Goal: Information Seeking & Learning: Check status

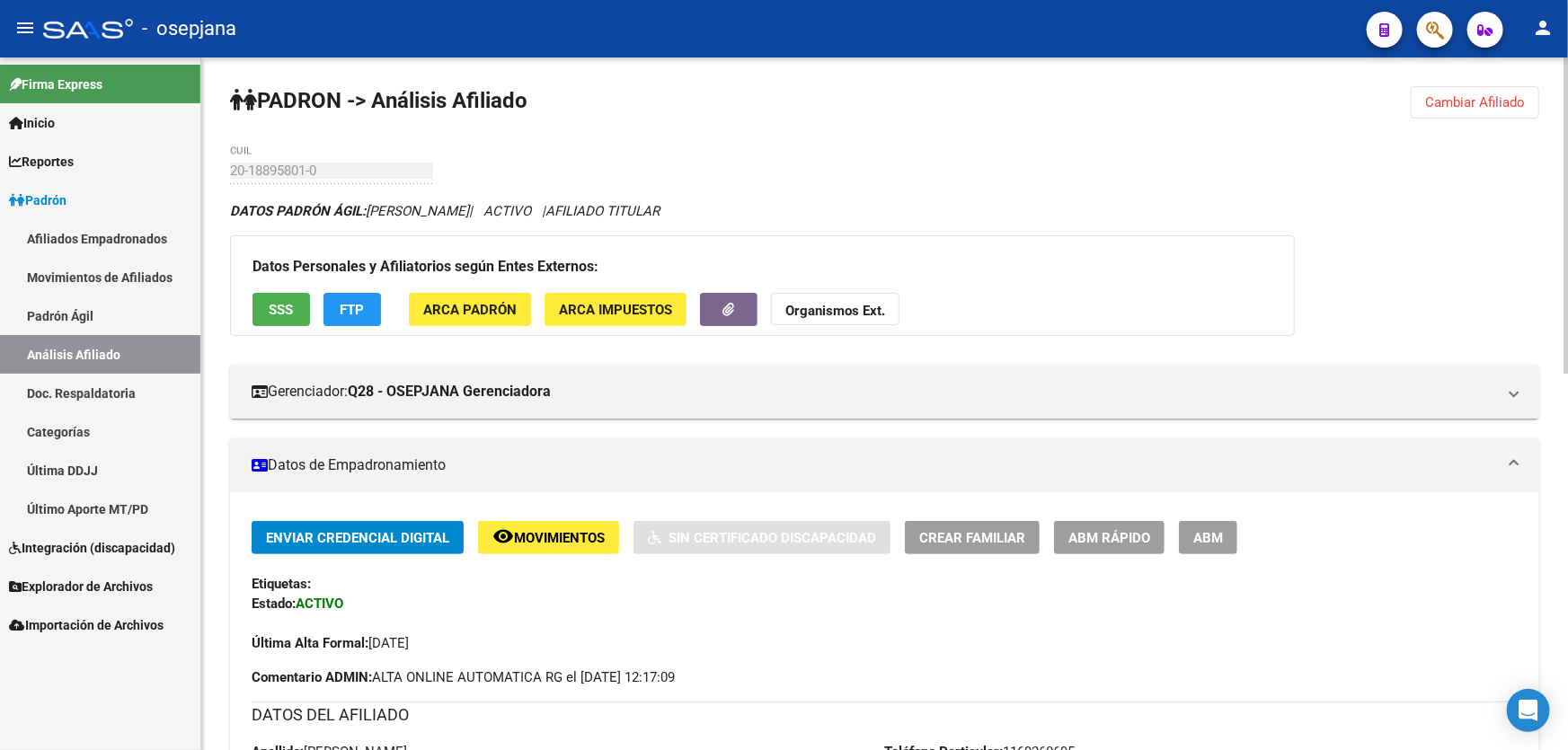
click at [1504, 91] on button "Cambiar Afiliado" at bounding box center [1474, 101] width 129 height 32
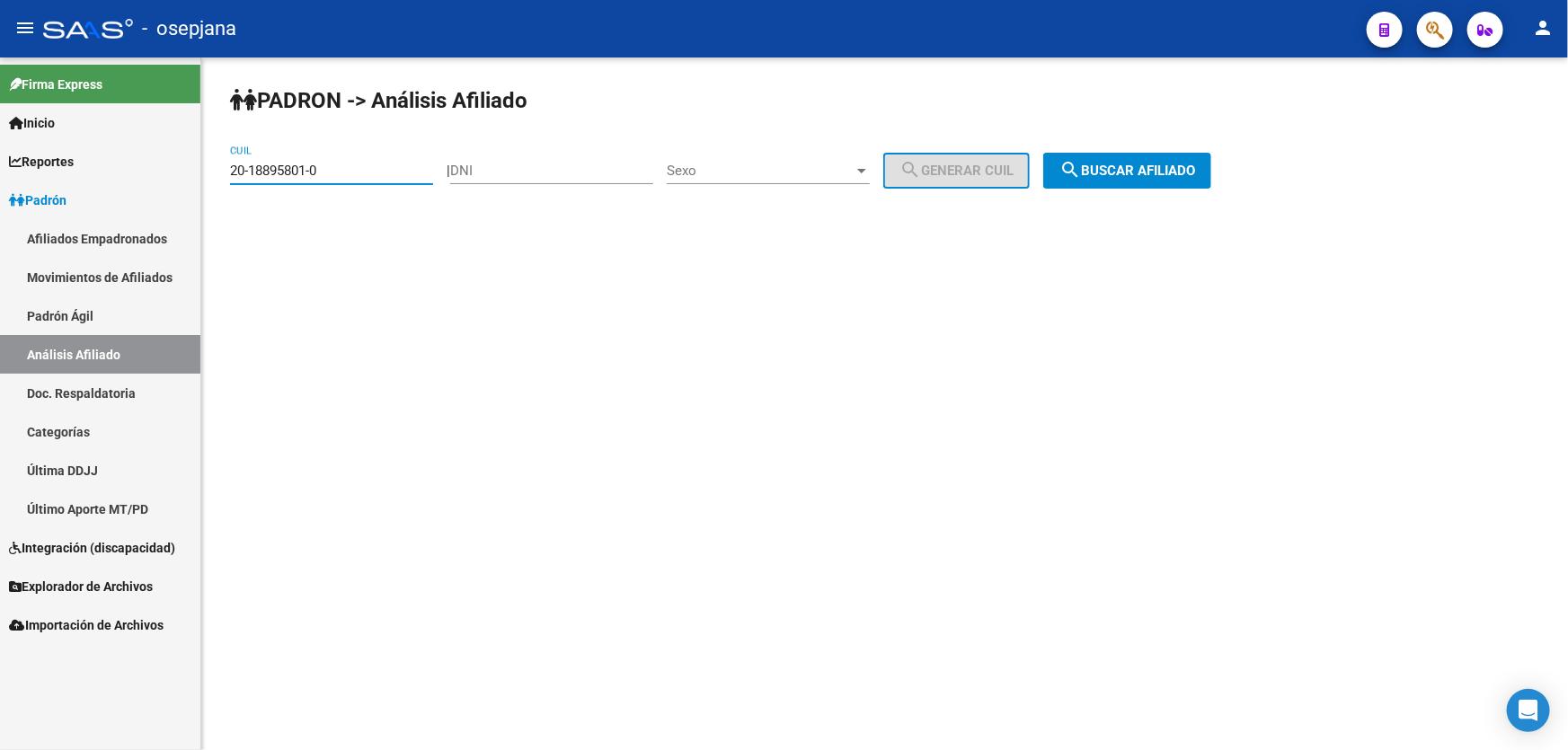
drag, startPoint x: 355, startPoint y: 166, endPoint x: 206, endPoint y: 164, distance: 149.0
click at [206, 164] on div "PADRON -> Análisis Afiliado 20-18895801-0 CUIL | DNI Sexo Sexo search Generar C…" at bounding box center [885, 151] width 1367 height 188
paste input "23-40351708-9"
type input "23-40351708-9"
click at [1134, 172] on span "search Buscar afiliado" at bounding box center [1127, 170] width 135 height 16
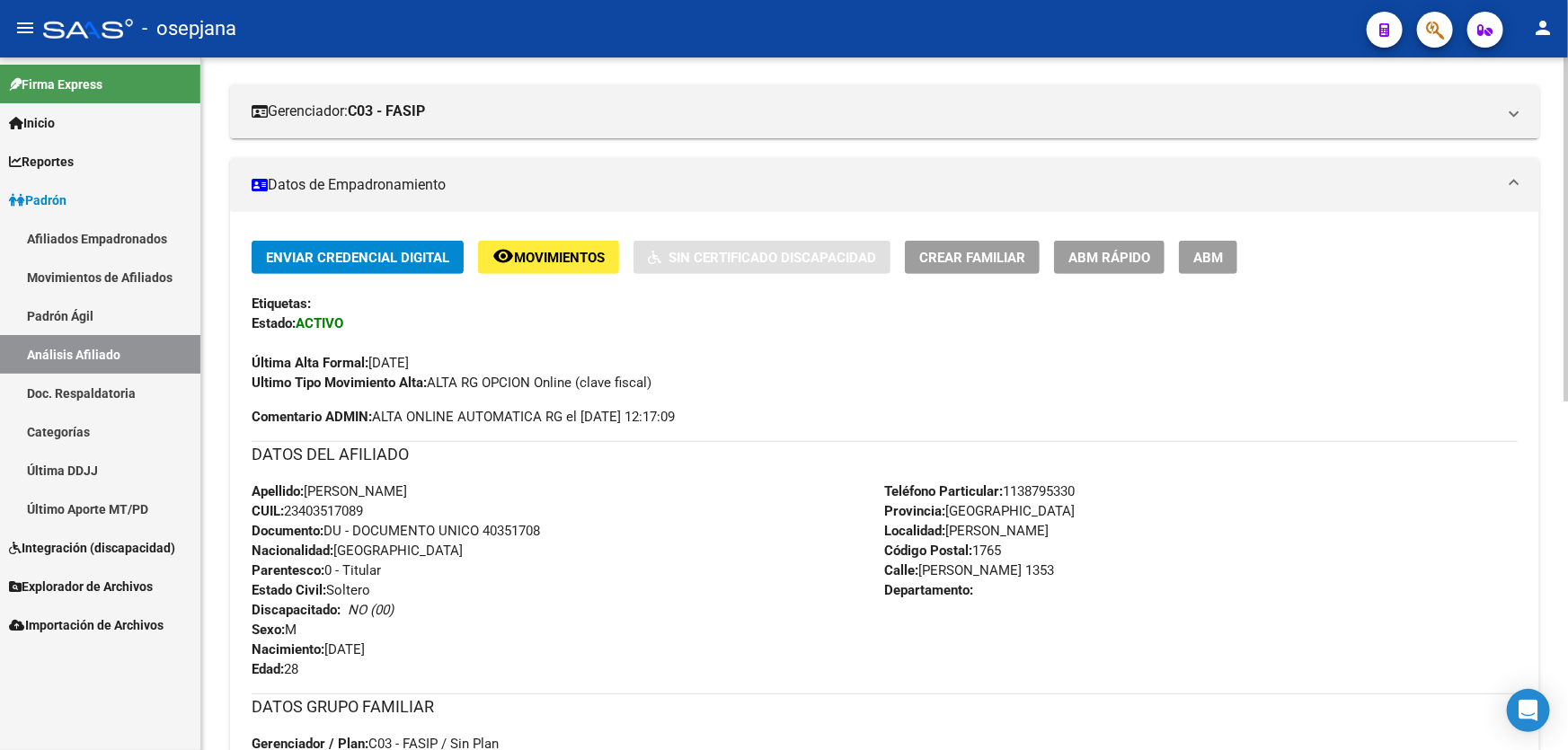
scroll to position [292, 0]
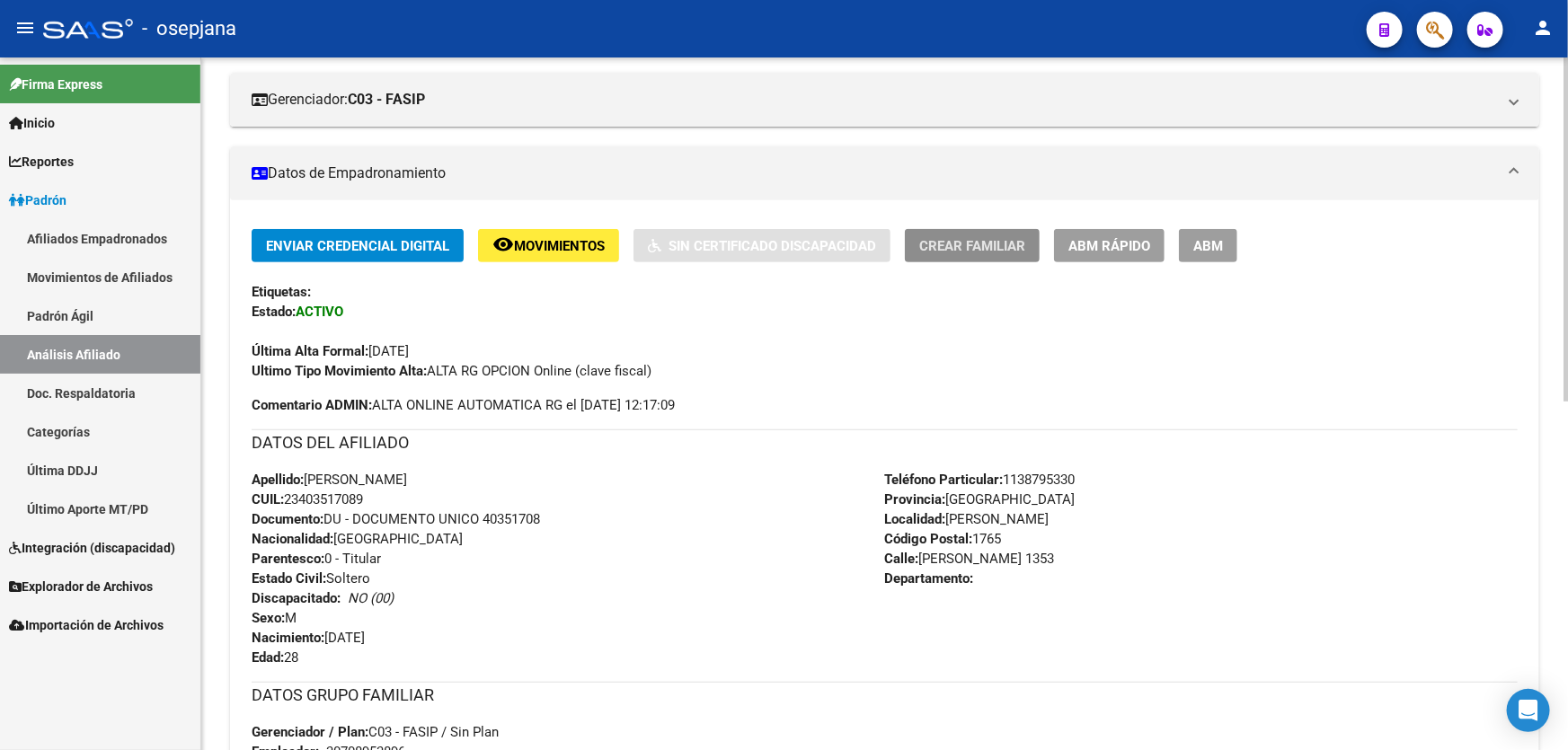
click at [1006, 251] on span "Crear Familiar" at bounding box center [973, 245] width 106 height 16
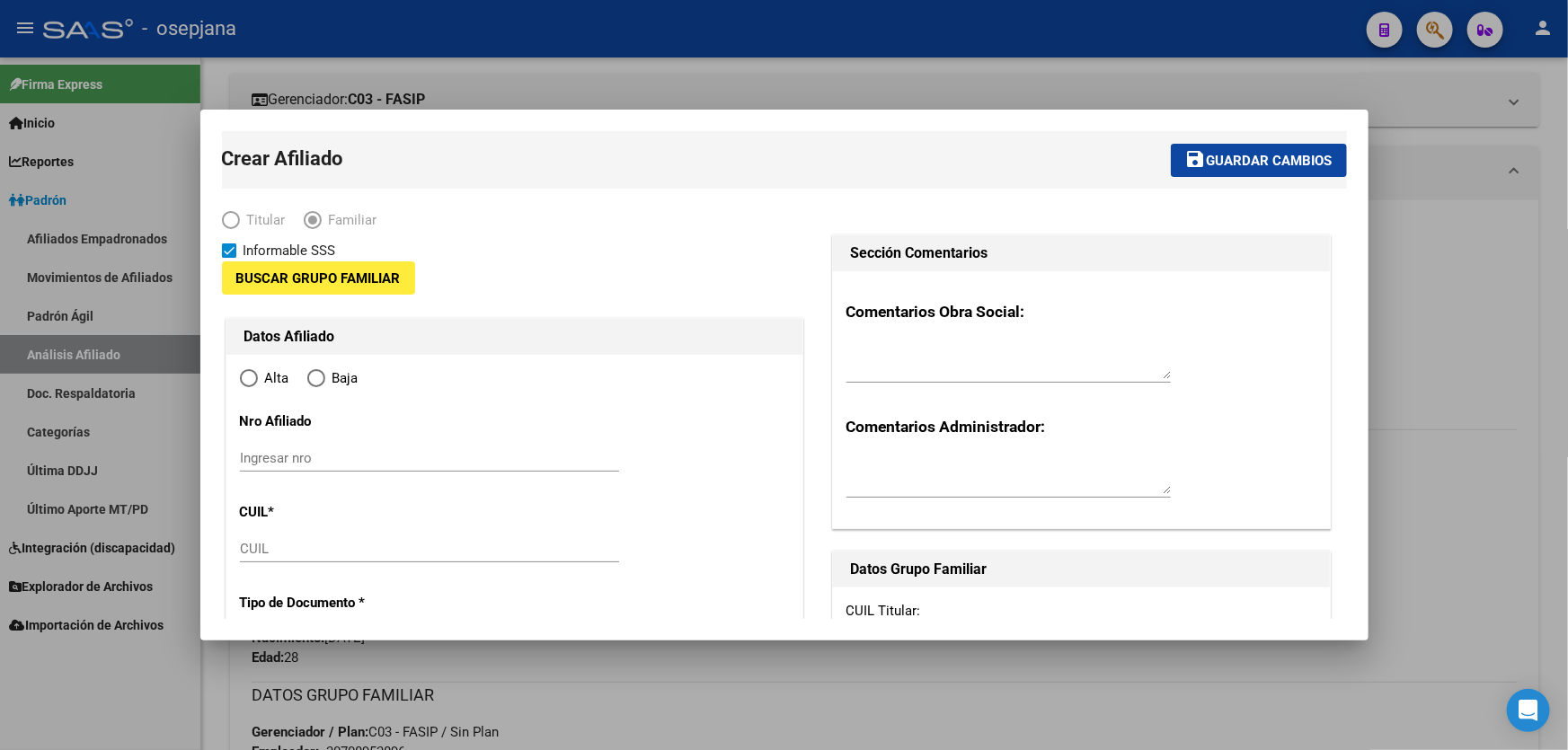
type input "30-70895389-6"
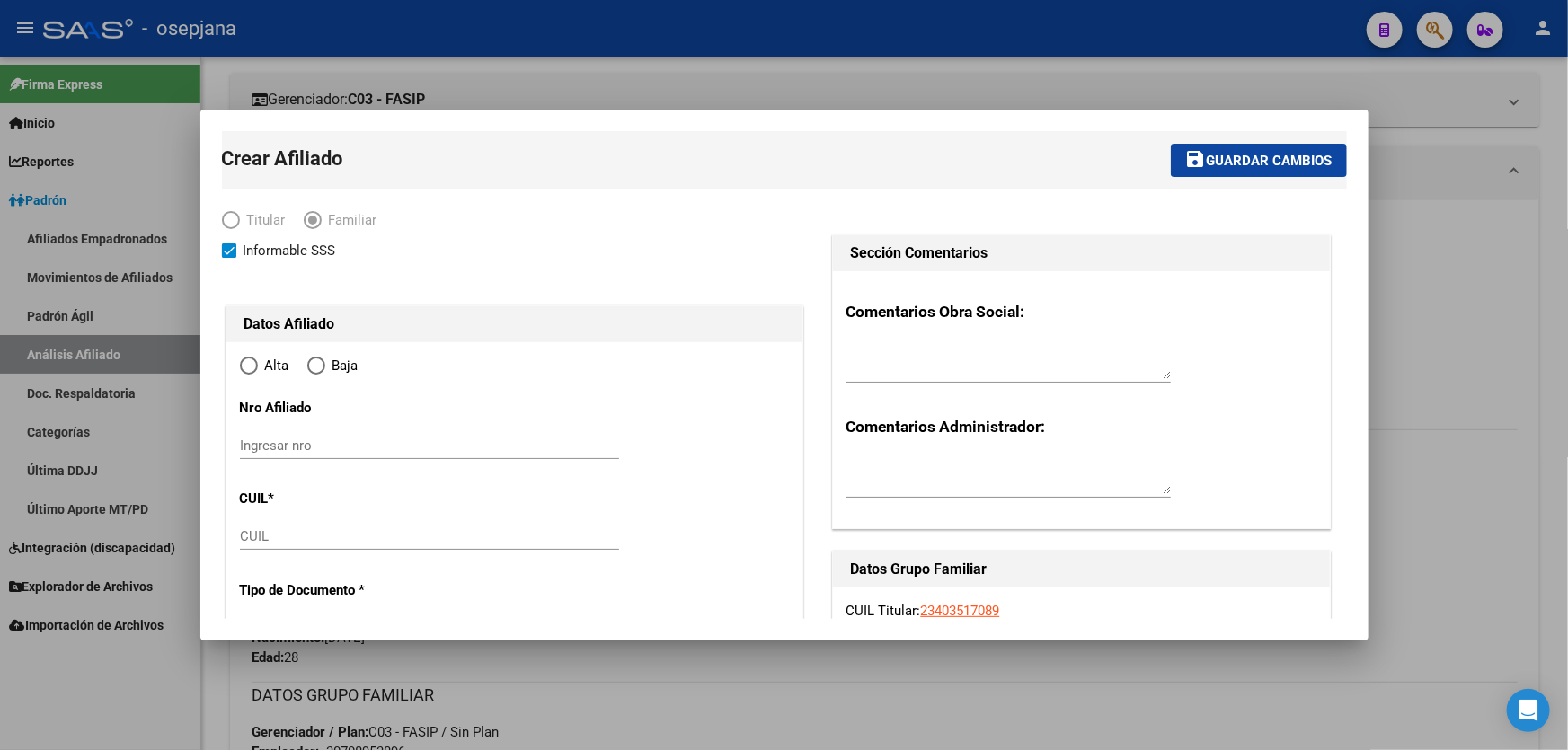
type input "[PERSON_NAME]"
type input "1765"
type input "JORGE NEWBERY"
type input "1353"
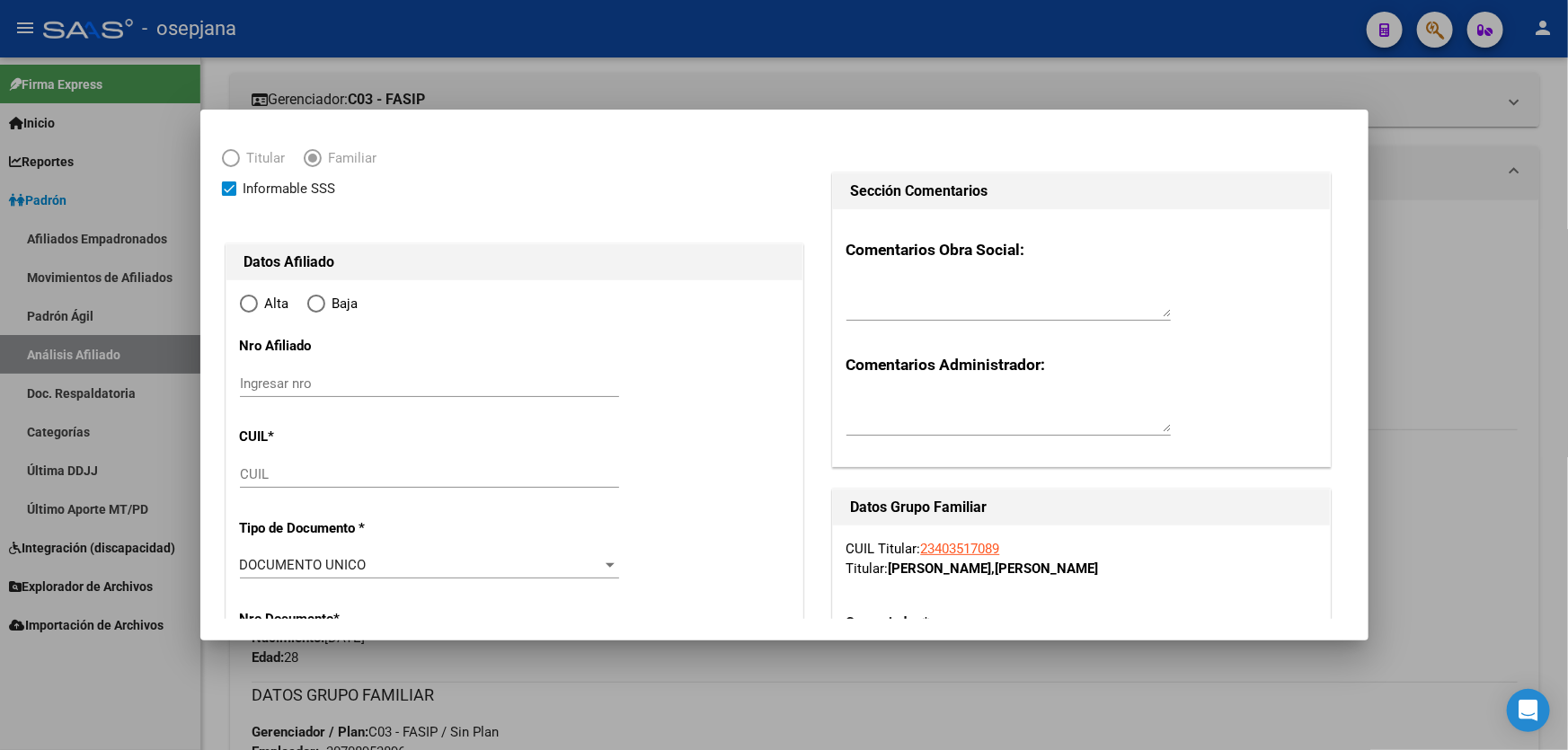
radio input "true"
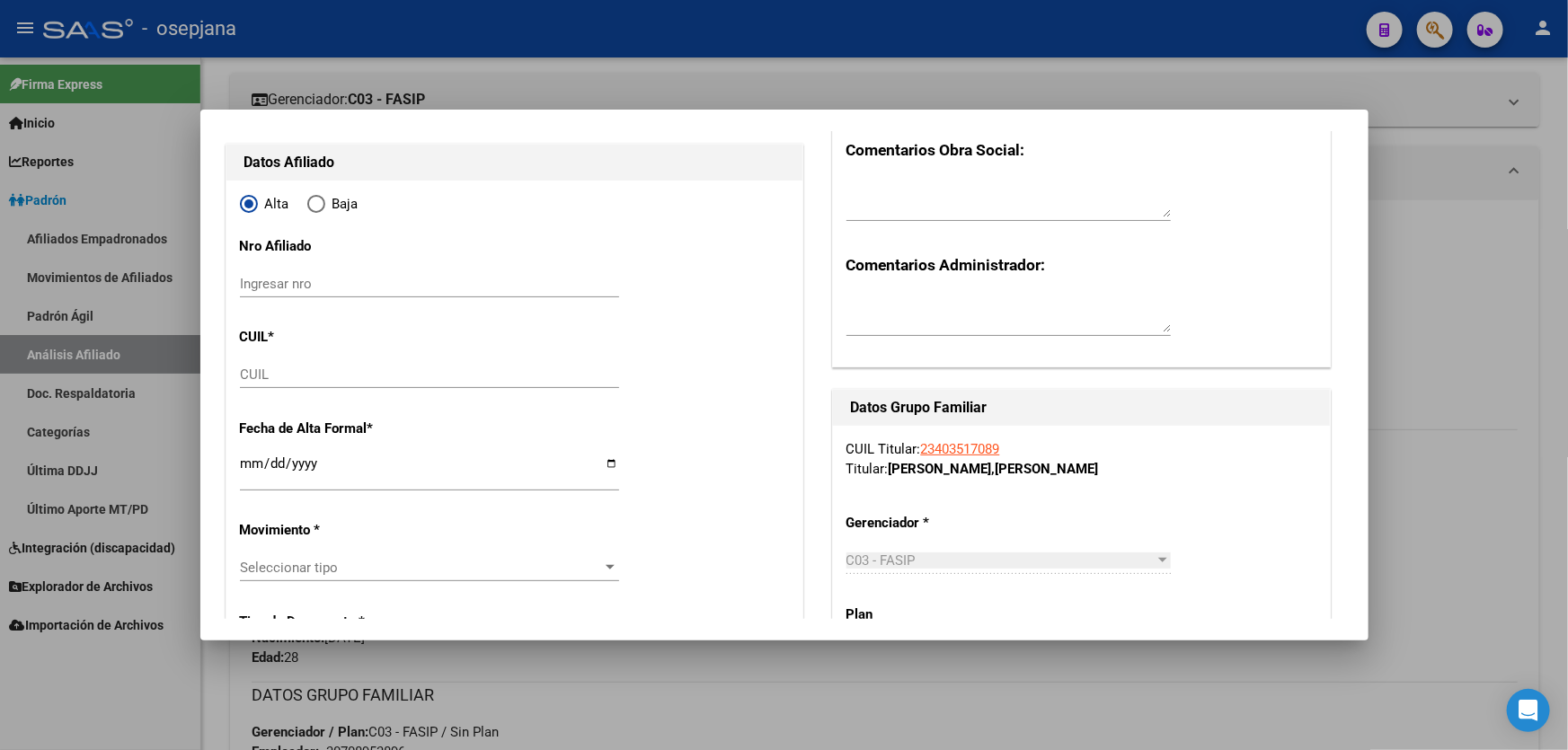
scroll to position [162, 0]
type input "30-70895389-6"
click at [275, 363] on div "CUIL" at bounding box center [429, 374] width 379 height 27
paste input "27-41571286-9"
type input "27-41571286-9"
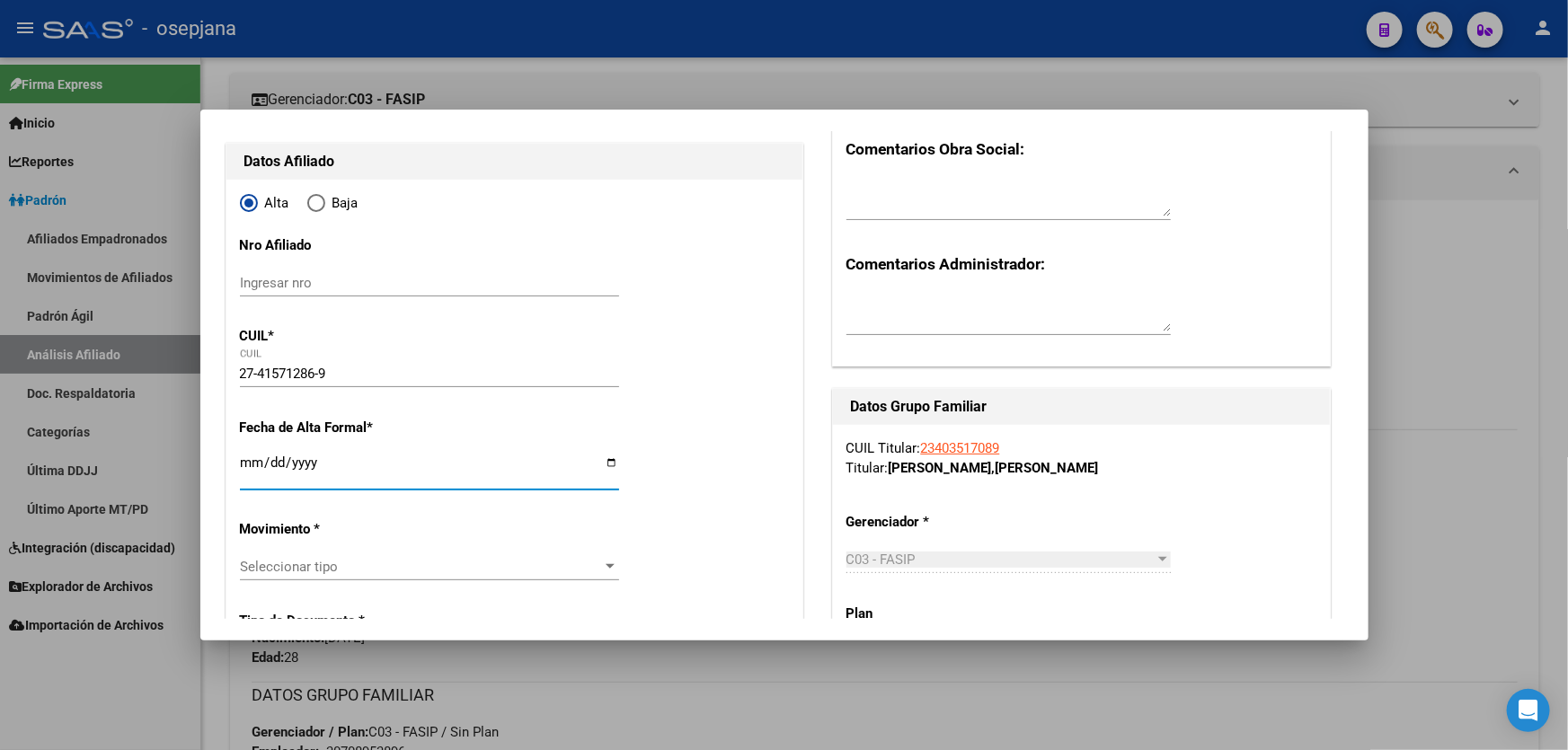
type input "41571286"
type input "BARRIONUEVO"
type input "CAMILA EVELYN"
type input "1999-03-12"
type input "[PERSON_NAME]"
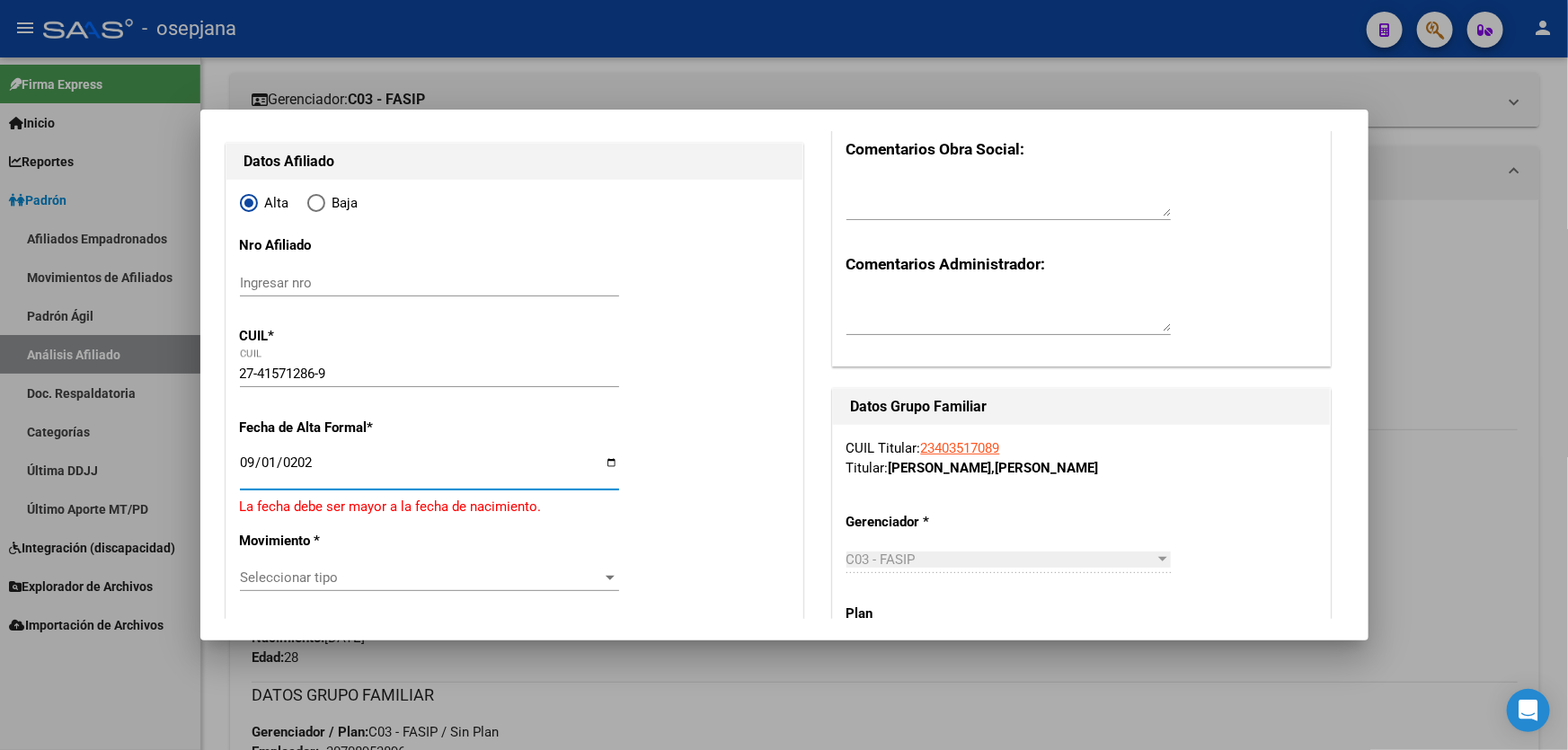
type input "2025-09-01"
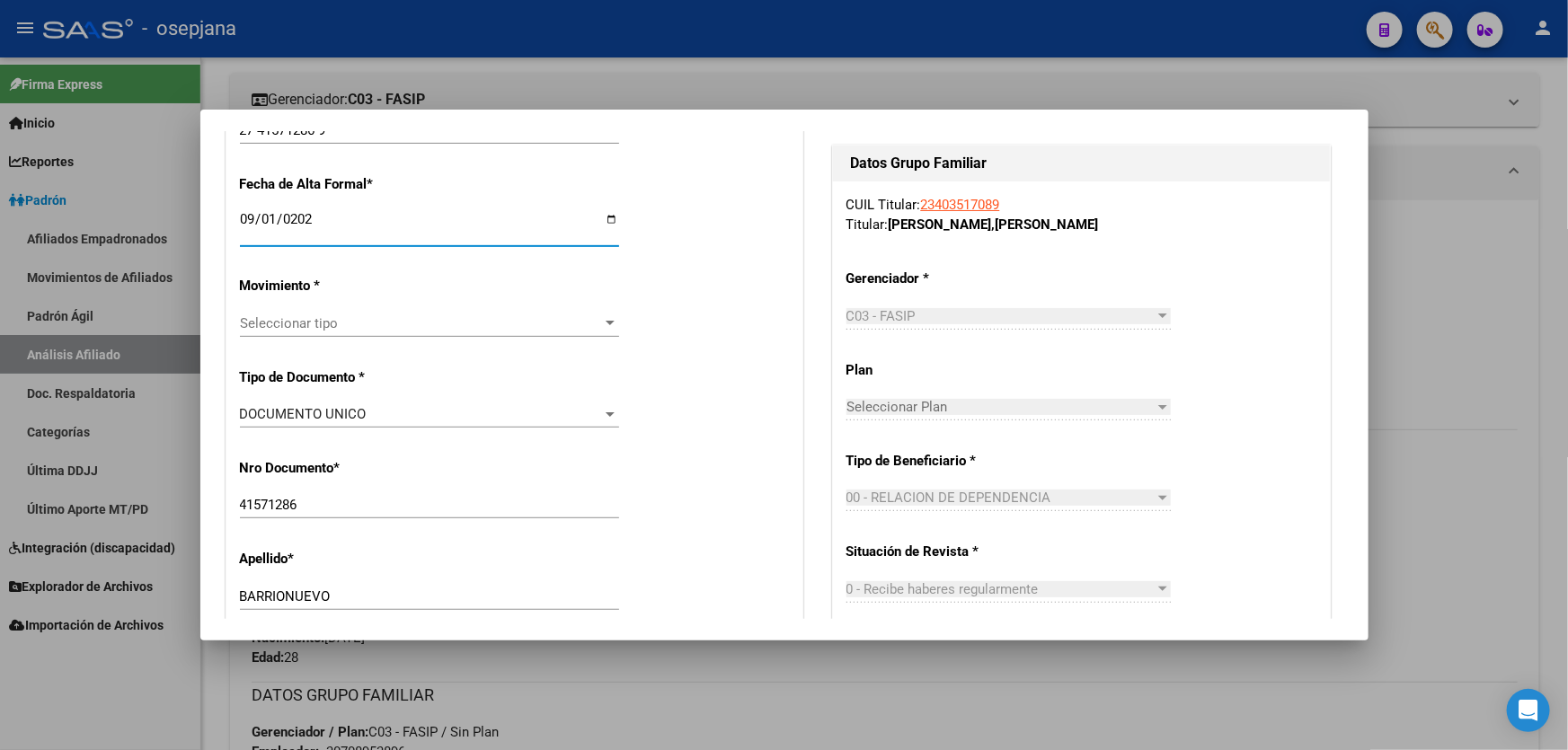
scroll to position [408, 0]
click at [394, 317] on span "Seleccionar tipo" at bounding box center [421, 321] width 363 height 16
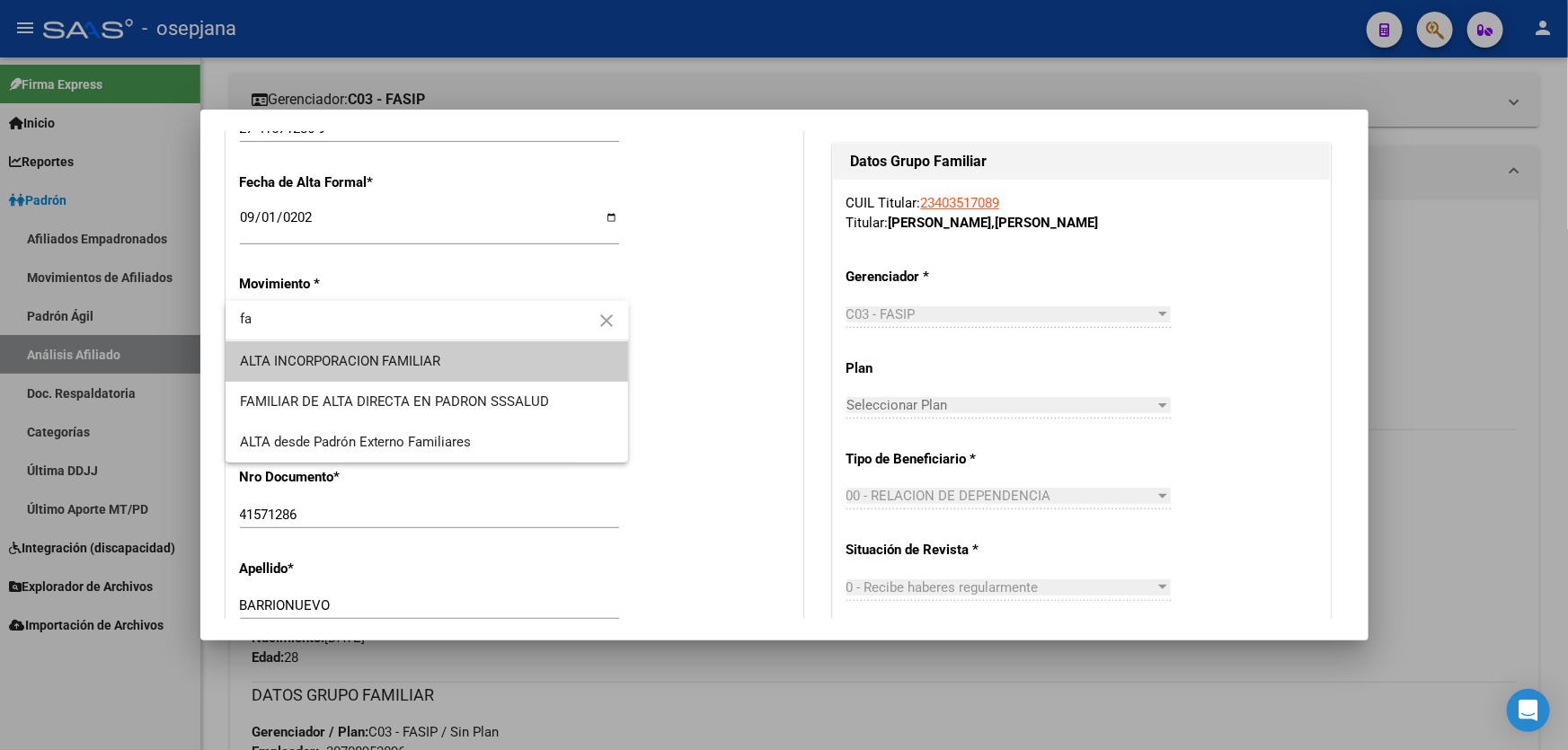
type input "fa"
click at [401, 344] on span "ALTA INCORPORACION FAMILIAR" at bounding box center [427, 361] width 375 height 41
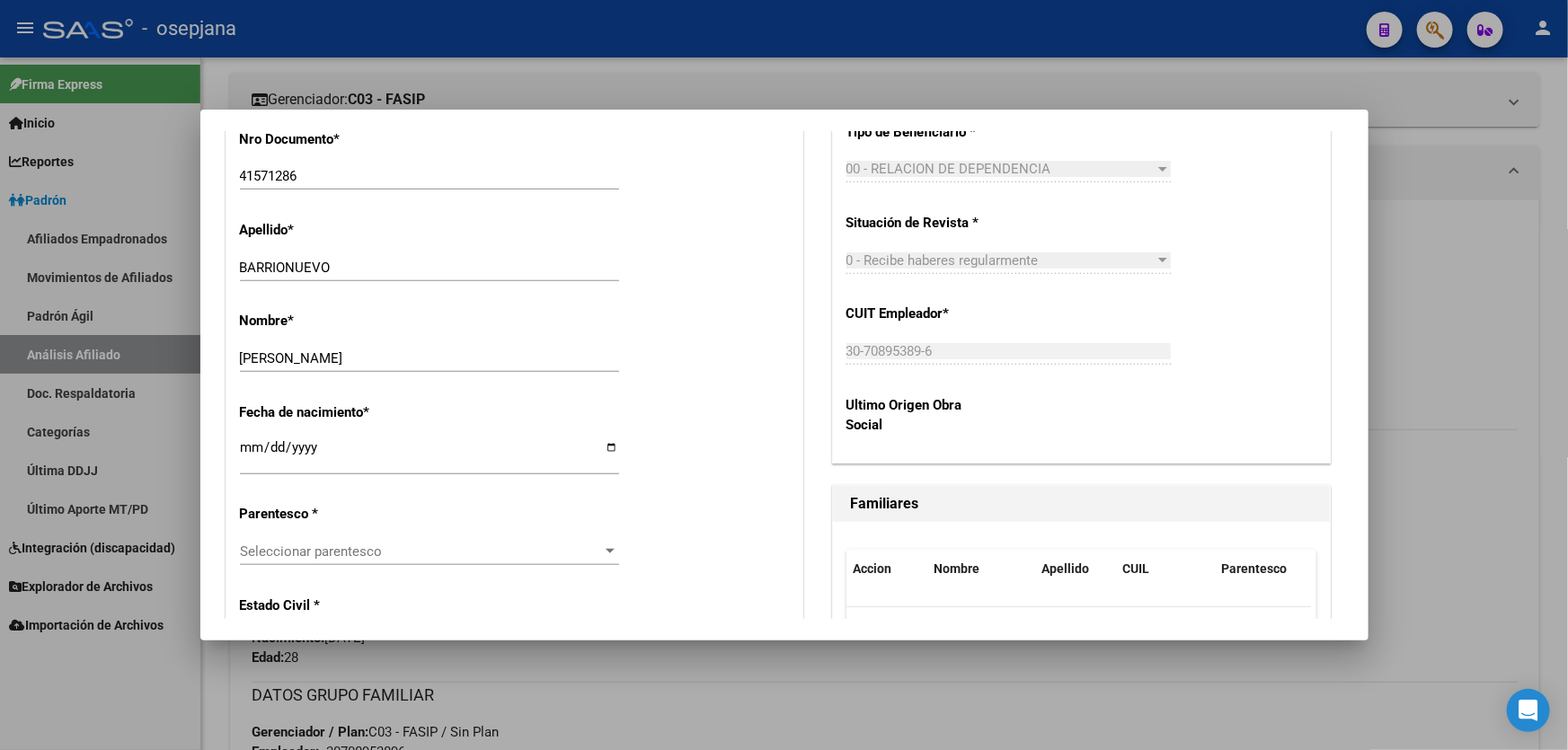
scroll to position [979, 0]
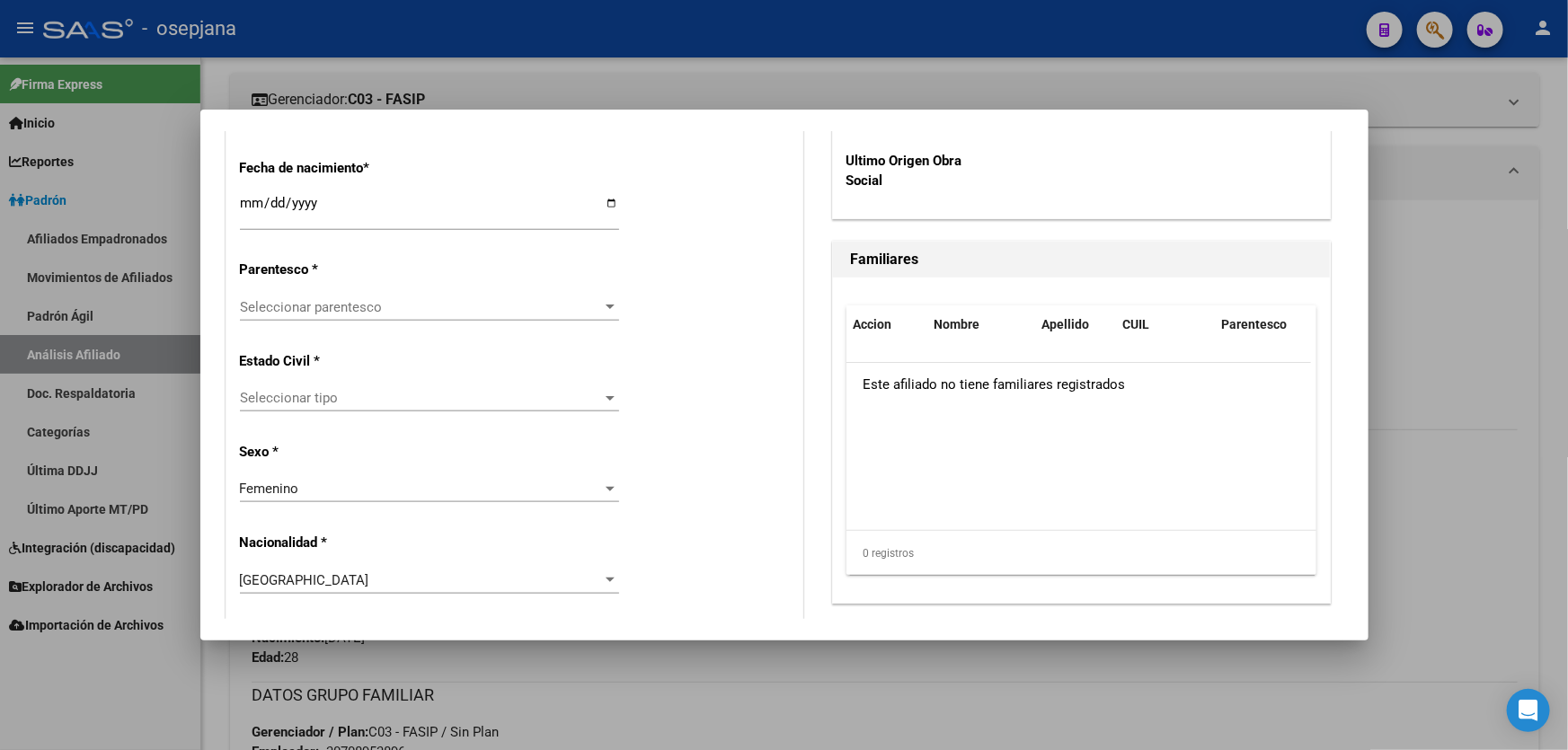
click at [408, 305] on span "Seleccionar parentesco" at bounding box center [421, 307] width 363 height 16
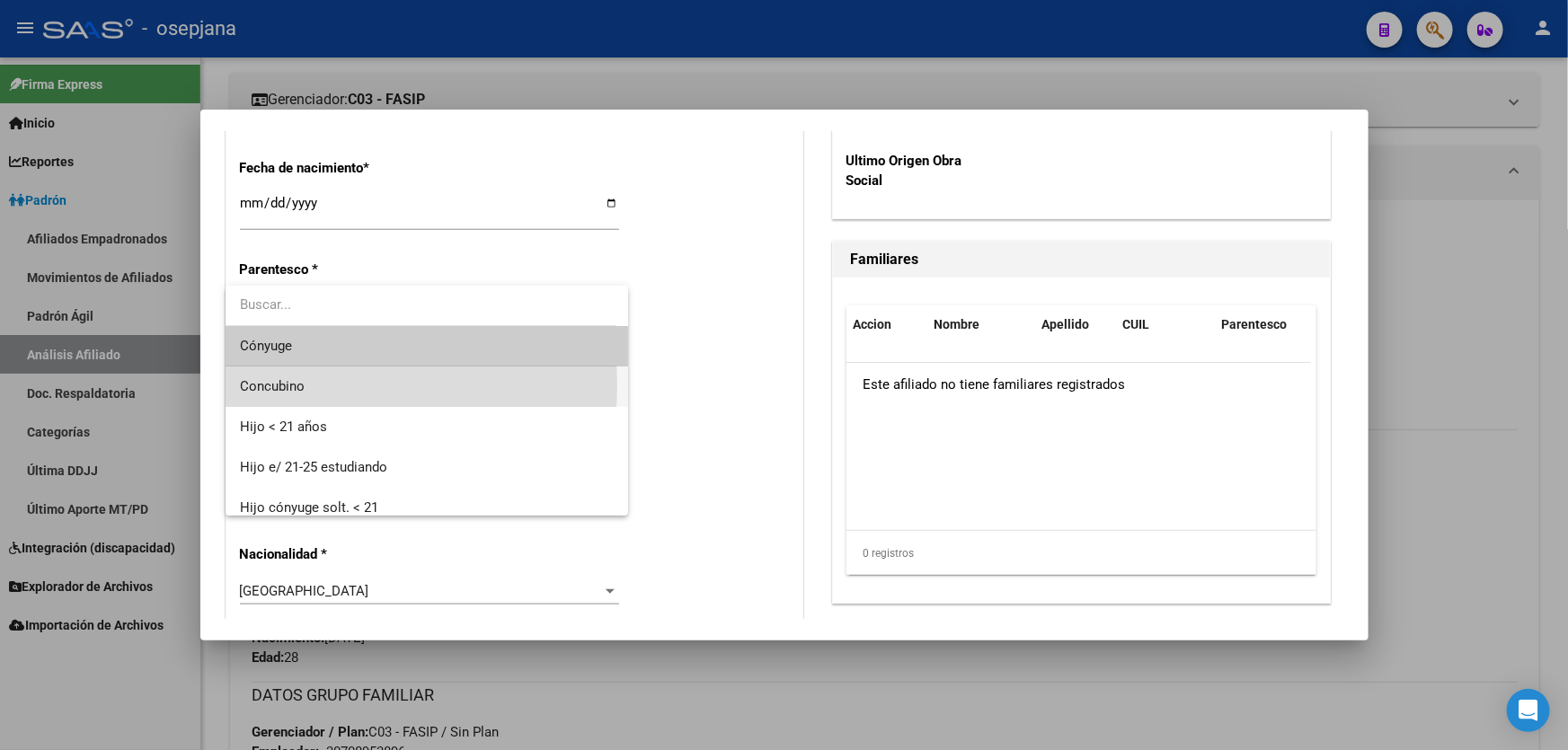
click at [312, 386] on span "Concubino" at bounding box center [427, 387] width 375 height 41
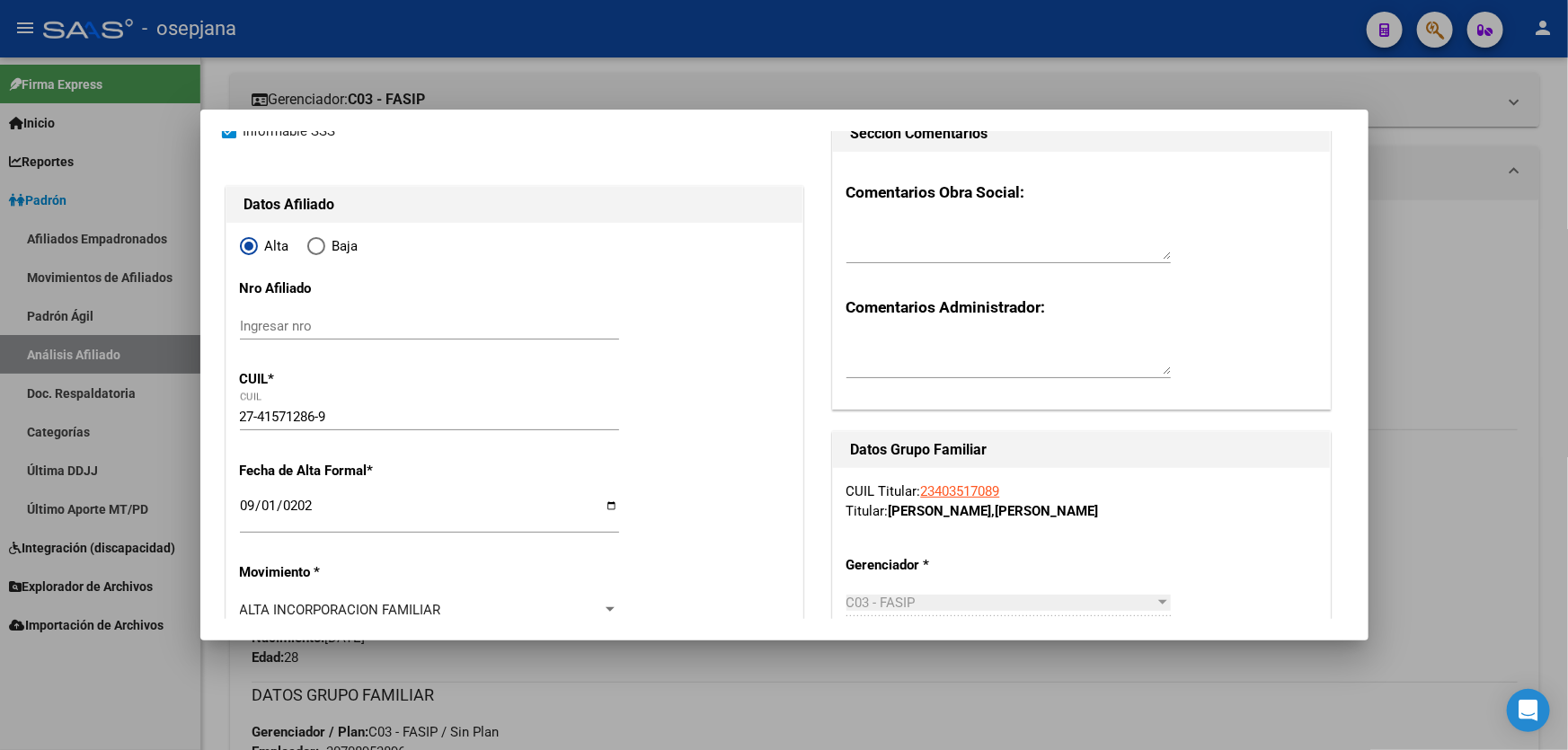
scroll to position [0, 0]
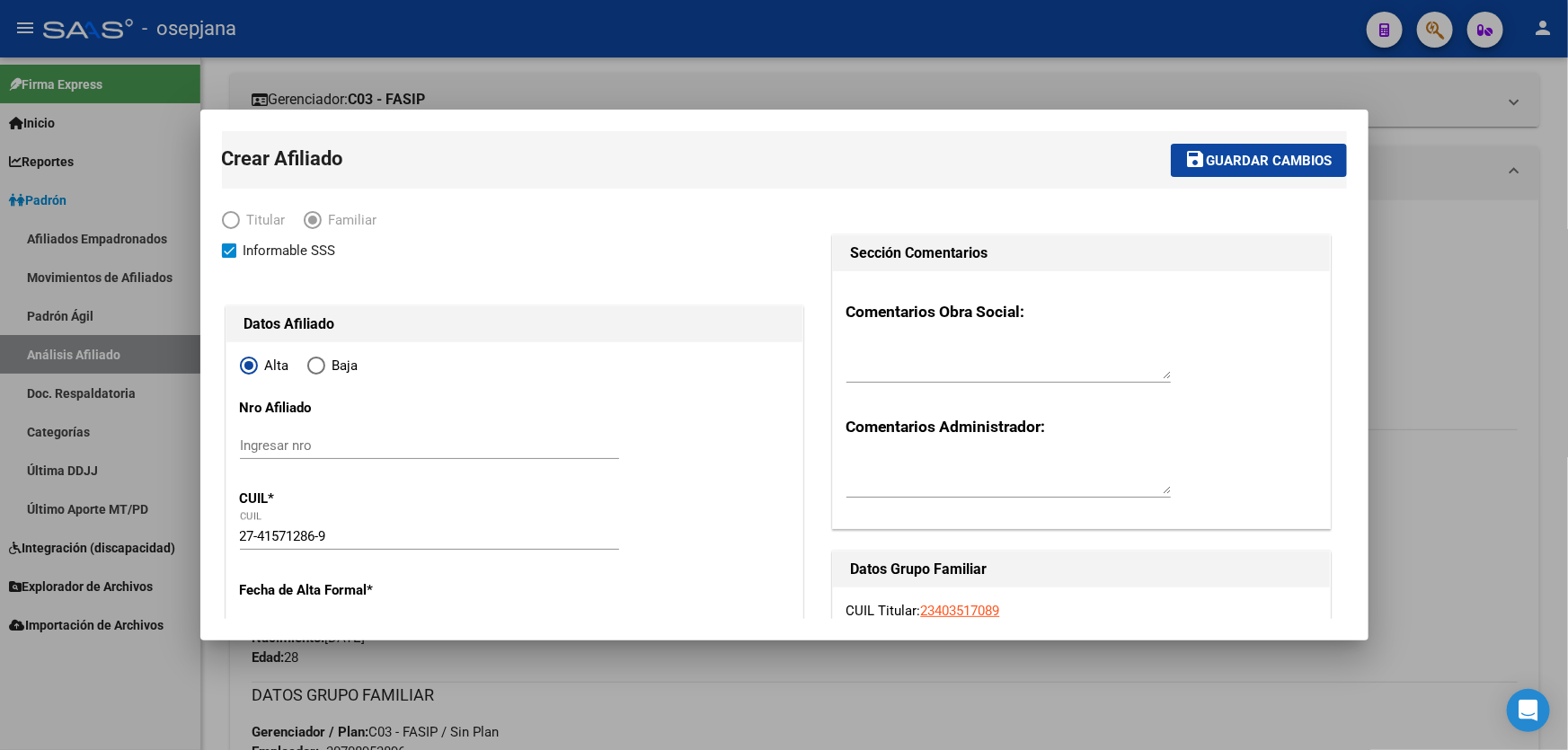
click at [1244, 169] on button "save Guardar cambios" at bounding box center [1259, 160] width 176 height 33
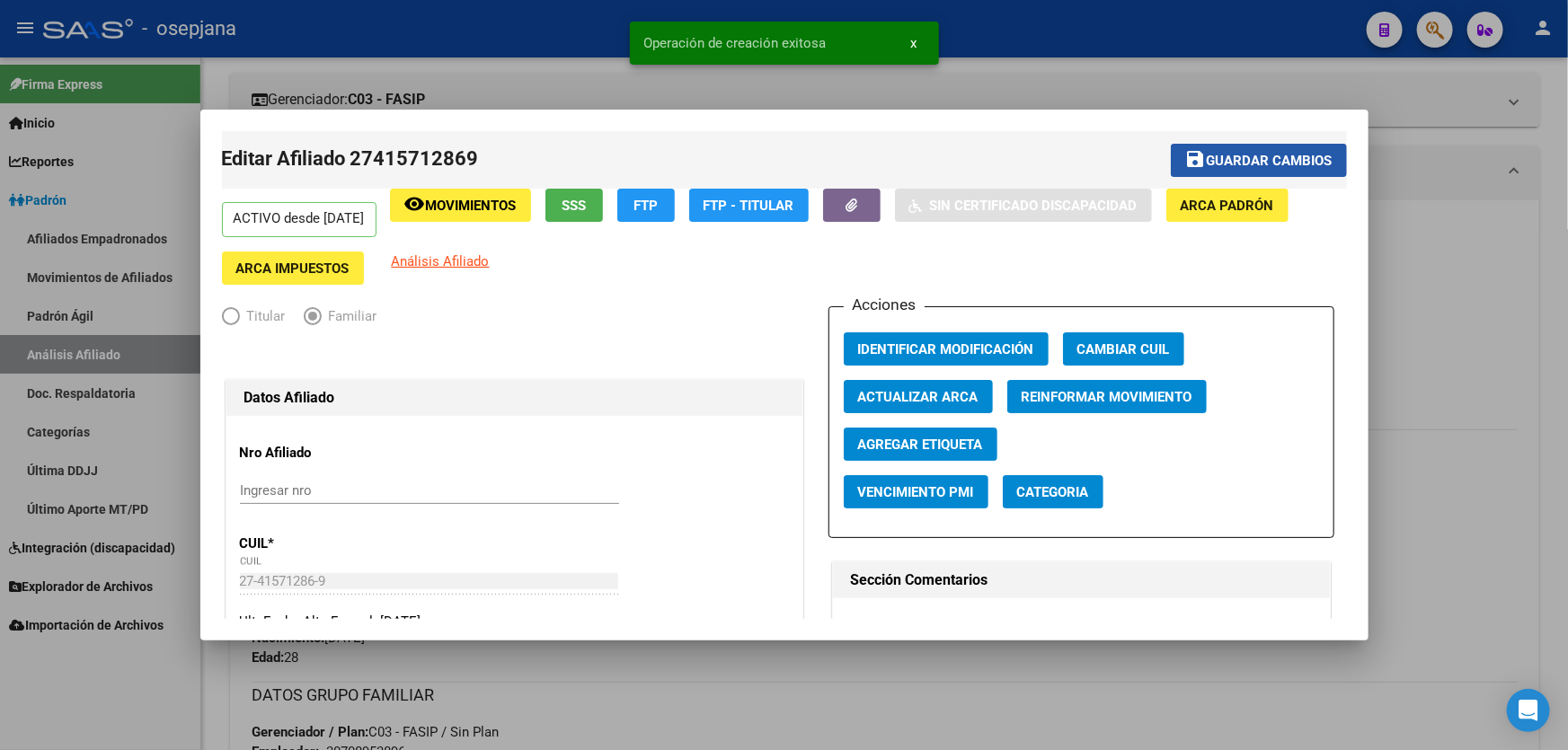
click at [1256, 172] on button "save Guardar cambios" at bounding box center [1259, 160] width 176 height 33
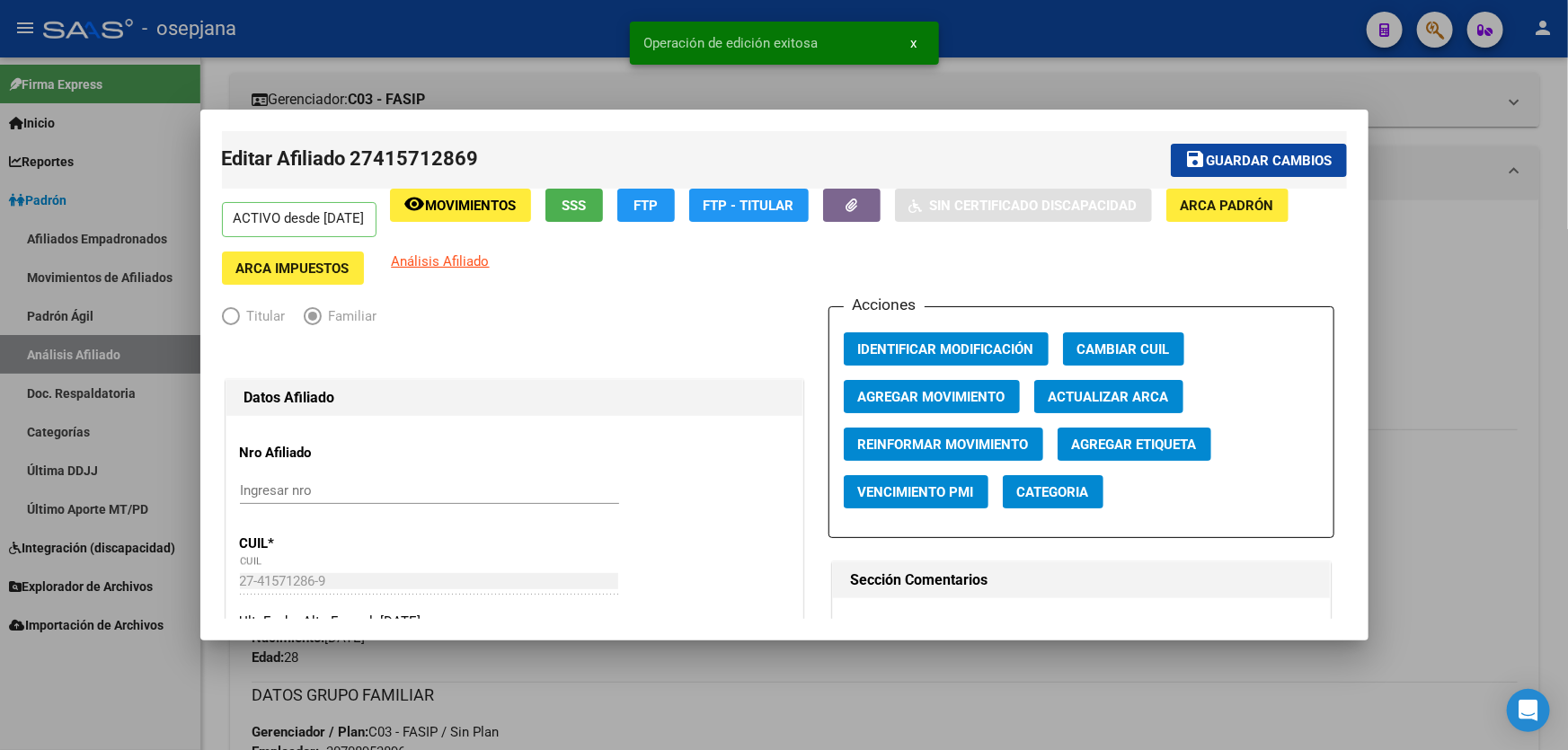
click at [1472, 235] on div at bounding box center [784, 375] width 1568 height 750
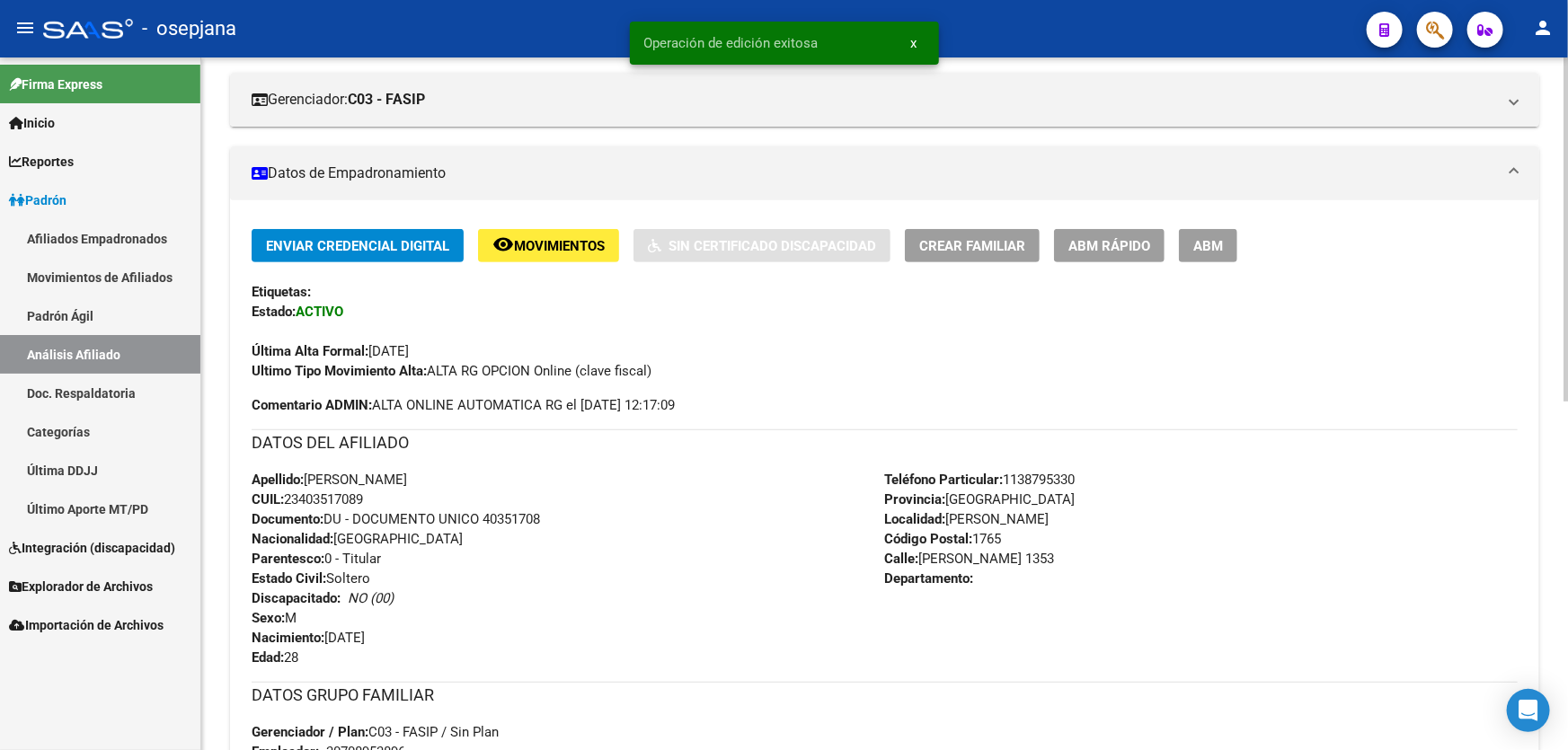
click at [1094, 246] on span "ABM Rápido" at bounding box center [1109, 245] width 82 height 16
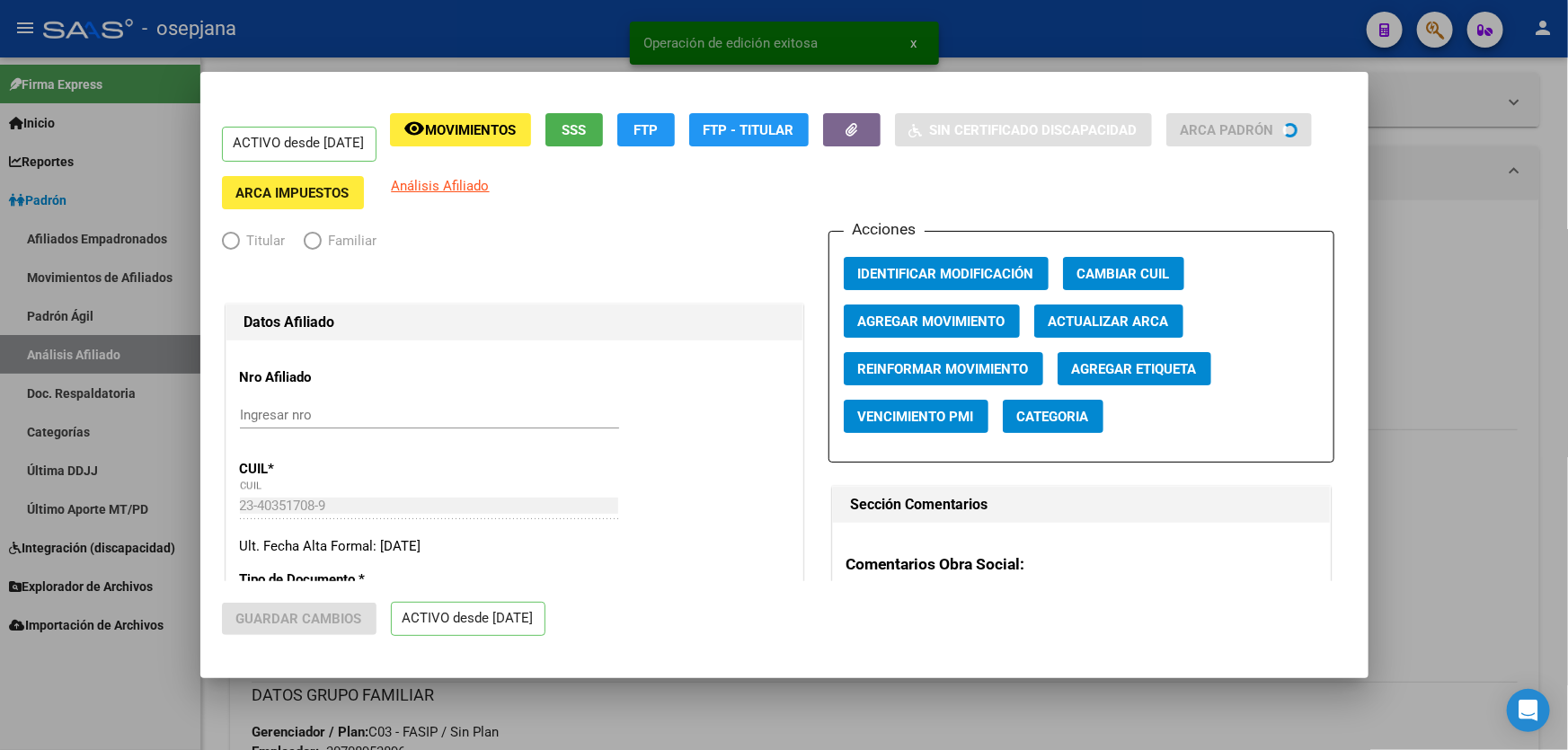
radio input "true"
type input "30-70895389-6"
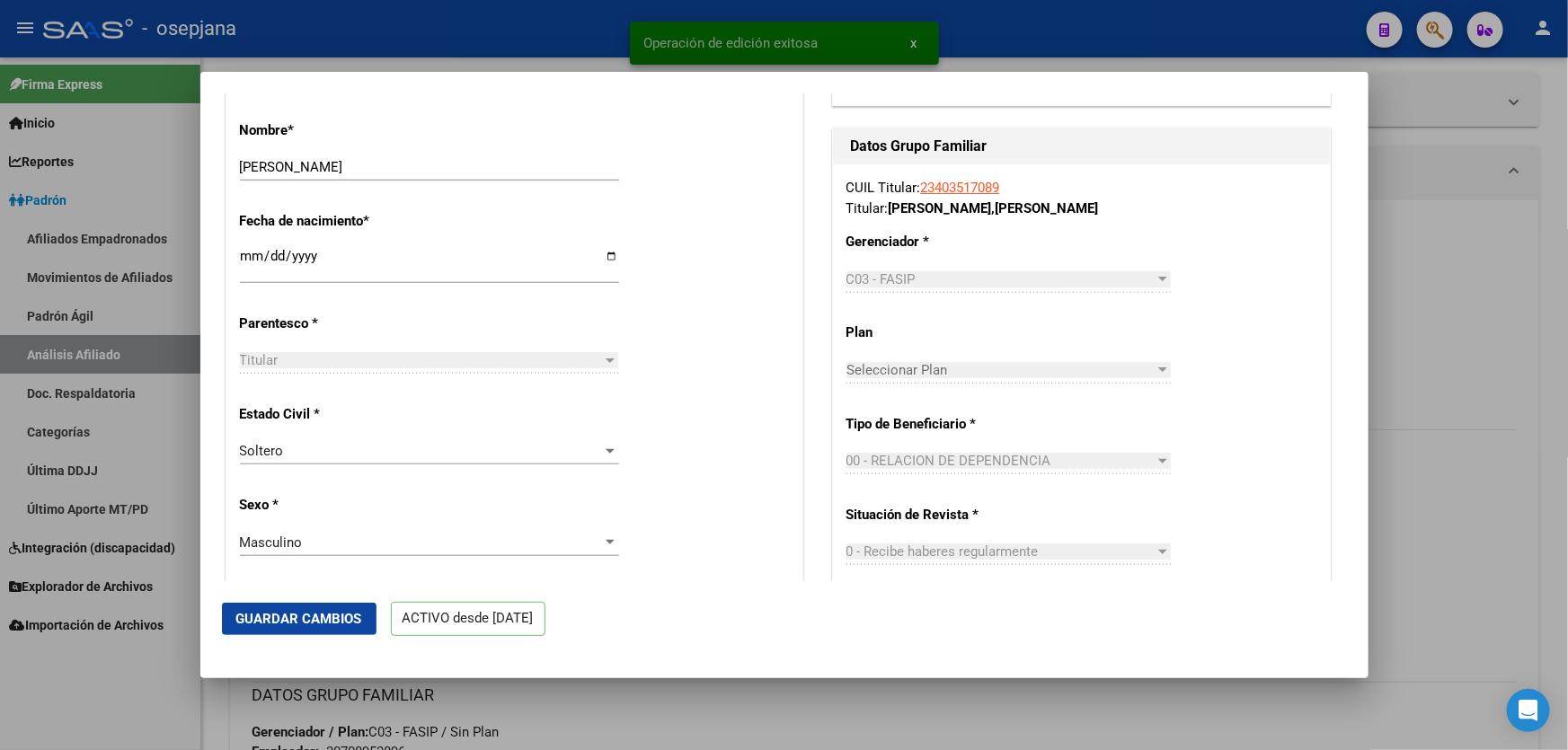
scroll to position [735, 0]
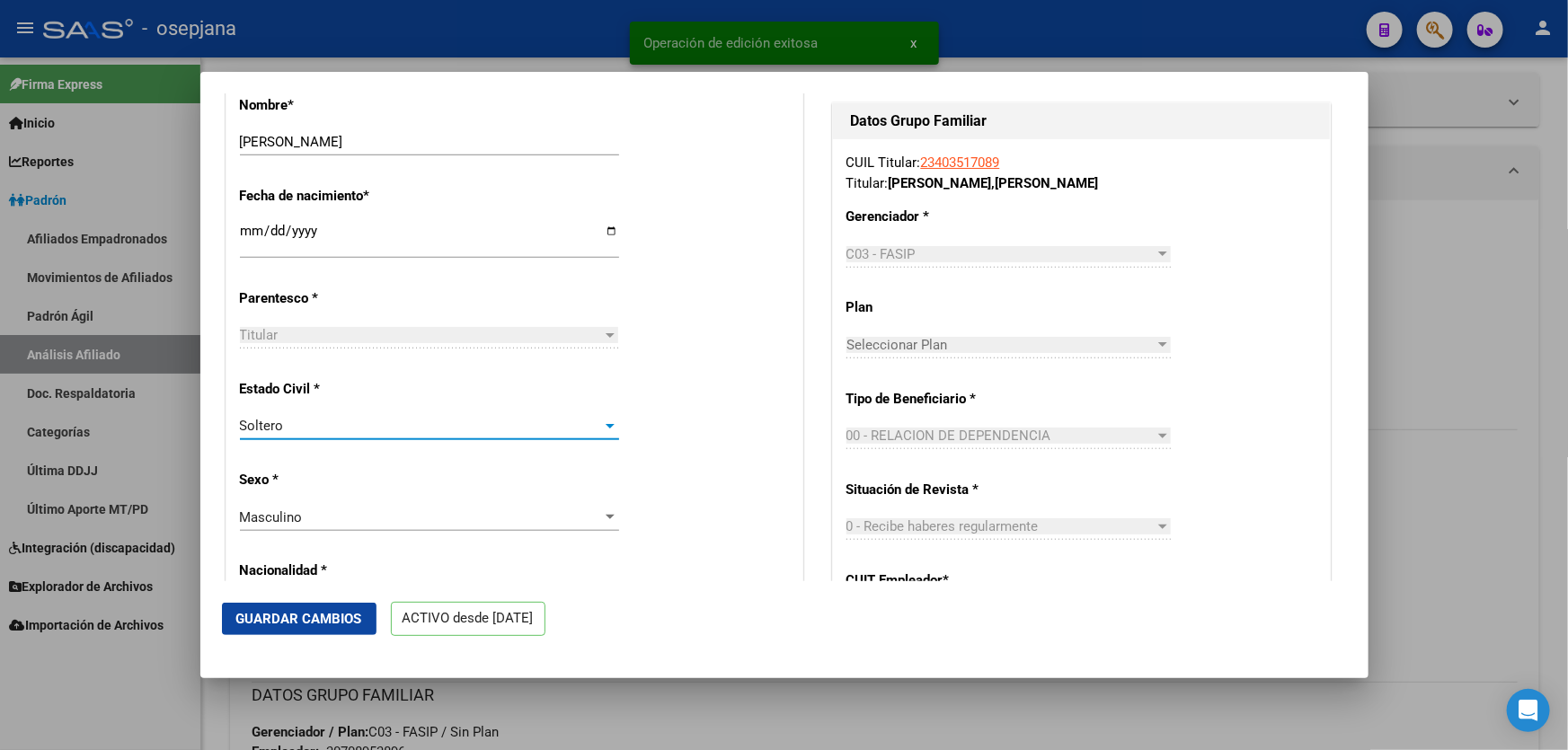
click at [329, 432] on div "Soltero" at bounding box center [421, 425] width 363 height 16
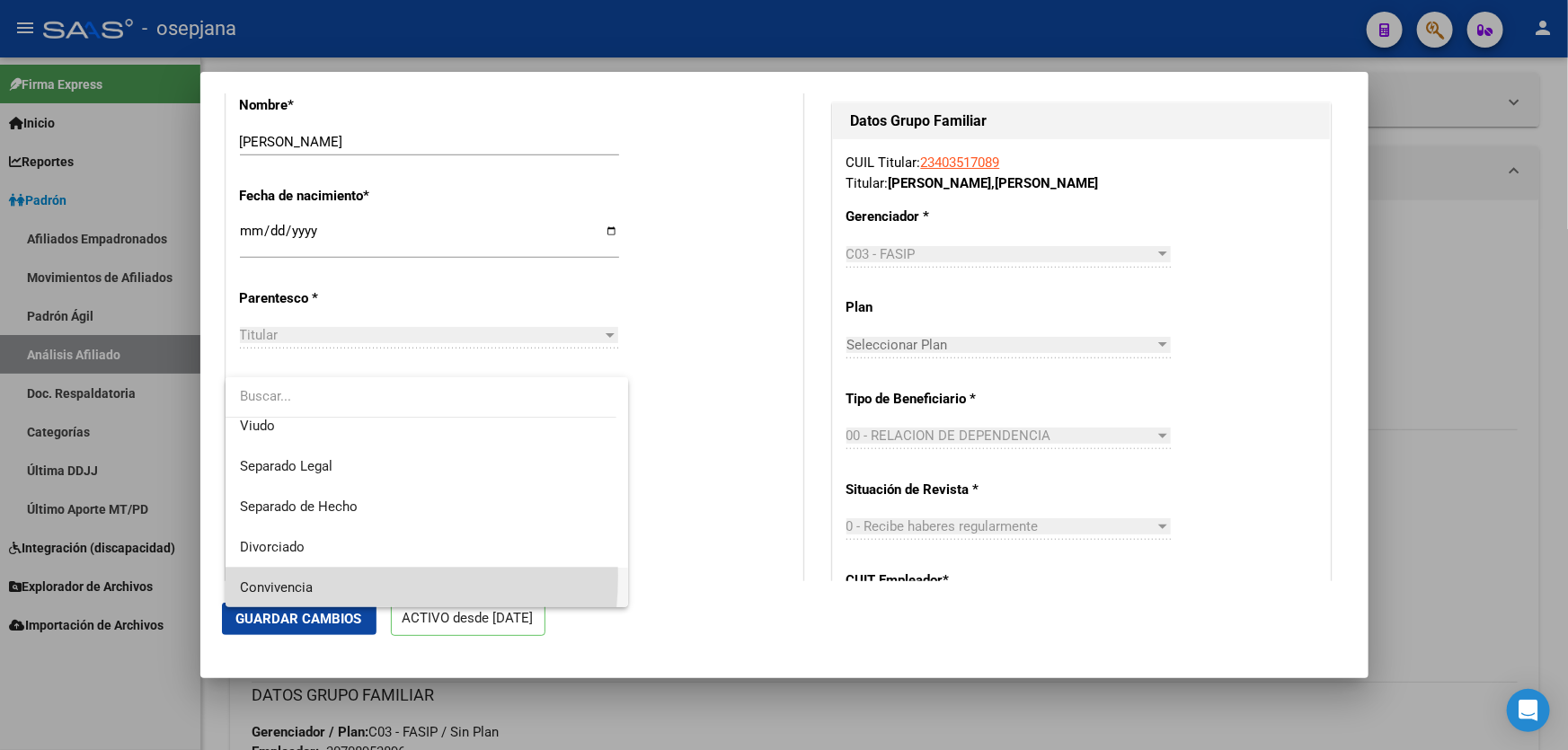
click at [277, 575] on span "Convivencia" at bounding box center [427, 588] width 375 height 41
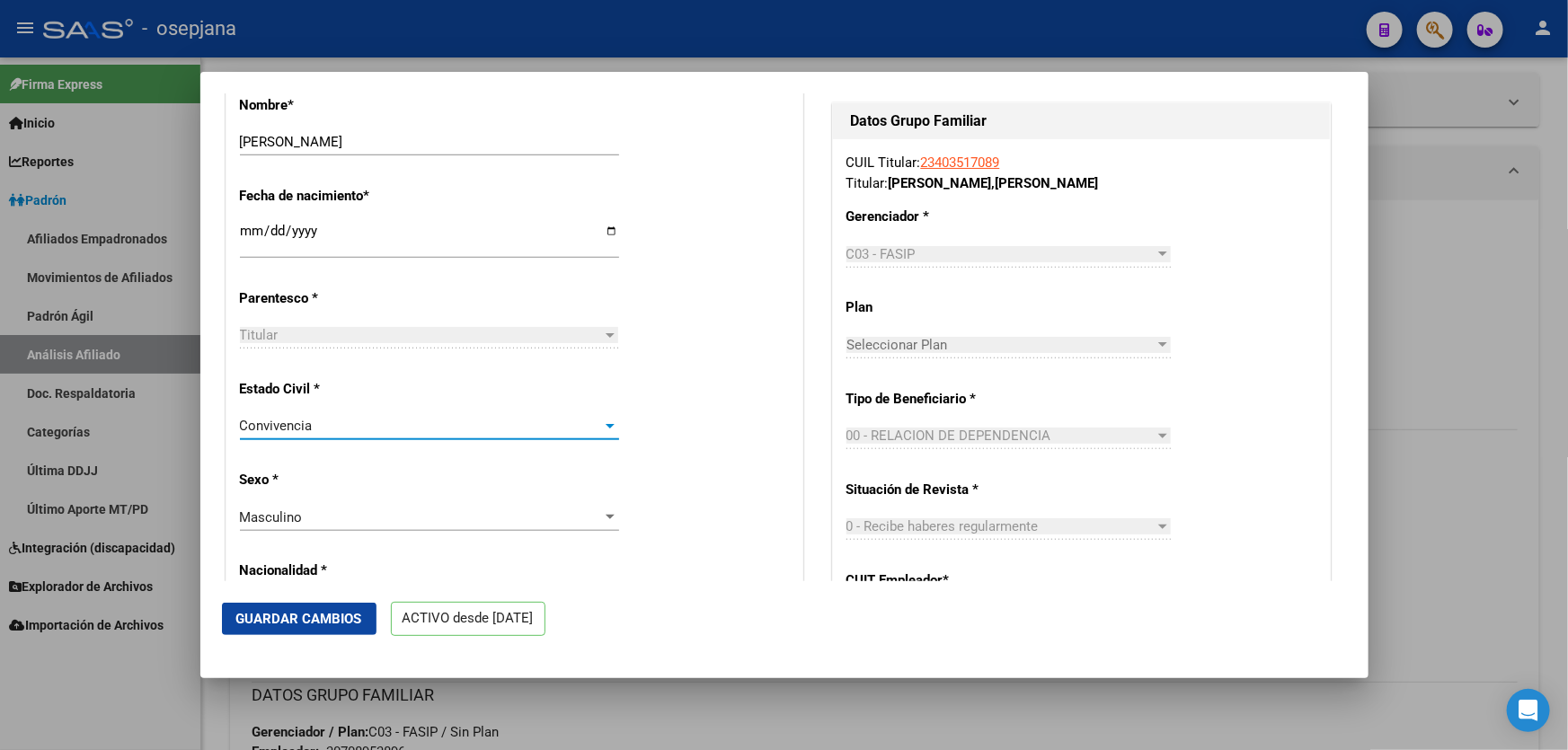
click at [278, 618] on span "Guardar Cambios" at bounding box center [299, 619] width 126 height 16
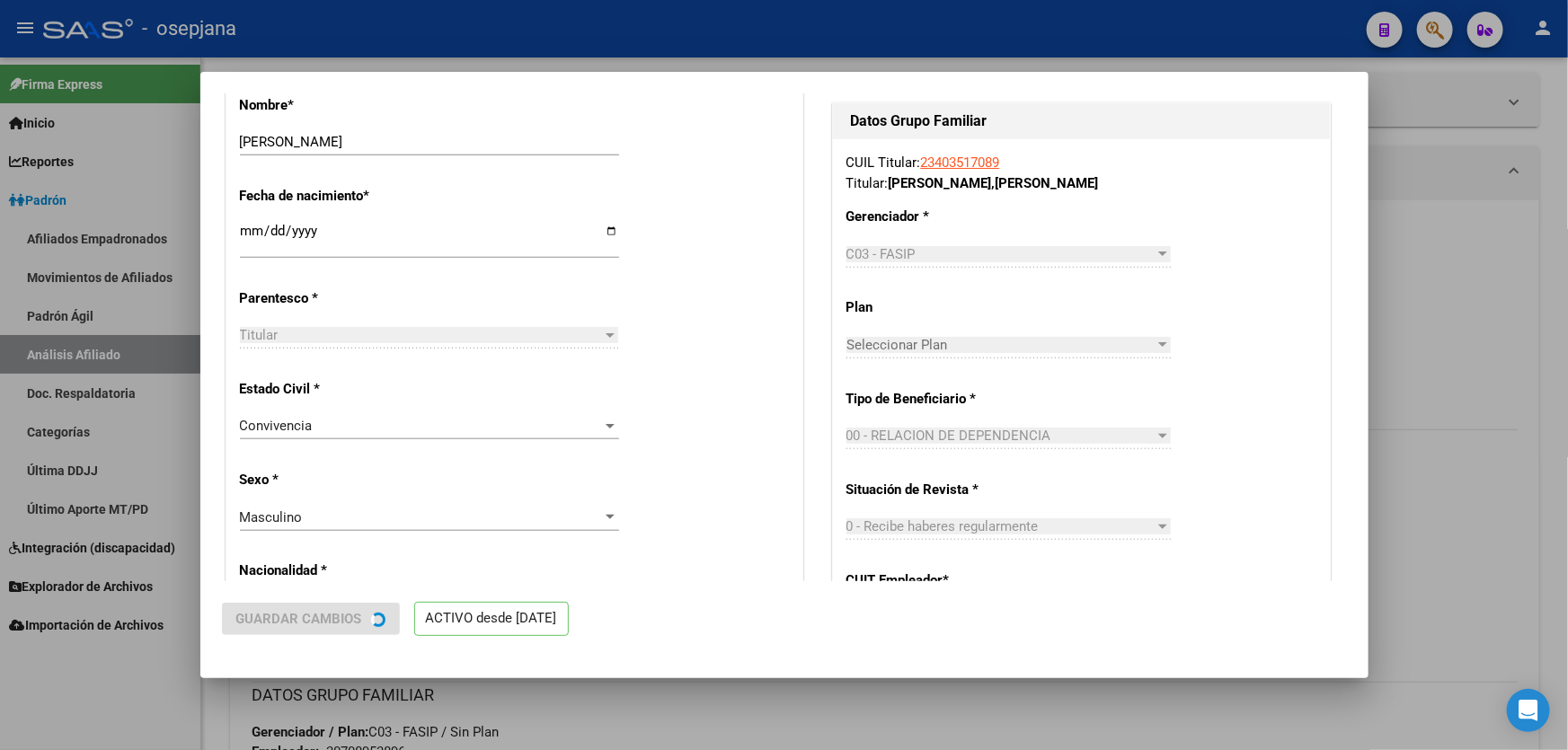
click at [1567, 380] on div at bounding box center [784, 375] width 1568 height 750
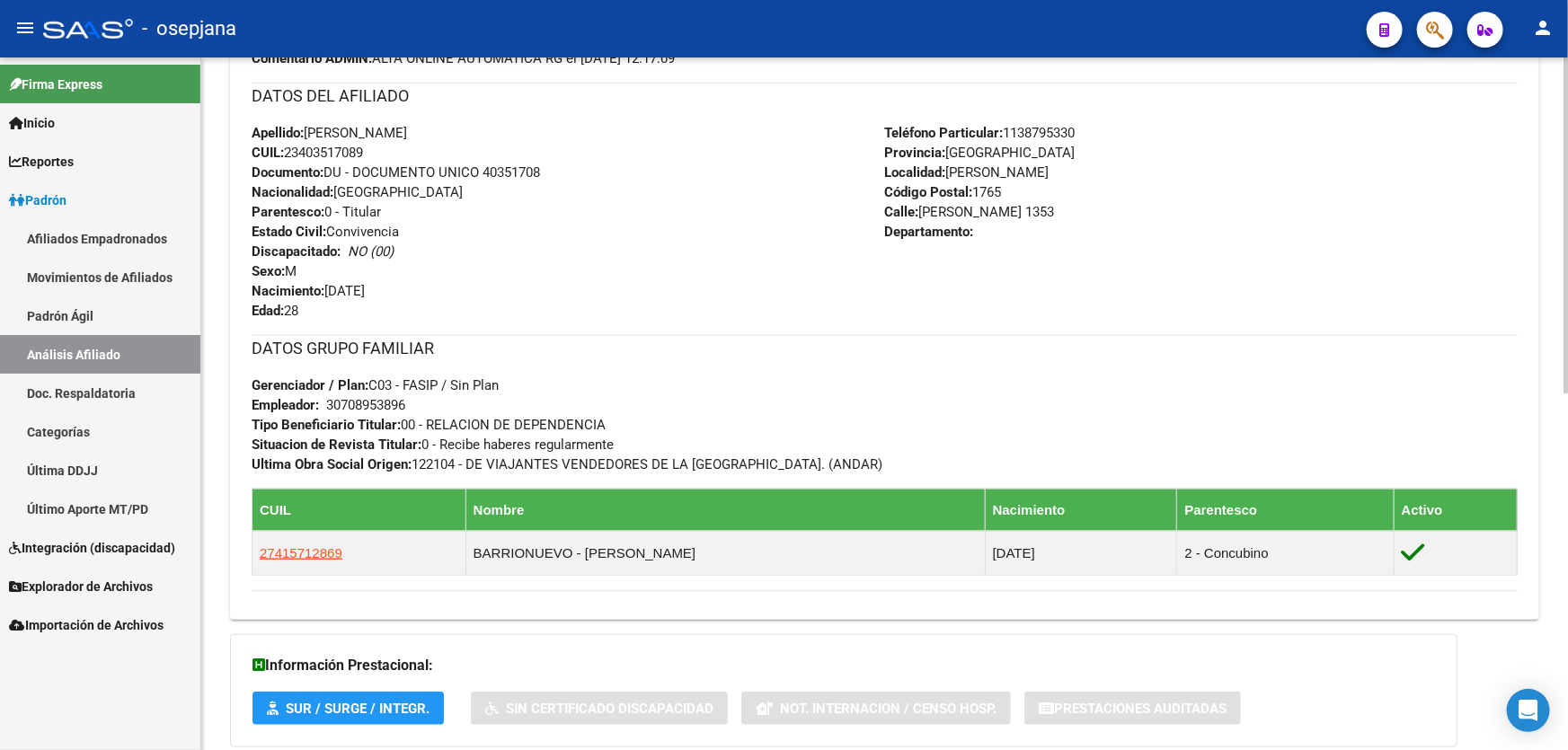
scroll to position [46, 0]
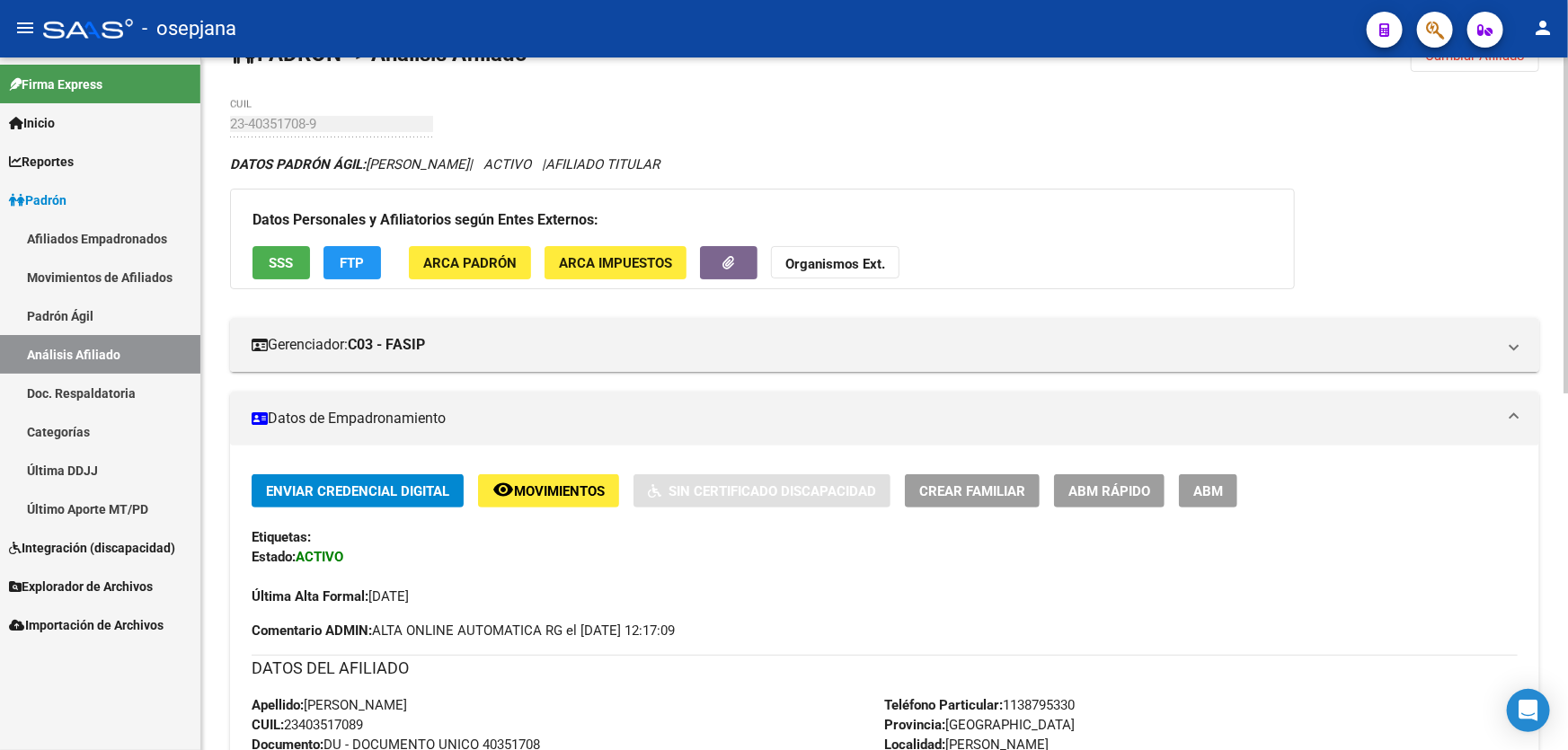
click at [995, 490] on span "Crear Familiar" at bounding box center [973, 491] width 106 height 16
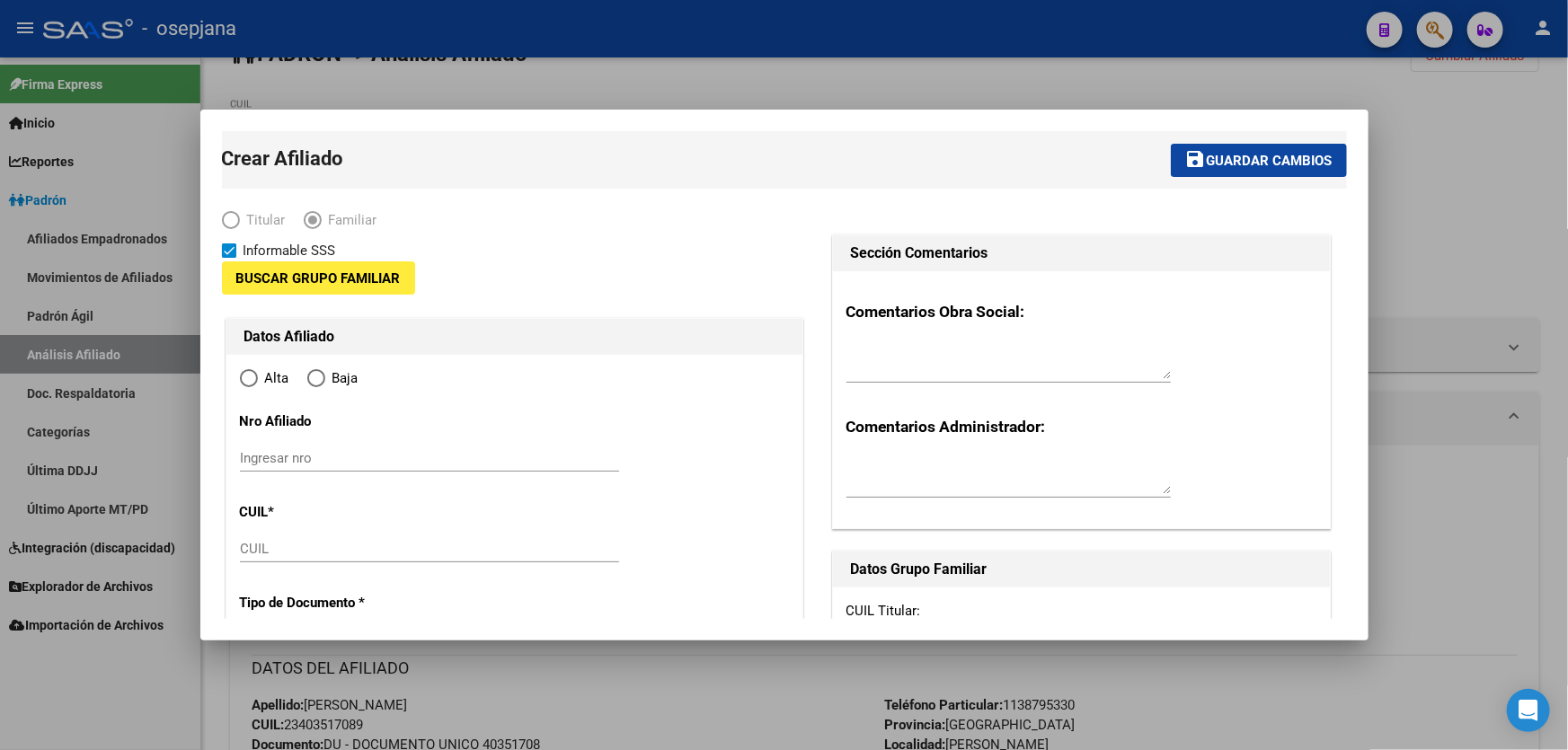
type input "30-70895389-6"
type input "[PERSON_NAME]"
type input "1765"
type input "JORGE NEWBERY"
type input "1353"
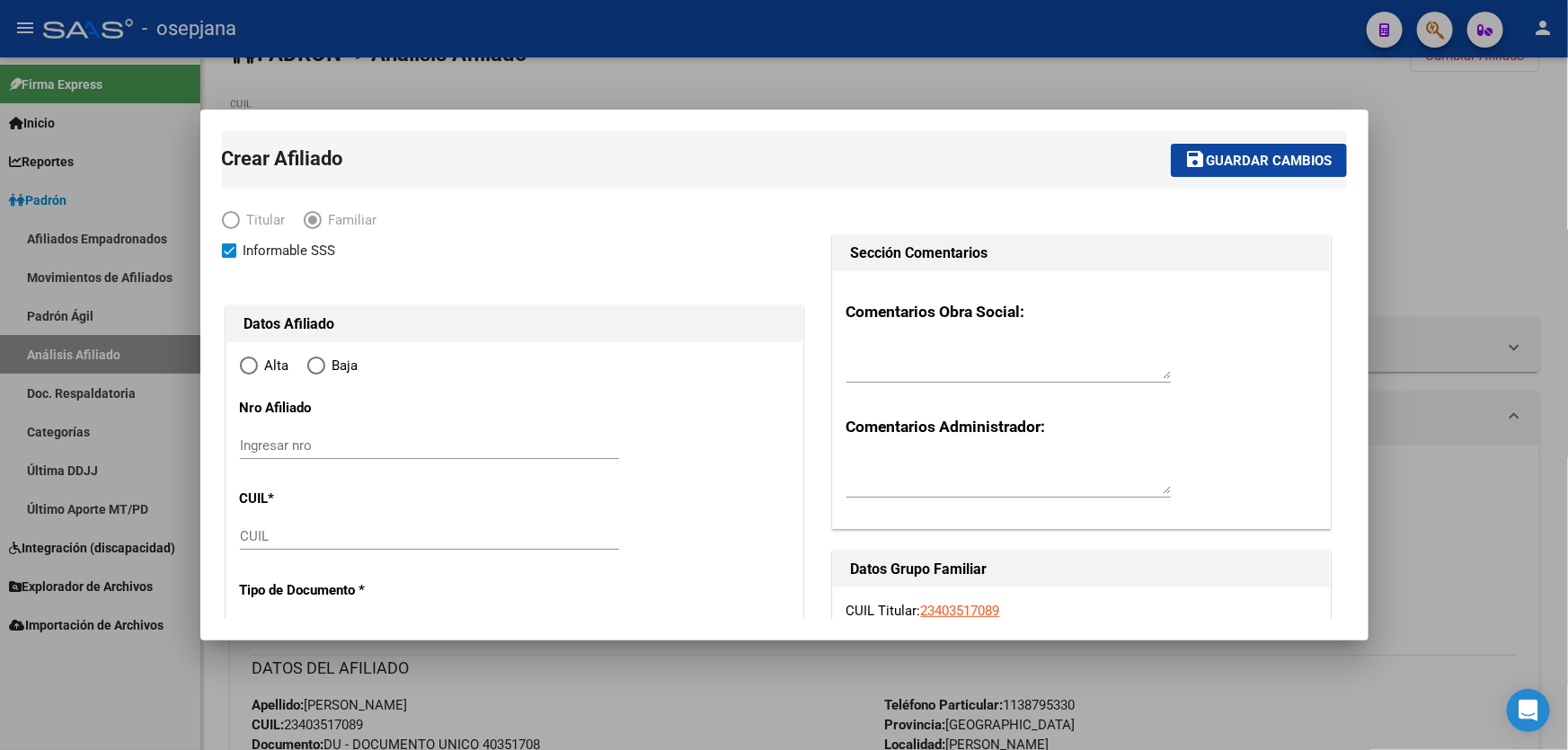
scroll to position [162, 0]
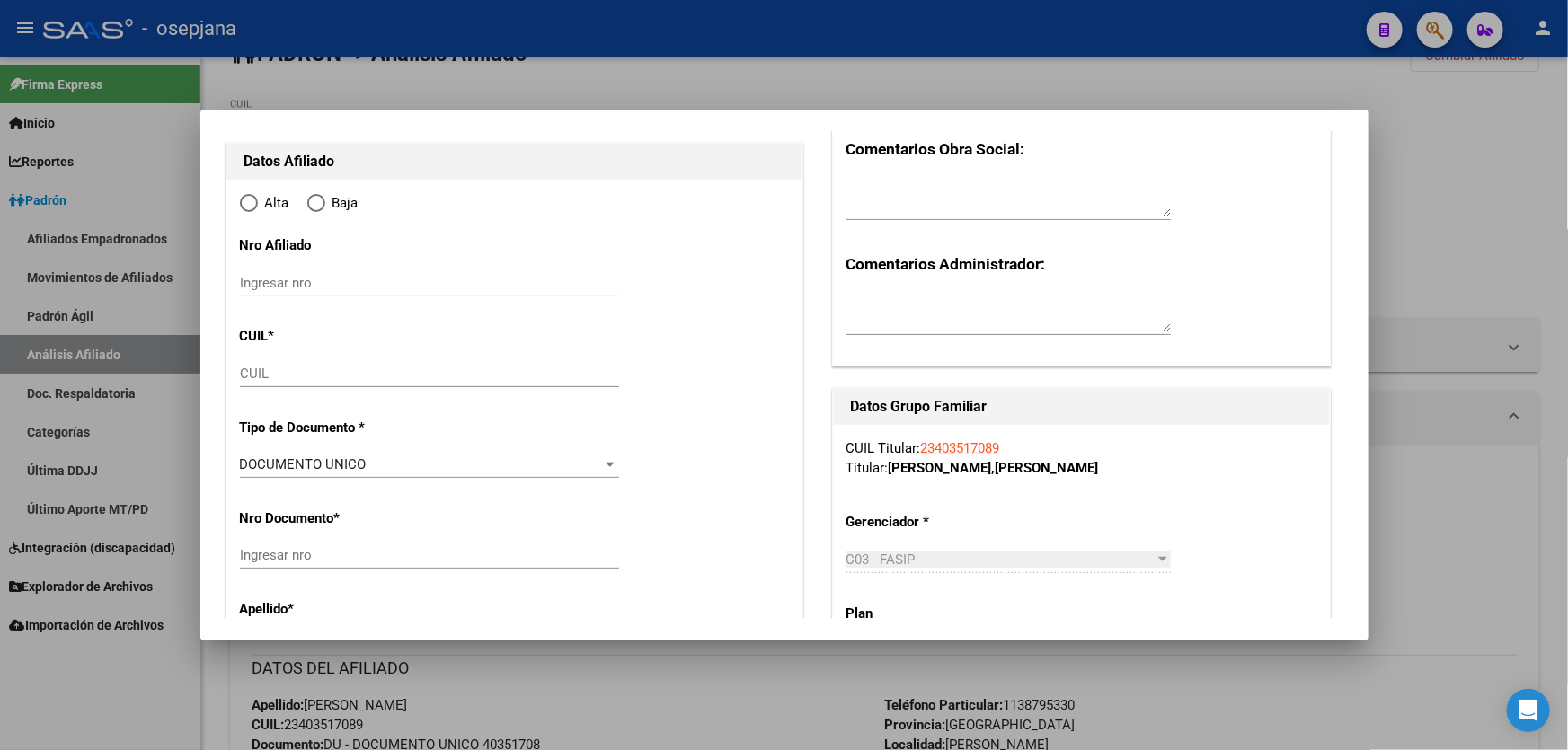
radio input "true"
click at [286, 377] on input "CUIL" at bounding box center [429, 373] width 379 height 16
type input "30-70895389-6"
paste input "27-54821834-4"
type input "27-54821834-4"
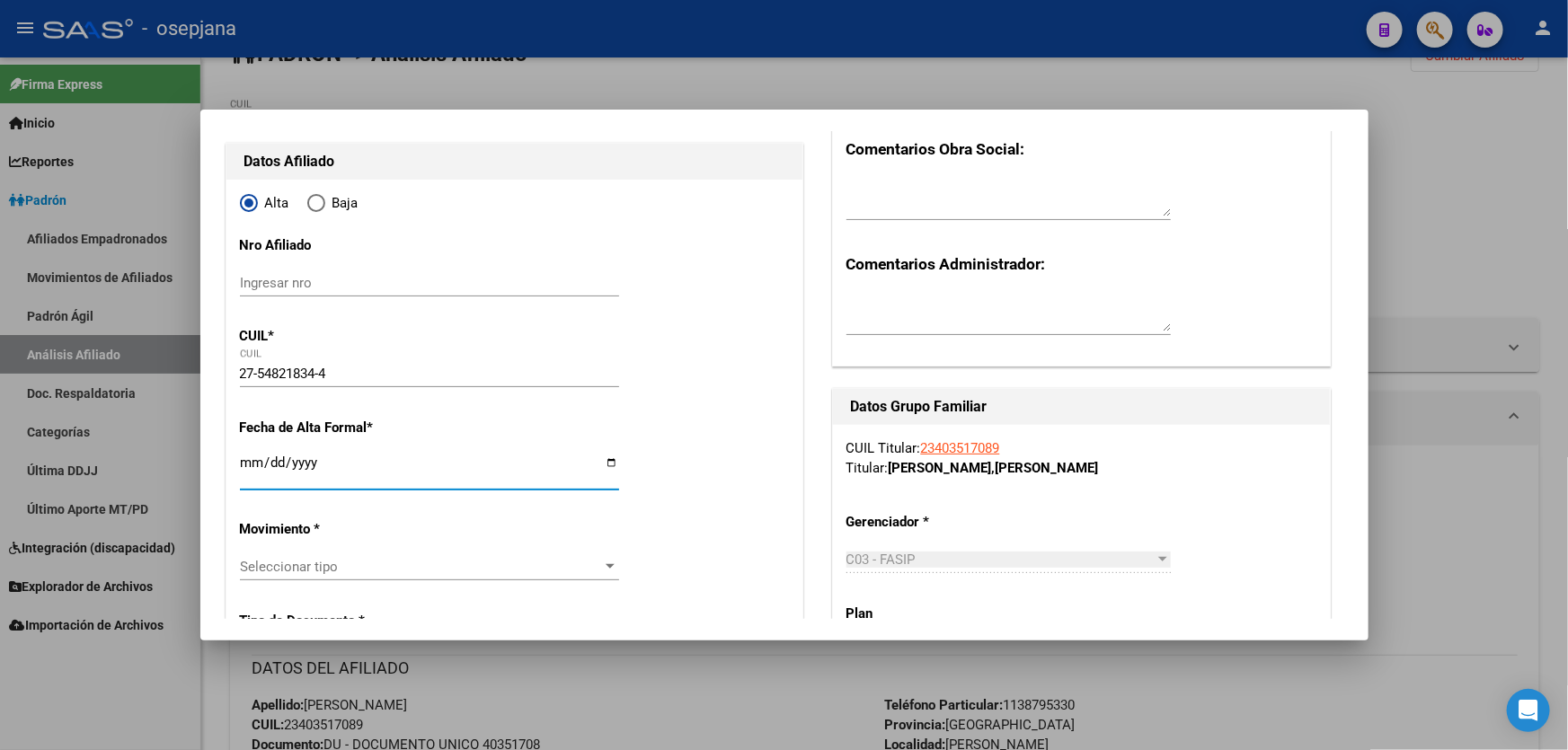
type input "54821834"
type input "AQUINO"
type input "MACARENA ELUNEY"
type input "2015-05-16"
type input "[PERSON_NAME]"
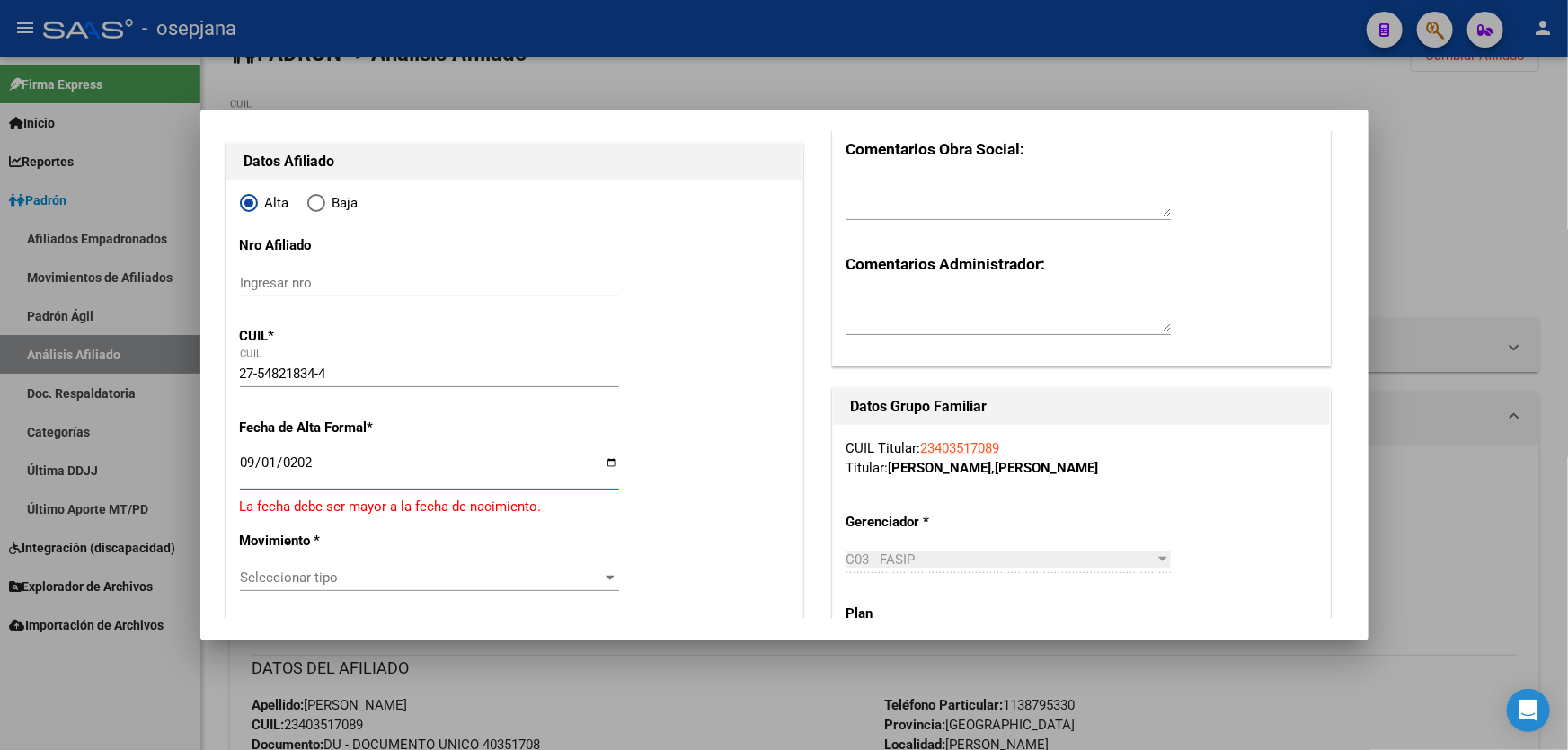
type input "2025-09-01"
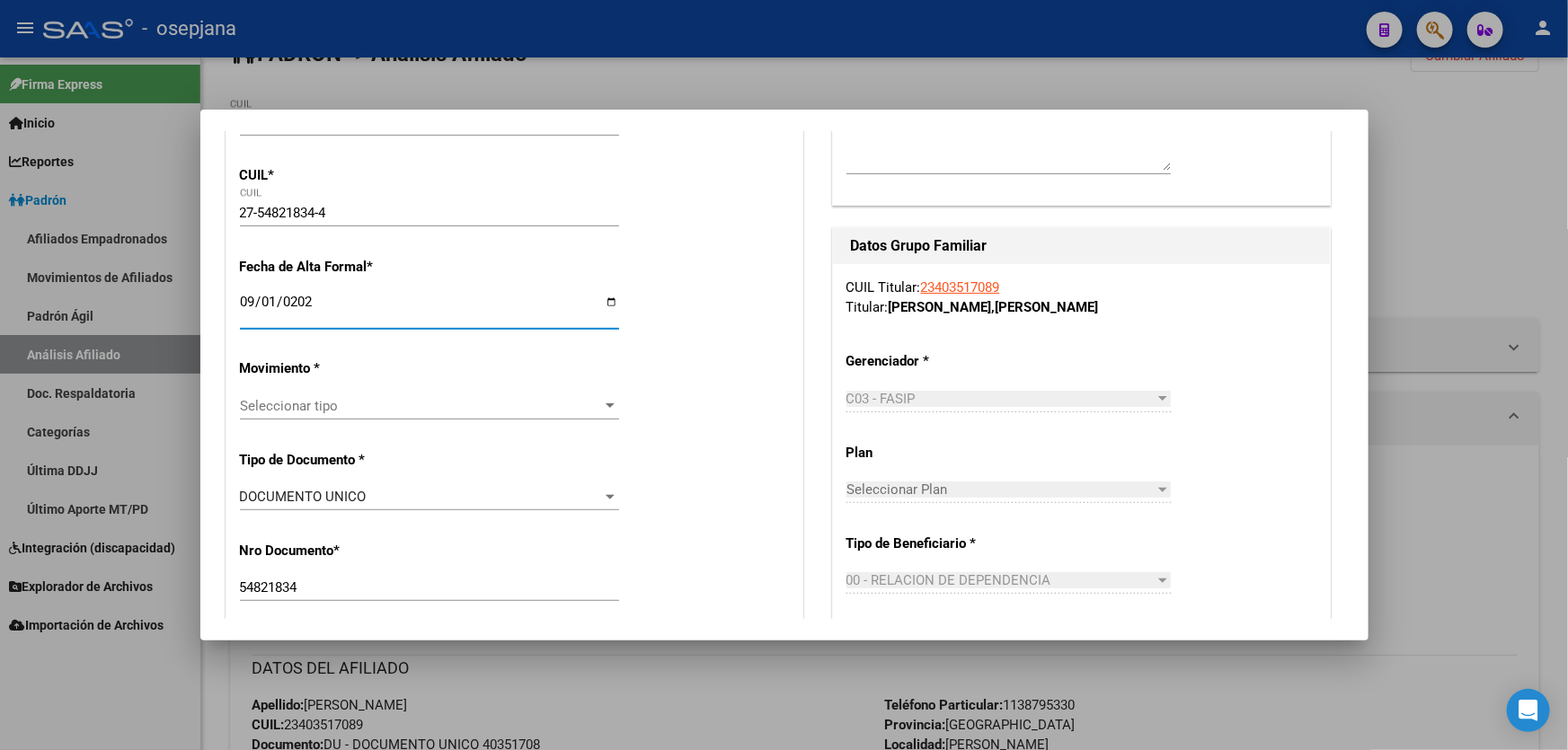
scroll to position [326, 0]
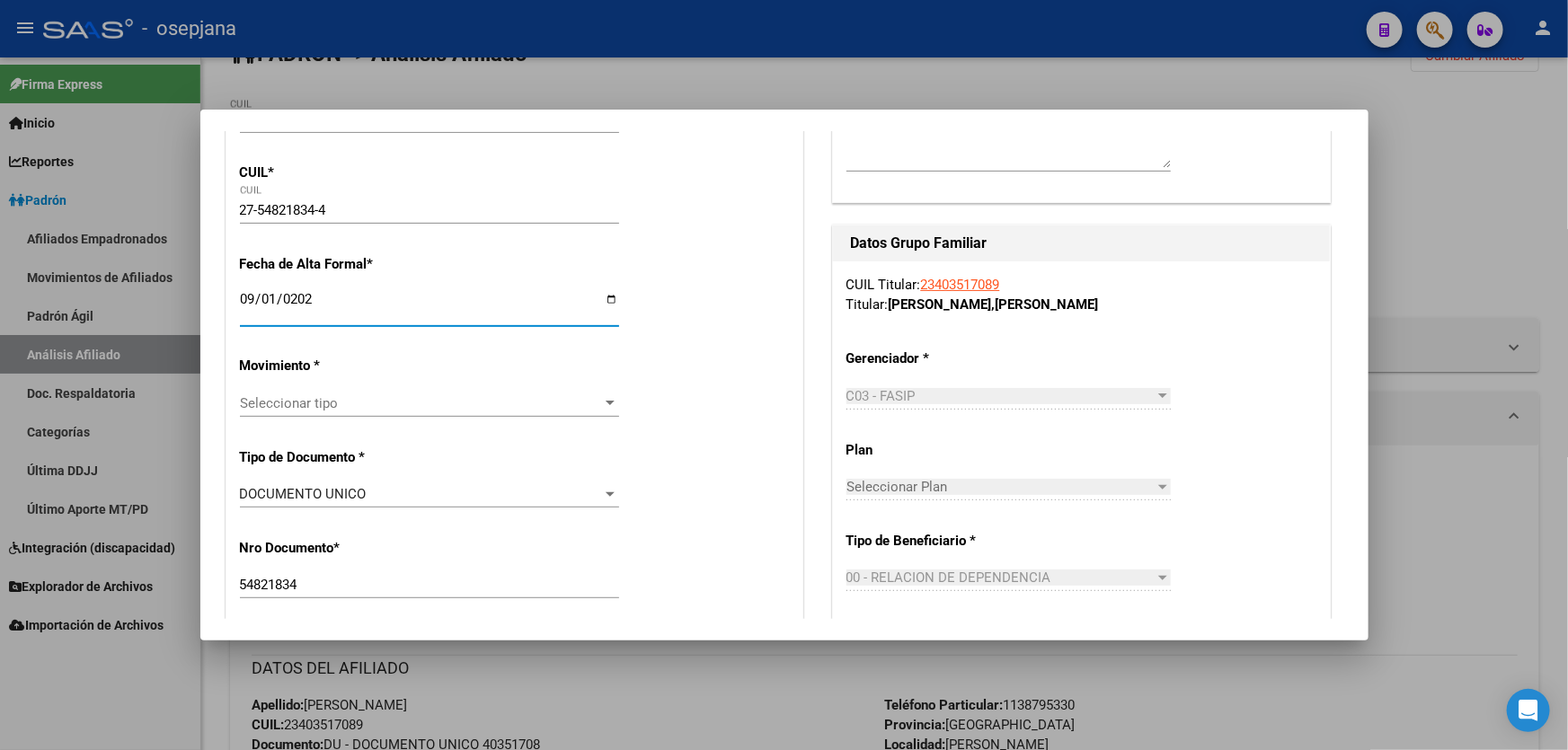
click at [380, 410] on span "Seleccionar tipo" at bounding box center [421, 403] width 363 height 16
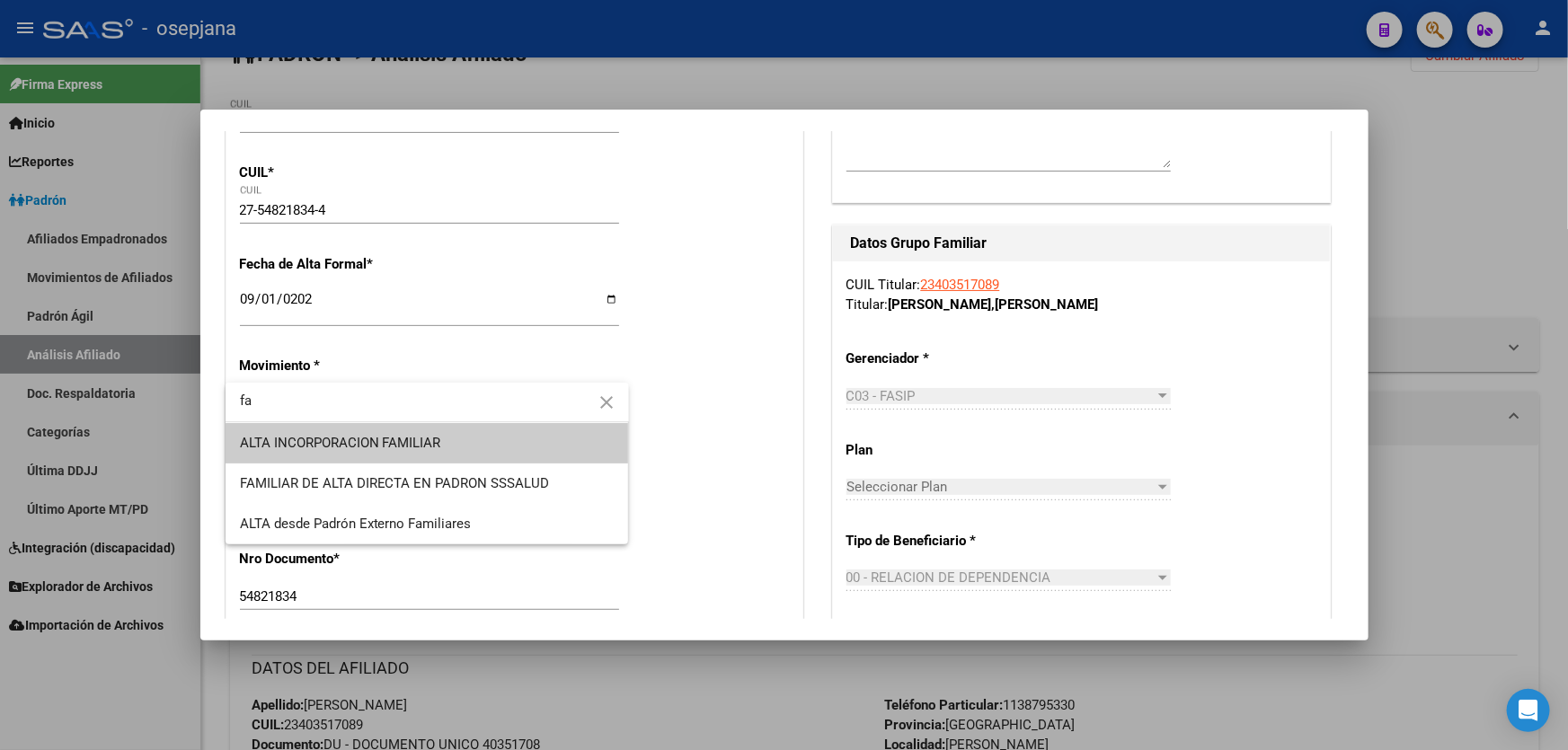
type input "fa"
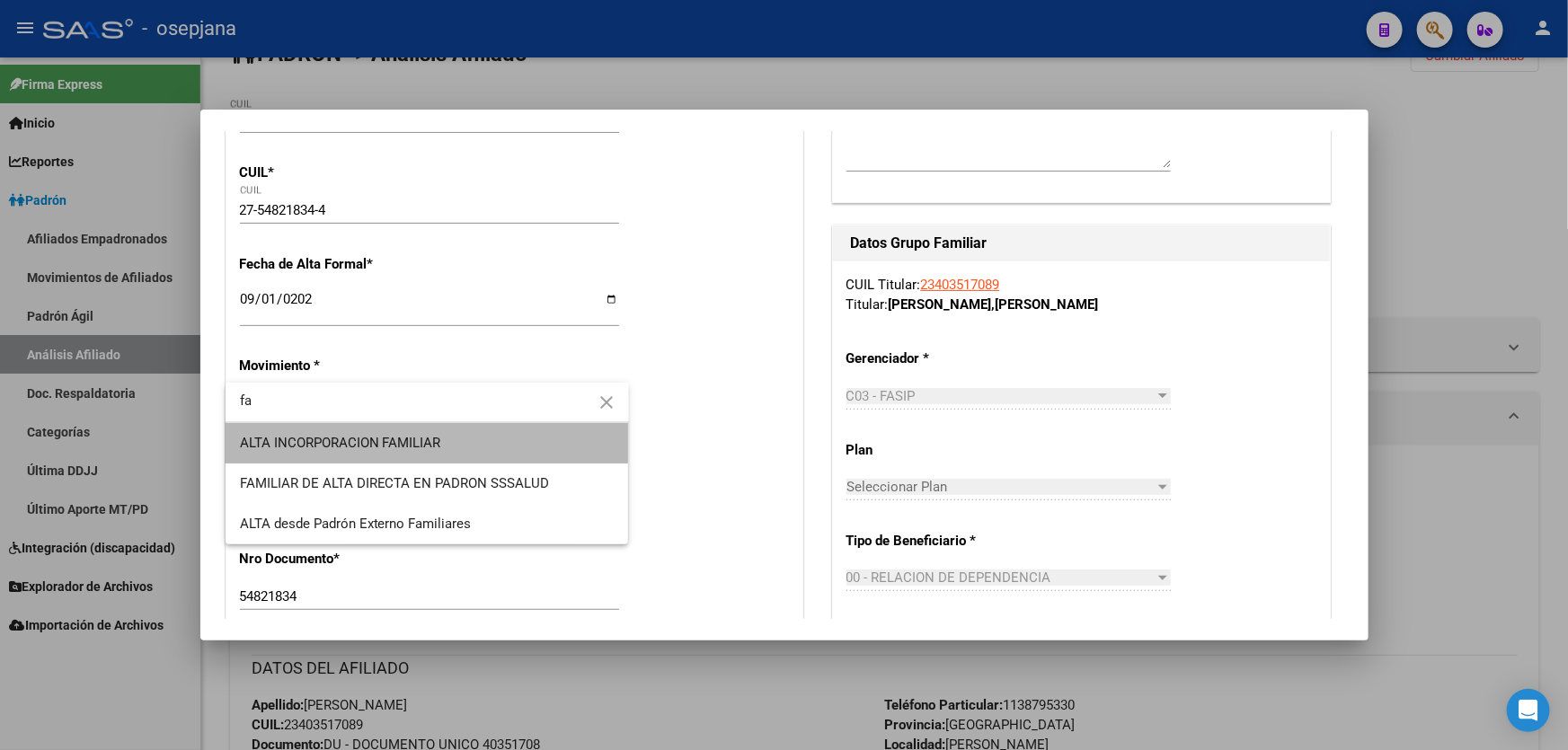
click at [374, 426] on span "ALTA INCORPORACION FAMILIAR" at bounding box center [427, 444] width 375 height 41
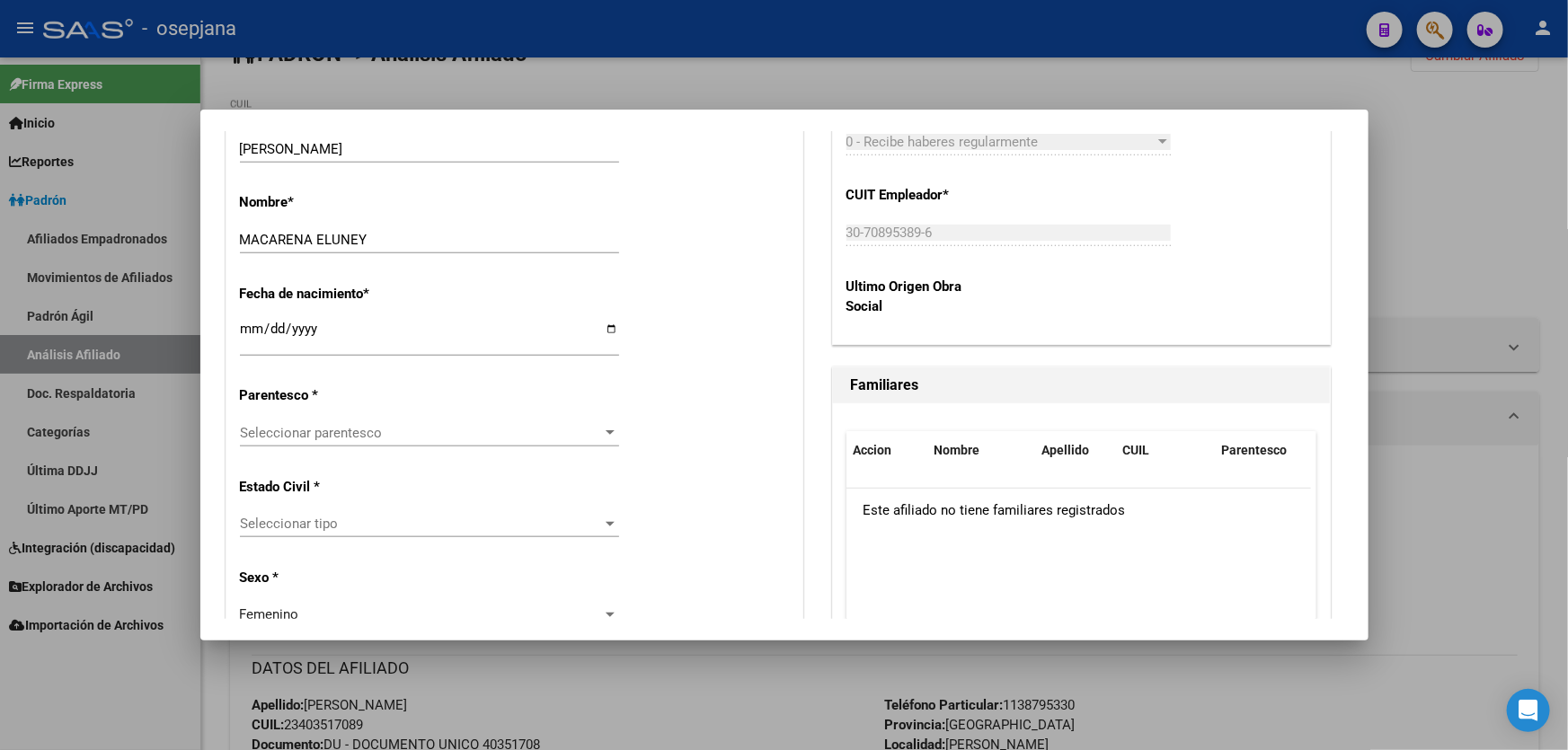
scroll to position [898, 0]
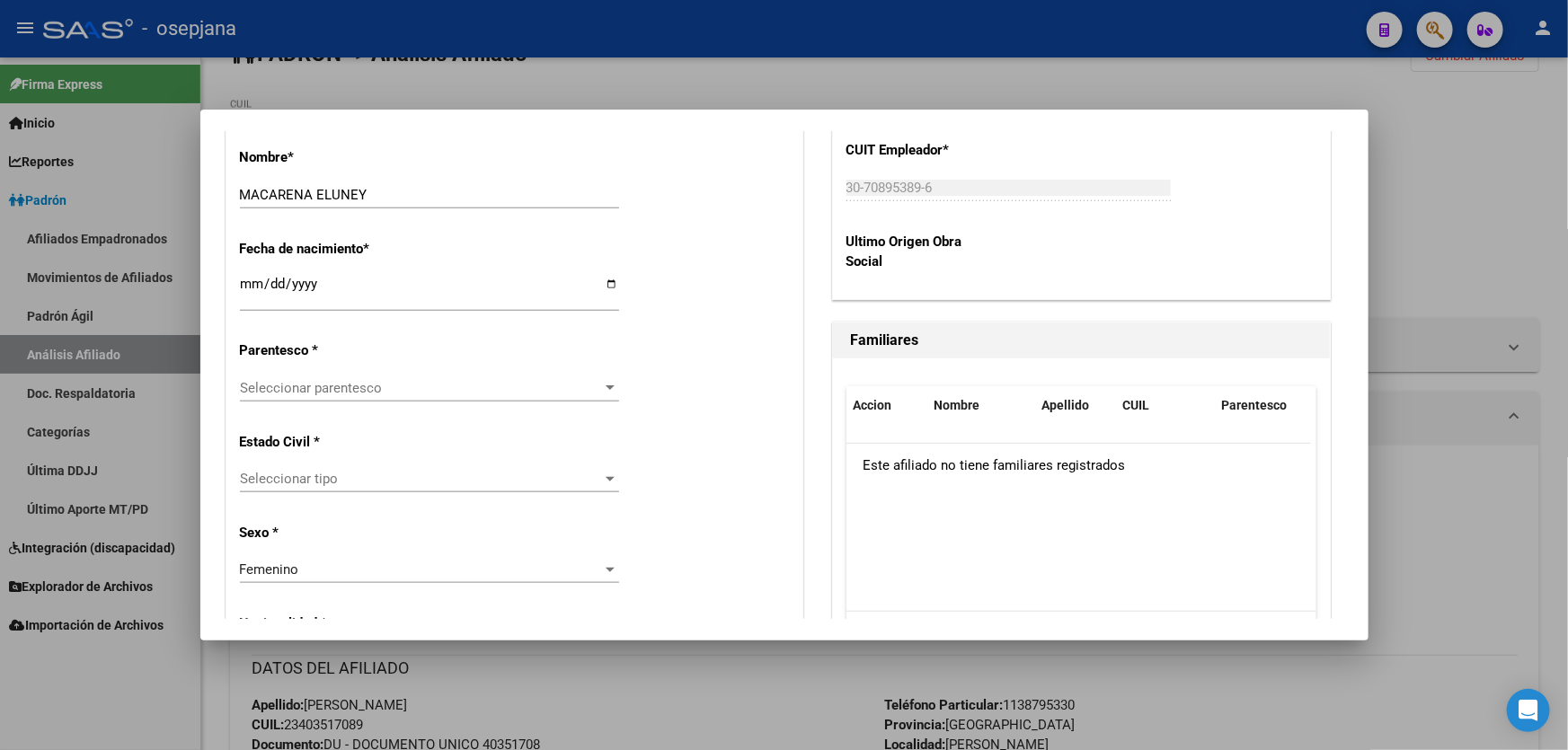
click at [374, 397] on div "Seleccionar parentesco Seleccionar parentesco" at bounding box center [429, 389] width 379 height 27
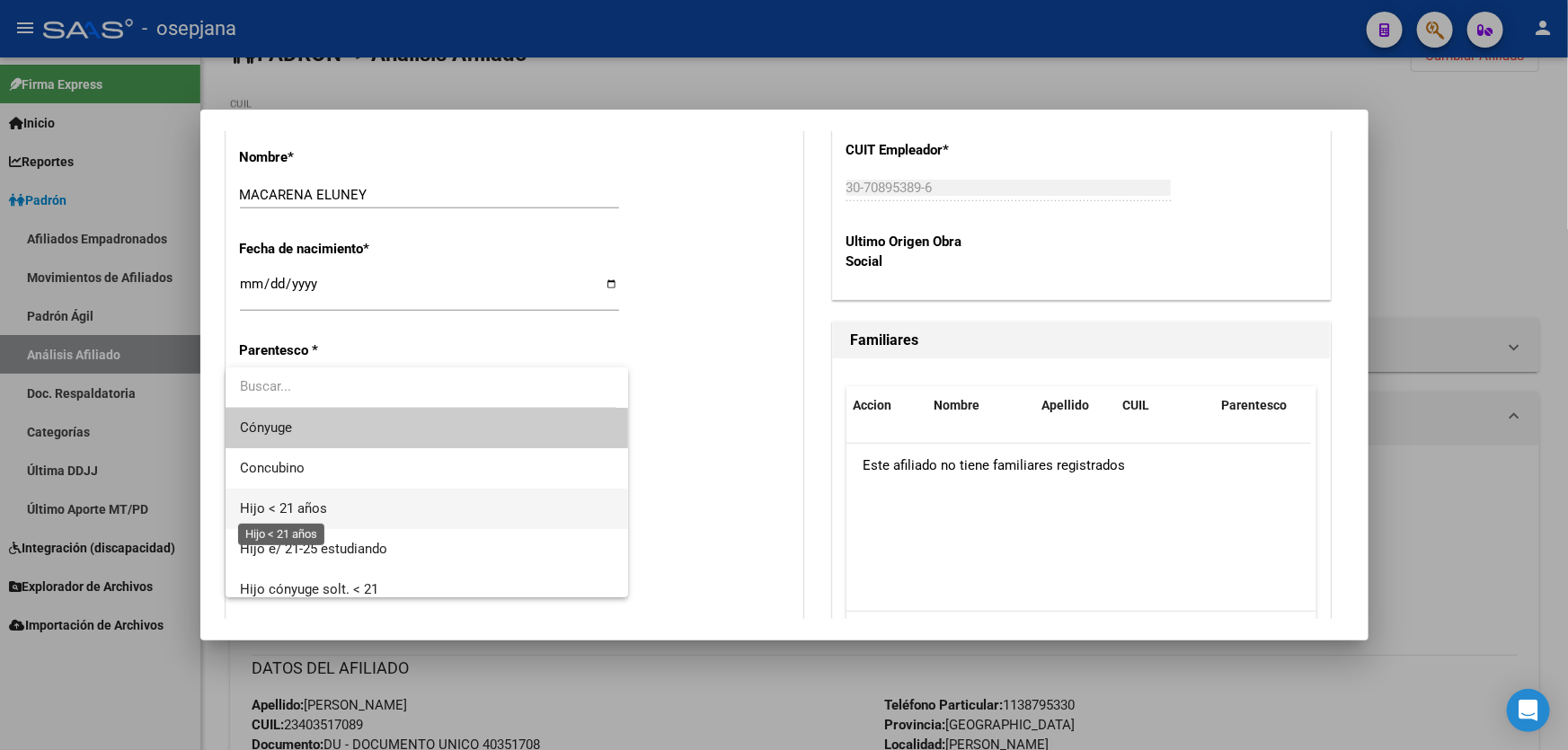
click at [314, 511] on span "Hijo < 21 años" at bounding box center [283, 508] width 87 height 16
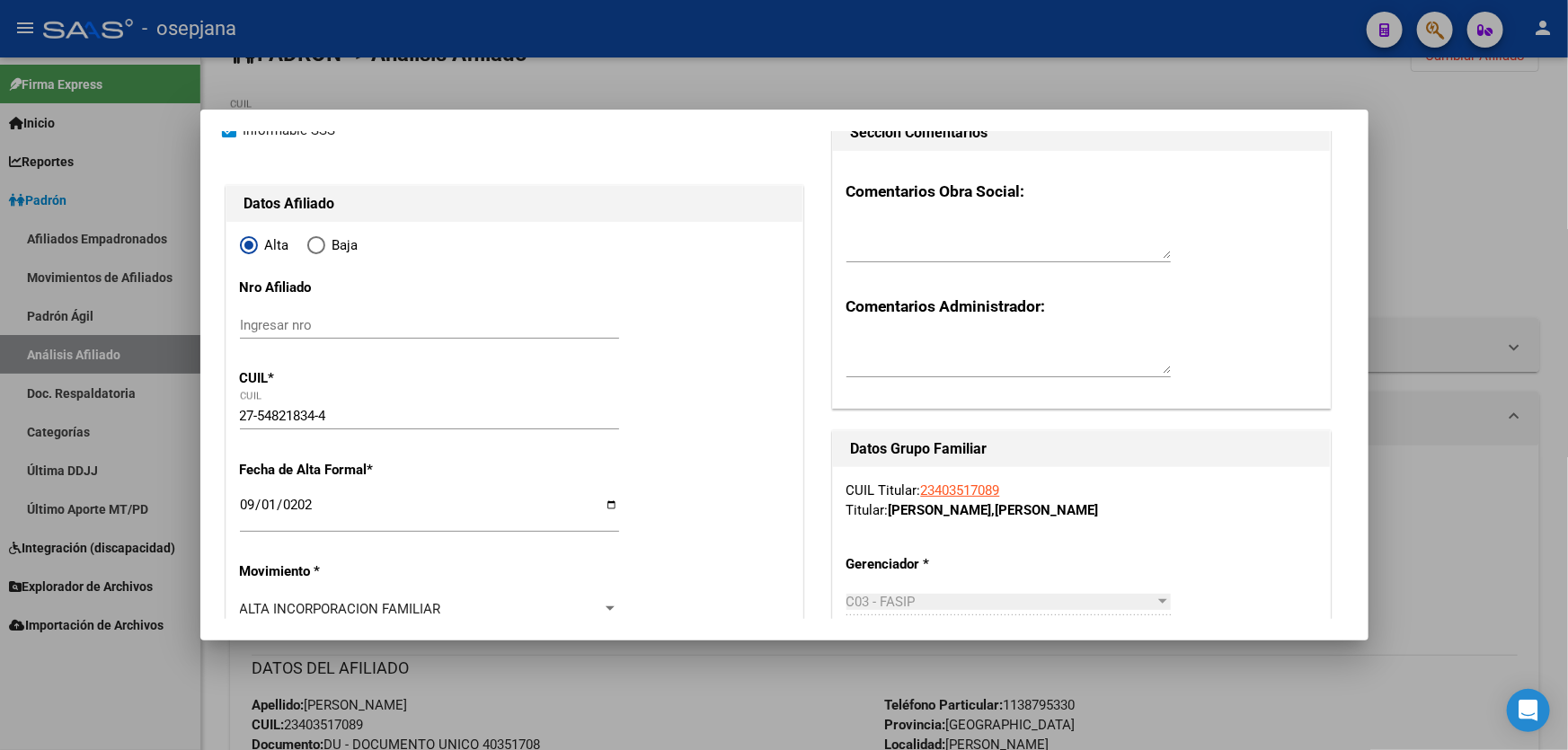
scroll to position [0, 0]
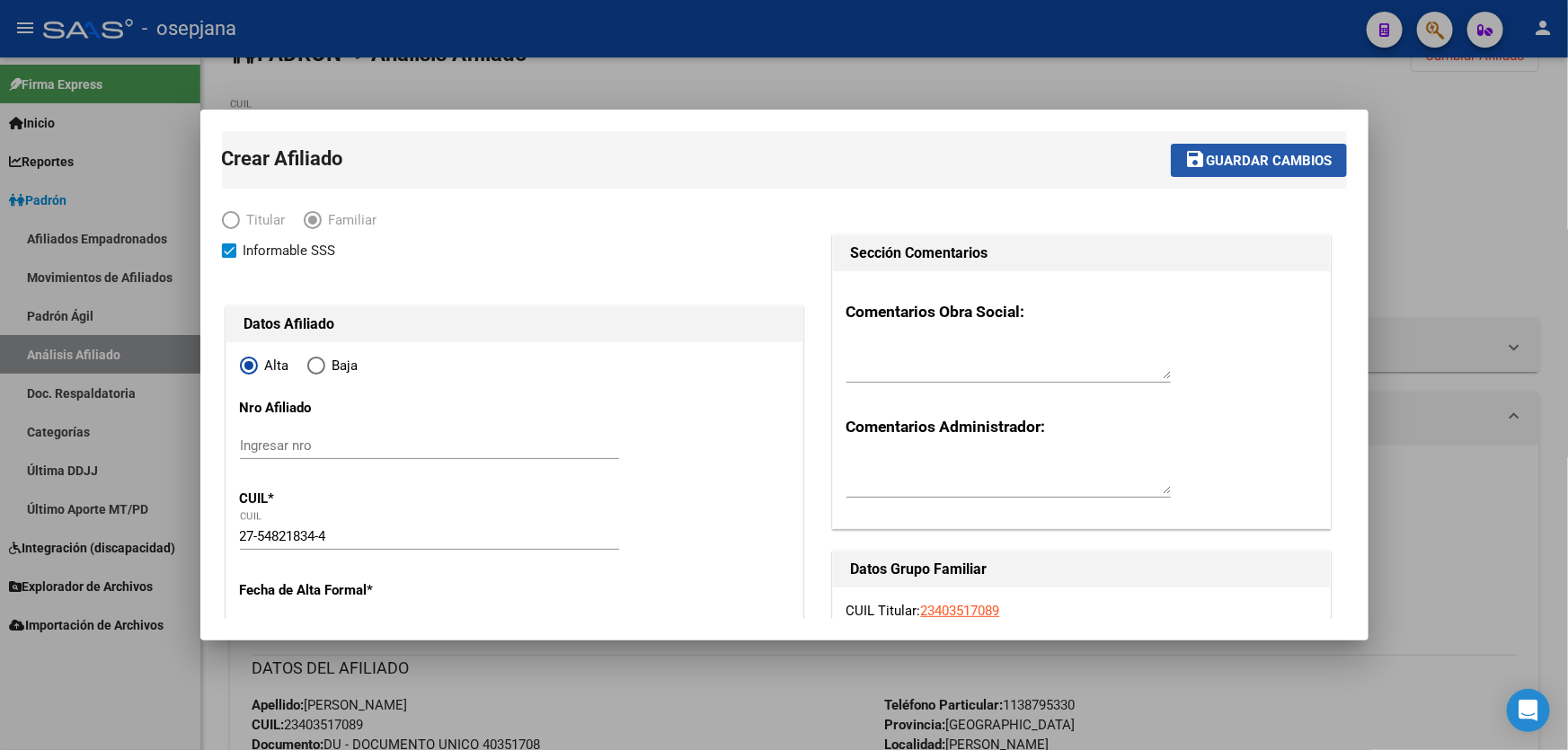
click at [1257, 147] on button "save Guardar cambios" at bounding box center [1259, 160] width 176 height 33
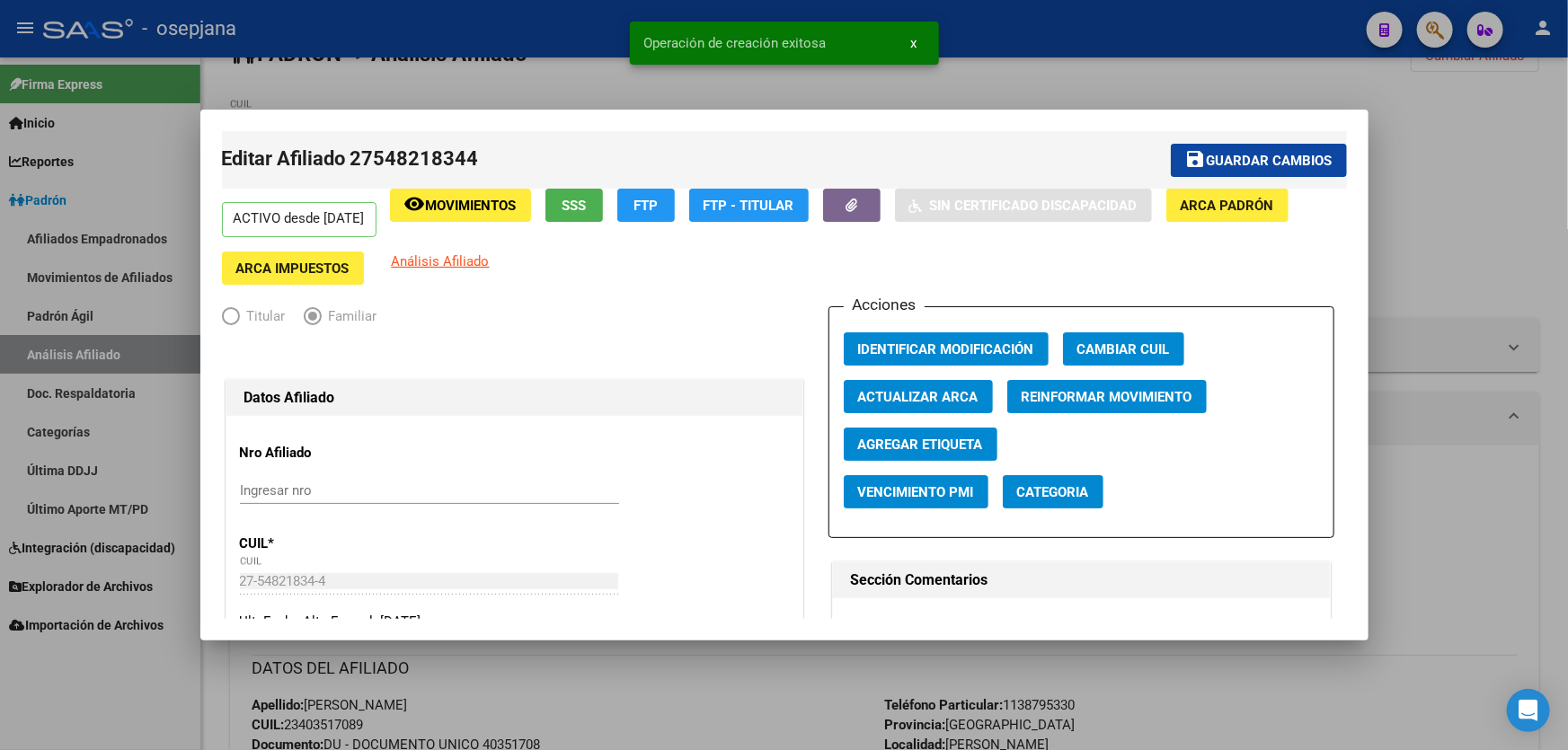
click at [1238, 164] on span "Guardar cambios" at bounding box center [1269, 160] width 126 height 16
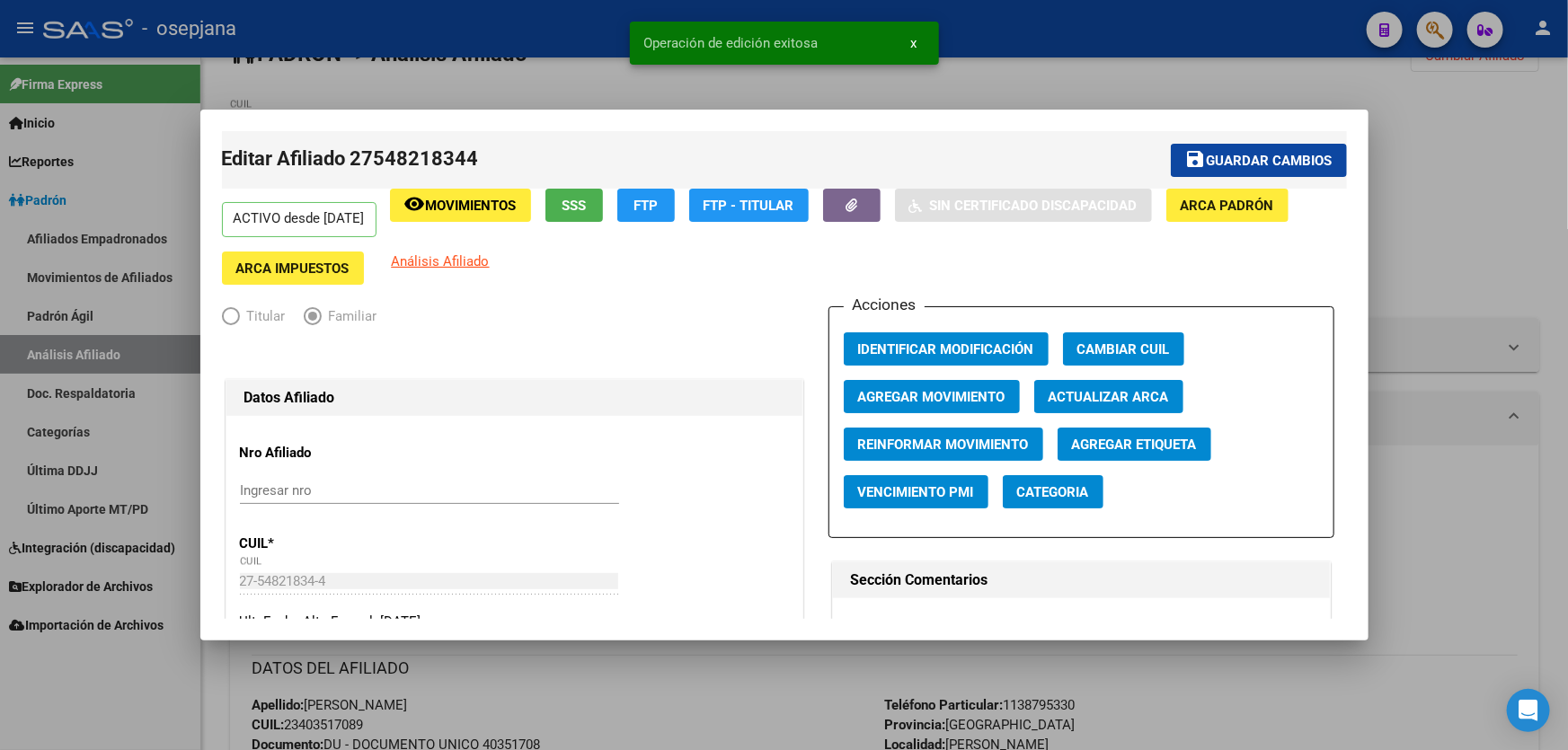
click at [1390, 164] on div at bounding box center [784, 375] width 1568 height 750
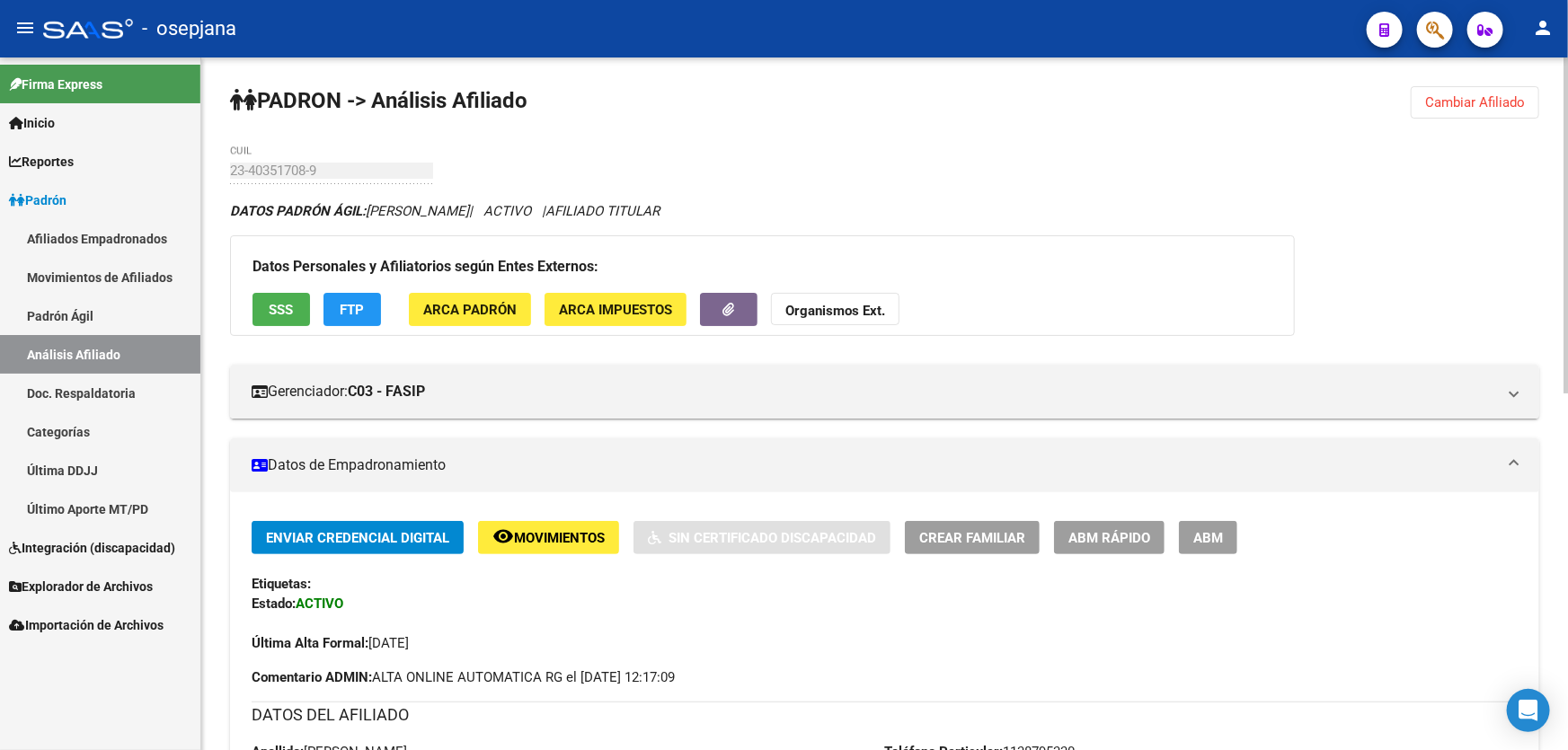
click at [988, 530] on span "Crear Familiar" at bounding box center [973, 537] width 106 height 16
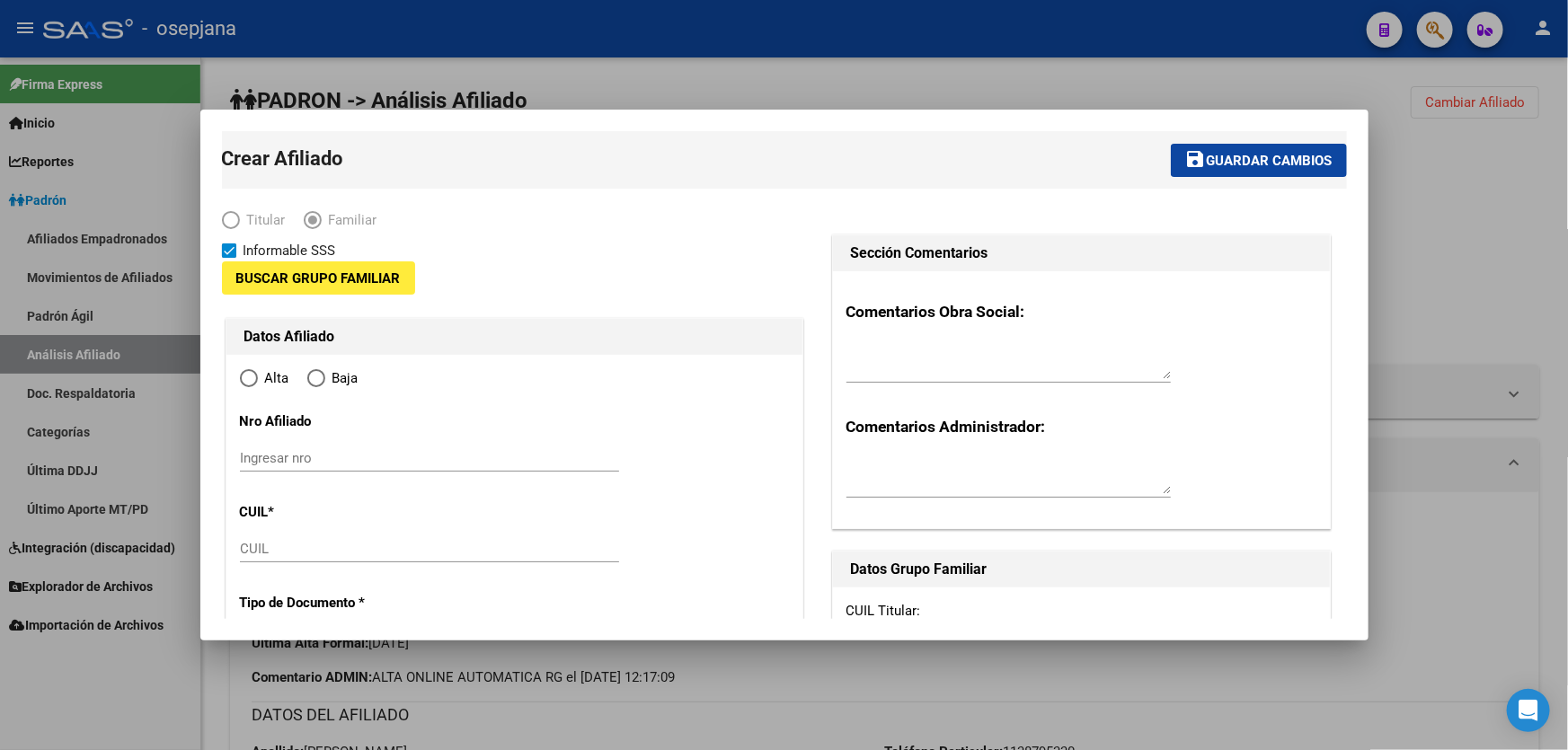
type input "30-70895389-6"
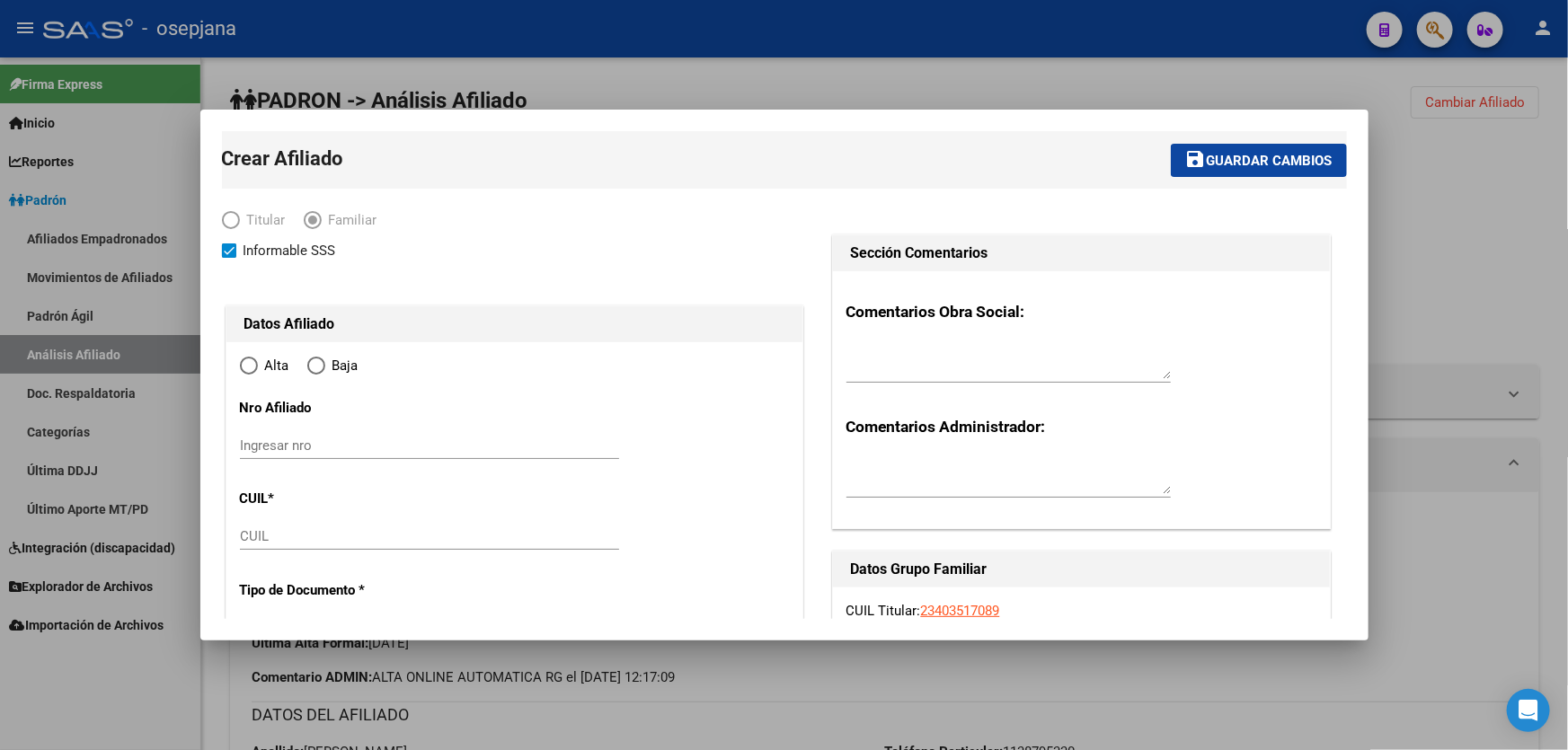
type input "[PERSON_NAME]"
type input "1765"
type input "JORGE NEWBERY"
type input "1353"
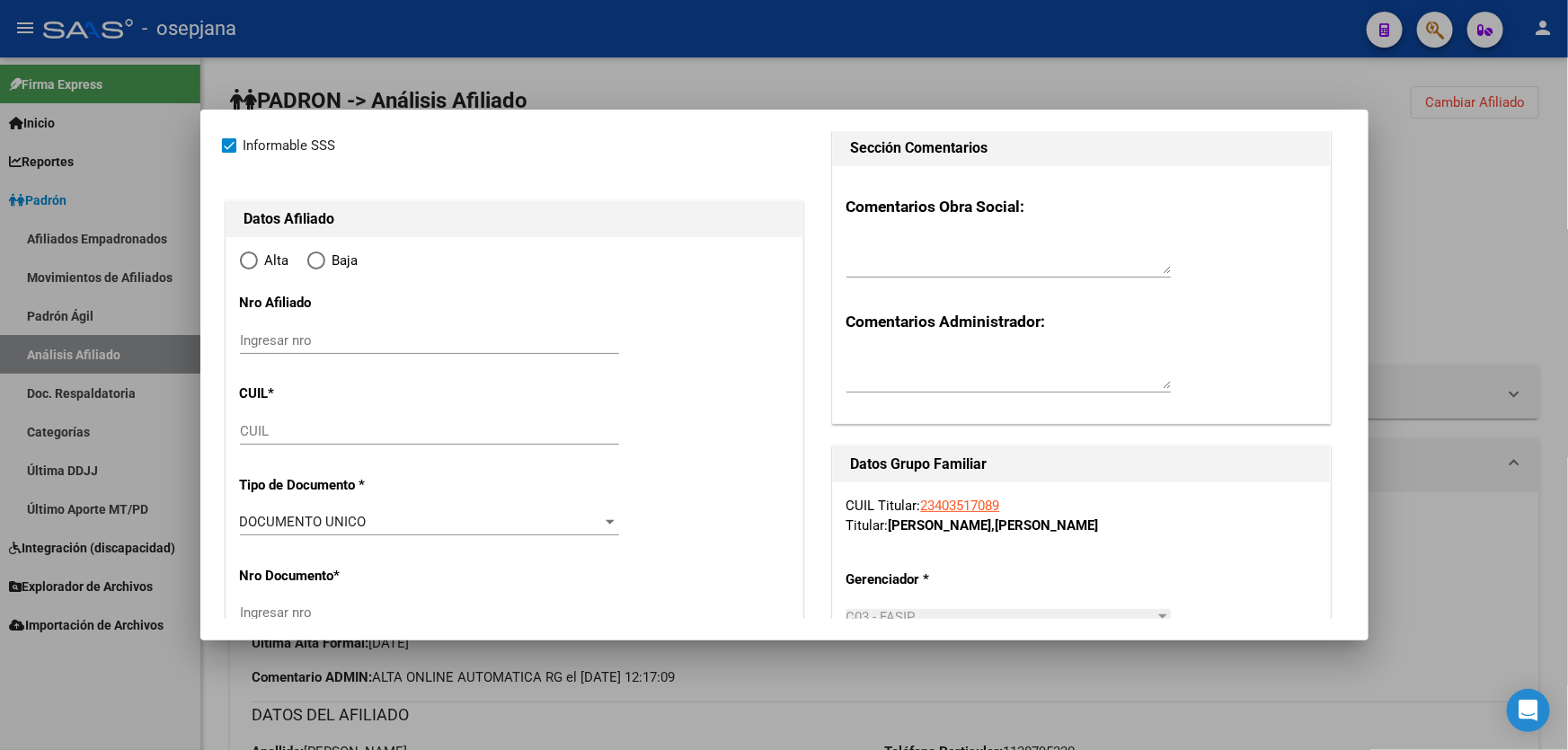
radio input "true"
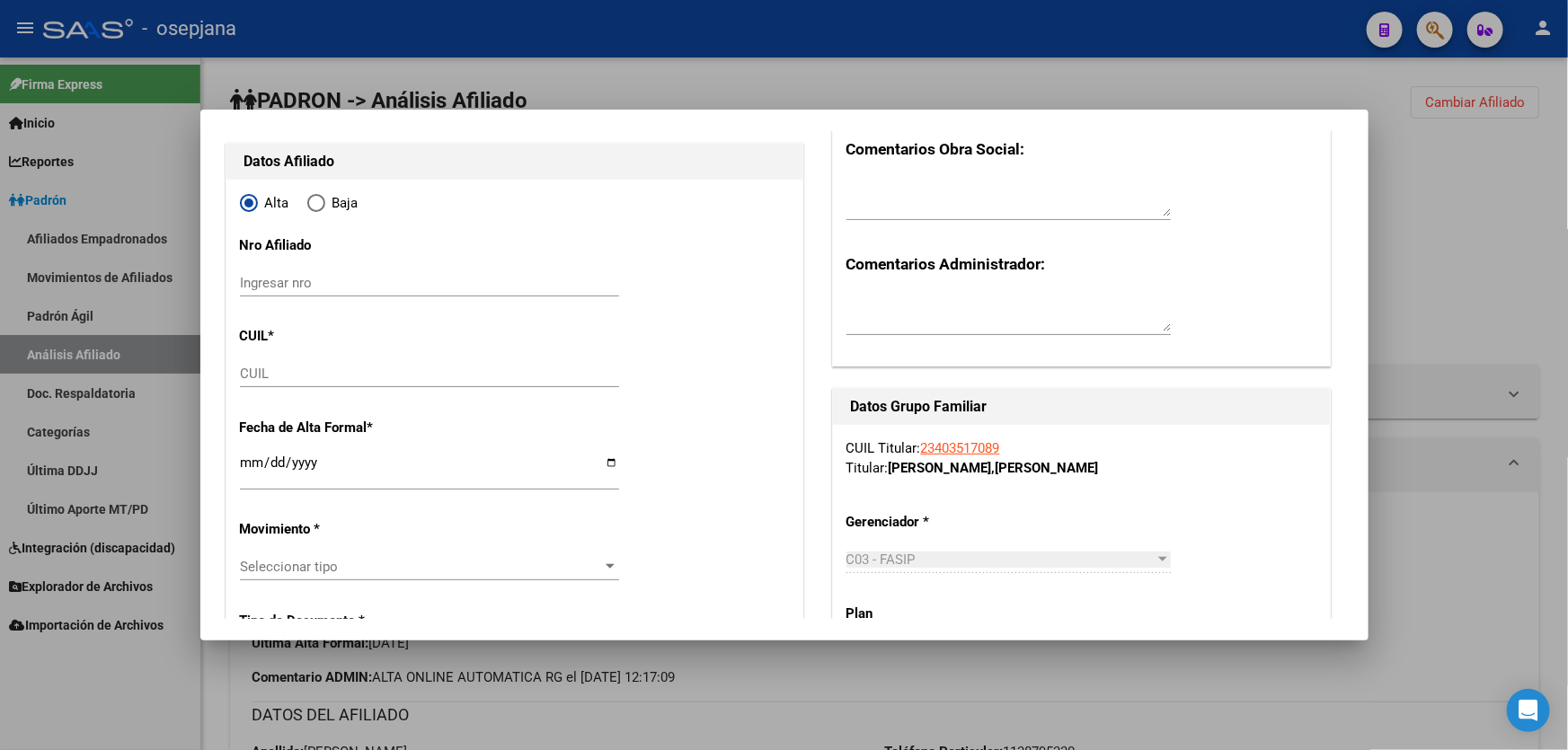
type input "30-70895389-6"
click at [275, 373] on input "CUIL" at bounding box center [429, 373] width 379 height 16
paste input "20-57758103-8"
type input "20-57758103-8"
type input "57758103"
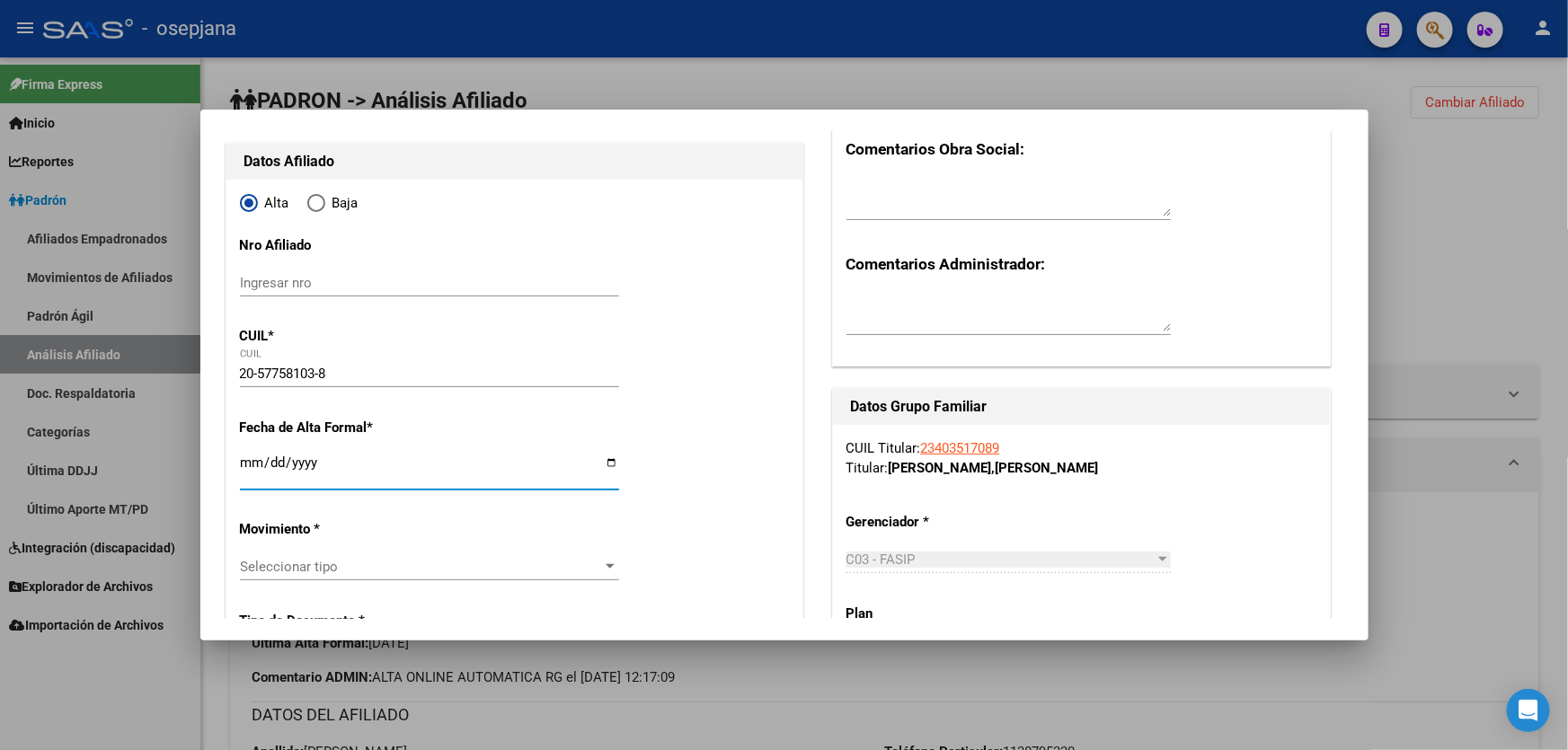
type input "AQUINO"
type input "MATHEO SIMON"
type input "2019-07-27"
type input "[PERSON_NAME]"
type input "2025-09-01"
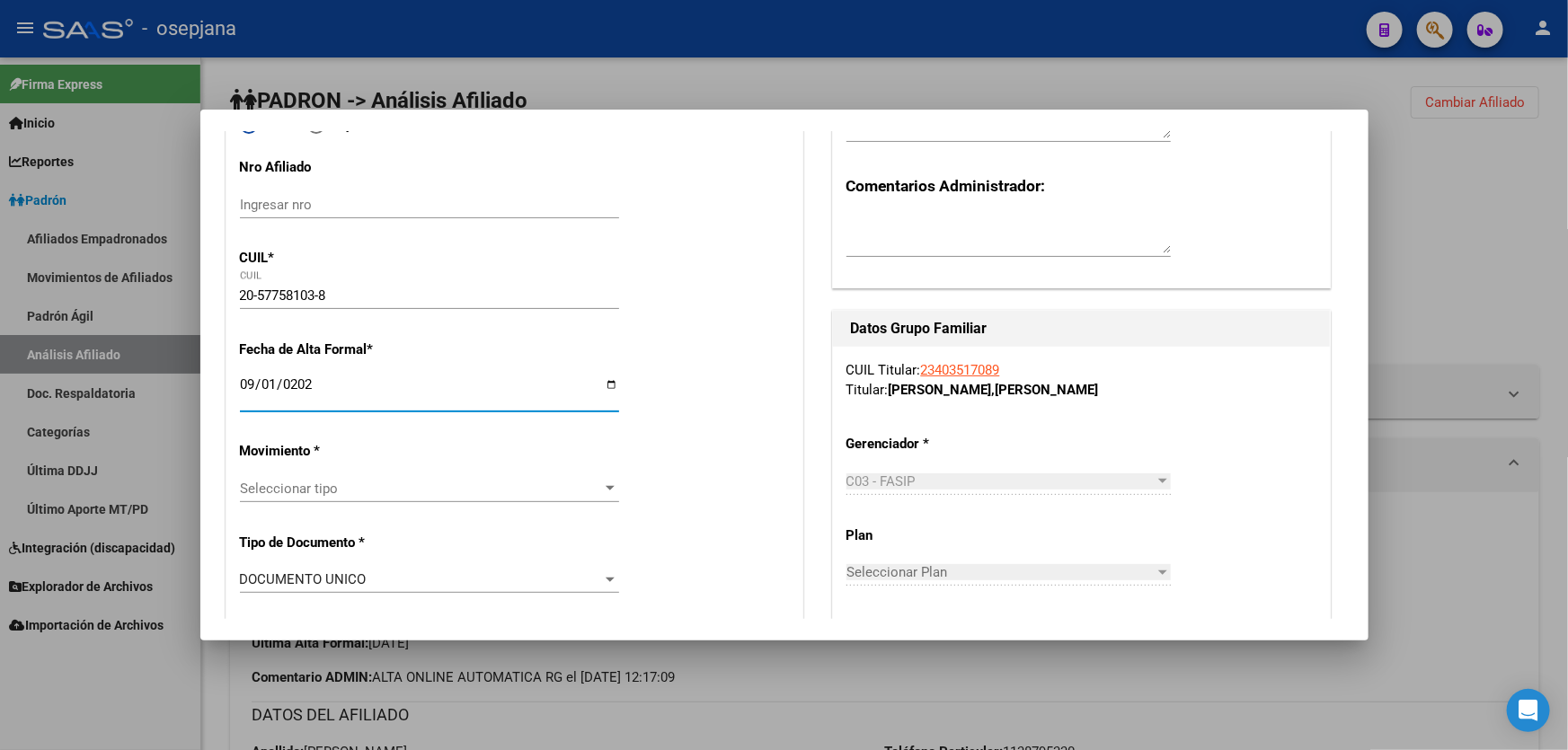
scroll to position [326, 0]
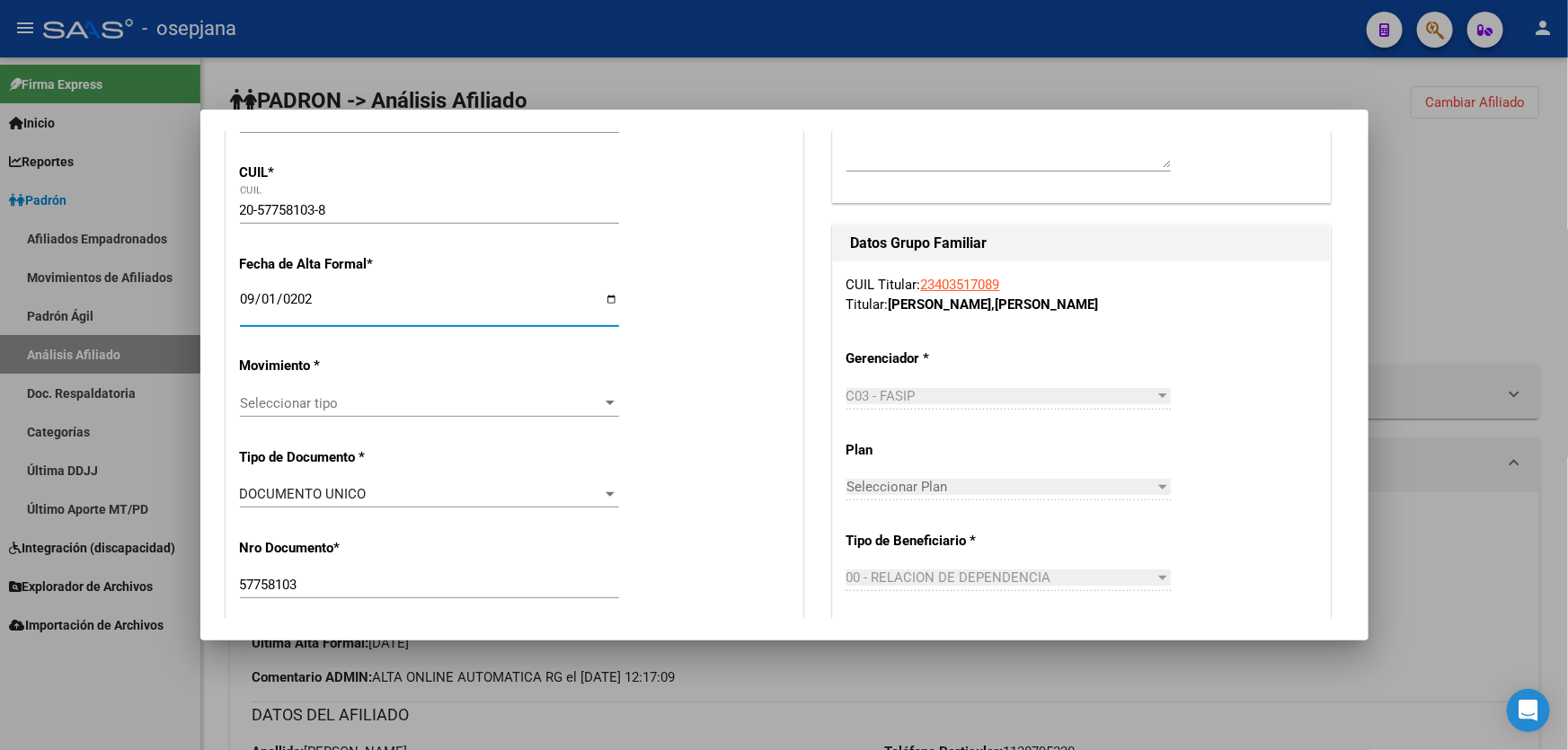
click at [325, 401] on span "Seleccionar tipo" at bounding box center [421, 403] width 363 height 16
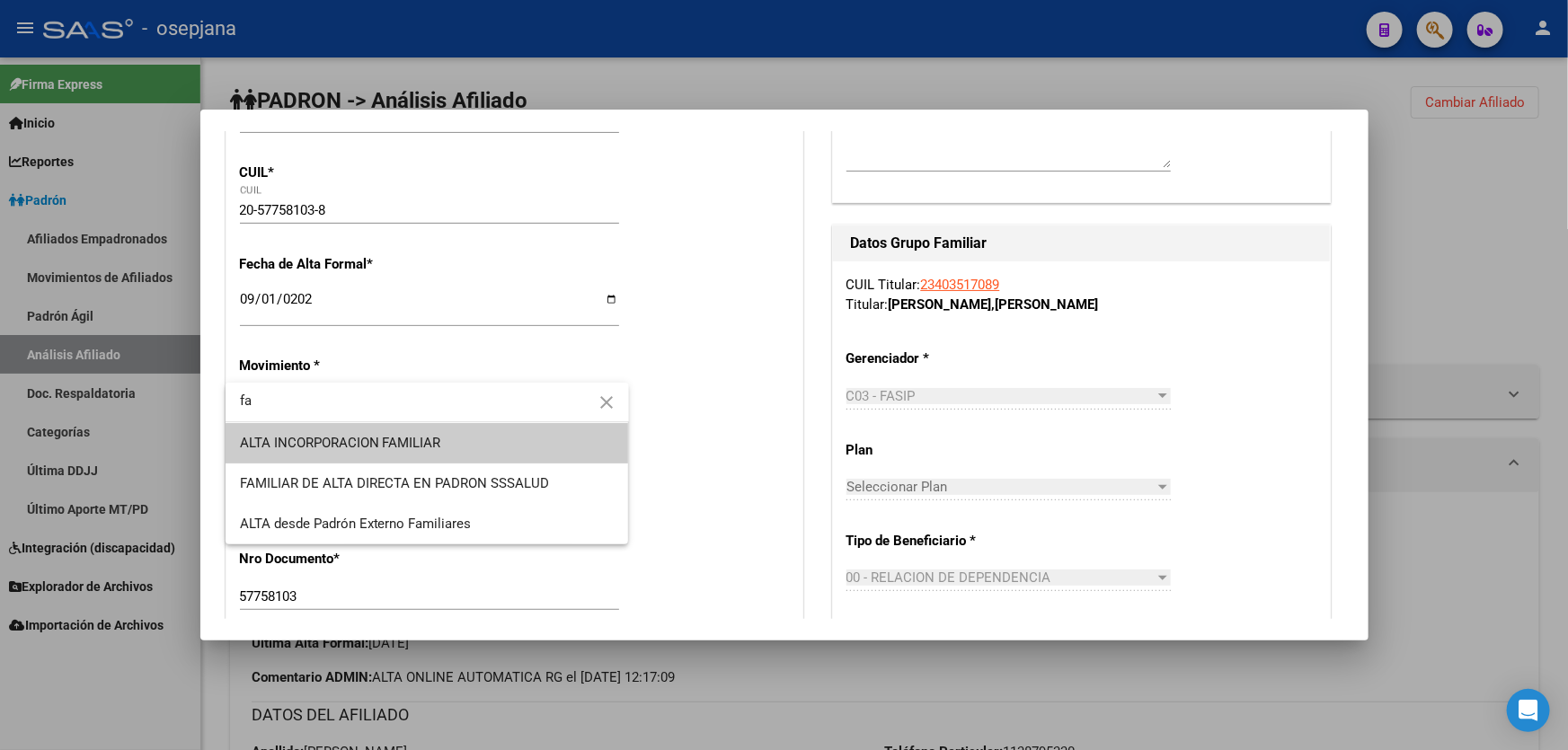
type input "fa"
click at [351, 452] on span "ALTA INCORPORACION FAMILIAR" at bounding box center [427, 444] width 375 height 41
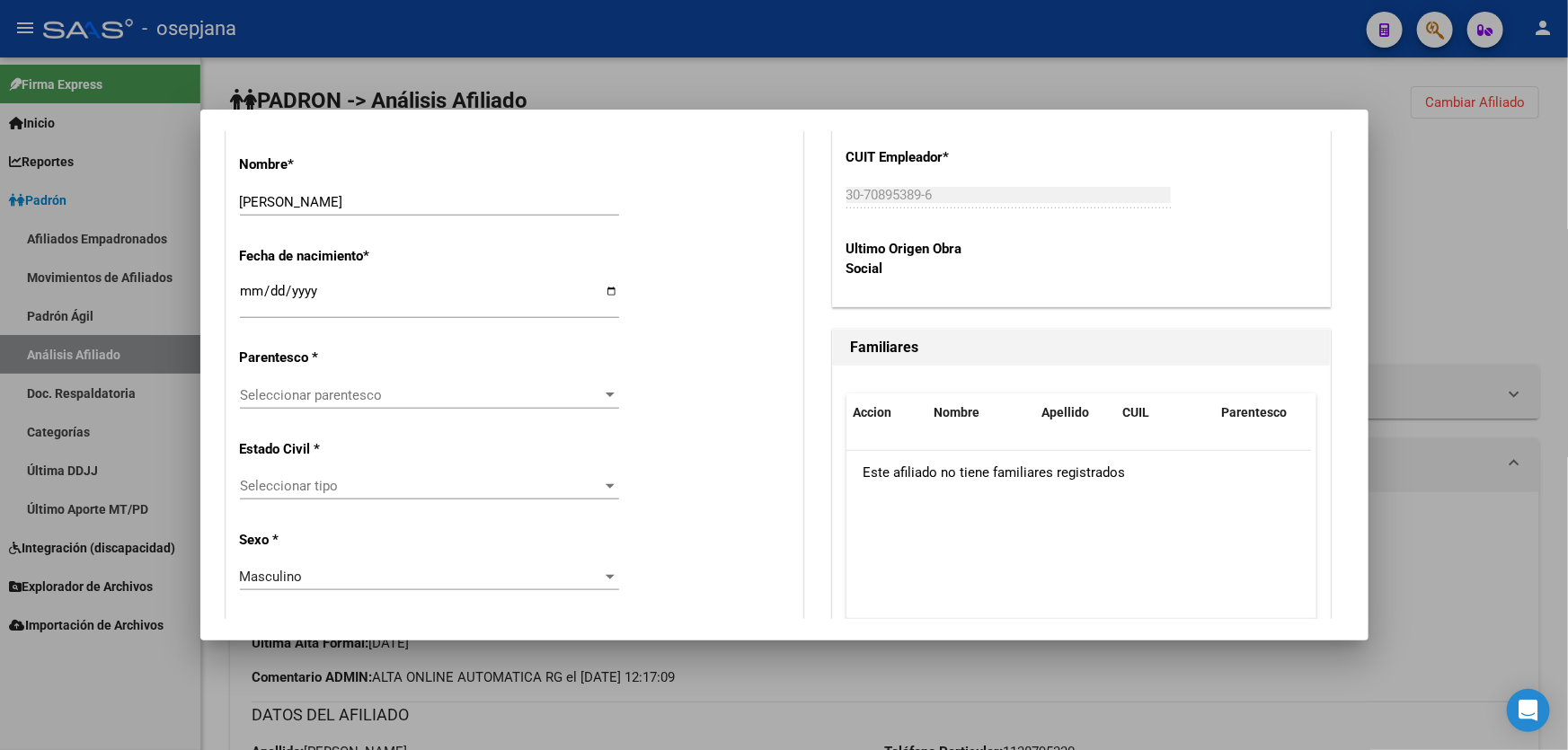
scroll to position [898, 0]
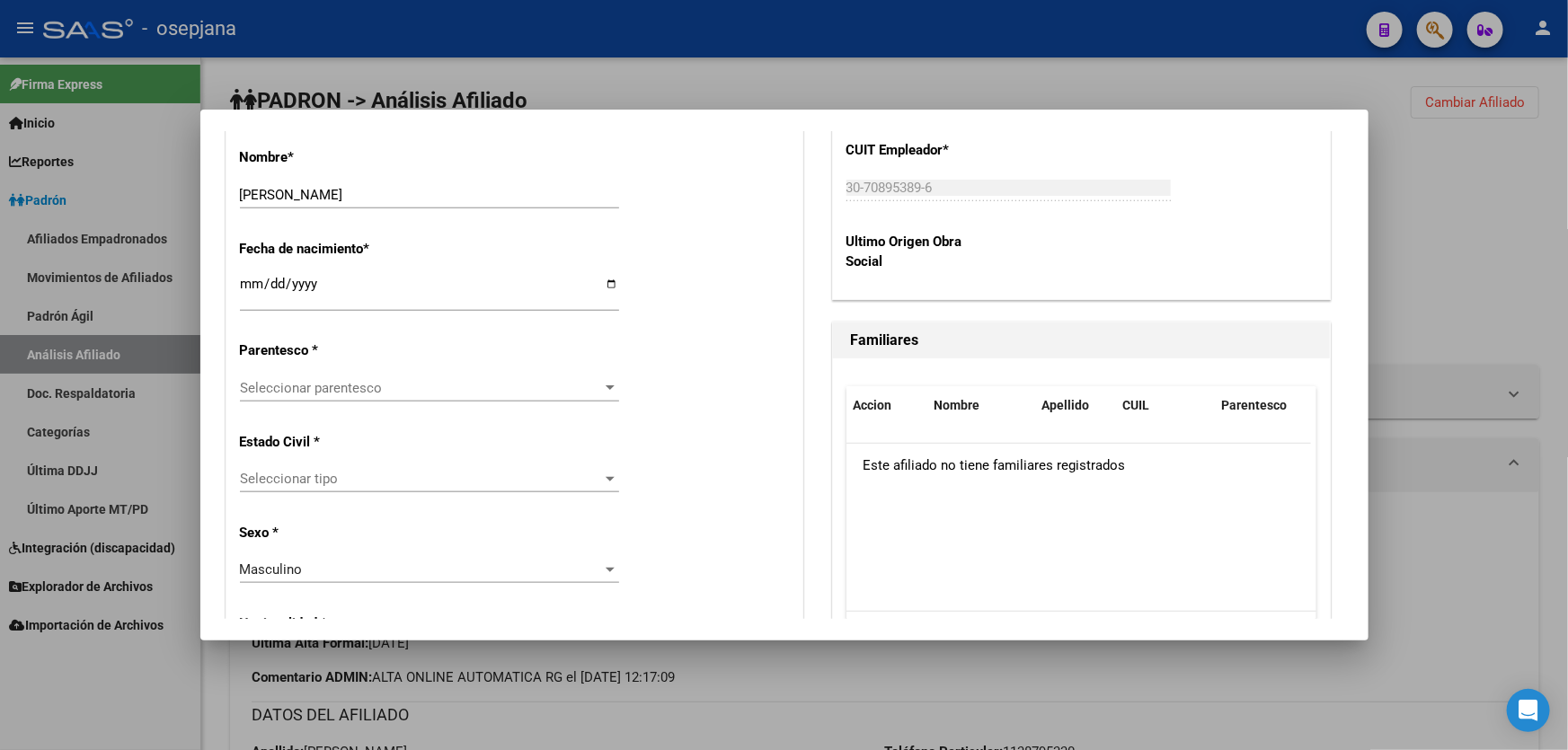
click at [408, 386] on span "Seleccionar parentesco" at bounding box center [421, 388] width 363 height 16
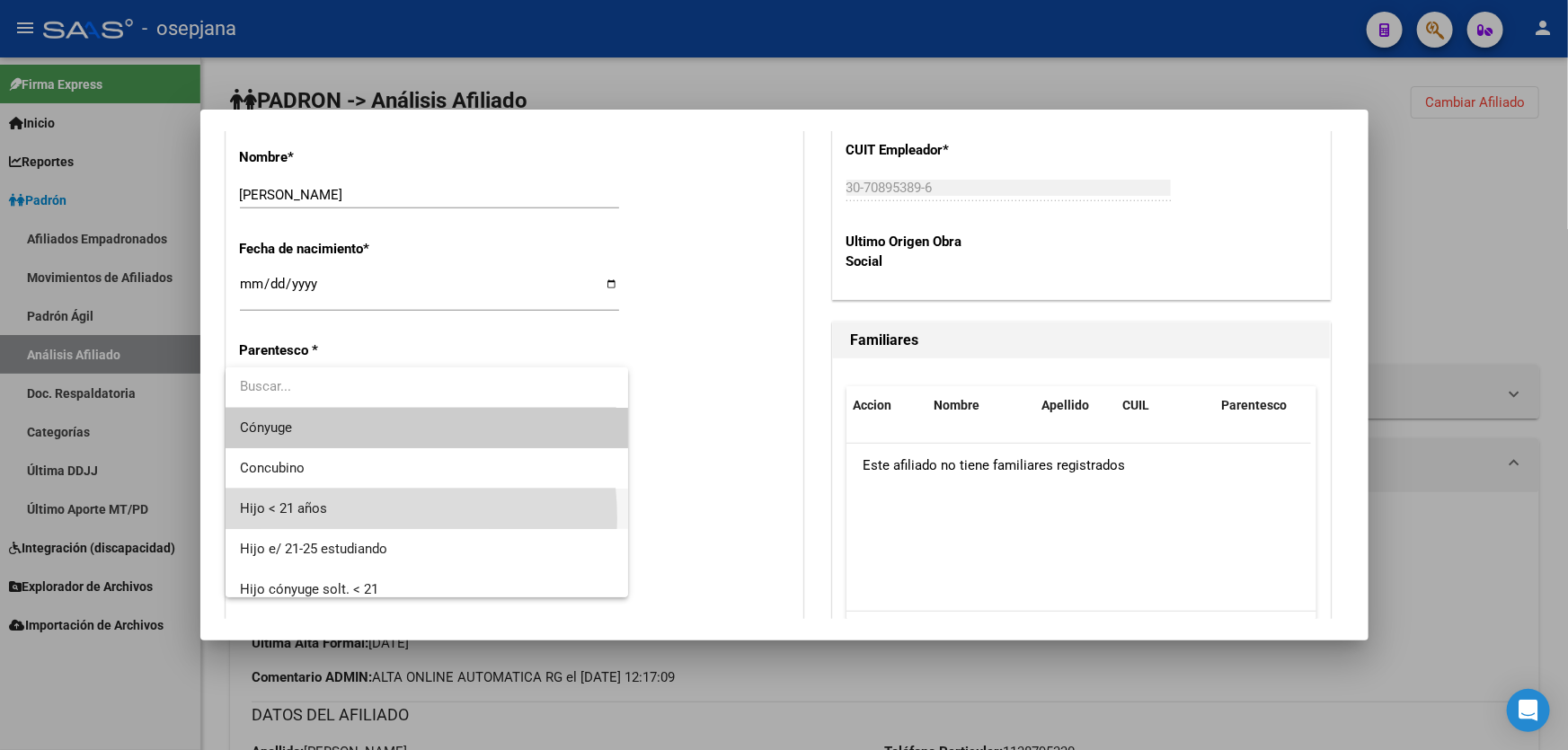
click at [325, 518] on span "Hijo < 21 años" at bounding box center [427, 509] width 375 height 41
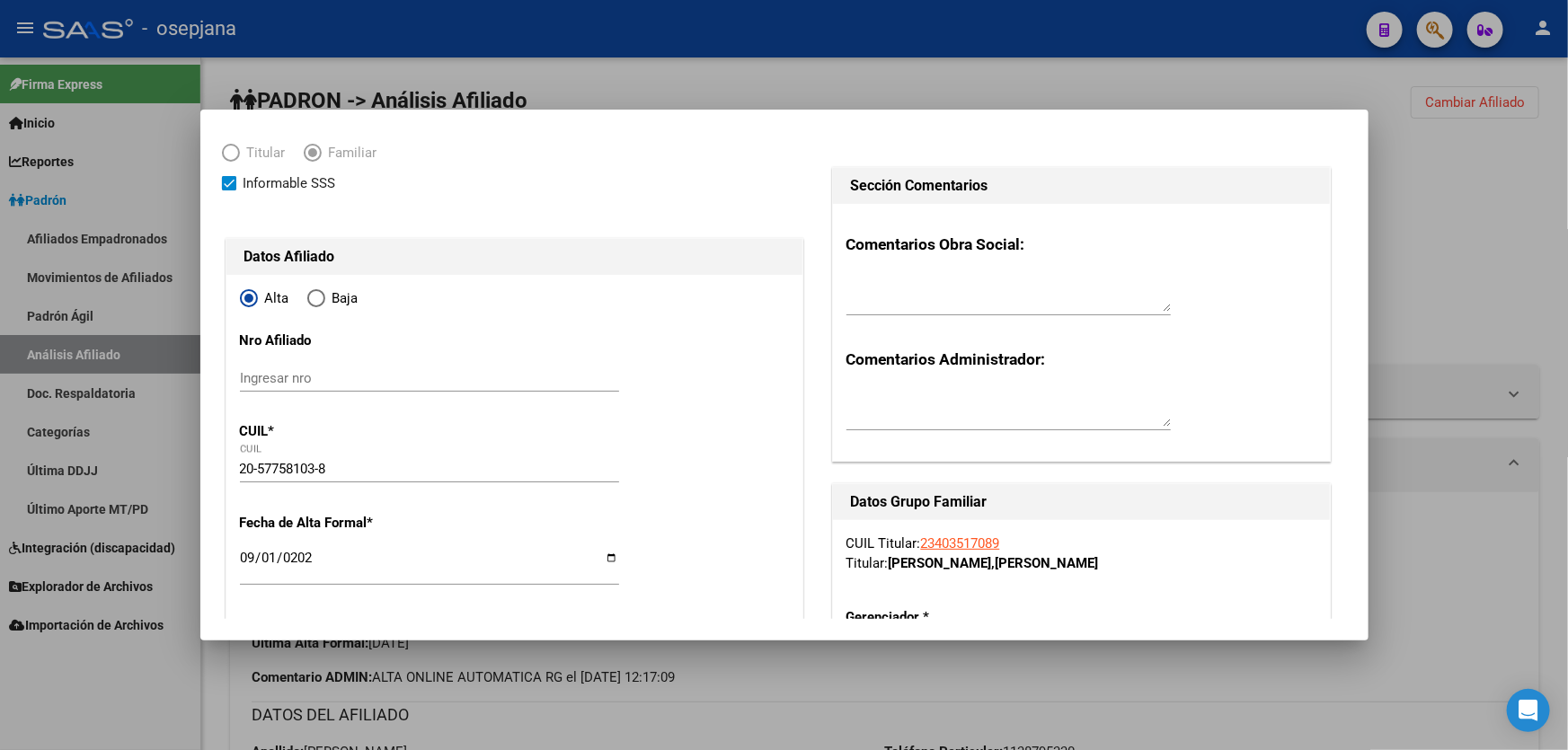
scroll to position [0, 0]
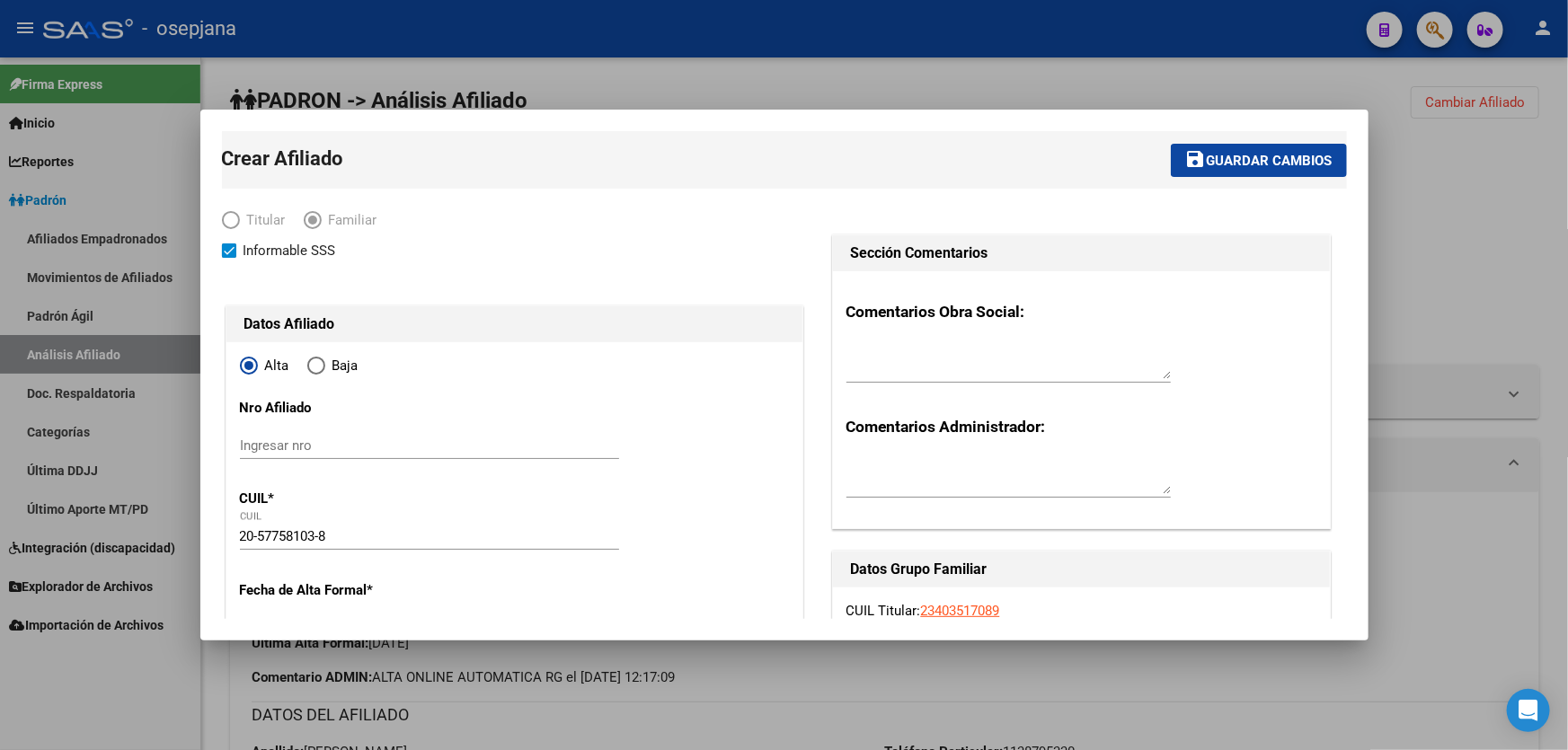
click at [1261, 159] on span "Guardar cambios" at bounding box center [1269, 160] width 126 height 16
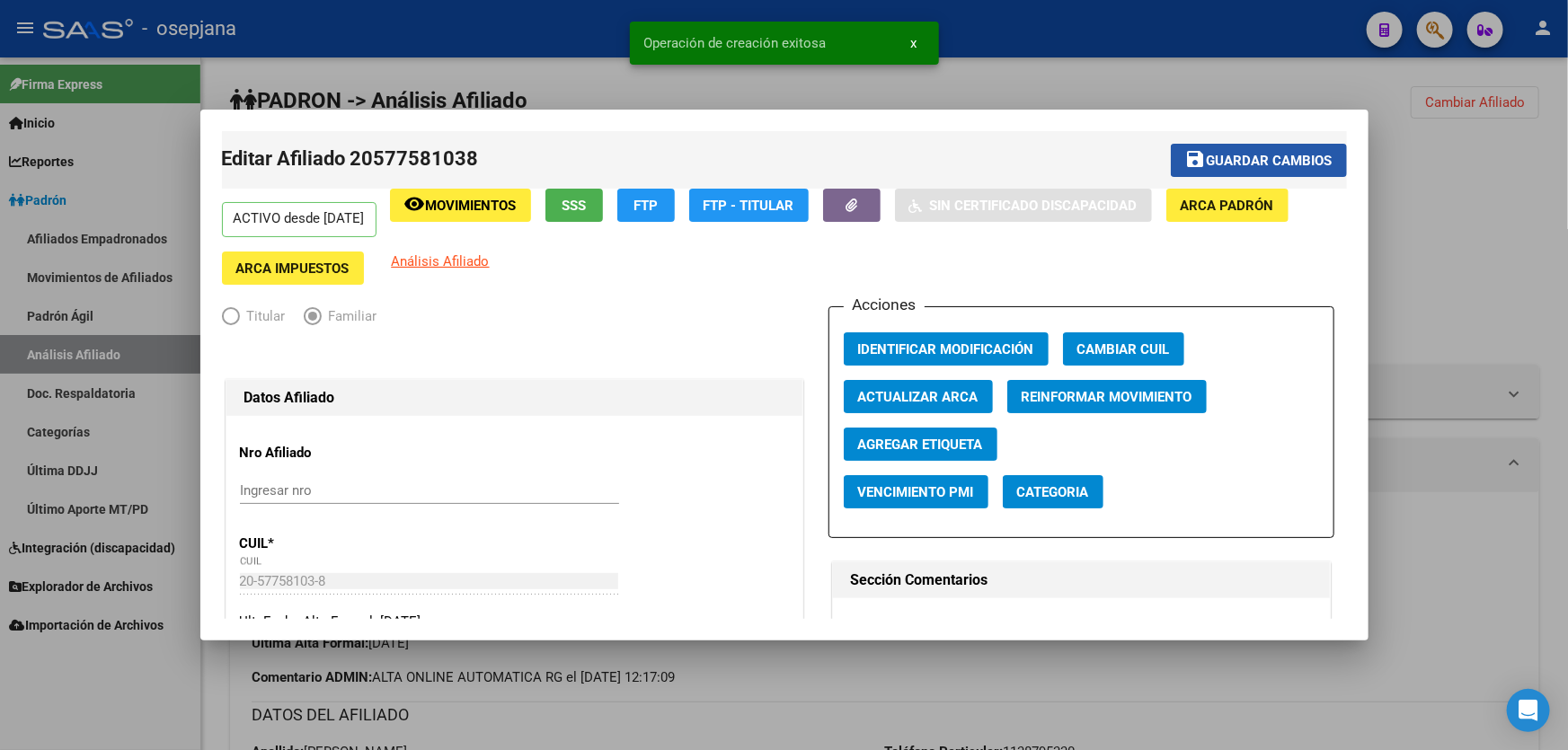
click at [1259, 162] on span "Guardar cambios" at bounding box center [1269, 160] width 126 height 16
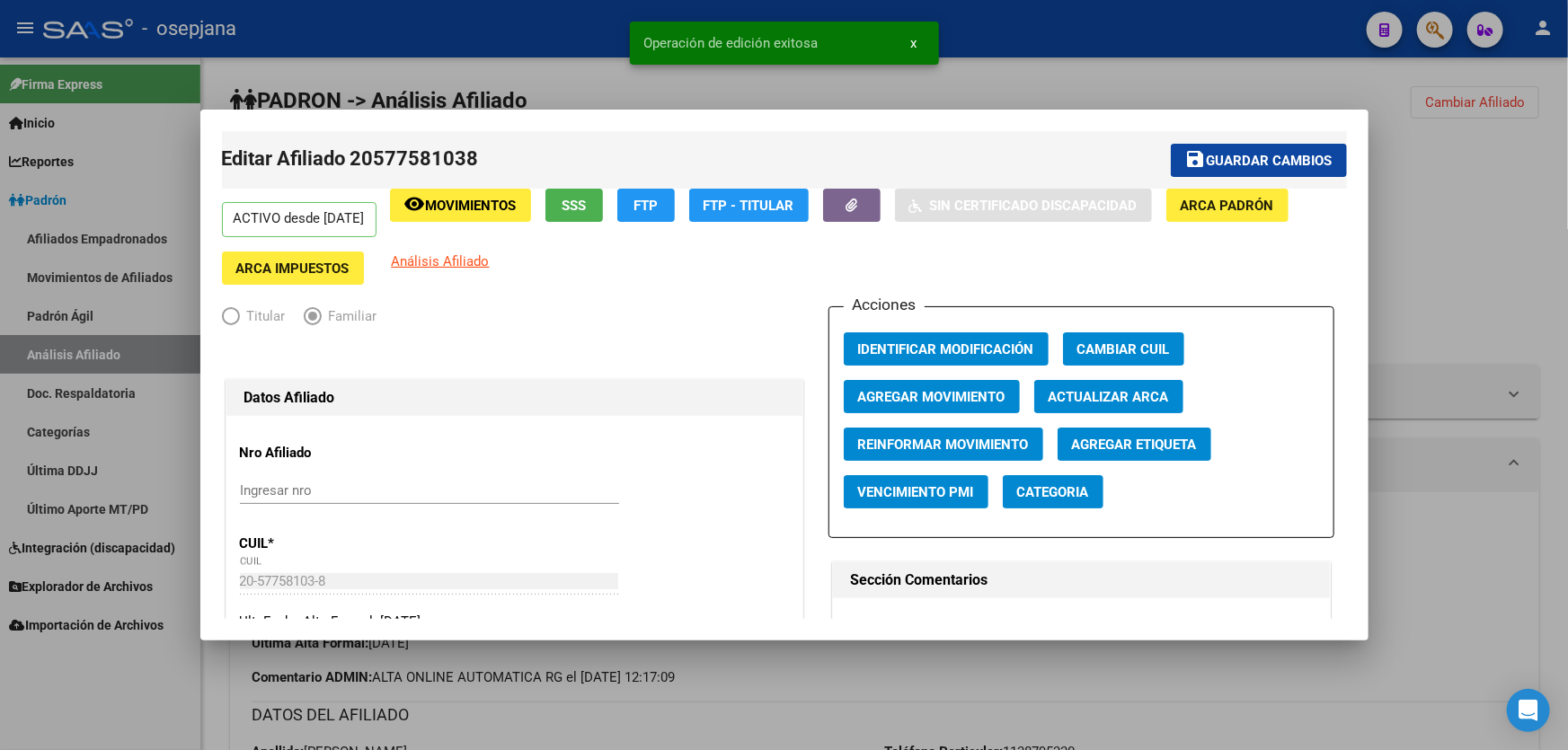
click at [1466, 175] on div at bounding box center [784, 375] width 1568 height 750
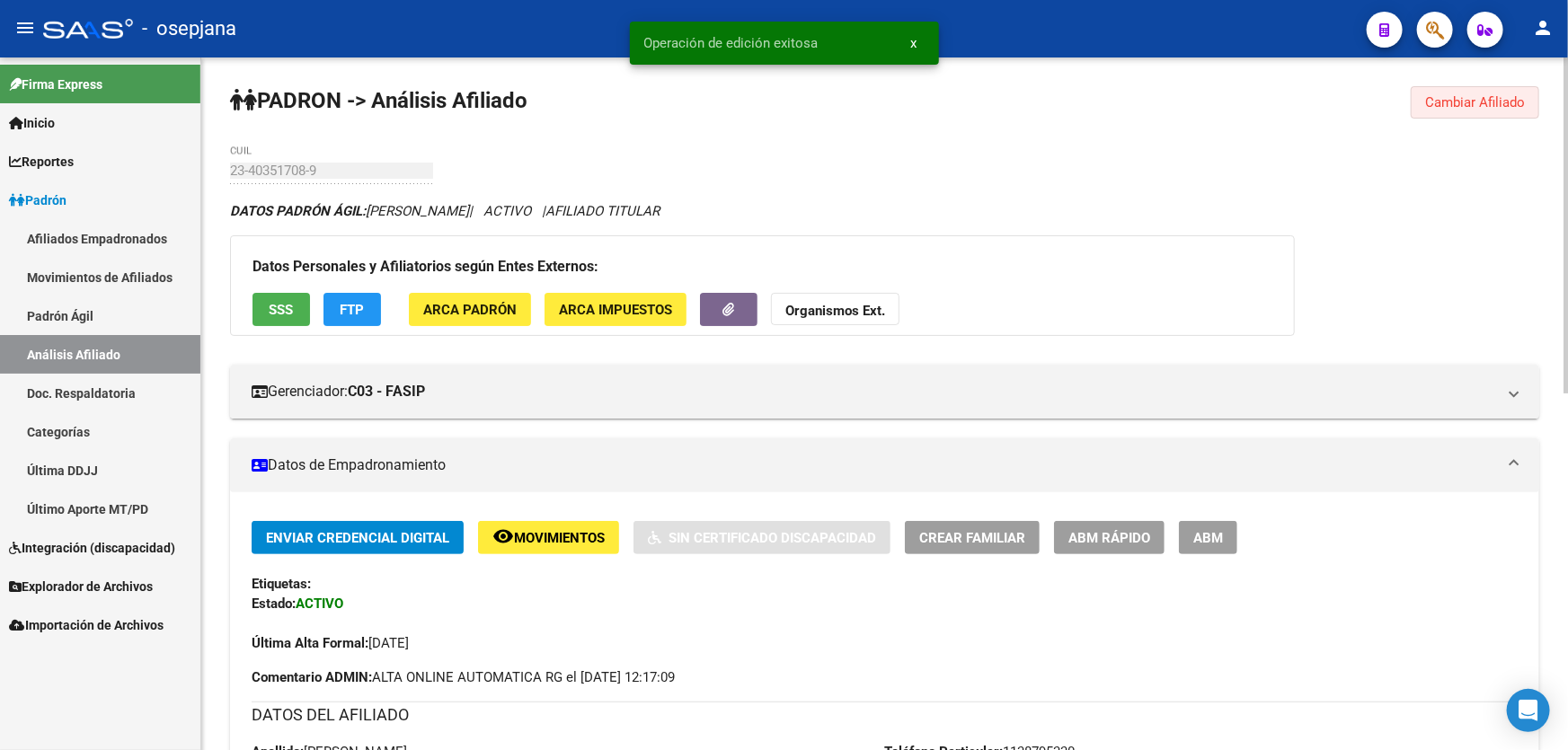
click at [1481, 101] on span "Cambiar Afiliado" at bounding box center [1474, 102] width 100 height 16
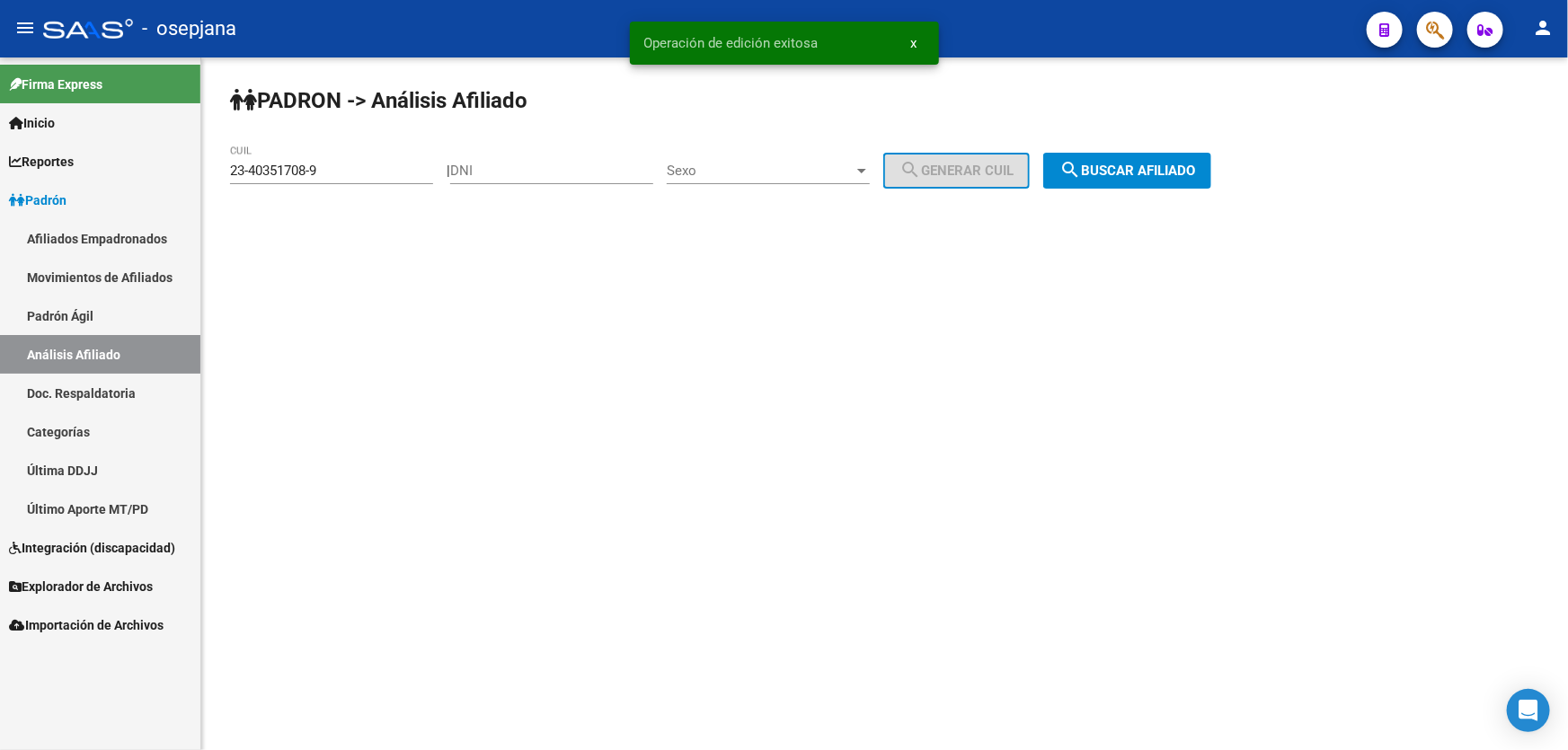
click at [1195, 162] on span "search Buscar afiliado" at bounding box center [1127, 170] width 135 height 16
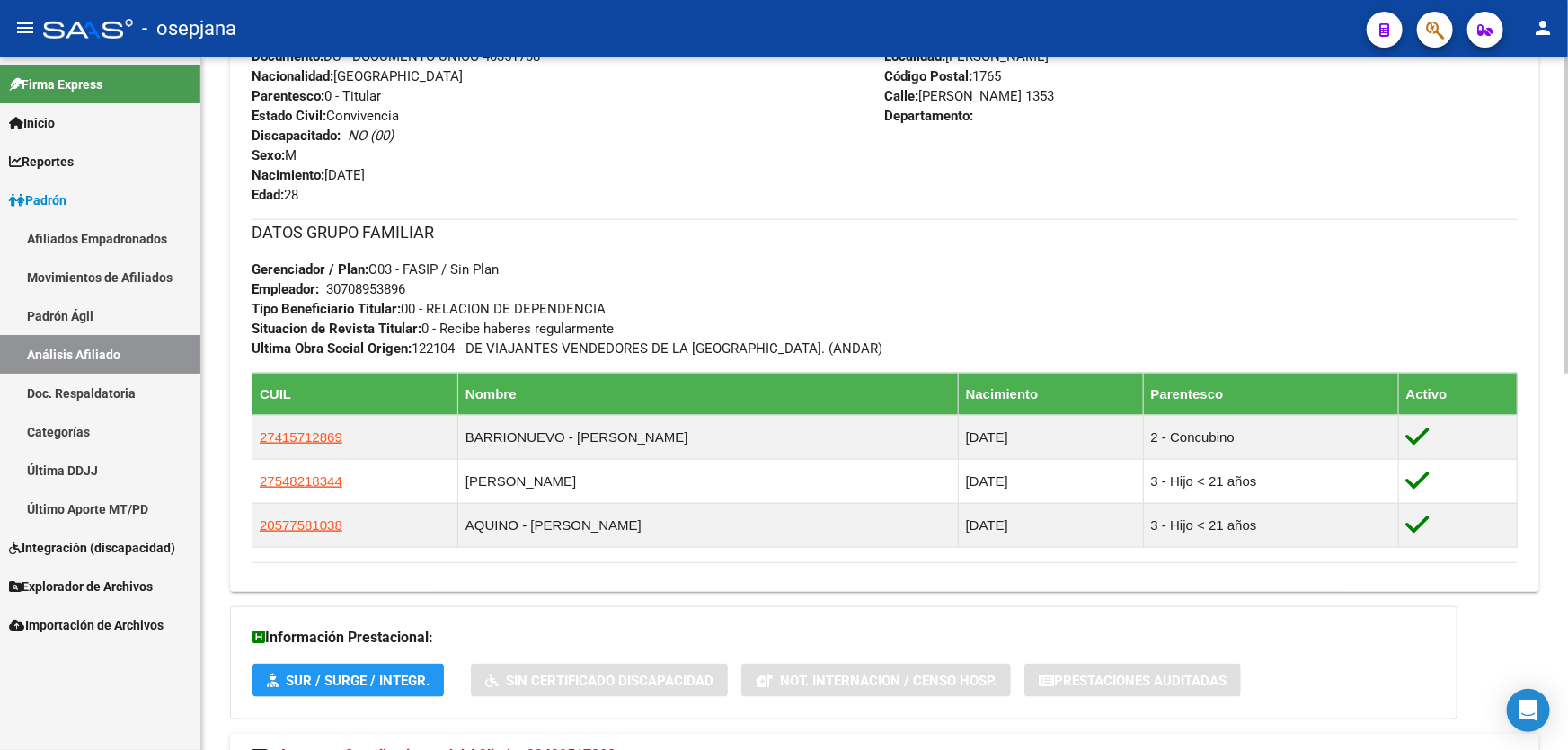
scroll to position [490, 0]
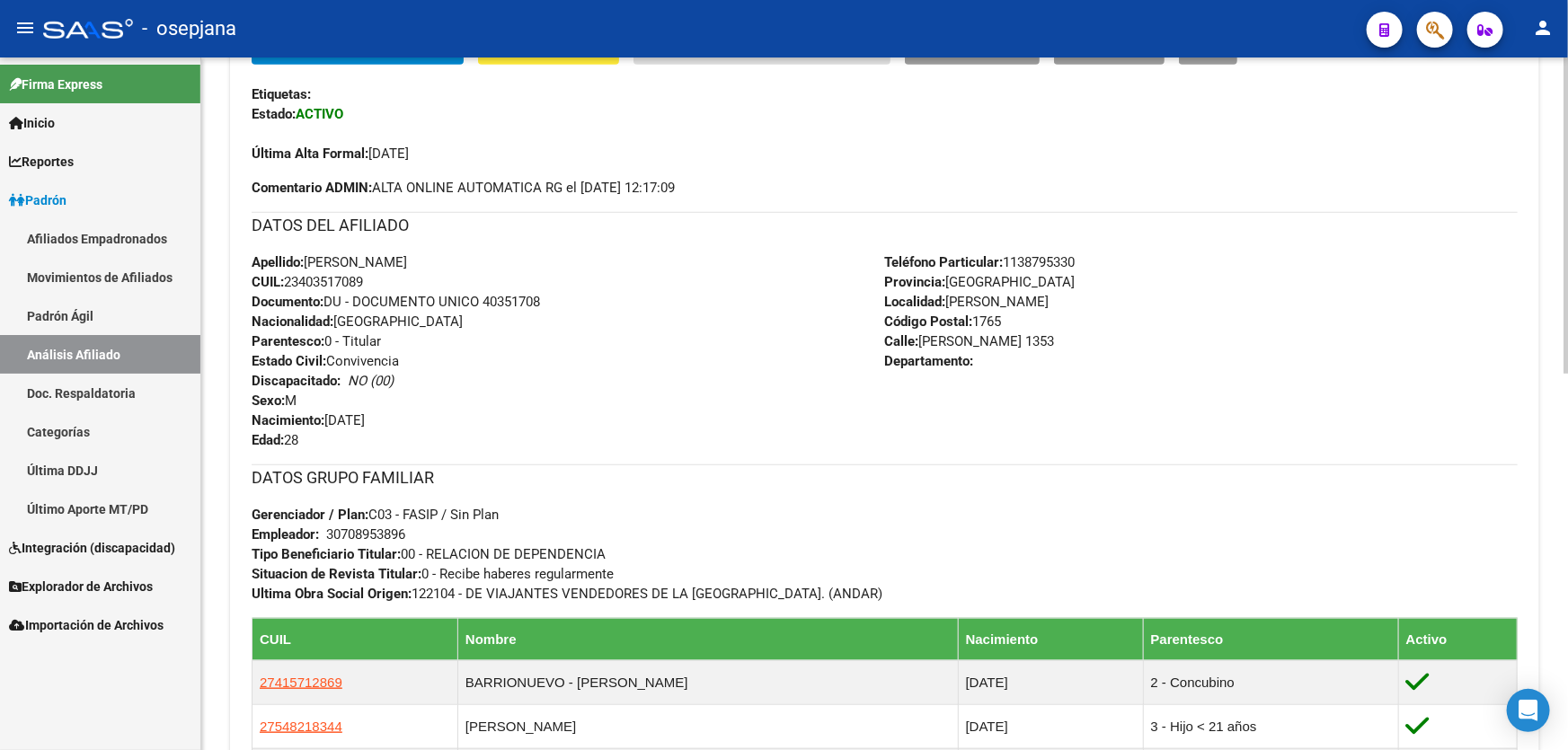
drag, startPoint x: 1026, startPoint y: 333, endPoint x: 925, endPoint y: 339, distance: 101.2
click at [925, 339] on span "Calle: JORGE NEWBERY 1353" at bounding box center [971, 341] width 170 height 16
copy span "JORGE NEWBERY"
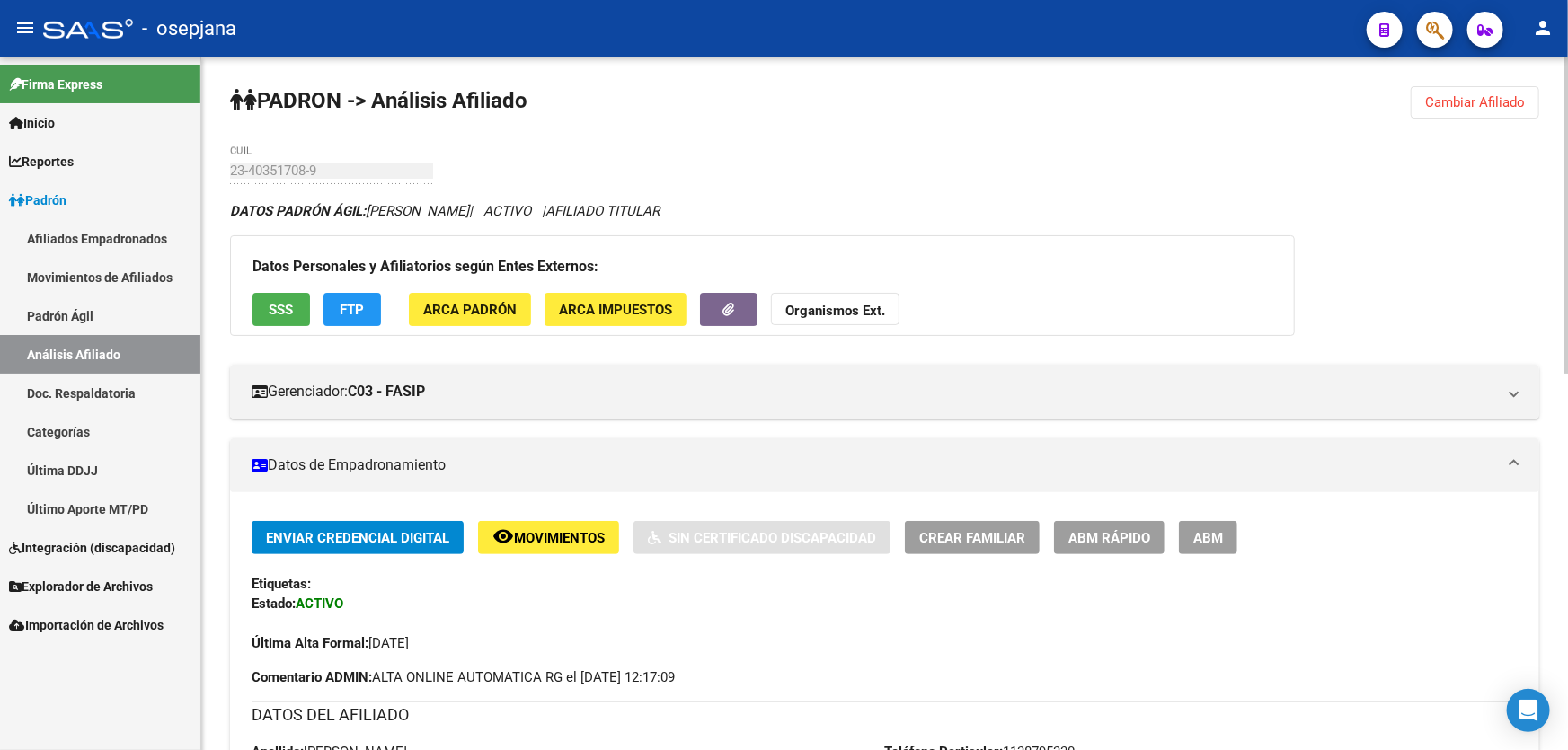
click at [1494, 96] on span "Cambiar Afiliado" at bounding box center [1474, 102] width 100 height 16
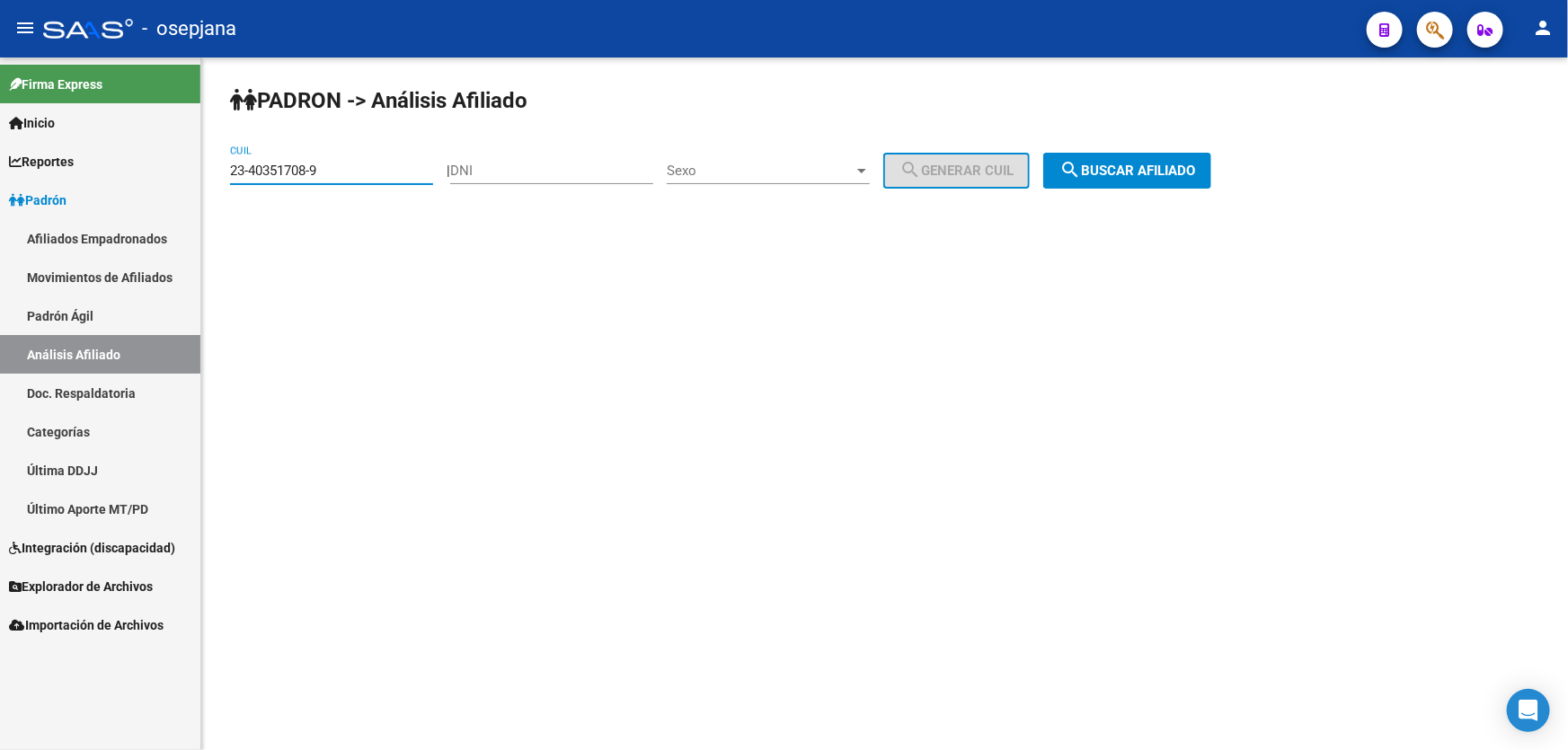
drag, startPoint x: 334, startPoint y: 174, endPoint x: 139, endPoint y: 181, distance: 195.1
click at [139, 181] on mat-sidenav-container "Firma Express Inicio Calendario SSS Instructivos Contacto OS Reportes Padrón Tr…" at bounding box center [784, 403] width 1568 height 693
paste input "0-38668499-6"
type input "20-38668499-6"
drag, startPoint x: 1232, startPoint y: 150, endPoint x: 1210, endPoint y: 161, distance: 24.6
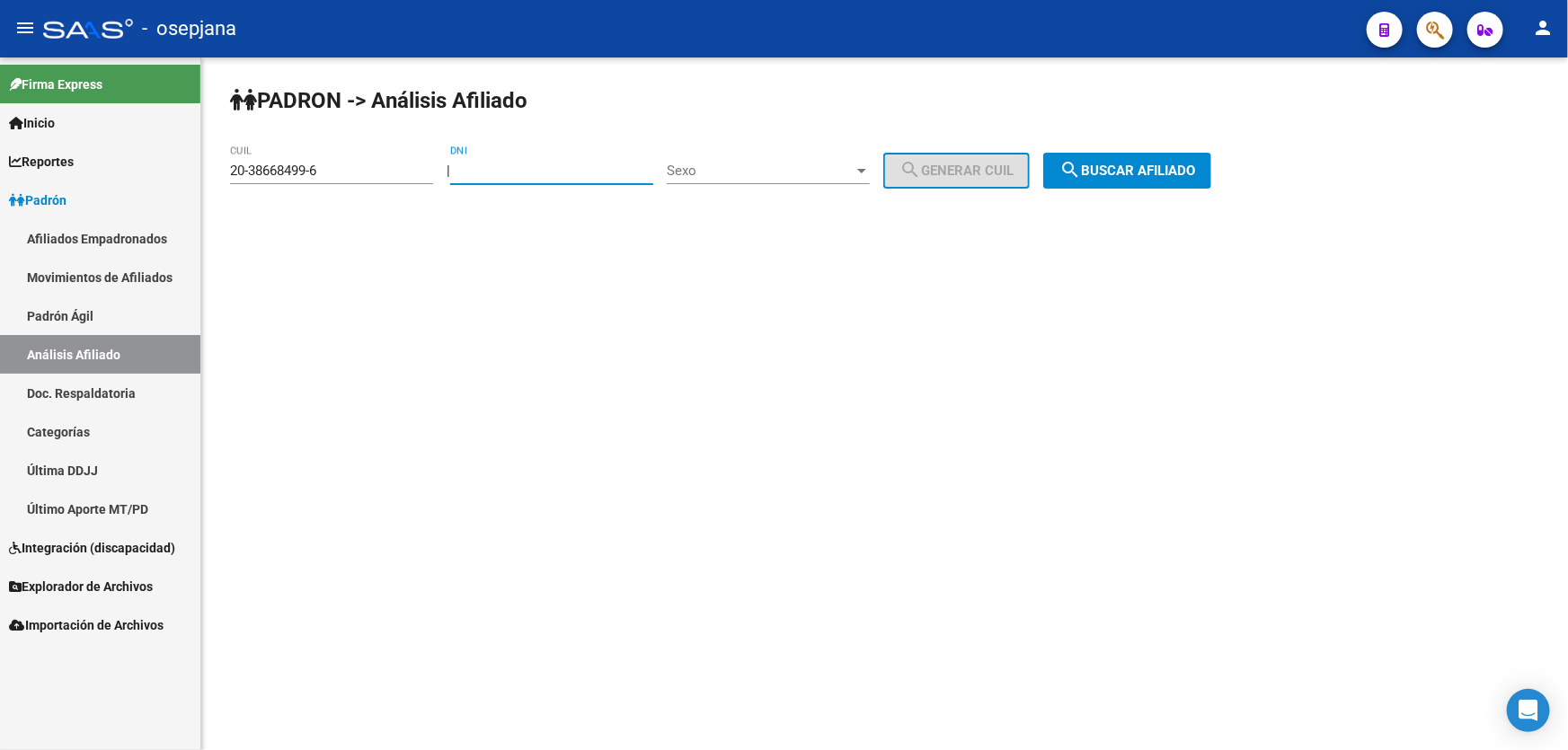
click at [1233, 151] on div "PADRON -> Análisis Afiliado 20-38668499-6 CUIL | DNI Sexo Sexo search Generar C…" at bounding box center [885, 151] width 1367 height 188
click at [1195, 162] on span "search Buscar afiliado" at bounding box center [1127, 170] width 135 height 16
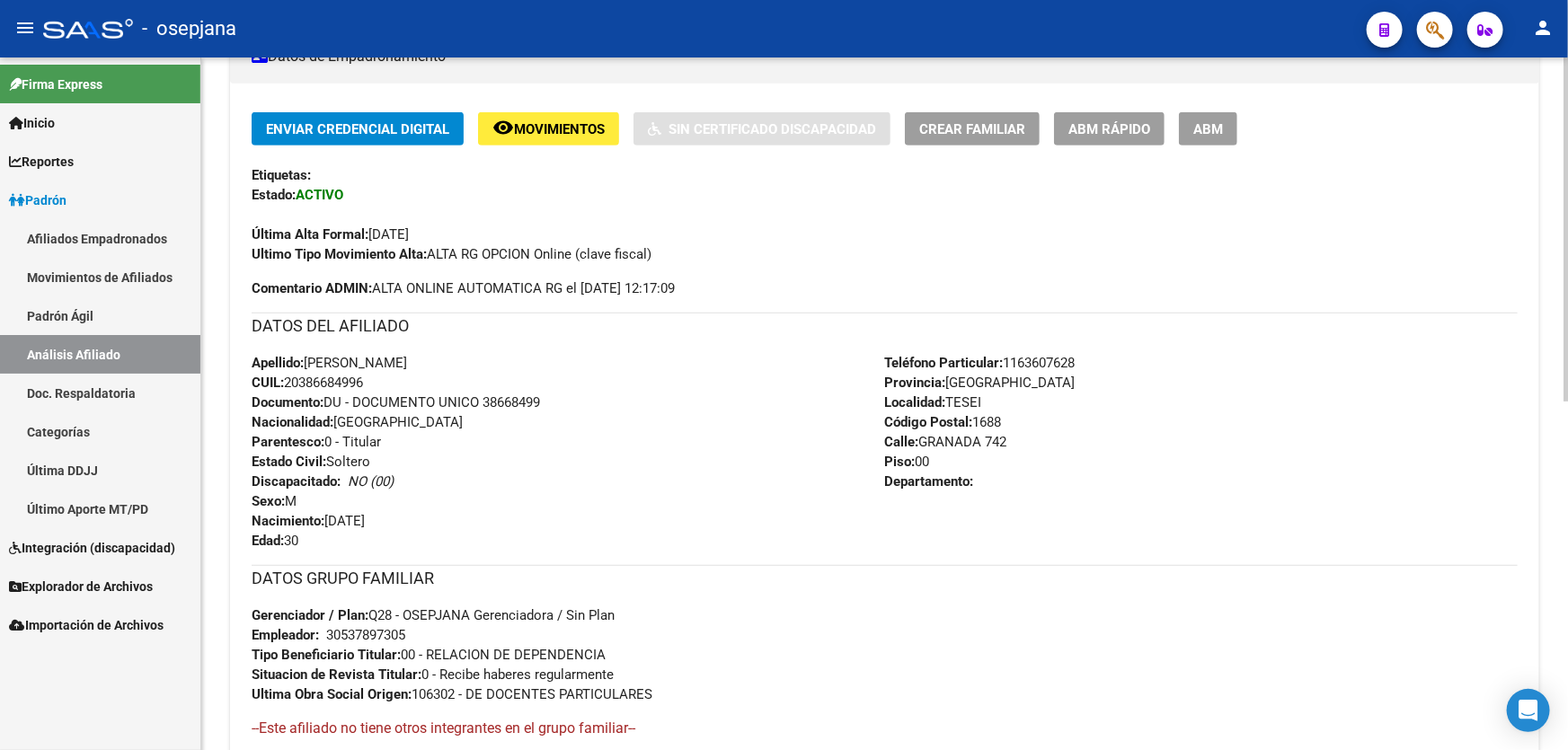
scroll to position [408, 0]
click at [962, 130] on span "Crear Familiar" at bounding box center [973, 130] width 106 height 16
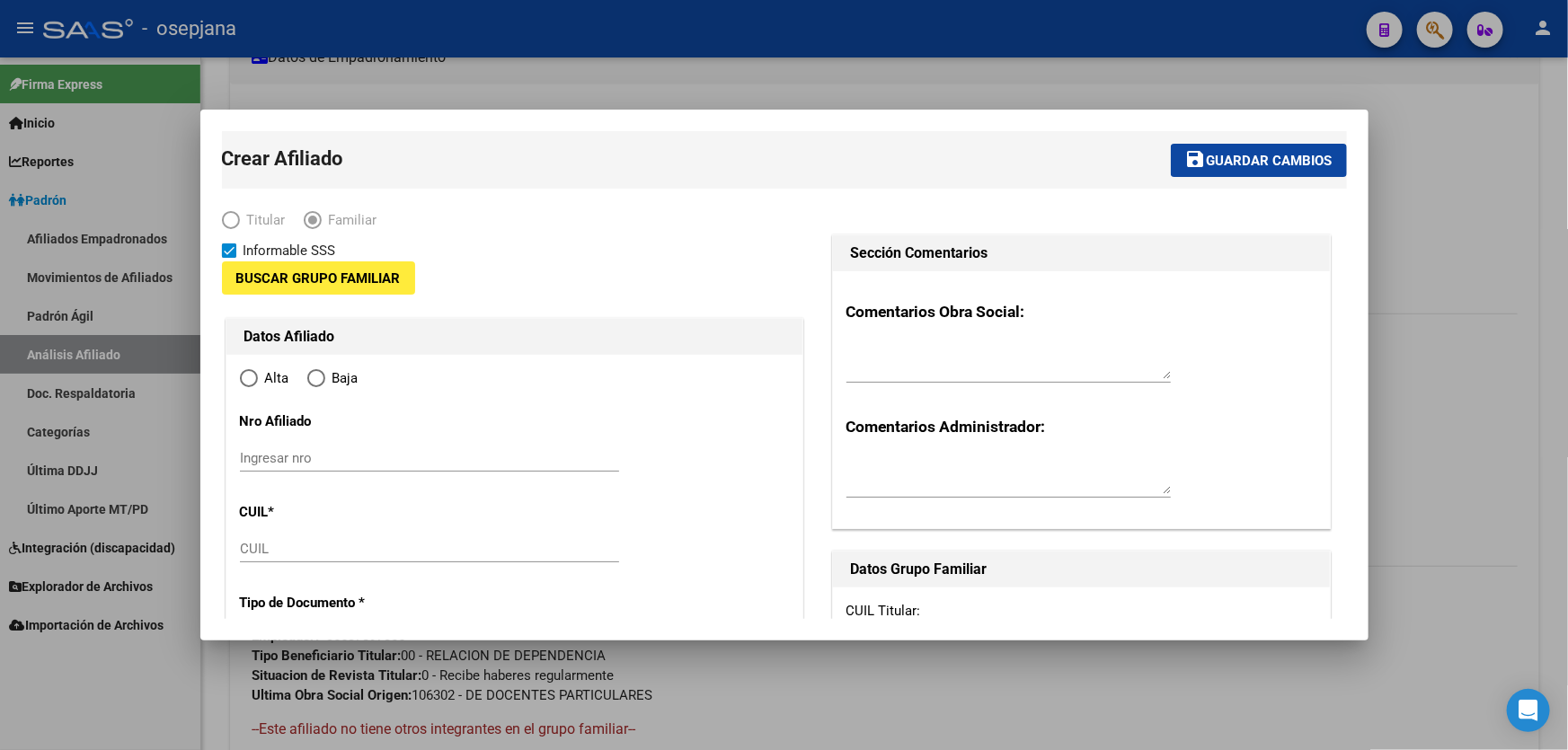
type input "30-53789730-5"
type input "TESEI"
type input "1688"
type input "GRANADA"
type input "742"
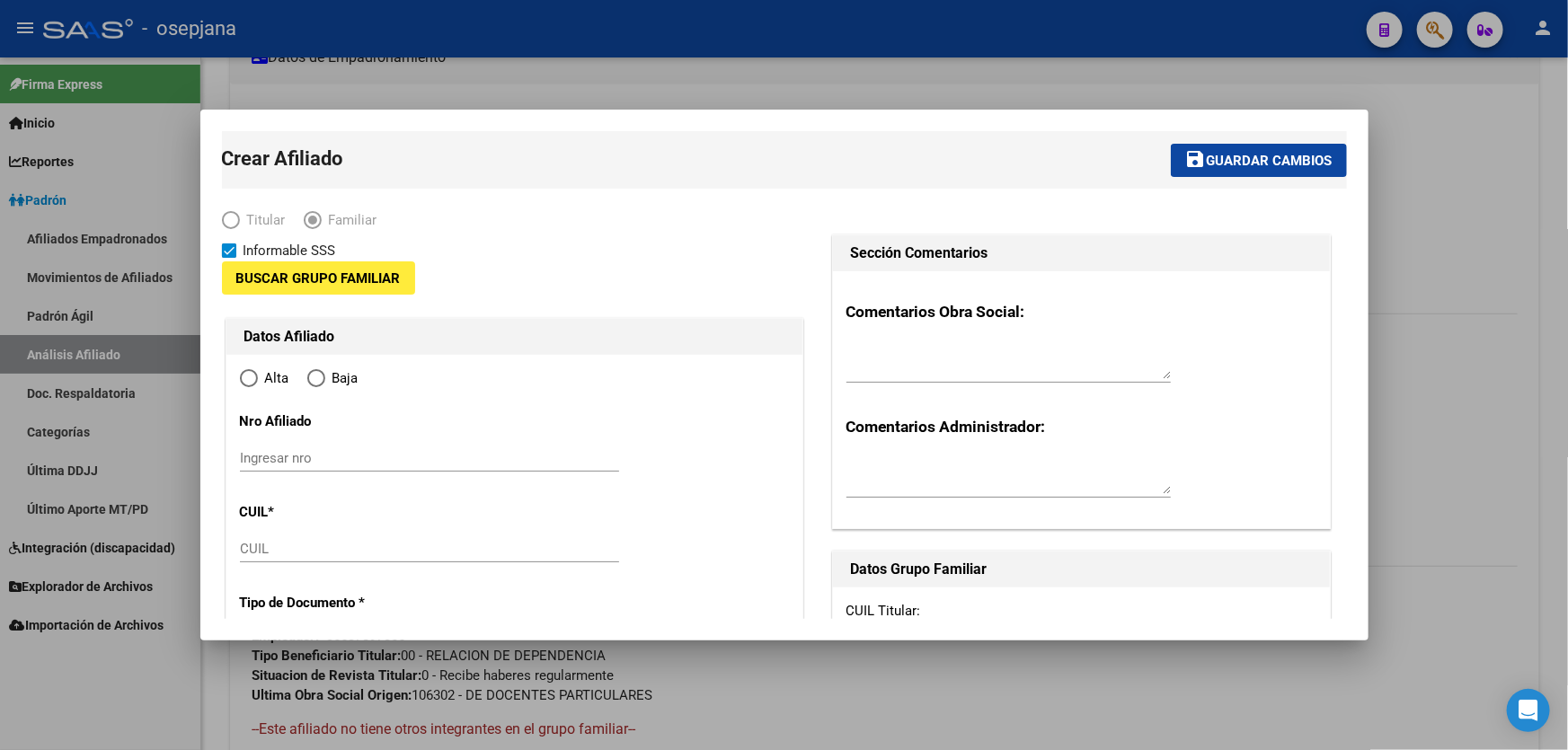
type input "00"
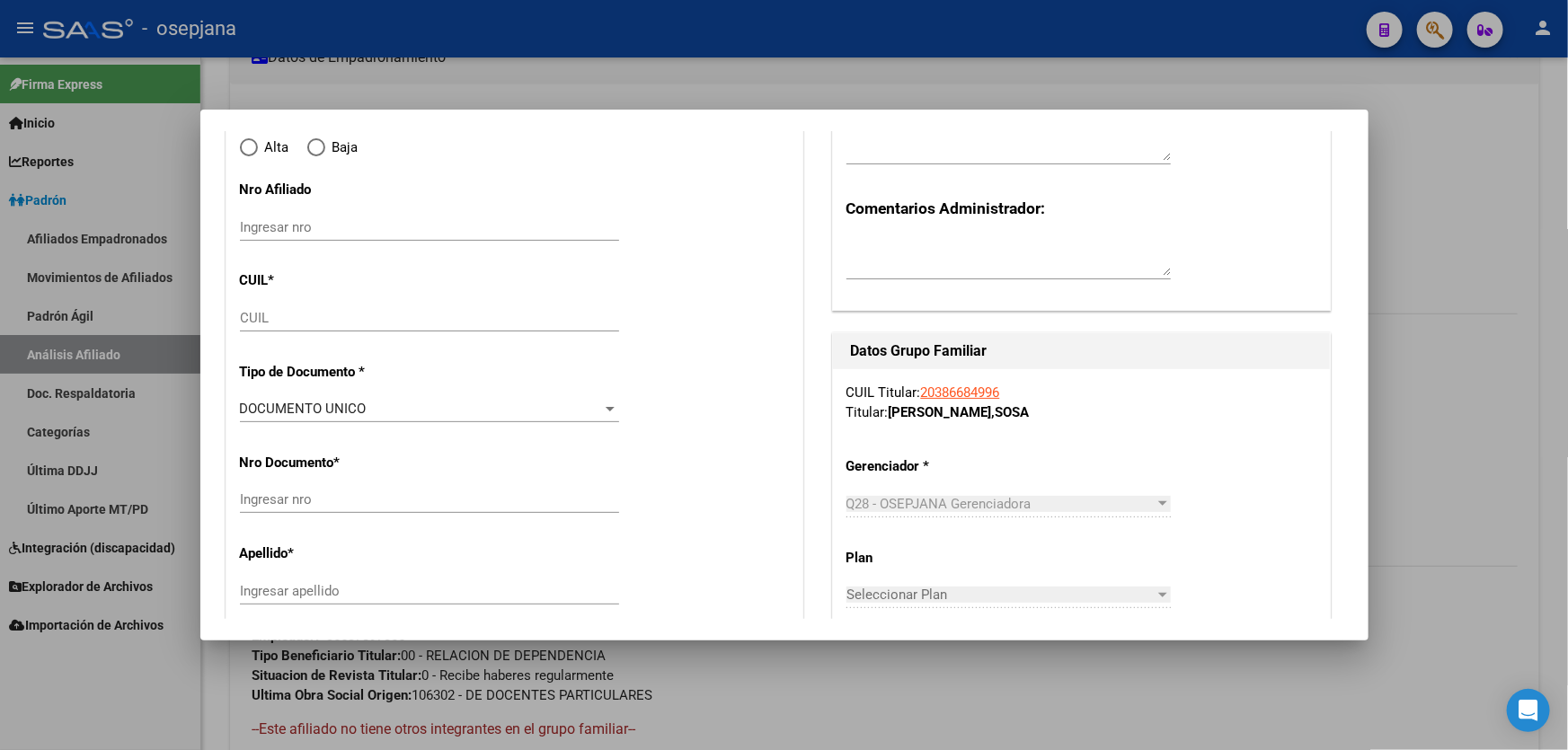
scroll to position [245, 0]
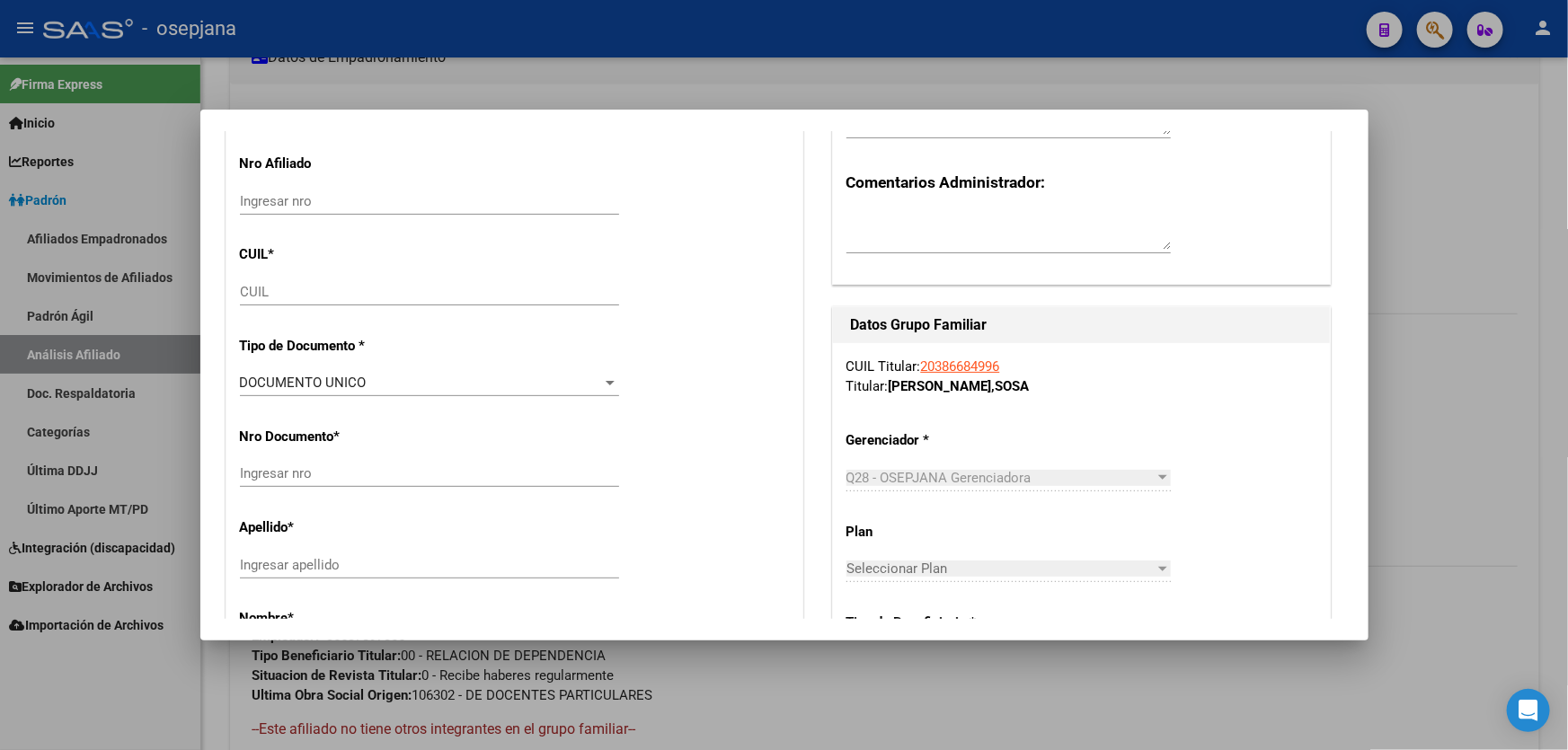
radio input "true"
type input "30-53789730-5"
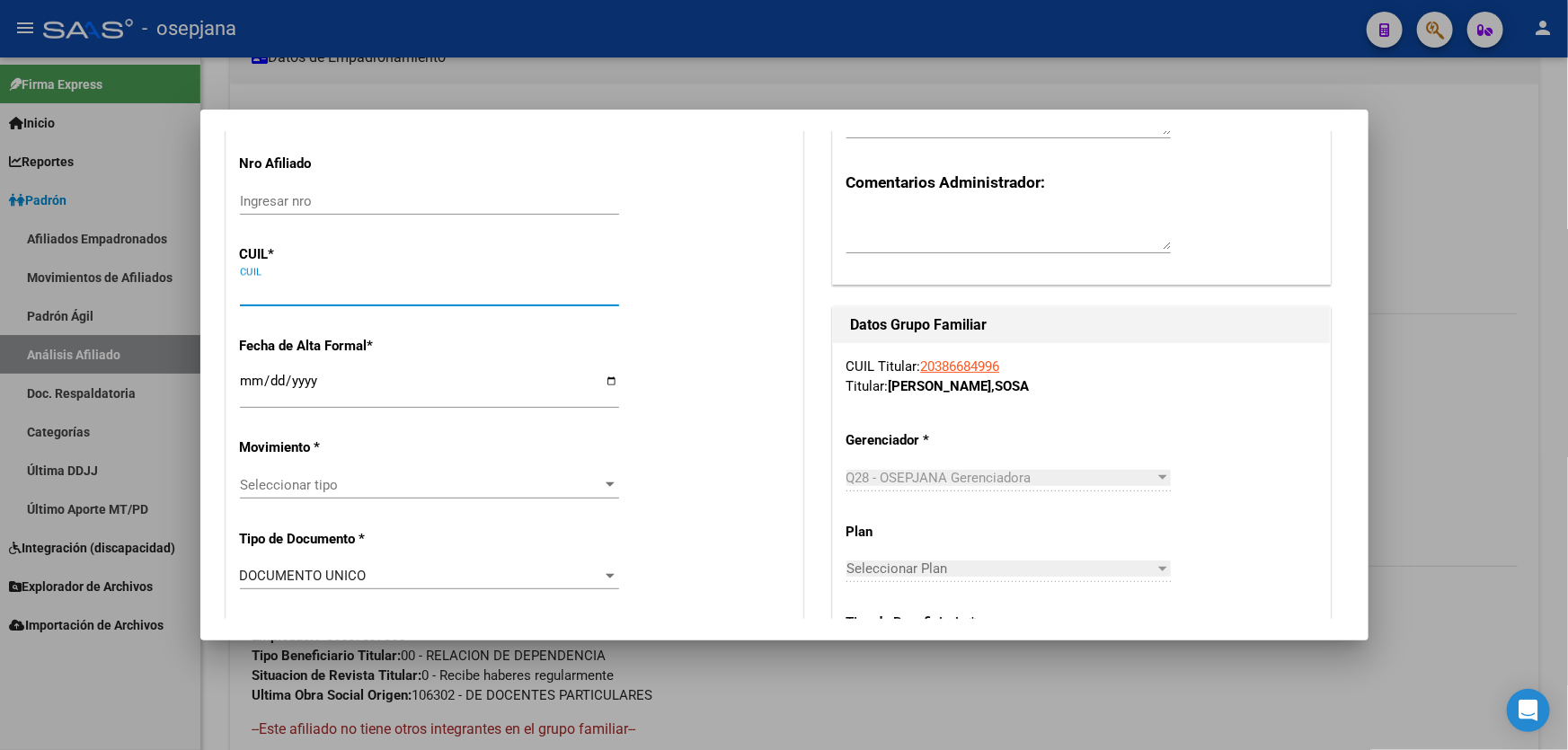
click at [308, 289] on input "CUIL" at bounding box center [429, 292] width 379 height 16
paste input "27-54208331-5"
type input "27-54208331-5"
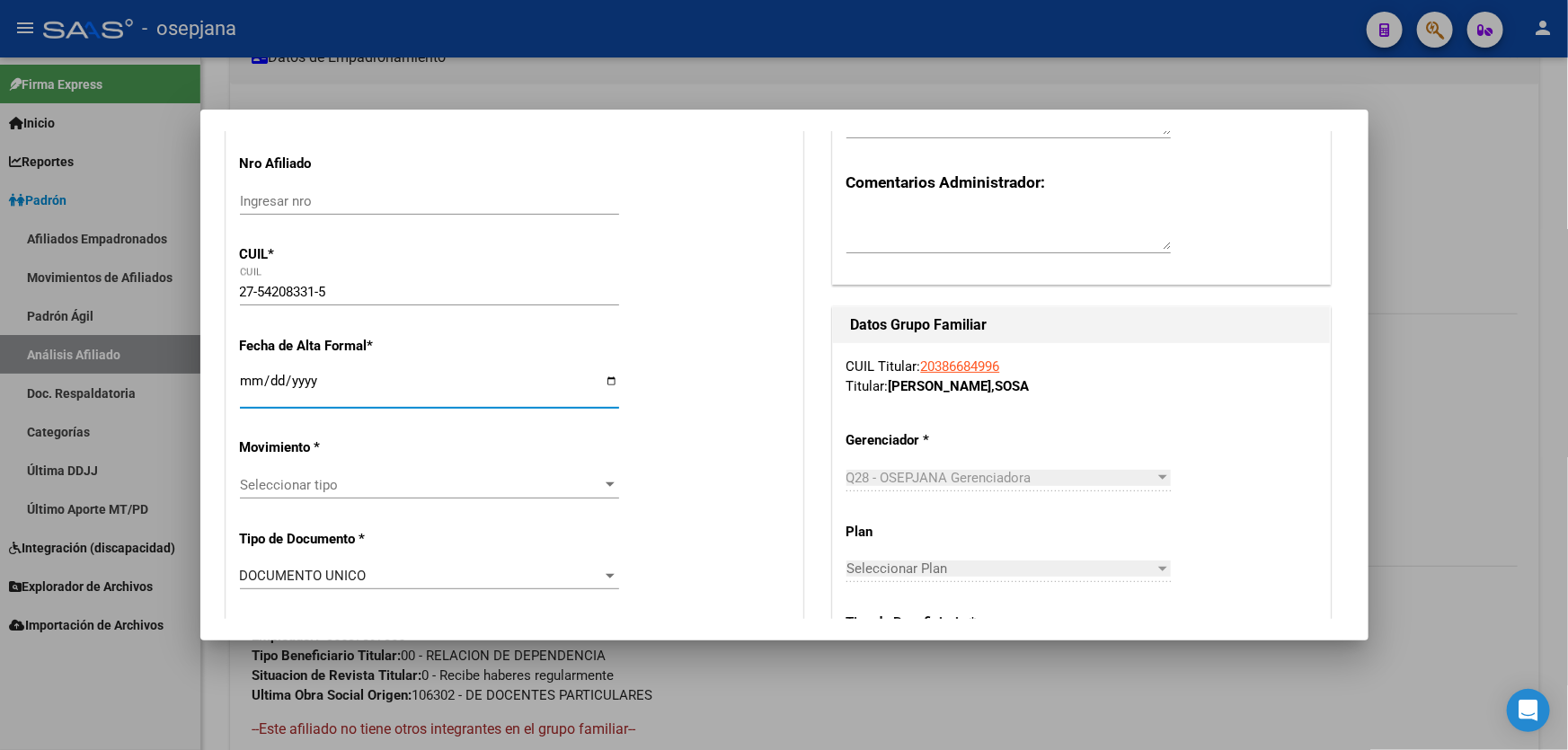
type input "54208331"
type input "SOSA AMBAR AYMARA"
type input "2014-07-20"
type input "VILLA TESEI"
type input "JULIAN DE CHARRAS"
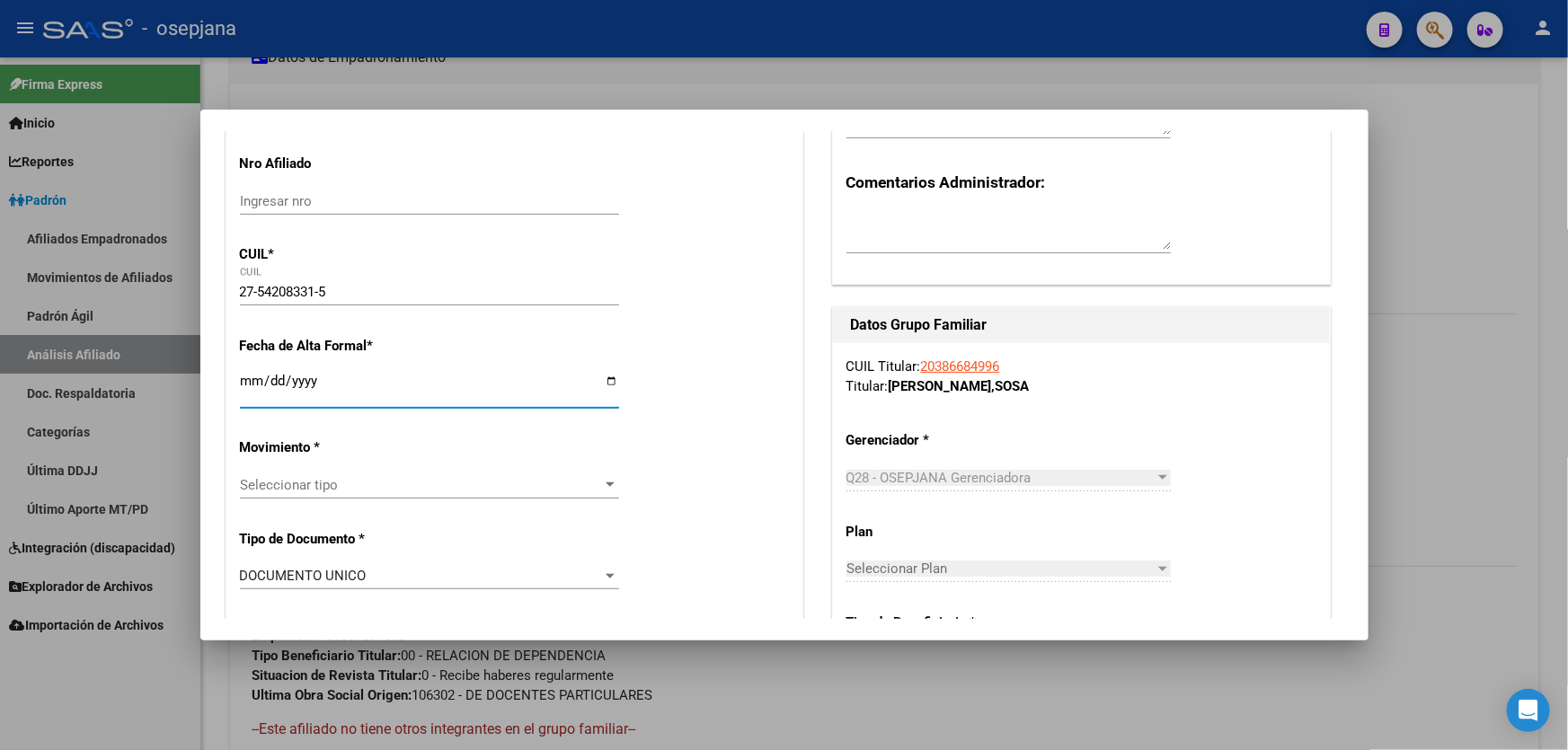
type input "3801"
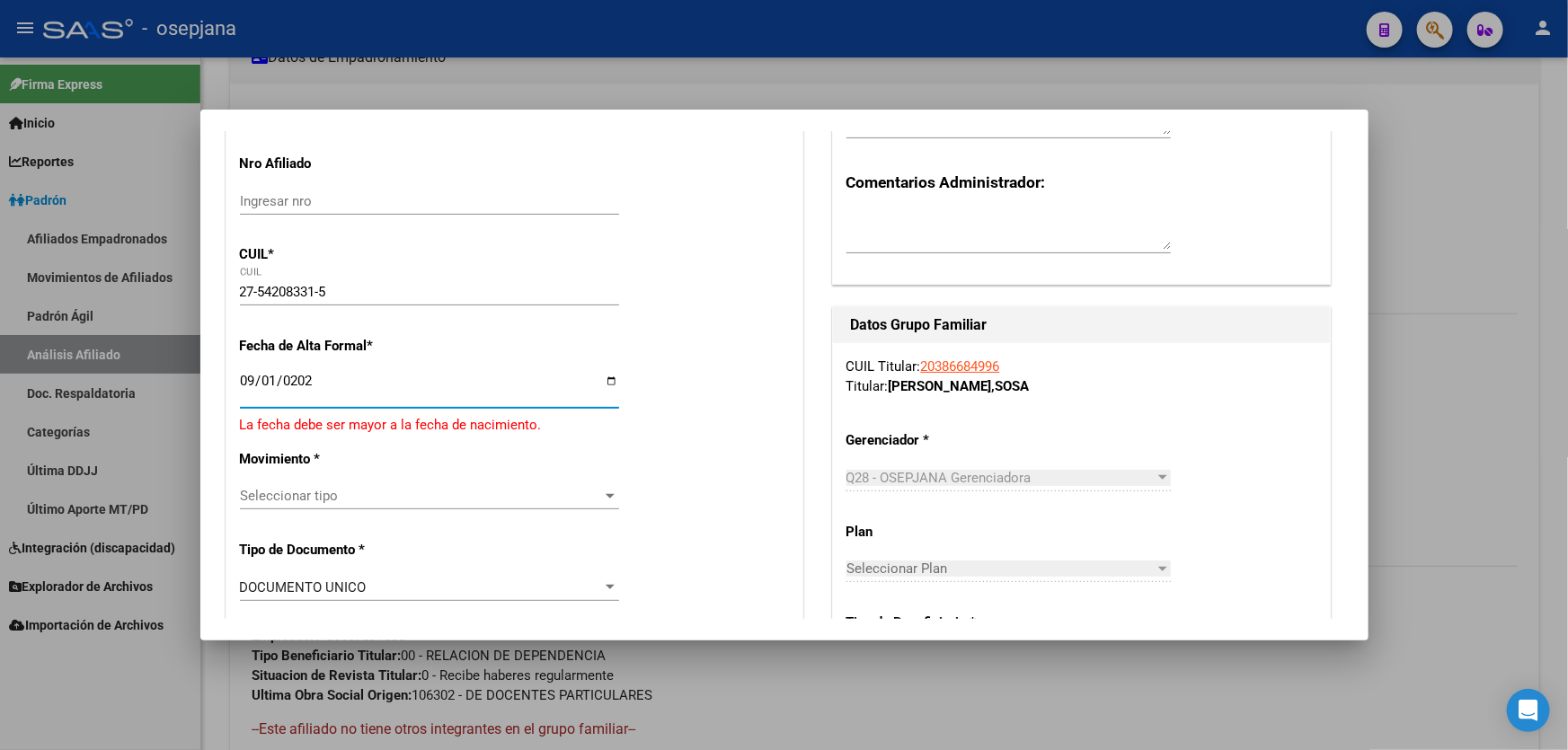
type input "2025-09-01"
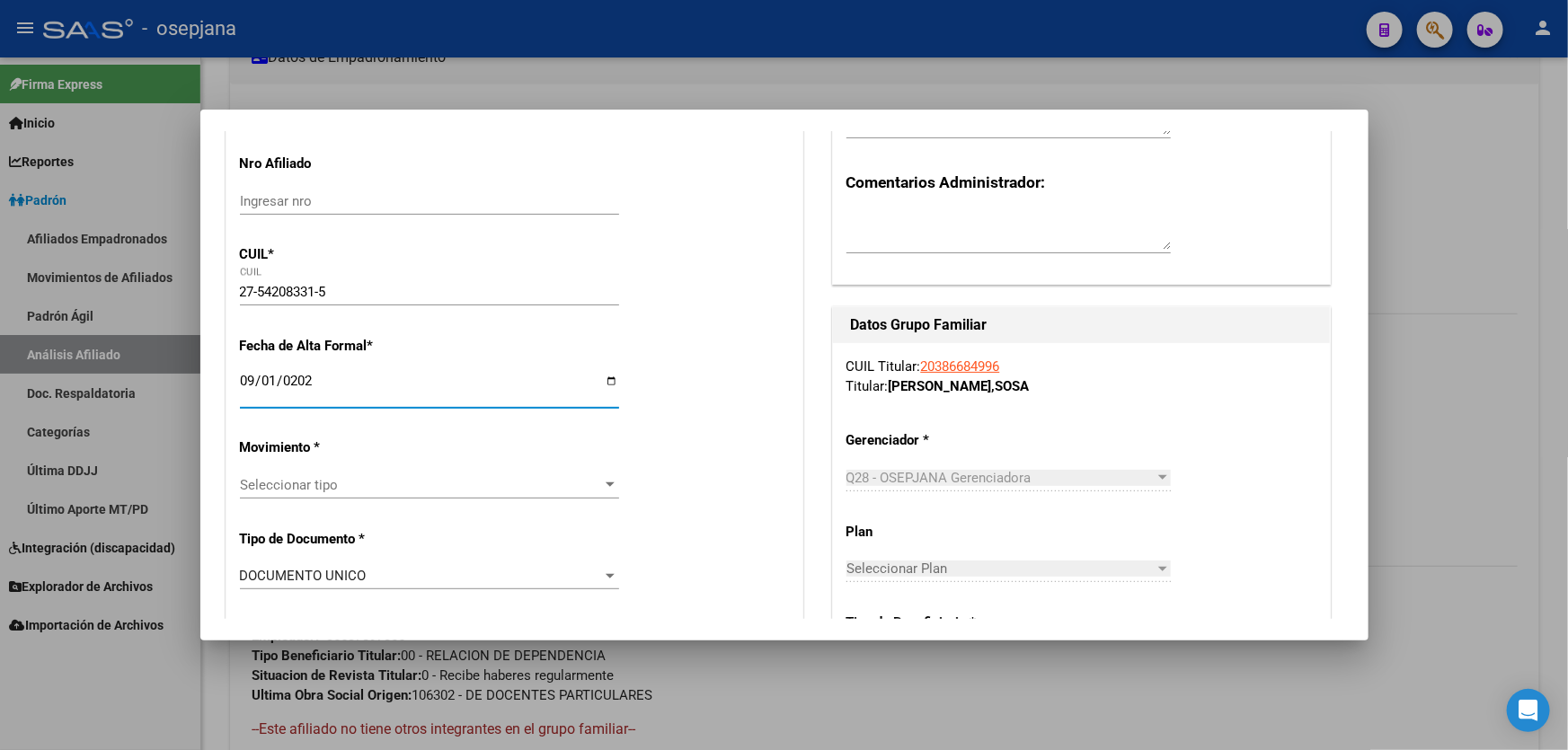
scroll to position [408, 0]
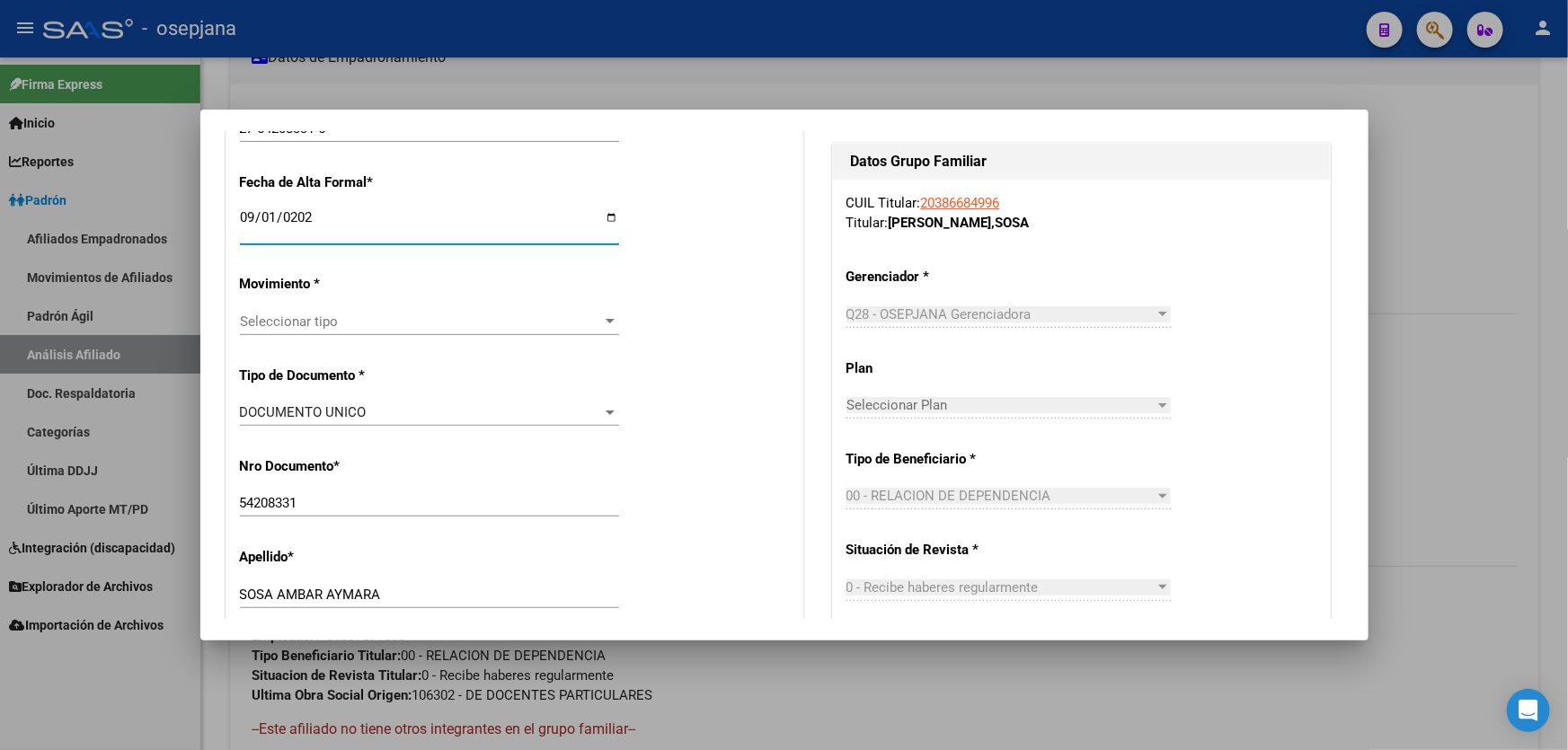
click at [325, 320] on span "Seleccionar tipo" at bounding box center [421, 321] width 363 height 16
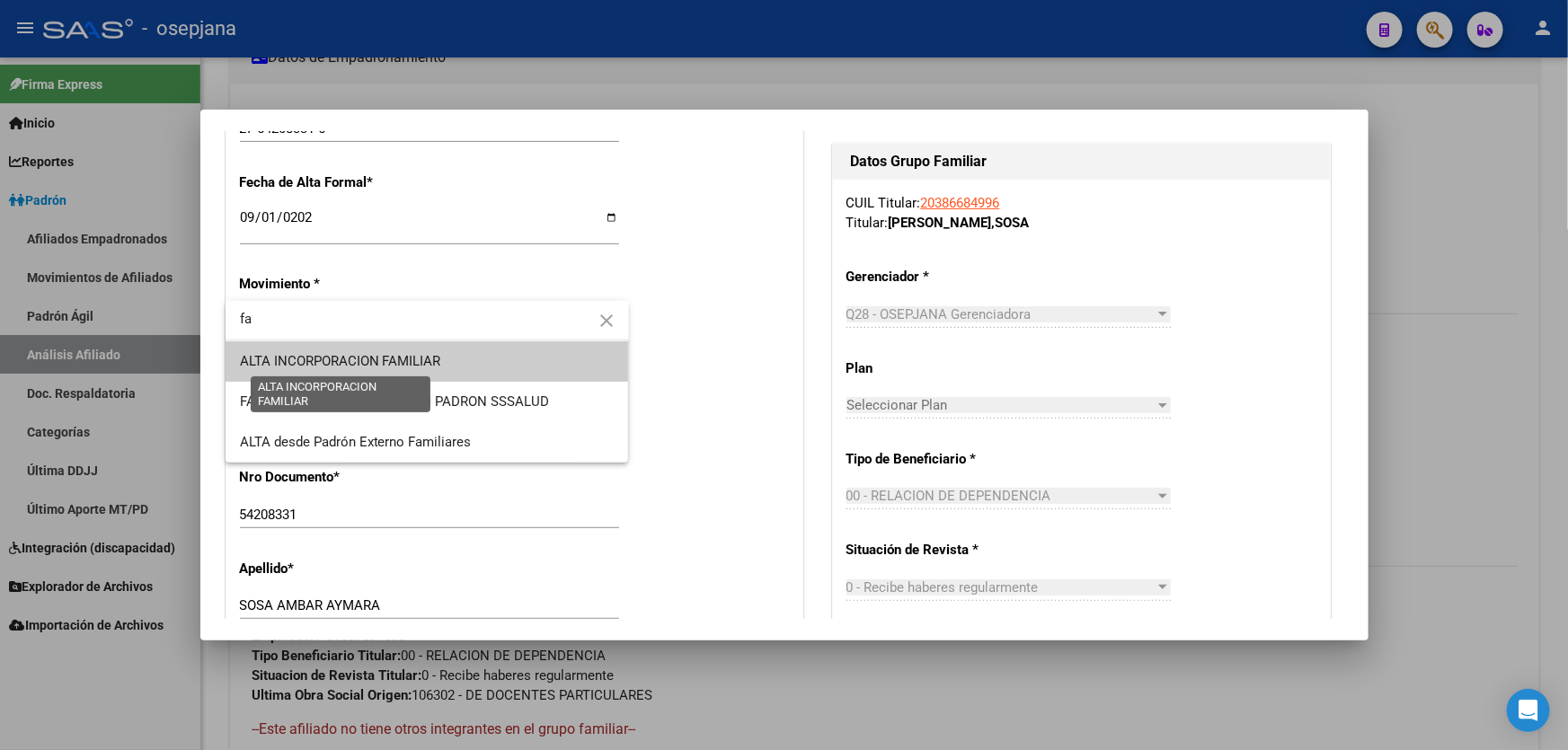
type input "fa"
click at [334, 353] on span "ALTA INCORPORACION FAMILIAR" at bounding box center [340, 361] width 201 height 16
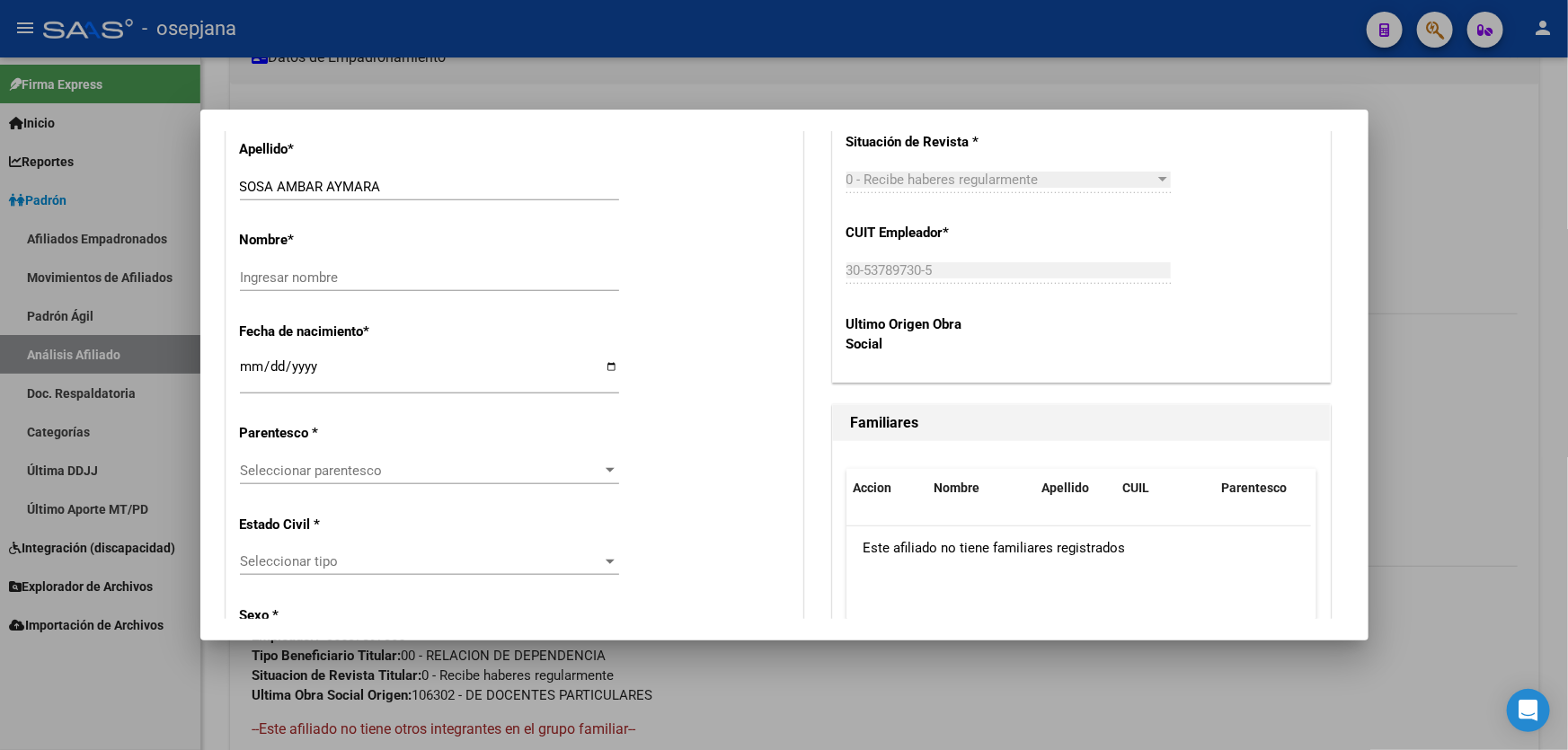
scroll to position [817, 0]
drag, startPoint x: 277, startPoint y: 184, endPoint x: 406, endPoint y: 183, distance: 129.0
click at [406, 183] on input "SOSA AMBAR AYMARA" at bounding box center [429, 186] width 379 height 16
type input "SOSA"
click at [288, 286] on div "Ingresar nombre" at bounding box center [429, 276] width 379 height 27
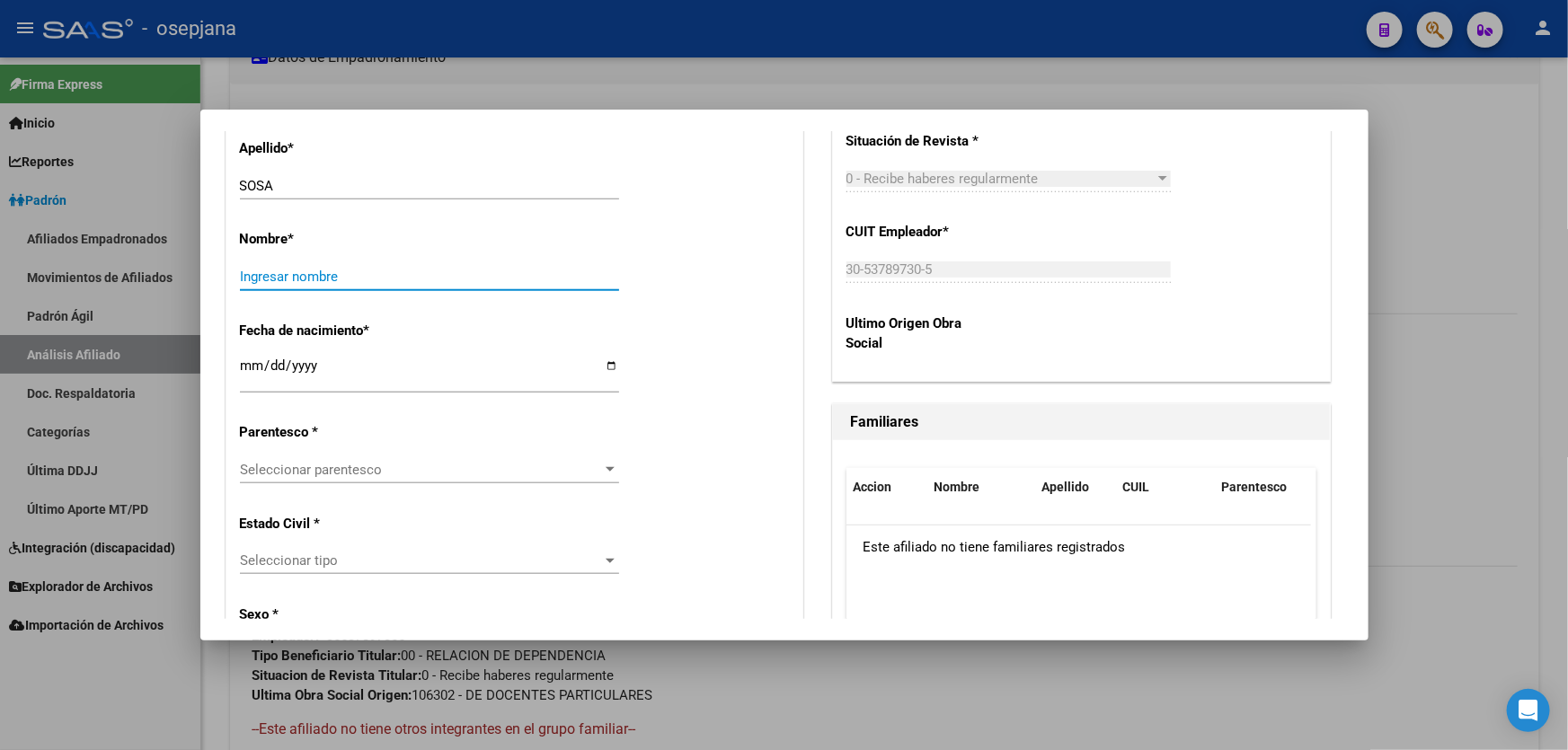
paste input "AMBAR AYMARA"
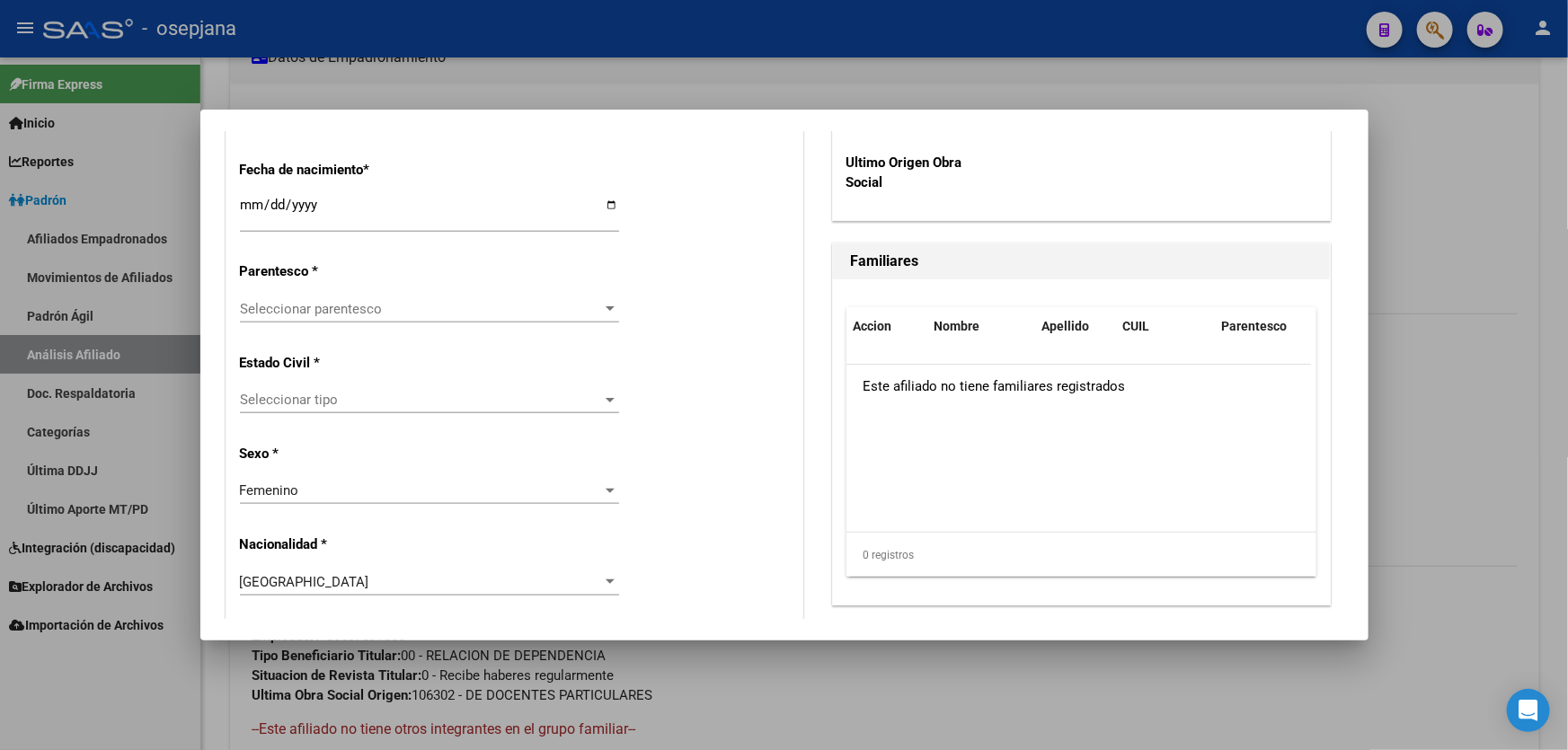
scroll to position [979, 0]
type input "AMBAR AYMARA"
click at [426, 314] on span "Seleccionar parentesco" at bounding box center [421, 307] width 363 height 16
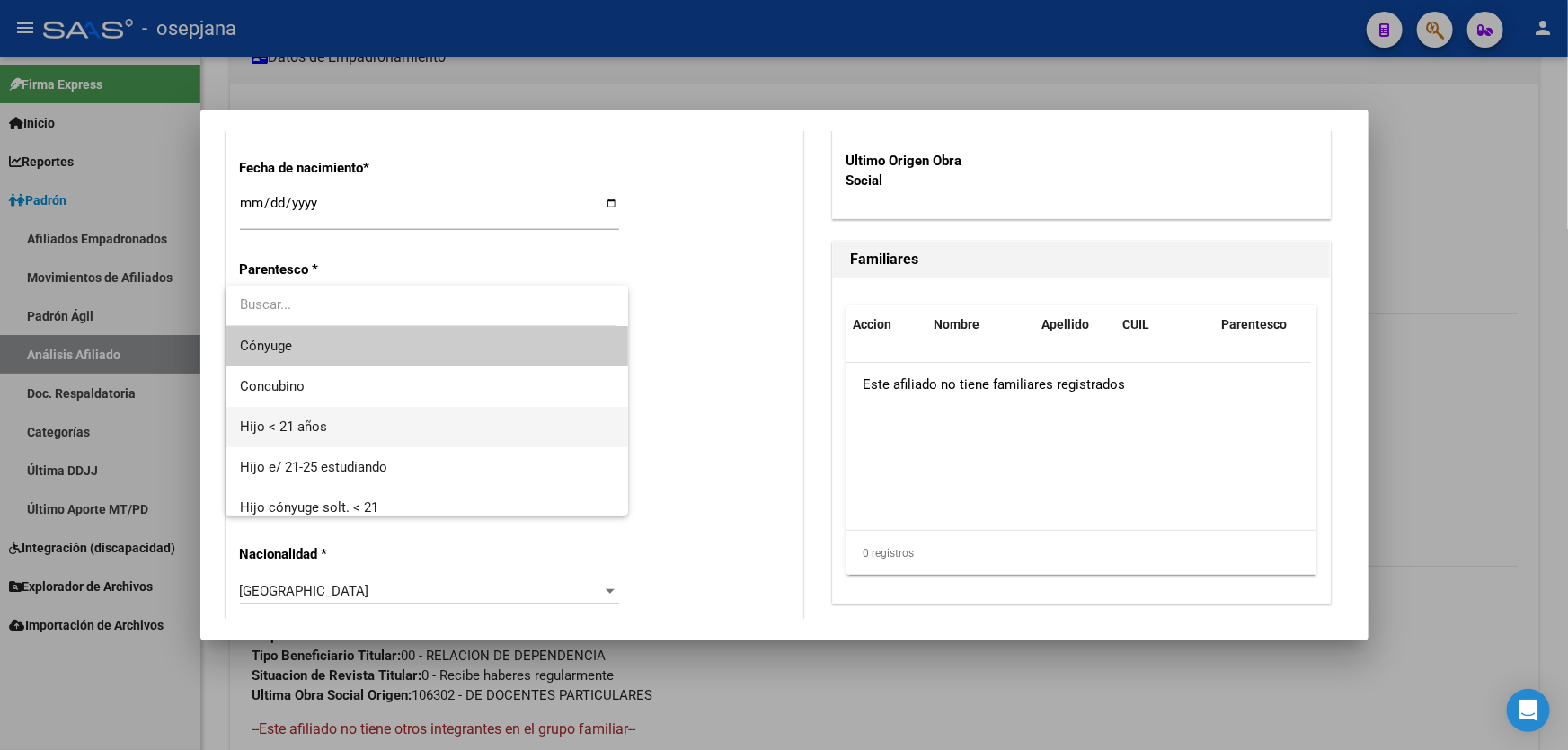
click at [394, 433] on span "Hijo < 21 años" at bounding box center [427, 427] width 375 height 41
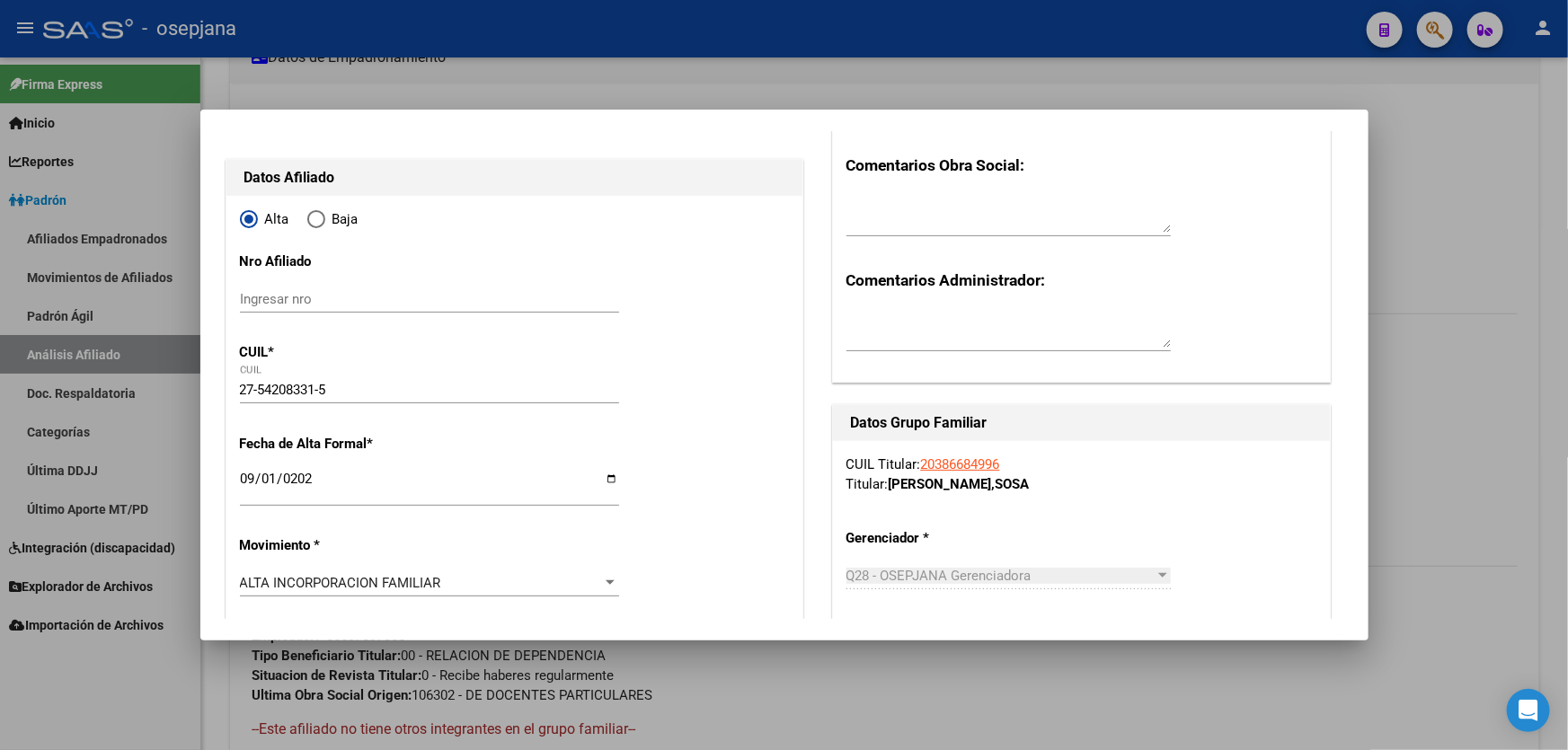
scroll to position [0, 0]
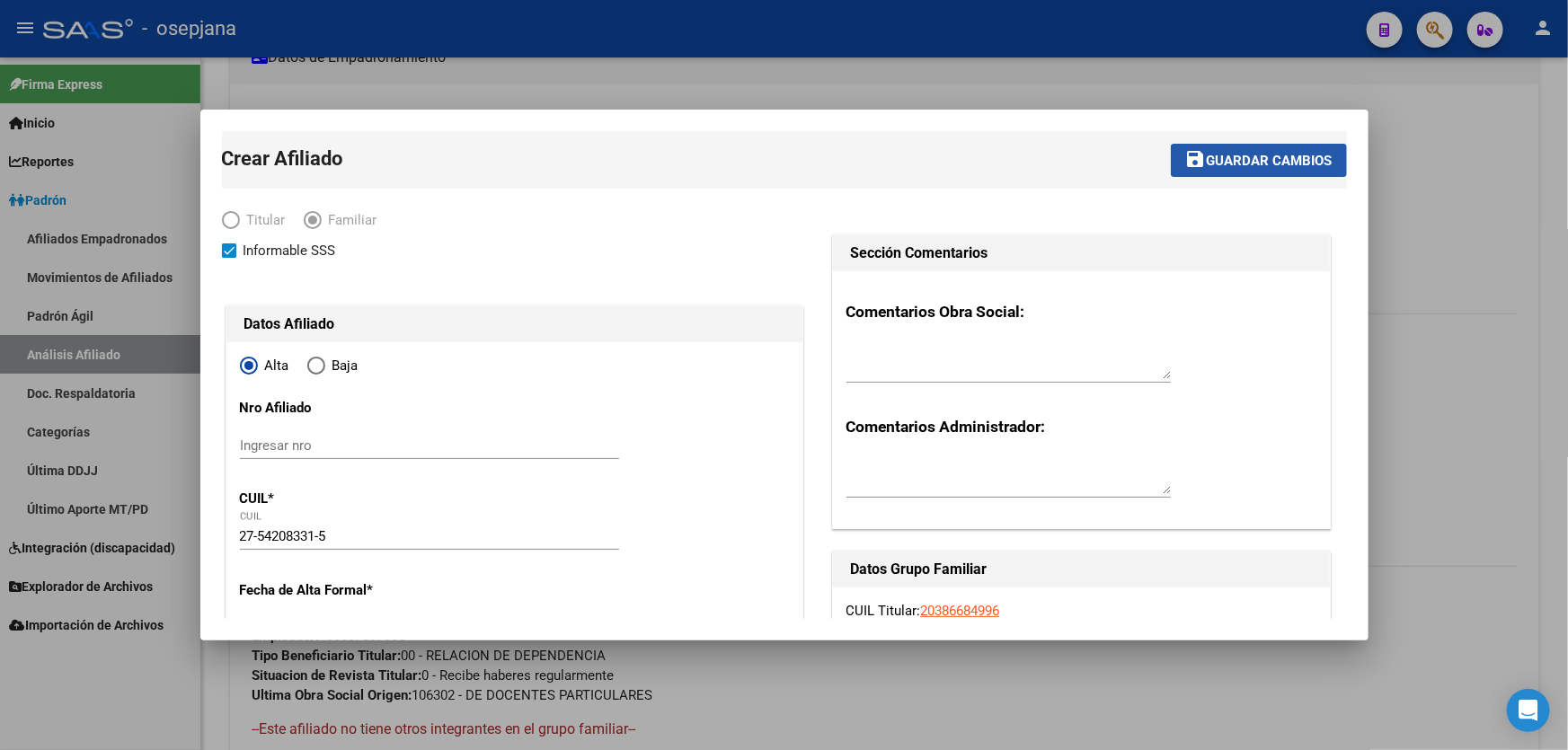
click at [1272, 158] on span "Guardar cambios" at bounding box center [1269, 160] width 126 height 16
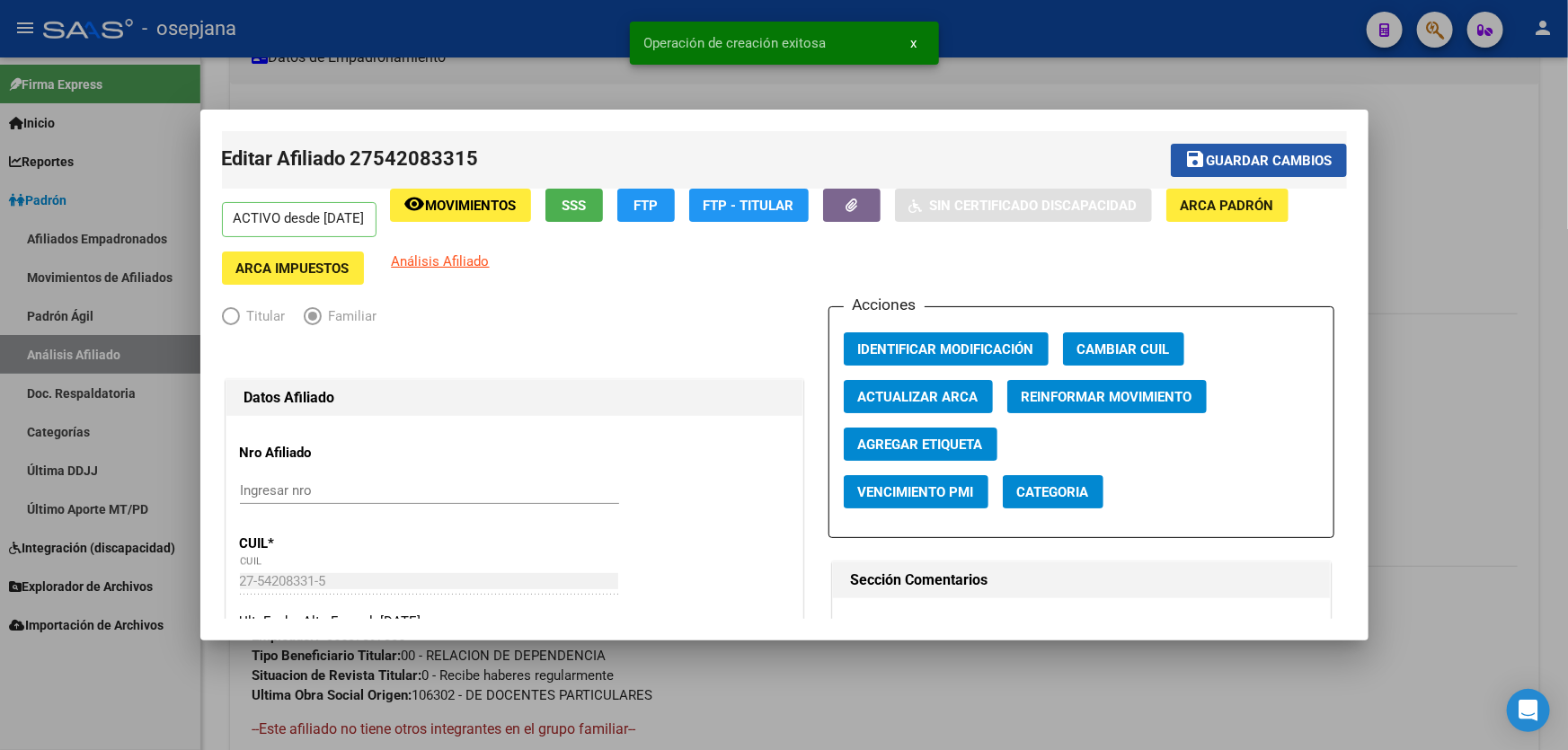
click at [1272, 158] on span "Guardar cambios" at bounding box center [1269, 160] width 126 height 16
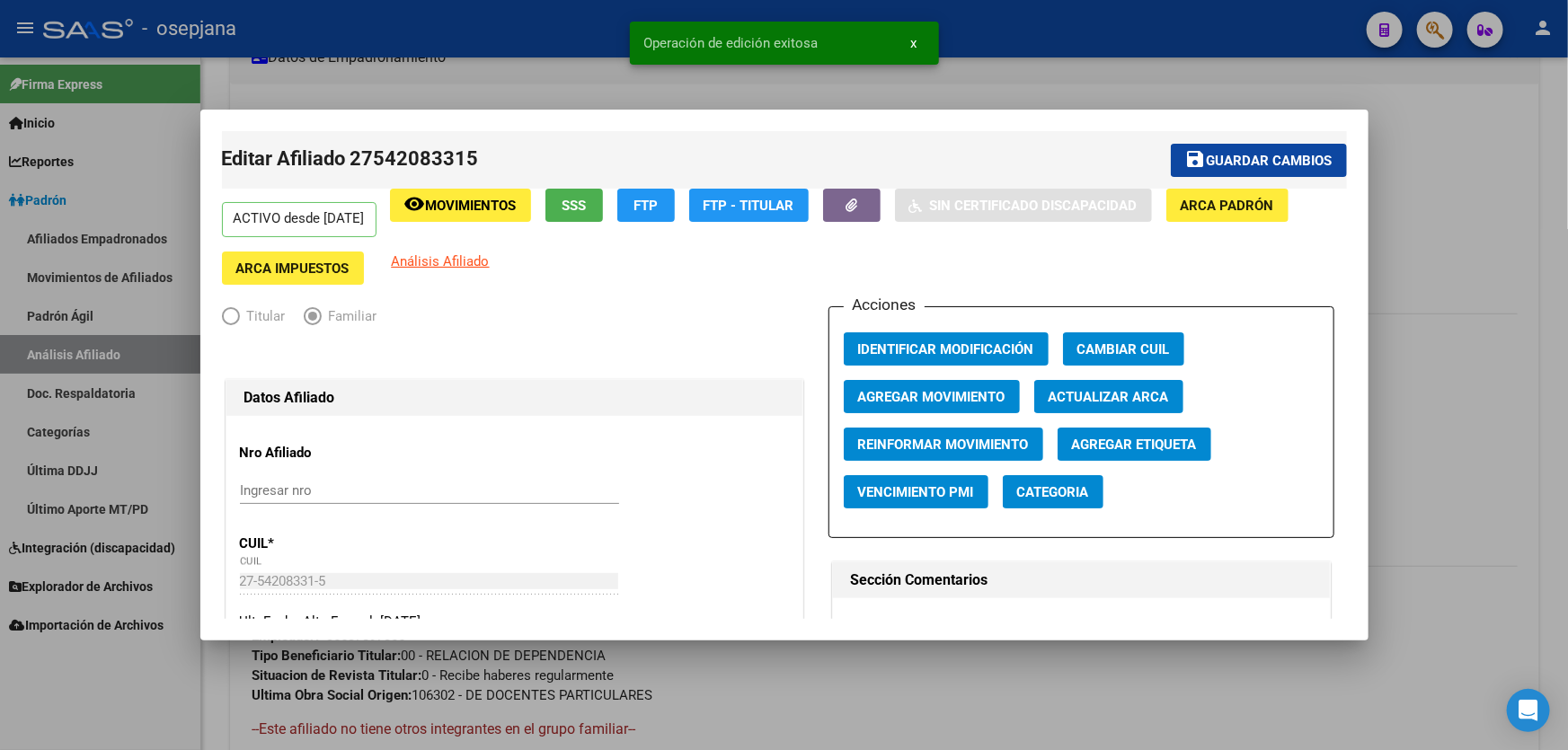
click at [1567, 197] on div at bounding box center [784, 375] width 1568 height 750
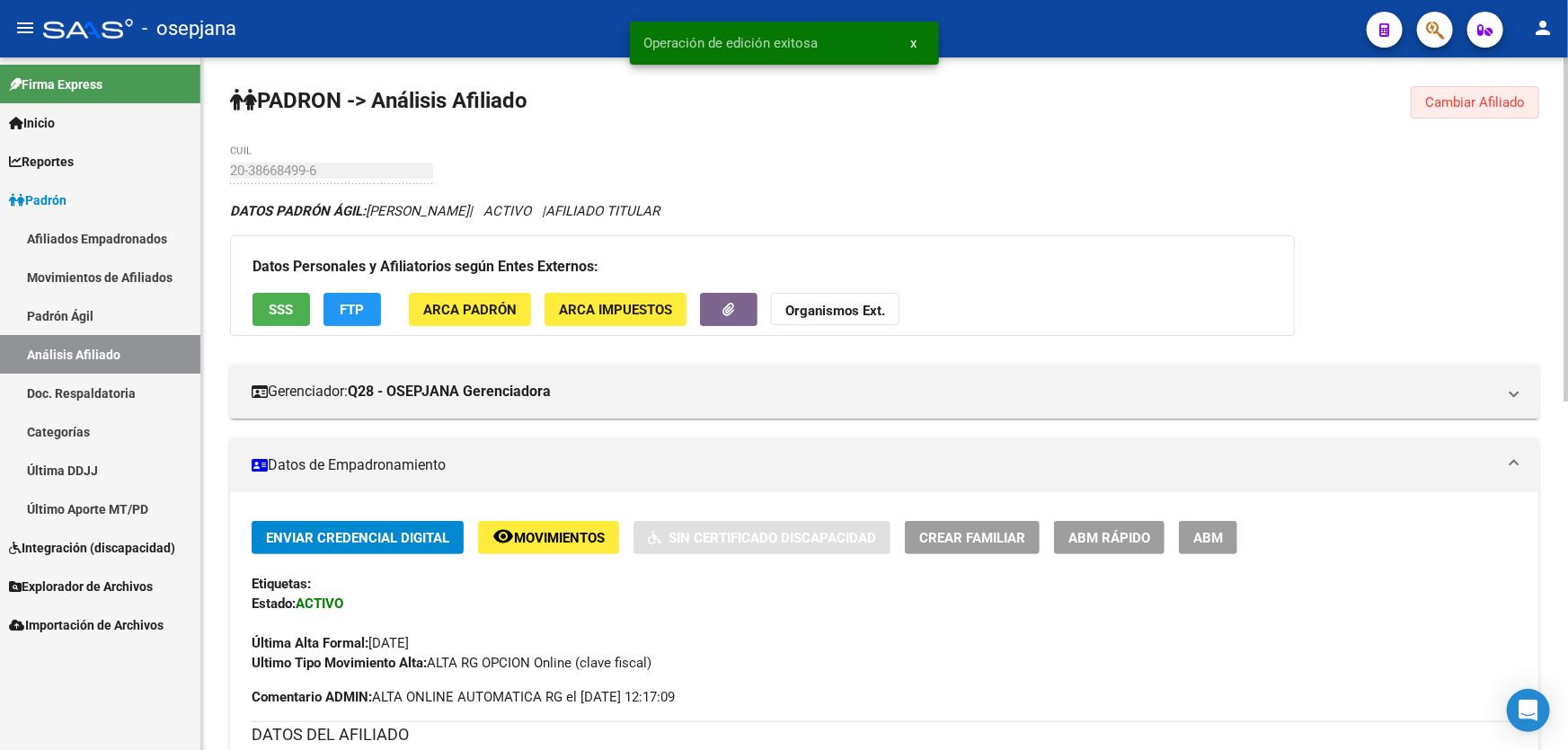
click at [1479, 109] on button "Cambiar Afiliado" at bounding box center [1474, 101] width 129 height 32
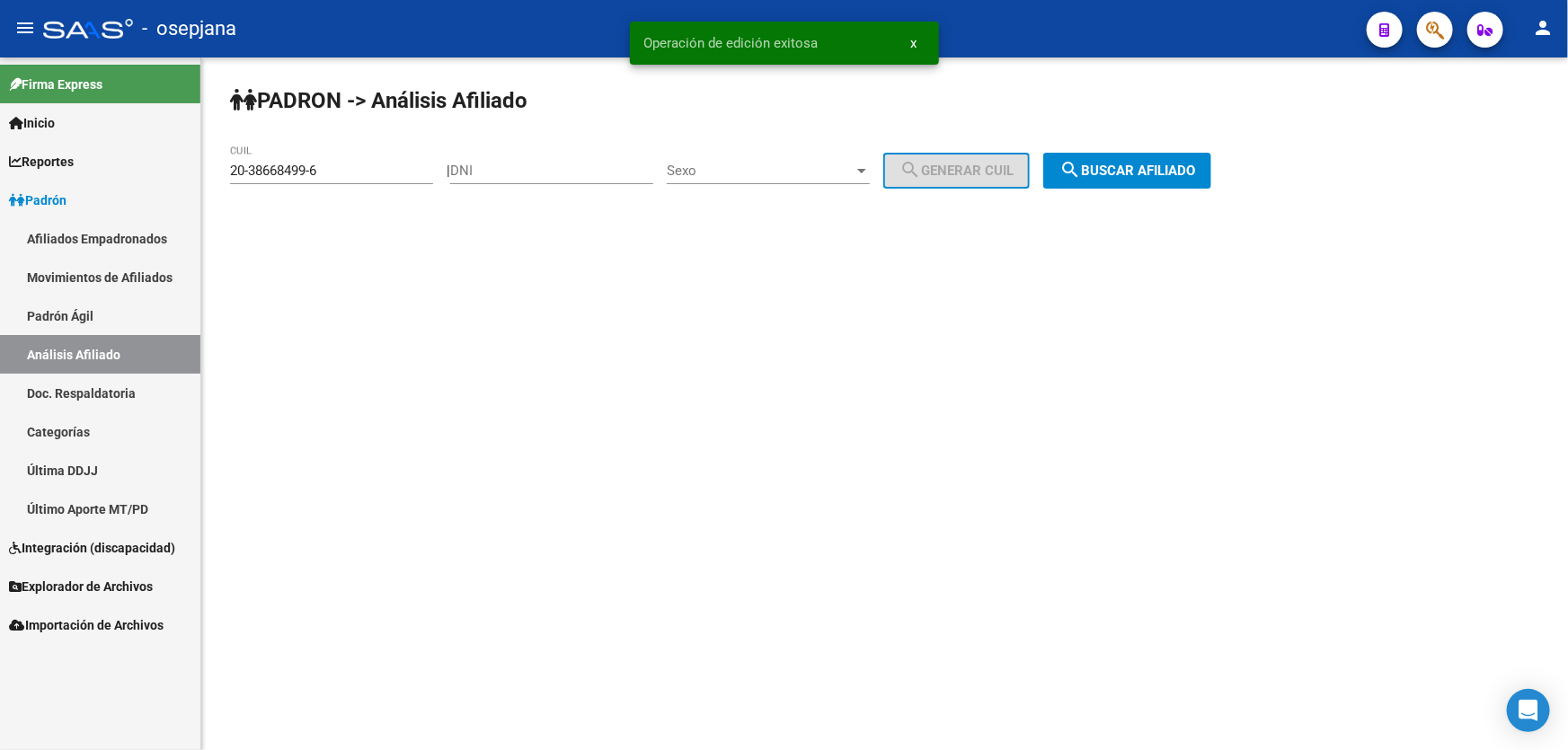
click at [1152, 151] on div "PADRON -> Análisis Afiliado 20-38668499-6 CUIL | DNI Sexo Sexo search Generar C…" at bounding box center [885, 151] width 1367 height 188
click at [1144, 178] on button "search Buscar afiliado" at bounding box center [1127, 170] width 168 height 36
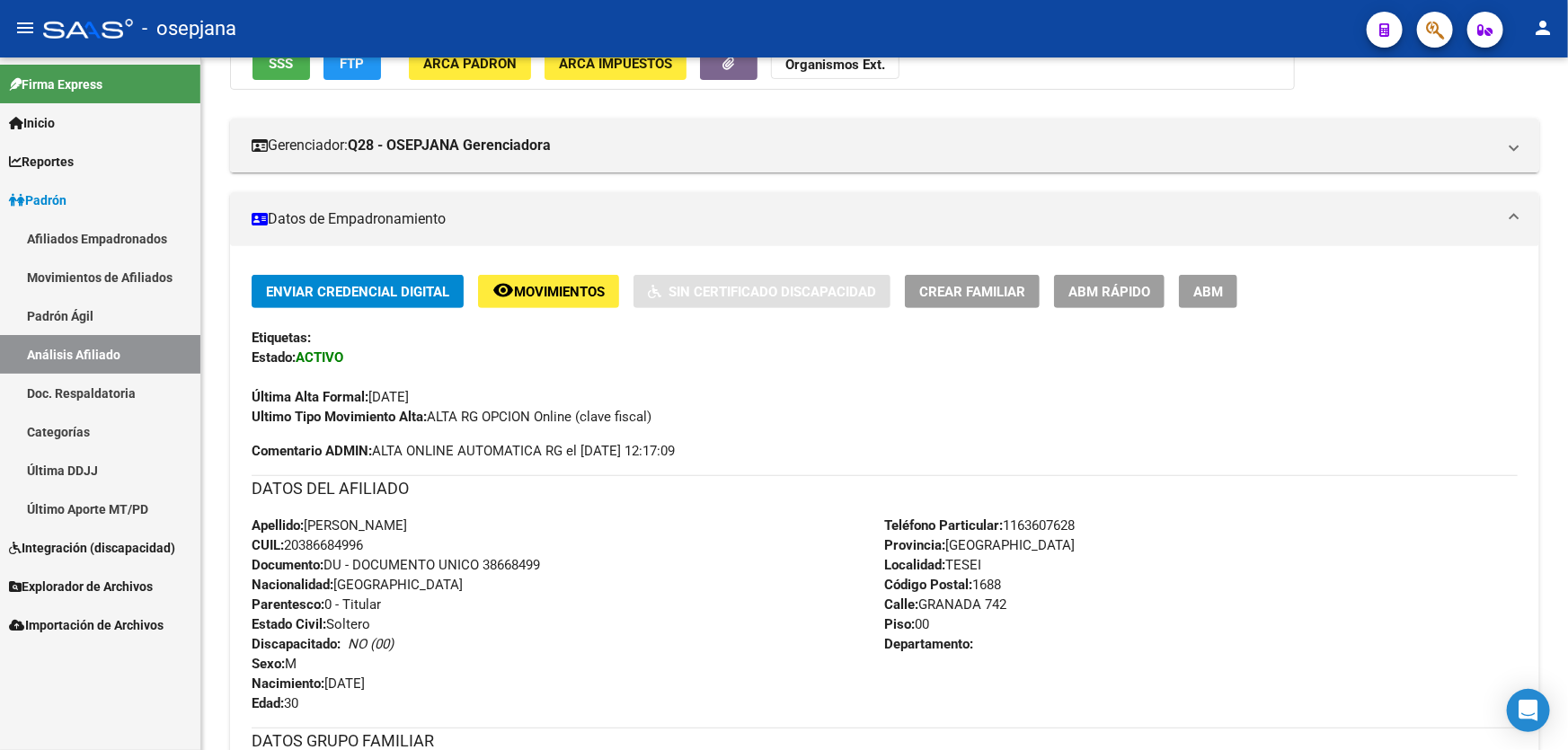
scroll to position [490, 0]
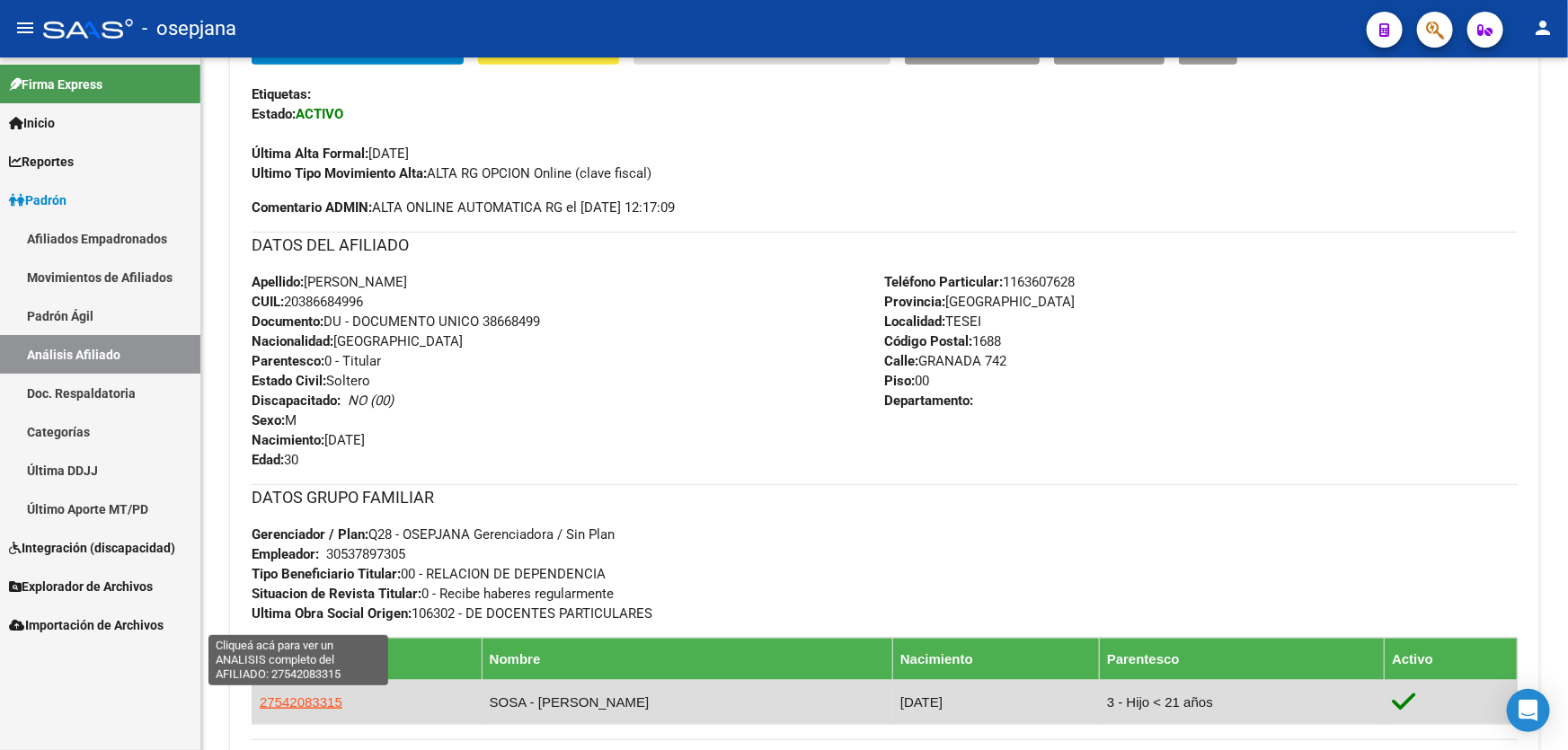
click at [304, 700] on span "27542083315" at bounding box center [302, 702] width 83 height 15
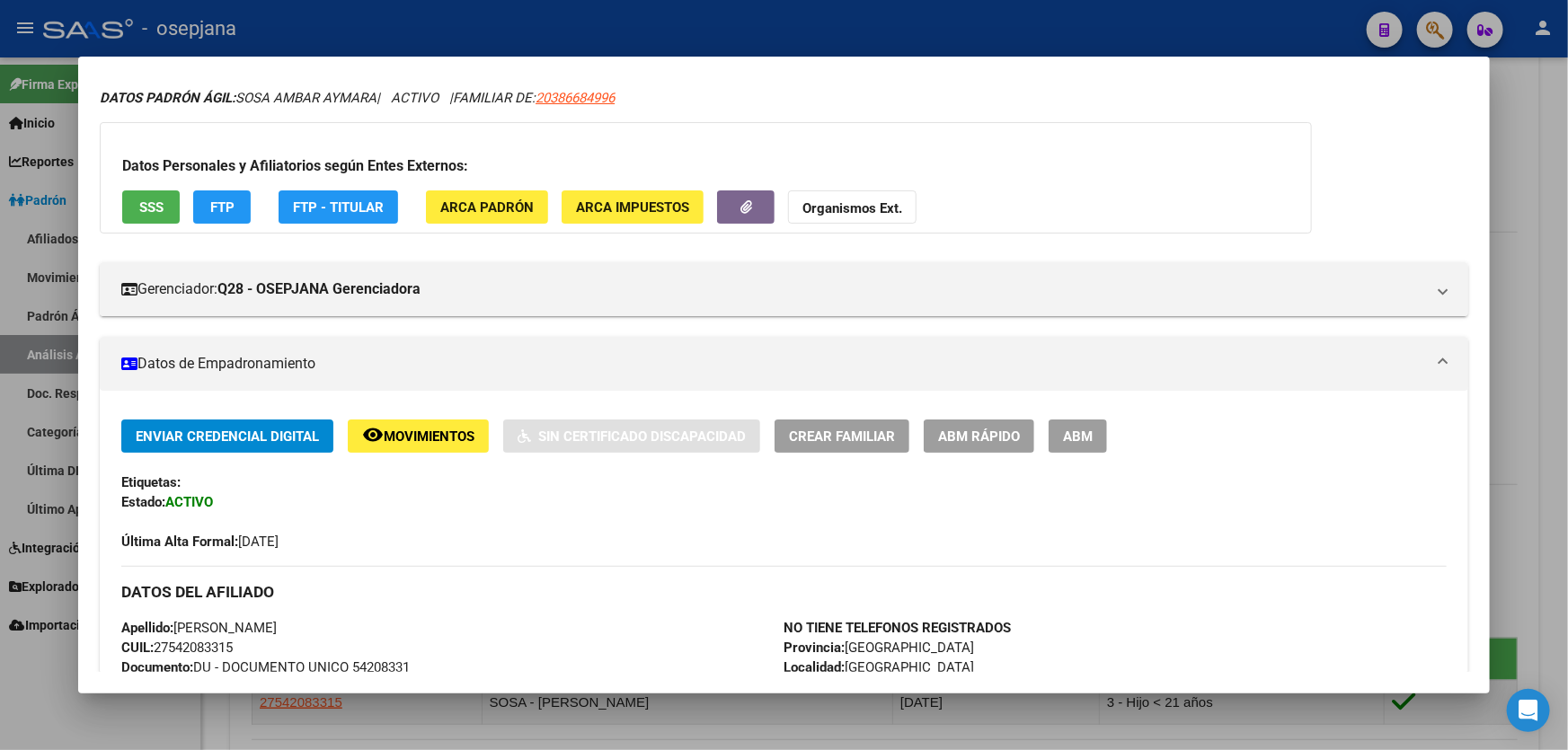
scroll to position [0, 0]
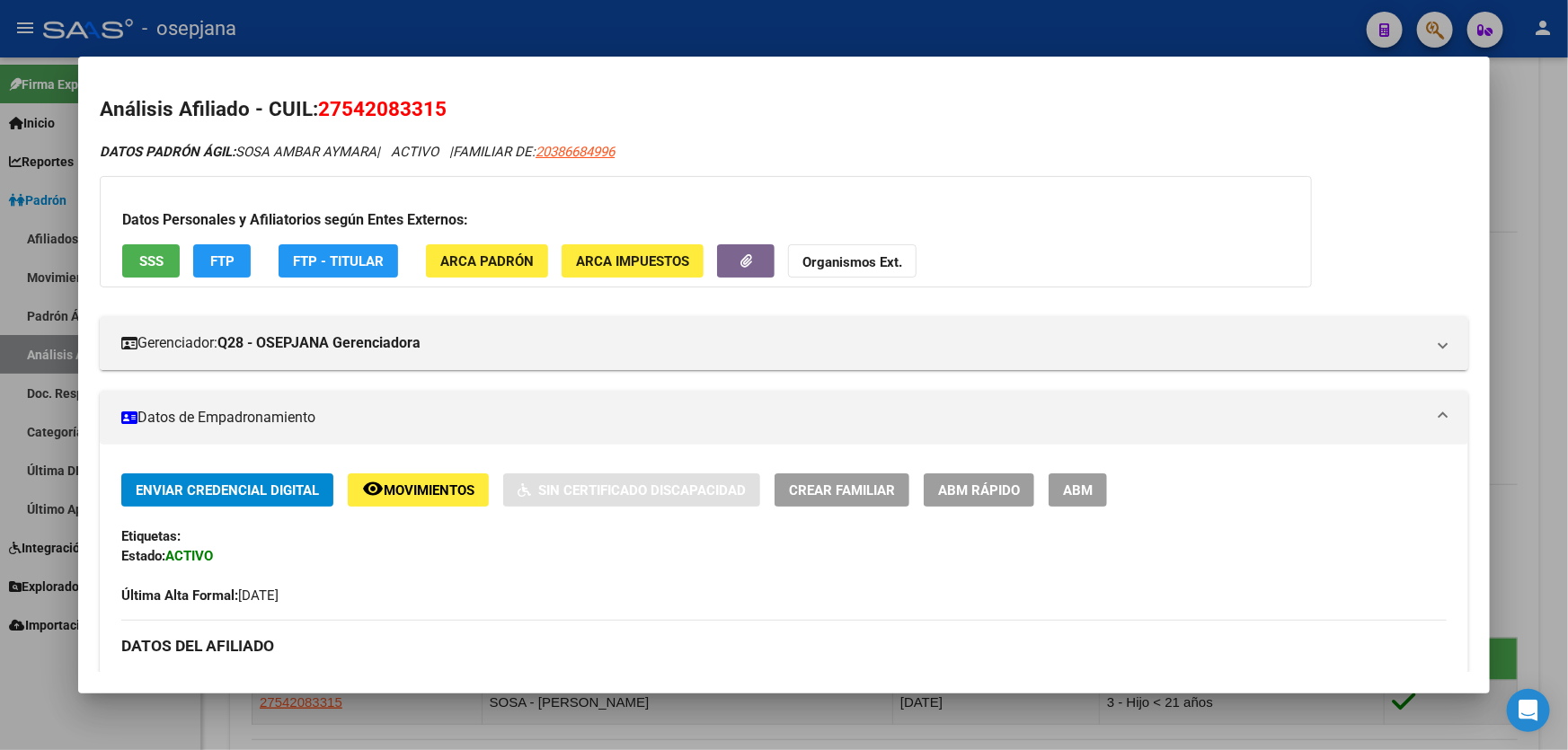
click at [1567, 139] on div at bounding box center [784, 375] width 1568 height 750
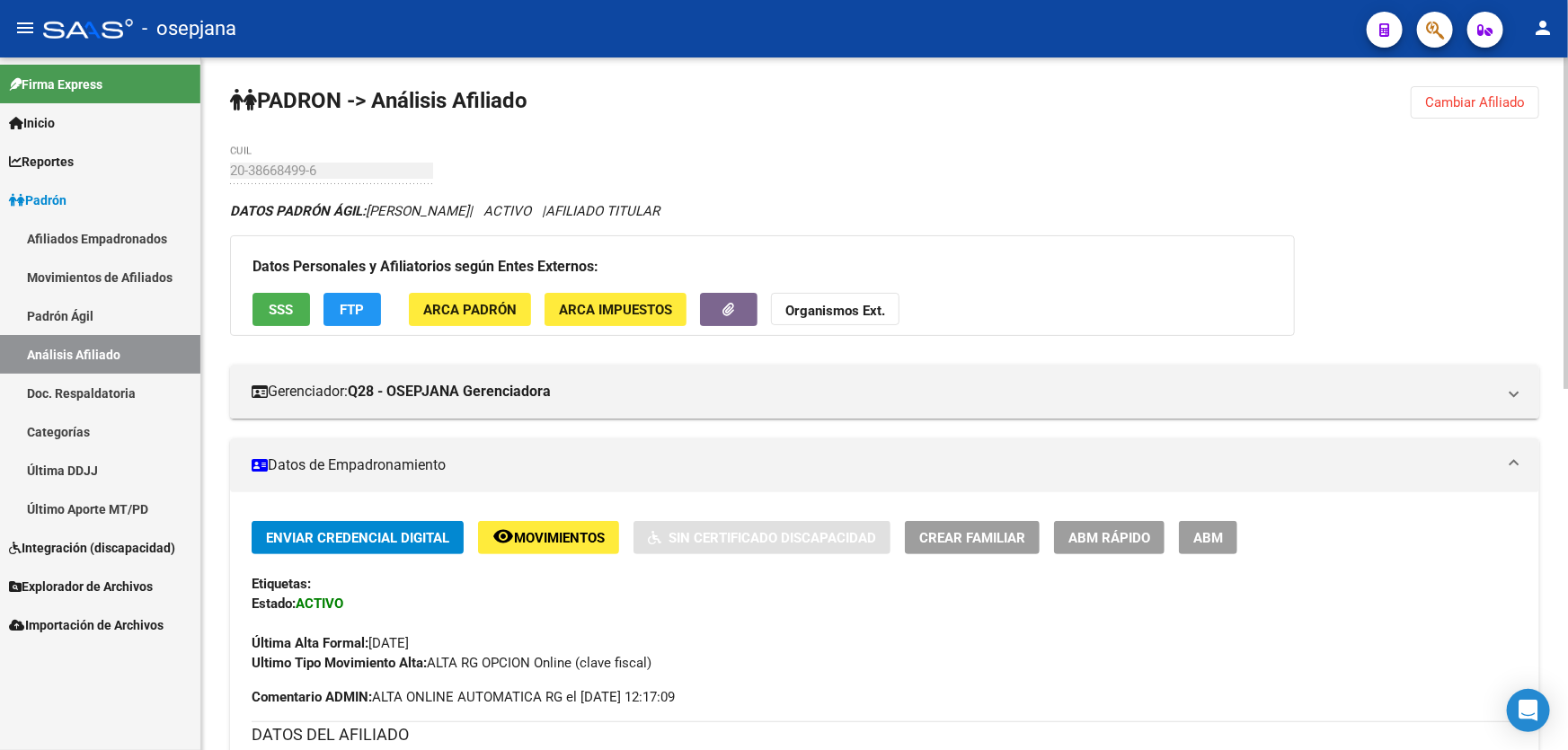
click at [1469, 97] on span "Cambiar Afiliado" at bounding box center [1474, 102] width 100 height 16
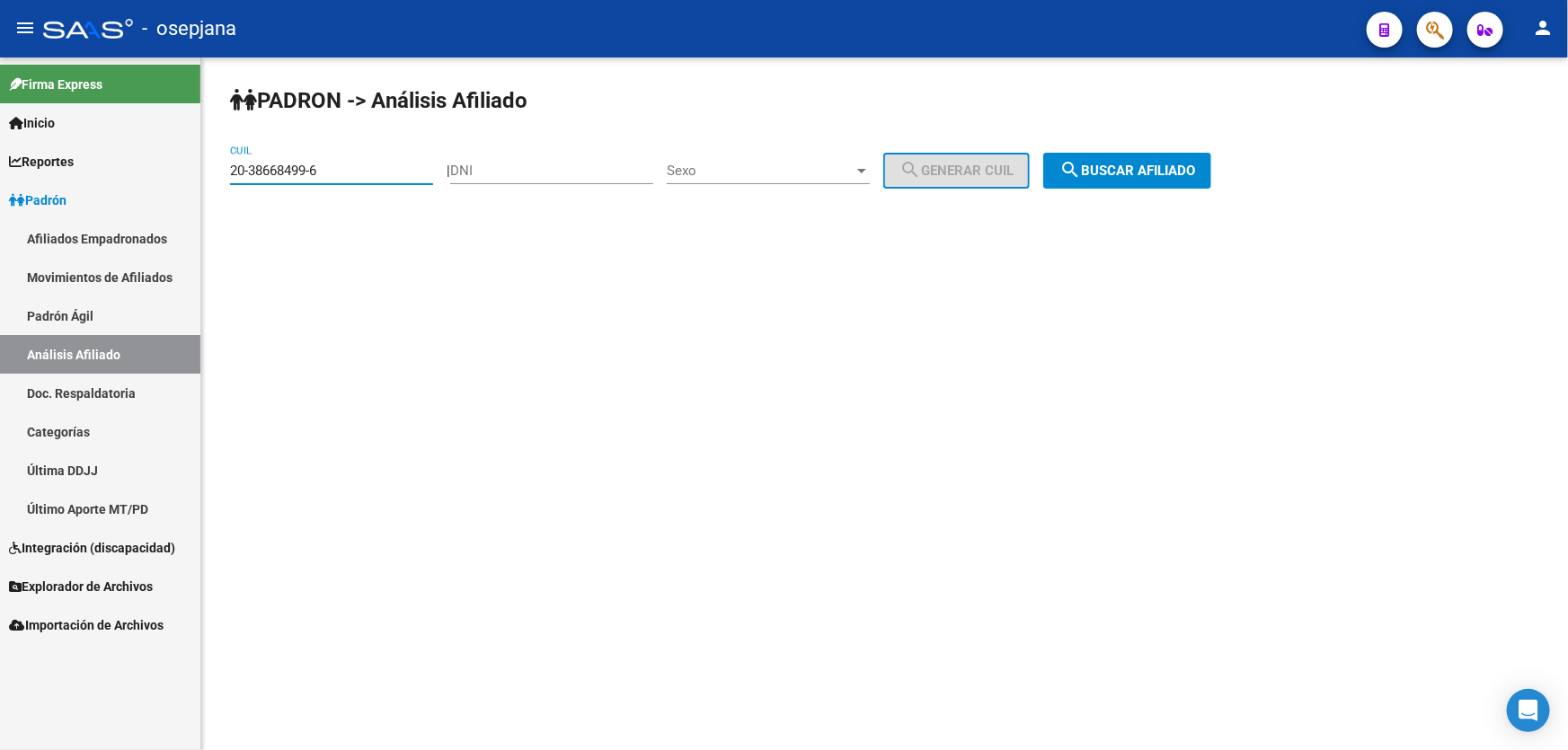
drag, startPoint x: 363, startPoint y: 176, endPoint x: 6, endPoint y: 185, distance: 357.1
click at [6, 185] on mat-sidenav-container "Firma Express Inicio Calendario SSS Instructivos Contacto OS Reportes Padrón Tr…" at bounding box center [784, 403] width 1568 height 693
paste input "9414990-0"
click at [1169, 171] on span "search Buscar afiliado" at bounding box center [1127, 170] width 135 height 16
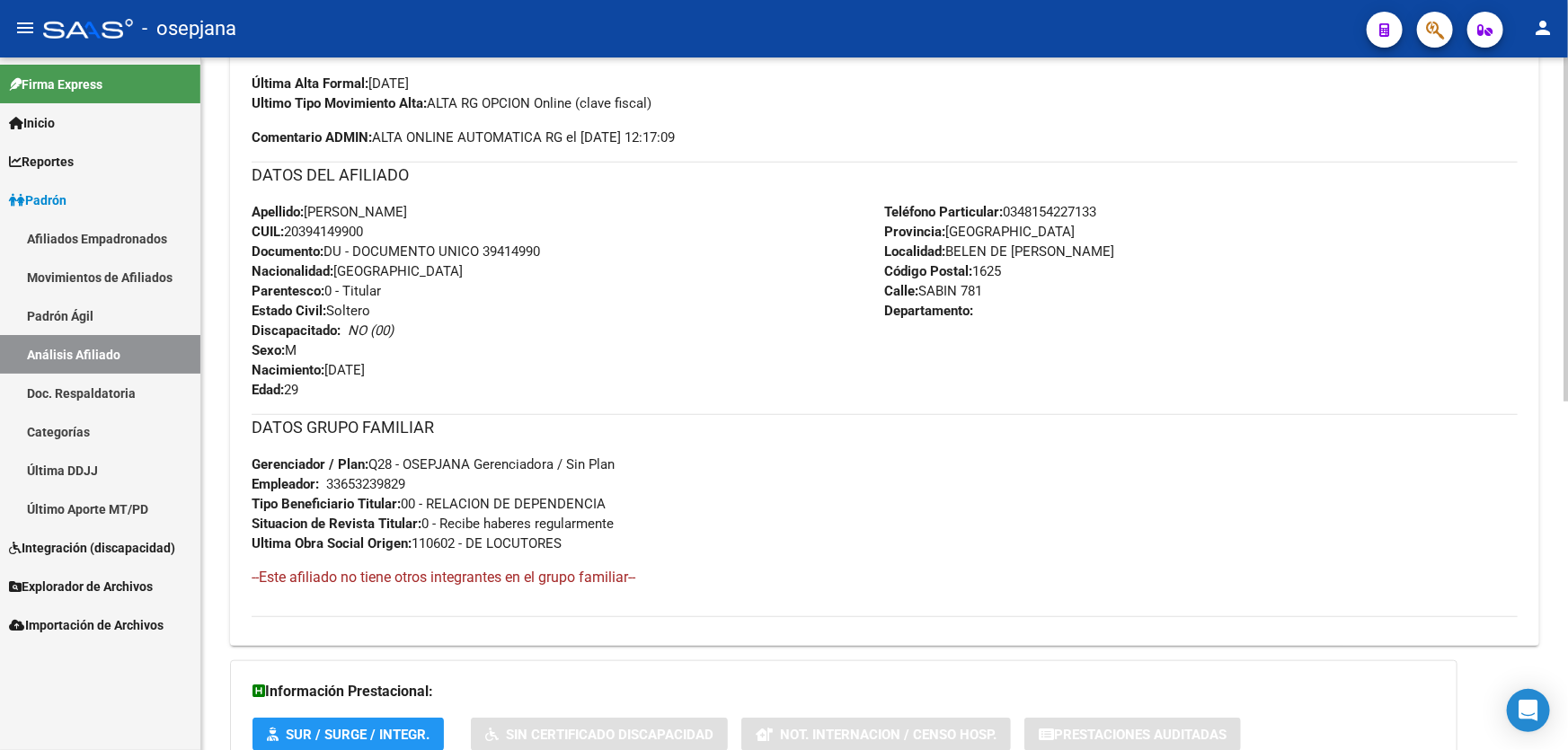
scroll to position [571, 0]
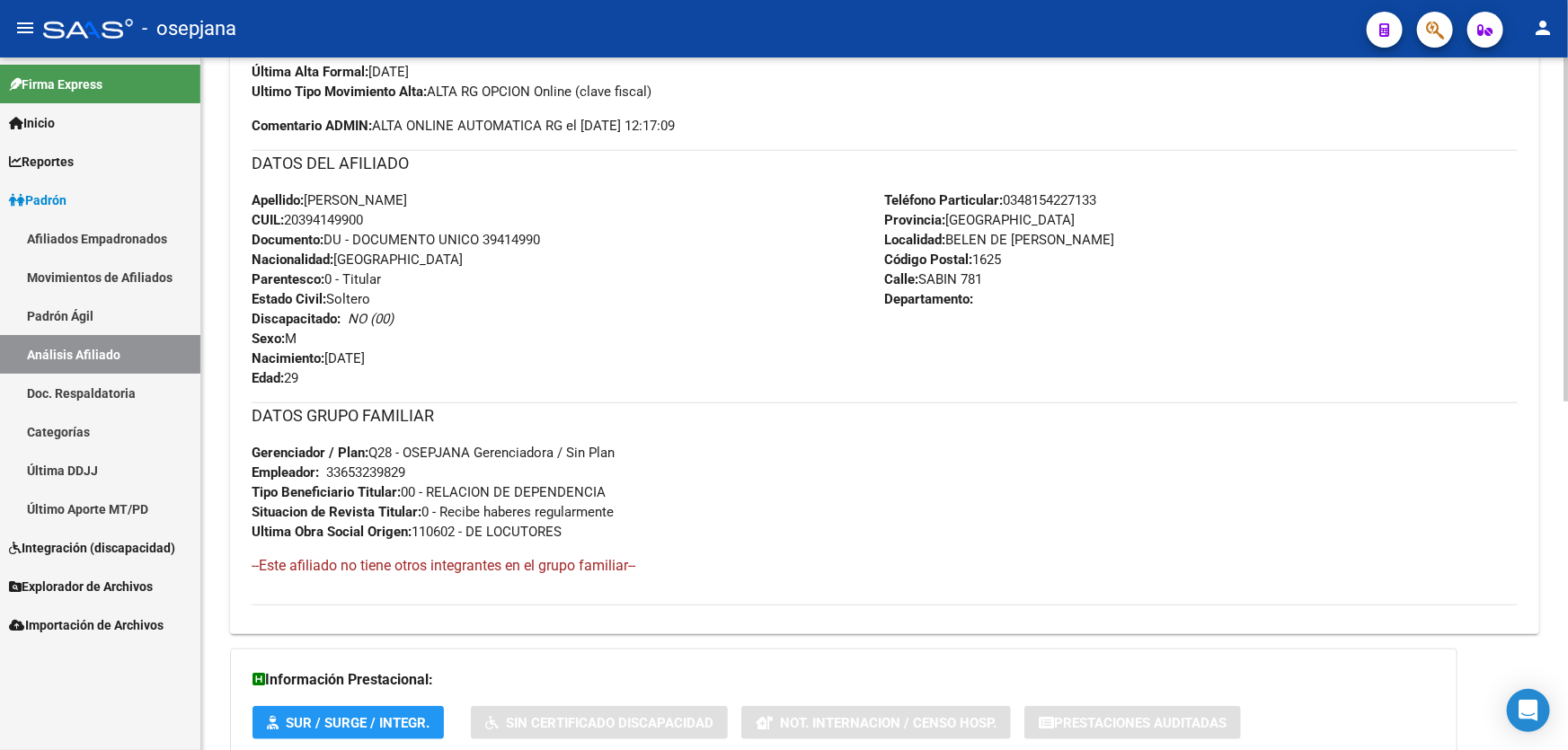
drag, startPoint x: 1009, startPoint y: 194, endPoint x: 1117, endPoint y: 188, distance: 108.2
click at [1117, 190] on div "Teléfono Particular: 0348154227133 Provincia: Buenos Aires Localidad: BELEN DE …" at bounding box center [1202, 289] width 633 height 197
copy span "0348154227133"
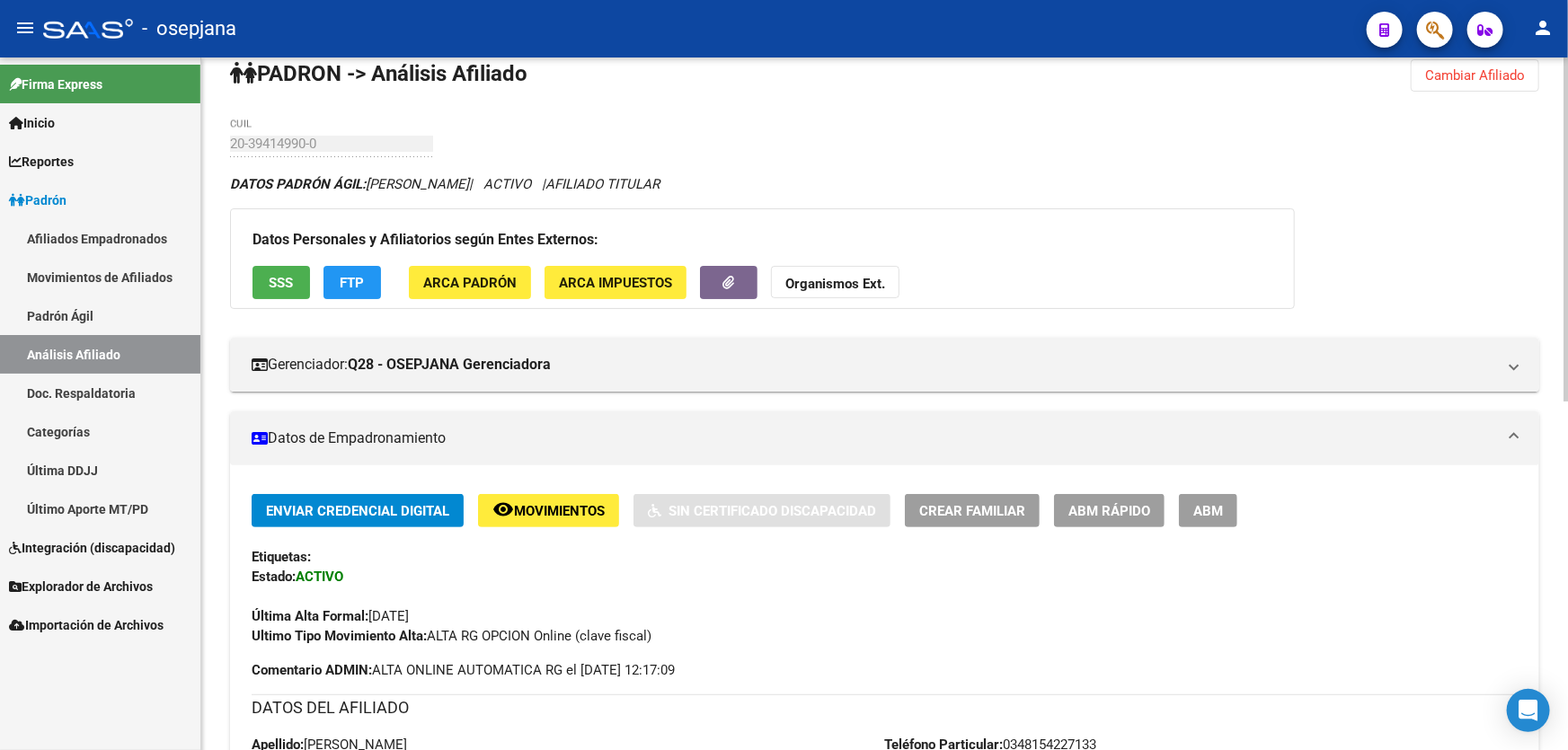
scroll to position [0, 0]
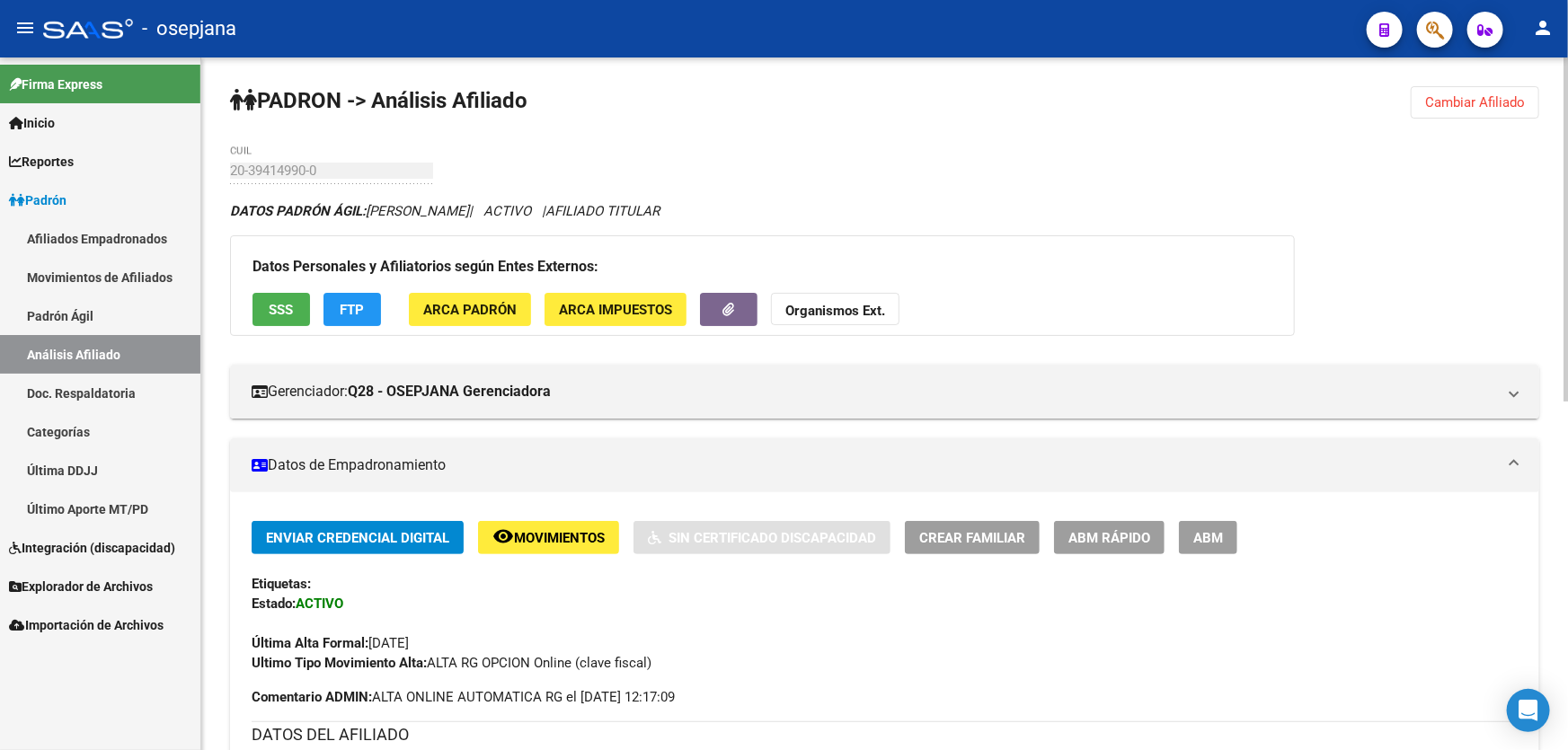
click at [1475, 100] on span "Cambiar Afiliado" at bounding box center [1474, 102] width 100 height 16
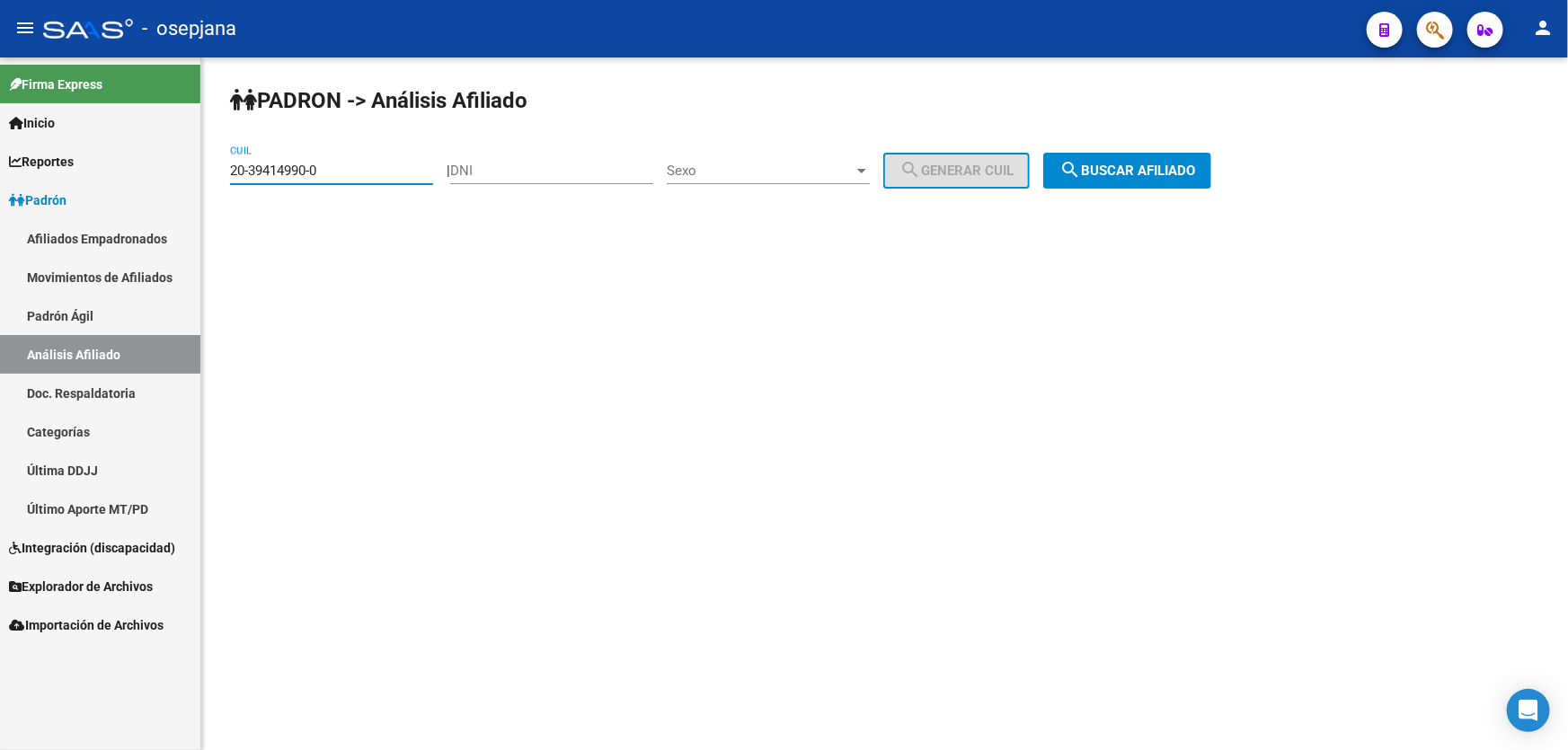
drag, startPoint x: 325, startPoint y: 170, endPoint x: 172, endPoint y: 192, distance: 154.6
click at [172, 192] on mat-sidenav-container "Firma Express Inicio Calendario SSS Instructivos Contacto OS Reportes Padrón Tr…" at bounding box center [784, 403] width 1568 height 693
paste input "3-18241213-9"
click at [1171, 171] on span "search Buscar afiliado" at bounding box center [1127, 170] width 135 height 16
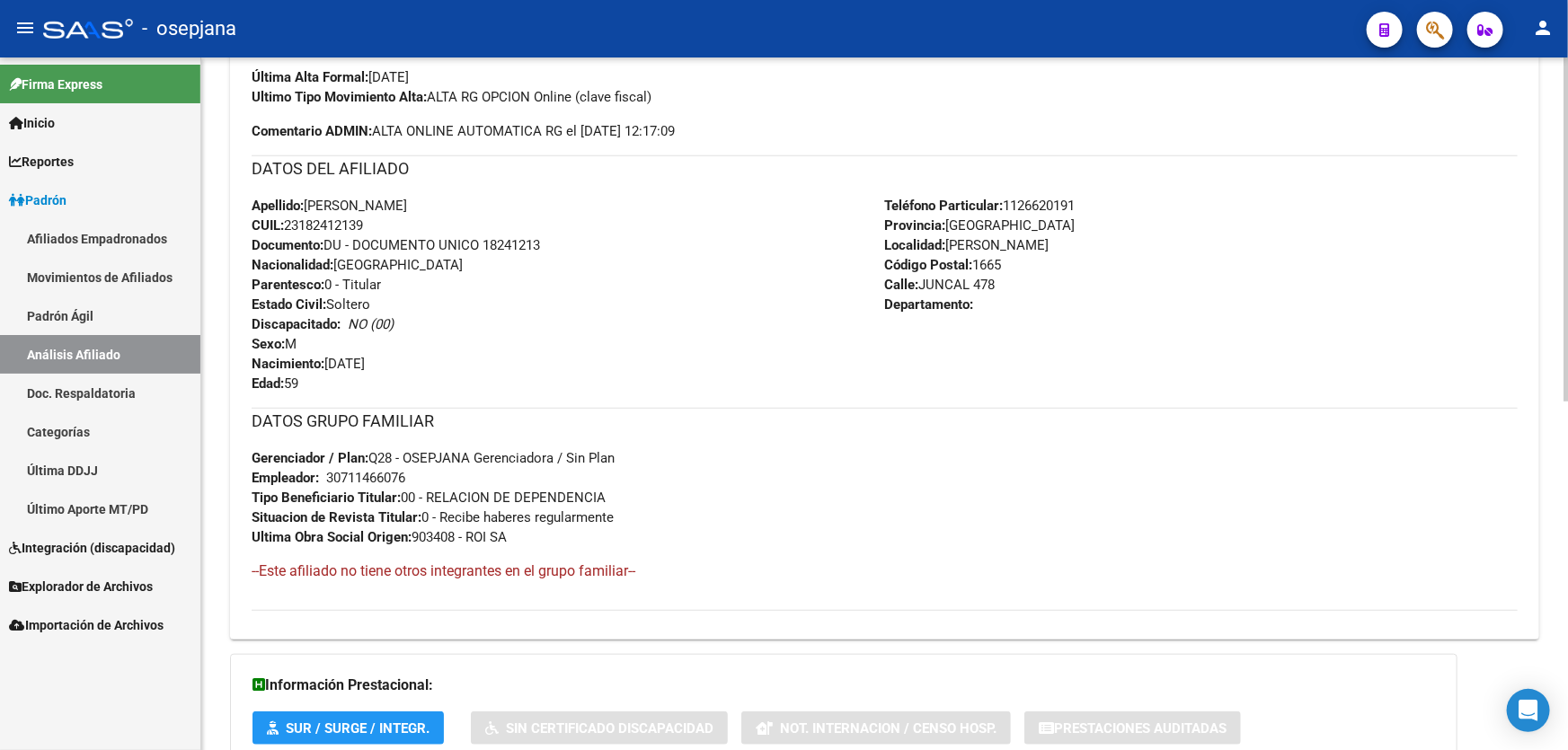
scroll to position [571, 0]
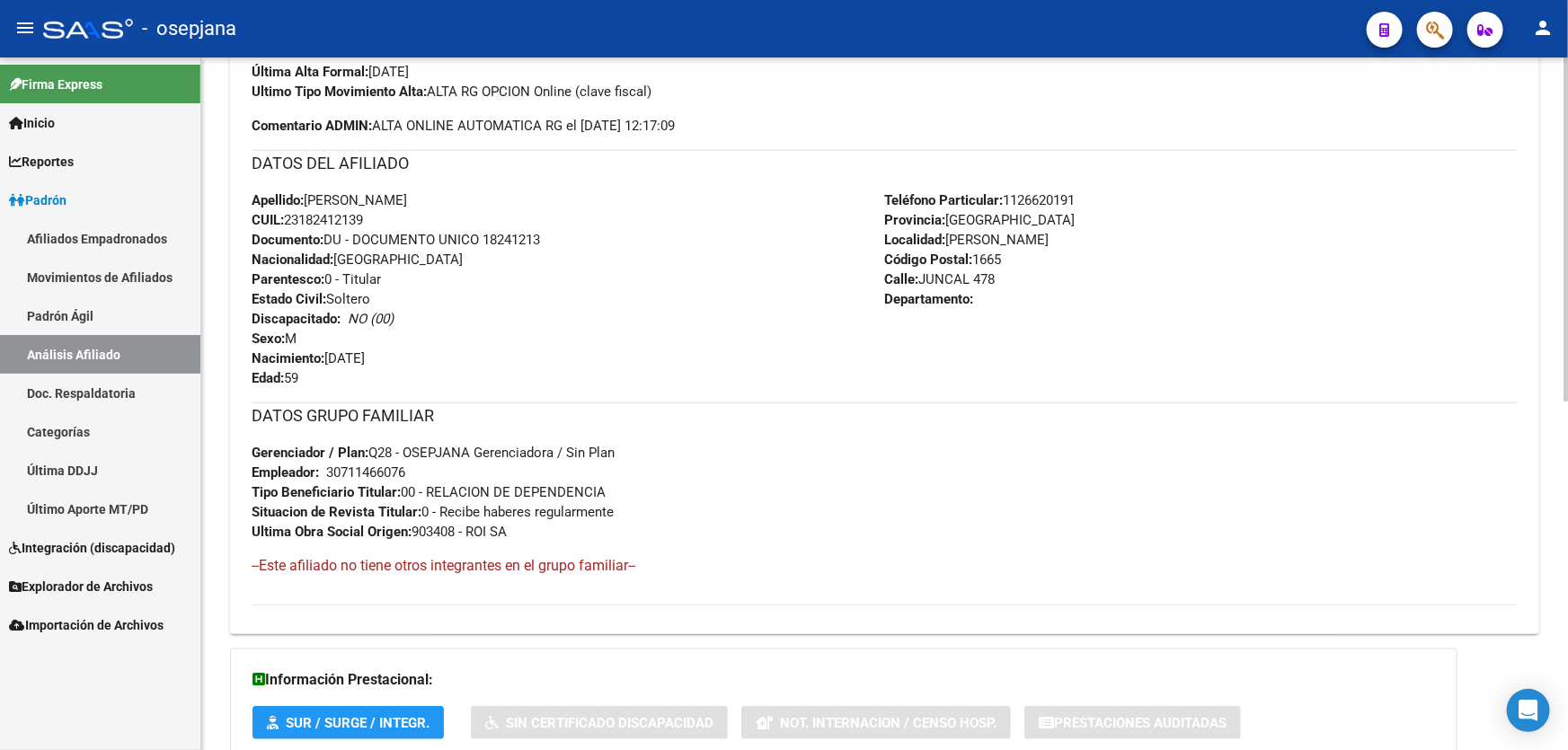
drag, startPoint x: 485, startPoint y: 236, endPoint x: 576, endPoint y: 236, distance: 91.0
click at [576, 236] on div "Apellido: MARIO OSMAR RODRIGUEZ CUIL: 23182412139 Documento: DU - DOCUMENTO UNI…" at bounding box center [567, 289] width 633 height 197
copy span "18241213"
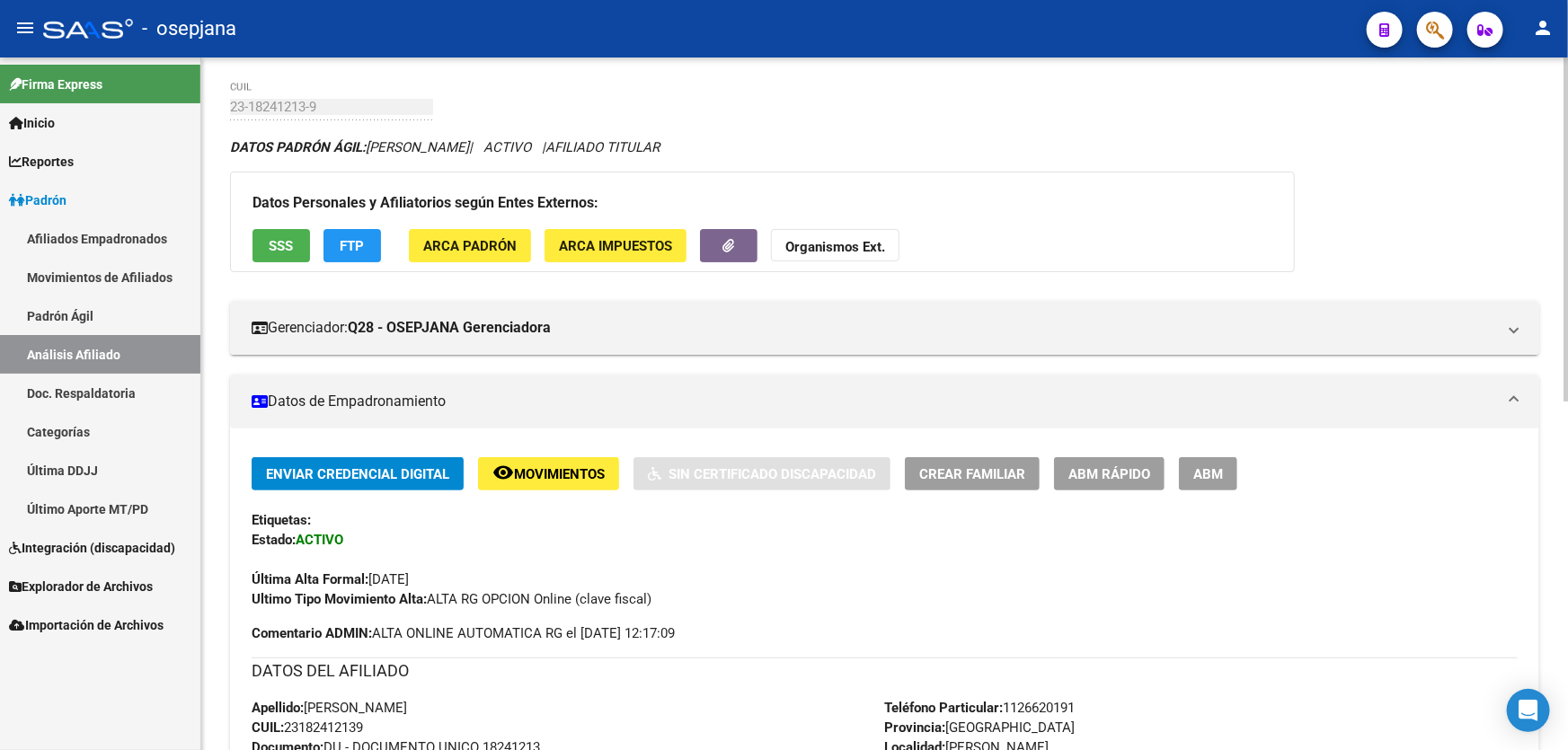
scroll to position [0, 0]
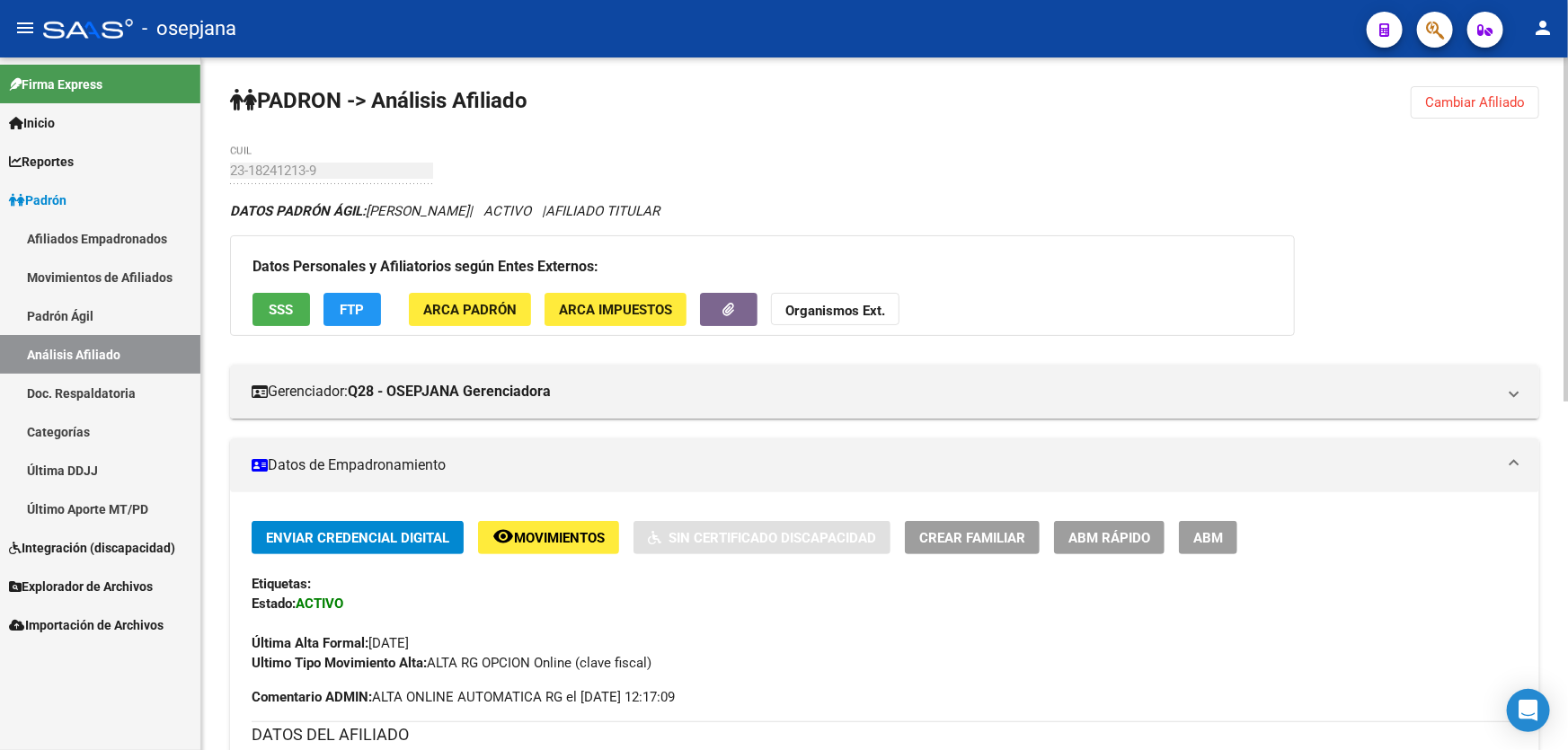
click at [283, 303] on span "SSS" at bounding box center [281, 309] width 24 height 16
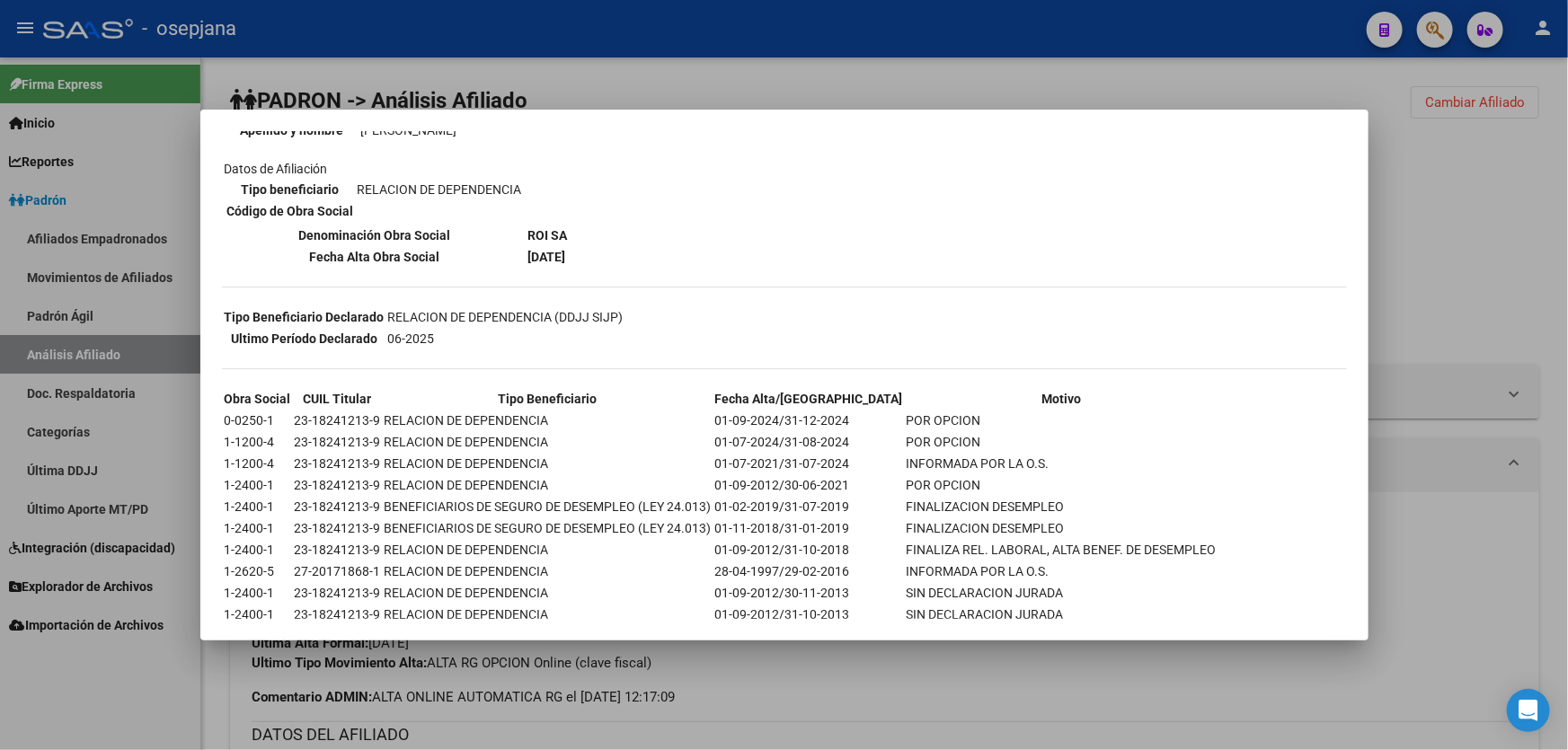
scroll to position [245, 0]
click at [769, 720] on div at bounding box center [784, 375] width 1568 height 750
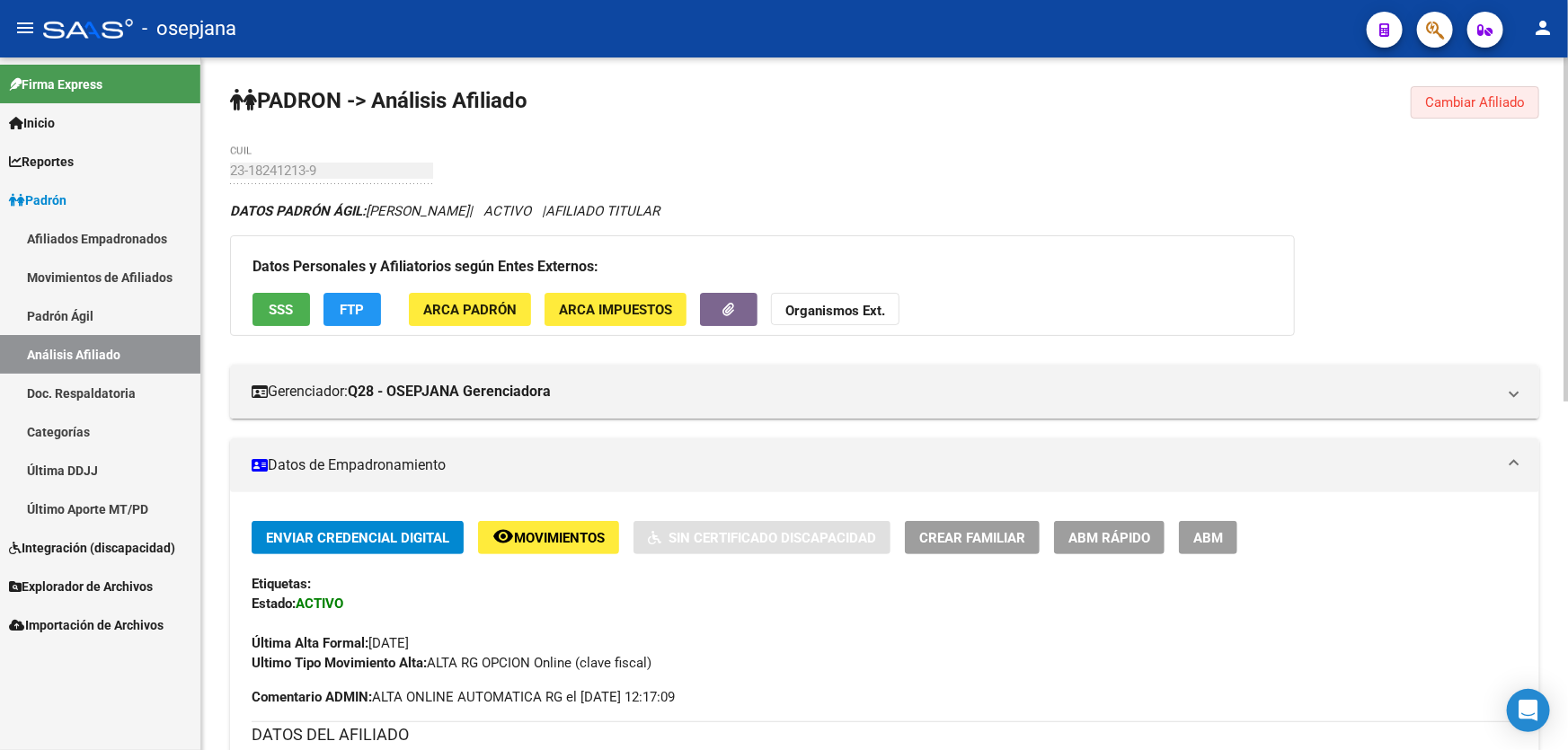
click at [1473, 101] on span "Cambiar Afiliado" at bounding box center [1474, 102] width 100 height 16
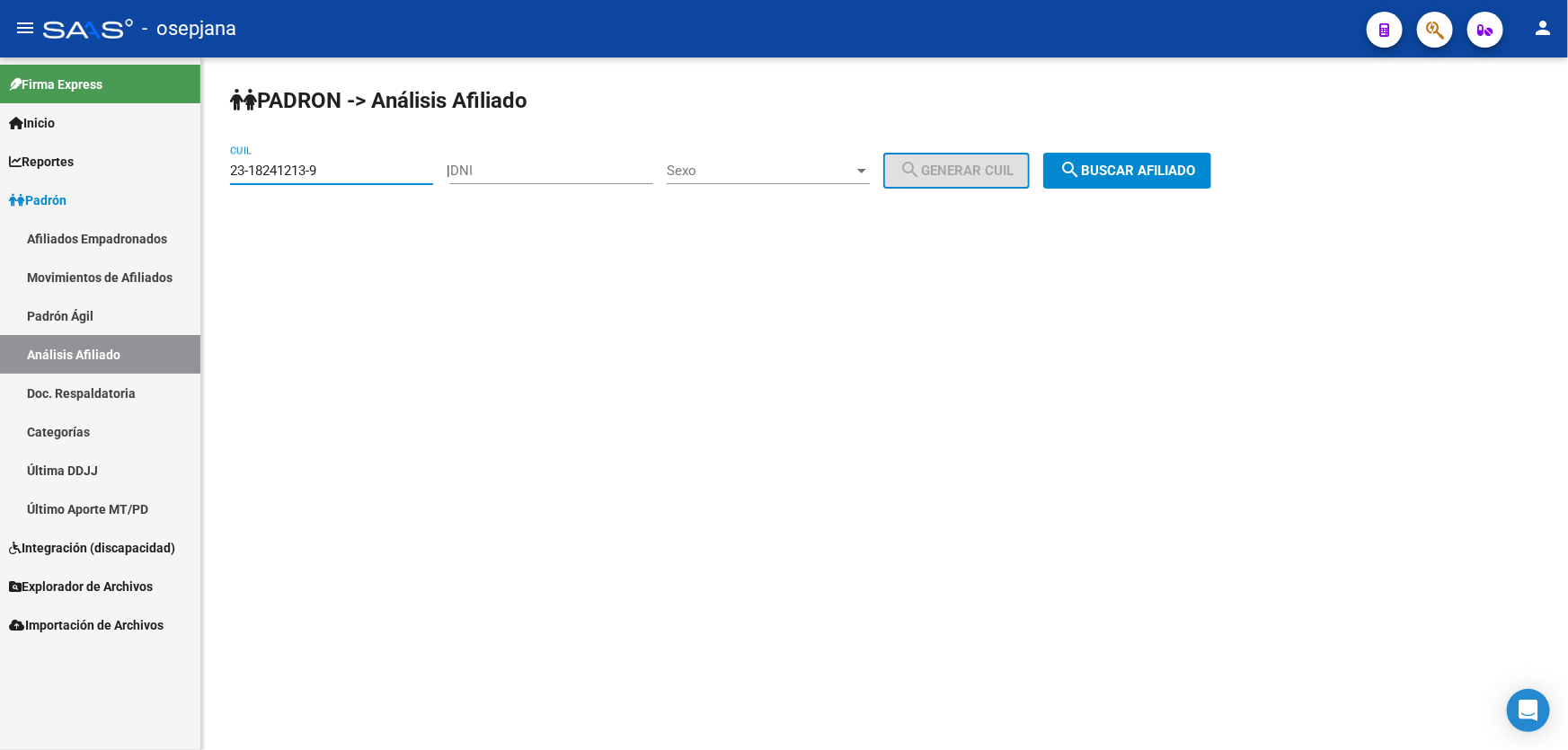
drag, startPoint x: 338, startPoint y: 164, endPoint x: 197, endPoint y: 166, distance: 141.0
click at [197, 166] on mat-sidenav-container "Firma Express Inicio Calendario SSS Instructivos Contacto OS Reportes Padrón Tr…" at bounding box center [784, 403] width 1568 height 693
paste input "0-16710400-3"
click at [1154, 162] on span "search Buscar afiliado" at bounding box center [1127, 170] width 135 height 16
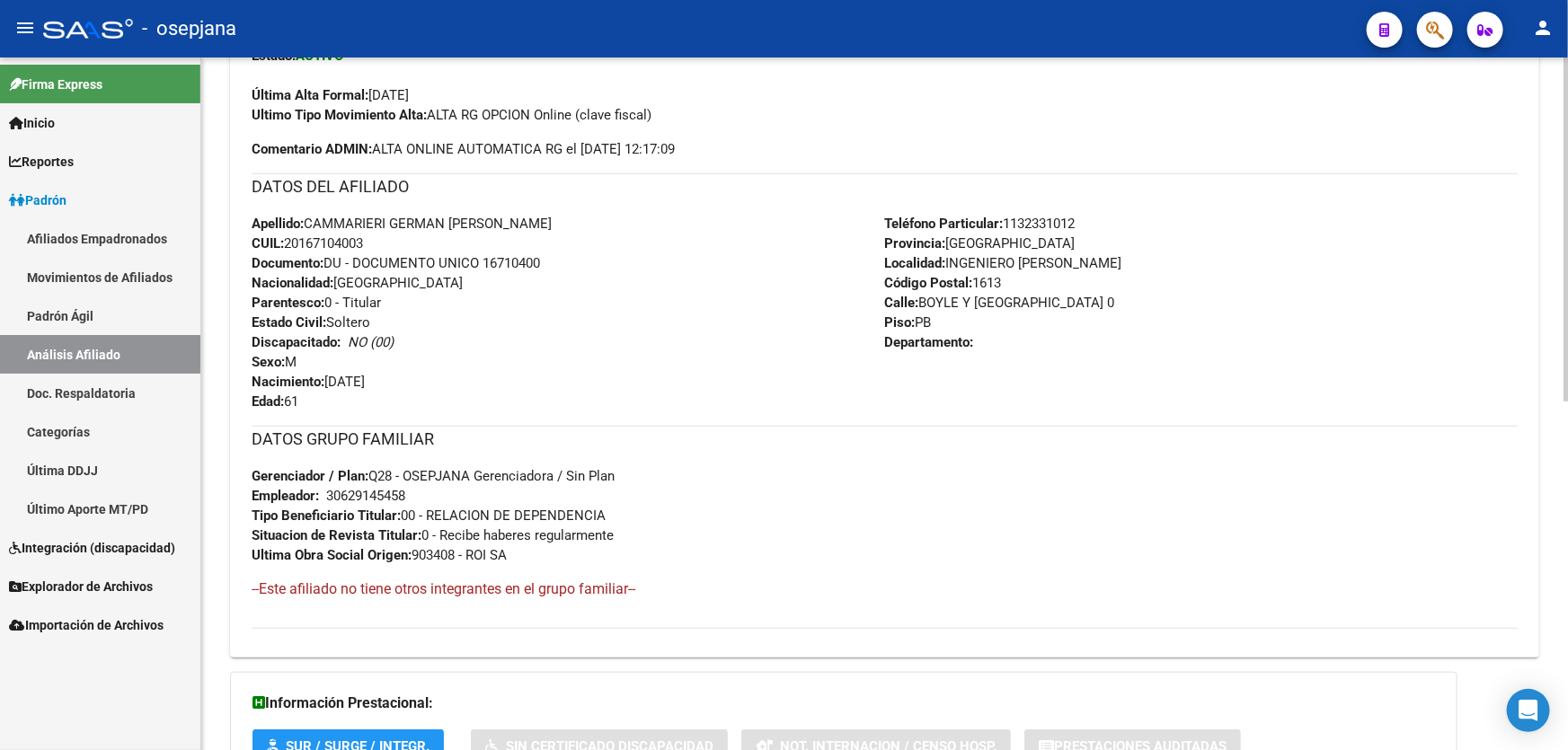
scroll to position [571, 0]
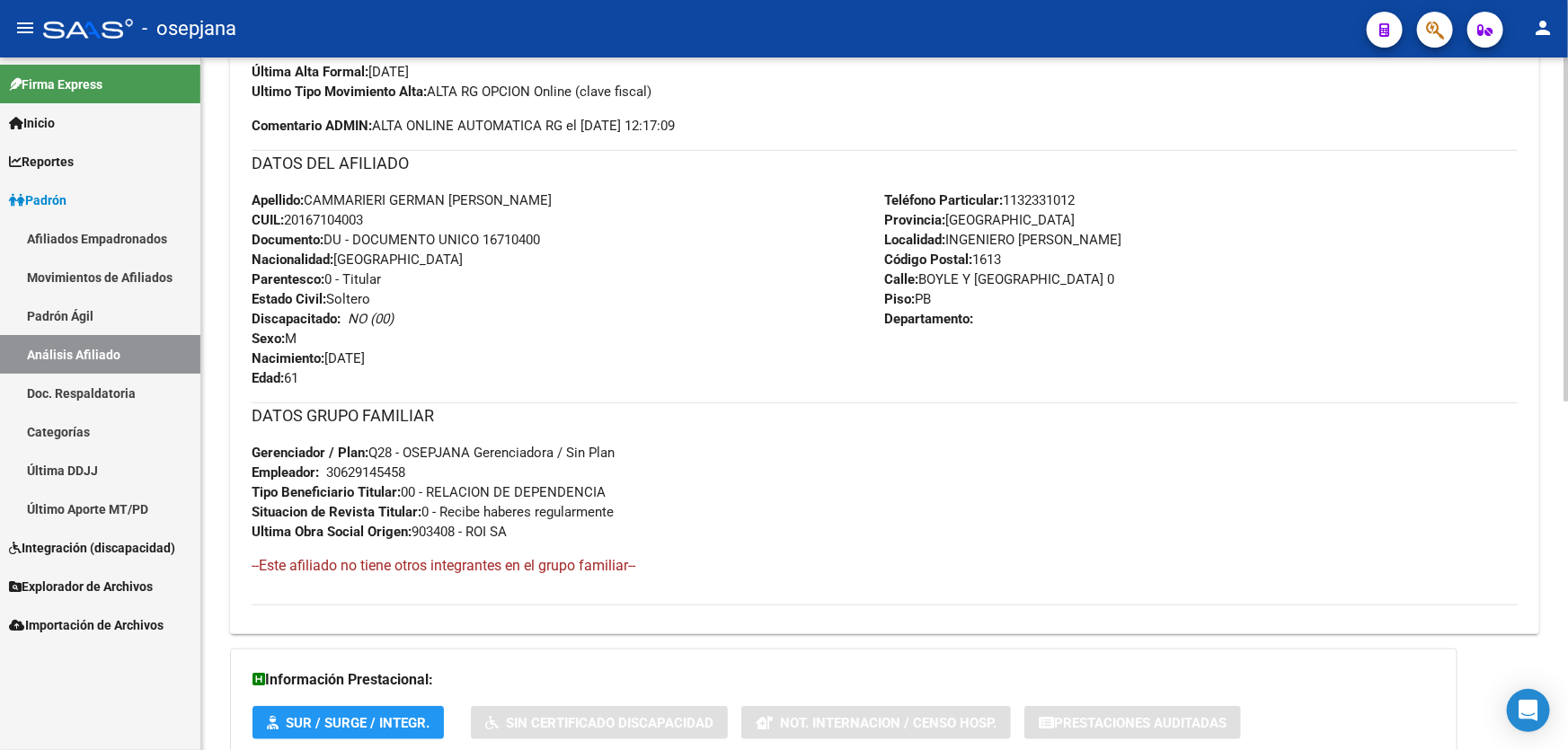
drag, startPoint x: 484, startPoint y: 238, endPoint x: 584, endPoint y: 237, distance: 100.0
click at [584, 237] on div "Apellido: CAMMARIERI GERMAN HORACIO CUIL: 20167104003 Documento: DU - DOCUMENTO…" at bounding box center [567, 289] width 633 height 197
copy span "16710400"
drag, startPoint x: 1040, startPoint y: 276, endPoint x: 922, endPoint y: 277, distance: 118.0
click at [922, 277] on span "Calle: BOYLE Y RIOBAMBA 0" at bounding box center [1001, 279] width 230 height 16
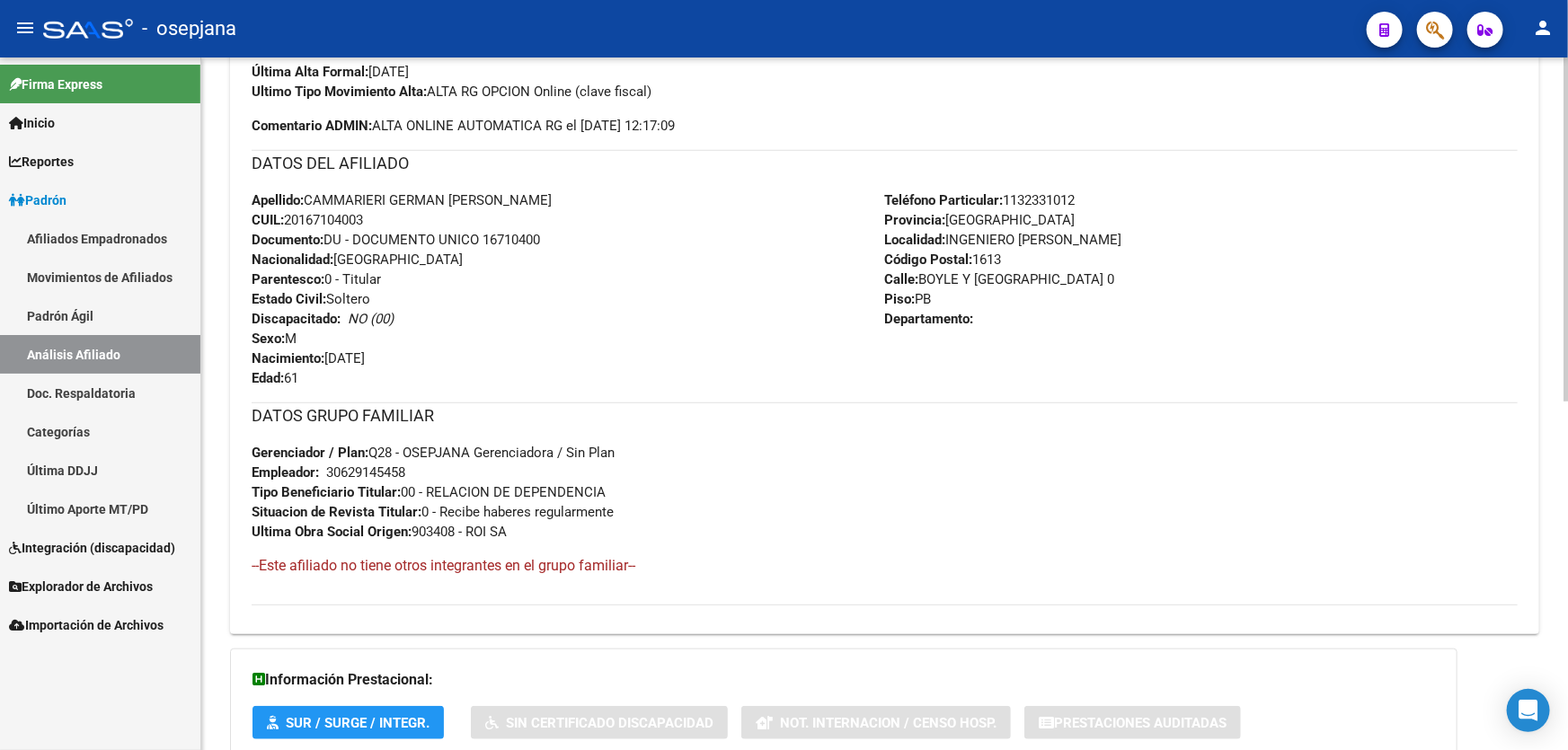
copy span "BOYLE Y RIOBAMBA"
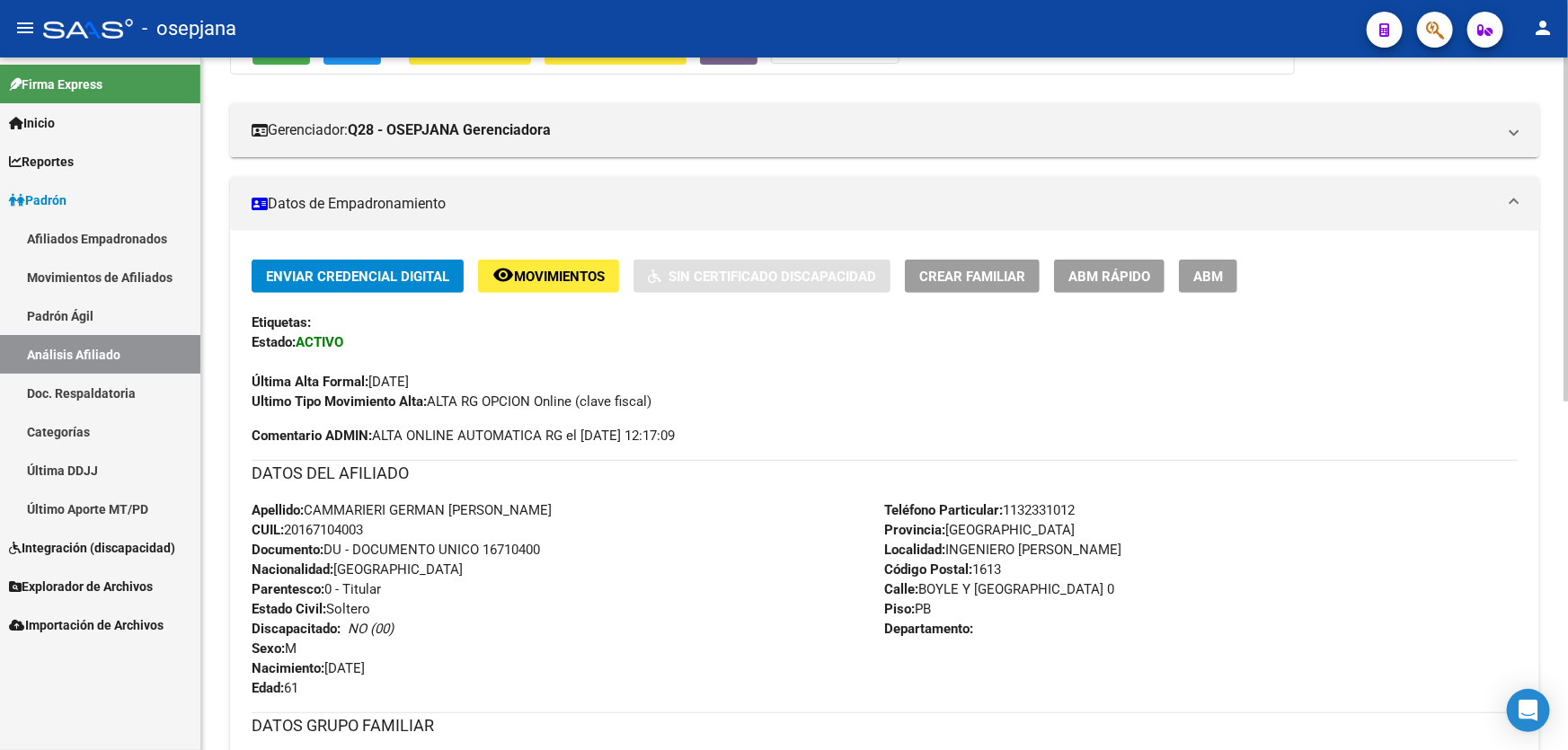
scroll to position [0, 0]
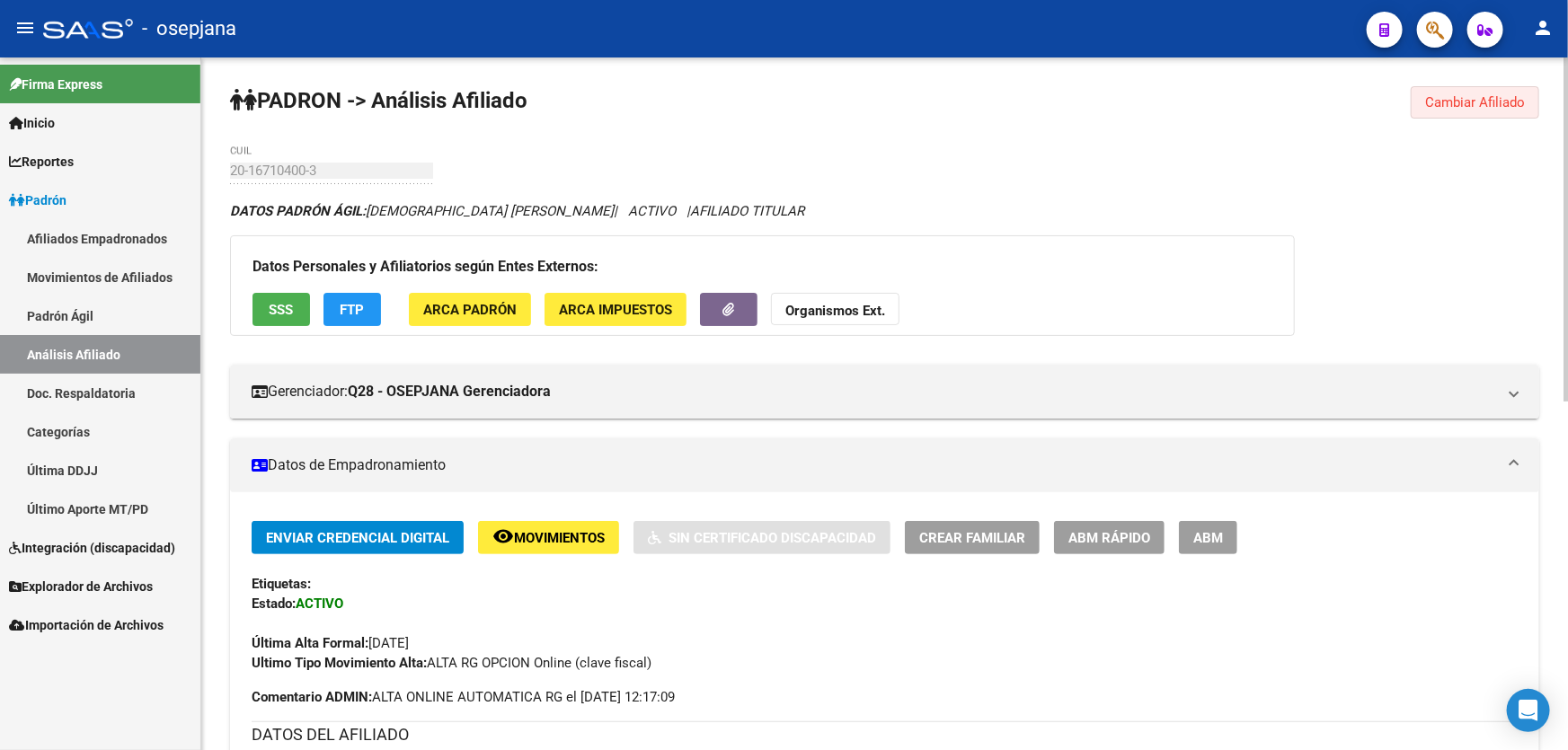
click at [1489, 95] on span "Cambiar Afiliado" at bounding box center [1474, 102] width 100 height 16
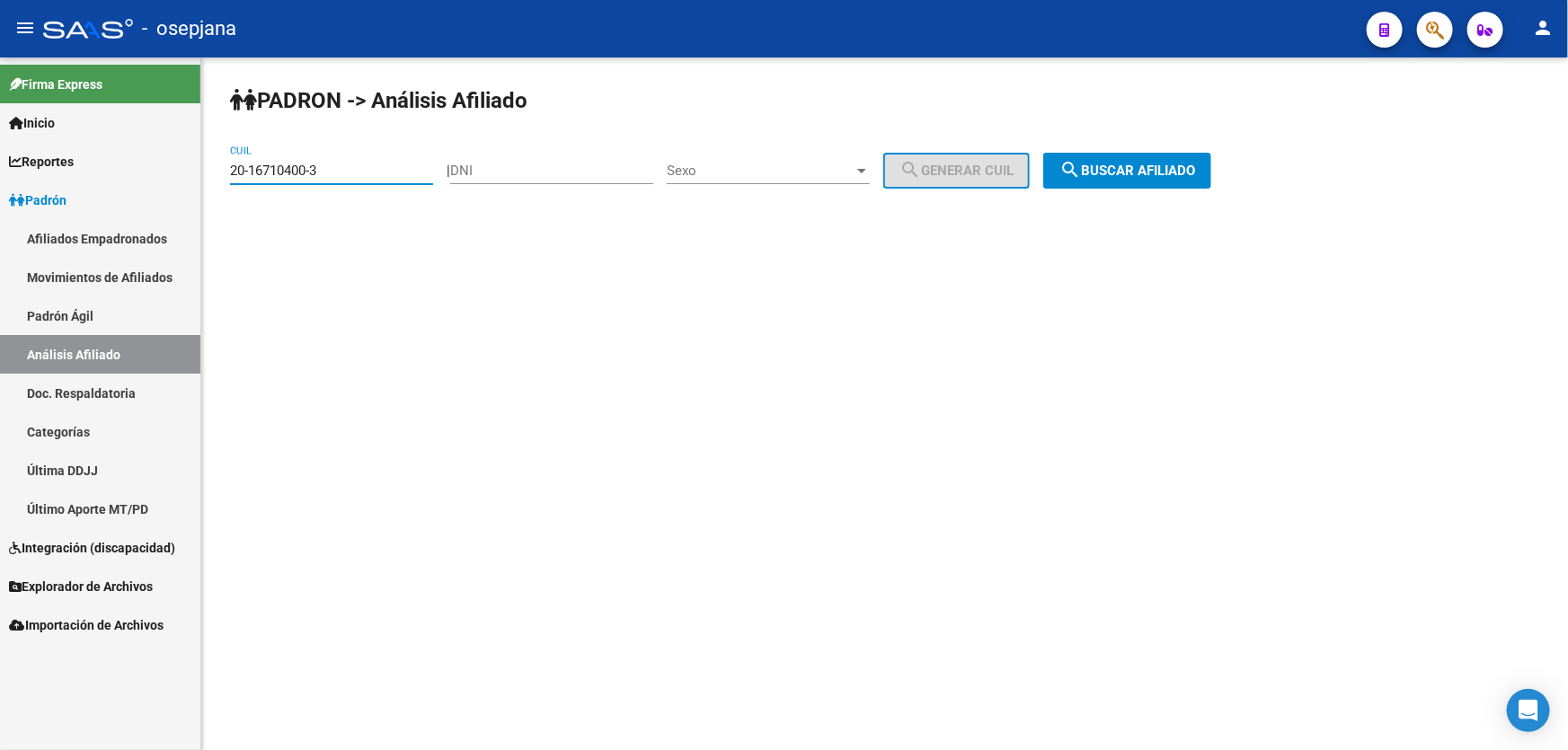
drag, startPoint x: 381, startPoint y: 167, endPoint x: 145, endPoint y: 177, distance: 236.2
click at [145, 177] on mat-sidenav-container "Firma Express Inicio Calendario SSS Instructivos Contacto OS Reportes Padrón Tr…" at bounding box center [784, 403] width 1568 height 693
paste input "7-27476853-9"
click at [1148, 181] on button "search Buscar afiliado" at bounding box center [1127, 170] width 168 height 36
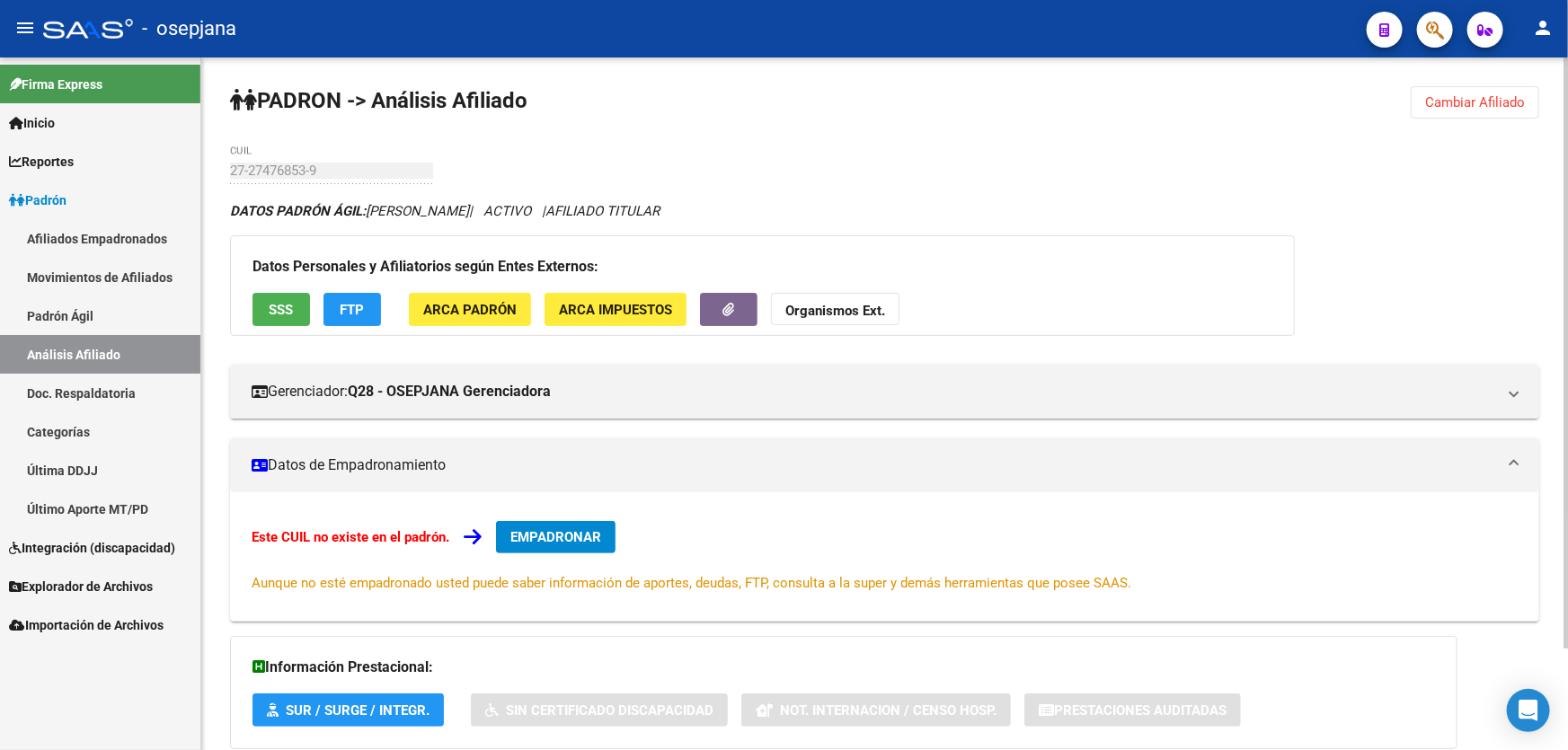
click at [1499, 90] on button "Cambiar Afiliado" at bounding box center [1474, 101] width 129 height 32
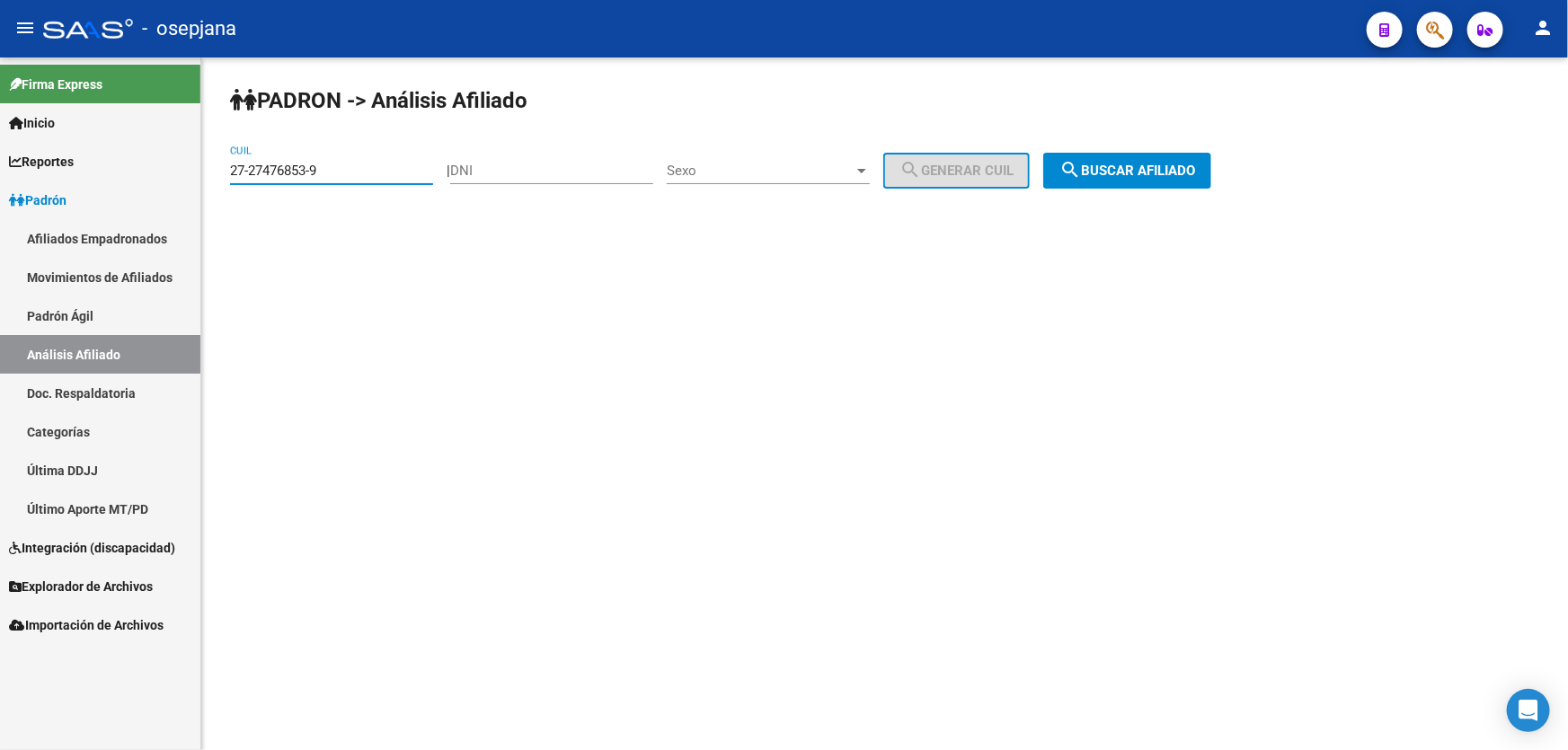
drag, startPoint x: 340, startPoint y: 168, endPoint x: 0, endPoint y: 180, distance: 340.2
click at [0, 180] on mat-sidenav-container "Firma Express Inicio Calendario SSS Instructivos Contacto OS Reportes Padrón Tr…" at bounding box center [784, 403] width 1568 height 693
paste input "0-21522880-1"
click at [1130, 172] on span "search Buscar afiliado" at bounding box center [1127, 170] width 135 height 16
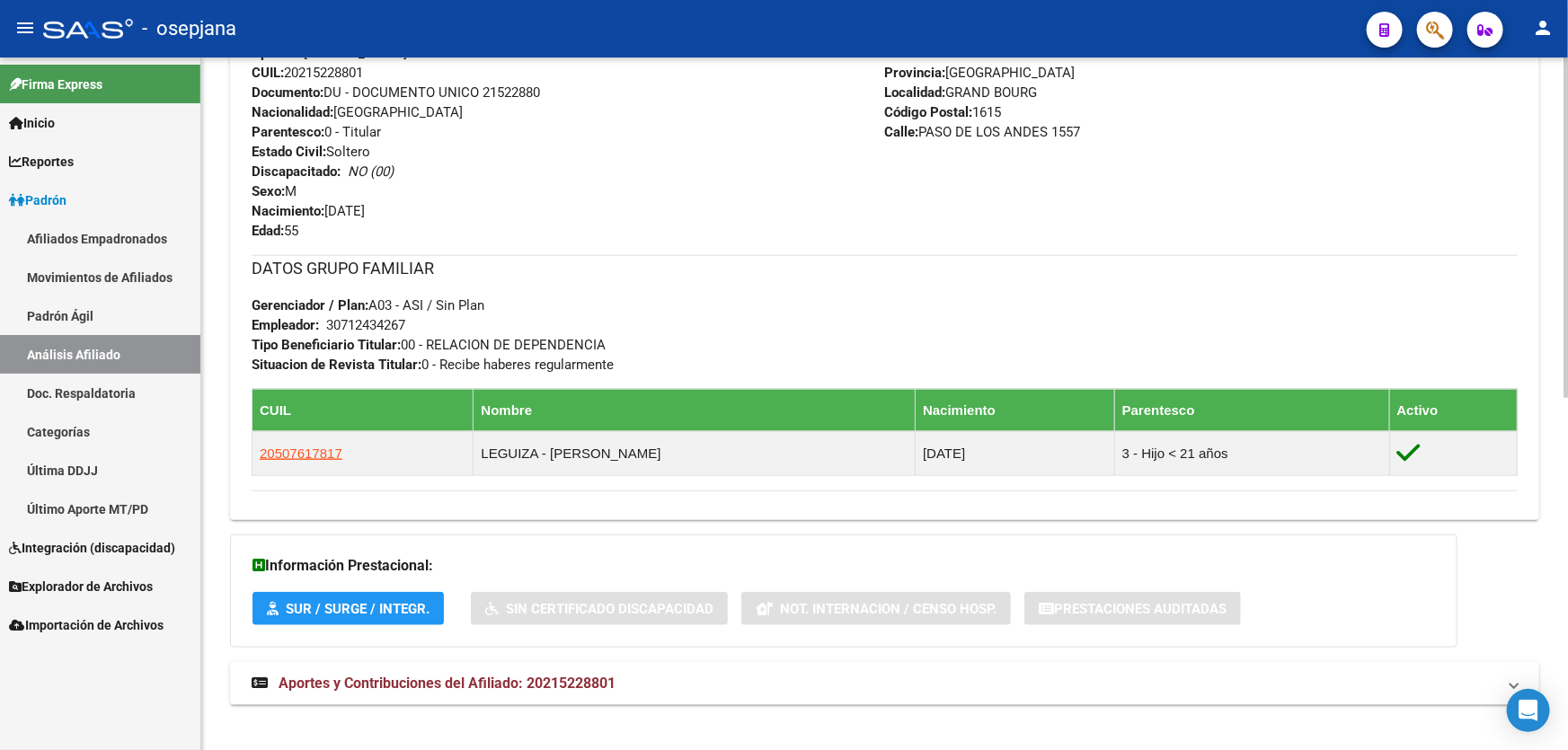
scroll to position [714, 0]
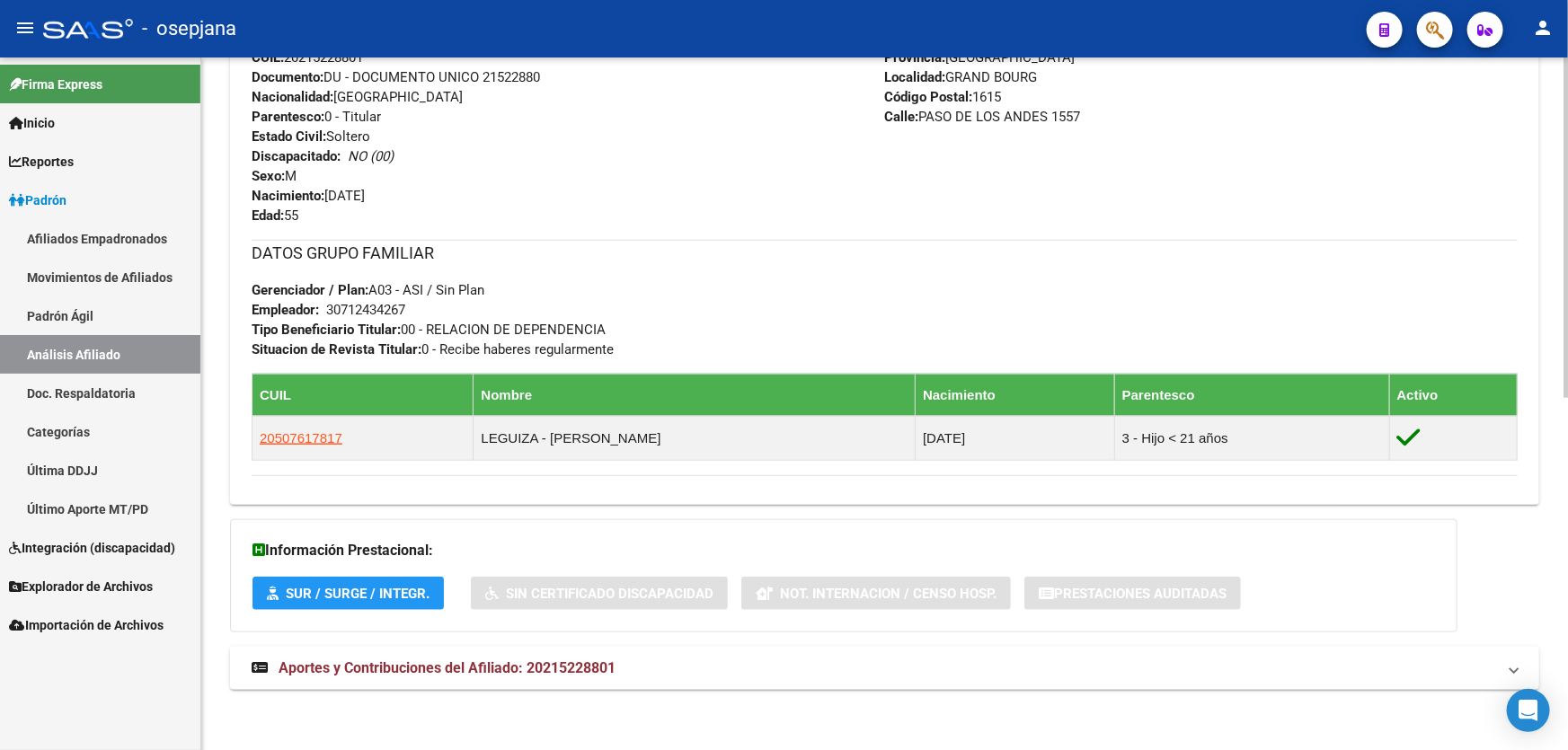
click at [565, 655] on mat-expansion-panel-header "Aportes y Contribuciones del Afiliado: 20215228801" at bounding box center [885, 668] width 1309 height 43
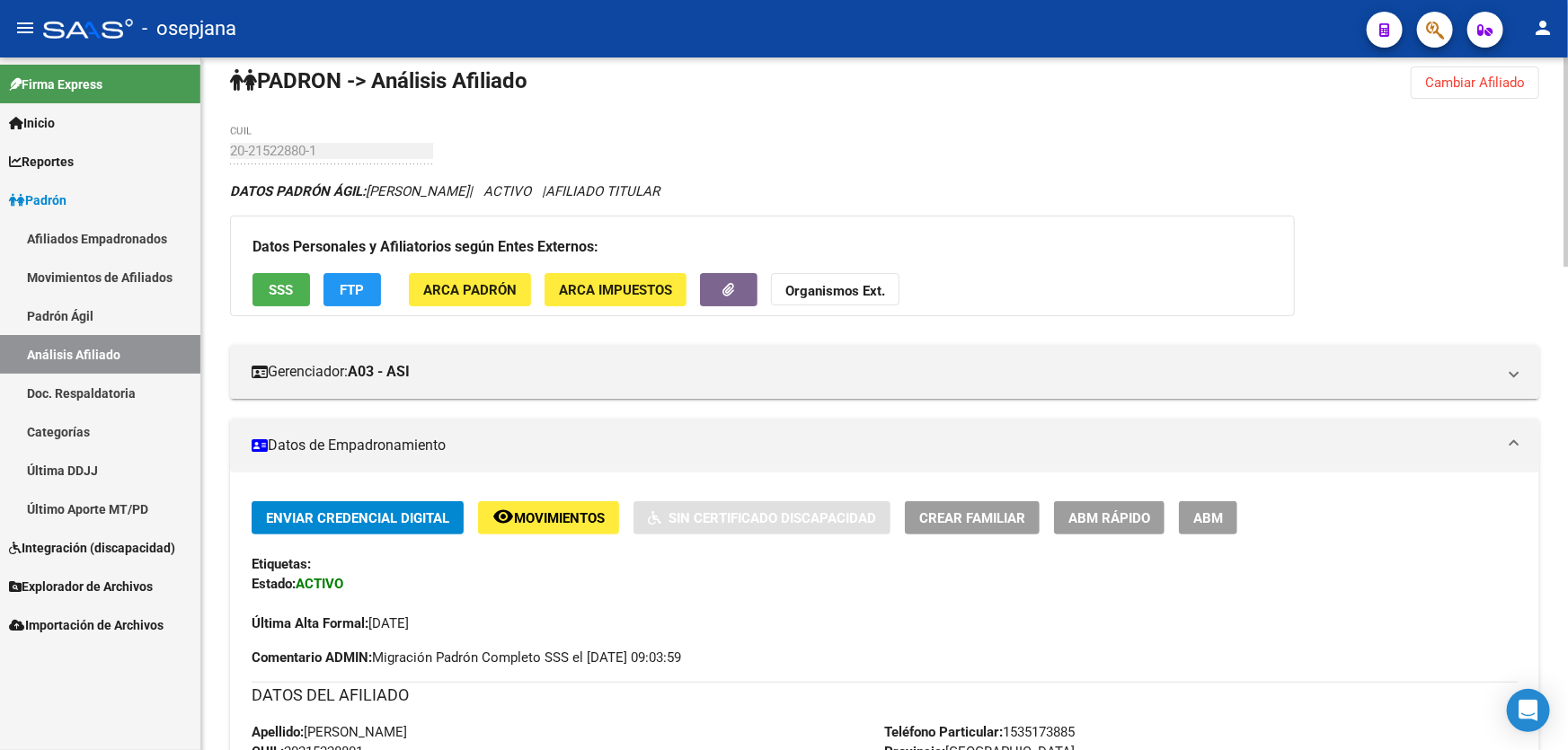
scroll to position [0, 0]
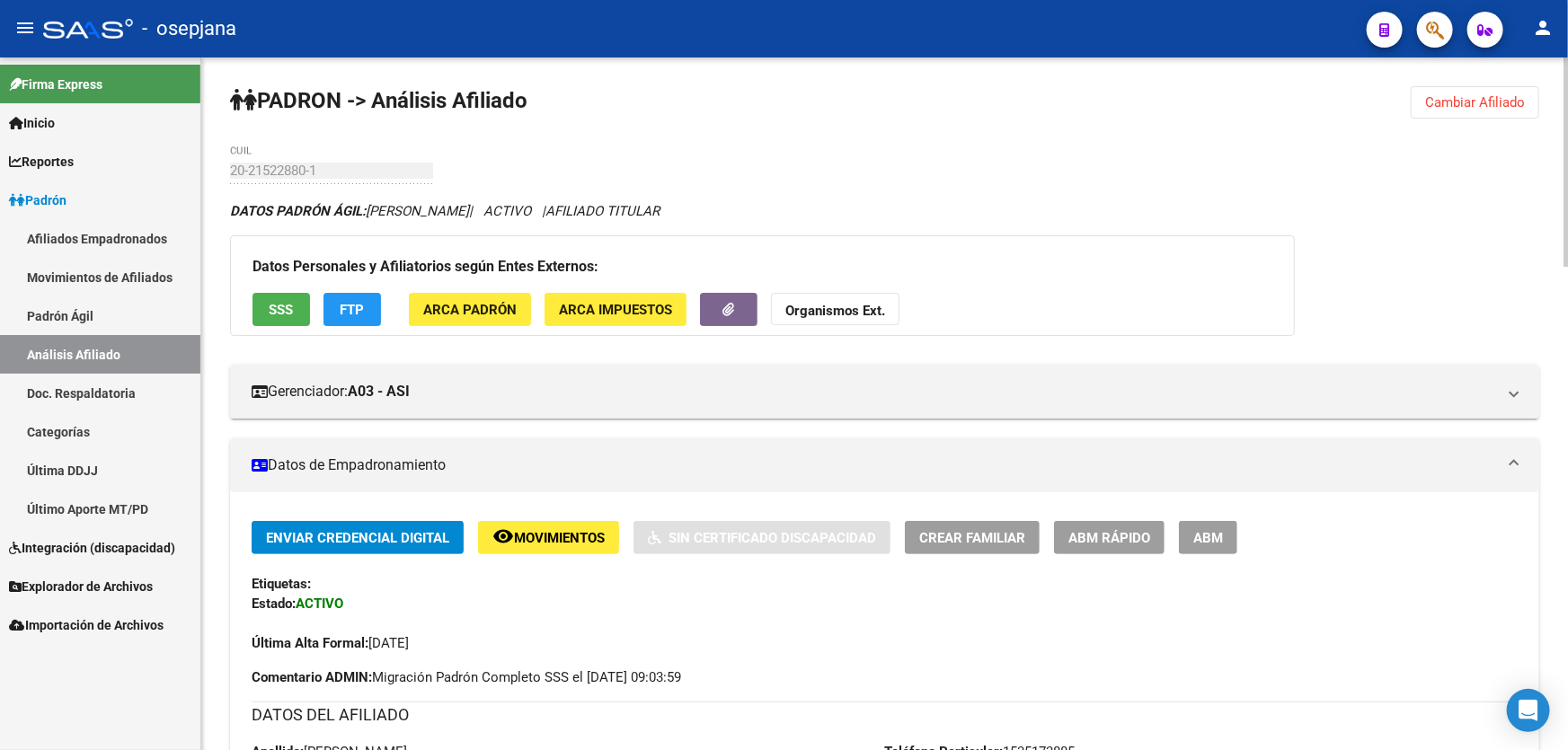
click at [1506, 95] on span "Cambiar Afiliado" at bounding box center [1474, 102] width 100 height 16
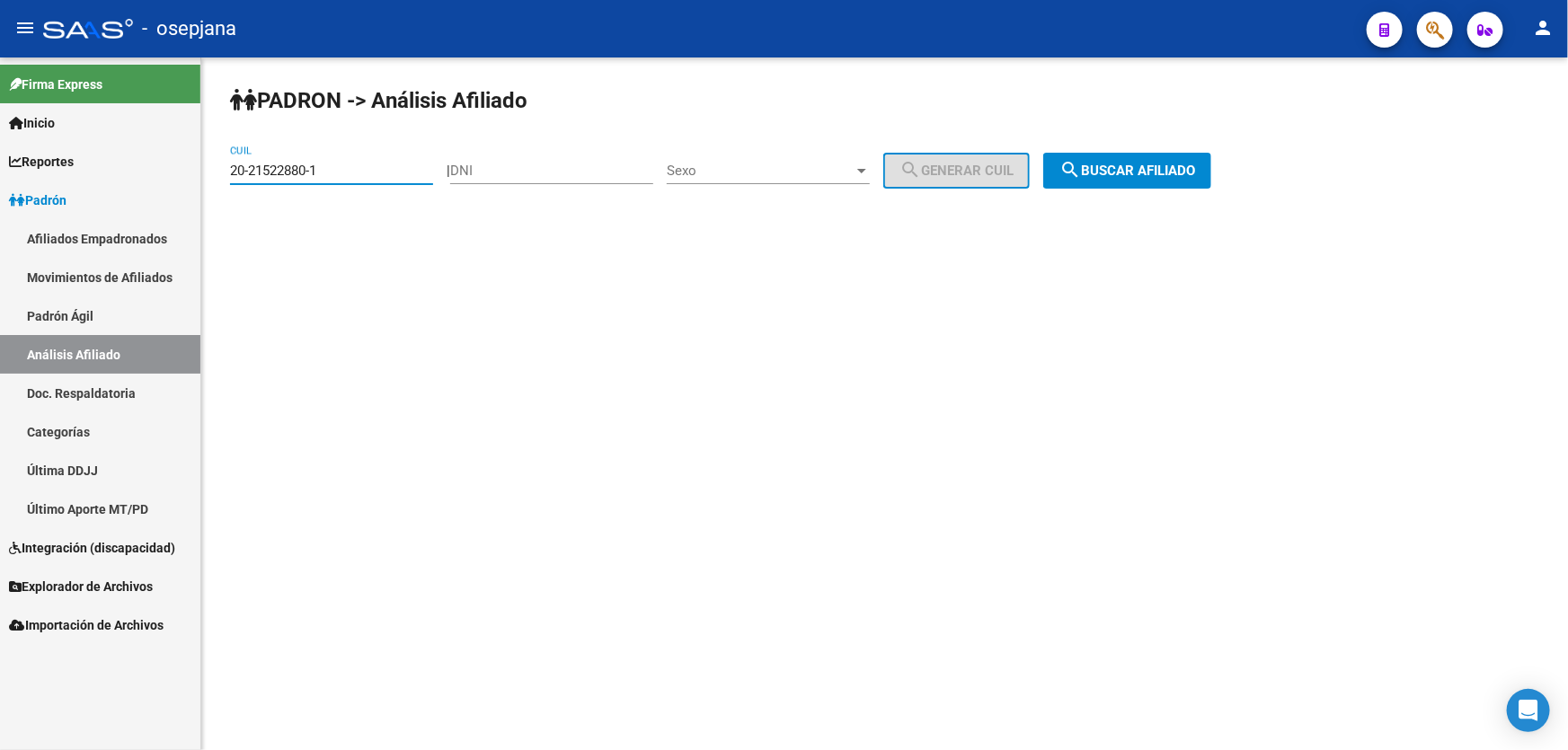
drag, startPoint x: 370, startPoint y: 170, endPoint x: 0, endPoint y: 276, distance: 384.9
click at [0, 275] on mat-sidenav-container "Firma Express Inicio Calendario SSS Instructivos Contacto OS Reportes Padrón Tr…" at bounding box center [784, 403] width 1568 height 693
paste input "7-27476853-9"
type input "27-27476853-9"
click at [1180, 169] on span "search Buscar afiliado" at bounding box center [1127, 170] width 135 height 16
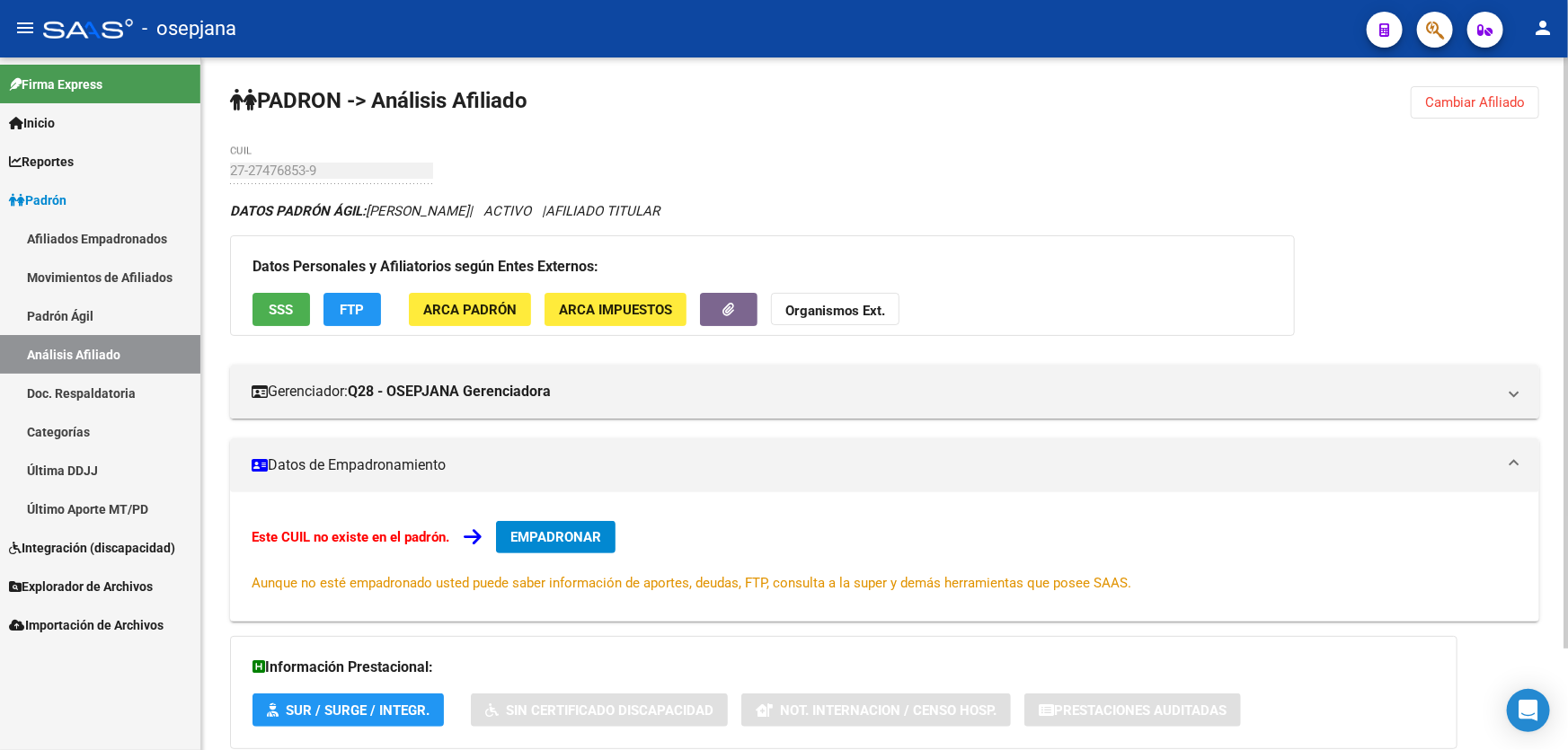
click at [573, 543] on button "EMPADRONAR" at bounding box center [556, 536] width 120 height 32
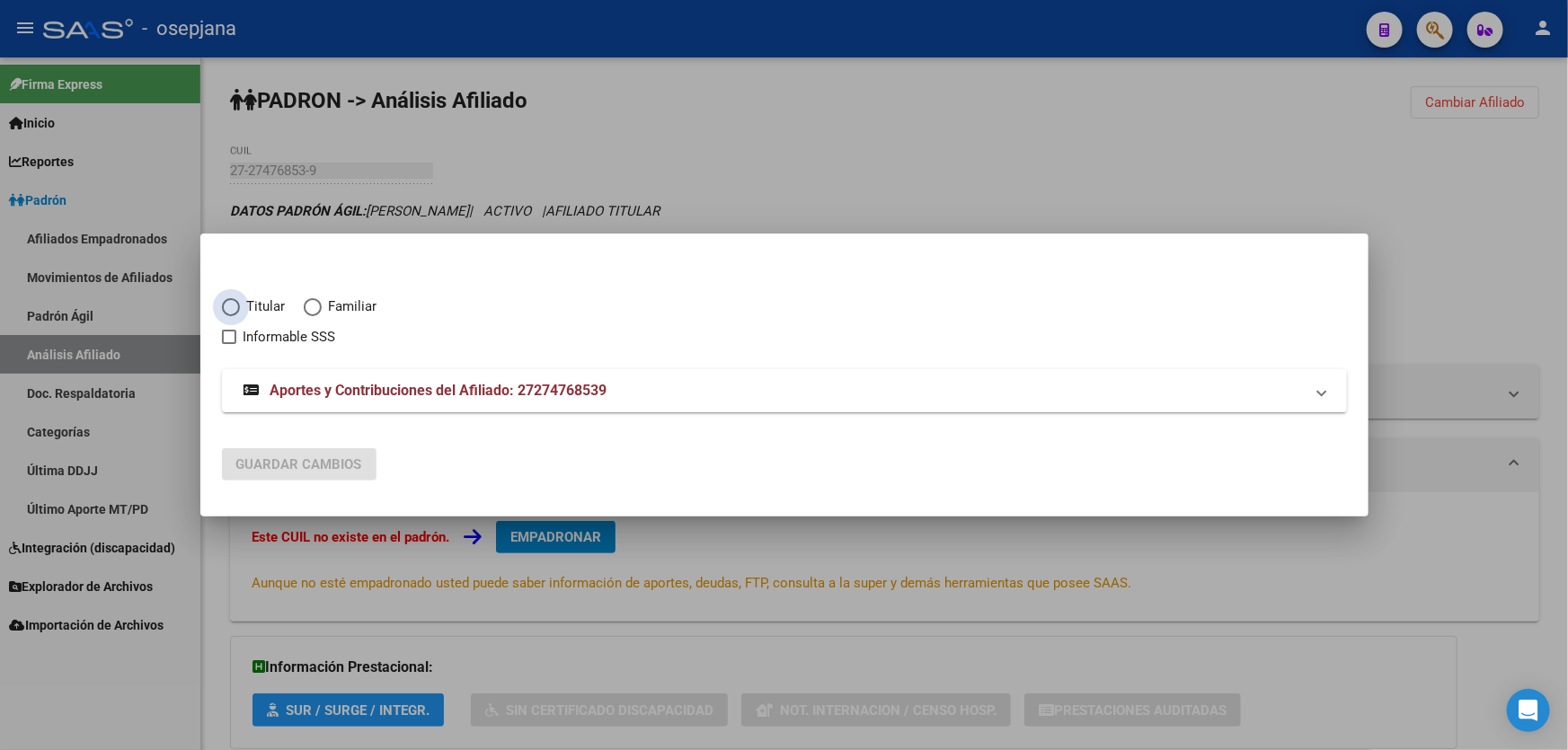
click at [236, 308] on span "Elija una opción" at bounding box center [231, 307] width 18 height 18
click at [236, 308] on input "Titular" at bounding box center [231, 307] width 18 height 18
radio input "true"
checkbox input "true"
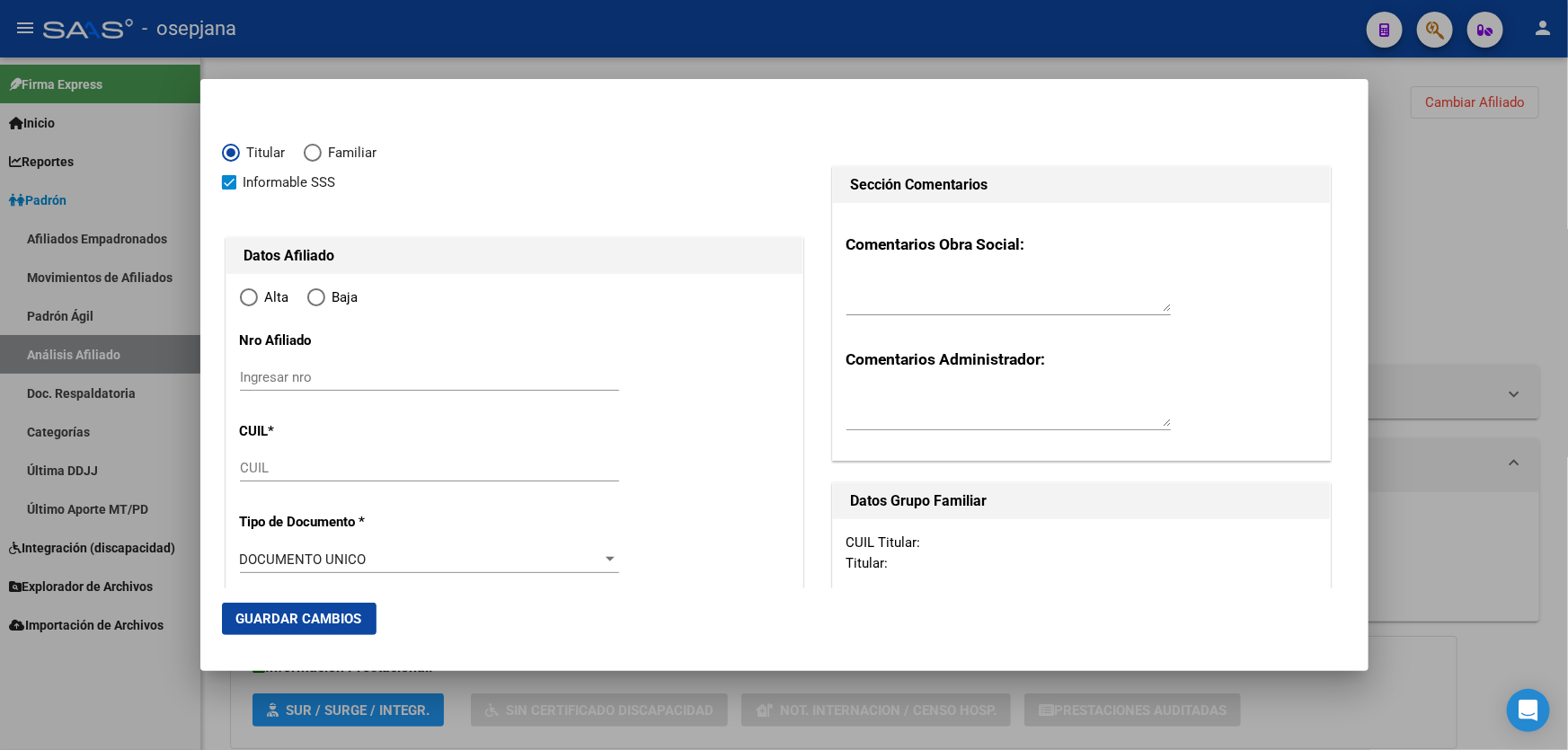
type input "27-27476853-9"
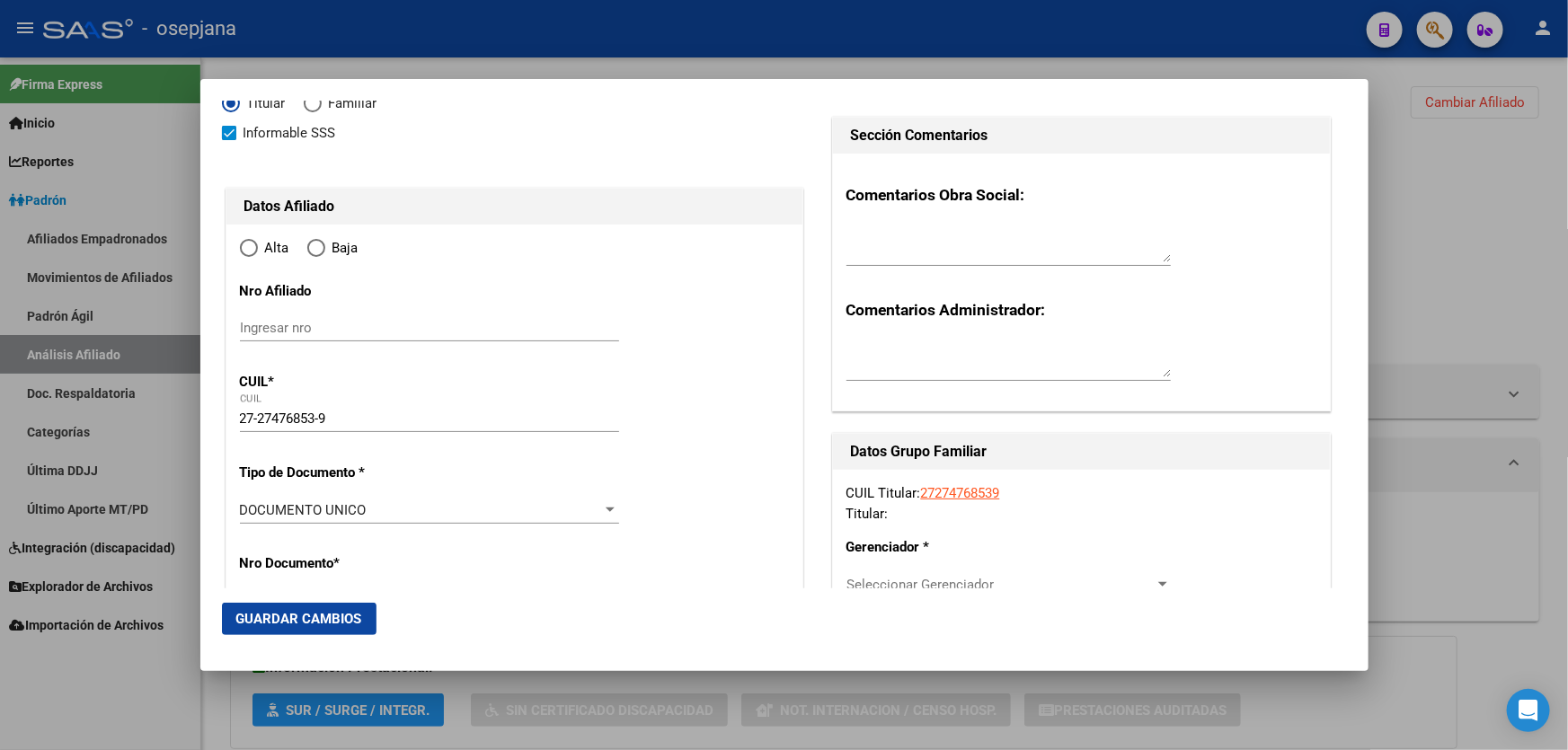
radio input "true"
type input "27476853"
type input "FERREYRA ALICIA PAMELA"
type input "1979-09-08"
type input "GRAND BOURG"
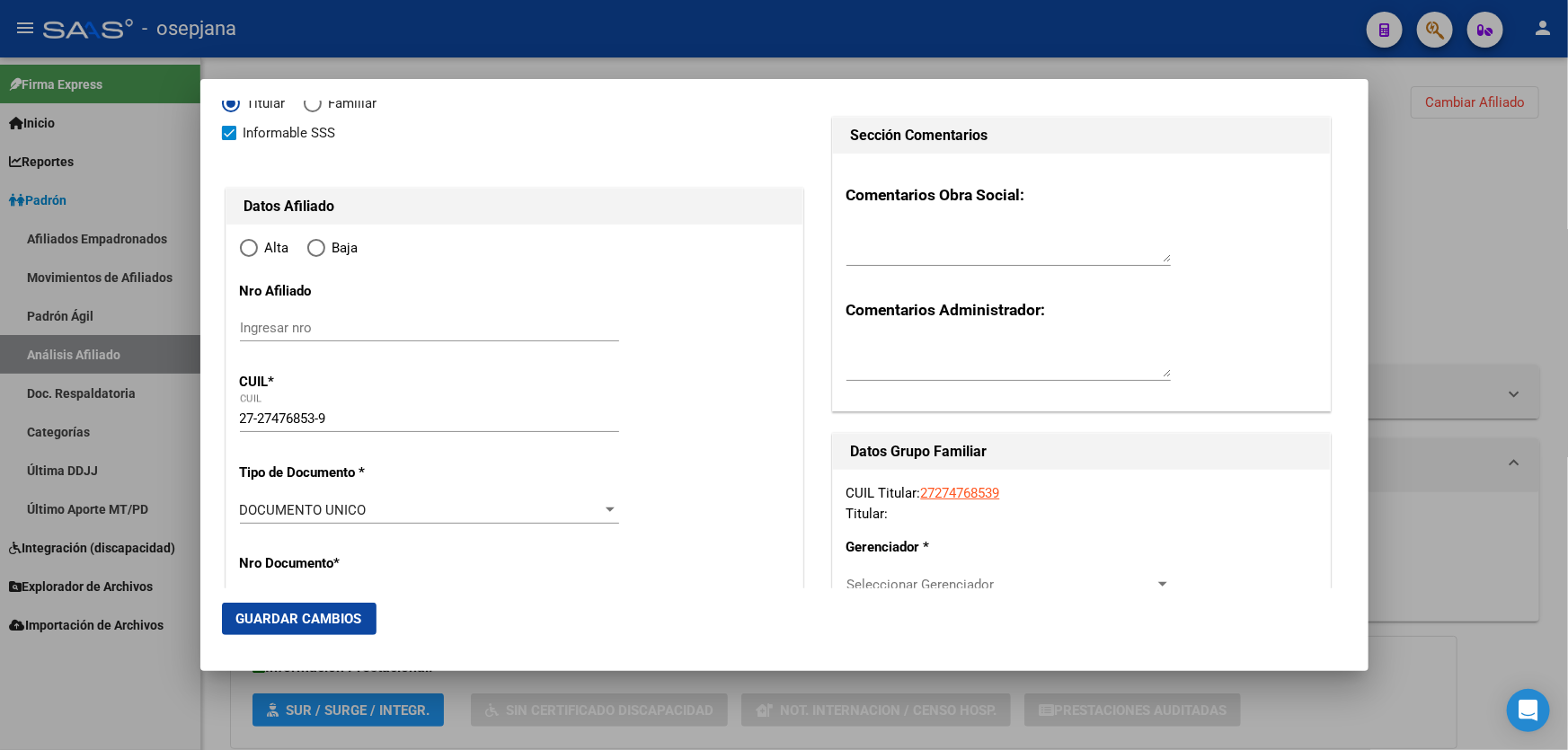
type input "1615"
type input "PASO DE LOS ANDES"
type input "1248"
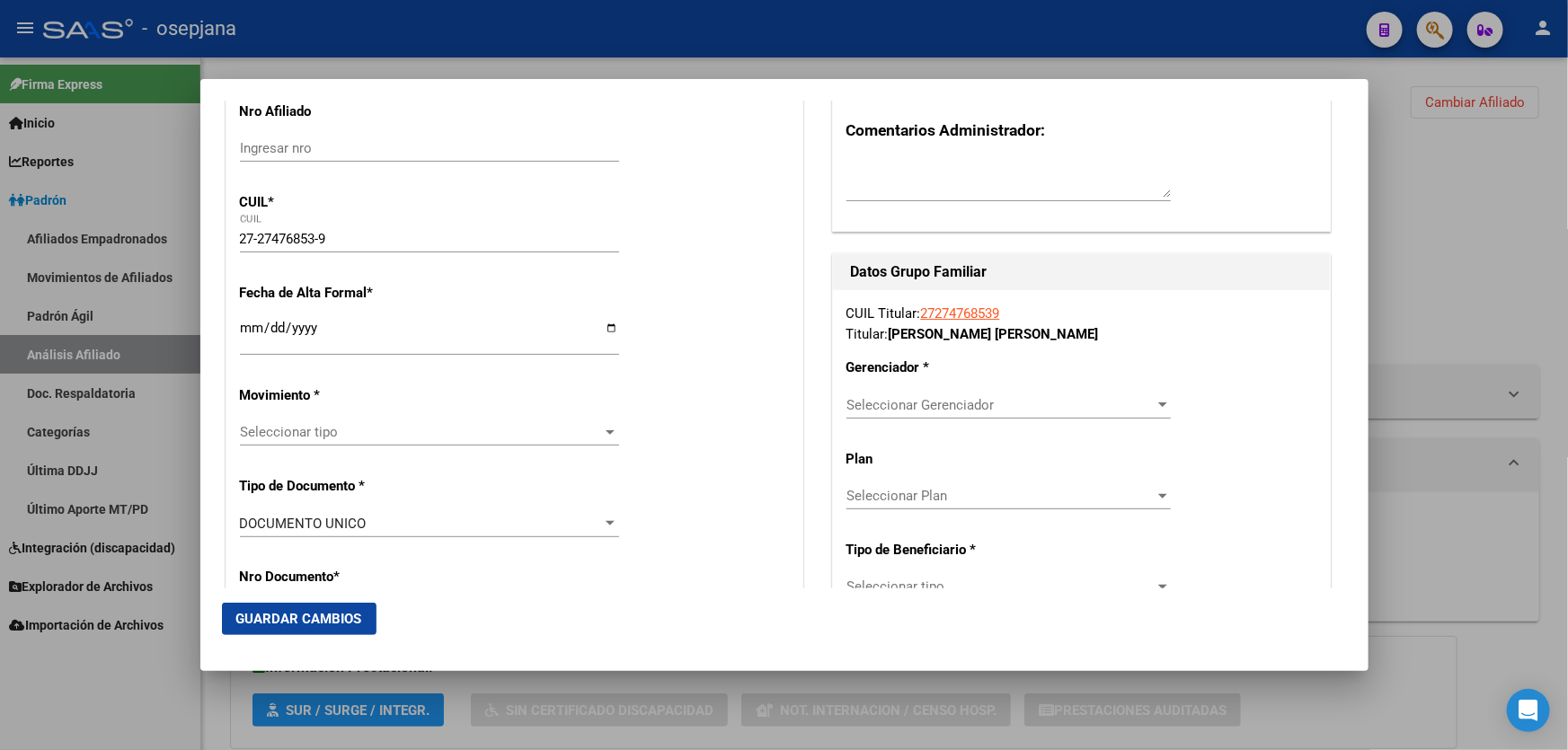
type input "GRAND BOURG"
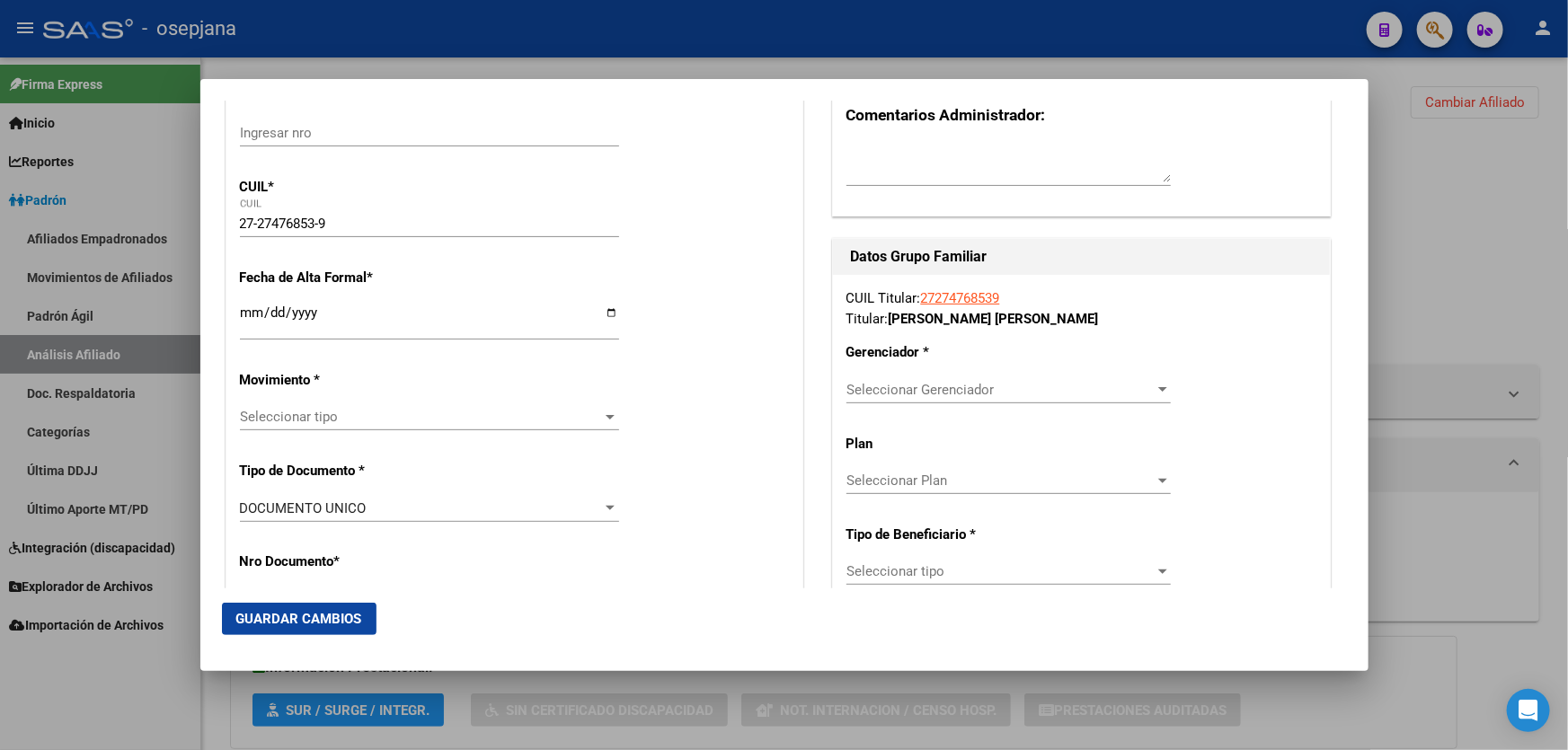
click at [243, 316] on input "Ingresar fecha" at bounding box center [429, 320] width 379 height 29
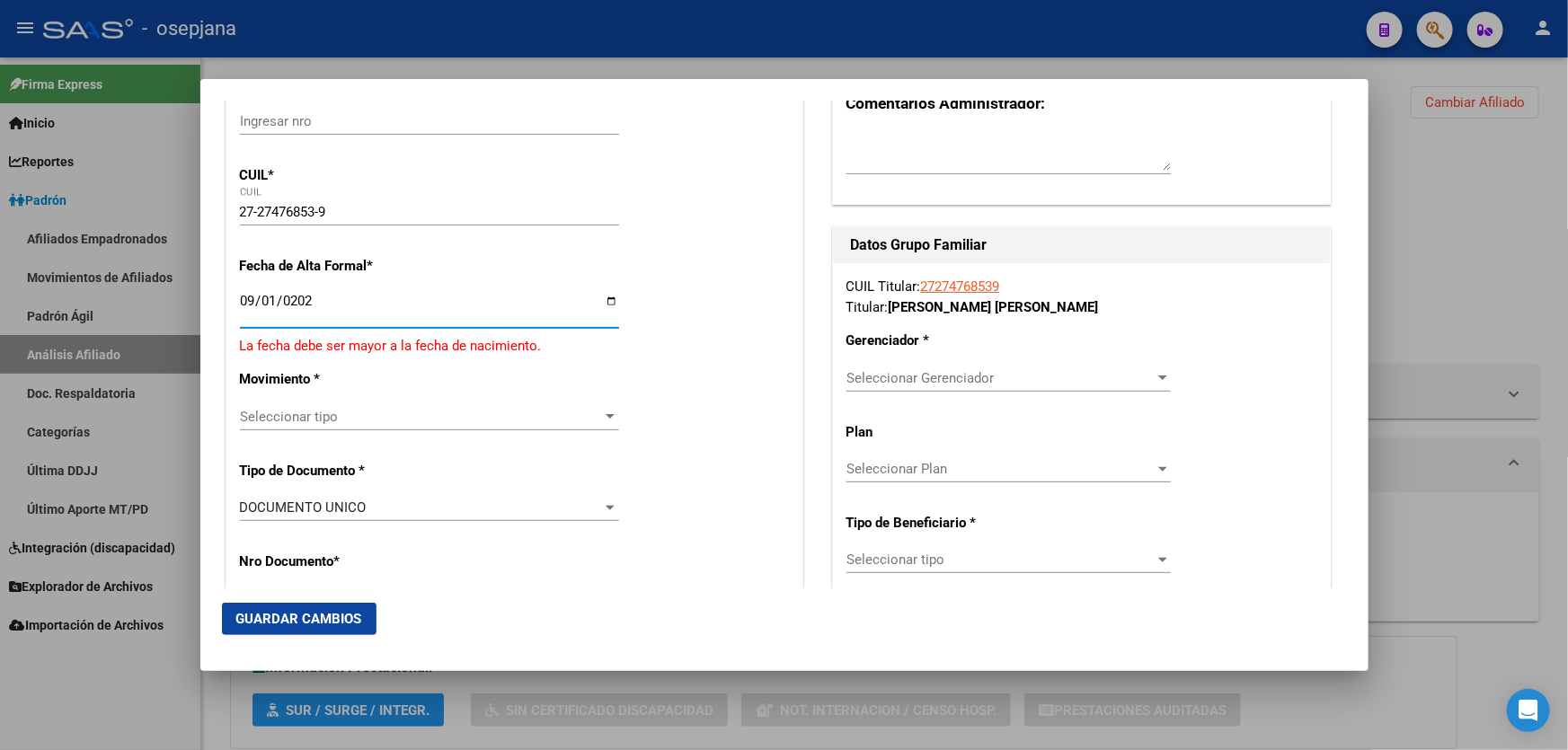
type input "2025-09-01"
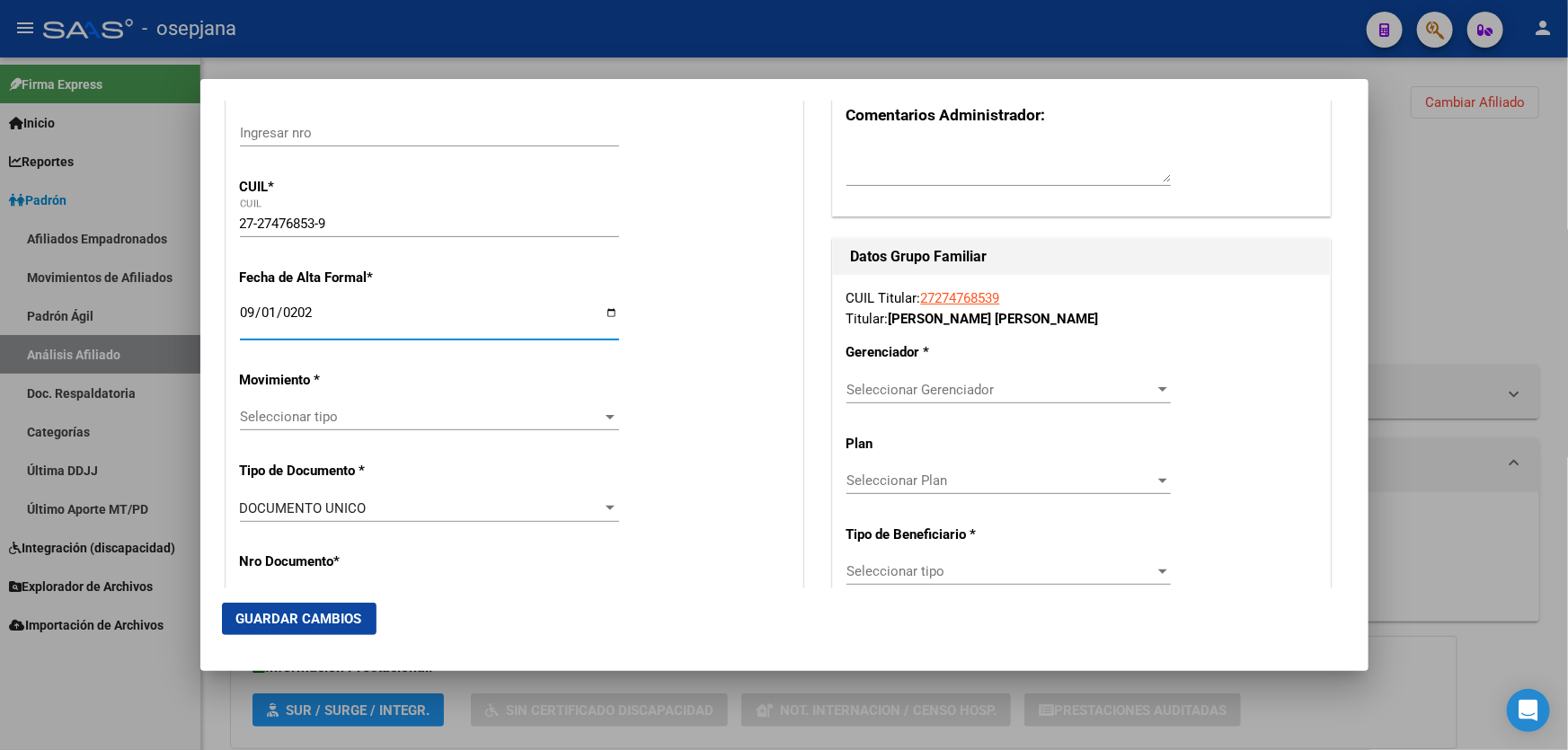
click at [380, 429] on div "Seleccionar tipo Seleccionar tipo" at bounding box center [429, 417] width 379 height 27
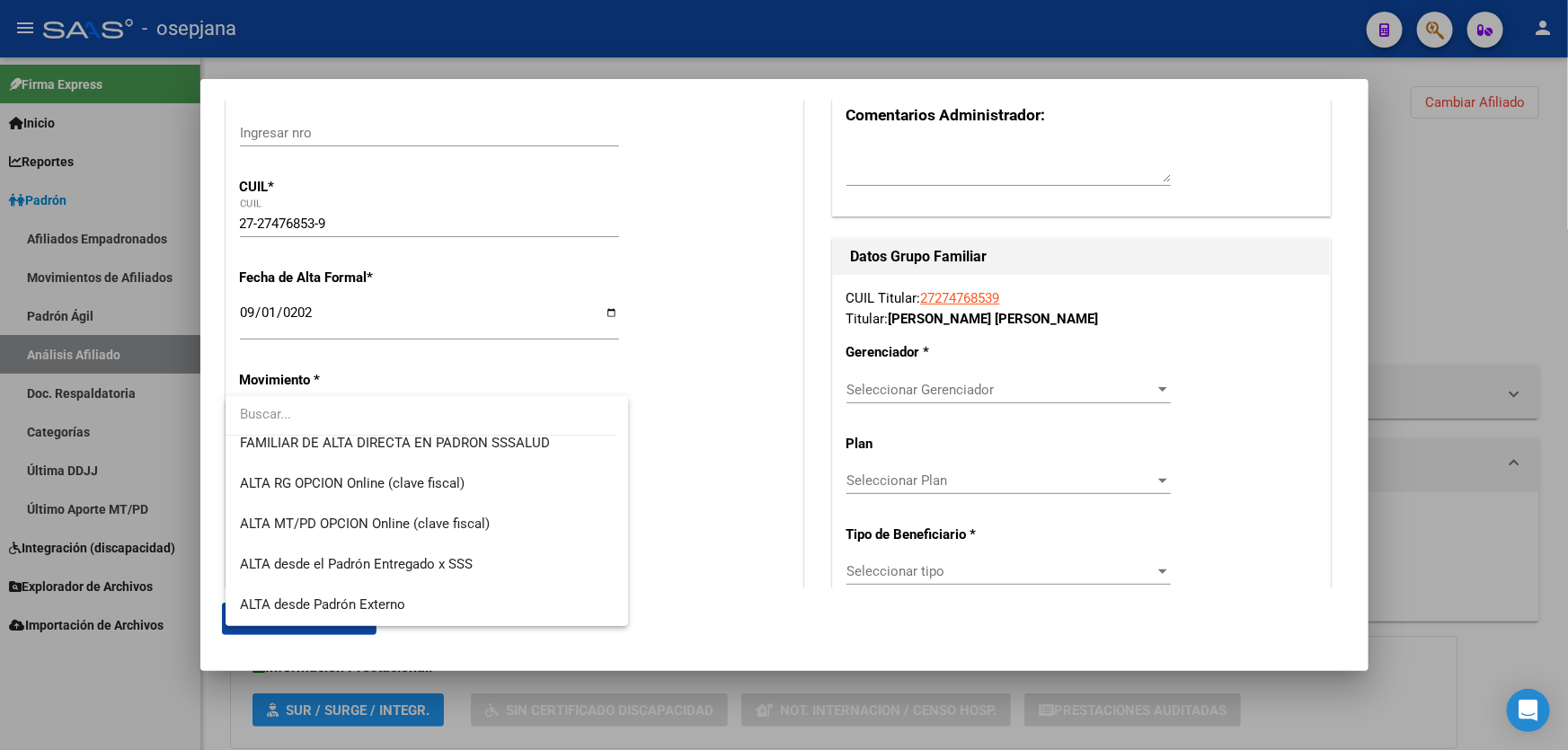
scroll to position [408, 0]
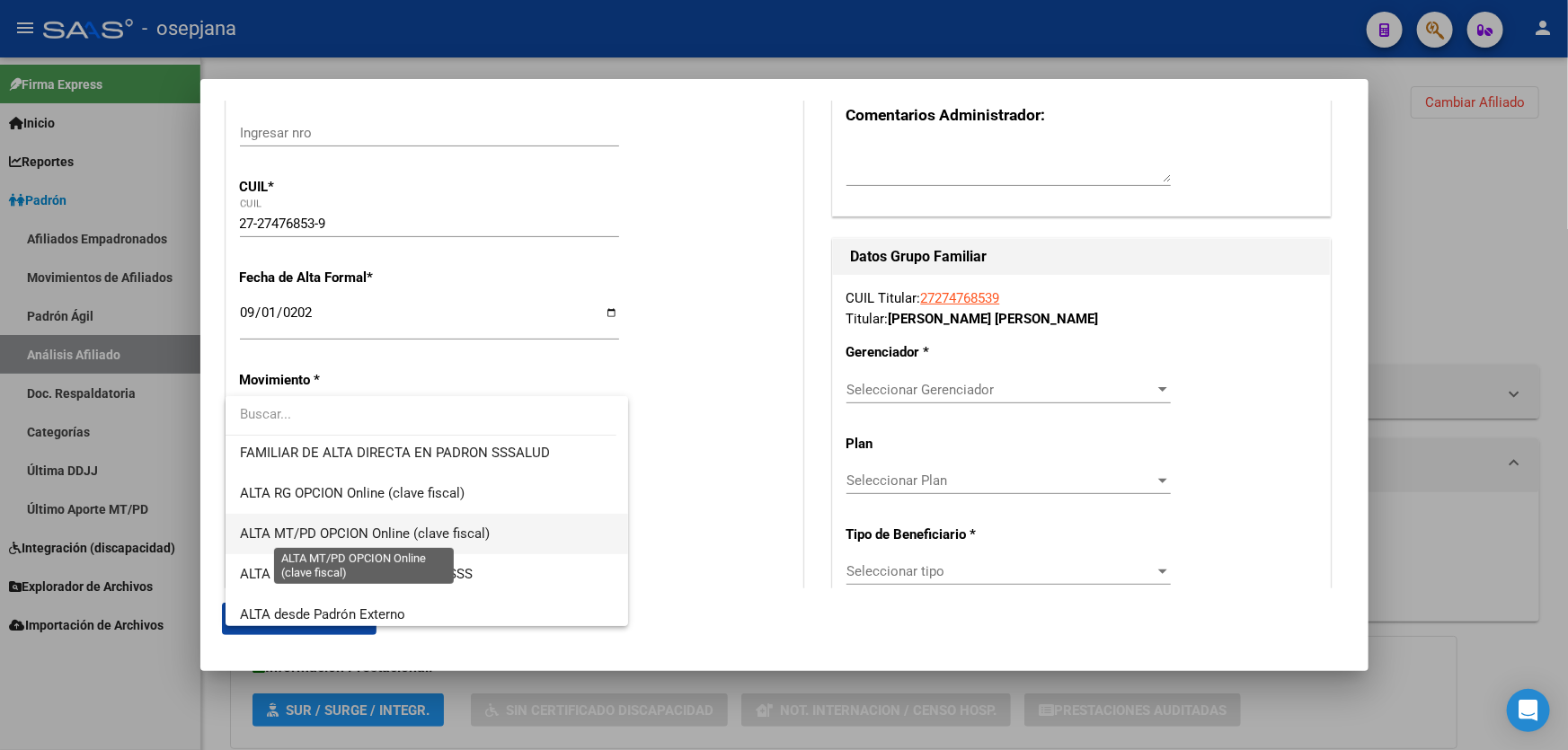
click at [356, 531] on span "ALTA MT/PD OPCION Online (clave fiscal)" at bounding box center [364, 534] width 249 height 16
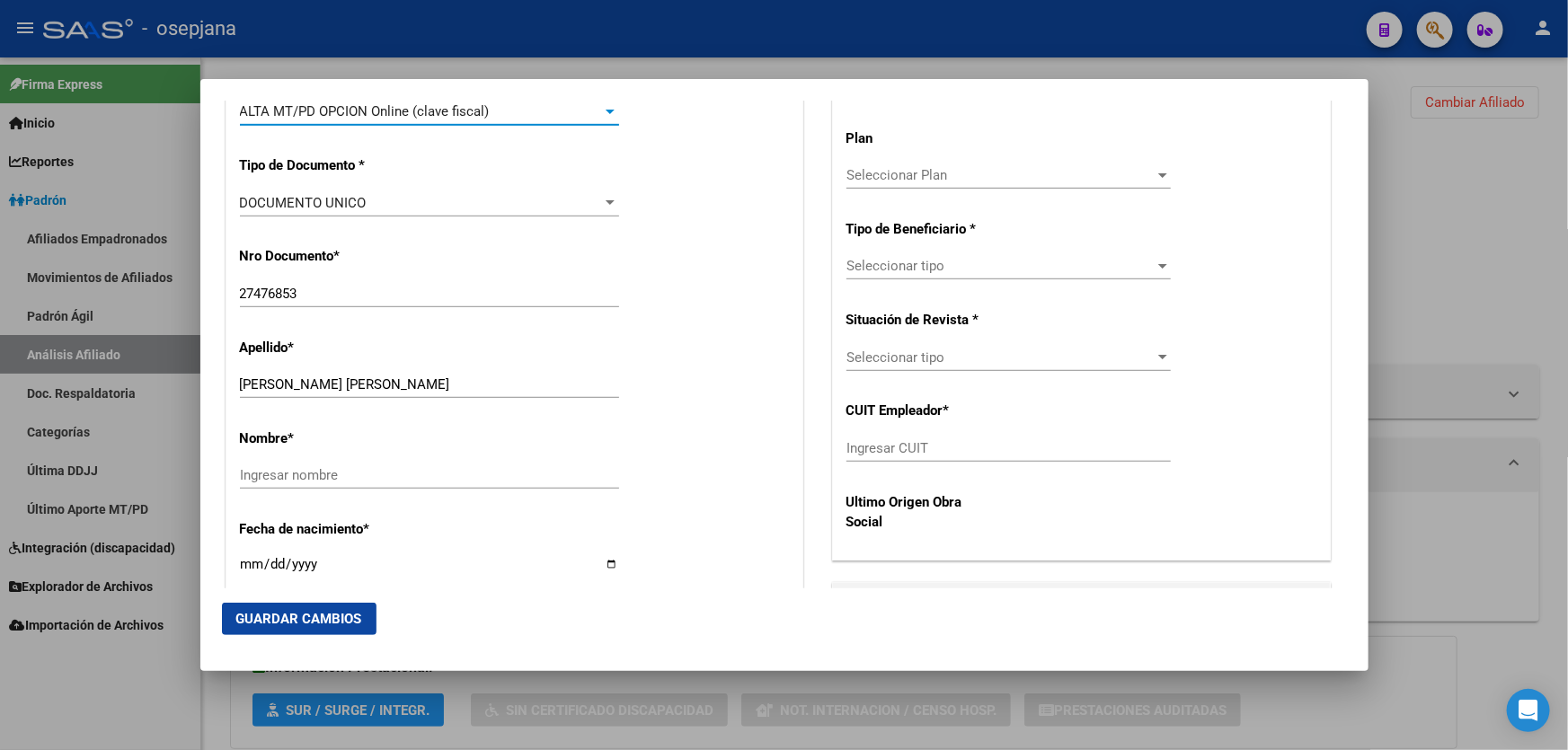
scroll to position [653, 0]
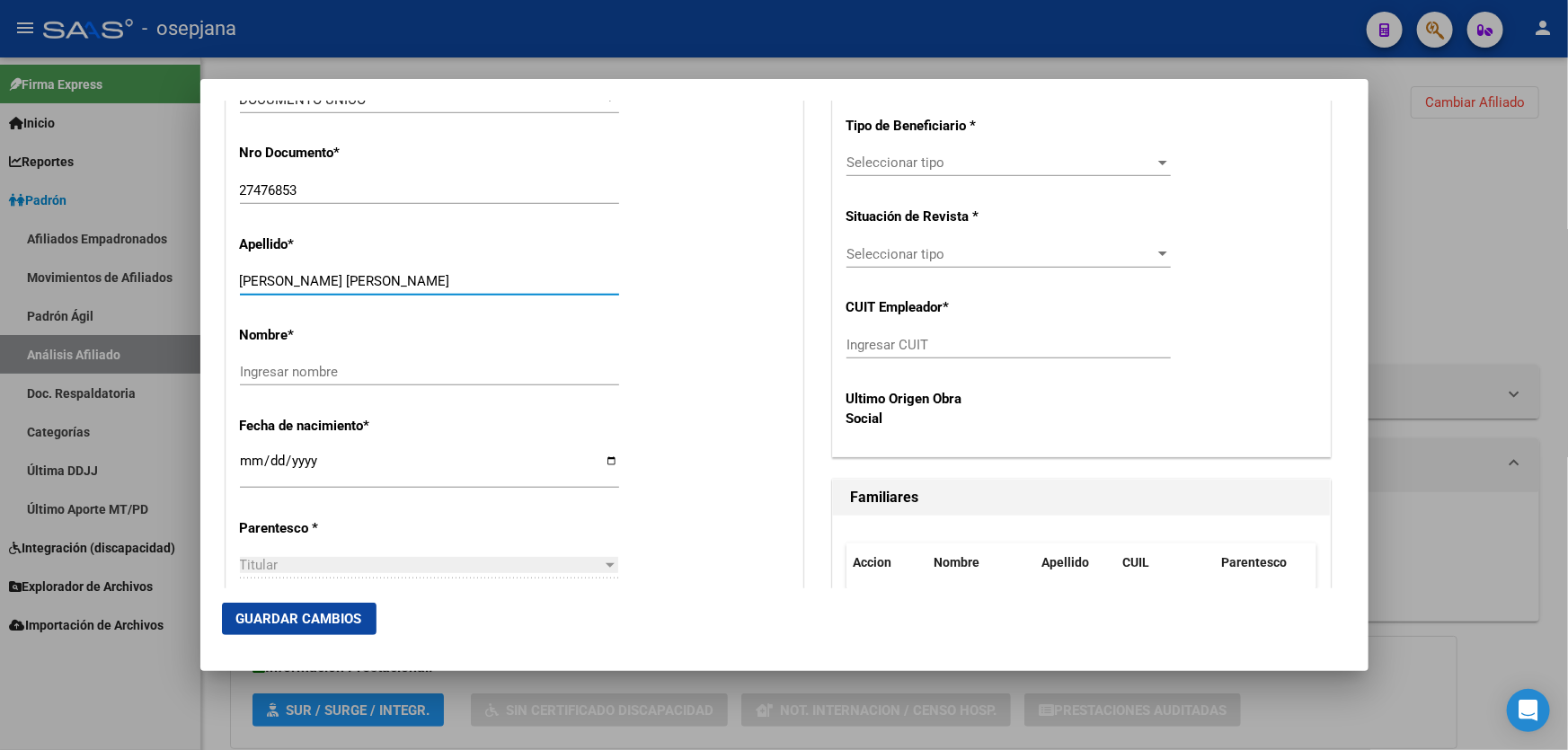
drag, startPoint x: 311, startPoint y: 279, endPoint x: 427, endPoint y: 278, distance: 116.0
click at [427, 278] on input "FERREYRA ALICIA PAMELA" at bounding box center [429, 281] width 379 height 16
type input "FERREYRA"
click at [270, 374] on input "Ingresar nombre" at bounding box center [429, 371] width 379 height 16
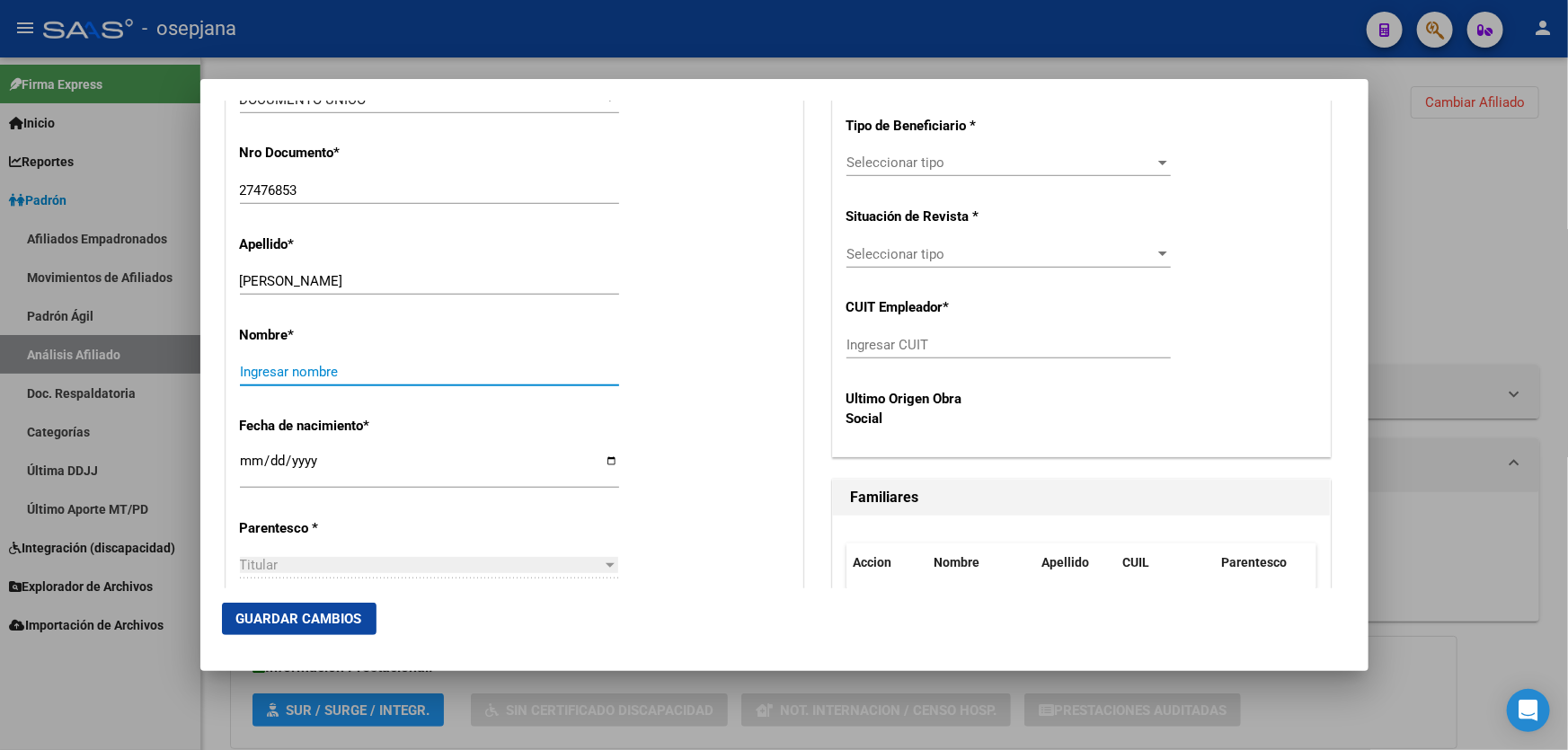
paste input "ALICIA PAMELA"
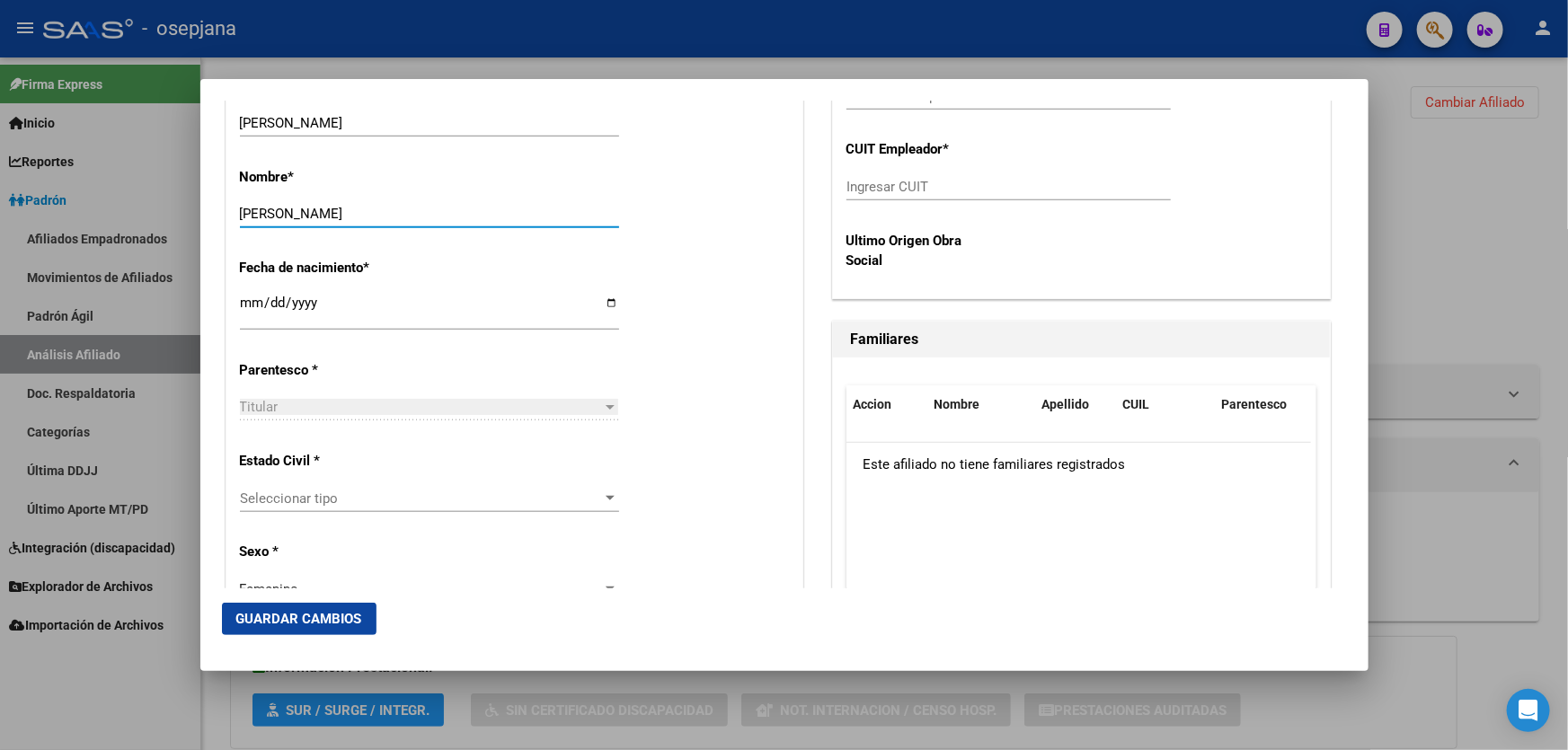
scroll to position [979, 0]
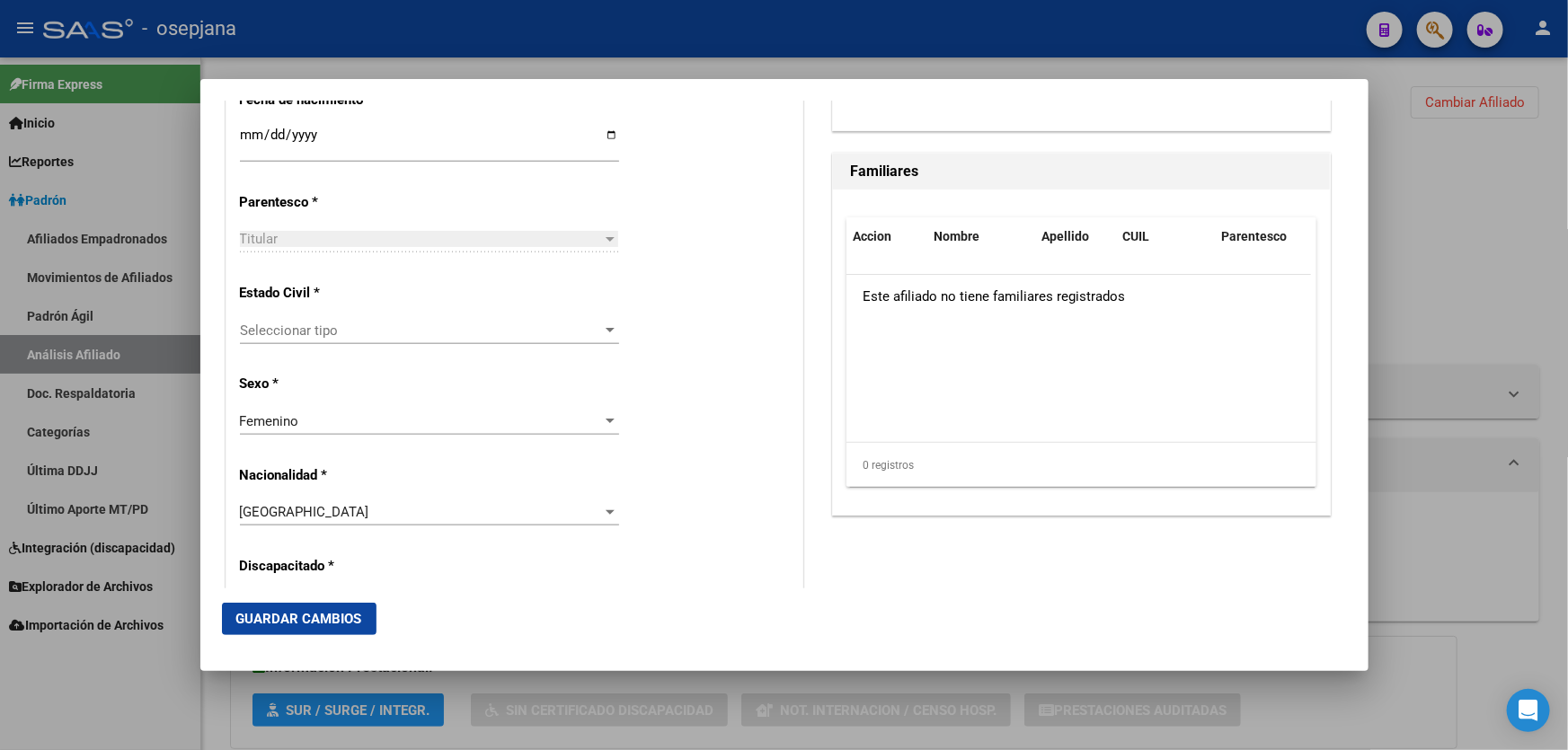
type input "ALICIA PAMELA"
click at [422, 338] on div "Seleccionar tipo Seleccionar tipo" at bounding box center [429, 331] width 379 height 27
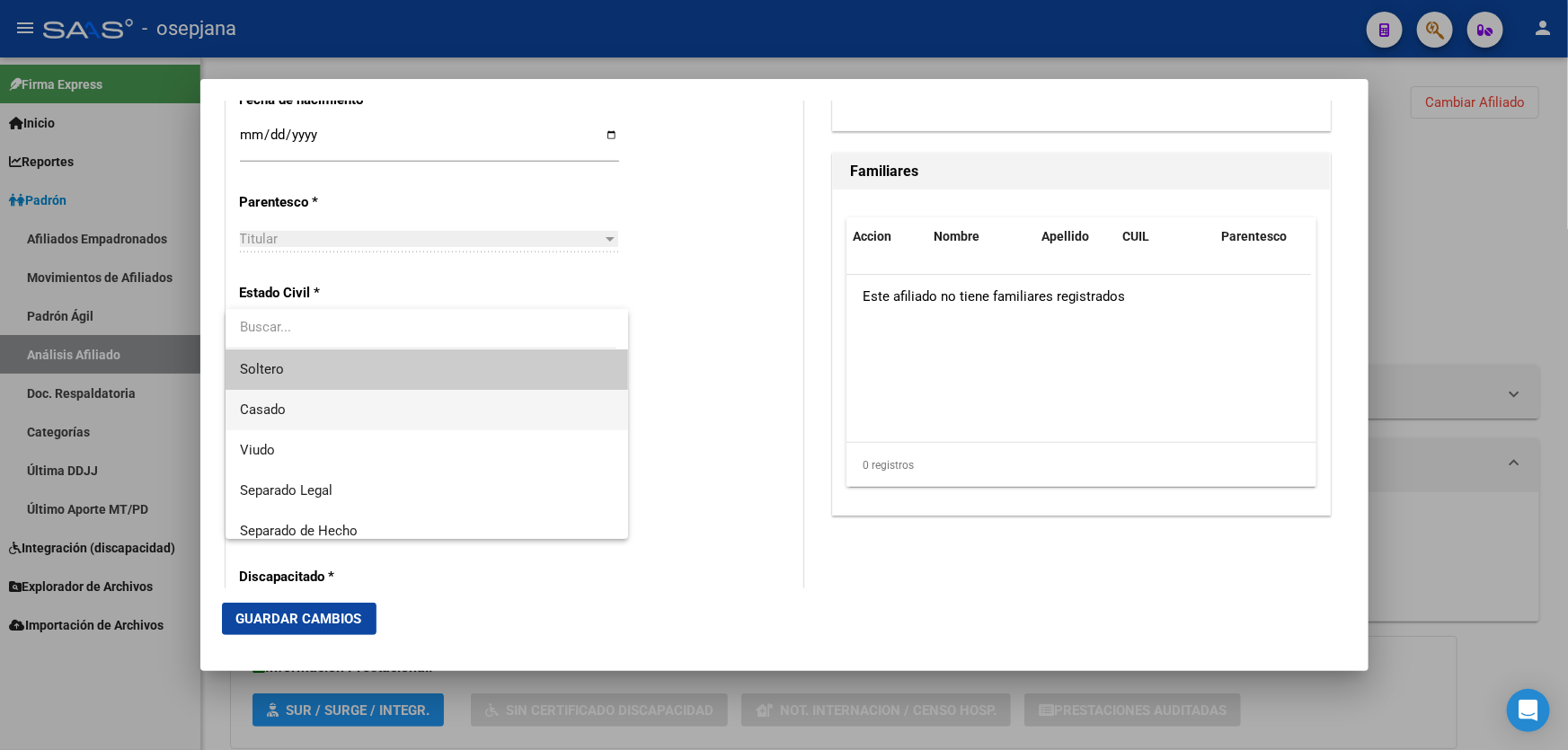
click at [350, 405] on span "Casado" at bounding box center [427, 410] width 375 height 41
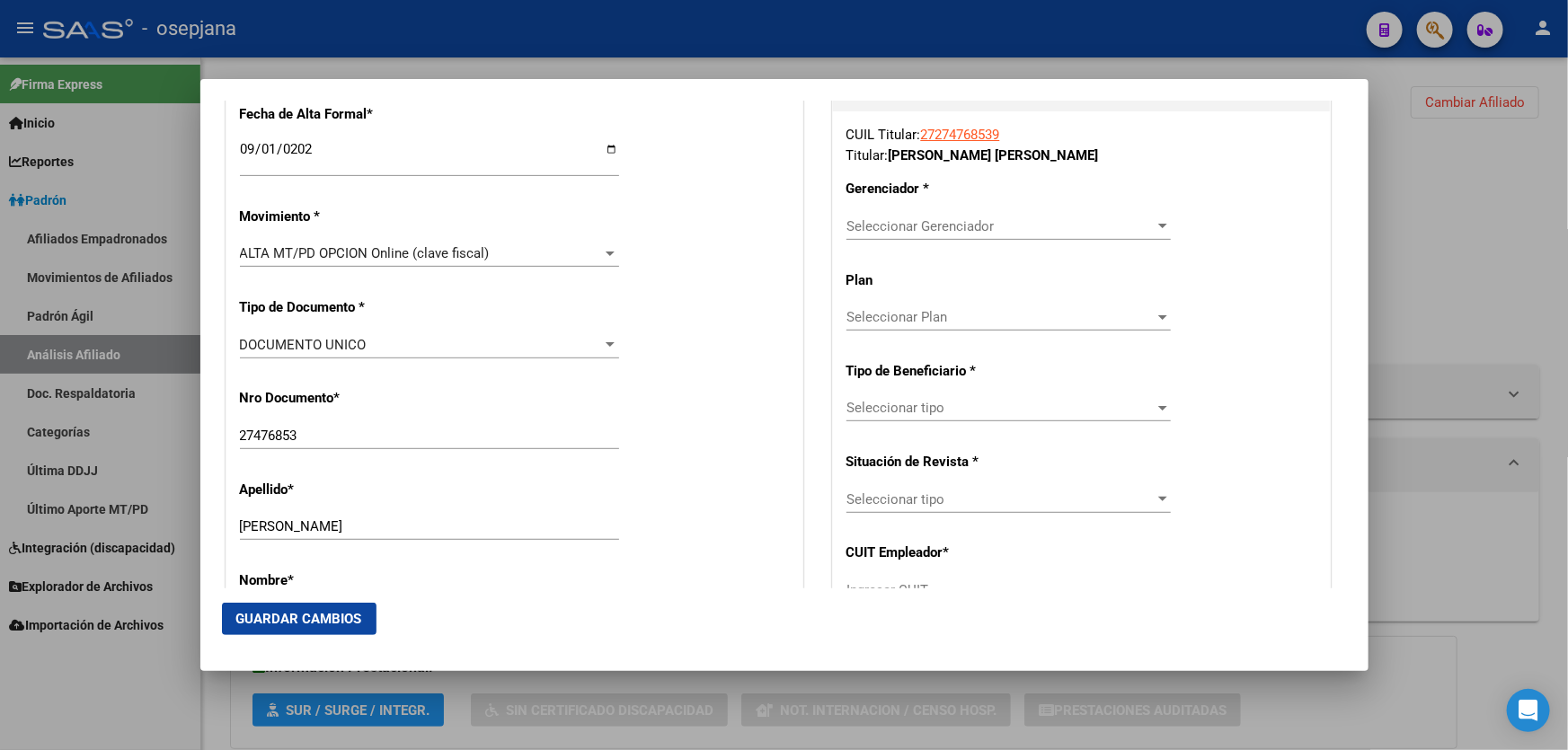
scroll to position [326, 0]
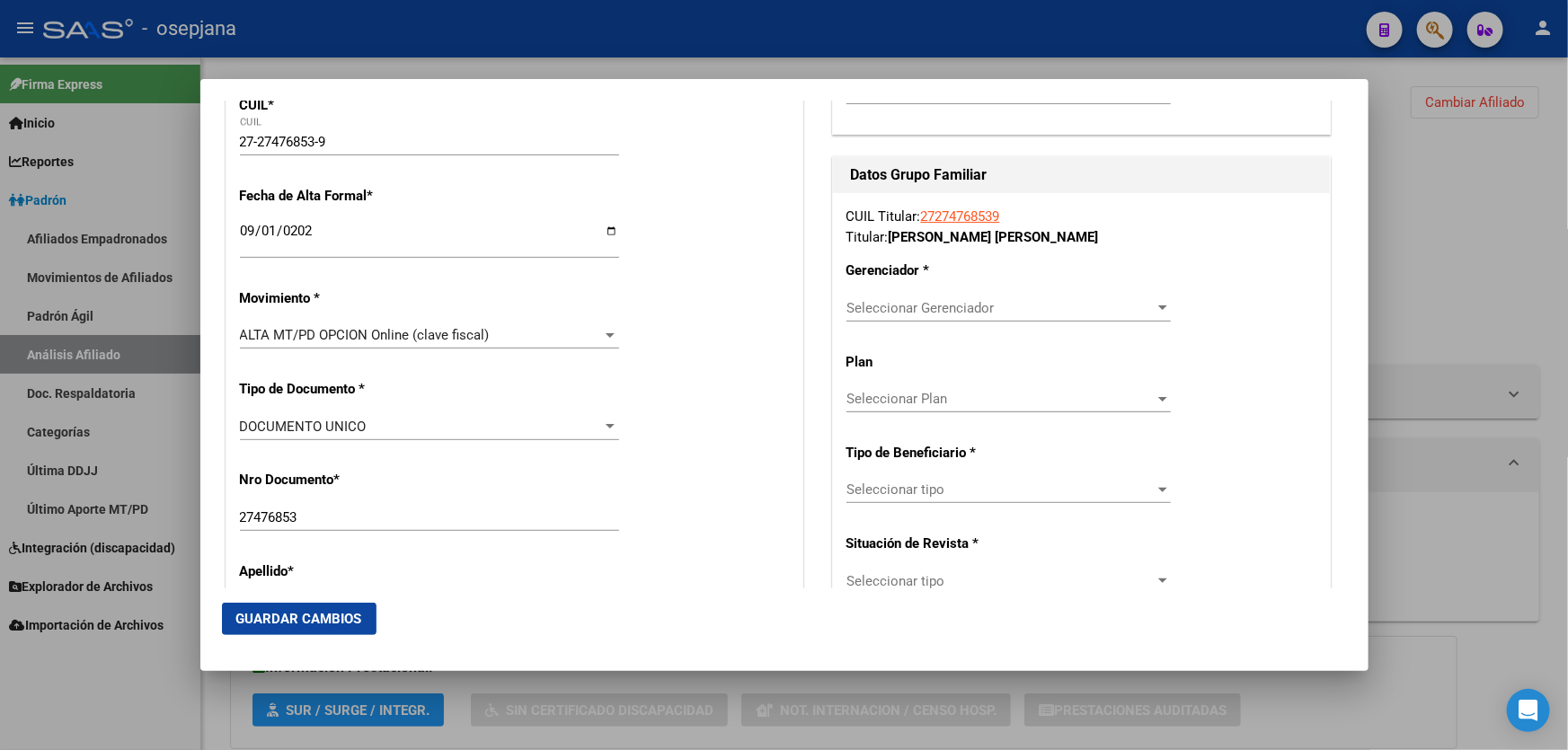
click at [1080, 305] on span "Seleccionar Gerenciador" at bounding box center [1001, 307] width 308 height 16
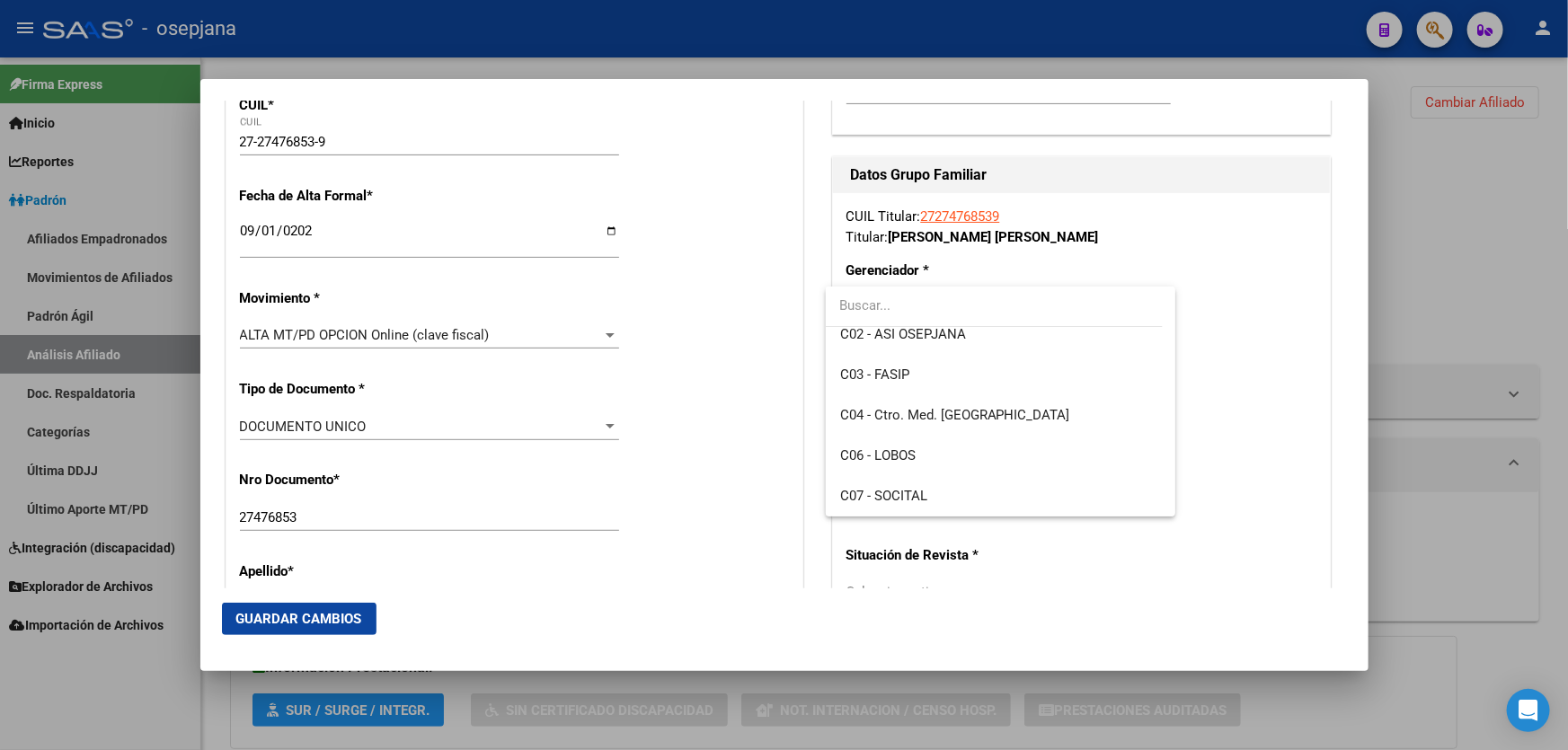
scroll to position [416, 0]
click at [1029, 424] on span "Q28 - OSEPJANA Gerenciadora" at bounding box center [1001, 417] width 321 height 41
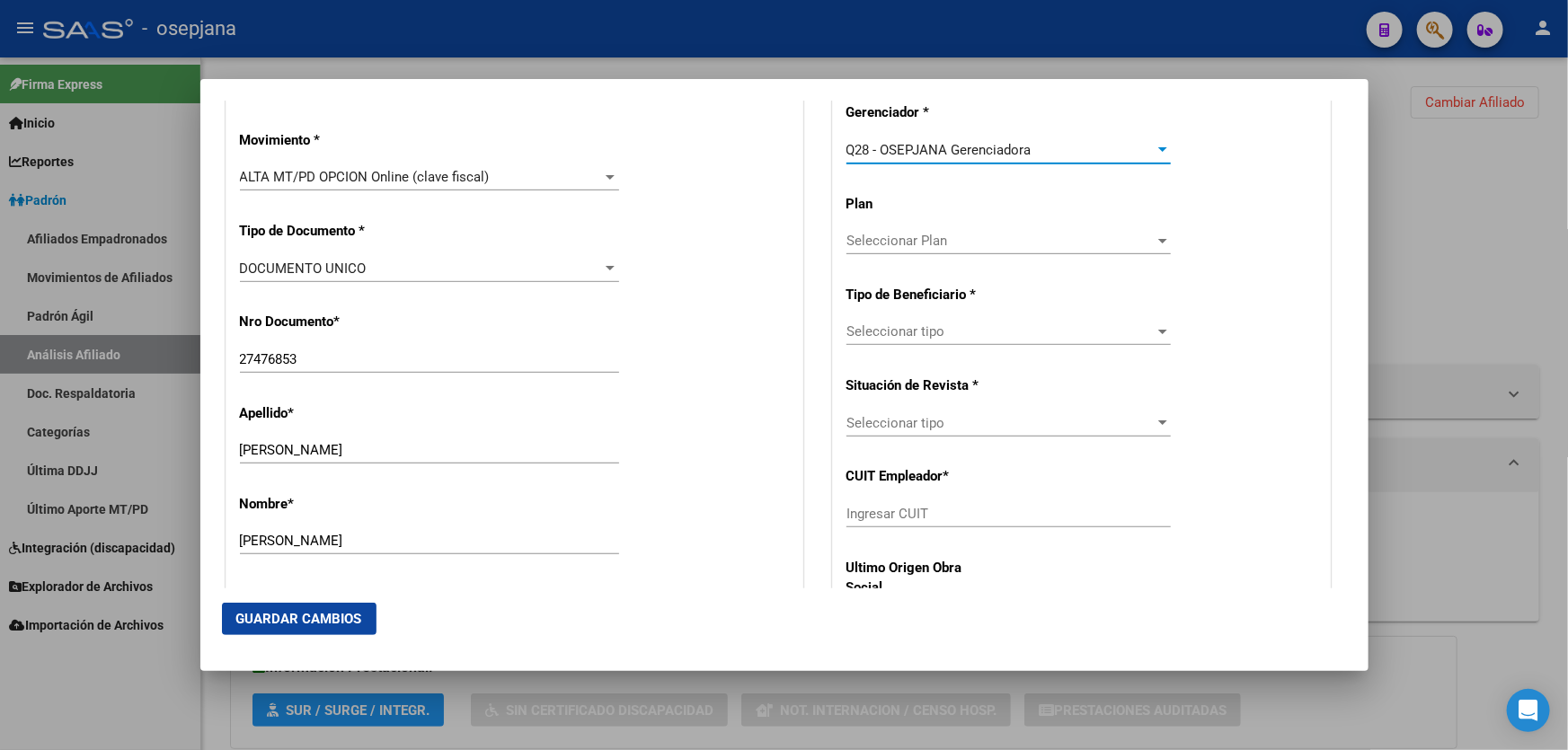
scroll to position [490, 0]
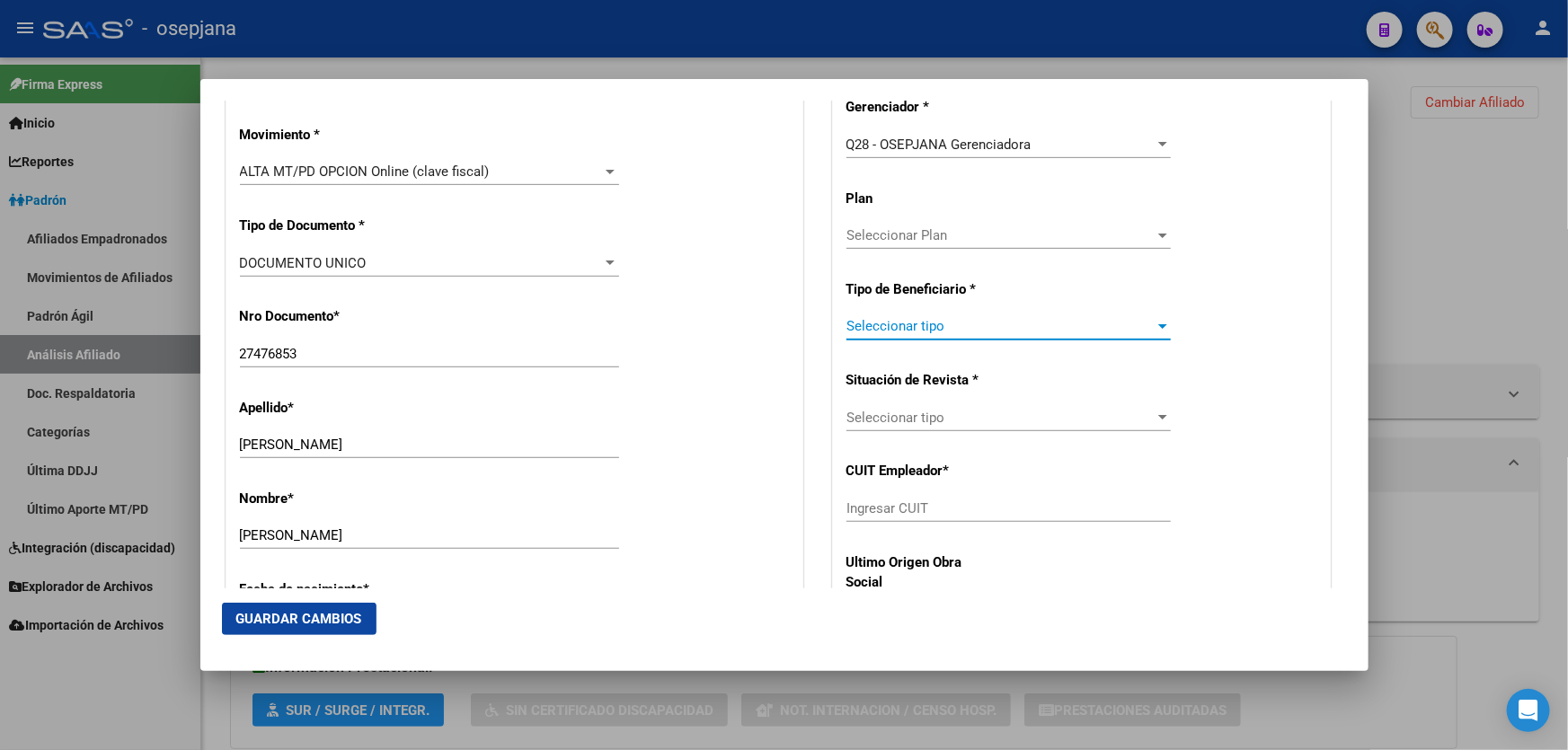
click at [1027, 330] on span "Seleccionar tipo" at bounding box center [1001, 326] width 308 height 16
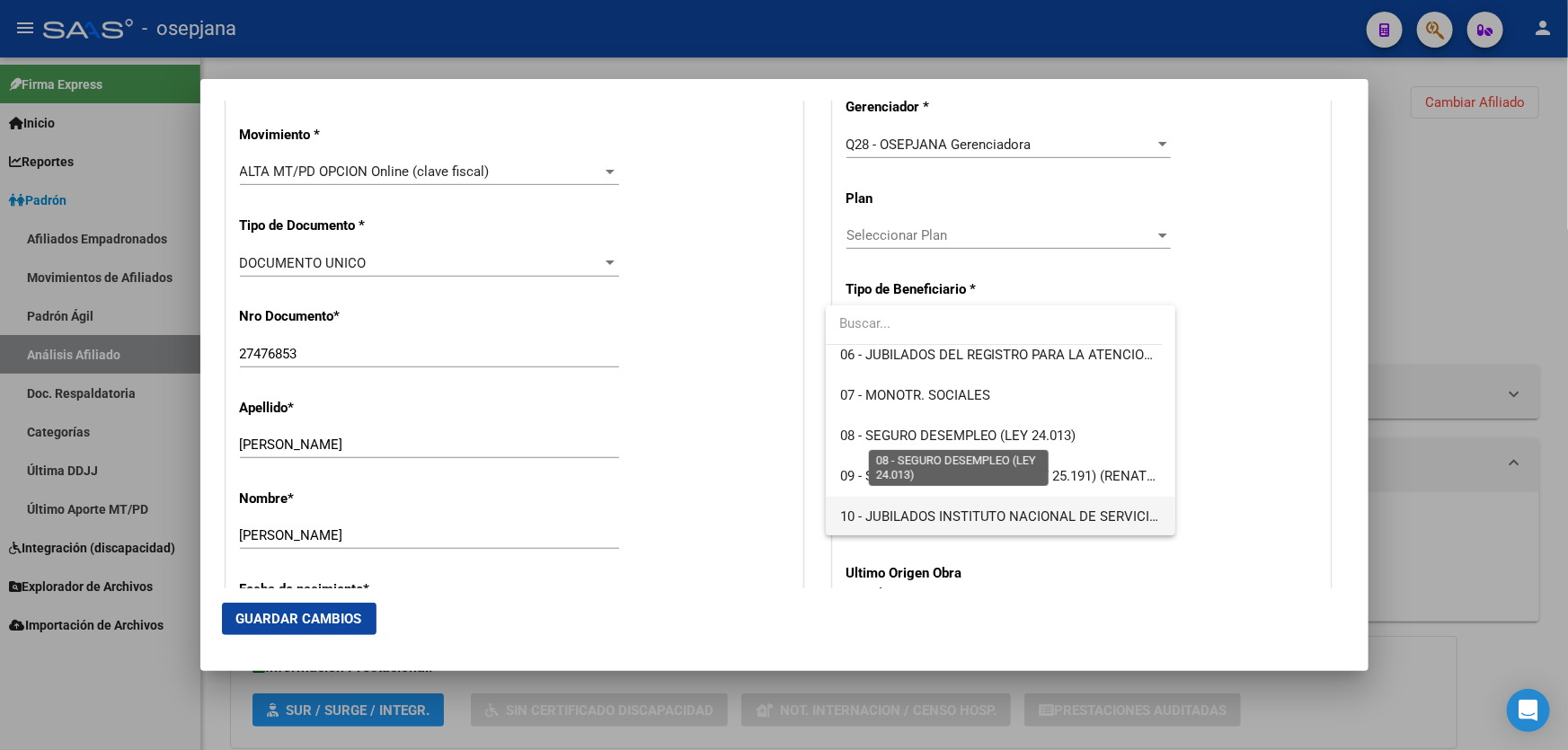
scroll to position [172, 0]
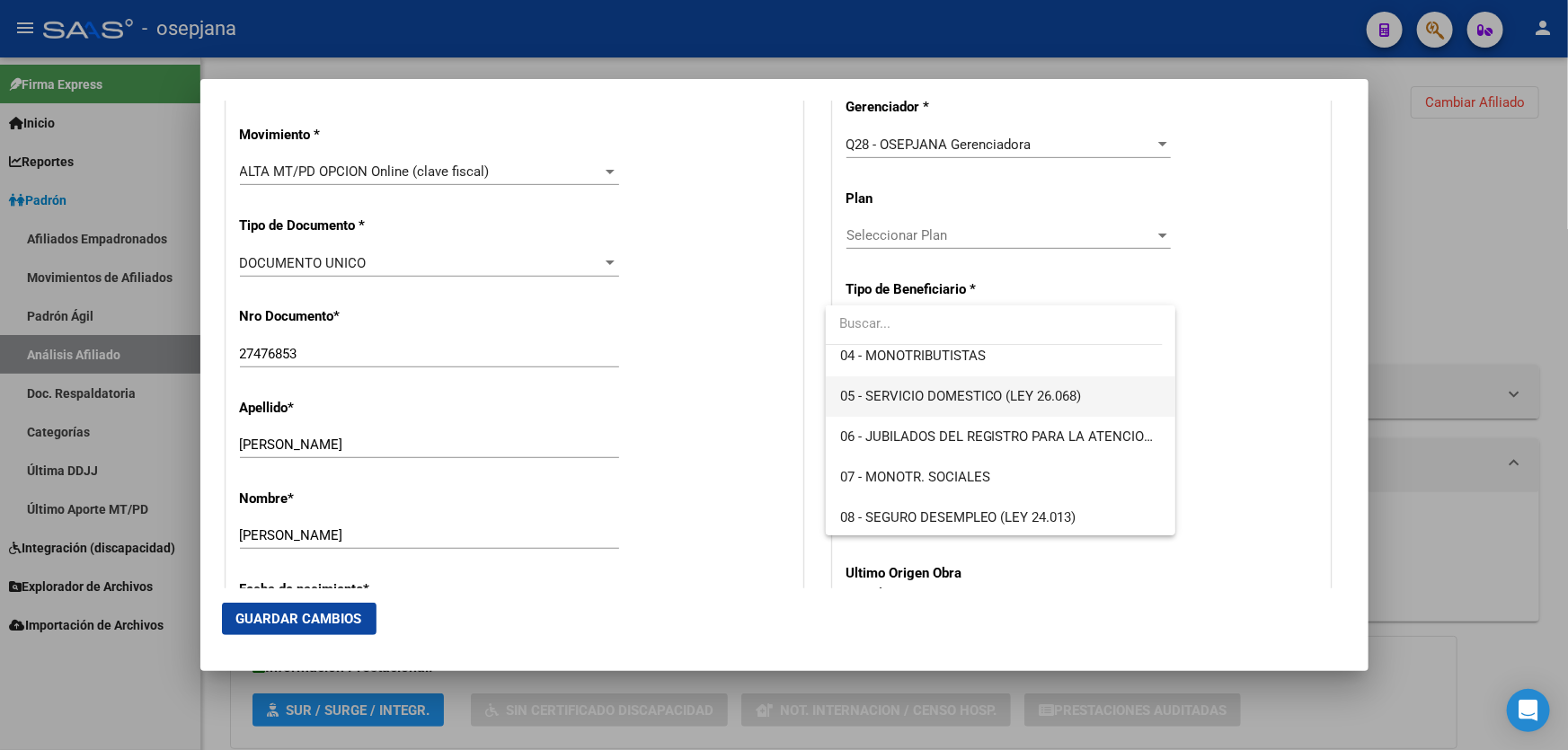
click at [1031, 385] on span "05 - SERVICIO DOMESTICO (LEY 26.068)" at bounding box center [1001, 396] width 321 height 41
type input "27-27476853-9"
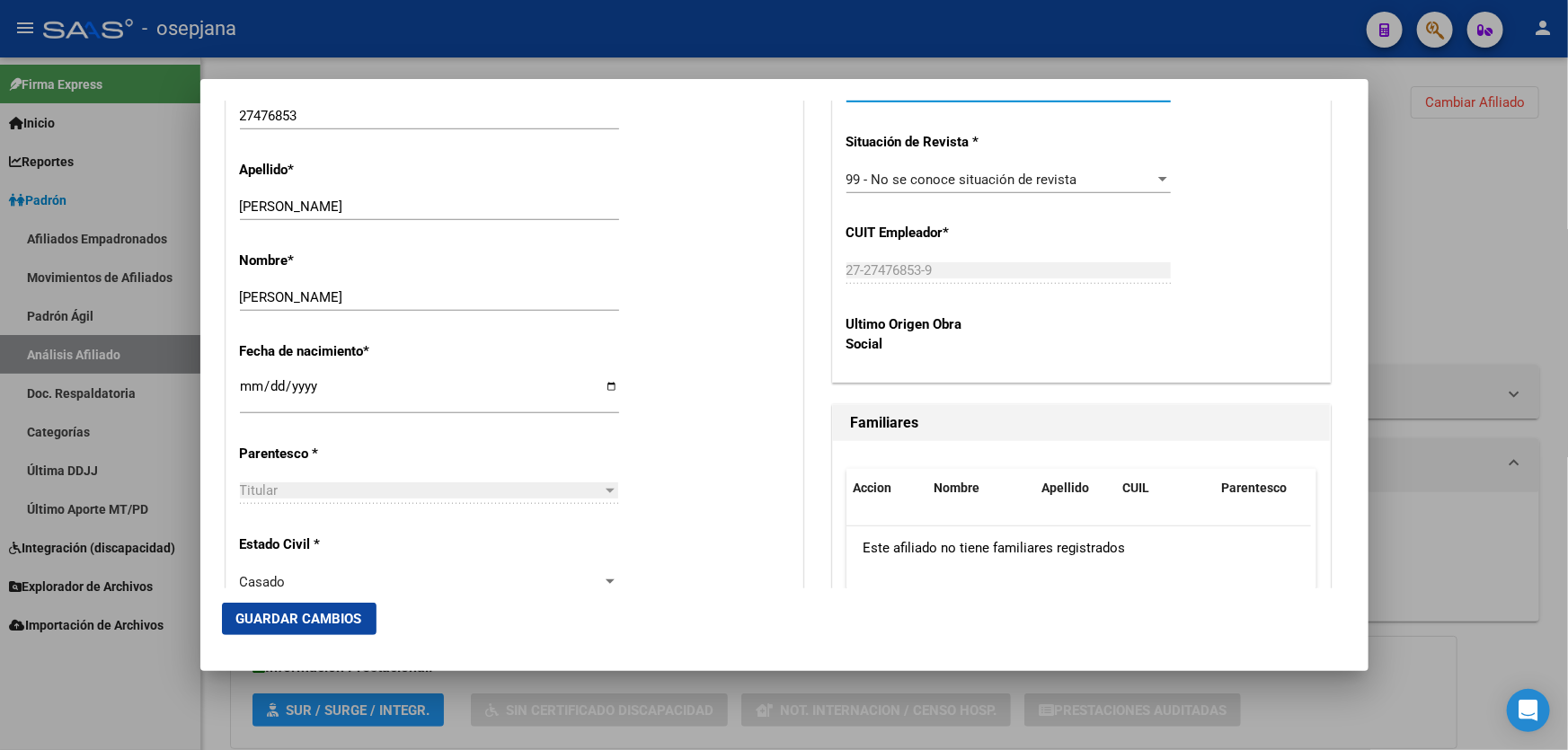
scroll to position [735, 0]
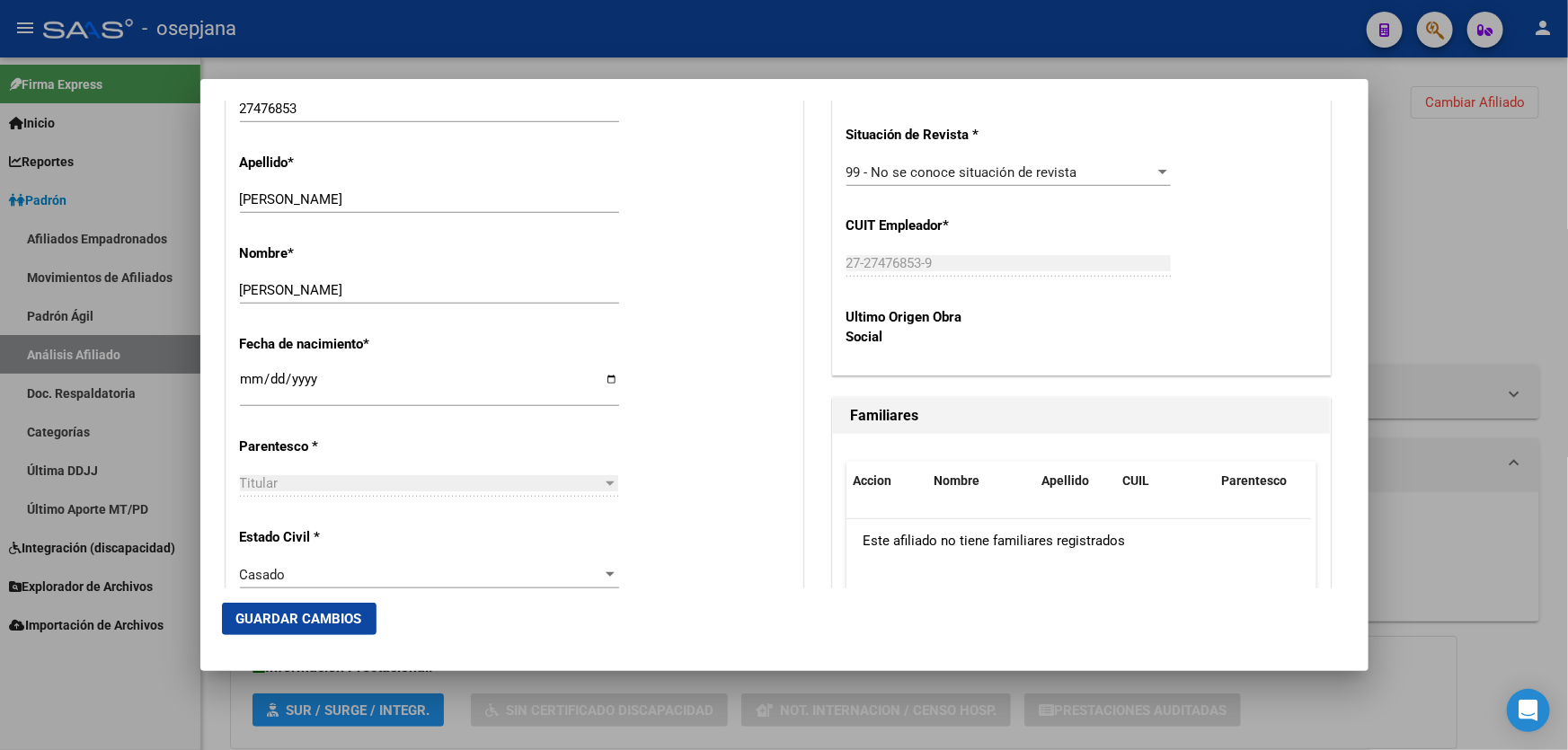
click at [314, 621] on span "Guardar Cambios" at bounding box center [299, 619] width 126 height 16
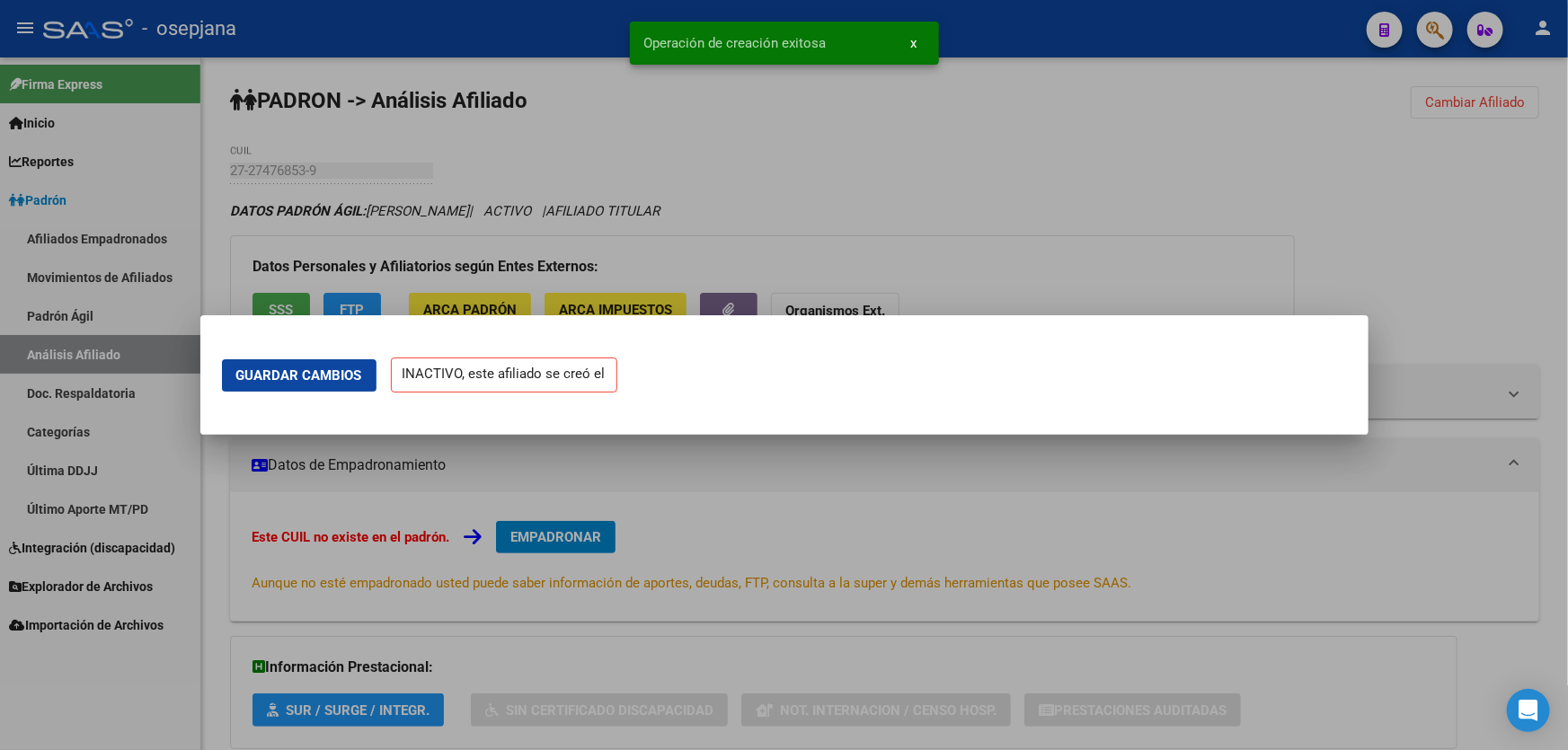
scroll to position [0, 0]
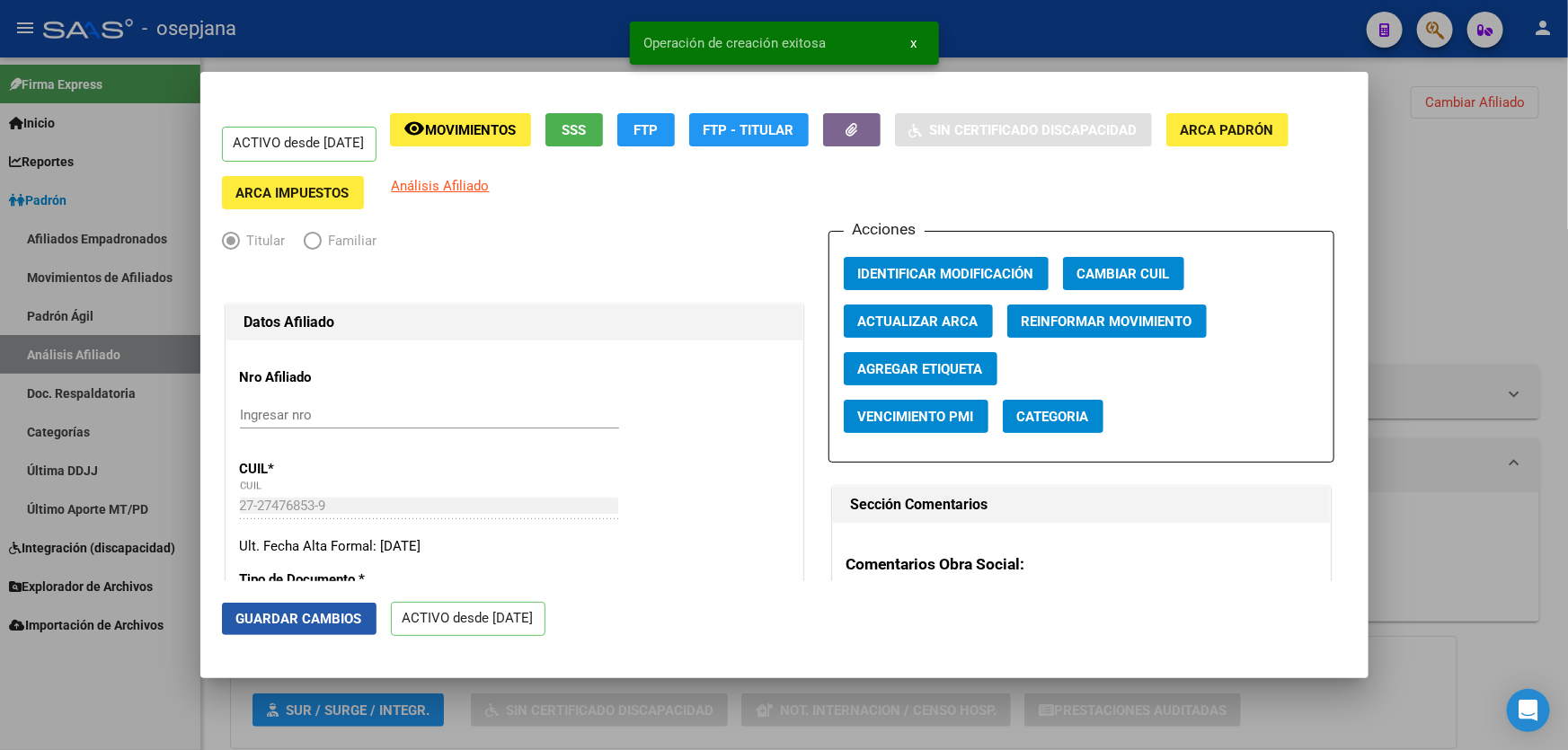
click at [314, 621] on span "Guardar Cambios" at bounding box center [299, 619] width 126 height 16
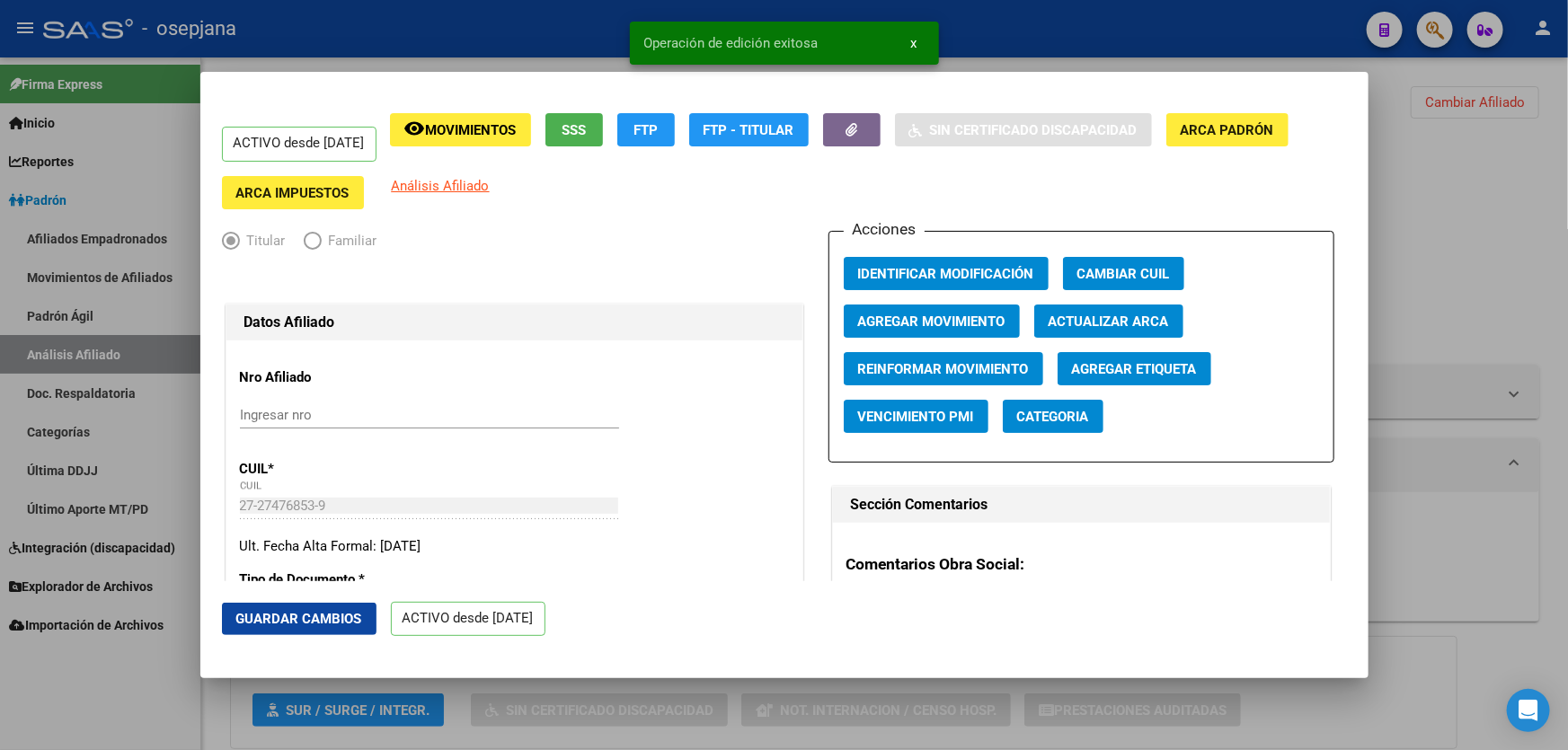
click at [1474, 452] on div at bounding box center [784, 375] width 1568 height 750
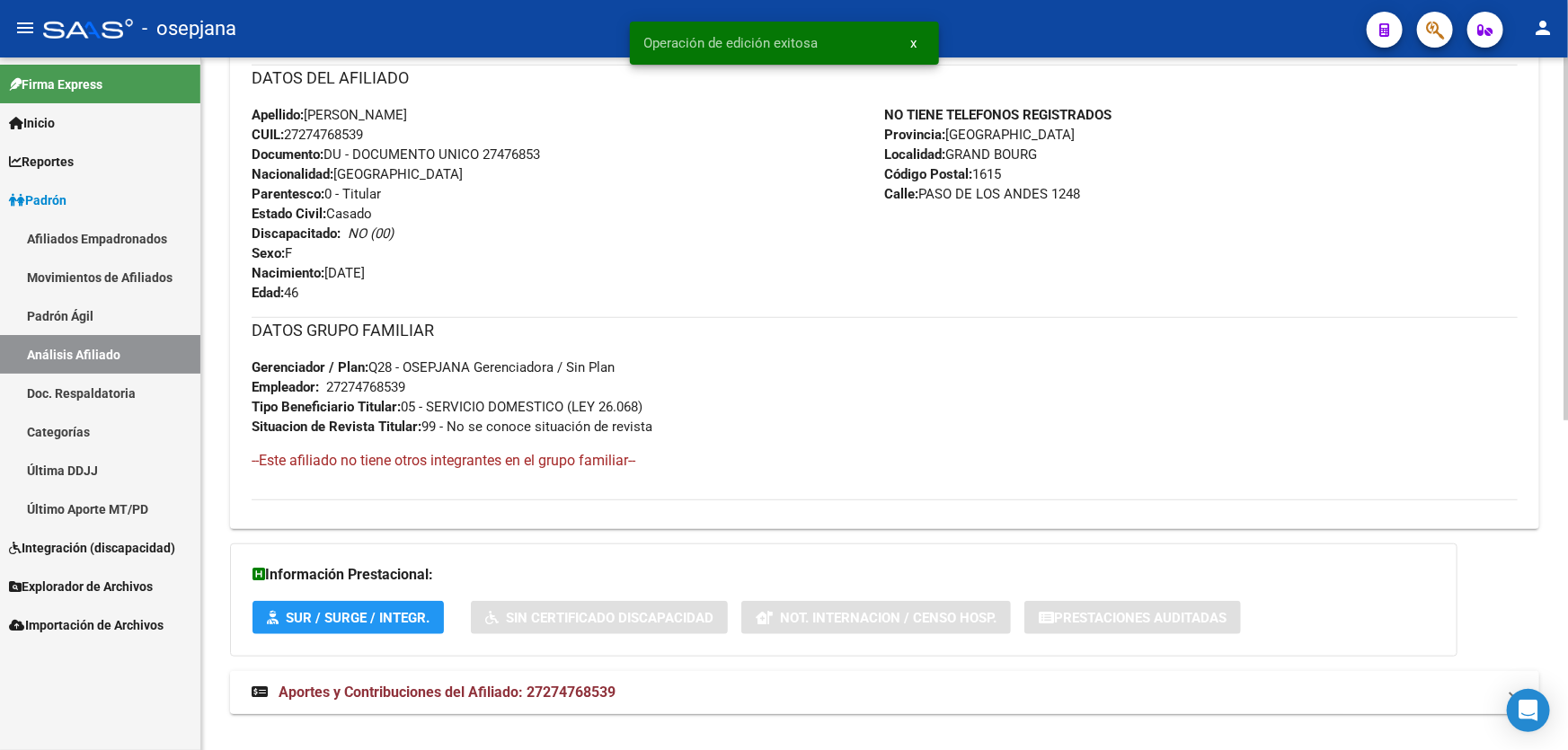
scroll to position [627, 0]
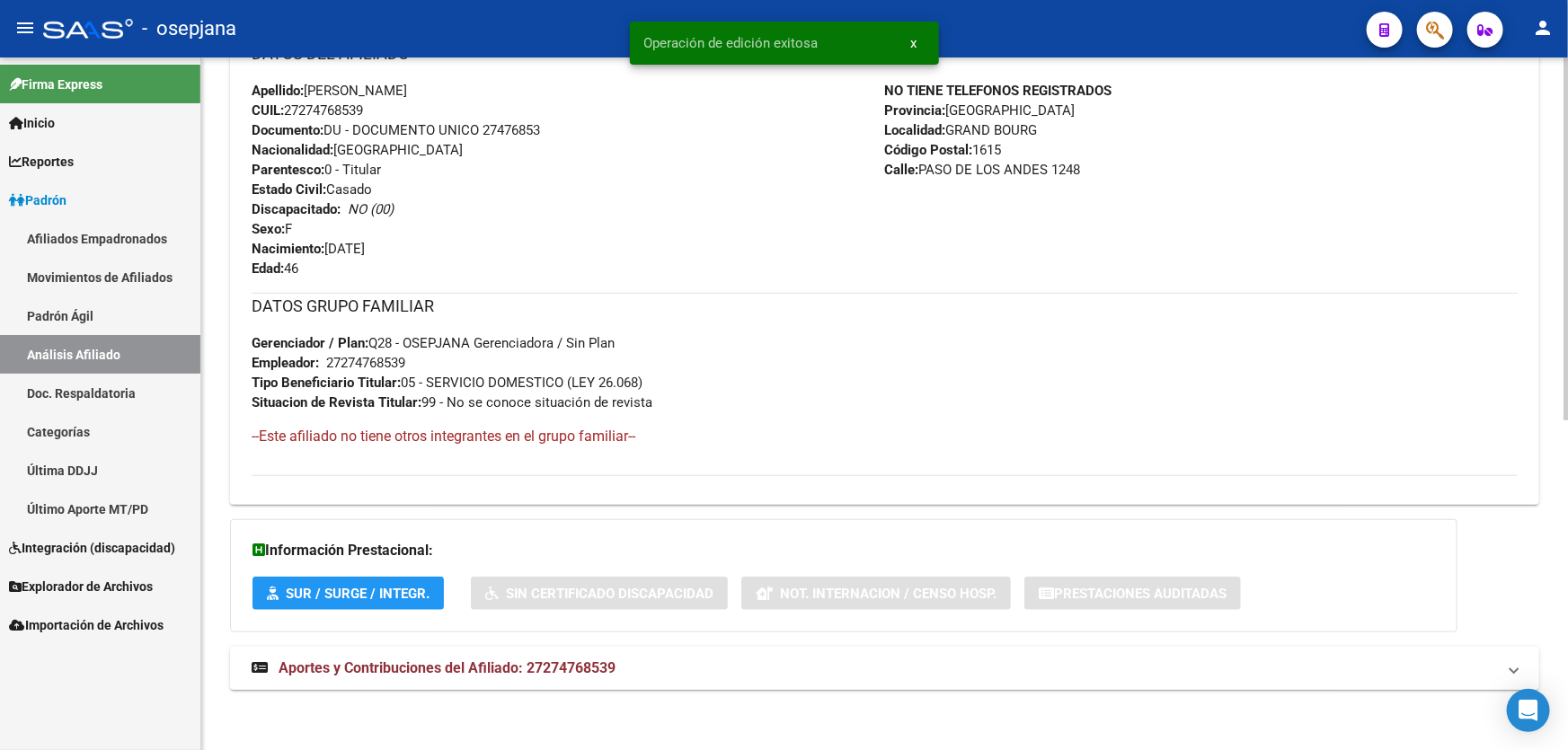
click at [907, 658] on mat-panel-title "Aportes y Contribuciones del Afiliado: 27274768539" at bounding box center [873, 668] width 1244 height 19
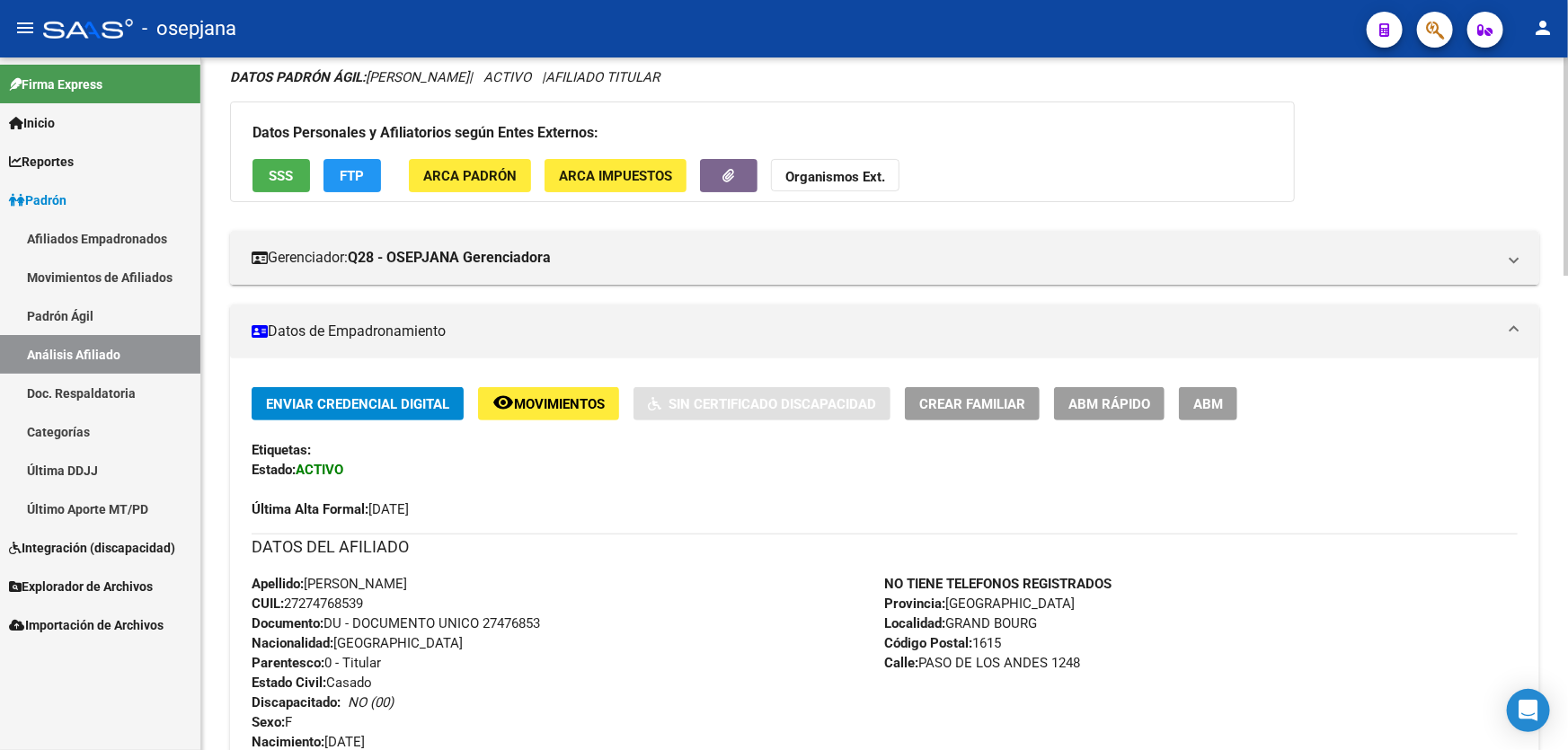
scroll to position [0, 0]
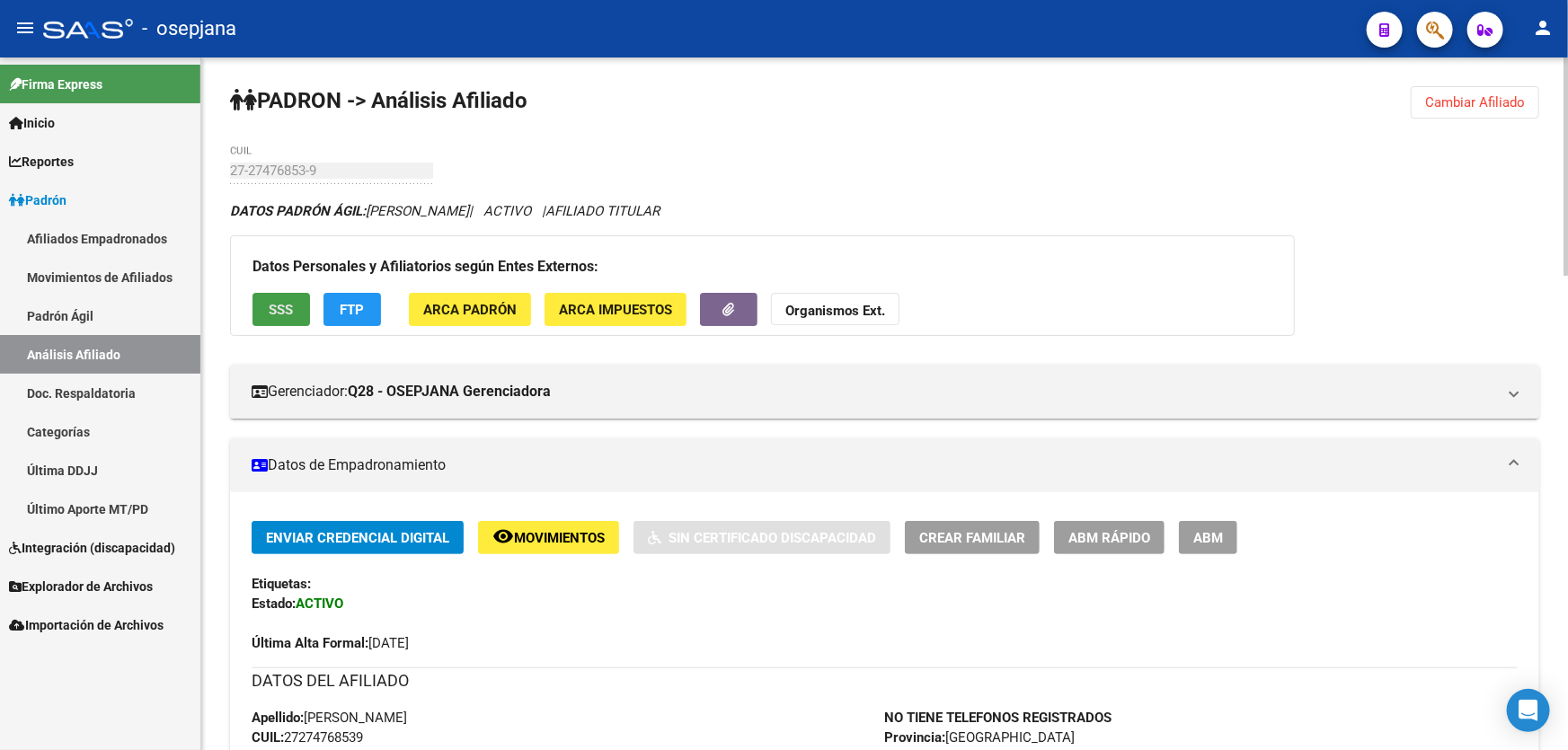
click at [277, 302] on span "SSS" at bounding box center [281, 309] width 24 height 16
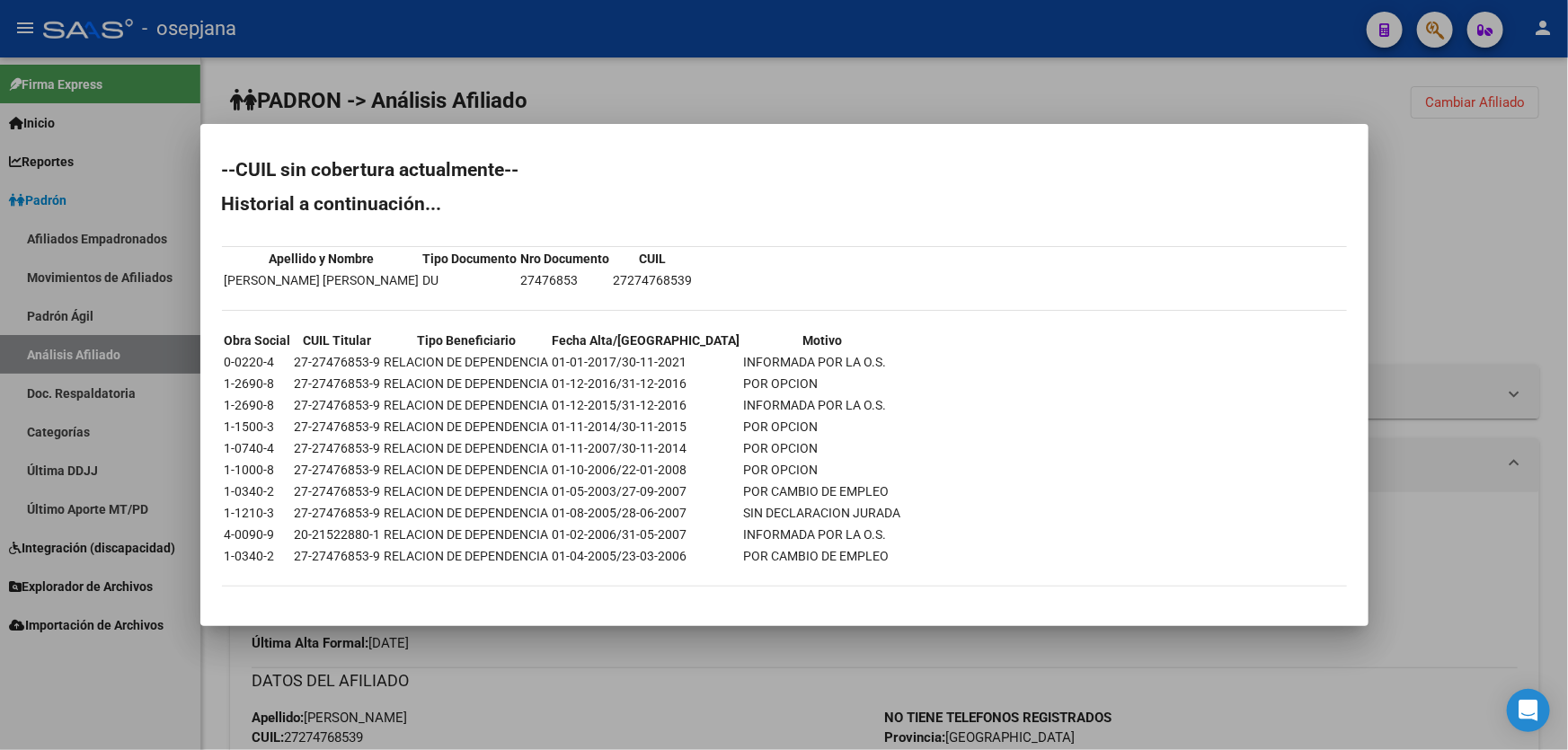
click at [1567, 266] on div at bounding box center [784, 375] width 1568 height 750
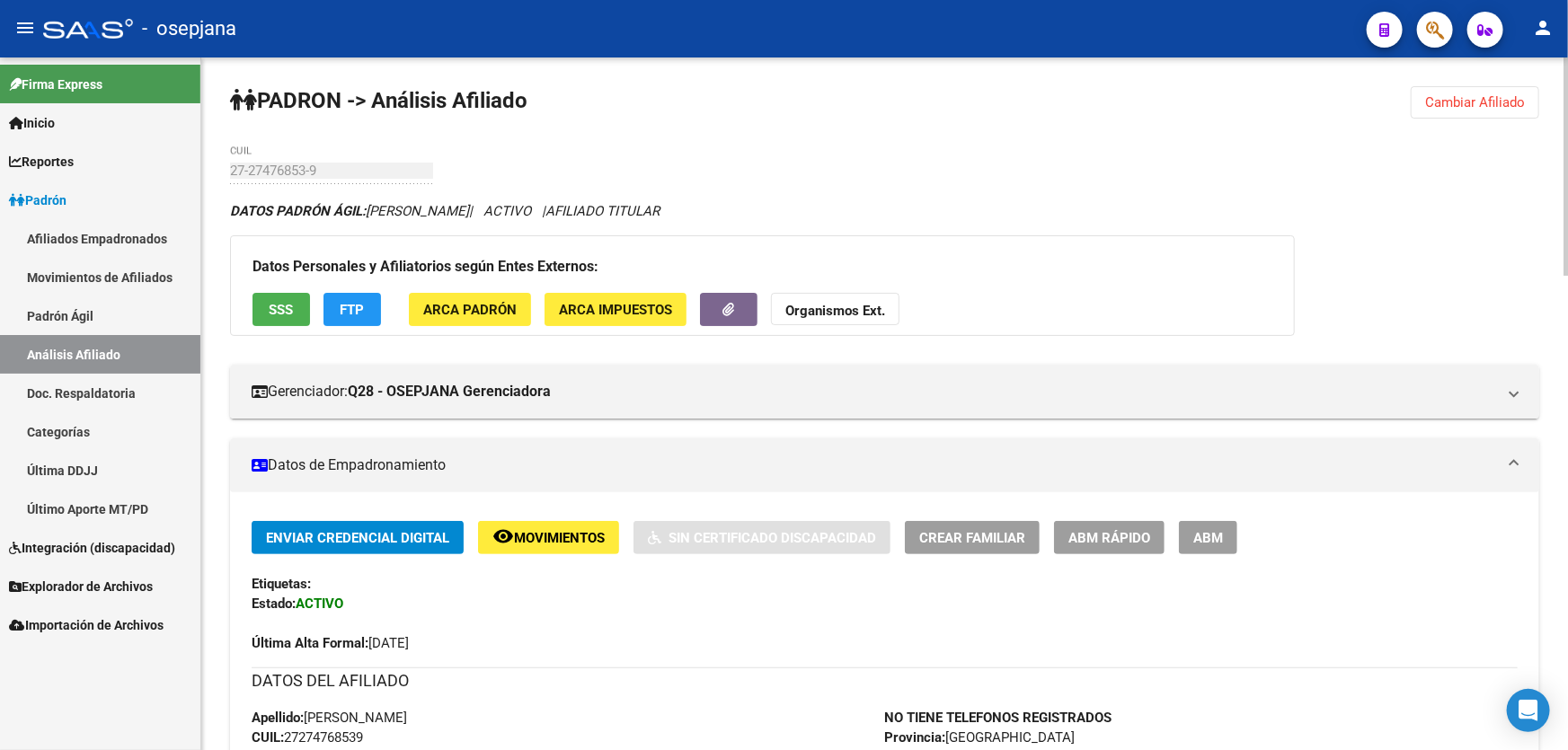
click at [1491, 102] on span "Cambiar Afiliado" at bounding box center [1474, 102] width 100 height 16
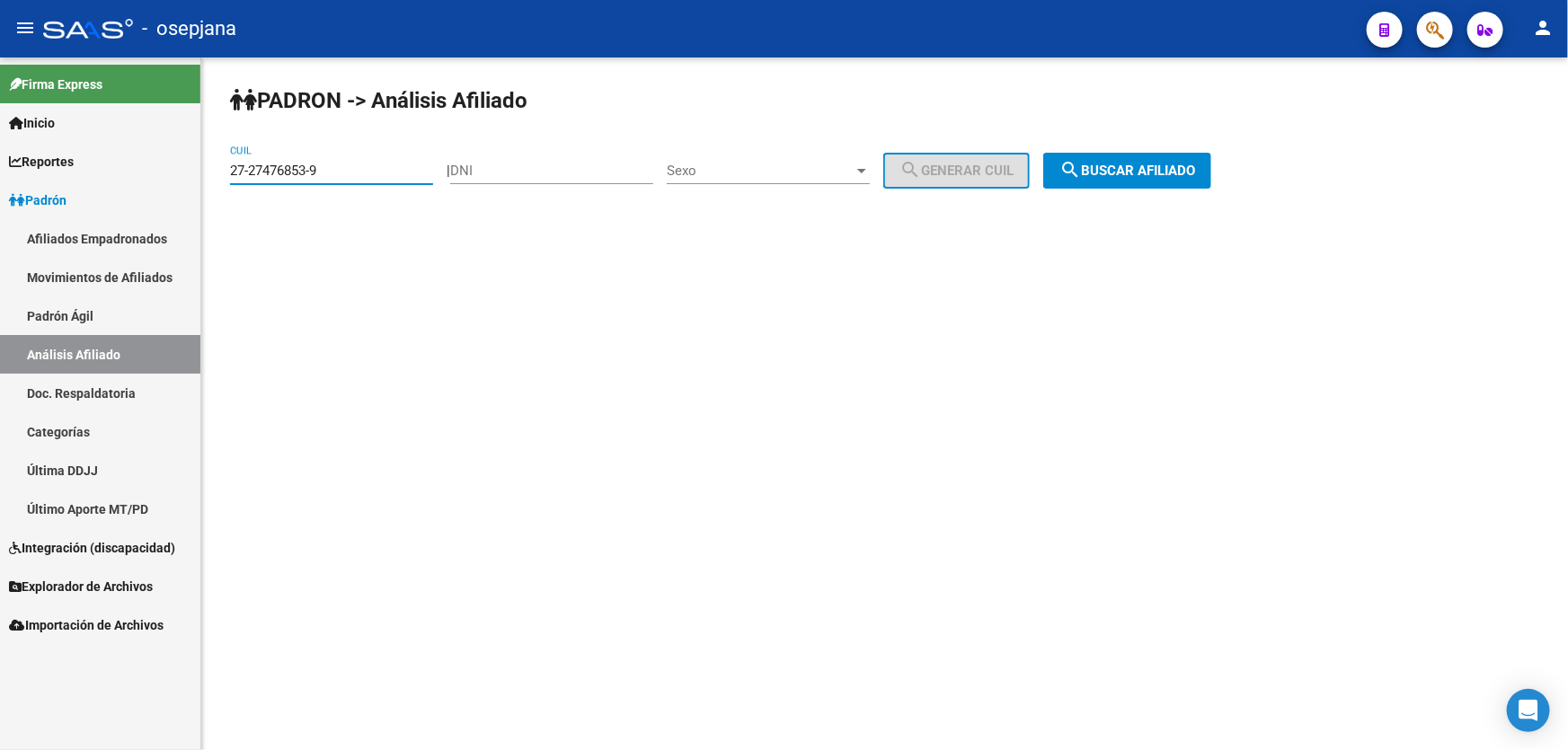
drag, startPoint x: 354, startPoint y: 170, endPoint x: 0, endPoint y: 188, distance: 354.5
click at [0, 188] on mat-sidenav-container "Firma Express Inicio Calendario SSS Instructivos Contacto OS Reportes Padrón Tr…" at bounding box center [784, 403] width 1568 height 693
paste input "33273749-5"
type input "27-33273749-5"
click at [1163, 187] on button "search Buscar afiliado" at bounding box center [1127, 170] width 168 height 36
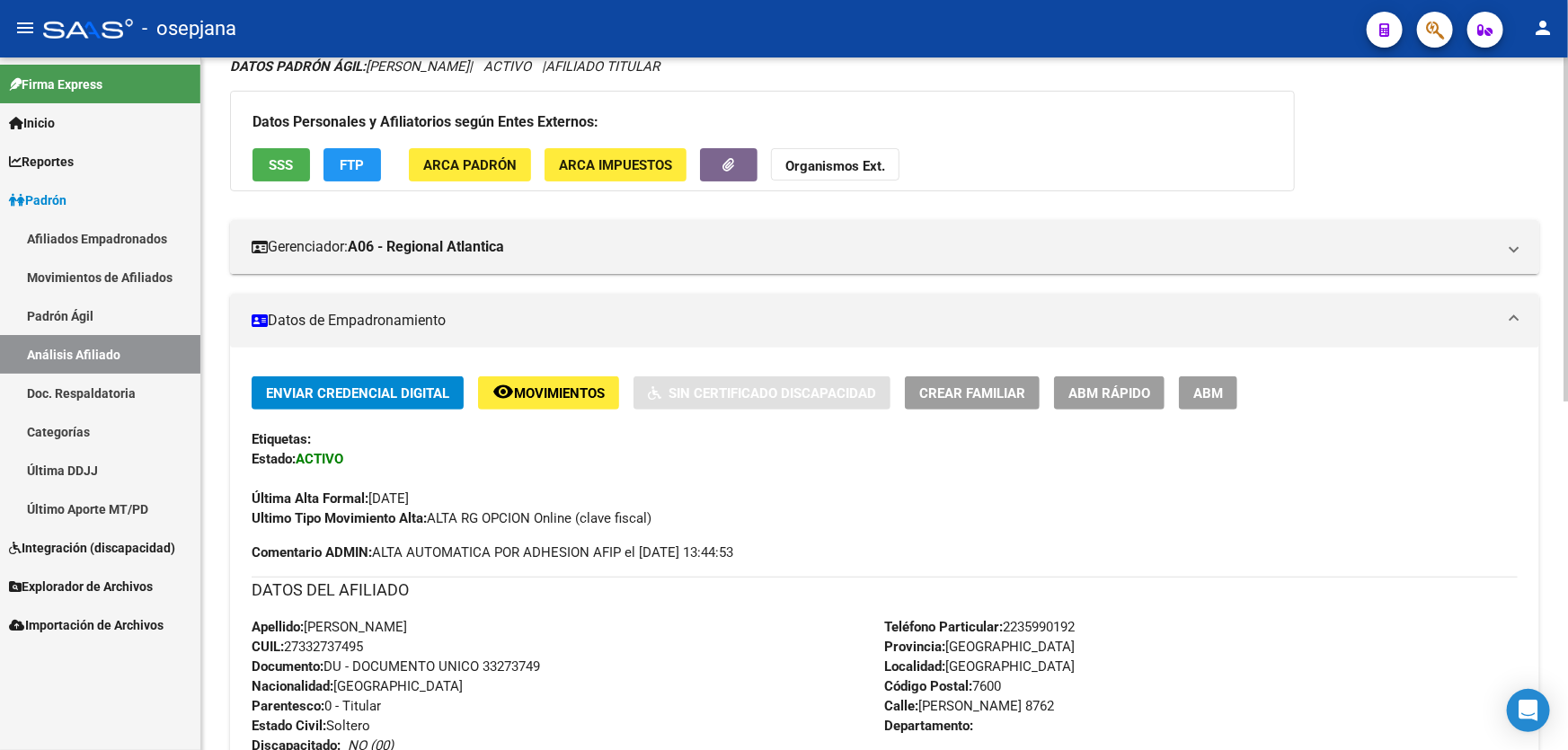
scroll to position [130, 0]
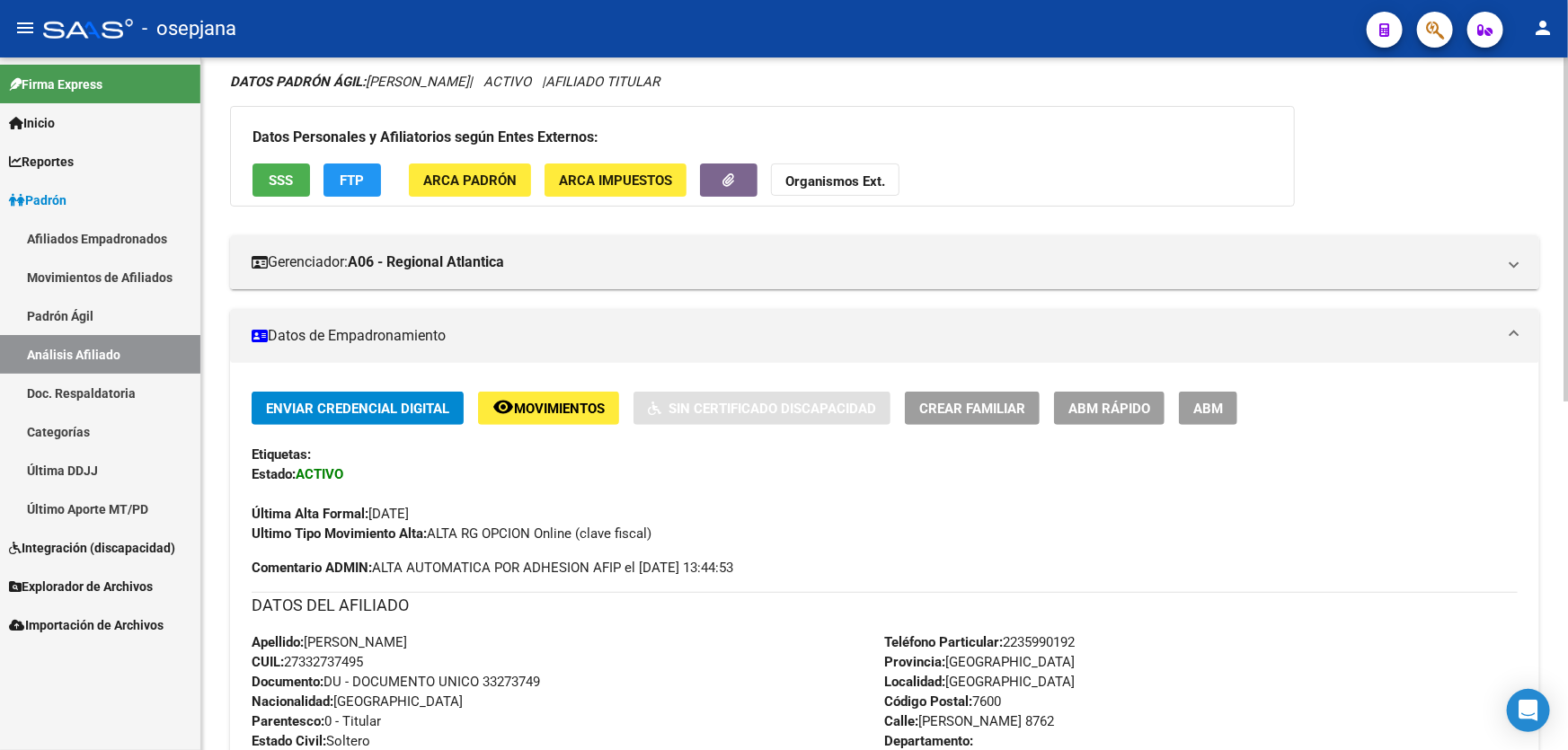
click at [960, 401] on span "Crear Familiar" at bounding box center [973, 409] width 106 height 16
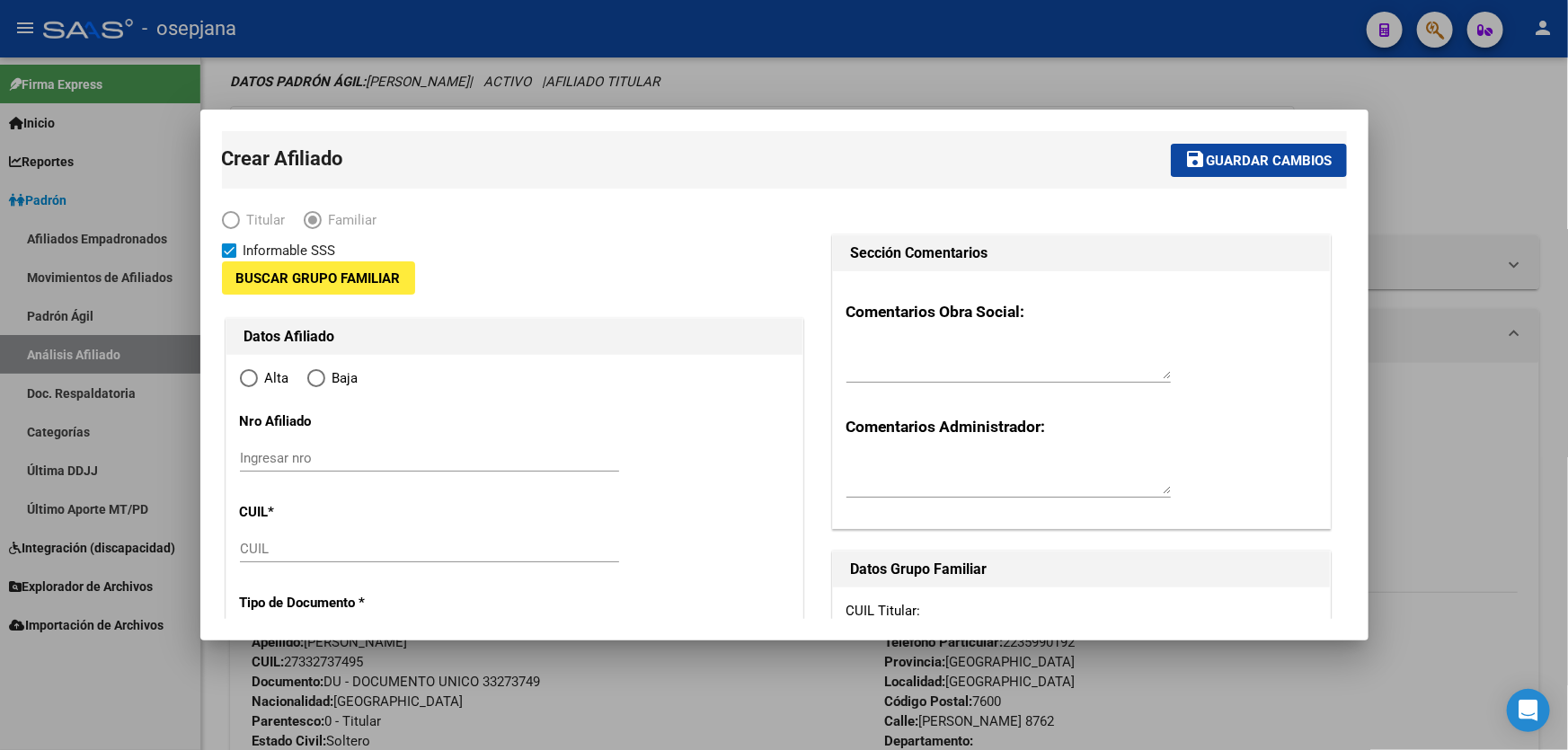
type input "30-59083140-5"
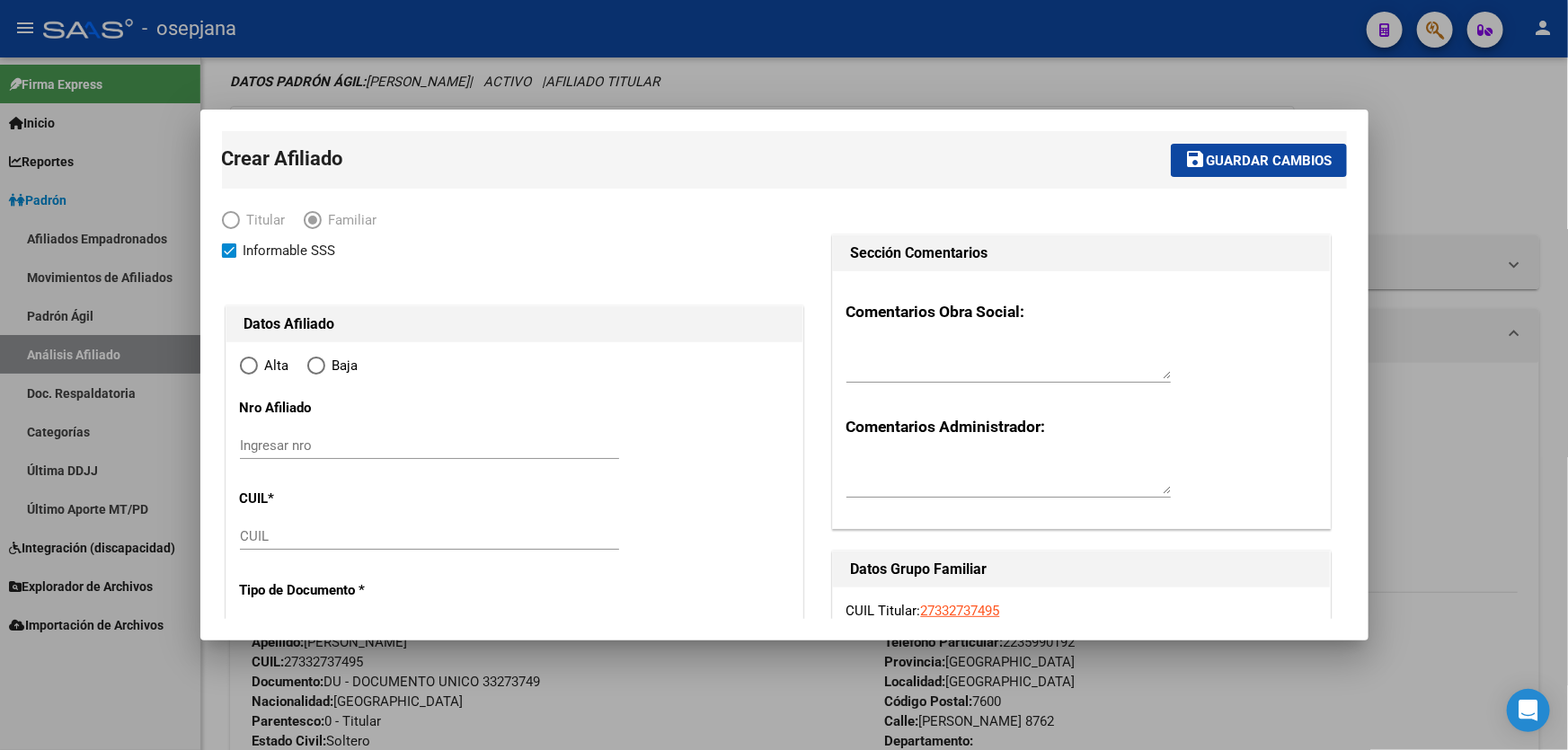
type input "MAR DEL PLATA"
type input "7600"
type input "CONCEPCION ARENAL"
type input "8762"
radio input "true"
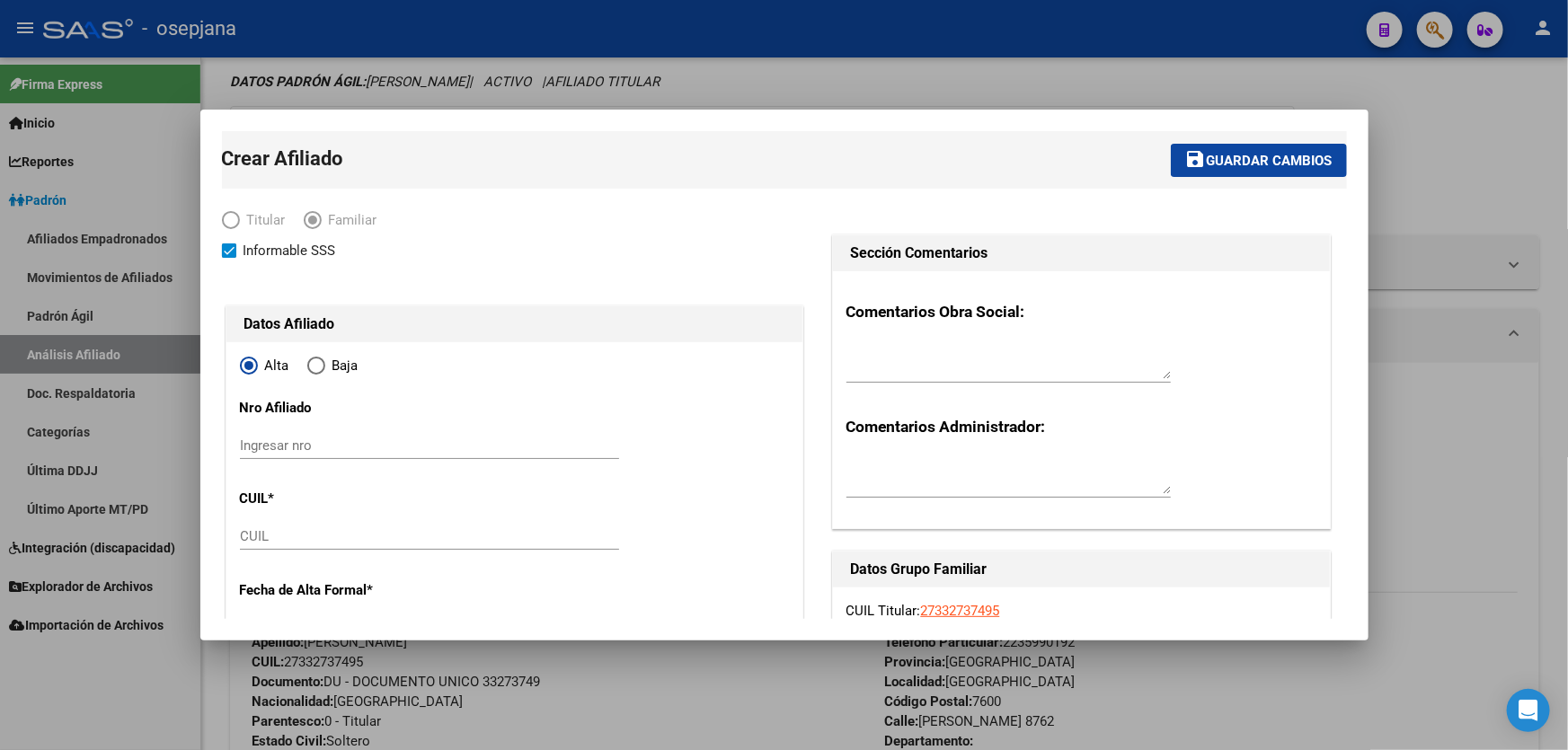
type input "30-59083140-5"
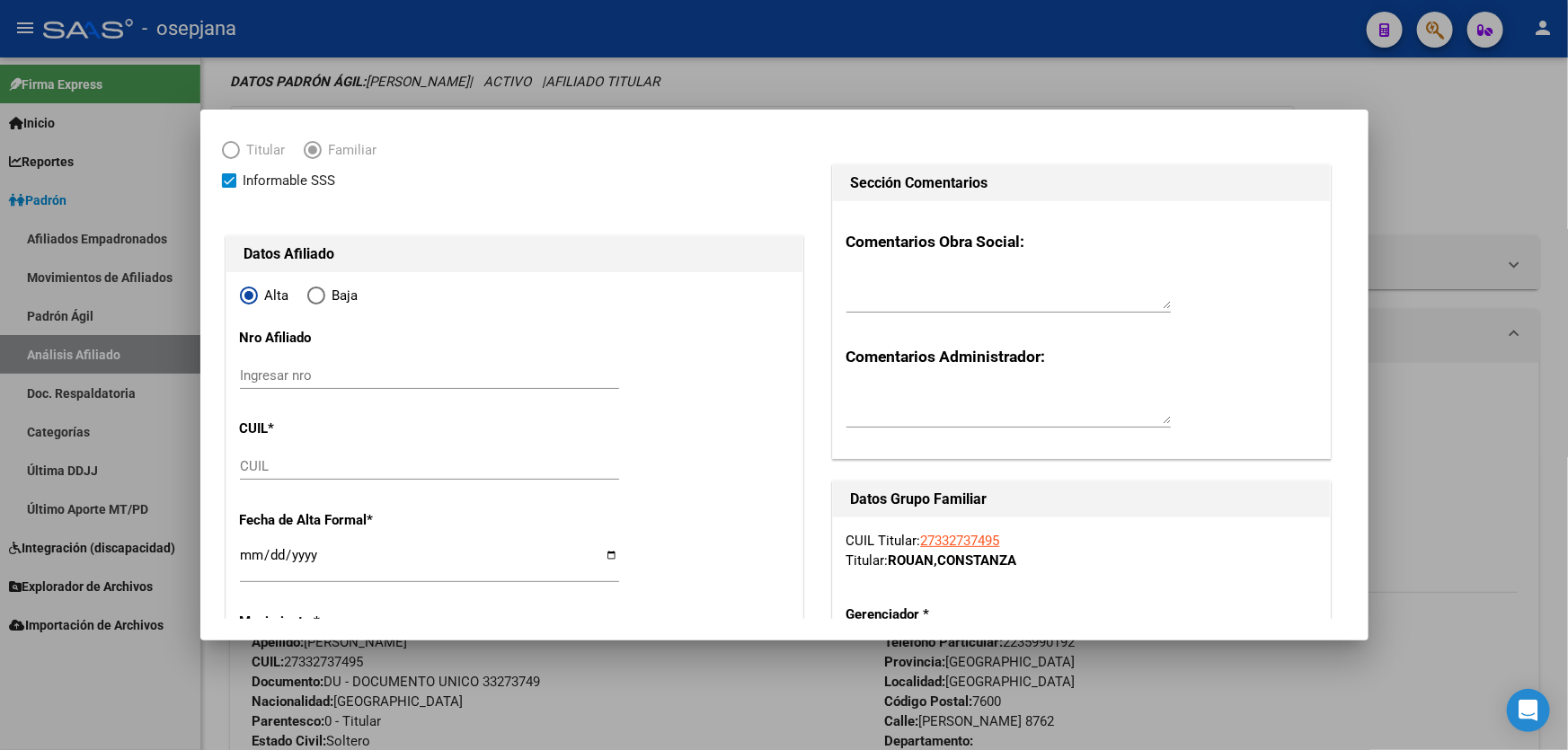
scroll to position [245, 0]
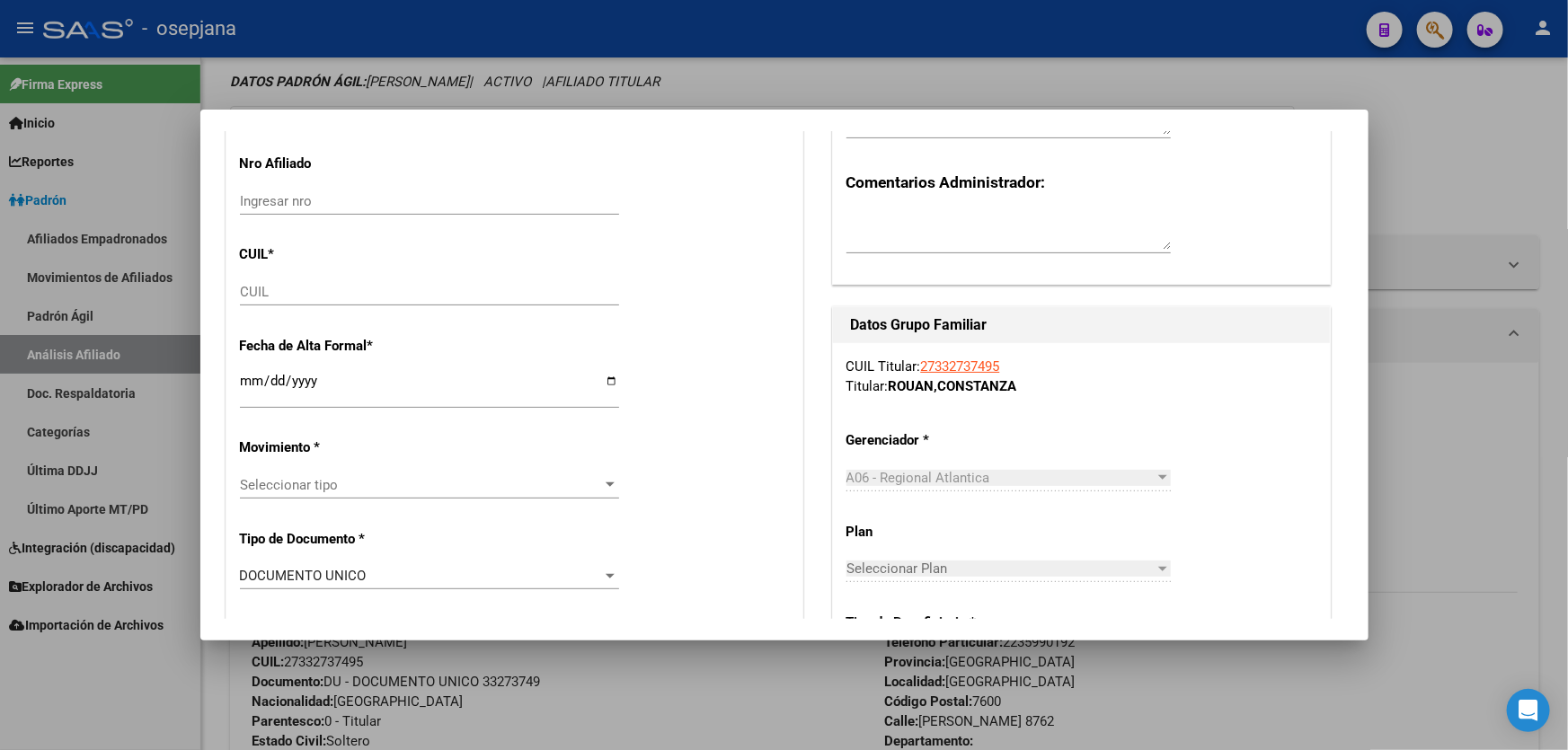
click at [265, 291] on input "CUIL" at bounding box center [429, 292] width 379 height 16
paste input "20-30296006-3"
type input "20-30296006-3"
click at [247, 378] on input "Ingresar fecha" at bounding box center [429, 389] width 379 height 29
type input "30296006"
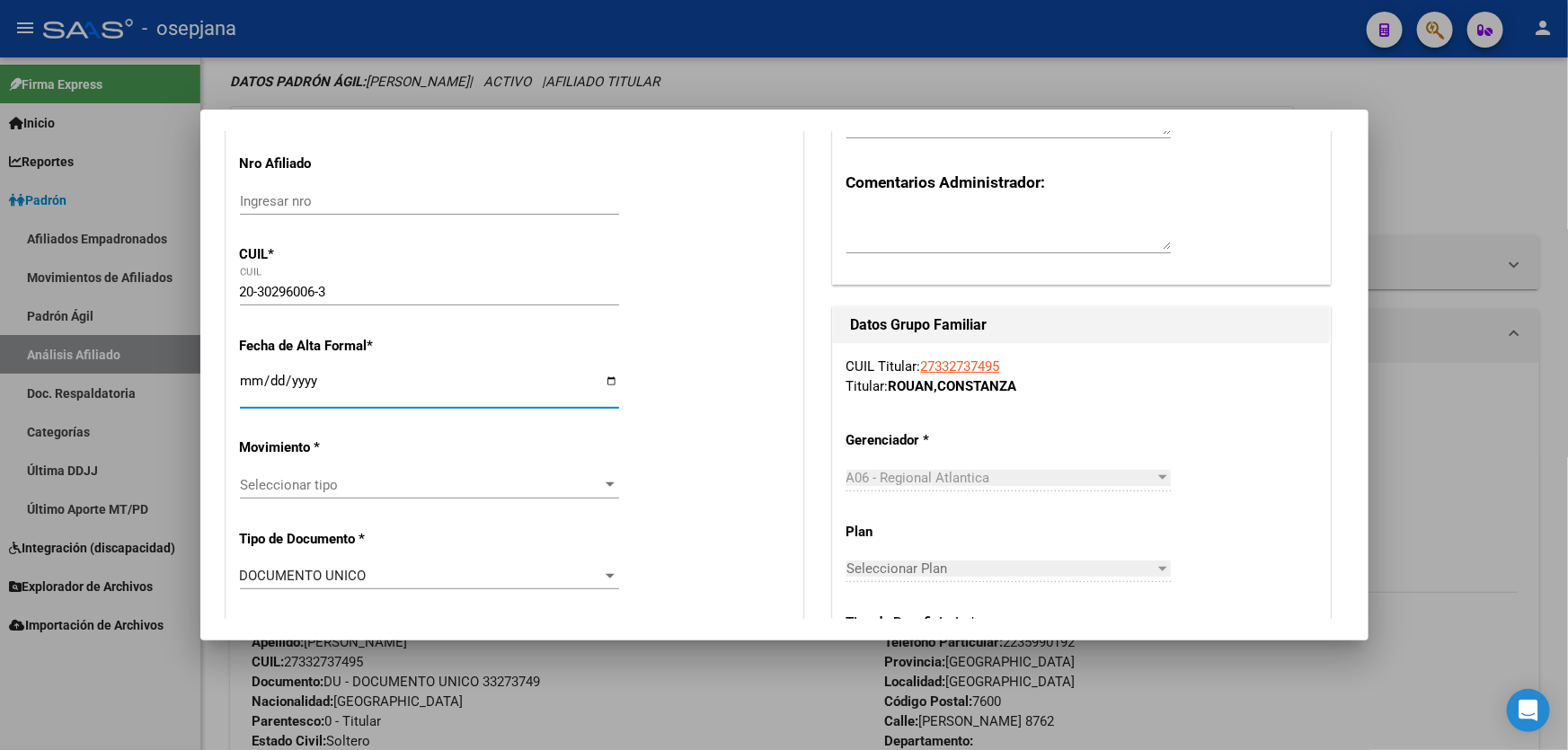
type input "GUZMAN"
type input "FERNANDO DAMIAN"
type input "1983-06-18"
type input "MAR DEL PLATA"
type input "232"
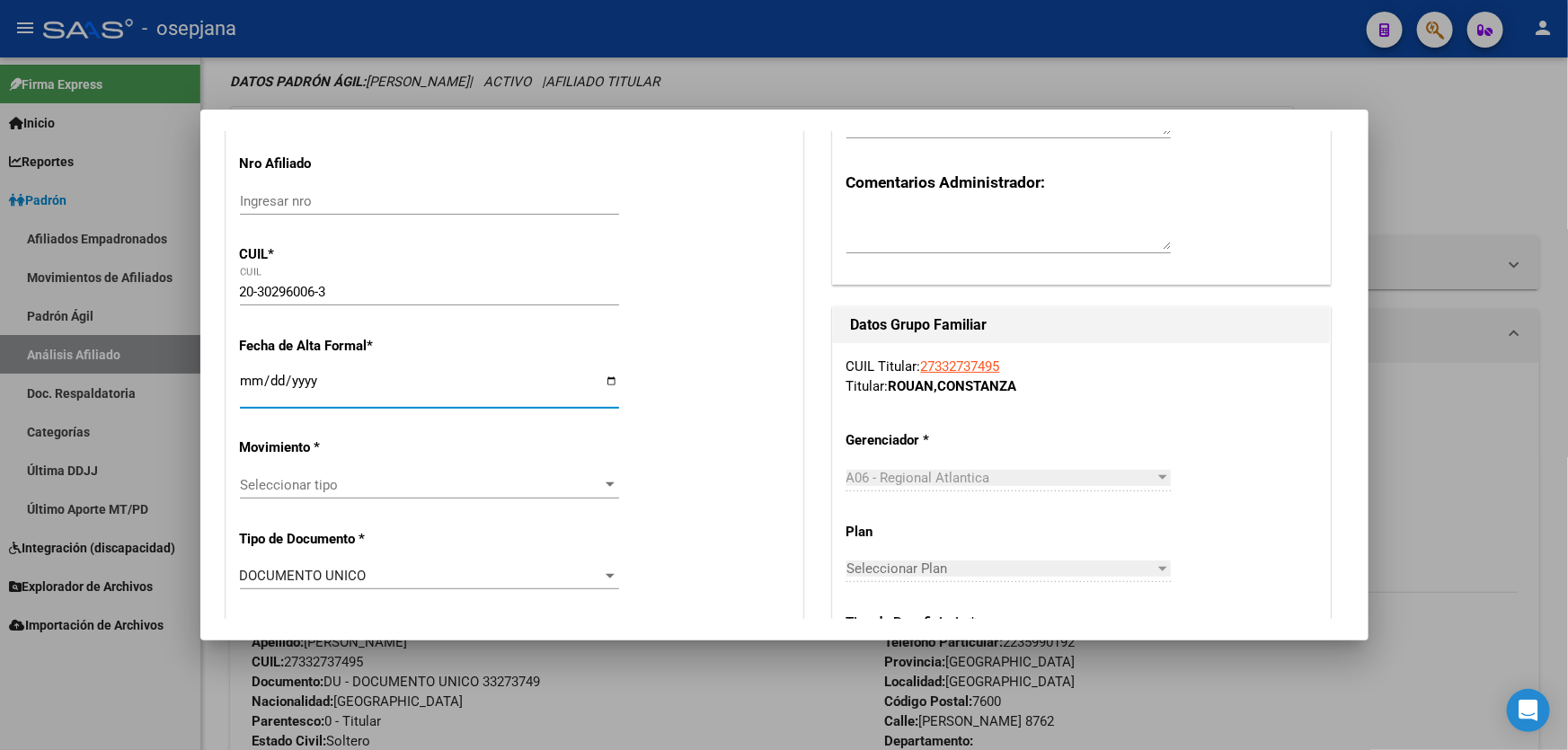
type input "1631"
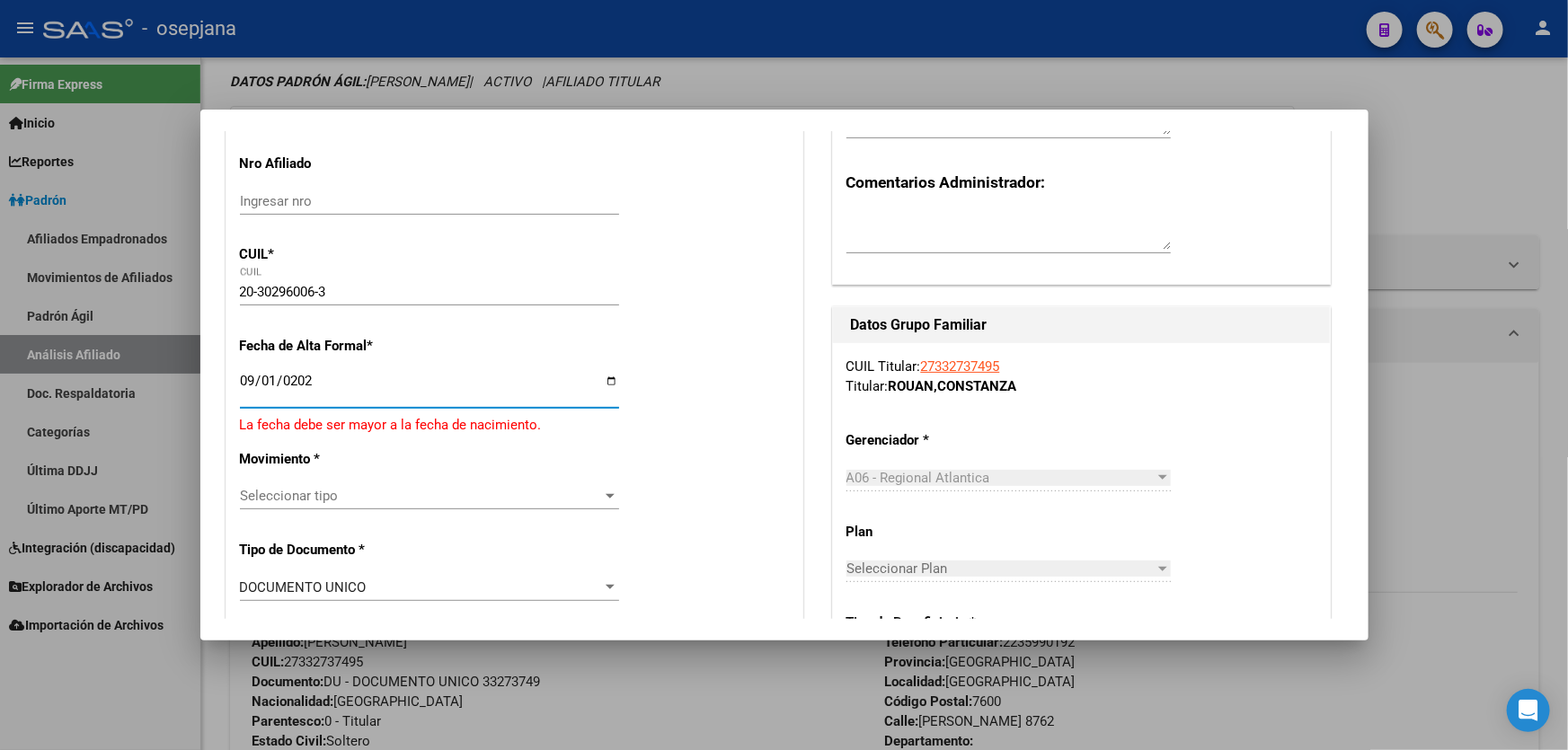
type input "2025-09-01"
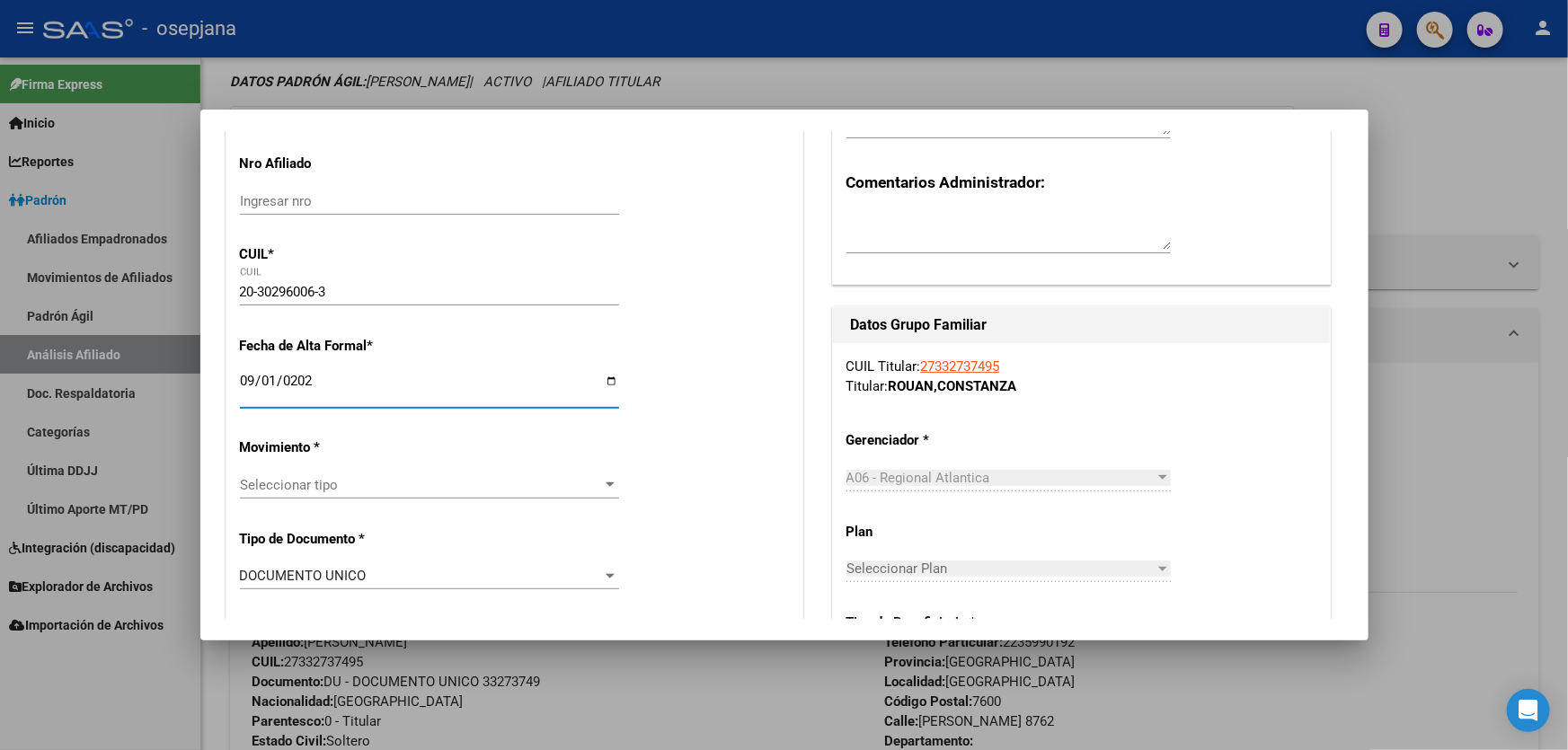
click at [421, 490] on span "Seleccionar tipo" at bounding box center [421, 485] width 363 height 16
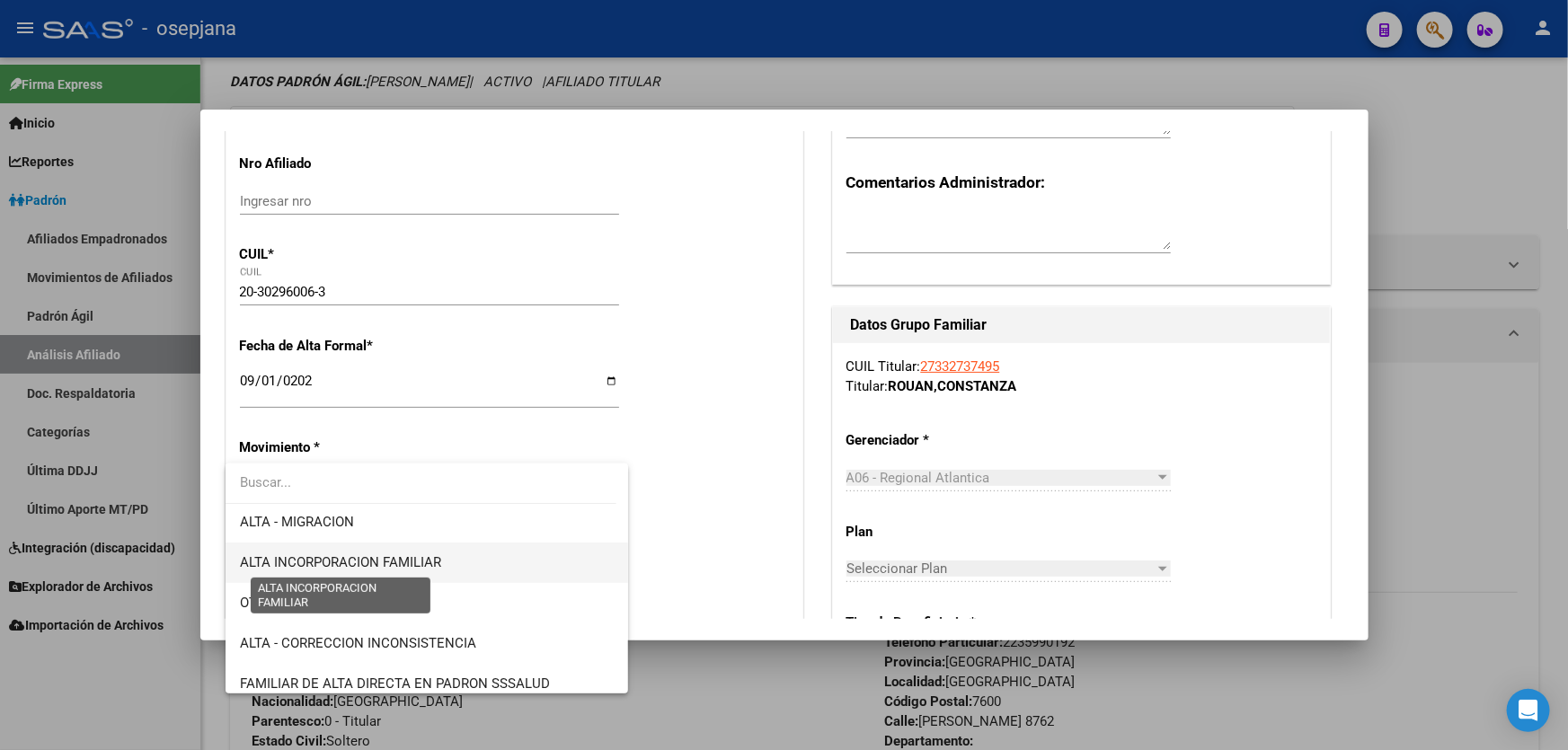
click at [409, 566] on span "ALTA INCORPORACION FAMILIAR" at bounding box center [340, 562] width 201 height 16
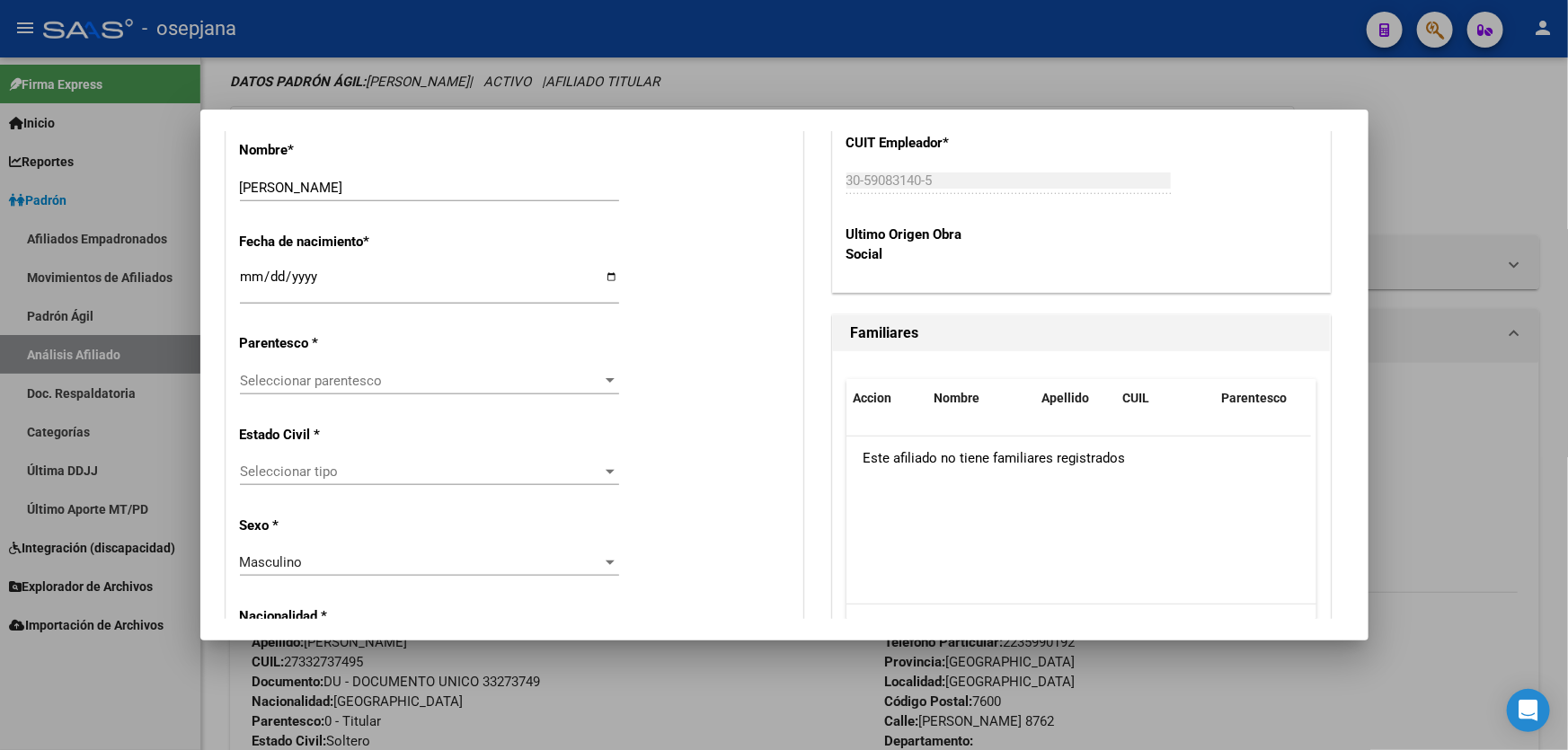
scroll to position [898, 0]
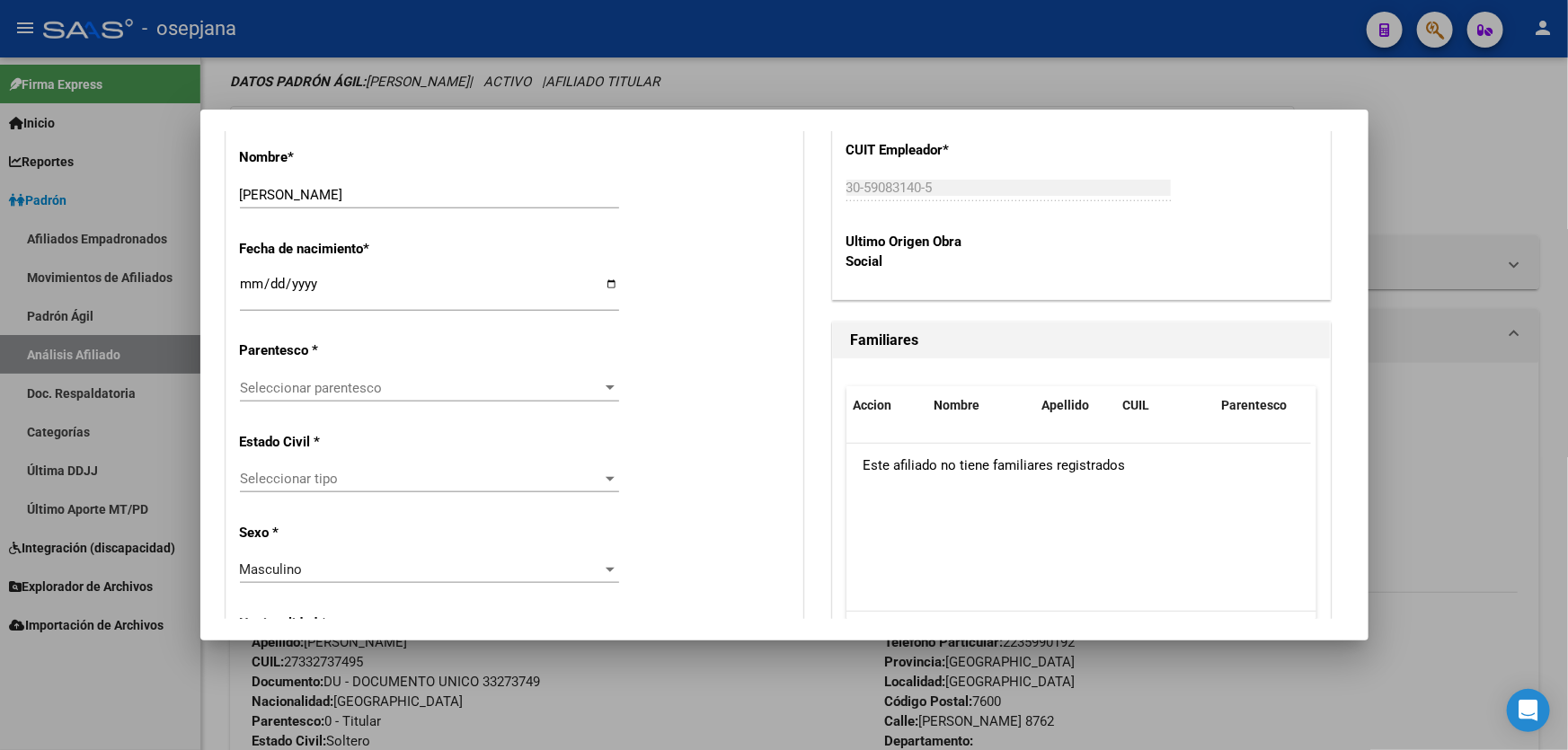
click at [535, 397] on div "Seleccionar parentesco Seleccionar parentesco" at bounding box center [429, 389] width 379 height 27
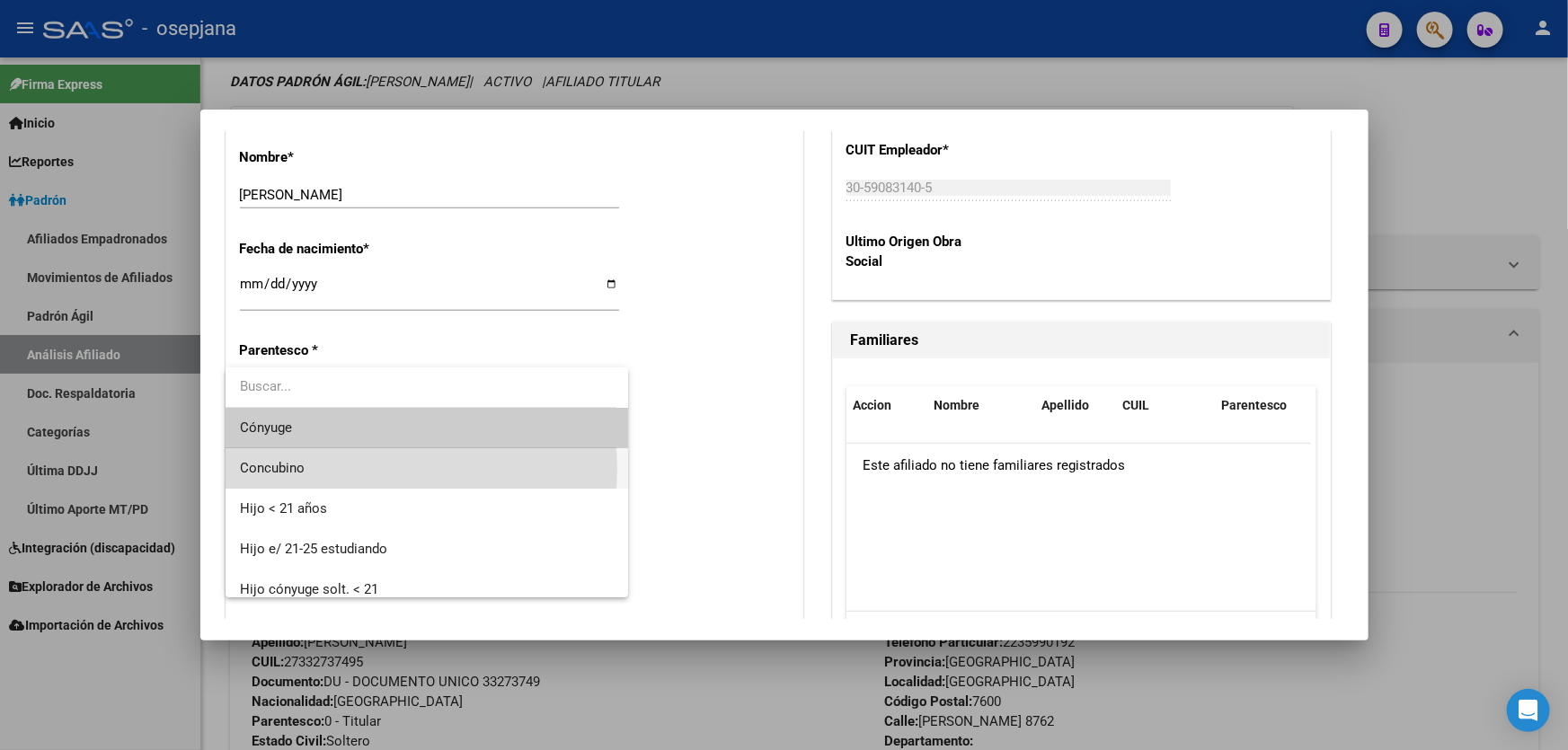
click at [356, 469] on span "Concubino" at bounding box center [427, 469] width 375 height 41
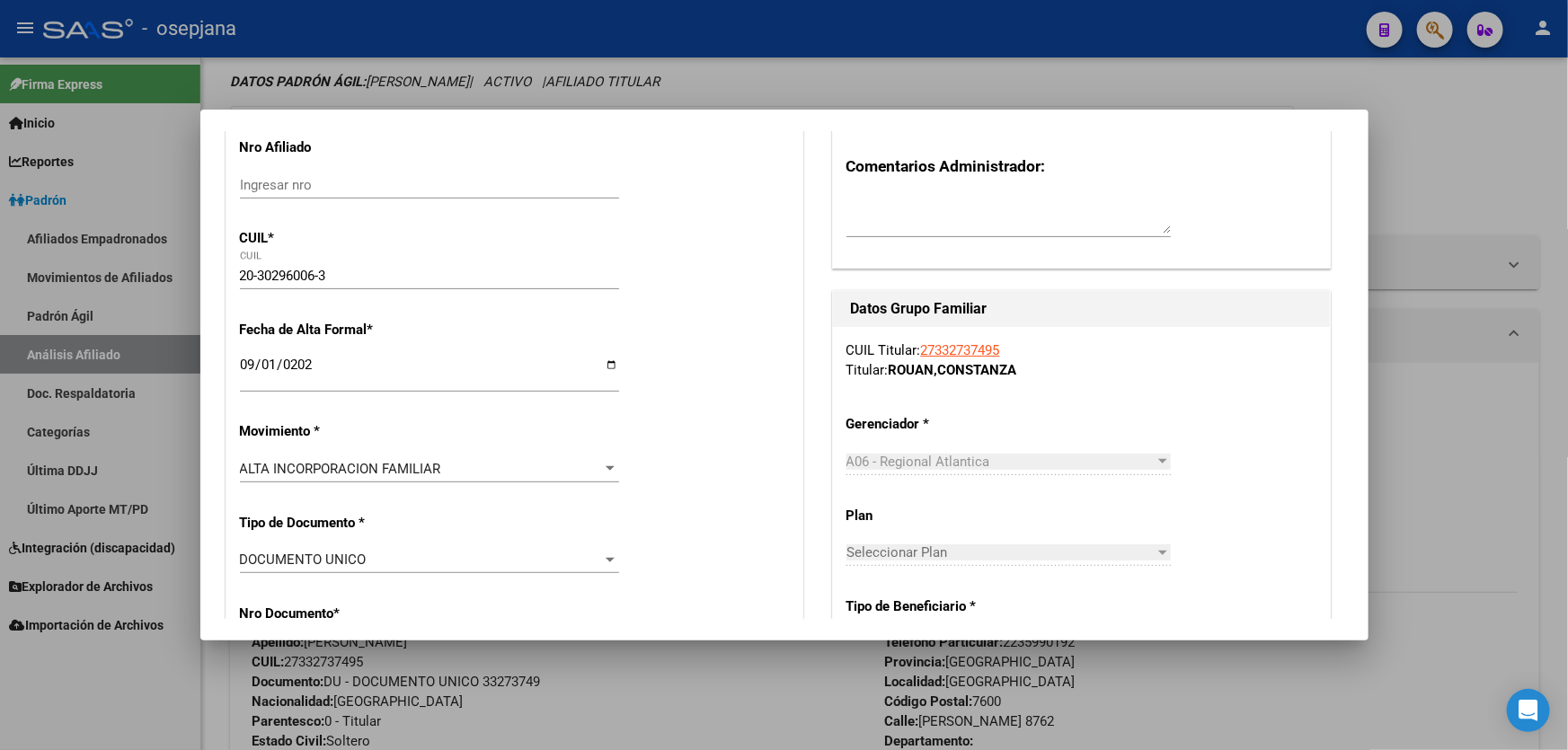
scroll to position [0, 0]
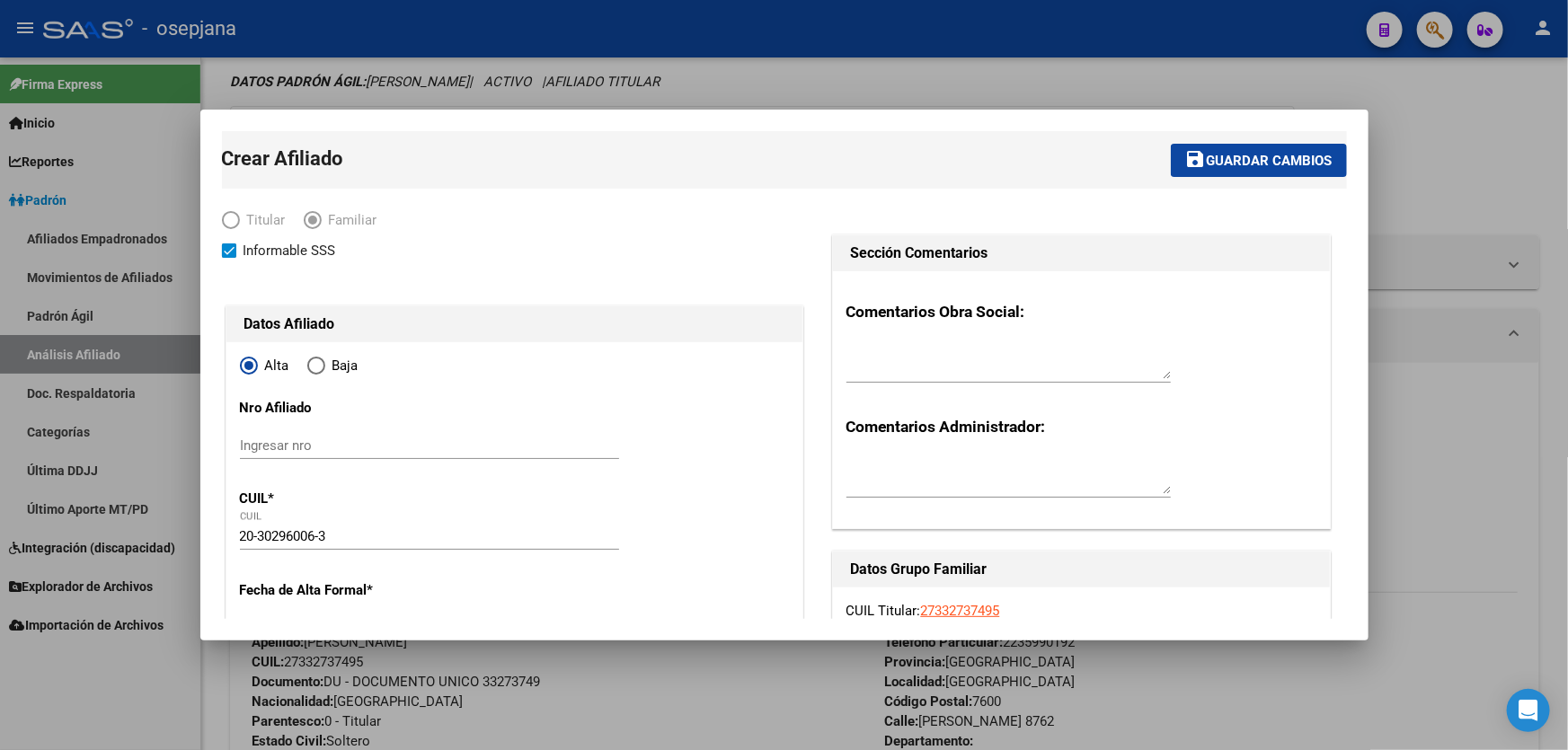
click at [1221, 153] on span "Guardar cambios" at bounding box center [1269, 160] width 126 height 16
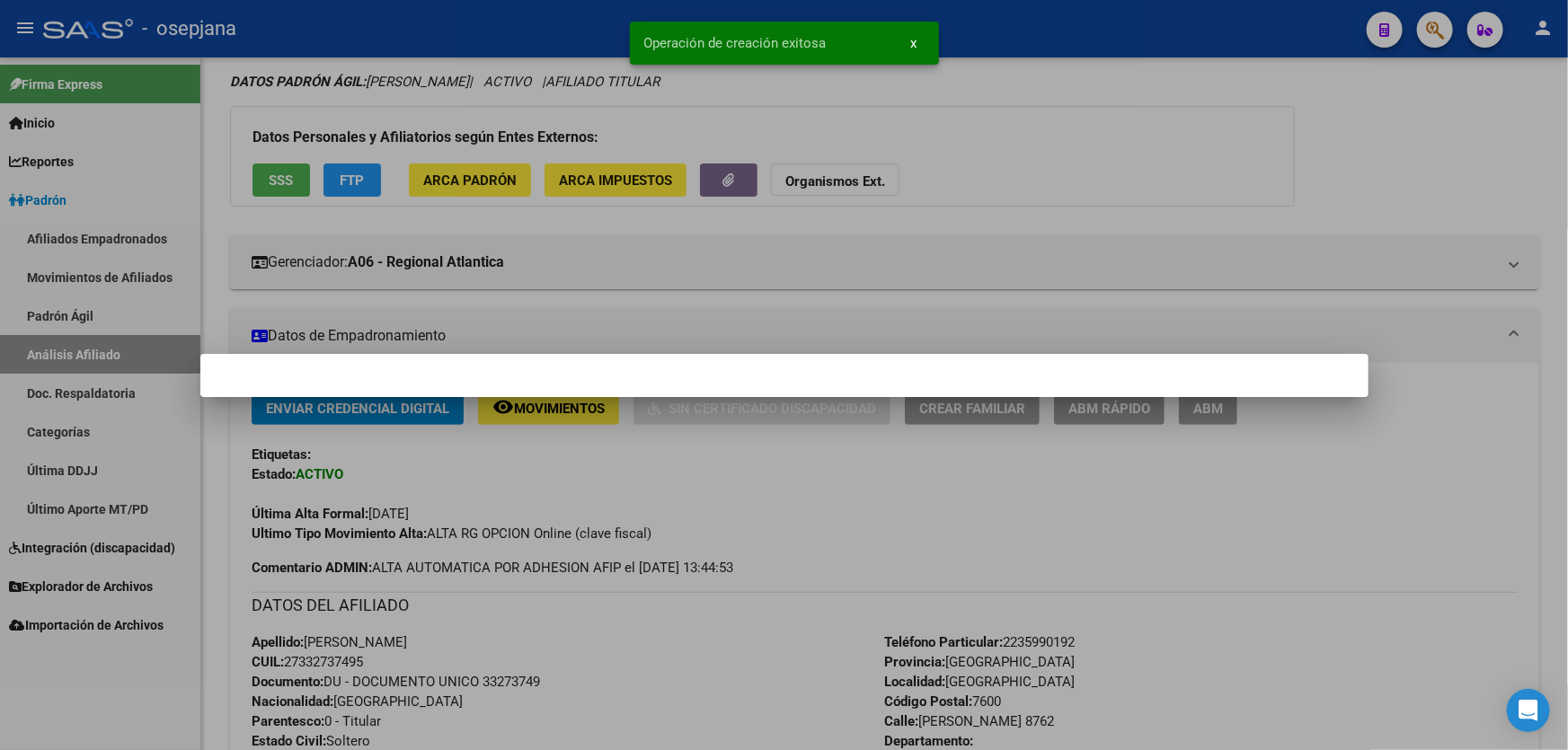
click at [1526, 156] on div at bounding box center [784, 375] width 1568 height 750
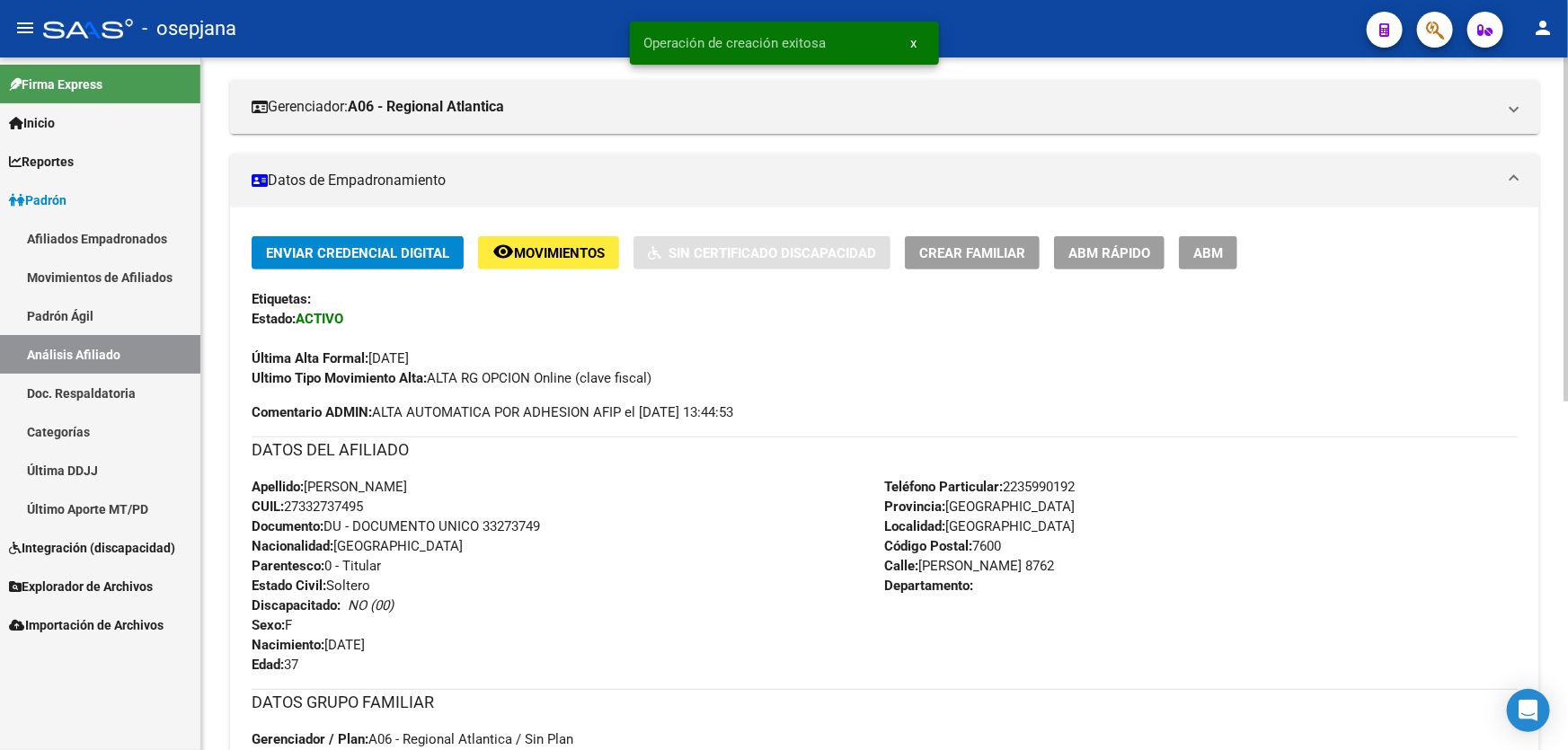
scroll to position [293, 0]
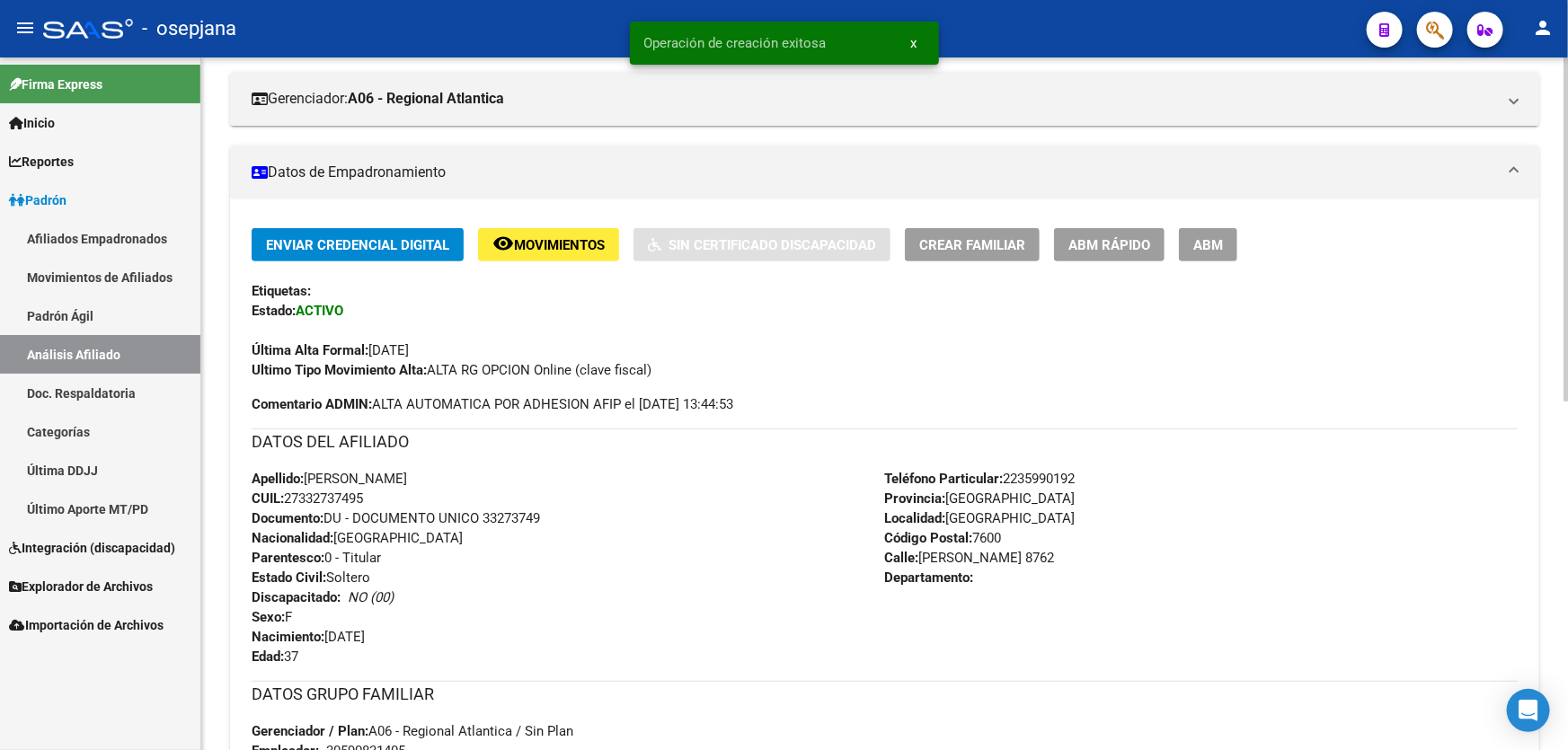
click at [1104, 248] on span "ABM Rápido" at bounding box center [1109, 245] width 82 height 16
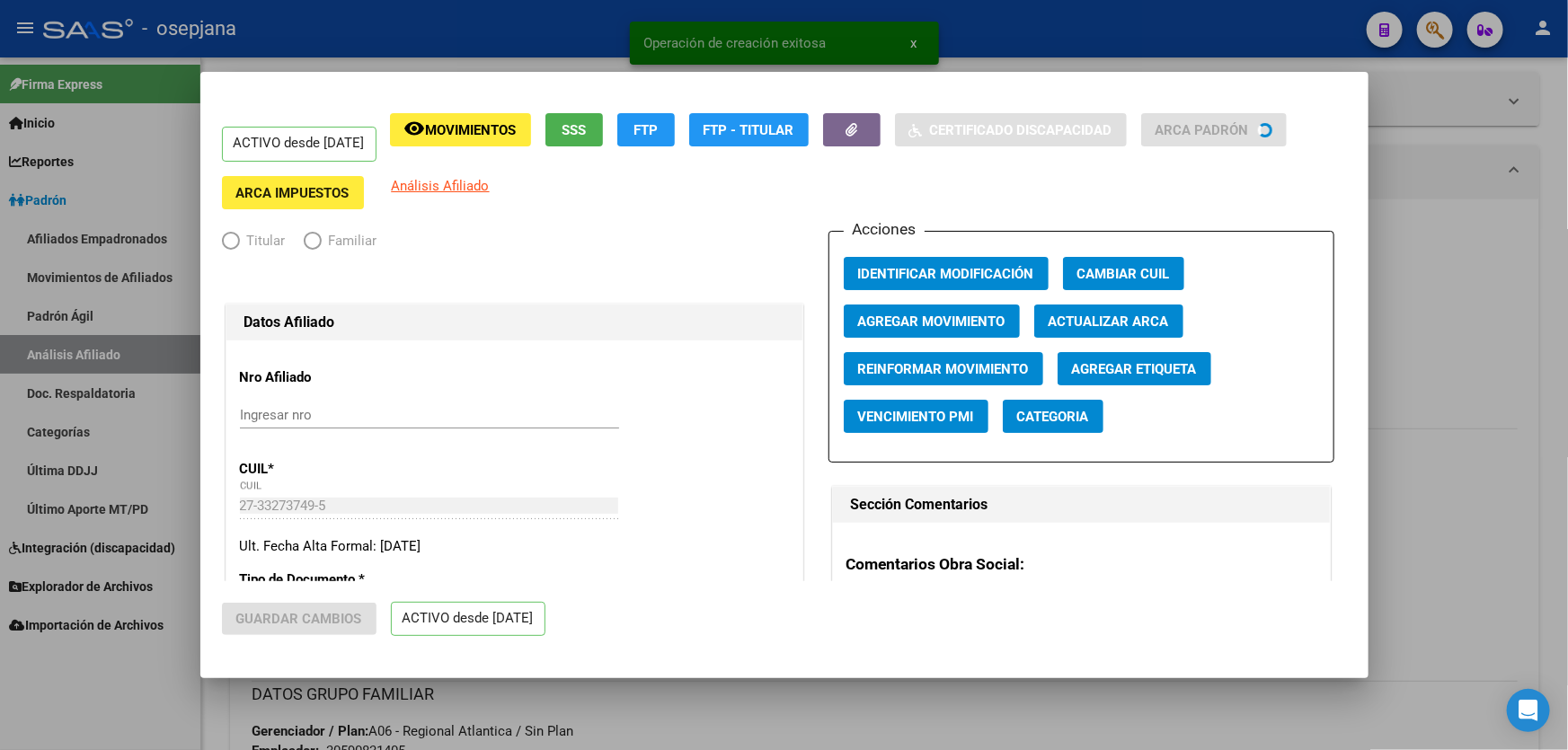
radio input "true"
type input "30-59083140-5"
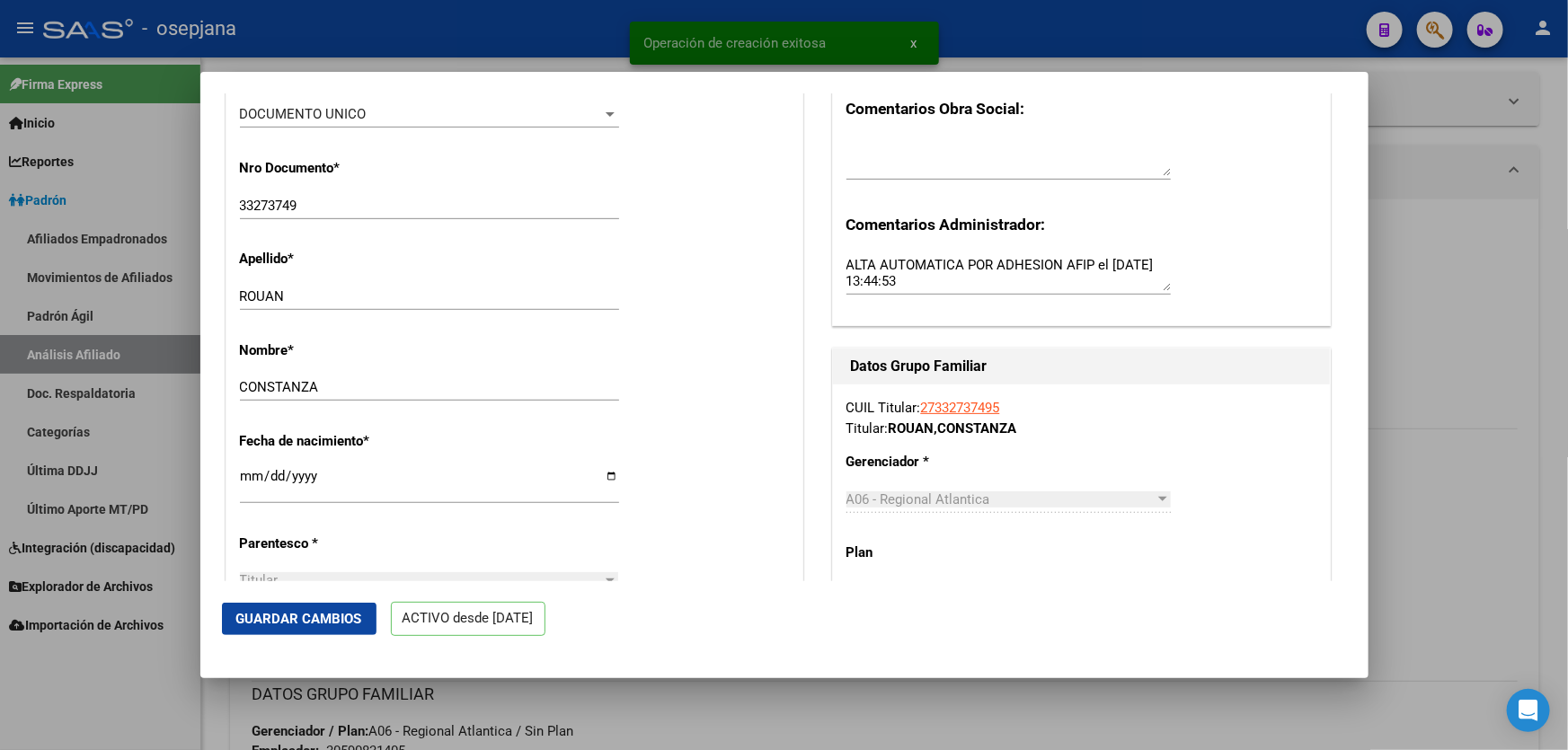
scroll to position [735, 0]
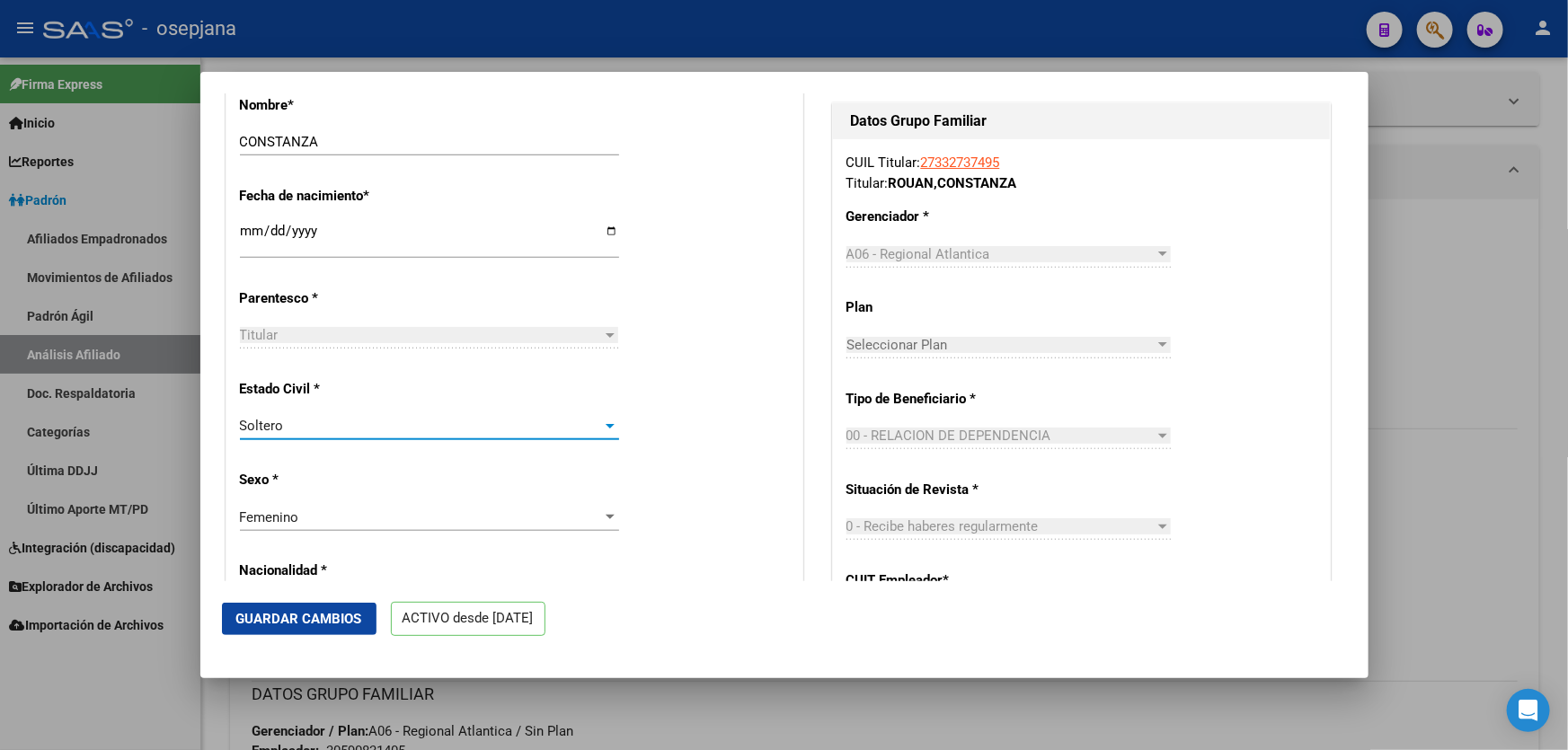
click at [364, 434] on div "Soltero" at bounding box center [421, 425] width 363 height 16
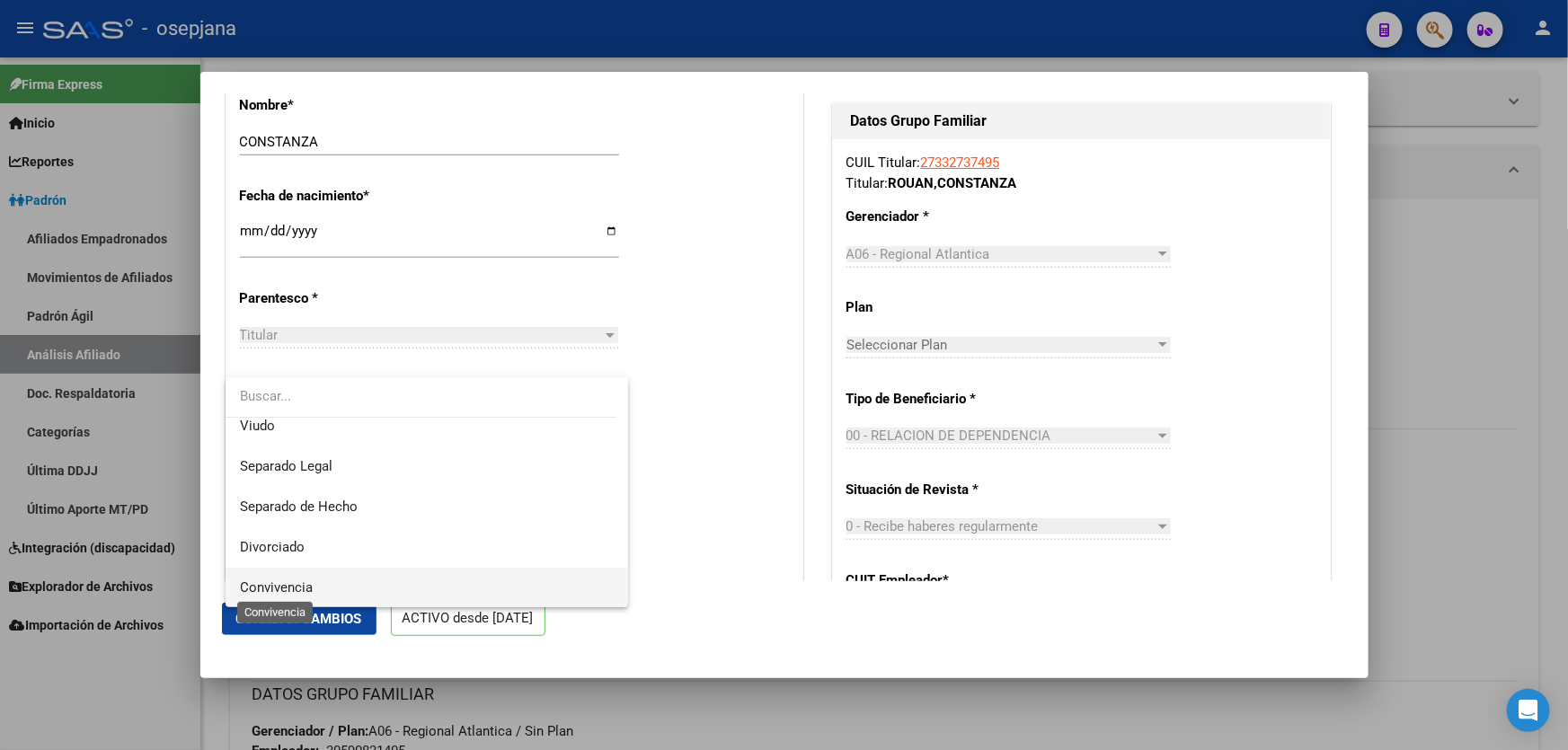
click at [307, 583] on span "Convivencia" at bounding box center [276, 588] width 73 height 16
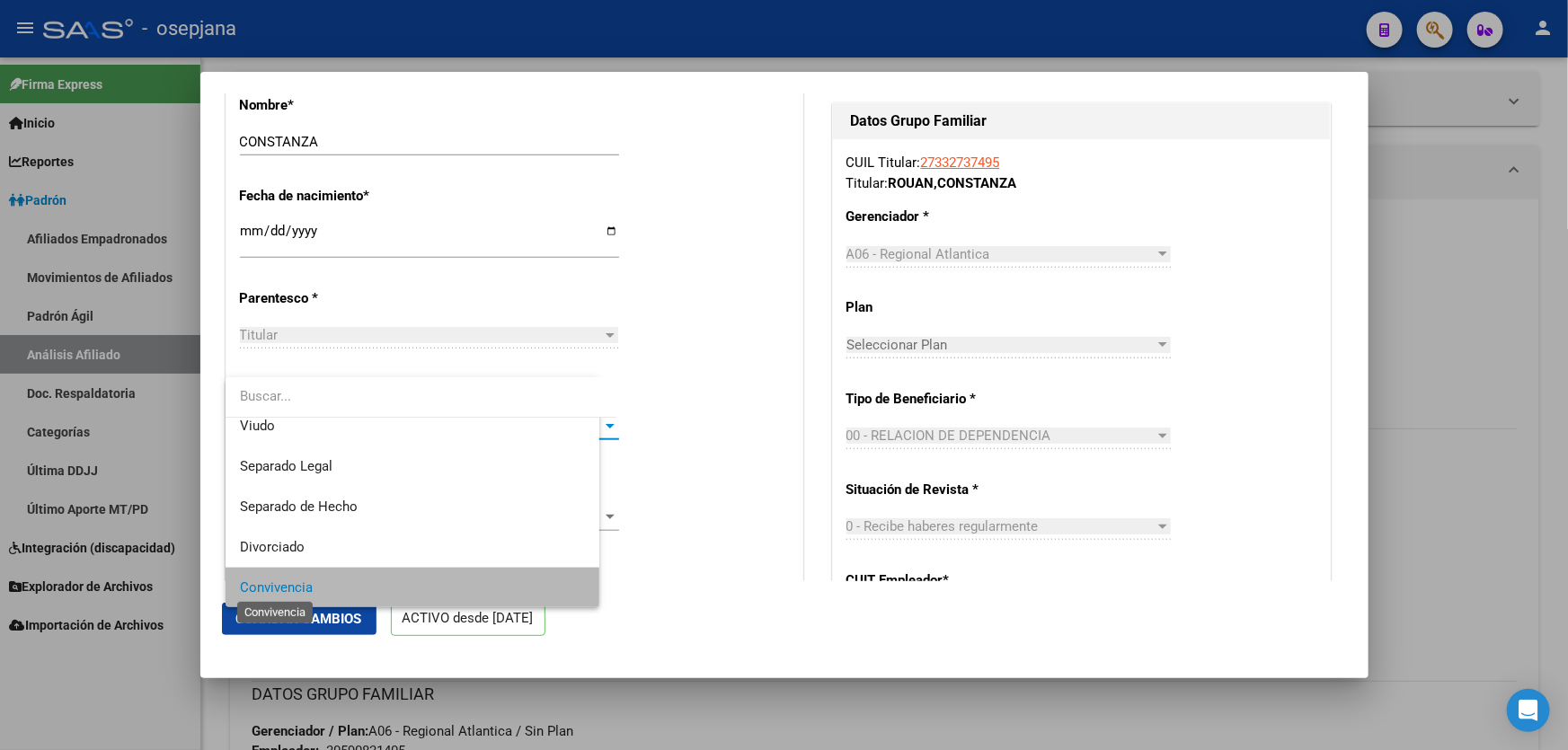
scroll to position [92, 0]
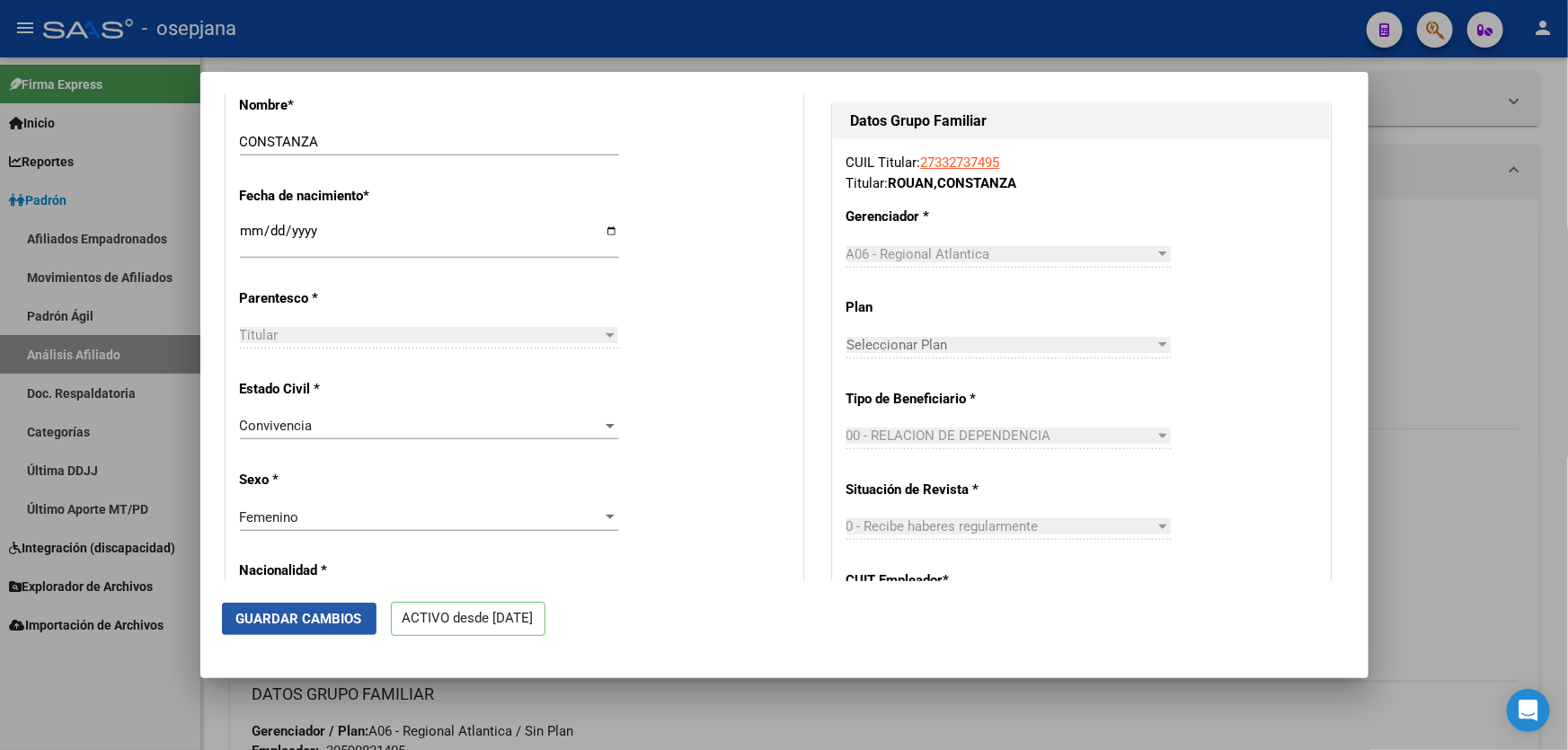
click at [293, 614] on span "Guardar Cambios" at bounding box center [299, 619] width 126 height 16
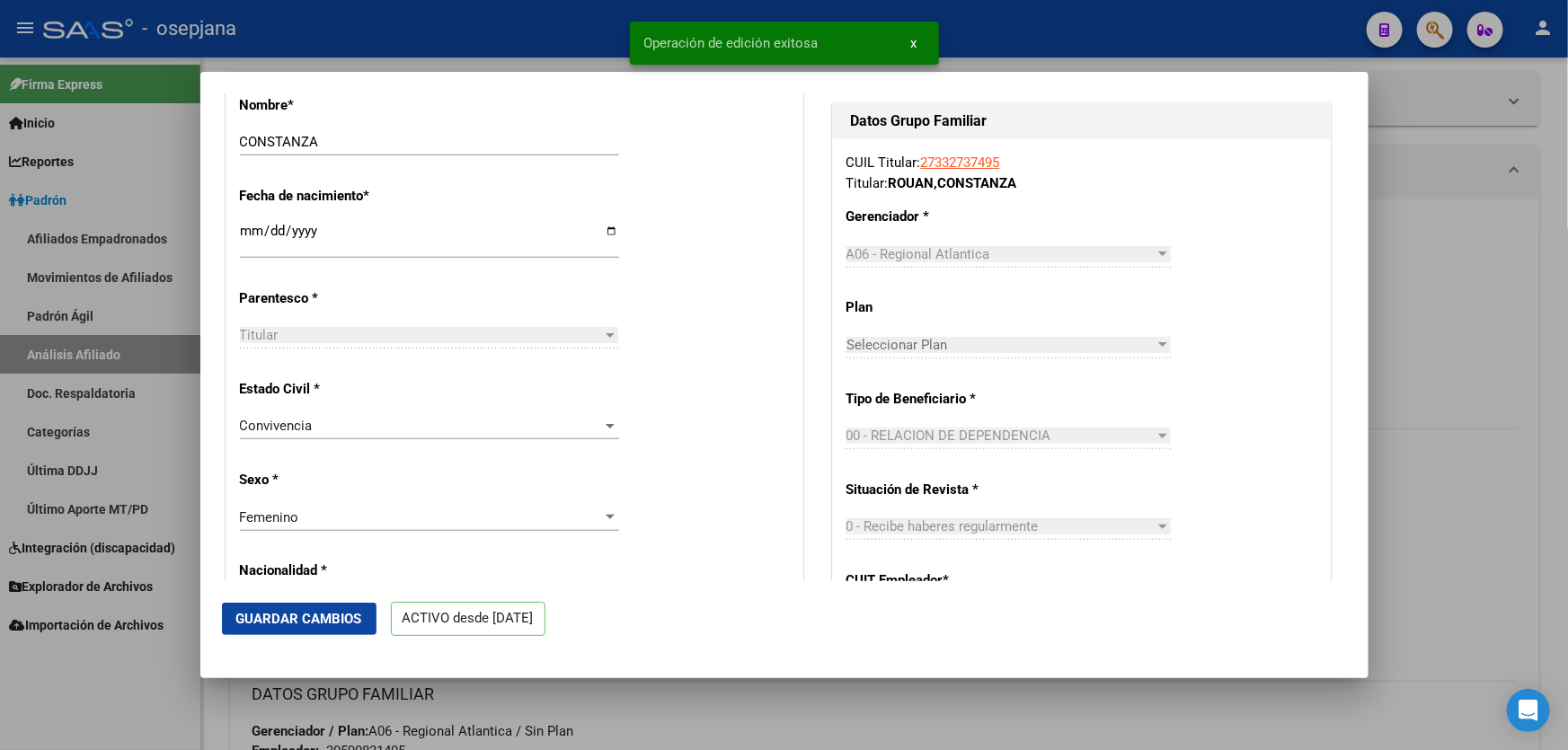
click at [1549, 313] on div at bounding box center [784, 375] width 1568 height 750
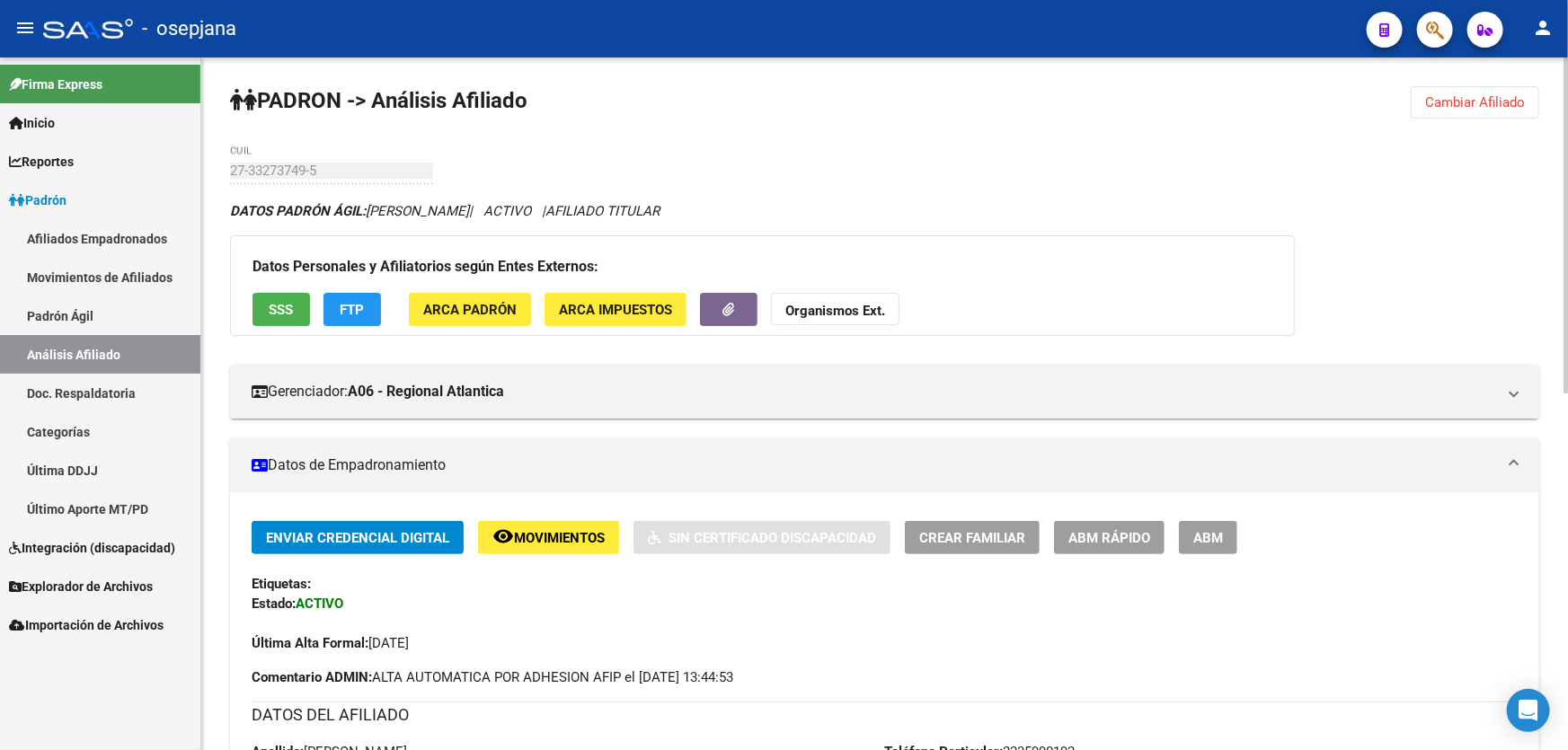
scroll to position [245, 0]
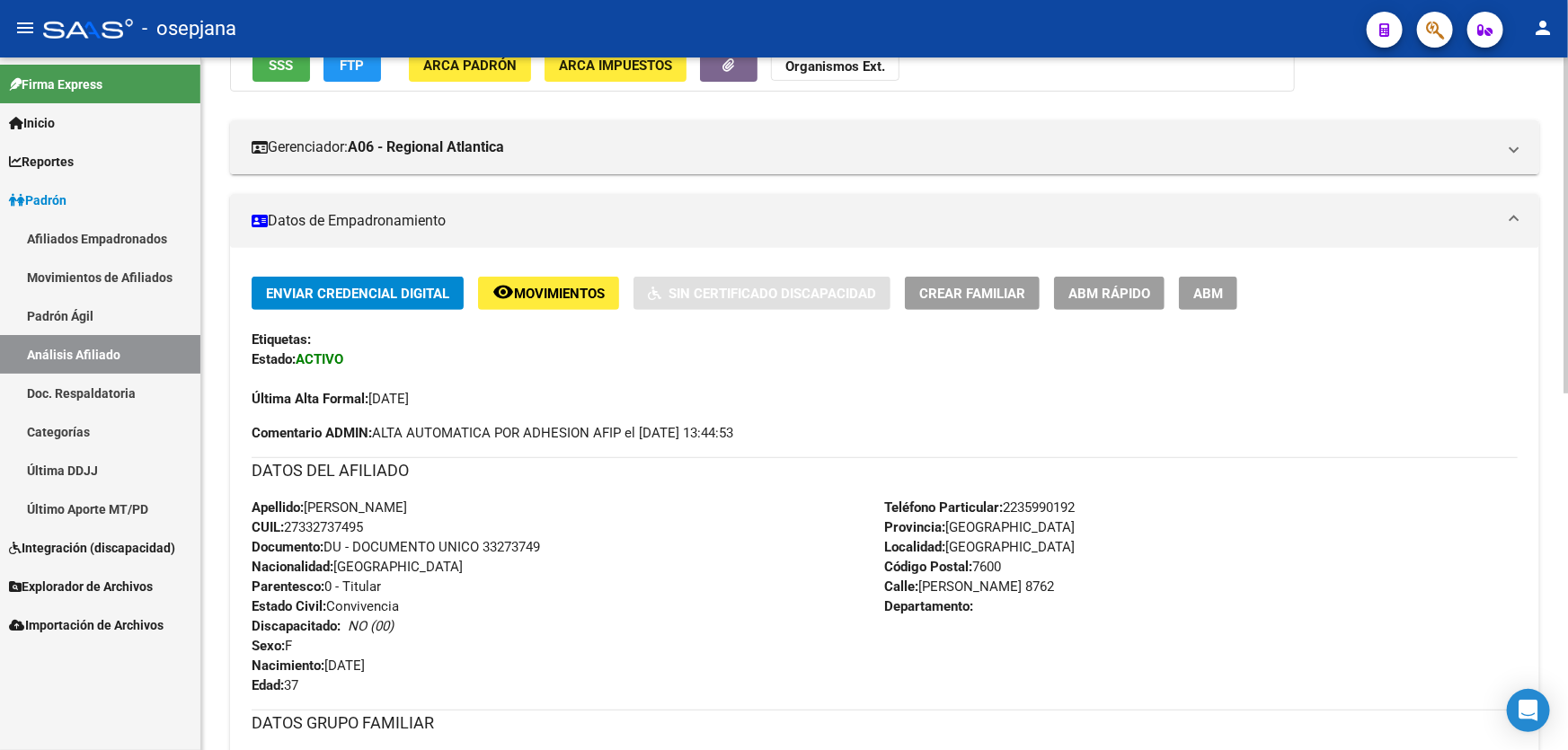
click at [994, 253] on div "Enviar Credencial Digital remove_red_eye Movimientos Sin Certificado Discapacid…" at bounding box center [885, 621] width 1309 height 746
click at [972, 307] on div "Enviar Credencial Digital remove_red_eye Movimientos Sin Certificado Discapacid…" at bounding box center [885, 342] width 1266 height 132
click at [979, 290] on span "Crear Familiar" at bounding box center [973, 294] width 106 height 16
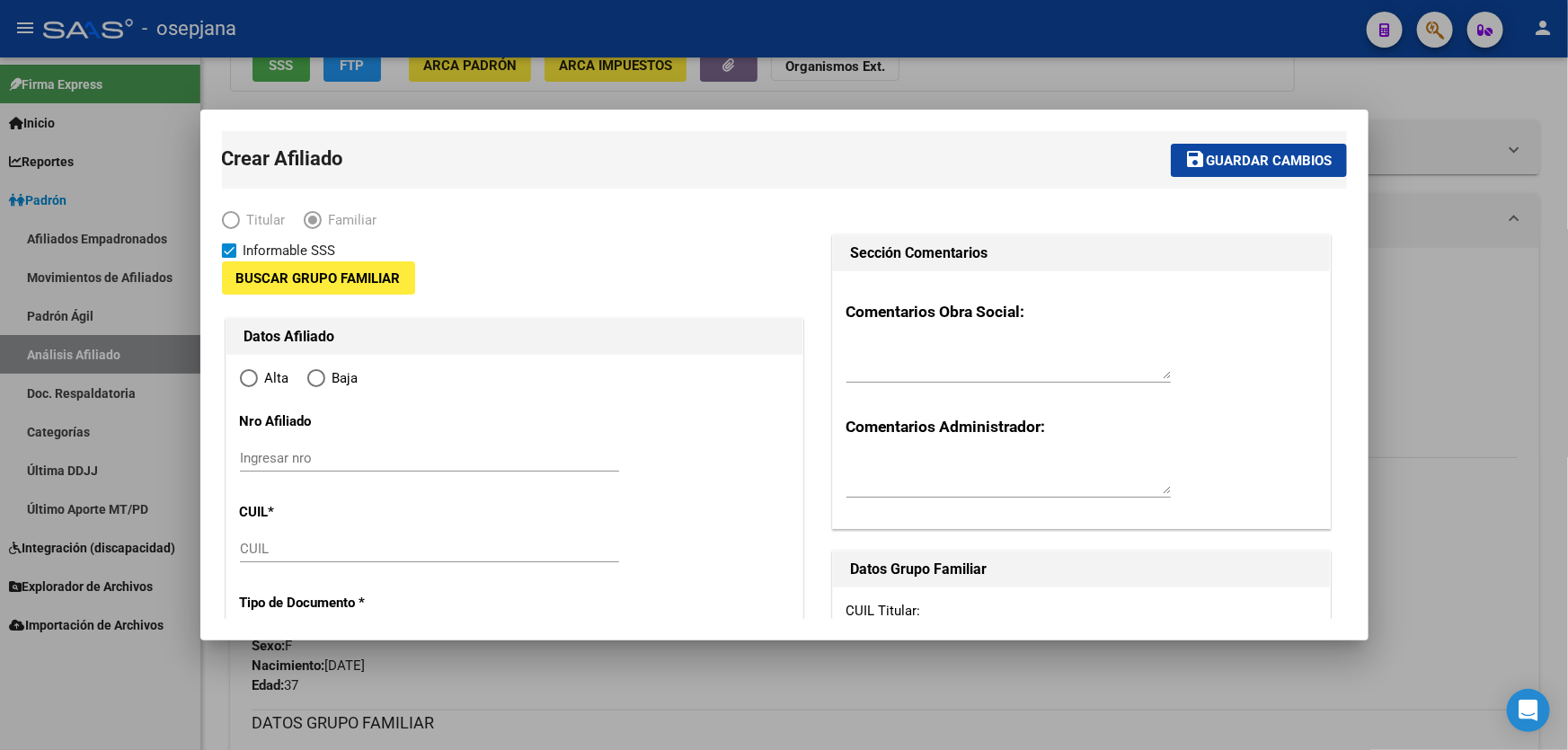
type input "30-59083140-5"
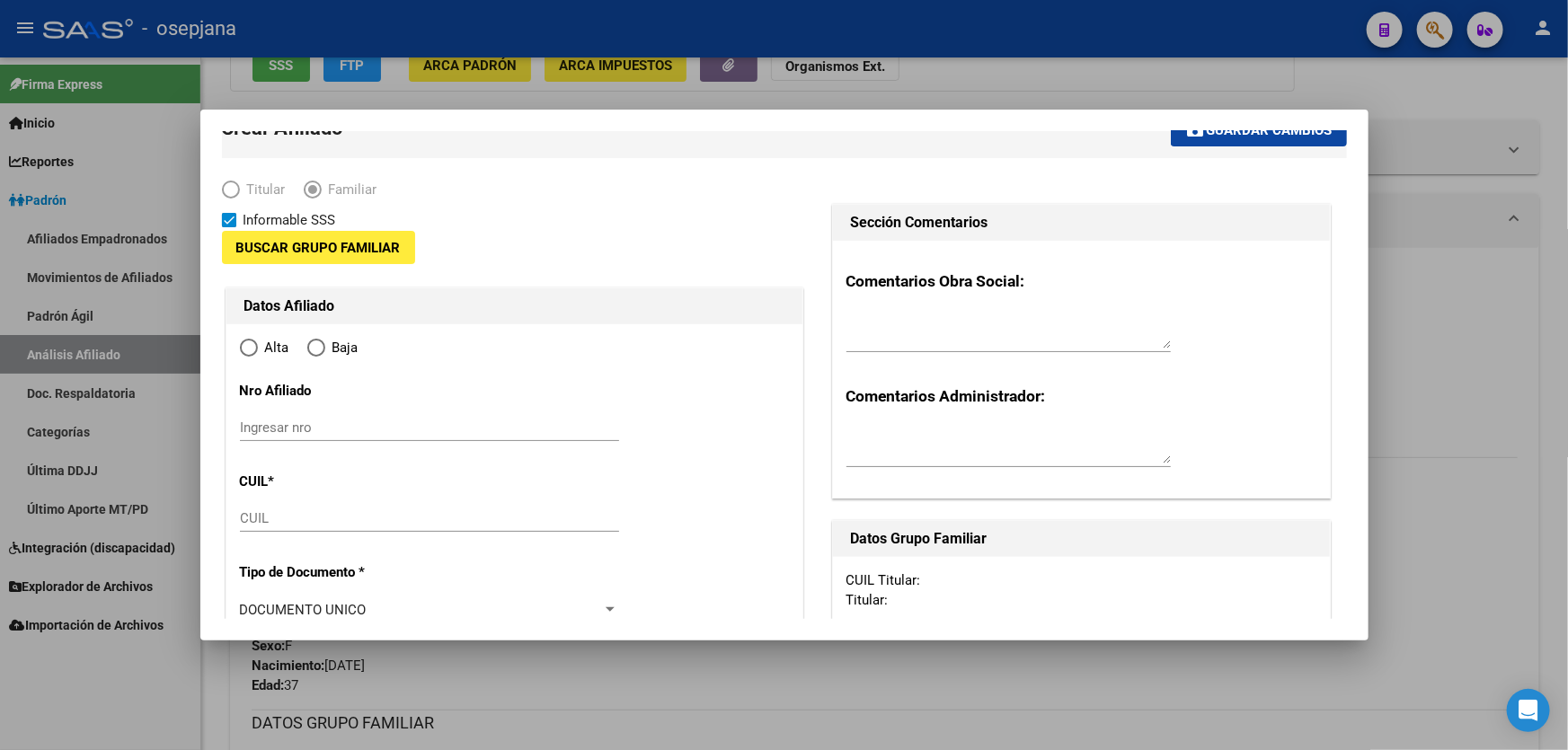
type input "MAR DEL PLATA"
type input "7600"
type input "CONCEPCION ARENAL"
type input "8762"
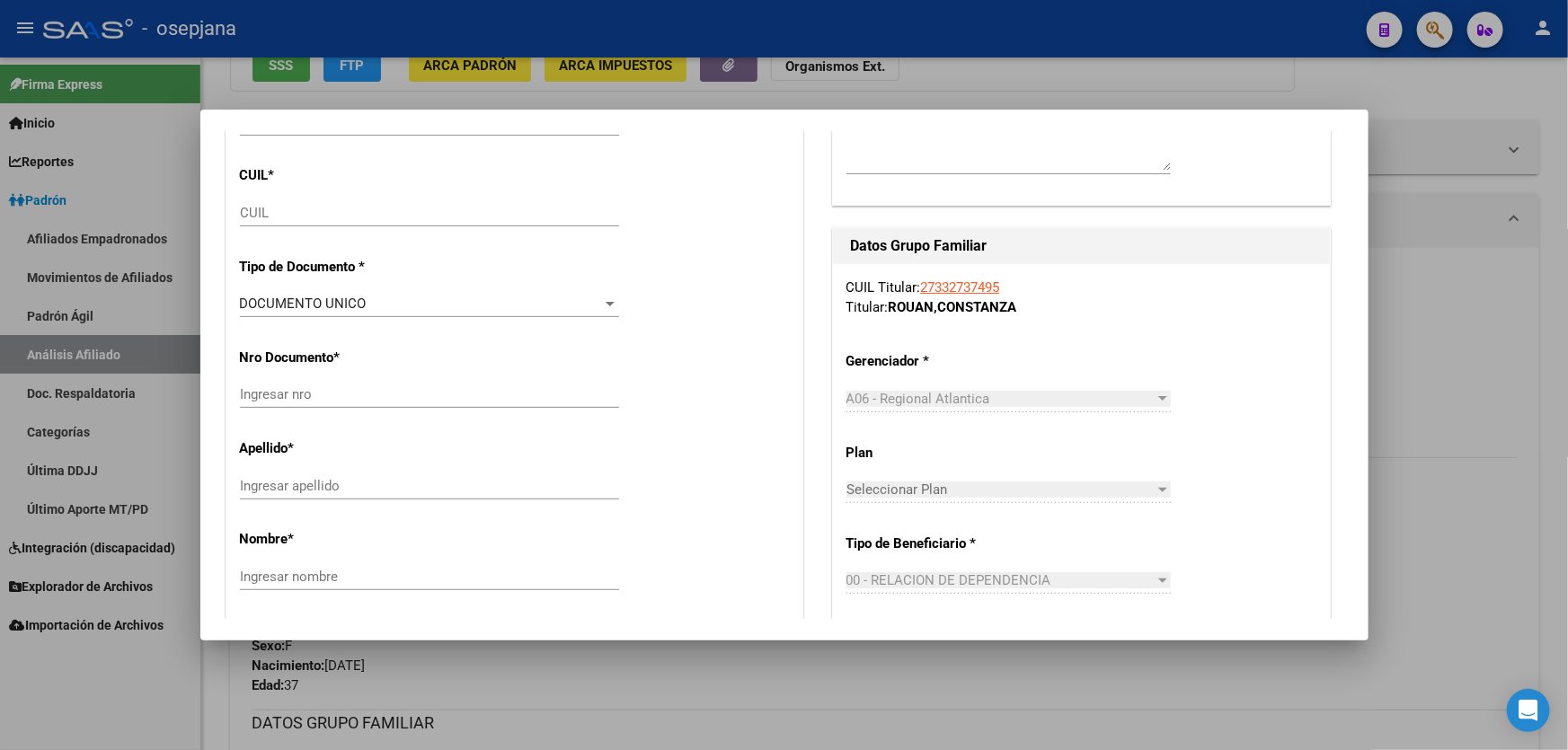
scroll to position [326, 0]
radio input "true"
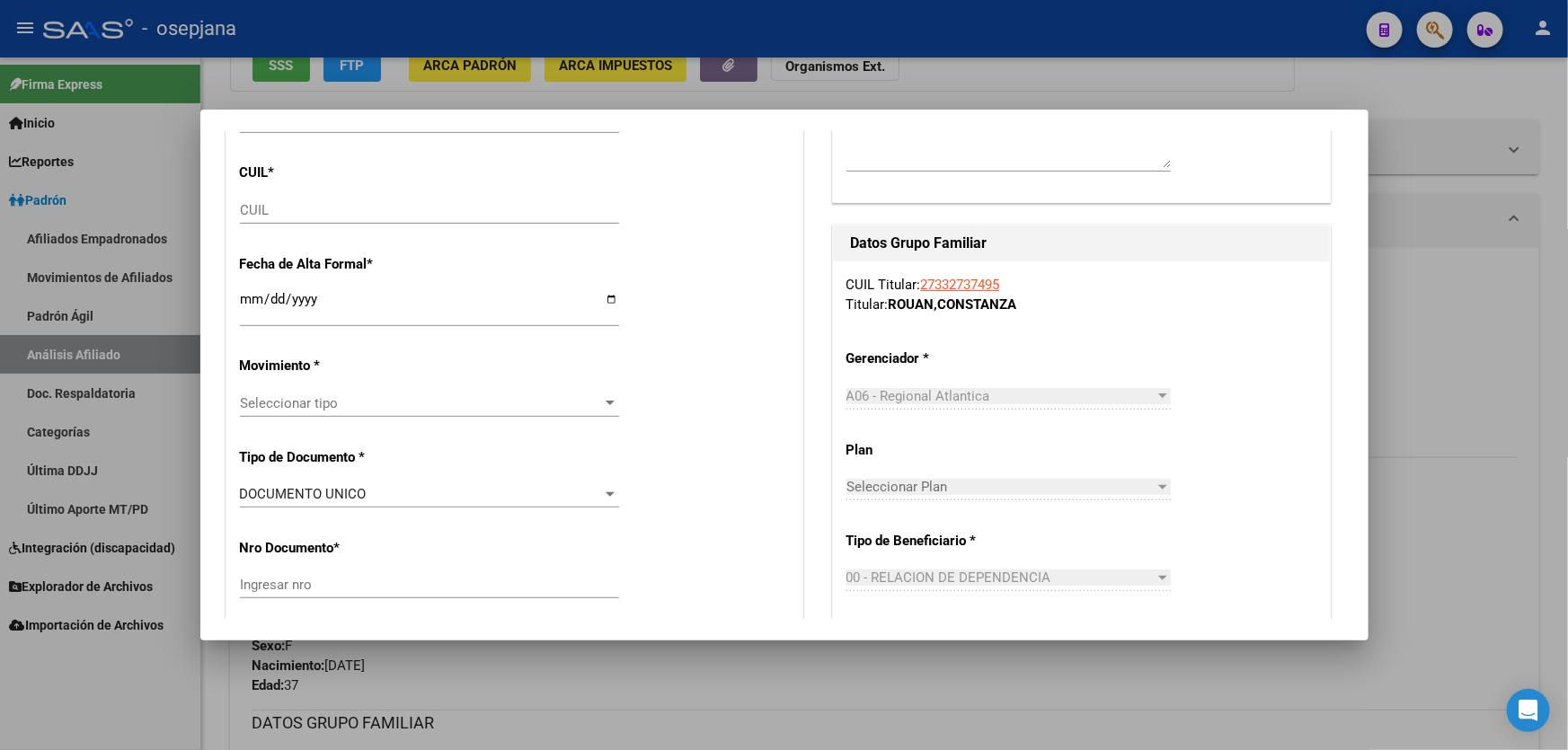
type input "30-59083140-5"
click at [270, 211] on input "CUIL" at bounding box center [429, 210] width 379 height 16
drag, startPoint x: 270, startPoint y: 211, endPoint x: 251, endPoint y: 211, distance: 19.0
click at [251, 211] on input "CUIL" at bounding box center [429, 210] width 379 height 16
paste input "27-50721295-1"
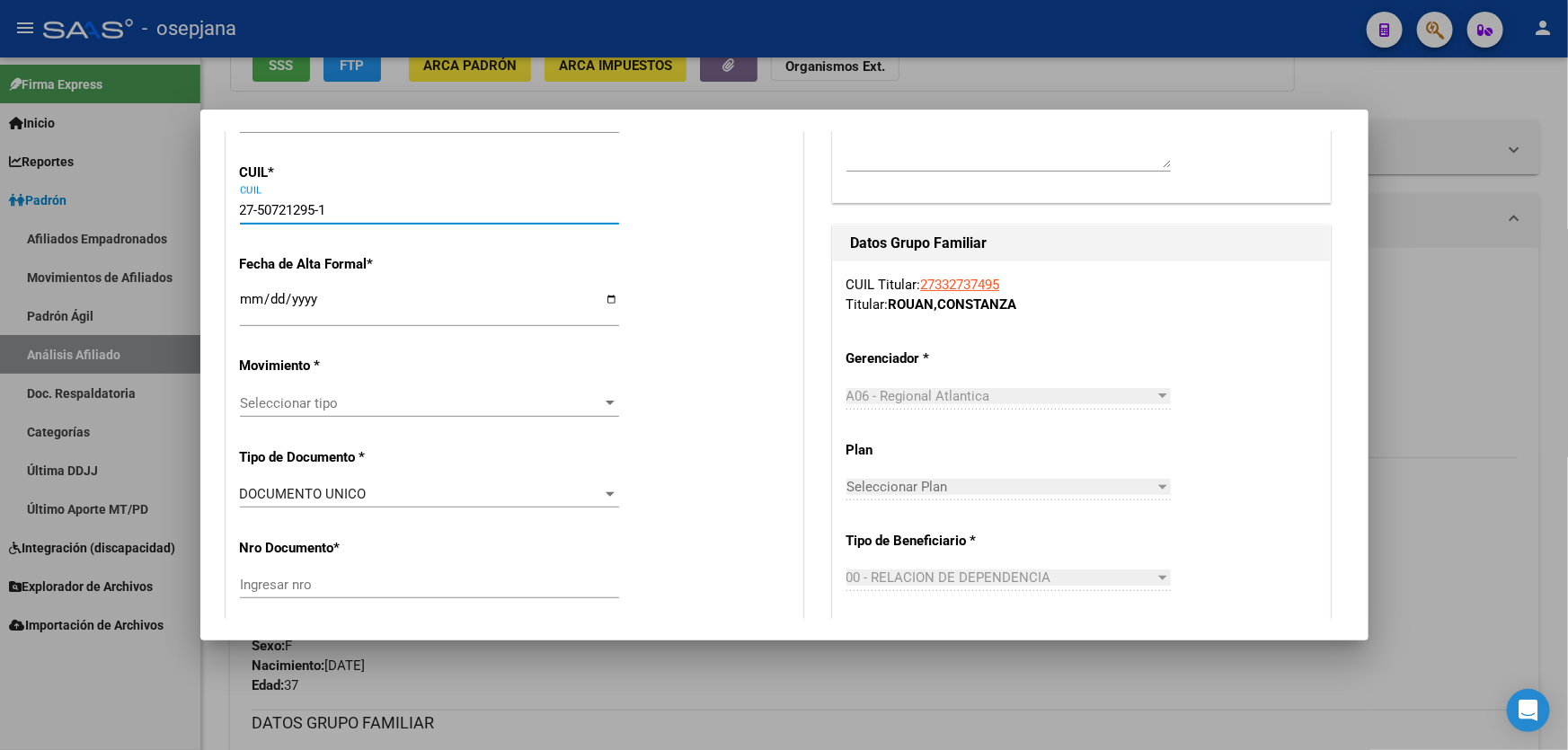
type input "27-50721295-1"
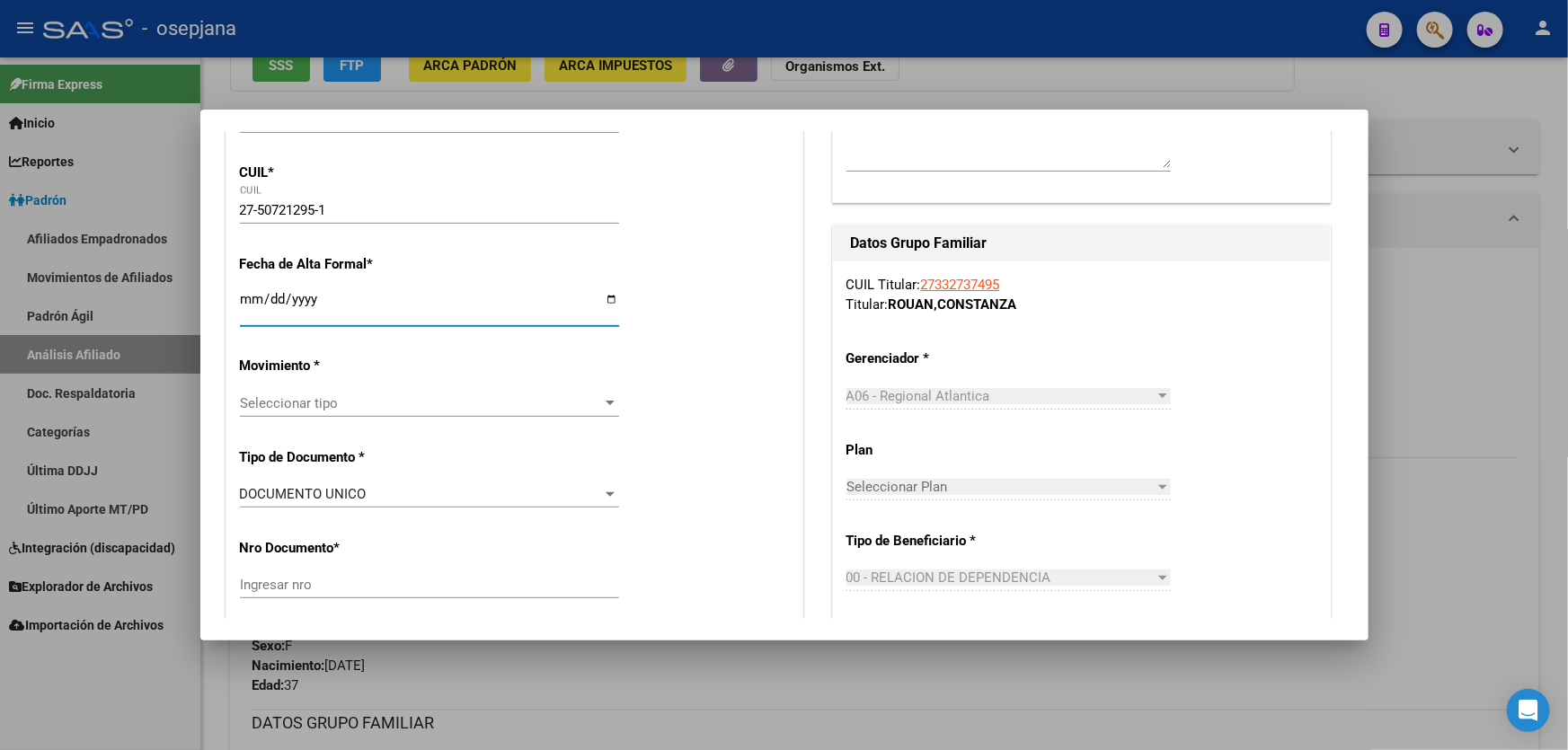
click at [247, 297] on input "Ingresar fecha" at bounding box center [429, 306] width 379 height 29
type input "50721295"
type input "GUZMAN ROUAN"
type input "JOSEFINA"
type input "2010-12-10"
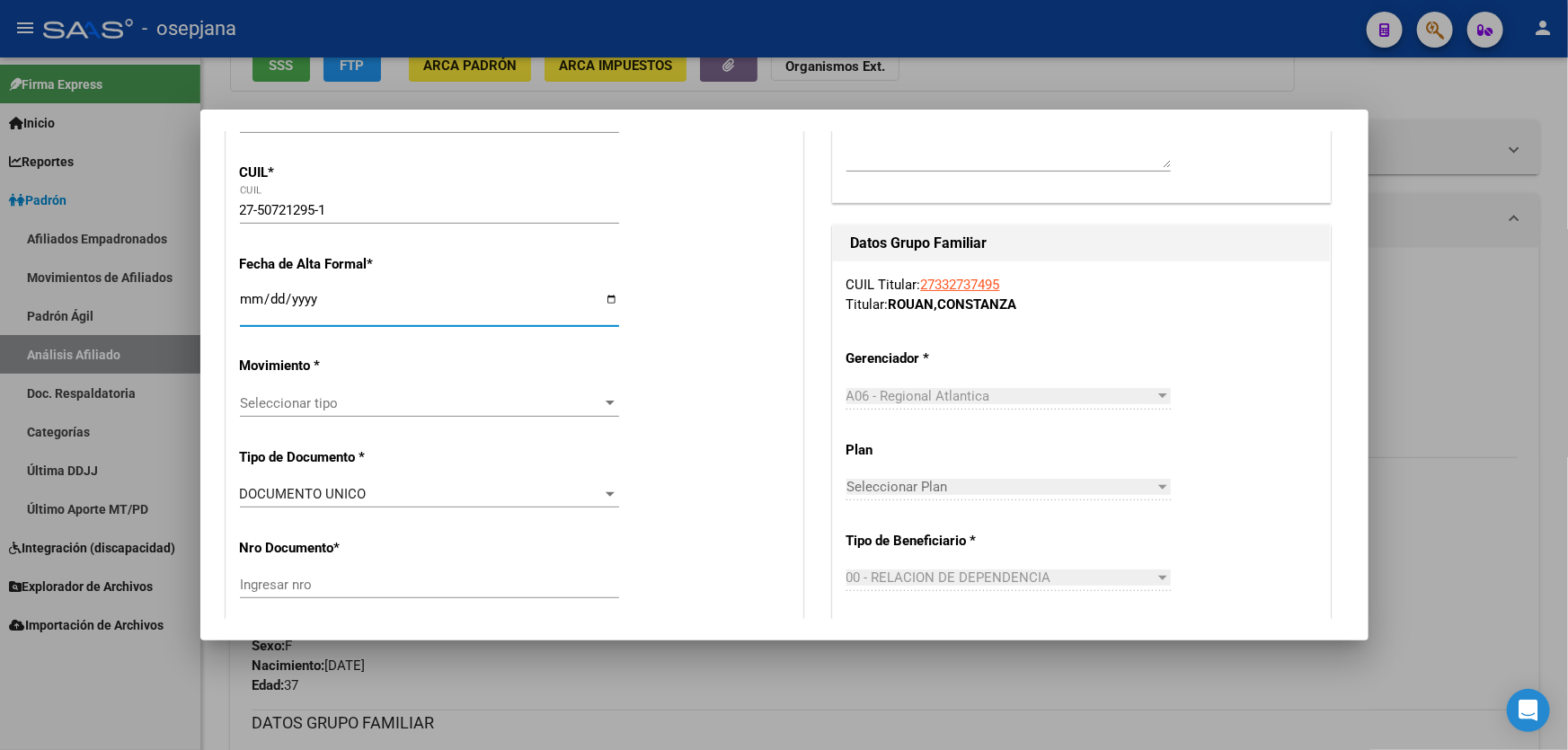
type input "MAR DEL PLATA"
type input "MATHEU"
type input "2956"
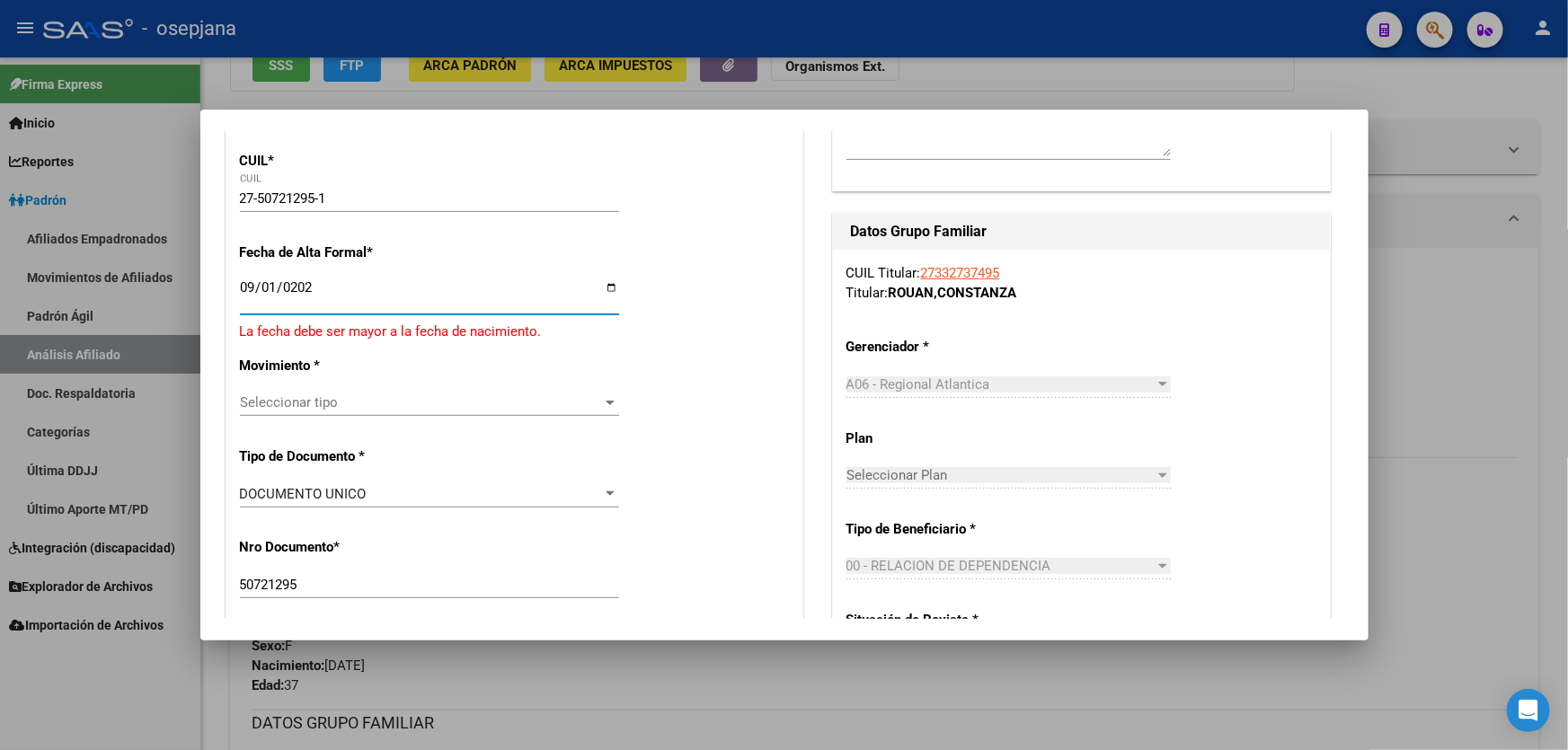
type input "2025-09-01"
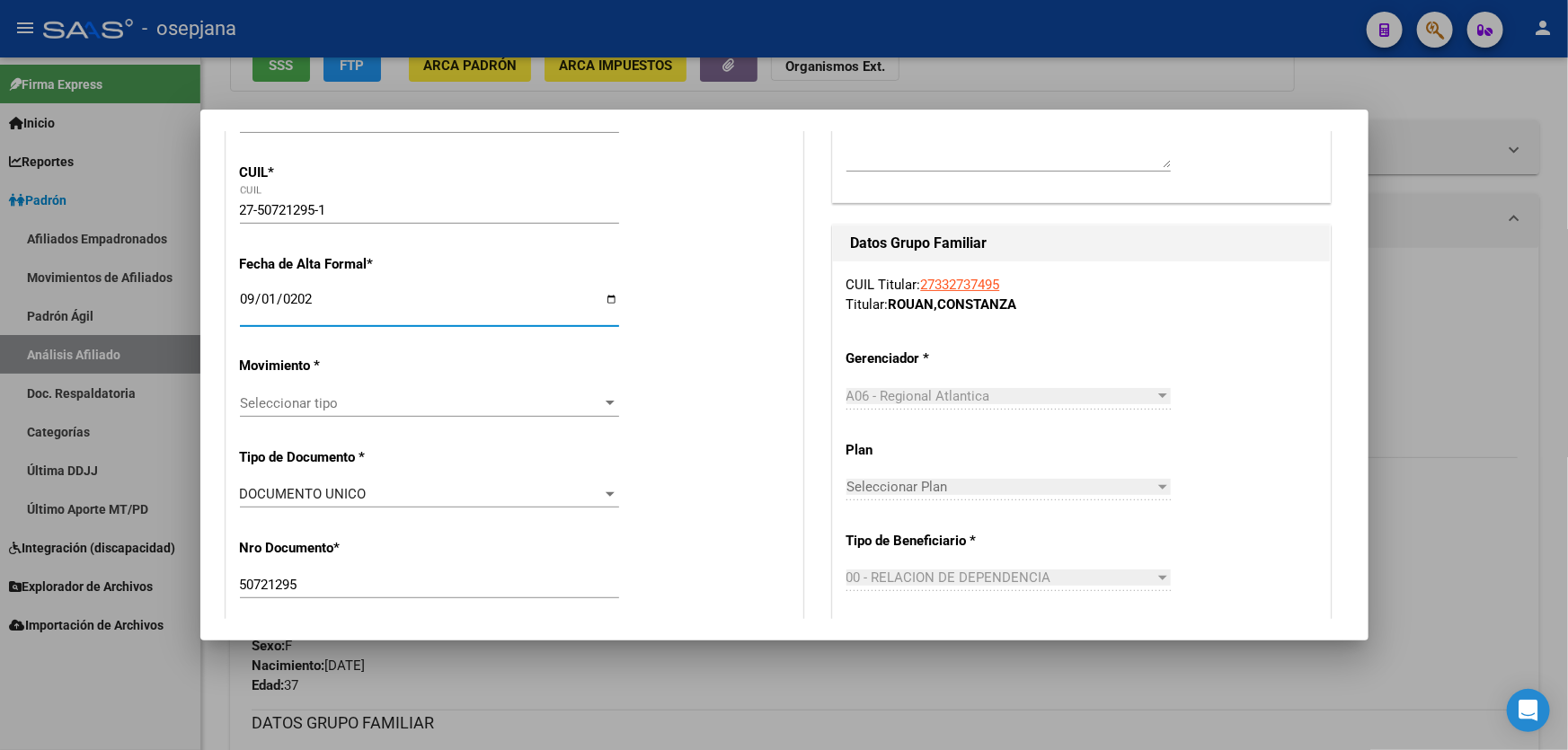
click at [374, 407] on span "Seleccionar tipo" at bounding box center [421, 403] width 363 height 16
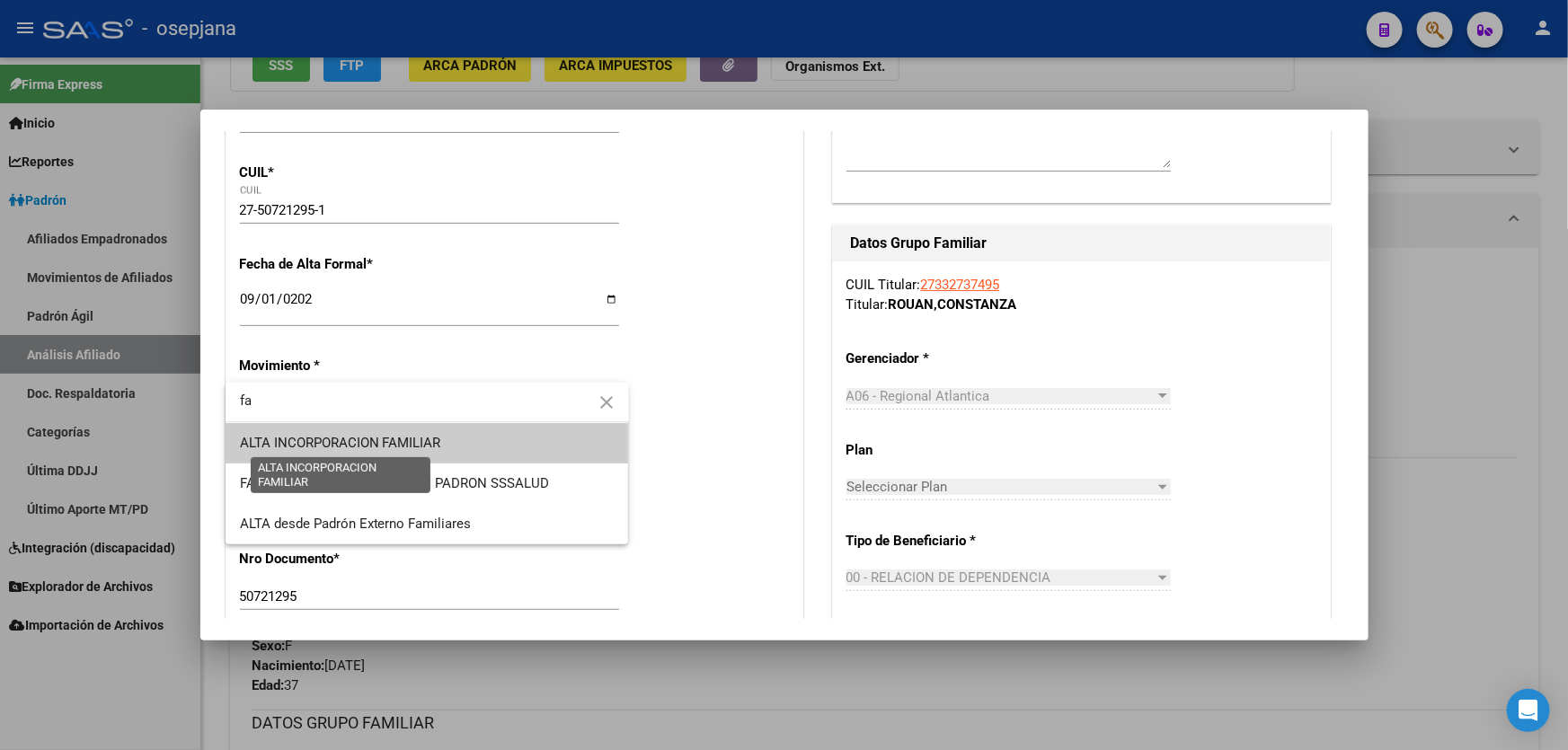
type input "fa"
click at [392, 440] on span "ALTA INCORPORACION FAMILIAR" at bounding box center [340, 443] width 201 height 16
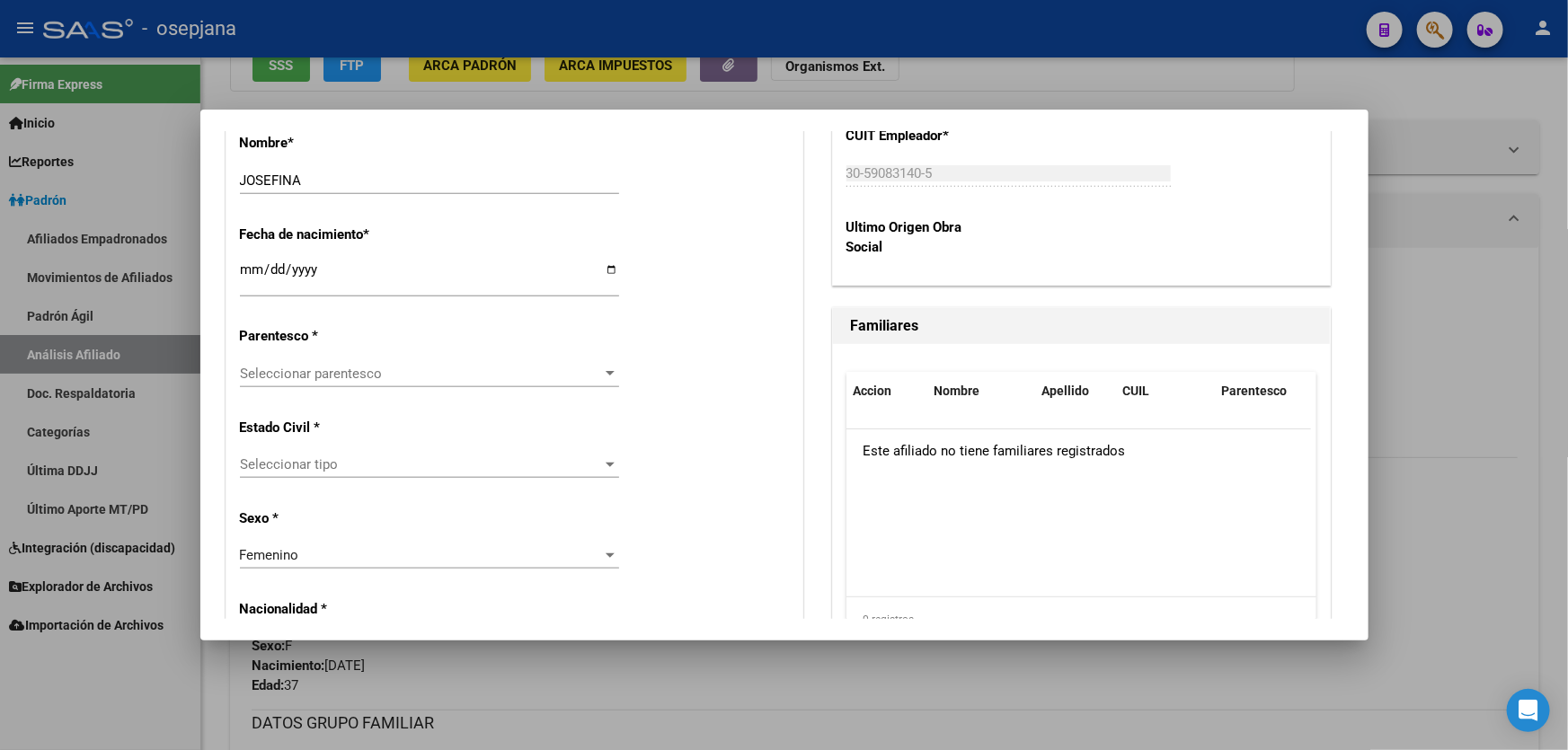
scroll to position [979, 0]
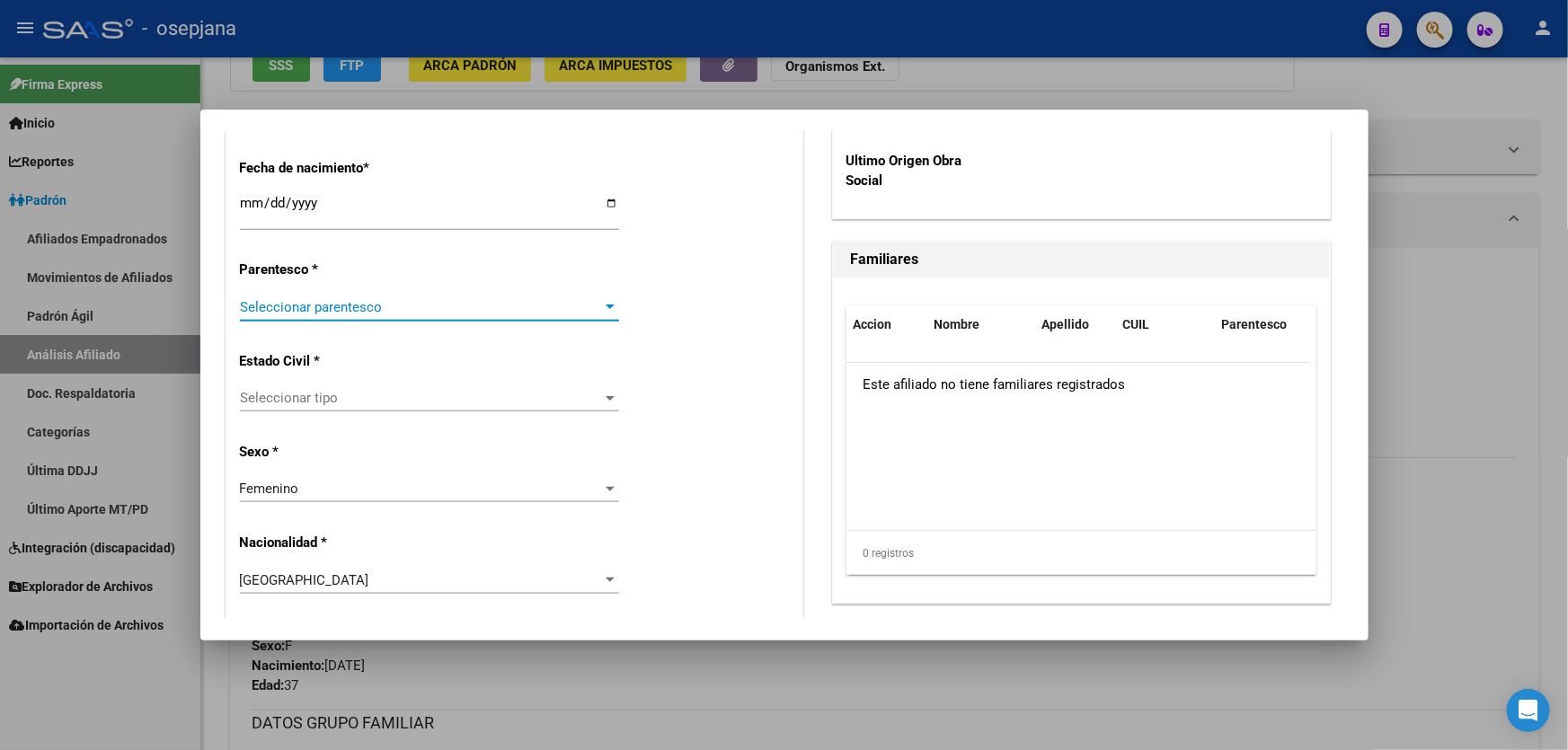
click at [417, 306] on span "Seleccionar parentesco" at bounding box center [421, 307] width 363 height 16
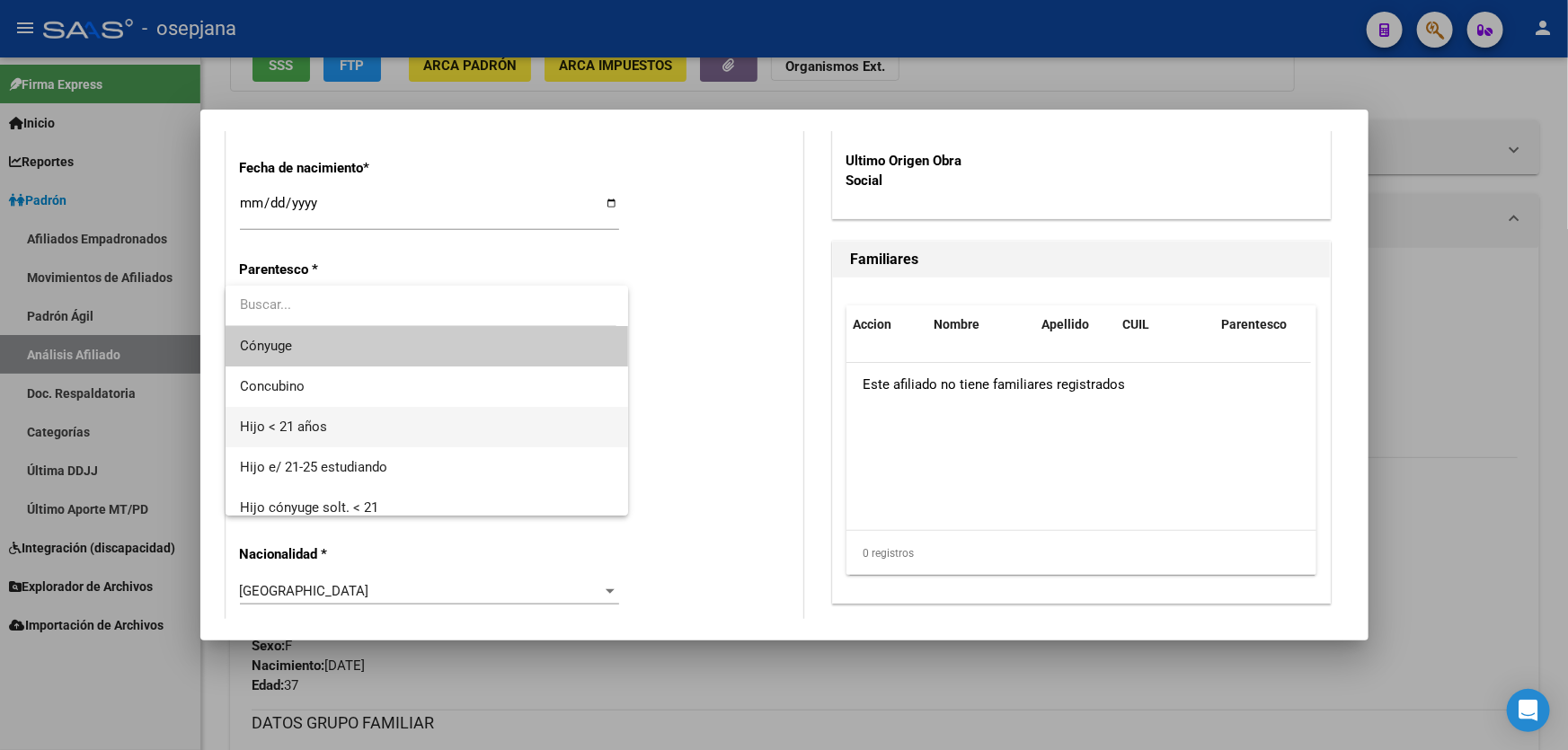
click at [351, 421] on span "Hijo < 21 años" at bounding box center [427, 427] width 375 height 41
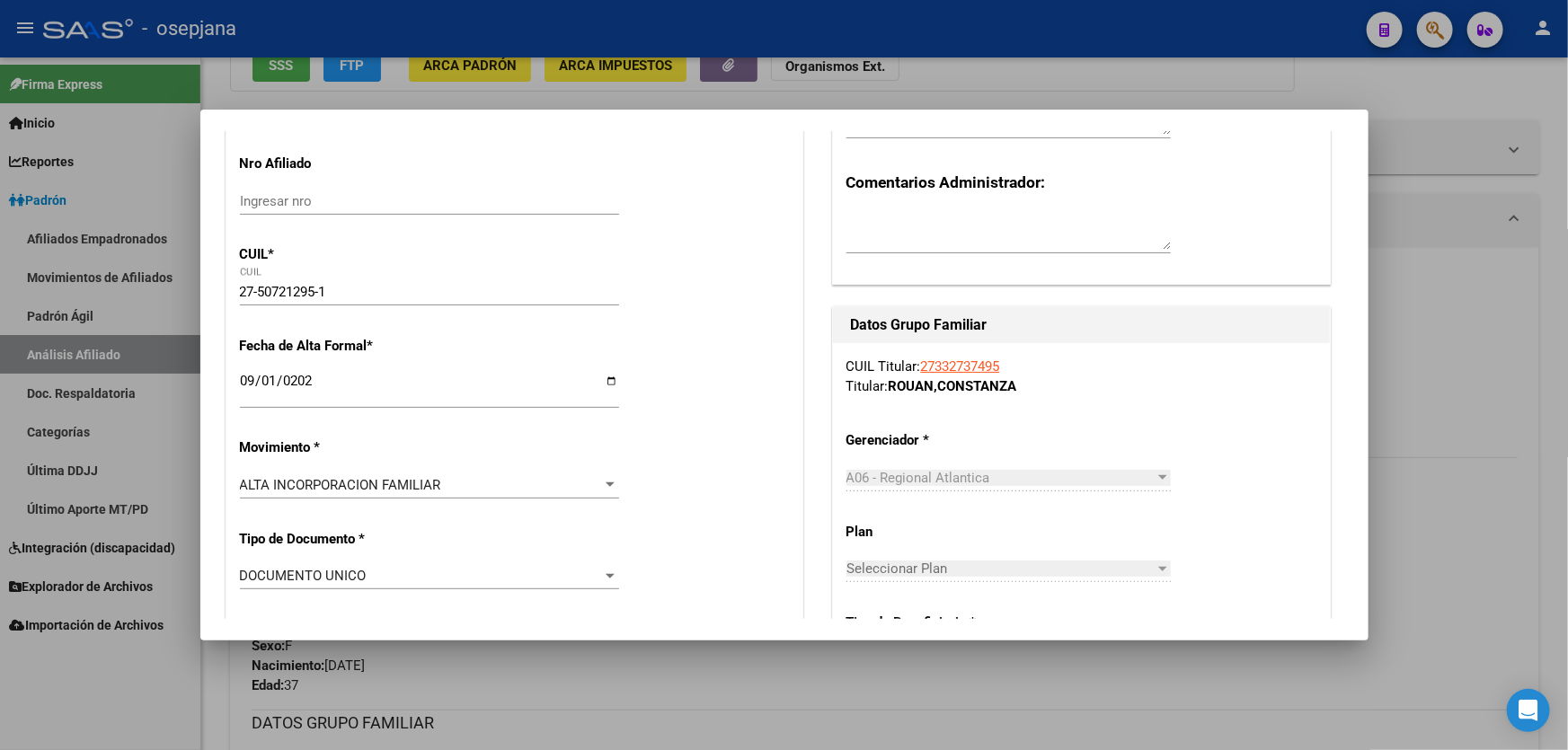
scroll to position [0, 0]
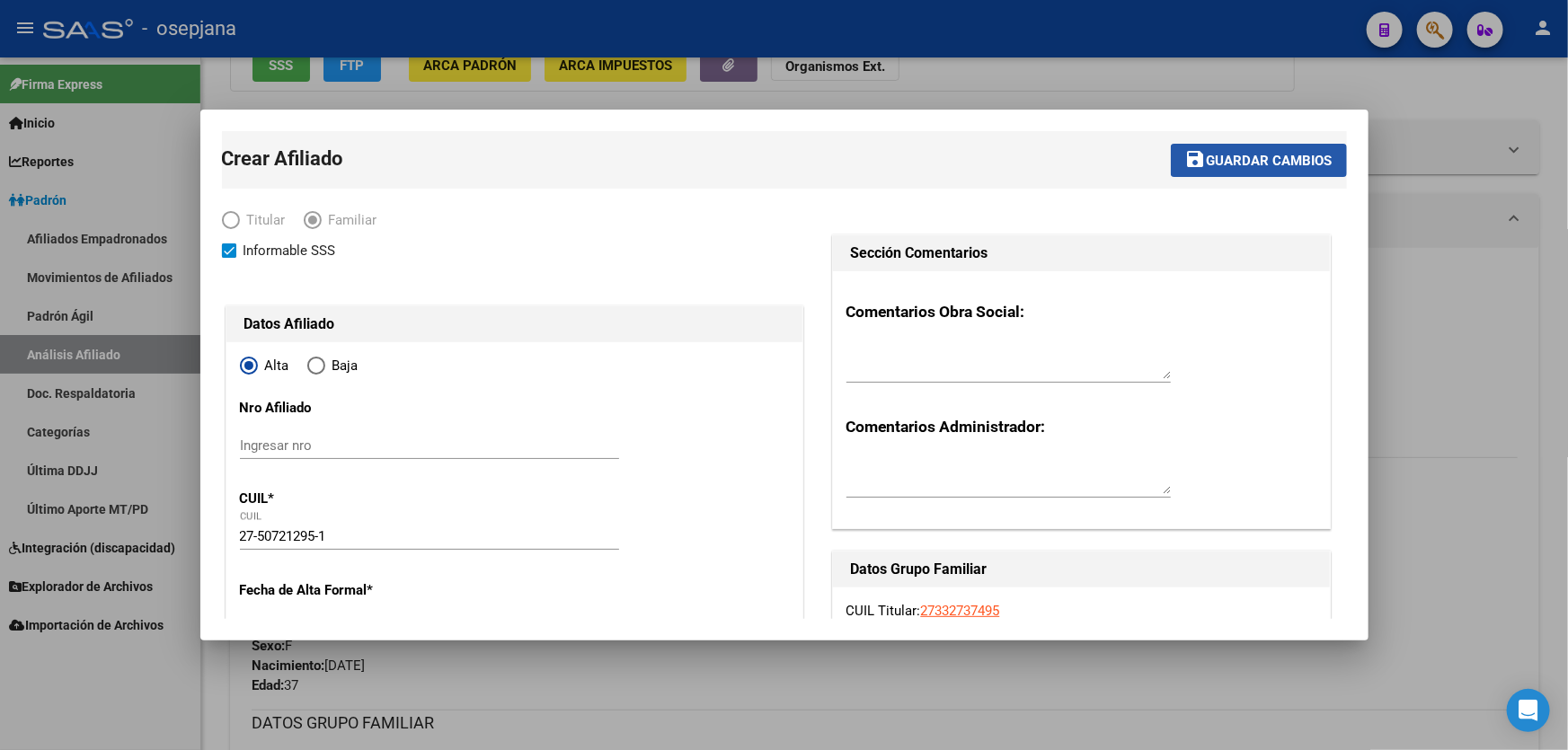
click at [1287, 169] on button "save Guardar cambios" at bounding box center [1259, 160] width 176 height 33
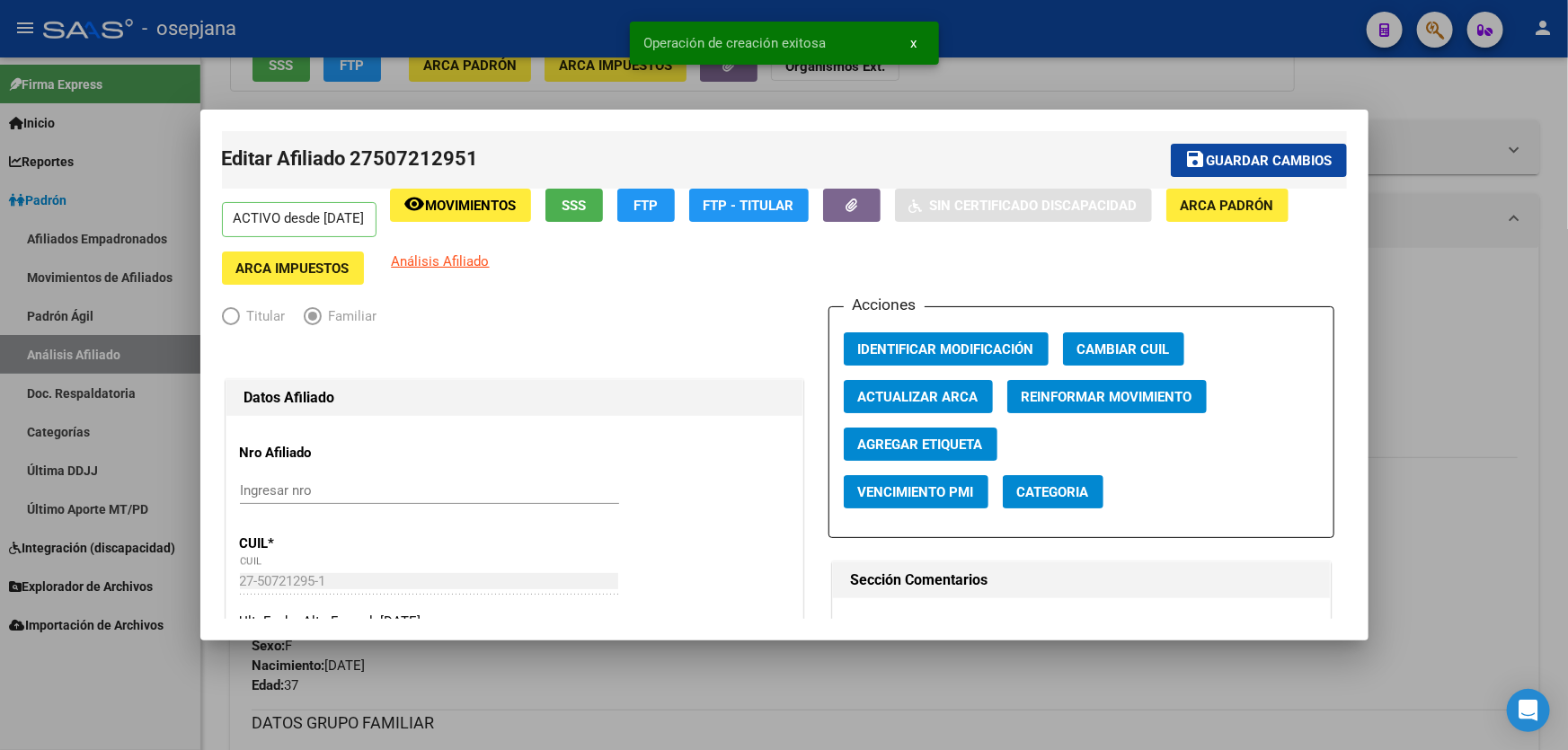
click at [1280, 148] on button "save Guardar cambios" at bounding box center [1259, 160] width 176 height 33
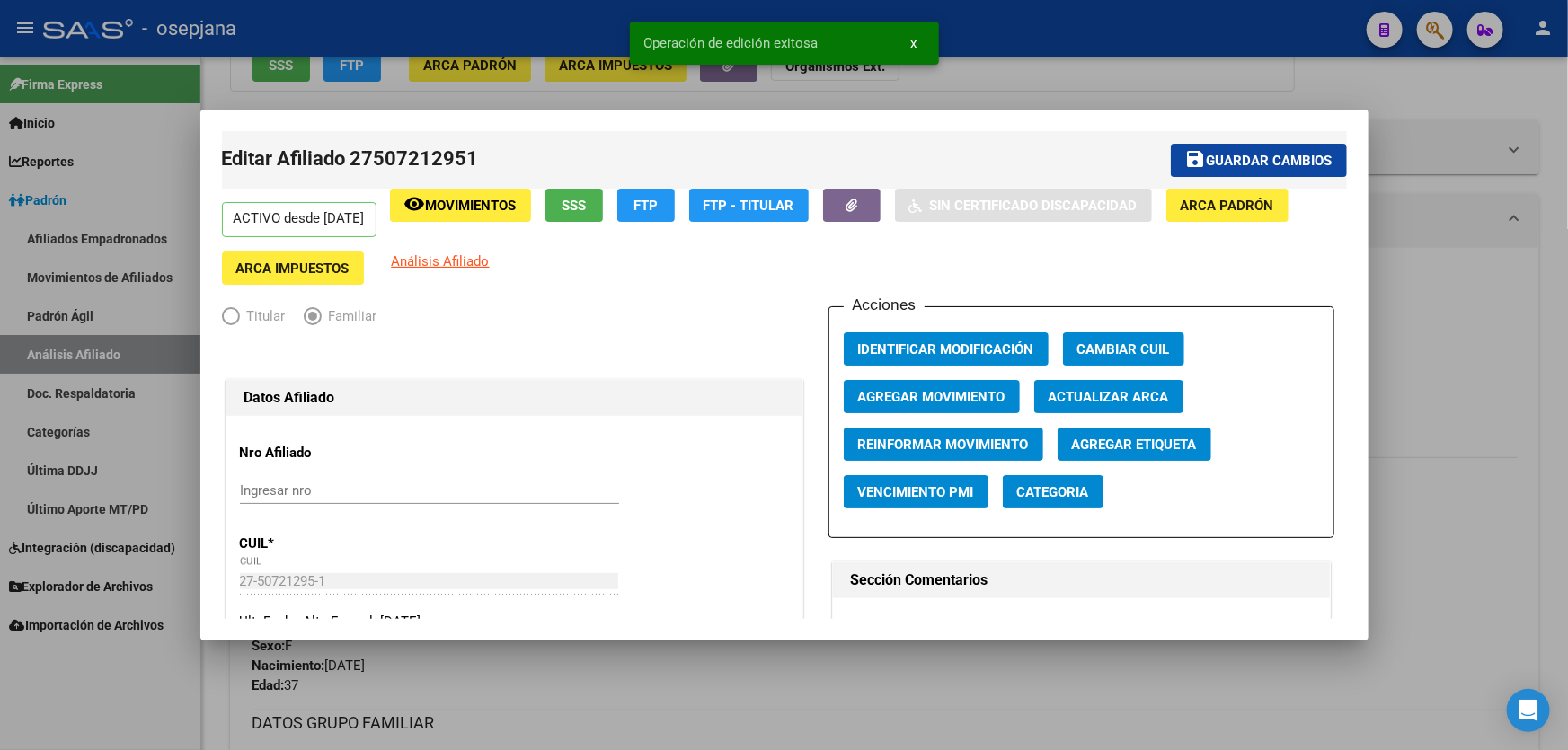
click at [1472, 312] on div at bounding box center [784, 375] width 1568 height 750
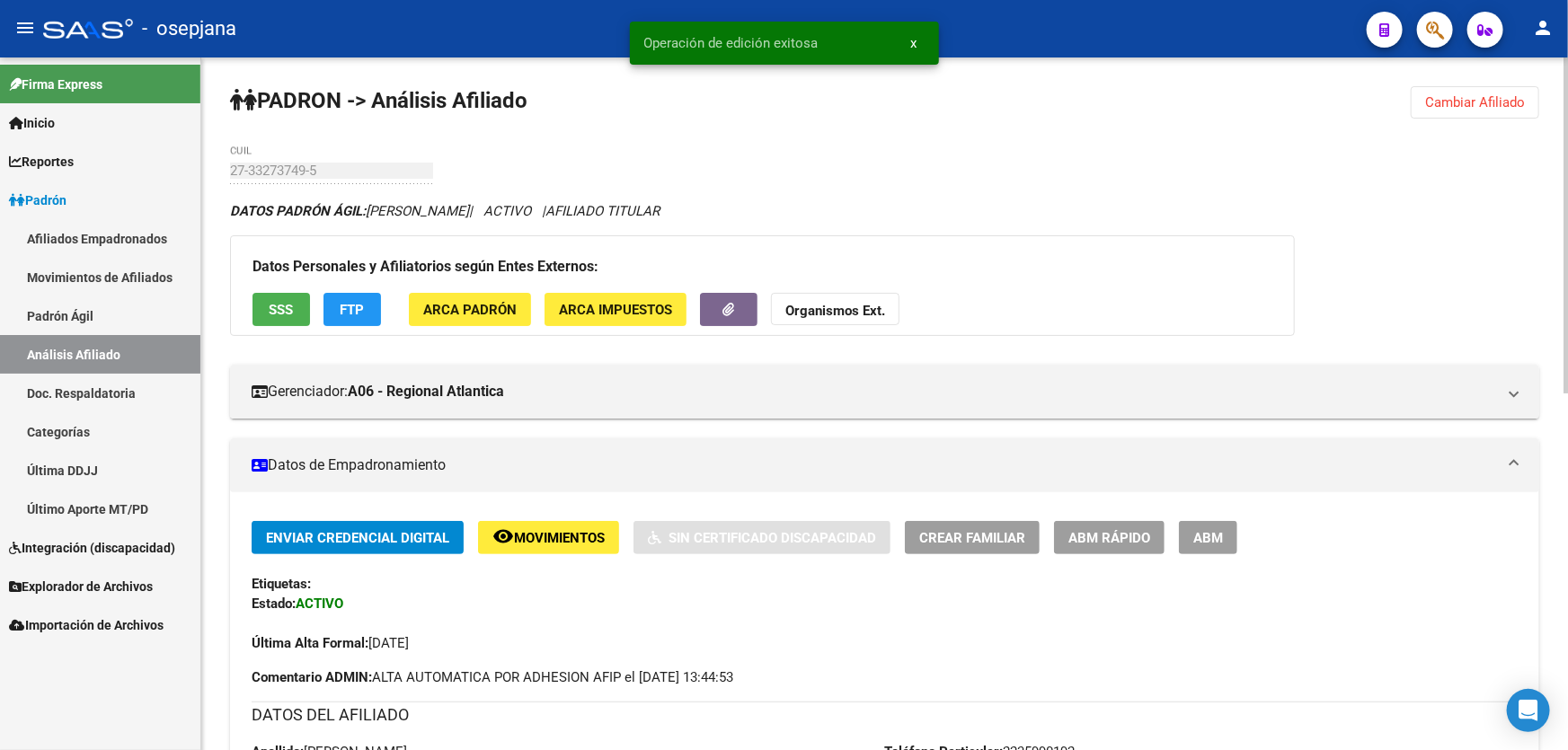
click at [1476, 107] on span "Cambiar Afiliado" at bounding box center [1474, 102] width 100 height 16
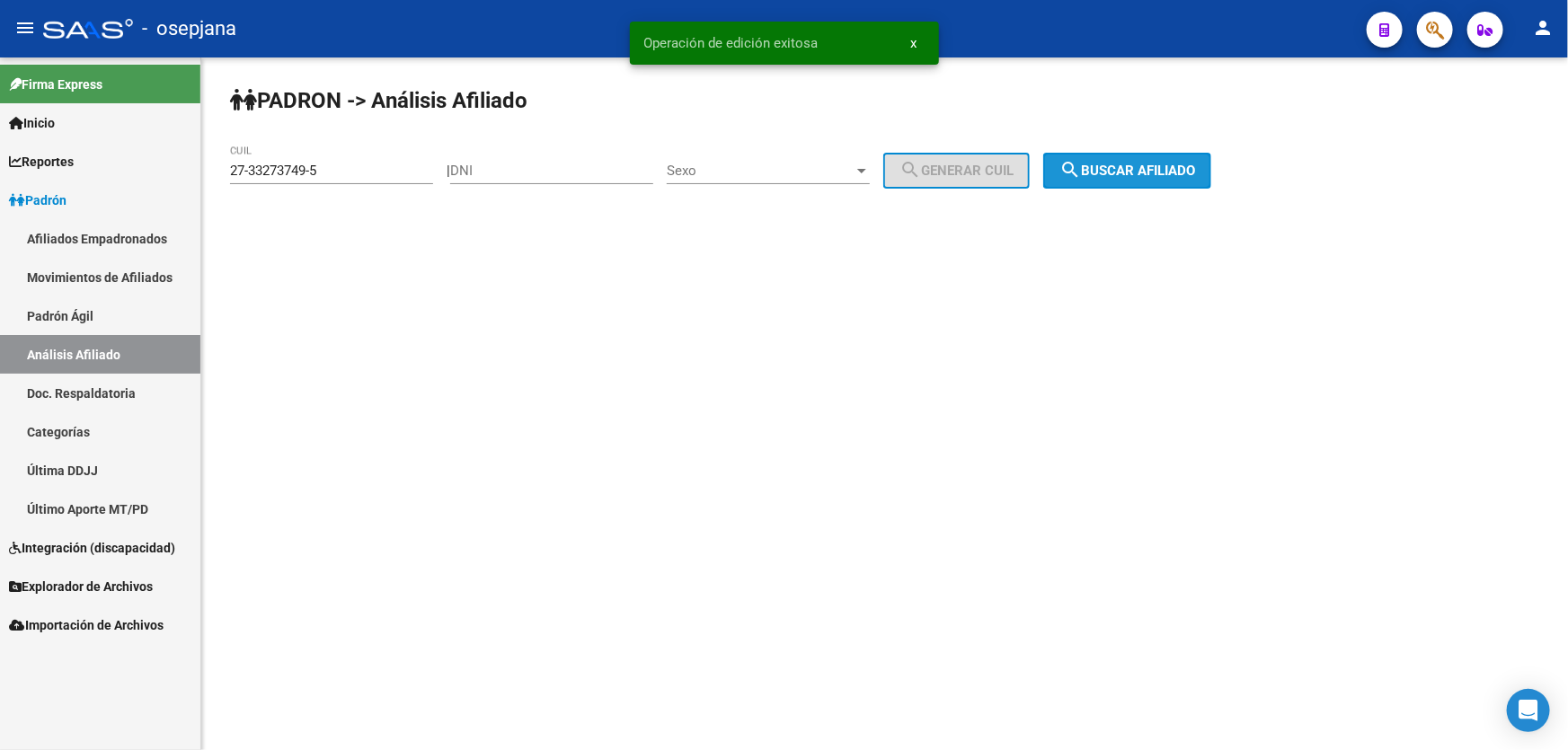
click at [1138, 177] on span "search Buscar afiliado" at bounding box center [1127, 170] width 135 height 16
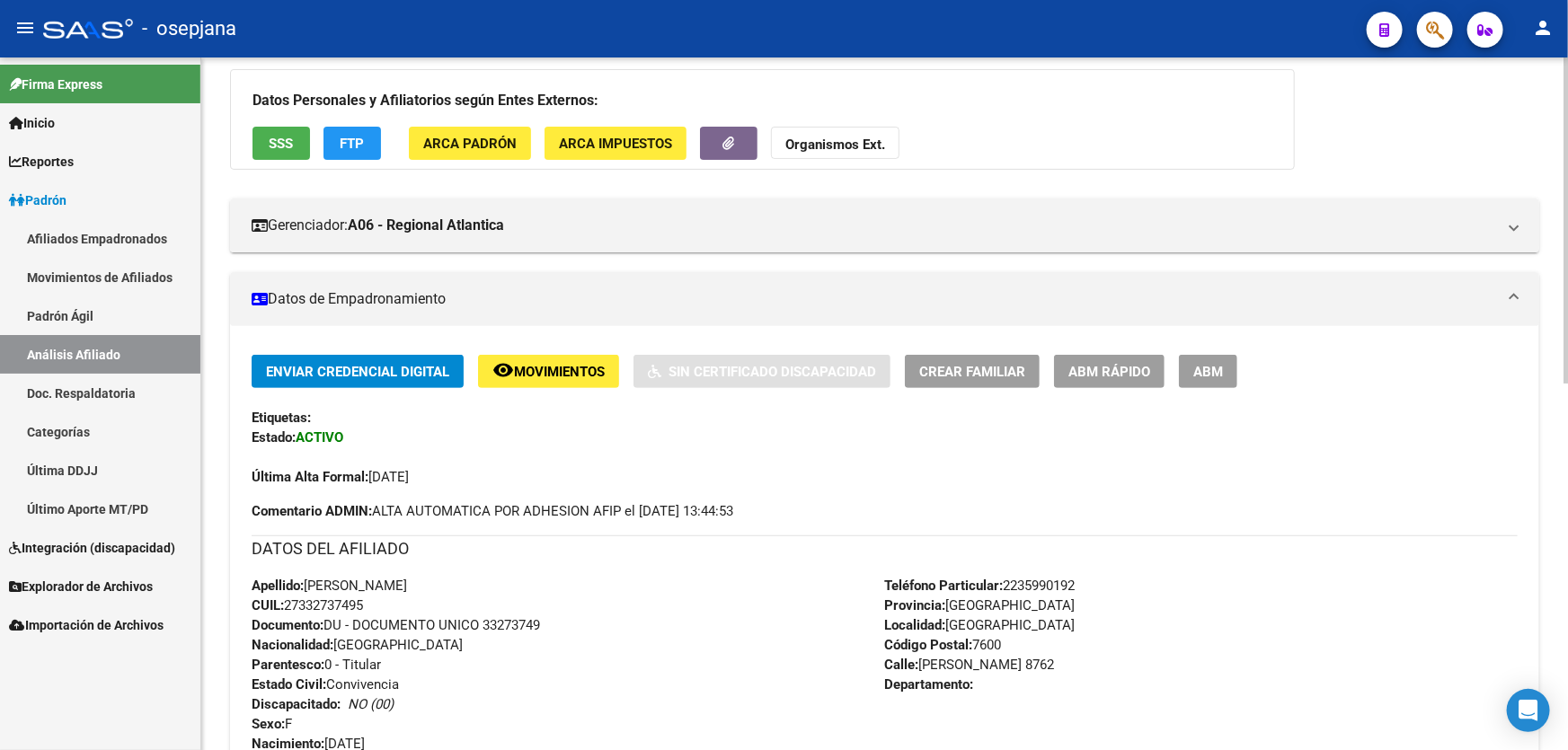
scroll to position [162, 0]
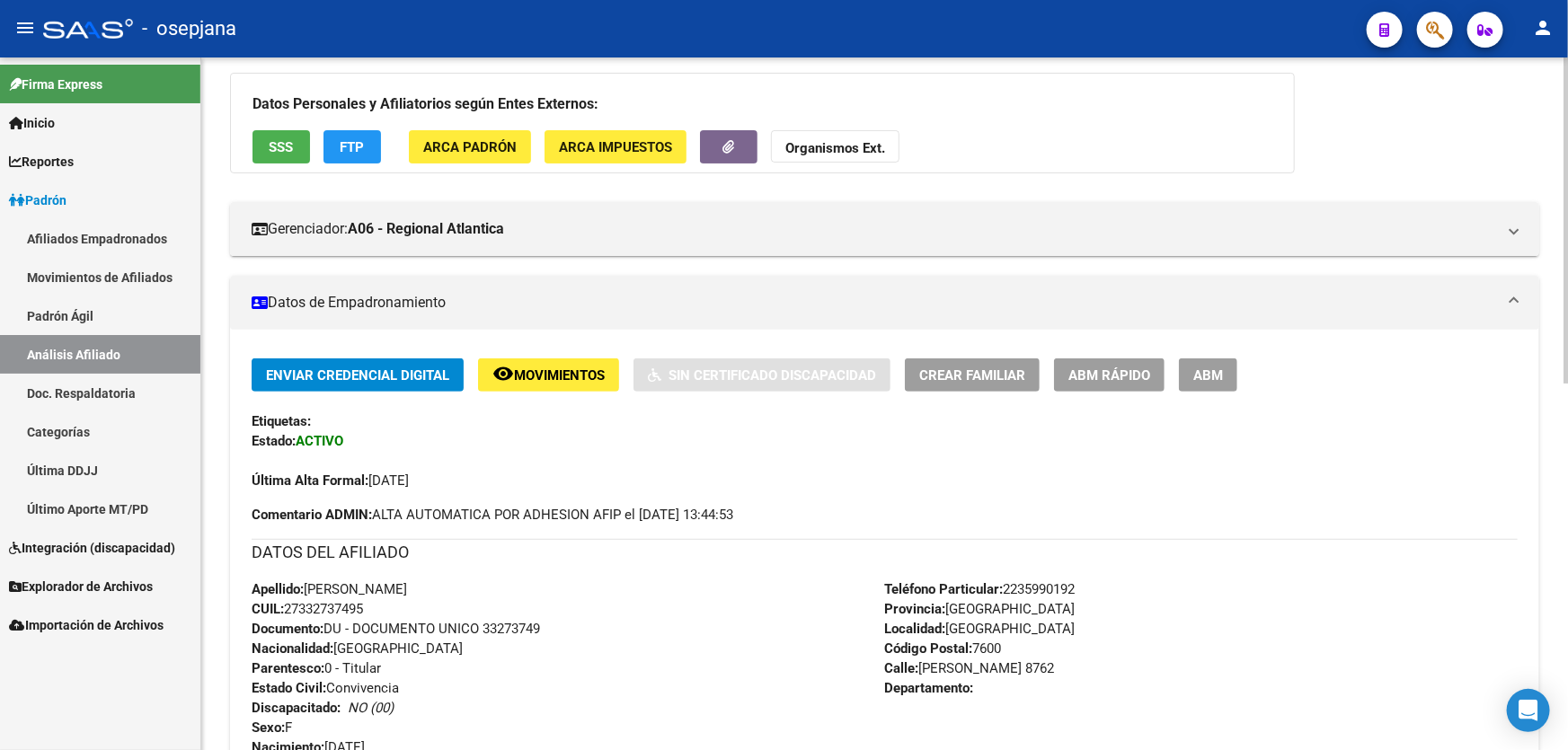
click at [975, 382] on button "Crear Familiar" at bounding box center [972, 375] width 134 height 33
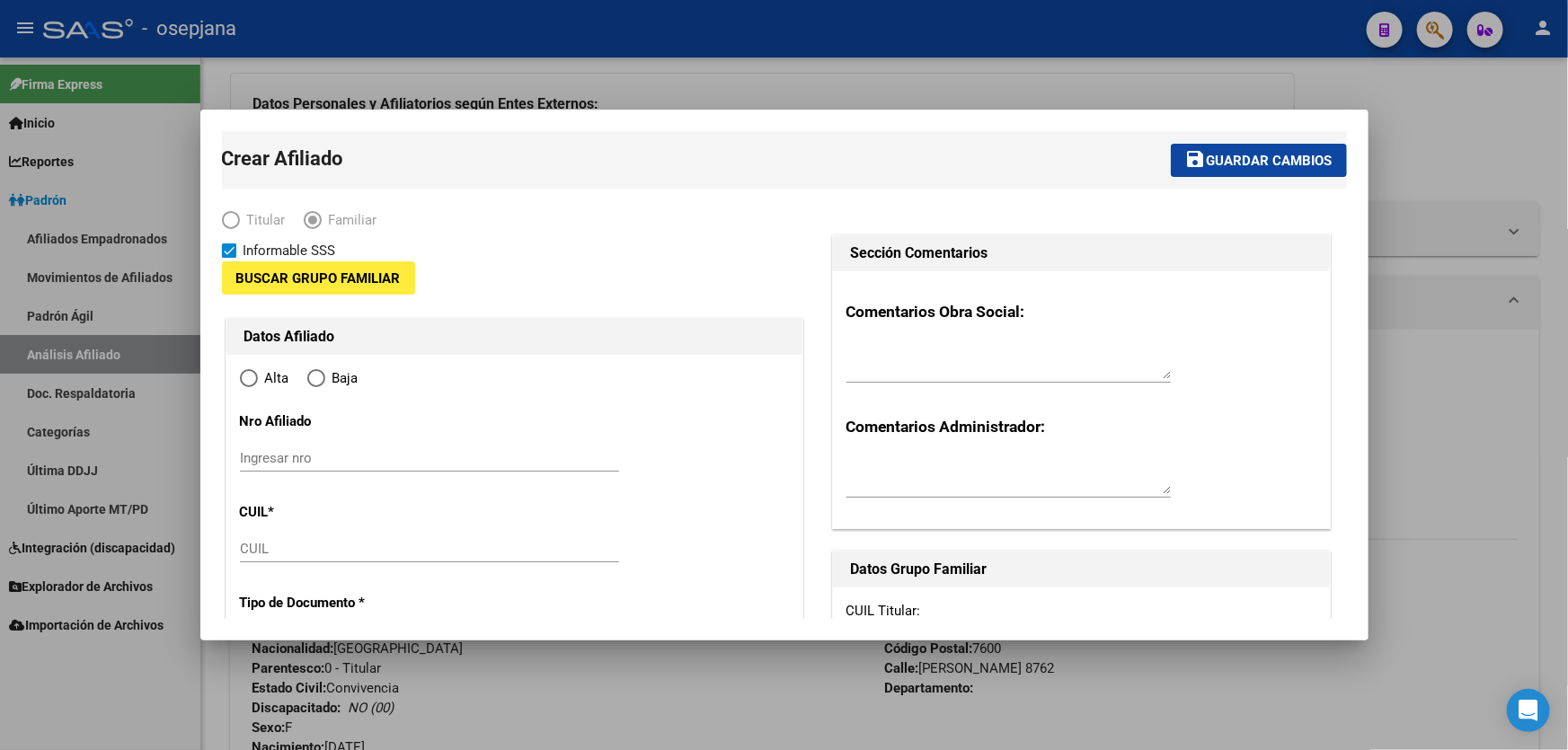
type input "30-59083140-5"
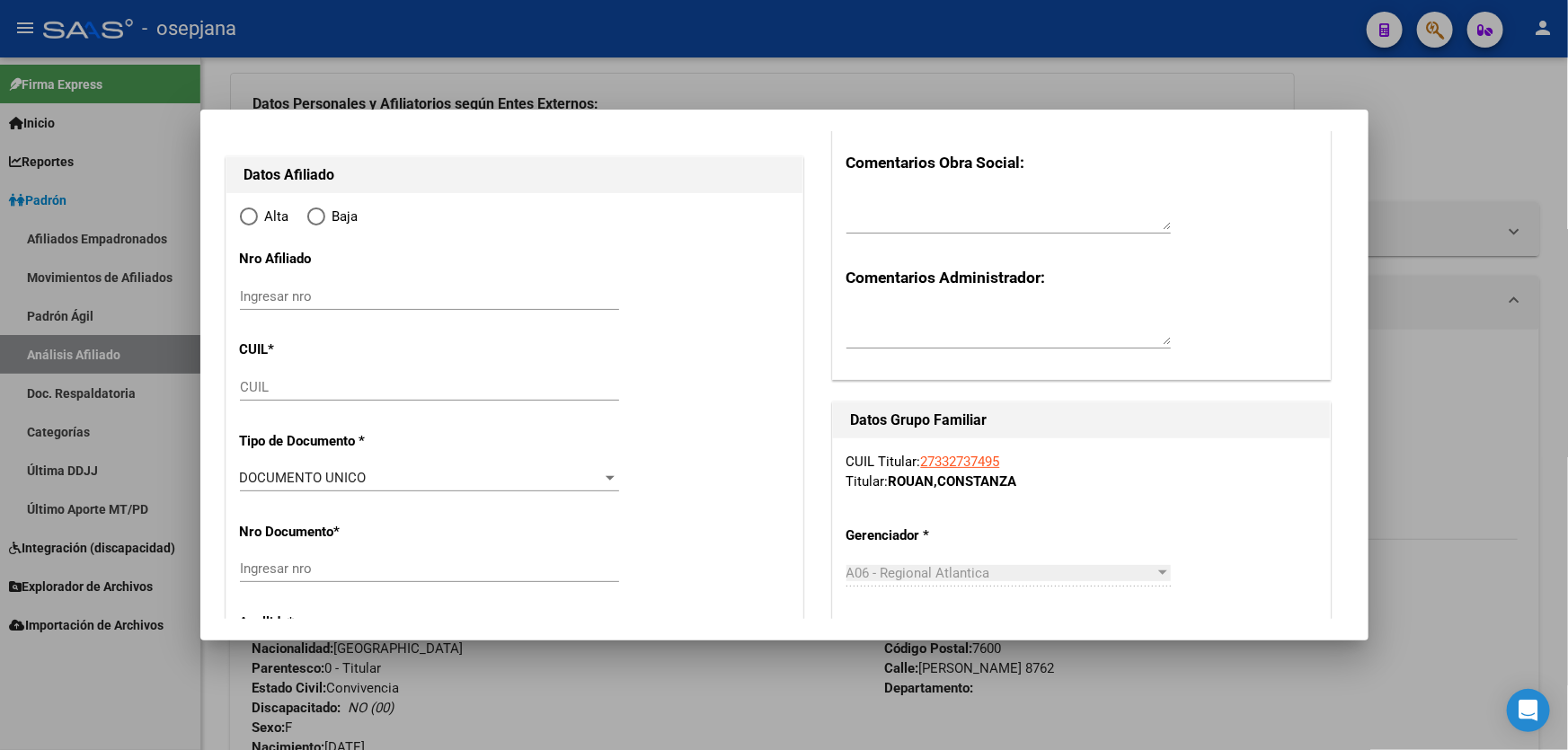
type input "MAR DEL PLATA"
type input "7600"
type input "CONCEPCION ARENAL"
type input "8762"
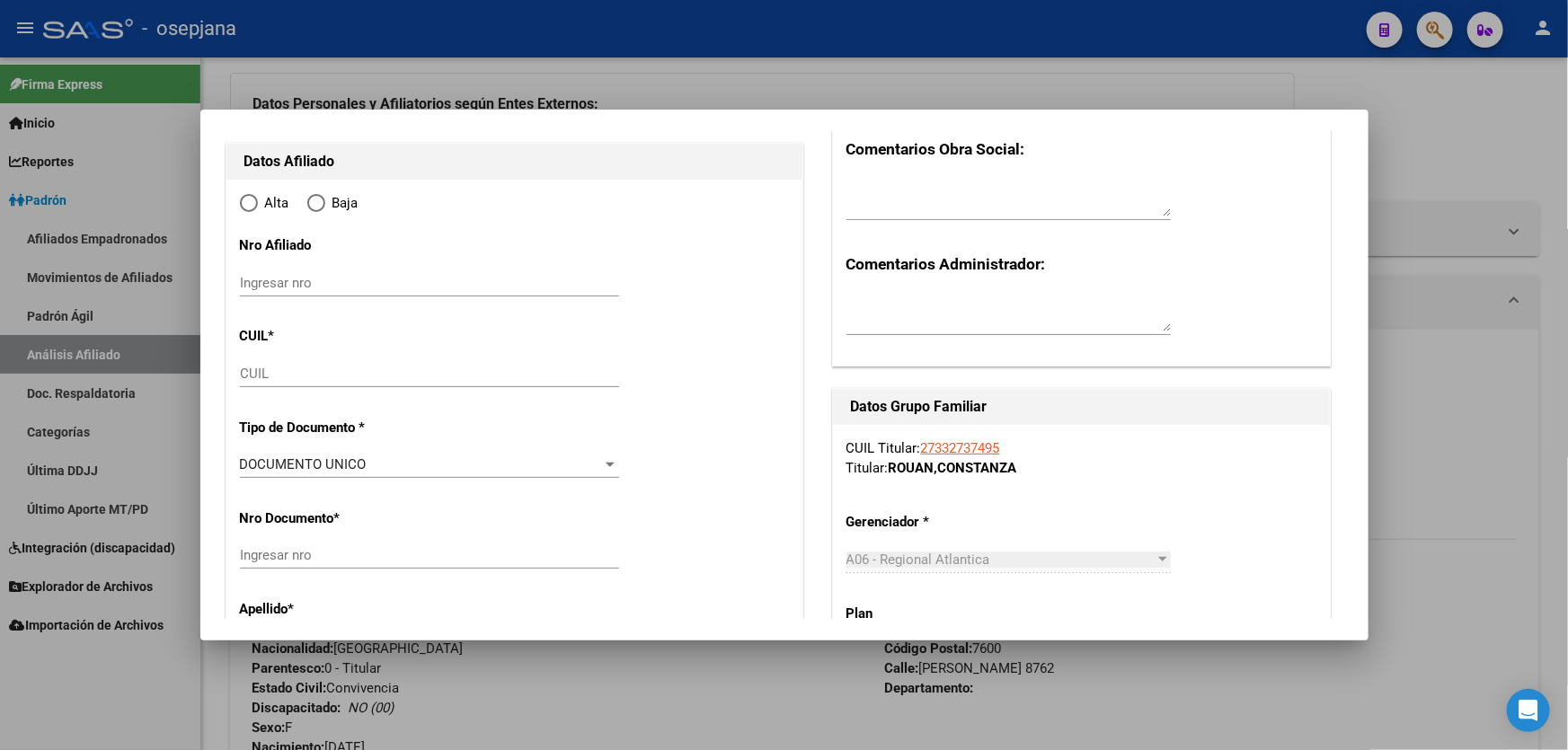
radio input "true"
click at [281, 369] on input "CUIL" at bounding box center [429, 373] width 379 height 16
type input "30-59083140-5"
paste input "27-56640874-6"
type input "27-56640874-6"
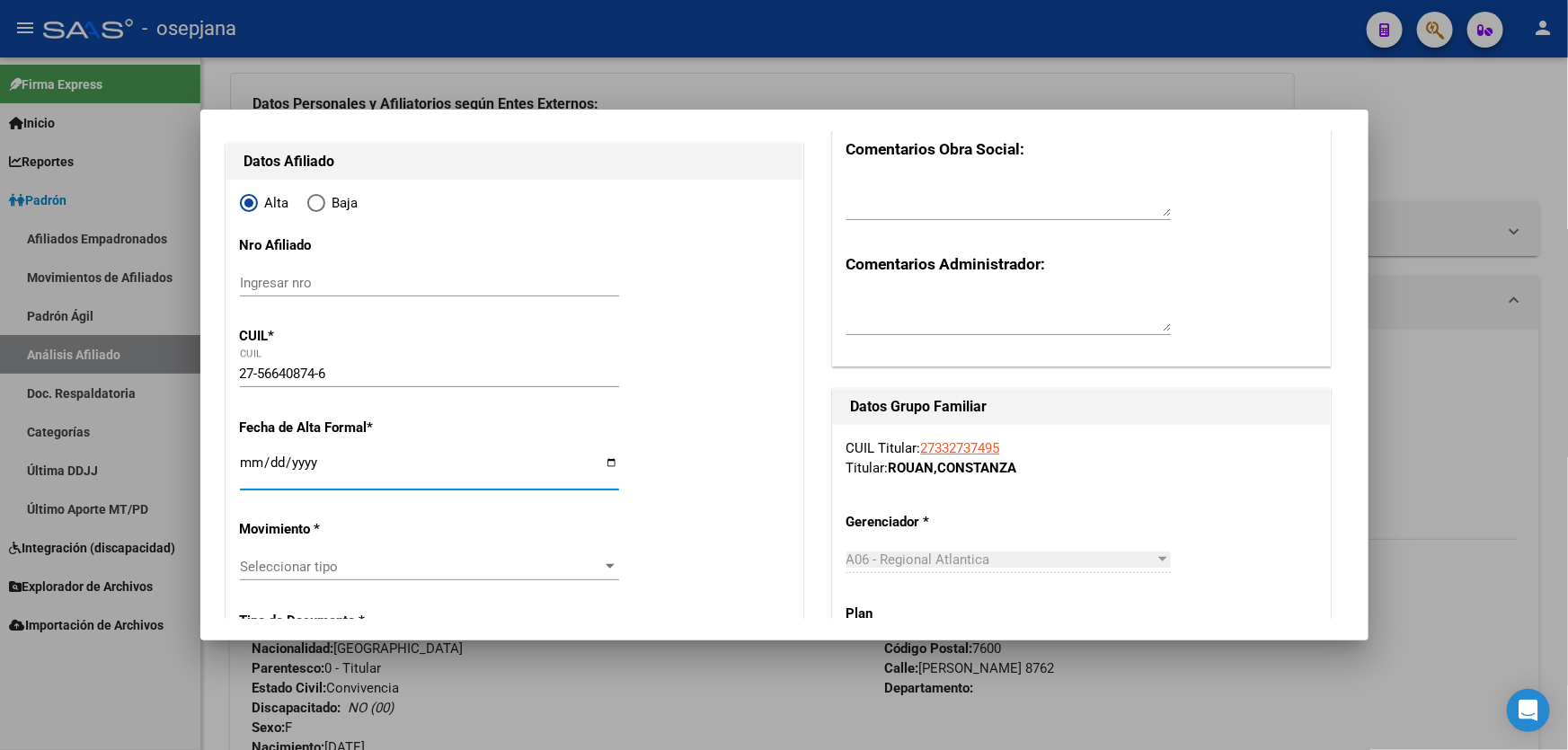
type input "56640874"
type input "GUZMAN ROUAN"
type input "JOAQUINA"
type input "2018-01-10"
type input "MAR DEL PLATA"
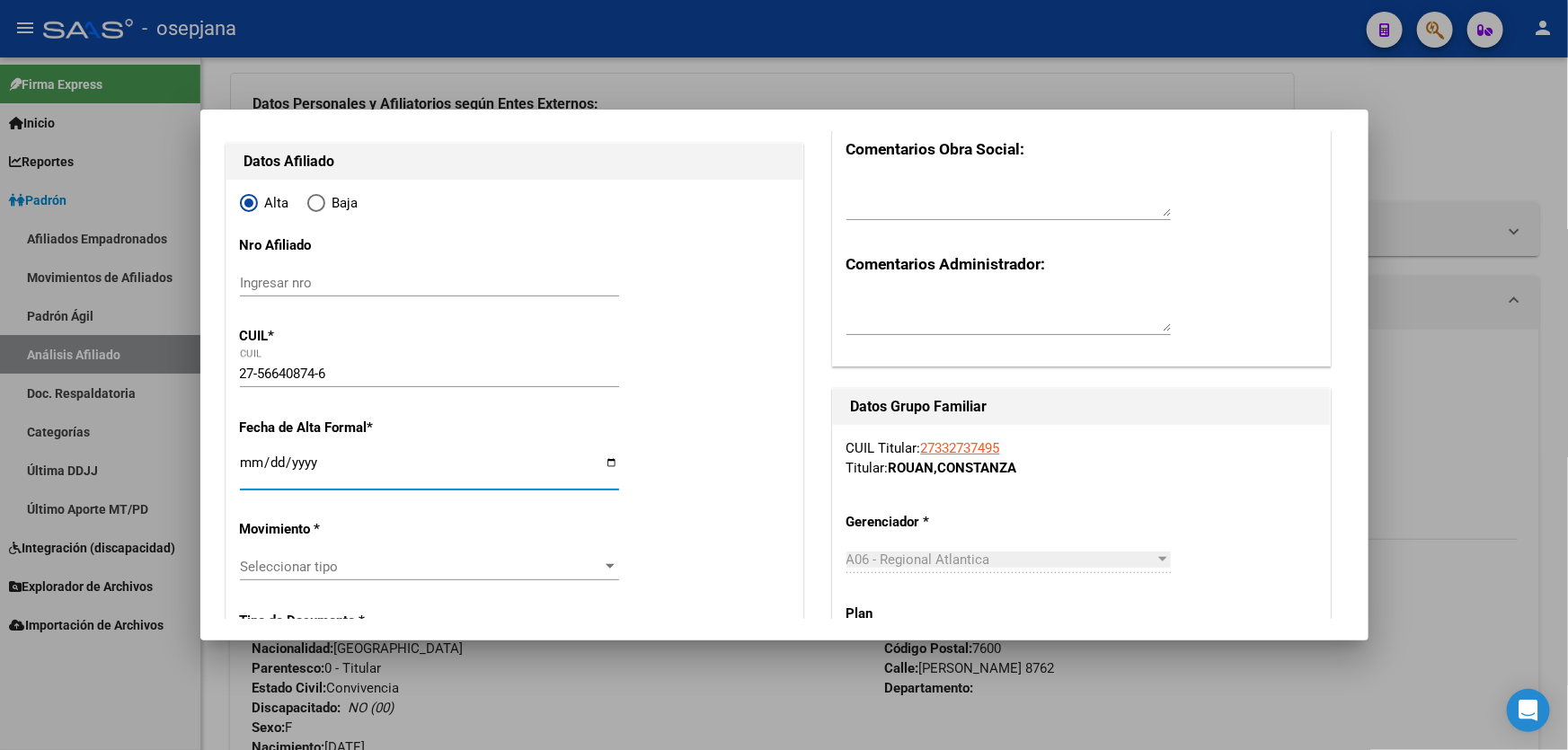
type input "C ARENAL"
type input "0202-08-01"
click at [273, 465] on input "0202-08-01" at bounding box center [429, 470] width 379 height 29
type input "2025-09-01"
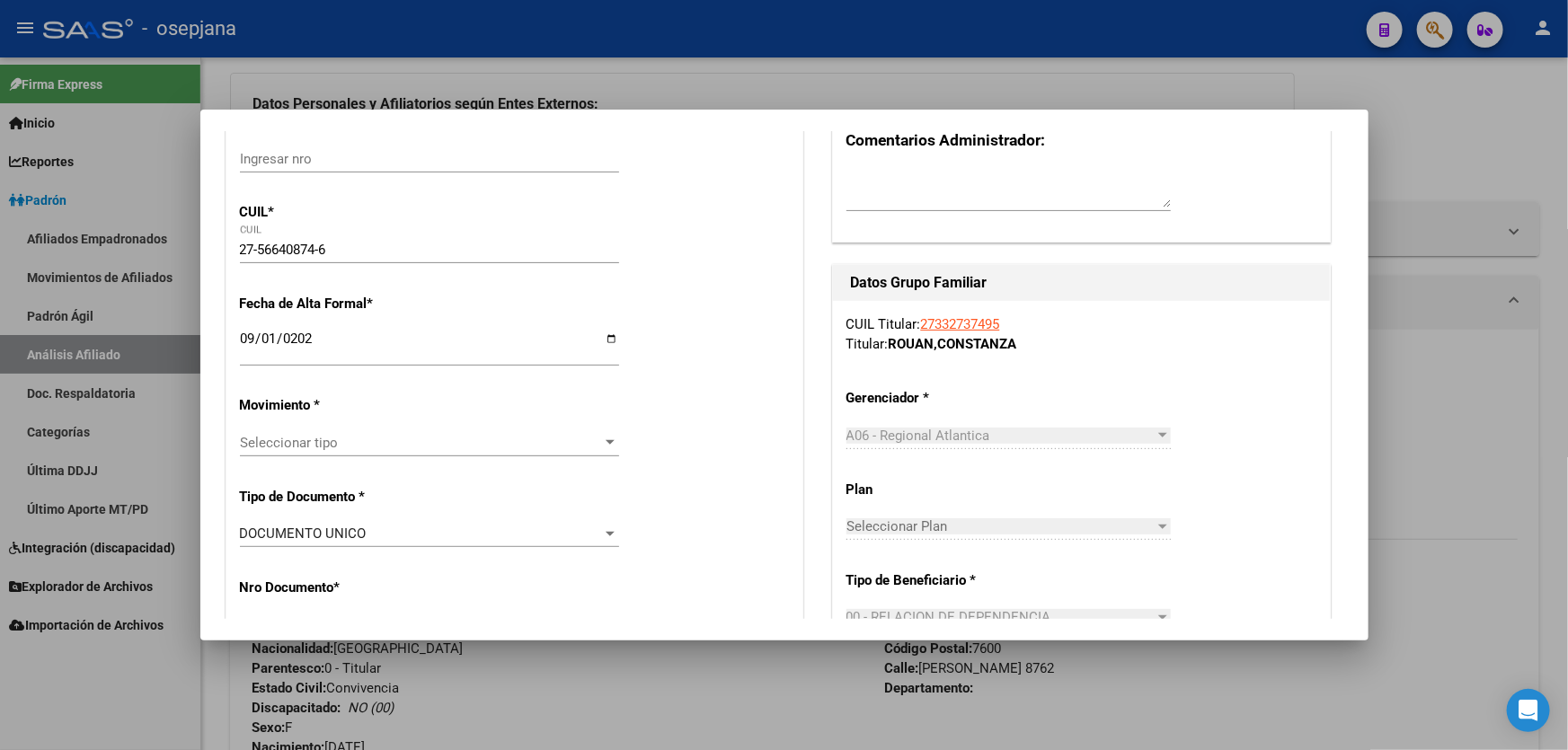
scroll to position [408, 0]
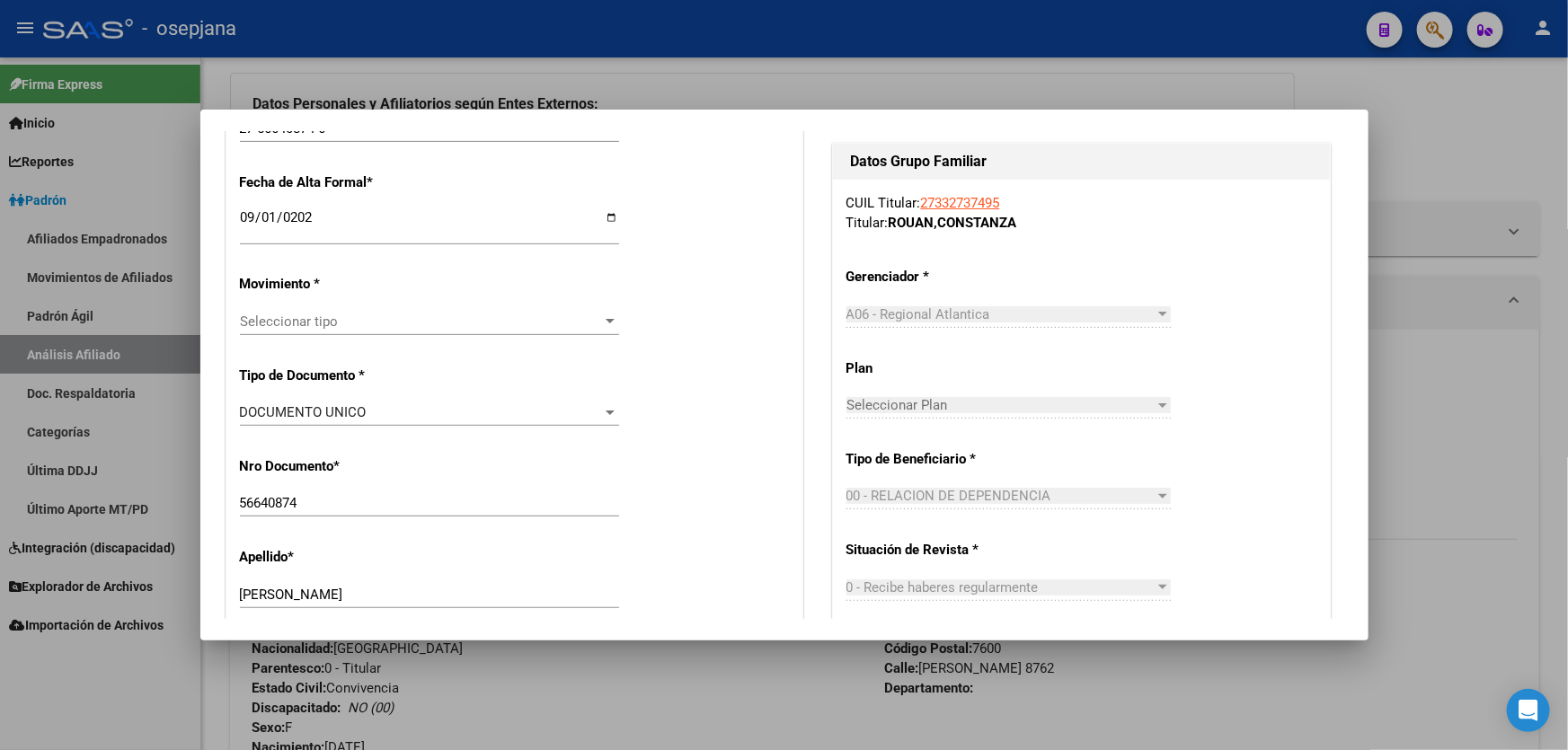
click at [344, 332] on div "Seleccionar tipo Seleccionar tipo" at bounding box center [429, 322] width 379 height 27
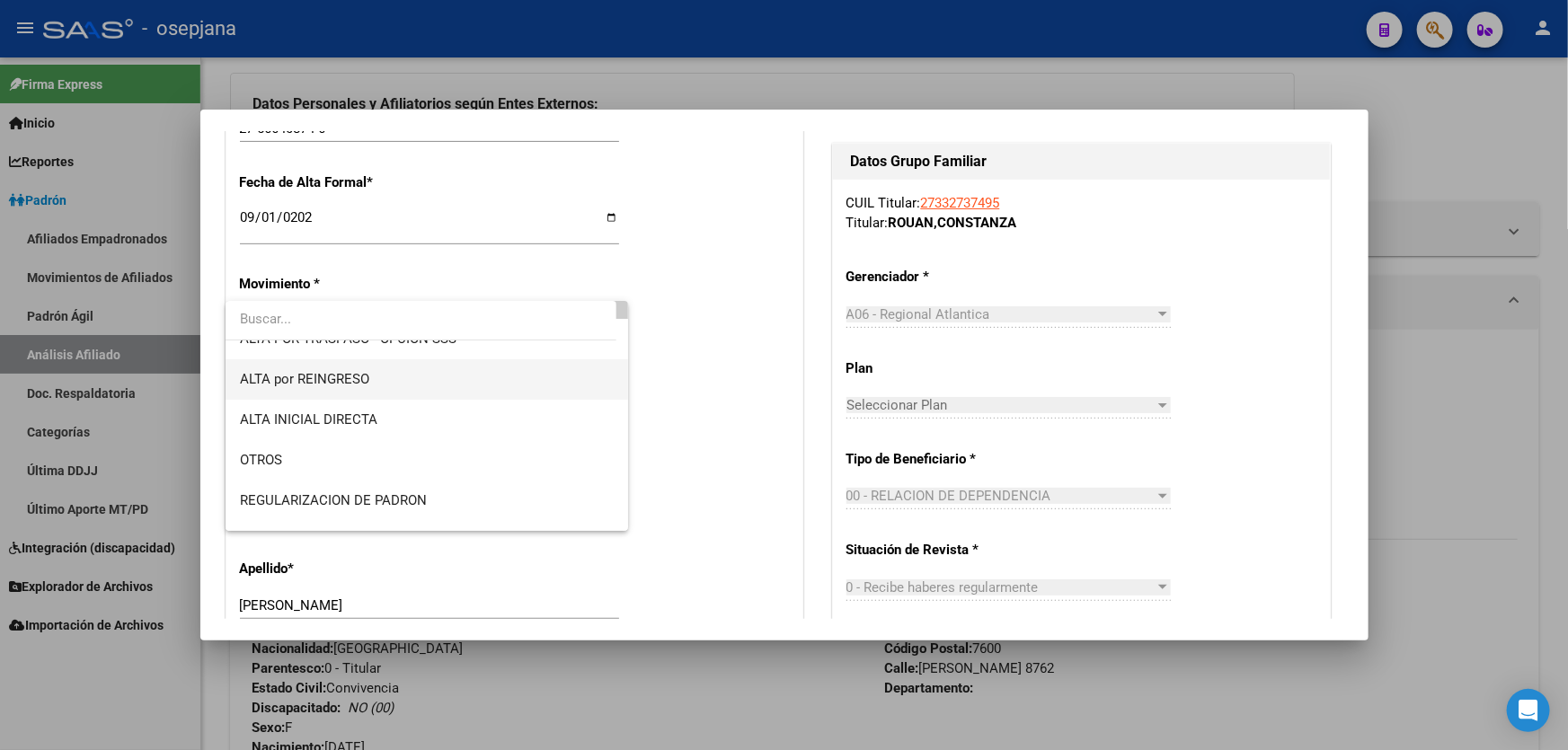
scroll to position [245, 0]
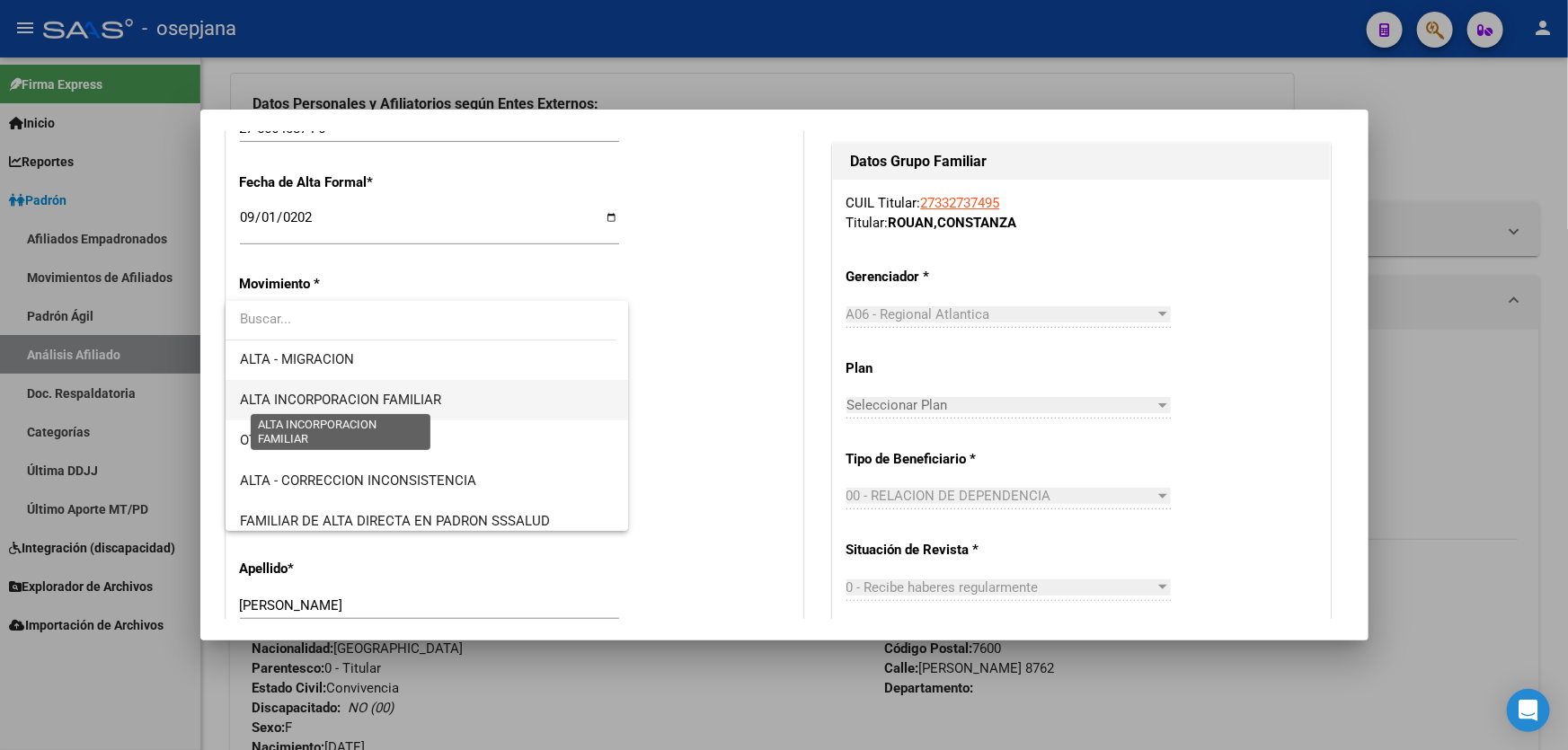
click at [357, 404] on span "ALTA INCORPORACION FAMILIAR" at bounding box center [340, 399] width 201 height 16
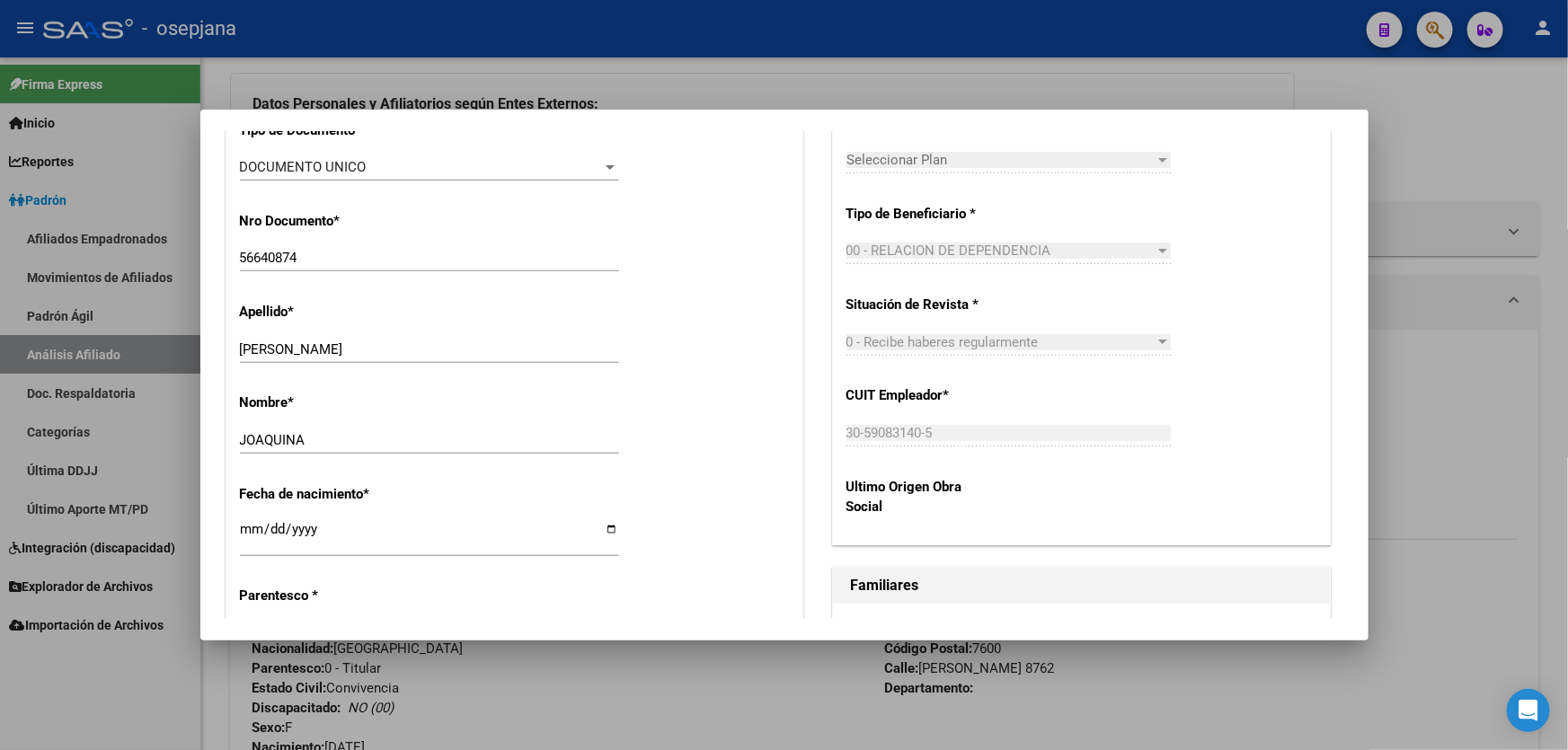
scroll to position [817, 0]
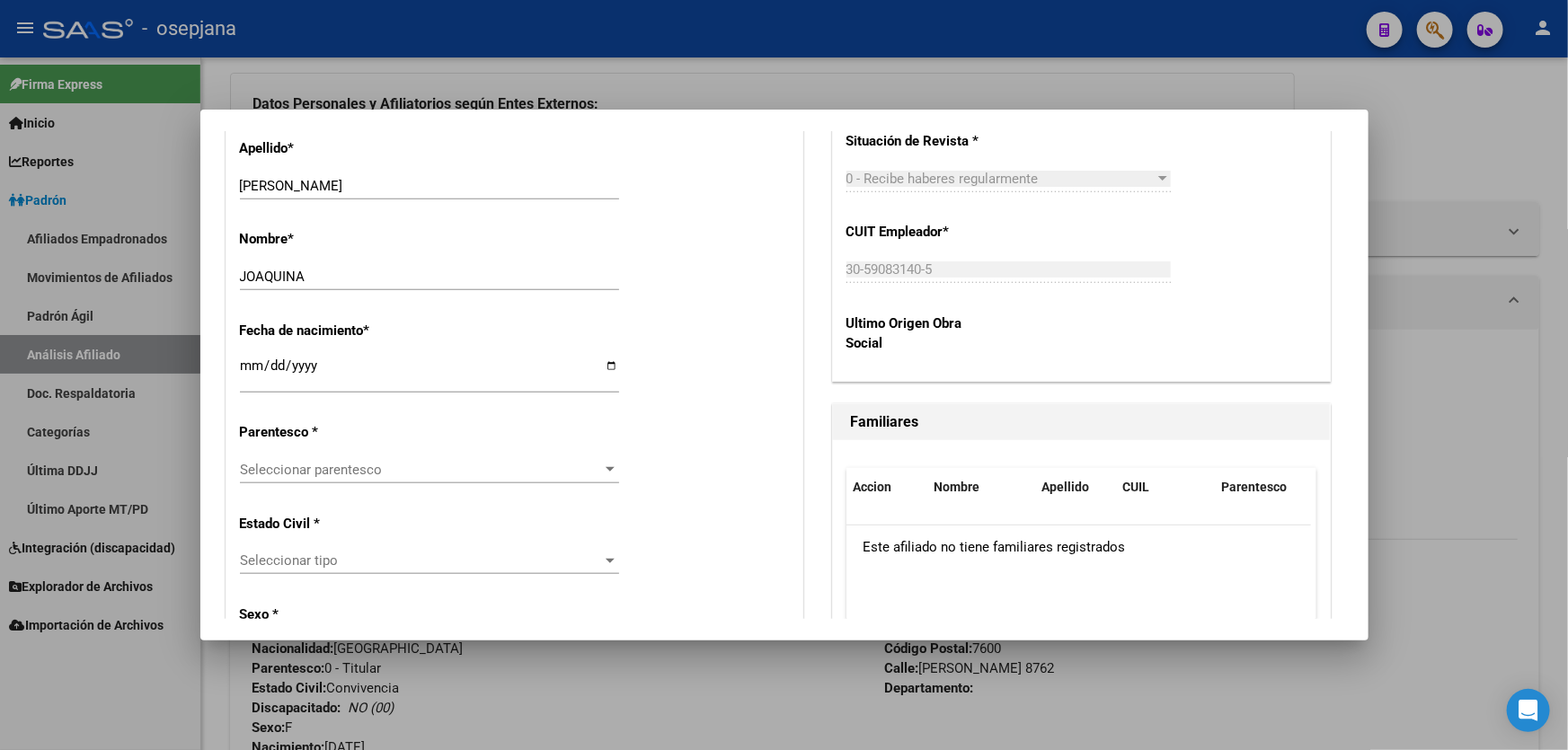
click at [315, 471] on span "Seleccionar parentesco" at bounding box center [421, 470] width 363 height 16
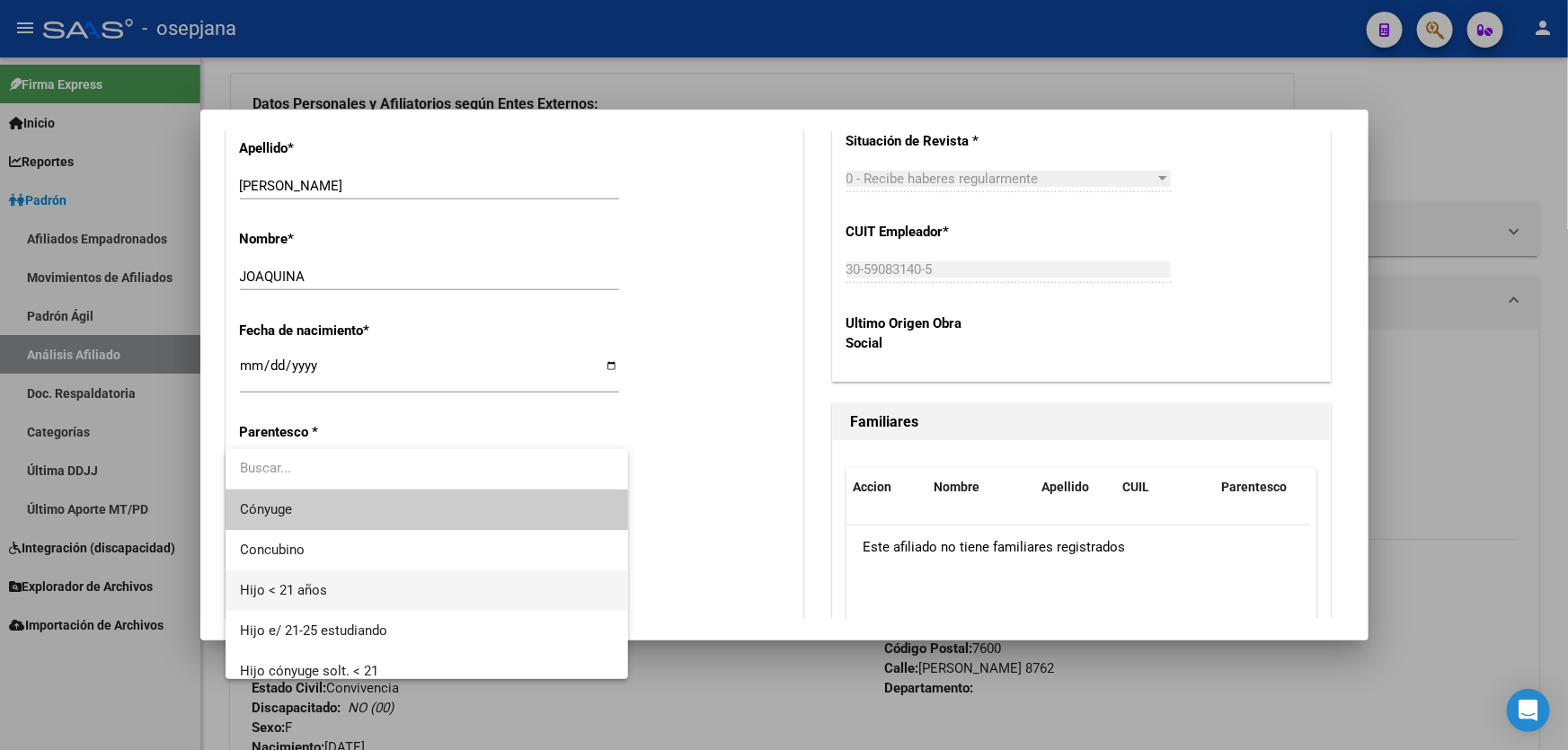
click at [342, 580] on span "Hijo < 21 años" at bounding box center [427, 591] width 375 height 41
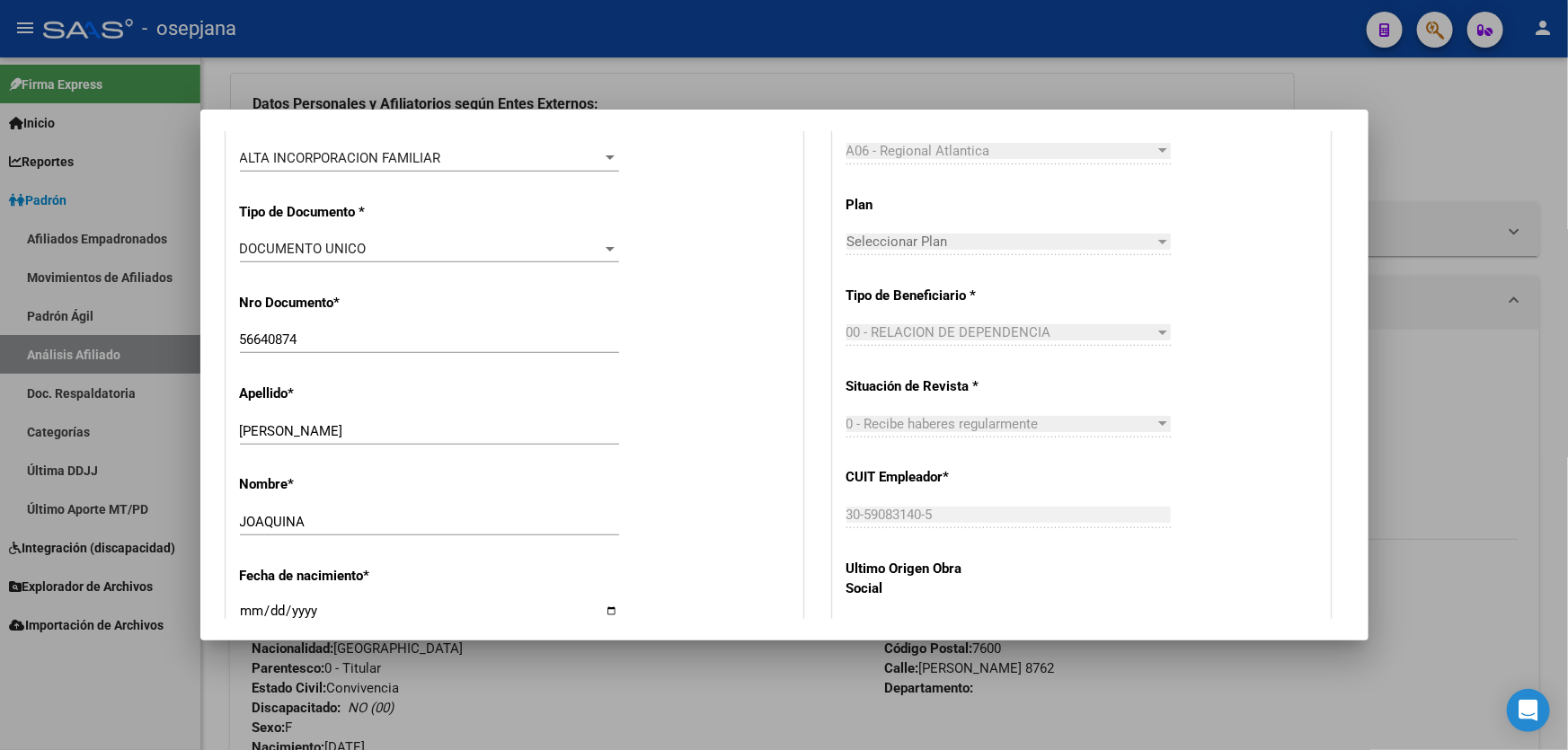
scroll to position [0, 0]
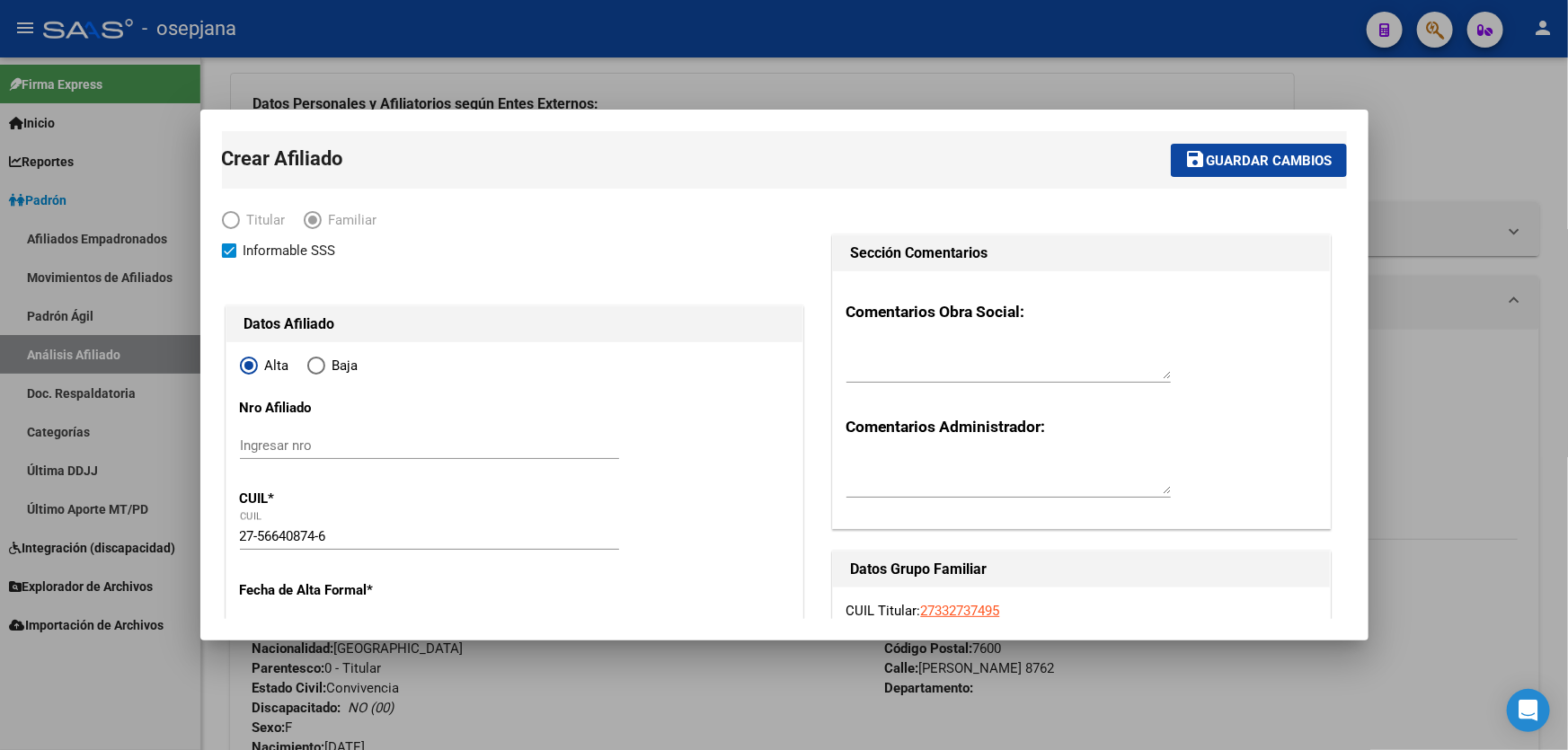
click at [1229, 167] on span "Guardar cambios" at bounding box center [1269, 160] width 126 height 16
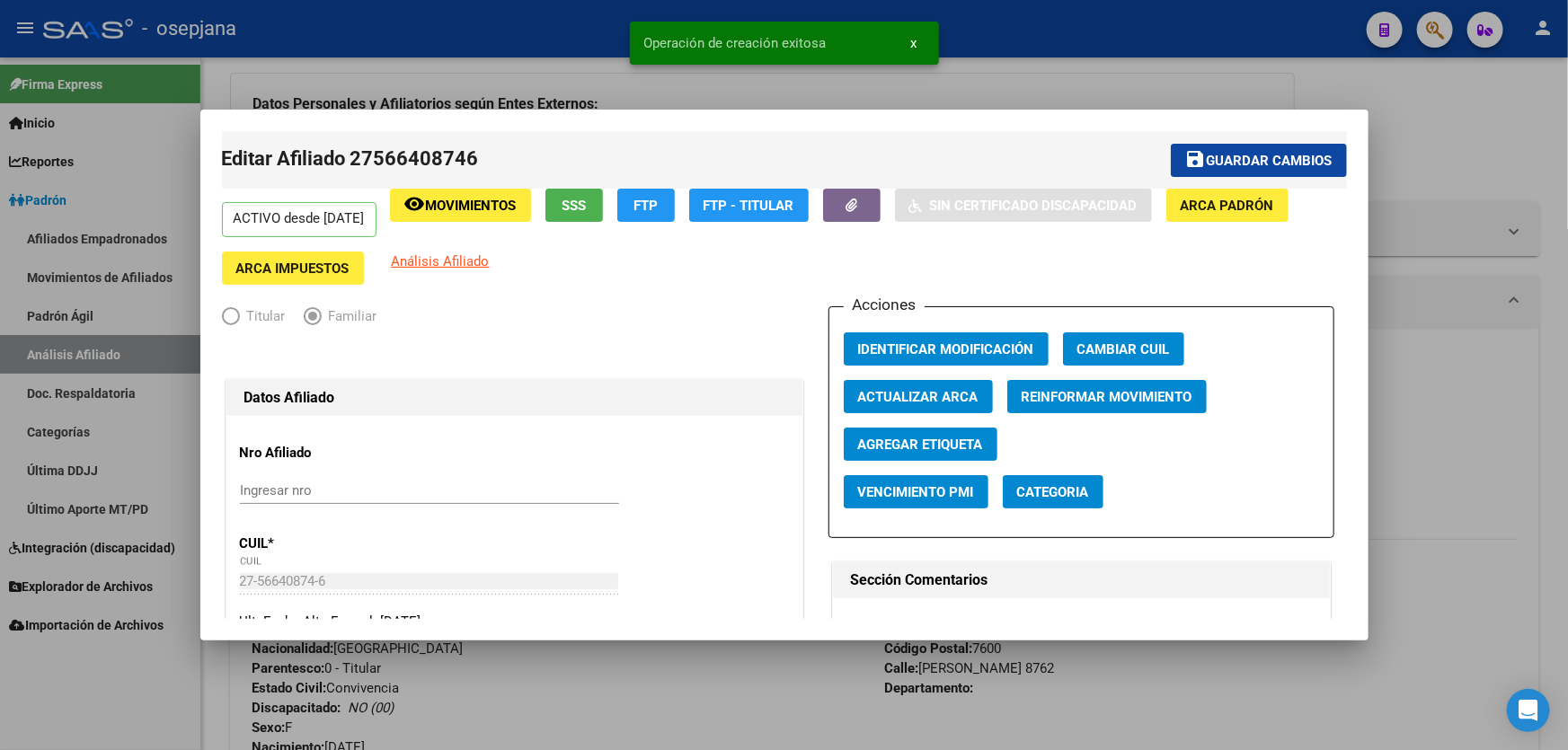
click at [1276, 147] on button "save Guardar cambios" at bounding box center [1259, 160] width 176 height 33
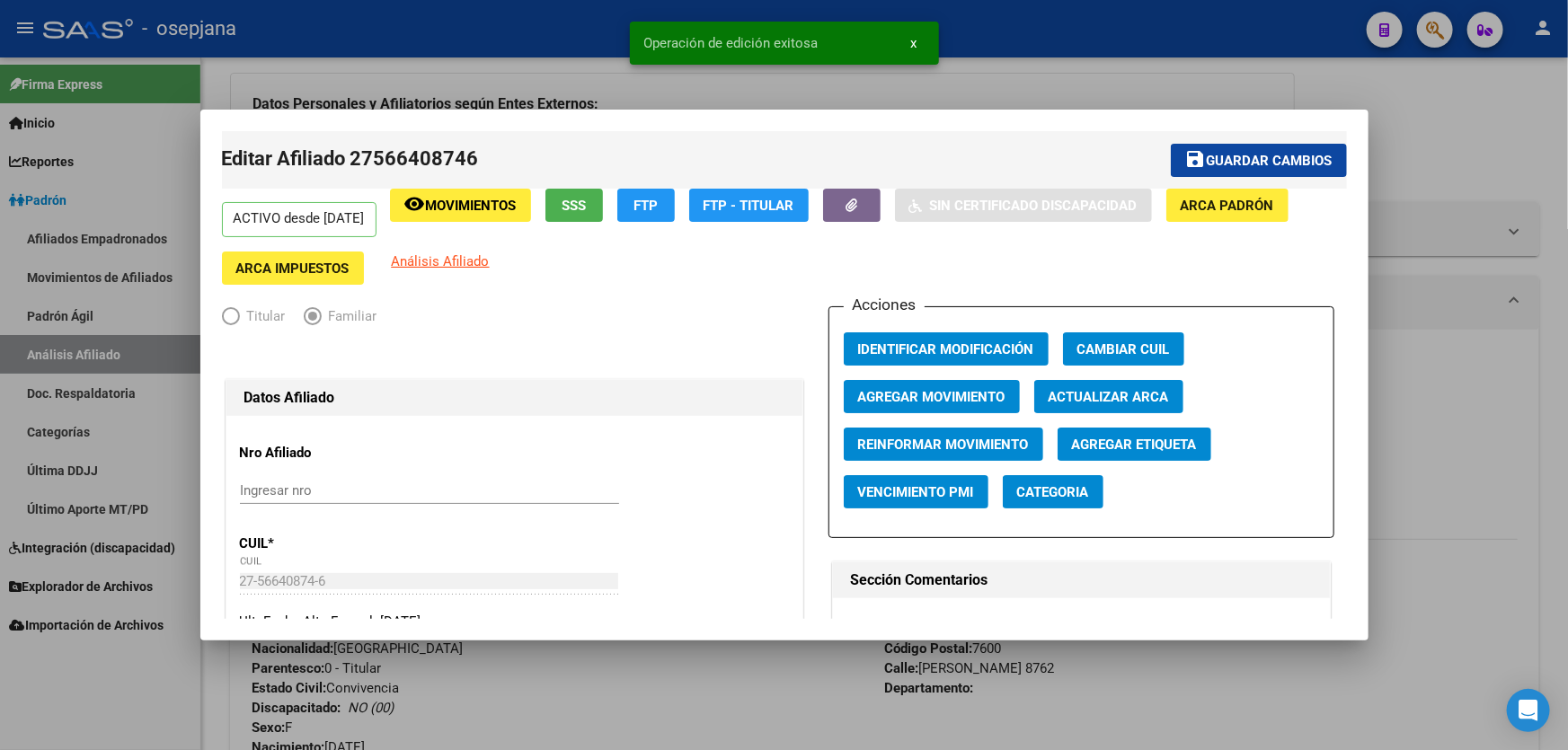
click at [1567, 312] on div at bounding box center [784, 375] width 1568 height 750
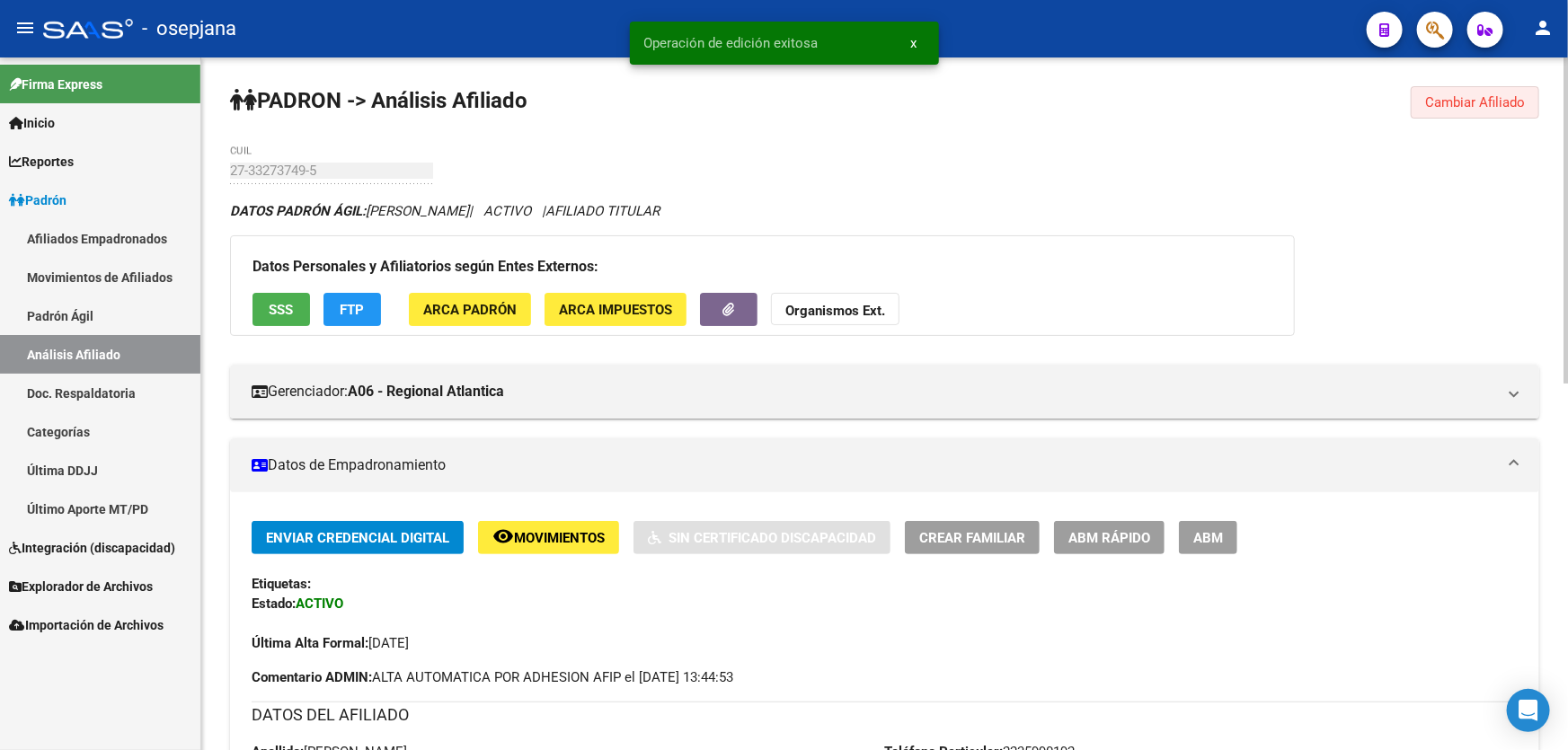
click at [1507, 96] on span "Cambiar Afiliado" at bounding box center [1474, 102] width 100 height 16
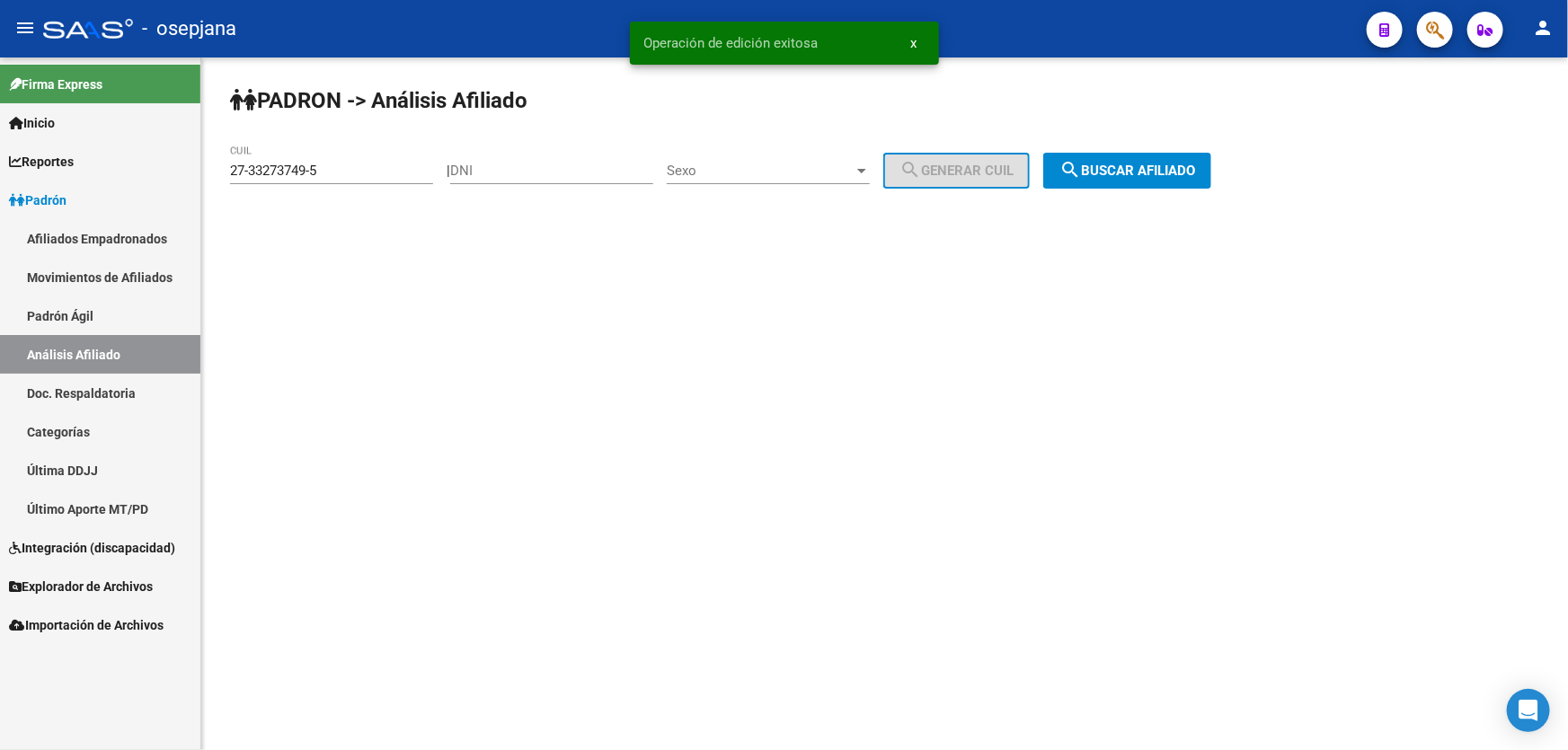
click at [1195, 164] on span "search Buscar afiliado" at bounding box center [1127, 170] width 135 height 16
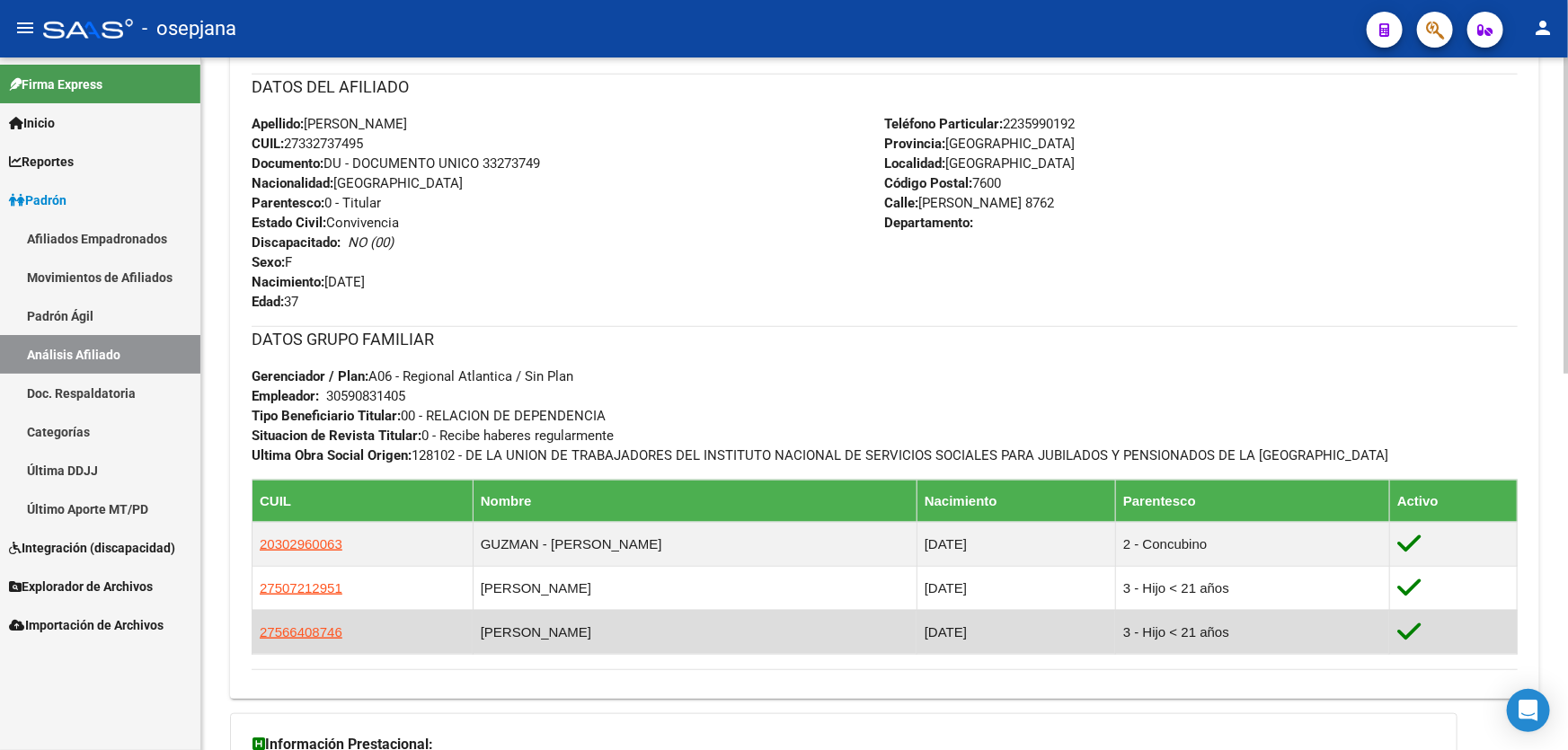
scroll to position [653, 0]
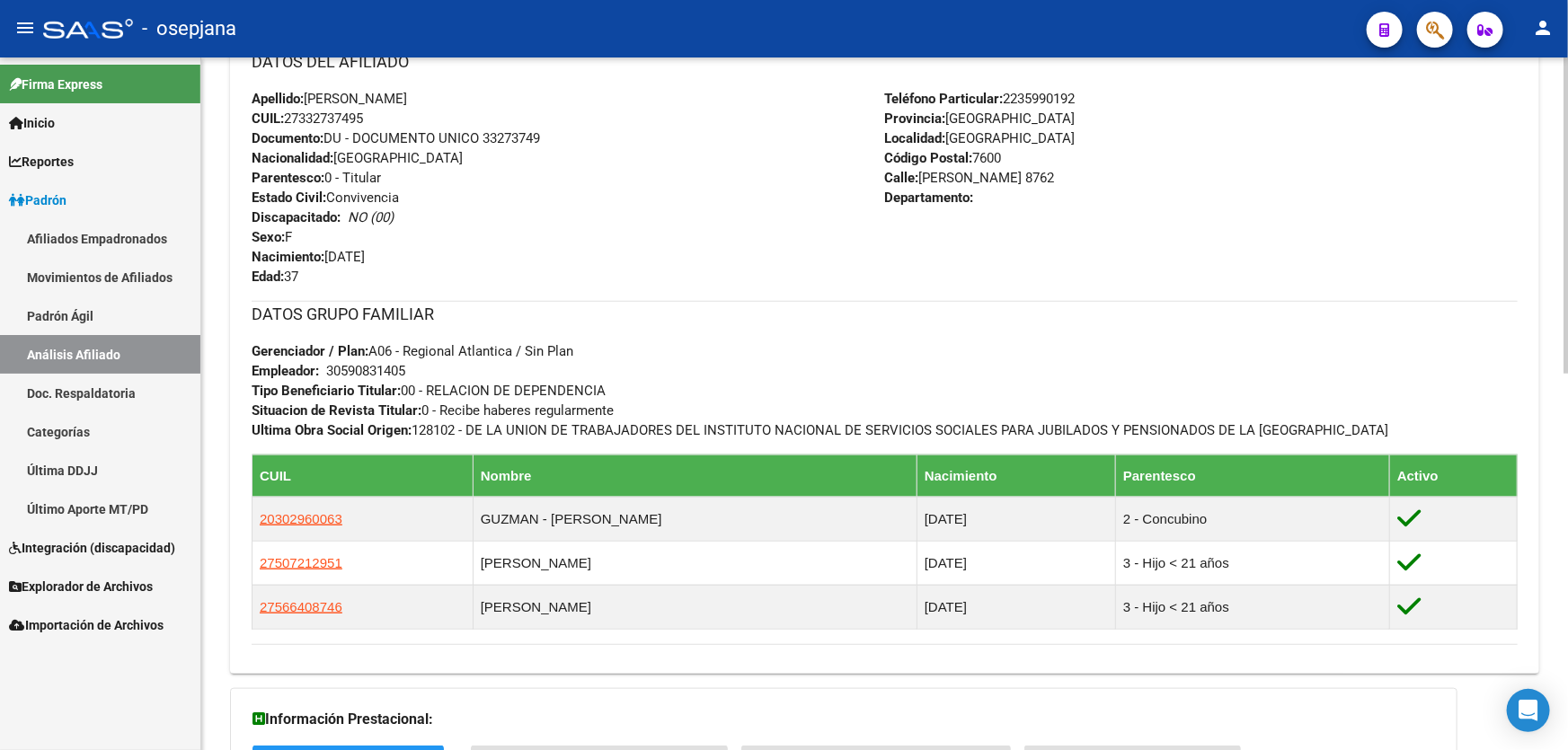
drag, startPoint x: 922, startPoint y: 175, endPoint x: 1058, endPoint y: 175, distance: 136.0
click at [1055, 175] on span "Calle: CONCEPCION ARENAL 8762" at bounding box center [971, 178] width 170 height 16
copy span "CONCEPCION ARENAL"
drag, startPoint x: 1007, startPoint y: 96, endPoint x: 1111, endPoint y: 97, distance: 104.0
click at [1111, 97] on div "Teléfono Particular: 2235990192 Provincia: Buenos Aires Localidad: MAR DEL PLAT…" at bounding box center [1202, 188] width 633 height 197
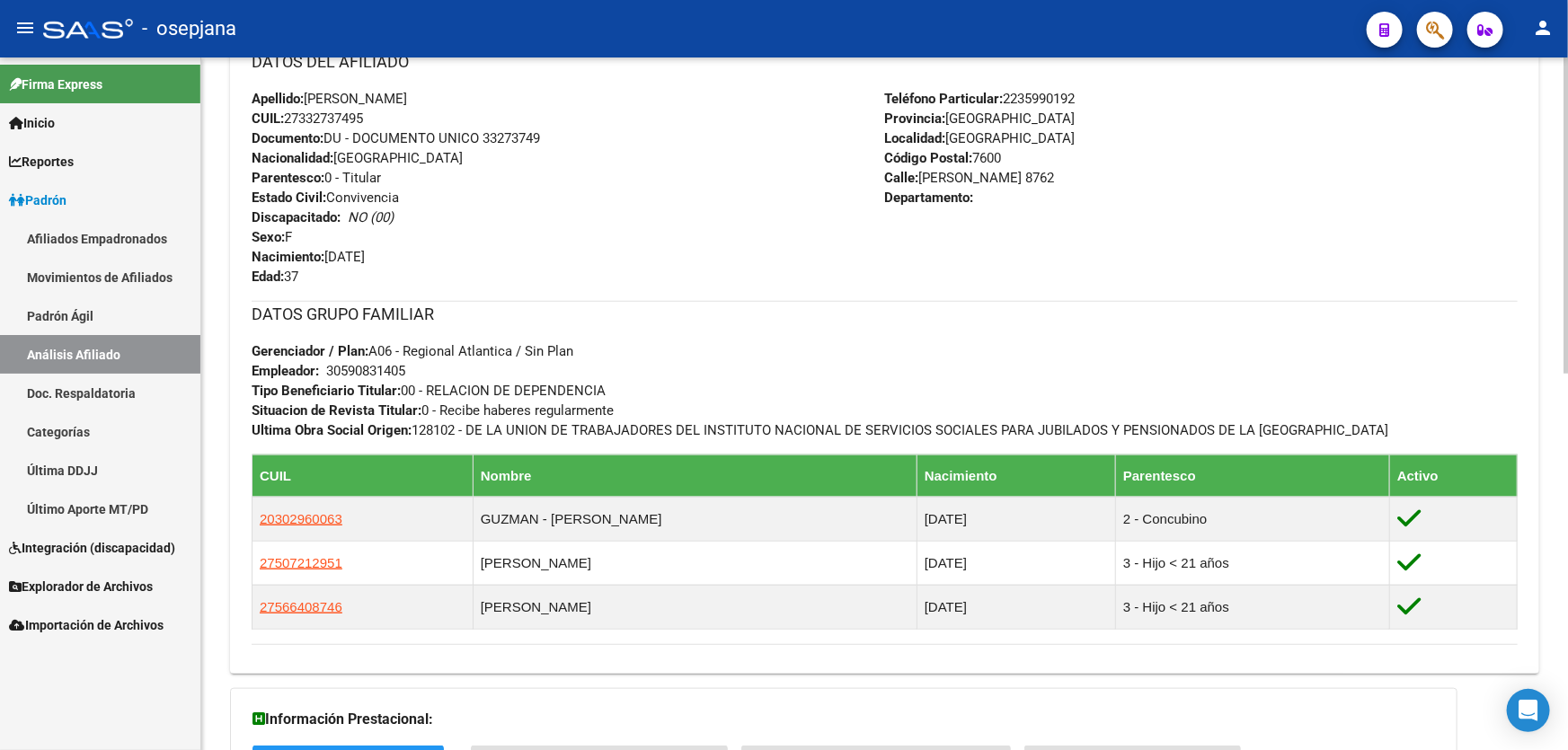
copy span "2235990192"
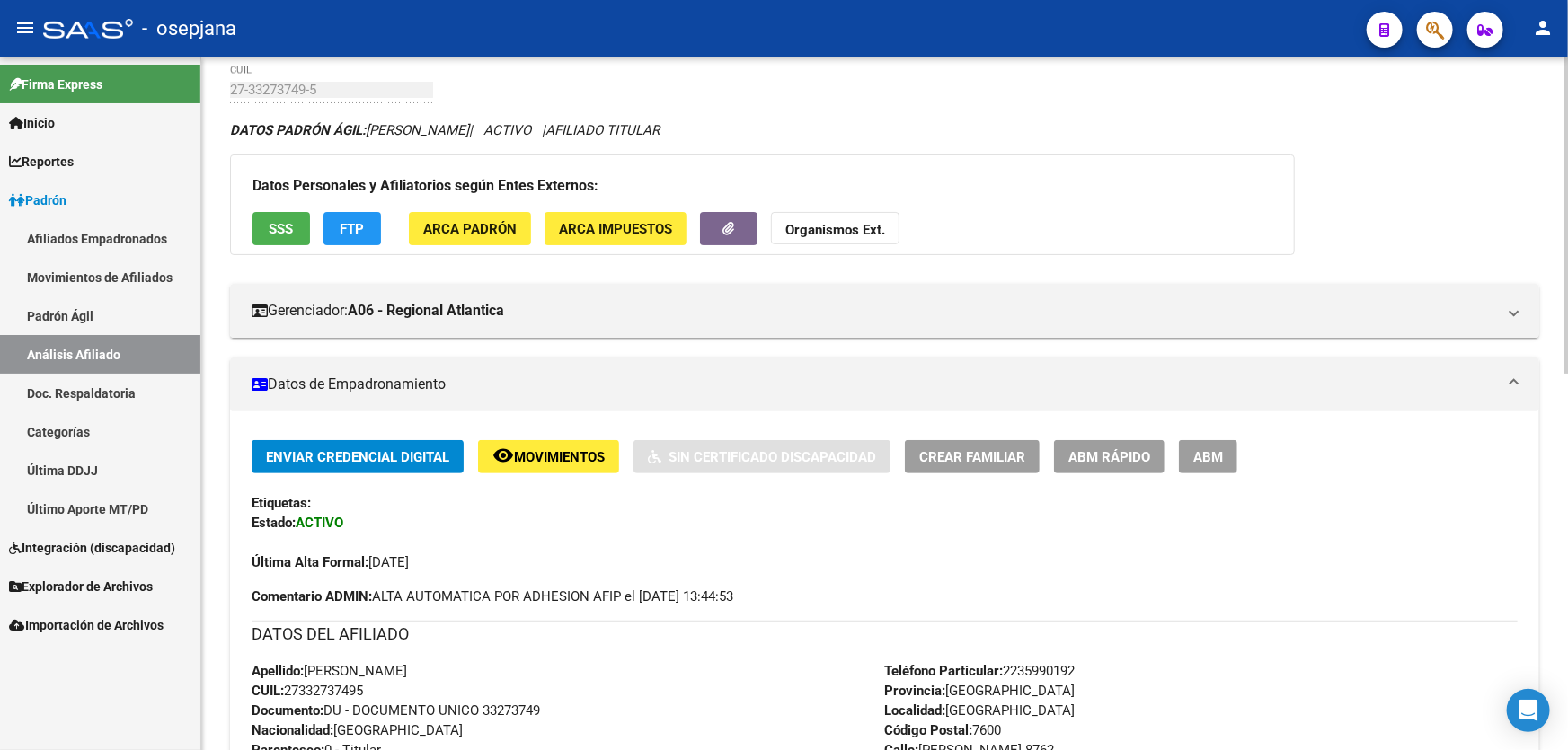
scroll to position [0, 0]
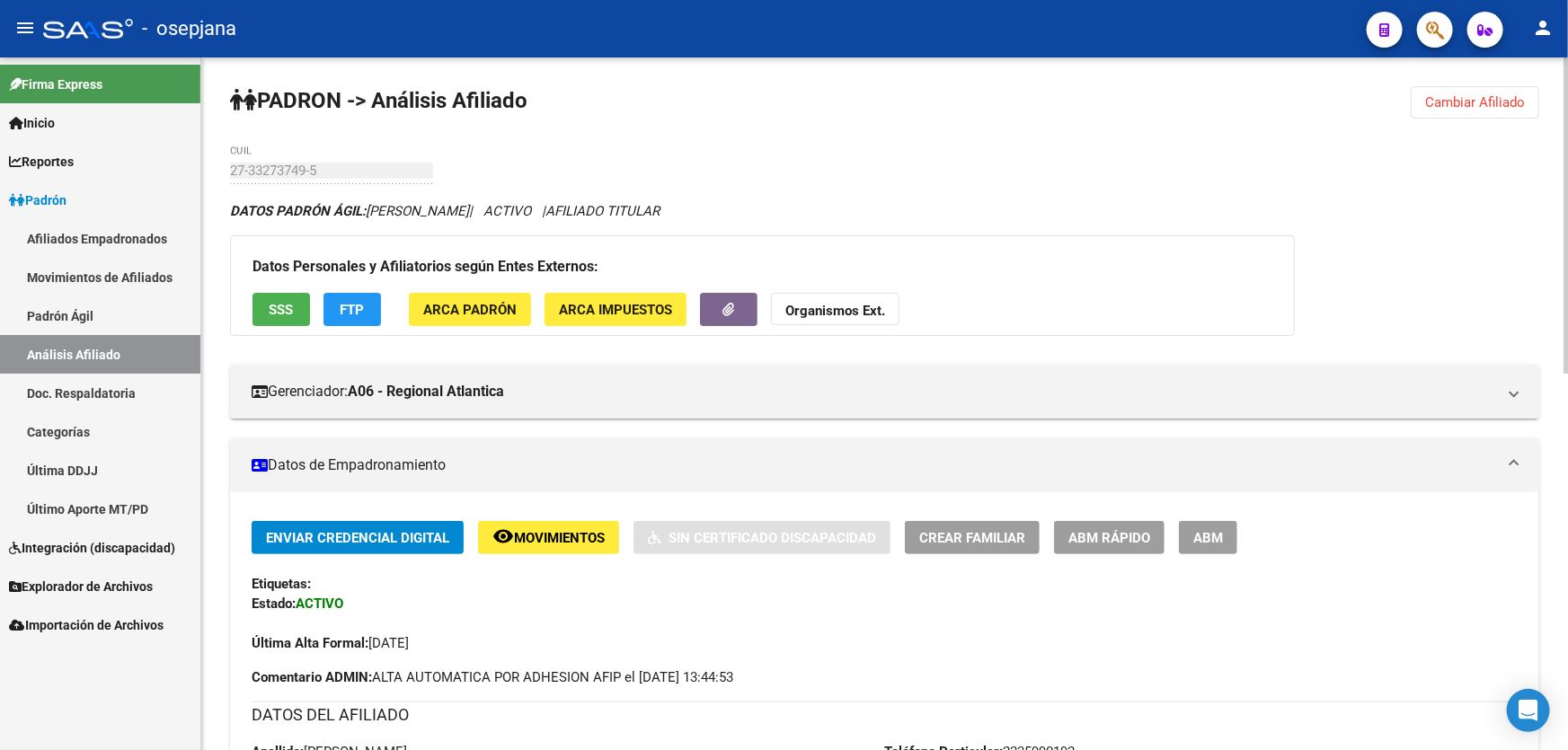
click at [1510, 97] on span "Cambiar Afiliado" at bounding box center [1474, 102] width 100 height 16
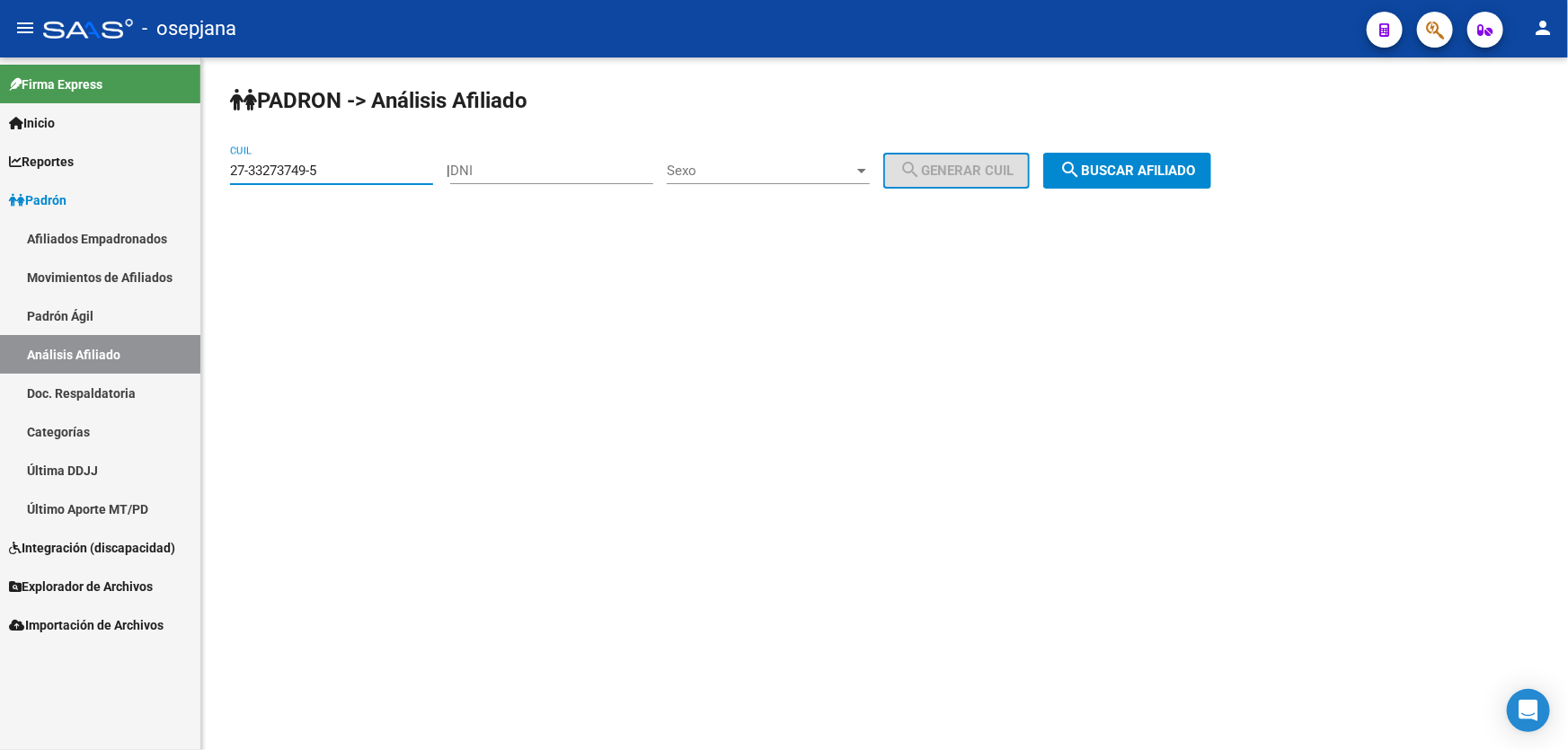
drag, startPoint x: 339, startPoint y: 169, endPoint x: 210, endPoint y: 172, distance: 129.0
click at [210, 172] on div "PADRON -> Análisis Afiliado 27-33273749-5 CUIL | DNI Sexo Sexo search Generar C…" at bounding box center [885, 151] width 1367 height 188
paste input "0-40494483-6"
type input "20-40494483-6"
click at [1154, 176] on span "search Buscar afiliado" at bounding box center [1127, 170] width 135 height 16
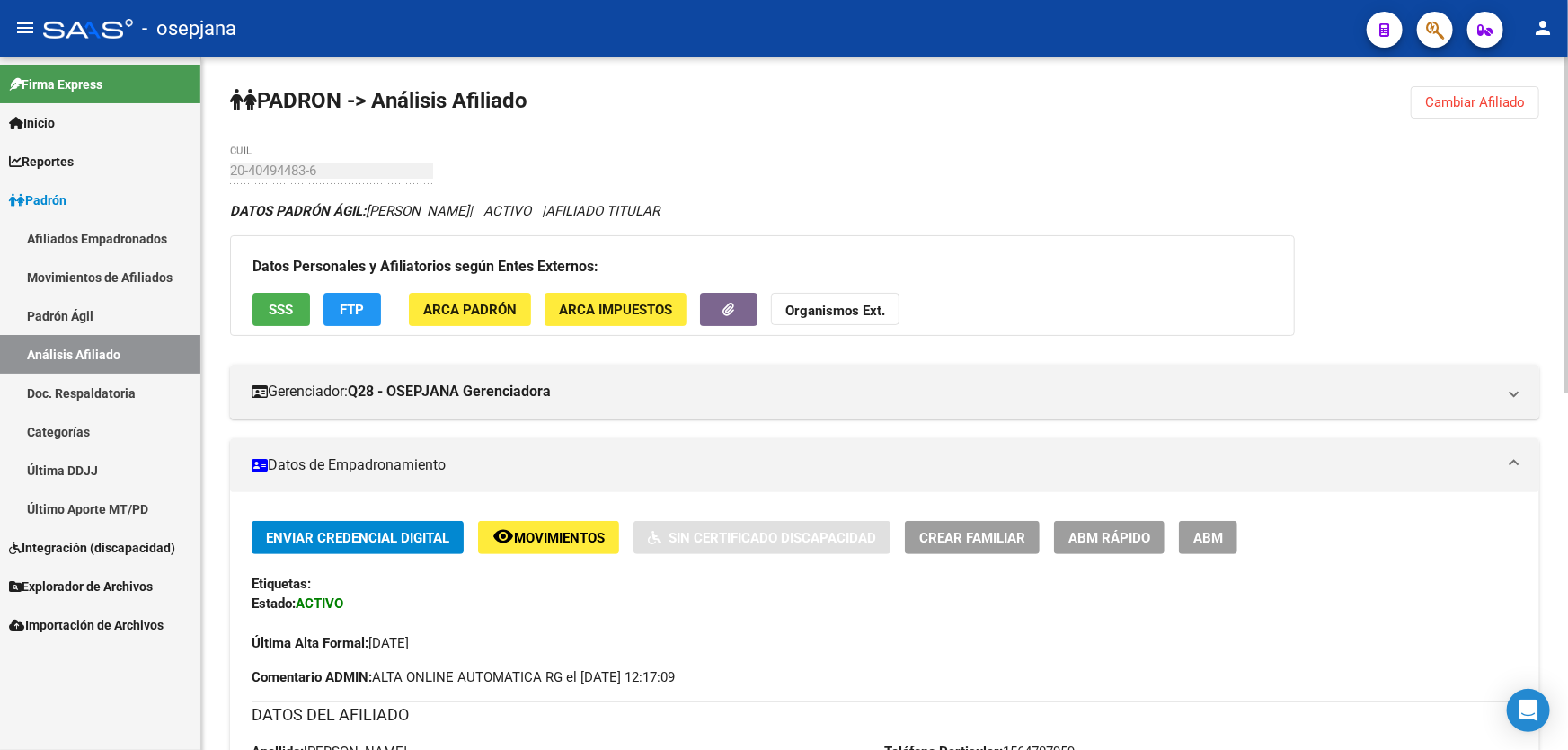
click at [1466, 103] on span "Cambiar Afiliado" at bounding box center [1474, 102] width 100 height 16
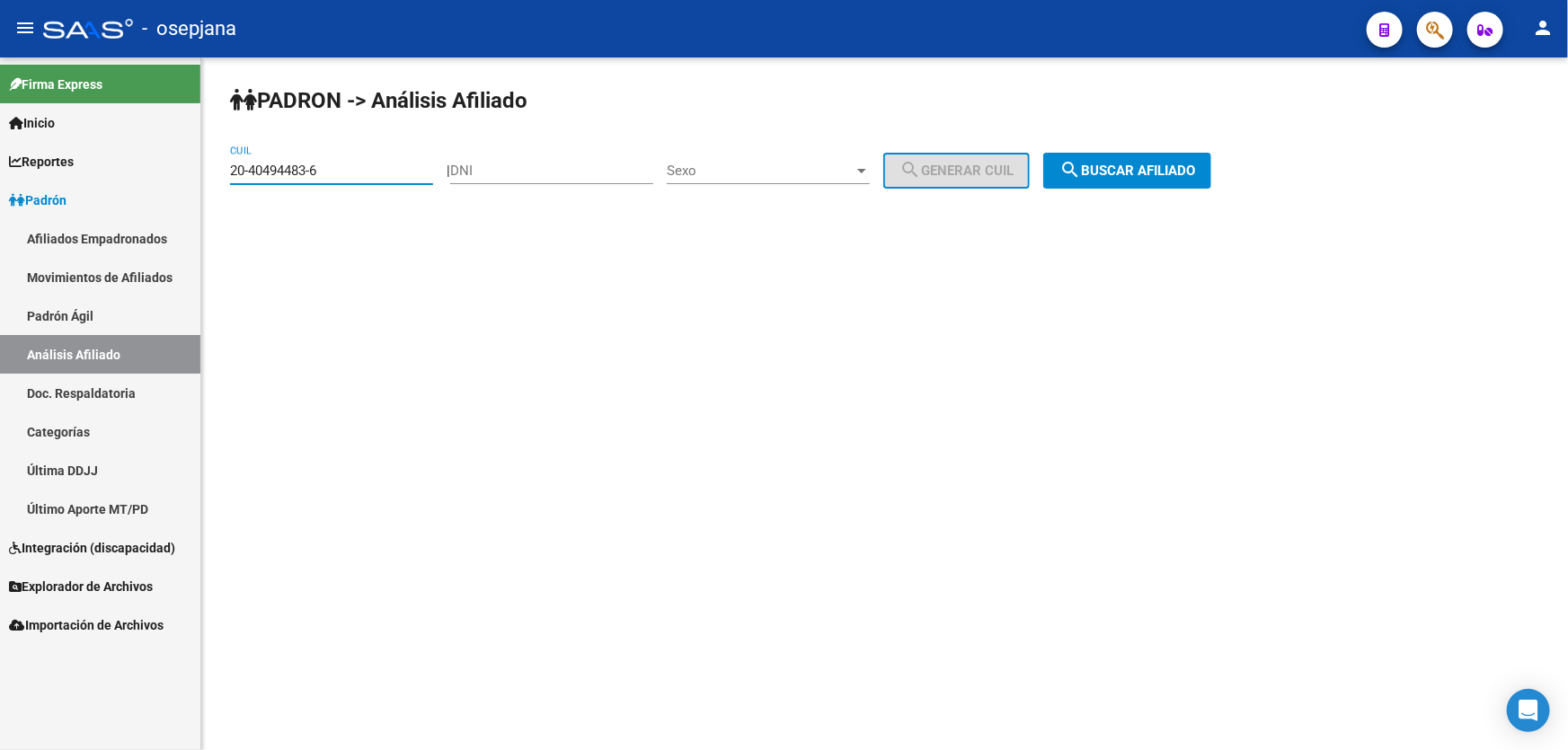
drag, startPoint x: 366, startPoint y: 172, endPoint x: 197, endPoint y: 195, distance: 170.6
click at [197, 195] on mat-sidenav-container "Firma Express Inicio Calendario SSS Instructivos Contacto OS Reportes Padrón Tr…" at bounding box center [784, 403] width 1568 height 693
click at [1442, 301] on mat-sidenav-content "PADRON -> Análisis Afiliado CUIL | DNI Sexo Sexo search Generar CUIL search Bus…" at bounding box center [885, 403] width 1367 height 693
click at [331, 162] on input "CUIL" at bounding box center [332, 170] width 203 height 16
paste input "20-39210502-7"
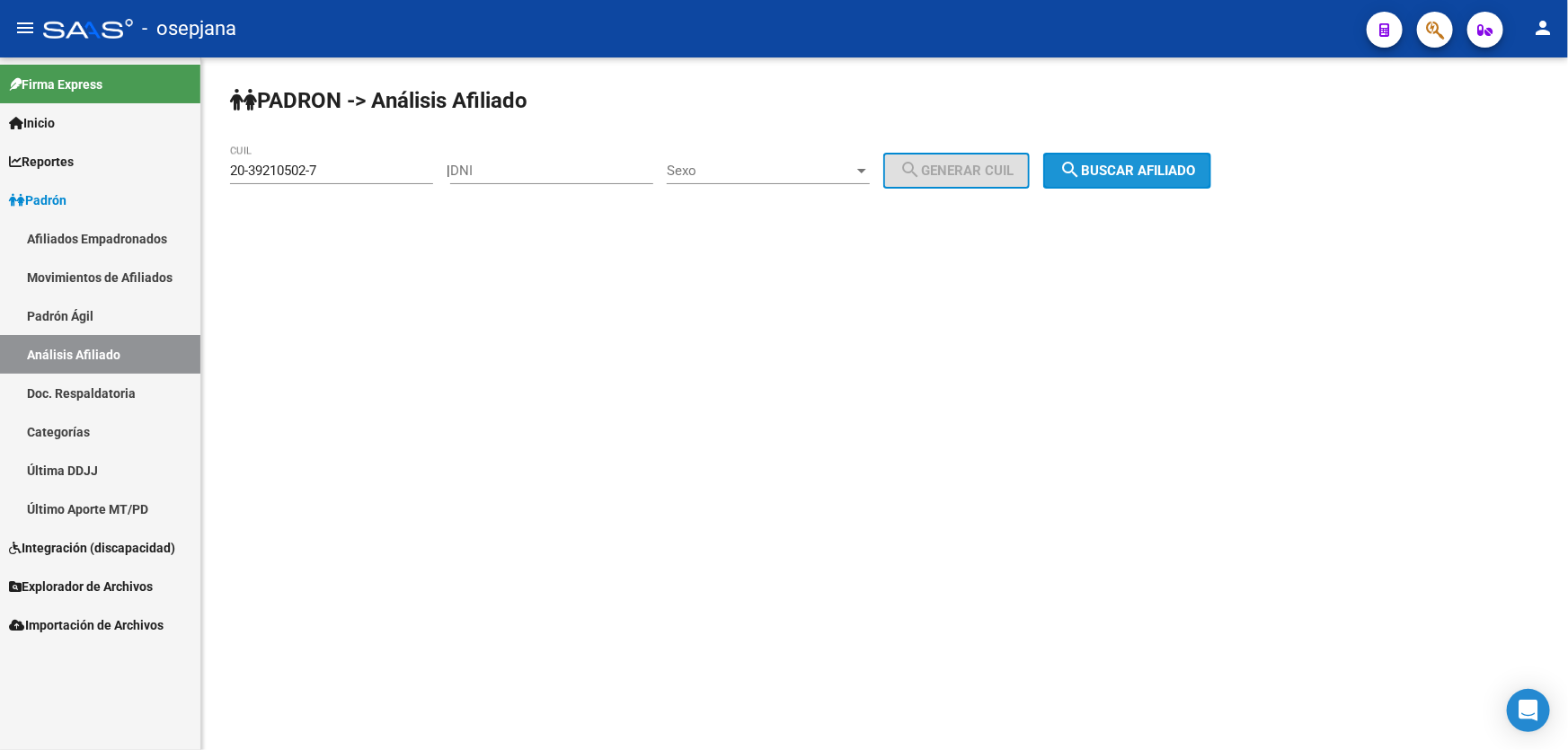
click at [1166, 169] on span "search Buscar afiliado" at bounding box center [1127, 170] width 135 height 16
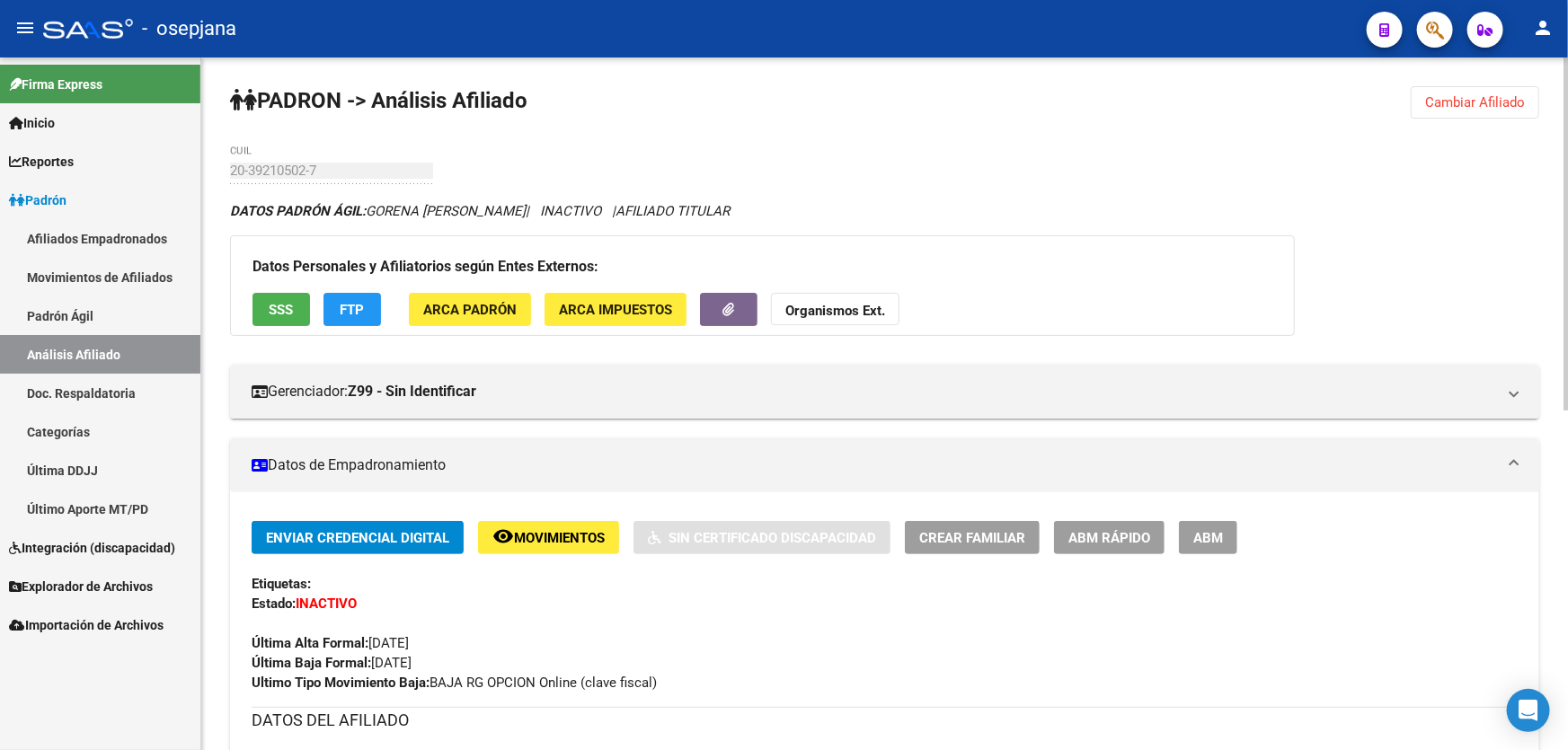
click at [281, 302] on span "SSS" at bounding box center [281, 309] width 24 height 16
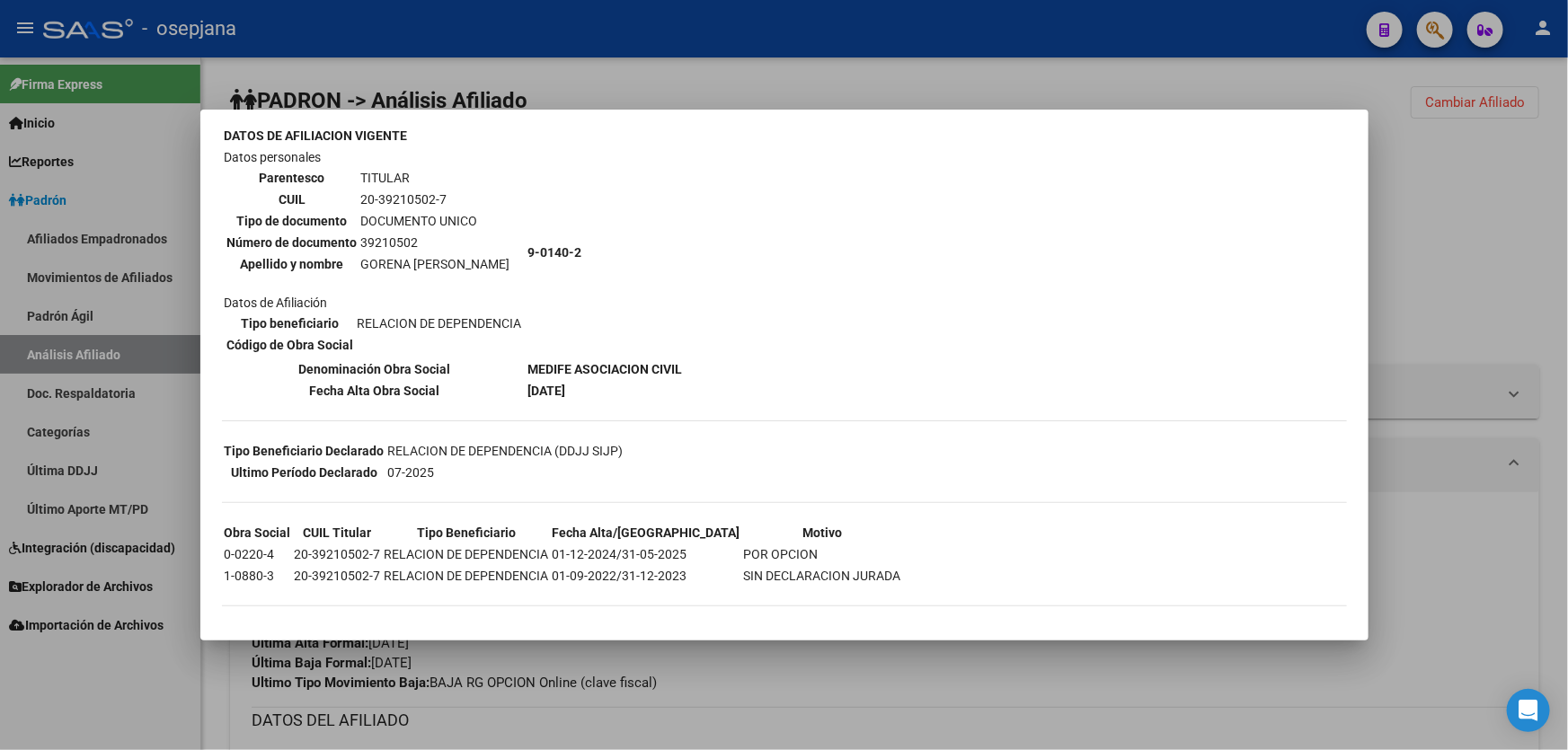
scroll to position [109, 0]
click at [1435, 212] on div at bounding box center [784, 375] width 1568 height 750
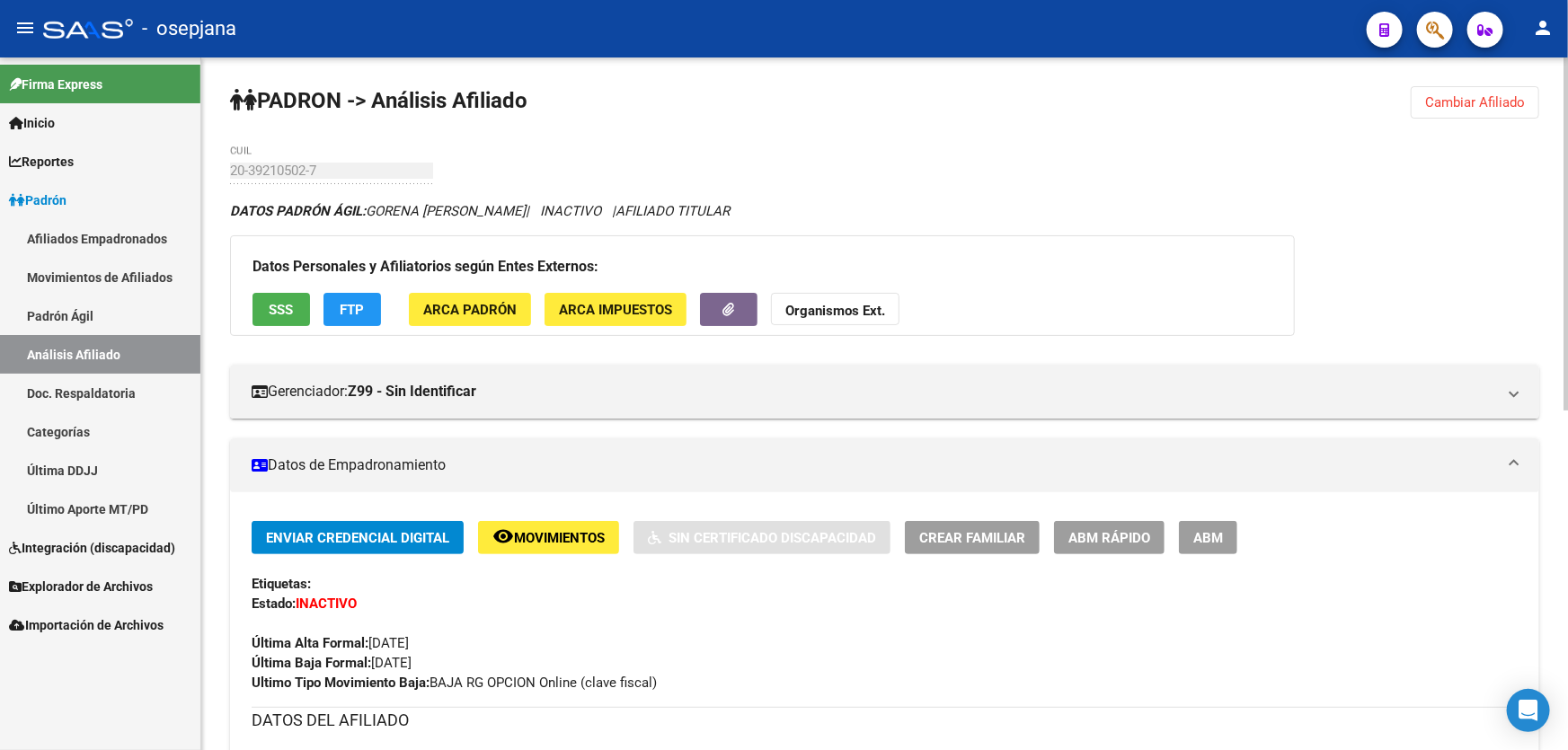
click at [1509, 104] on span "Cambiar Afiliado" at bounding box center [1474, 102] width 100 height 16
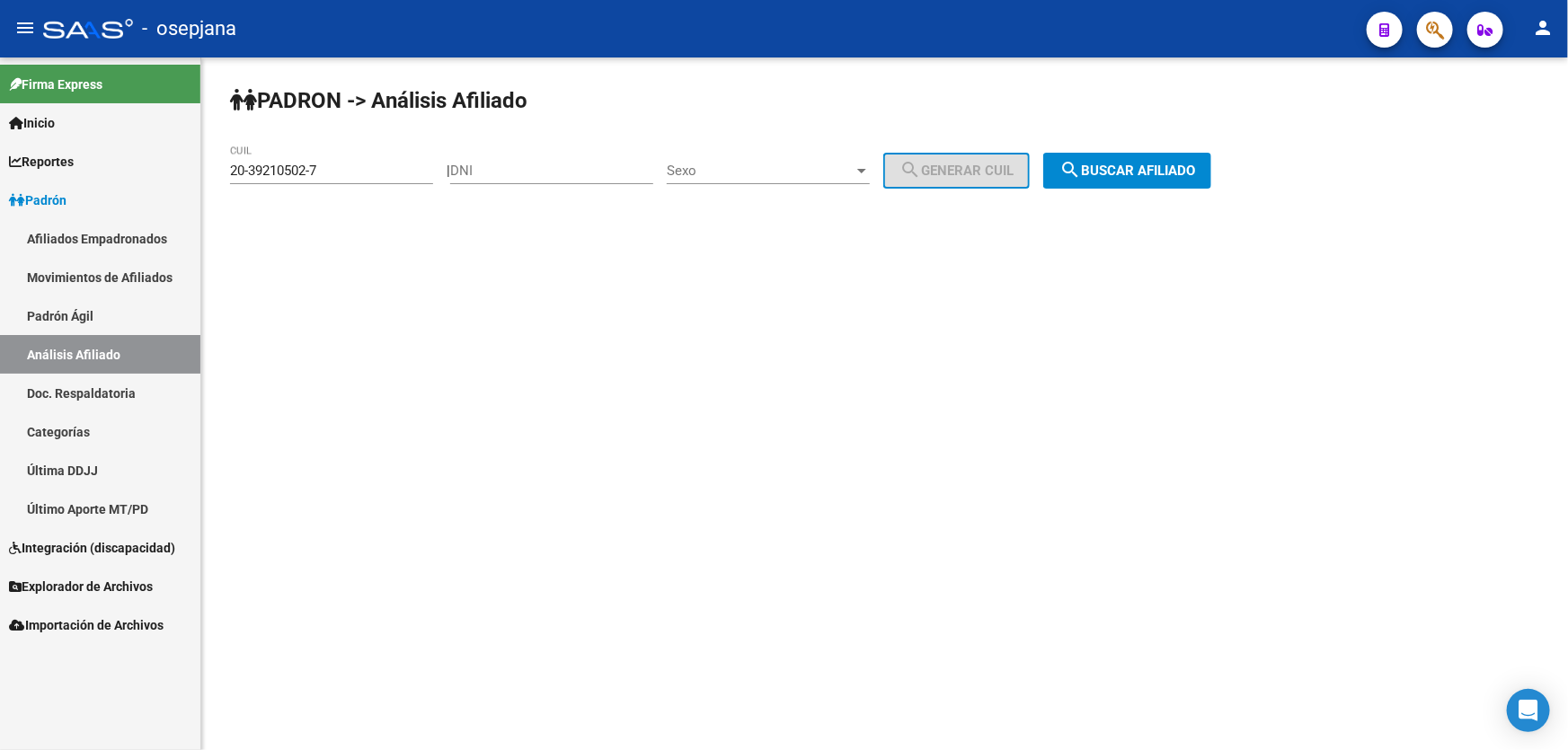
click at [338, 181] on div "20-39210502-7 CUIL" at bounding box center [332, 165] width 203 height 39
drag, startPoint x: 340, startPoint y: 169, endPoint x: 179, endPoint y: 169, distance: 161.0
click at [179, 169] on mat-sidenav-container "Firma Express Inicio Calendario SSS Instructivos Contacto OS Reportes Padrón Tr…" at bounding box center [784, 403] width 1568 height 693
paste input "7-41583640-1"
click at [1142, 164] on span "search Buscar afiliado" at bounding box center [1127, 170] width 135 height 16
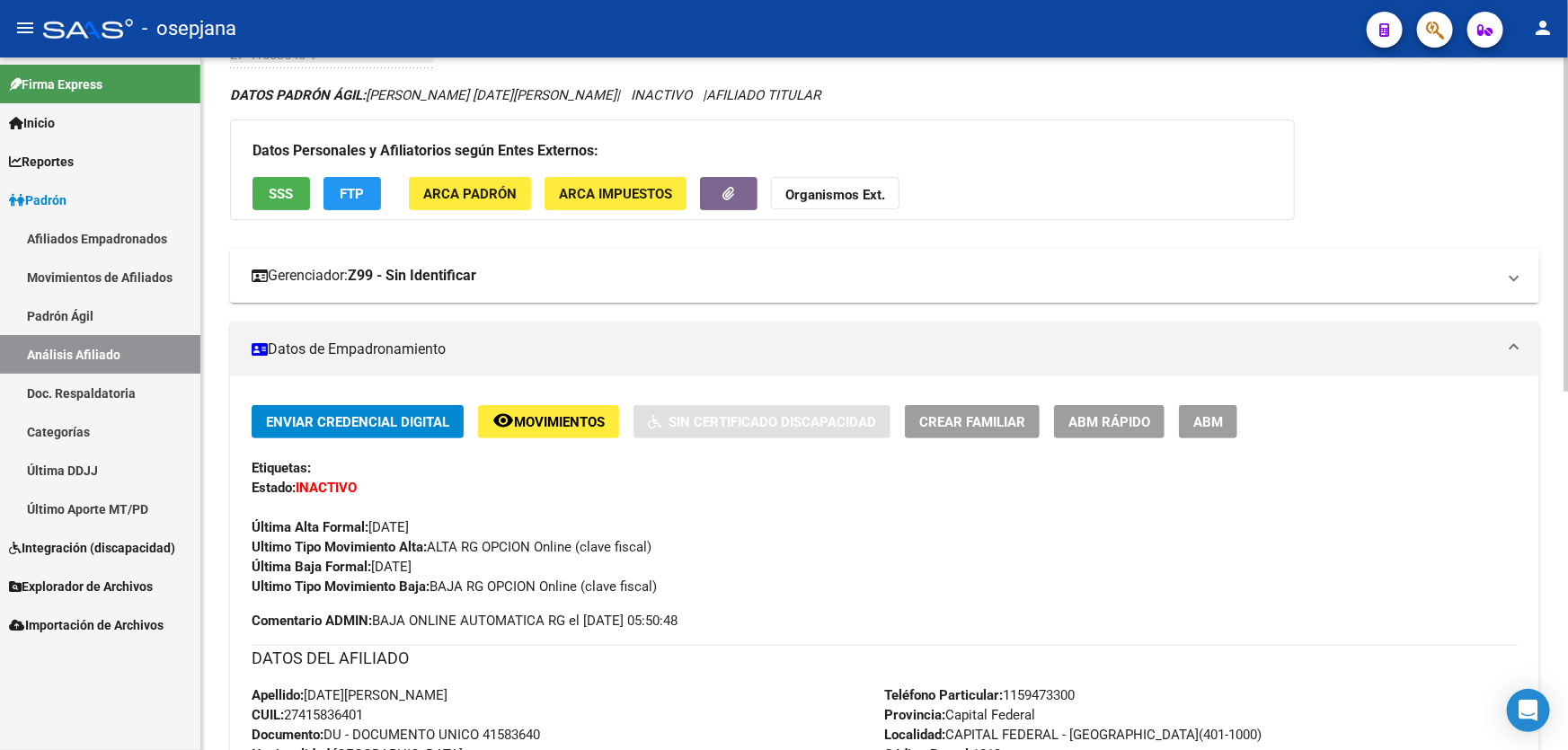
scroll to position [81, 0]
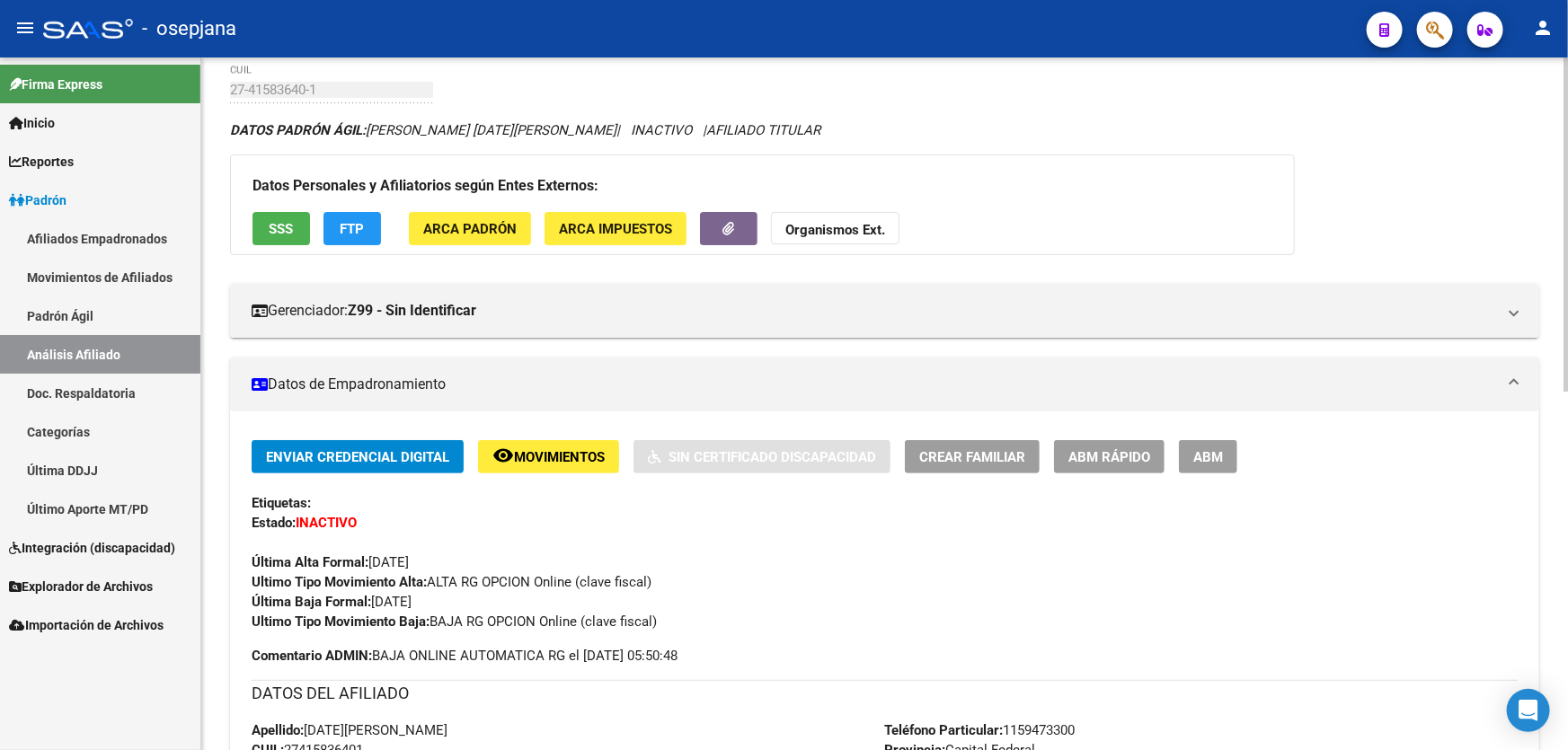
click at [279, 225] on span "SSS" at bounding box center [281, 229] width 24 height 16
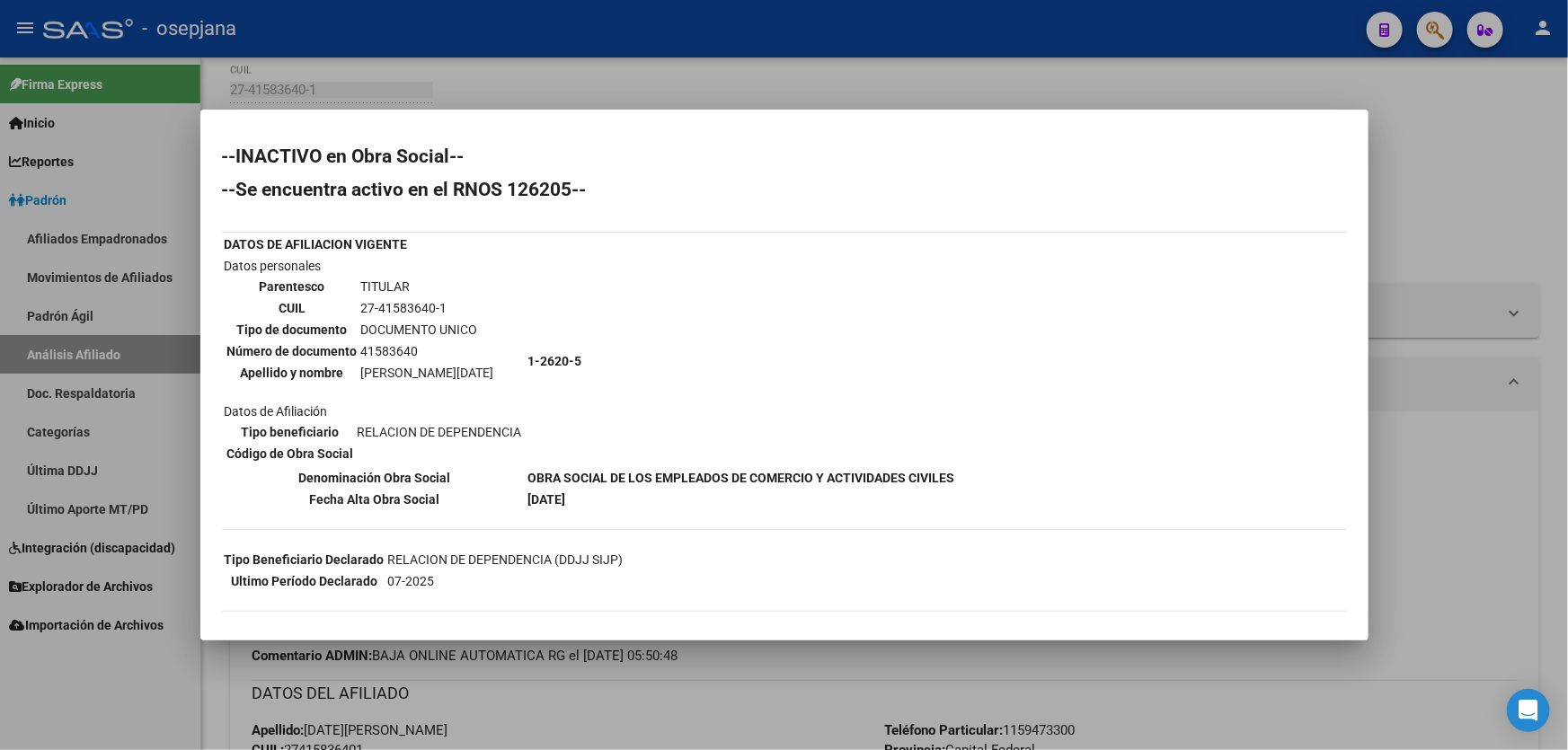
click at [1498, 297] on div at bounding box center [784, 375] width 1568 height 750
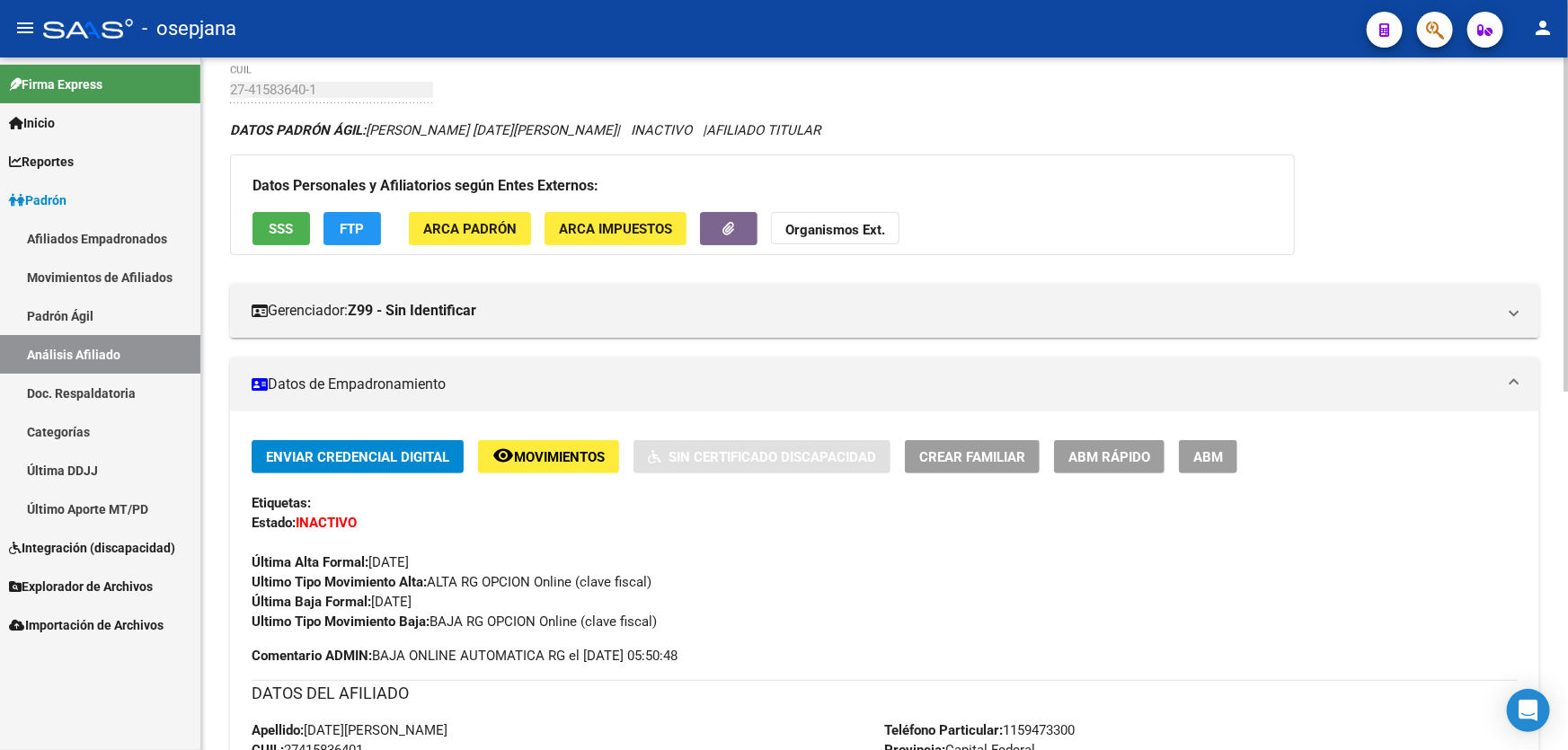
scroll to position [0, 0]
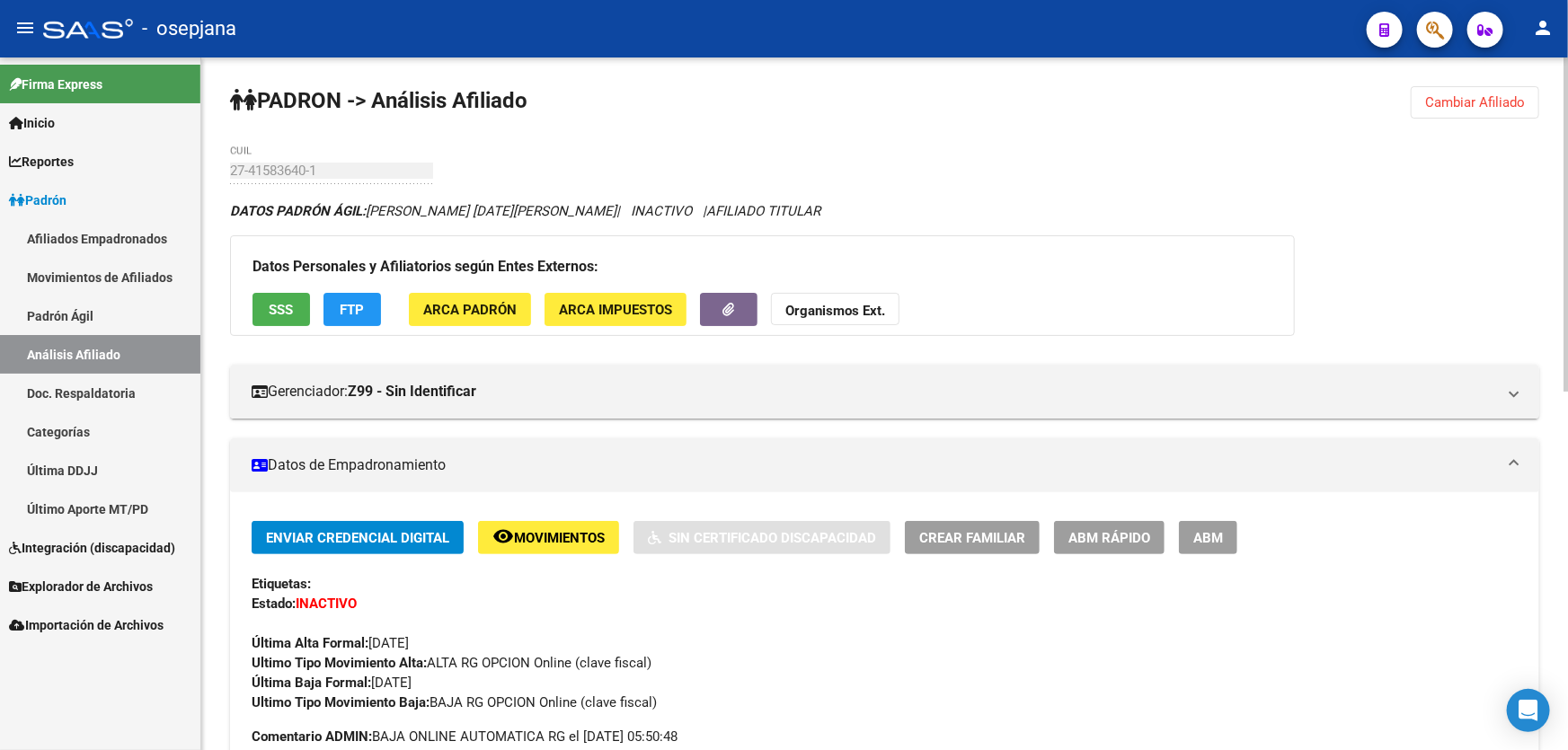
click at [1450, 100] on span "Cambiar Afiliado" at bounding box center [1474, 102] width 100 height 16
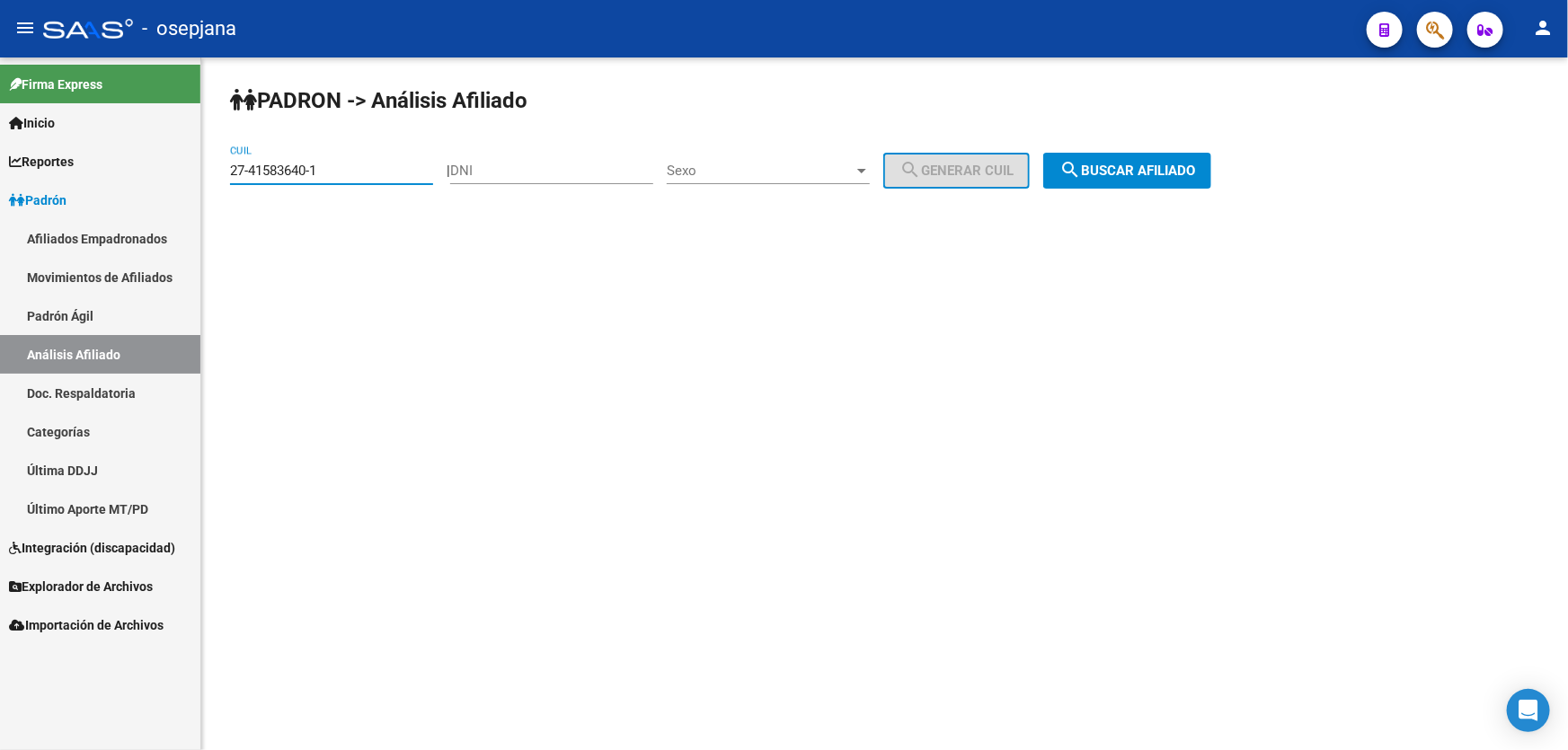
drag, startPoint x: 352, startPoint y: 171, endPoint x: 209, endPoint y: 172, distance: 143.0
click at [209, 172] on div "PADRON -> Análisis Afiliado 27-41583640-1 CUIL | DNI Sexo Sexo search Generar C…" at bounding box center [885, 151] width 1367 height 188
paste input "0-46737997-7"
click at [1131, 172] on span "search Buscar afiliado" at bounding box center [1127, 170] width 135 height 16
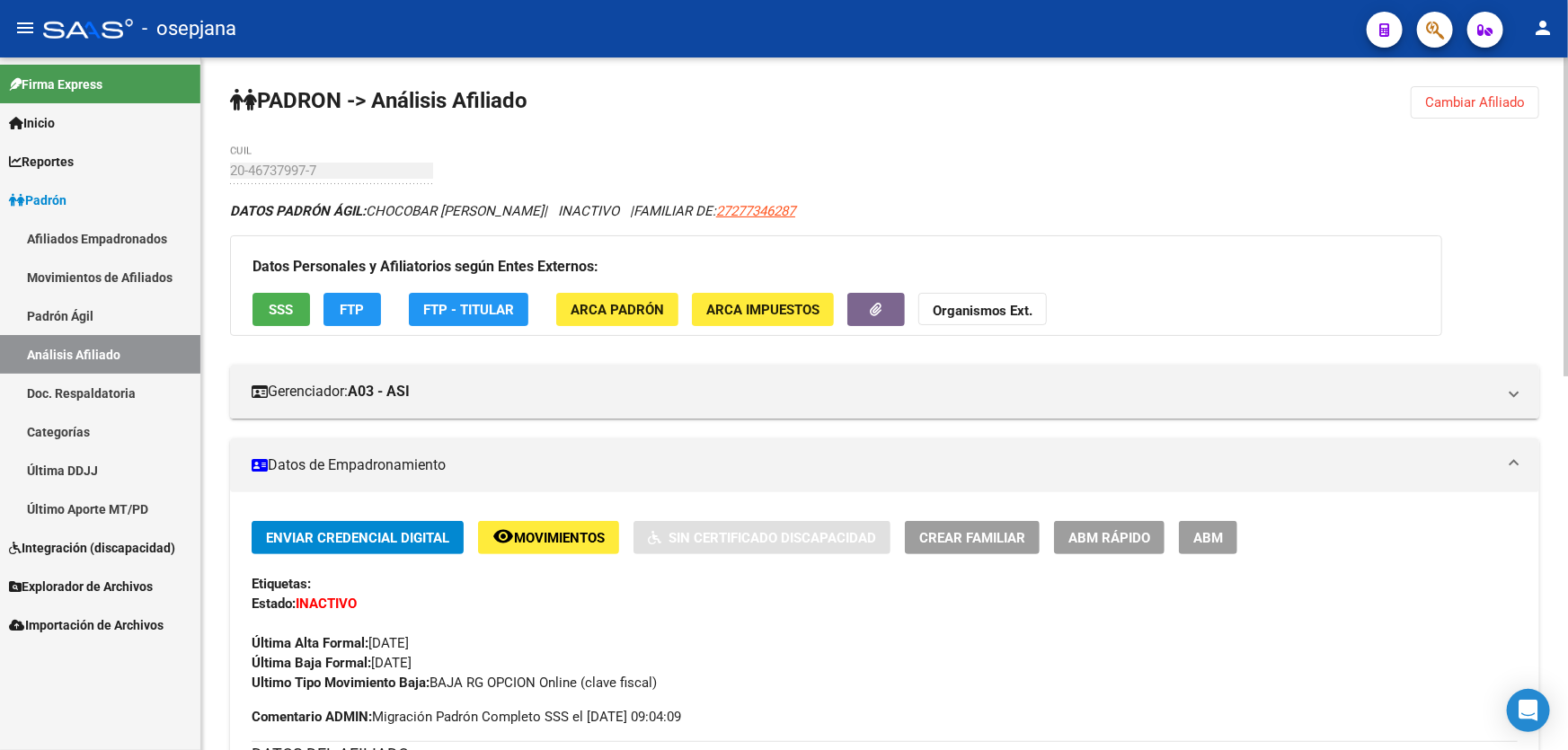
click at [270, 305] on span "SSS" at bounding box center [281, 309] width 24 height 16
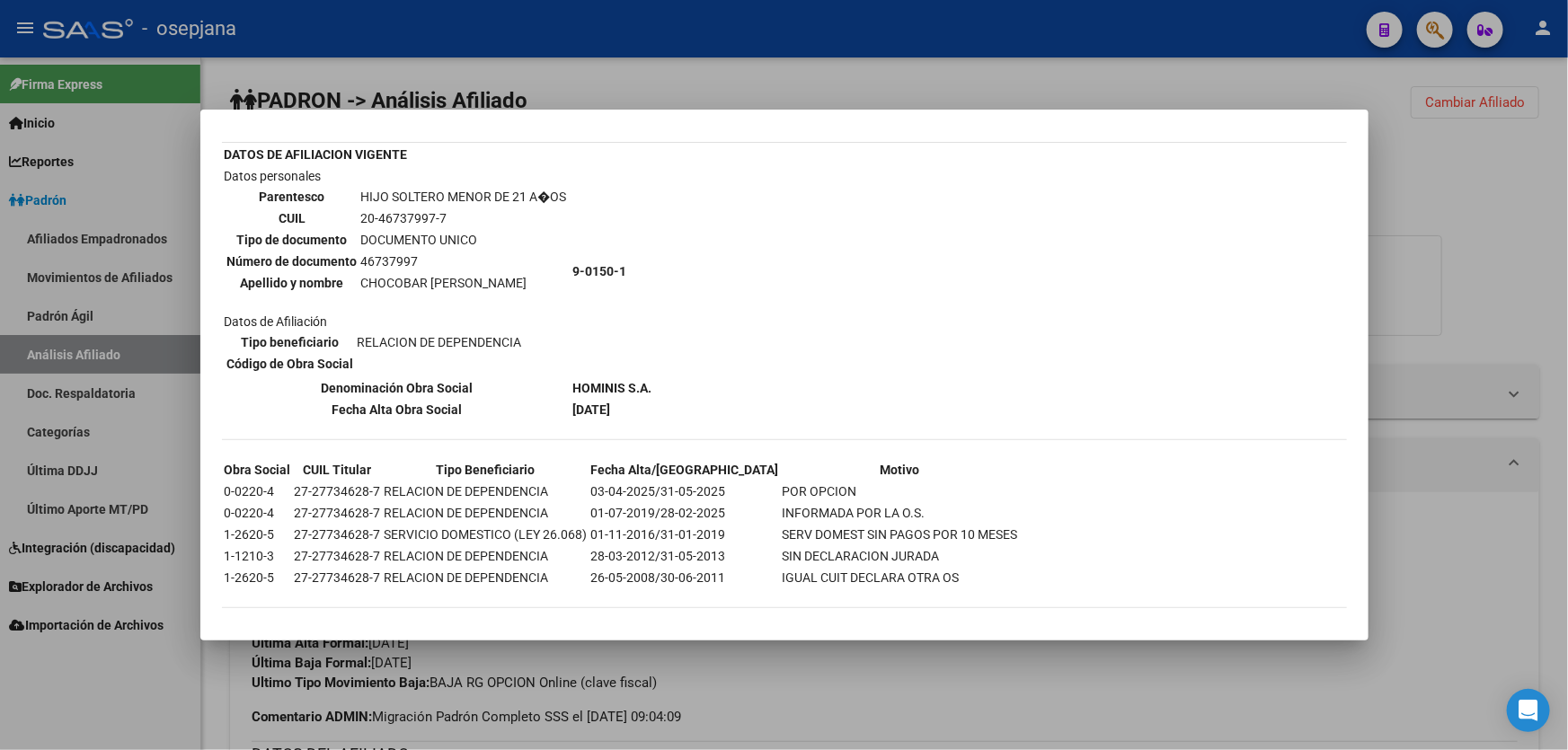
scroll to position [94, 0]
click at [1321, 277] on div "--INACTIVO en Obra Social-- --Se encuentra activo en el RNOS 901501-- DATOS DE …" at bounding box center [785, 338] width 1125 height 569
click at [1461, 313] on div at bounding box center [784, 375] width 1568 height 750
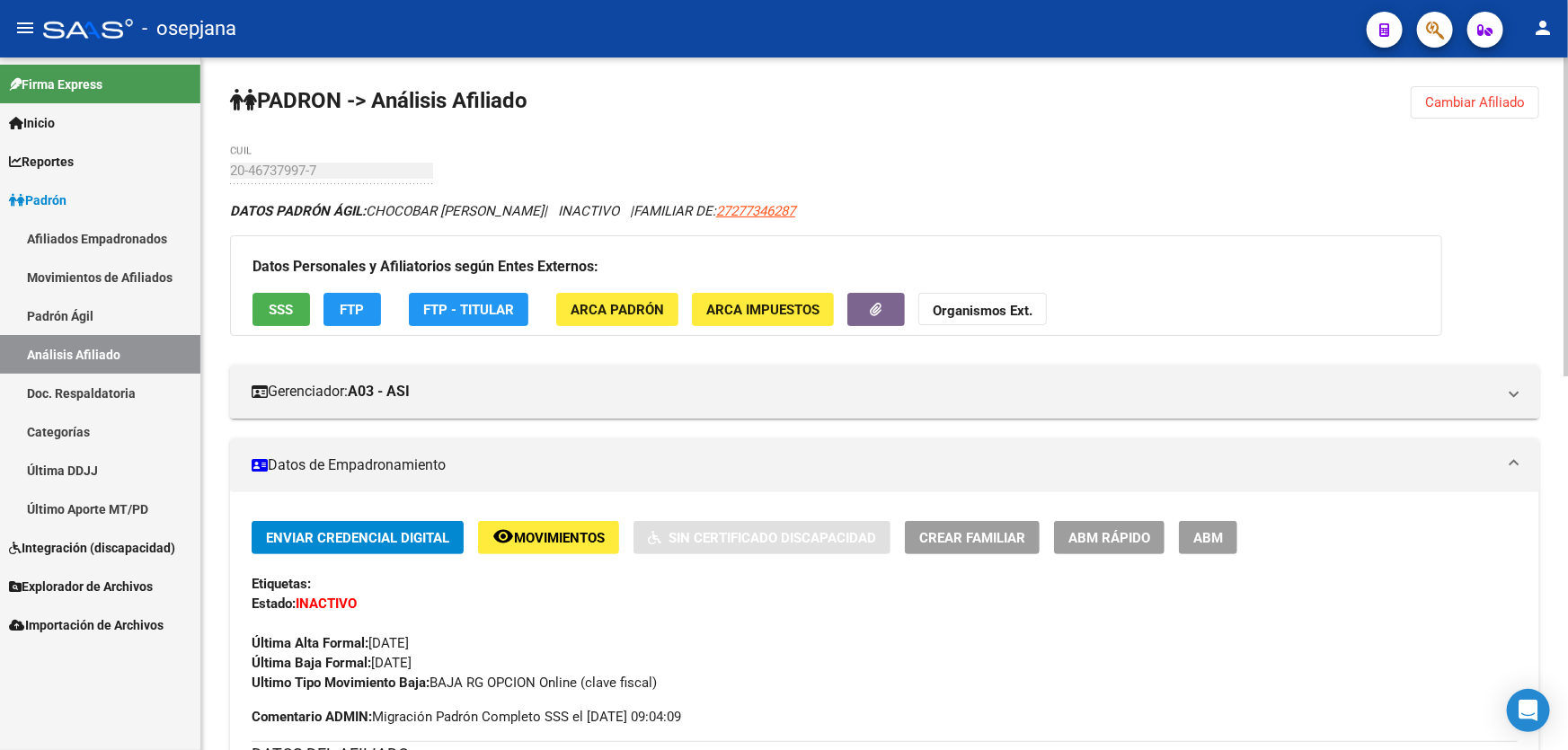
click at [1456, 115] on button "Cambiar Afiliado" at bounding box center [1474, 101] width 129 height 32
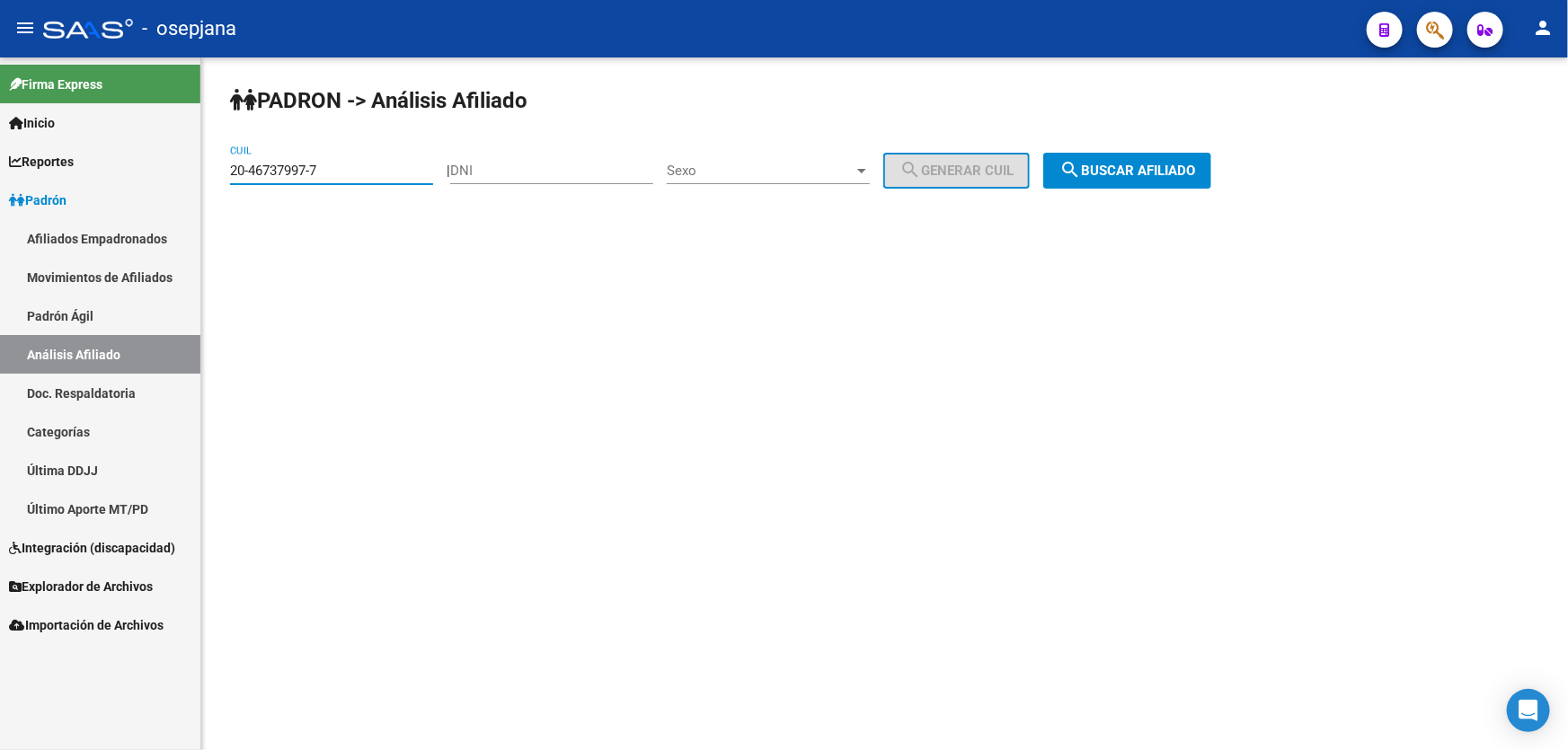
drag, startPoint x: 357, startPoint y: 172, endPoint x: 32, endPoint y: 173, distance: 325.0
click at [35, 173] on mat-sidenav-container "Firma Express Inicio Calendario SSS Instructivos Contacto OS Reportes Padrón Tr…" at bounding box center [784, 403] width 1568 height 693
paste input "7-43629274-6"
click at [1173, 162] on span "search Buscar afiliado" at bounding box center [1127, 170] width 135 height 16
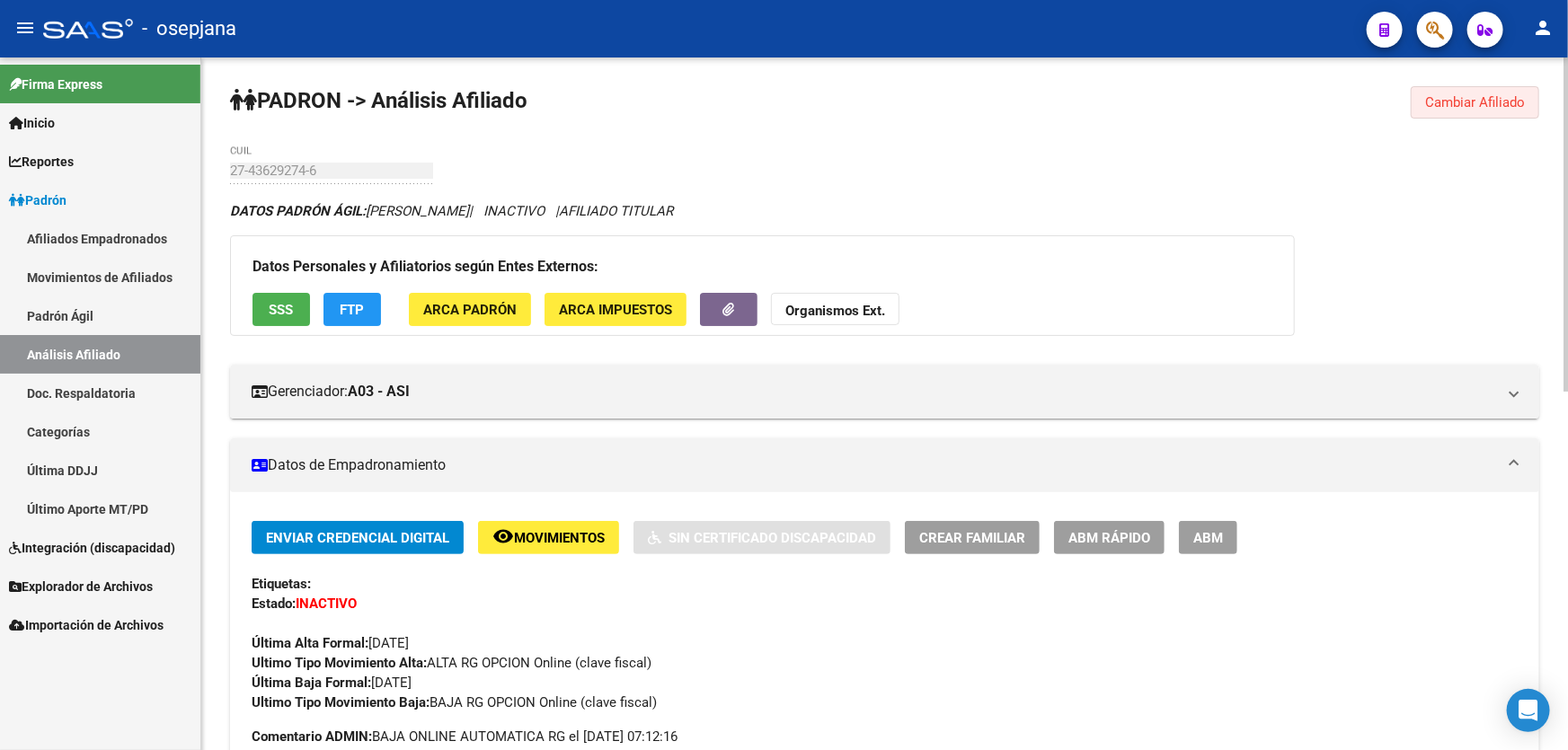
click at [1530, 100] on button "Cambiar Afiliado" at bounding box center [1474, 101] width 129 height 32
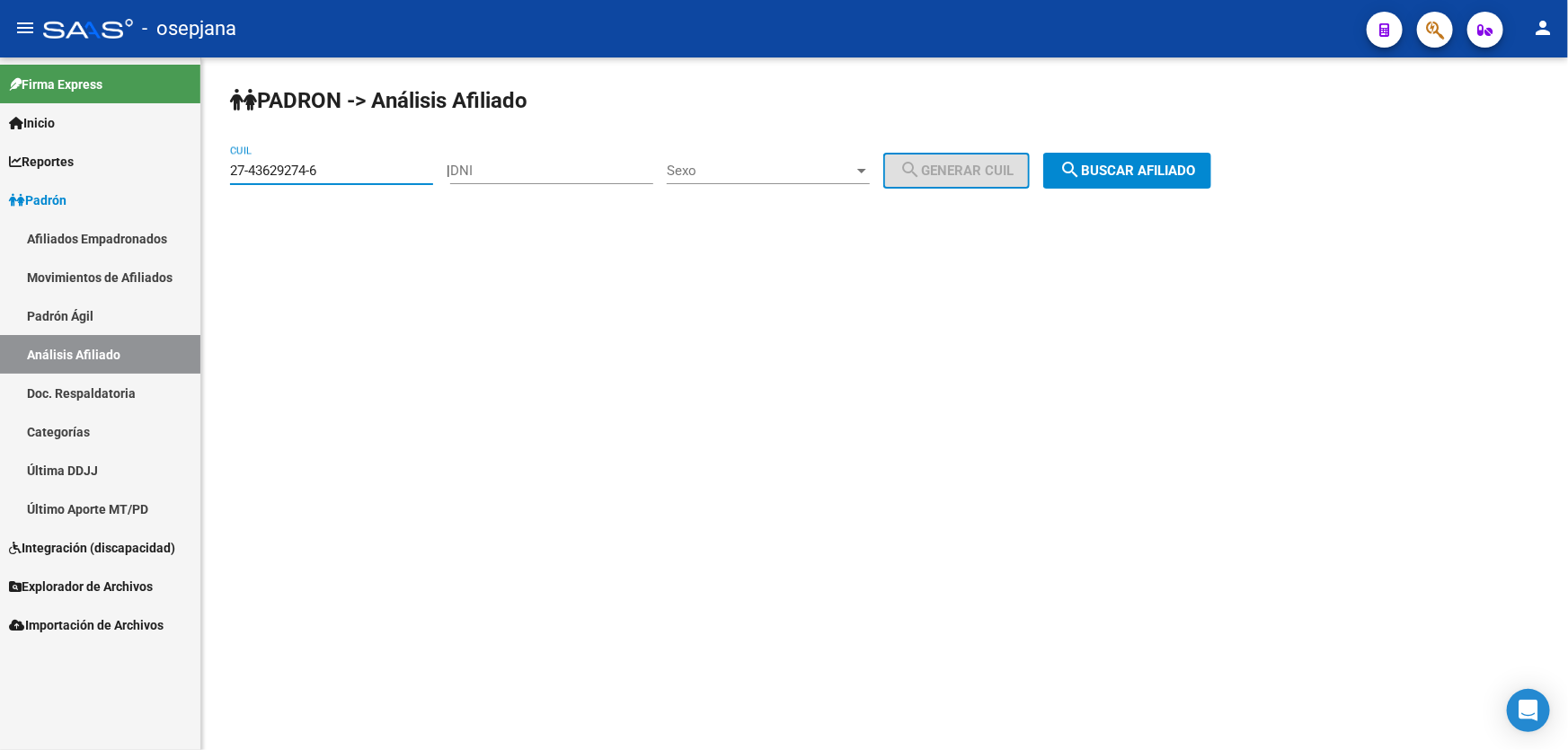
drag, startPoint x: 382, startPoint y: 171, endPoint x: 203, endPoint y: 179, distance: 179.2
click at [203, 179] on div "PADRON -> Análisis Afiliado 27-43629274-6 CUIL | DNI Sexo Sexo search Generar C…" at bounding box center [885, 151] width 1367 height 188
paste input "3-30097018-4"
click at [1155, 183] on button "search Buscar afiliado" at bounding box center [1127, 170] width 168 height 36
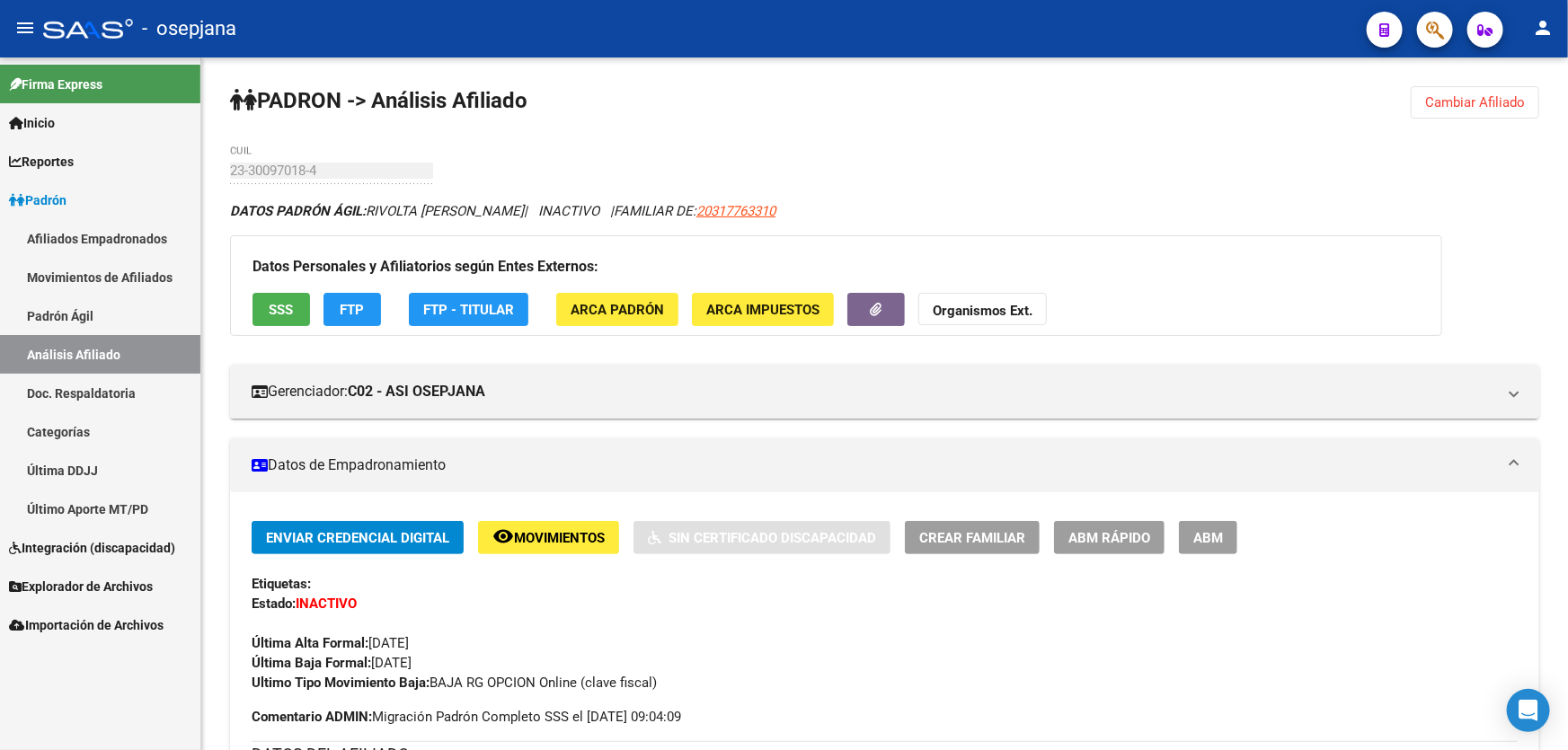
click at [1494, 106] on span "Cambiar Afiliado" at bounding box center [1474, 102] width 100 height 16
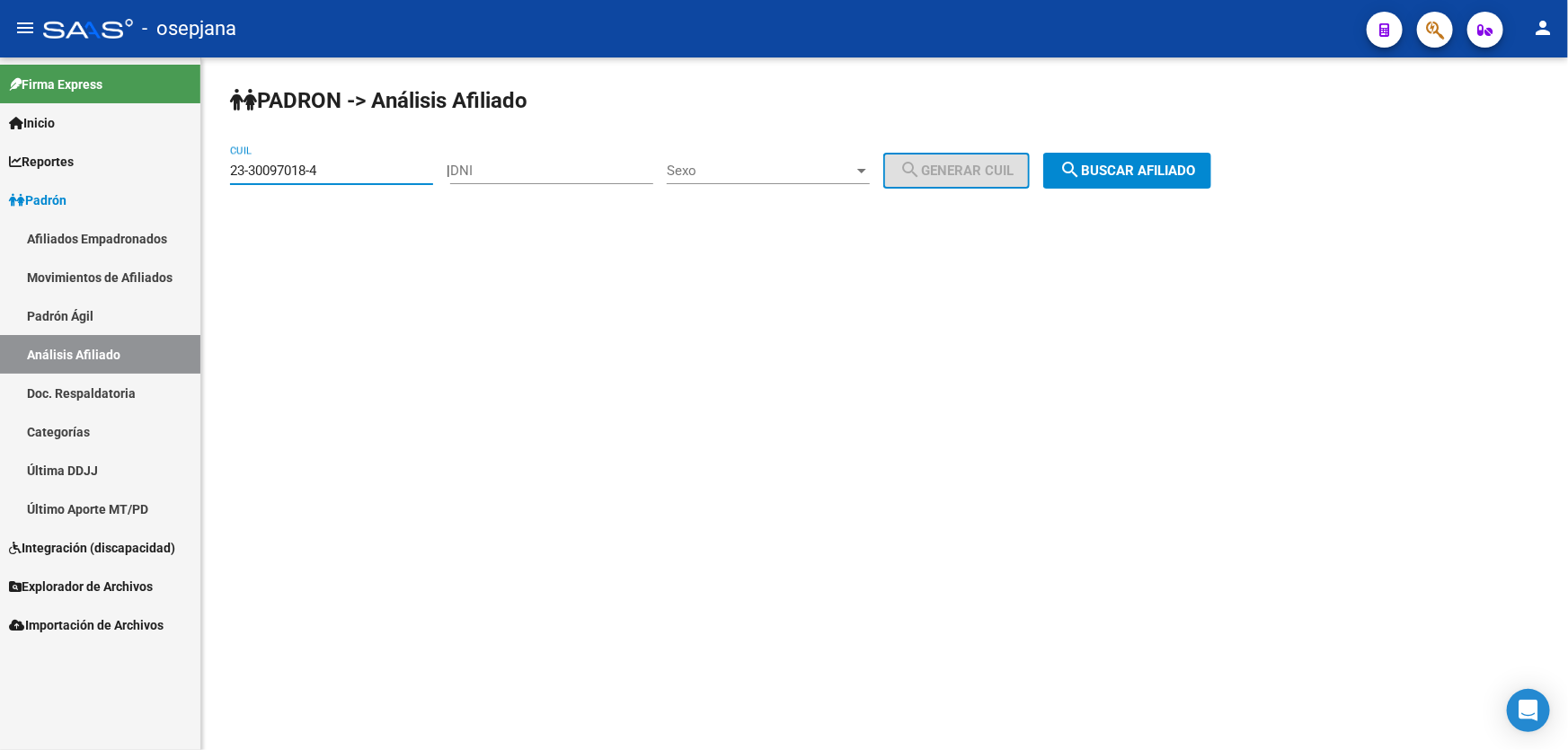
drag, startPoint x: 387, startPoint y: 173, endPoint x: 213, endPoint y: 173, distance: 174.0
click at [213, 173] on div "PADRON -> Análisis Afiliado 23-30097018-4 CUIL | DNI Sexo Sexo search Generar C…" at bounding box center [885, 151] width 1367 height 188
paste input "0-24024300-9"
click at [1166, 177] on span "search Buscar afiliado" at bounding box center [1127, 170] width 135 height 16
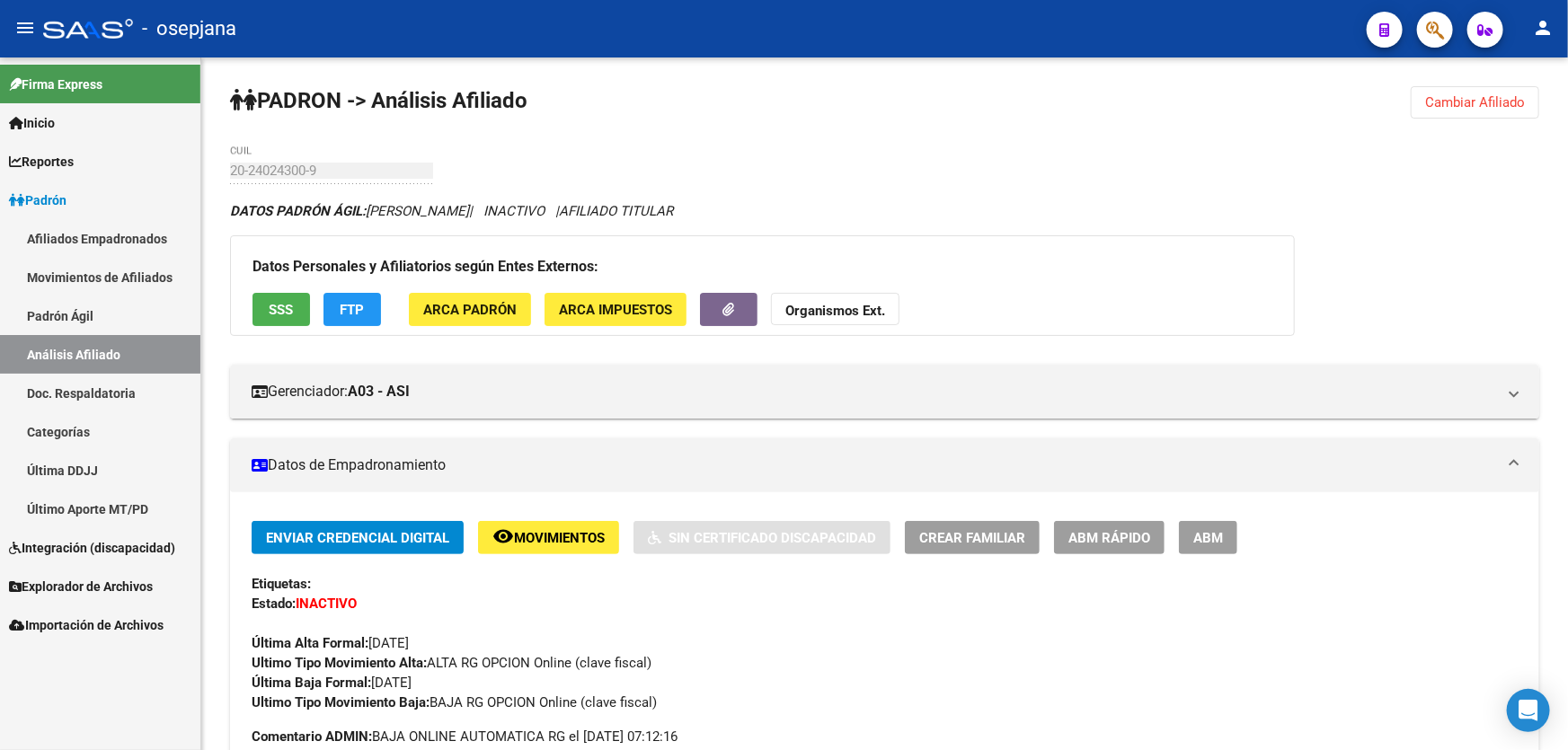
click at [1468, 104] on span "Cambiar Afiliado" at bounding box center [1474, 102] width 100 height 16
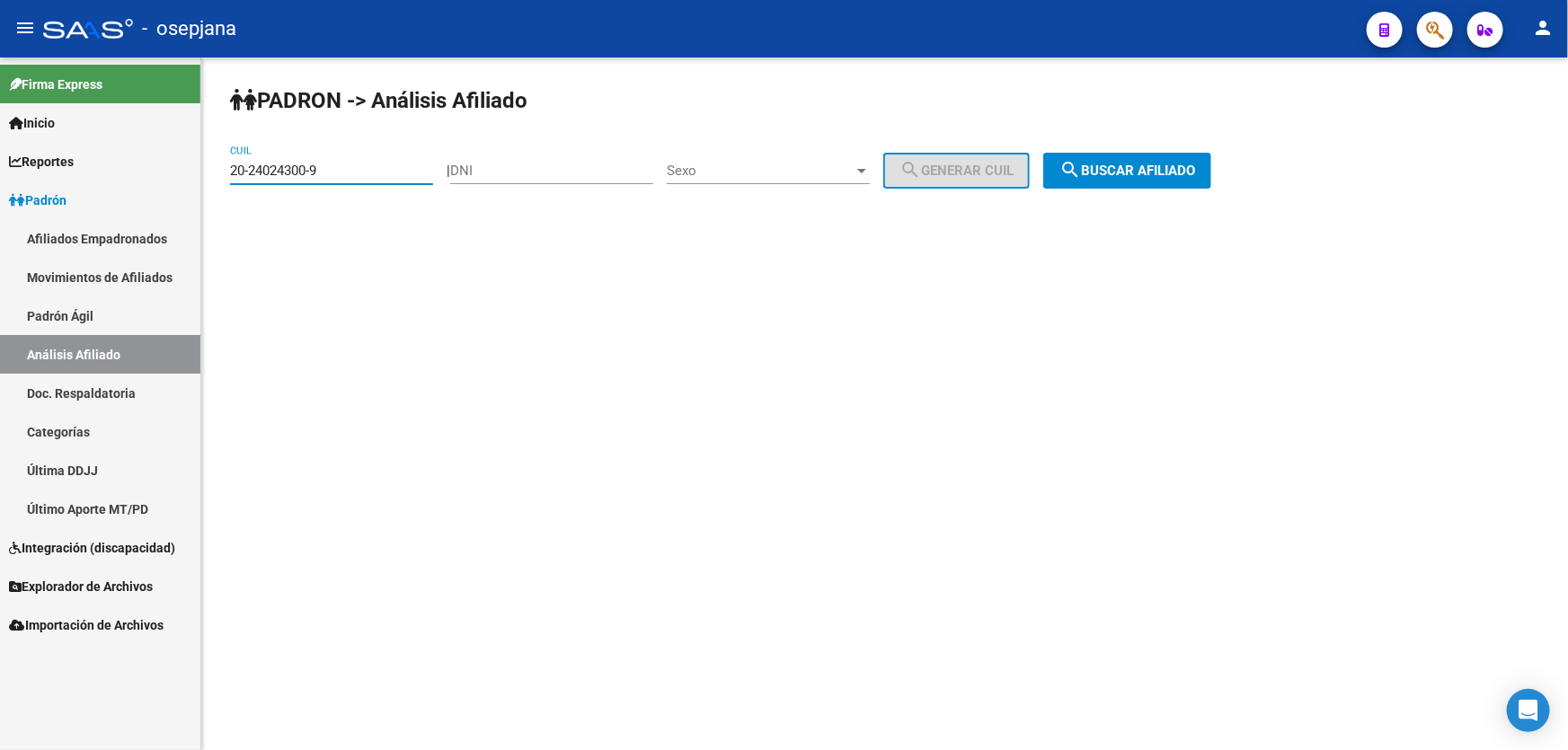
drag, startPoint x: 360, startPoint y: 170, endPoint x: 218, endPoint y: 178, distance: 142.2
click at [218, 178] on div "PADRON -> Análisis Afiliado 20-24024300-9 CUIL | DNI Sexo Sexo search Generar C…" at bounding box center [885, 151] width 1367 height 188
paste input "2022638-8"
click at [1141, 163] on span "search Buscar afiliado" at bounding box center [1127, 170] width 135 height 16
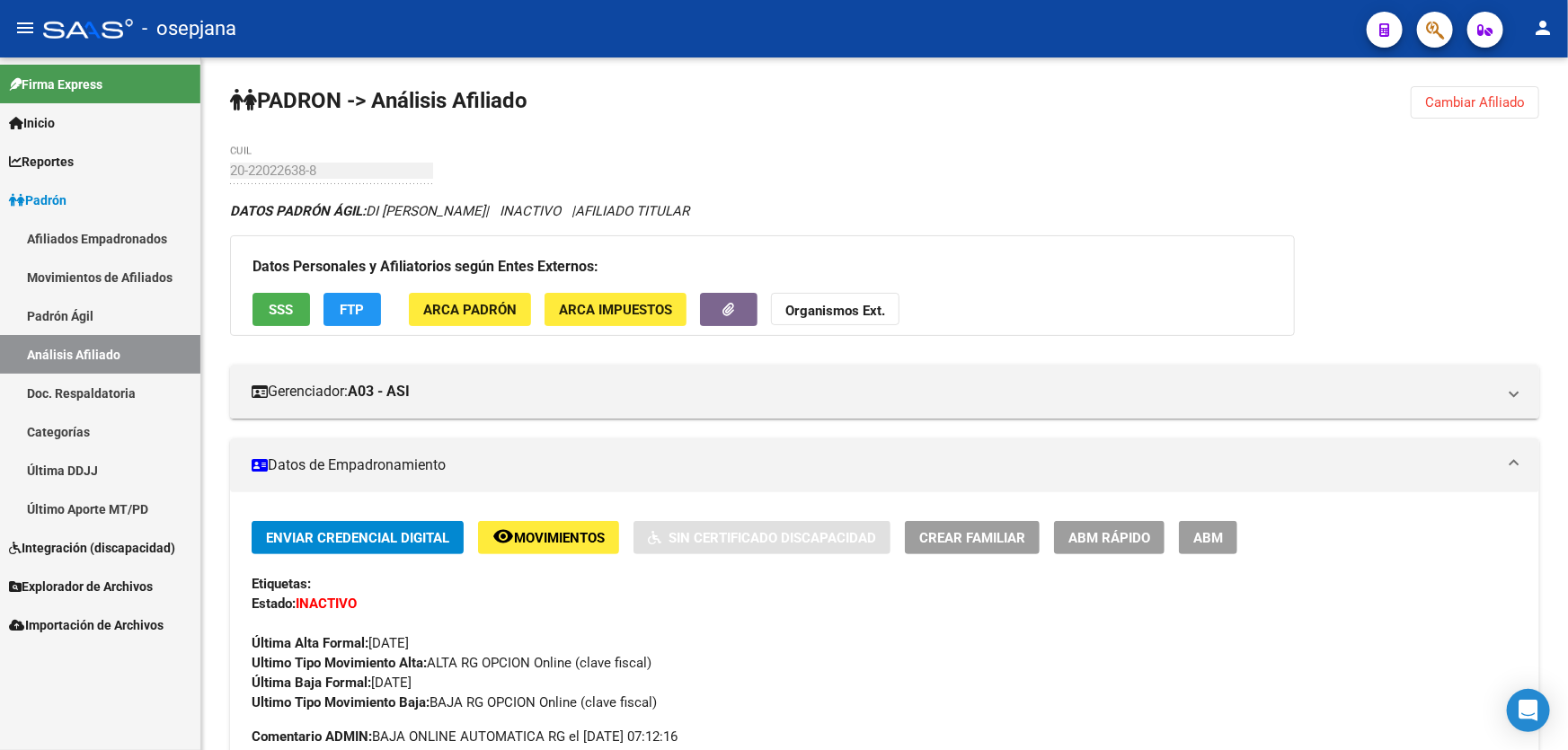
click at [1471, 98] on span "Cambiar Afiliado" at bounding box center [1474, 102] width 100 height 16
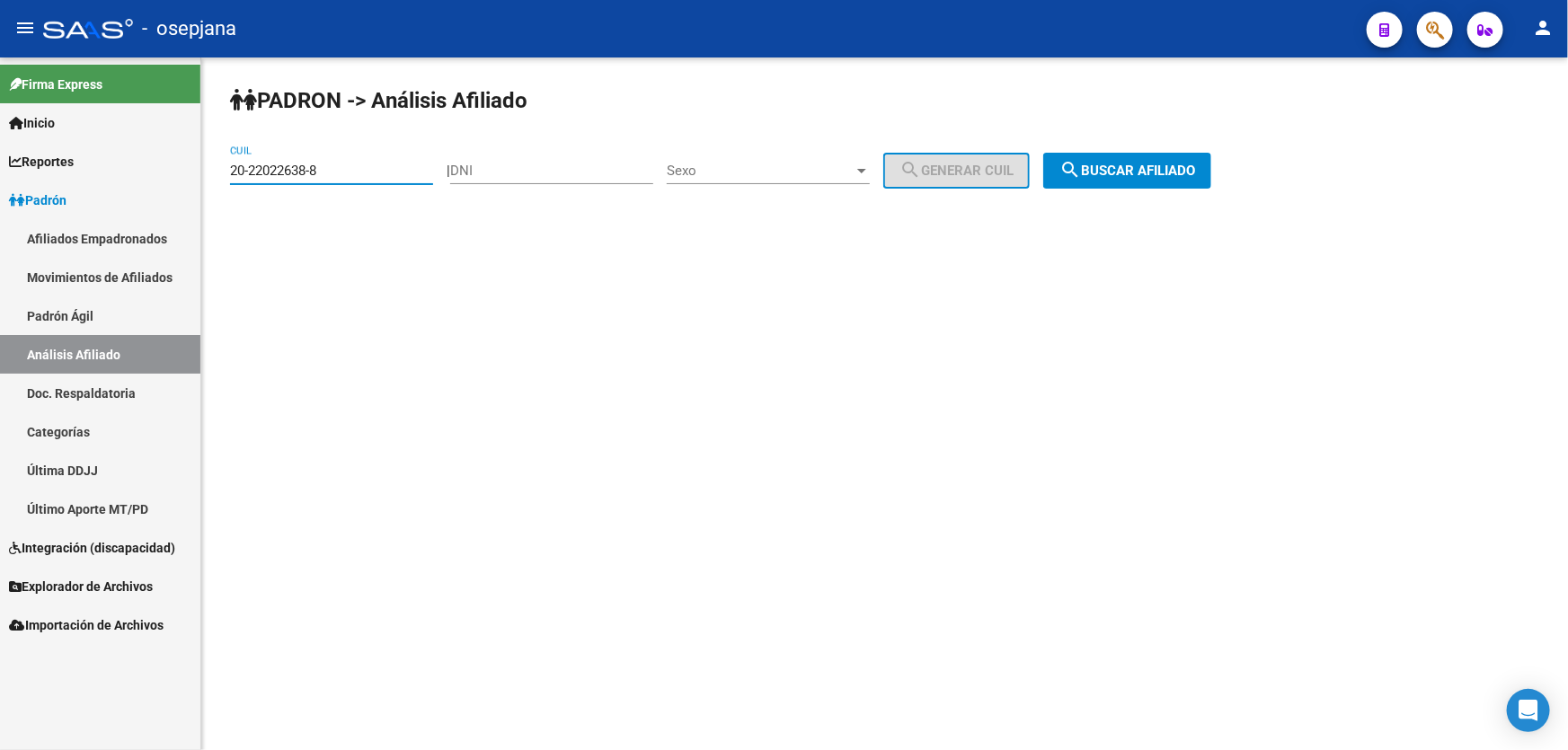
drag, startPoint x: 369, startPoint y: 167, endPoint x: 227, endPoint y: 186, distance: 143.3
click at [227, 186] on div "PADRON -> Análisis Afiliado 20-22022638-8 CUIL | DNI Sexo Sexo search Generar C…" at bounding box center [885, 151] width 1367 height 188
paste input "18087339-3"
click at [1157, 161] on button "search Buscar afiliado" at bounding box center [1127, 170] width 168 height 36
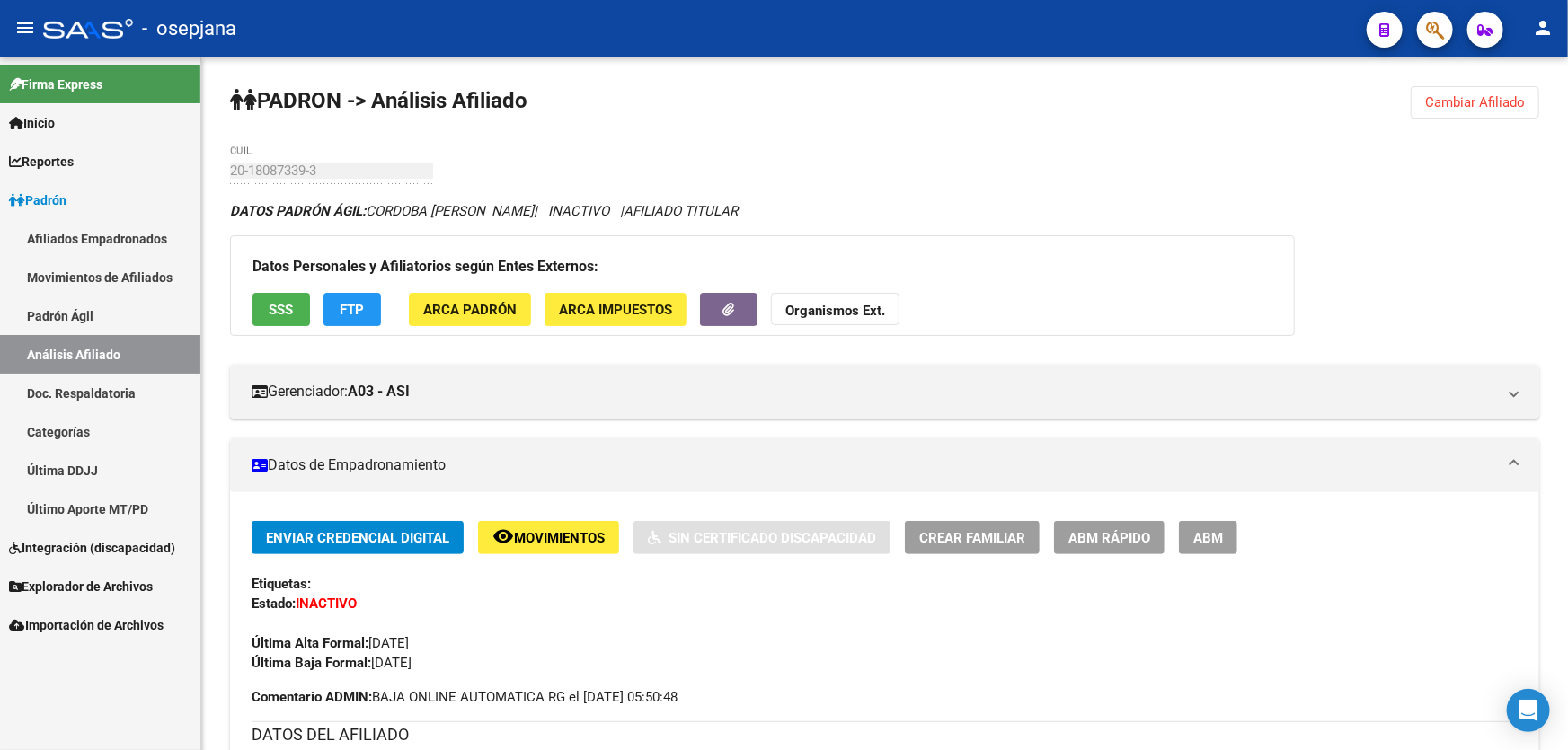
click at [1496, 103] on span "Cambiar Afiliado" at bounding box center [1474, 102] width 100 height 16
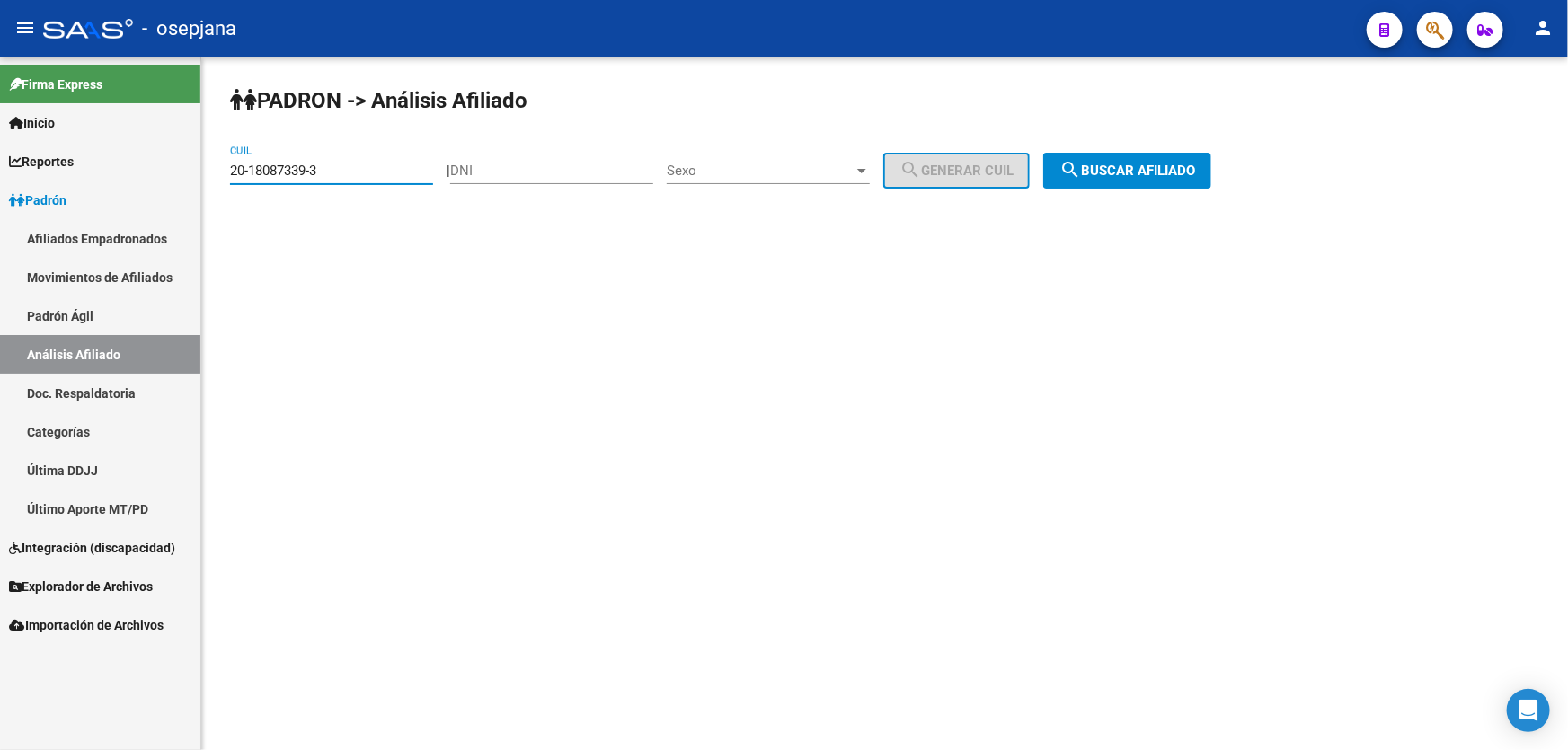
drag, startPoint x: 336, startPoint y: 172, endPoint x: 207, endPoint y: 178, distance: 129.1
click at [207, 178] on div "PADRON -> Análisis Afiliado 20-18087339-3 CUIL | DNI Sexo Sexo search Generar C…" at bounding box center [885, 151] width 1367 height 188
paste input "7754031-6"
click at [1159, 163] on span "search Buscar afiliado" at bounding box center [1127, 170] width 135 height 16
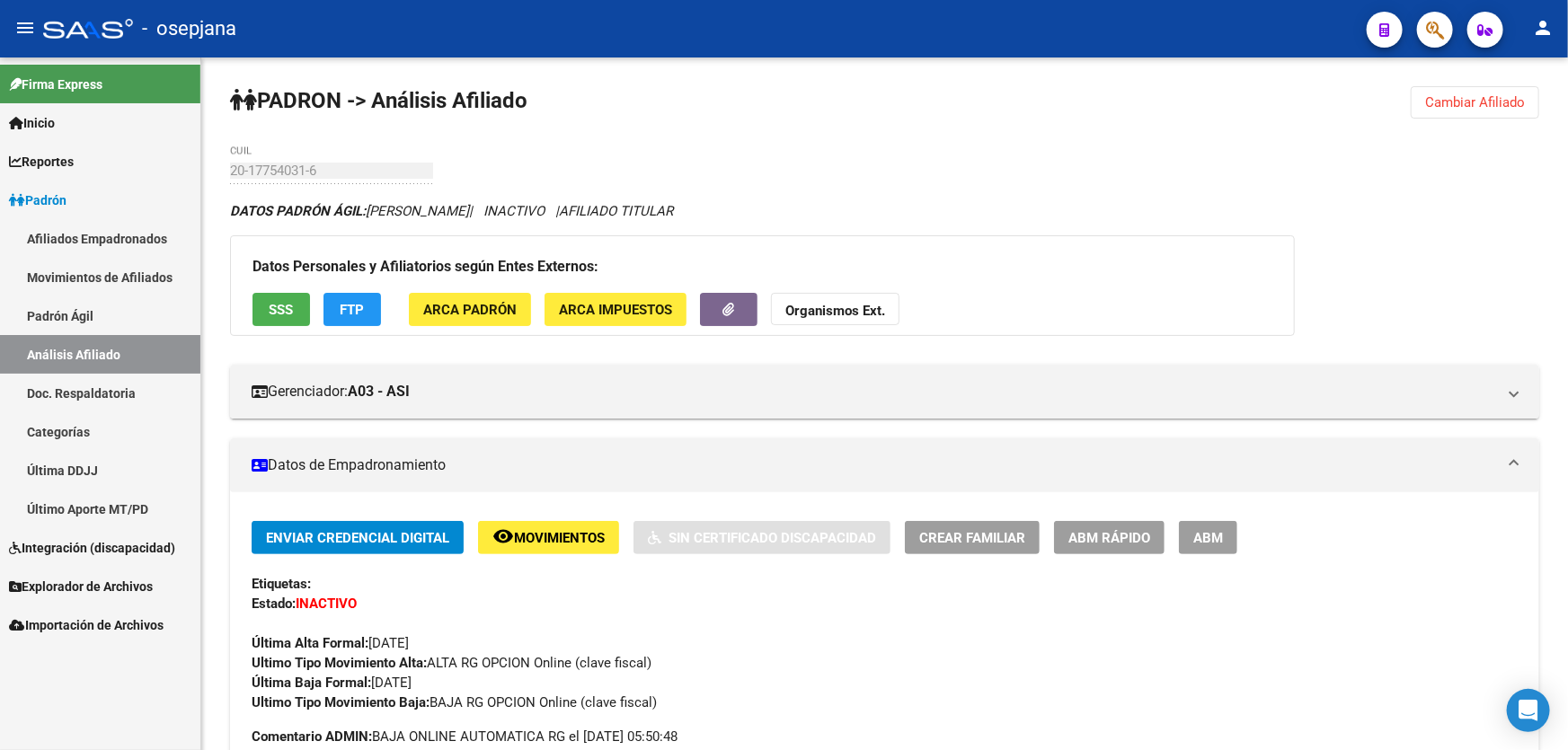
click at [1454, 96] on span "Cambiar Afiliado" at bounding box center [1474, 102] width 100 height 16
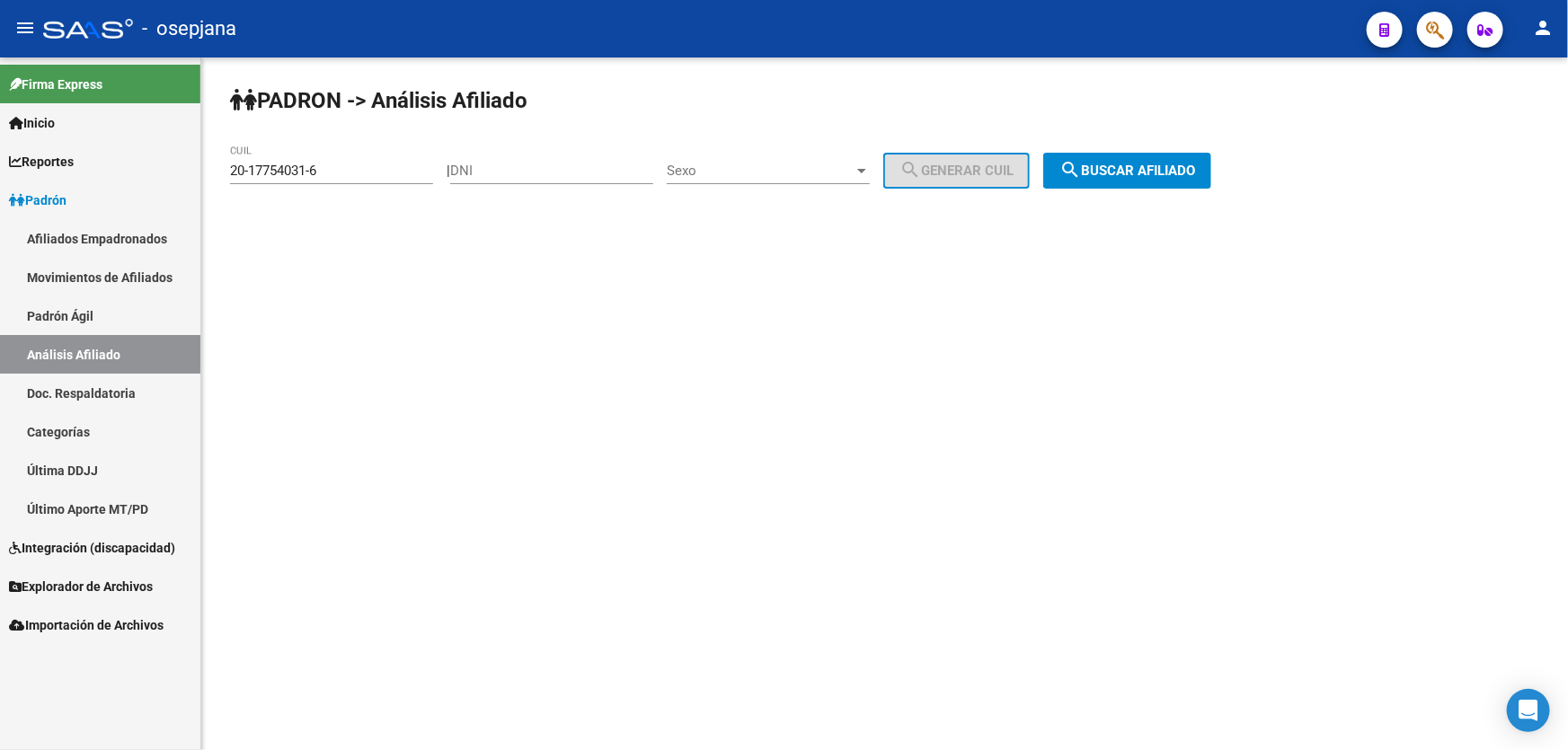
drag, startPoint x: 374, startPoint y: 179, endPoint x: 209, endPoint y: 179, distance: 165.0
click at [209, 179] on div "PADRON -> Análisis Afiliado 20-17754031-6 CUIL | DNI Sexo Sexo search Generar C…" at bounding box center [885, 151] width 1367 height 188
drag, startPoint x: 232, startPoint y: 168, endPoint x: 712, endPoint y: 289, distance: 495.0
click at [717, 289] on mat-sidenav-content "PADRON -> Análisis Afiliado 20-17754031-6 CUIL | DNI Sexo Sexo search Generar C…" at bounding box center [885, 403] width 1367 height 693
drag, startPoint x: 335, startPoint y: 168, endPoint x: 228, endPoint y: 166, distance: 107.0
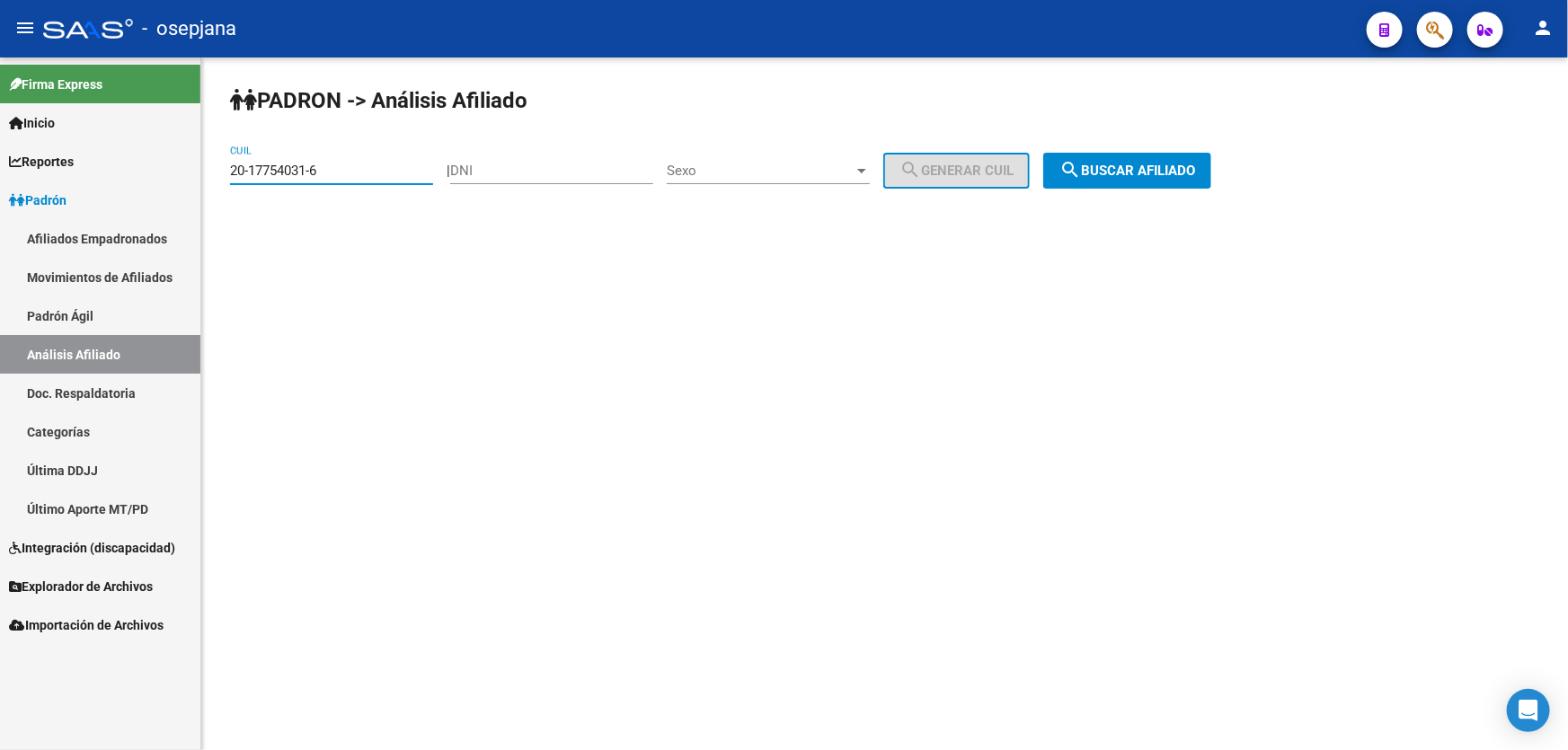
click at [228, 166] on div "PADRON -> Análisis Afiliado 20-17754031-6 CUIL | DNI Sexo Sexo search Generar C…" at bounding box center [885, 151] width 1367 height 188
paste input "57987175-0"
type input "20-57987175-0"
click at [1149, 159] on button "search Buscar afiliado" at bounding box center [1127, 170] width 168 height 36
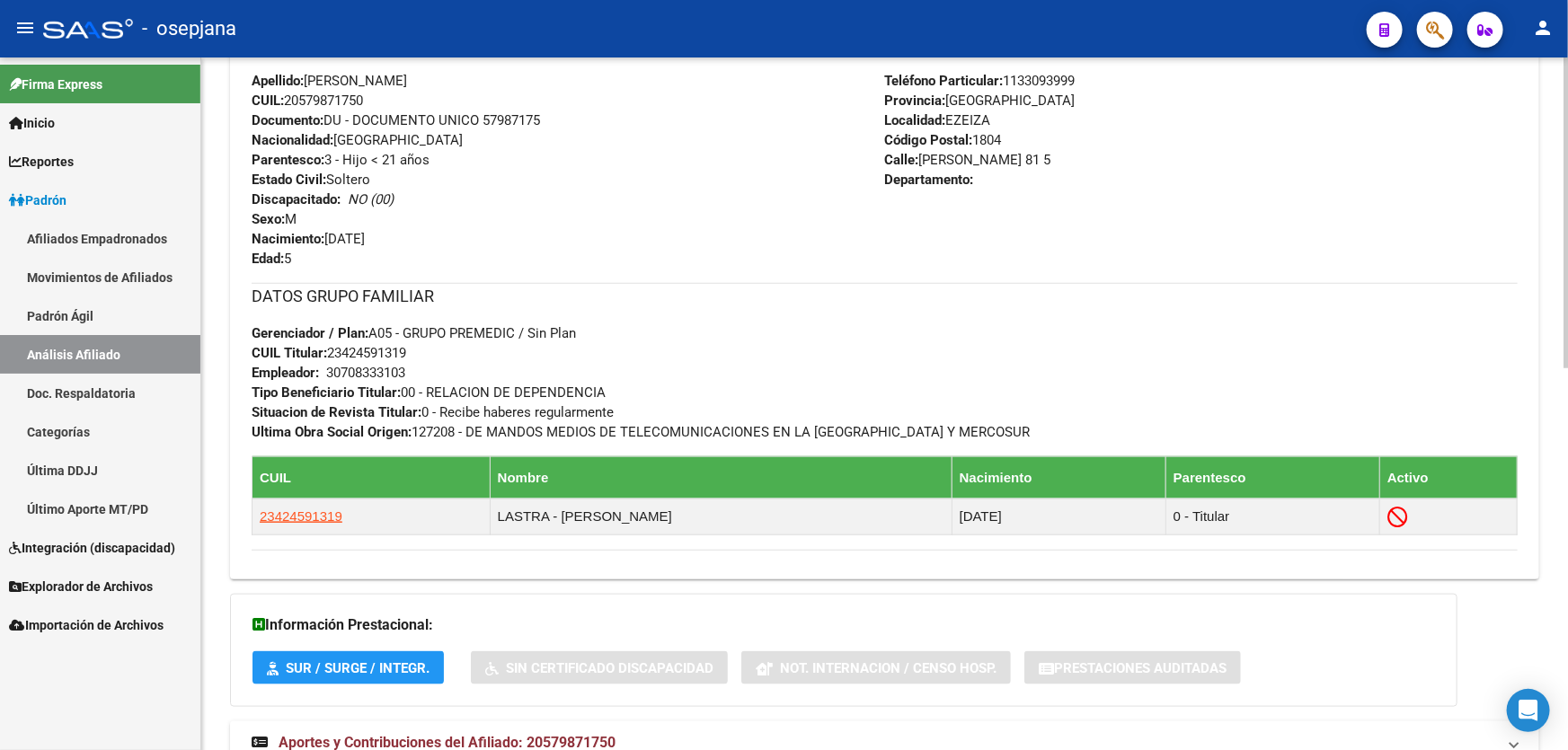
scroll to position [735, 0]
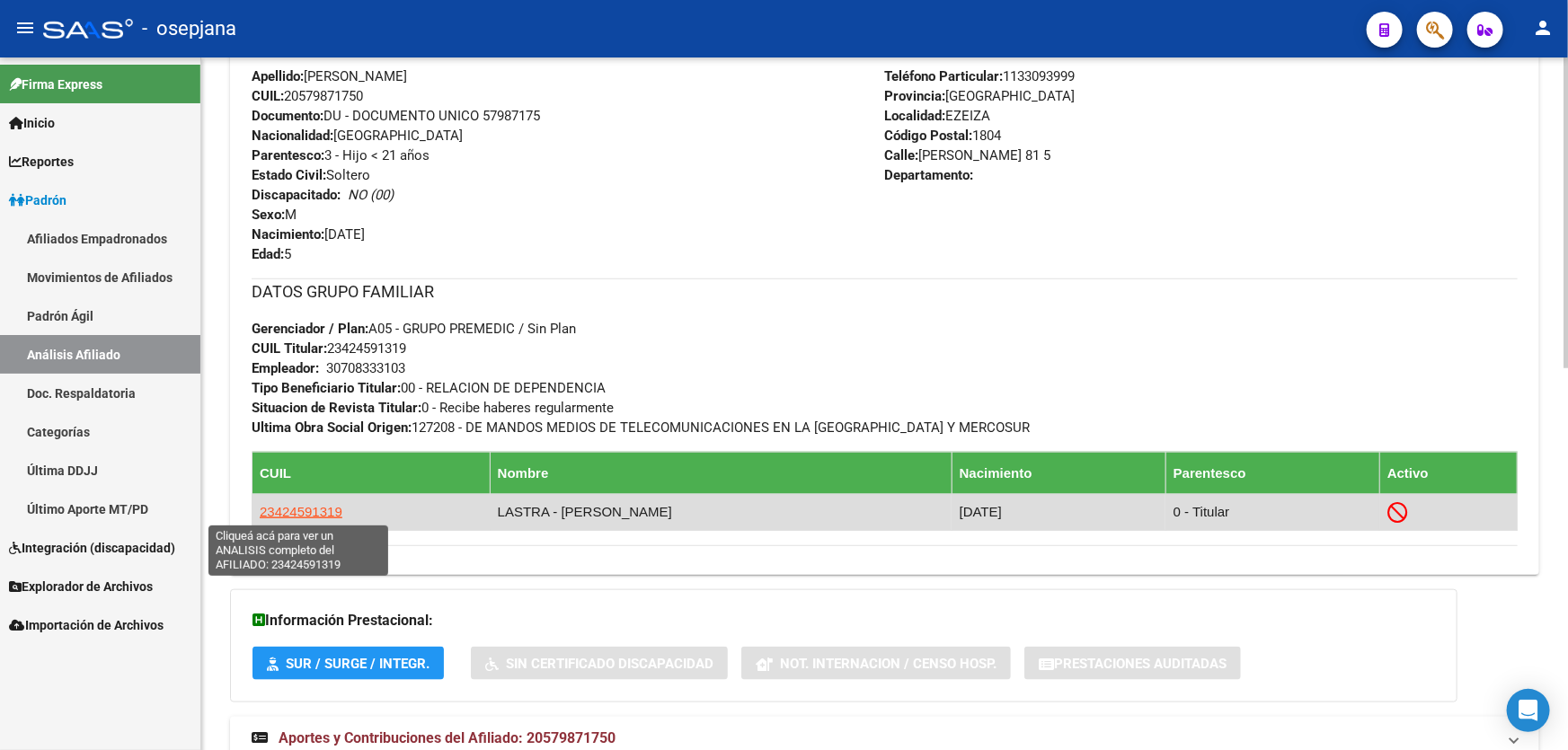
click at [307, 512] on span "23424591319" at bounding box center [302, 511] width 83 height 15
type textarea "23424591319"
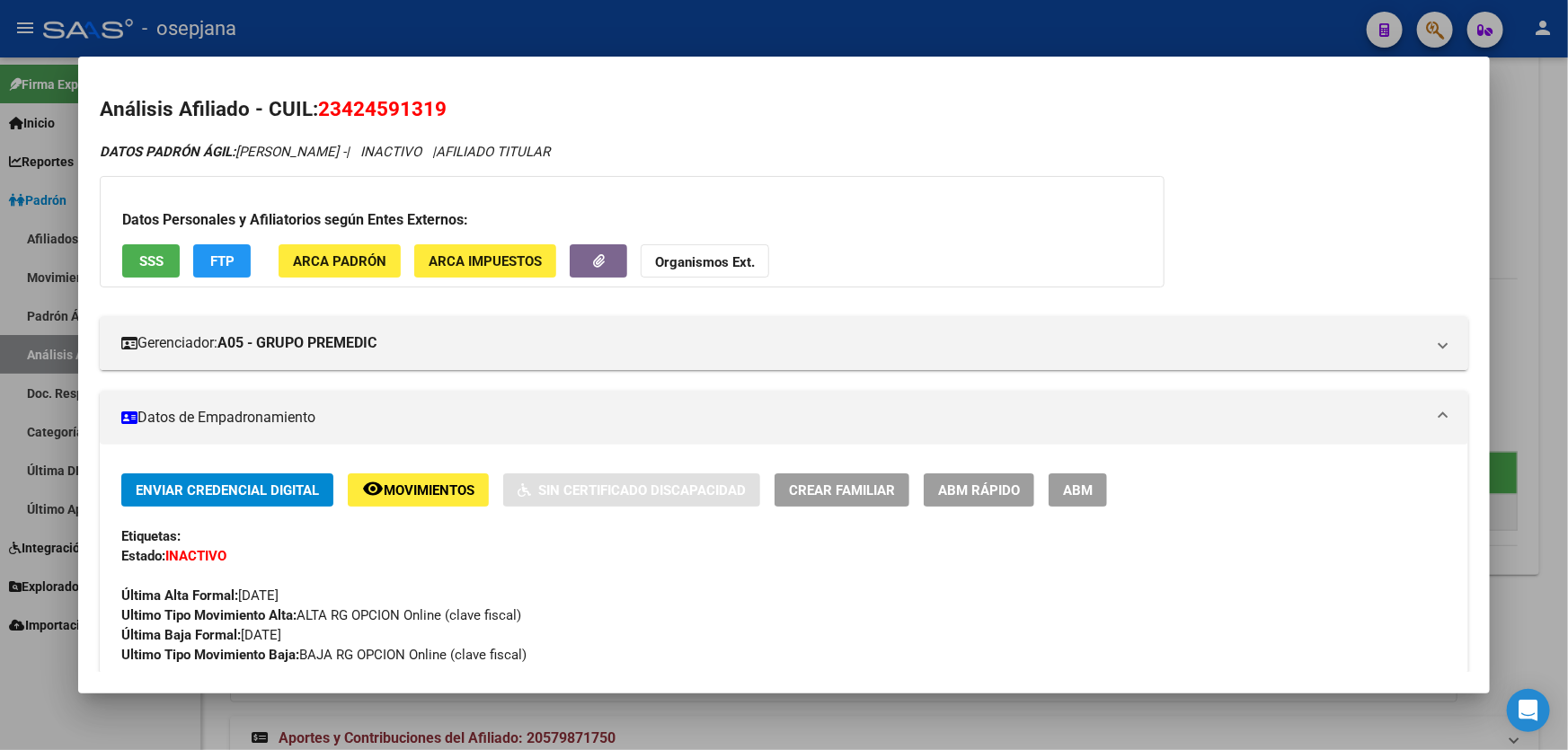
drag, startPoint x: 431, startPoint y: 106, endPoint x: 341, endPoint y: 109, distance: 90.0
click at [341, 109] on span "23424591319" at bounding box center [382, 108] width 129 height 23
copy span "42459131"
click at [556, 26] on div at bounding box center [784, 375] width 1568 height 750
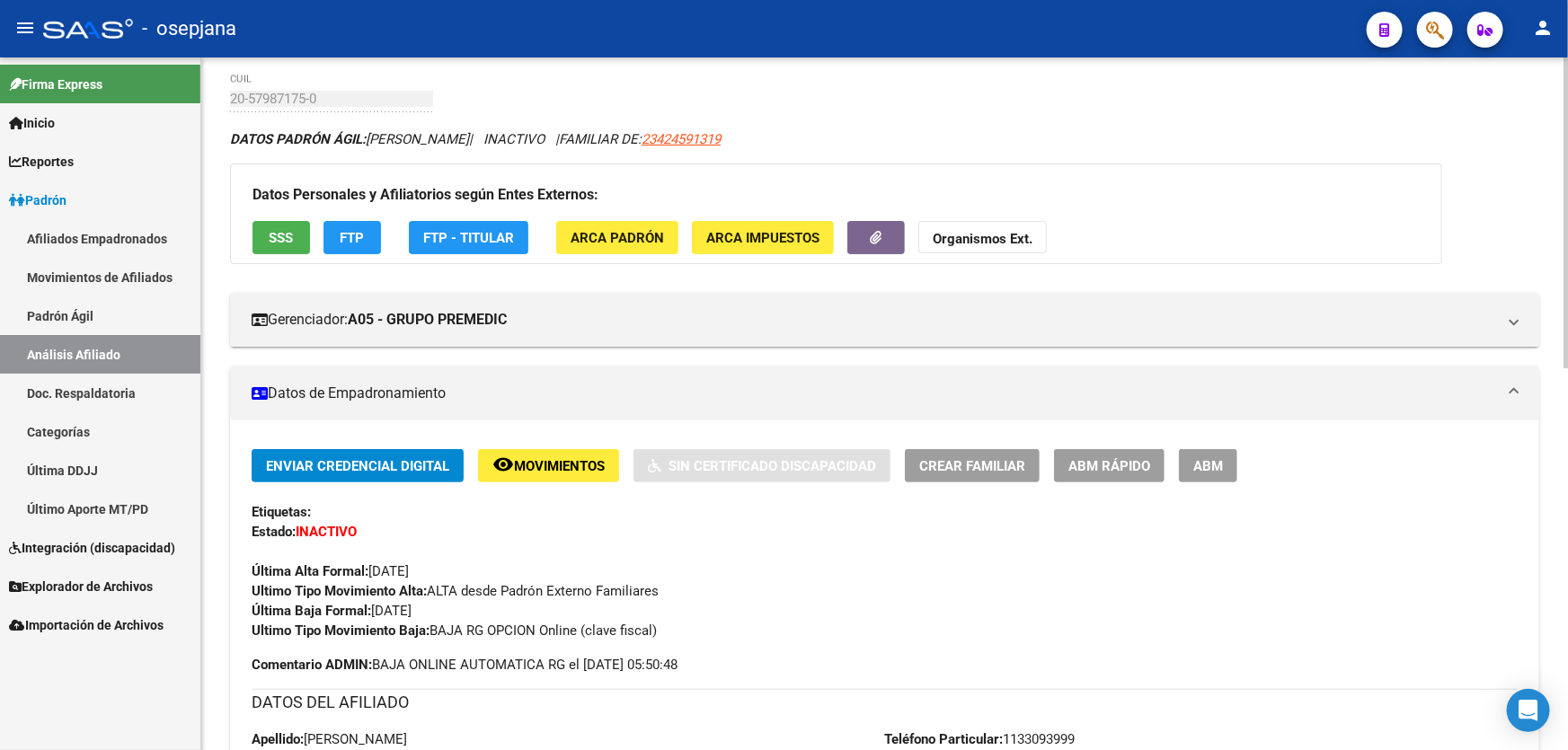
scroll to position [0, 0]
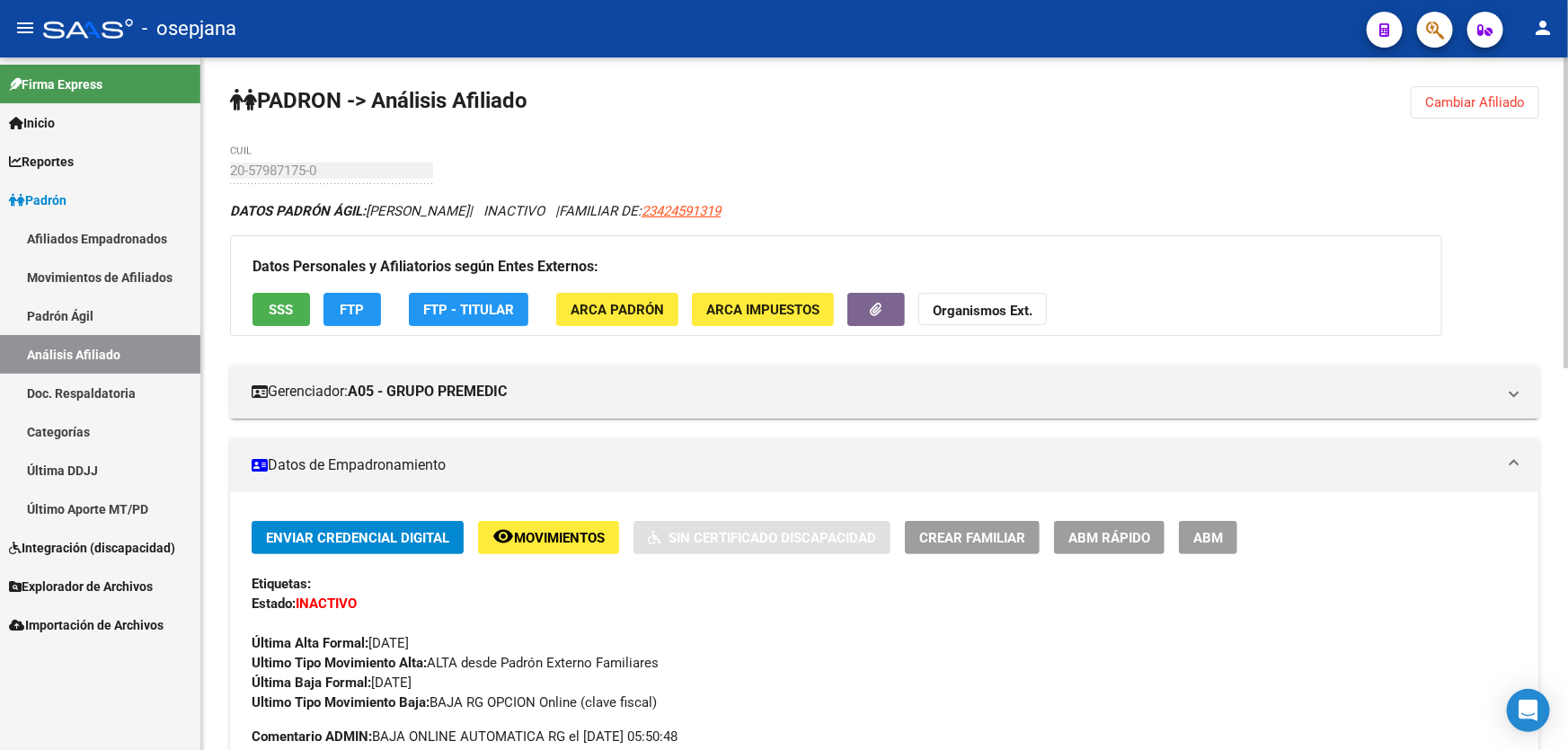
click at [1487, 109] on button "Cambiar Afiliado" at bounding box center [1474, 101] width 129 height 32
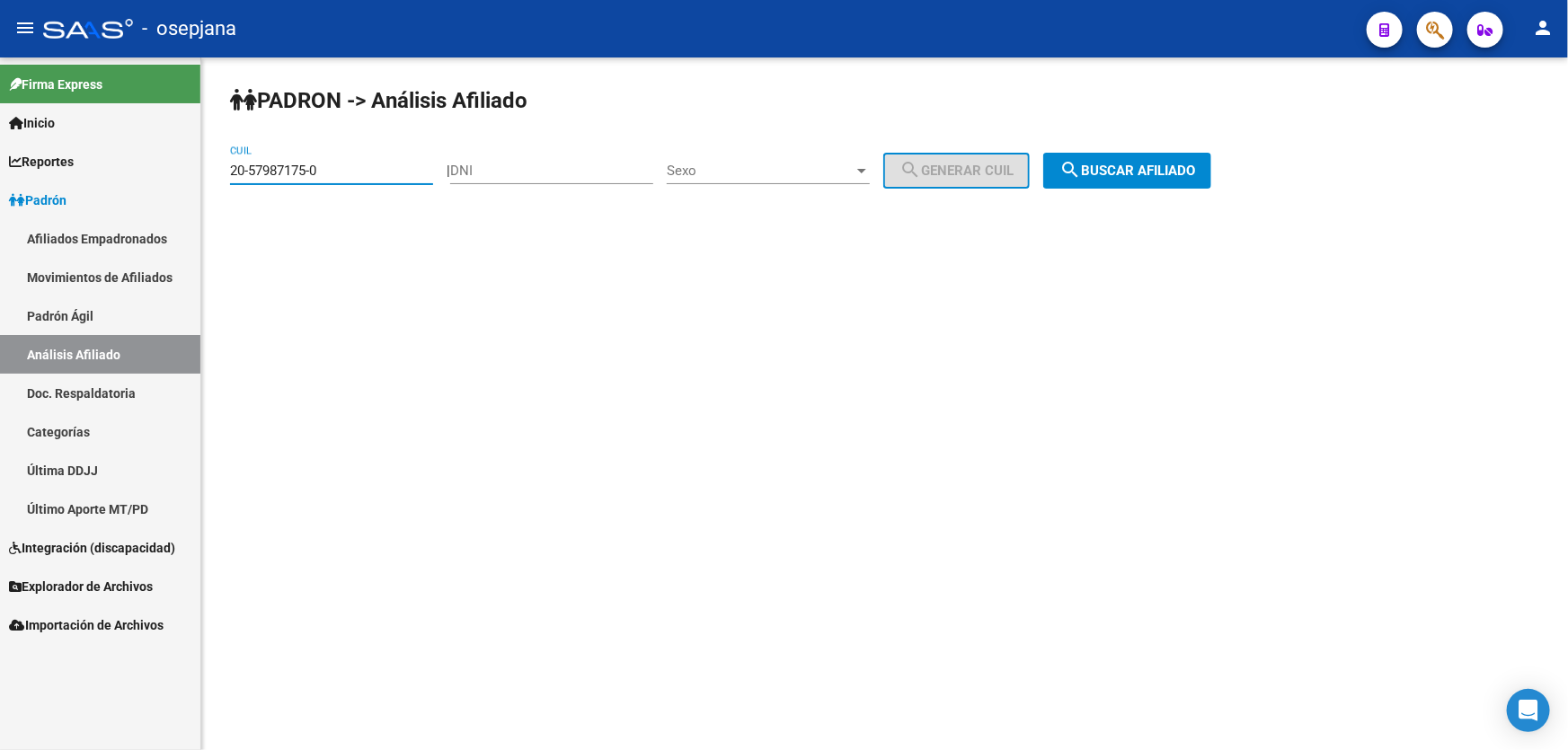
drag, startPoint x: 344, startPoint y: 163, endPoint x: 225, endPoint y: 172, distance: 119.3
click at [225, 172] on div "PADRON -> Análisis Afiliado 20-57987175-0 CUIL | DNI Sexo Sexo search Generar C…" at bounding box center [885, 151] width 1367 height 188
paste input "30393049-4"
click at [1151, 172] on span "search Buscar afiliado" at bounding box center [1127, 170] width 135 height 16
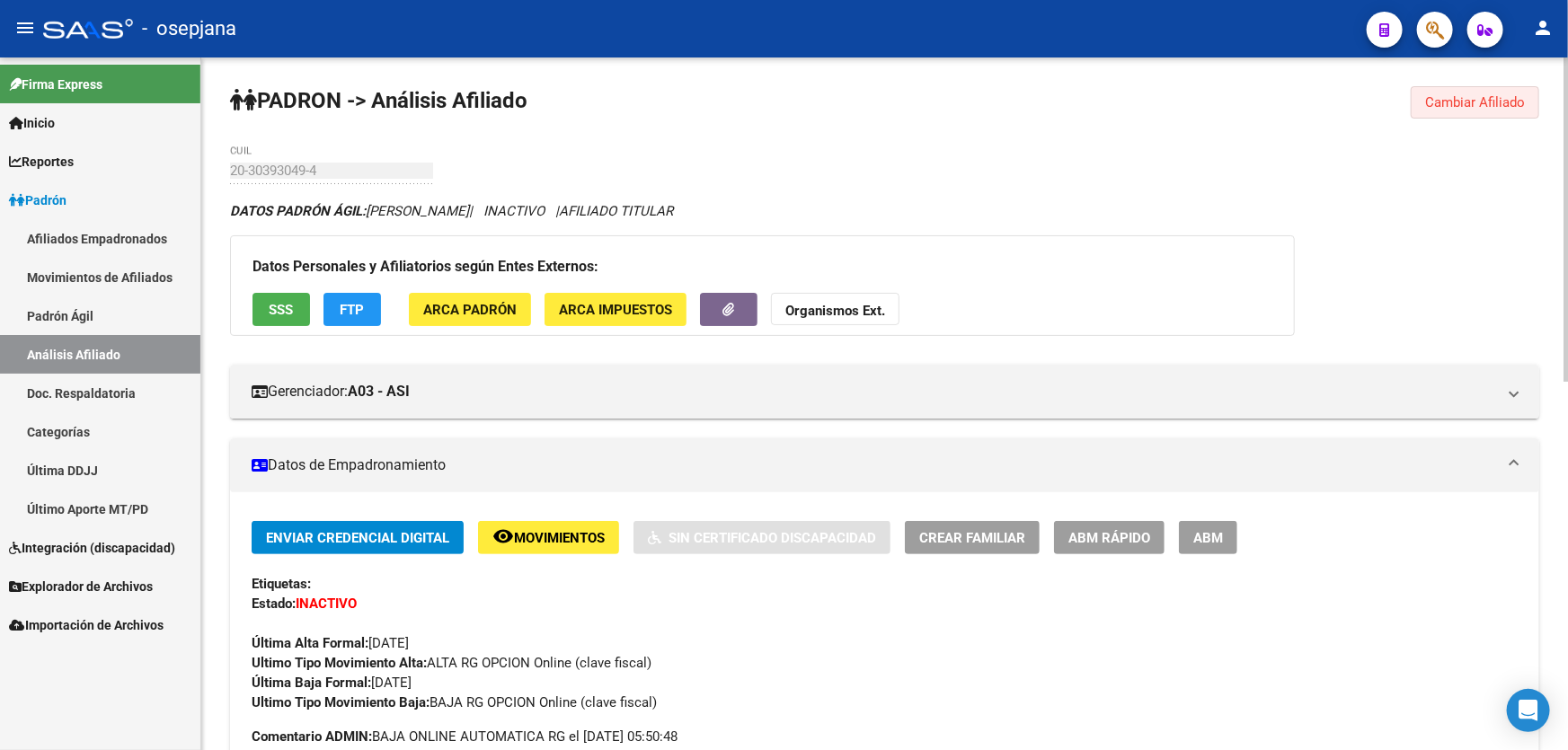
click at [1470, 112] on button "Cambiar Afiliado" at bounding box center [1474, 101] width 129 height 32
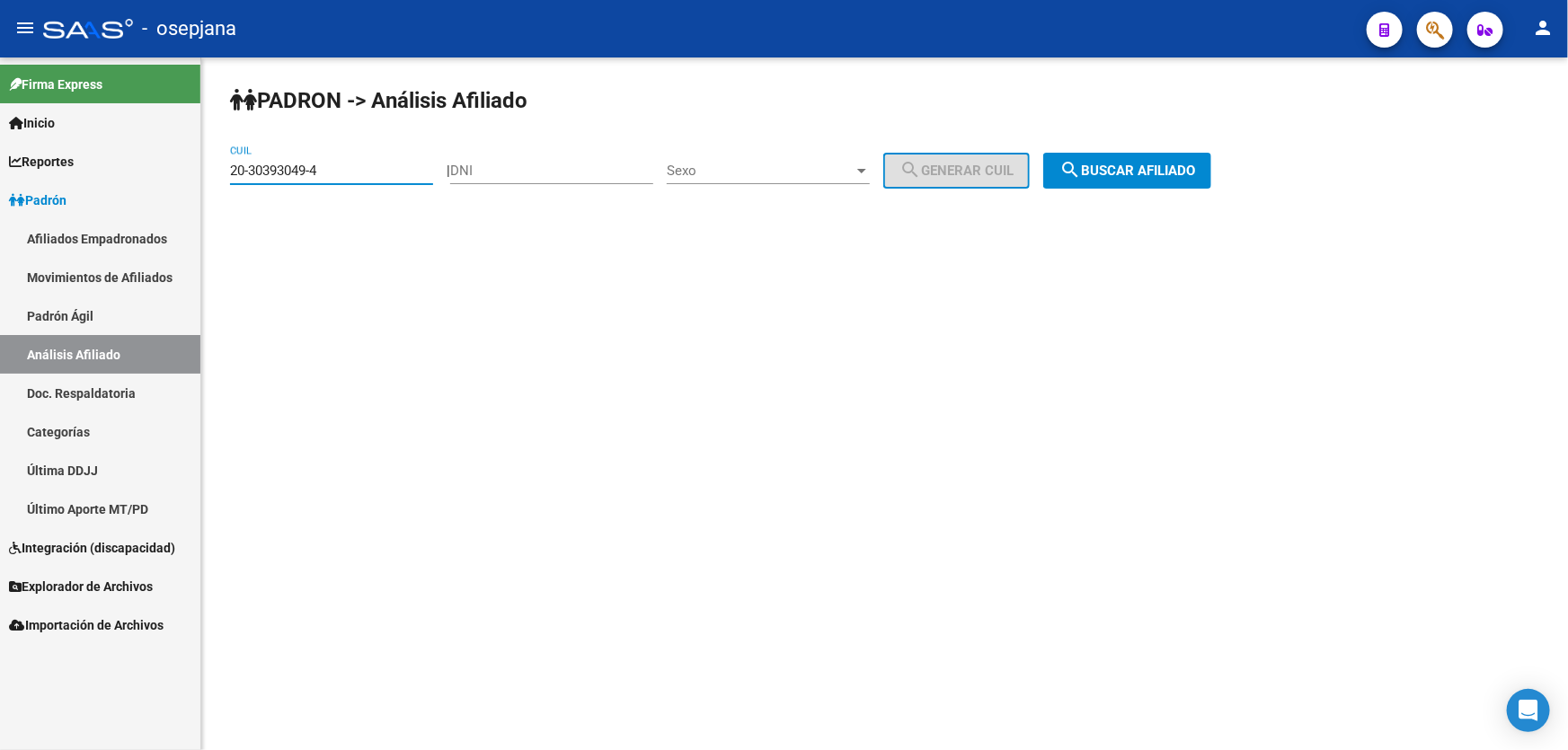
drag, startPoint x: 341, startPoint y: 169, endPoint x: 223, endPoint y: 171, distance: 118.0
click at [223, 171] on div "PADRON -> Análisis Afiliado 20-30393049-4 CUIL | DNI Sexo Sexo search Generar C…" at bounding box center [885, 151] width 1367 height 188
paste input "2010429-8"
click at [1161, 182] on button "search Buscar afiliado" at bounding box center [1127, 170] width 168 height 36
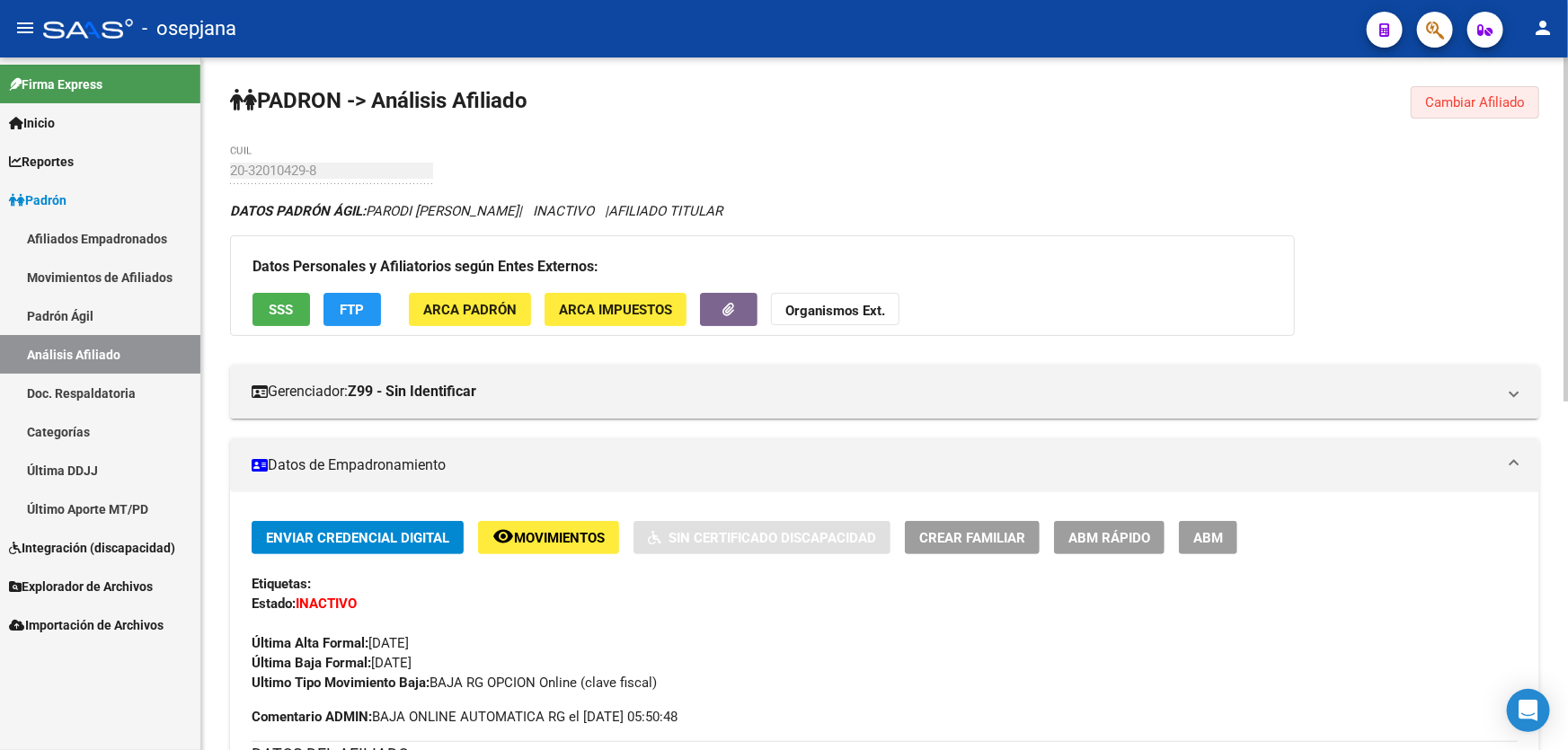
click at [1467, 99] on span "Cambiar Afiliado" at bounding box center [1474, 102] width 100 height 16
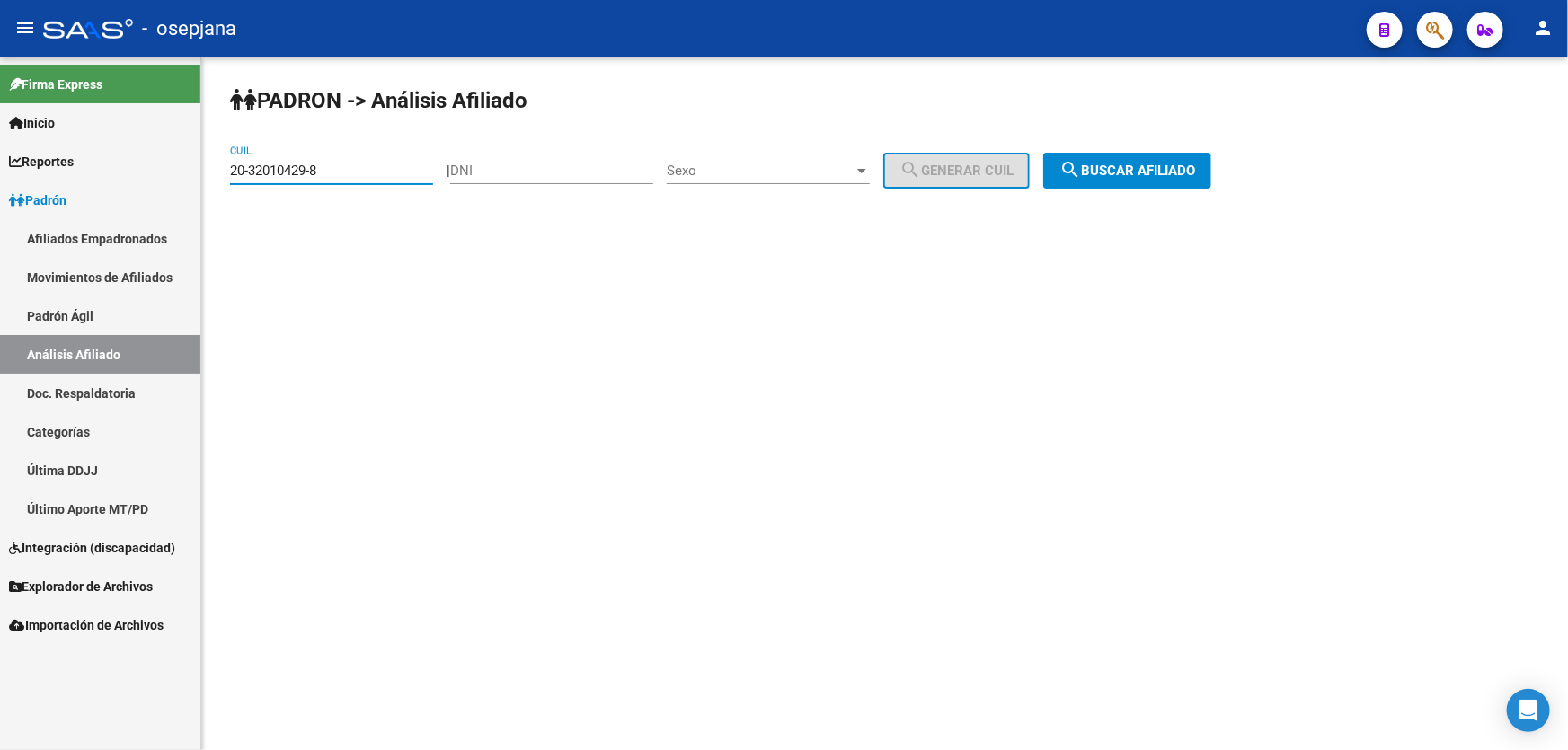
drag, startPoint x: 360, startPoint y: 171, endPoint x: 220, endPoint y: 184, distance: 140.6
click at [220, 184] on div "PADRON -> Análisis Afiliado 20-32010429-8 CUIL | DNI Sexo Sexo search Generar C…" at bounding box center [885, 151] width 1367 height 188
paste input
click at [1136, 159] on button "search Buscar afiliado" at bounding box center [1127, 170] width 168 height 36
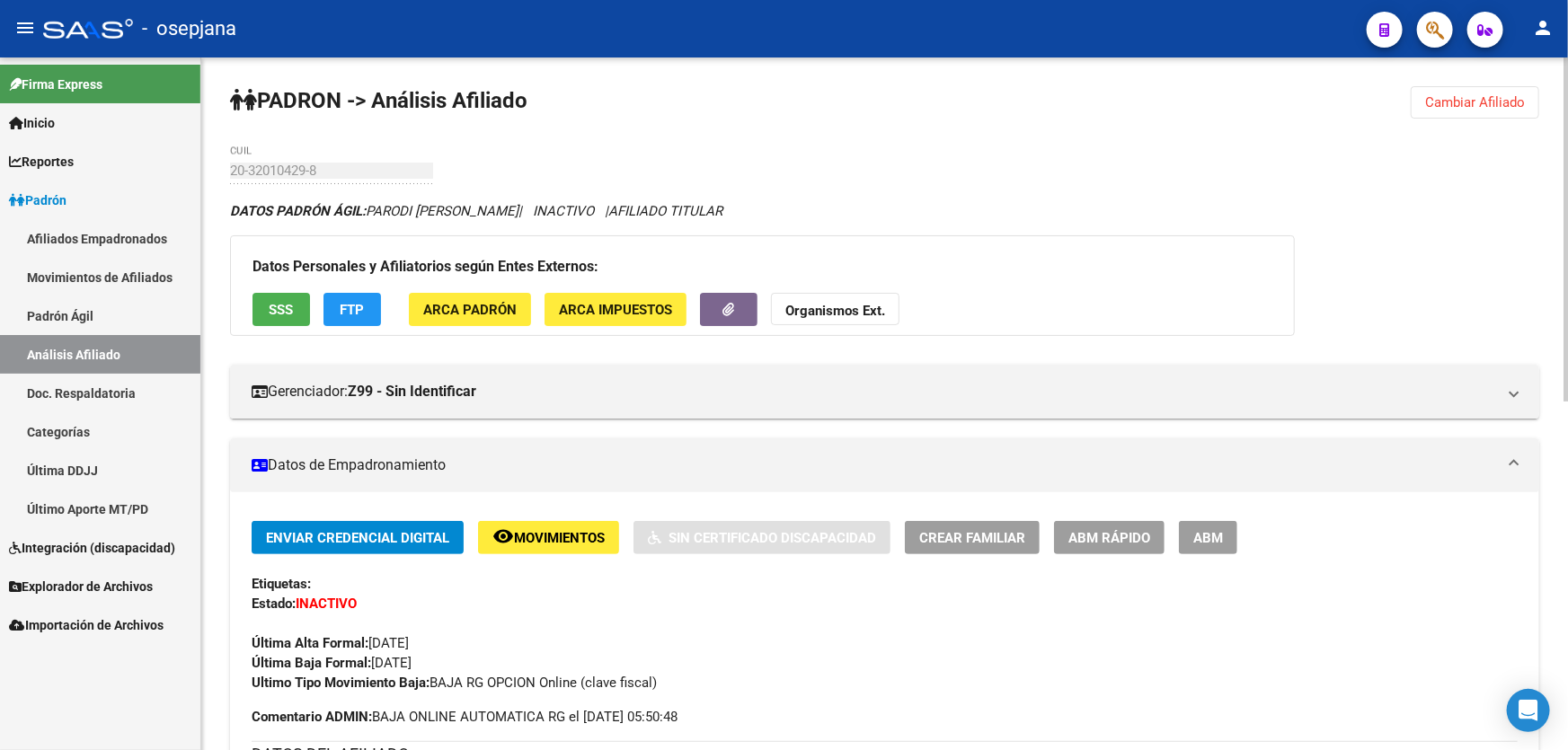
click at [1519, 99] on span "Cambiar Afiliado" at bounding box center [1474, 102] width 100 height 16
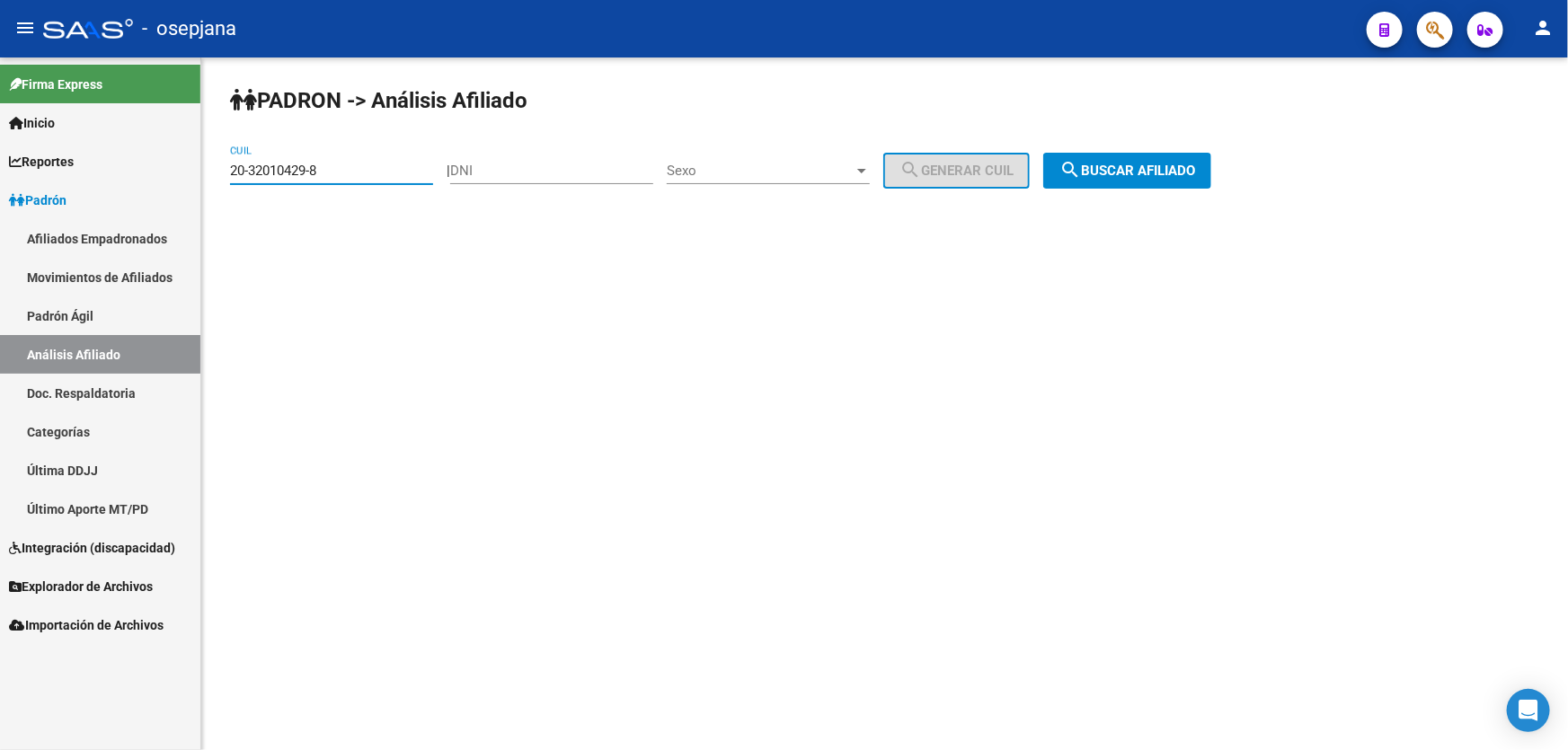
drag, startPoint x: 351, startPoint y: 171, endPoint x: 224, endPoint y: 172, distance: 127.0
click at [224, 172] on div "PADRON -> Análisis Afiliado 20-32010429-8 CUIL | DNI Sexo Sexo search Generar C…" at bounding box center [885, 151] width 1367 height 188
paste input "52929155-9"
click at [1133, 167] on span "search Buscar afiliado" at bounding box center [1127, 170] width 135 height 16
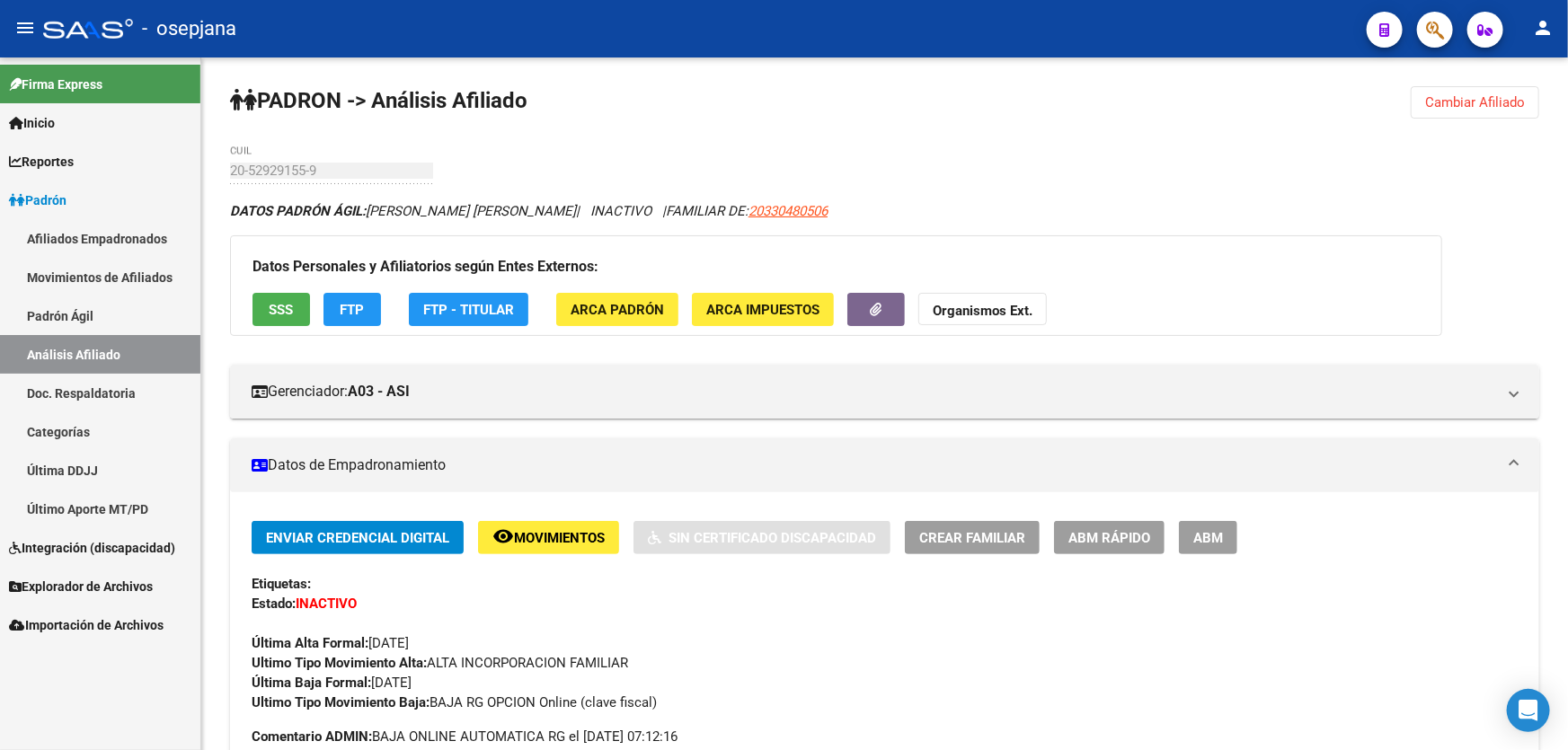
click at [1464, 102] on span "Cambiar Afiliado" at bounding box center [1474, 102] width 100 height 16
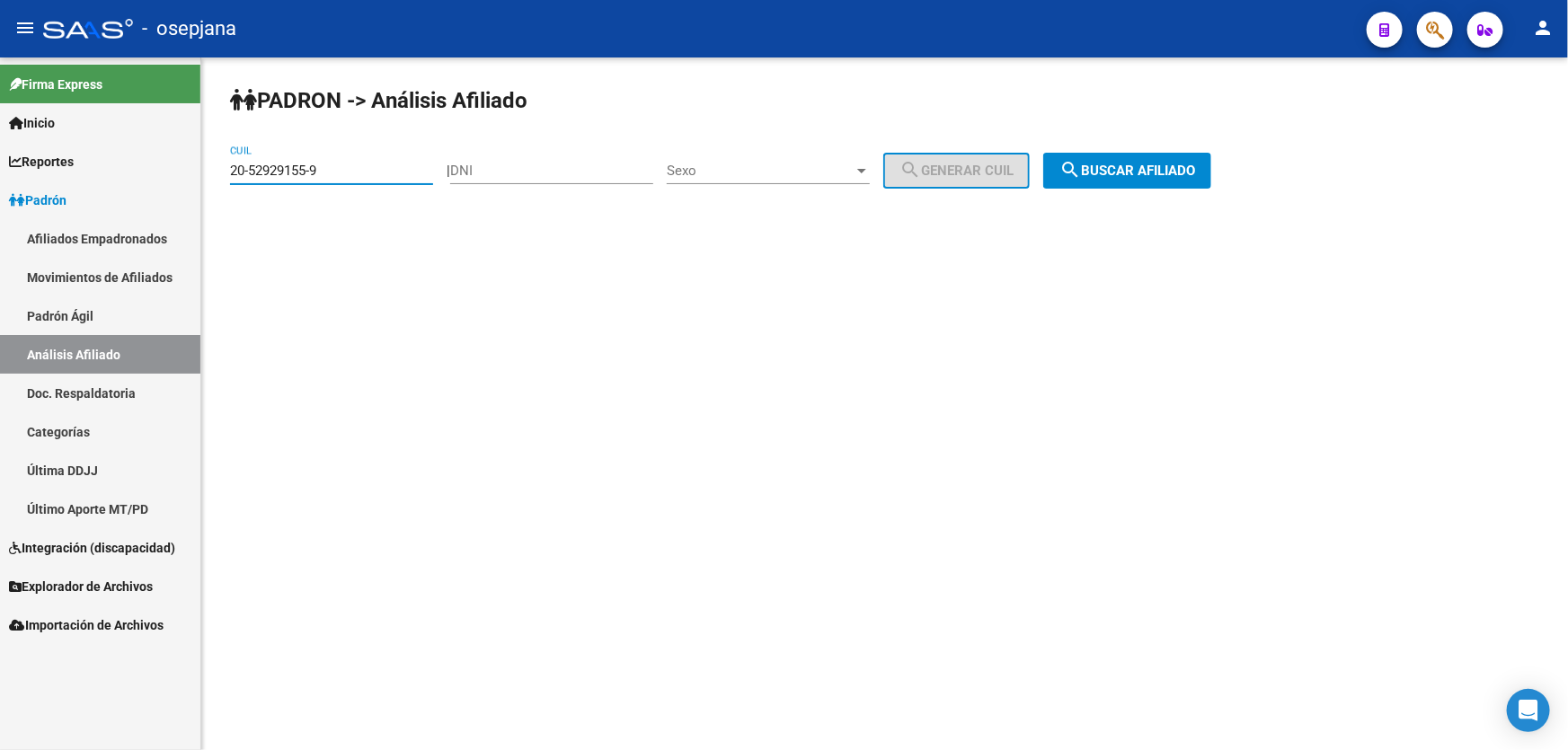
drag, startPoint x: 373, startPoint y: 171, endPoint x: 204, endPoint y: 168, distance: 169.0
click at [204, 168] on div "PADRON -> Análisis Afiliado 20-52929155-9 CUIL | DNI Sexo Sexo search Generar C…" at bounding box center [885, 151] width 1367 height 188
paste input "3-35995096"
click at [1181, 172] on span "search Buscar afiliado" at bounding box center [1127, 170] width 135 height 16
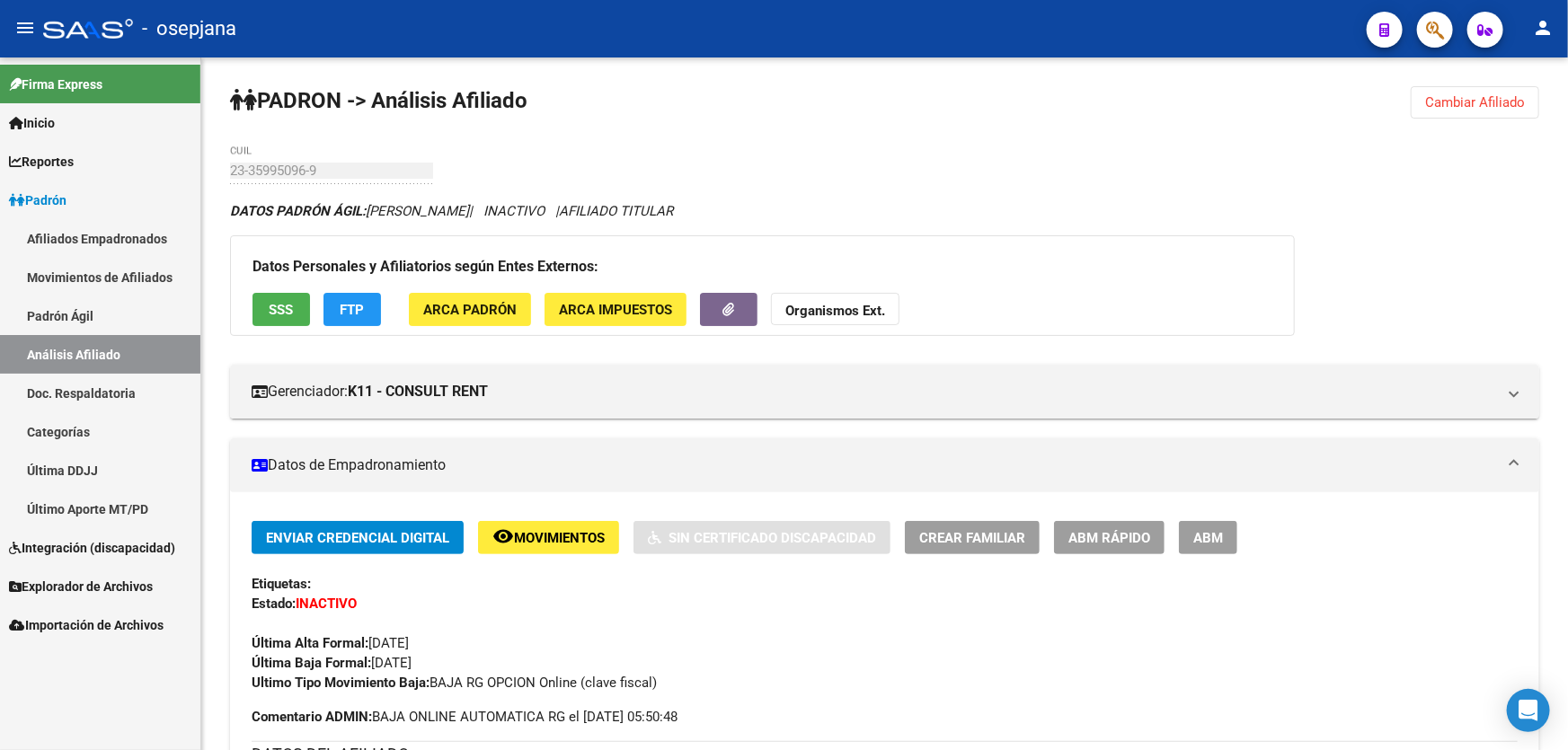
click at [284, 297] on button "SSS" at bounding box center [280, 309] width 57 height 33
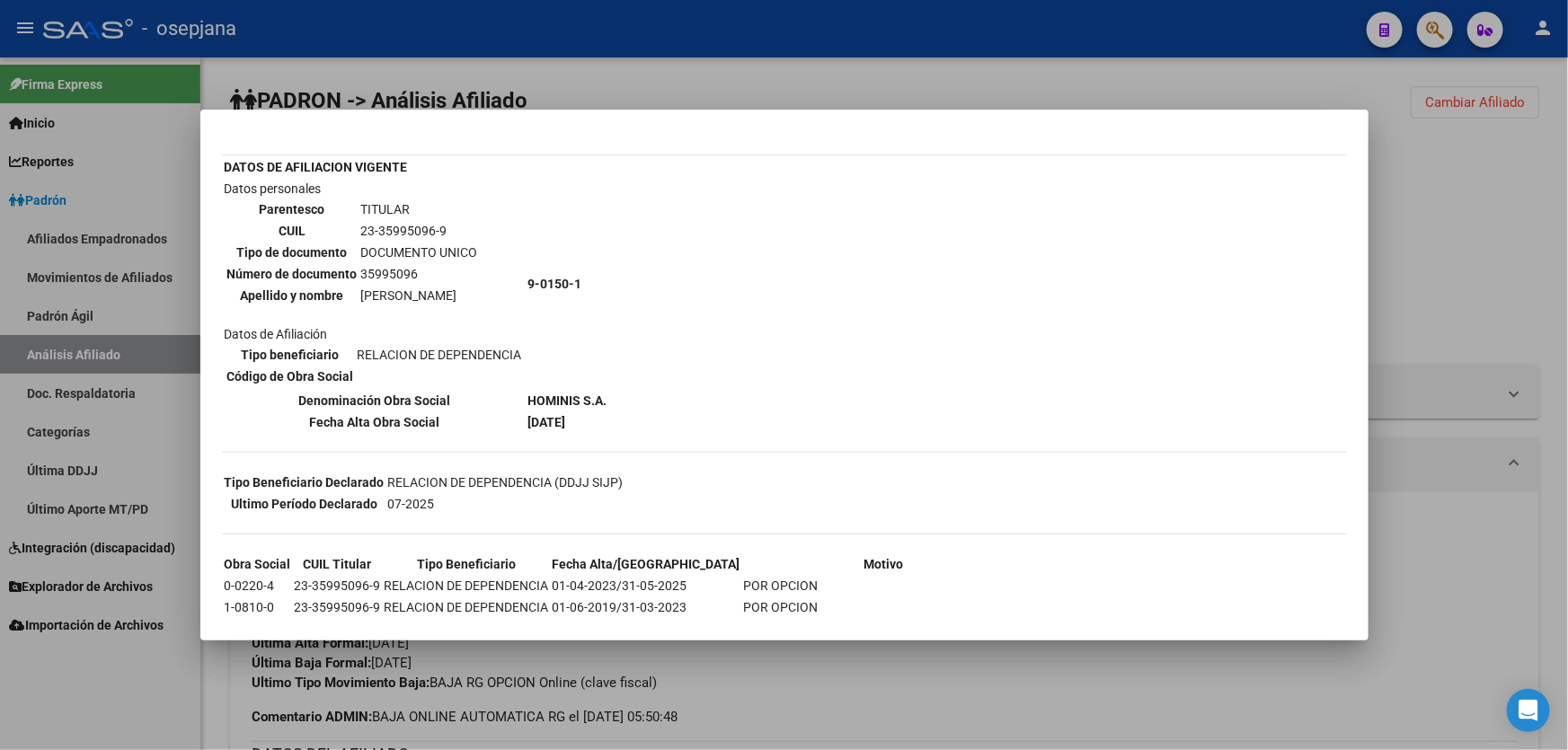
scroll to position [245, 0]
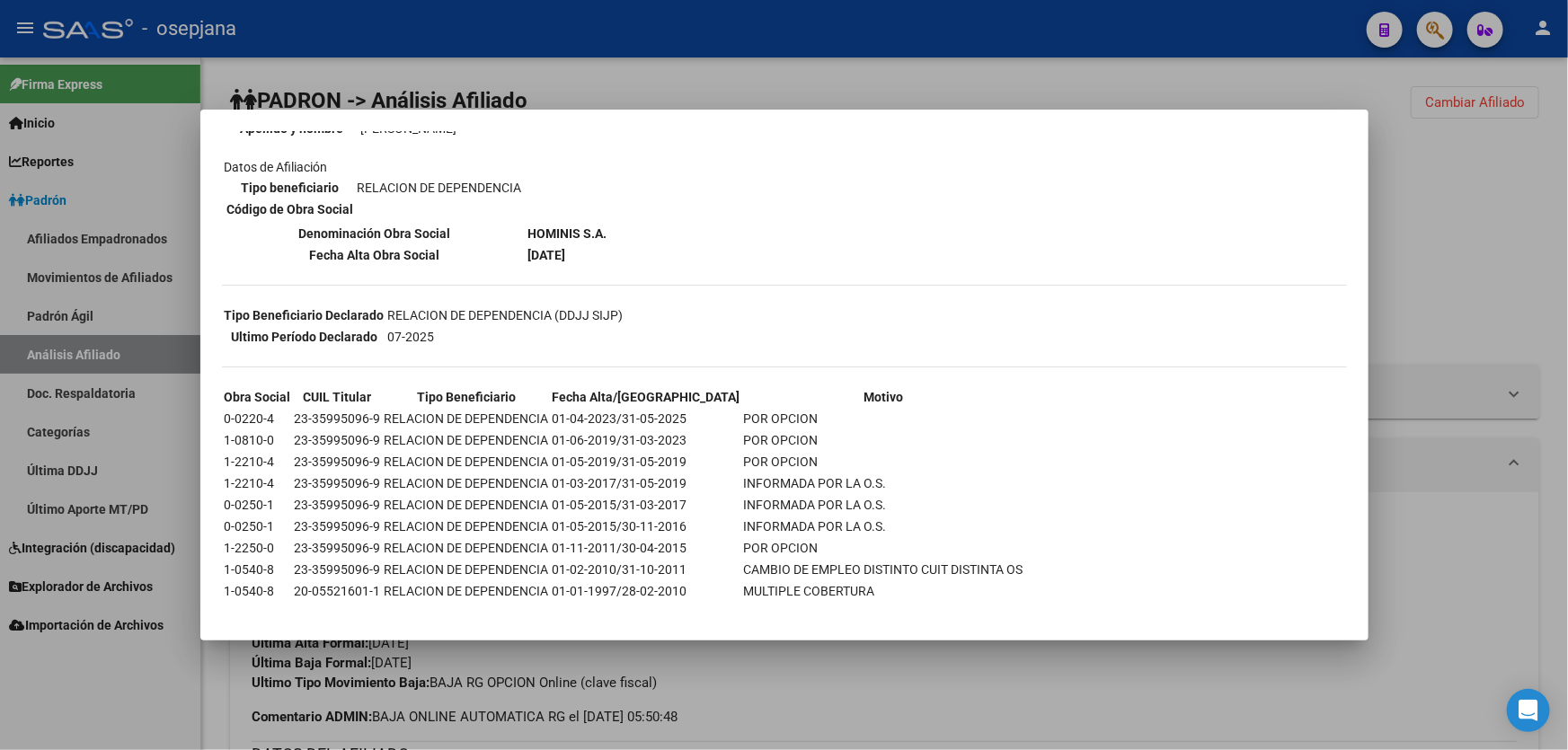
click at [820, 111] on mat-dialog-container "--INACTIVO en Obra Social-- --Se encuentra activo en el RNOS 901501-- DATOS DE …" at bounding box center [784, 374] width 1168 height 531
click at [780, 63] on div at bounding box center [784, 375] width 1568 height 750
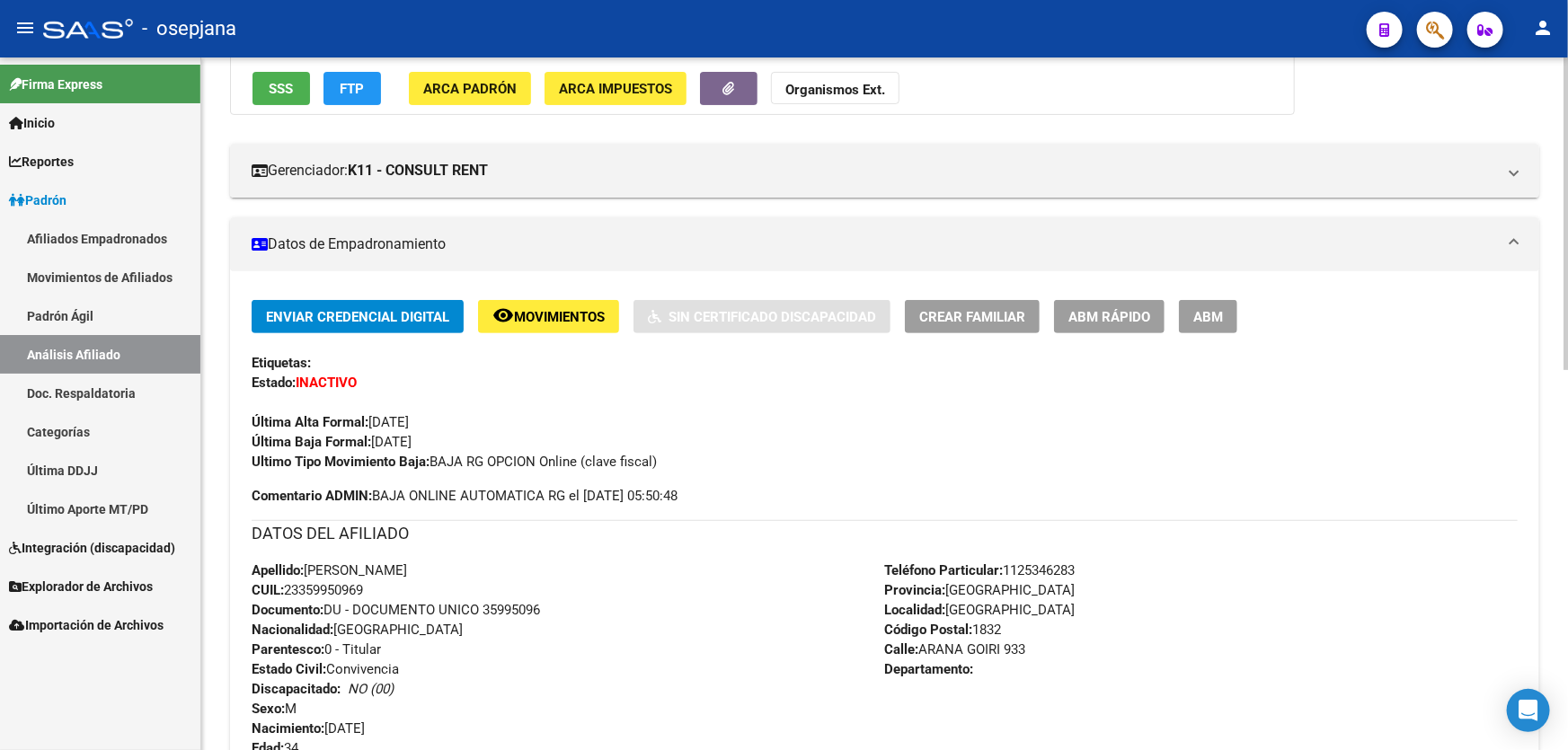
scroll to position [0, 0]
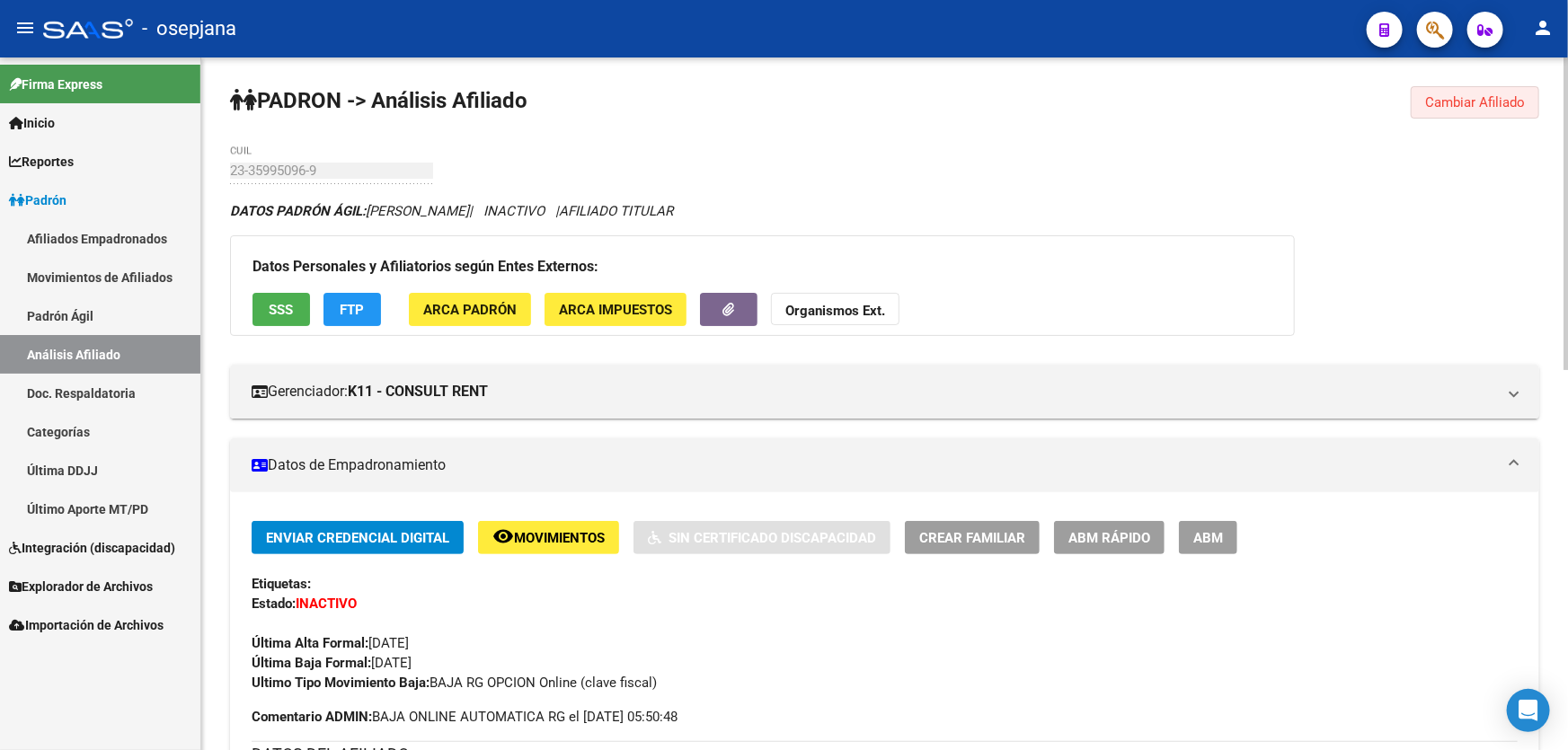
click at [1443, 95] on span "Cambiar Afiliado" at bounding box center [1474, 102] width 100 height 16
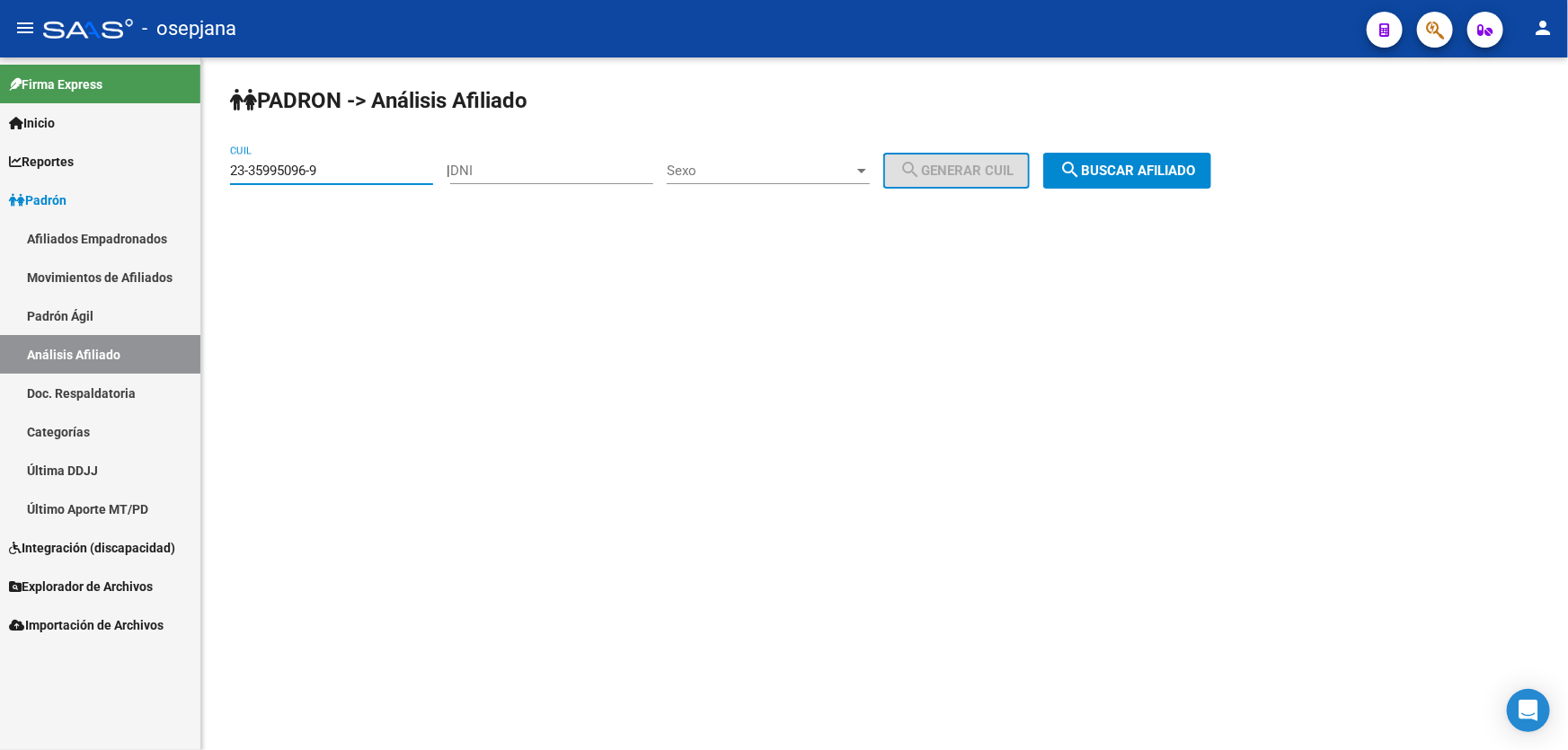
drag, startPoint x: 420, startPoint y: 166, endPoint x: 213, endPoint y: 166, distance: 207.0
click at [213, 166] on div "PADRON -> Análisis Afiliado 23-35995096-9 CUIL | DNI Sexo Sexo search Generar C…" at bounding box center [885, 151] width 1367 height 188
paste input "7-28488056-6"
click at [1145, 158] on button "search Buscar afiliado" at bounding box center [1127, 170] width 168 height 36
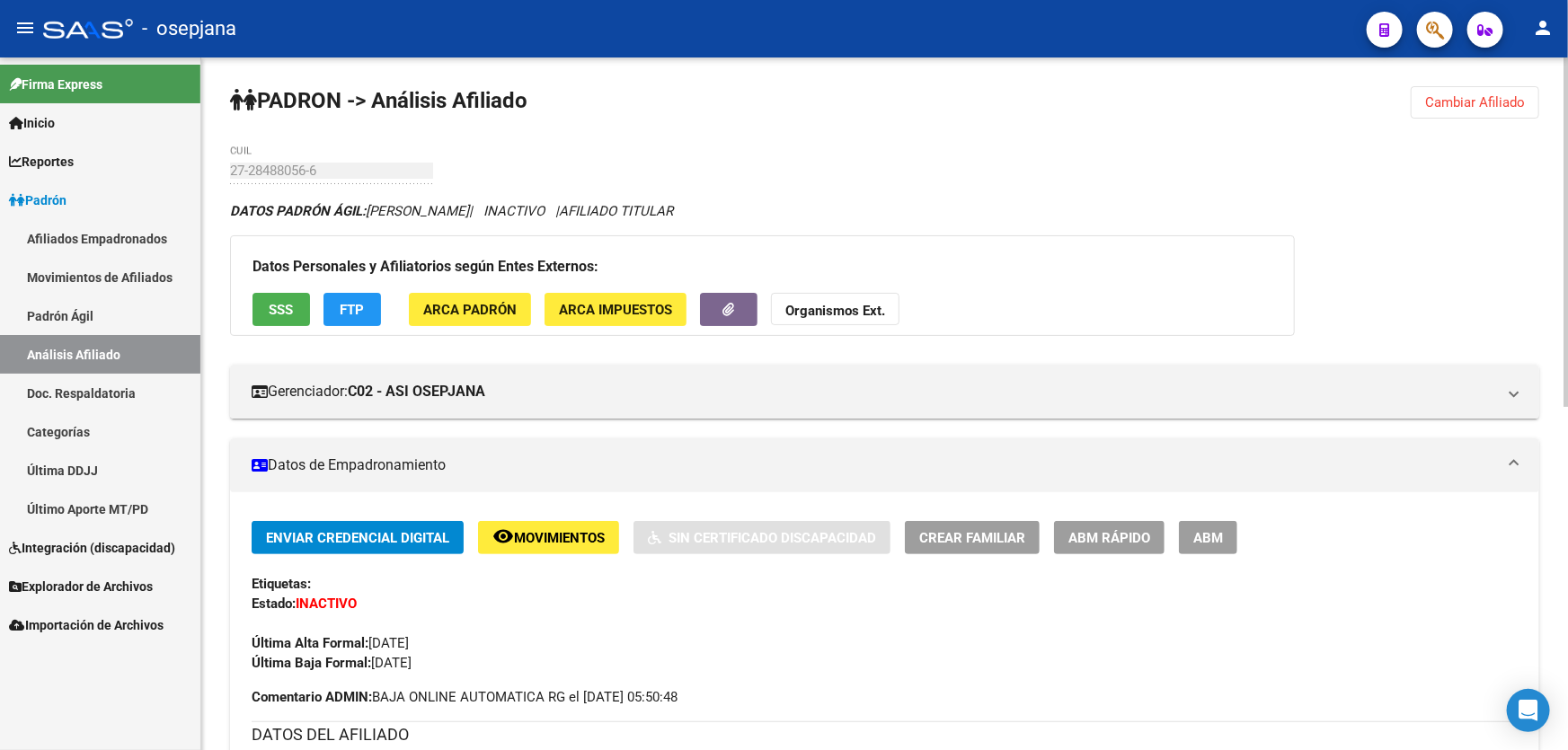
click at [1473, 118] on div "PADRON -> Análisis Afiliado Cambiar Afiliado 27-28488056-6 CUIL DATOS PADRÓN ÁG…" at bounding box center [885, 745] width 1367 height 1376
click at [1473, 110] on button "Cambiar Afiliado" at bounding box center [1474, 101] width 129 height 32
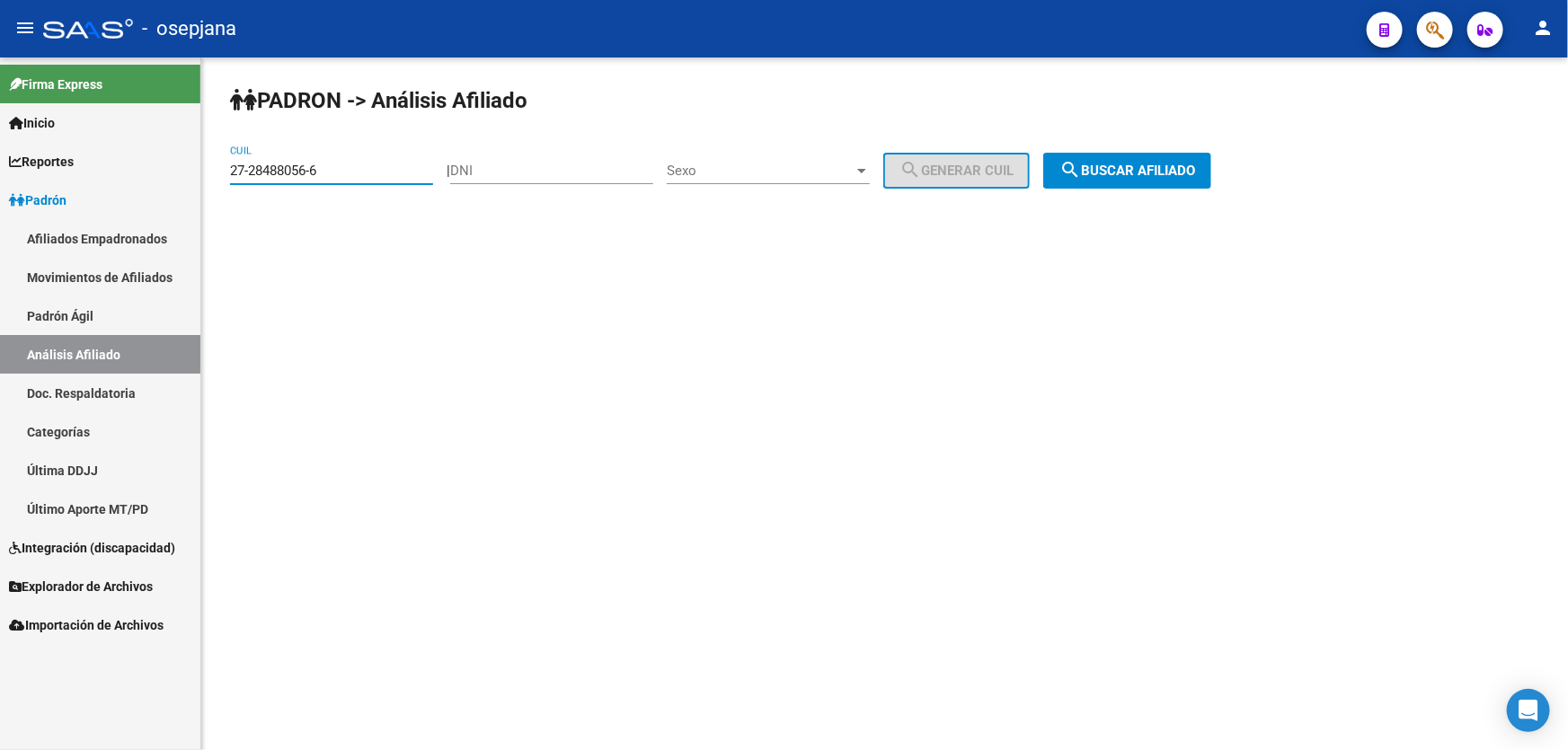
drag, startPoint x: 328, startPoint y: 164, endPoint x: 224, endPoint y: 171, distance: 104.2
click at [224, 171] on div "PADRON -> Análisis Afiliado 27-28488056-6 CUIL | DNI Sexo Sexo search Generar C…" at bounding box center [885, 151] width 1367 height 188
drag, startPoint x: 257, startPoint y: 159, endPoint x: 386, endPoint y: 153, distance: 129.1
click at [386, 153] on div "27-28488056-6 CUIL" at bounding box center [332, 165] width 203 height 39
paste input "0-35910889-4"
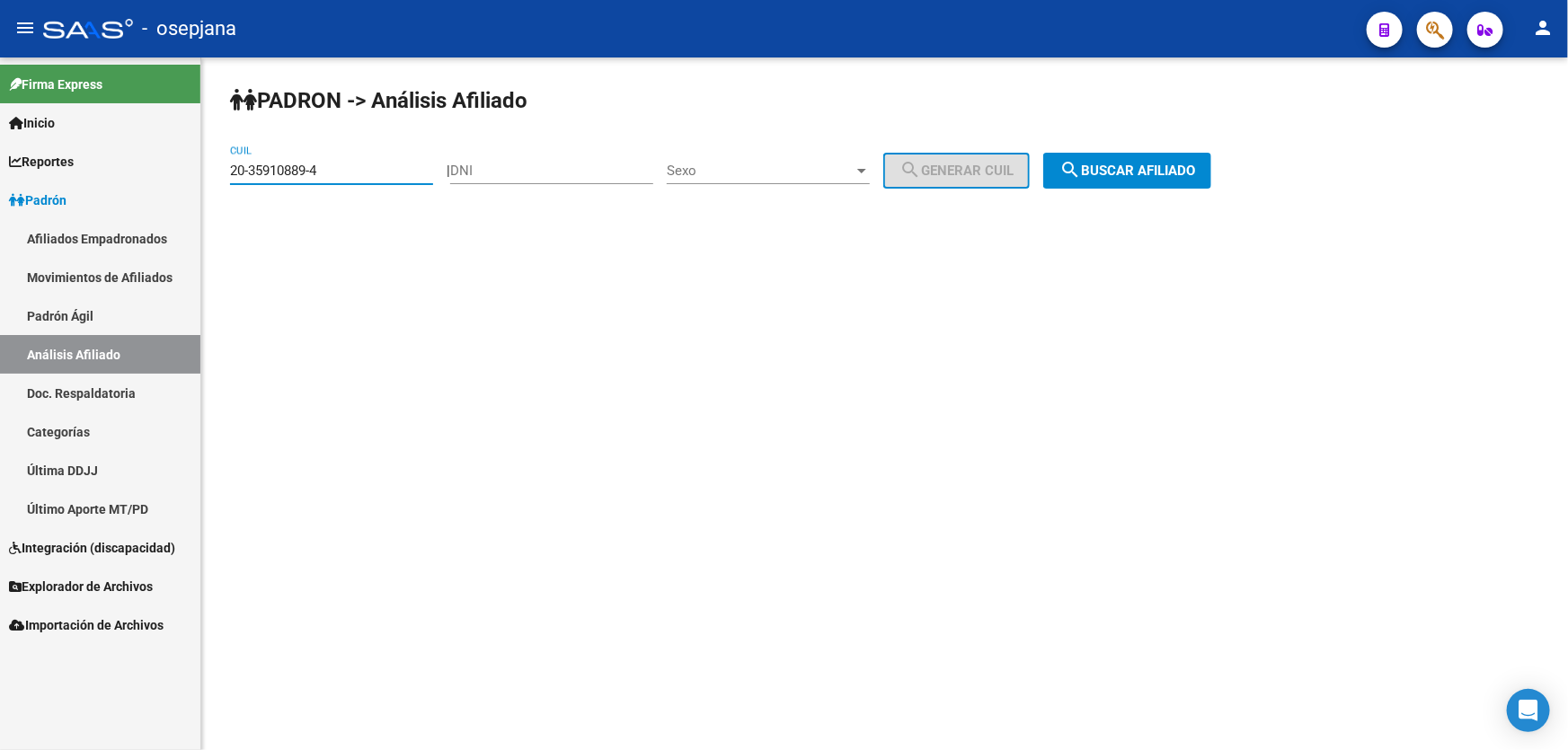
click at [1143, 171] on span "search Buscar afiliado" at bounding box center [1127, 170] width 135 height 16
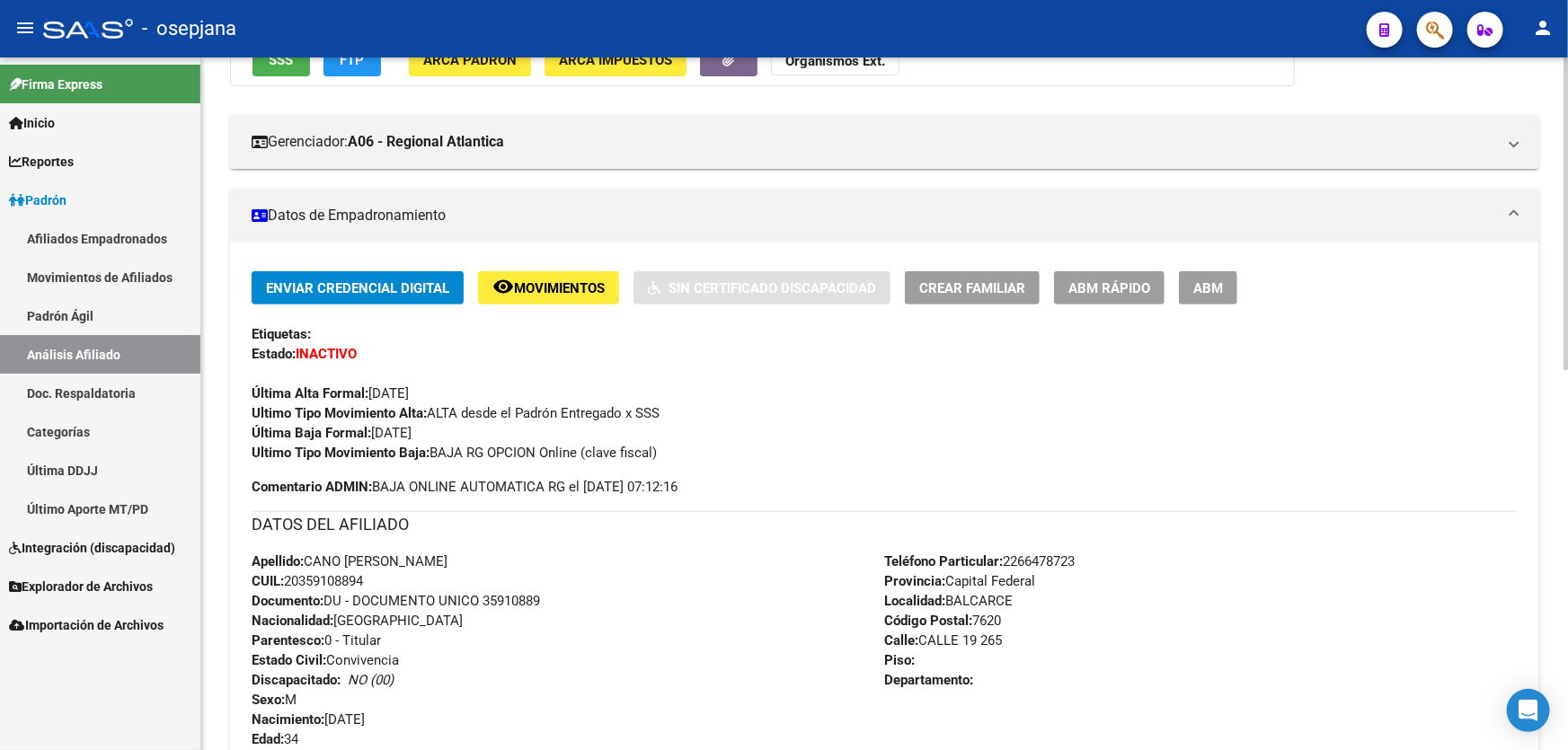
scroll to position [241, 0]
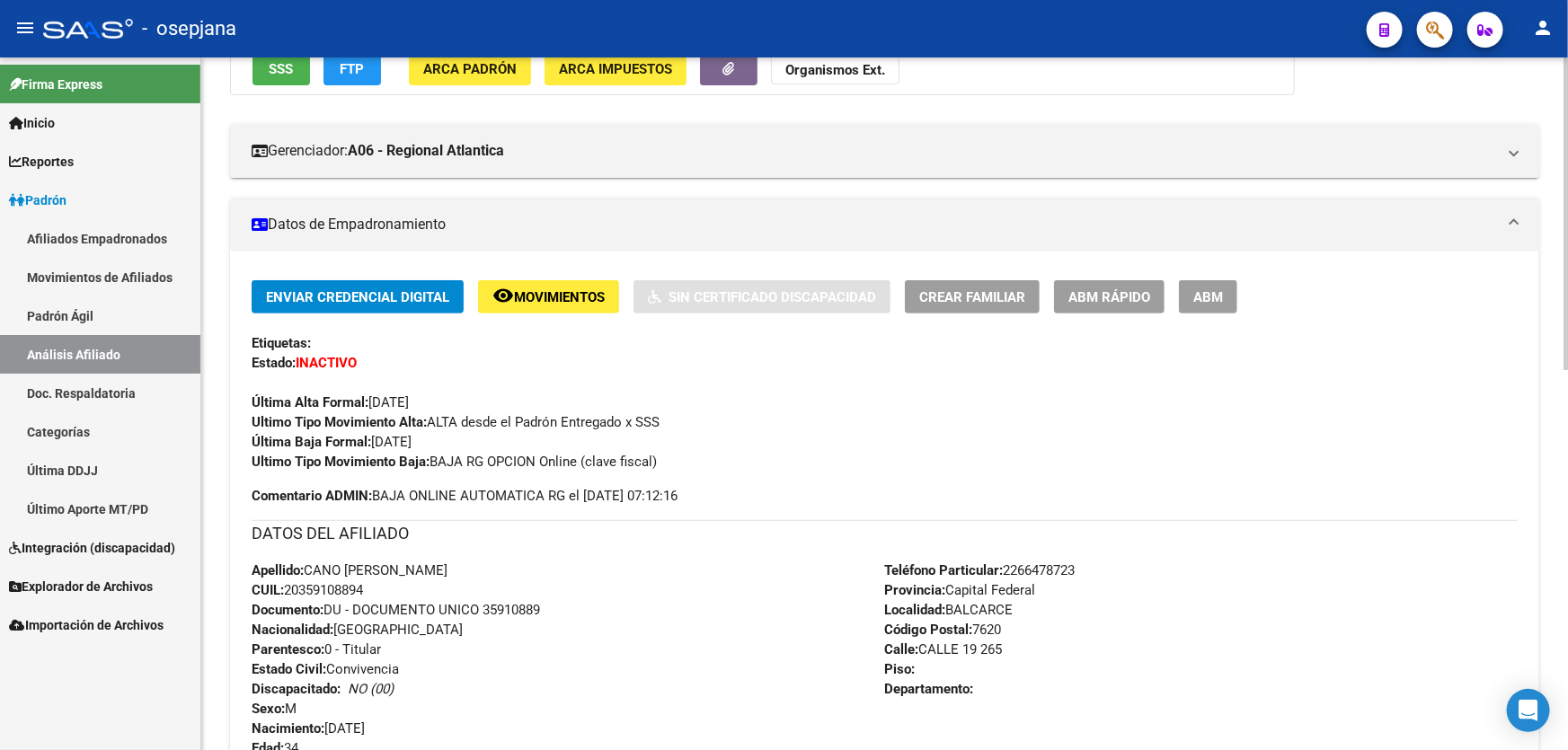
click at [272, 74] on span "SSS" at bounding box center [281, 69] width 24 height 16
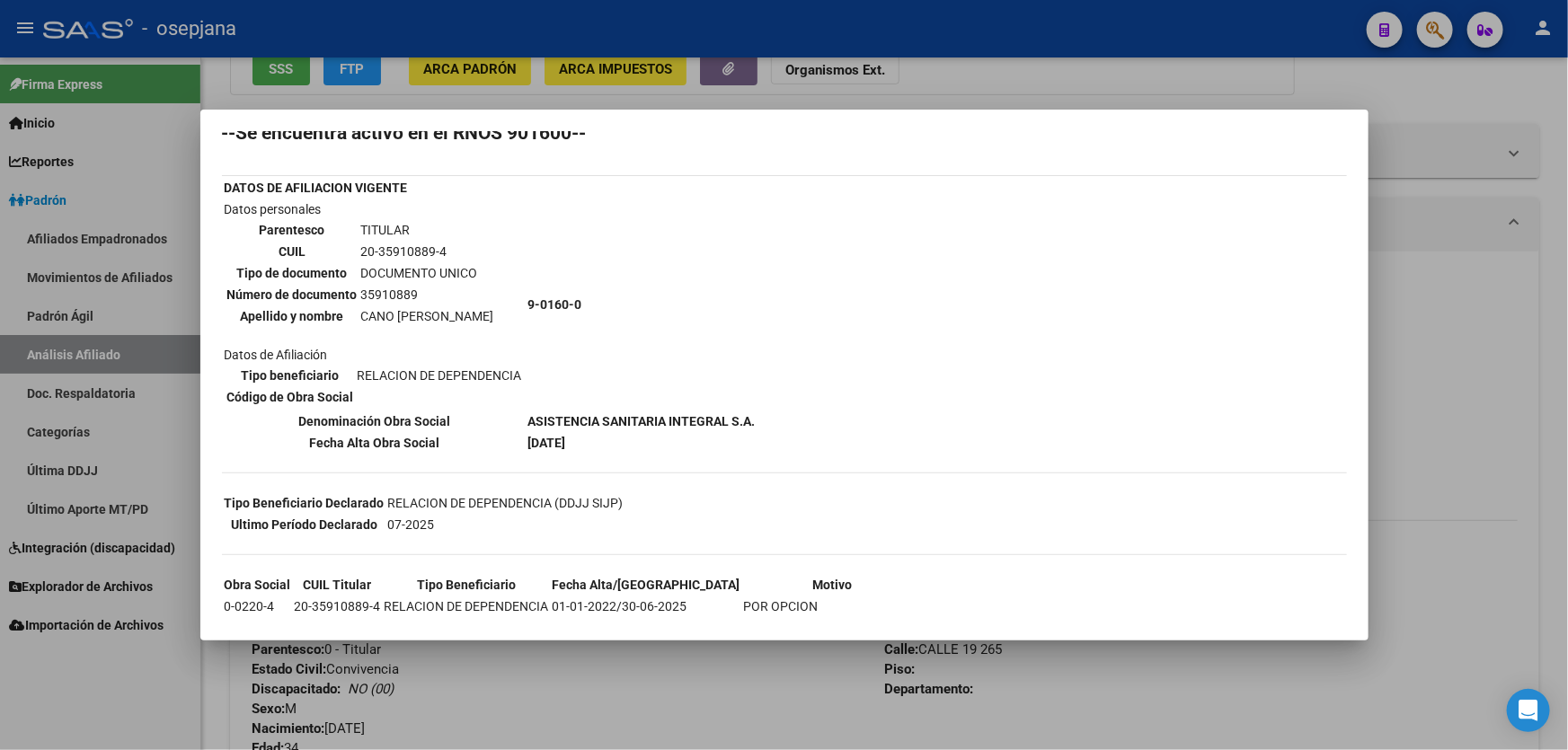
scroll to position [81, 0]
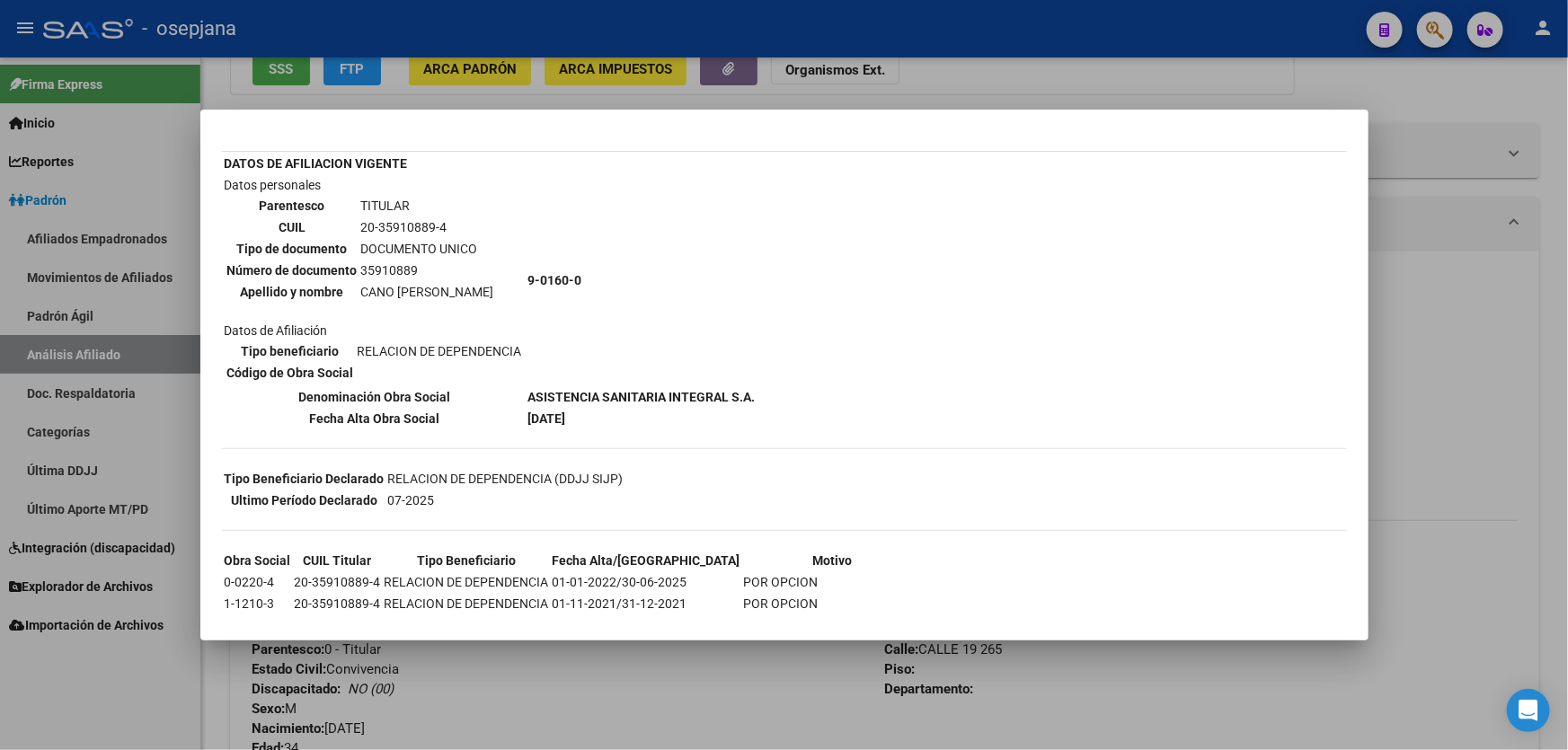
click at [1486, 230] on div at bounding box center [784, 375] width 1568 height 750
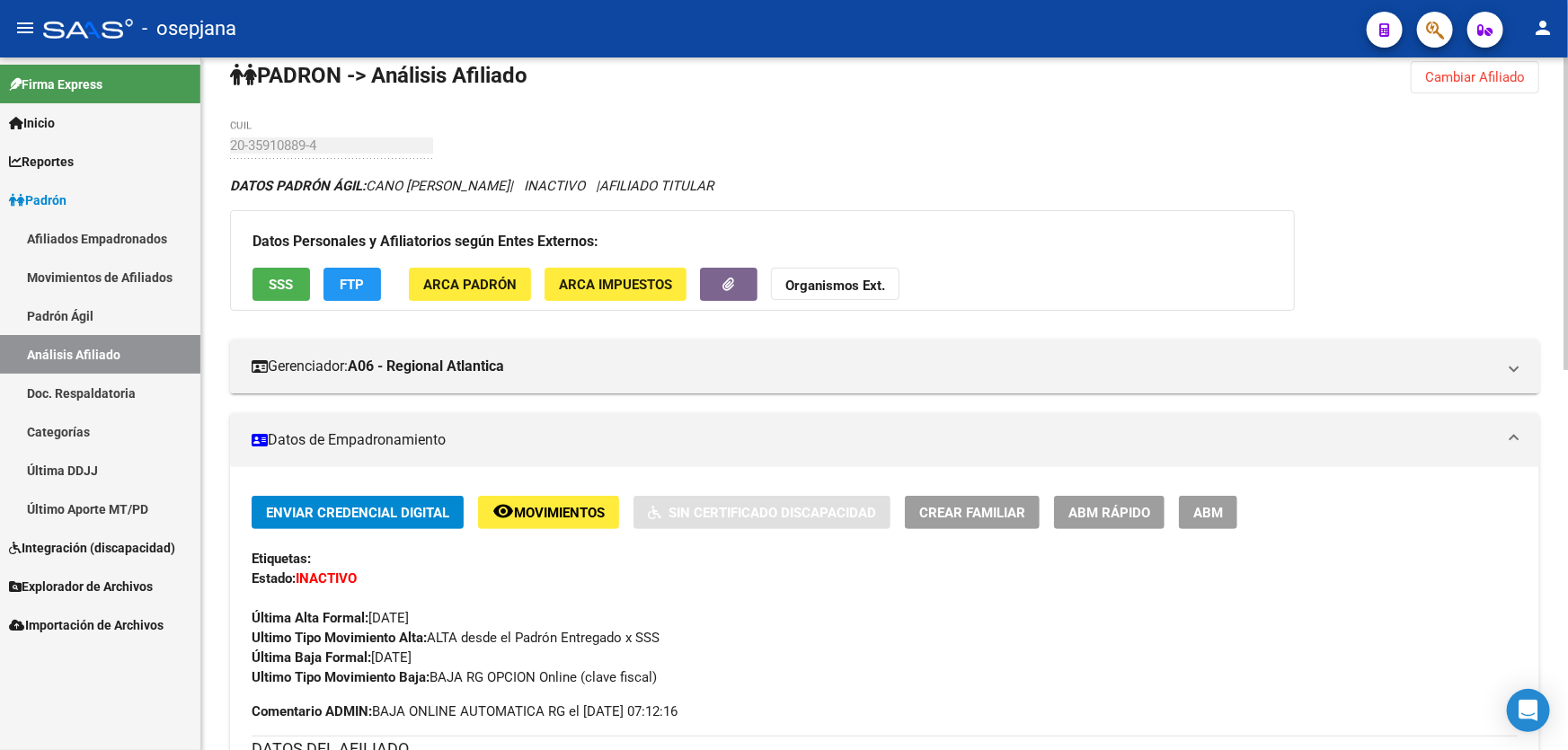
scroll to position [0, 0]
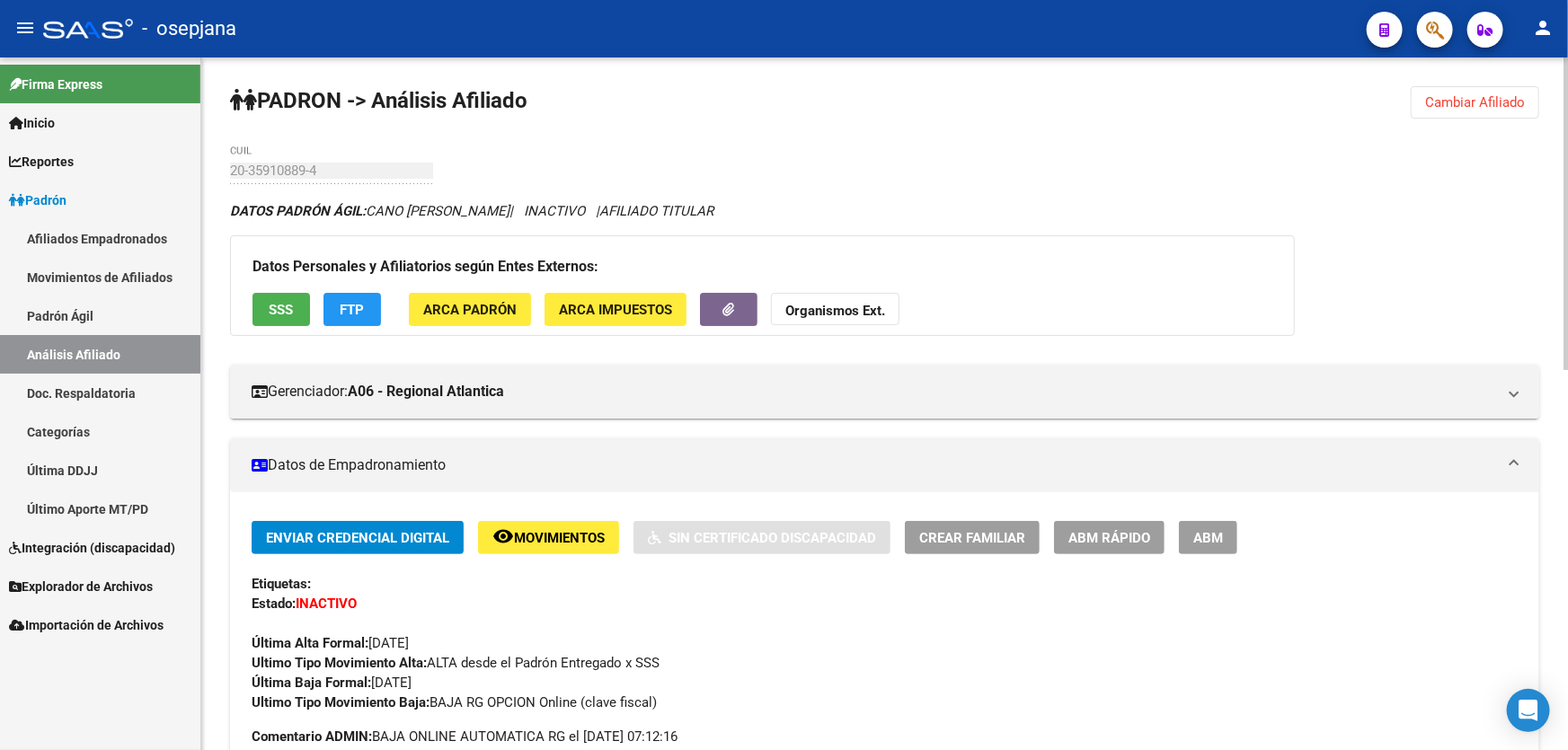
click at [1459, 101] on span "Cambiar Afiliado" at bounding box center [1474, 102] width 100 height 16
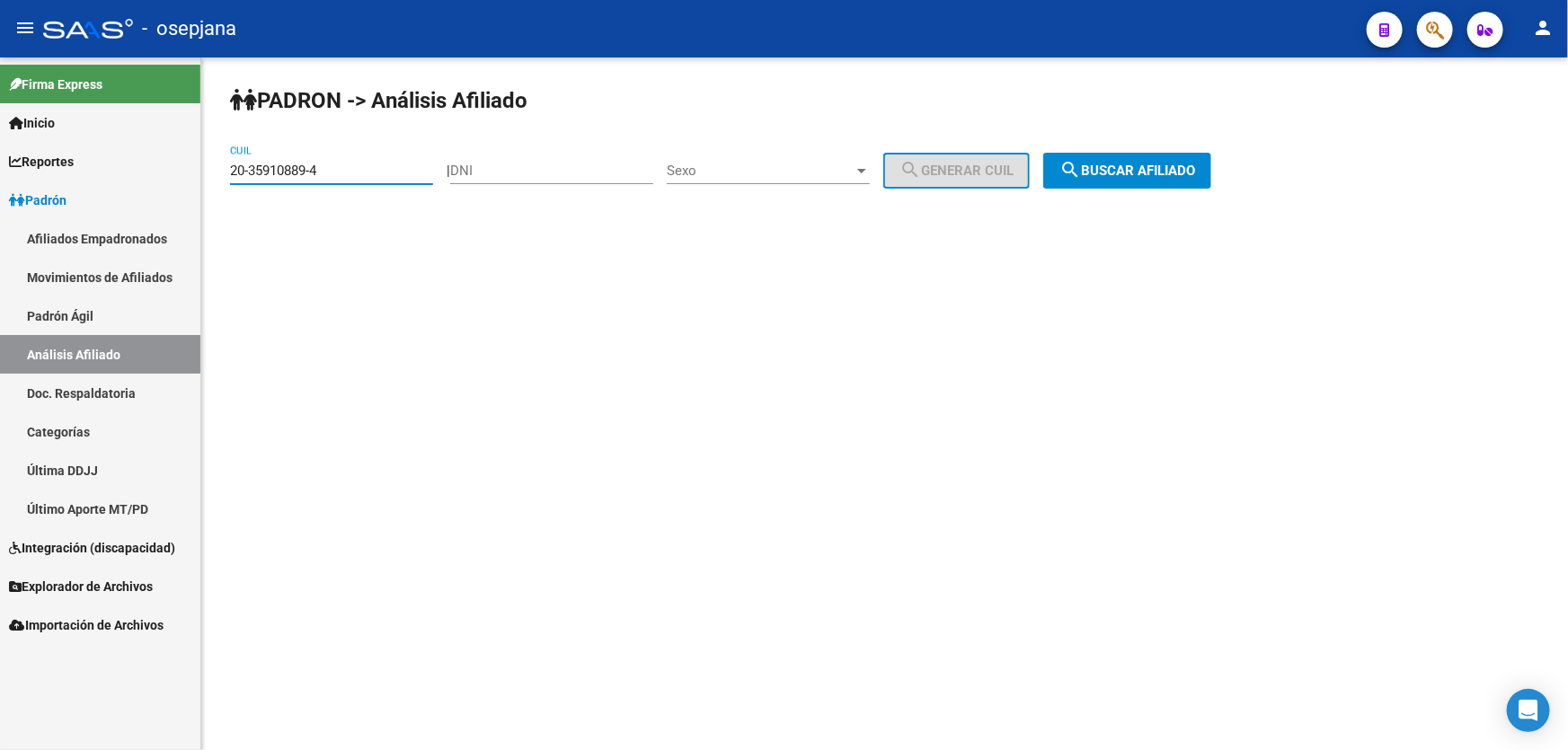
drag, startPoint x: 341, startPoint y: 164, endPoint x: 223, endPoint y: 171, distance: 118.2
click at [223, 171] on div "PADRON -> Análisis Afiliado 20-35910889-4 CUIL | DNI Sexo Sexo search Generar C…" at bounding box center [885, 151] width 1367 height 188
paste input "753145-5"
type input "20-35753145-5"
click at [1121, 177] on span "search Buscar afiliado" at bounding box center [1127, 170] width 135 height 16
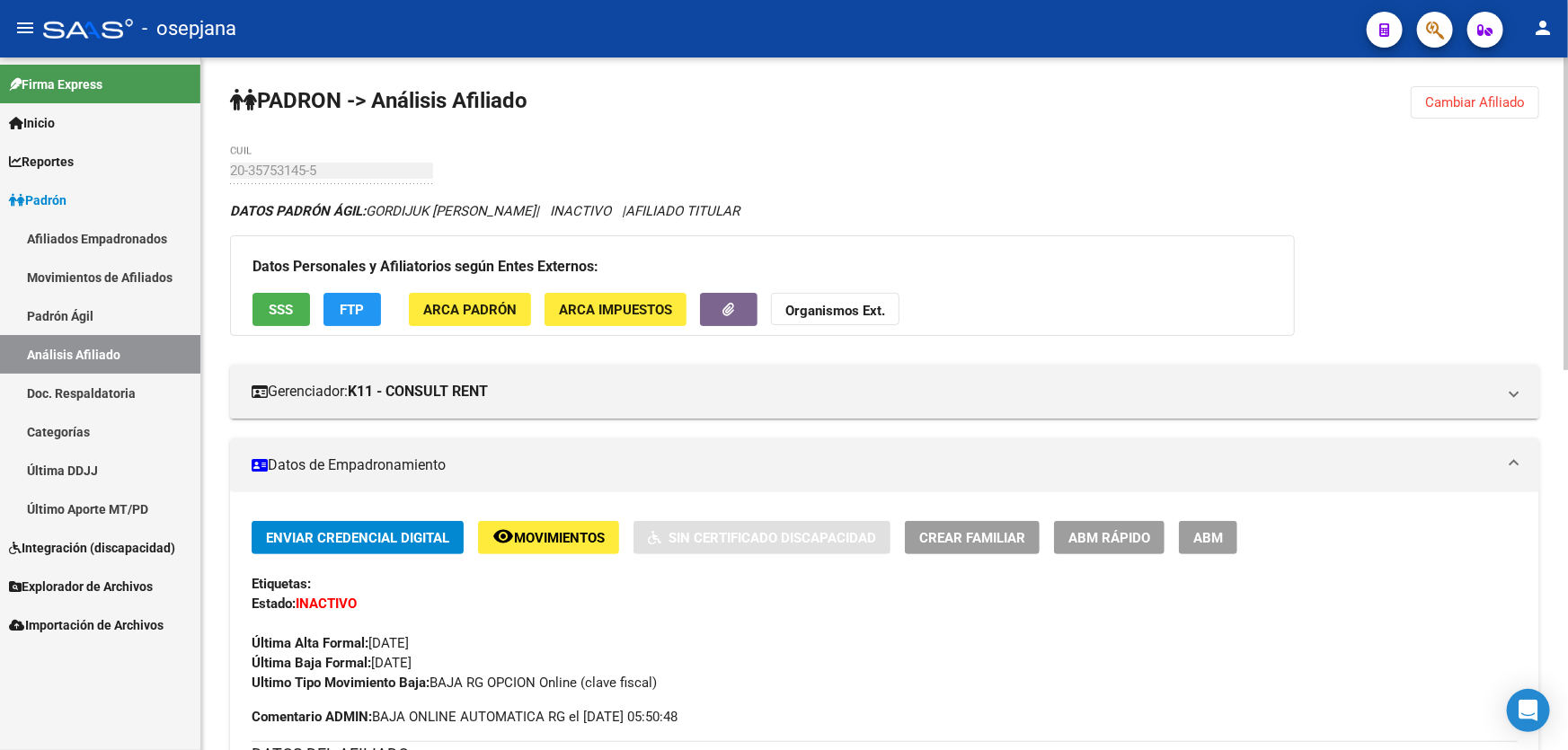
click at [273, 308] on span "SSS" at bounding box center [281, 309] width 24 height 16
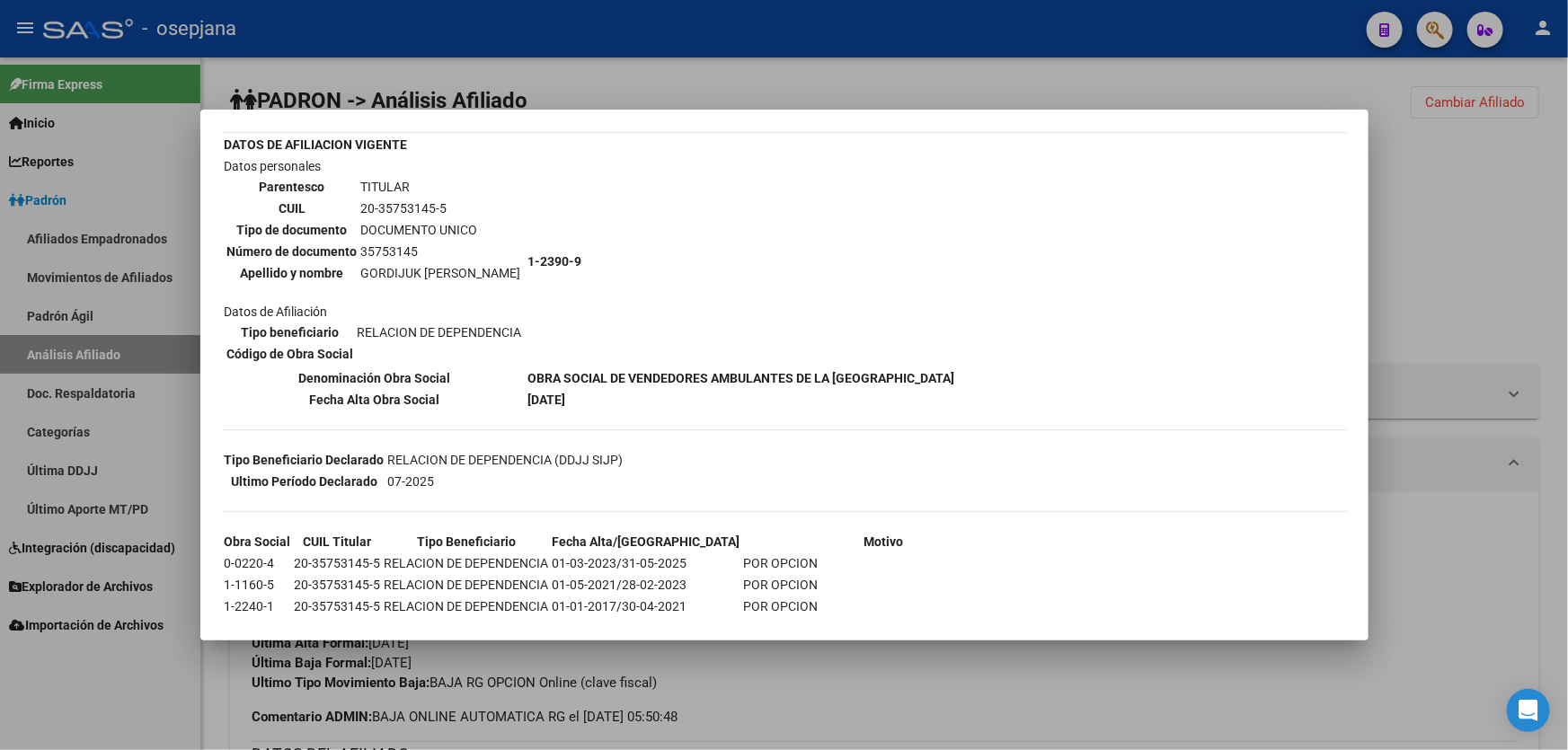
scroll to position [216, 0]
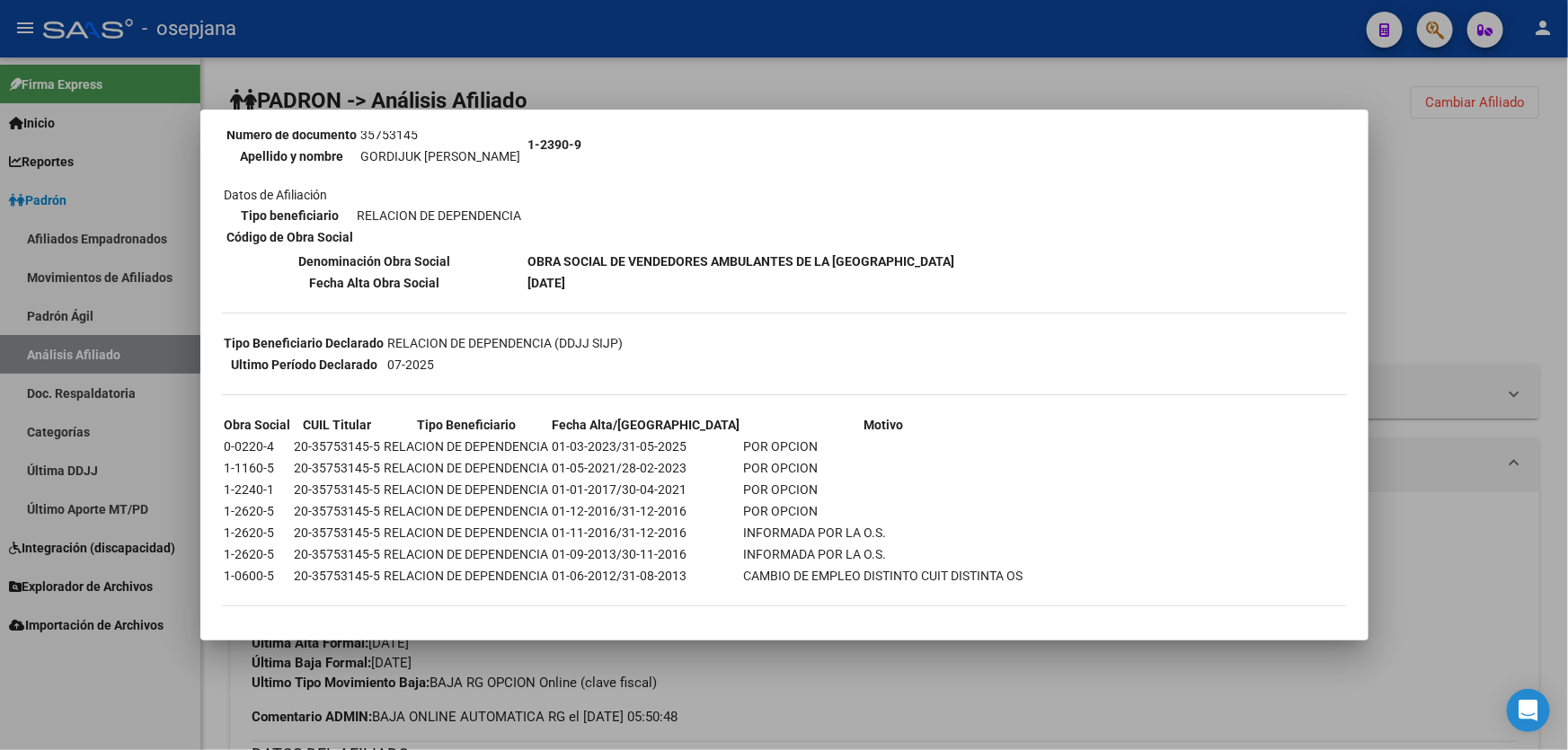
click at [1567, 238] on div at bounding box center [784, 375] width 1568 height 750
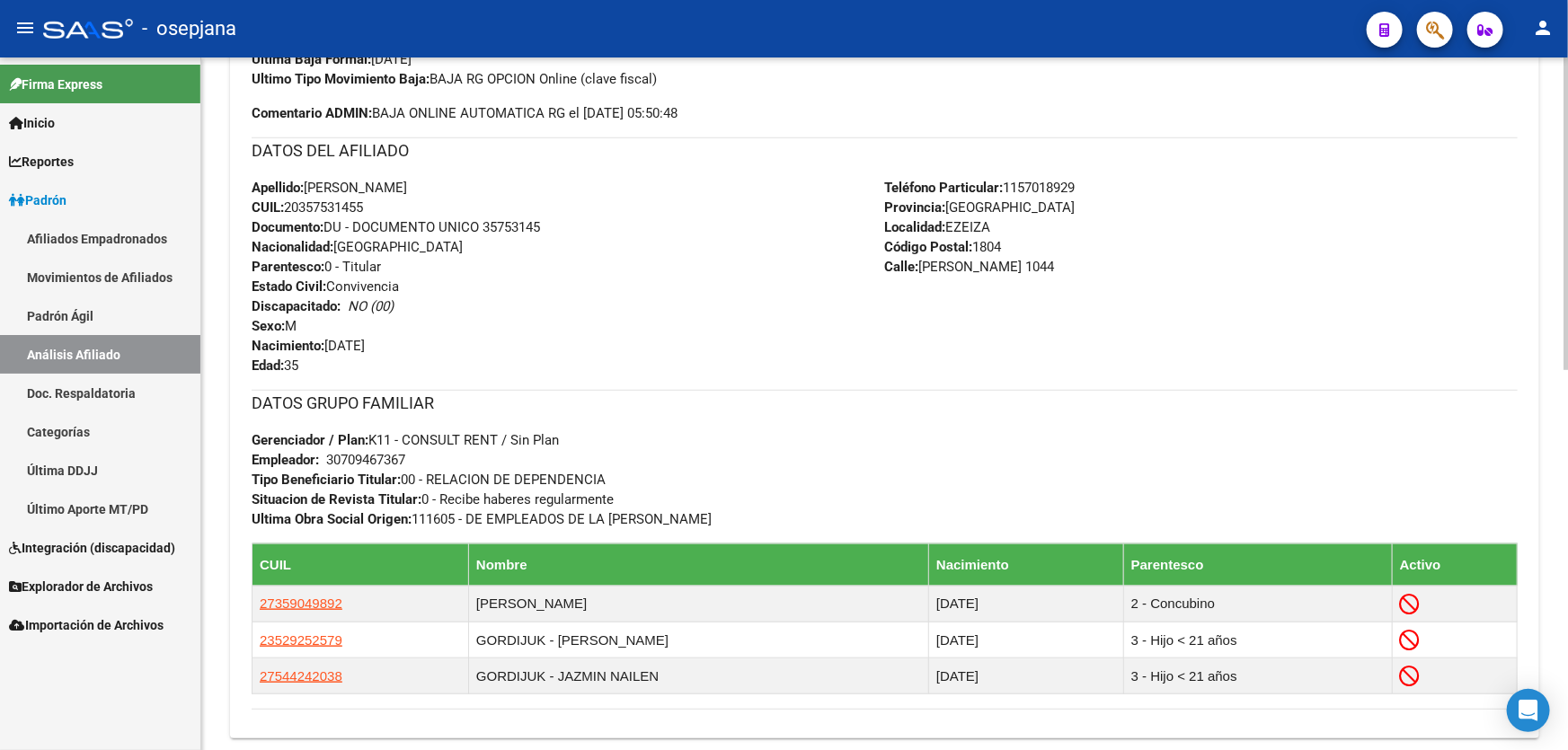
scroll to position [735, 0]
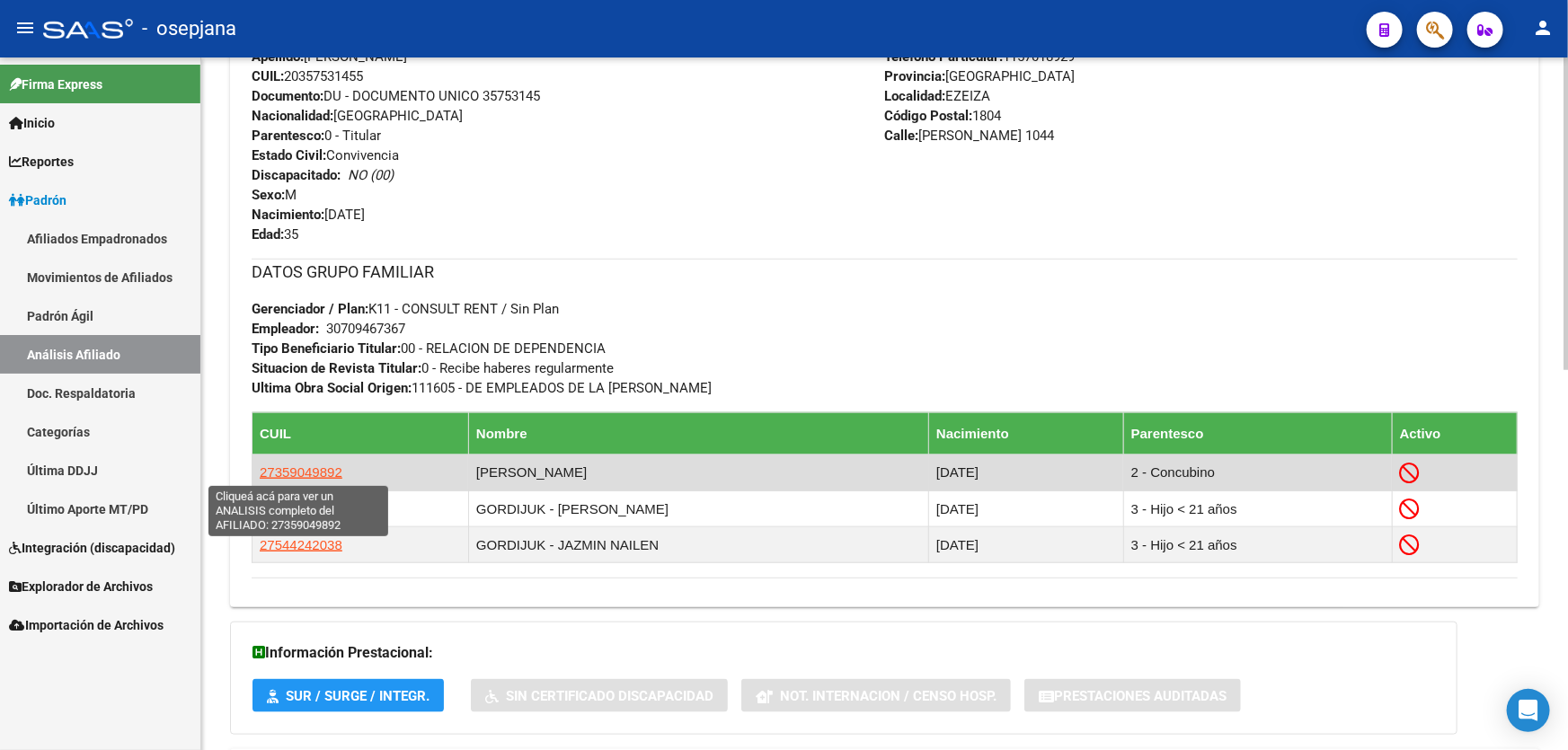
click at [328, 465] on span "27359049892" at bounding box center [302, 473] width 83 height 15
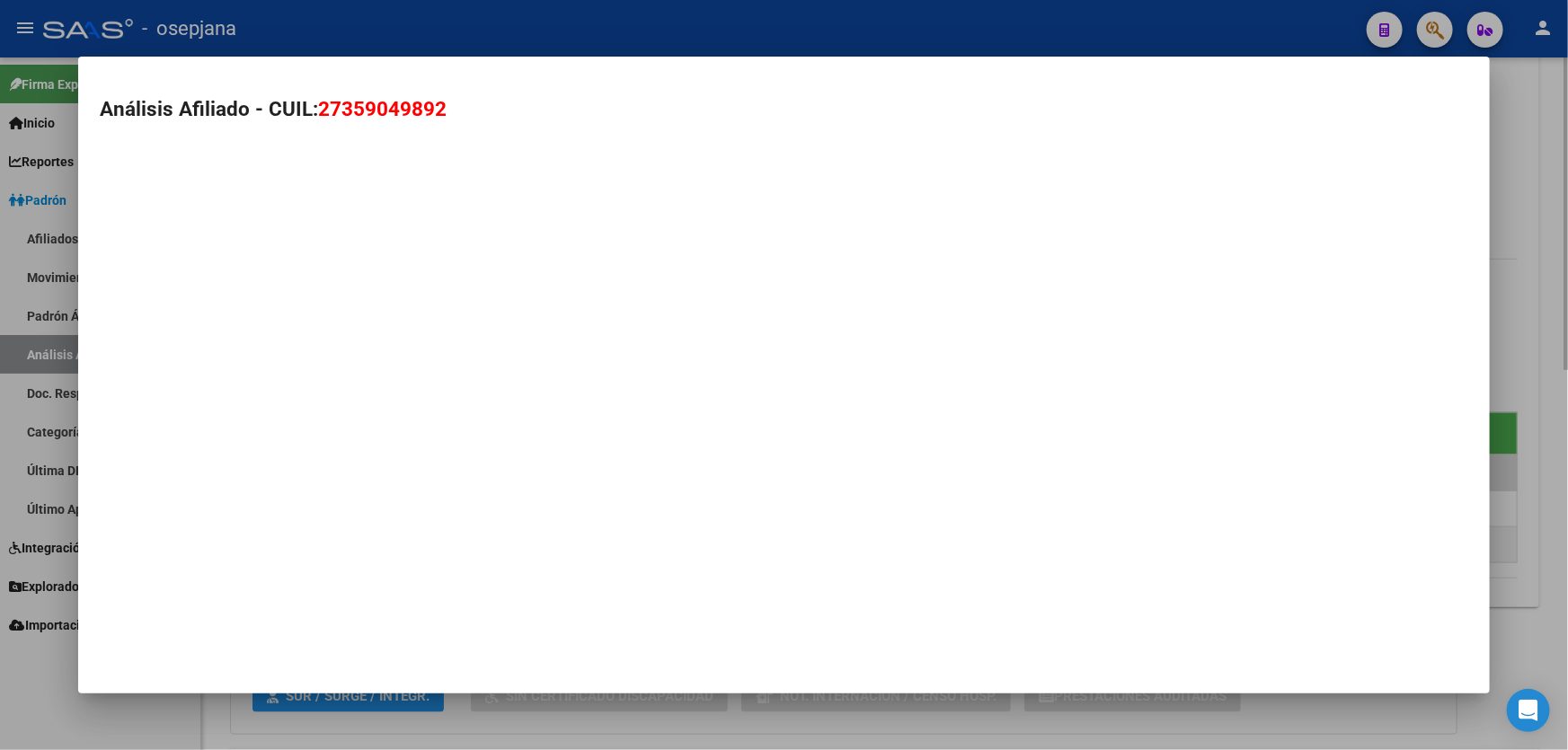
type textarea "27359049892"
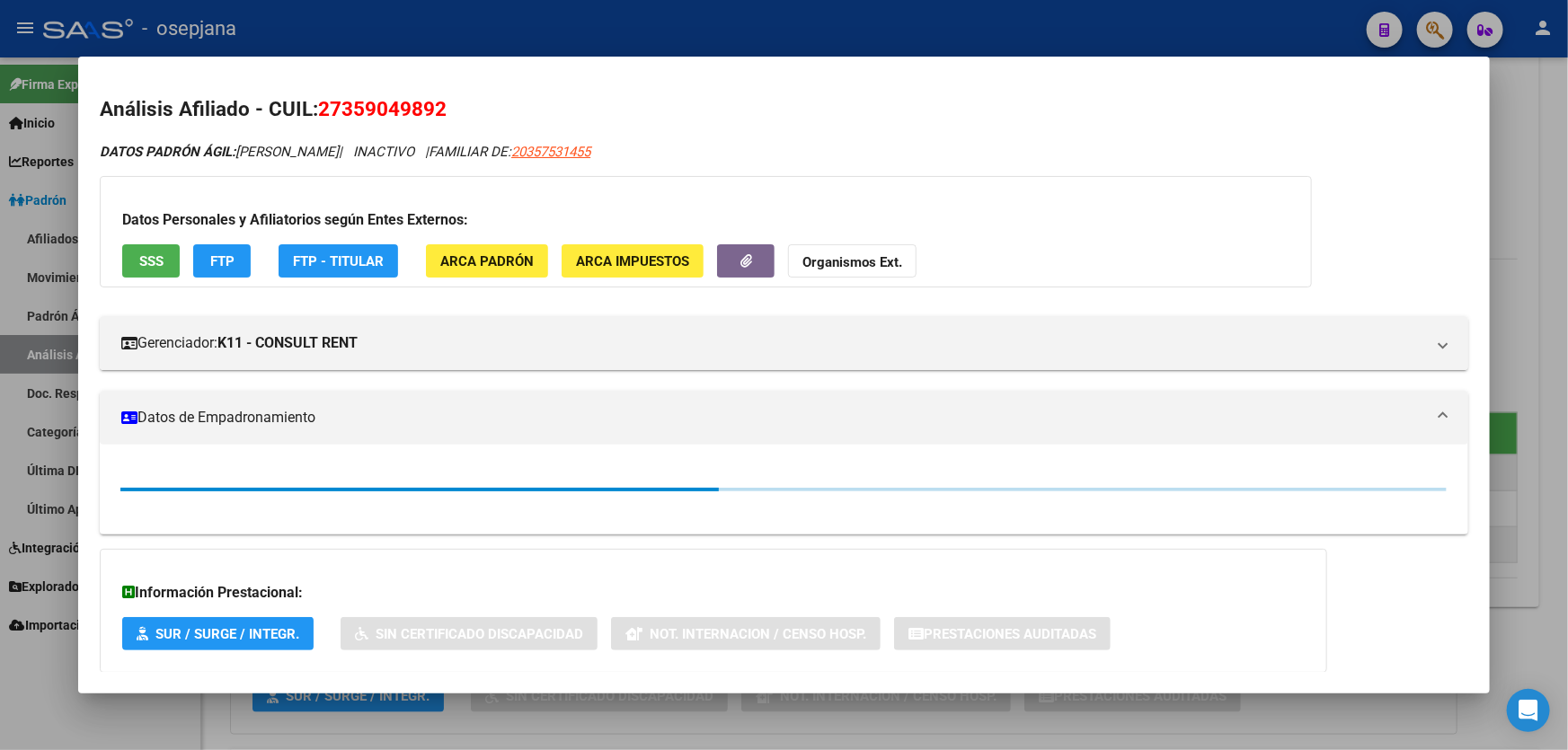
click at [144, 259] on span "SSS" at bounding box center [151, 261] width 24 height 16
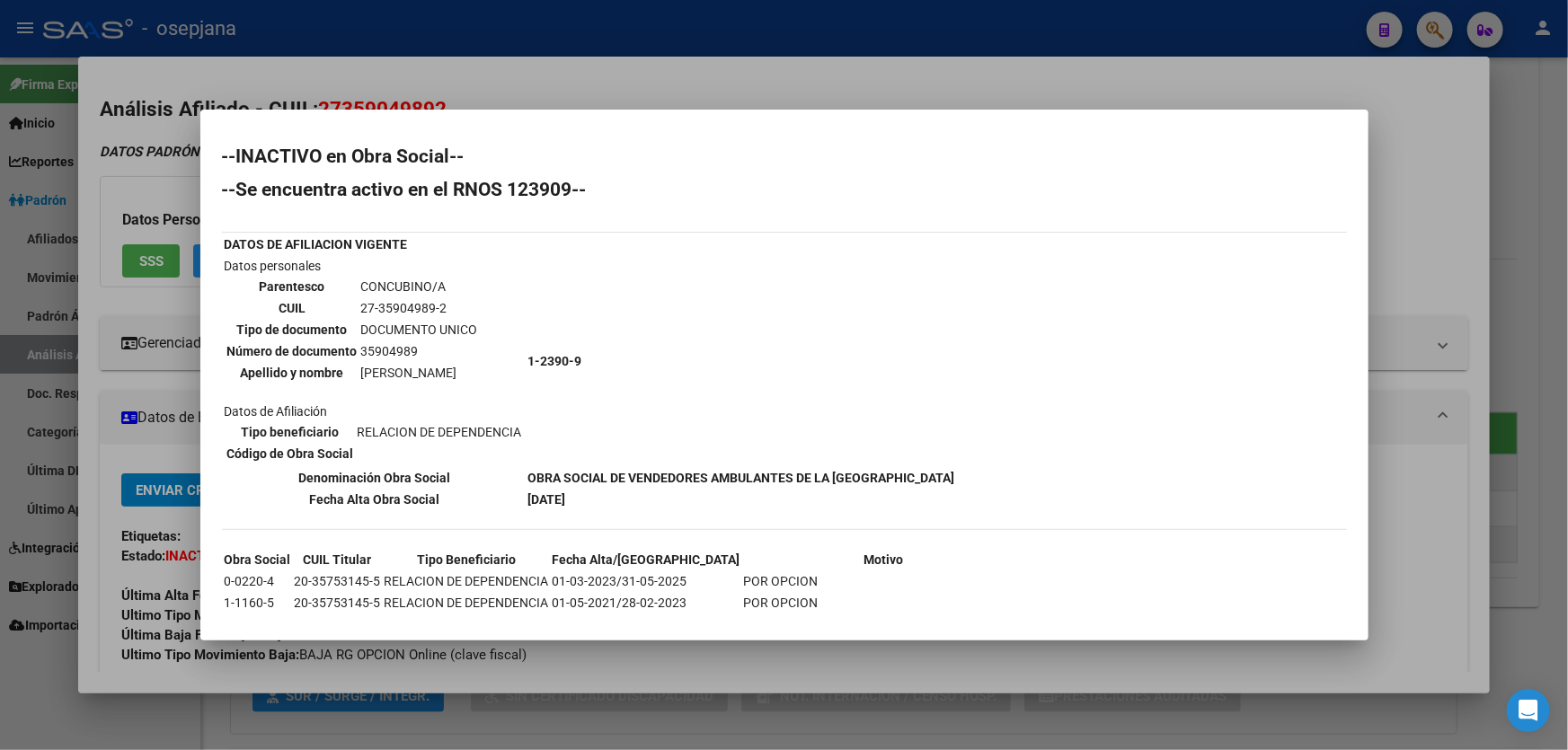
click at [1519, 295] on div at bounding box center [784, 375] width 1568 height 750
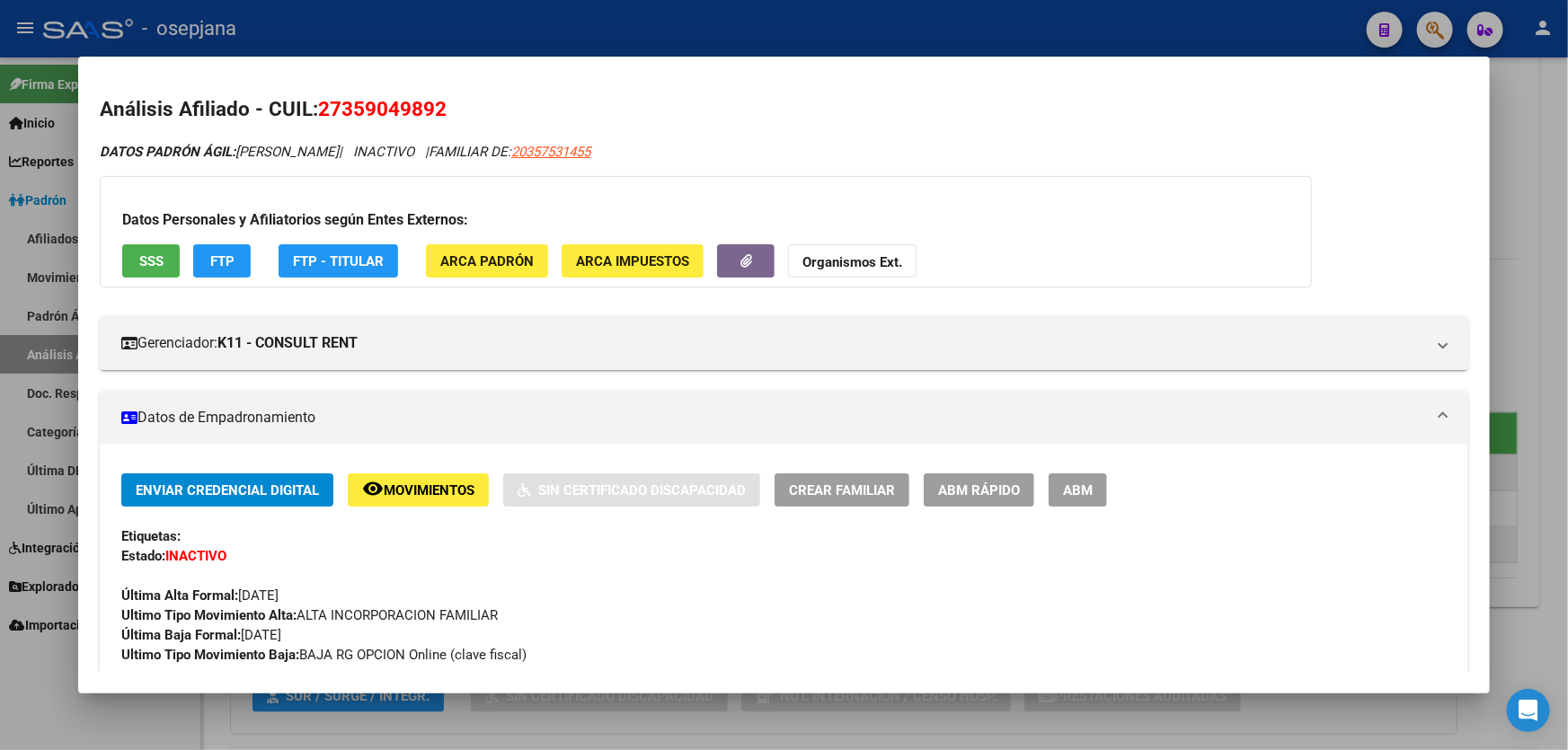
click at [1567, 248] on div at bounding box center [784, 375] width 1568 height 750
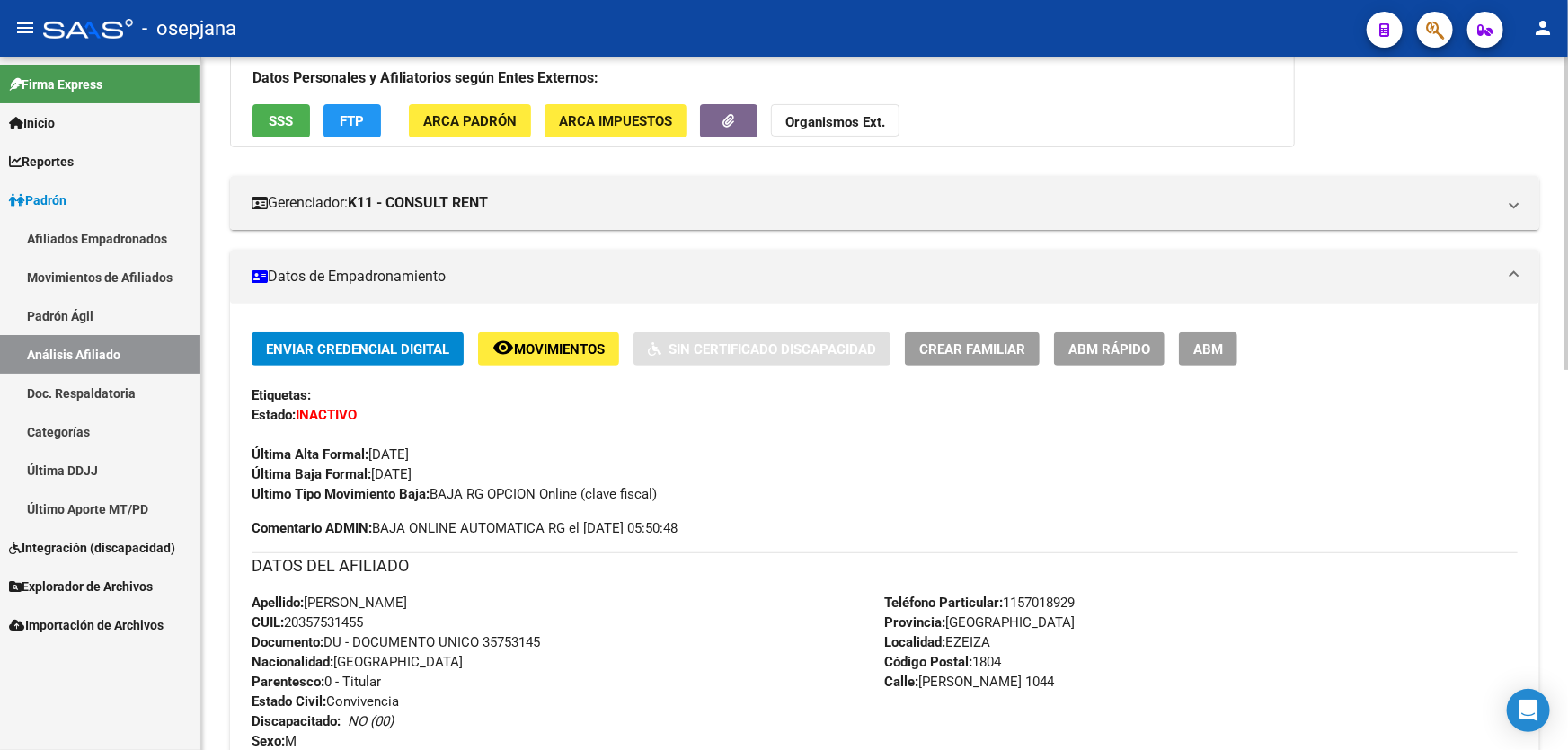
scroll to position [0, 0]
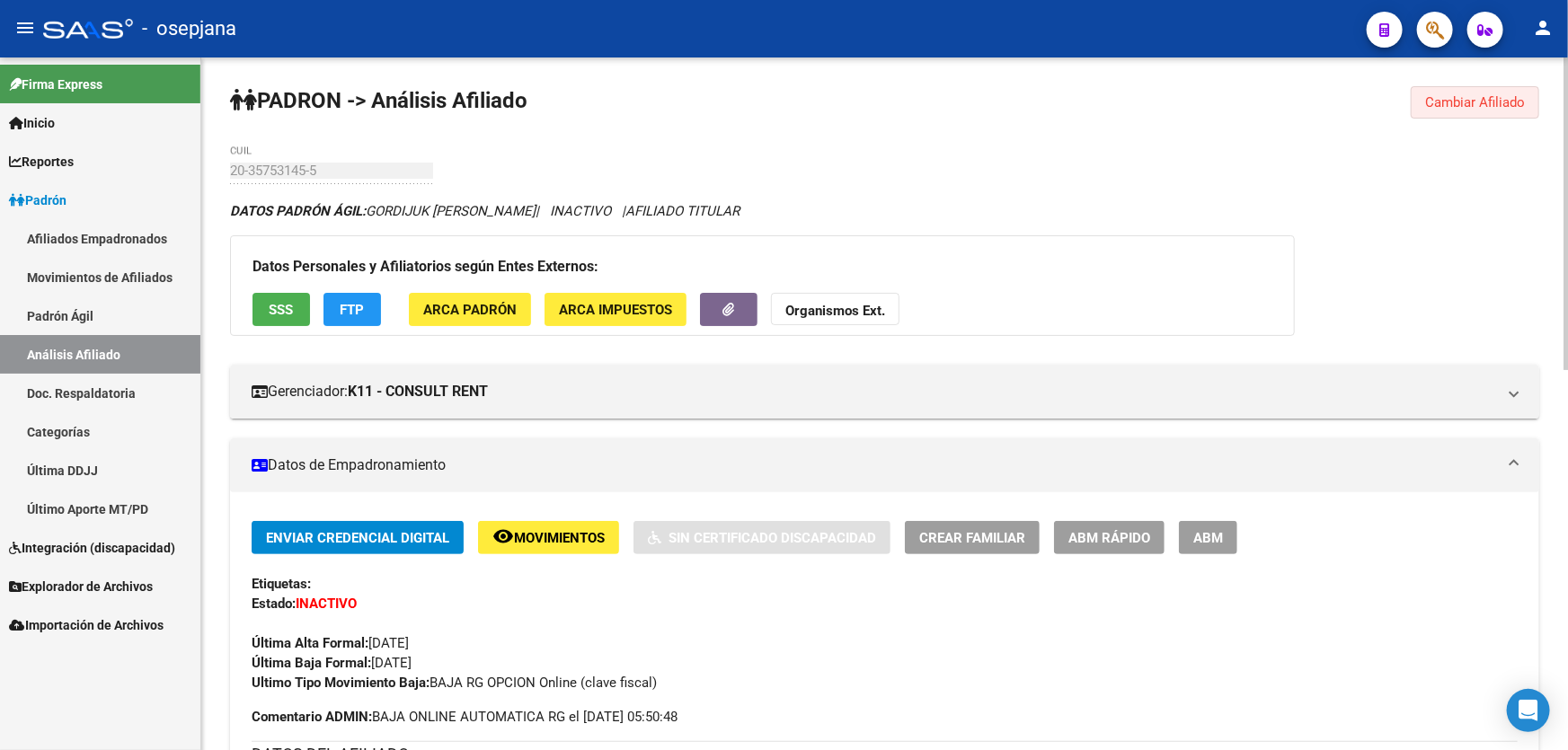
click at [1475, 101] on span "Cambiar Afiliado" at bounding box center [1474, 102] width 100 height 16
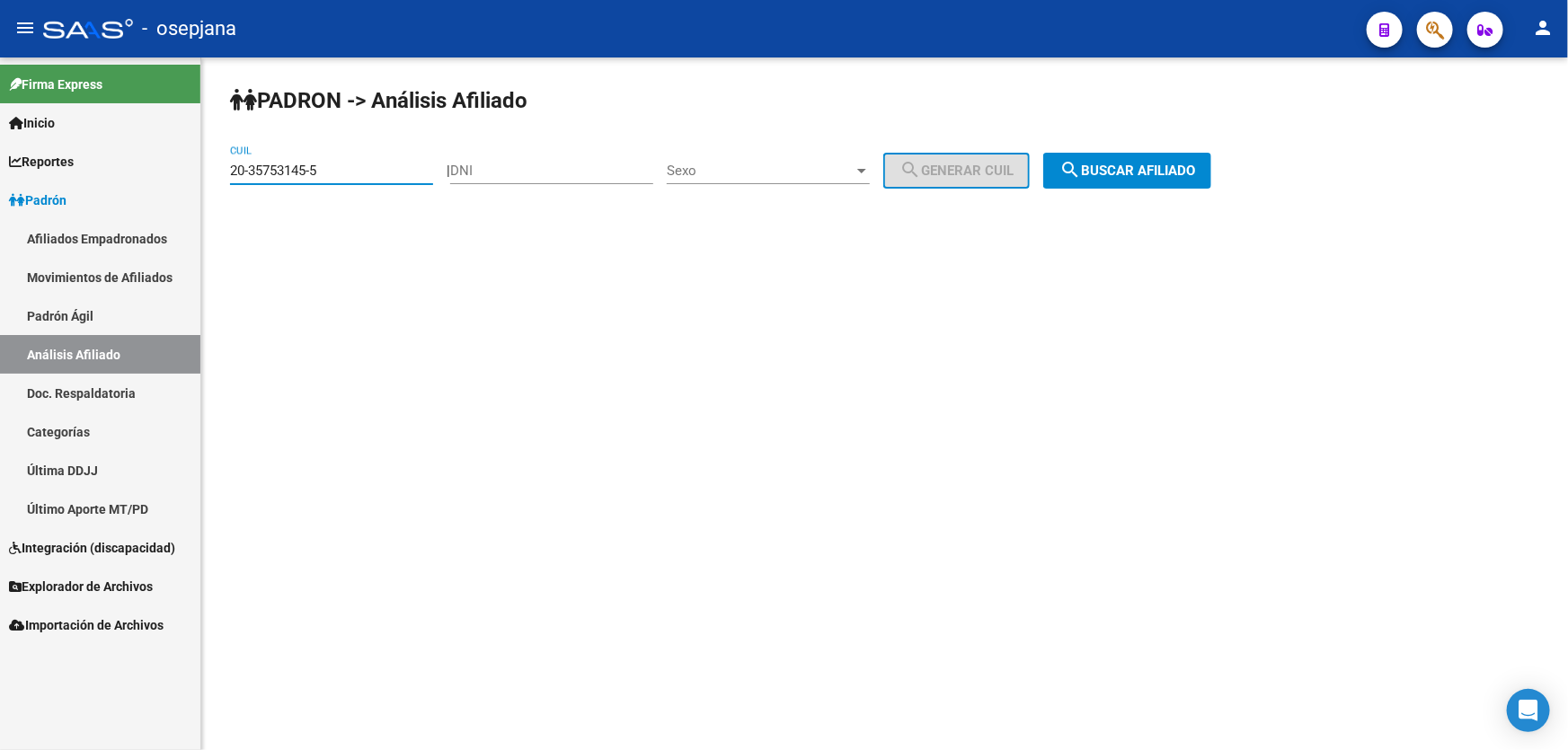
drag, startPoint x: 403, startPoint y: 177, endPoint x: 206, endPoint y: 177, distance: 197.0
click at [206, 177] on div "PADRON -> Análisis Afiliado 20-35753145-5 CUIL | DNI Sexo Sexo search Generar C…" at bounding box center [885, 151] width 1367 height 188
paste input "2912164-0"
click at [1115, 171] on span "search Buscar afiliado" at bounding box center [1127, 170] width 135 height 16
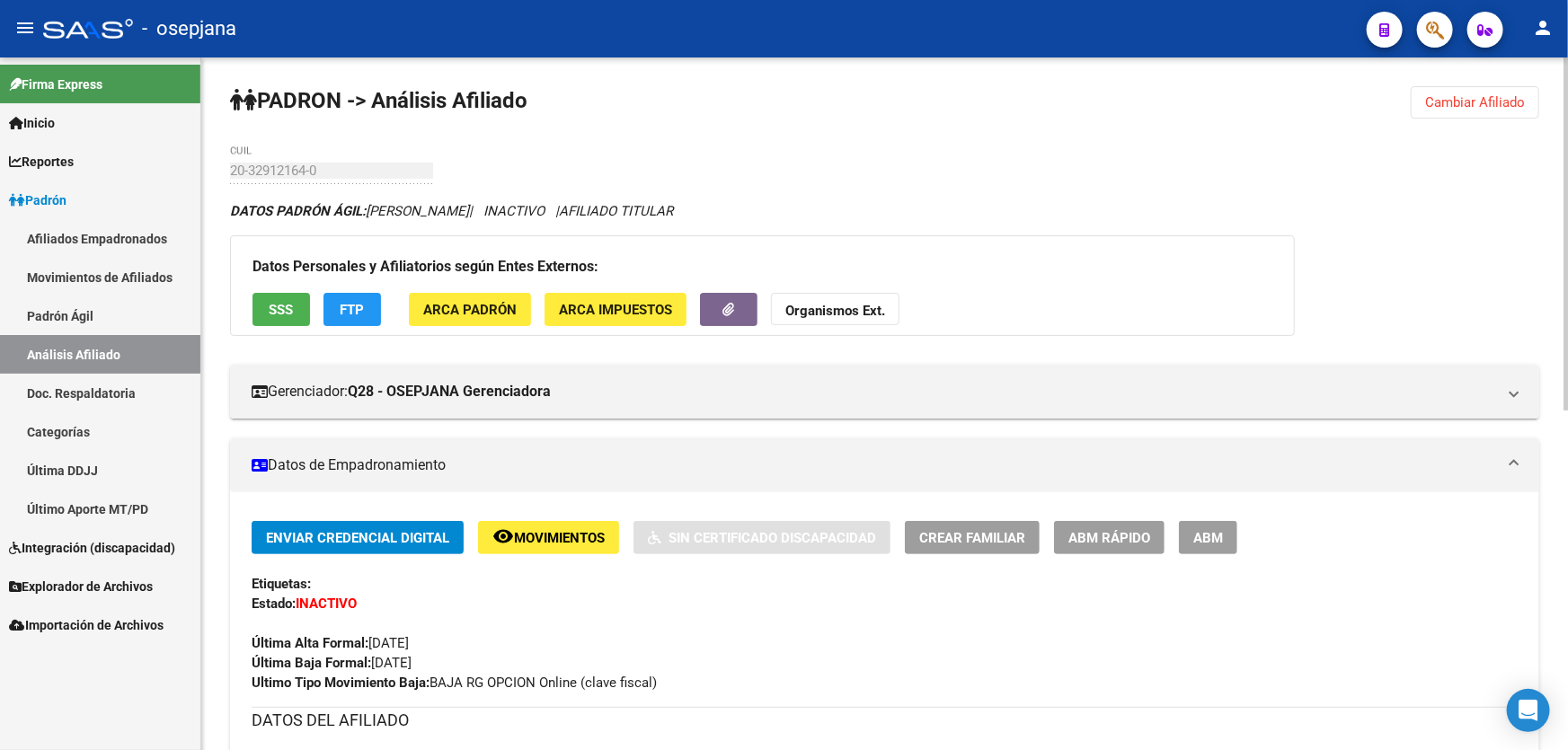
click at [1482, 107] on span "Cambiar Afiliado" at bounding box center [1474, 102] width 100 height 16
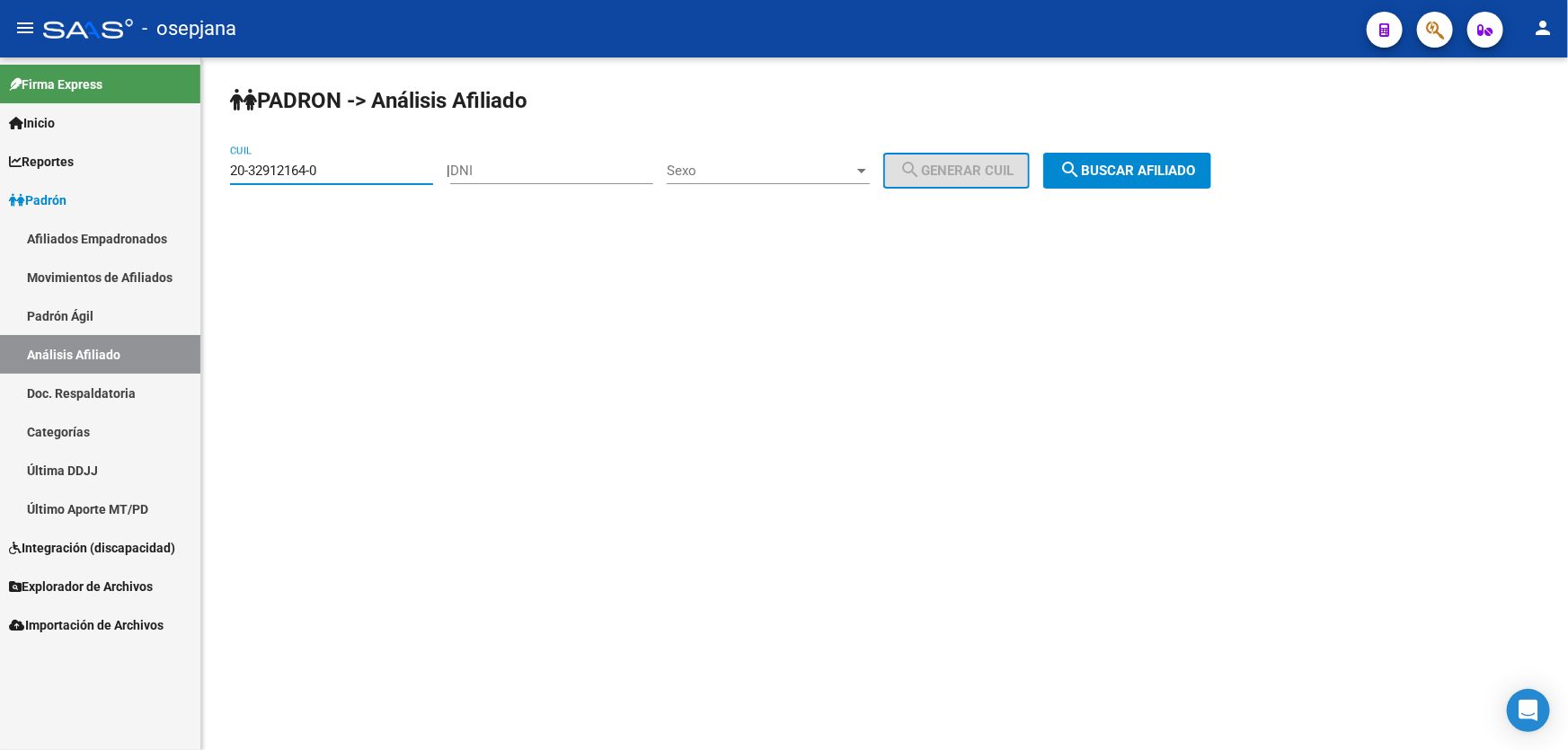
drag, startPoint x: 333, startPoint y: 172, endPoint x: 178, endPoint y: 172, distance: 155.0
click at [178, 172] on mat-sidenav-container "Firma Express Inicio Calendario SSS Instructivos Contacto OS Reportes Padrón Tr…" at bounding box center [784, 403] width 1568 height 693
paste input "56580817-7"
click at [1110, 188] on div "PADRON -> Análisis Afiliado 20-56580817-7 CUIL | DNI Sexo Sexo search Generar C…" at bounding box center [885, 151] width 1367 height 188
click at [1112, 179] on button "search Buscar afiliado" at bounding box center [1127, 170] width 168 height 36
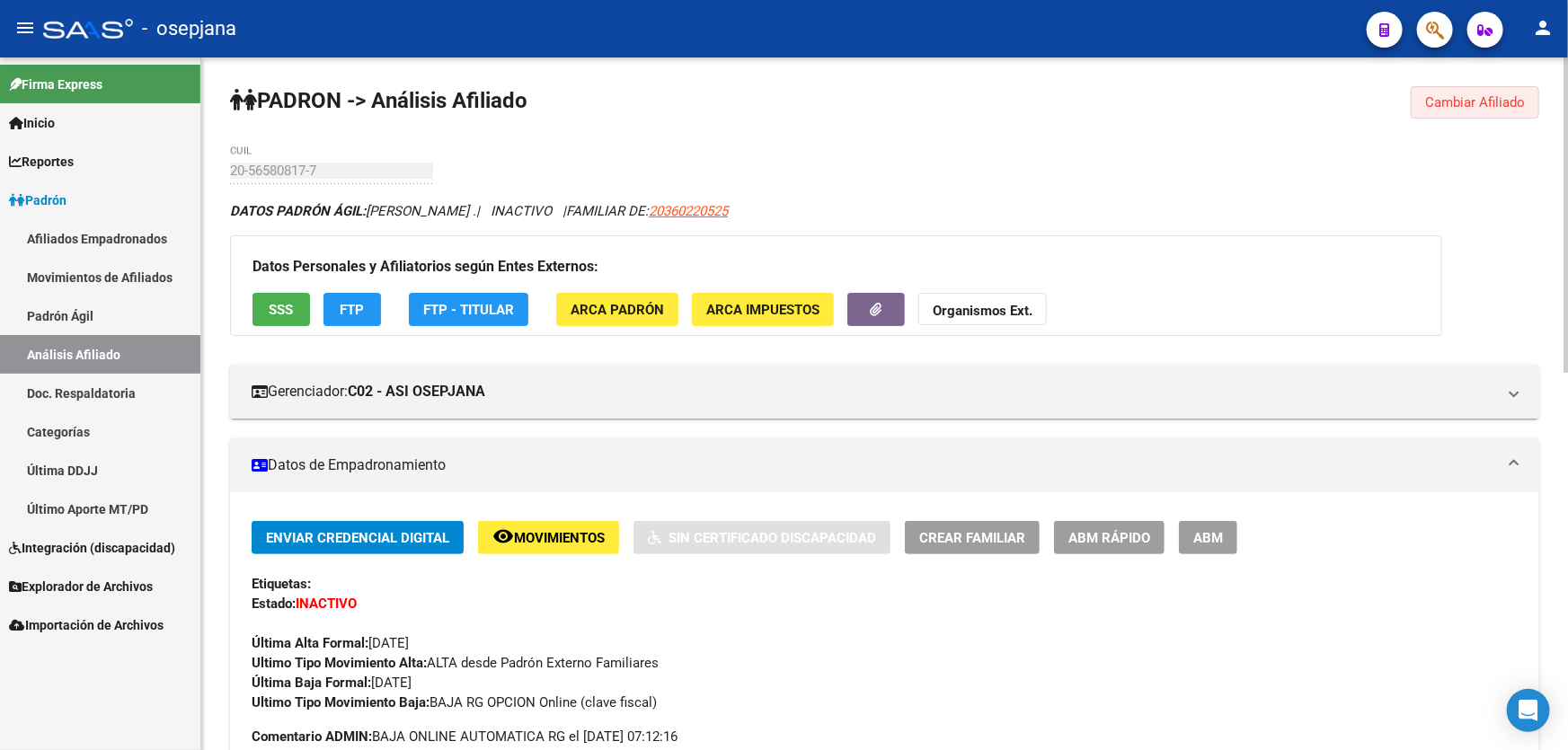
click at [1439, 108] on span "Cambiar Afiliado" at bounding box center [1474, 102] width 100 height 16
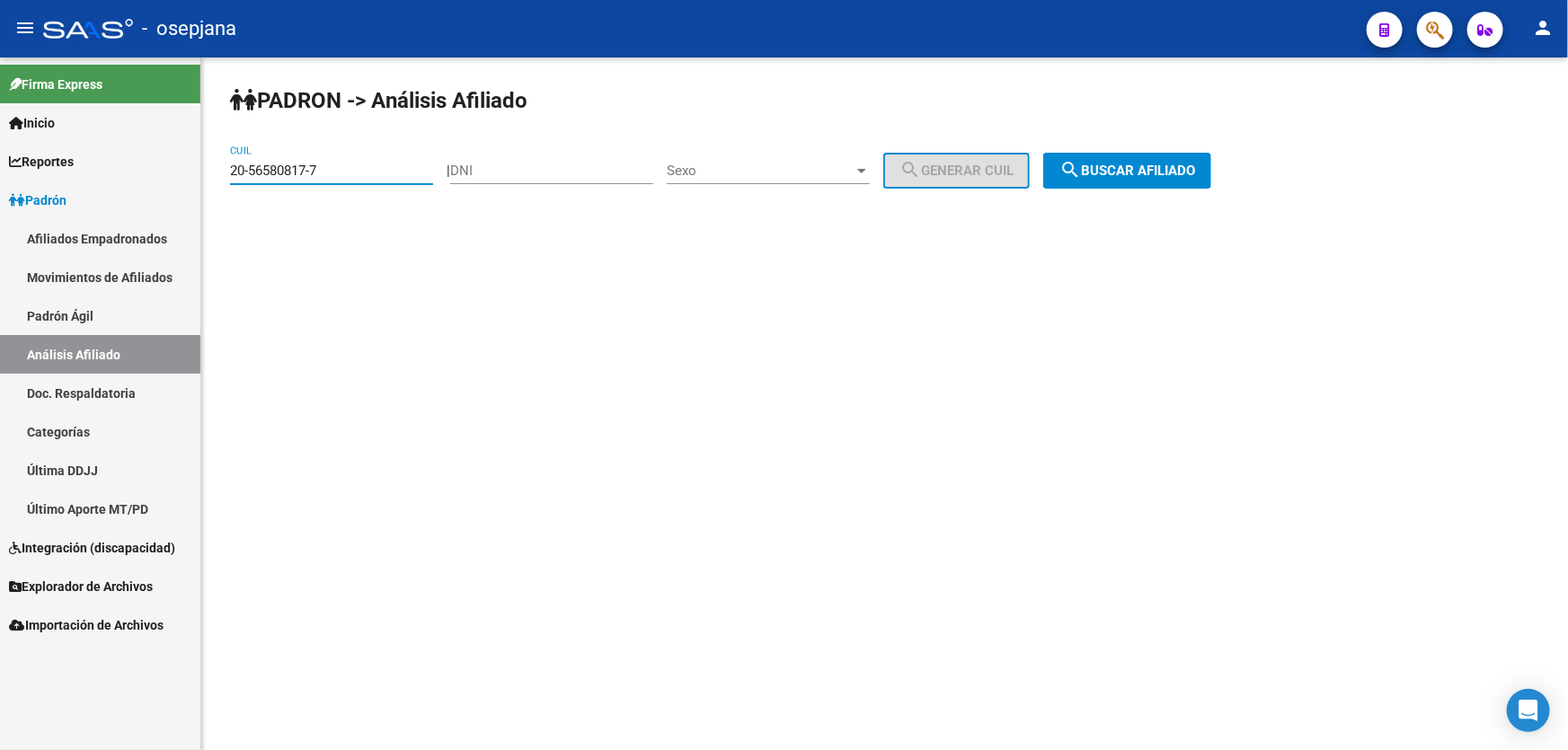
drag, startPoint x: 343, startPoint y: 171, endPoint x: 223, endPoint y: 172, distance: 120.0
click at [223, 172] on div "PADRON -> Análisis Afiliado 20-56580817-7 CUIL | DNI Sexo Sexo search Generar C…" at bounding box center [885, 151] width 1367 height 188
paste input "30297030-1"
click at [1141, 171] on span "search Buscar afiliado" at bounding box center [1127, 170] width 135 height 16
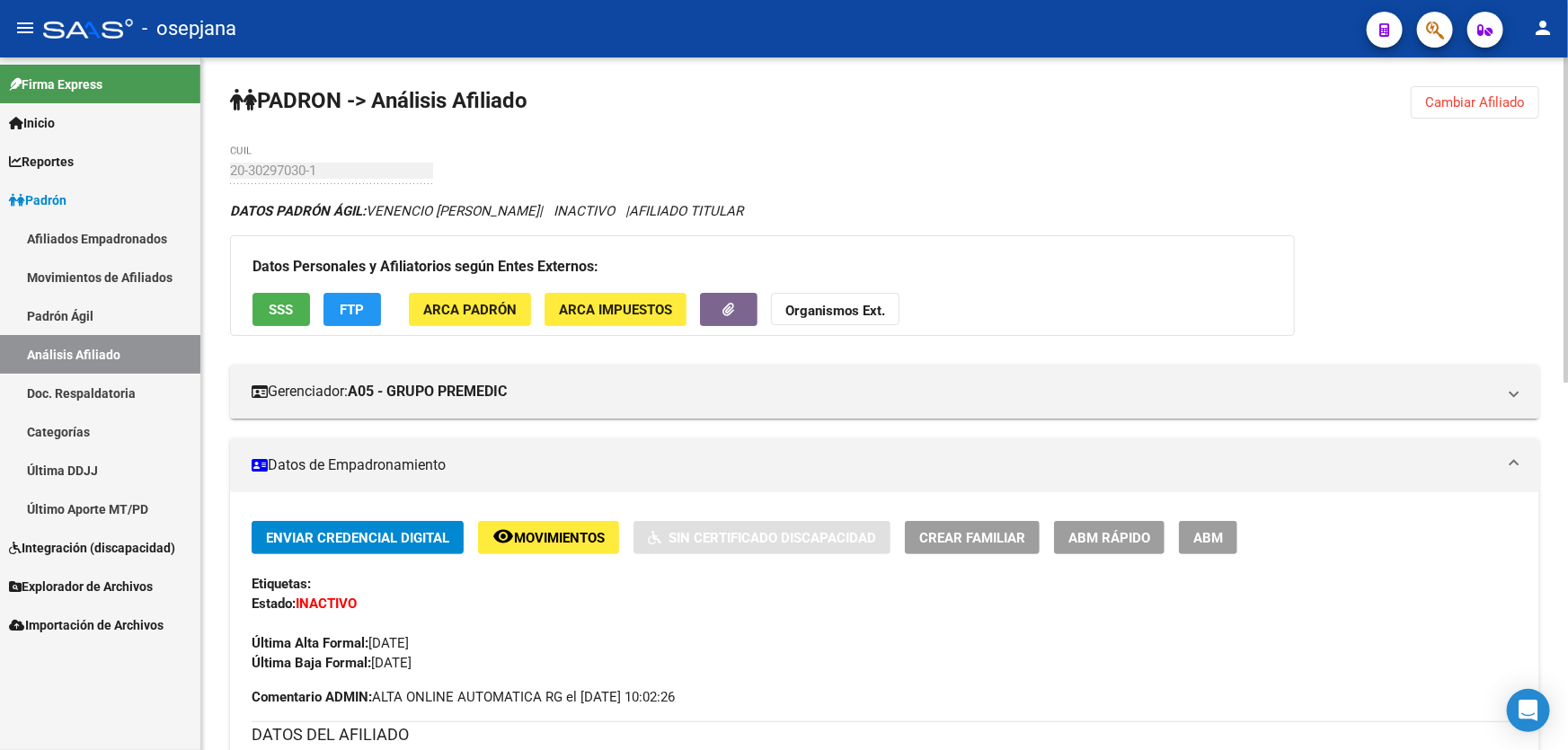
click at [1474, 98] on span "Cambiar Afiliado" at bounding box center [1474, 102] width 100 height 16
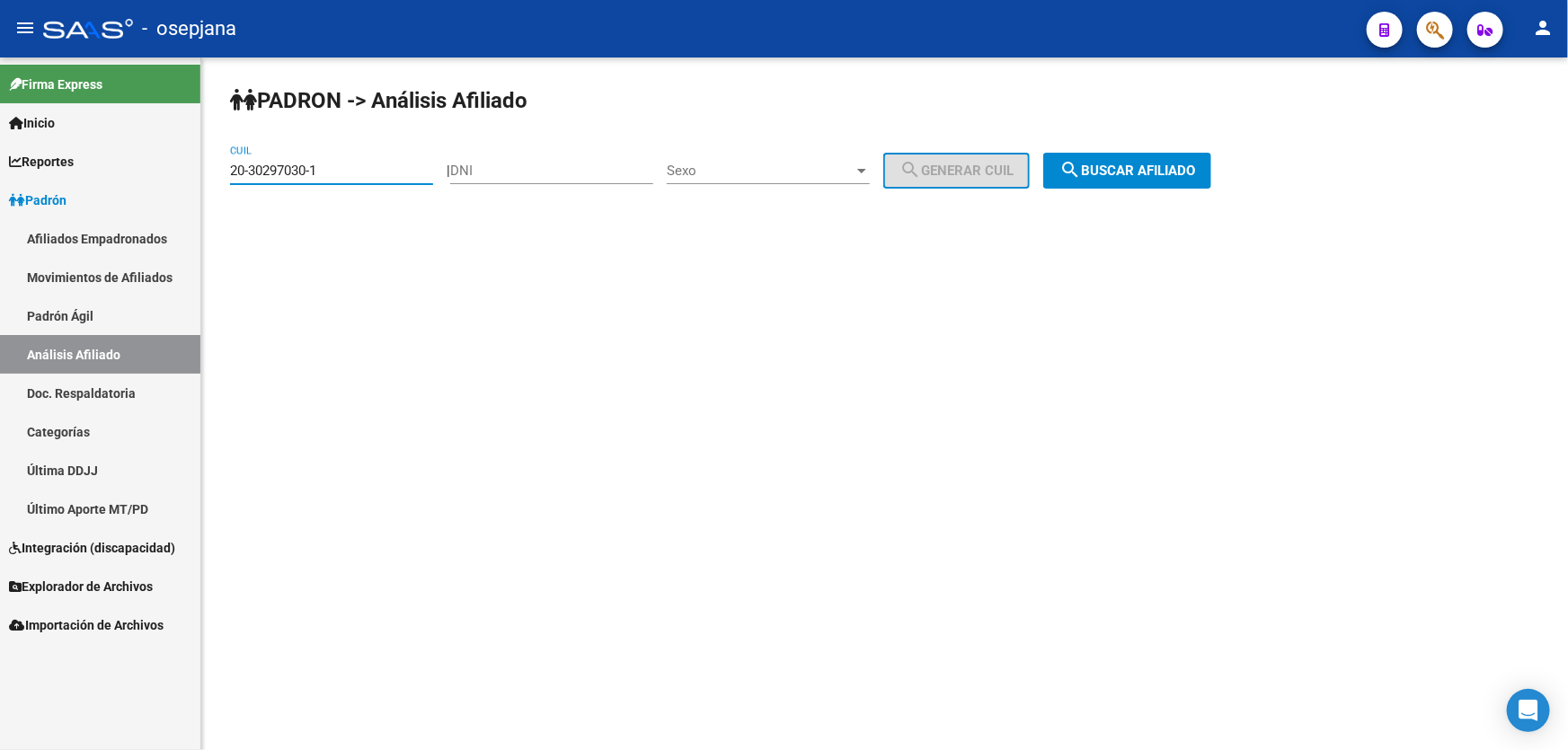
drag, startPoint x: 346, startPoint y: 171, endPoint x: 216, endPoint y: 169, distance: 130.0
click at [216, 169] on div "PADRON -> Análisis Afiliado 20-30297030-1 CUIL | DNI Sexo Sexo search Generar C…" at bounding box center [885, 151] width 1367 height 188
paste input
type input "20-30297030-1"
click at [1153, 167] on span "search Buscar afiliado" at bounding box center [1127, 170] width 135 height 16
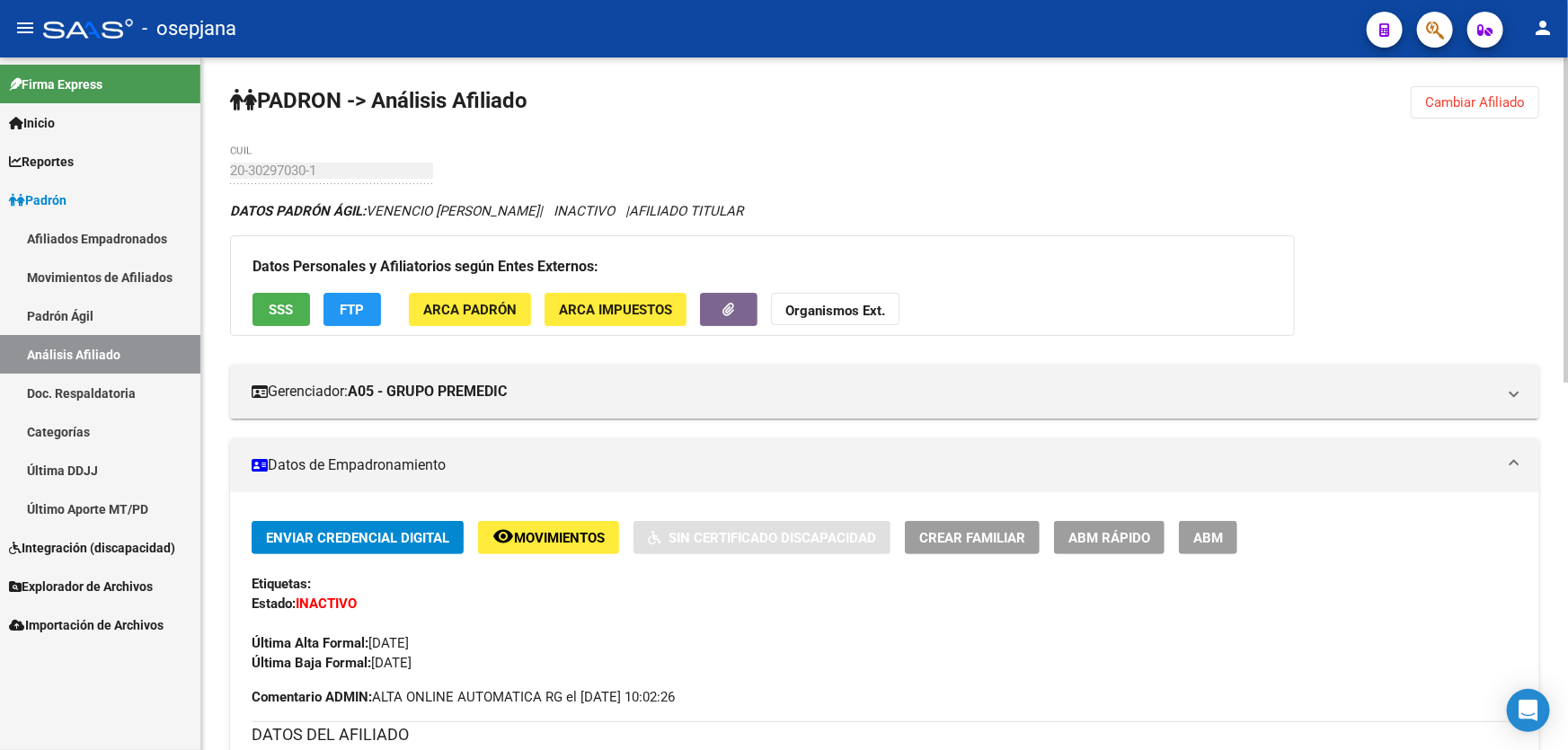
click at [1457, 95] on span "Cambiar Afiliado" at bounding box center [1474, 102] width 100 height 16
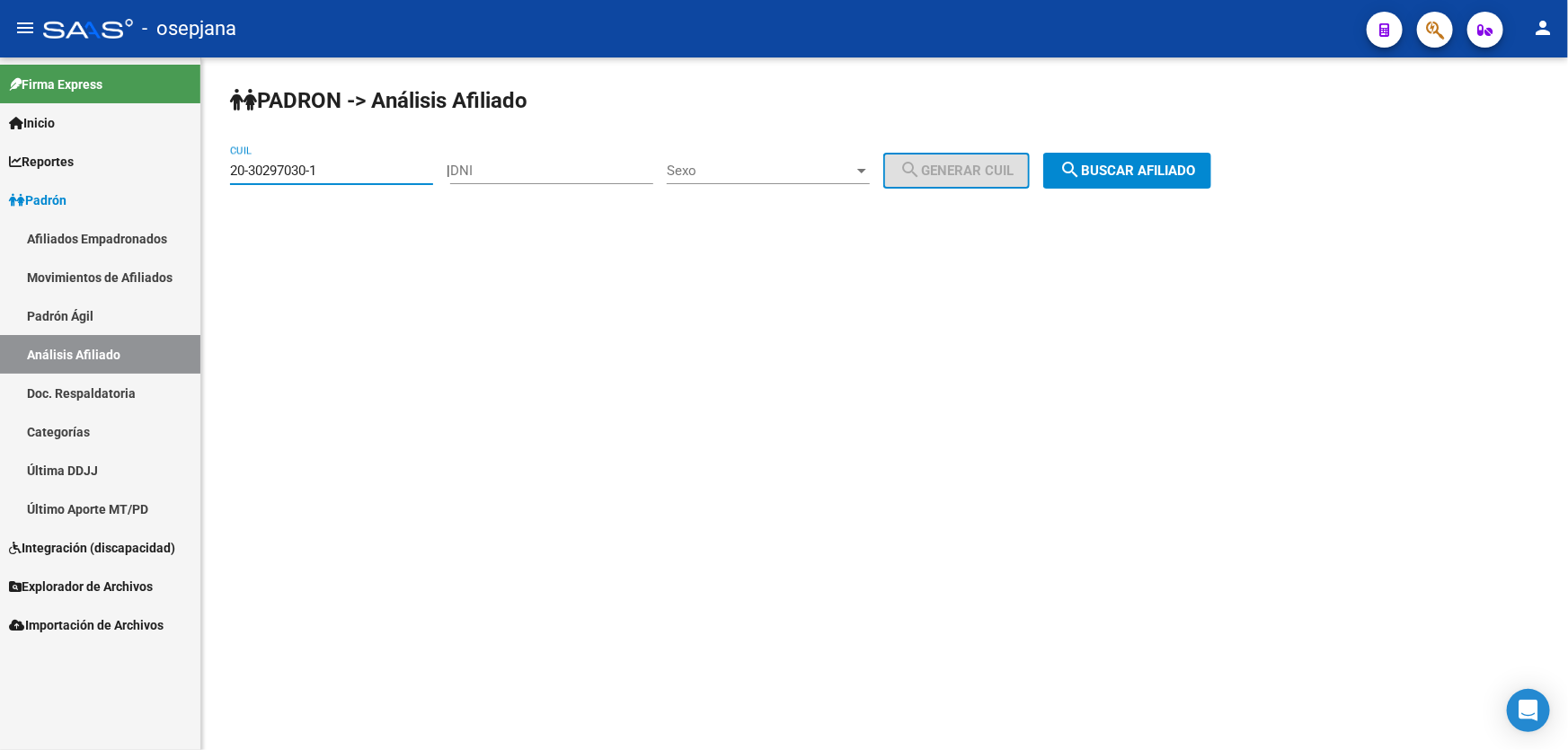
drag, startPoint x: 349, startPoint y: 172, endPoint x: 107, endPoint y: 185, distance: 242.3
click at [107, 185] on mat-sidenav-container "Firma Express Inicio Calendario SSS Instructivos Contacto OS Reportes Padrón Tr…" at bounding box center [784, 403] width 1568 height 693
paste input "20-38513226-4"
click at [1160, 180] on button "search Buscar afiliado" at bounding box center [1127, 170] width 168 height 36
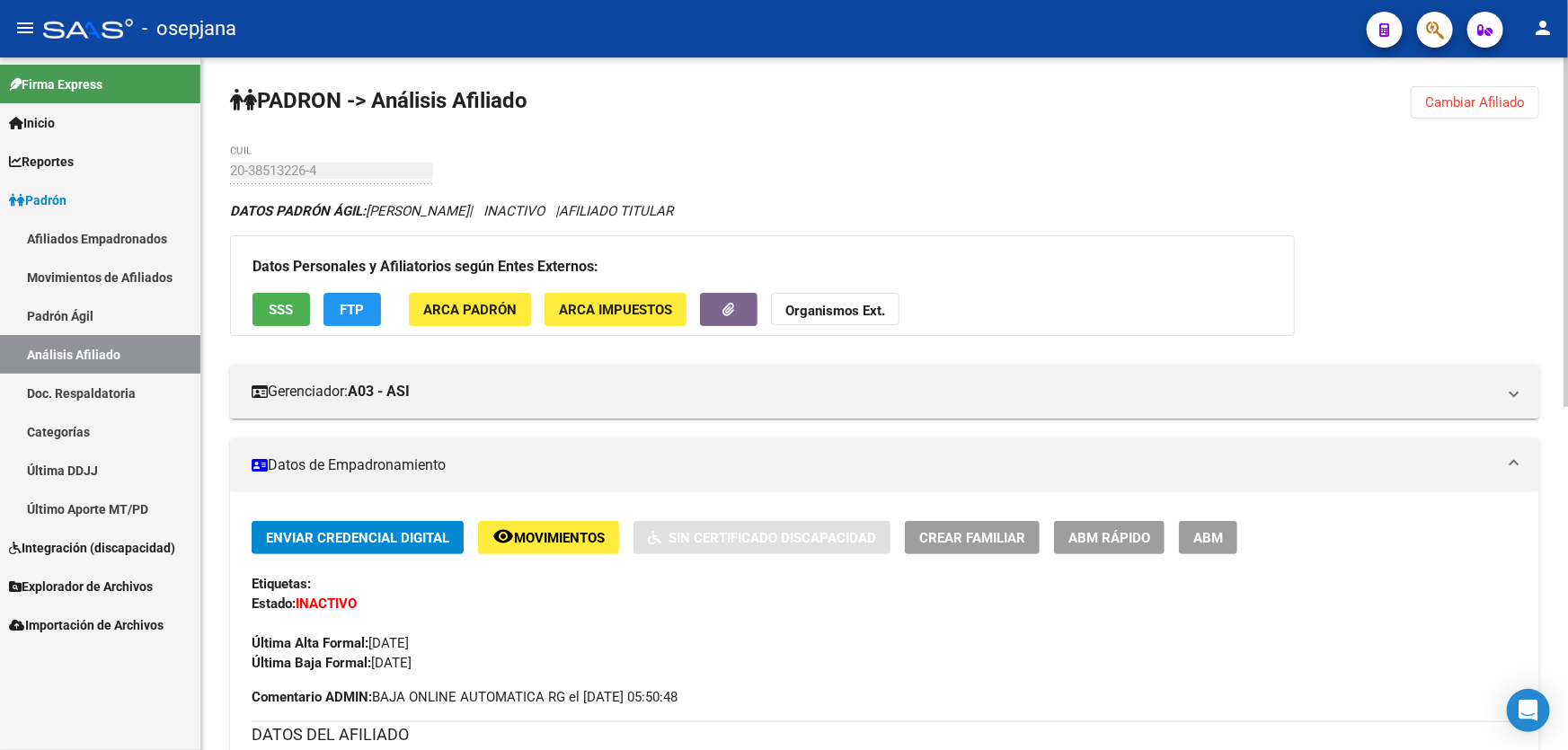
click at [1485, 90] on button "Cambiar Afiliado" at bounding box center [1474, 101] width 129 height 32
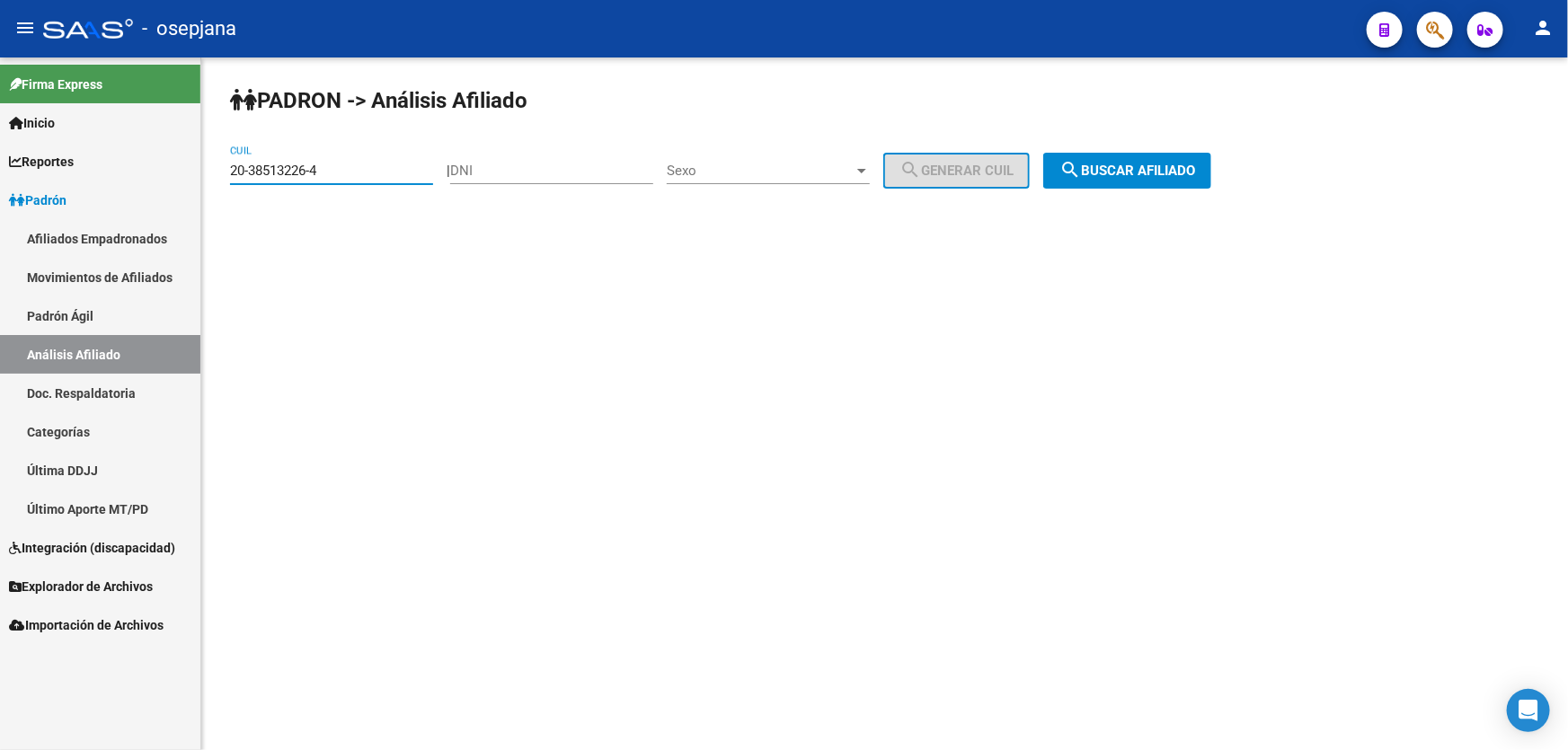
drag, startPoint x: 351, startPoint y: 173, endPoint x: 179, endPoint y: 173, distance: 172.0
click at [179, 173] on mat-sidenav-container "Firma Express Inicio Calendario SSS Instructivos Contacto OS Reportes Padrón Tr…" at bounding box center [784, 403] width 1568 height 693
paste input "45429653-3"
click at [1113, 153] on button "search Buscar afiliado" at bounding box center [1127, 170] width 168 height 36
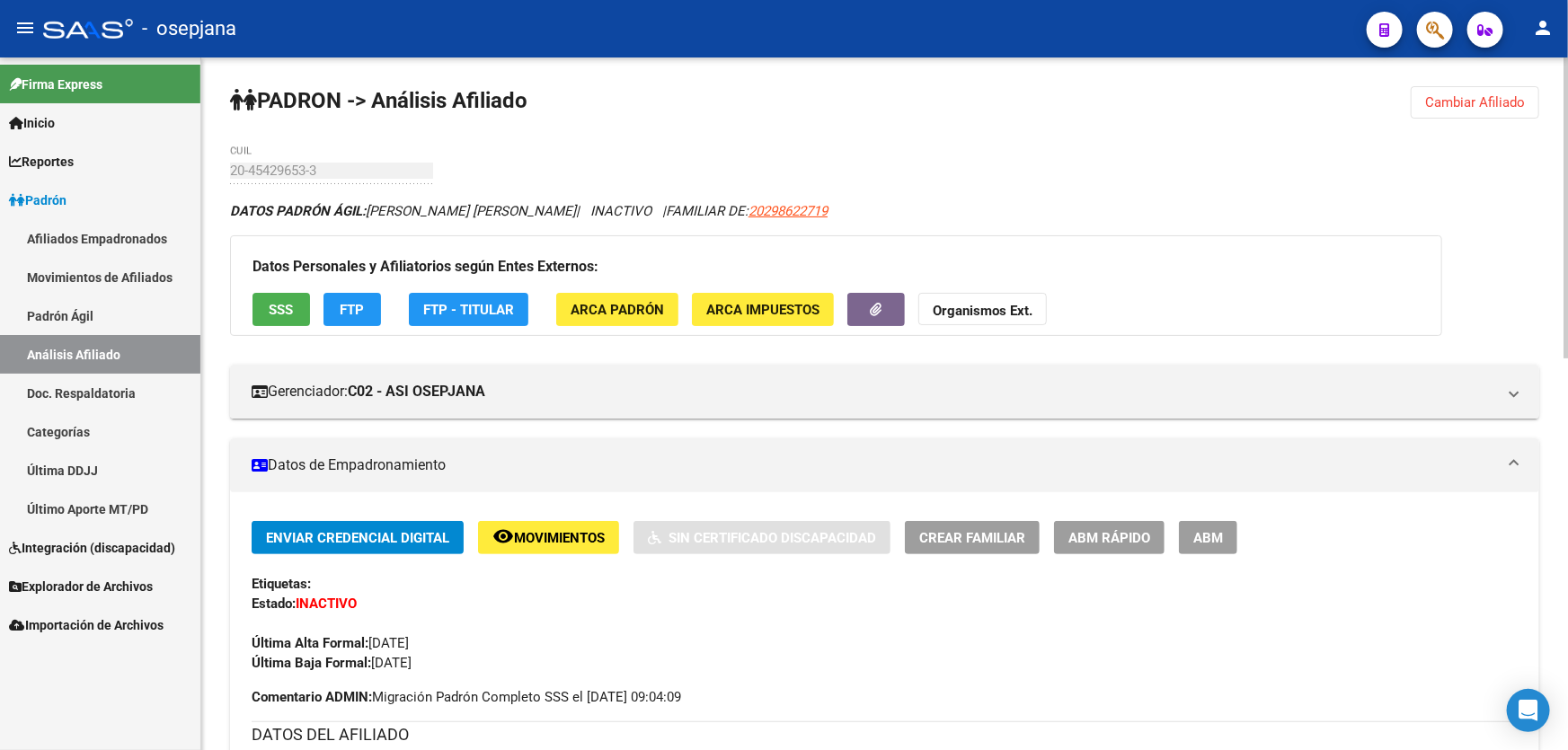
click at [1469, 86] on button "Cambiar Afiliado" at bounding box center [1474, 101] width 129 height 32
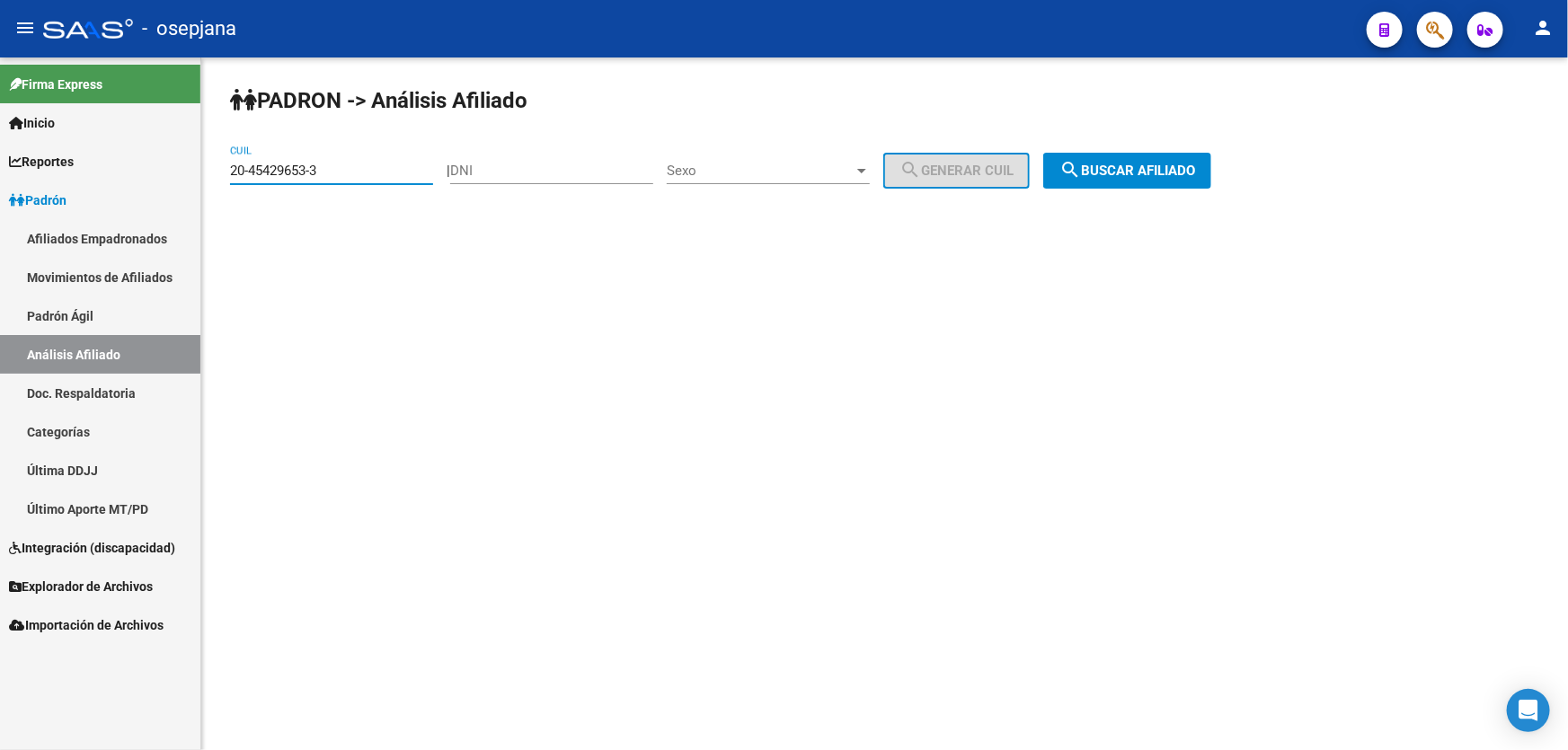
drag, startPoint x: 345, startPoint y: 161, endPoint x: 210, endPoint y: 173, distance: 135.5
click at [210, 173] on div "PADRON -> Análisis Afiliado 20-45429653-3 CUIL | DNI Sexo Sexo search Generar C…" at bounding box center [885, 151] width 1367 height 188
paste input "23111406-9"
click at [1168, 162] on span "search Buscar afiliado" at bounding box center [1127, 170] width 135 height 16
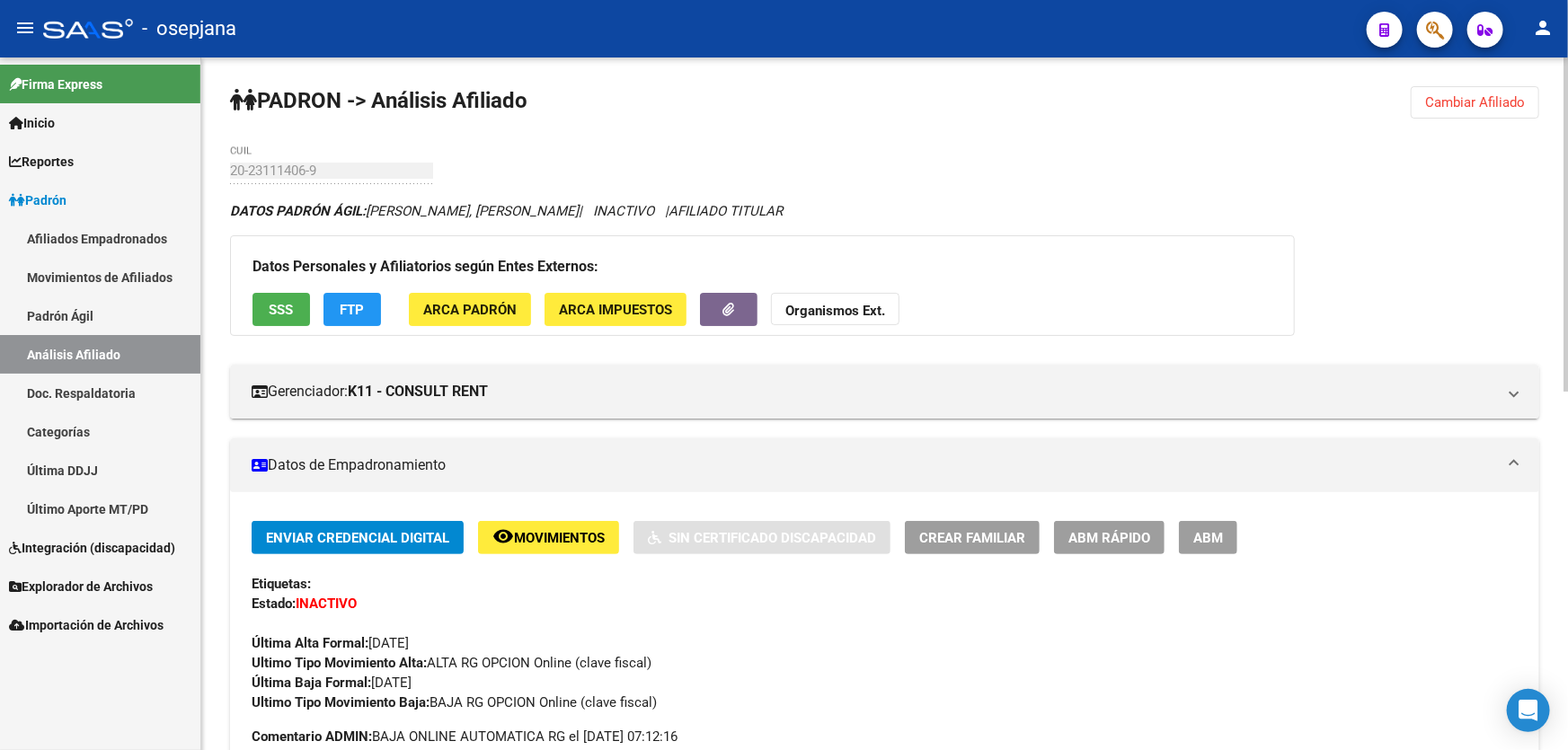
click at [1515, 90] on button "Cambiar Afiliado" at bounding box center [1474, 101] width 129 height 32
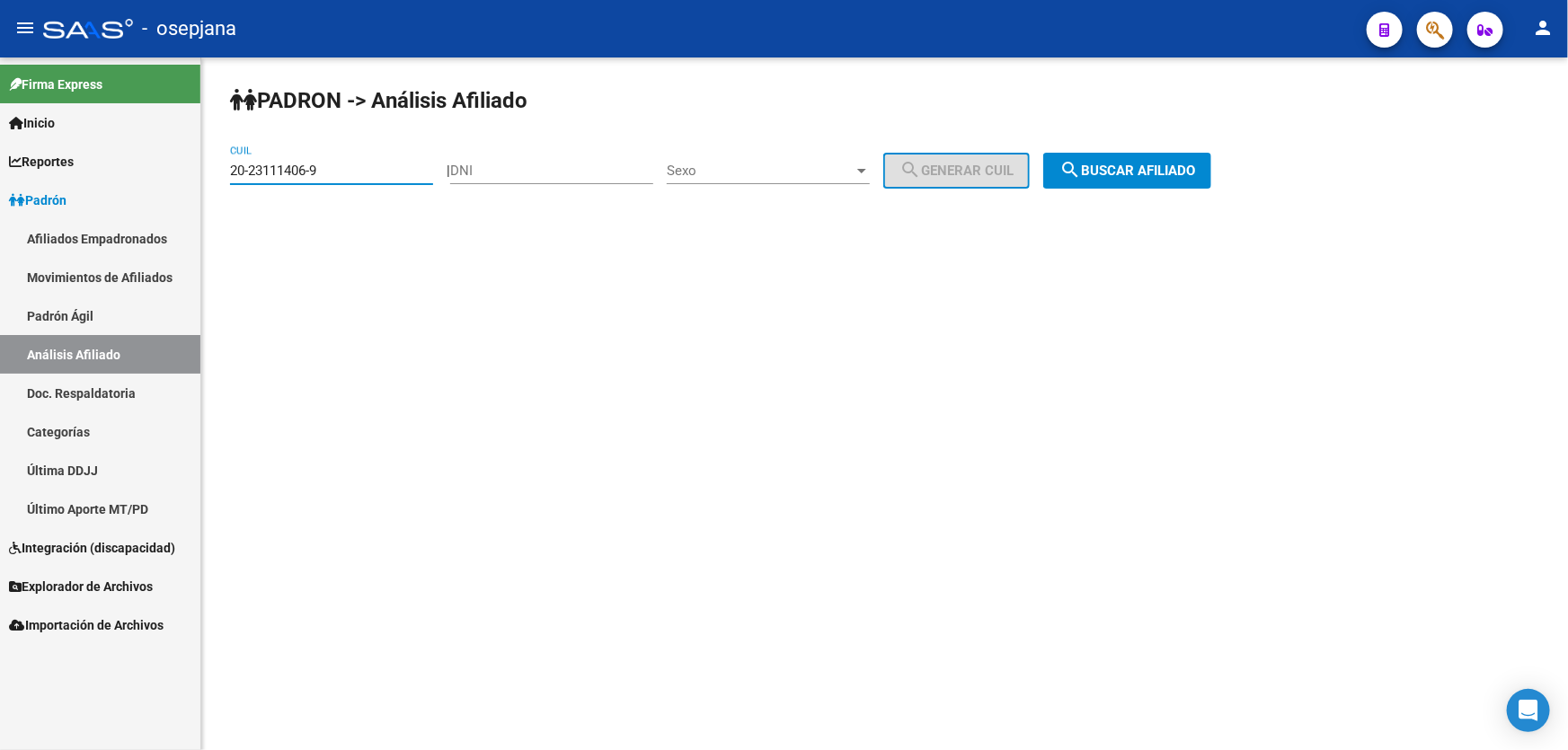
drag, startPoint x: 384, startPoint y: 166, endPoint x: 0, endPoint y: 225, distance: 388.5
click at [0, 225] on mat-sidenav-container "Firma Express Inicio Calendario SSS Instructivos Contacto OS Reportes Padrón Tr…" at bounding box center [784, 403] width 1568 height 693
paste input "39653852-1"
click at [1195, 172] on span "search Buscar afiliado" at bounding box center [1127, 170] width 135 height 16
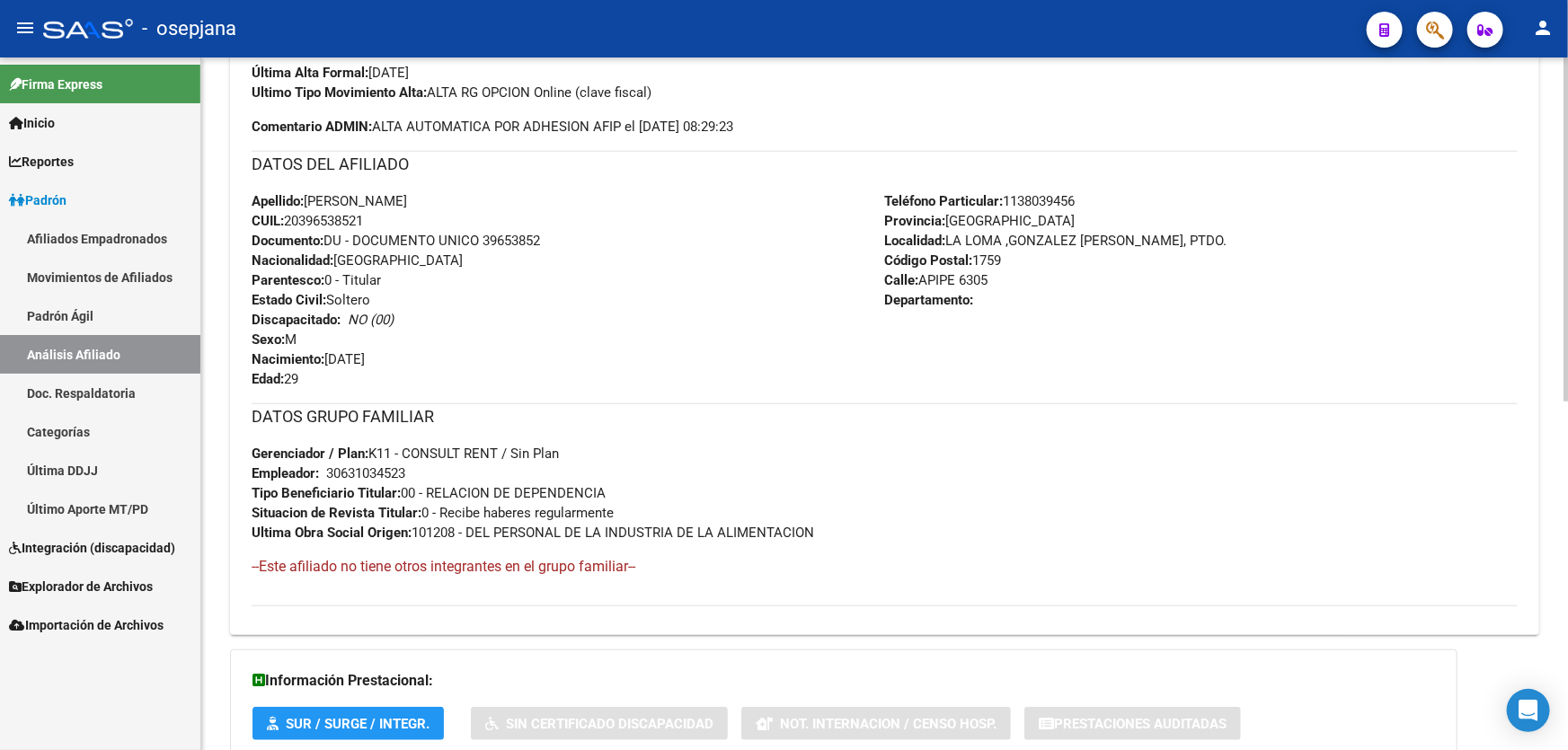
scroll to position [571, 0]
drag, startPoint x: 483, startPoint y: 234, endPoint x: 560, endPoint y: 236, distance: 77.0
click at [560, 236] on div "Apellido: IVAN JAVIER BUSTOS CUIL: 20396538521 Documento: DU - DOCUMENTO UNICO …" at bounding box center [567, 289] width 633 height 197
copy span "39653852"
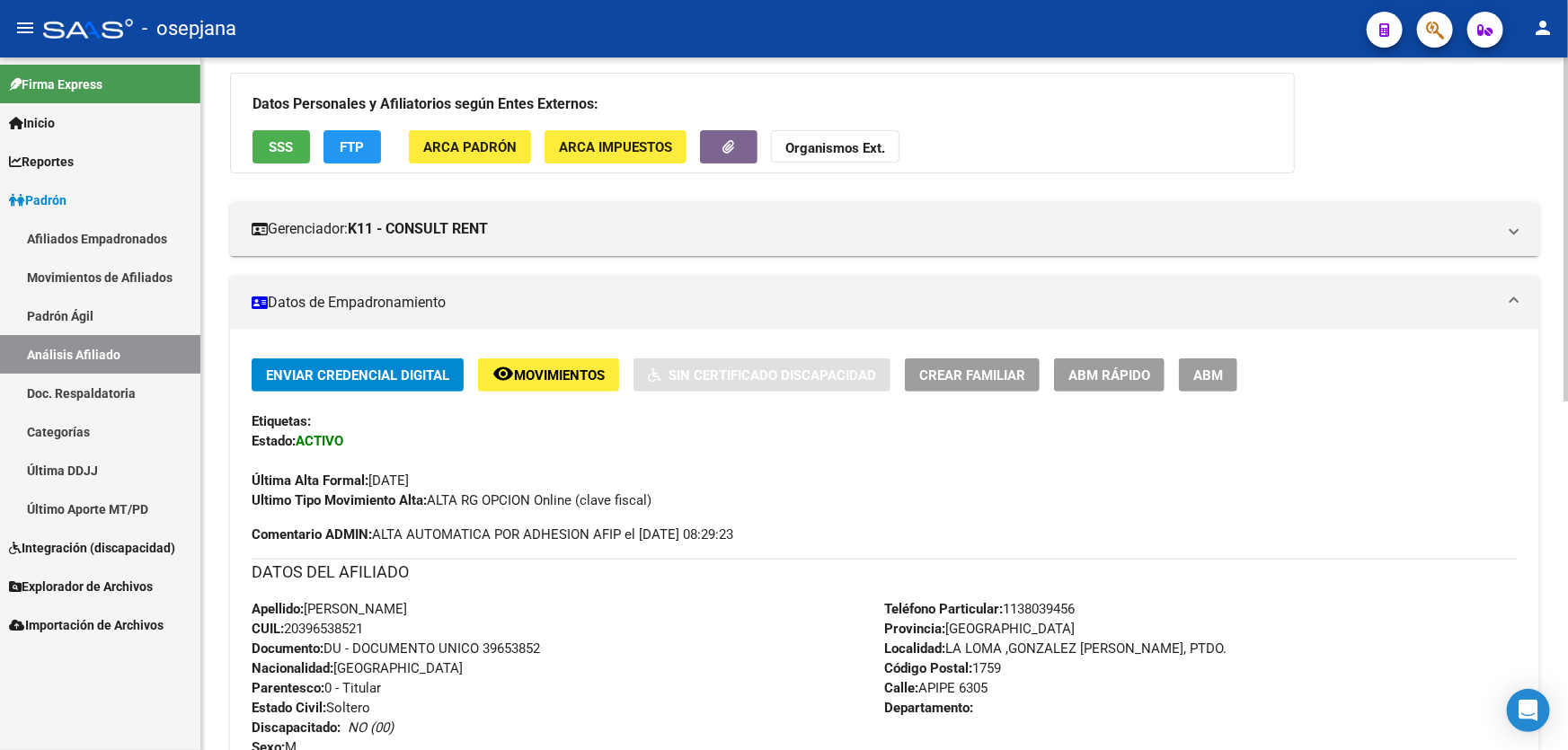
scroll to position [408, 0]
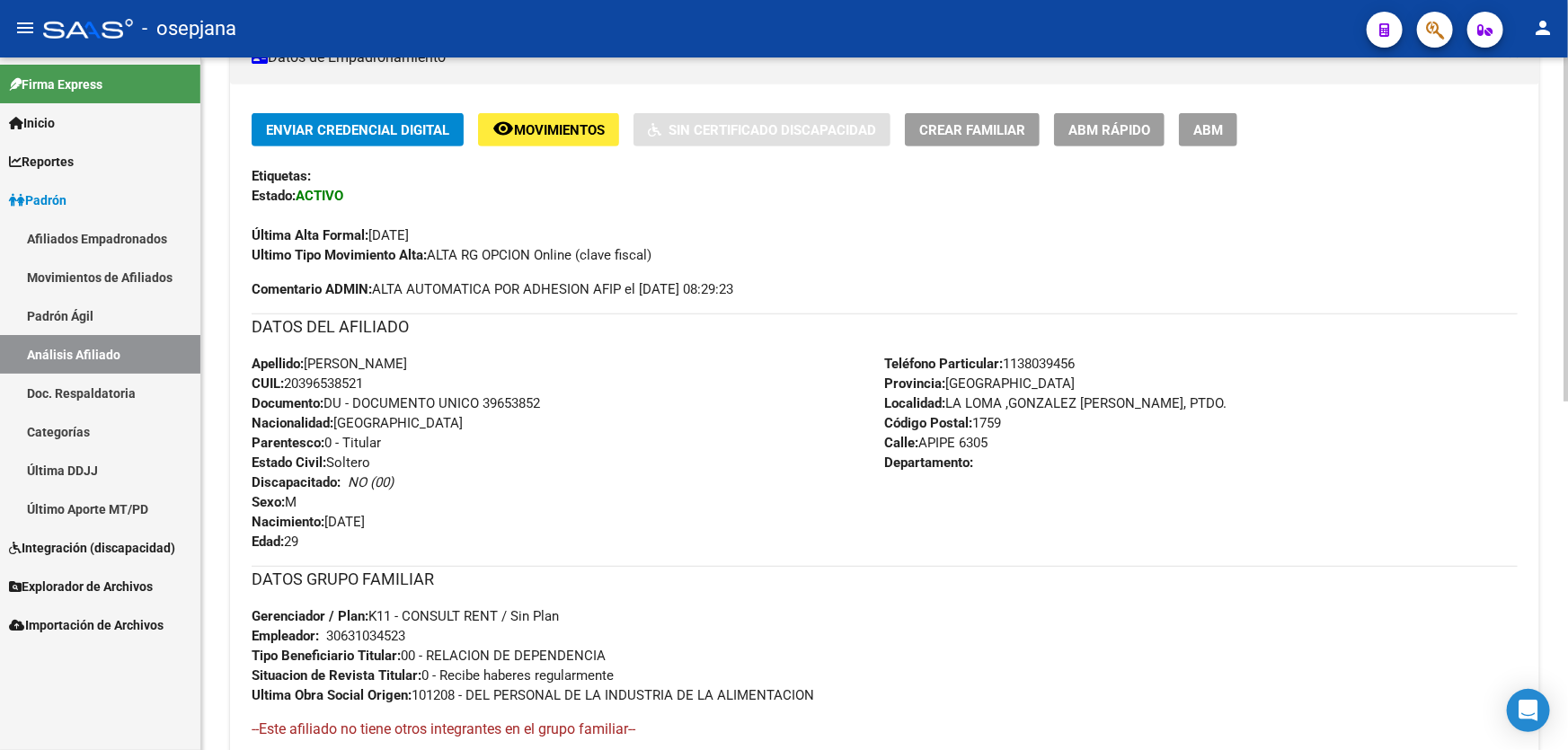
copy span "39653852"
drag, startPoint x: 386, startPoint y: 362, endPoint x: 308, endPoint y: 361, distance: 78.0
click at [308, 361] on span "Apellido: IVAN JAVIER BUSTOS" at bounding box center [329, 363] width 156 height 16
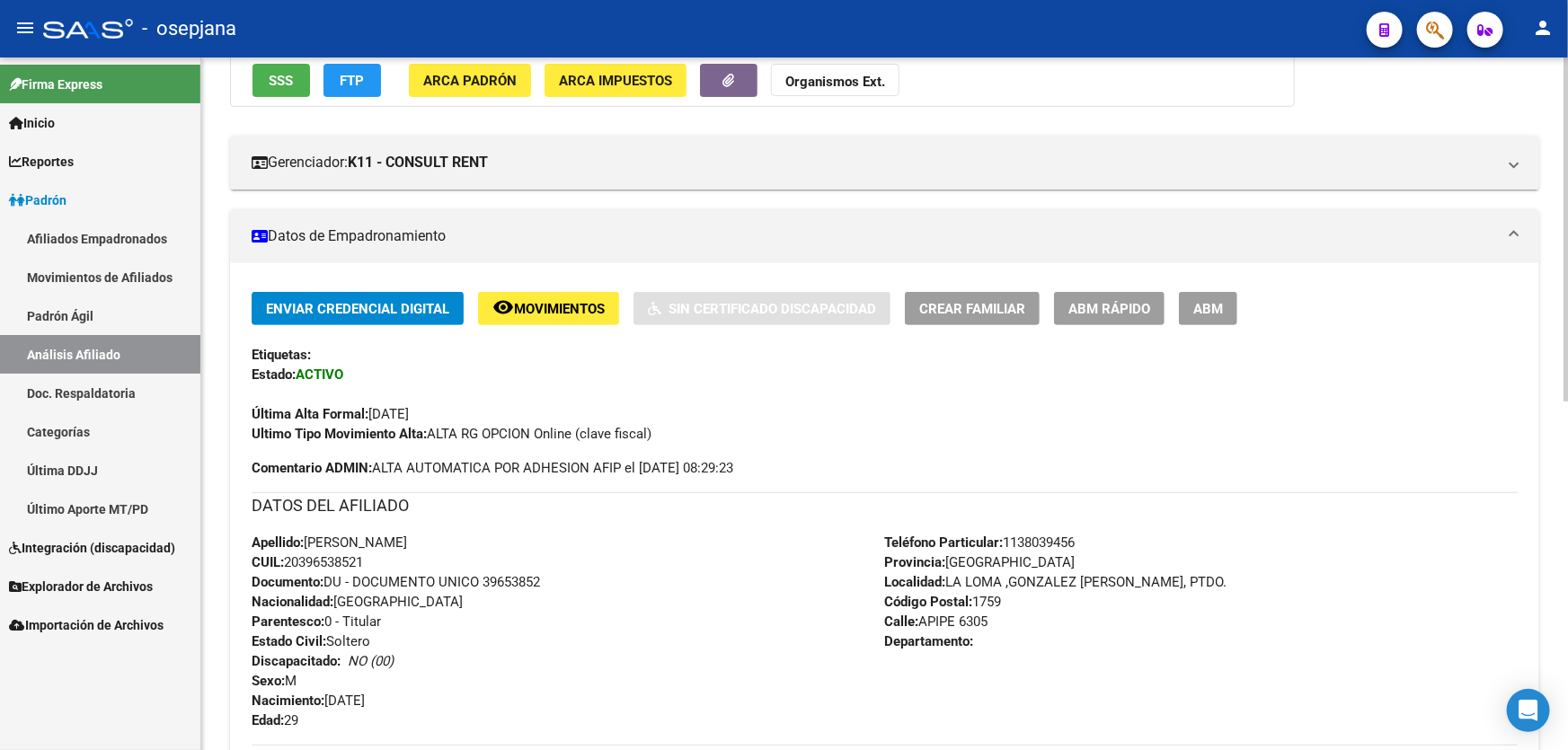
scroll to position [375, 0]
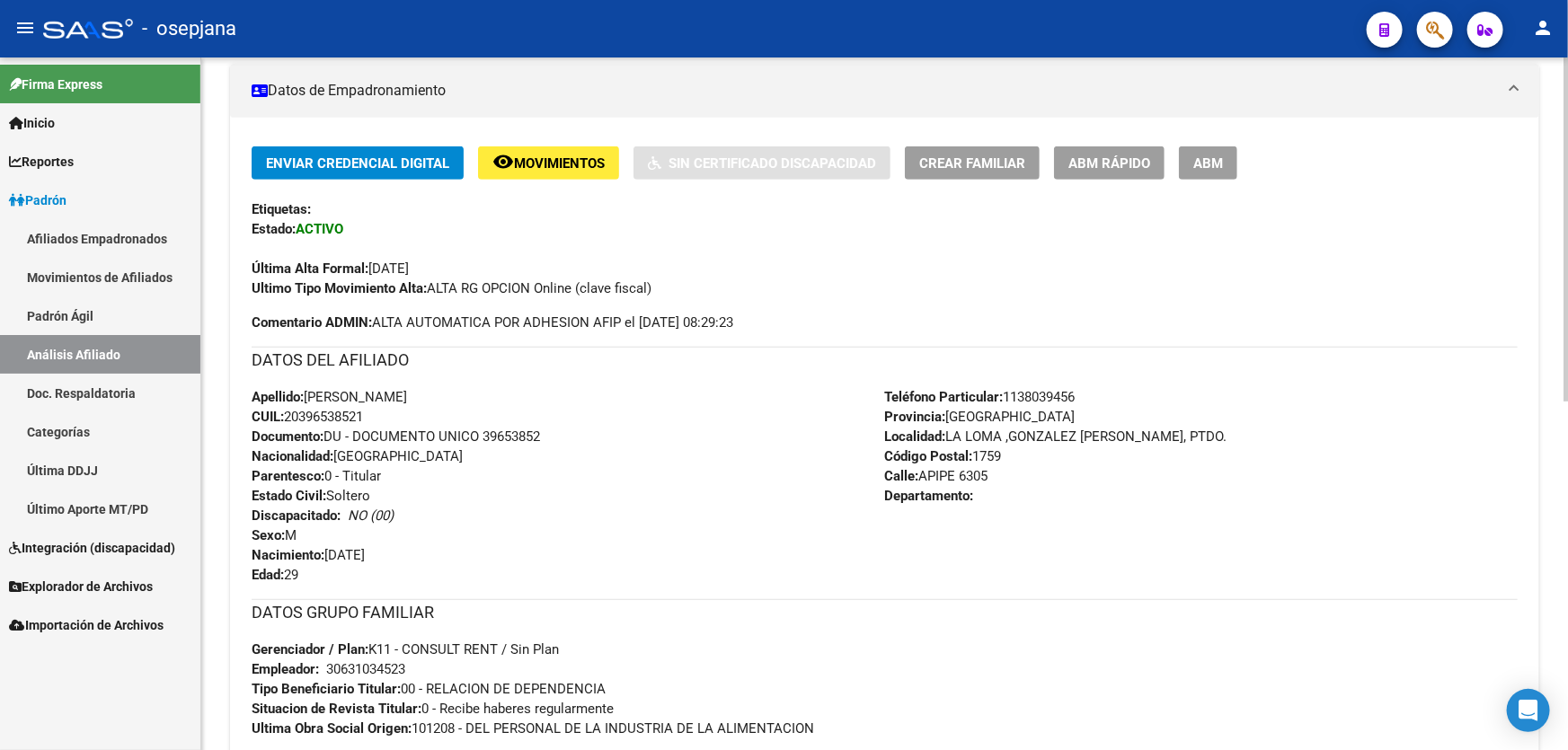
drag, startPoint x: 959, startPoint y: 471, endPoint x: 923, endPoint y: 472, distance: 36.0
click at [923, 472] on span "Calle: APIPE 6305" at bounding box center [937, 476] width 103 height 16
drag, startPoint x: 1010, startPoint y: 395, endPoint x: 1115, endPoint y: 394, distance: 105.0
click at [1115, 394] on div "Teléfono Particular: 1138039456 Provincia: Buenos Aires Localidad: LA LOMA ,GON…" at bounding box center [1202, 486] width 633 height 197
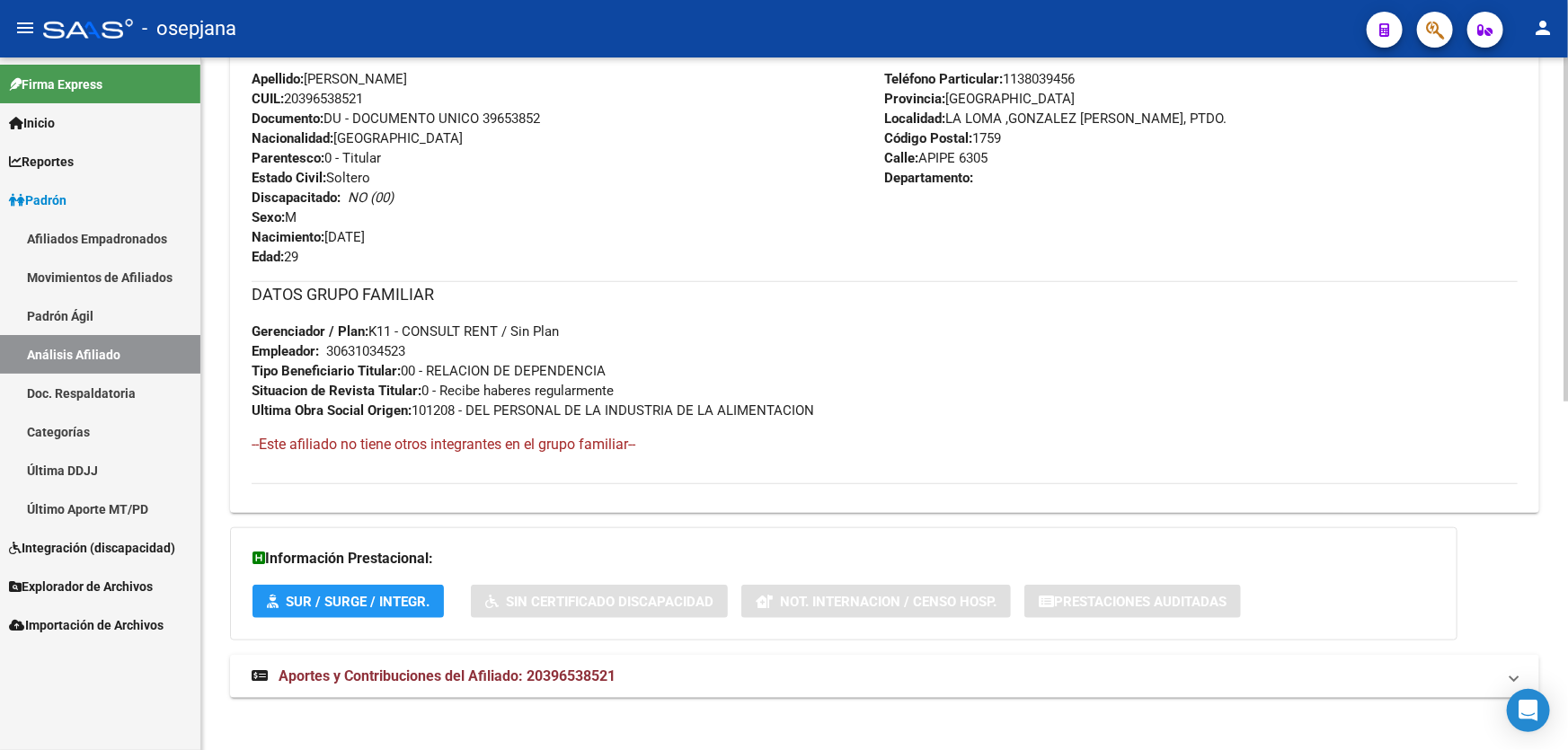
scroll to position [701, 0]
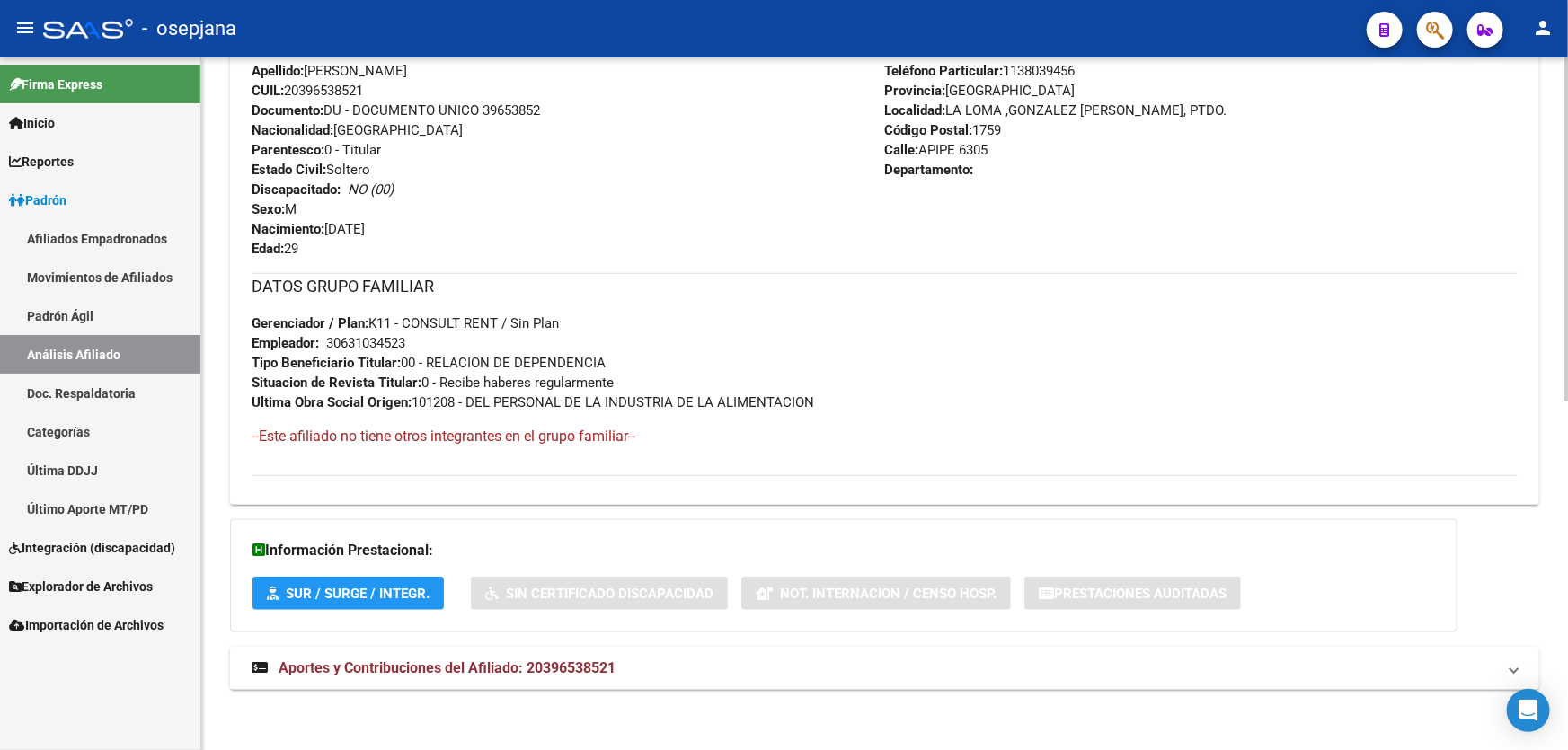
click at [803, 662] on mat-panel-title "Aportes y Contribuciones del Afiliado: 20396538521" at bounding box center [873, 668] width 1244 height 19
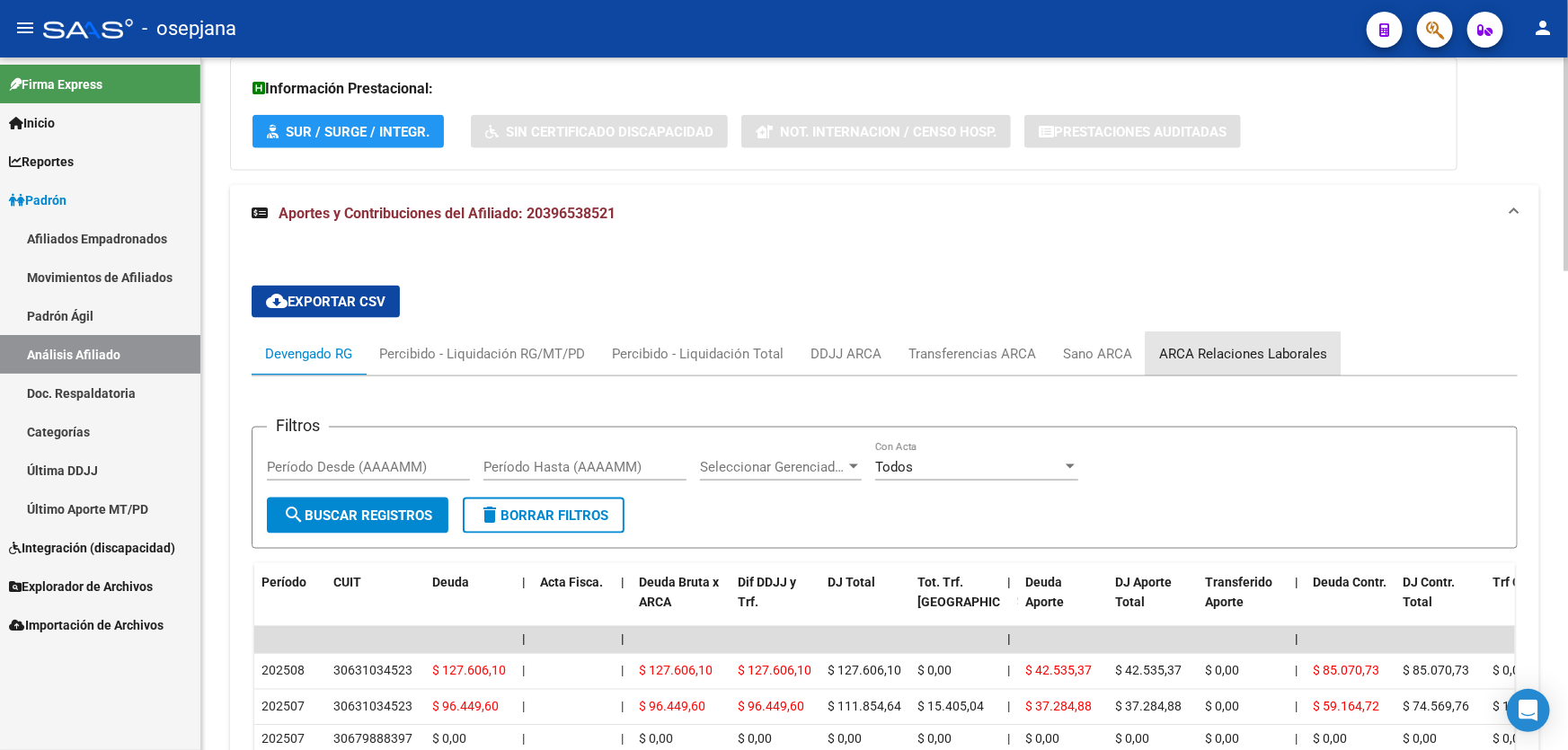
click at [1281, 361] on div "ARCA Relaciones Laborales" at bounding box center [1243, 354] width 168 height 19
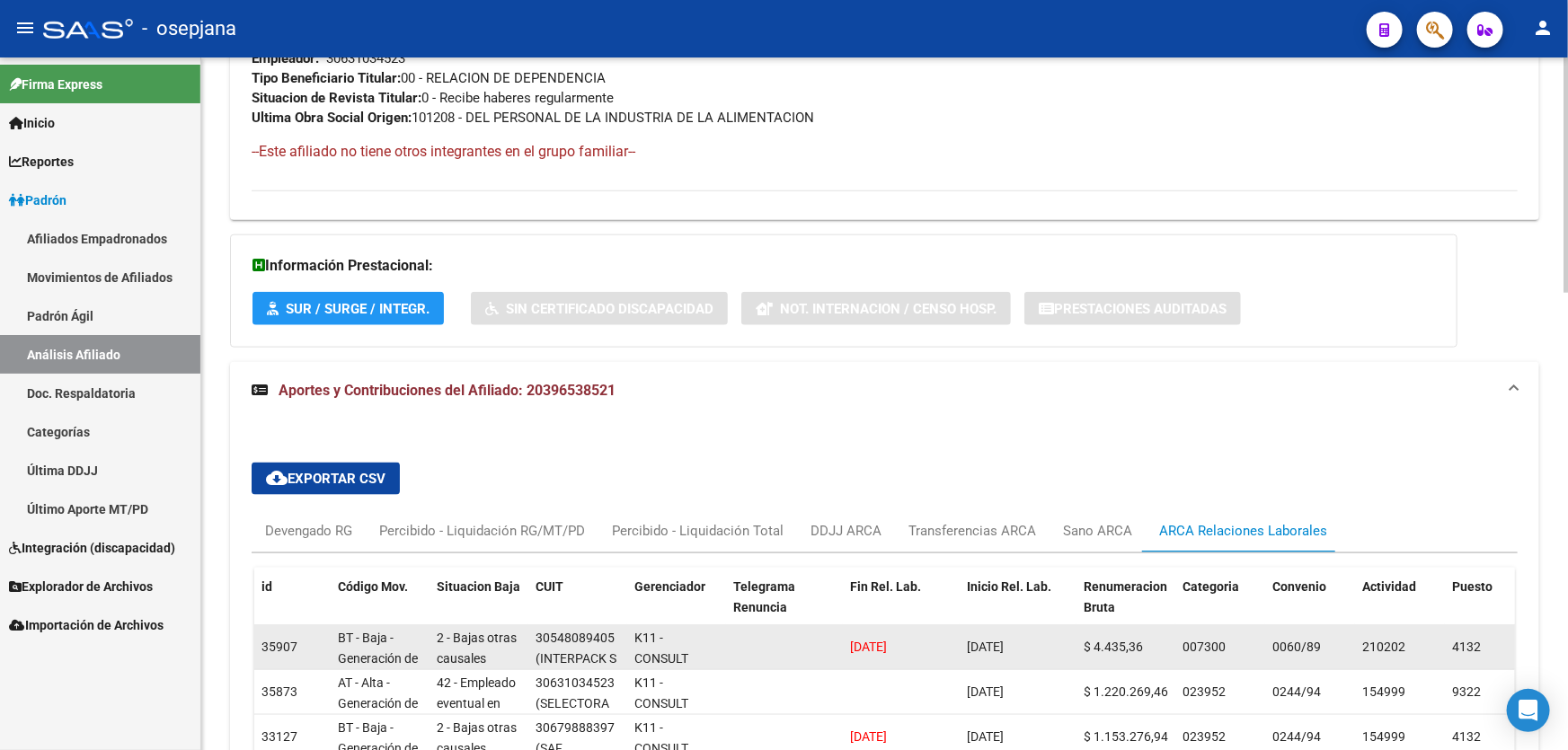
scroll to position [1163, 0]
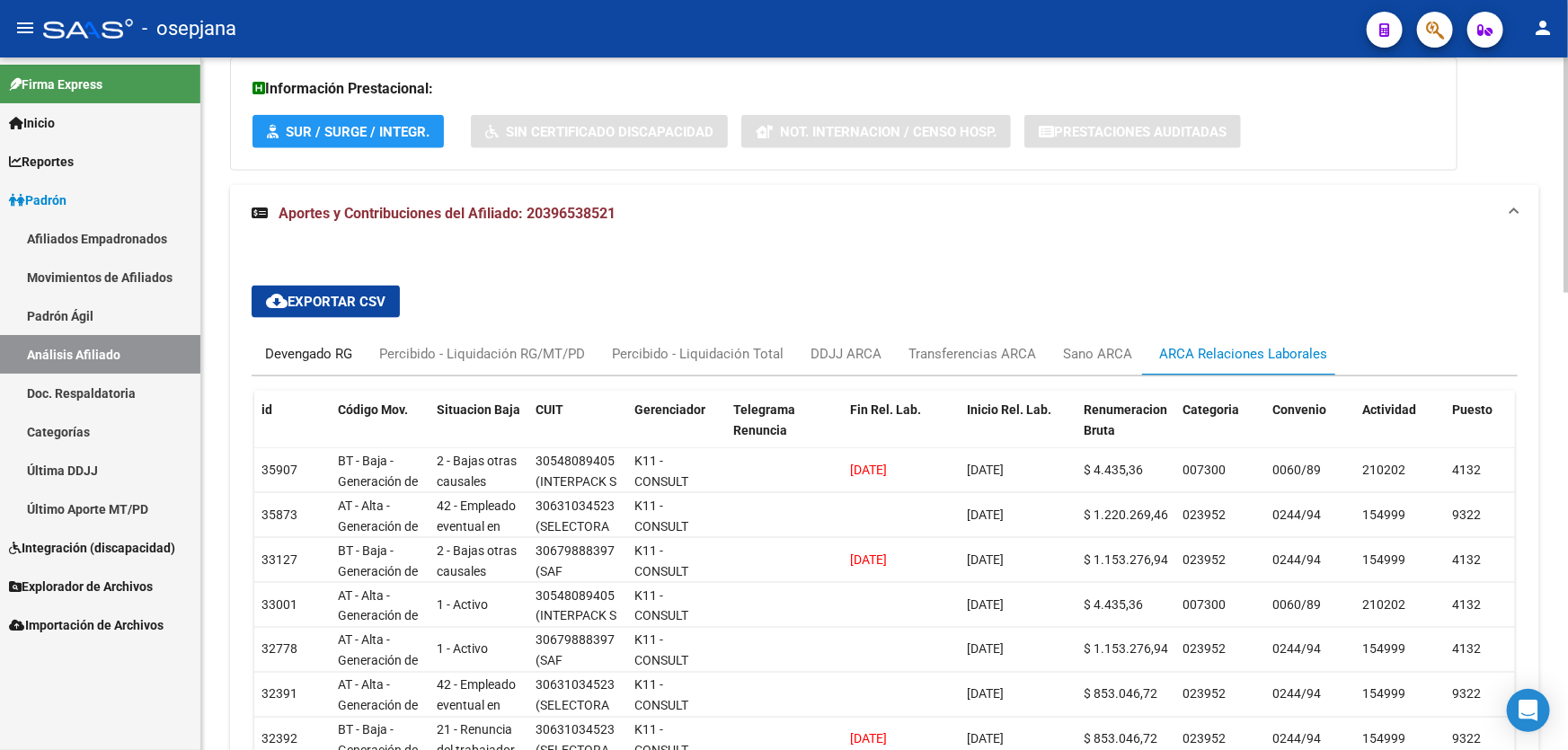
click at [335, 348] on div "Devengado RG" at bounding box center [308, 354] width 87 height 19
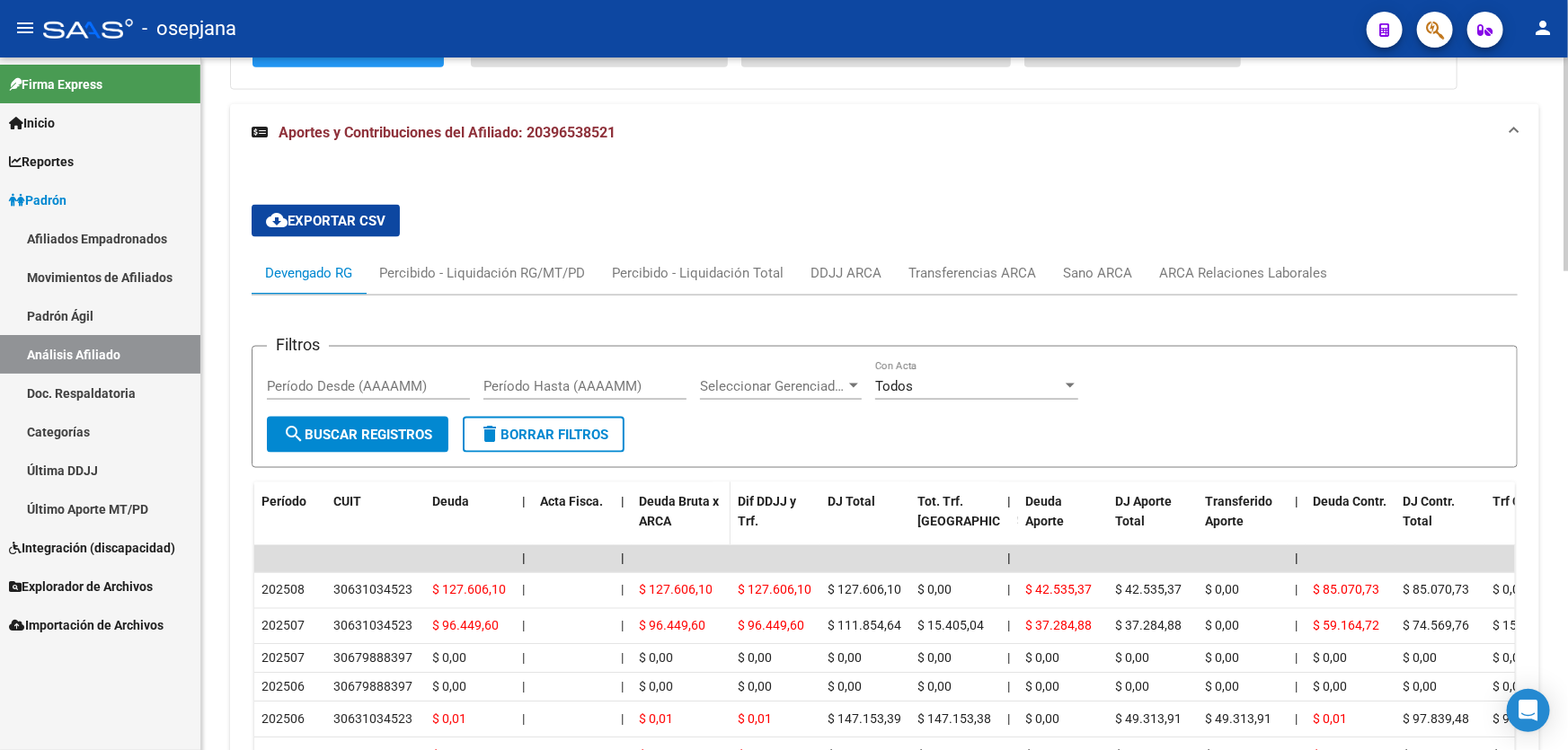
scroll to position [1407, 0]
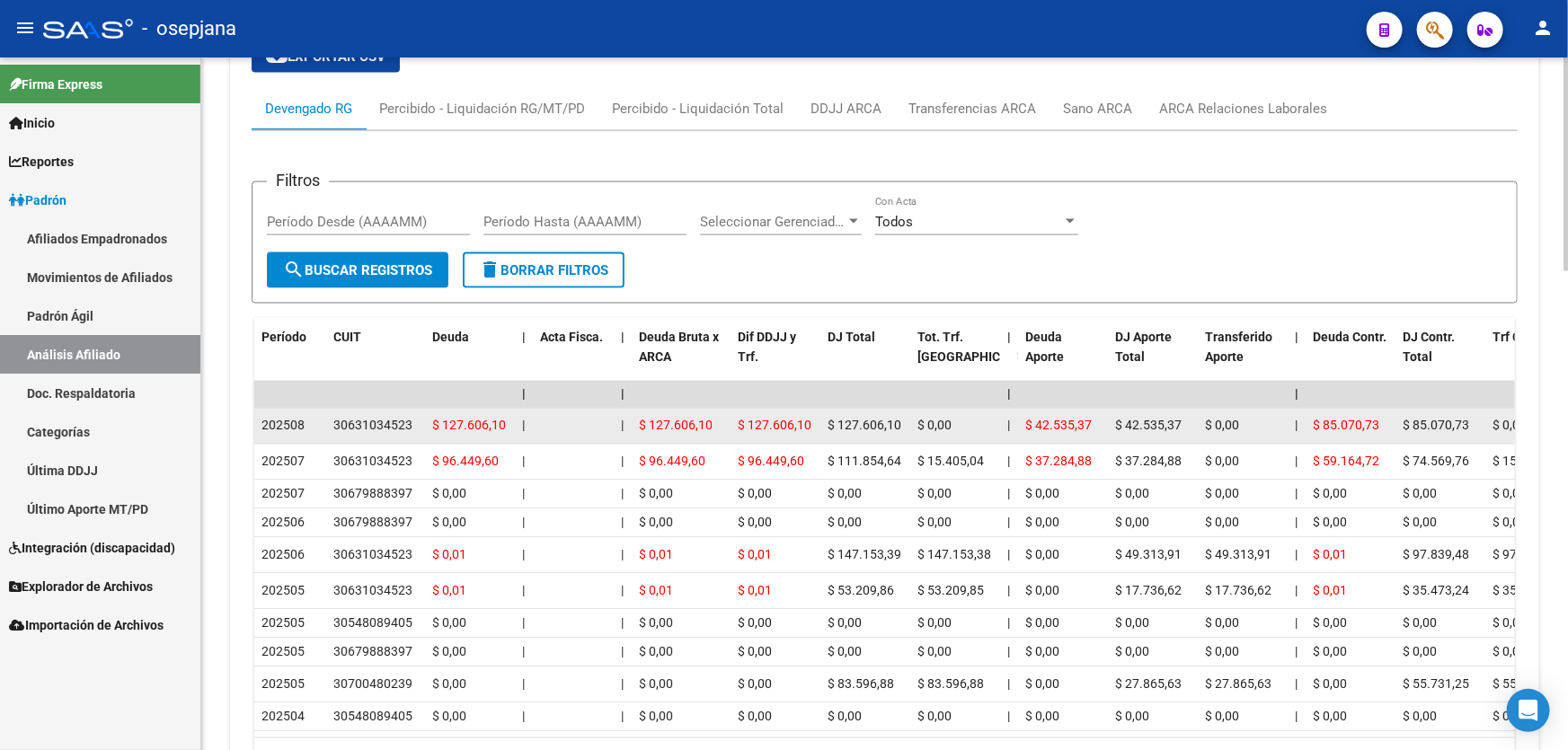
drag, startPoint x: 414, startPoint y: 426, endPoint x: 326, endPoint y: 410, distance: 89.4
click at [326, 410] on datatable-body-cell "30631034523" at bounding box center [375, 426] width 99 height 35
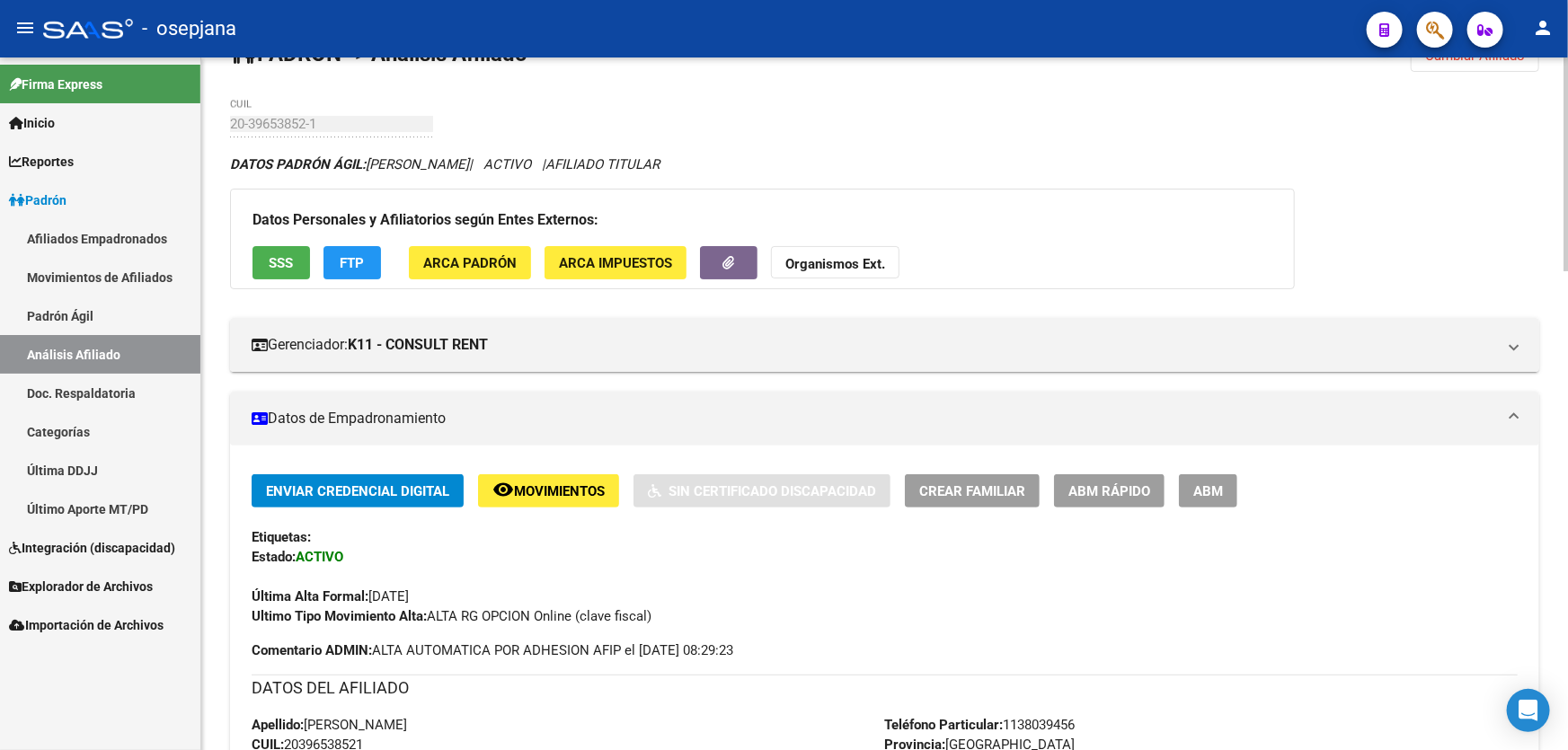
scroll to position [0, 0]
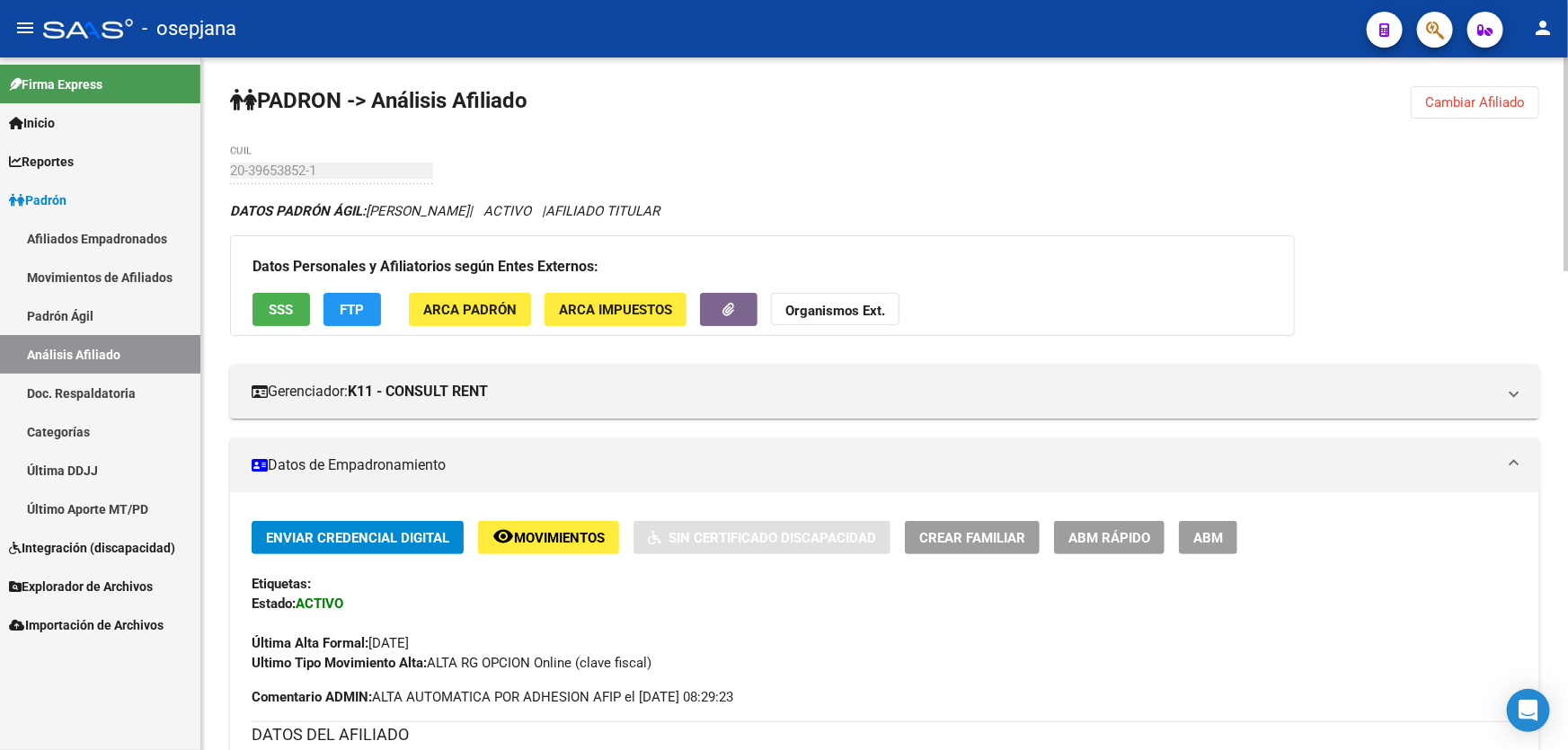
click at [1513, 105] on span "Cambiar Afiliado" at bounding box center [1474, 102] width 100 height 16
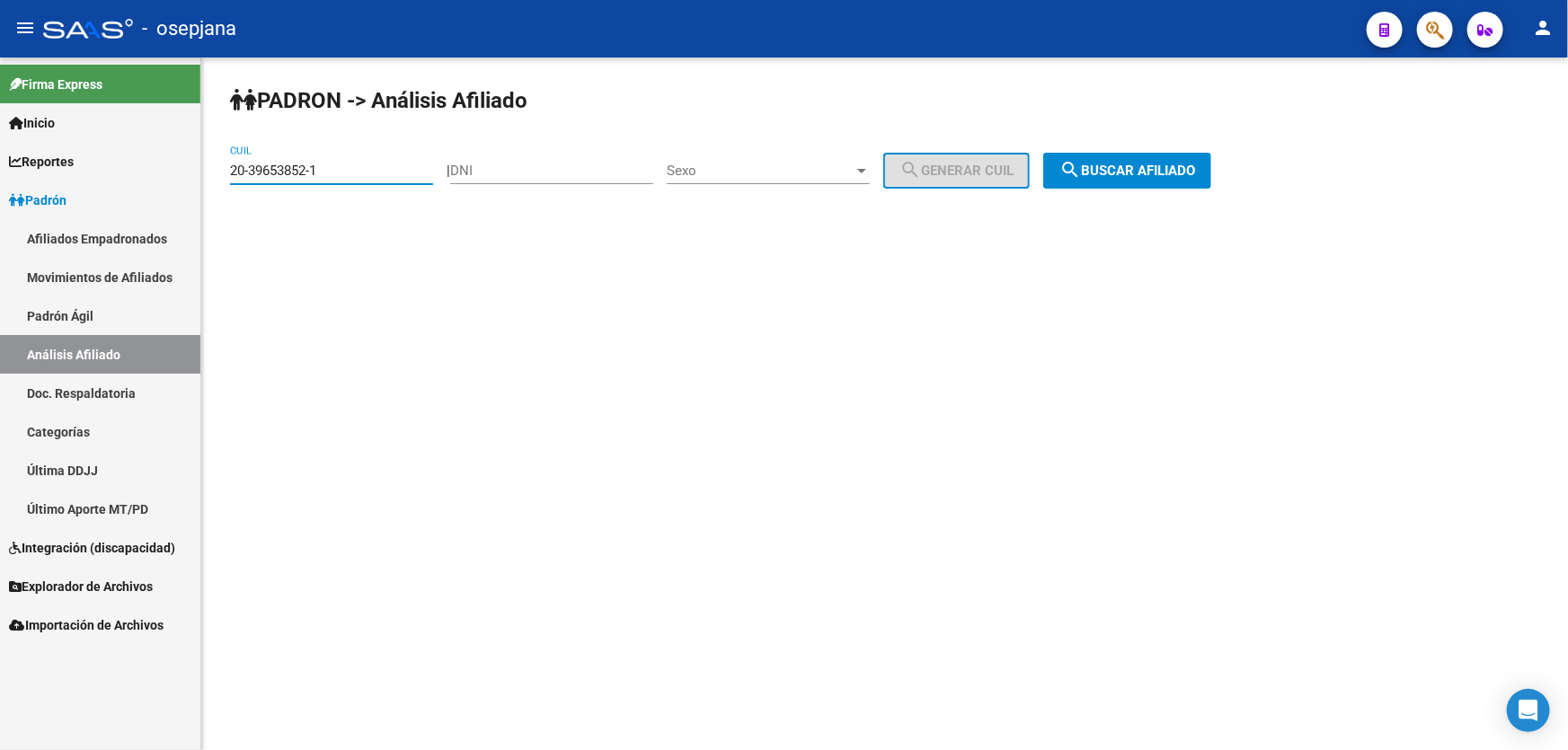
drag, startPoint x: 352, startPoint y: 162, endPoint x: 121, endPoint y: 171, distance: 231.2
click at [121, 170] on mat-sidenav-container "Firma Express Inicio Calendario SSS Instructivos Contacto OS Reportes Padrón Tr…" at bounding box center [784, 403] width 1568 height 693
paste input "23111406-9"
click at [1195, 177] on span "search Buscar afiliado" at bounding box center [1127, 170] width 135 height 16
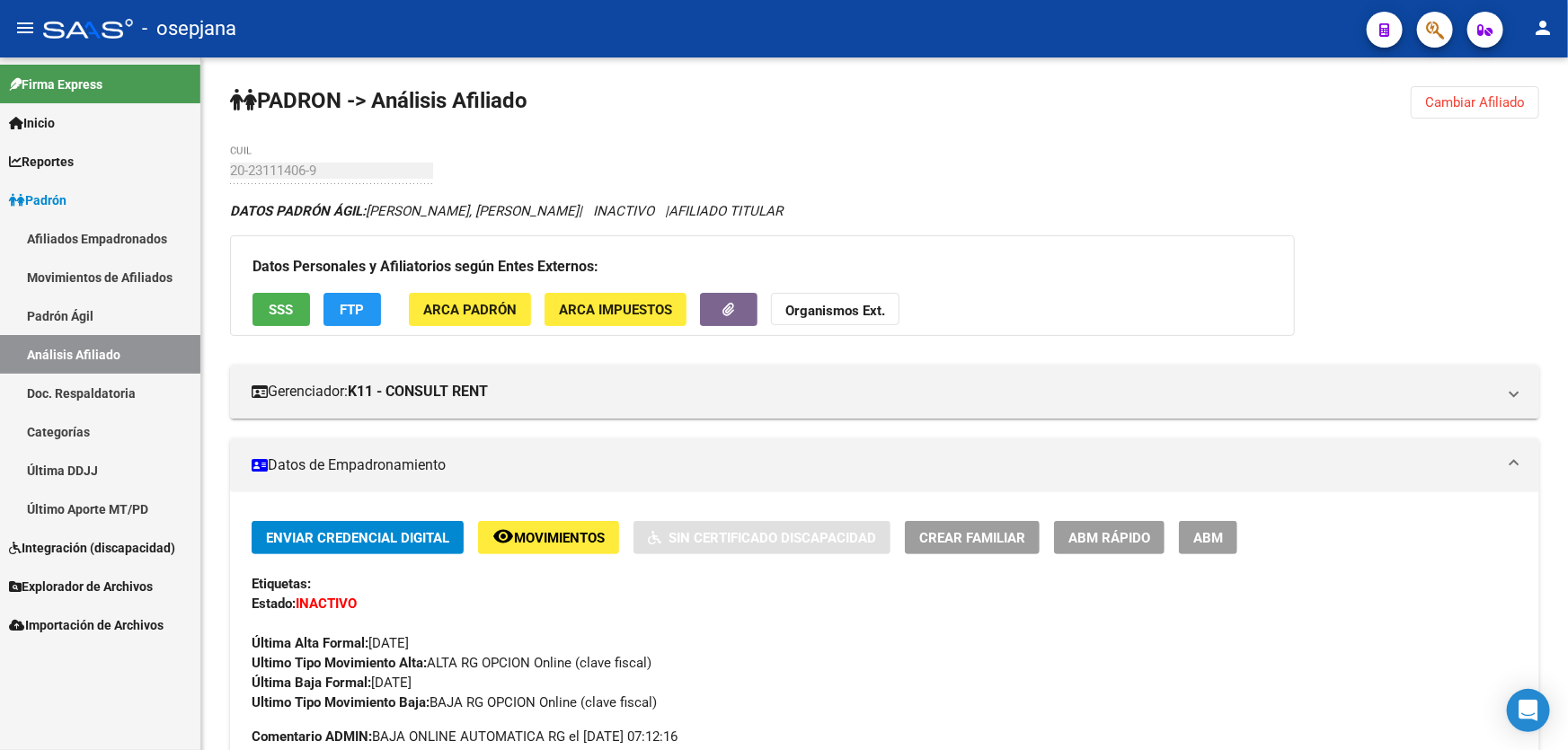
click at [1473, 90] on button "Cambiar Afiliado" at bounding box center [1474, 101] width 129 height 32
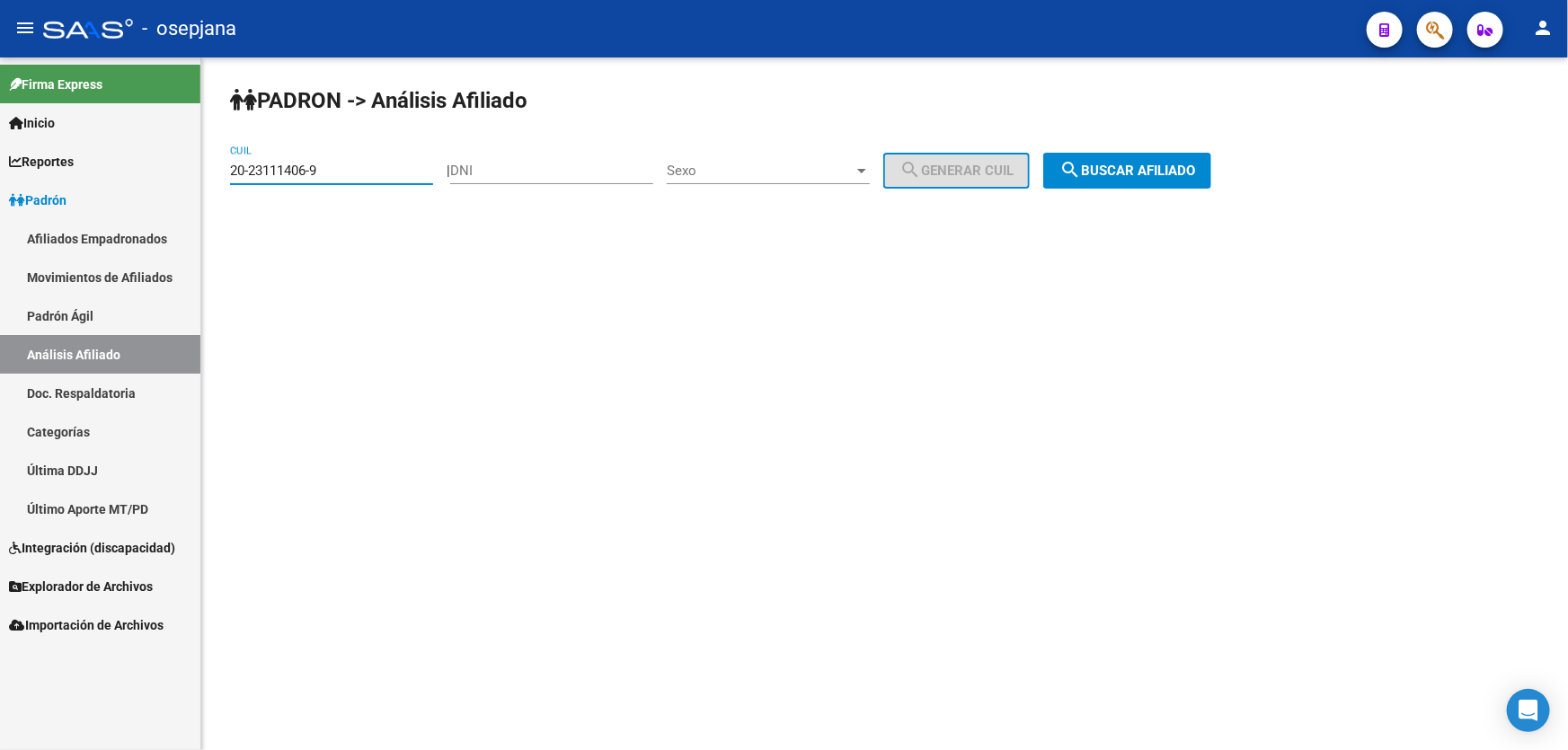
drag, startPoint x: 309, startPoint y: 168, endPoint x: 239, endPoint y: 168, distance: 70.0
click at [225, 168] on div "PADRON -> Análisis Afiliado 20-23111406-9 CUIL | DNI Sexo Sexo search Generar C…" at bounding box center [885, 151] width 1367 height 188
paste input "31081784"
click at [1127, 159] on button "search Buscar afiliado" at bounding box center [1127, 170] width 168 height 36
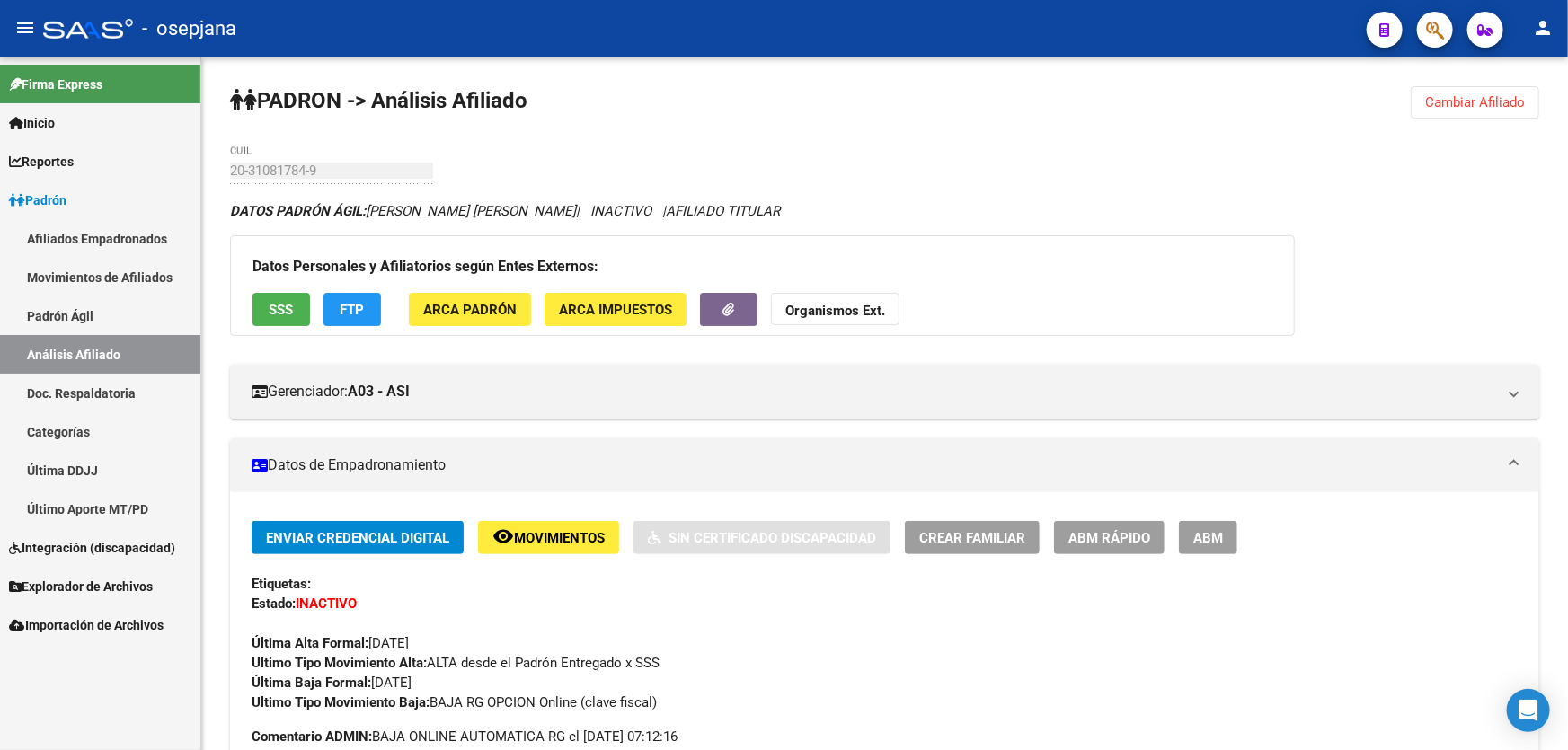
click at [1479, 116] on button "Cambiar Afiliado" at bounding box center [1474, 101] width 129 height 32
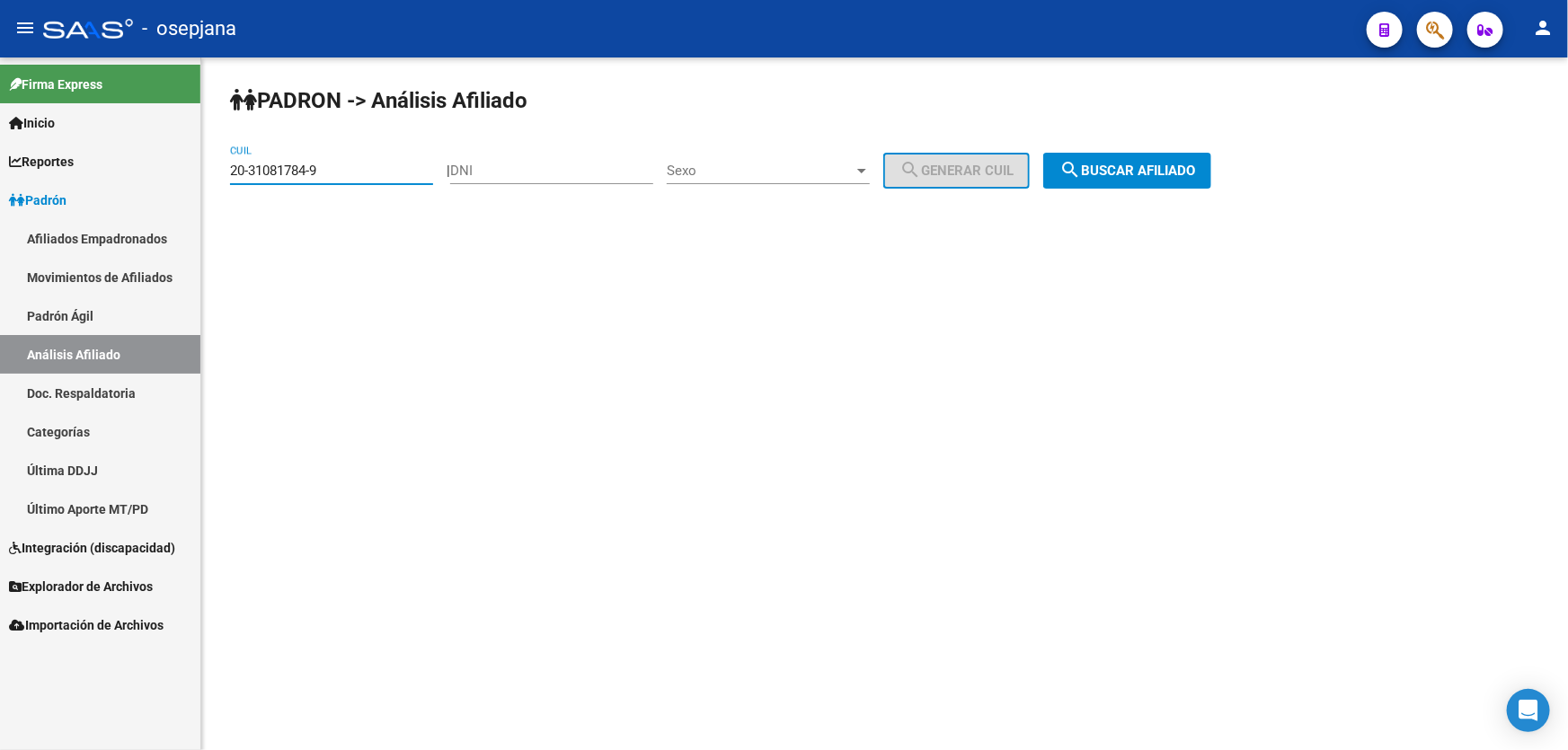
drag, startPoint x: 347, startPoint y: 165, endPoint x: 218, endPoint y: 171, distance: 129.1
click at [218, 171] on div "PADRON -> Análisis Afiliado 20-31081784-9 CUIL | DNI Sexo Sexo search Generar C…" at bounding box center [885, 151] width 1367 height 188
paste input "7-50848410-6"
click at [1177, 167] on span "search Buscar afiliado" at bounding box center [1127, 170] width 135 height 16
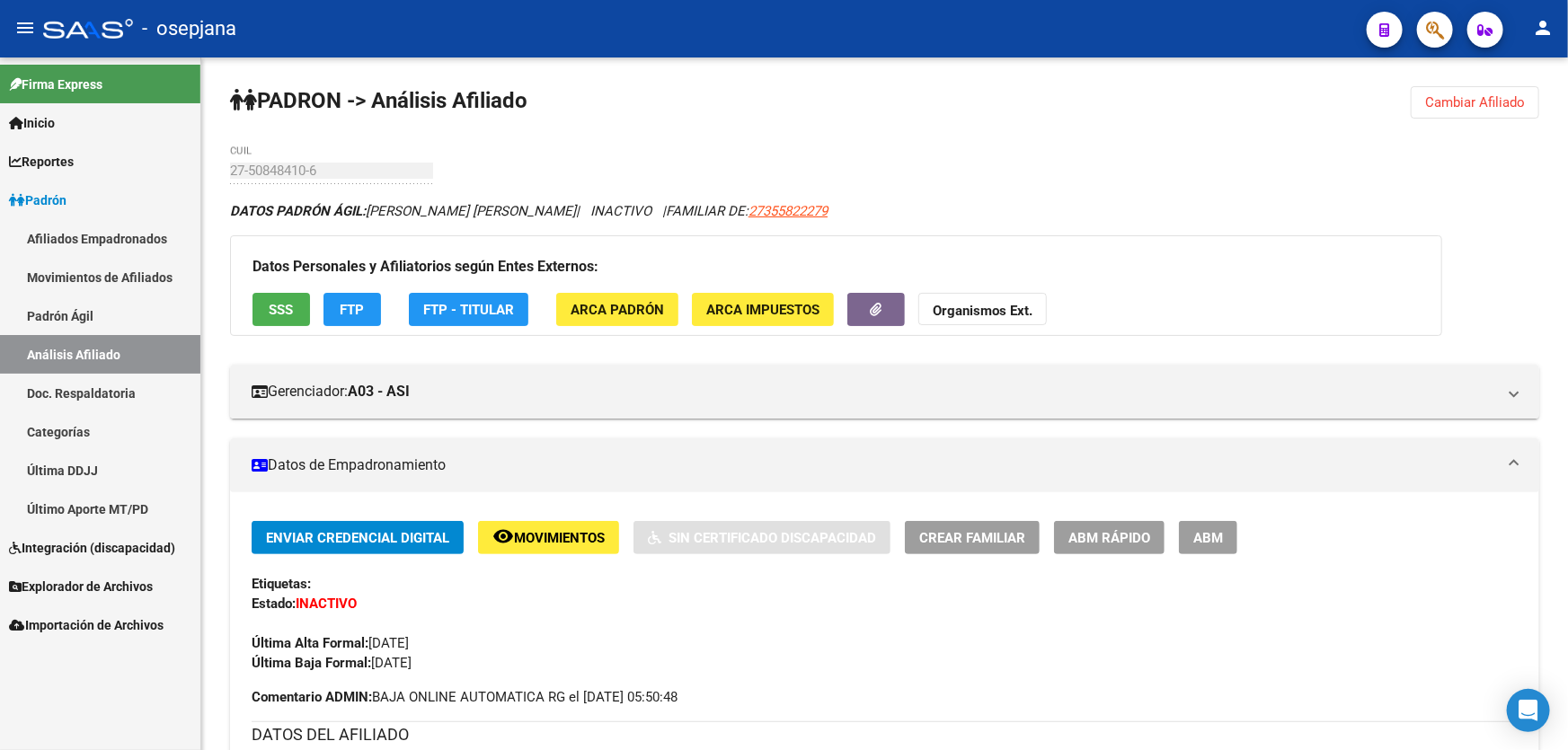
click at [298, 304] on button "SSS" at bounding box center [280, 309] width 57 height 33
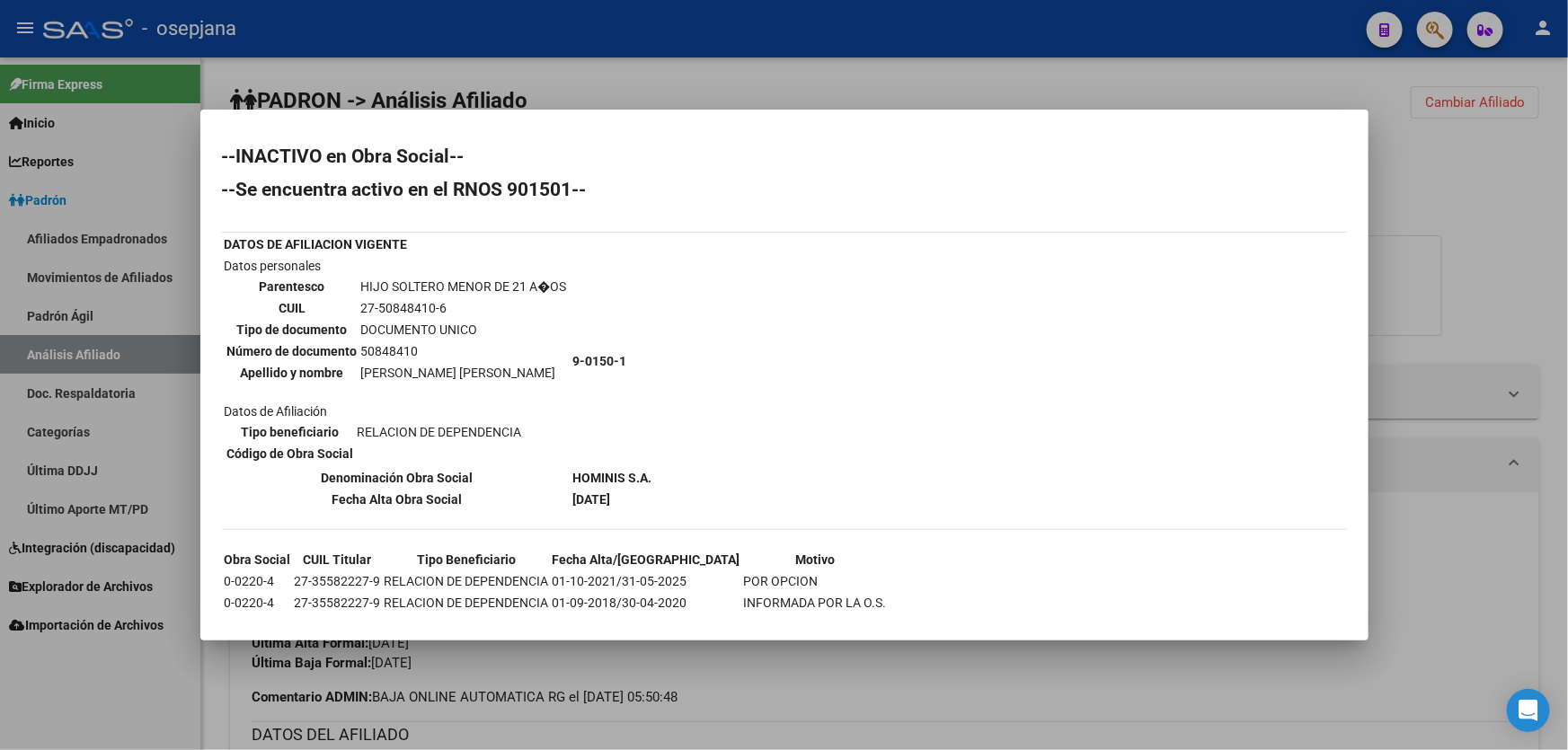
click at [1516, 244] on div at bounding box center [784, 375] width 1568 height 750
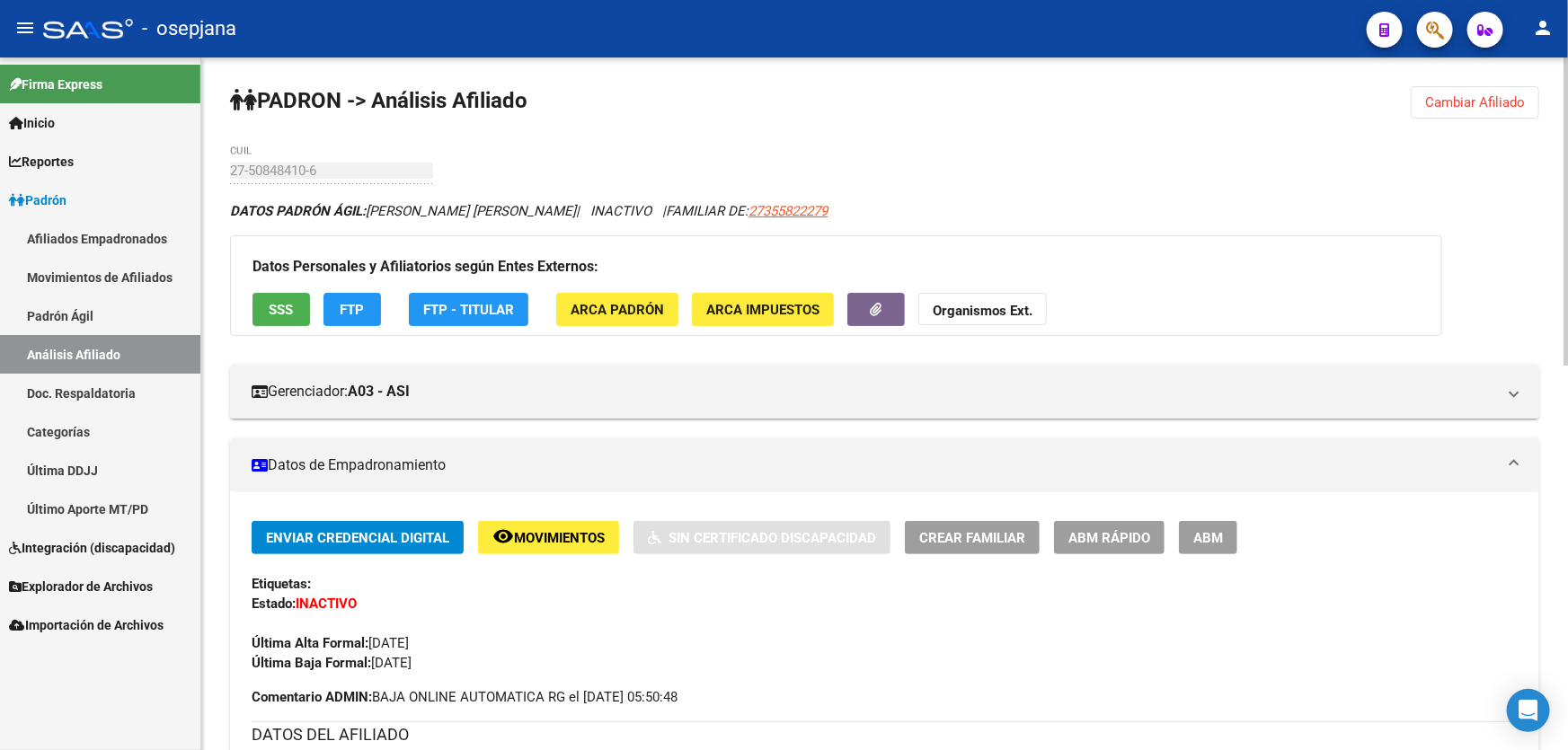
click at [1463, 110] on button "Cambiar Afiliado" at bounding box center [1474, 101] width 129 height 32
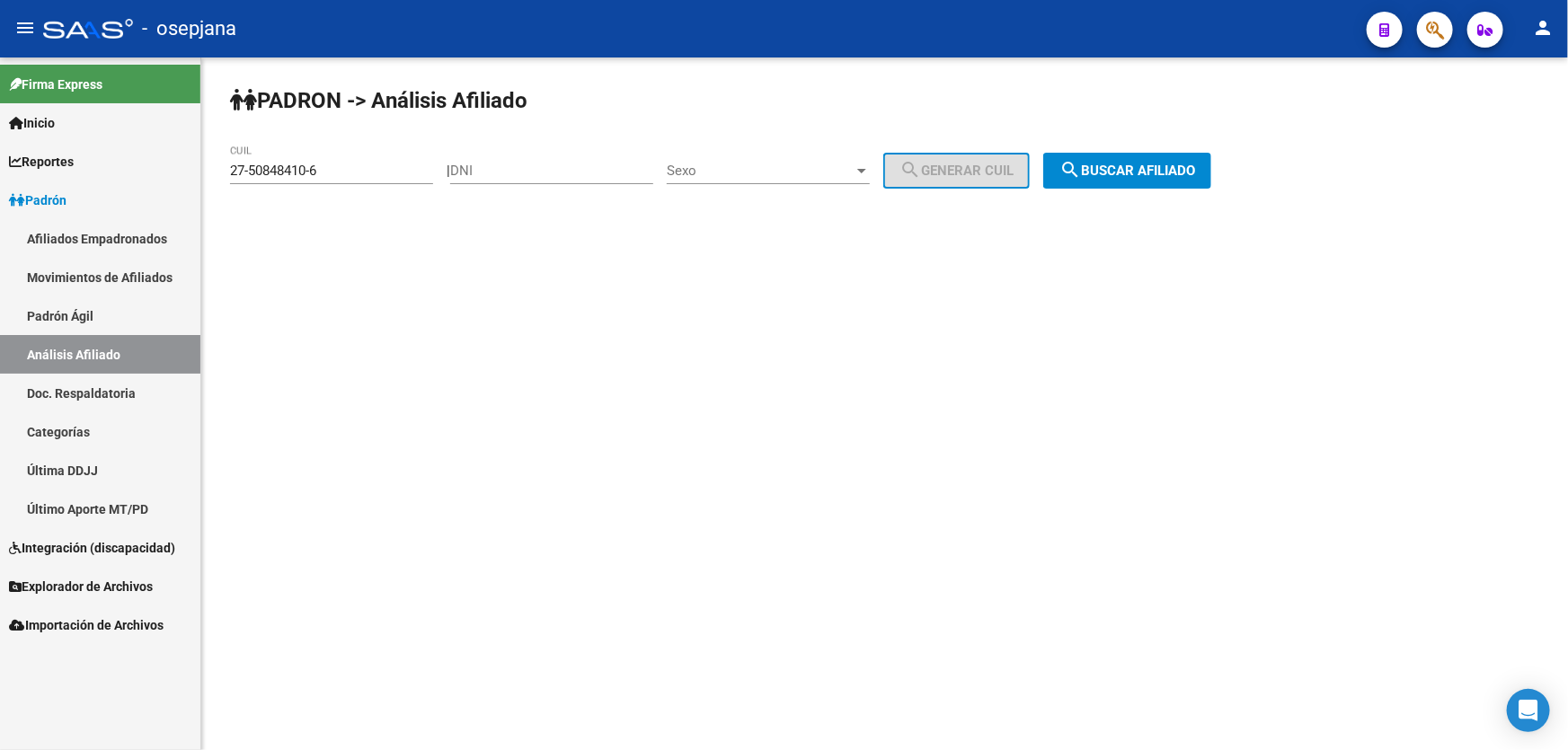
drag, startPoint x: 344, startPoint y: 160, endPoint x: 236, endPoint y: 169, distance: 108.4
click at [236, 169] on div "27-50848410-6 CUIL" at bounding box center [332, 165] width 203 height 39
drag, startPoint x: 338, startPoint y: 171, endPoint x: 210, endPoint y: 180, distance: 128.3
click at [210, 180] on div "PADRON -> Análisis Afiliado 27-50848410-6 CUIL | DNI Sexo Sexo search Generar C…" at bounding box center [885, 151] width 1367 height 188
paste input "23864801-2"
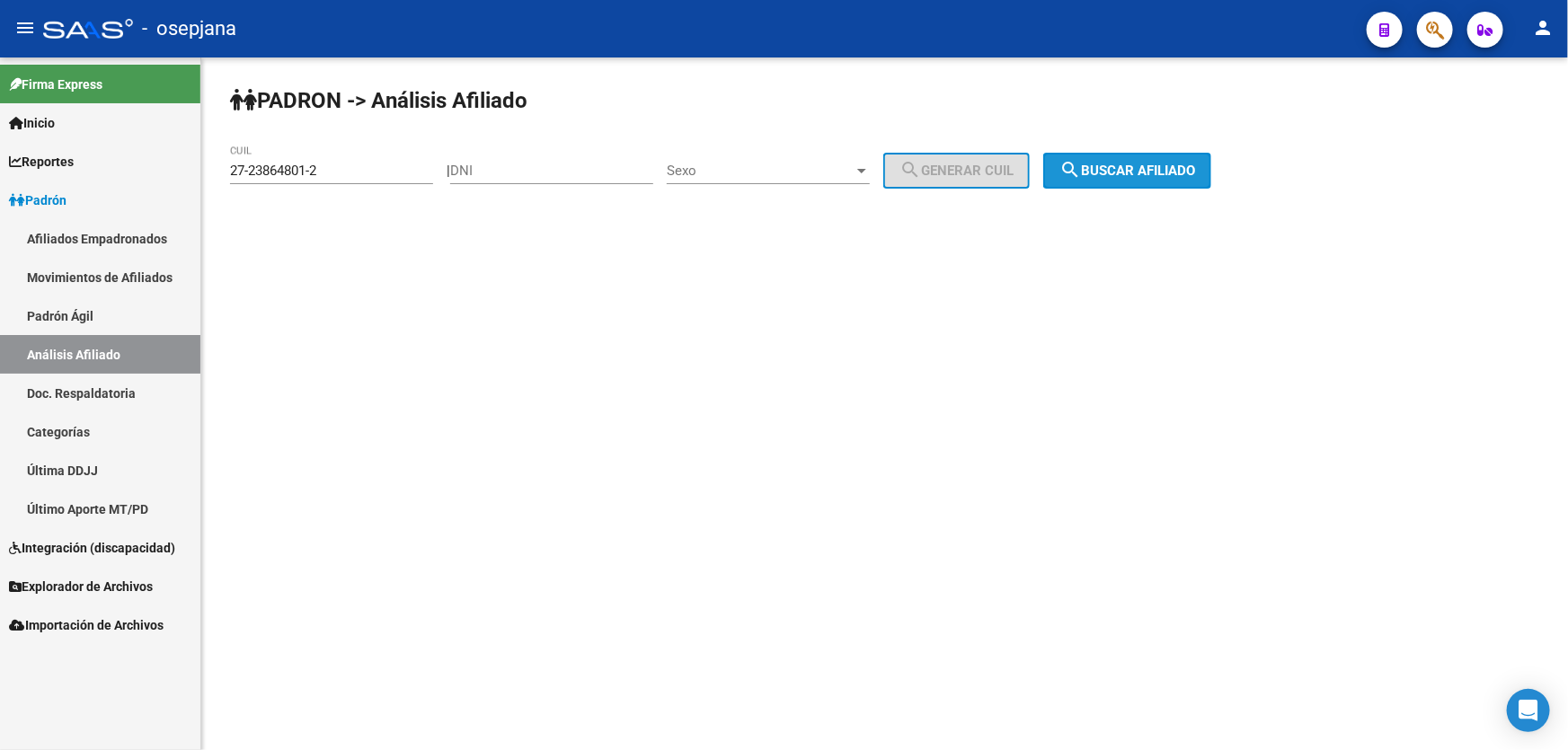
click at [1176, 168] on span "search Buscar afiliado" at bounding box center [1127, 170] width 135 height 16
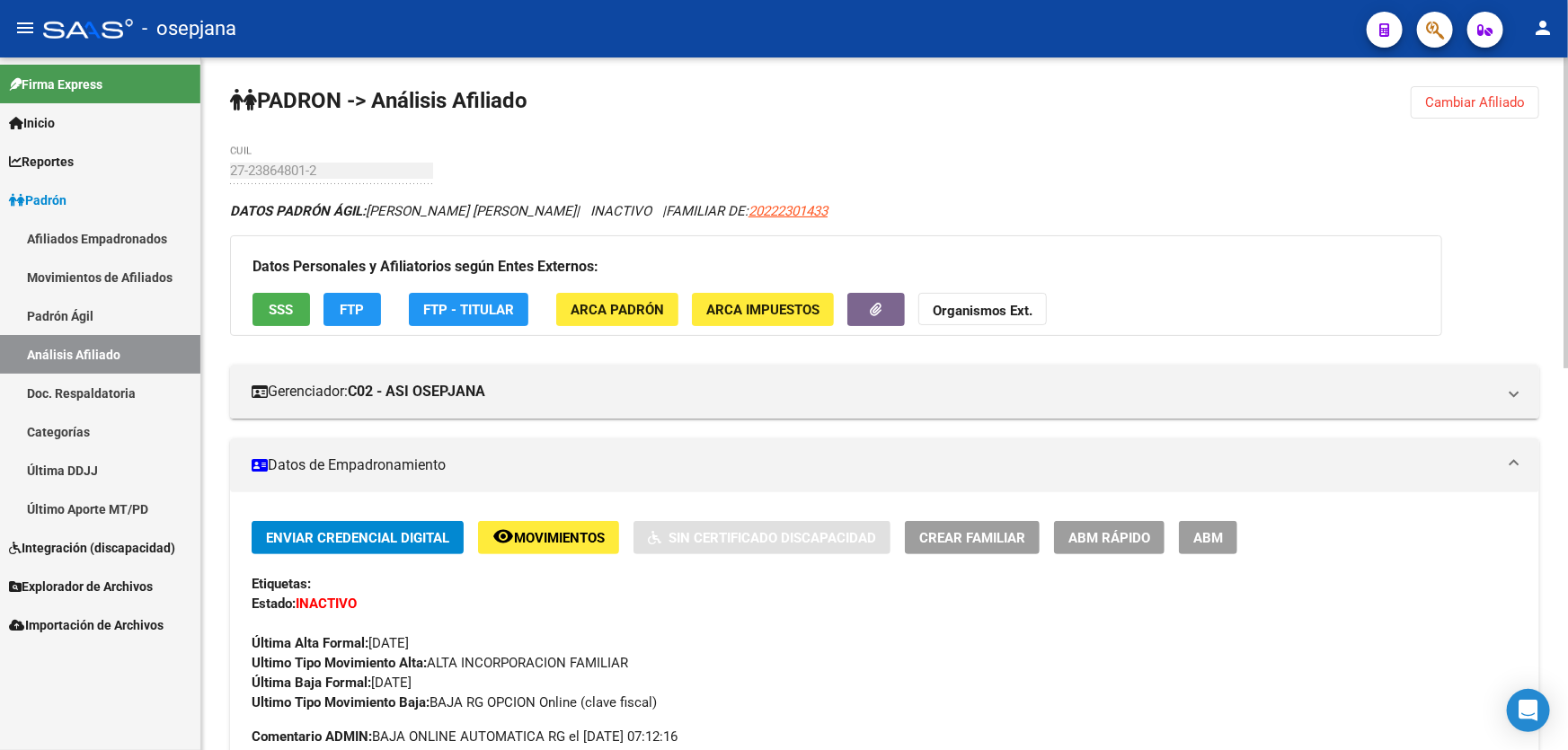
click at [1510, 104] on span "Cambiar Afiliado" at bounding box center [1474, 102] width 100 height 16
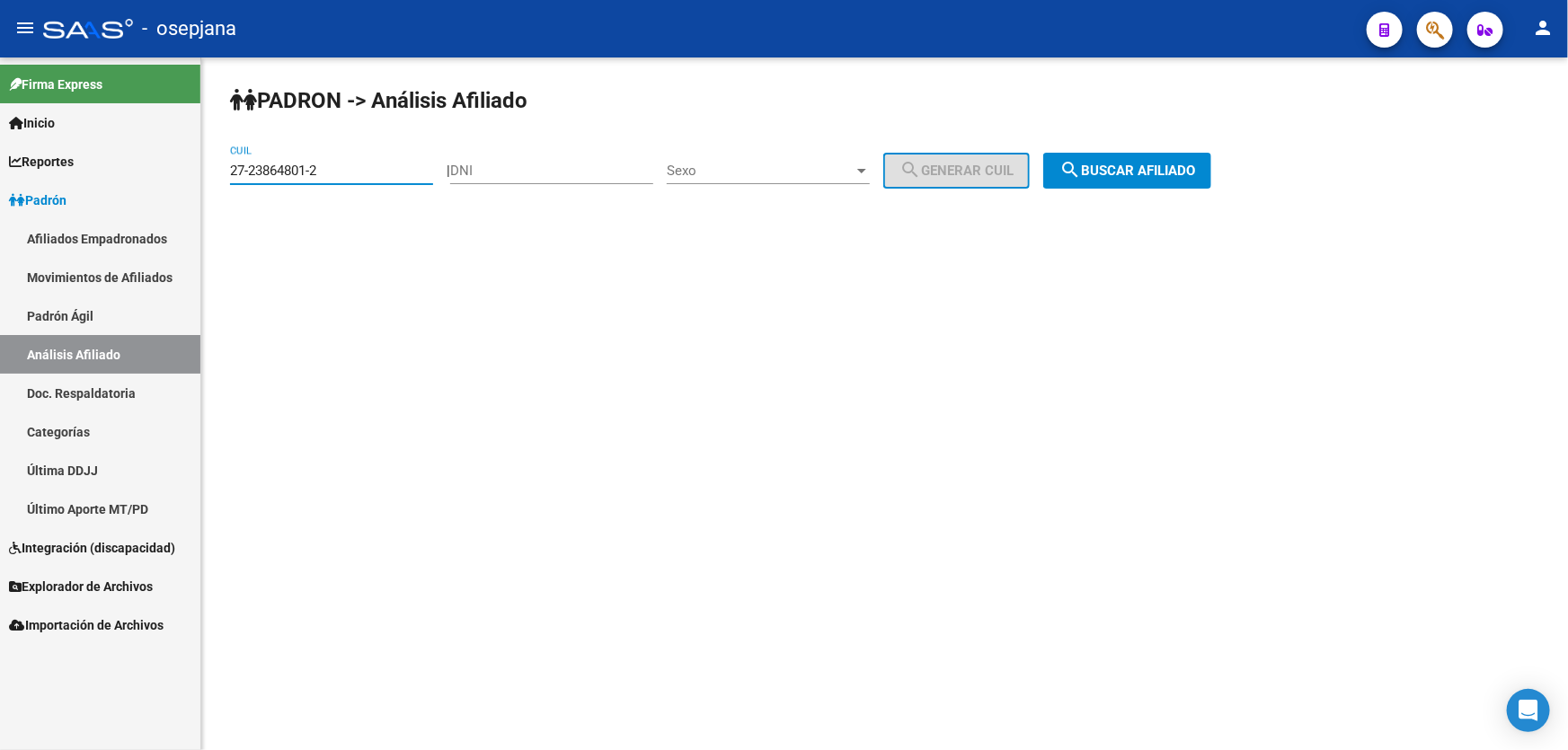
drag, startPoint x: 333, startPoint y: 171, endPoint x: 218, endPoint y: 171, distance: 115.0
click at [218, 171] on div "PADRON -> Análisis Afiliado 27-23864801-2 CUIL | DNI Sexo Sexo search Generar C…" at bounding box center [885, 151] width 1367 height 188
paste input "3-47115805-4"
click at [1157, 184] on button "search Buscar afiliado" at bounding box center [1127, 170] width 168 height 36
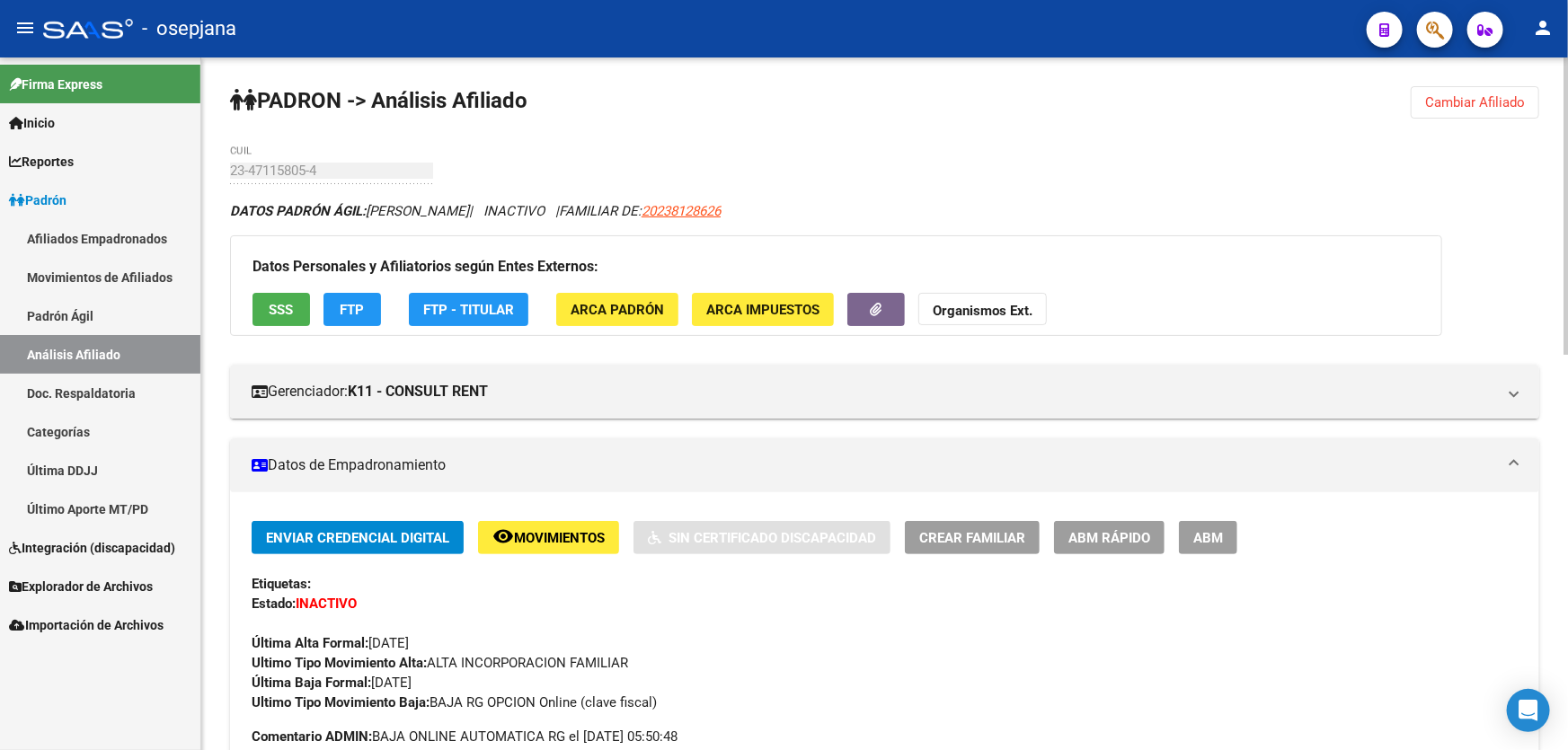
click at [289, 308] on span "SSS" at bounding box center [281, 309] width 24 height 16
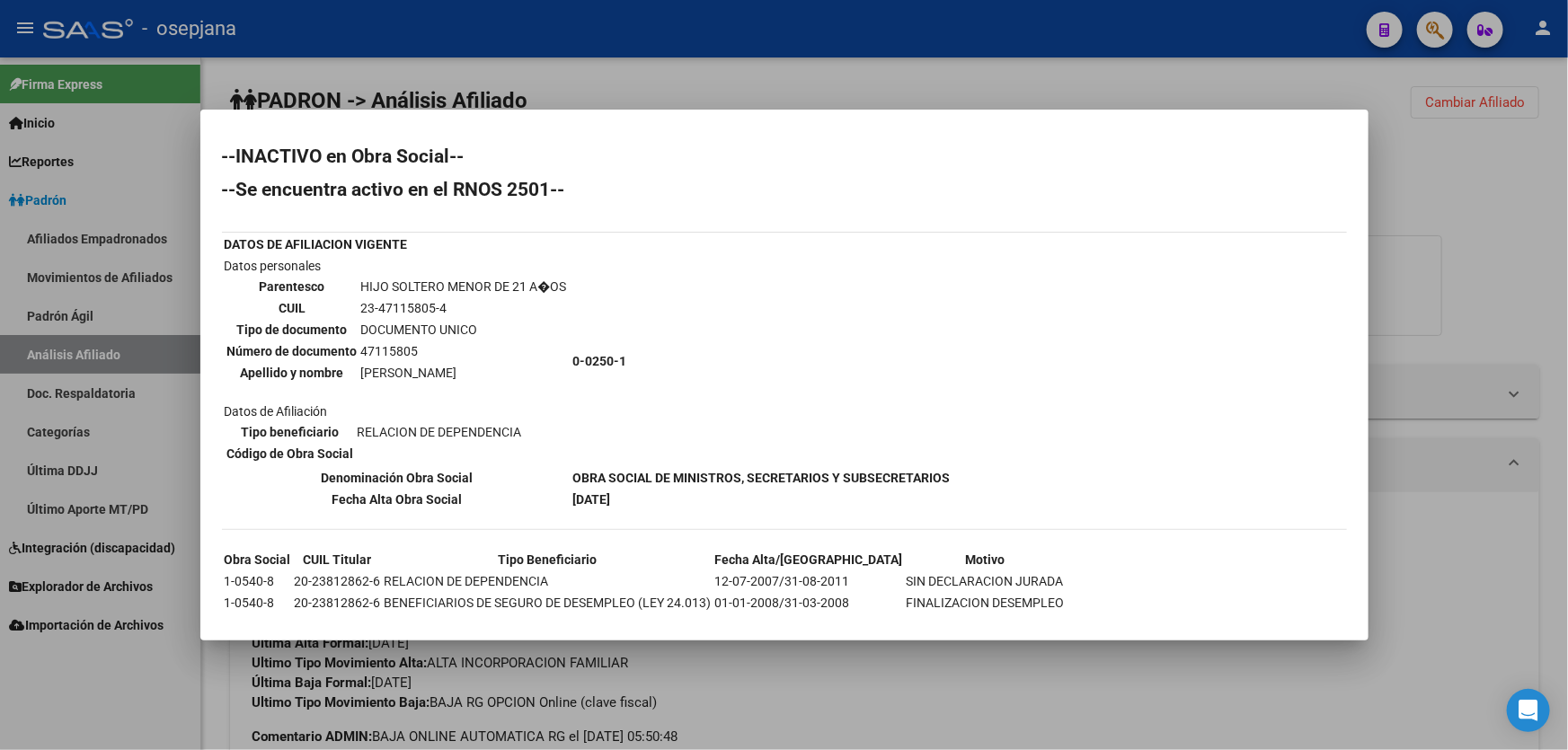
click at [1567, 270] on div at bounding box center [784, 375] width 1568 height 750
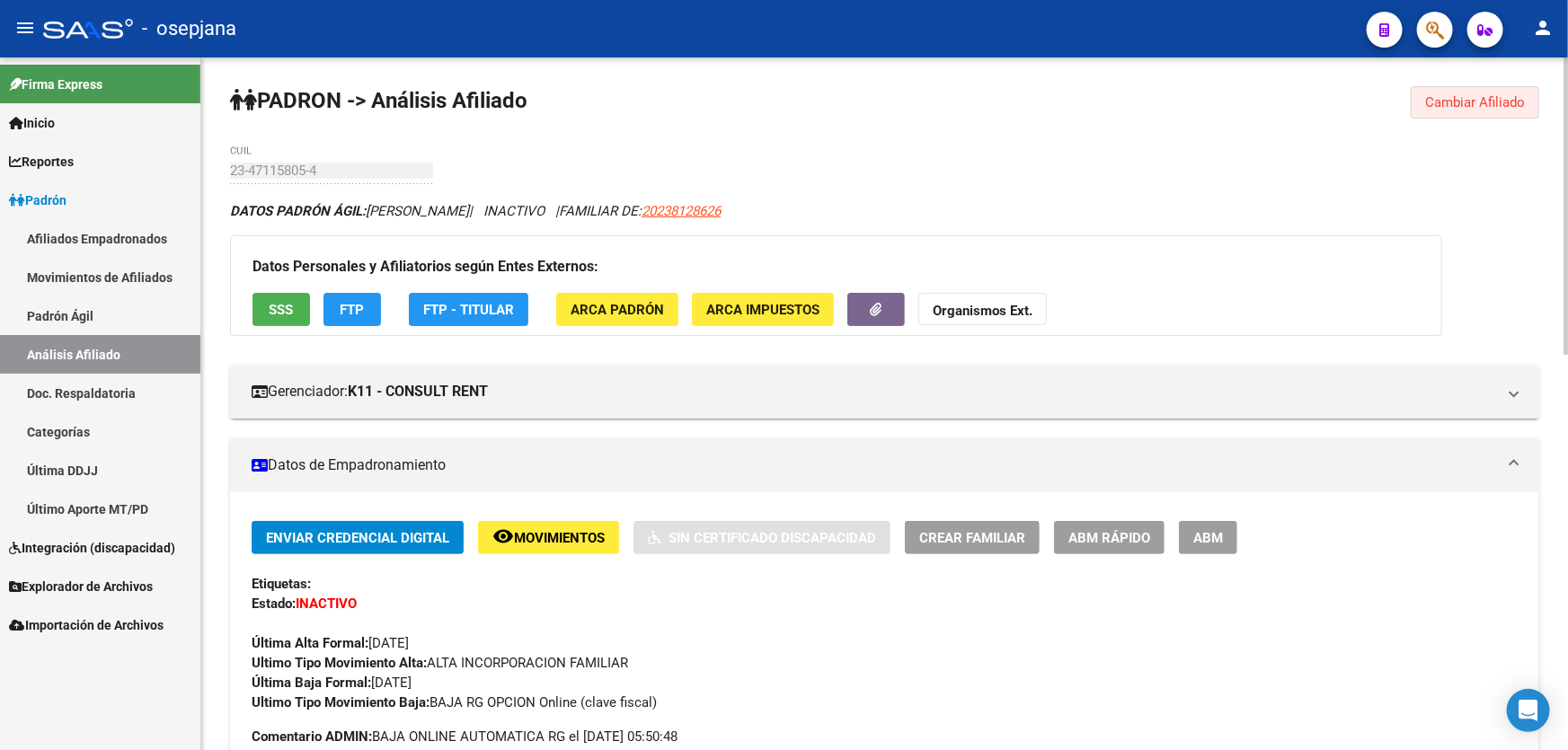
click at [1517, 96] on span "Cambiar Afiliado" at bounding box center [1474, 102] width 100 height 16
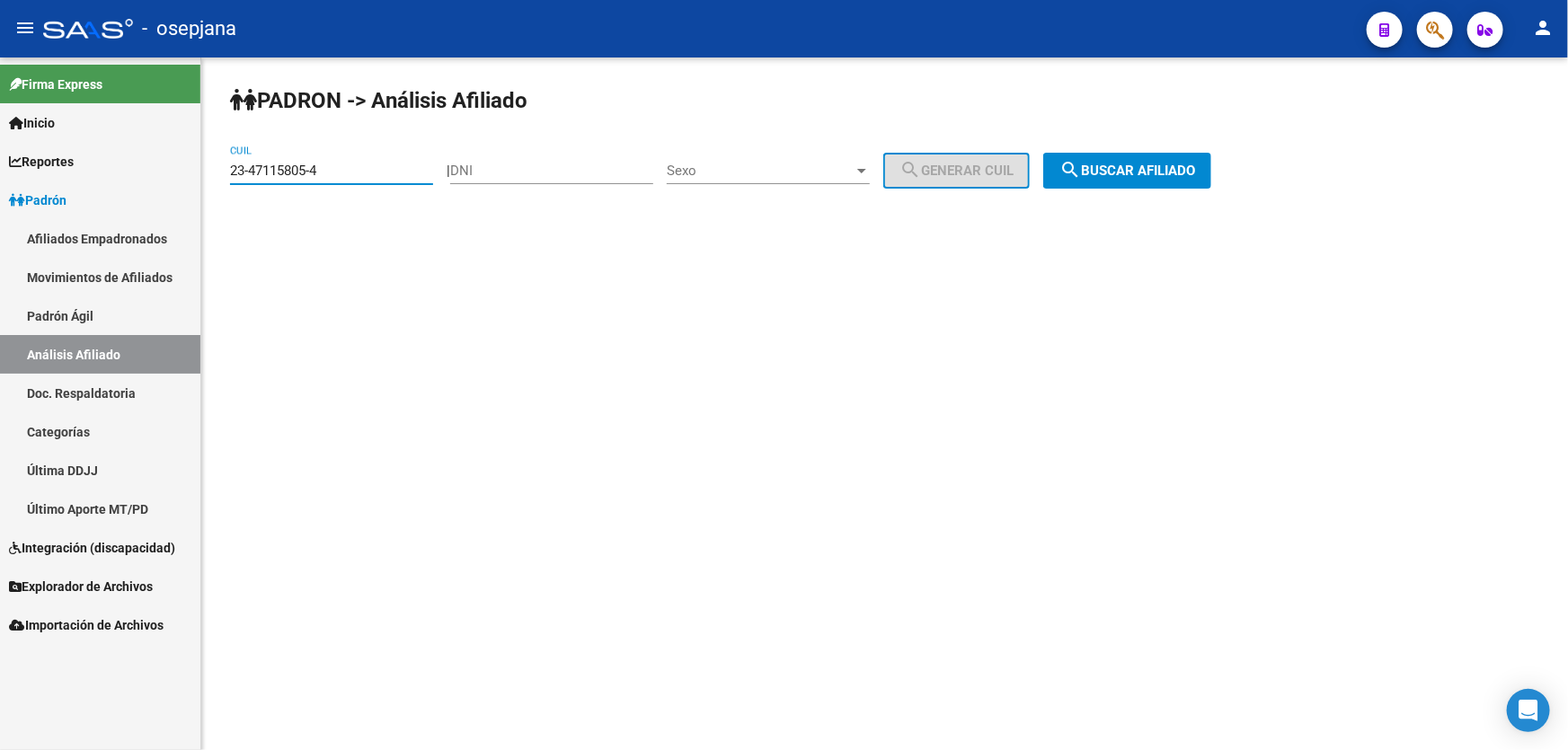
drag, startPoint x: 372, startPoint y: 172, endPoint x: 217, endPoint y: 171, distance: 155.0
click at [217, 171] on div "PADRON -> Análisis Afiliado 23-47115805-4 CUIL | DNI Sexo Sexo search Generar C…" at bounding box center [885, 151] width 1367 height 188
paste input "0-24025761-1"
click at [1152, 170] on span "search Buscar afiliado" at bounding box center [1127, 170] width 135 height 16
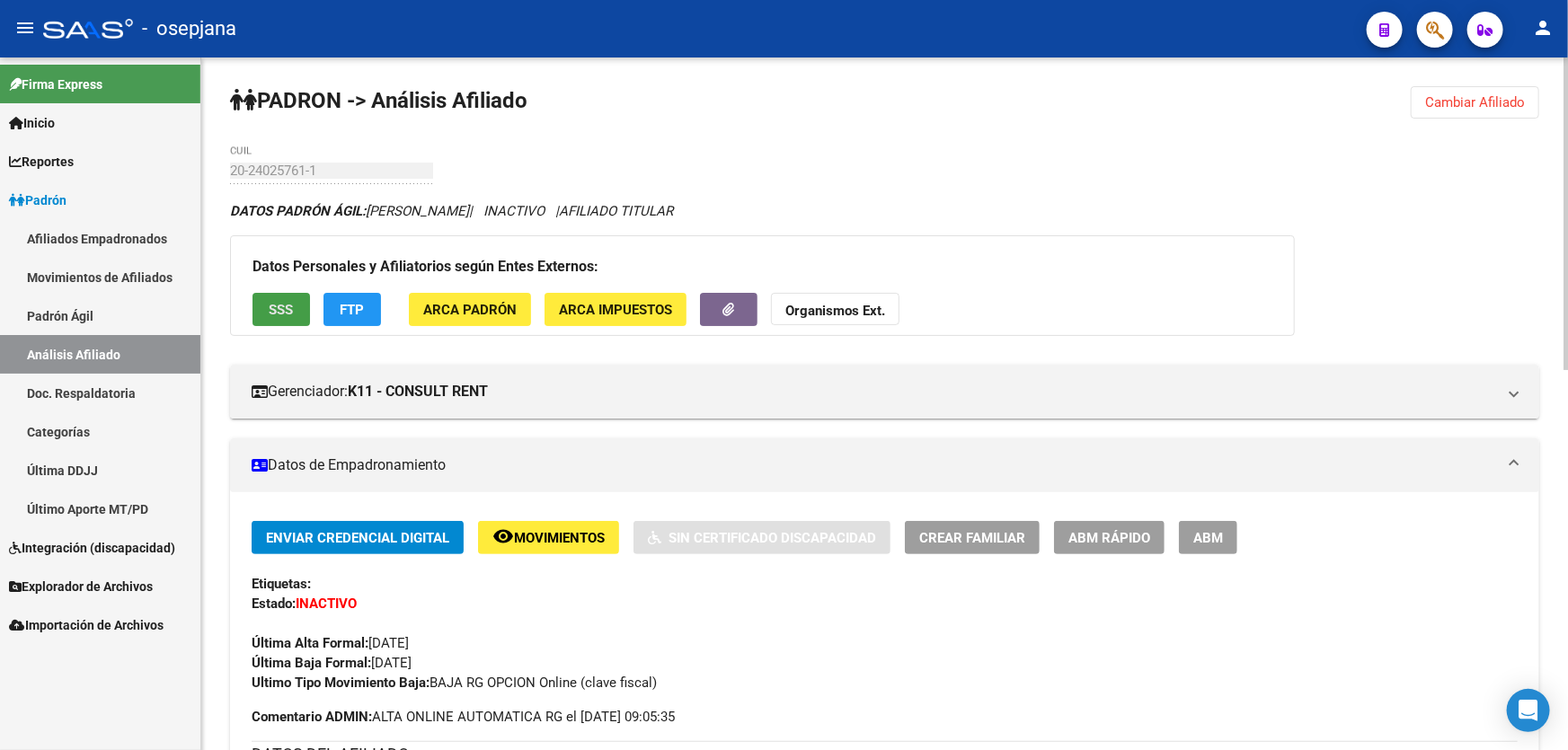
click at [287, 303] on span "SSS" at bounding box center [281, 309] width 24 height 16
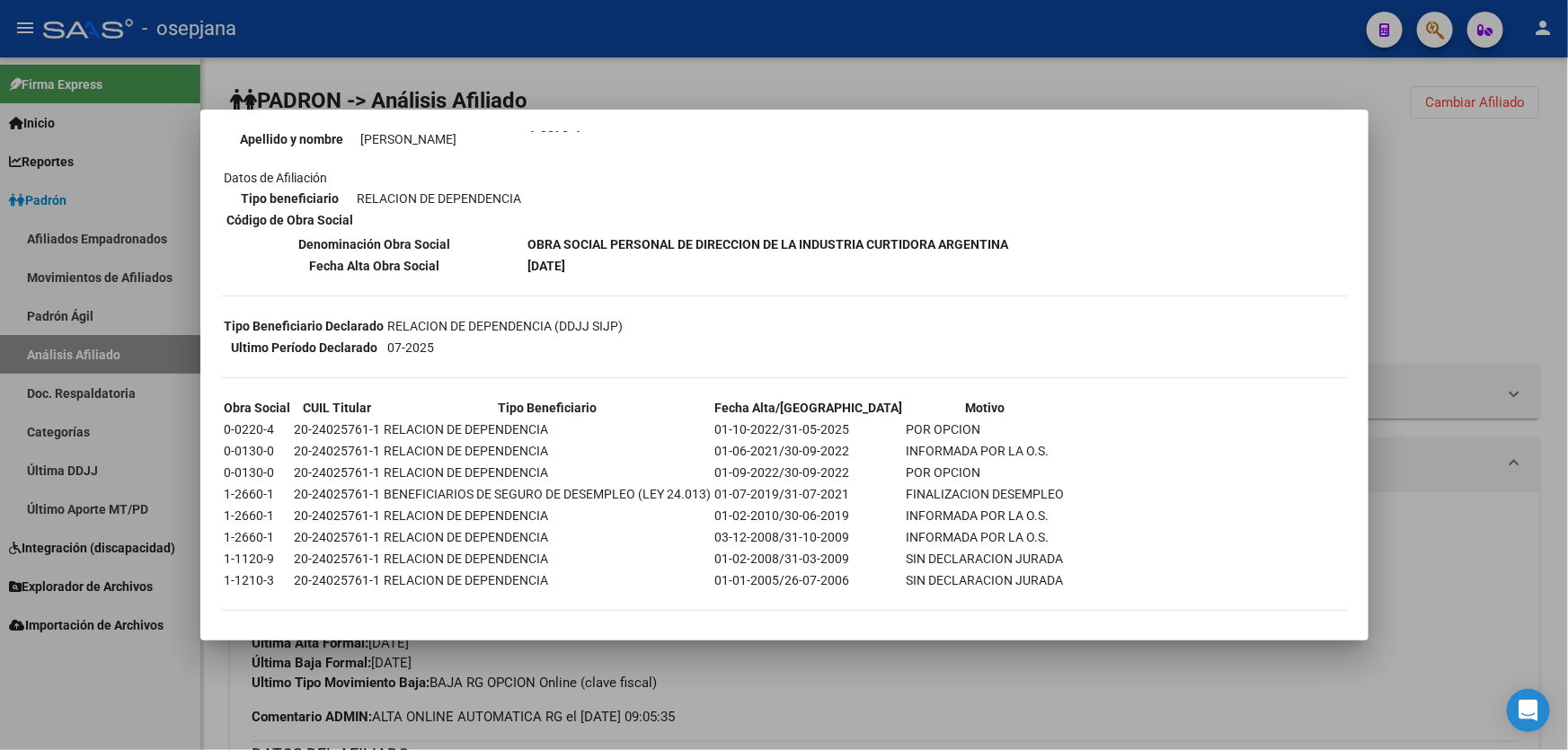
scroll to position [238, 0]
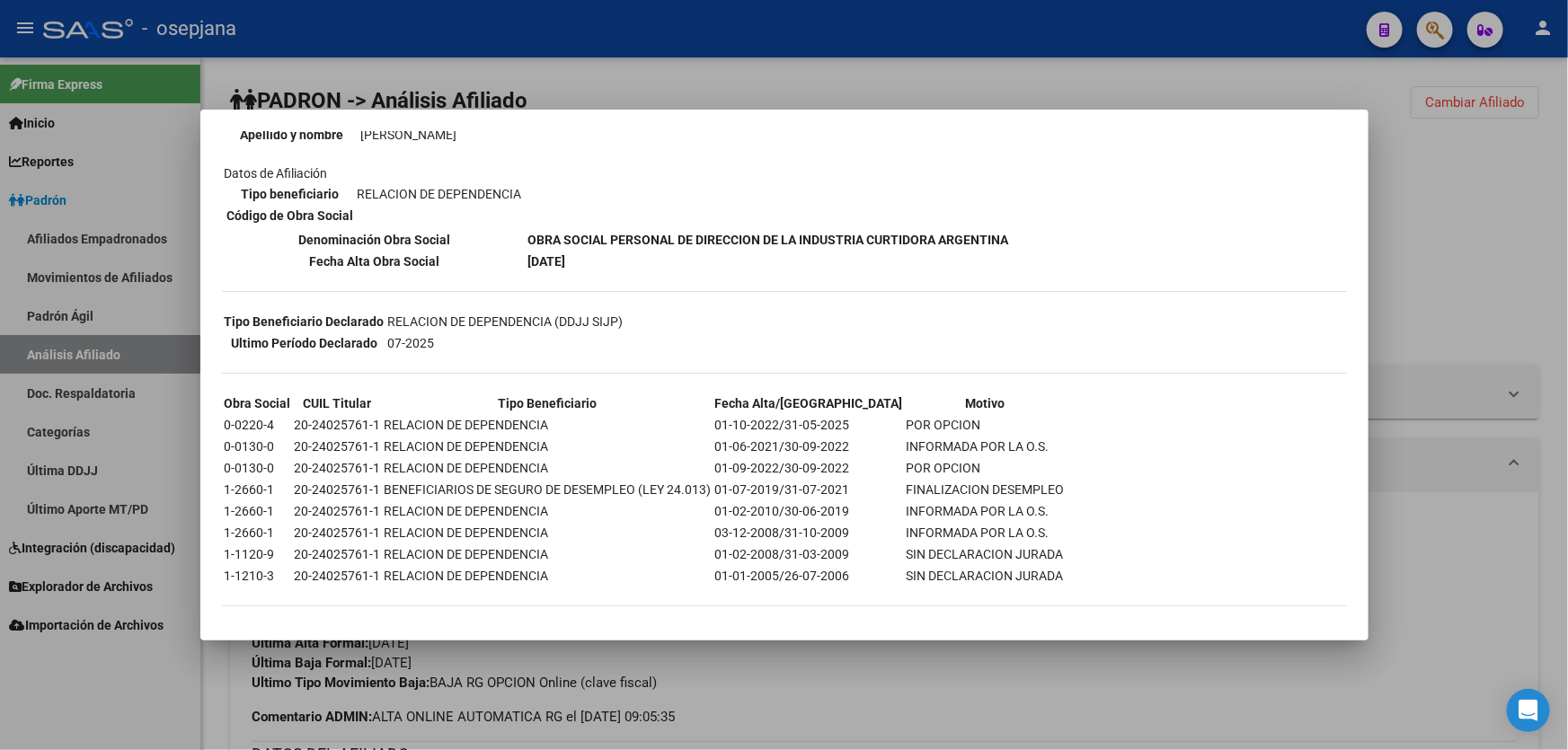
click at [1461, 308] on div at bounding box center [784, 375] width 1568 height 750
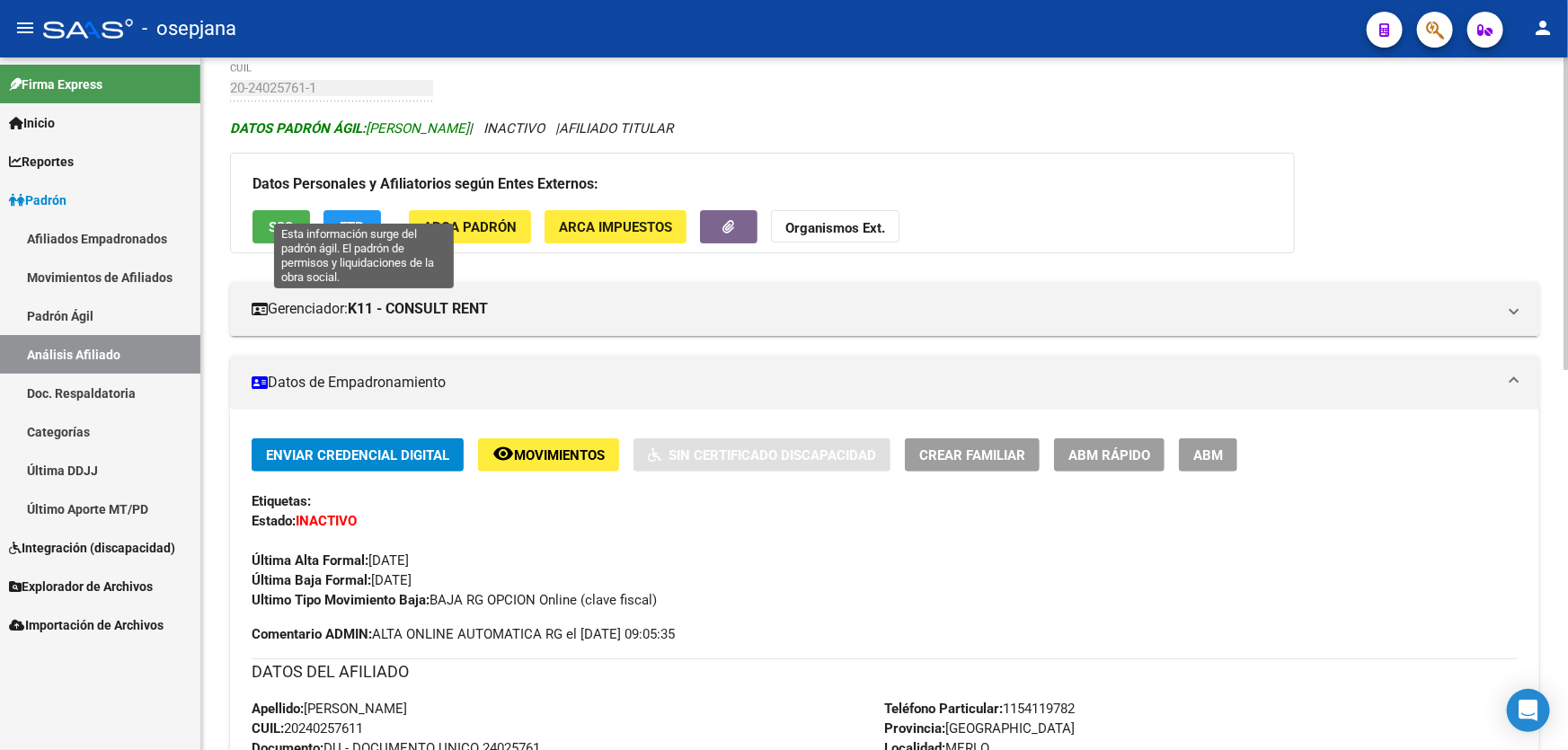
scroll to position [0, 0]
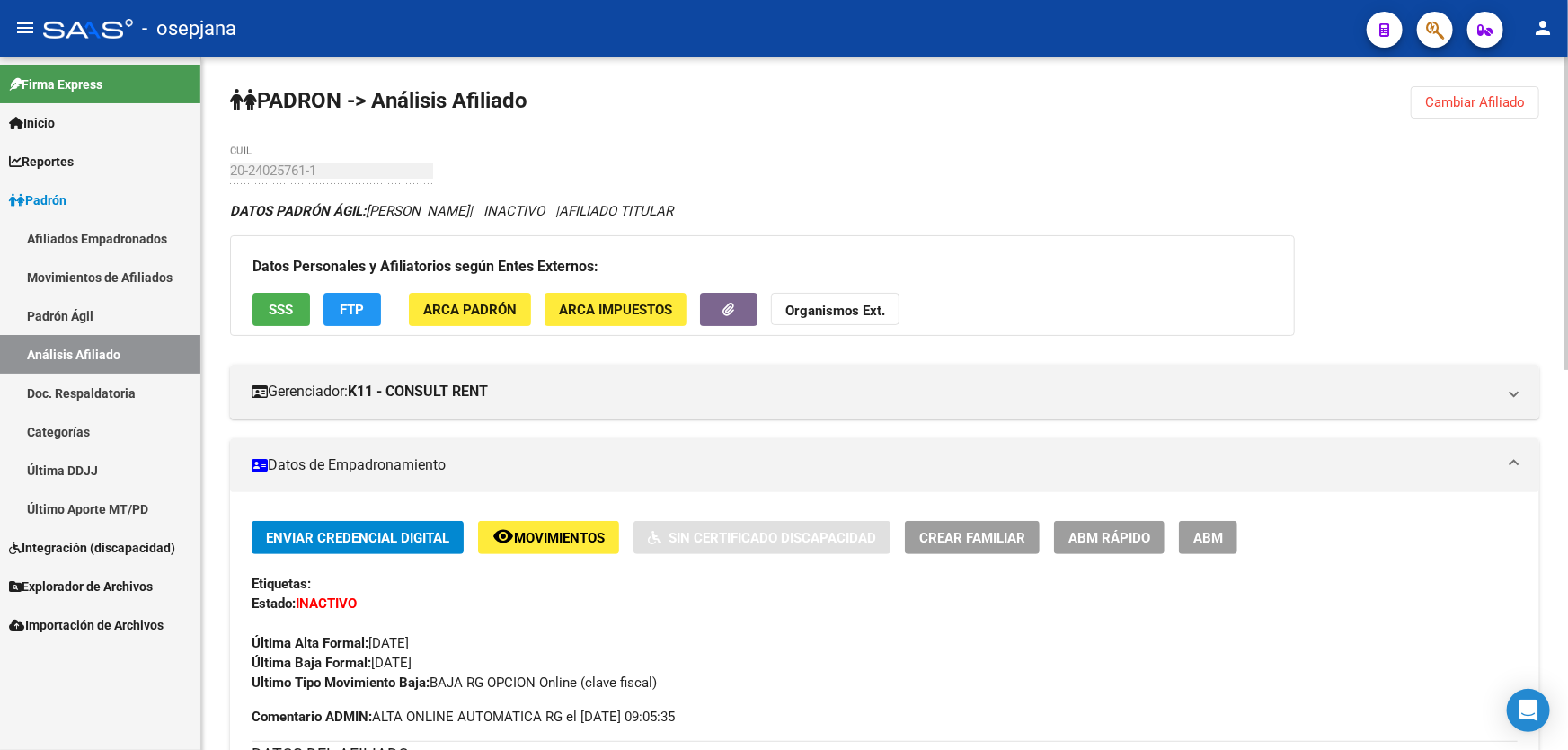
click at [278, 306] on span "SSS" at bounding box center [281, 309] width 24 height 16
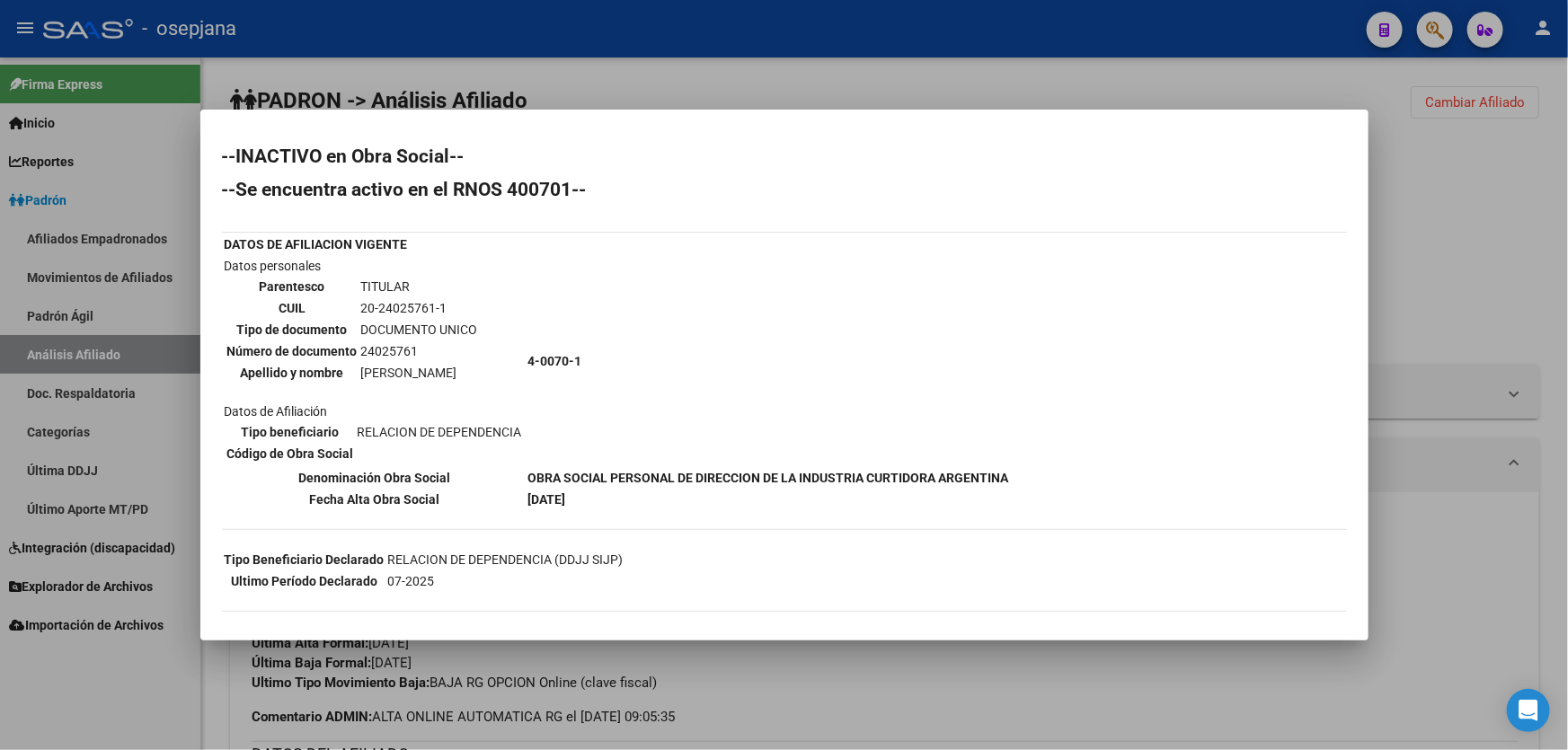
click at [886, 678] on div at bounding box center [784, 375] width 1568 height 750
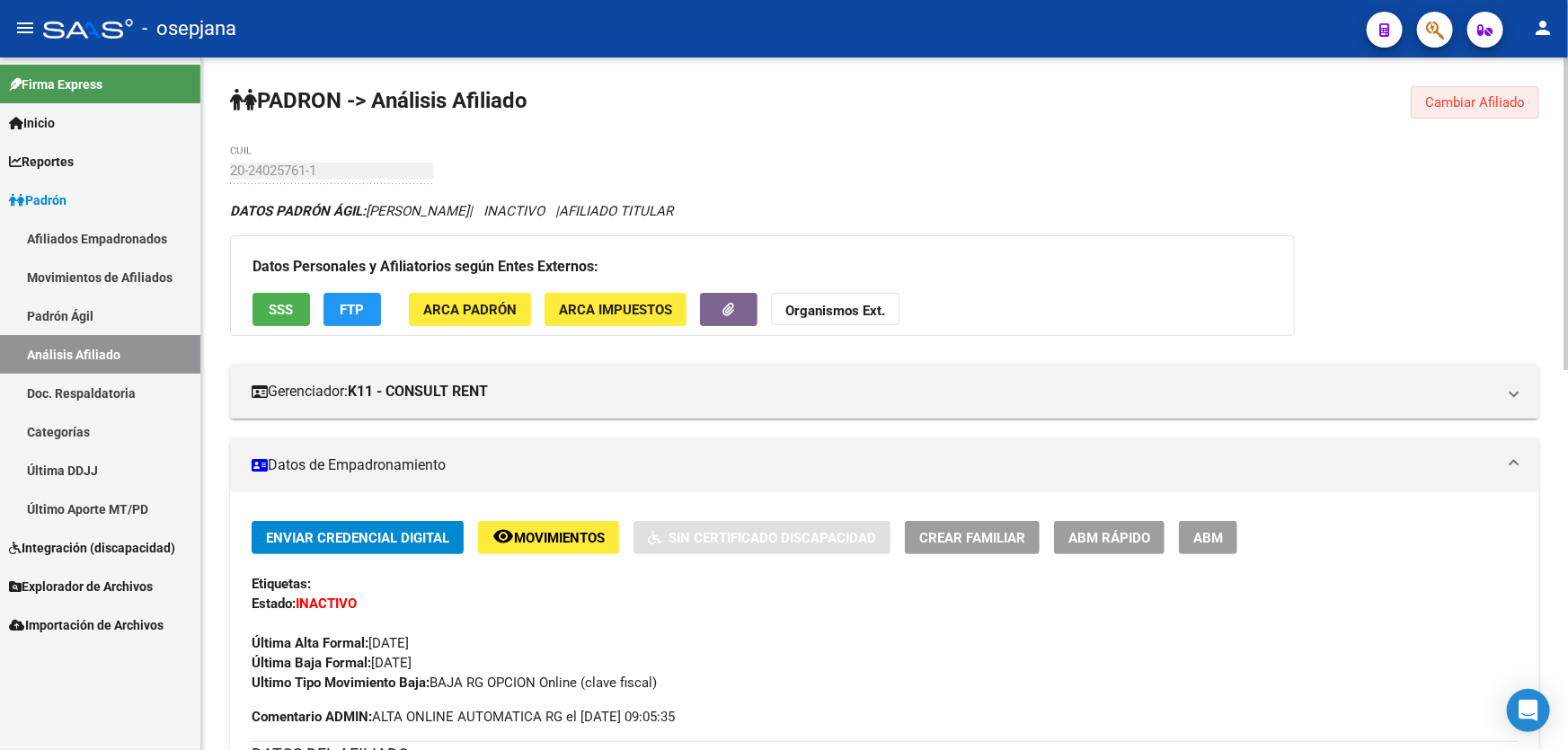
click at [1445, 107] on span "Cambiar Afiliado" at bounding box center [1474, 102] width 100 height 16
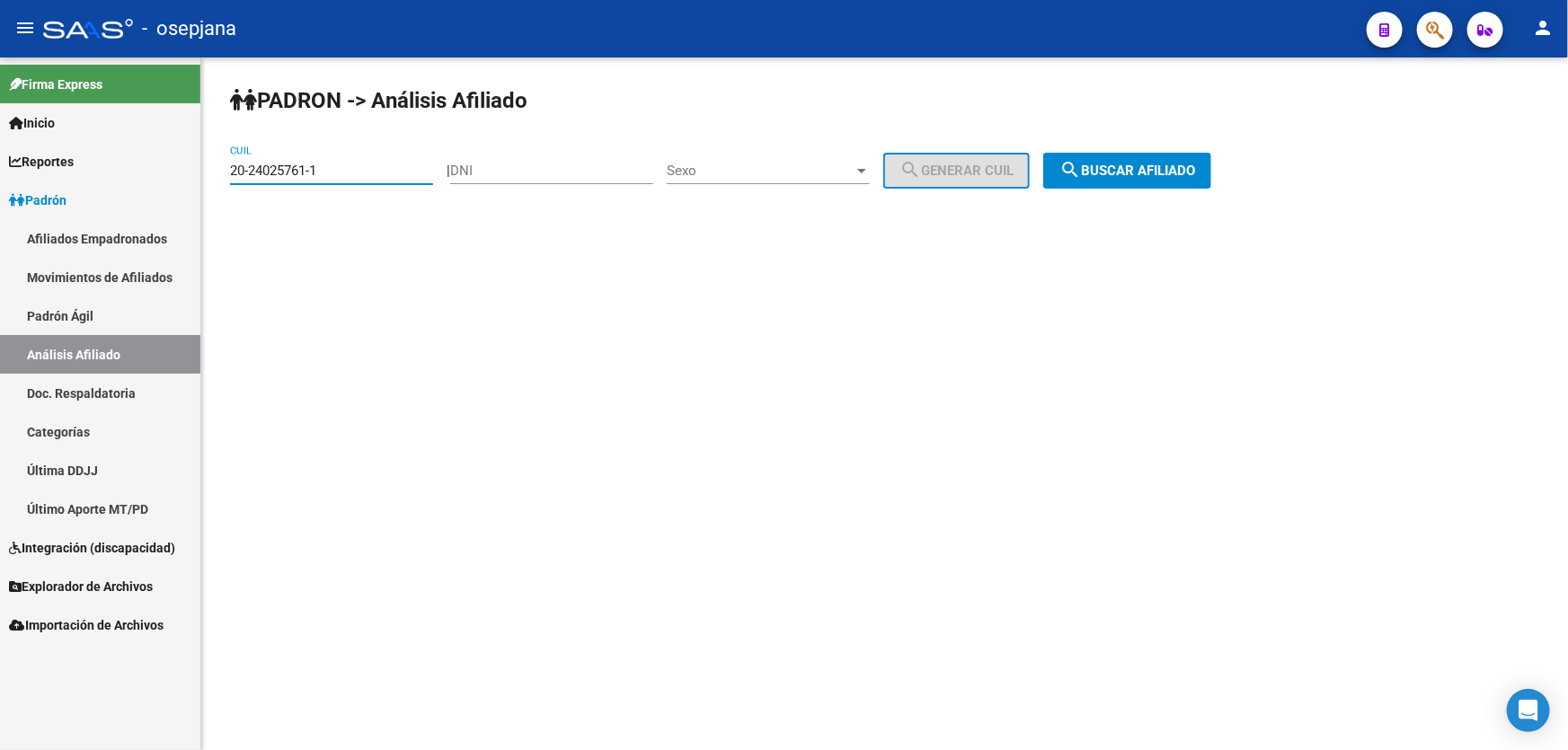
drag, startPoint x: 360, startPoint y: 171, endPoint x: 206, endPoint y: 172, distance: 154.0
click at [206, 172] on div "PADRON -> Análisis Afiliado 20-24025761-1 CUIL | DNI Sexo Sexo search Generar C…" at bounding box center [885, 151] width 1367 height 188
paste input "5193940-4"
click at [1178, 167] on span "search Buscar afiliado" at bounding box center [1127, 170] width 135 height 16
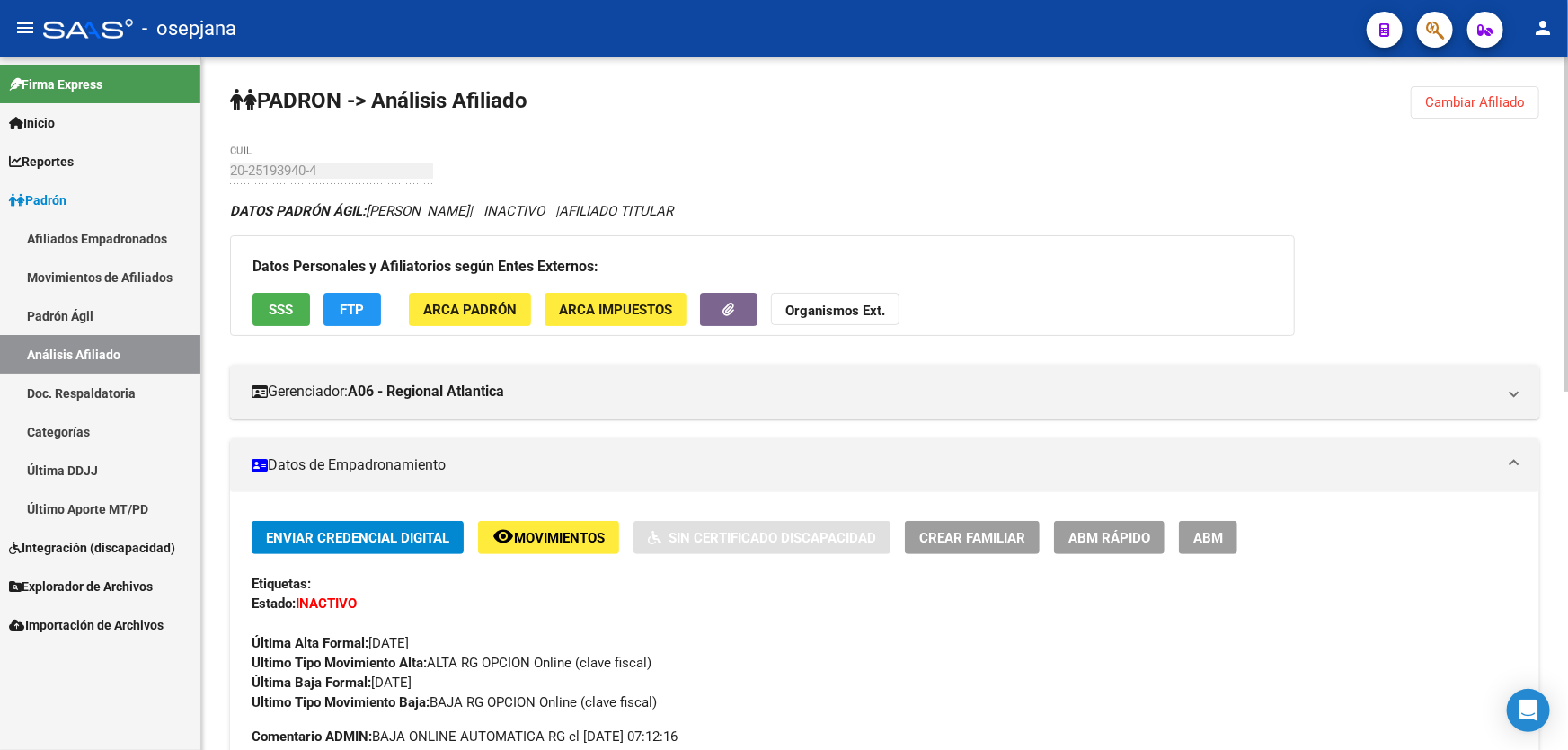
click at [1465, 97] on span "Cambiar Afiliado" at bounding box center [1474, 102] width 100 height 16
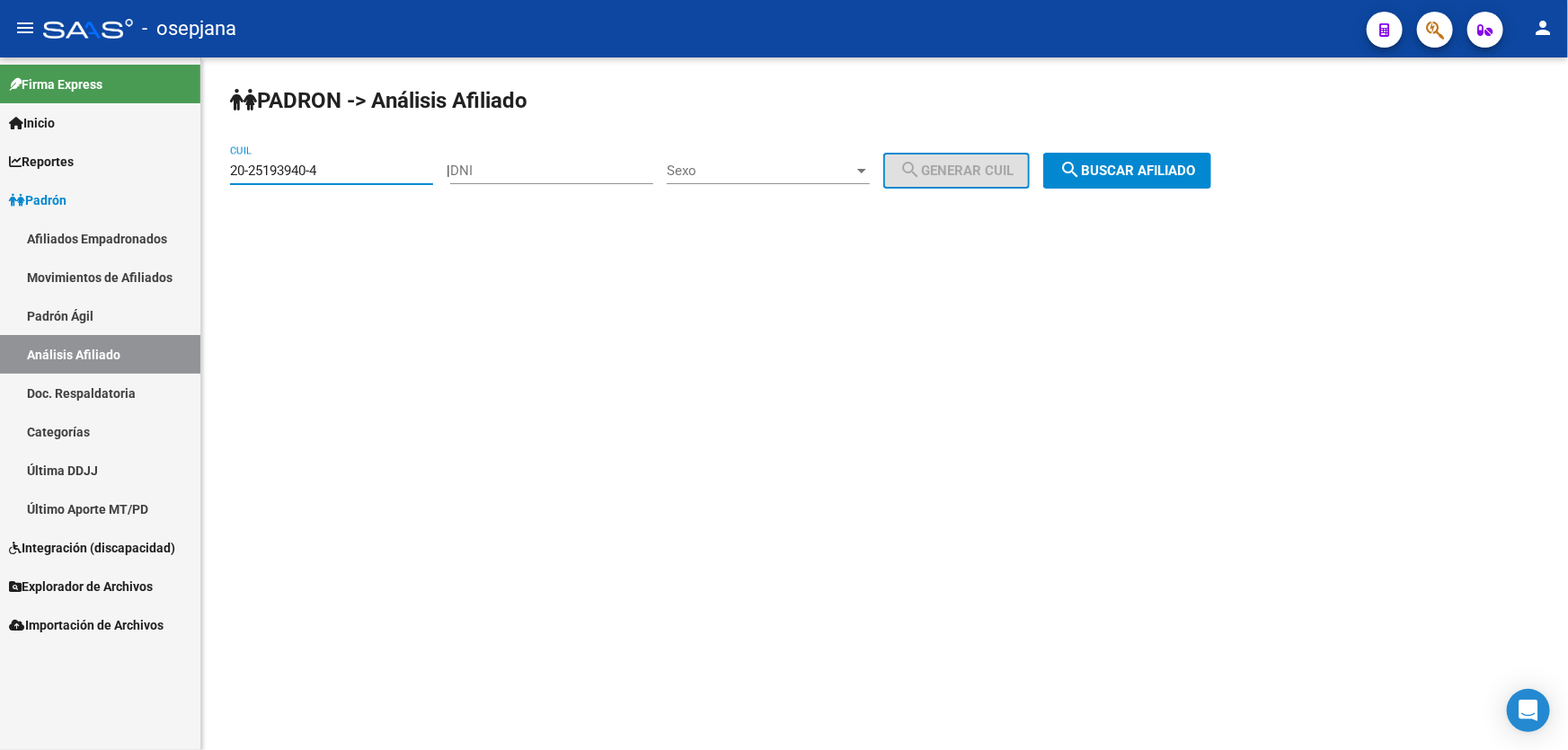
drag, startPoint x: 392, startPoint y: 176, endPoint x: 202, endPoint y: 175, distance: 190.0
click at [202, 175] on div "PADRON -> Análisis Afiliado 20-25193940-4 CUIL | DNI Sexo Sexo search Generar C…" at bounding box center [885, 151] width 1367 height 188
paste input "30569278-7"
click at [1184, 168] on span "search Buscar afiliado" at bounding box center [1127, 170] width 135 height 16
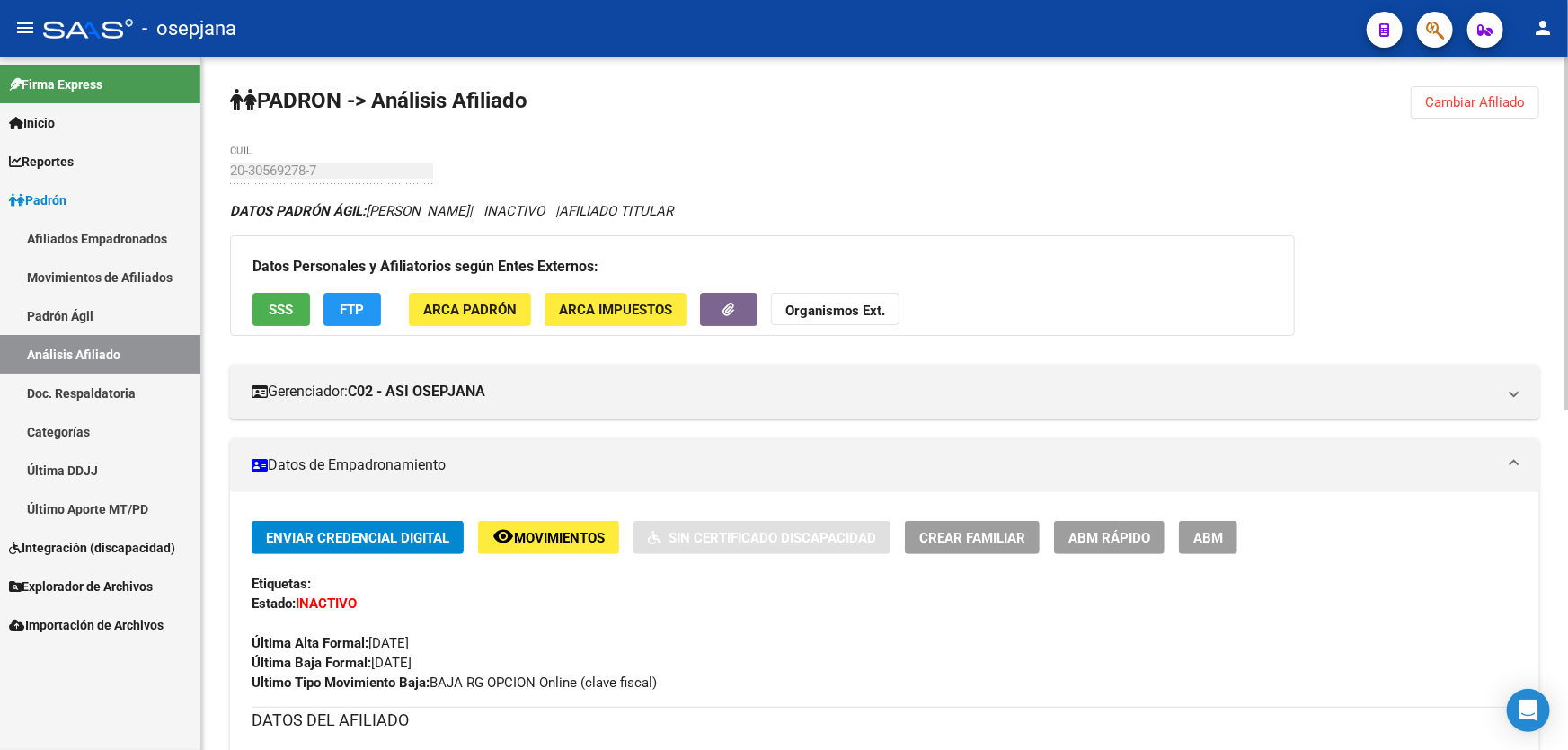
click at [1469, 108] on span "Cambiar Afiliado" at bounding box center [1474, 102] width 100 height 16
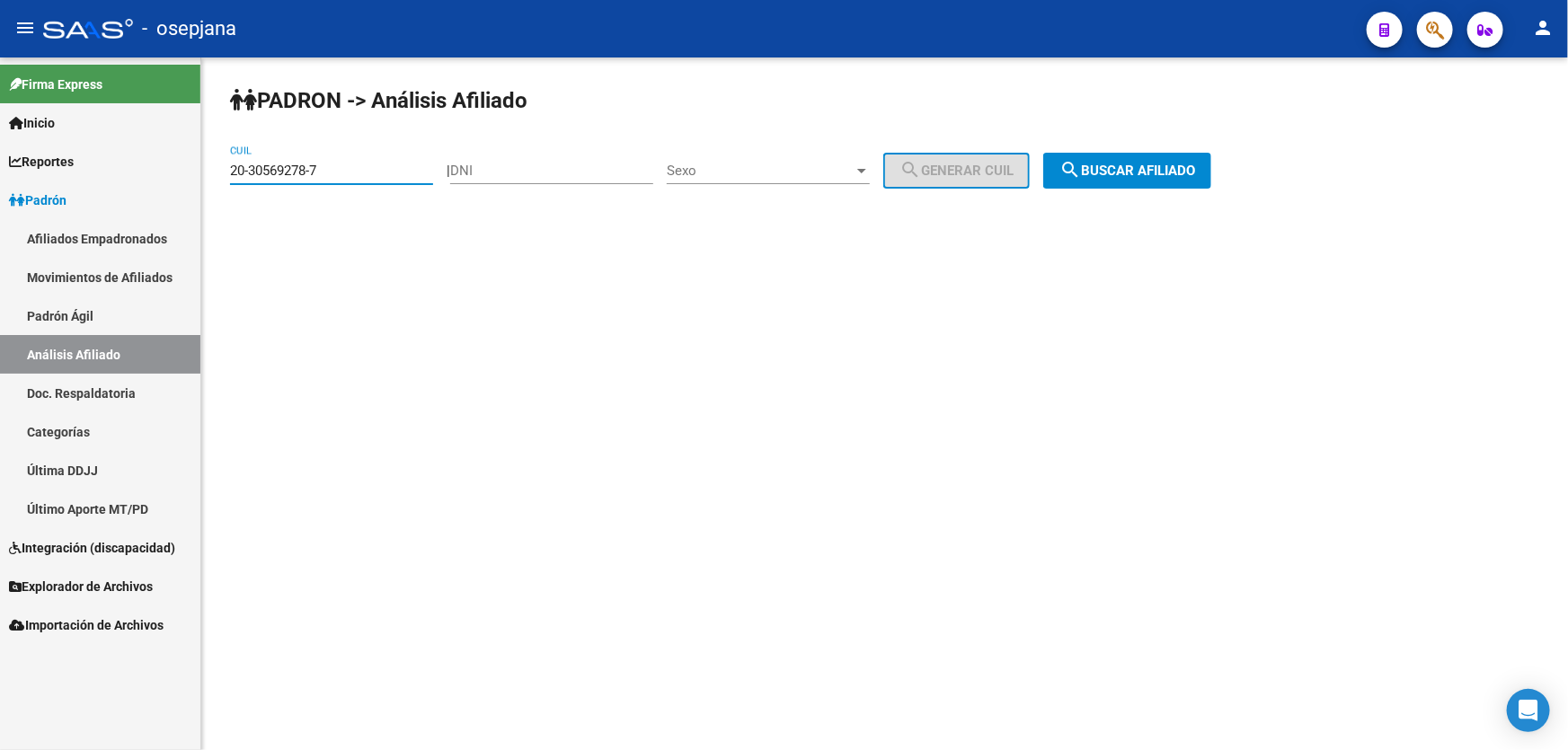
drag, startPoint x: 339, startPoint y: 168, endPoint x: 221, endPoint y: 167, distance: 118.0
click at [221, 167] on div "PADRON -> Análisis Afiliado 20-30569278-7 CUIL | DNI Sexo Sexo search Generar C…" at bounding box center [885, 151] width 1367 height 188
paste input "46630608-9"
click at [1159, 162] on span "search Buscar afiliado" at bounding box center [1127, 170] width 135 height 16
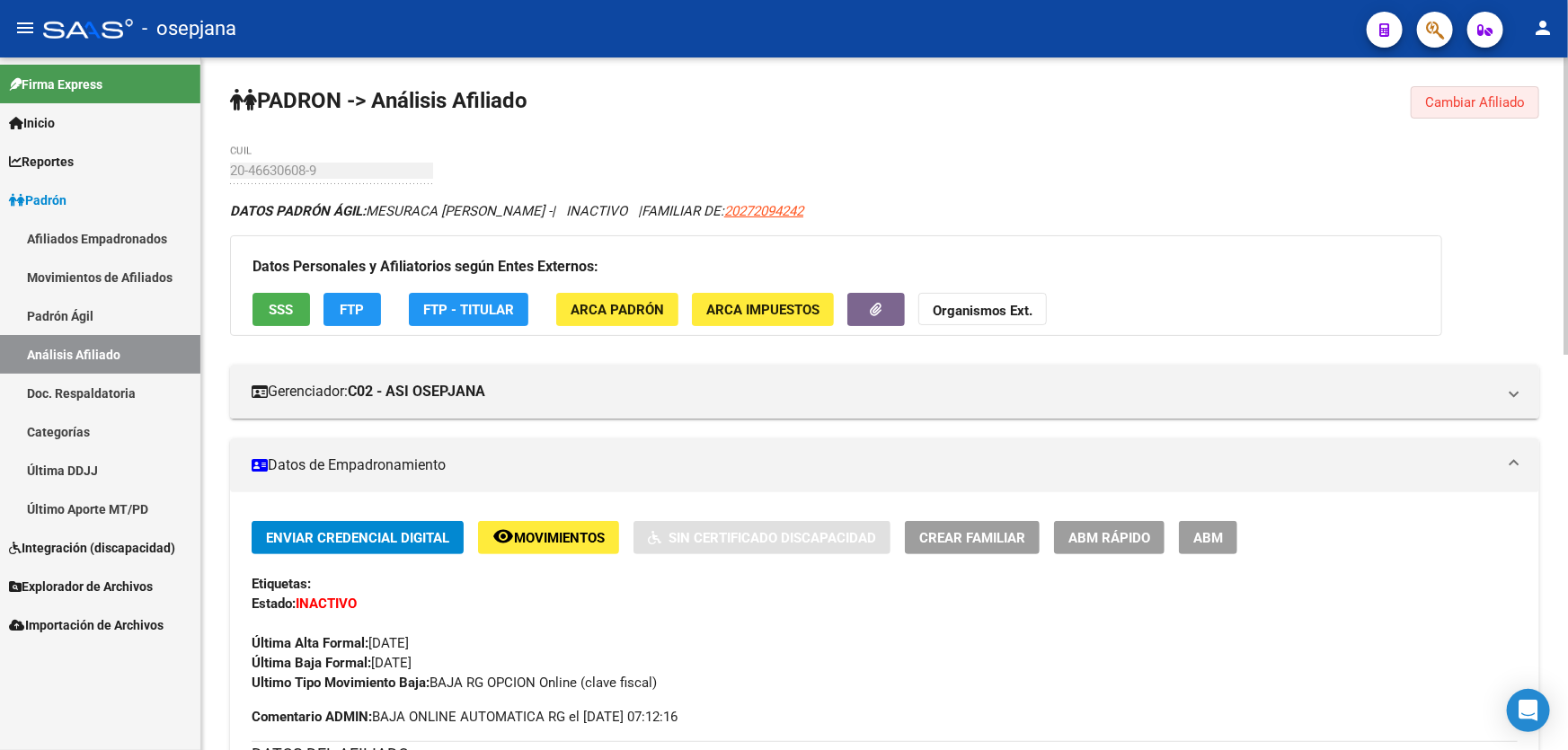
click at [1451, 96] on span "Cambiar Afiliado" at bounding box center [1474, 102] width 100 height 16
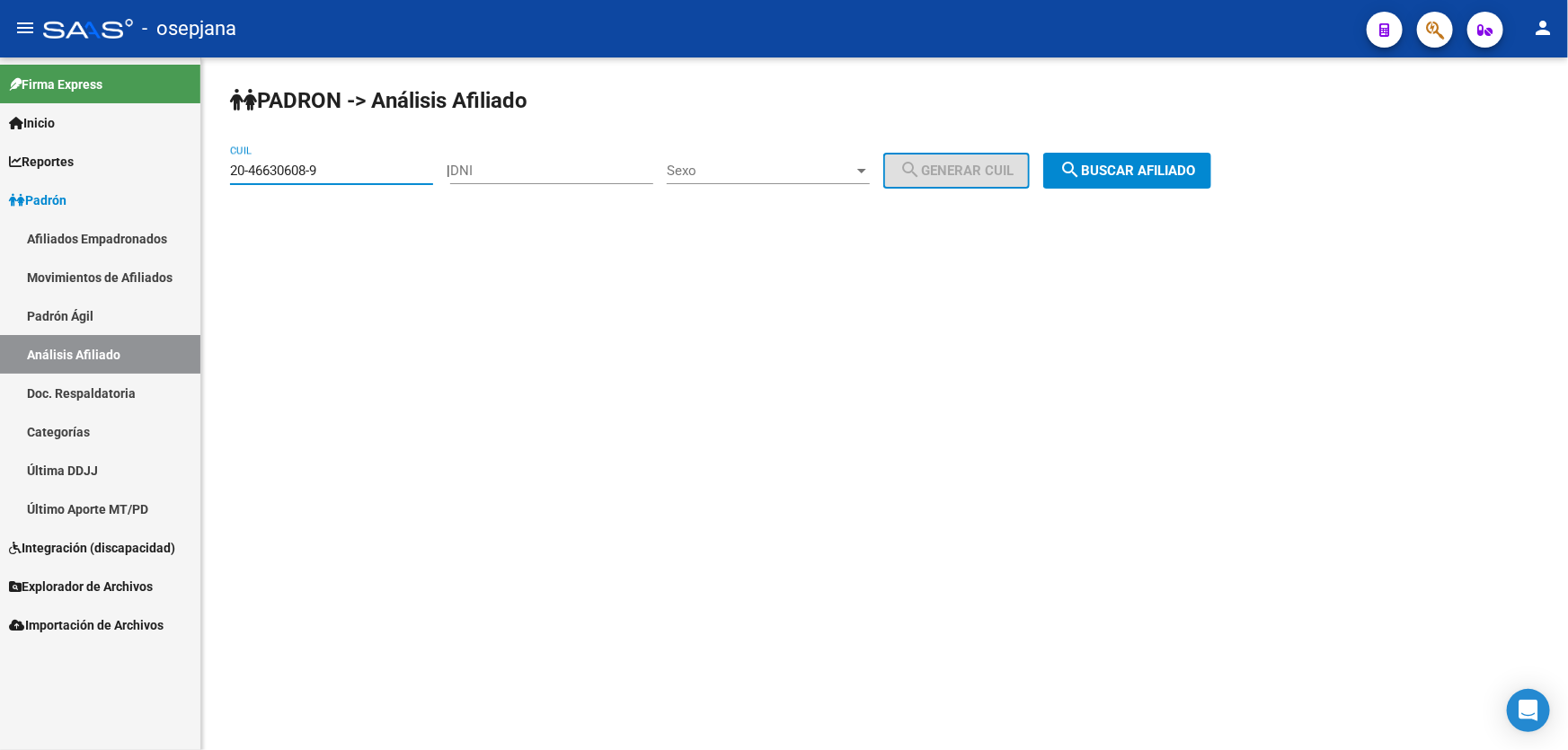
drag, startPoint x: 386, startPoint y: 169, endPoint x: 218, endPoint y: 170, distance: 168.0
click at [218, 170] on div "PADRON -> Análisis Afiliado 20-46630608-9 CUIL | DNI Sexo Sexo search Generar C…" at bounding box center [885, 151] width 1367 height 188
paste input "34210782-7"
click at [1141, 162] on span "search Buscar afiliado" at bounding box center [1127, 170] width 135 height 16
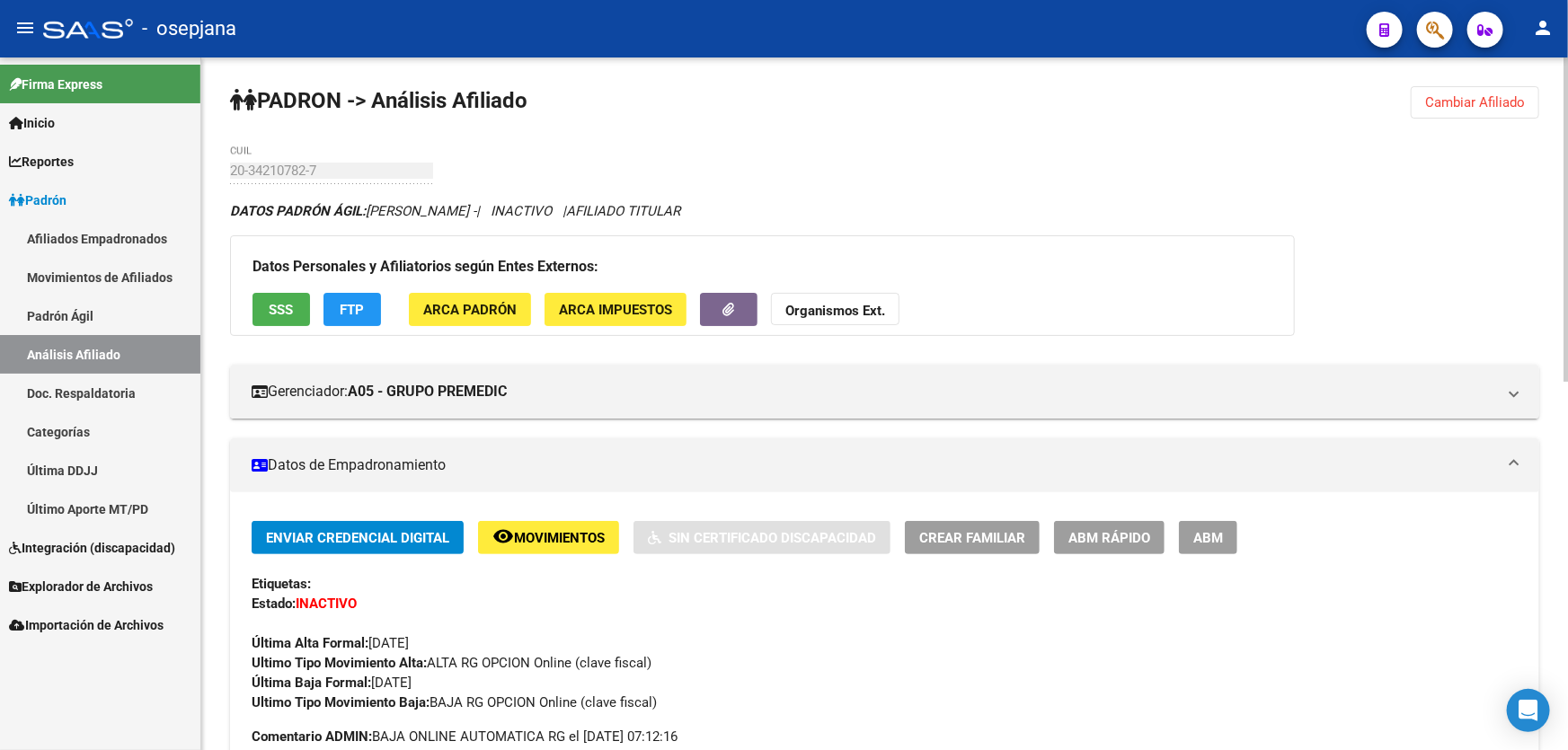
click at [1450, 98] on span "Cambiar Afiliado" at bounding box center [1474, 102] width 100 height 16
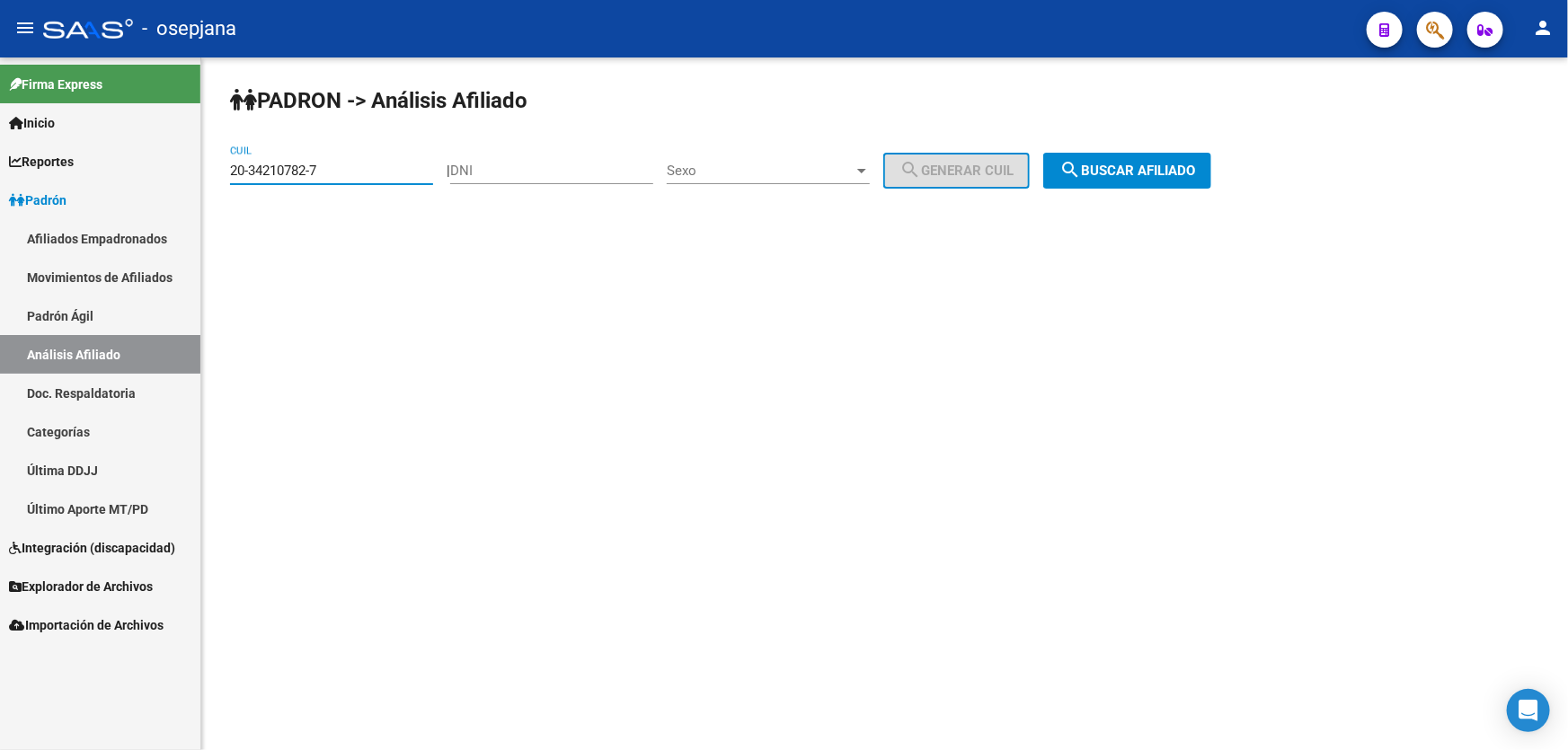
drag, startPoint x: 350, startPoint y: 164, endPoint x: 199, endPoint y: 164, distance: 151.0
click at [199, 164] on mat-sidenav-container "Firma Express Inicio Calendario SSS Instructivos Contacto OS Reportes Padrón Tr…" at bounding box center [784, 403] width 1568 height 693
paste input "46946231-6"
type input "20-46946231-6"
click at [1234, 144] on div "PADRON -> Análisis Afiliado 20-46946231-6 CUIL | DNI Sexo Sexo search Generar C…" at bounding box center [885, 151] width 1367 height 188
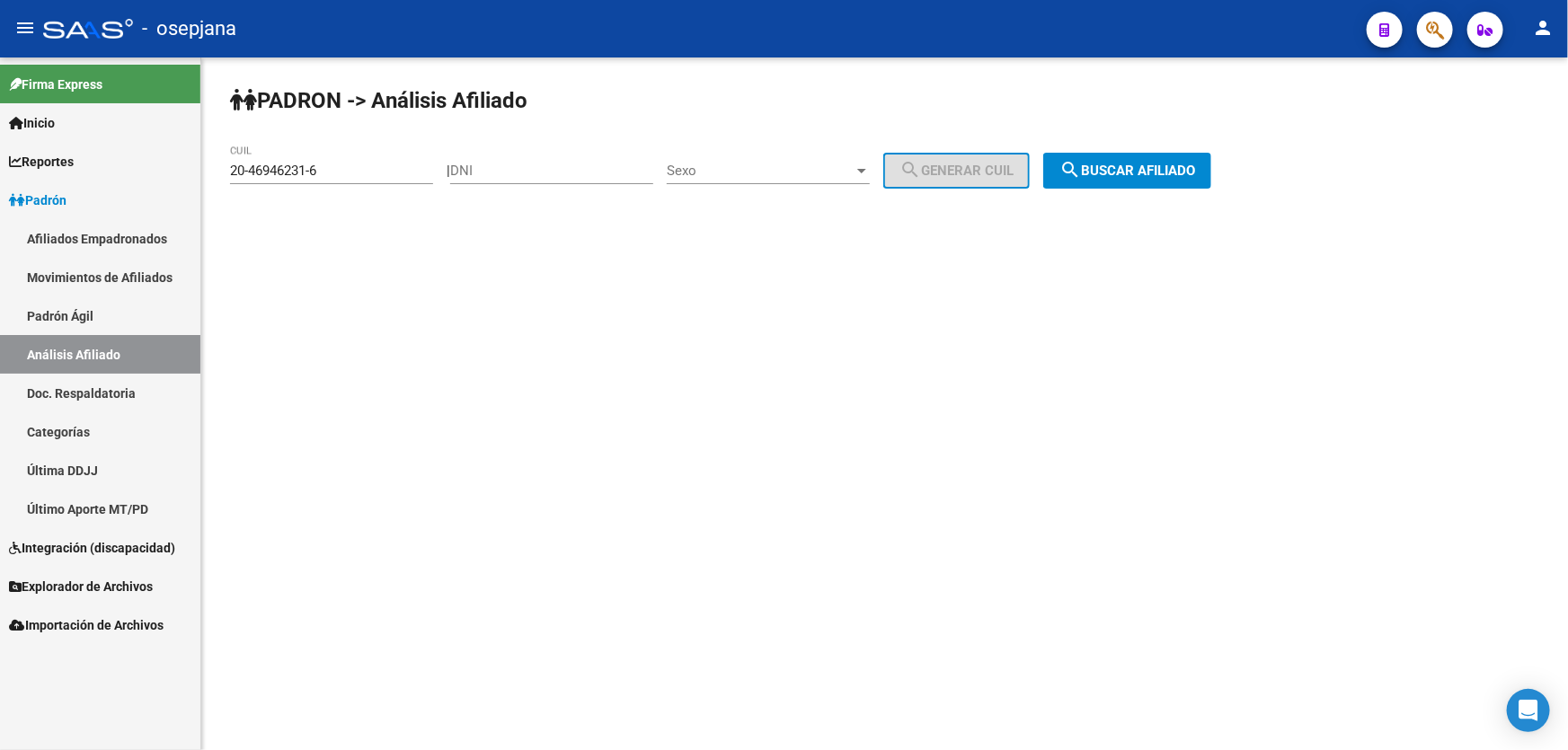
click at [1159, 177] on span "search Buscar afiliado" at bounding box center [1127, 170] width 135 height 16
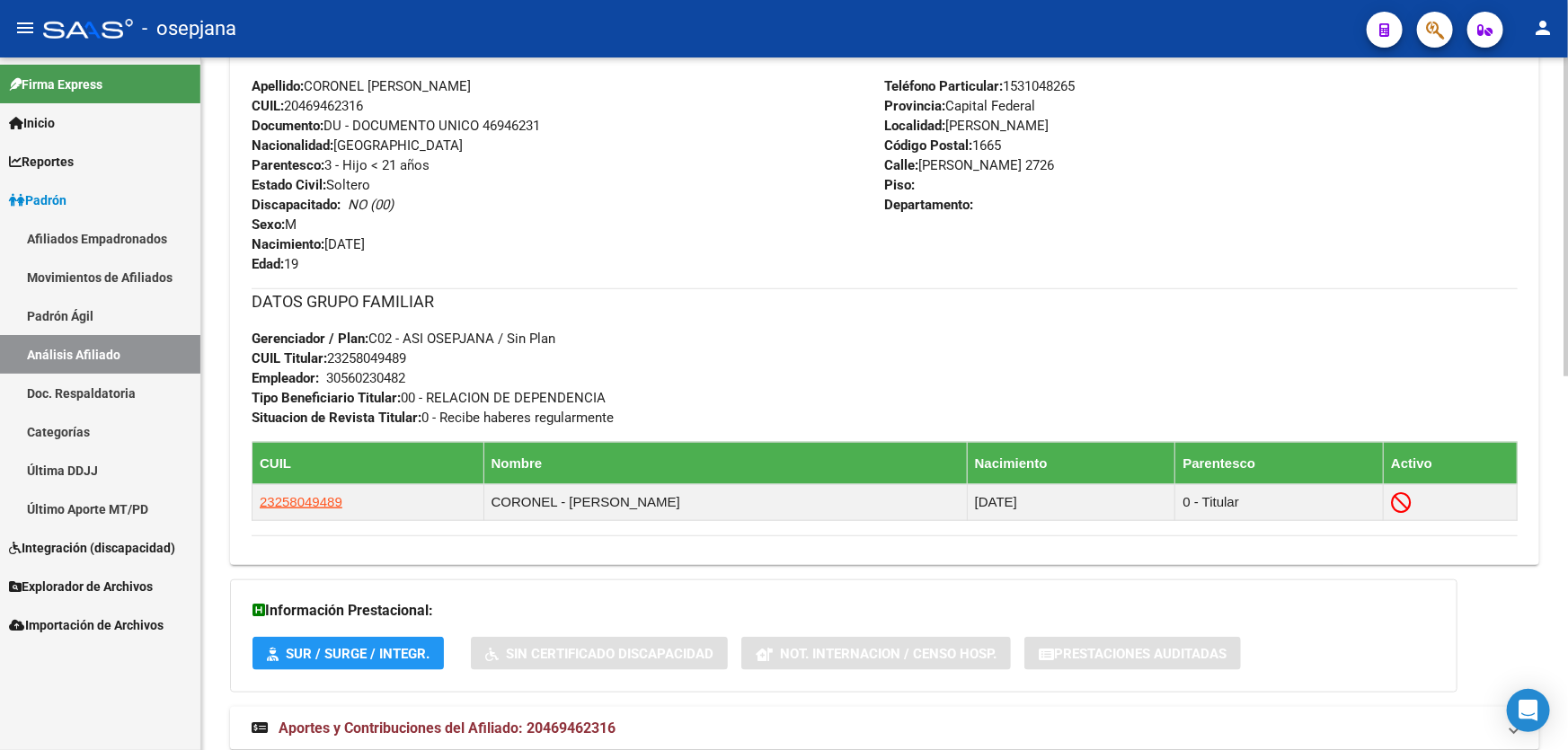
scroll to position [728, 0]
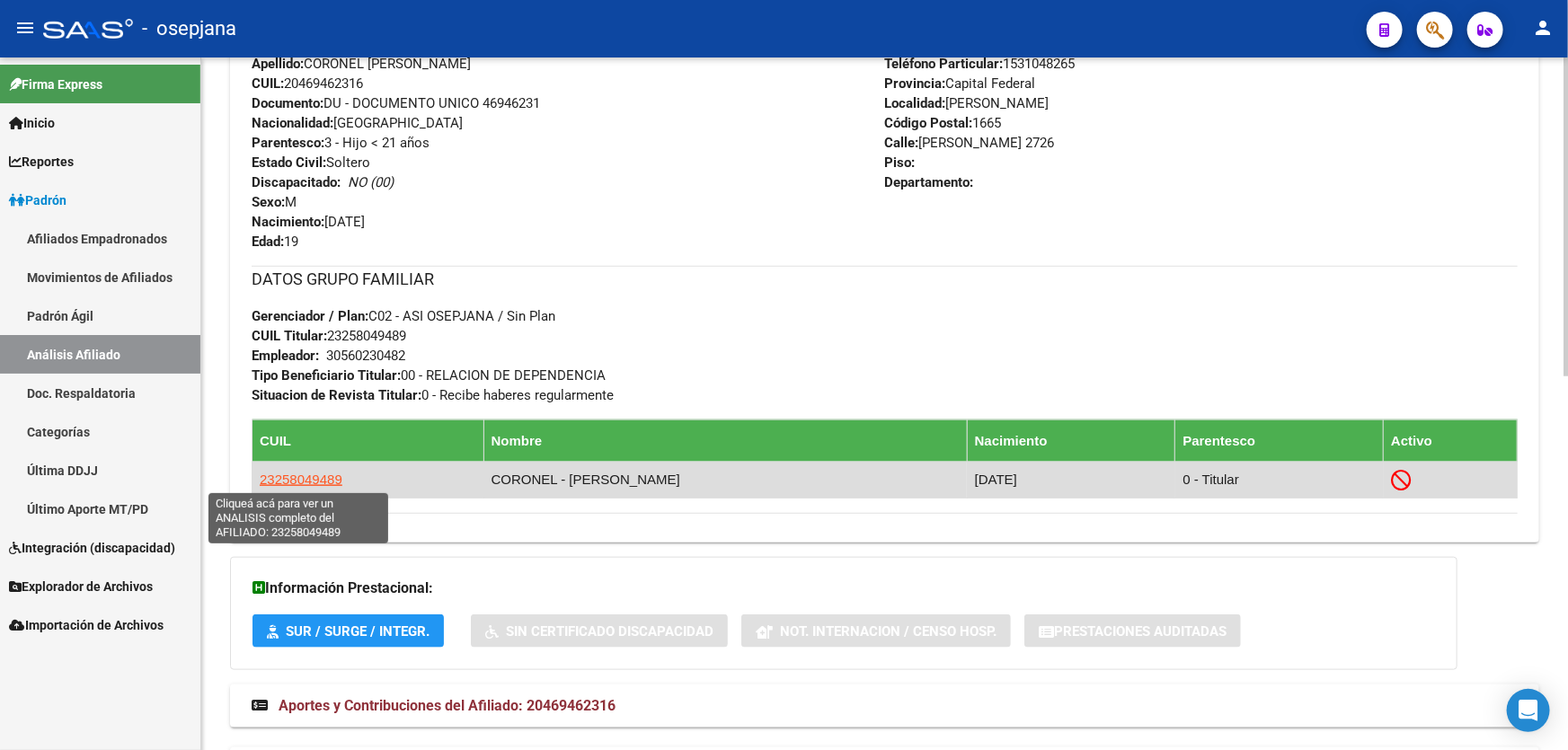
click at [328, 476] on span "23258049489" at bounding box center [302, 479] width 83 height 15
type textarea "23258049489"
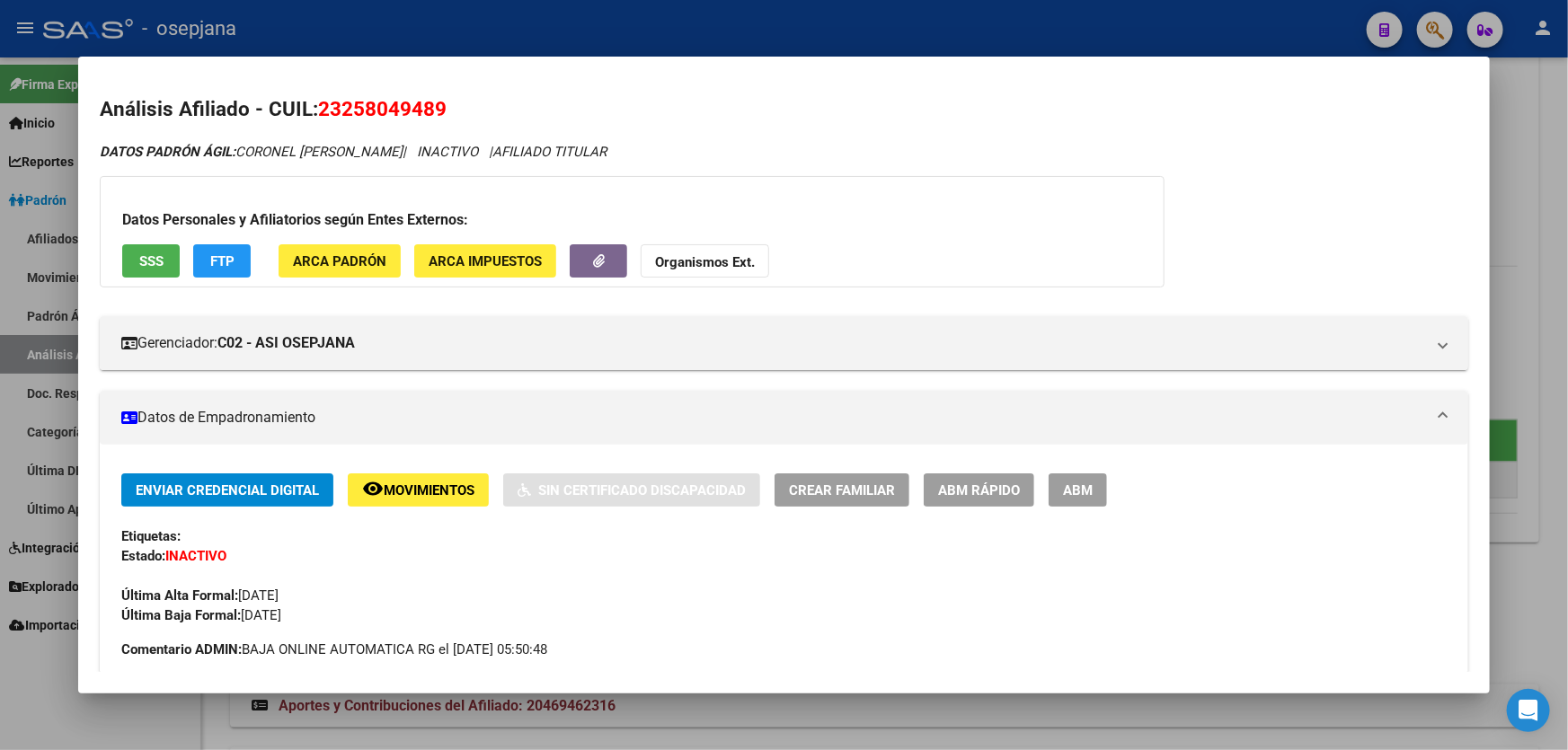
click at [150, 248] on button "SSS" at bounding box center [150, 261] width 57 height 33
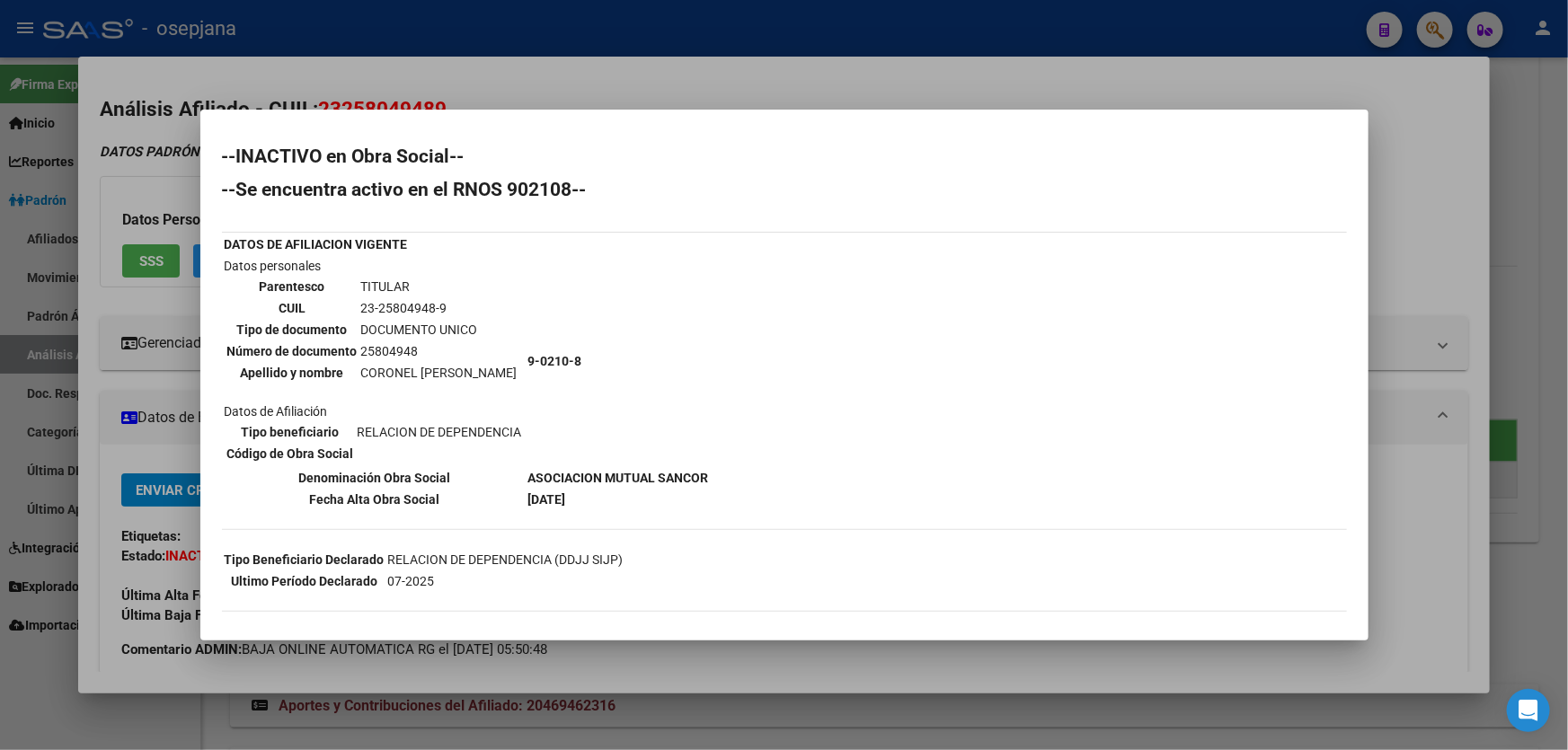
click at [793, 72] on div at bounding box center [784, 375] width 1568 height 750
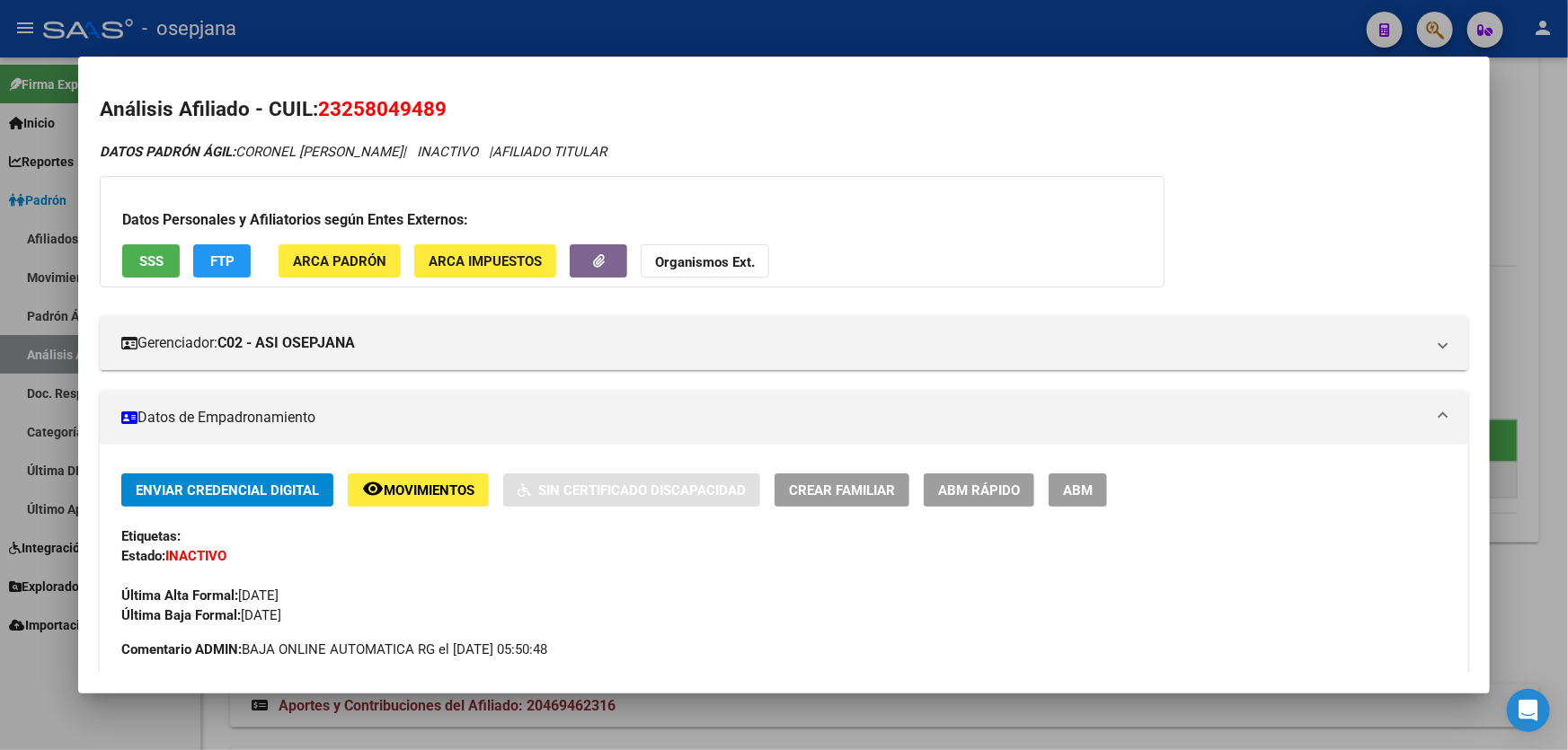
click at [826, 38] on div at bounding box center [784, 375] width 1568 height 750
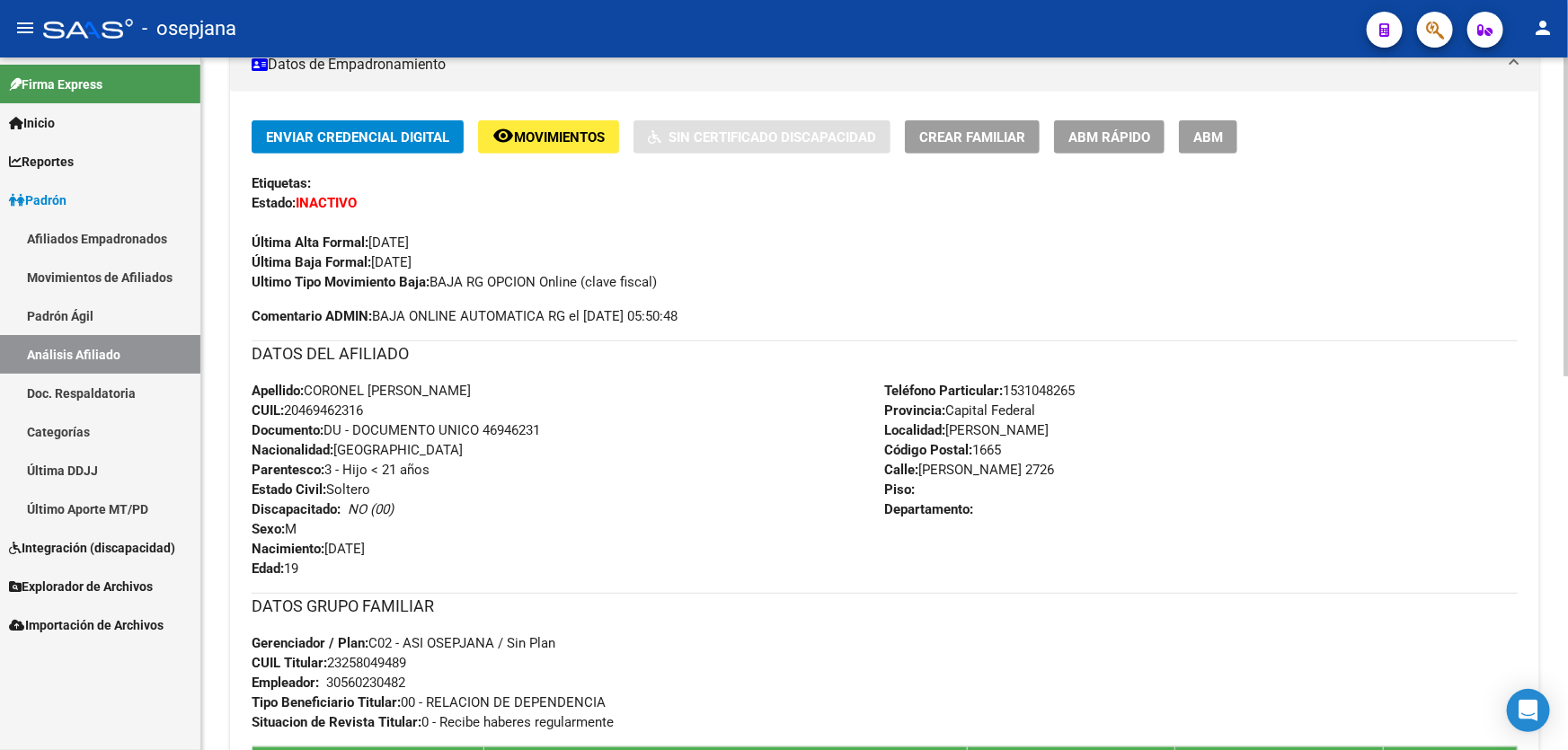
scroll to position [0, 0]
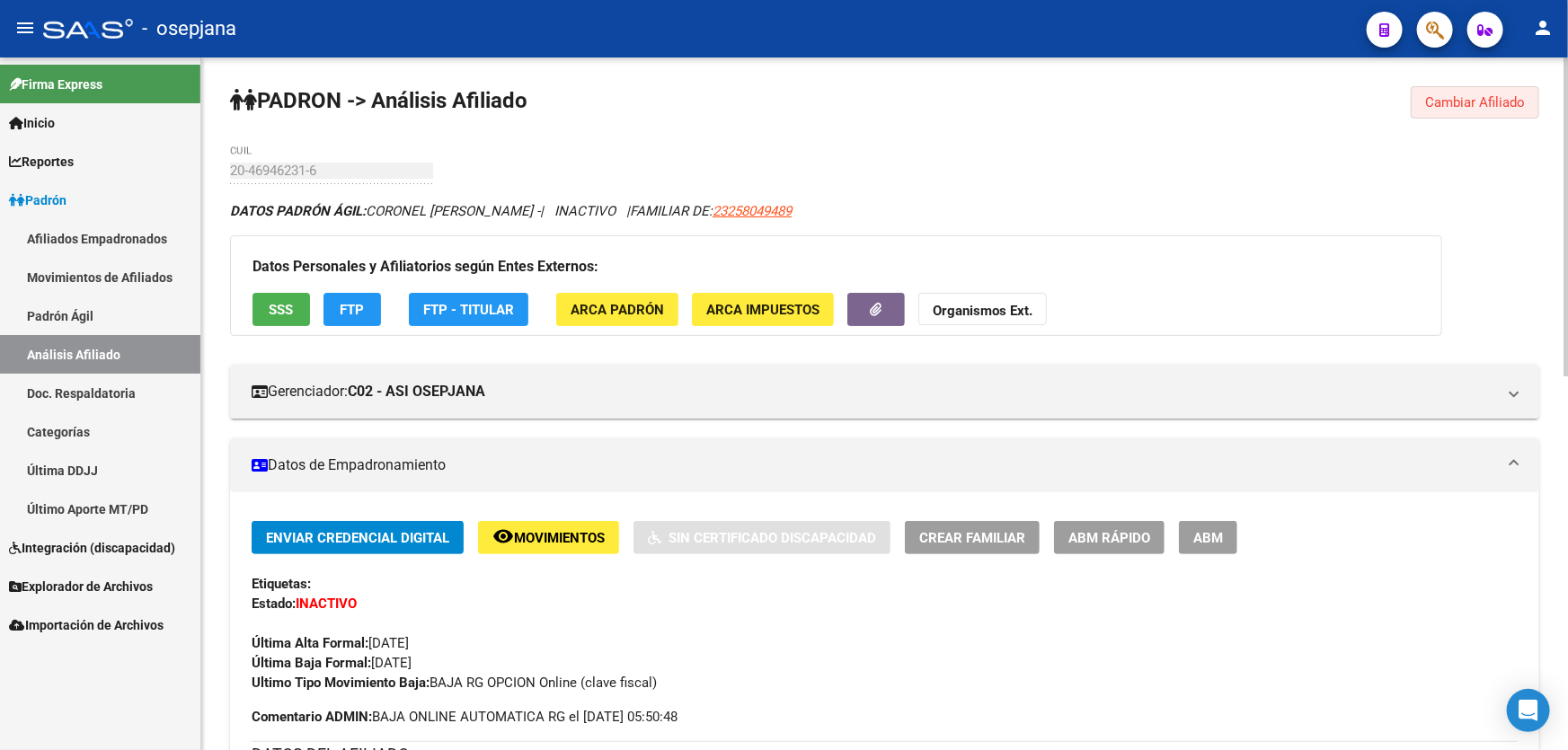
click at [1495, 98] on span "Cambiar Afiliado" at bounding box center [1474, 102] width 100 height 16
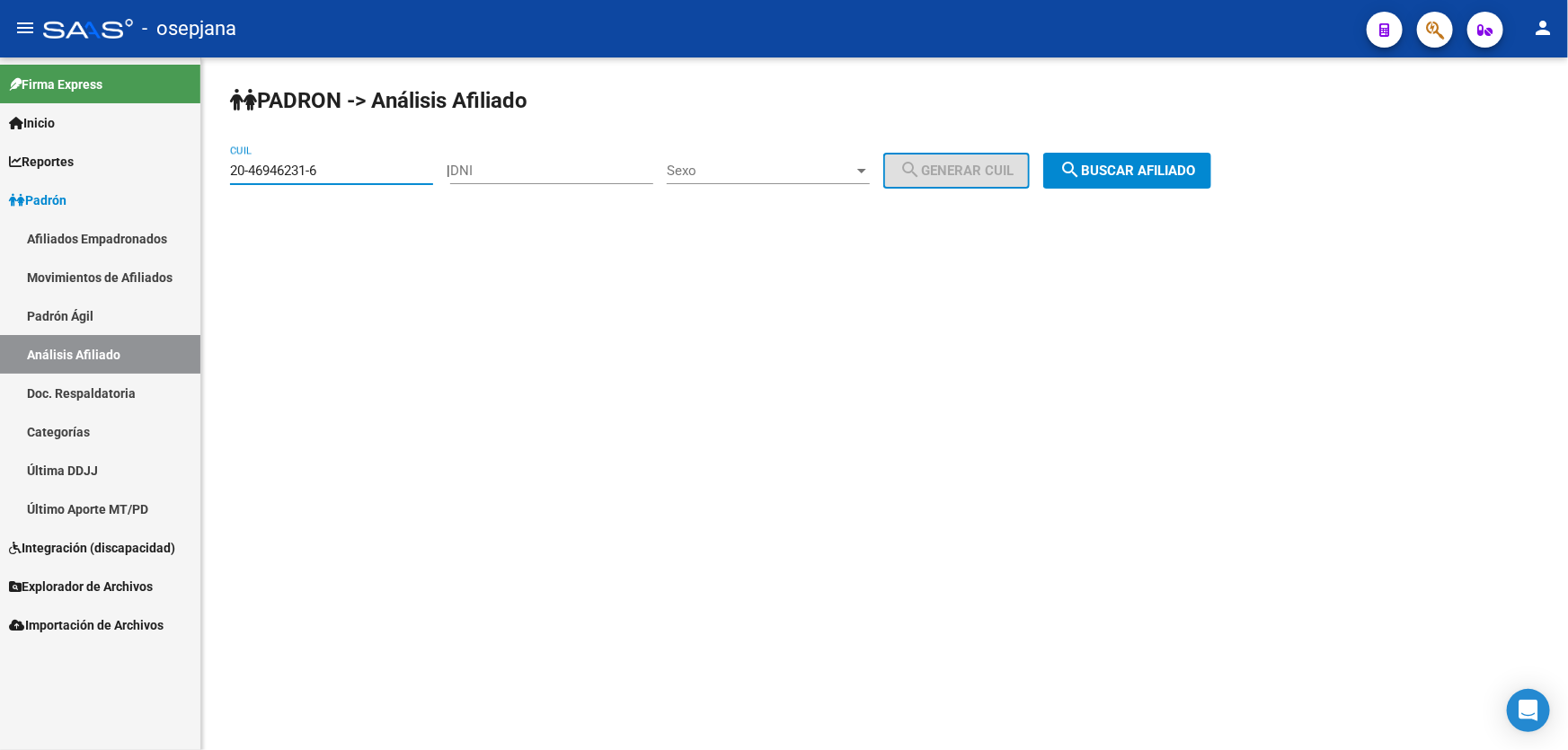
drag, startPoint x: 381, startPoint y: 173, endPoint x: 146, endPoint y: 183, distance: 235.2
click at [146, 183] on mat-sidenav-container "Firma Express Inicio Calendario SSS Instructivos Contacto OS Reportes Padrón Tr…" at bounding box center [784, 403] width 1568 height 693
paste input "4096886-5"
type input "20-44096886-5"
click at [1216, 208] on div "PADRON -> Análisis Afiliado 20-44096886-5 CUIL | DNI Sexo Sexo search Generar C…" at bounding box center [885, 151] width 1367 height 188
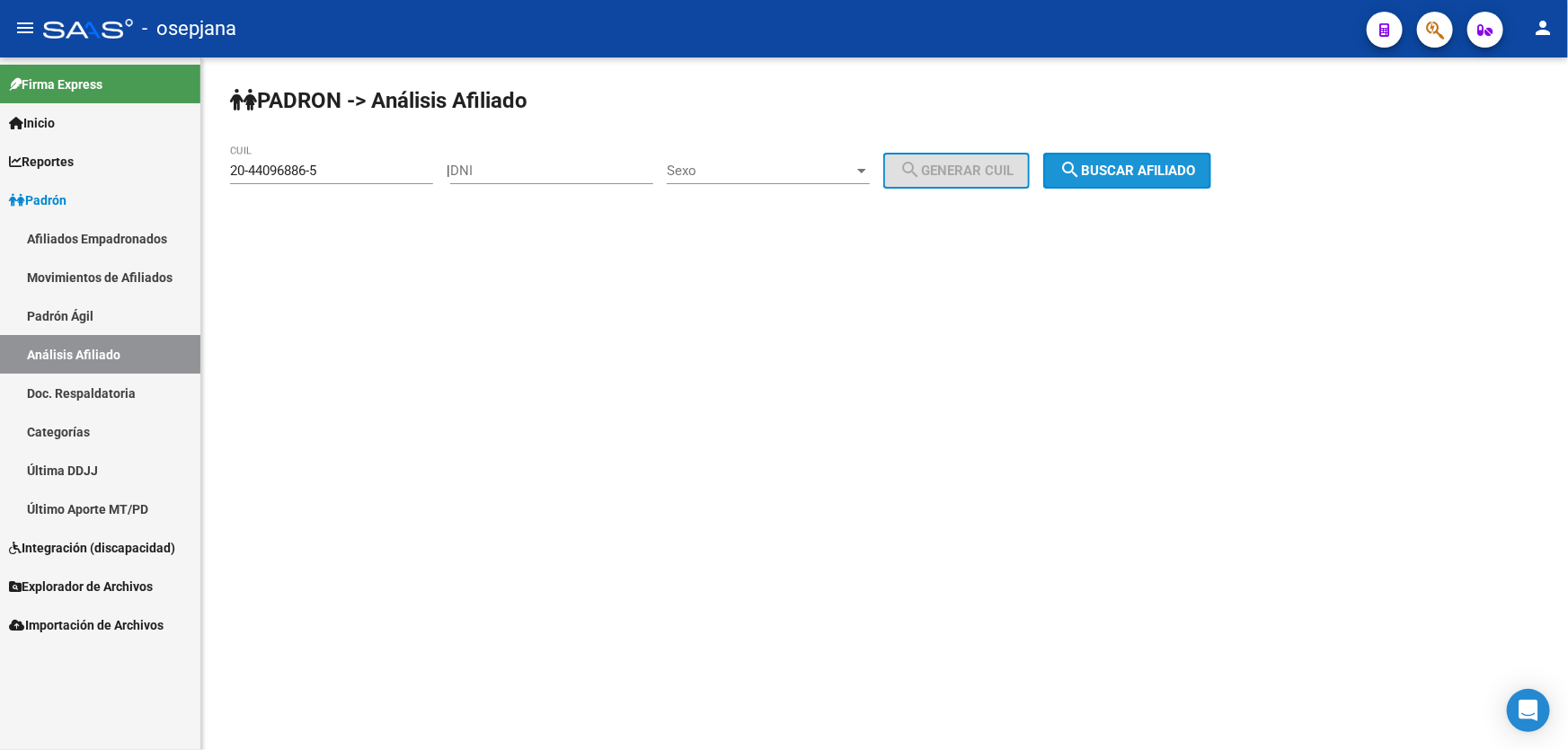
click at [1204, 179] on button "search Buscar afiliado" at bounding box center [1127, 170] width 168 height 36
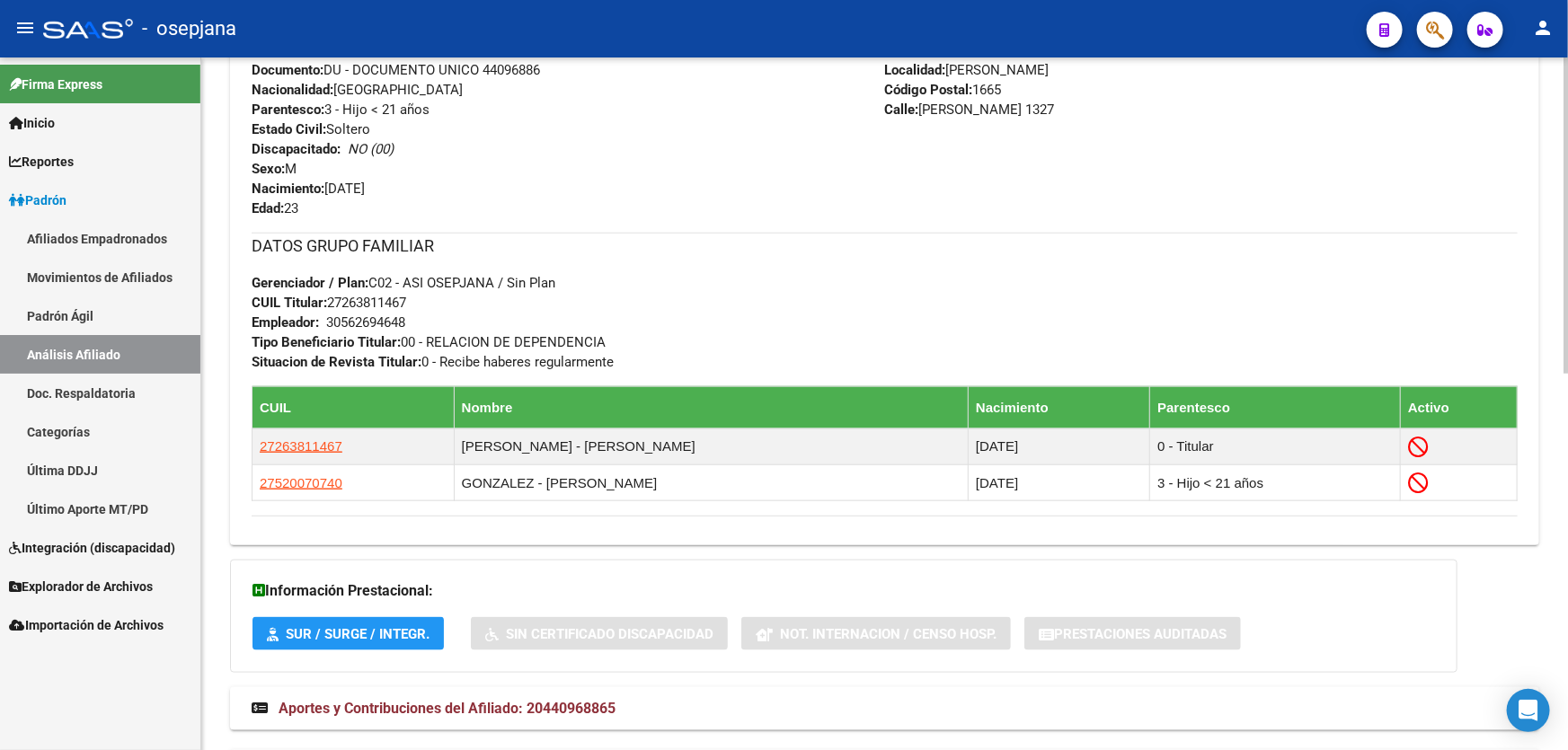
scroll to position [817, 0]
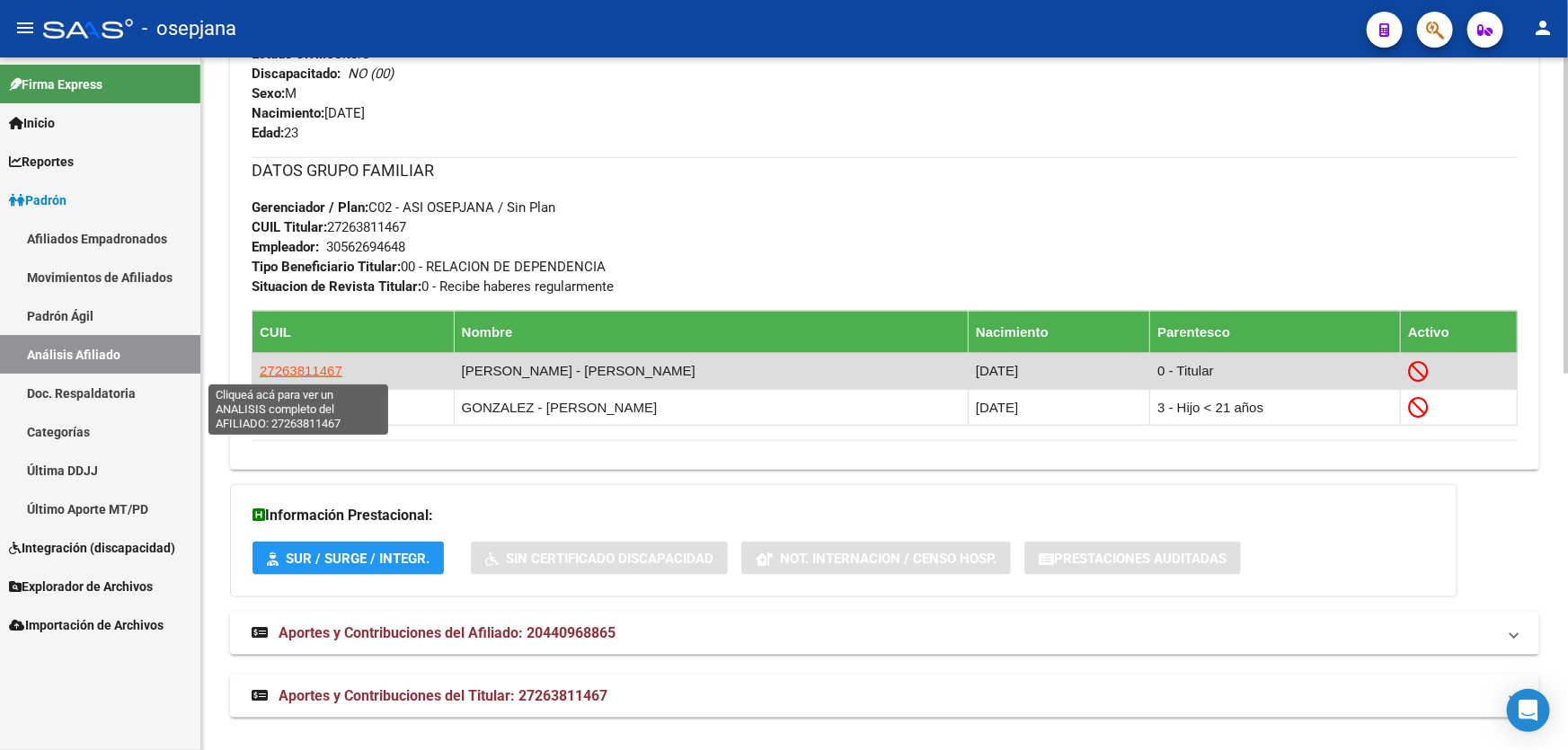
click at [312, 370] on span "27263811467" at bounding box center [302, 371] width 83 height 15
type textarea "27263811467"
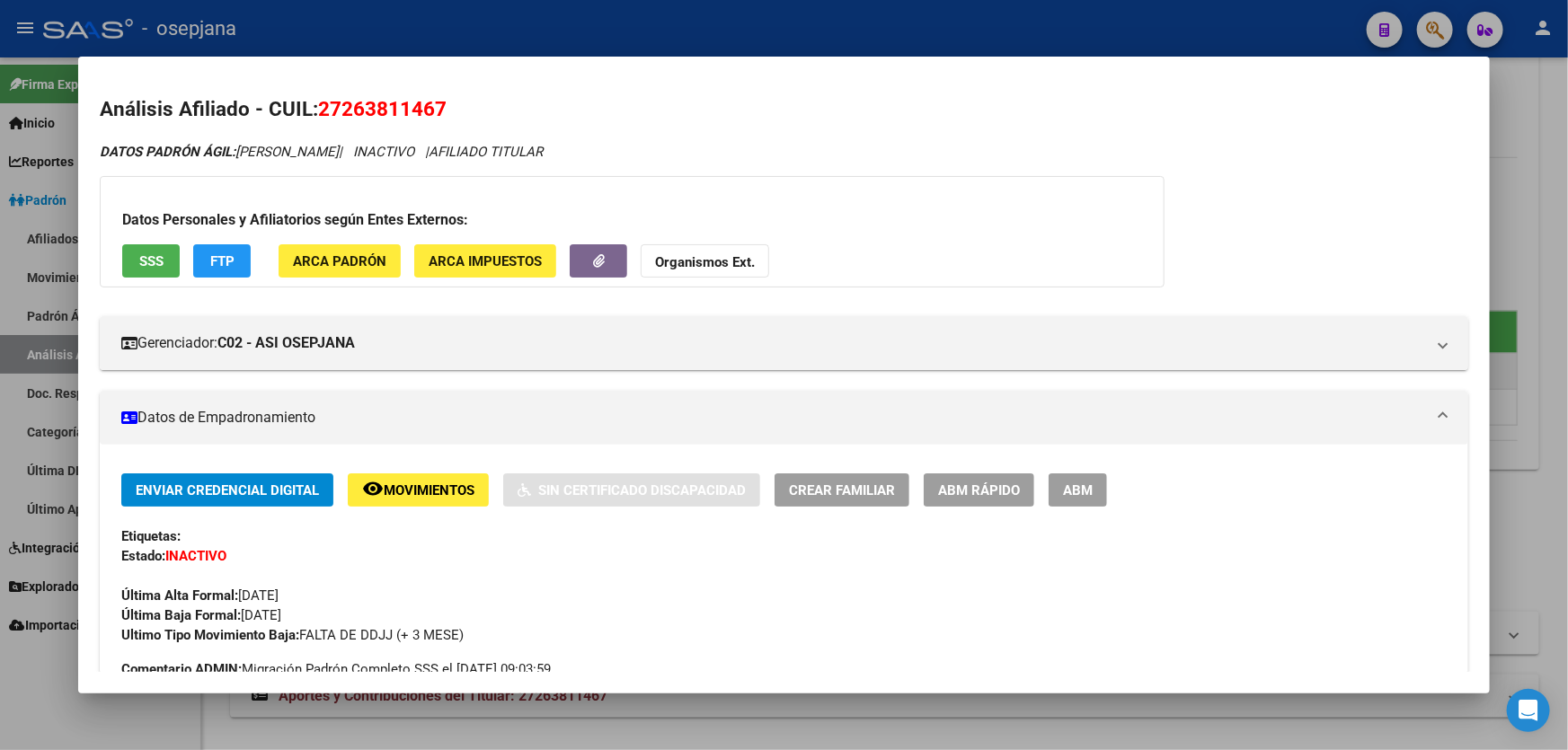
drag, startPoint x: 436, startPoint y: 106, endPoint x: 339, endPoint y: 114, distance: 97.3
click at [339, 114] on span "27263811467" at bounding box center [382, 108] width 129 height 23
click at [1567, 159] on div at bounding box center [784, 375] width 1568 height 750
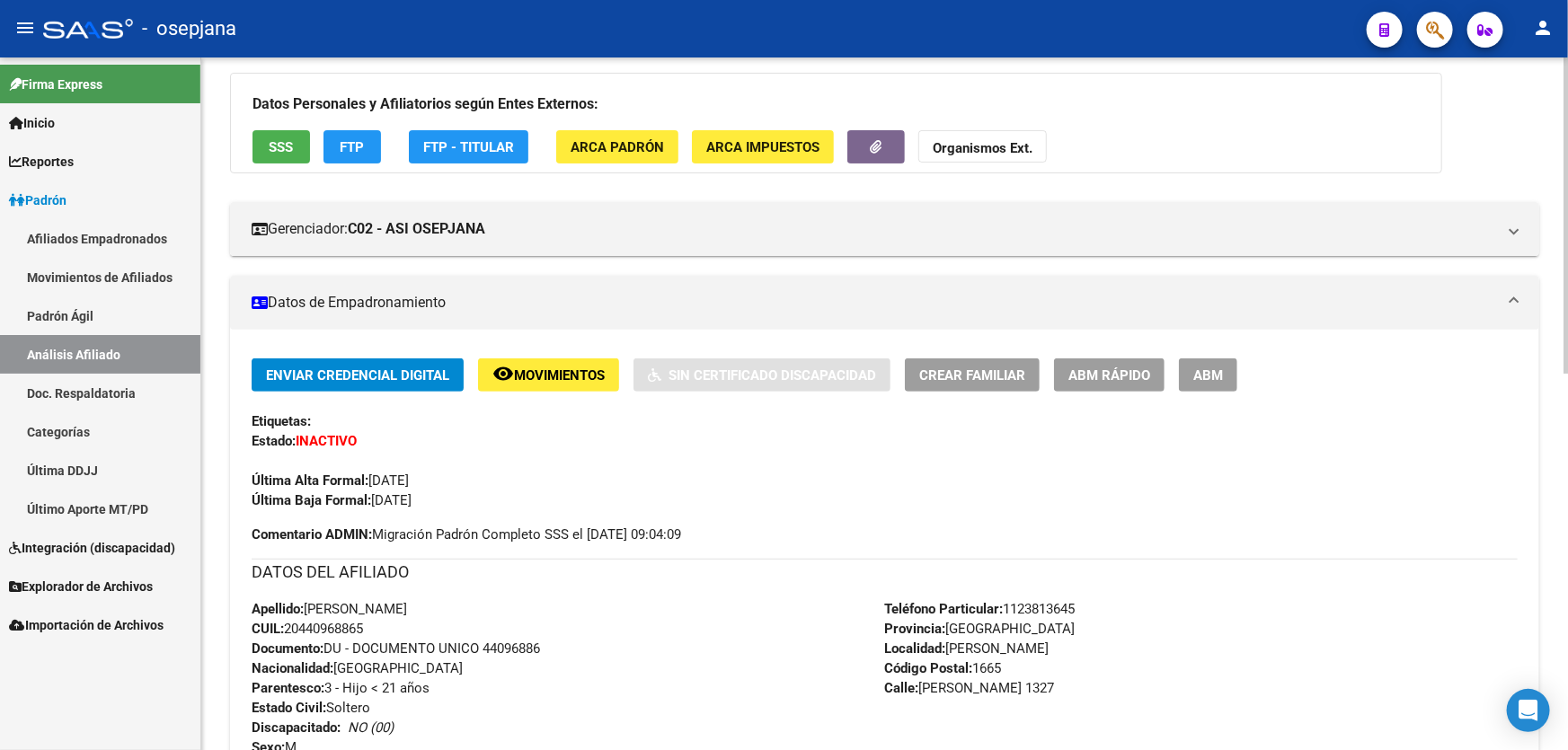
scroll to position [0, 0]
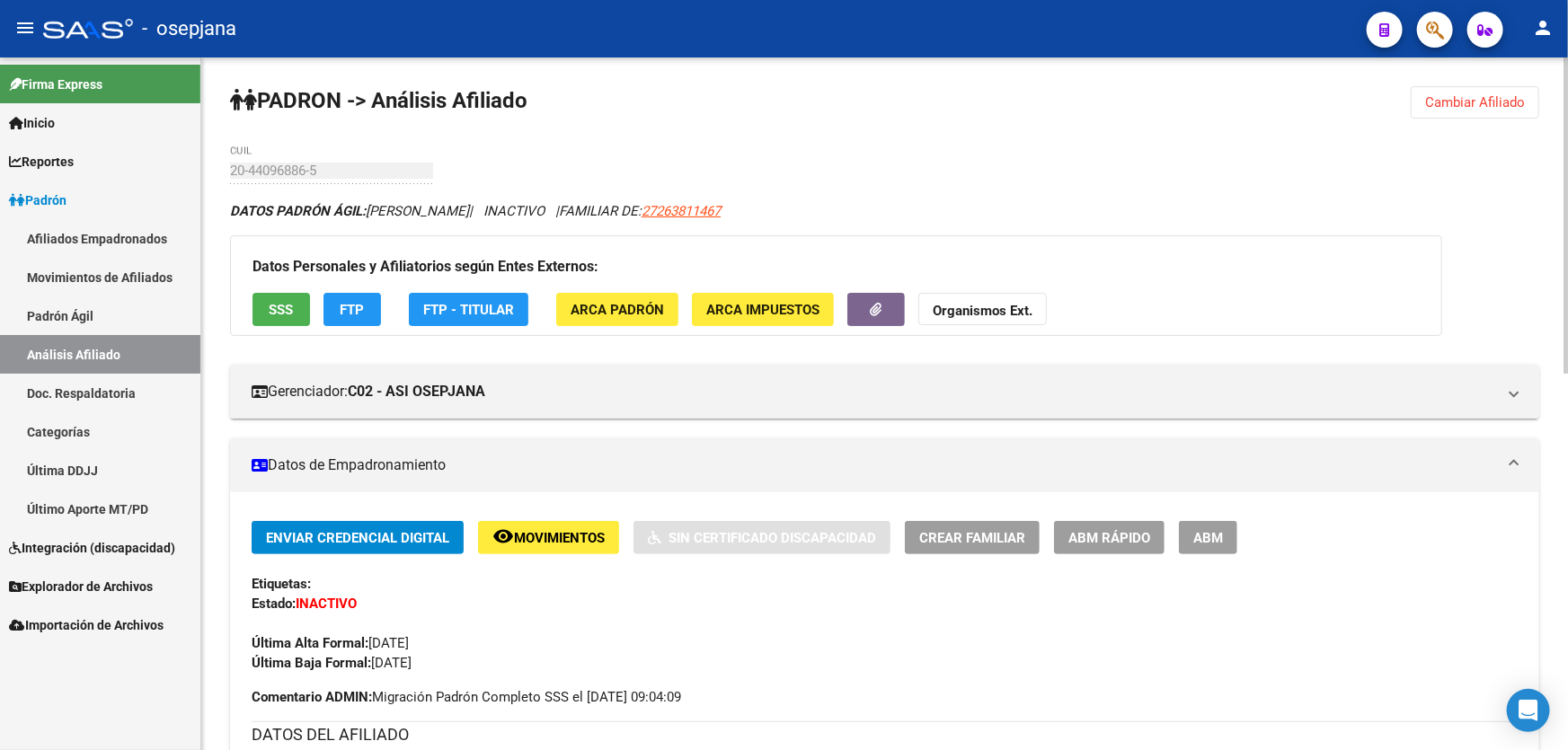
click at [1494, 107] on span "Cambiar Afiliado" at bounding box center [1474, 102] width 100 height 16
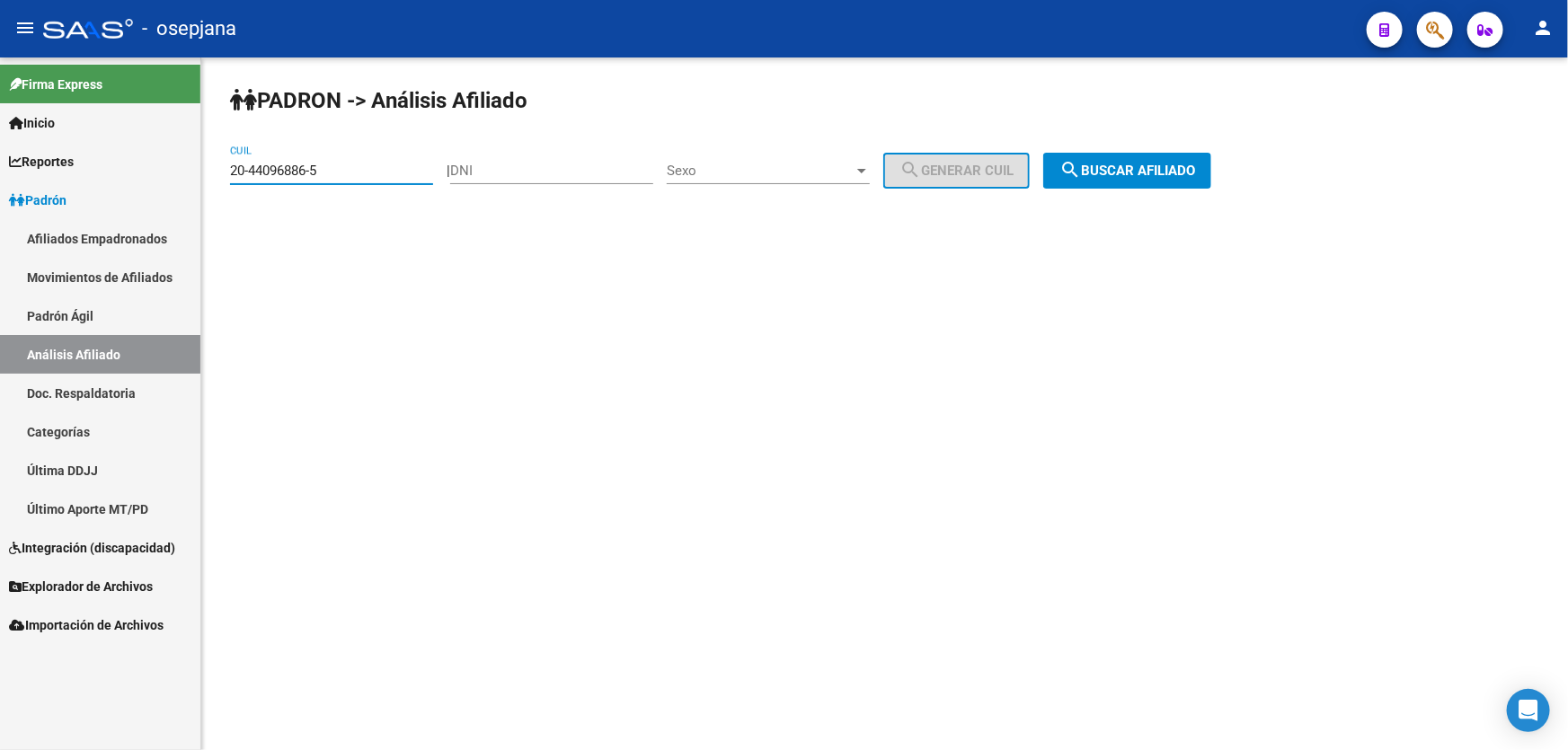
drag, startPoint x: 386, startPoint y: 166, endPoint x: 215, endPoint y: 171, distance: 171.1
click at [215, 171] on div "PADRON -> Análisis Afiliado 20-44096886-5 CUIL | DNI Sexo Sexo search Generar C…" at bounding box center [885, 151] width 1367 height 188
paste input "7-26381146-7"
click at [1160, 159] on button "search Buscar afiliado" at bounding box center [1127, 170] width 168 height 36
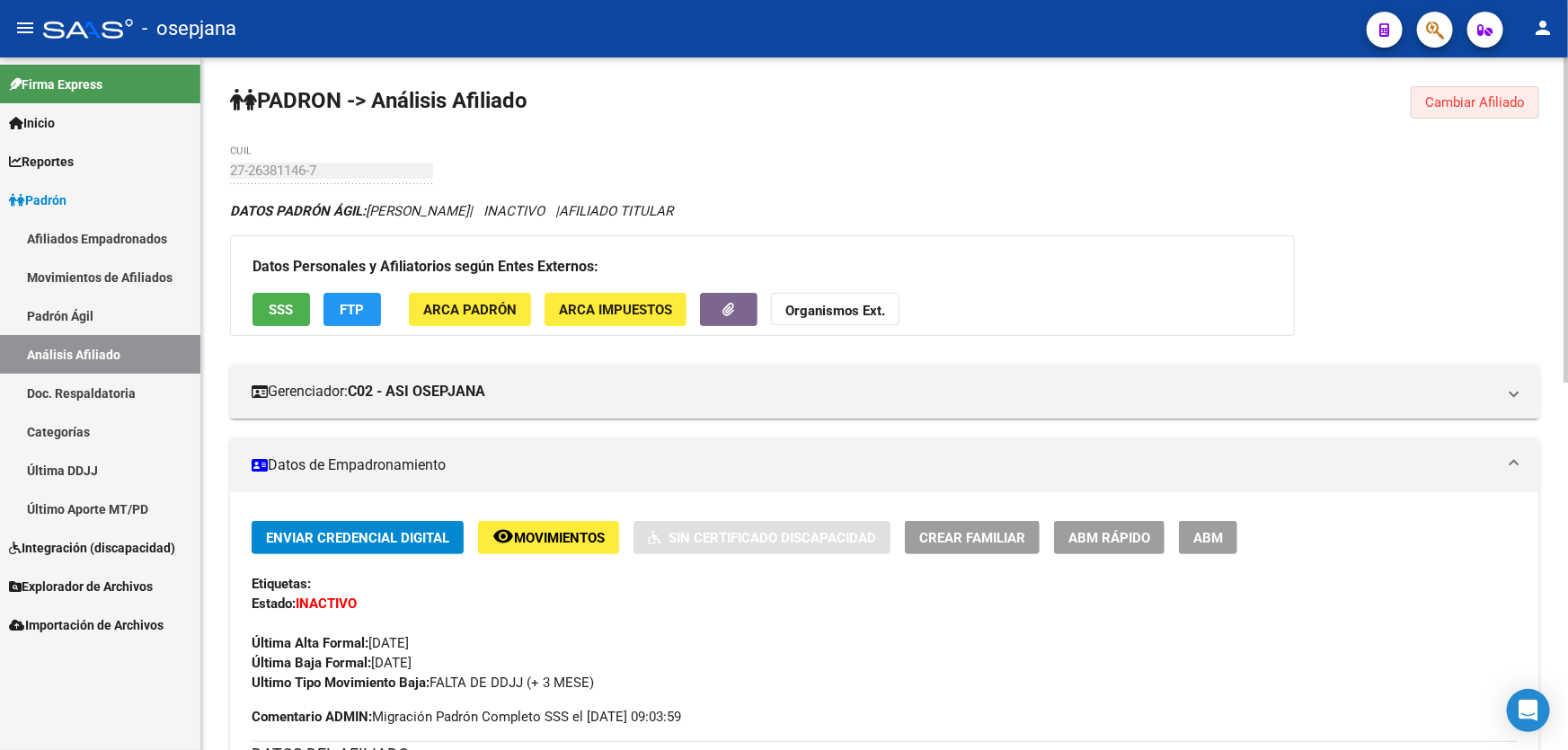
click at [1501, 98] on span "Cambiar Afiliado" at bounding box center [1474, 102] width 100 height 16
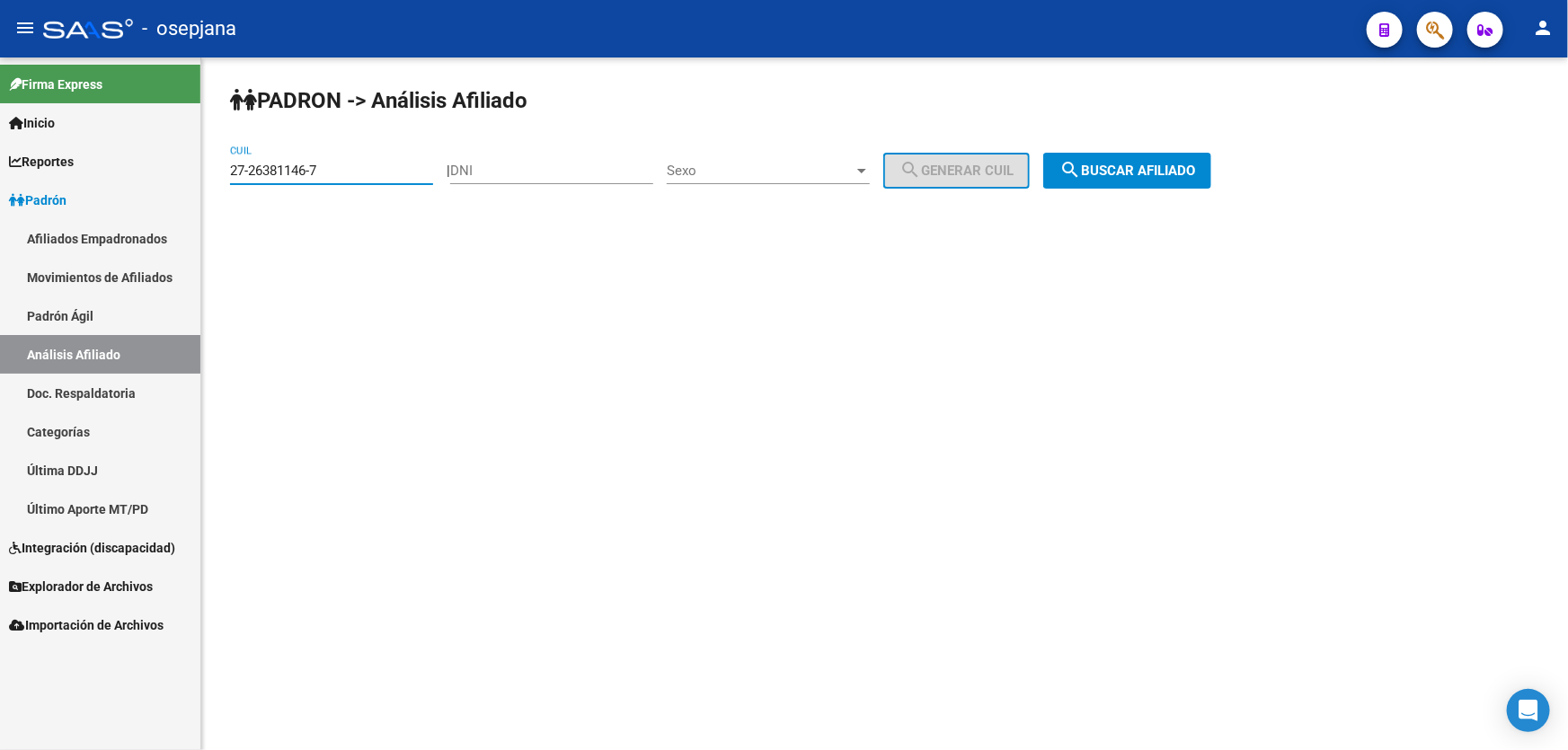
drag, startPoint x: 385, startPoint y: 174, endPoint x: 223, endPoint y: 174, distance: 162.0
click at [223, 174] on div "PADRON -> Análisis Afiliado 27-26381146-7 CUIL | DNI Sexo Sexo search Generar C…" at bounding box center [885, 151] width 1367 height 188
paste input "0-39492473-4"
click at [1136, 166] on span "search Buscar afiliado" at bounding box center [1127, 170] width 135 height 16
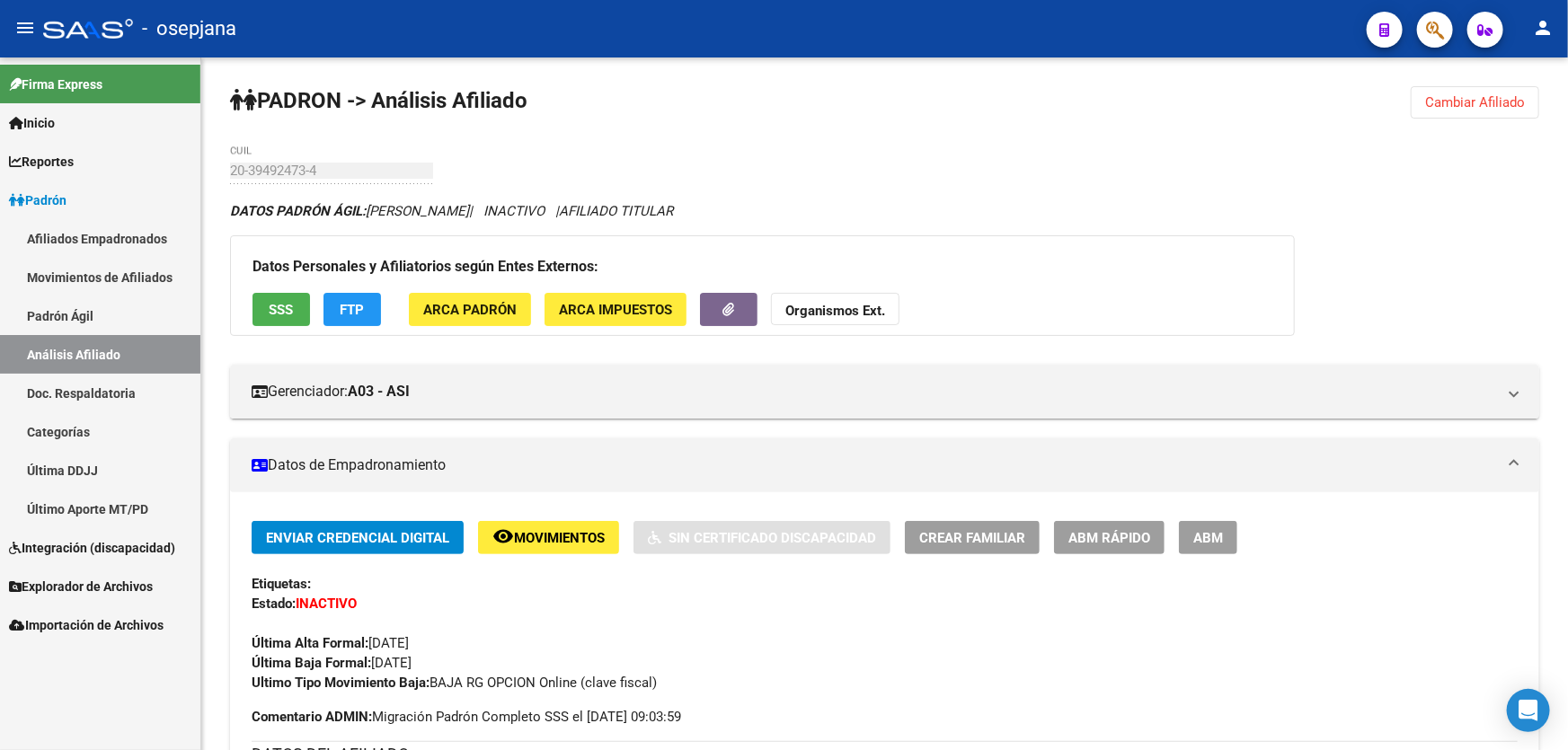
click at [1460, 101] on span "Cambiar Afiliado" at bounding box center [1474, 102] width 100 height 16
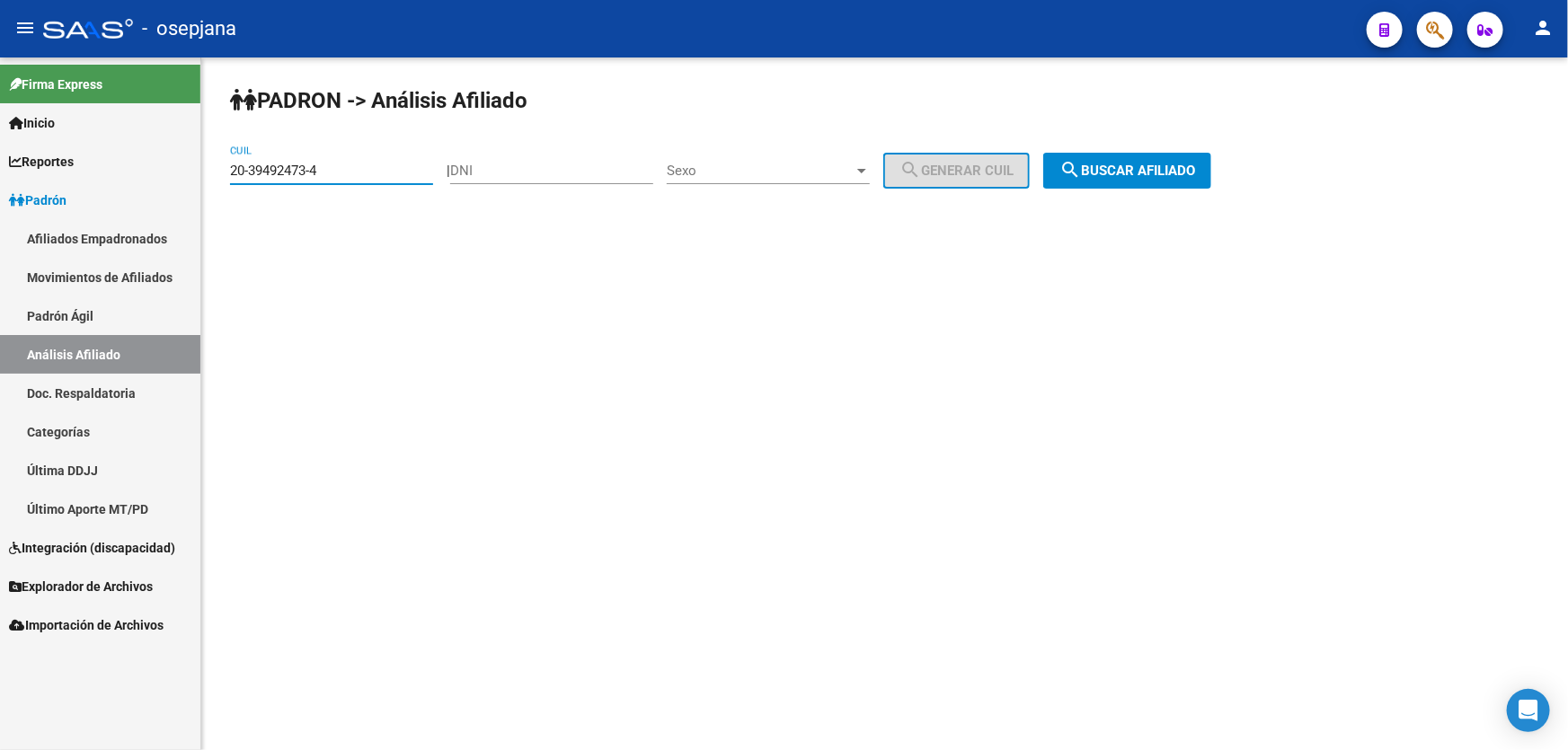
drag, startPoint x: 360, startPoint y: 168, endPoint x: 206, endPoint y: 168, distance: 154.0
click at [206, 168] on div "PADRON -> Análisis Afiliado 20-39492473-4 CUIL | DNI Sexo Sexo search Generar C…" at bounding box center [885, 151] width 1367 height 188
drag, startPoint x: 240, startPoint y: 160, endPoint x: 390, endPoint y: 143, distance: 151.0
click at [390, 143] on div "PADRON -> Análisis Afiliado 20-39492473-4 CUIL | DNI Sexo Sexo search Generar C…" at bounding box center [885, 151] width 1367 height 188
drag, startPoint x: 325, startPoint y: 165, endPoint x: 202, endPoint y: 169, distance: 123.1
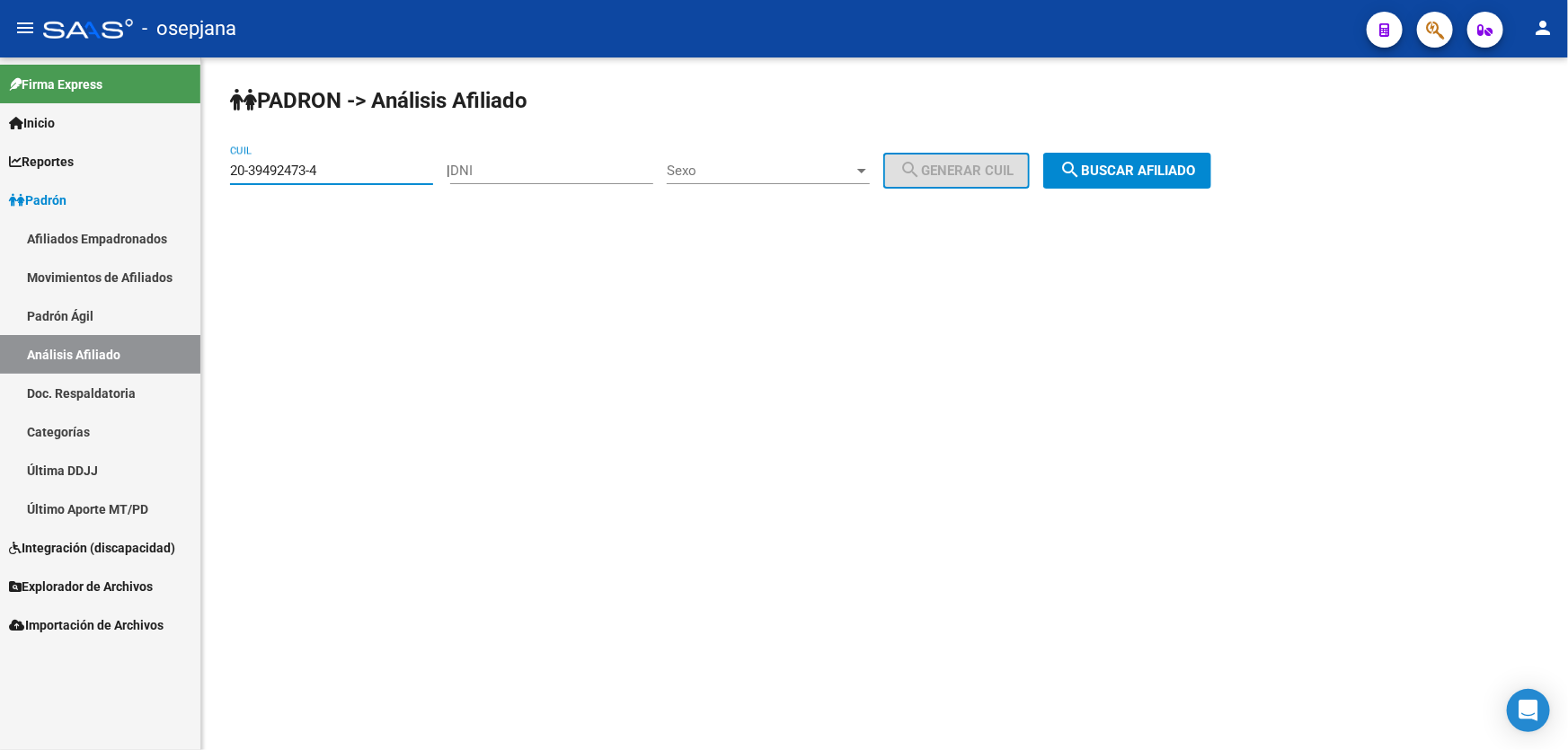
click at [202, 169] on div "PADRON -> Análisis Afiliado 20-39492473-4 CUIL | DNI Sexo Sexo search Generar C…" at bounding box center [885, 151] width 1367 height 188
paste input "7-18241175-8"
click at [1183, 172] on span "search Buscar afiliado" at bounding box center [1127, 170] width 135 height 16
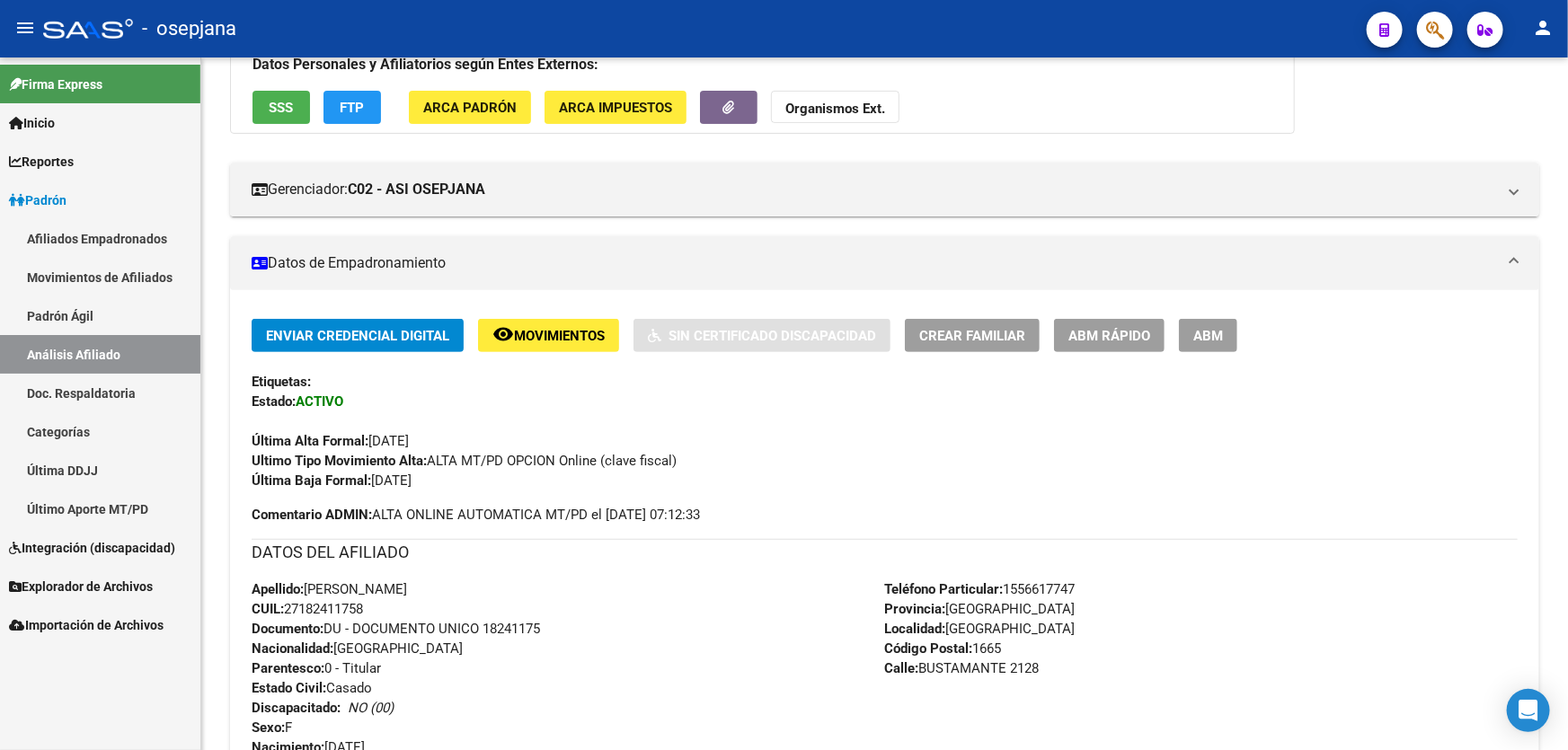
scroll to position [326, 0]
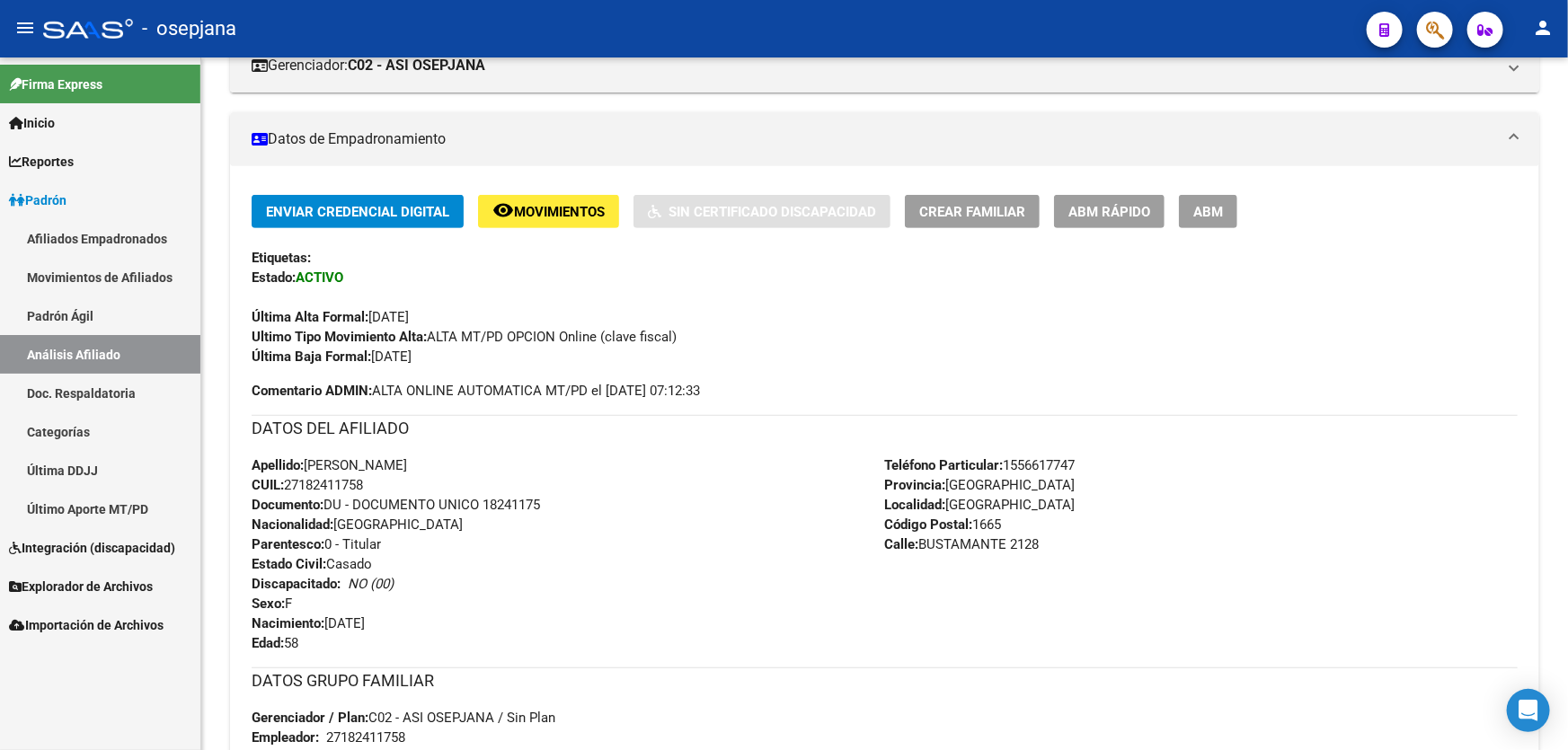
drag, startPoint x: 1012, startPoint y: 540, endPoint x: 925, endPoint y: 542, distance: 87.0
click at [925, 542] on span "Calle: BUSTAMANTE 2128" at bounding box center [963, 544] width 155 height 16
drag, startPoint x: 1009, startPoint y: 461, endPoint x: 1133, endPoint y: 464, distance: 124.0
click at [1133, 464] on div "Teléfono Particular: 1556617747 Provincia: Buenos Aires Localidad: VILLA BARRIO…" at bounding box center [1202, 554] width 633 height 197
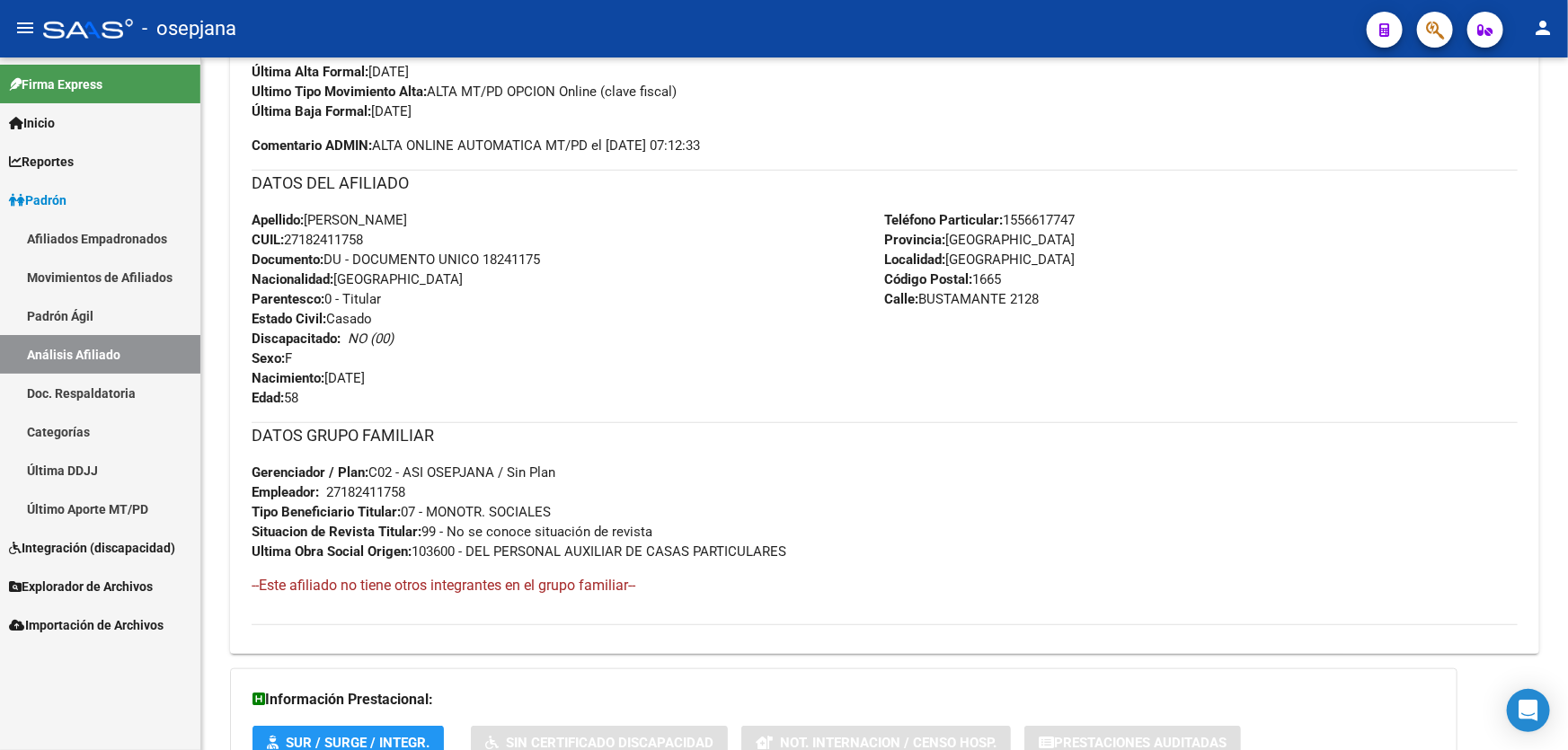
drag, startPoint x: 411, startPoint y: 489, endPoint x: 330, endPoint y: 488, distance: 81.0
click at [330, 488] on div "DATOS GRUPO FAMILIAR Gerenciador / Plan: C02 - ASI OSEPJANA / Sin Plan Empleado…" at bounding box center [885, 492] width 1266 height 139
click at [506, 476] on span "Gerenciador / Plan: C02 - ASI OSEPJANA / Sin Plan" at bounding box center [403, 473] width 304 height 16
drag, startPoint x: 406, startPoint y: 488, endPoint x: 330, endPoint y: 485, distance: 76.1
click at [330, 485] on div "27182411758" at bounding box center [365, 492] width 79 height 19
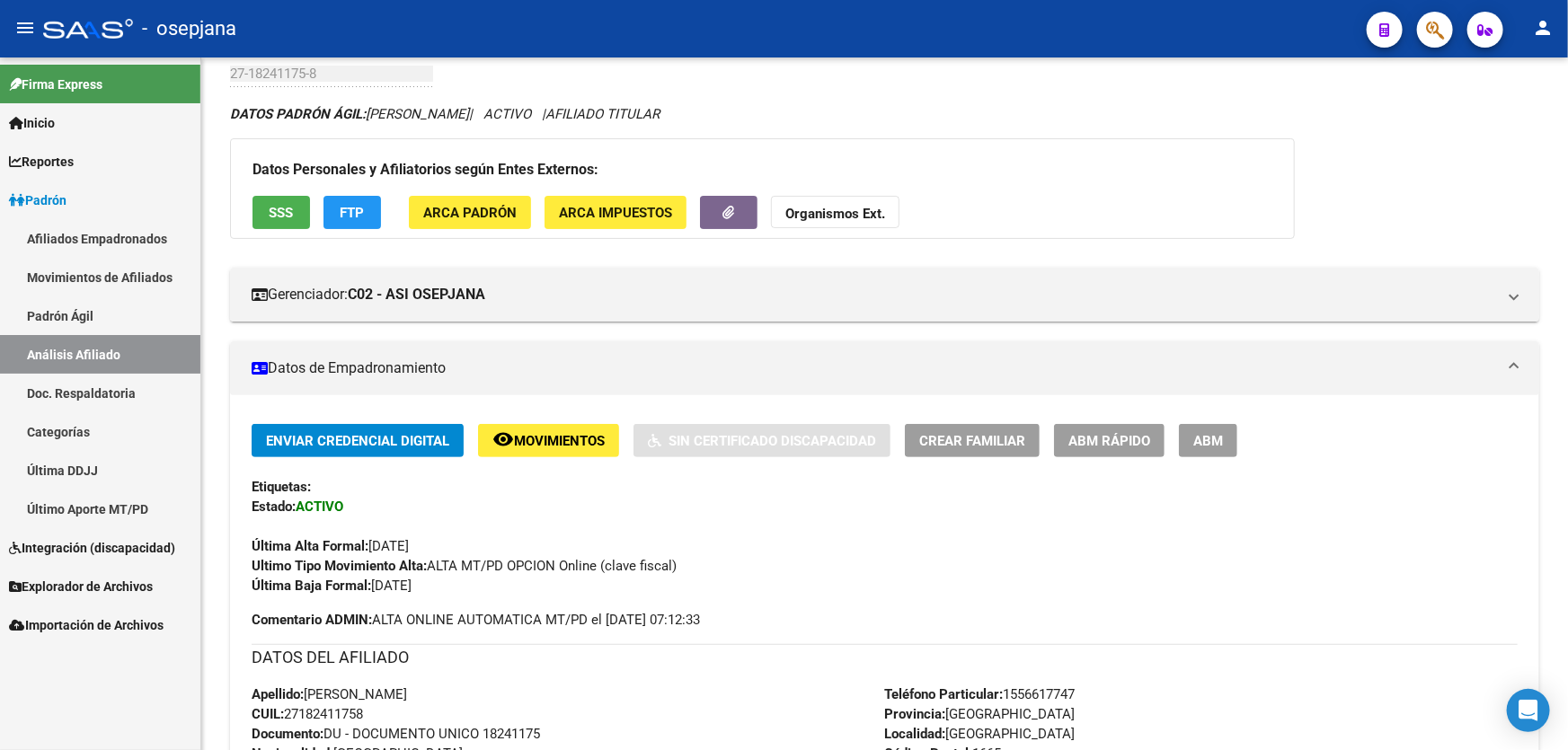
scroll to position [0, 0]
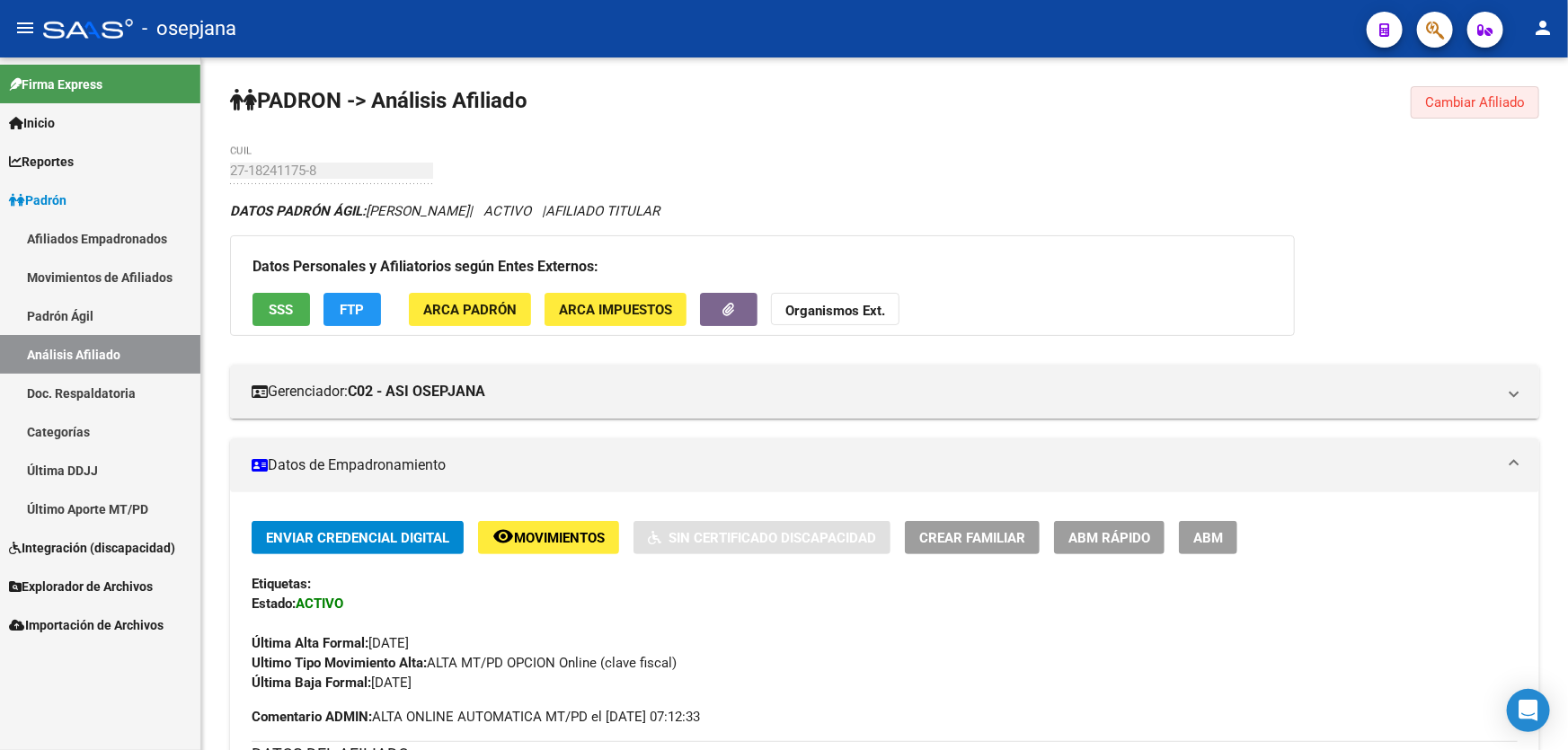
click at [1502, 102] on span "Cambiar Afiliado" at bounding box center [1474, 102] width 100 height 16
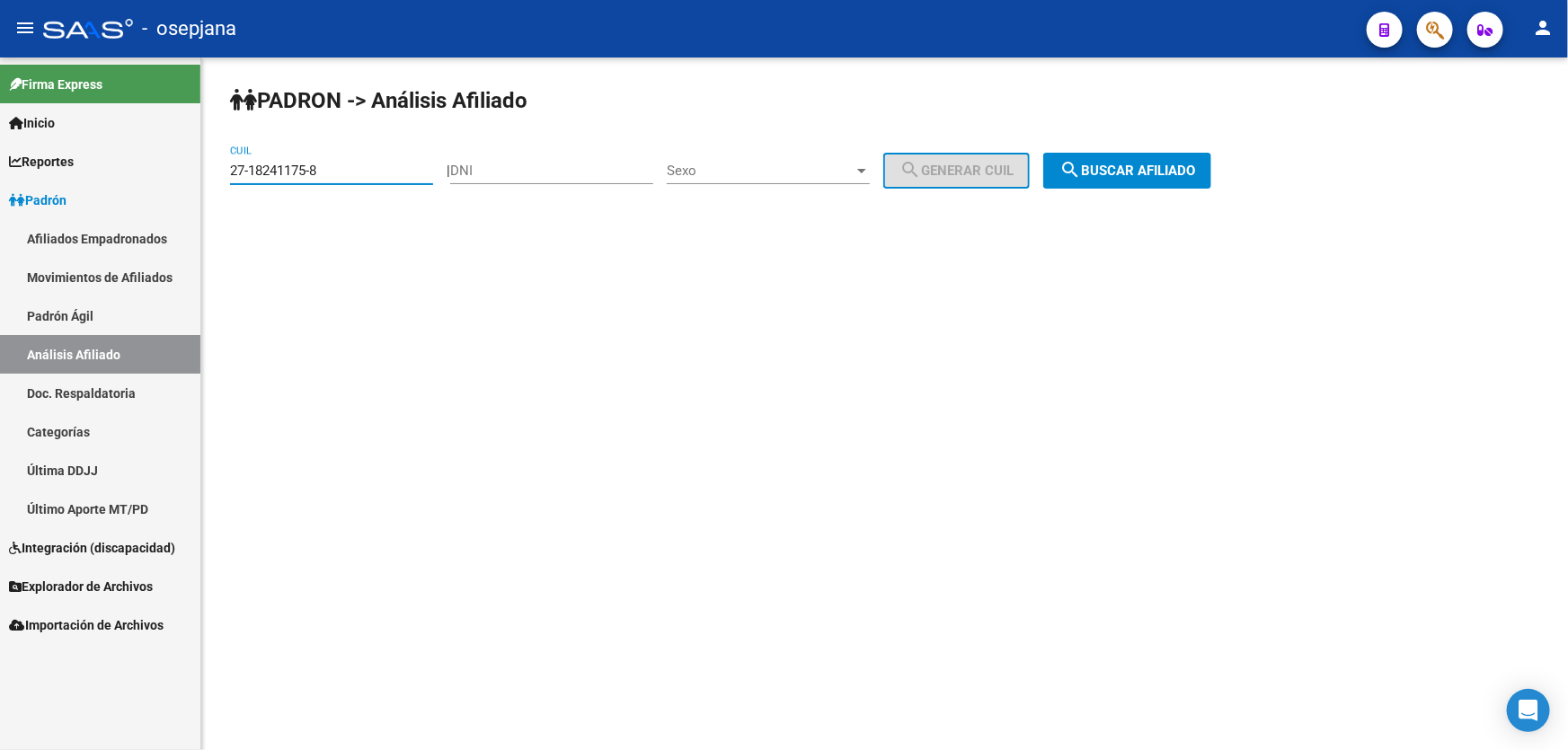
drag, startPoint x: 343, startPoint y: 165, endPoint x: 223, endPoint y: 170, distance: 120.1
click at [223, 170] on div "PADRON -> Análisis Afiliado 27-18241175-8 CUIL | DNI Sexo Sexo search Generar C…" at bounding box center [885, 151] width 1367 height 188
paste input "27610029-2"
click at [1195, 172] on span "search Buscar afiliado" at bounding box center [1127, 170] width 135 height 16
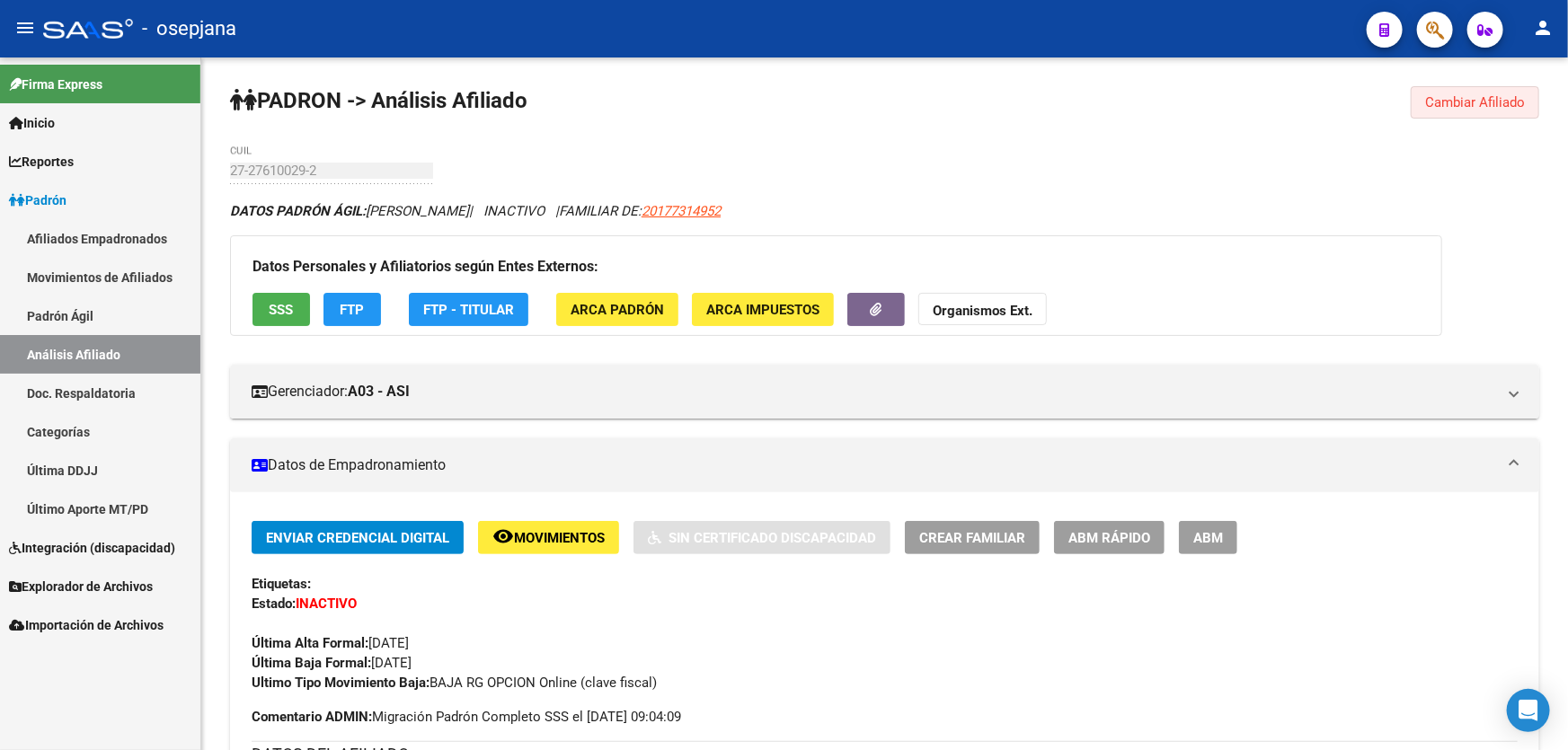
click at [1496, 89] on button "Cambiar Afiliado" at bounding box center [1474, 101] width 129 height 32
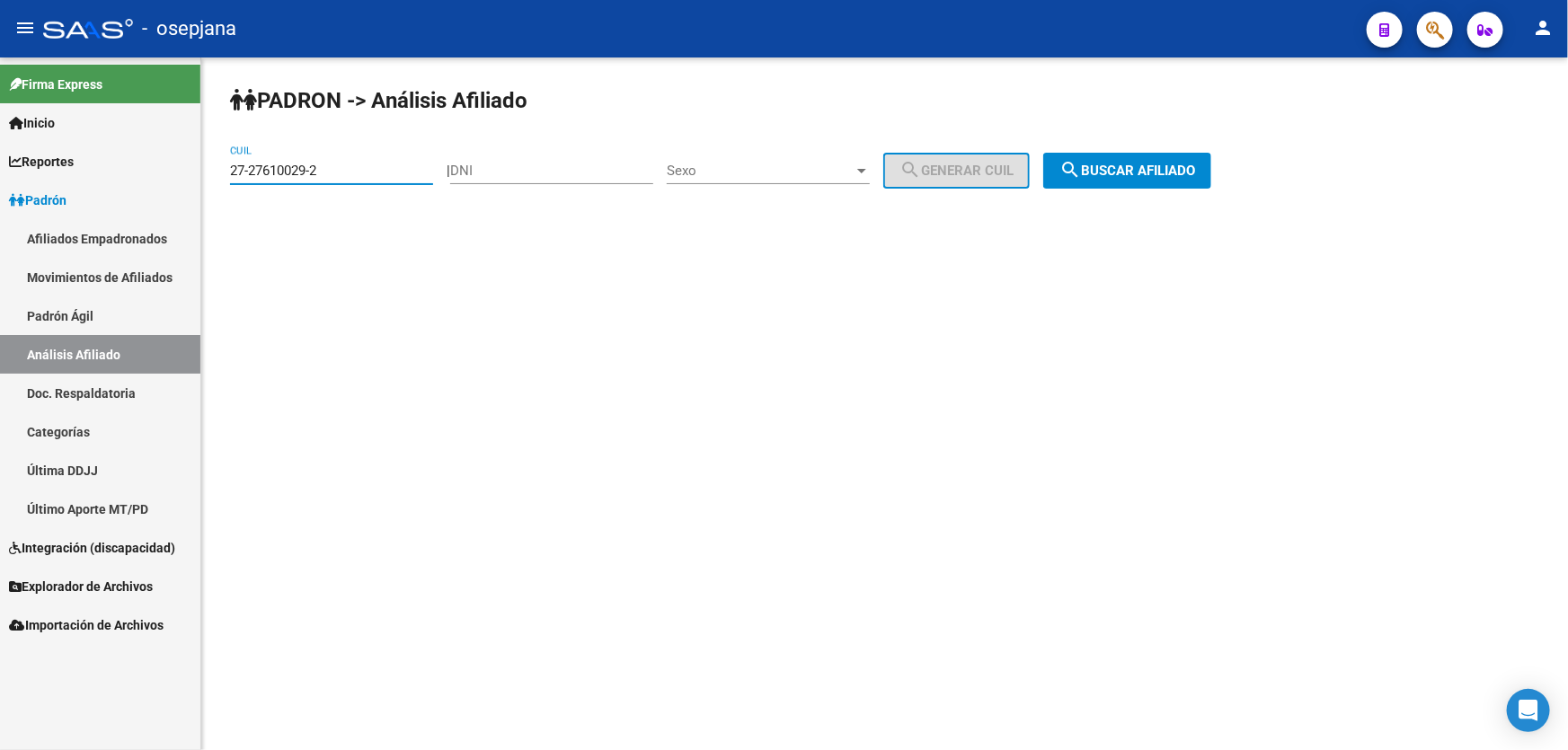
drag, startPoint x: 365, startPoint y: 166, endPoint x: 215, endPoint y: 176, distance: 150.3
click at [215, 176] on div "PADRON -> Análisis Afiliado 27-27610029-2 CUIL | DNI Sexo Sexo search Generar C…" at bounding box center [885, 151] width 1367 height 188
paste input "5304635-5"
click at [1121, 162] on span "search Buscar afiliado" at bounding box center [1127, 170] width 135 height 16
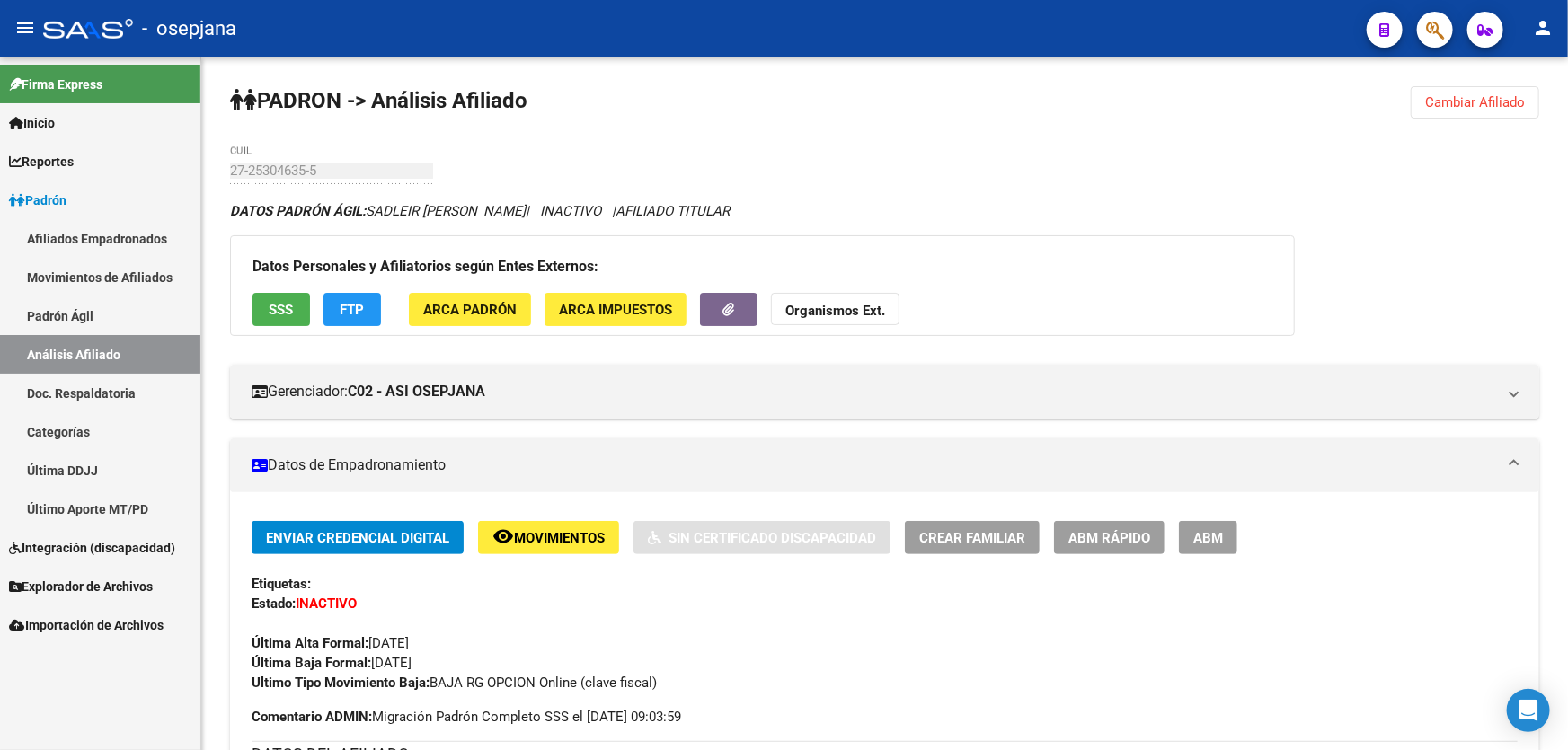
click at [1483, 87] on button "Cambiar Afiliado" at bounding box center [1474, 101] width 129 height 32
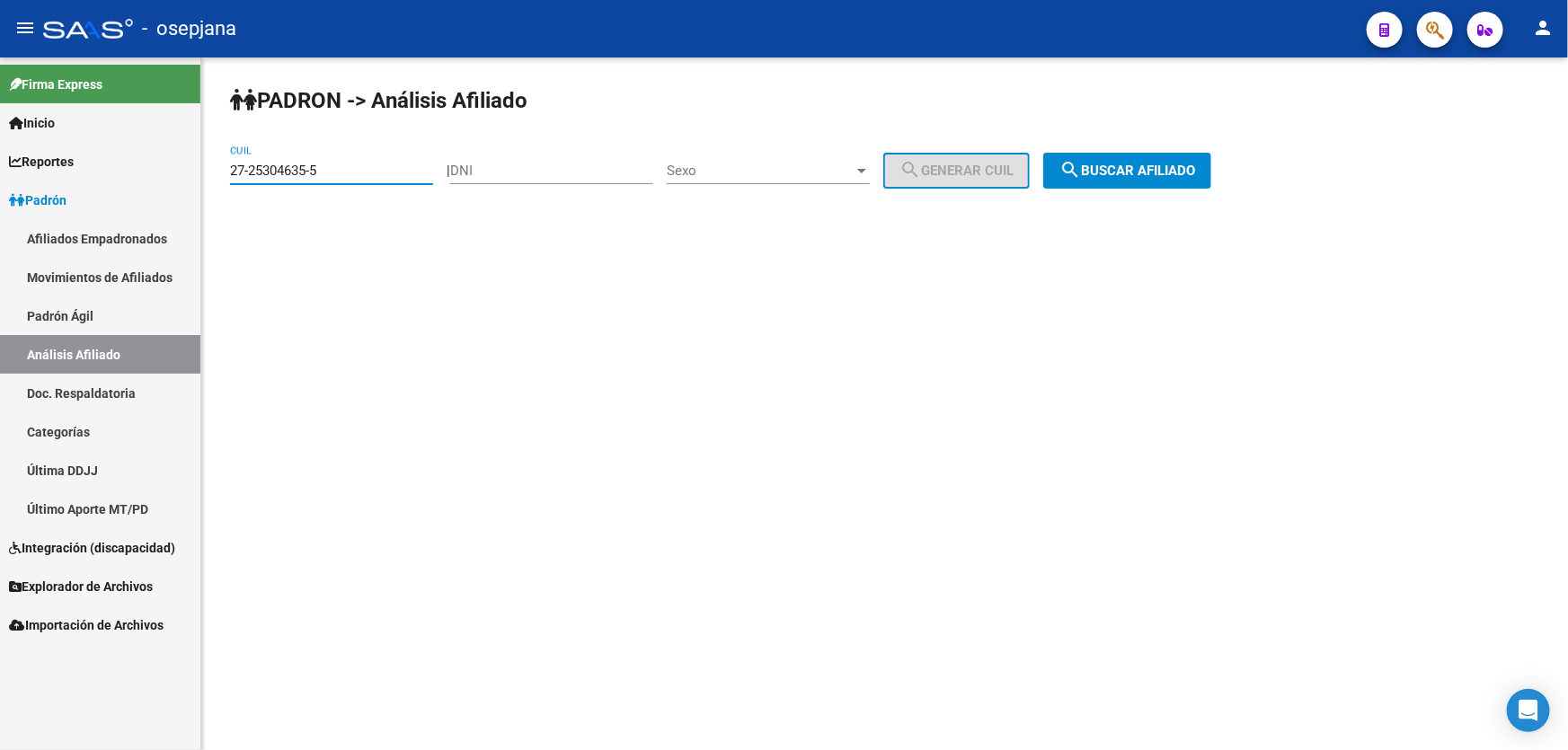
drag, startPoint x: 369, startPoint y: 172, endPoint x: 197, endPoint y: 172, distance: 172.0
click at [197, 172] on mat-sidenav-container "Firma Express Inicio Calendario SSS Instructivos Contacto OS Reportes Padrón Tr…" at bounding box center [784, 403] width 1568 height 693
paste input "0-21728545-4"
drag, startPoint x: 1140, startPoint y: 147, endPoint x: 1147, endPoint y: 156, distance: 11.4
click at [1144, 149] on div "PADRON -> Análisis Afiliado 20-21728545-4 CUIL | DNI Sexo Sexo search Generar C…" at bounding box center [885, 151] width 1367 height 188
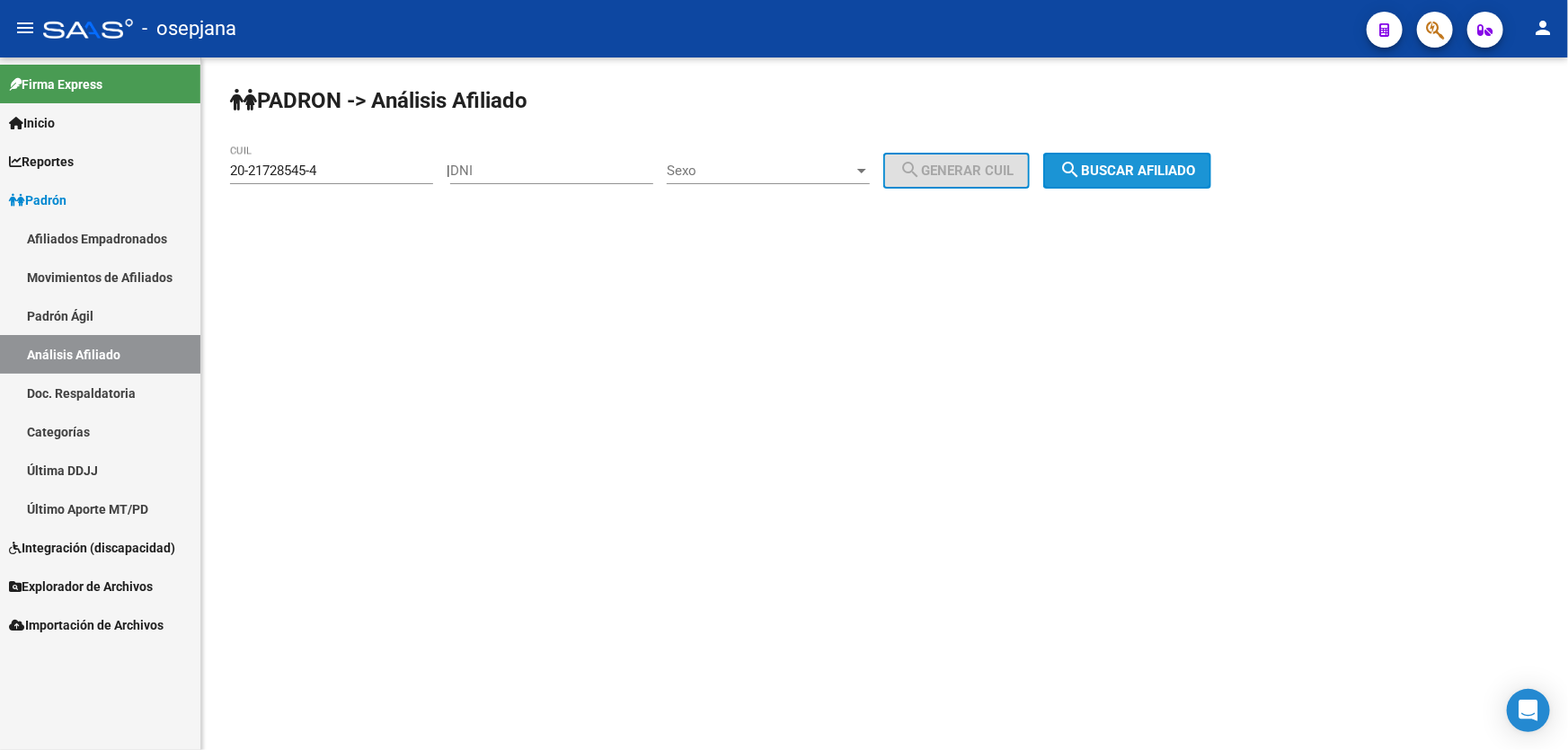
click at [1147, 156] on button "search Buscar afiliado" at bounding box center [1127, 170] width 168 height 36
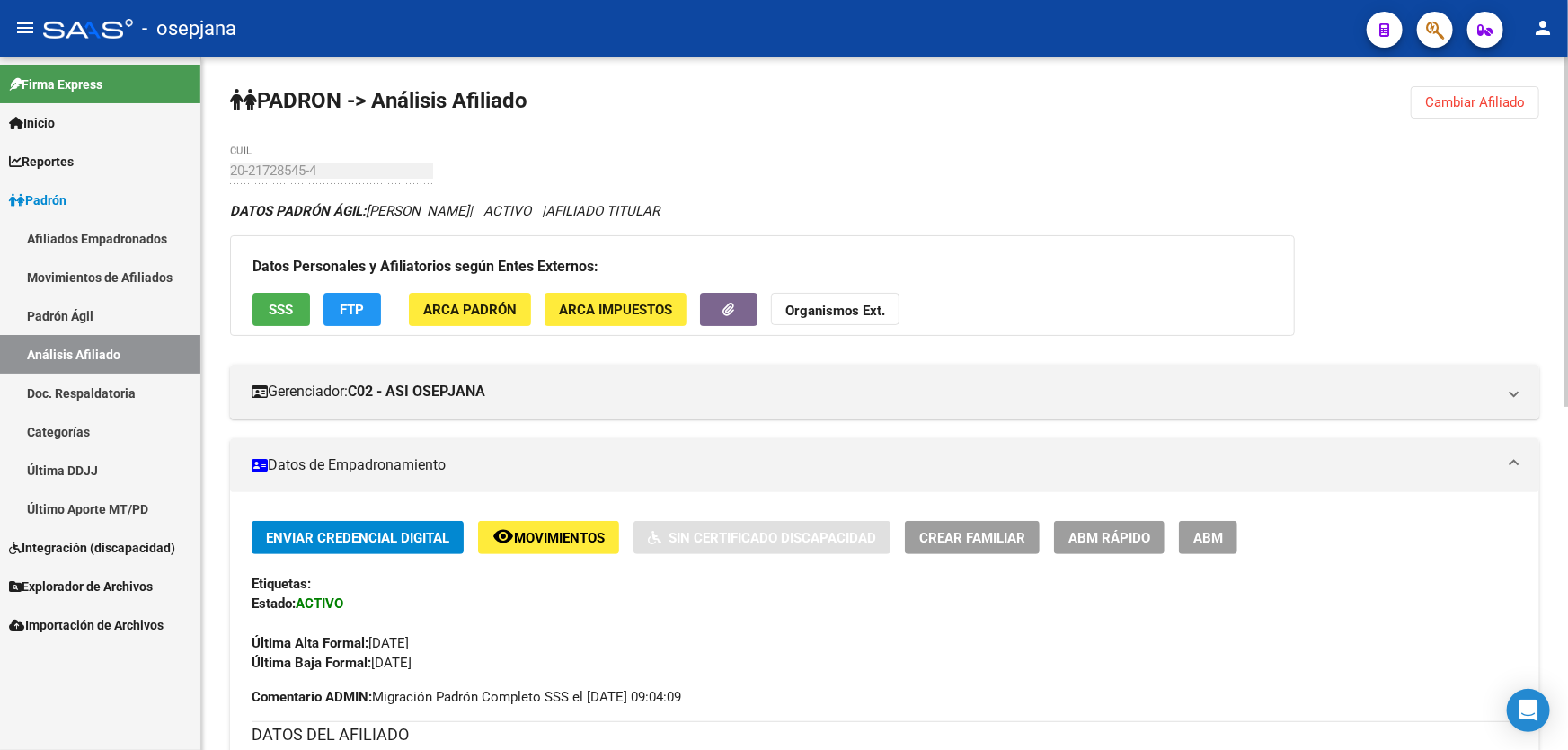
click at [1459, 103] on span "Cambiar Afiliado" at bounding box center [1474, 102] width 100 height 16
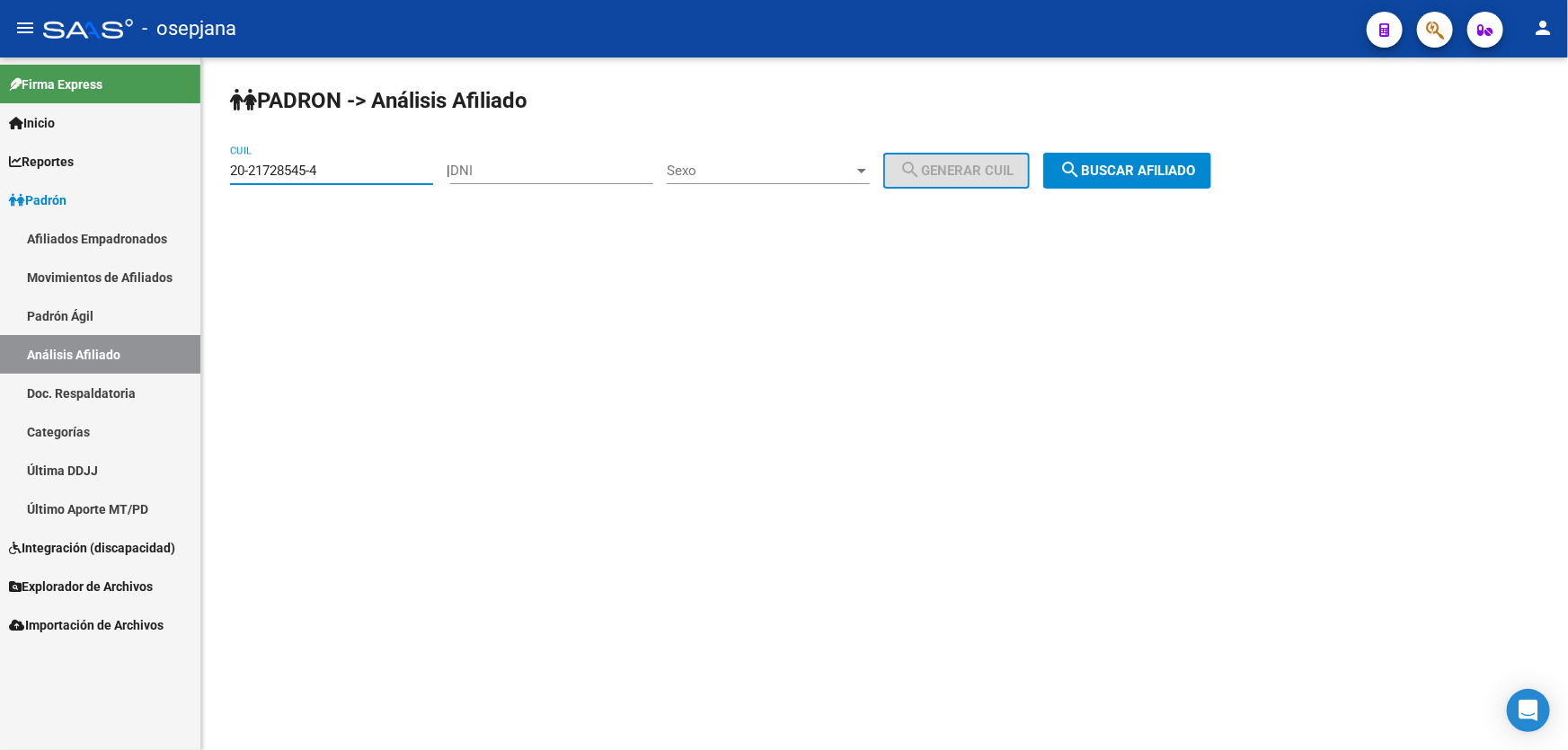
drag, startPoint x: 397, startPoint y: 163, endPoint x: 224, endPoint y: 171, distance: 173.2
click at [224, 171] on div "PADRON -> Análisis Afiliado 20-21728545-4 CUIL | DNI Sexo Sexo search Generar C…" at bounding box center [885, 151] width 1367 height 188
paste input "7-27610029-2"
click at [1168, 176] on span "search Buscar afiliado" at bounding box center [1127, 170] width 135 height 16
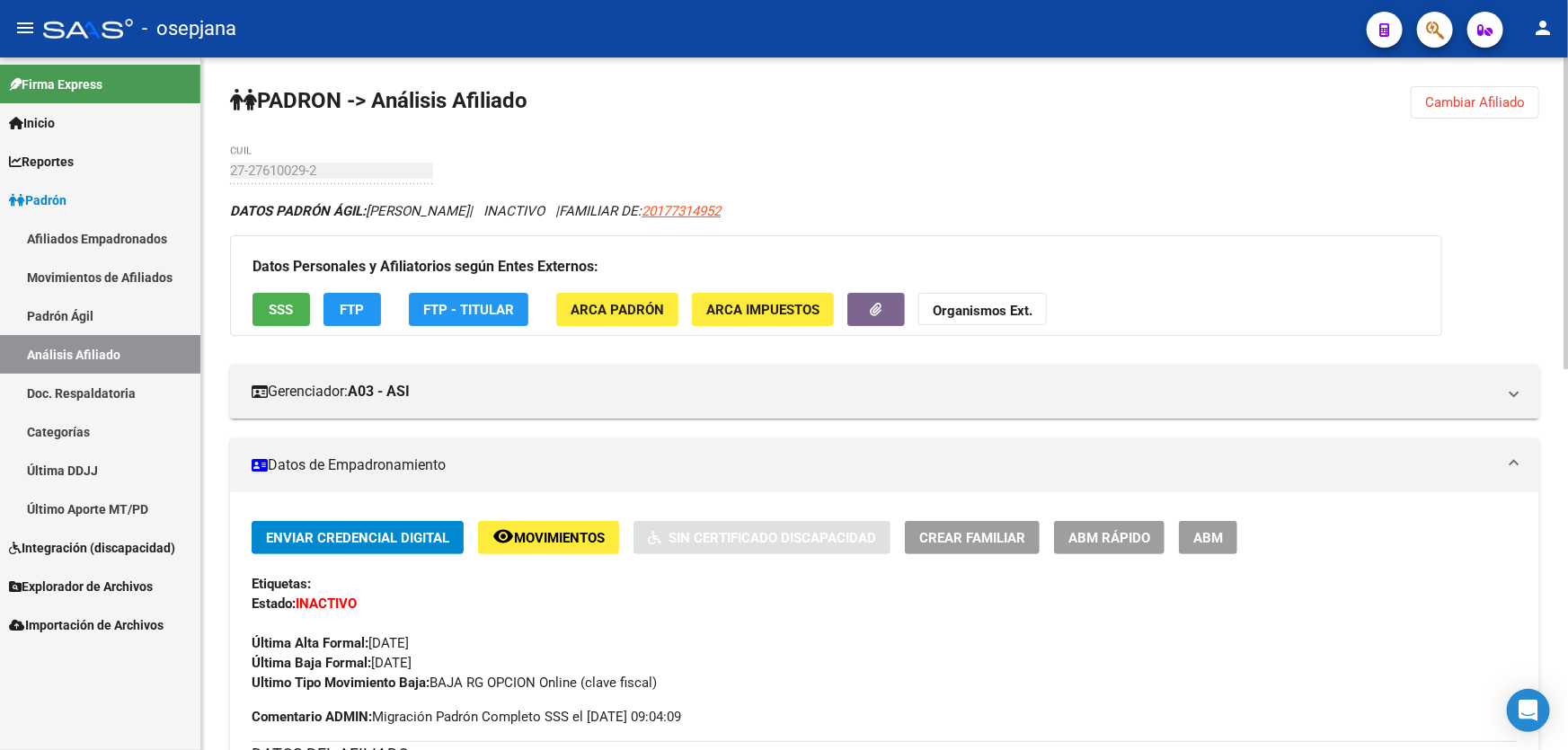
click at [1509, 103] on span "Cambiar Afiliado" at bounding box center [1474, 102] width 100 height 16
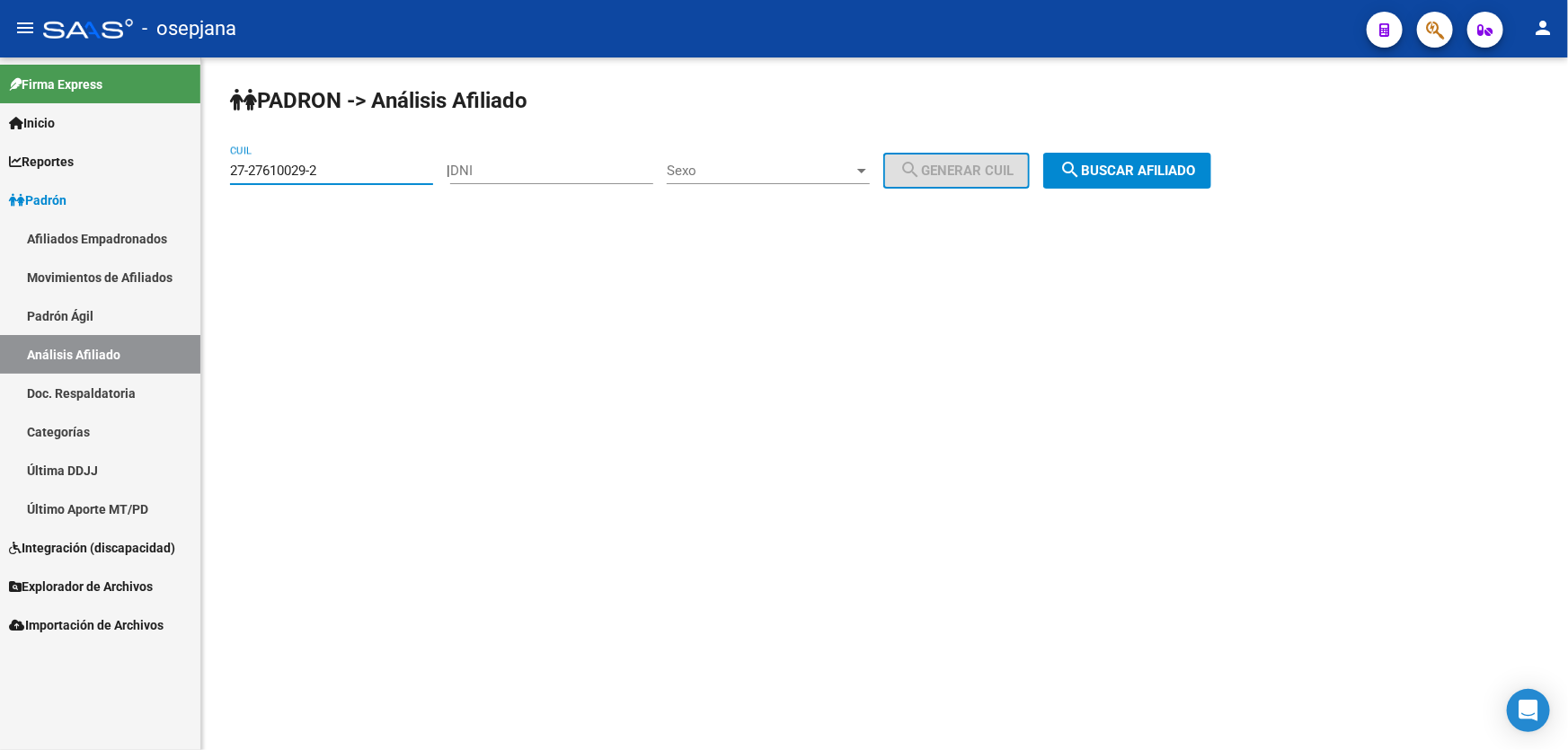
drag, startPoint x: 389, startPoint y: 176, endPoint x: 96, endPoint y: 195, distance: 293.6
click at [130, 189] on mat-sidenav-container "Firma Express Inicio Calendario SSS Instructivos Contacto OS Reportes Padrón Tr…" at bounding box center [784, 403] width 1568 height 693
paste input "35831055-4"
type input "27-35831055-4"
click at [1167, 171] on span "search Buscar afiliado" at bounding box center [1127, 170] width 135 height 16
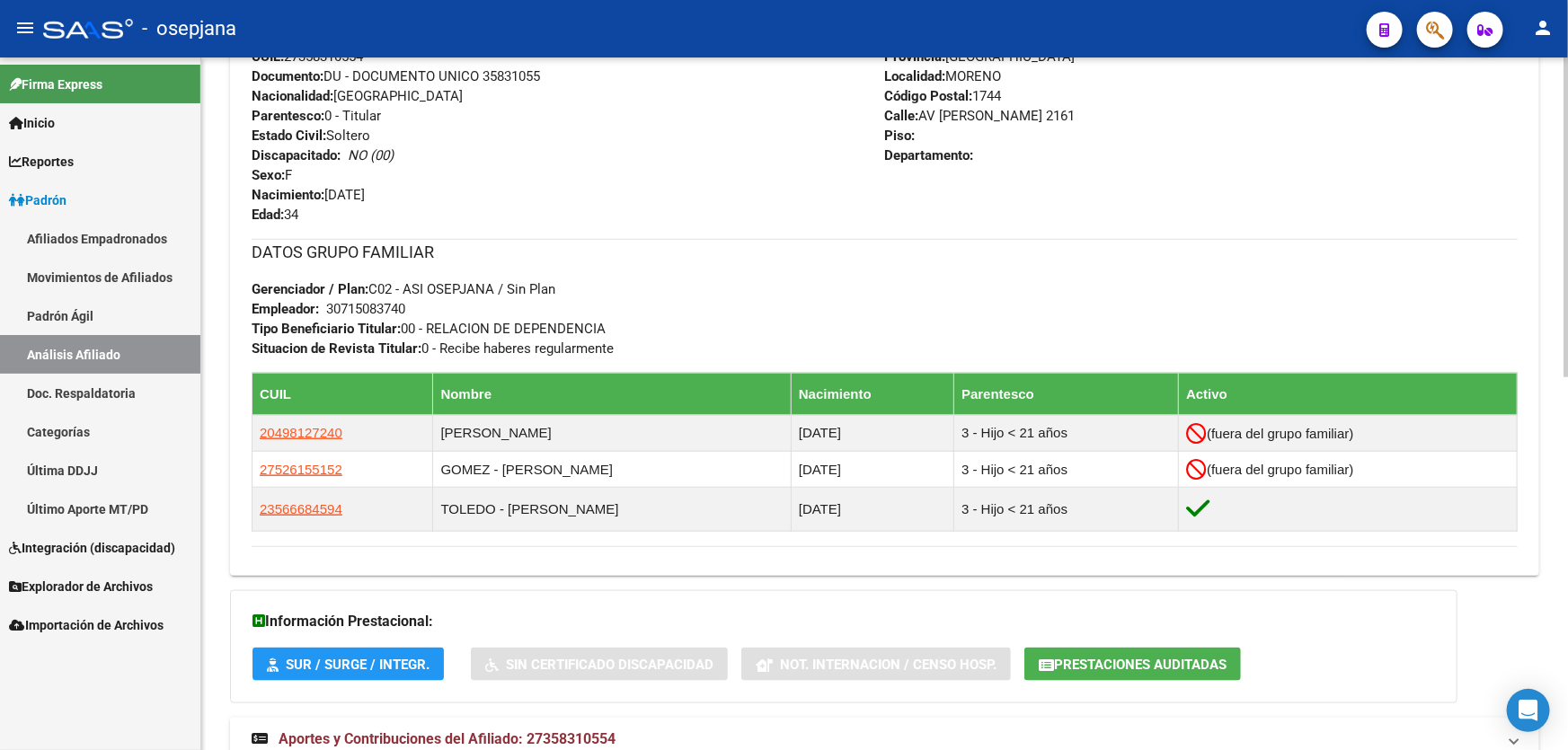
scroll to position [808, 0]
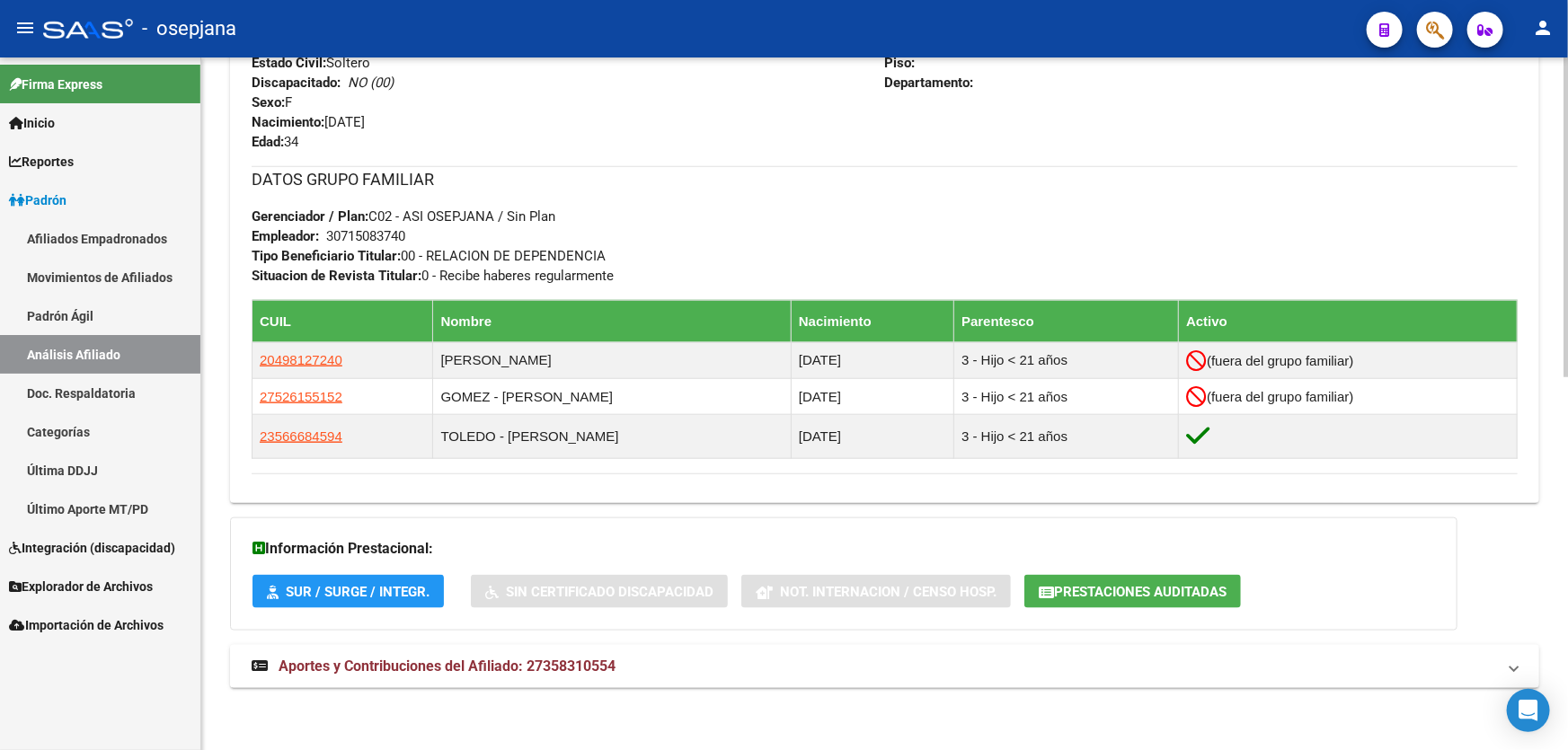
click at [1069, 669] on mat-panel-title "Aportes y Contribuciones del Afiliado: 27358310554" at bounding box center [873, 666] width 1244 height 19
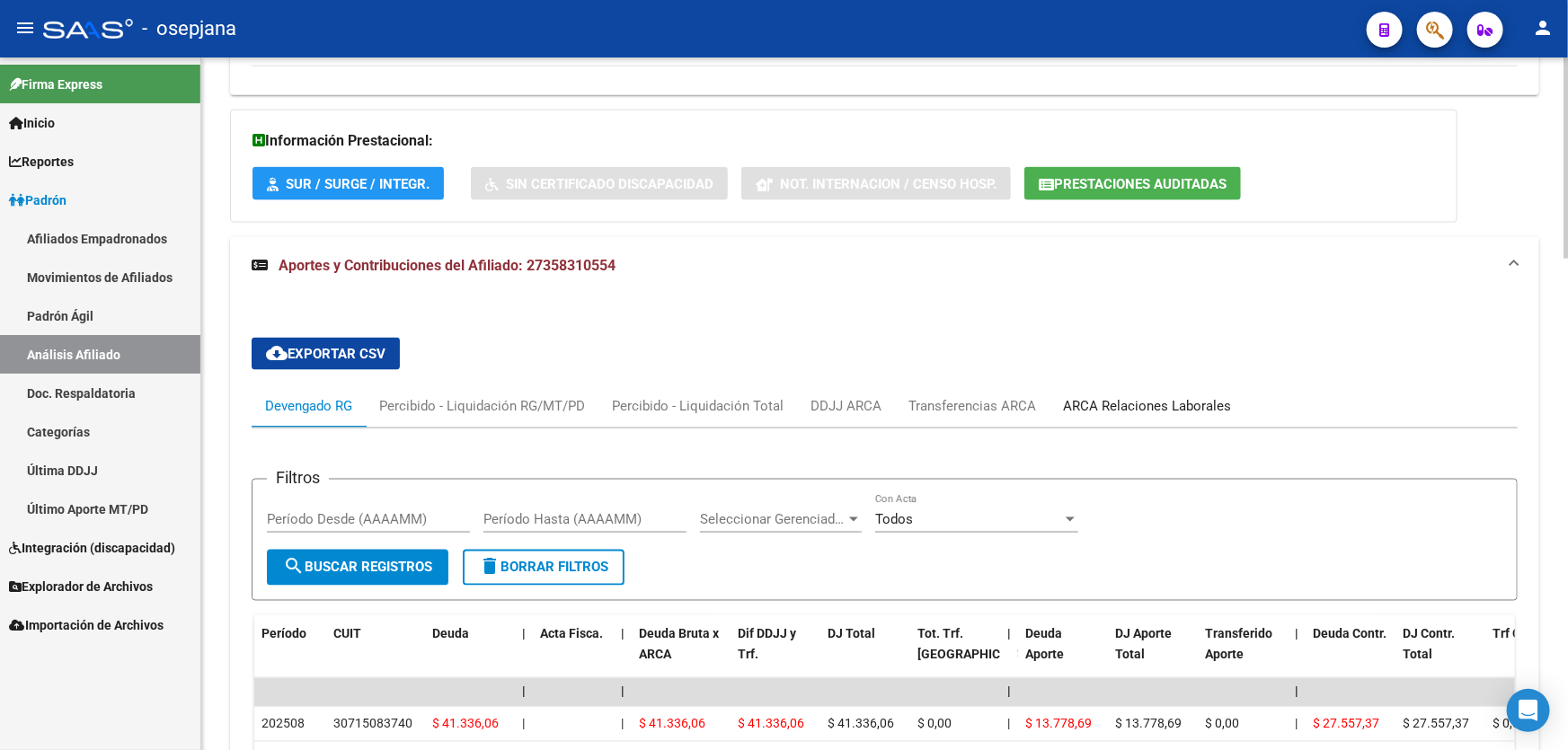
click at [1226, 408] on div "ARCA Relaciones Laborales" at bounding box center [1147, 406] width 195 height 43
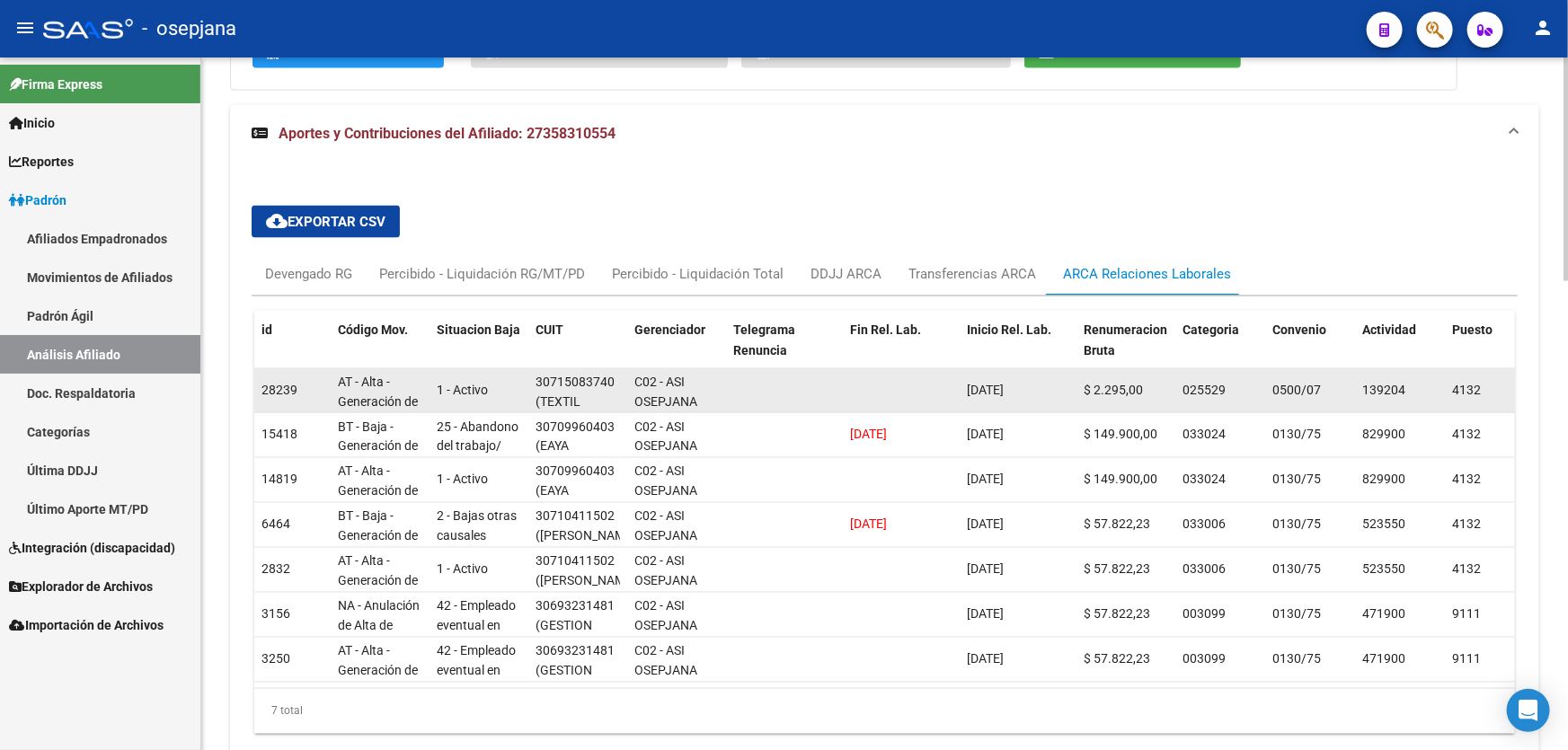
scroll to position [1379, 0]
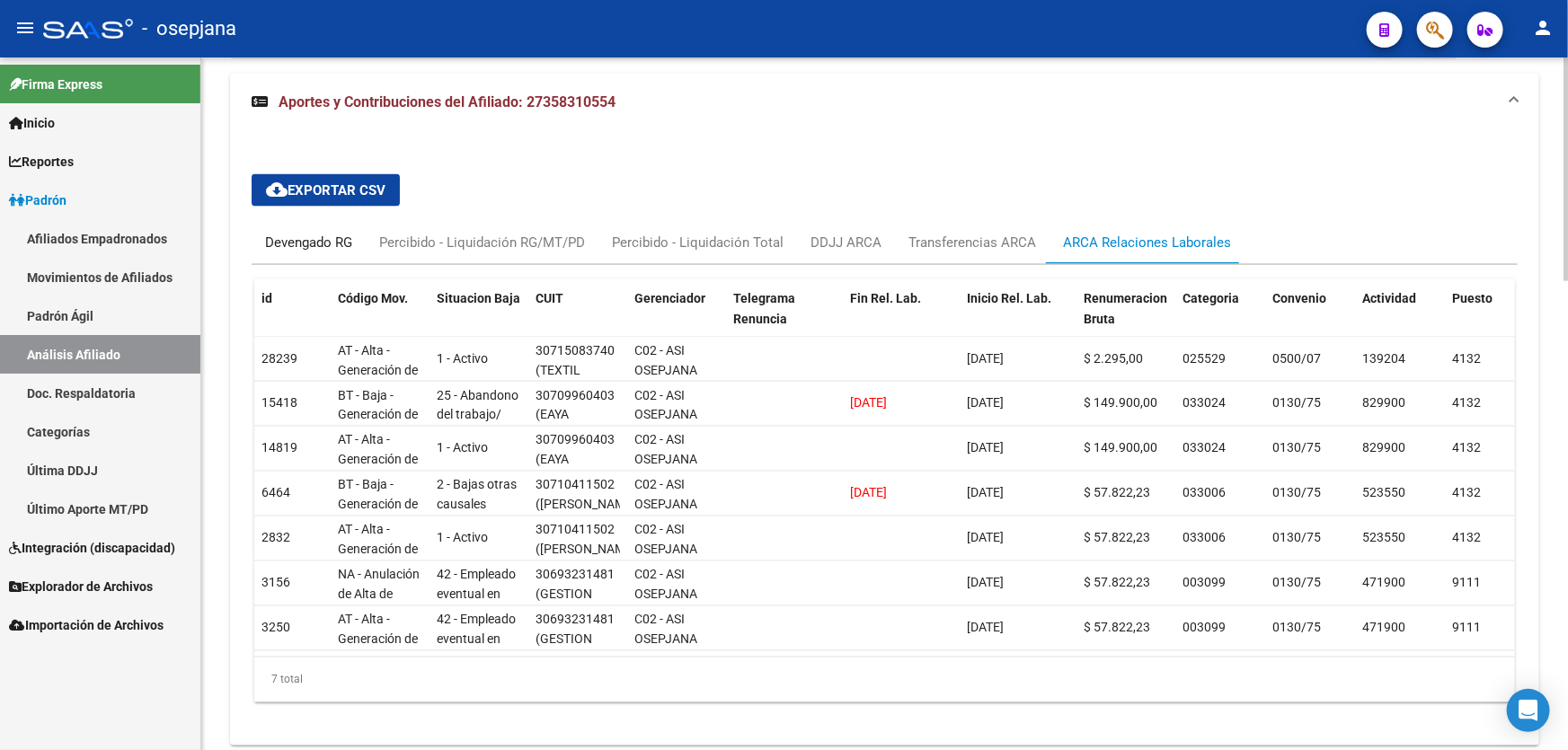
click at [323, 241] on div "Devengado RG" at bounding box center [308, 243] width 87 height 19
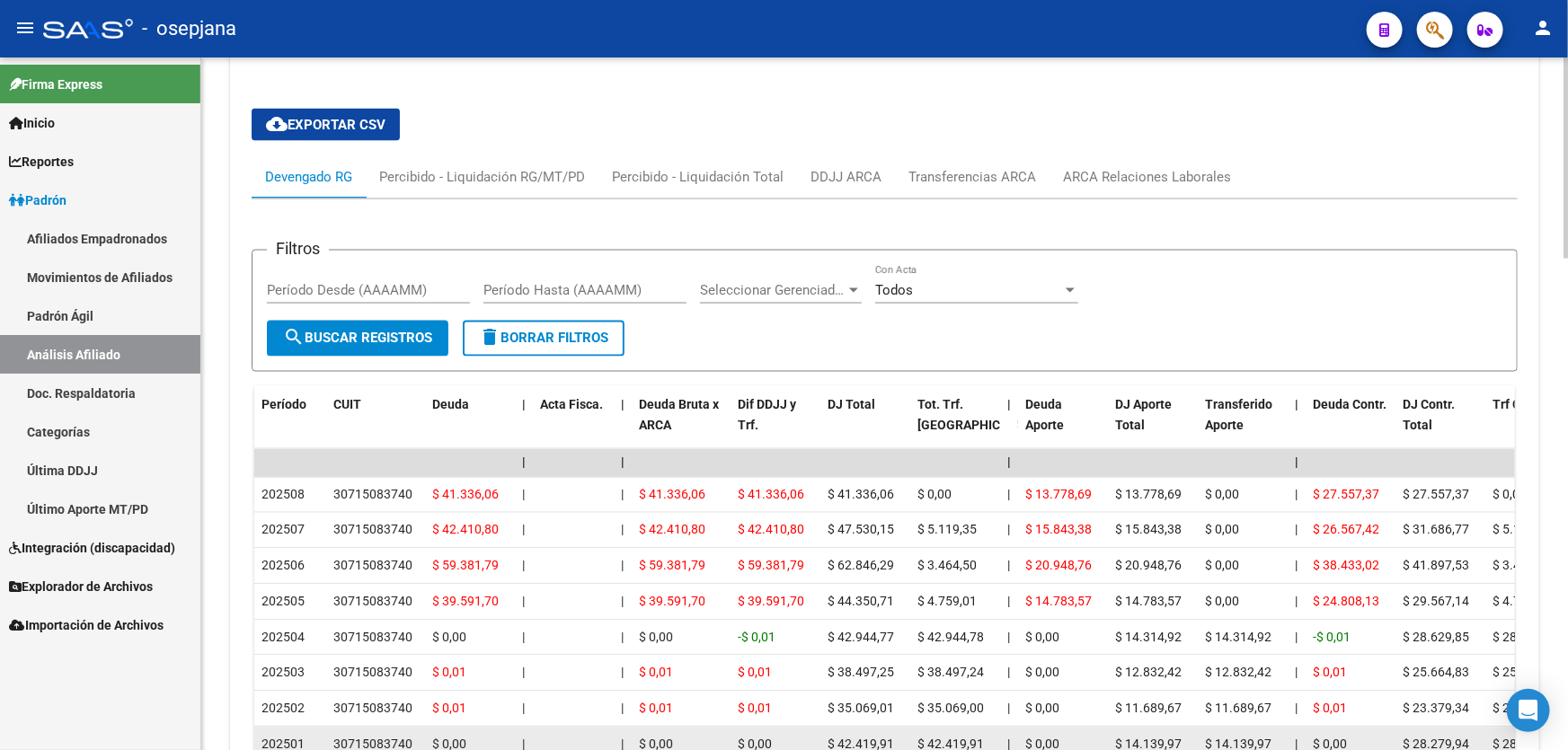
scroll to position [1444, 0]
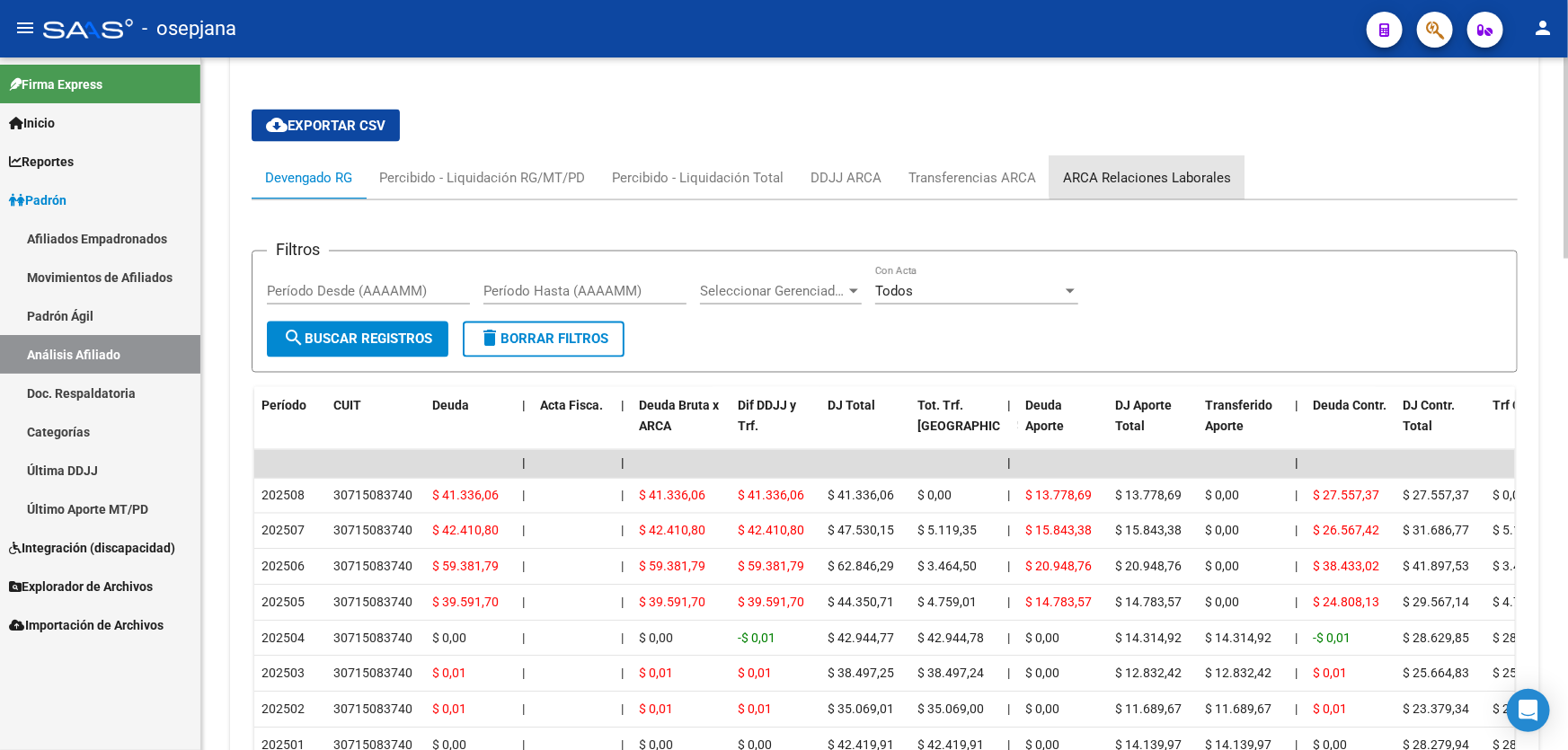
click at [1164, 171] on div "ARCA Relaciones Laborales" at bounding box center [1147, 178] width 168 height 19
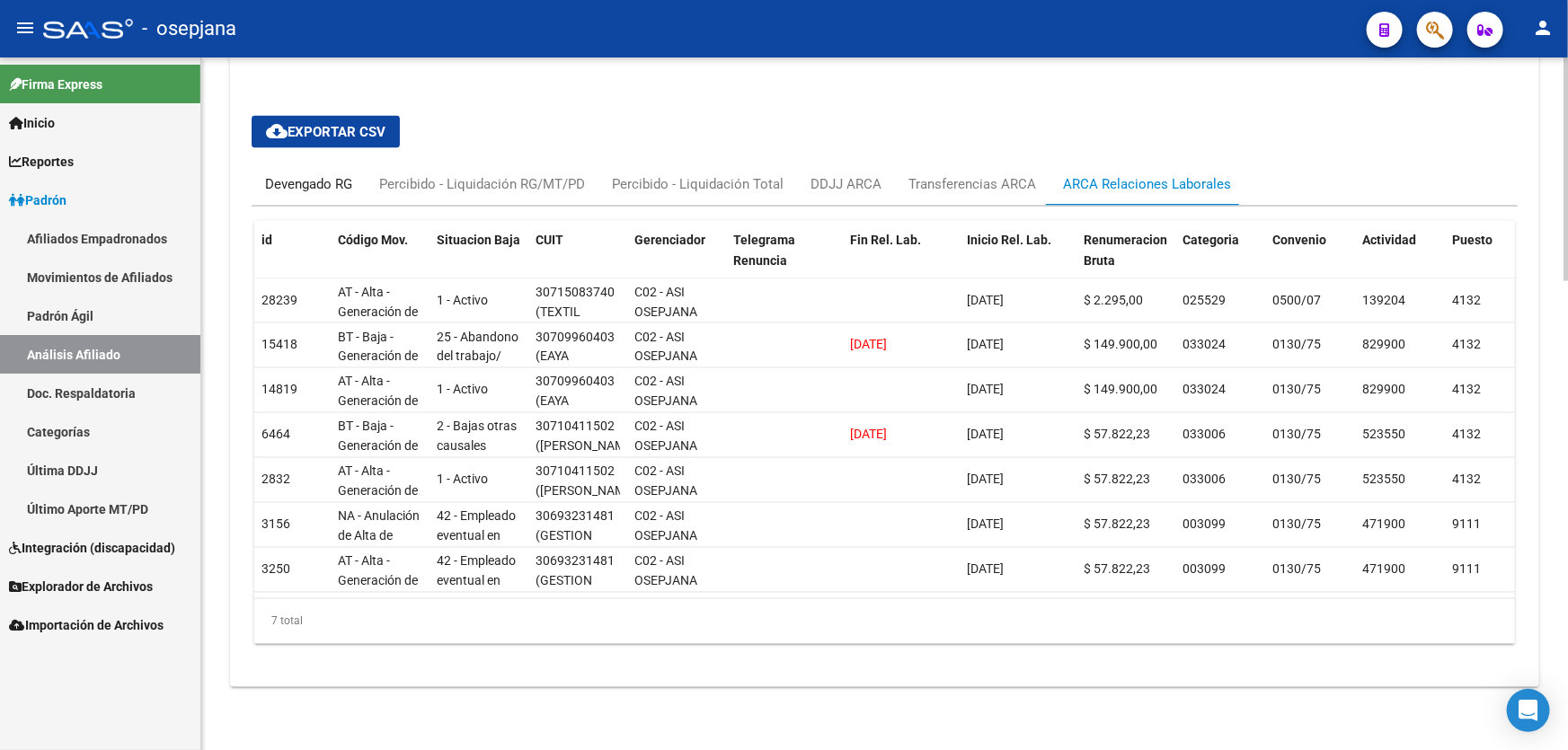
click at [301, 174] on div "Devengado RG" at bounding box center [308, 184] width 87 height 19
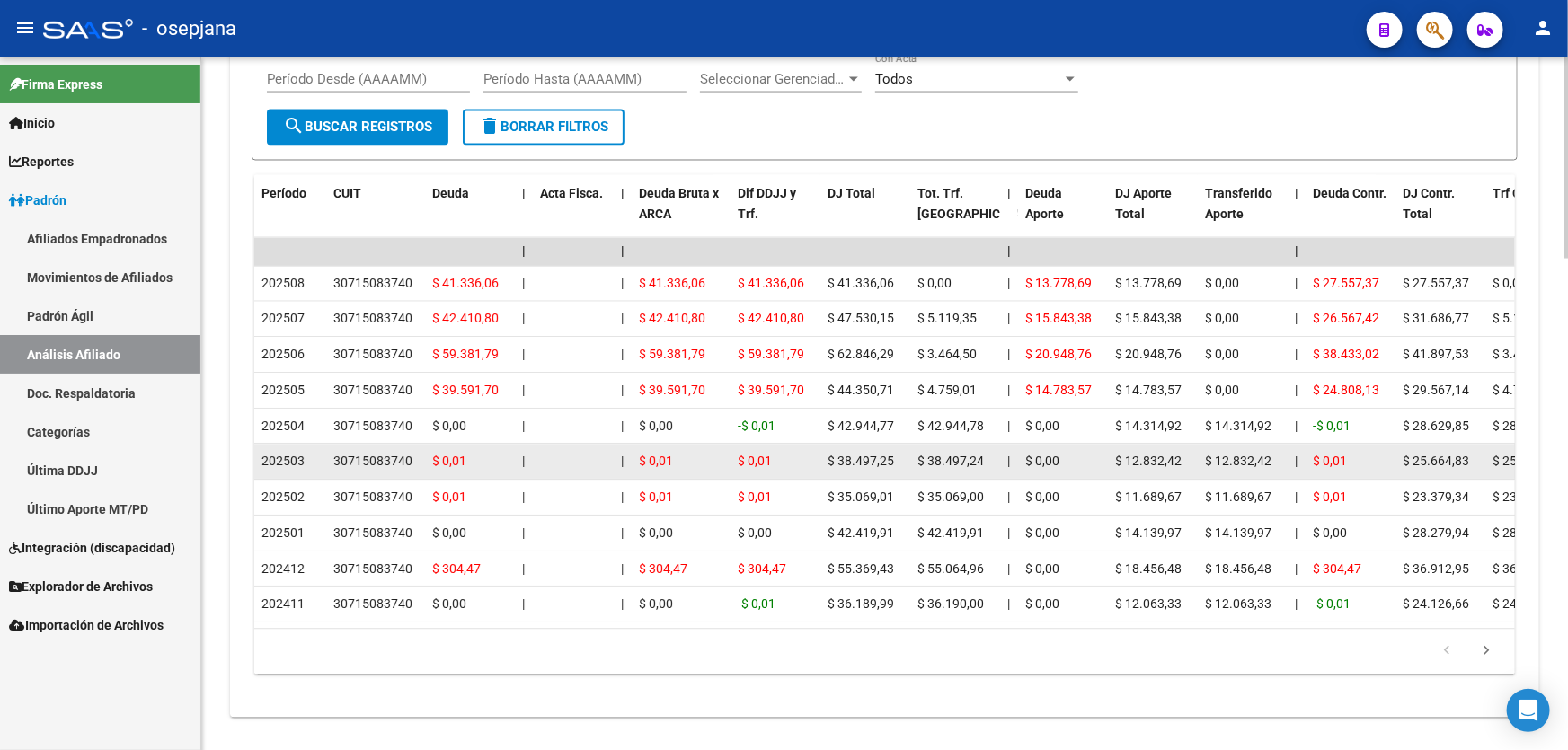
scroll to position [1688, 0]
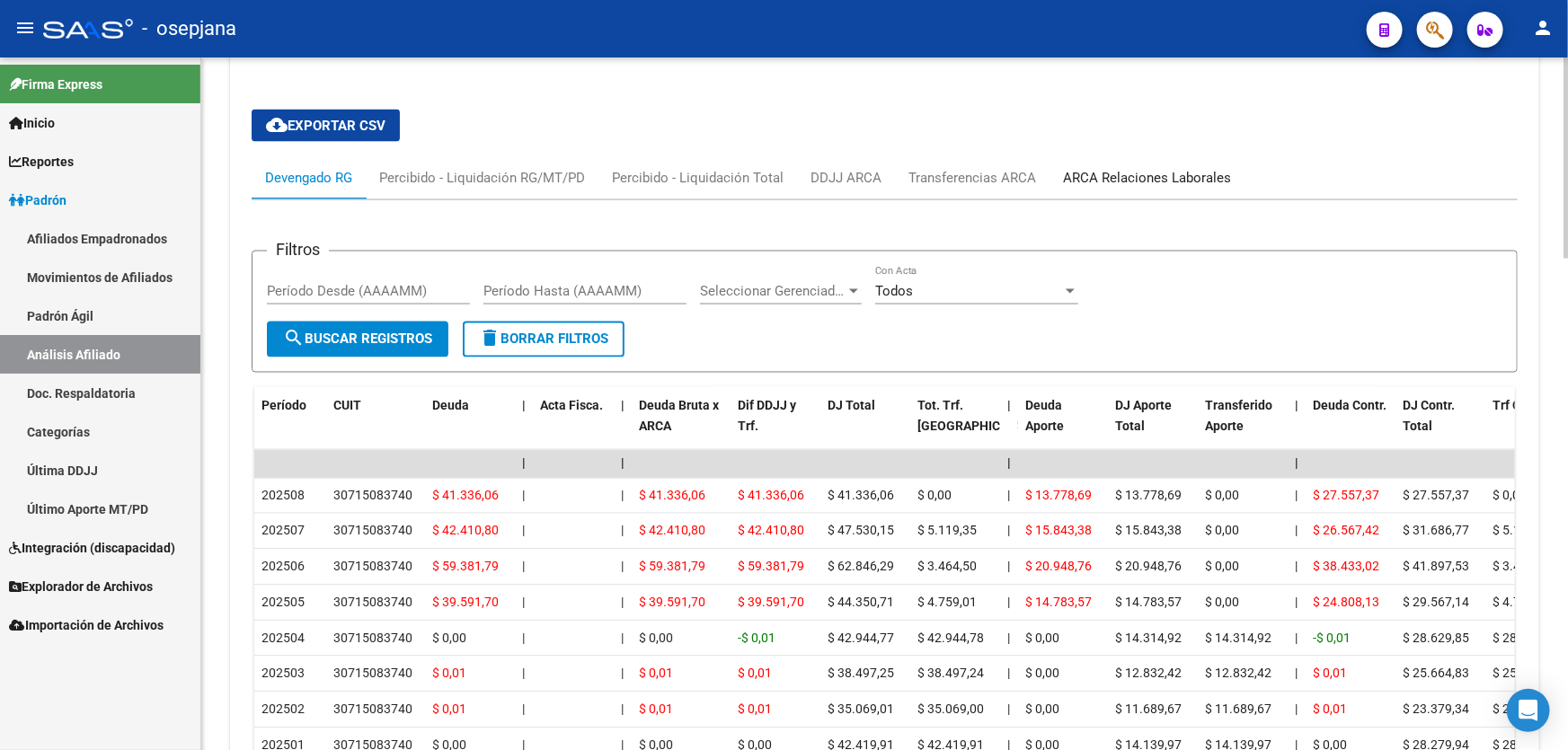
click at [1219, 185] on div "ARCA Relaciones Laborales" at bounding box center [1147, 178] width 168 height 19
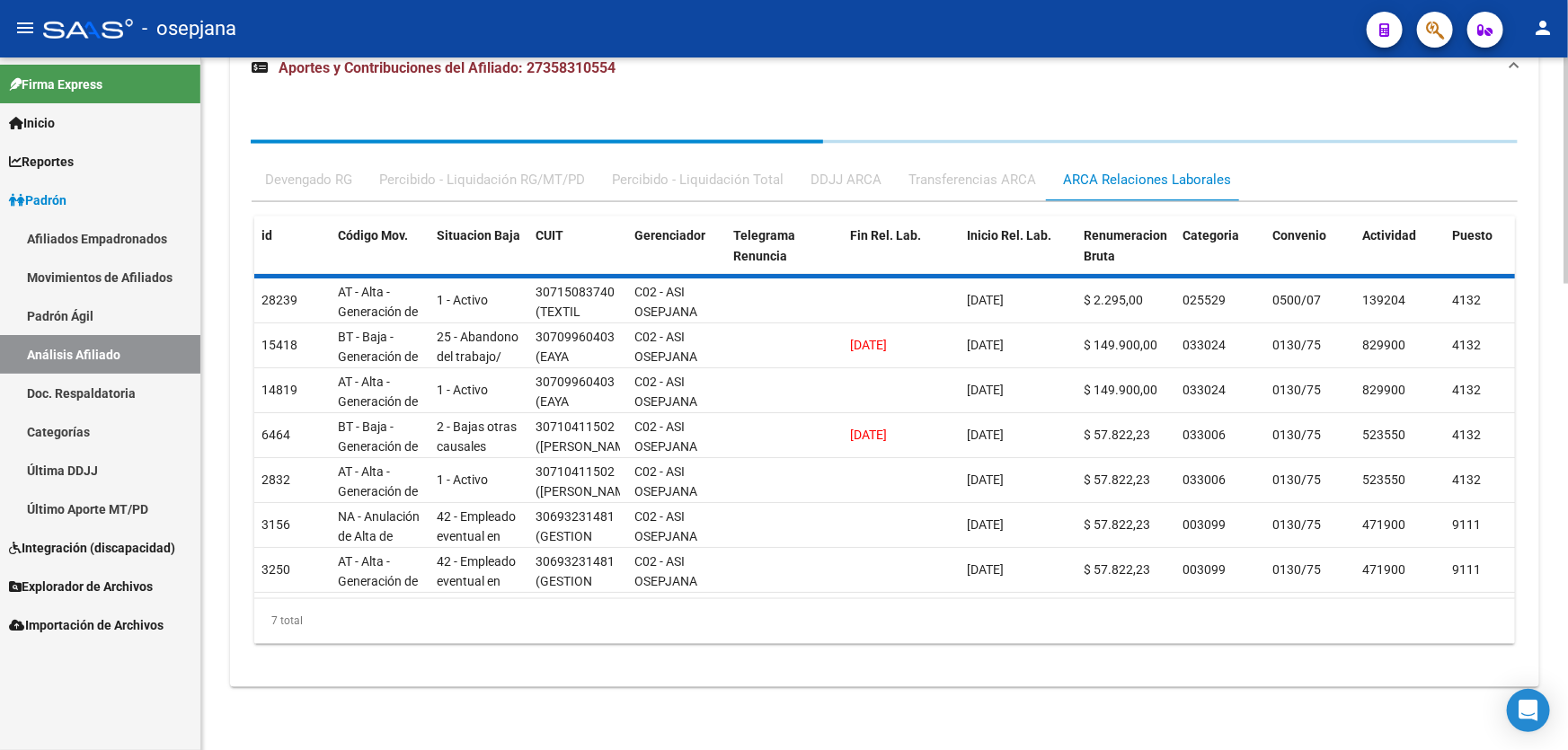
scroll to position [1444, 0]
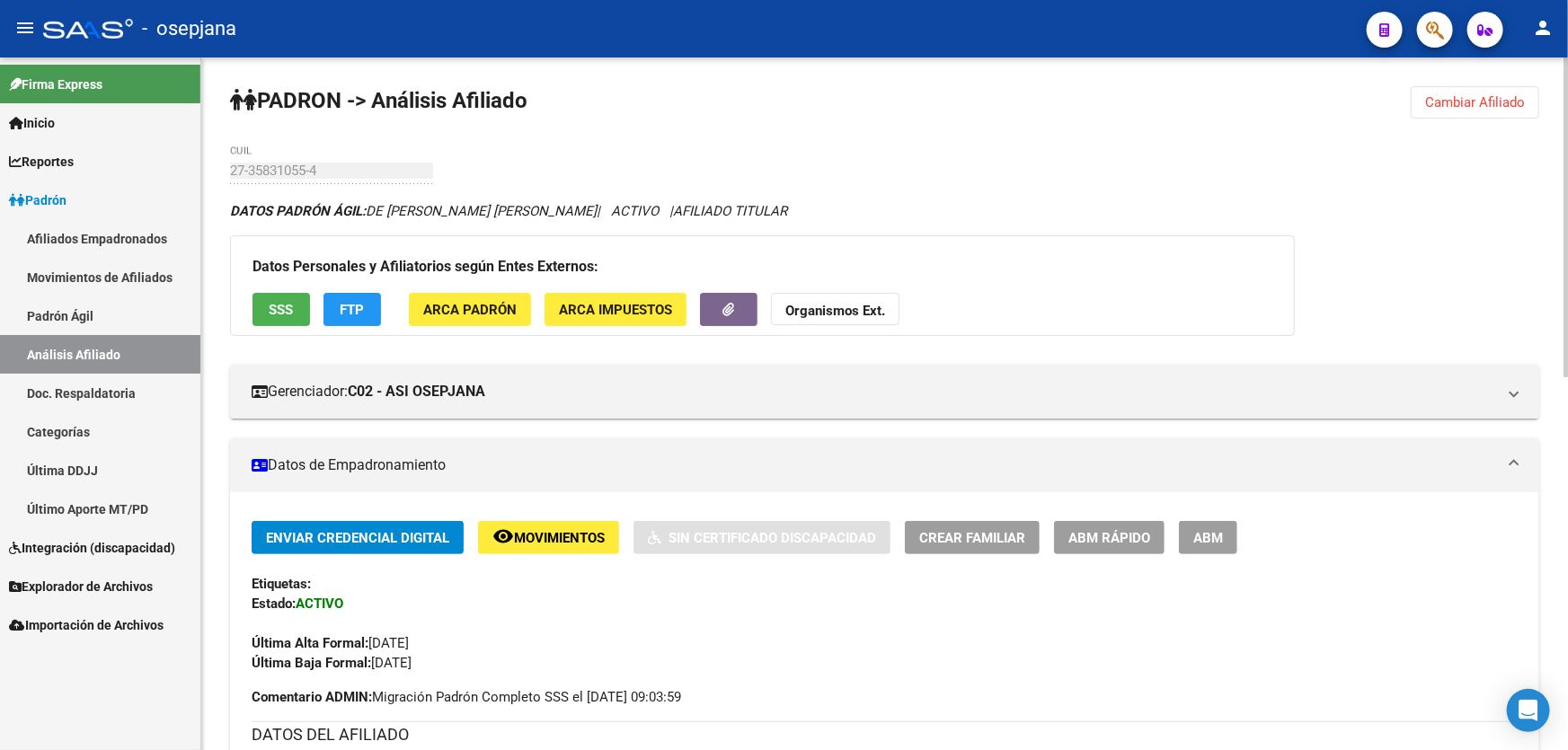
click at [1483, 100] on span "Cambiar Afiliado" at bounding box center [1474, 102] width 100 height 16
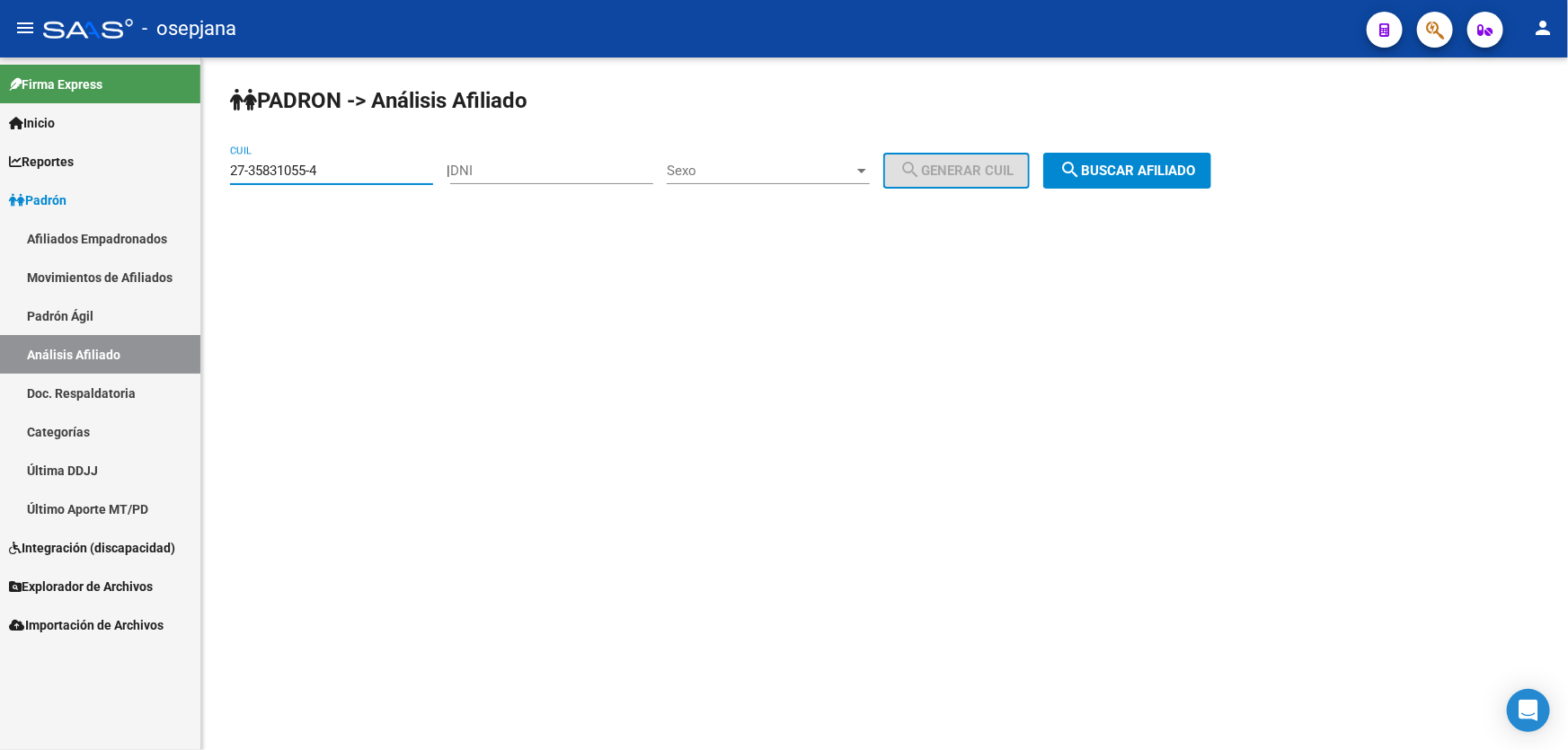
drag, startPoint x: 337, startPoint y: 166, endPoint x: 205, endPoint y: 170, distance: 132.1
click at [205, 170] on div "PADRON -> Análisis Afiliado 27-35831055-4 CUIL | DNI Sexo Sexo search Generar C…" at bounding box center [885, 151] width 1367 height 188
paste input "0-35100960-9"
type input "20-35100960-9"
click at [1177, 169] on span "search Buscar afiliado" at bounding box center [1127, 170] width 135 height 16
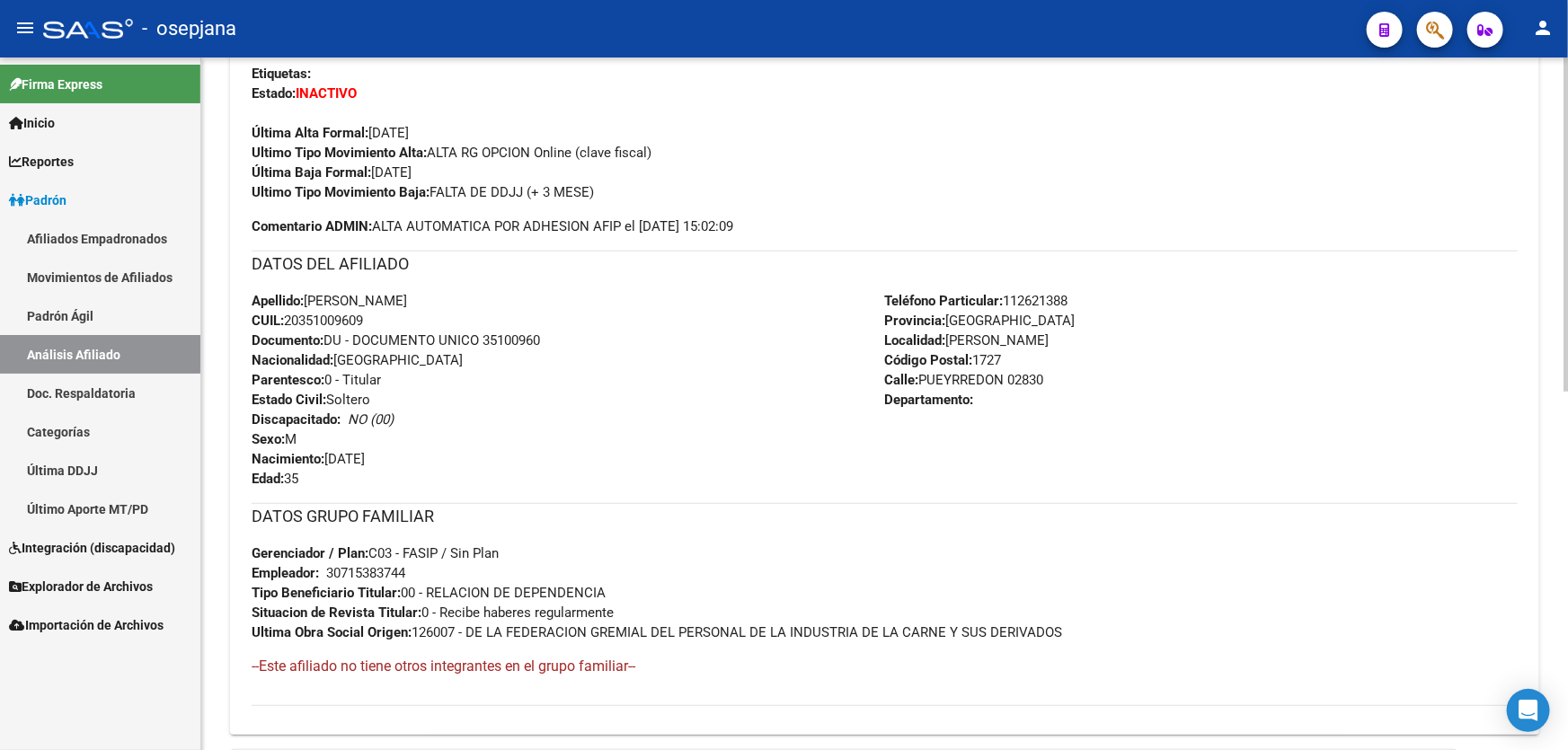
scroll to position [740, 0]
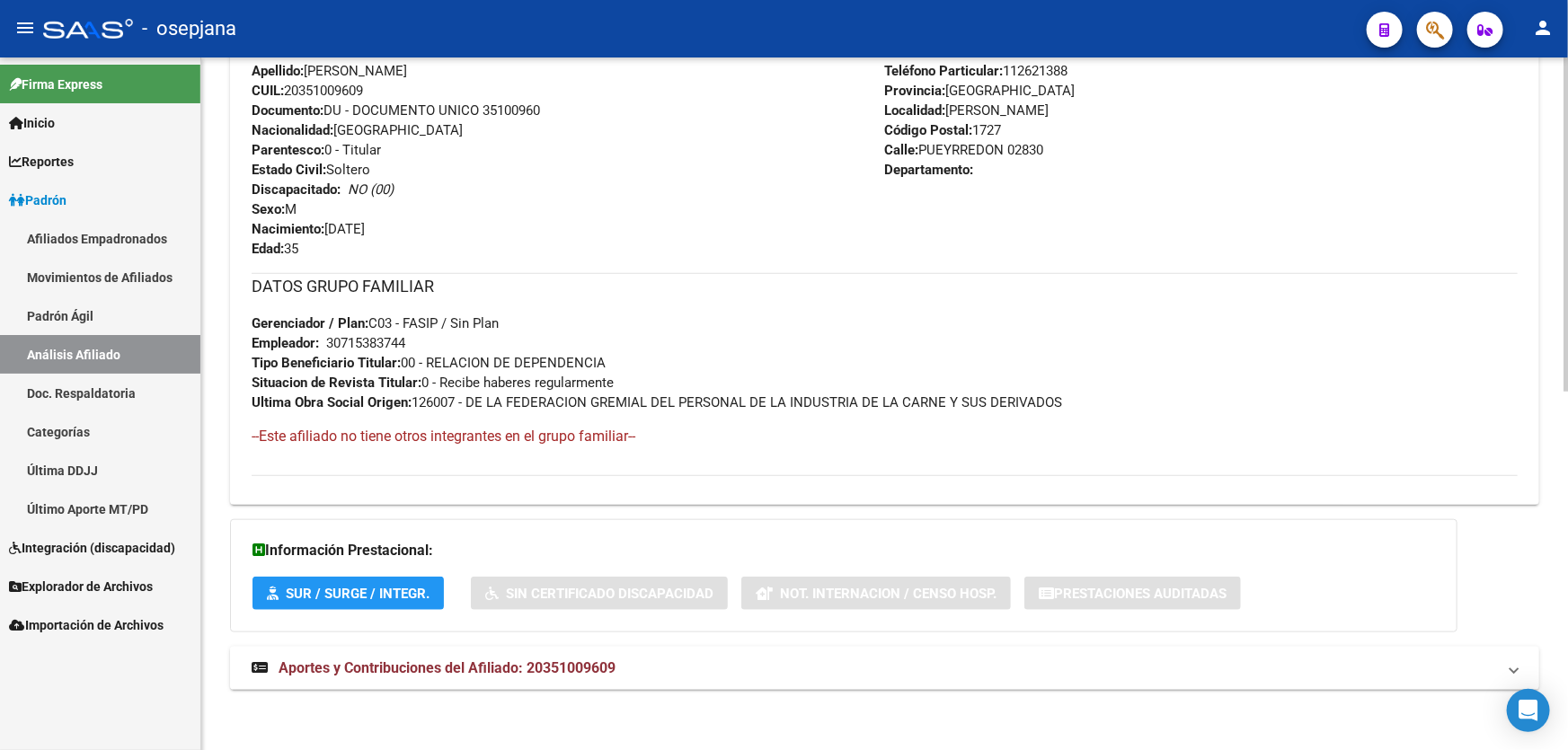
click at [1276, 649] on mat-expansion-panel-header "Aportes y Contribuciones del Afiliado: 20351009609" at bounding box center [885, 668] width 1309 height 43
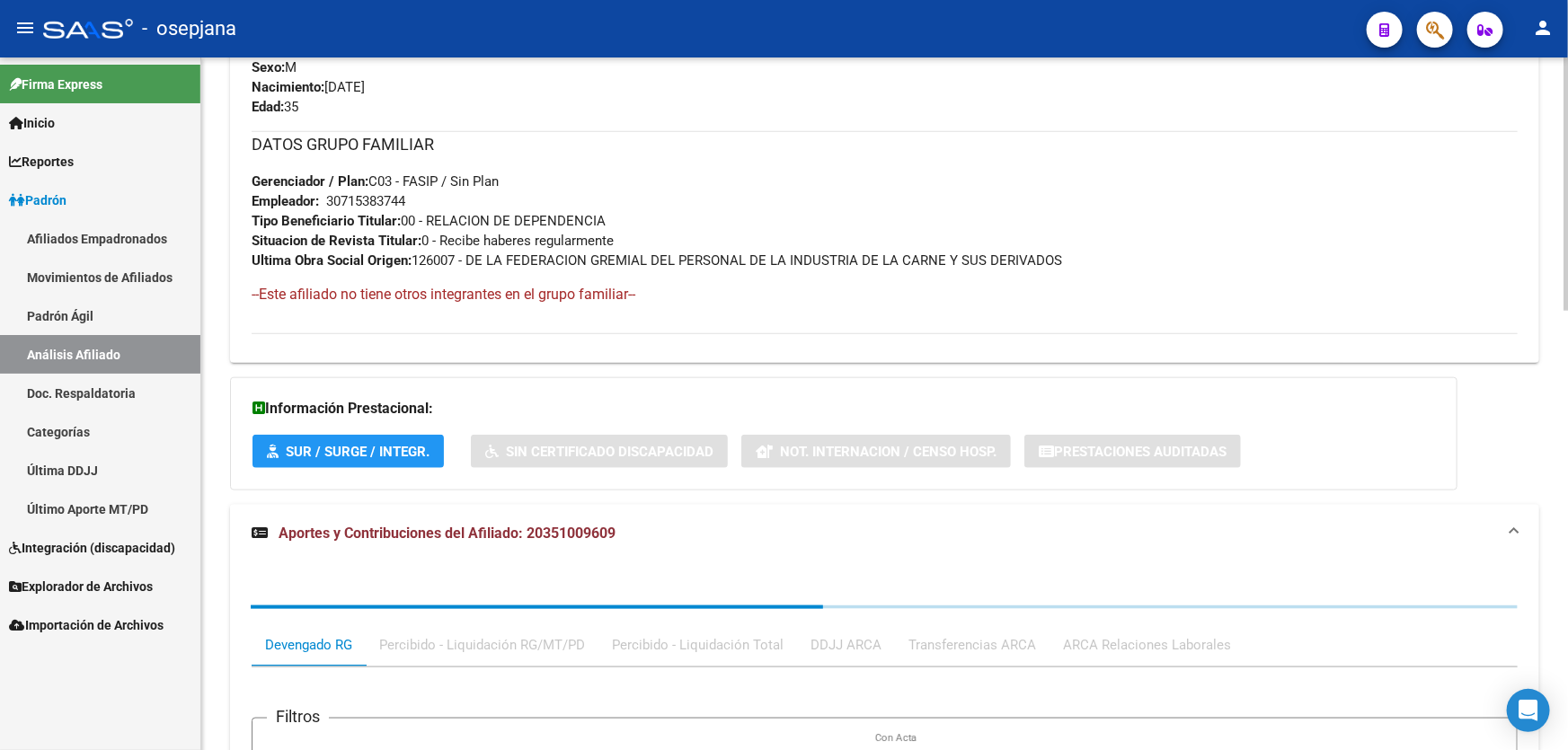
scroll to position [1202, 0]
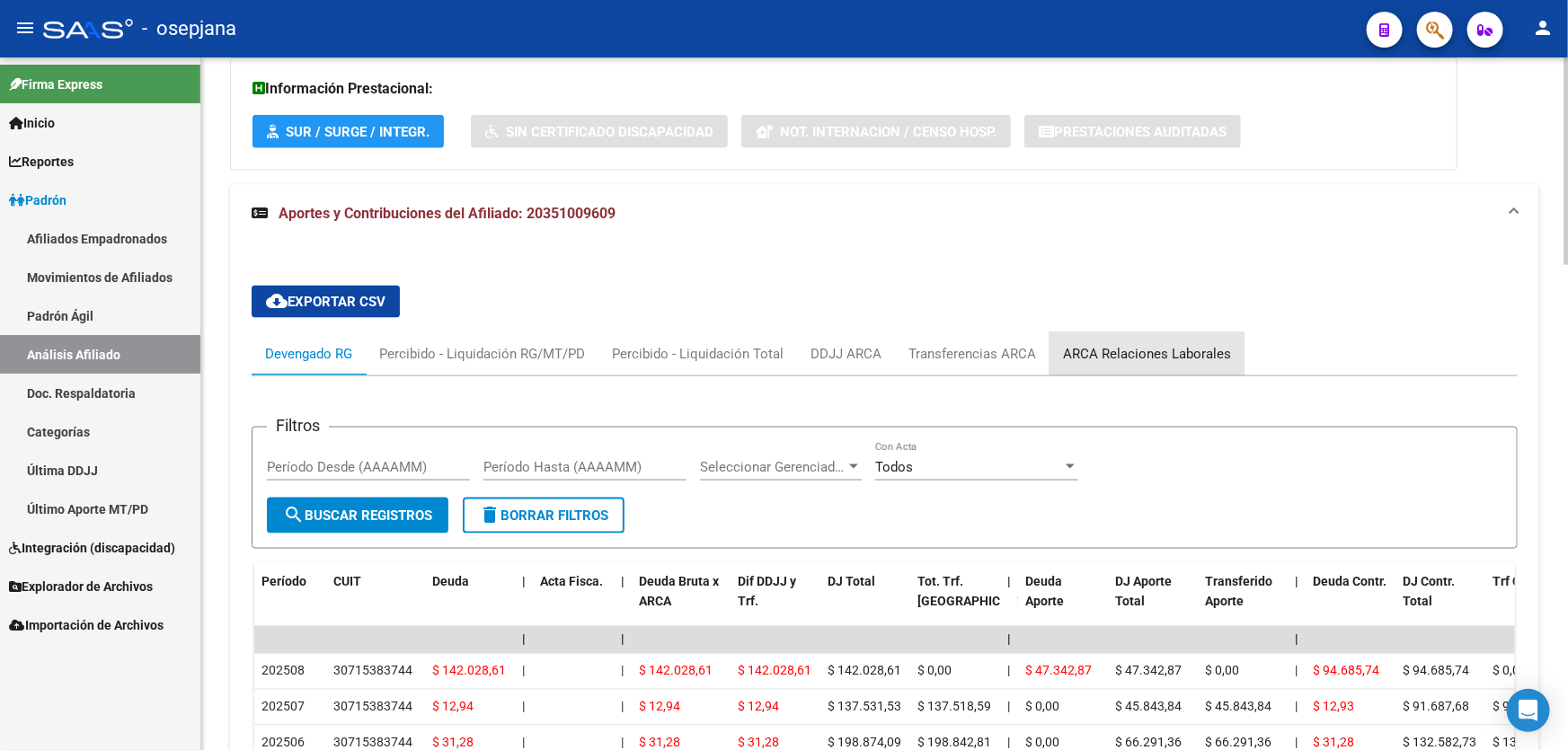
click at [1160, 344] on div "ARCA Relaciones Laborales" at bounding box center [1147, 354] width 168 height 19
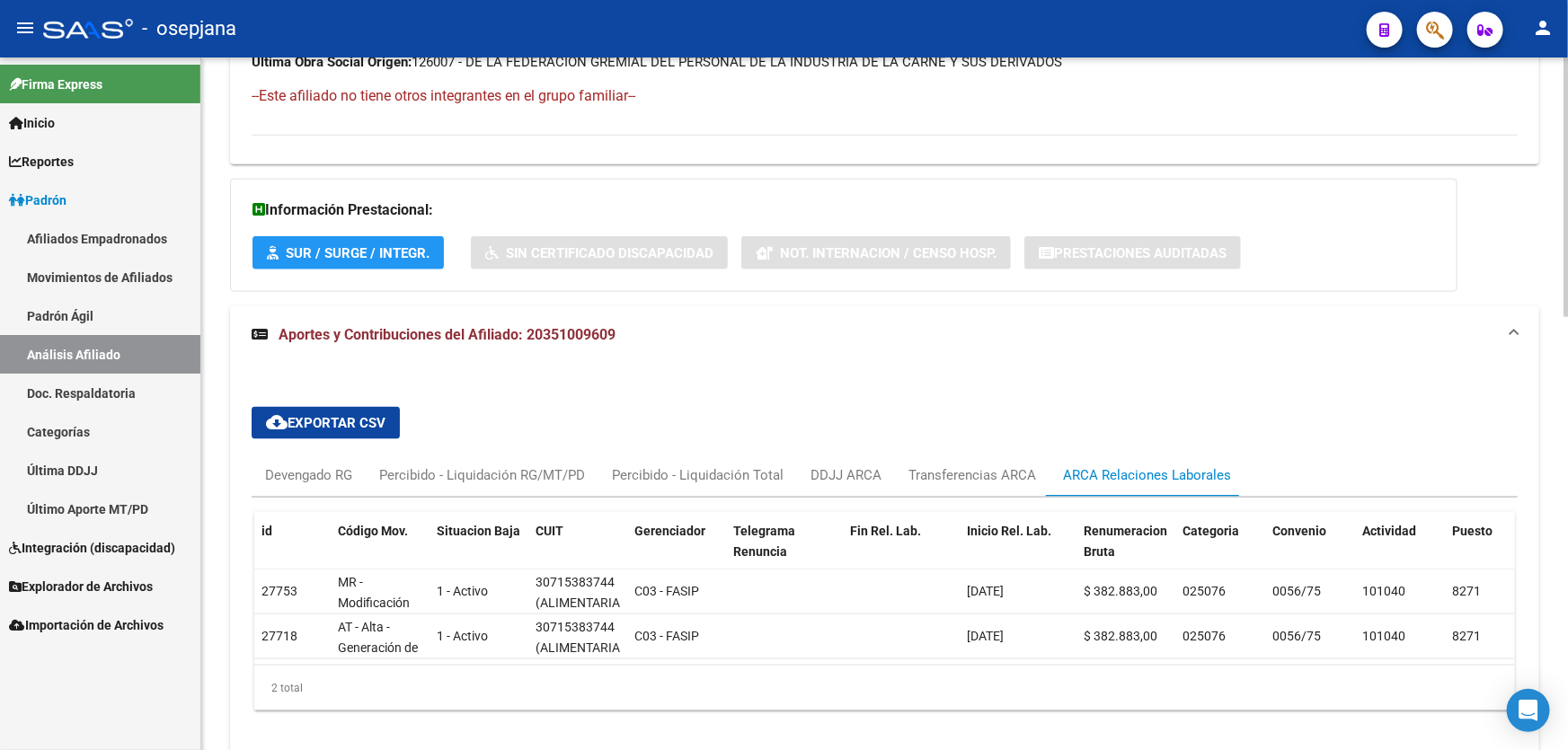
scroll to position [1156, 0]
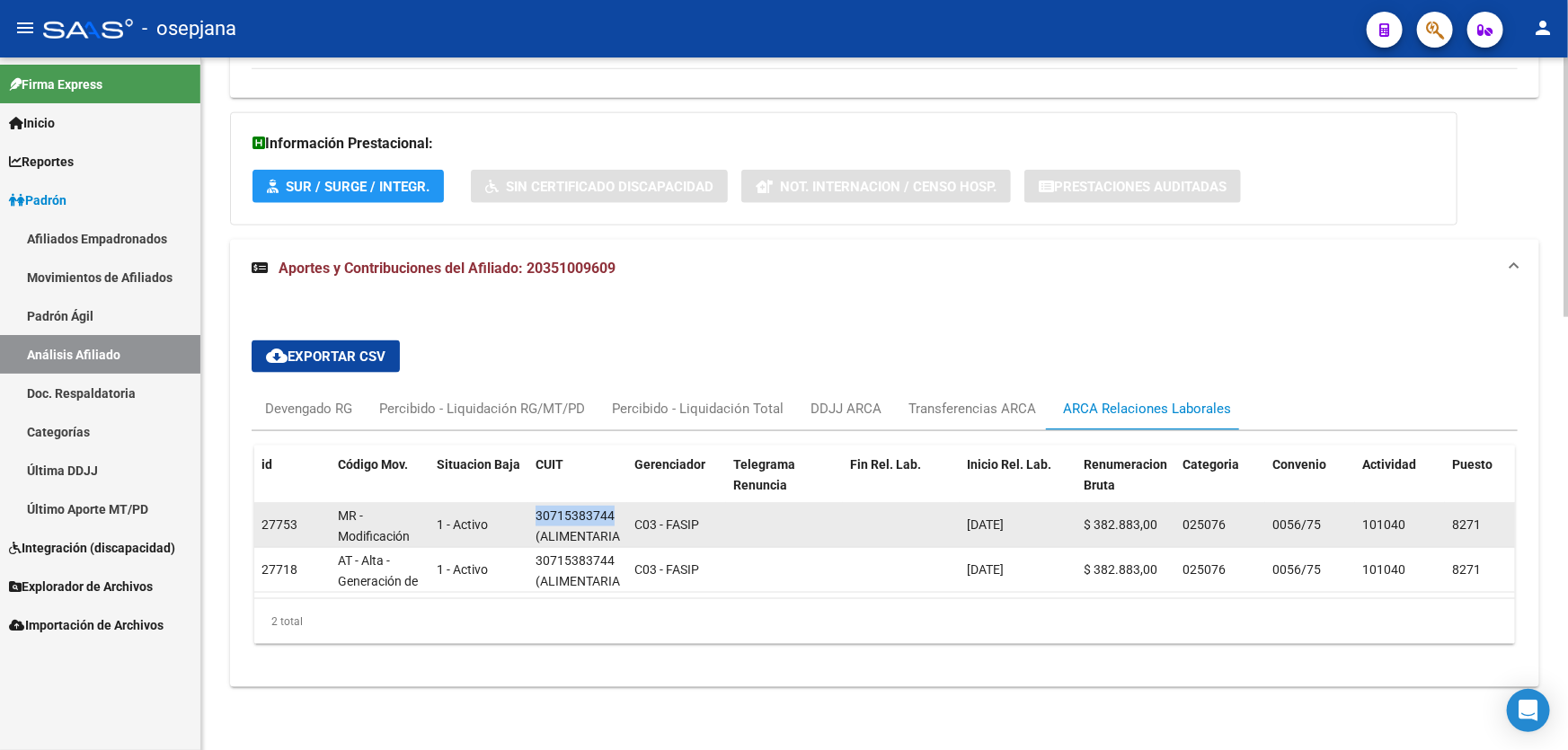
drag, startPoint x: 612, startPoint y: 499, endPoint x: 528, endPoint y: 504, distance: 84.1
click at [529, 504] on datatable-body-cell "30715383744 (ALIMENTARIA LA POMPEYA S.A.)" at bounding box center [578, 526] width 99 height 44
copy div "30715383744"
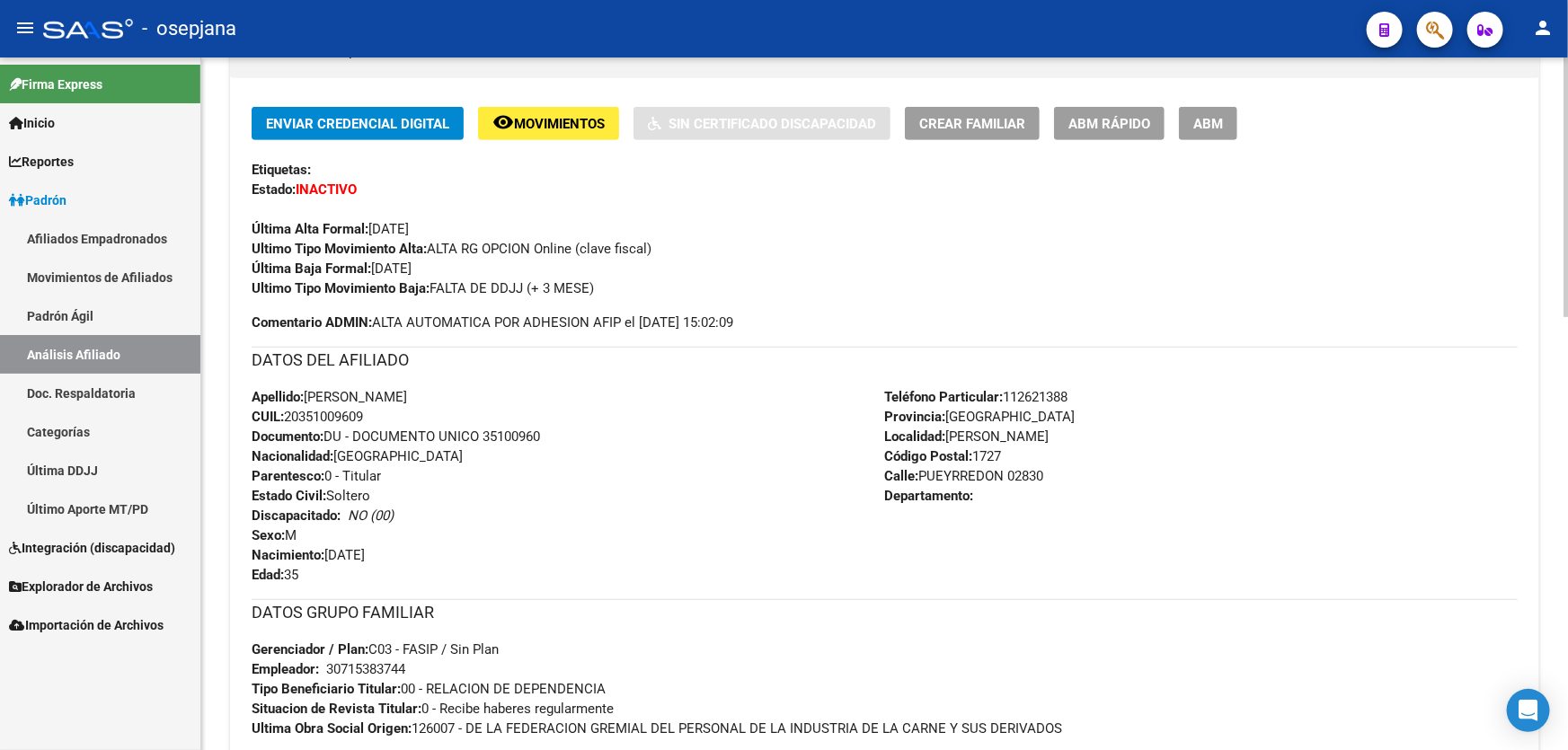
scroll to position [339, 0]
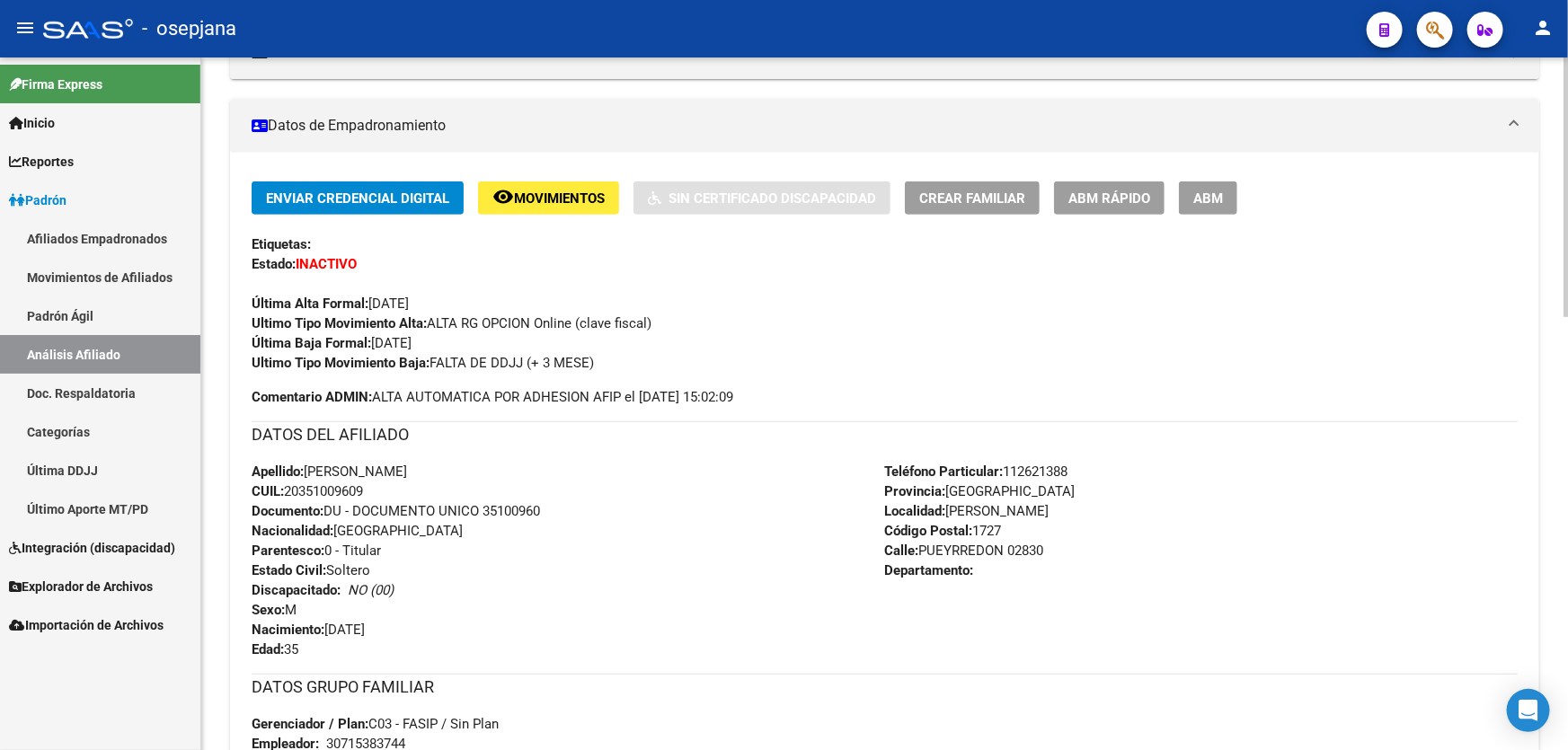
click at [1091, 191] on span "ABM Rápido" at bounding box center [1109, 198] width 82 height 16
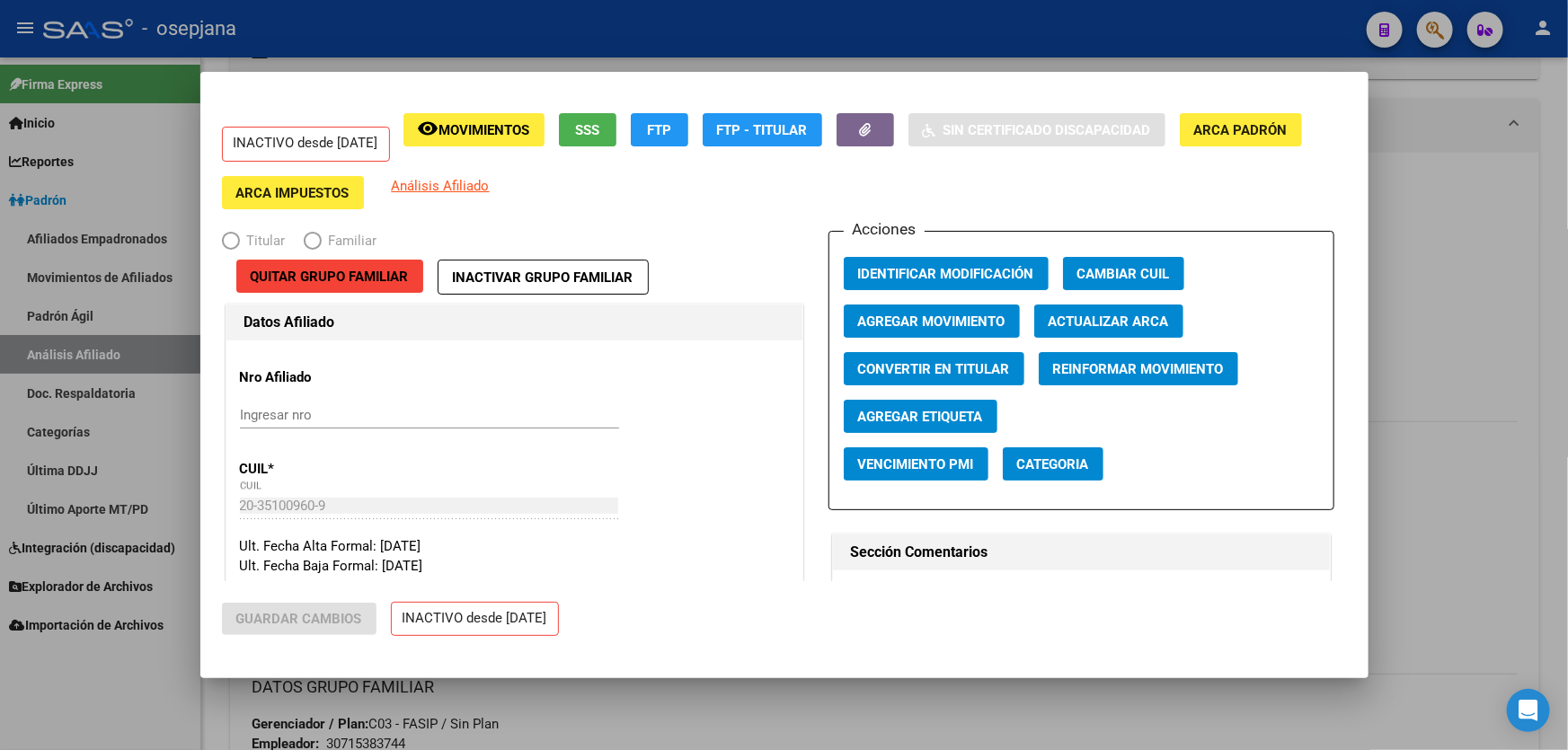
radio input "true"
type input "30-71538374-4"
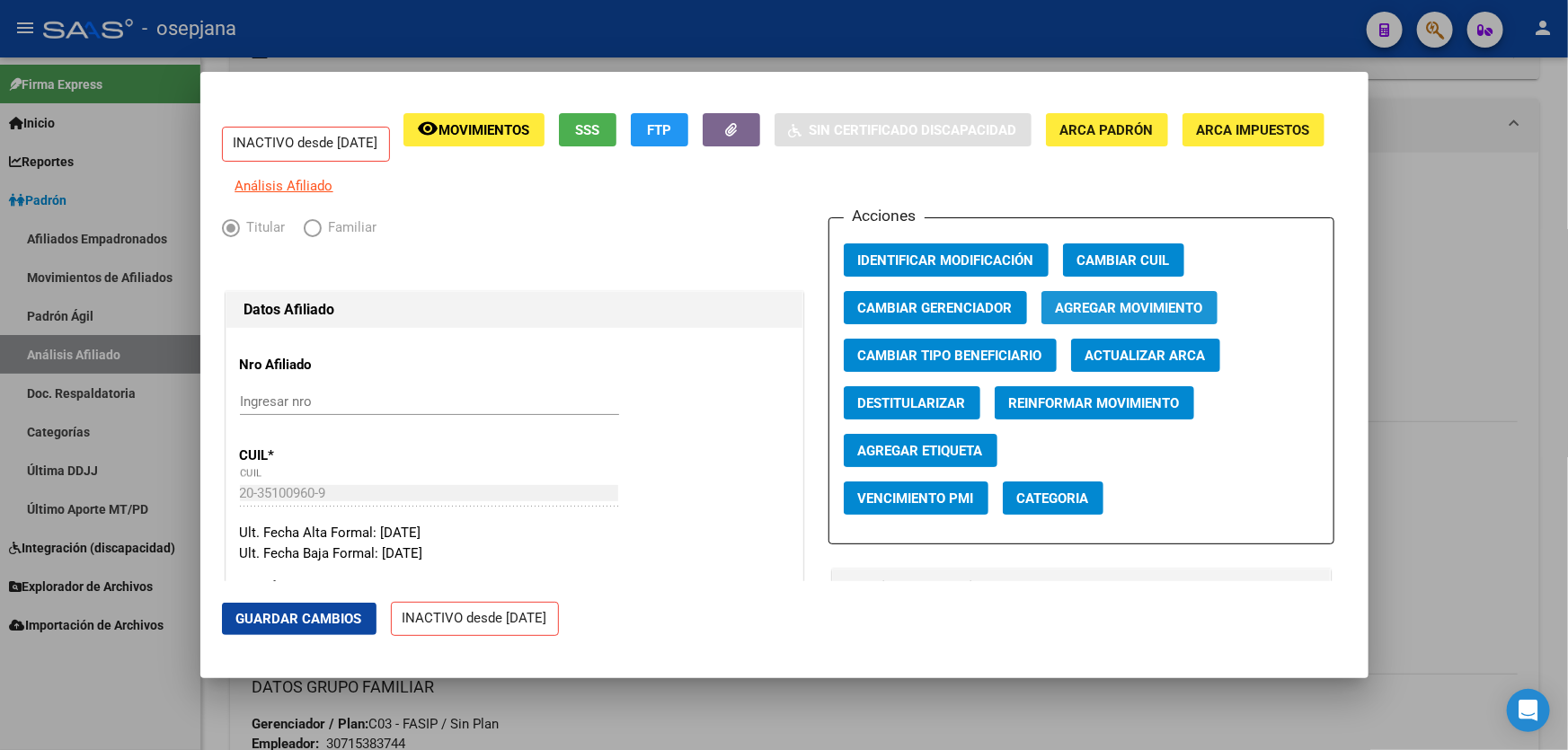
click at [1103, 312] on span "Agregar Movimiento" at bounding box center [1129, 307] width 147 height 16
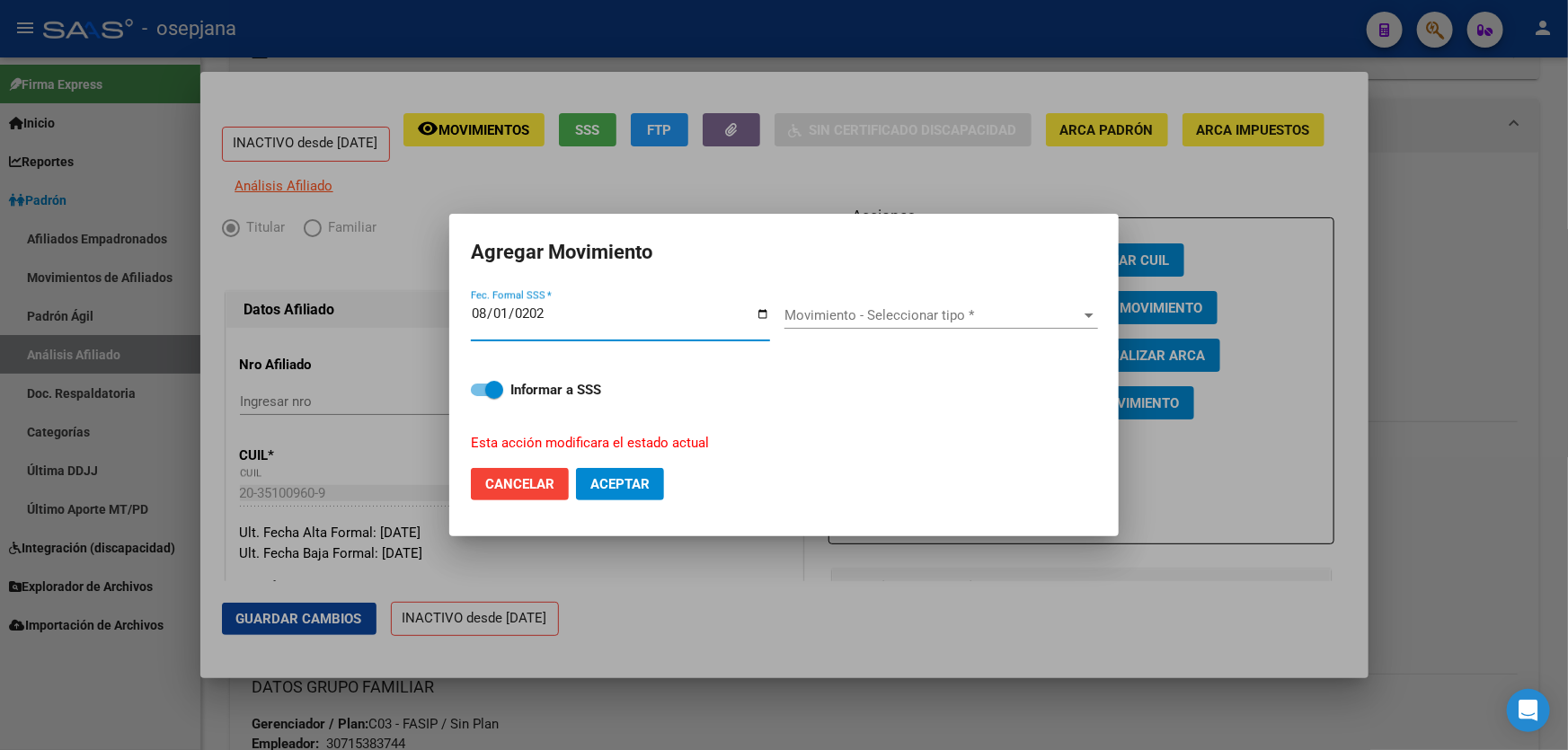
type input "[DATE]"
click at [490, 484] on span "Cancelar" at bounding box center [520, 484] width 70 height 16
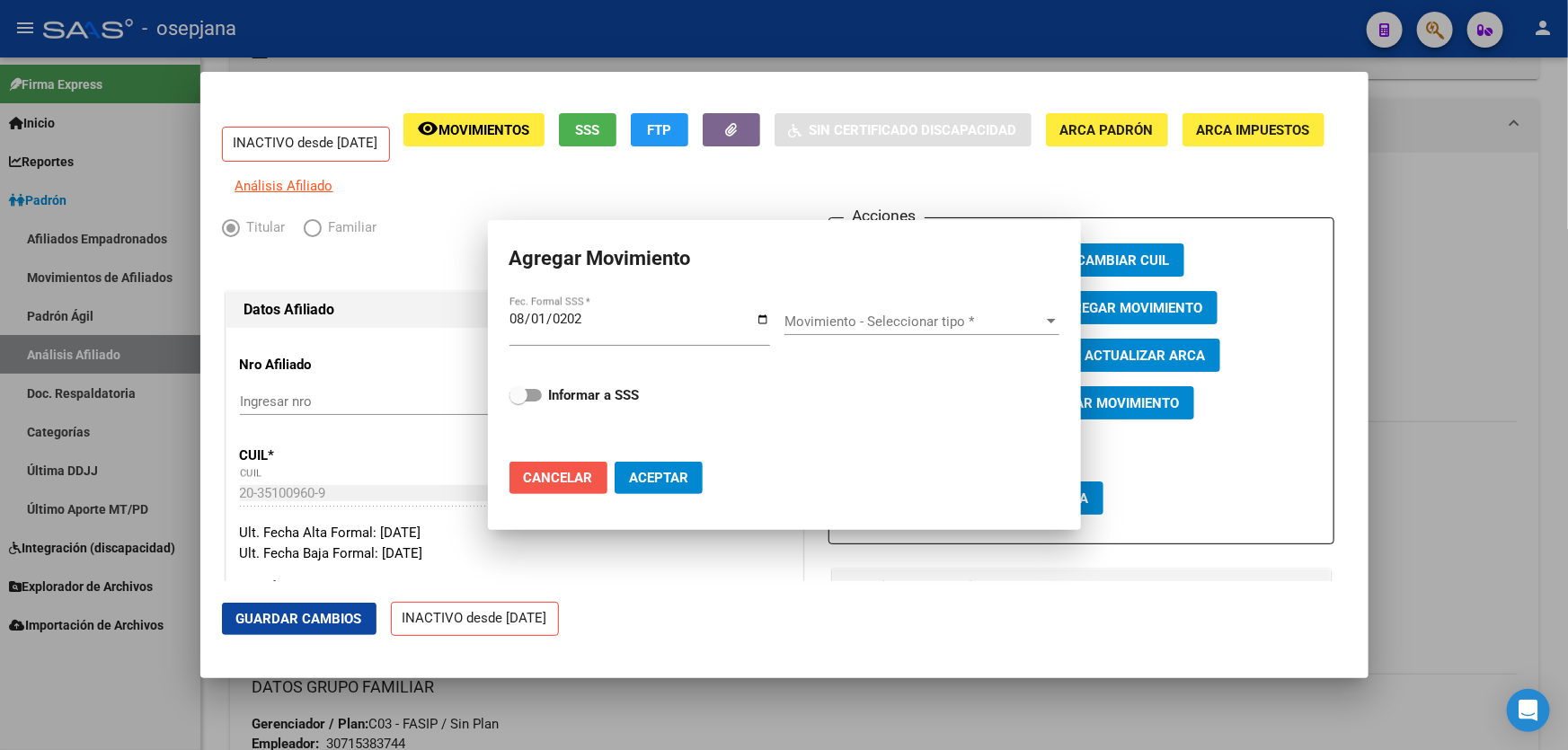
checkbox input "false"
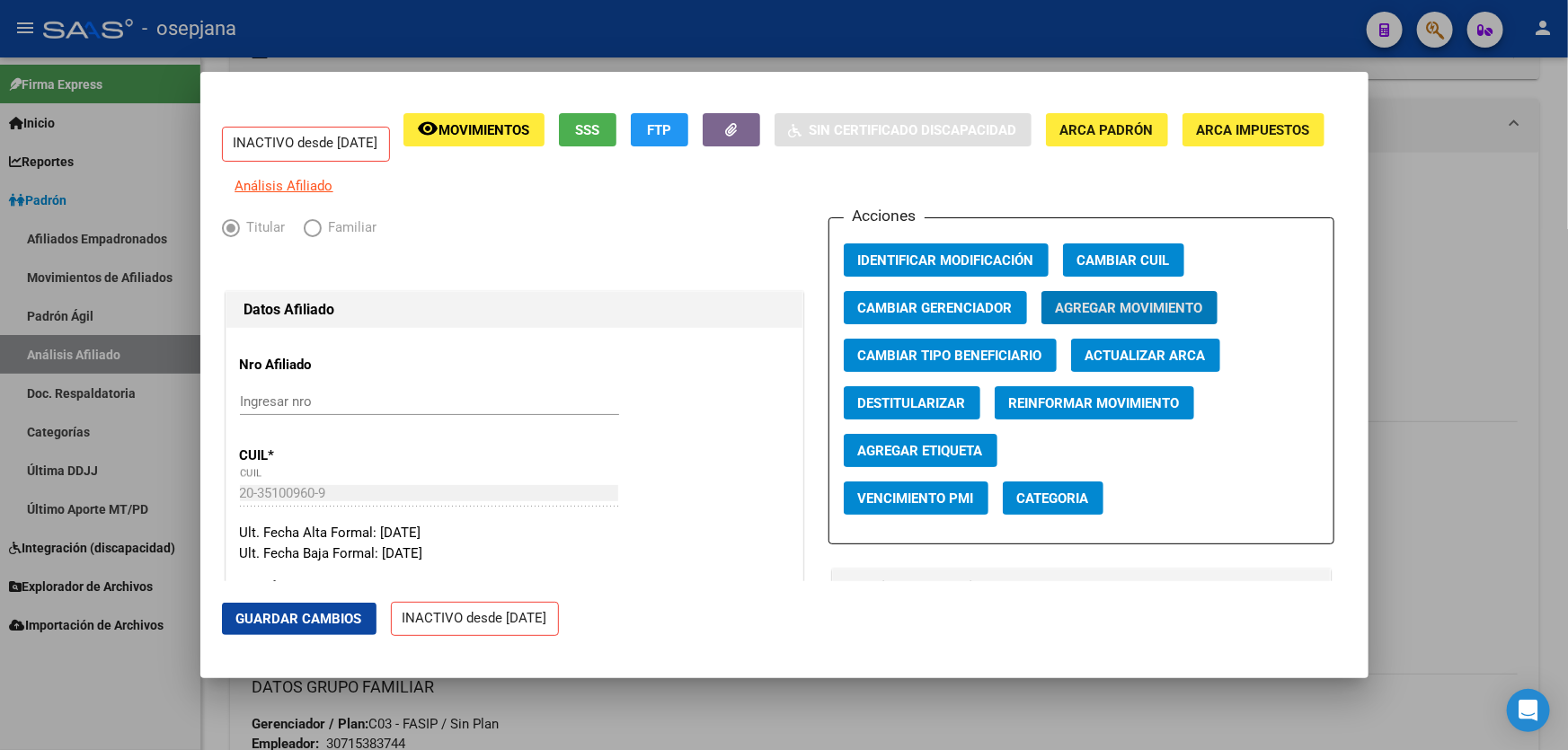
click at [938, 350] on div "Acciones Identificar Modificación Cambiar CUIL Cambiar Gerenciador Agregar Movi…" at bounding box center [1081, 381] width 506 height 327
click at [936, 357] on button "Cambiar Tipo Beneficiario" at bounding box center [950, 355] width 213 height 33
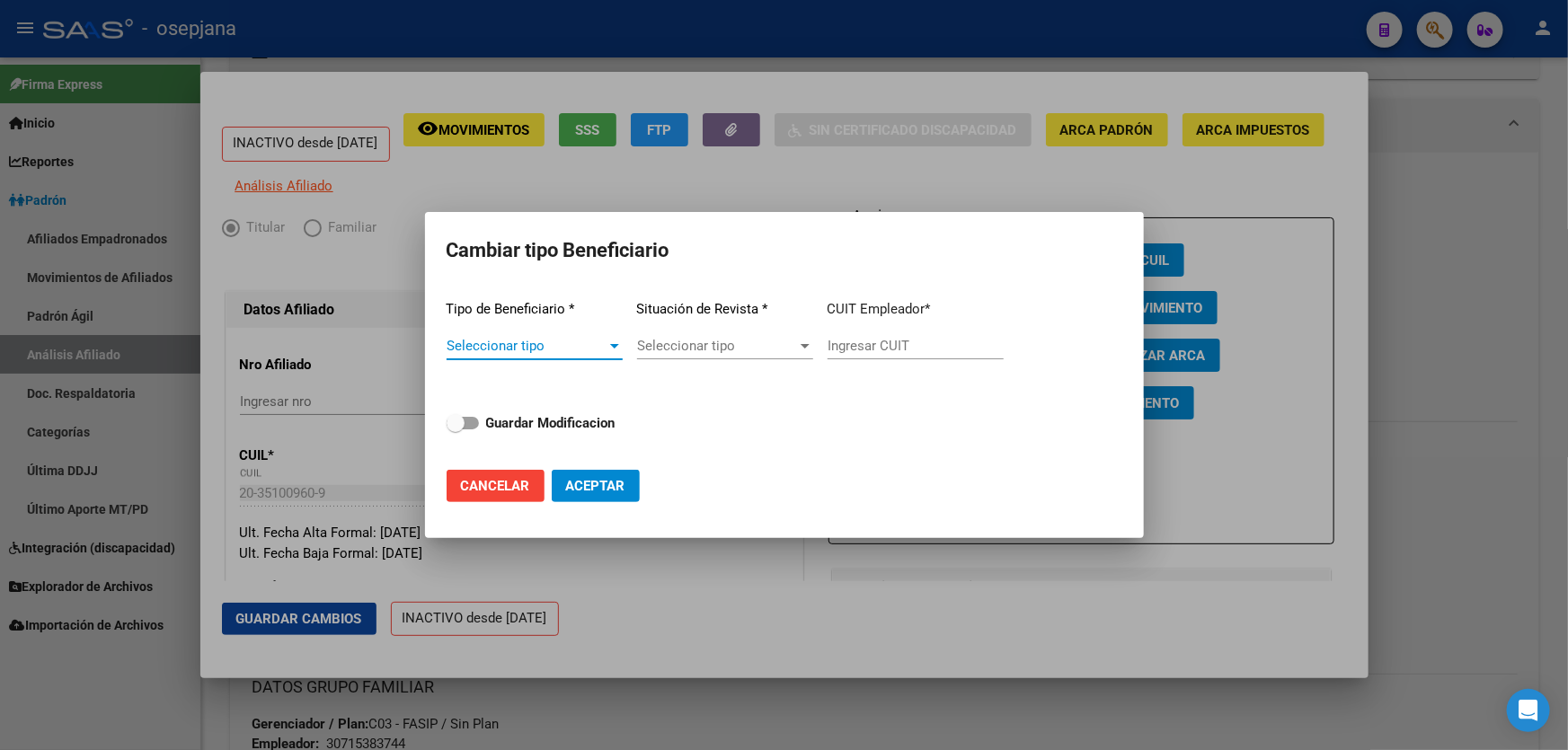
click at [581, 345] on span "Seleccionar tipo" at bounding box center [526, 345] width 160 height 16
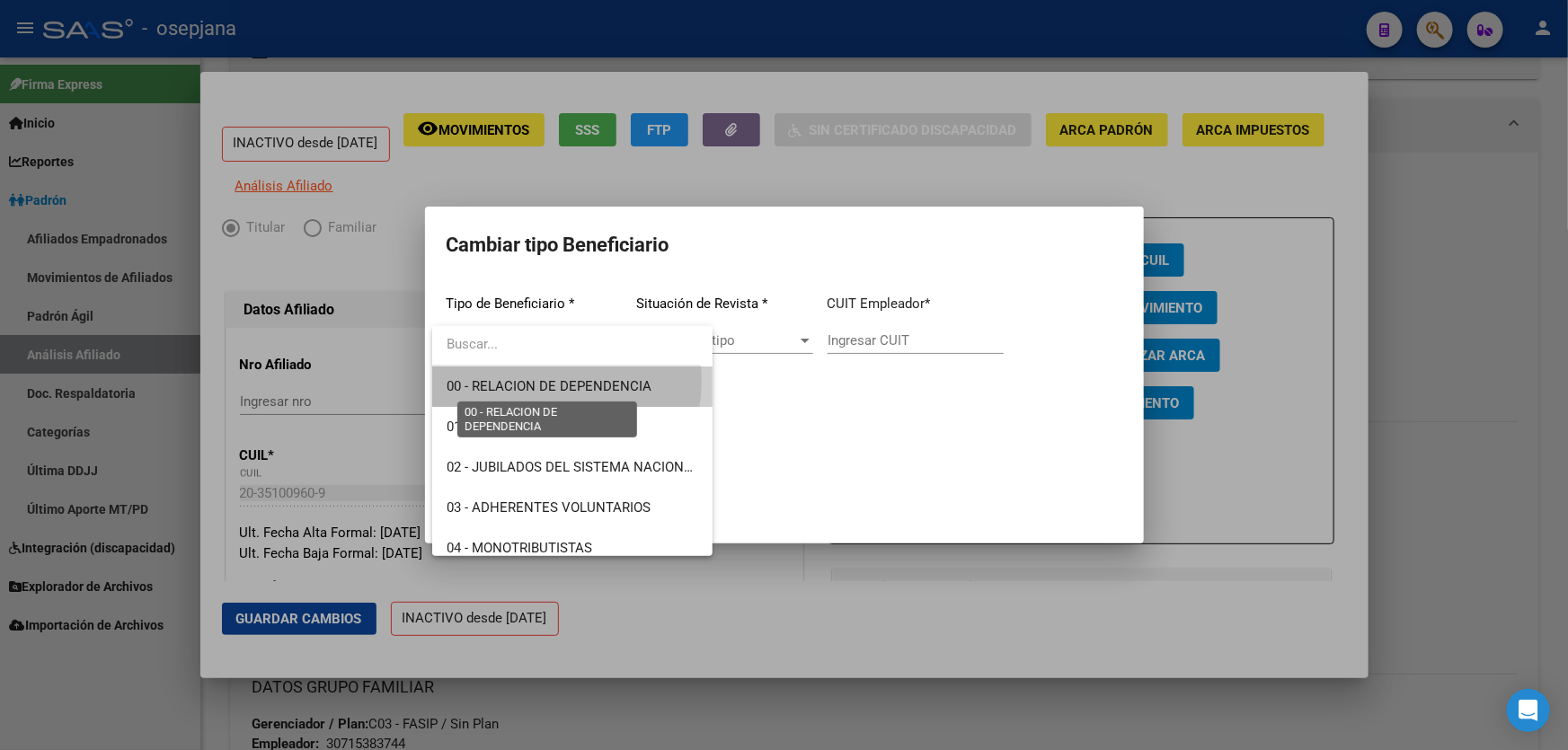
click at [536, 380] on span "00 - RELACION DE DEPENDENCIA" at bounding box center [549, 386] width 205 height 16
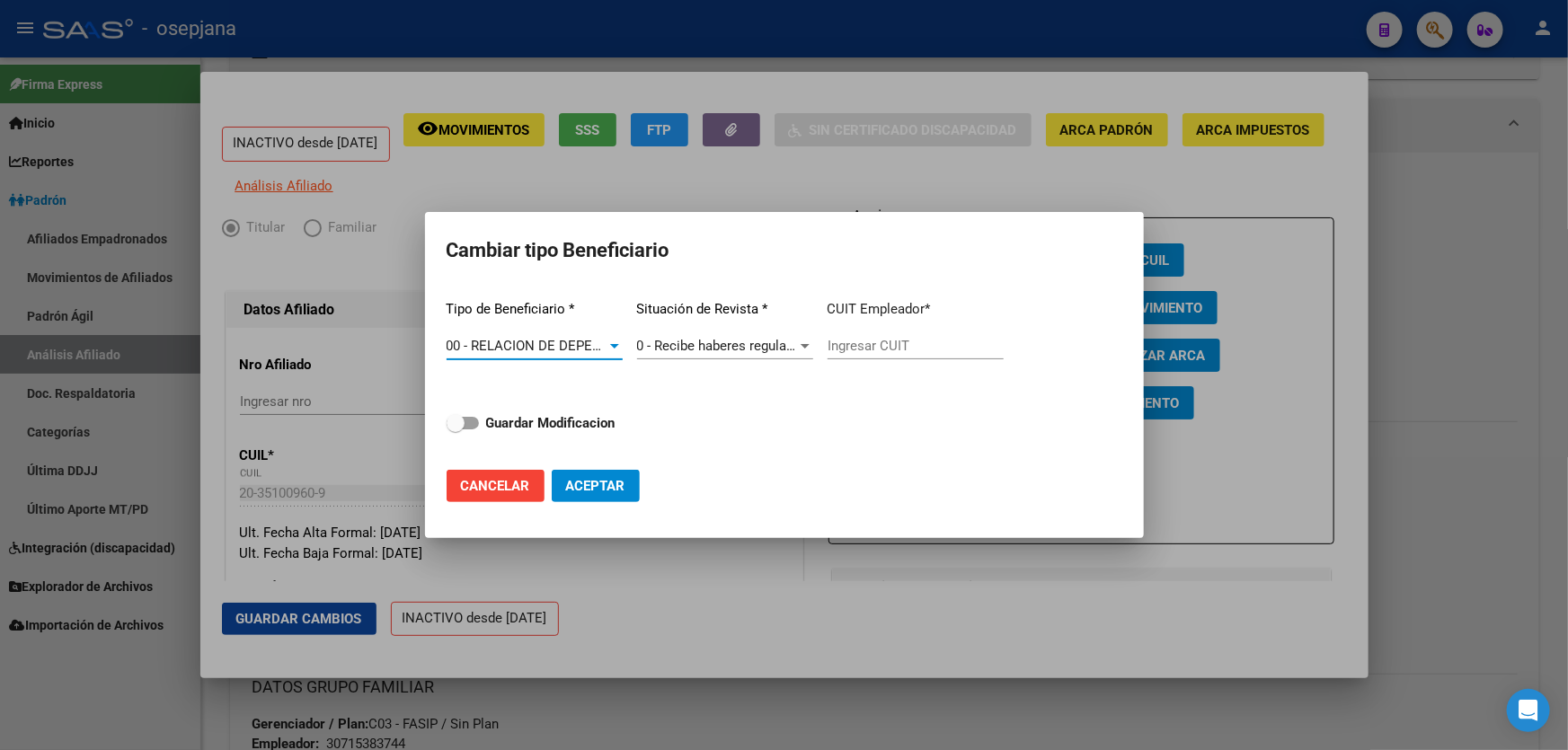
type input "30-71538374-4"
click at [542, 428] on strong "Guardar Modificacion" at bounding box center [551, 422] width 130 height 16
click at [455, 429] on input "Guardar Modificacion" at bounding box center [454, 429] width 1 height 1
click at [593, 492] on span "Aceptar" at bounding box center [595, 485] width 59 height 16
checkbox input "false"
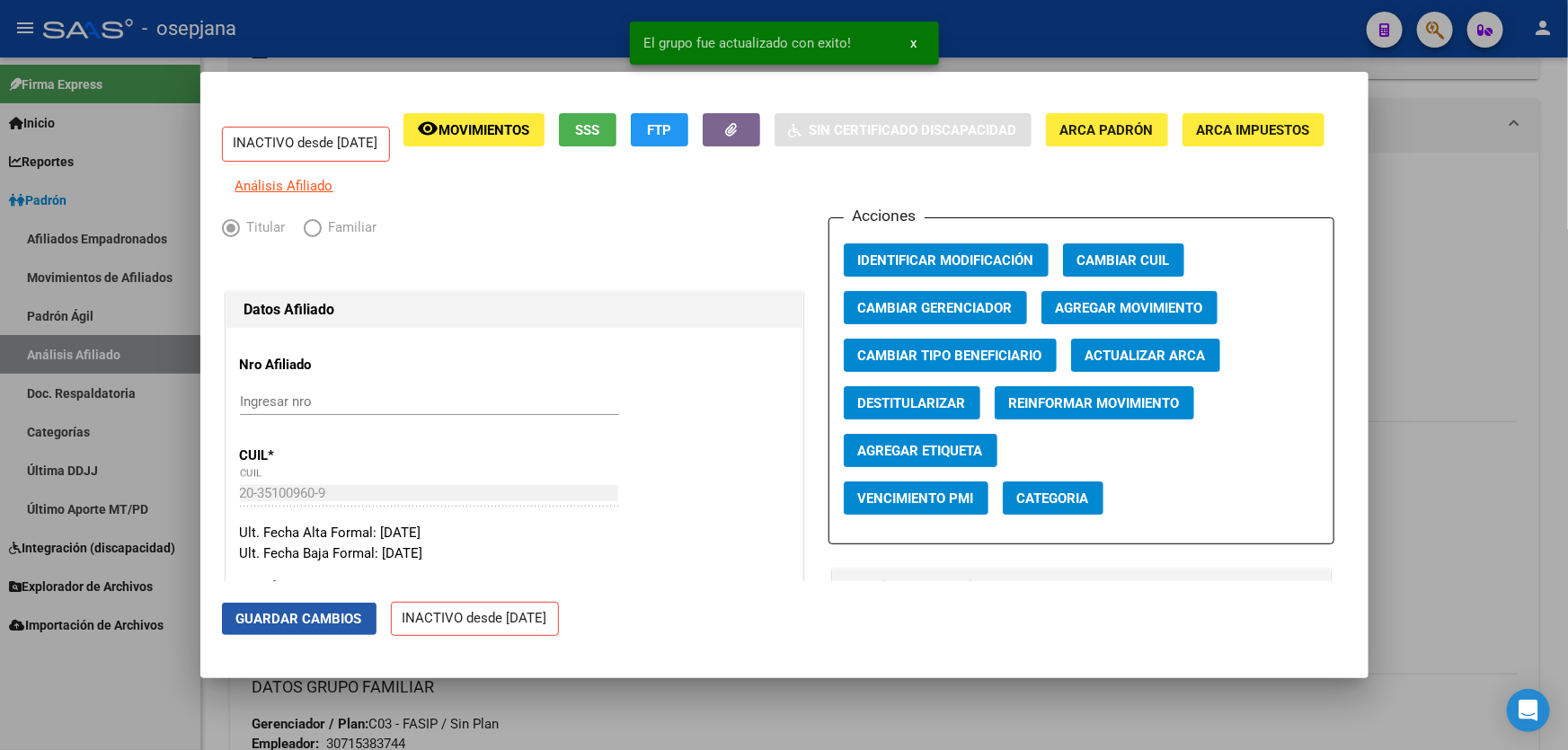
click at [241, 627] on button "Guardar Cambios" at bounding box center [300, 619] width 155 height 32
click at [1141, 308] on button "Agregar Movimiento" at bounding box center [1129, 307] width 176 height 33
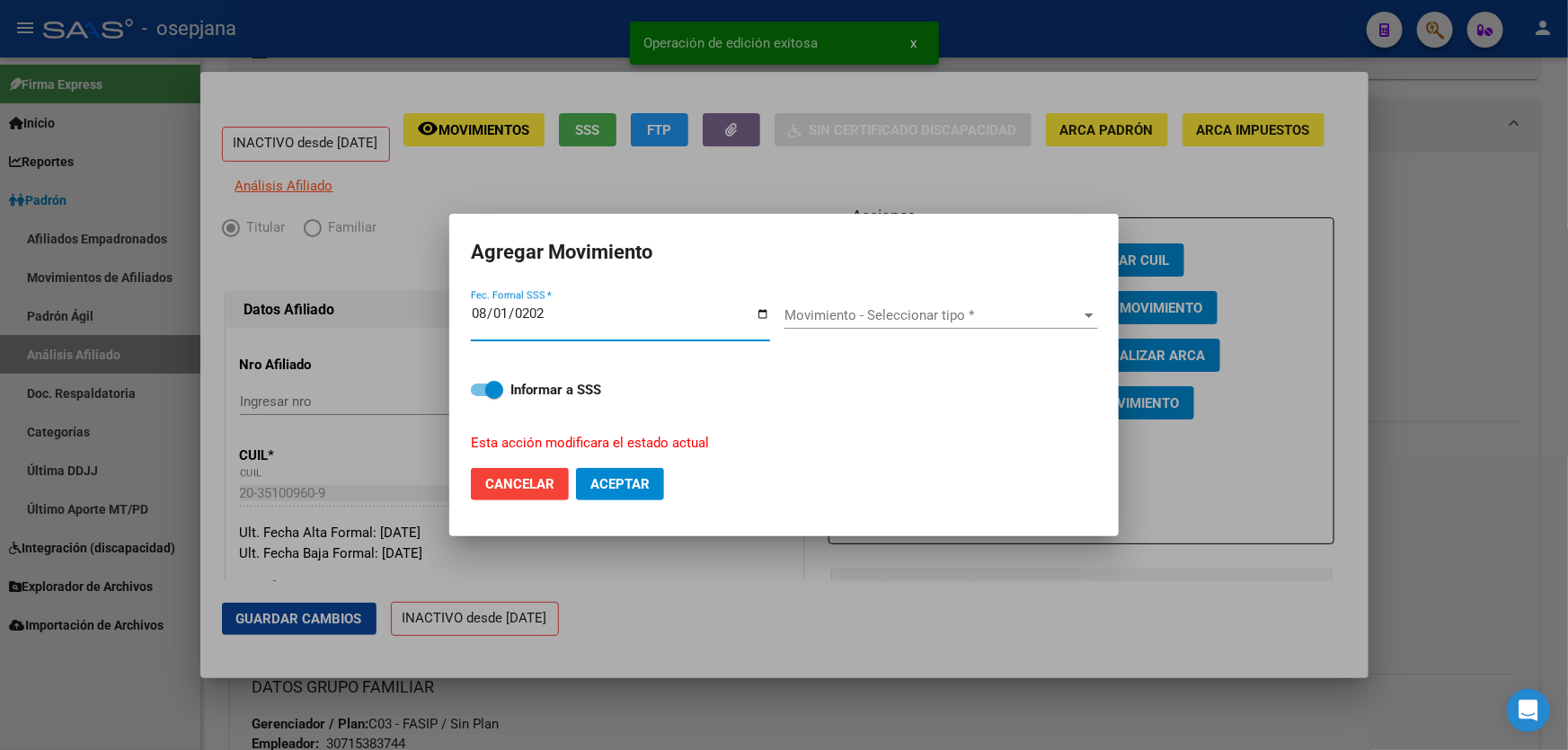
type input "[DATE]"
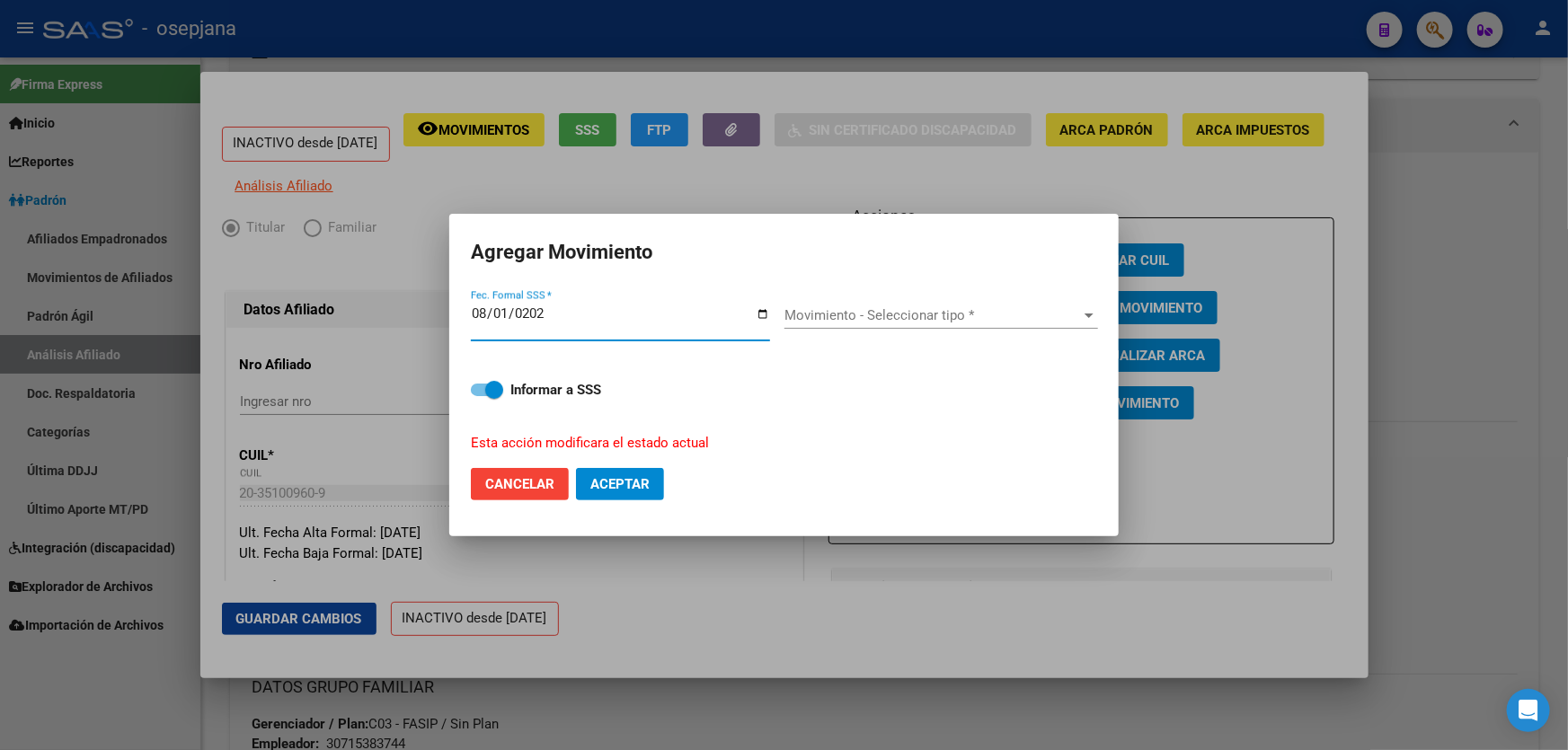
click at [954, 323] on span "Movimiento - Seleccionar tipo *" at bounding box center [933, 315] width 298 height 16
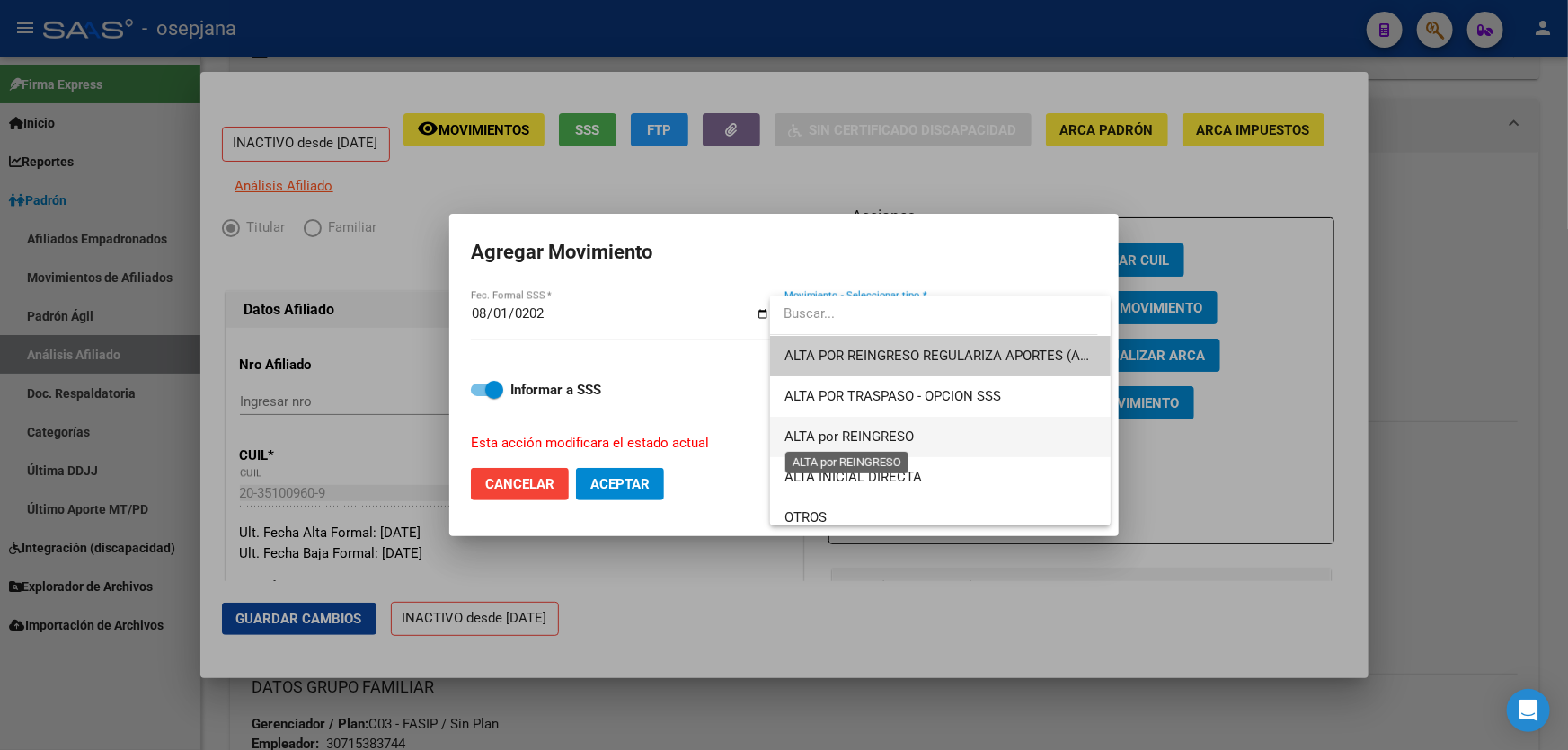
click at [851, 439] on span "ALTA por REINGRESO" at bounding box center [849, 436] width 130 height 16
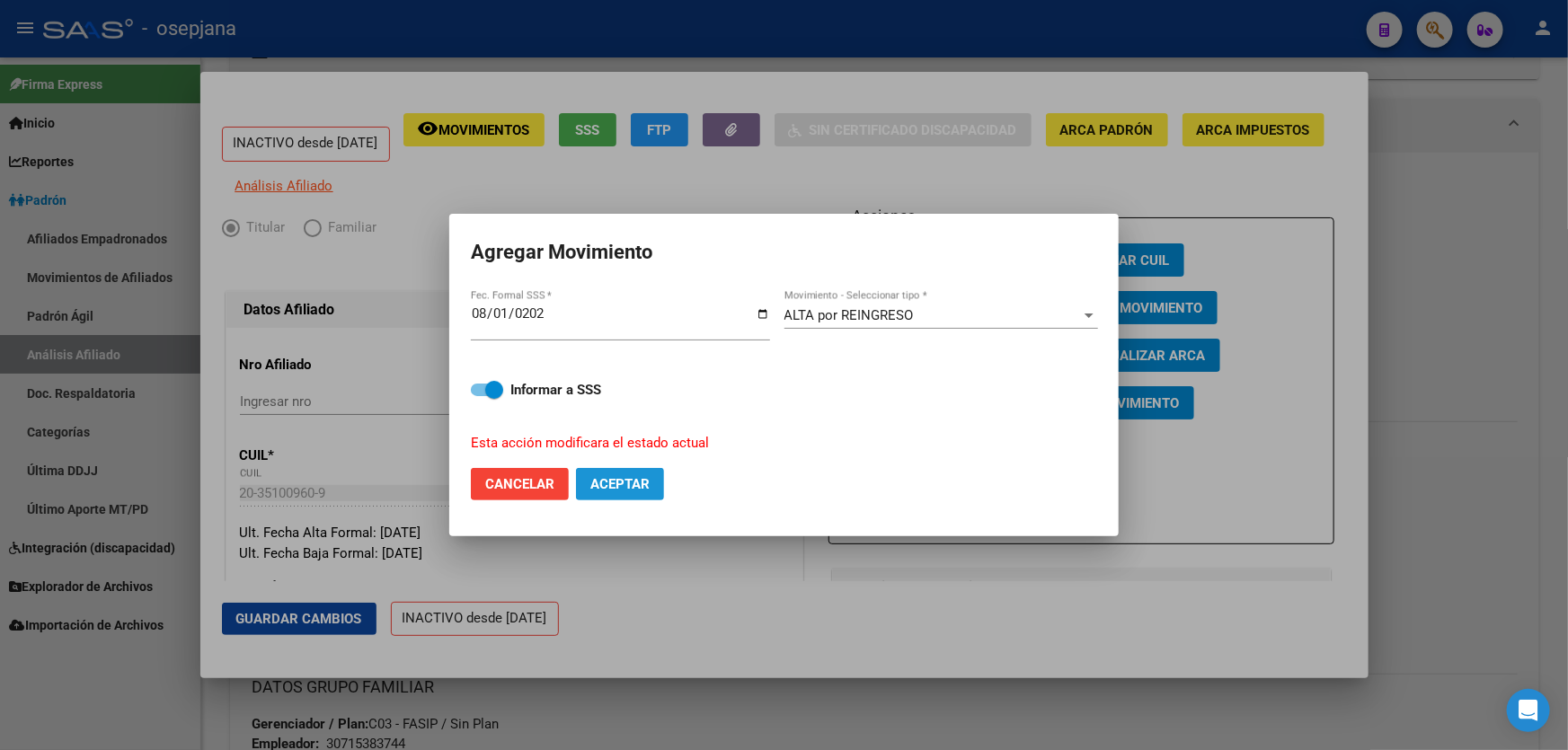
click at [640, 480] on span "Aceptar" at bounding box center [620, 484] width 59 height 16
checkbox input "false"
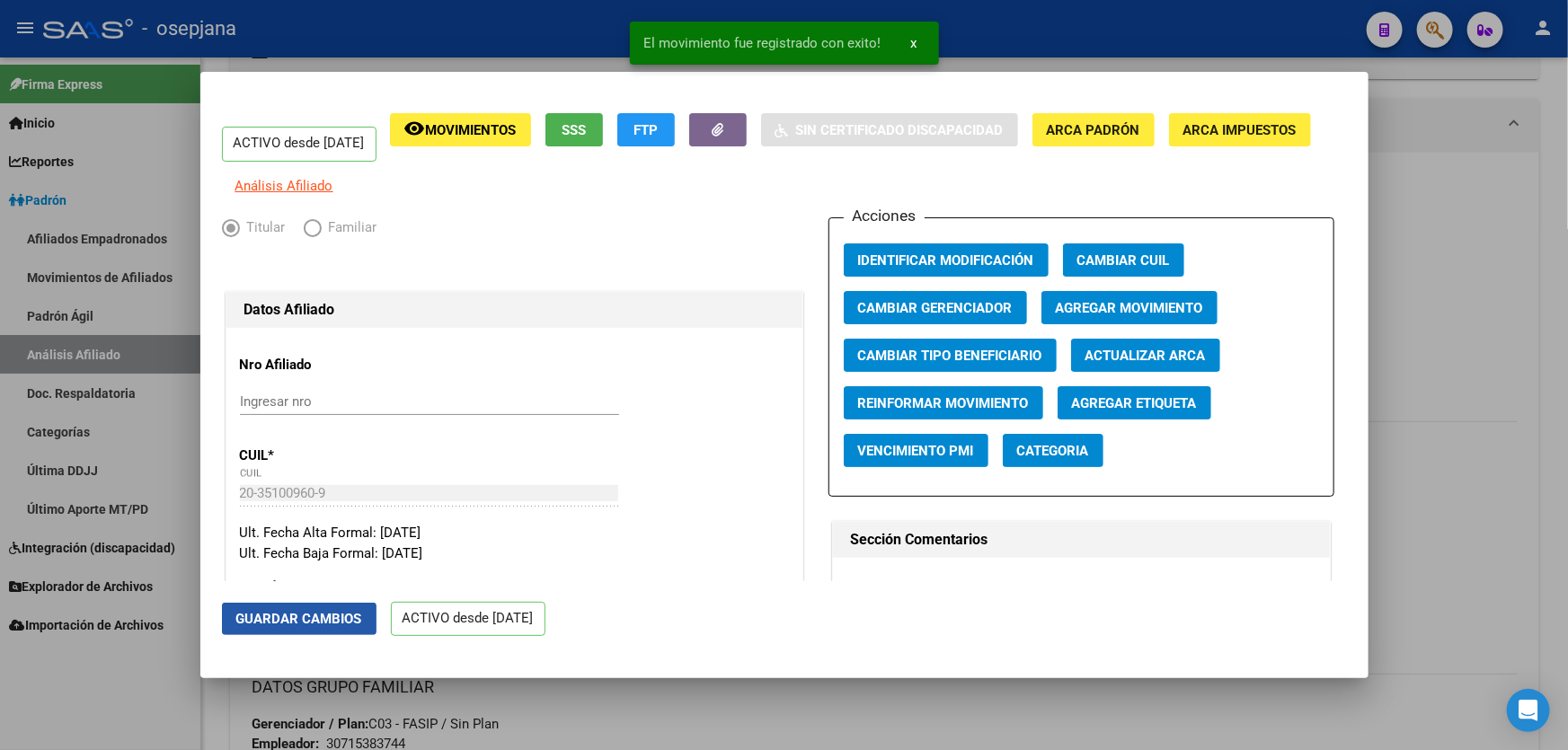
click at [274, 611] on span "Guardar Cambios" at bounding box center [299, 619] width 126 height 16
click at [1567, 375] on div at bounding box center [784, 375] width 1568 height 750
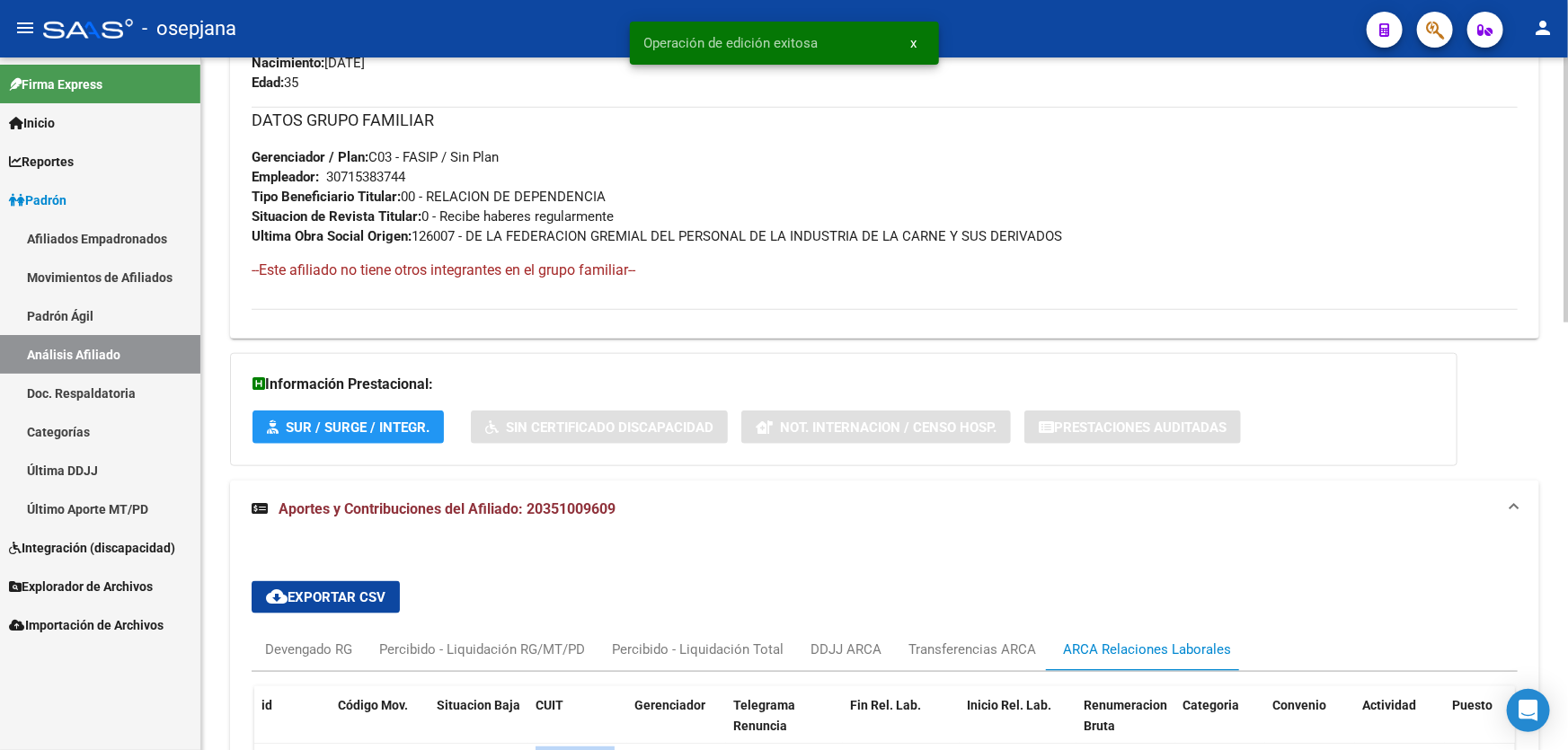
scroll to position [993, 0]
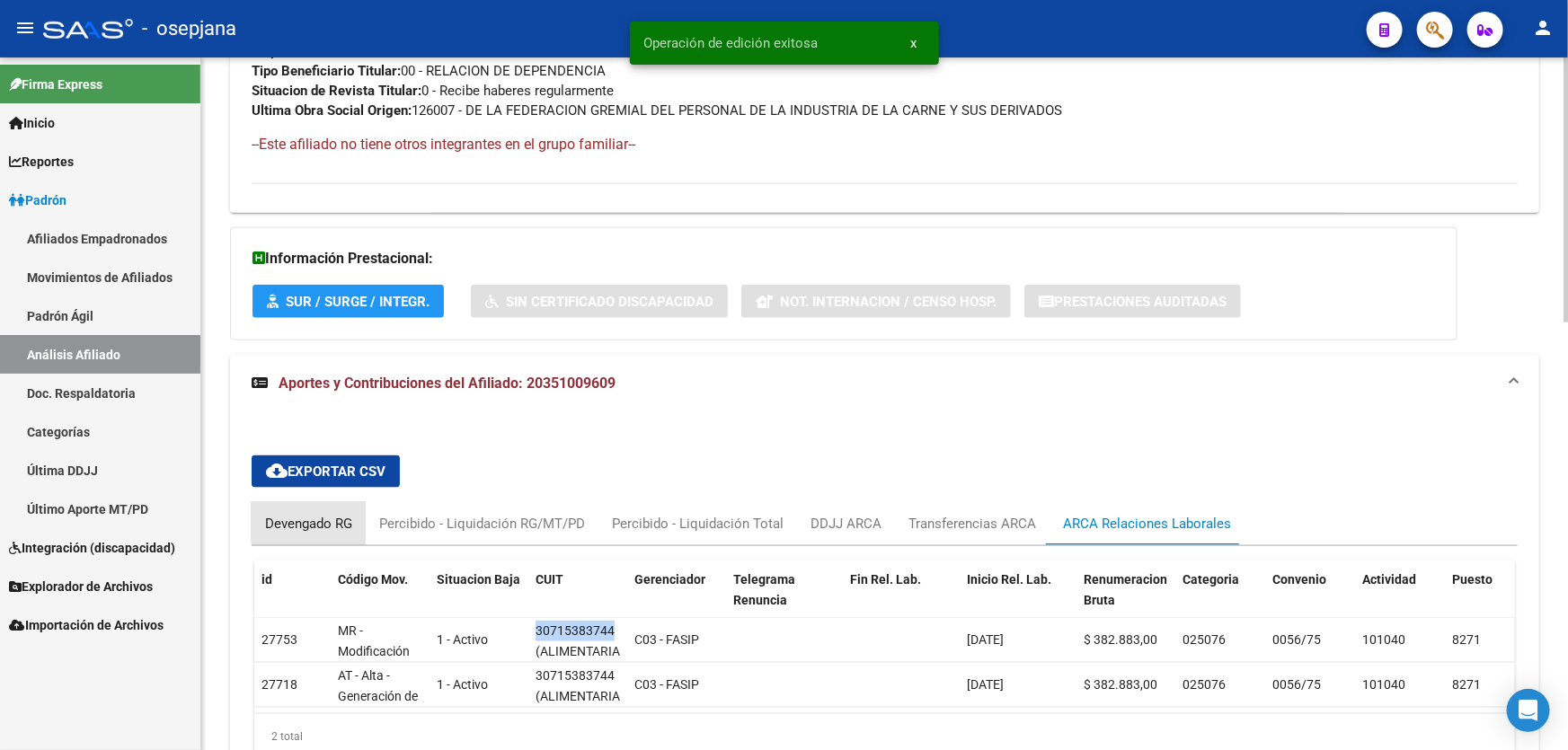
click at [319, 517] on div "Devengado RG" at bounding box center [308, 524] width 87 height 19
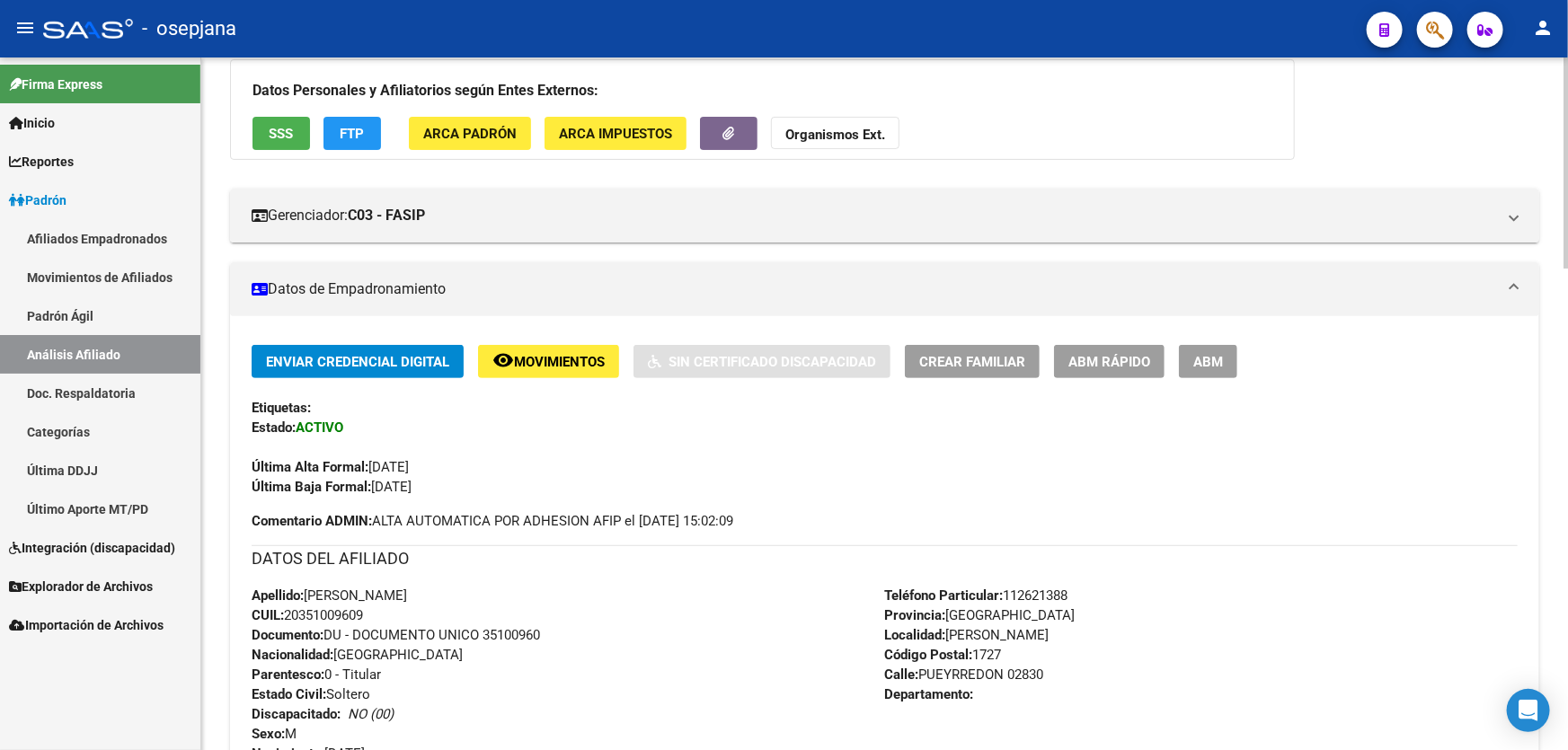
scroll to position [0, 0]
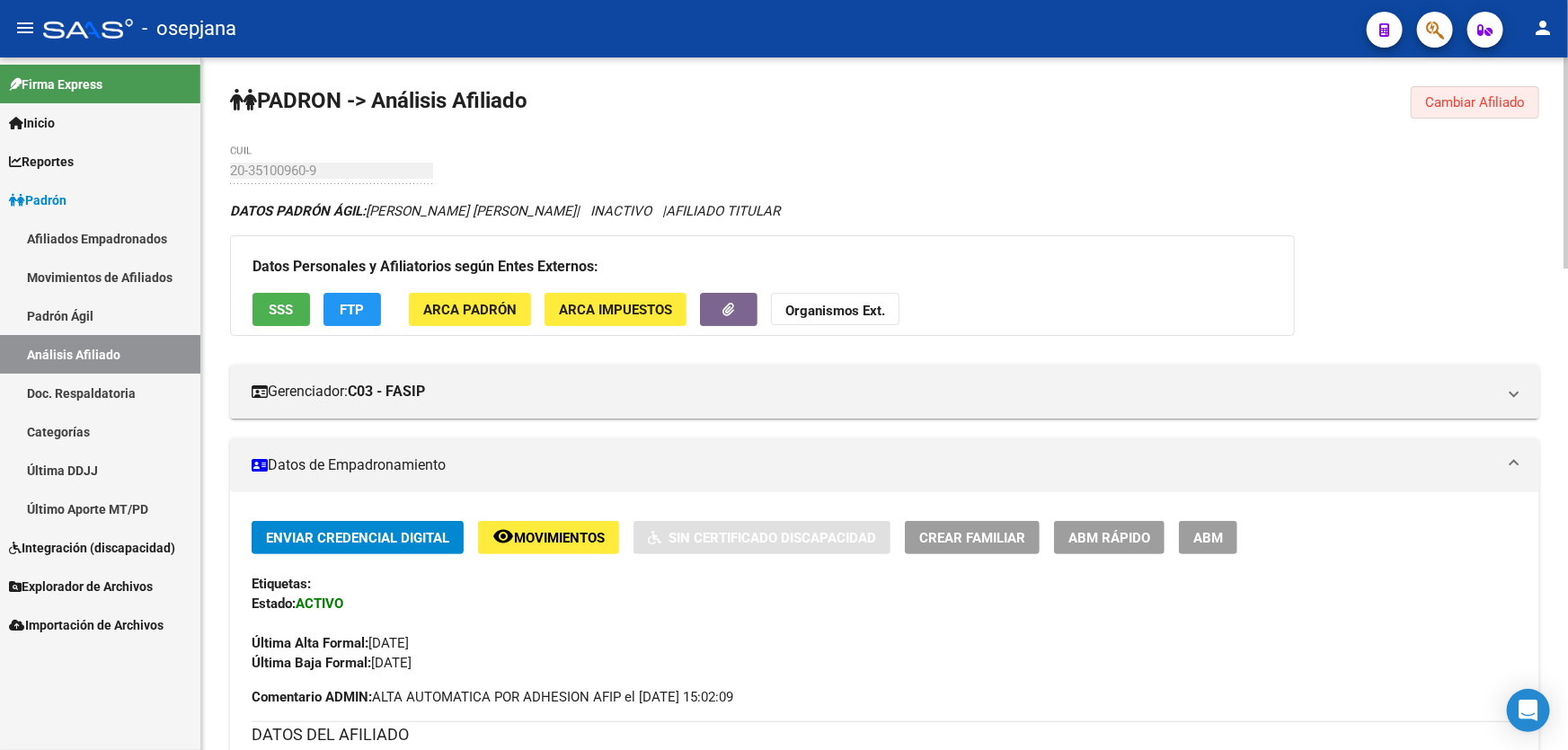
click at [1510, 107] on span "Cambiar Afiliado" at bounding box center [1474, 102] width 100 height 16
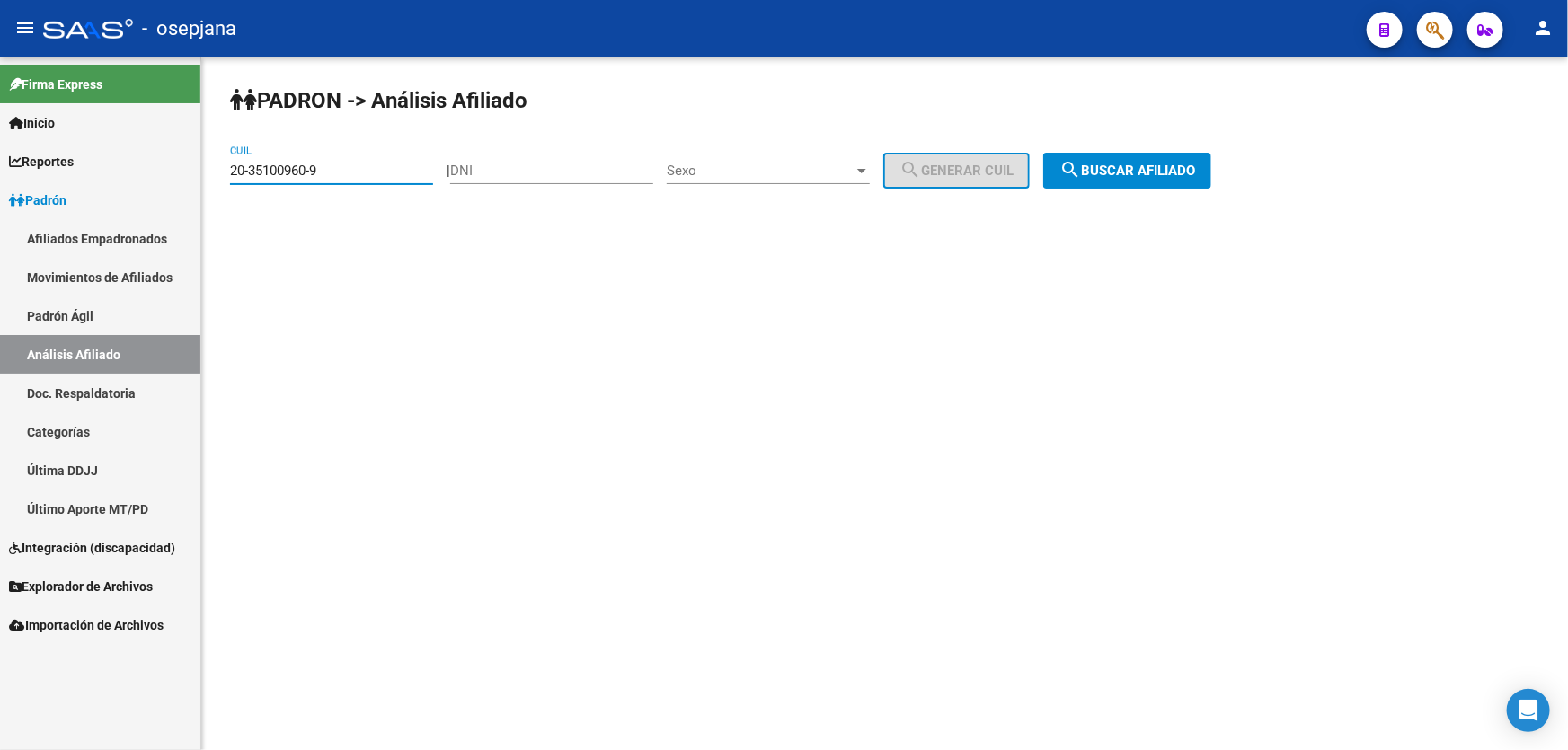
drag, startPoint x: 378, startPoint y: 170, endPoint x: 225, endPoint y: 176, distance: 153.1
click at [225, 176] on div "PADRON -> Análisis Afiliado 20-35100960-9 CUIL | DNI Sexo Sexo search Generar C…" at bounding box center [885, 151] width 1367 height 188
paste input "7540982"
click at [1267, 164] on div "PADRON -> Análisis Afiliado 20-37540982-9 CUIL | DNI Sexo Sexo search Generar C…" at bounding box center [885, 151] width 1367 height 188
click at [1134, 158] on button "search Buscar afiliado" at bounding box center [1127, 170] width 168 height 36
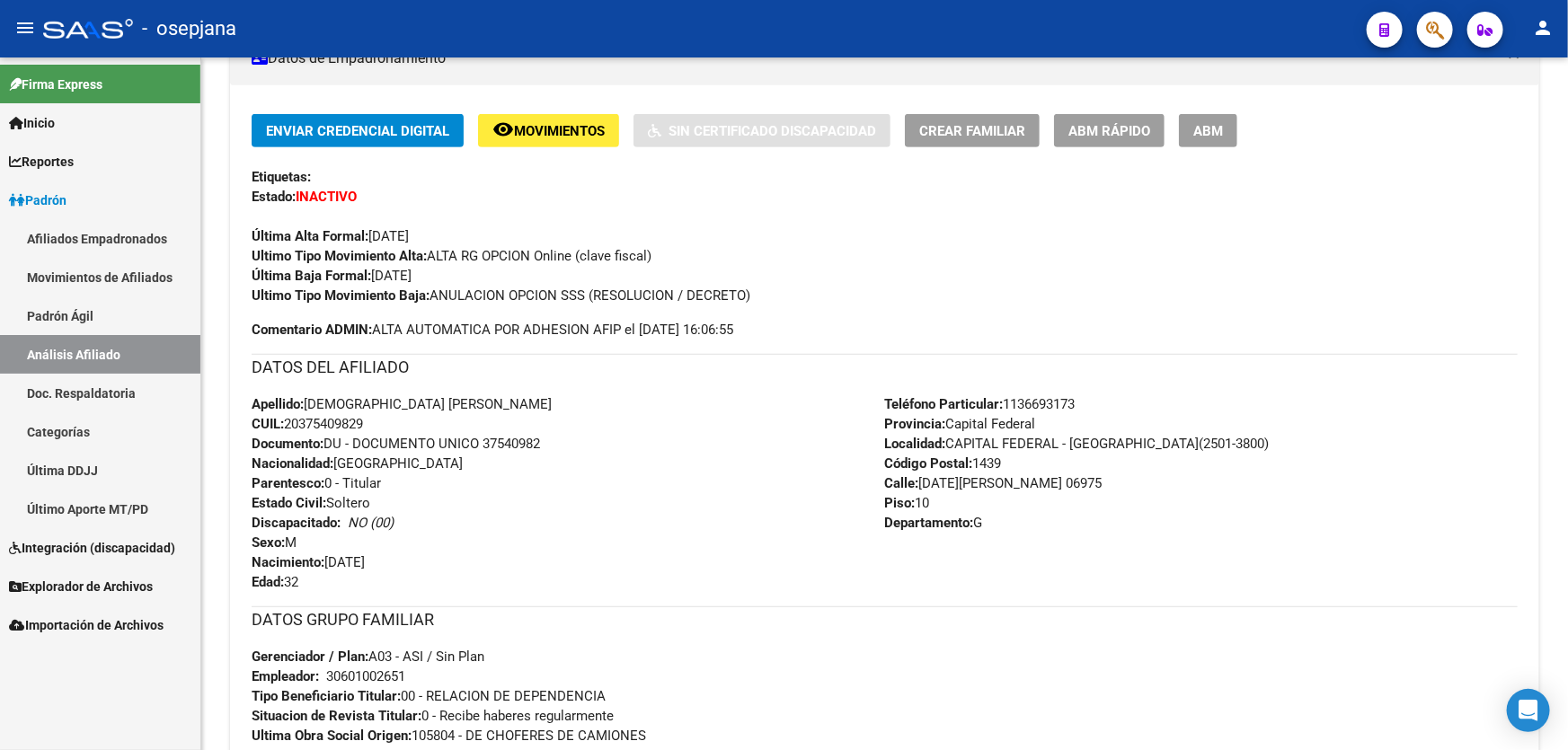
scroll to position [490, 0]
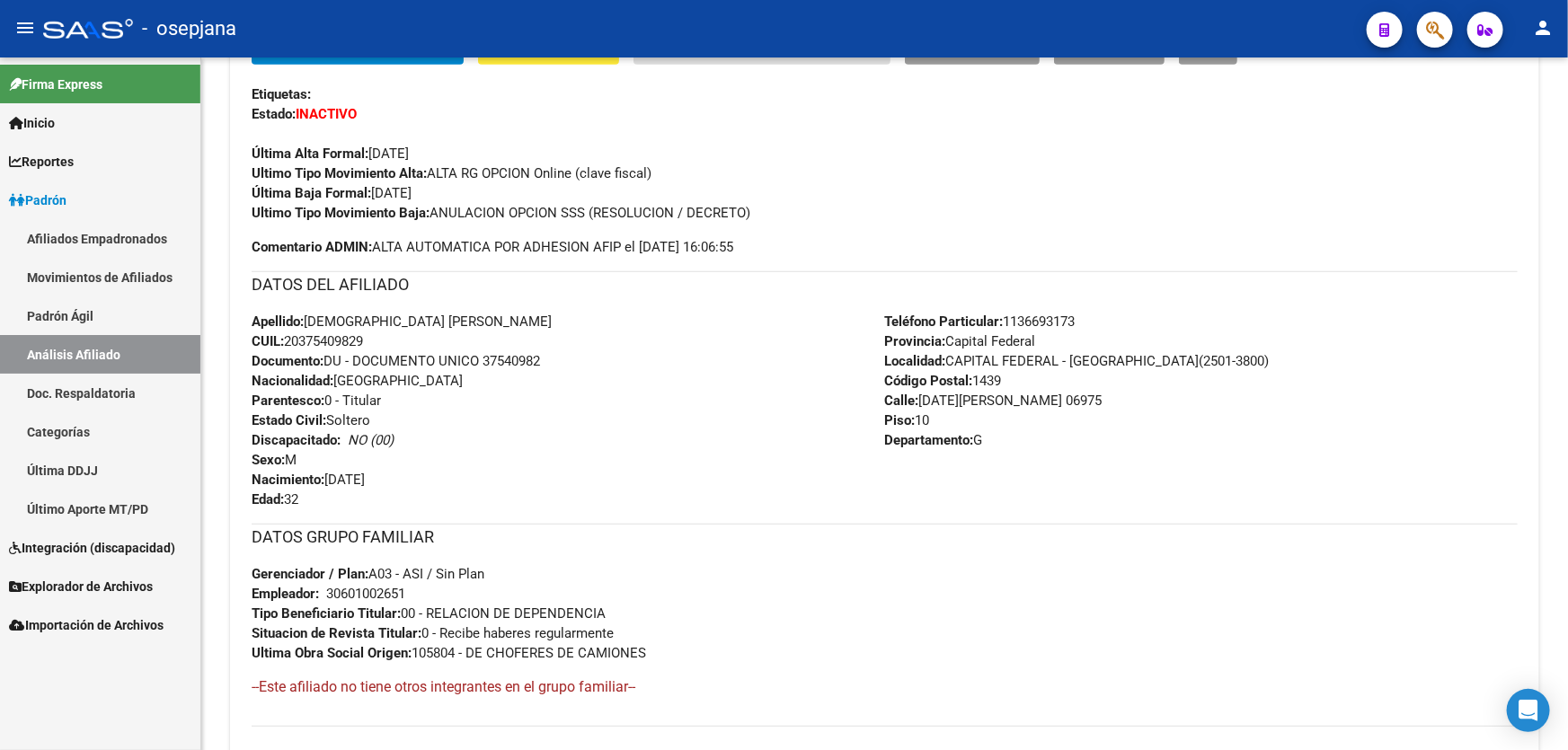
drag, startPoint x: 485, startPoint y: 353, endPoint x: 631, endPoint y: 353, distance: 146.0
click at [631, 353] on div "Apellido: GERMAN [PERSON_NAME]: 20375409829 Documento: DU - DOCUMENTO UNICO 375…" at bounding box center [567, 411] width 633 height 197
copy span "37540982"
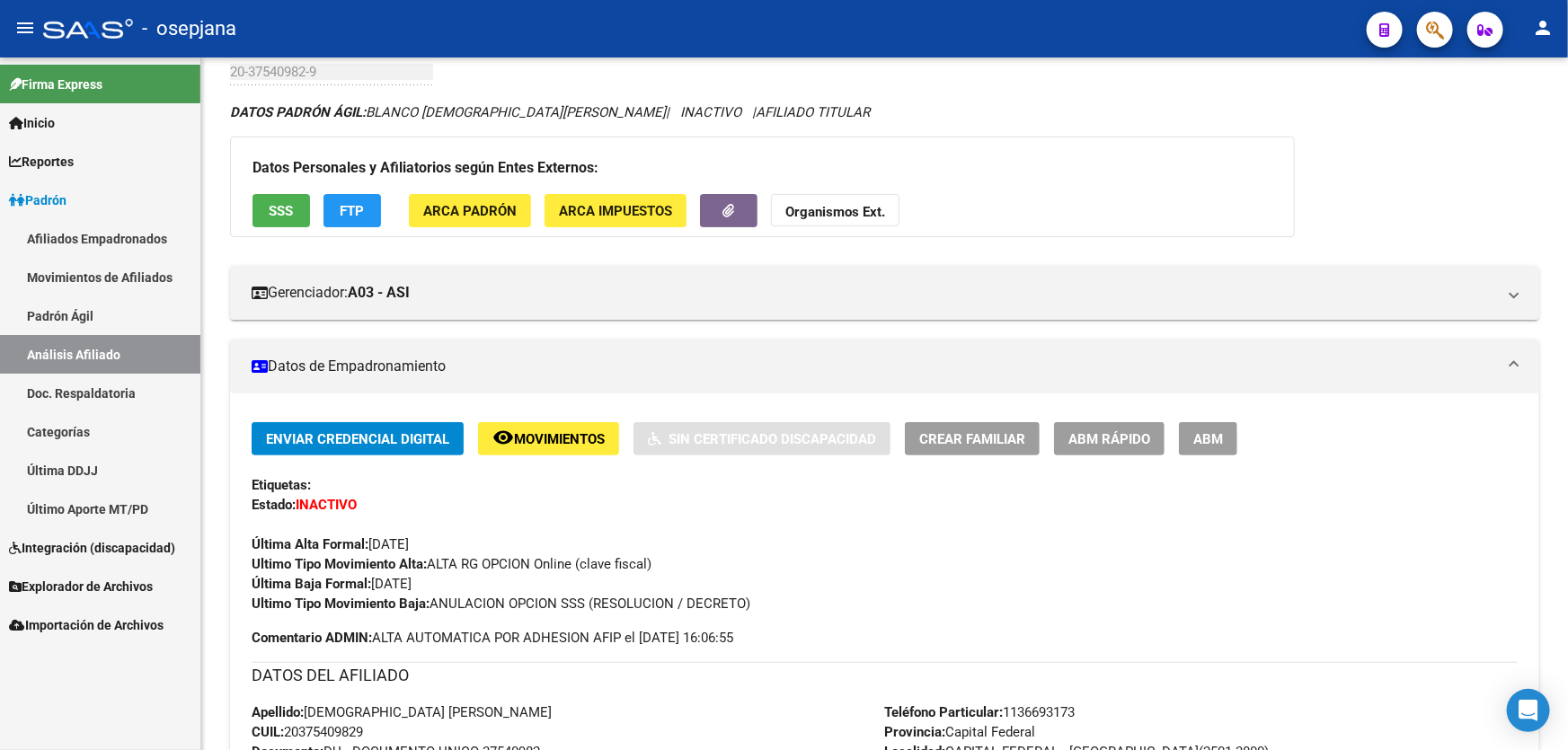
scroll to position [81, 0]
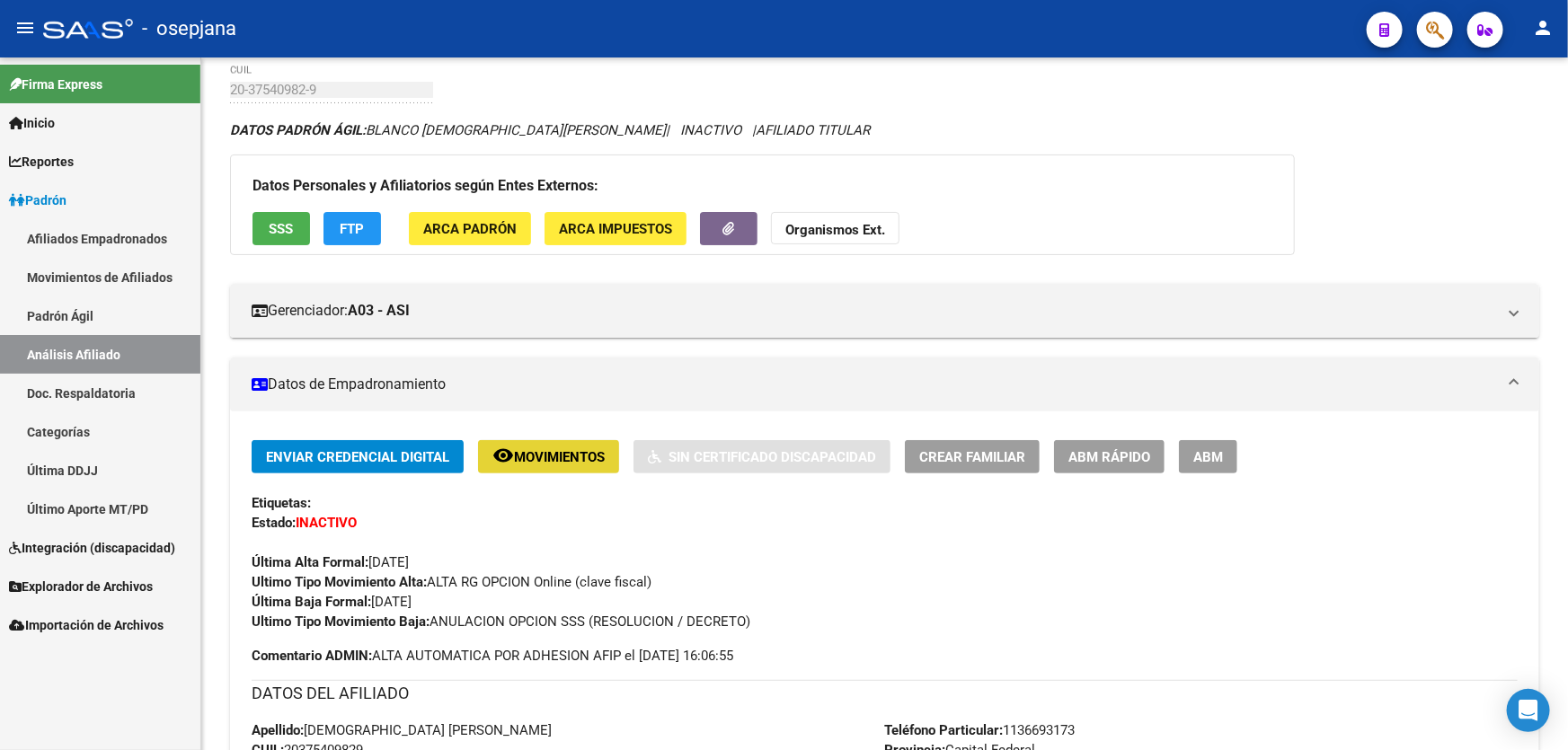
click at [594, 449] on span "Movimientos" at bounding box center [560, 457] width 91 height 16
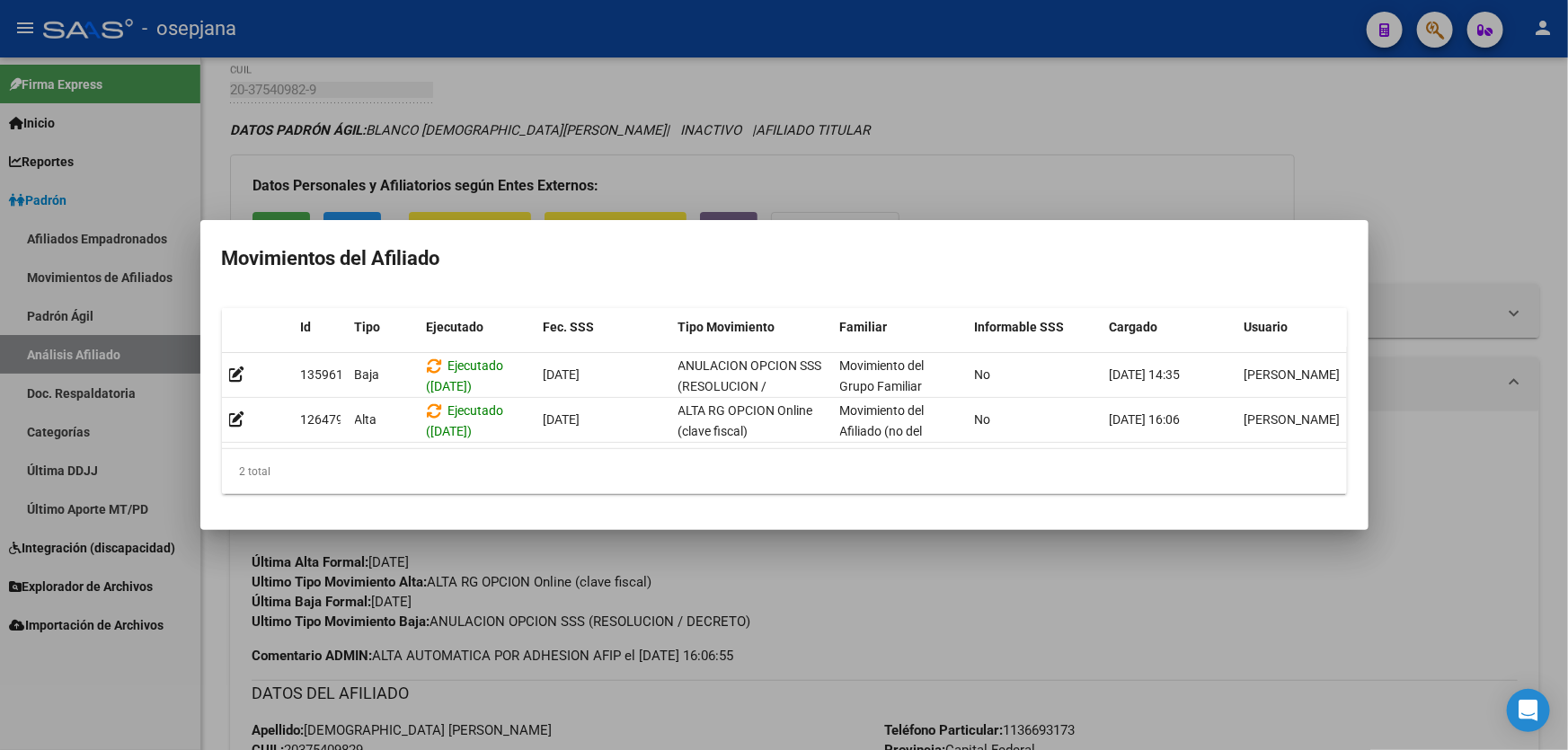
click at [1036, 612] on div at bounding box center [784, 375] width 1568 height 750
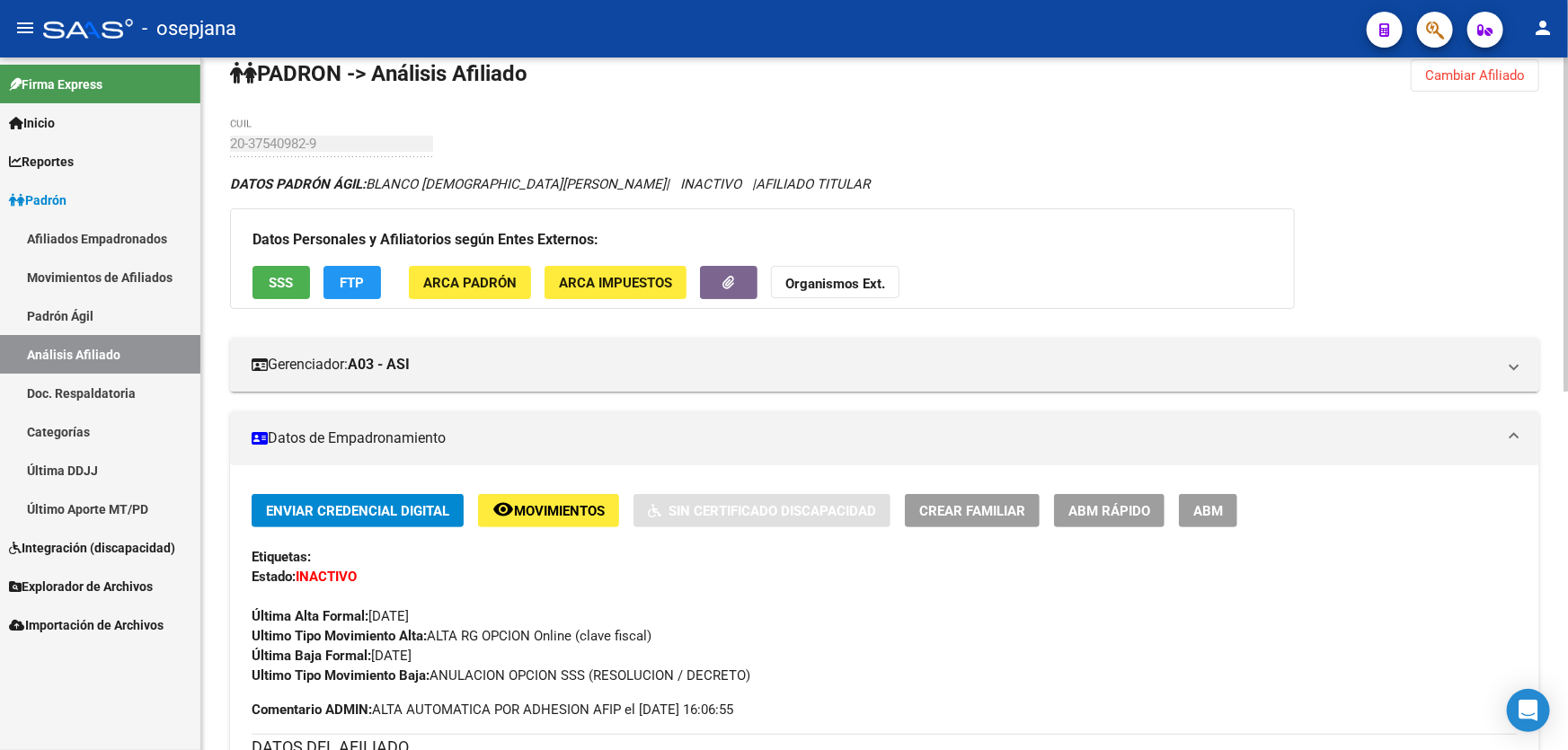
scroll to position [0, 0]
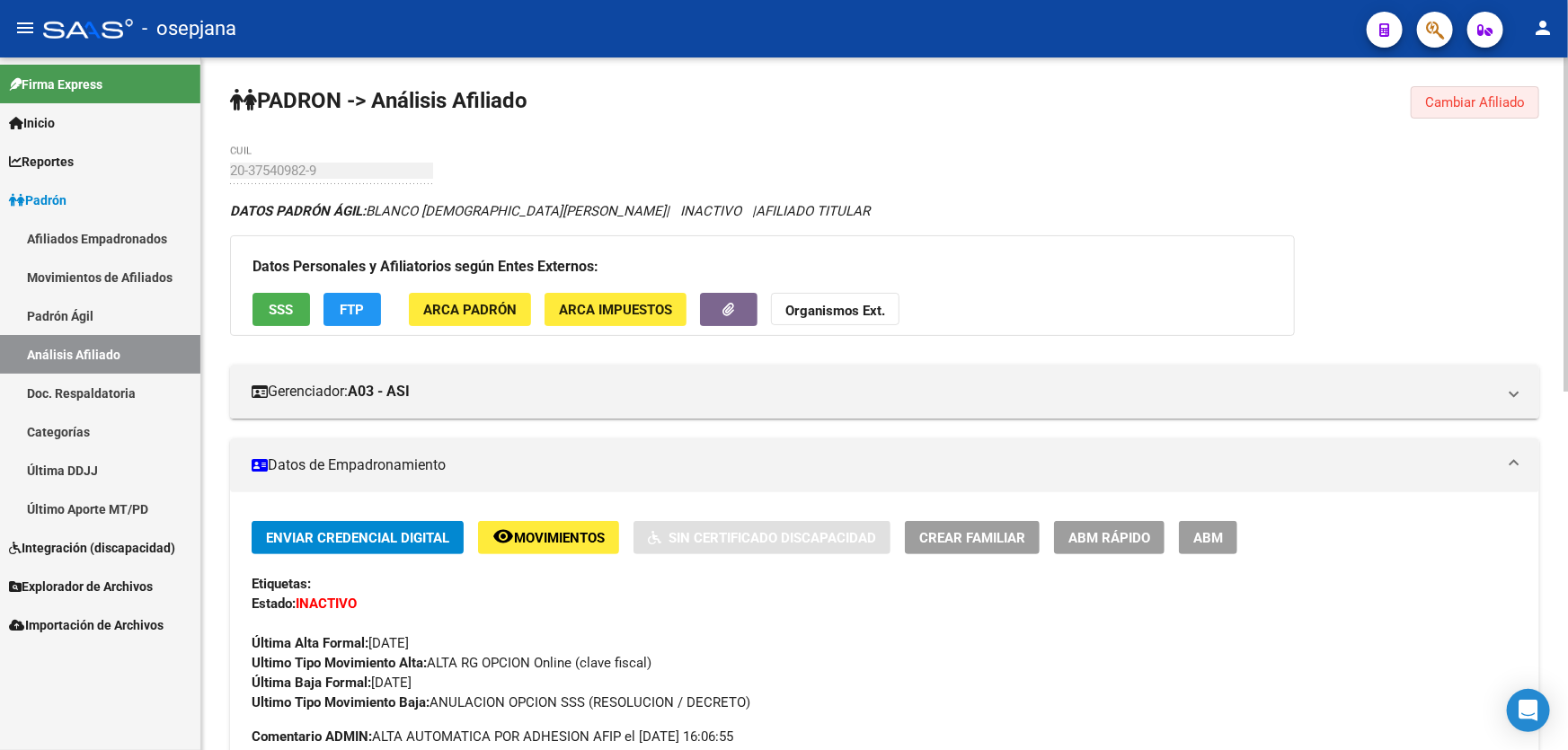
click at [1468, 90] on button "Cambiar Afiliado" at bounding box center [1474, 101] width 129 height 32
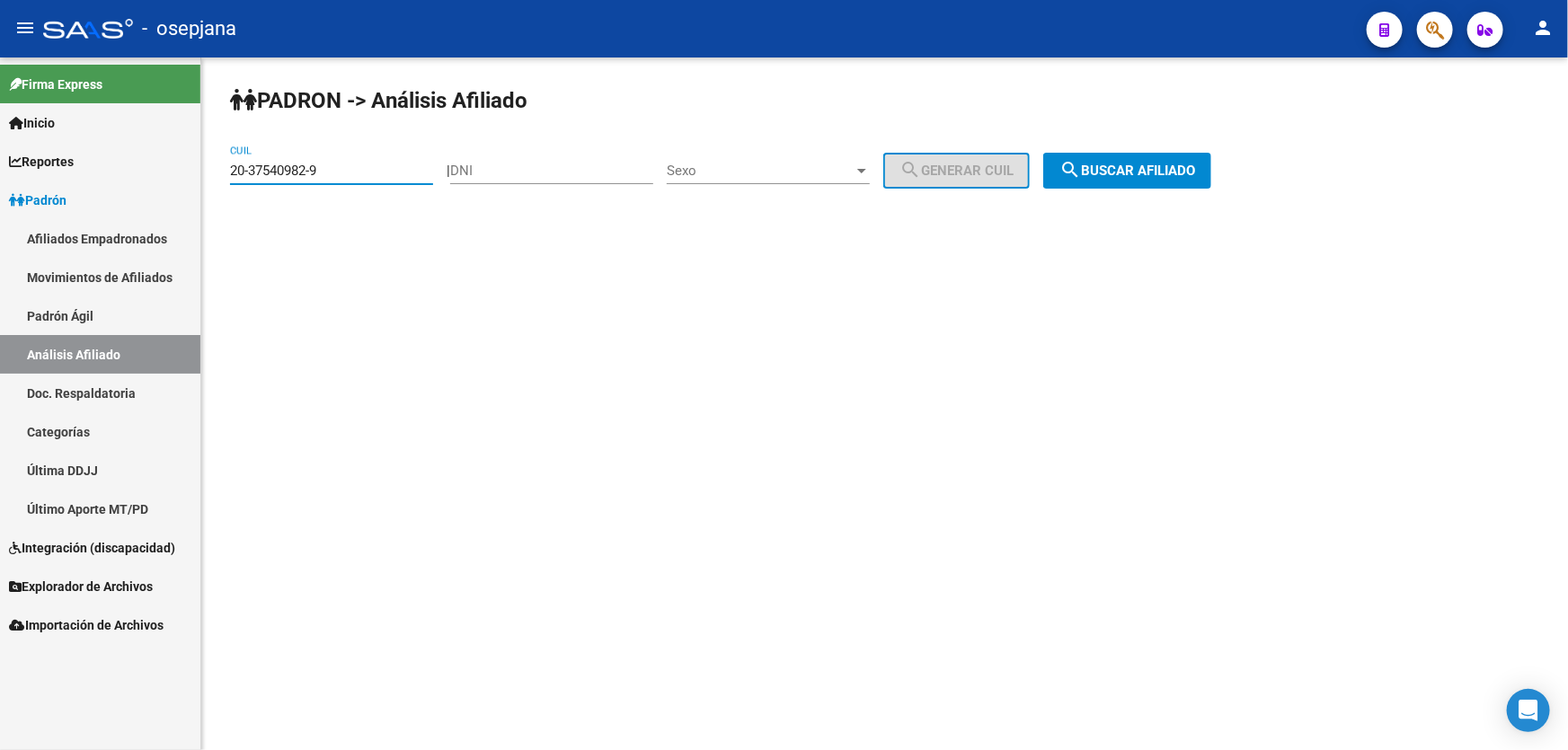
drag, startPoint x: 402, startPoint y: 175, endPoint x: 224, endPoint y: 175, distance: 178.0
click at [224, 175] on div "PADRON -> Análisis Afiliado 20-37540982-9 CUIL | DNI Sexo Sexo search Generar C…" at bounding box center [885, 151] width 1367 height 188
paste input "3-16335823"
click at [1119, 162] on span "search Buscar afiliado" at bounding box center [1127, 170] width 135 height 16
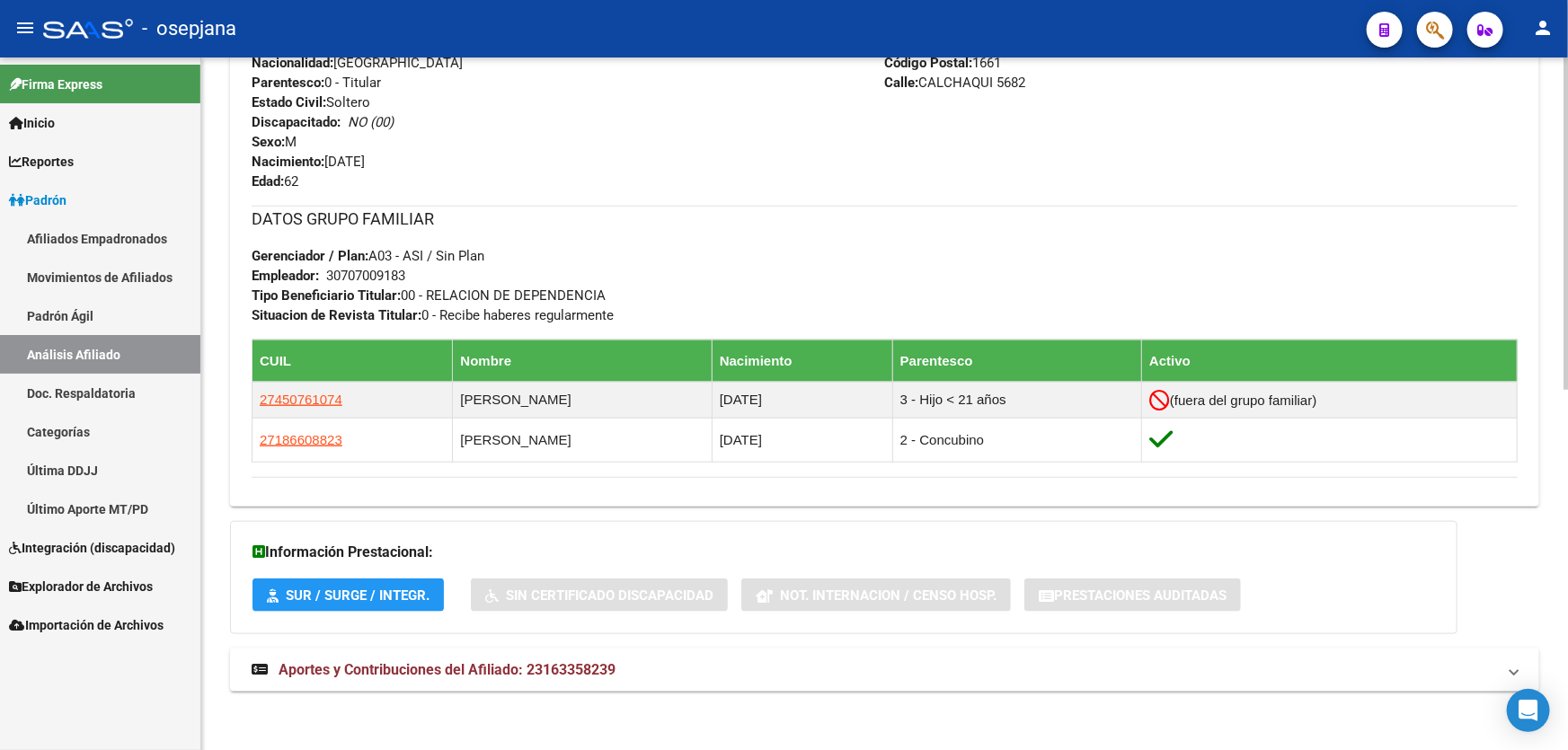
scroll to position [751, 0]
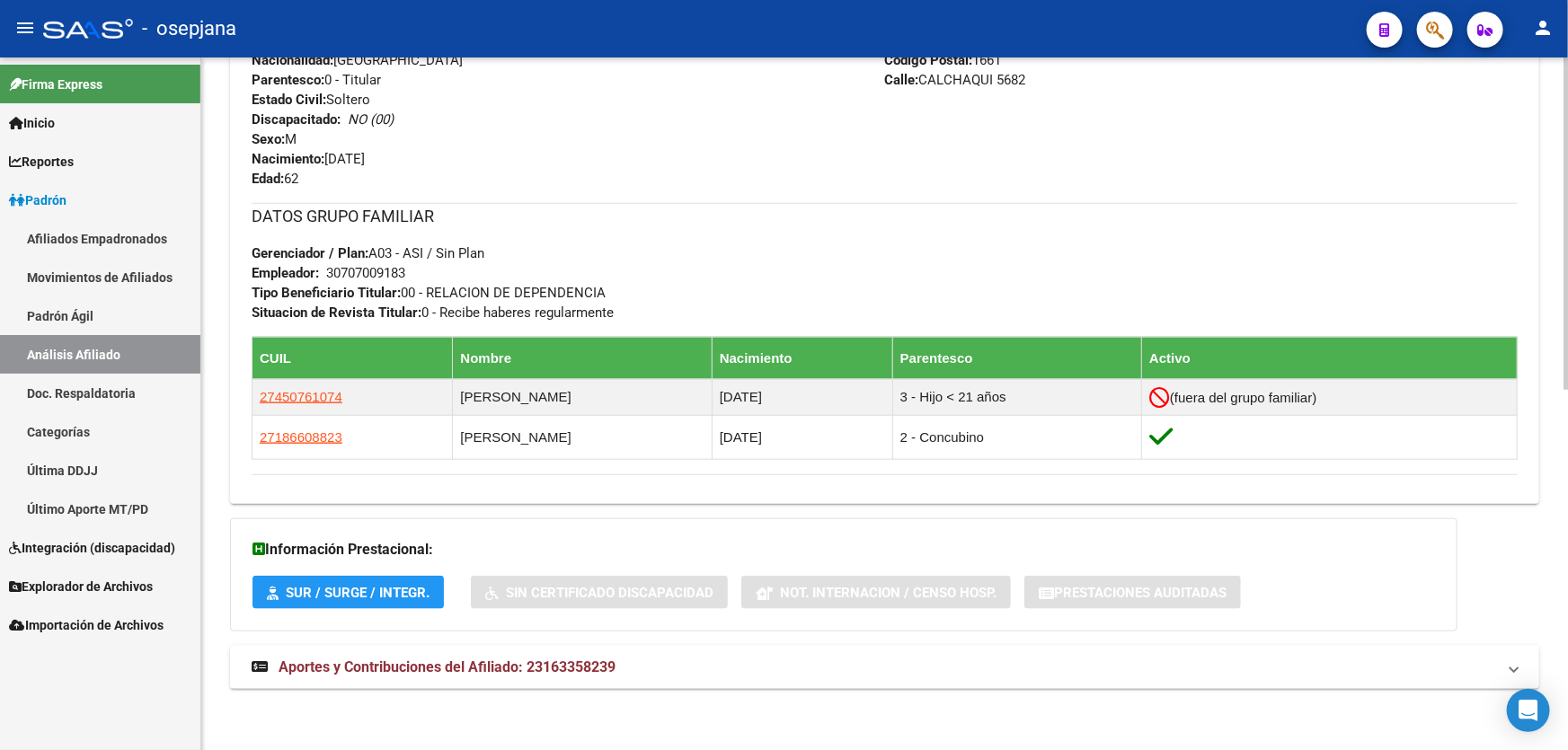
click at [1258, 659] on mat-panel-title "Aportes y Contribuciones del Afiliado: 23163358239" at bounding box center [873, 667] width 1244 height 19
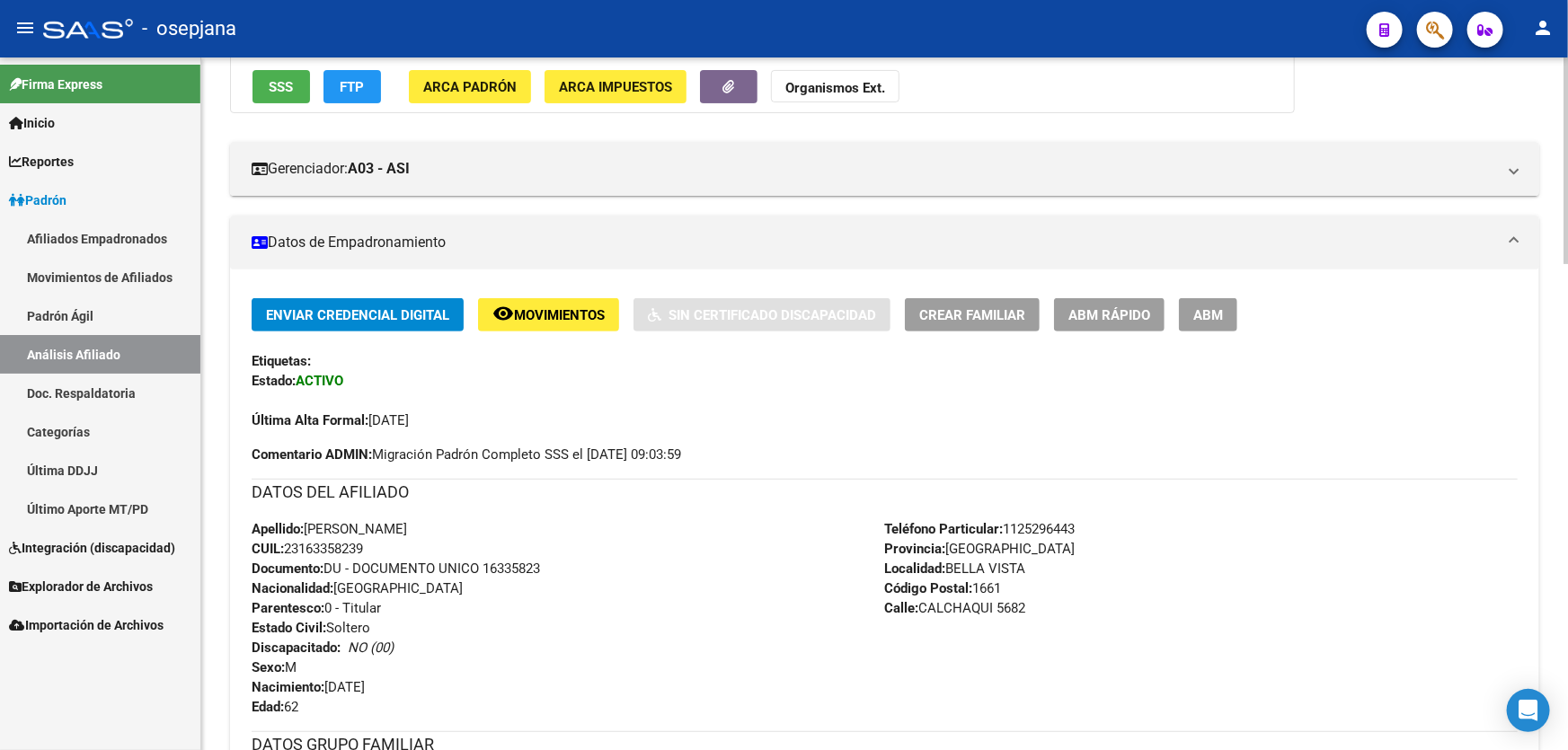
scroll to position [0, 0]
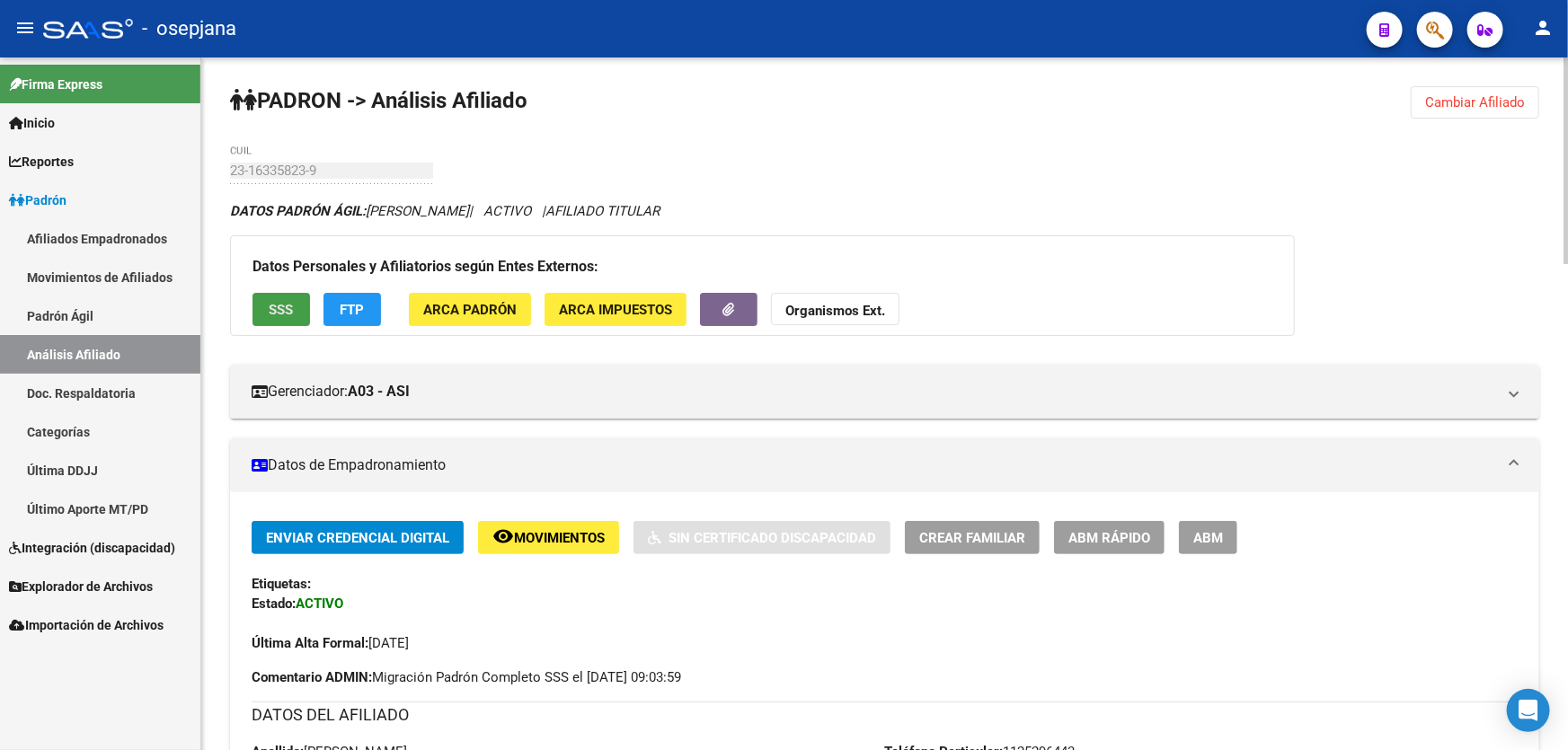
click at [281, 305] on span "SSS" at bounding box center [281, 309] width 24 height 16
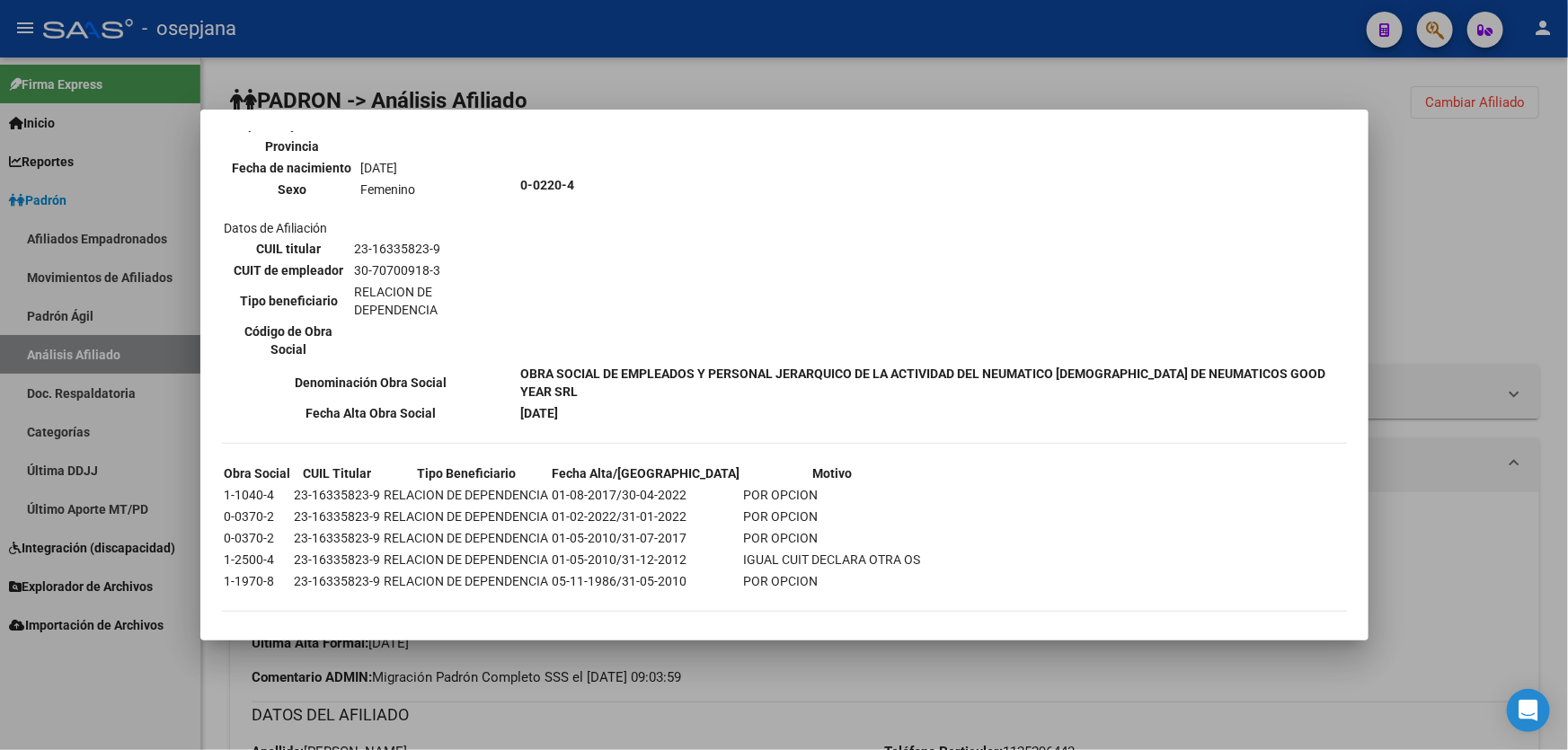
scroll to position [818, 0]
click at [1541, 470] on div at bounding box center [784, 375] width 1568 height 750
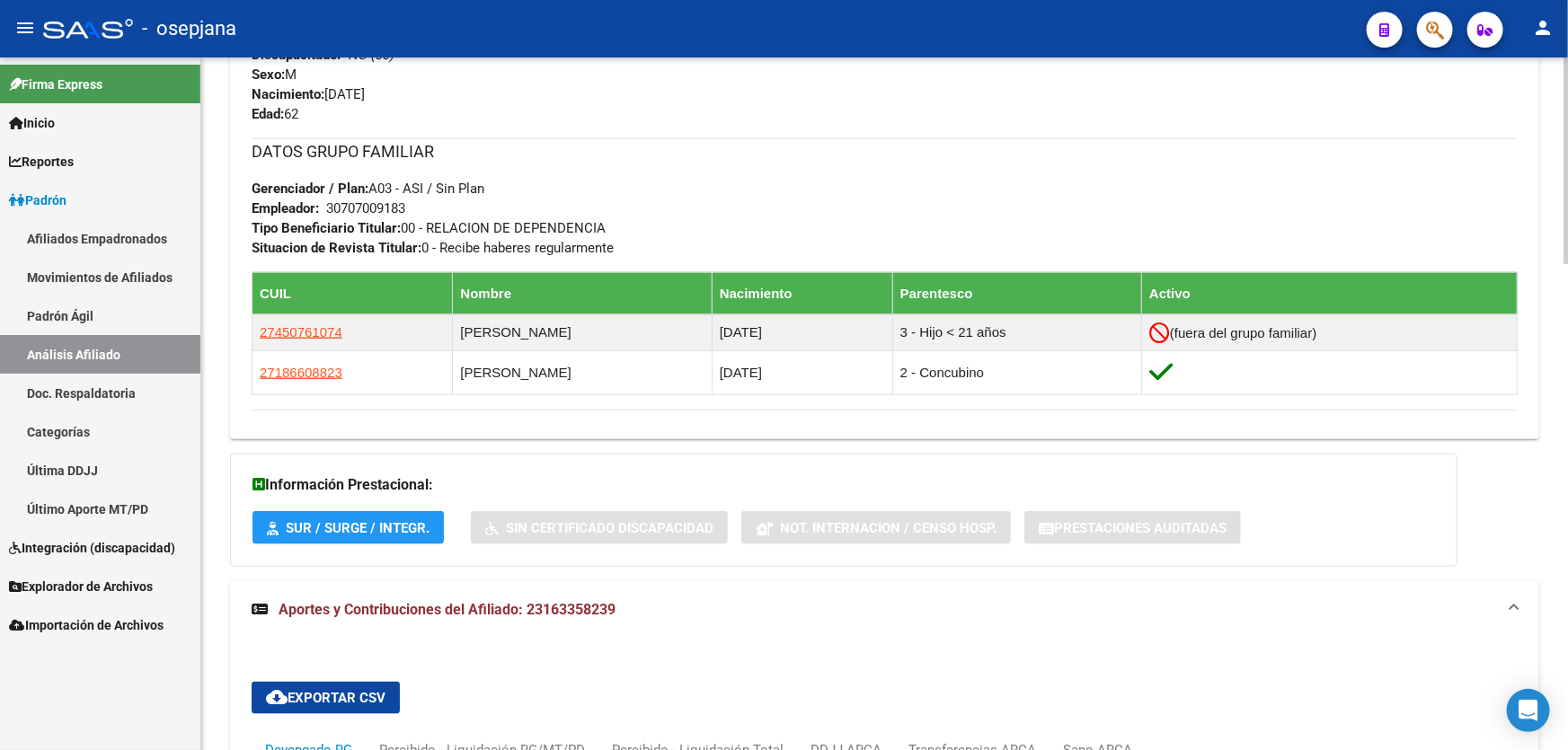
scroll to position [653, 0]
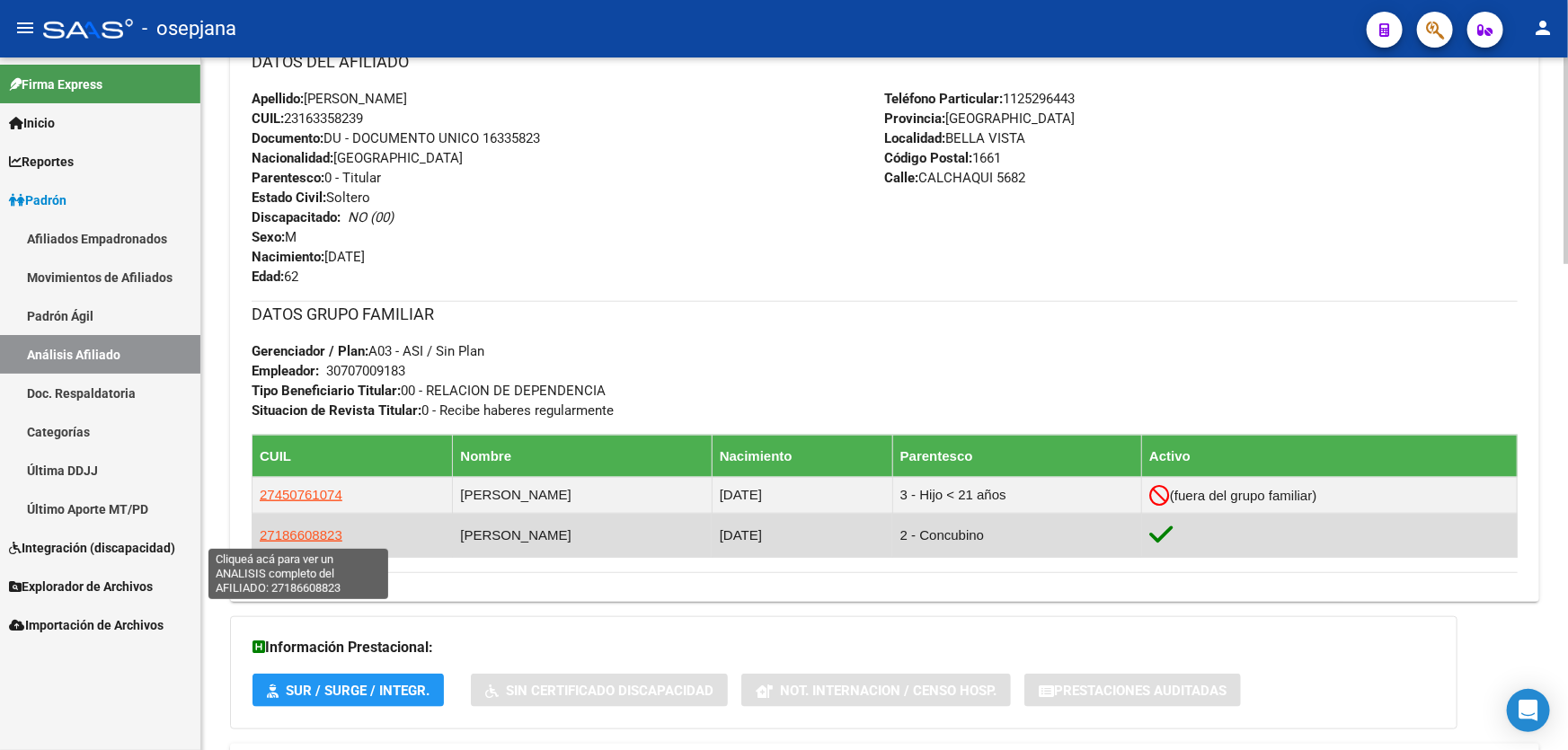
click at [308, 532] on span "27186608823" at bounding box center [302, 535] width 83 height 15
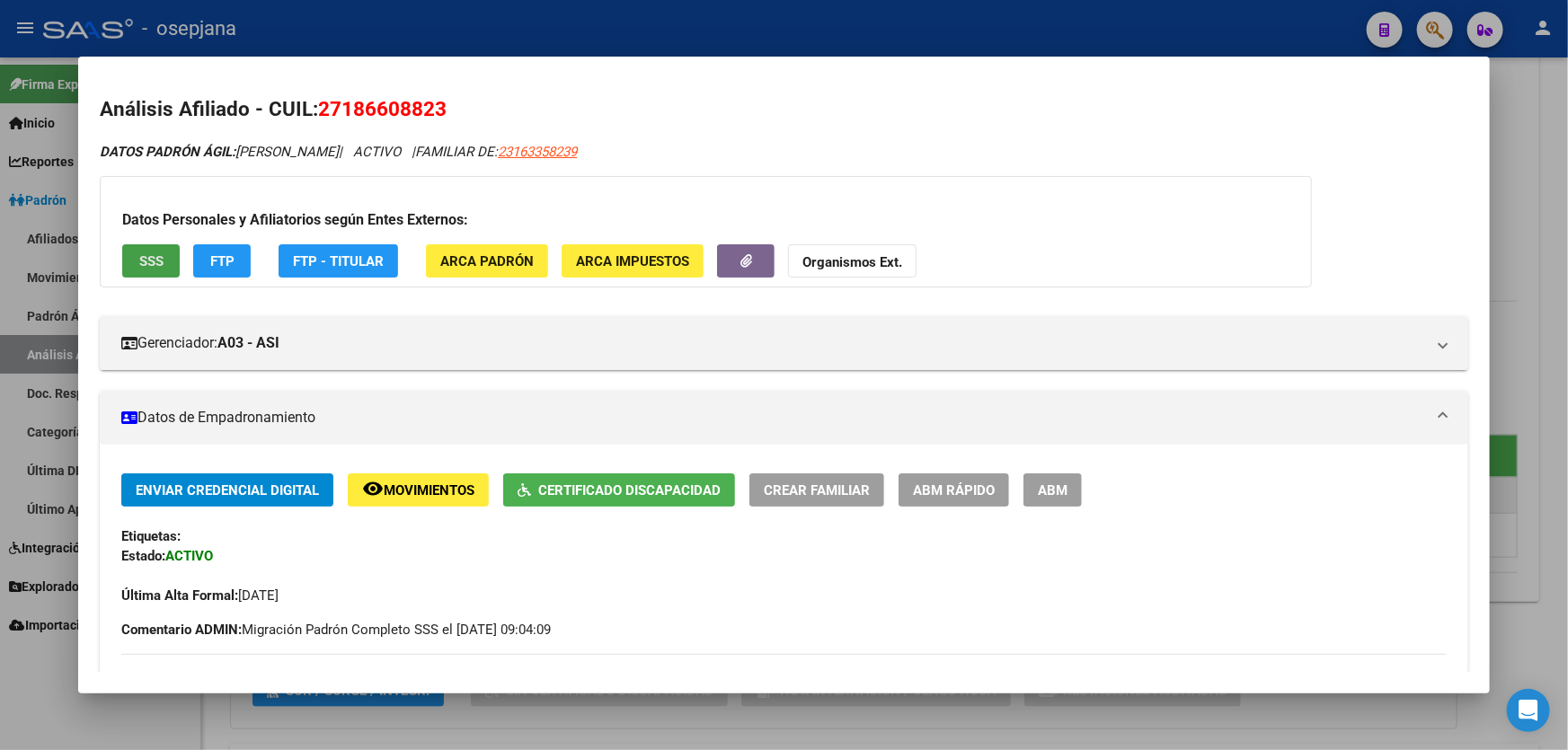
click at [153, 264] on span "SSS" at bounding box center [151, 261] width 24 height 16
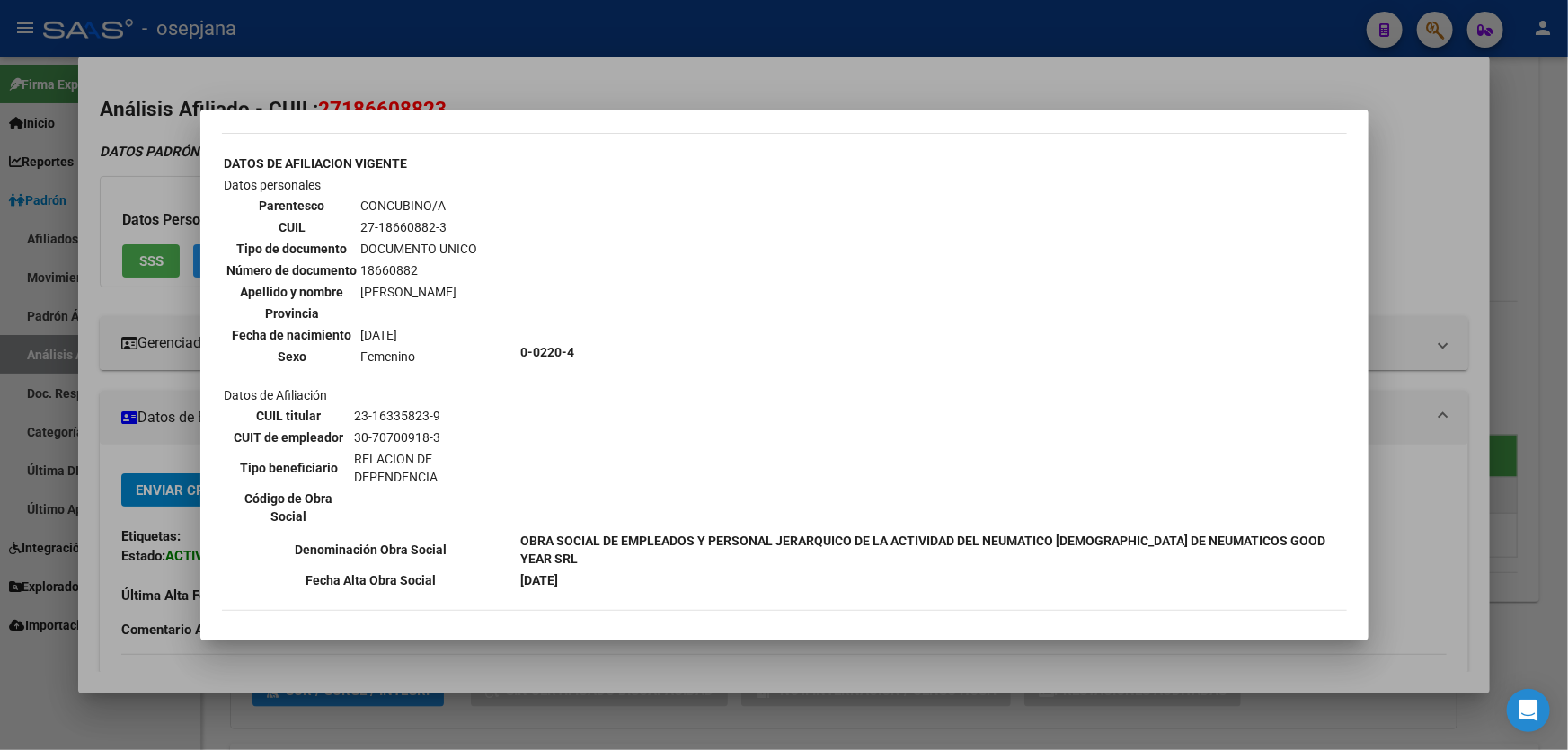
scroll to position [651, 0]
click at [1504, 183] on div at bounding box center [784, 375] width 1568 height 750
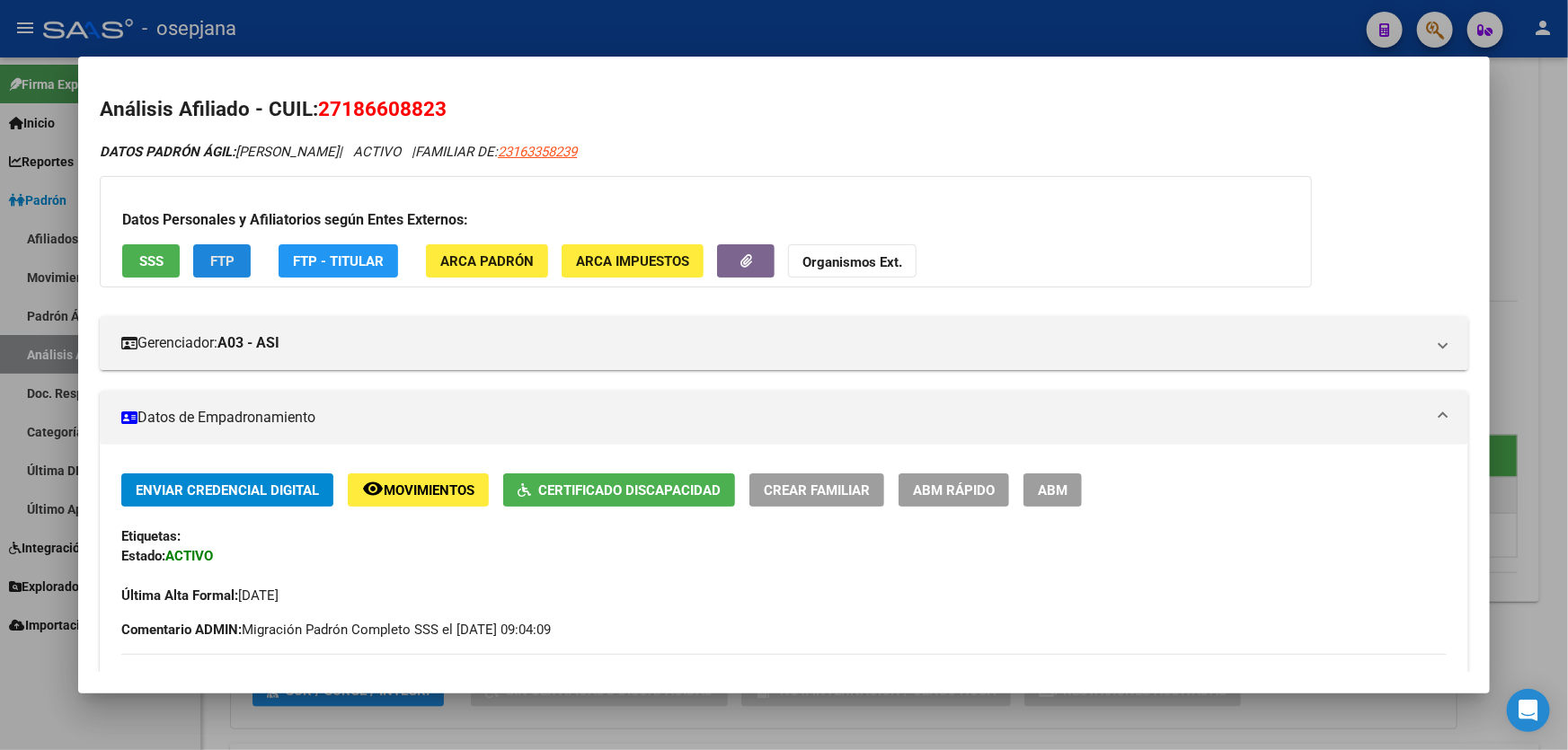
click at [198, 253] on button "FTP" at bounding box center [221, 261] width 57 height 33
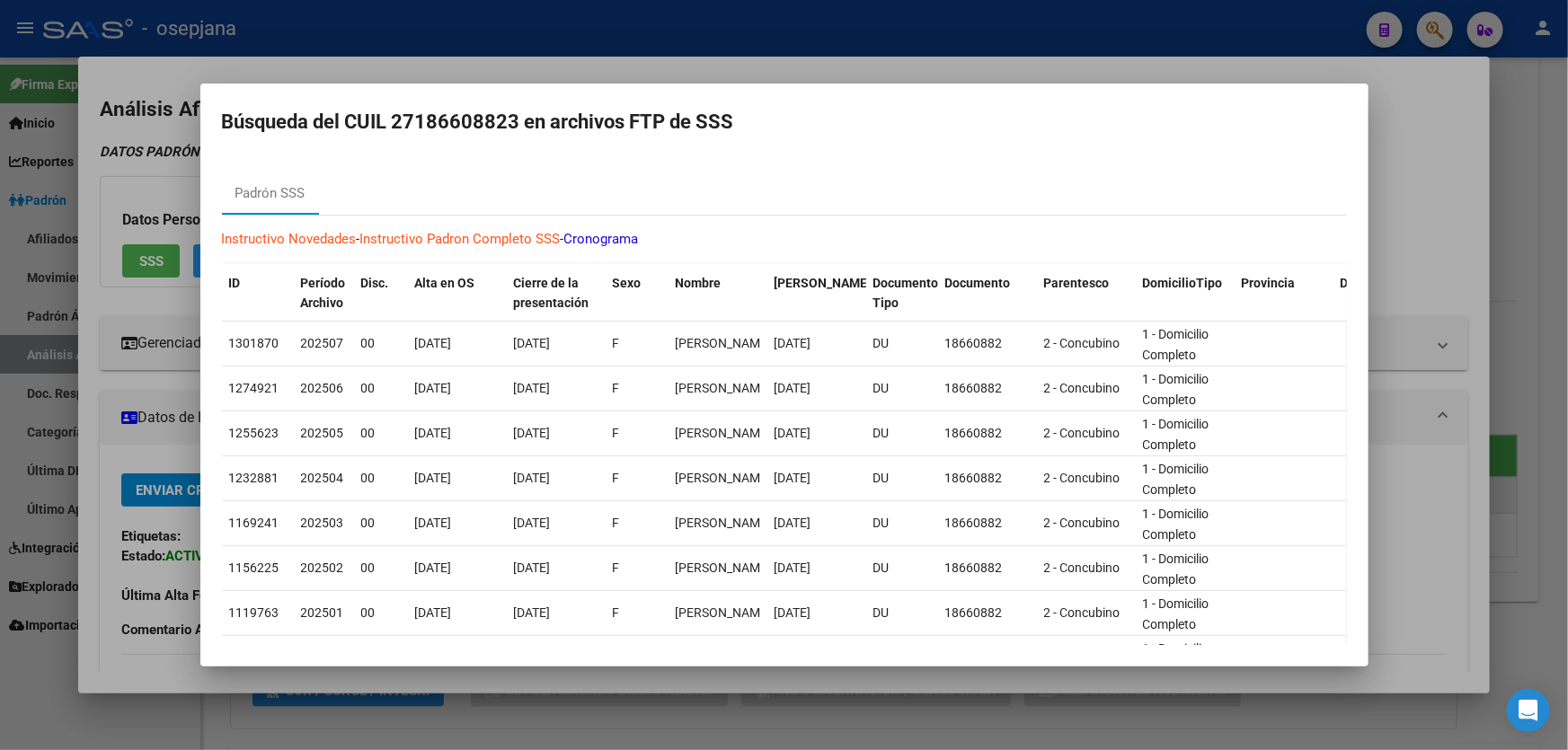
click at [1530, 150] on div at bounding box center [784, 375] width 1568 height 750
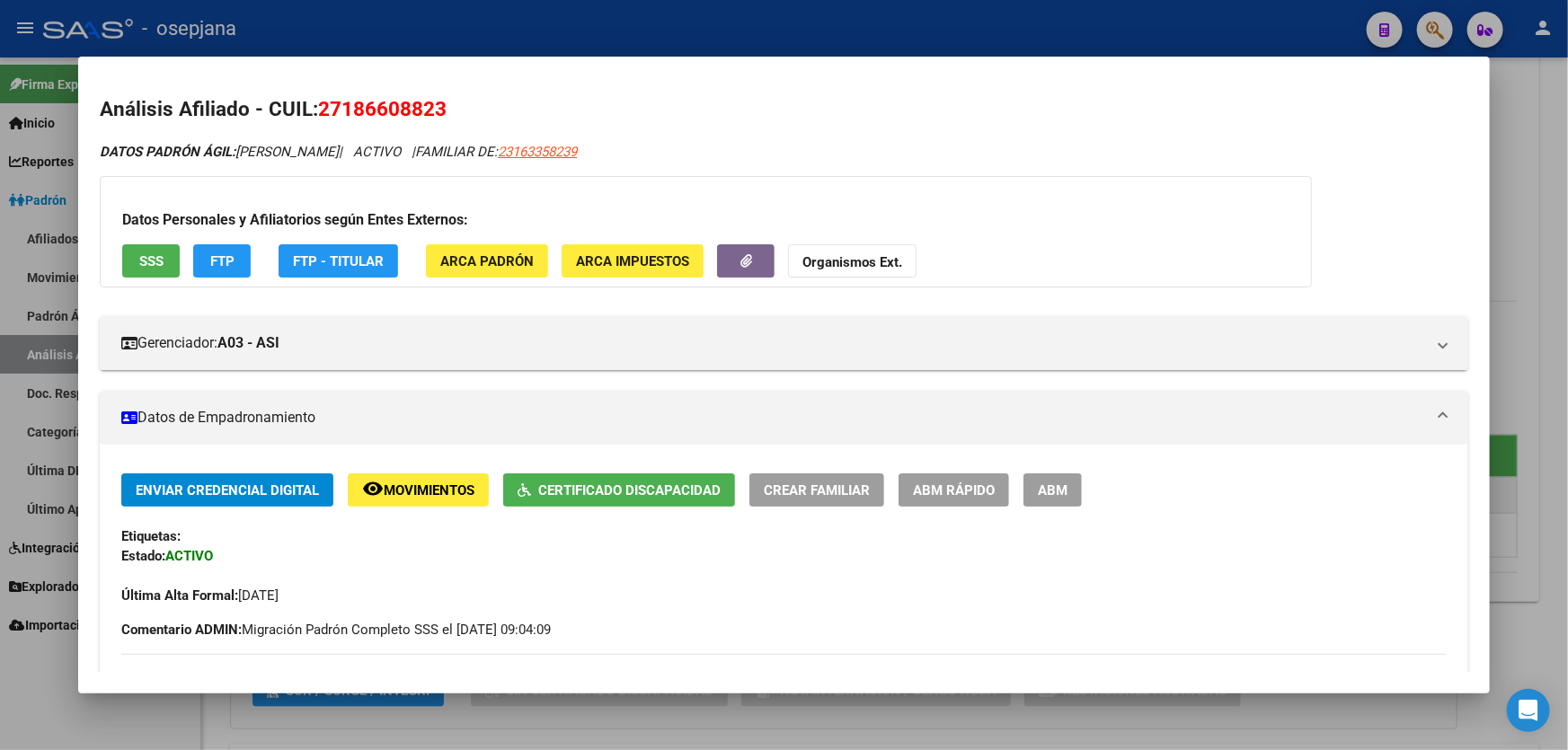
click at [1530, 150] on div at bounding box center [784, 375] width 1568 height 750
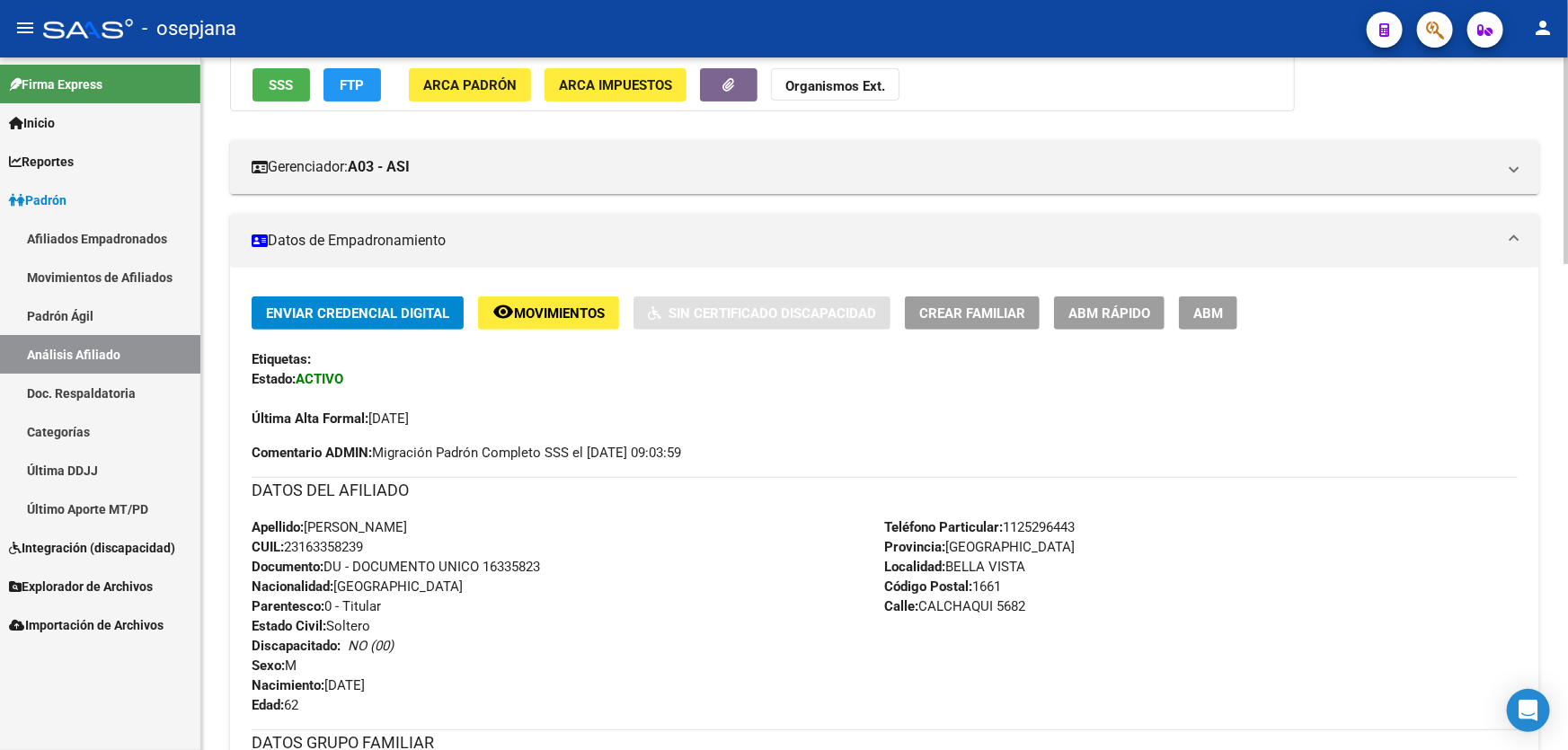
scroll to position [0, 0]
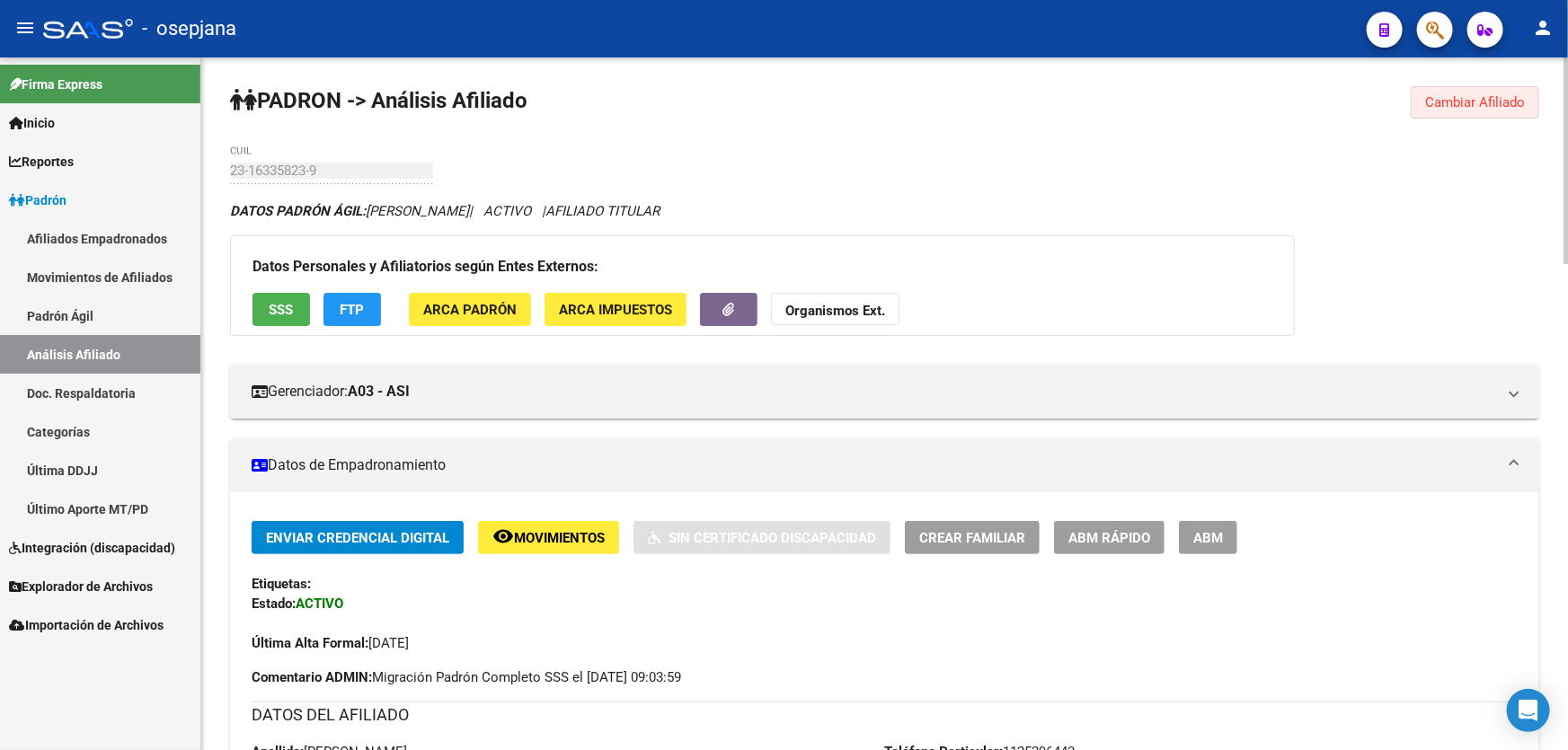
click at [1484, 98] on span "Cambiar Afiliado" at bounding box center [1474, 102] width 100 height 16
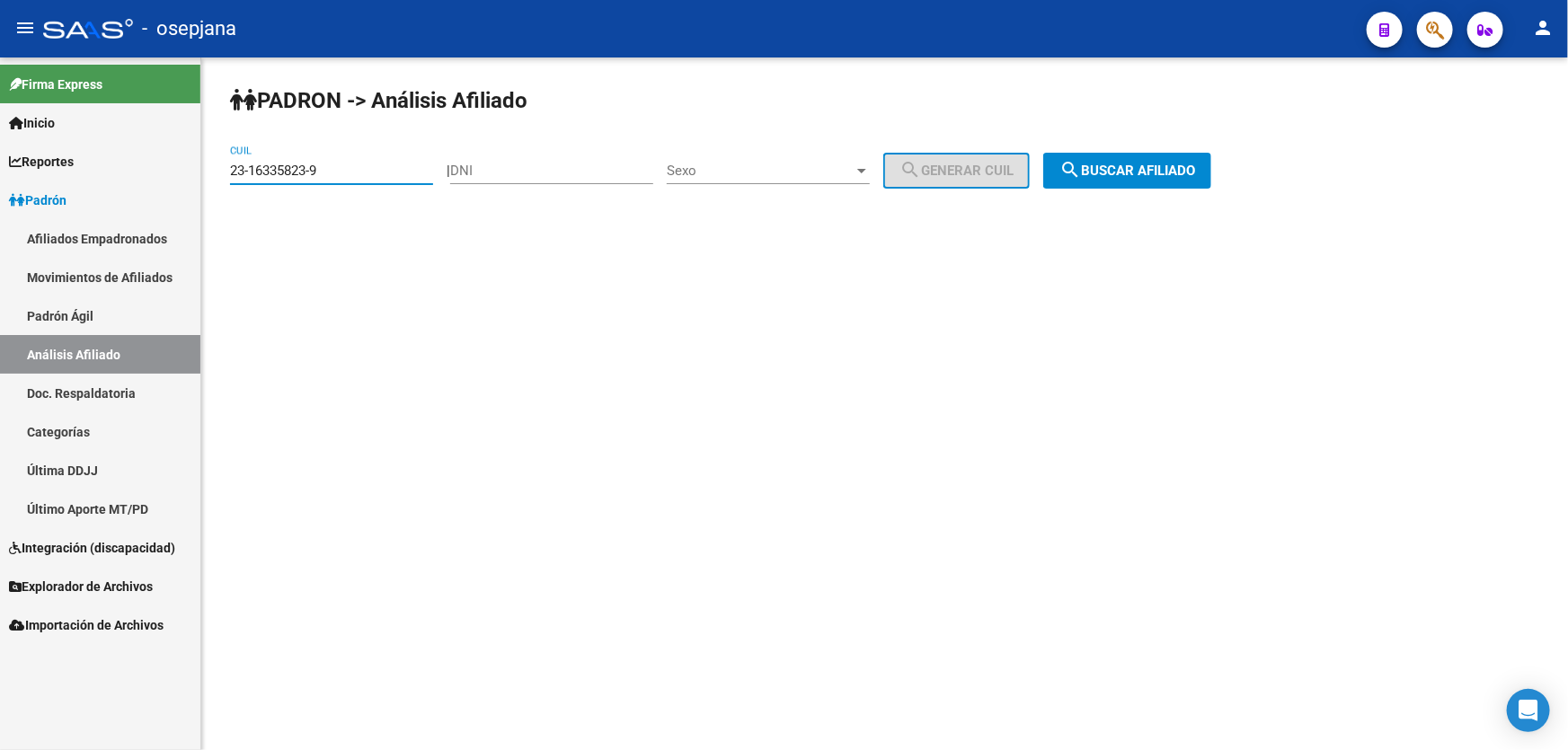
drag, startPoint x: 365, startPoint y: 171, endPoint x: 223, endPoint y: 171, distance: 142.0
click at [223, 171] on div "PADRON -> Análisis Afiliado 23-16335823-9 CUIL | DNI Sexo Sexo search Generar C…" at bounding box center [885, 151] width 1367 height 188
paste input "32402983-4"
click at [1195, 172] on span "search Buscar afiliado" at bounding box center [1127, 170] width 135 height 16
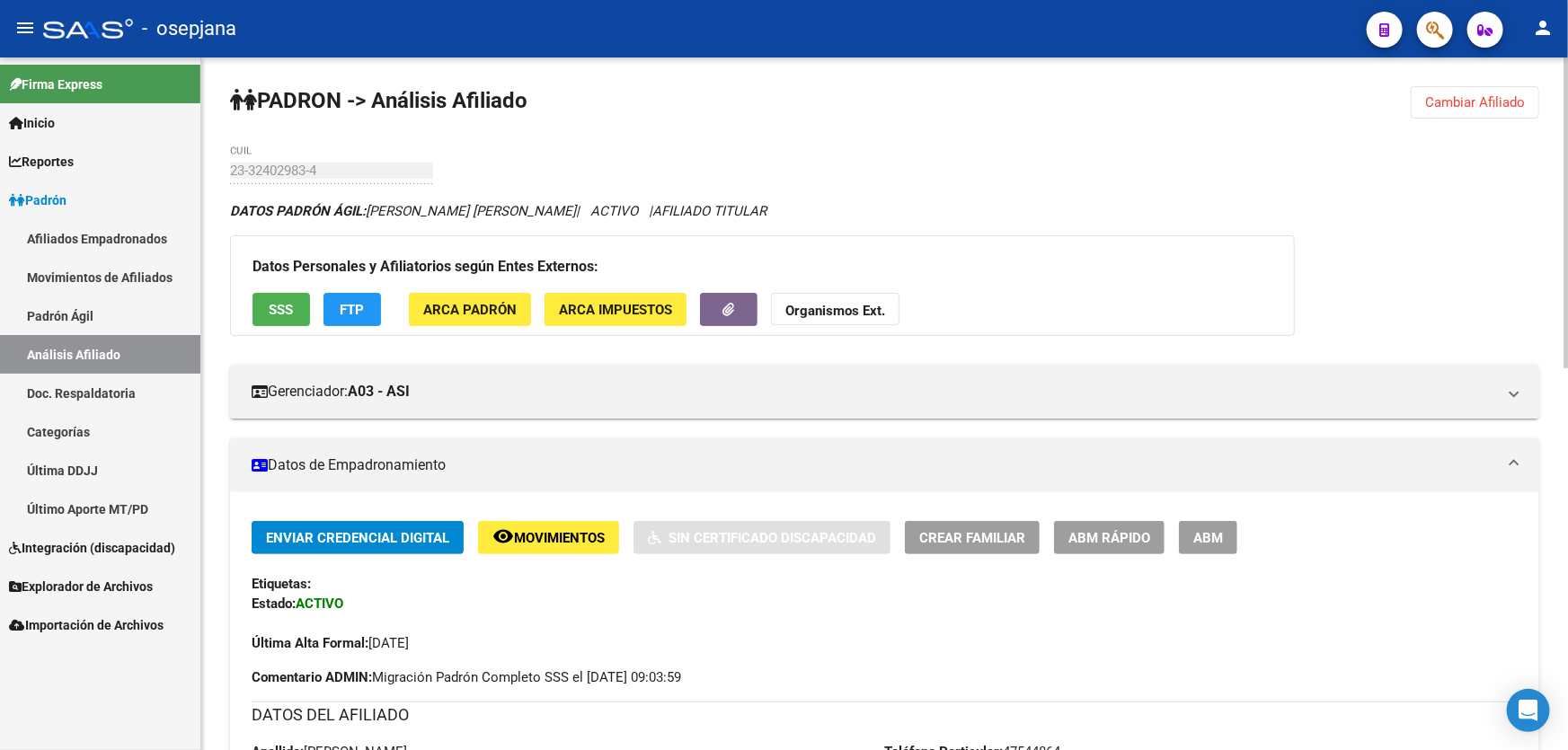
click at [277, 297] on button "SSS" at bounding box center [280, 309] width 57 height 33
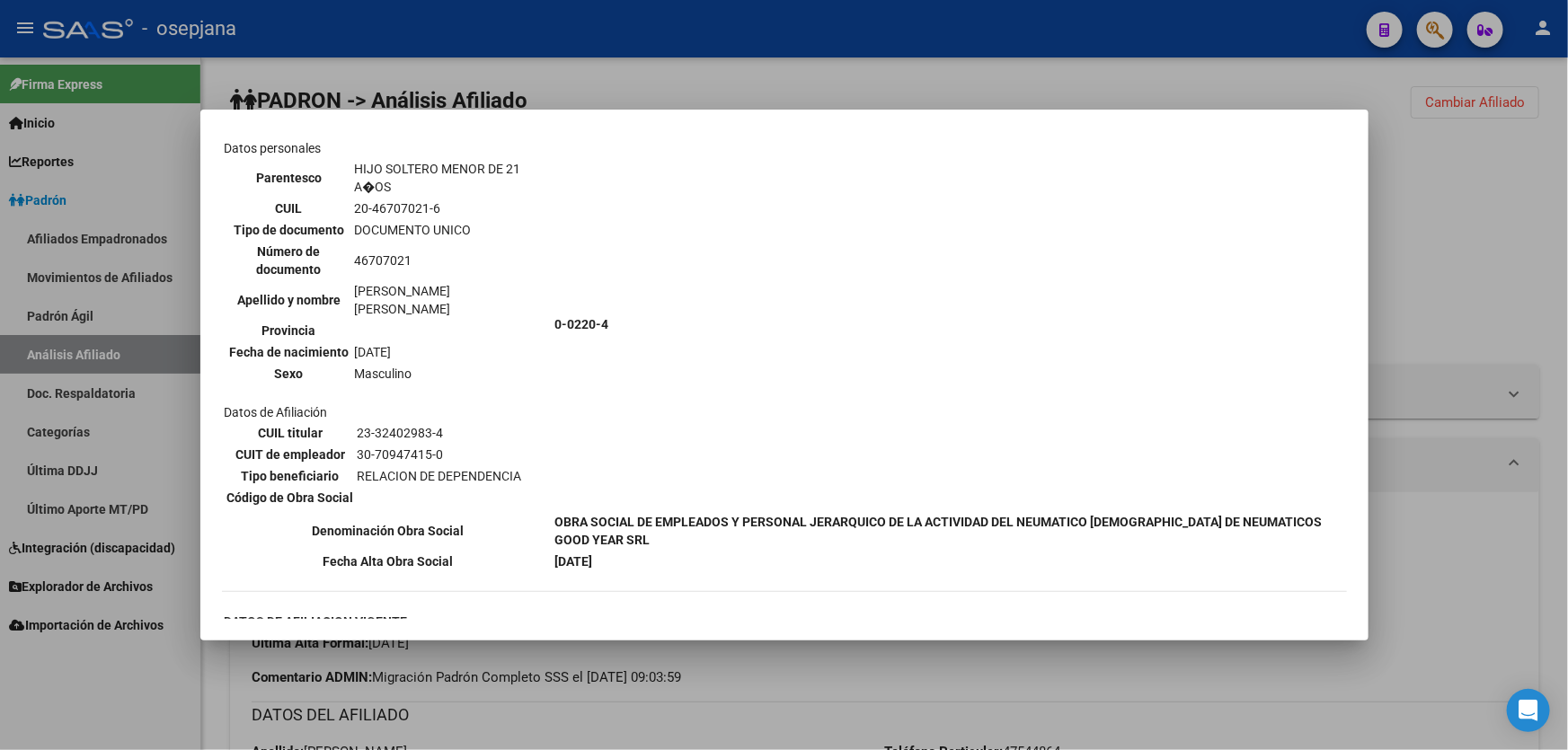
scroll to position [621, 0]
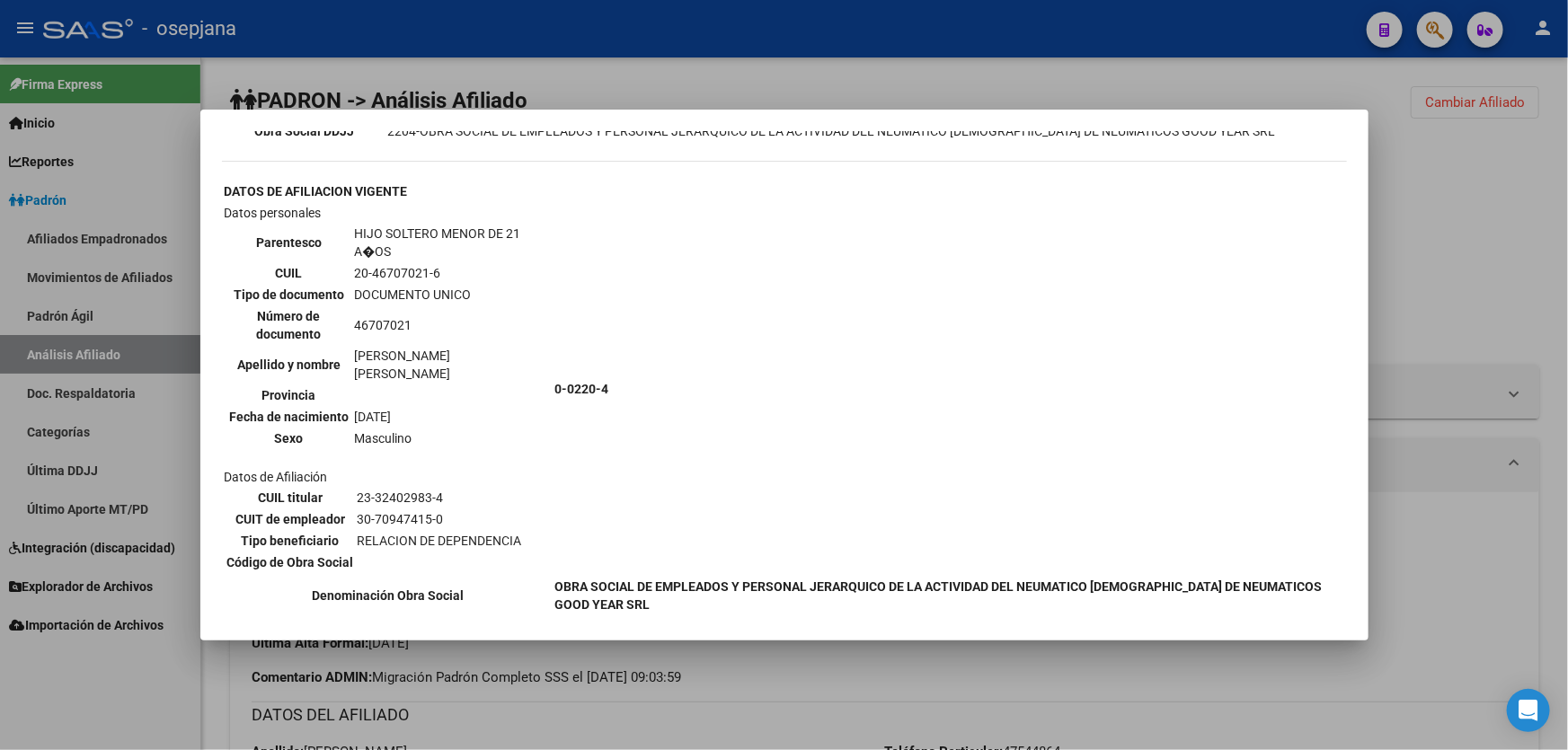
click at [1262, 223] on td "0-0220-4" at bounding box center [949, 389] width 791 height 372
click at [1467, 199] on div at bounding box center [784, 375] width 1568 height 750
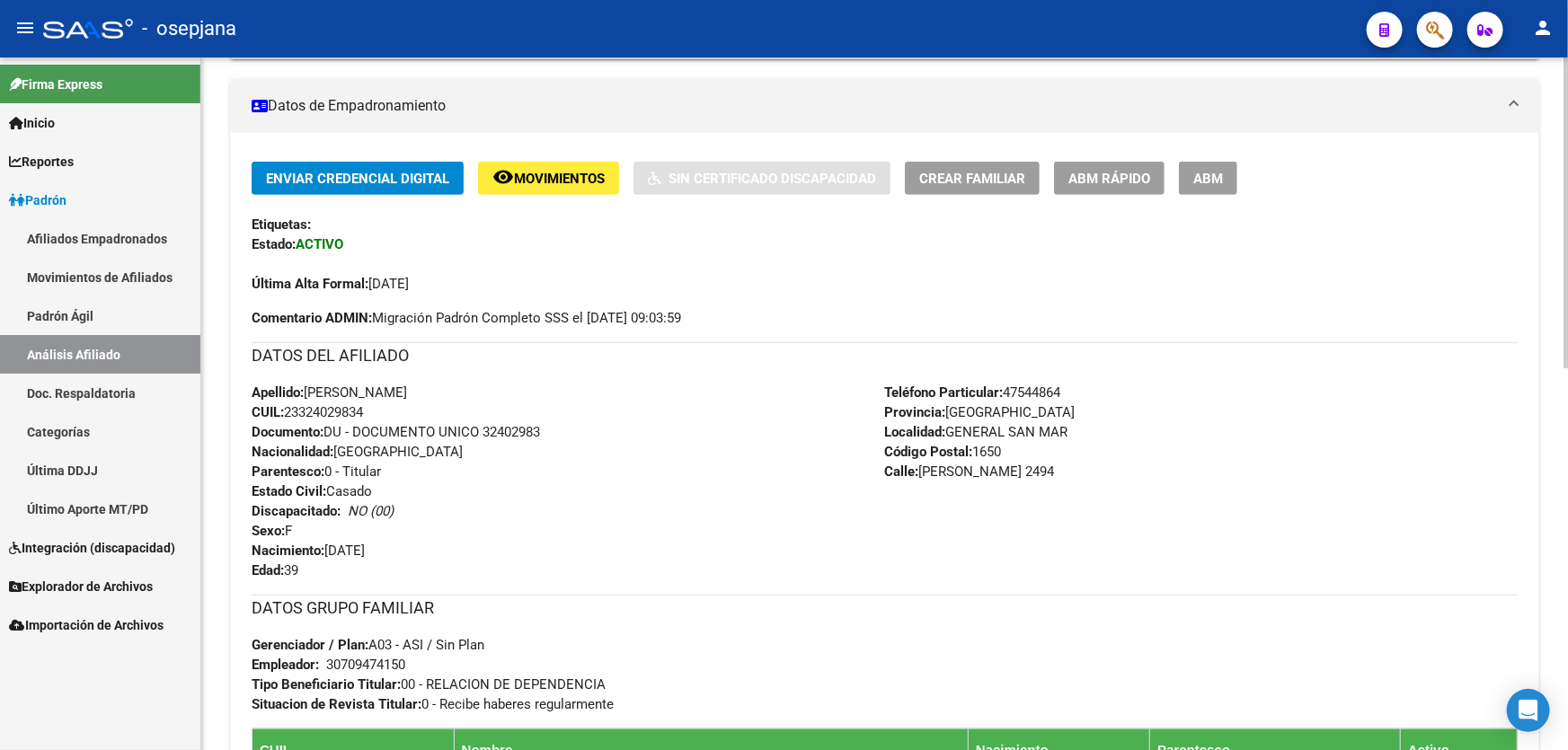
scroll to position [0, 0]
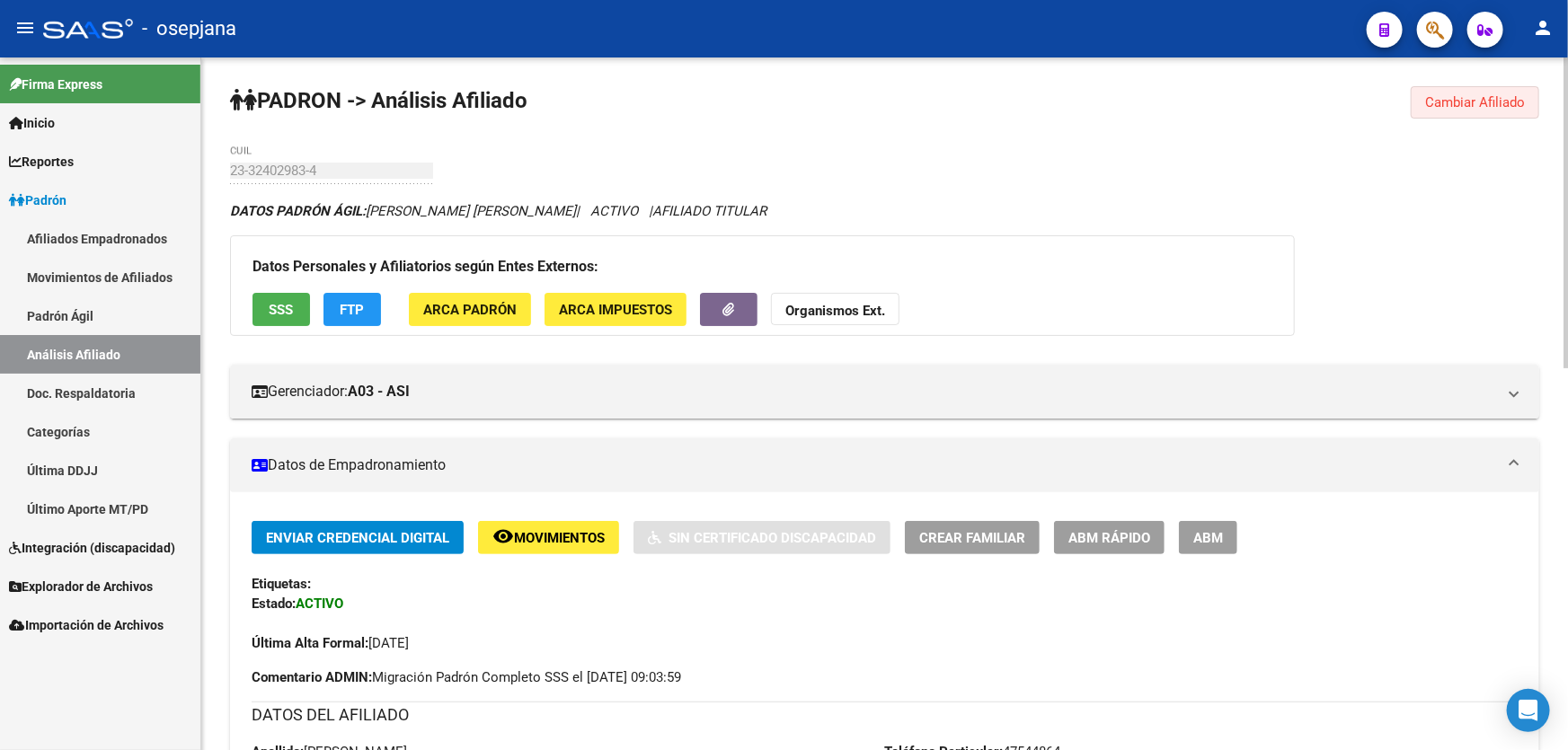
click at [1491, 89] on button "Cambiar Afiliado" at bounding box center [1474, 101] width 129 height 32
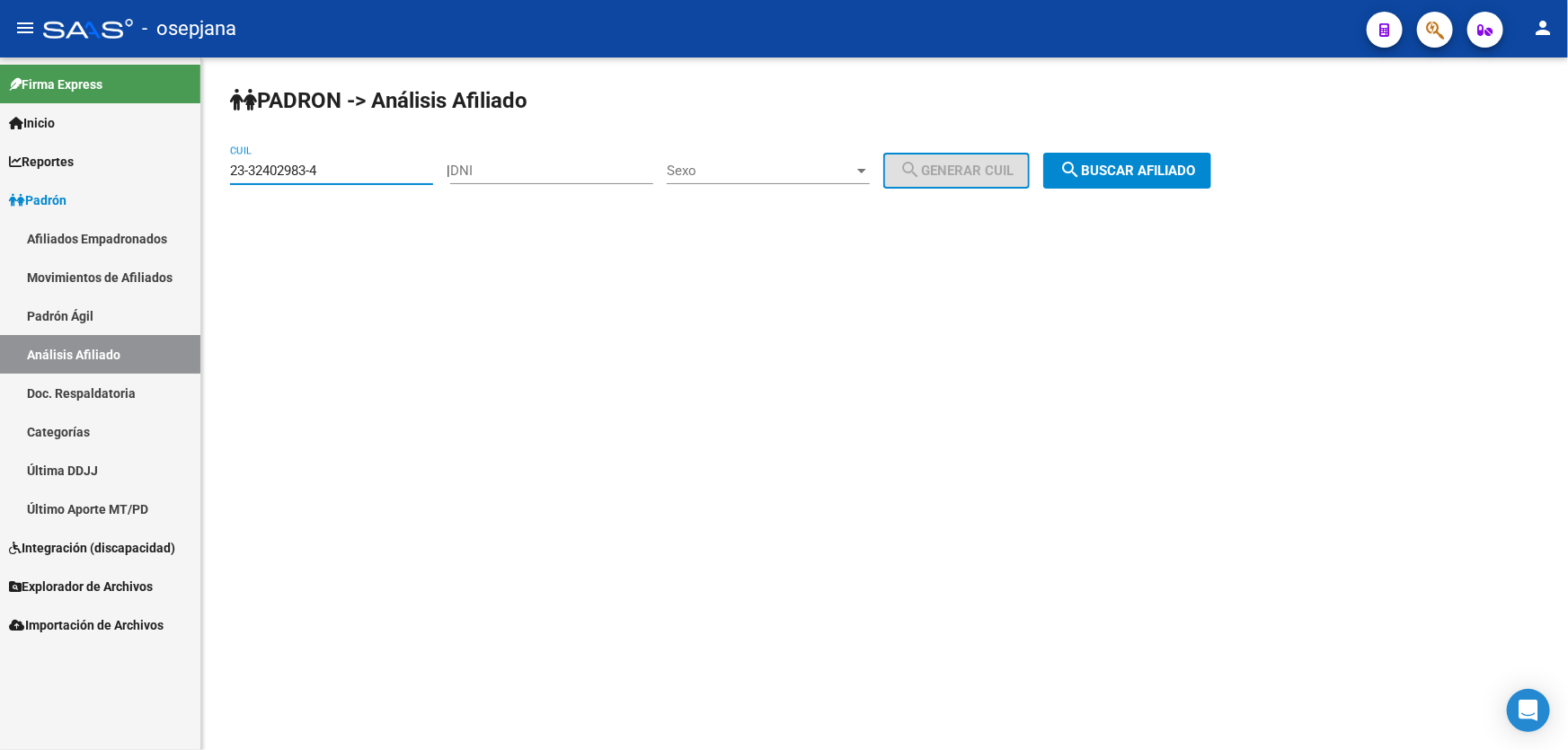
drag, startPoint x: 361, startPoint y: 177, endPoint x: 207, endPoint y: 174, distance: 154.0
click at [207, 174] on div "PADRON -> Análisis Afiliado 23-32402983-4 CUIL | DNI Sexo Sexo search Generar C…" at bounding box center [885, 151] width 1367 height 188
click at [1186, 186] on button "search Buscar afiliado" at bounding box center [1127, 170] width 168 height 36
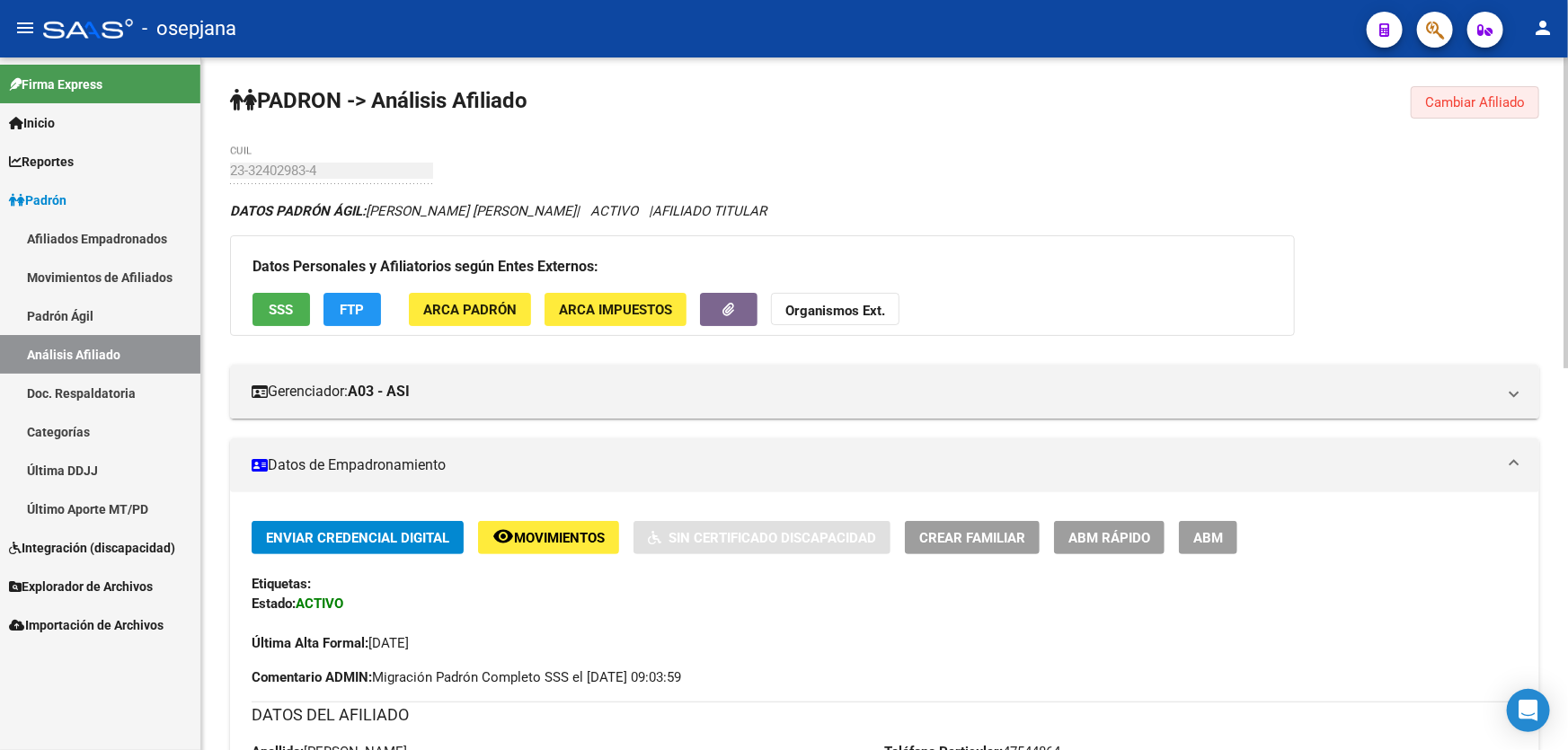
click at [1477, 99] on span "Cambiar Afiliado" at bounding box center [1474, 102] width 100 height 16
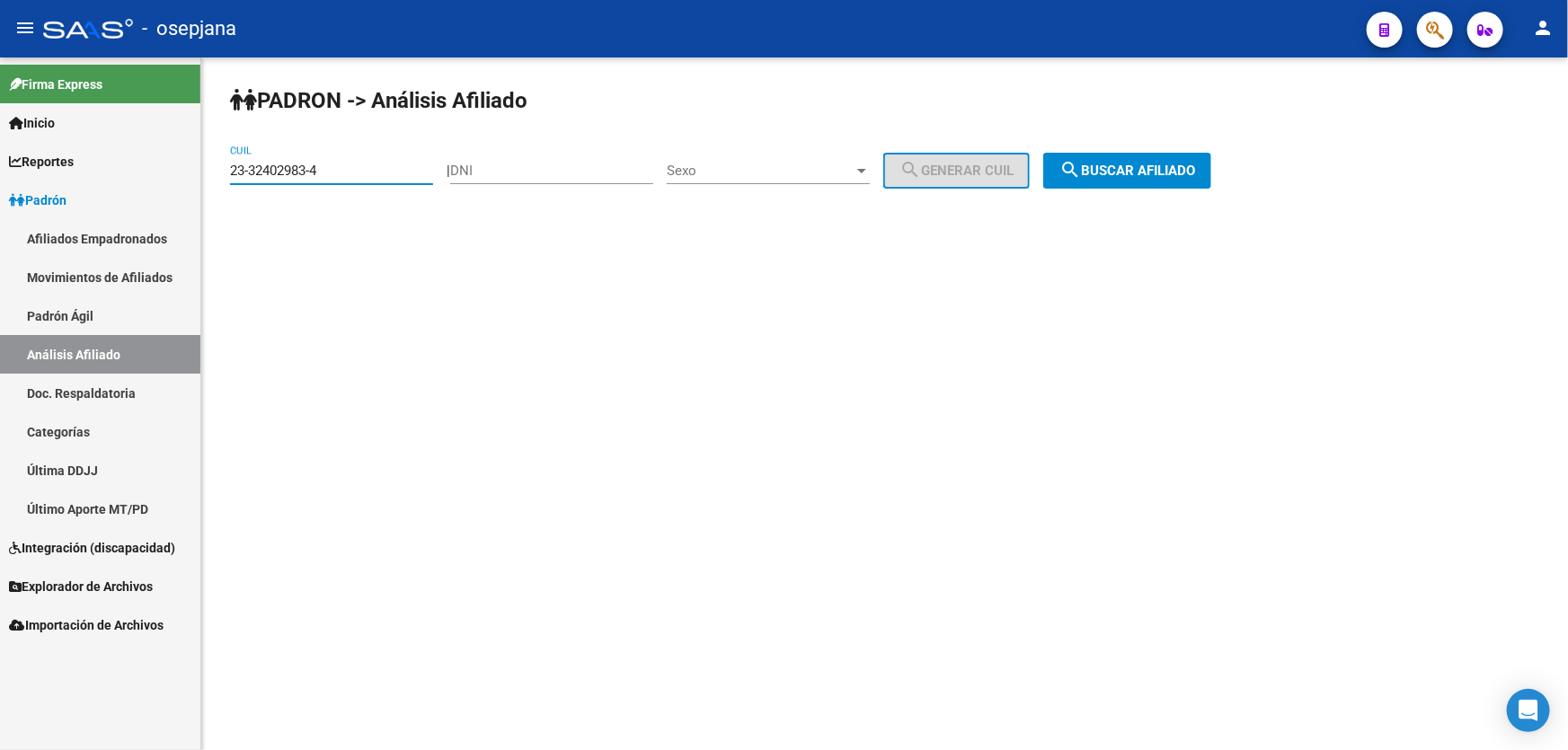
drag, startPoint x: 380, startPoint y: 172, endPoint x: 211, endPoint y: 202, distance: 171.6
click at [211, 202] on div "PADRON -> Análisis Afiliado 23-32402983-4 CUIL | DNI Sexo Sexo search Generar C…" at bounding box center [885, 151] width 1367 height 188
drag, startPoint x: 267, startPoint y: 159, endPoint x: 323, endPoint y: 144, distance: 58.0
click at [323, 144] on div "PADRON -> Análisis Afiliado 23-32402983-4 CUIL | DNI Sexo Sexo search Generar C…" at bounding box center [885, 151] width 1367 height 188
drag, startPoint x: 342, startPoint y: 170, endPoint x: 228, endPoint y: 174, distance: 114.1
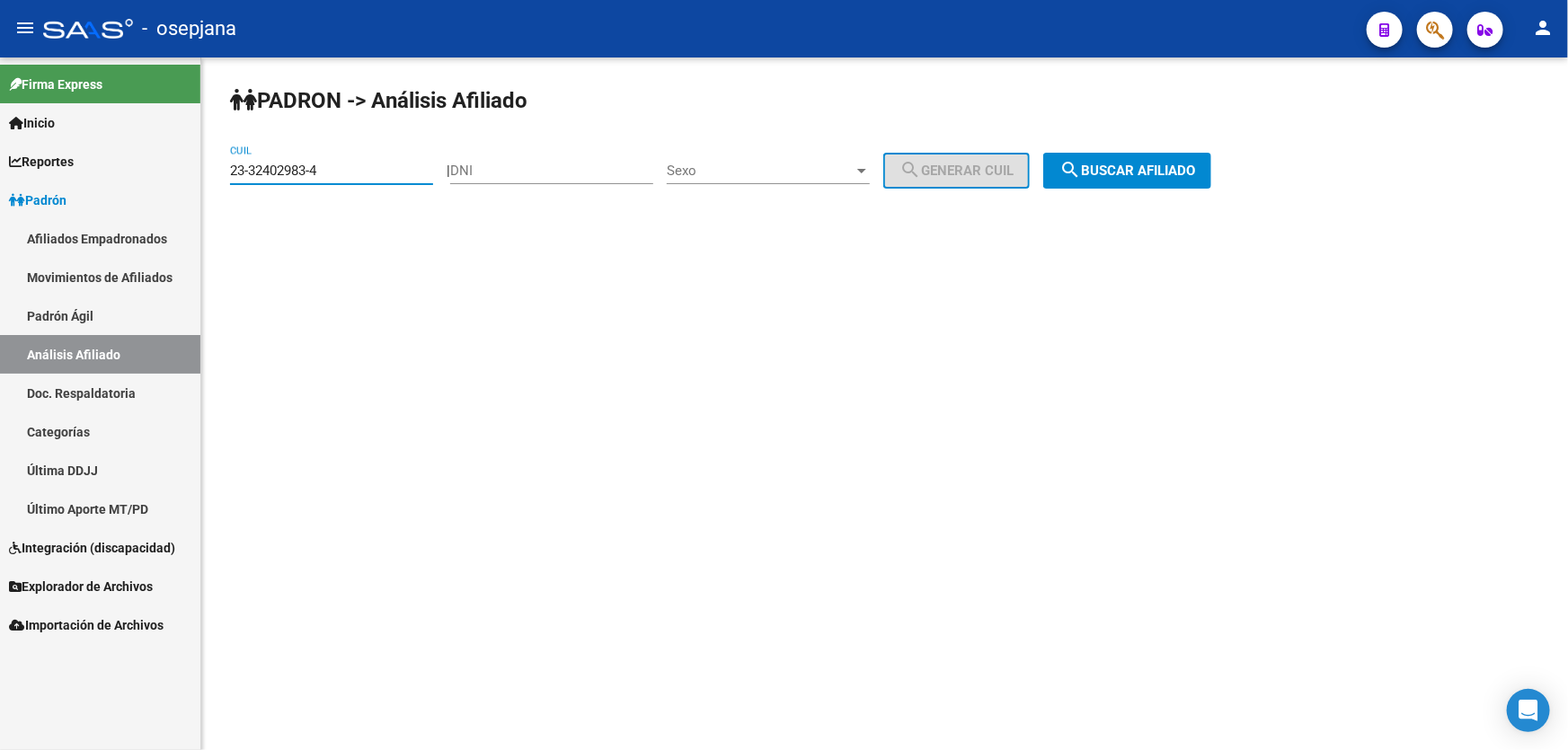
click at [228, 174] on div "PADRON -> Análisis Afiliado 23-32402983-4 CUIL | DNI Sexo Sexo search Generar C…" at bounding box center [885, 151] width 1367 height 188
paste input "0-26365610-6"
type input "20-26365610-6"
click at [1160, 175] on span "search Buscar afiliado" at bounding box center [1127, 170] width 135 height 16
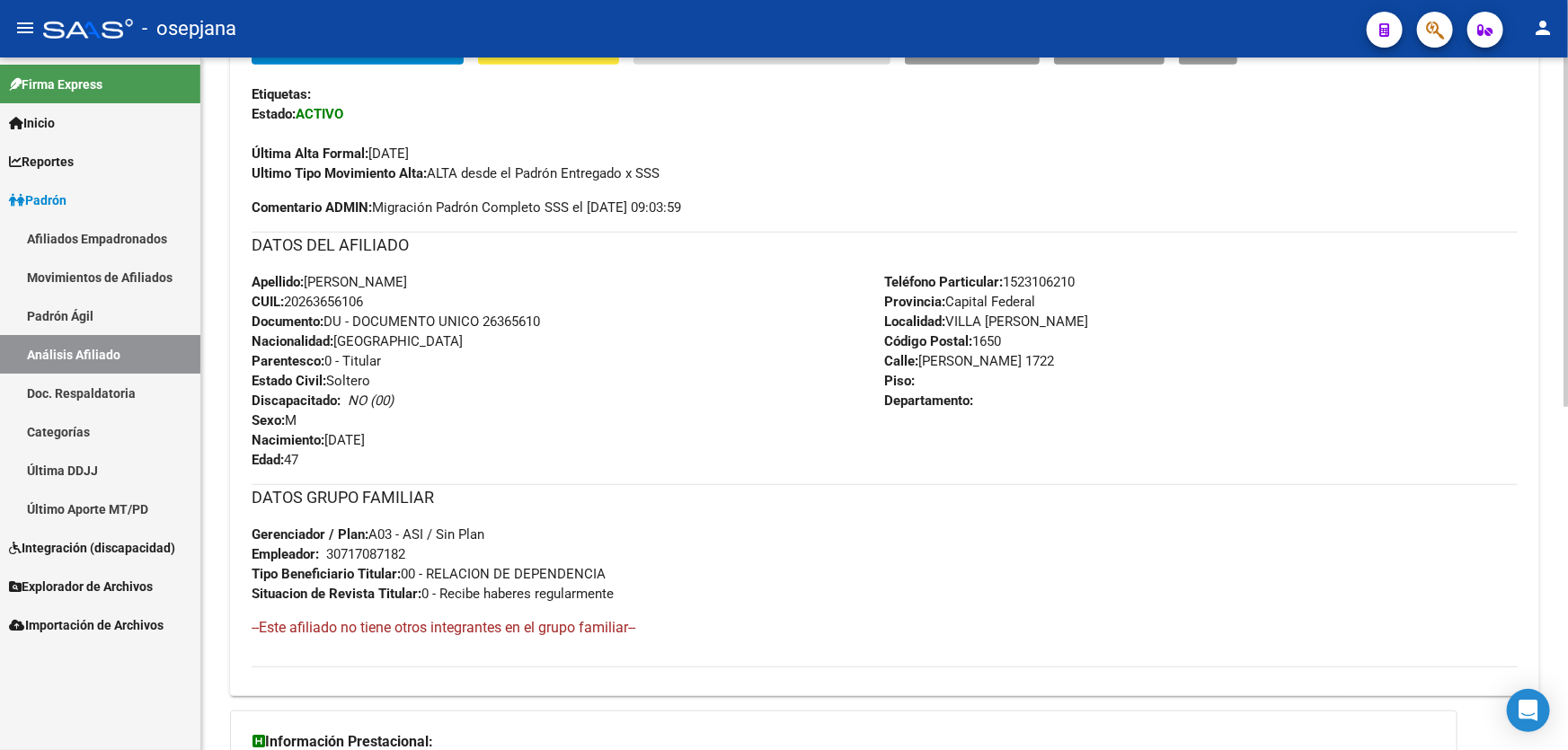
scroll to position [408, 0]
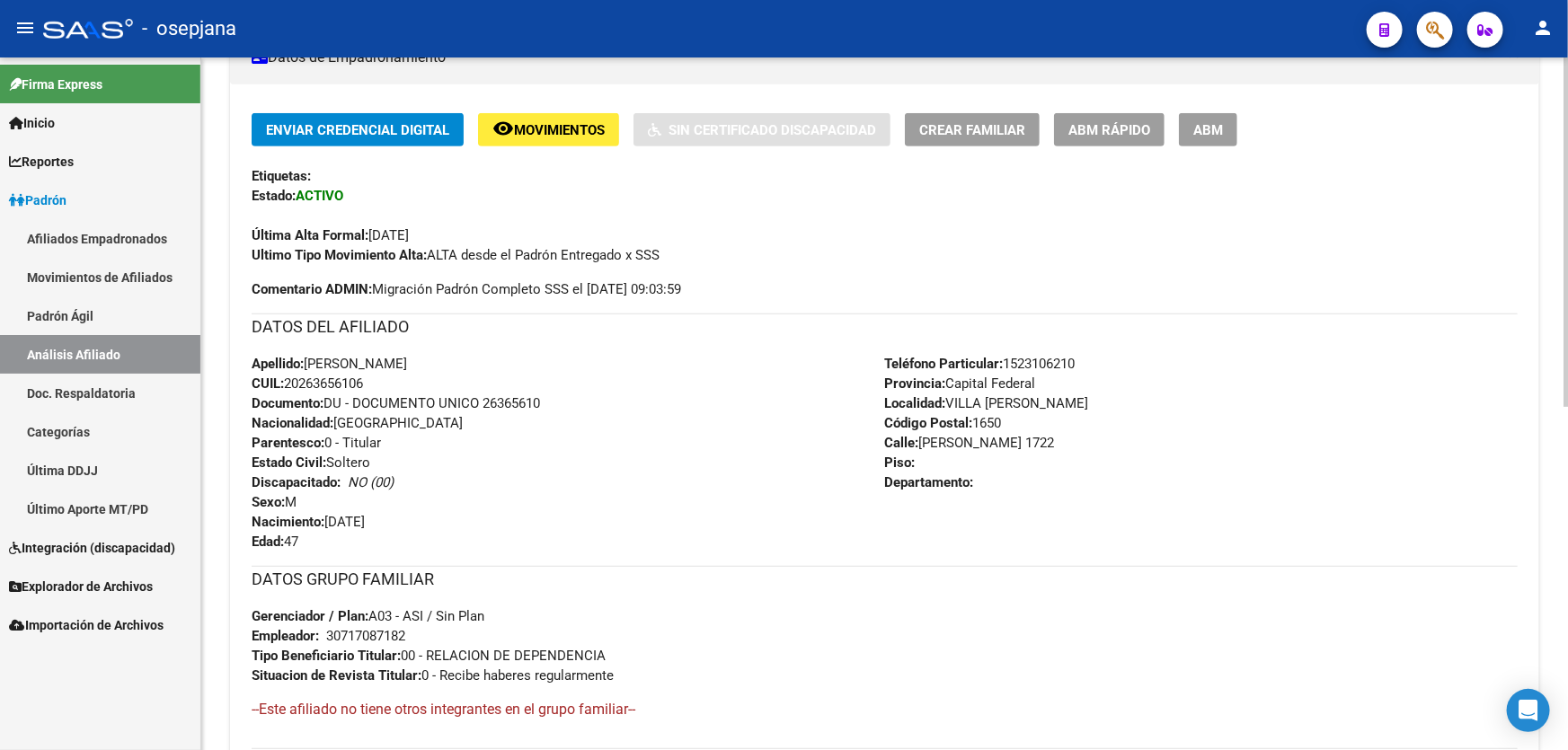
click at [1116, 139] on button "ABM Rápido" at bounding box center [1109, 130] width 110 height 33
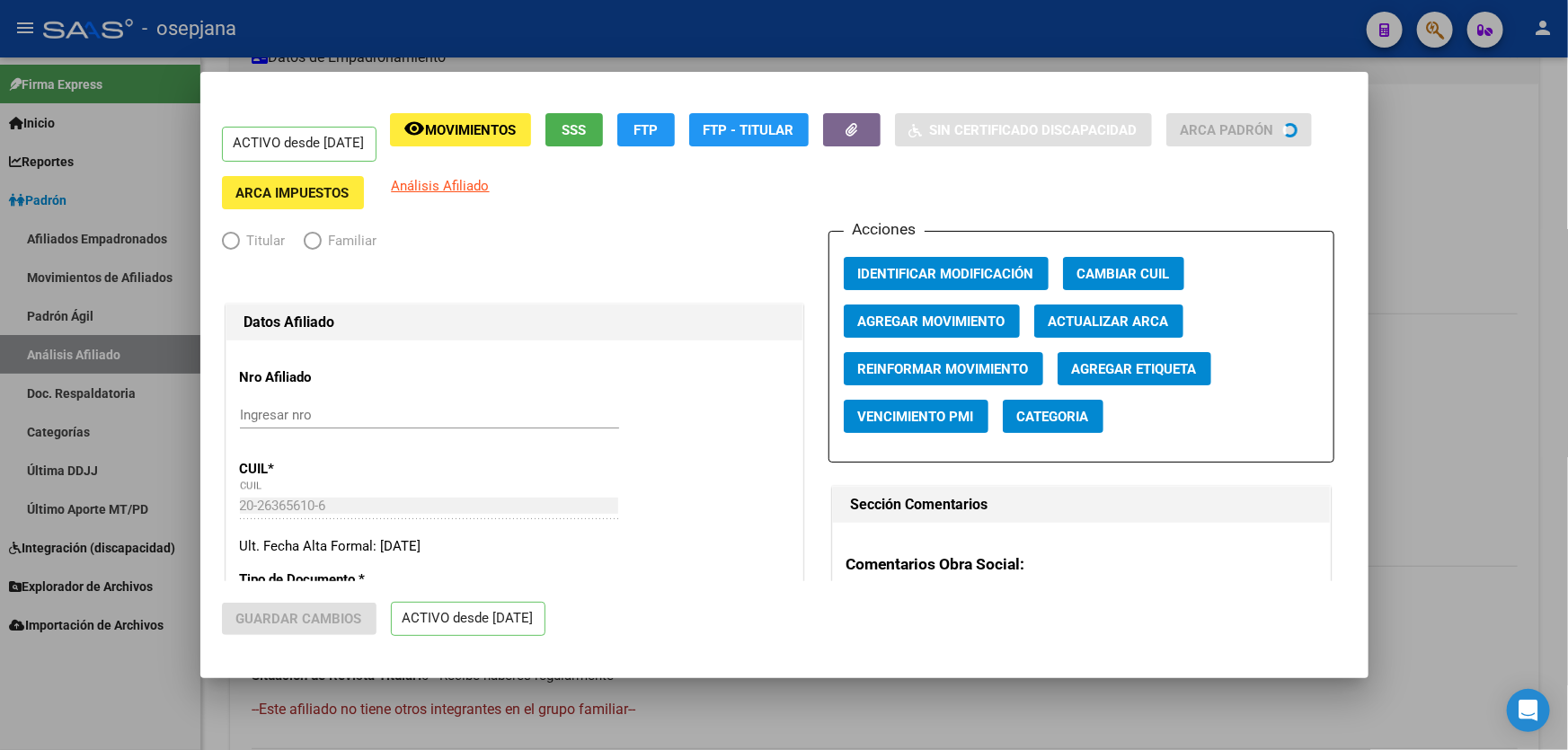
radio input "true"
type input "30-71708718-2"
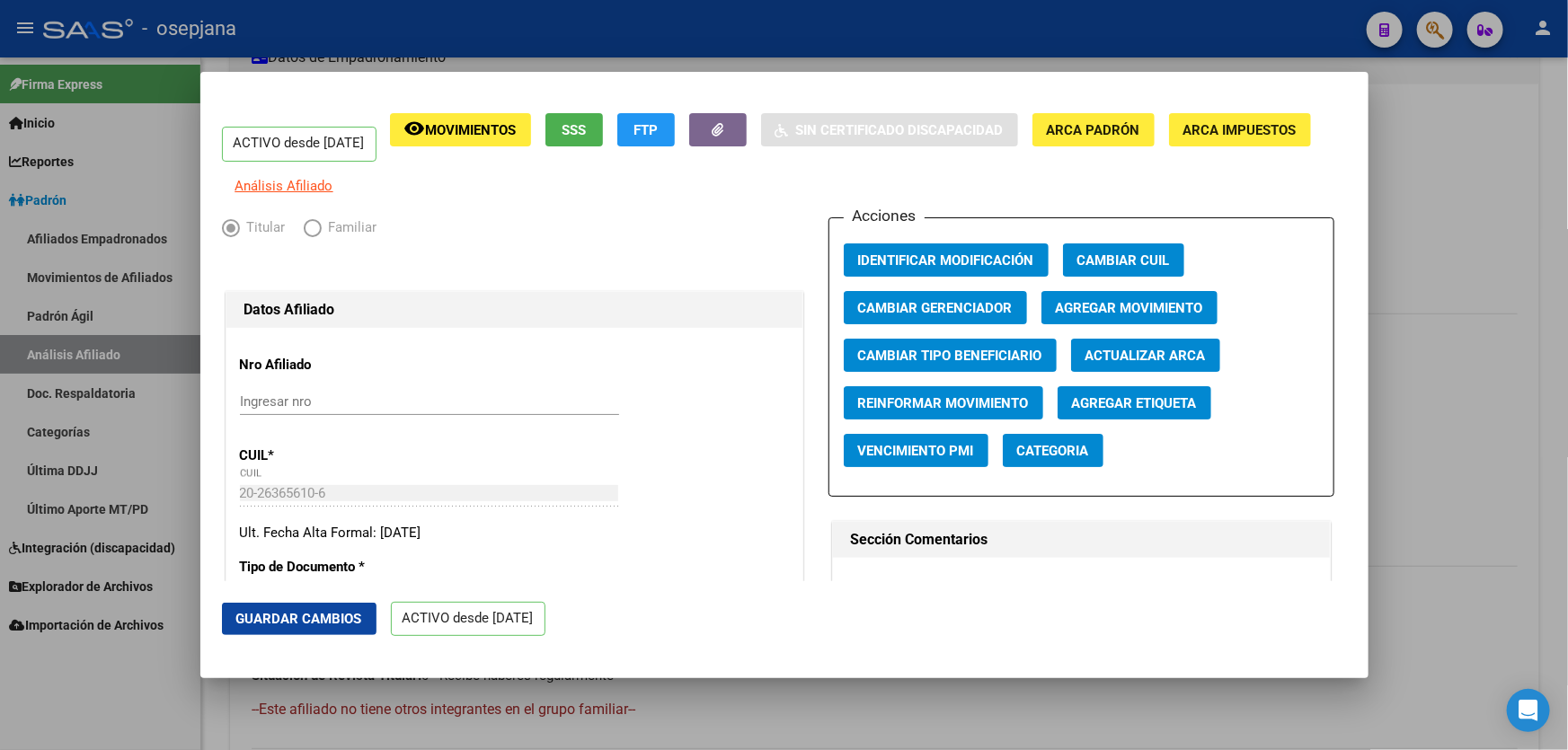
click at [1107, 363] on span "Actualizar ARCA" at bounding box center [1146, 356] width 121 height 16
type input "[PERSON_NAME]"
type input "1850"
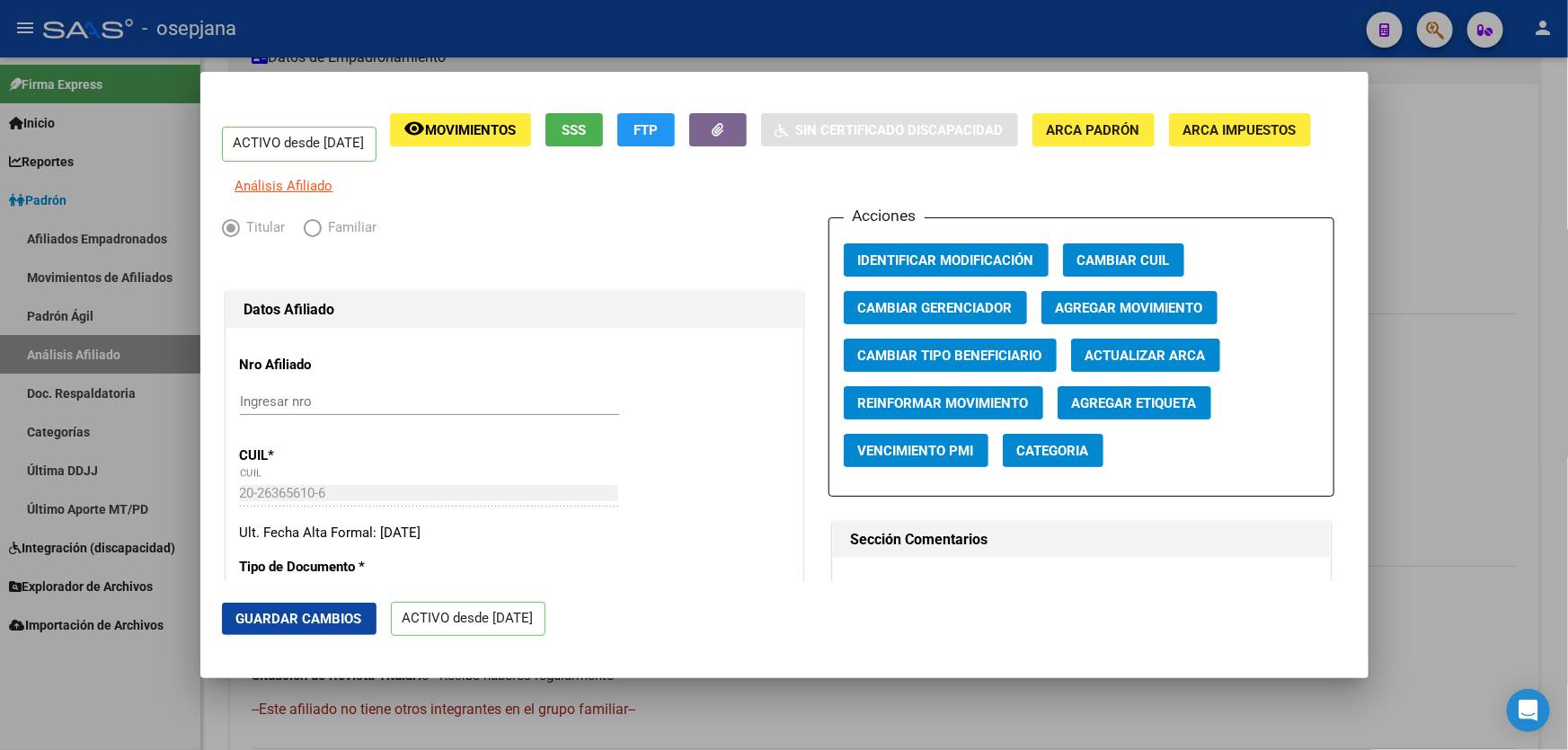
type input "2"
click at [299, 614] on span "Guardar Cambios" at bounding box center [299, 619] width 126 height 16
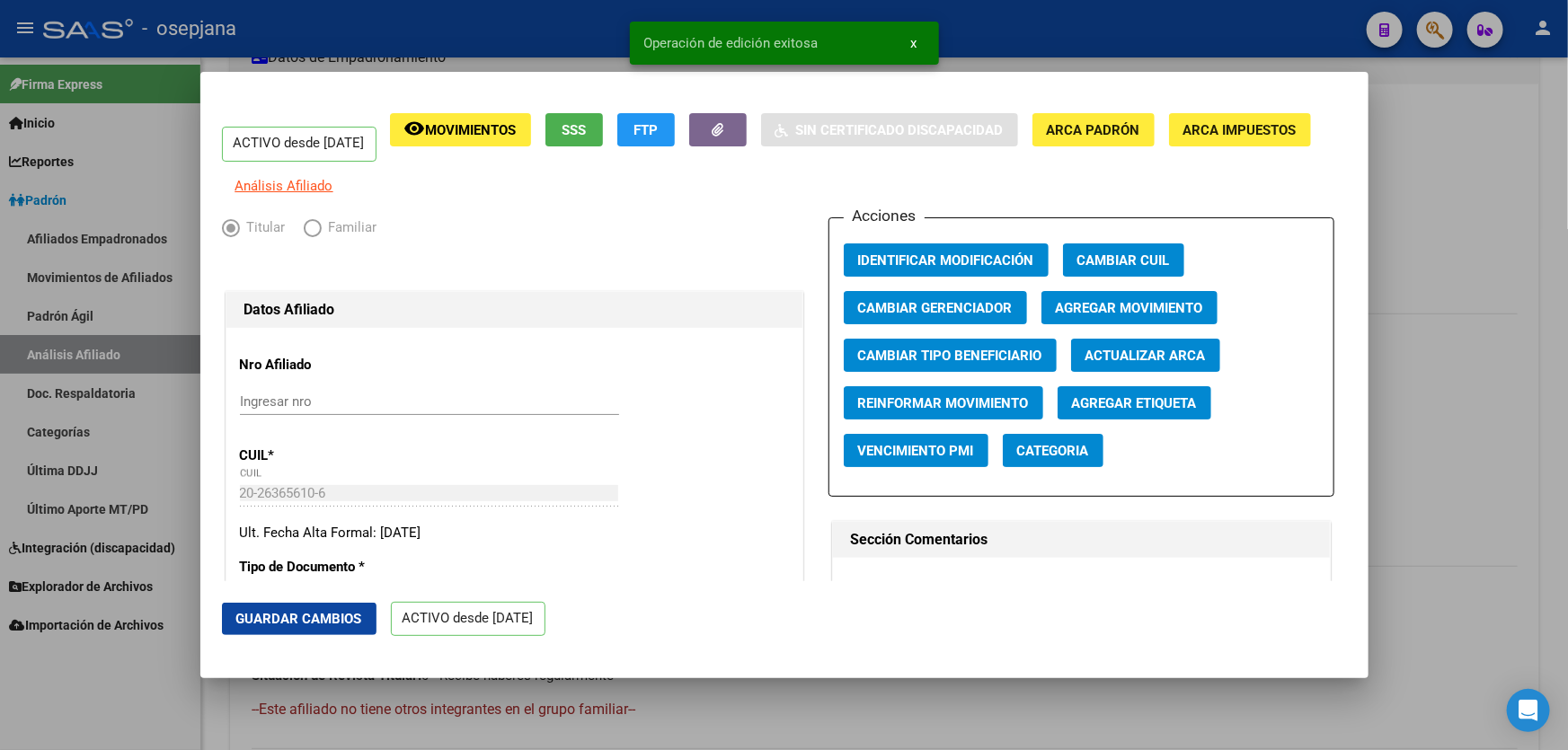
click at [1567, 393] on div at bounding box center [784, 375] width 1568 height 750
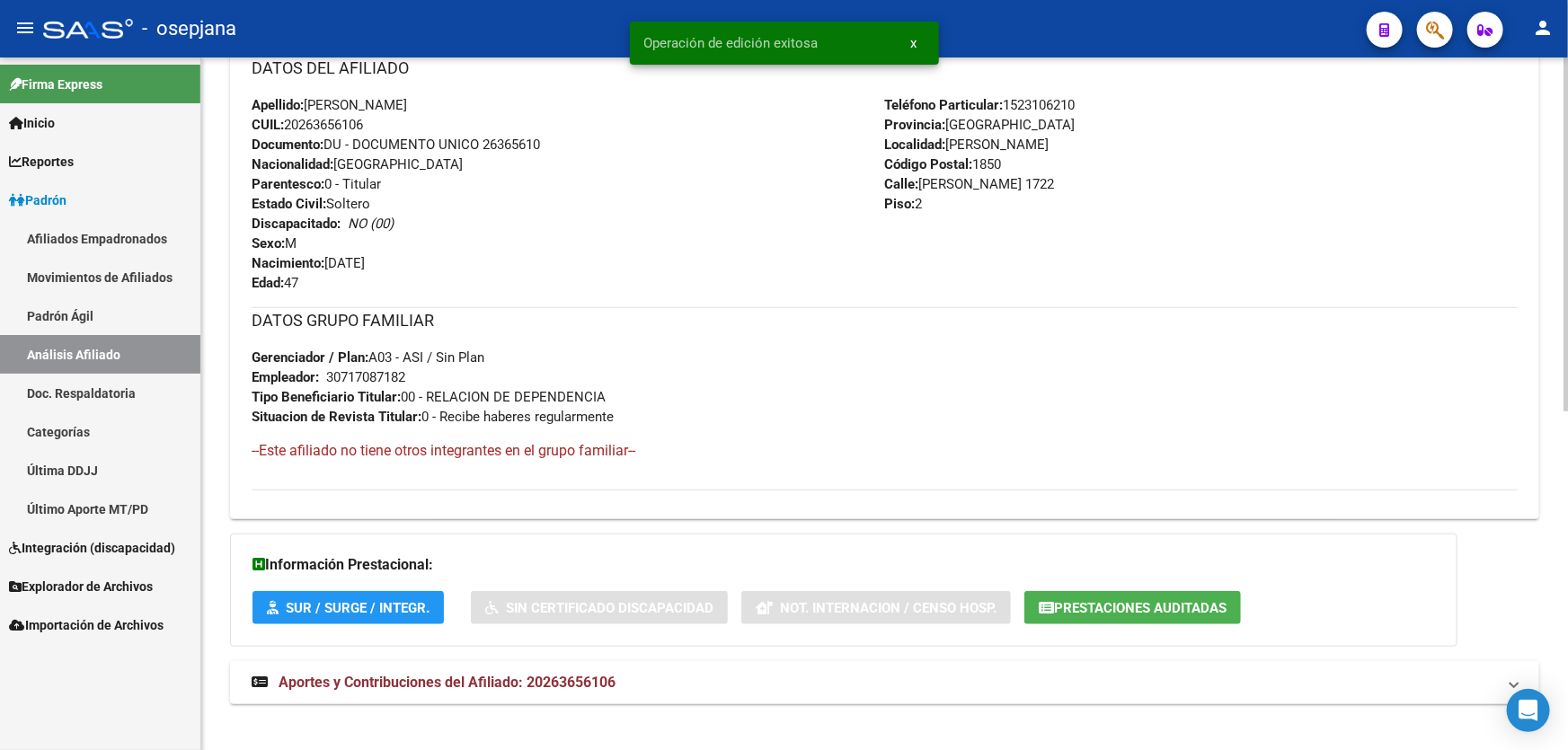
scroll to position [661, 0]
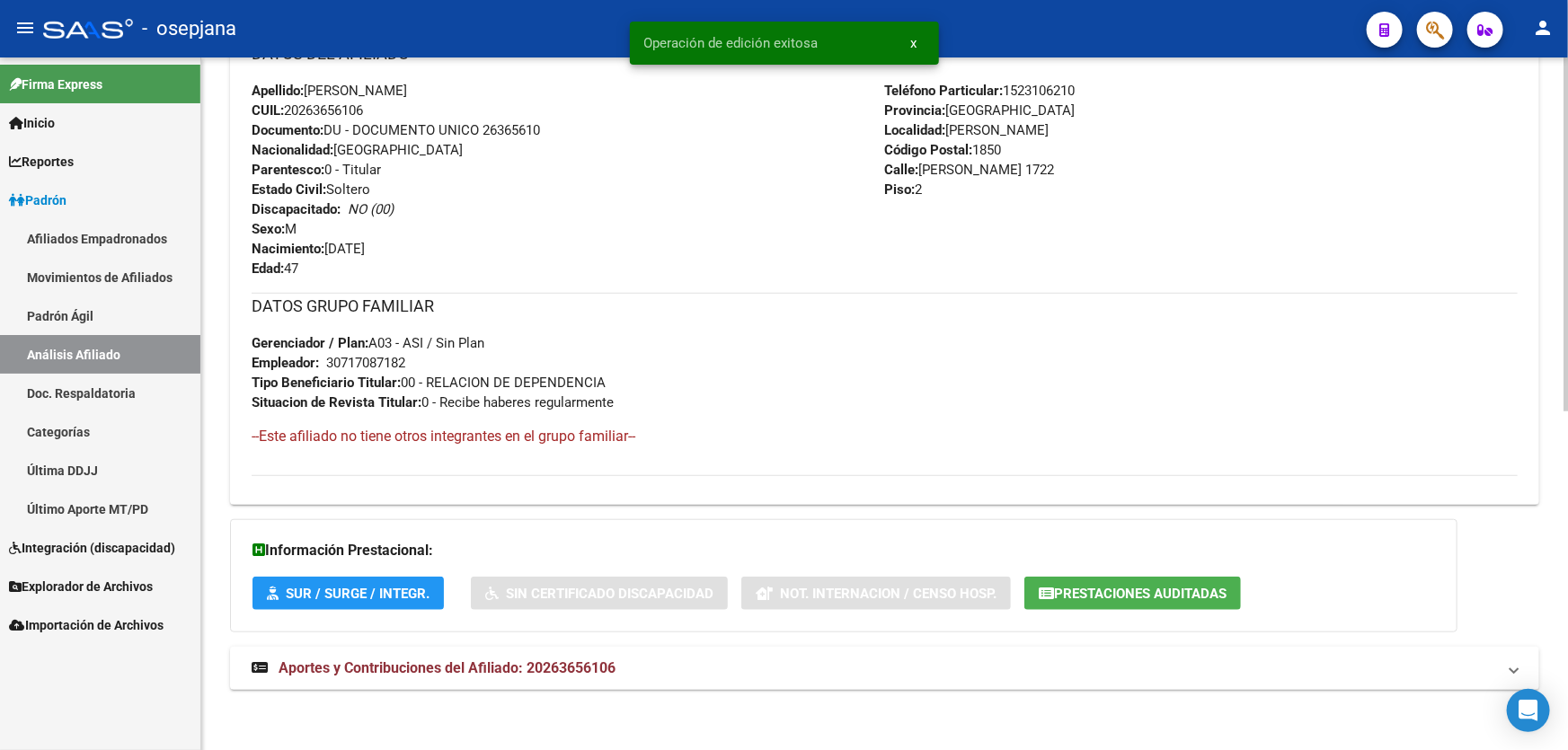
click at [809, 700] on div "DATOS PADRÓN ÁGIL: [PERSON_NAME] | ACTIVO | AFILIADO TITULAR Datos Personales y…" at bounding box center [885, 125] width 1309 height 1169
click at [808, 693] on div "DATOS PADRÓN ÁGIL: [PERSON_NAME] | ACTIVO | AFILIADO TITULAR Datos Personales y…" at bounding box center [885, 125] width 1309 height 1169
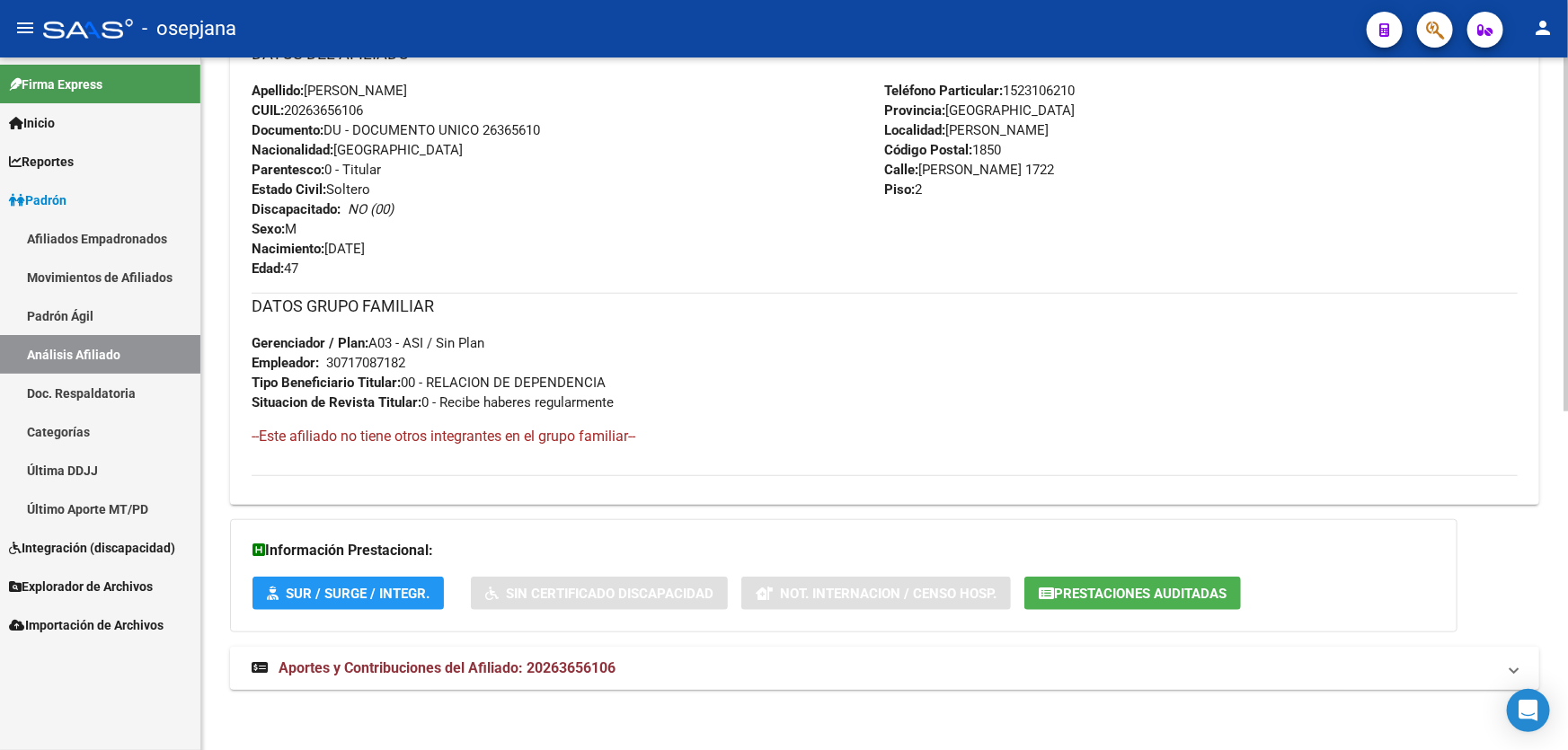
click at [716, 664] on mat-panel-title "Aportes y Contribuciones del Afiliado: 20263656106" at bounding box center [873, 668] width 1244 height 19
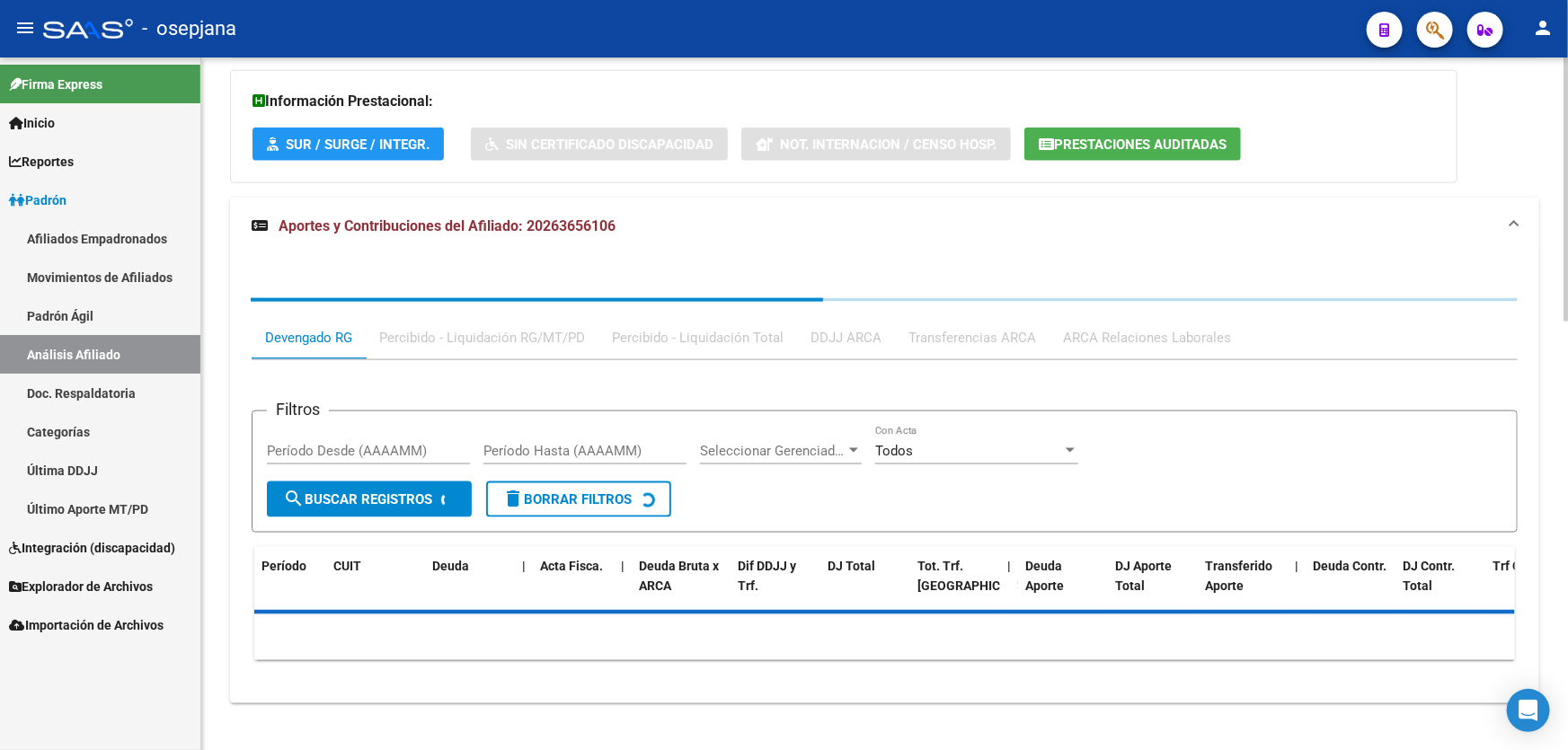
scroll to position [1123, 0]
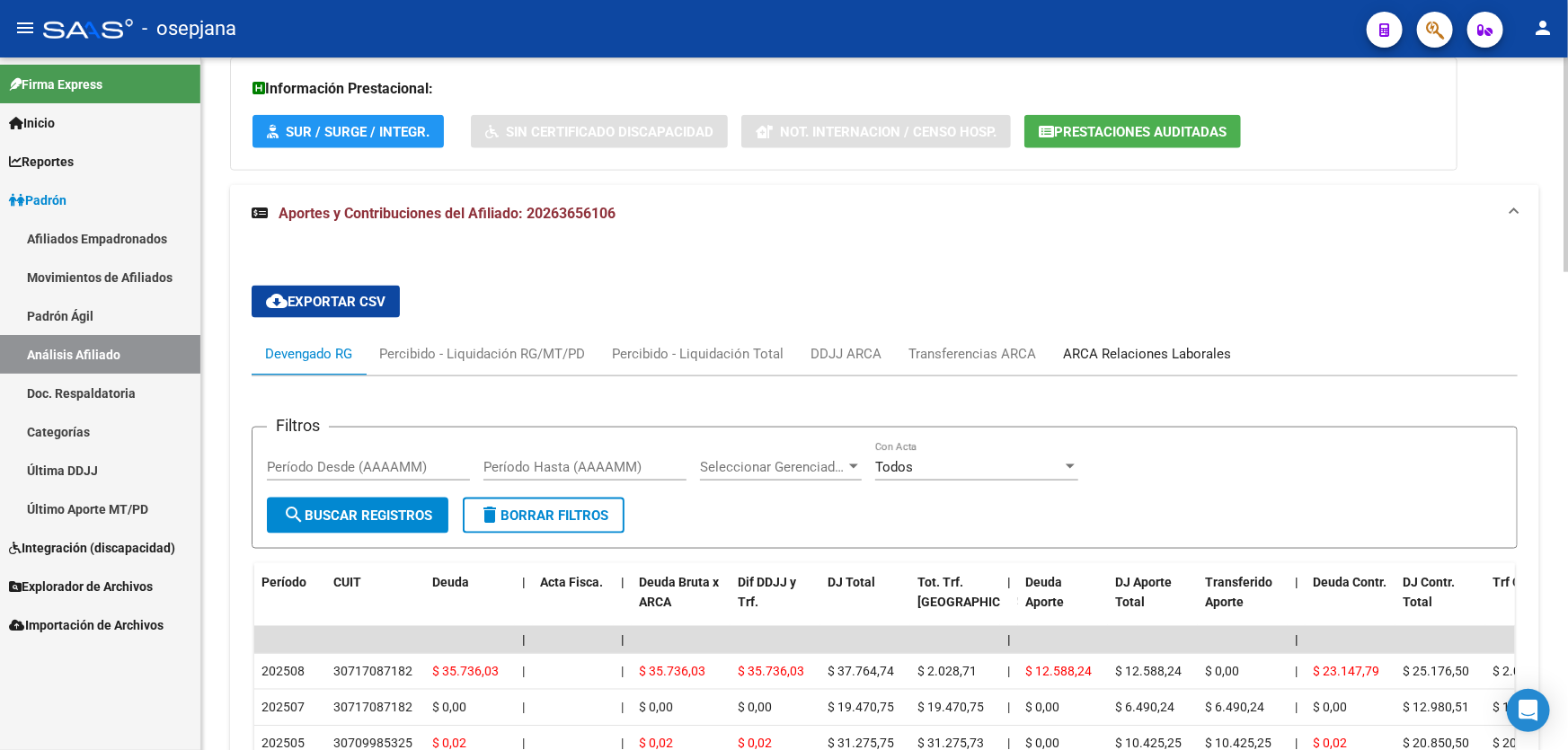
click at [1141, 344] on div "ARCA Relaciones Laborales" at bounding box center [1147, 354] width 168 height 19
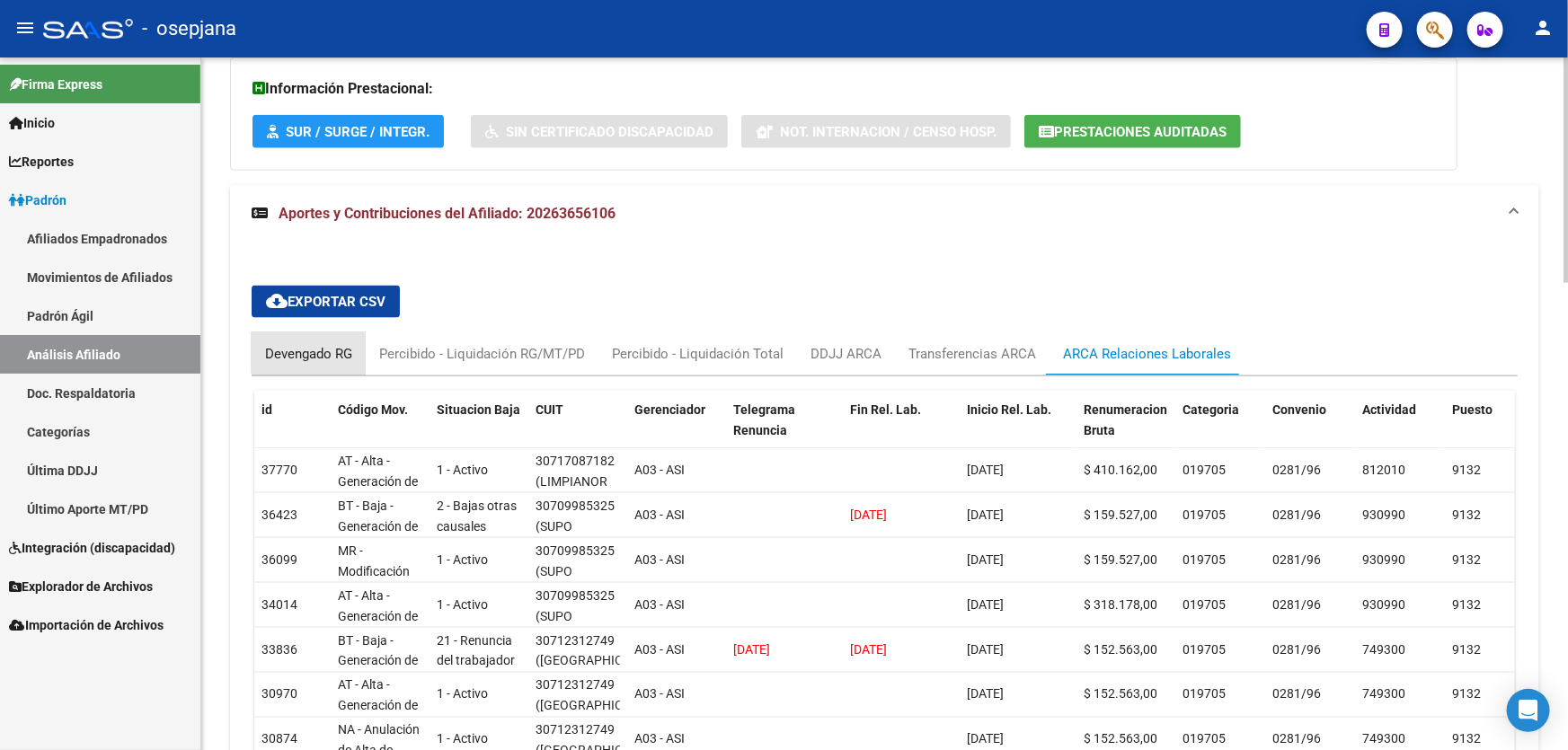
click at [320, 344] on div "Devengado RG" at bounding box center [308, 354] width 87 height 19
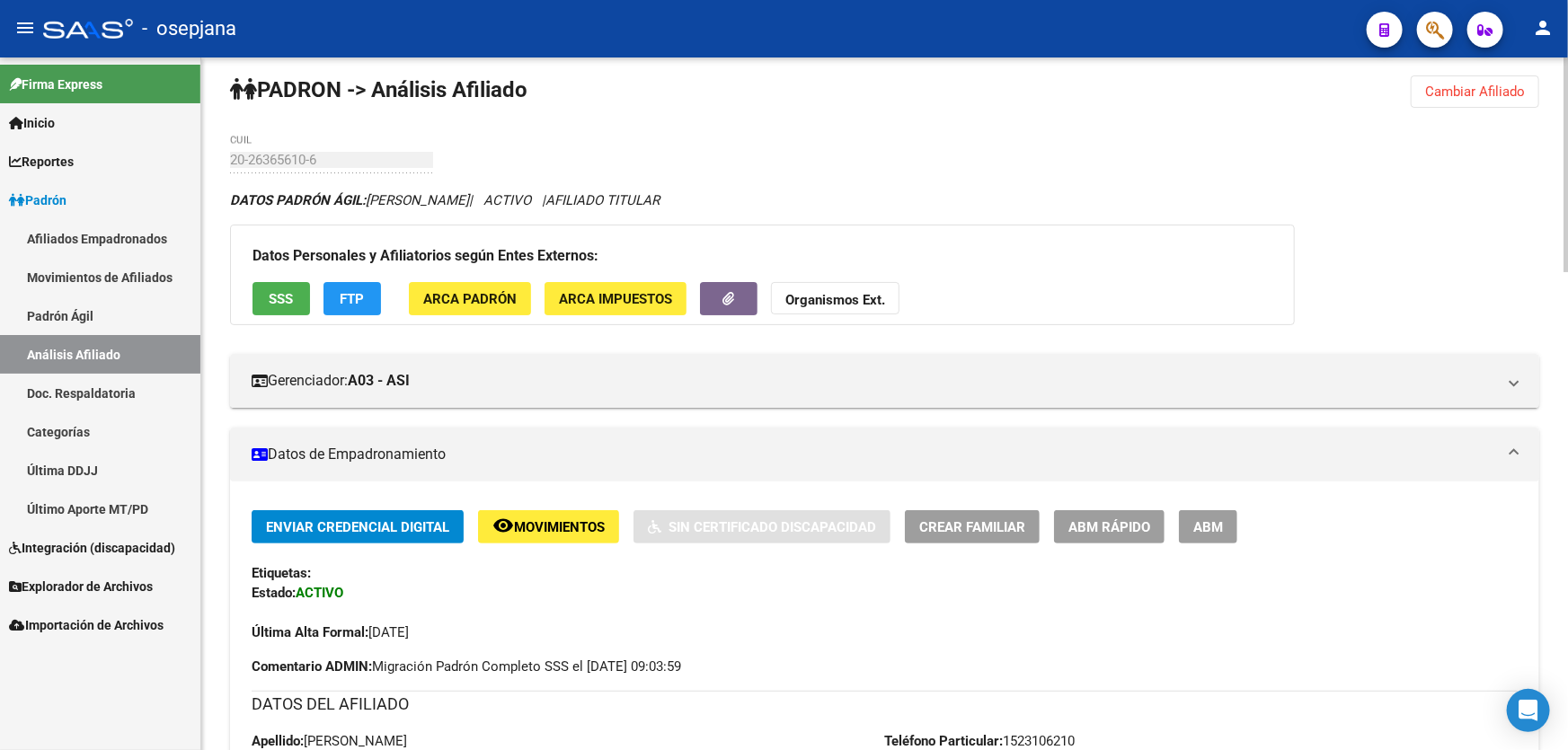
scroll to position [0, 0]
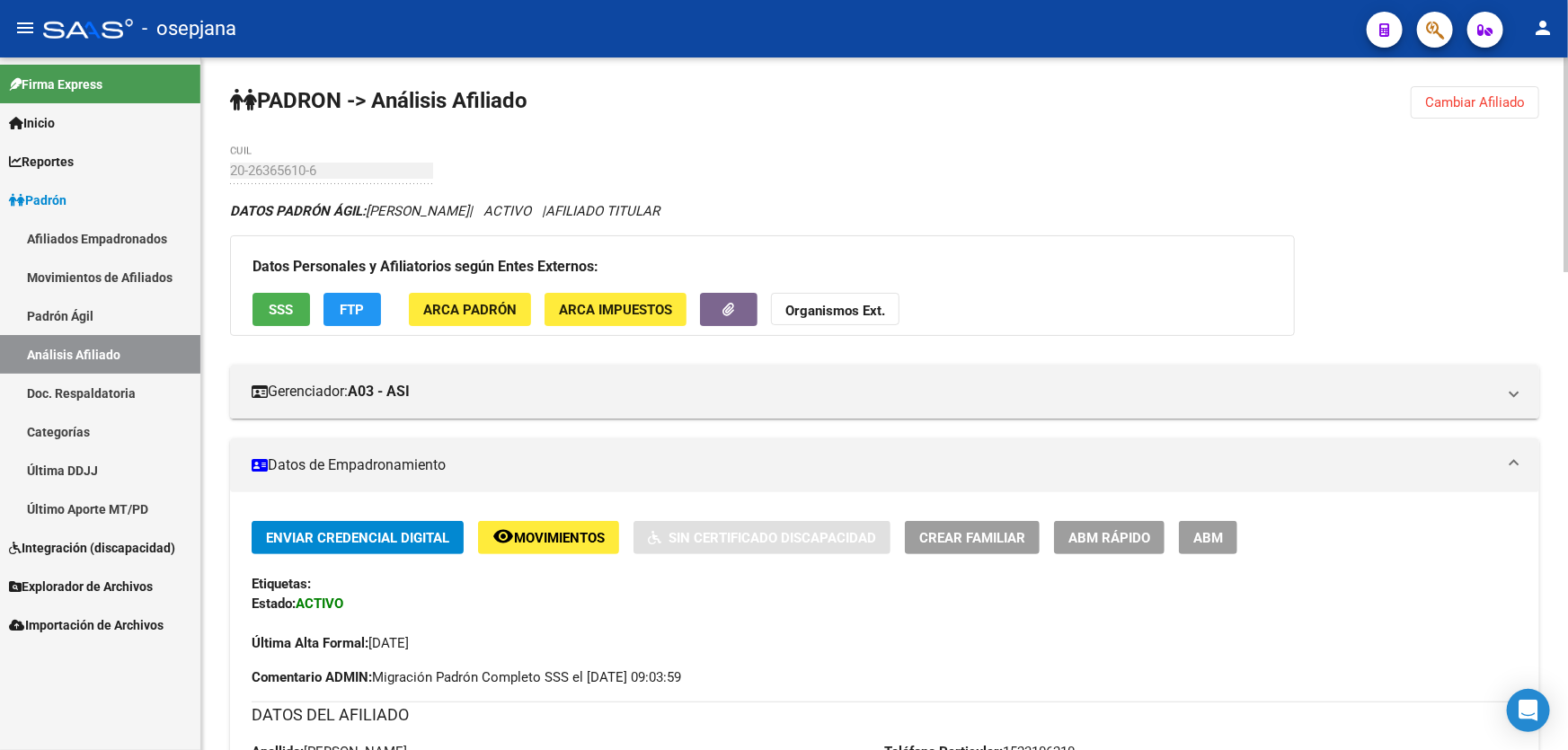
click at [300, 293] on button "SSS" at bounding box center [280, 309] width 57 height 33
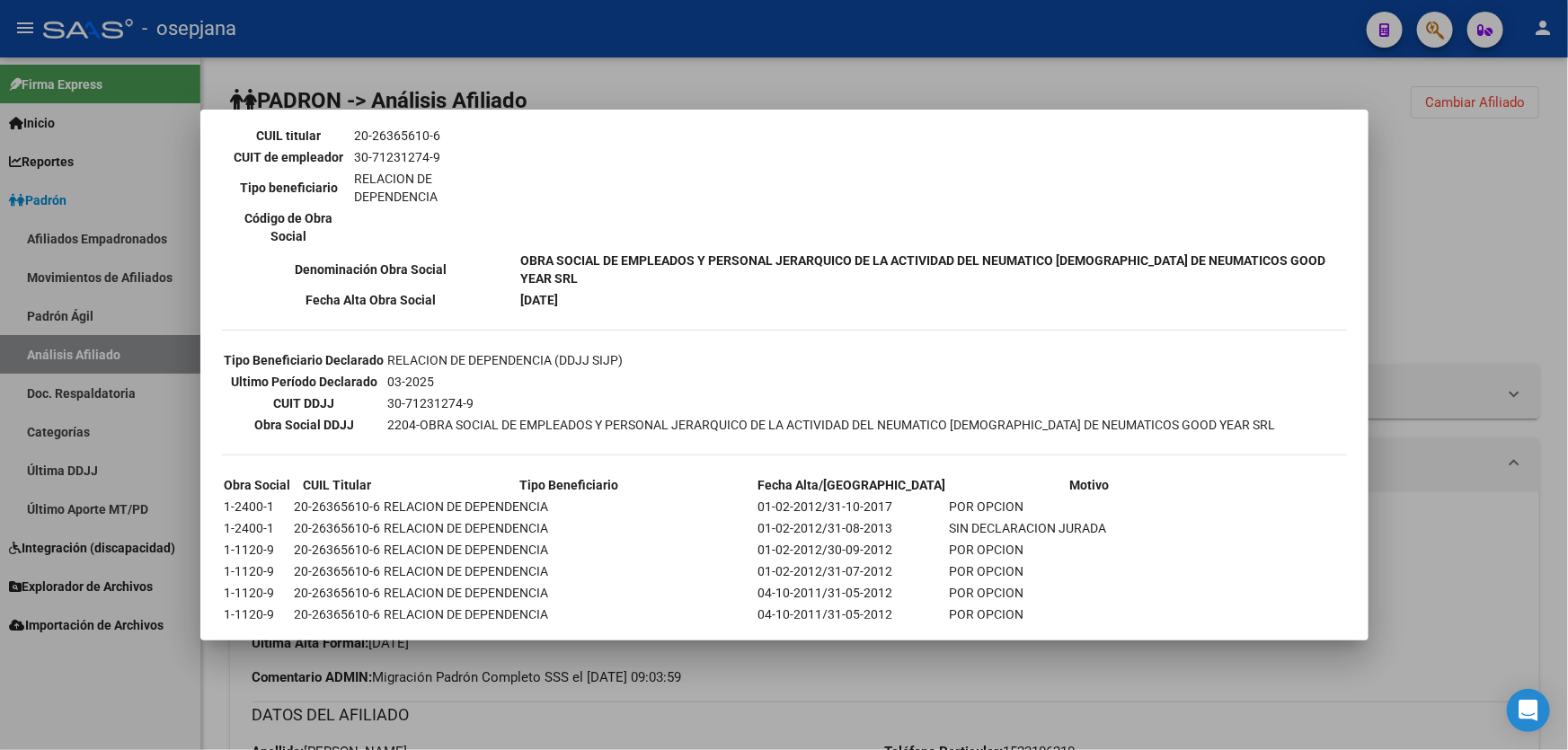
scroll to position [408, 0]
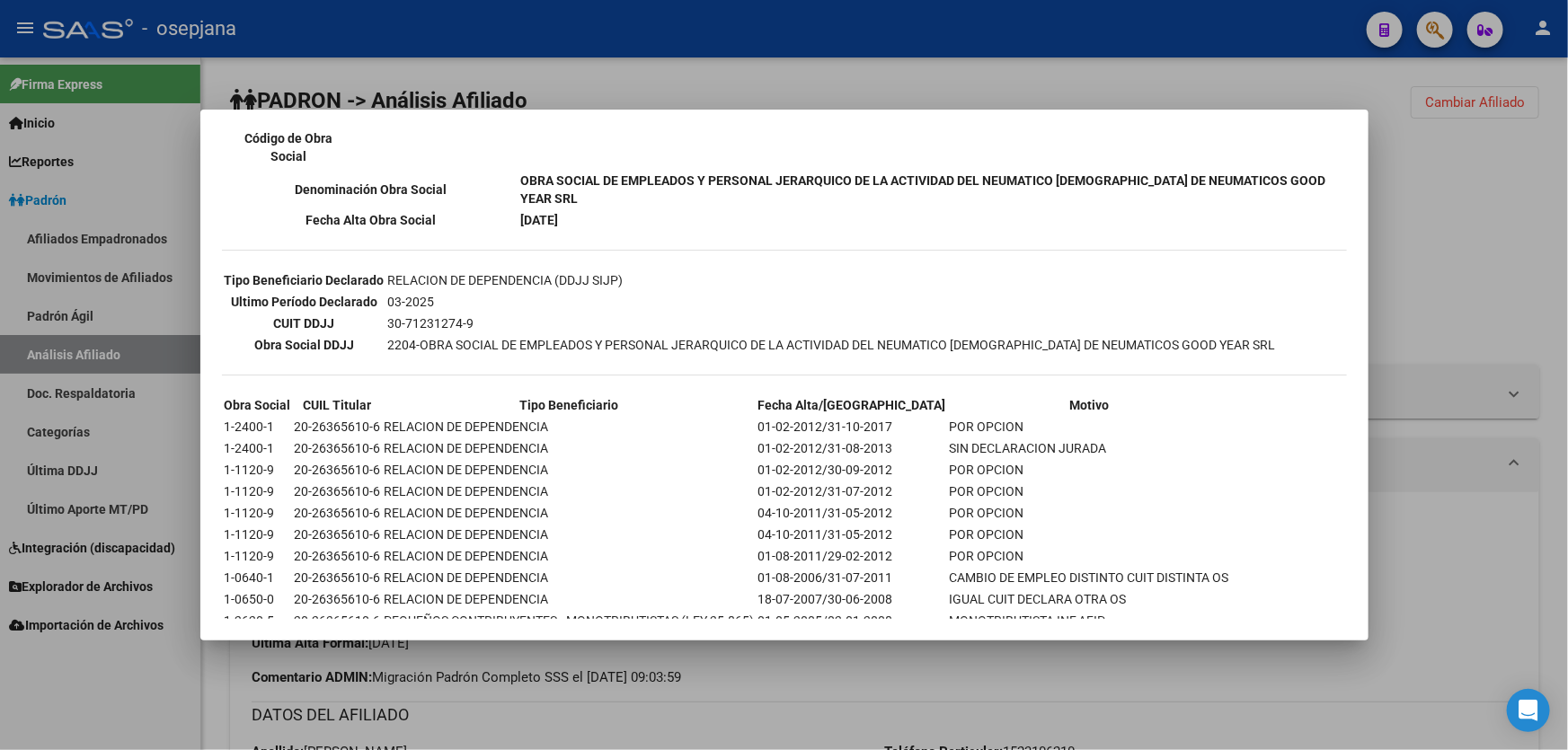
click at [1490, 267] on div at bounding box center [784, 375] width 1568 height 750
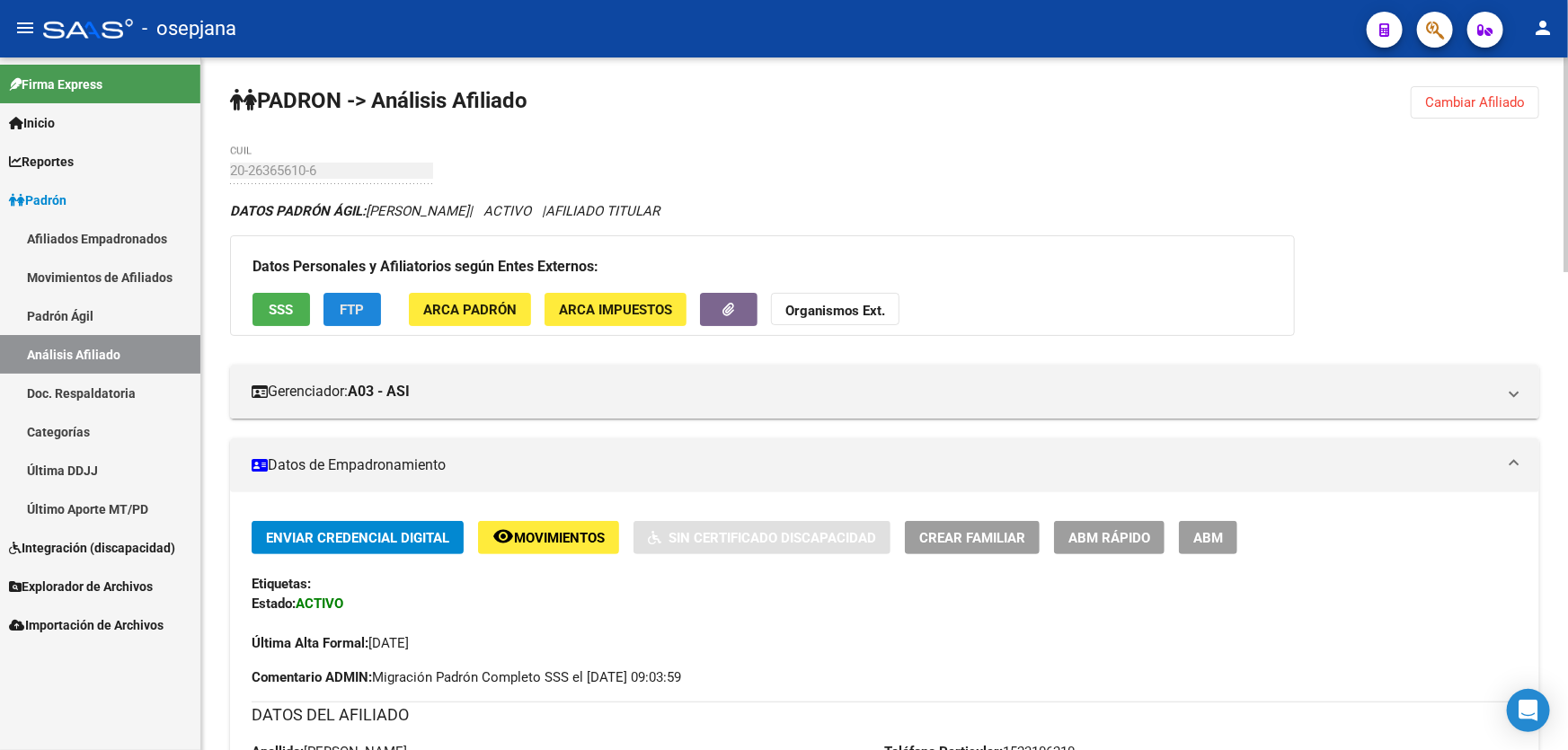
click at [343, 303] on span "FTP" at bounding box center [352, 309] width 24 height 16
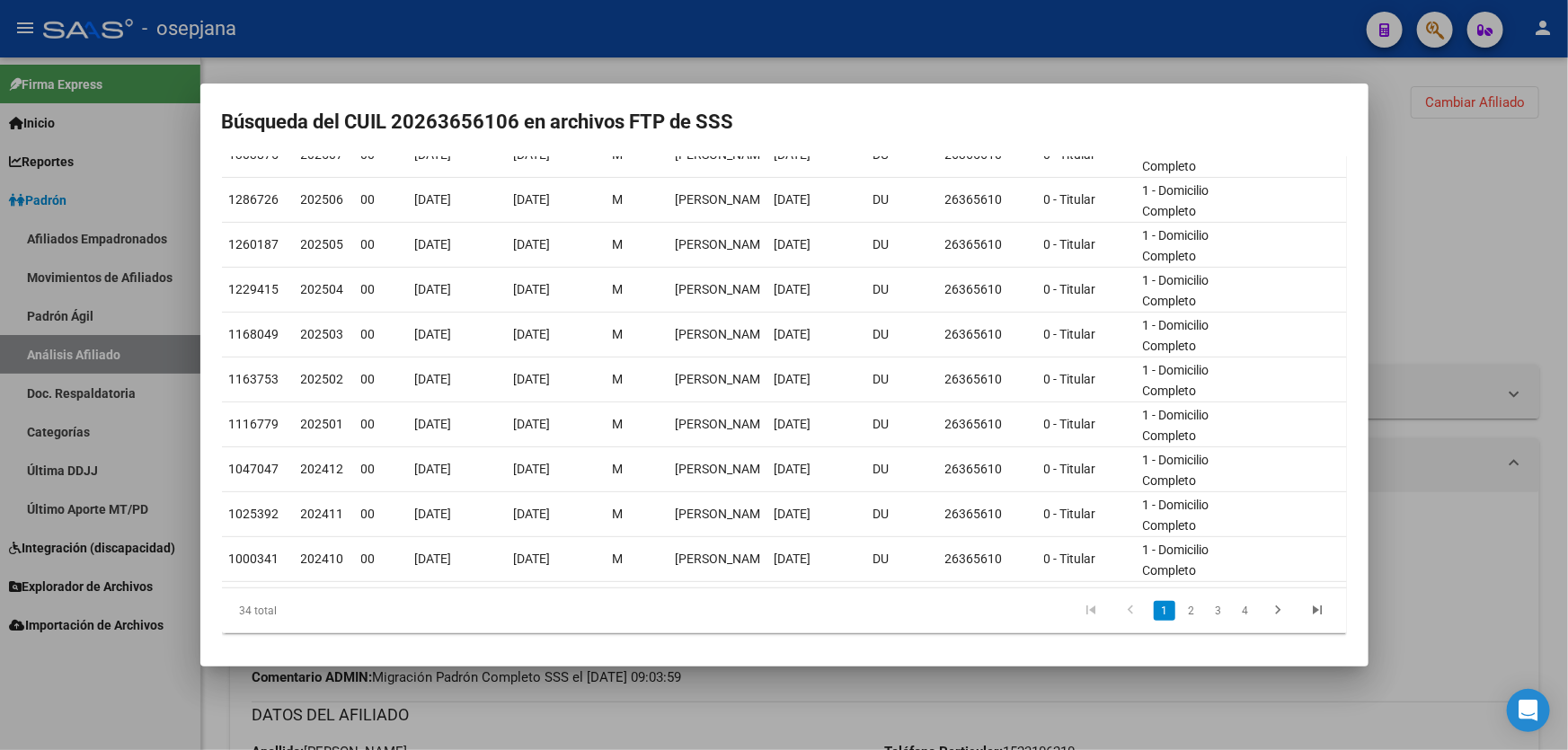
scroll to position [203, 0]
click at [1523, 186] on div at bounding box center [784, 375] width 1568 height 750
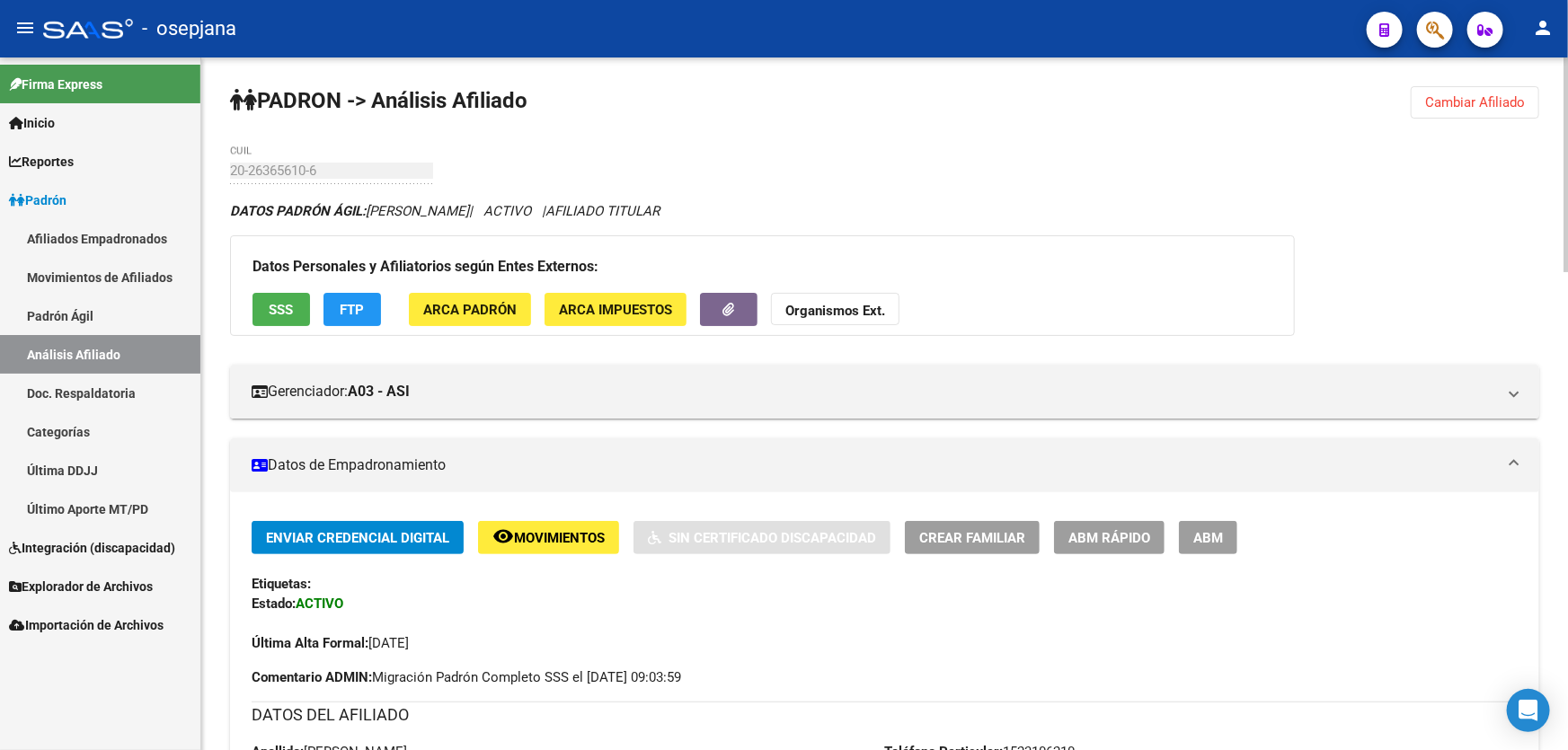
click at [1477, 95] on span "Cambiar Afiliado" at bounding box center [1474, 102] width 100 height 16
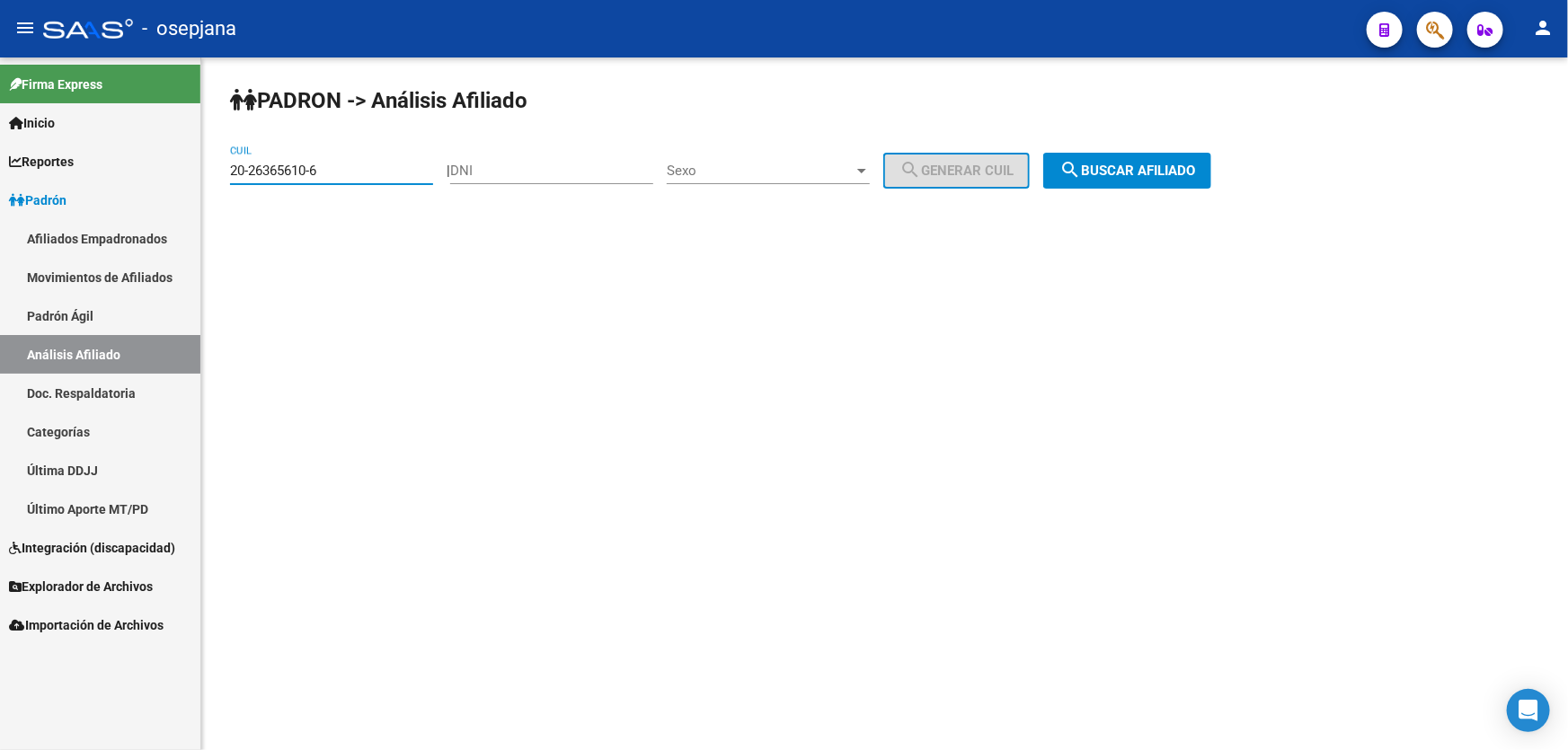
drag, startPoint x: 313, startPoint y: 171, endPoint x: 211, endPoint y: 174, distance: 102.0
click at [211, 174] on div "PADRON -> Análisis Afiliado 20-26365610-6 CUIL | DNI Sexo Sexo search Generar C…" at bounding box center [885, 151] width 1367 height 188
paste input "3-29268416-9"
type input "23-29268416-9"
click at [1190, 148] on div "PADRON -> Análisis Afiliado 23-29268416-9 CUIL | DNI Sexo Sexo search Generar C…" at bounding box center [885, 151] width 1367 height 188
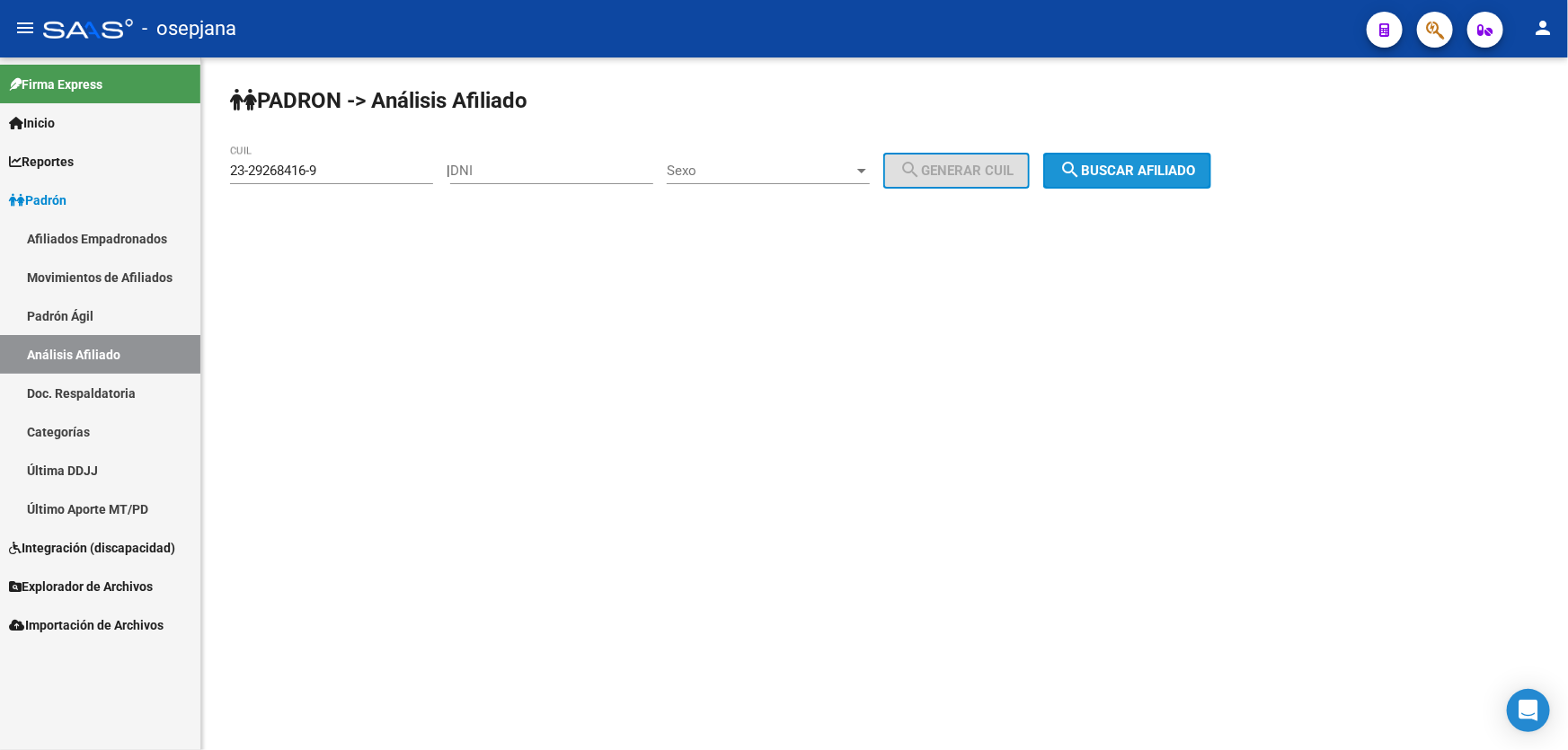
click at [1185, 162] on span "search Buscar afiliado" at bounding box center [1127, 170] width 135 height 16
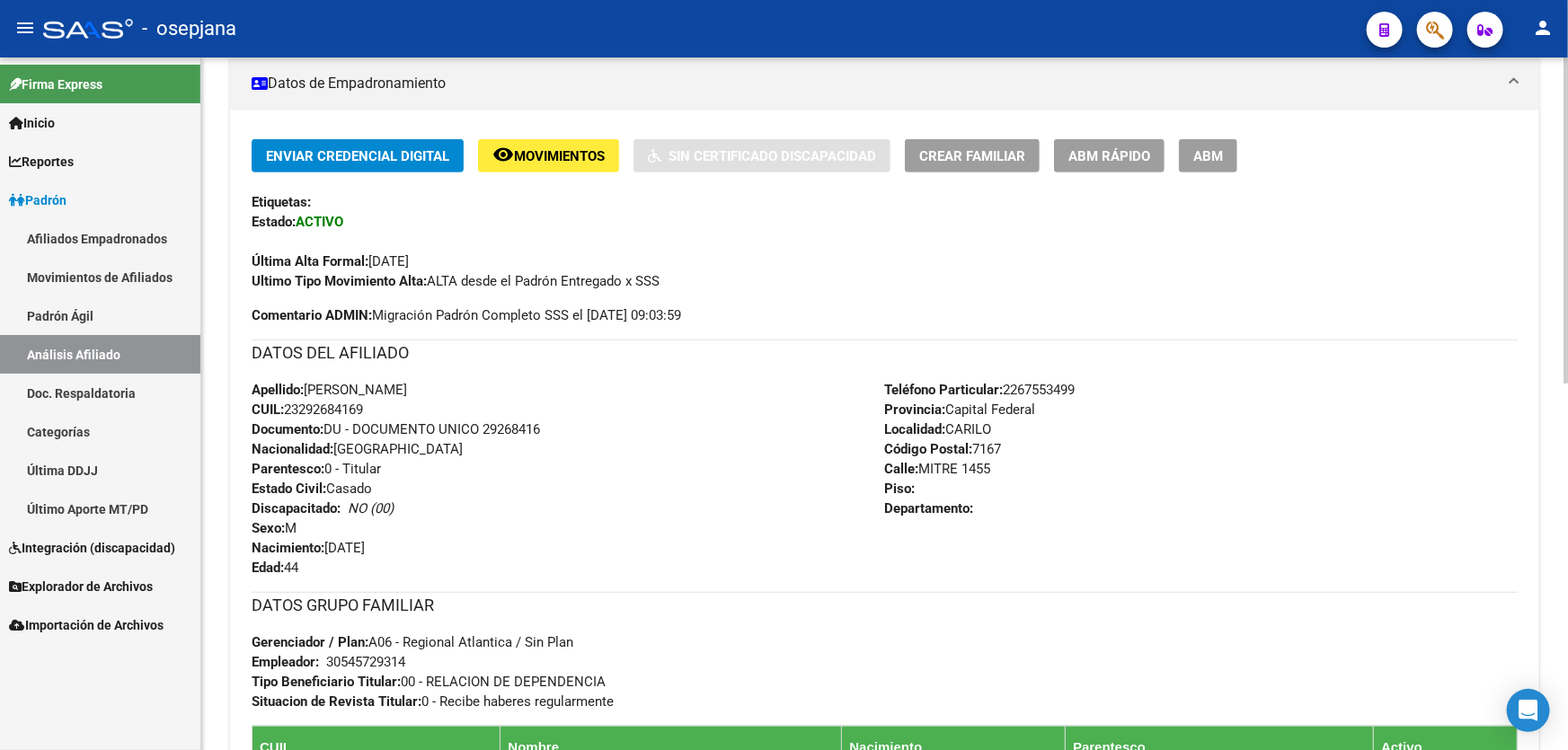
scroll to position [326, 0]
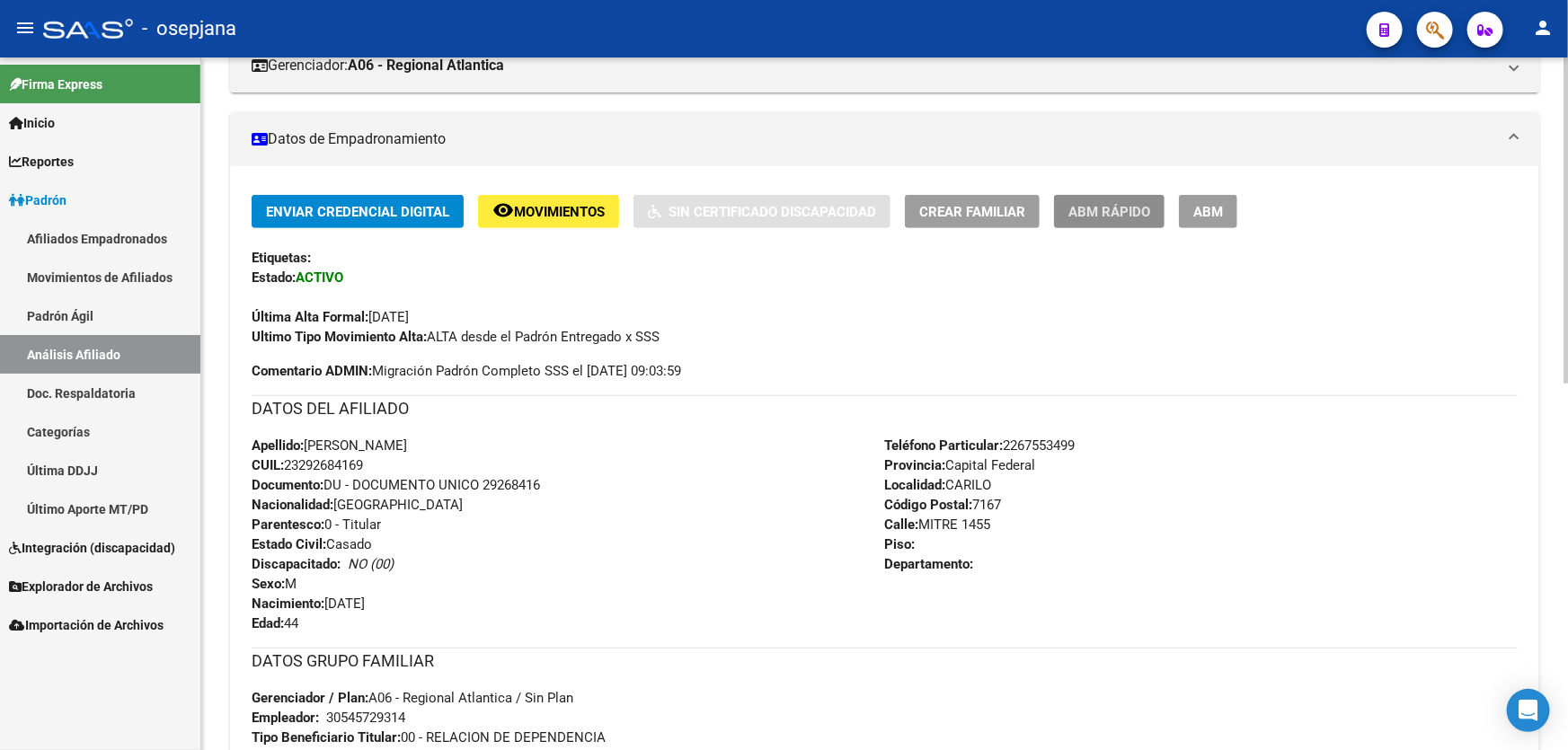
click at [1159, 199] on button "ABM Rápido" at bounding box center [1109, 212] width 110 height 33
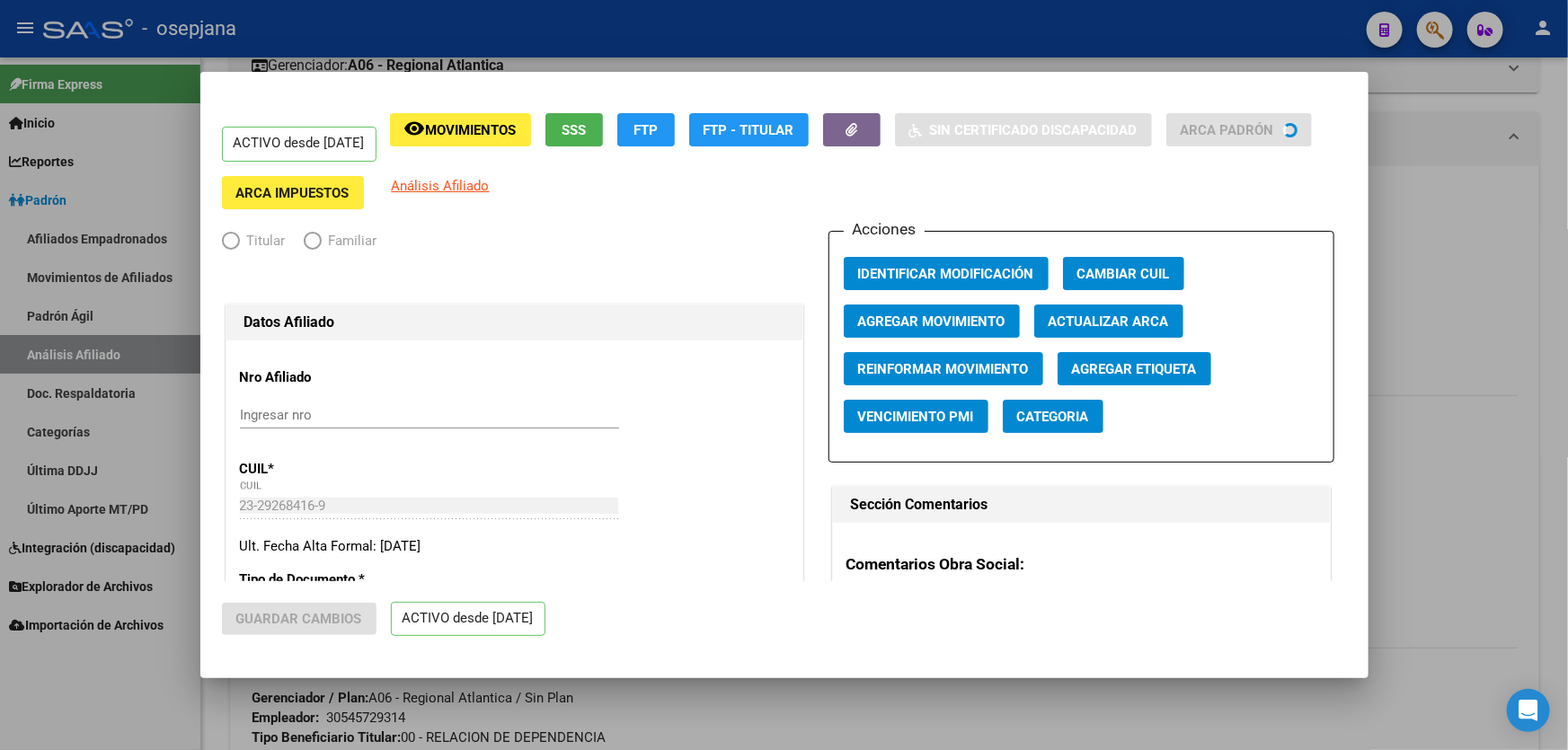
radio input "true"
type input "30-54572931-4"
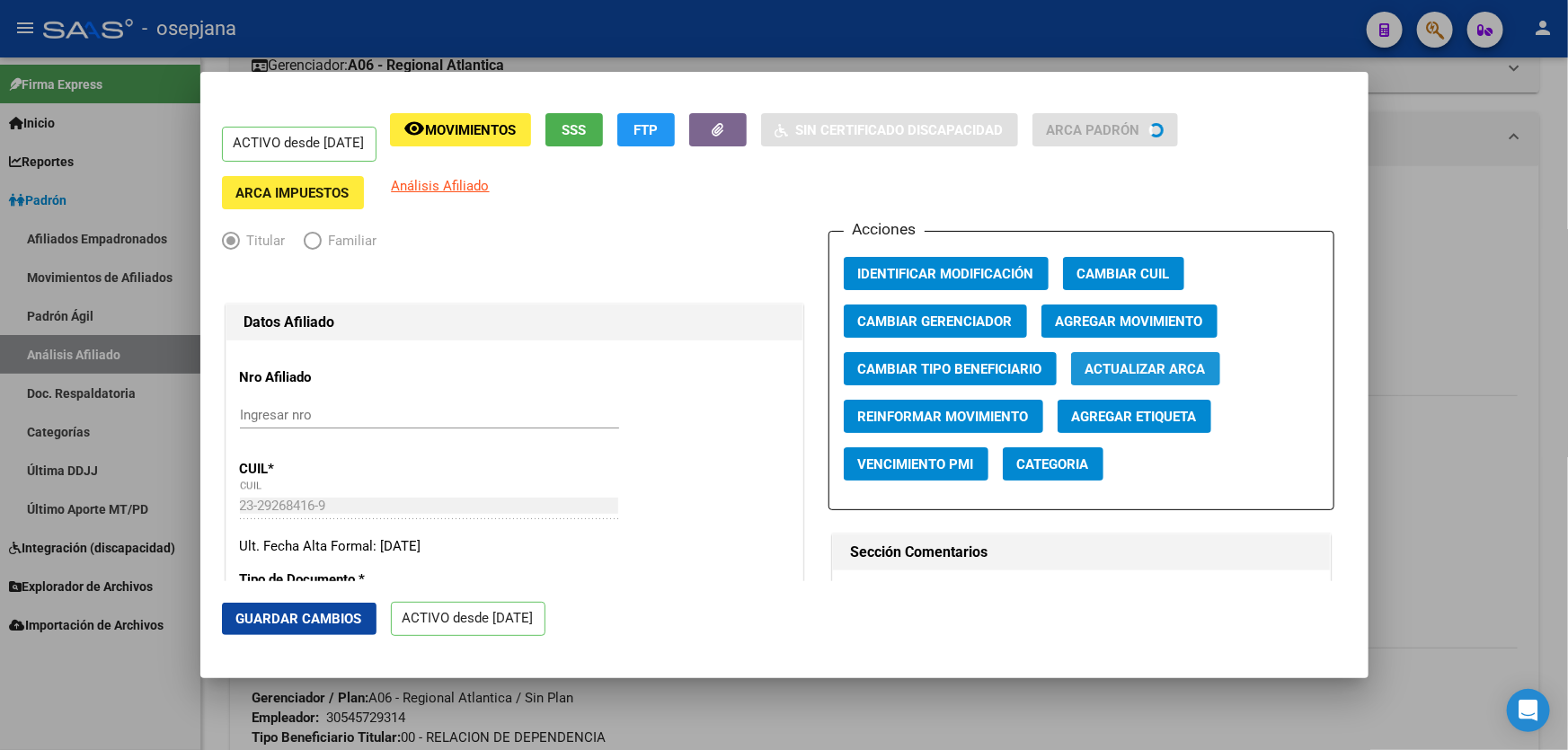
click at [1135, 364] on span "Actualizar ARCA" at bounding box center [1146, 369] width 121 height 16
type input "GUZMAN"
type input "[PERSON_NAME]"
type input "[DATE]"
type input "GRAL [PERSON_NAME]"
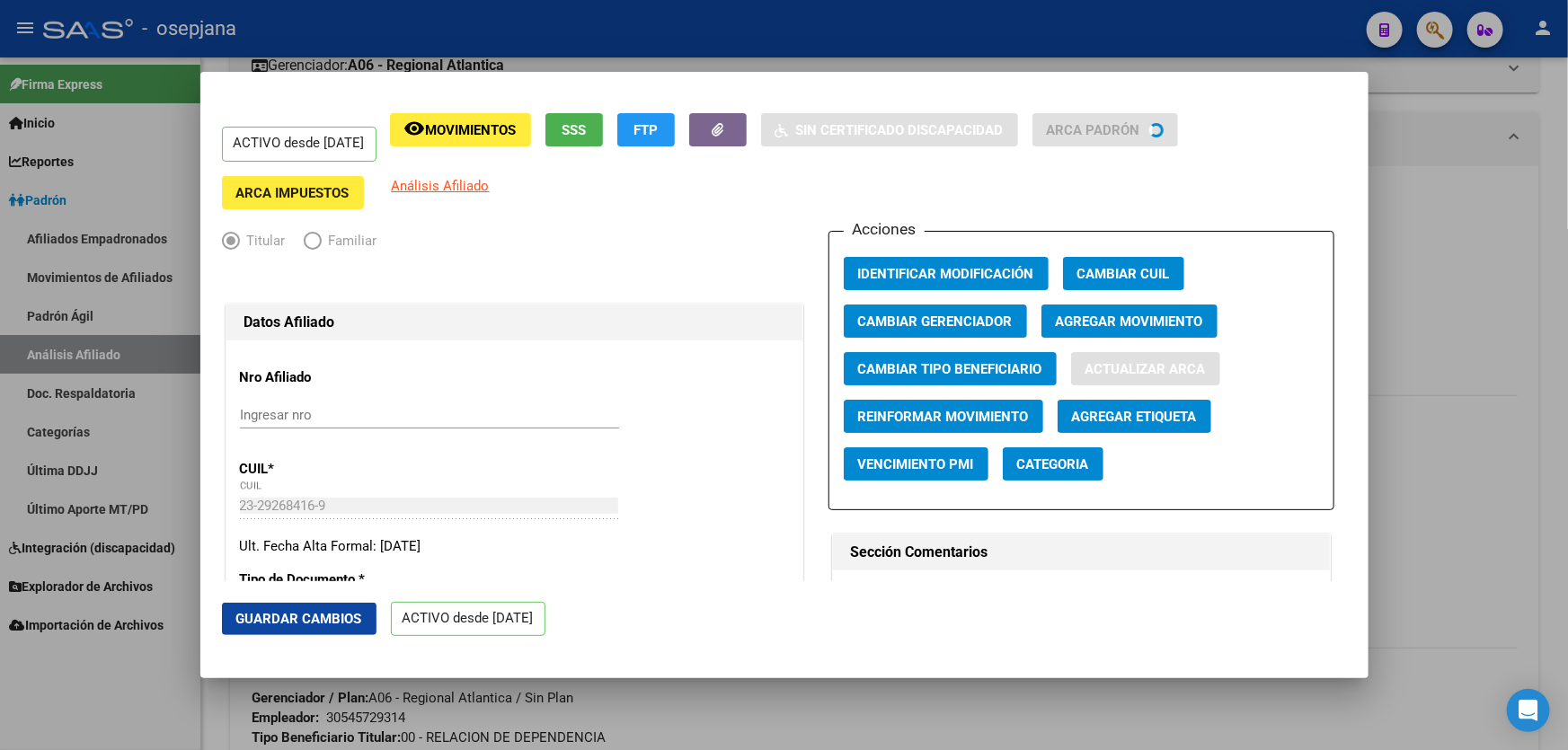
type input "7163"
type input "[PERSON_NAME]"
type input "385"
type input "1"
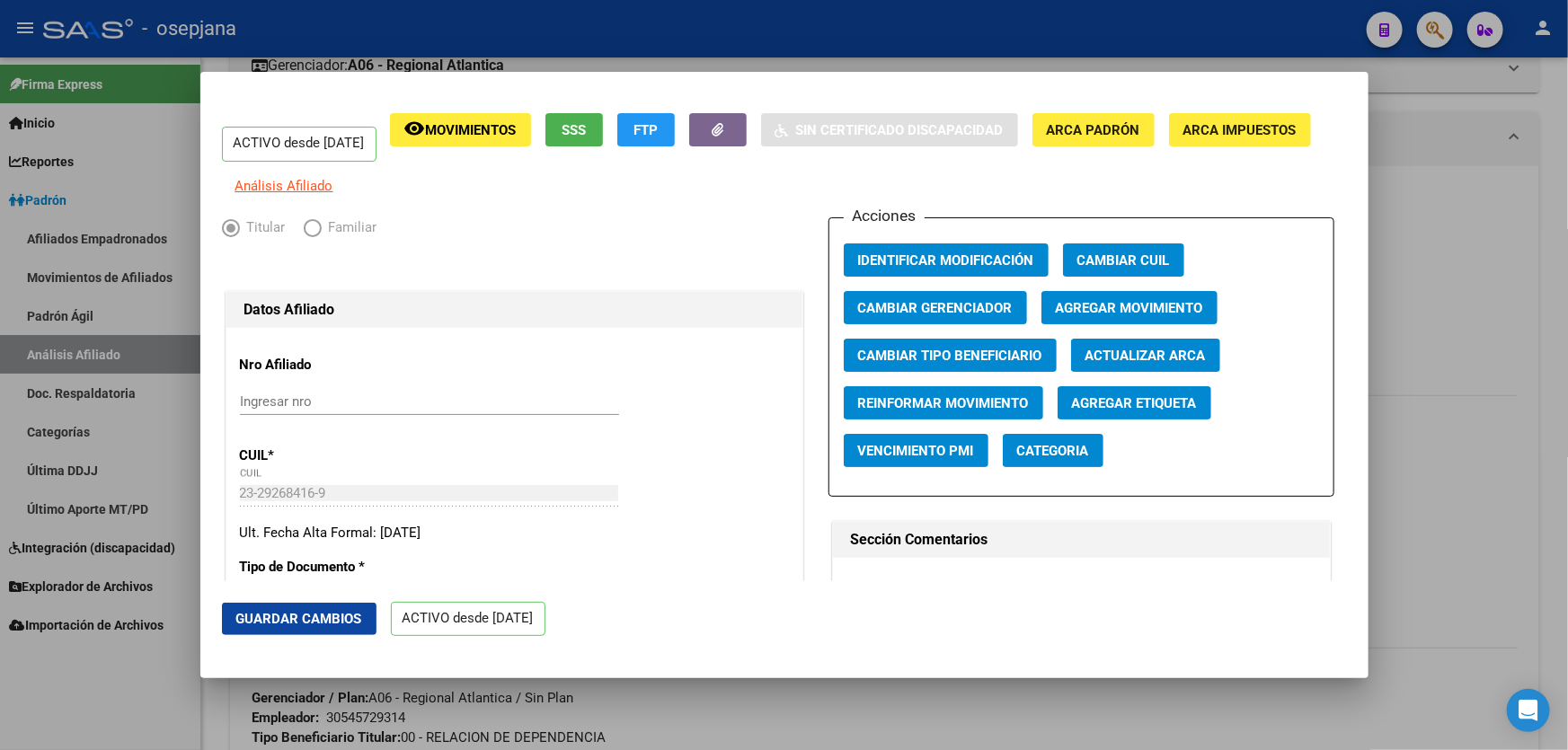
click at [278, 616] on span "Guardar Cambios" at bounding box center [299, 619] width 126 height 16
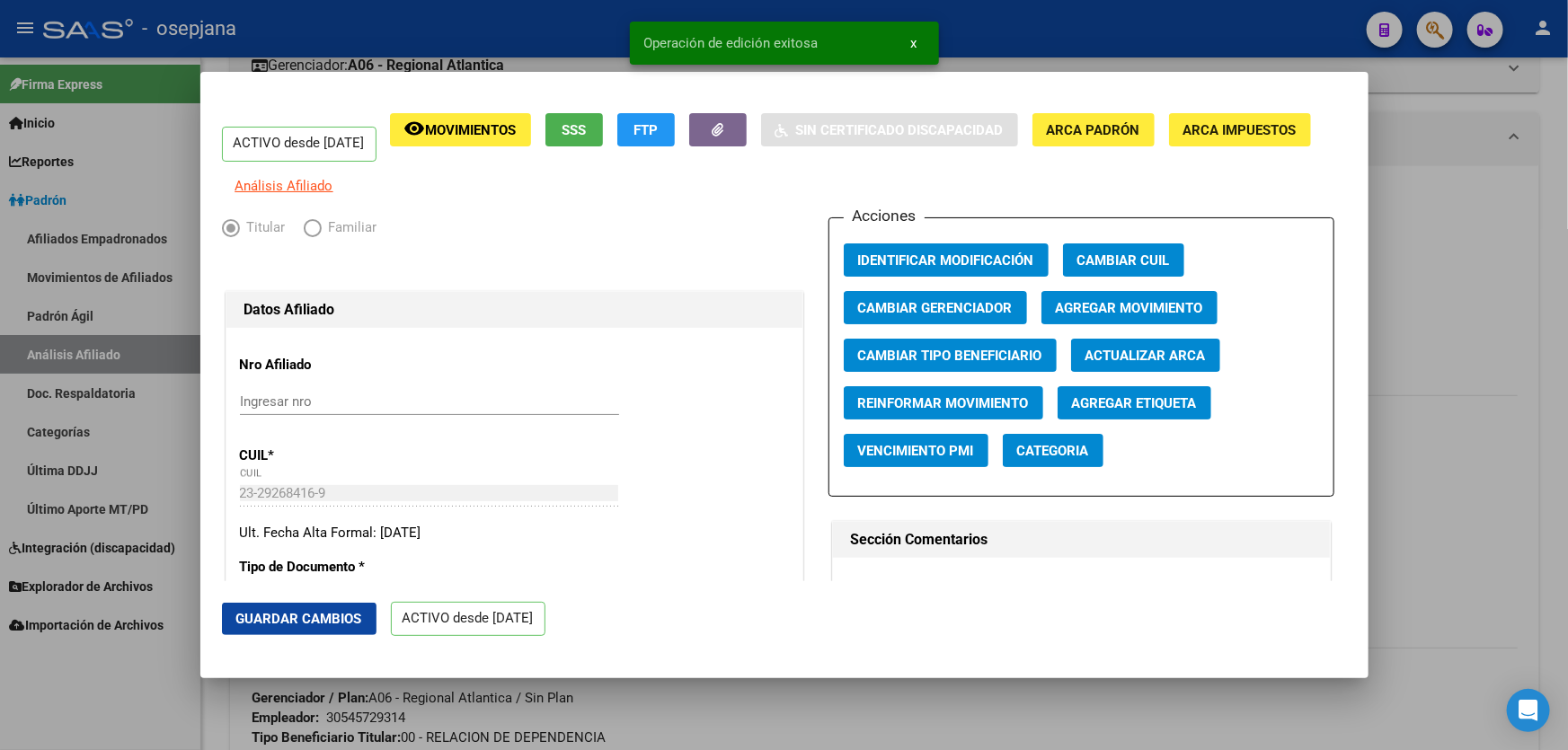
click at [1567, 373] on div at bounding box center [784, 375] width 1568 height 750
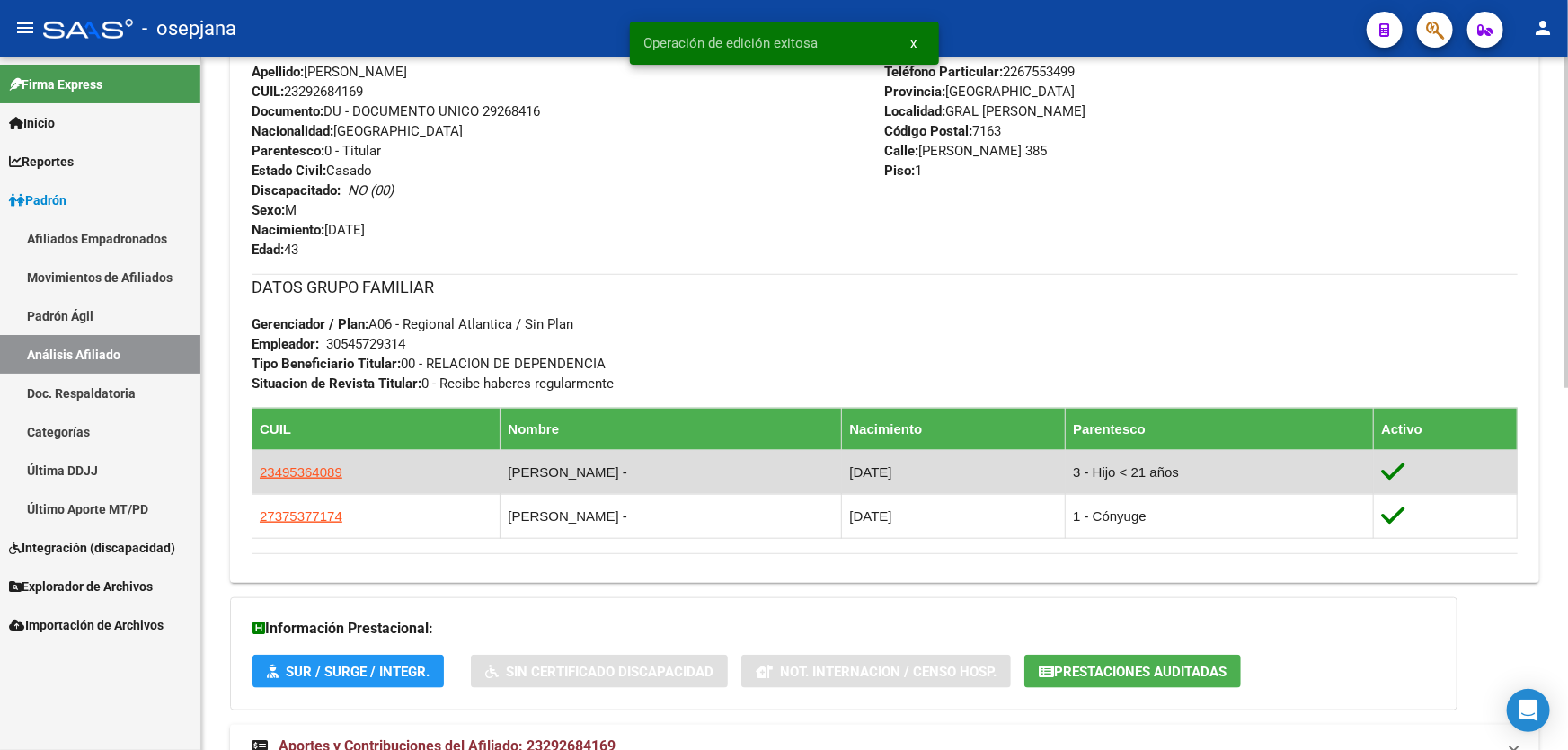
scroll to position [735, 0]
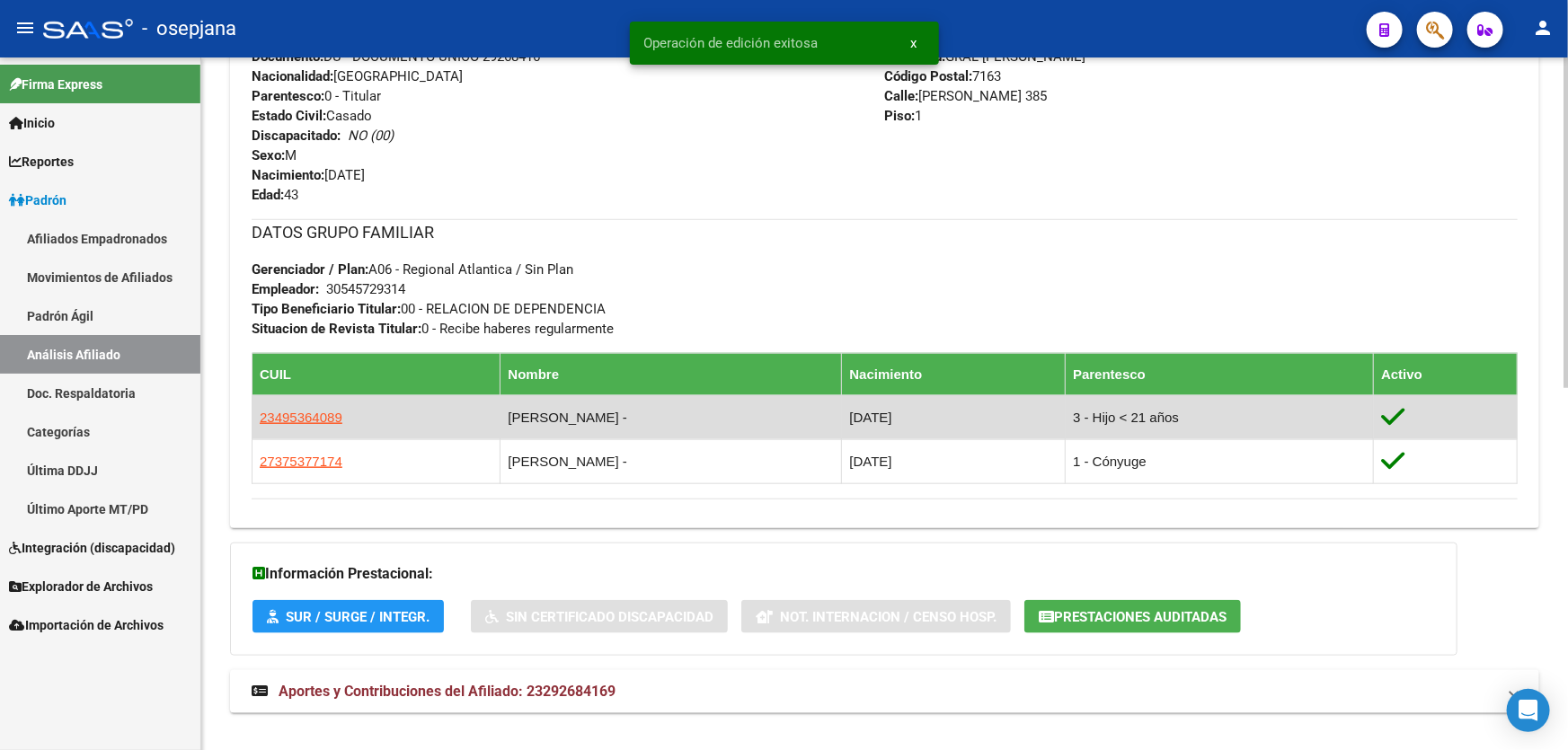
click at [337, 415] on td "23495364089" at bounding box center [376, 418] width 248 height 44
click at [334, 414] on span "23495364089" at bounding box center [302, 418] width 83 height 15
type textarea "23495364089"
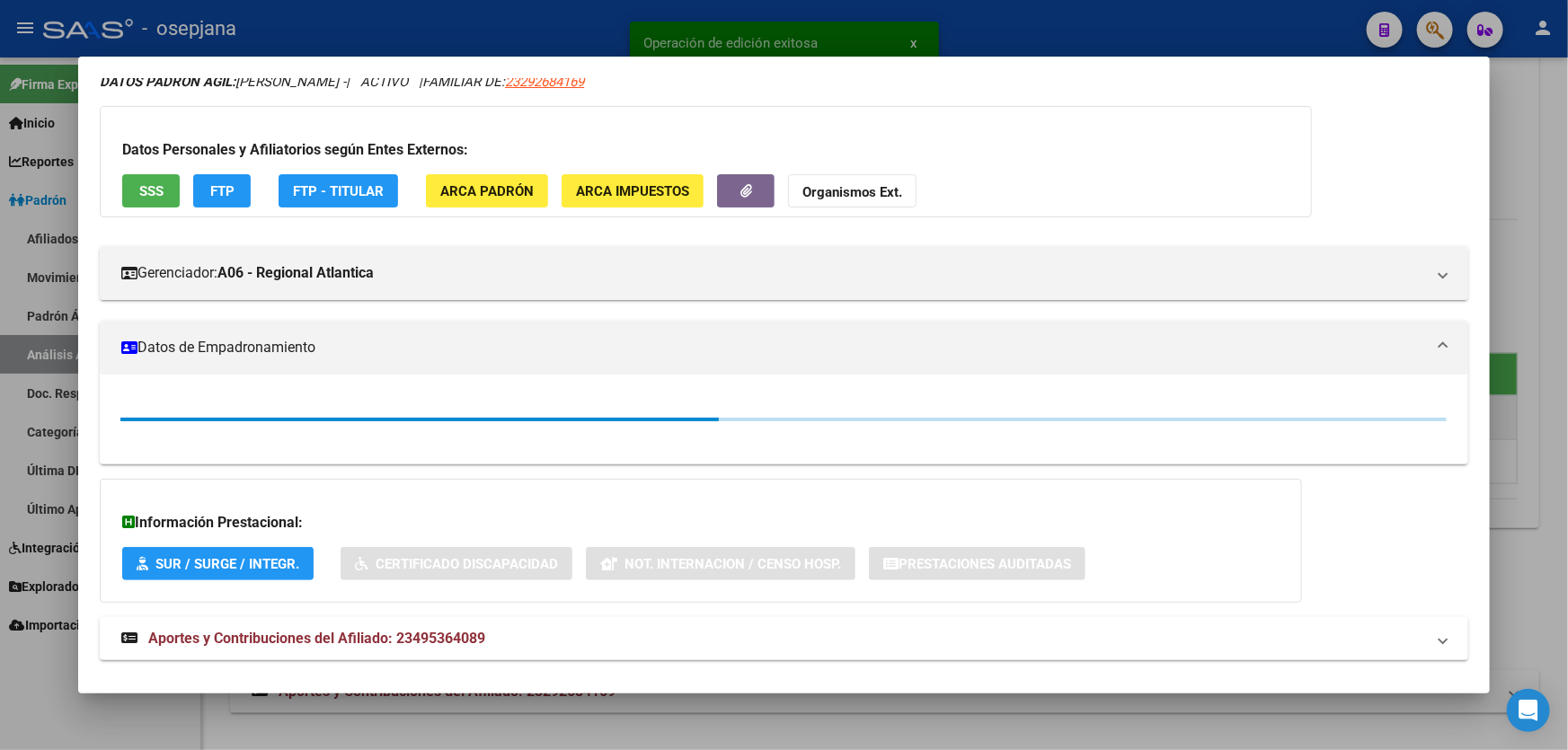
scroll to position [139, 0]
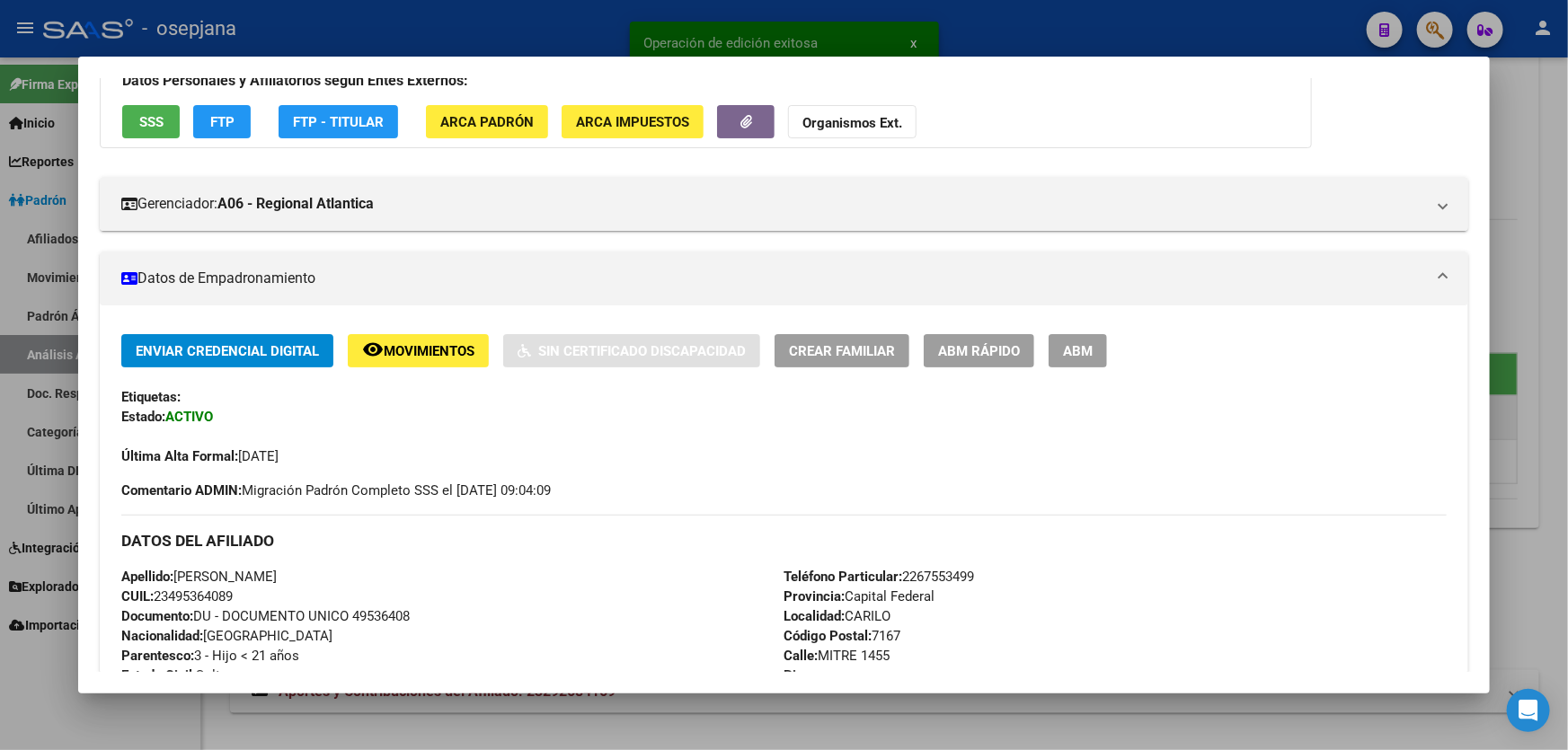
click at [963, 350] on span "ABM Rápido" at bounding box center [978, 351] width 82 height 16
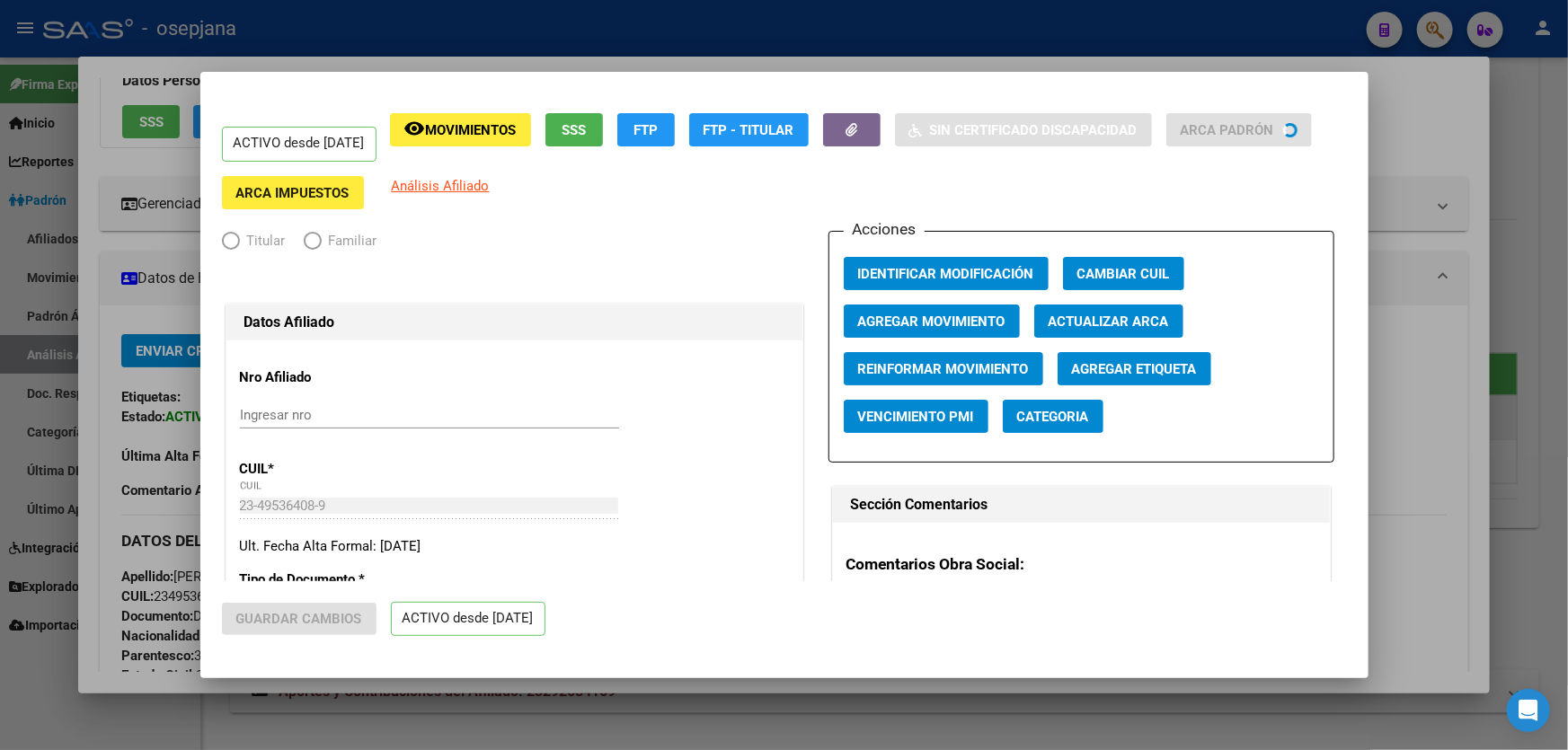
radio input "true"
type input "30-54572931-4"
click at [1117, 324] on span "Actualizar ARCA" at bounding box center [1109, 321] width 121 height 16
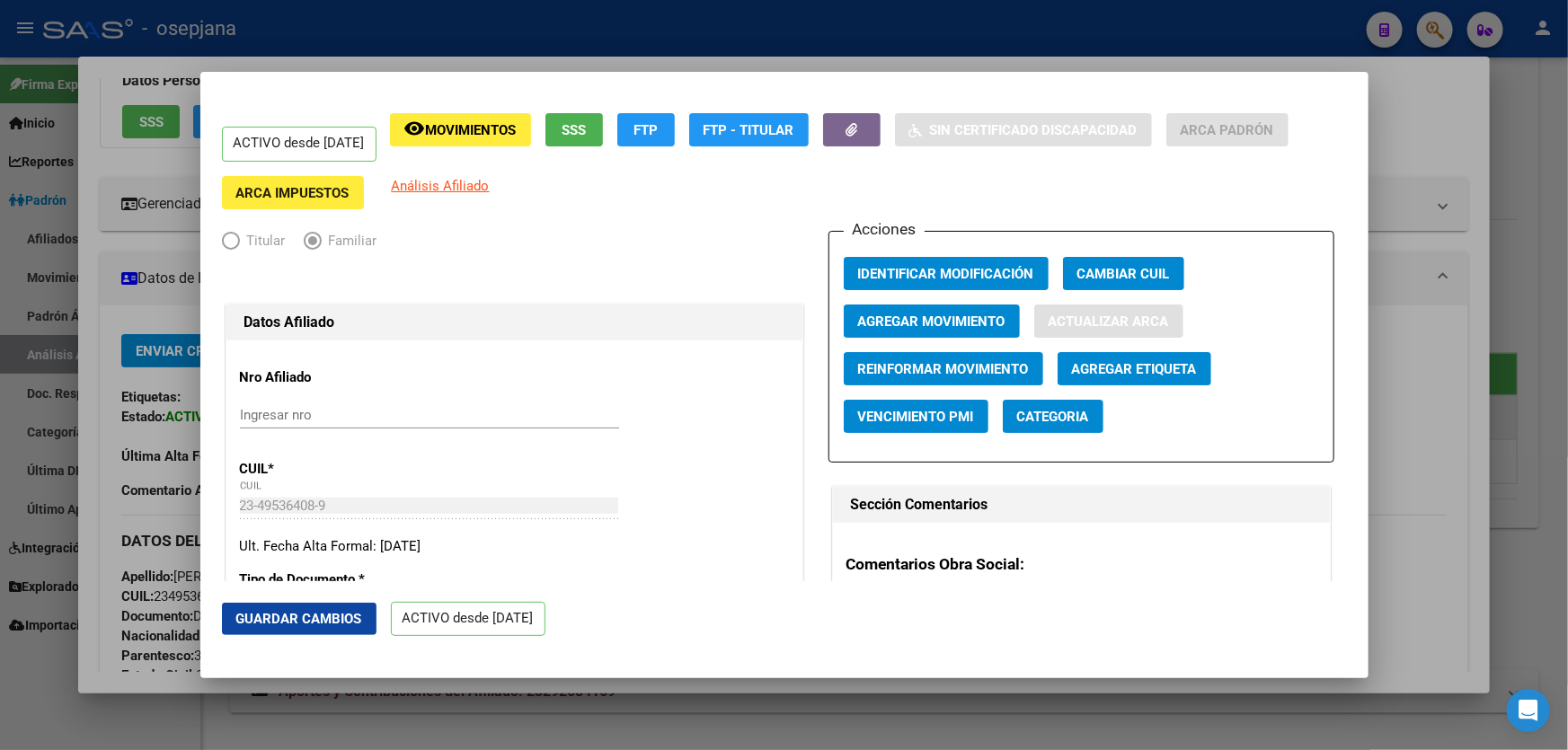
type input "GUZMAN"
type input "[PERSON_NAME]"
type input "GENERAL [PERSON_NAME]"
type input "7163"
type input "MITRE"
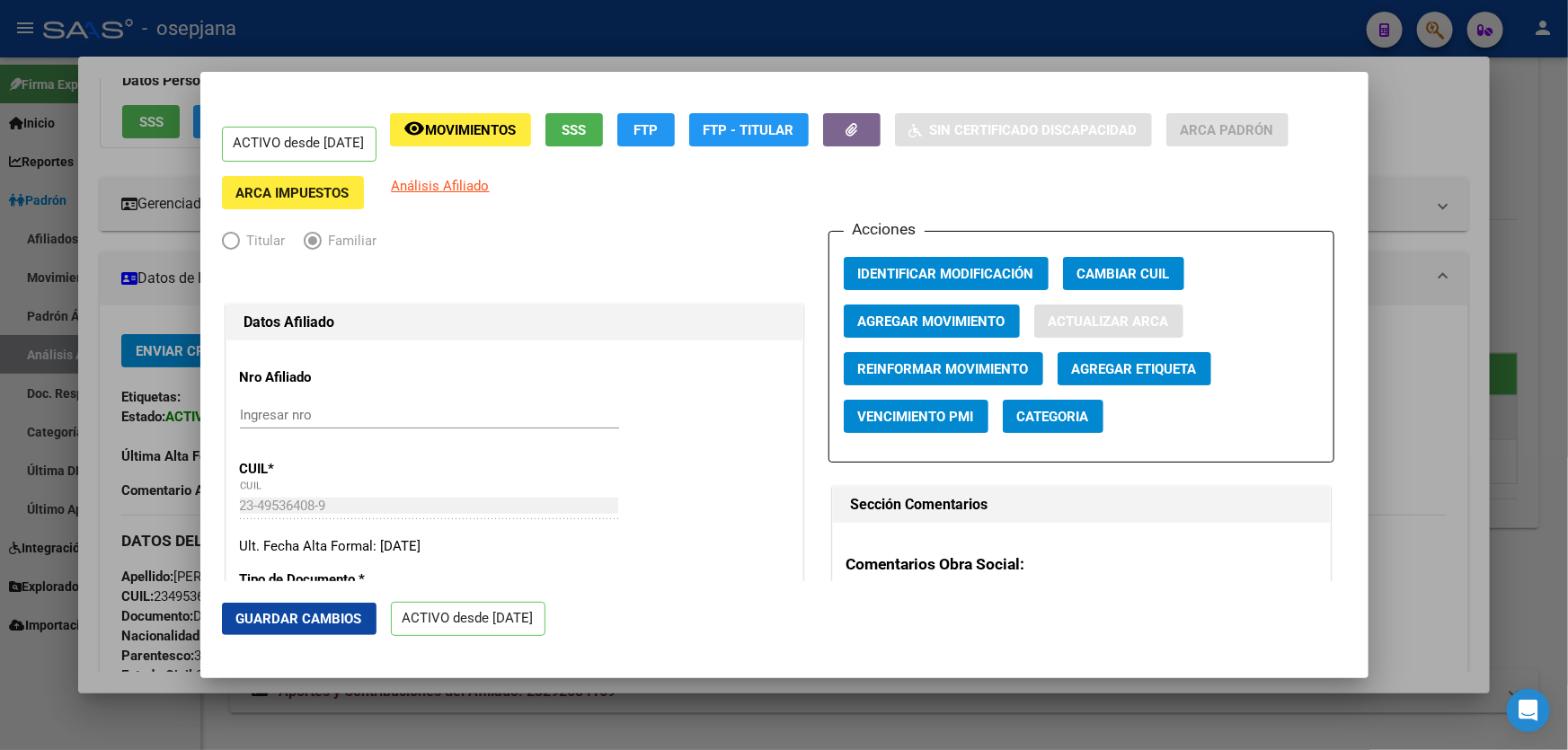
type input "1455"
click at [1105, 314] on span "Actualizar ARCA" at bounding box center [1109, 321] width 121 height 16
type input "GENERAL [PERSON_NAME]"
click at [304, 604] on button "Guardar Cambios" at bounding box center [300, 619] width 155 height 32
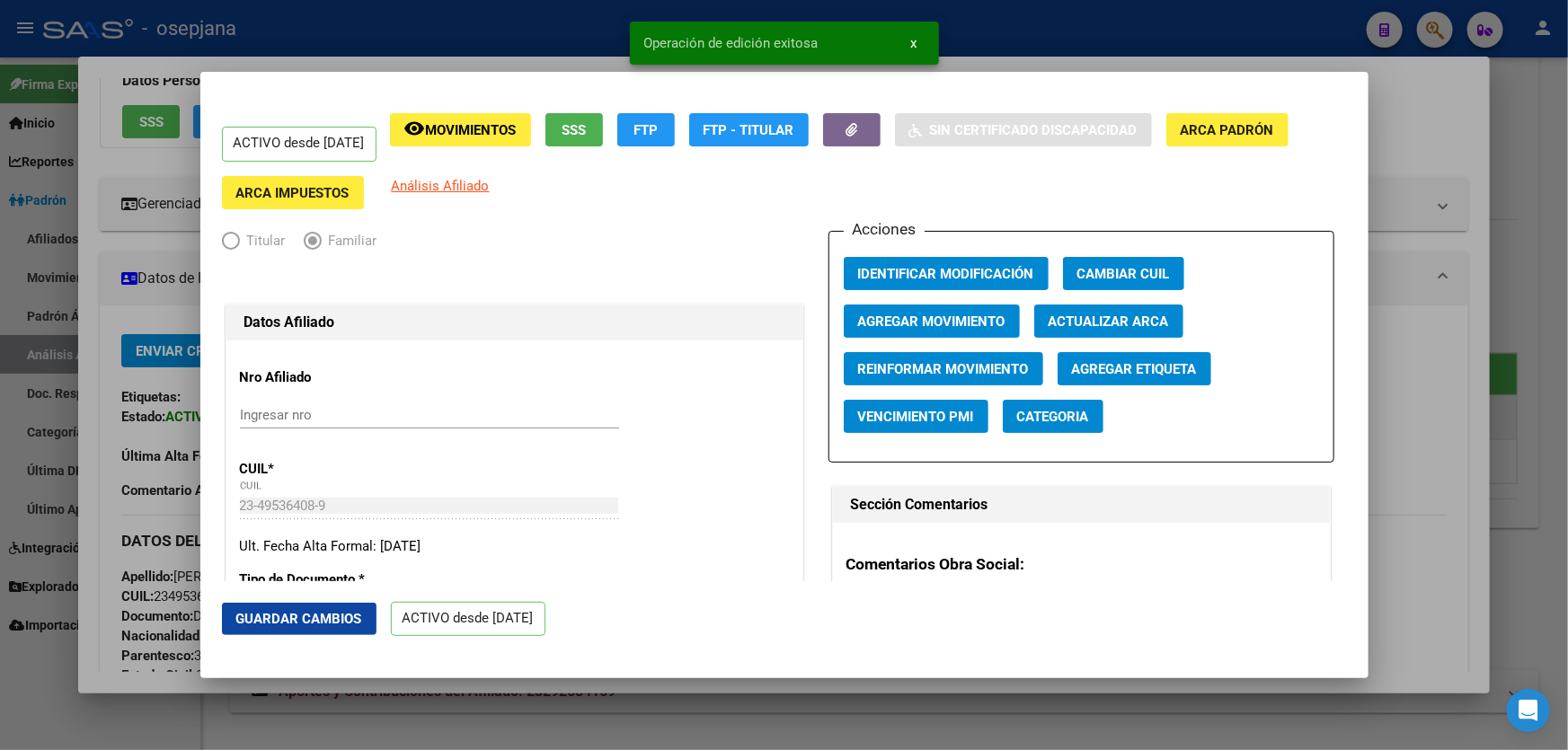
click at [1542, 437] on div at bounding box center [784, 375] width 1568 height 750
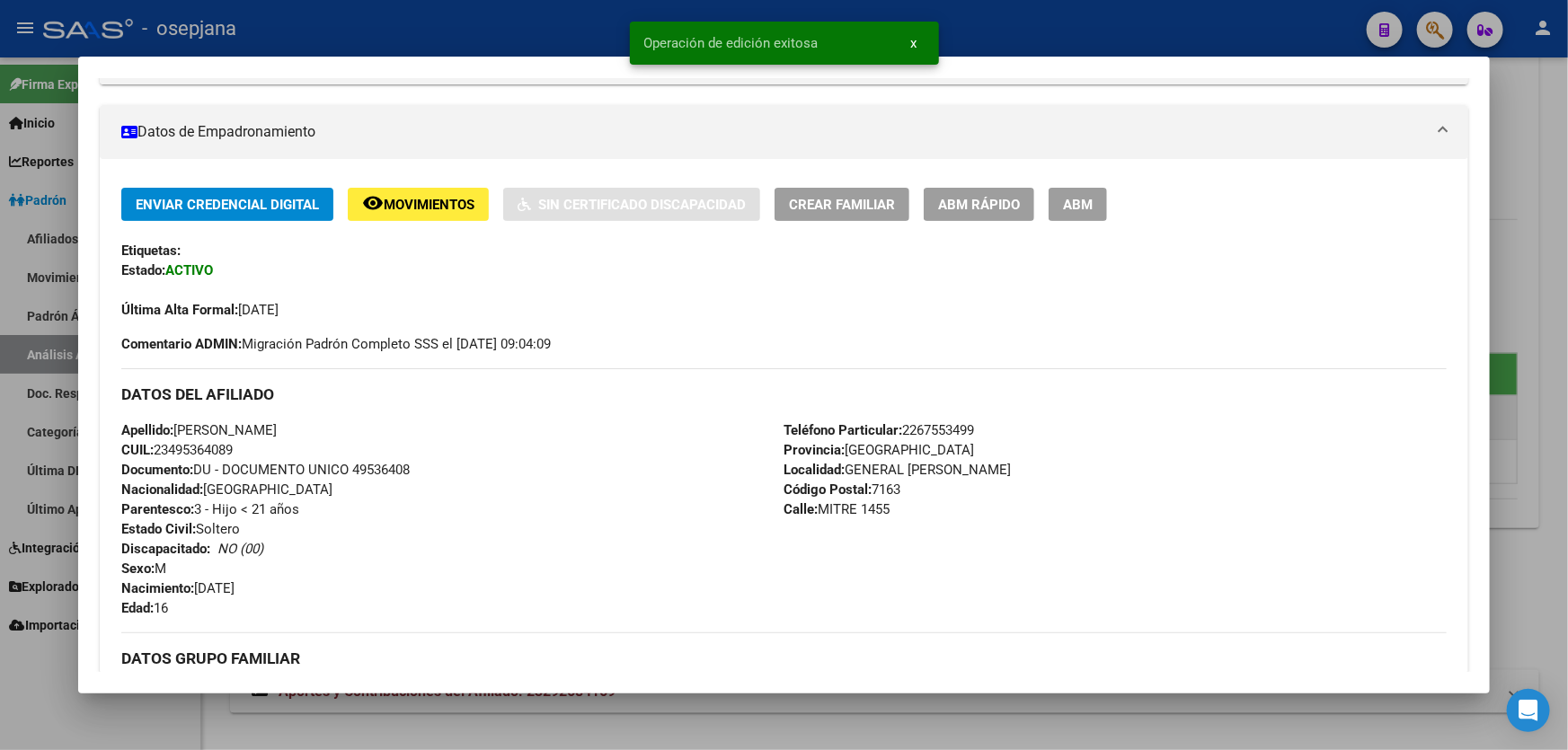
scroll to position [548, 0]
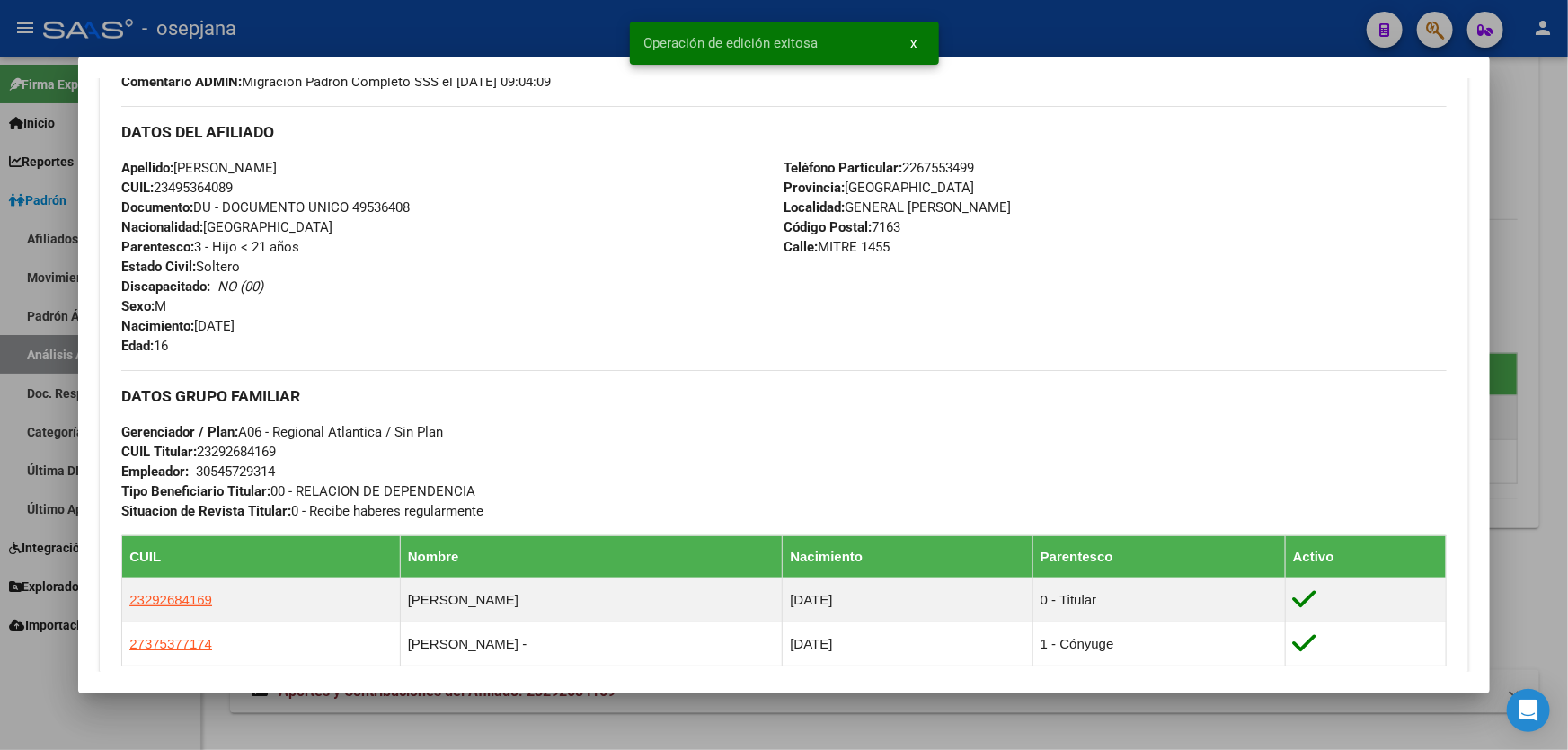
click at [1567, 386] on div at bounding box center [784, 375] width 1568 height 750
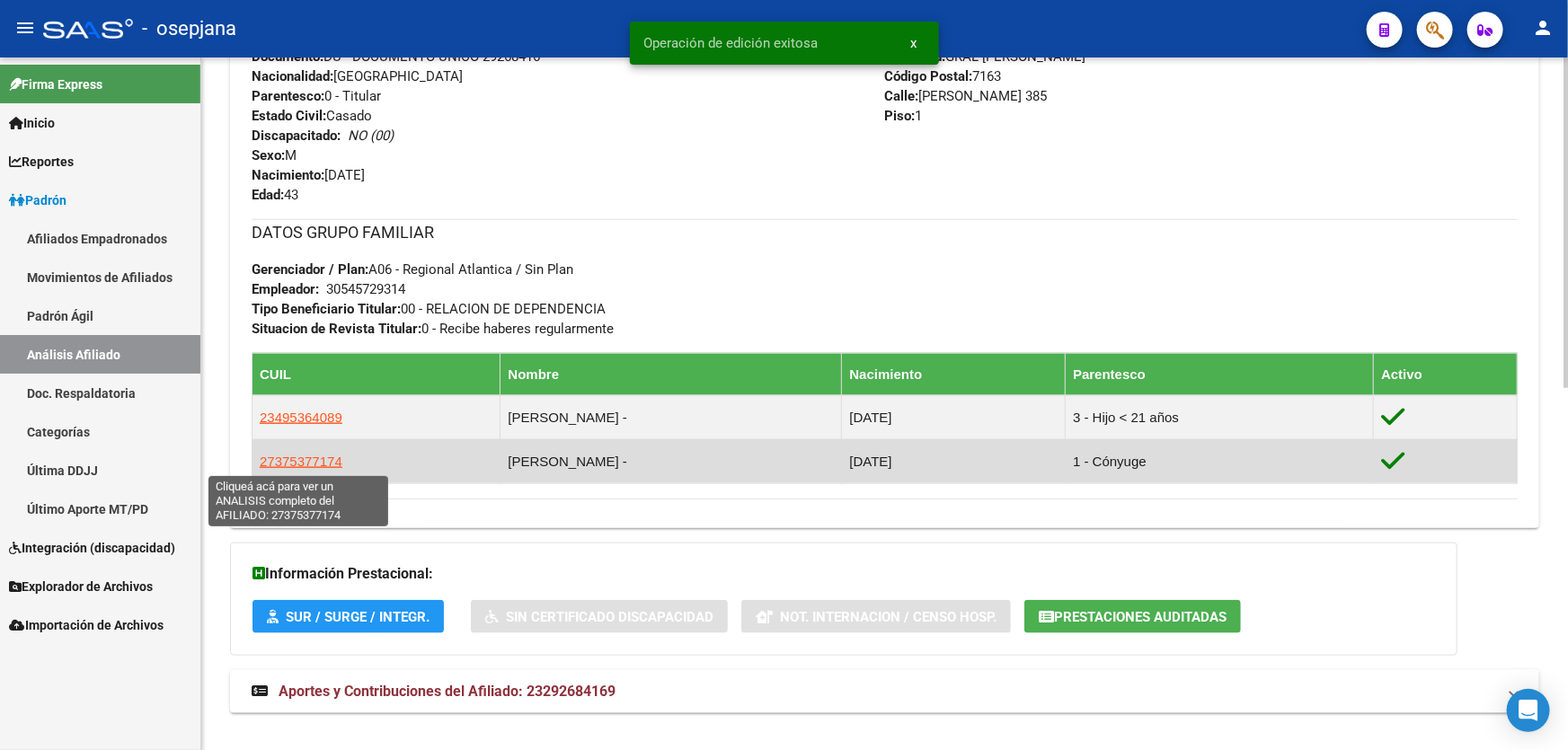
click at [305, 460] on span "27375377174" at bounding box center [302, 461] width 83 height 15
type textarea "27375377174"
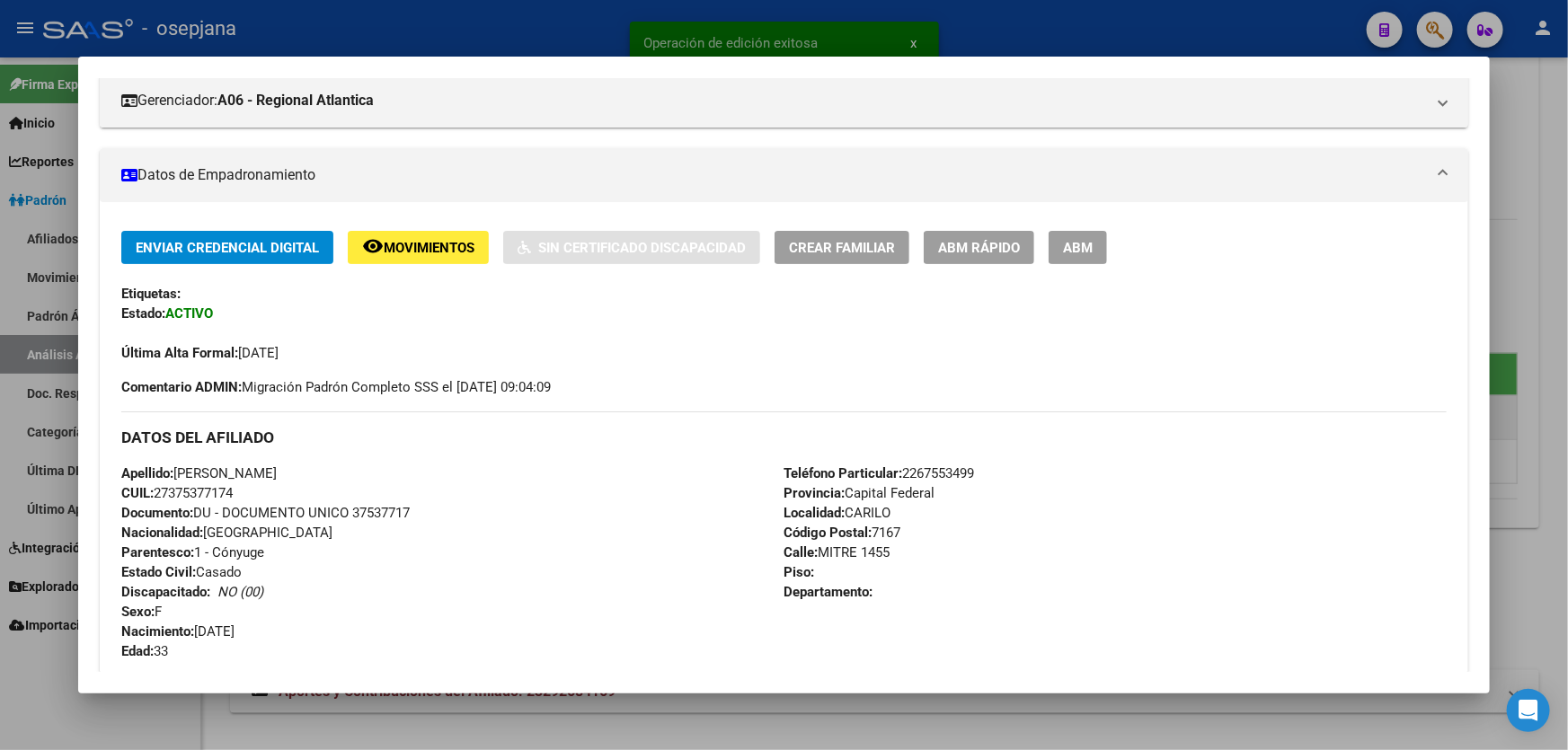
scroll to position [245, 0]
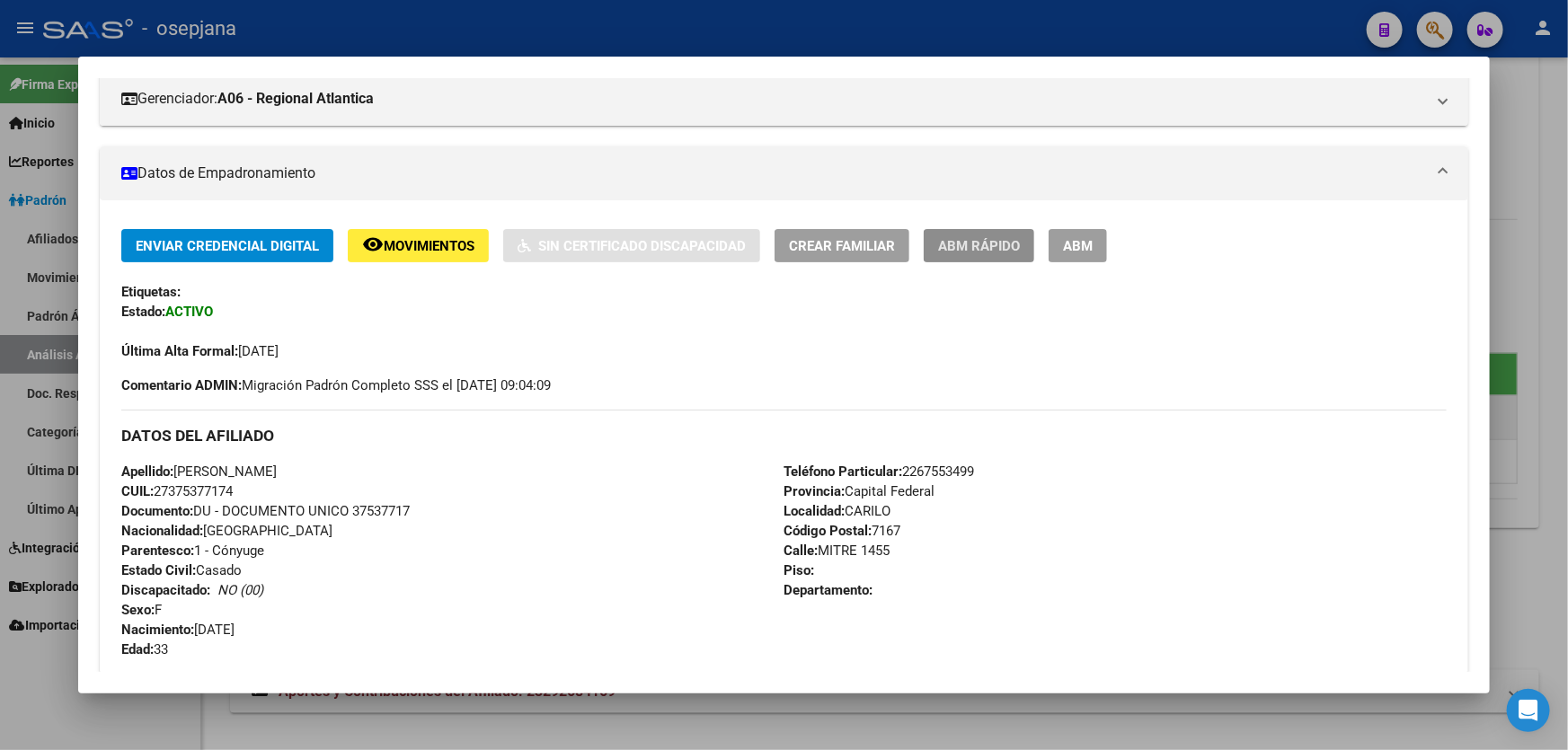
click at [990, 248] on span "ABM Rápido" at bounding box center [978, 245] width 82 height 16
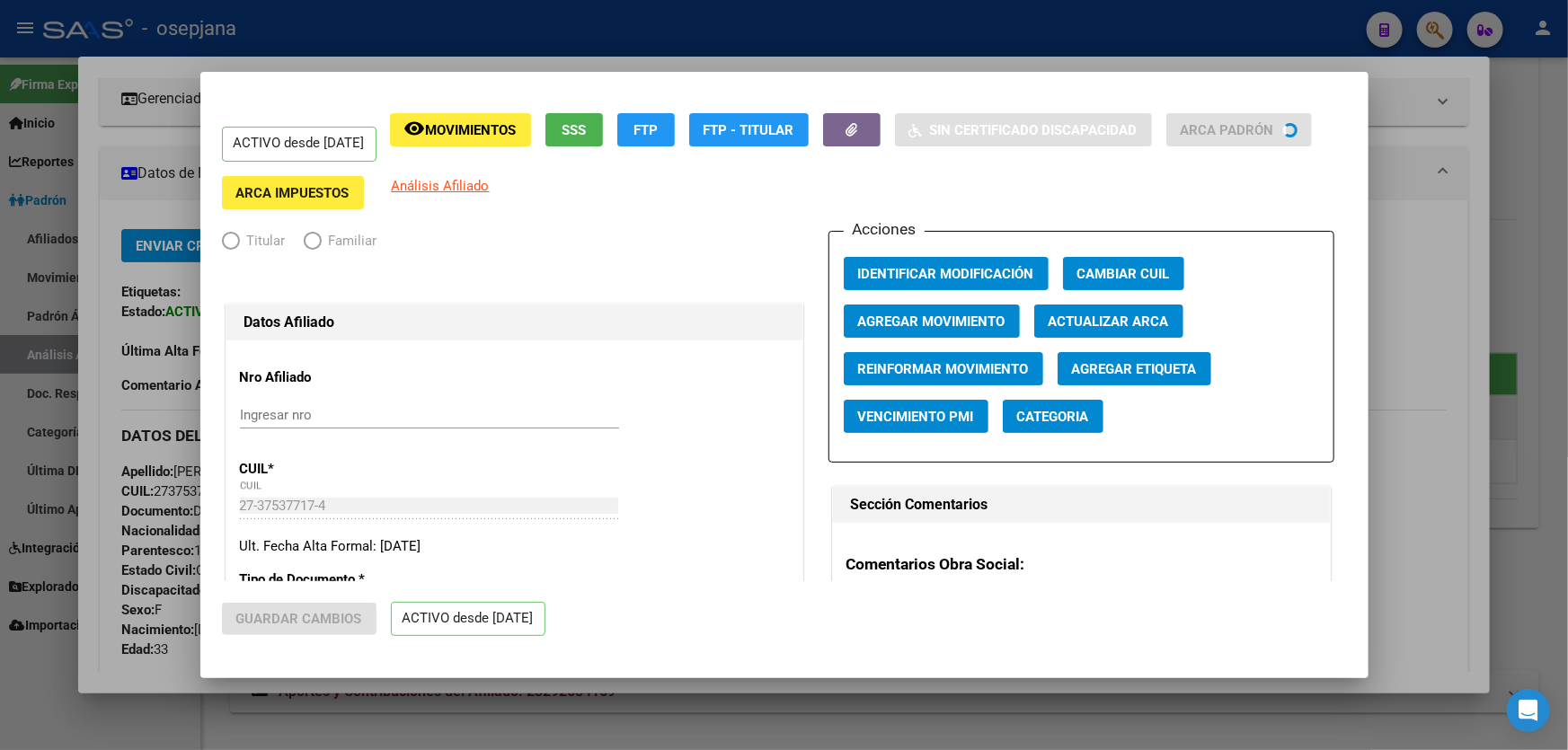
radio input "true"
type input "30-54572931-4"
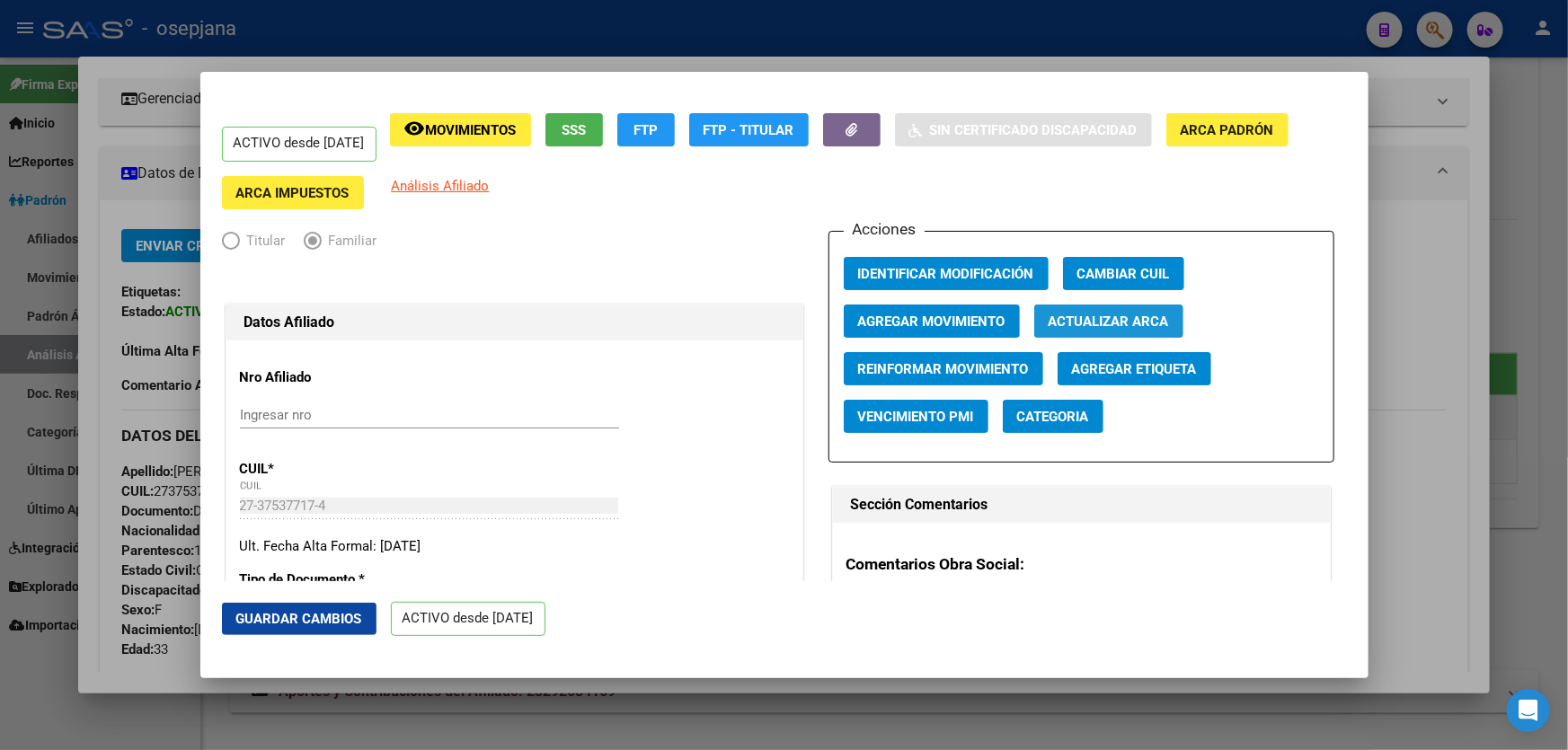
click at [1112, 327] on span "Actualizar ARCA" at bounding box center [1109, 321] width 121 height 16
type input "[PERSON_NAME]"
type input "GENERAL [PERSON_NAME]"
type input "7163"
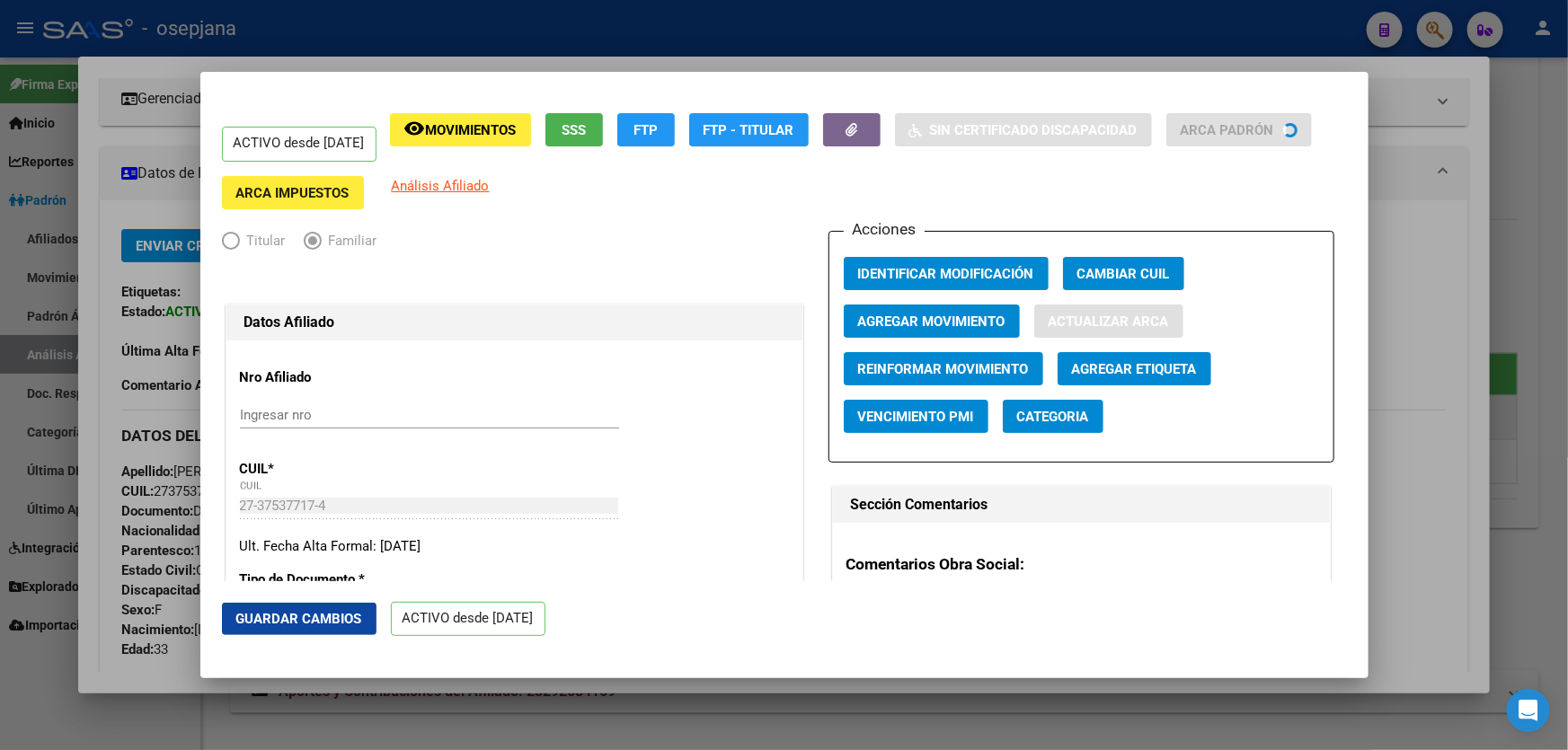
type input "MITRE"
type input "1455"
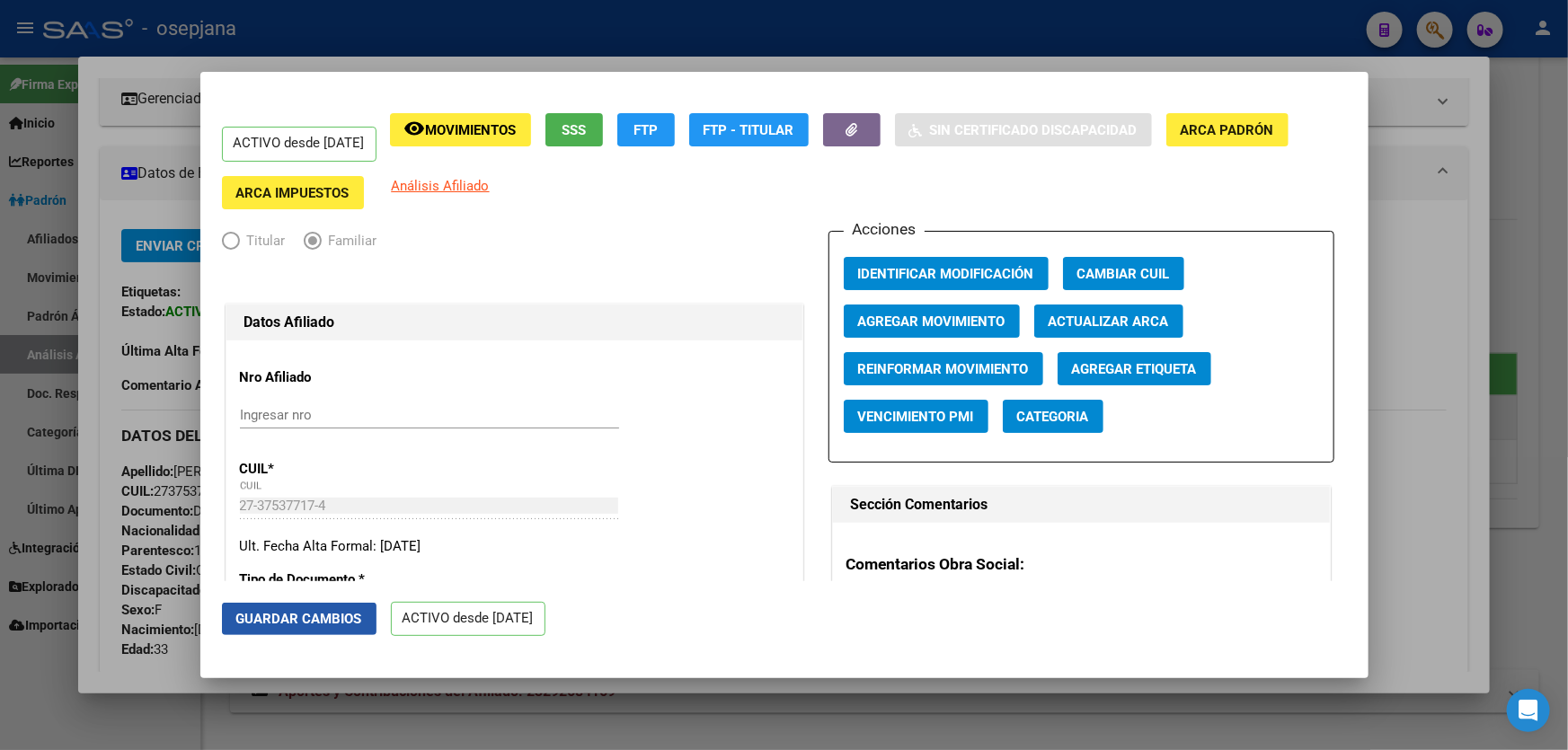
click at [287, 606] on button "Guardar Cambios" at bounding box center [300, 619] width 155 height 32
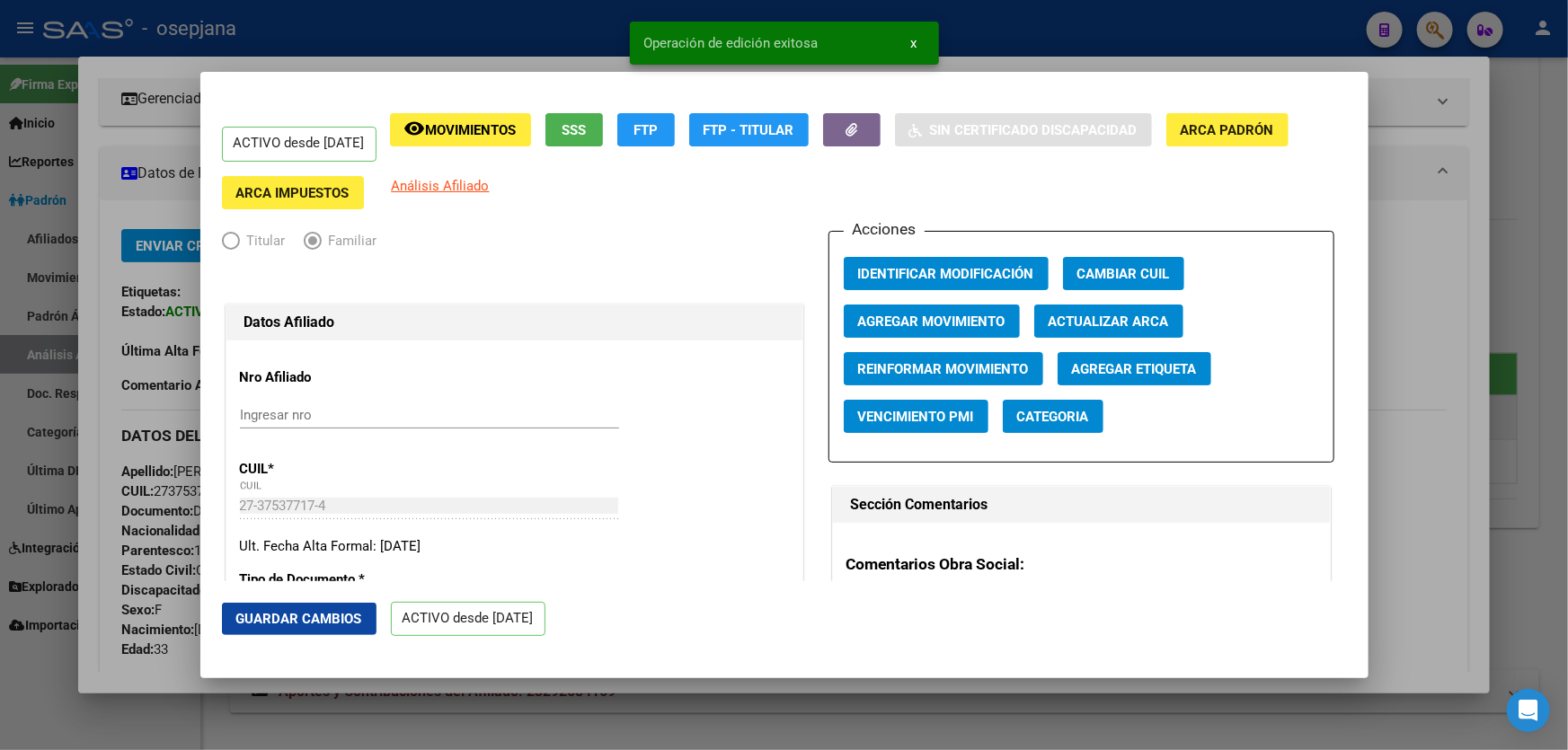
click at [1567, 541] on div at bounding box center [784, 375] width 1568 height 750
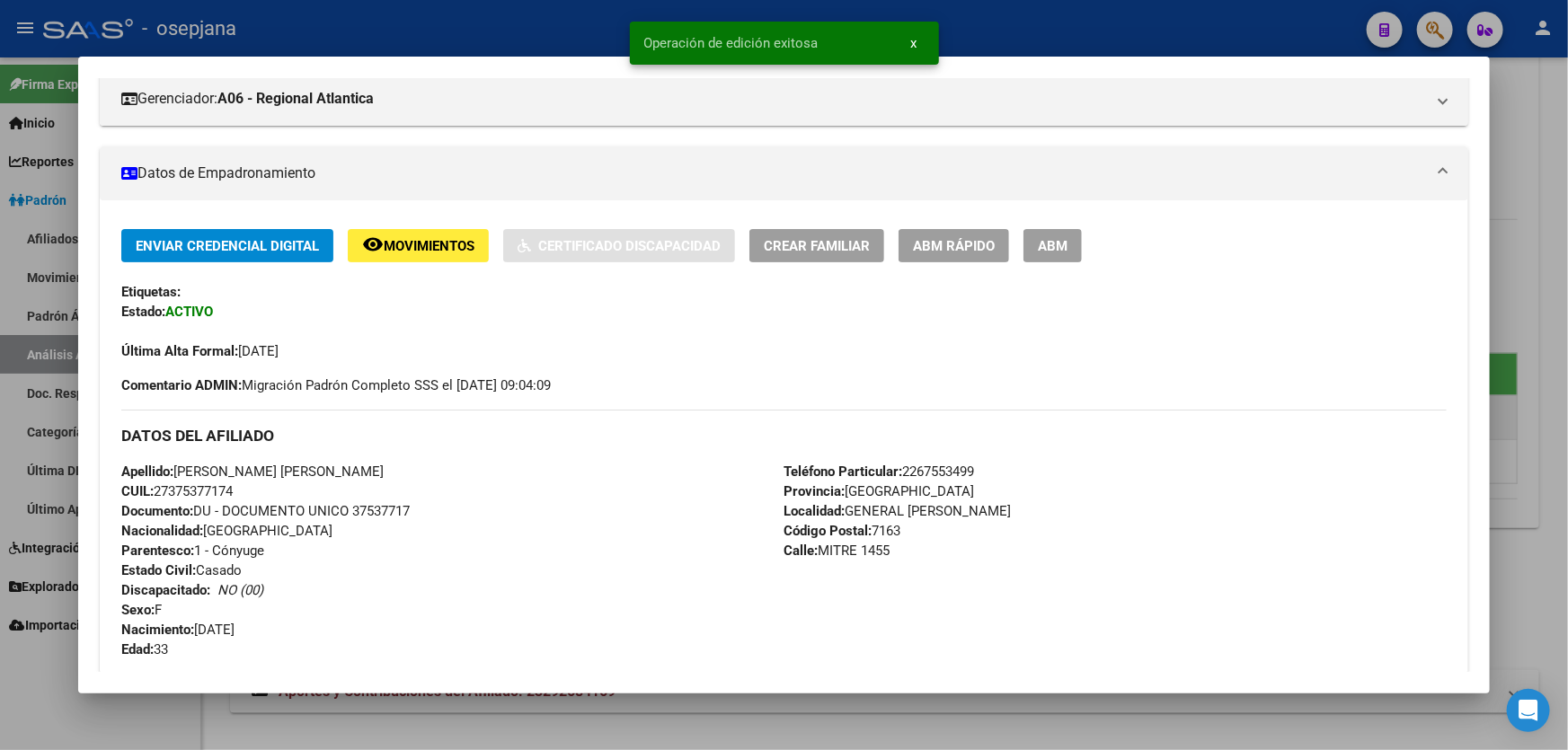
click at [1567, 541] on div at bounding box center [784, 375] width 1568 height 750
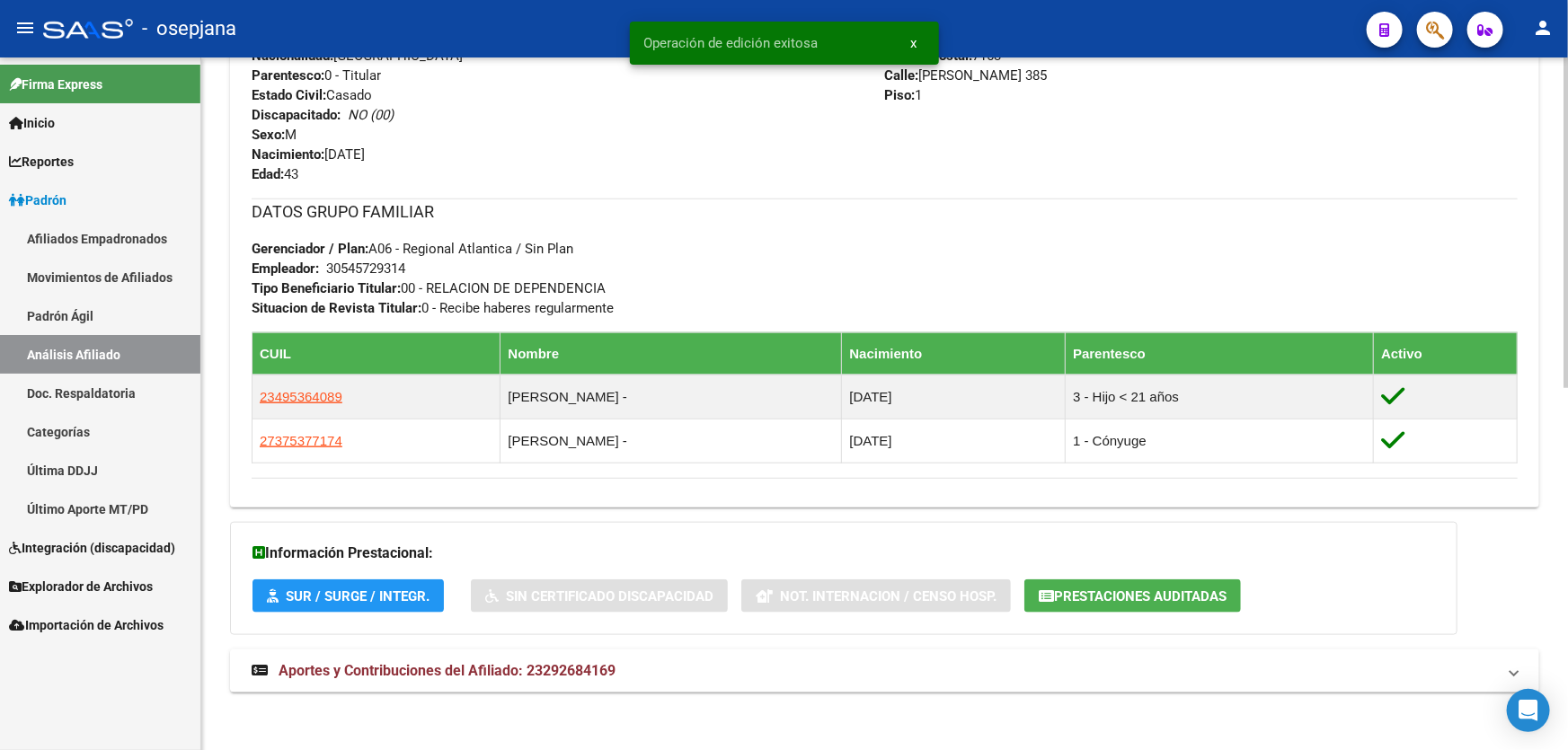
scroll to position [759, 0]
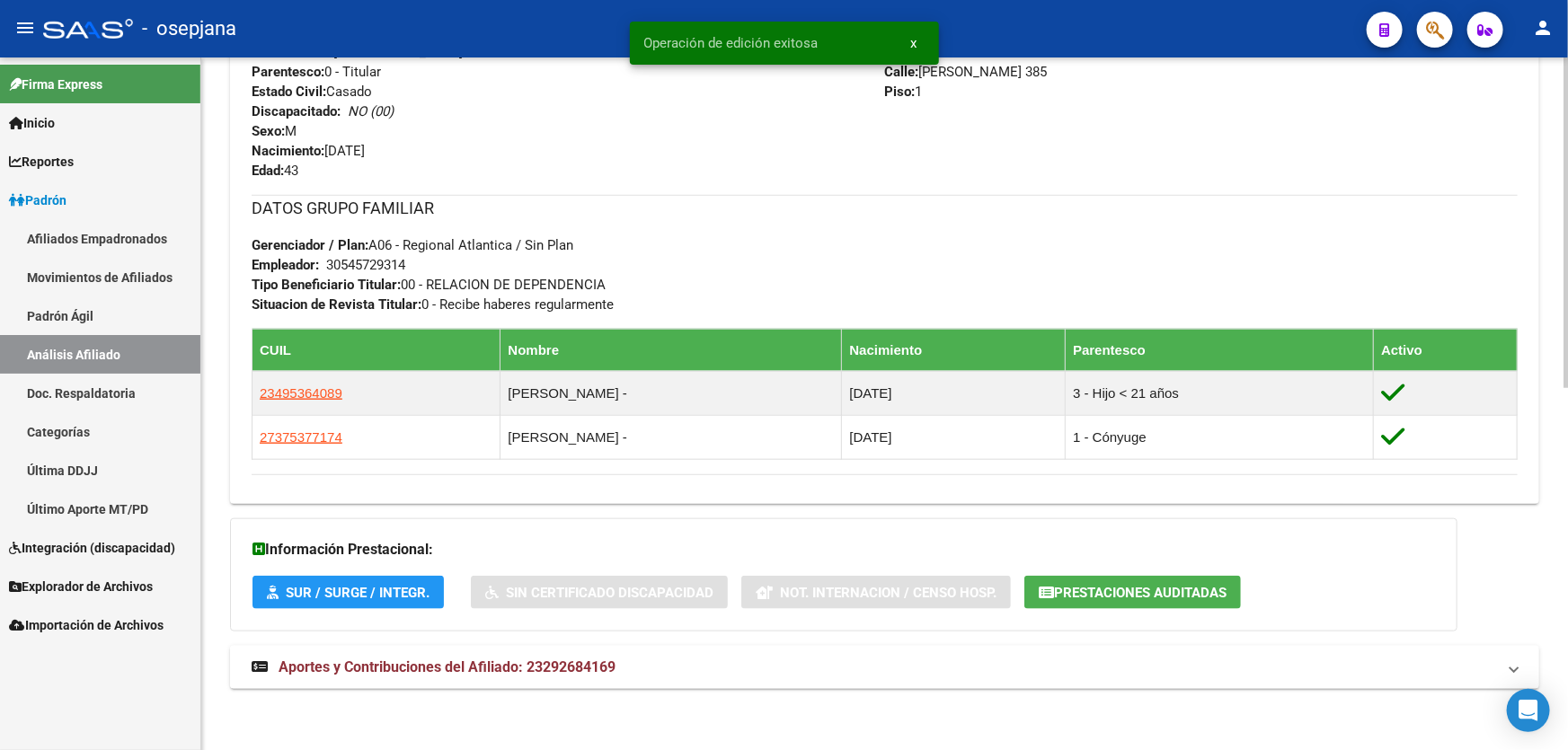
click at [911, 658] on mat-panel-title "Aportes y Contribuciones del Afiliado: 23292684169" at bounding box center [873, 667] width 1244 height 19
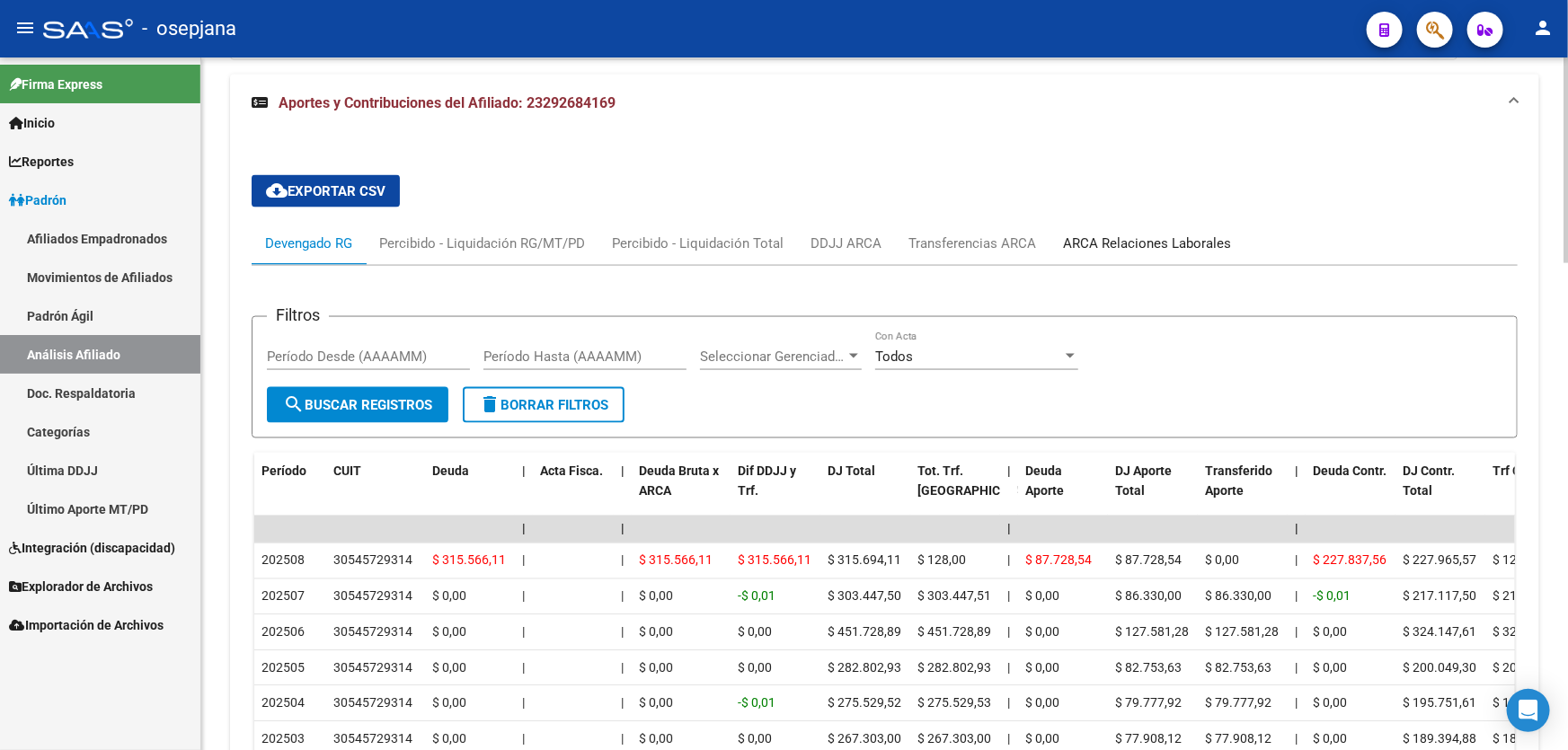
click at [1160, 250] on div "ARCA Relaciones Laborales" at bounding box center [1147, 244] width 168 height 19
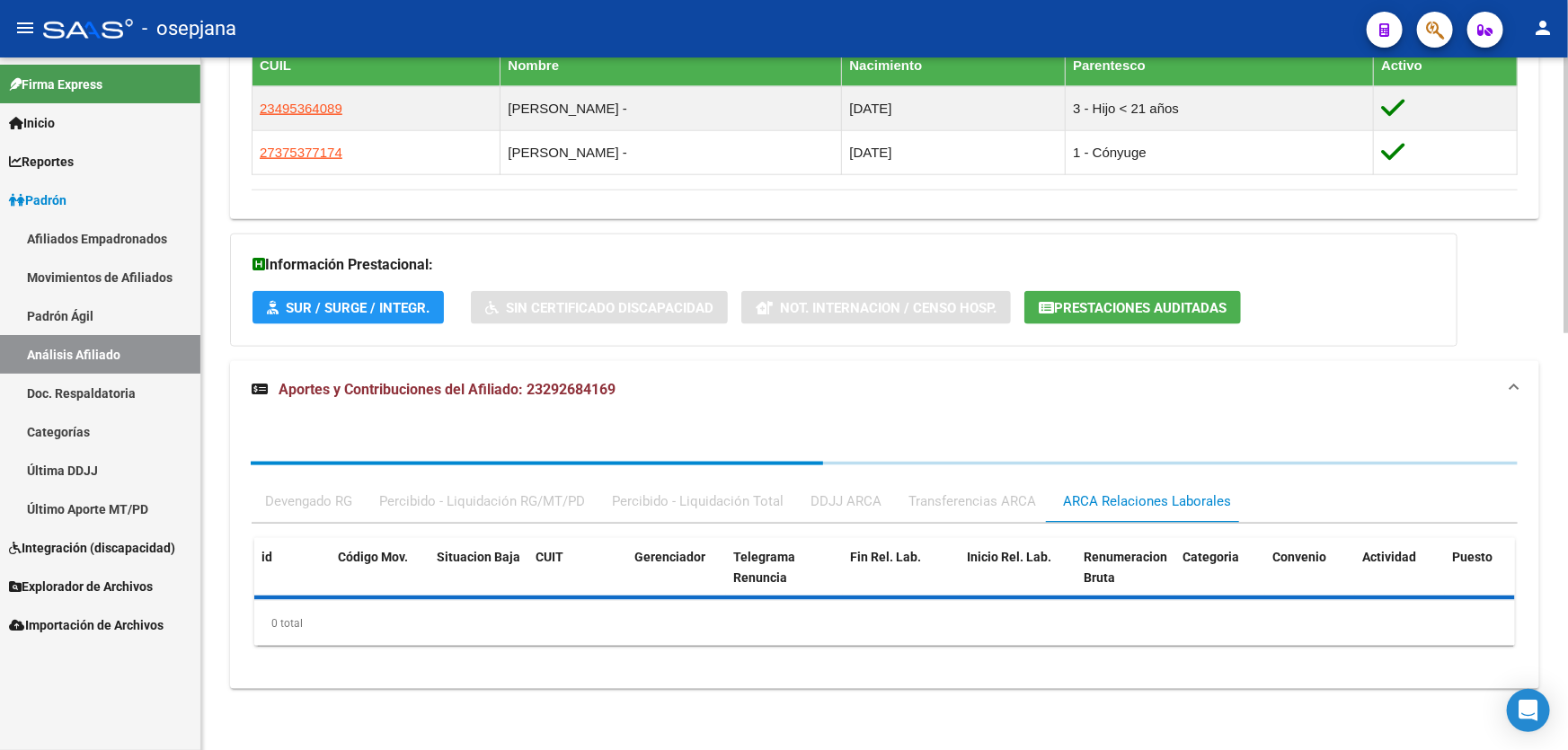
scroll to position [1131, 0]
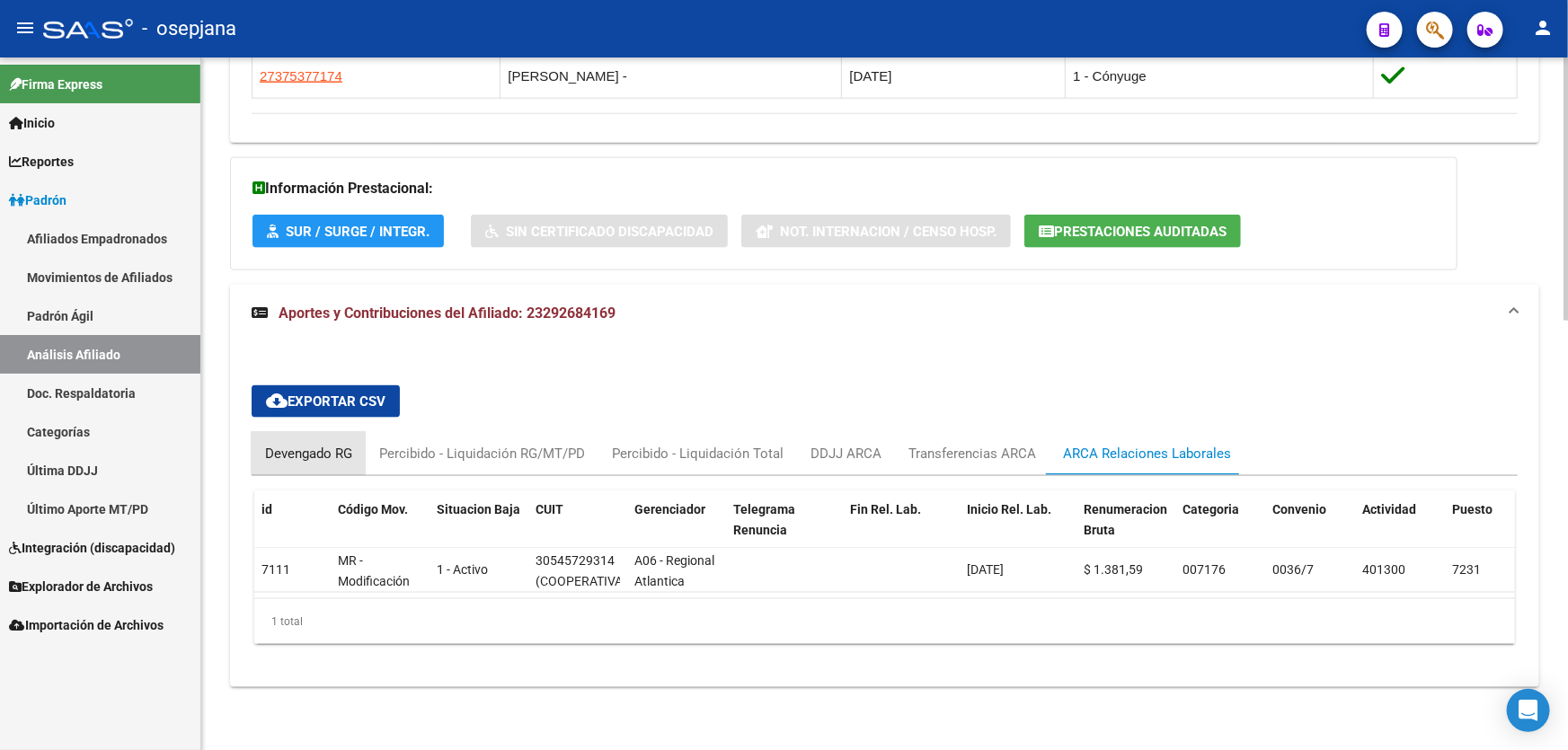
click at [283, 444] on div "Devengado RG" at bounding box center [308, 453] width 87 height 19
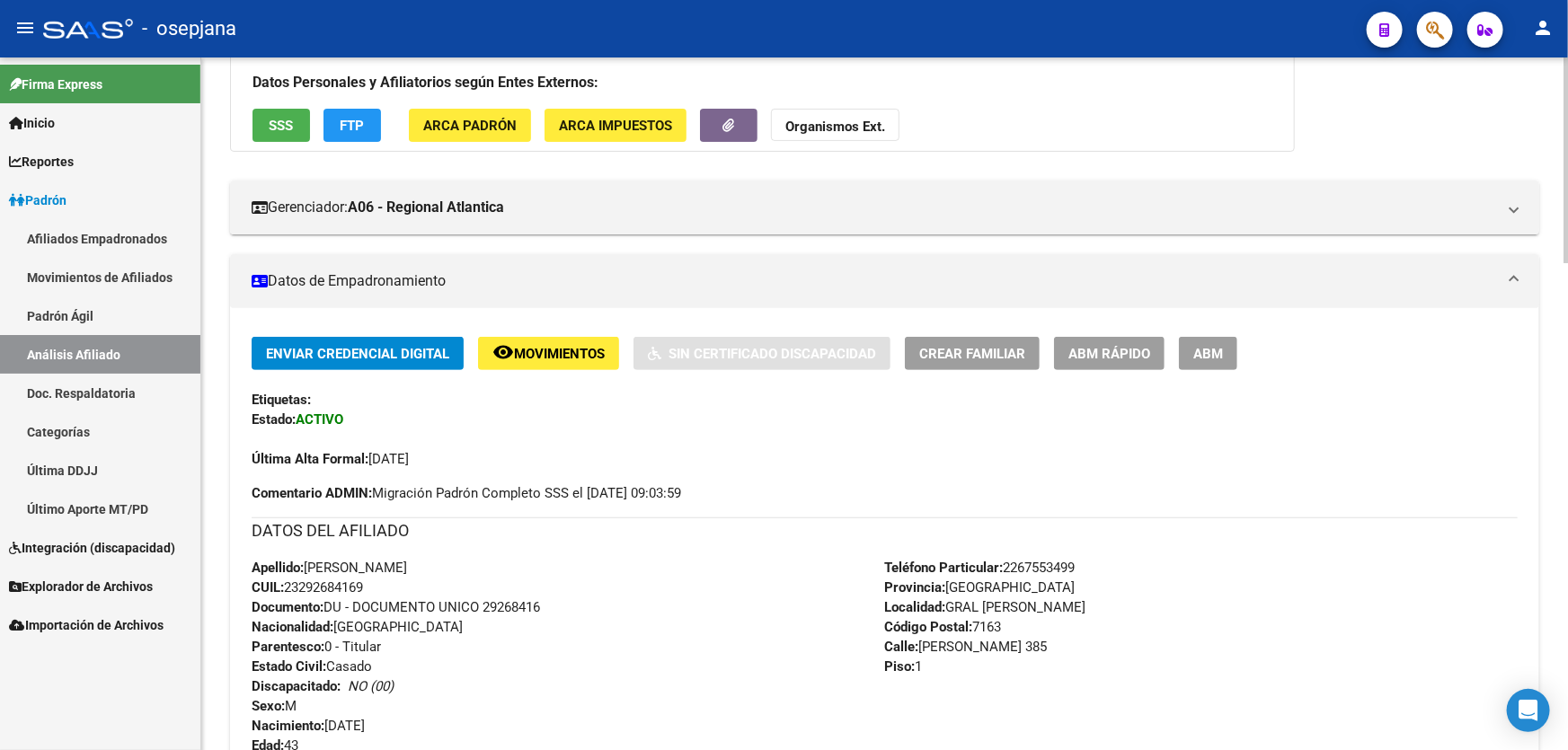
scroll to position [0, 0]
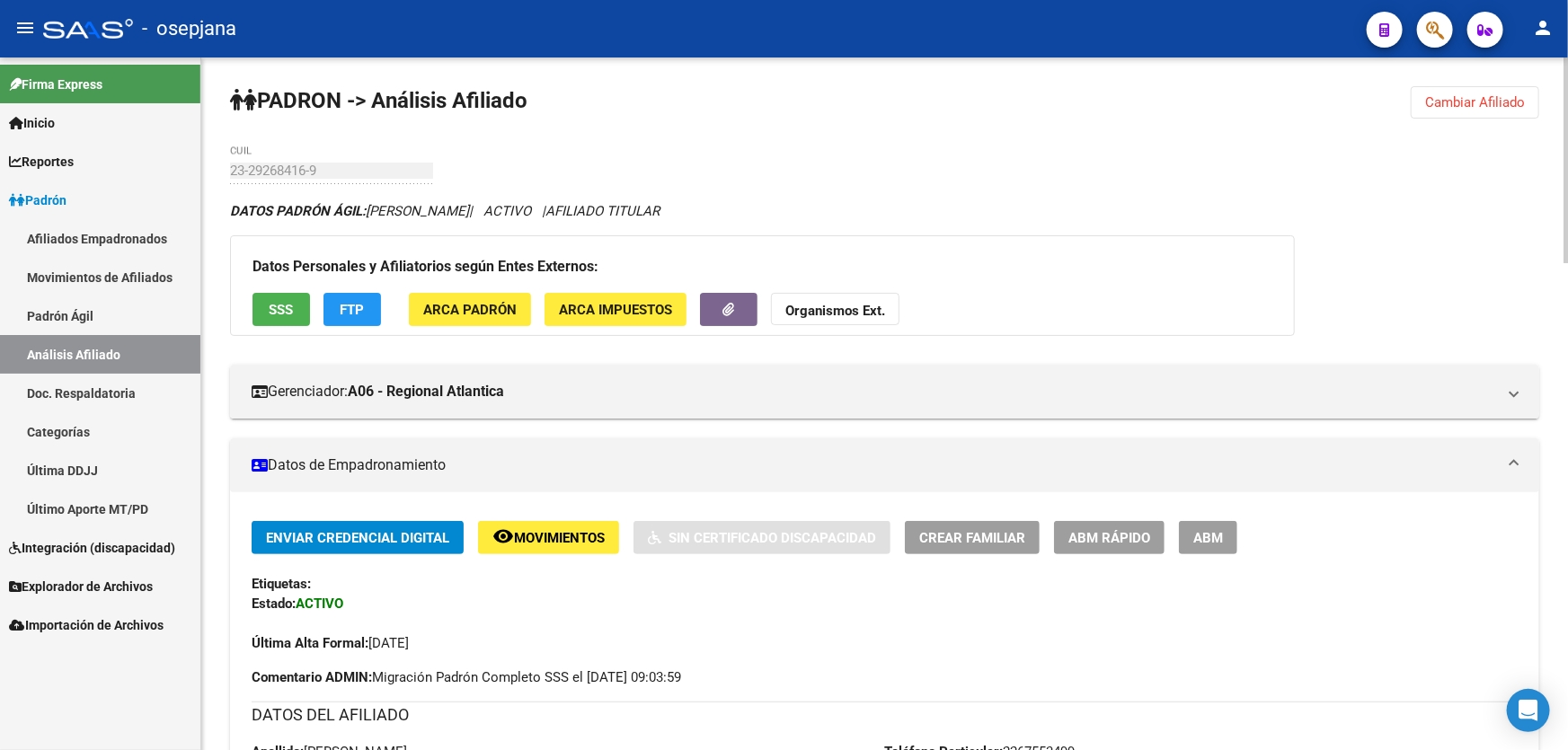
click at [259, 301] on button "SSS" at bounding box center [280, 309] width 57 height 33
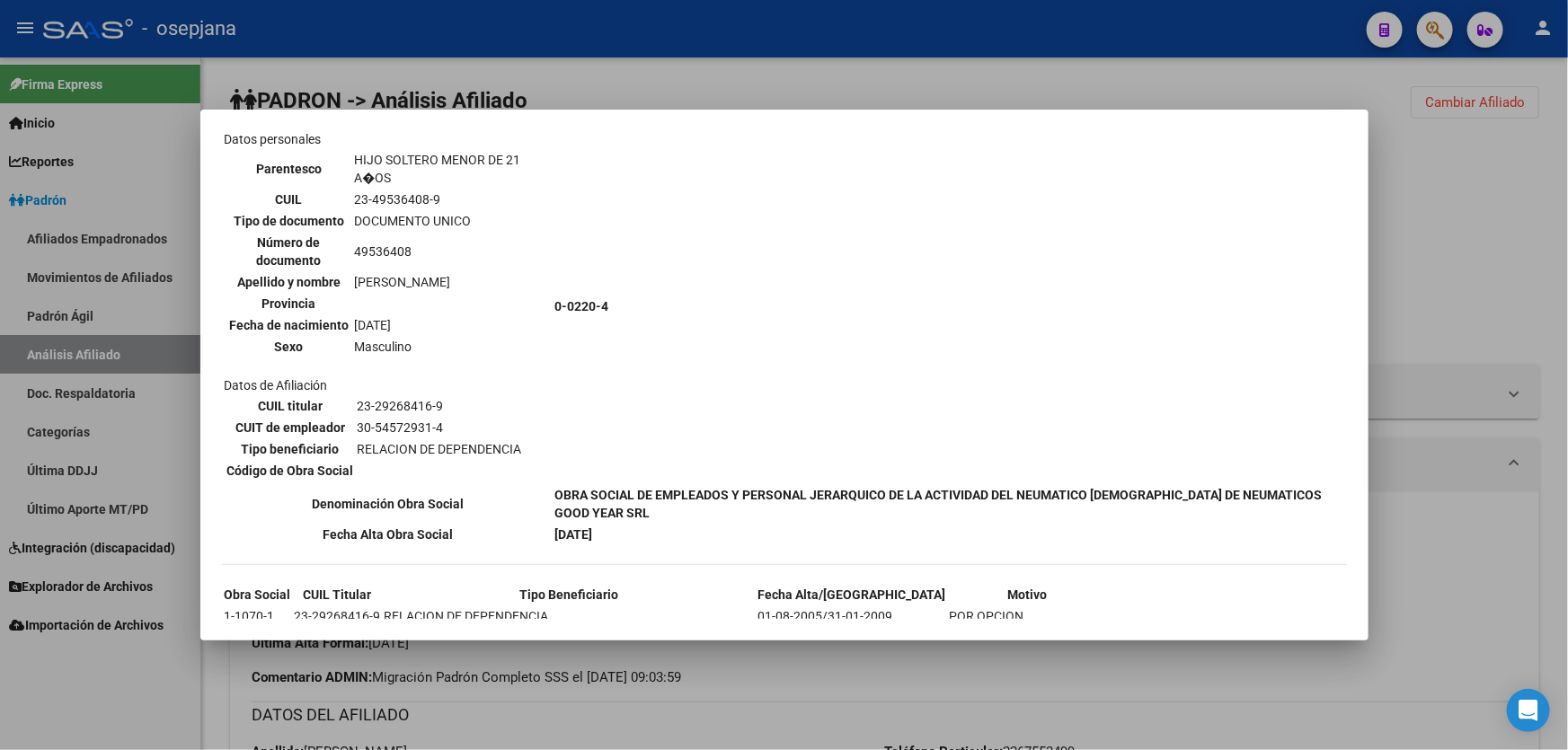
scroll to position [1227, 0]
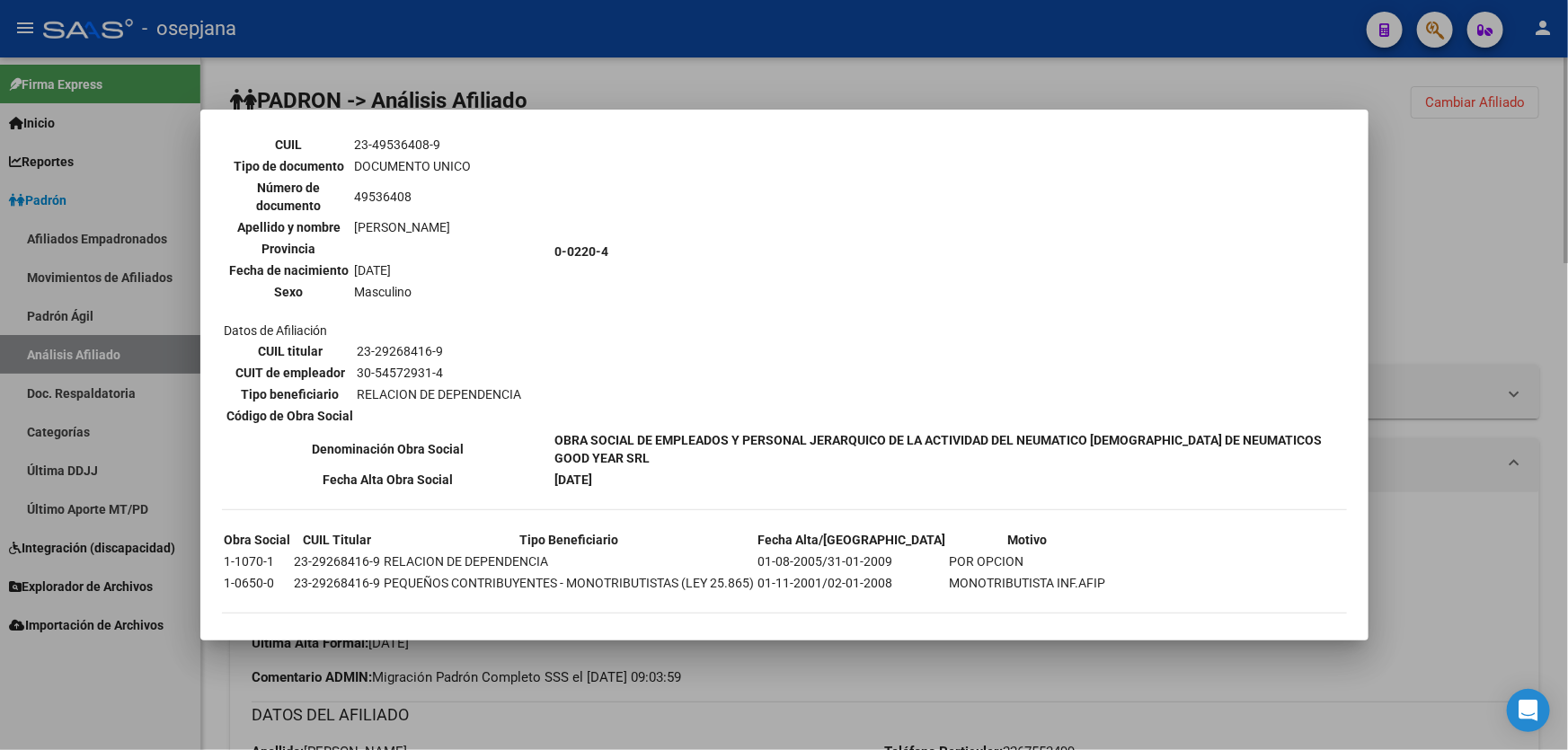
click at [1496, 223] on div at bounding box center [784, 375] width 1568 height 750
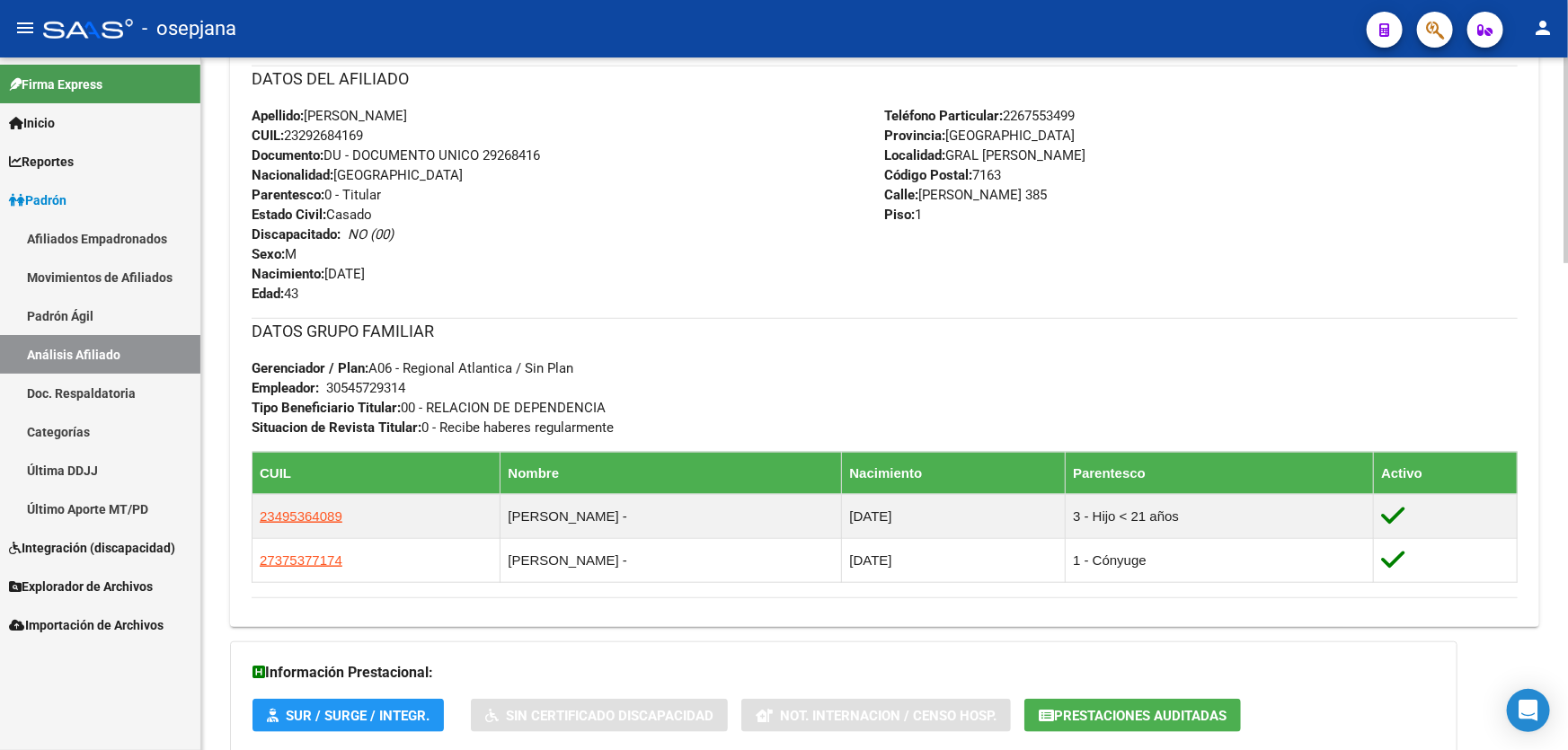
scroll to position [817, 0]
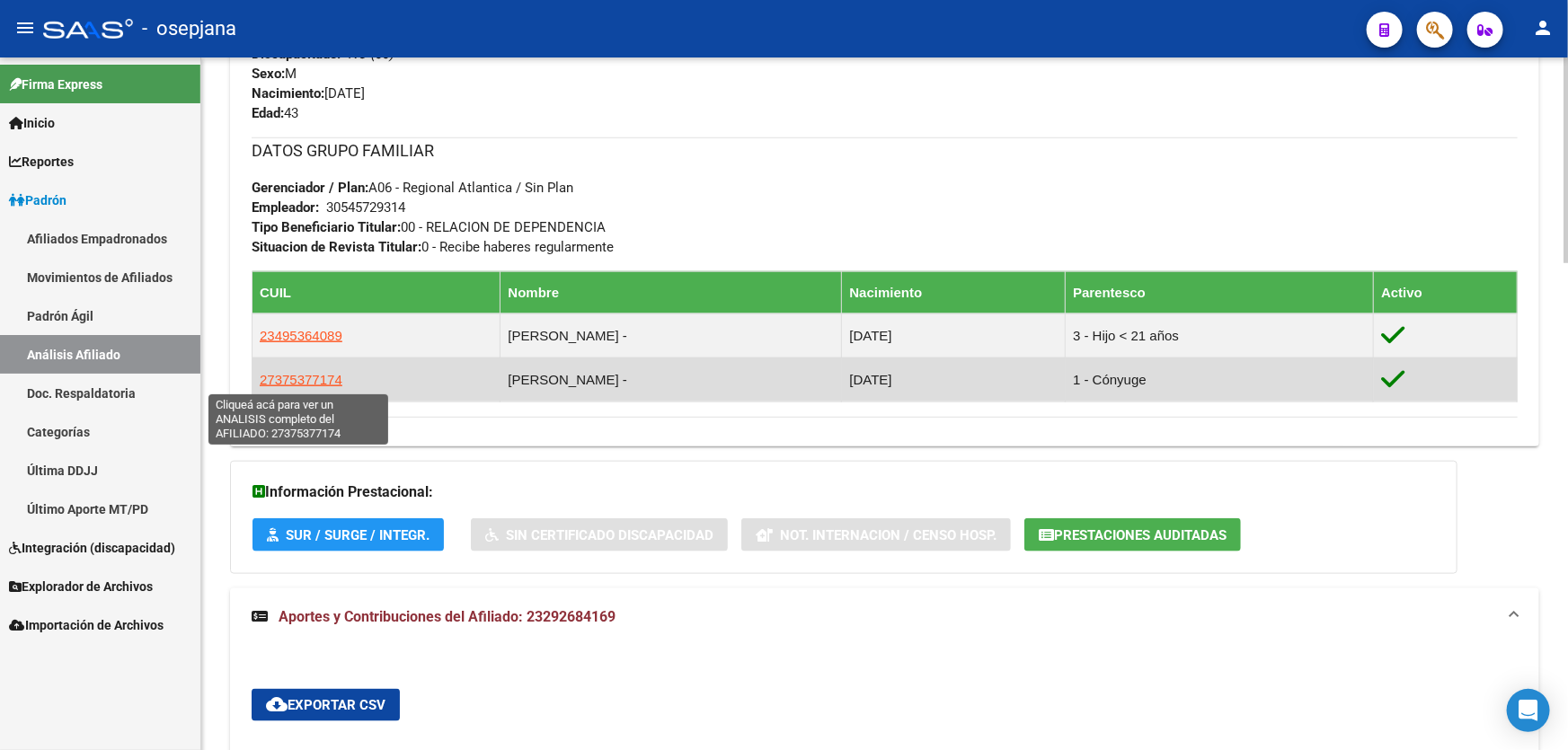
click at [309, 381] on span "27375377174" at bounding box center [302, 380] width 83 height 15
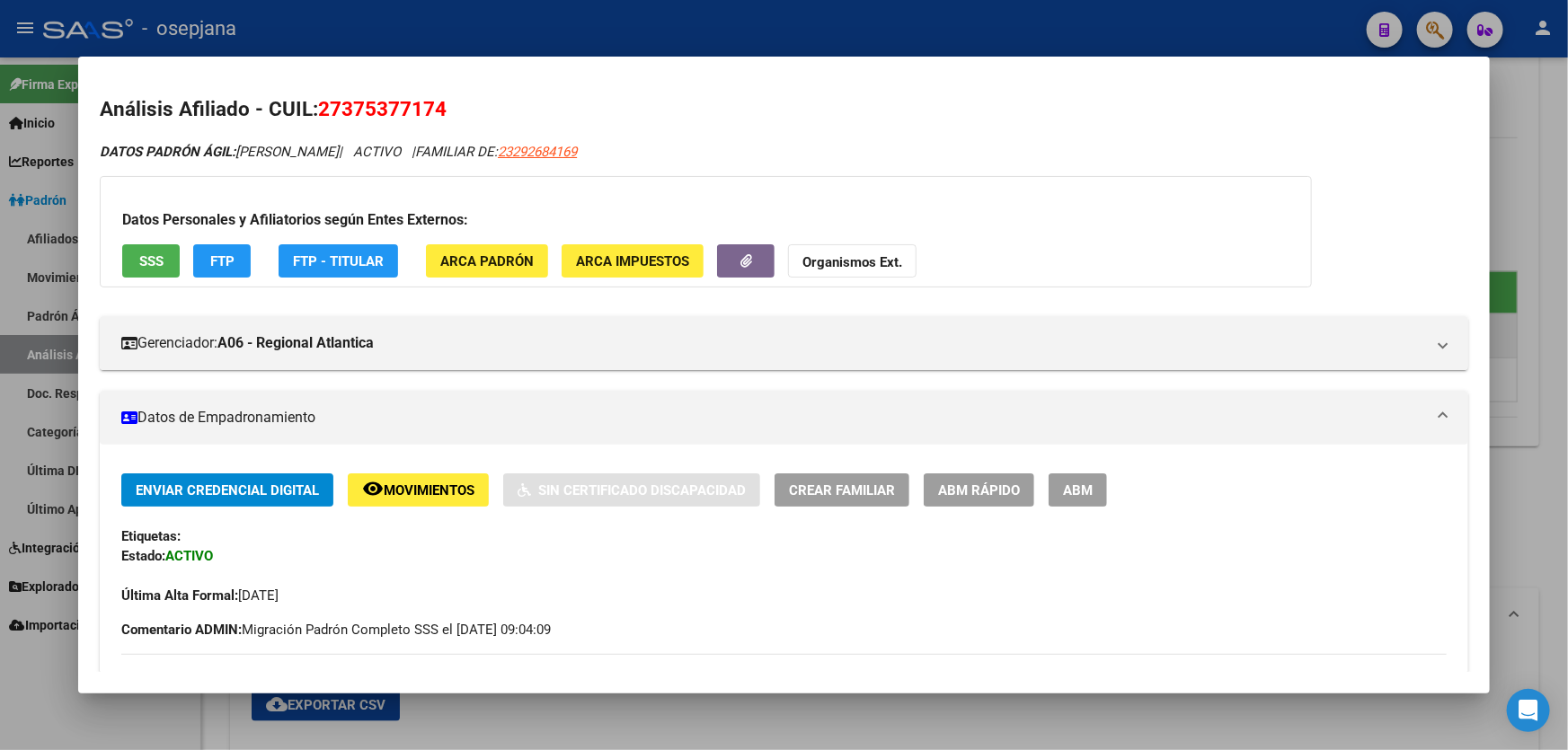
click at [233, 270] on button "FTP" at bounding box center [221, 261] width 57 height 33
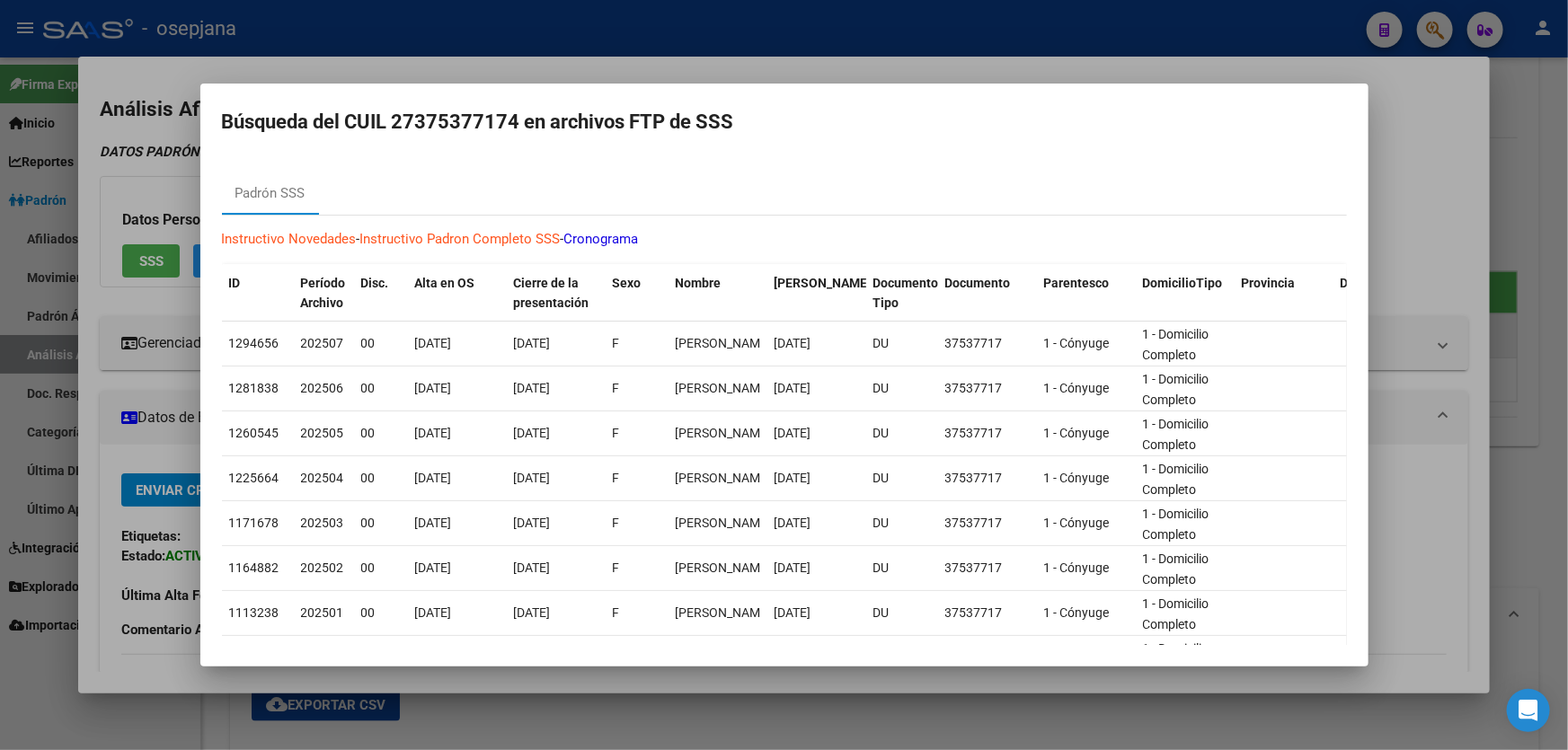
click at [1567, 267] on div at bounding box center [784, 375] width 1568 height 750
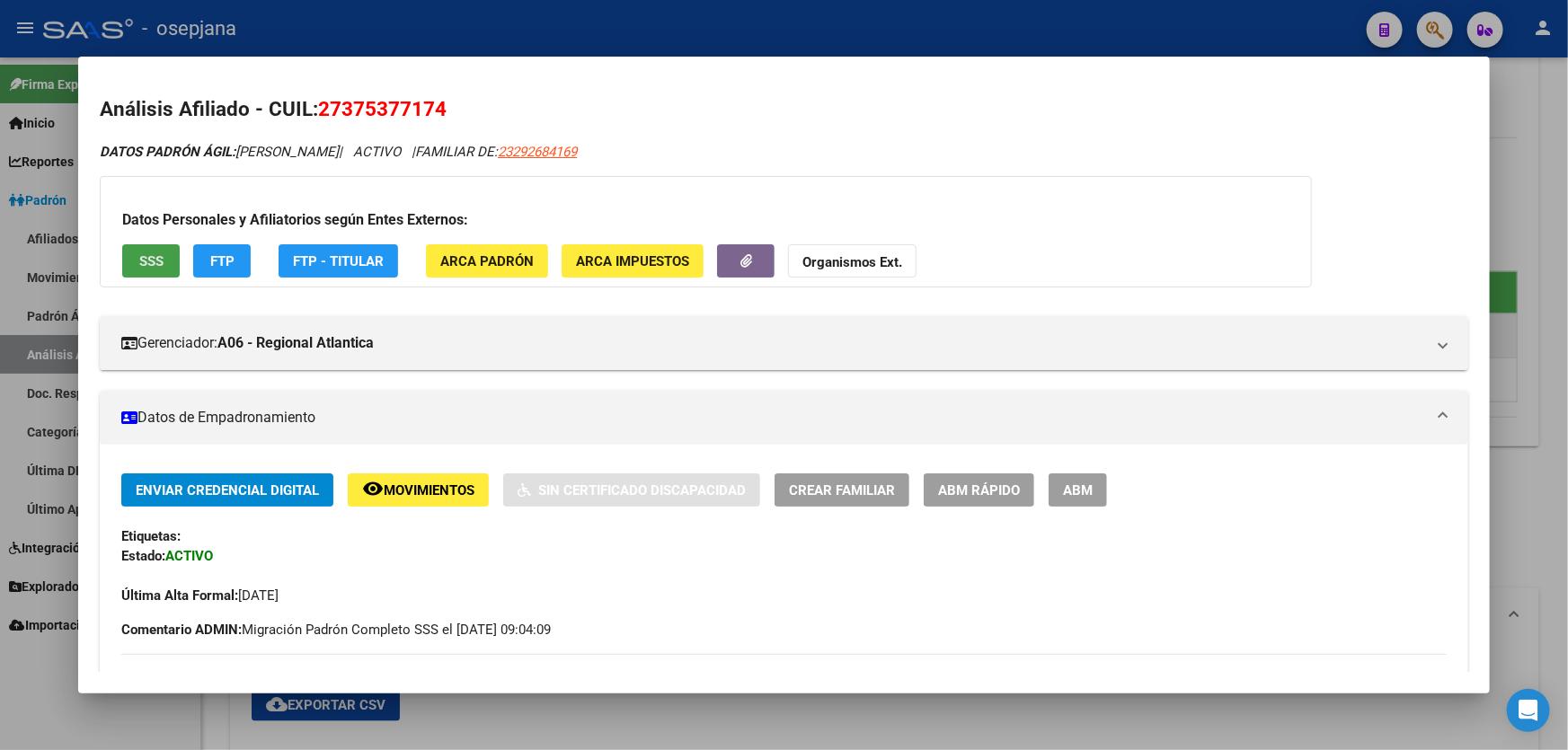
click at [147, 268] on span "SSS" at bounding box center [151, 261] width 24 height 16
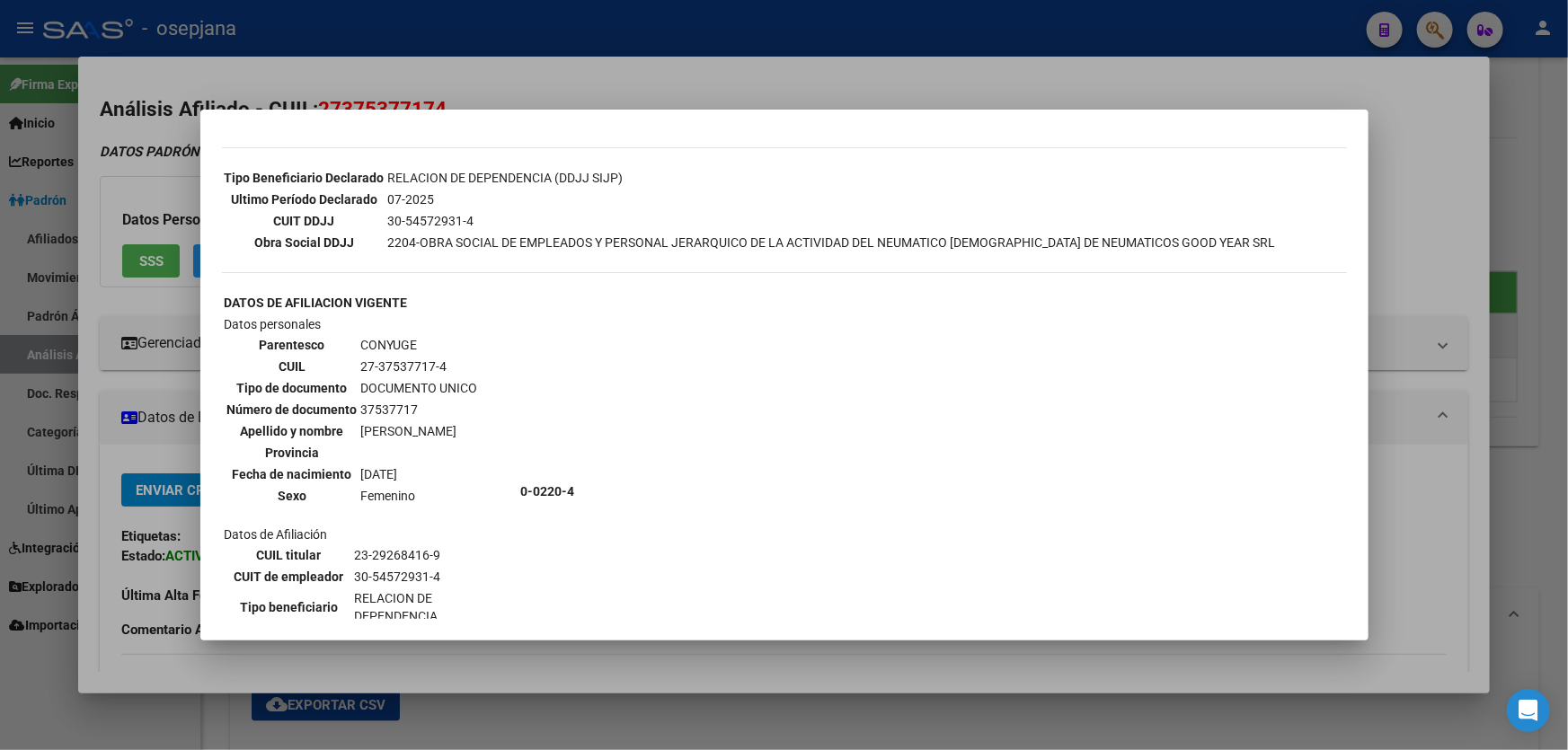
scroll to position [571, 0]
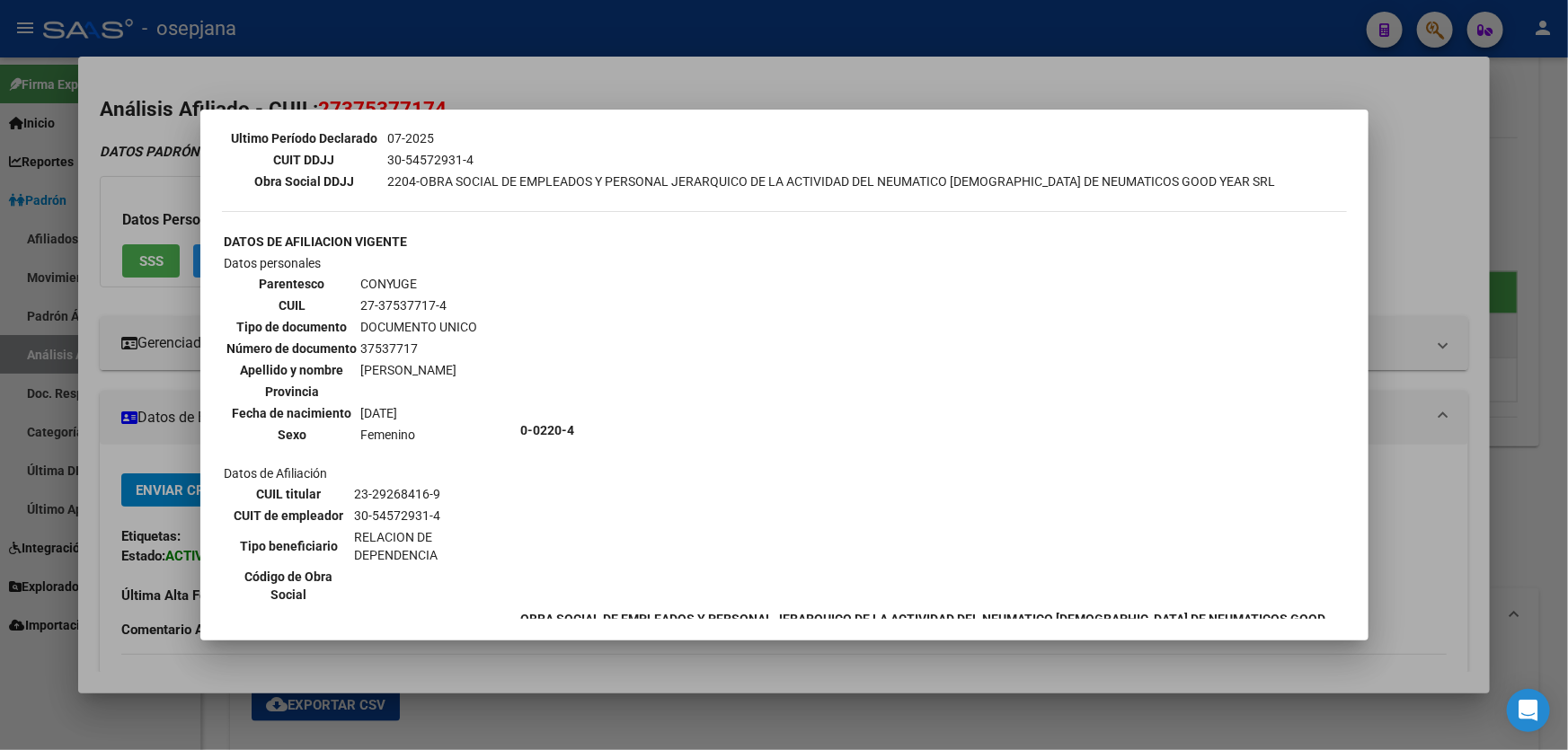
click at [1567, 288] on div at bounding box center [784, 375] width 1568 height 750
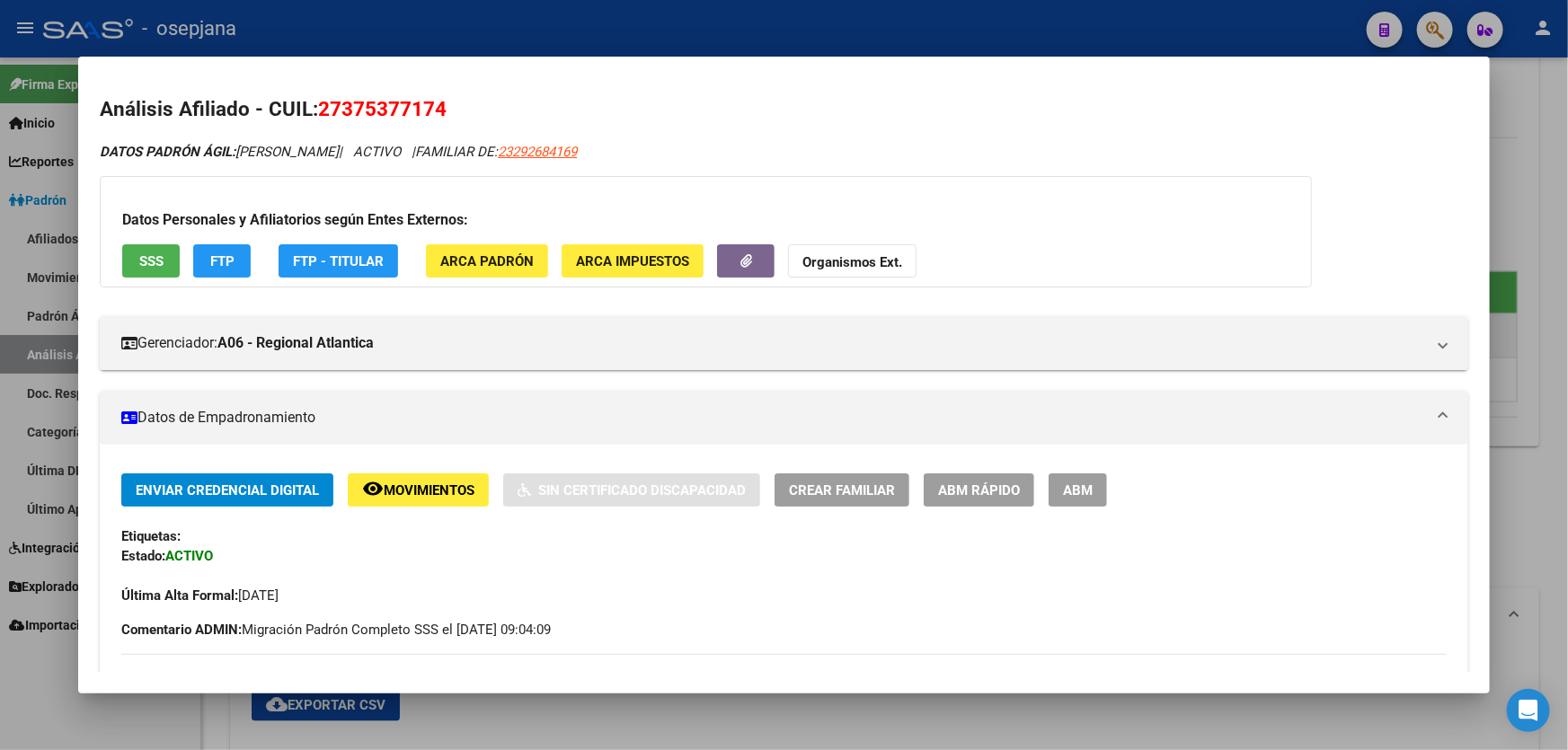
click at [1567, 288] on div at bounding box center [784, 375] width 1568 height 750
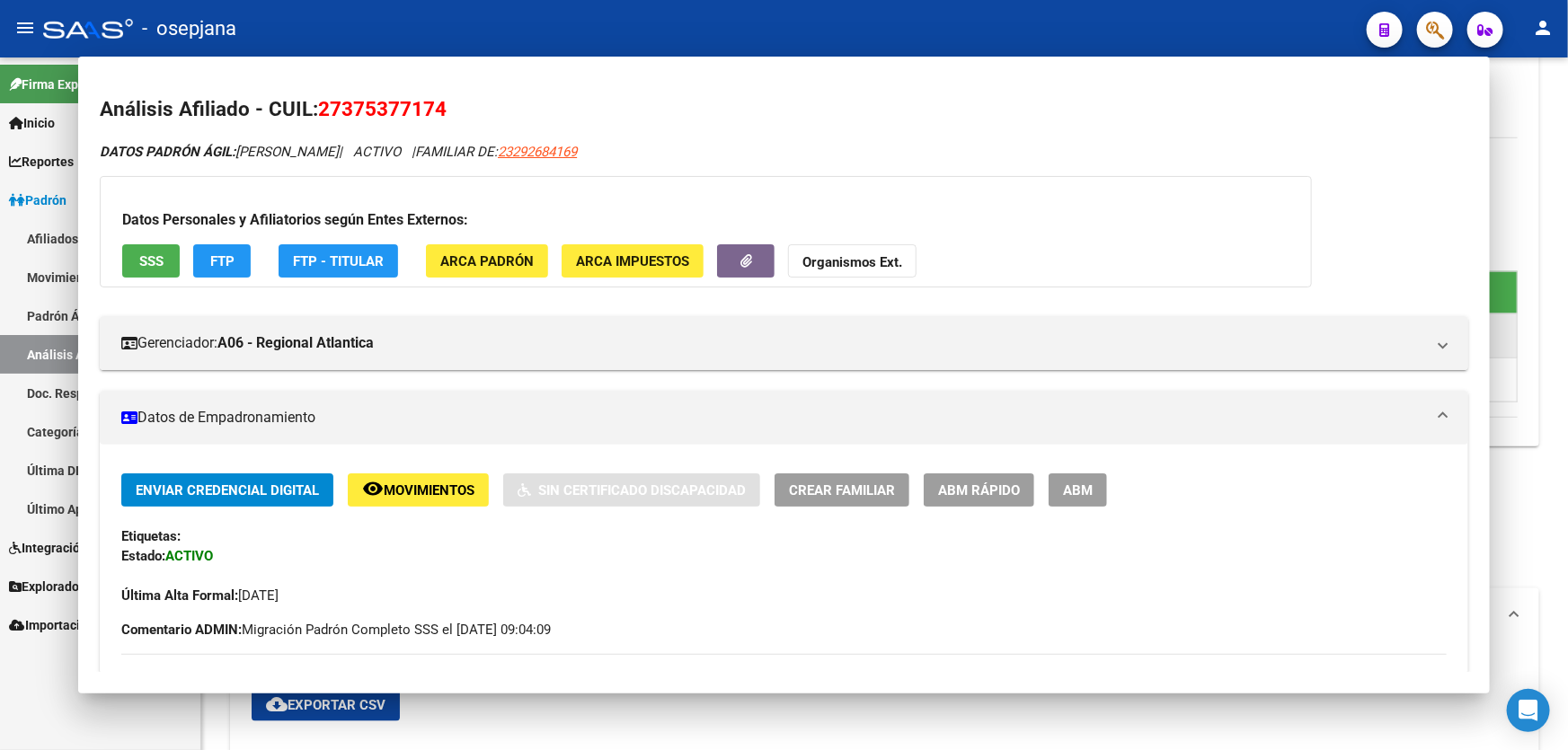
click at [1567, 288] on div at bounding box center [1565, 403] width 5 height 693
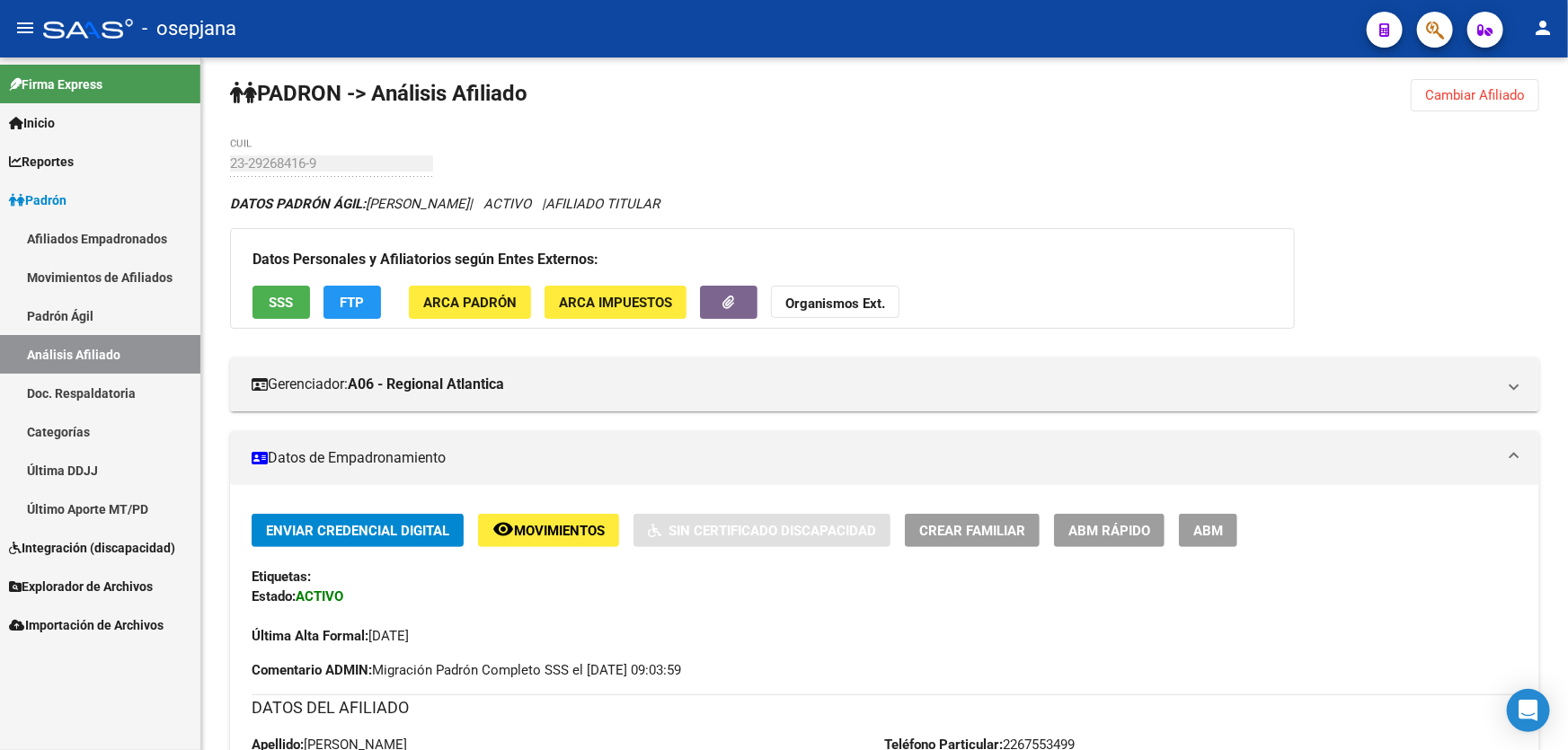
scroll to position [0, 0]
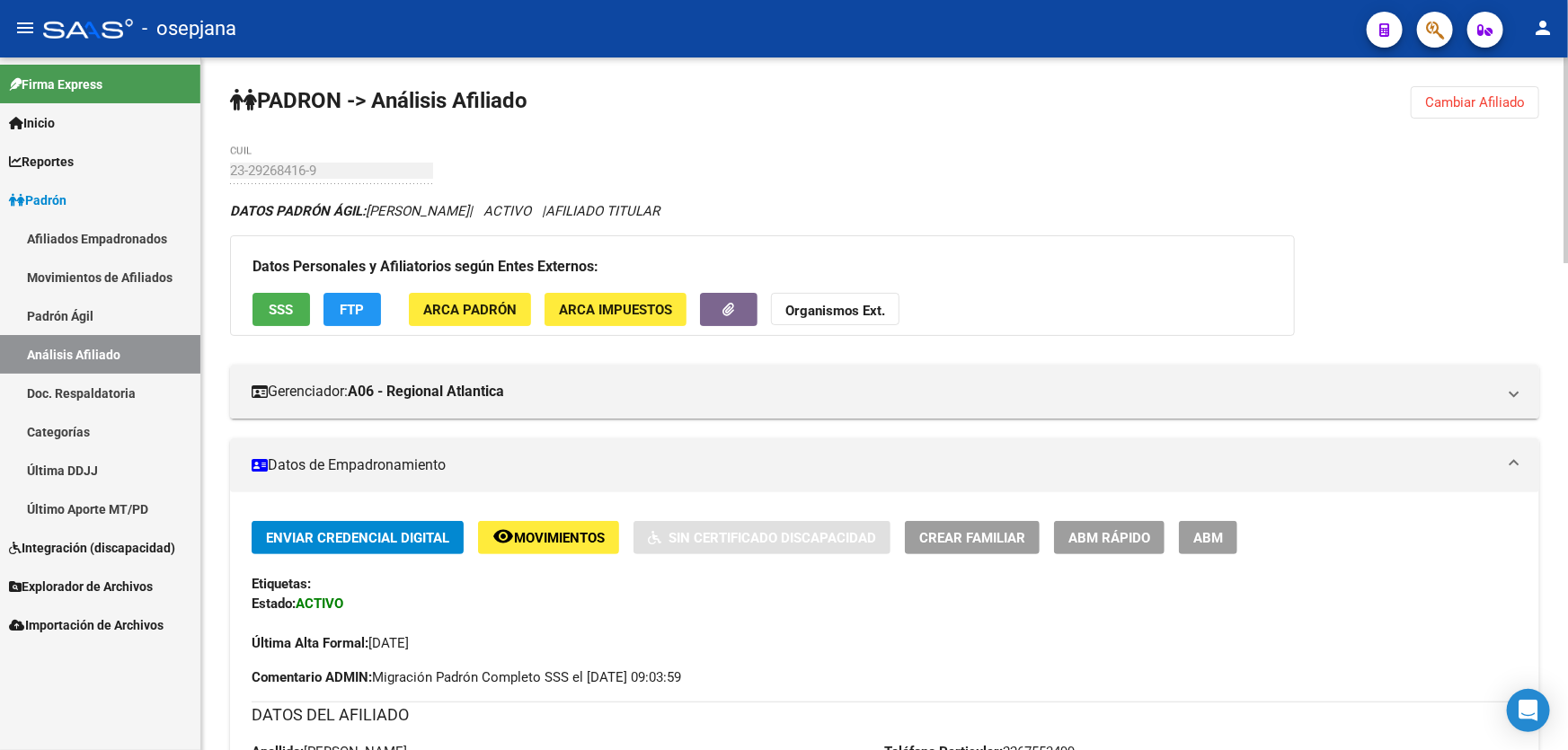
click at [1465, 105] on span "Cambiar Afiliado" at bounding box center [1474, 102] width 100 height 16
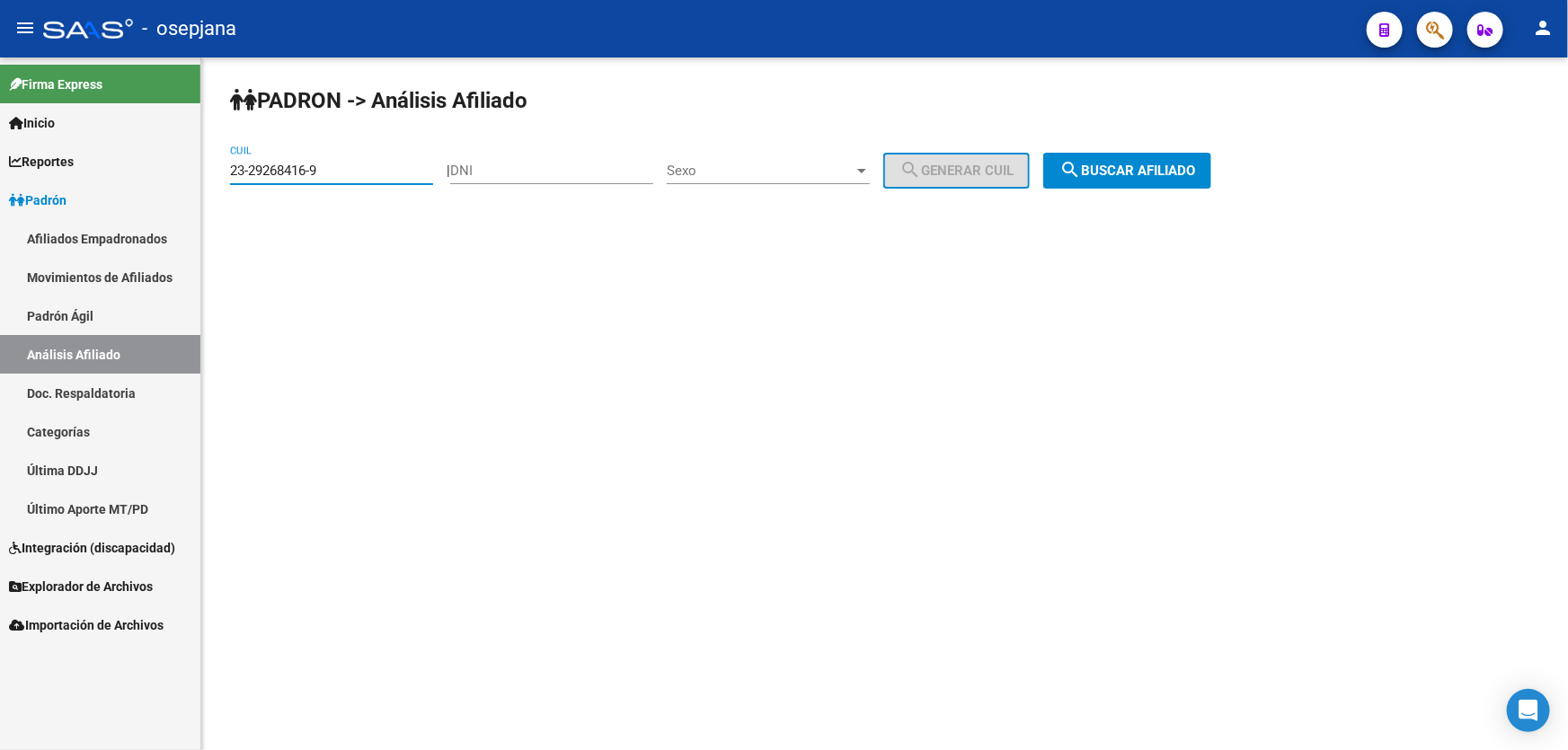
drag, startPoint x: 269, startPoint y: 170, endPoint x: 215, endPoint y: 169, distance: 54.0
click at [215, 169] on div "PADRON -> Análisis Afiliado 23-29268416-9 CUIL | DNI Sexo Sexo search Generar C…" at bounding box center [885, 151] width 1367 height 188
paste input "7-27610029-2"
type input "27-27610029-2"
click at [1158, 159] on button "search Buscar afiliado" at bounding box center [1127, 170] width 168 height 36
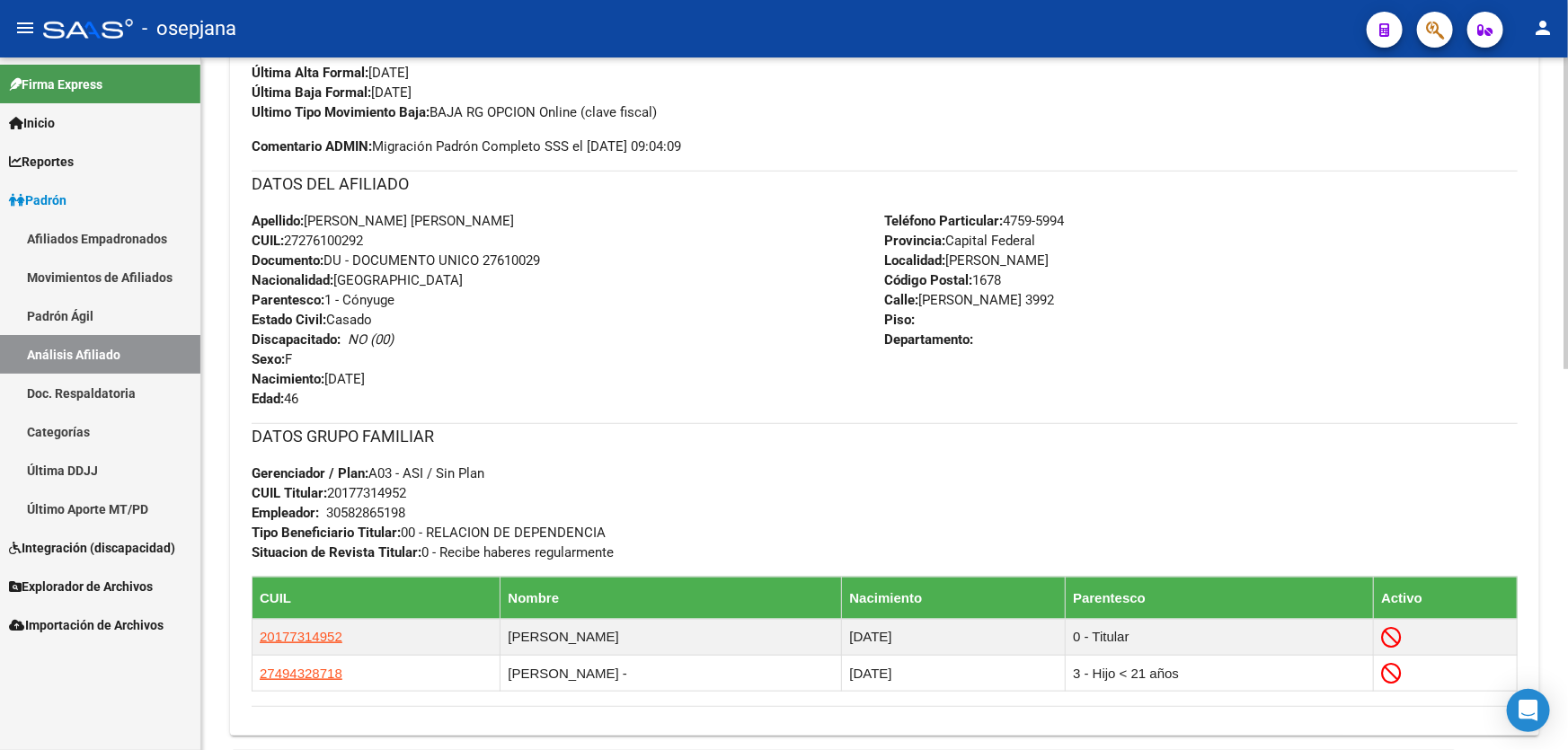
scroll to position [571, 0]
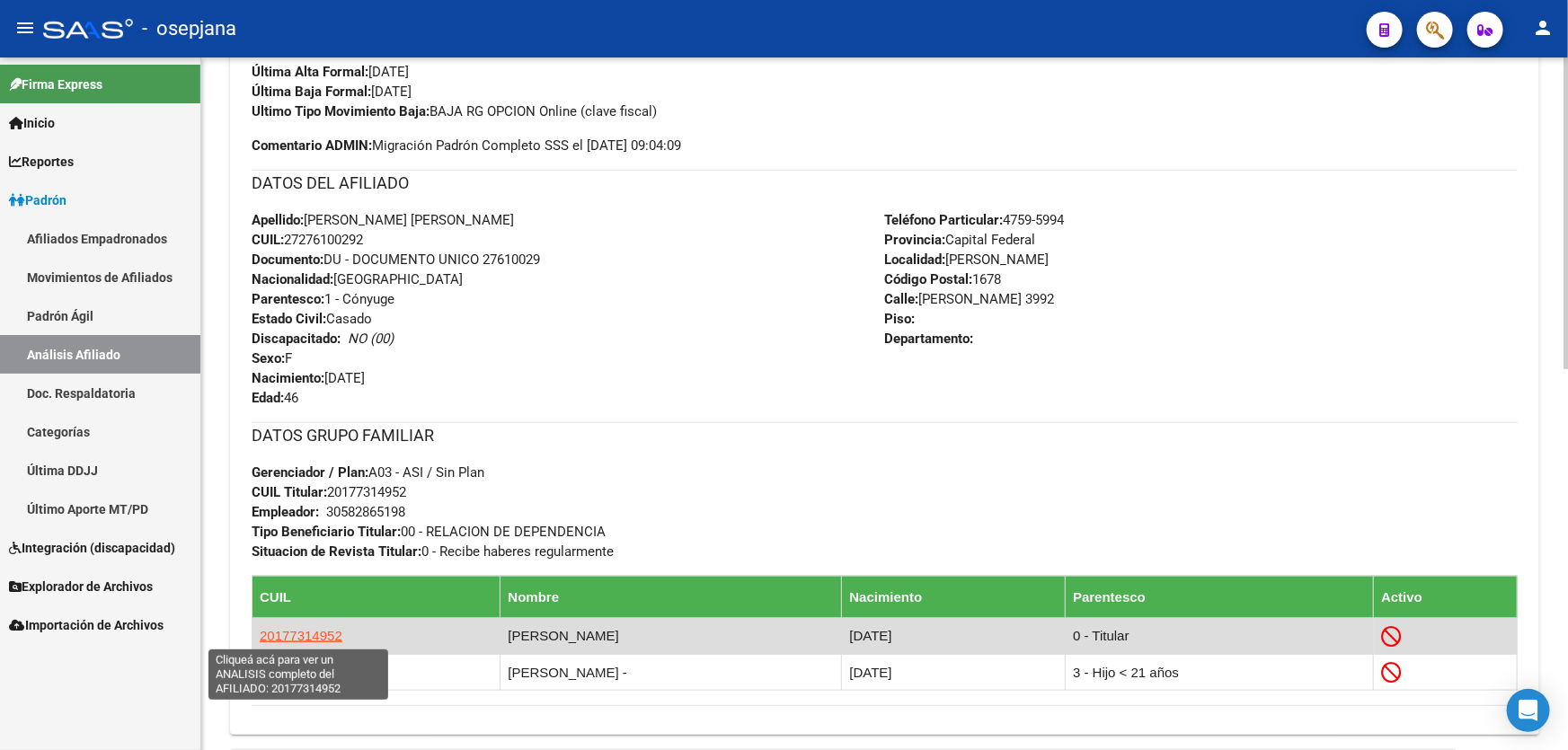
click at [280, 630] on span "20177314952" at bounding box center [302, 636] width 83 height 15
type textarea "20177314952"
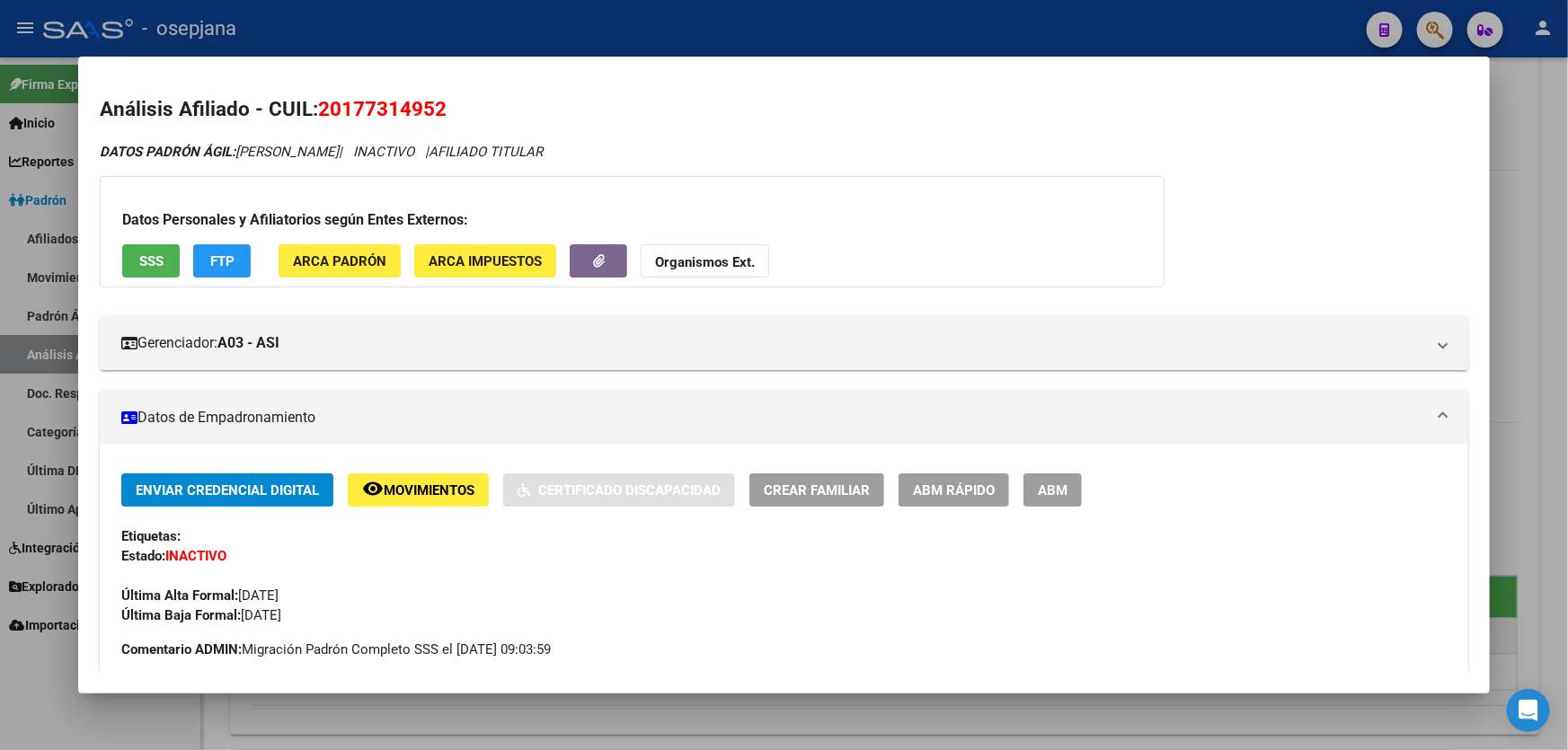
click at [142, 257] on span "SSS" at bounding box center [151, 261] width 24 height 16
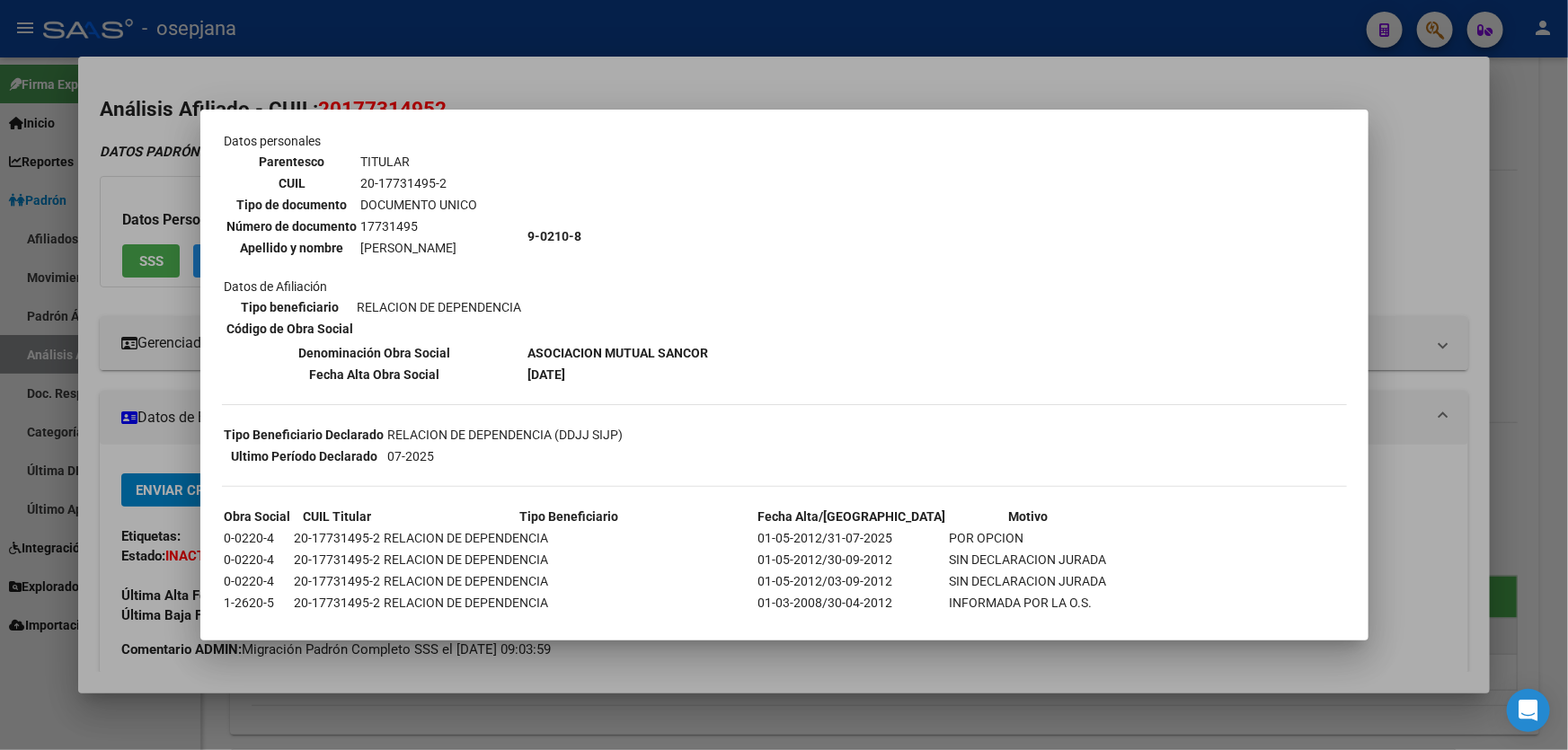
scroll to position [0, 0]
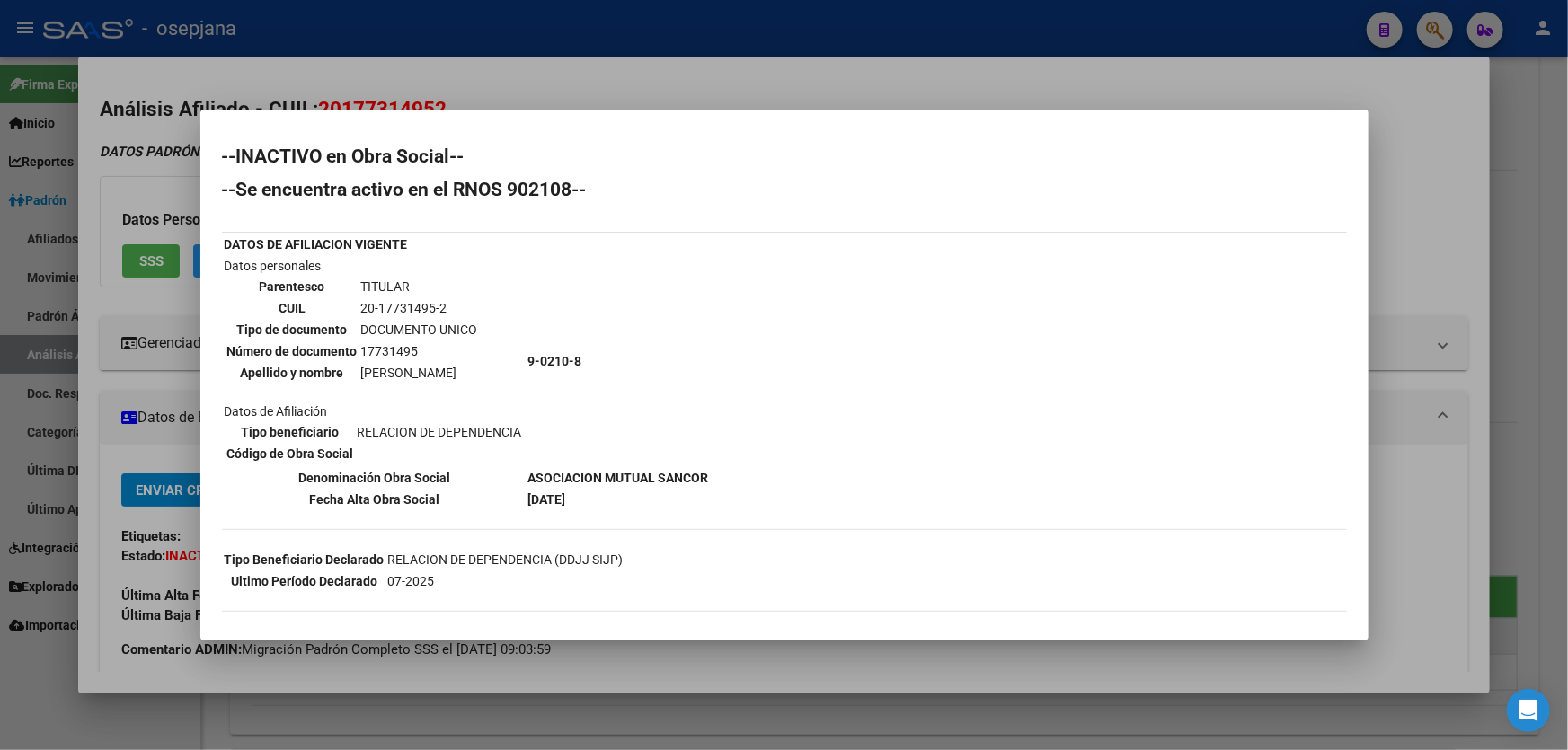
click at [1465, 248] on div at bounding box center [784, 375] width 1568 height 750
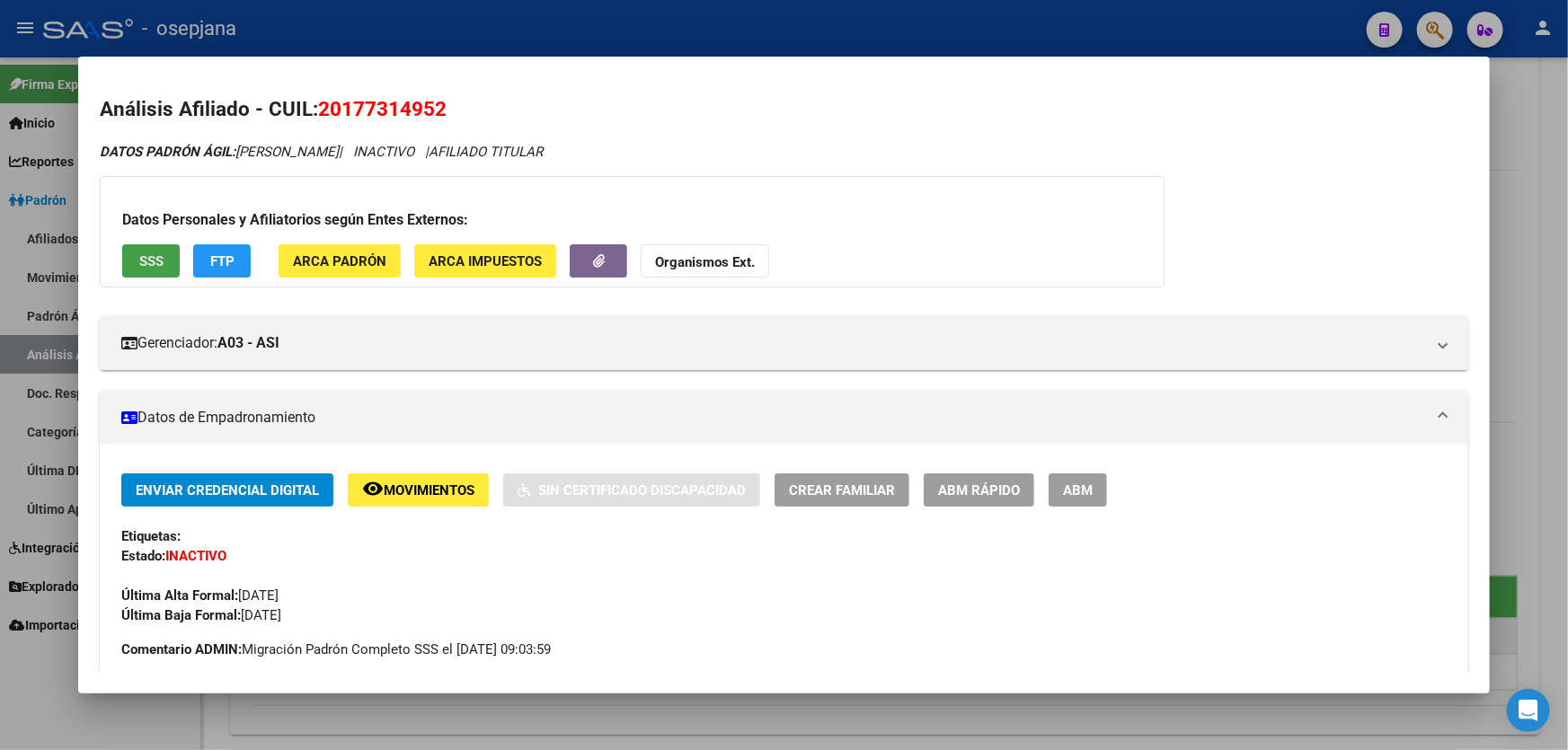
click at [145, 260] on span "SSS" at bounding box center [151, 261] width 24 height 16
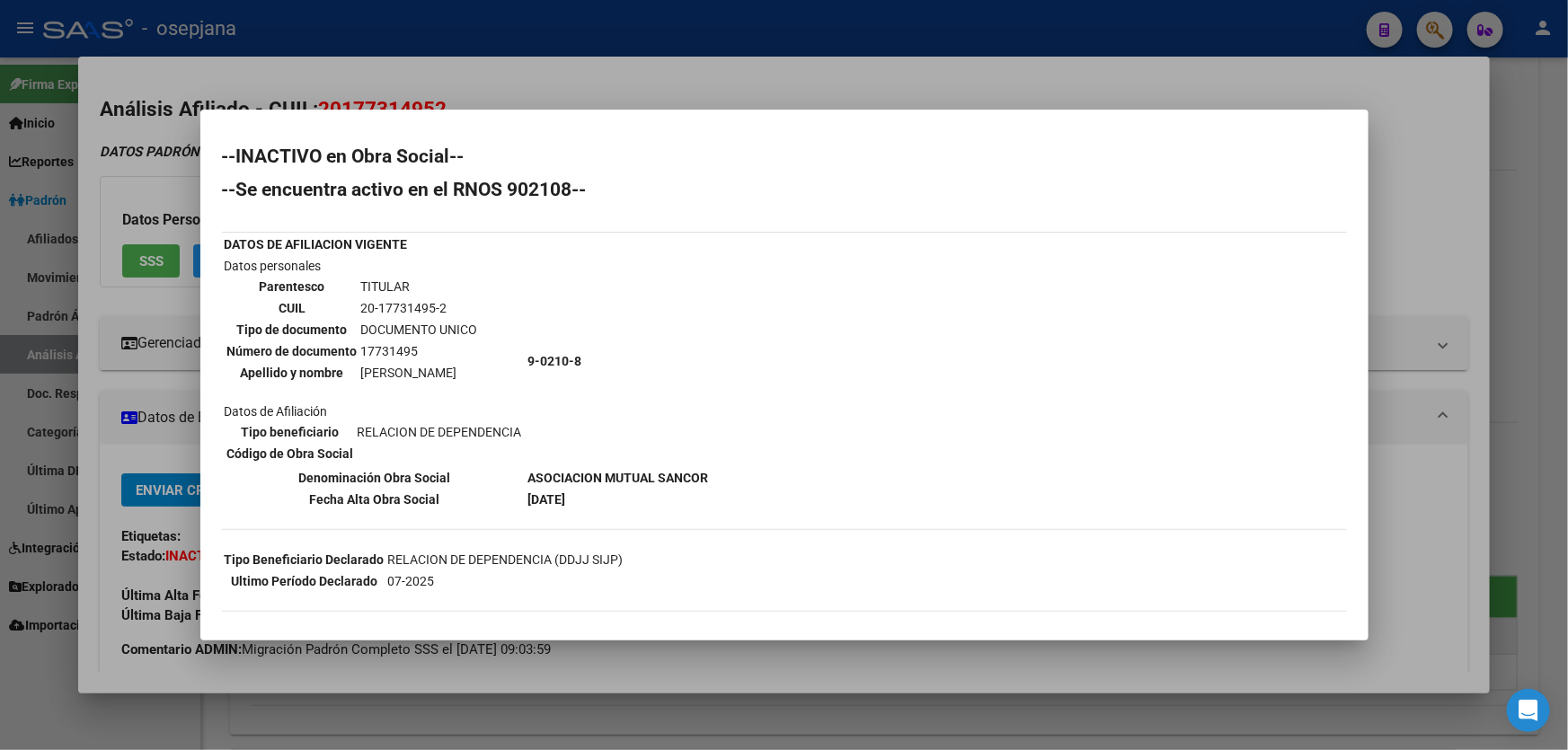
scroll to position [238, 0]
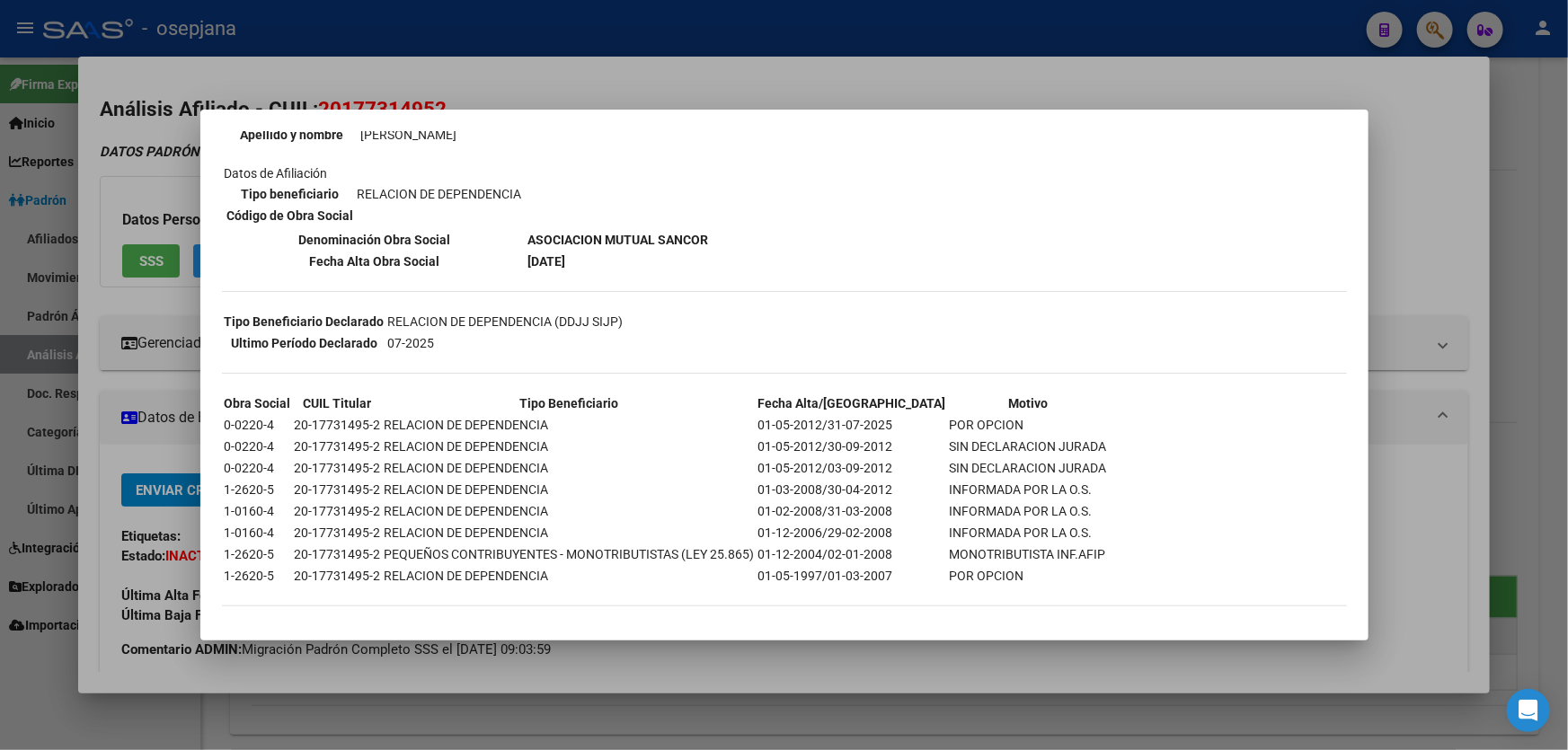
click at [1468, 323] on div at bounding box center [784, 375] width 1568 height 750
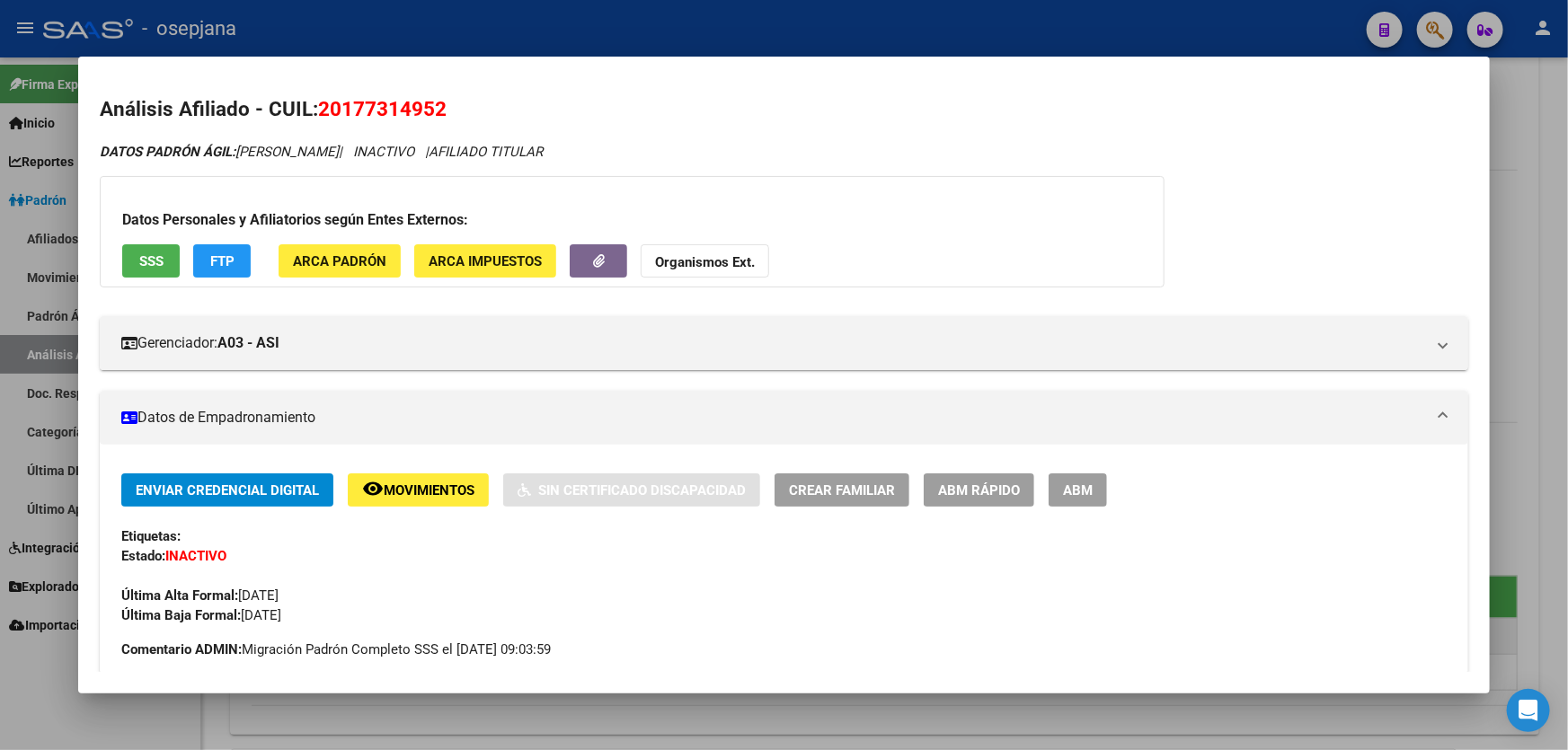
click at [217, 261] on span "FTP" at bounding box center [221, 261] width 24 height 16
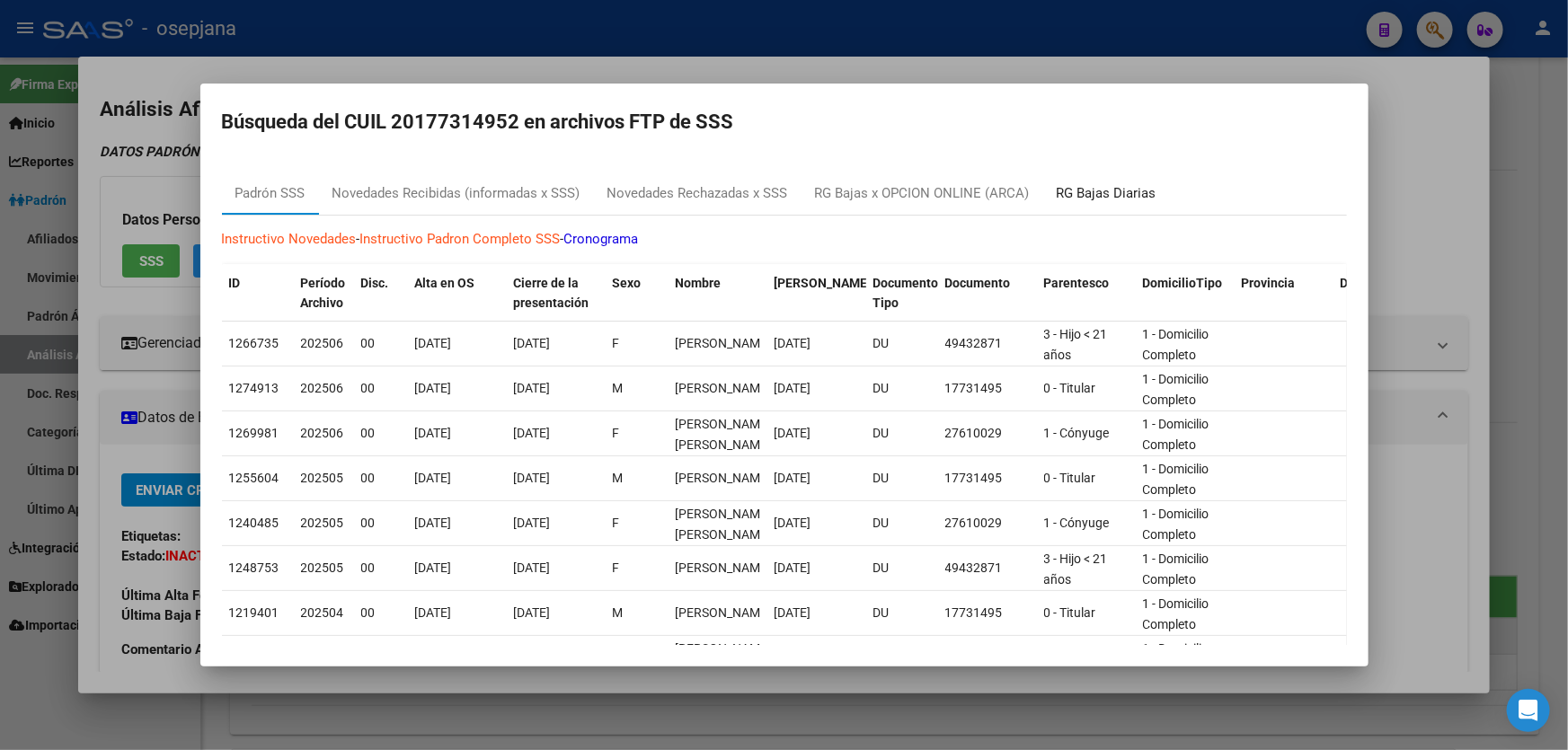
click at [1140, 210] on div "RG Bajas Diarias" at bounding box center [1106, 193] width 127 height 43
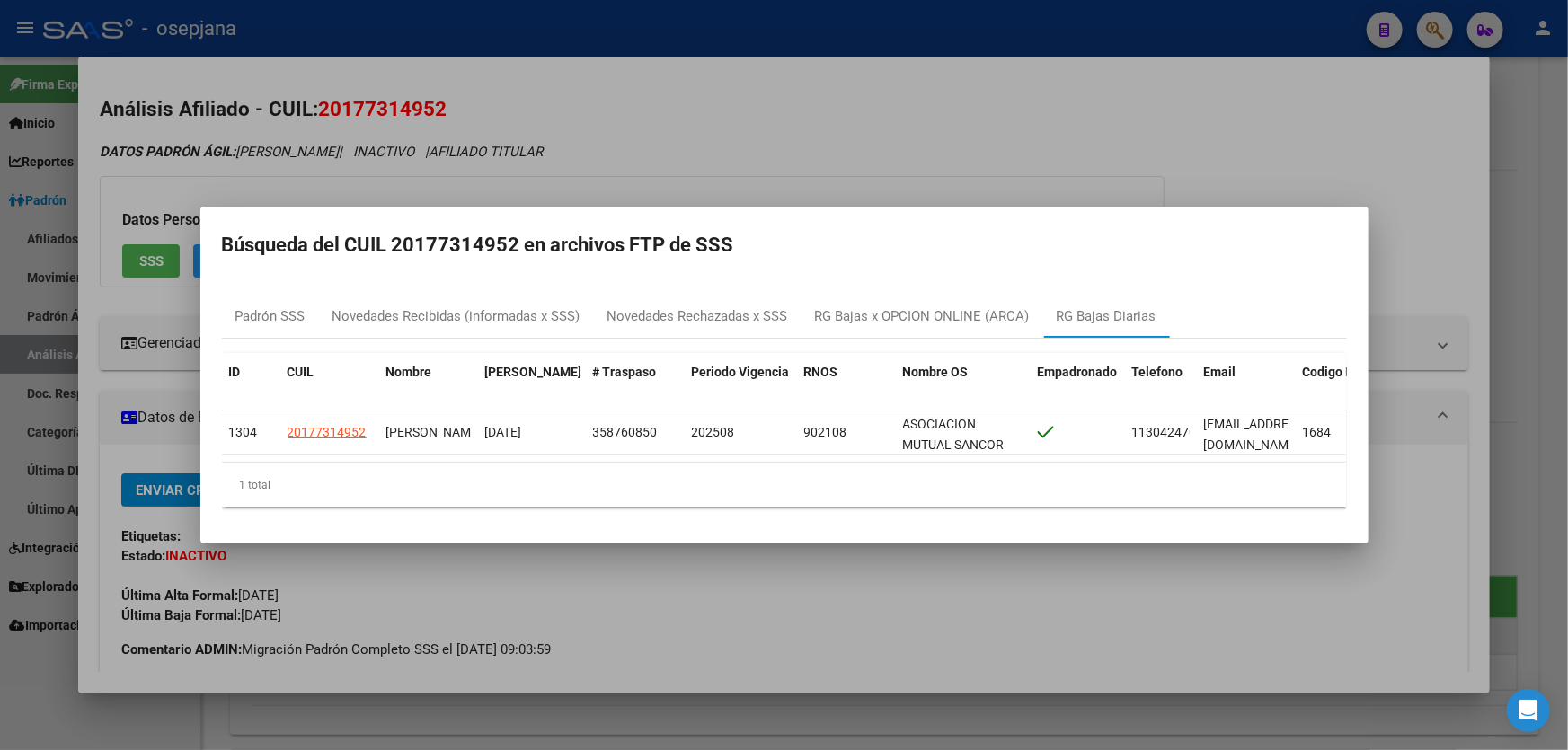
click at [1567, 210] on div at bounding box center [784, 375] width 1568 height 750
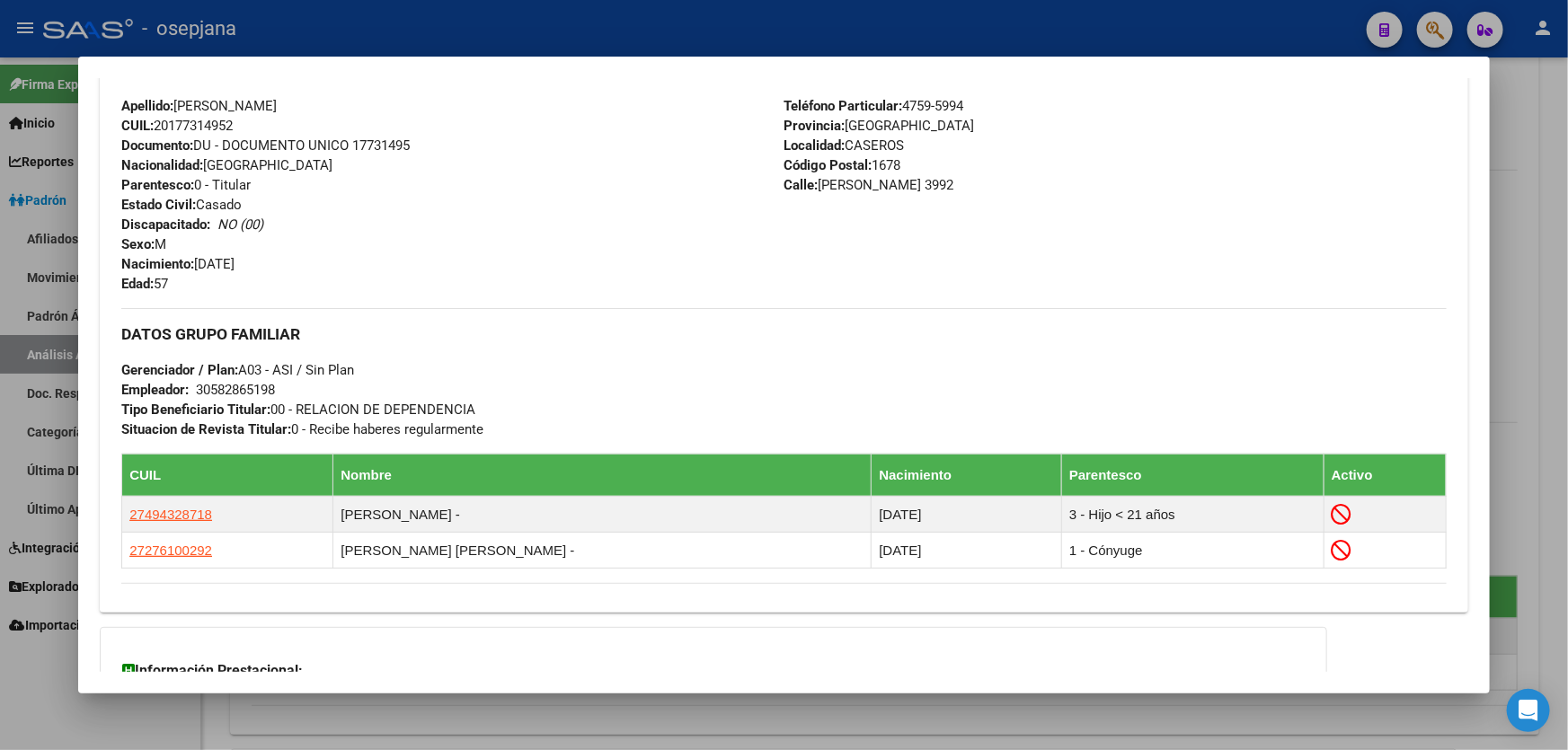
scroll to position [408, 0]
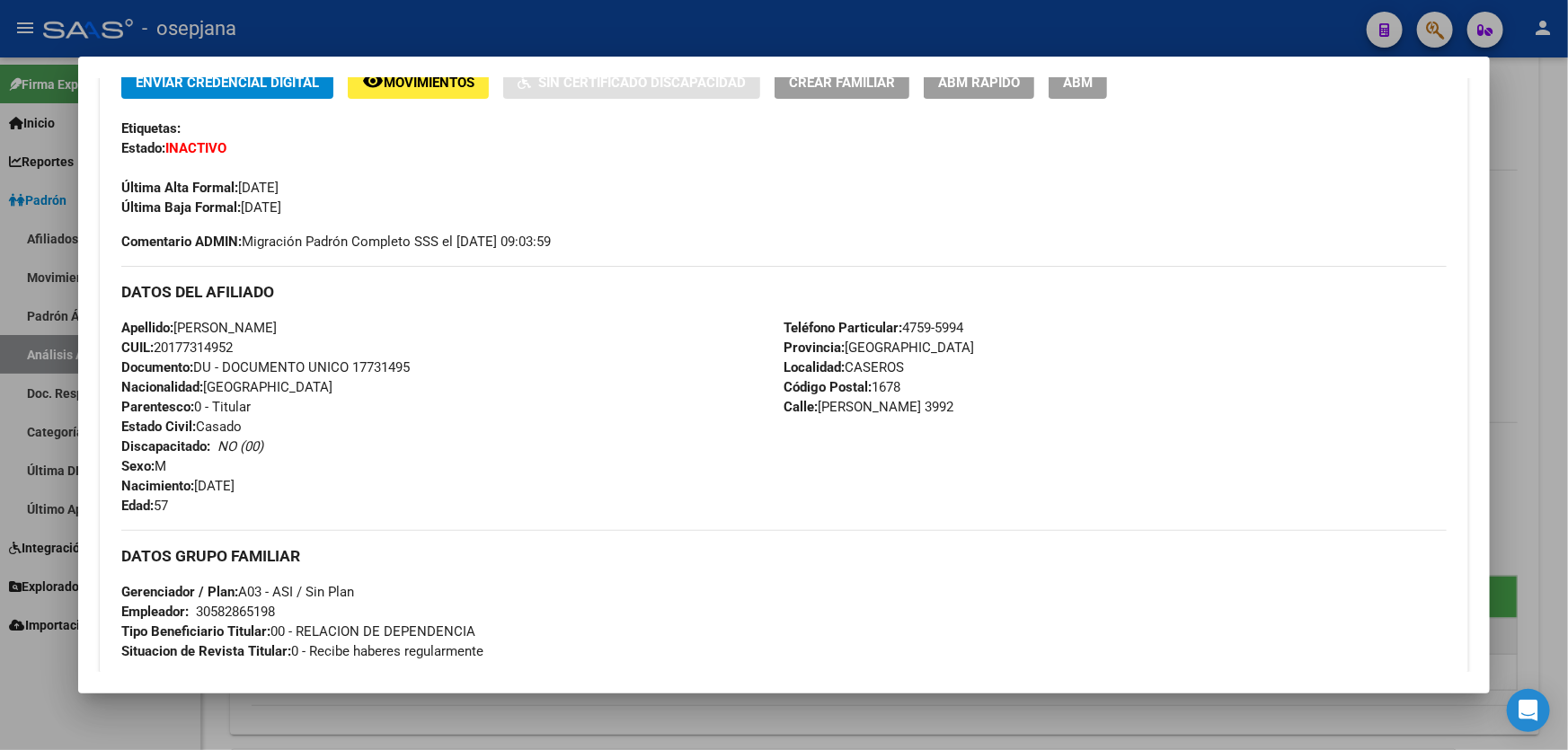
click at [1567, 131] on div at bounding box center [784, 375] width 1568 height 750
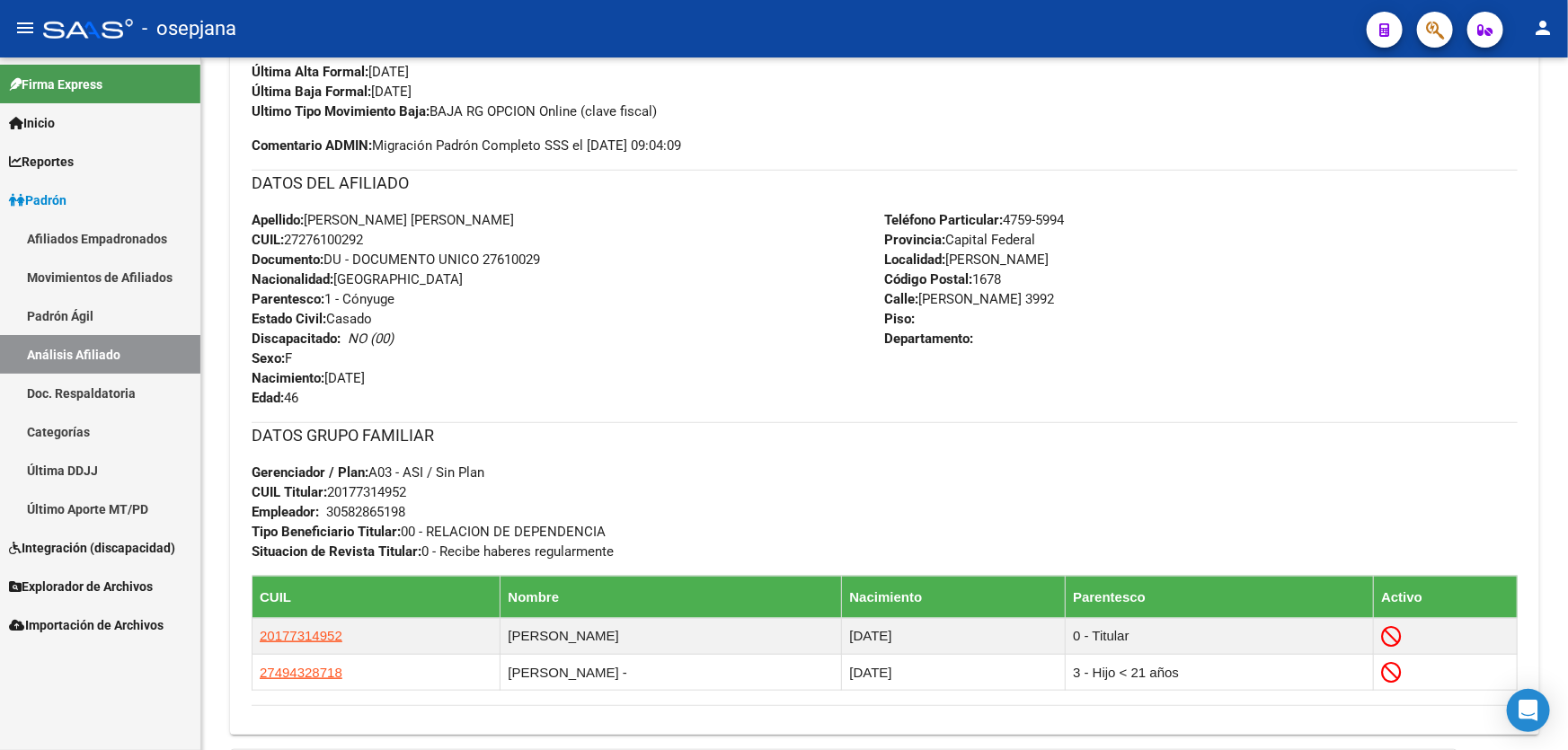
scroll to position [0, 0]
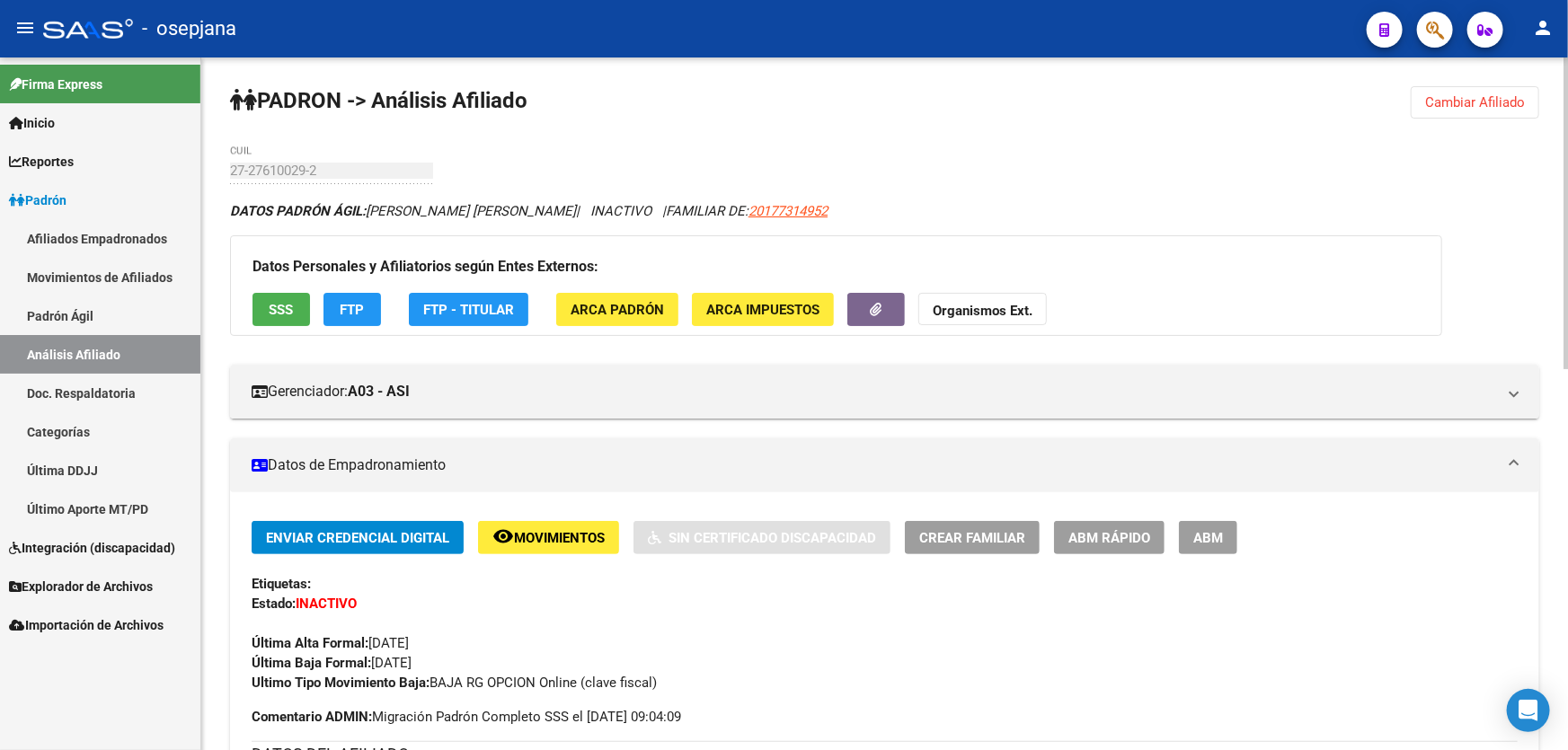
click at [1473, 96] on span "Cambiar Afiliado" at bounding box center [1474, 102] width 100 height 16
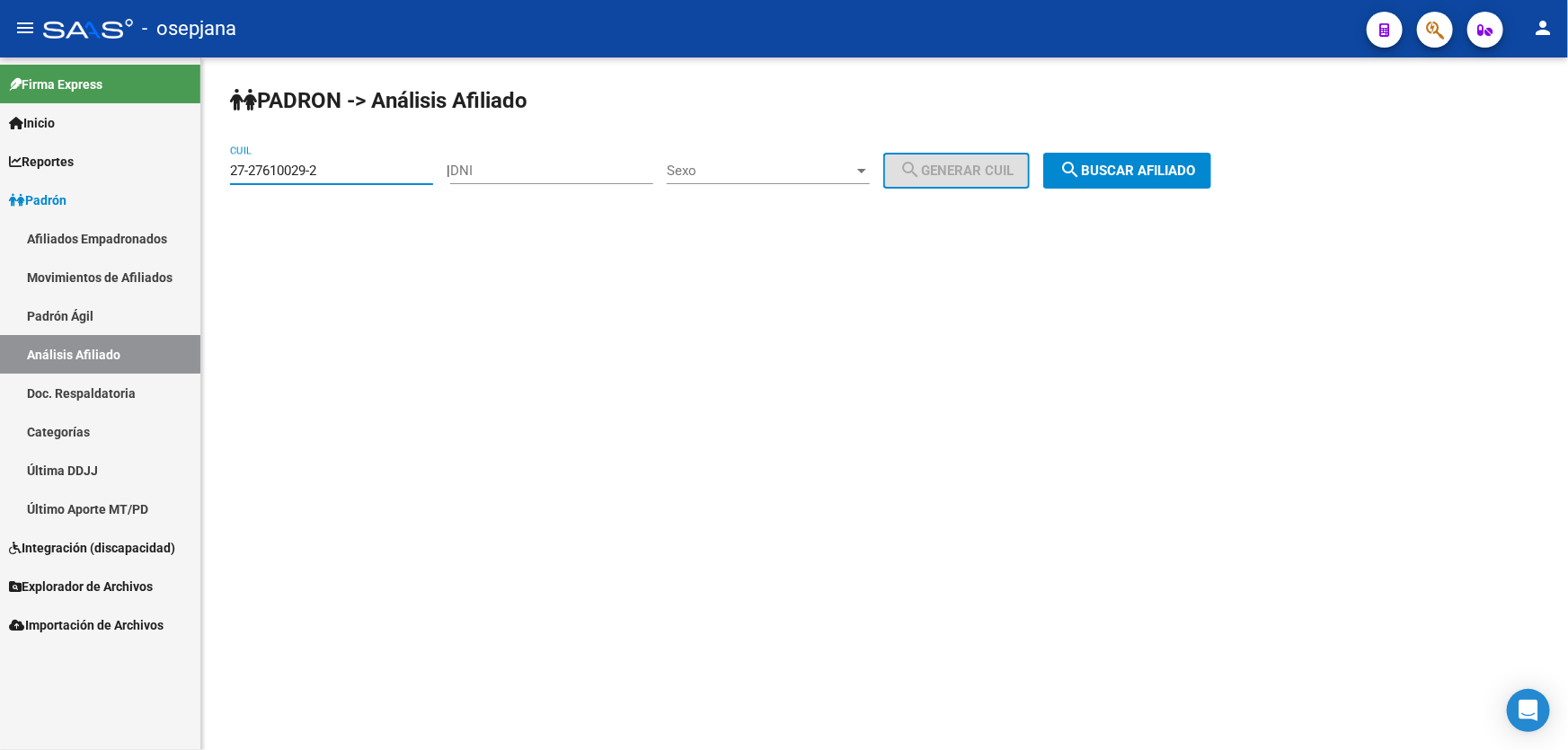
drag, startPoint x: 363, startPoint y: 169, endPoint x: 226, endPoint y: 177, distance: 137.2
click at [226, 177] on div "PADRON -> Análisis Afiliado 27-27610029-2 CUIL | DNI Sexo Sexo search Generar C…" at bounding box center [885, 151] width 1367 height 188
paste input "0-26711963-6"
click at [1120, 162] on span "search Buscar afiliado" at bounding box center [1127, 170] width 135 height 16
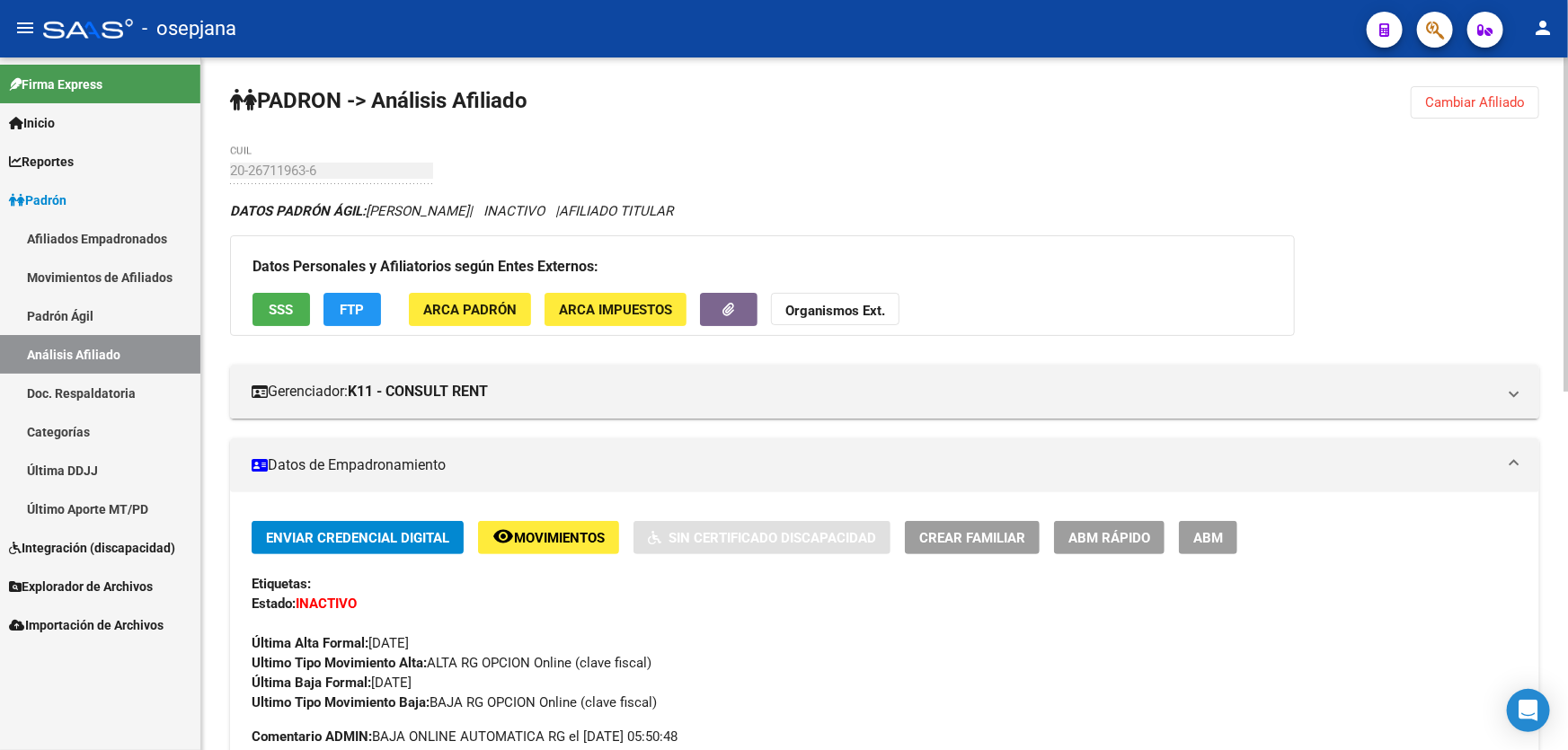
click at [1481, 102] on span "Cambiar Afiliado" at bounding box center [1474, 102] width 100 height 16
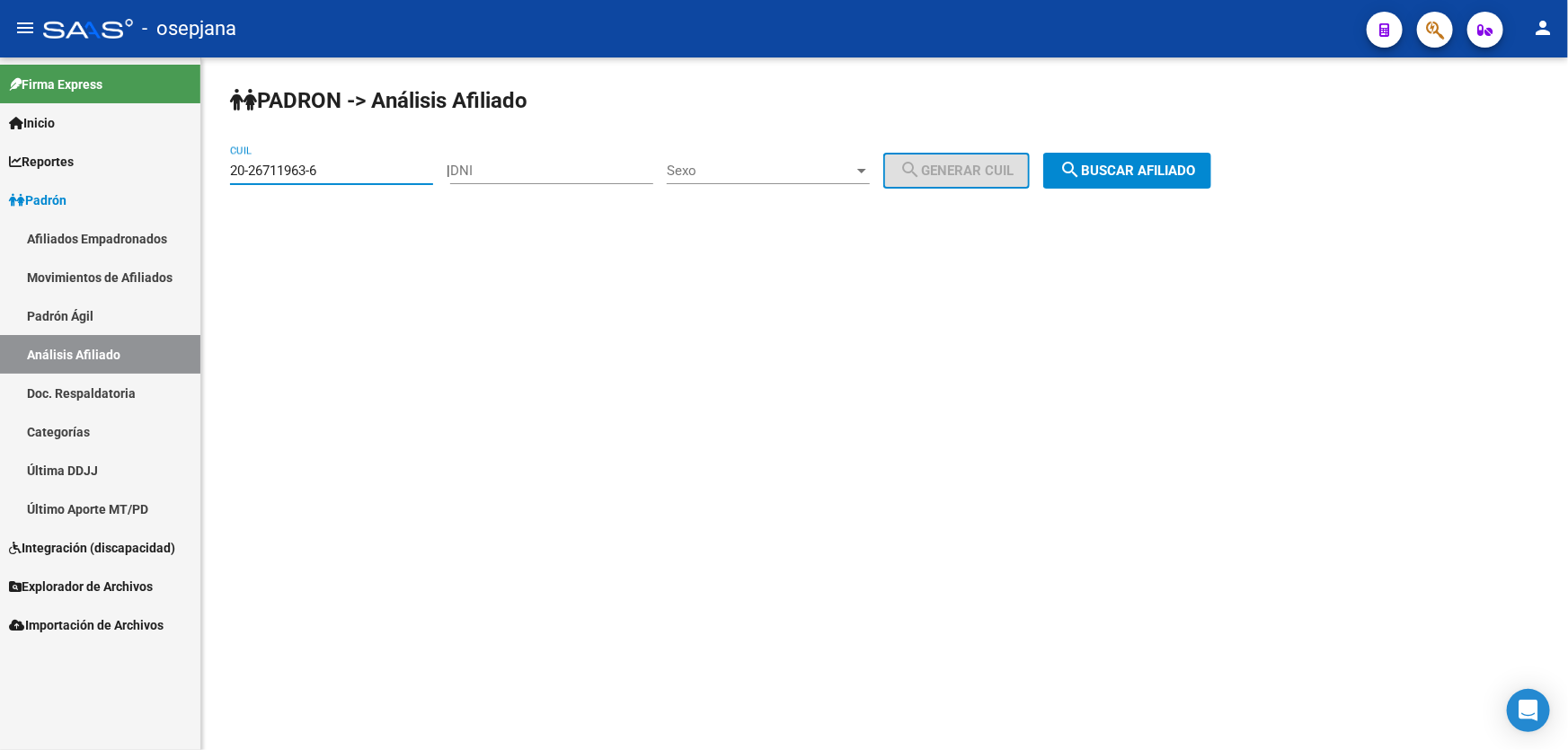
drag, startPoint x: 356, startPoint y: 176, endPoint x: 197, endPoint y: 176, distance: 159.0
click at [197, 176] on mat-sidenav-container "Firma Express Inicio Calendario SSS Instructivos Contacto OS Reportes Padrón Tr…" at bounding box center [784, 403] width 1568 height 693
paste input "3-33677157-9"
click at [1159, 164] on span "search Buscar afiliado" at bounding box center [1127, 170] width 135 height 16
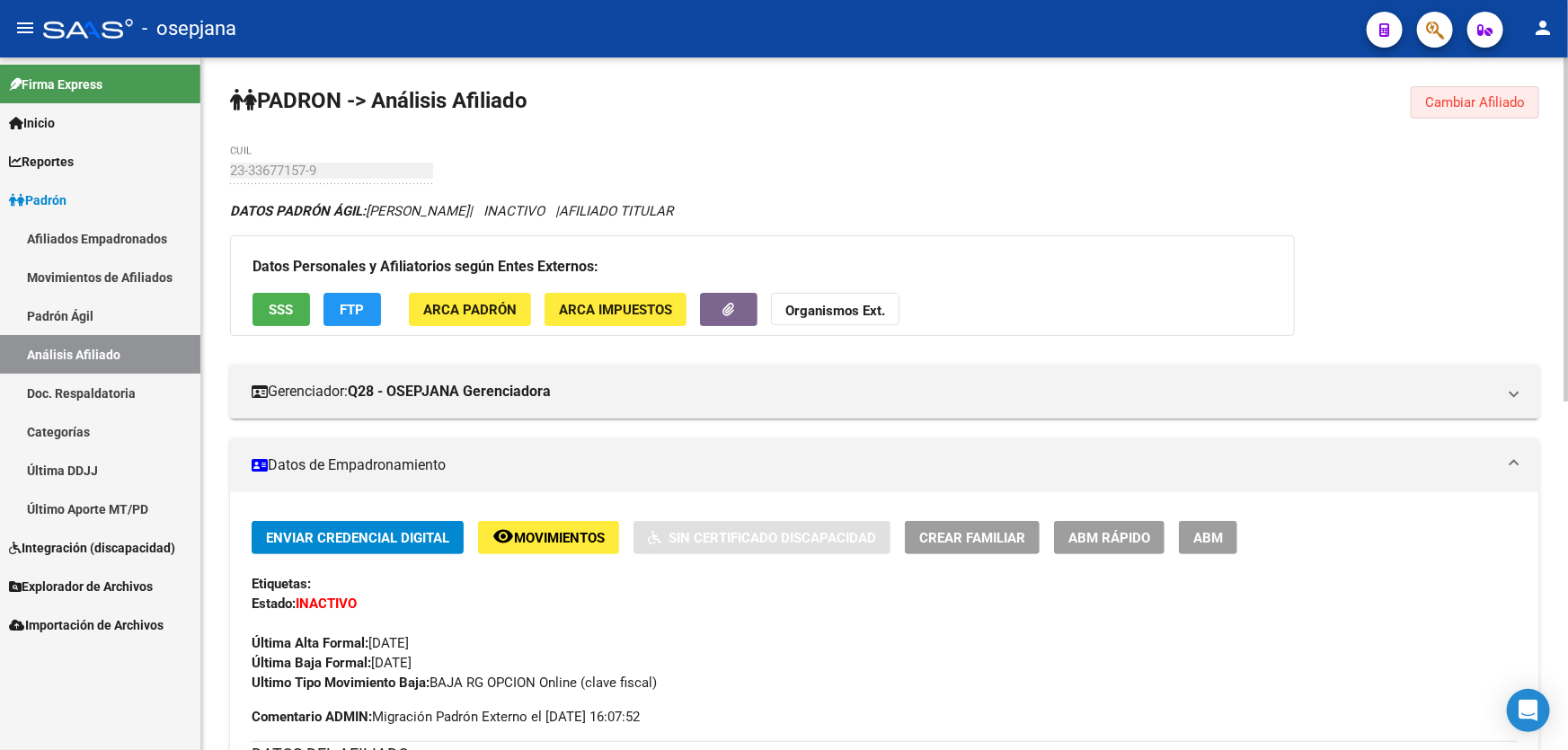
click at [1463, 107] on span "Cambiar Afiliado" at bounding box center [1474, 102] width 100 height 16
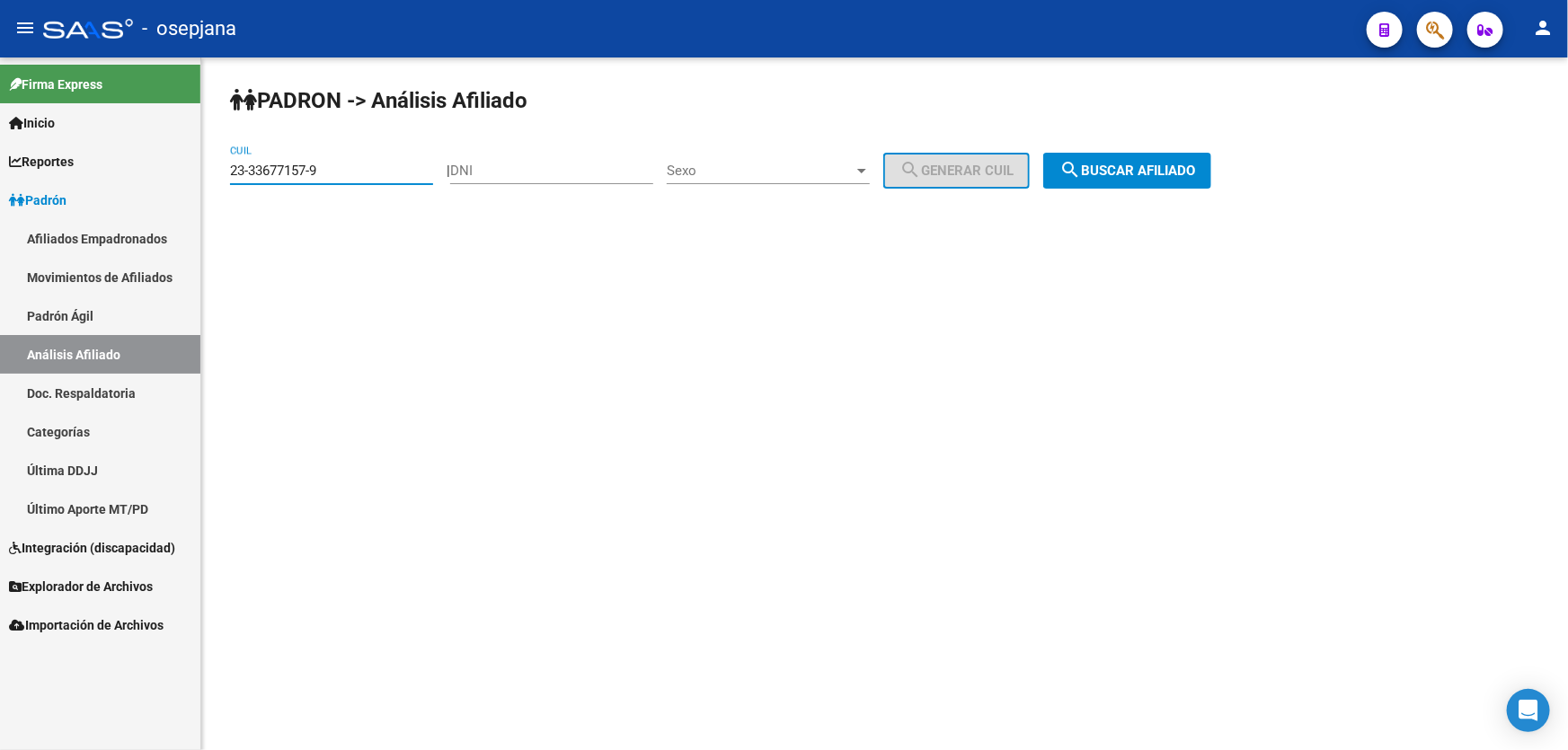
drag, startPoint x: 351, startPoint y: 169, endPoint x: 174, endPoint y: 188, distance: 178.0
click at [174, 188] on mat-sidenav-container "Firma Express Inicio Calendario SSS Instructivos Contacto OS Reportes Padrón Tr…" at bounding box center [784, 403] width 1568 height 693
paste input
click at [1140, 172] on span "search Buscar afiliado" at bounding box center [1127, 170] width 135 height 16
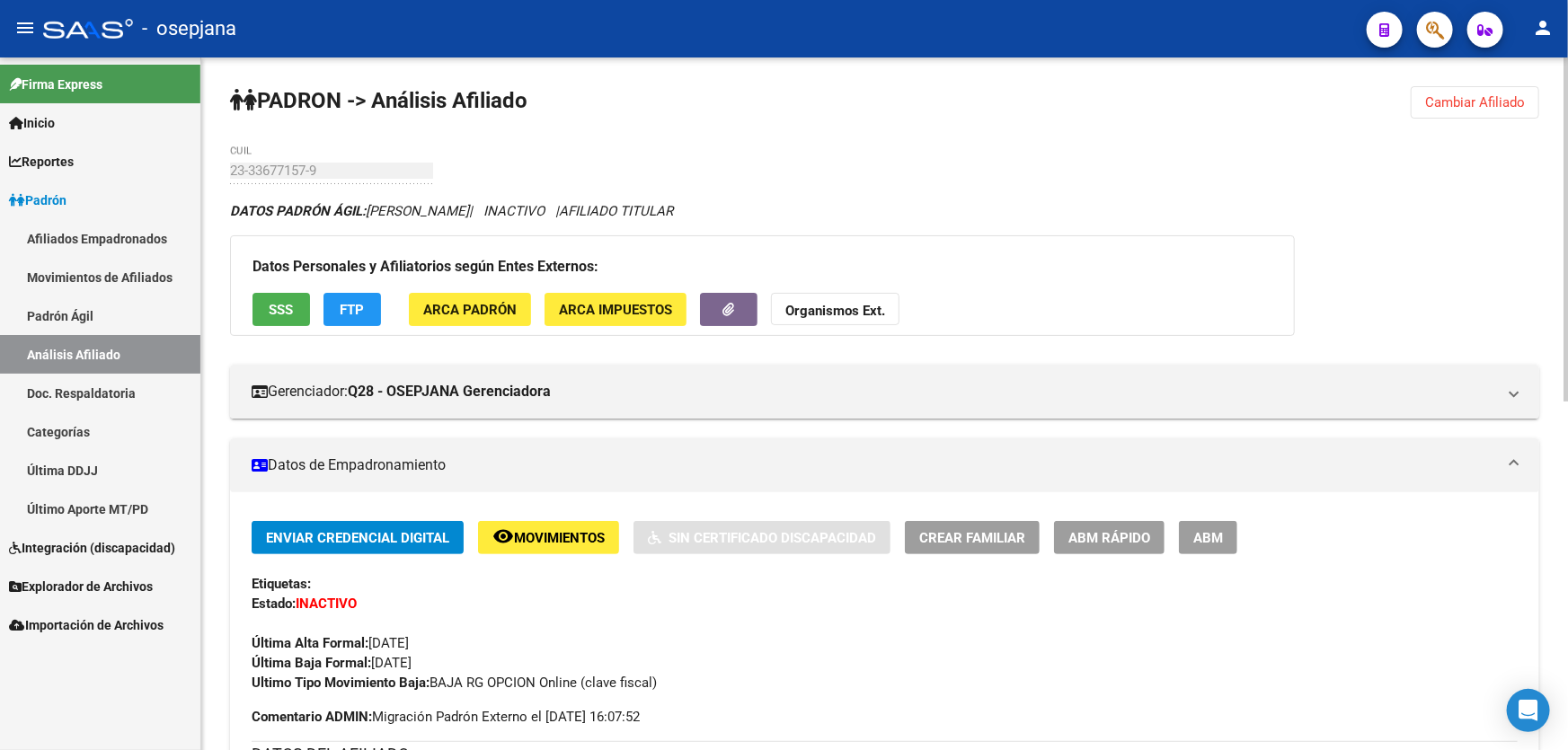
click at [1463, 104] on span "Cambiar Afiliado" at bounding box center [1474, 102] width 100 height 16
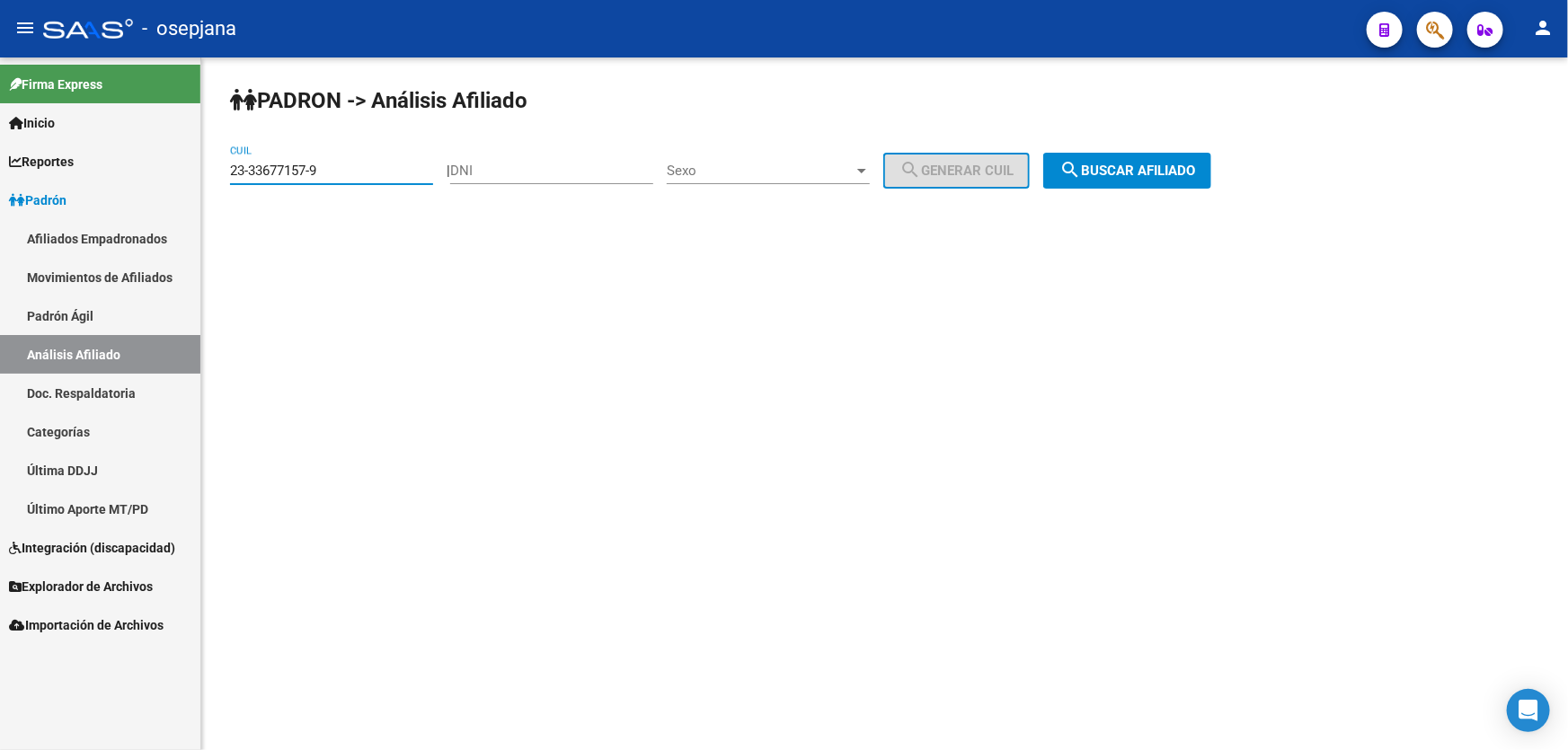
drag, startPoint x: 356, startPoint y: 172, endPoint x: 217, endPoint y: 176, distance: 139.1
click at [217, 176] on div "PADRON -> Análisis Afiliado 23-33677157-9 CUIL | DNI Sexo Sexo search Generar C…" at bounding box center [885, 151] width 1367 height 188
paste input "95612583"
click at [1193, 163] on span "search Buscar afiliado" at bounding box center [1127, 170] width 135 height 16
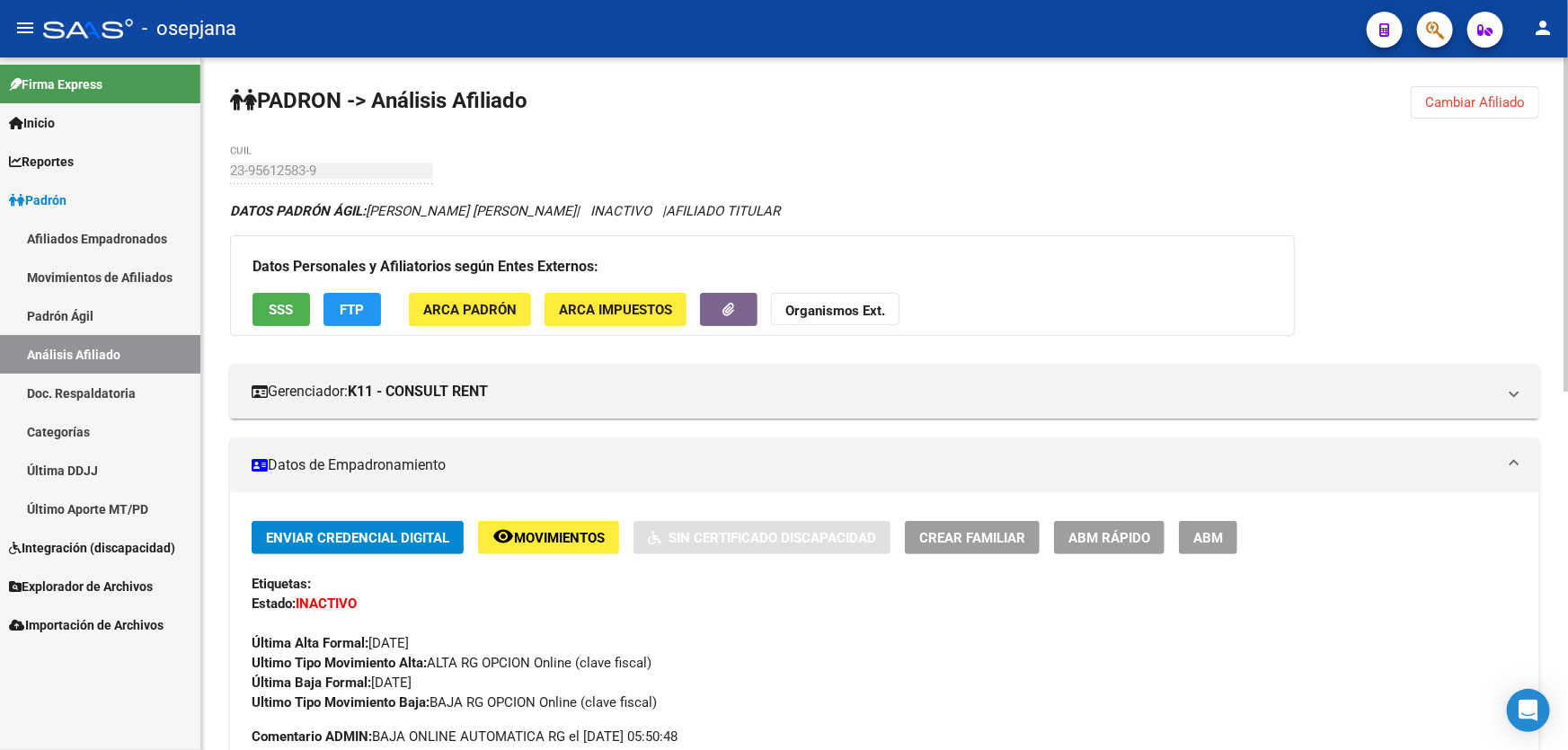
click at [270, 305] on span "SSS" at bounding box center [281, 309] width 24 height 16
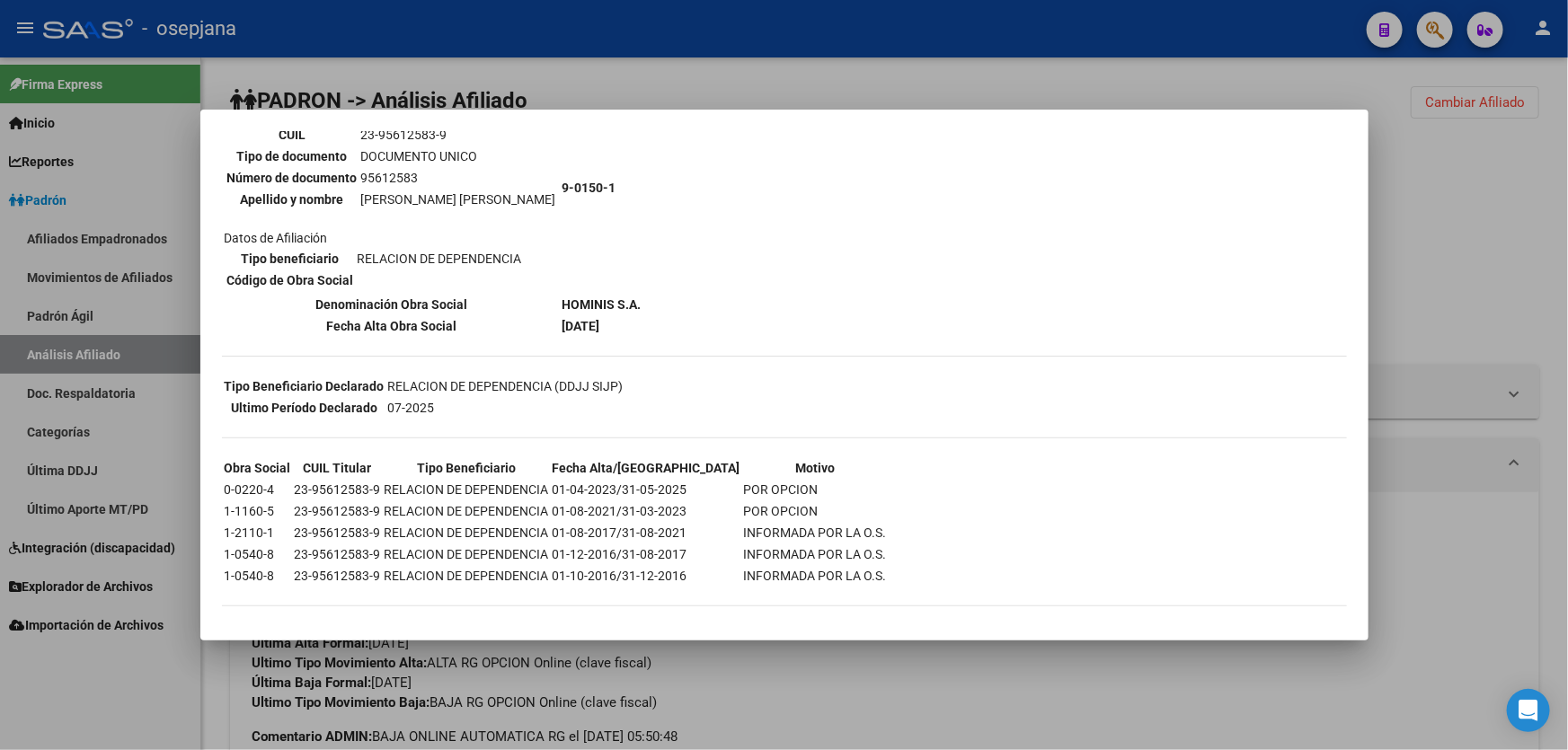
scroll to position [174, 0]
click at [1466, 273] on div at bounding box center [784, 375] width 1568 height 750
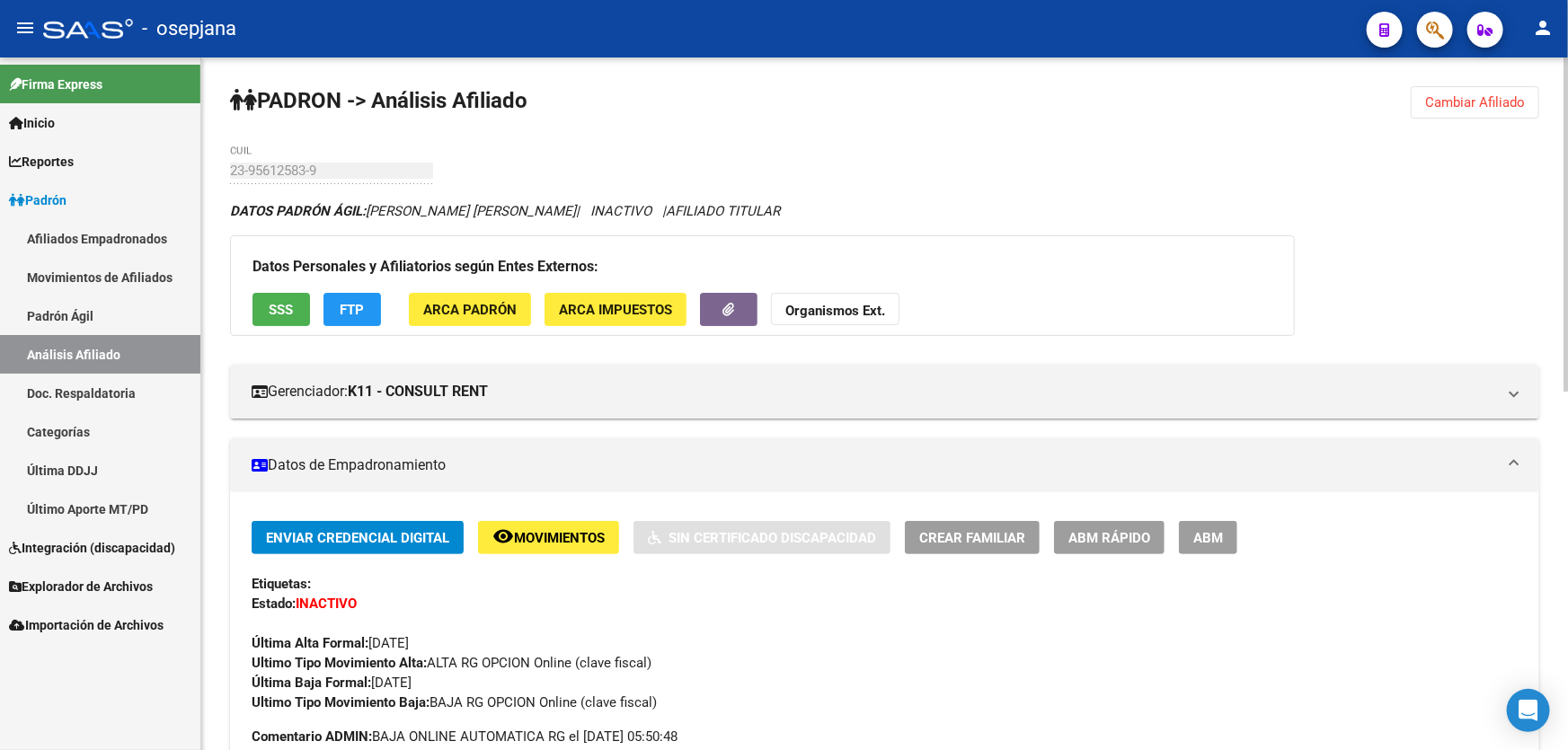
click at [1474, 111] on button "Cambiar Afiliado" at bounding box center [1474, 101] width 129 height 32
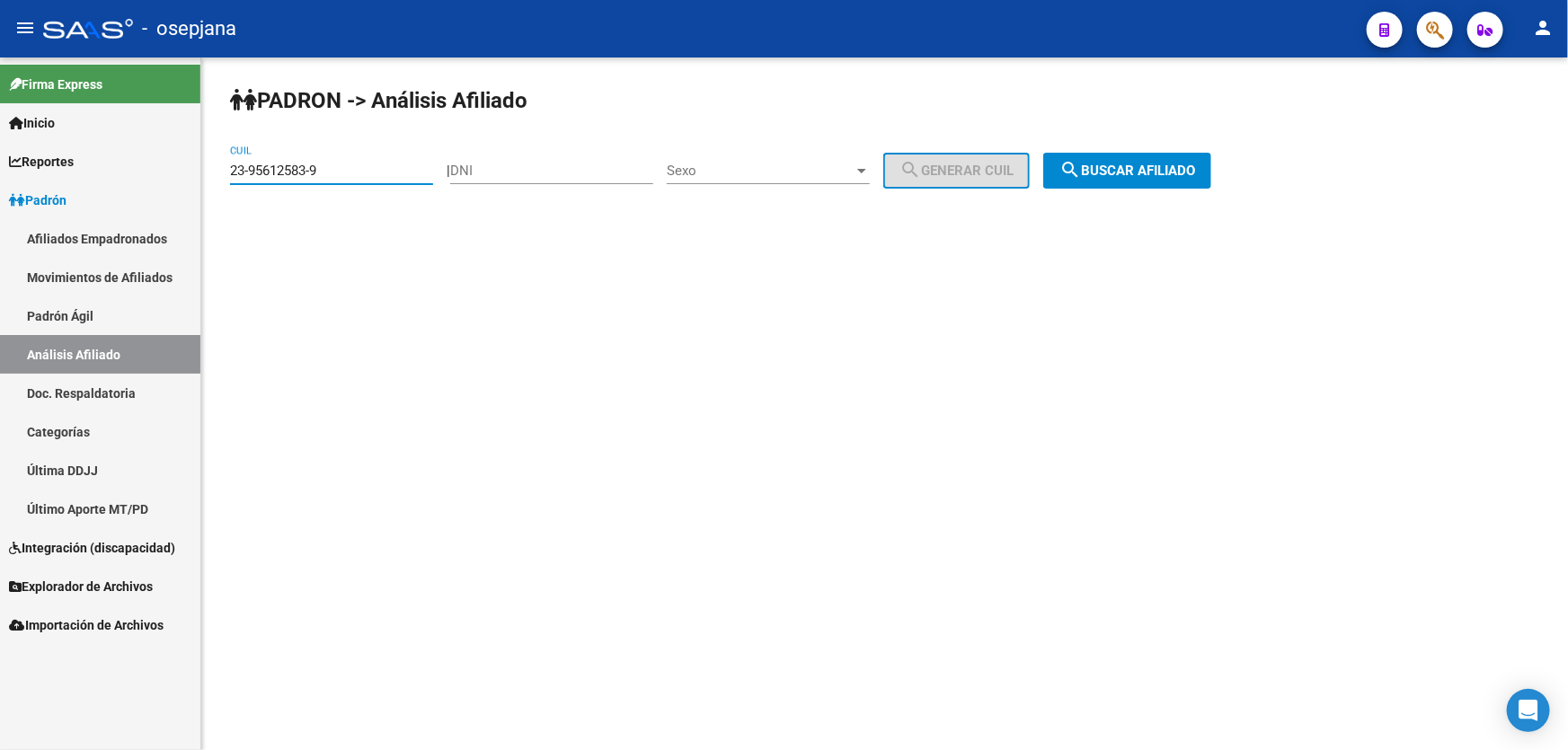
drag, startPoint x: 360, startPoint y: 171, endPoint x: 218, endPoint y: 181, distance: 142.4
click at [218, 181] on div "PADRON -> Análisis Afiliado 23-95612583-9 CUIL | DNI Sexo Sexo search Generar C…" at bounding box center [885, 151] width 1367 height 188
paste input "38993548-4"
click at [1140, 173] on span "search Buscar afiliado" at bounding box center [1127, 170] width 135 height 16
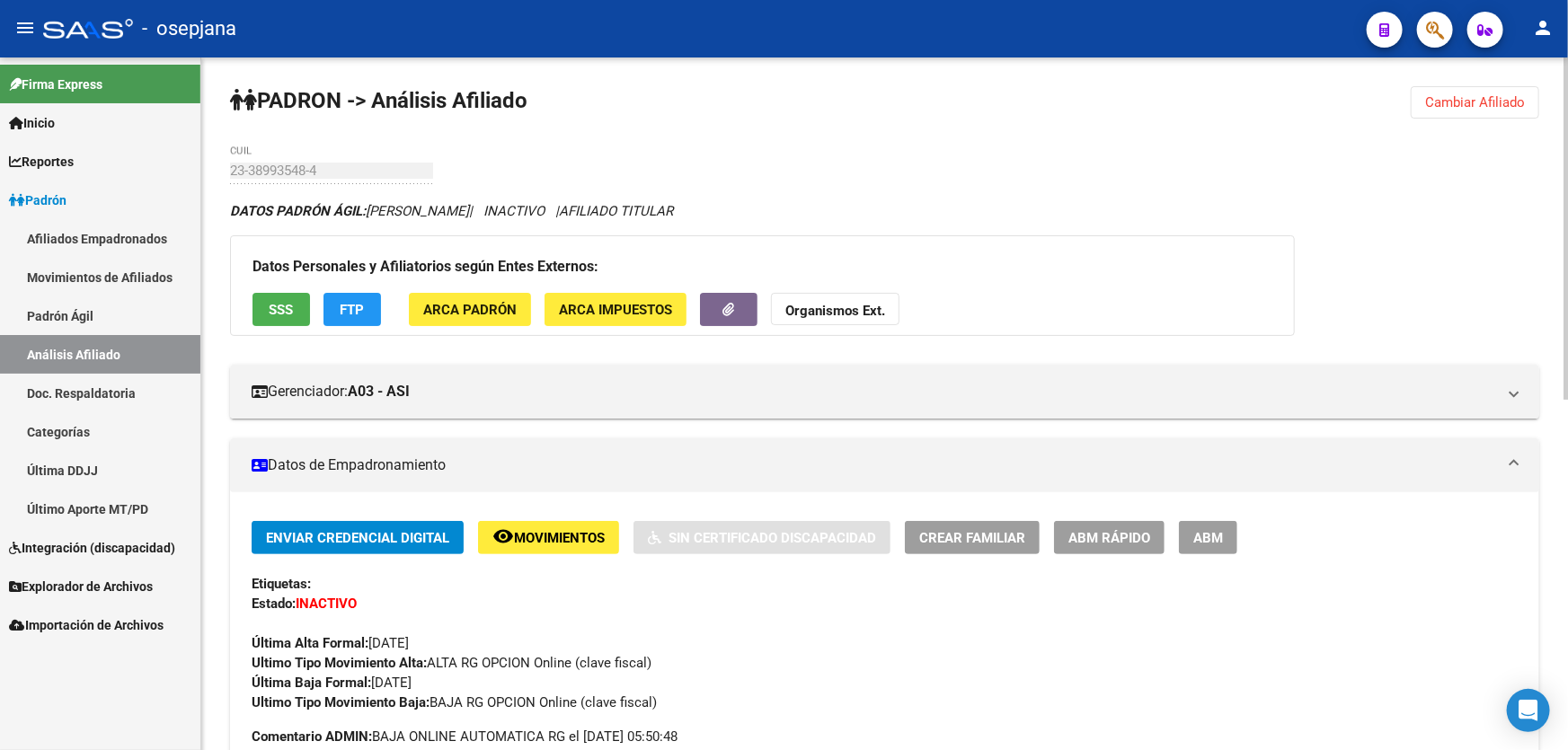
click at [273, 305] on span "SSS" at bounding box center [281, 309] width 24 height 16
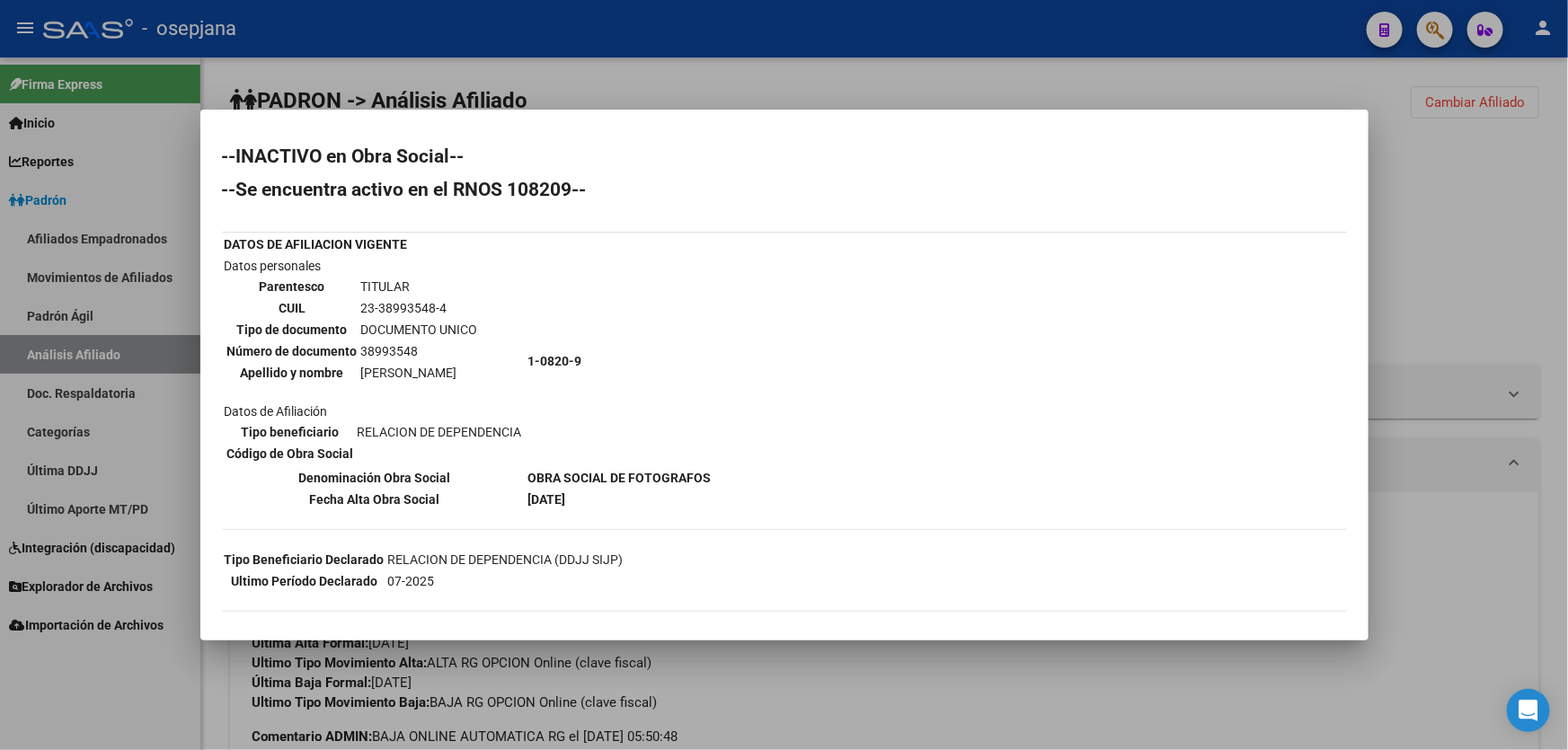
click at [1440, 246] on div at bounding box center [784, 375] width 1568 height 750
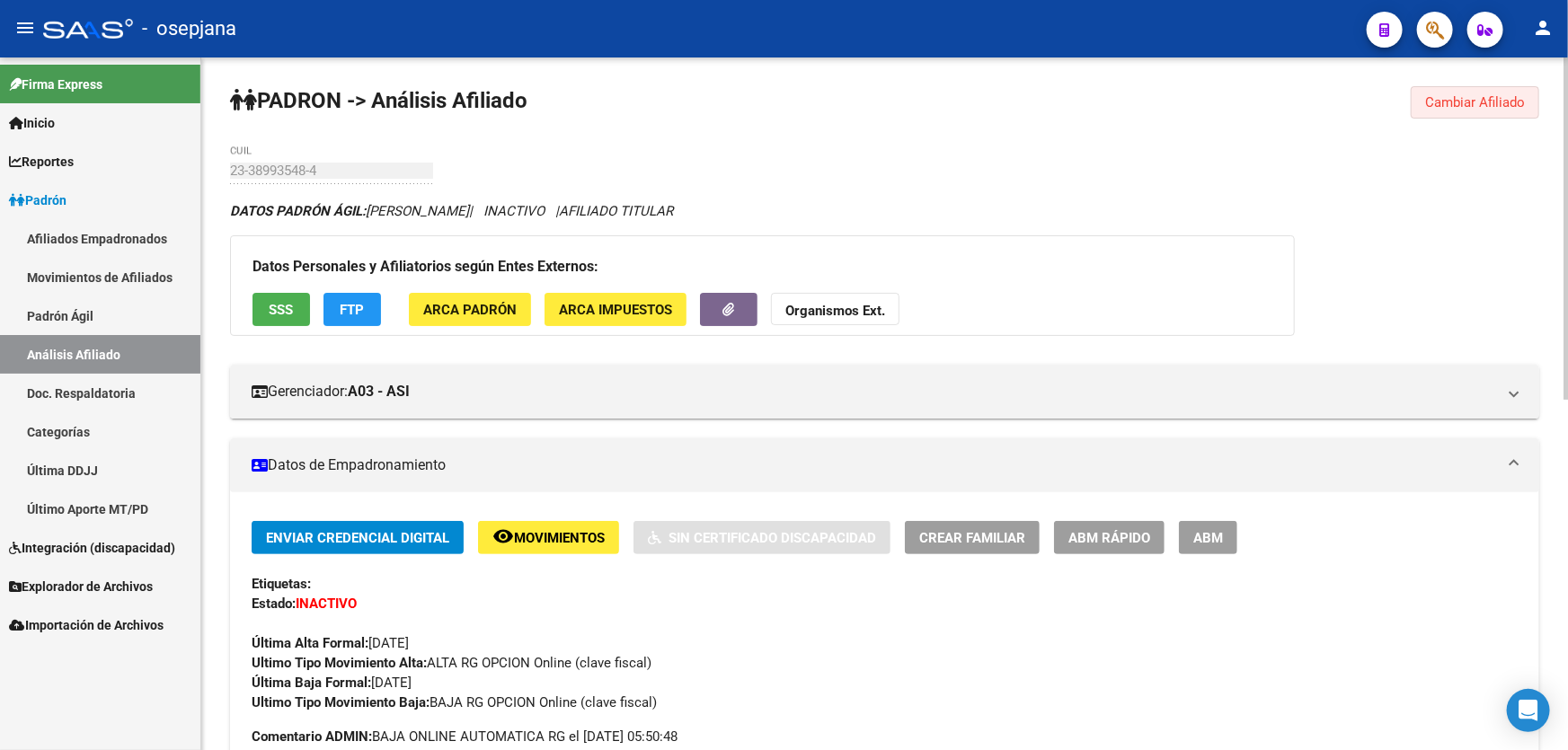
click at [1464, 100] on span "Cambiar Afiliado" at bounding box center [1474, 102] width 100 height 16
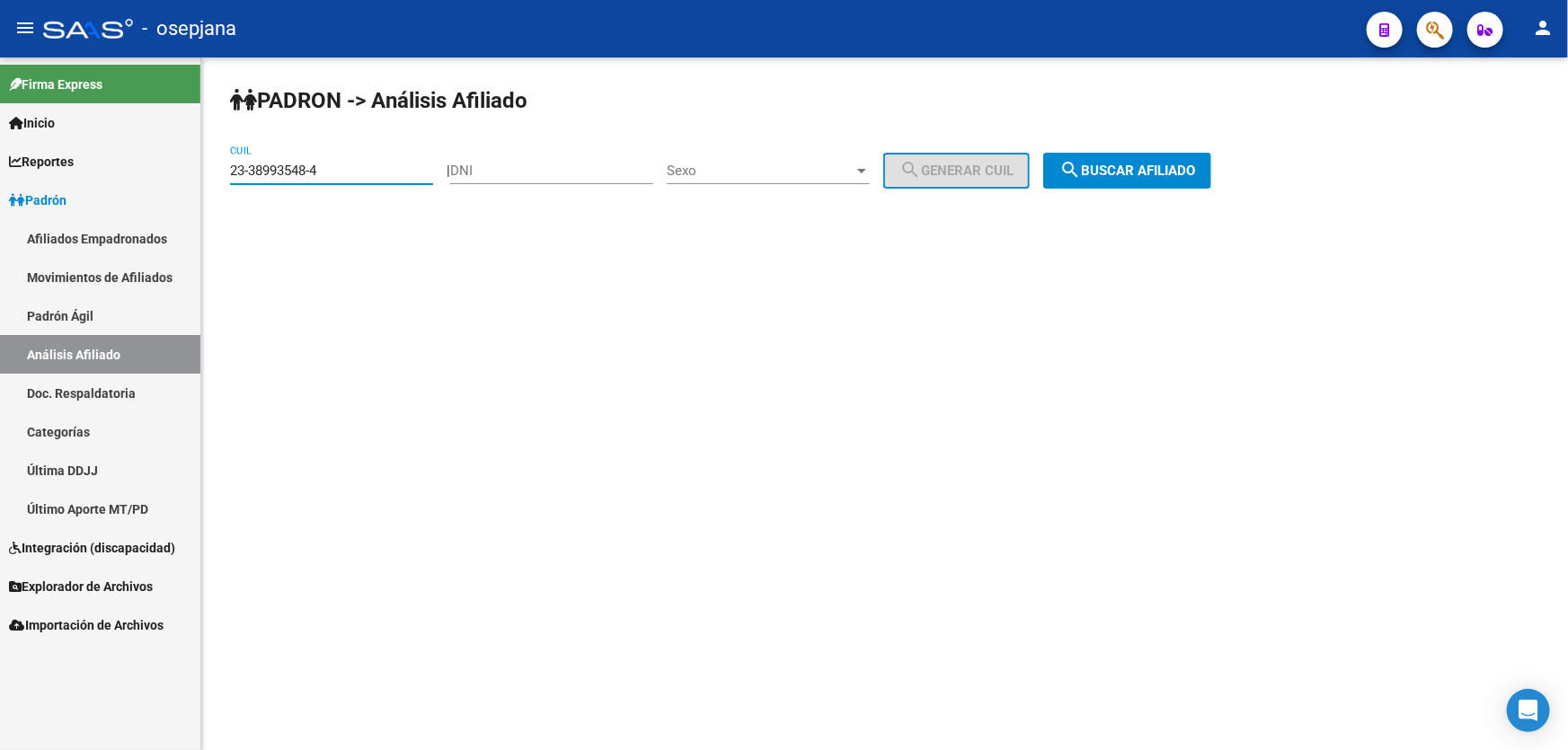
drag, startPoint x: 347, startPoint y: 175, endPoint x: 227, endPoint y: 173, distance: 120.0
click at [227, 173] on div "PADRON -> Análisis Afiliado 23-38993548-4 CUIL | DNI Sexo Sexo search Generar C…" at bounding box center [885, 151] width 1367 height 188
paste input "27338942-3"
click at [1168, 166] on span "search Buscar afiliado" at bounding box center [1127, 170] width 135 height 16
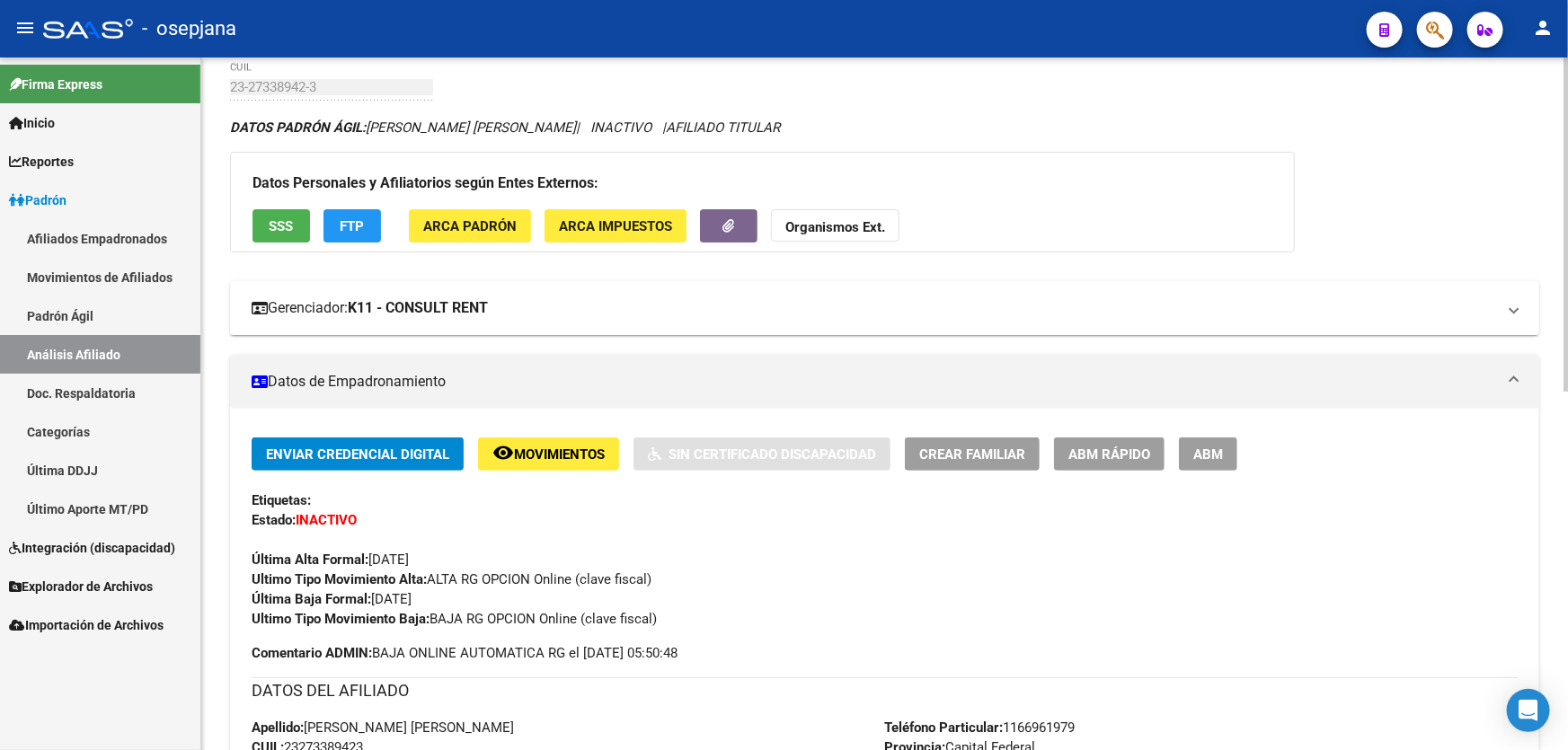
scroll to position [81, 0]
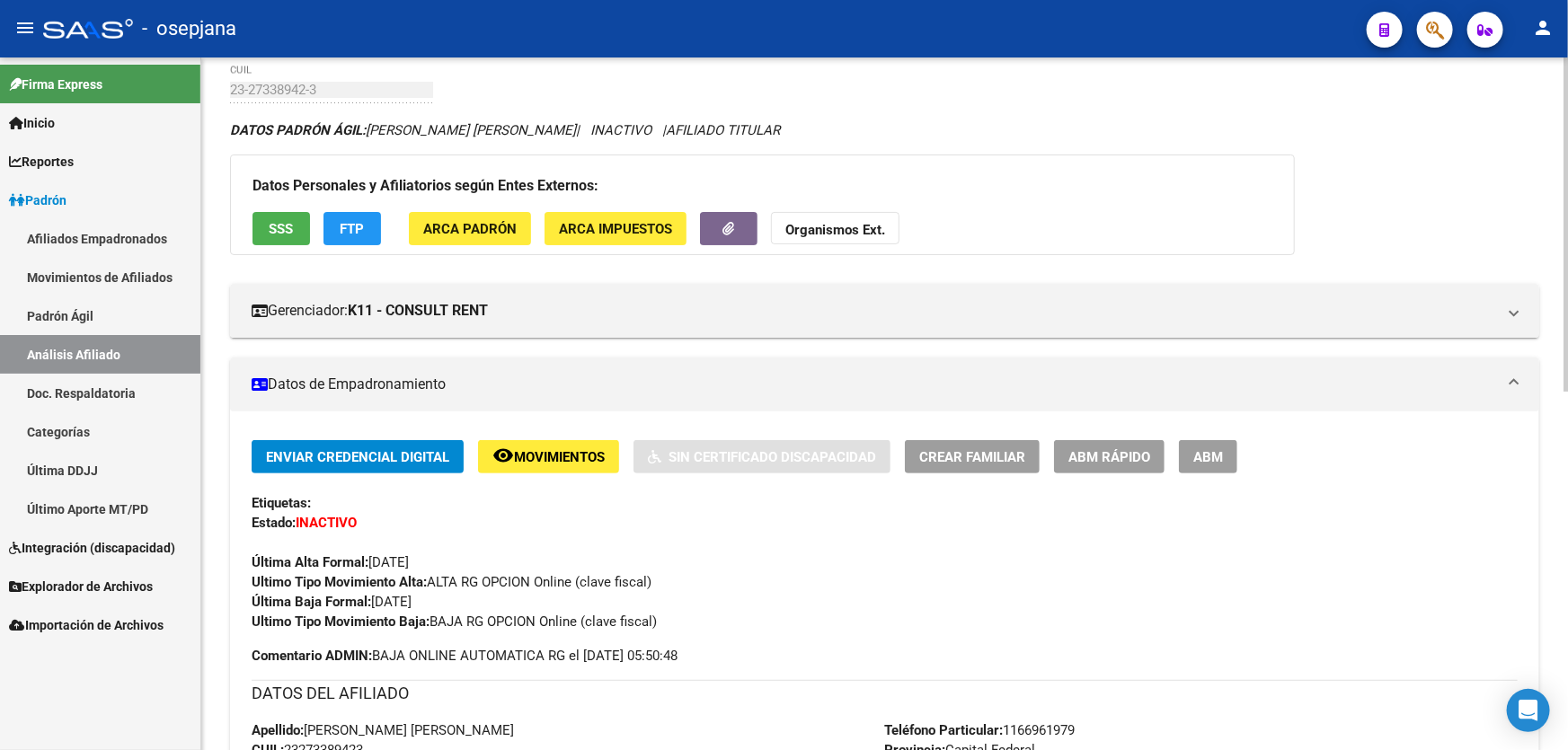
click at [278, 225] on span "SSS" at bounding box center [281, 229] width 24 height 16
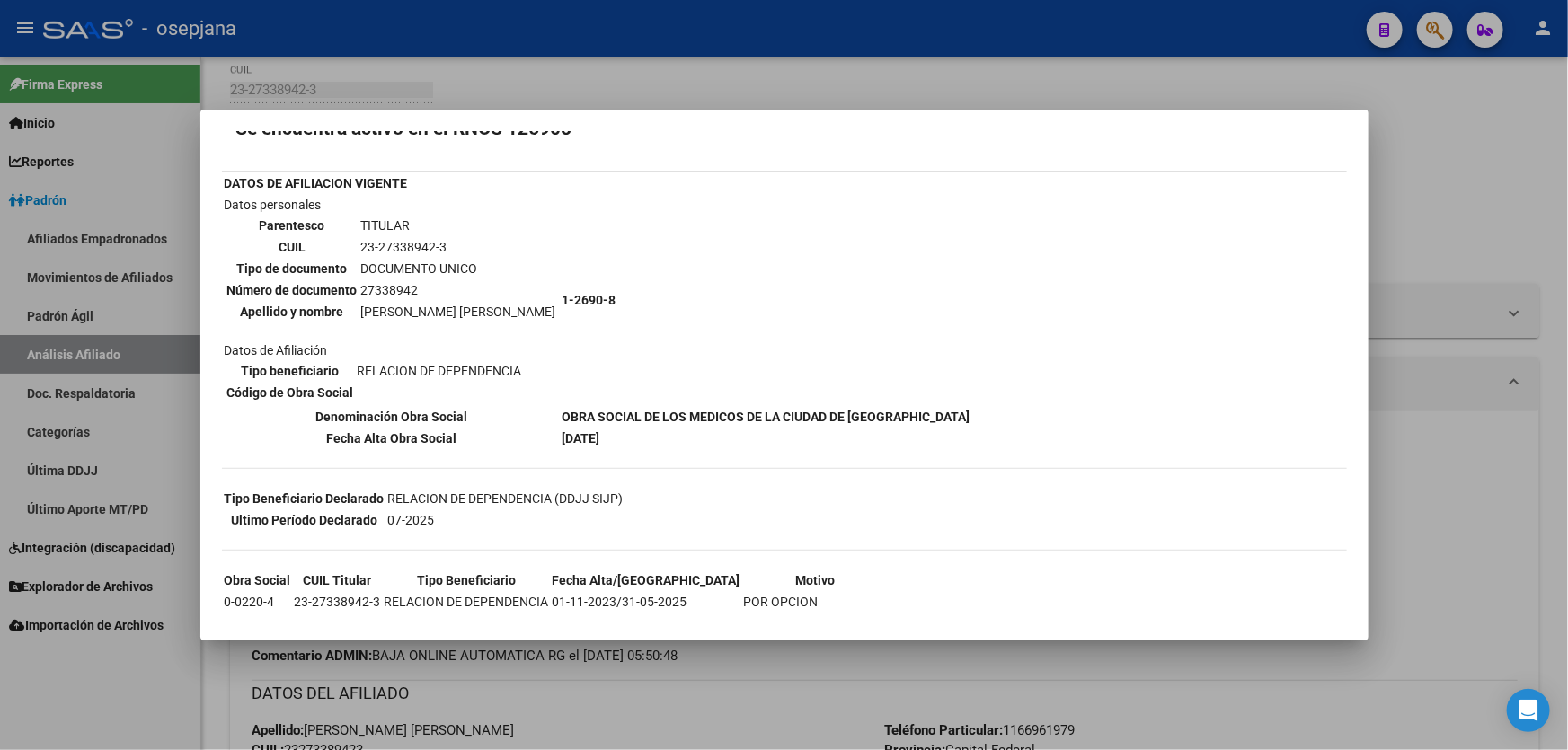
scroll to position [174, 0]
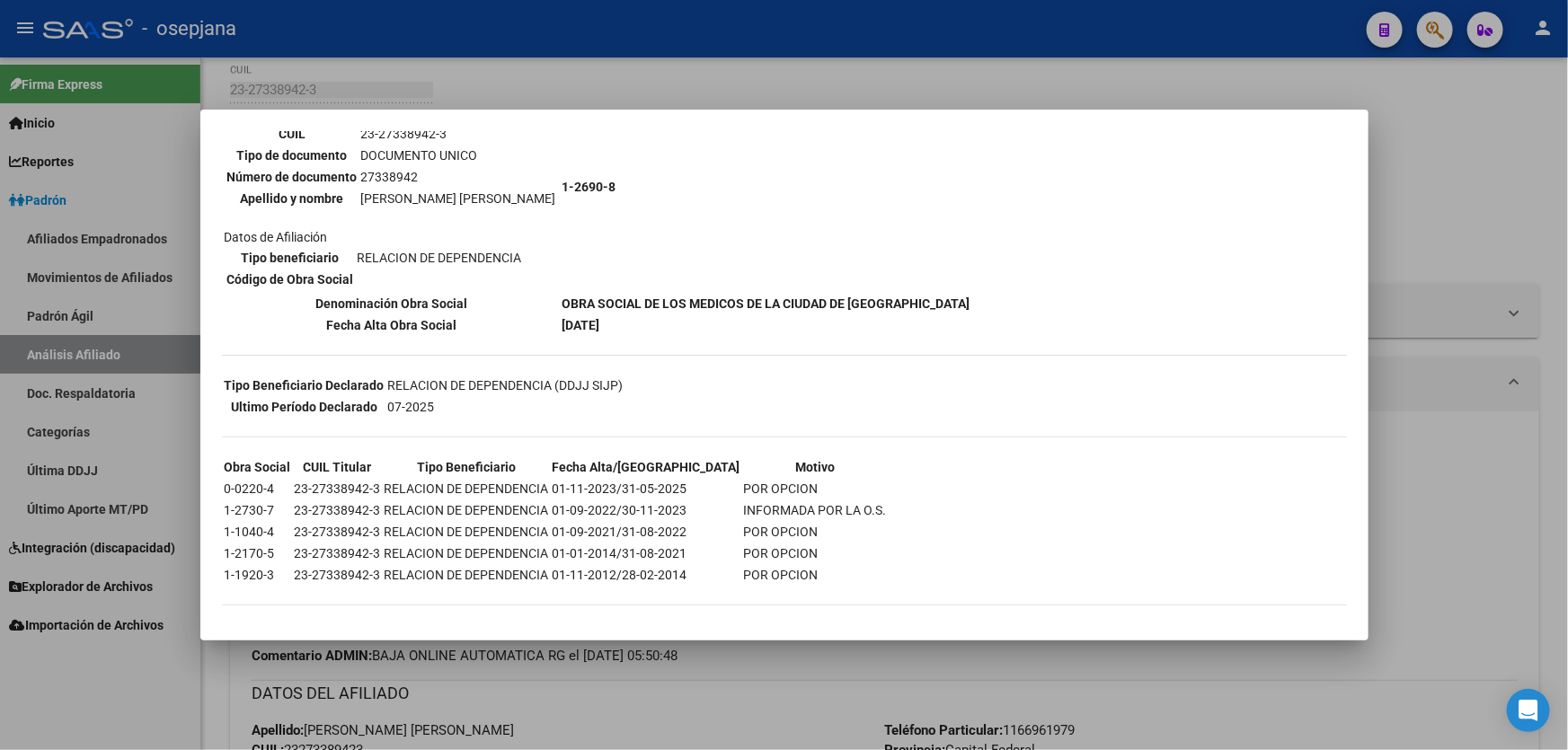
click at [1461, 186] on div at bounding box center [784, 375] width 1568 height 750
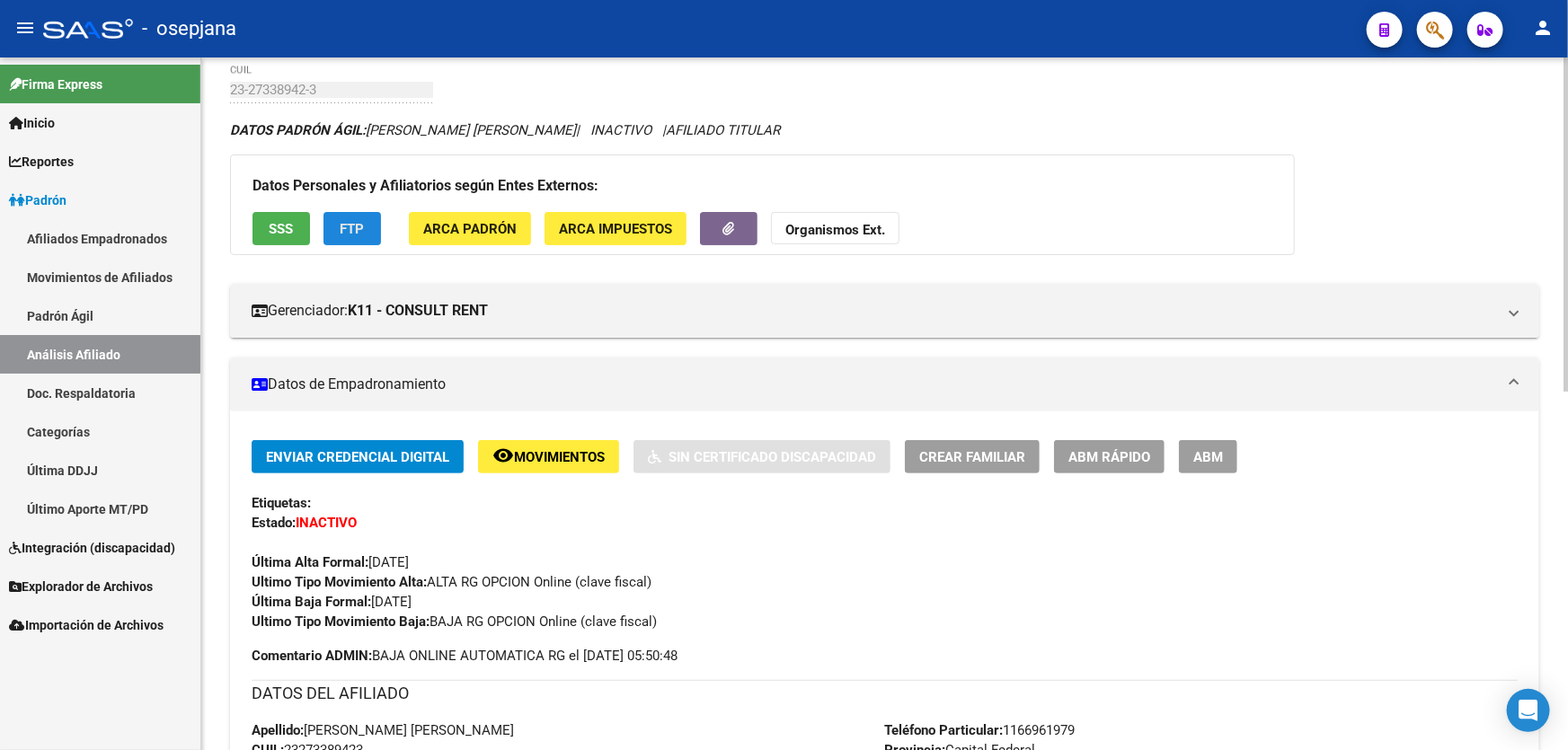
click at [350, 223] on span "FTP" at bounding box center [352, 229] width 24 height 16
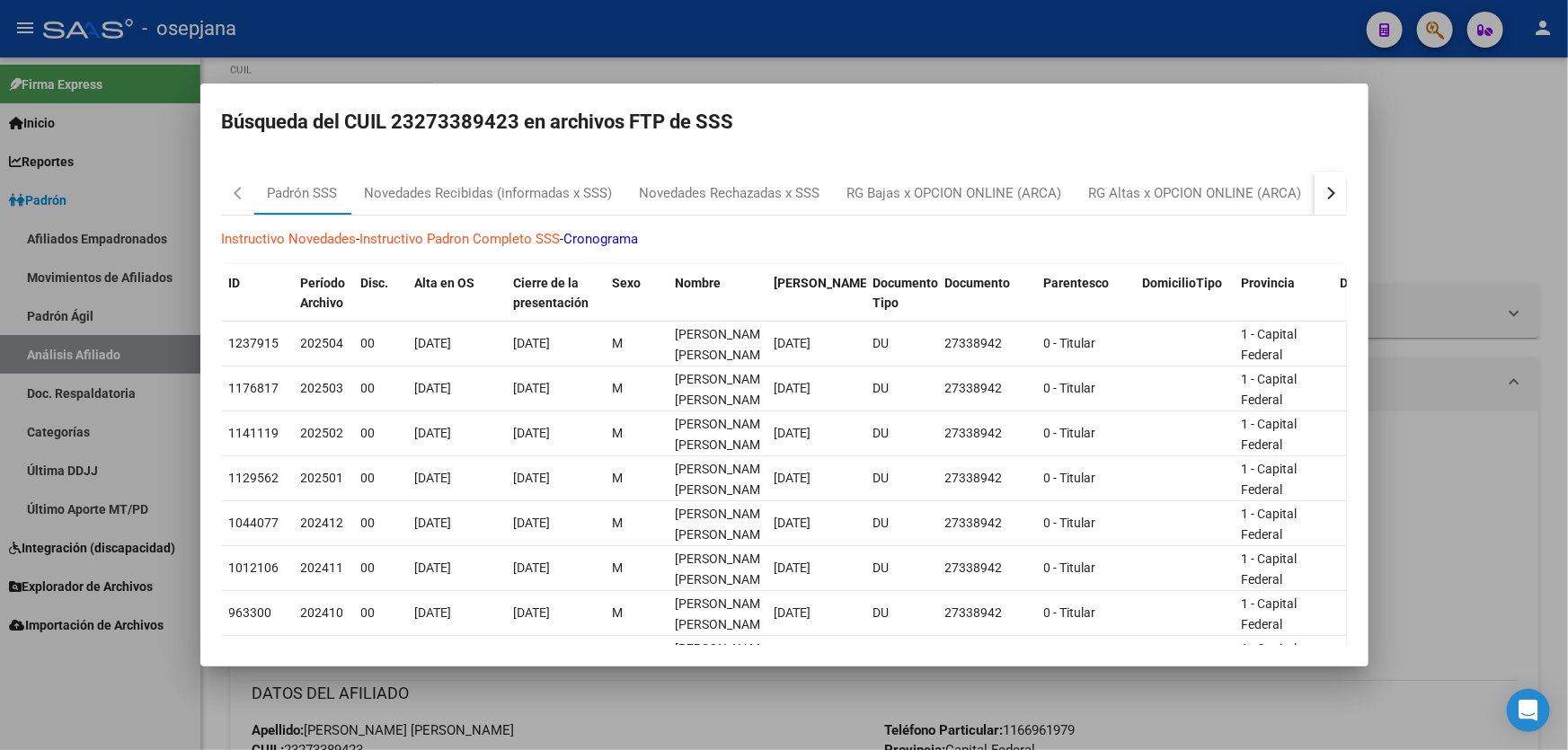
click at [1315, 194] on button "button" at bounding box center [1330, 193] width 32 height 43
click at [1263, 197] on div "RG Bajas Diarias" at bounding box center [1240, 193] width 100 height 20
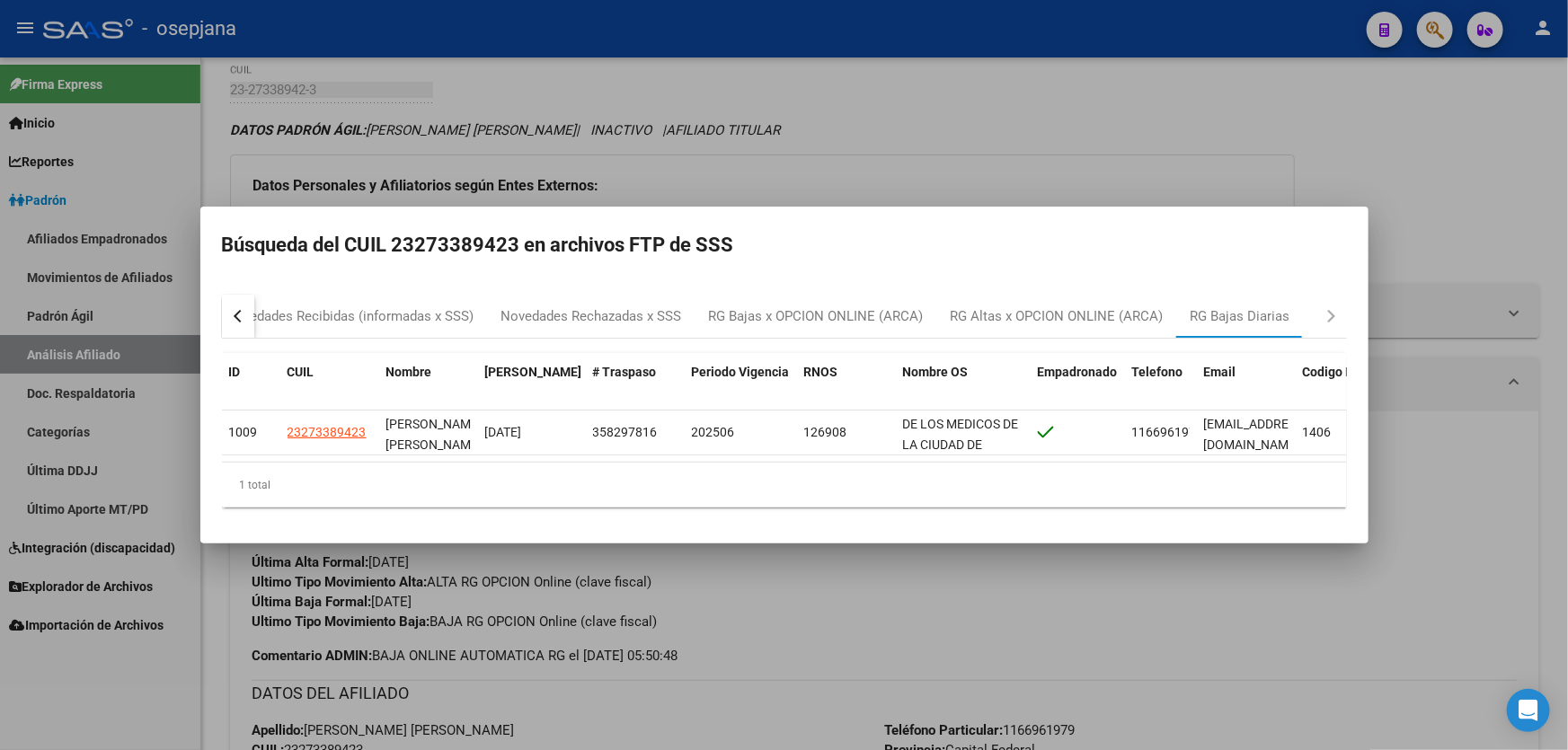
click at [1456, 232] on div at bounding box center [784, 375] width 1568 height 750
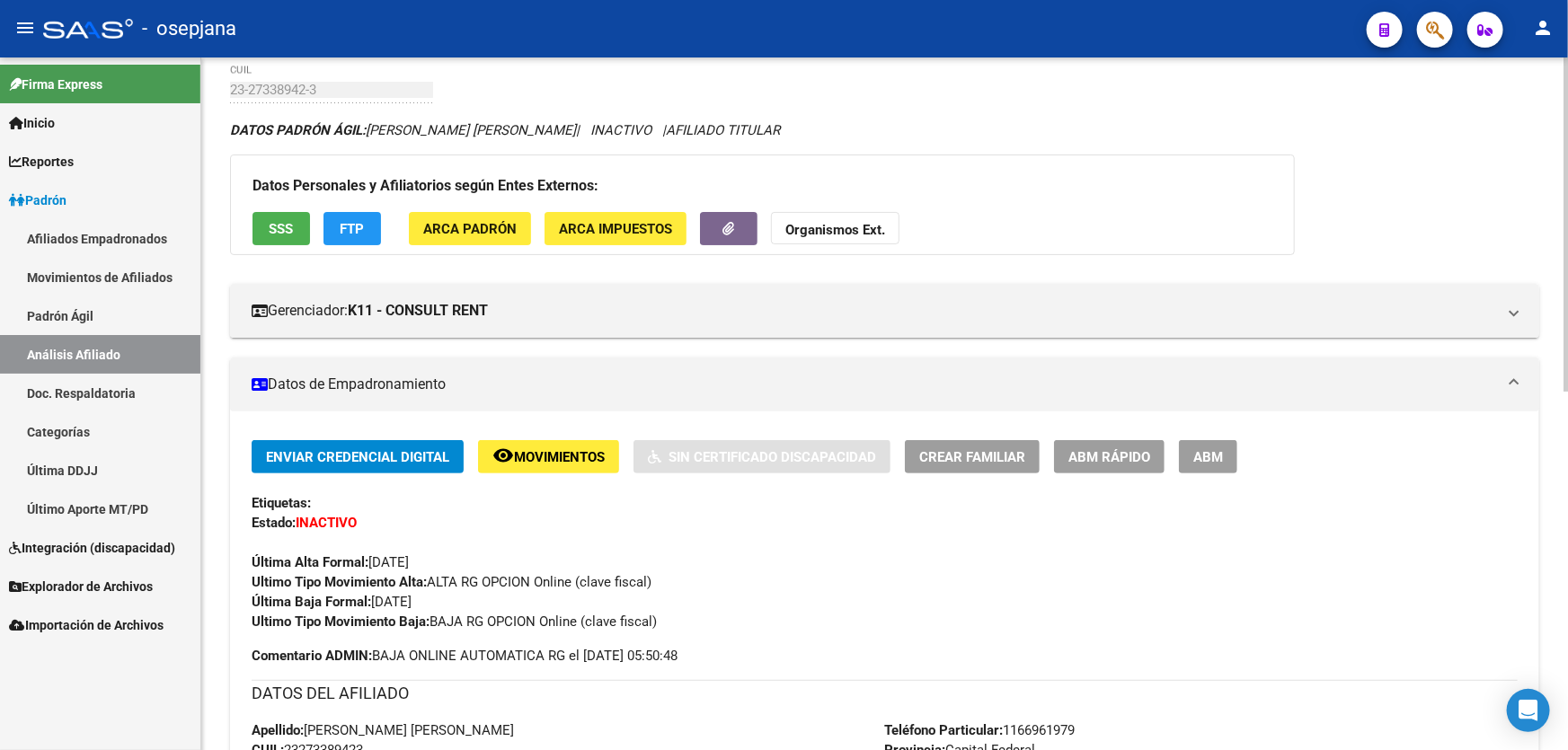
scroll to position [0, 0]
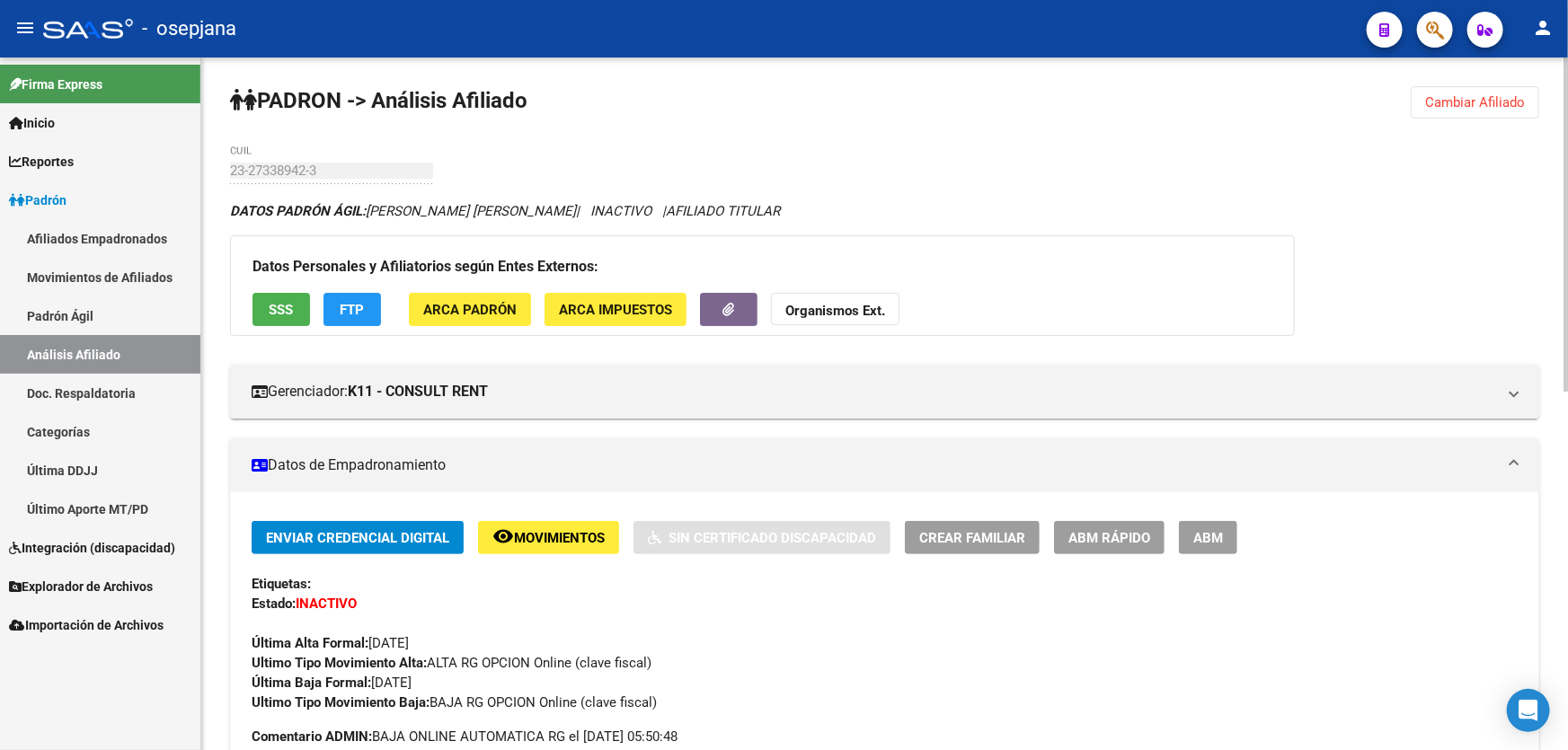
click at [1456, 109] on button "Cambiar Afiliado" at bounding box center [1474, 101] width 129 height 32
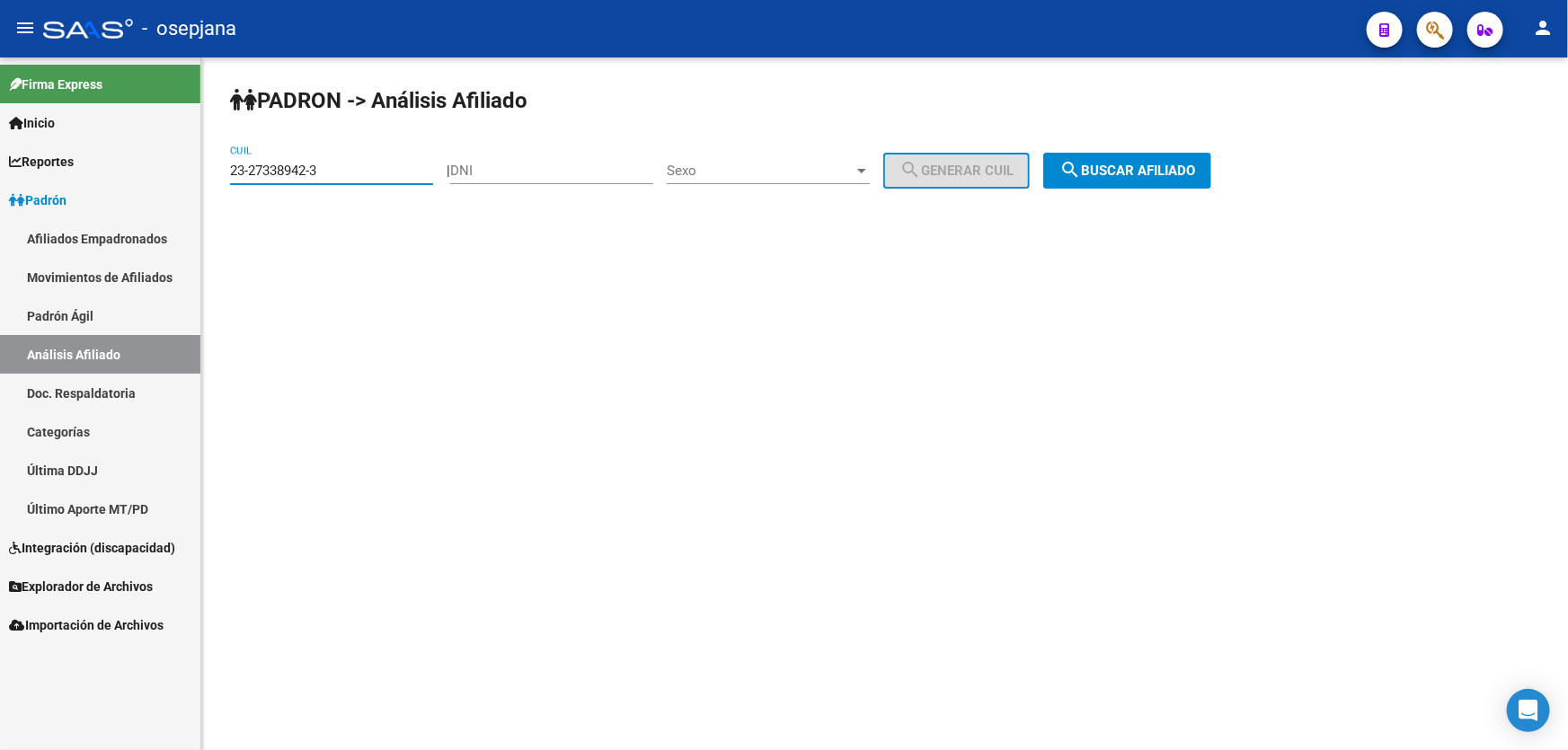
drag, startPoint x: 334, startPoint y: 171, endPoint x: 233, endPoint y: 174, distance: 101.0
click at [250, 174] on input "23-27338942-3" at bounding box center [332, 170] width 203 height 16
click at [361, 166] on input "23-27338942-3" at bounding box center [332, 170] width 203 height 16
drag, startPoint x: 305, startPoint y: 170, endPoint x: 230, endPoint y: 170, distance: 75.0
click at [230, 170] on input "23-27338942-3" at bounding box center [332, 170] width 203 height 16
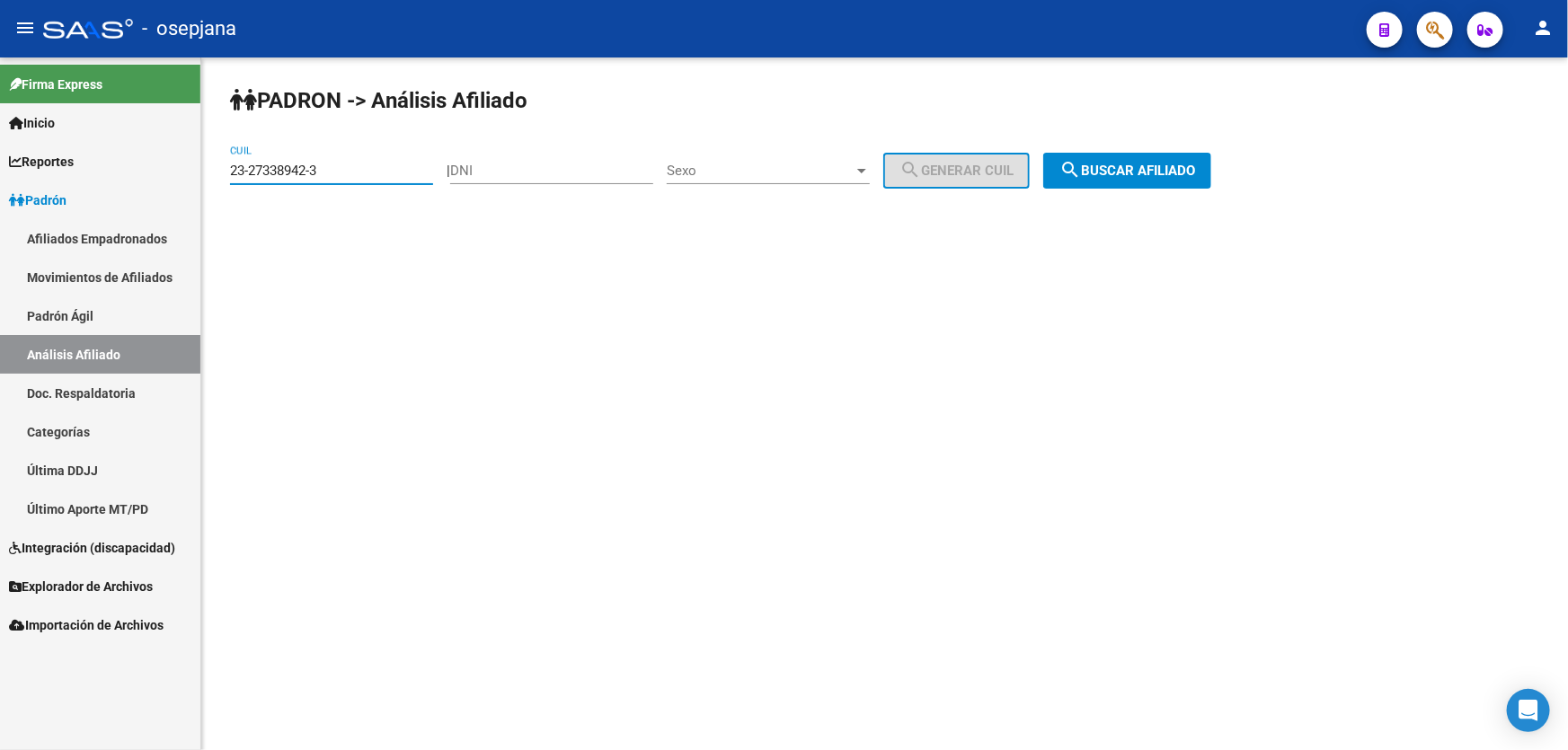
paste input
click at [1186, 171] on span "search Buscar afiliado" at bounding box center [1127, 170] width 135 height 16
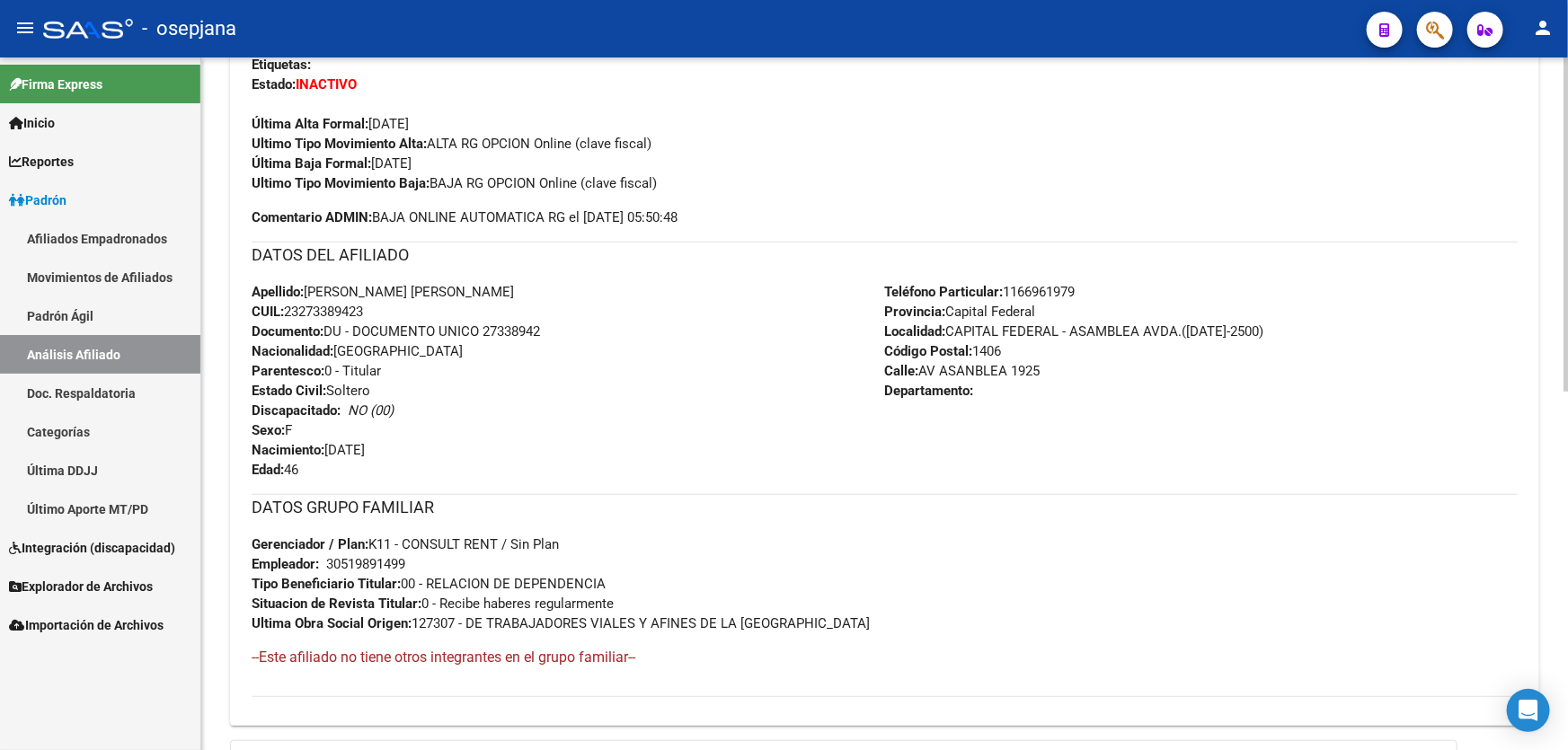
scroll to position [571, 0]
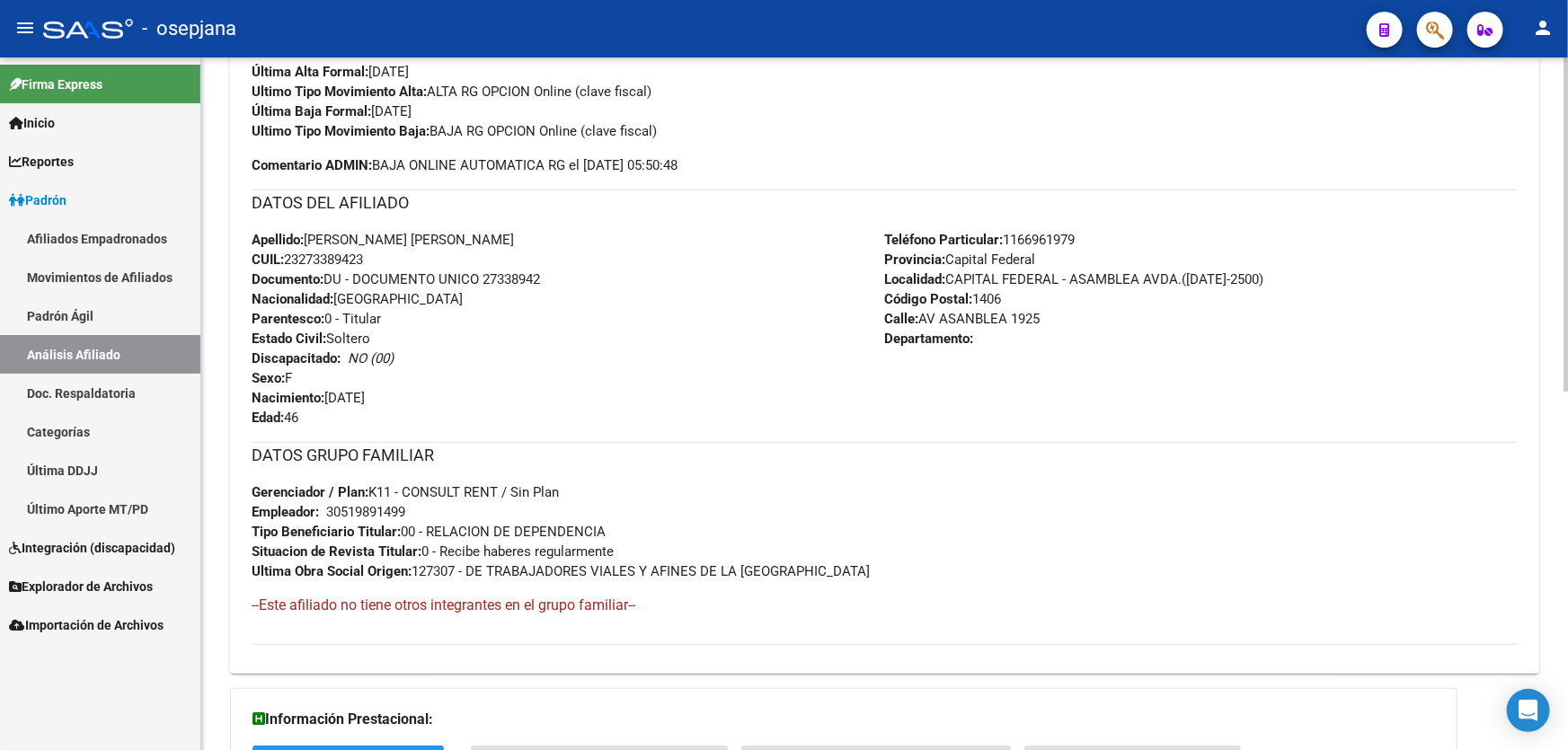
drag, startPoint x: 484, startPoint y: 279, endPoint x: 574, endPoint y: 278, distance: 90.0
click at [574, 278] on div "Apellido: [PERSON_NAME] [PERSON_NAME] CUIL: 23273389423 Documento: DU - DOCUMEN…" at bounding box center [567, 329] width 633 height 197
copy span "27338942"
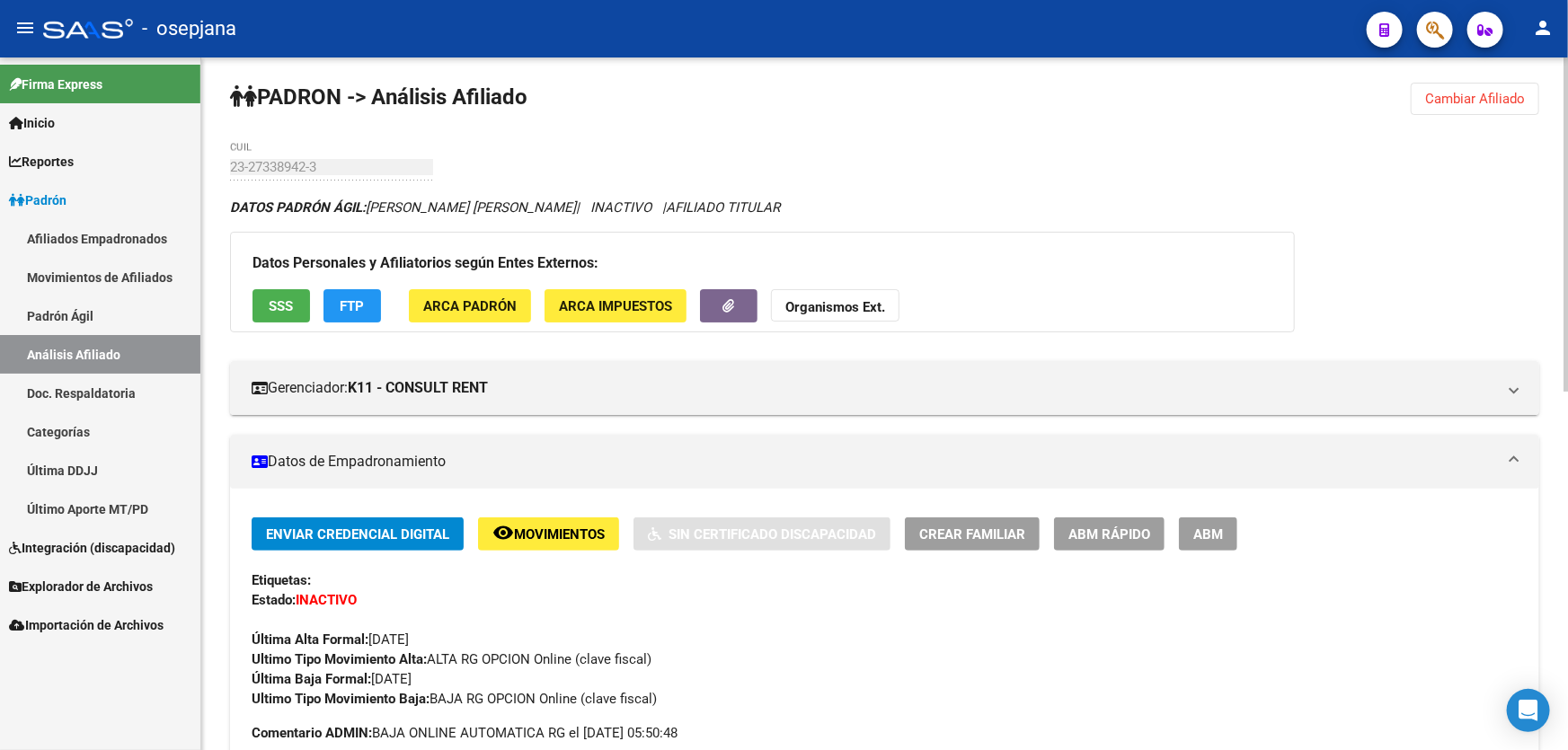
scroll to position [0, 0]
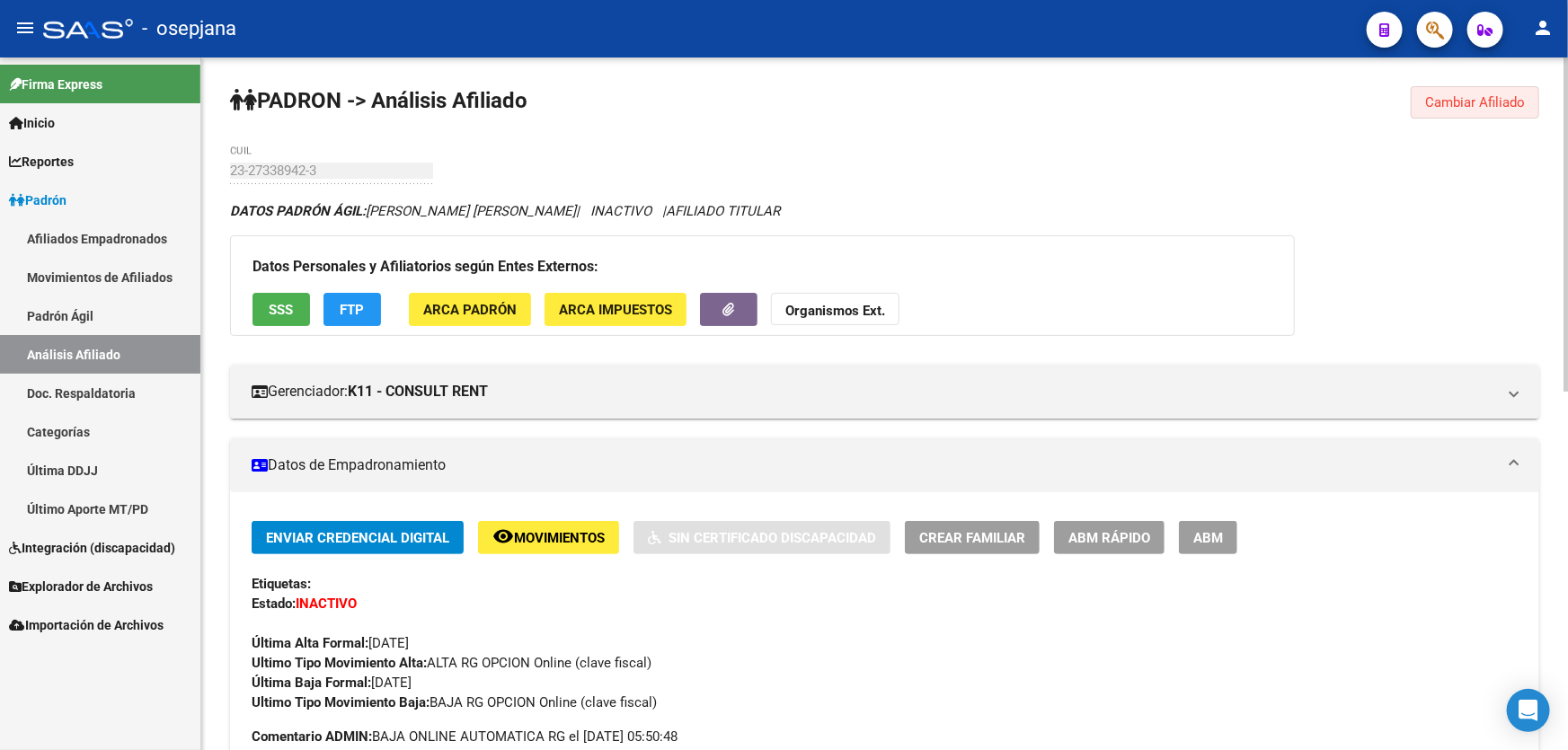
click at [1475, 99] on span "Cambiar Afiliado" at bounding box center [1474, 102] width 100 height 16
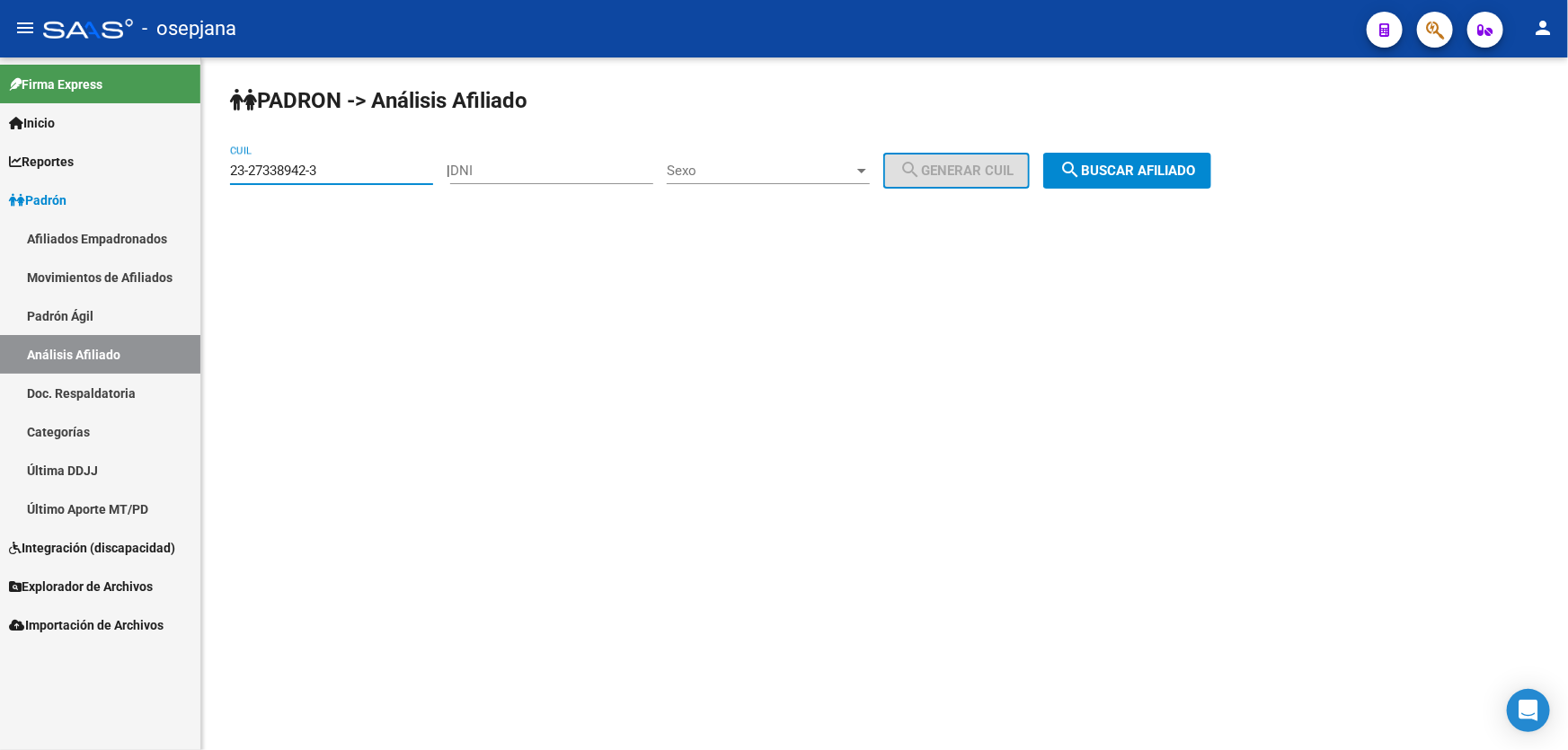
drag, startPoint x: 360, startPoint y: 168, endPoint x: 198, endPoint y: 180, distance: 162.4
click at [198, 180] on mat-sidenav-container "Firma Express Inicio Calendario SSS Instructivos Contacto OS Reportes Padrón Tr…" at bounding box center [784, 403] width 1568 height 693
paste input "0-21868435-2"
click at [1159, 166] on span "search Buscar afiliado" at bounding box center [1127, 170] width 135 height 16
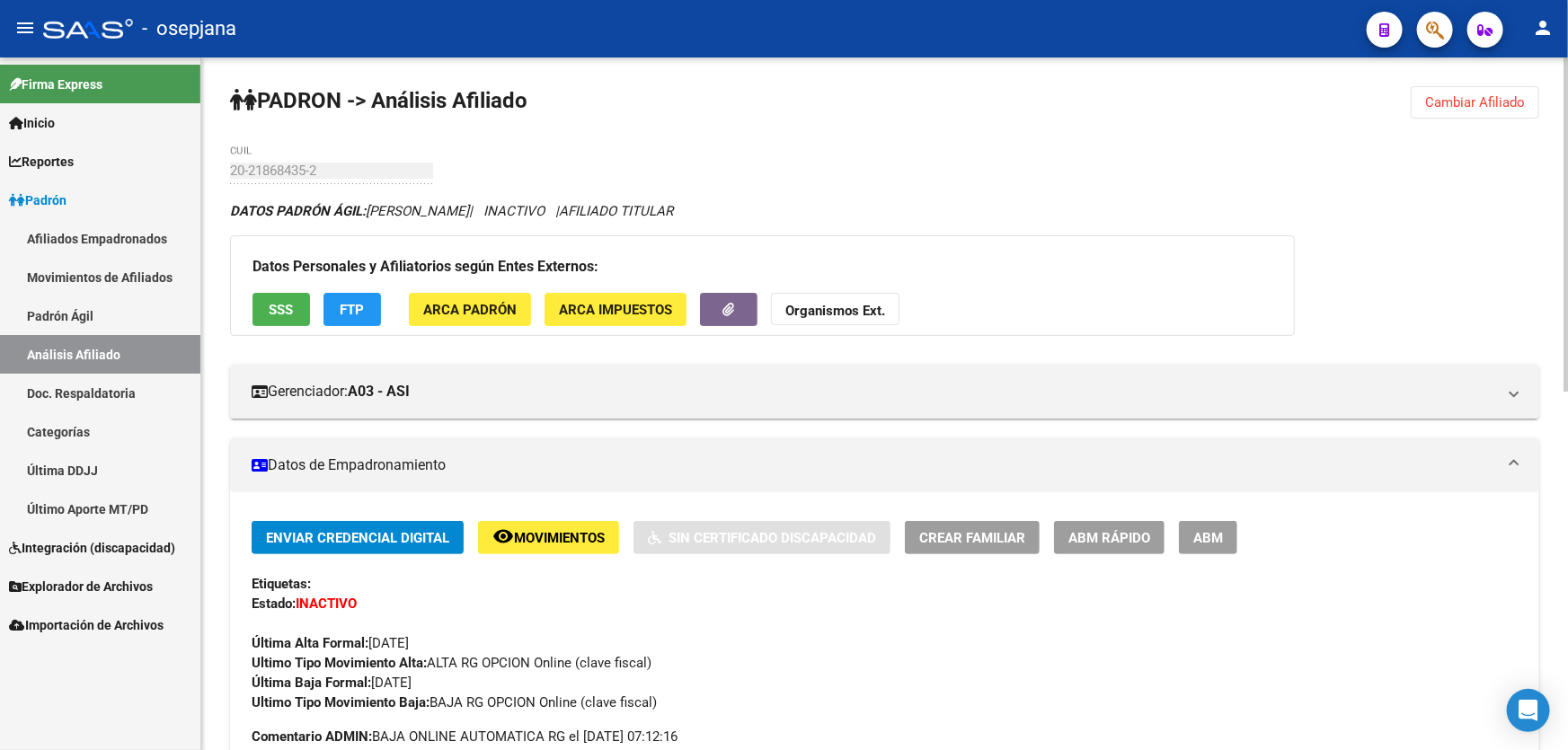
click at [1510, 88] on button "Cambiar Afiliado" at bounding box center [1474, 101] width 129 height 32
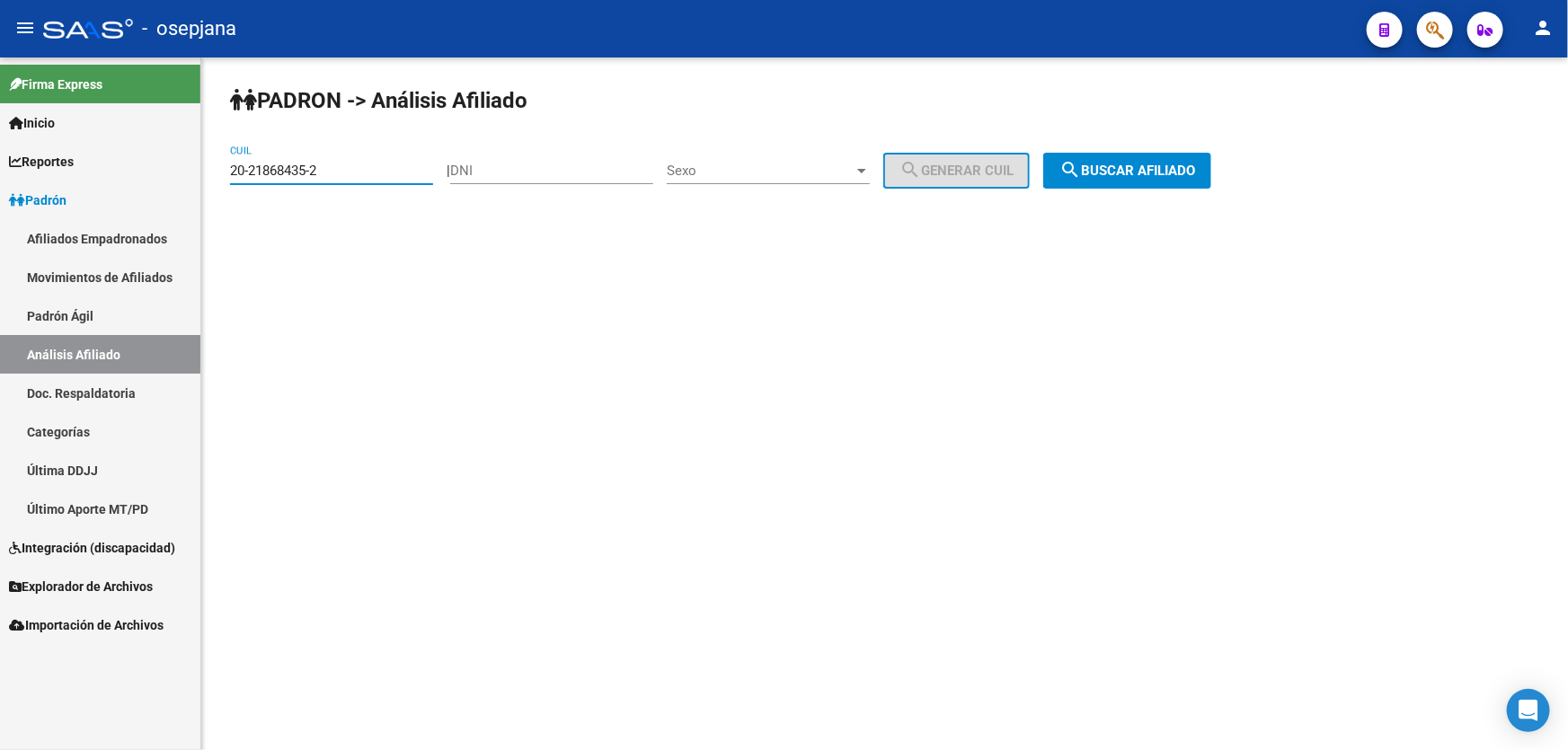
drag, startPoint x: 305, startPoint y: 171, endPoint x: 227, endPoint y: 172, distance: 78.0
click at [227, 172] on div "PADRON -> Análisis Afiliado 20-21868435-2 CUIL | DNI Sexo Sexo search Generar C…" at bounding box center [885, 151] width 1367 height 188
paste input "7-23421424-7"
click at [1156, 175] on span "search Buscar afiliado" at bounding box center [1127, 170] width 135 height 16
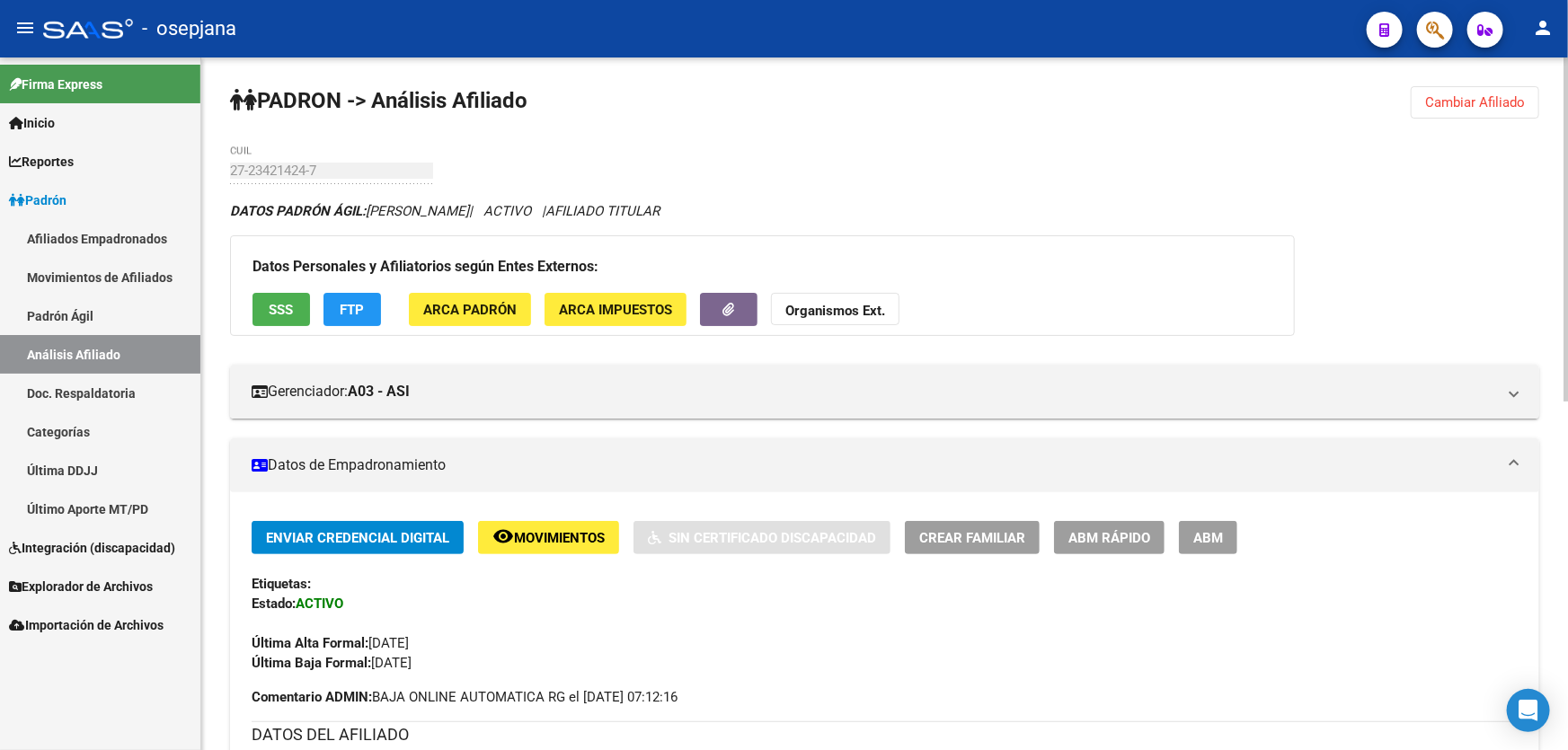
click at [279, 302] on span "SSS" at bounding box center [281, 309] width 24 height 16
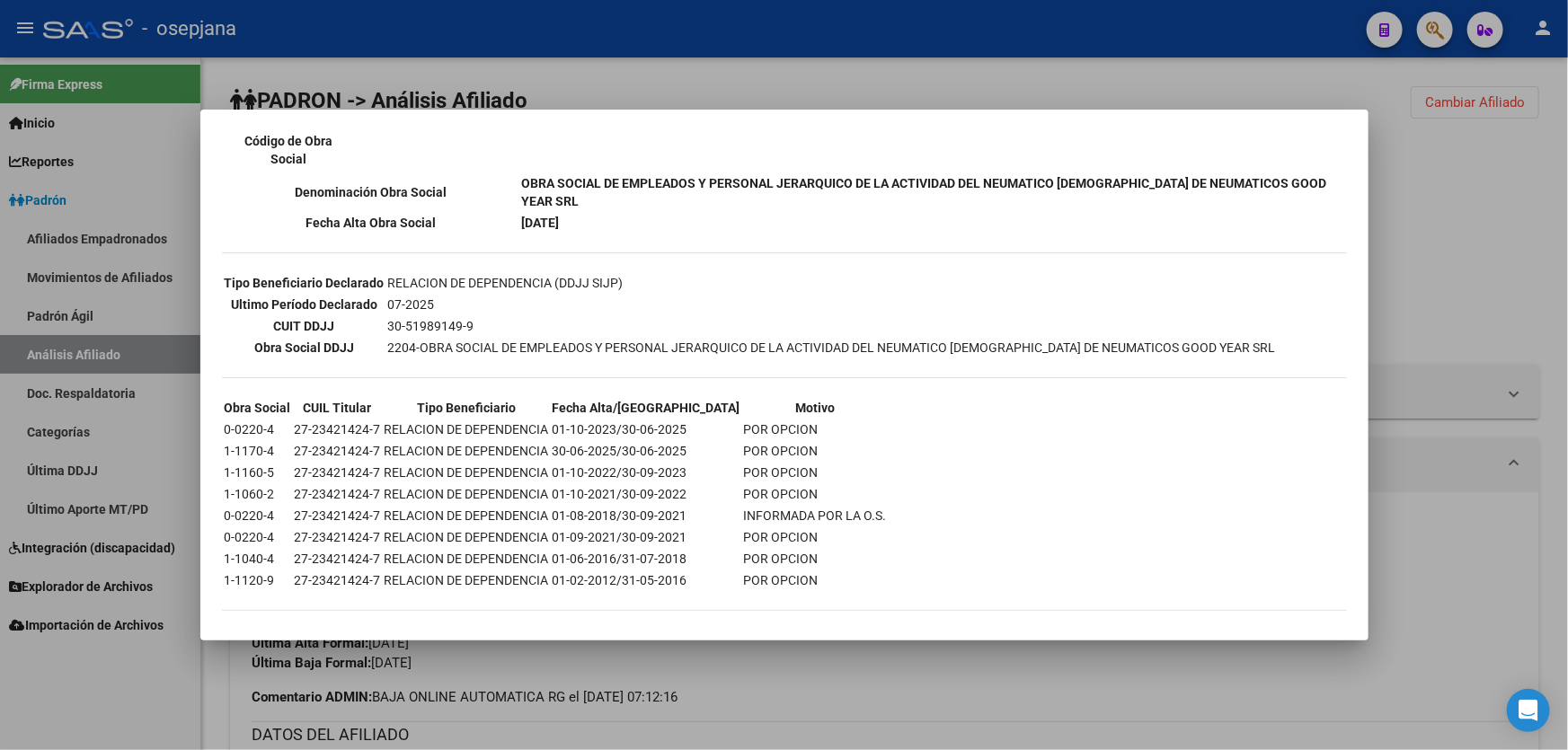
scroll to position [409, 0]
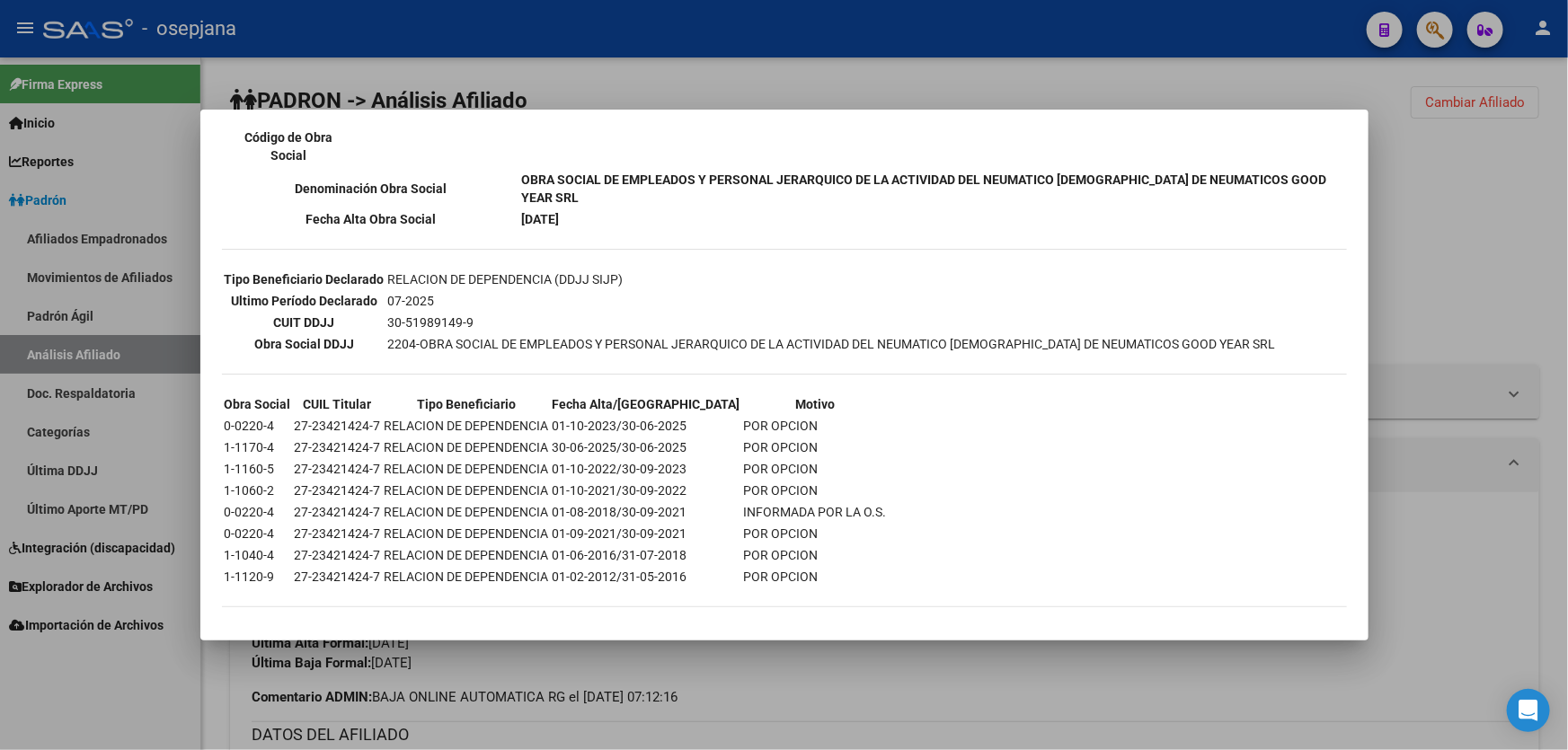
click at [1348, 264] on mat-dialog-content "--ACTIVO en Obra Social según consulta SSS-- DATOS DE AFILIACION VIGENTE Datos …" at bounding box center [784, 375] width 1168 height 488
click at [1423, 261] on div at bounding box center [784, 375] width 1568 height 750
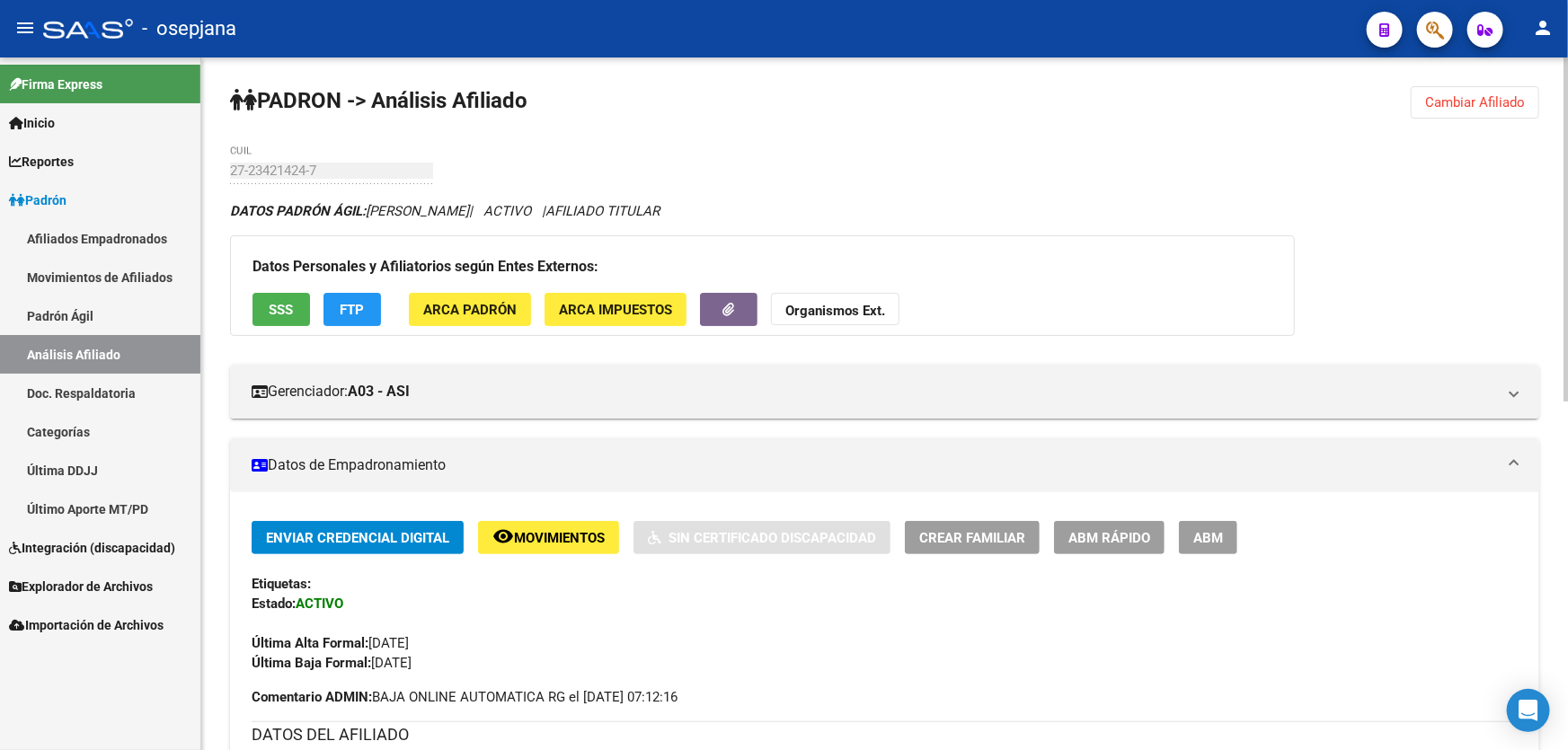
click at [345, 303] on span "FTP" at bounding box center [352, 309] width 24 height 16
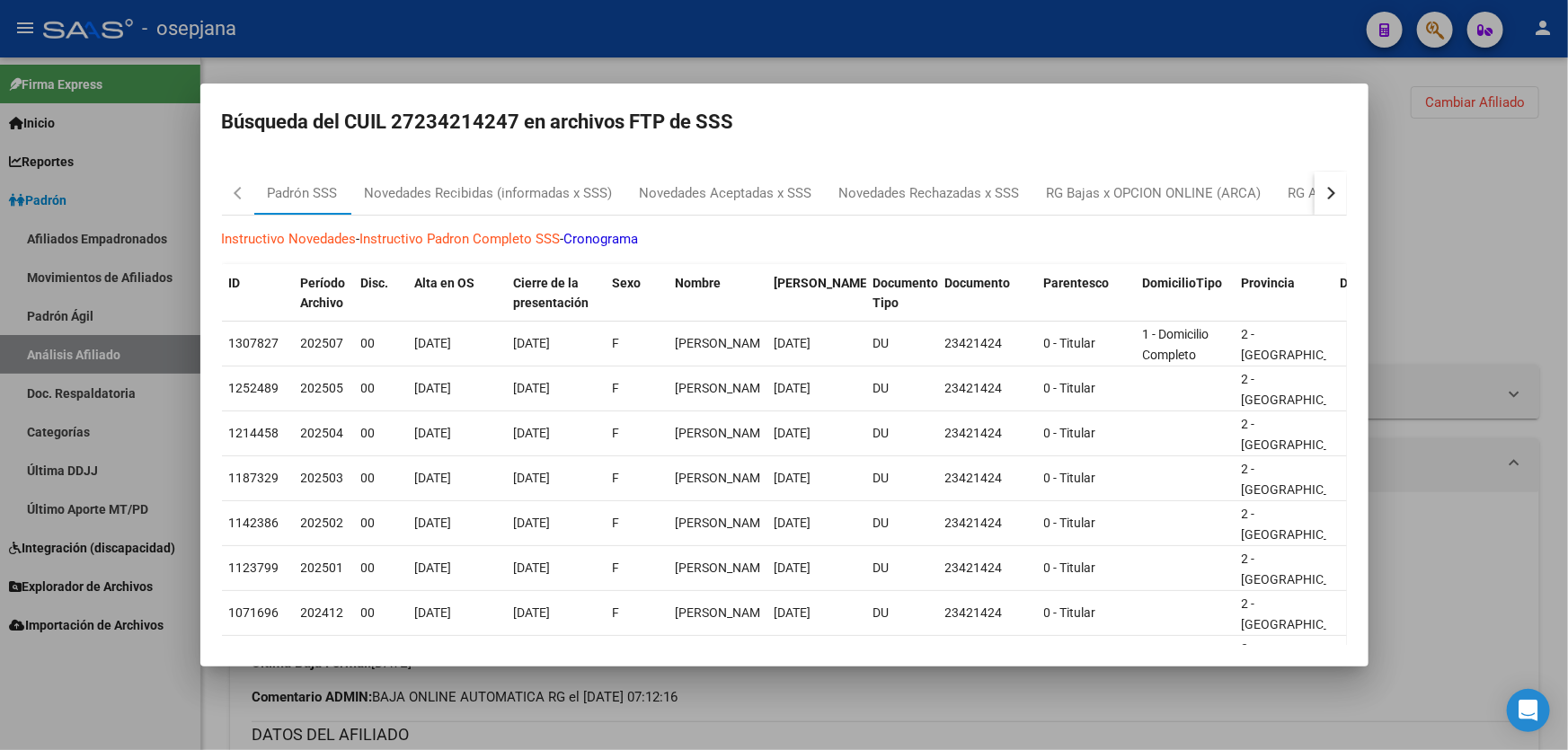
click at [1334, 199] on mat-dialog-content "Padrón SSS Novedades Recibidas (informadas x SSS) Novedades Aceptadas x SSS Nov…" at bounding box center [784, 401] width 1168 height 488
click at [1330, 190] on button "button" at bounding box center [1330, 193] width 32 height 43
click at [1260, 188] on div "RG Bajas Diarias" at bounding box center [1239, 193] width 100 height 20
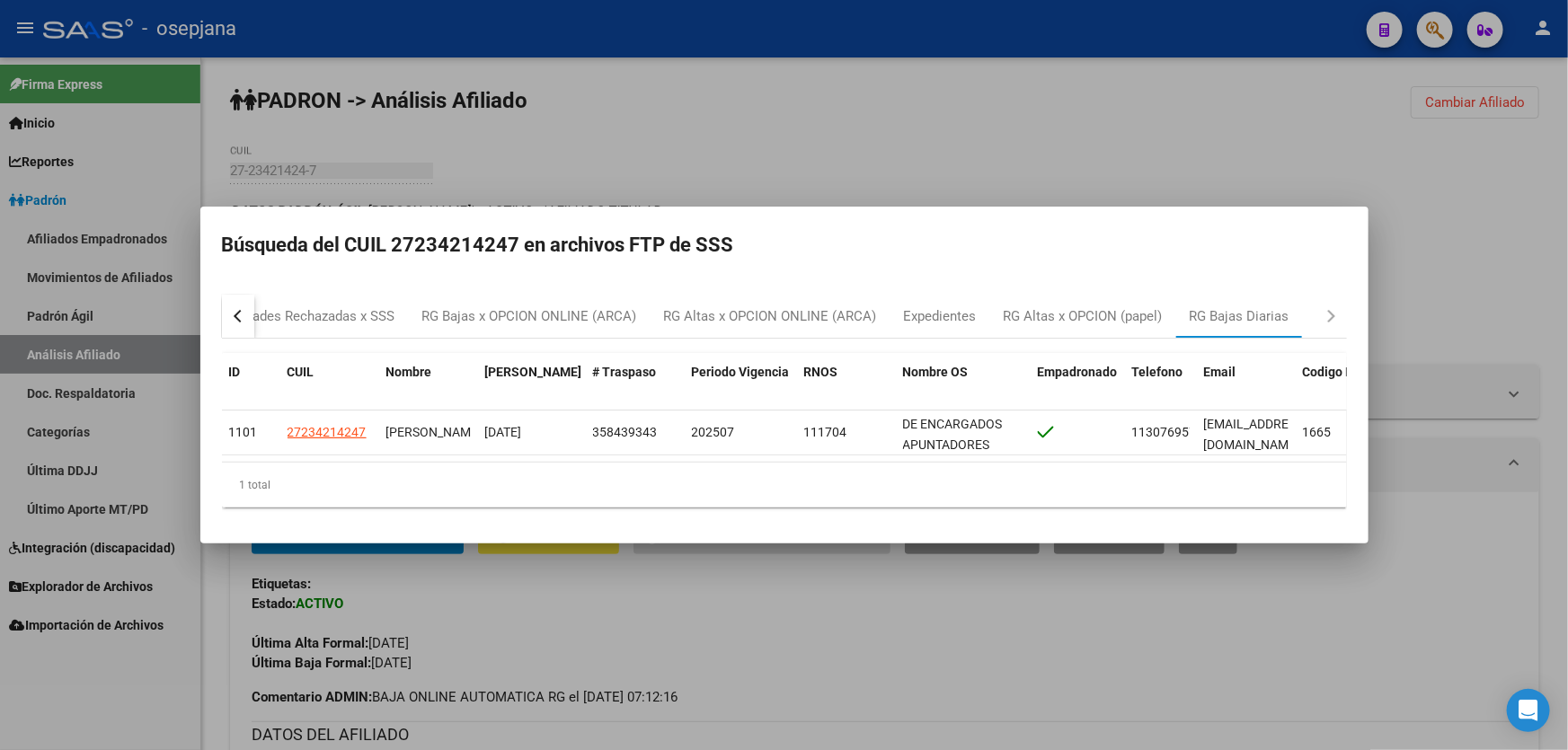
click at [1501, 279] on div at bounding box center [784, 375] width 1568 height 750
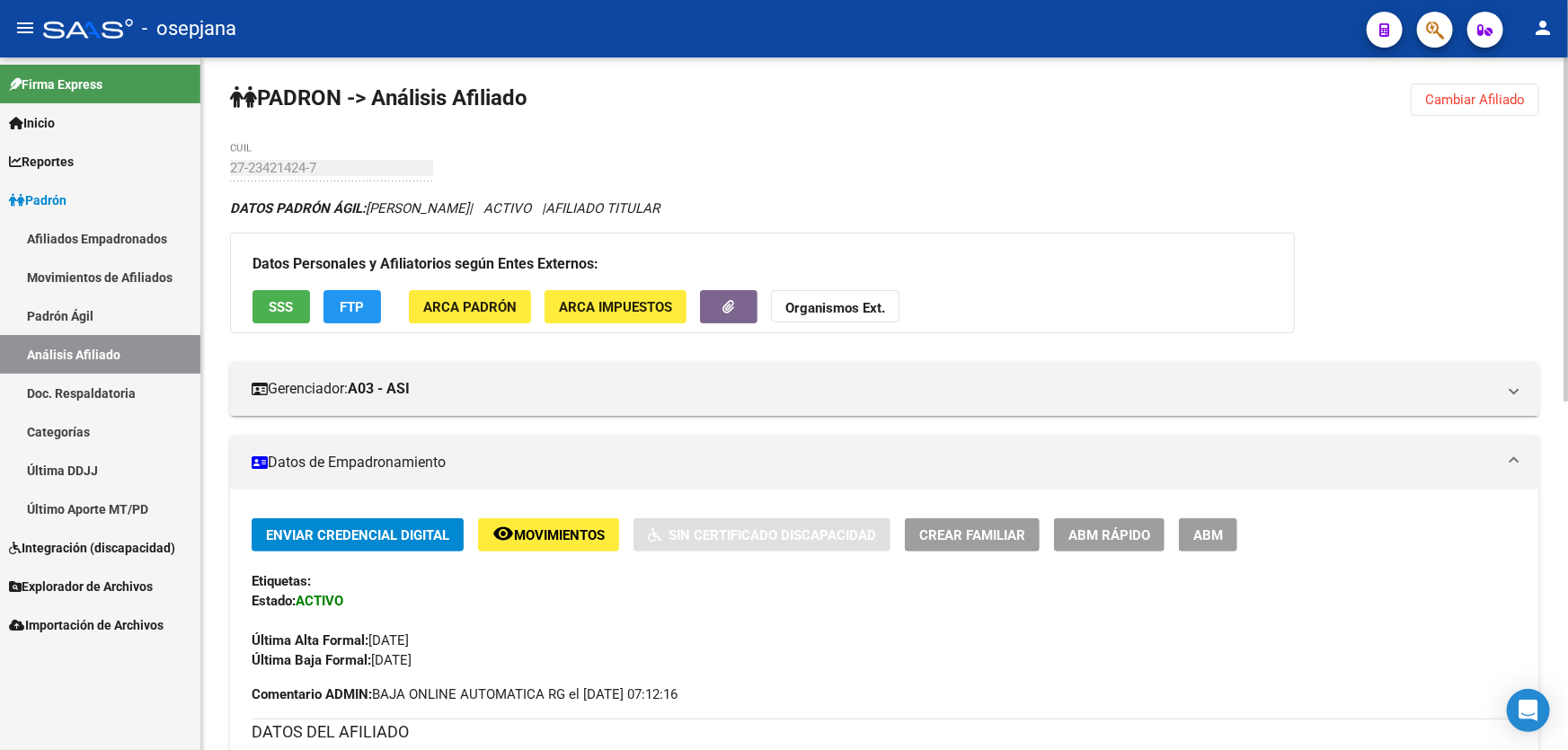
scroll to position [0, 0]
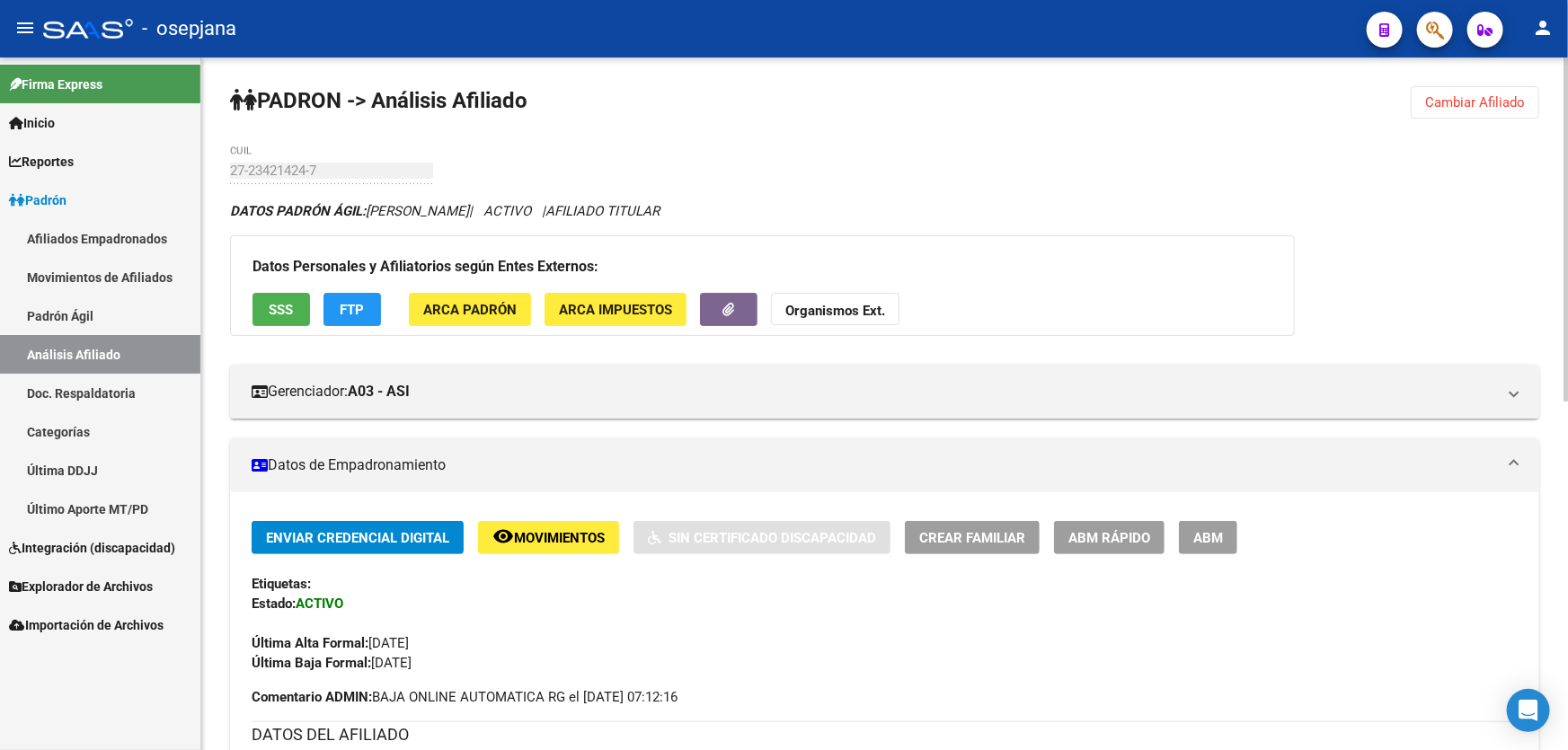
click at [1484, 108] on span "Cambiar Afiliado" at bounding box center [1474, 102] width 100 height 16
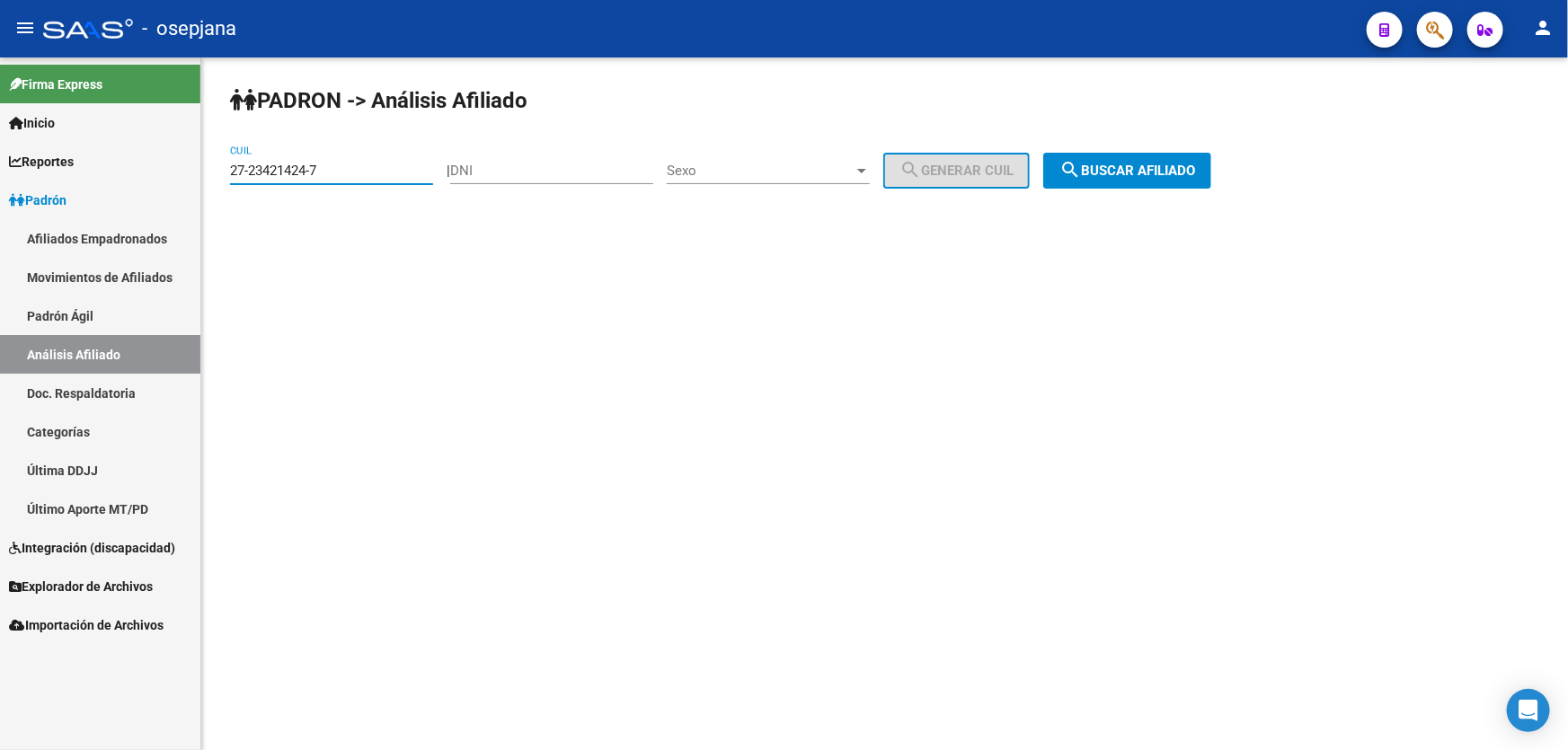
drag, startPoint x: 357, startPoint y: 169, endPoint x: 217, endPoint y: 164, distance: 140.1
click at [217, 164] on div "PADRON -> Análisis Afiliado 27-23421424-7 CUIL | DNI Sexo Sexo search Generar C…" at bounding box center [885, 151] width 1367 height 188
paste input "0-21868435-2"
click at [1207, 153] on button "search Buscar afiliado" at bounding box center [1127, 170] width 168 height 36
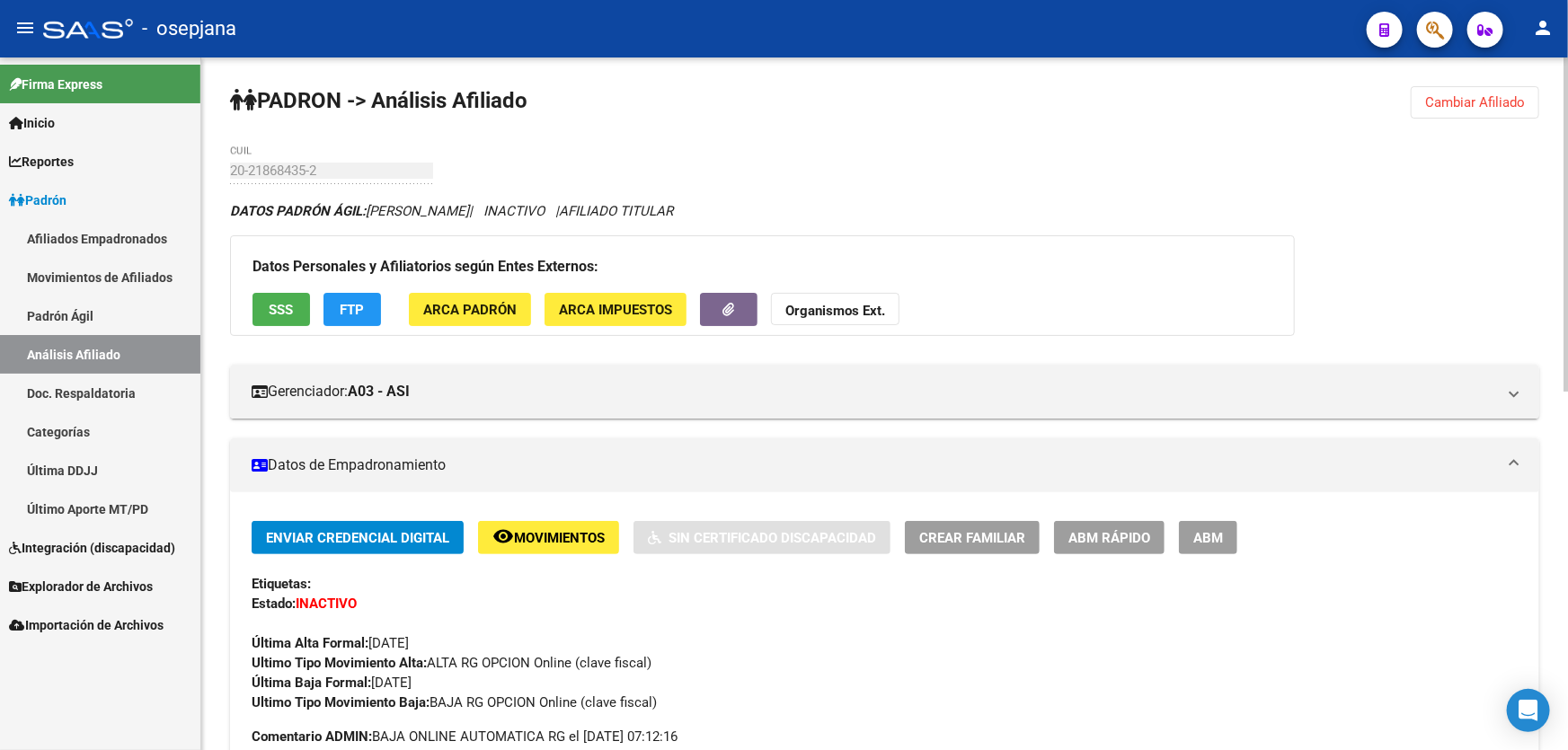
click at [1464, 112] on button "Cambiar Afiliado" at bounding box center [1474, 101] width 129 height 32
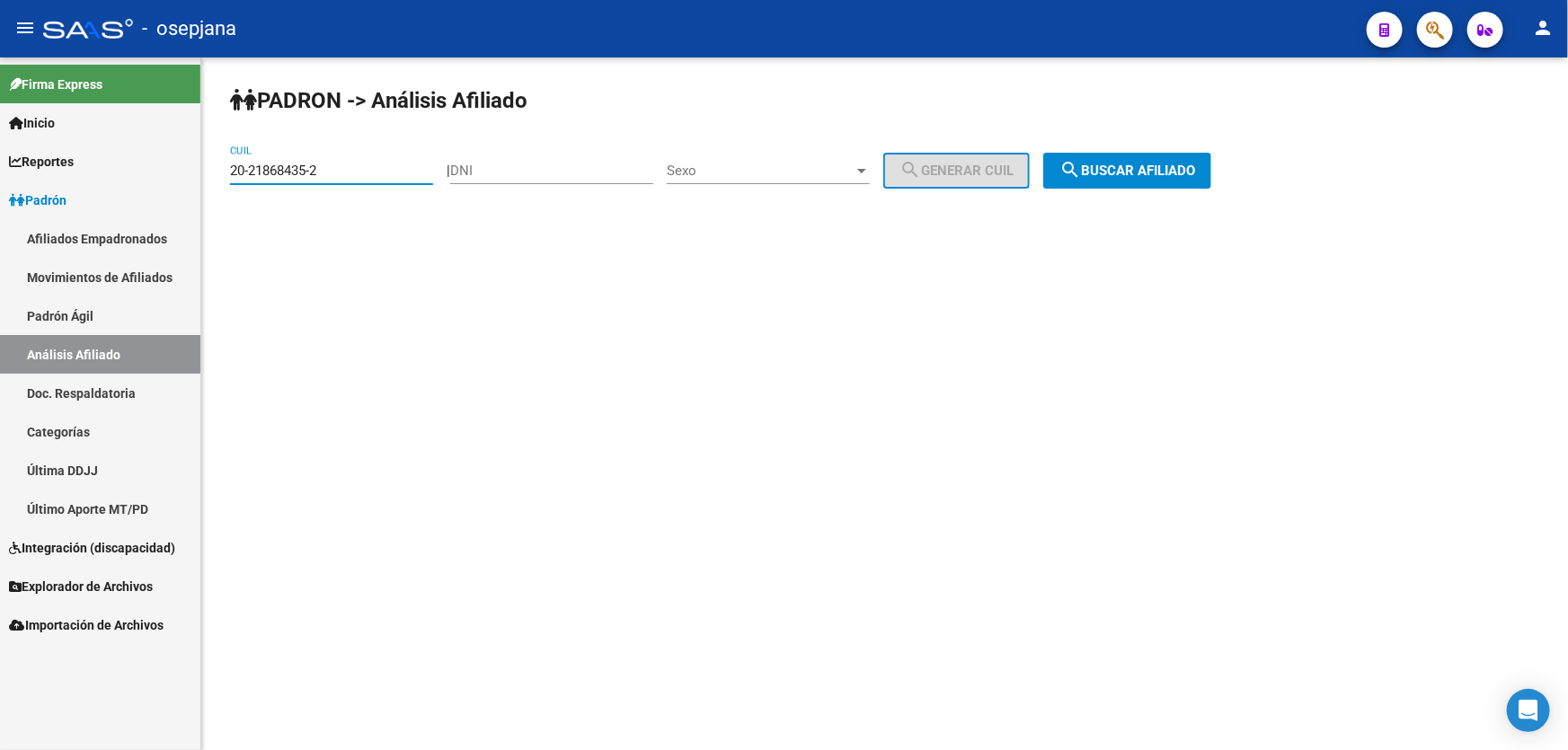
drag, startPoint x: 353, startPoint y: 169, endPoint x: 232, endPoint y: 169, distance: 121.0
click at [232, 169] on input "20-21868435-2" at bounding box center [332, 170] width 203 height 16
paste input "95894888-4"
click at [1174, 162] on span "search Buscar afiliado" at bounding box center [1127, 170] width 135 height 16
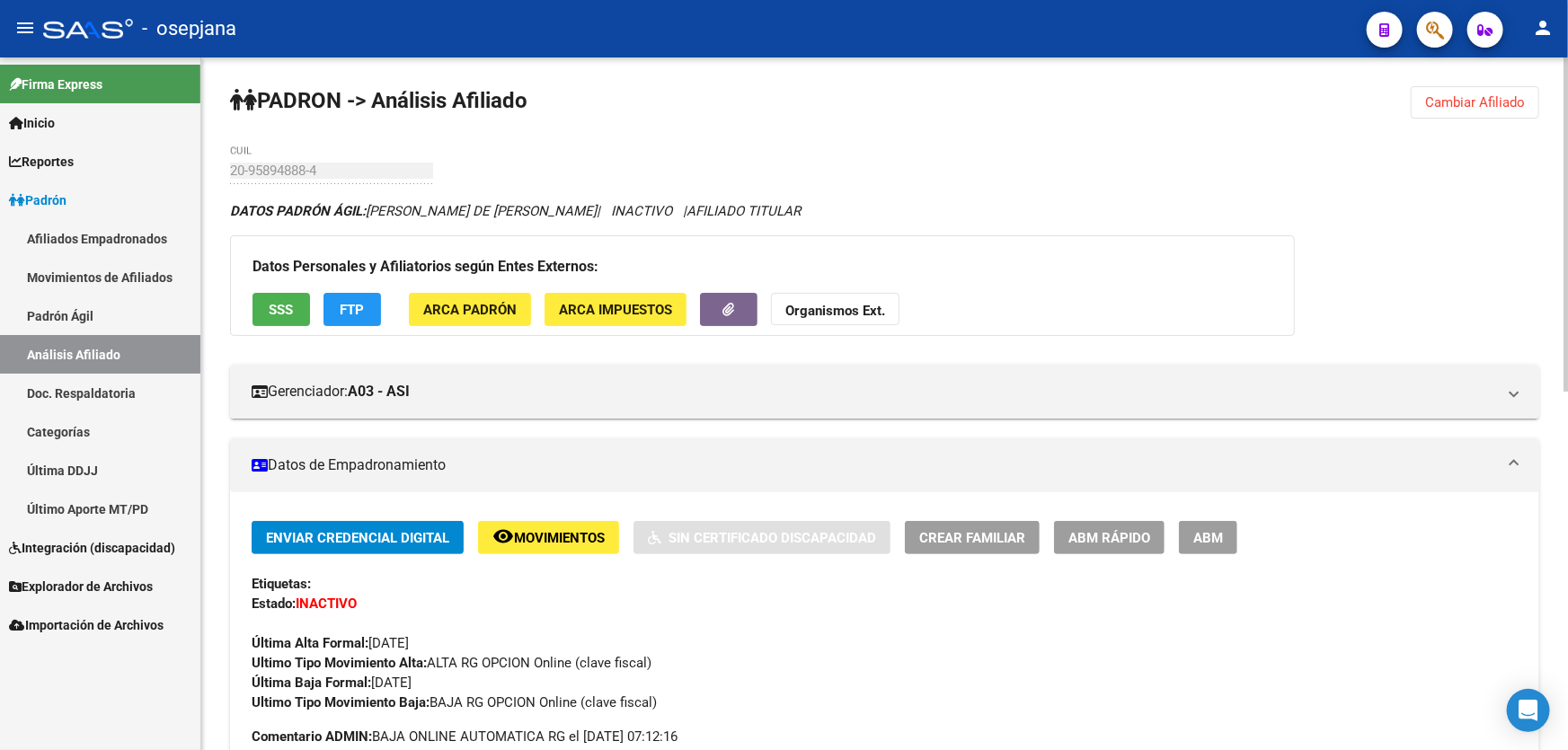
click at [1465, 95] on span "Cambiar Afiliado" at bounding box center [1474, 102] width 100 height 16
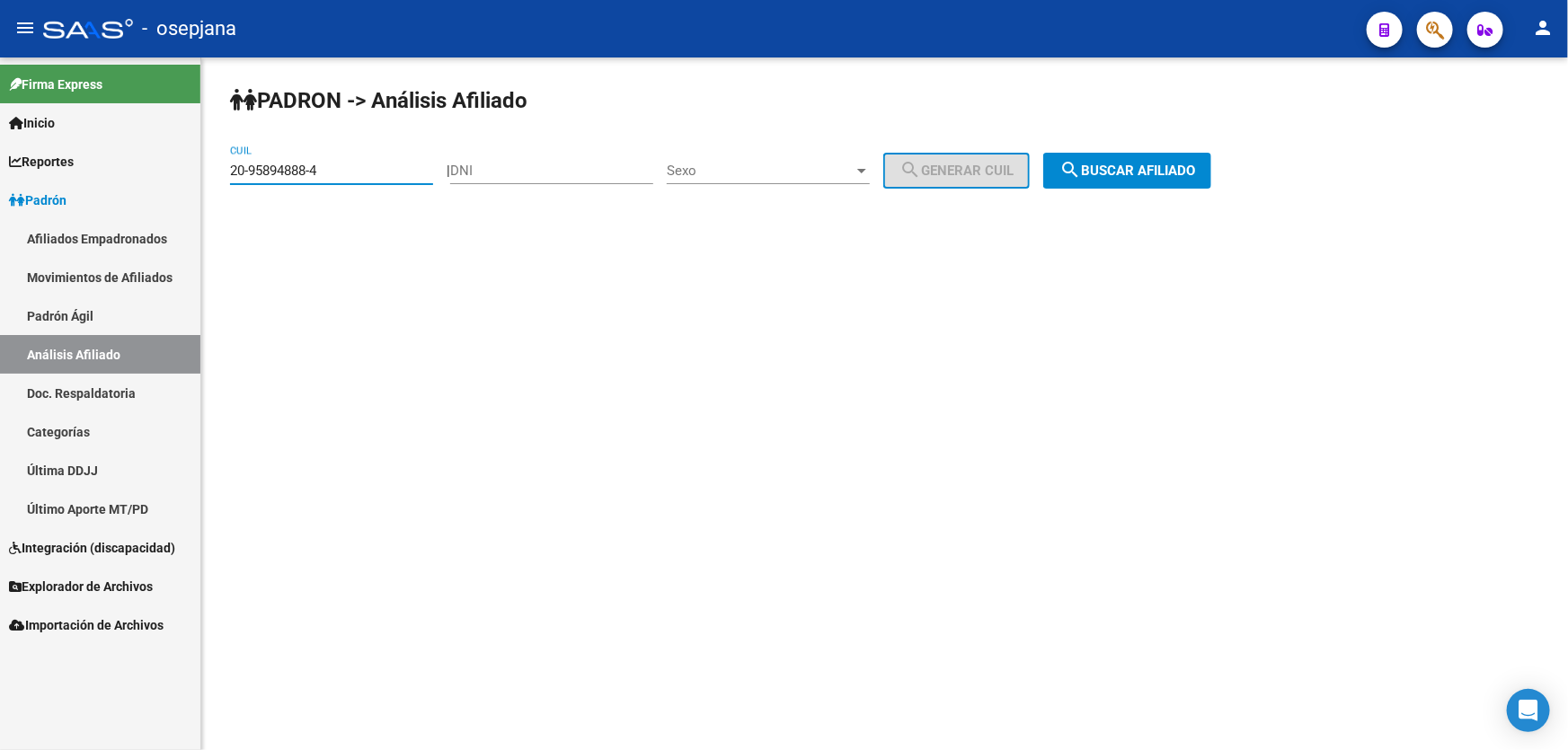
drag, startPoint x: 347, startPoint y: 170, endPoint x: 206, endPoint y: 181, distance: 141.4
click at [206, 181] on div "PADRON -> Análisis Afiliado 20-95894888-4 CUIL | DNI Sexo Sexo search Generar C…" at bounding box center [885, 151] width 1367 height 188
paste input "4223049-5"
click at [1178, 164] on span "search Buscar afiliado" at bounding box center [1127, 170] width 135 height 16
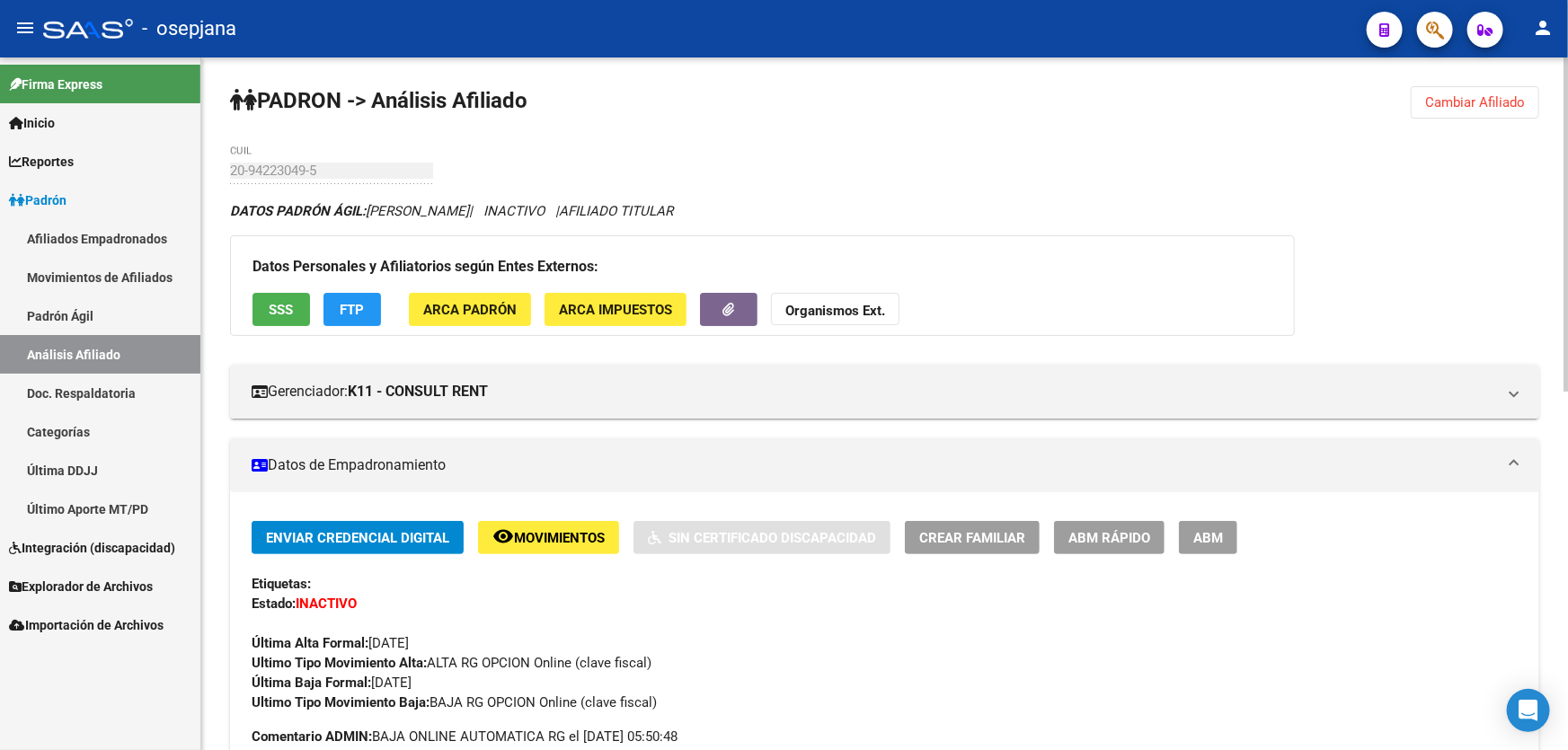
click at [274, 297] on button "SSS" at bounding box center [280, 309] width 57 height 33
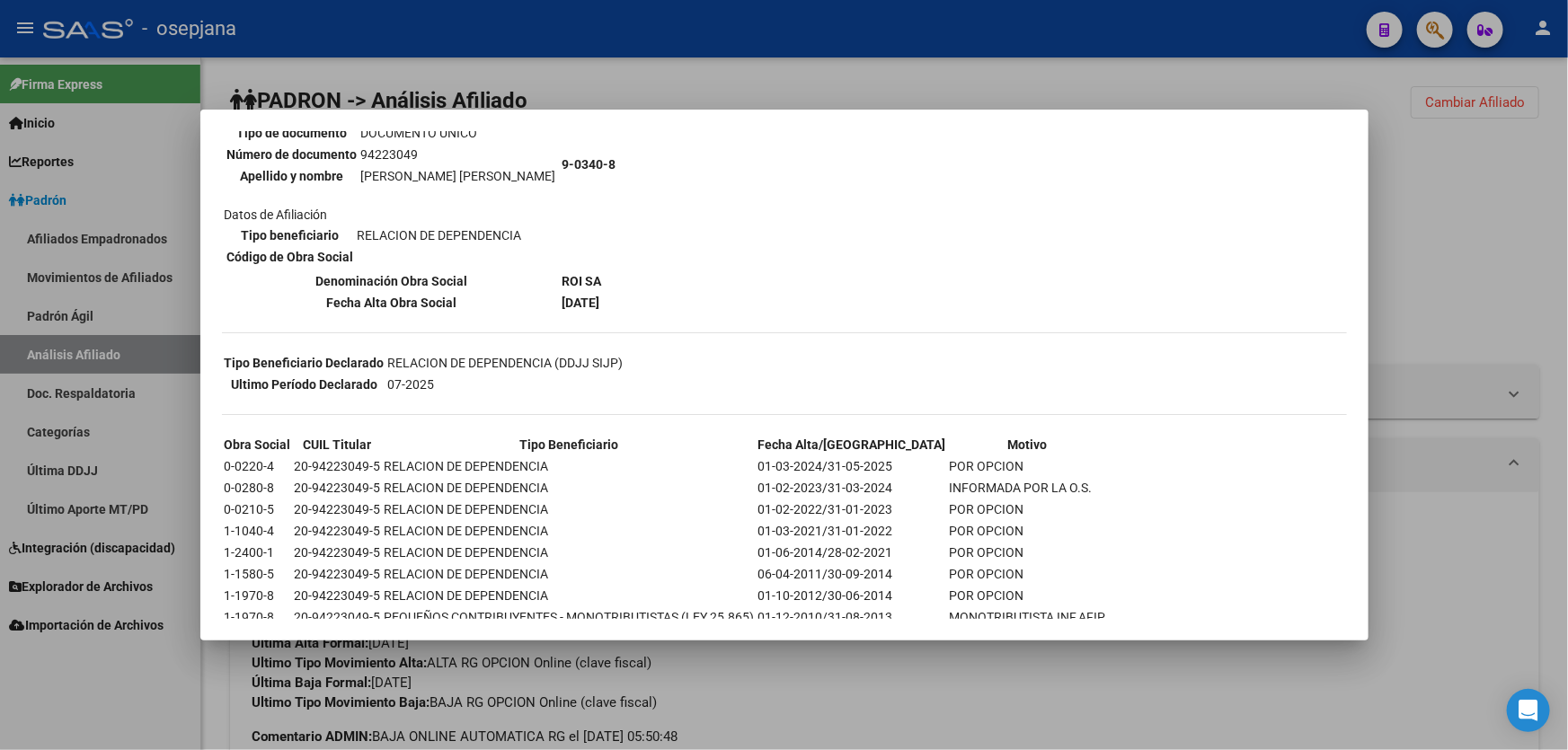
scroll to position [238, 0]
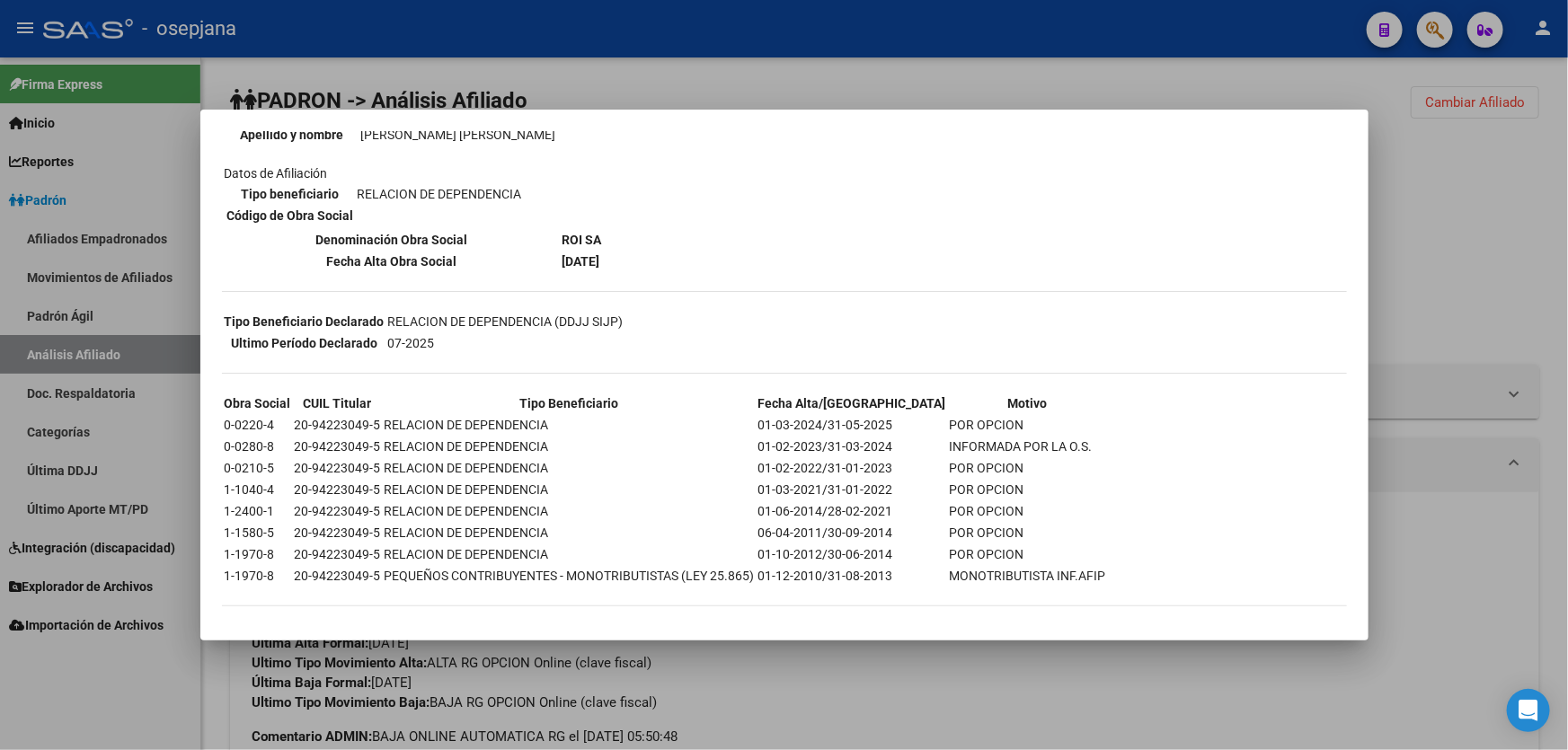
click at [1538, 236] on div at bounding box center [784, 375] width 1568 height 750
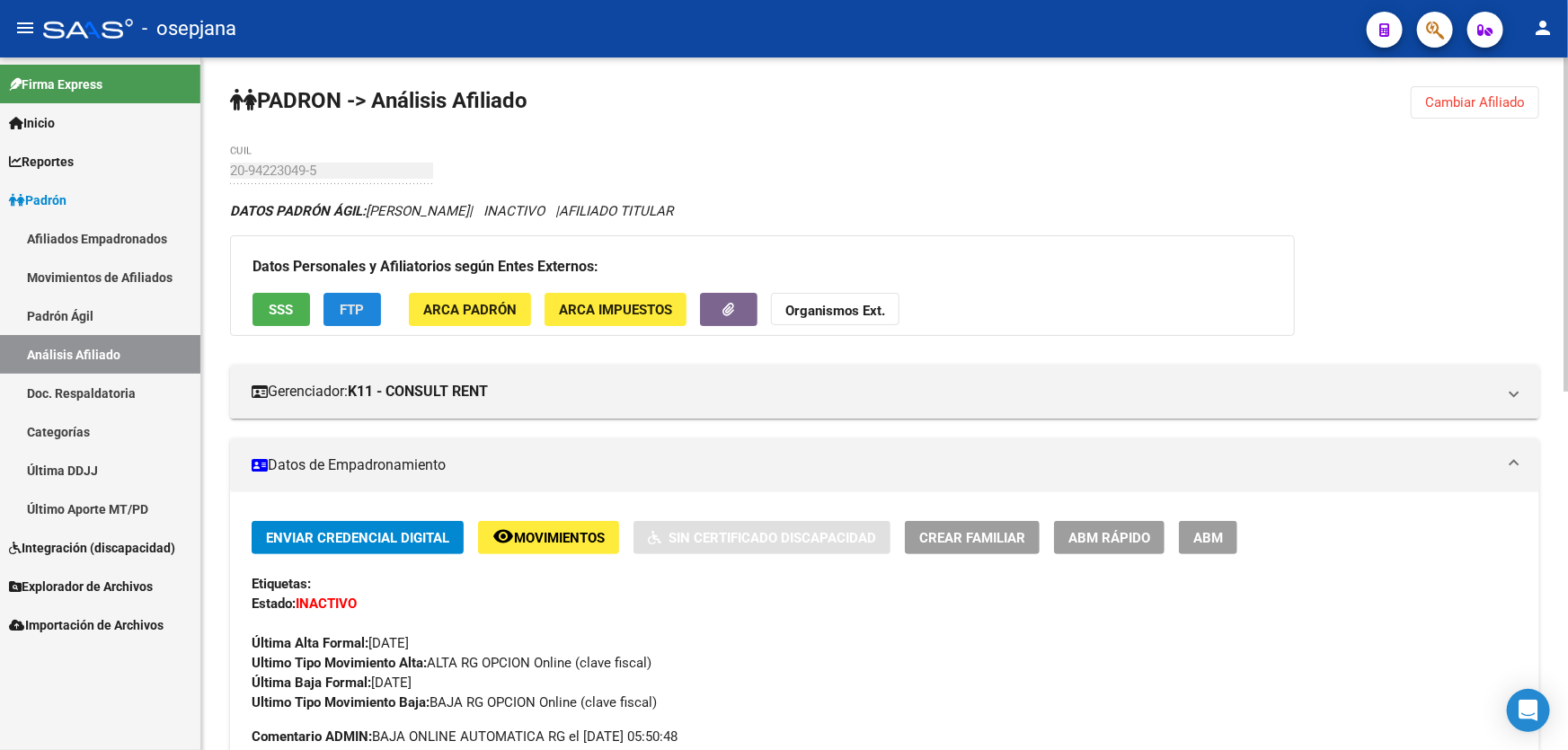
click at [347, 313] on span "FTP" at bounding box center [352, 309] width 24 height 16
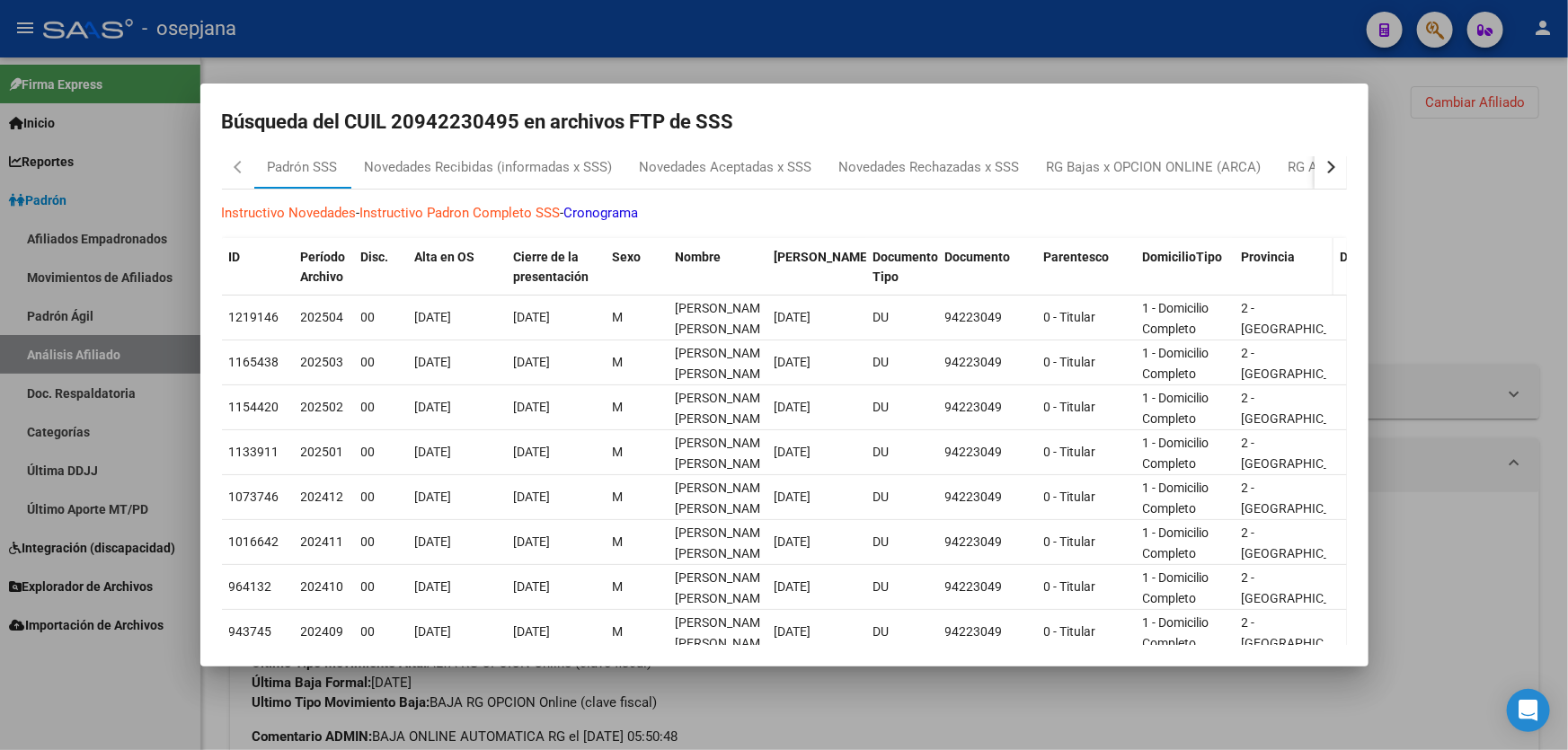
scroll to position [0, 0]
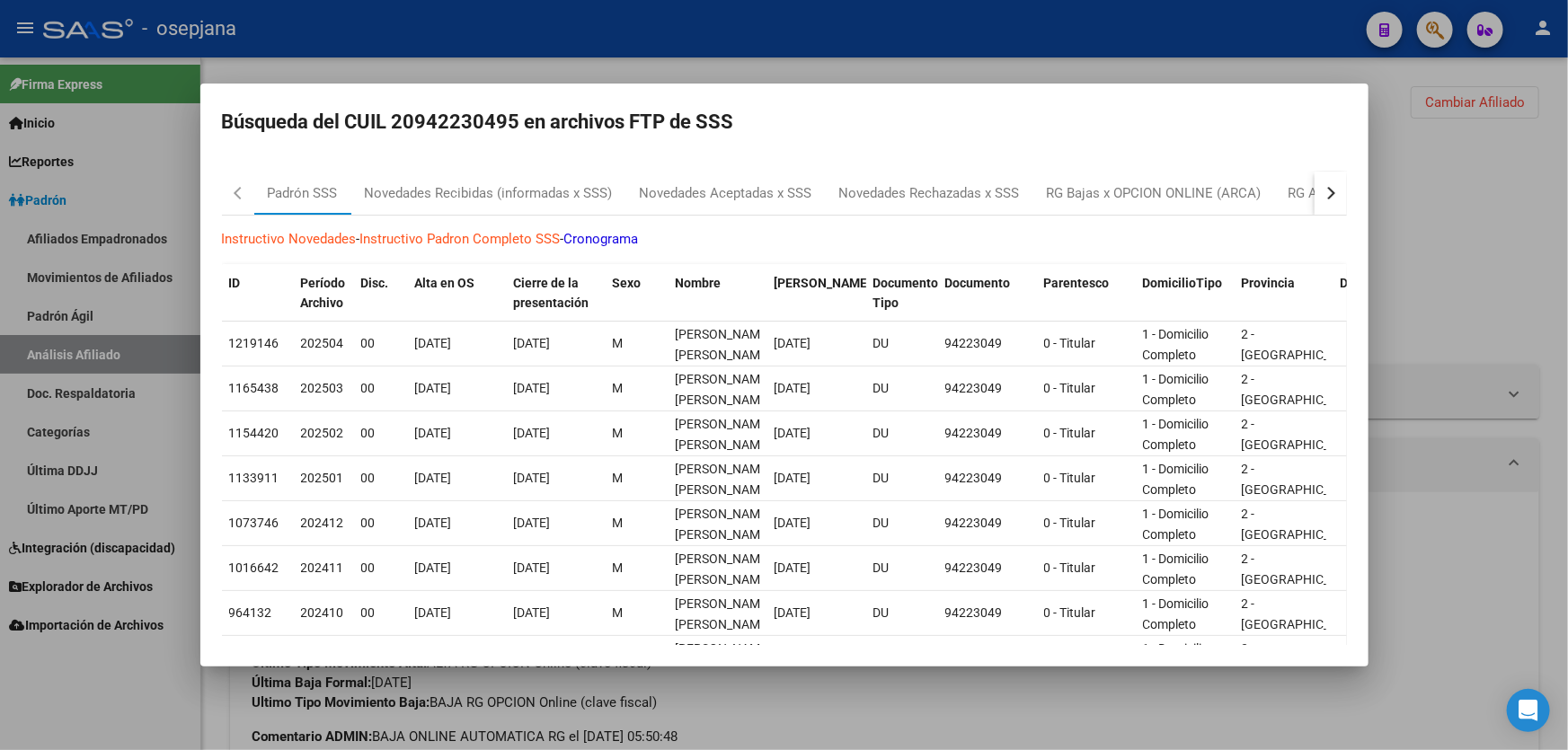
click at [1315, 185] on button "button" at bounding box center [1330, 193] width 32 height 43
click at [1482, 188] on div at bounding box center [784, 375] width 1568 height 750
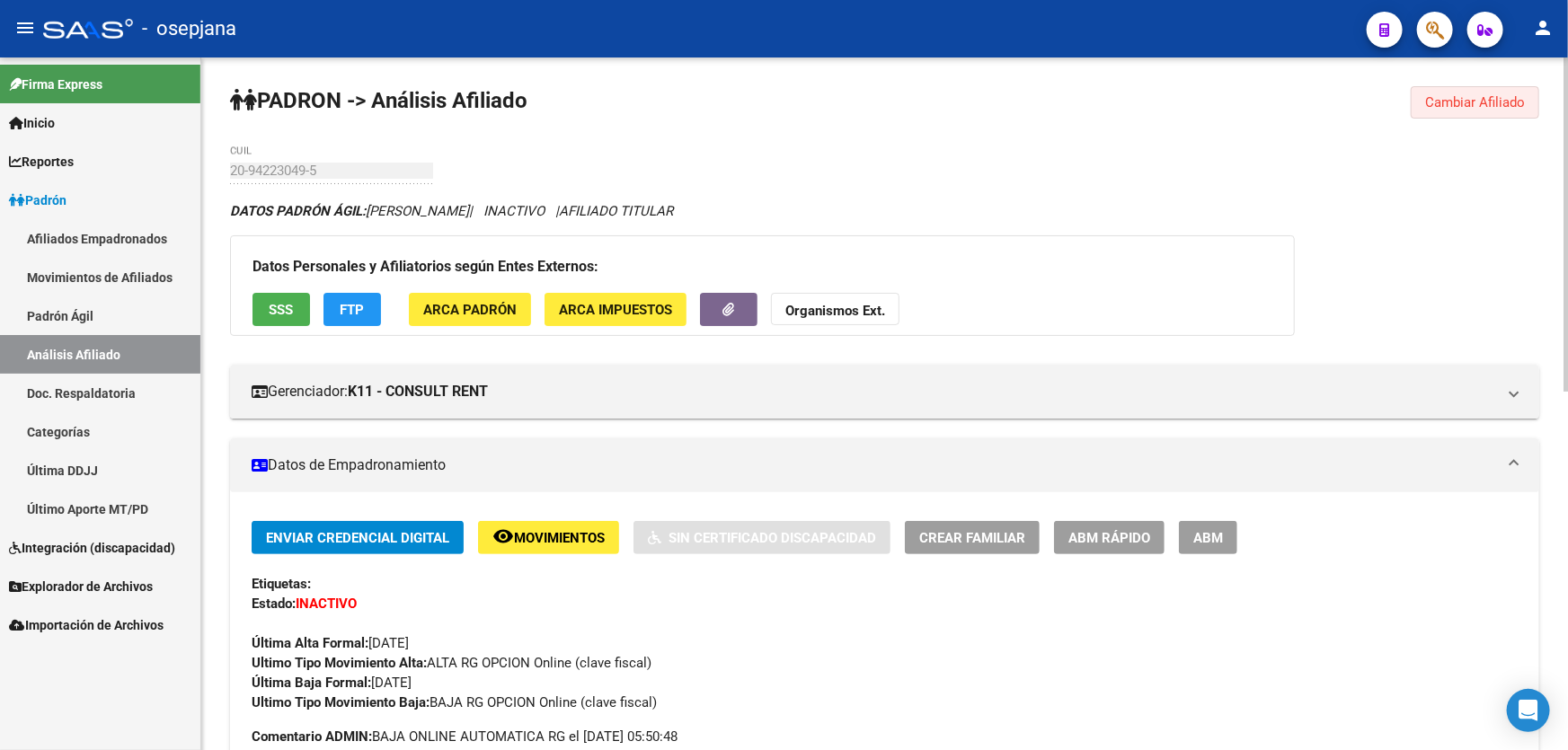
click at [1493, 95] on span "Cambiar Afiliado" at bounding box center [1474, 102] width 100 height 16
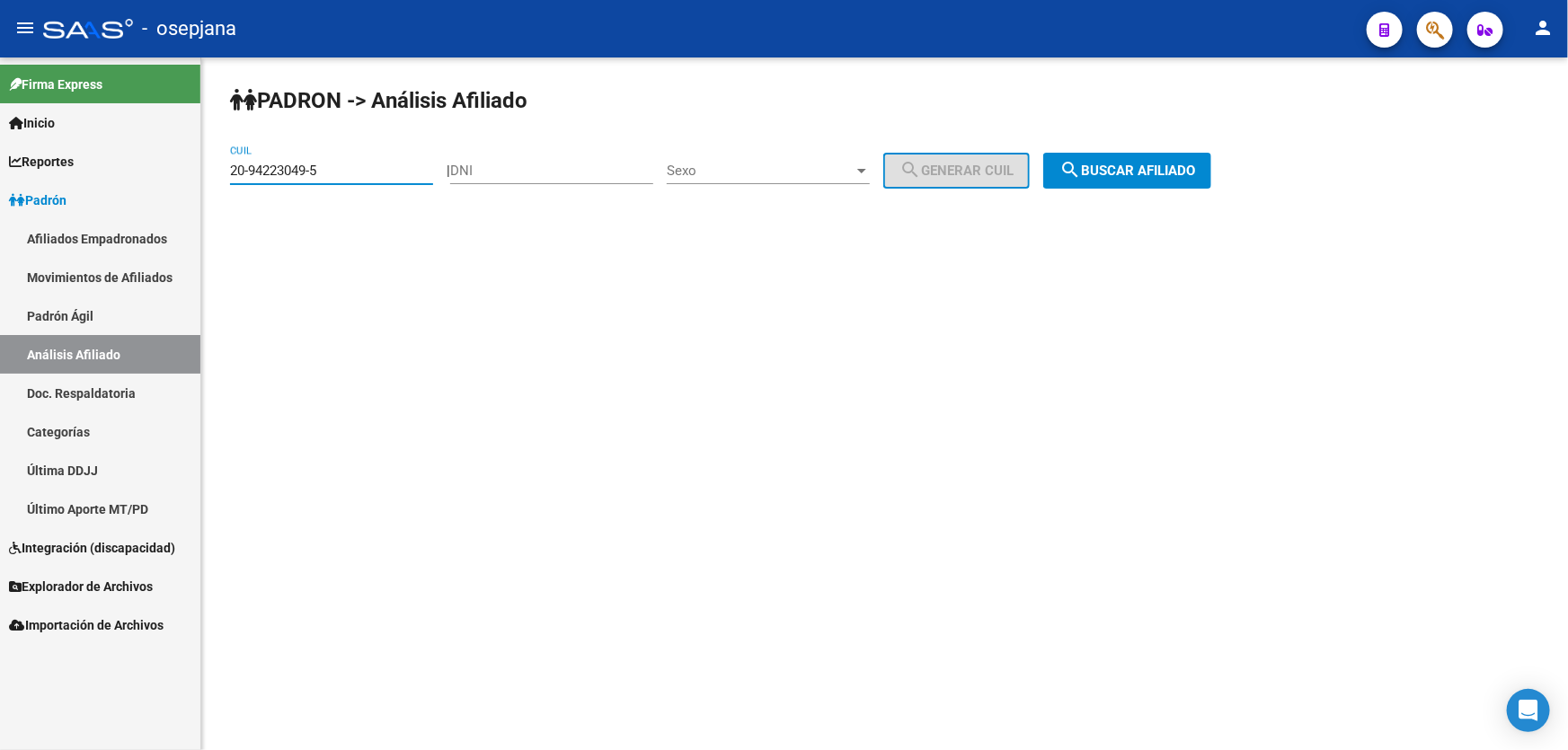
drag, startPoint x: 365, startPoint y: 167, endPoint x: 200, endPoint y: 166, distance: 165.0
click at [200, 166] on mat-sidenav-container "Firma Express Inicio Calendario SSS Instructivos Contacto OS Reportes Padrón Tr…" at bounding box center [784, 403] width 1568 height 693
paste input "42835906-3"
click at [1173, 154] on button "search Buscar afiliado" at bounding box center [1127, 170] width 168 height 36
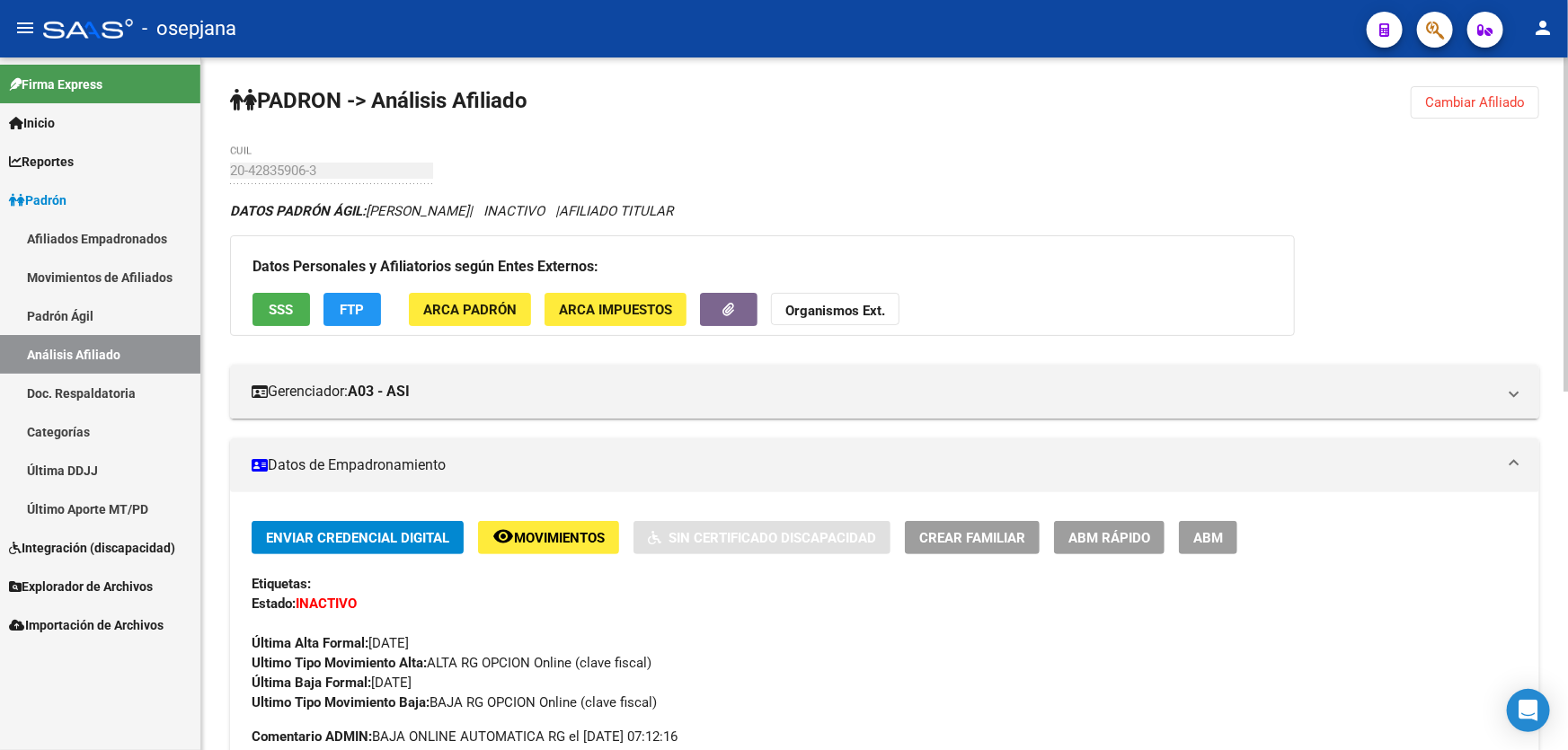
click at [1461, 108] on span "Cambiar Afiliado" at bounding box center [1474, 102] width 100 height 16
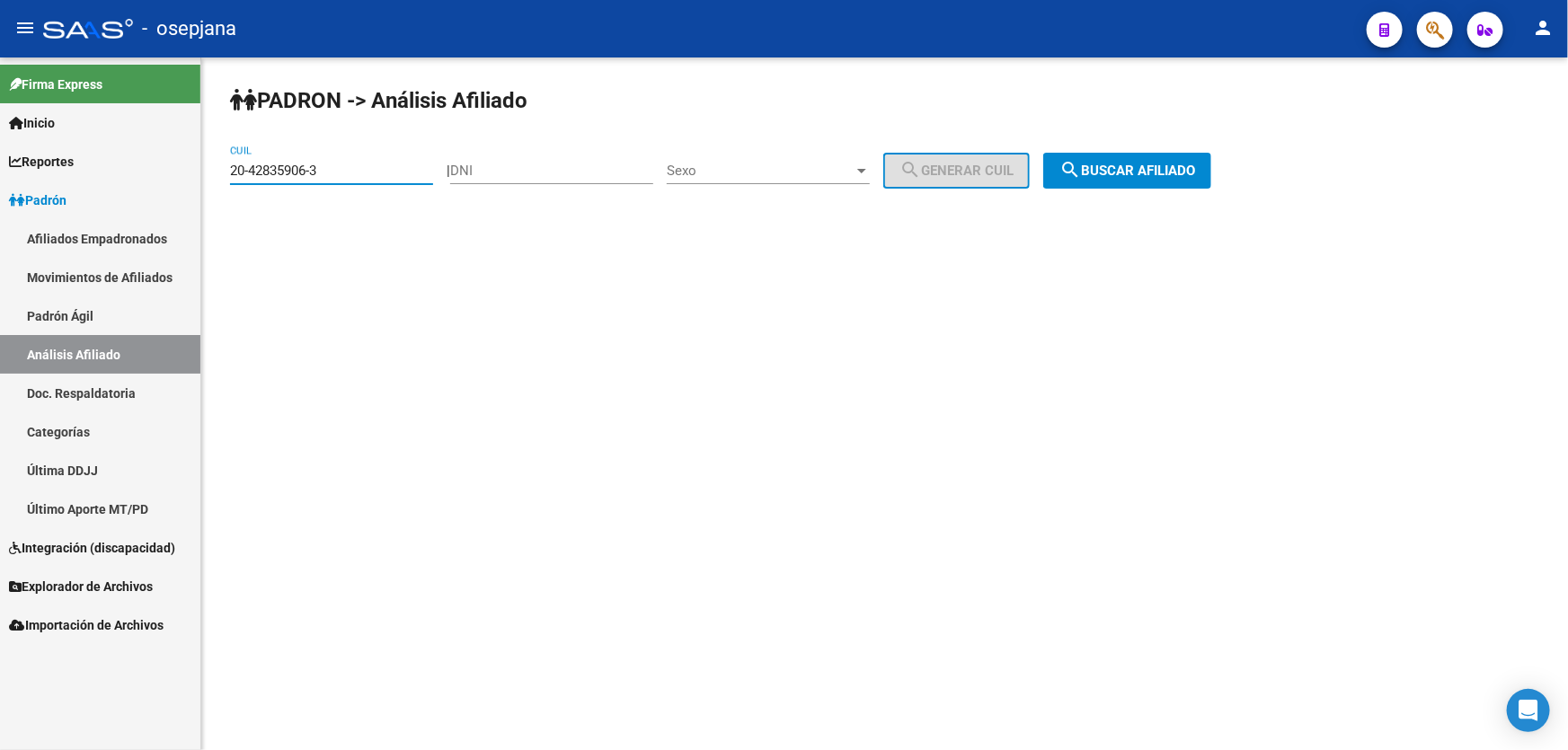
drag, startPoint x: 363, startPoint y: 170, endPoint x: 153, endPoint y: 170, distance: 210.0
click at [153, 170] on mat-sidenav-container "Firma Express Inicio Calendario SSS Instructivos Contacto OS Reportes Padrón Tr…" at bounding box center [784, 403] width 1568 height 693
paste input "7-33627036-2"
click at [1195, 175] on span "search Buscar afiliado" at bounding box center [1127, 170] width 135 height 16
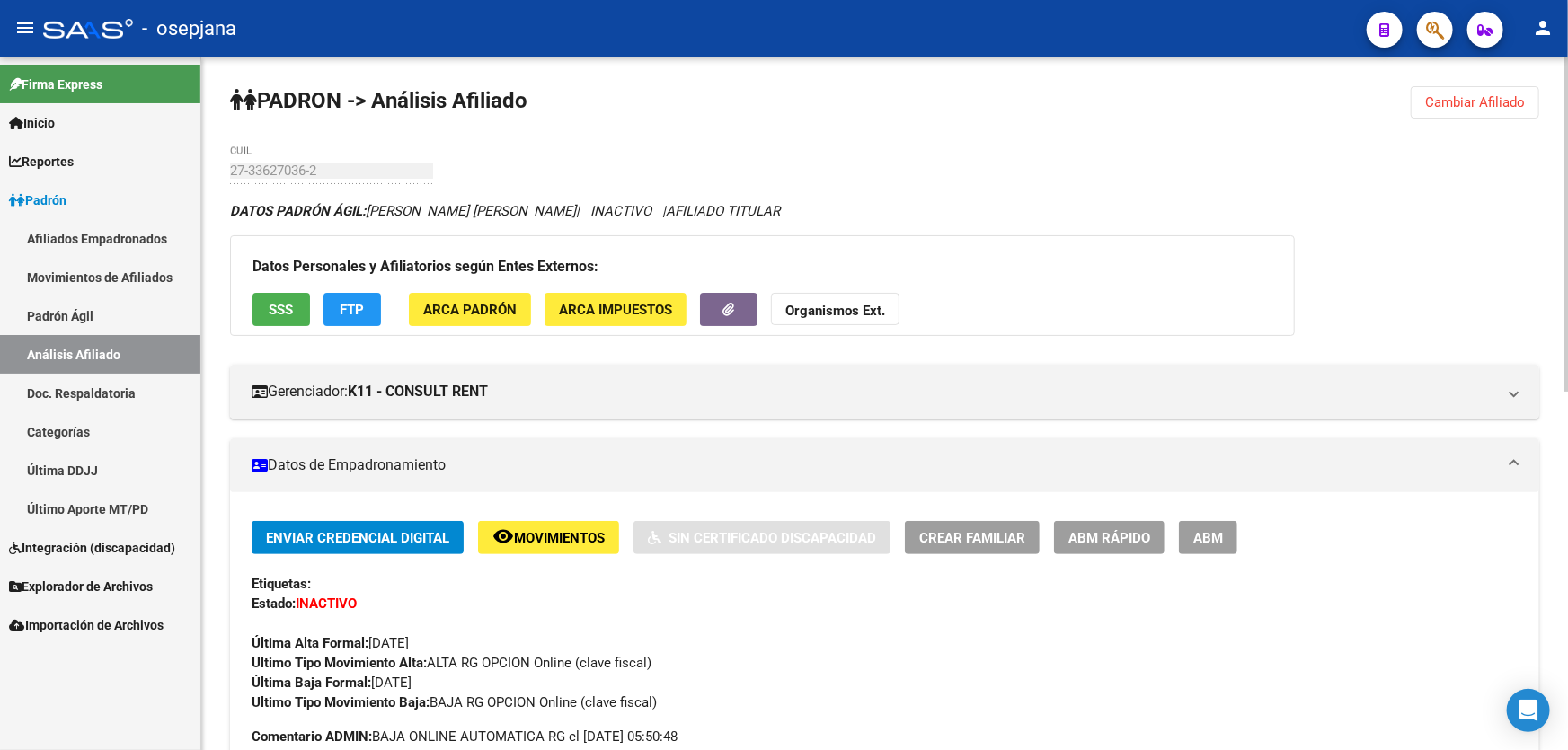
click at [1504, 100] on span "Cambiar Afiliado" at bounding box center [1474, 102] width 100 height 16
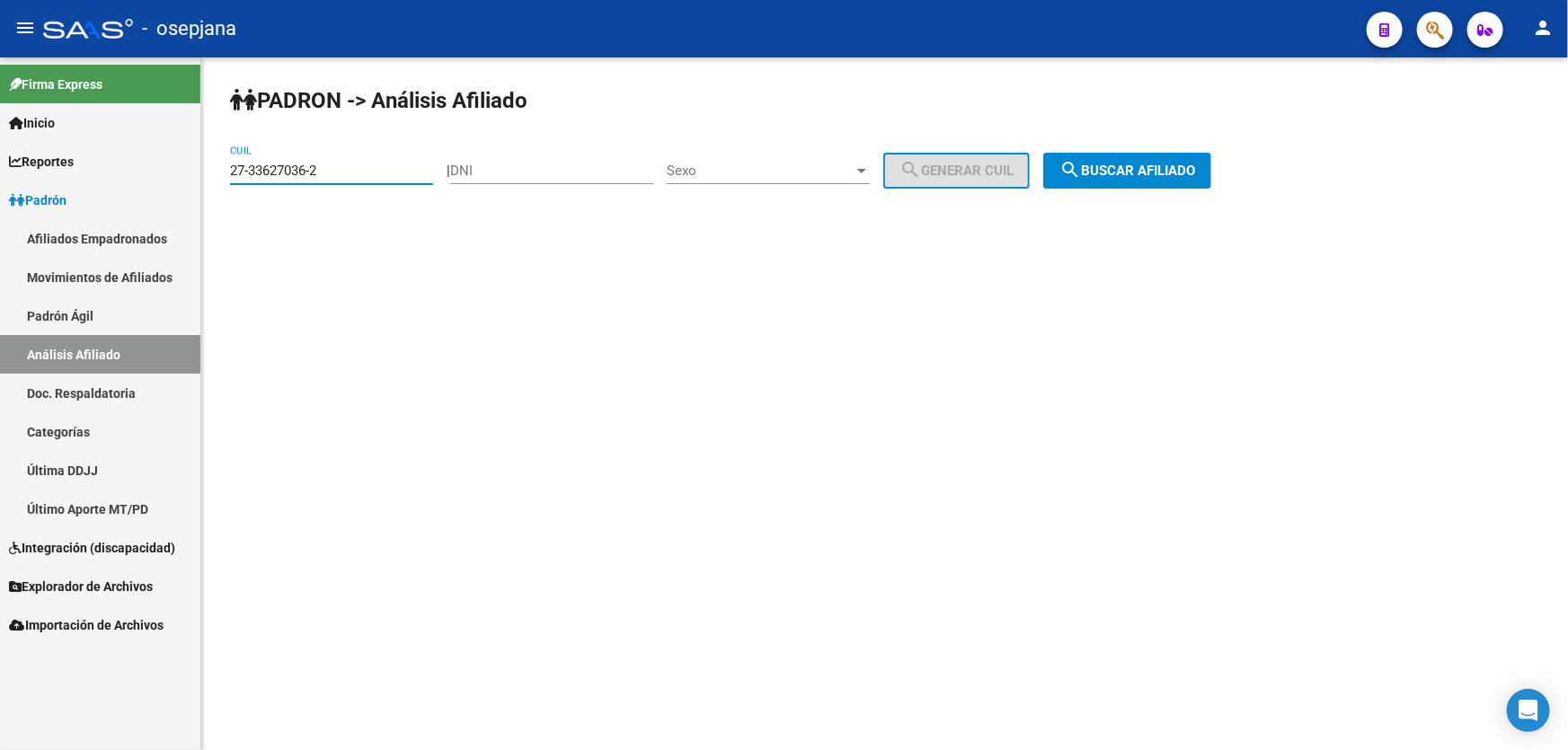
drag, startPoint x: 352, startPoint y: 171, endPoint x: 222, endPoint y: 185, distance: 130.8
click at [222, 185] on div "PADRON -> Análisis Afiliado 27-33627036-2 CUIL | DNI Sexo Sexo search Generar C…" at bounding box center [885, 151] width 1367 height 188
paste input "9271139-8"
click at [1107, 175] on span "search Buscar afiliado" at bounding box center [1127, 170] width 135 height 16
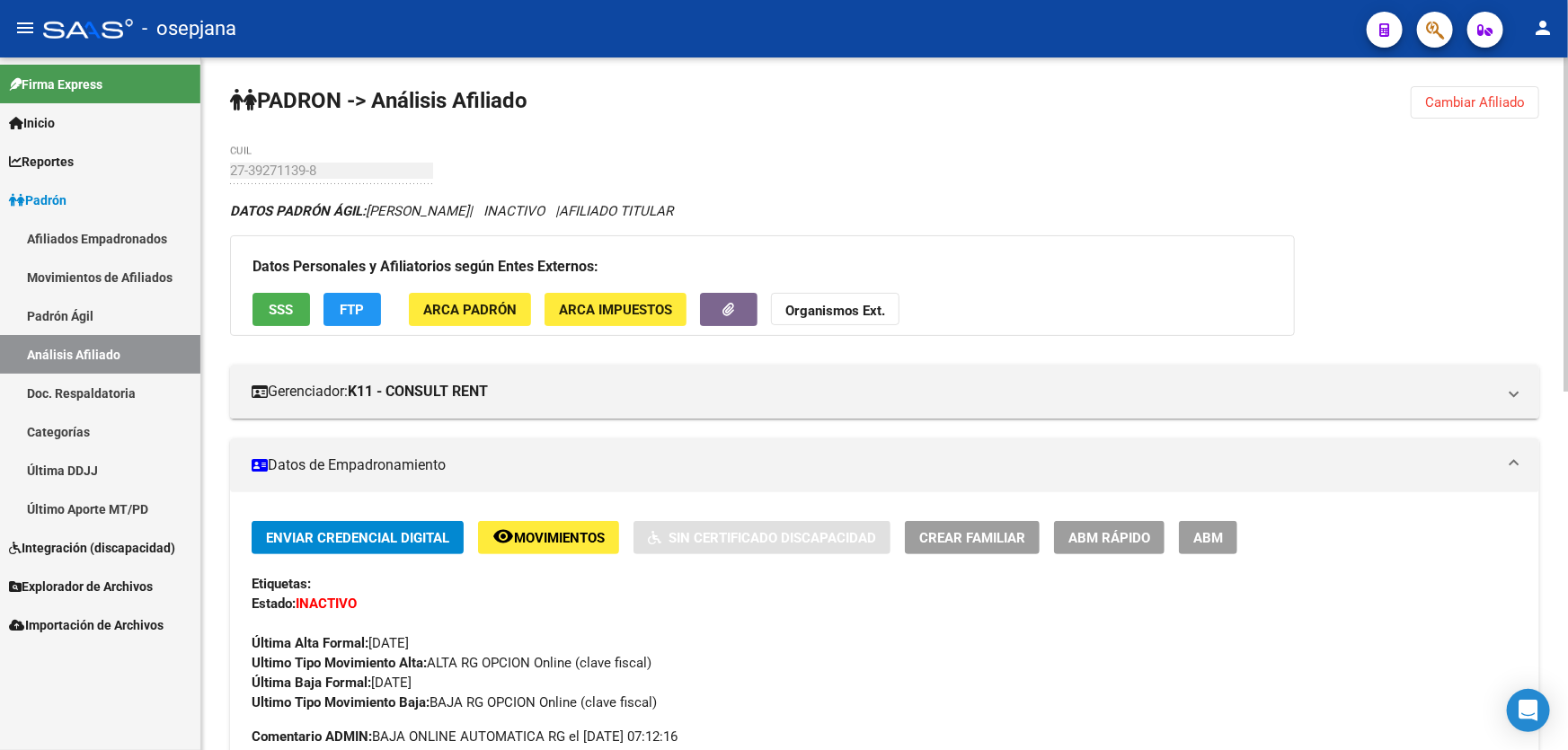
click at [262, 295] on button "SSS" at bounding box center [280, 309] width 57 height 33
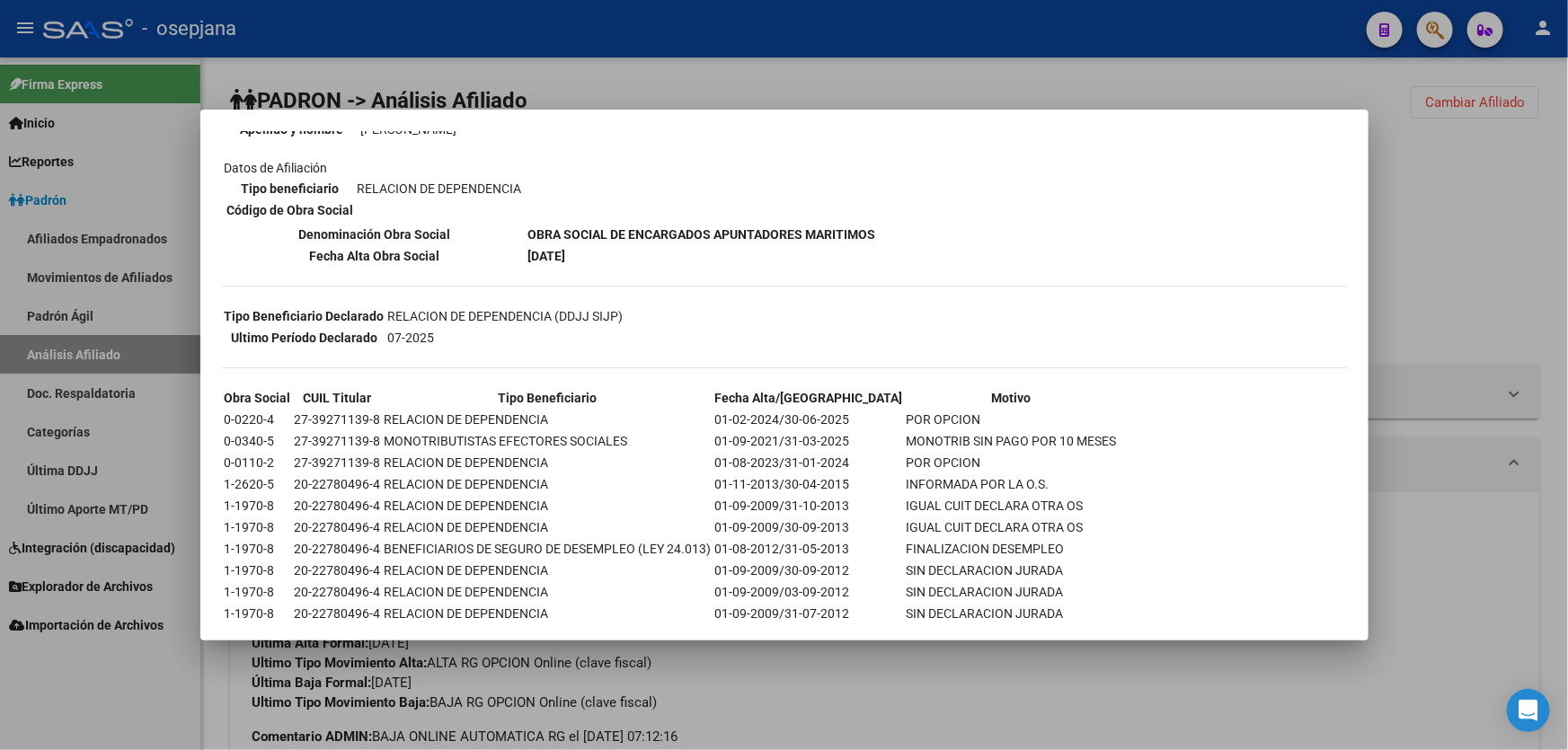
scroll to position [245, 0]
click at [1459, 279] on div at bounding box center [784, 375] width 1568 height 750
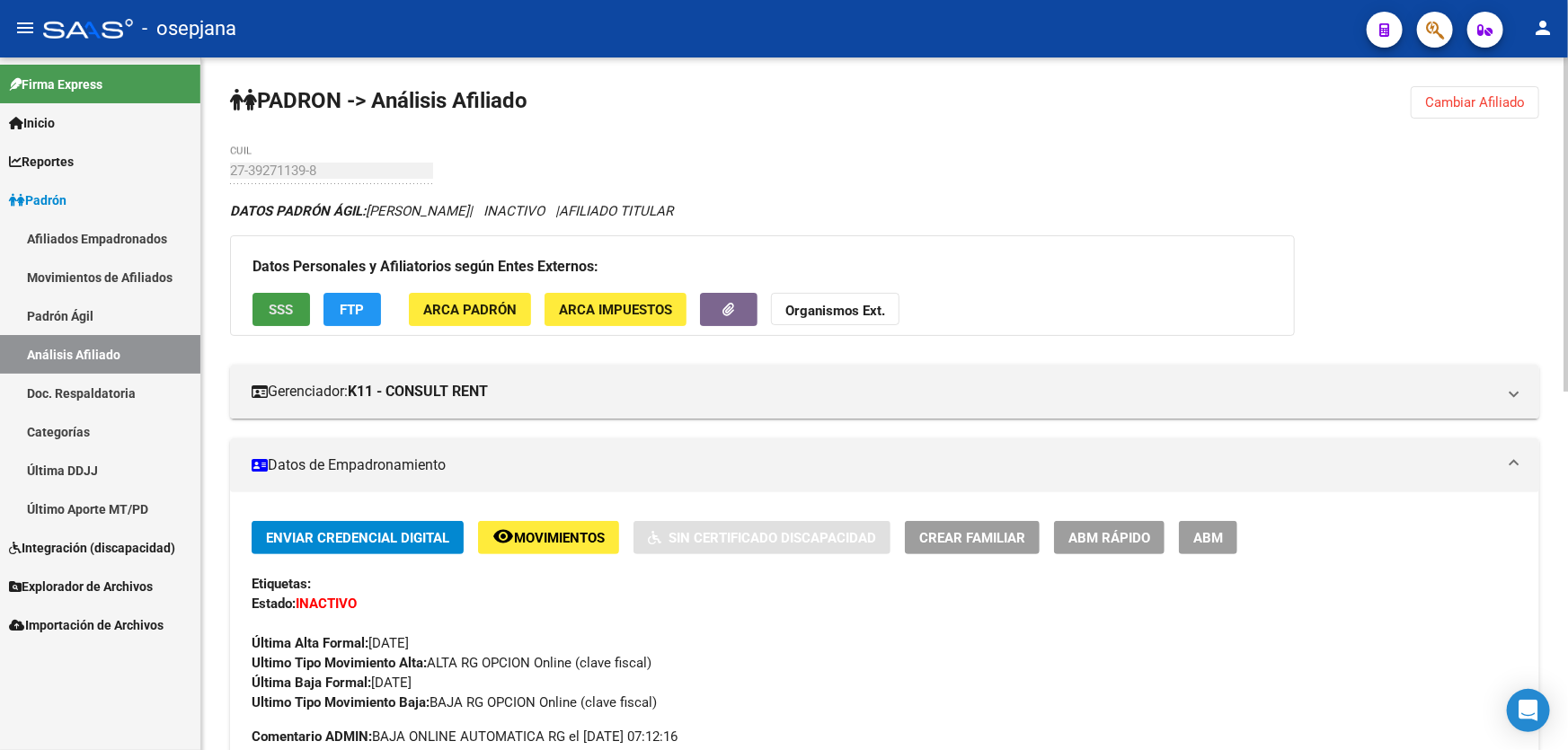
click at [285, 305] on span "SSS" at bounding box center [281, 309] width 24 height 16
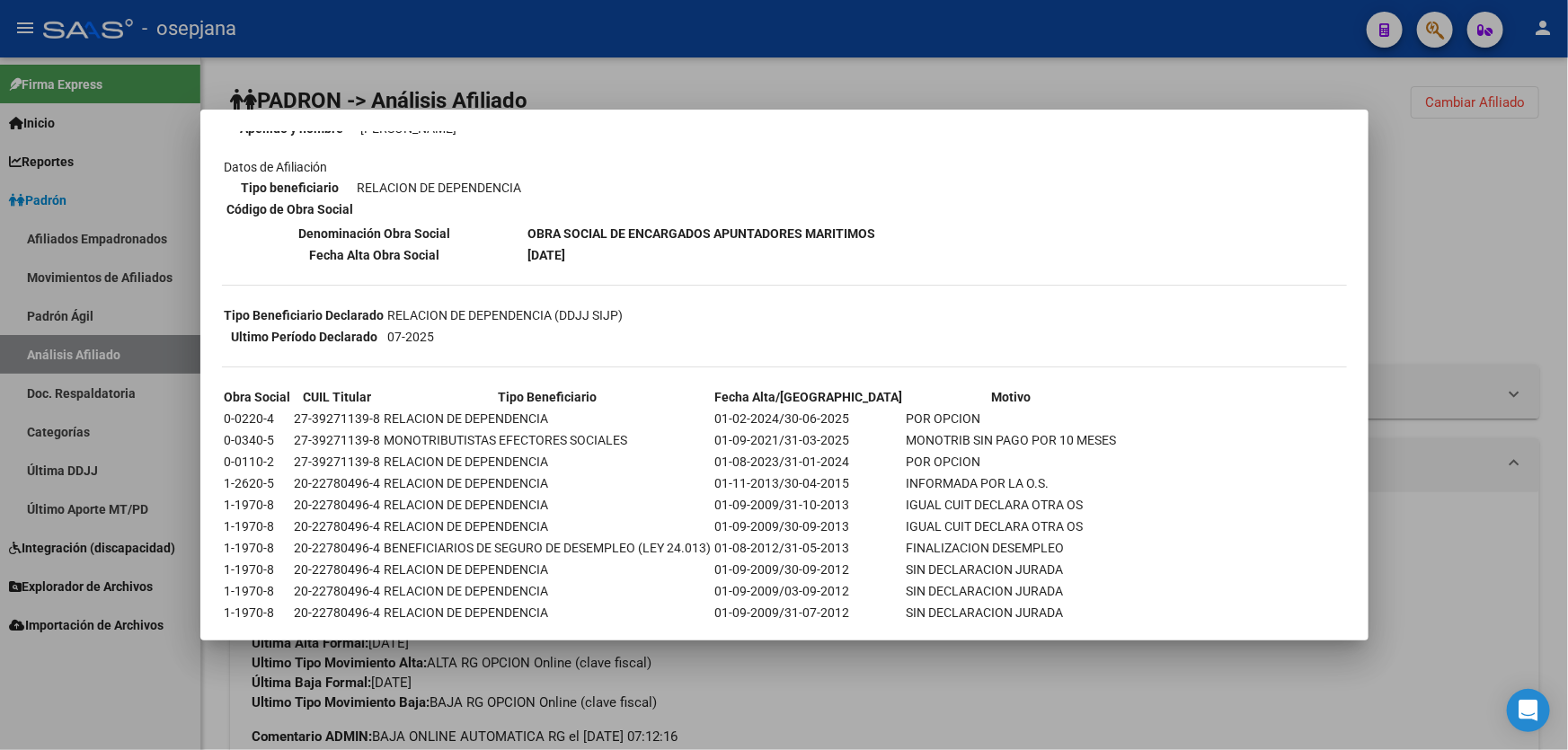
click at [1477, 271] on div at bounding box center [784, 375] width 1568 height 750
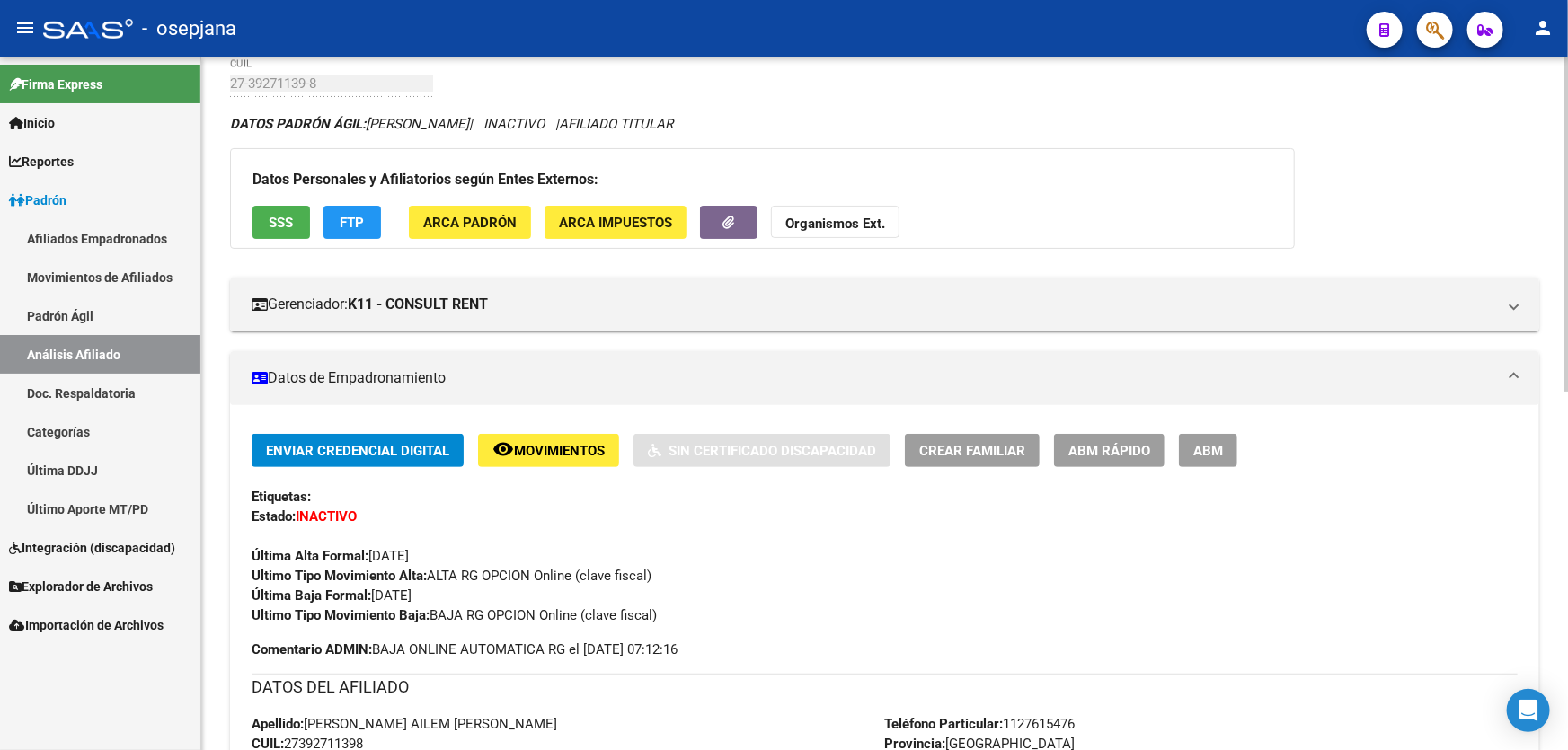
scroll to position [0, 0]
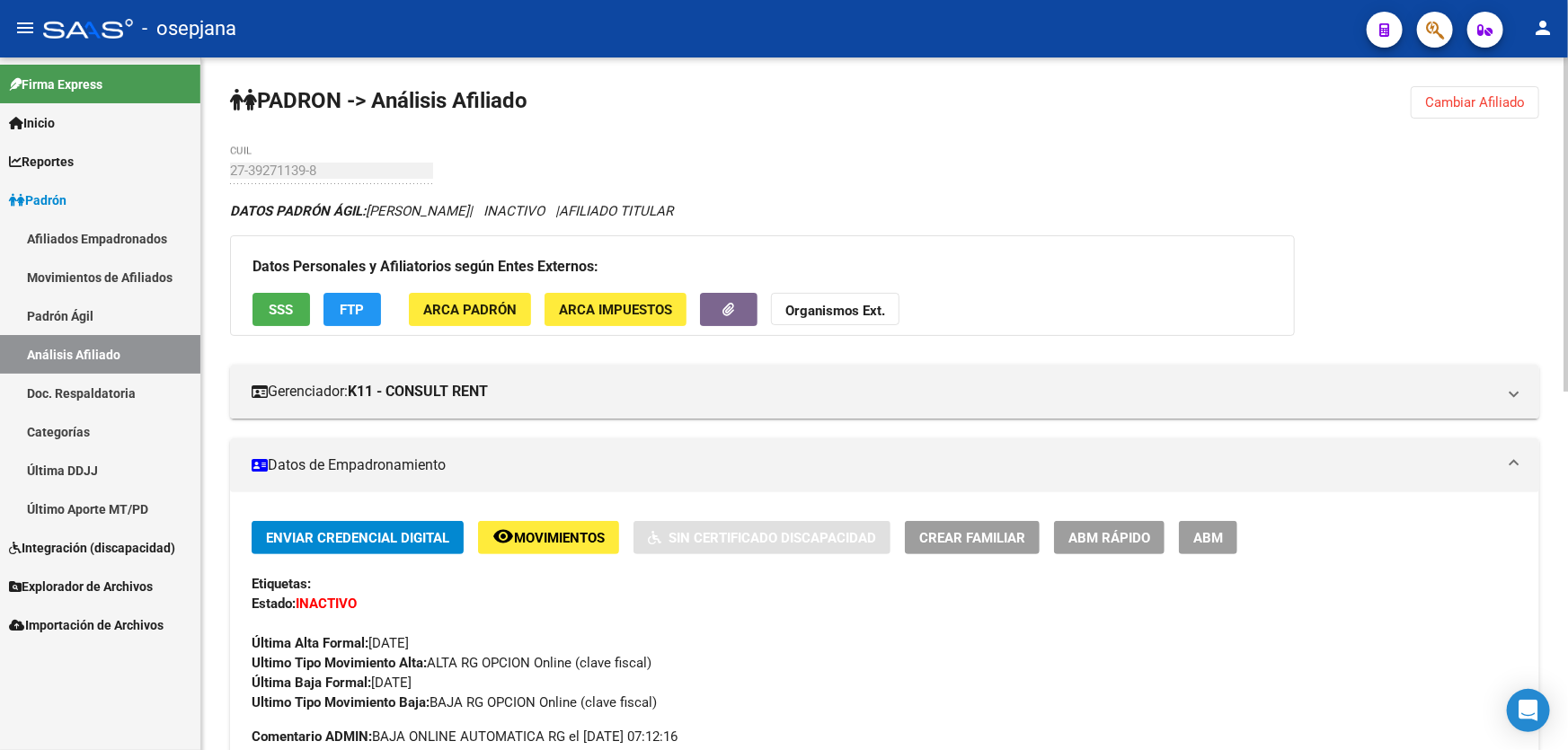
click at [1487, 91] on button "Cambiar Afiliado" at bounding box center [1474, 101] width 129 height 32
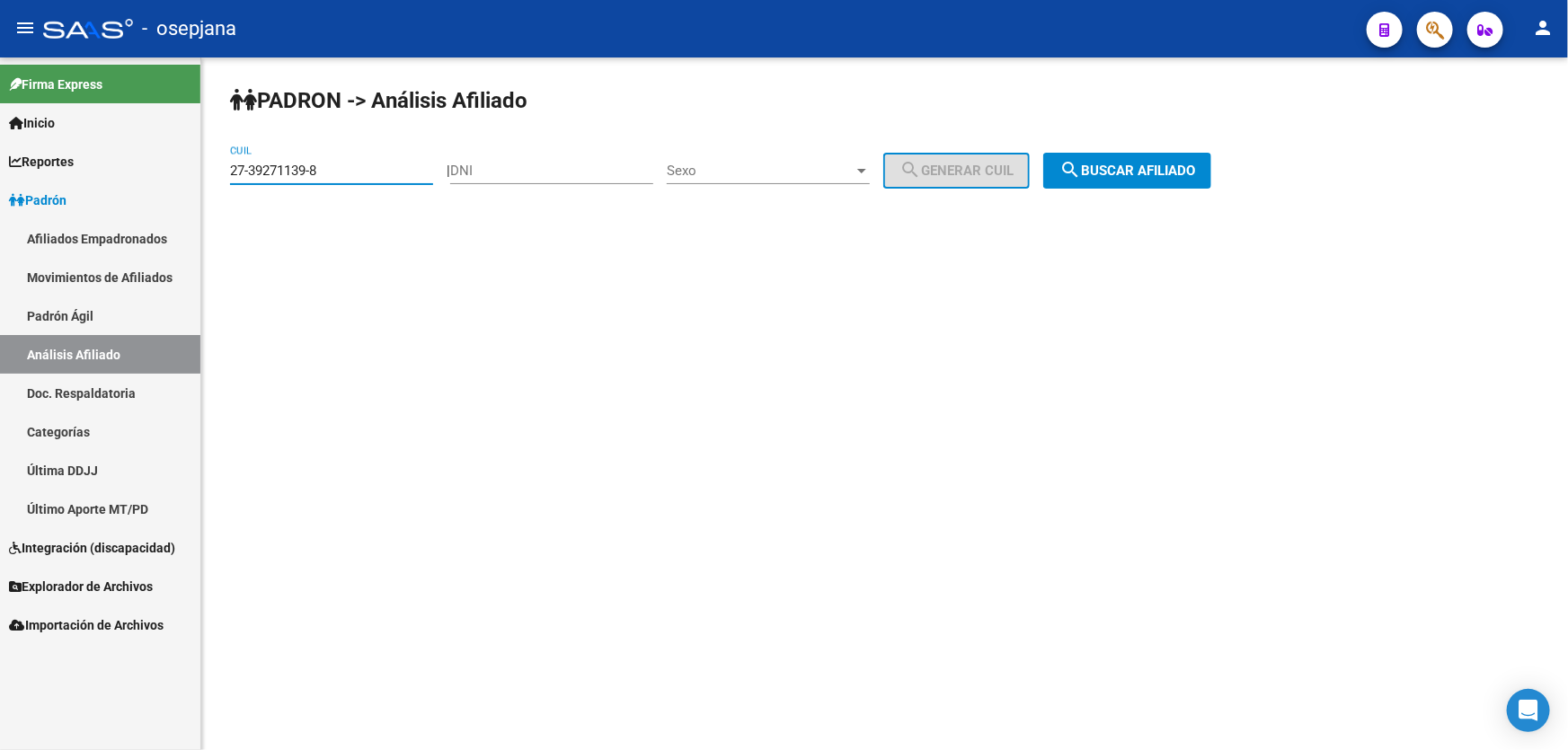
drag, startPoint x: 353, startPoint y: 164, endPoint x: 218, endPoint y: 180, distance: 135.9
click at [218, 180] on div "PADRON -> Análisis Afiliado 27-39271139-8 CUIL | DNI Sexo Sexo search Generar C…" at bounding box center [885, 151] width 1367 height 188
paste input "0-41570225-7"
click at [1124, 158] on button "search Buscar afiliado" at bounding box center [1127, 170] width 168 height 36
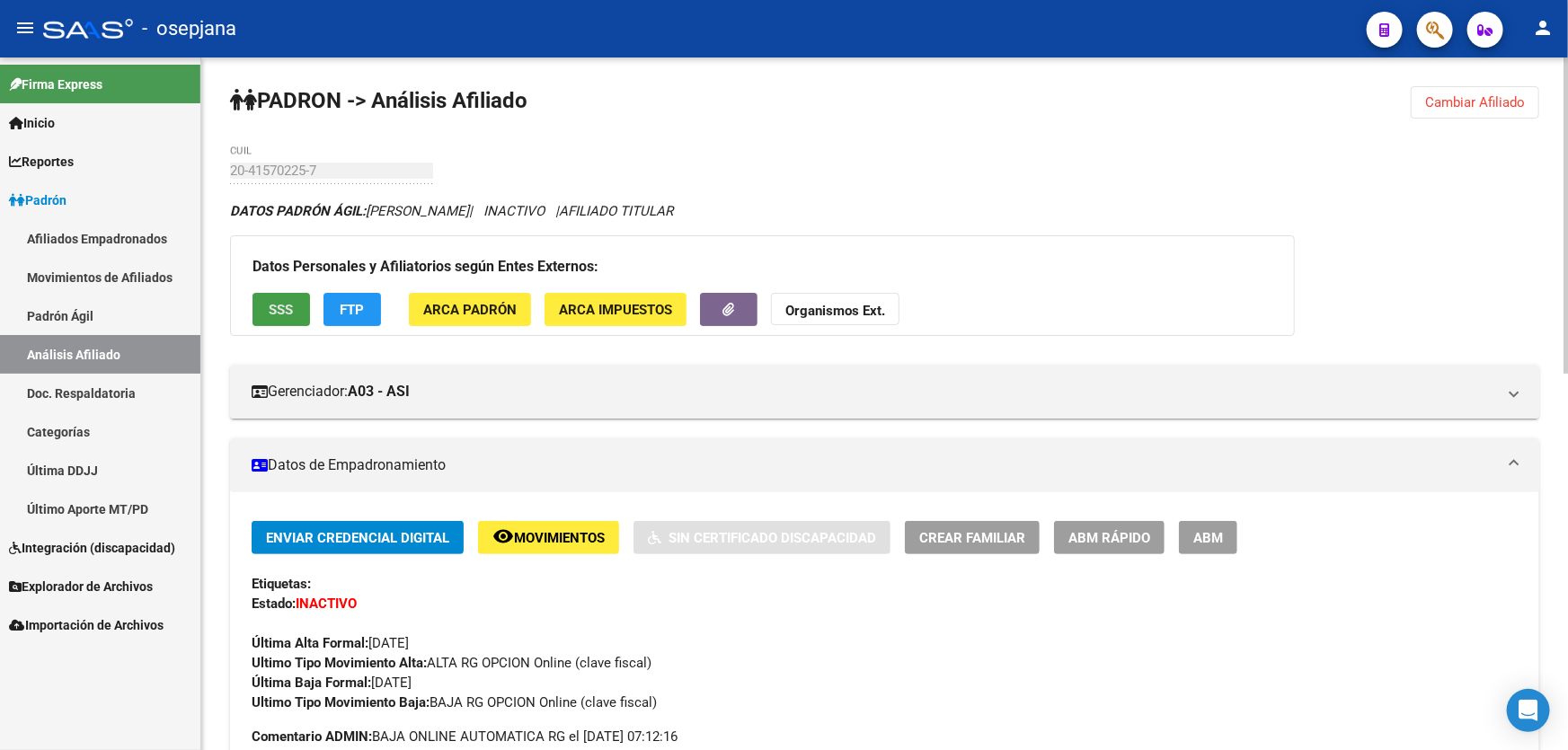
click at [291, 322] on button "SSS" at bounding box center [280, 309] width 57 height 33
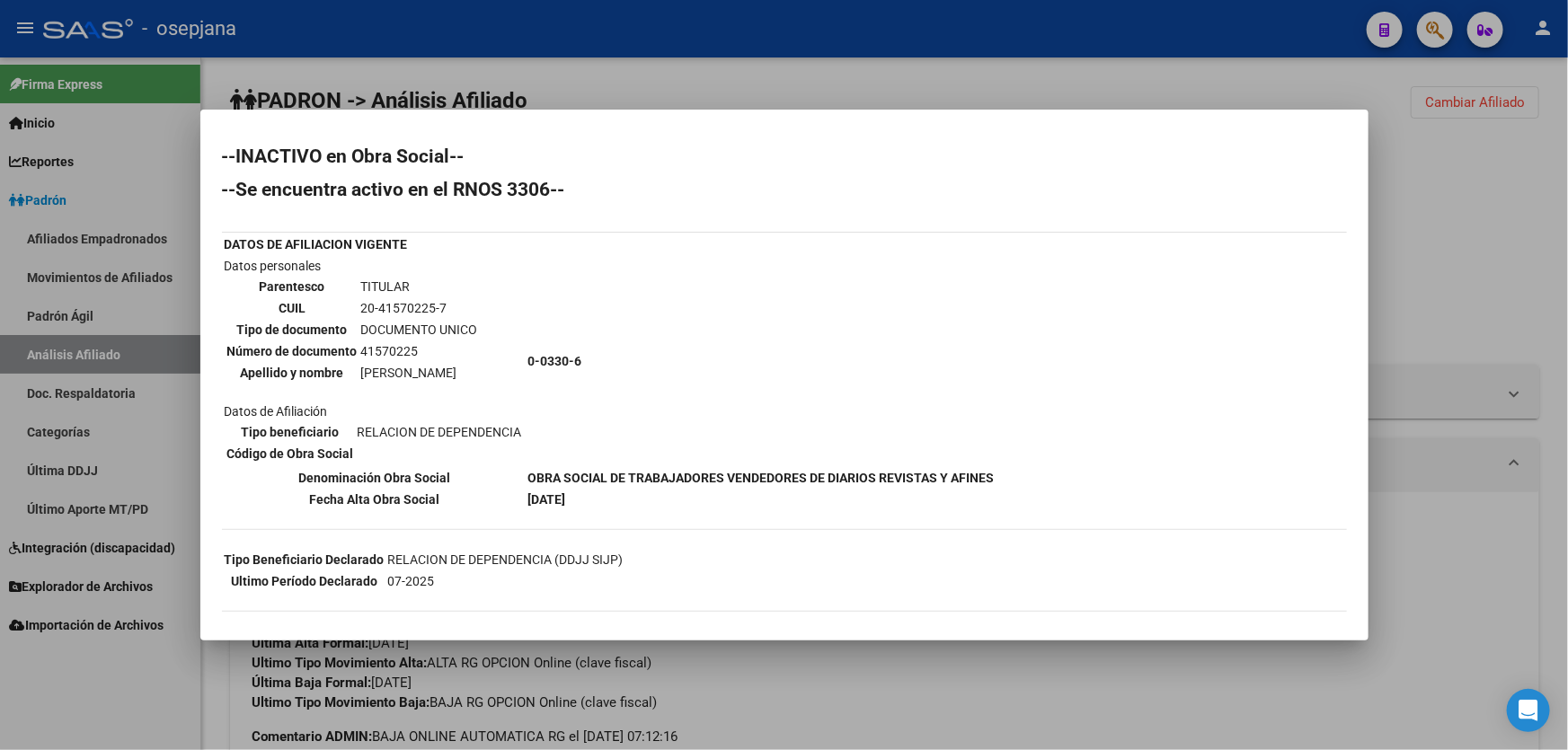
click at [1425, 232] on div at bounding box center [784, 375] width 1568 height 750
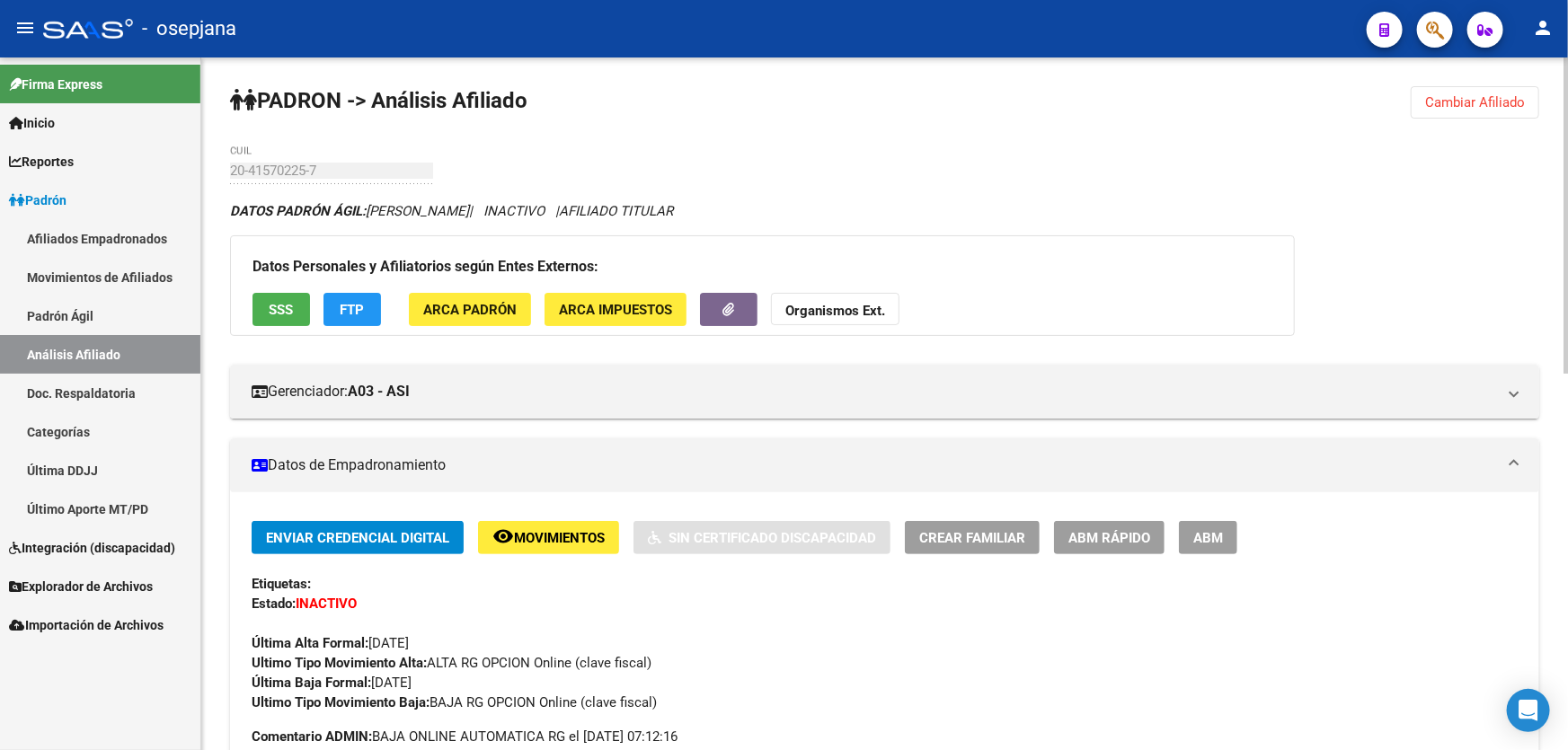
click at [1499, 99] on span "Cambiar Afiliado" at bounding box center [1474, 102] width 100 height 16
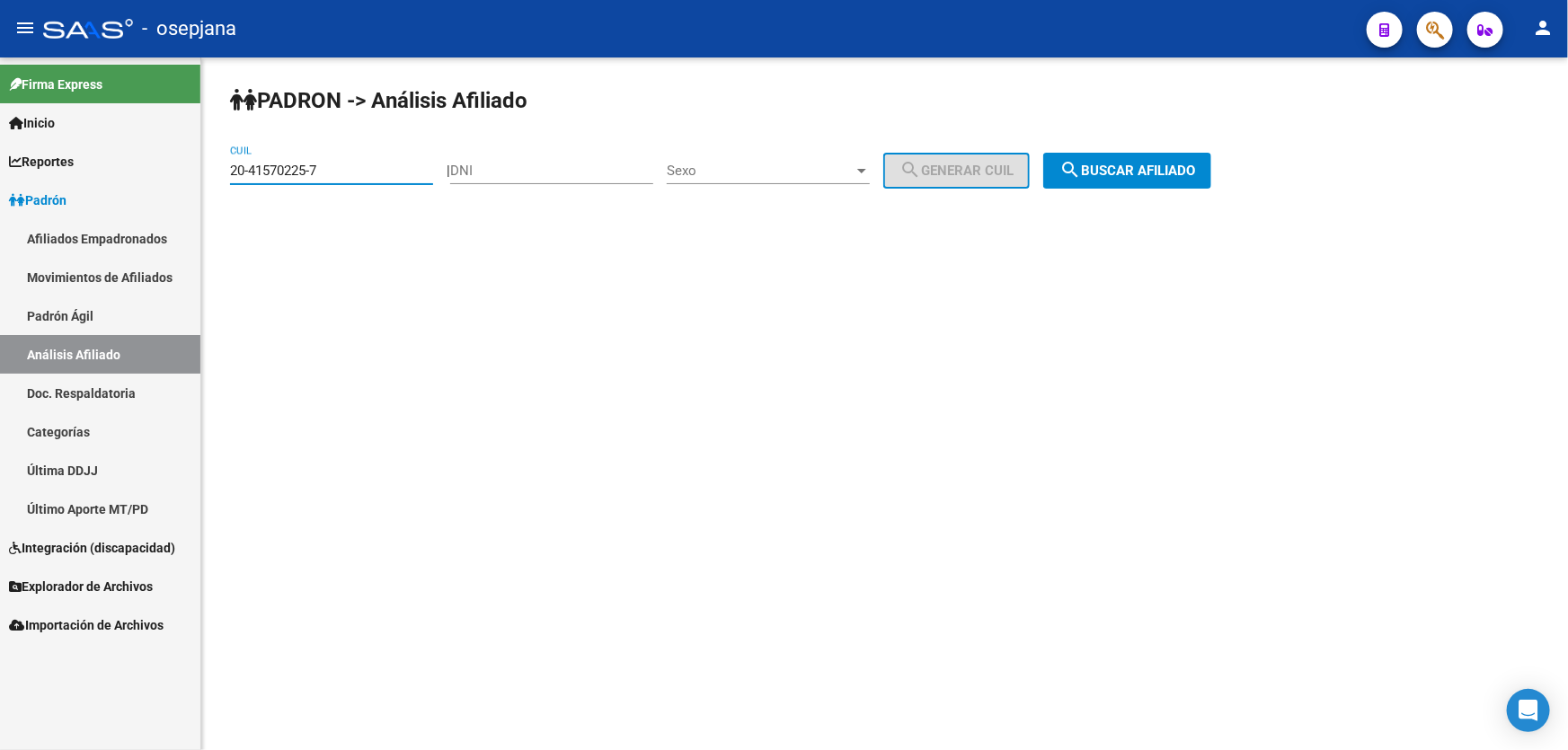
drag, startPoint x: 349, startPoint y: 176, endPoint x: 218, endPoint y: 176, distance: 131.0
click at [218, 176] on div "PADRON -> Análisis Afiliado 20-41570225-7 CUIL | DNI Sexo Sexo search Generar C…" at bounding box center [885, 151] width 1367 height 188
paste input "22702670-8"
drag, startPoint x: 364, startPoint y: 172, endPoint x: 220, endPoint y: 175, distance: 144.0
click at [220, 175] on div "PADRON -> Análisis Afiliado 20-22702670-8 CUIL | DNI Sexo Sexo search Generar C…" at bounding box center [885, 151] width 1367 height 188
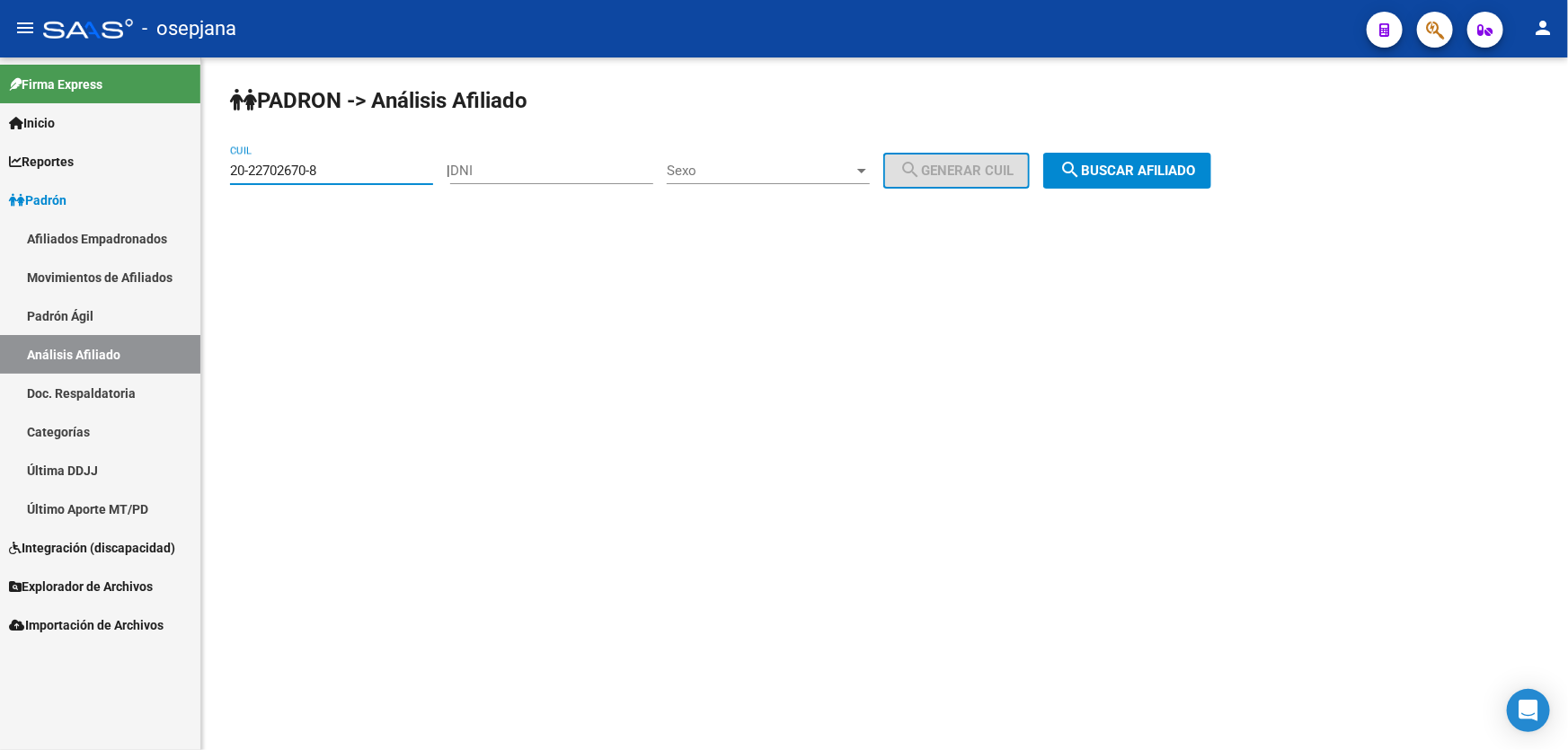
paste input
click at [1211, 171] on button "search Buscar afiliado" at bounding box center [1127, 170] width 168 height 36
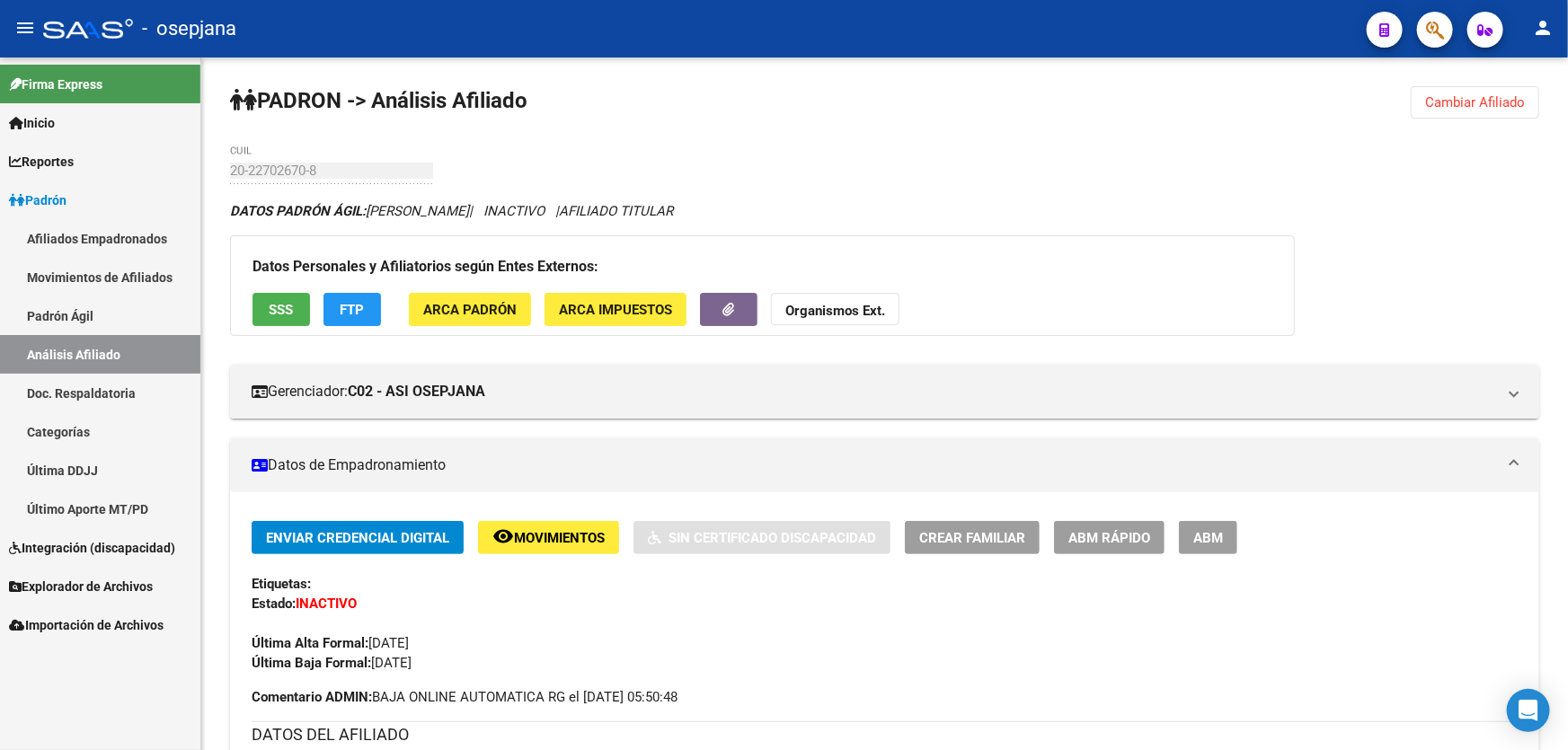
click at [1473, 100] on span "Cambiar Afiliado" at bounding box center [1474, 102] width 100 height 16
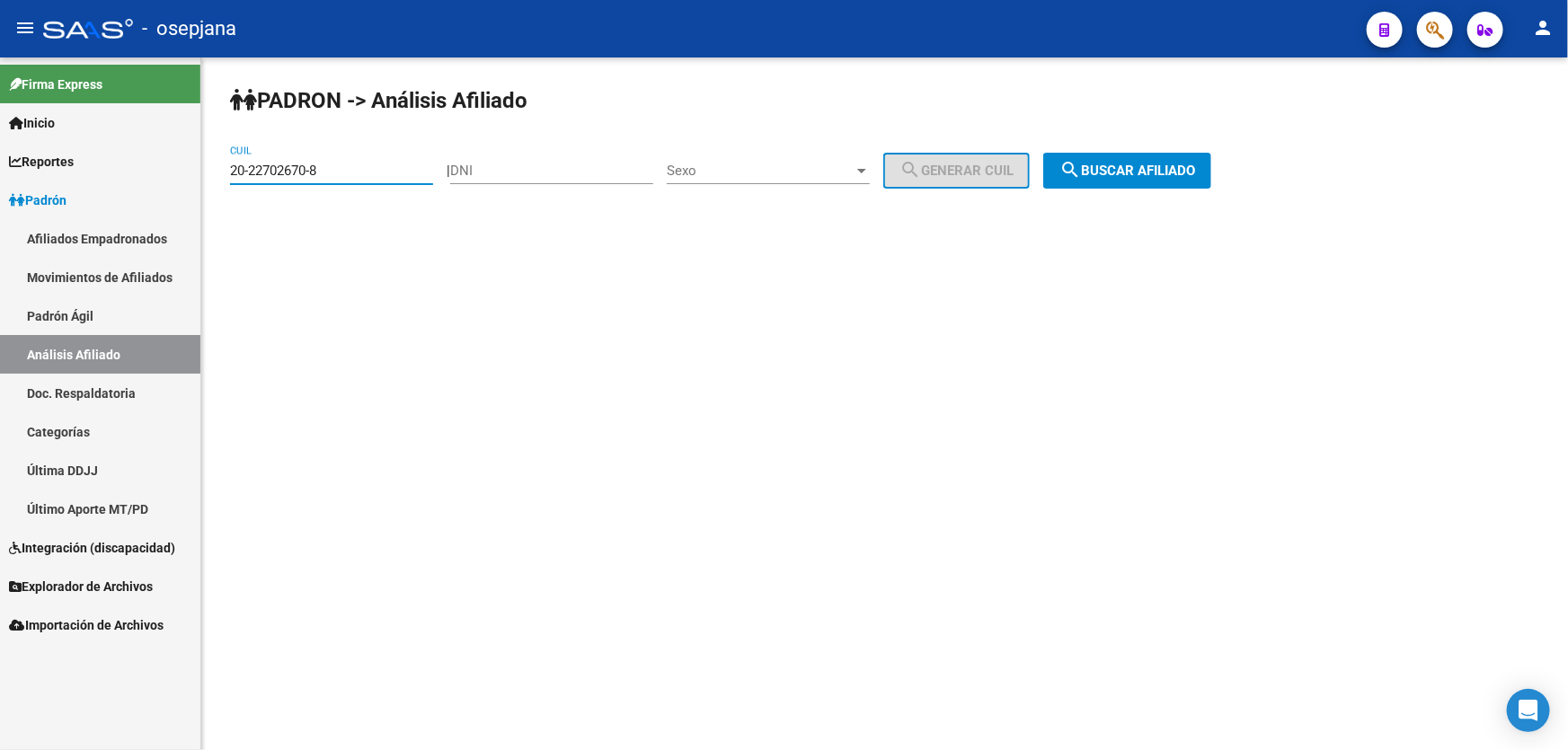
drag, startPoint x: 363, startPoint y: 174, endPoint x: 214, endPoint y: 192, distance: 150.1
click at [216, 188] on div "PADRON -> Análisis Afiliado 20-22702670-8 CUIL | DNI Sexo Sexo search Generar C…" at bounding box center [885, 151] width 1367 height 188
paste input "53897874-5"
type input "20-53897874-5"
click at [1155, 163] on span "search Buscar afiliado" at bounding box center [1127, 170] width 135 height 16
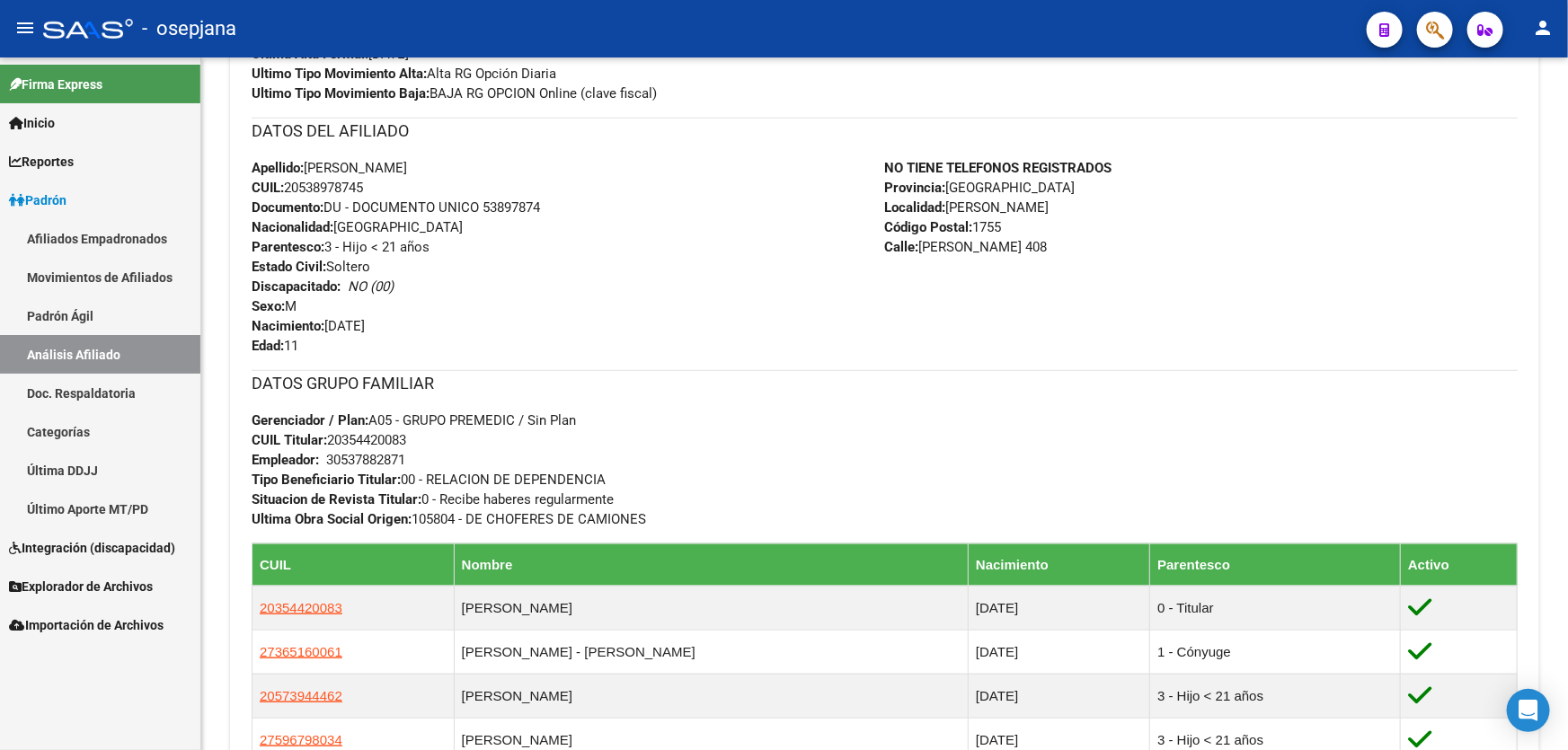
scroll to position [817, 0]
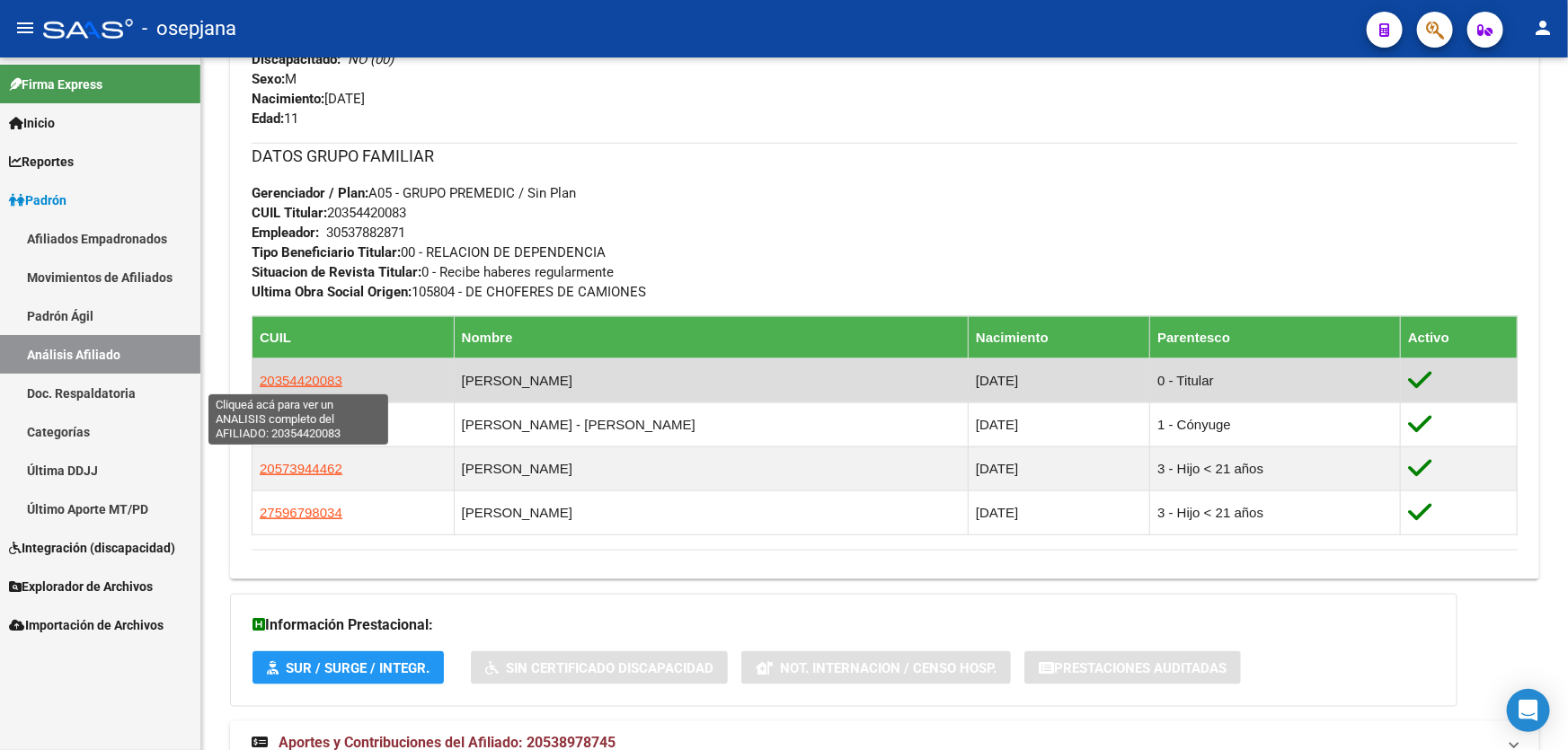
click at [297, 373] on span "20354420083" at bounding box center [302, 381] width 83 height 15
type textarea "20354420083"
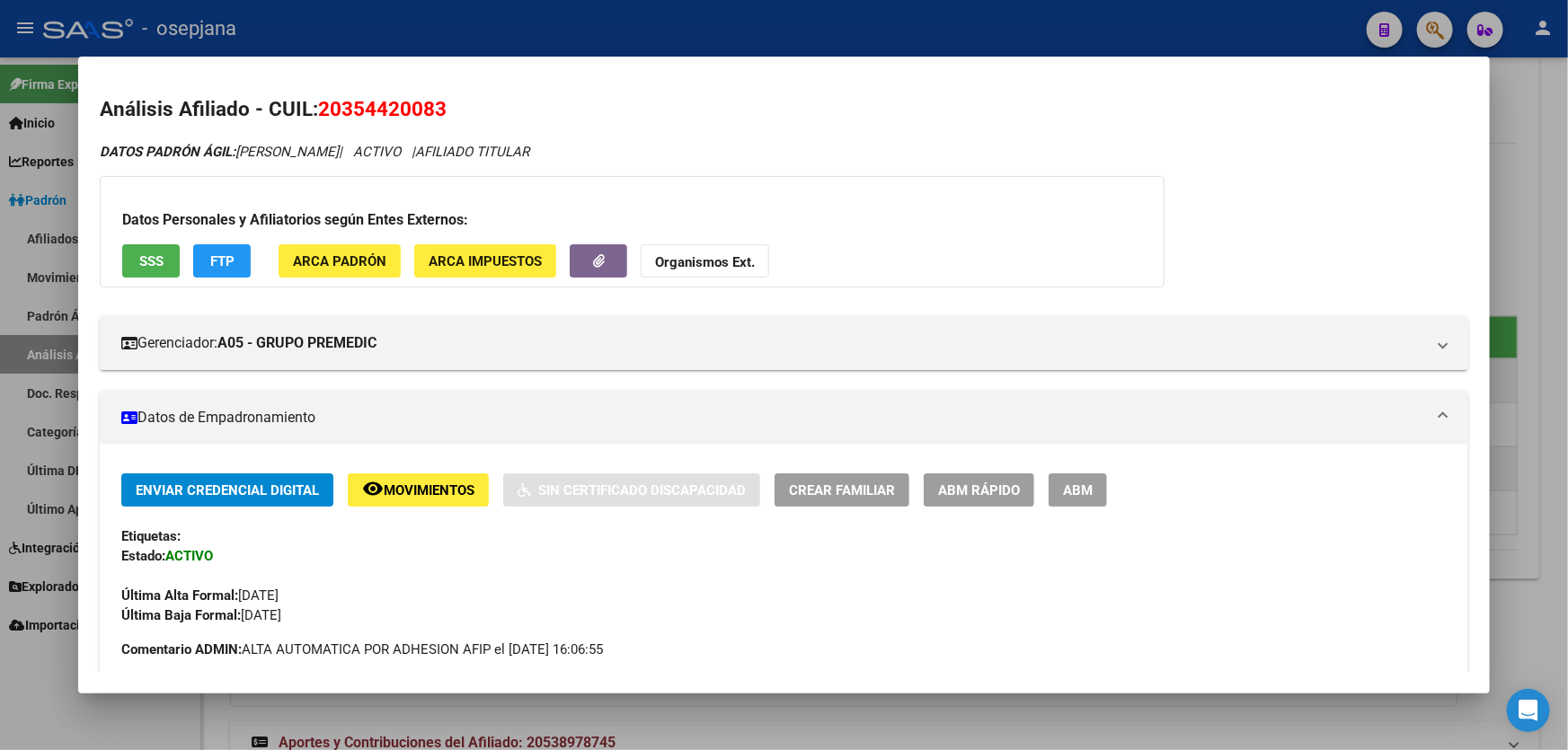
drag, startPoint x: 321, startPoint y: 107, endPoint x: 506, endPoint y: 107, distance: 185.0
click at [506, 107] on h2 "Análisis Afiliado - CUIL: 20354420083" at bounding box center [784, 110] width 1369 height 31
copy span "20354420083"
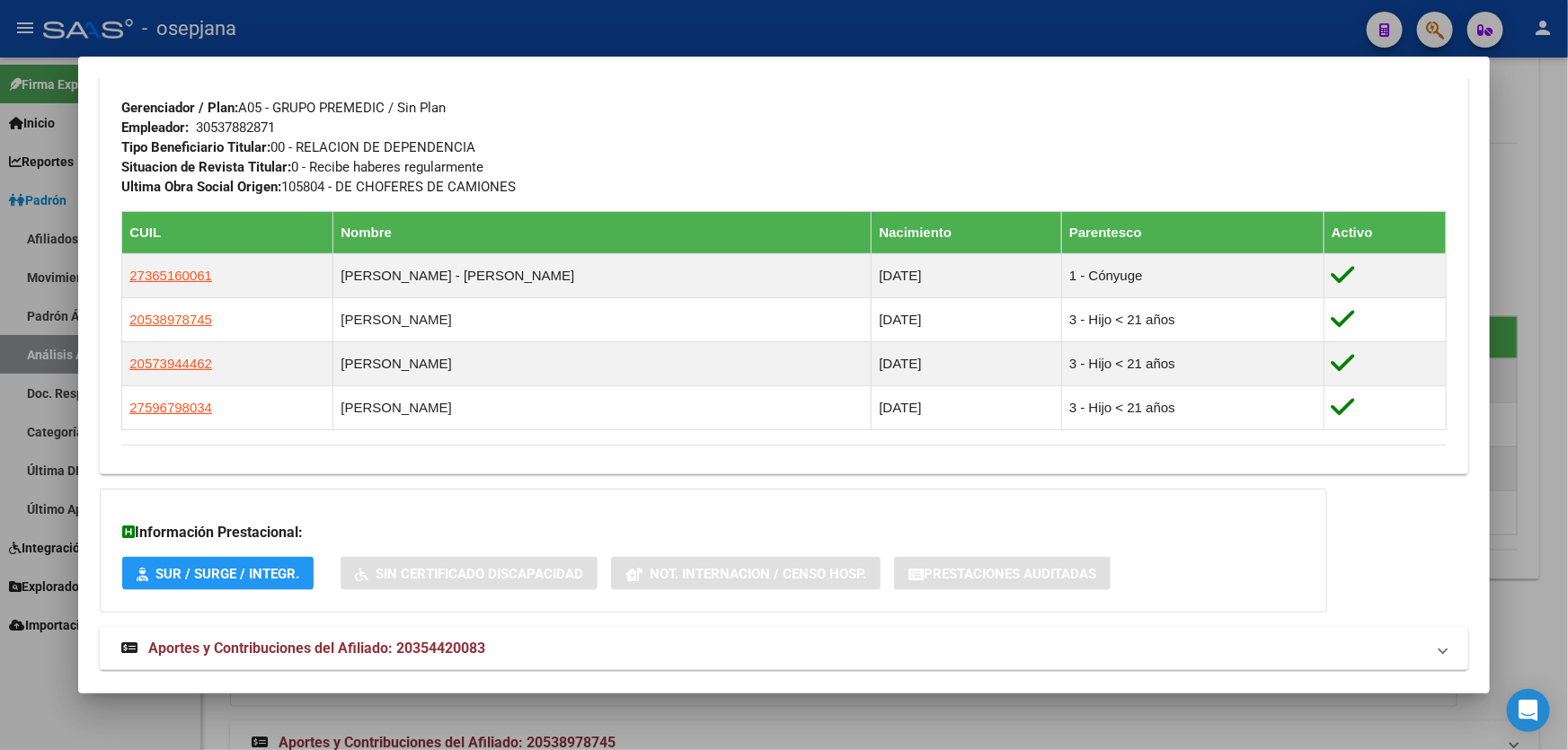
scroll to position [898, 0]
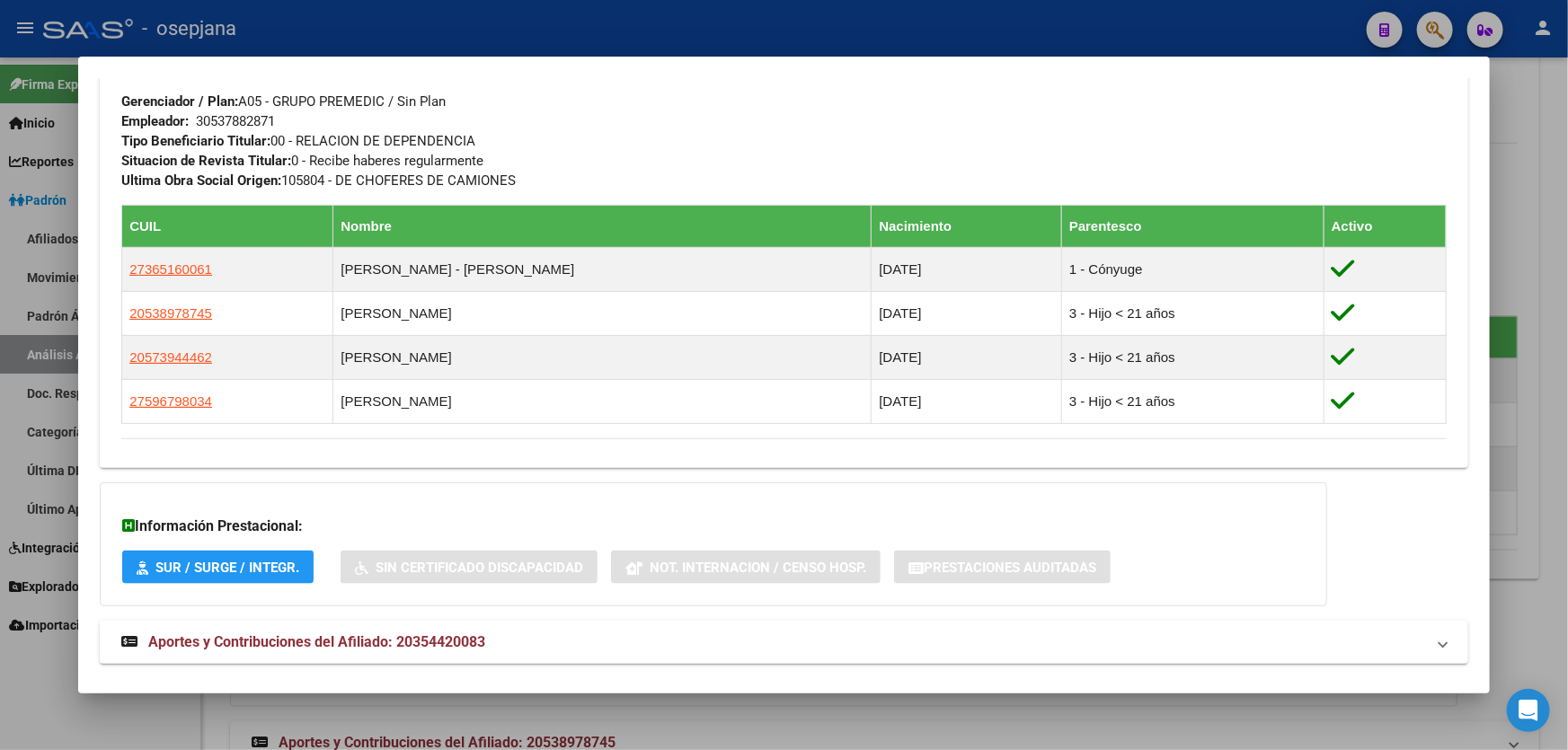
click at [1567, 284] on div at bounding box center [784, 375] width 1568 height 750
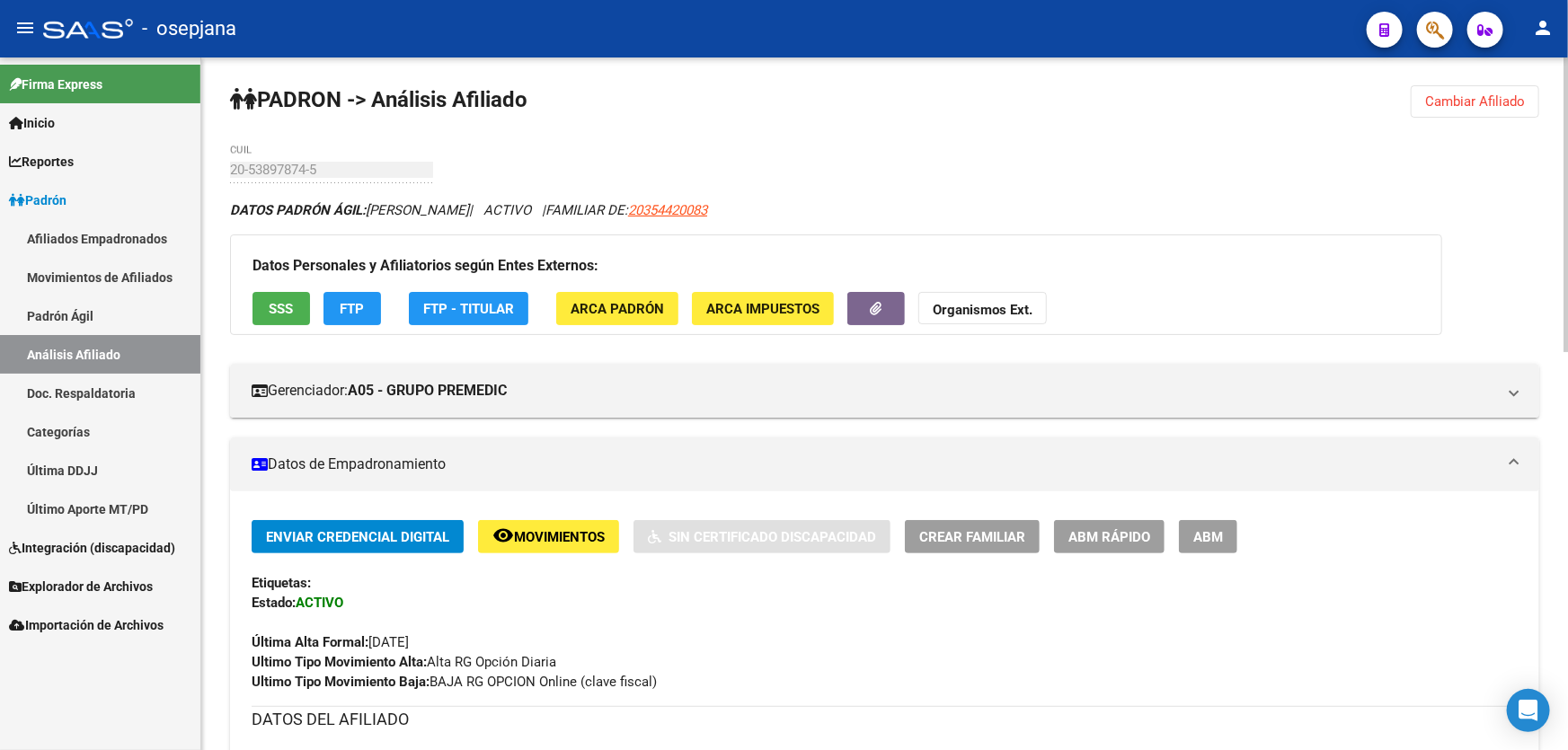
scroll to position [0, 0]
click at [1444, 107] on span "Cambiar Afiliado" at bounding box center [1474, 102] width 100 height 16
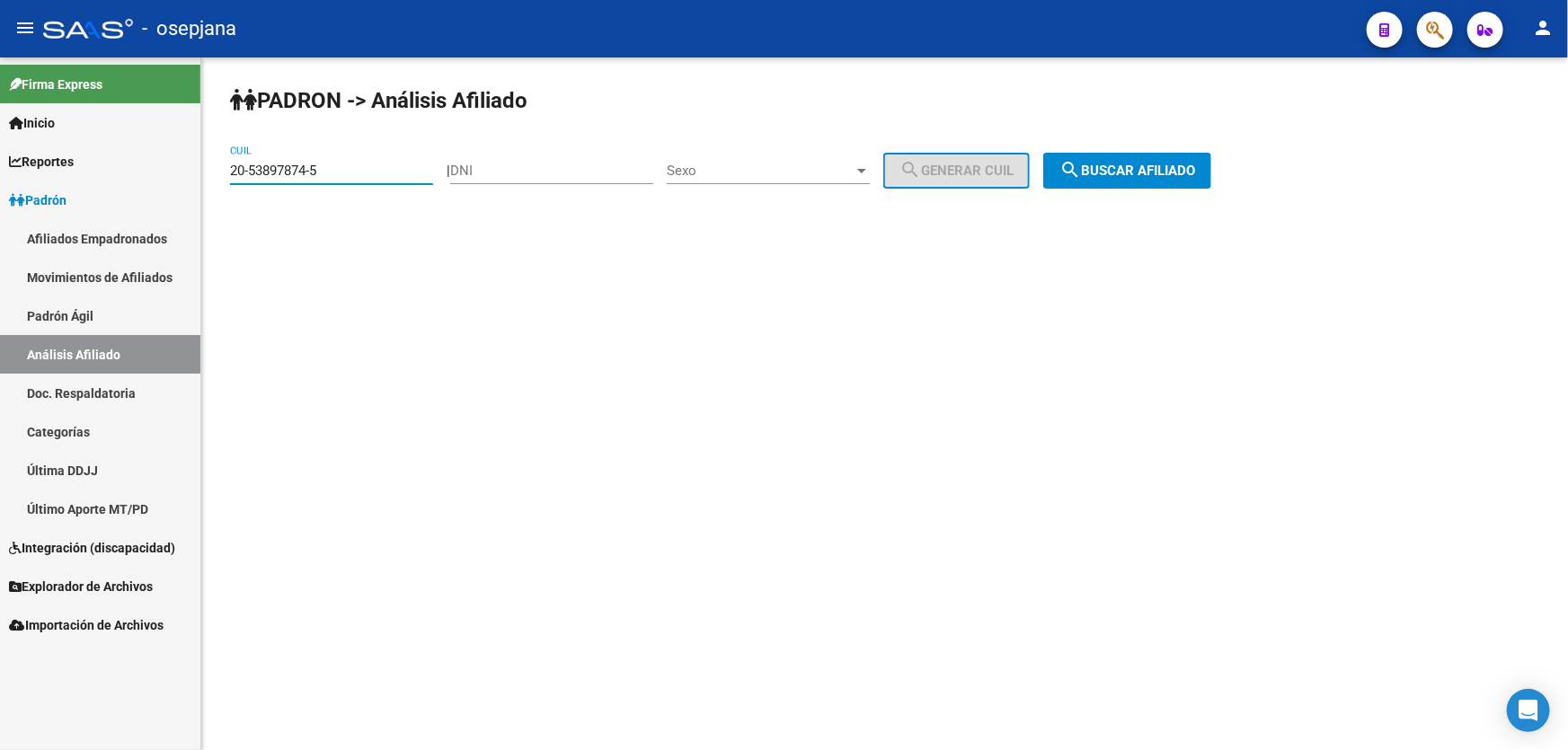
drag, startPoint x: 315, startPoint y: 169, endPoint x: 160, endPoint y: 172, distance: 155.0
click at [160, 172] on mat-sidenav-container "Firma Express Inicio Calendario SSS Instructivos Contacto OS Reportes Padrón Tr…" at bounding box center [784, 403] width 1568 height 693
paste input "7-36516006-1"
click at [1211, 165] on button "search Buscar afiliado" at bounding box center [1127, 170] width 168 height 36
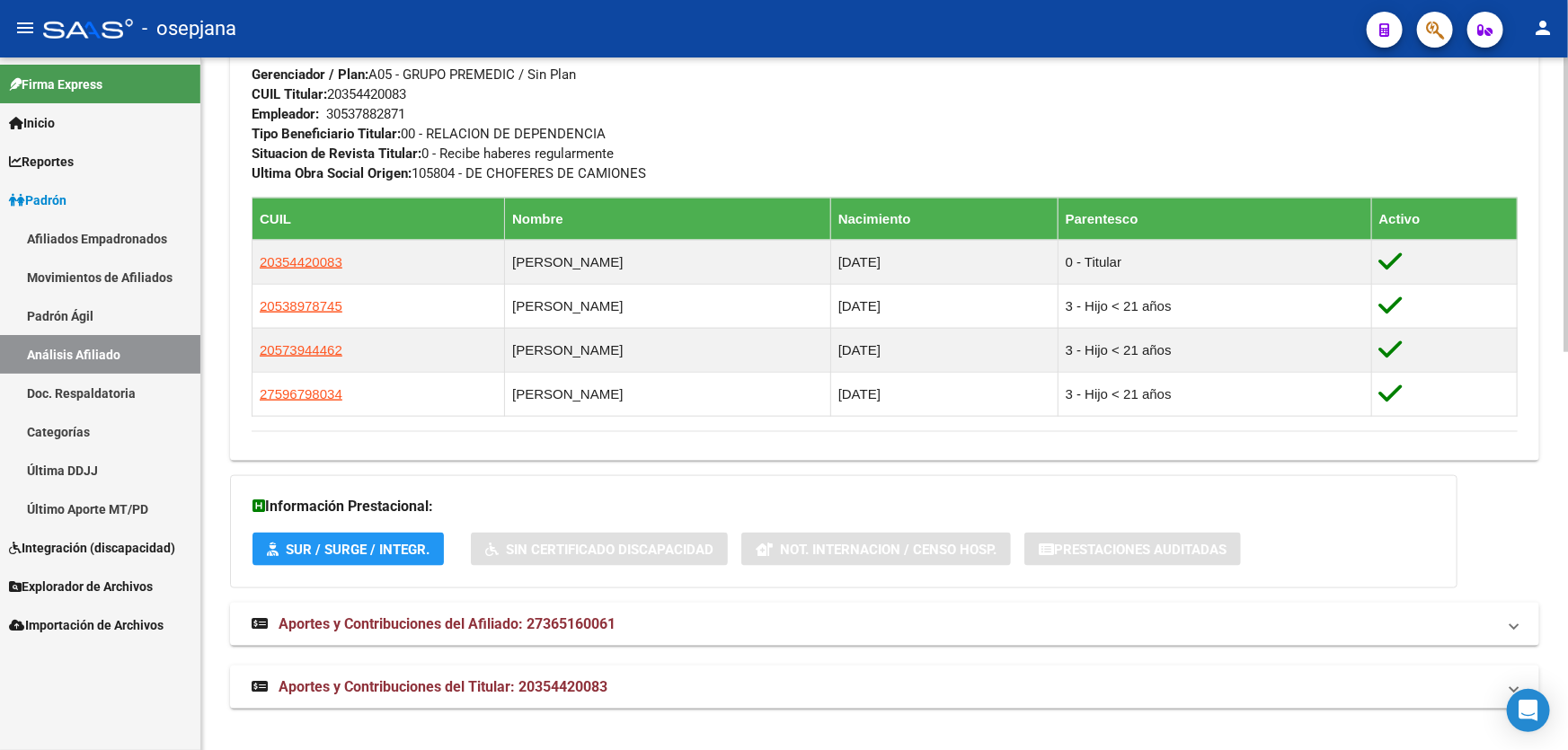
scroll to position [937, 0]
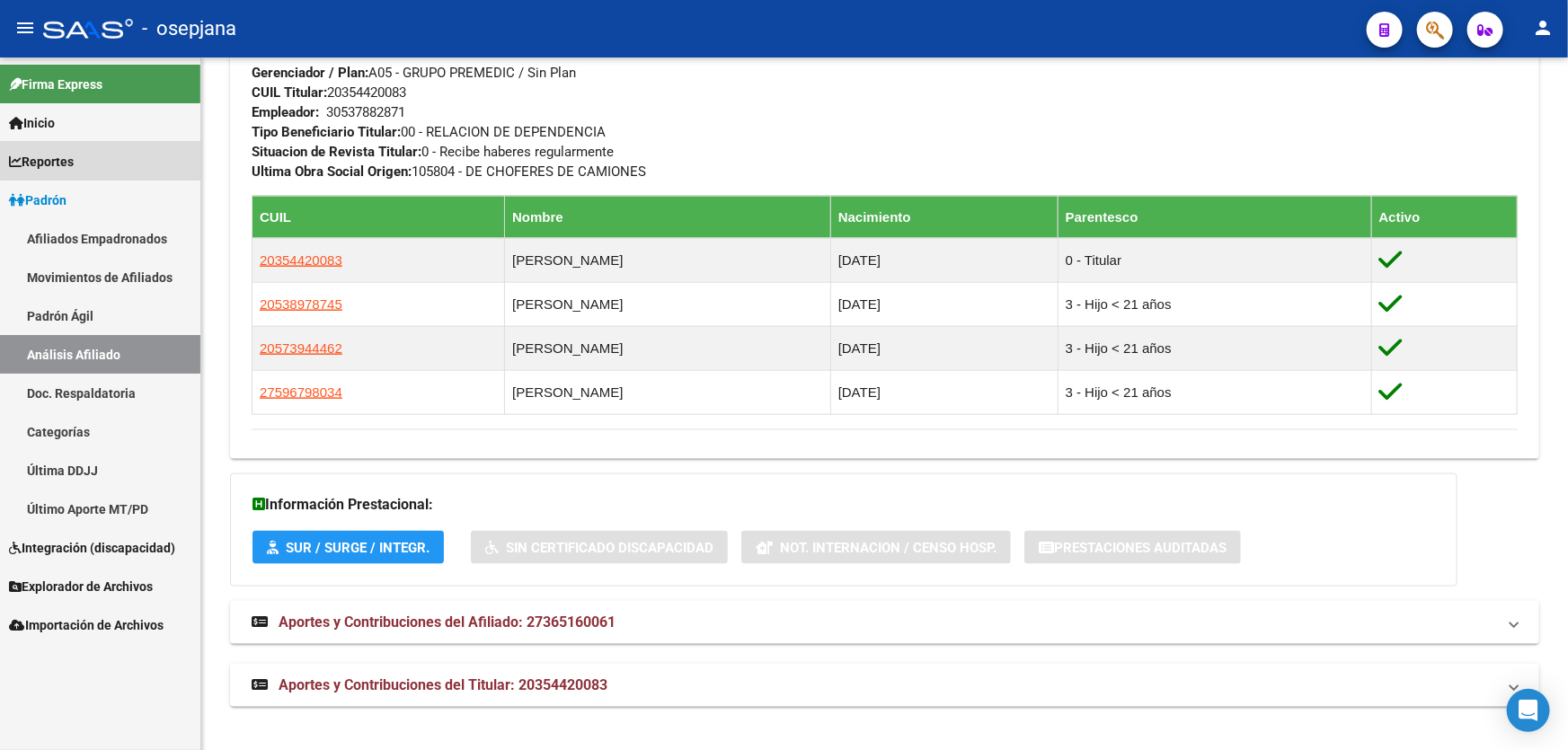
click at [115, 149] on link "Reportes" at bounding box center [100, 161] width 200 height 39
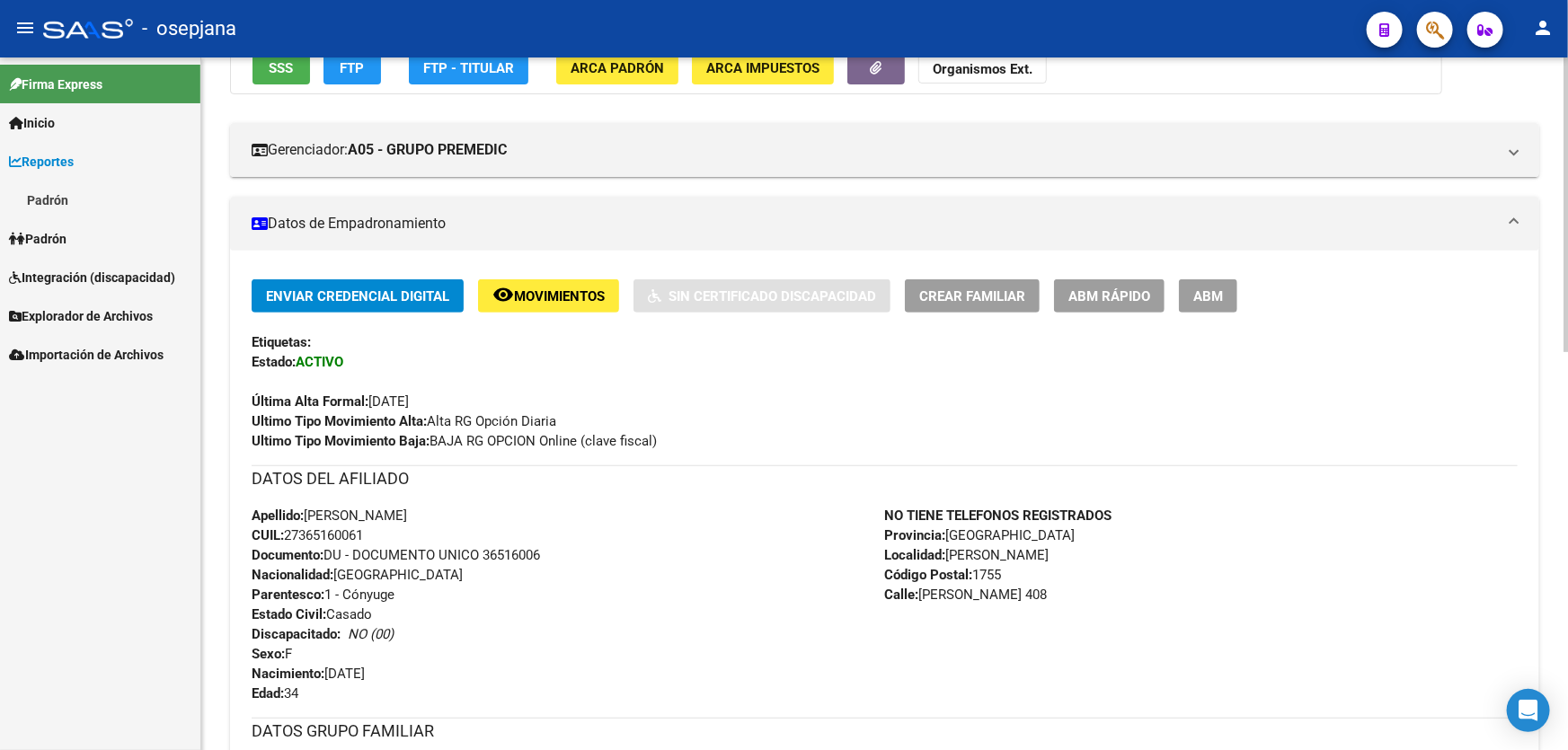
scroll to position [0, 0]
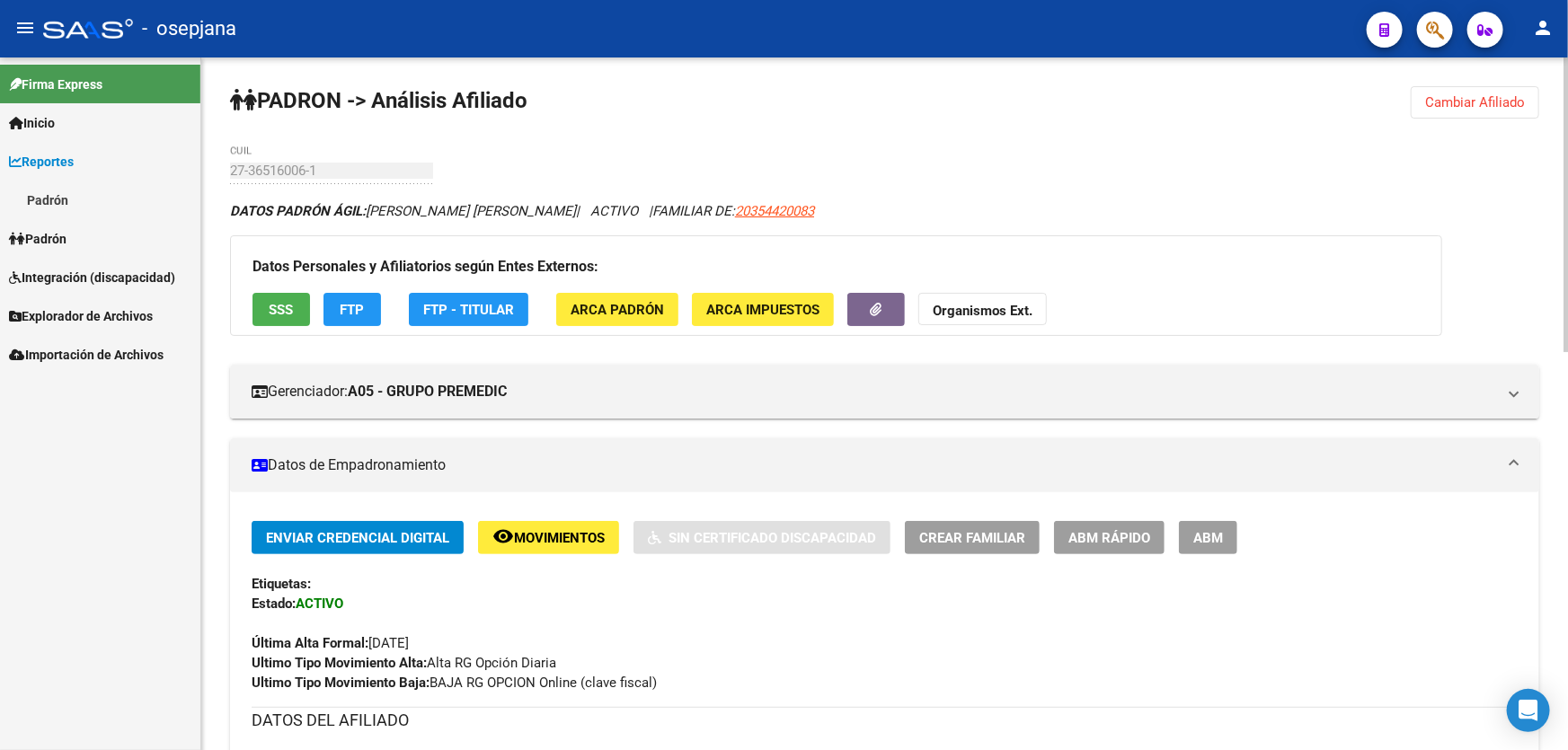
click at [1485, 98] on span "Cambiar Afiliado" at bounding box center [1474, 102] width 100 height 16
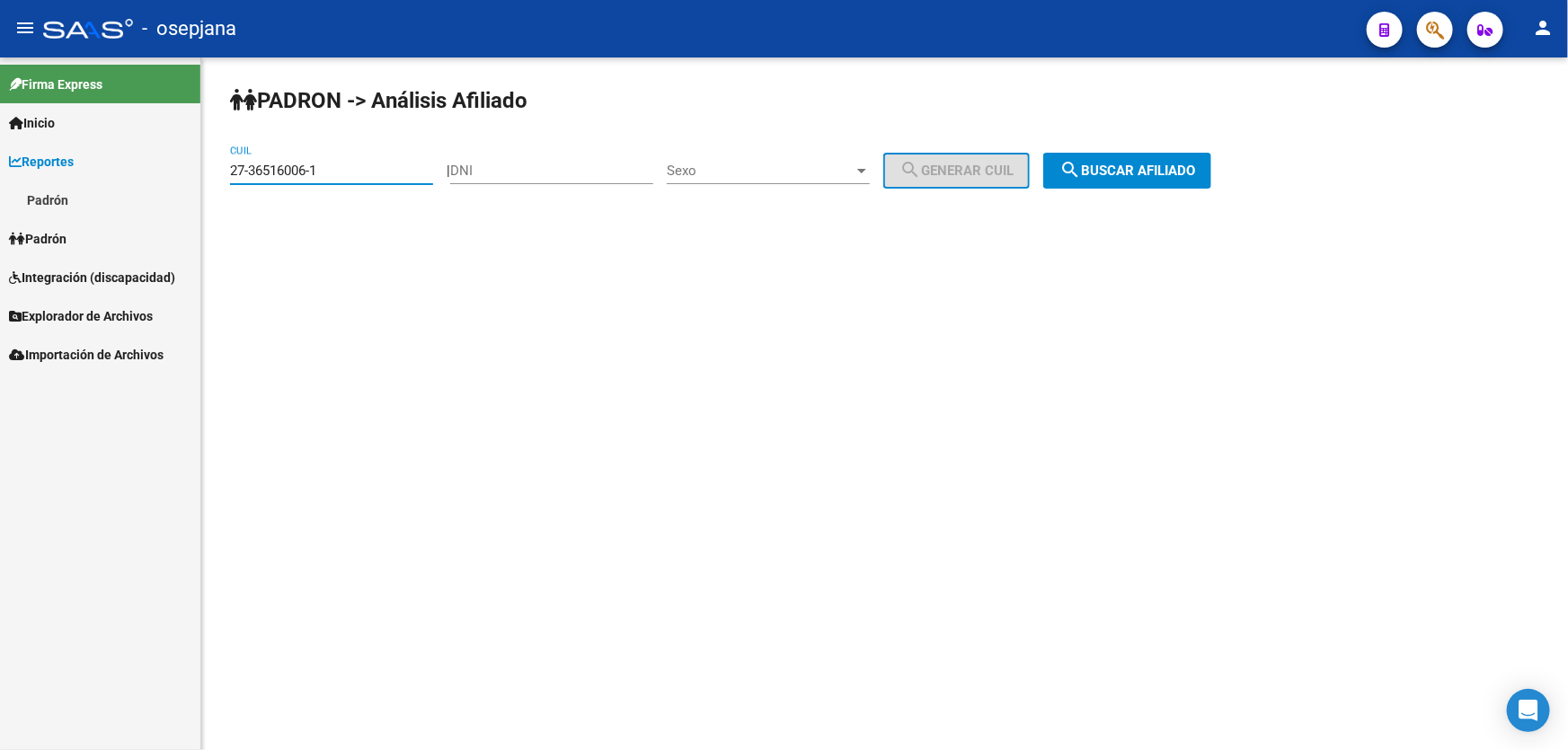
drag, startPoint x: 330, startPoint y: 166, endPoint x: 210, endPoint y: 171, distance: 120.1
click at [210, 171] on div "PADRON -> Análisis Afiliado 27-36516006-1 CUIL | DNI Sexo Sexo search Generar C…" at bounding box center [885, 151] width 1367 height 188
paste input "7805915-7"
click at [1162, 180] on button "search Buscar afiliado" at bounding box center [1127, 170] width 168 height 36
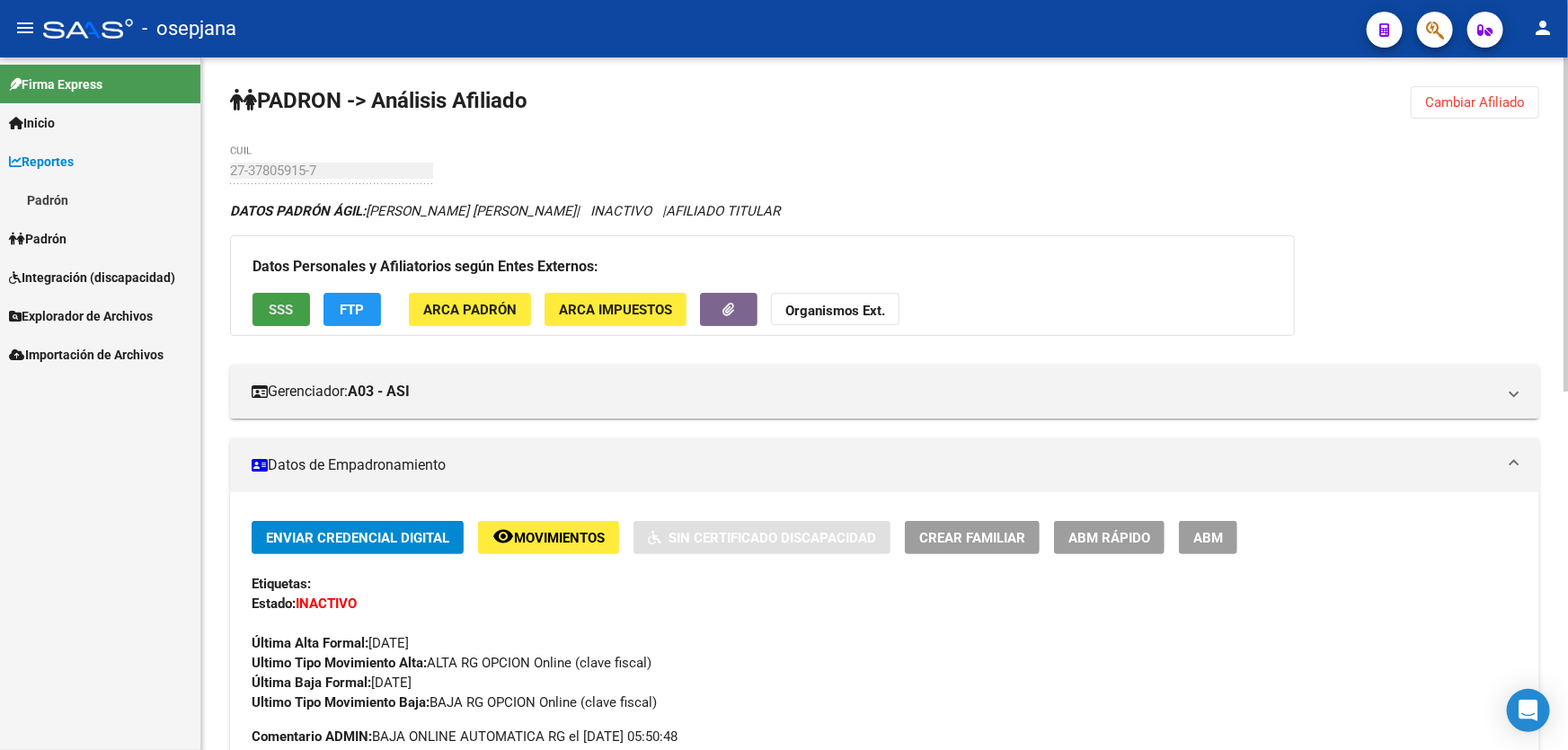
click at [271, 309] on span "SSS" at bounding box center [281, 309] width 24 height 16
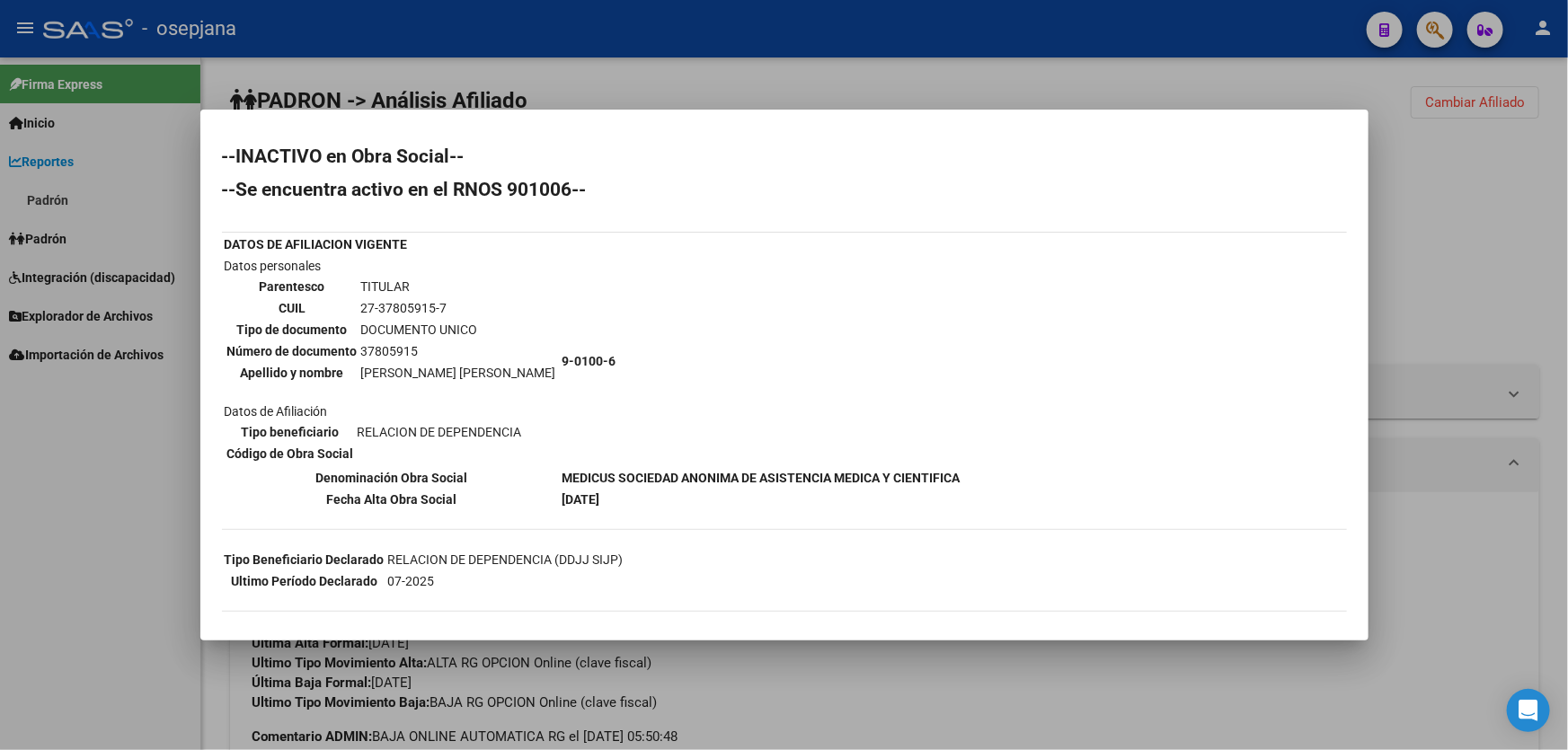
click at [1413, 248] on div at bounding box center [784, 375] width 1568 height 750
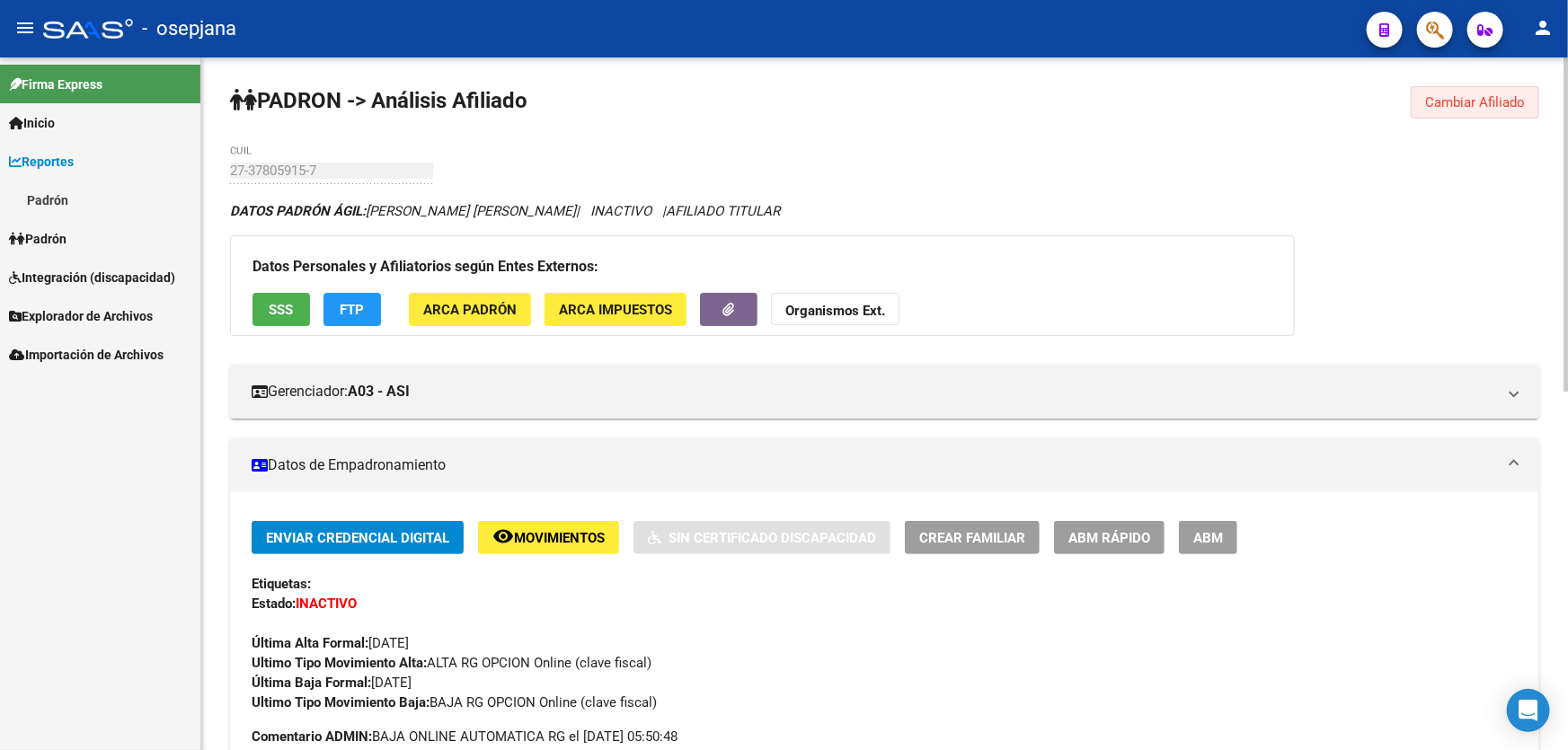
click at [1479, 110] on button "Cambiar Afiliado" at bounding box center [1474, 101] width 129 height 32
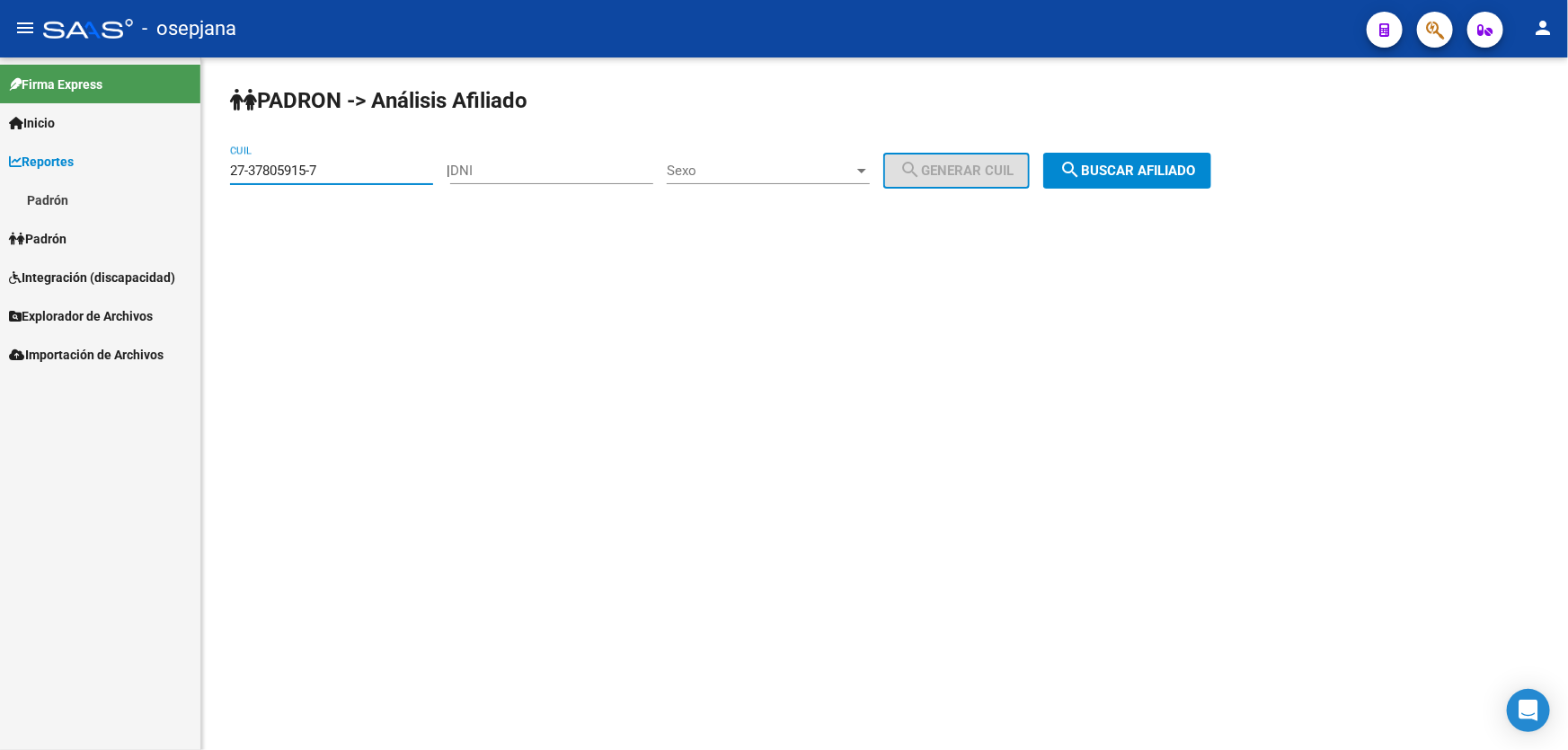
drag, startPoint x: 323, startPoint y: 171, endPoint x: 218, endPoint y: 172, distance: 105.0
click at [218, 172] on div "PADRON -> Análisis Afiliado 27-37805915-7 CUIL | DNI Sexo Sexo search Generar C…" at bounding box center [885, 151] width 1367 height 188
paste input "70722538-1"
type input "27-70722538-1"
click at [1166, 157] on button "search Buscar afiliado" at bounding box center [1127, 170] width 168 height 36
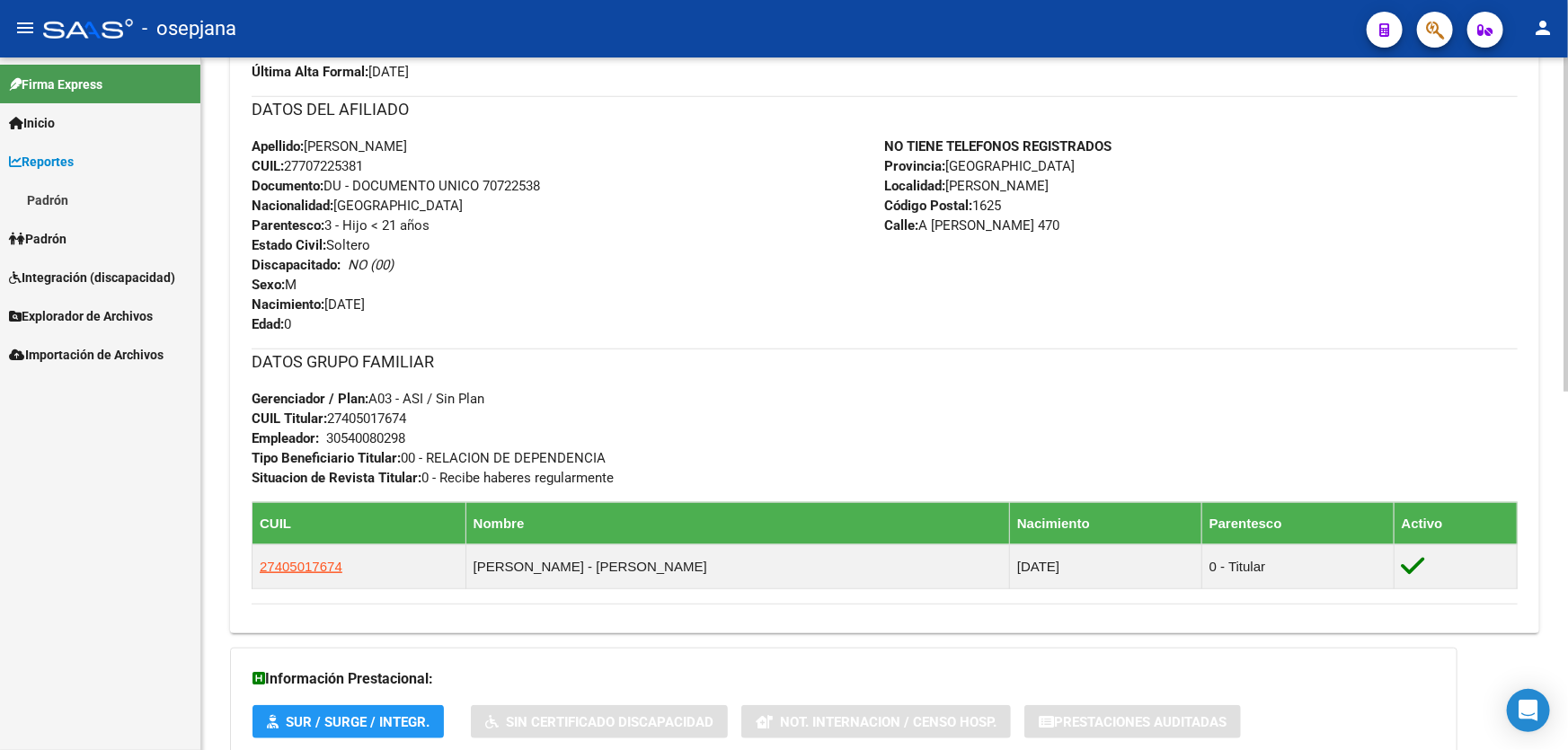
scroll to position [408, 0]
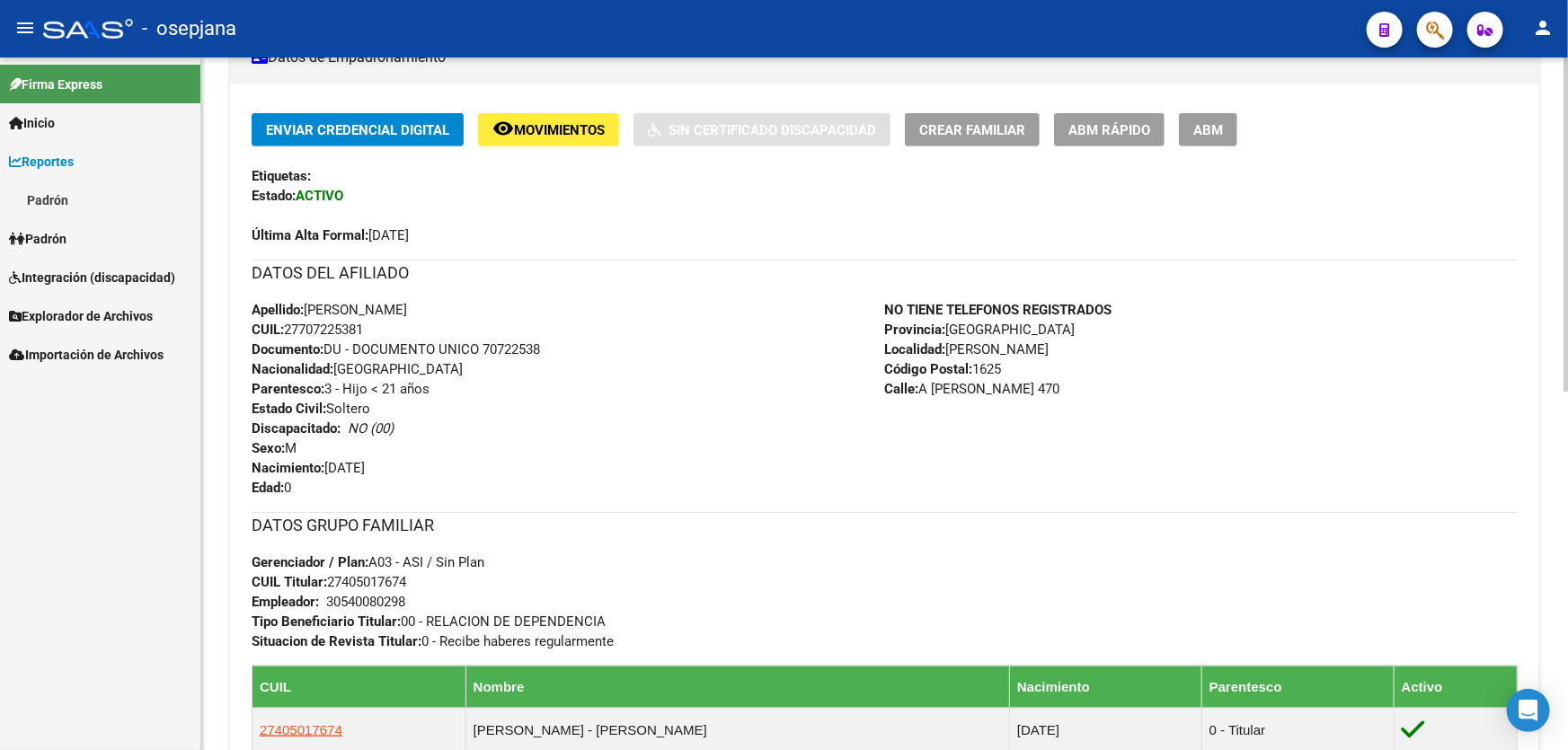
drag, startPoint x: 348, startPoint y: 304, endPoint x: 477, endPoint y: 311, distance: 129.2
click at [477, 311] on div "Apellido: [PERSON_NAME] CUIL: 27707225381 Documento: DU - DOCUMENTO UNICO 70722…" at bounding box center [567, 398] width 633 height 197
copy span "[PERSON_NAME]"
drag, startPoint x: 484, startPoint y: 343, endPoint x: 624, endPoint y: 341, distance: 140.0
click at [624, 341] on div "Apellido: [PERSON_NAME] CUIL: 27707225381 Documento: DU - DOCUMENTO UNICO 70722…" at bounding box center [567, 398] width 633 height 197
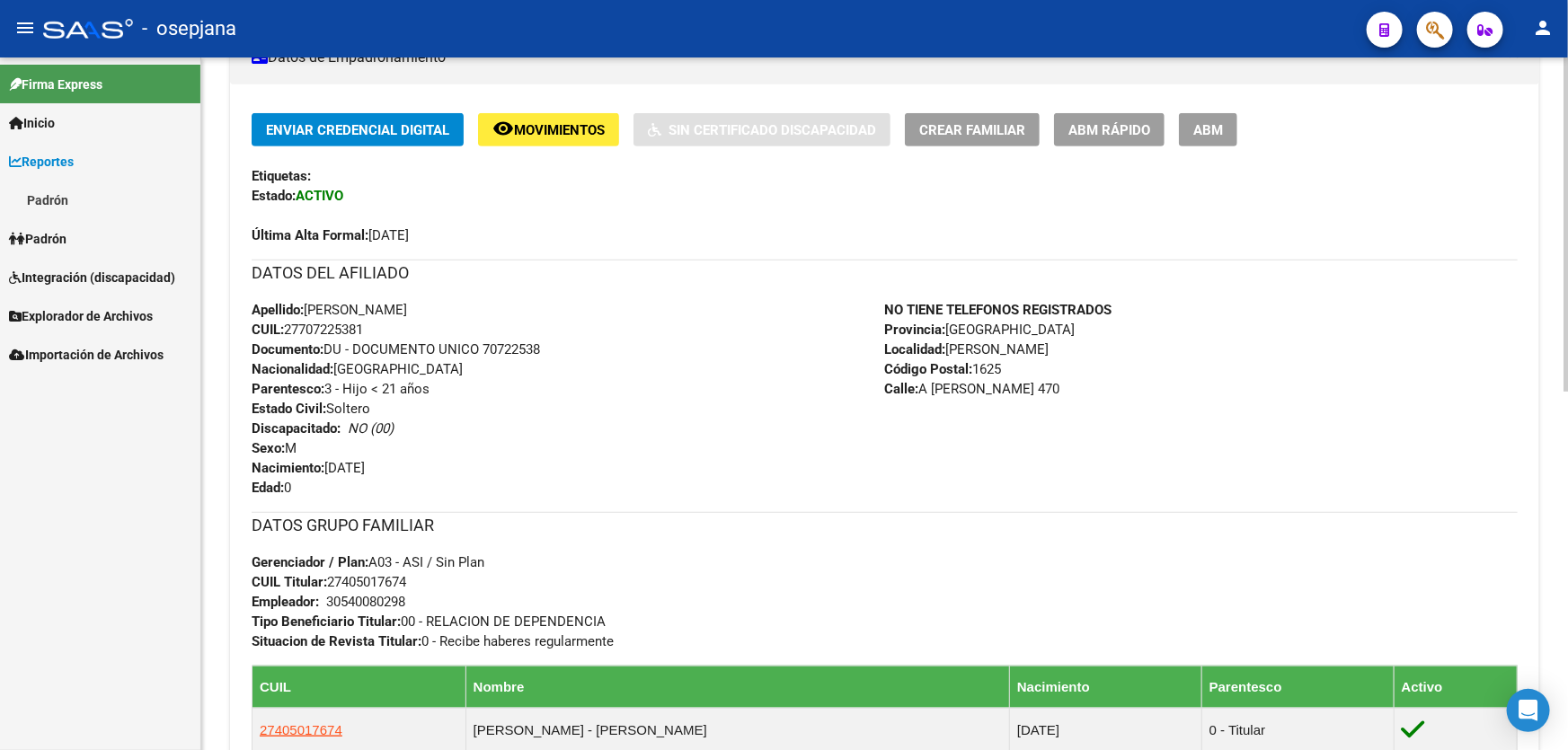
copy span "70722538"
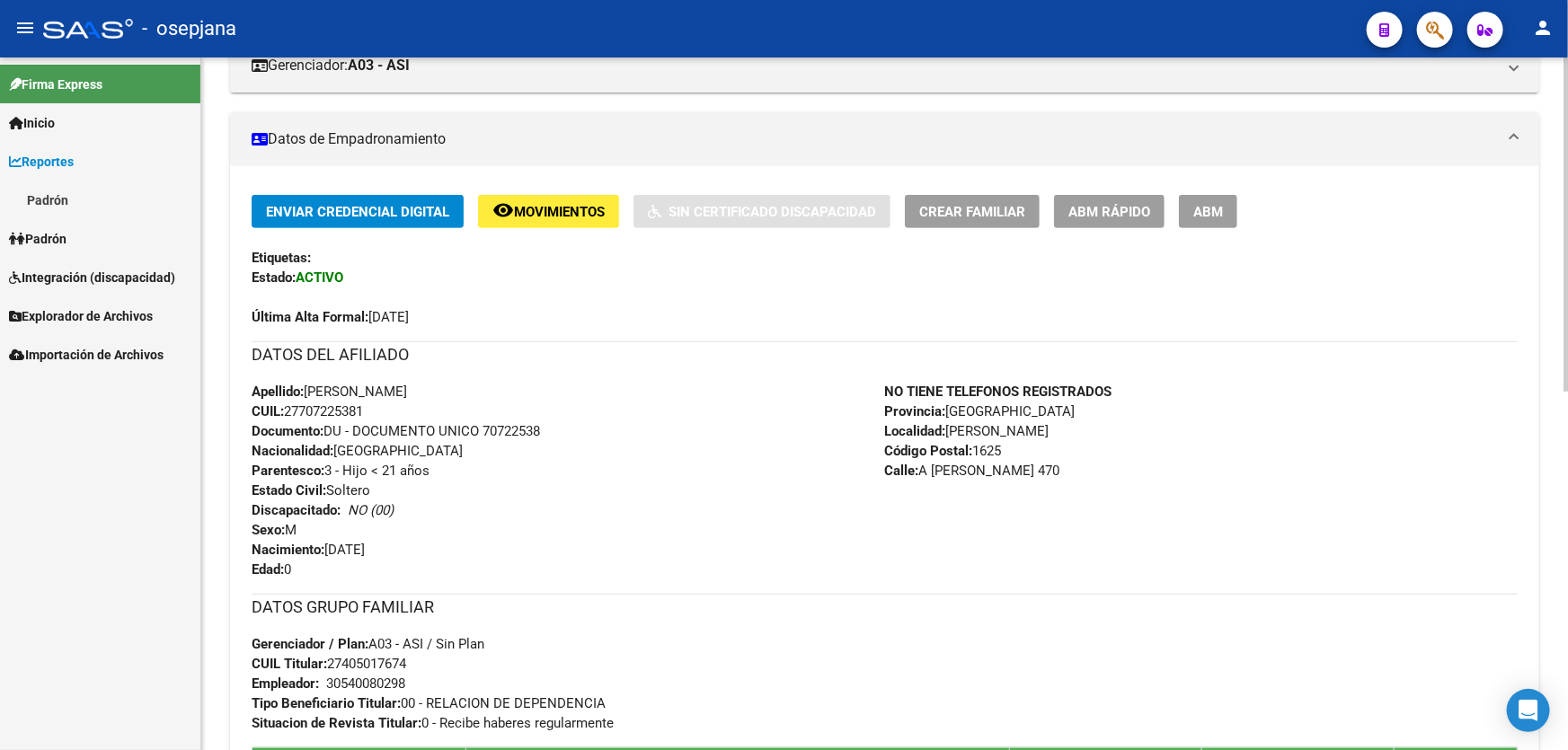
scroll to position [162, 0]
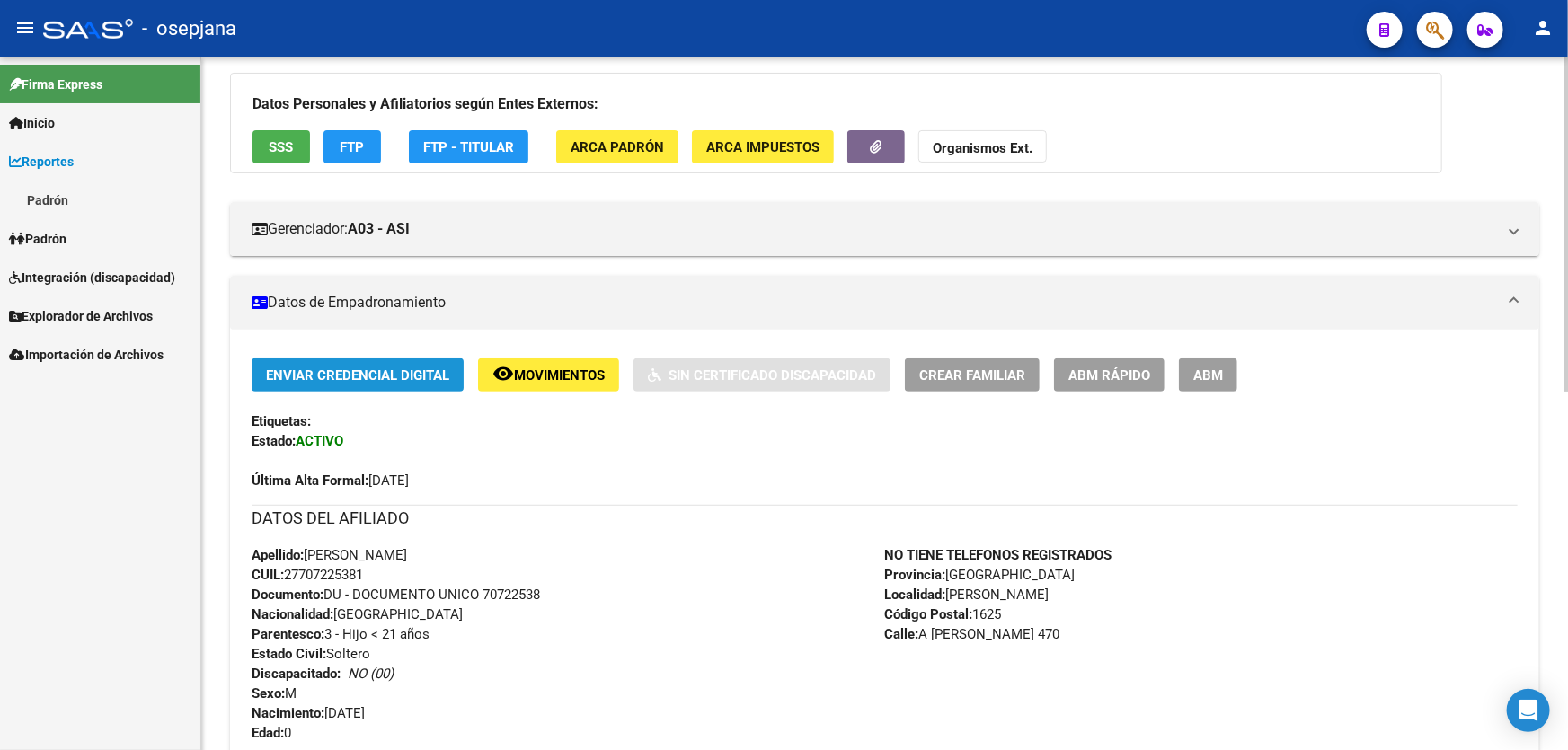
click at [385, 380] on span "Enviar Credencial Digital" at bounding box center [358, 375] width 184 height 16
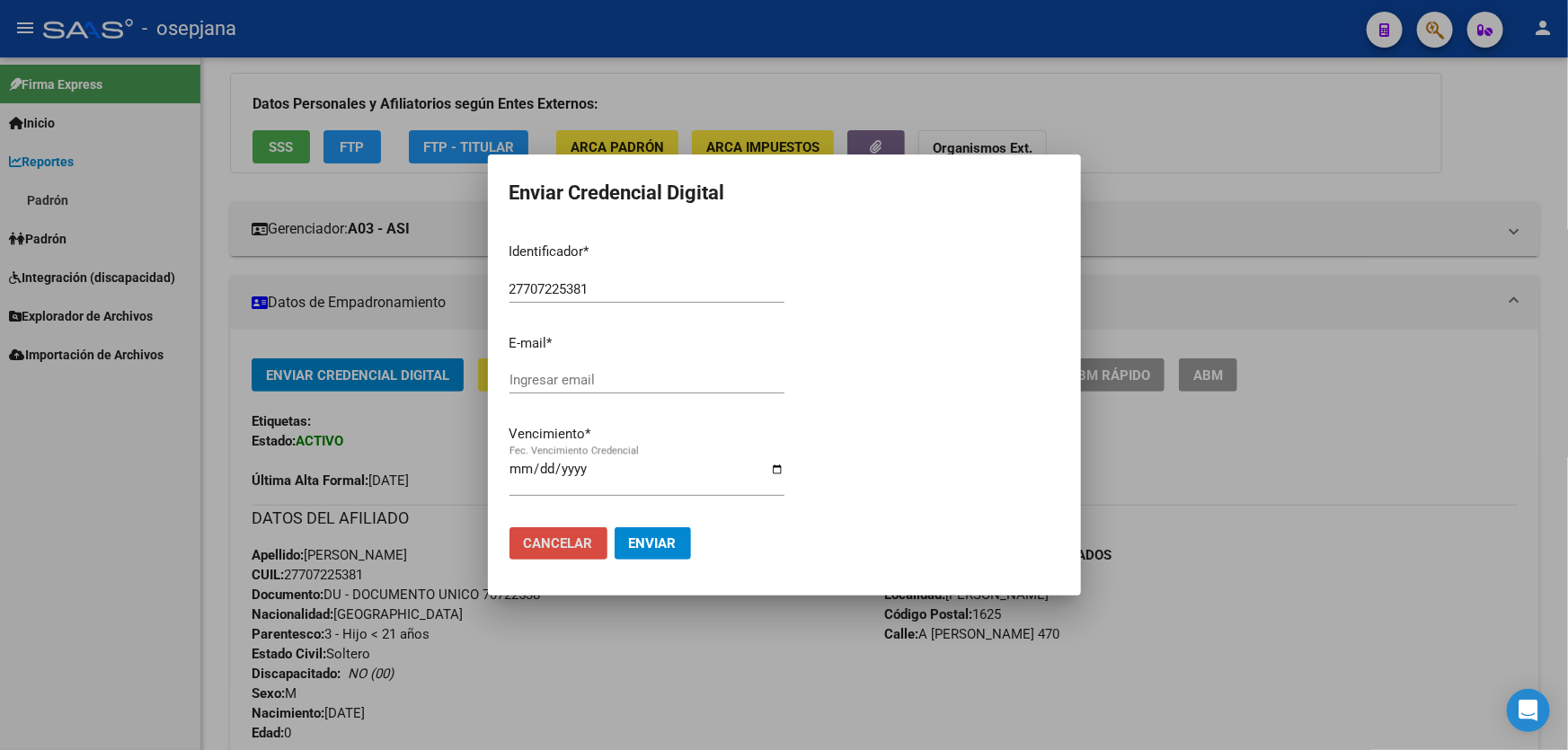
click at [587, 540] on span "Cancelar" at bounding box center [559, 543] width 70 height 16
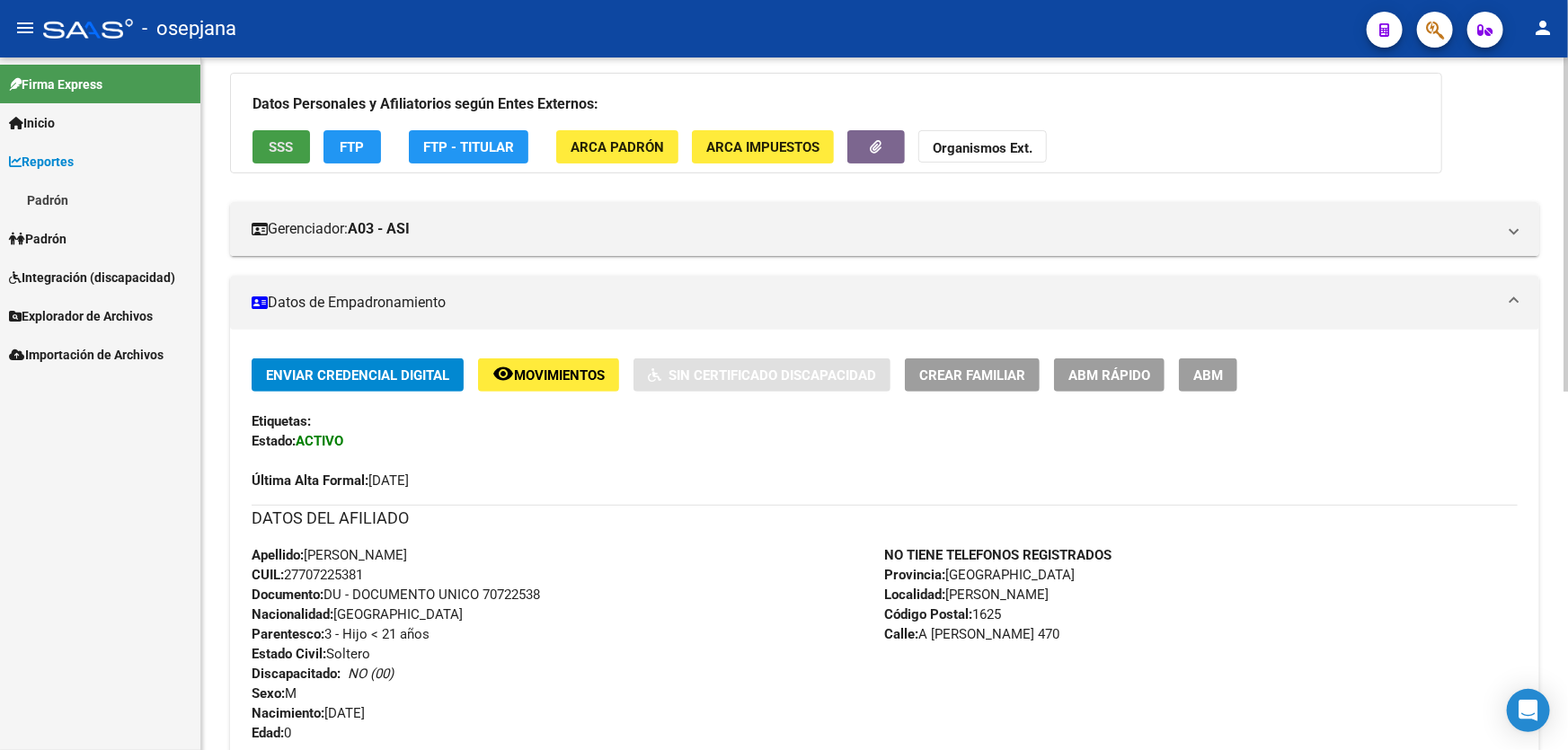
click at [300, 152] on button "SSS" at bounding box center [280, 147] width 57 height 33
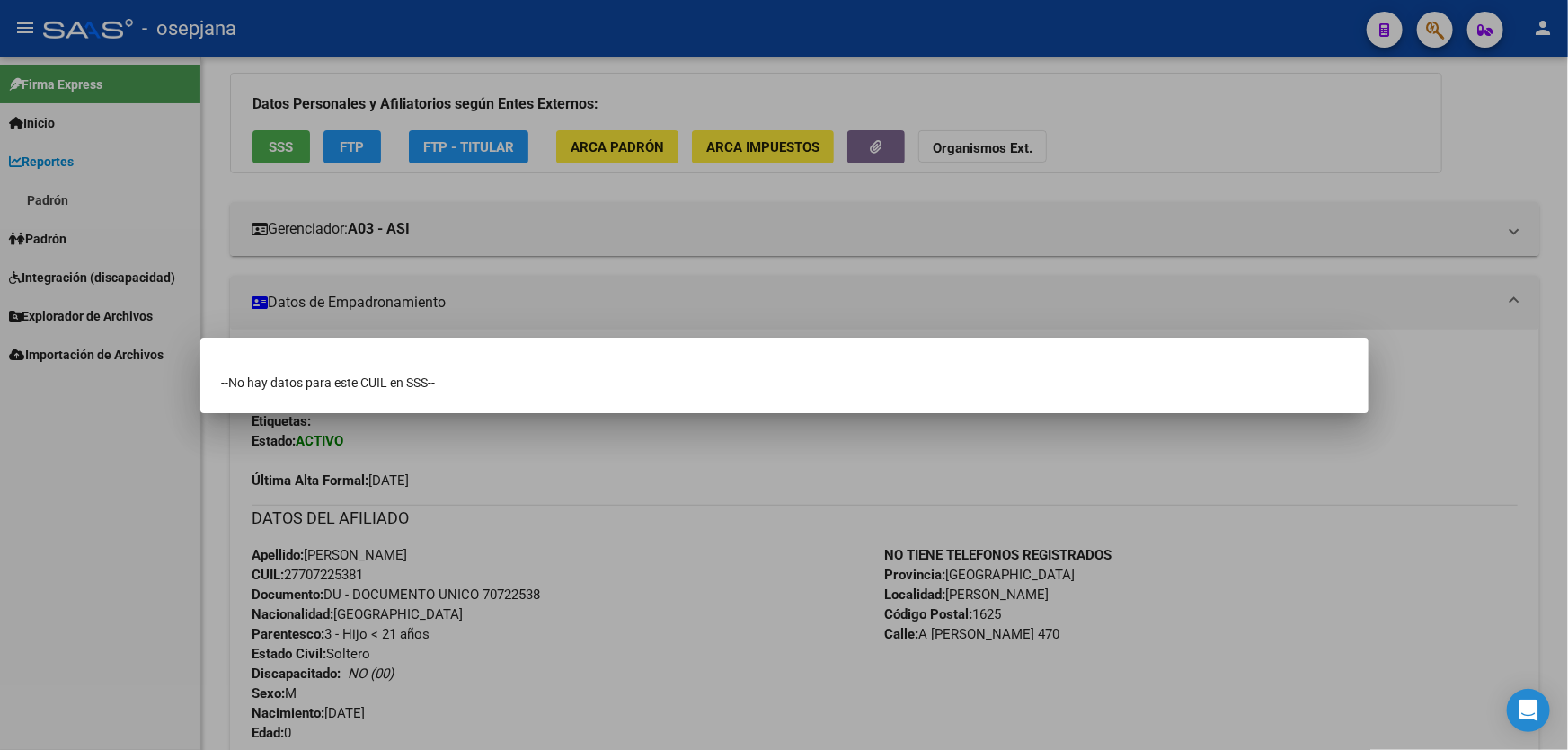
click at [756, 569] on div at bounding box center [784, 375] width 1568 height 750
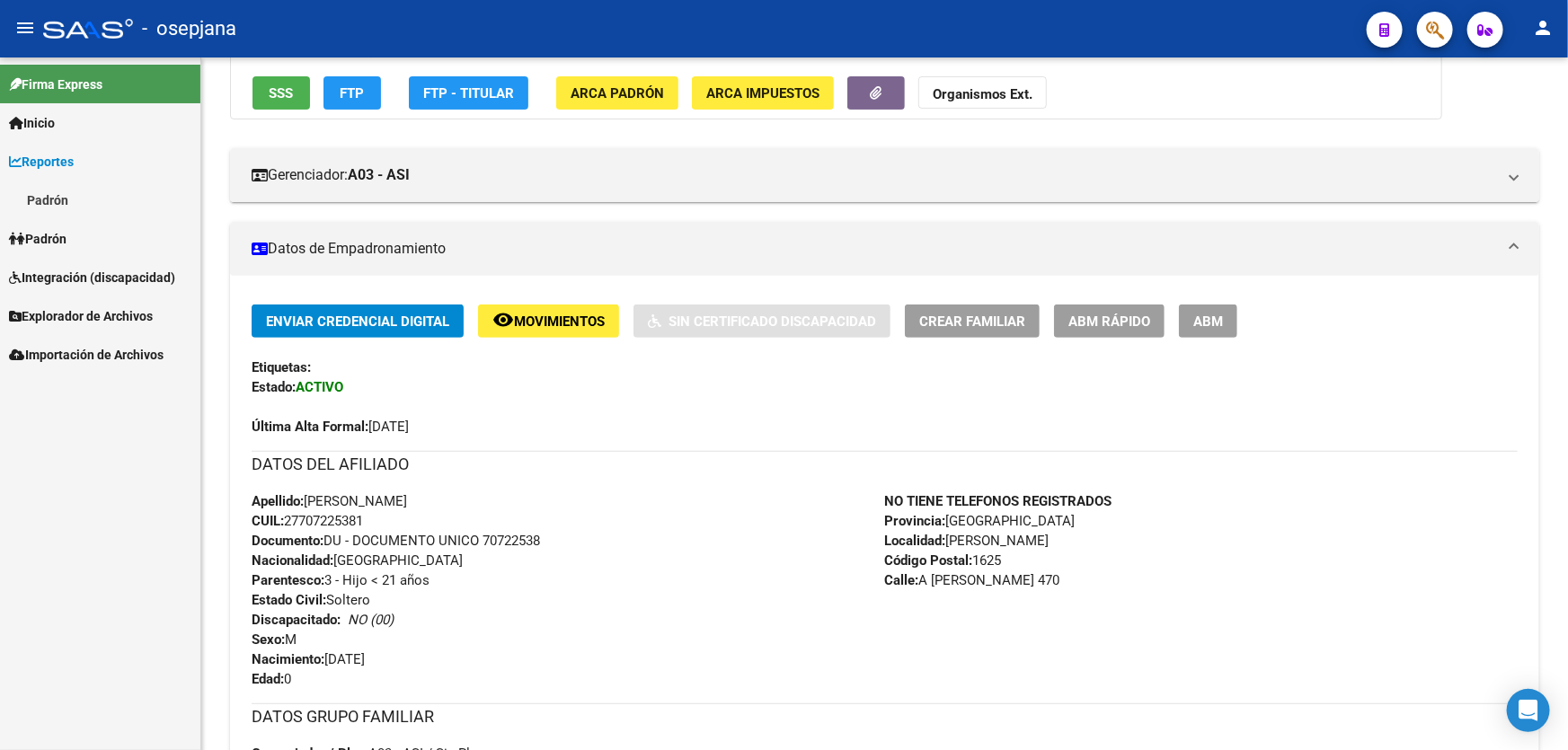
scroll to position [245, 0]
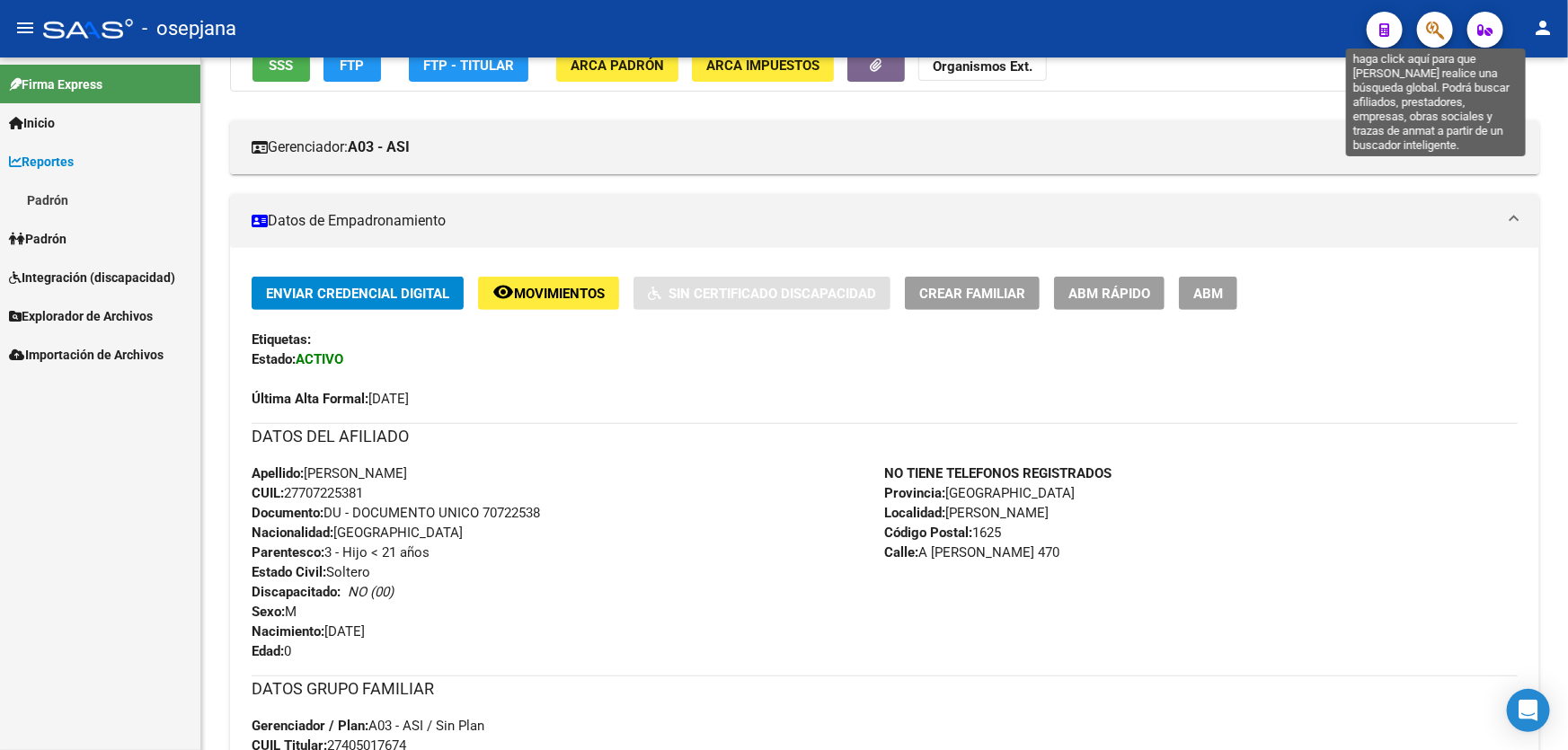
click at [1429, 22] on icon "button" at bounding box center [1435, 29] width 18 height 20
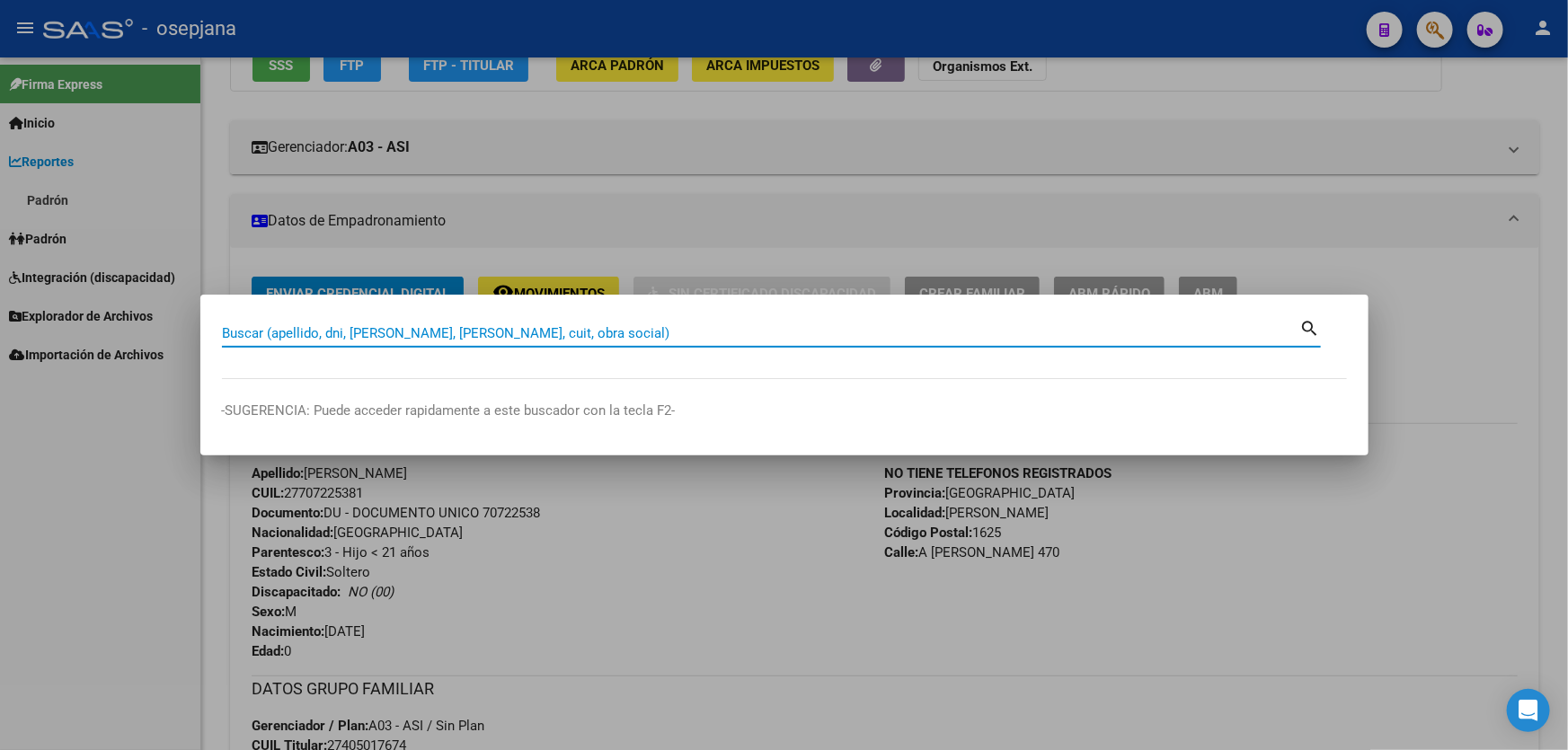
paste input "20-70722538-7"
type input "20707225387"
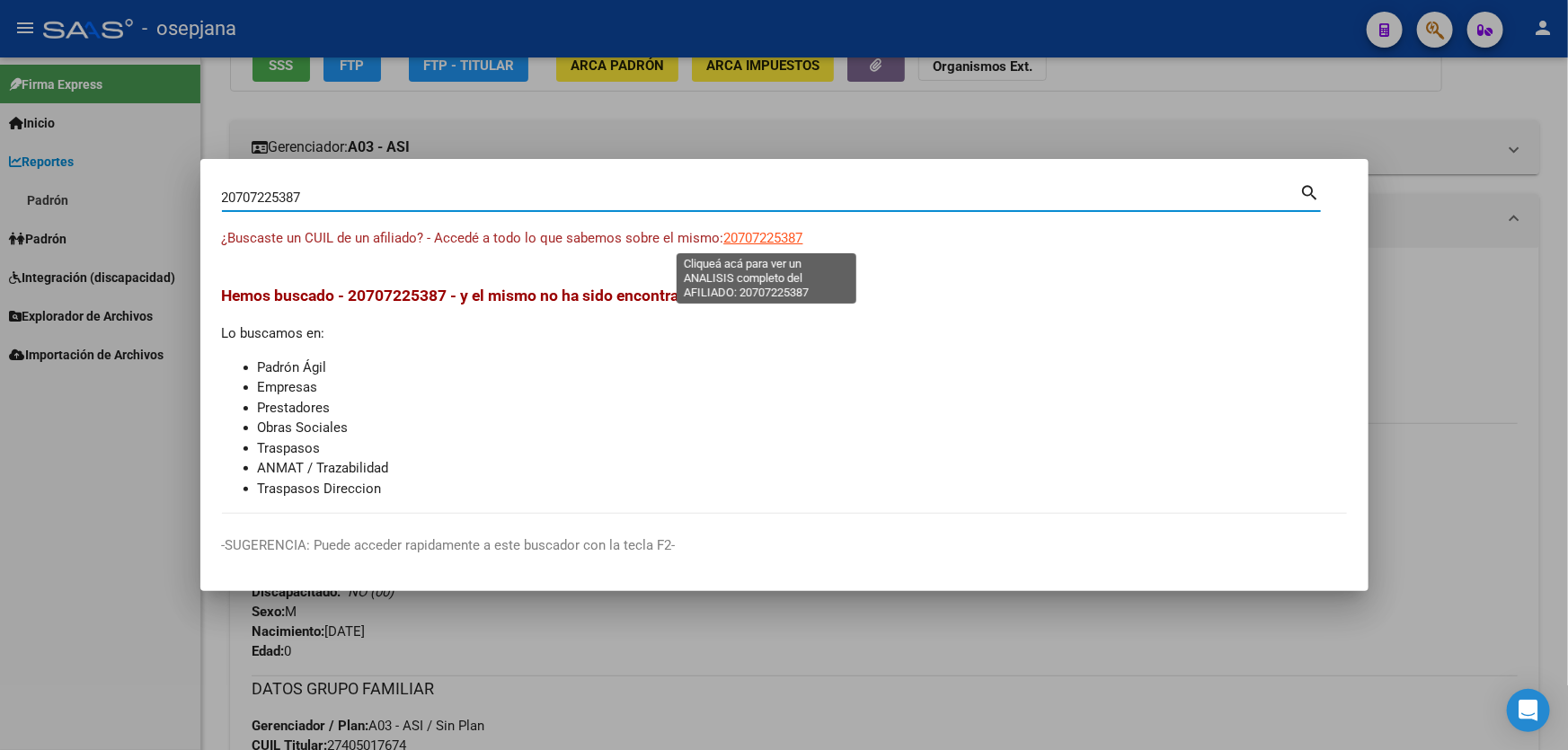
click at [785, 233] on span "20707225387" at bounding box center [764, 238] width 79 height 16
type textarea "20707225387"
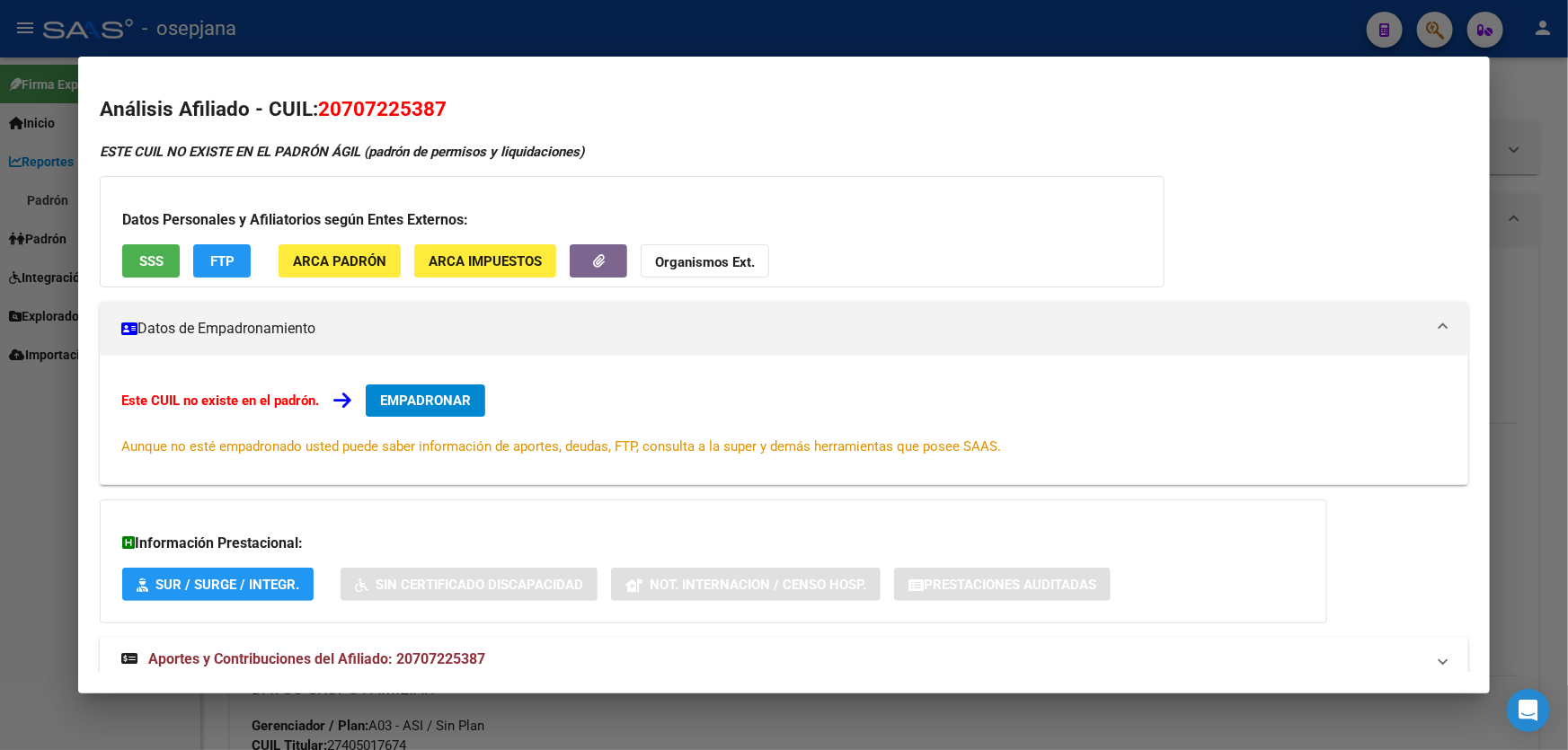
click at [162, 260] on span "SSS" at bounding box center [151, 261] width 24 height 16
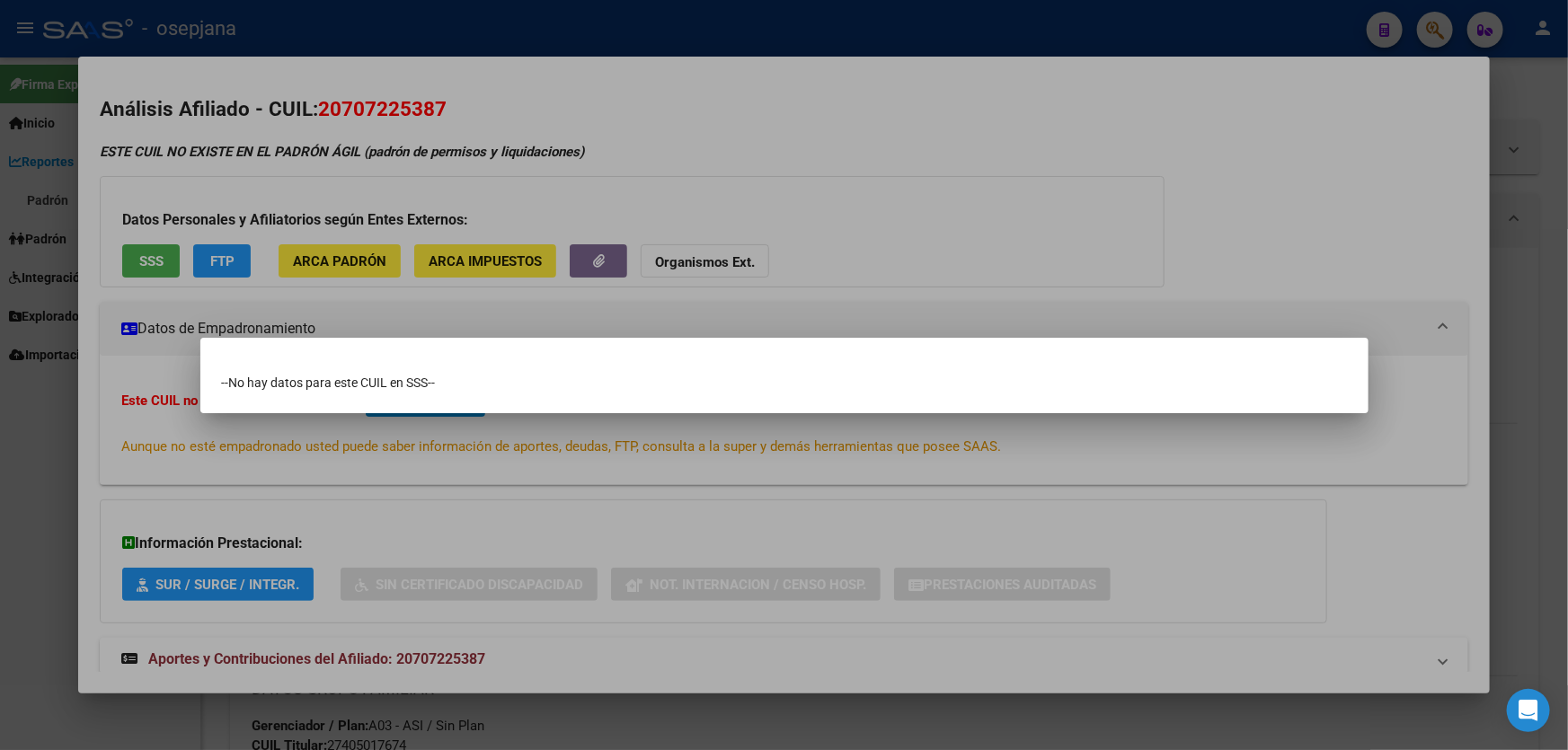
click at [1217, 259] on div at bounding box center [784, 375] width 1568 height 750
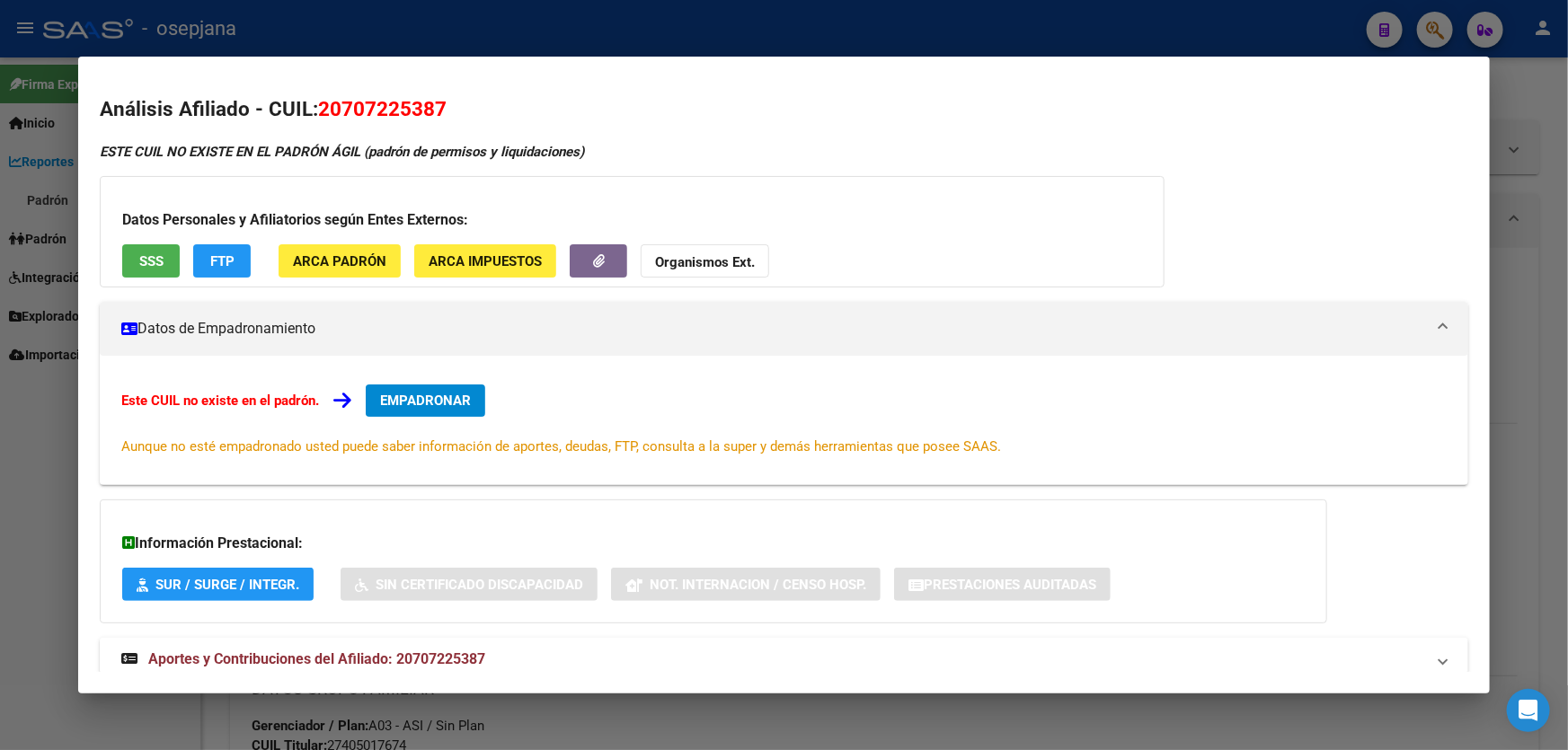
click at [1528, 256] on div at bounding box center [784, 375] width 1568 height 750
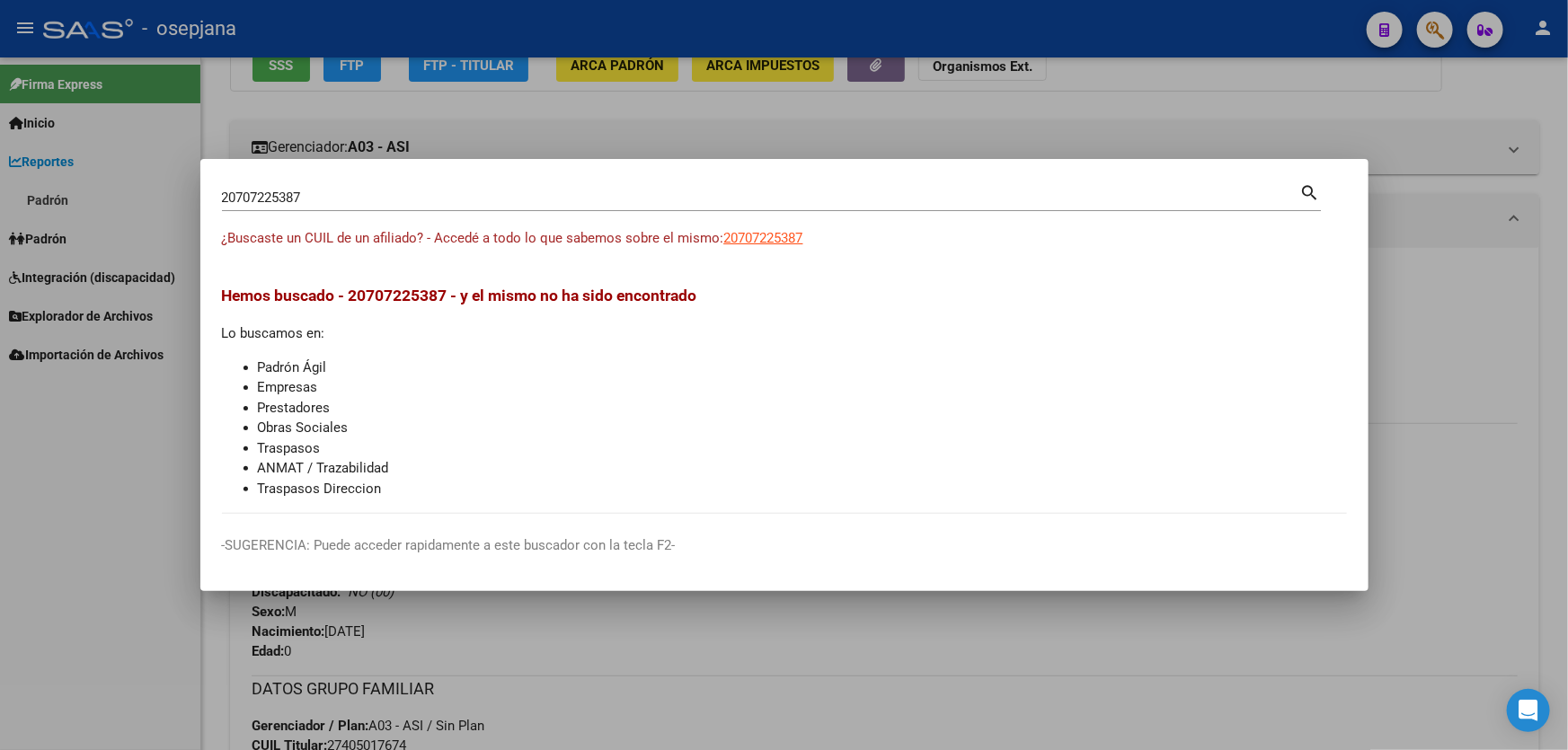
click at [1474, 254] on div at bounding box center [784, 375] width 1568 height 750
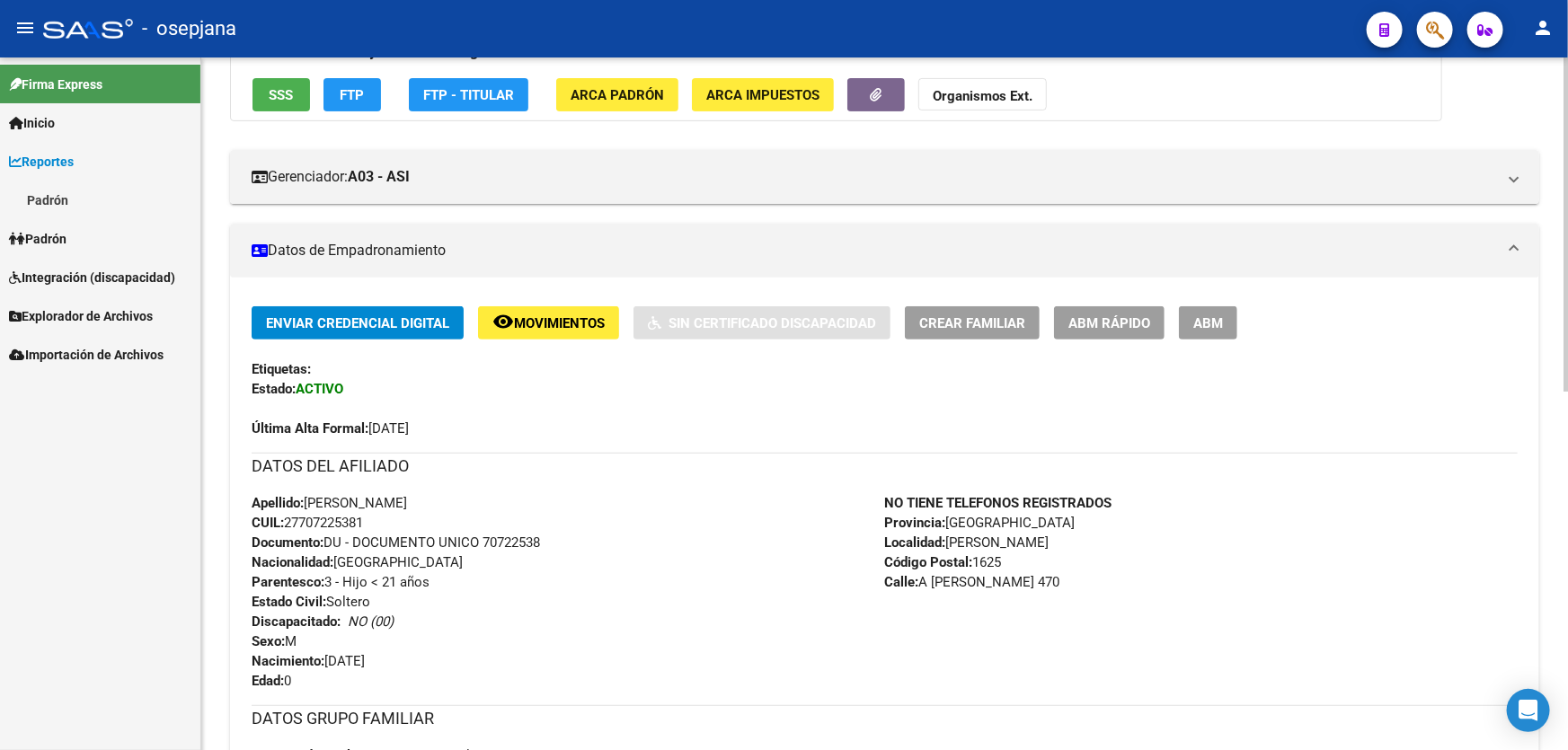
scroll to position [0, 0]
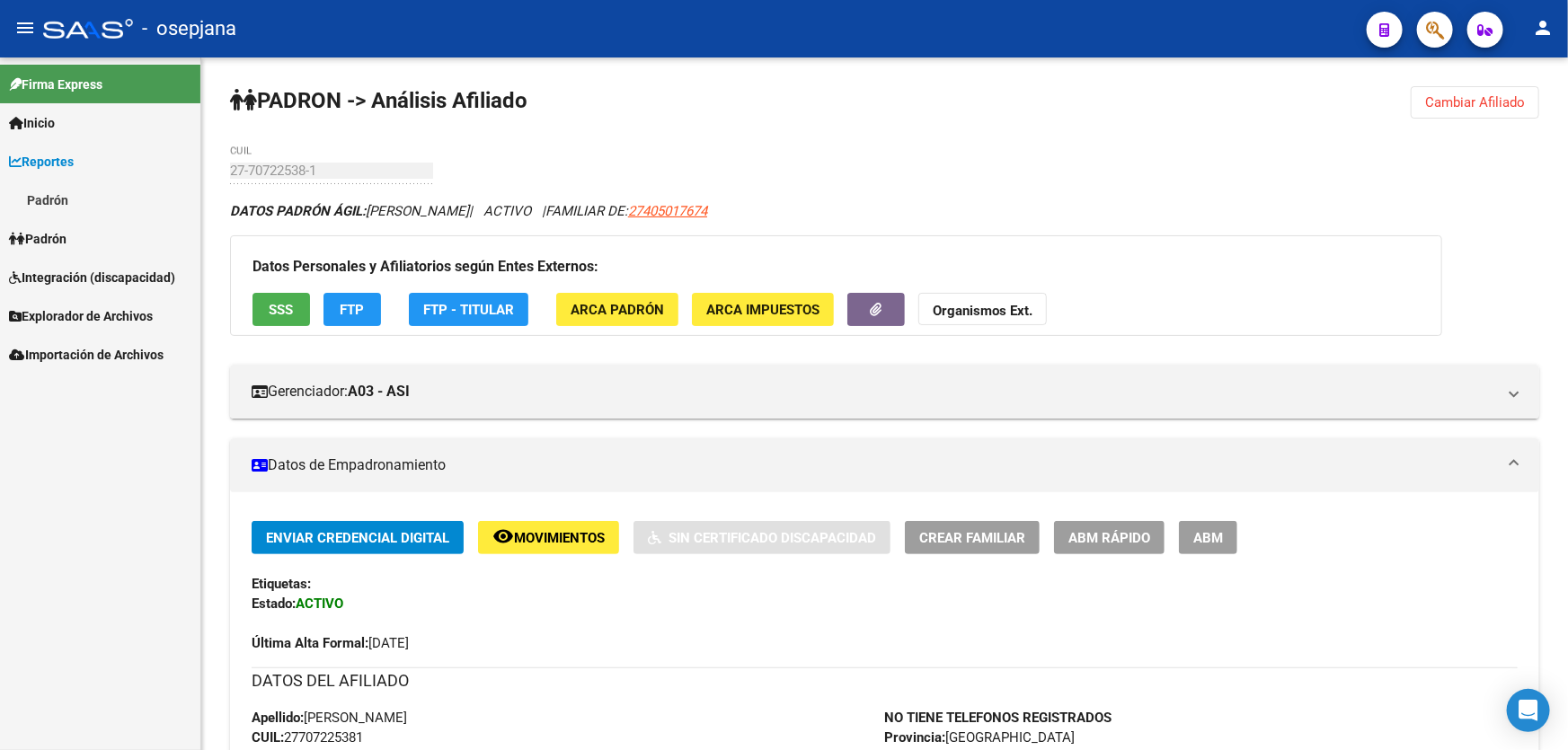
click at [81, 245] on link "Padrón" at bounding box center [100, 239] width 200 height 39
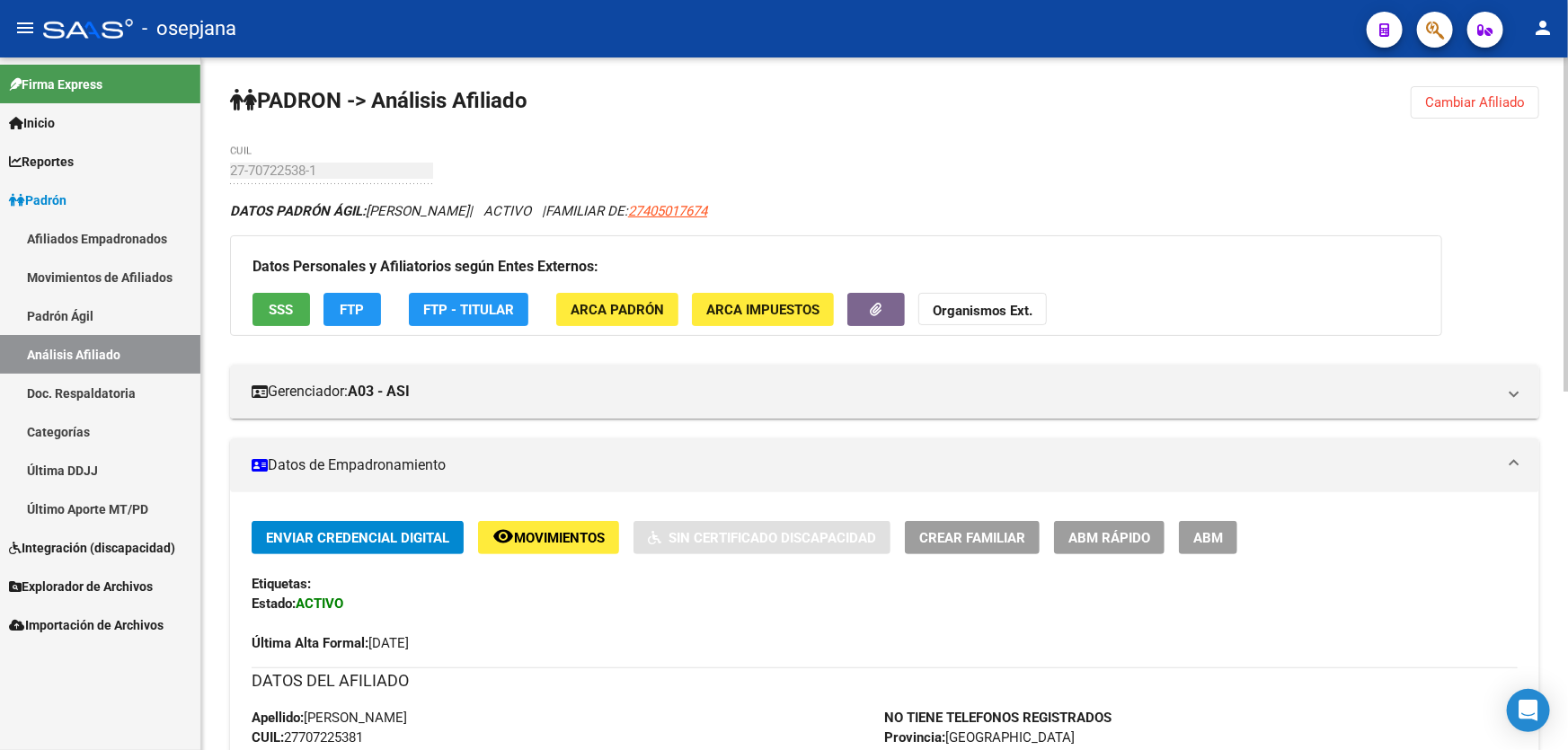
click at [1496, 86] on button "Cambiar Afiliado" at bounding box center [1474, 101] width 129 height 32
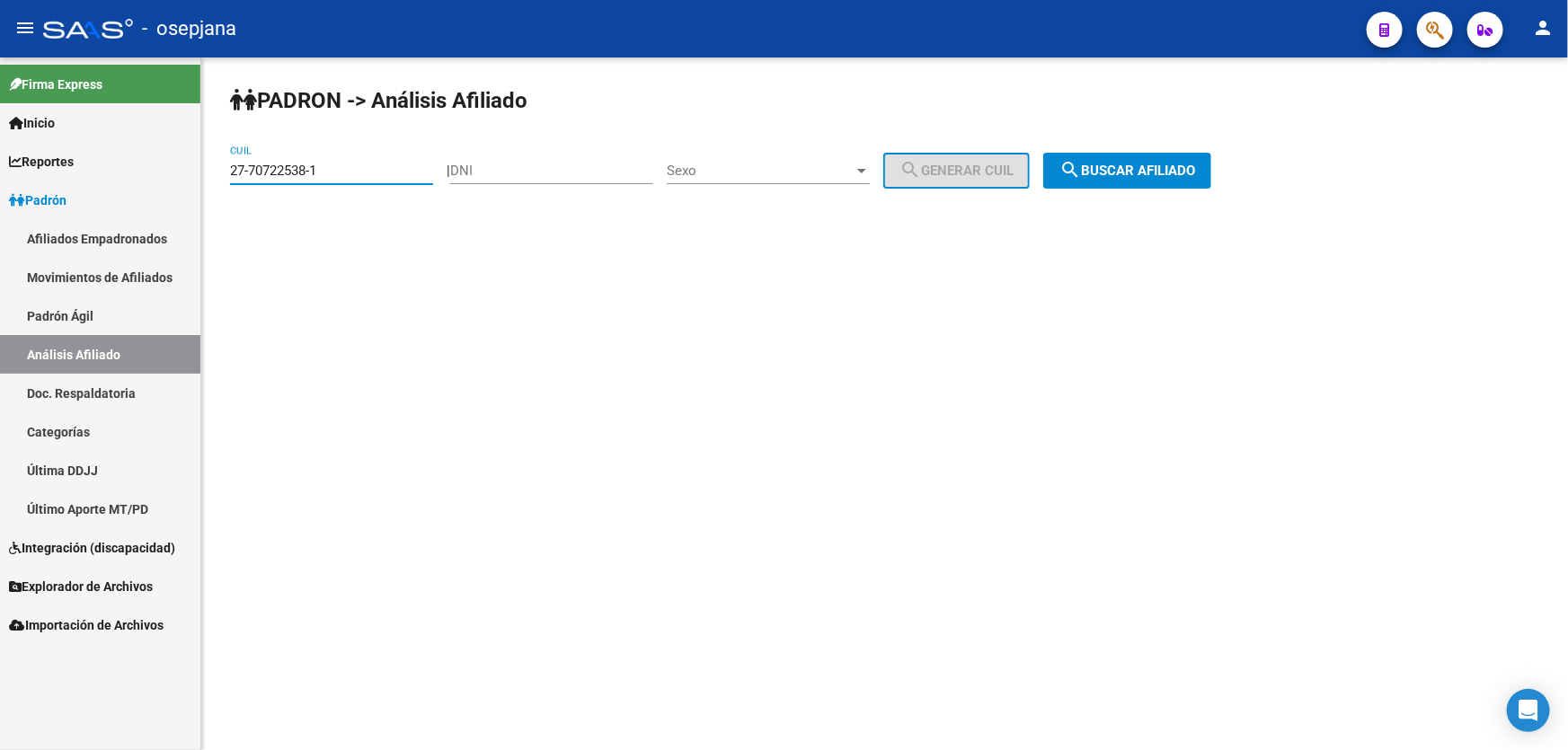
drag, startPoint x: 363, startPoint y: 172, endPoint x: 197, endPoint y: 178, distance: 166.1
click at [197, 178] on mat-sidenav-container "Firma Express Inicio Calendario SSS Instructivos Contacto OS Reportes Padrón Tr…" at bounding box center [784, 403] width 1568 height 693
paste input "0-27153502-4"
click at [1140, 180] on button "search Buscar afiliado" at bounding box center [1127, 170] width 168 height 36
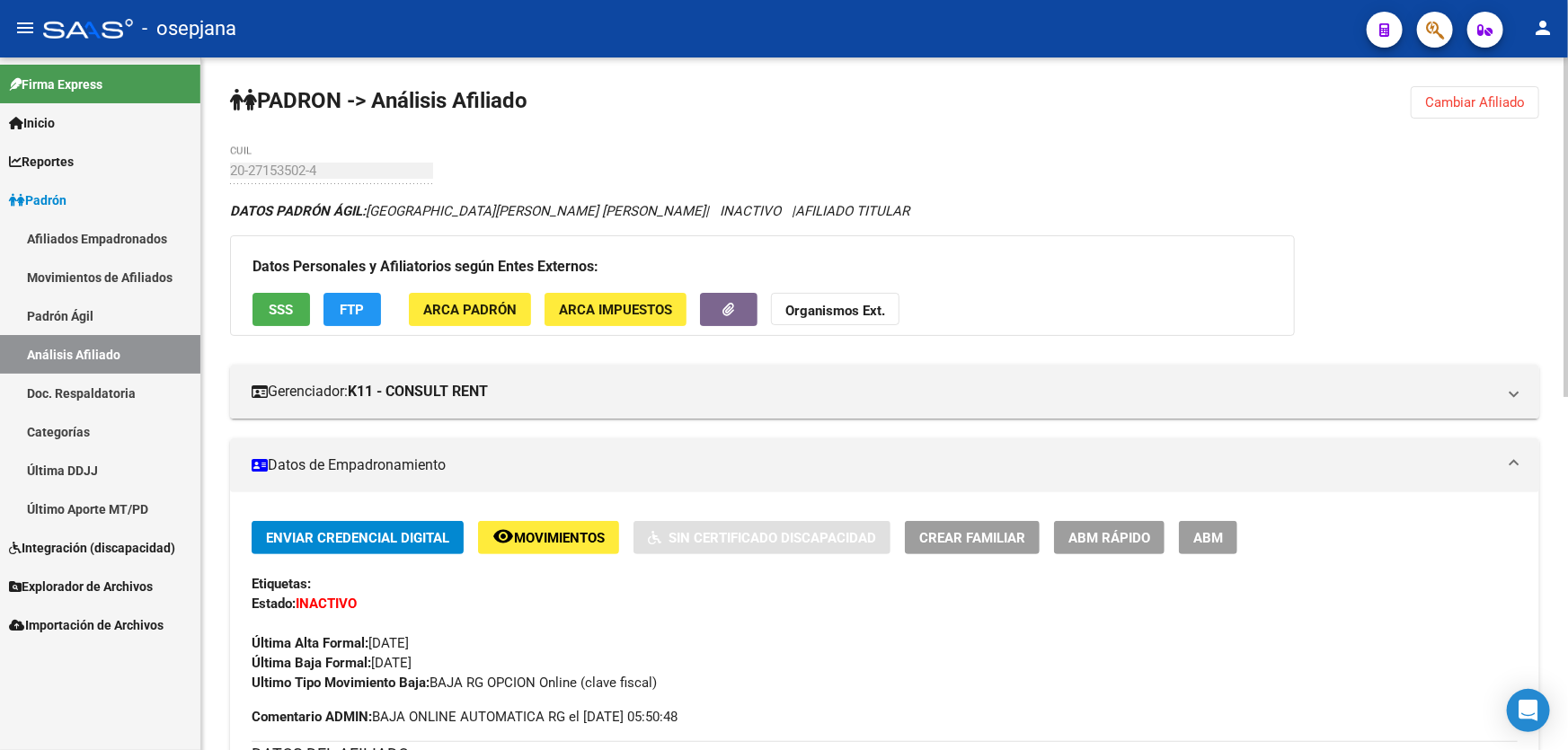
click at [266, 287] on div "Datos Personales y Afiliatorios según Entes Externos: SSS FTP ARCA Padrón ARCA …" at bounding box center [762, 286] width 1064 height 101
click at [265, 293] on button "SSS" at bounding box center [280, 309] width 57 height 33
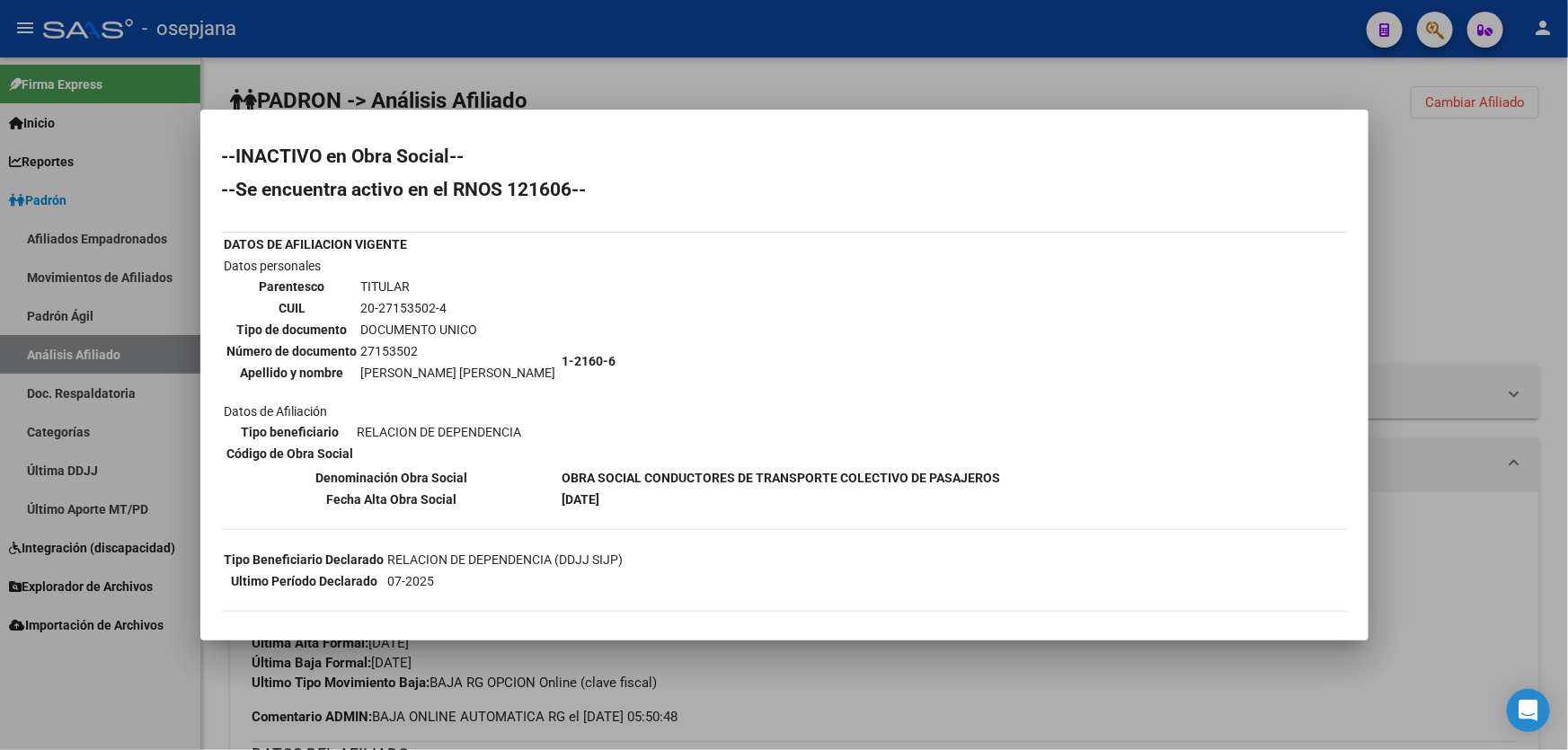
click at [1567, 304] on div at bounding box center [784, 375] width 1568 height 750
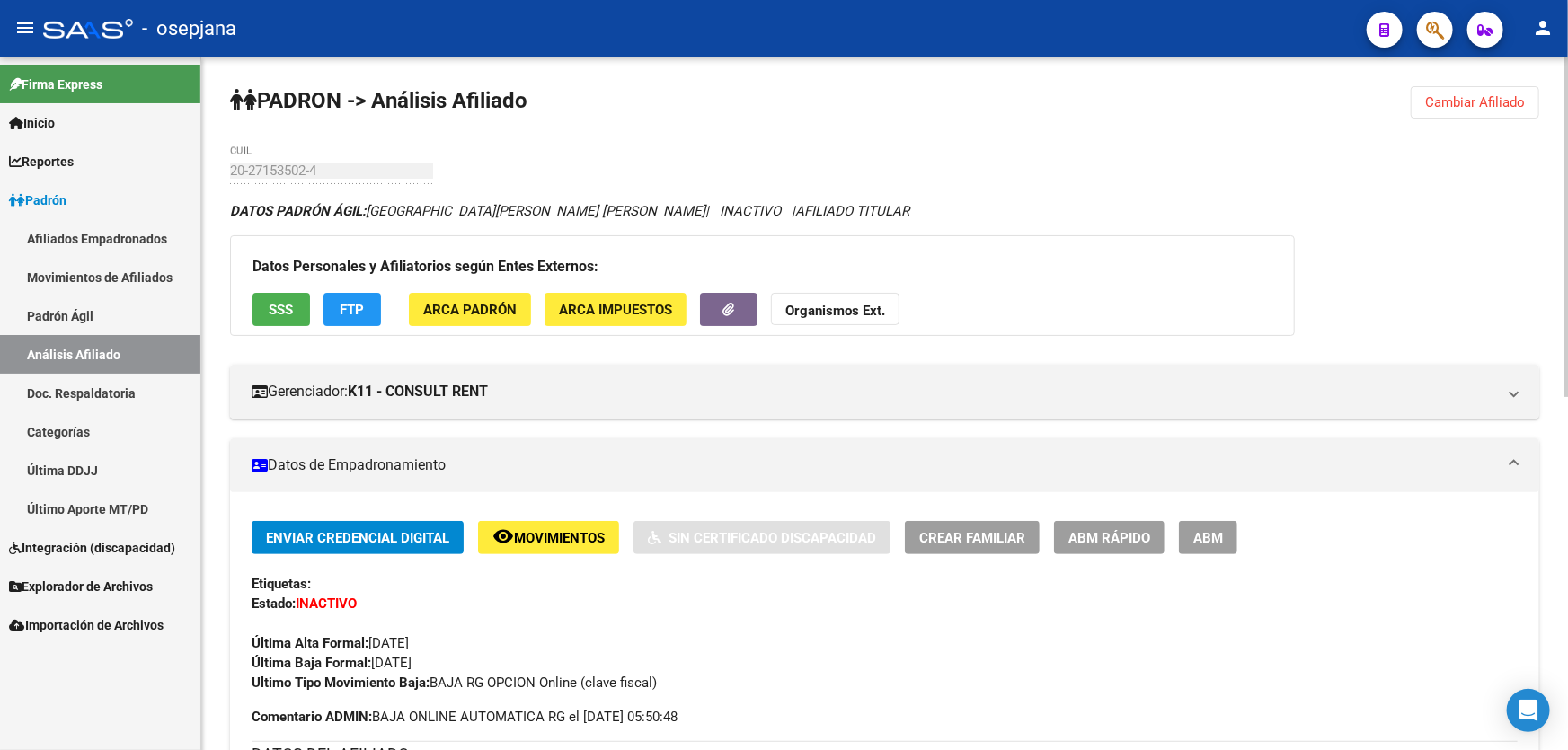
click at [282, 317] on button "SSS" at bounding box center [280, 309] width 57 height 33
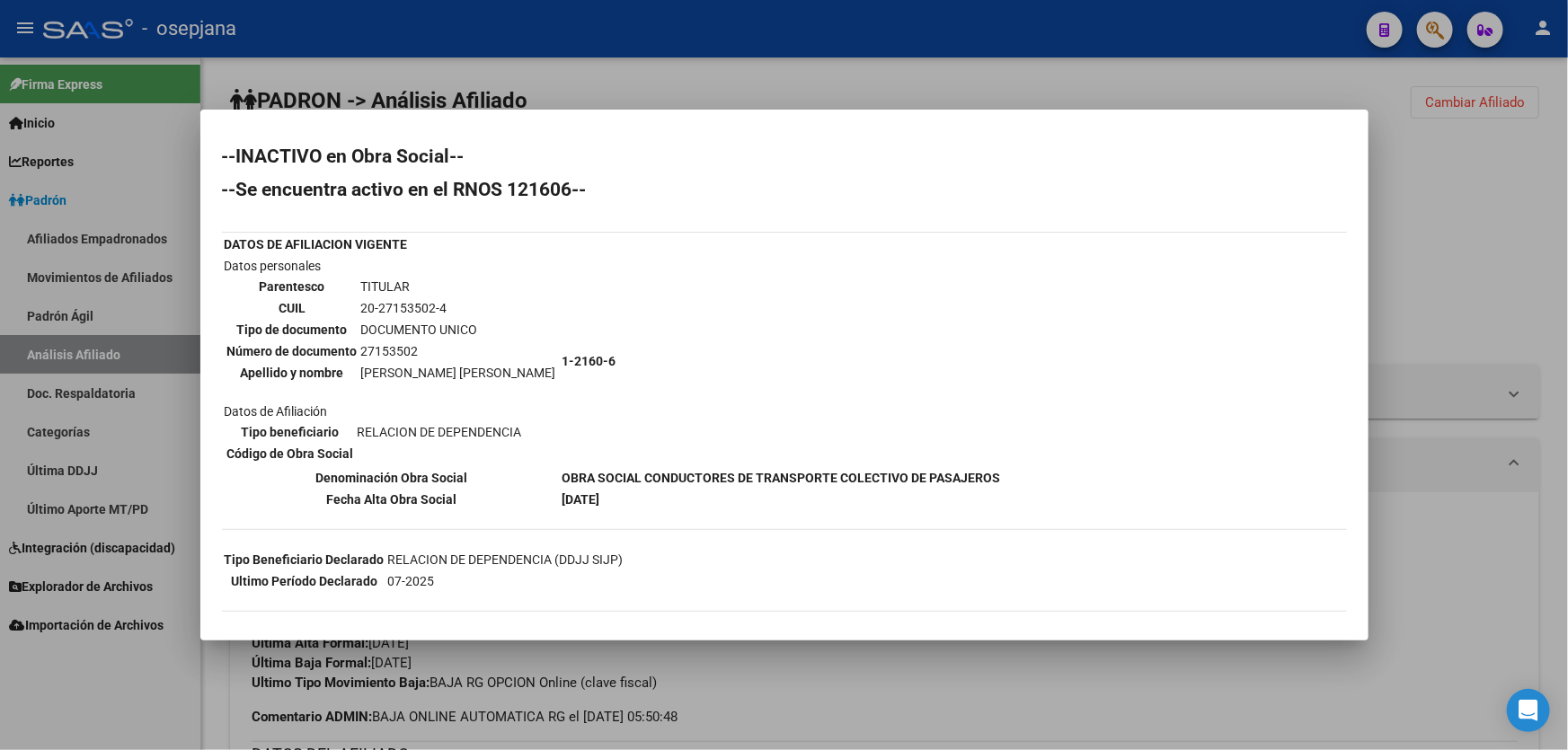
click at [1435, 350] on div at bounding box center [784, 375] width 1568 height 750
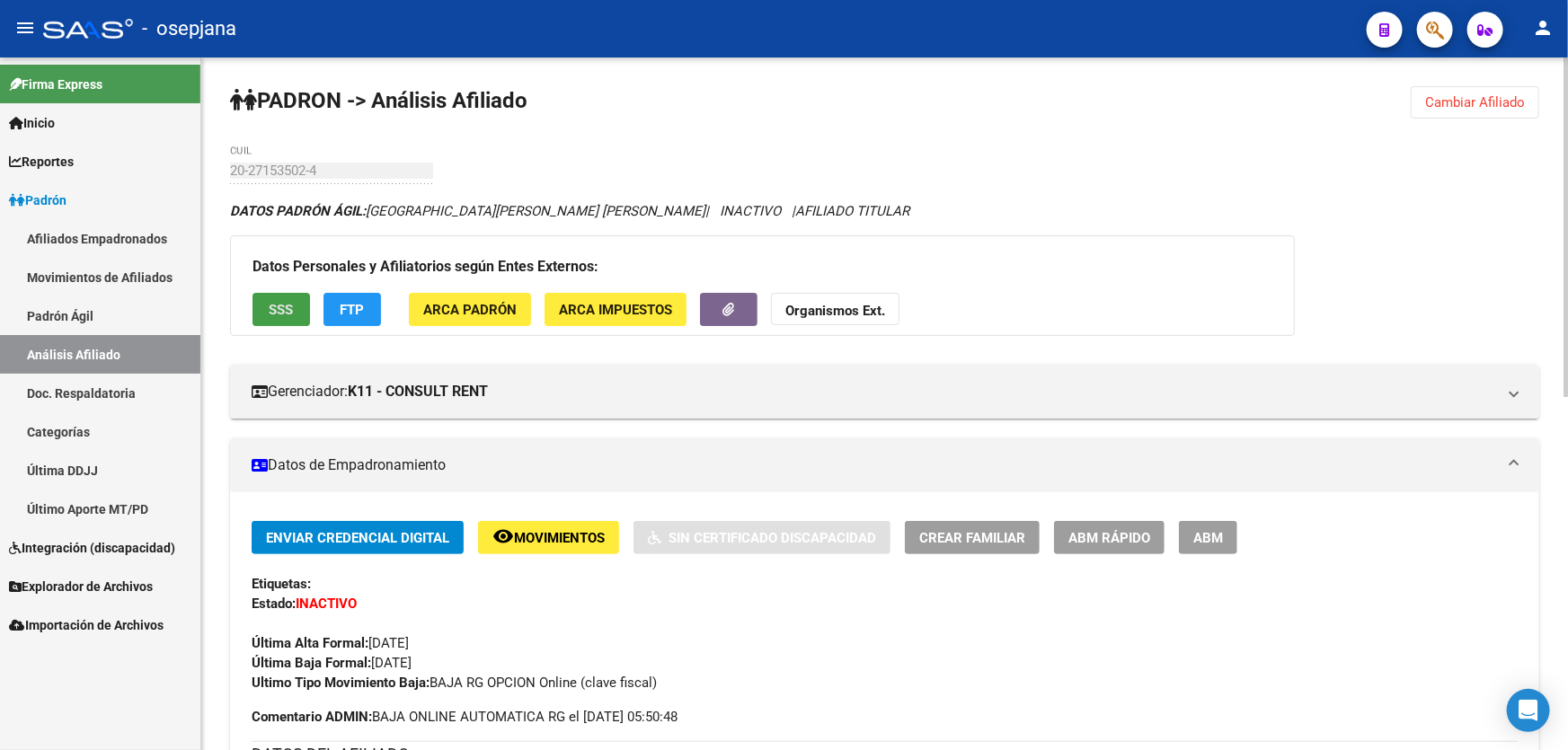
click at [300, 318] on button "SSS" at bounding box center [280, 309] width 57 height 33
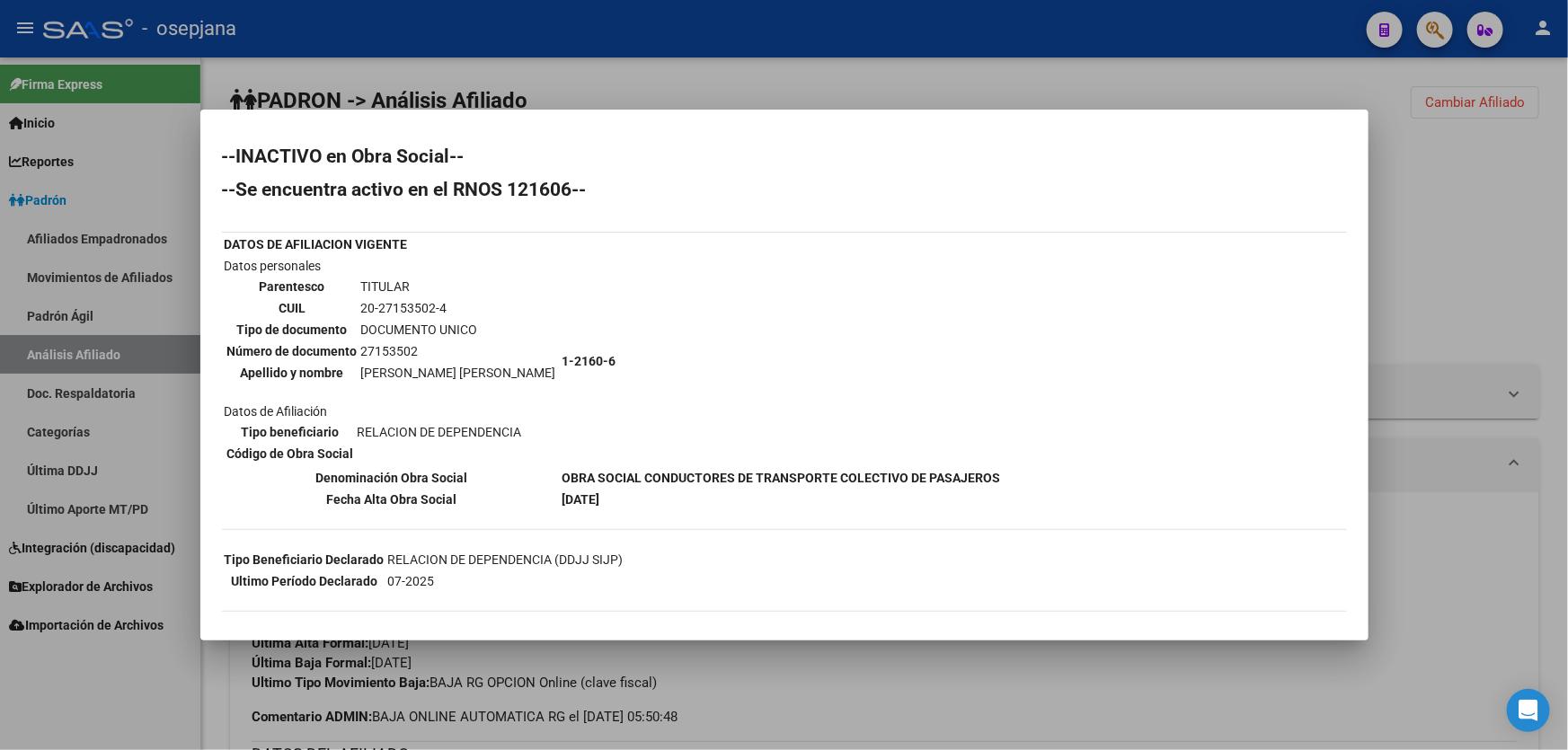
click at [1355, 316] on mat-dialog-content "--INACTIVO en Obra Social-- --Se encuentra activo en el RNOS 121606-- DATOS DE …" at bounding box center [784, 375] width 1168 height 488
click at [1480, 248] on div at bounding box center [784, 375] width 1568 height 750
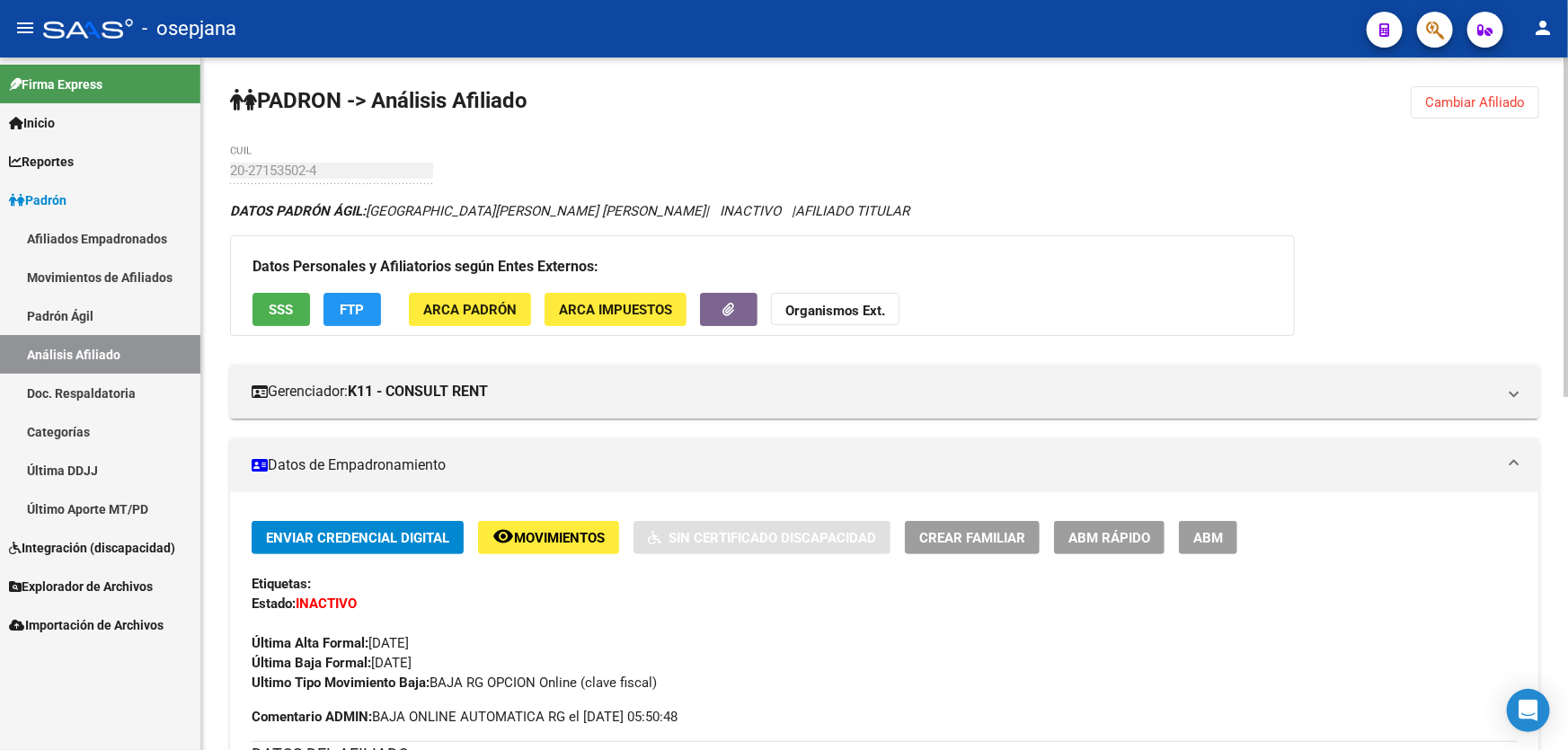
click at [340, 308] on span "FTP" at bounding box center [352, 309] width 24 height 16
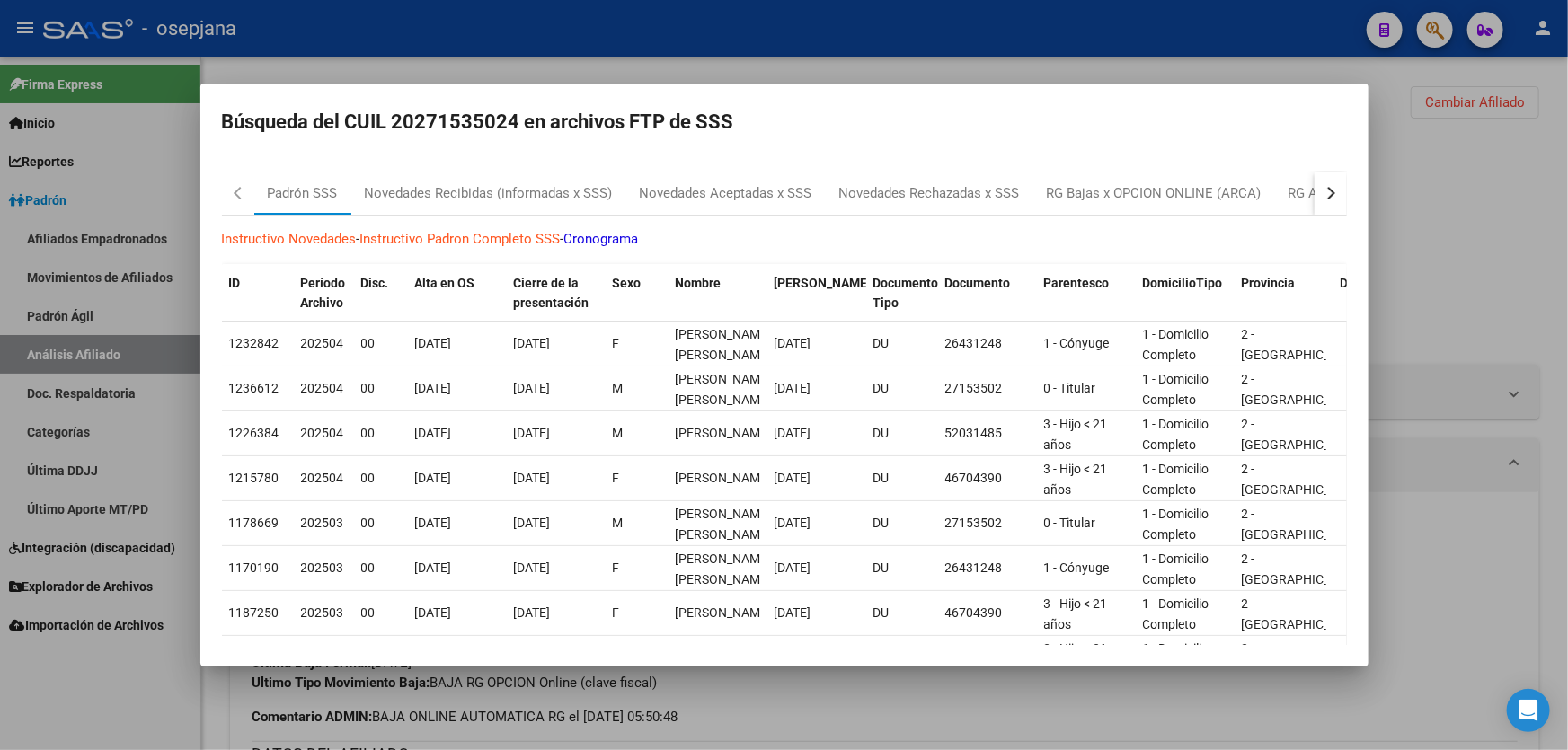
click at [1315, 187] on button "button" at bounding box center [1330, 193] width 32 height 43
click at [1222, 197] on div "RG Bajas Diarias" at bounding box center [1240, 193] width 100 height 20
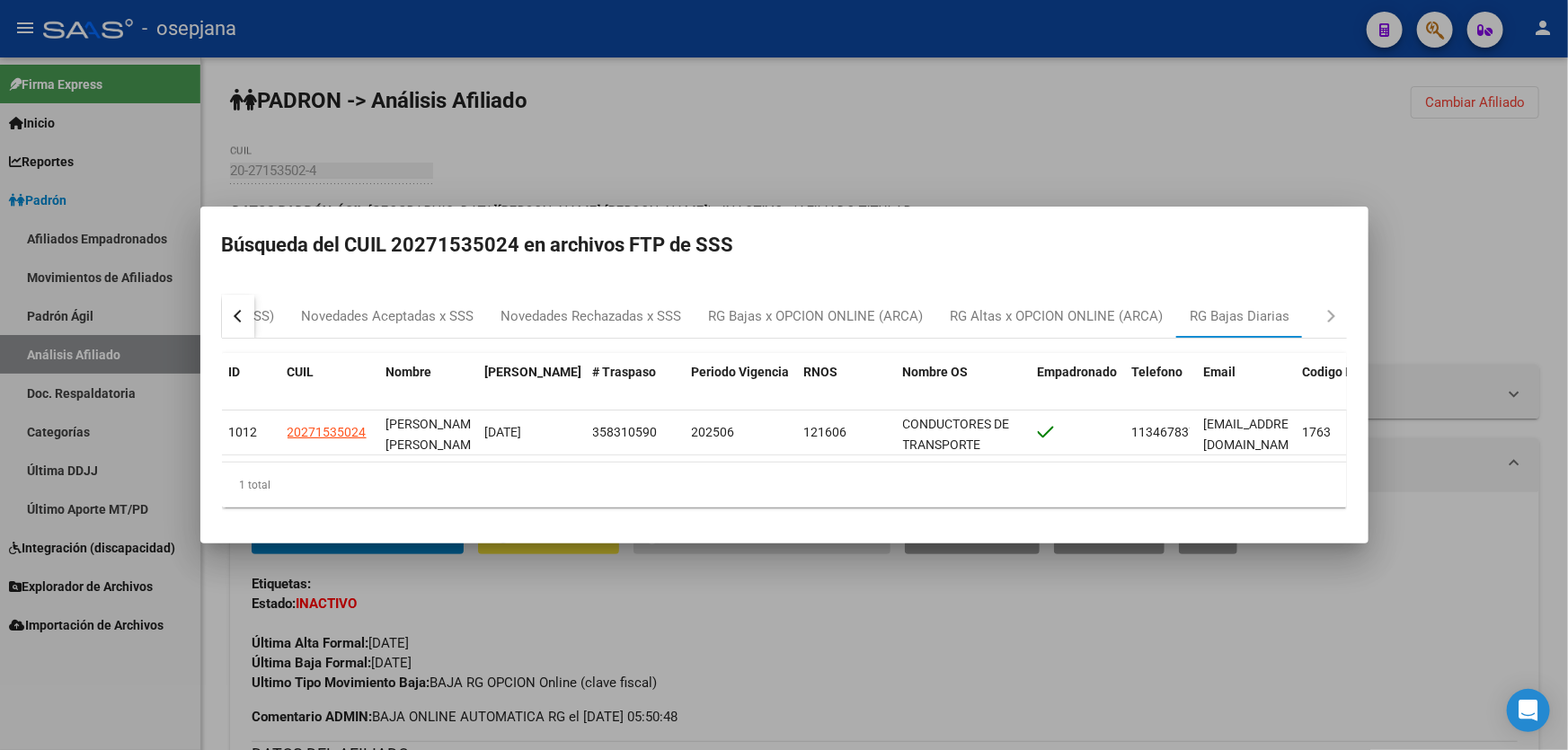
click at [1546, 215] on div at bounding box center [784, 375] width 1568 height 750
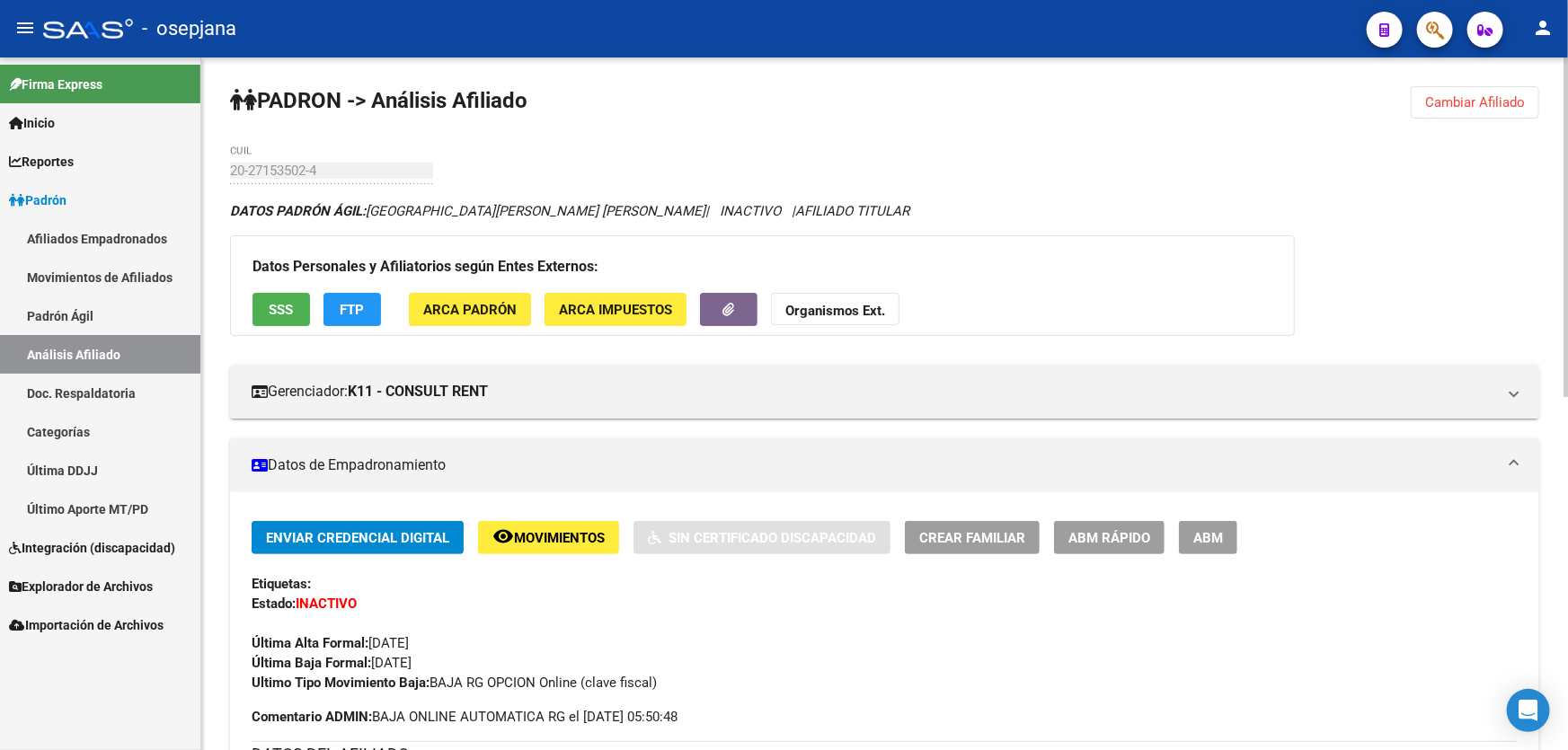
click at [1496, 98] on span "Cambiar Afiliado" at bounding box center [1474, 102] width 100 height 16
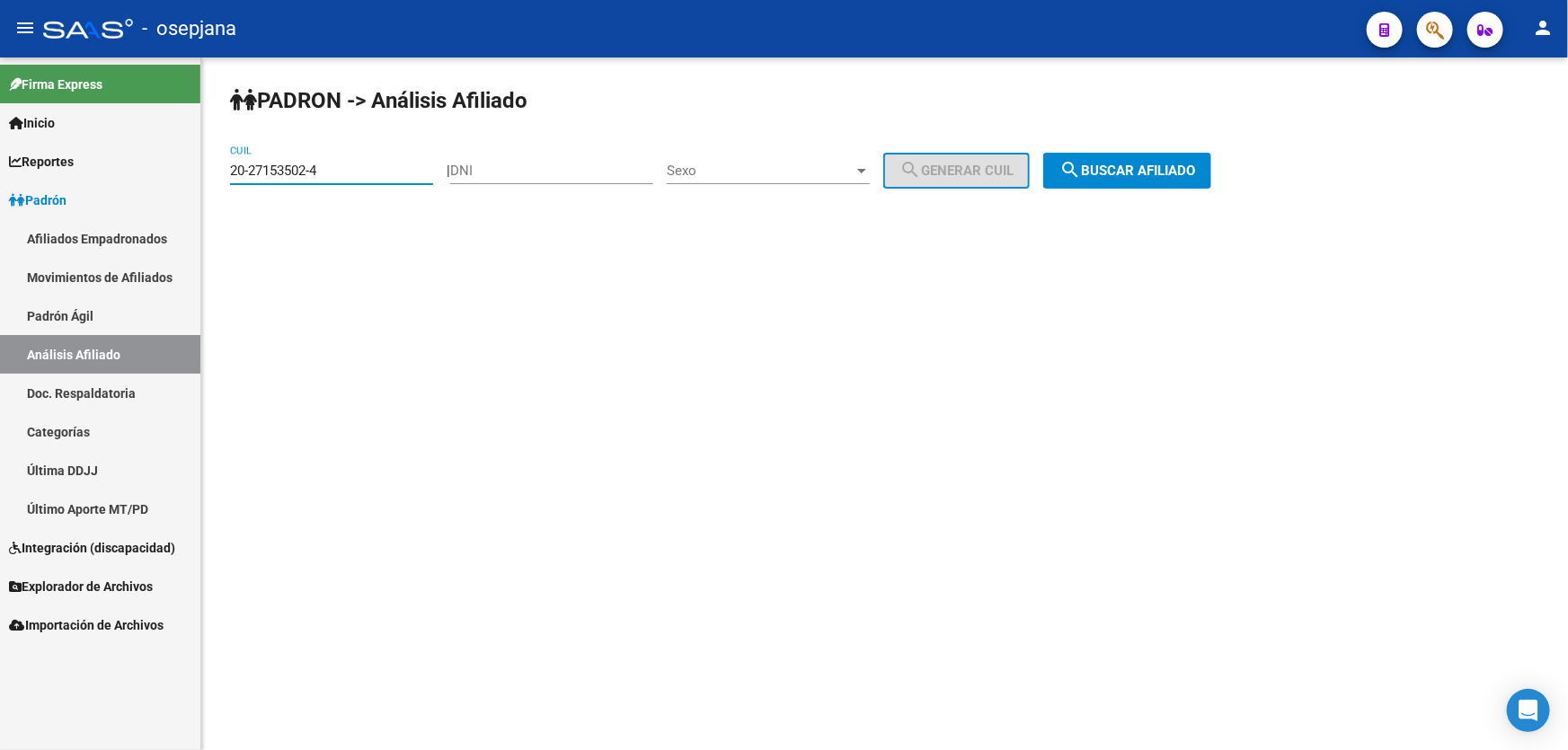
drag, startPoint x: 353, startPoint y: 172, endPoint x: 219, endPoint y: 183, distance: 134.5
click at [219, 183] on div "PADRON -> Análisis Afiliado 20-27153502-4 CUIL | DNI Sexo Sexo search Generar C…" at bounding box center [885, 151] width 1367 height 188
paste input "55742317-7"
type input "20-55742317-7"
click at [1176, 162] on span "search Buscar afiliado" at bounding box center [1127, 170] width 135 height 16
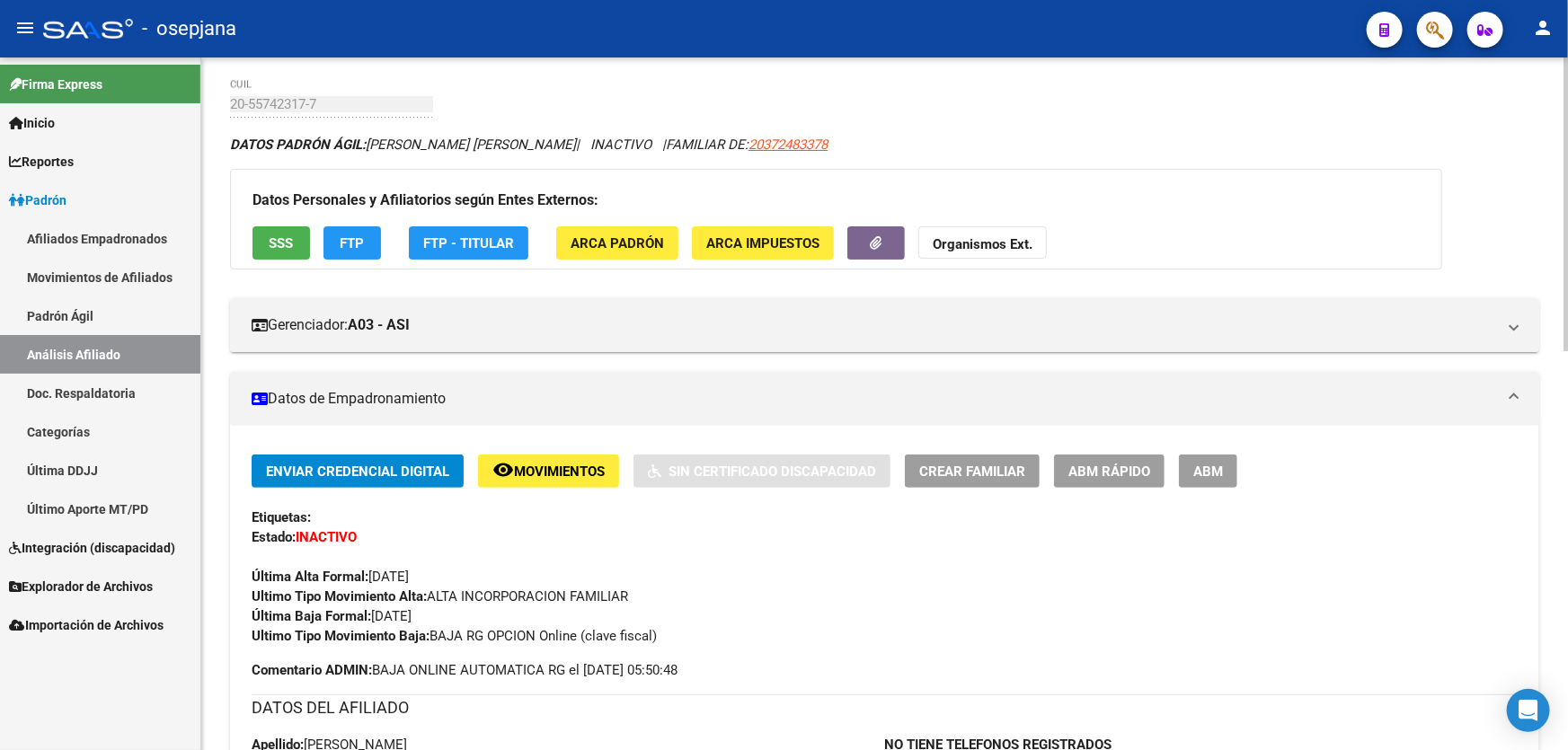
scroll to position [40, 0]
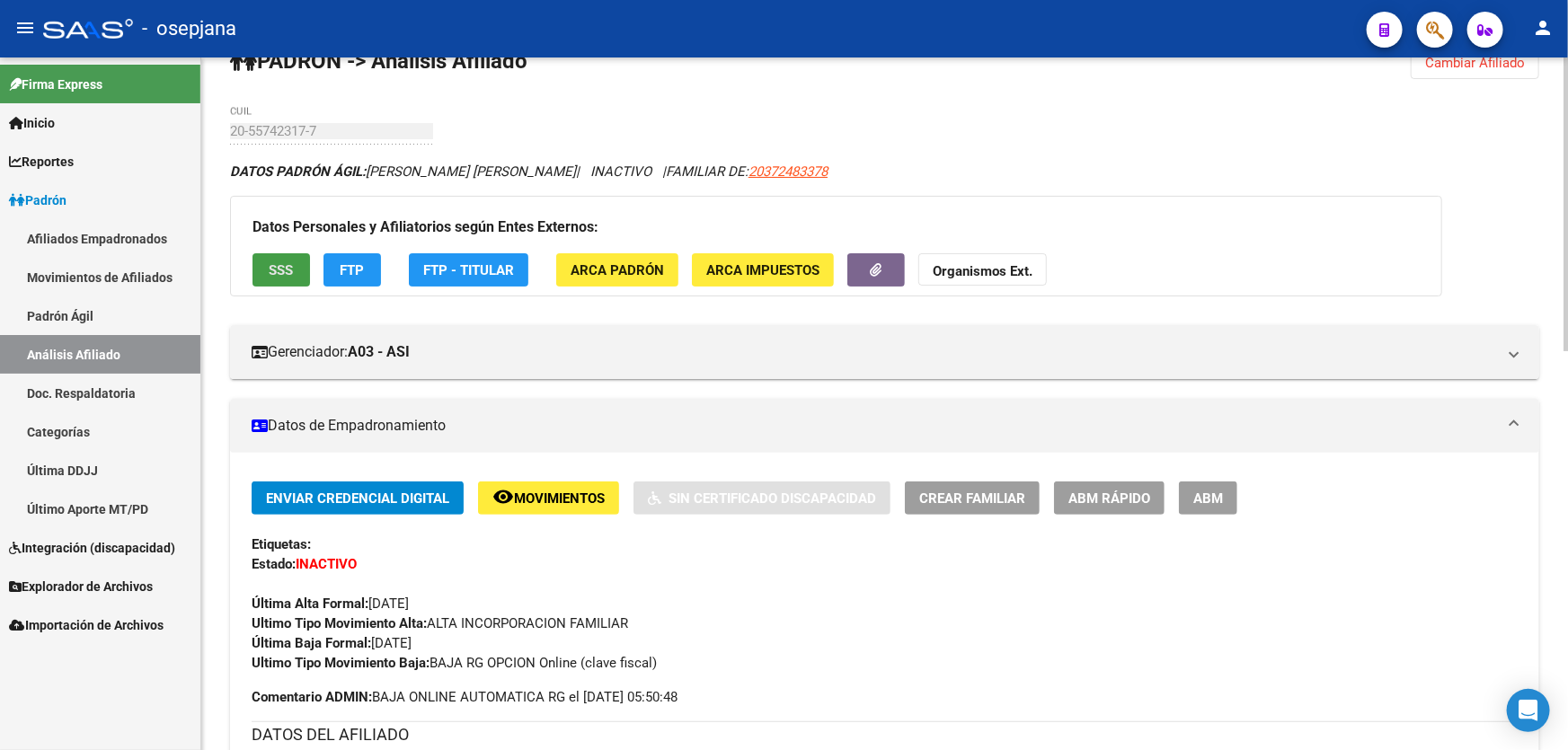
click at [278, 268] on span "SSS" at bounding box center [281, 270] width 24 height 16
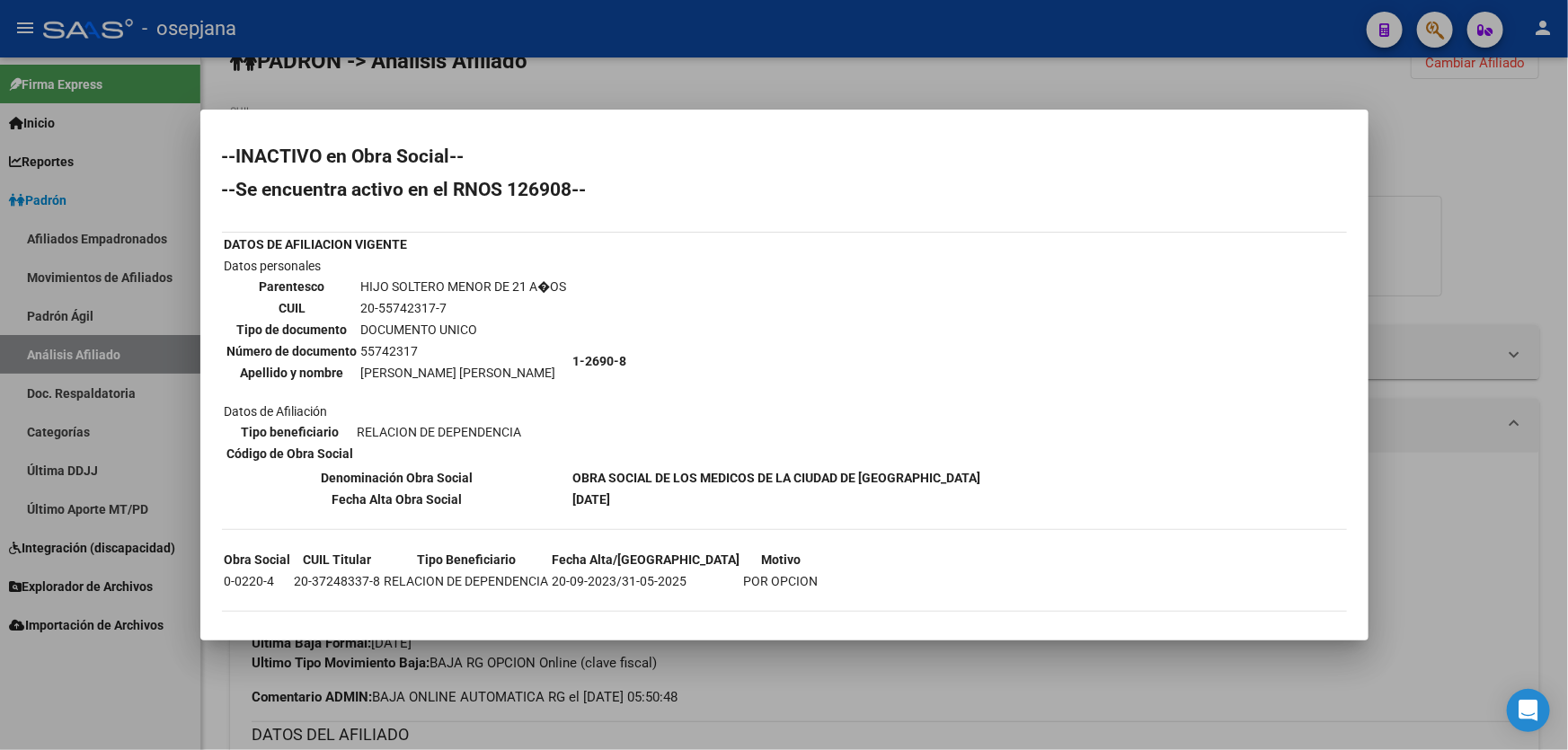
scroll to position [8, 0]
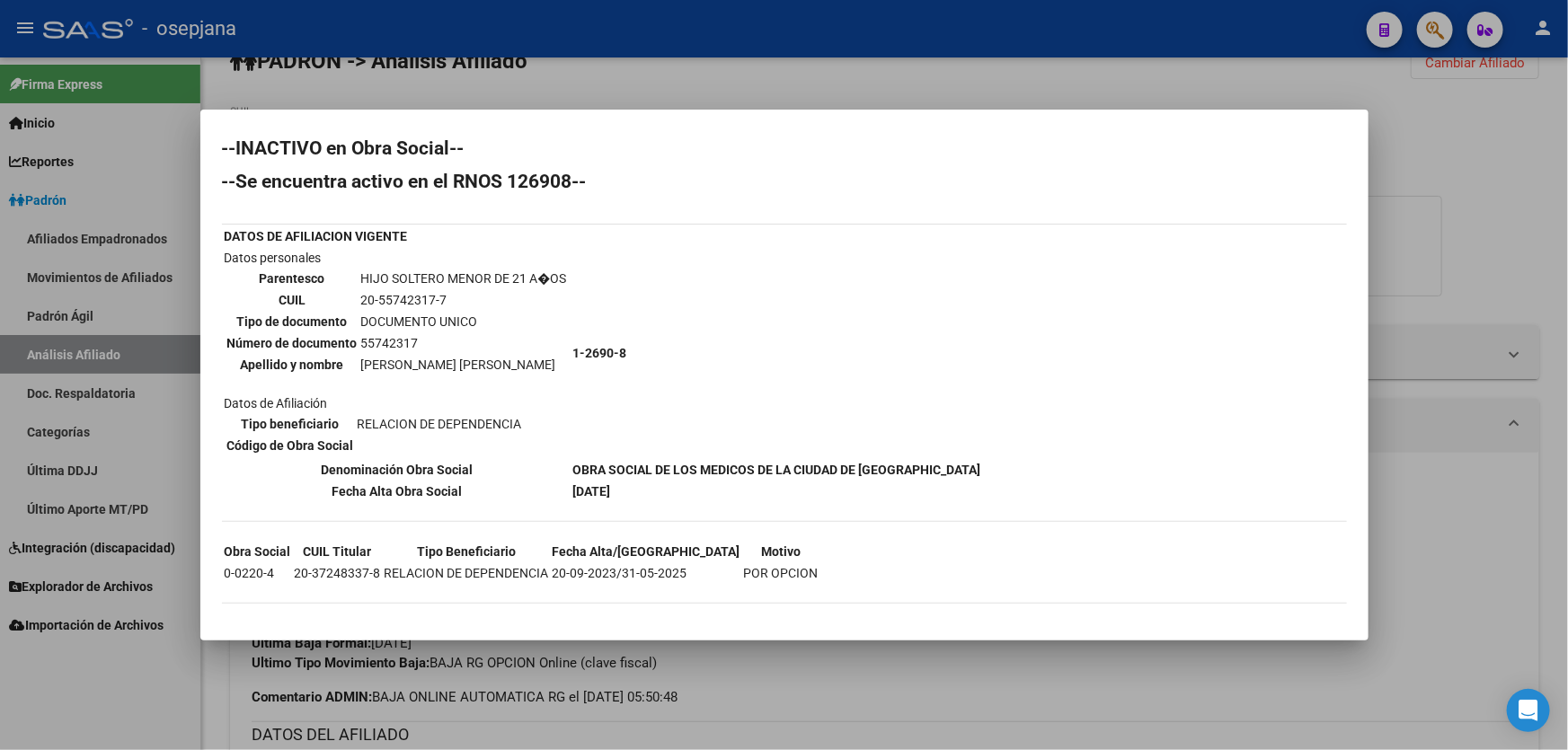
click at [1446, 261] on div at bounding box center [784, 375] width 1568 height 750
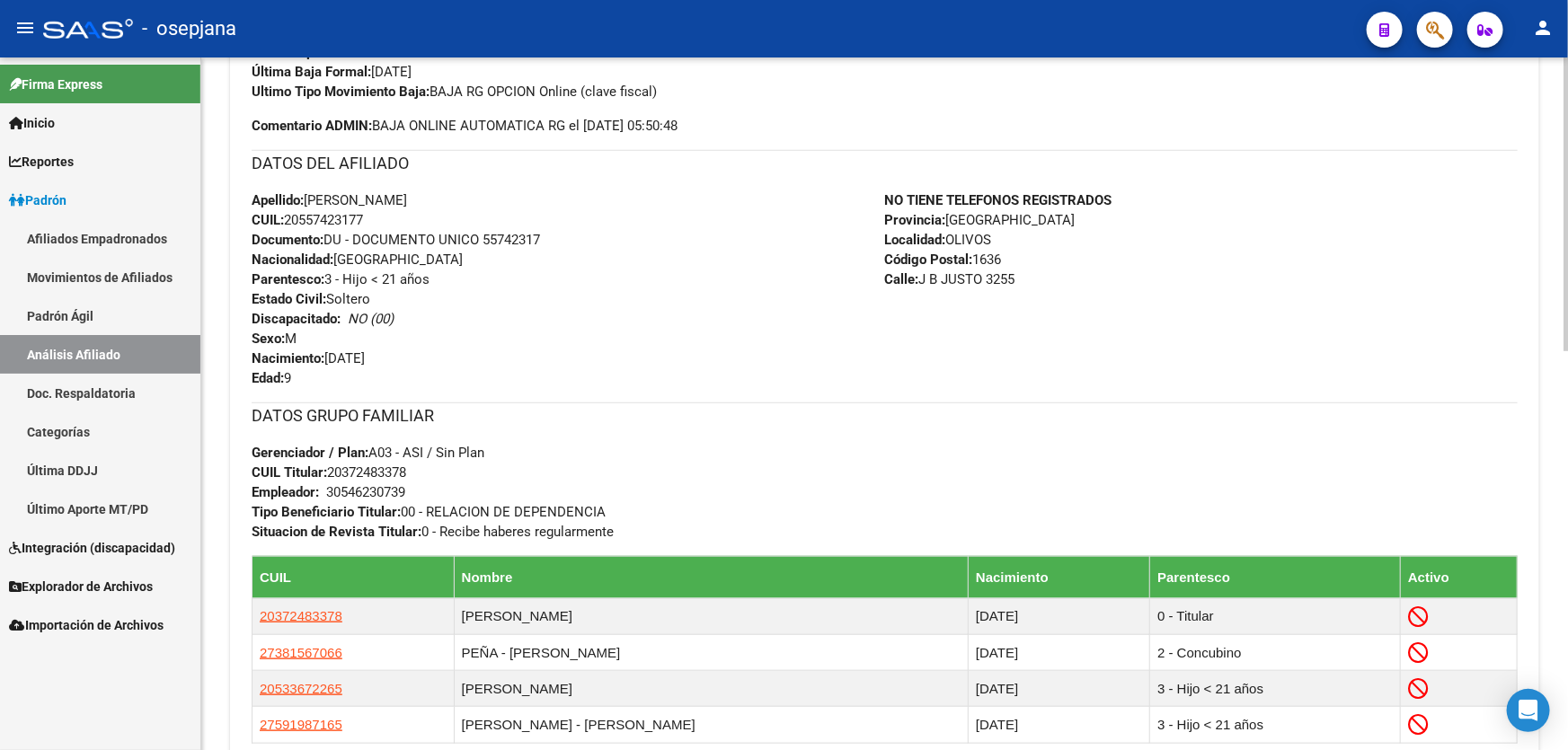
scroll to position [774, 0]
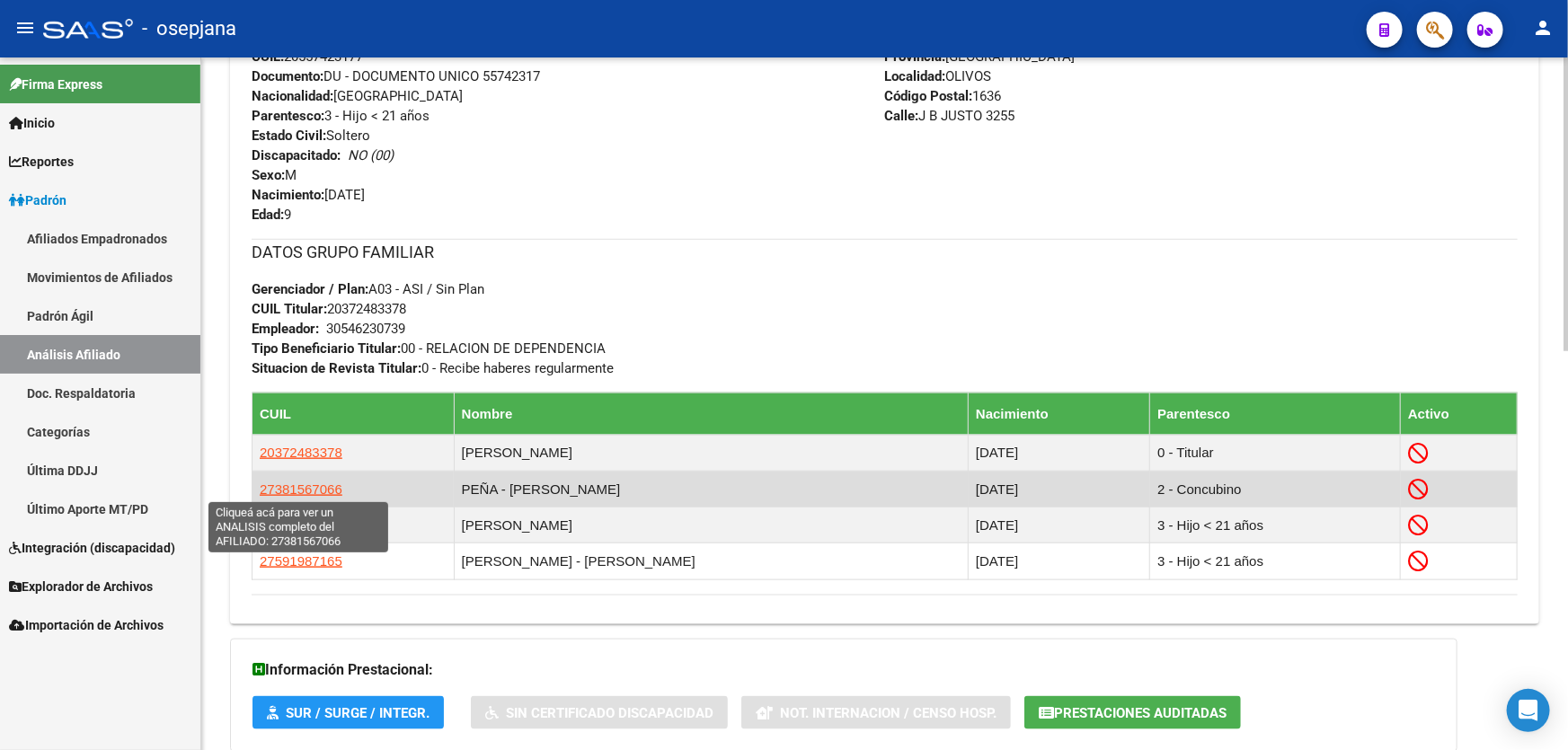
click at [321, 485] on span "27381567066" at bounding box center [302, 489] width 83 height 15
type textarea "27381567066"
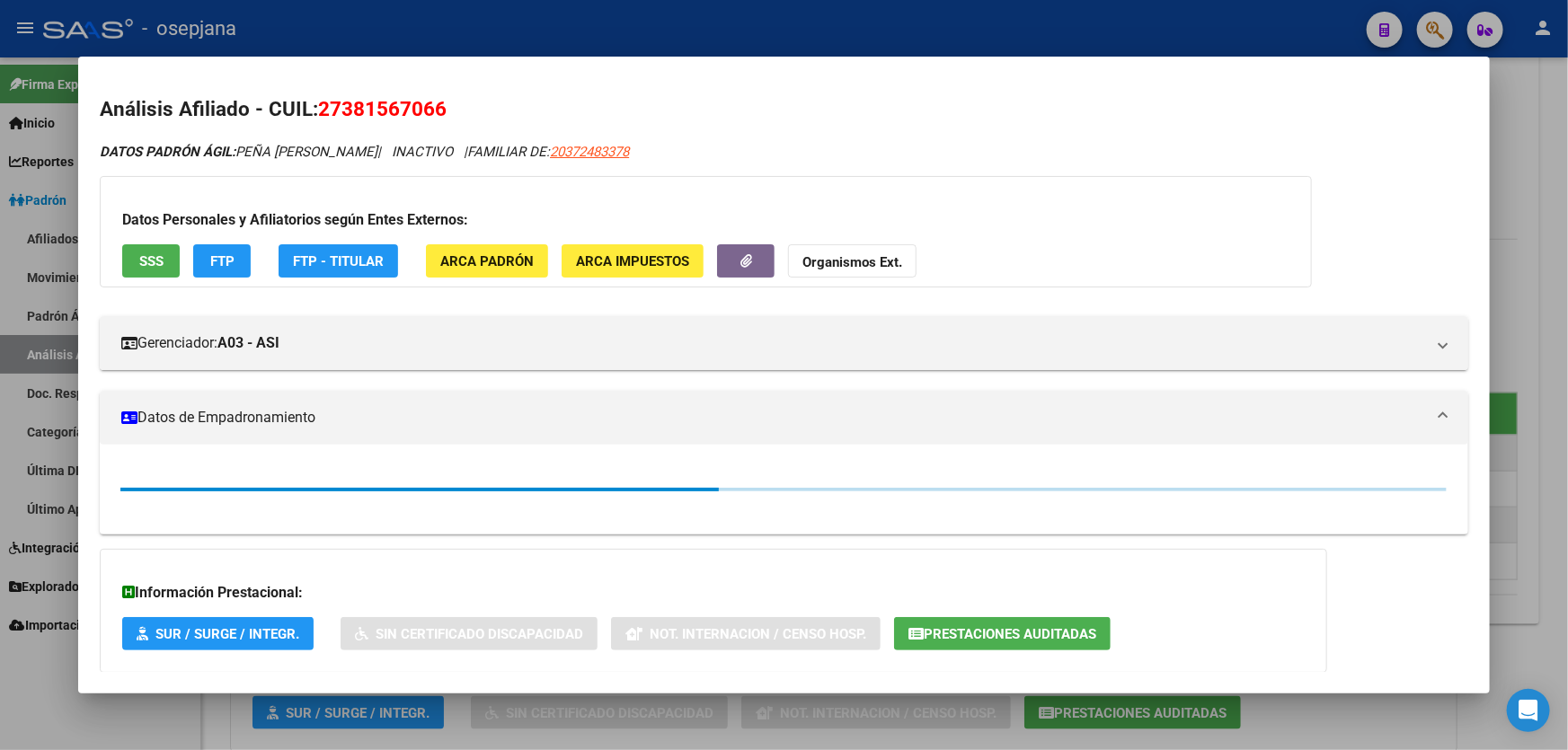
click at [145, 256] on span "SSS" at bounding box center [151, 261] width 24 height 16
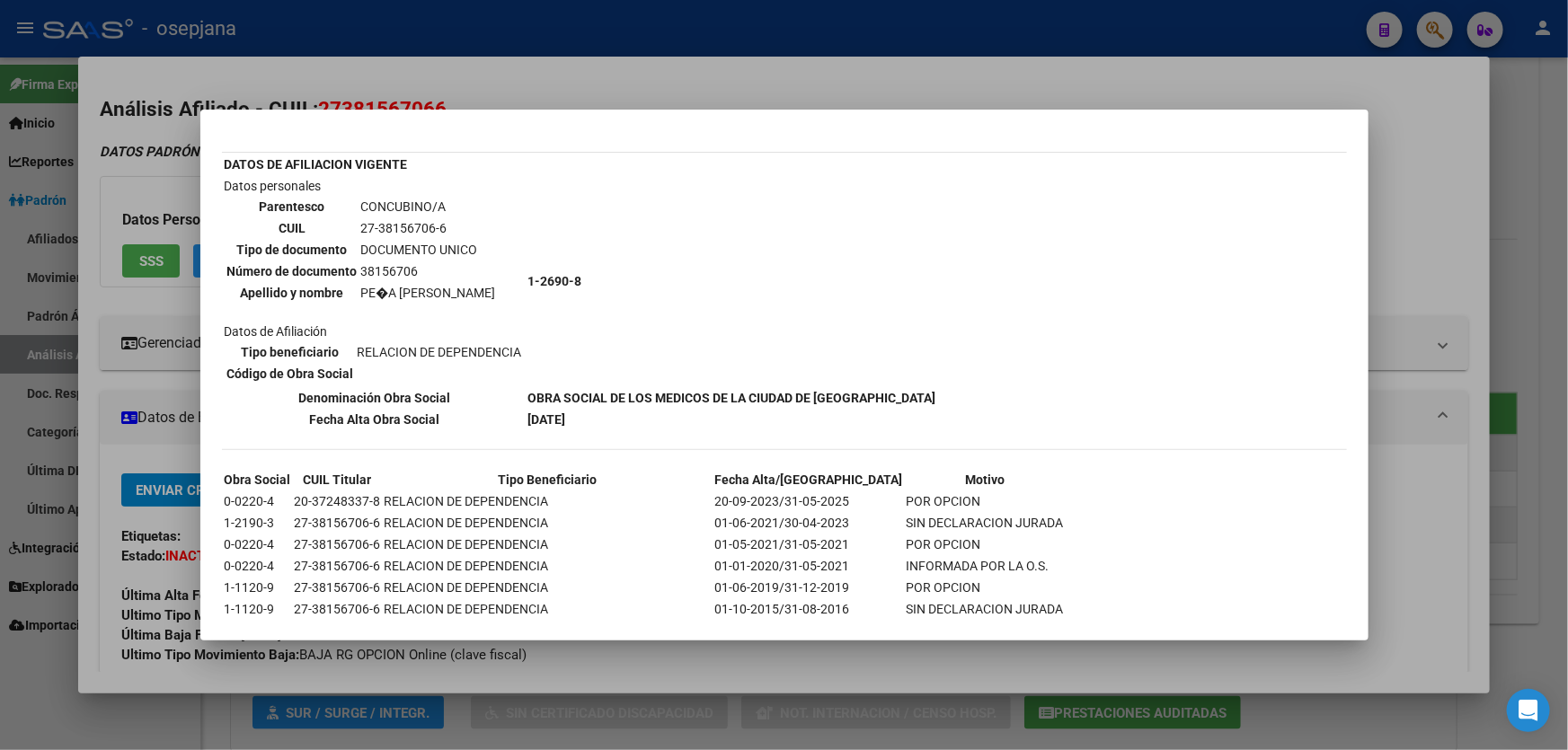
scroll to position [179, 0]
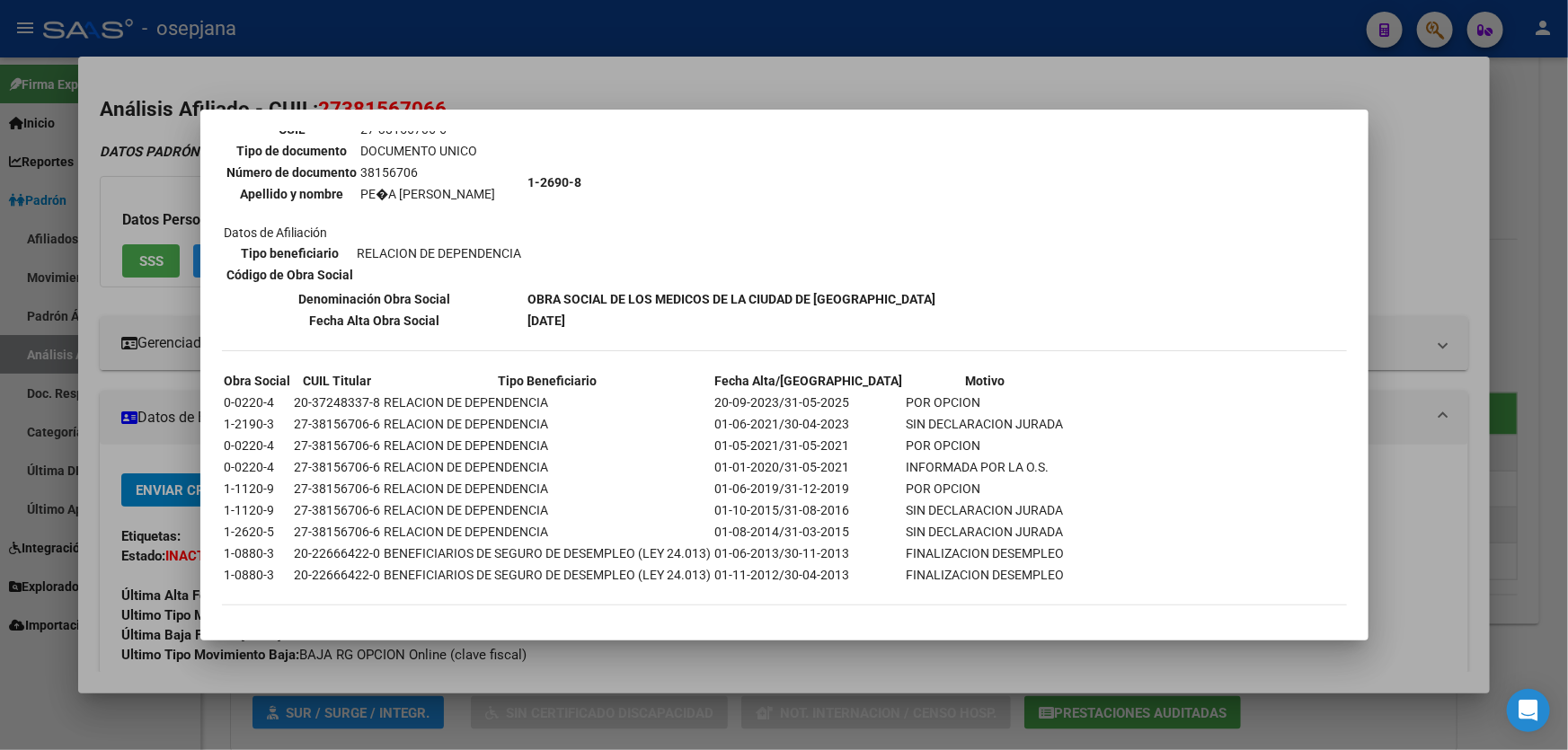
click at [1567, 314] on div at bounding box center [784, 375] width 1568 height 750
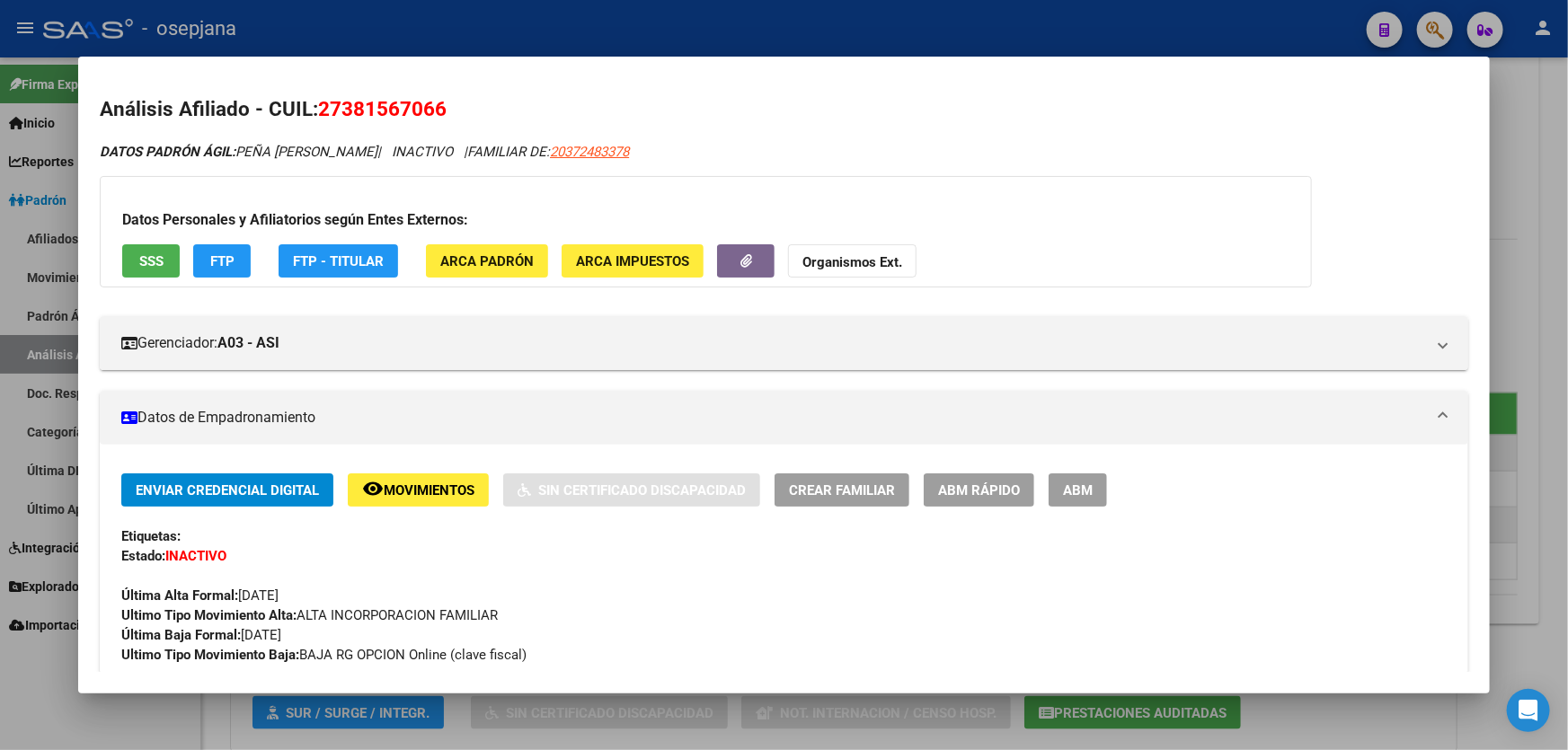
click at [1567, 314] on div at bounding box center [784, 375] width 1568 height 750
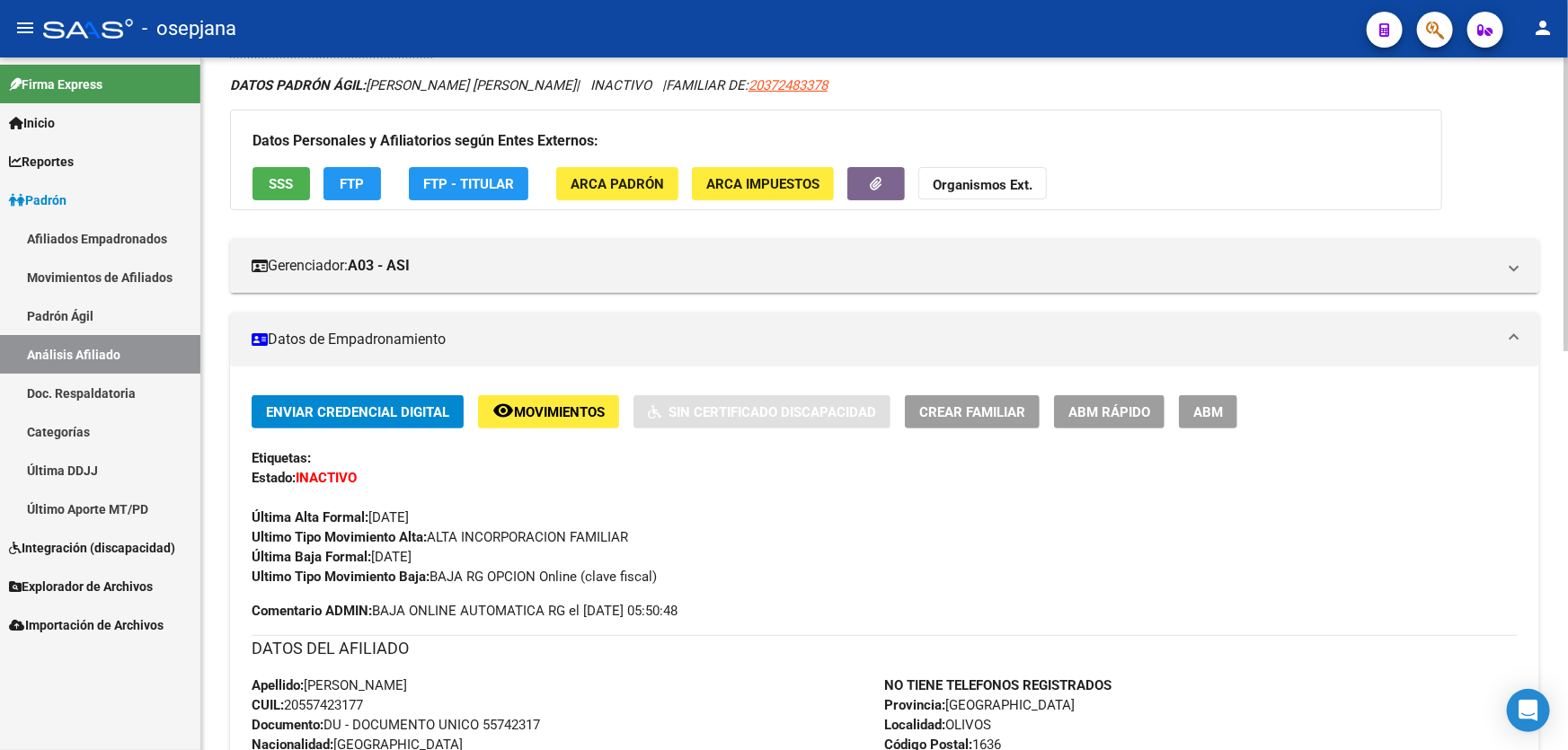
scroll to position [0, 0]
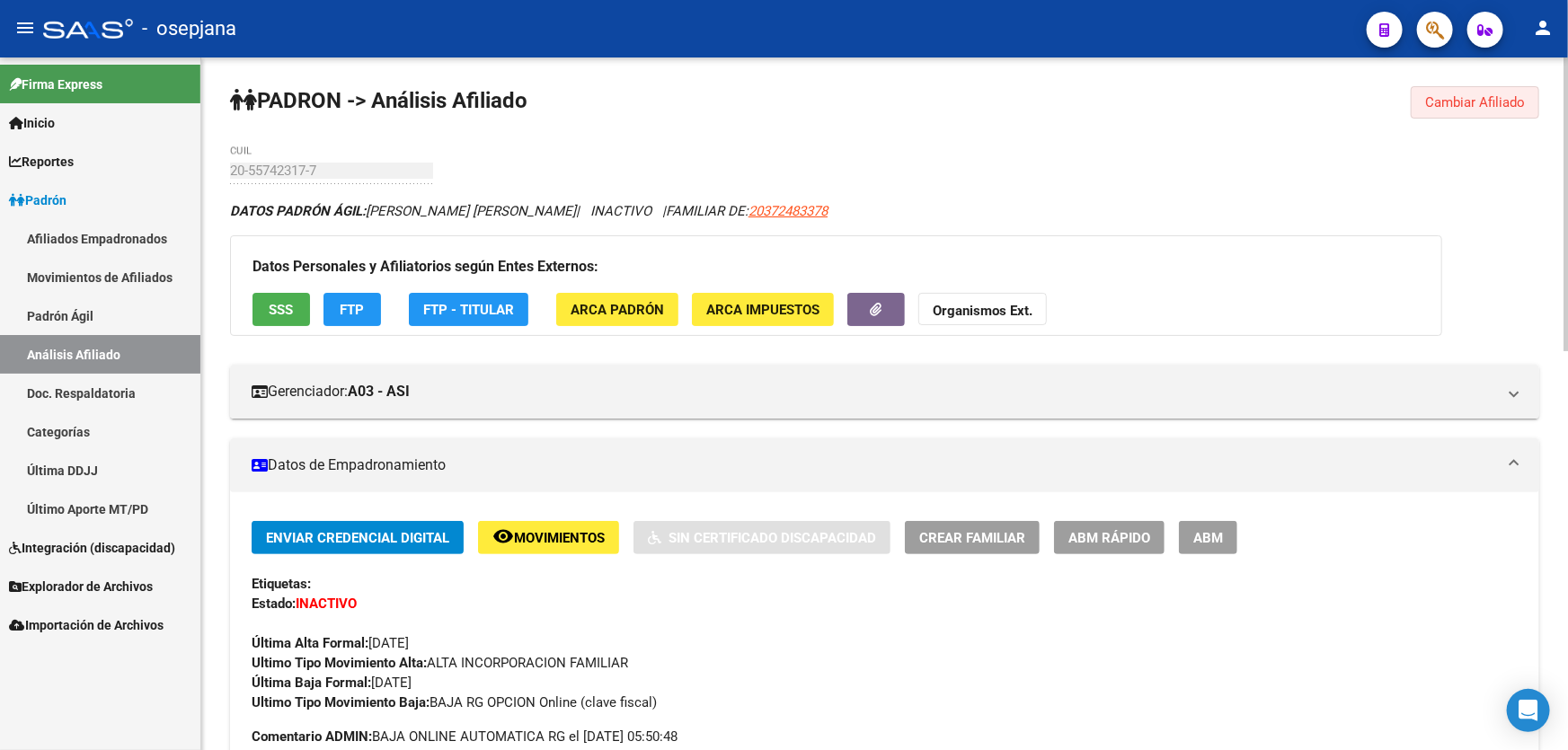
click at [1518, 107] on span "Cambiar Afiliado" at bounding box center [1474, 102] width 100 height 16
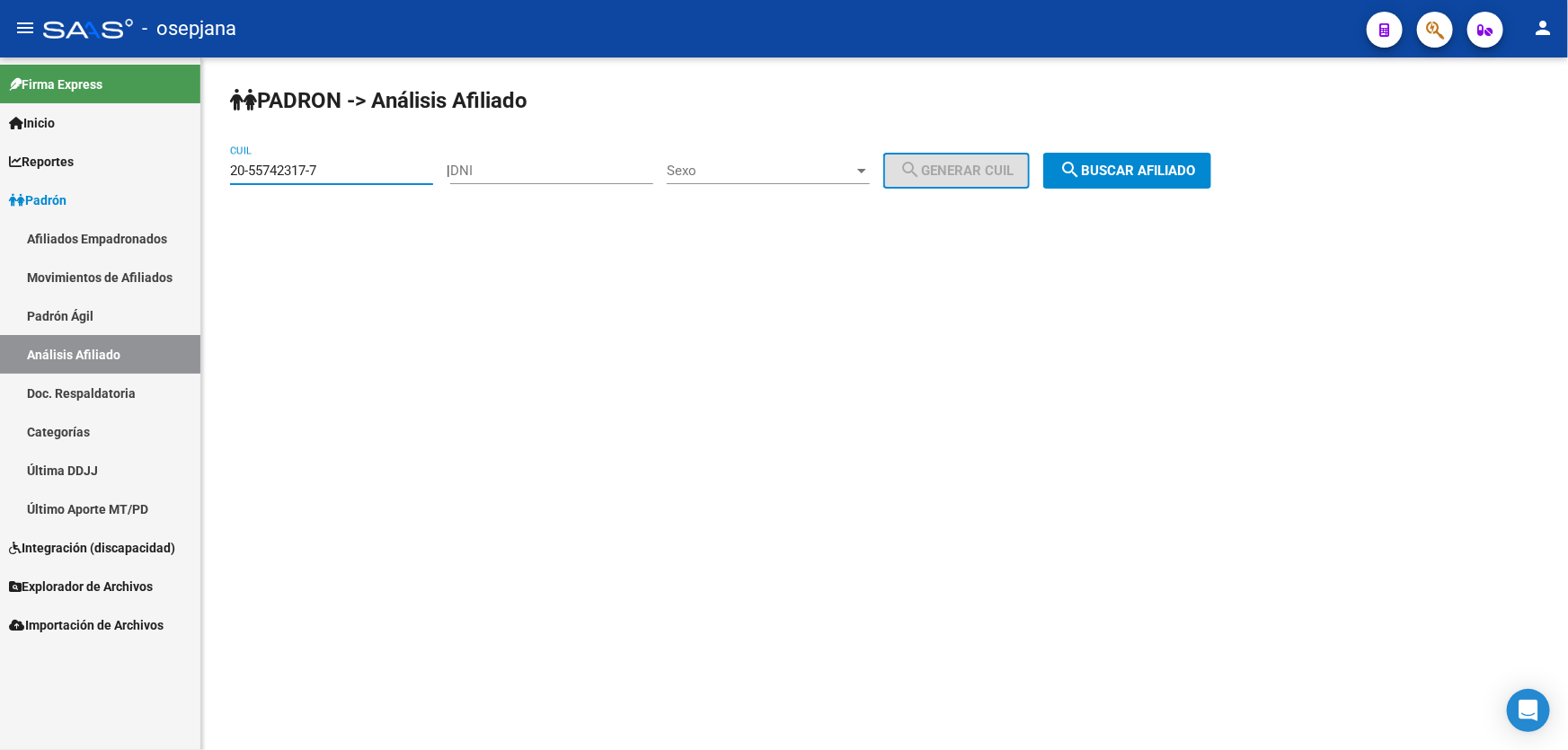
drag, startPoint x: 363, startPoint y: 170, endPoint x: 220, endPoint y: 199, distance: 145.9
click at [220, 199] on div "PADRON -> Análisis Afiliado 20-55742317-7 CUIL | DNI Sexo Sexo search Generar C…" at bounding box center [885, 151] width 1367 height 188
paste input "38946368-0"
click at [1164, 153] on button "search Buscar afiliado" at bounding box center [1127, 170] width 168 height 36
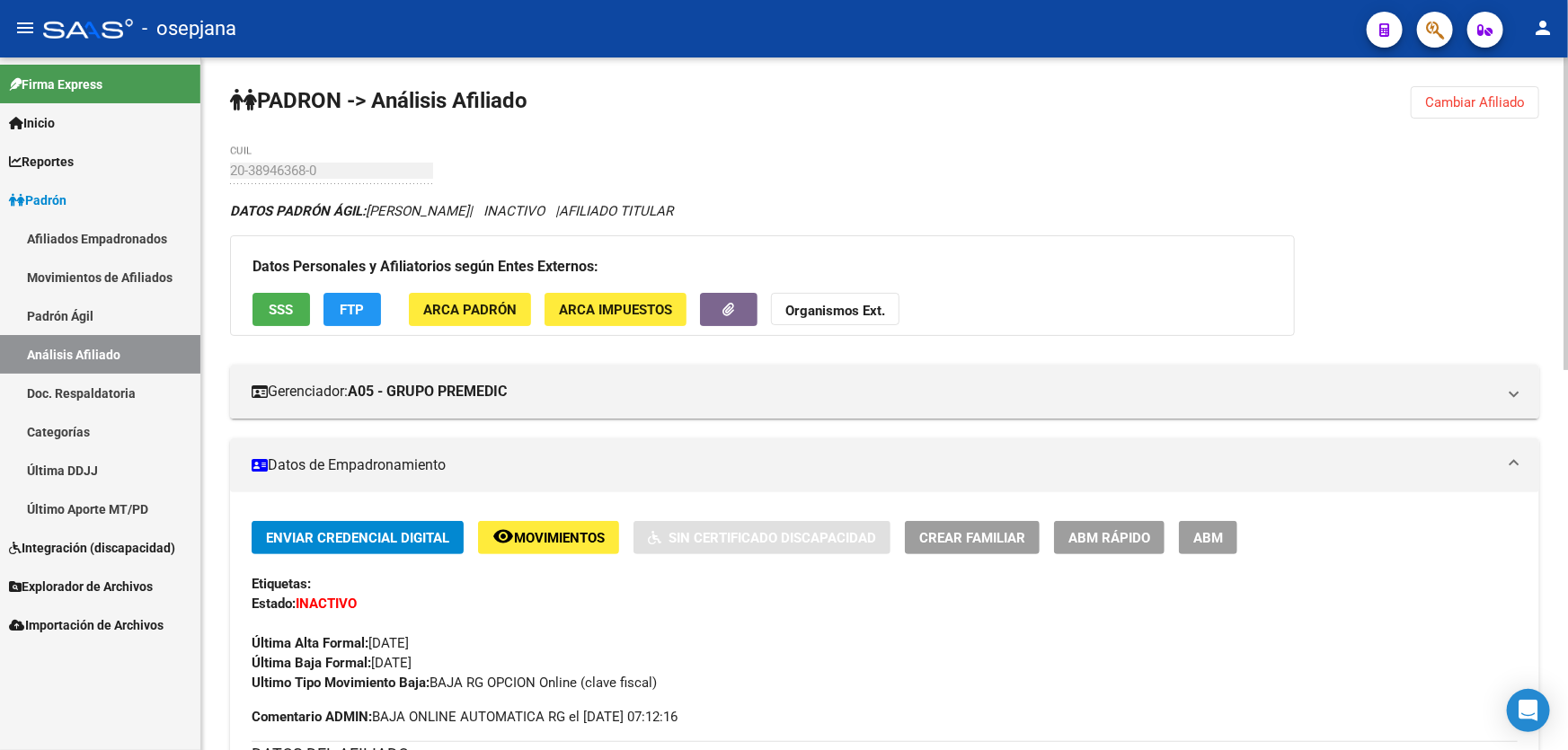
click at [1494, 99] on span "Cambiar Afiliado" at bounding box center [1474, 102] width 100 height 16
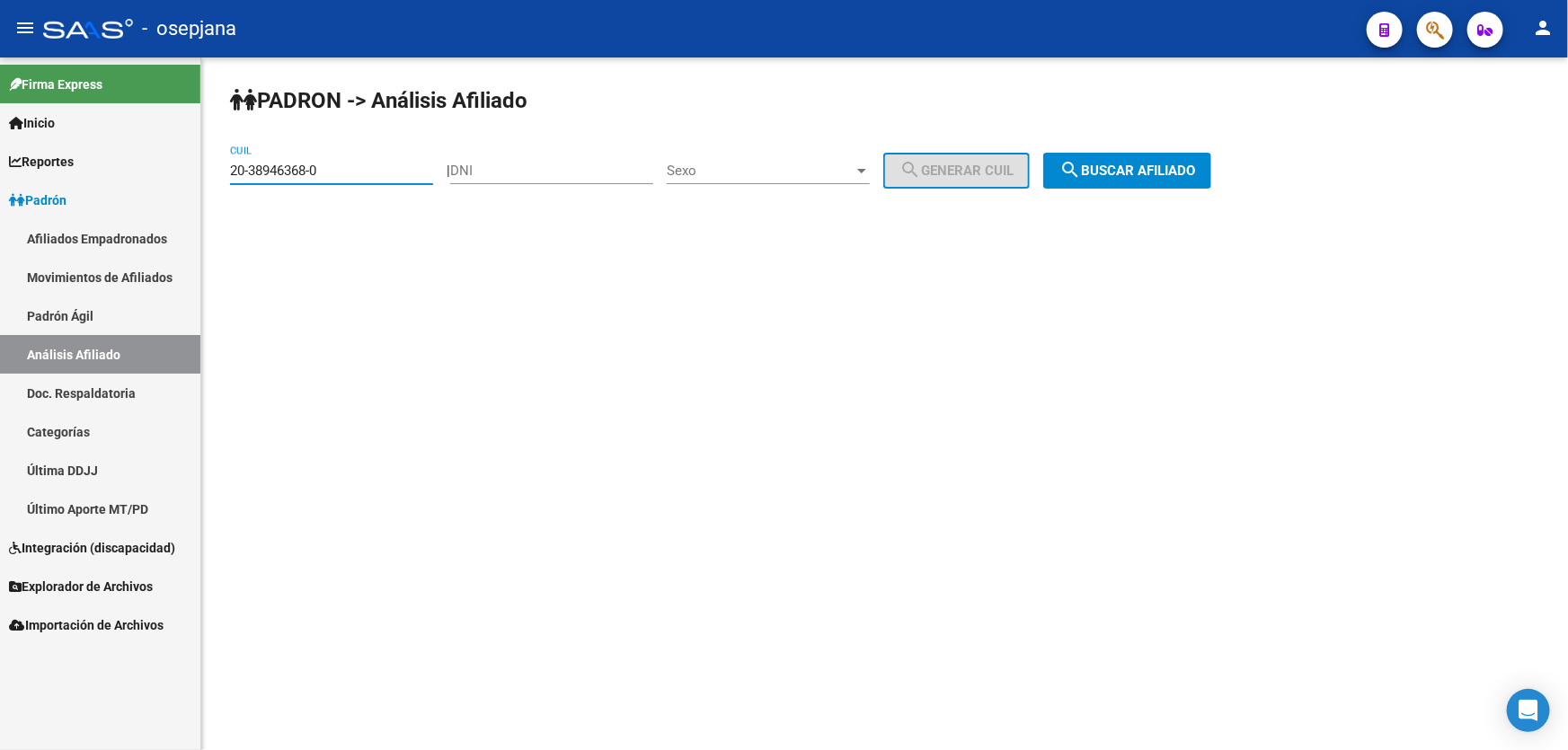
drag, startPoint x: 334, startPoint y: 166, endPoint x: 233, endPoint y: 182, distance: 102.3
click at [233, 182] on div "20-38946368-0 CUIL" at bounding box center [332, 165] width 203 height 39
paste input "7-32911894-6"
click at [1135, 180] on button "search Buscar afiliado" at bounding box center [1127, 170] width 168 height 36
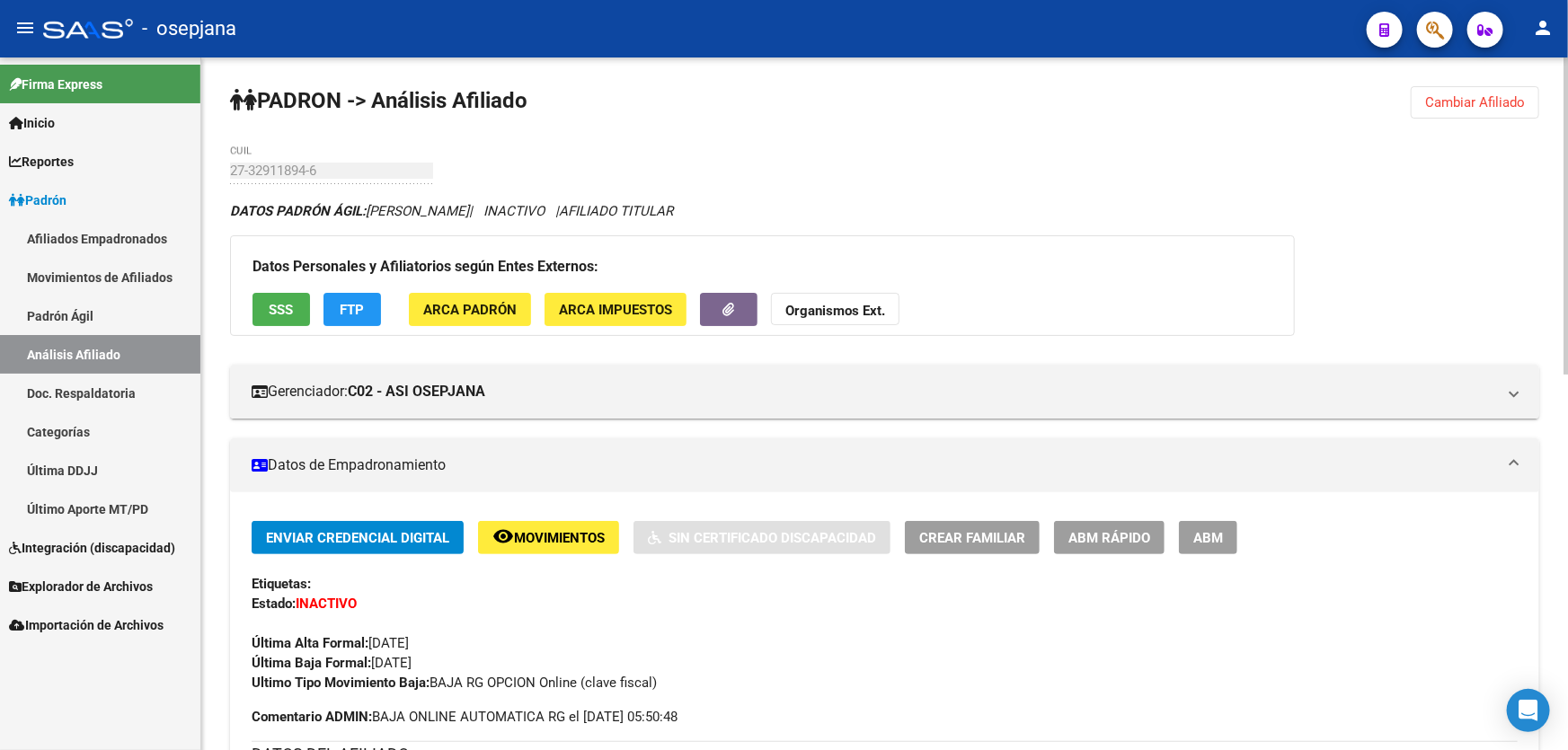
click at [1500, 112] on button "Cambiar Afiliado" at bounding box center [1474, 101] width 129 height 32
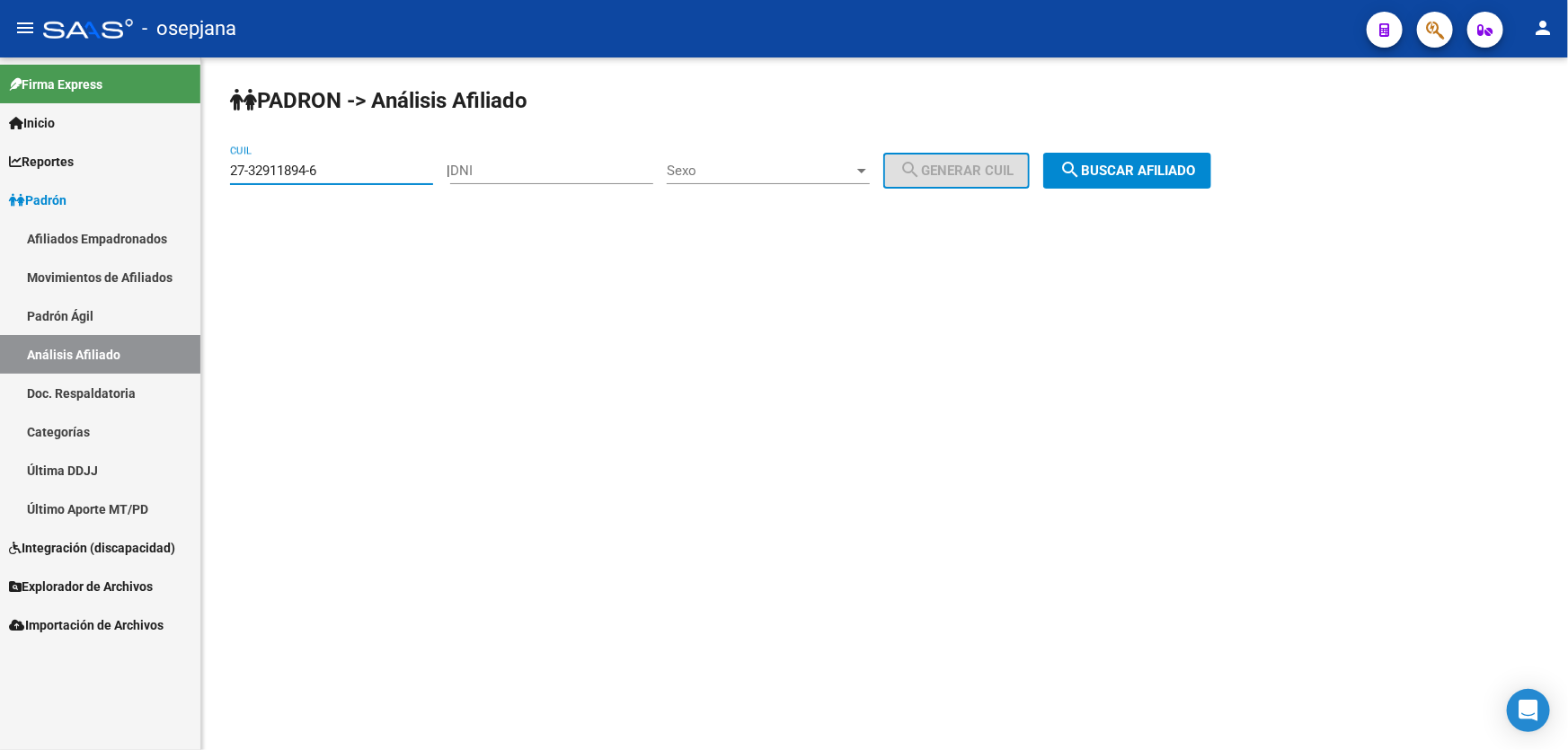
drag, startPoint x: 348, startPoint y: 171, endPoint x: 223, endPoint y: 183, distance: 125.6
click at [223, 183] on div "PADRON -> Análisis Afiliado 27-32911894-6 CUIL | DNI Sexo Sexo search Generar C…" at bounding box center [885, 151] width 1367 height 188
paste input "0-26547516-8"
click at [1181, 165] on span "search Buscar afiliado" at bounding box center [1127, 170] width 135 height 16
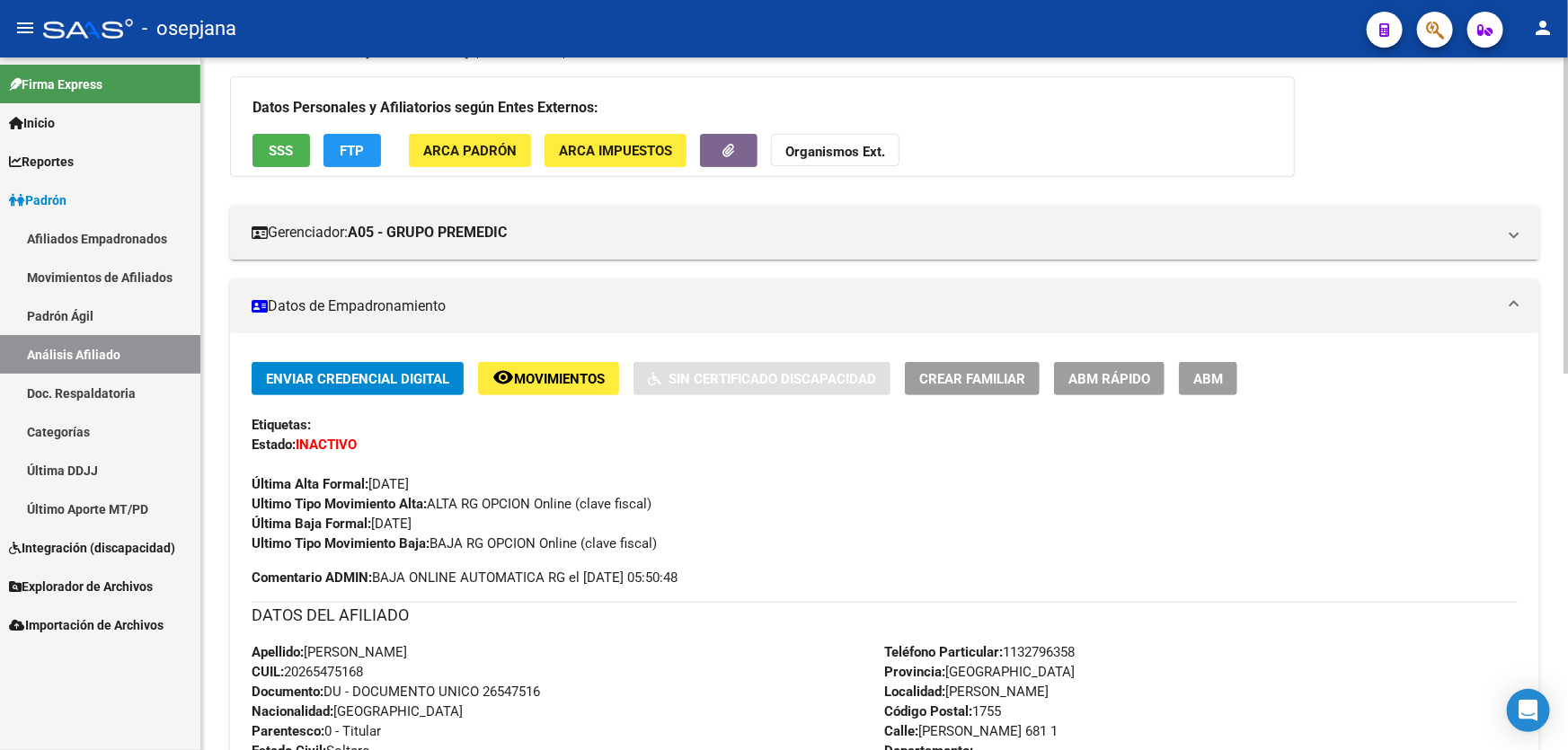
scroll to position [408, 0]
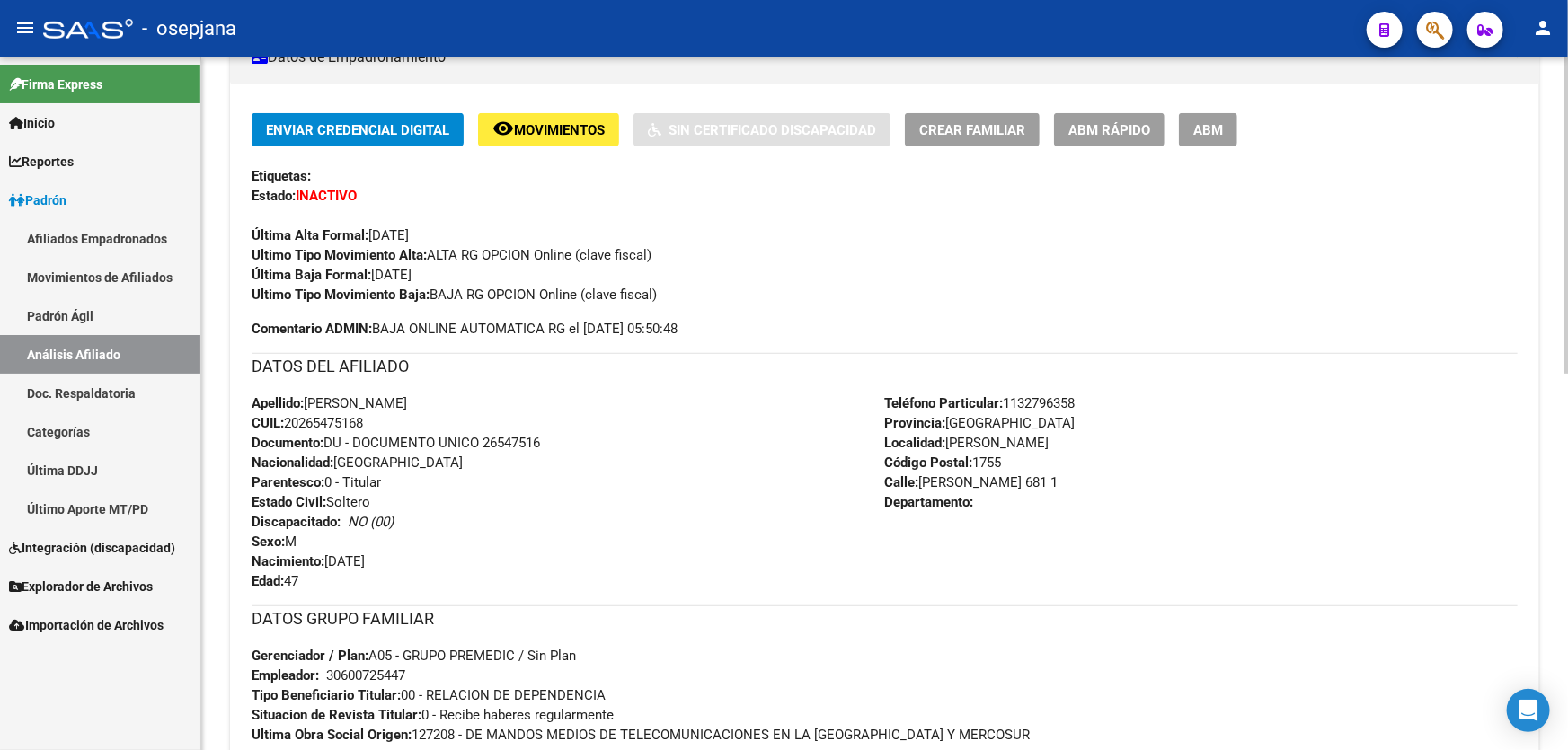
drag, startPoint x: 484, startPoint y: 440, endPoint x: 613, endPoint y: 446, distance: 129.1
click at [613, 446] on div "Apellido: [PERSON_NAME] CUIL: 20265475168 Documento: DU - DOCUMENTO UNICO 26547…" at bounding box center [567, 492] width 633 height 197
copy span "26547516"
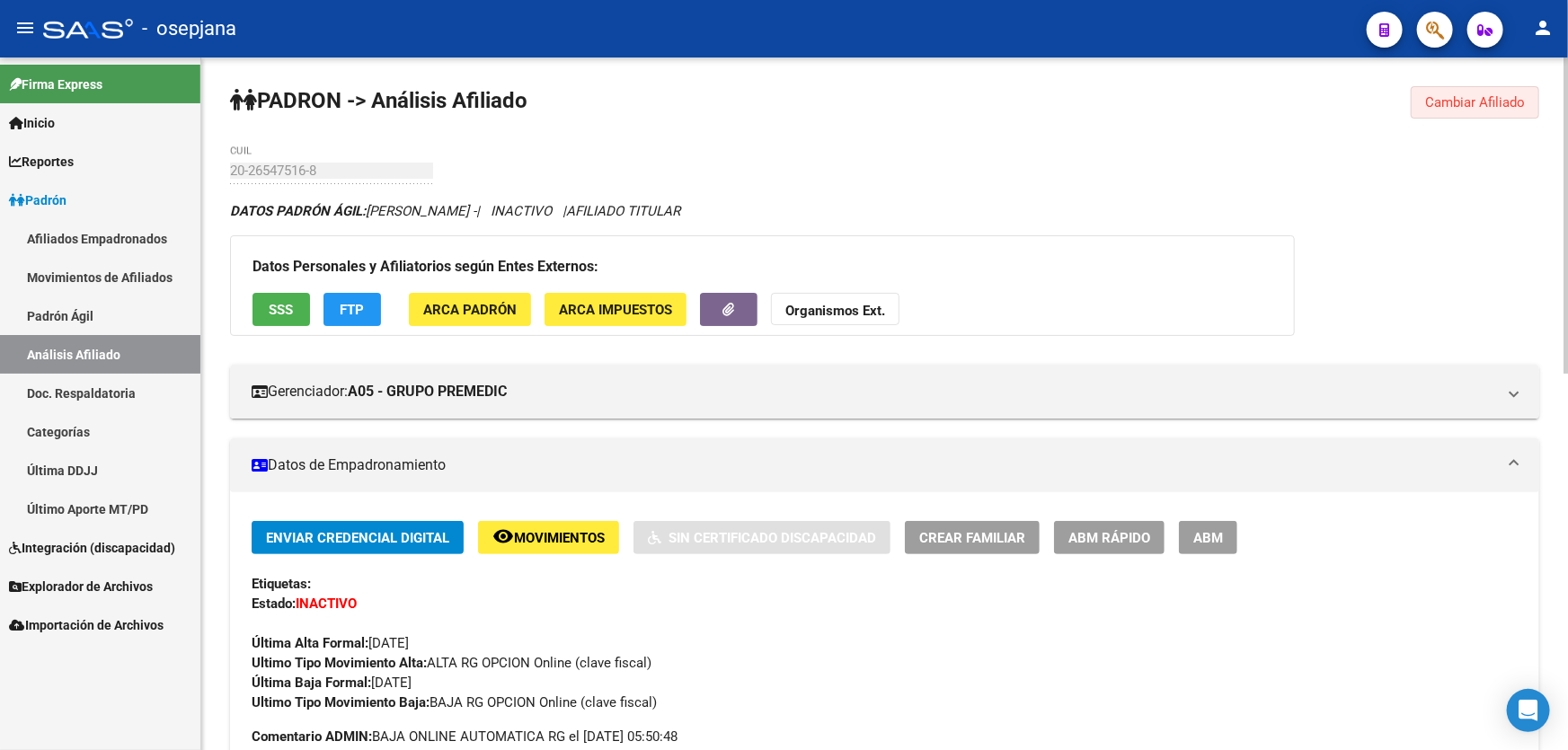
click at [1507, 101] on span "Cambiar Afiliado" at bounding box center [1474, 102] width 100 height 16
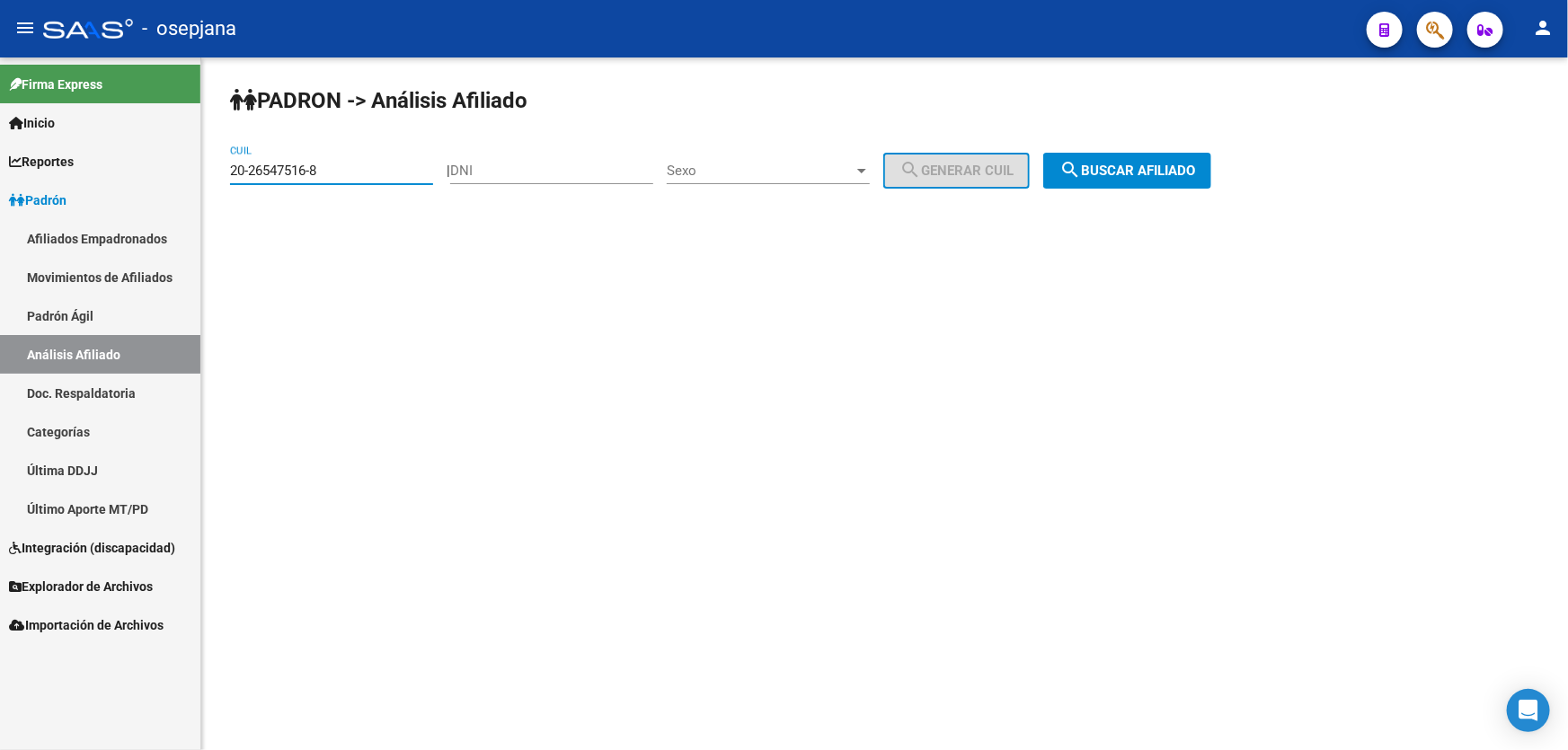
drag, startPoint x: 353, startPoint y: 171, endPoint x: 236, endPoint y: 173, distance: 117.0
click at [236, 173] on input "20-26547516-8" at bounding box center [332, 170] width 203 height 16
type input "2"
paste input "20-26547516-8"
click at [1144, 162] on span "search Buscar afiliado" at bounding box center [1127, 170] width 135 height 16
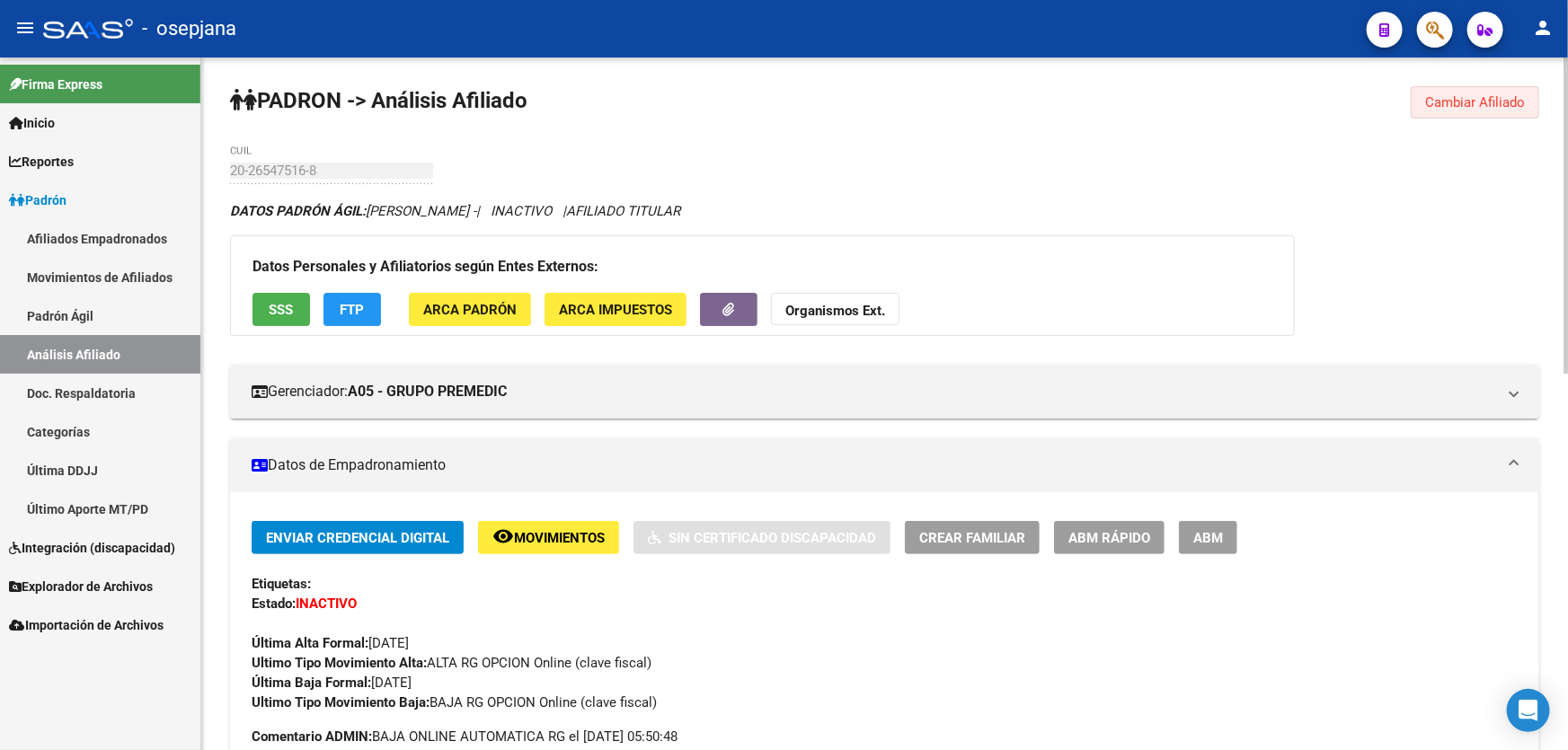
click at [1434, 89] on button "Cambiar Afiliado" at bounding box center [1474, 101] width 129 height 32
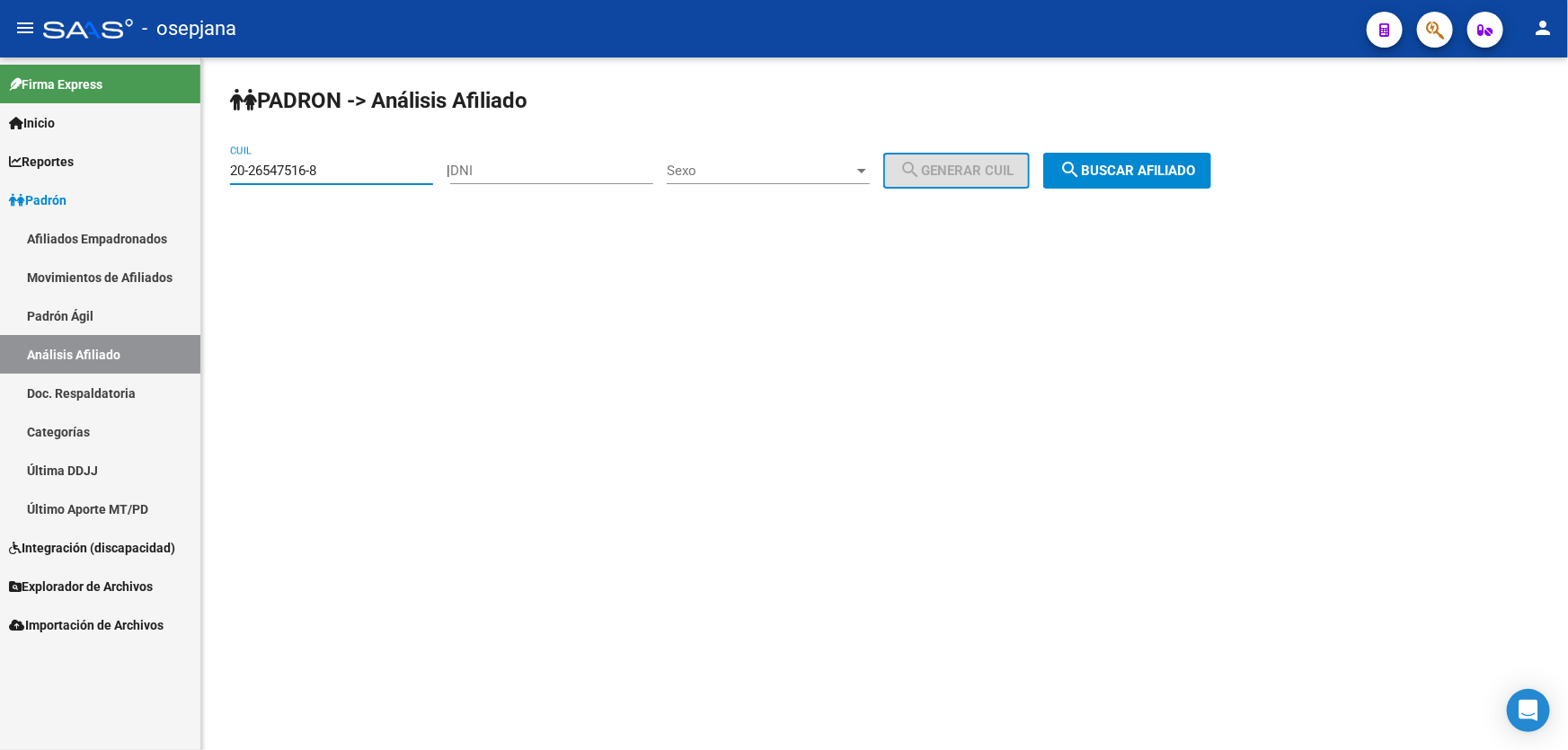
drag, startPoint x: 327, startPoint y: 173, endPoint x: 0, endPoint y: 208, distance: 328.9
click at [0, 204] on mat-sidenav-container "Firma Express Inicio Calendario SSS Instructivos Contacto OS Reportes Padrón Tr…" at bounding box center [784, 403] width 1568 height 693
paste input "17049676-1"
click at [1117, 172] on span "search Buscar afiliado" at bounding box center [1127, 170] width 135 height 16
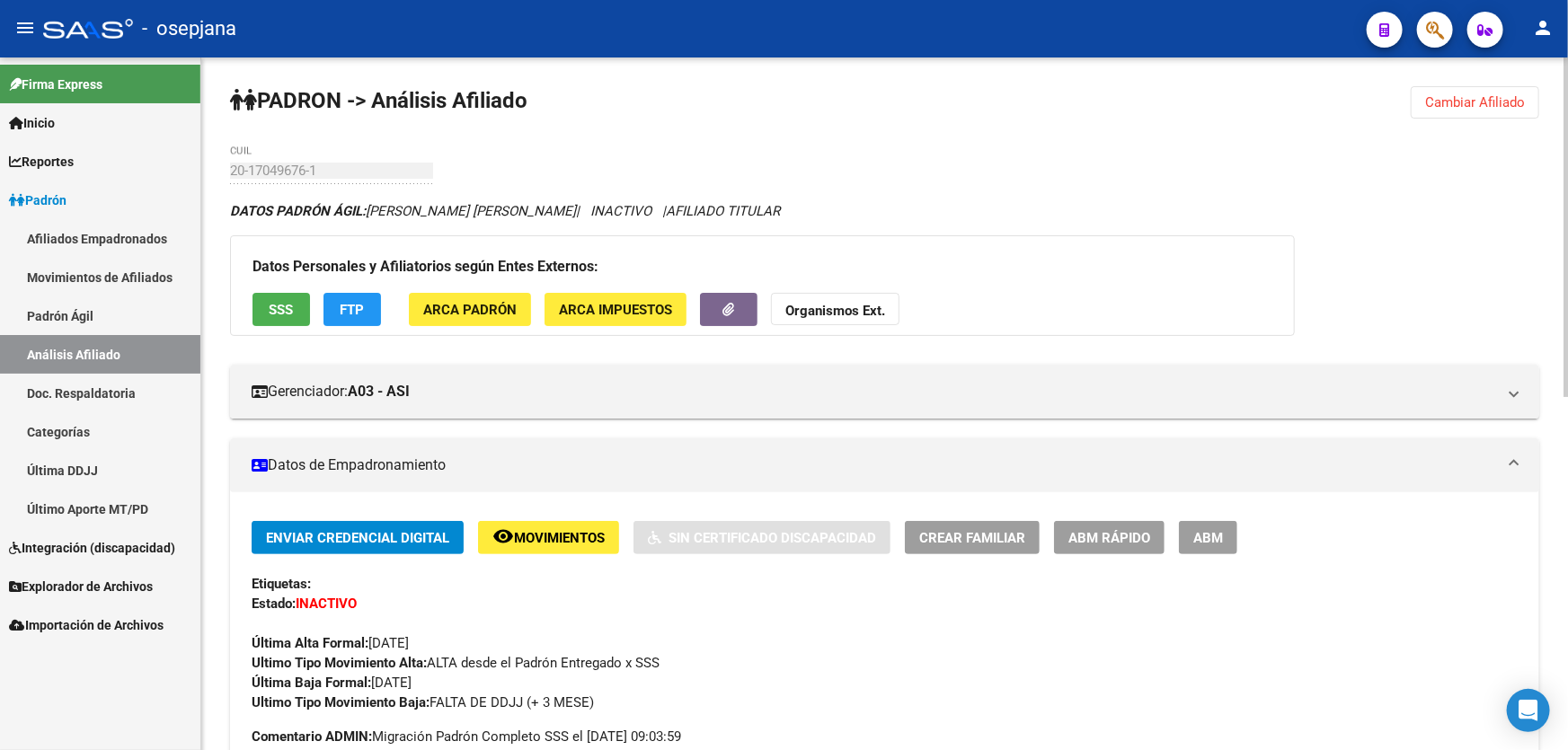
click at [1485, 90] on button "Cambiar Afiliado" at bounding box center [1474, 101] width 129 height 32
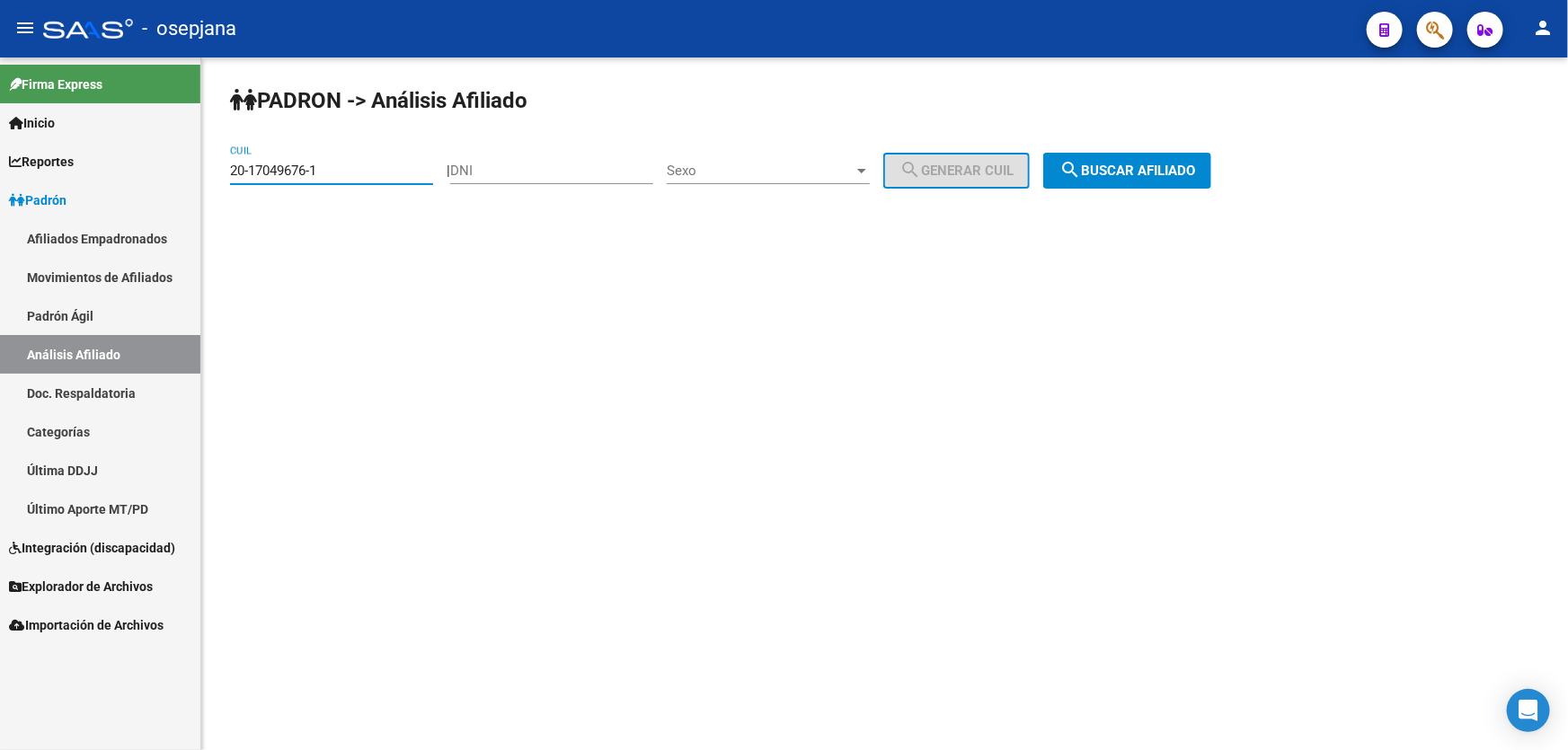
drag, startPoint x: 334, startPoint y: 168, endPoint x: 215, endPoint y: 183, distance: 119.9
click at [215, 183] on div "PADRON -> Análisis Afiliado 20-17049676-1 CUIL | DNI Sexo Sexo search Generar C…" at bounding box center [885, 151] width 1367 height 188
paste input "4-22284990-6"
click at [1179, 169] on span "search Buscar afiliado" at bounding box center [1127, 170] width 135 height 16
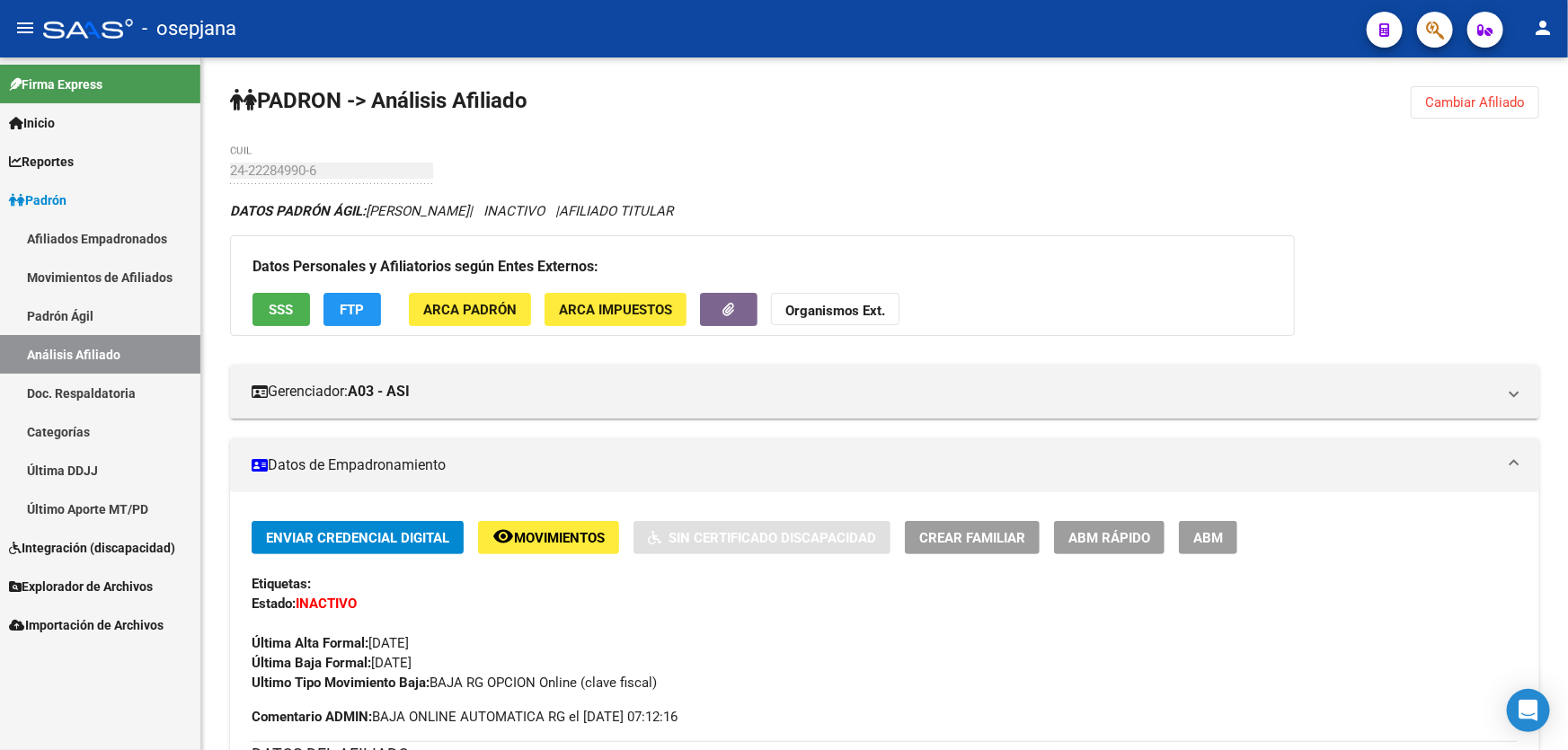
click at [1441, 102] on span "Cambiar Afiliado" at bounding box center [1474, 102] width 100 height 16
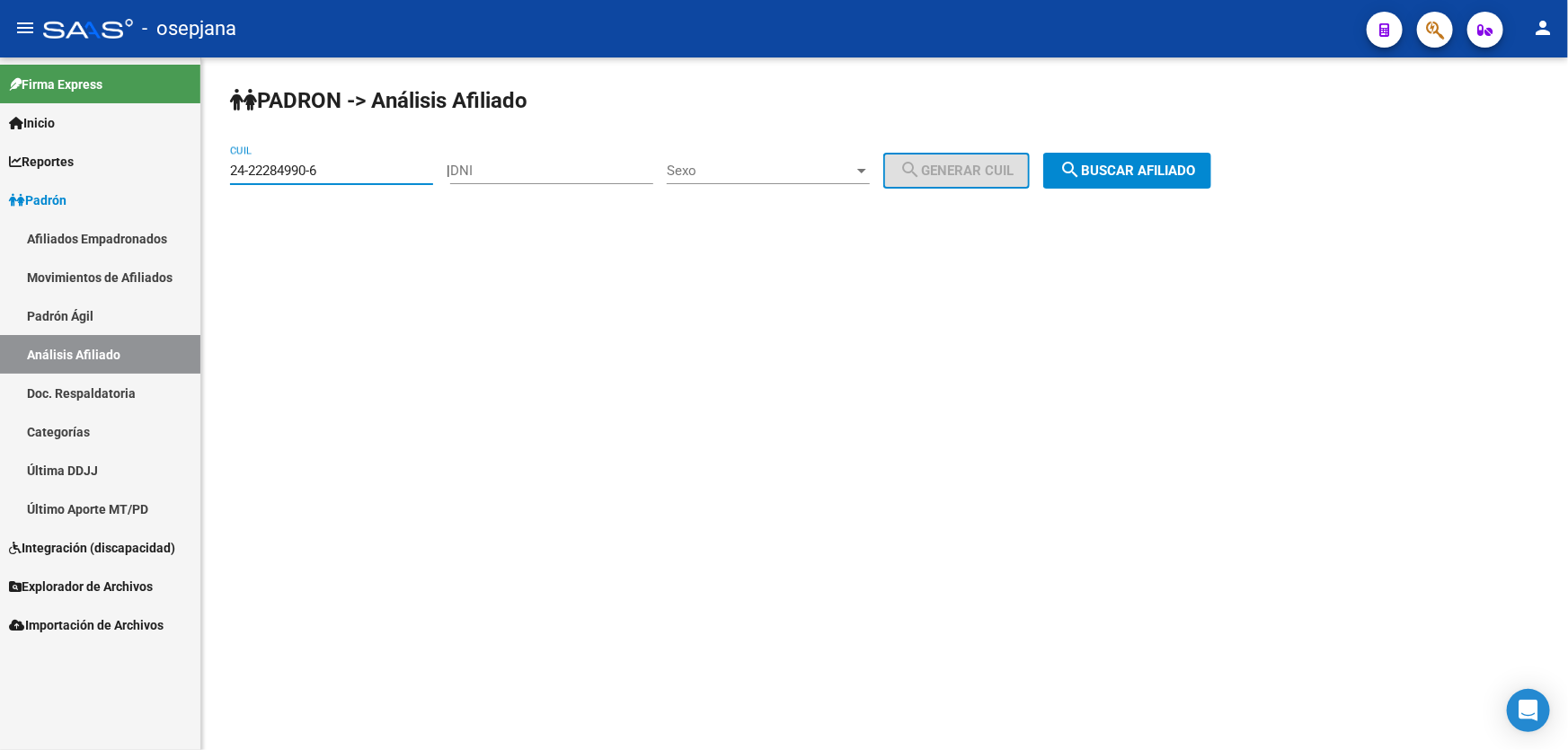
click at [346, 173] on input "24-22284990-6" at bounding box center [332, 170] width 203 height 16
drag, startPoint x: 335, startPoint y: 174, endPoint x: 197, endPoint y: 166, distance: 138.2
click at [197, 166] on mat-sidenav-container "Firma Express Inicio Calendario SSS Instructivos Contacto OS Reportes Padrón Tr…" at bounding box center [784, 403] width 1568 height 693
paste input "0-34716018-1"
click at [1173, 172] on span "search Buscar afiliado" at bounding box center [1127, 170] width 135 height 16
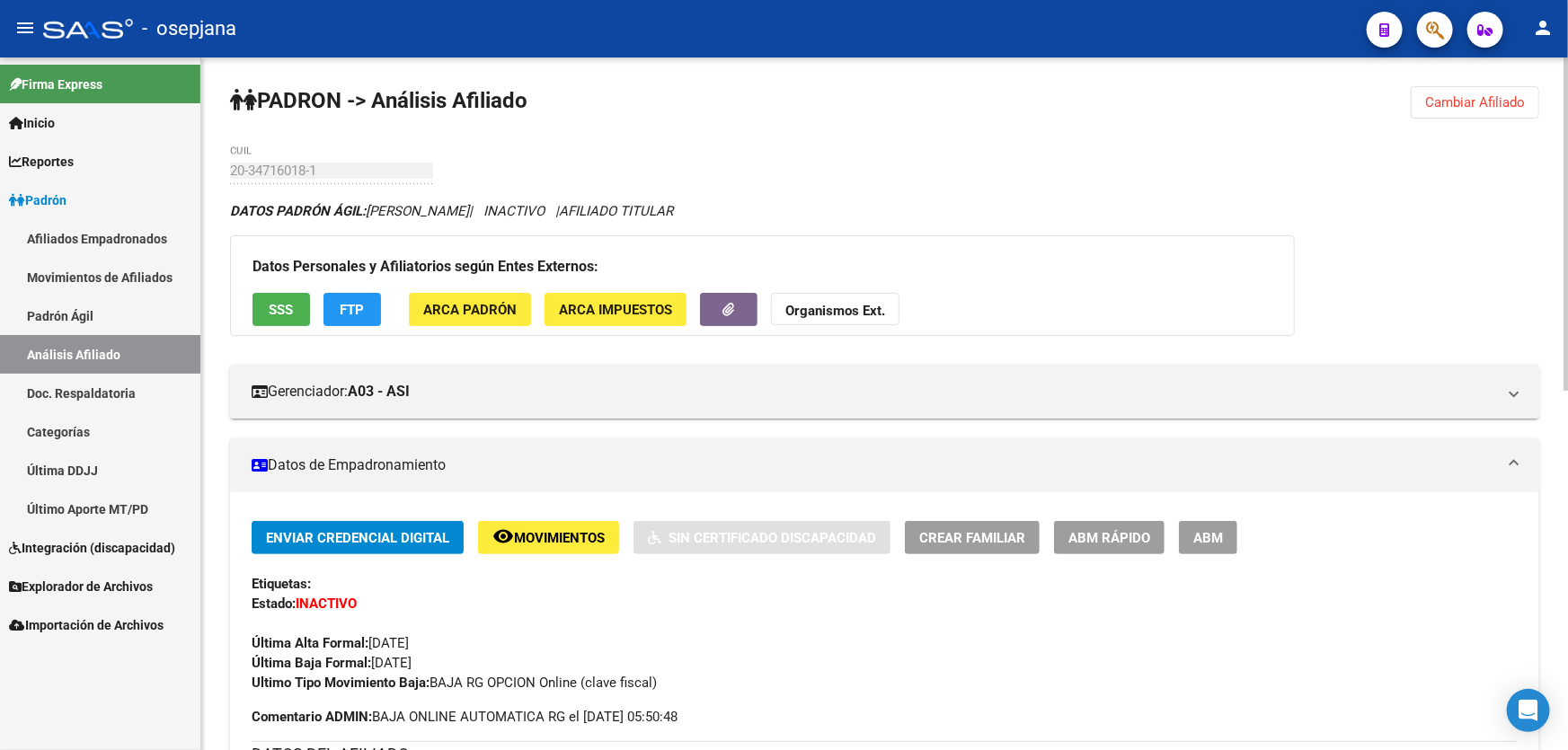
click at [1492, 99] on span "Cambiar Afiliado" at bounding box center [1474, 102] width 100 height 16
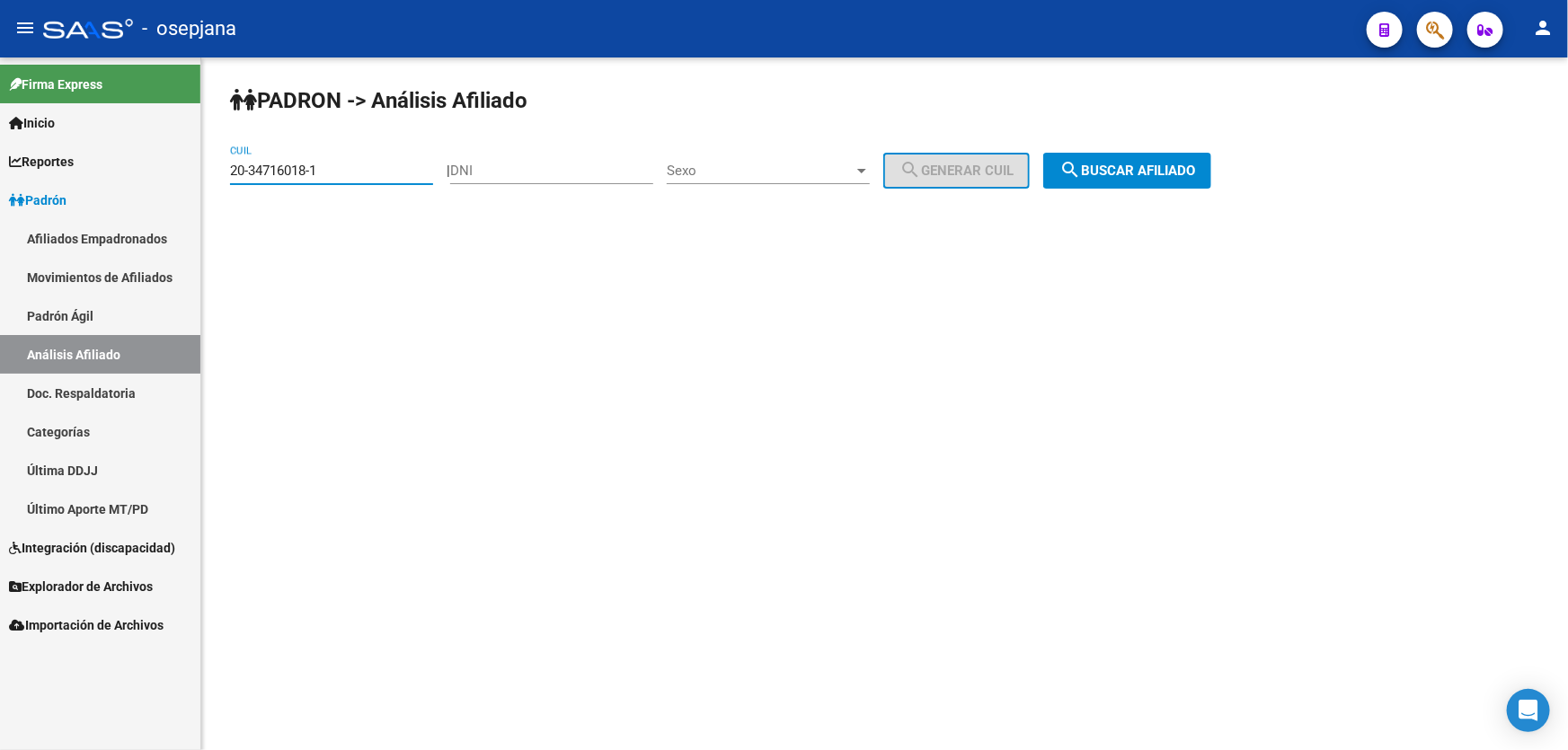
drag, startPoint x: 333, startPoint y: 165, endPoint x: 218, endPoint y: 175, distance: 115.4
click at [218, 175] on div "PADRON -> Análisis Afiliado 20-34716018-1 CUIL | DNI Sexo Sexo search Generar C…" at bounding box center [885, 151] width 1367 height 188
paste input "7-40713836-3"
click at [1183, 163] on span "search Buscar afiliado" at bounding box center [1127, 170] width 135 height 16
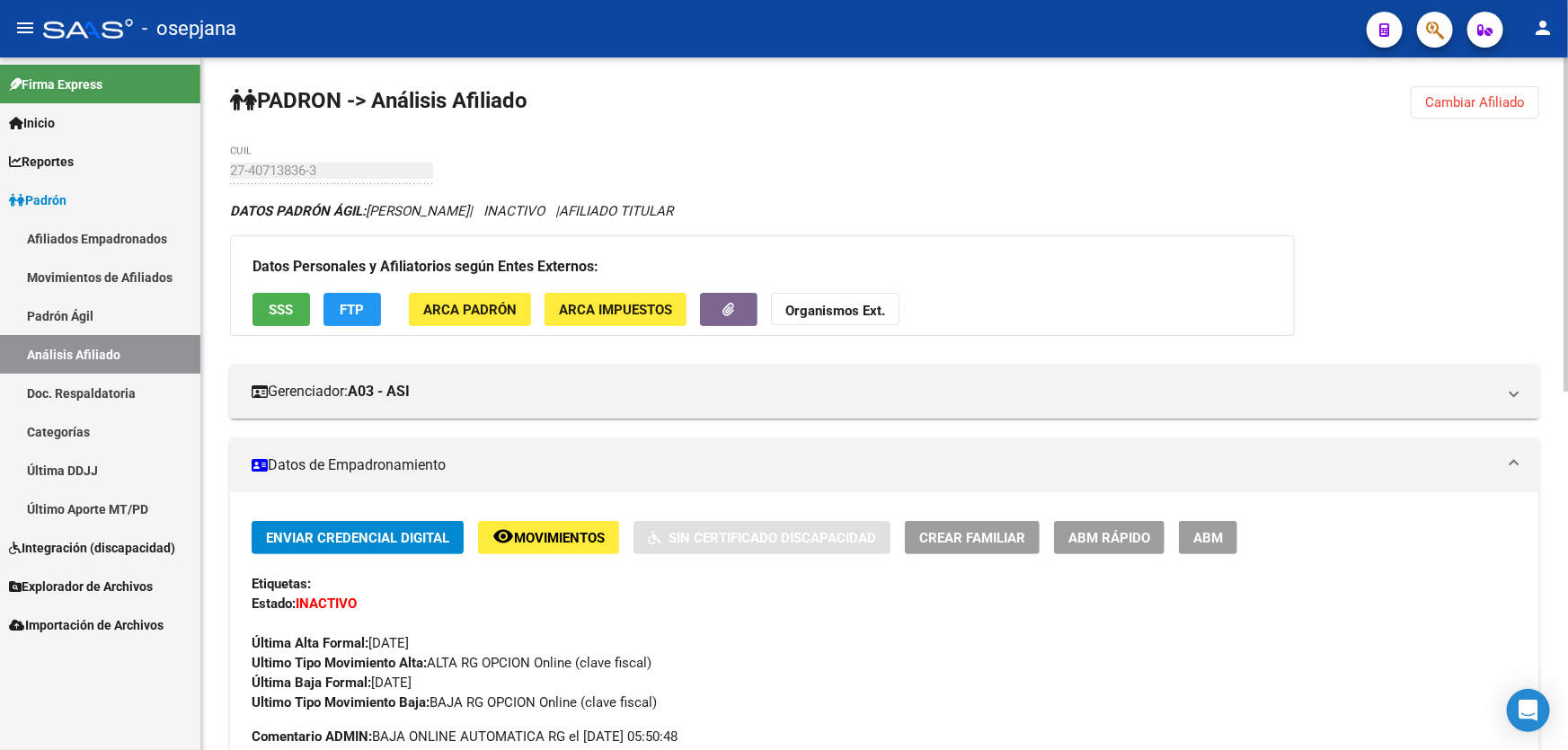
click at [292, 297] on button "SSS" at bounding box center [280, 309] width 57 height 33
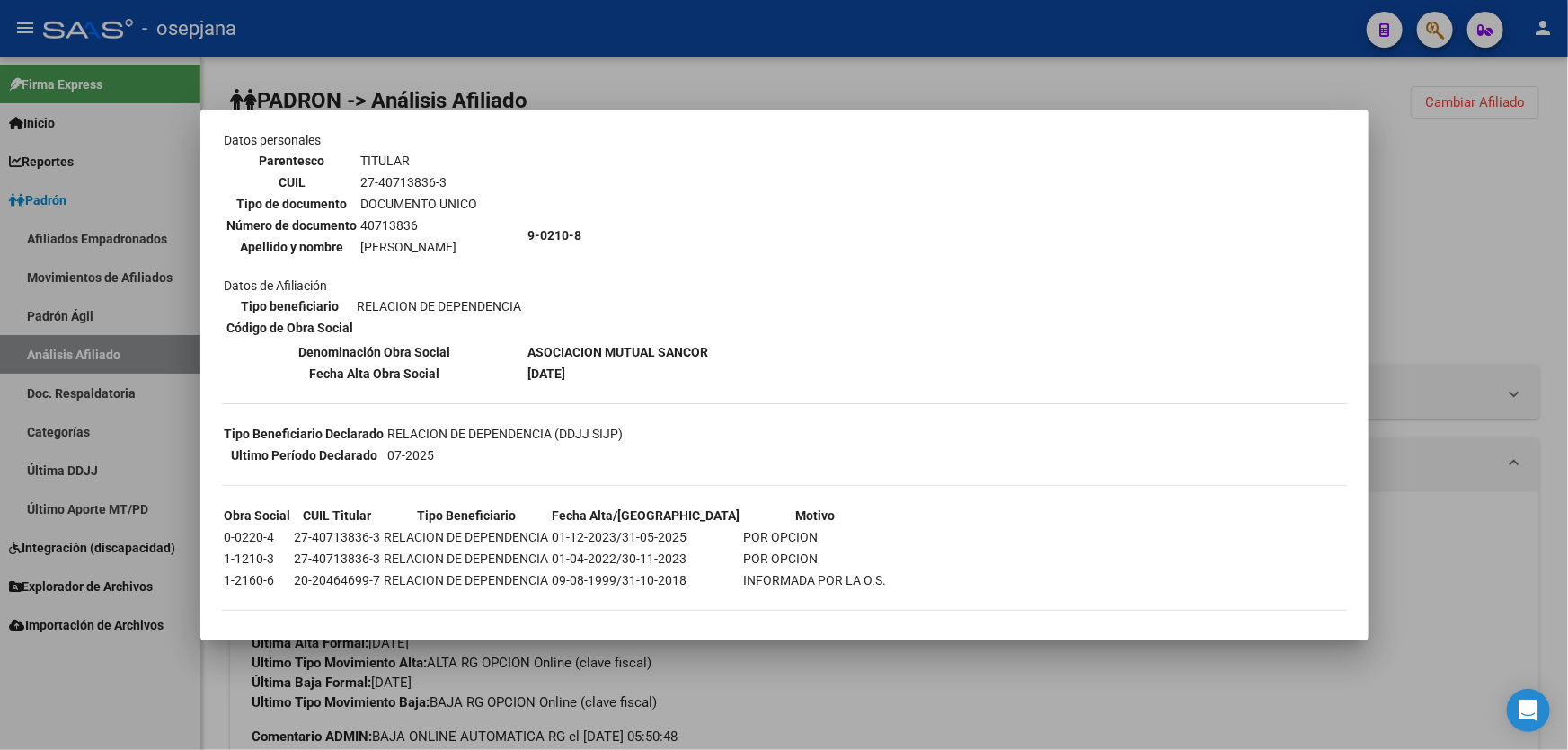
scroll to position [132, 0]
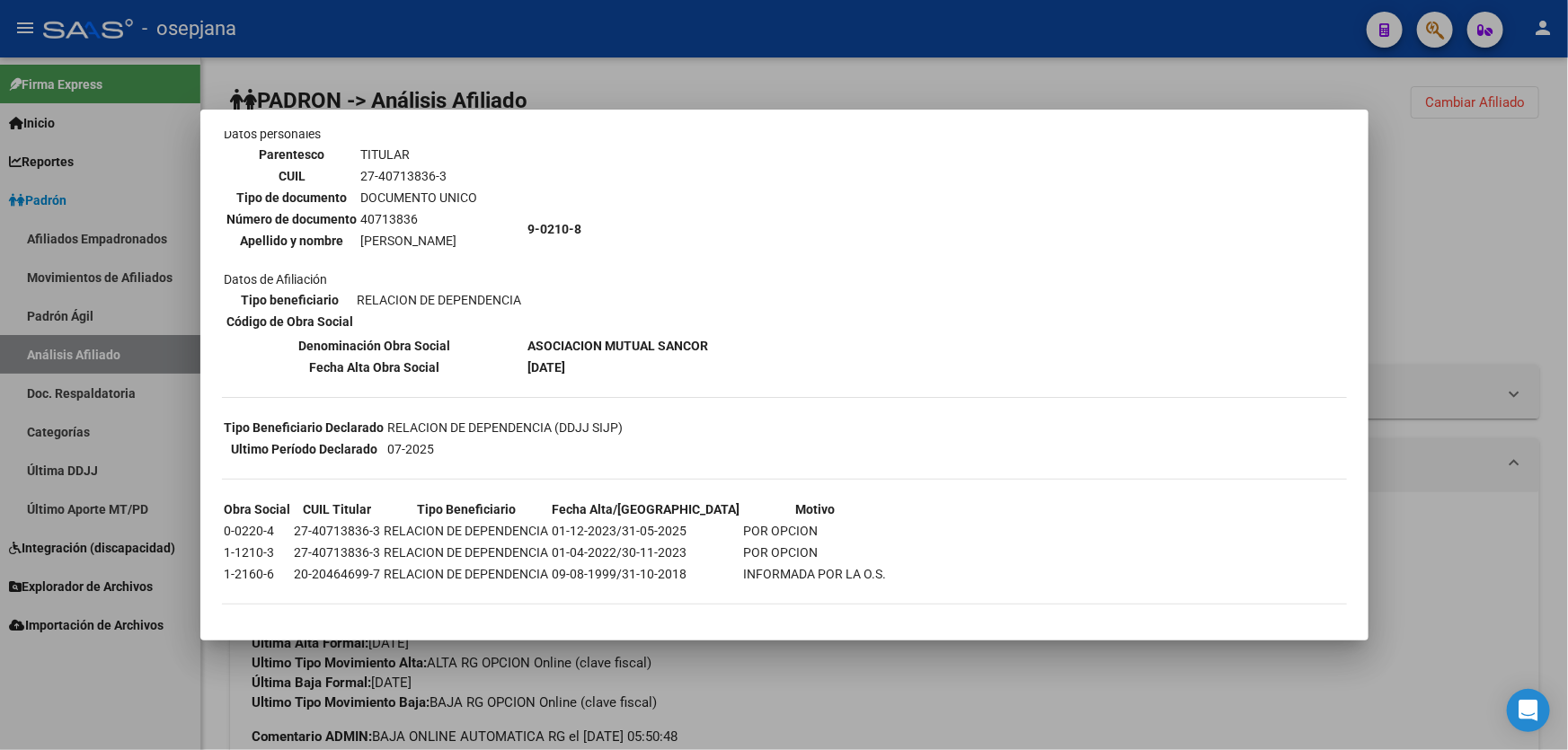
click at [1433, 242] on div at bounding box center [784, 375] width 1568 height 750
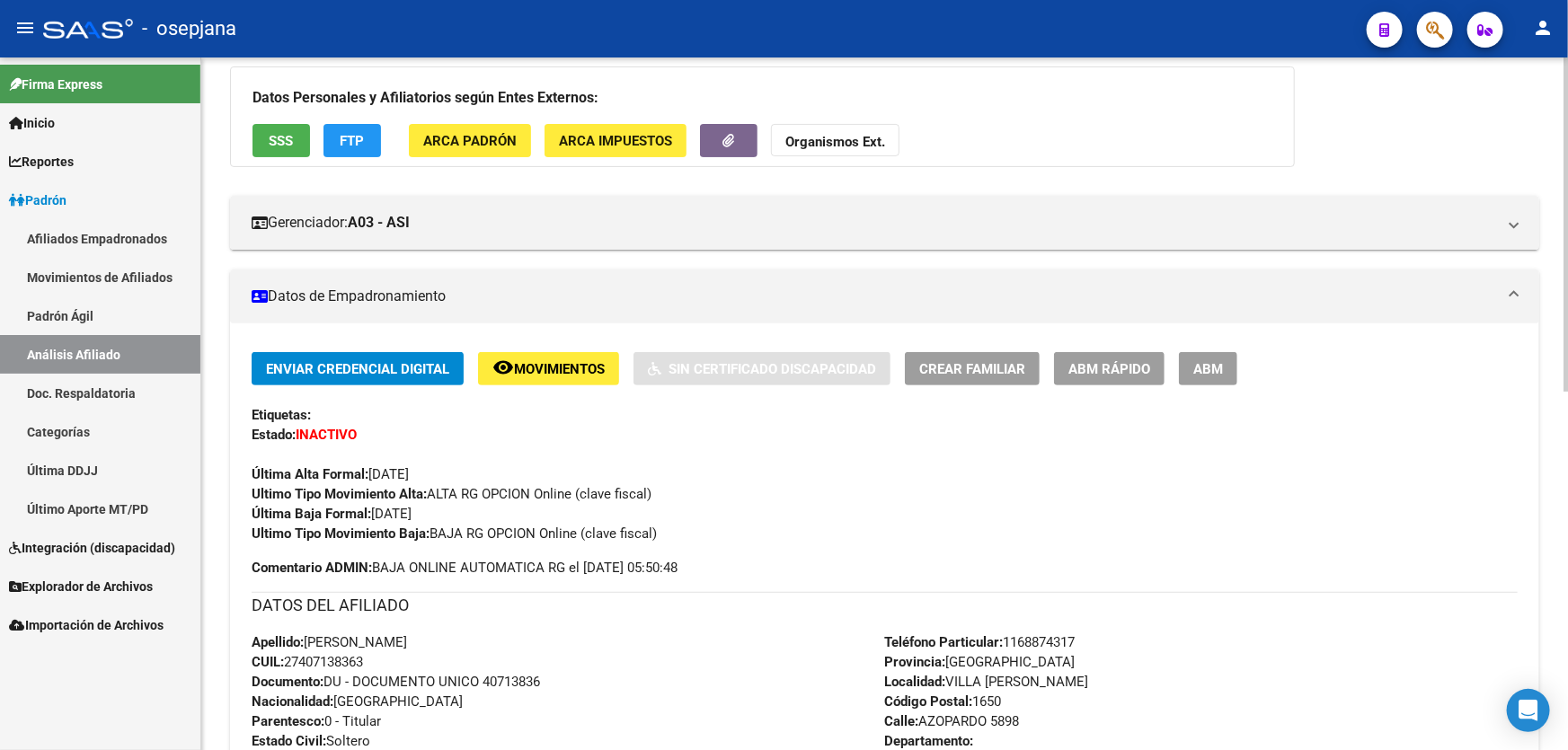
scroll to position [0, 0]
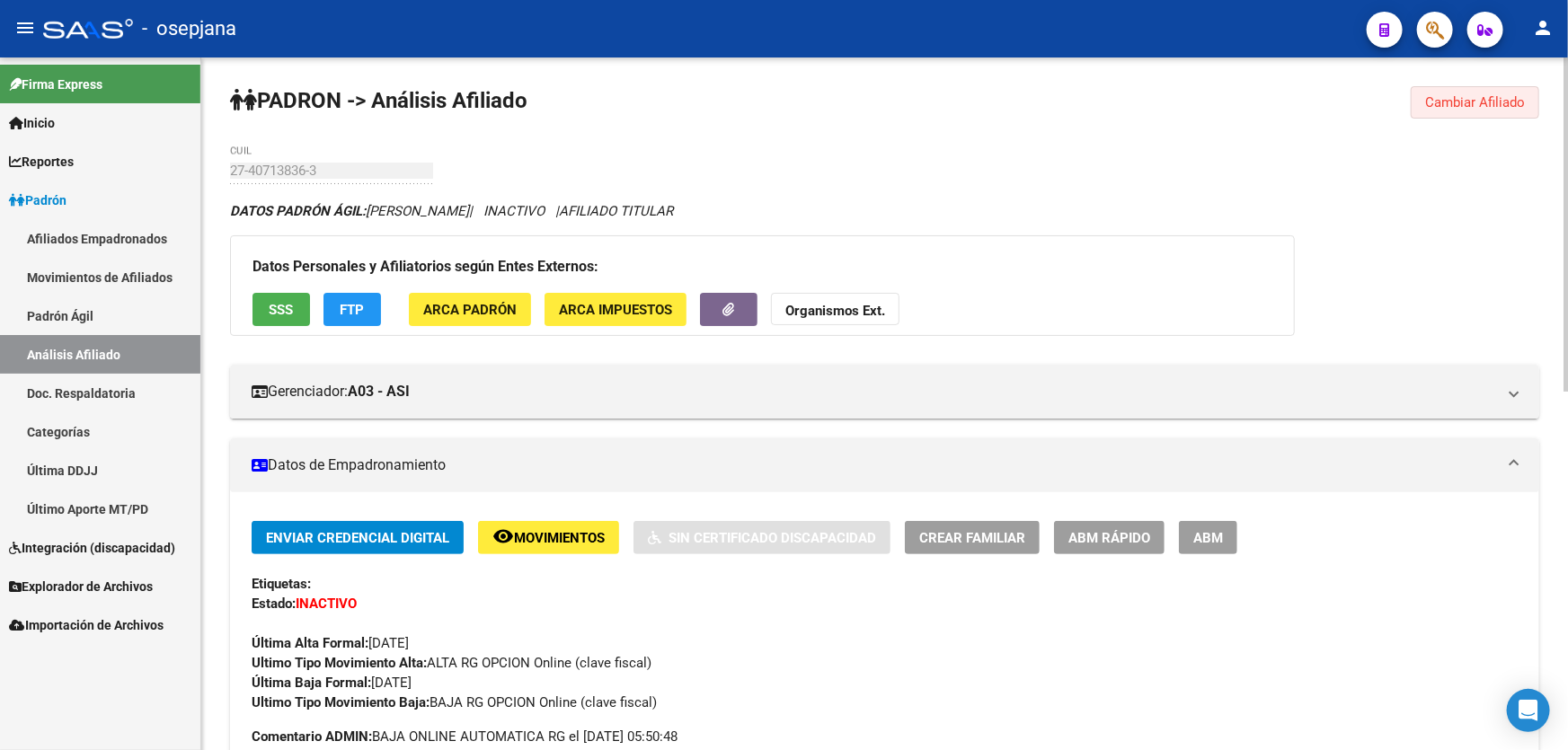
click at [1438, 96] on span "Cambiar Afiliado" at bounding box center [1474, 102] width 100 height 16
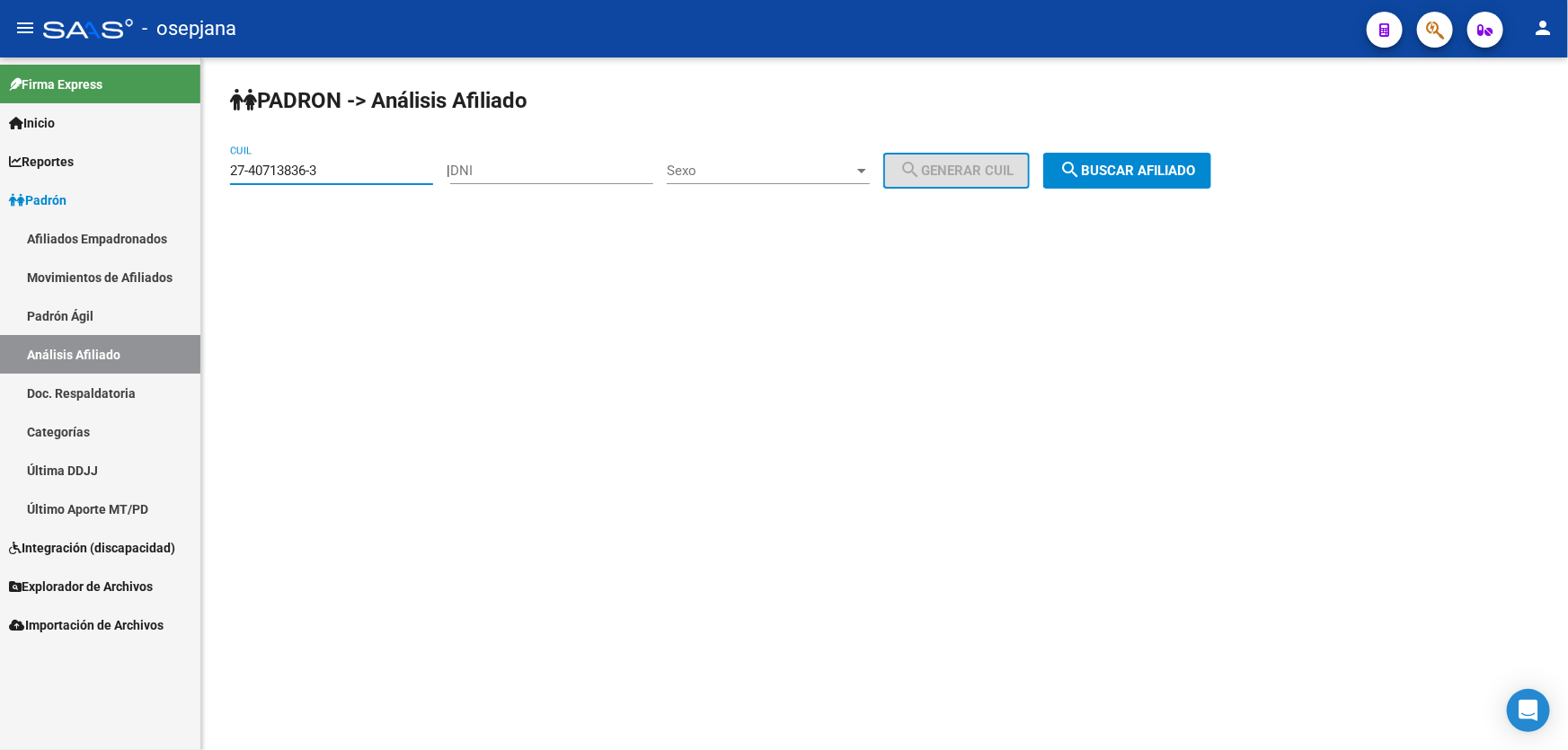
drag, startPoint x: 346, startPoint y: 166, endPoint x: 206, endPoint y: 165, distance: 140.0
click at [206, 165] on div "PADRON -> Análisis Afiliado 27-40713836-3 CUIL | DNI Sexo Sexo search Generar C…" at bounding box center [885, 151] width 1367 height 188
drag, startPoint x: 236, startPoint y: 159, endPoint x: 467, endPoint y: 146, distance: 231.4
click at [467, 146] on div "PADRON -> Análisis Afiliado 27-40713836-3 CUIL | DNI Sexo Sexo search Generar C…" at bounding box center [885, 151] width 1367 height 188
drag, startPoint x: 334, startPoint y: 162, endPoint x: 209, endPoint y: 171, distance: 125.3
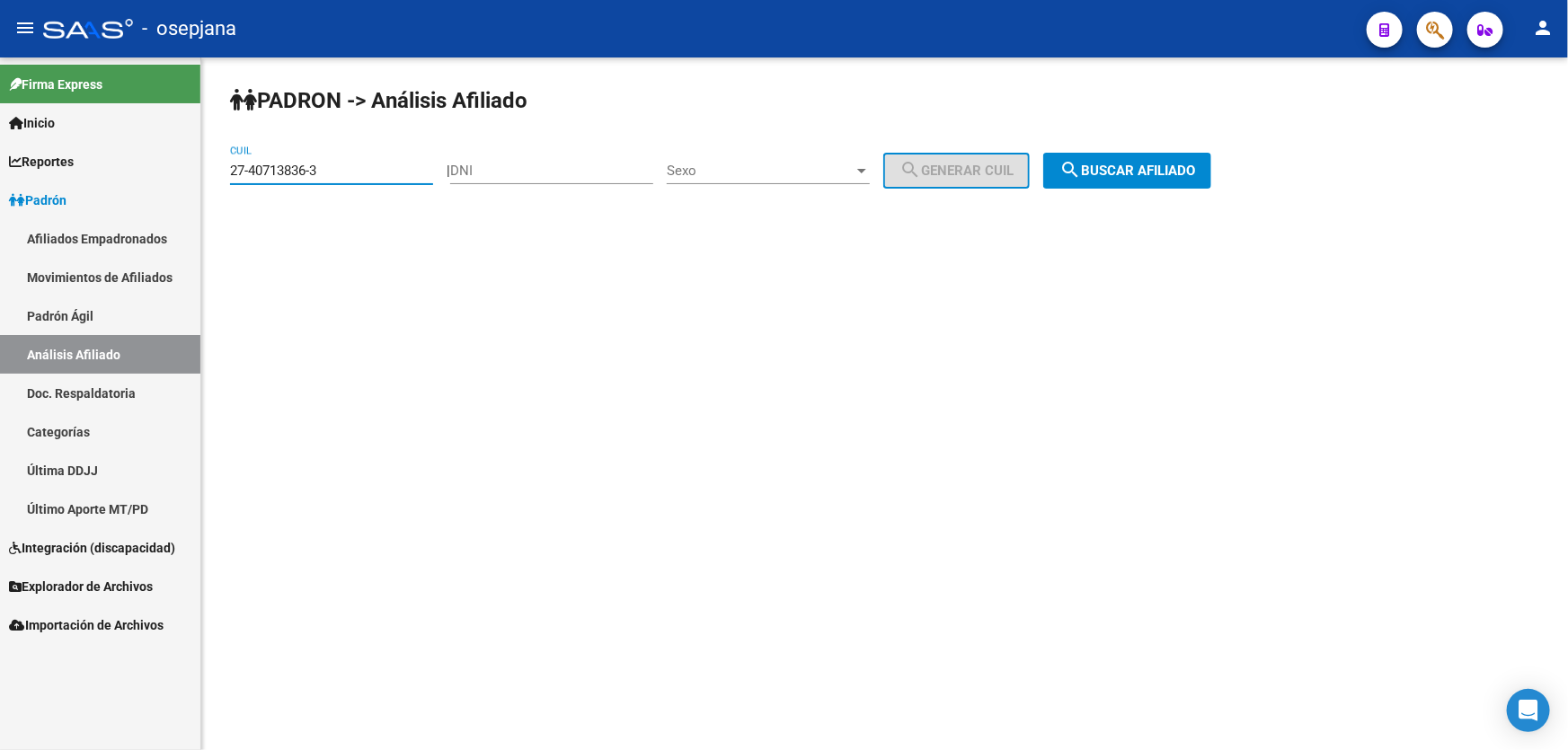
click at [209, 171] on div "PADRON -> Análisis Afiliado 27-40713836-3 CUIL | DNI Sexo Sexo search Generar C…" at bounding box center [885, 151] width 1367 height 188
paste input "3-38917283-9"
click at [1195, 163] on span "search Buscar afiliado" at bounding box center [1127, 170] width 135 height 16
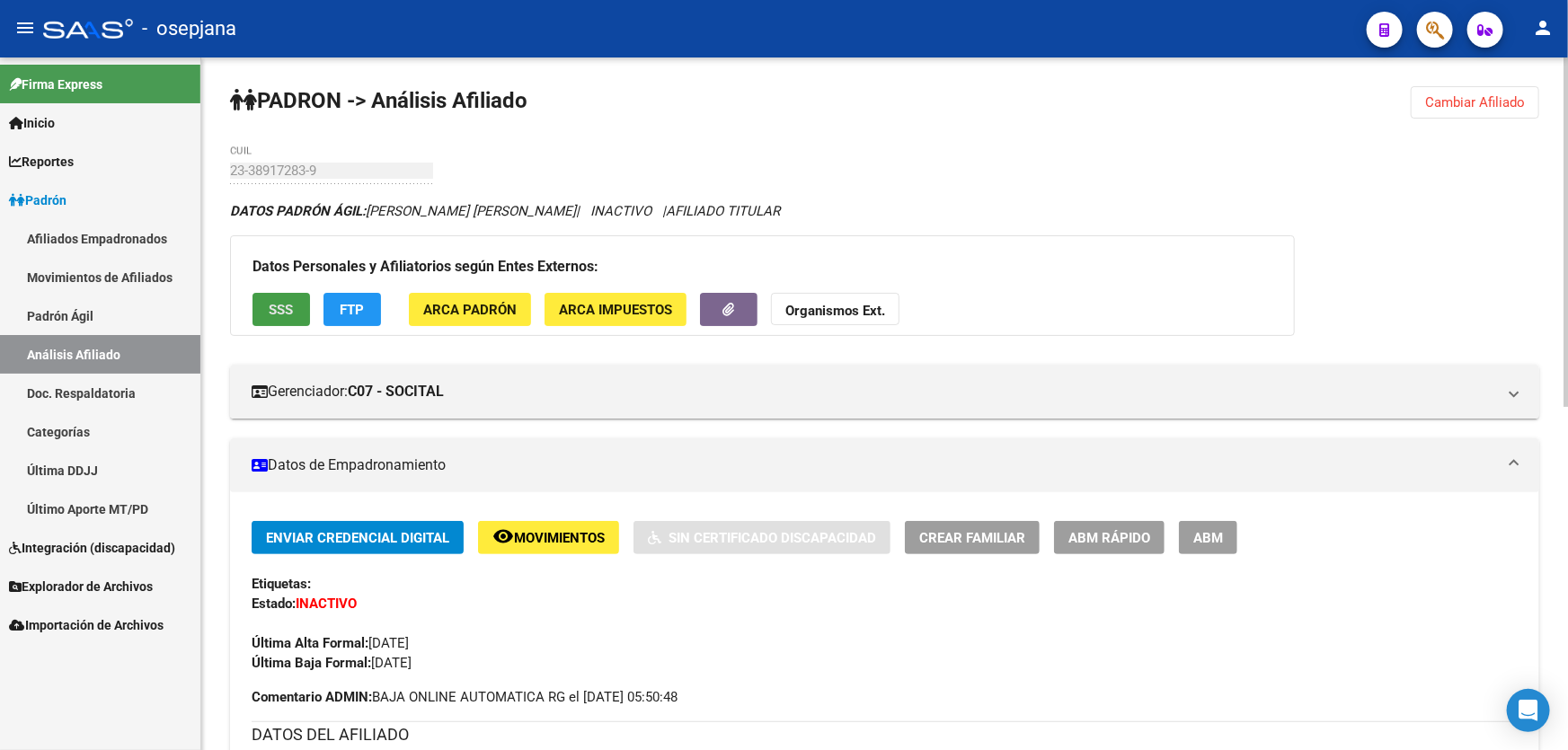
click at [274, 305] on span "SSS" at bounding box center [281, 309] width 24 height 16
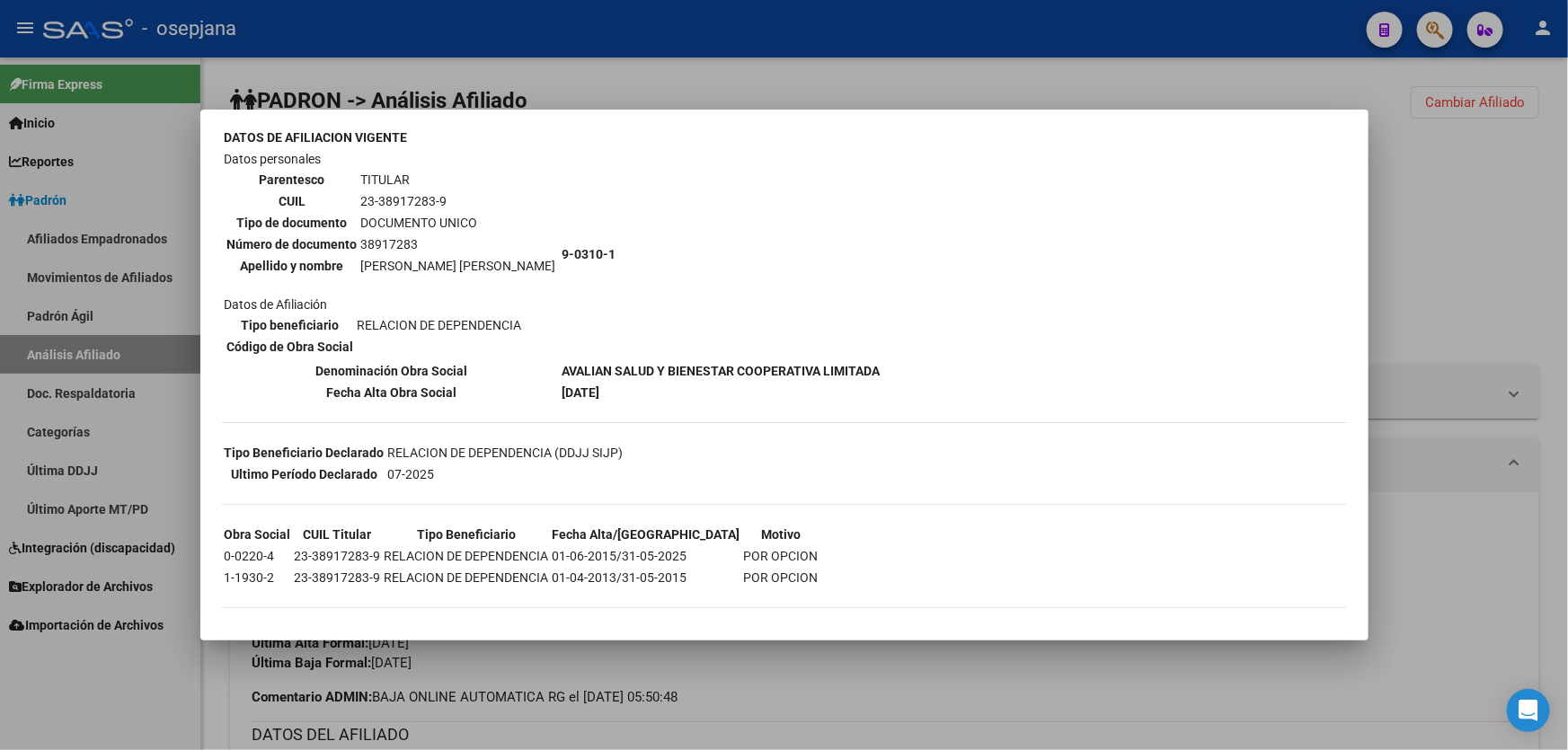
scroll to position [109, 0]
click at [1526, 223] on div at bounding box center [784, 375] width 1568 height 750
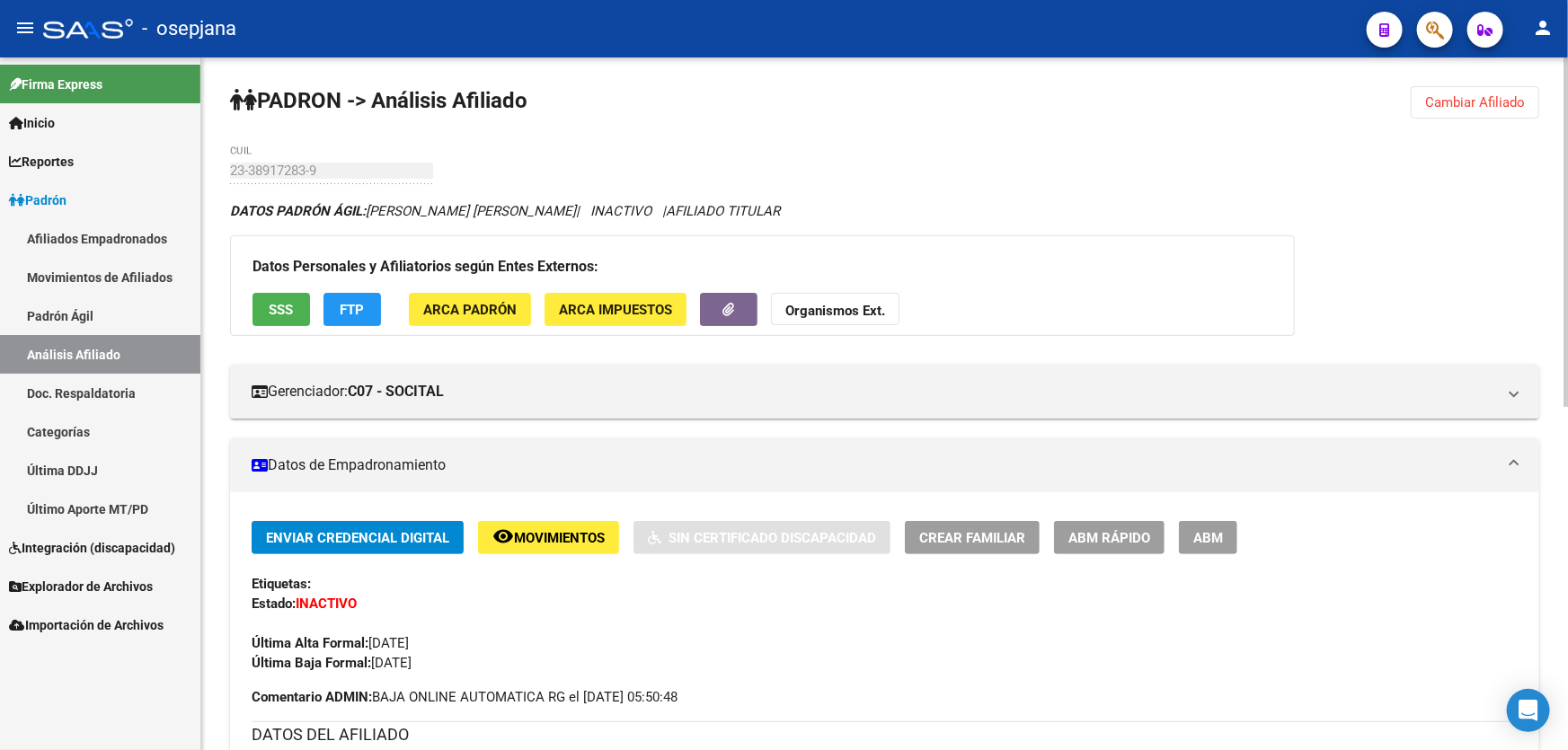
click at [265, 310] on button "SSS" at bounding box center [280, 309] width 57 height 33
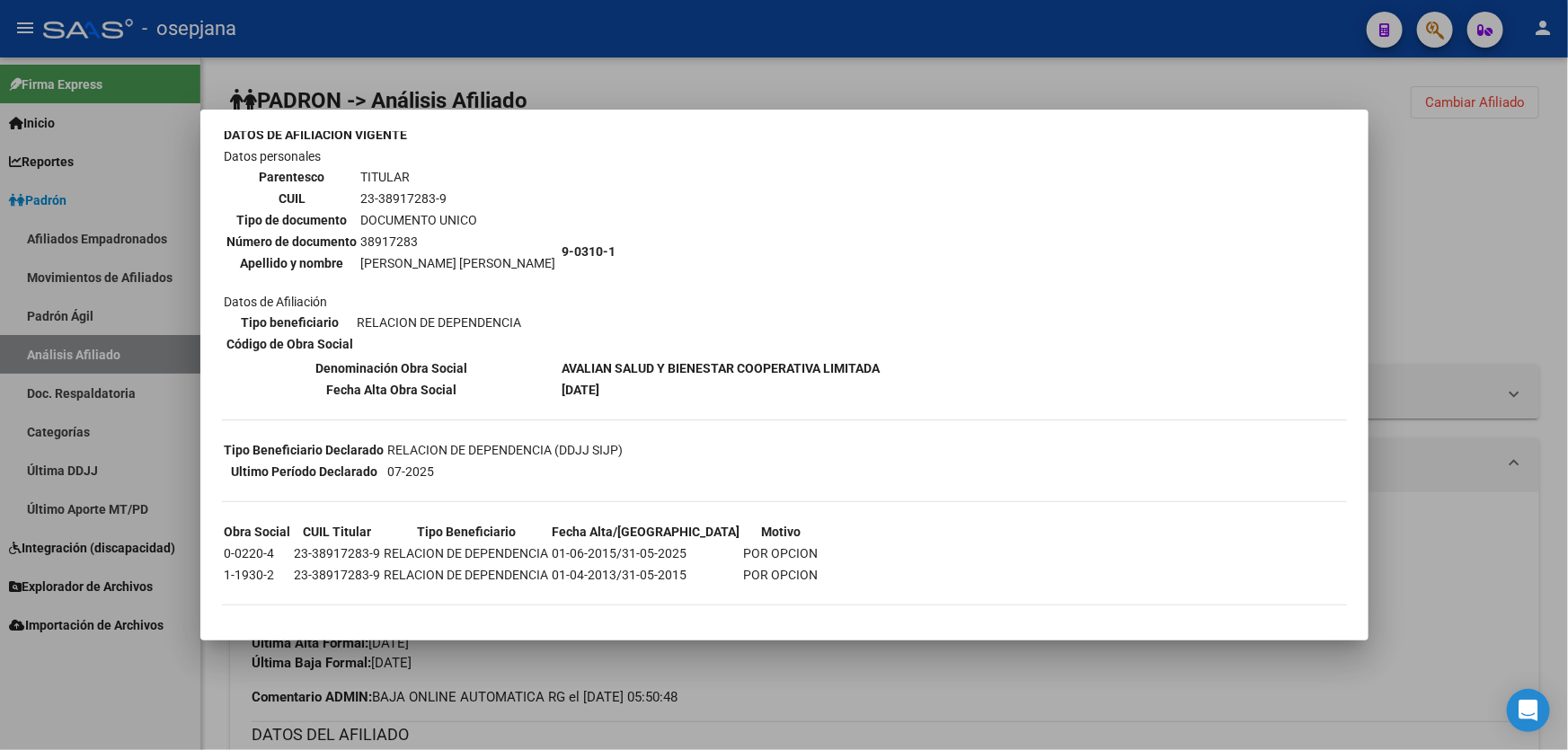
click at [1547, 256] on div at bounding box center [784, 375] width 1568 height 750
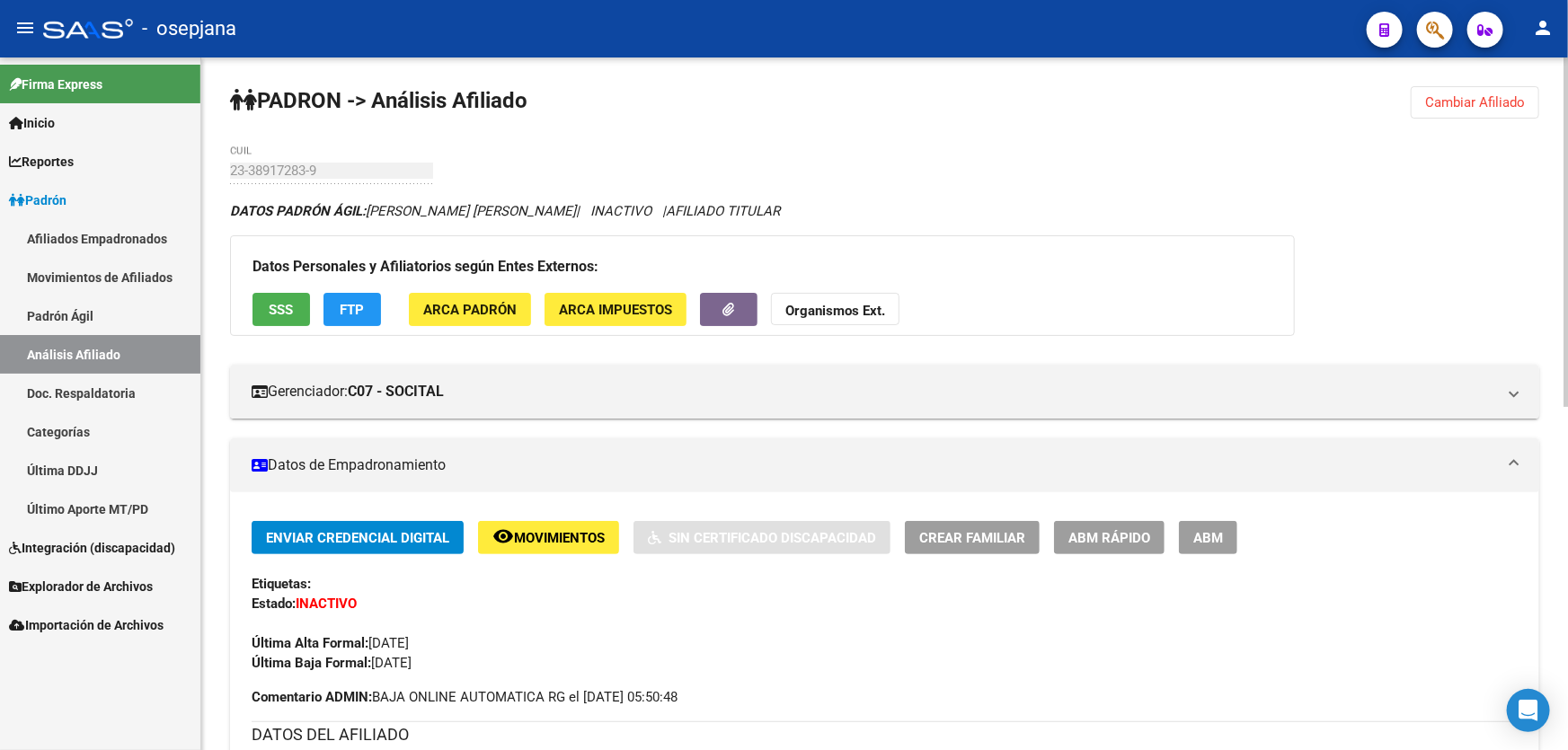
click at [552, 530] on span "Movimientos" at bounding box center [560, 537] width 91 height 16
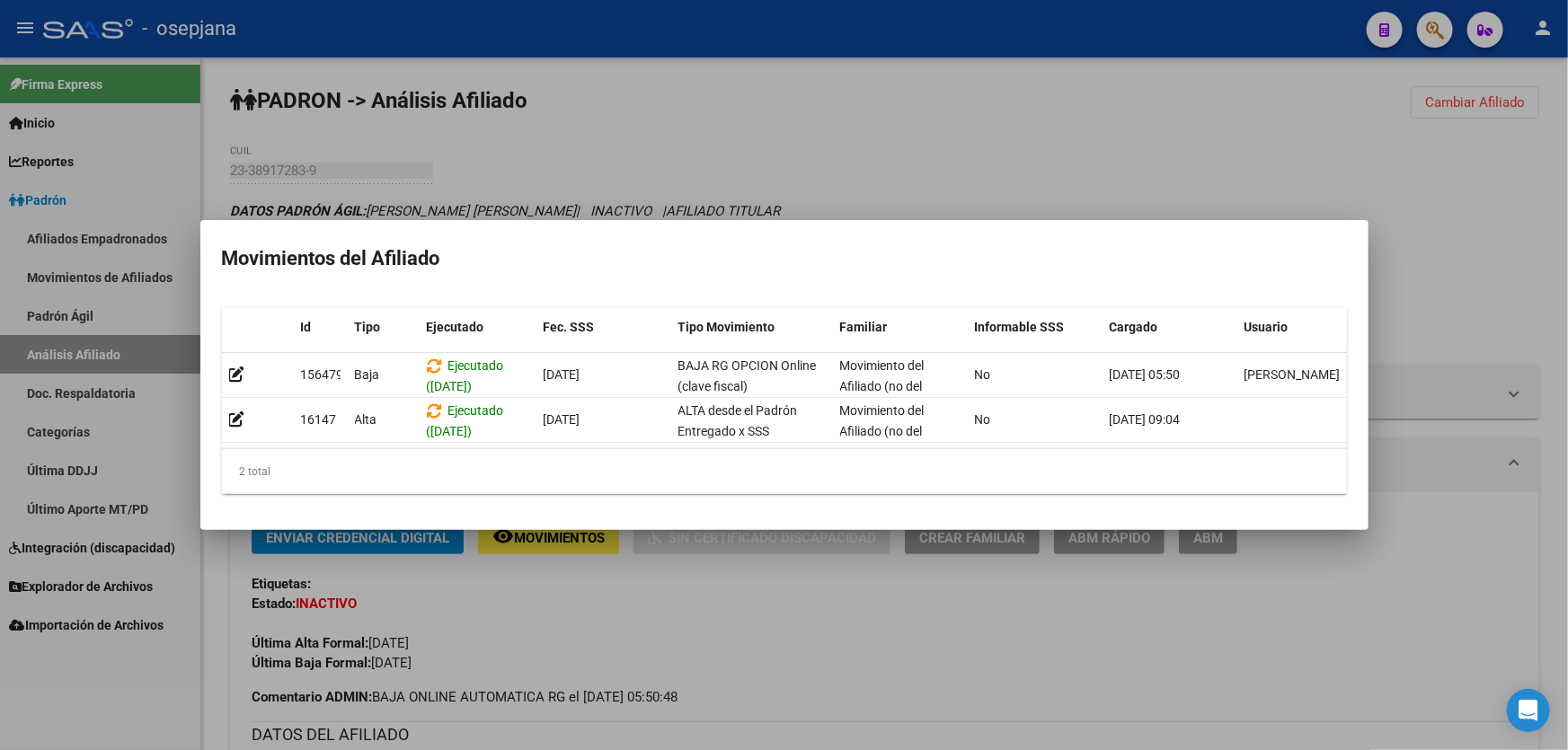
click at [909, 578] on div at bounding box center [784, 375] width 1568 height 750
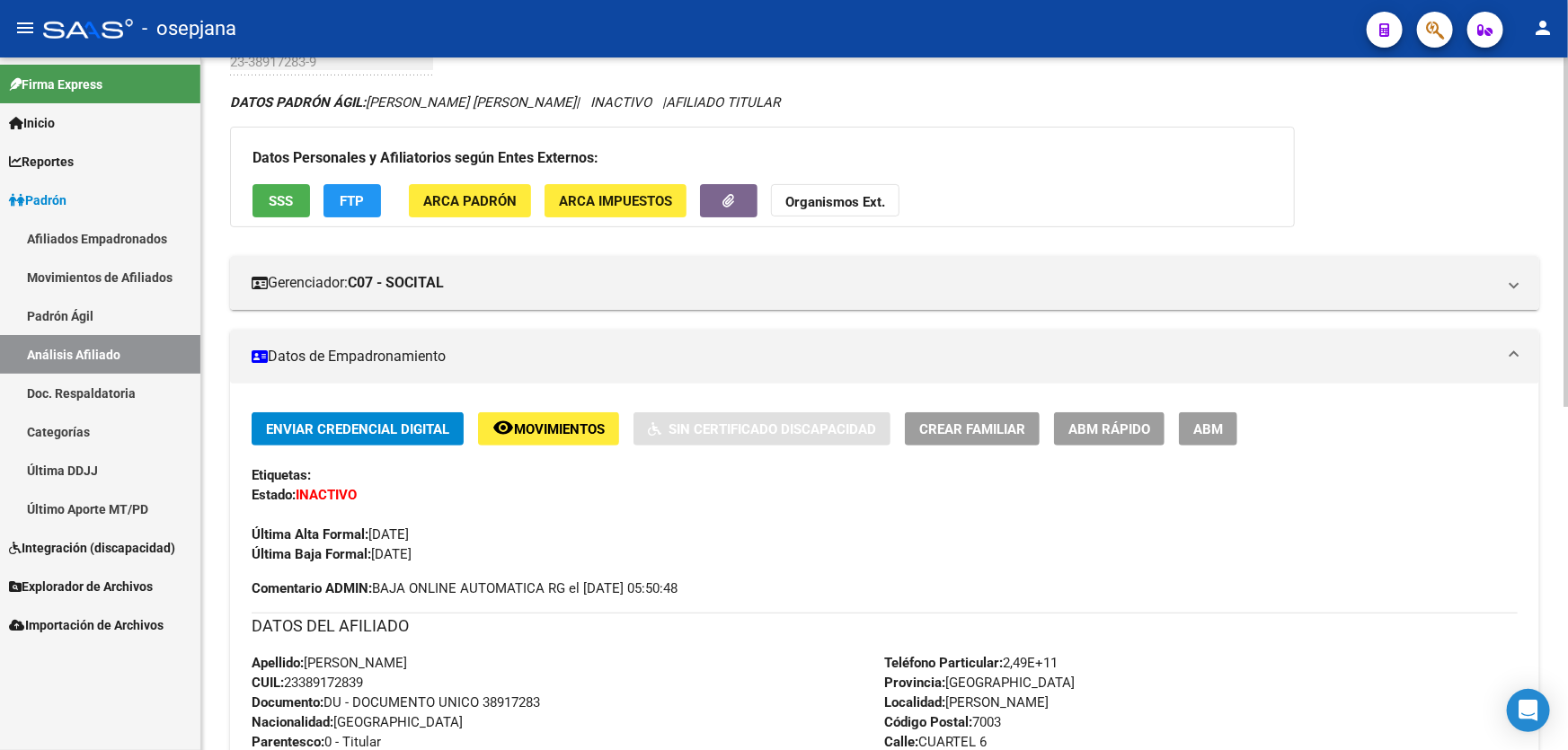
scroll to position [0, 0]
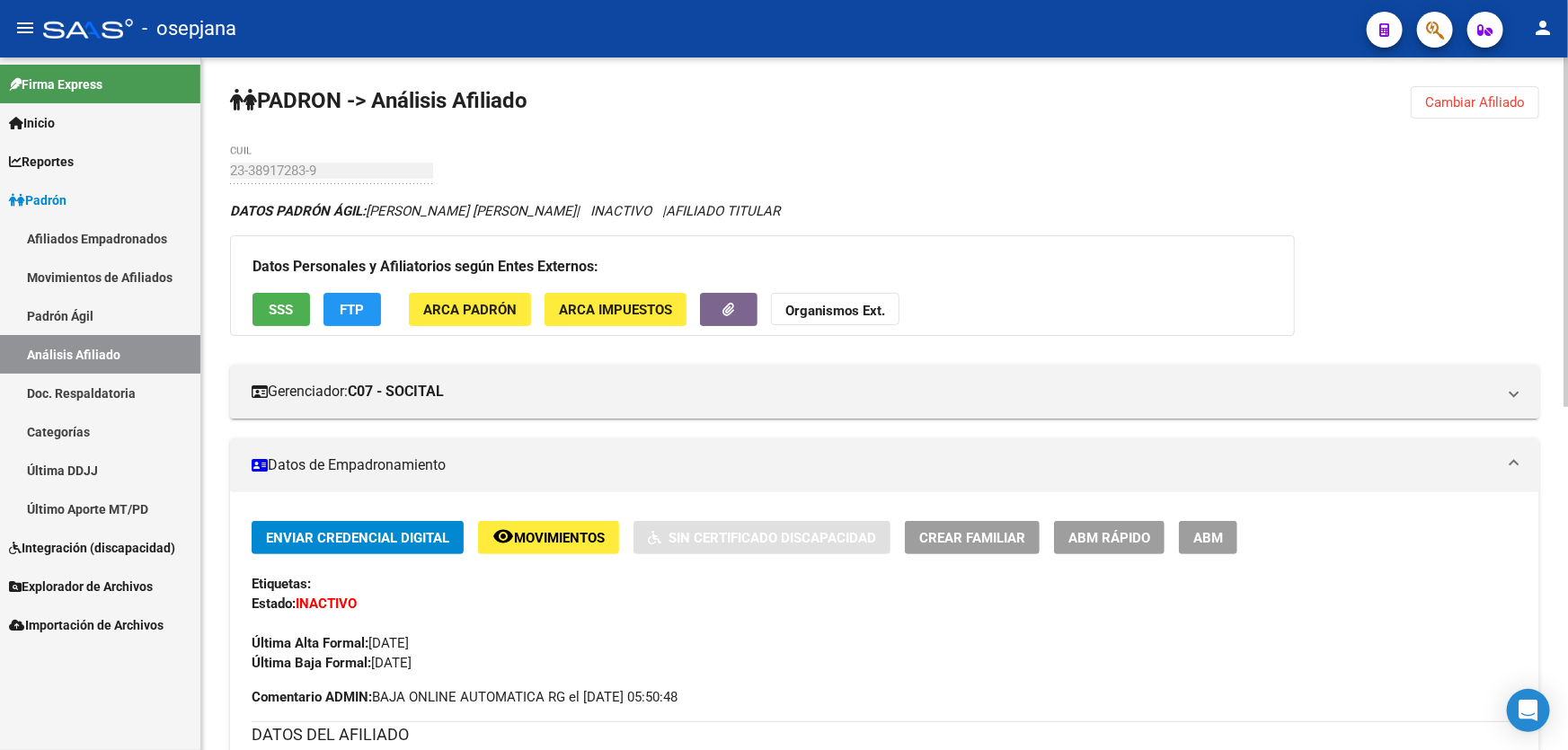
click at [1565, 119] on div at bounding box center [1565, 232] width 5 height 350
click at [1465, 108] on span "Cambiar Afiliado" at bounding box center [1474, 102] width 100 height 16
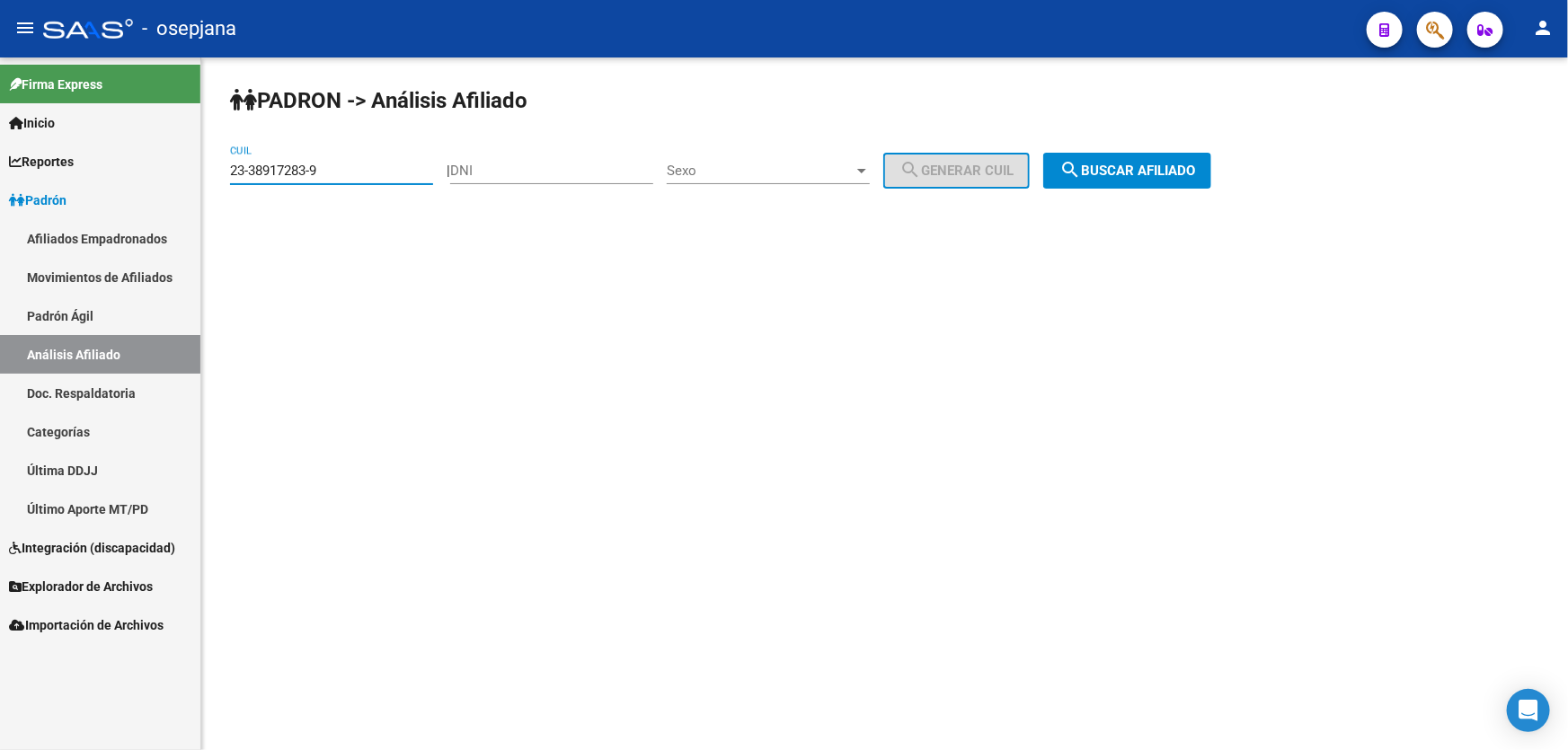
drag, startPoint x: 385, startPoint y: 164, endPoint x: 217, endPoint y: 170, distance: 168.1
click at [217, 170] on div "PADRON -> Análisis Afiliado 23-38917283-9 CUIL | DNI Sexo Sexo search Generar C…" at bounding box center [885, 151] width 1367 height 188
paste input "0-54520907-2"
click at [1231, 151] on div "PADRON -> Análisis Afiliado 20-54520907-2 CUIL | DNI Sexo Sexo search Generar C…" at bounding box center [885, 151] width 1367 height 188
click at [1195, 162] on span "search Buscar afiliado" at bounding box center [1127, 170] width 135 height 16
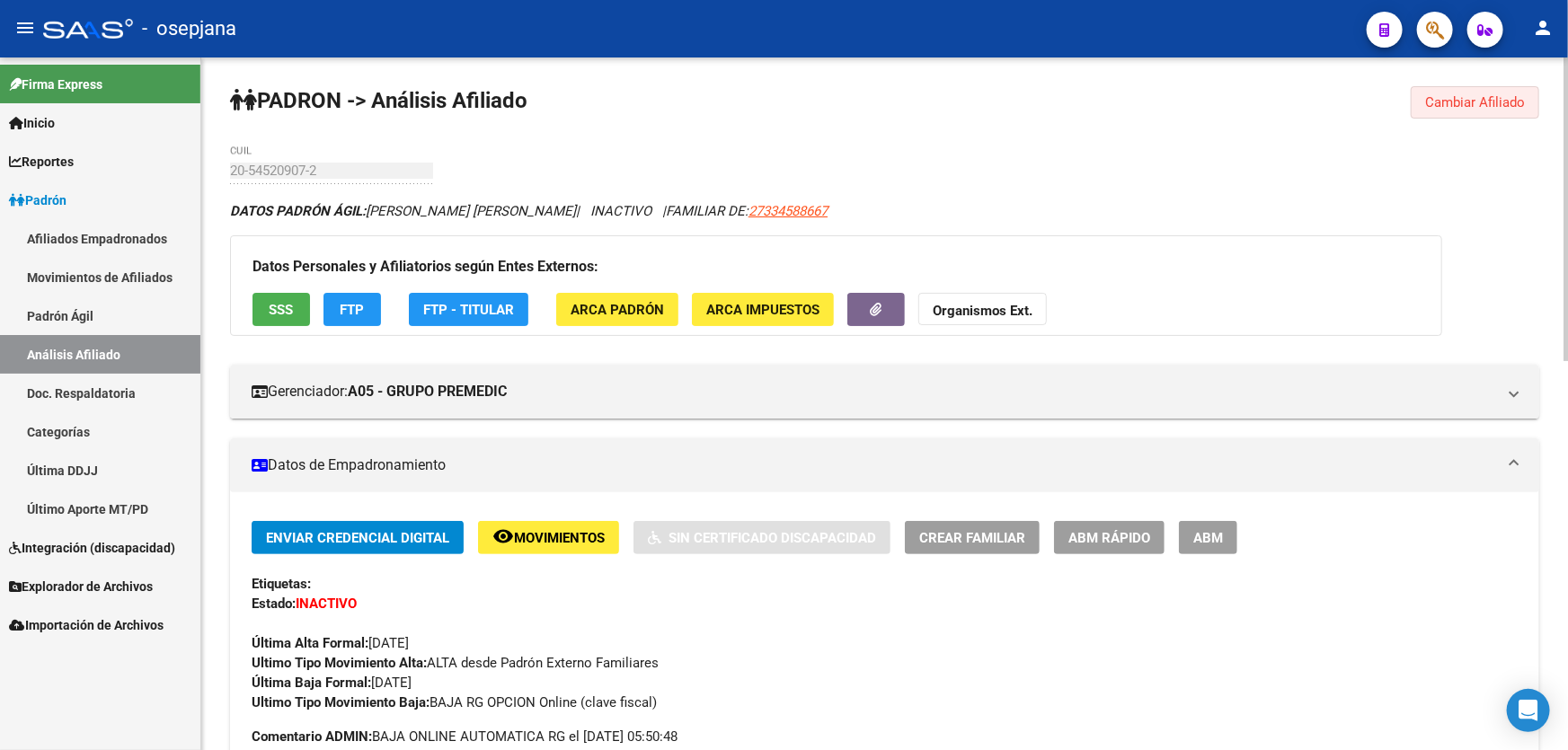
click at [1454, 101] on span "Cambiar Afiliado" at bounding box center [1474, 102] width 100 height 16
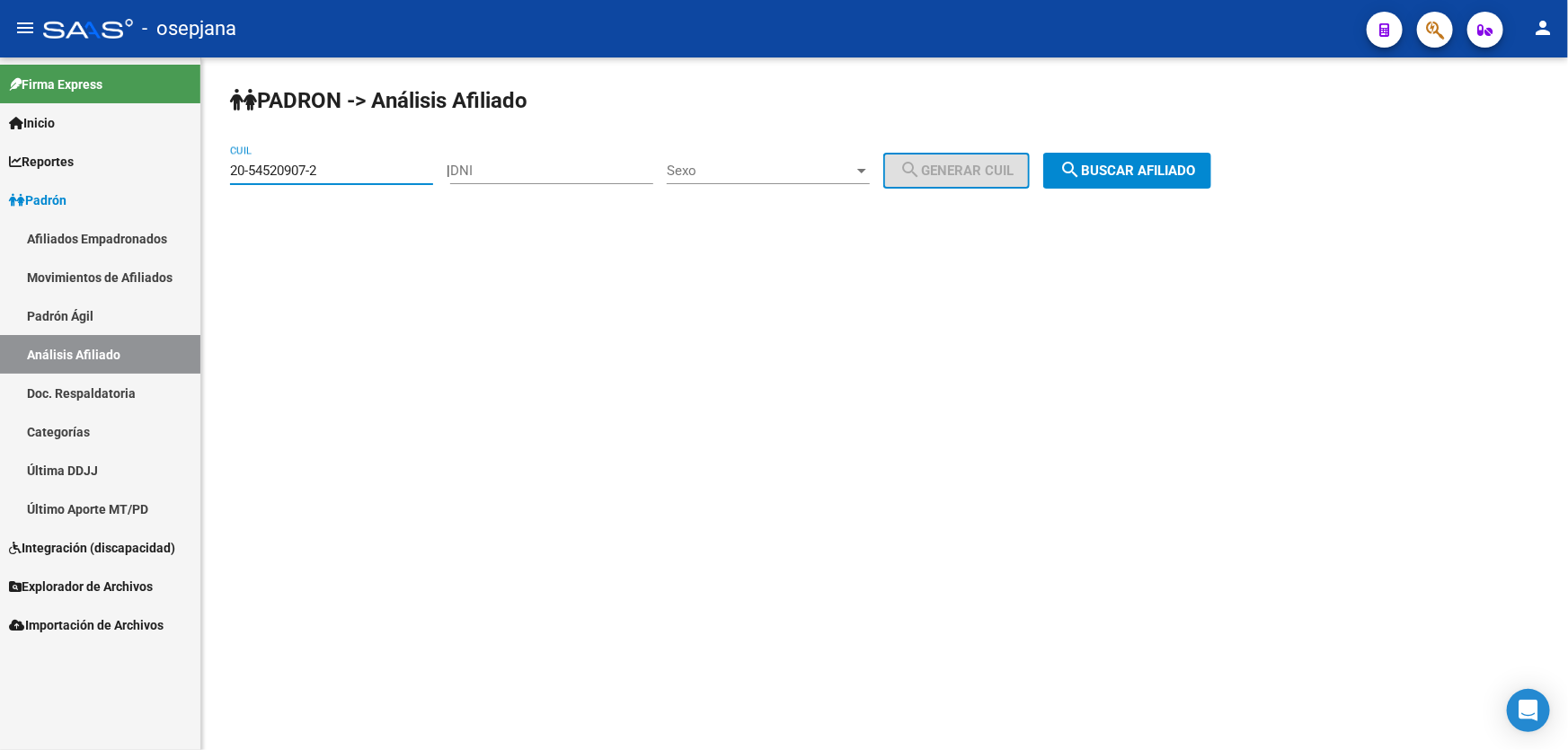
drag, startPoint x: 350, startPoint y: 165, endPoint x: 223, endPoint y: 165, distance: 127.0
click at [223, 165] on div "PADRON -> Análisis Afiliado 20-54520907-2 CUIL | DNI Sexo Sexo search Generar C…" at bounding box center [885, 151] width 1367 height 188
paste input "7-33458866-7"
click at [1216, 151] on div "PADRON -> Análisis Afiliado 27-33458866-7 CUIL | DNI Sexo Sexo search Generar C…" at bounding box center [885, 151] width 1367 height 188
click at [1168, 175] on span "search Buscar afiliado" at bounding box center [1127, 170] width 135 height 16
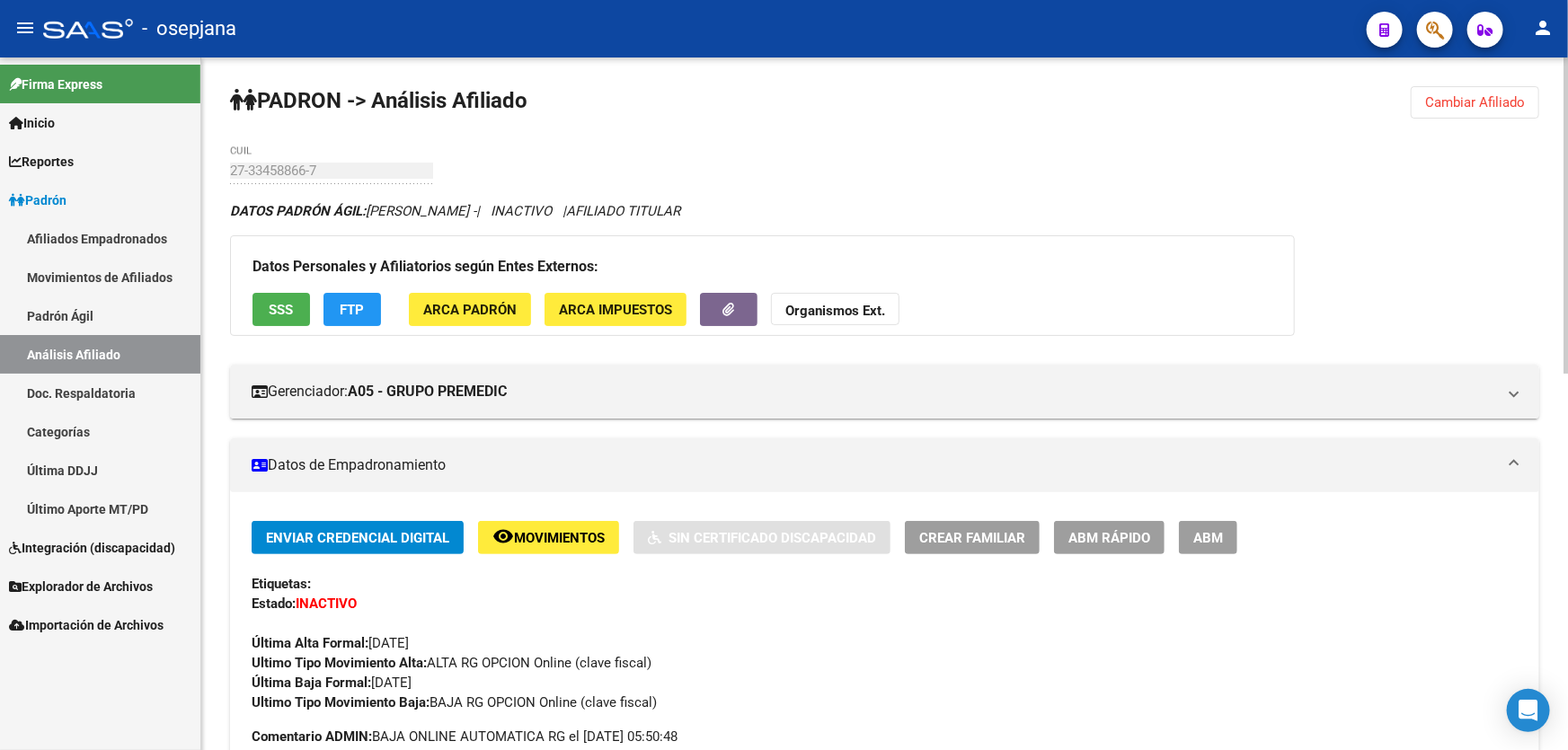
click at [1482, 98] on span "Cambiar Afiliado" at bounding box center [1474, 102] width 100 height 16
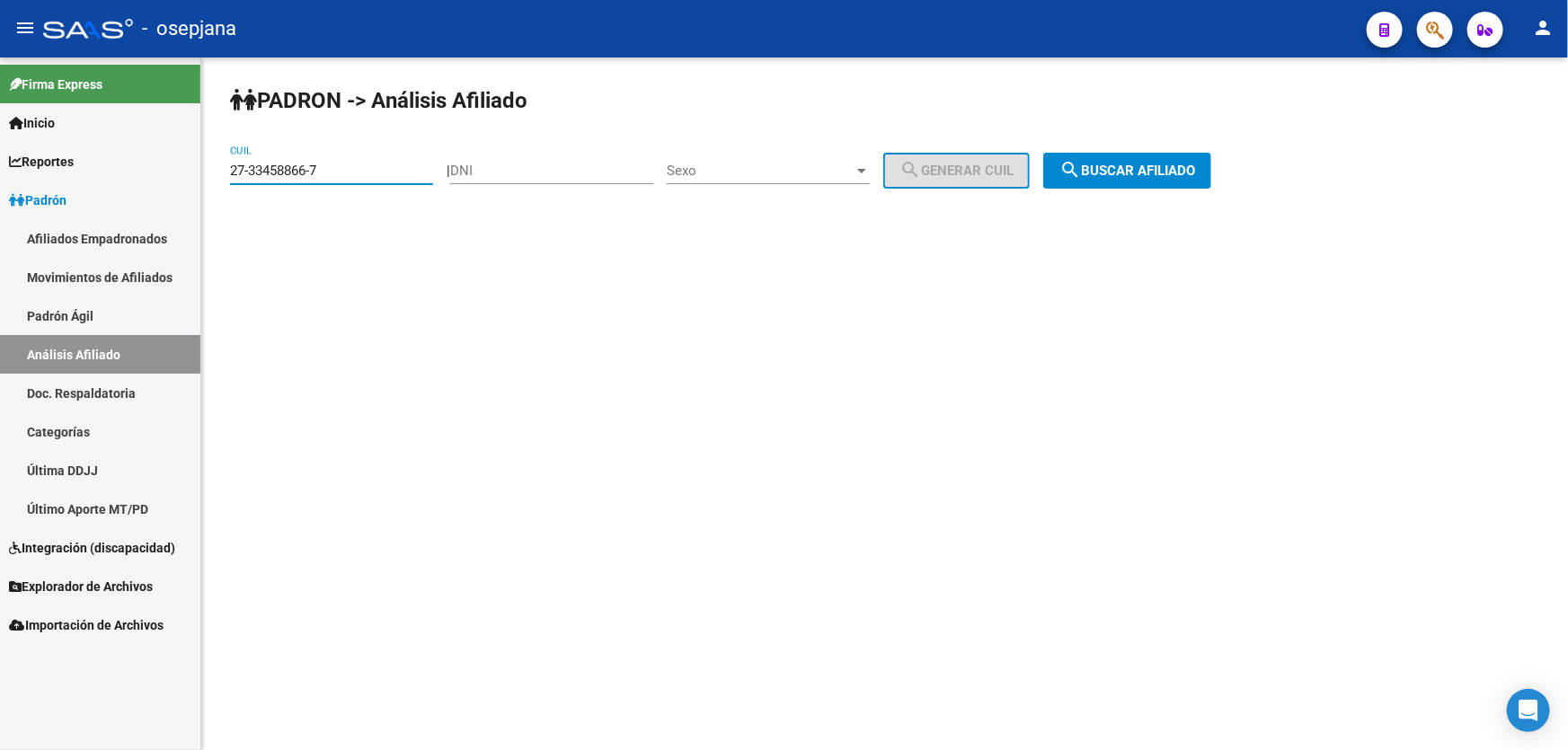
drag, startPoint x: 351, startPoint y: 171, endPoint x: 194, endPoint y: 177, distance: 157.1
click at [194, 177] on mat-sidenav-container "Firma Express Inicio Calendario SSS Instructivos Contacto OS Reportes Padrón Tr…" at bounding box center [784, 403] width 1568 height 693
paste input "0-42154864-2"
click at [1195, 167] on span "search Buscar afiliado" at bounding box center [1127, 170] width 135 height 16
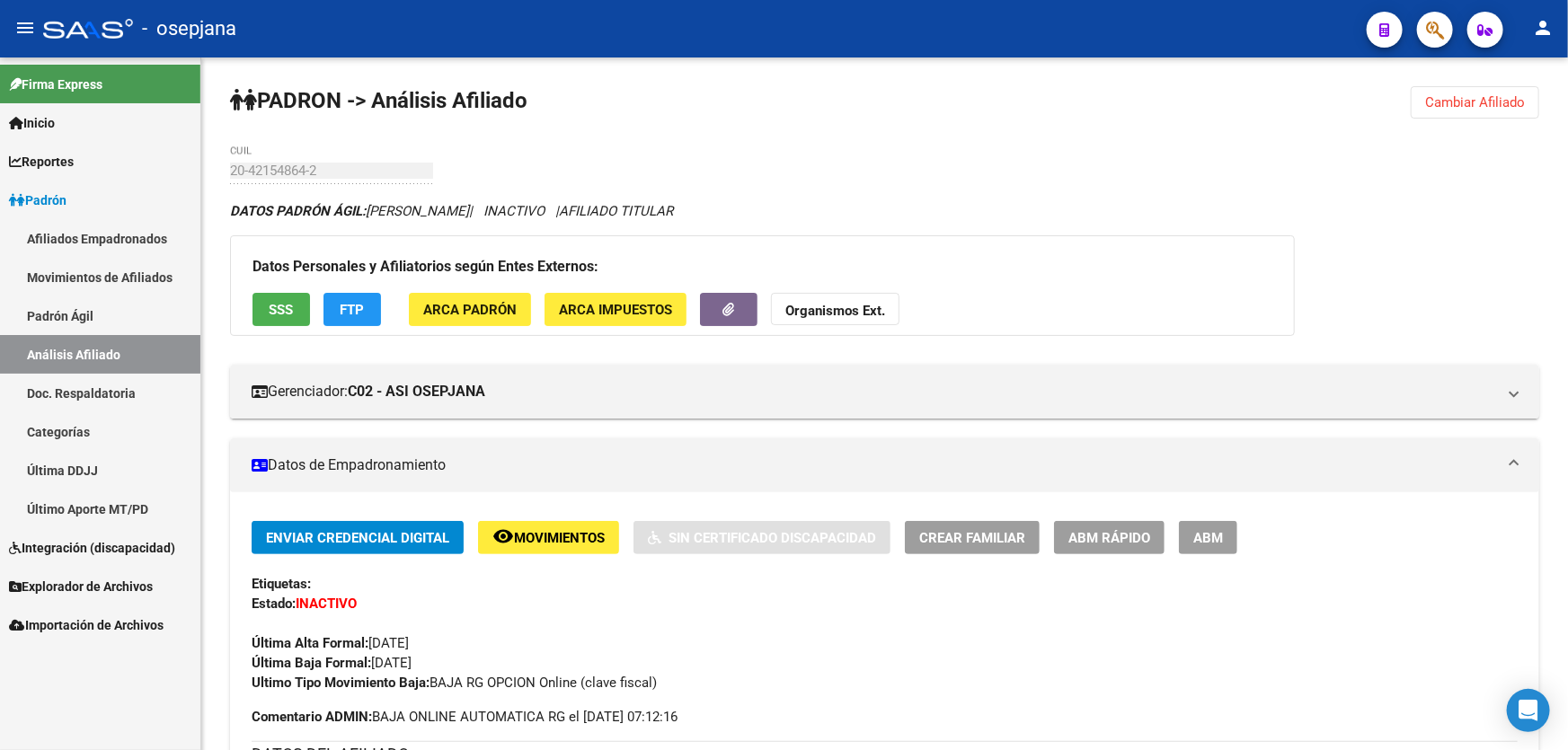
click at [1467, 117] on button "Cambiar Afiliado" at bounding box center [1474, 101] width 129 height 32
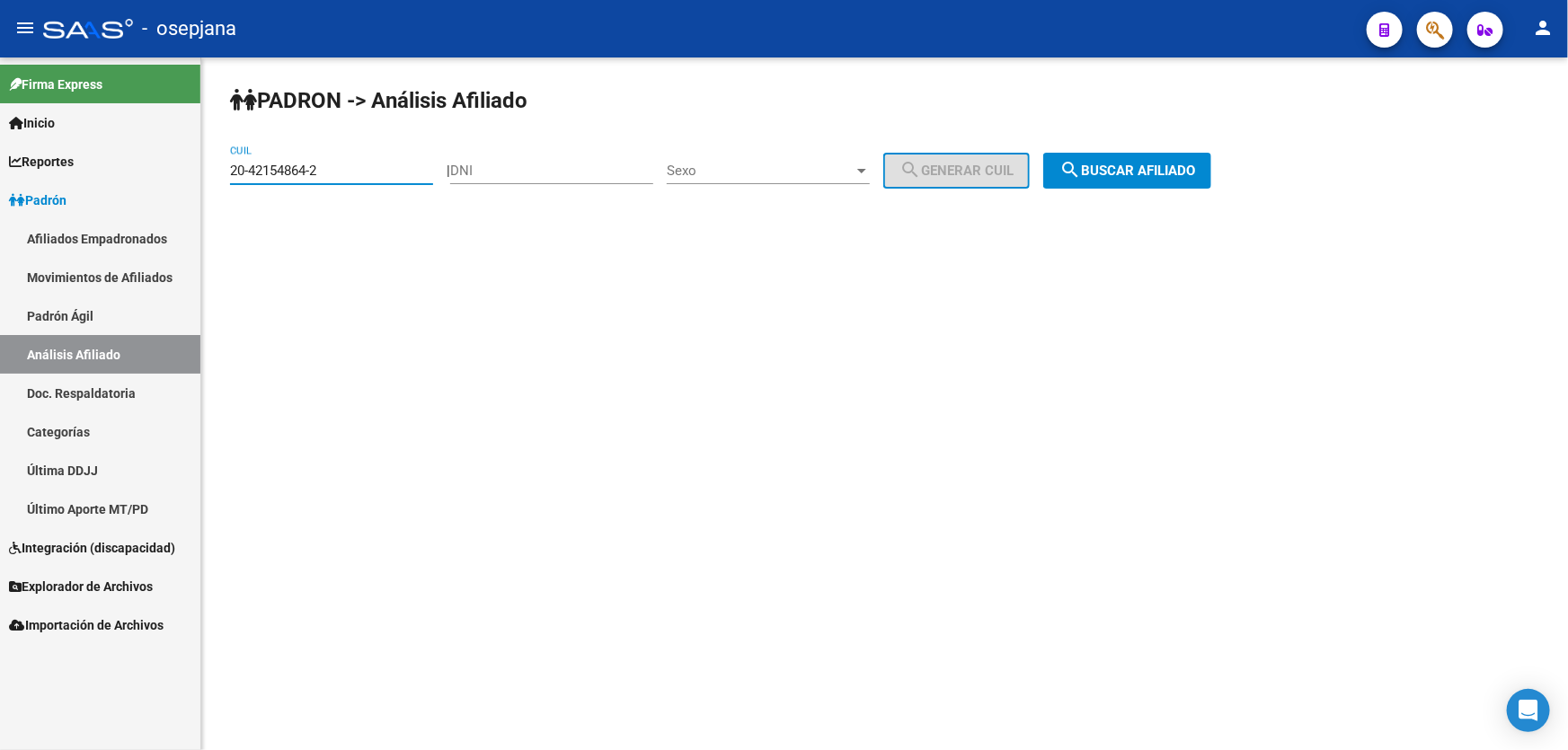
drag, startPoint x: 340, startPoint y: 166, endPoint x: 210, endPoint y: 165, distance: 130.0
click at [210, 165] on div "PADRON -> Análisis Afiliado 20-42154864-2 CUIL | DNI Sexo Sexo search Generar C…" at bounding box center [885, 151] width 1367 height 188
paste input "3-53168774-4"
type input "23-53168774-4"
click at [1195, 167] on span "search Buscar afiliado" at bounding box center [1127, 170] width 135 height 16
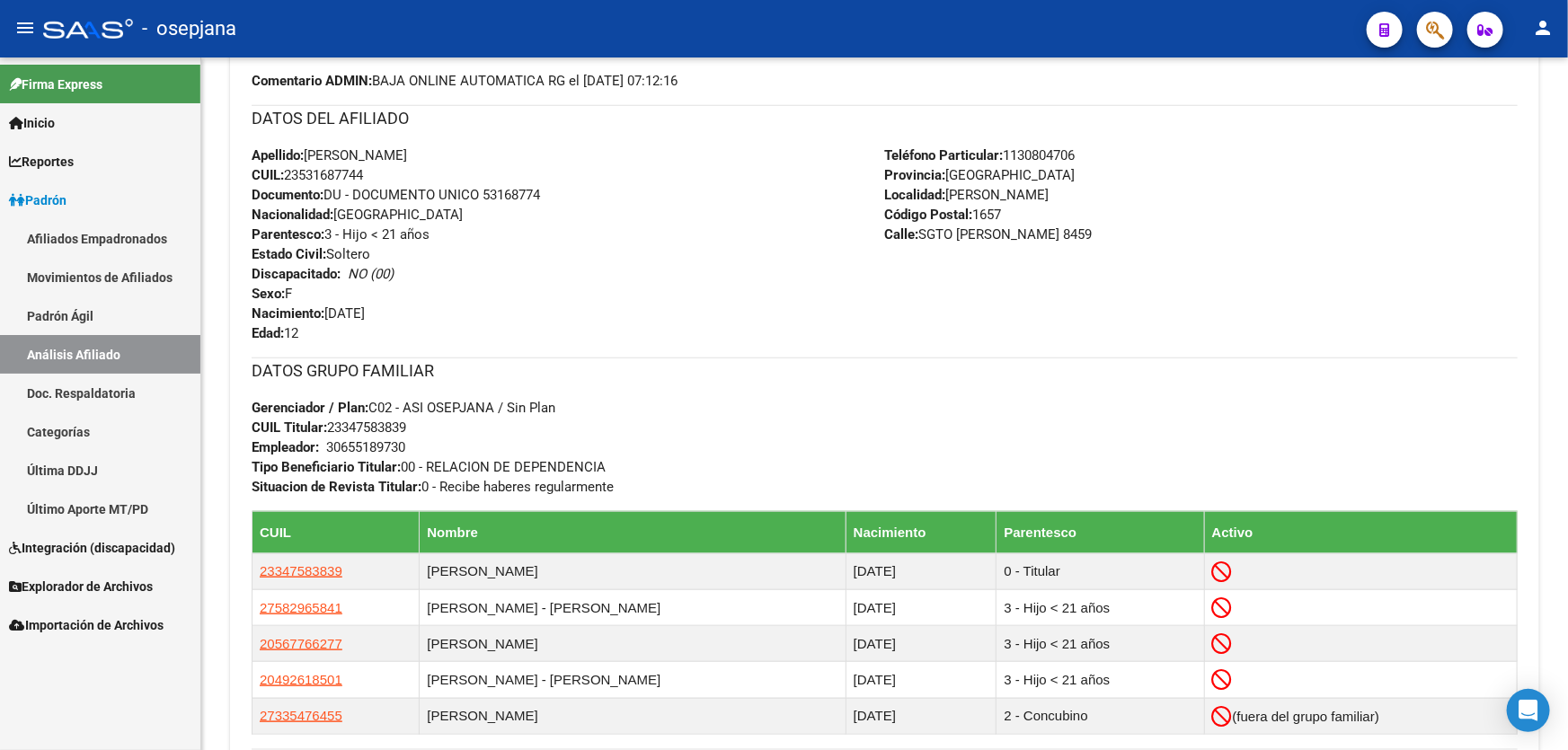
scroll to position [817, 0]
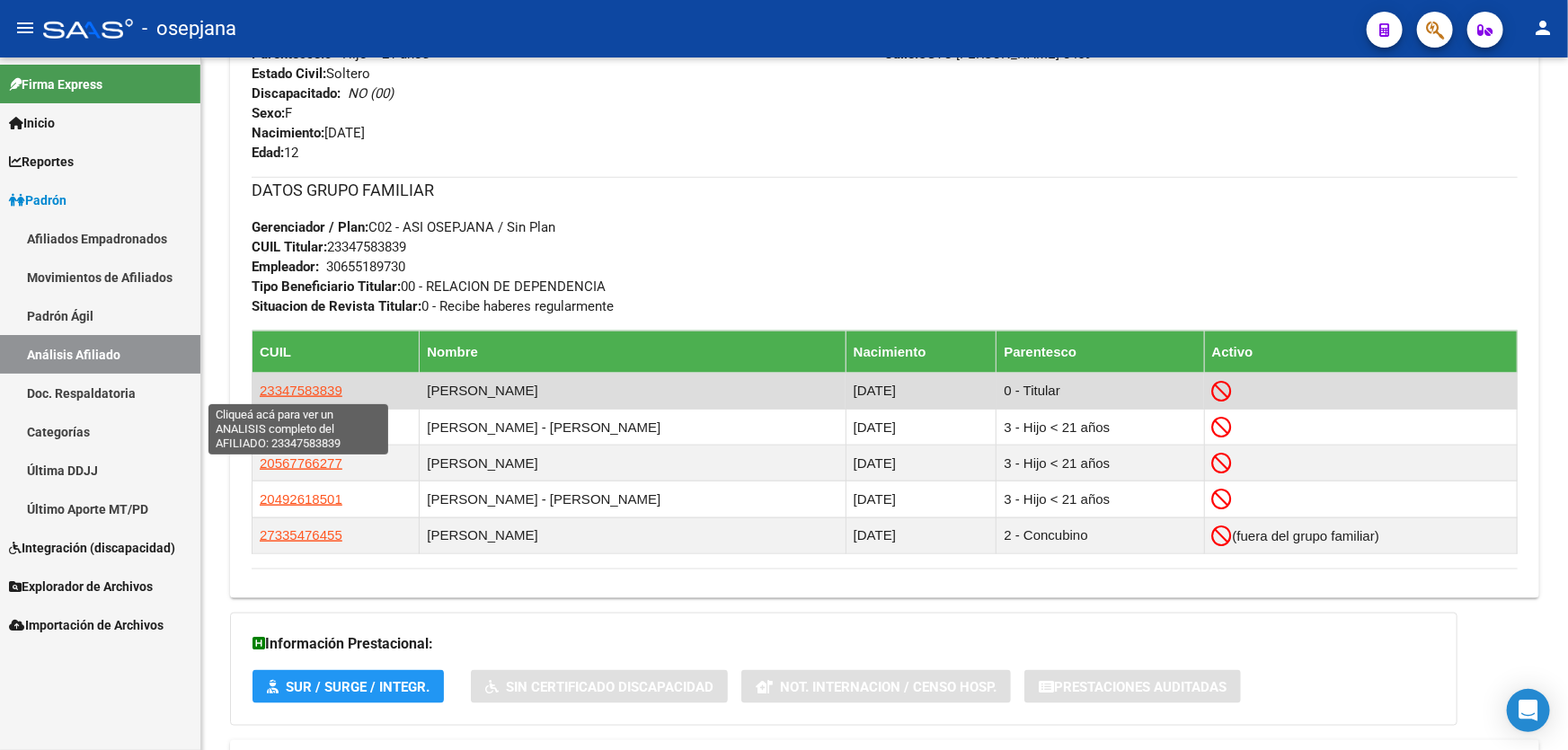
click at [305, 389] on span "23347583839" at bounding box center [302, 390] width 83 height 15
type textarea "23347583839"
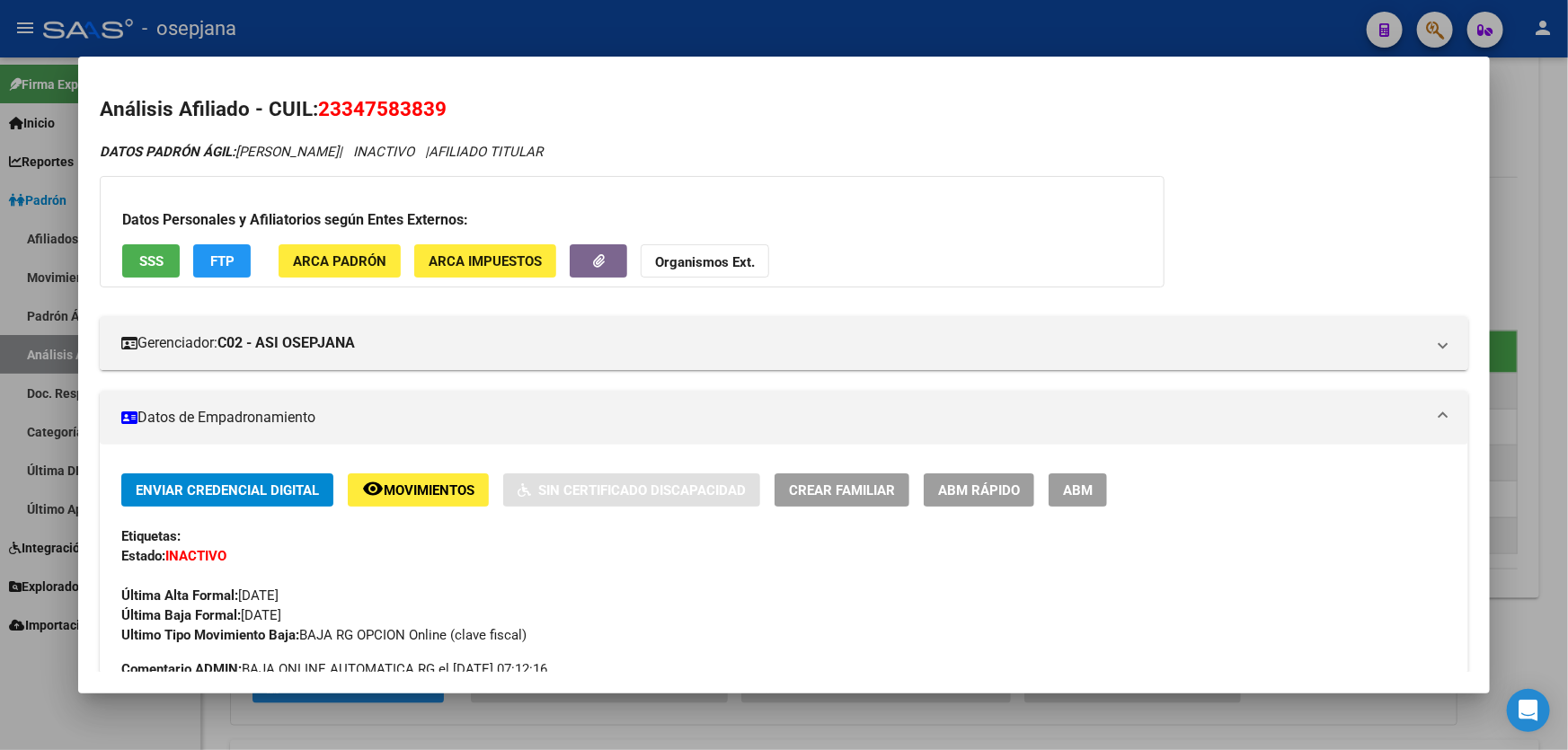
drag, startPoint x: 451, startPoint y: 108, endPoint x: 320, endPoint y: 116, distance: 131.2
click at [320, 116] on h2 "Análisis Afiliado - CUIL: 23347583839" at bounding box center [784, 110] width 1369 height 31
copy span "23347583839"
click at [1567, 245] on div at bounding box center [784, 375] width 1568 height 750
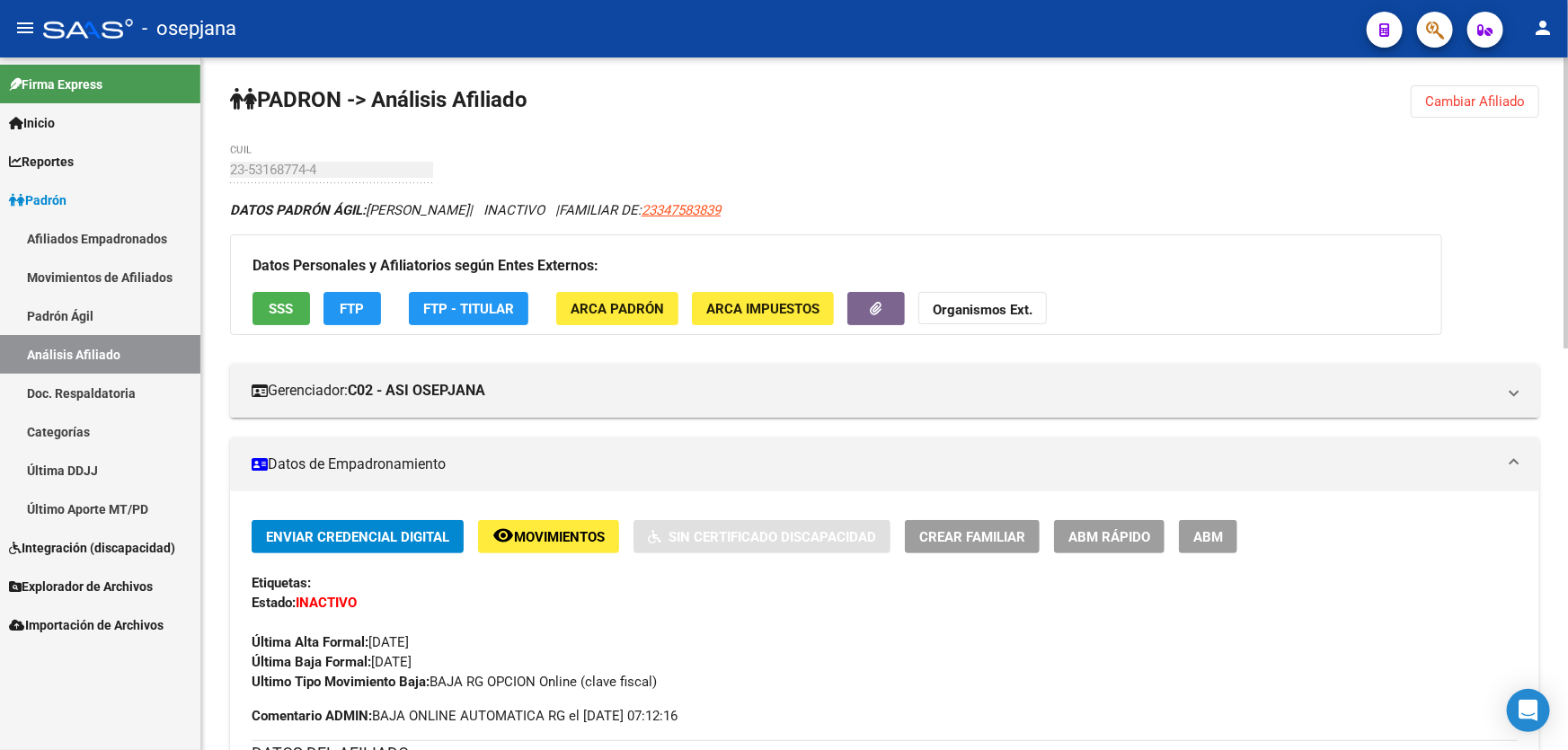
scroll to position [0, 0]
click at [1466, 105] on span "Cambiar Afiliado" at bounding box center [1474, 102] width 100 height 16
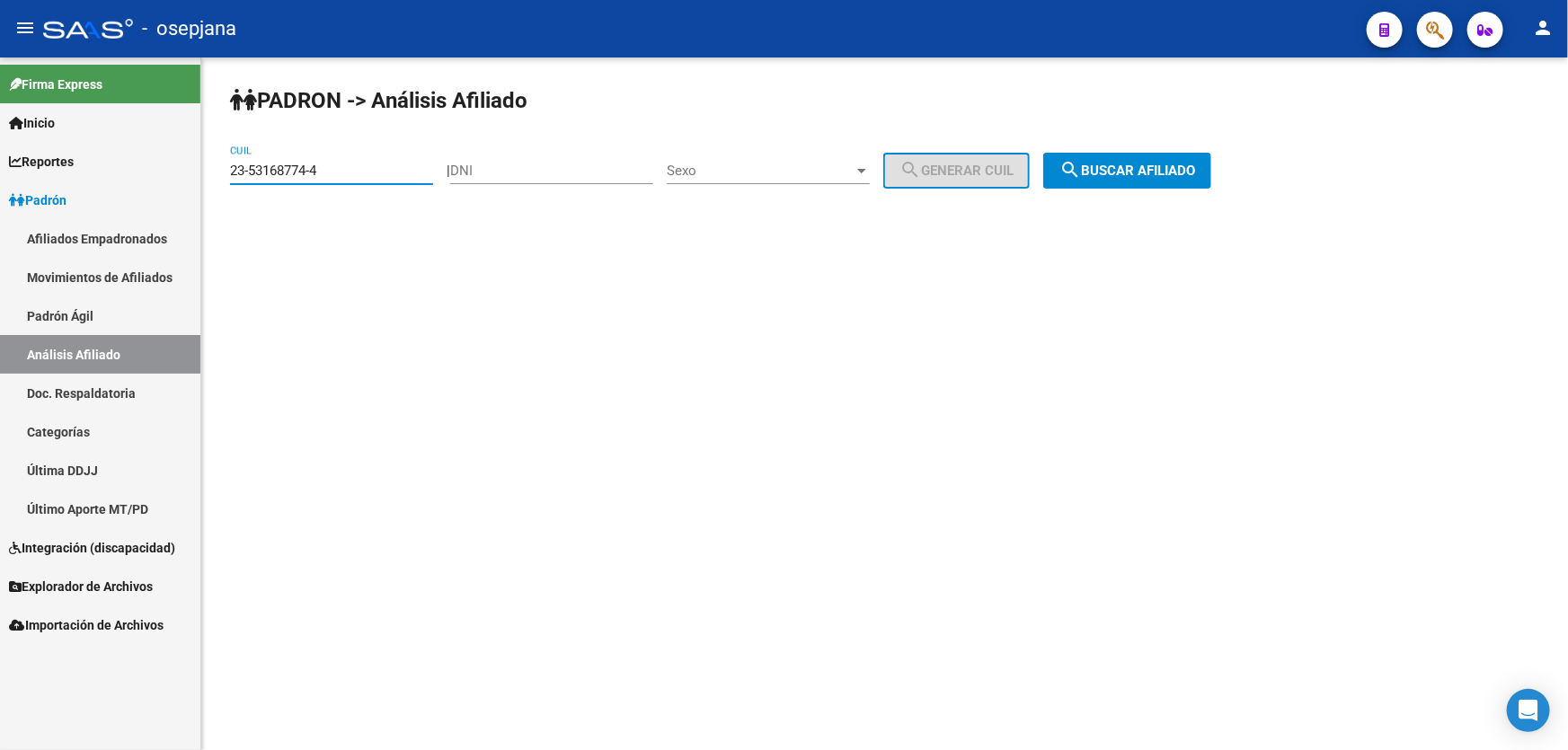
drag, startPoint x: 376, startPoint y: 163, endPoint x: 216, endPoint y: 163, distance: 160.0
click at [216, 163] on div "PADRON -> Análisis Afiliado 23-53168774-4 CUIL | DNI Sexo Sexo search Generar C…" at bounding box center [885, 151] width 1367 height 188
paste input "0-95264715-7"
click at [1187, 174] on span "search Buscar afiliado" at bounding box center [1127, 170] width 135 height 16
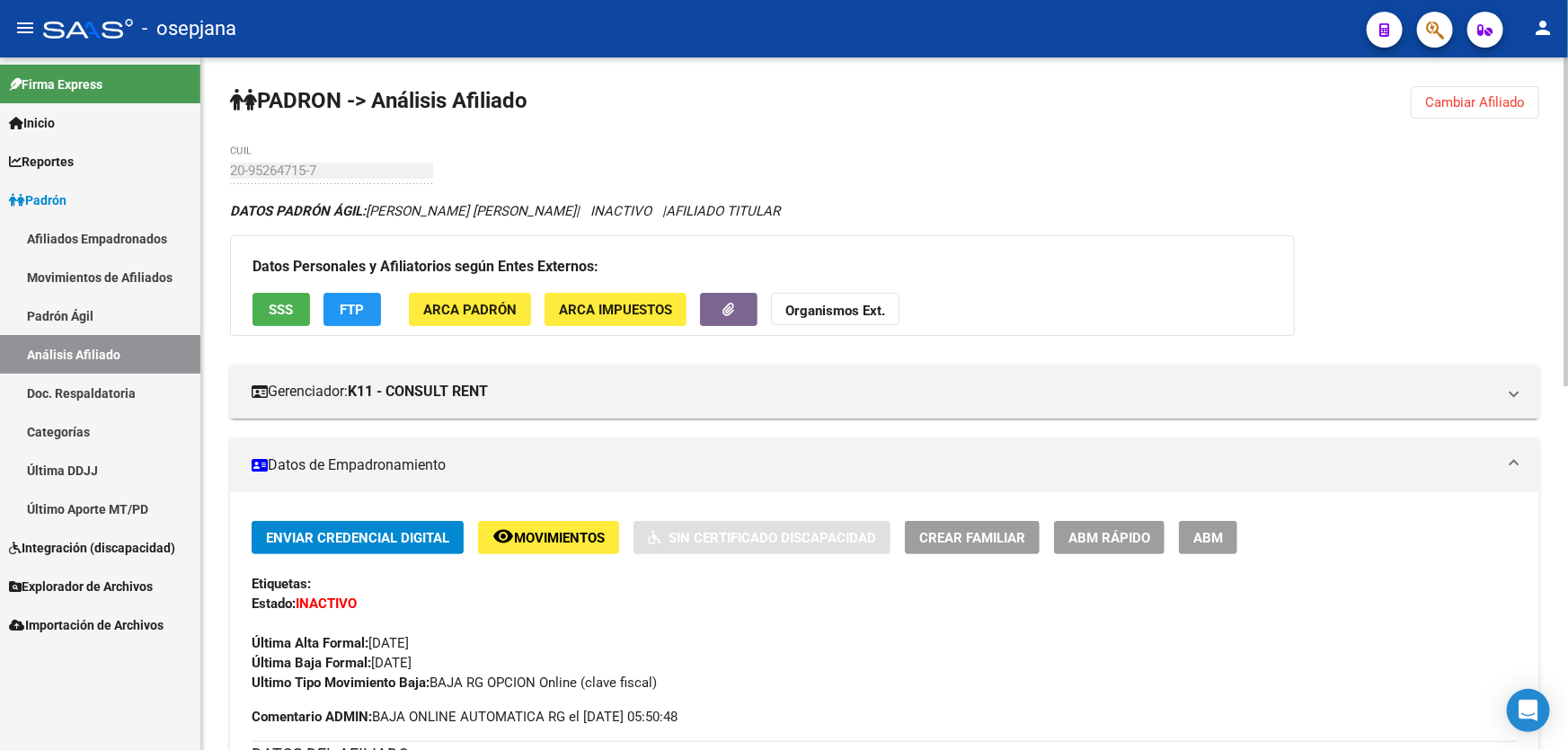
click at [286, 307] on span "SSS" at bounding box center [281, 309] width 24 height 16
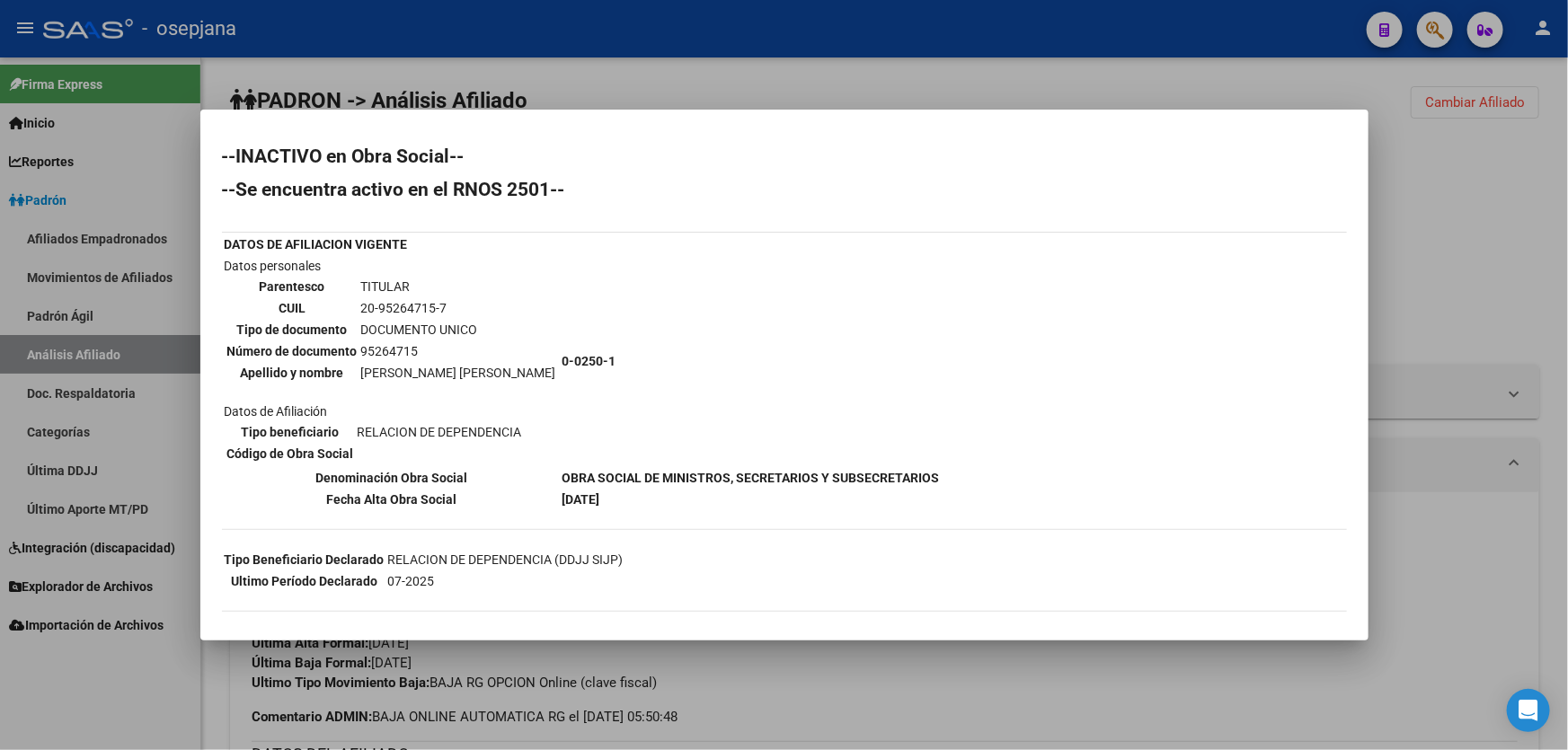
click at [1567, 238] on div at bounding box center [784, 375] width 1568 height 750
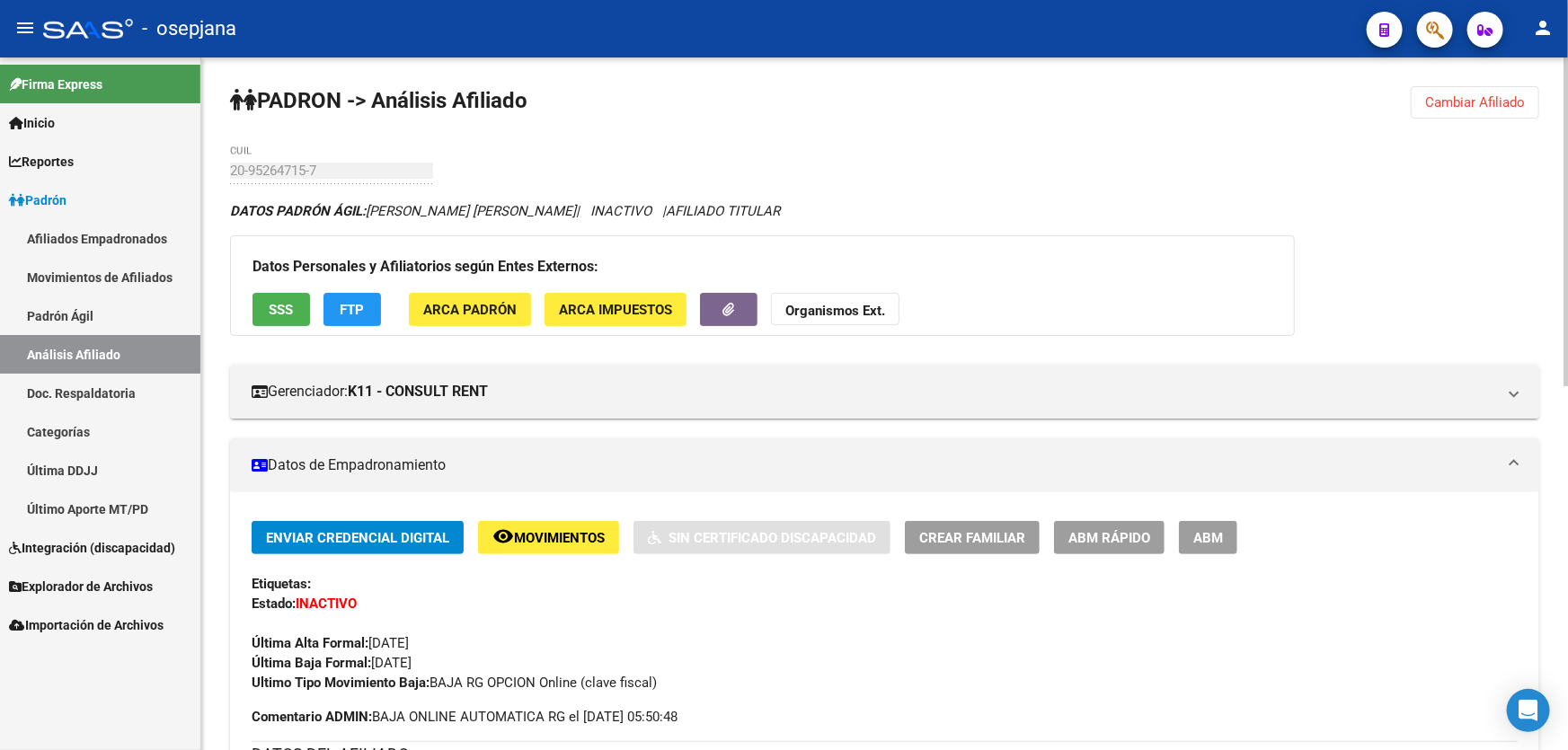
click at [363, 302] on span "FTP" at bounding box center [352, 309] width 24 height 16
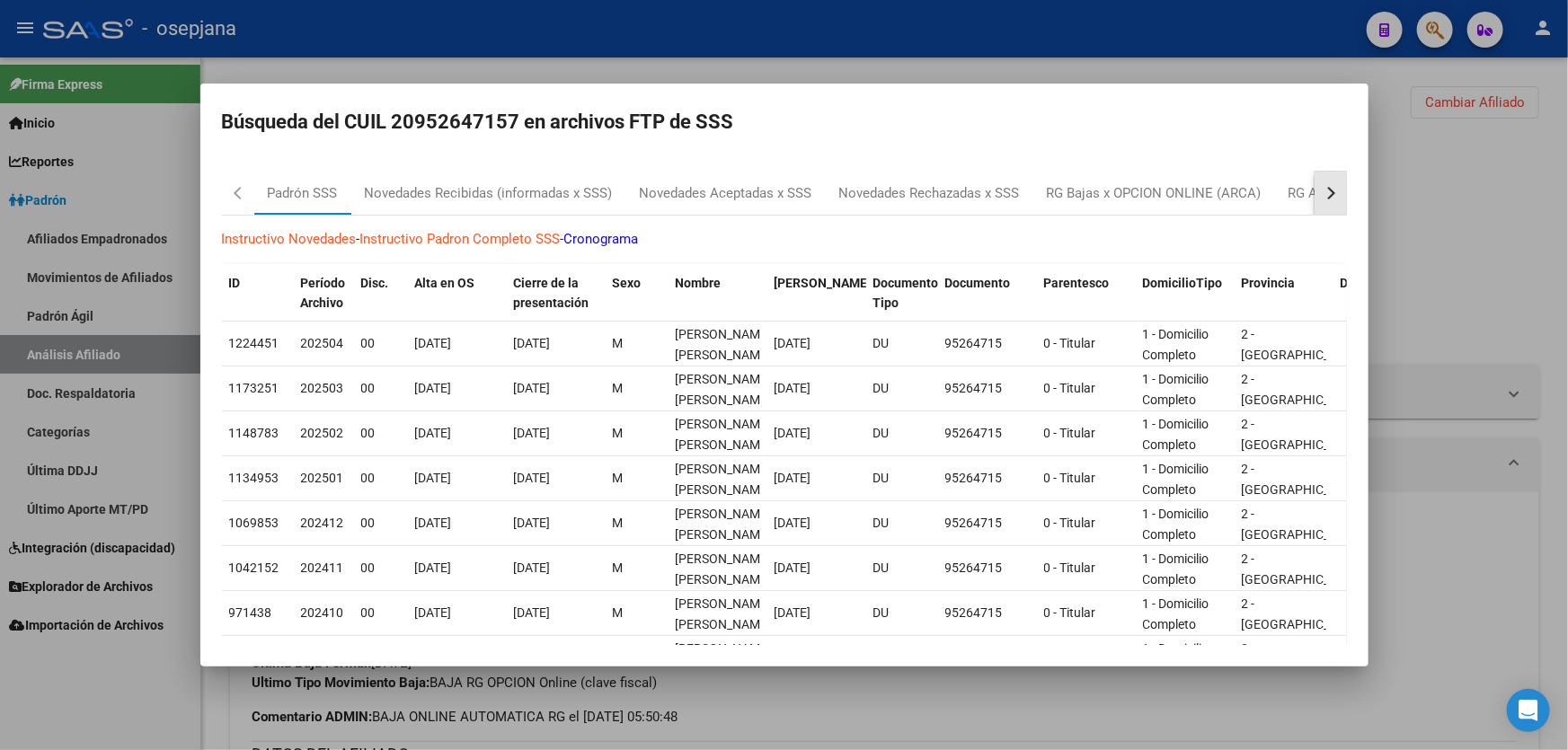
click at [1327, 185] on button "button" at bounding box center [1330, 193] width 32 height 43
click at [1237, 201] on div "RG Bajas Diarias" at bounding box center [1240, 193] width 100 height 20
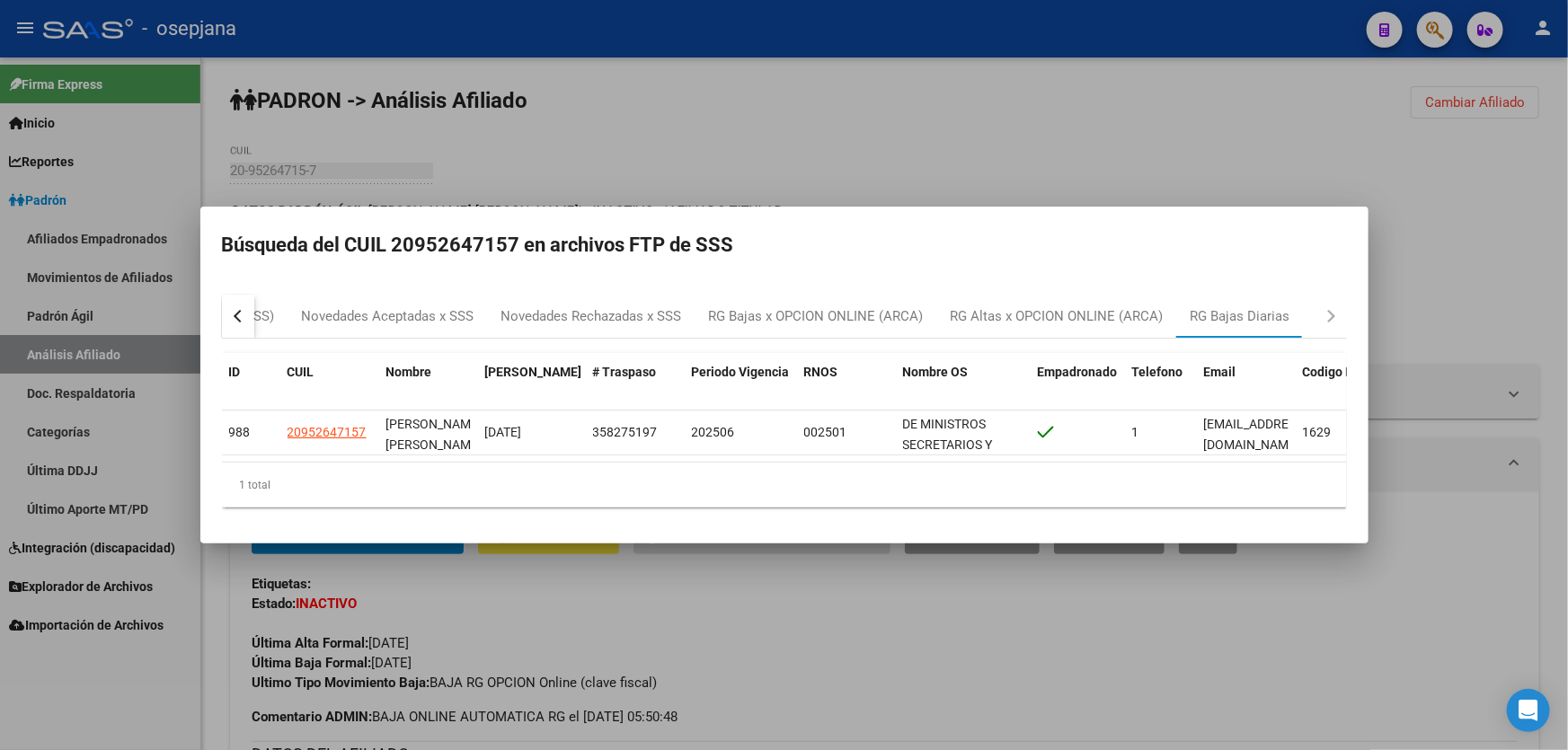
click at [1456, 240] on div at bounding box center [784, 375] width 1568 height 750
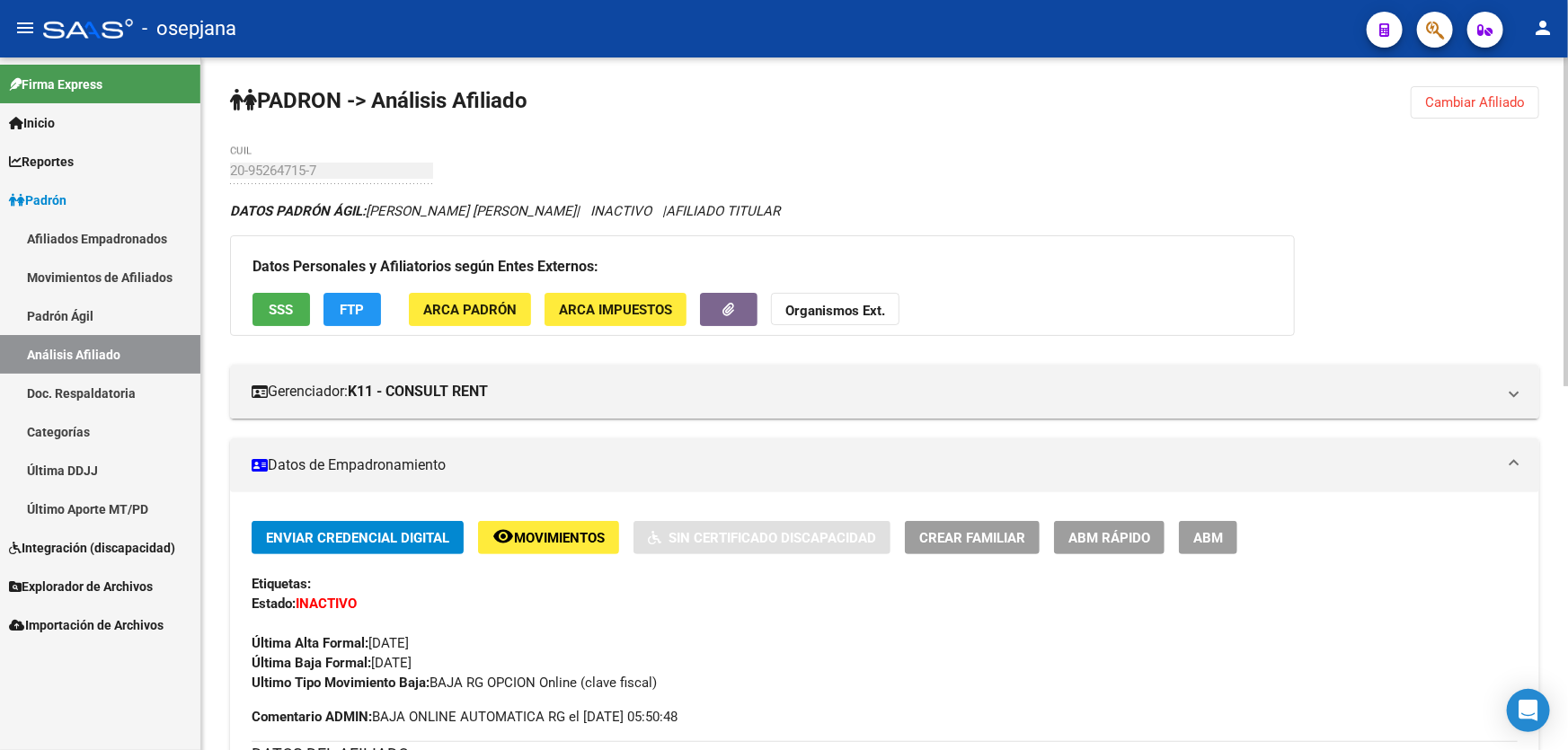
click at [1500, 103] on span "Cambiar Afiliado" at bounding box center [1474, 102] width 100 height 16
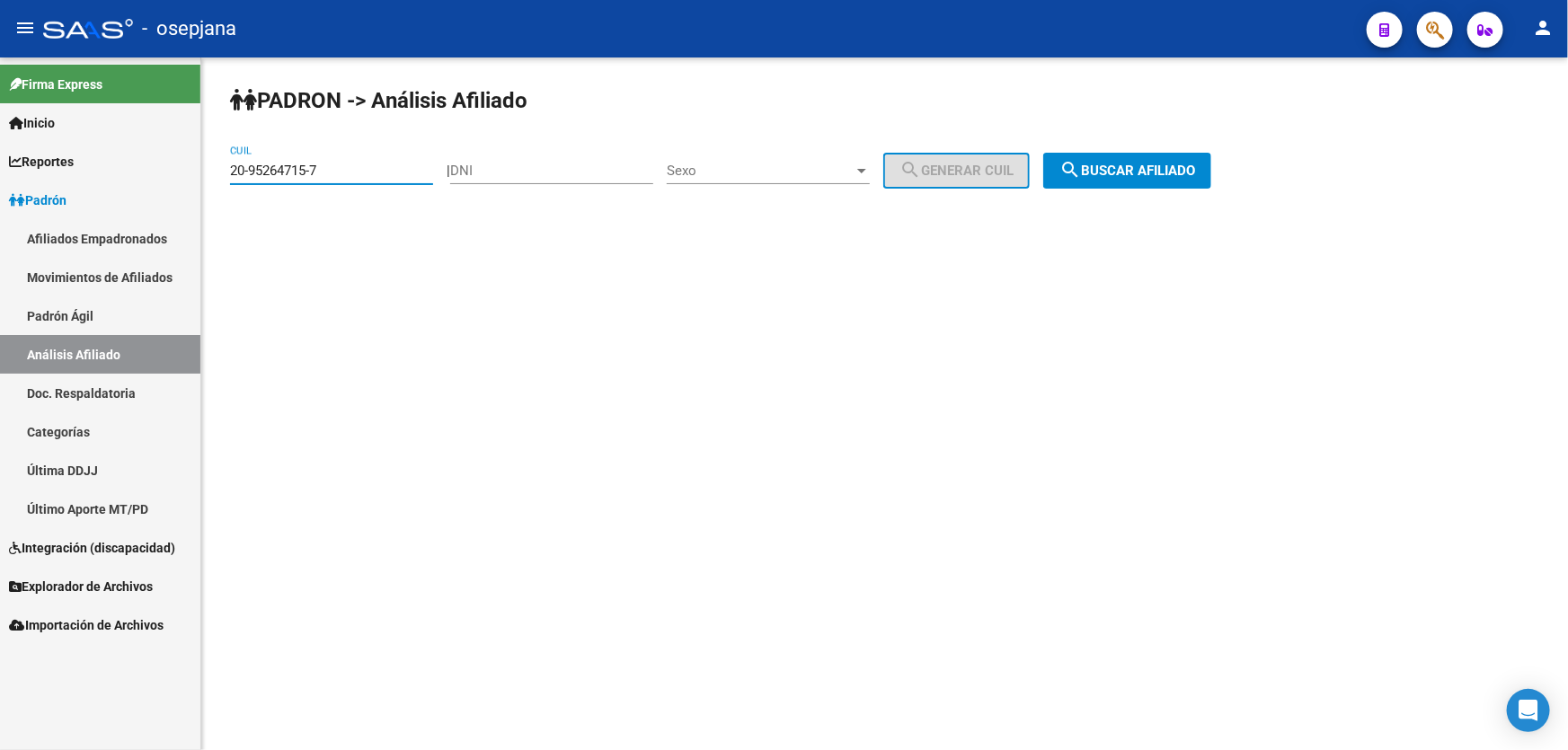
drag, startPoint x: 375, startPoint y: 174, endPoint x: 220, endPoint y: 172, distance: 155.0
click at [220, 172] on div "PADRON -> Análisis Afiliado 20-95264715-7 CUIL | DNI Sexo Sexo search Generar C…" at bounding box center [885, 151] width 1367 height 188
paste input "58755219-2"
type input "20-58755219-2"
click at [1168, 159] on button "search Buscar afiliado" at bounding box center [1127, 170] width 168 height 36
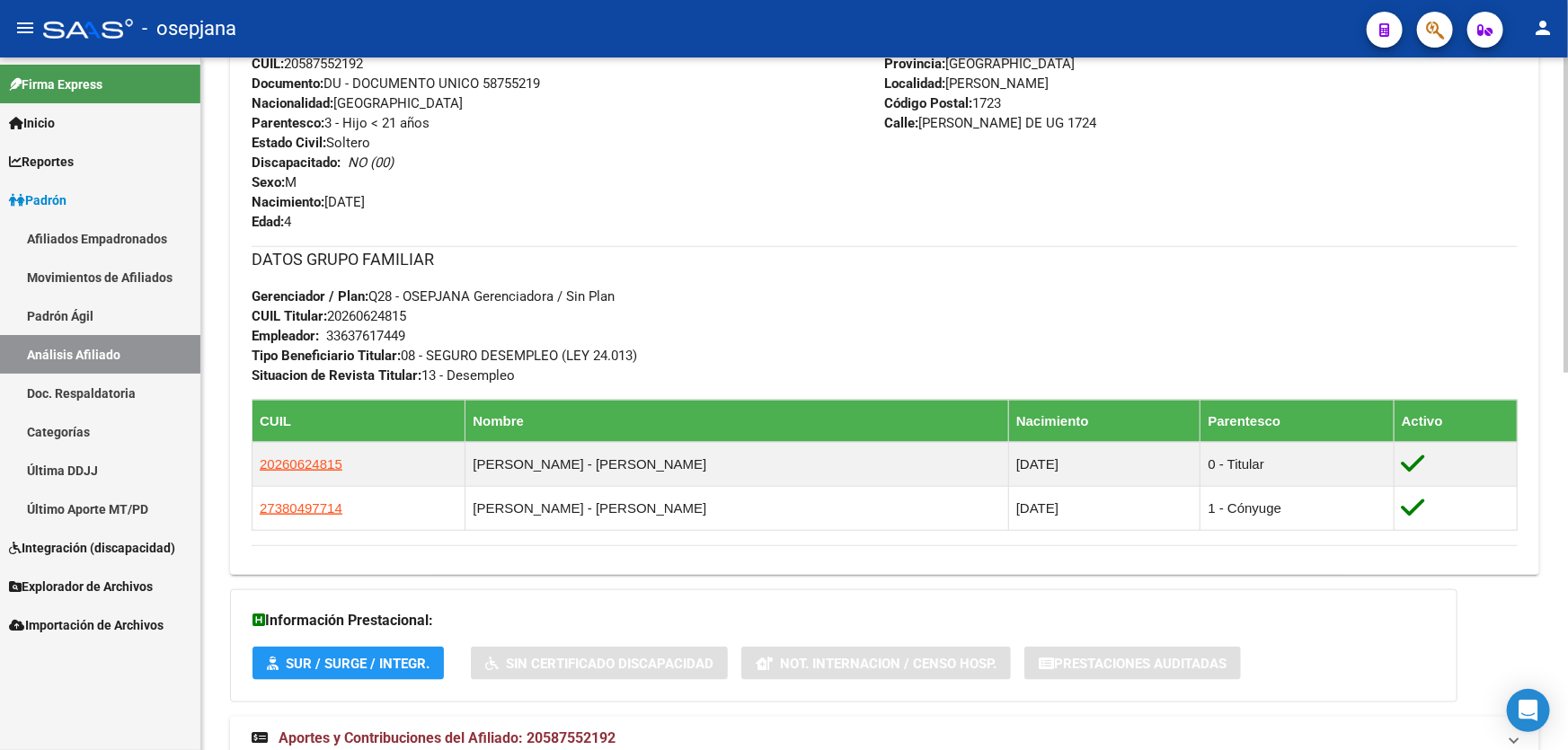
scroll to position [735, 0]
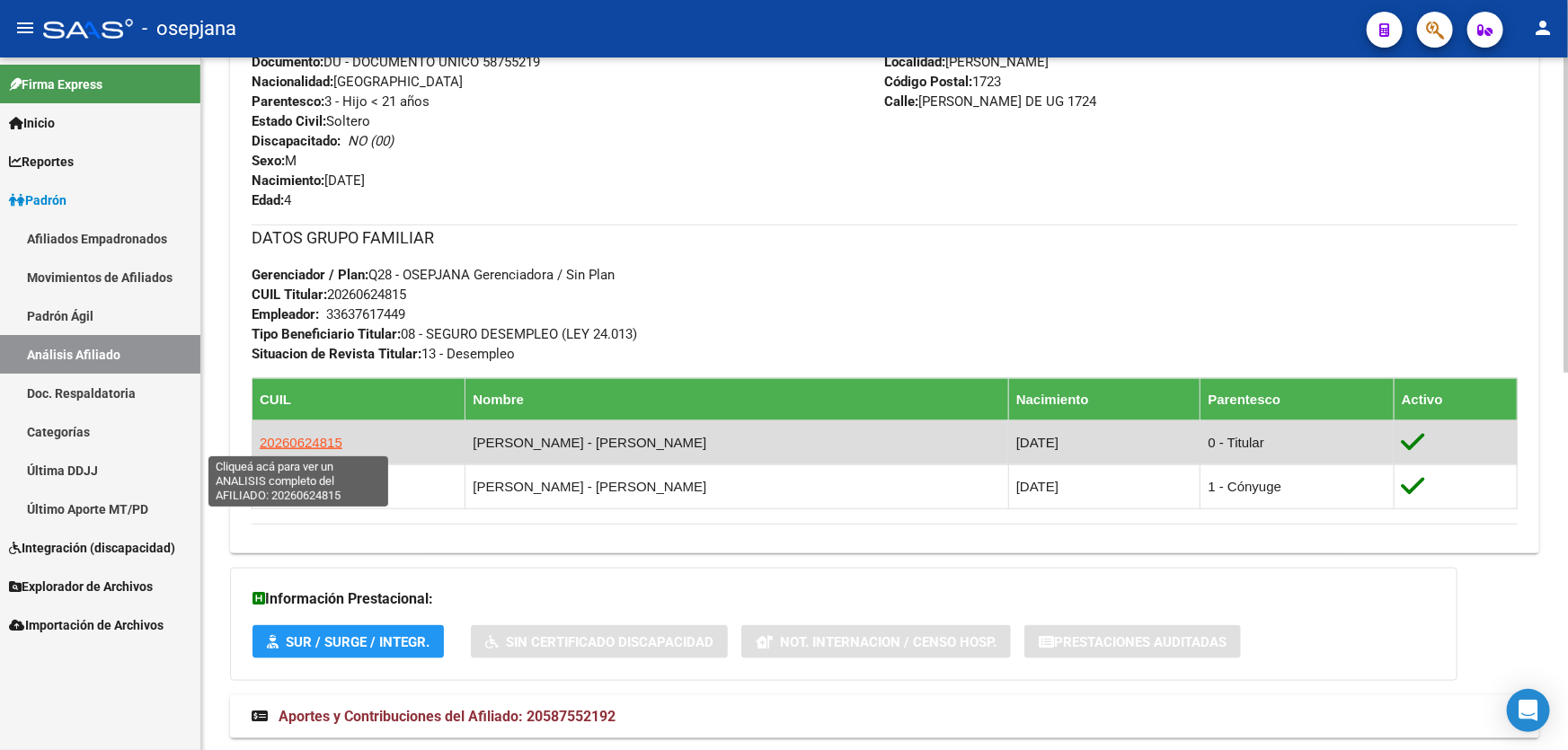
click at [301, 441] on span "20260624815" at bounding box center [302, 443] width 83 height 15
type textarea "20260624815"
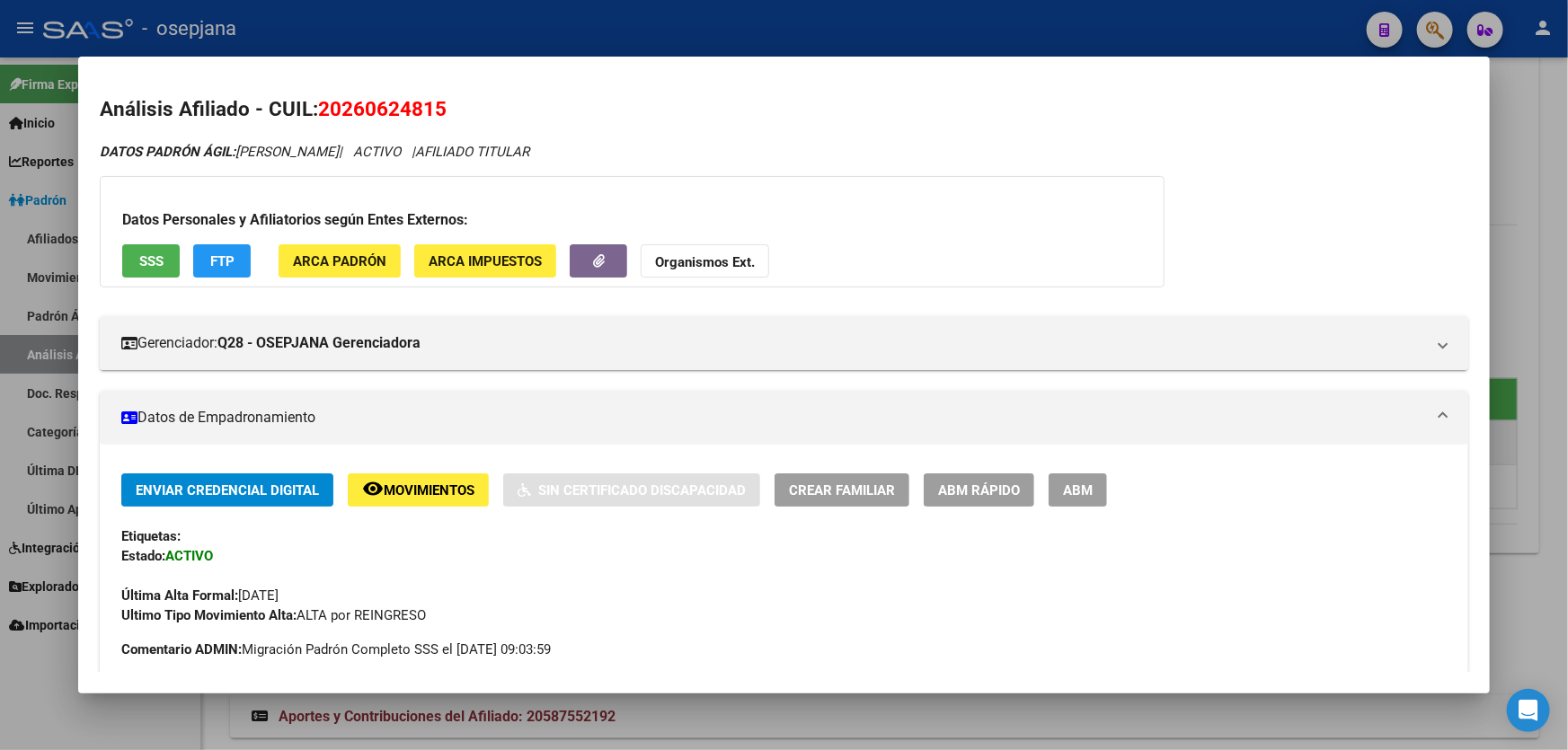
drag, startPoint x: 449, startPoint y: 110, endPoint x: 317, endPoint y: 108, distance: 132.0
click at [317, 108] on h2 "Análisis Afiliado - CUIL: 20260624815" at bounding box center [784, 110] width 1369 height 31
copy span "20260624815"
click at [1567, 205] on div at bounding box center [784, 375] width 1568 height 750
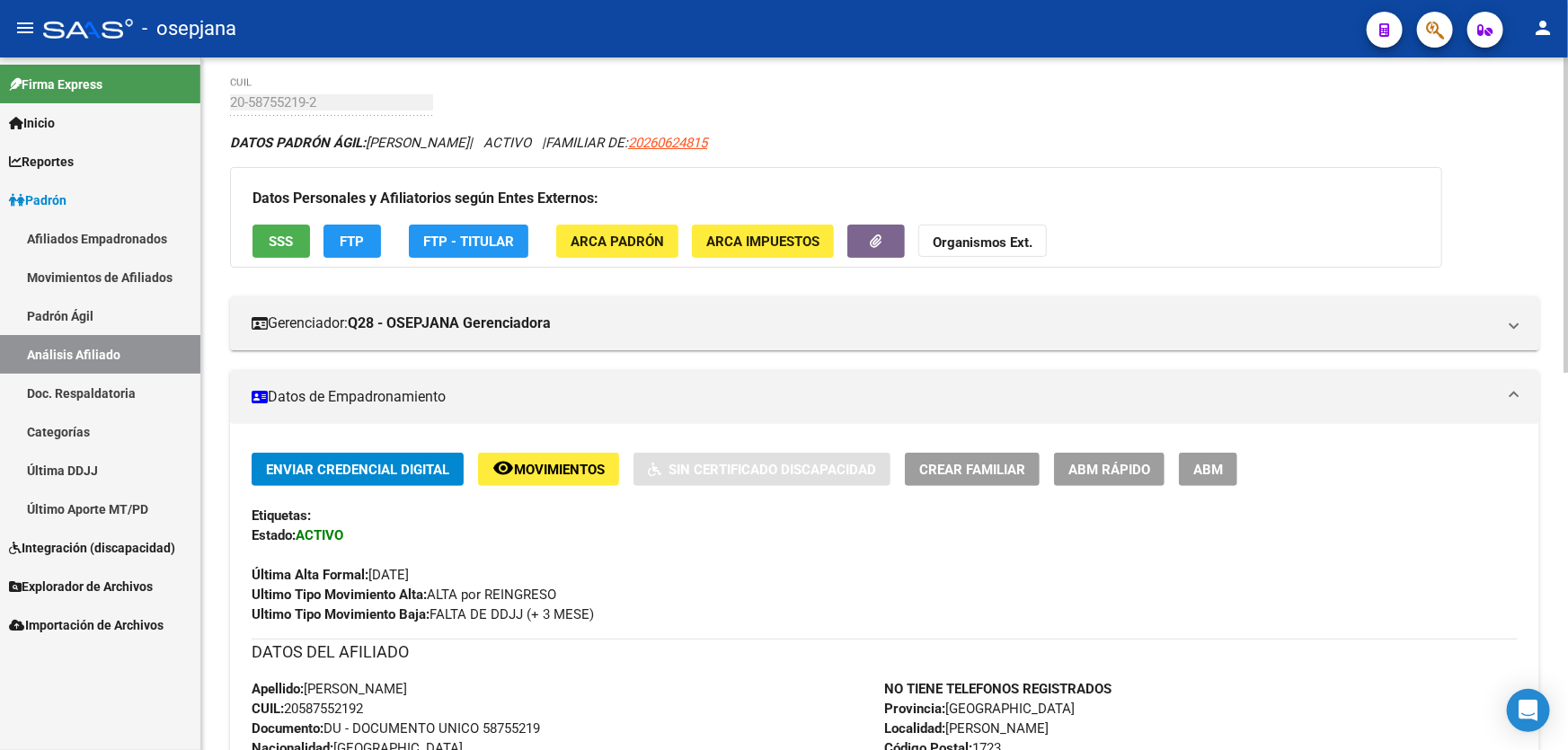
scroll to position [0, 0]
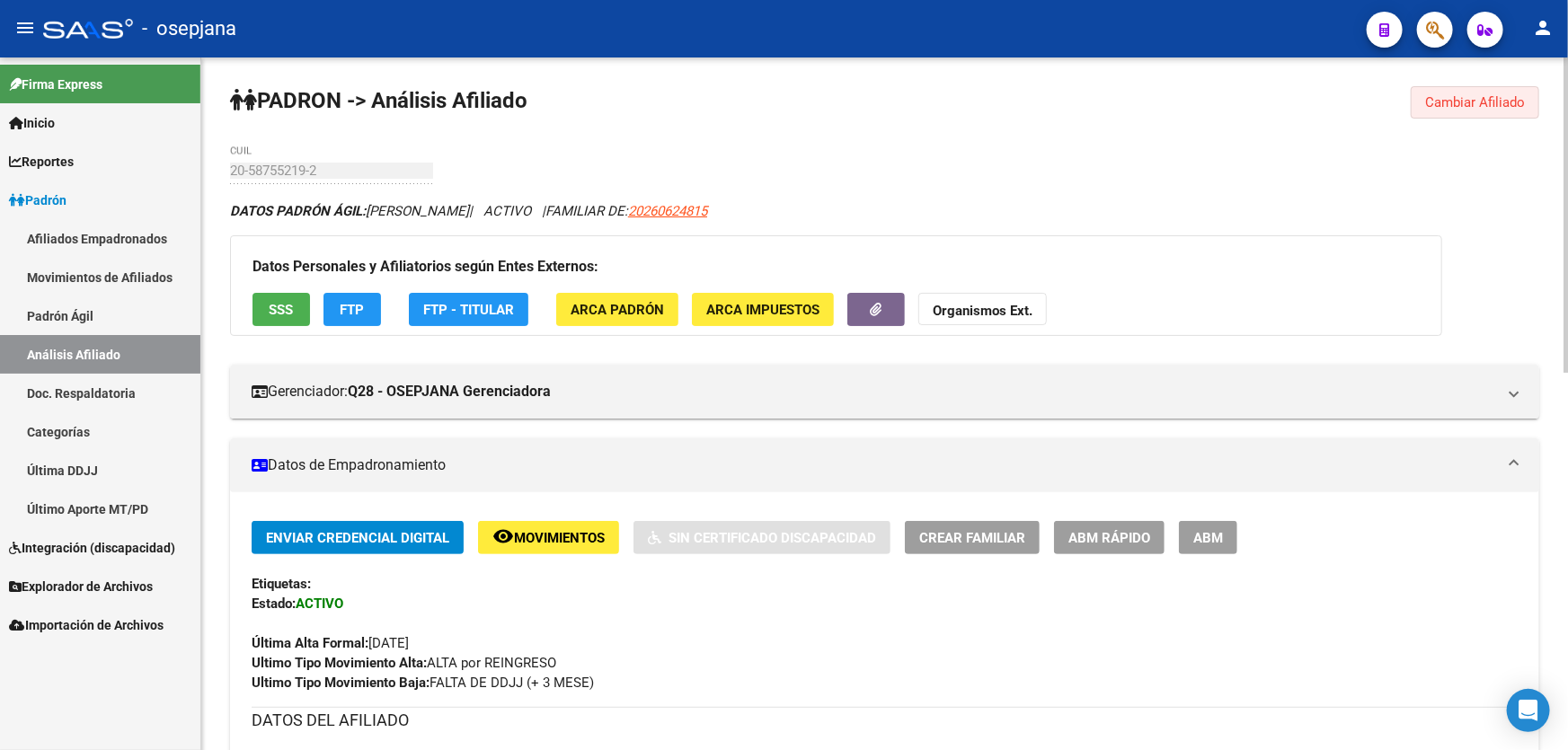
click at [1517, 104] on span "Cambiar Afiliado" at bounding box center [1474, 102] width 100 height 16
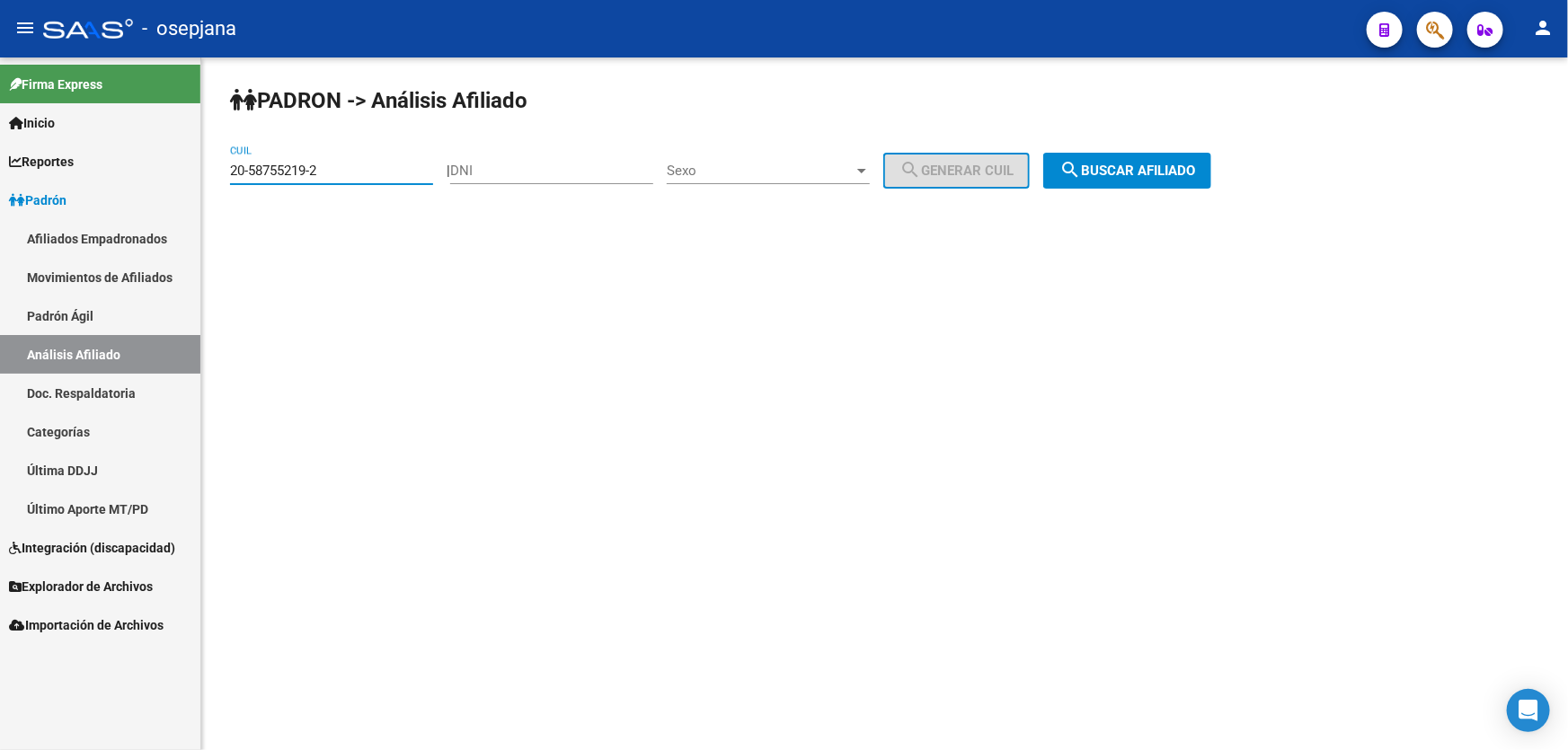
drag, startPoint x: 359, startPoint y: 169, endPoint x: 206, endPoint y: 176, distance: 153.2
click at [206, 176] on div "PADRON -> Análisis Afiliado 20-58755219-2 CUIL | DNI Sexo Sexo search Generar C…" at bounding box center [885, 151] width 1367 height 188
paste input "7-20964328-1"
type input "27-20964328-1"
click at [1188, 172] on span "search Buscar afiliado" at bounding box center [1127, 170] width 135 height 16
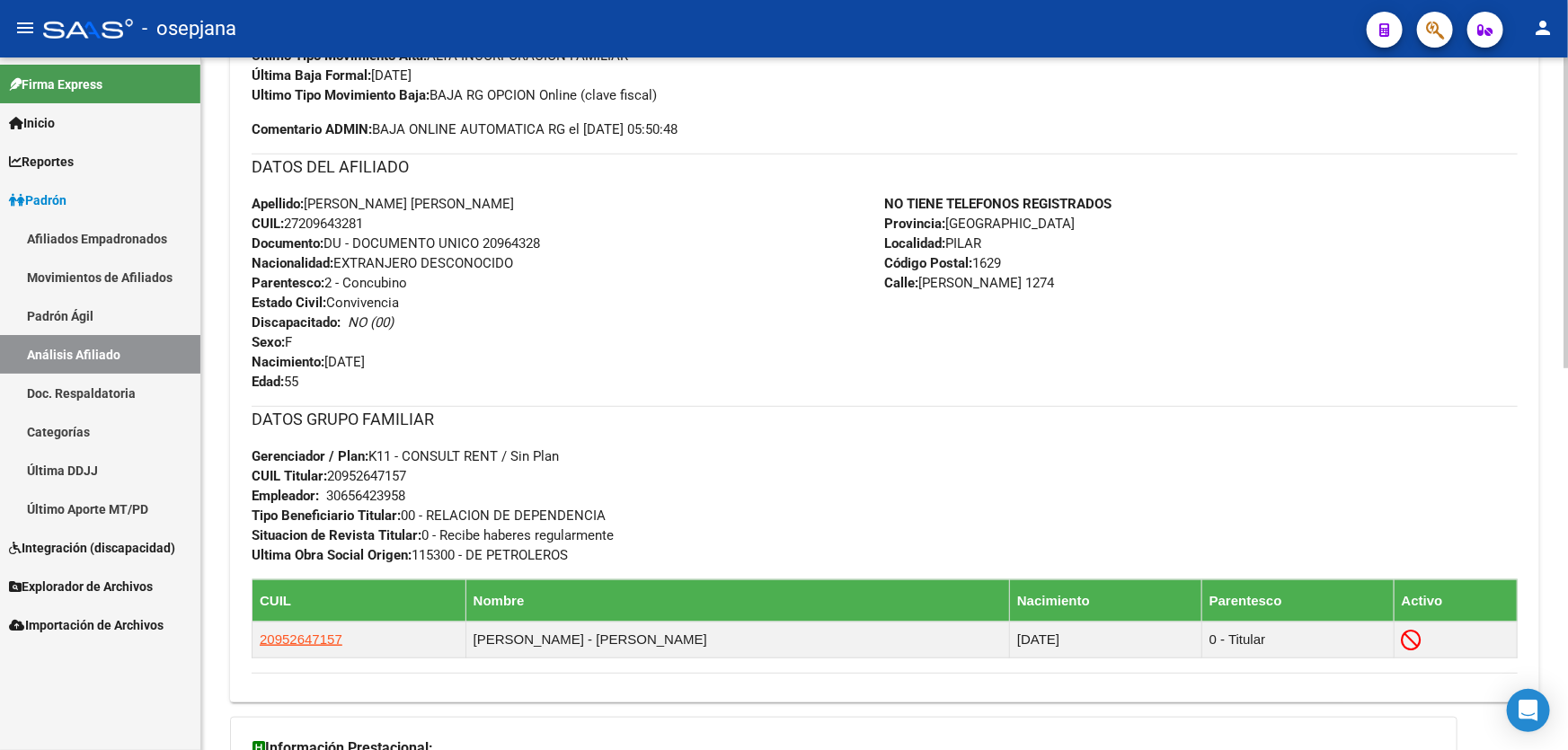
scroll to position [817, 0]
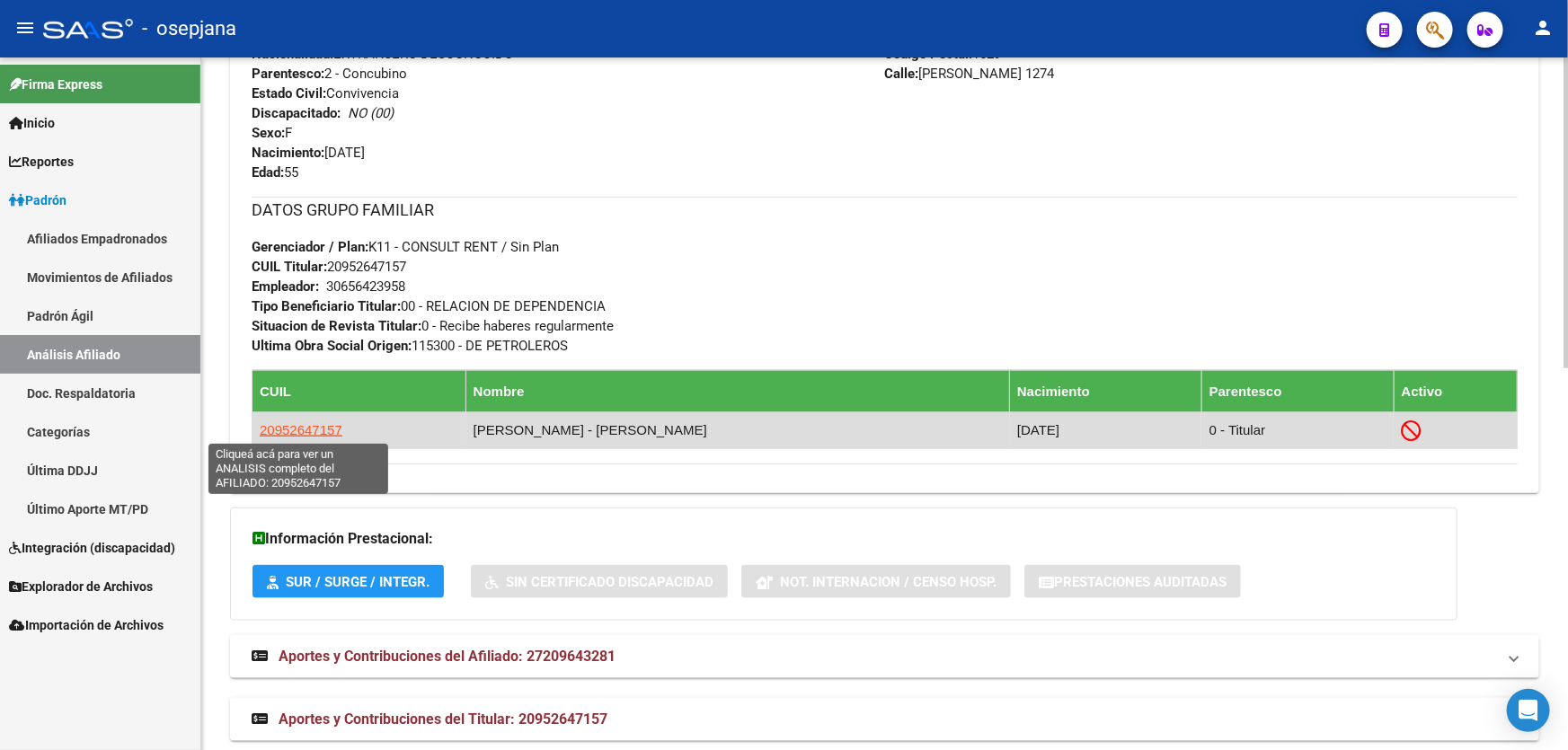
click at [304, 425] on span "20952647157" at bounding box center [302, 430] width 83 height 15
type textarea "20952647157"
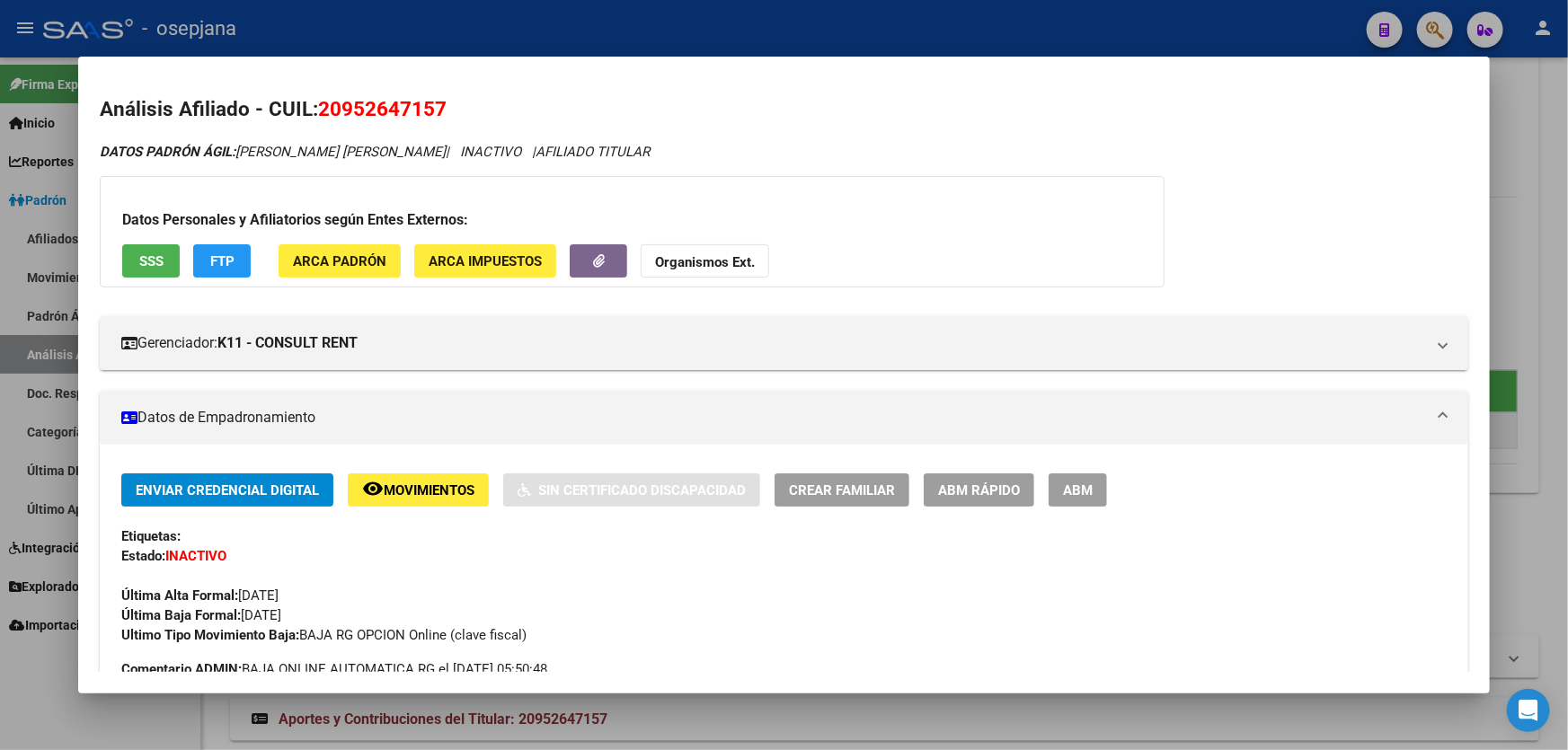
drag, startPoint x: 453, startPoint y: 102, endPoint x: 314, endPoint y: 107, distance: 139.1
click at [314, 107] on h2 "Análisis Afiliado - CUIL: 20952647157" at bounding box center [784, 110] width 1369 height 31
click at [320, 107] on span "20952647157" at bounding box center [382, 108] width 129 height 23
drag, startPoint x: 320, startPoint y: 107, endPoint x: 459, endPoint y: 108, distance: 139.0
click at [459, 108] on h2 "Análisis Afiliado - CUIL: 20952647157" at bounding box center [784, 110] width 1369 height 31
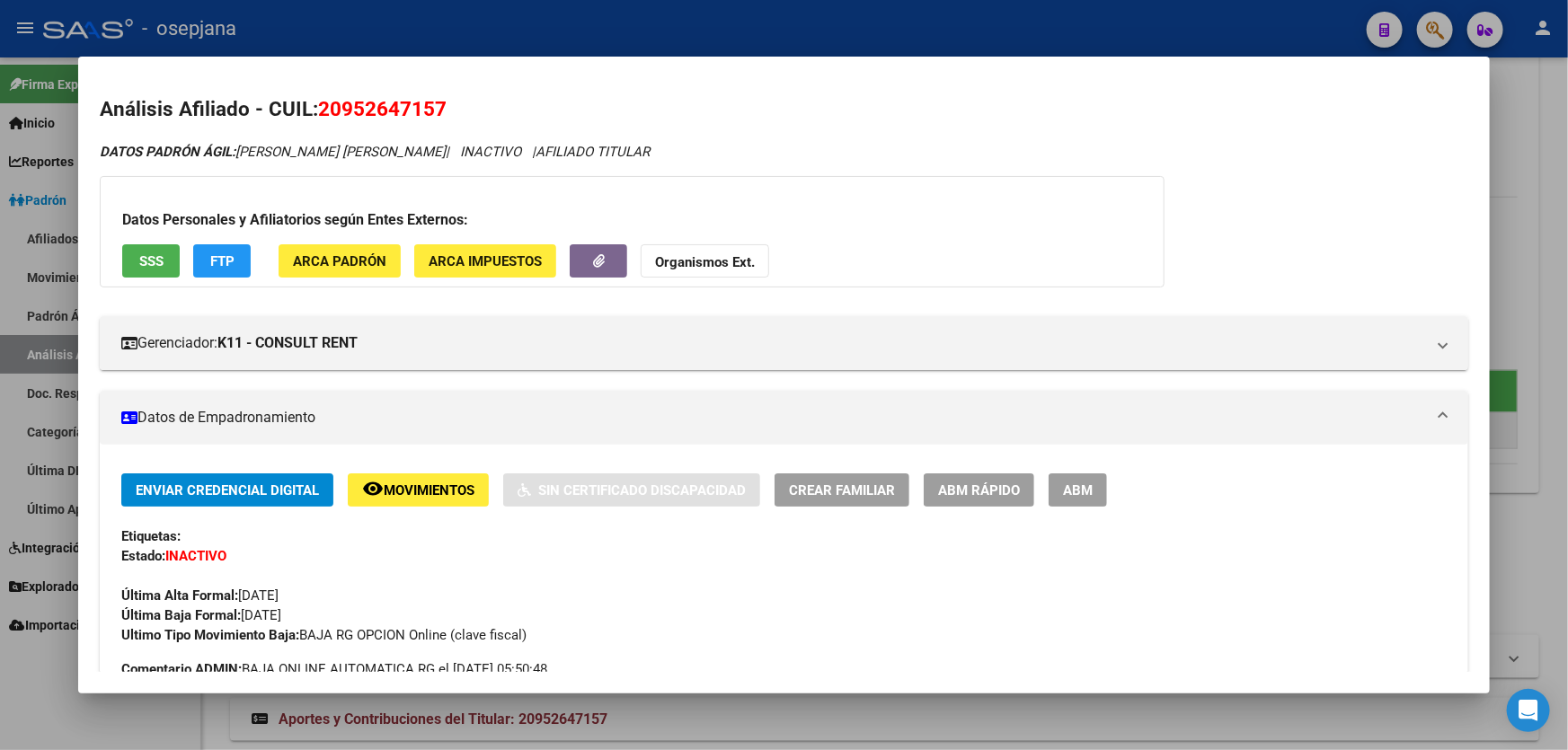
copy span "20952647157"
click at [137, 248] on button "SSS" at bounding box center [150, 261] width 57 height 33
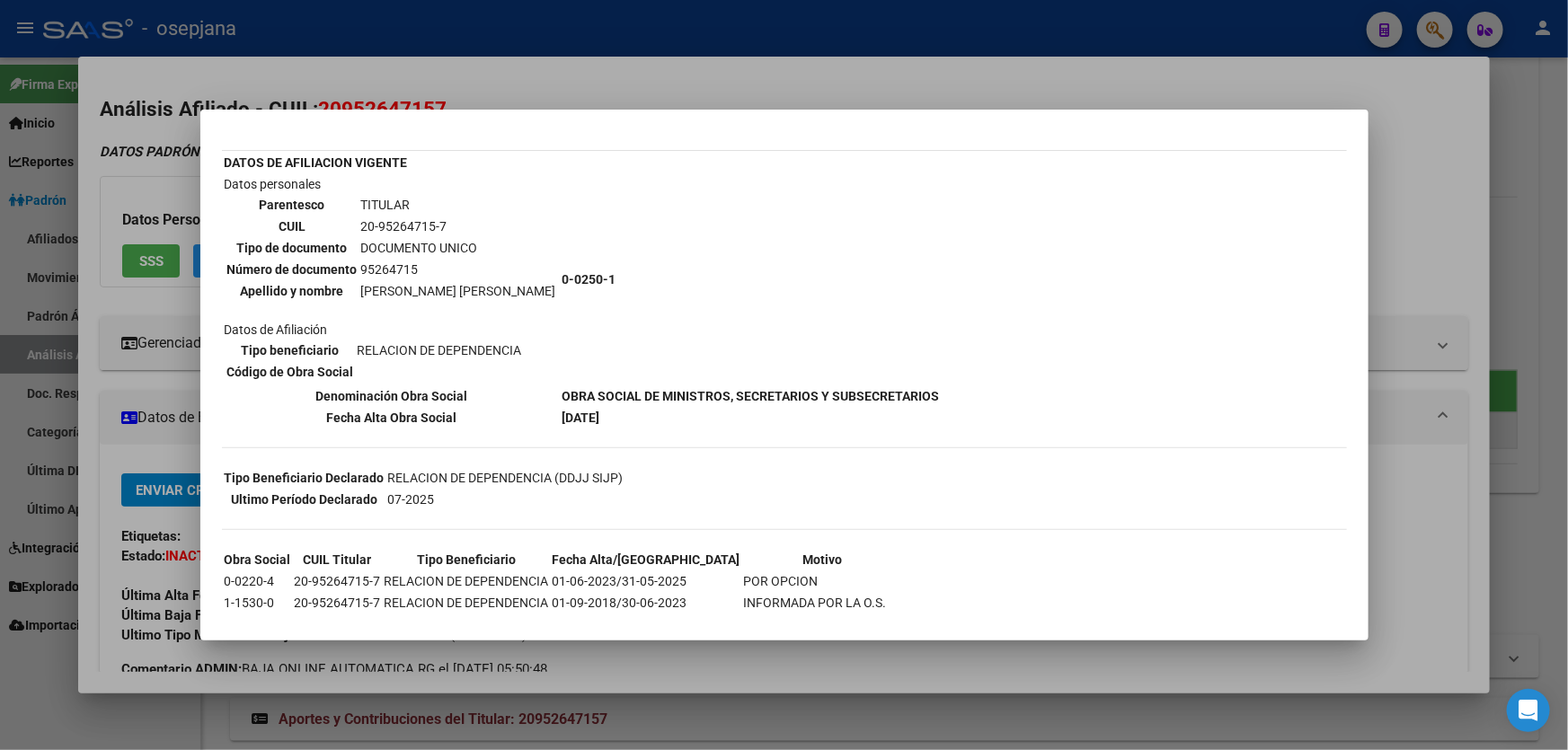
scroll to position [0, 0]
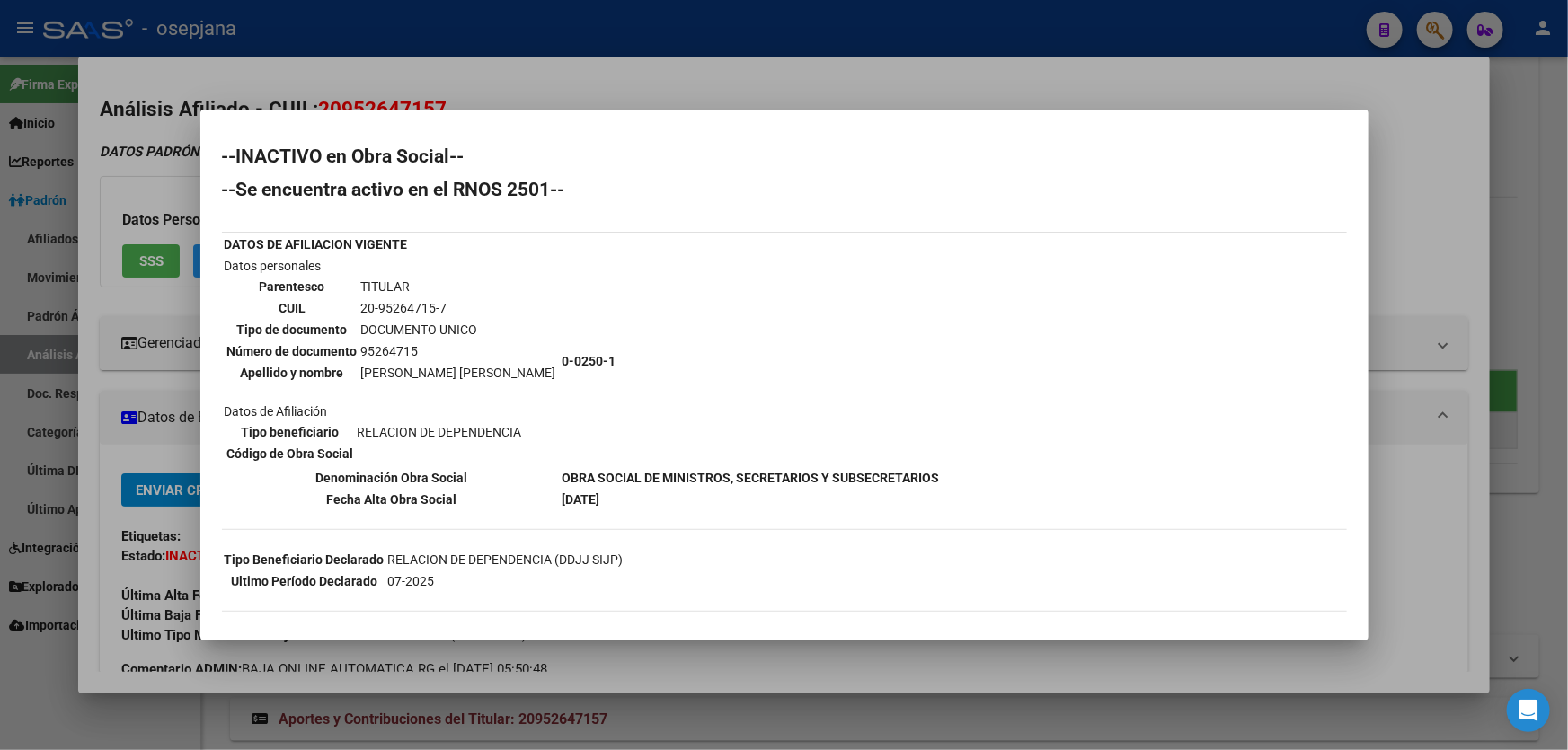
click at [1446, 213] on div at bounding box center [784, 375] width 1568 height 750
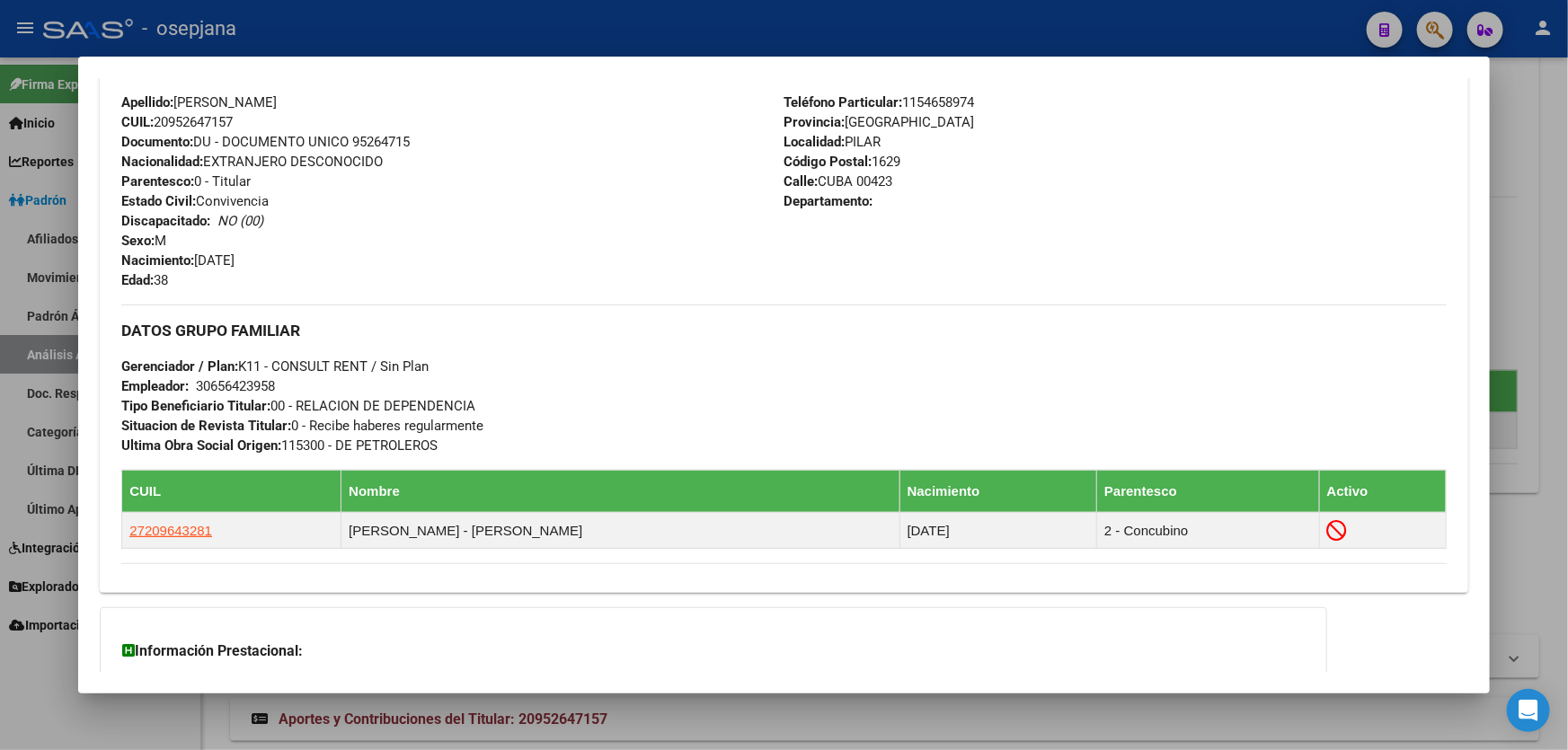
scroll to position [809, 0]
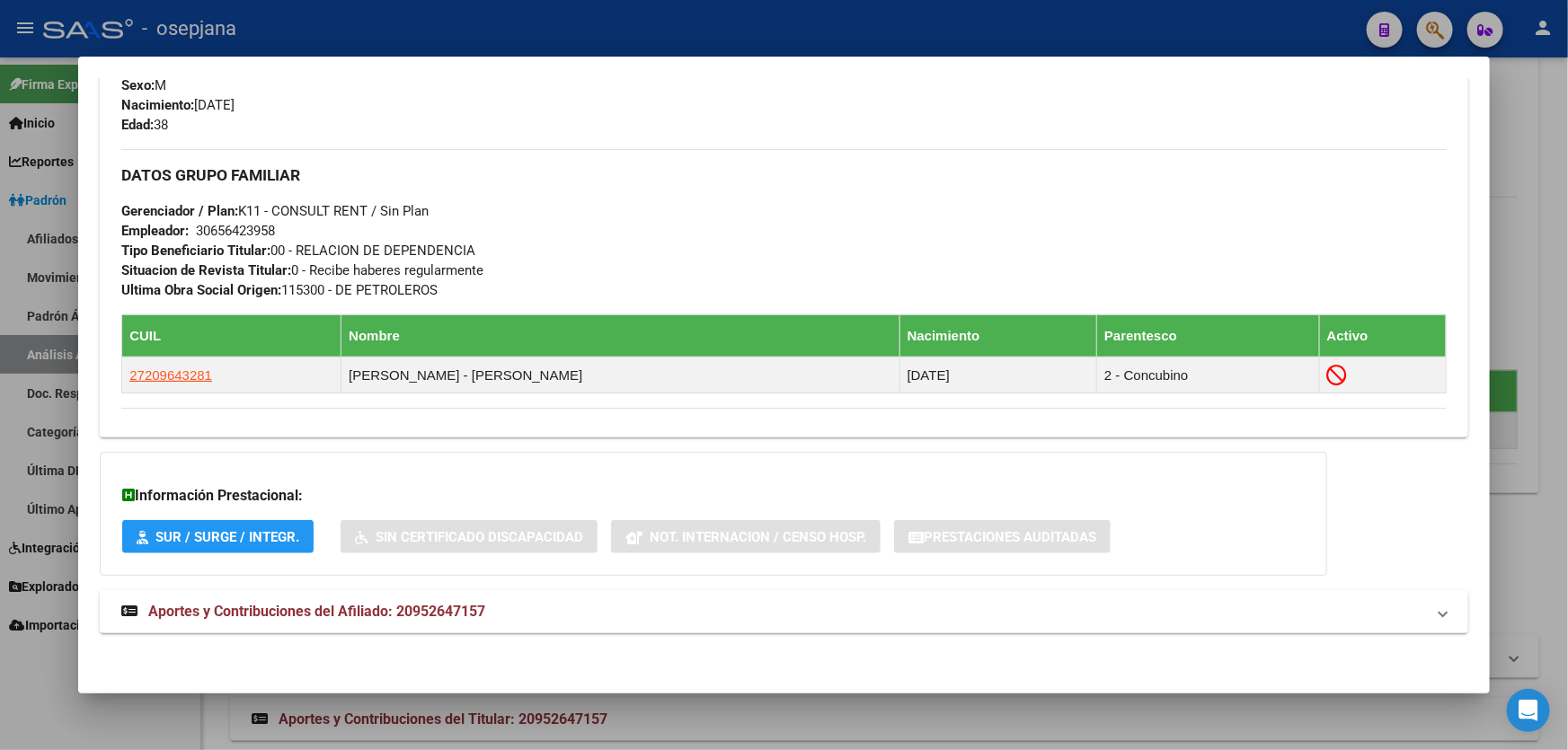
click at [1567, 376] on div at bounding box center [784, 375] width 1568 height 750
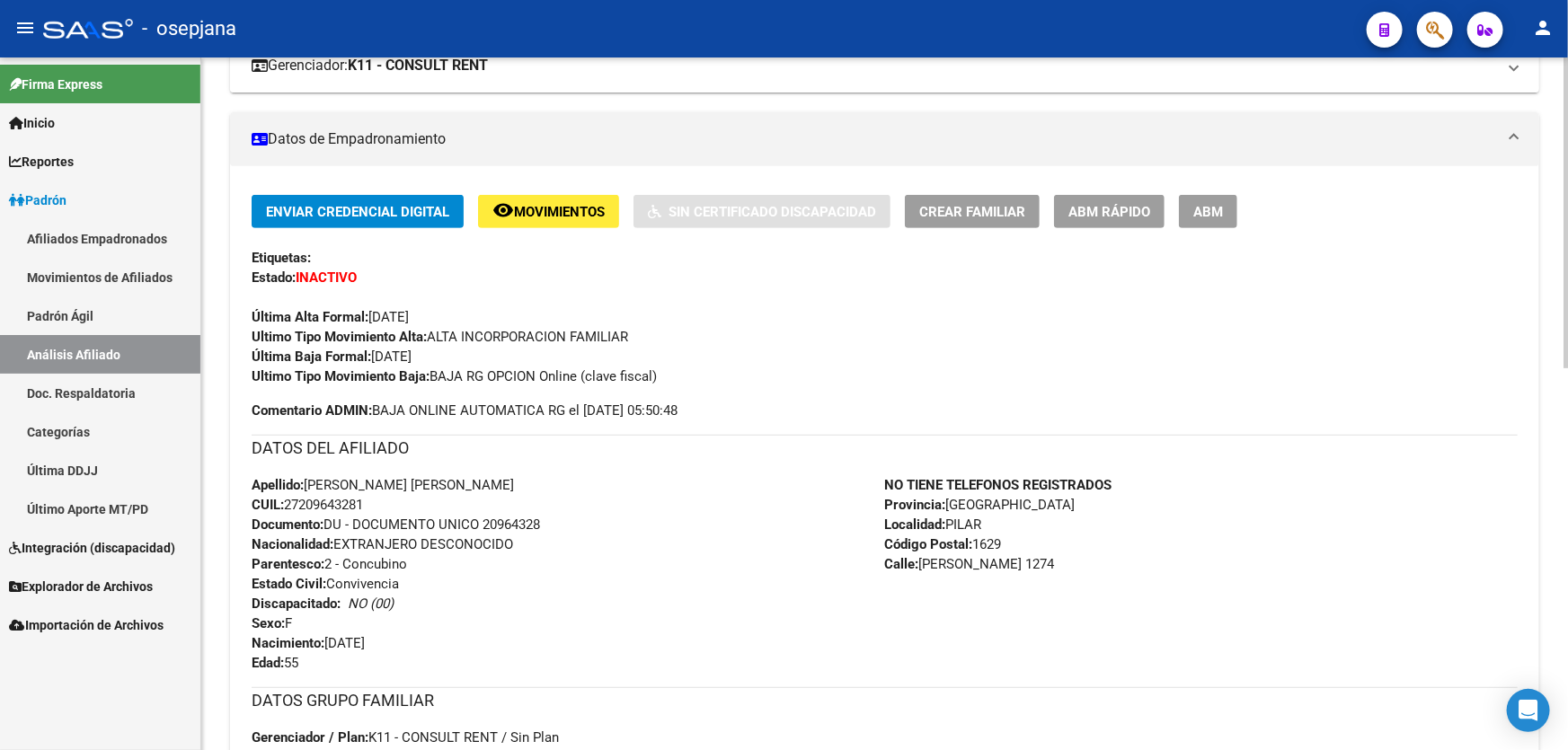
scroll to position [0, 0]
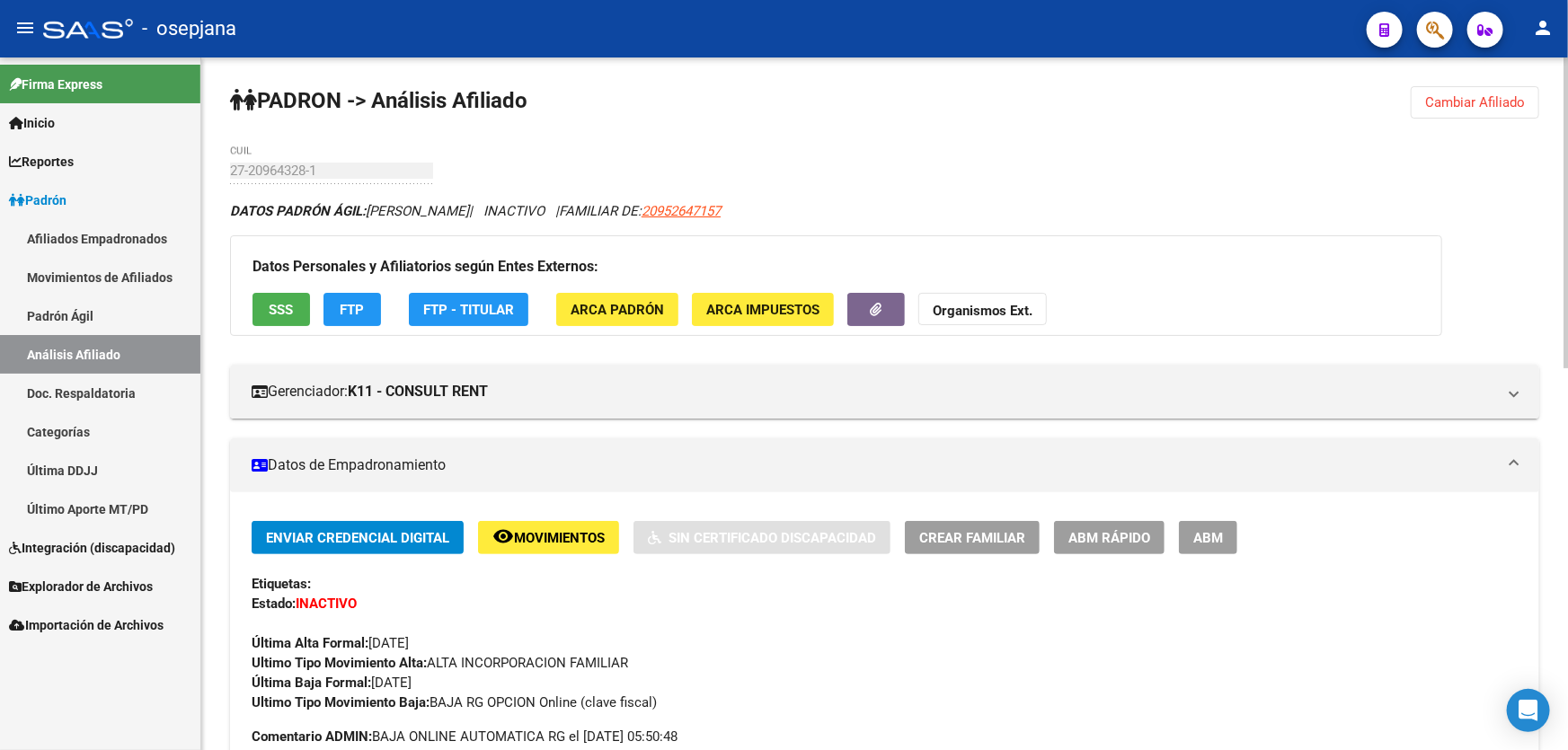
click at [1486, 112] on button "Cambiar Afiliado" at bounding box center [1474, 101] width 129 height 32
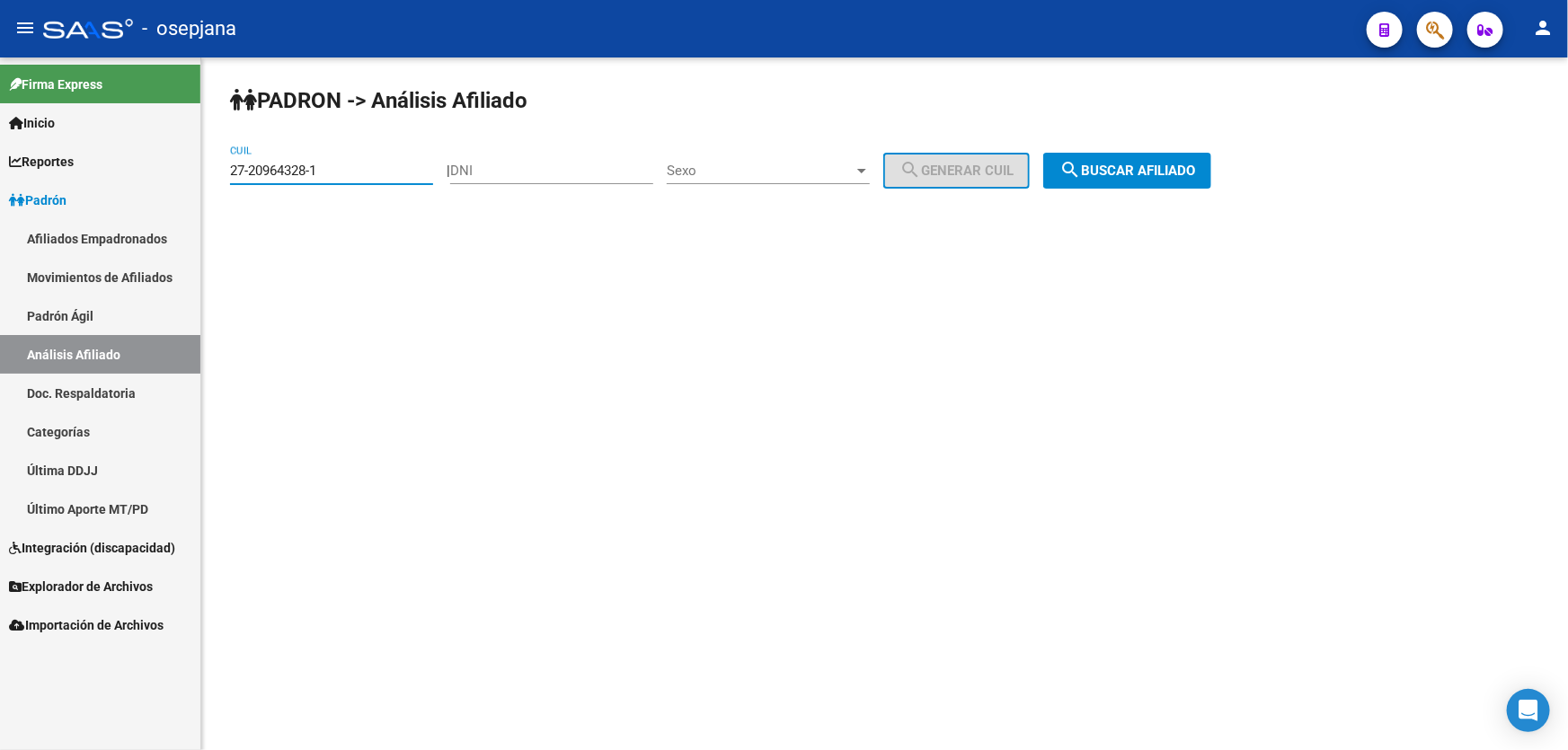
drag, startPoint x: 353, startPoint y: 177, endPoint x: 191, endPoint y: 178, distance: 162.0
click at [191, 178] on mat-sidenav-container "Firma Express Inicio Calendario SSS Instructivos Contacto OS Reportes Padrón Tr…" at bounding box center [784, 403] width 1568 height 693
paste input "0-58755219-2"
type input "20-58755219-2"
click at [1160, 144] on div "PADRON -> Análisis Afiliado 20-58755219-2 CUIL | DNI Sexo Sexo search Generar C…" at bounding box center [885, 151] width 1367 height 188
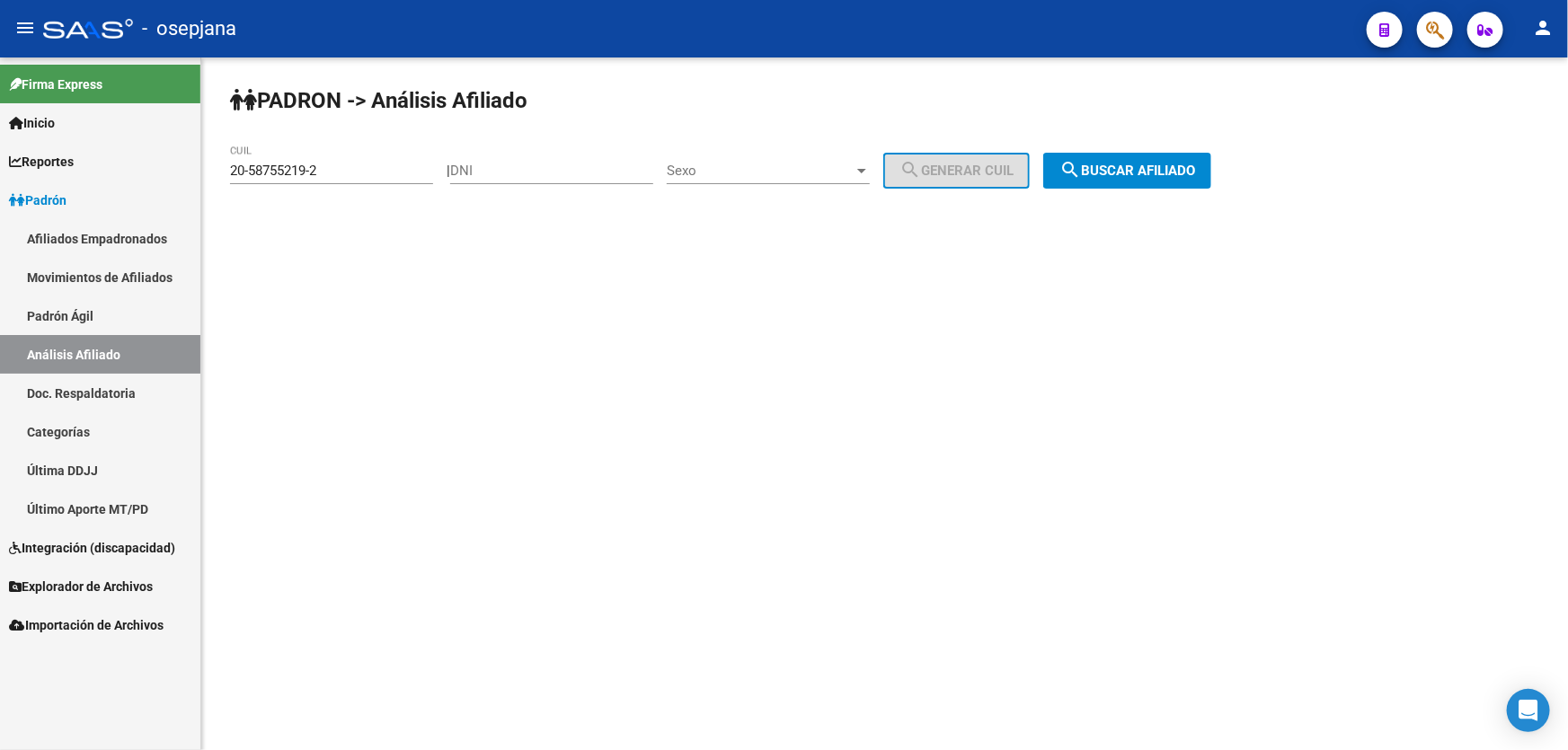
click at [1158, 162] on span "search Buscar afiliado" at bounding box center [1127, 170] width 135 height 16
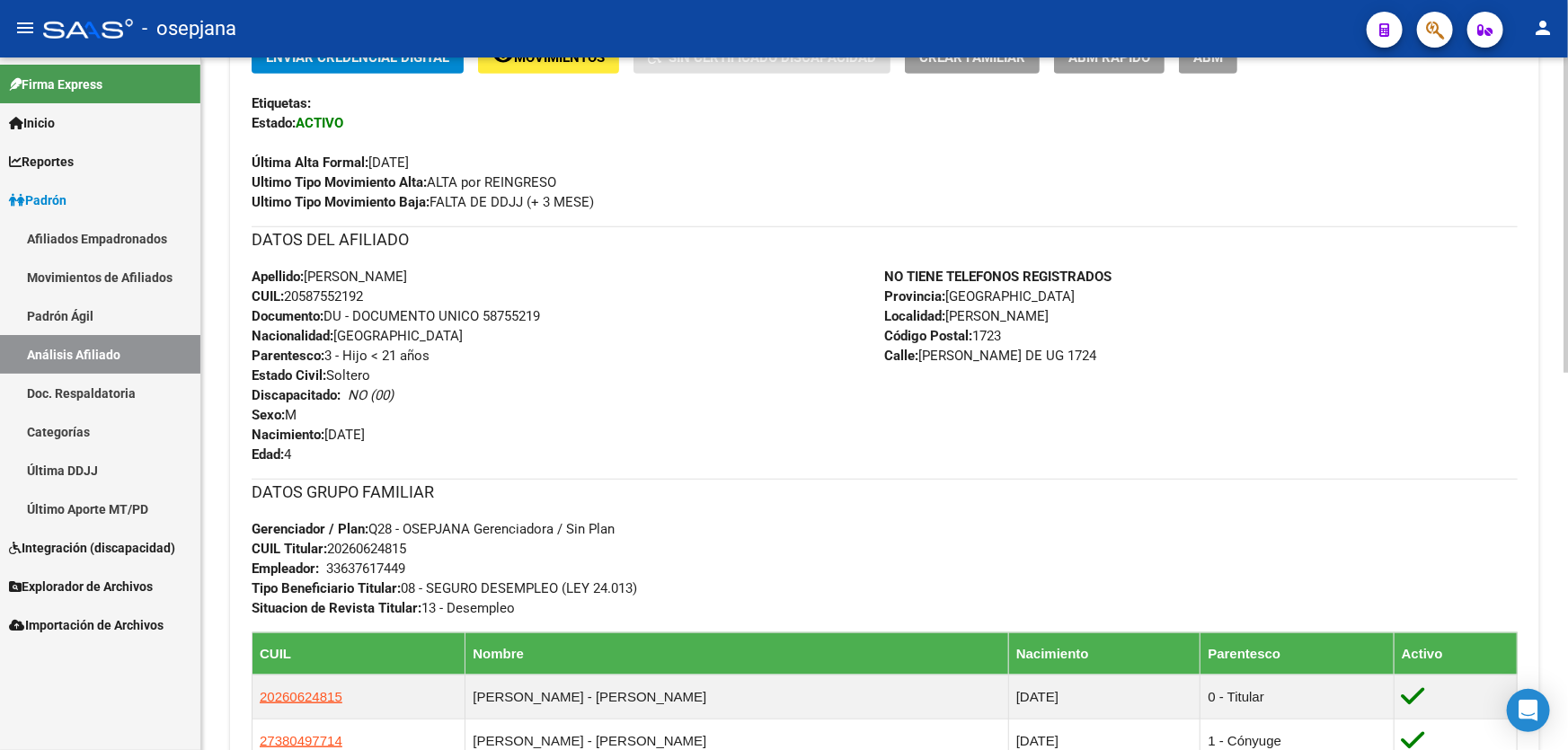
scroll to position [653, 0]
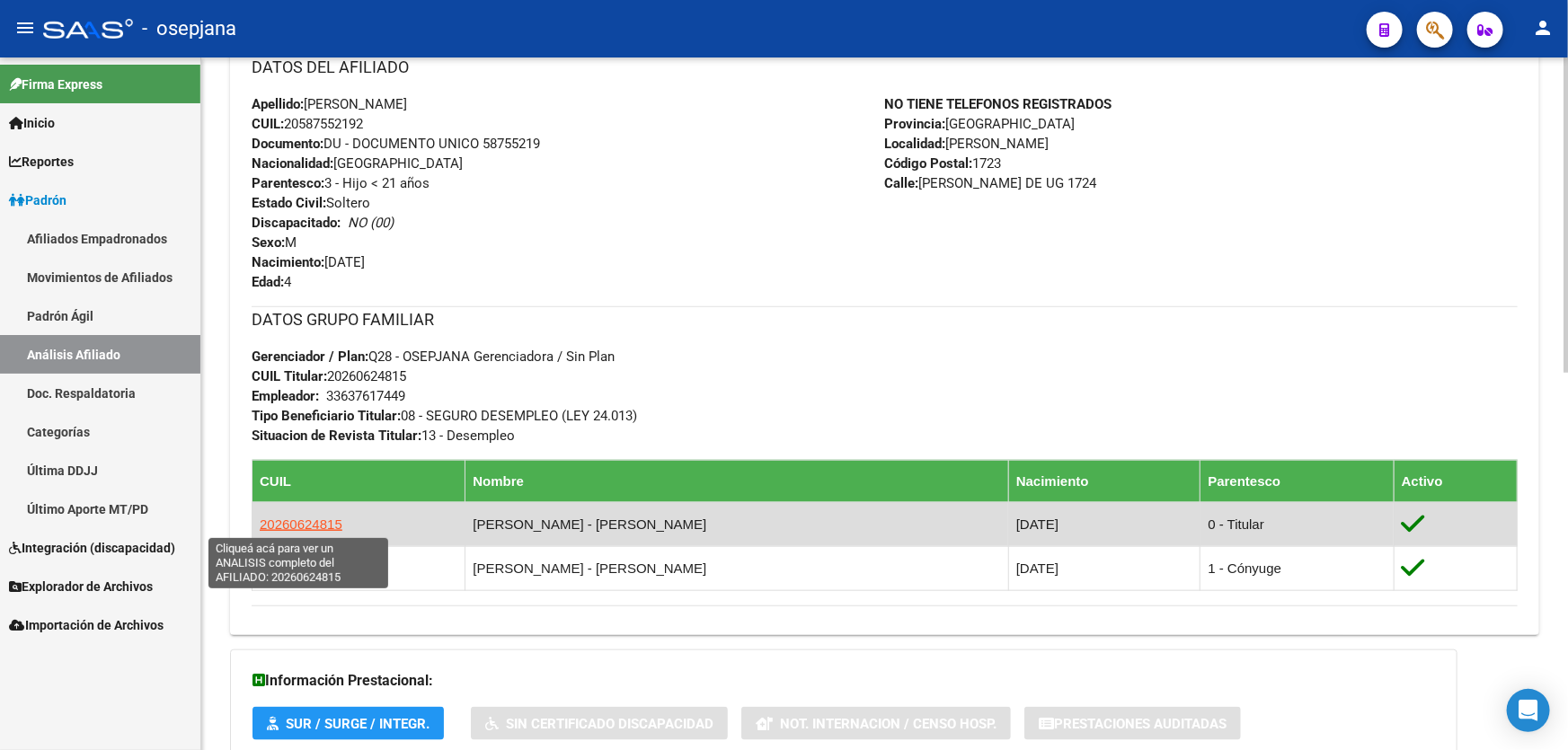
click at [300, 526] on span "20260624815" at bounding box center [302, 524] width 83 height 15
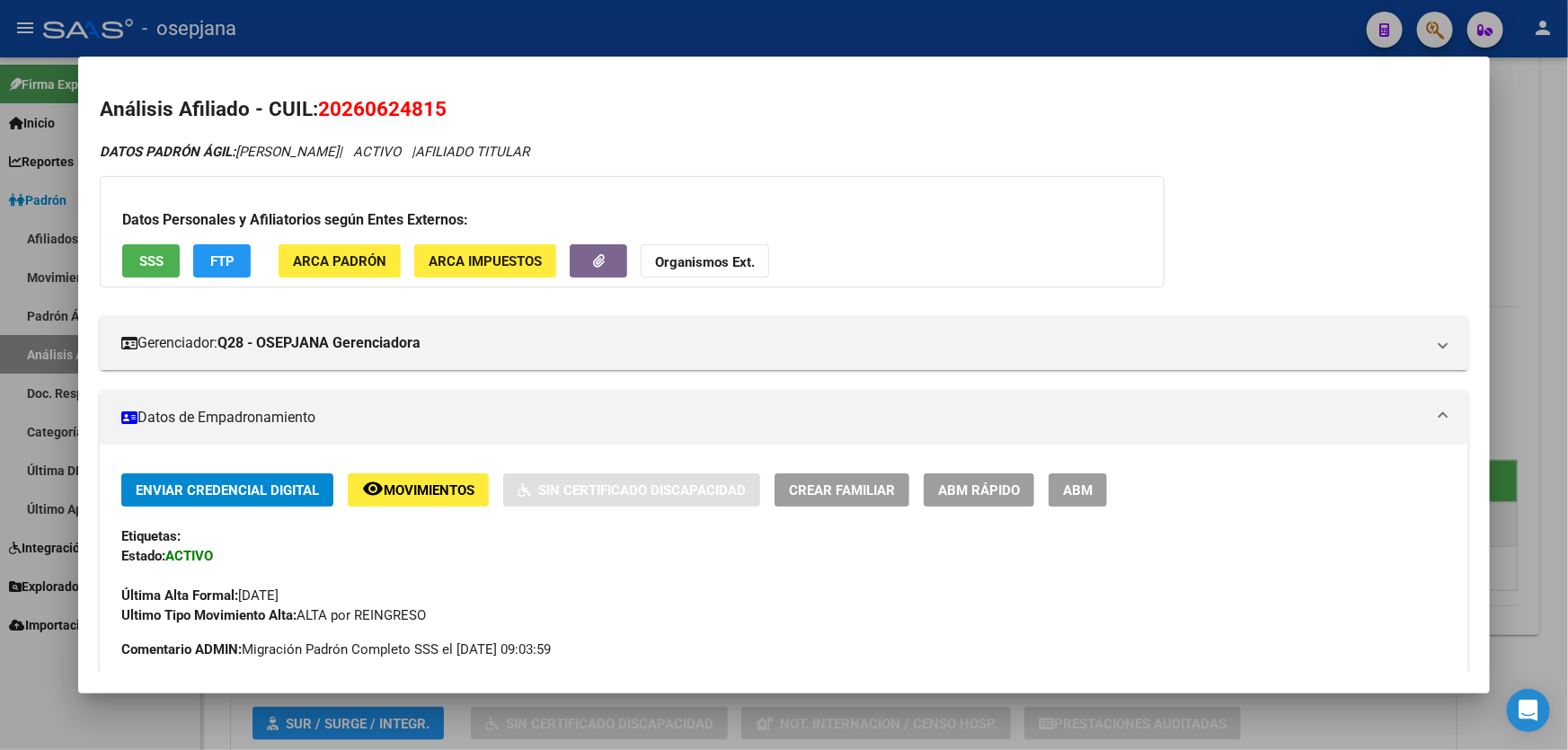
drag, startPoint x: 452, startPoint y: 107, endPoint x: 321, endPoint y: 109, distance: 131.0
click at [321, 109] on h2 "Análisis Afiliado - CUIL: 20260624815" at bounding box center [784, 110] width 1369 height 31
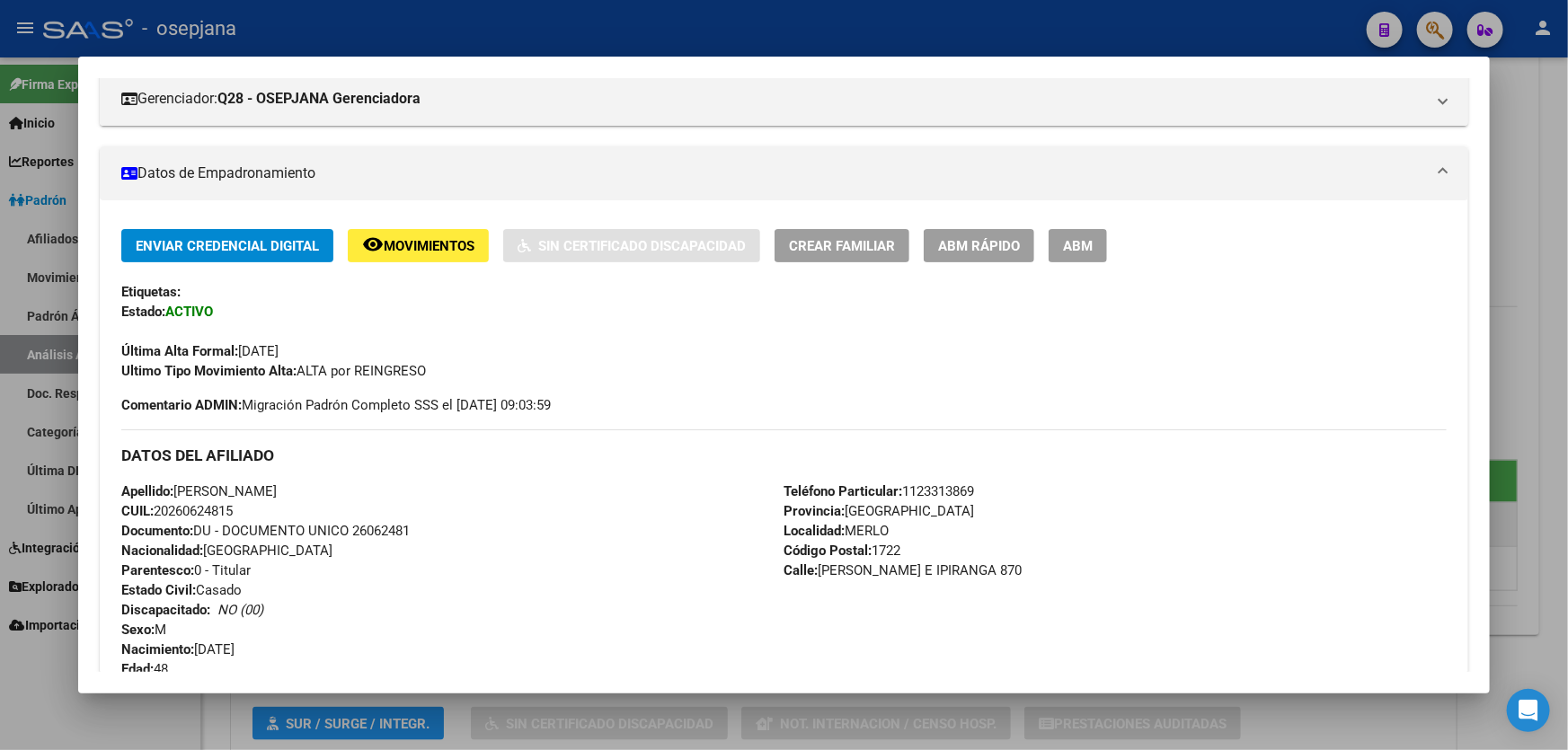
scroll to position [162, 0]
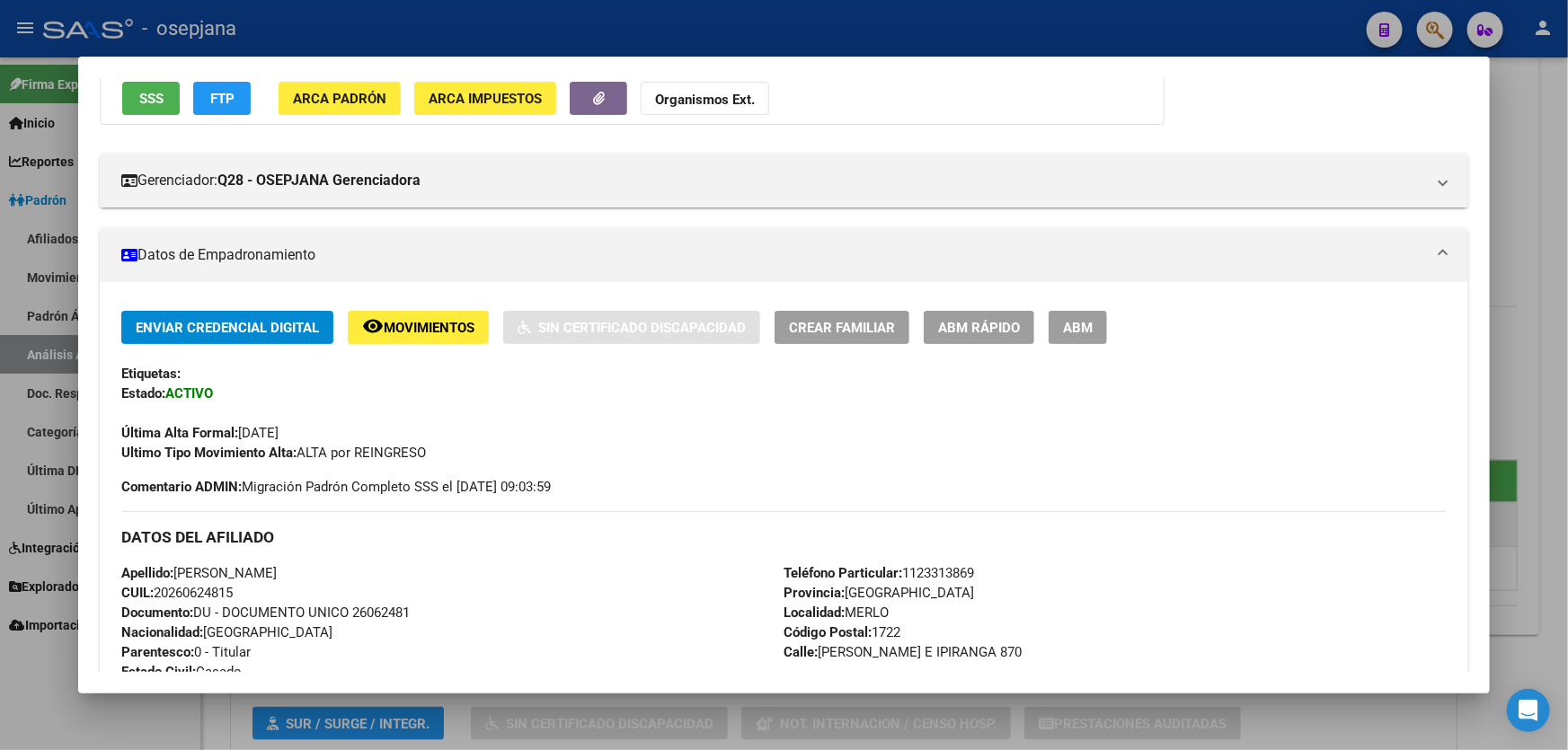
drag, startPoint x: 353, startPoint y: 609, endPoint x: 446, endPoint y: 607, distance: 93.0
click at [446, 607] on div "Apellido: [PERSON_NAME]: 20260624815 Documento: DU - DOCUMENTO UNICO 26062481 N…" at bounding box center [451, 662] width 662 height 197
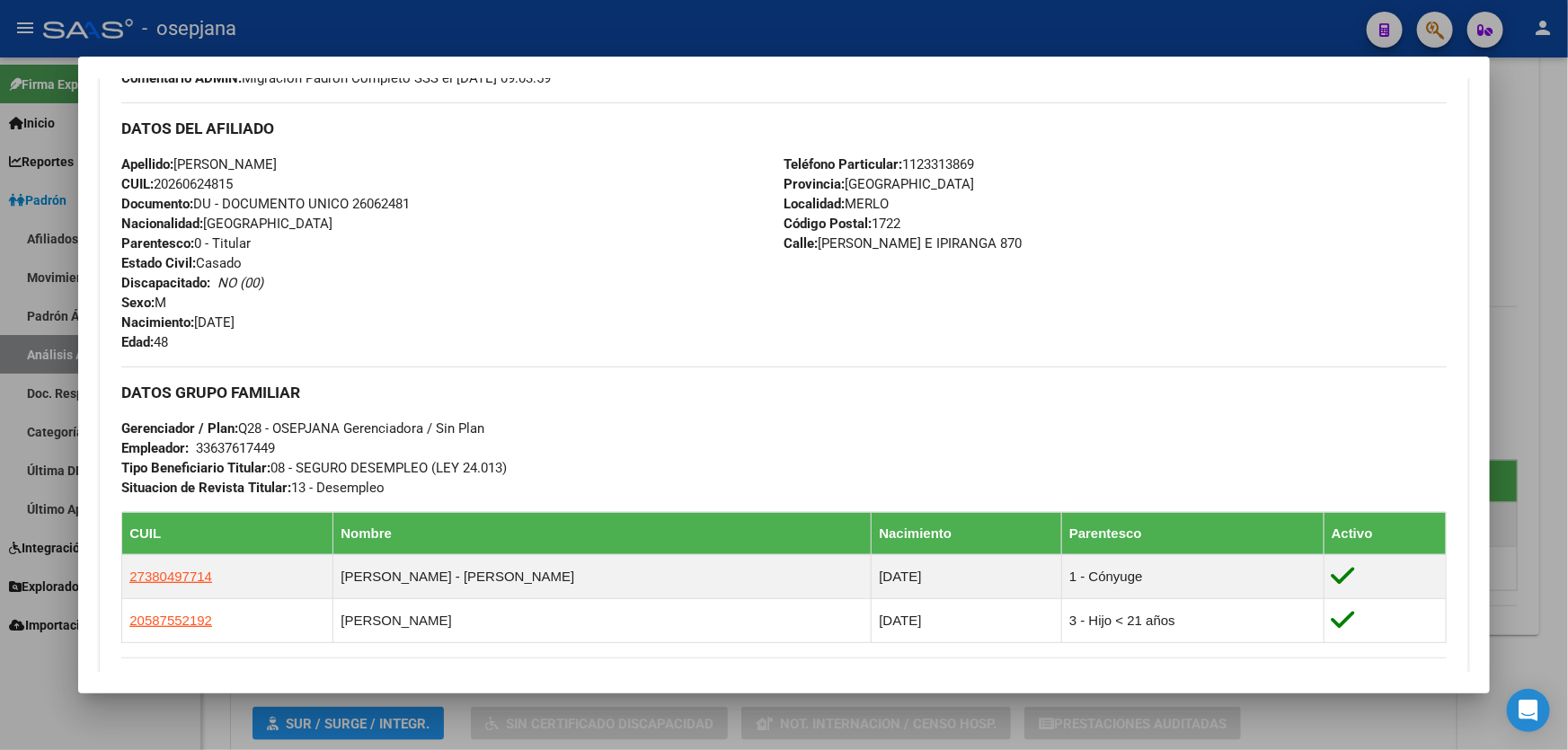
scroll to position [490, 0]
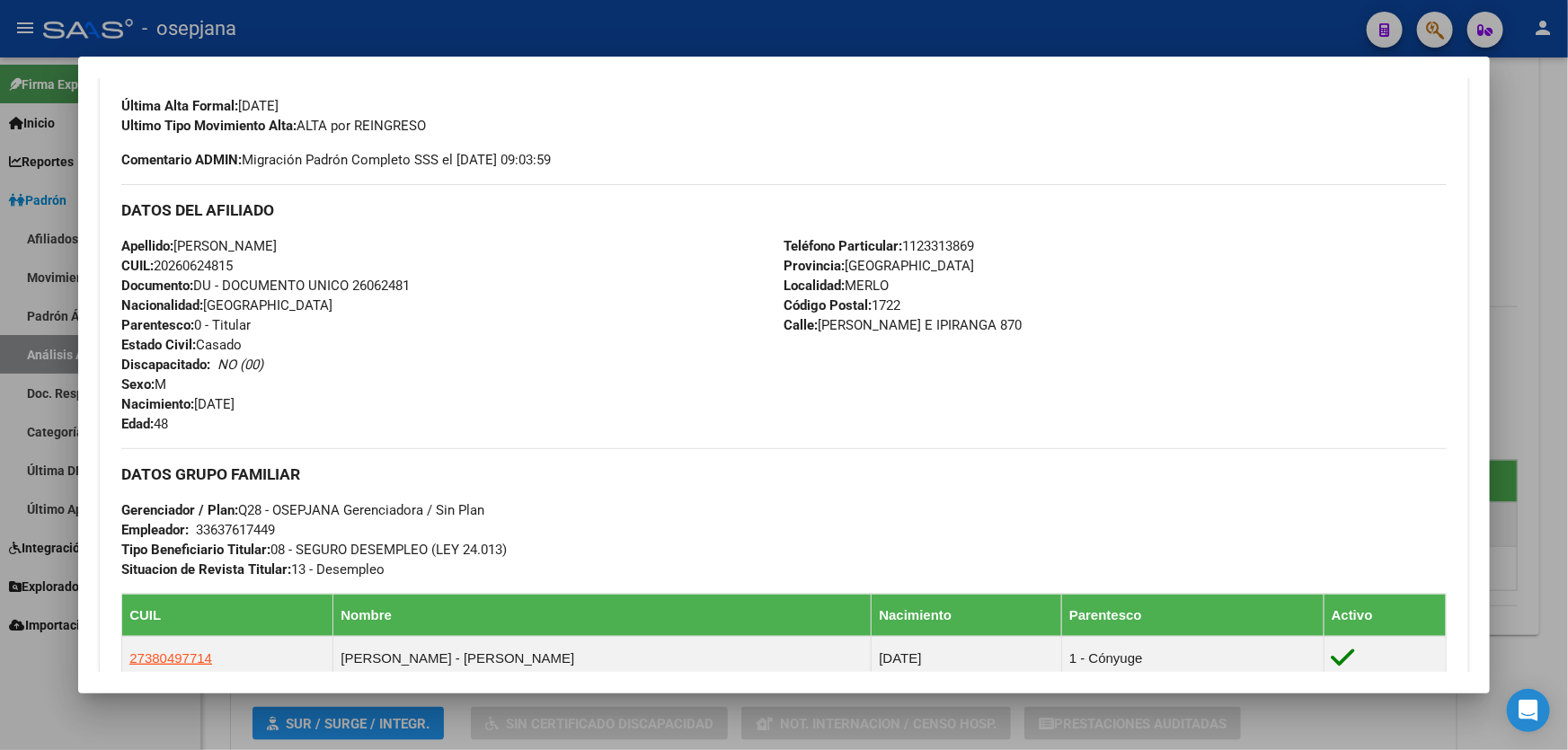
drag, startPoint x: 269, startPoint y: 242, endPoint x: 180, endPoint y: 245, distance: 89.1
click at [180, 245] on span "Apellido: [PERSON_NAME]" at bounding box center [198, 245] width 156 height 16
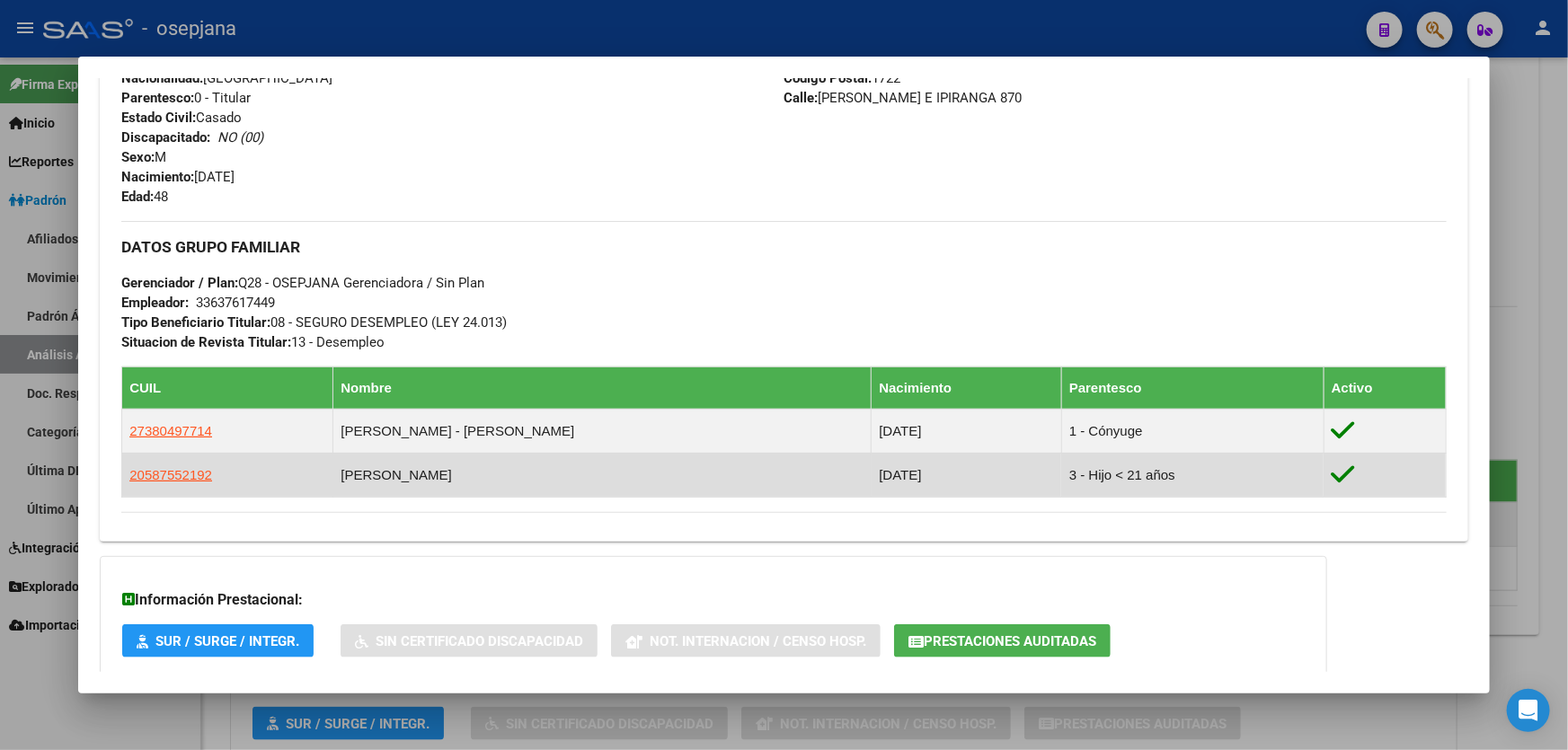
scroll to position [735, 0]
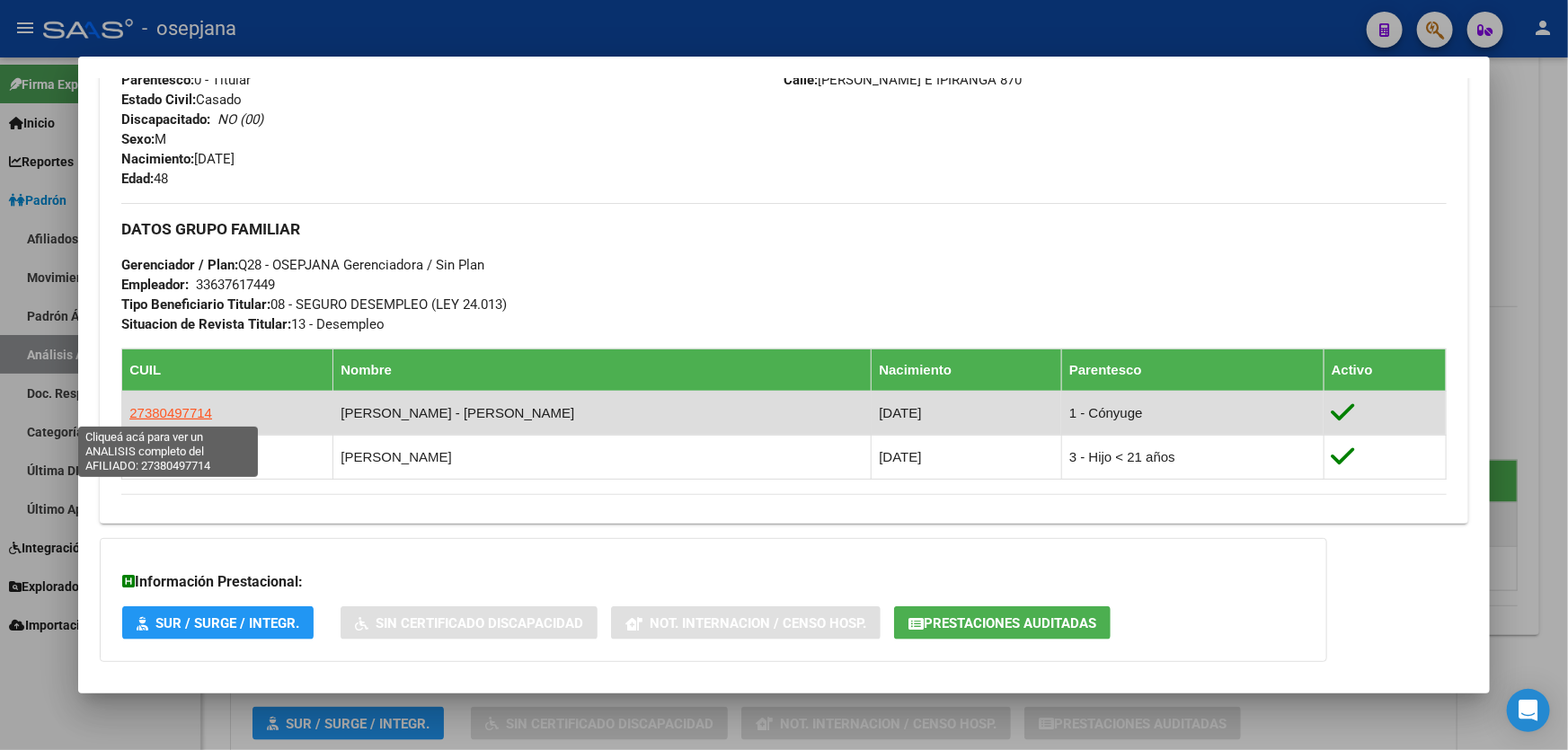
click at [179, 412] on span "27380497714" at bounding box center [171, 413] width 83 height 15
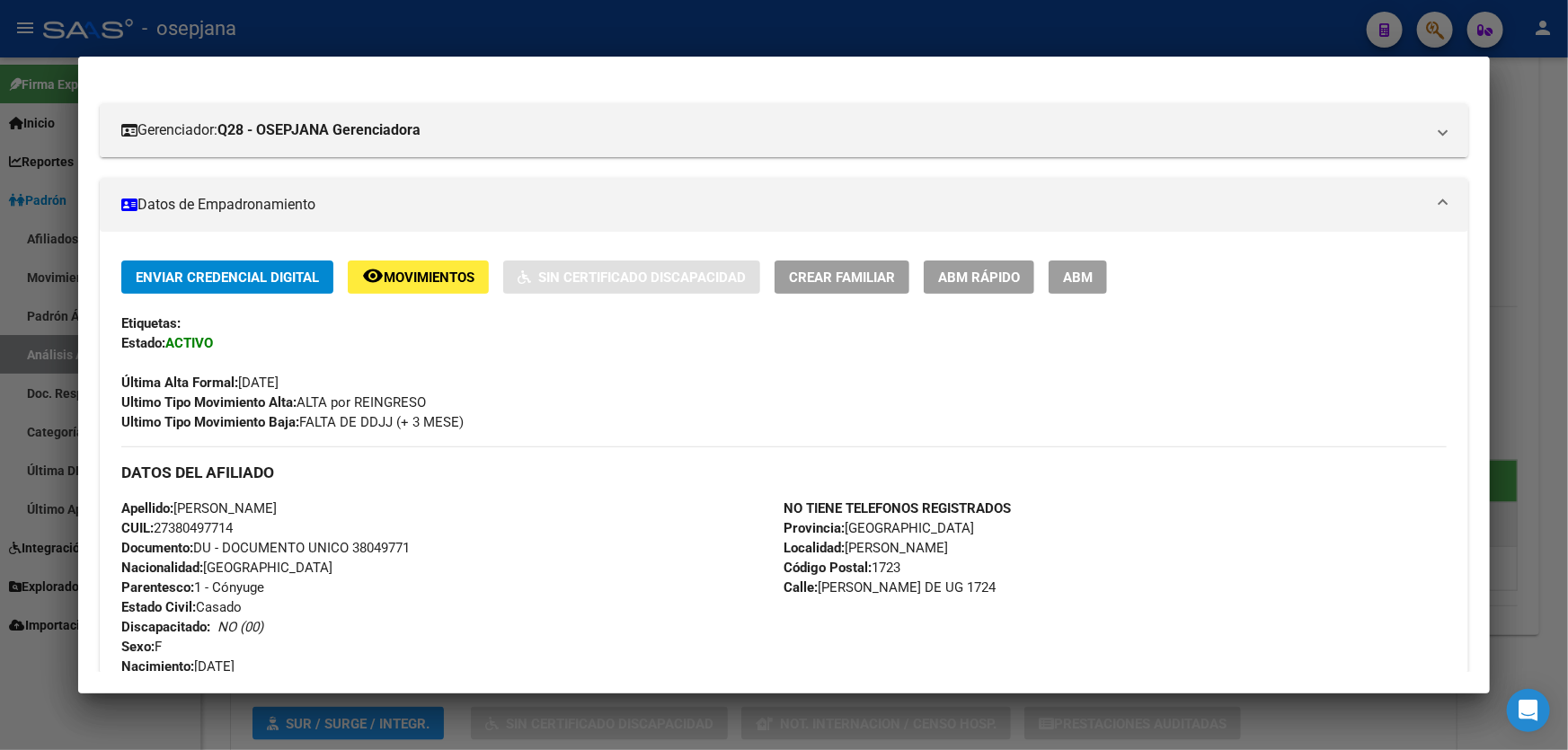
scroll to position [303, 0]
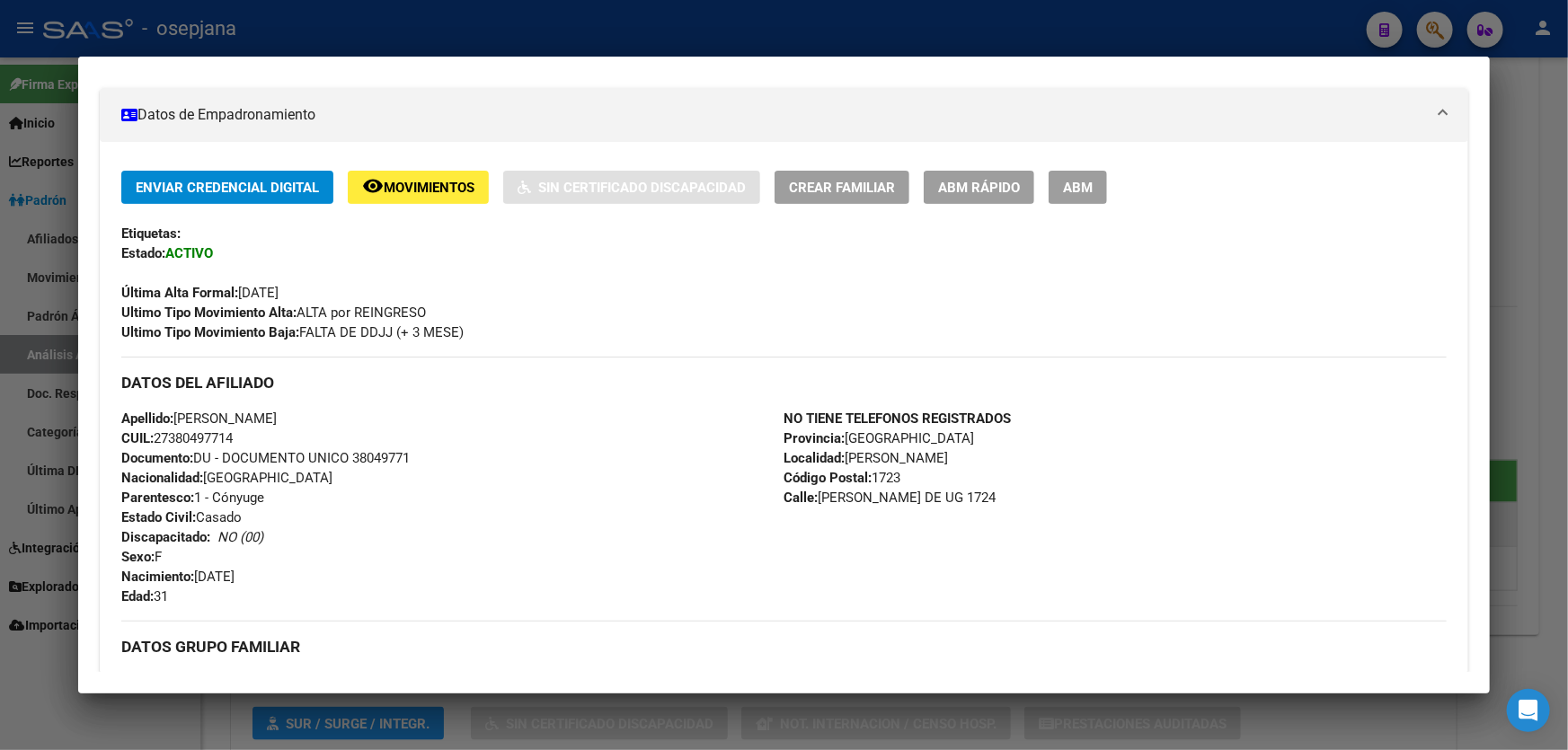
drag, startPoint x: 276, startPoint y: 410, endPoint x: 183, endPoint y: 416, distance: 93.2
click at [183, 416] on span "Apellido: [PERSON_NAME]" at bounding box center [198, 418] width 156 height 16
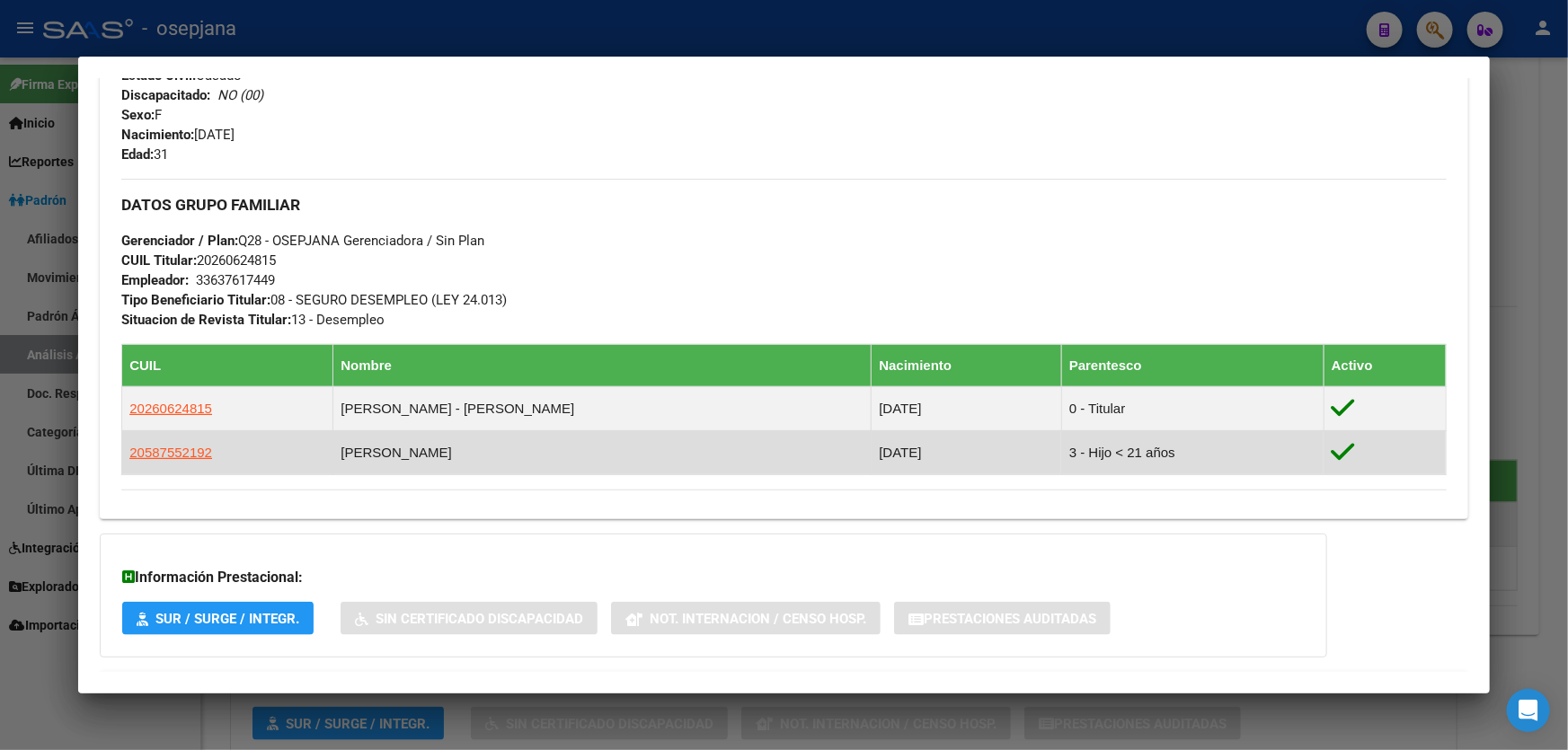
scroll to position [793, 0]
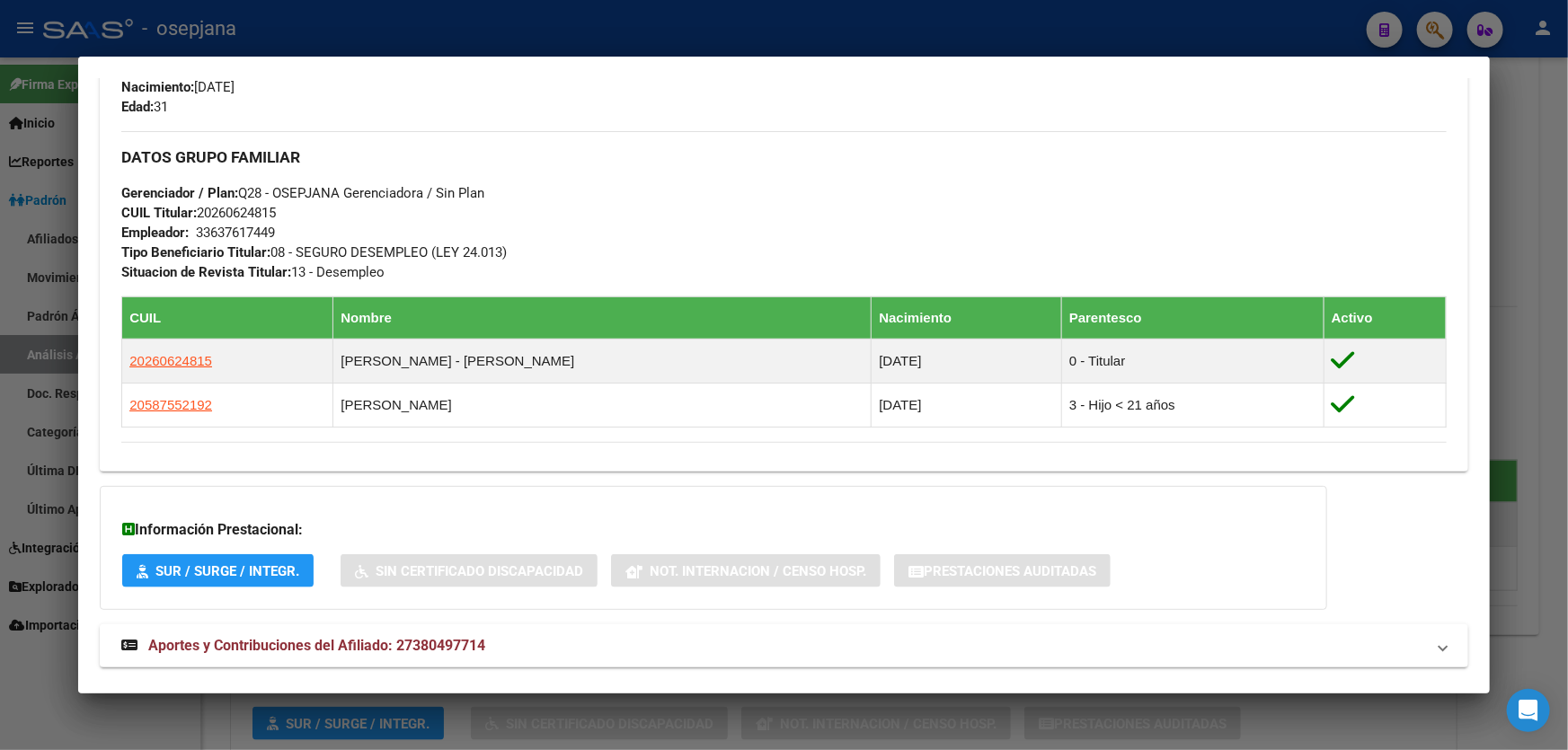
click at [1567, 349] on div at bounding box center [784, 375] width 1568 height 750
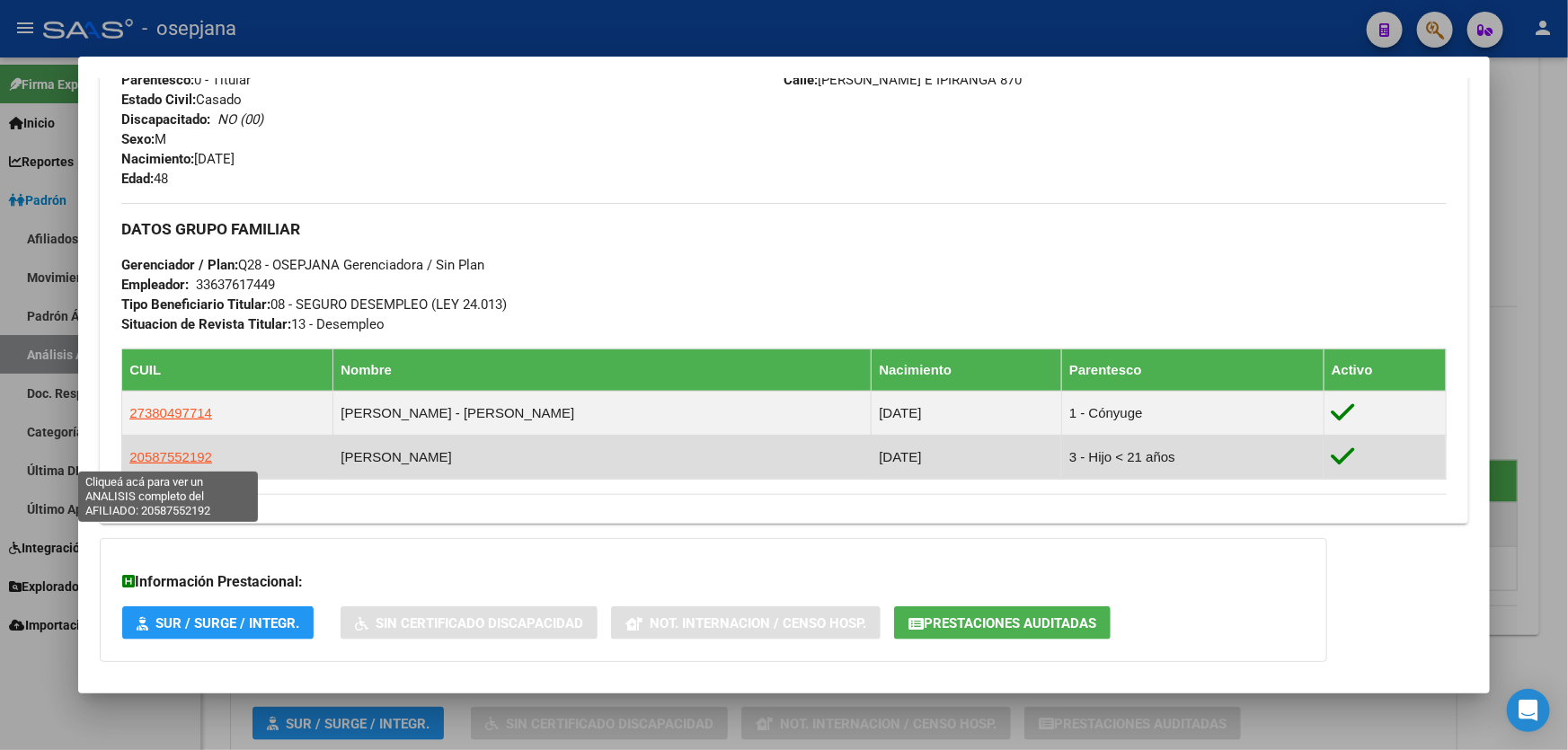
click at [197, 461] on span "20587552192" at bounding box center [171, 457] width 83 height 15
type textarea "20587552192"
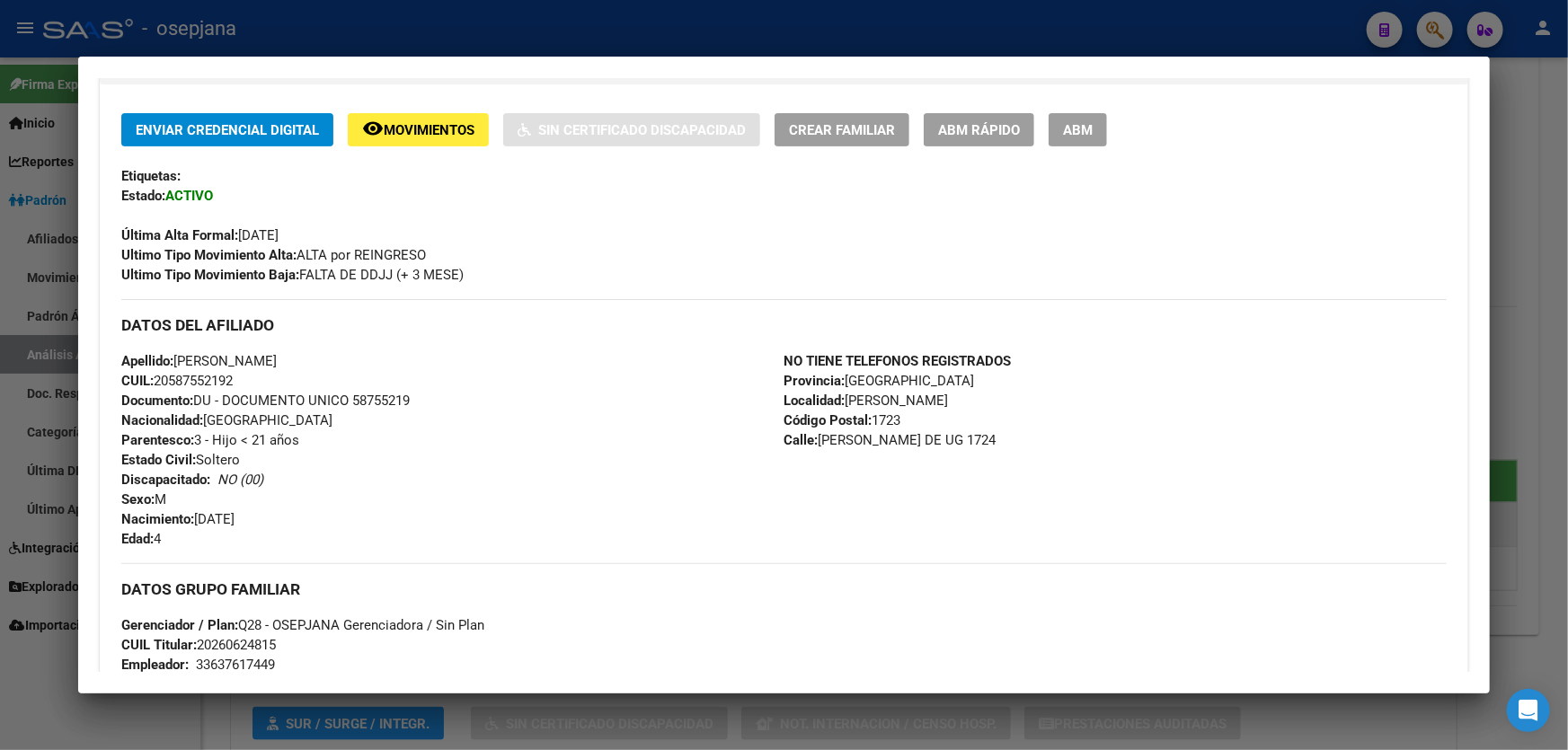
scroll to position [408, 0]
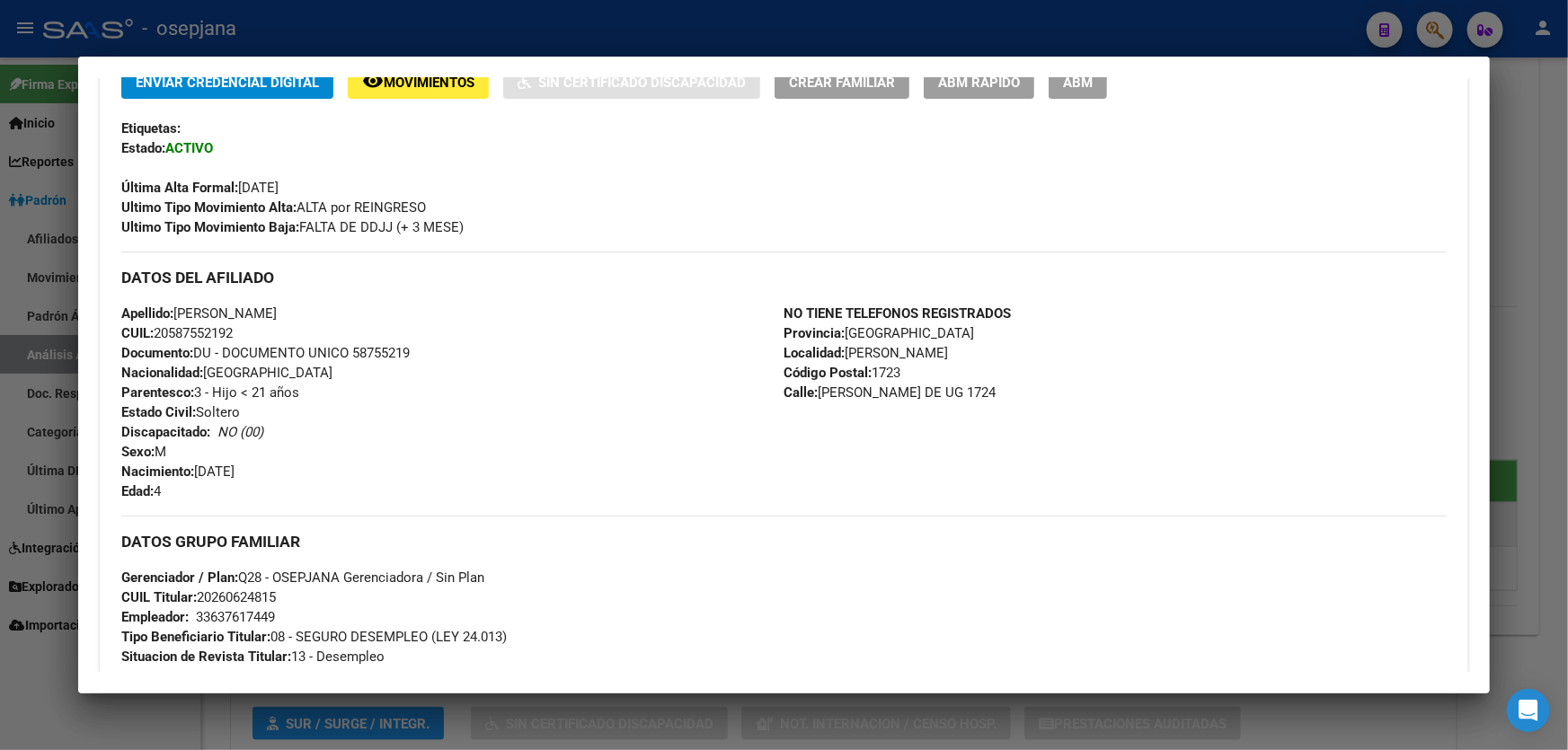
drag, startPoint x: 273, startPoint y: 315, endPoint x: 180, endPoint y: 313, distance: 93.0
click at [180, 313] on span "Apellido: [PERSON_NAME]" at bounding box center [198, 313] width 156 height 16
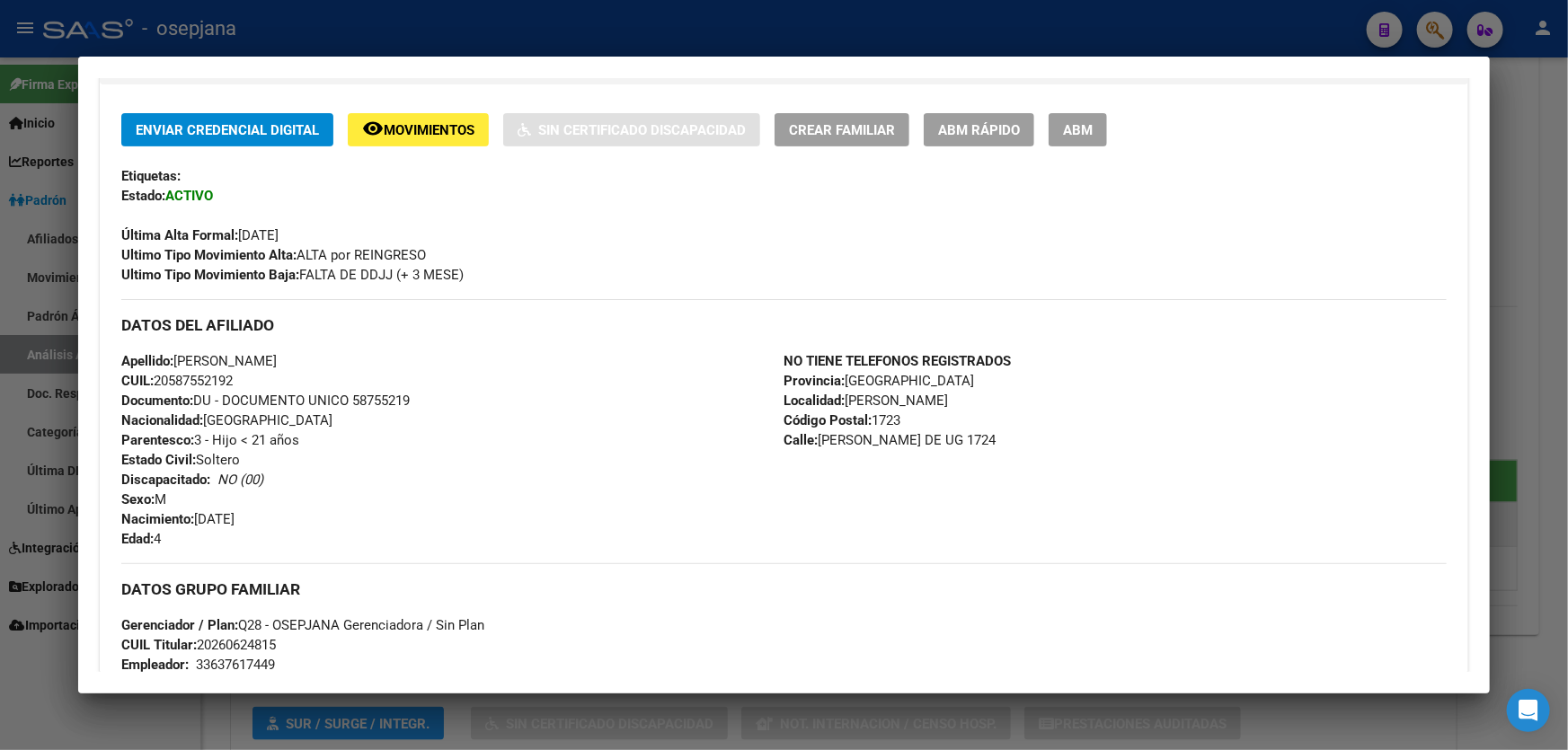
scroll to position [299, 0]
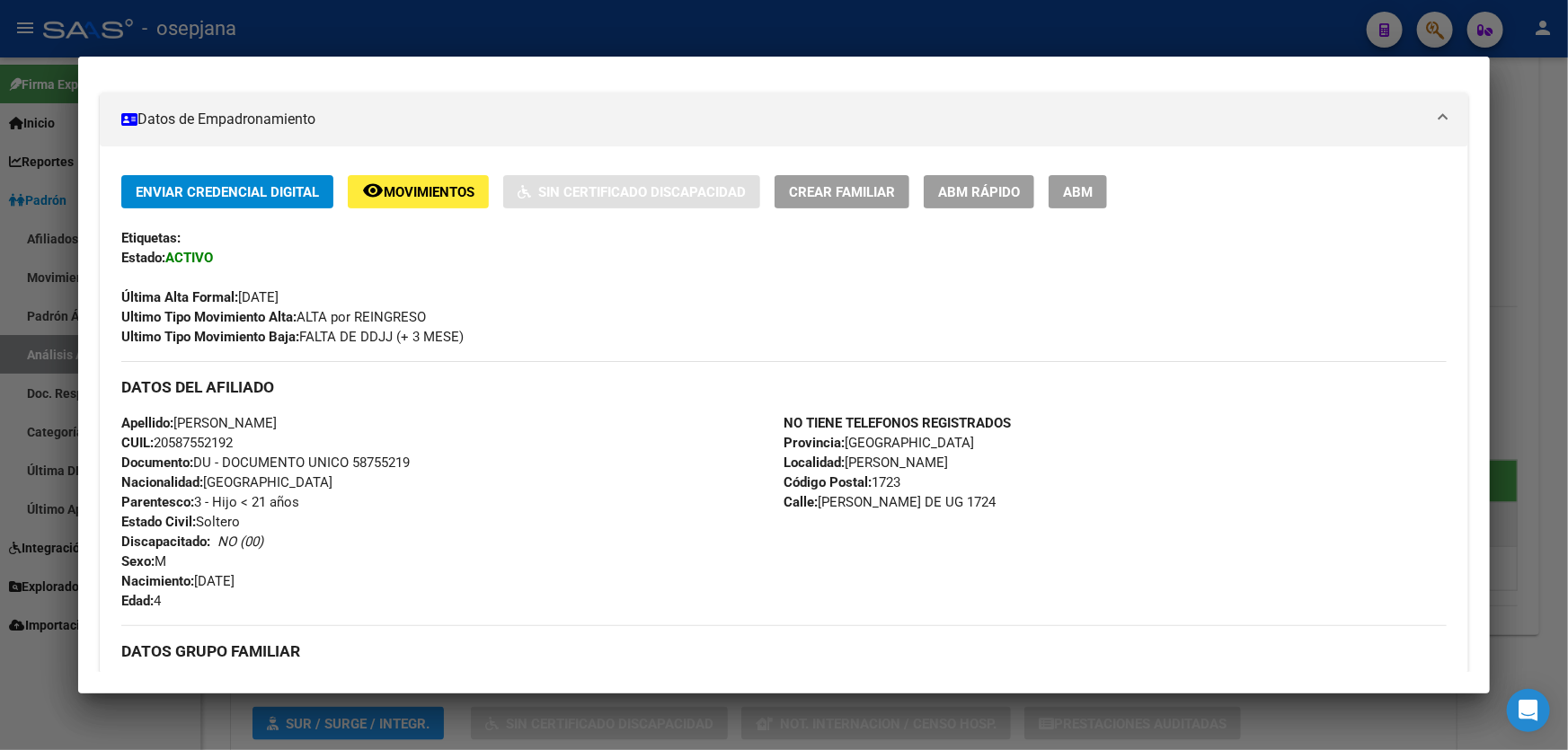
click at [1510, 223] on div at bounding box center [784, 375] width 1568 height 750
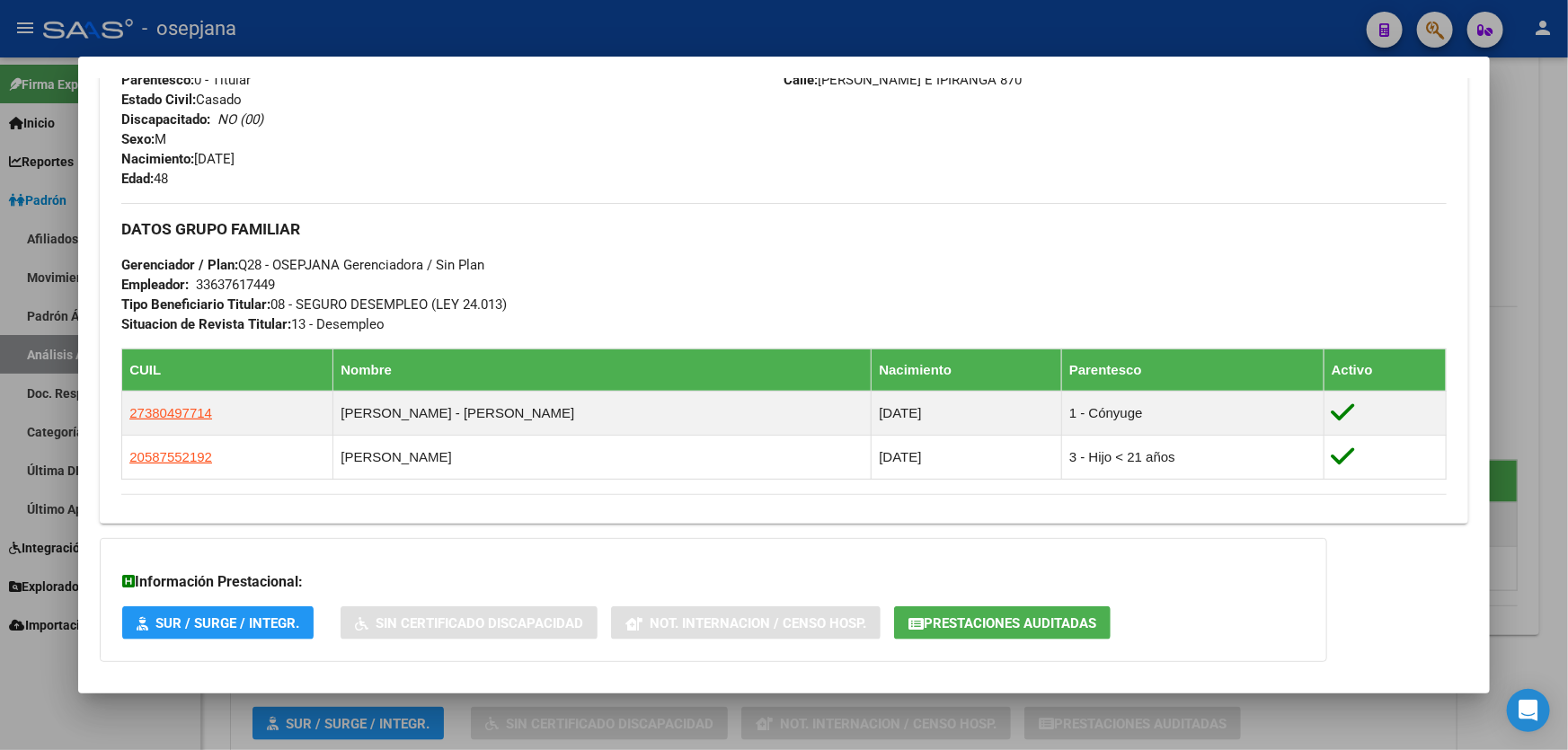
click at [1545, 216] on div at bounding box center [784, 375] width 1568 height 750
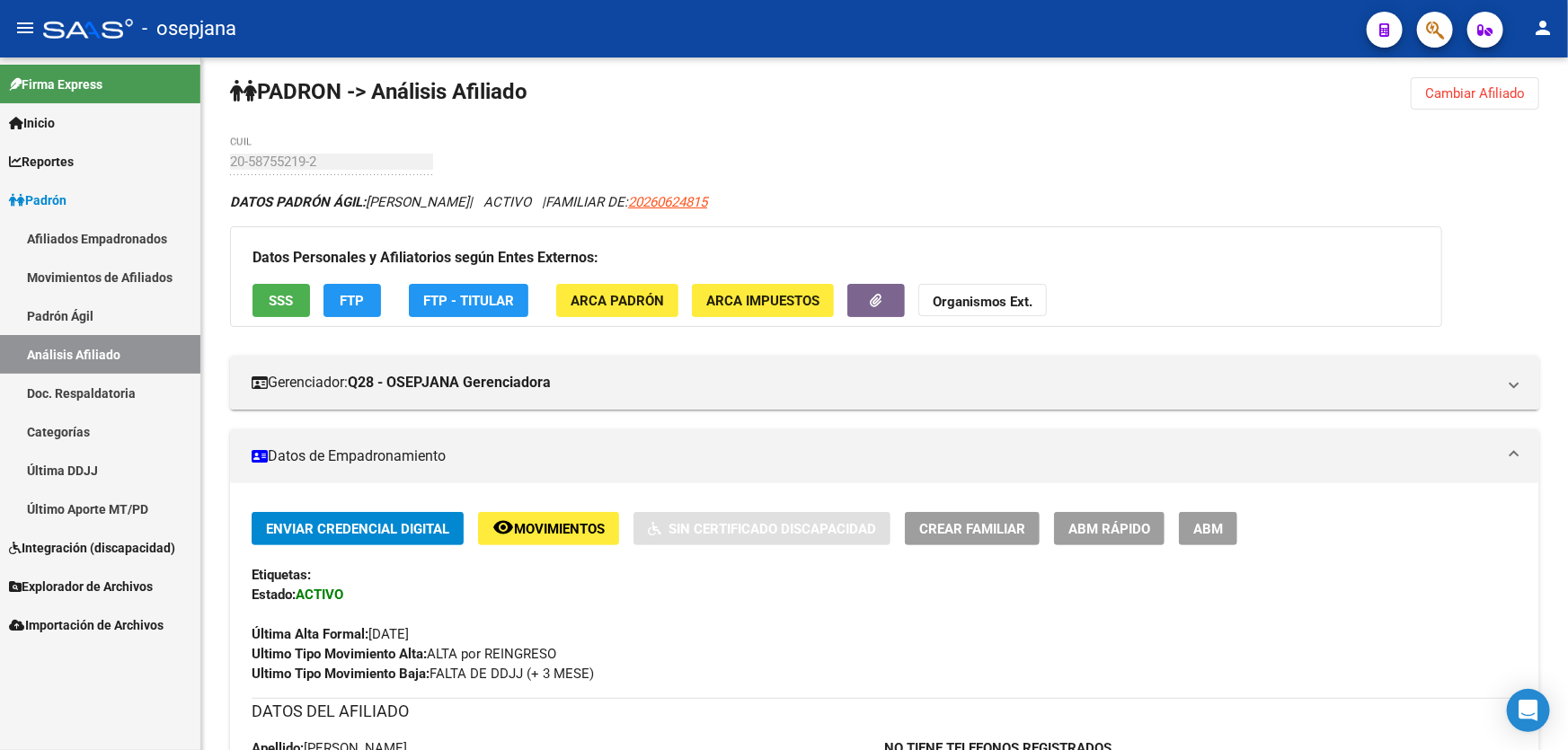
scroll to position [0, 0]
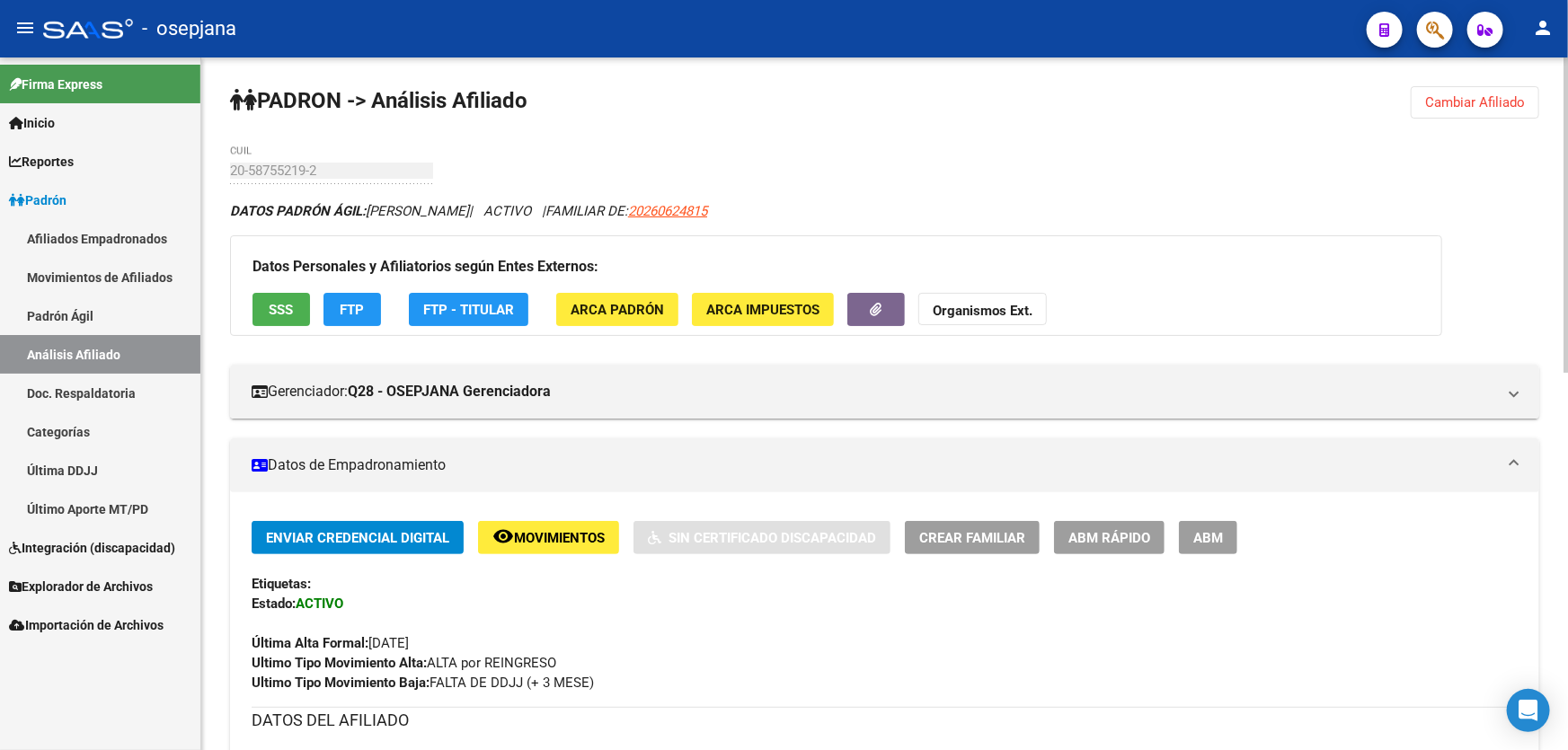
click at [1471, 98] on span "Cambiar Afiliado" at bounding box center [1474, 102] width 100 height 16
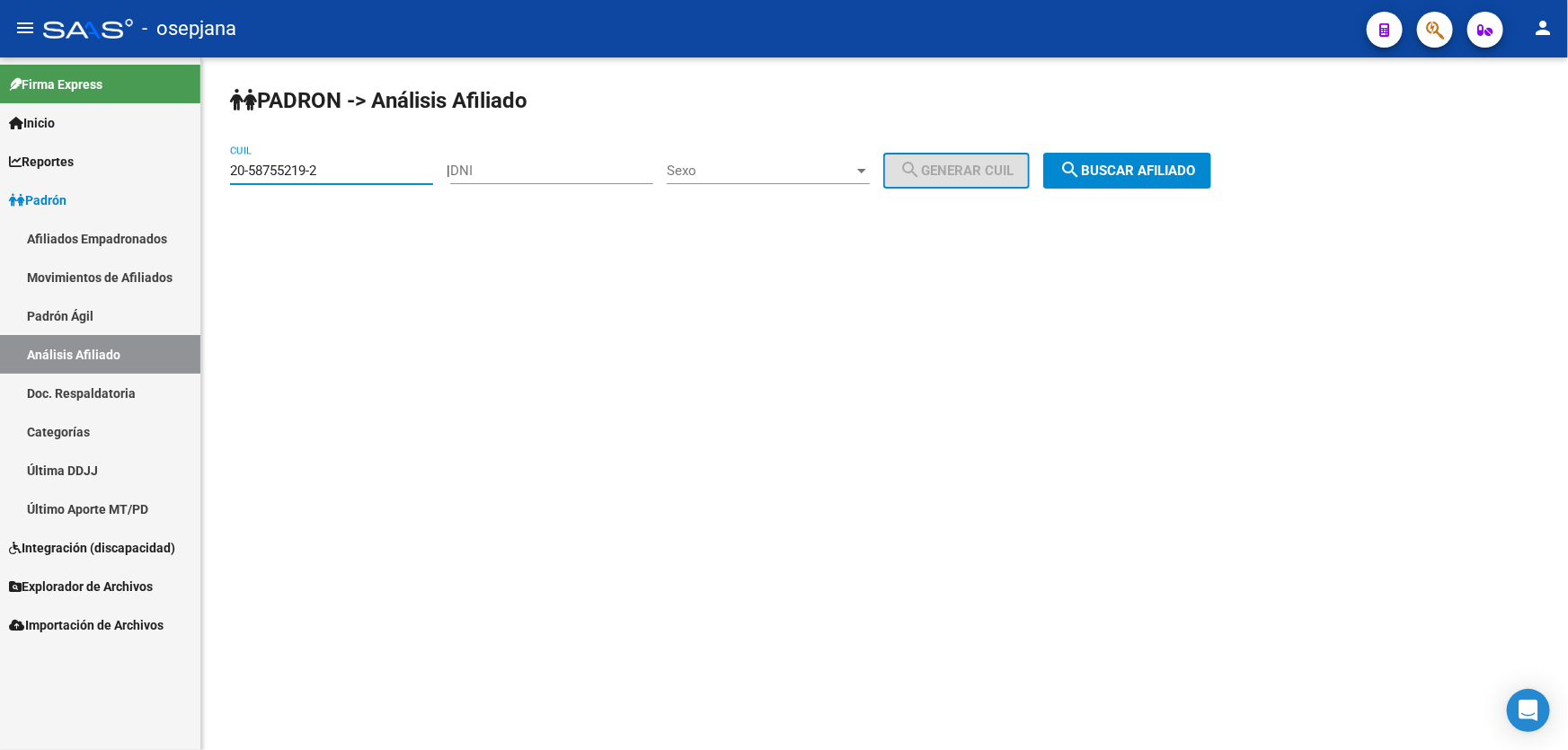
drag, startPoint x: 337, startPoint y: 169, endPoint x: 206, endPoint y: 170, distance: 131.0
click at [206, 170] on div "PADRON -> Análisis Afiliado 20-58755219-2 CUIL | DNI Sexo Sexo search Generar C…" at bounding box center [885, 151] width 1367 height 188
paste input "32789440-5"
click at [1116, 184] on button "search Buscar afiliado" at bounding box center [1127, 170] width 168 height 36
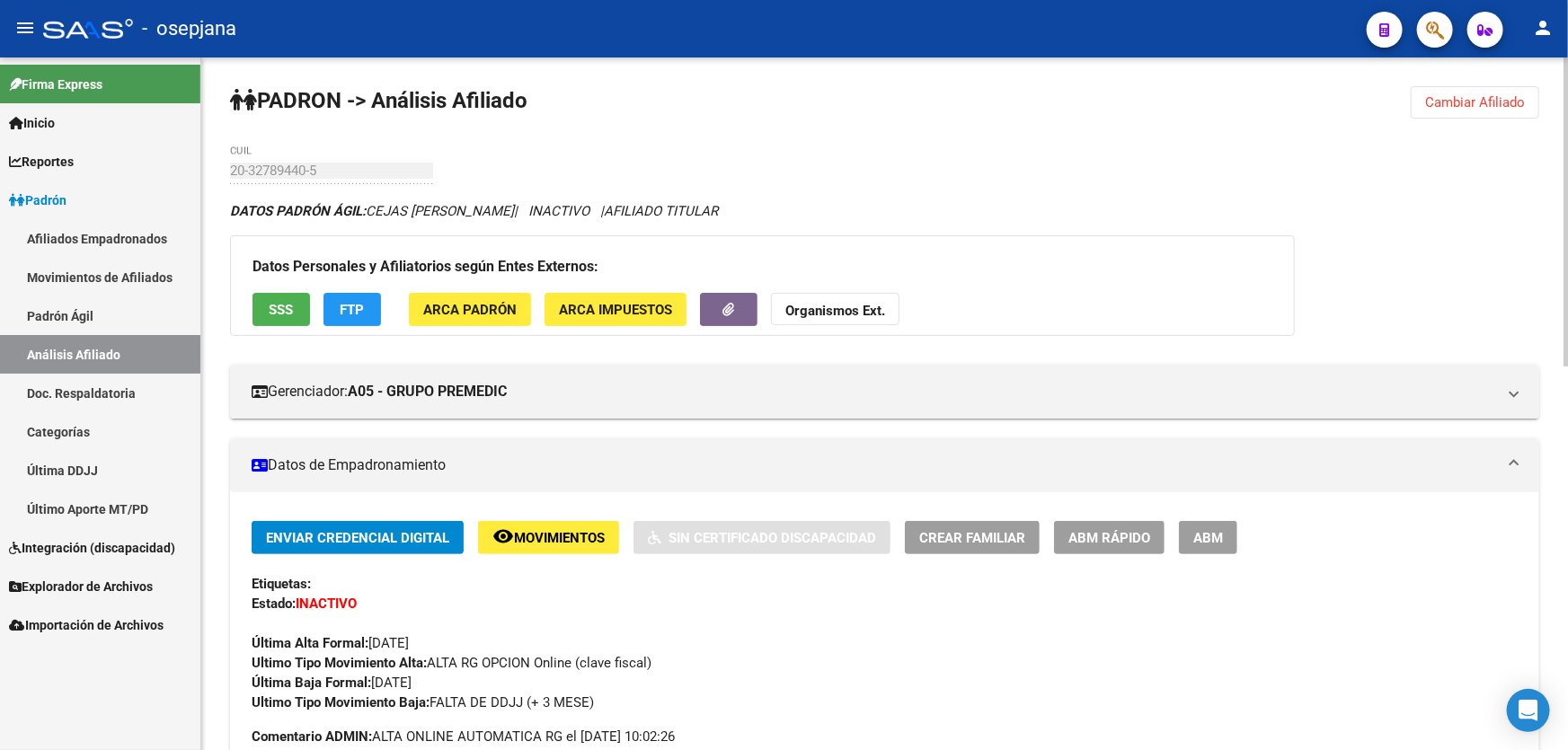
click at [287, 315] on span "SSS" at bounding box center [281, 309] width 24 height 16
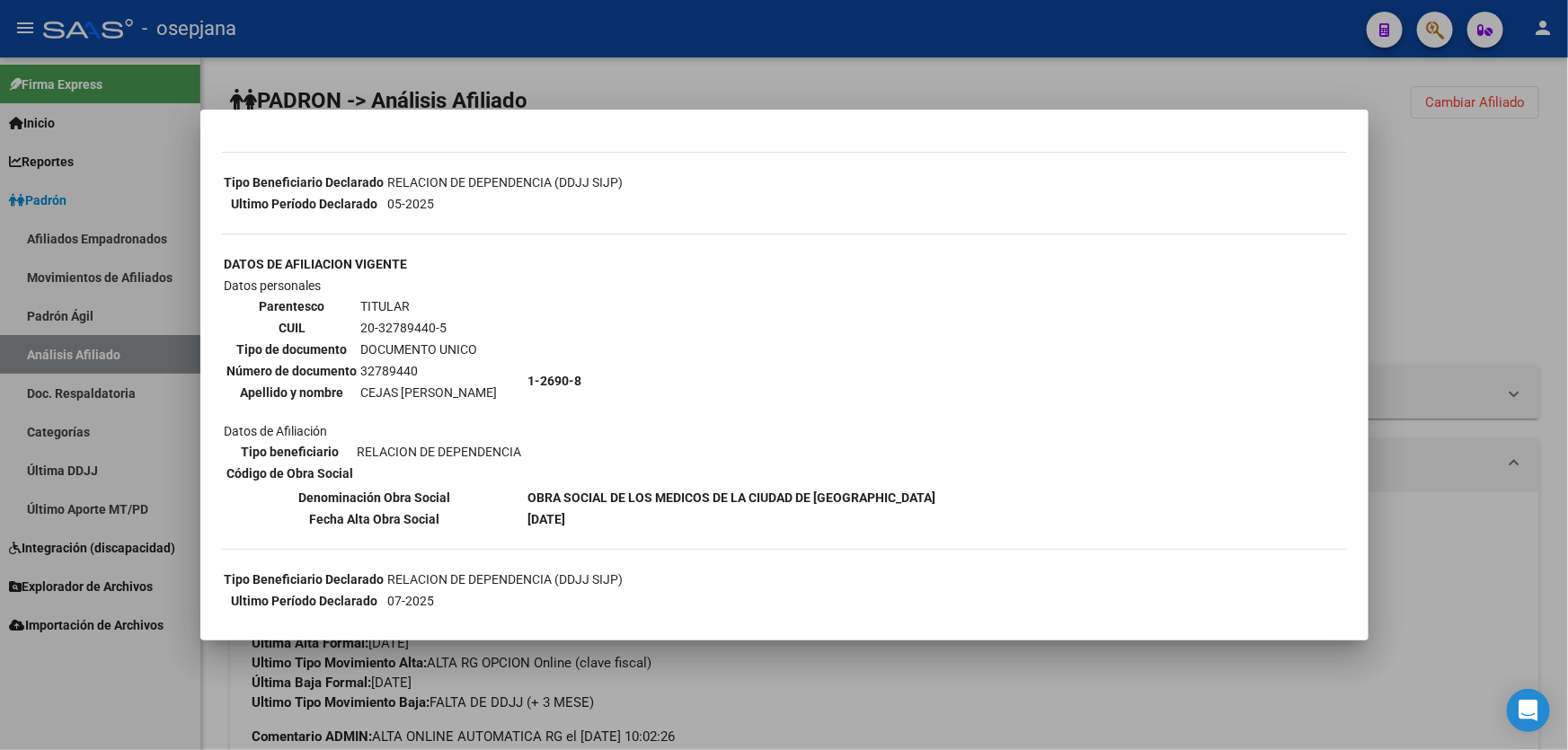
scroll to position [490, 0]
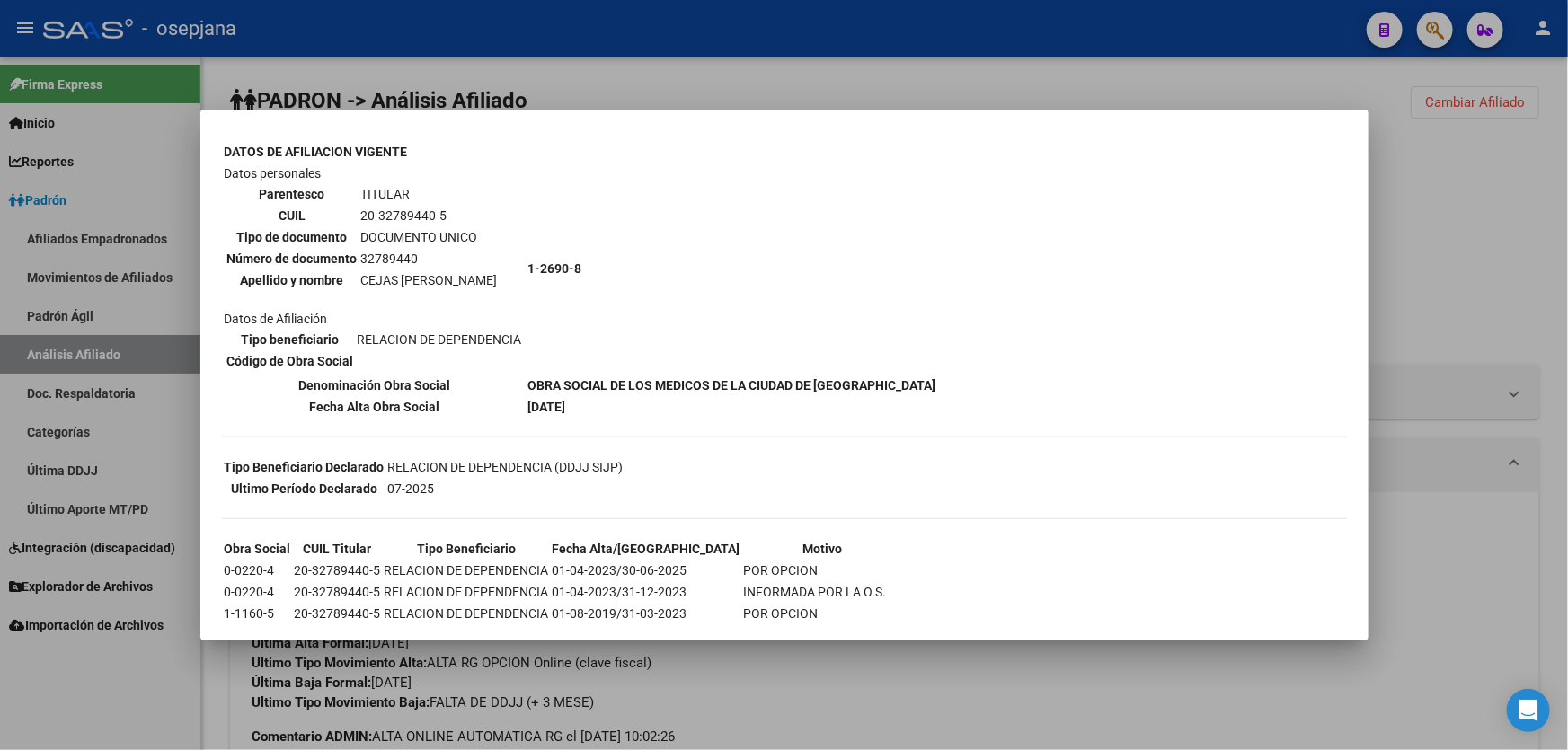
click at [1526, 354] on div at bounding box center [784, 375] width 1568 height 750
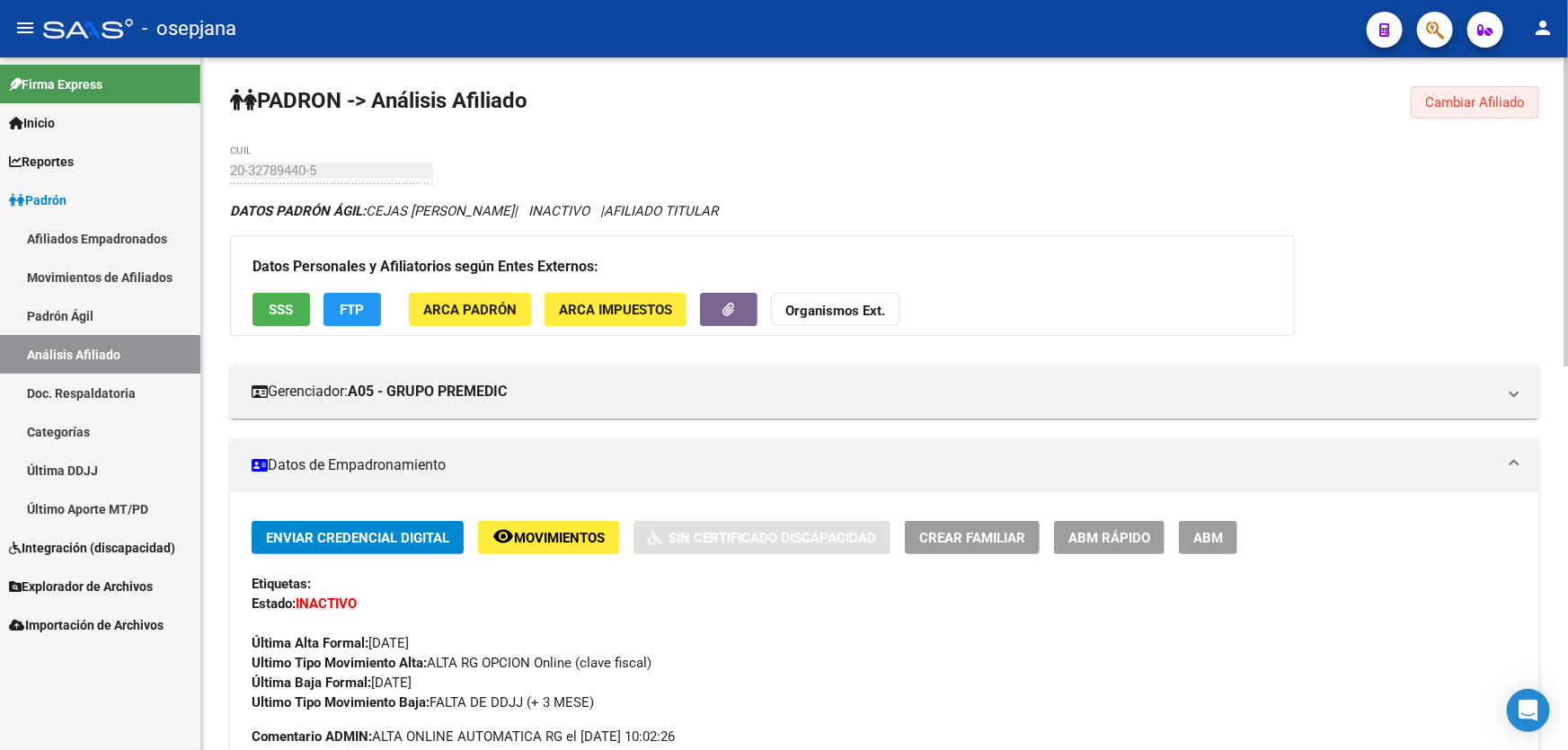
click at [1471, 96] on span "Cambiar Afiliado" at bounding box center [1474, 102] width 100 height 16
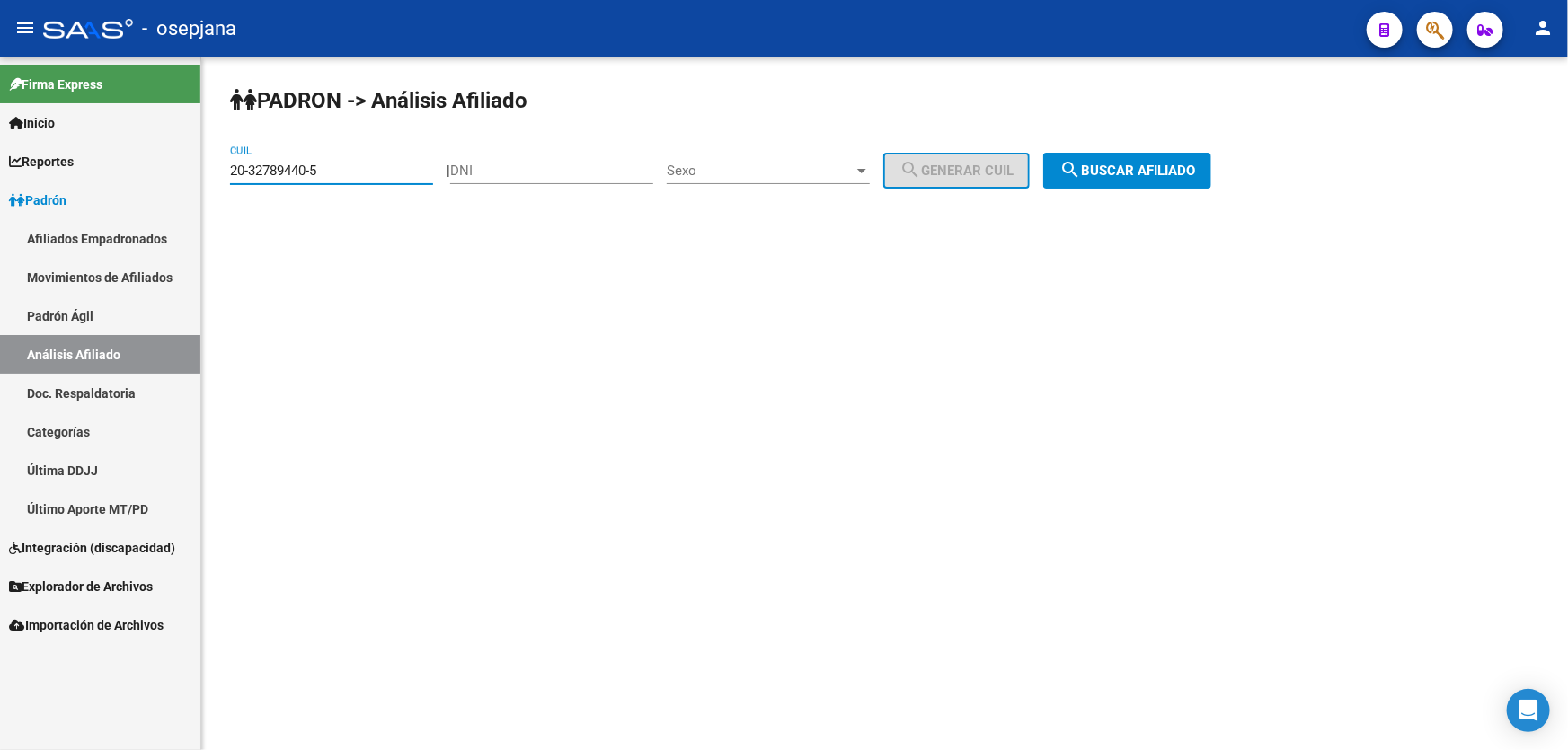
drag, startPoint x: 343, startPoint y: 170, endPoint x: 187, endPoint y: 170, distance: 156.0
click at [187, 170] on mat-sidenav-container "Firma Express Inicio Calendario SSS Instructivos Contacto OS Reportes Padrón Tr…" at bounding box center [784, 403] width 1568 height 693
paste input "7-36937517-8"
type input "27-36937517-8"
click at [1192, 164] on span "search Buscar afiliado" at bounding box center [1127, 170] width 135 height 16
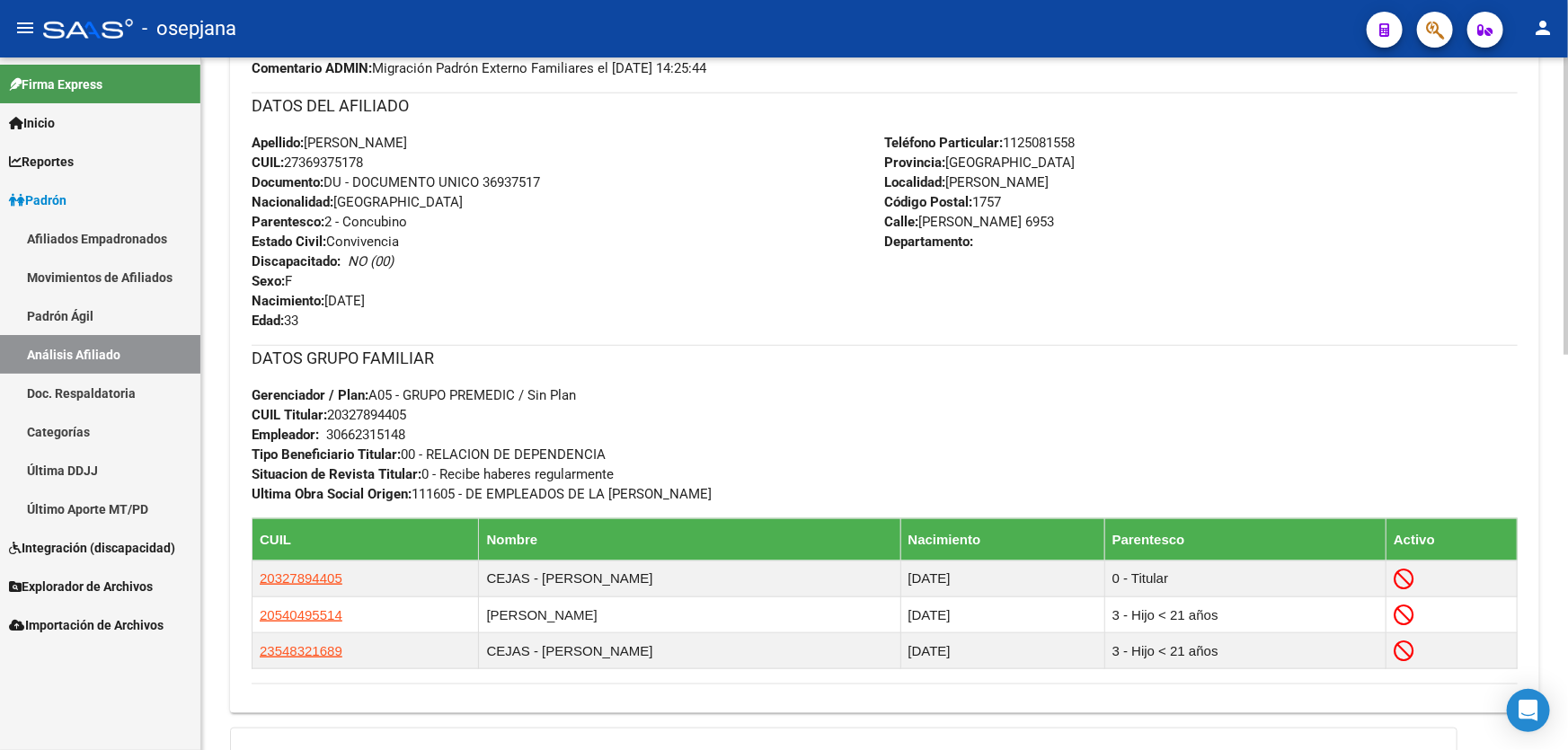
scroll to position [817, 0]
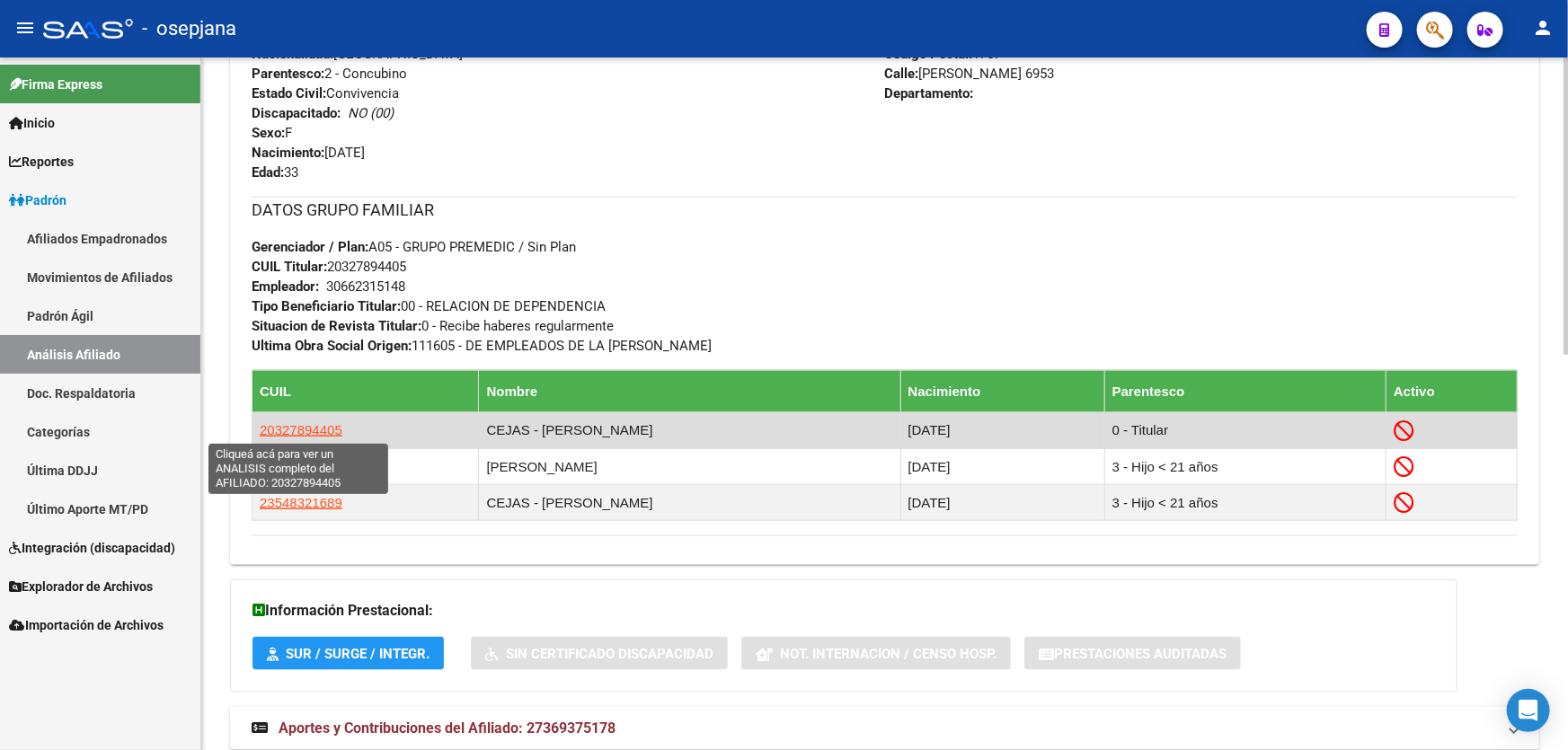
click at [291, 426] on span "20327894405" at bounding box center [302, 430] width 83 height 15
type textarea "20327894405"
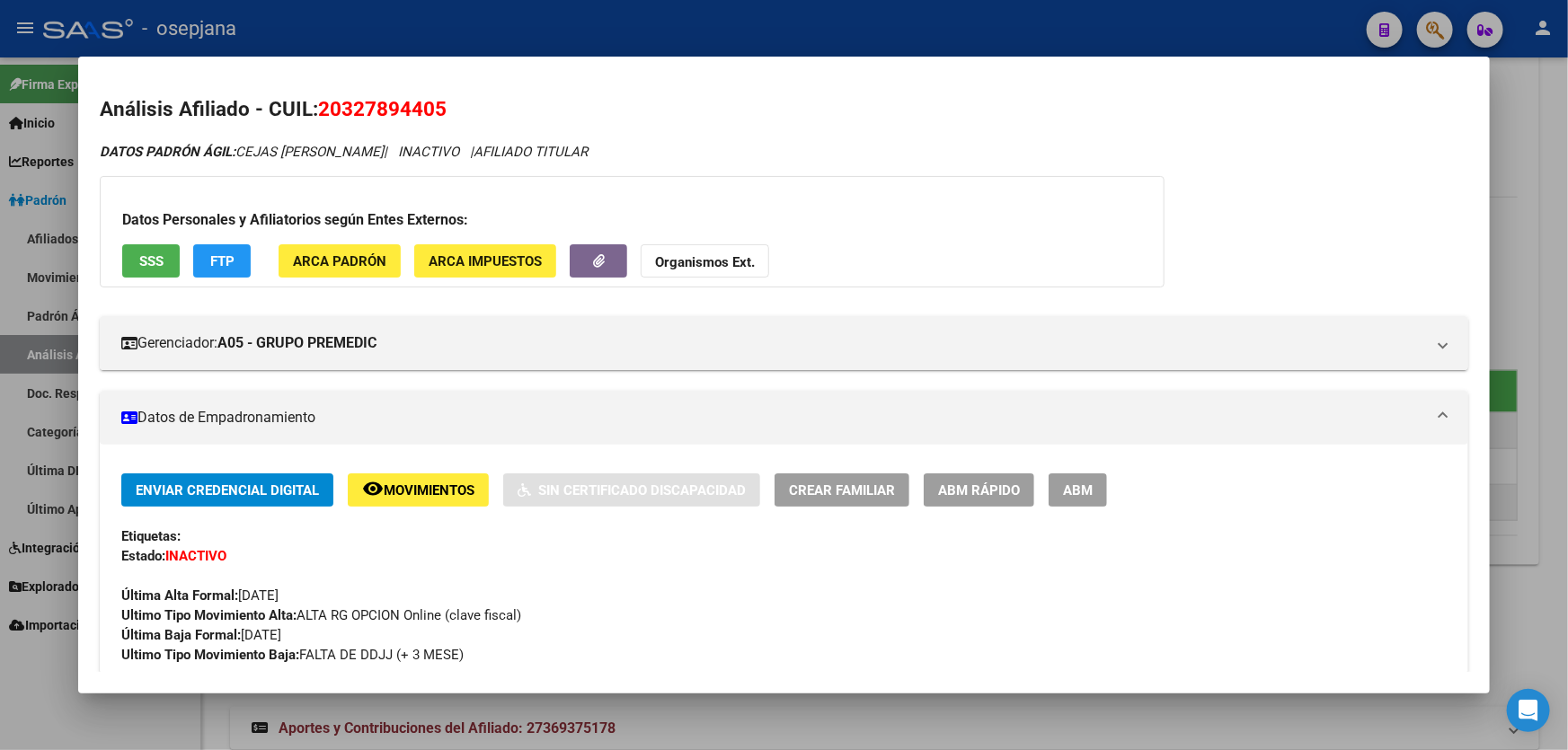
drag, startPoint x: 455, startPoint y: 111, endPoint x: 319, endPoint y: 109, distance: 136.0
click at [319, 109] on h2 "Análisis Afiliado - CUIL: 20327894405" at bounding box center [784, 110] width 1369 height 31
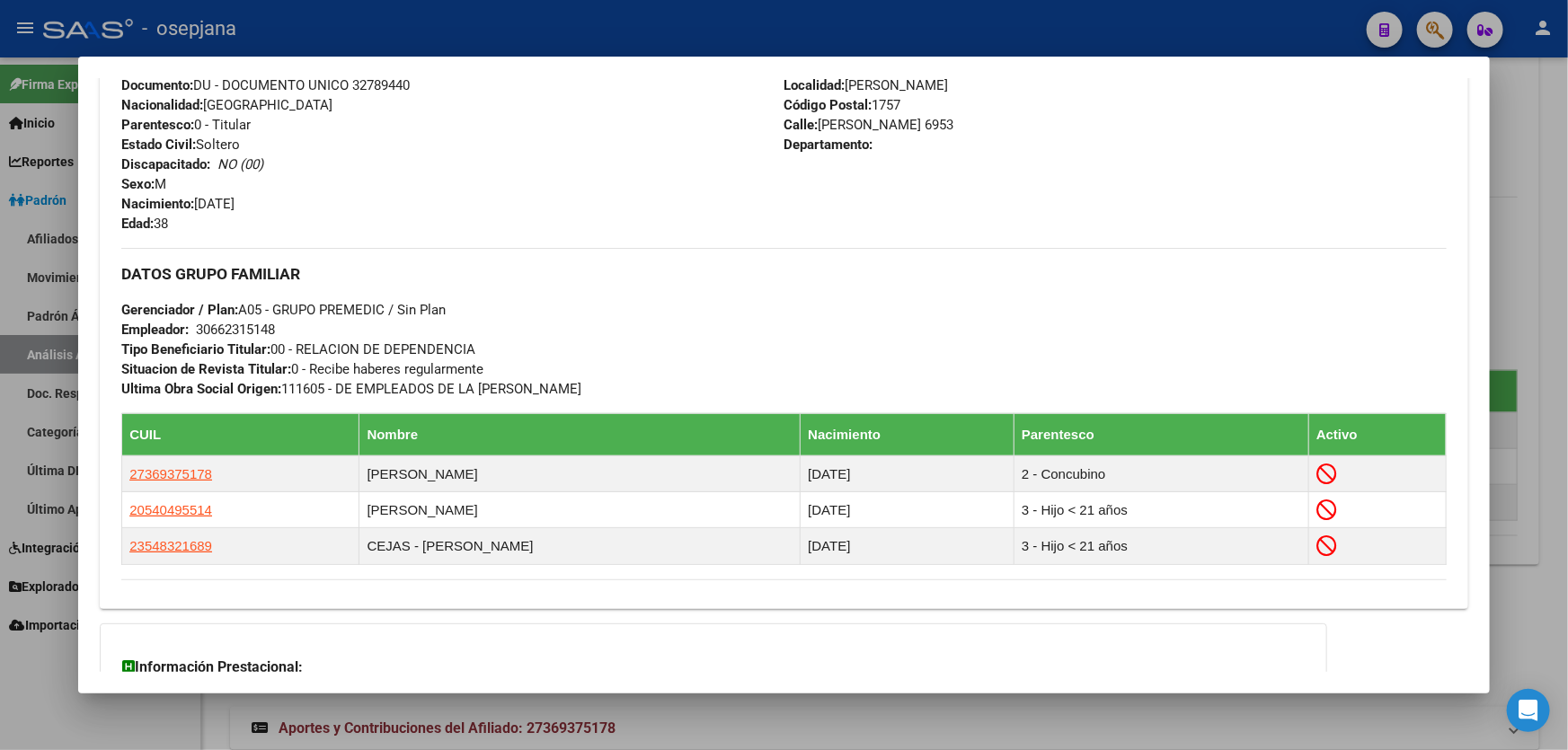
scroll to position [735, 0]
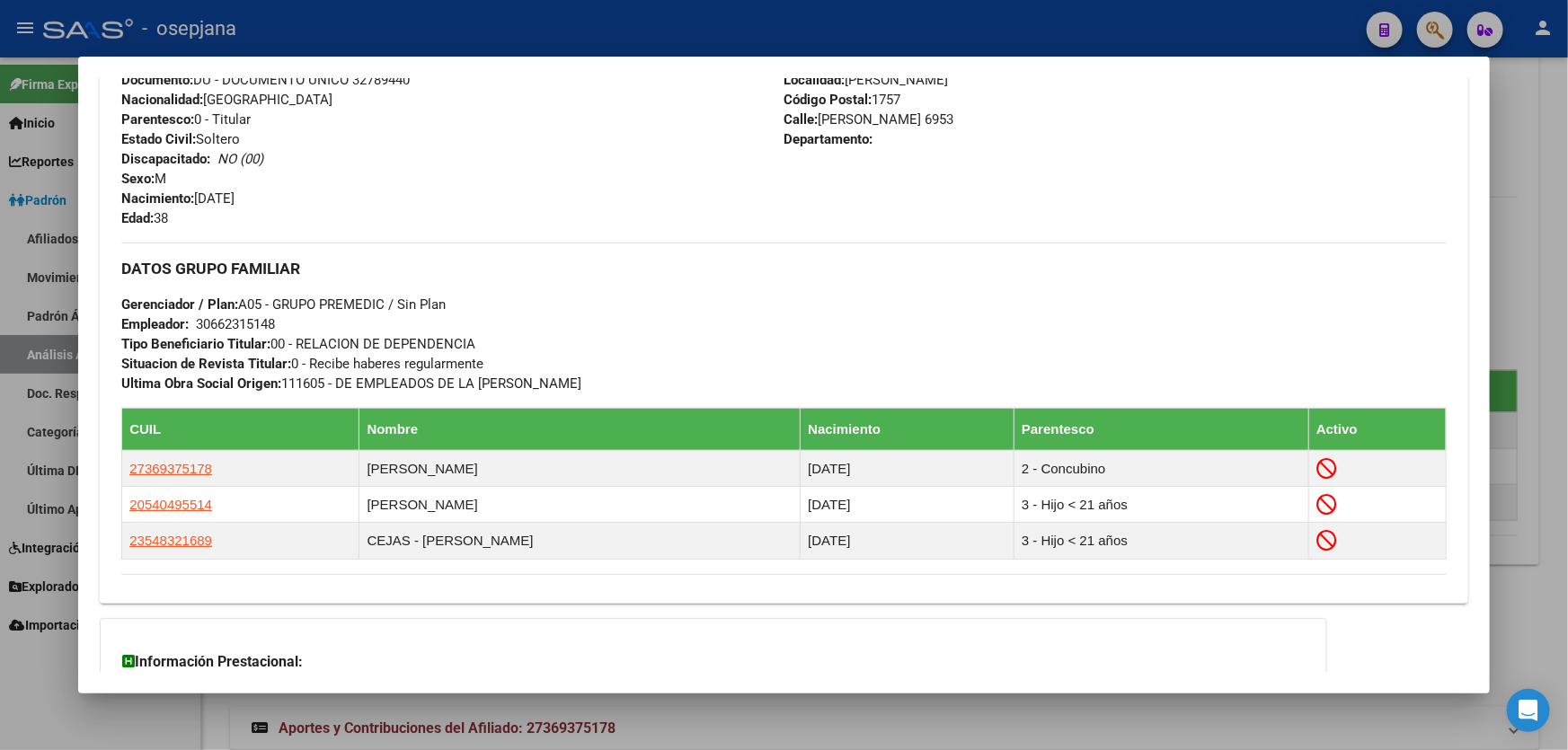
click at [1567, 270] on div at bounding box center [784, 375] width 1568 height 750
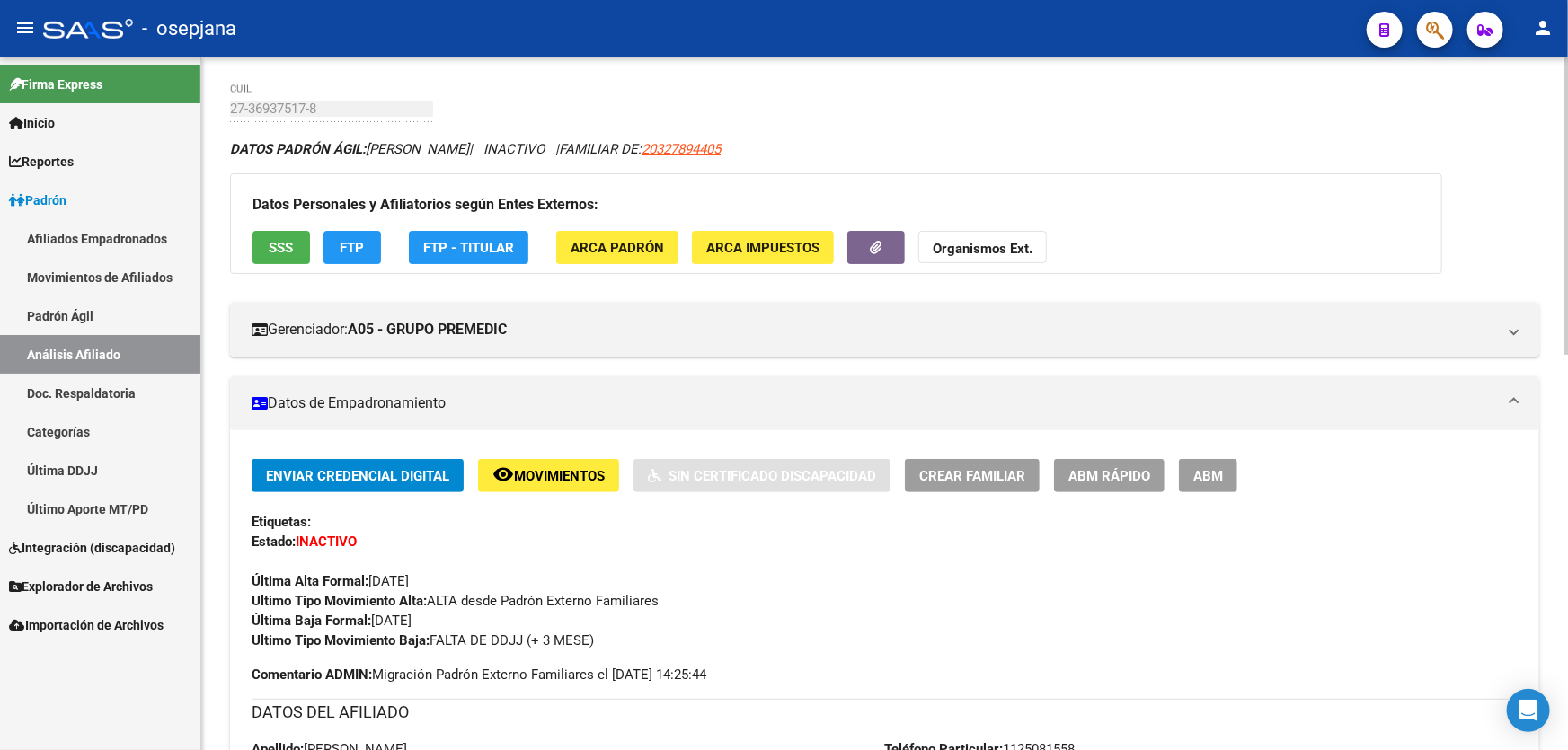
scroll to position [0, 0]
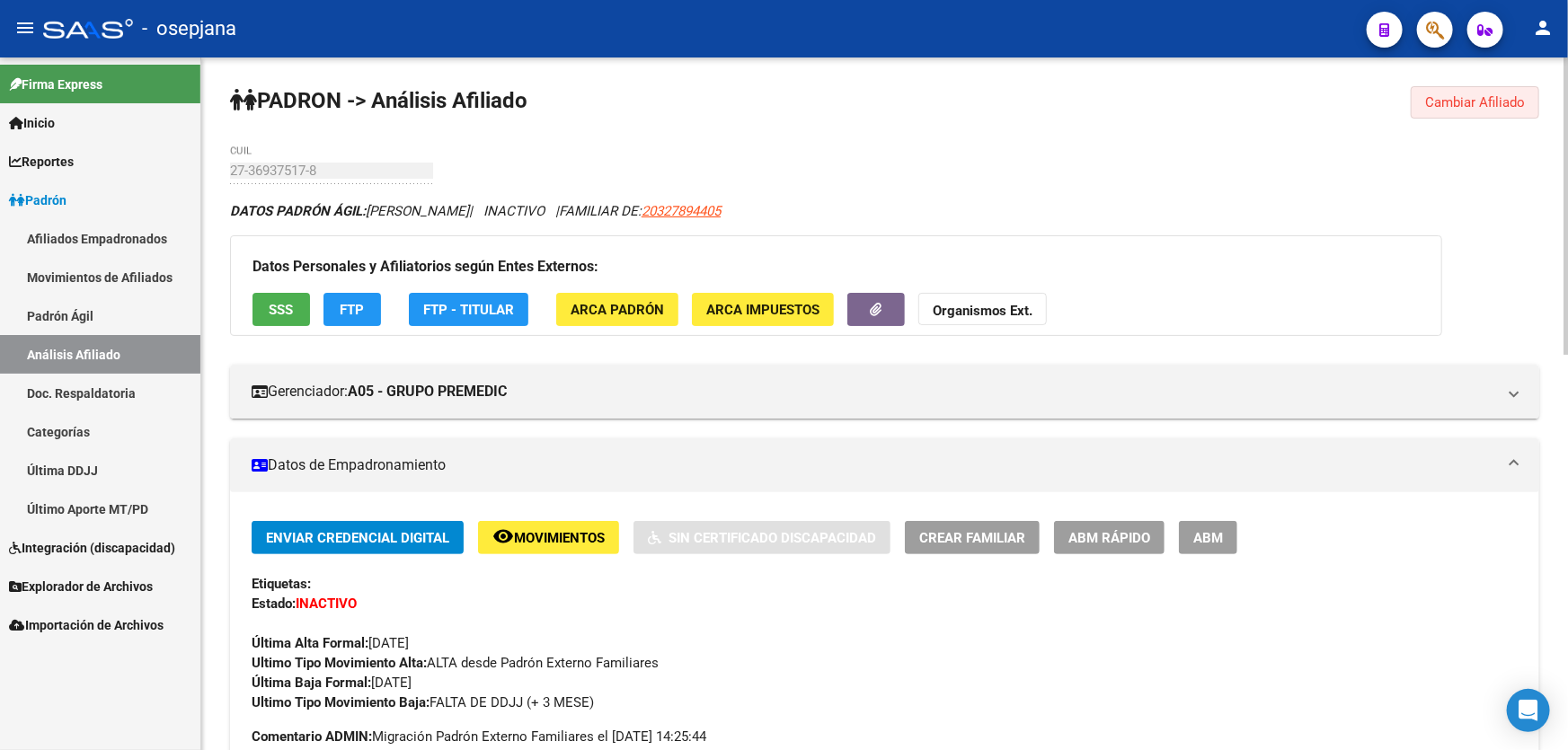
click at [1487, 107] on span "Cambiar Afiliado" at bounding box center [1474, 102] width 100 height 16
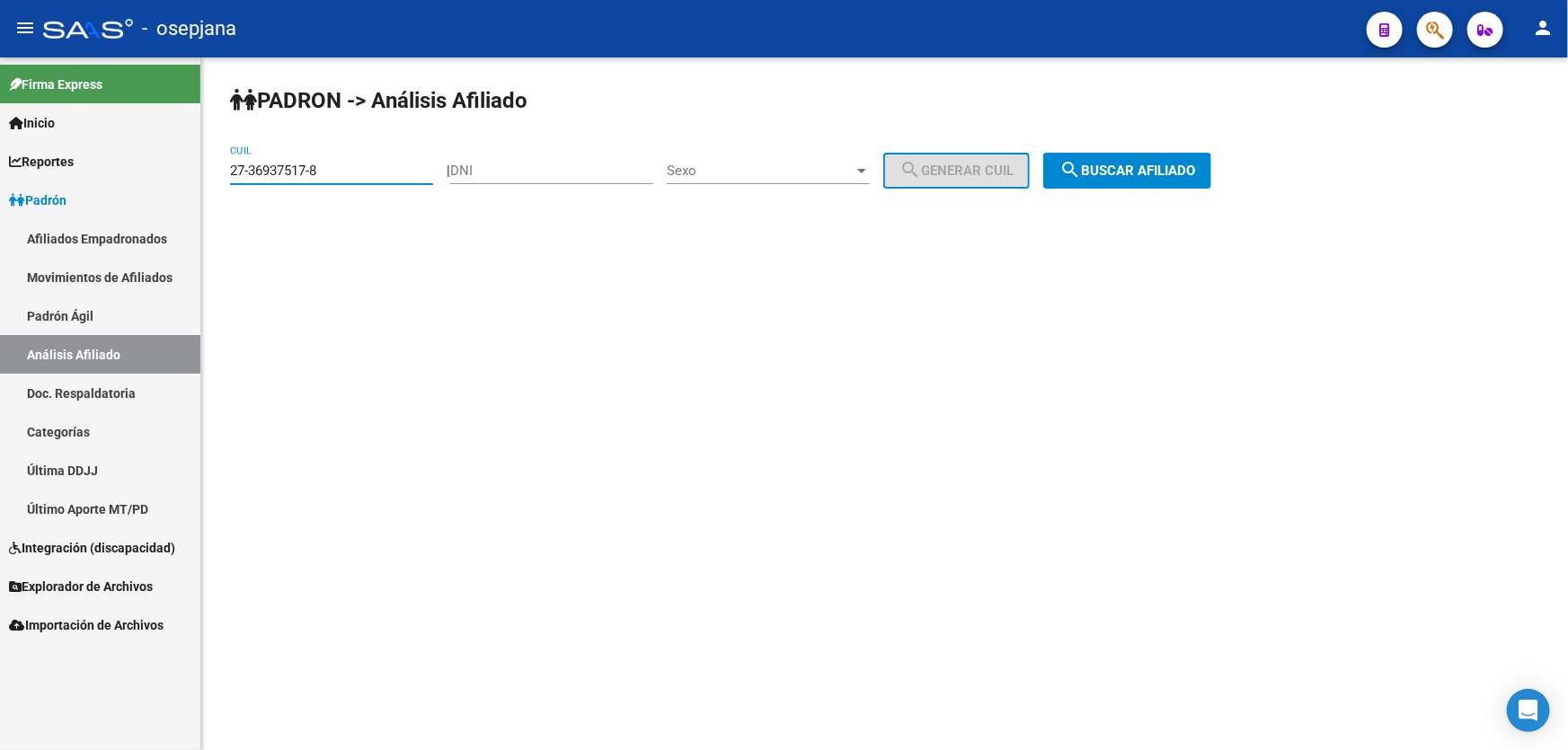
drag, startPoint x: 350, startPoint y: 173, endPoint x: 211, endPoint y: 172, distance: 139.0
click at [211, 172] on div "PADRON -> Análisis Afiliado 27-36937517-8 CUIL | DNI Sexo Sexo search Generar C…" at bounding box center [885, 151] width 1367 height 188
paste input "0-33597979-7"
click at [1123, 159] on button "search Buscar afiliado" at bounding box center [1127, 170] width 168 height 36
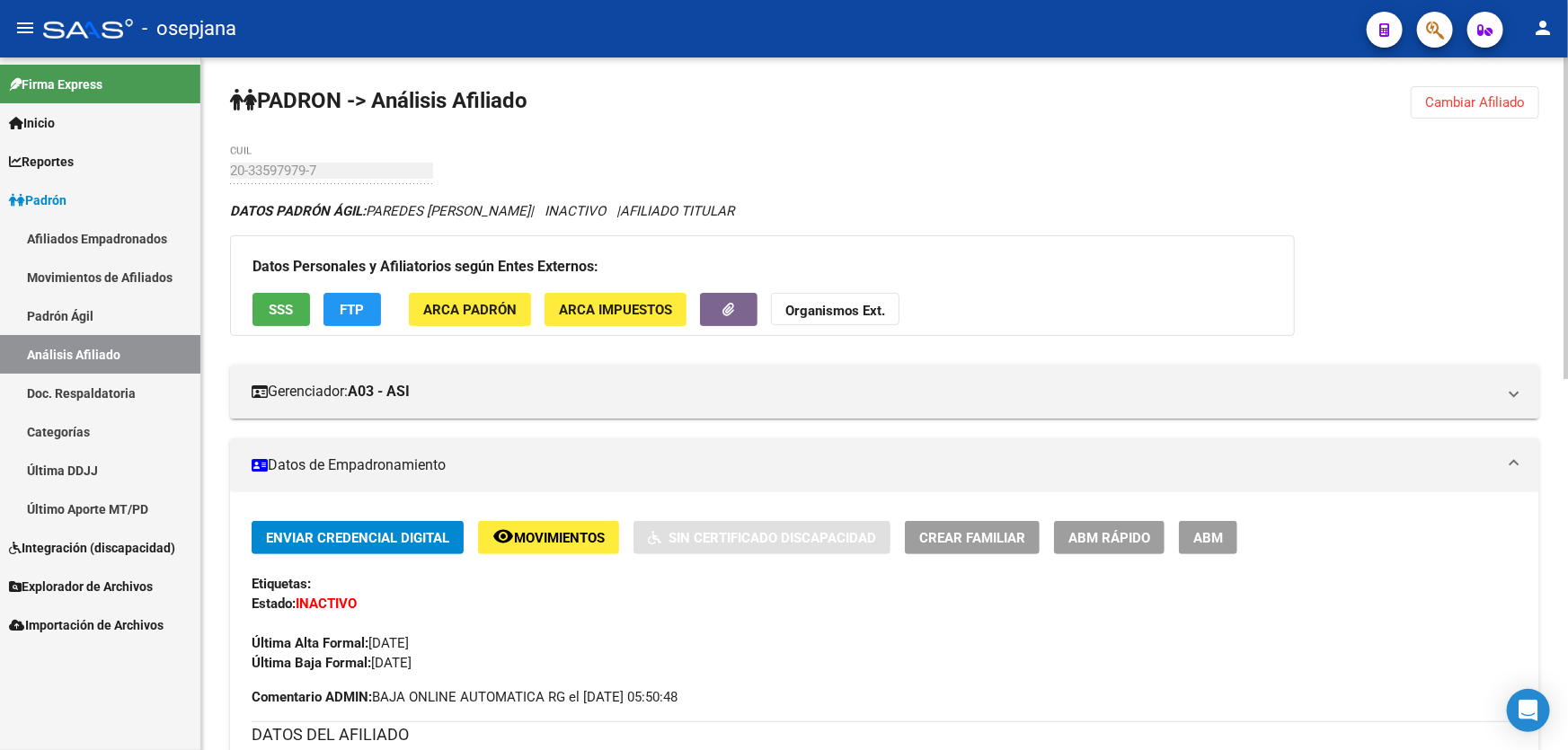
click at [1518, 101] on span "Cambiar Afiliado" at bounding box center [1474, 102] width 100 height 16
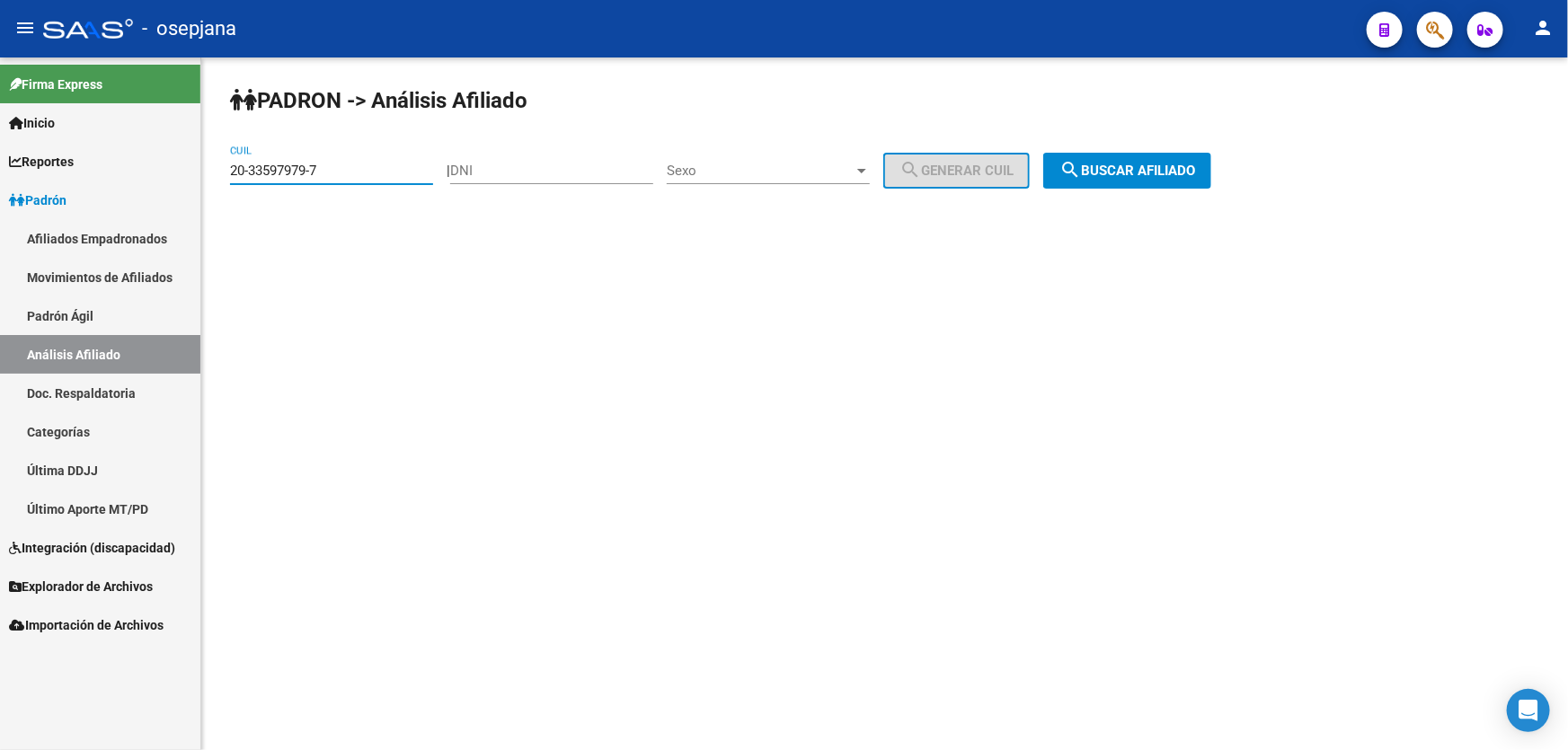
drag, startPoint x: 390, startPoint y: 165, endPoint x: 227, endPoint y: 181, distance: 163.8
click at [227, 181] on div "PADRON -> Análisis Afiliado 20-33597979-7 CUIL | DNI Sexo Sexo search Generar C…" at bounding box center [885, 151] width 1367 height 188
paste input "7-31417471-8"
click at [1153, 171] on span "search Buscar afiliado" at bounding box center [1127, 170] width 135 height 16
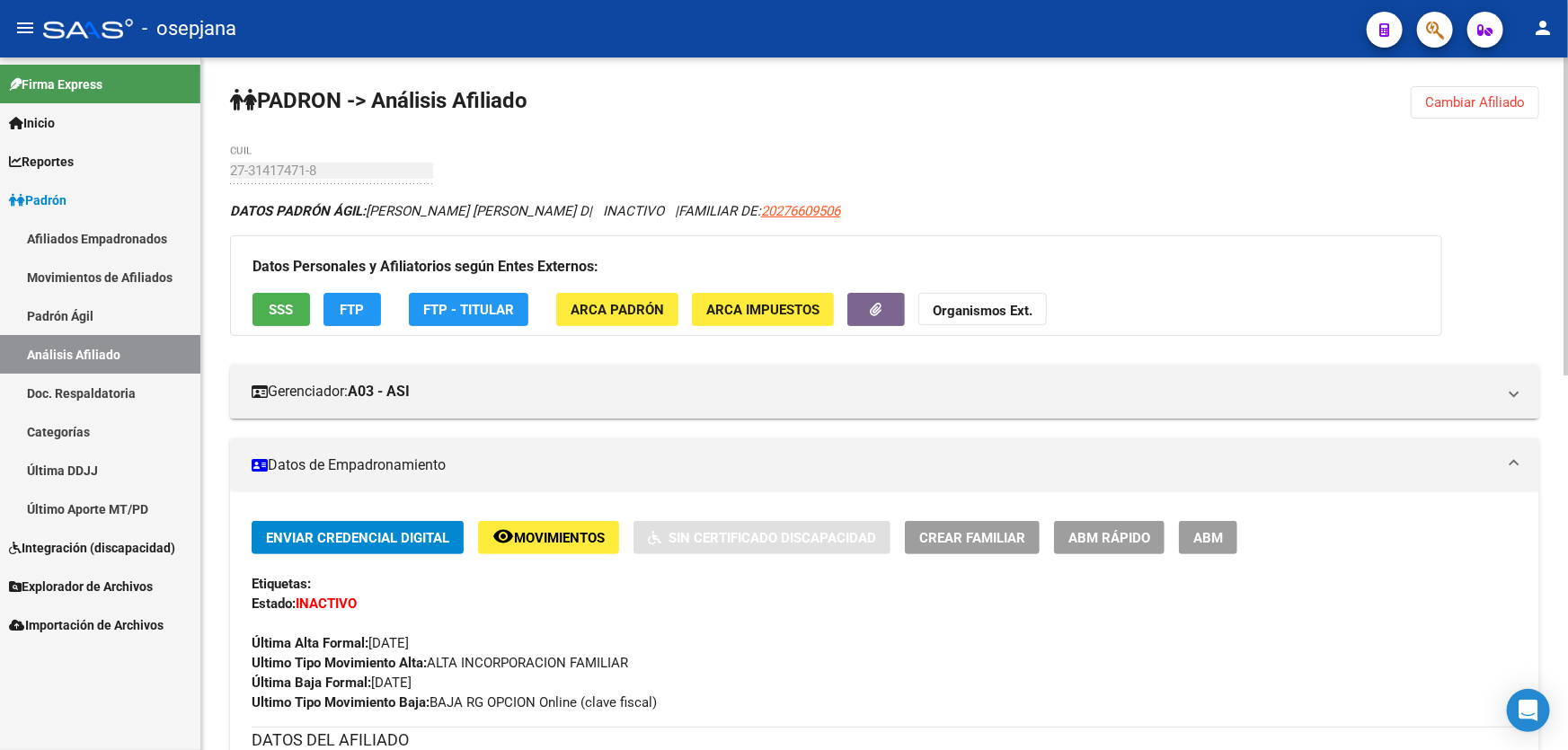
click at [1475, 98] on span "Cambiar Afiliado" at bounding box center [1474, 102] width 100 height 16
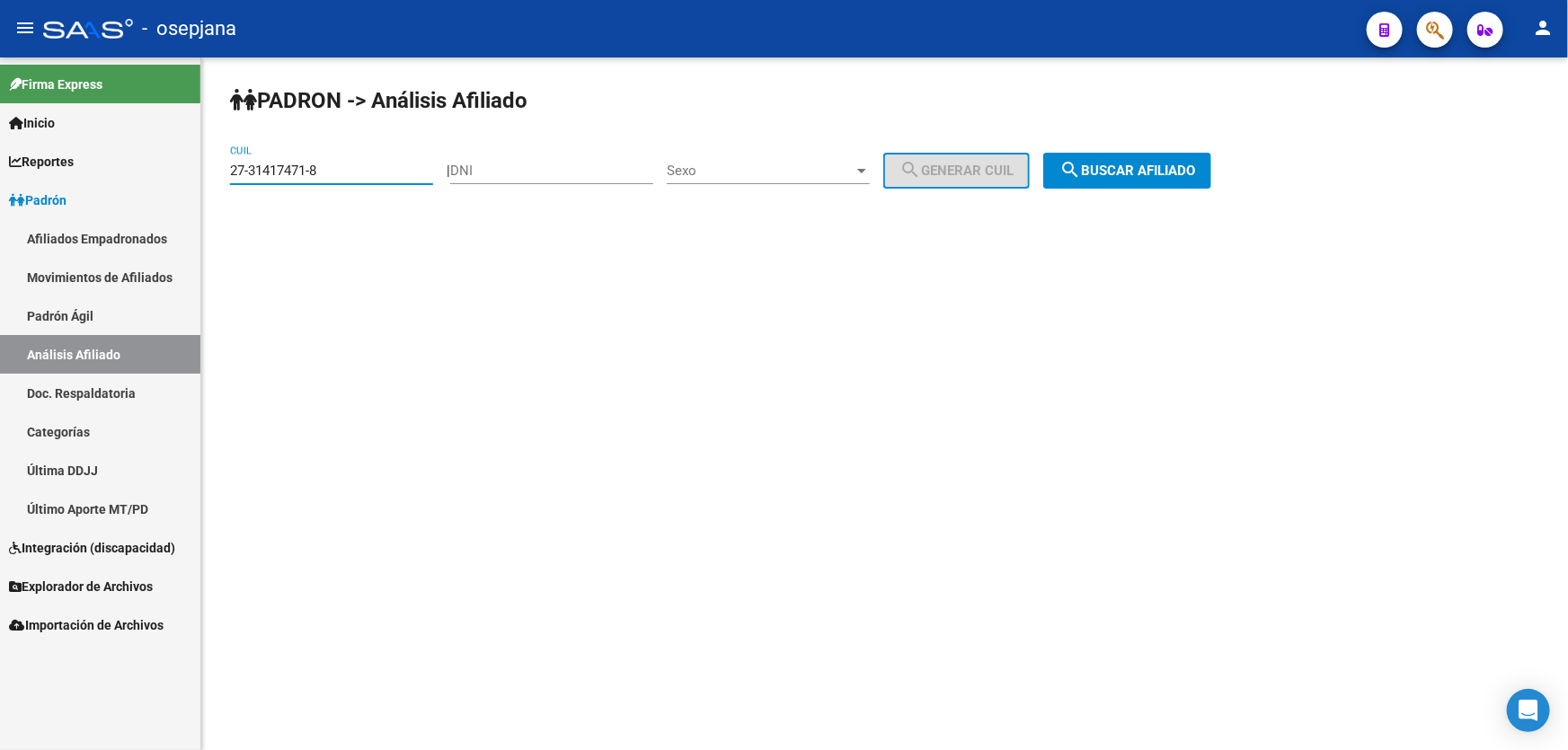
drag, startPoint x: 363, startPoint y: 169, endPoint x: 229, endPoint y: 169, distance: 134.0
click at [230, 169] on input "27-31417471-8" at bounding box center [332, 170] width 203 height 16
paste input "25933389-5"
click at [1163, 117] on div "PADRON -> Análisis Afiliado 27-25933389-5 CUIL | DNI Sexo Sexo search Generar C…" at bounding box center [885, 151] width 1367 height 188
click at [1163, 159] on button "search Buscar afiliado" at bounding box center [1127, 170] width 168 height 36
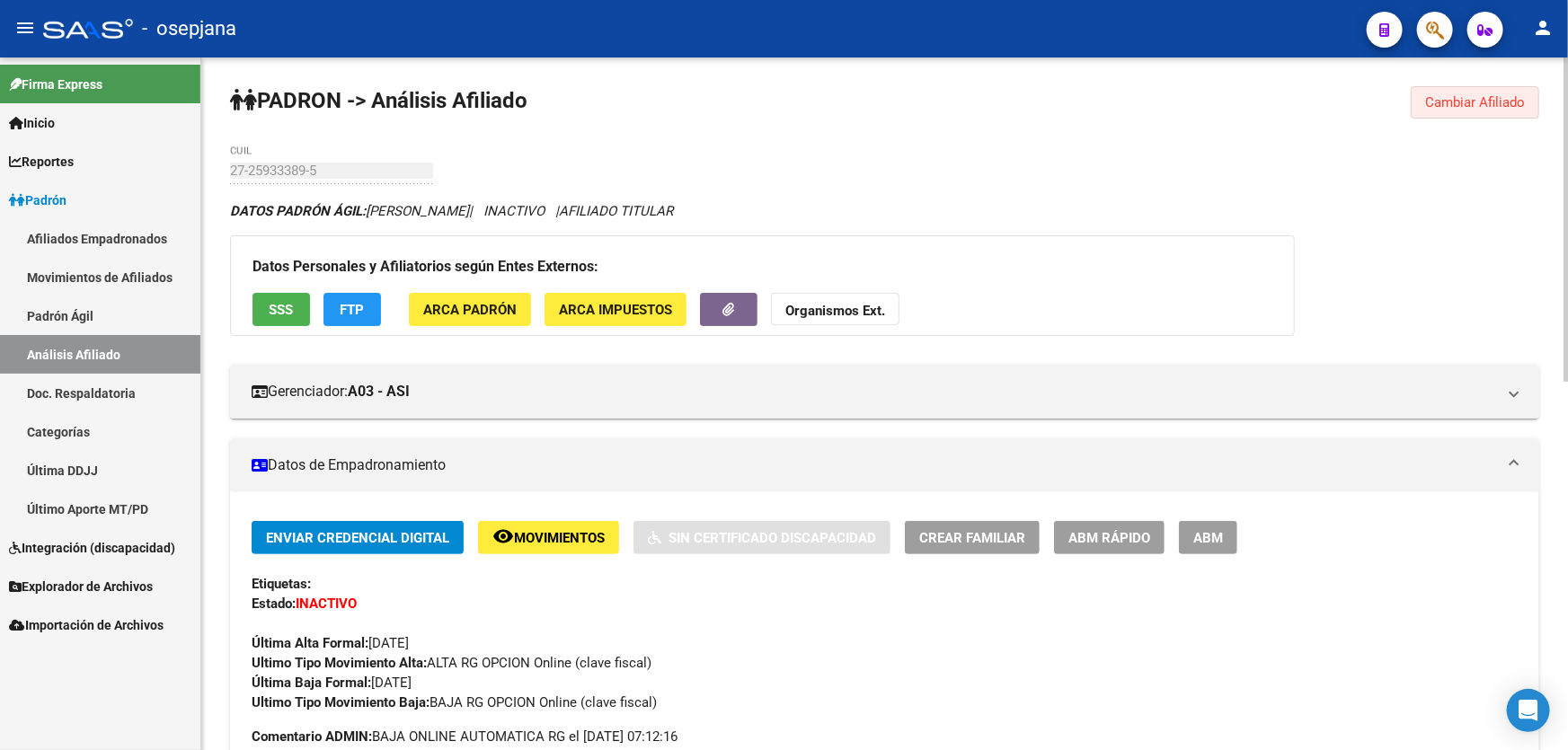
click at [1479, 86] on button "Cambiar Afiliado" at bounding box center [1474, 101] width 129 height 32
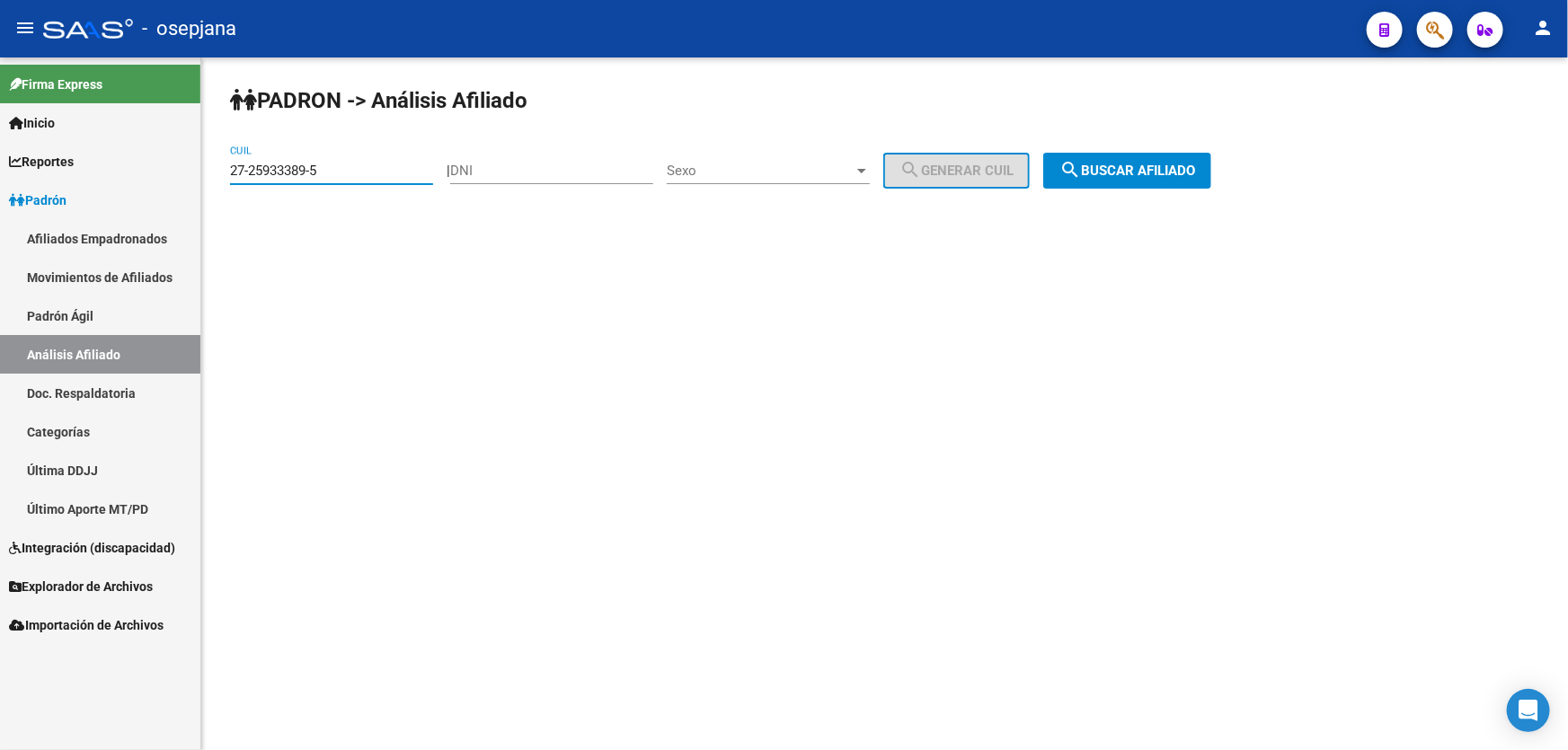
drag, startPoint x: 337, startPoint y: 172, endPoint x: 225, endPoint y: 175, distance: 112.0
click at [225, 175] on div "PADRON -> Análisis Afiliado 27-25933389-5 CUIL | DNI Sexo Sexo search Generar C…" at bounding box center [885, 151] width 1367 height 188
paste input "70205787-1"
click at [1166, 167] on span "search Buscar afiliado" at bounding box center [1127, 170] width 135 height 16
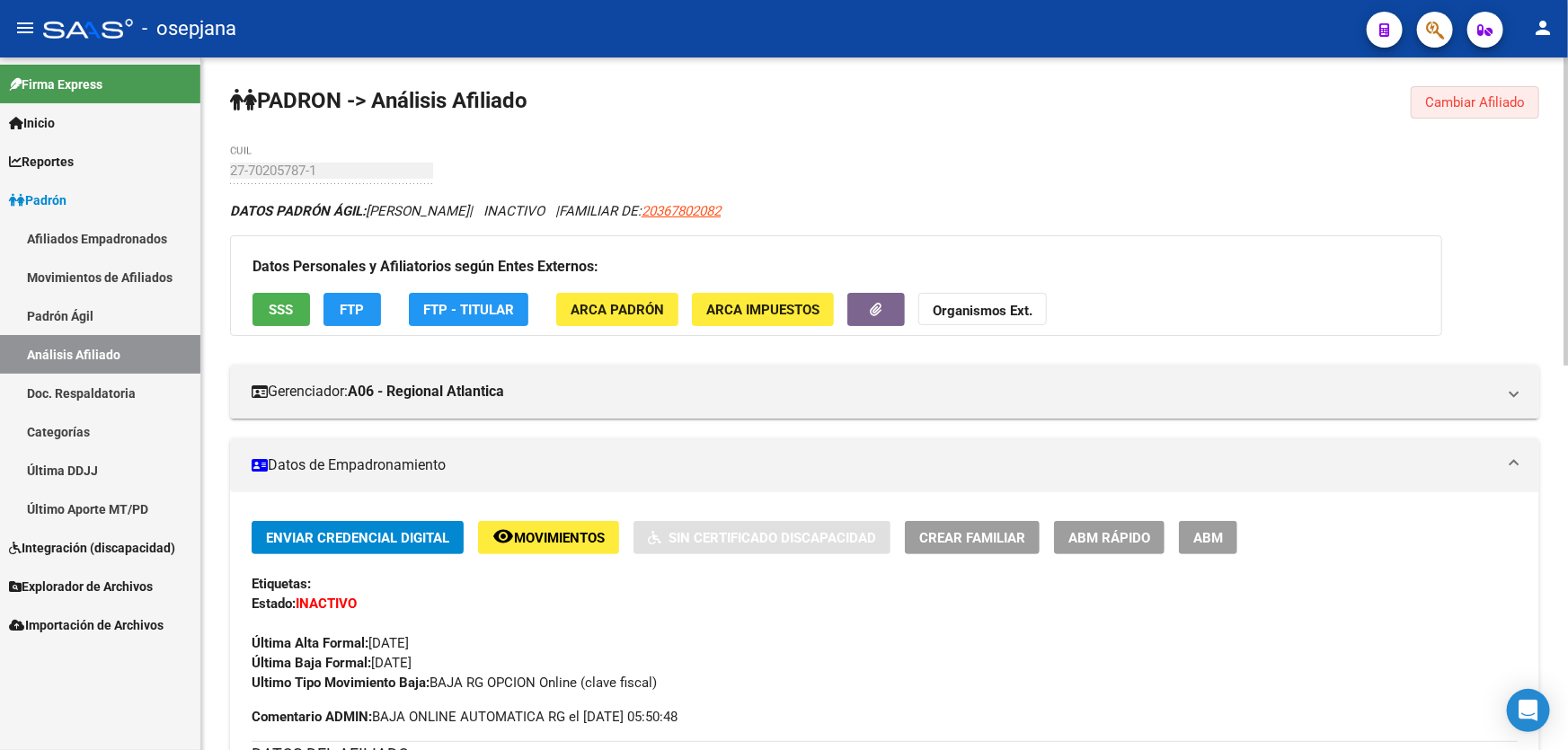
click at [1476, 99] on span "Cambiar Afiliado" at bounding box center [1474, 102] width 100 height 16
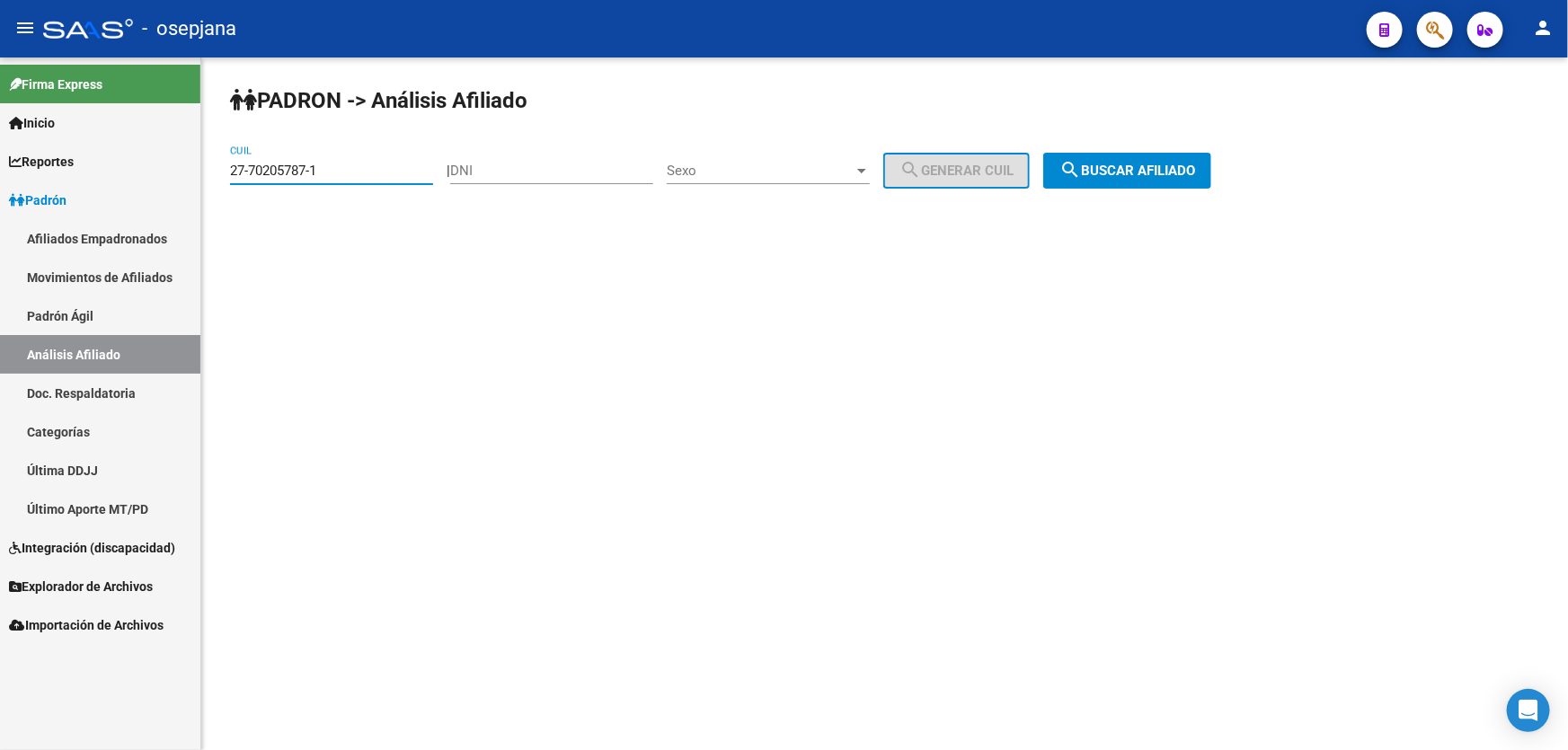
drag, startPoint x: 355, startPoint y: 173, endPoint x: 221, endPoint y: 173, distance: 134.0
click at [221, 173] on div "PADRON -> Análisis Afiliado 27-70205787-1 CUIL | DNI Sexo Sexo search Generar C…" at bounding box center [885, 151] width 1367 height 188
paste input "0-33738323-9"
click at [1181, 158] on button "search Buscar afiliado" at bounding box center [1127, 170] width 168 height 36
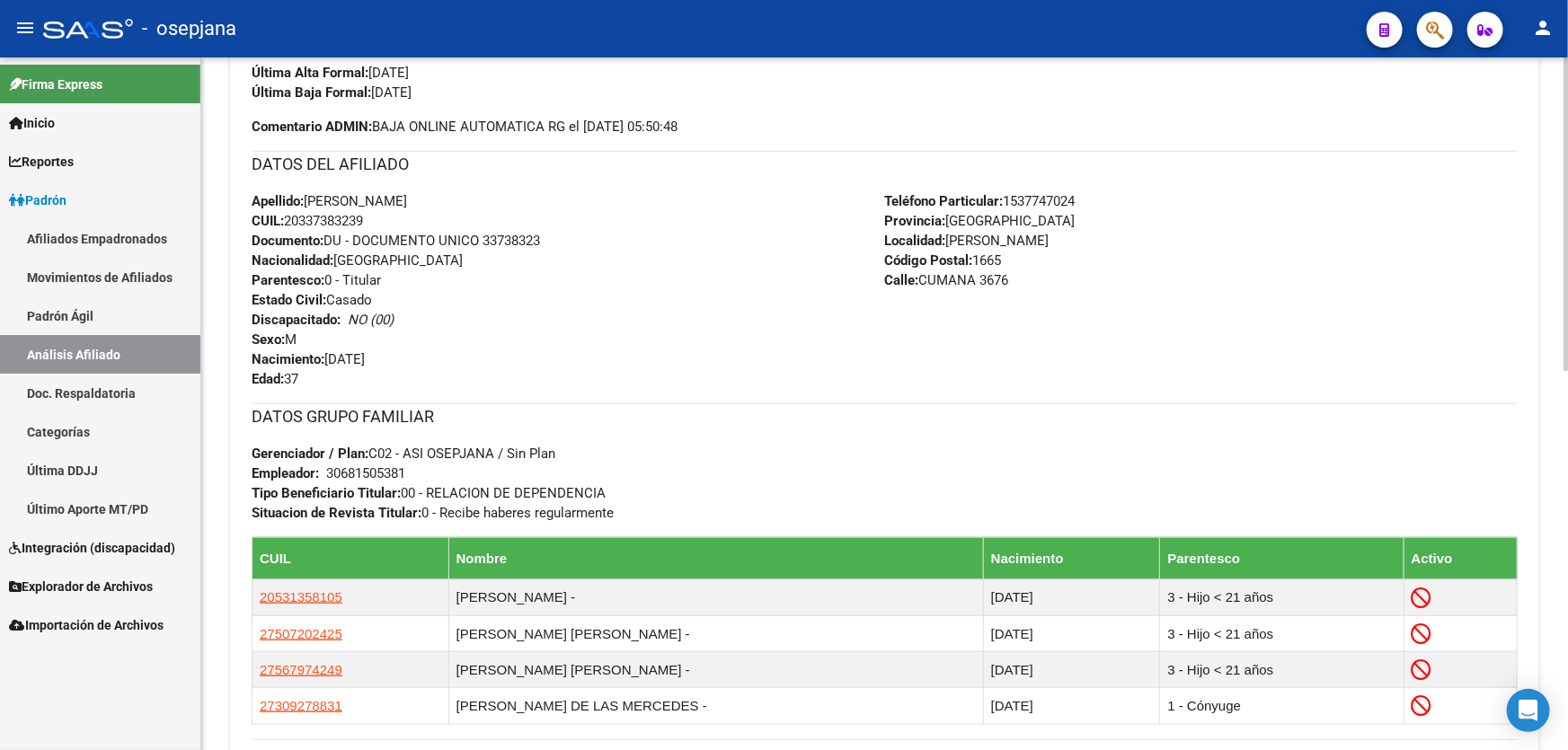
scroll to position [490, 0]
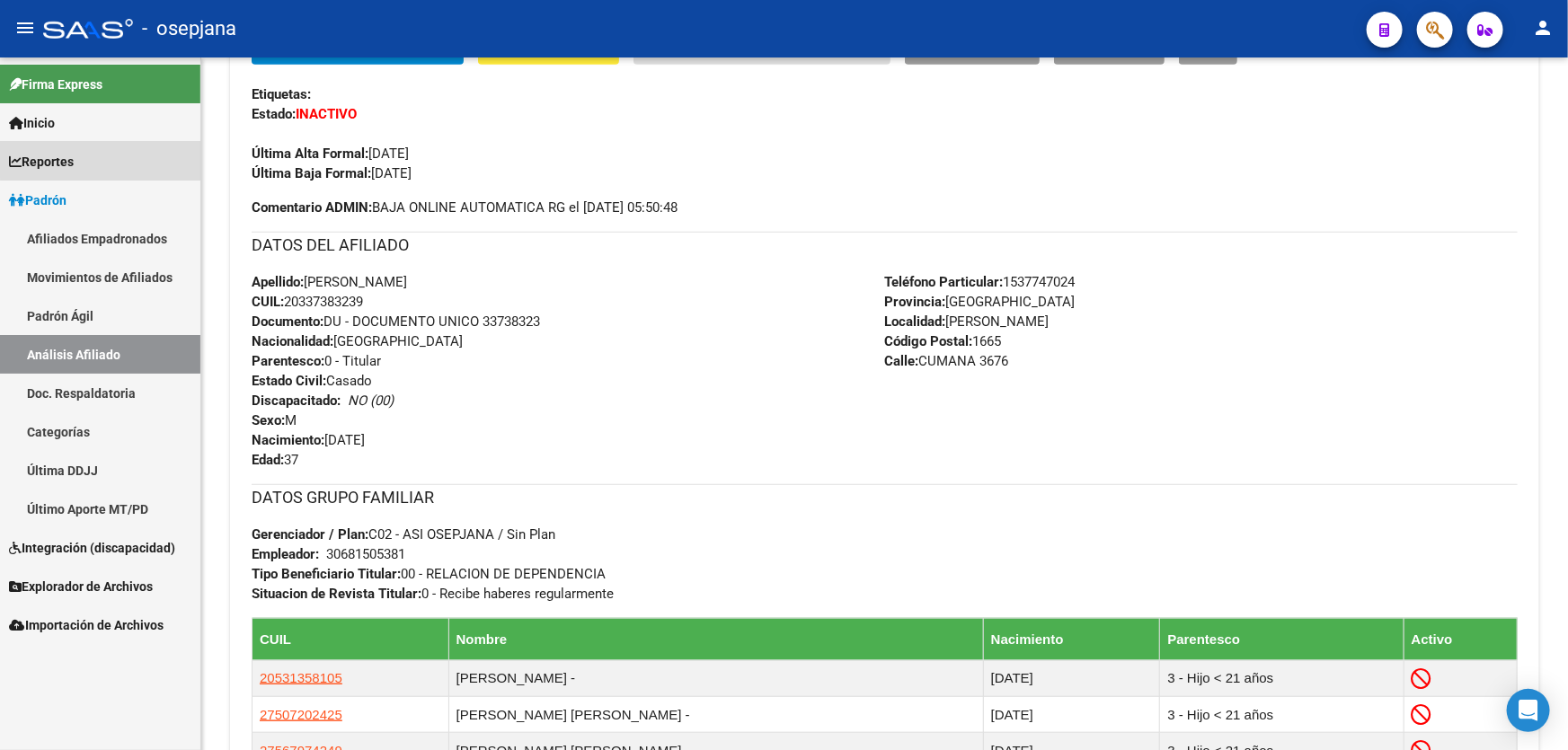
click at [117, 153] on link "Reportes" at bounding box center [100, 161] width 200 height 39
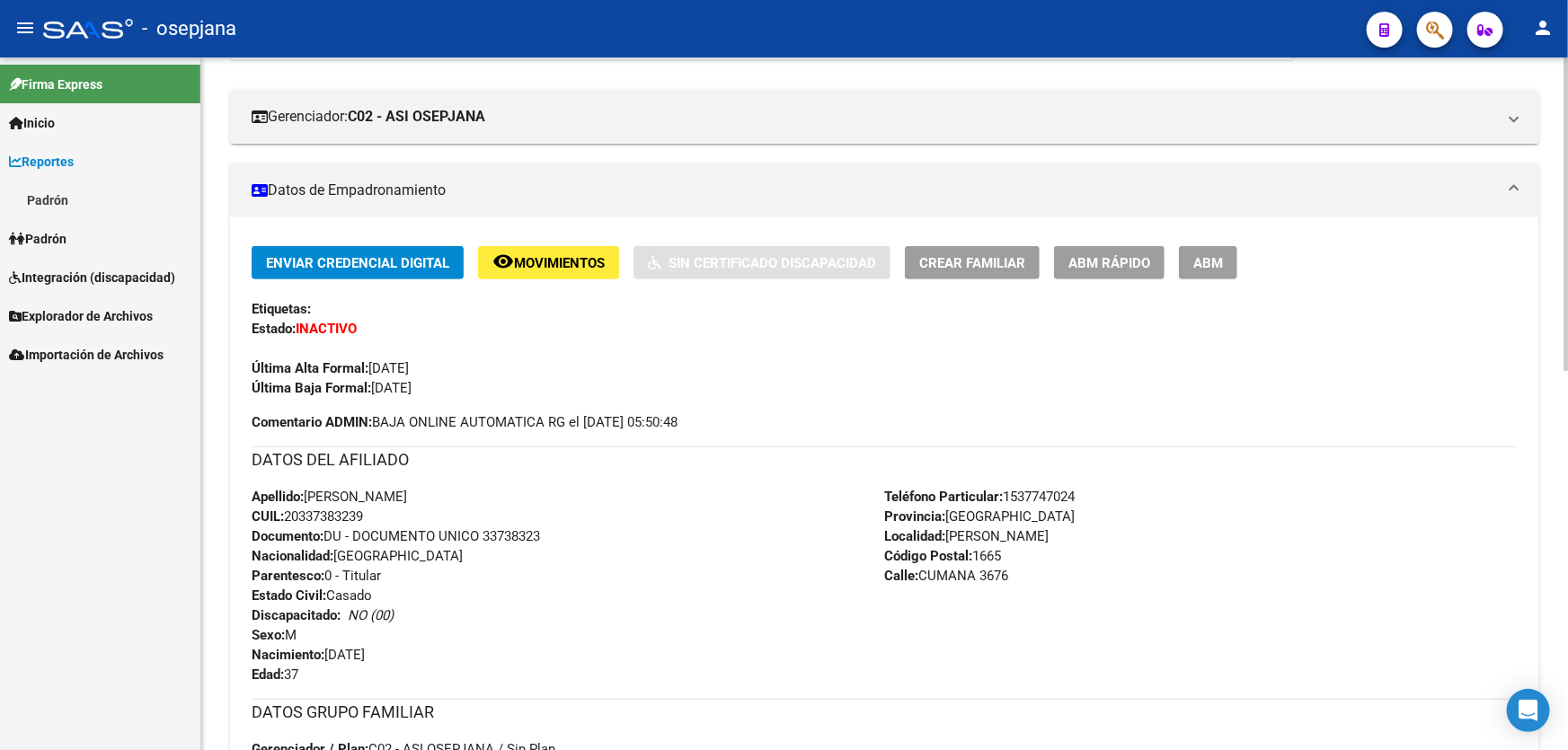
scroll to position [0, 0]
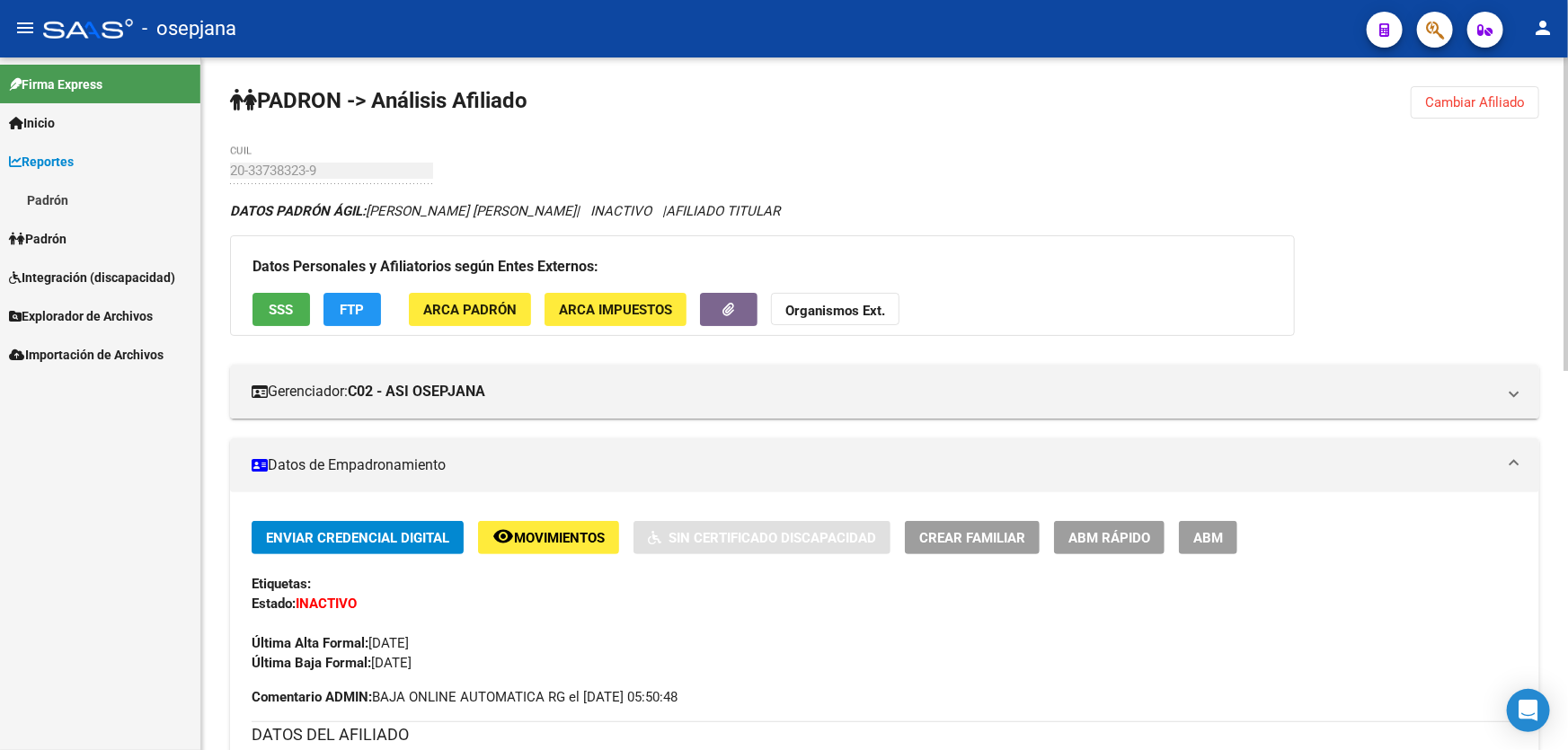
click at [1492, 101] on span "Cambiar Afiliado" at bounding box center [1474, 102] width 100 height 16
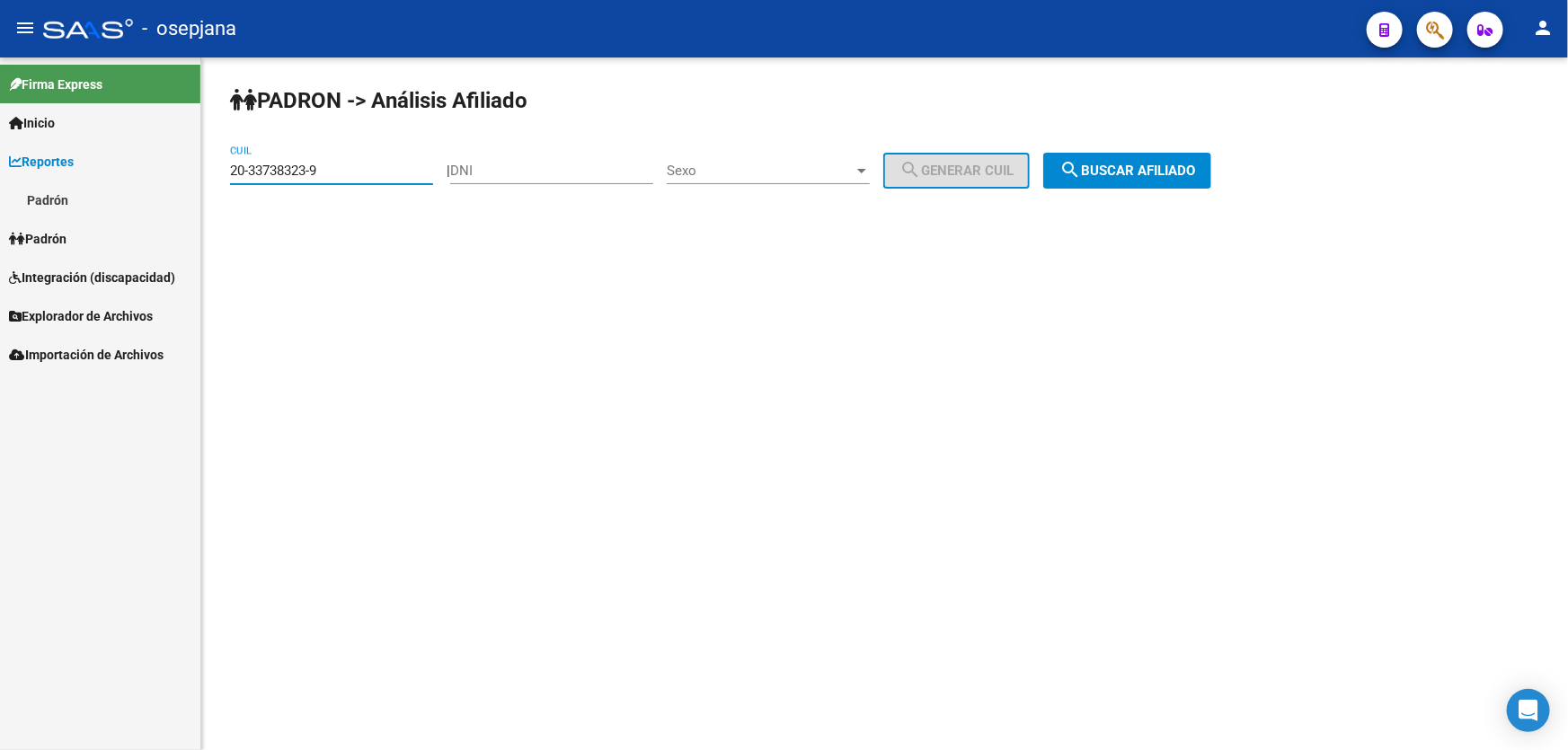
drag, startPoint x: 355, startPoint y: 169, endPoint x: 206, endPoint y: 171, distance: 149.0
click at [206, 171] on div "PADRON -> Análisis Afiliado 20-33738323-9 CUIL | DNI Sexo Sexo search Generar C…" at bounding box center [885, 151] width 1367 height 188
paste input "7-36981525"
click at [1153, 170] on span "search Buscar afiliado" at bounding box center [1127, 170] width 135 height 16
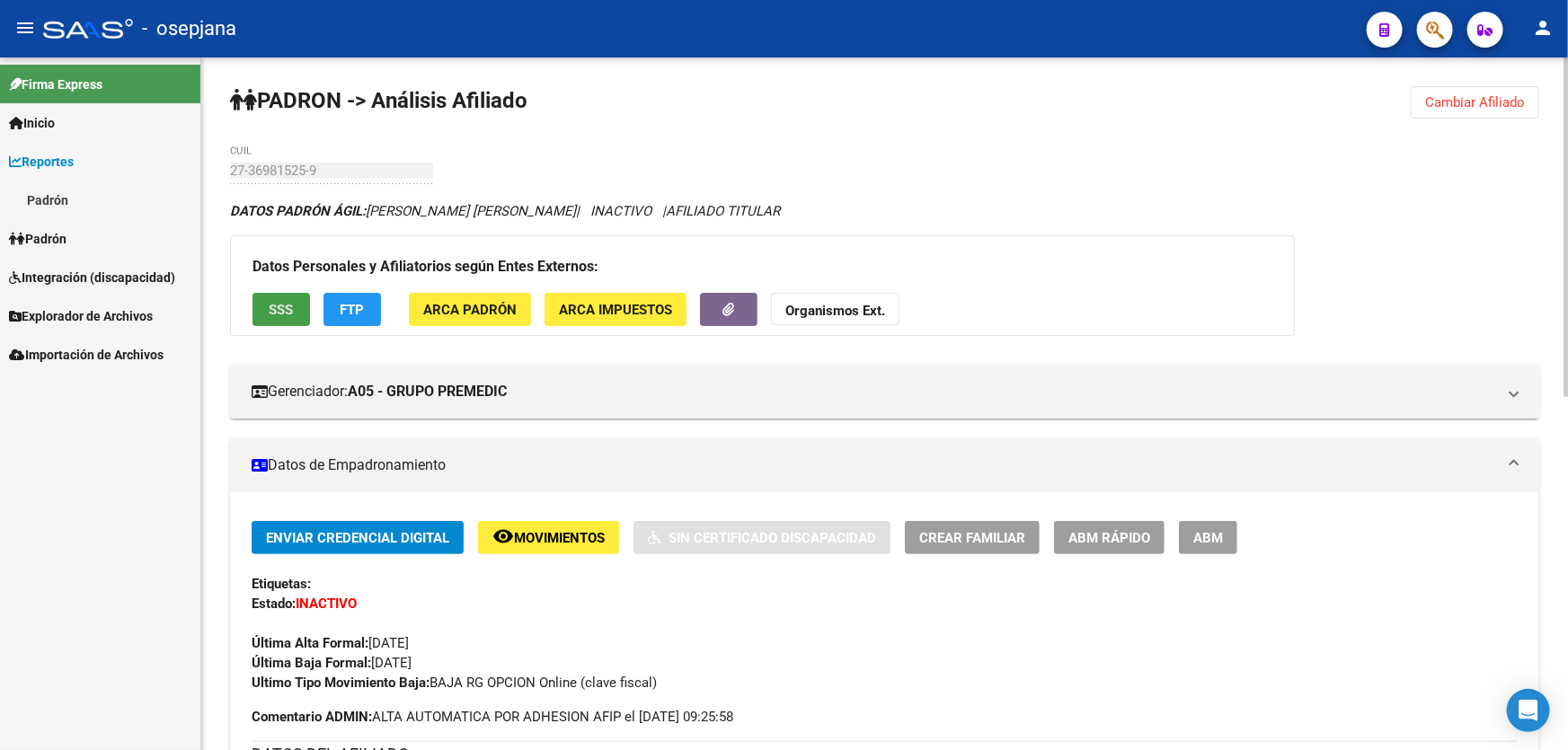
click at [271, 310] on span "SSS" at bounding box center [281, 309] width 24 height 16
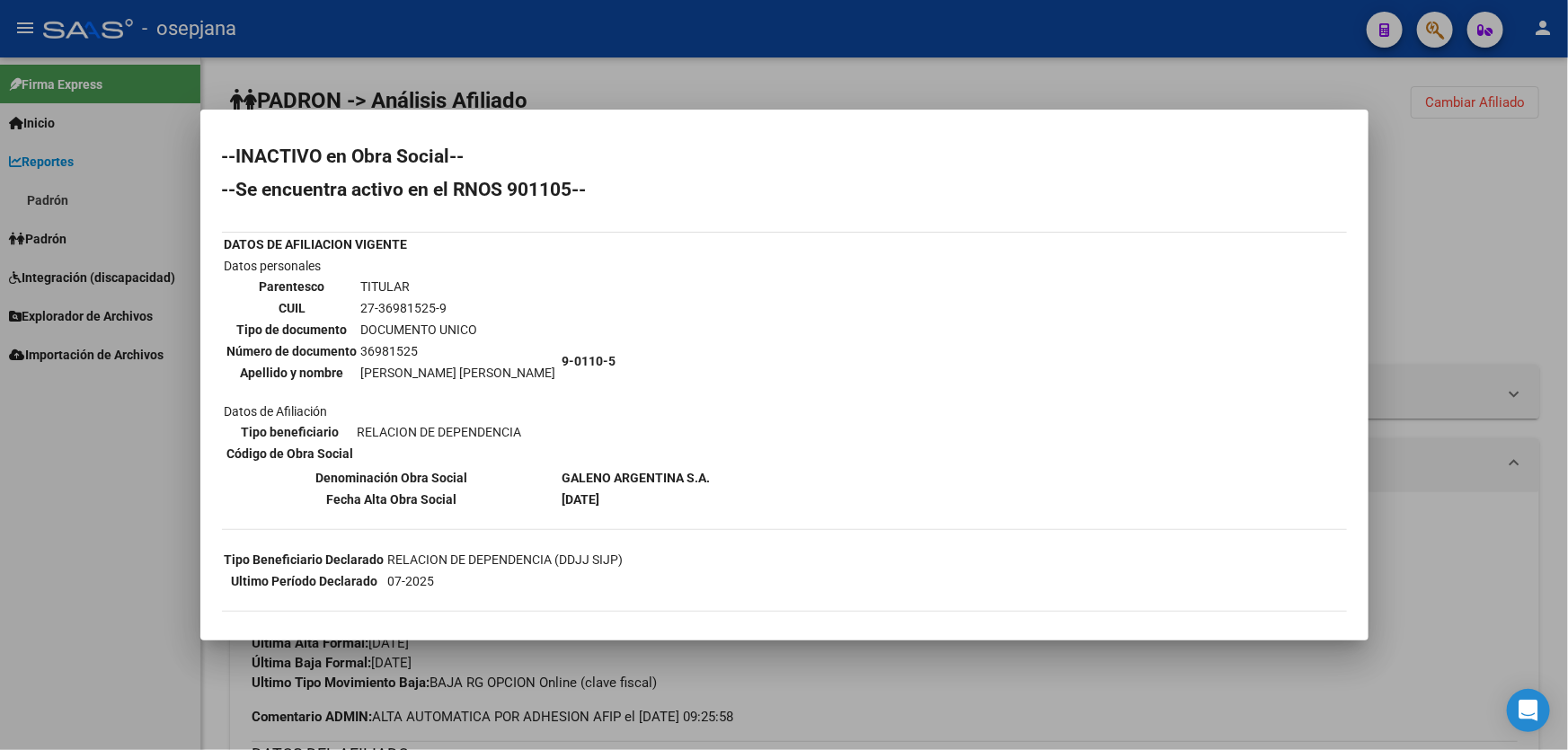
click at [1552, 178] on div at bounding box center [784, 375] width 1568 height 750
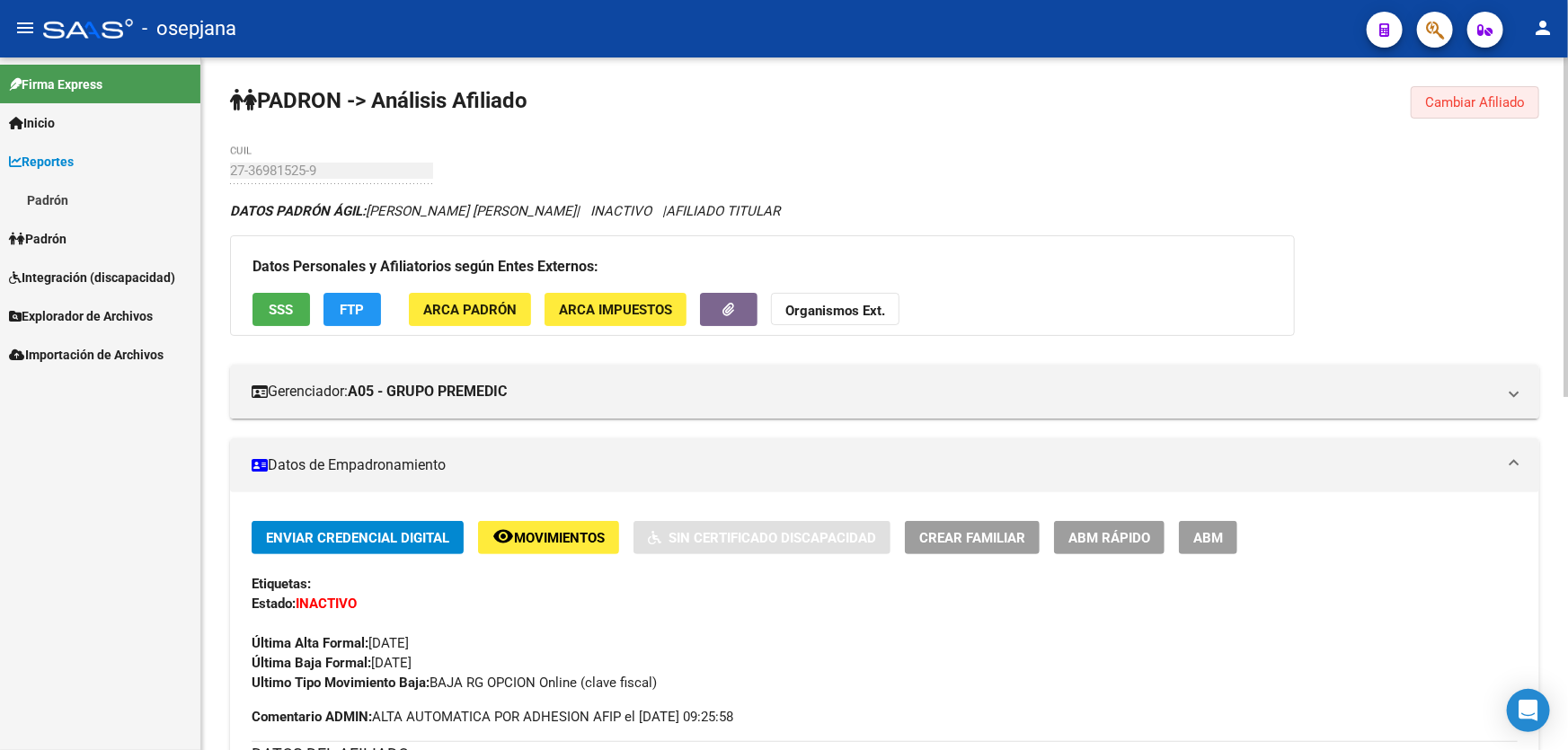
click at [1459, 107] on span "Cambiar Afiliado" at bounding box center [1474, 102] width 100 height 16
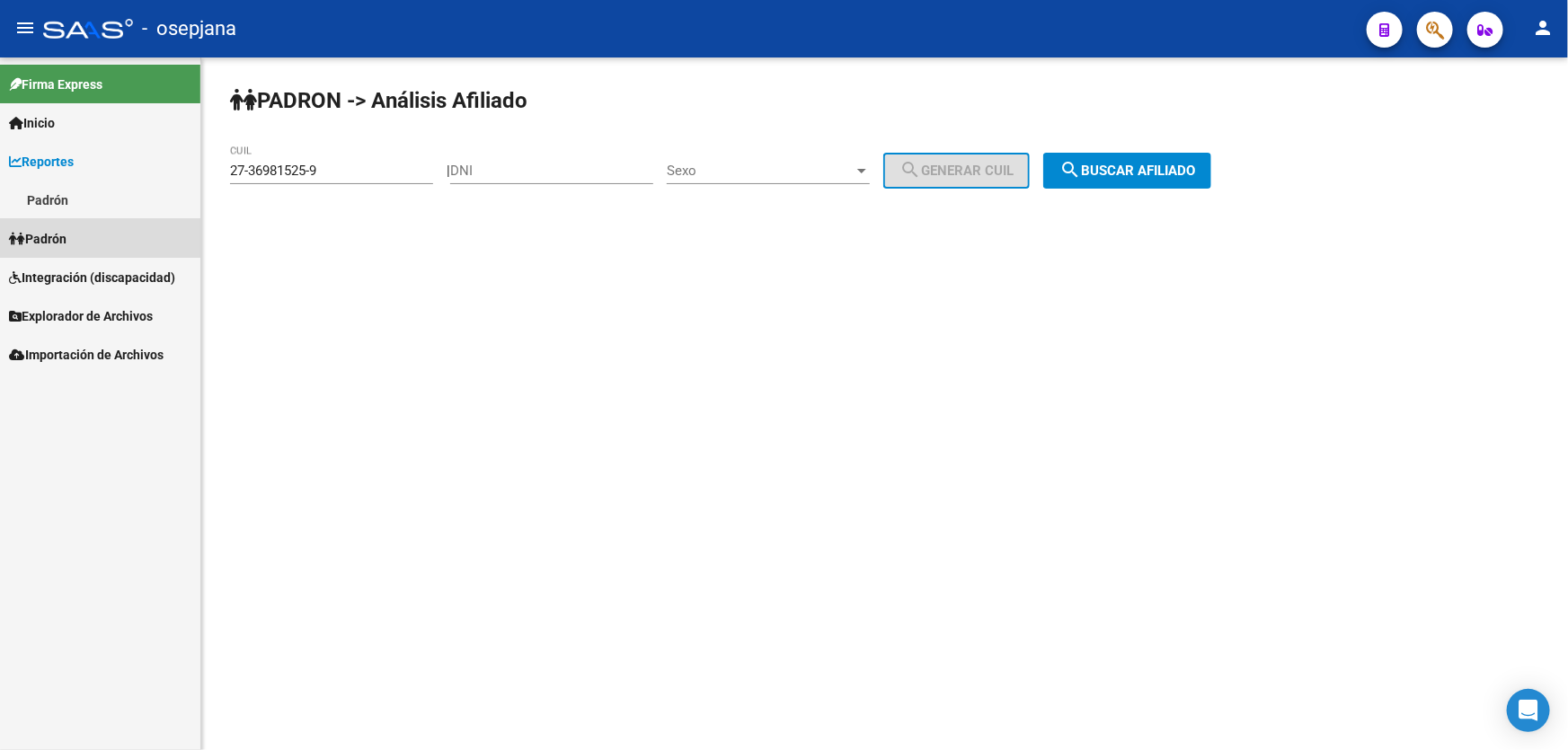
click at [74, 224] on link "Padrón" at bounding box center [100, 239] width 200 height 39
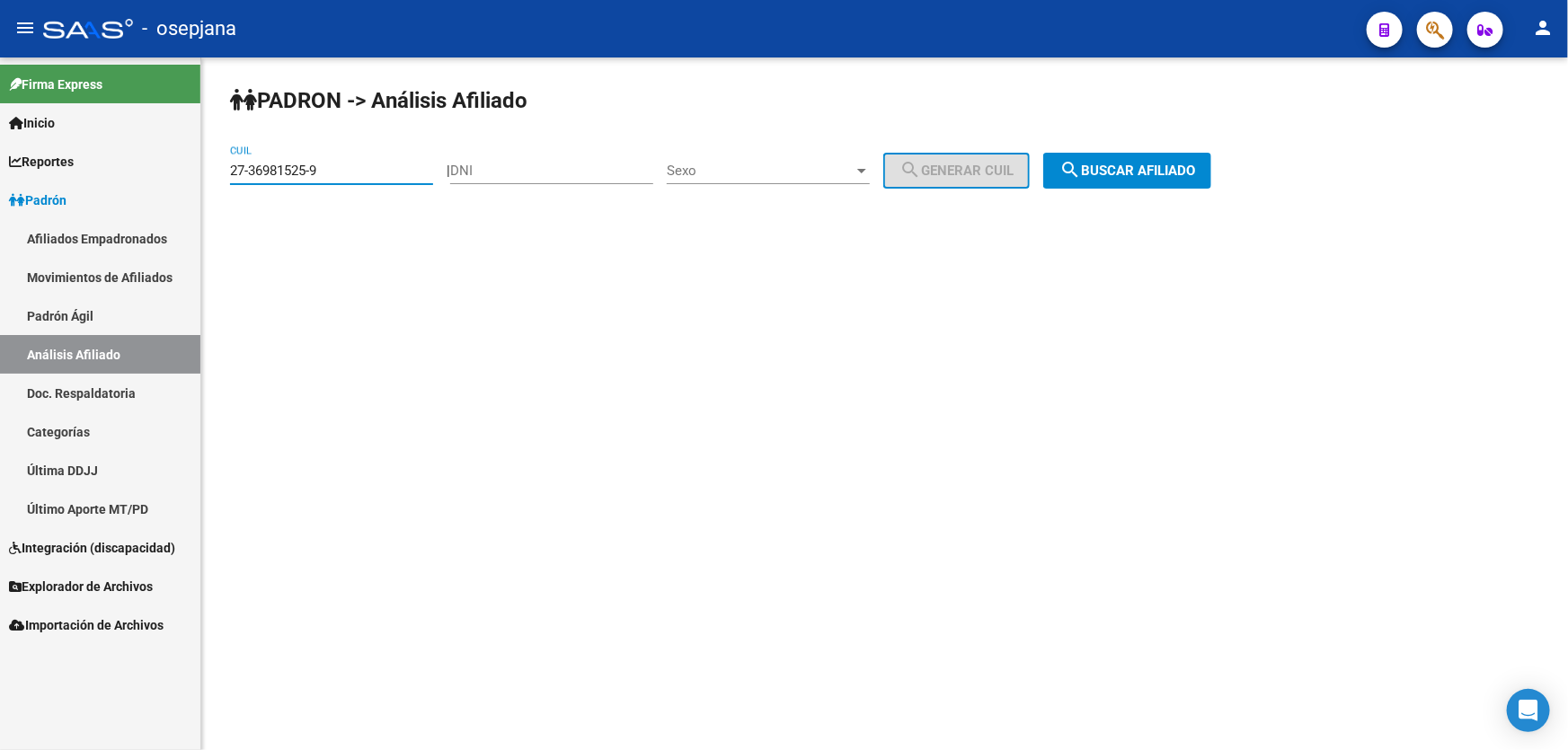
drag, startPoint x: 356, startPoint y: 165, endPoint x: 214, endPoint y: 166, distance: 142.0
click at [214, 166] on div "PADRON -> Análisis Afiliado 27-36981525-9 CUIL | DNI Sexo Sexo search Generar C…" at bounding box center [885, 151] width 1367 height 188
paste input "56270774"
type input "27-56270774-9"
click at [1176, 163] on span "search Buscar afiliado" at bounding box center [1127, 170] width 135 height 16
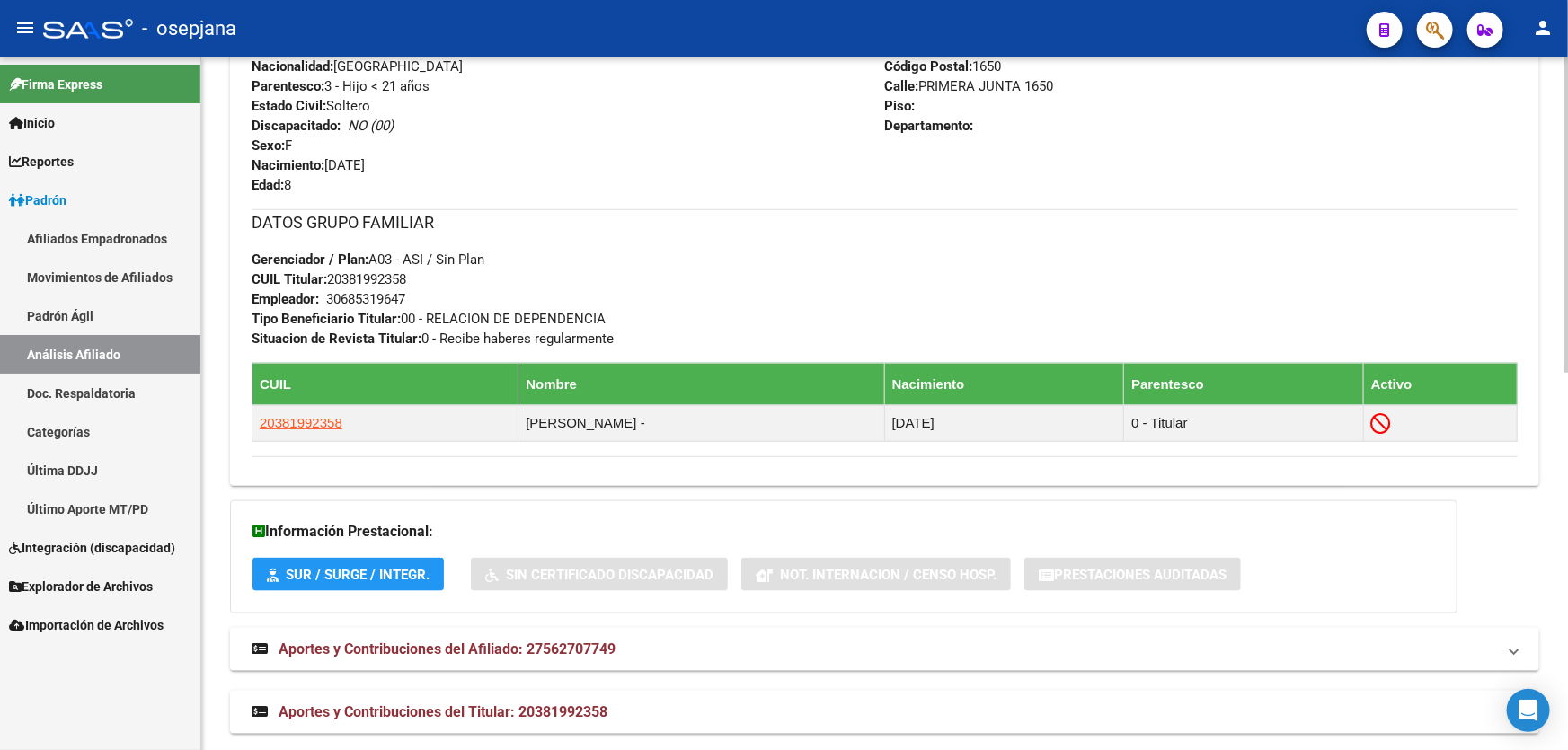
scroll to position [817, 0]
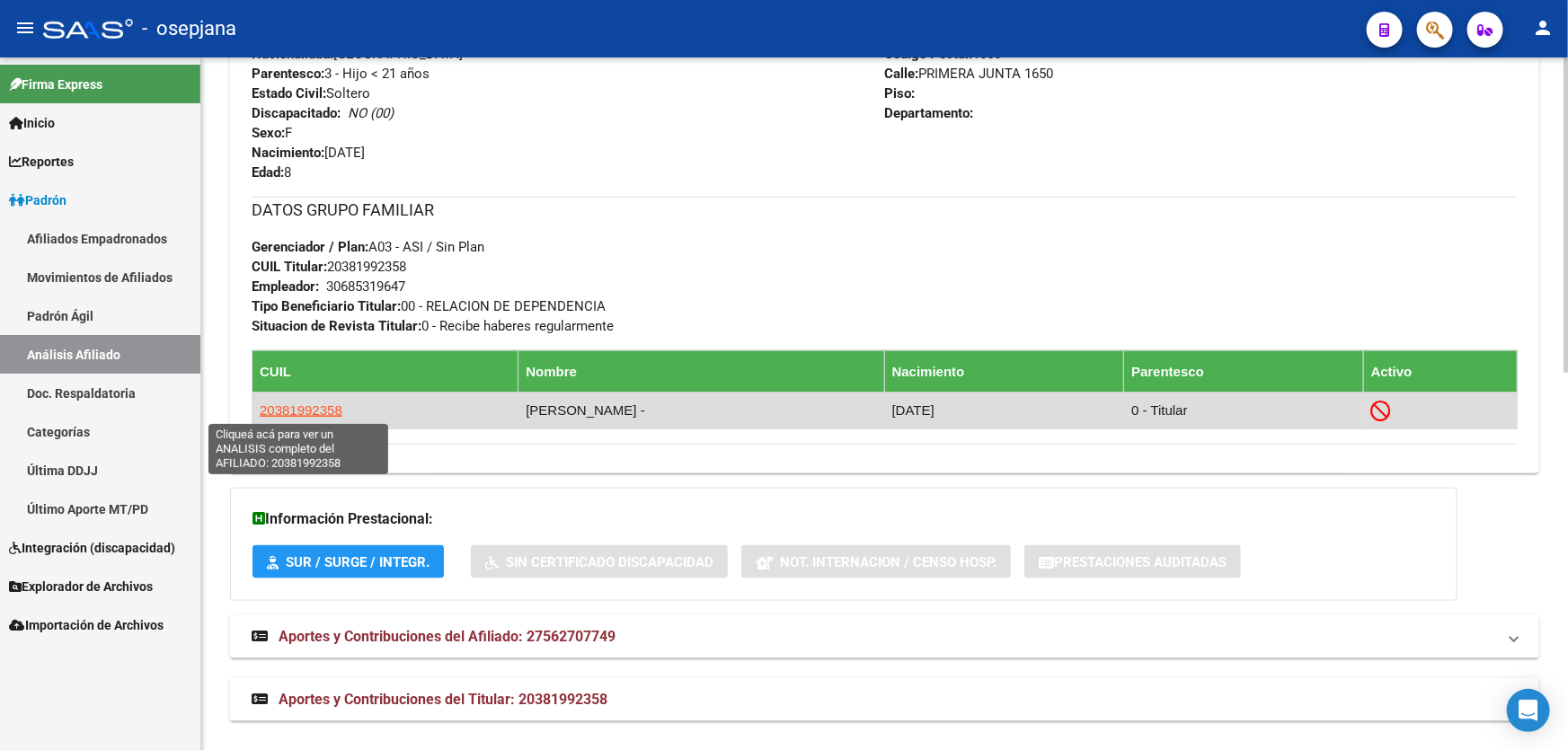
click at [307, 402] on span "20381992358" at bounding box center [302, 410] width 83 height 15
type textarea "20381992358"
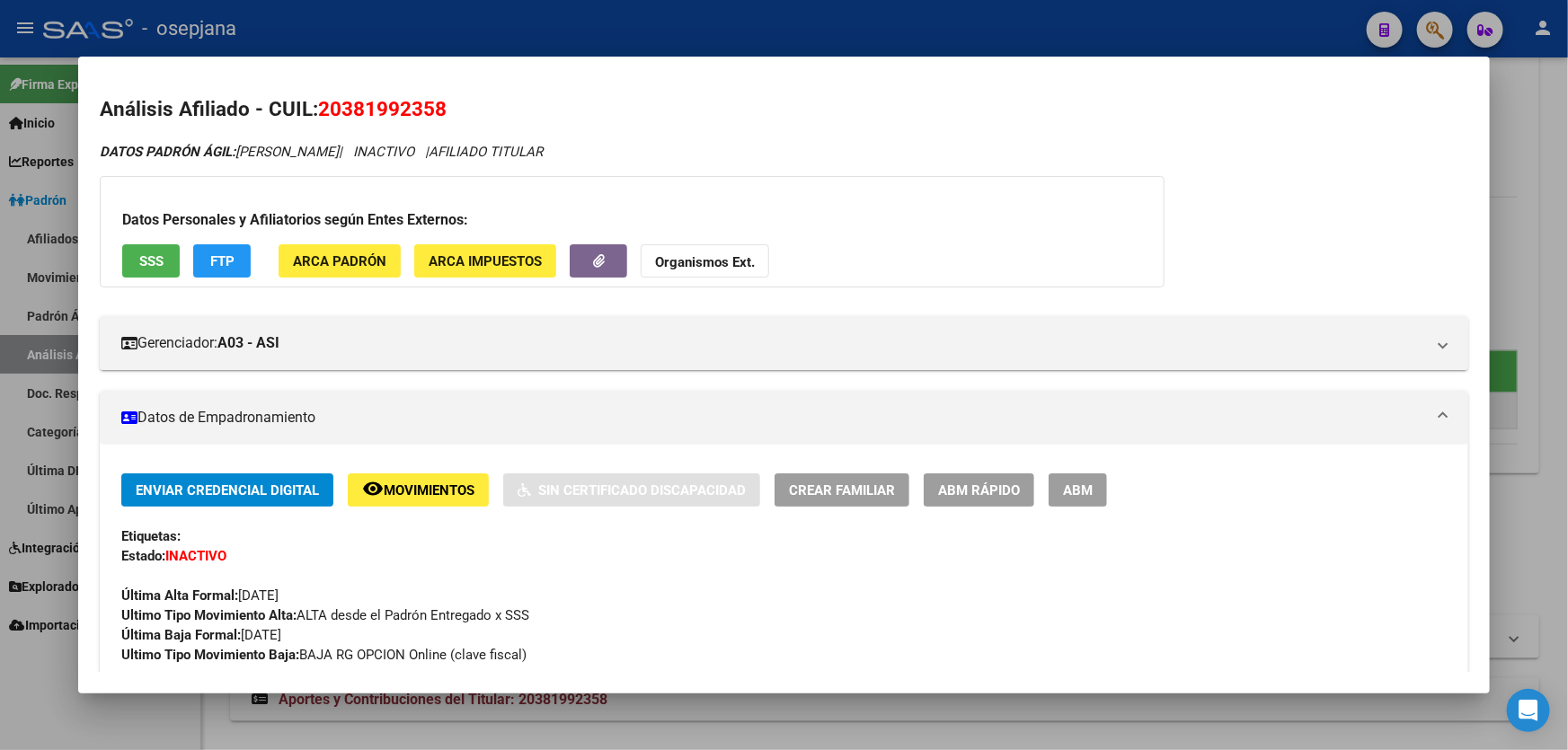
drag, startPoint x: 436, startPoint y: 107, endPoint x: 483, endPoint y: 107, distance: 47.0
click at [386, 107] on span "20381992358" at bounding box center [382, 108] width 129 height 23
drag, startPoint x: 457, startPoint y: 107, endPoint x: 323, endPoint y: 108, distance: 134.0
click at [323, 108] on h2 "Análisis Afiliado - CUIL: 20381992358" at bounding box center [784, 110] width 1369 height 31
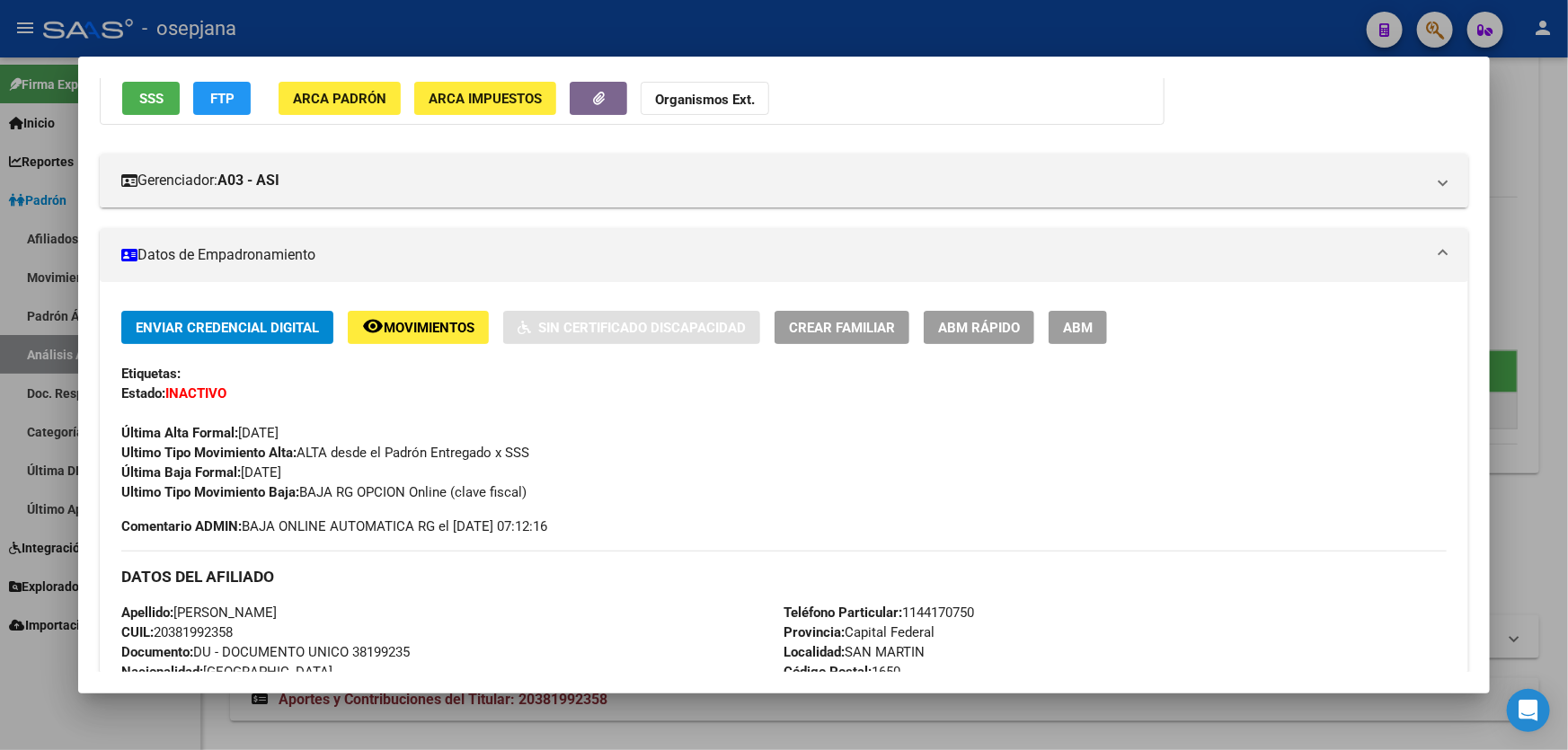
scroll to position [0, 0]
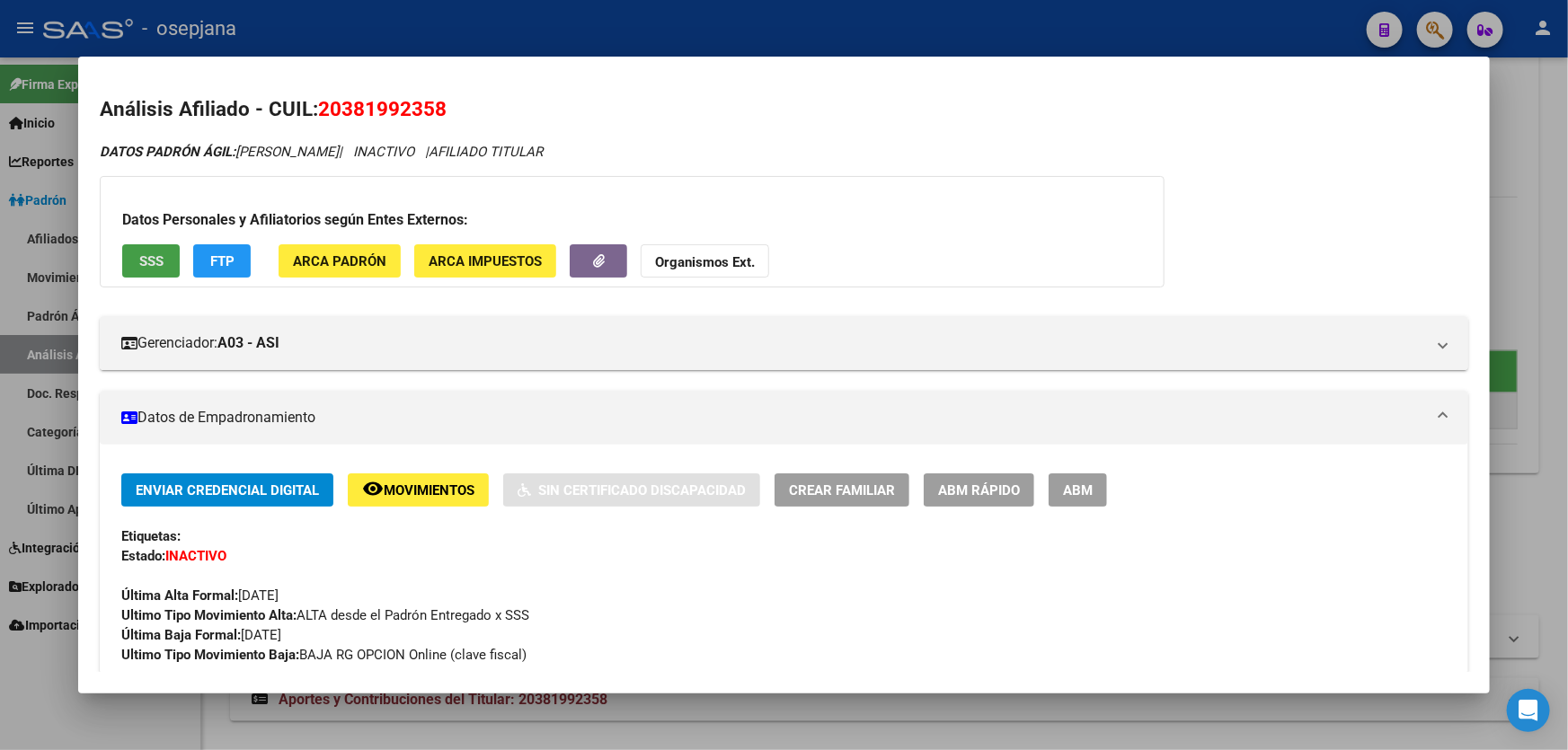
click at [160, 258] on span "SSS" at bounding box center [151, 261] width 24 height 16
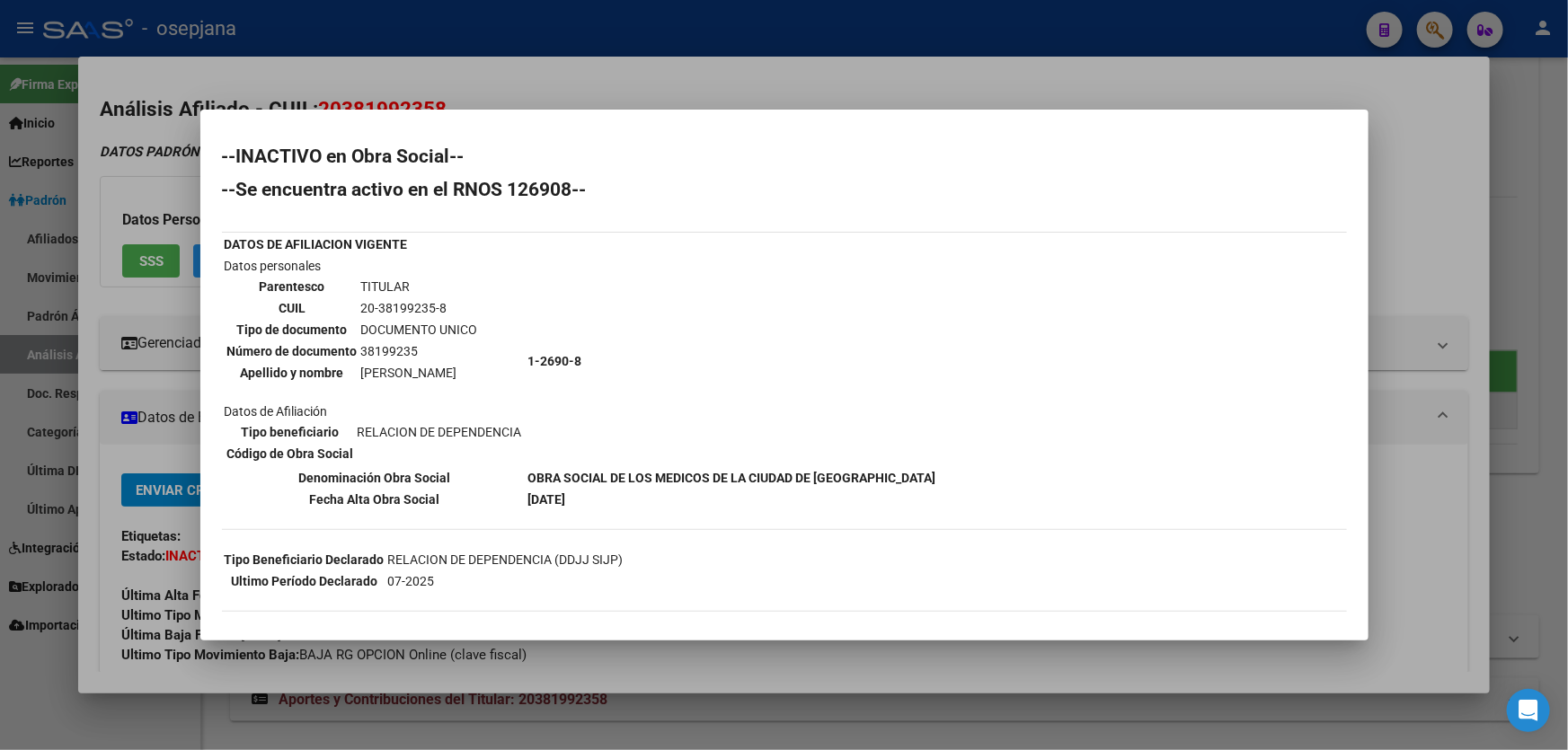
click at [1429, 287] on div at bounding box center [784, 375] width 1568 height 750
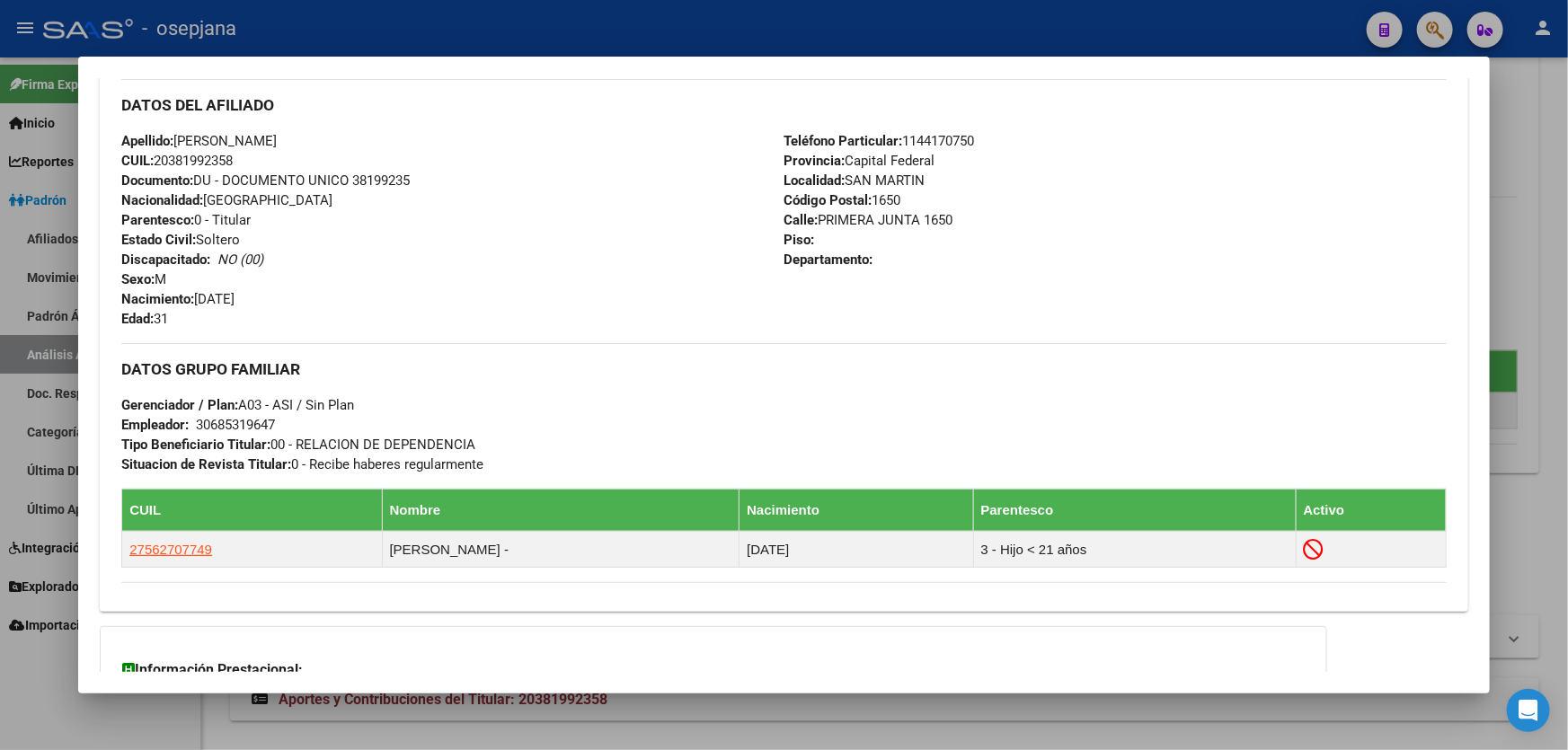
scroll to position [809, 0]
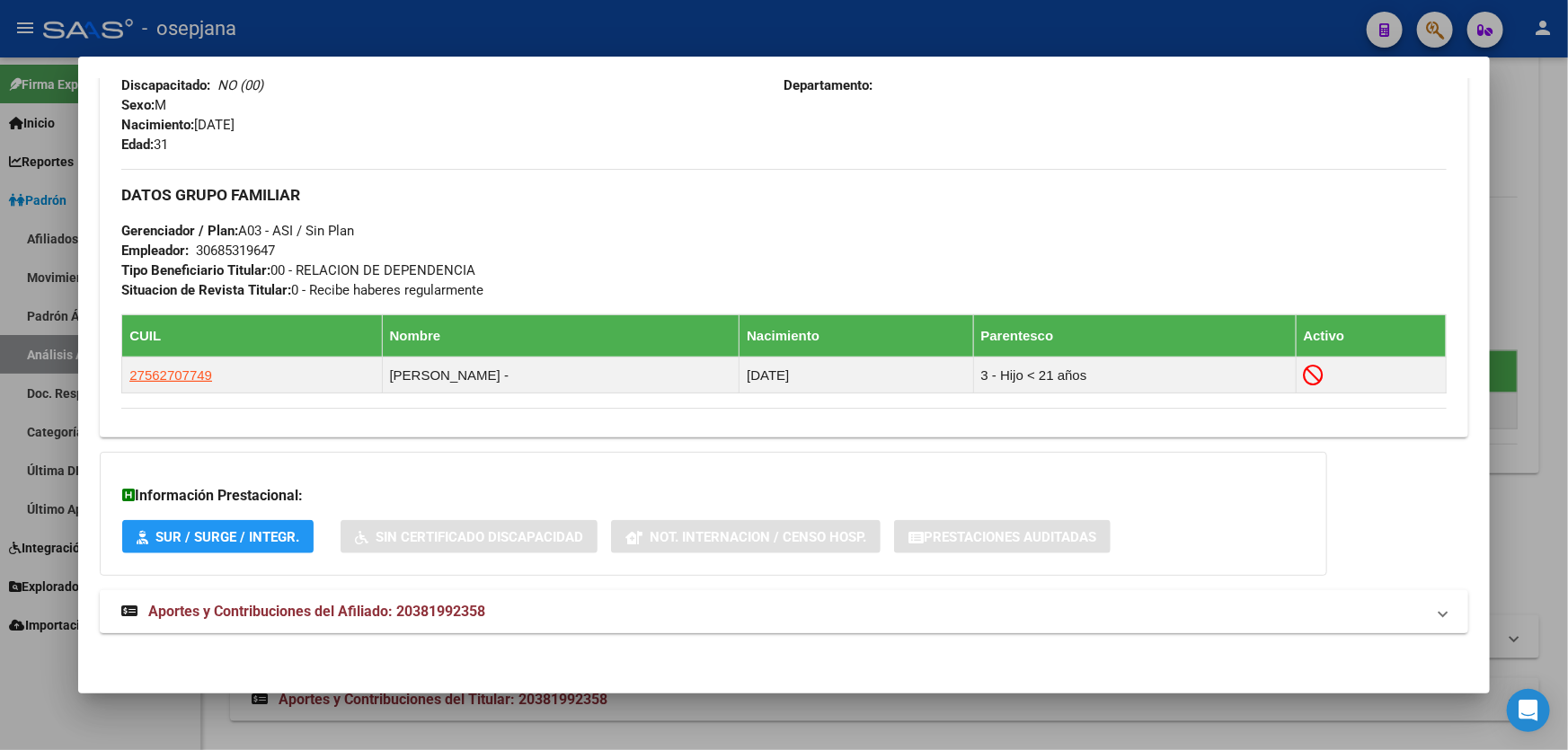
click at [1272, 608] on mat-panel-title "Aportes y Contribuciones del Afiliado: 20381992358" at bounding box center [772, 612] width 1304 height 21
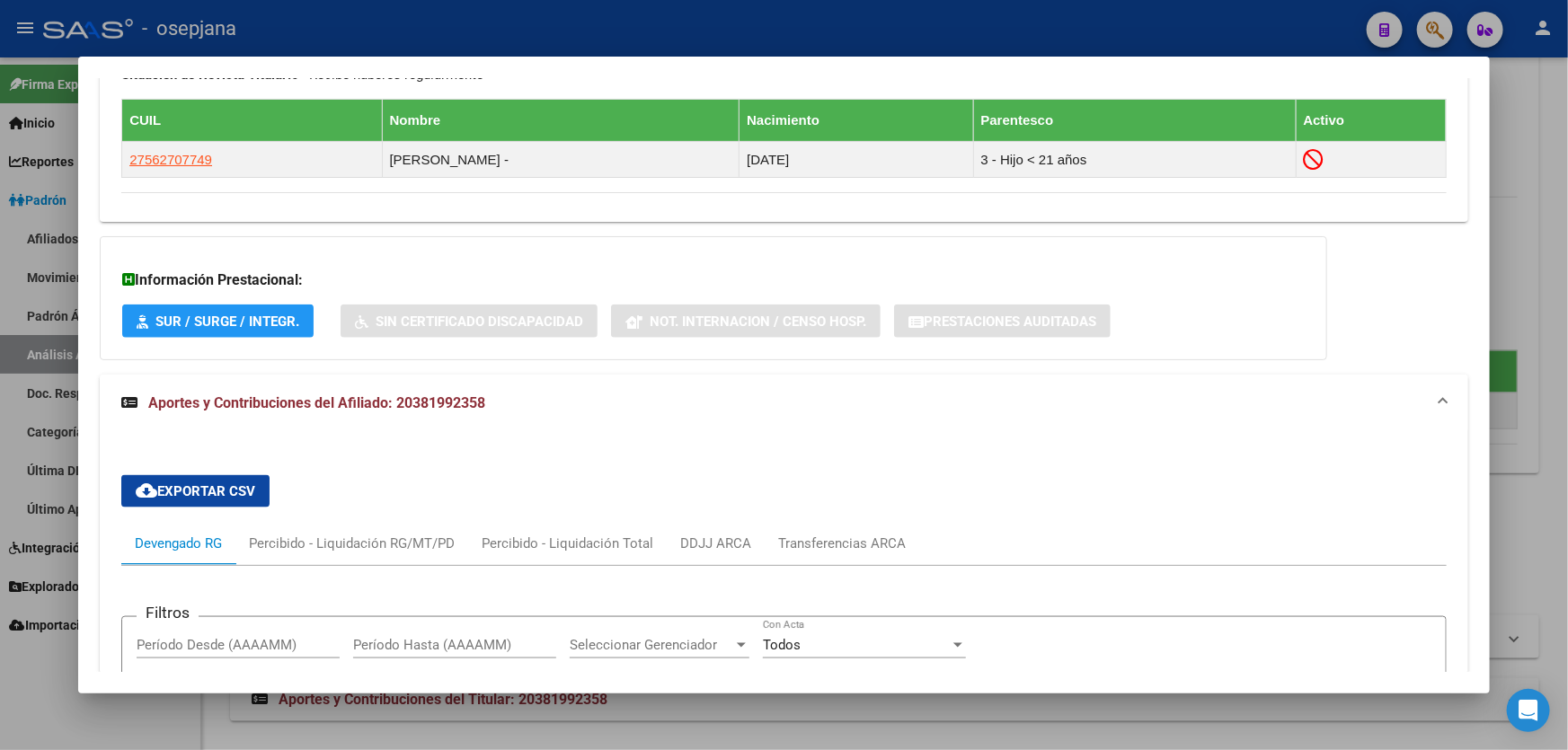
scroll to position [452, 0]
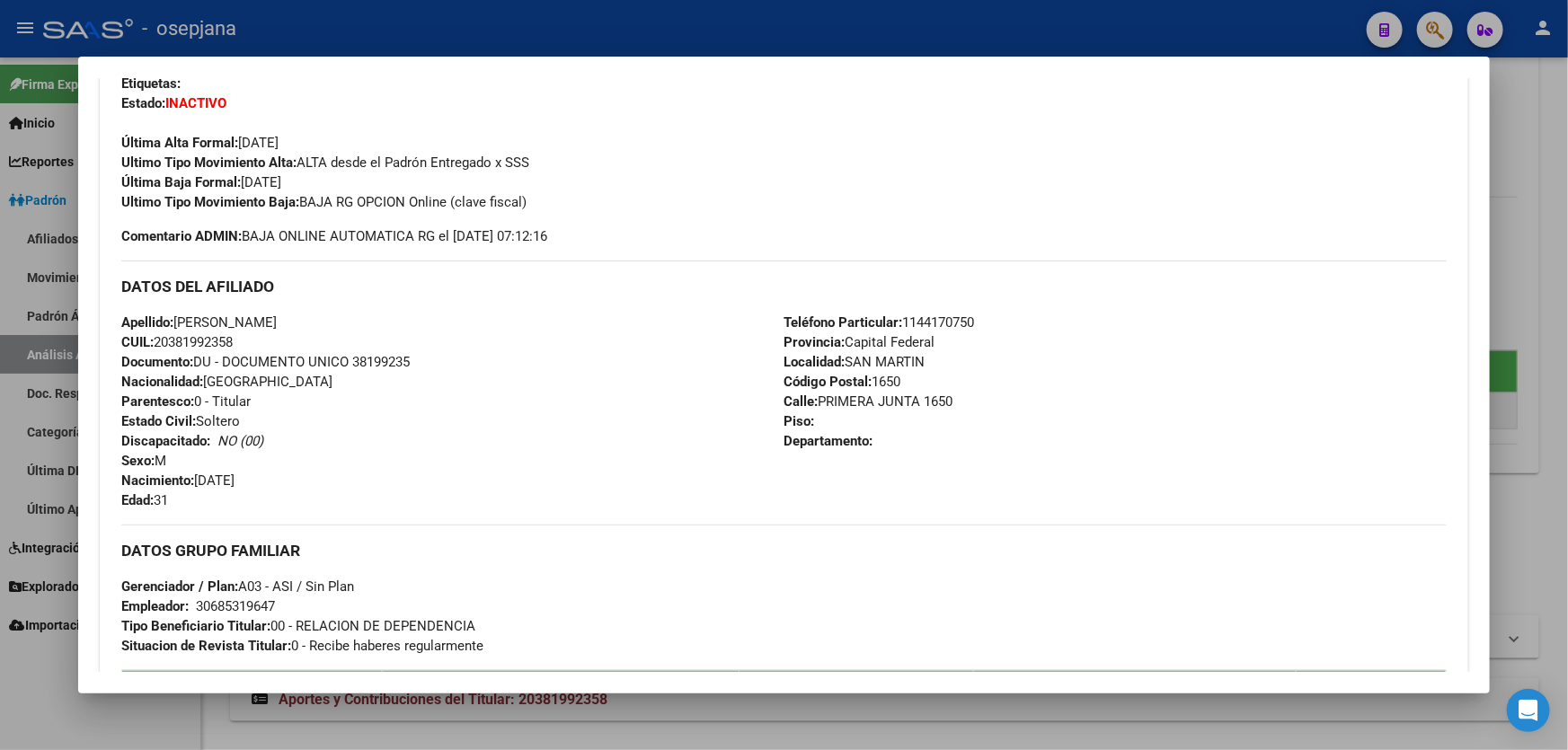
click at [1567, 386] on div at bounding box center [784, 375] width 1568 height 750
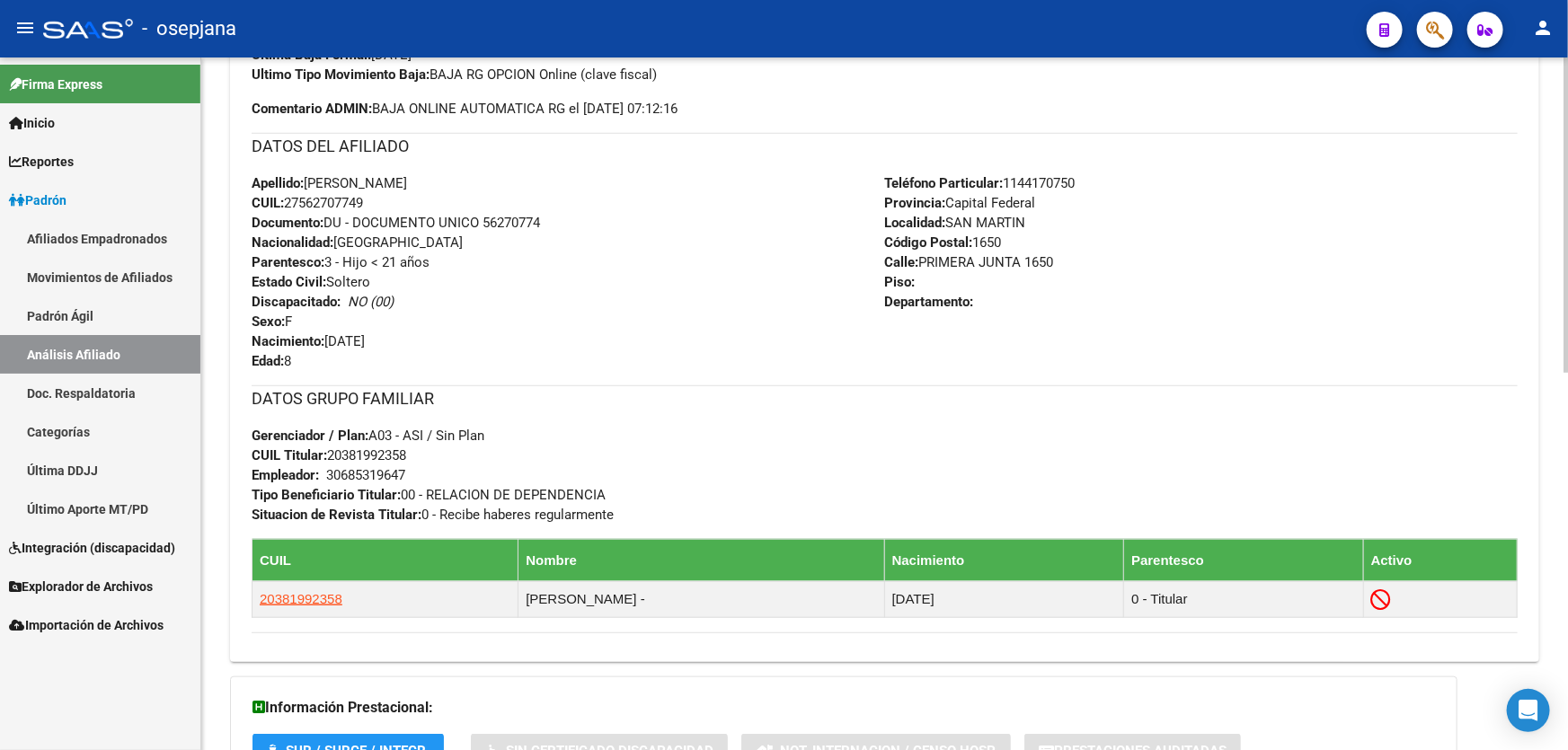
scroll to position [653, 0]
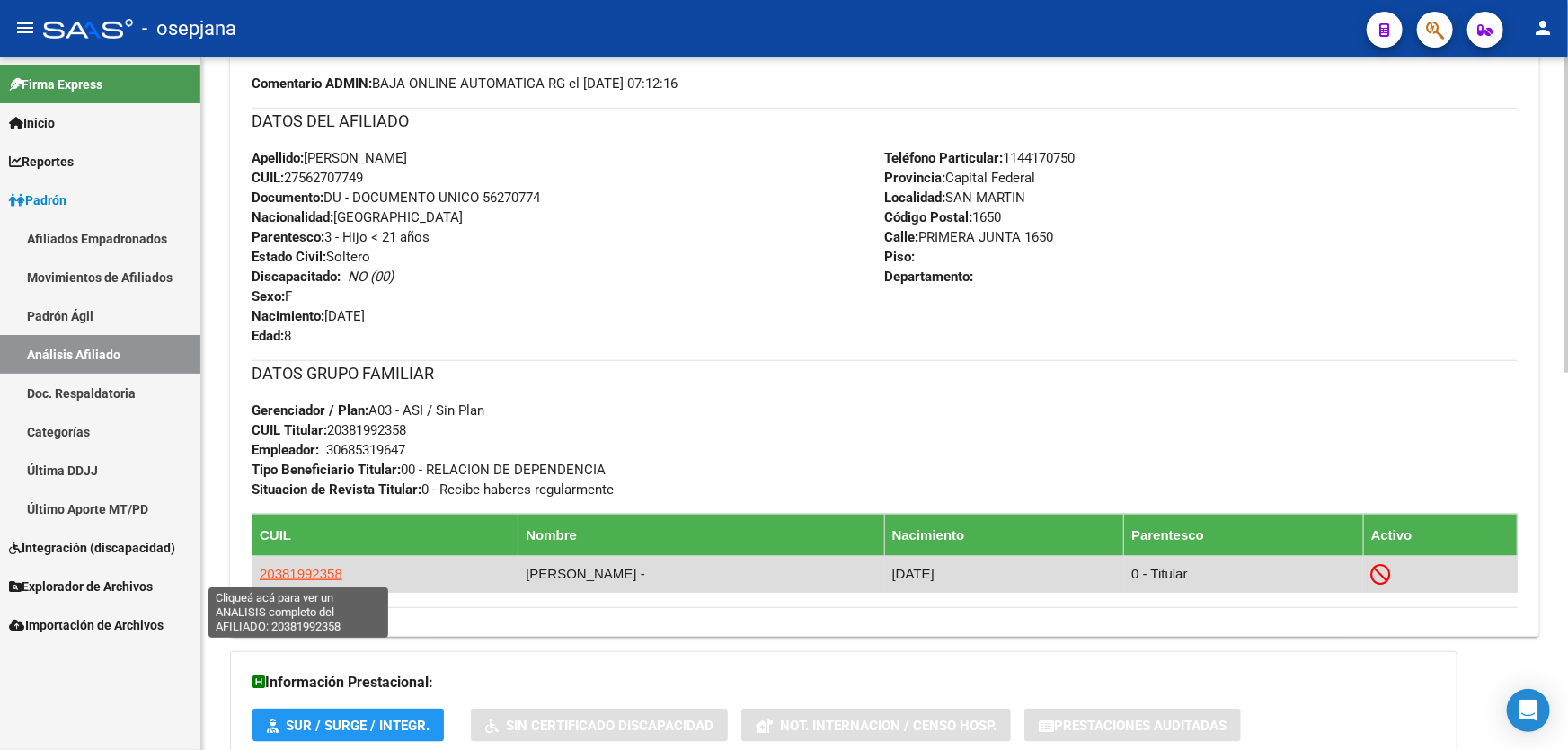
click at [290, 573] on span "20381992358" at bounding box center [302, 574] width 83 height 15
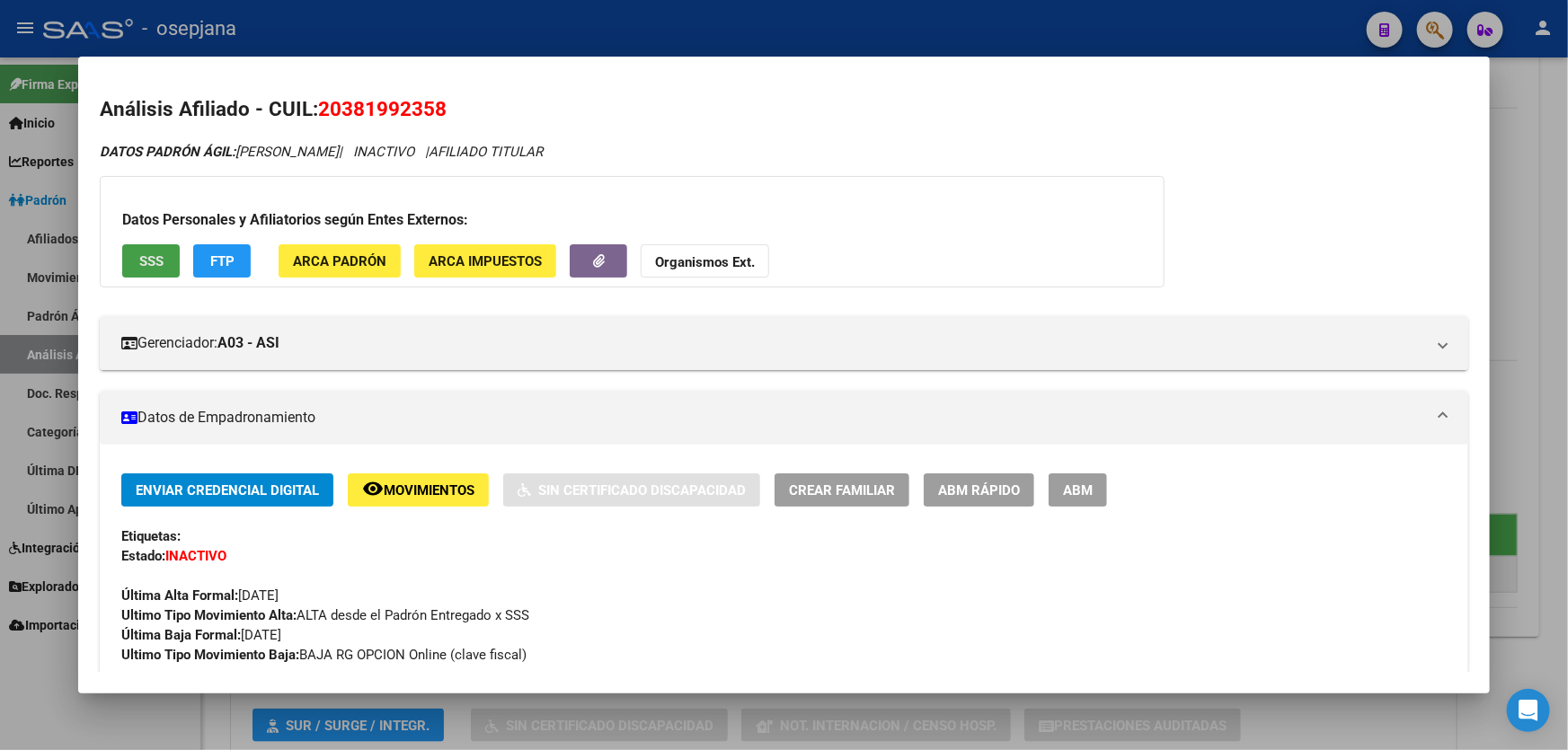
click at [131, 261] on button "SSS" at bounding box center [150, 261] width 57 height 33
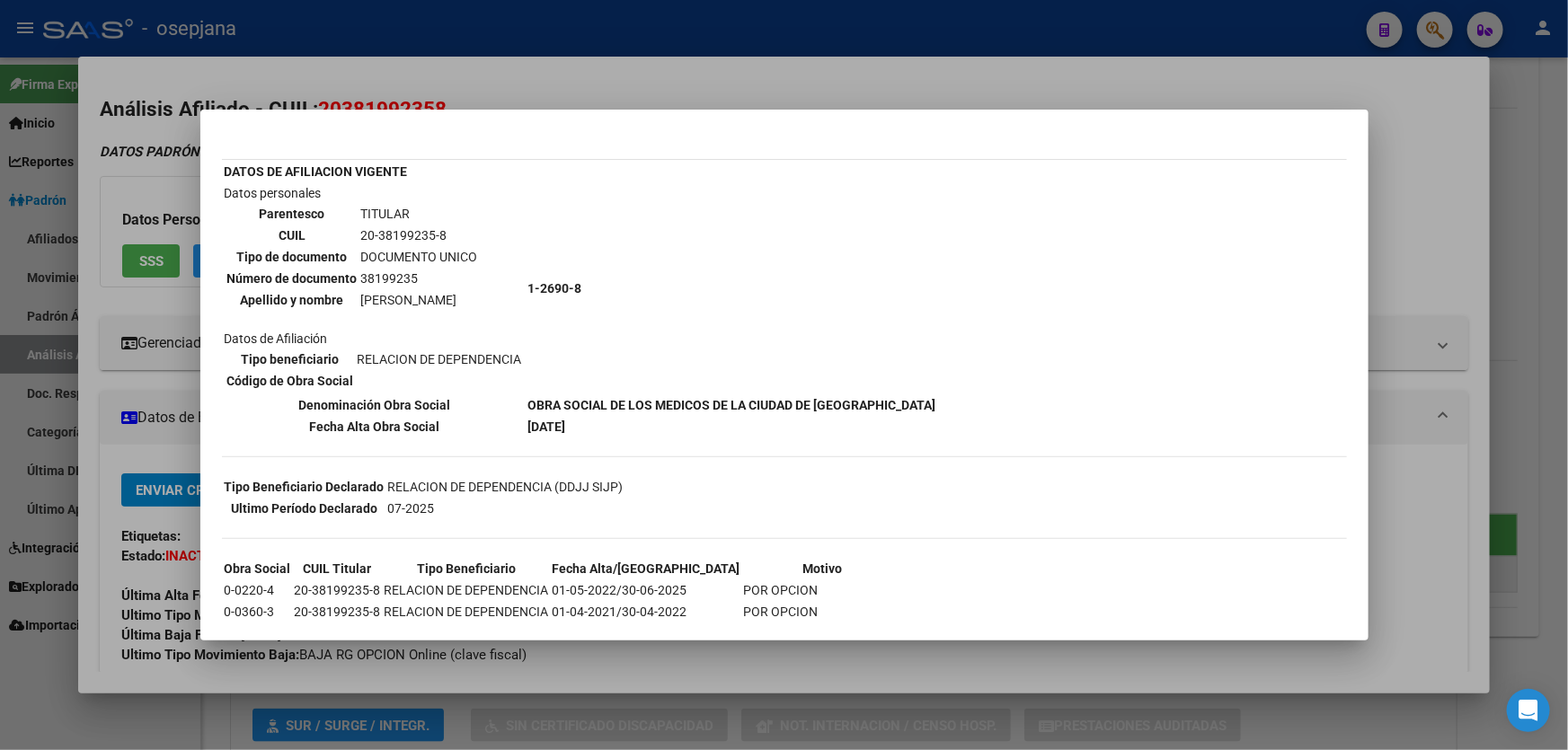
scroll to position [196, 0]
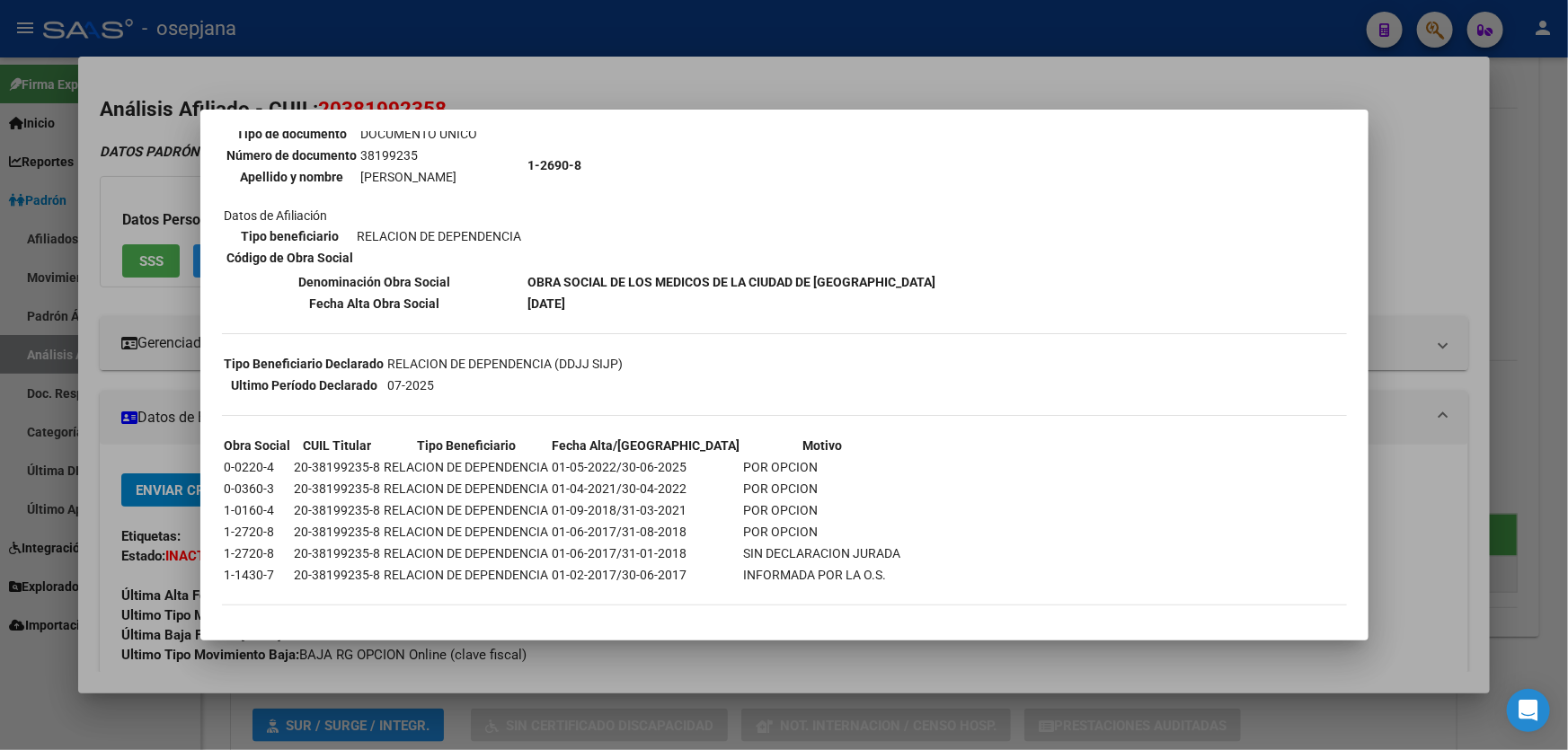
click at [1567, 256] on div at bounding box center [784, 375] width 1568 height 750
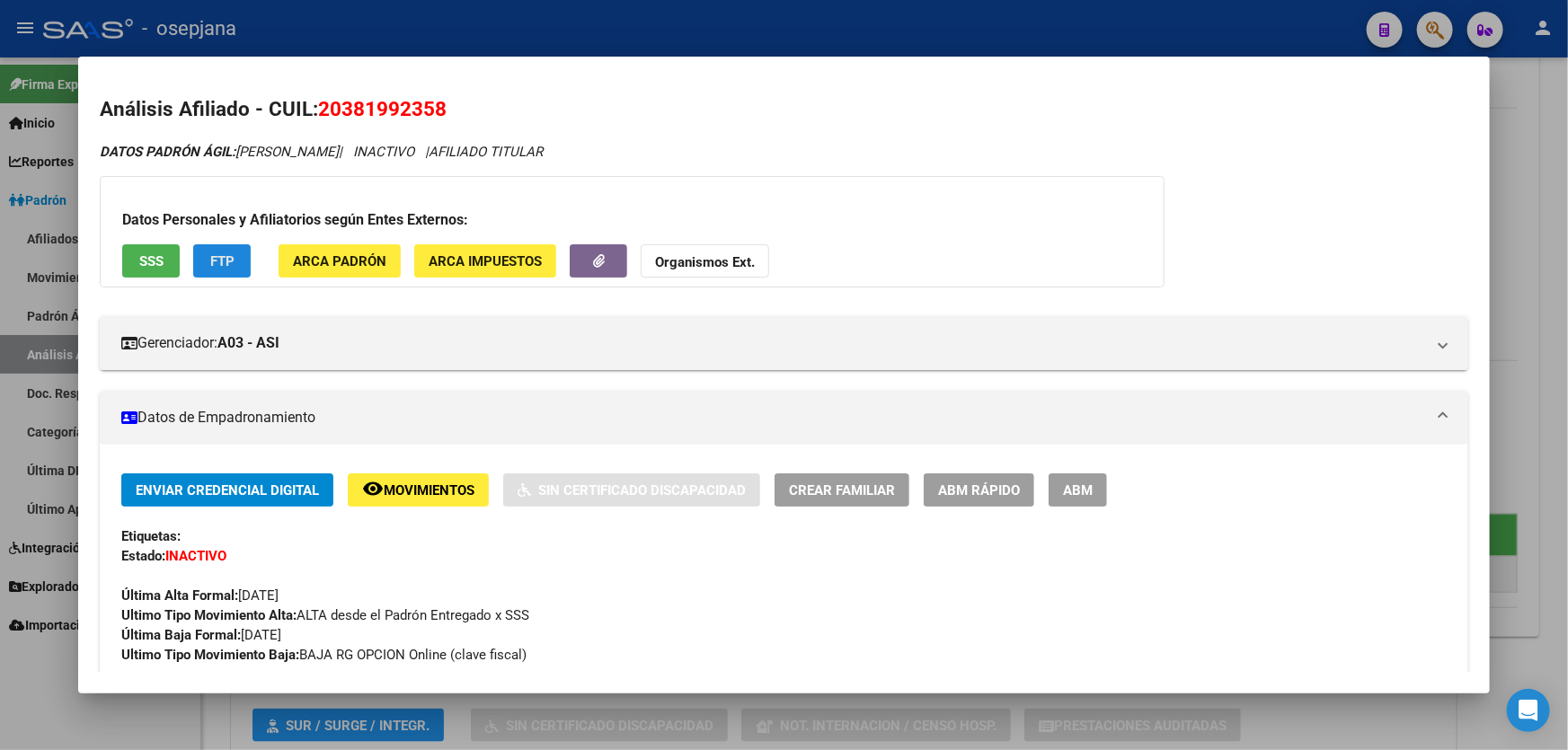
click at [211, 264] on span "FTP" at bounding box center [221, 261] width 24 height 16
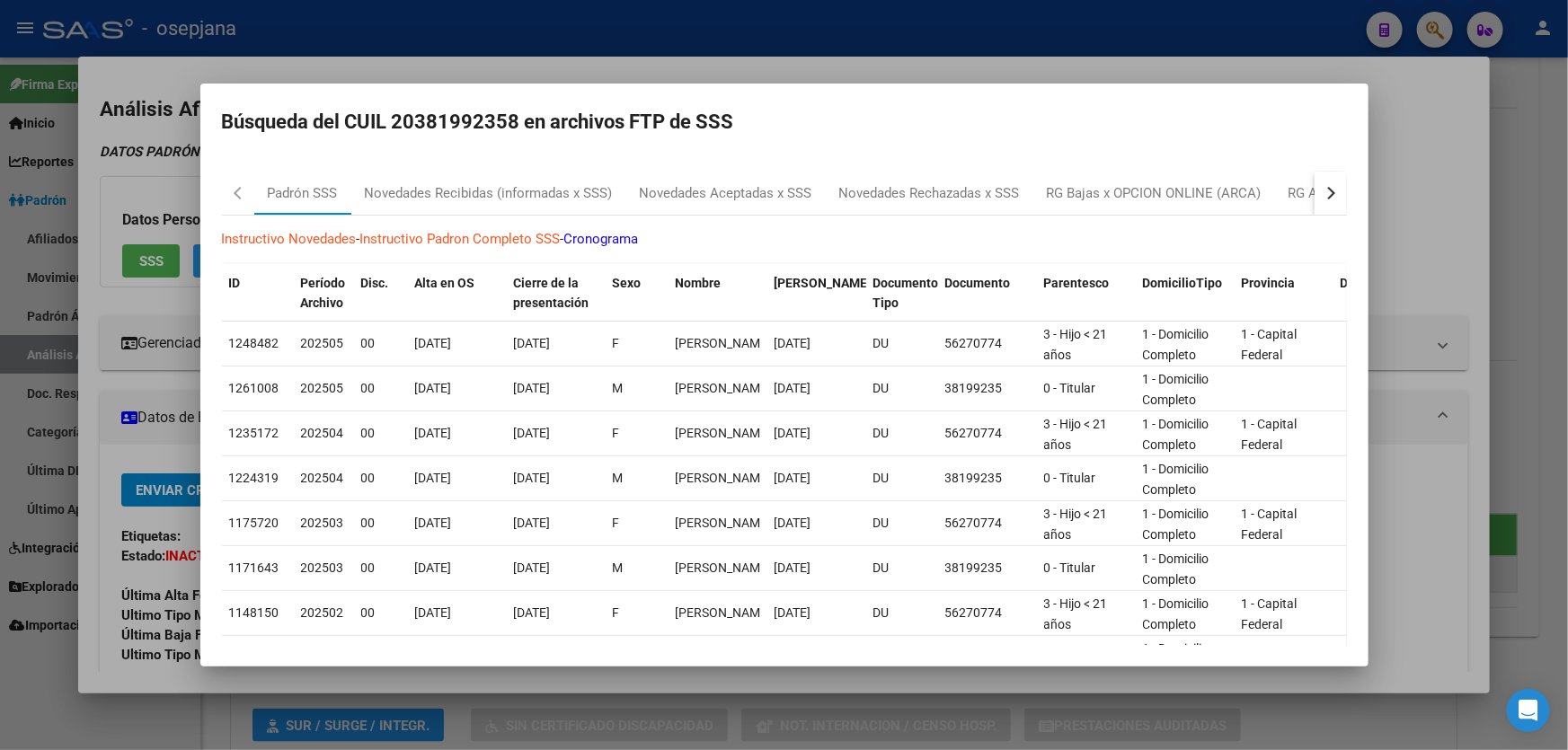
click at [1320, 188] on button "button" at bounding box center [1330, 193] width 32 height 43
click at [1258, 198] on div "RG Bajas Diarias" at bounding box center [1240, 193] width 100 height 20
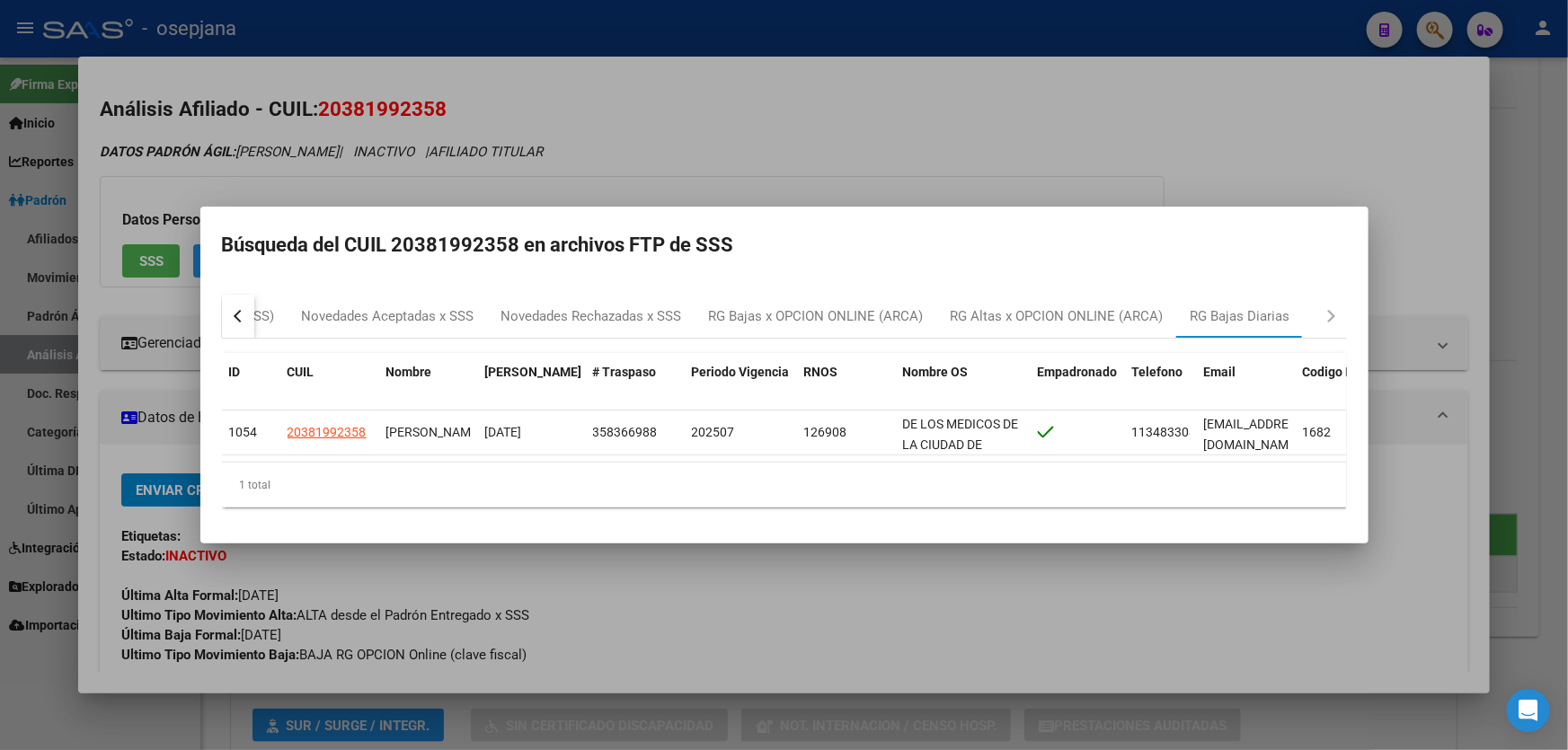
click at [1567, 306] on div at bounding box center [784, 375] width 1568 height 750
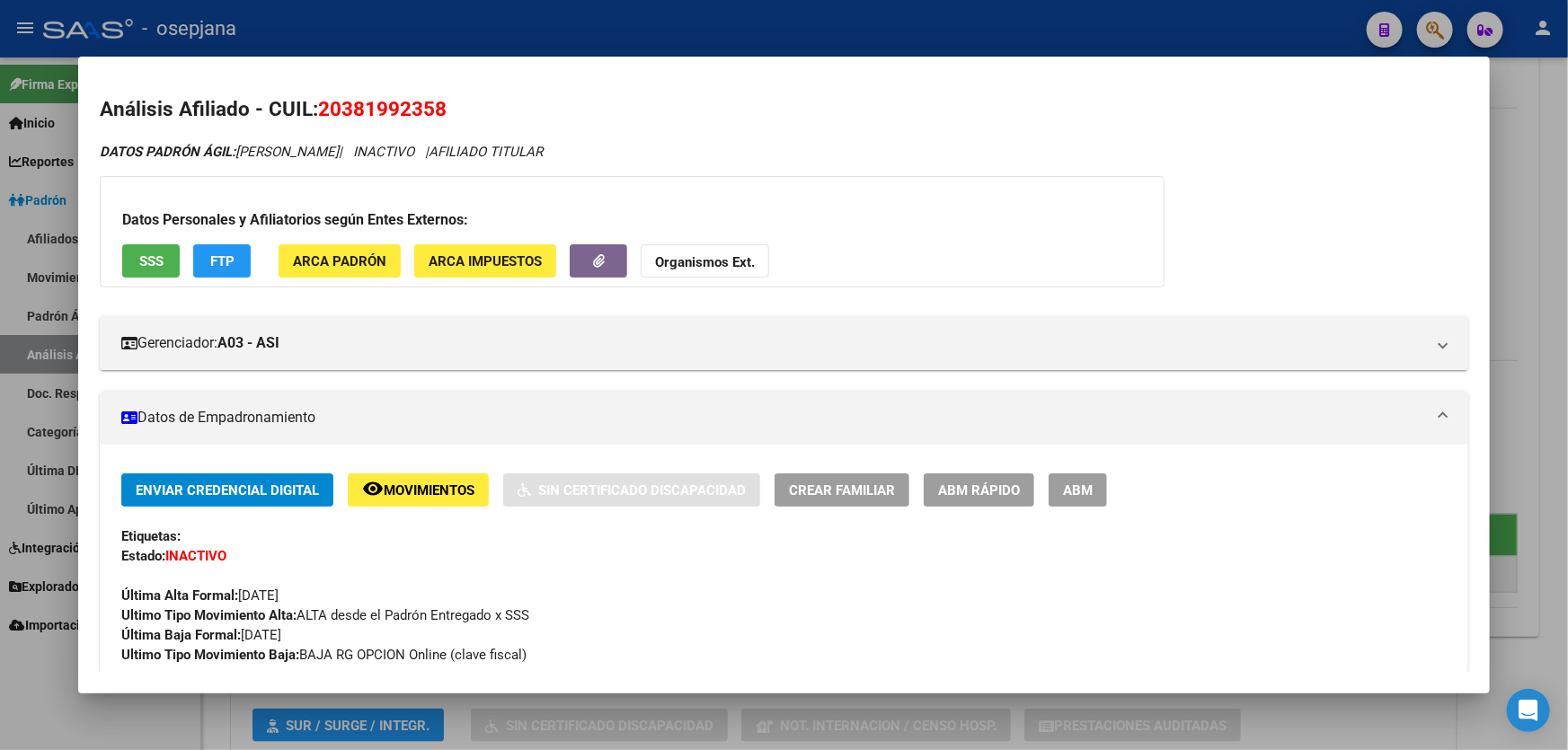
click at [1567, 306] on div at bounding box center [784, 375] width 1568 height 750
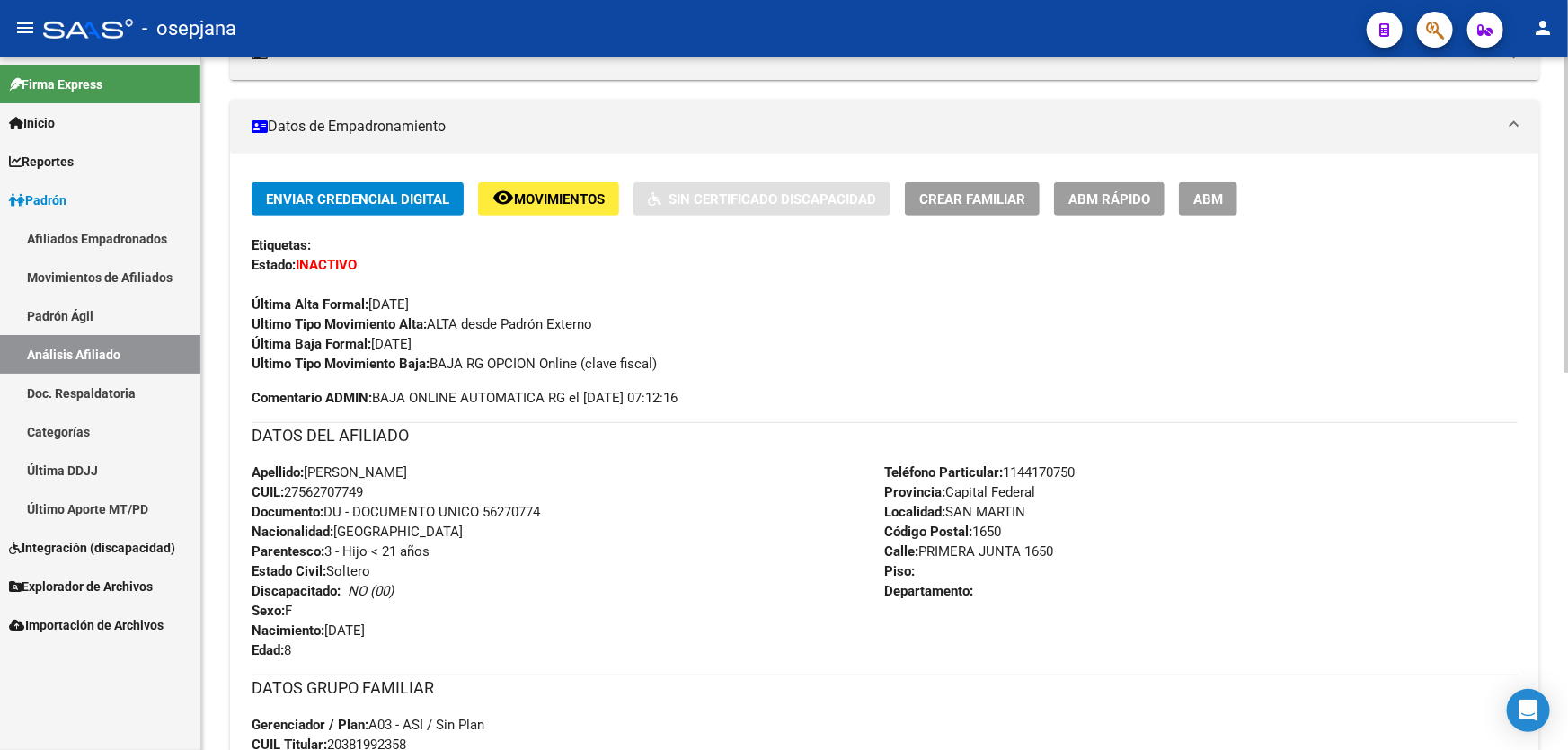
scroll to position [0, 0]
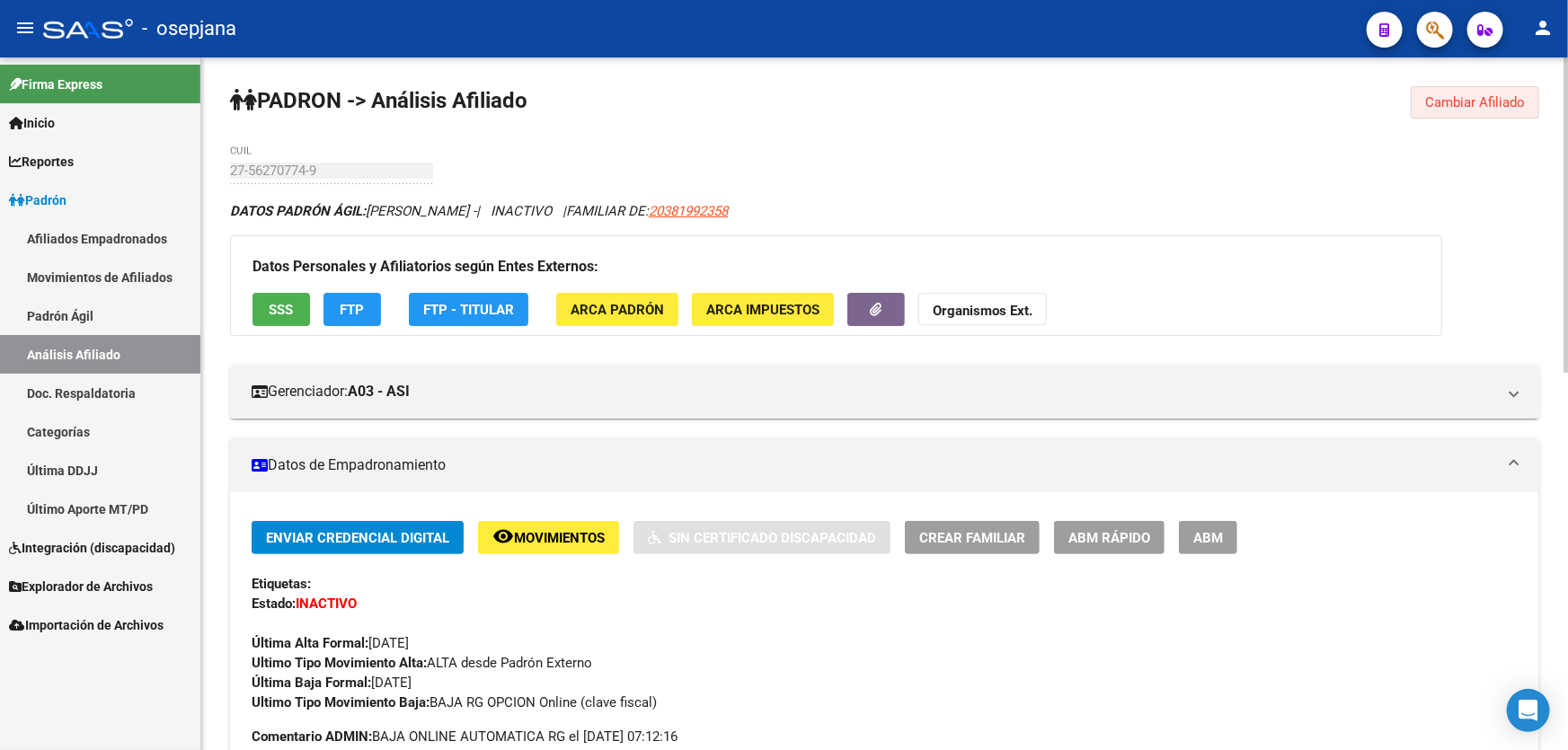
click at [1491, 98] on span "Cambiar Afiliado" at bounding box center [1474, 102] width 100 height 16
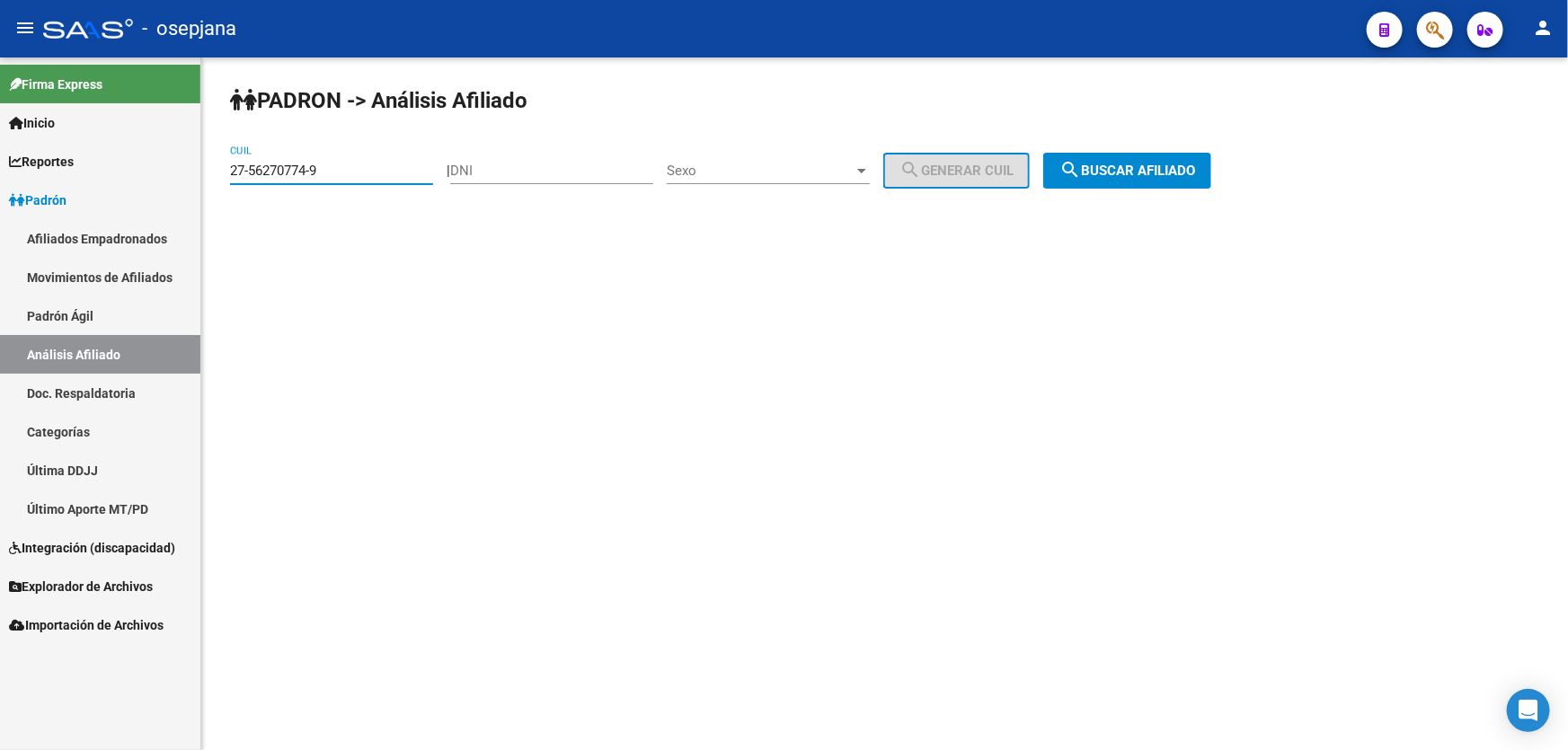
drag, startPoint x: 350, startPoint y: 173, endPoint x: 228, endPoint y: 170, distance: 122.0
click at [228, 170] on div "PADRON -> Análisis Afiliado 27-56270774-9 CUIL | DNI Sexo Sexo search Generar C…" at bounding box center [885, 151] width 1367 height 188
paste input "0-43106697-2"
click at [1159, 164] on span "search Buscar afiliado" at bounding box center [1127, 170] width 135 height 16
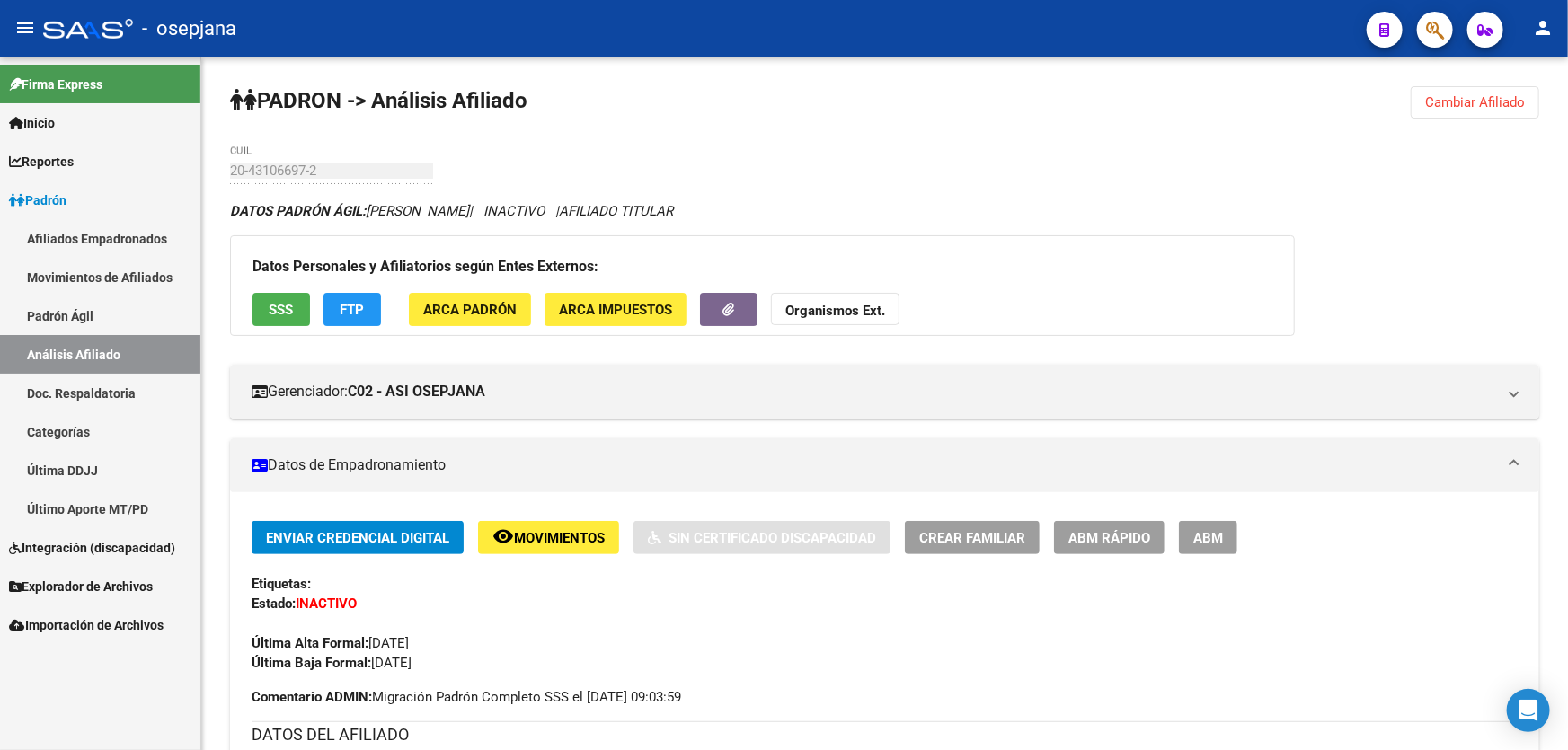
click at [1459, 101] on span "Cambiar Afiliado" at bounding box center [1474, 102] width 100 height 16
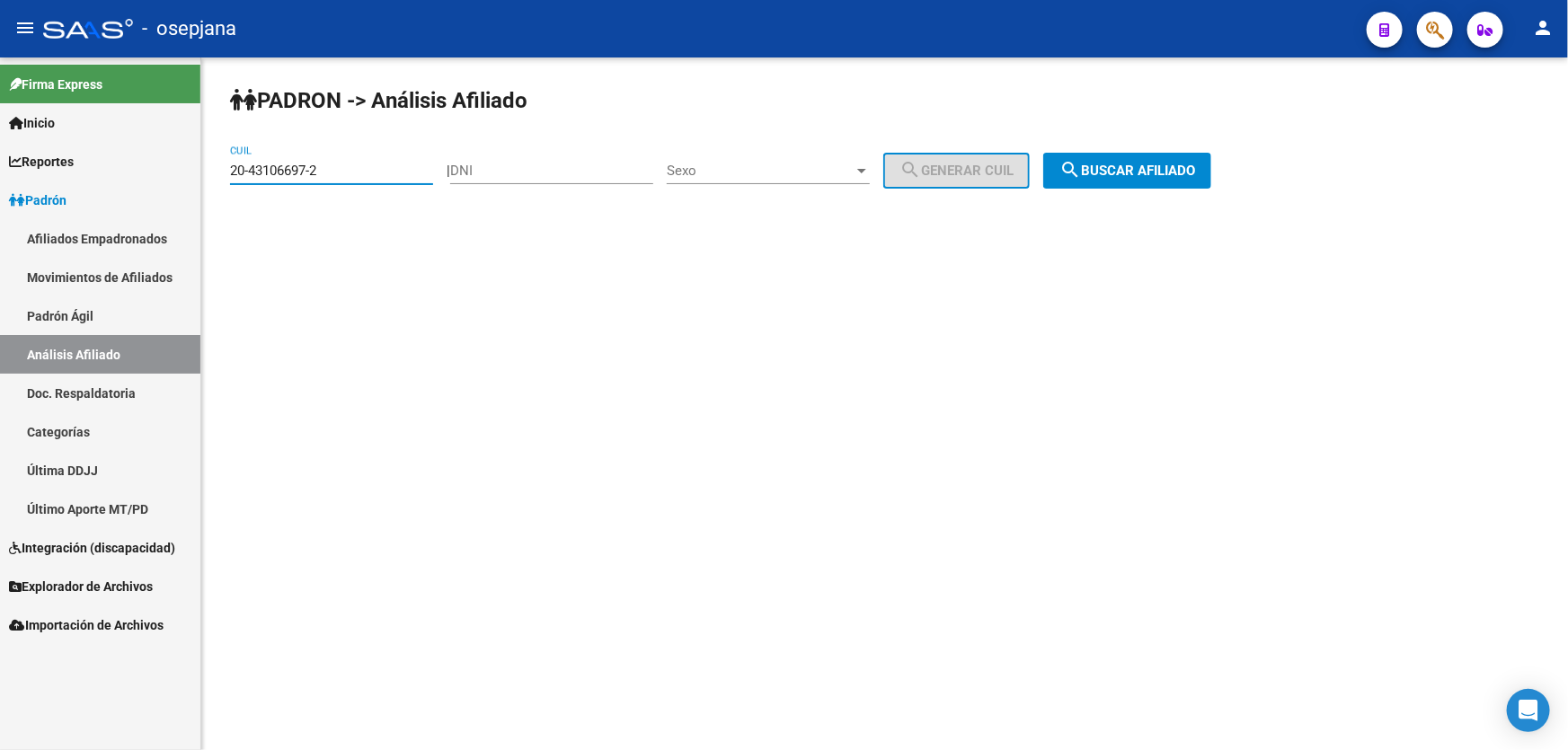
drag, startPoint x: 362, startPoint y: 171, endPoint x: 211, endPoint y: 185, distance: 151.6
click at [211, 185] on div "PADRON -> Análisis Afiliado 20-43106697-2 CUIL | DNI Sexo Sexo search Generar C…" at bounding box center [885, 151] width 1367 height 188
paste input "33116345-8"
click at [1133, 159] on button "search Buscar afiliado" at bounding box center [1127, 170] width 168 height 36
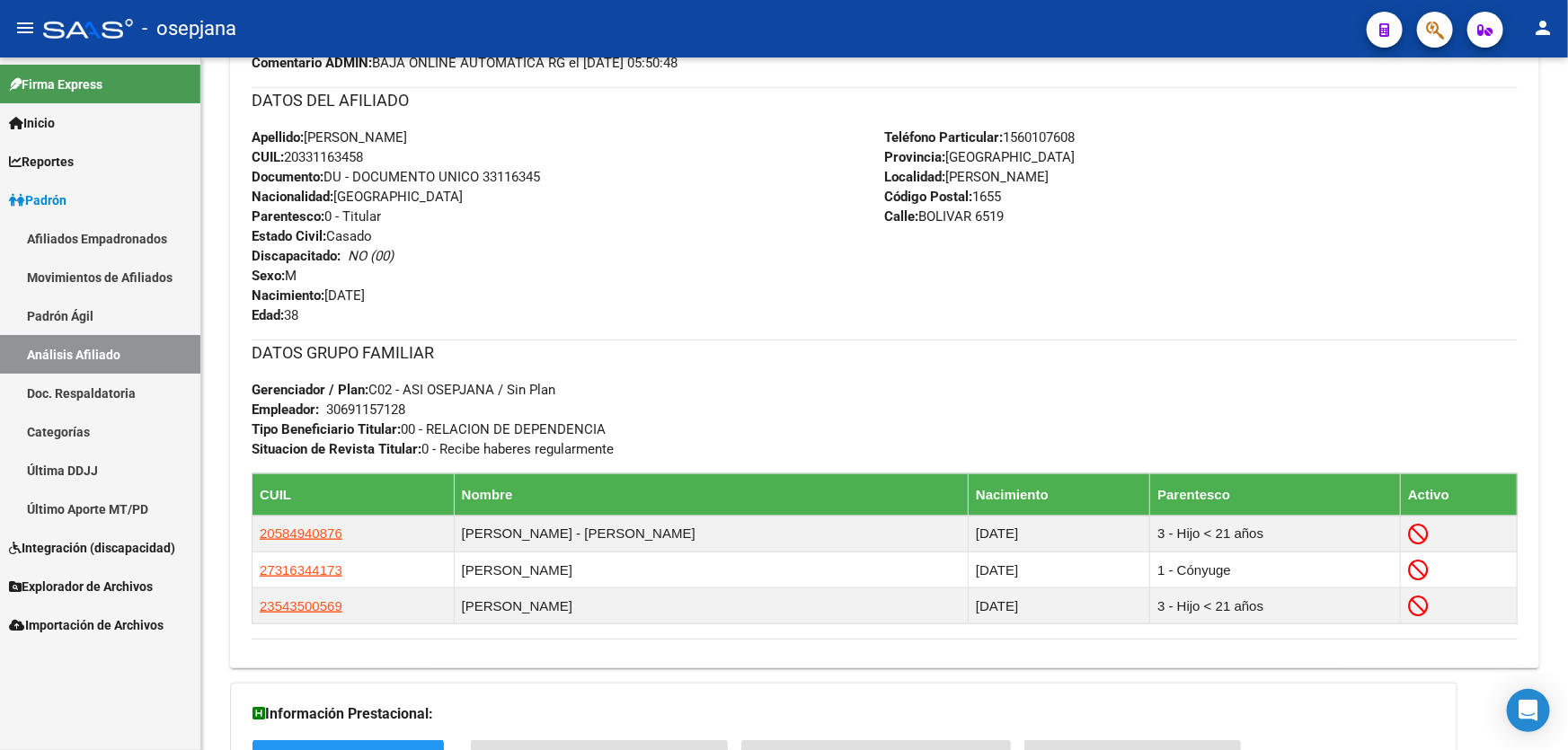
scroll to position [653, 0]
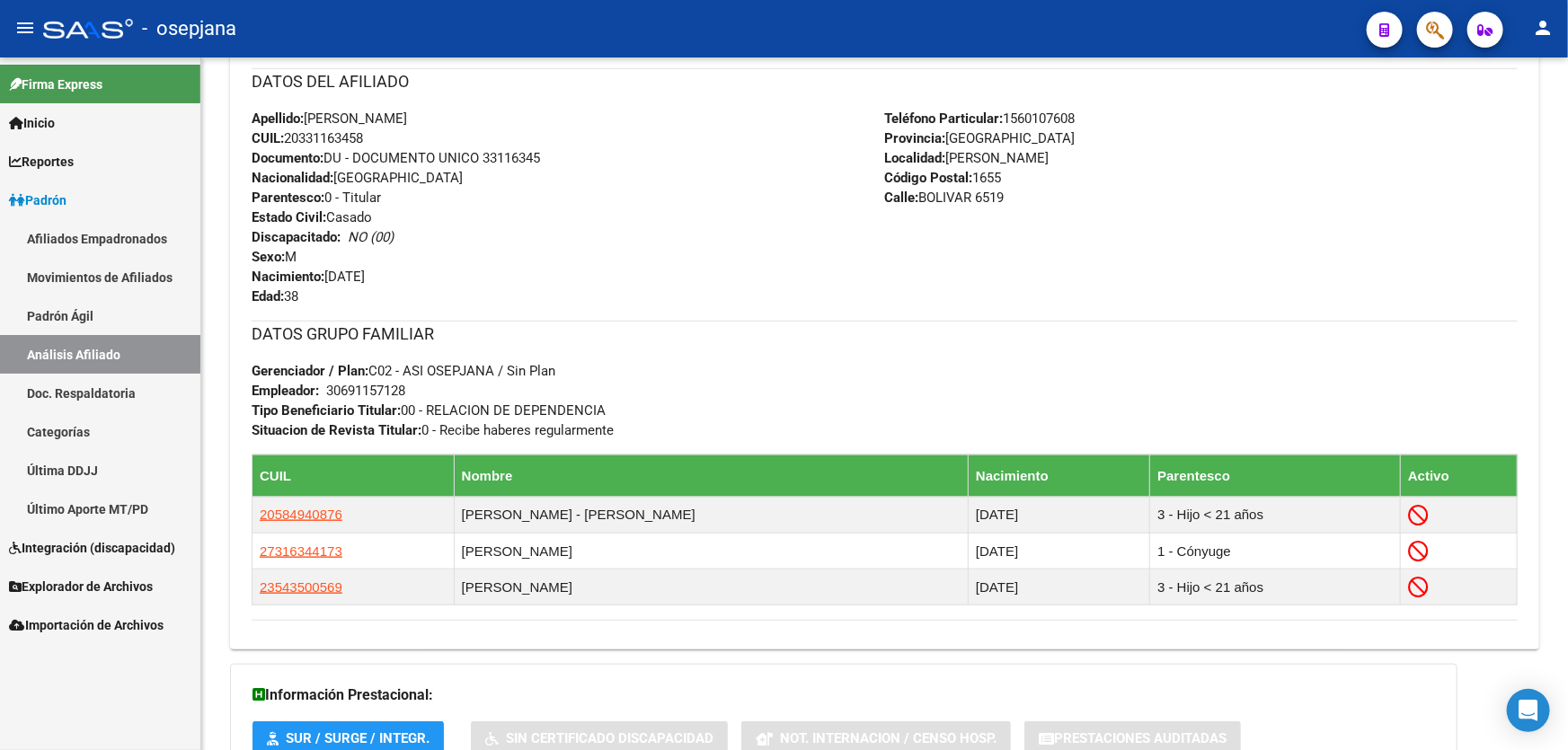
click at [66, 667] on div "Firma Express Inicio Calendario SSS Instructivos Contacto OS Reportes Padrón Tr…" at bounding box center [100, 403] width 200 height 693
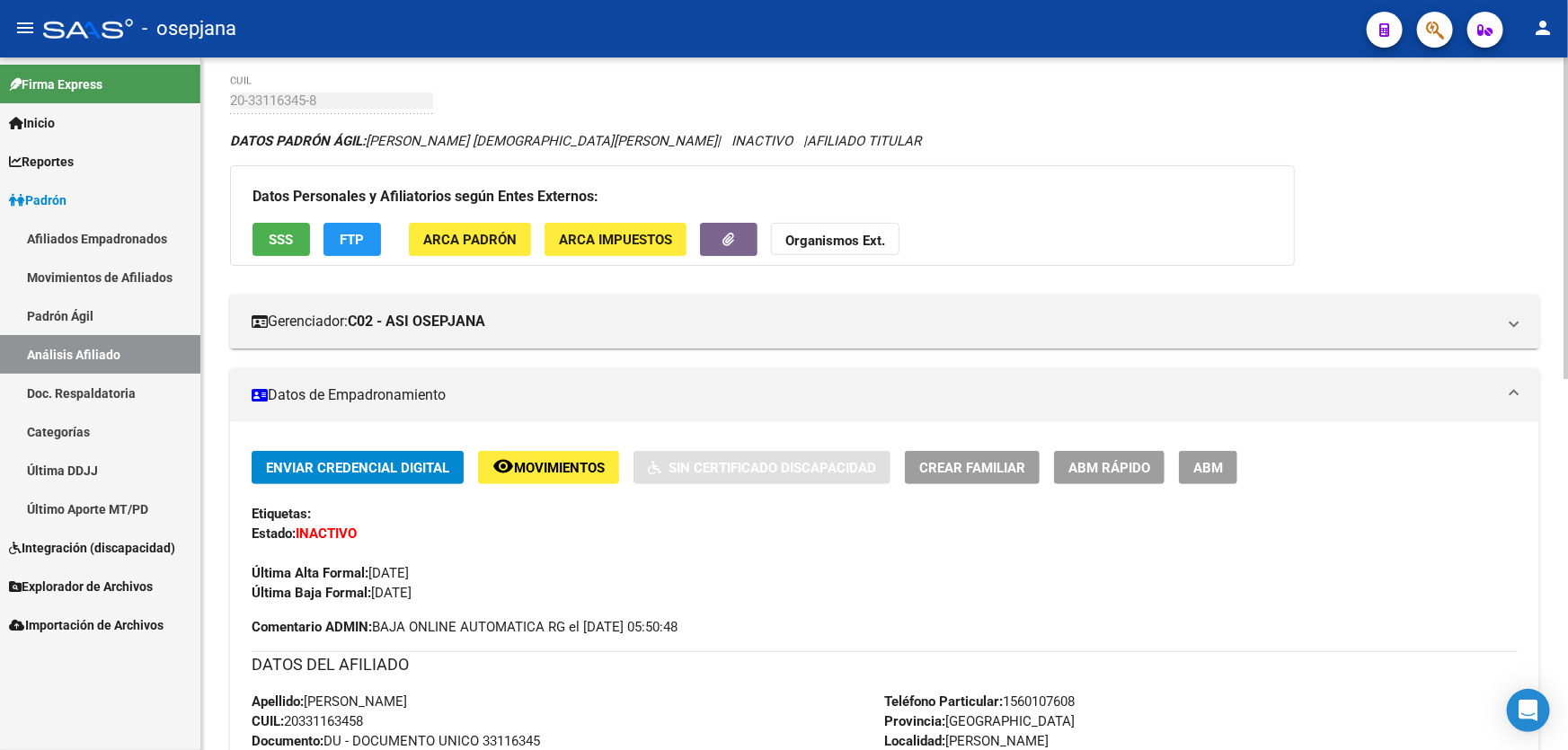
scroll to position [0, 0]
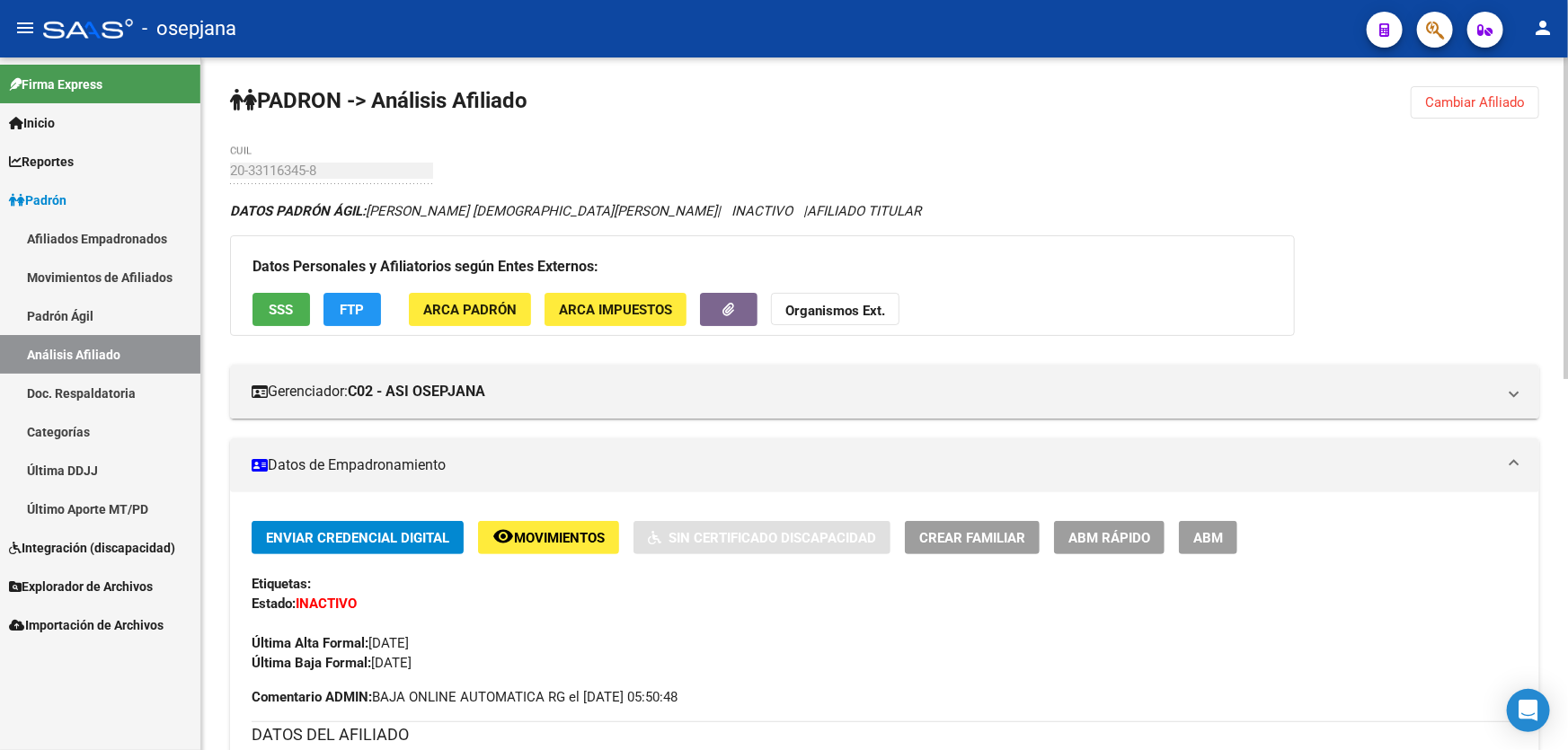
click at [1510, 98] on span "Cambiar Afiliado" at bounding box center [1474, 102] width 100 height 16
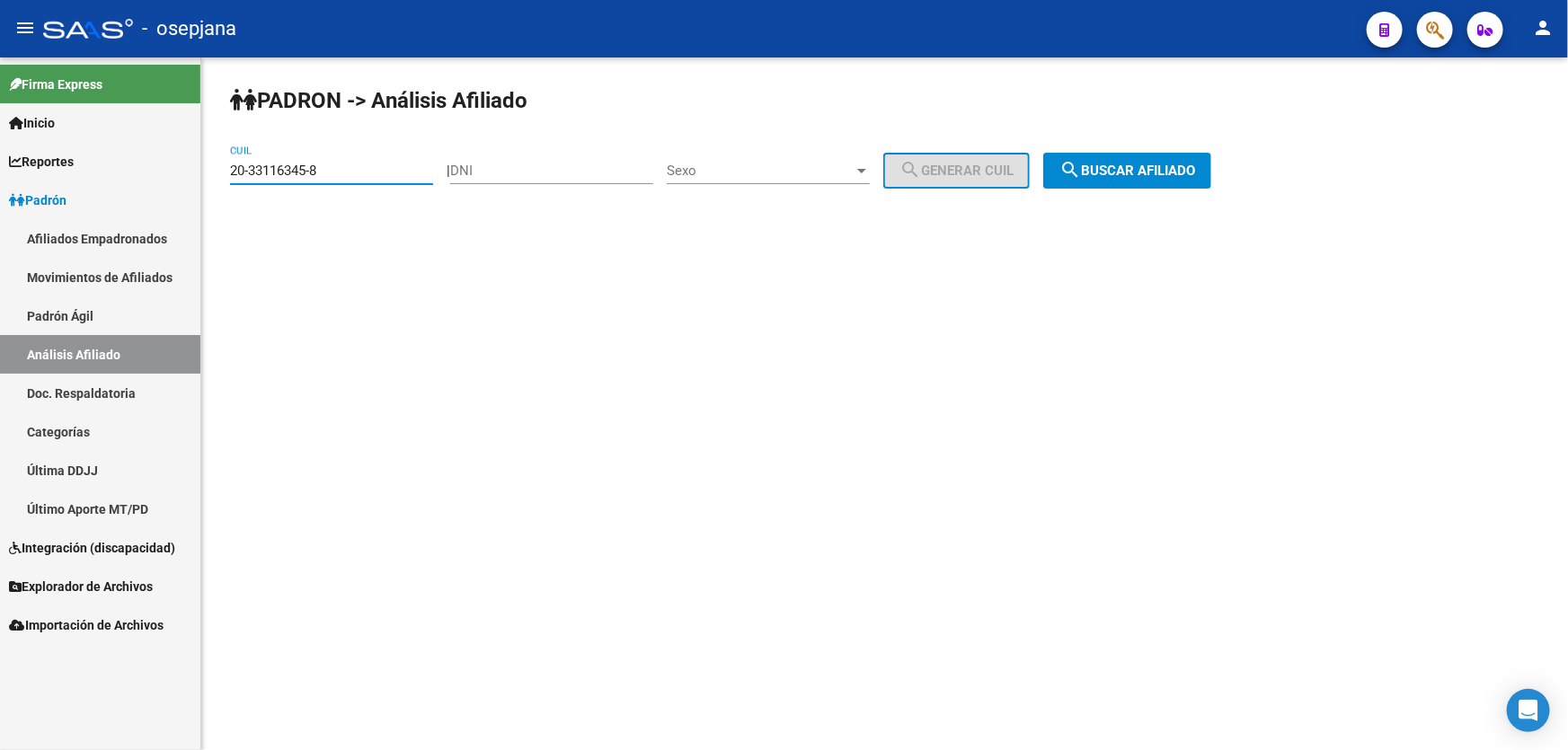
drag, startPoint x: 326, startPoint y: 171, endPoint x: 212, endPoint y: 170, distance: 114.0
click at [212, 170] on div "PADRON -> Análisis Afiliado 20-33116345-8 CUIL | DNI Sexo Sexo search Generar C…" at bounding box center [885, 151] width 1367 height 188
paste input "48355"
click at [1146, 175] on span "search Buscar afiliado" at bounding box center [1127, 170] width 135 height 16
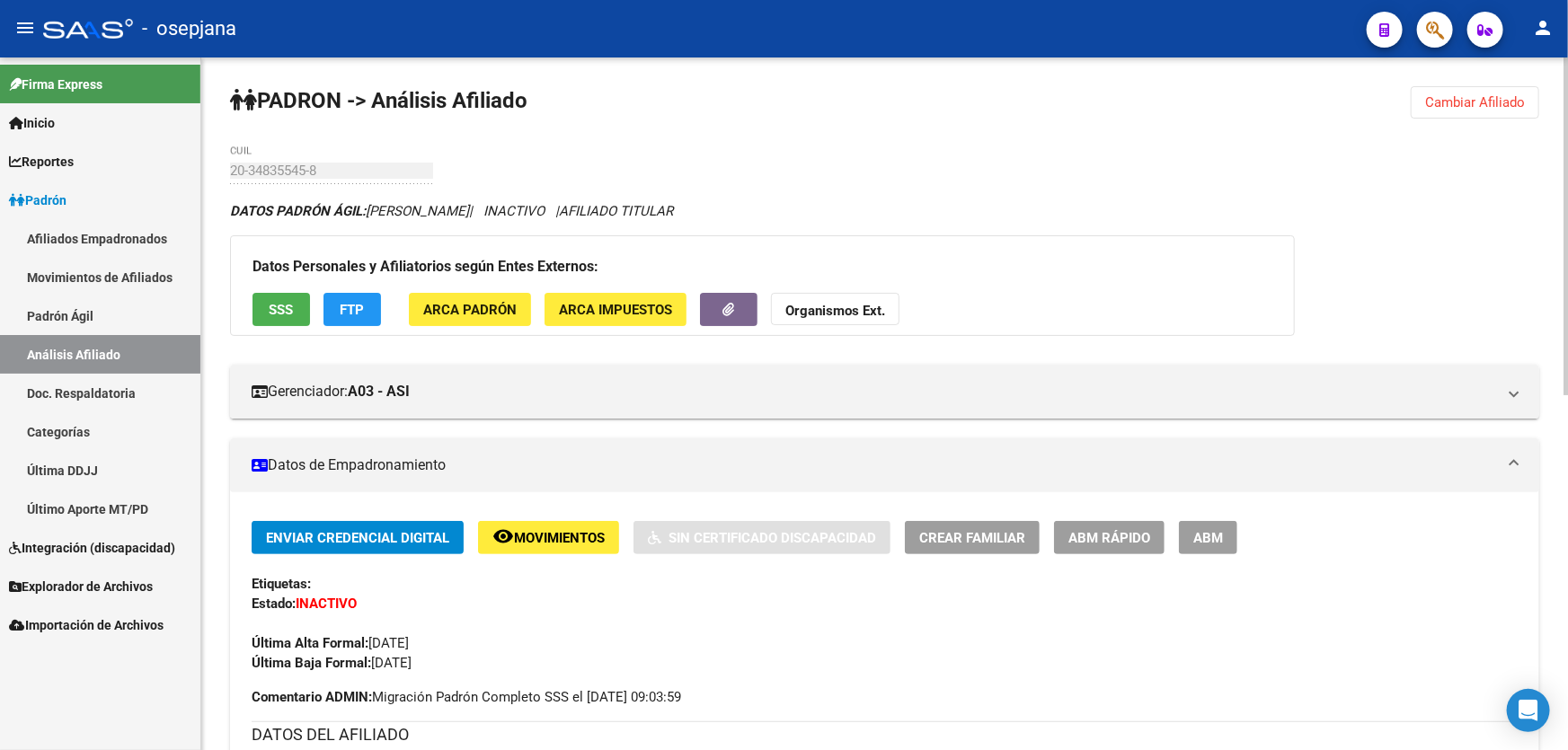
click at [1464, 90] on button "Cambiar Afiliado" at bounding box center [1474, 101] width 129 height 32
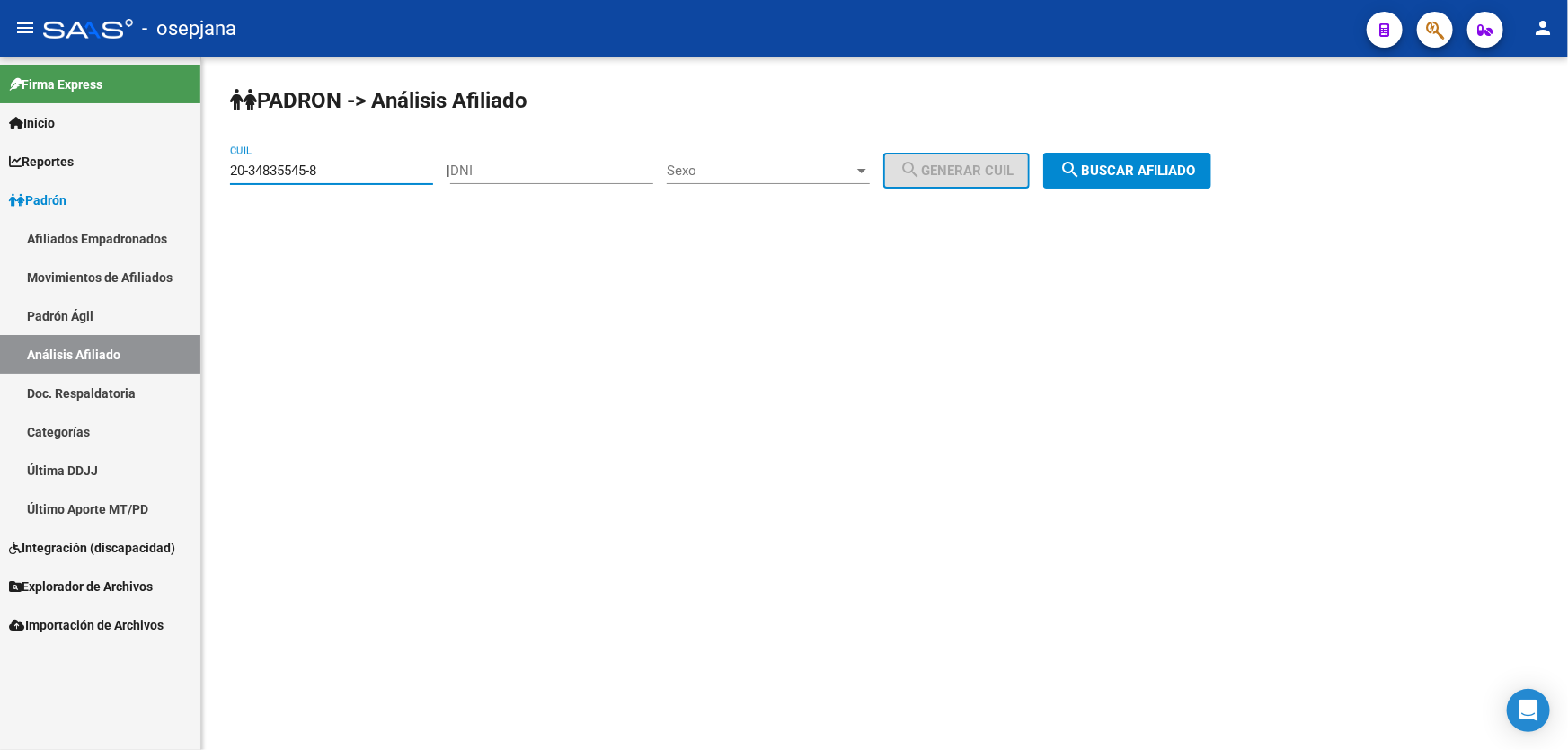
drag, startPoint x: 390, startPoint y: 171, endPoint x: 225, endPoint y: 177, distance: 165.1
click at [225, 177] on div "PADRON -> Análisis Afiliado 20-34835545-8 CUIL | DNI Sexo Sexo search Generar C…" at bounding box center [885, 151] width 1367 height 188
paste input "3866395-2"
type input "20-33866395-2"
click at [1192, 174] on span "search Buscar afiliado" at bounding box center [1127, 170] width 135 height 16
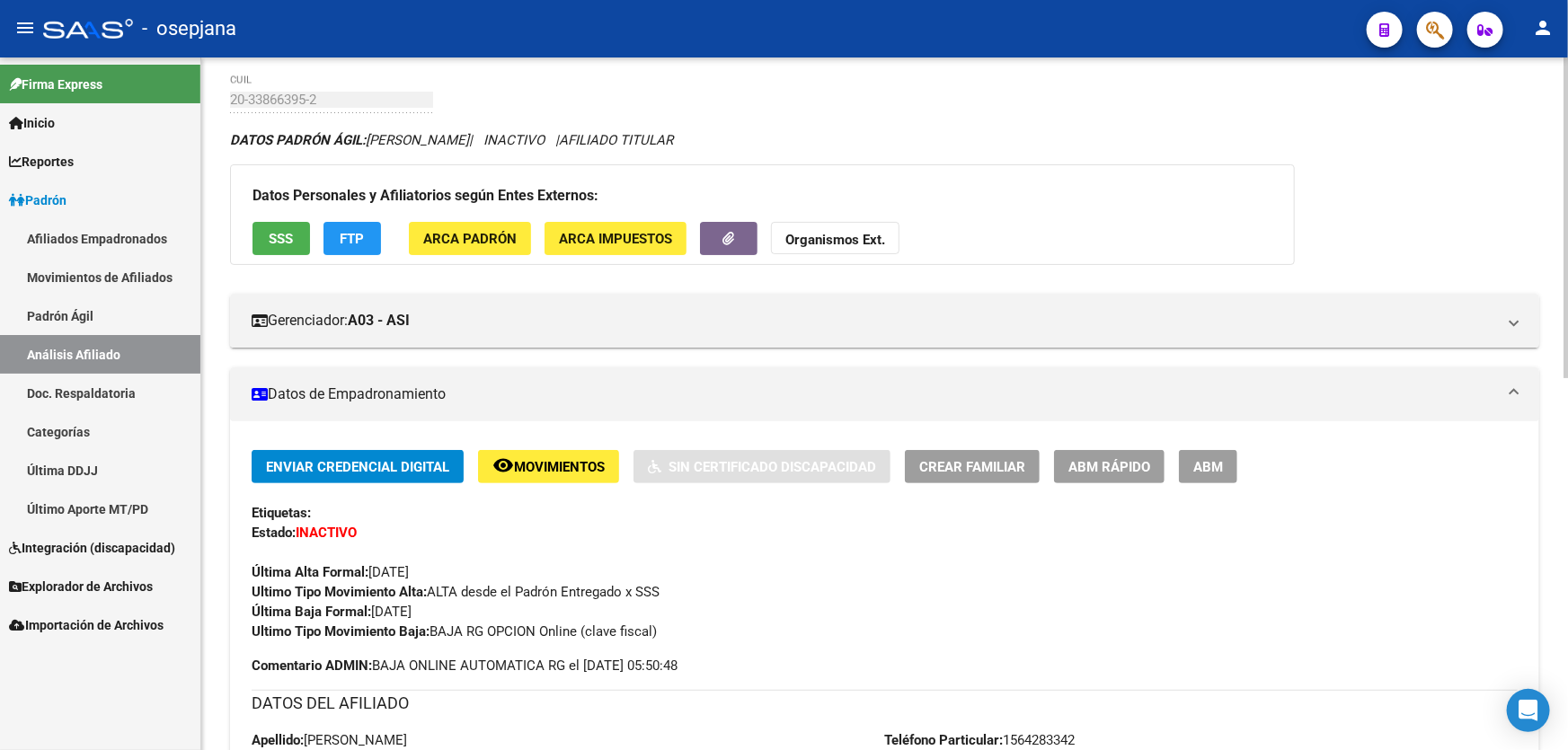
scroll to position [571, 0]
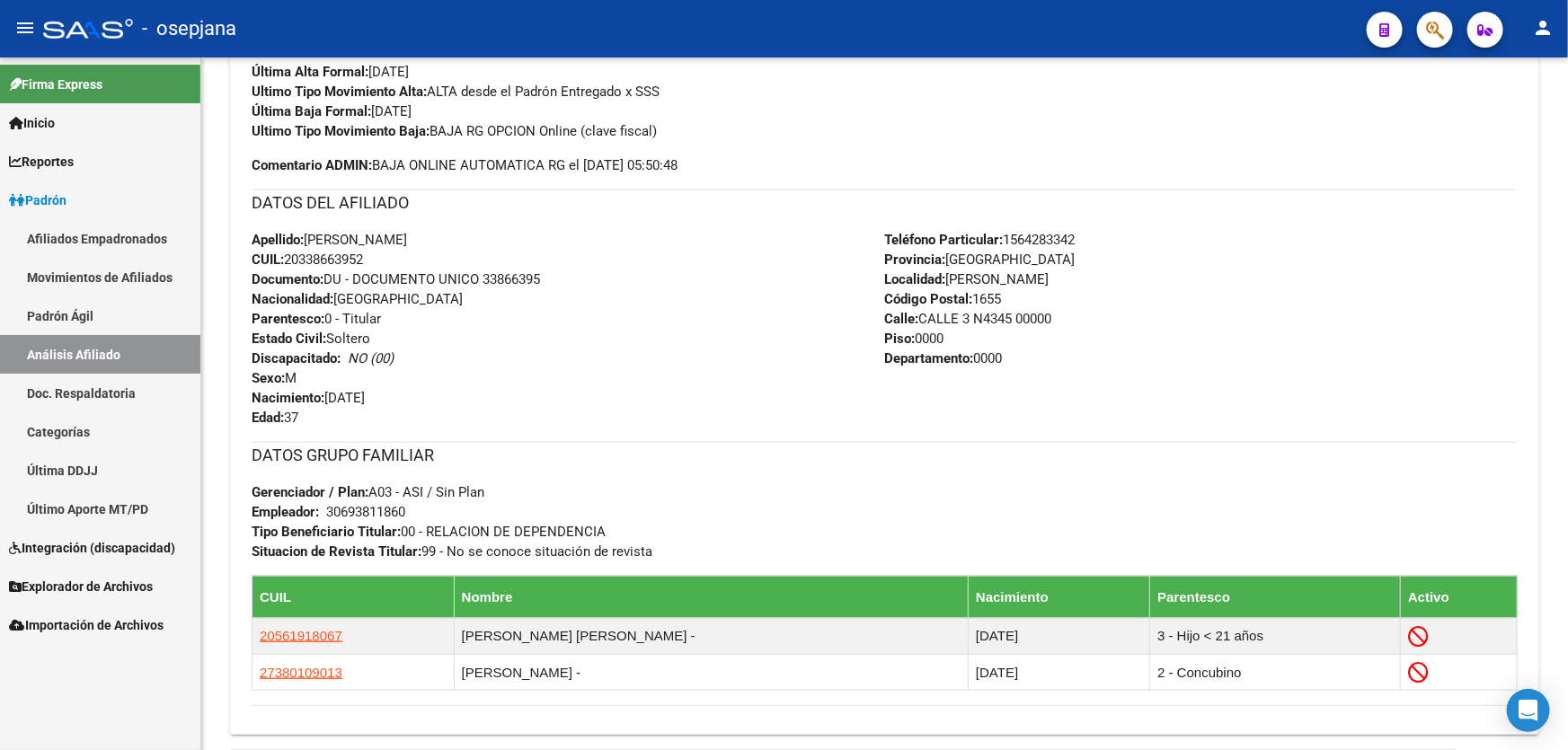
click at [107, 156] on link "Reportes" at bounding box center [100, 161] width 200 height 39
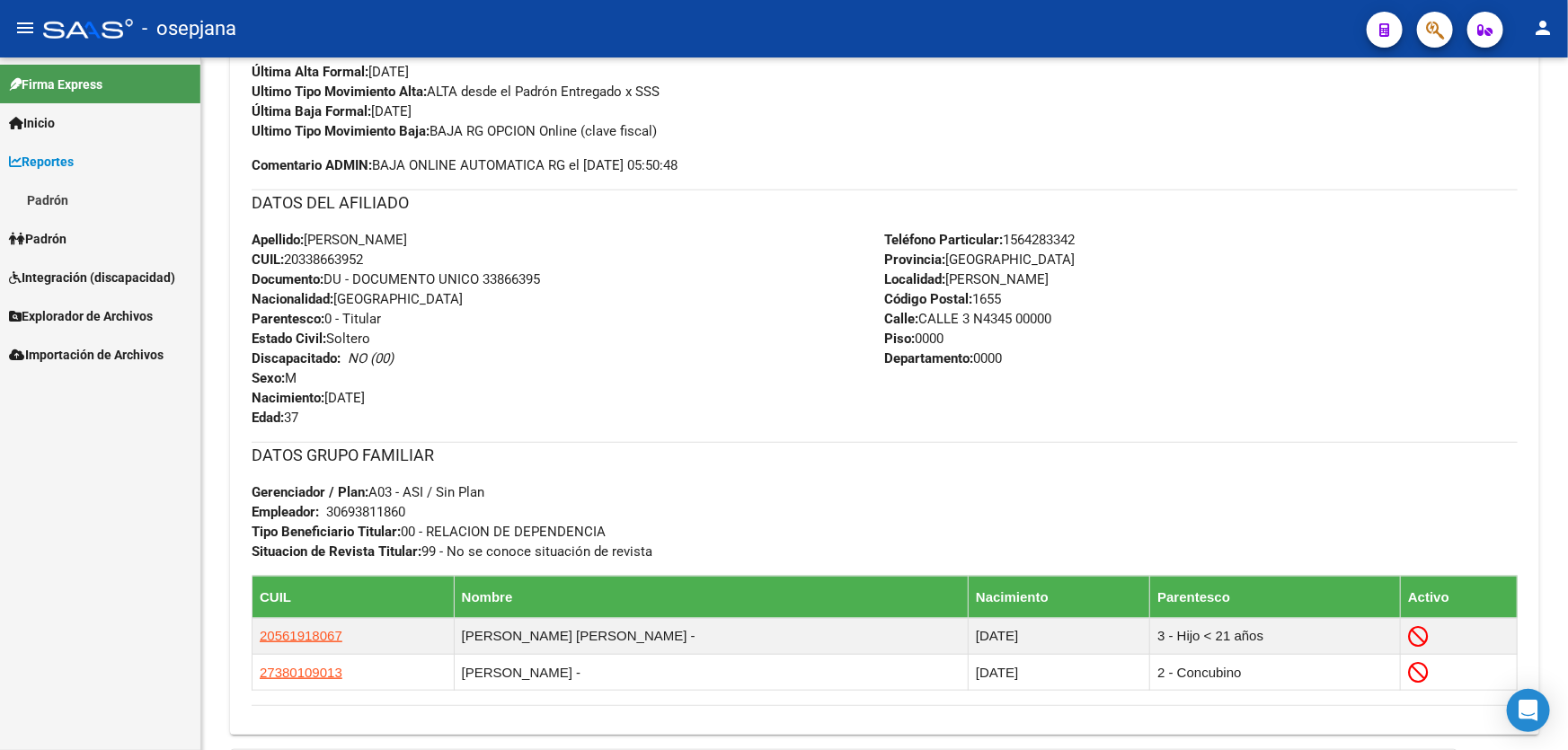
click at [57, 199] on link "Padrón" at bounding box center [100, 200] width 200 height 39
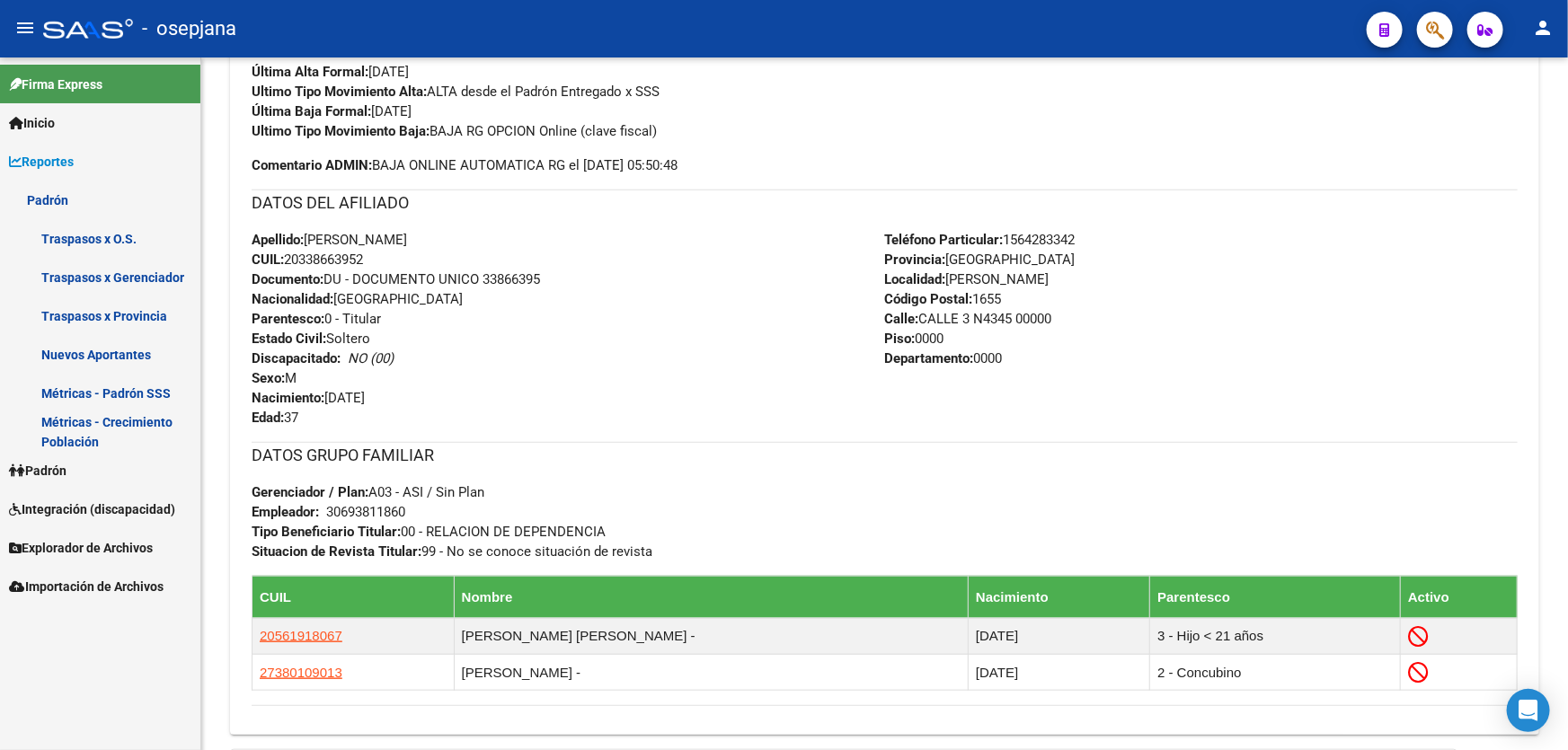
click at [92, 192] on link "Padrón" at bounding box center [100, 200] width 200 height 39
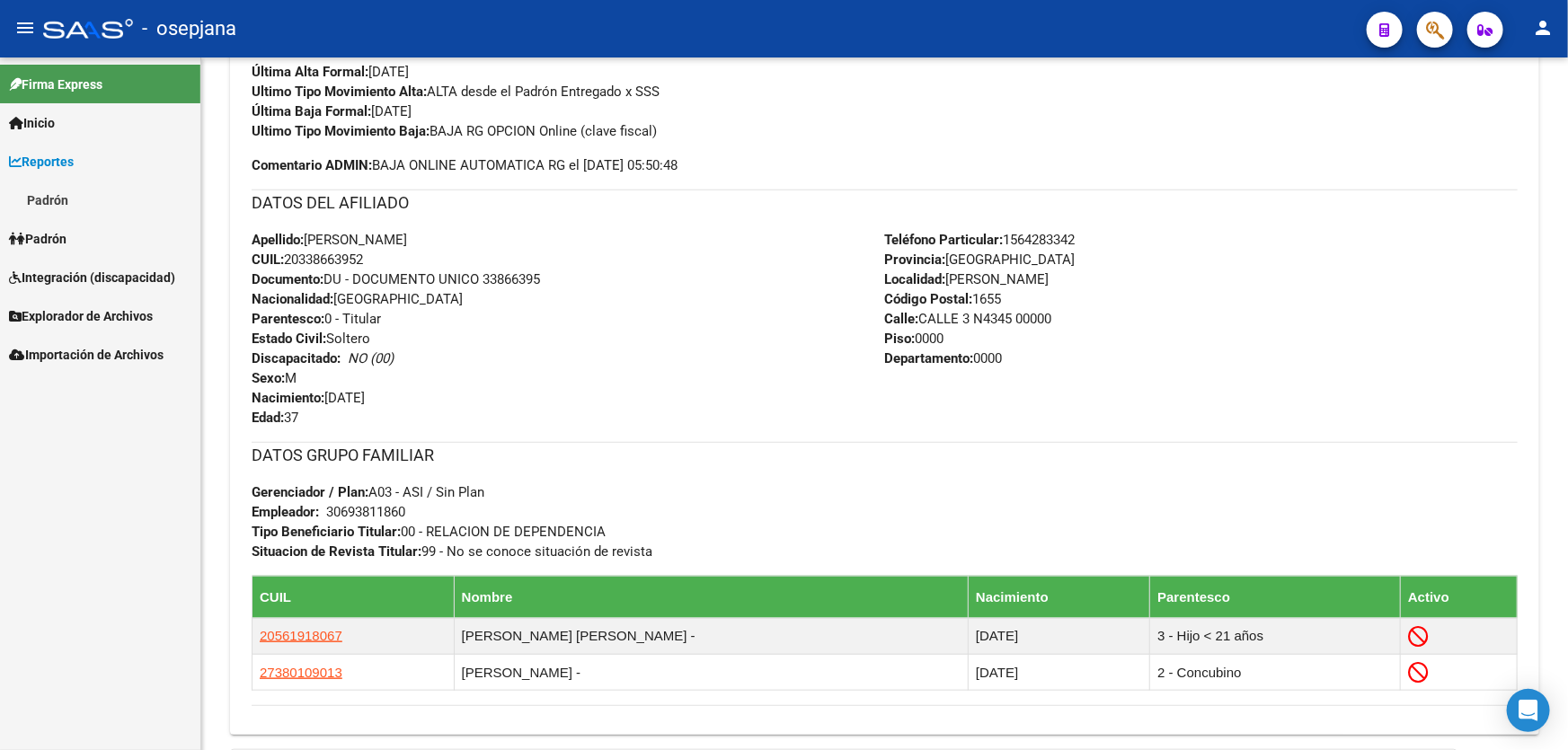
click at [49, 236] on span "Padrón" at bounding box center [37, 239] width 57 height 19
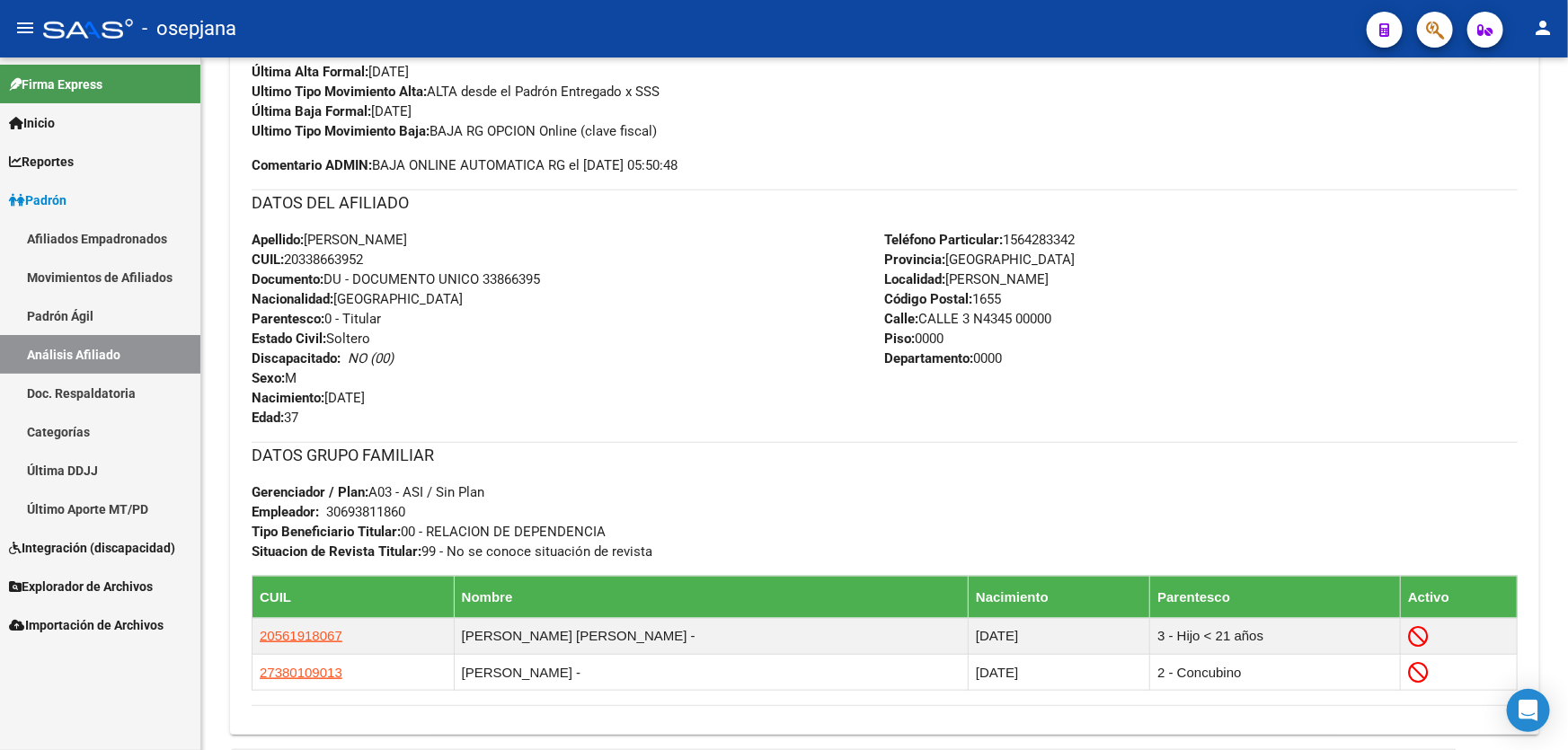
click at [114, 355] on link "Análisis Afiliado" at bounding box center [100, 355] width 200 height 39
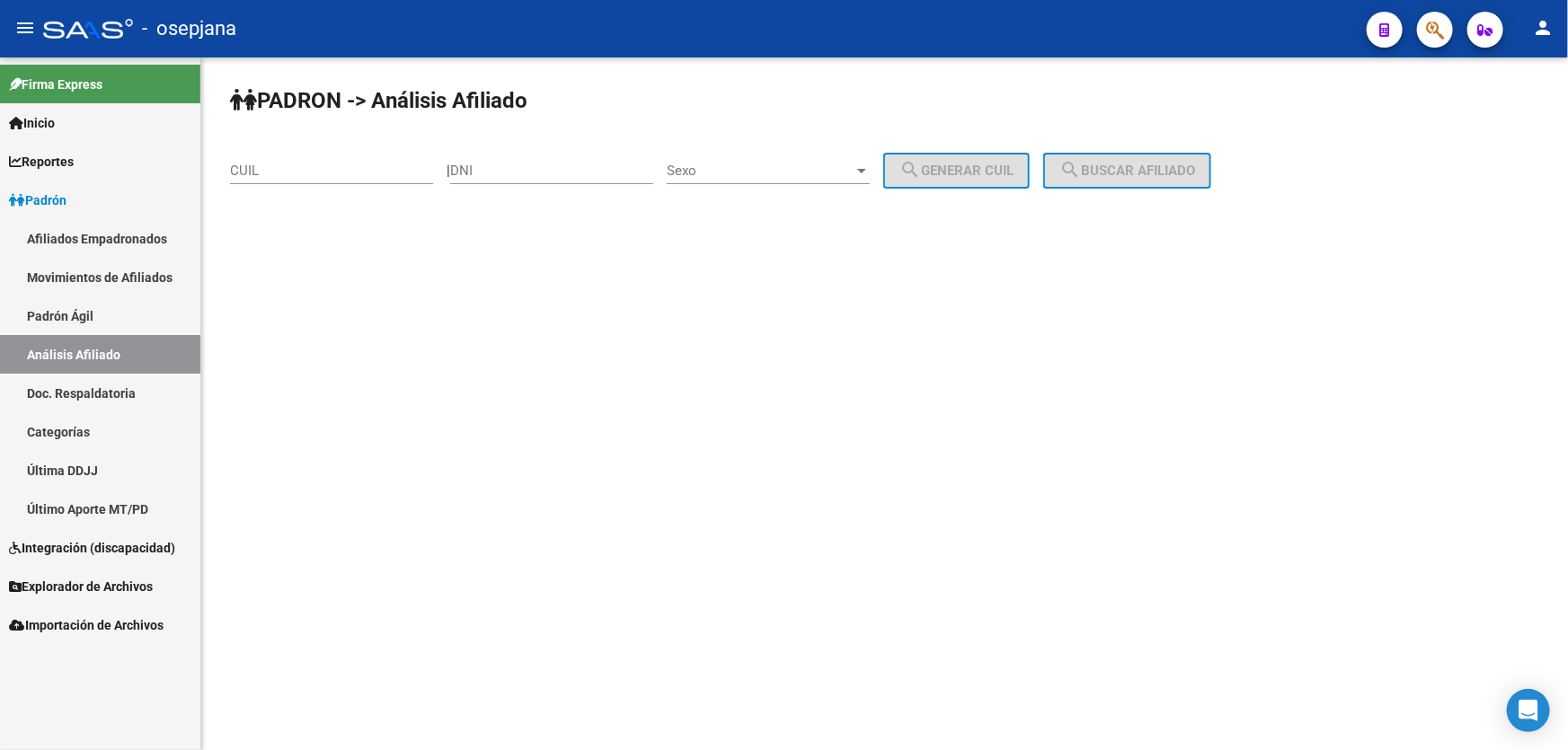
click at [259, 172] on input "CUIL" at bounding box center [332, 170] width 203 height 16
paste input "20-37607380-8"
click at [1179, 168] on span "search Buscar afiliado" at bounding box center [1127, 170] width 135 height 16
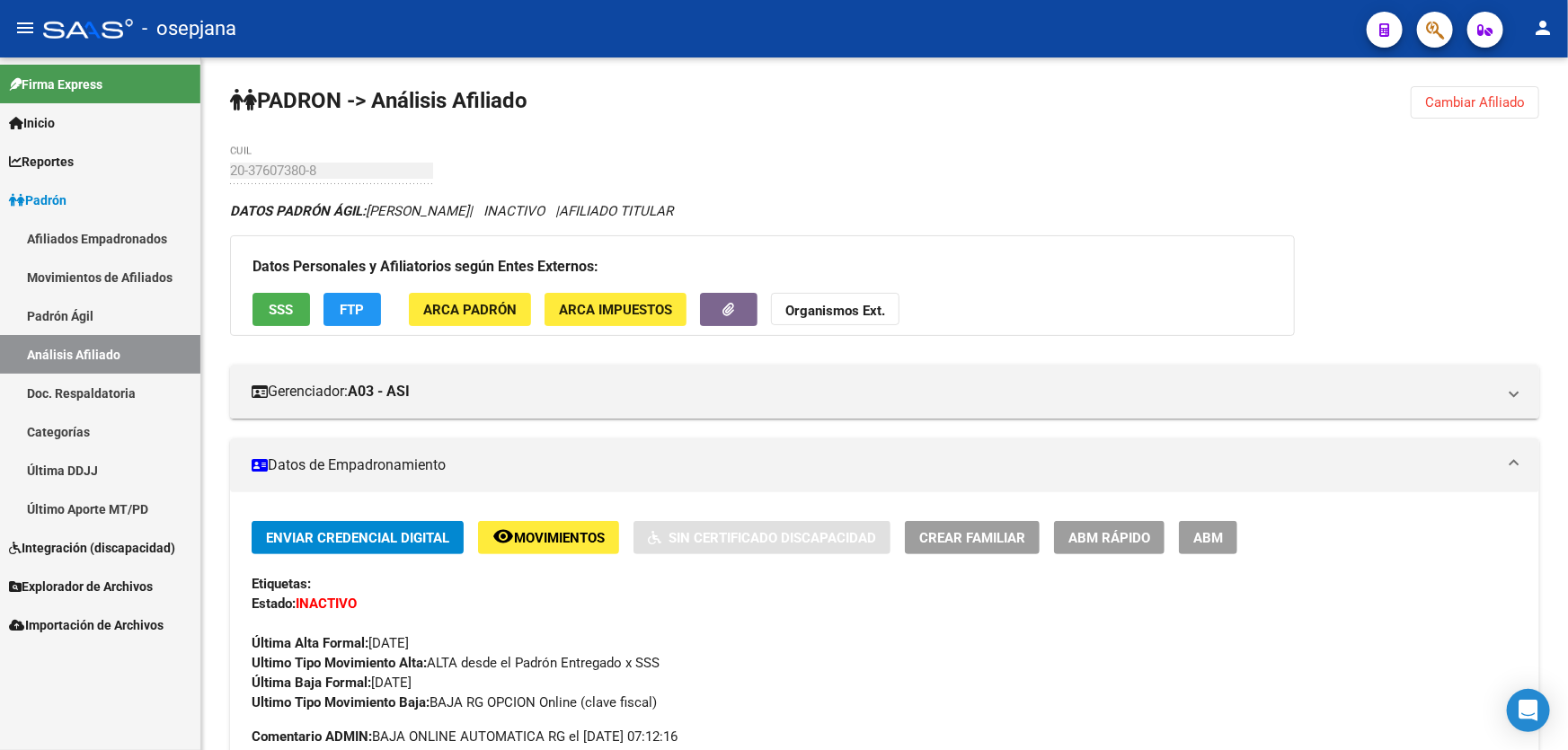
click at [1492, 92] on button "Cambiar Afiliado" at bounding box center [1474, 101] width 129 height 32
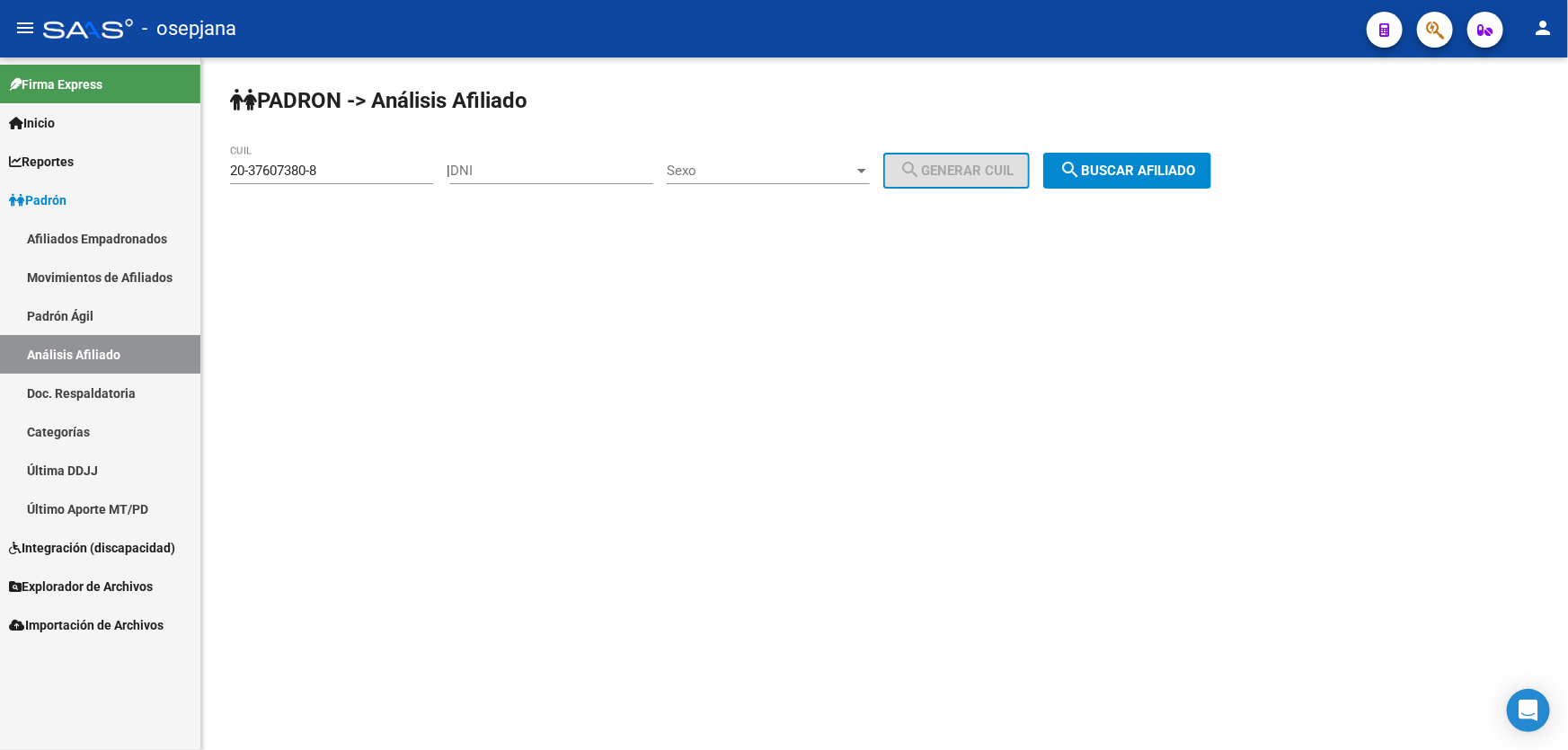
click at [355, 159] on div "20-37607380-8 CUIL" at bounding box center [332, 165] width 203 height 39
drag, startPoint x: 351, startPoint y: 167, endPoint x: 208, endPoint y: 187, distance: 144.4
click at [208, 187] on div "PADRON -> Análisis Afiliado 20-37607380-8 CUIL | DNI Sexo Sexo search Generar C…" at bounding box center [885, 151] width 1367 height 188
paste input "7-36200337-2"
click at [1195, 173] on span "search Buscar afiliado" at bounding box center [1127, 170] width 135 height 16
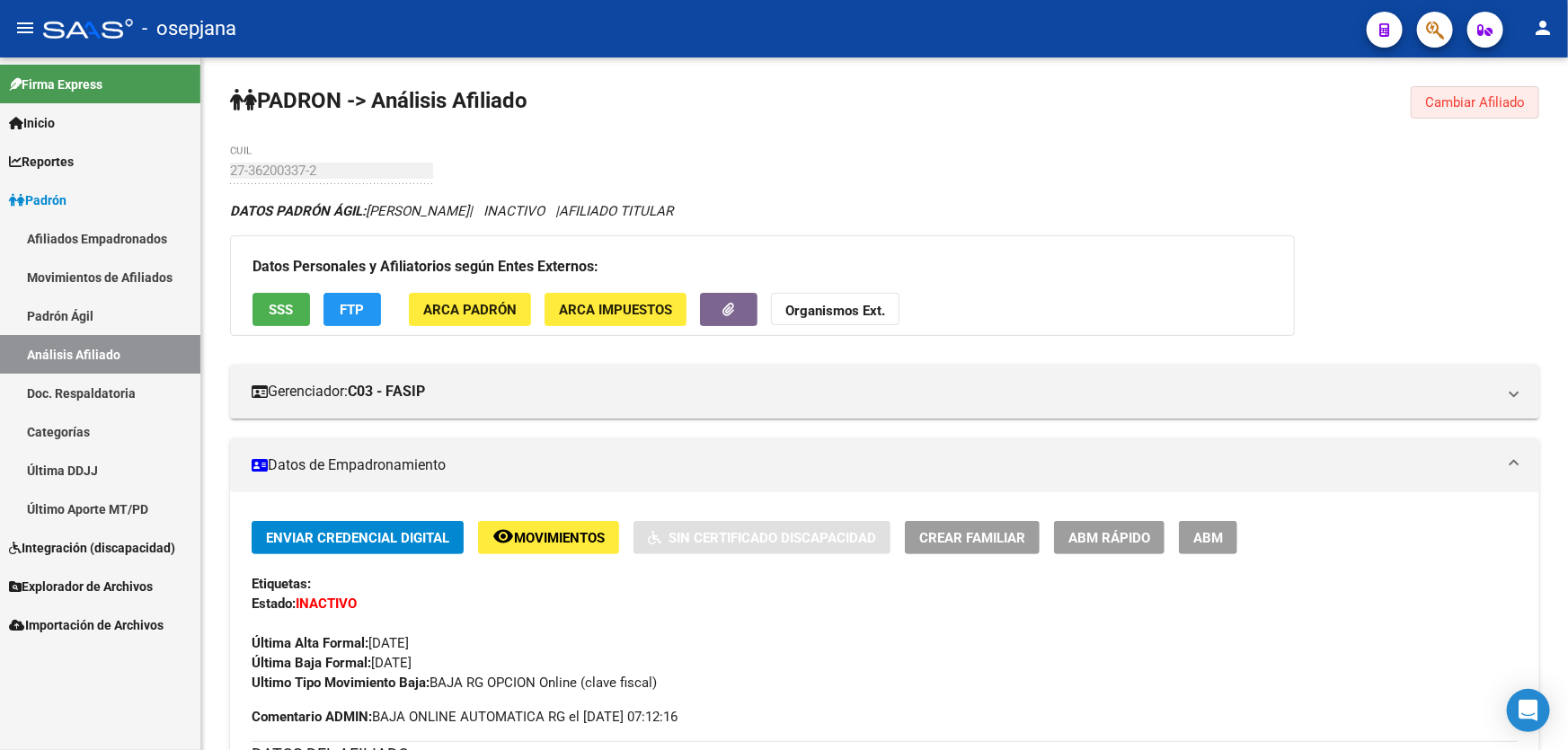
click at [1481, 86] on button "Cambiar Afiliado" at bounding box center [1474, 101] width 129 height 32
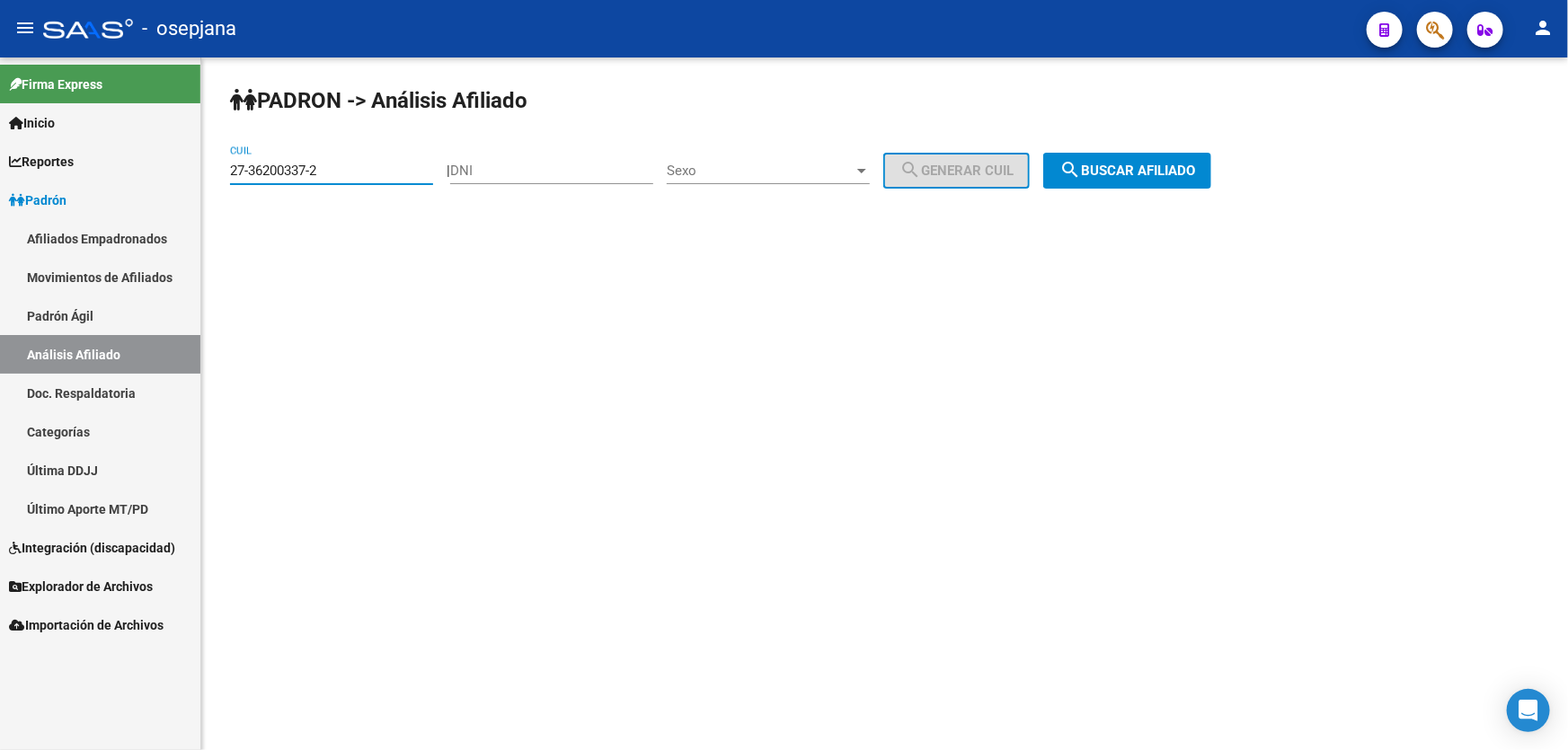
drag, startPoint x: 373, startPoint y: 168, endPoint x: 215, endPoint y: 171, distance: 158.0
click at [215, 171] on div "PADRON -> Análisis Afiliado 27-36200337-2 CUIL | DNI Sexo Sexo search Generar C…" at bounding box center [885, 151] width 1367 height 188
paste input "0-39592043-0"
click at [1174, 153] on button "search Buscar afiliado" at bounding box center [1127, 170] width 168 height 36
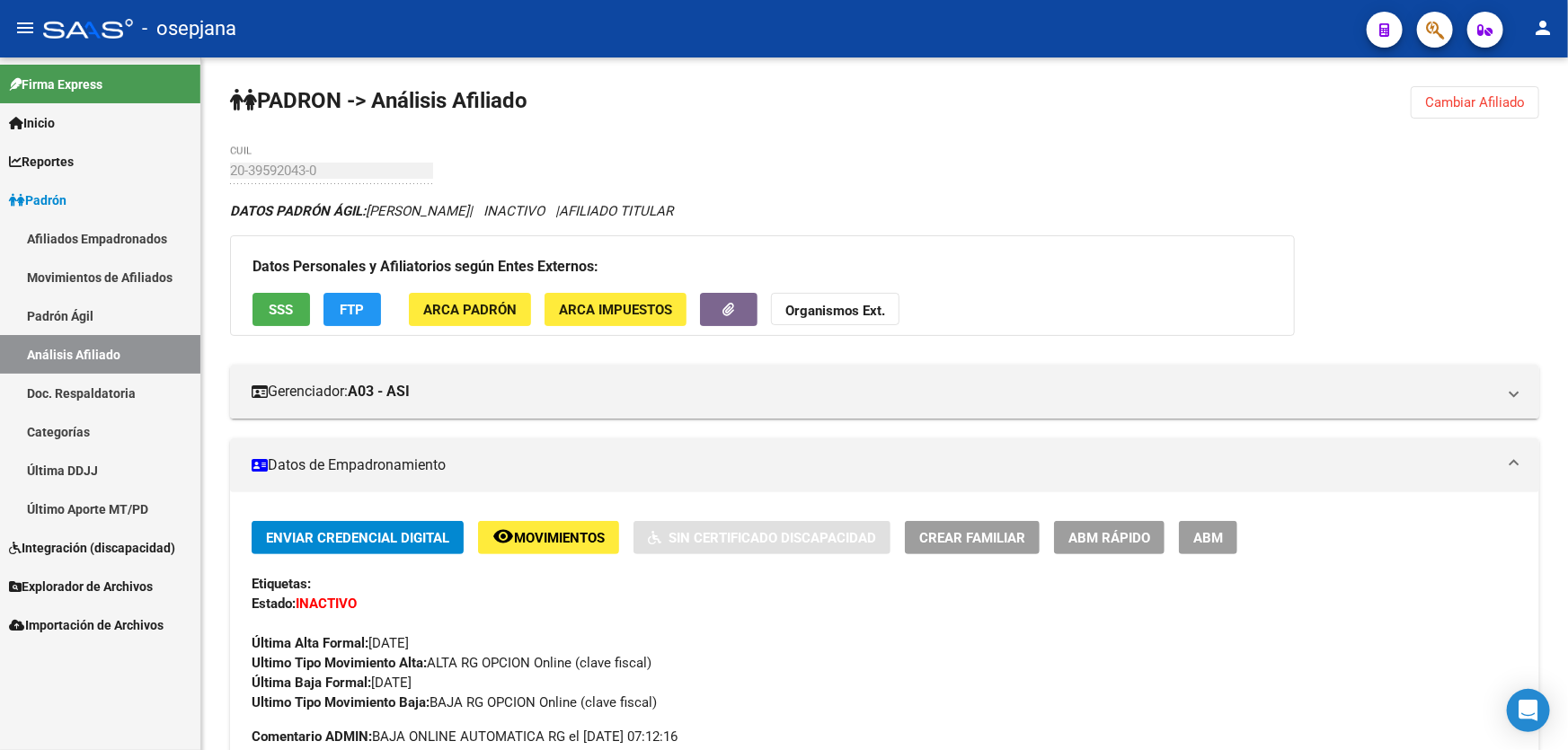
click at [1483, 95] on span "Cambiar Afiliado" at bounding box center [1474, 102] width 100 height 16
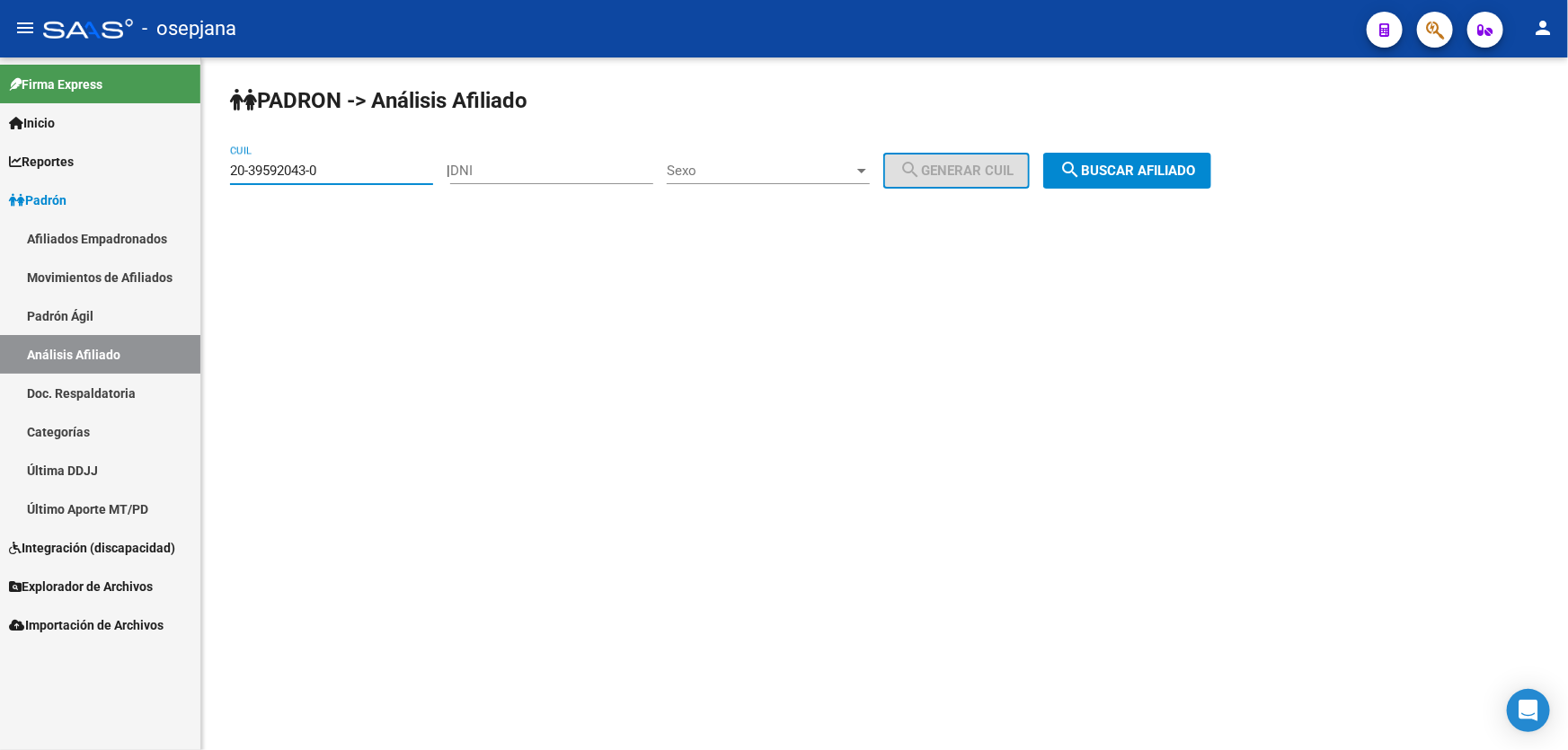
drag, startPoint x: 367, startPoint y: 175, endPoint x: 139, endPoint y: 178, distance: 228.0
click at [139, 178] on mat-sidenav-container "Firma Express Inicio Calendario SSS Instructivos Contacto OS Reportes Padrón Tr…" at bounding box center [784, 403] width 1568 height 693
paste input "7-35141767-1"
click at [1153, 162] on span "search Buscar afiliado" at bounding box center [1127, 170] width 135 height 16
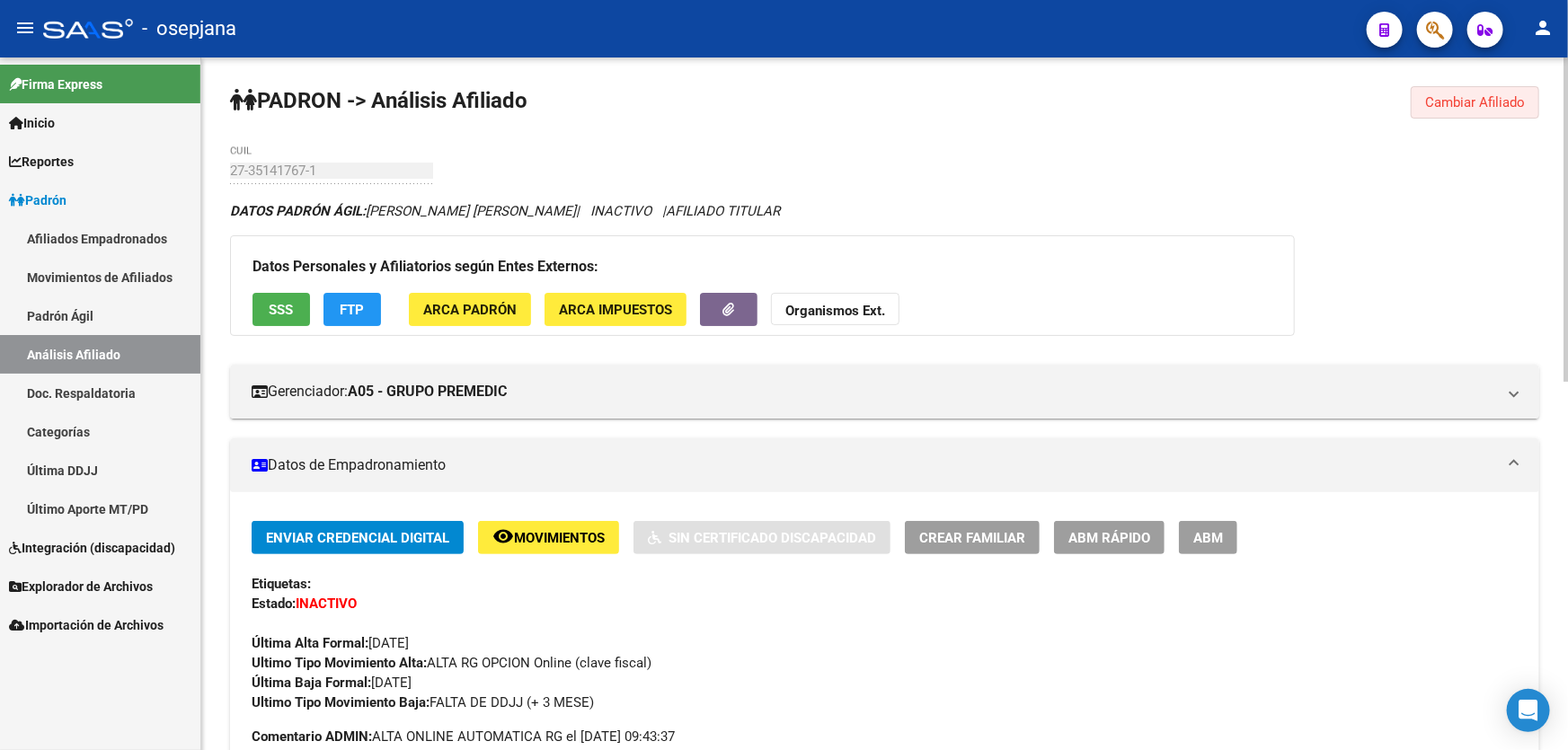
click at [1485, 96] on span "Cambiar Afiliado" at bounding box center [1474, 102] width 100 height 16
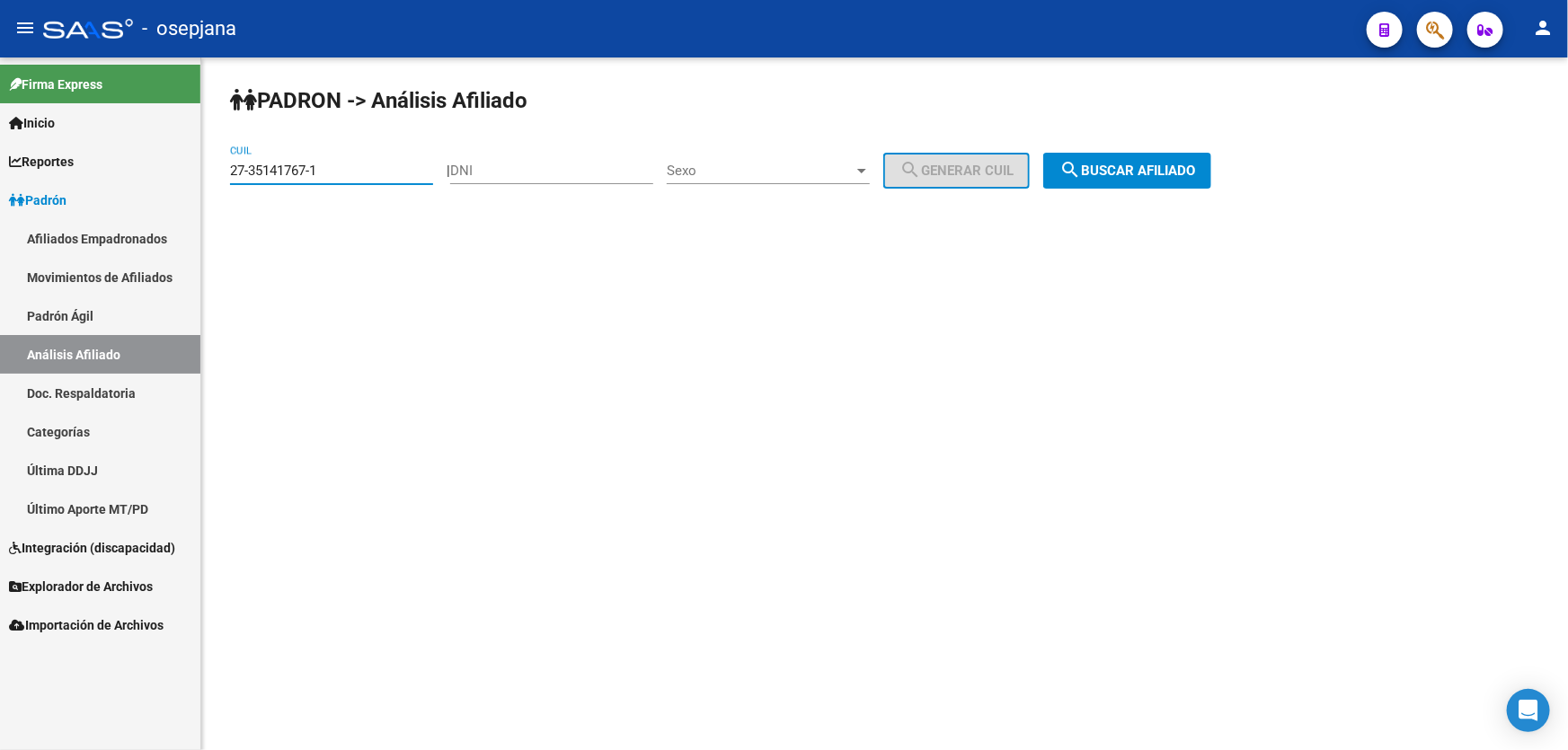
drag, startPoint x: 358, startPoint y: 166, endPoint x: 234, endPoint y: 173, distance: 124.2
click at [234, 173] on input "27-35141767-1" at bounding box center [332, 170] width 203 height 16
click at [455, 168] on div "| DNI Sexo Sexo search Generar CUIL" at bounding box center [744, 170] width 596 height 16
drag, startPoint x: 334, startPoint y: 168, endPoint x: 215, endPoint y: 171, distance: 119.0
click at [197, 173] on mat-sidenav-container "Firma Express Inicio Calendario SSS Instructivos Contacto OS Reportes Padrón Tr…" at bounding box center [784, 403] width 1568 height 693
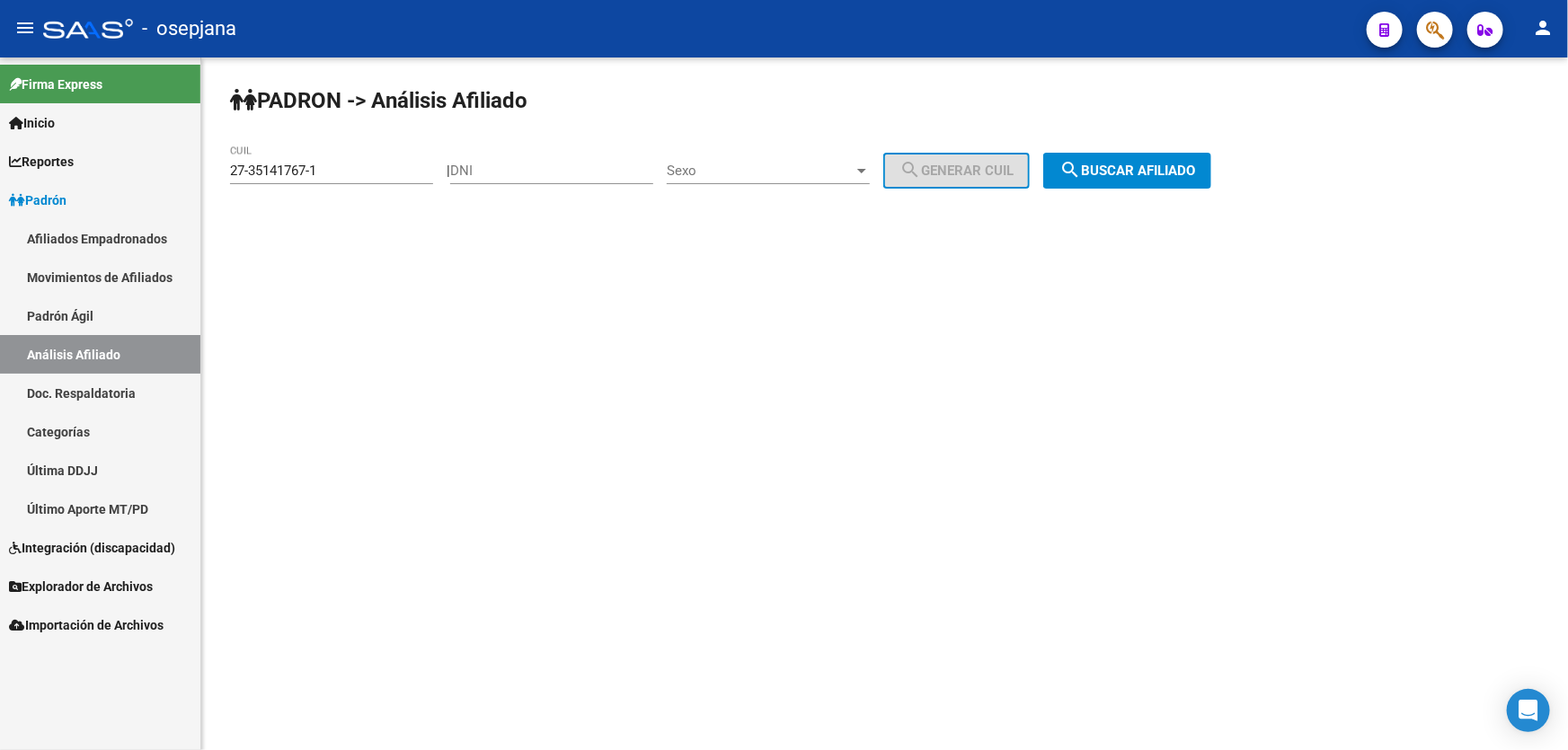
drag, startPoint x: 234, startPoint y: 159, endPoint x: 219, endPoint y: 214, distance: 57.0
click at [218, 210] on div "PADRON -> Análisis Afiliado 27-35141767-1 CUIL | DNI Sexo Sexo search Generar C…" at bounding box center [885, 151] width 1367 height 188
drag, startPoint x: 334, startPoint y: 168, endPoint x: 219, endPoint y: 174, distance: 115.2
click at [219, 174] on div "PADRON -> Análisis Afiliado 27-35141767-1 CUIL | DNI Sexo Sexo search Generar C…" at bounding box center [885, 151] width 1367 height 188
paste input "9184230-8"
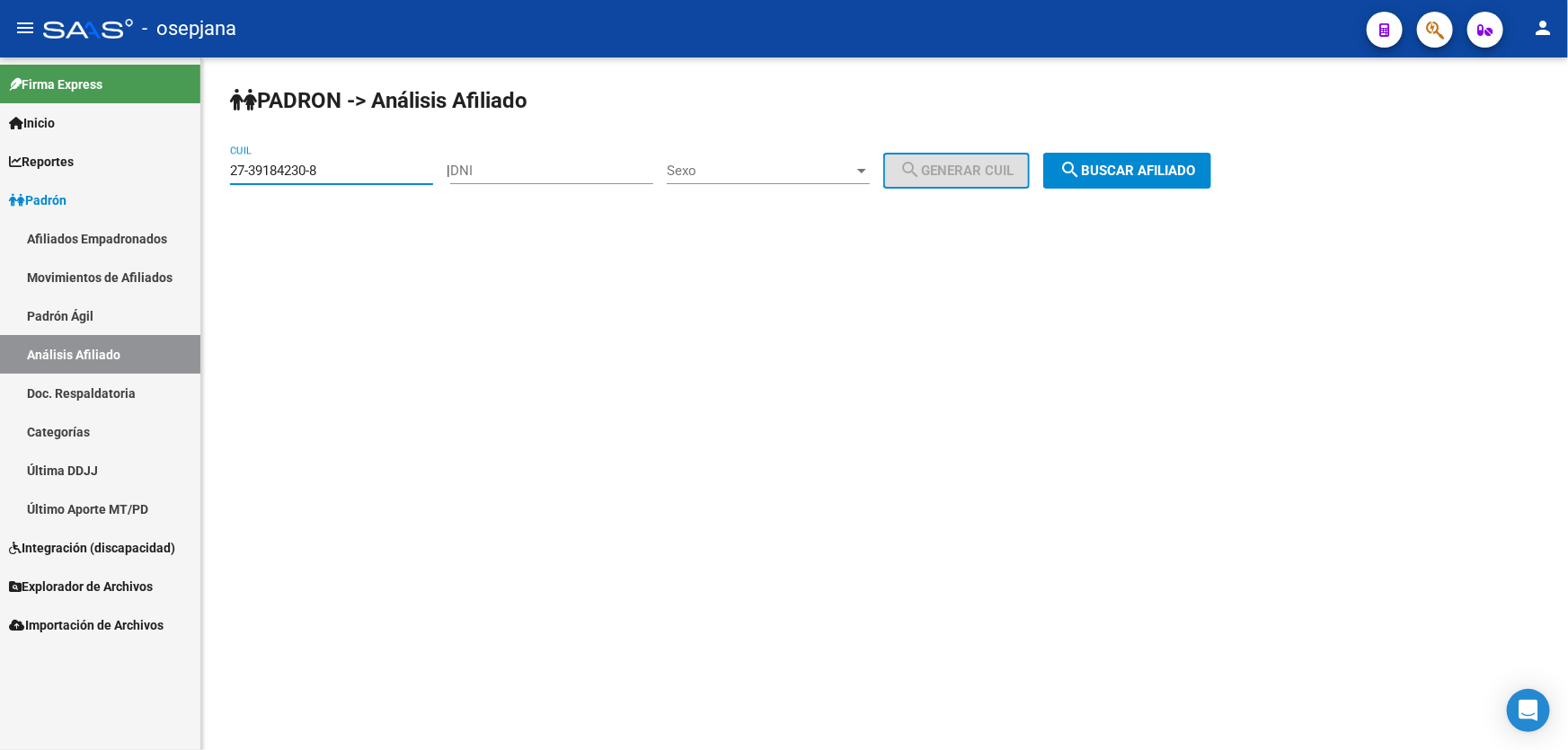
click at [1188, 163] on span "search Buscar afiliado" at bounding box center [1127, 170] width 135 height 16
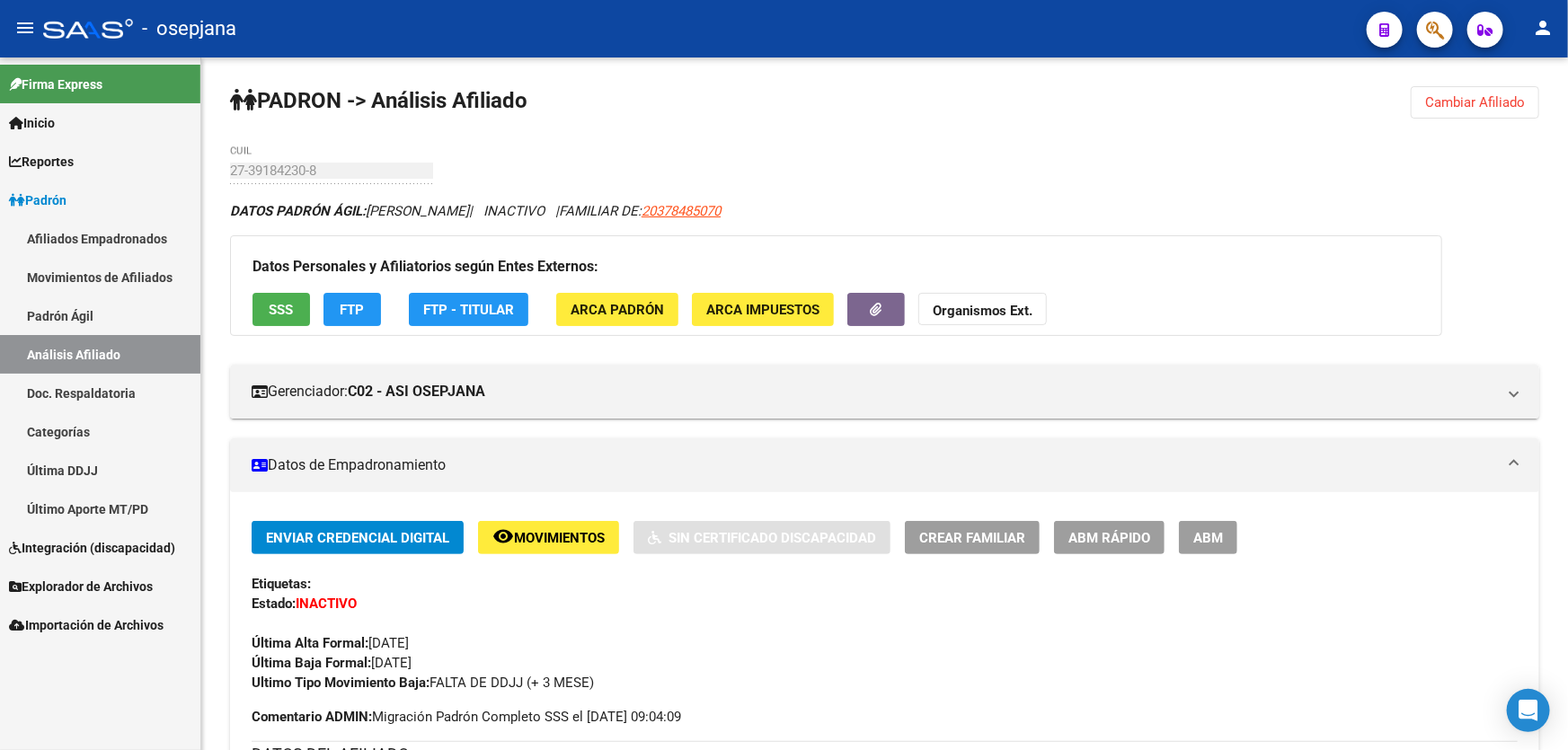
click at [1479, 98] on span "Cambiar Afiliado" at bounding box center [1474, 102] width 100 height 16
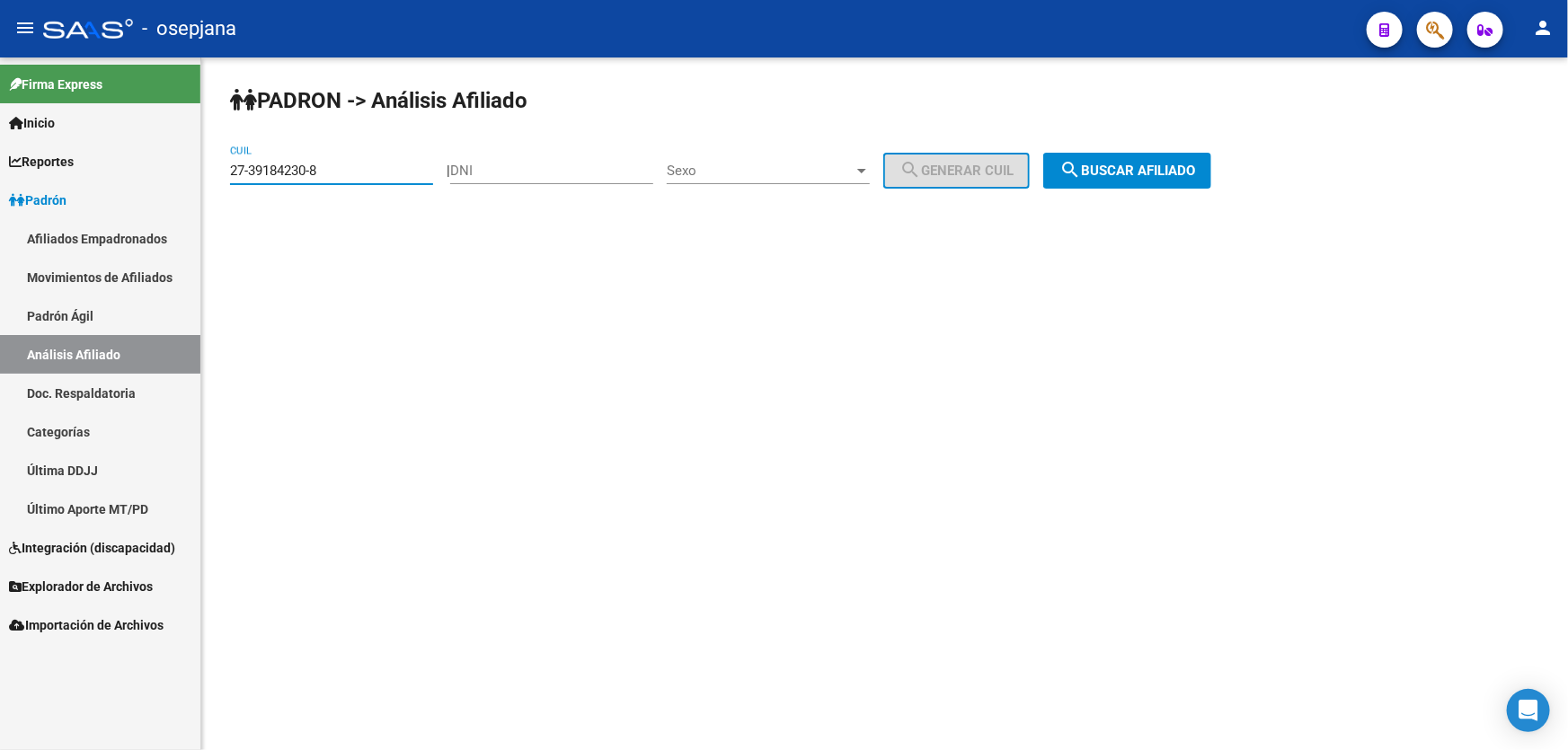
drag, startPoint x: 363, startPoint y: 175, endPoint x: 222, endPoint y: 177, distance: 141.0
click at [222, 177] on div "PADRON -> Análisis Afiliado 27-39184230-8 CUIL | DNI Sexo Sexo search Generar C…" at bounding box center [885, 151] width 1367 height 188
paste input "0-27767878-1"
click at [1165, 175] on span "search Buscar afiliado" at bounding box center [1127, 170] width 135 height 16
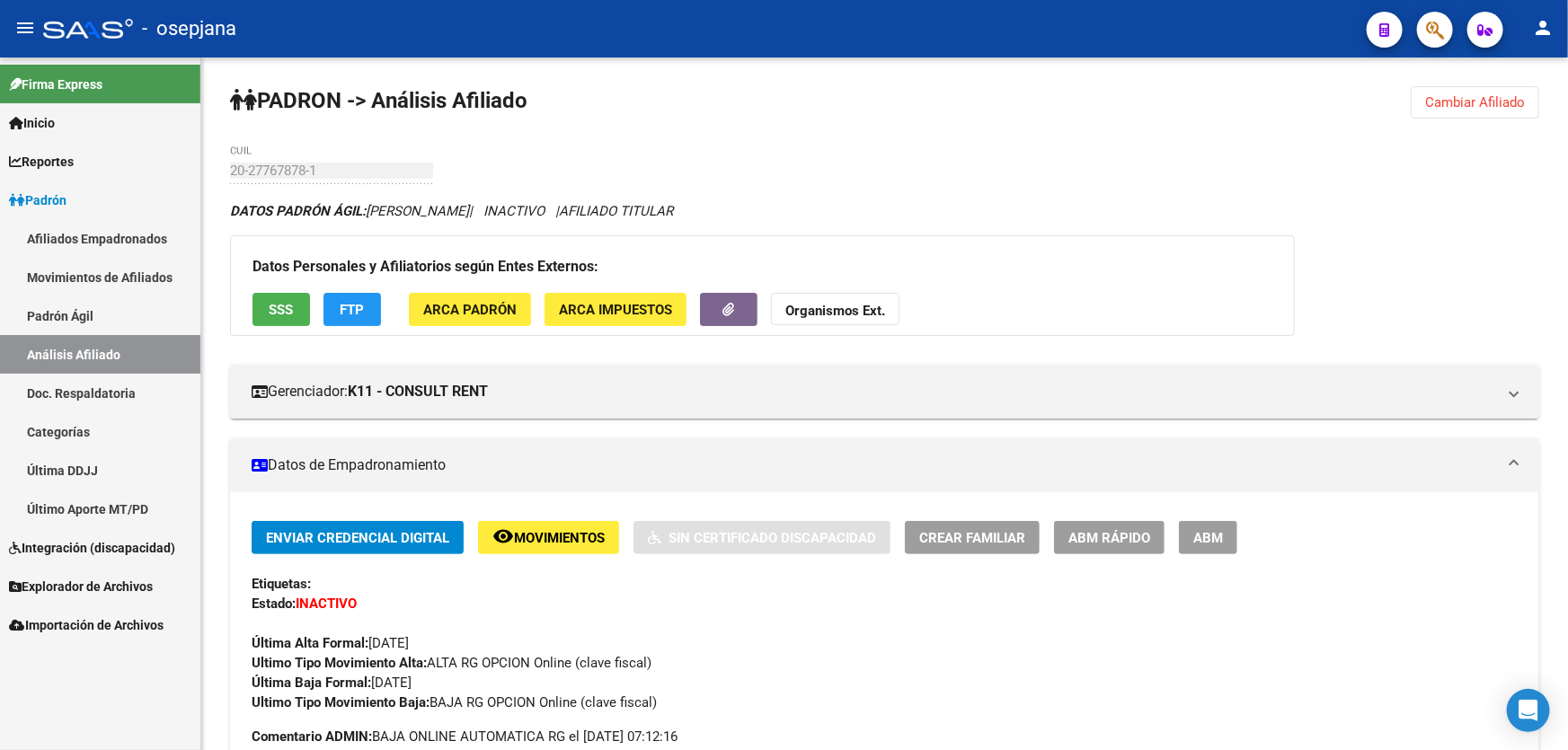
click at [1463, 101] on span "Cambiar Afiliado" at bounding box center [1474, 102] width 100 height 16
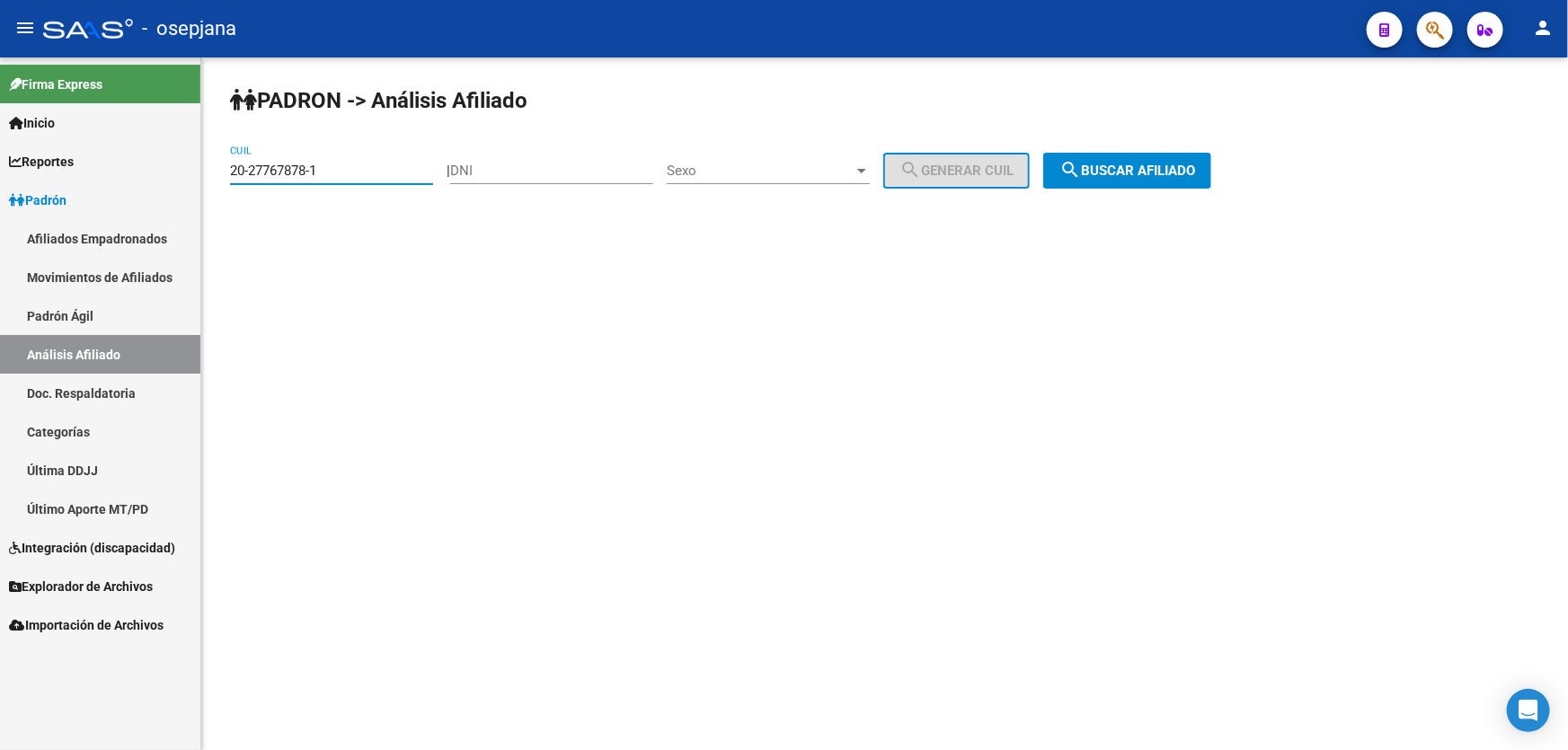
drag, startPoint x: 317, startPoint y: 170, endPoint x: 216, endPoint y: 172, distance: 101.0
click at [216, 172] on div "PADRON -> Análisis Afiliado 20-27767878-1 CUIL | DNI Sexo Sexo search Generar C…" at bounding box center [885, 151] width 1367 height 188
paste input "36569848-2"
click at [1143, 172] on span "search Buscar afiliado" at bounding box center [1127, 170] width 135 height 16
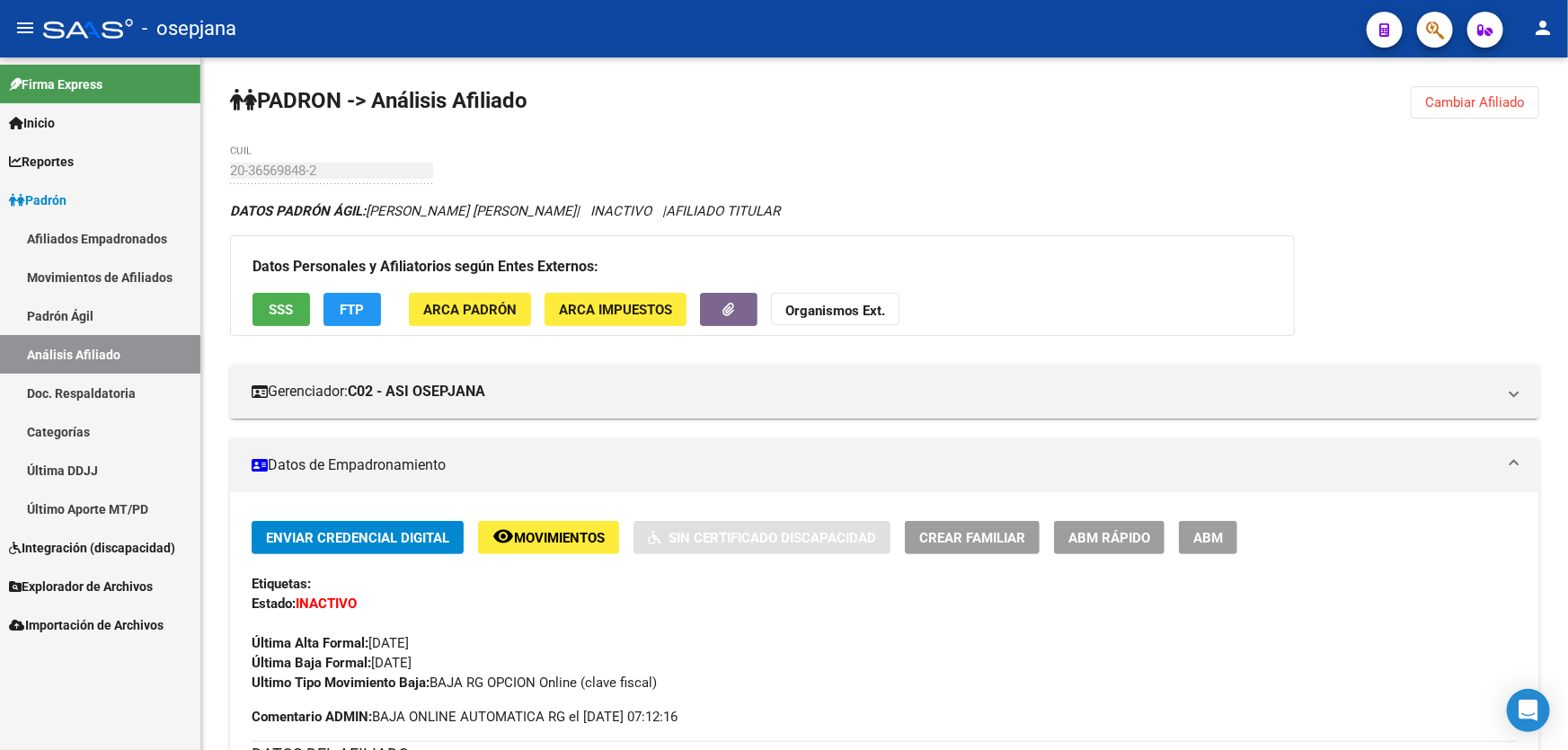
click at [1493, 105] on span "Cambiar Afiliado" at bounding box center [1474, 102] width 100 height 16
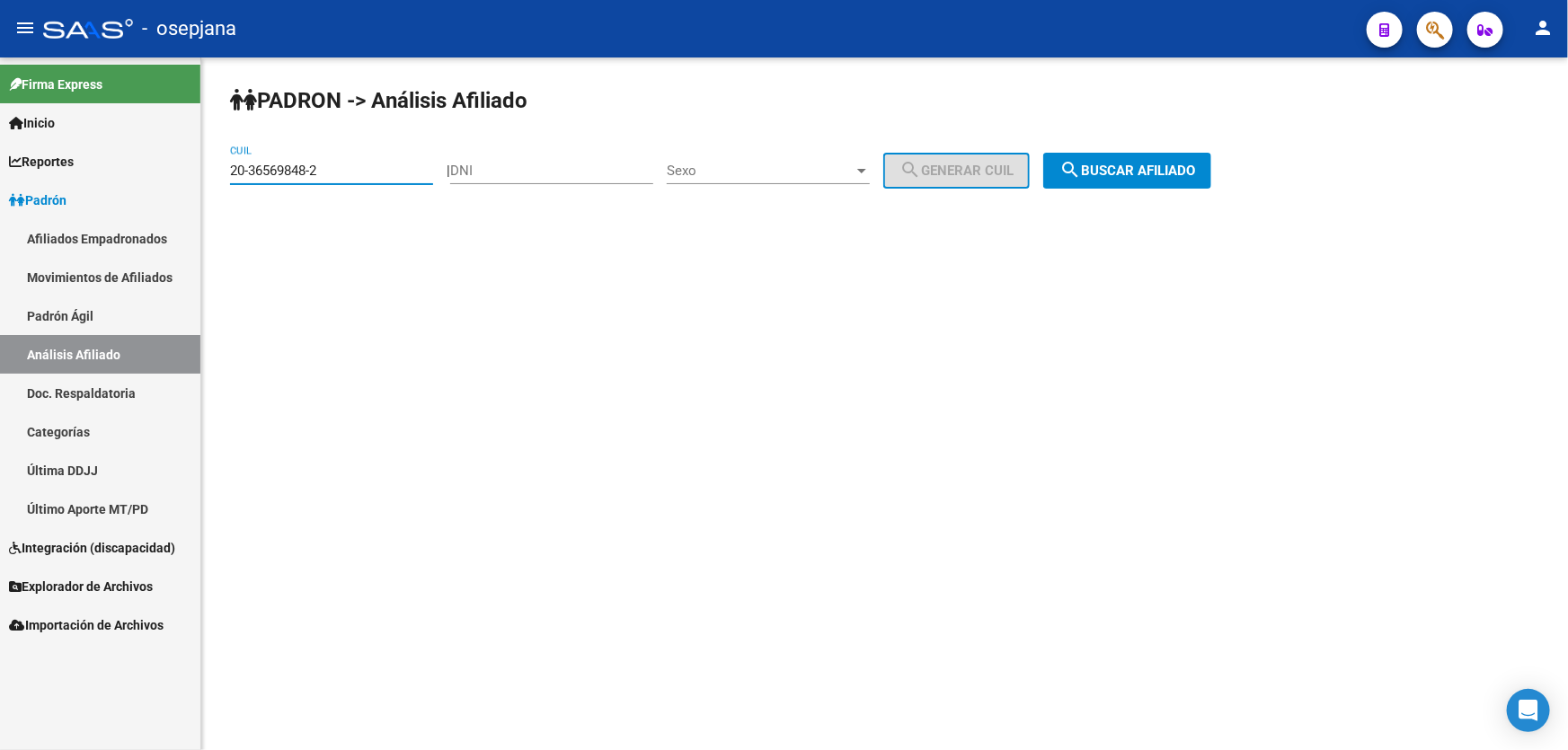
drag, startPoint x: 351, startPoint y: 174, endPoint x: 206, endPoint y: 173, distance: 145.0
click at [206, 173] on div "PADRON -> Análisis Afiliado 20-36569848-2 CUIL | DNI Sexo Sexo search Generar C…" at bounding box center [885, 151] width 1367 height 188
paste input "21458705-0"
click at [1141, 171] on span "search Buscar afiliado" at bounding box center [1127, 170] width 135 height 16
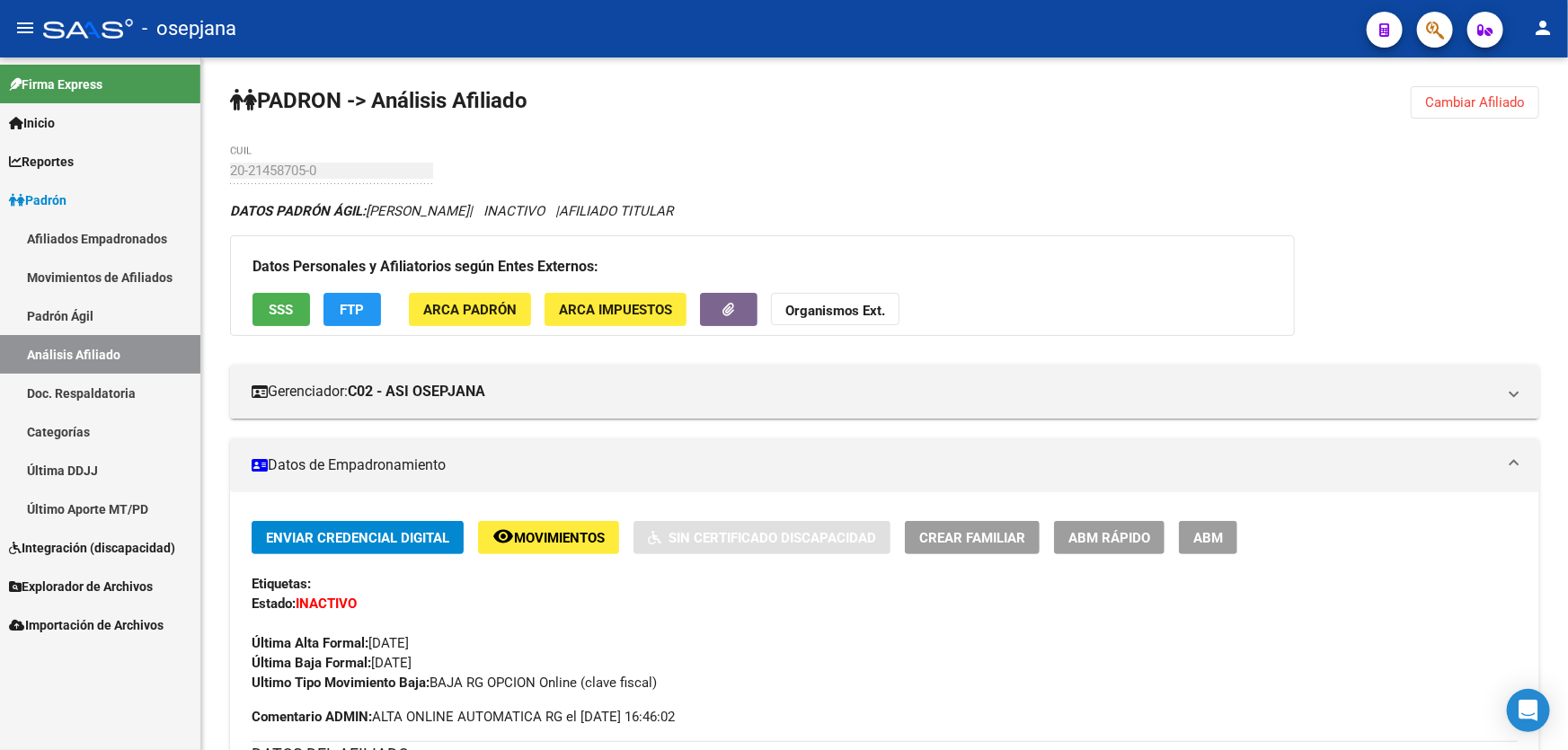
click at [1420, 102] on button "Cambiar Afiliado" at bounding box center [1474, 101] width 129 height 32
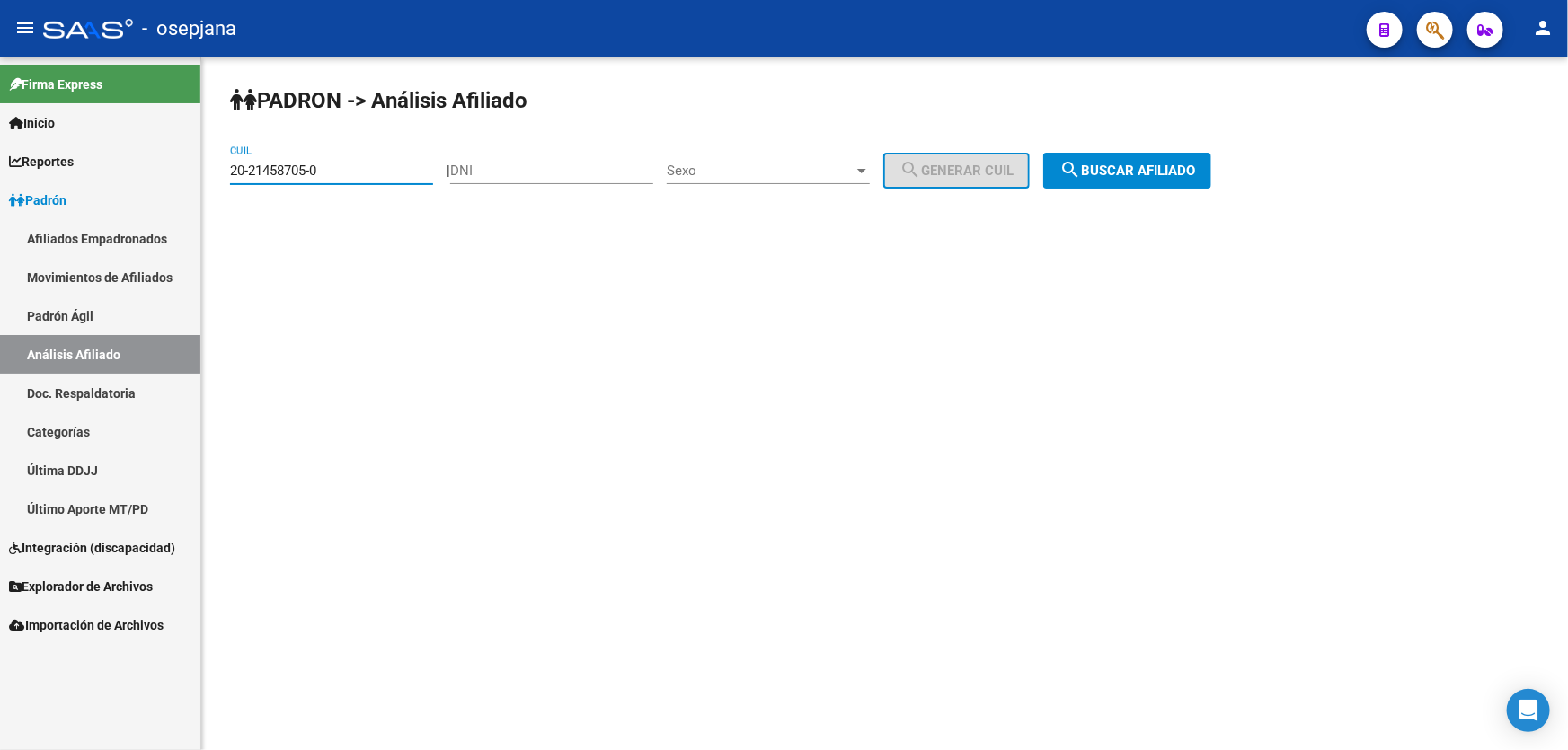
drag, startPoint x: 358, startPoint y: 170, endPoint x: 219, endPoint y: 185, distance: 139.8
click at [219, 185] on div "PADRON -> Análisis Afiliado 20-21458705-0 CUIL | DNI Sexo Sexo search Generar C…" at bounding box center [885, 151] width 1367 height 188
paste input "7-22873874-9"
type input "27-22873874-9"
click at [1170, 171] on span "search Buscar afiliado" at bounding box center [1127, 170] width 135 height 16
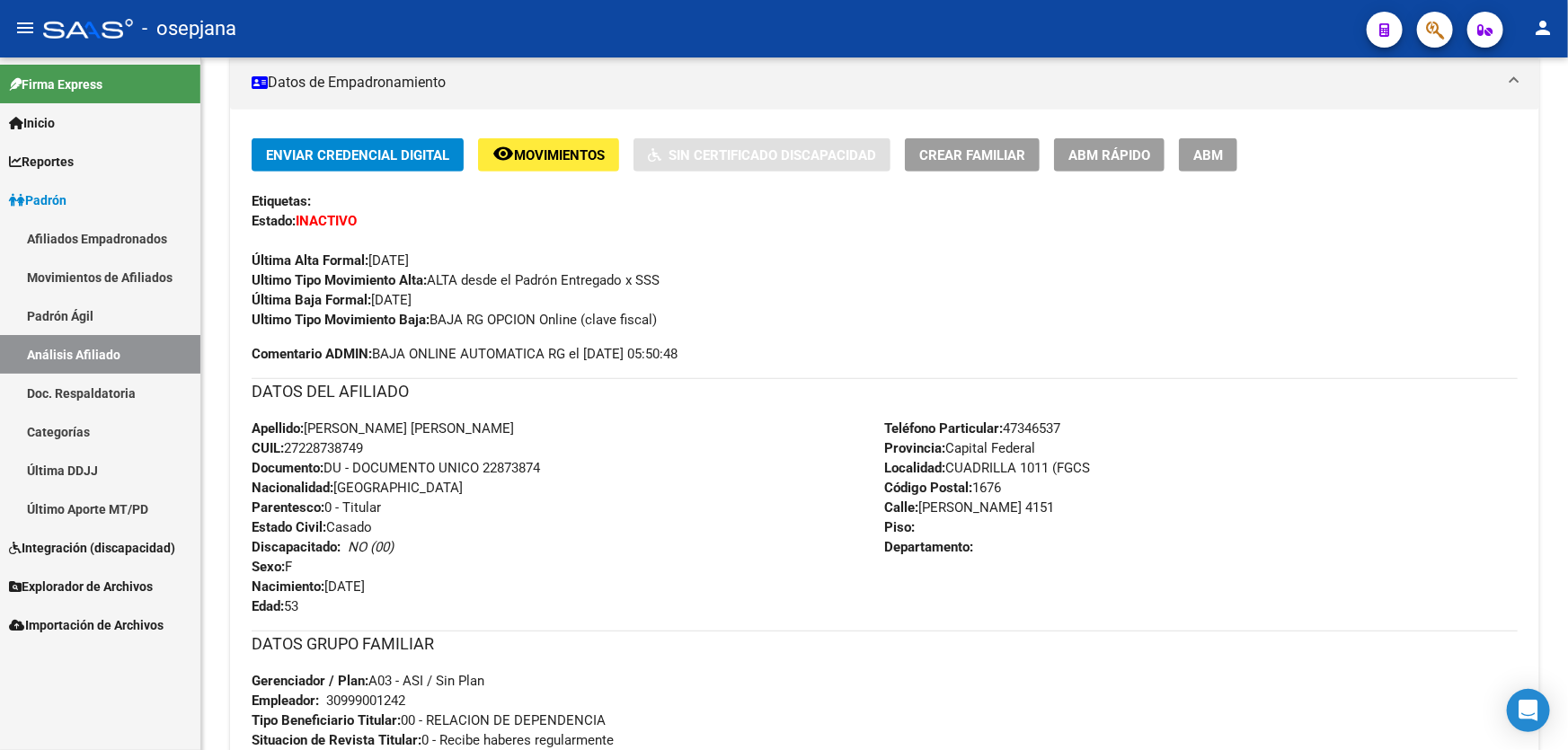
scroll to position [735, 0]
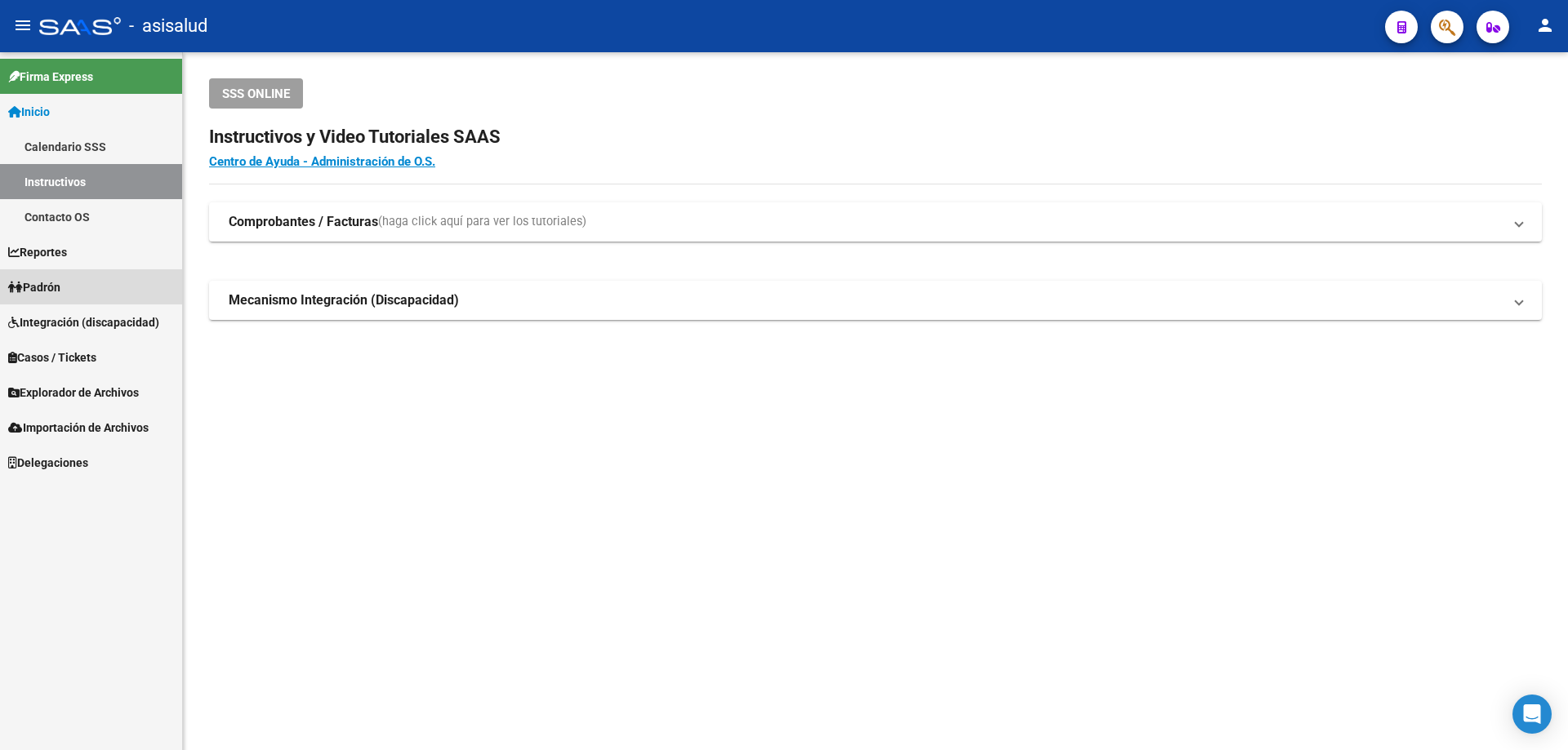
click at [61, 285] on span "Padrón" at bounding box center [33, 287] width 52 height 18
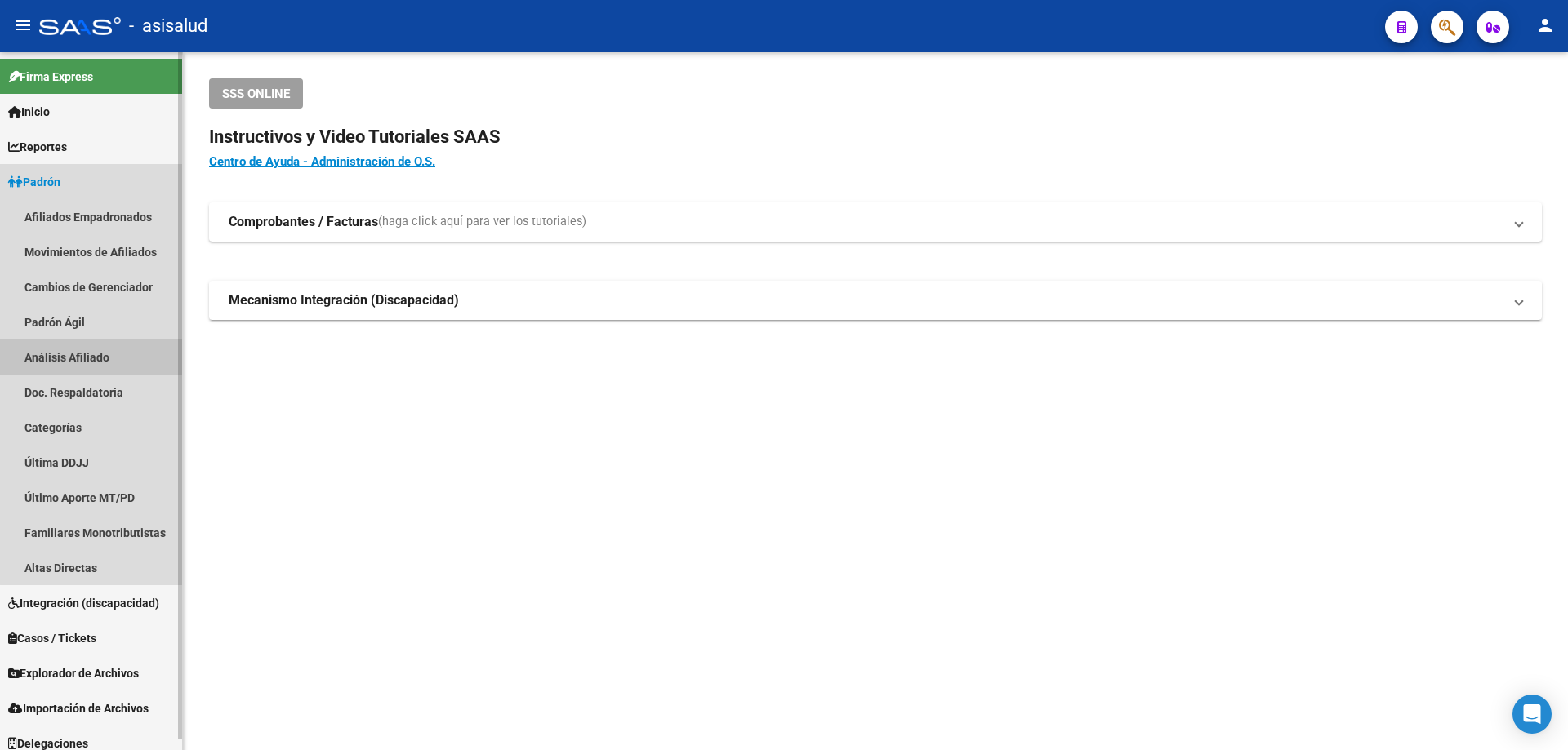
click at [92, 359] on link "Análisis Afiliado" at bounding box center [90, 357] width 182 height 35
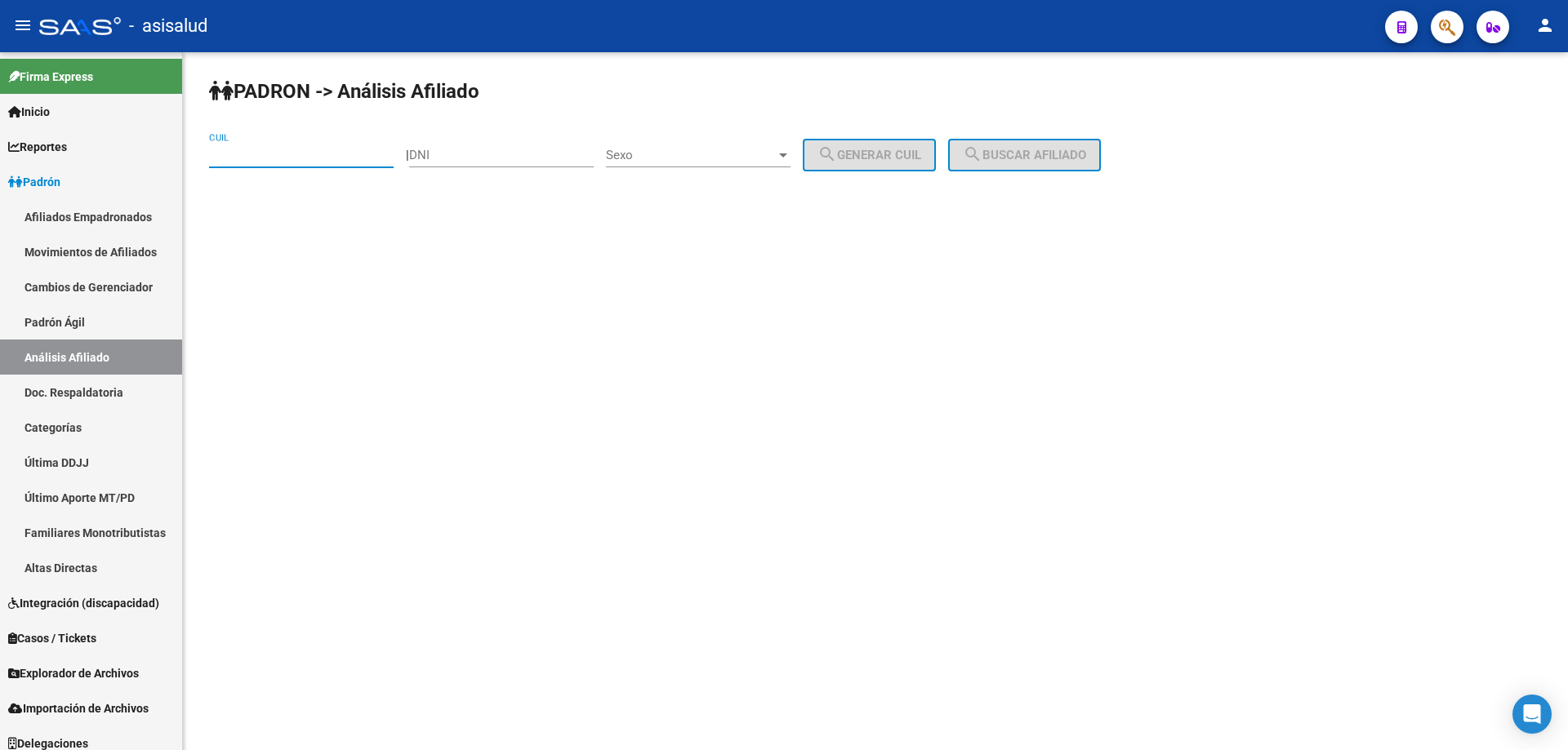
click at [271, 153] on input "CUIL" at bounding box center [301, 155] width 184 height 15
paste input "20-95251951-5"
click at [1011, 149] on span "search Buscar afiliado" at bounding box center [1024, 155] width 123 height 15
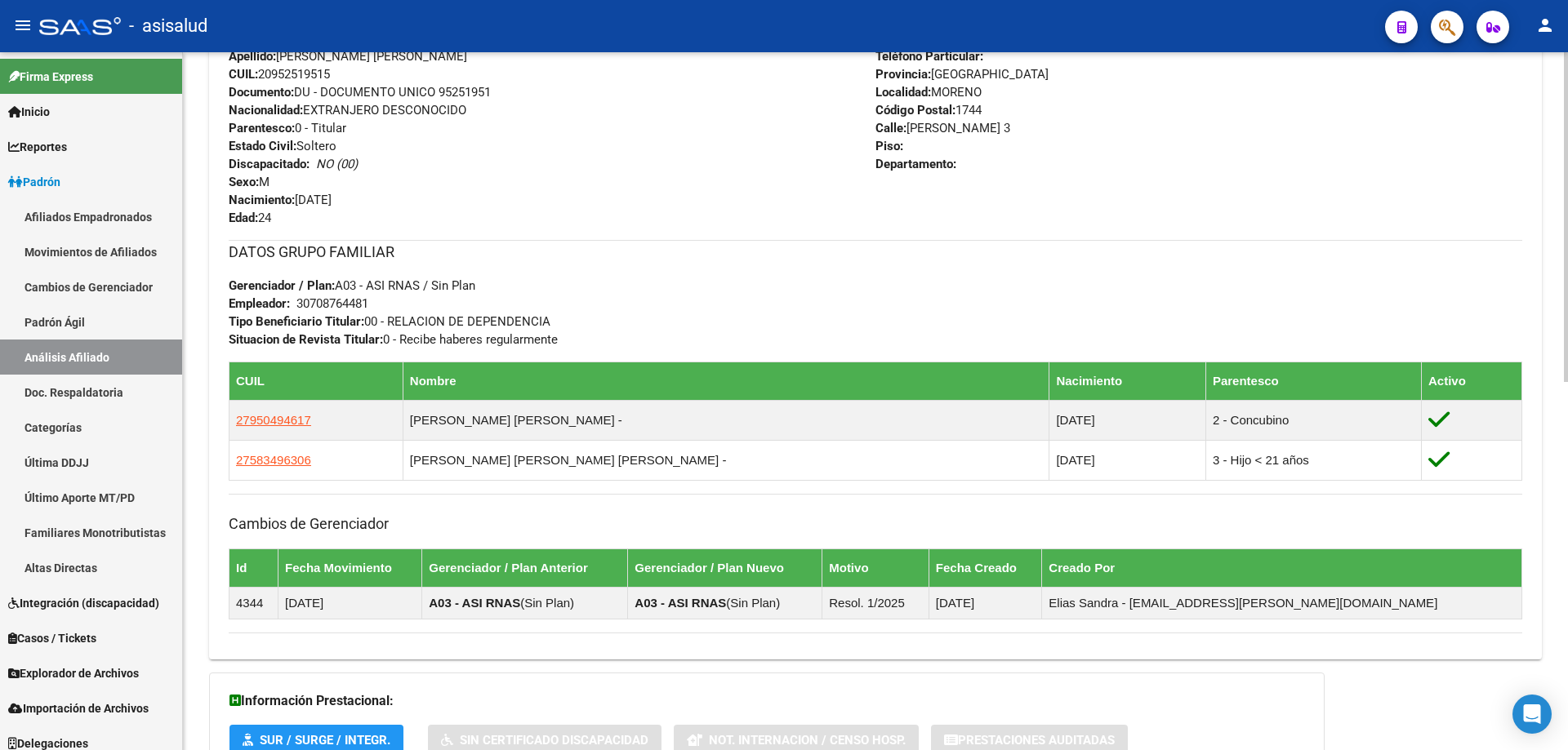
scroll to position [780, 0]
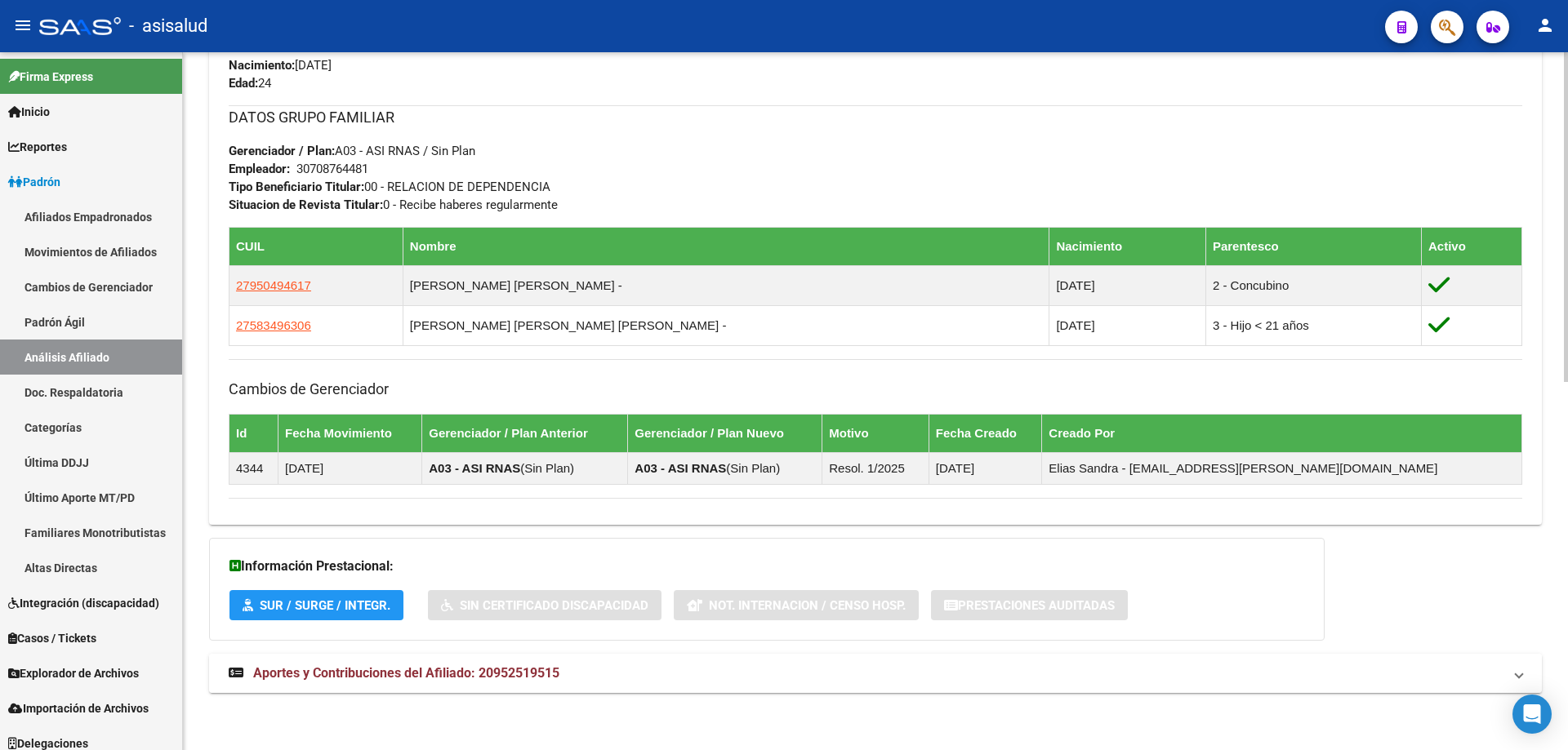
click at [683, 680] on mat-panel-title "Aportes y Contribuciones del Afiliado: 20952519515" at bounding box center [865, 674] width 1274 height 18
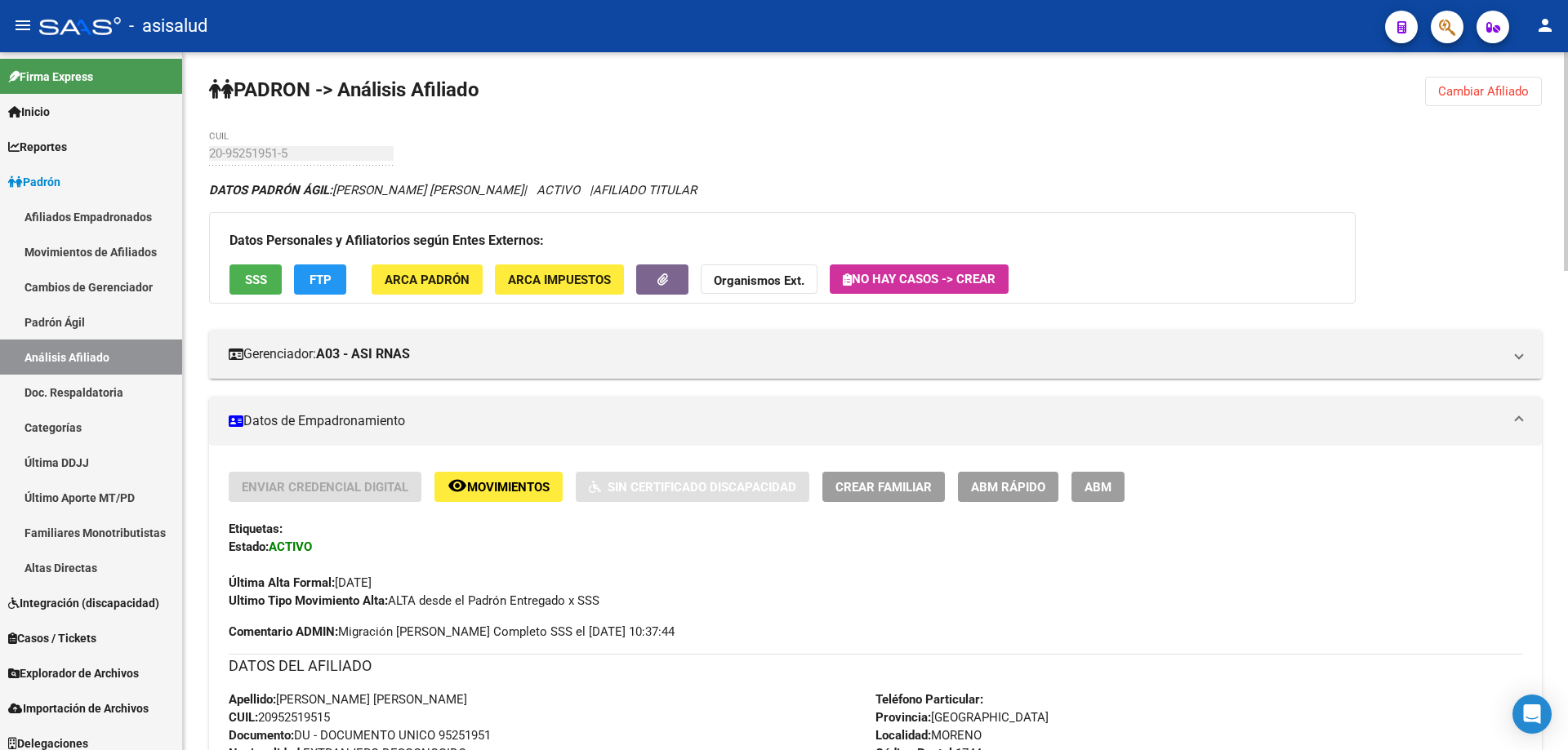
scroll to position [0, 0]
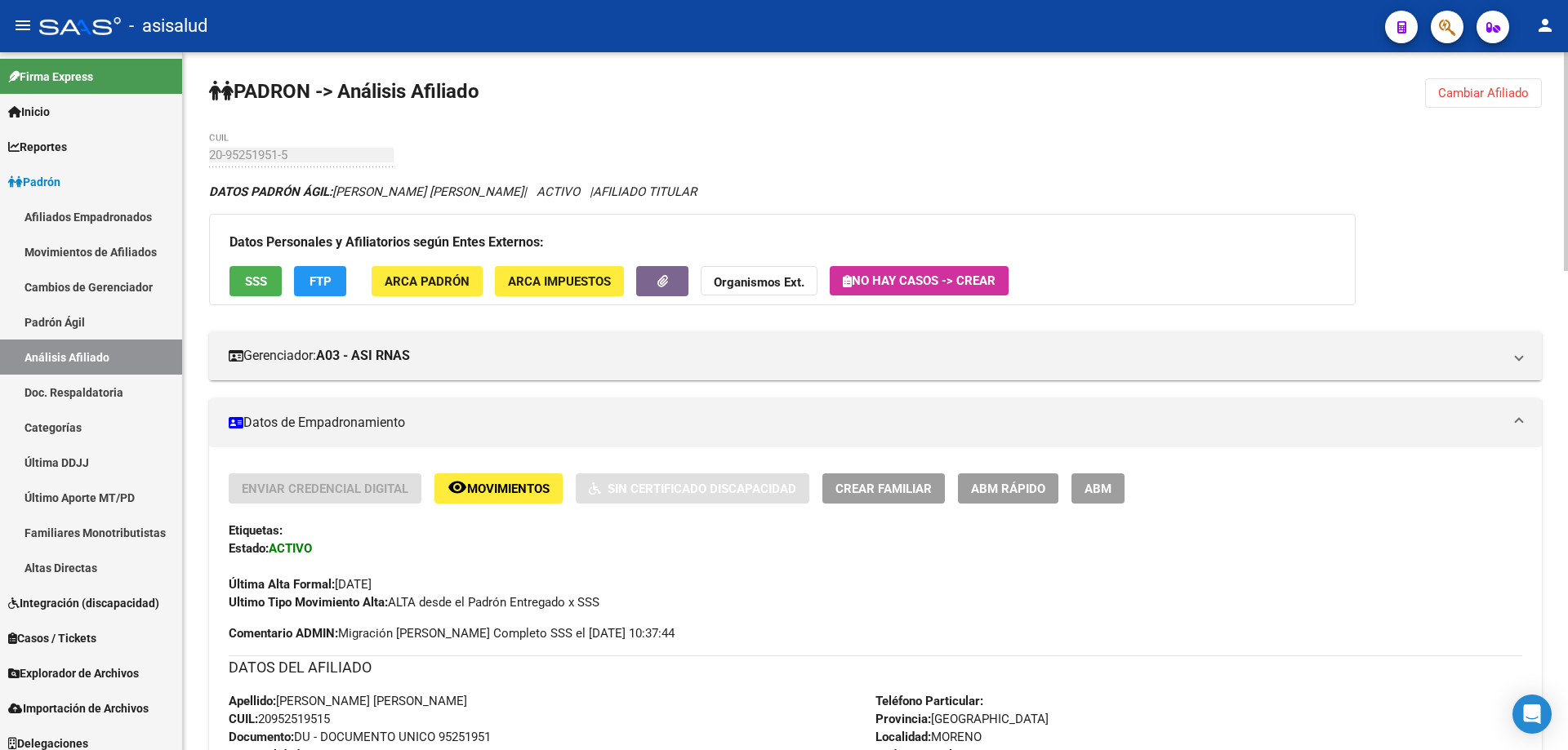
click at [261, 274] on span "SSS" at bounding box center [256, 281] width 22 height 15
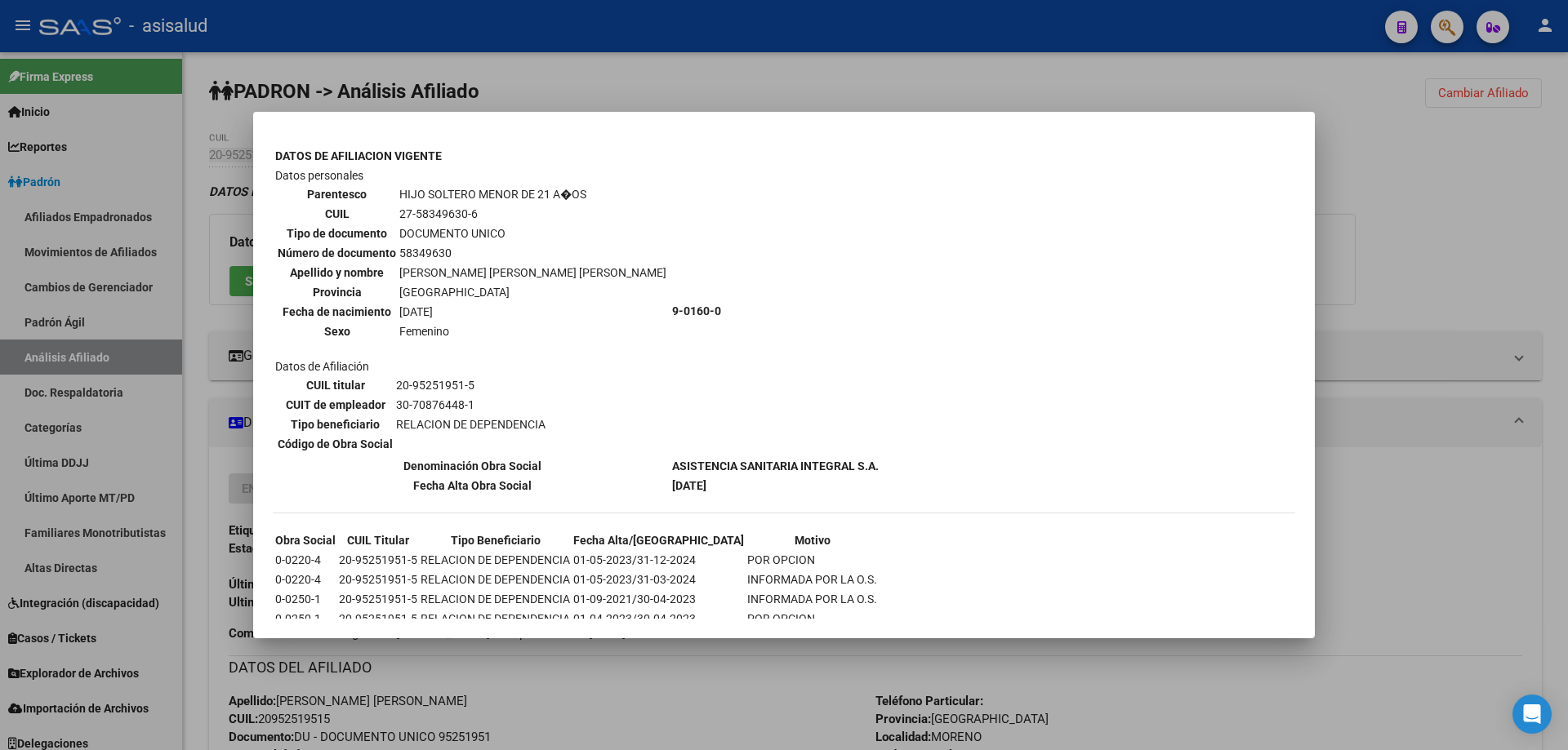
scroll to position [1053, 0]
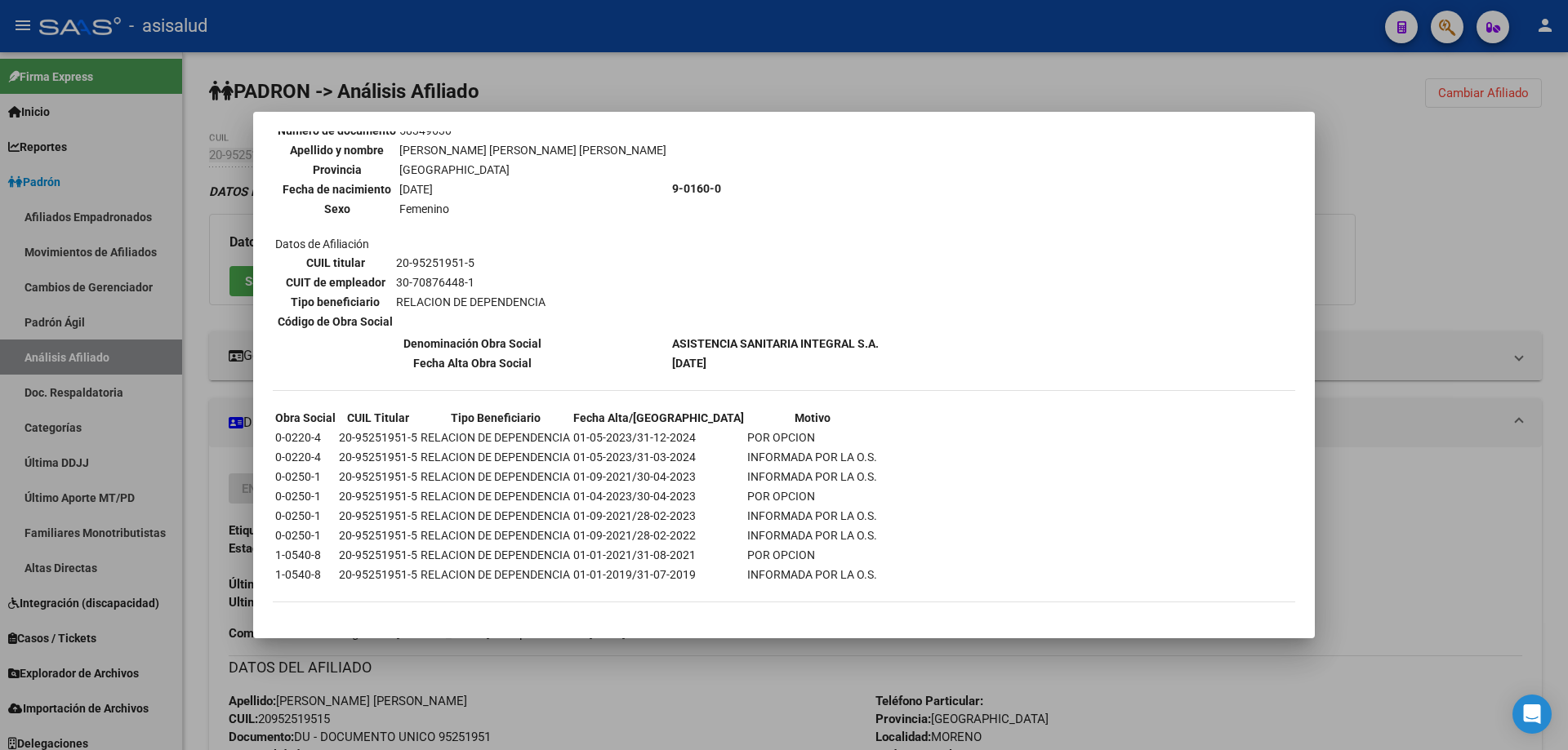
click at [1535, 604] on div at bounding box center [784, 375] width 1568 height 750
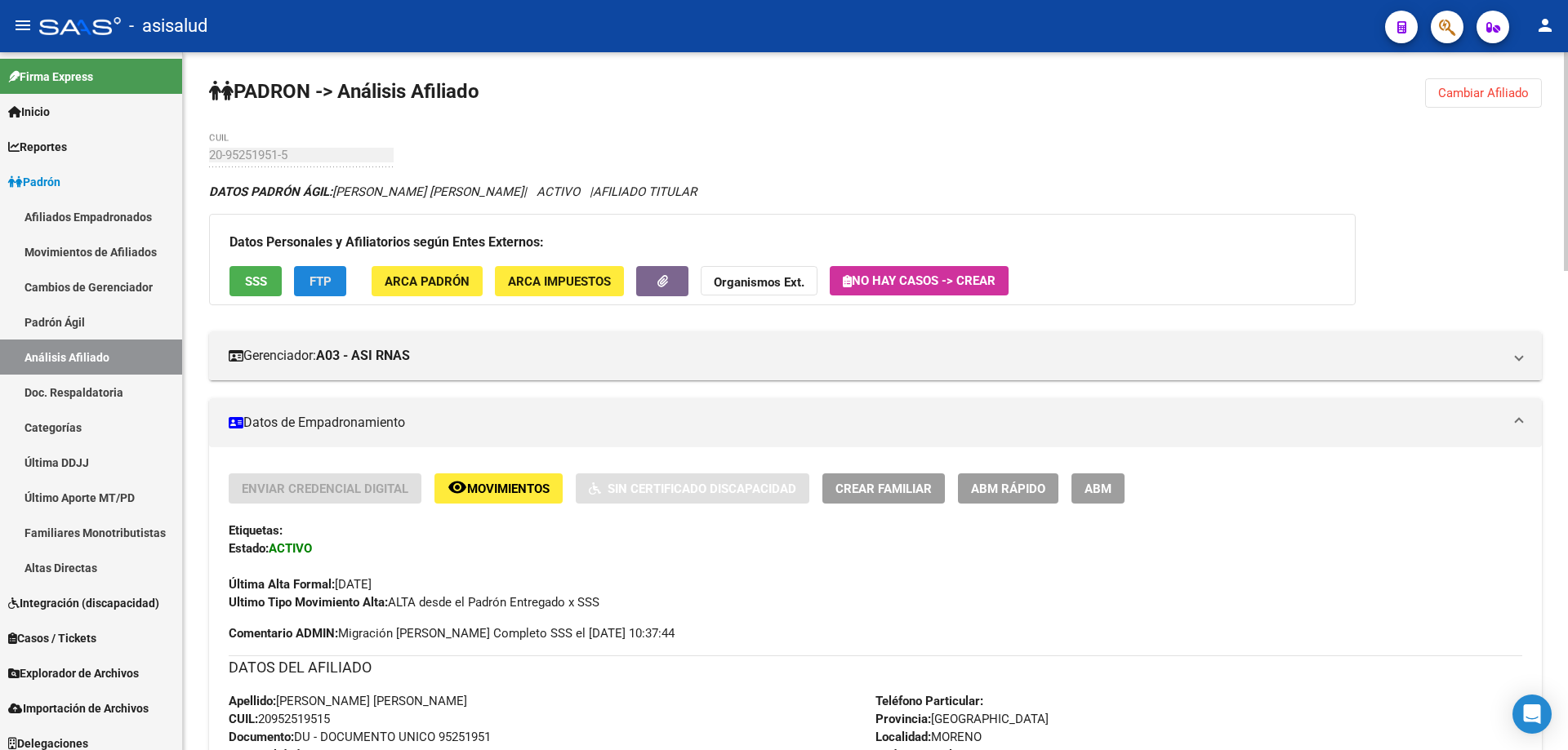
click at [322, 274] on span "FTP" at bounding box center [320, 281] width 22 height 15
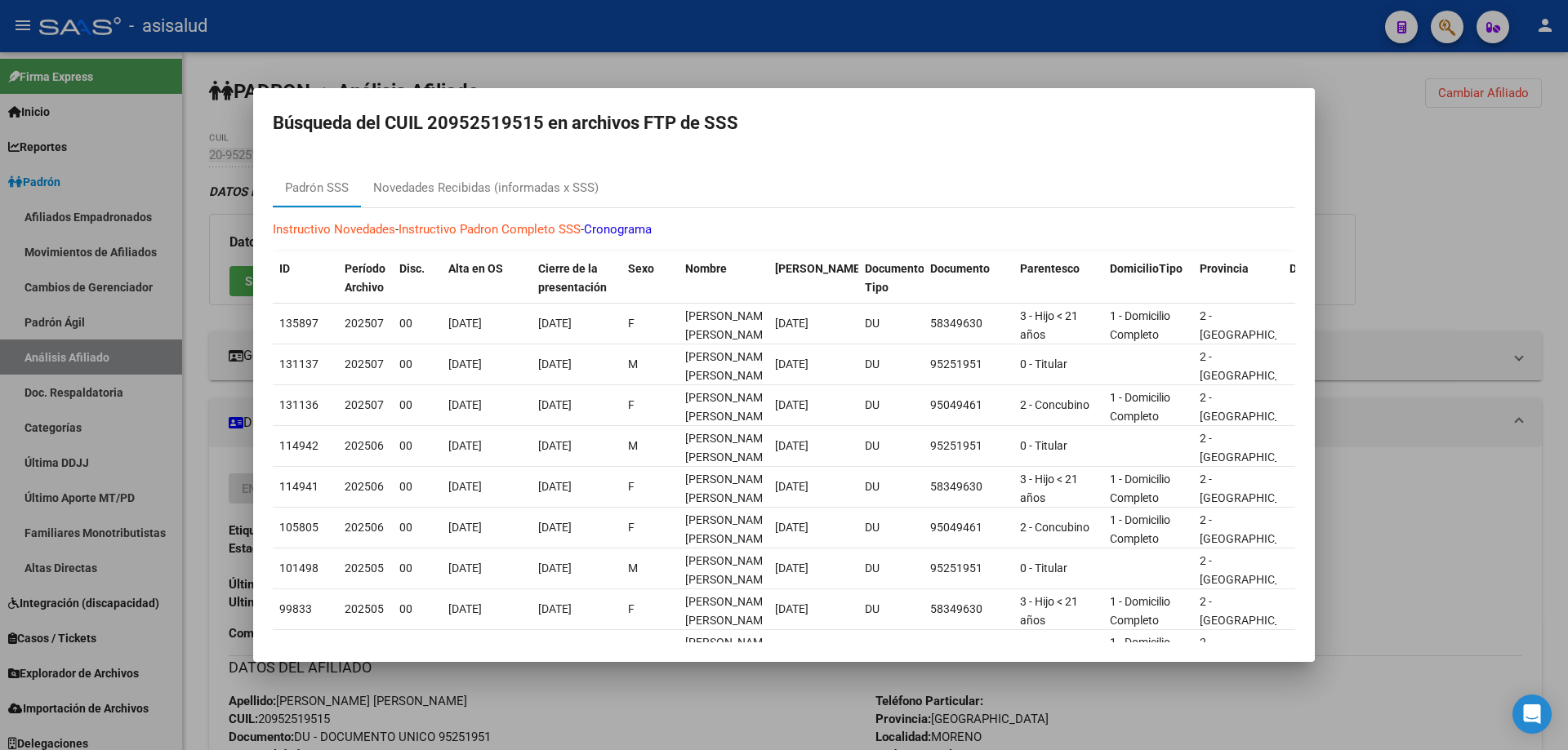
click at [1458, 355] on div at bounding box center [784, 375] width 1568 height 750
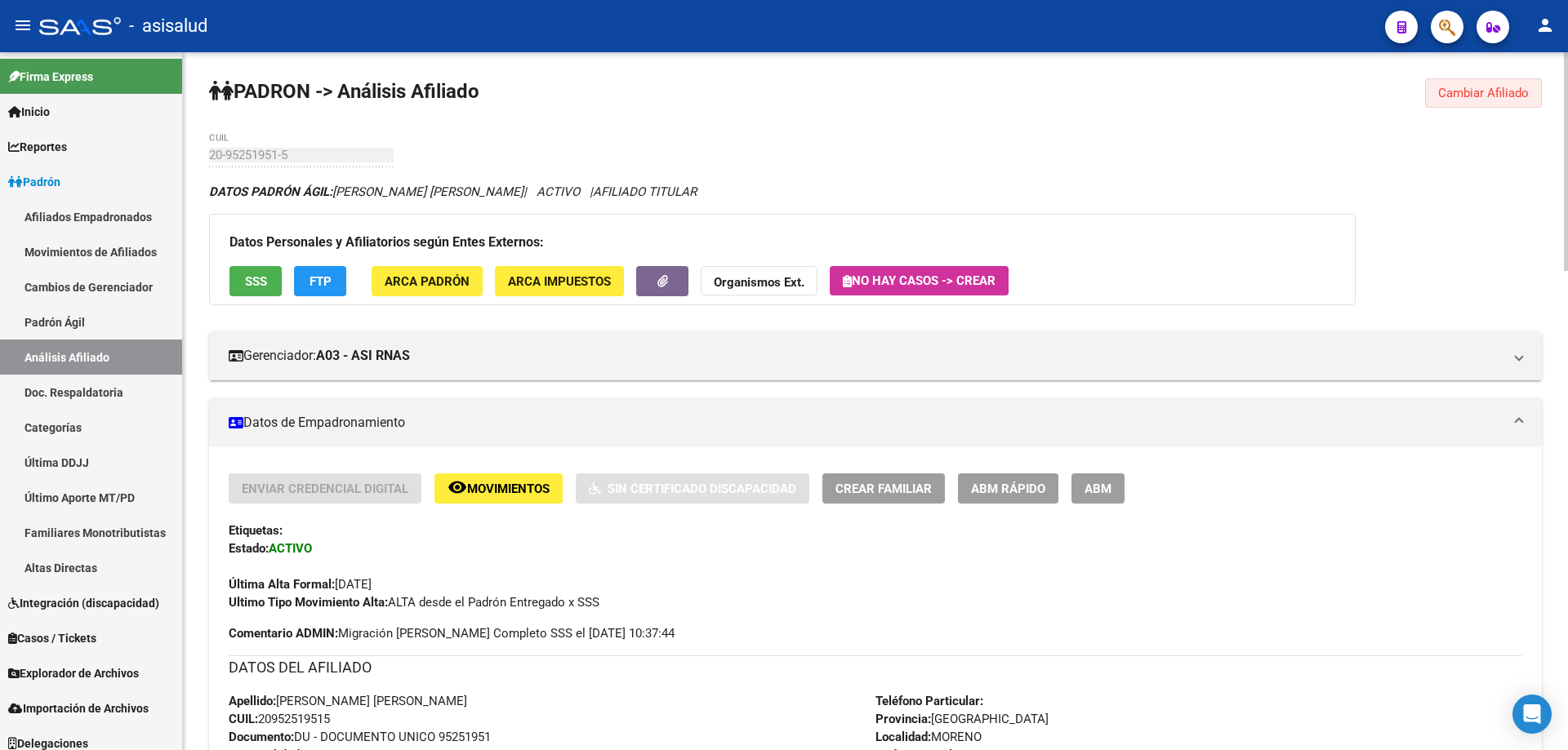
click at [1473, 100] on button "Cambiar Afiliado" at bounding box center [1483, 92] width 117 height 29
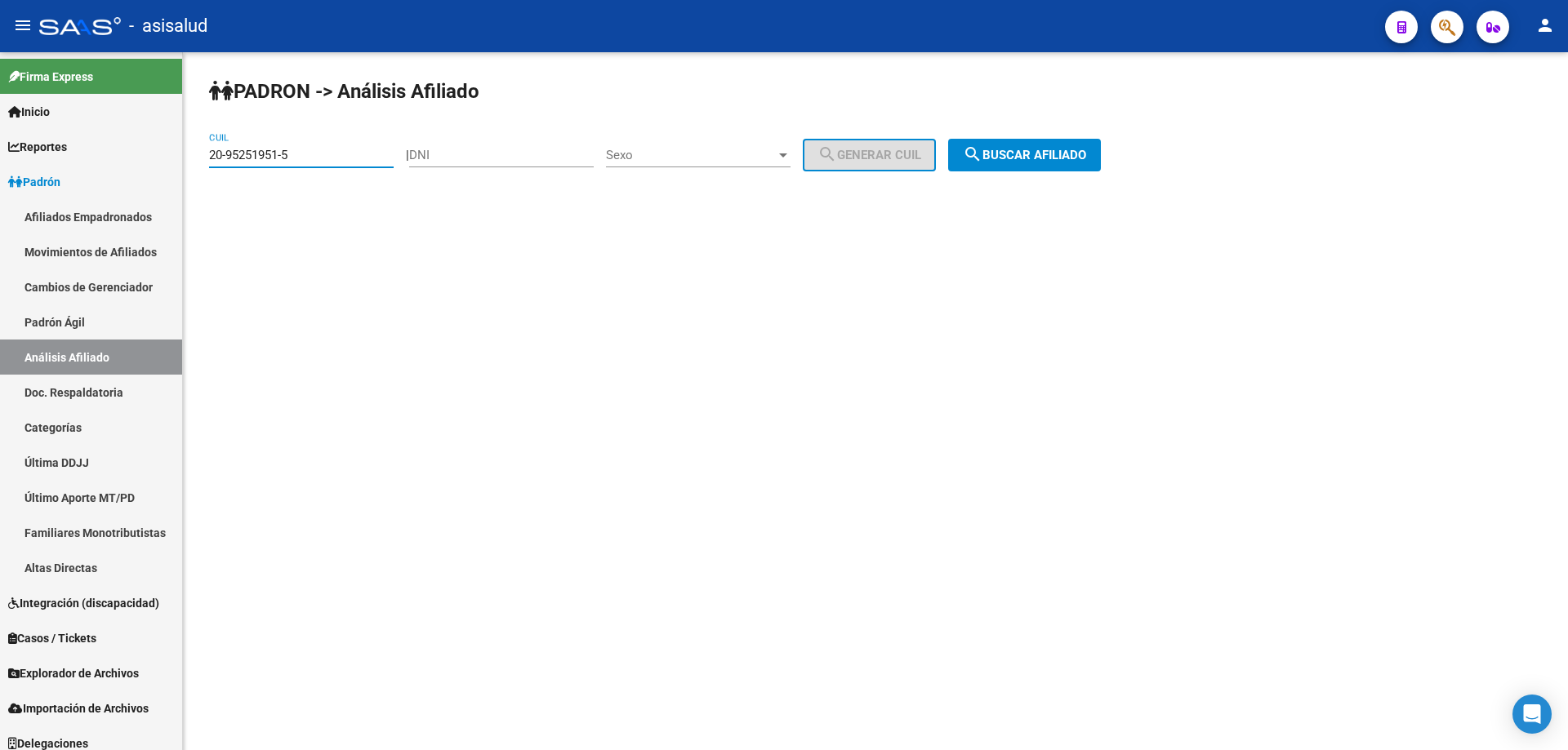
drag, startPoint x: 325, startPoint y: 148, endPoint x: 186, endPoint y: 148, distance: 139.0
click at [186, 148] on div "PADRON -> Análisis Afiliado 20-95251951-5 CUIL | DNI Sexo Sexo search Generar C…" at bounding box center [875, 137] width 1384 height 171
drag, startPoint x: 235, startPoint y: 142, endPoint x: 414, endPoint y: 125, distance: 179.8
click at [414, 125] on div "PADRON -> Análisis Afiliado 20-95251951-5 CUIL | DNI Sexo Sexo search Generar C…" at bounding box center [875, 137] width 1384 height 171
drag, startPoint x: 292, startPoint y: 148, endPoint x: 205, endPoint y: 156, distance: 87.4
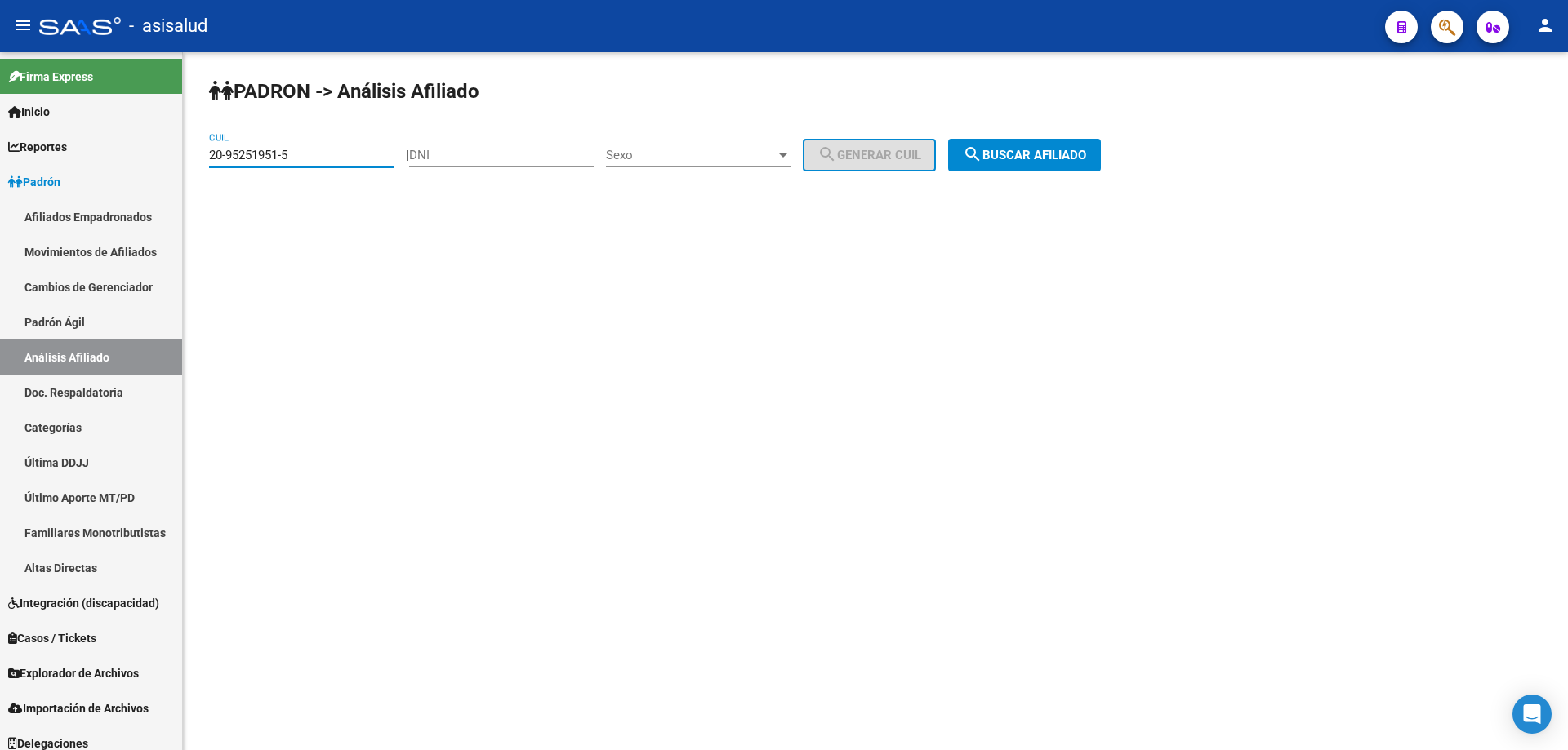
click at [205, 156] on div "PADRON -> Análisis Afiliado 20-95251951-5 CUIL | DNI Sexo Sexo search Generar C…" at bounding box center [875, 137] width 1384 height 171
paste input "29032890-0"
click at [1004, 151] on span "search Buscar afiliado" at bounding box center [1024, 155] width 123 height 15
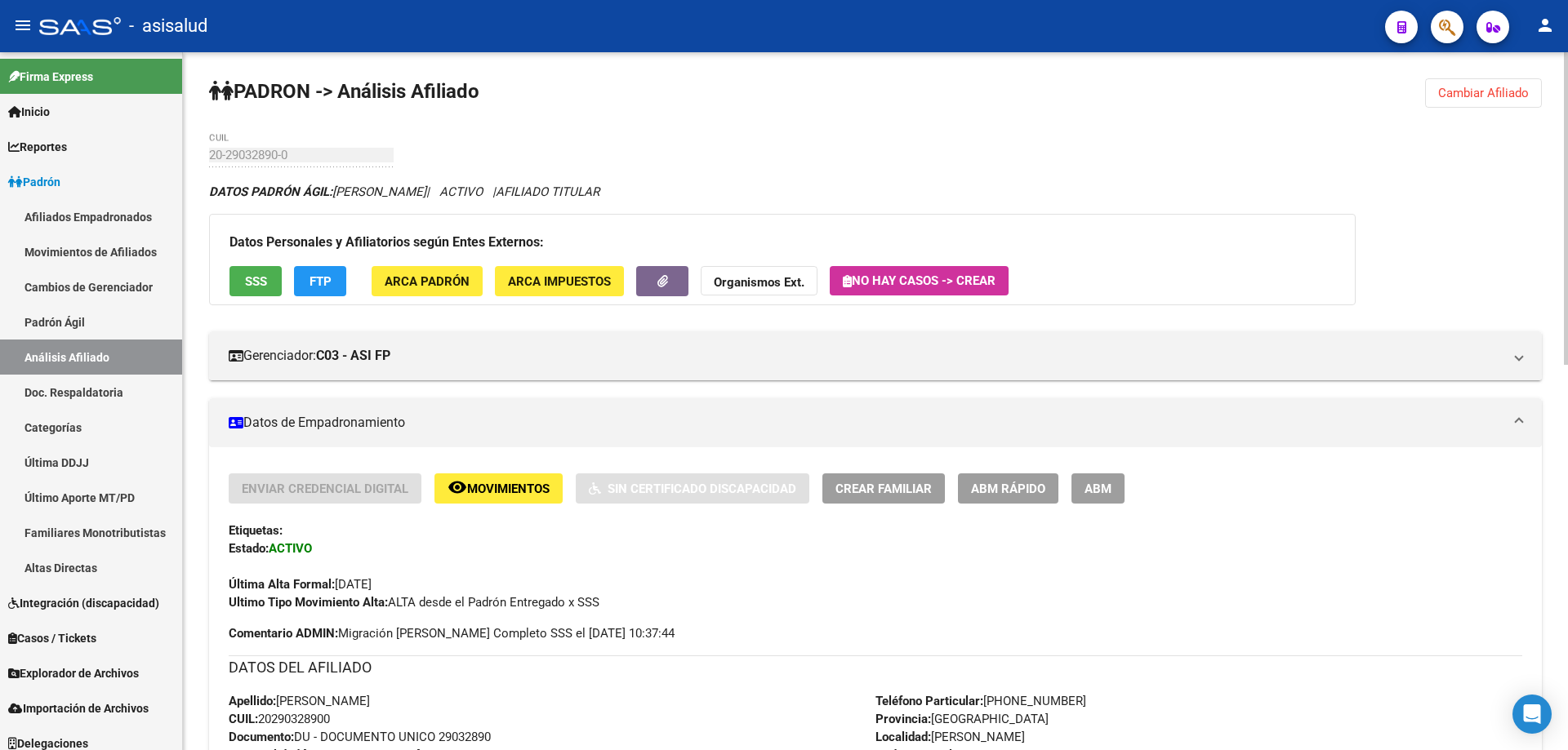
click at [237, 242] on h3 "Datos Personales y Afiliatorios según Entes Externos:" at bounding box center [782, 242] width 1105 height 23
click at [236, 278] on button "SSS" at bounding box center [255, 281] width 52 height 30
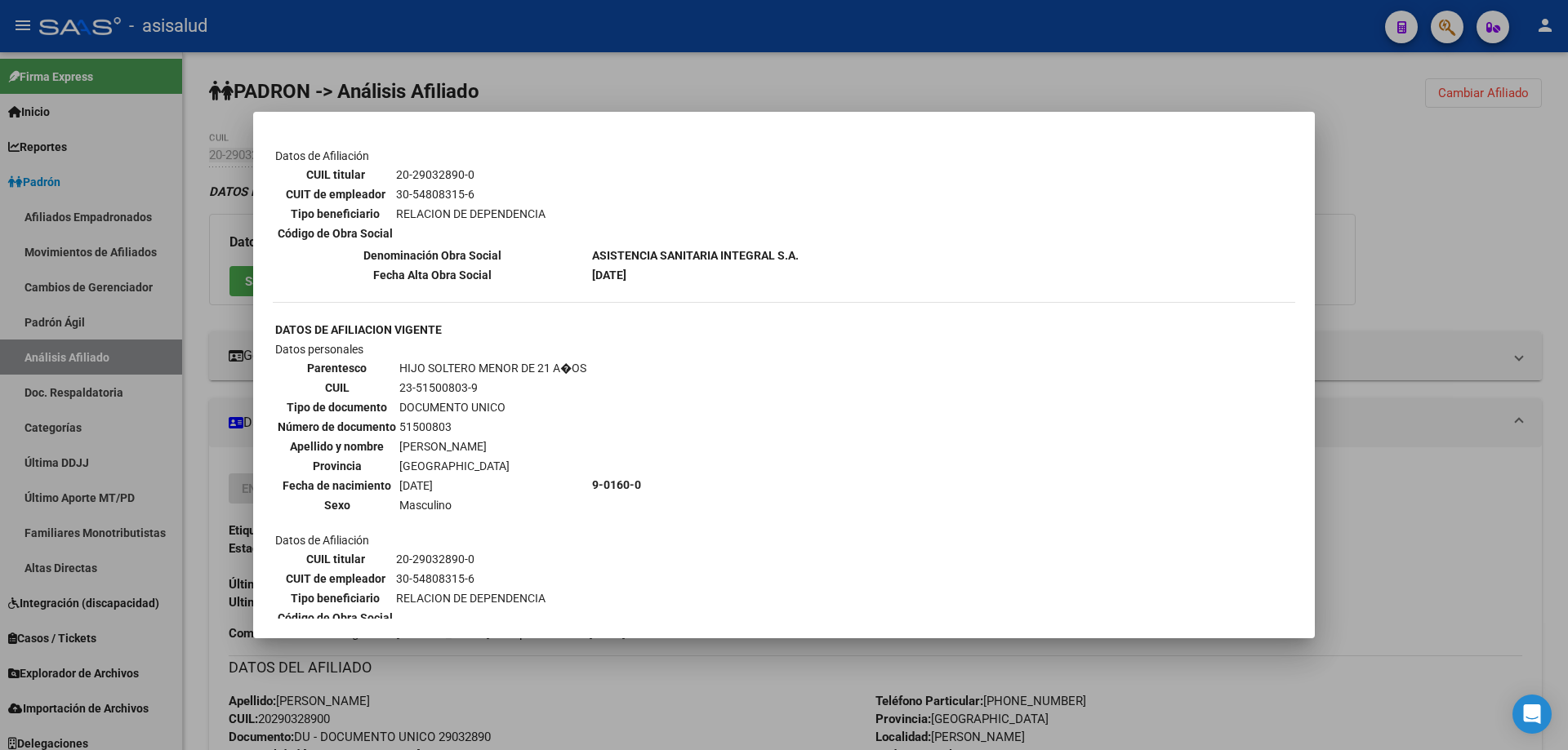
scroll to position [1143, 0]
click at [1386, 105] on div at bounding box center [784, 375] width 1568 height 750
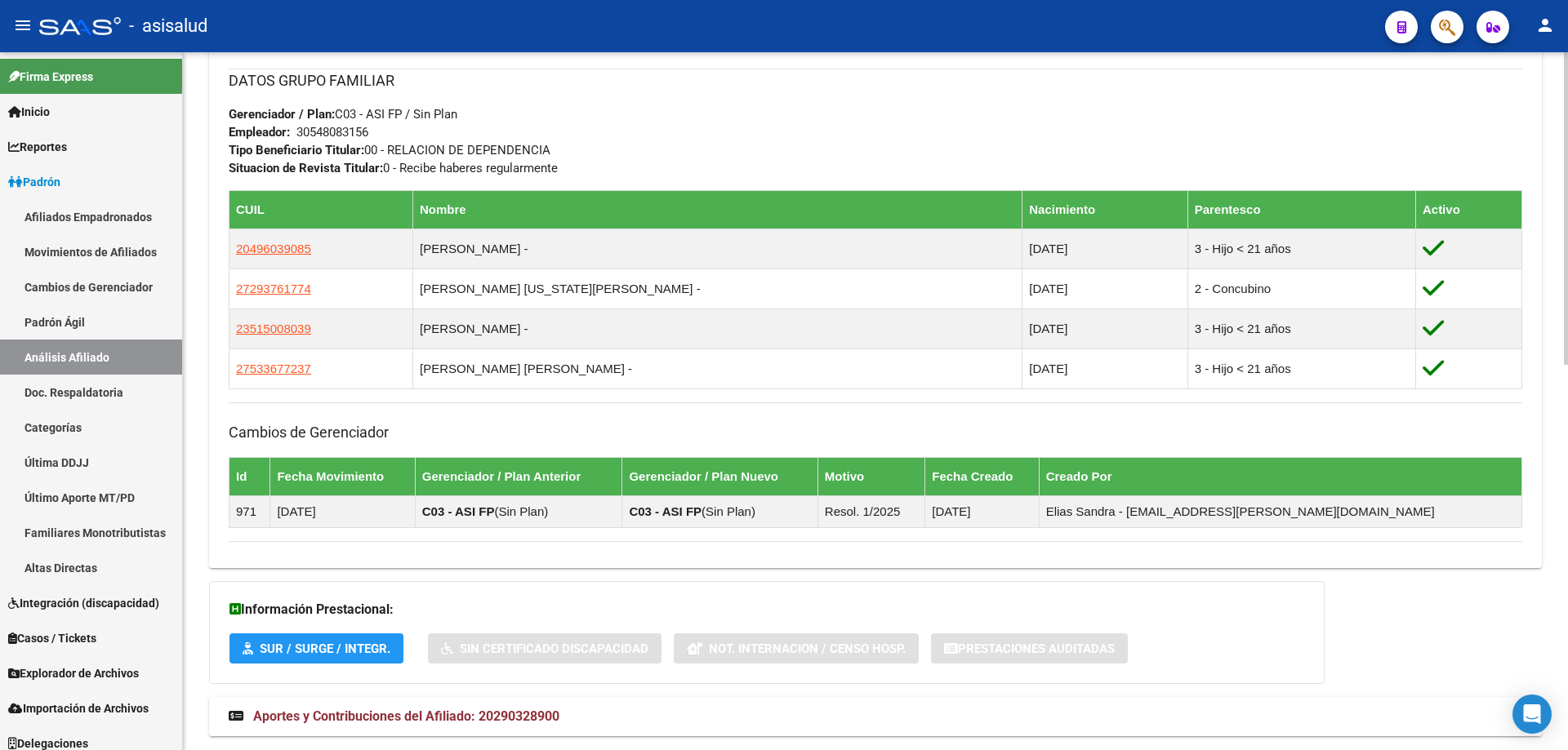
scroll to position [860, 0]
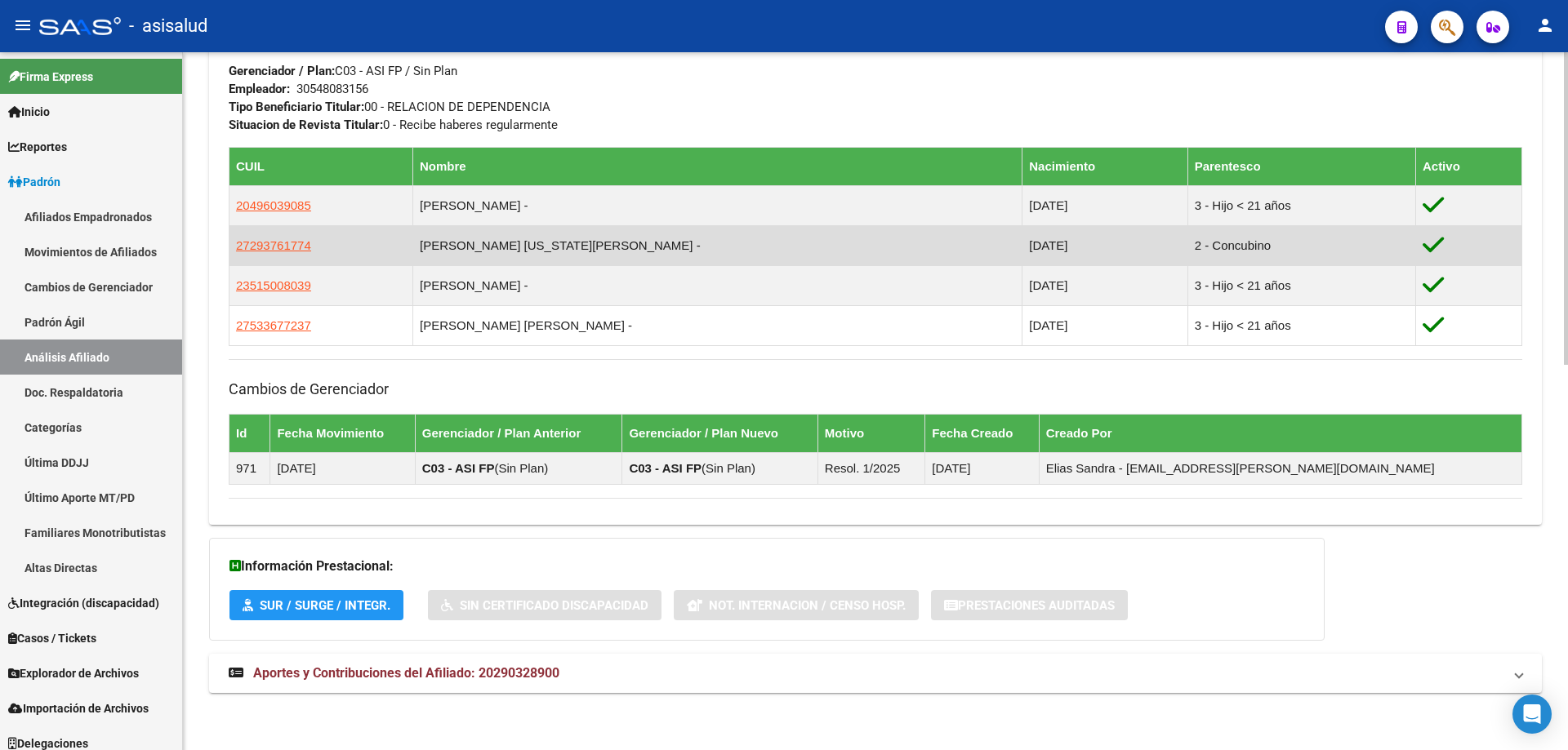
click at [235, 239] on td "27293761774" at bounding box center [321, 246] width 184 height 40
click at [242, 244] on span "27293761774" at bounding box center [274, 245] width 76 height 14
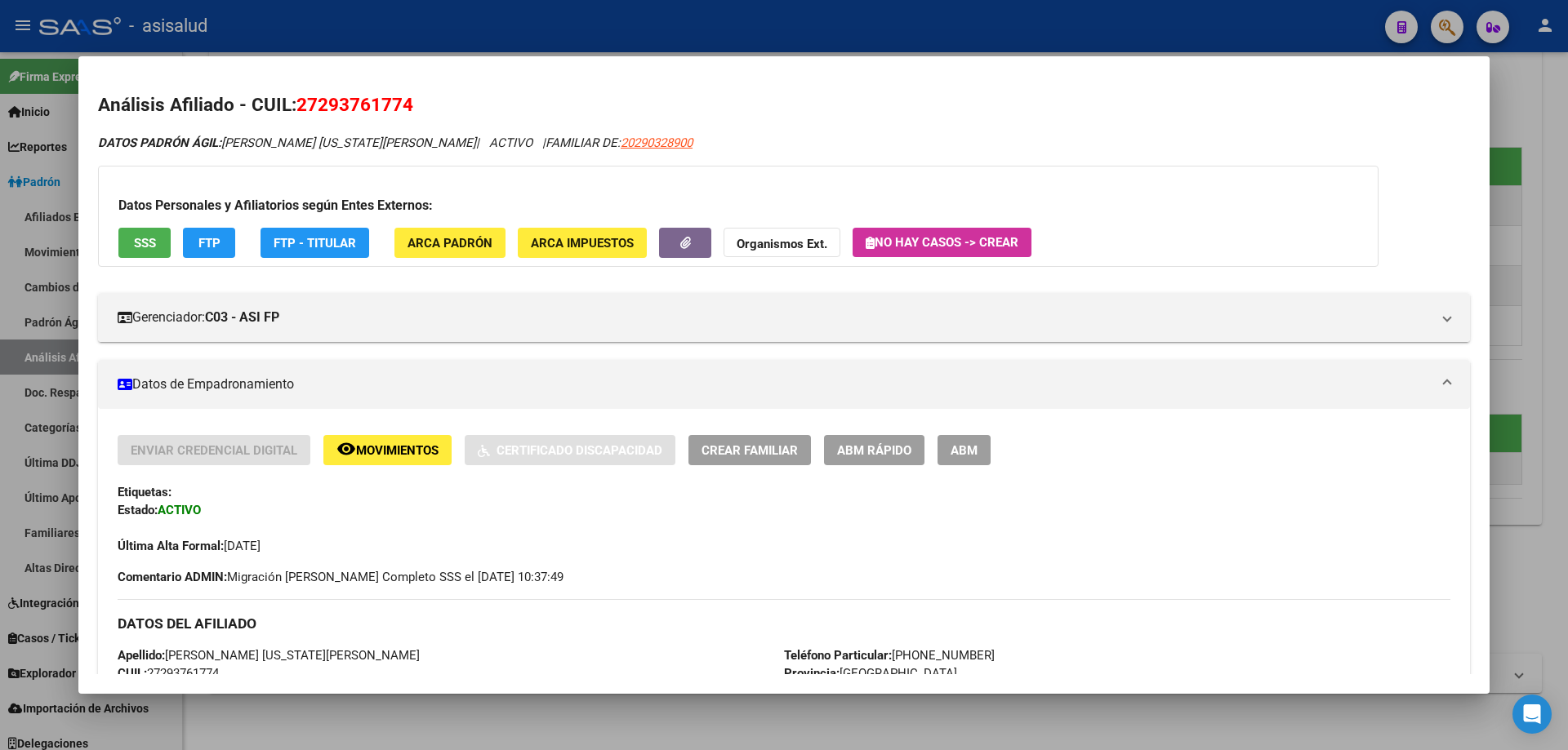
click at [157, 234] on button "SSS" at bounding box center [144, 242] width 52 height 30
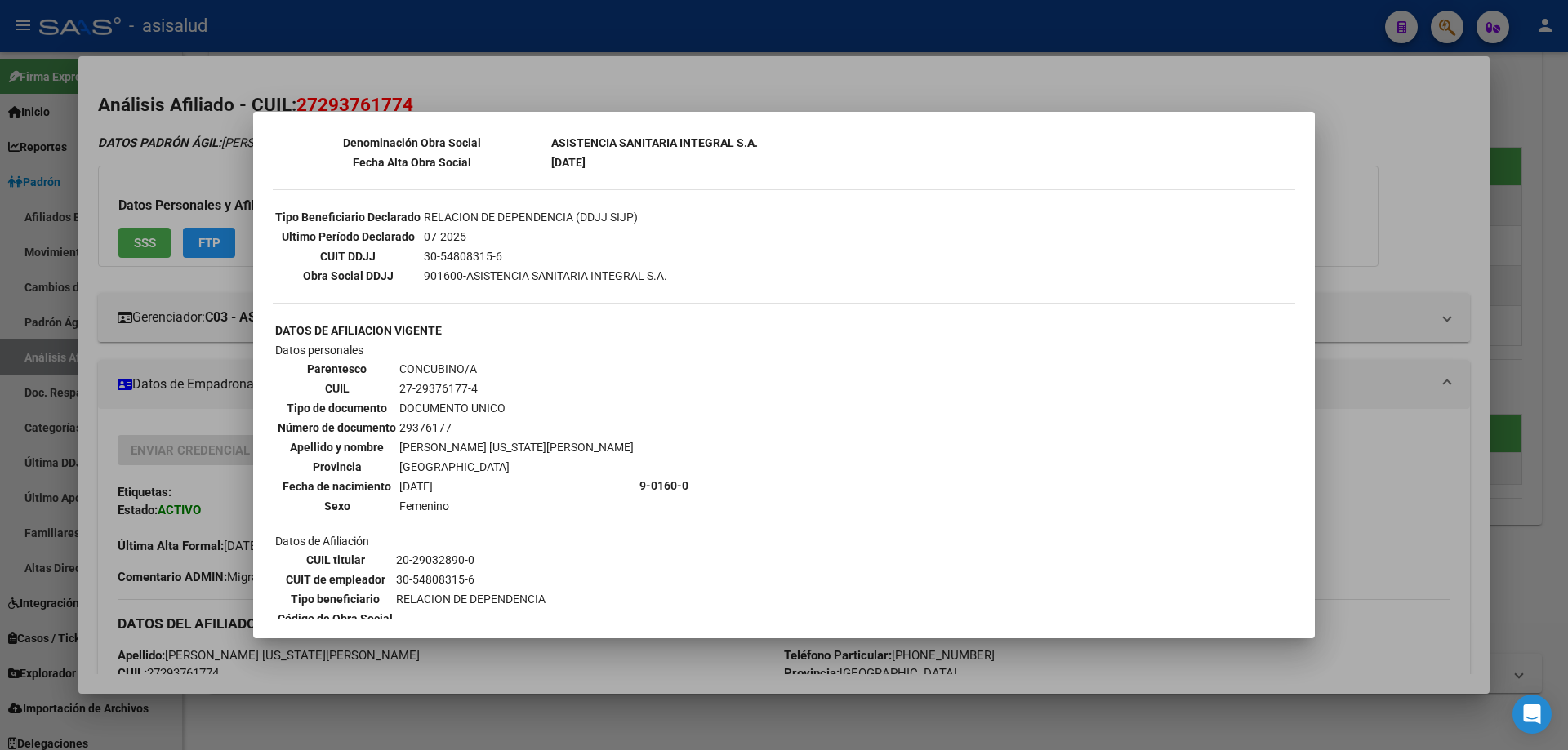
scroll to position [572, 0]
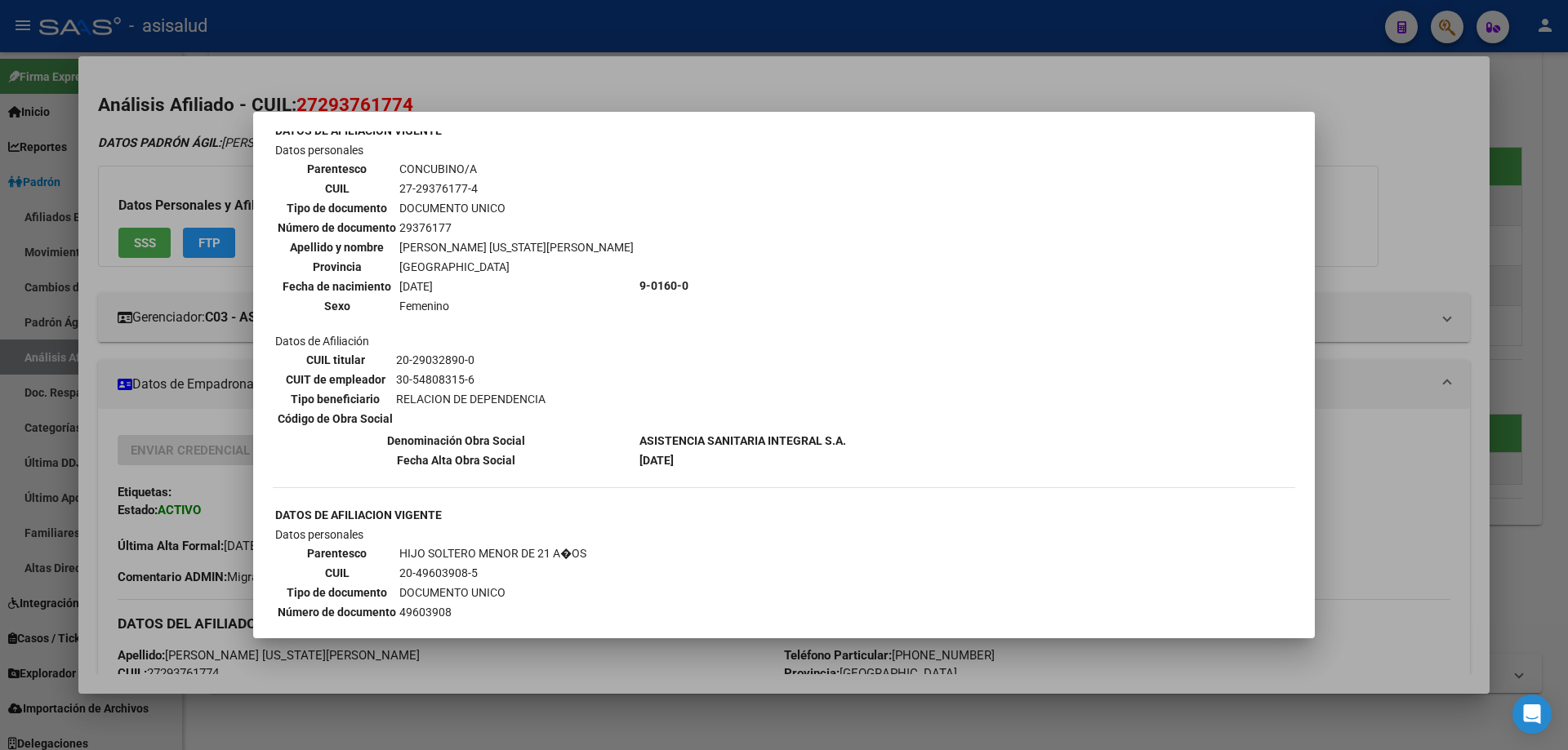
click at [1508, 259] on div at bounding box center [784, 375] width 1568 height 750
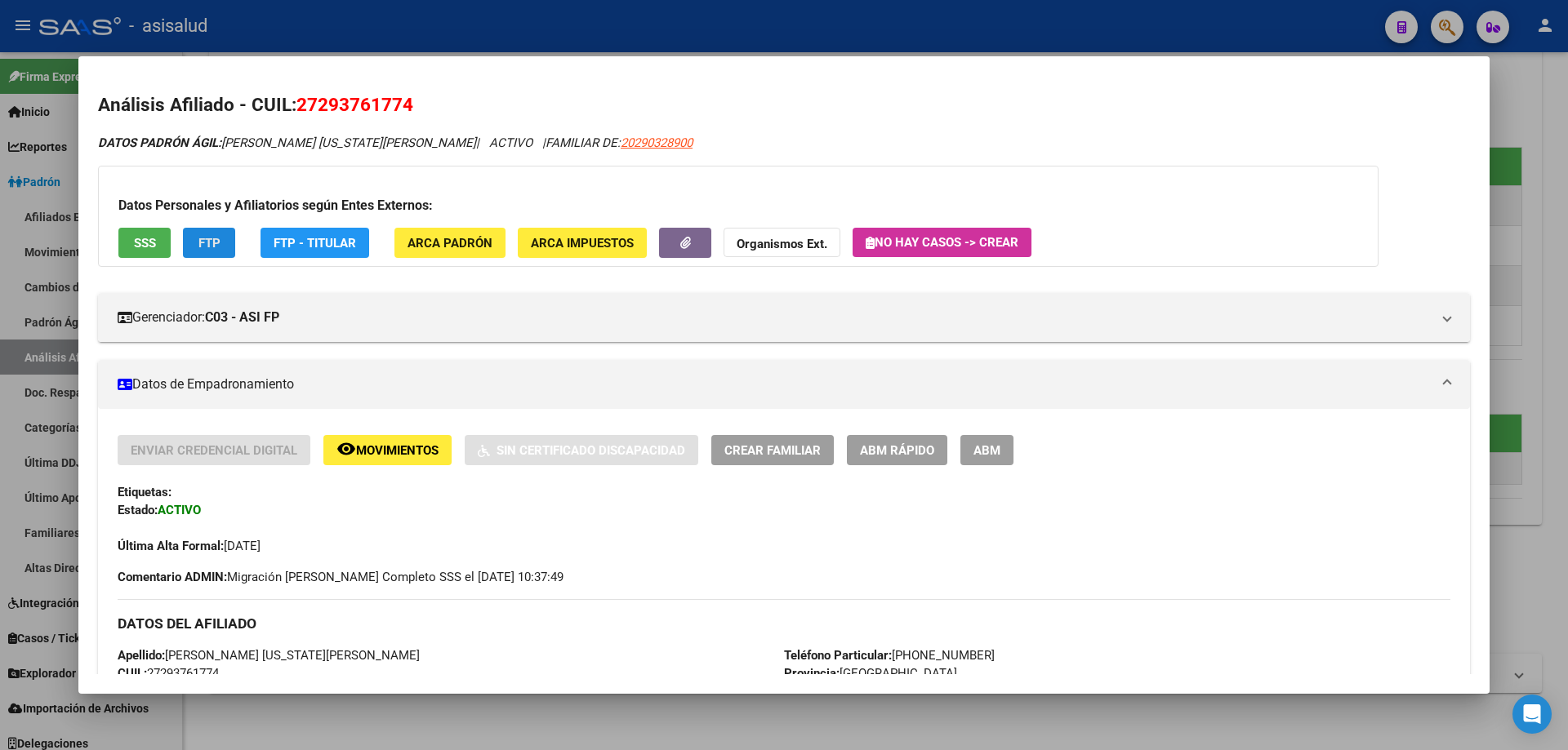
click at [217, 235] on span "FTP" at bounding box center [209, 242] width 22 height 15
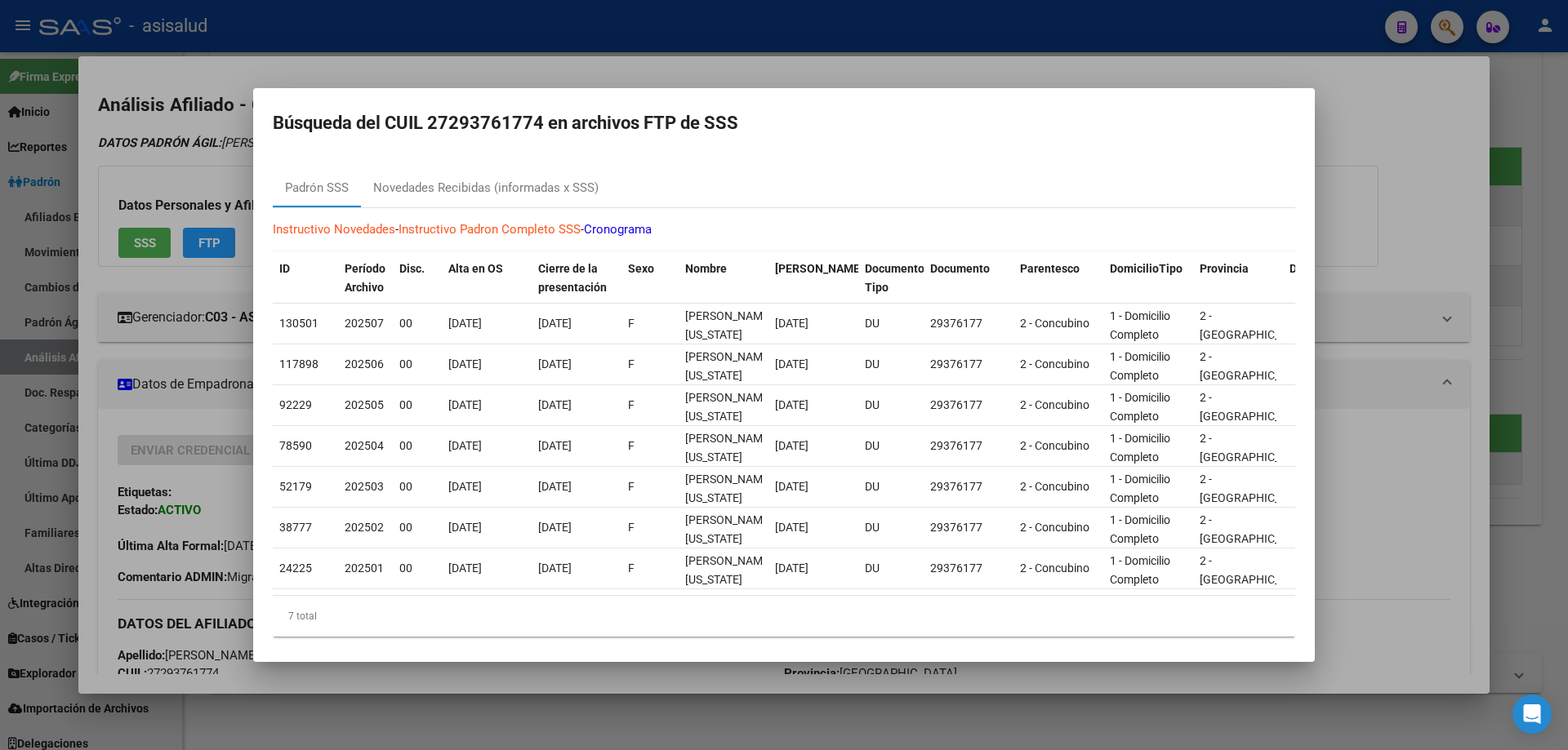
click at [1567, 242] on div at bounding box center [784, 375] width 1568 height 750
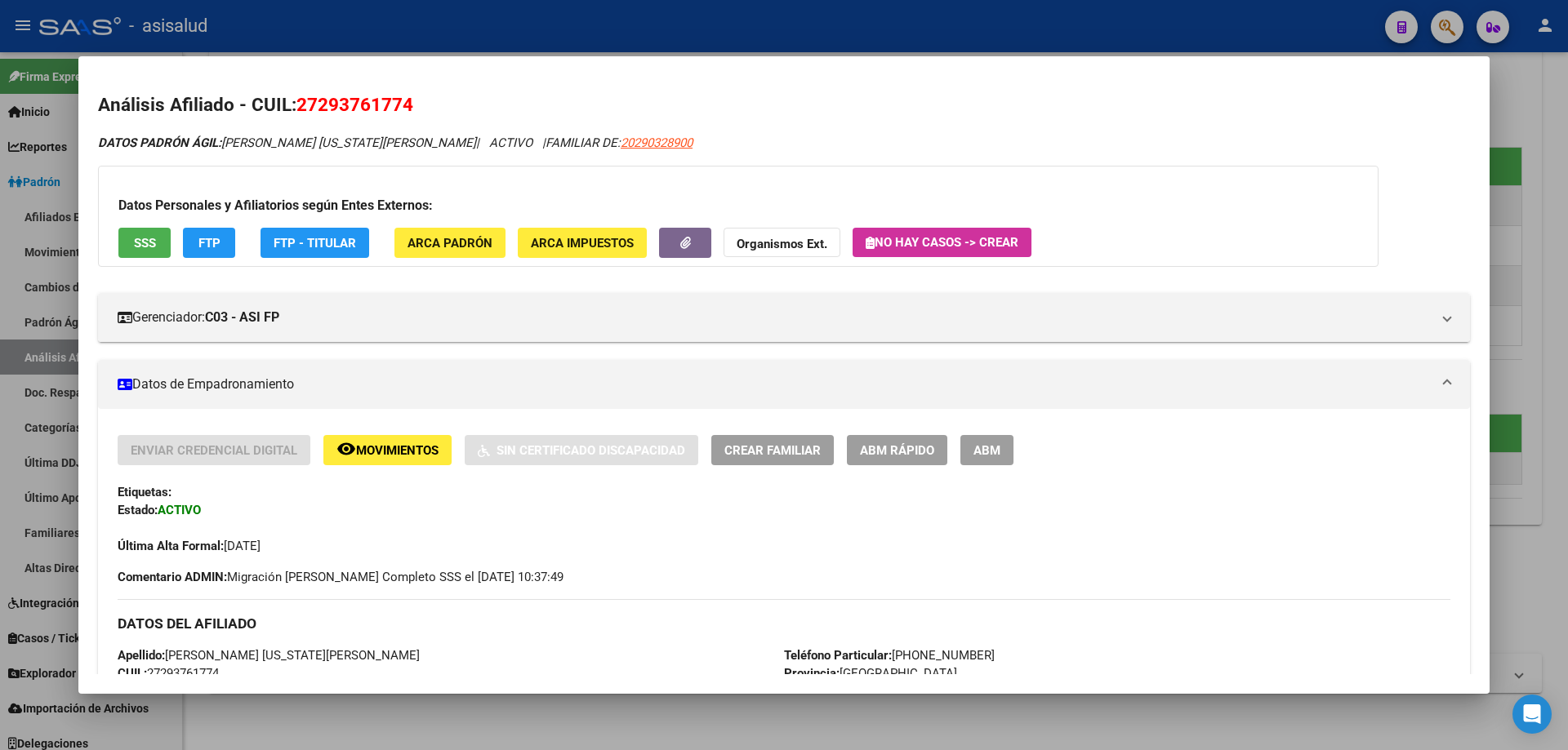
click at [1567, 242] on div at bounding box center [784, 375] width 1568 height 750
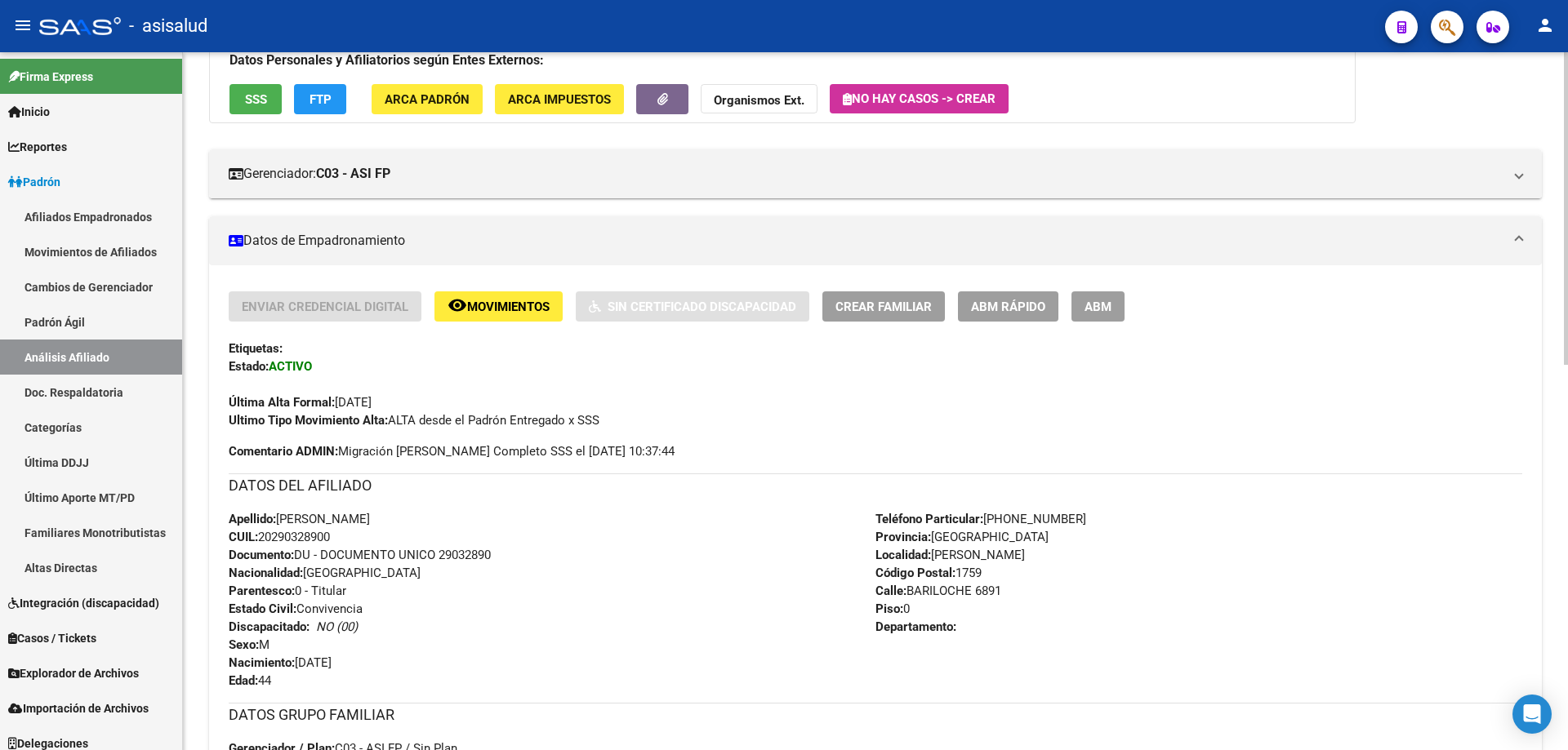
scroll to position [0, 0]
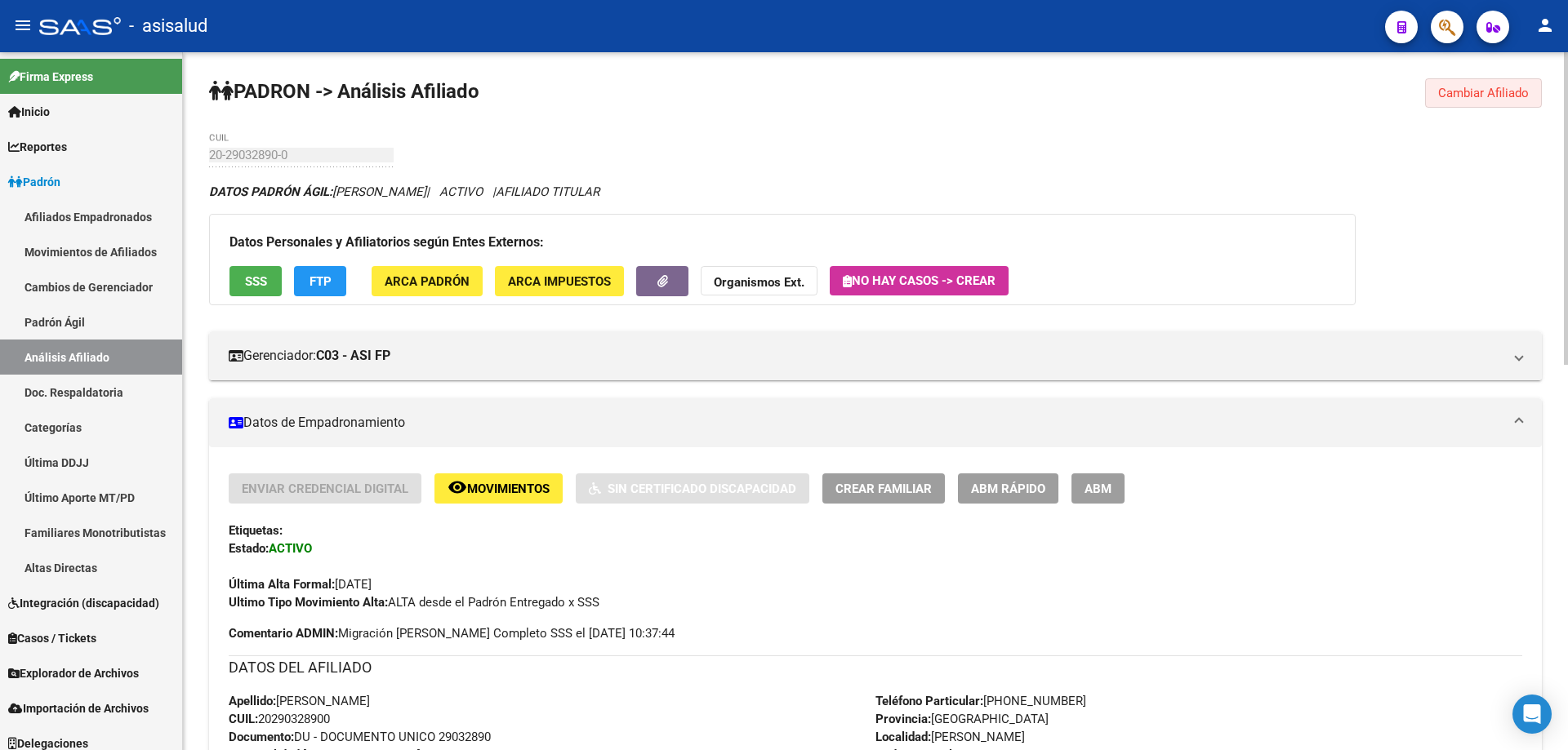
click at [1489, 98] on span "Cambiar Afiliado" at bounding box center [1483, 93] width 90 height 15
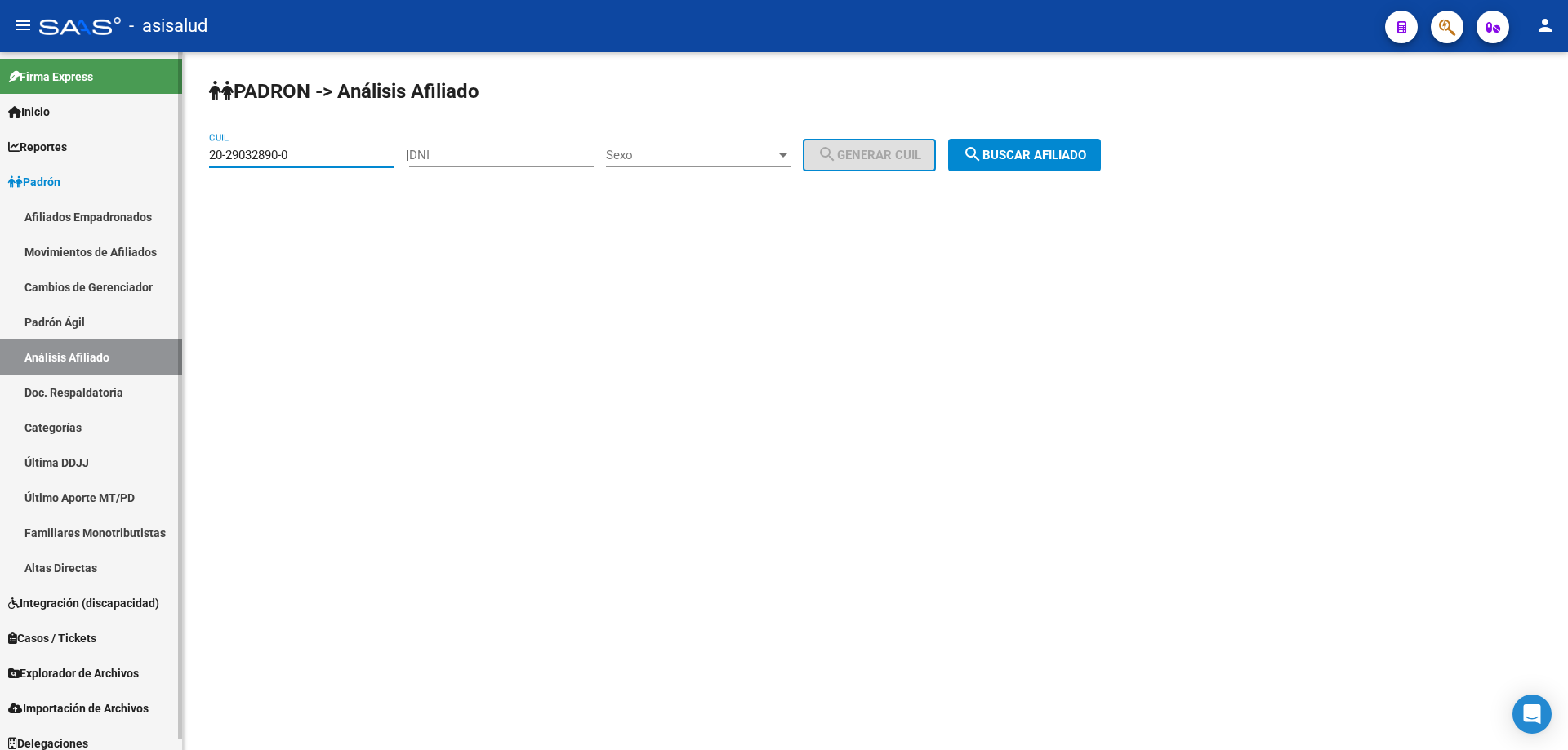
drag, startPoint x: 330, startPoint y: 158, endPoint x: 178, endPoint y: 169, distance: 152.4
click at [181, 168] on mat-sidenav-container "Firma Express Inicio Calendario SSS Instructivos Contacto OS Reportes Padrón Tr…" at bounding box center [784, 400] width 1568 height 698
paste input "689744-3"
click at [1075, 159] on span "search Buscar afiliado" at bounding box center [1024, 155] width 123 height 15
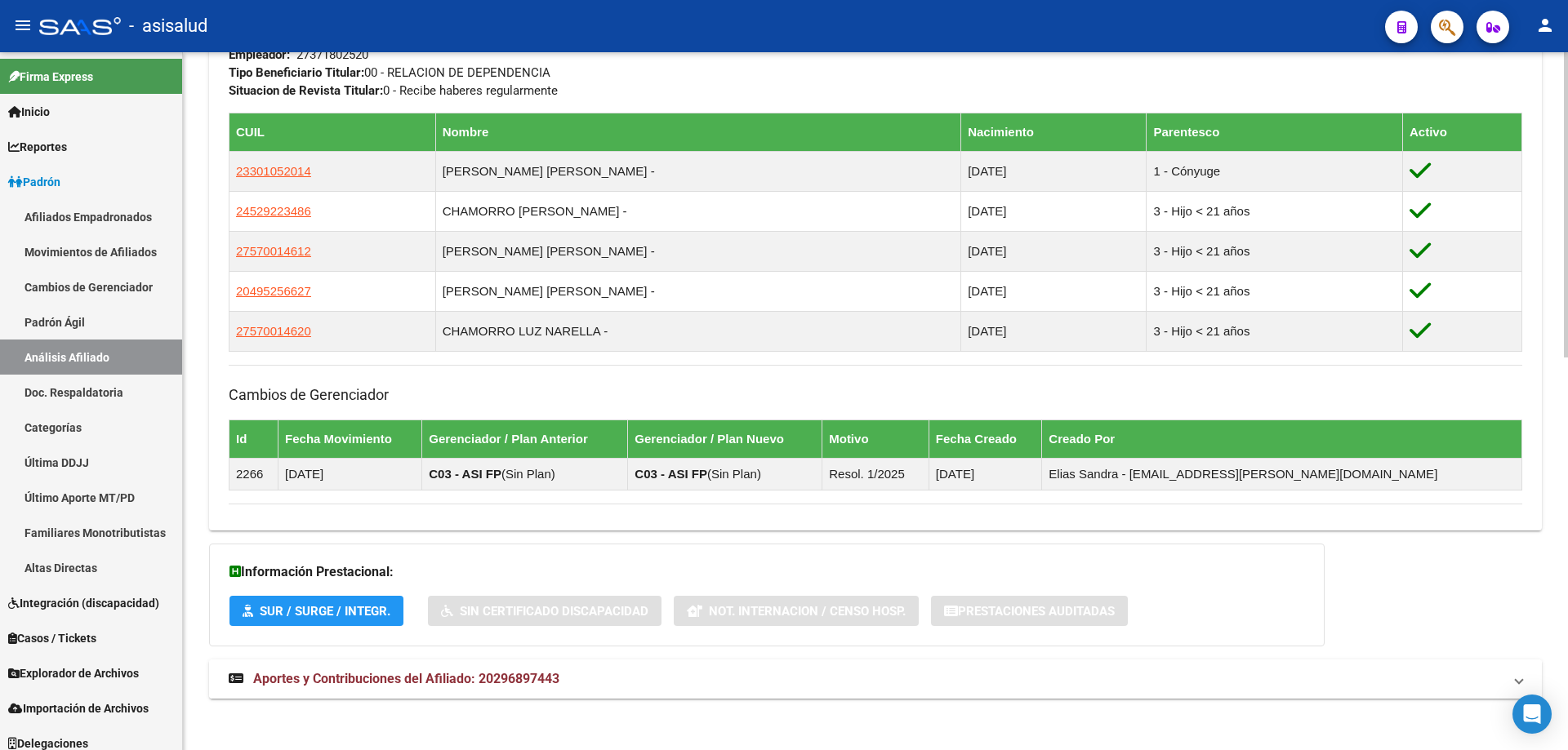
scroll to position [899, 0]
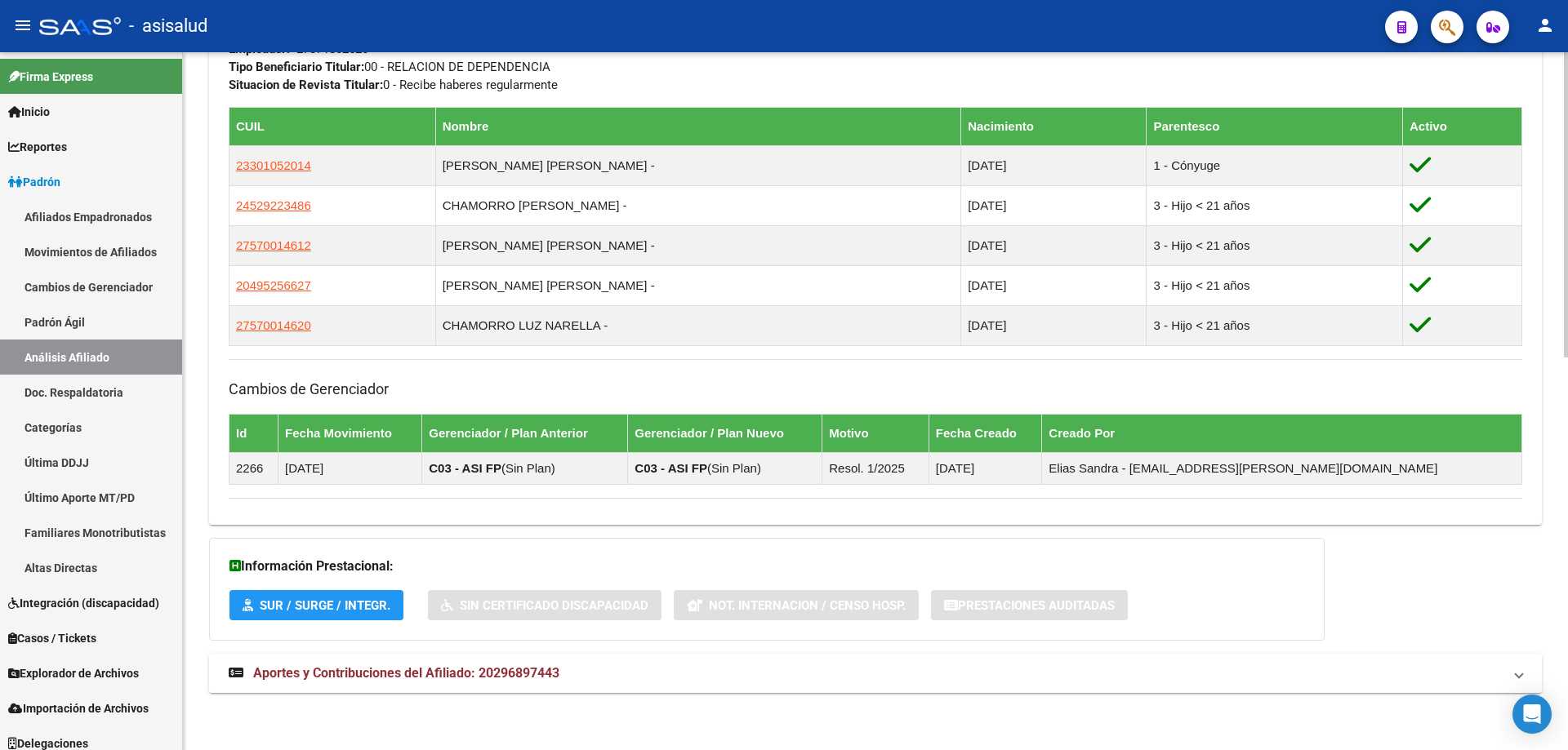
click at [728, 679] on mat-panel-title "Aportes y Contribuciones del Afiliado: 20296897443" at bounding box center [865, 674] width 1274 height 18
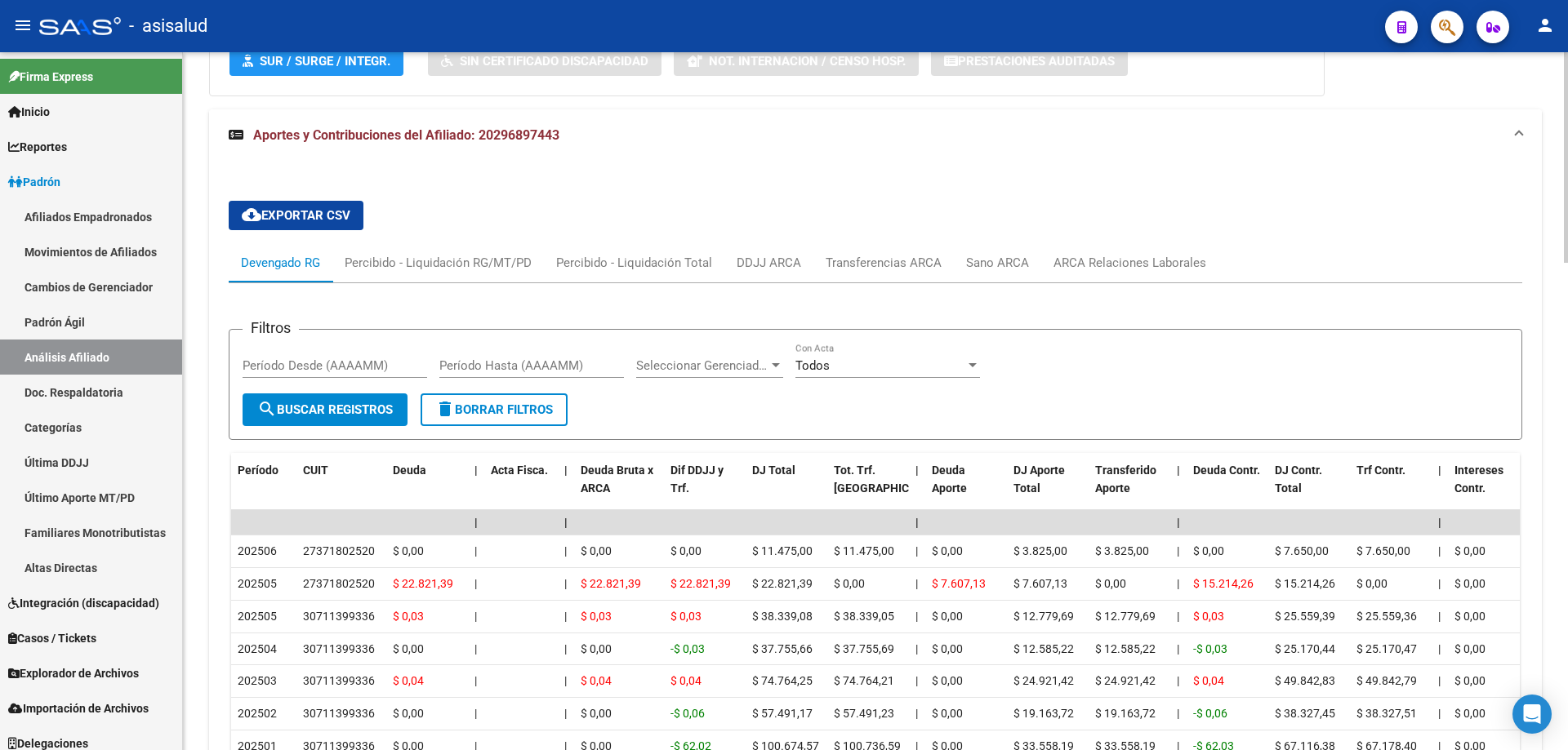
scroll to position [1471, 0]
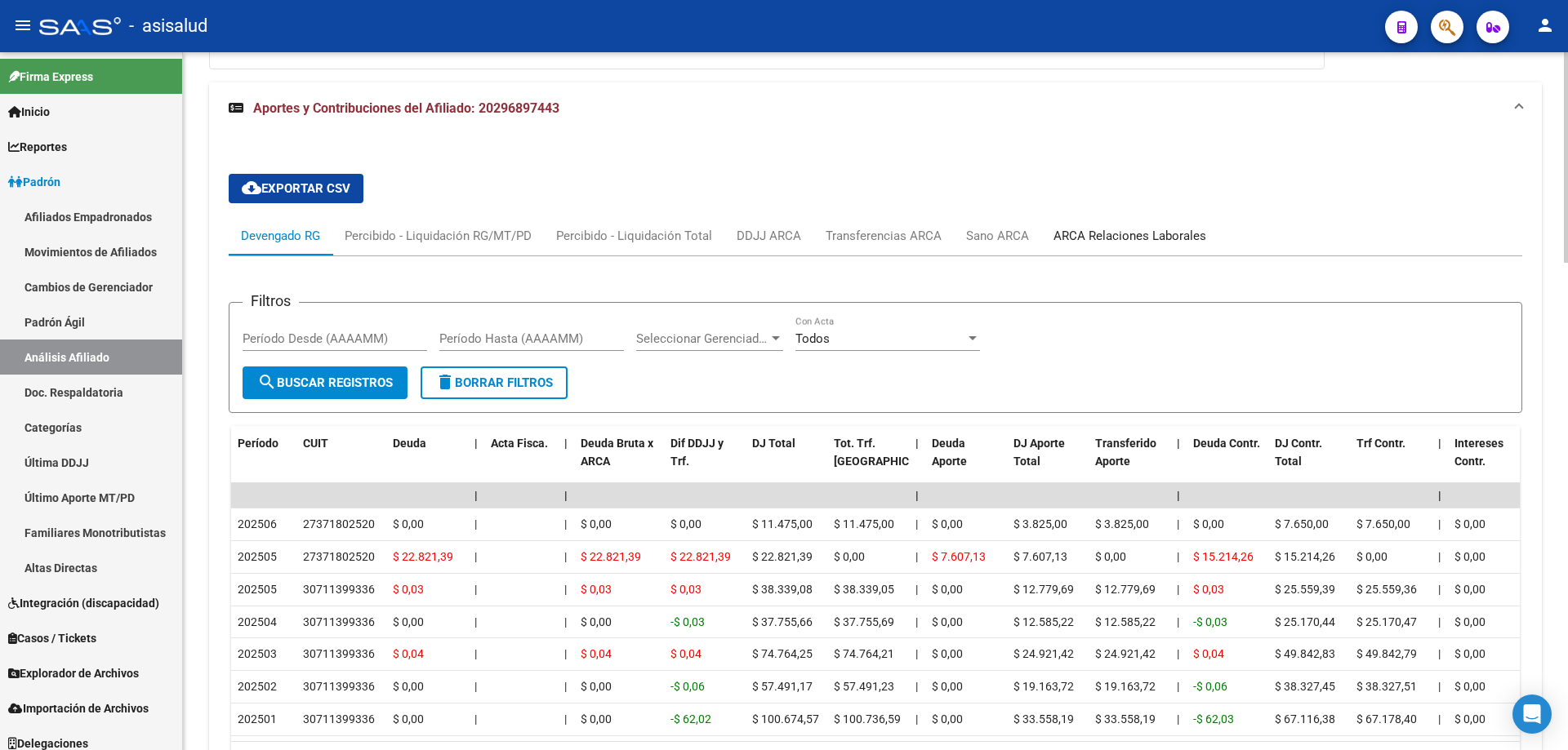
click at [1165, 219] on div "ARCA Relaciones Laborales" at bounding box center [1130, 235] width 177 height 40
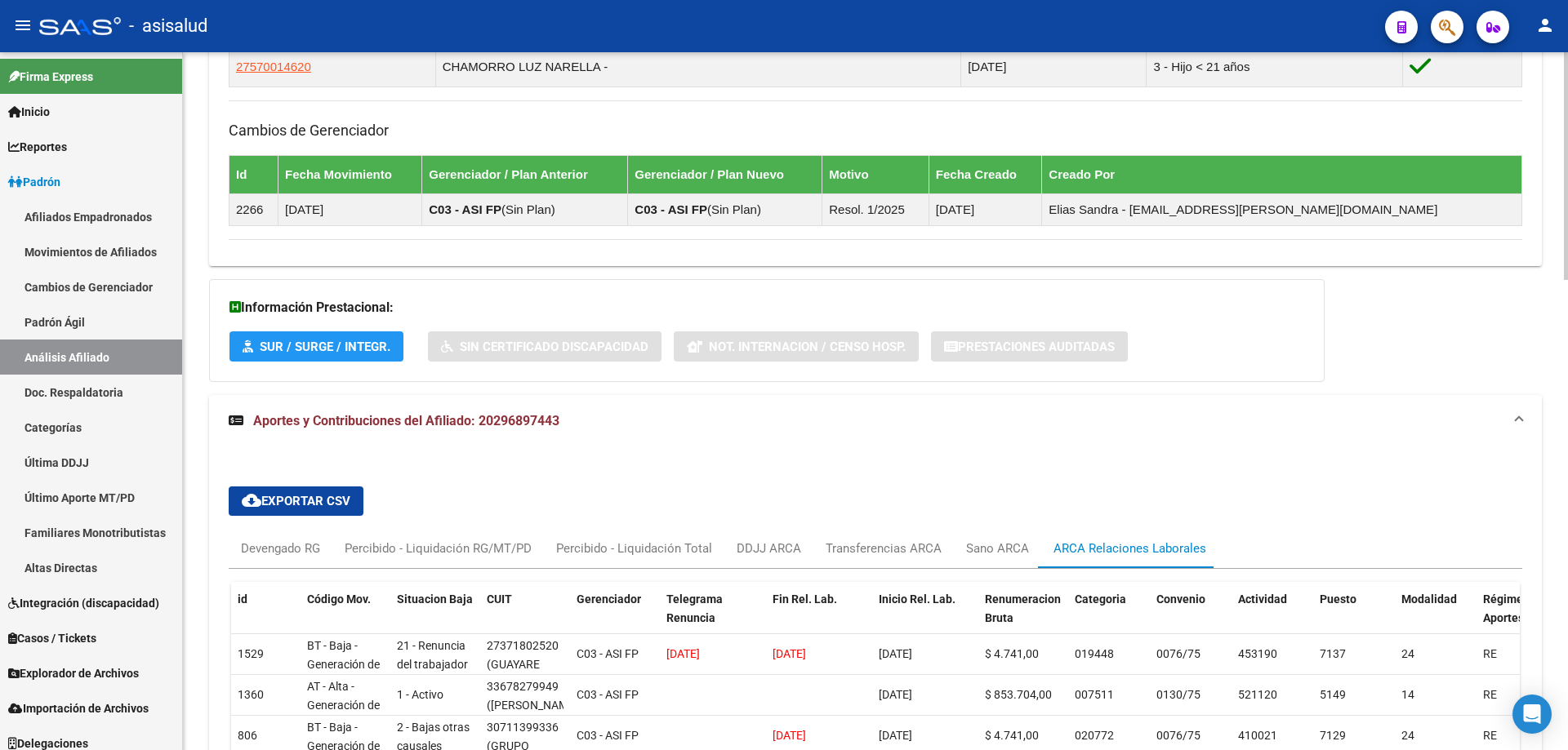
scroll to position [1442, 0]
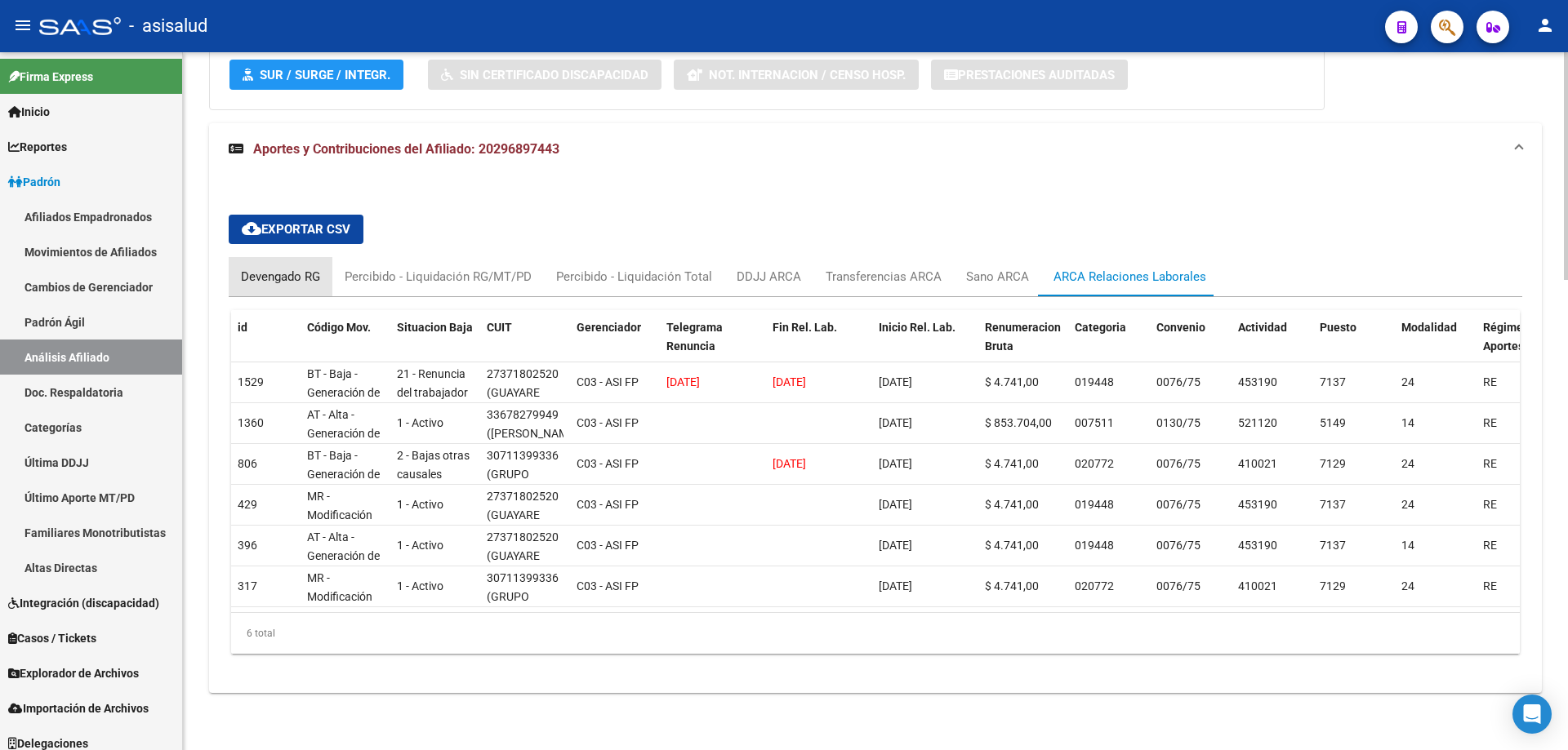
click at [286, 268] on div "Devengado RG" at bounding box center [280, 277] width 79 height 18
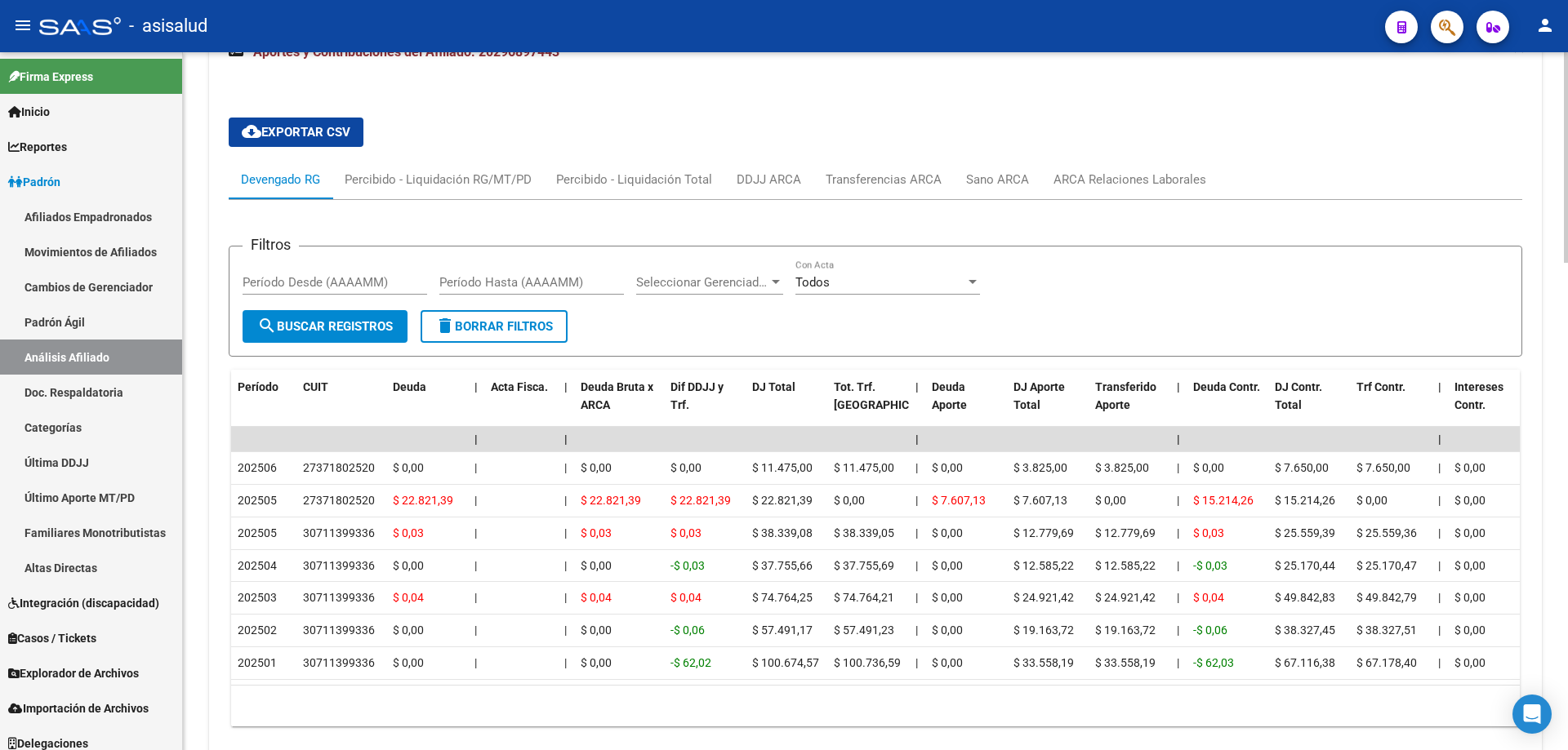
scroll to position [1373, 0]
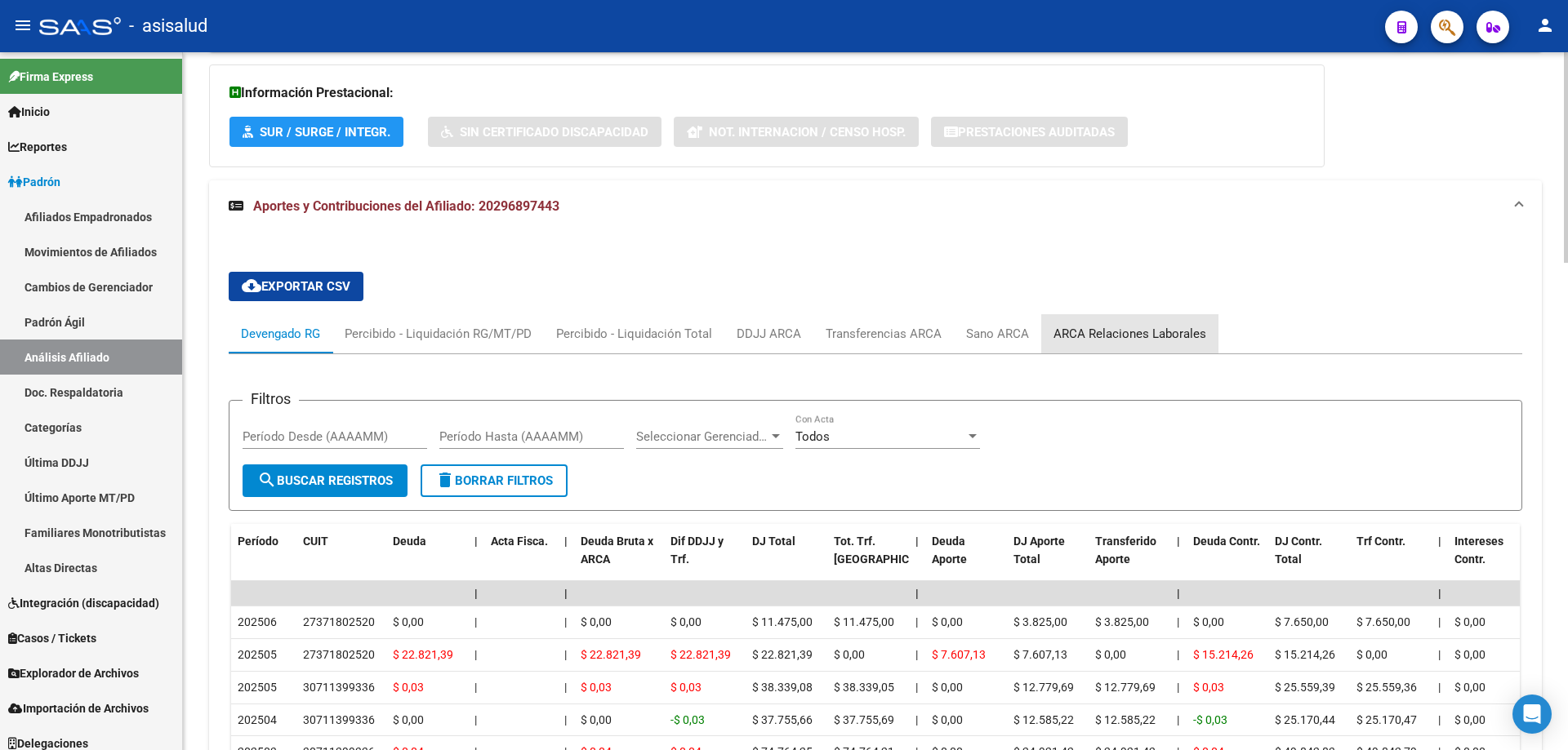
click at [1138, 343] on div "ARCA Relaciones Laborales" at bounding box center [1130, 334] width 177 height 40
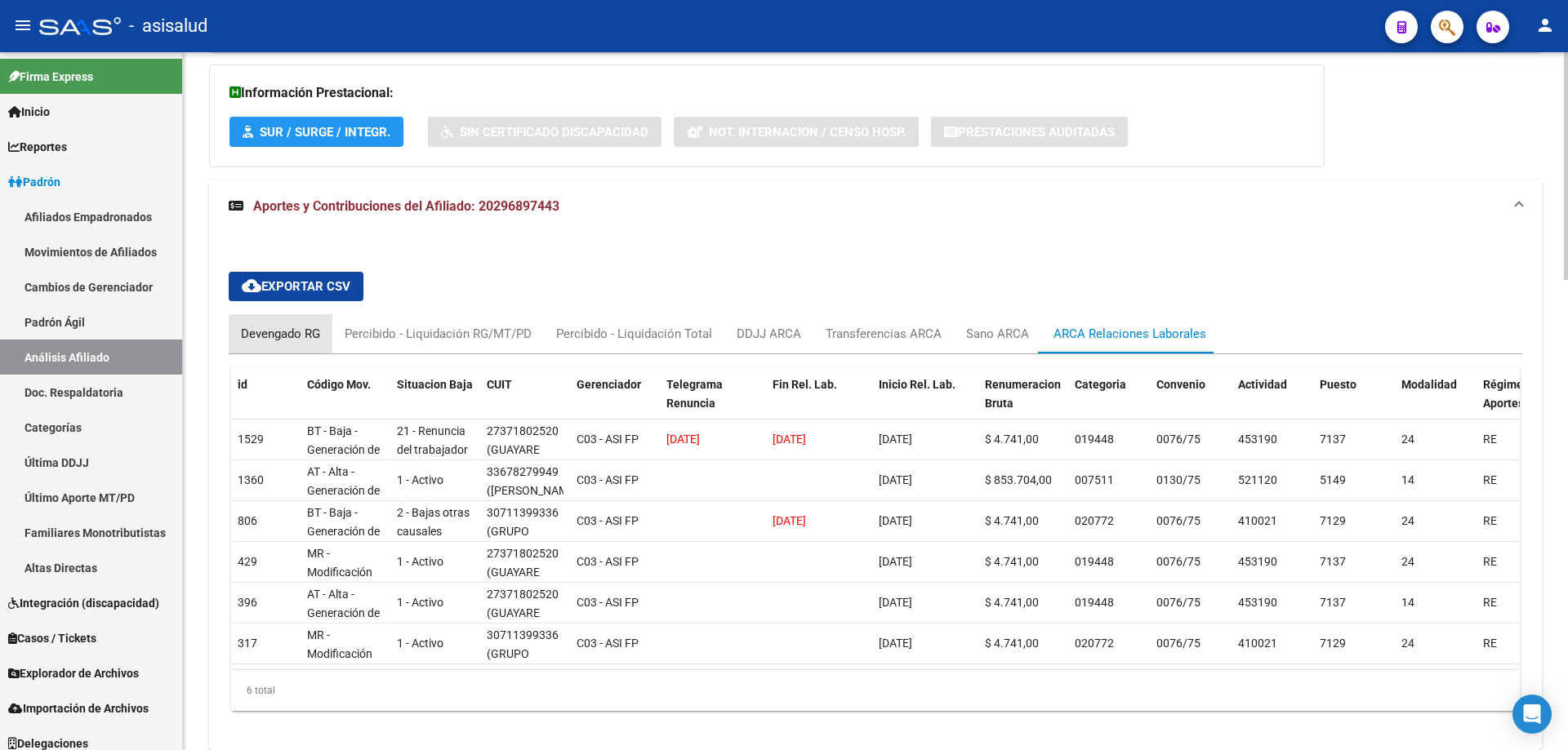
click at [280, 343] on div "Devengado RG" at bounding box center [280, 334] width 104 height 40
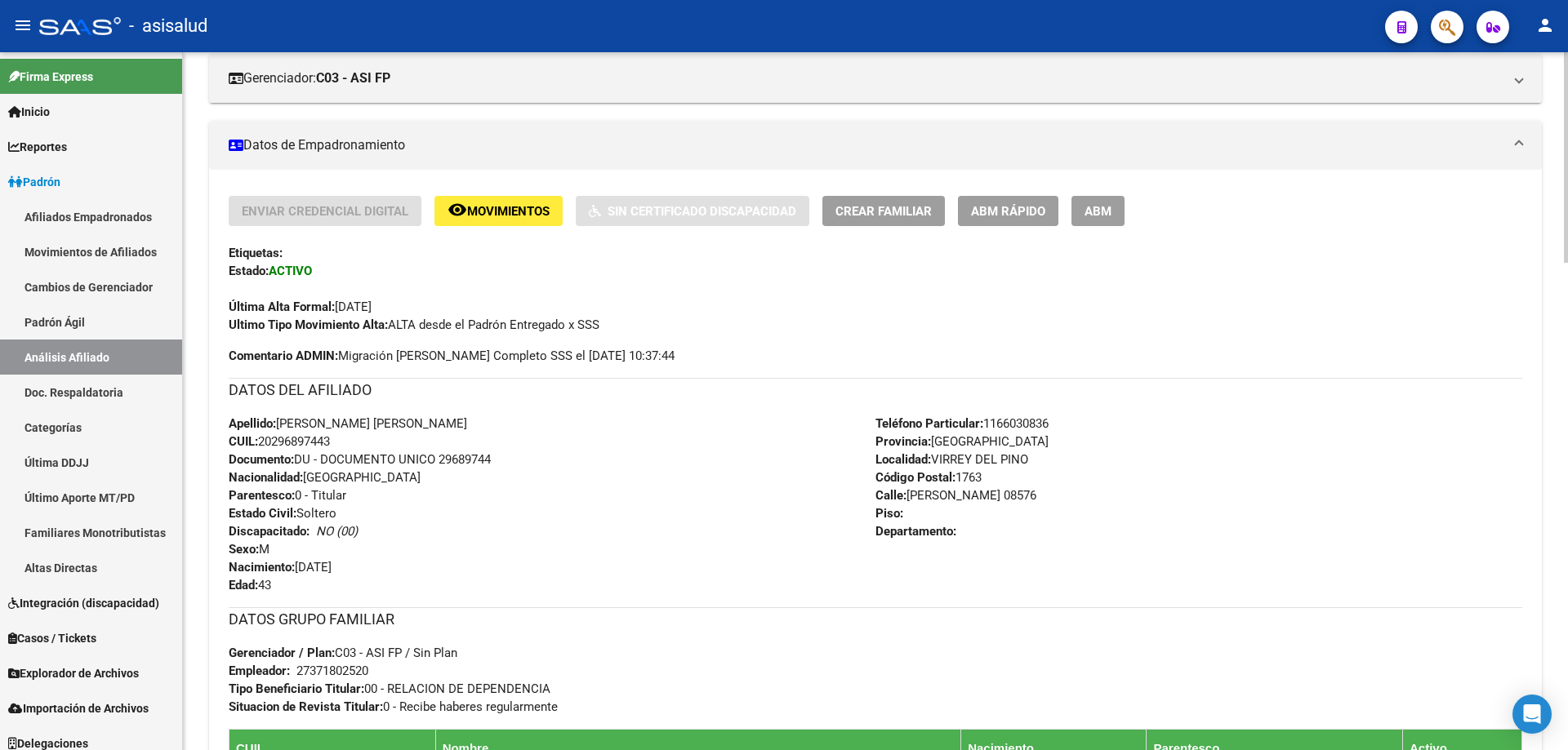
scroll to position [0, 0]
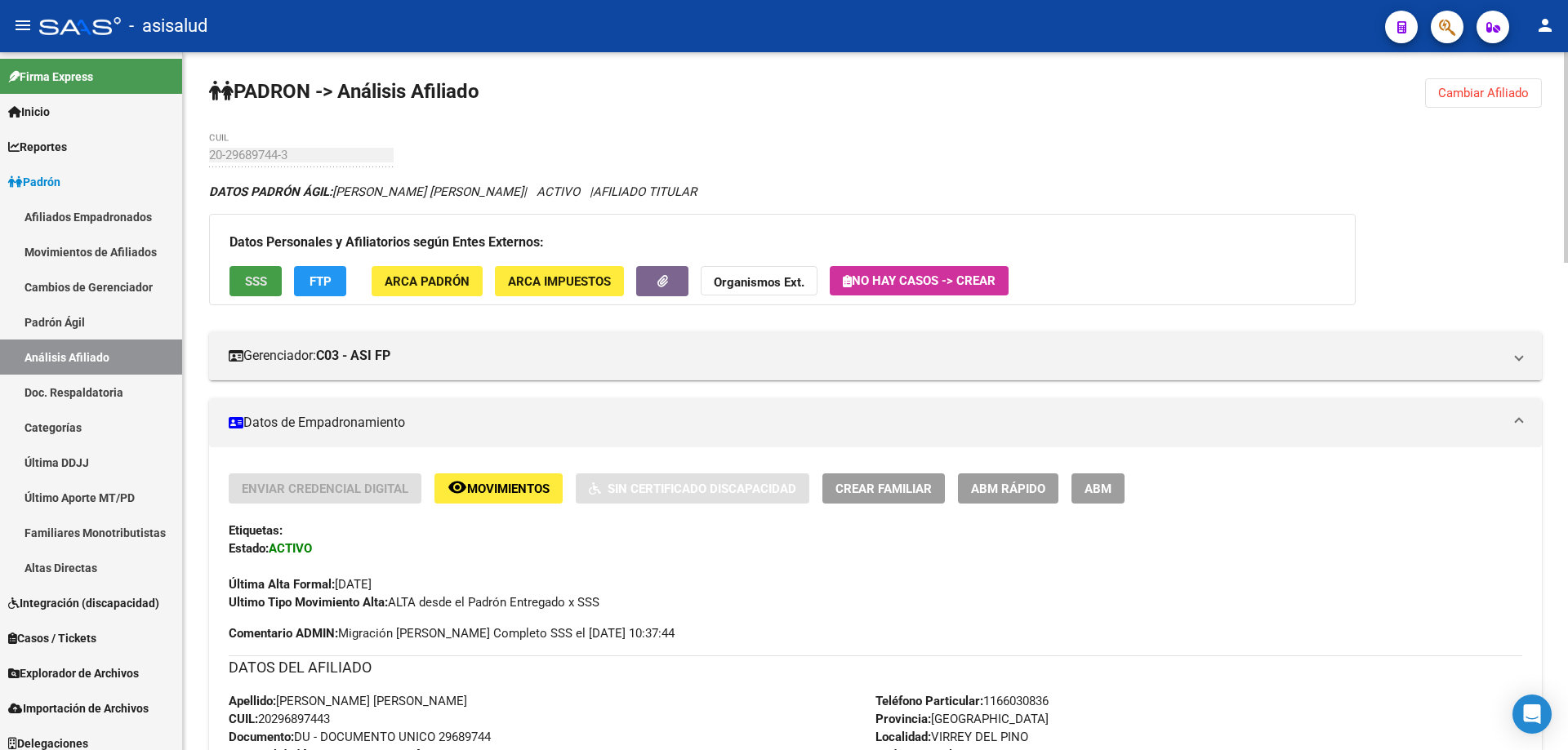
click at [271, 270] on button "SSS" at bounding box center [255, 281] width 52 height 30
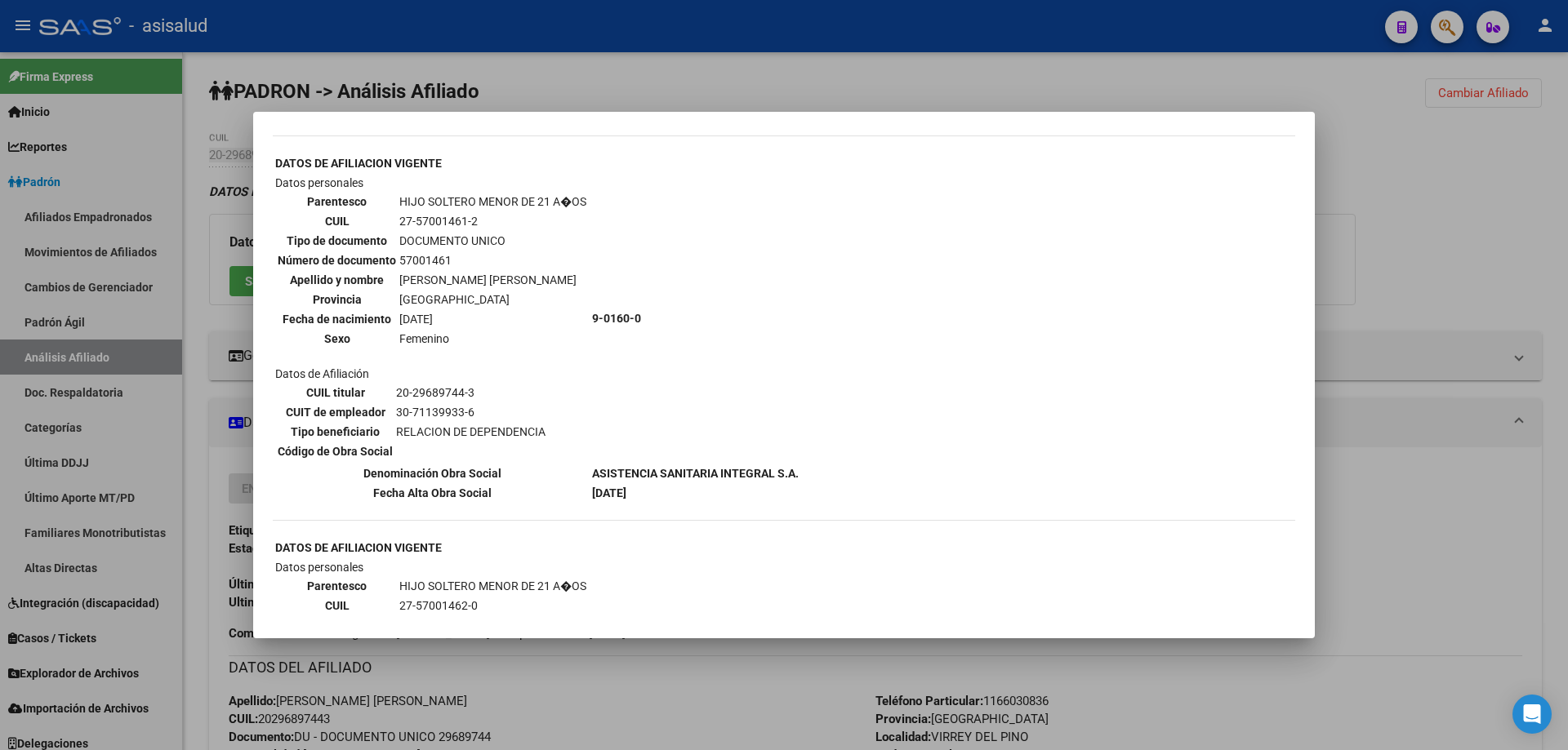
scroll to position [1677, 0]
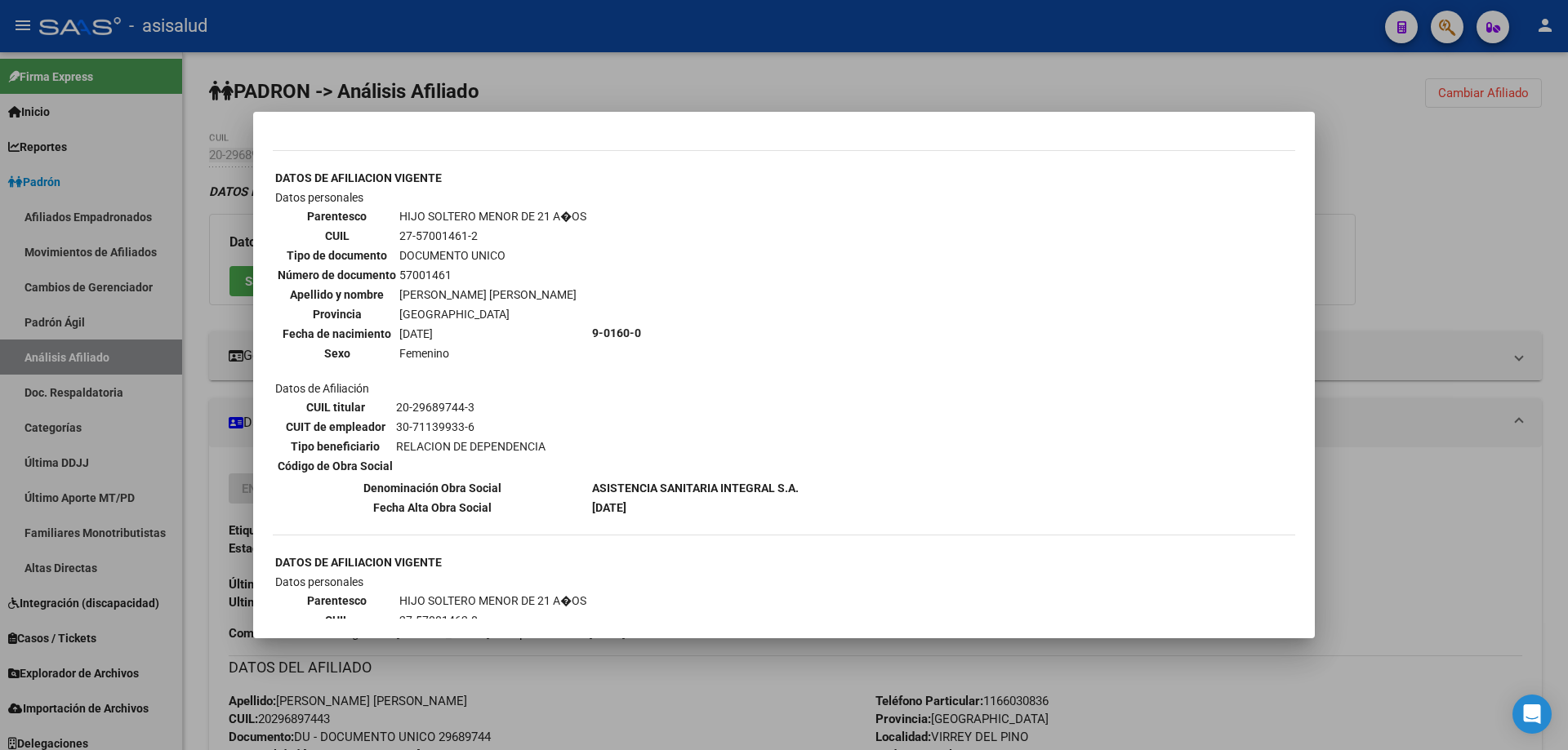
click at [1532, 224] on div at bounding box center [784, 375] width 1568 height 750
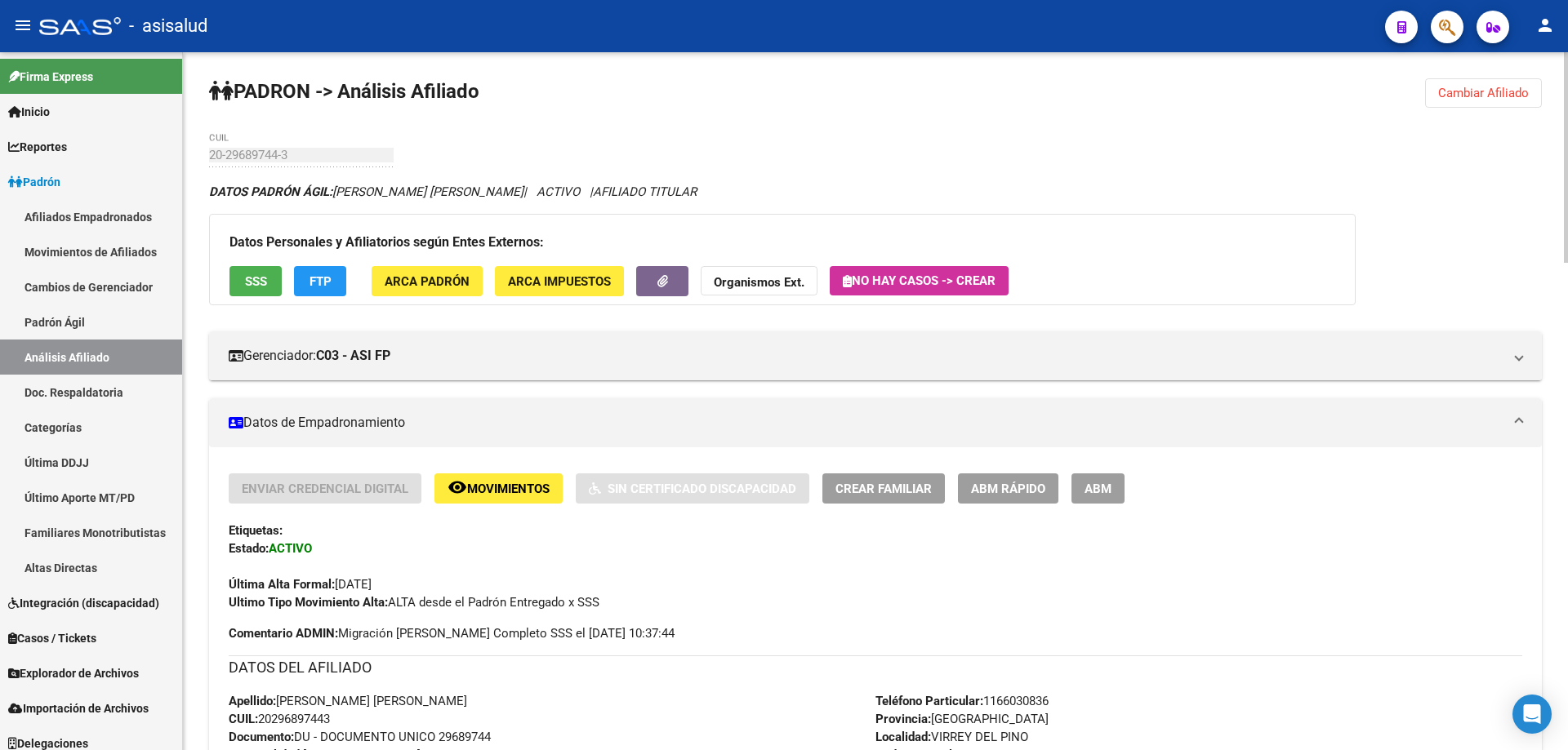
click at [1489, 93] on span "Cambiar Afiliado" at bounding box center [1483, 93] width 90 height 15
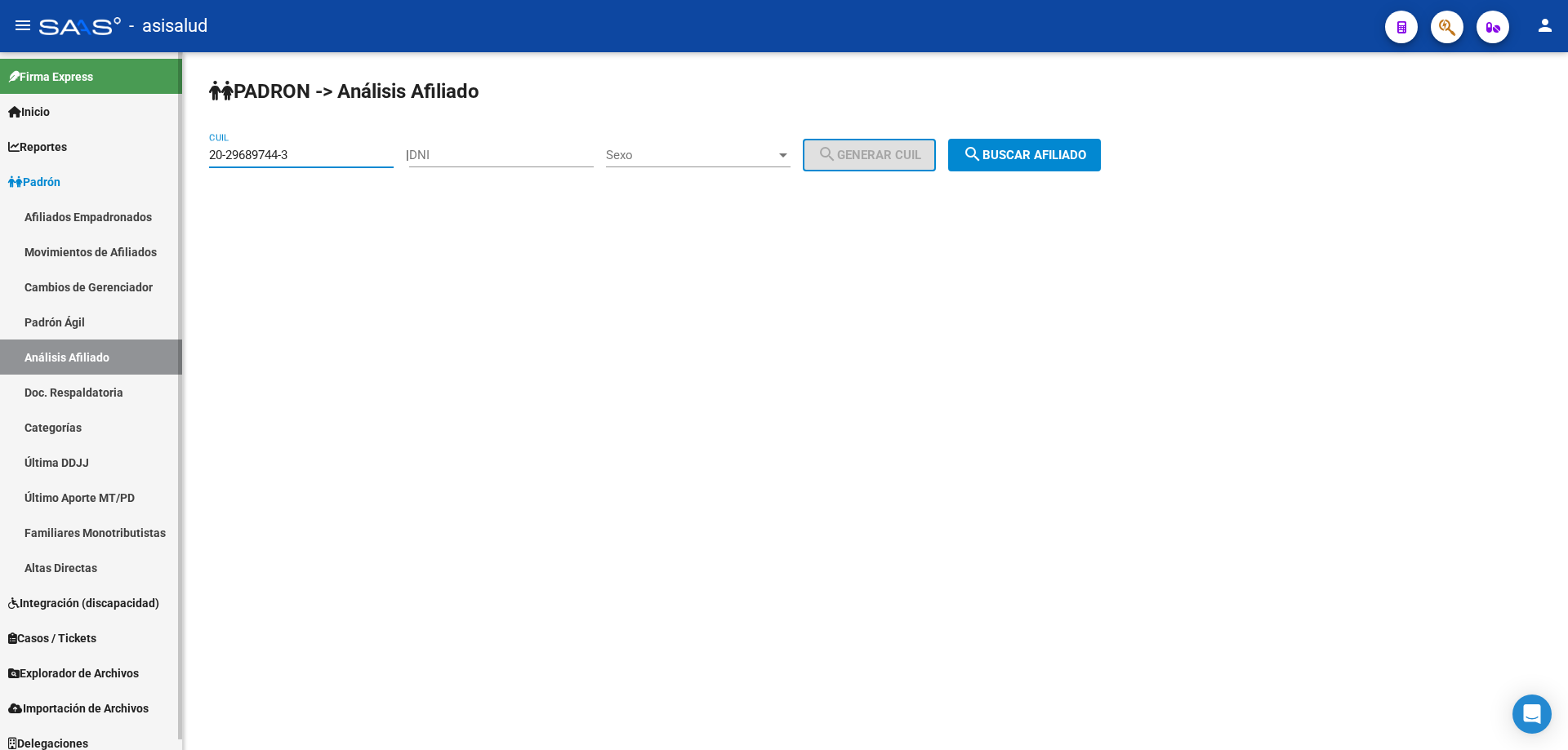
drag, startPoint x: 325, startPoint y: 152, endPoint x: 172, endPoint y: 177, distance: 155.0
click at [172, 177] on mat-sidenav-container "Firma Express Inicio Calendario SSS Instructivos Contacto OS Reportes Padrón Tr…" at bounding box center [784, 400] width 1568 height 698
paste input "7-43395706-2"
click at [1034, 152] on span "search Buscar afiliado" at bounding box center [1024, 155] width 123 height 15
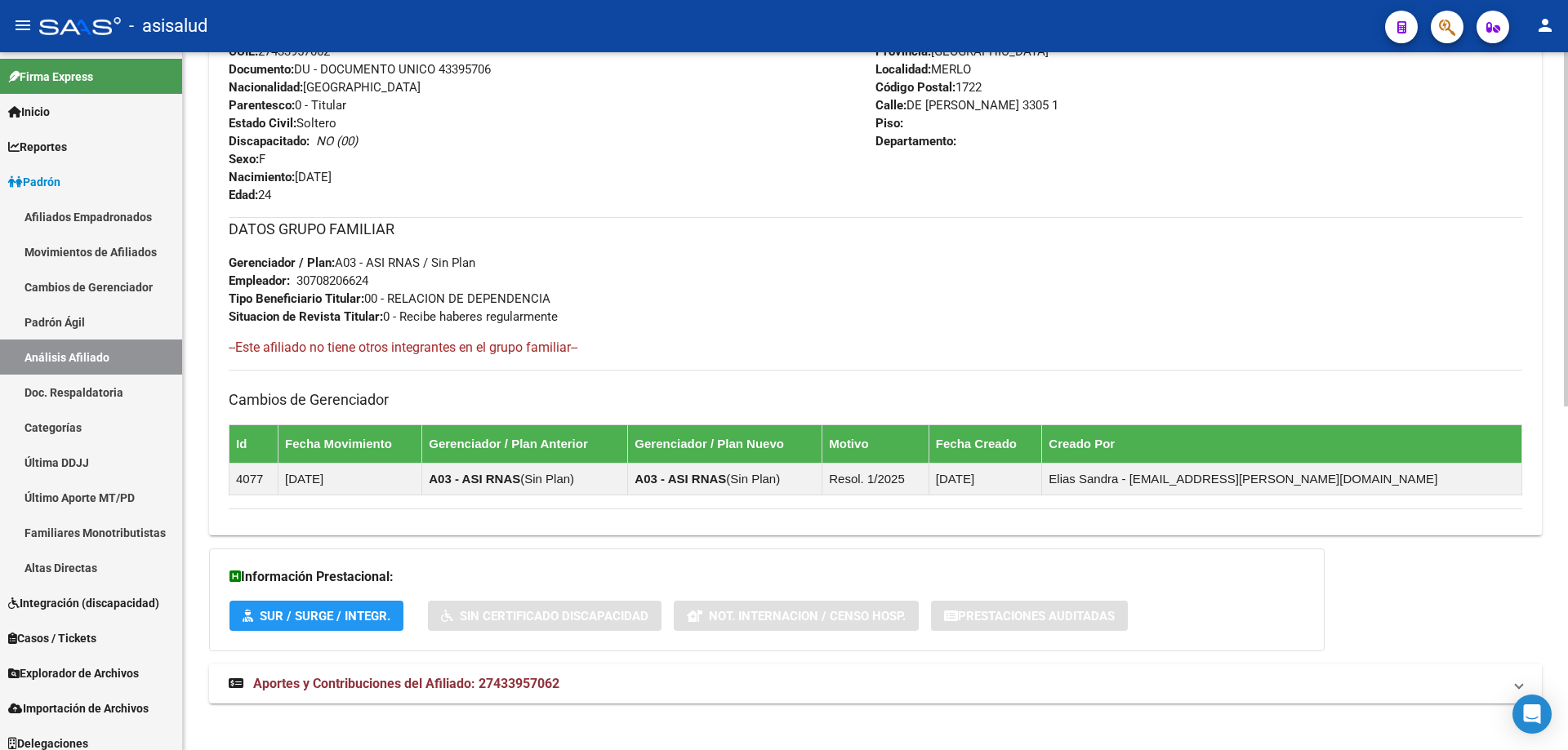
scroll to position [678, 0]
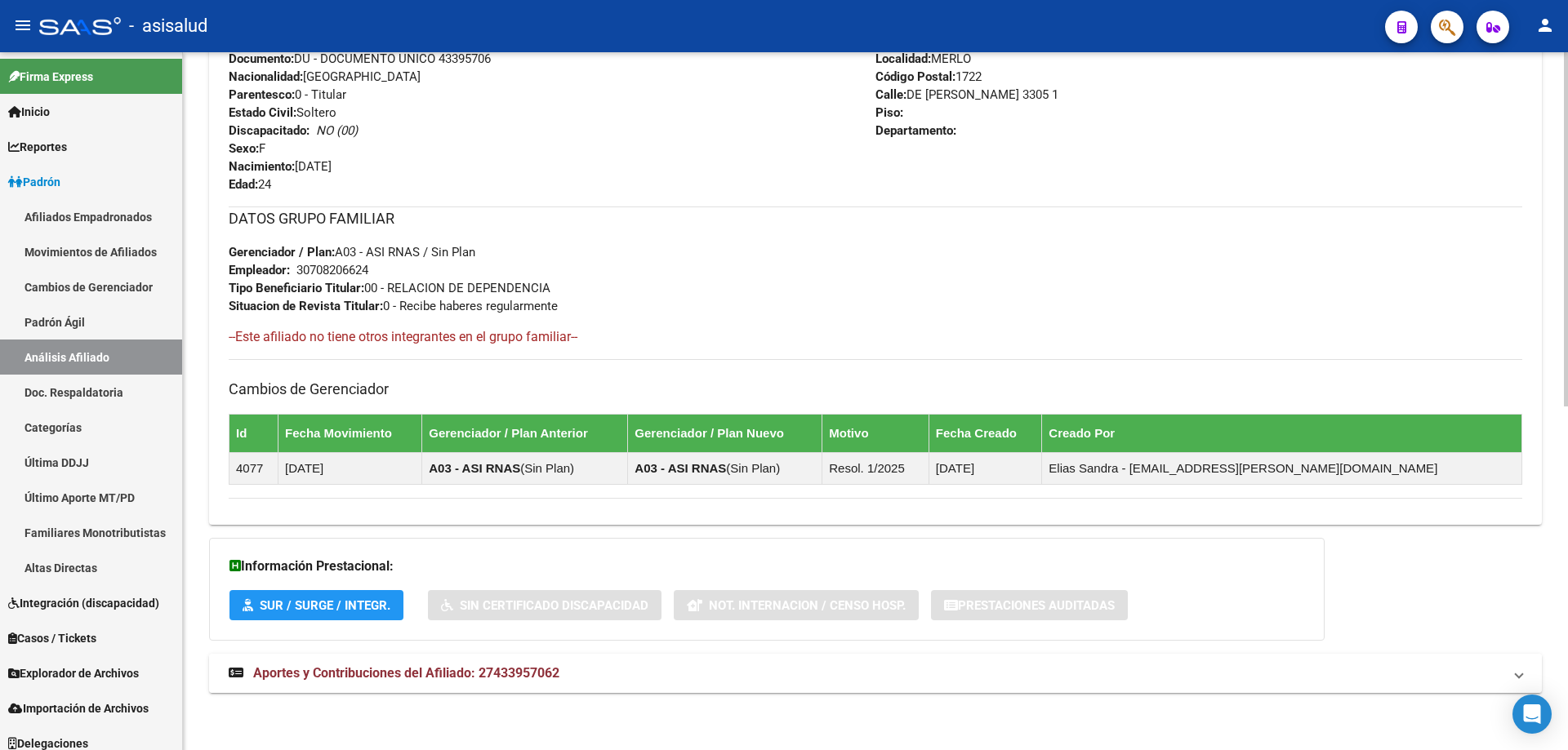
click at [631, 681] on mat-panel-title "Aportes y Contribuciones del Afiliado: 27433957062" at bounding box center [865, 674] width 1274 height 18
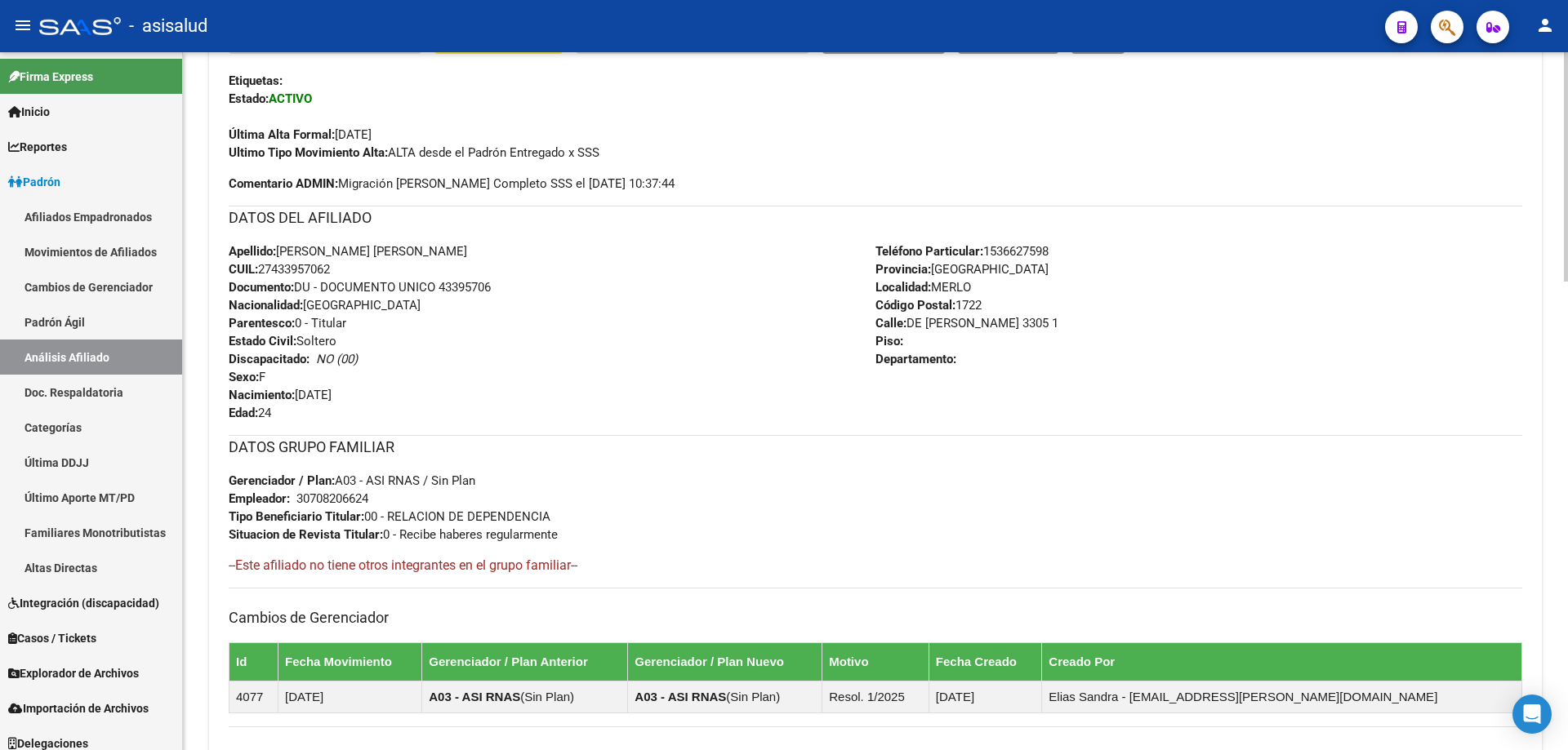
scroll to position [0, 0]
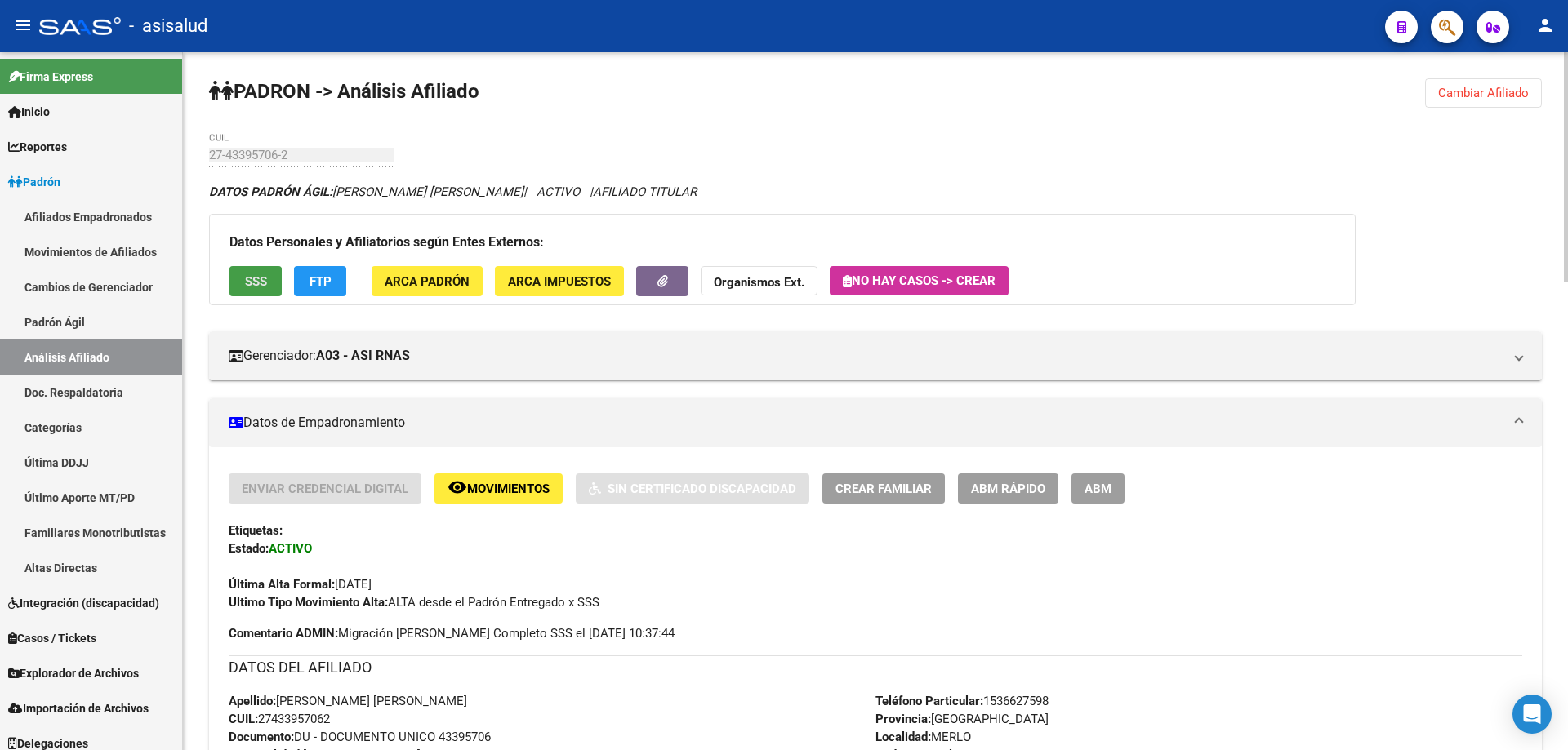
click at [272, 288] on button "SSS" at bounding box center [255, 281] width 52 height 30
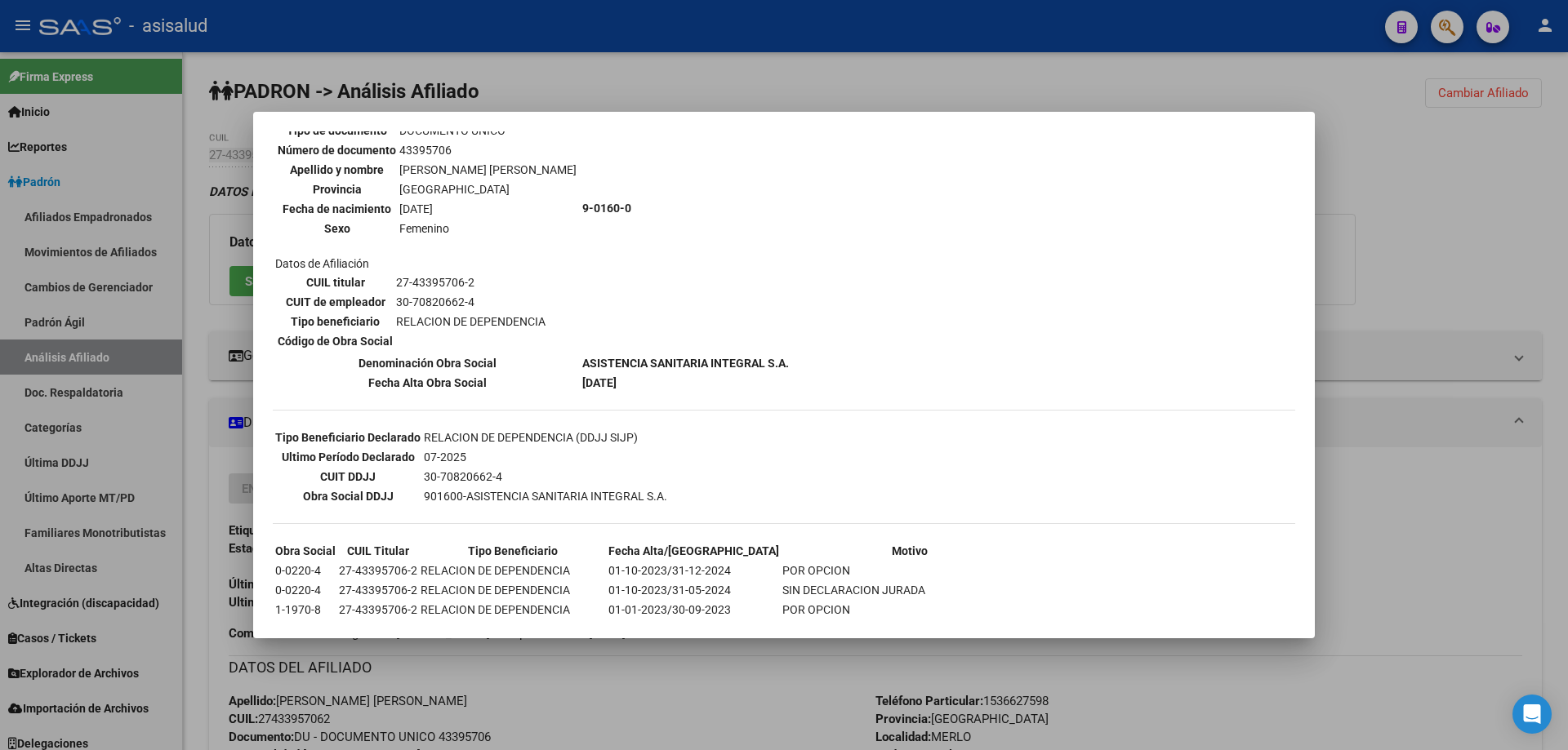
scroll to position [141, 0]
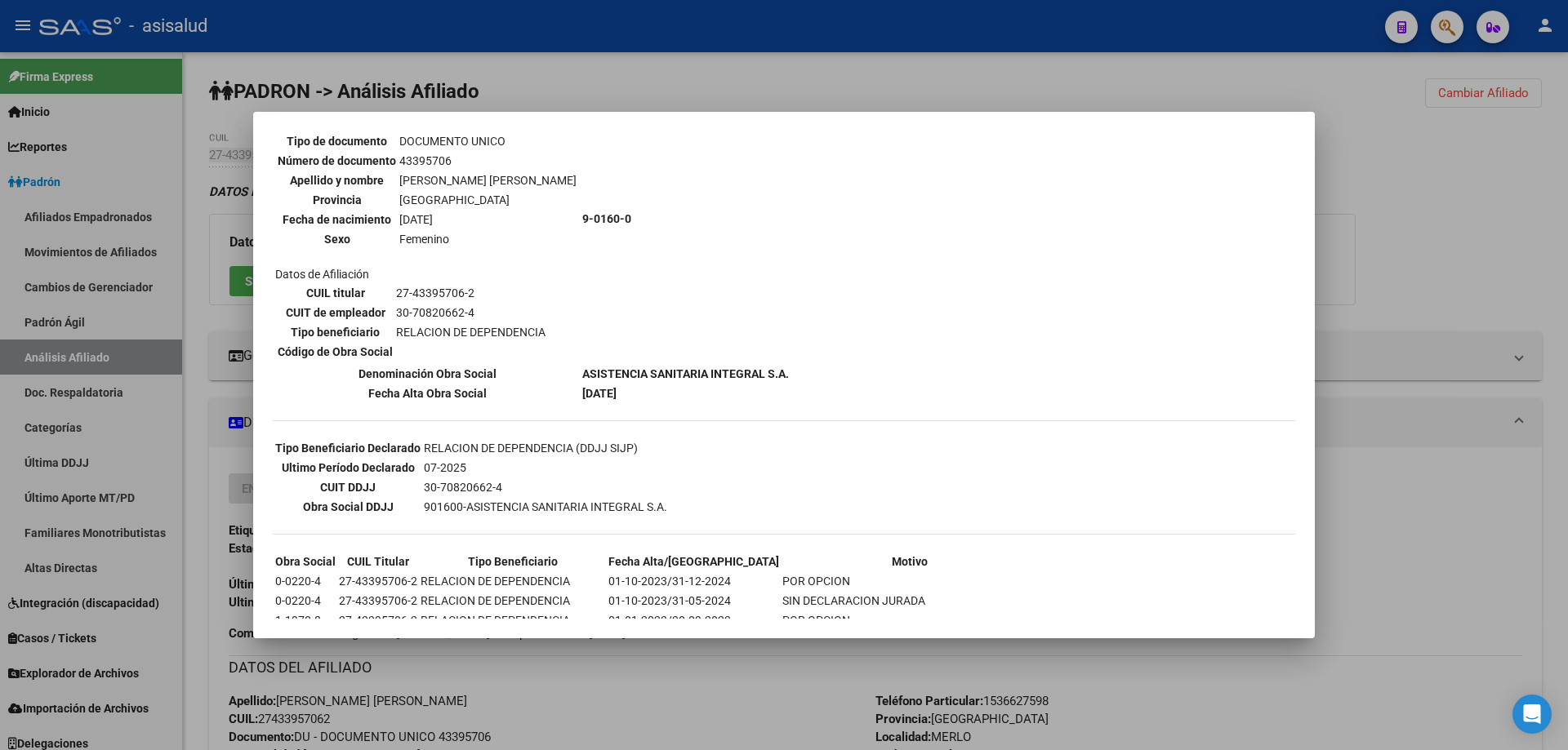
click at [1382, 245] on div at bounding box center [784, 375] width 1568 height 750
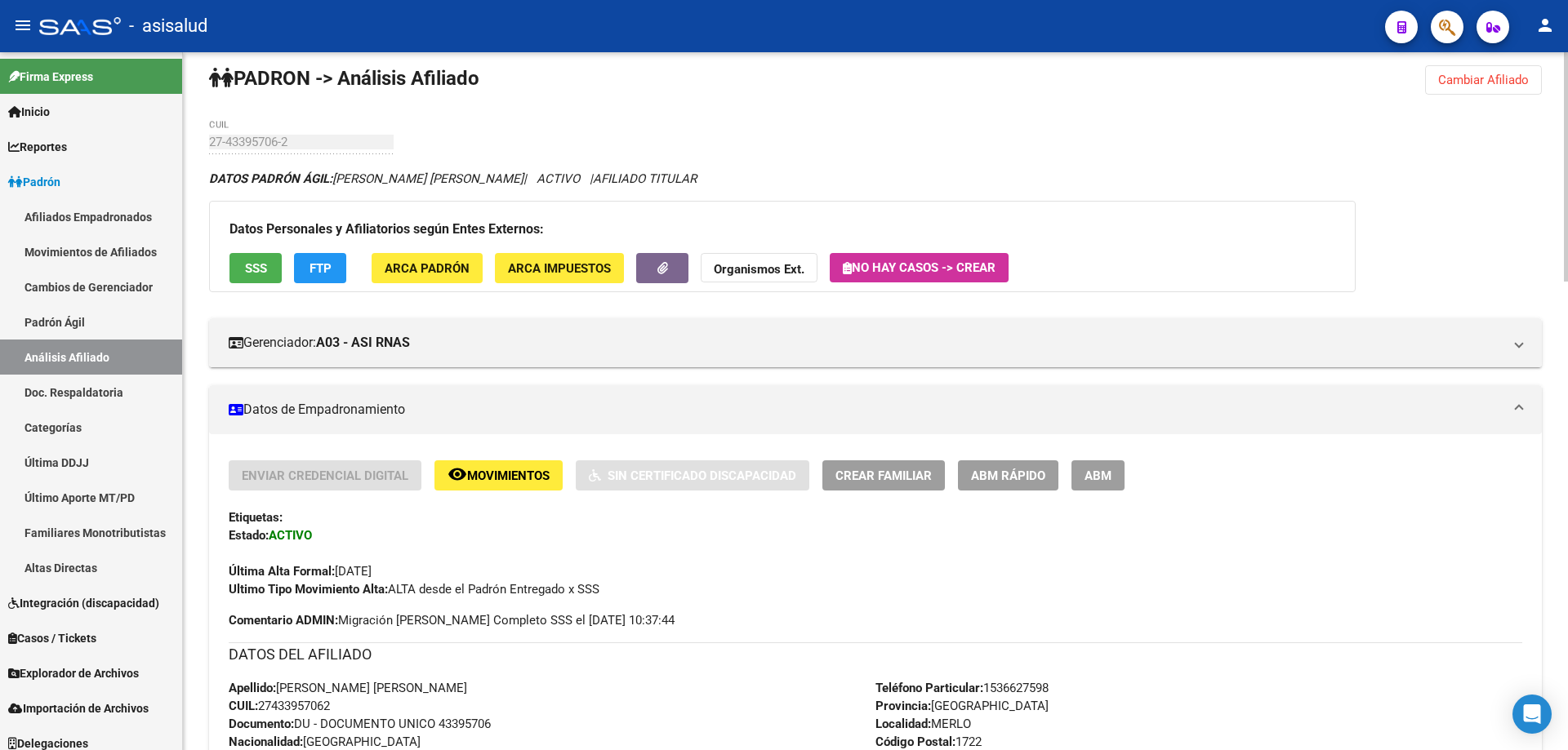
scroll to position [0, 0]
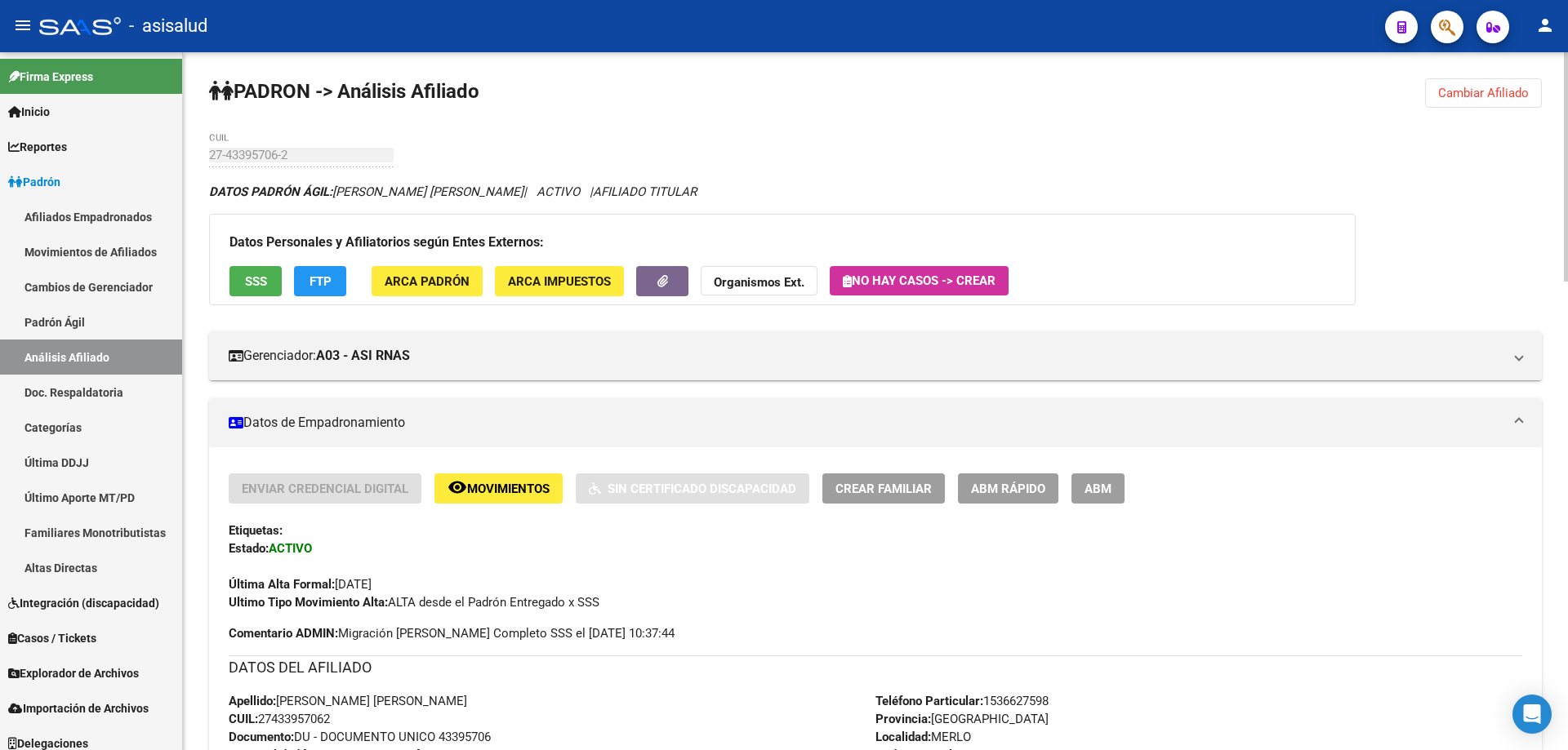
click at [1492, 102] on button "Cambiar Afiliado" at bounding box center [1483, 92] width 117 height 29
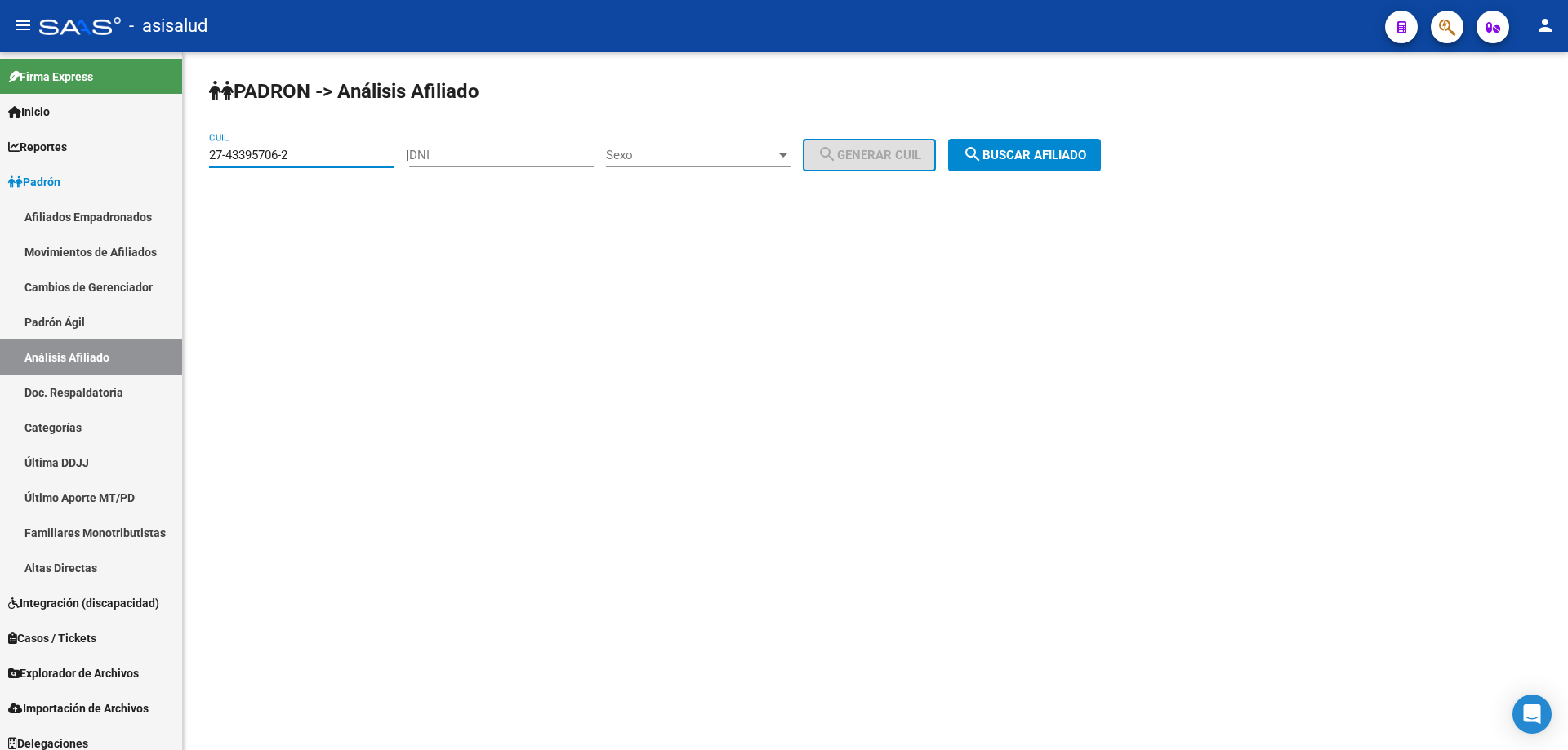
drag, startPoint x: 325, startPoint y: 159, endPoint x: 206, endPoint y: 151, distance: 119.3
click at [206, 151] on div "PADRON -> Análisis Afiliado 27-43395706-2 CUIL | DNI Sexo Sexo search Generar C…" at bounding box center [875, 137] width 1384 height 171
paste input "0-93151019-4"
click at [1059, 158] on span "search Buscar afiliado" at bounding box center [1024, 155] width 123 height 15
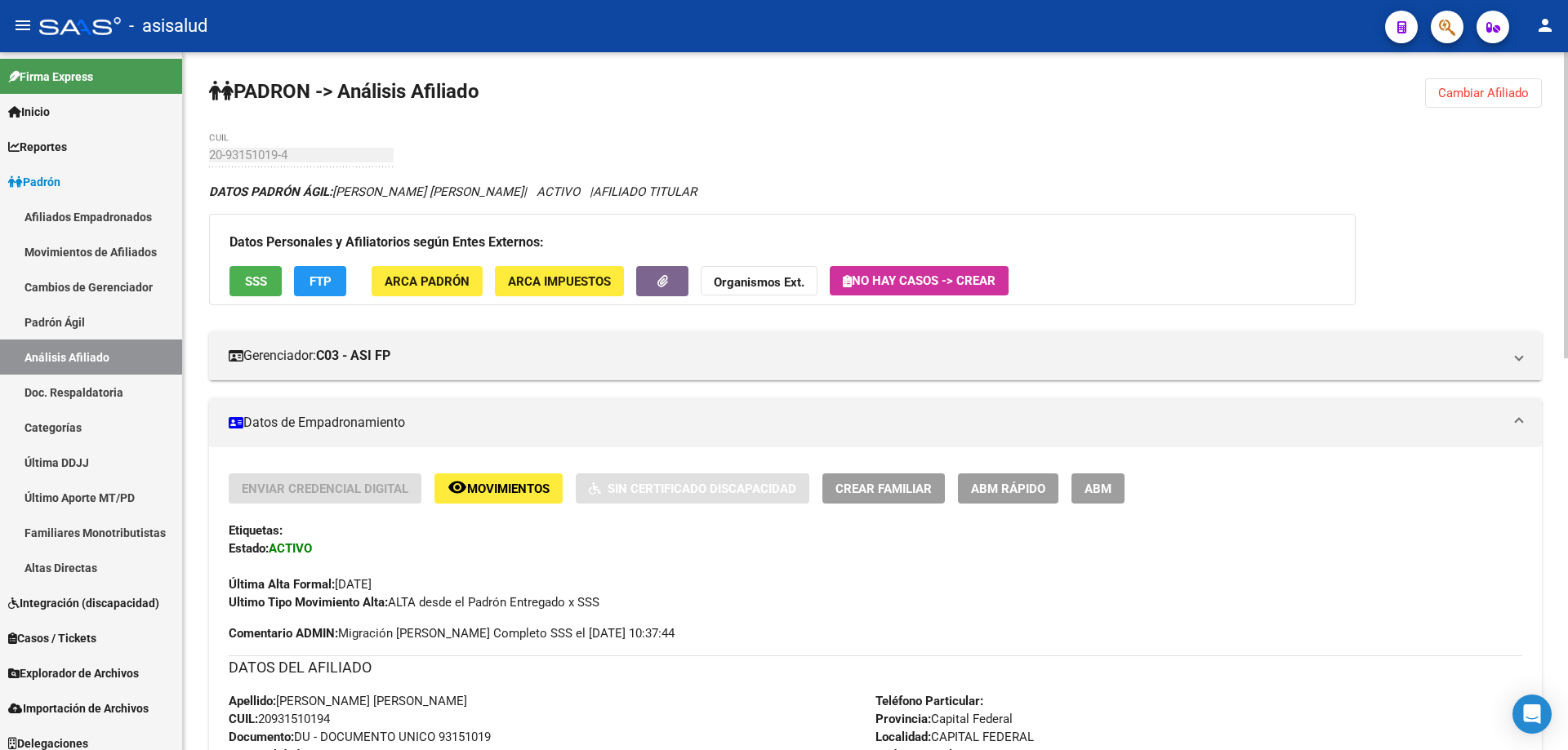
click at [260, 296] on div "Datos Personales y Afiliatorios según Entes Externos: SSS FTP ARCA Padrón ARCA …" at bounding box center [782, 260] width 1146 height 91
click at [248, 276] on span "SSS" at bounding box center [256, 281] width 22 height 15
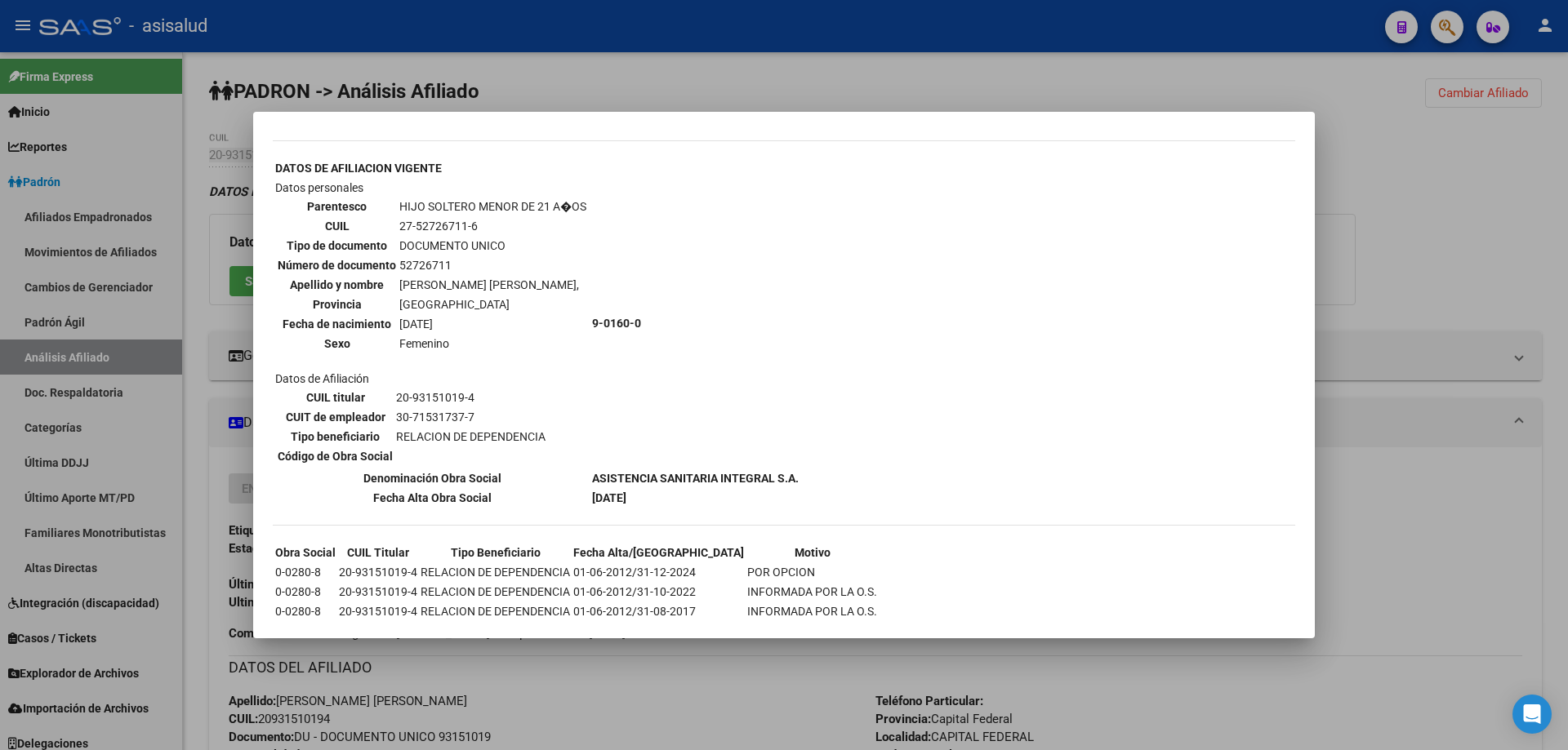
scroll to position [1538, 0]
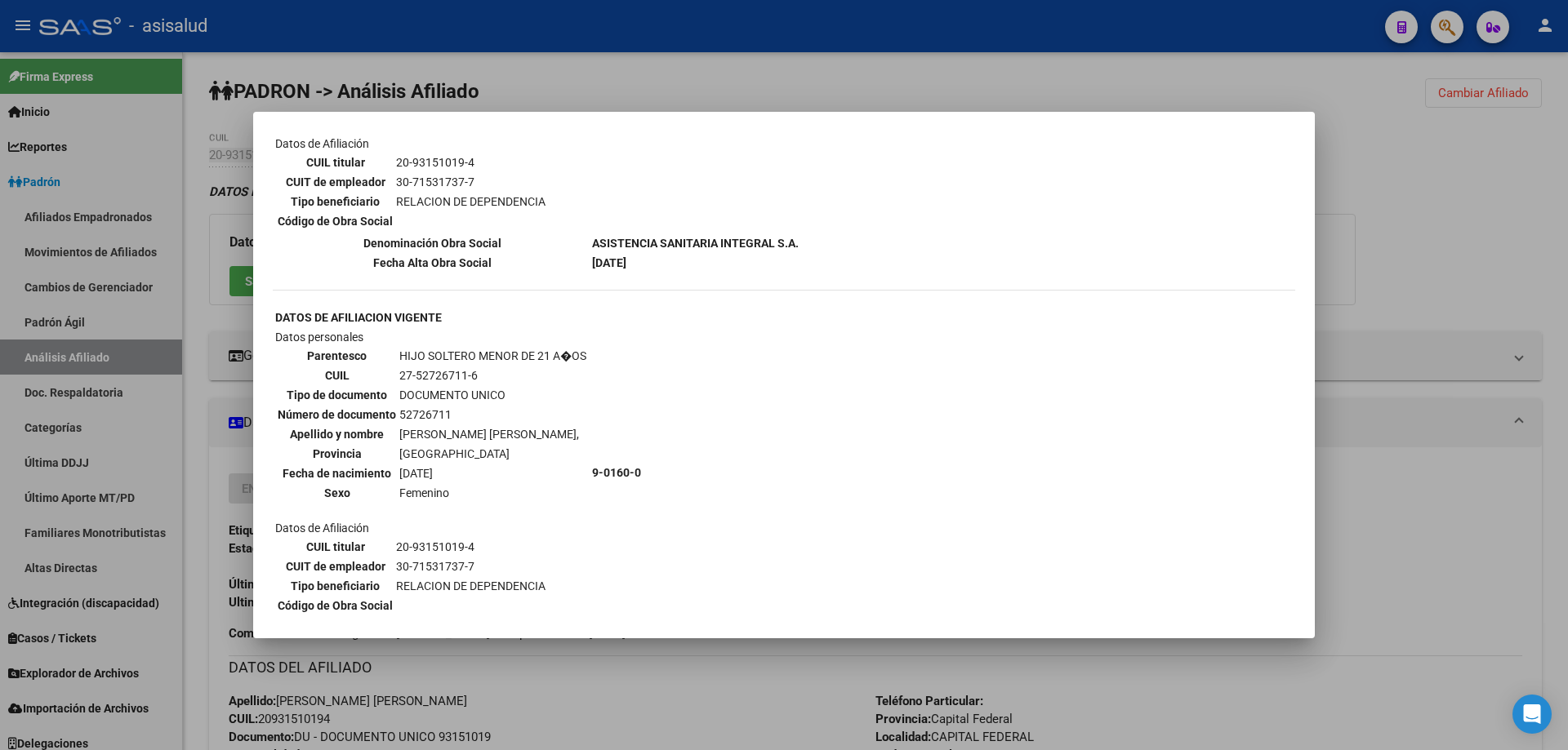
click at [1418, 243] on div at bounding box center [784, 375] width 1568 height 750
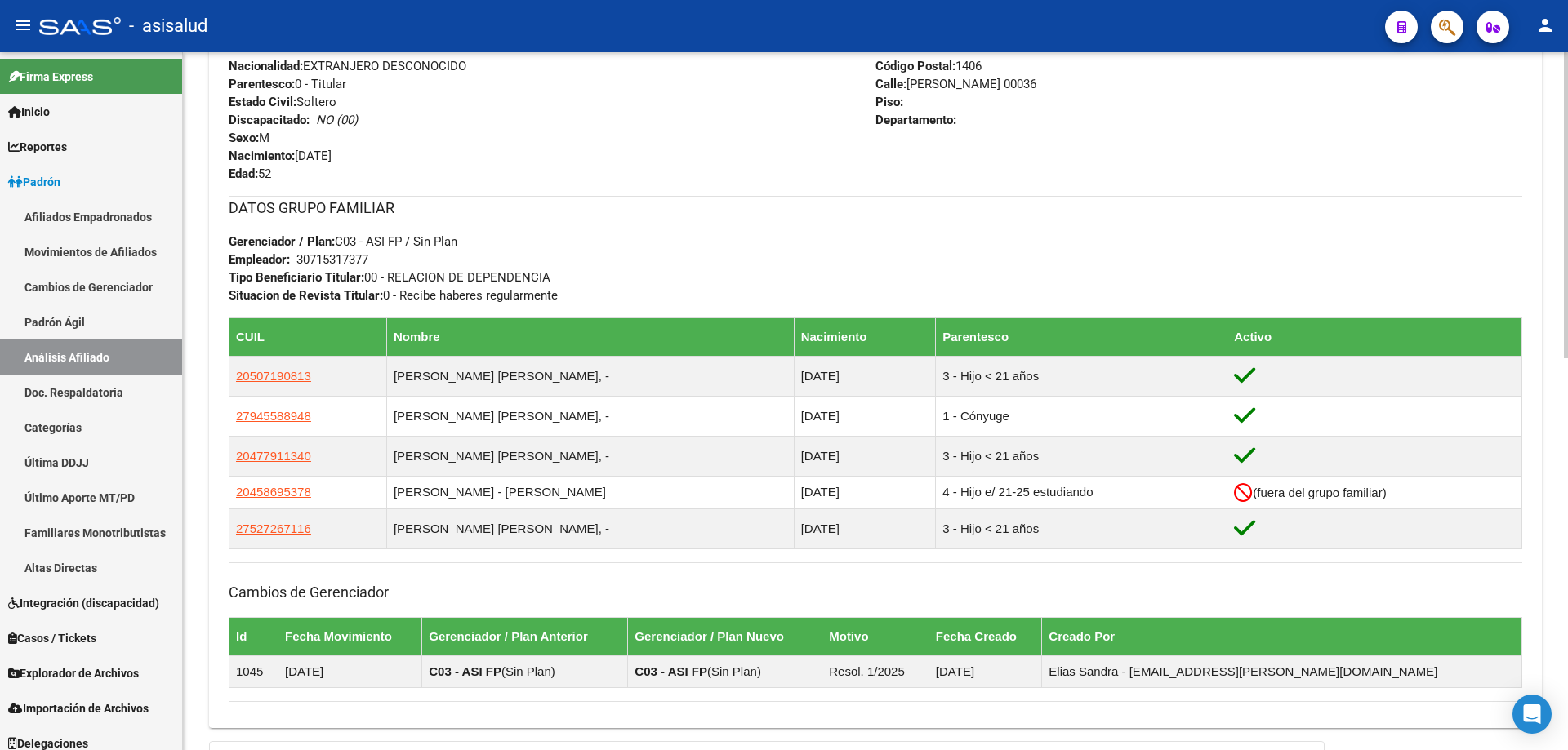
scroll to position [892, 0]
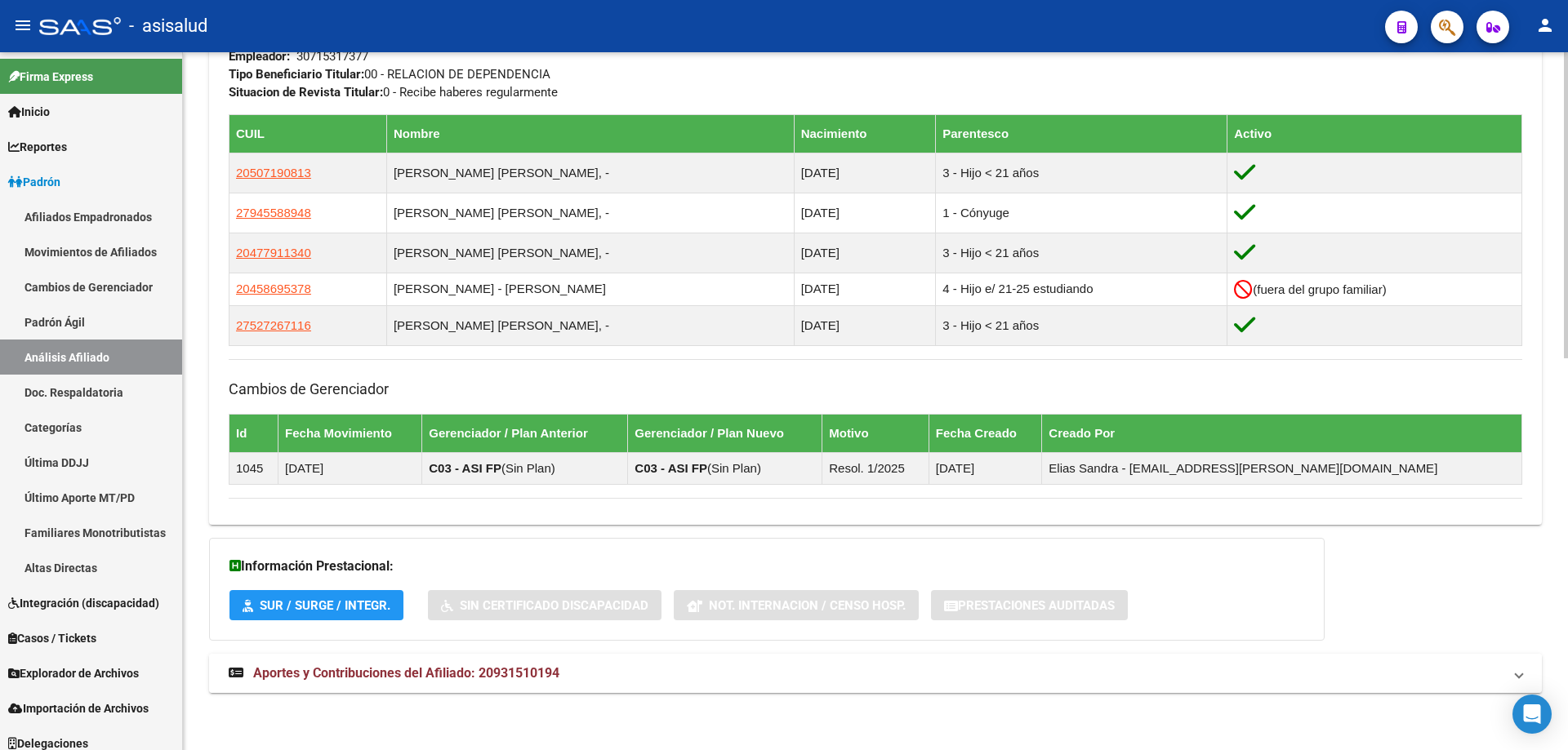
click at [697, 671] on mat-panel-title "Aportes y Contribuciones del Afiliado: 20931510194" at bounding box center [865, 674] width 1274 height 18
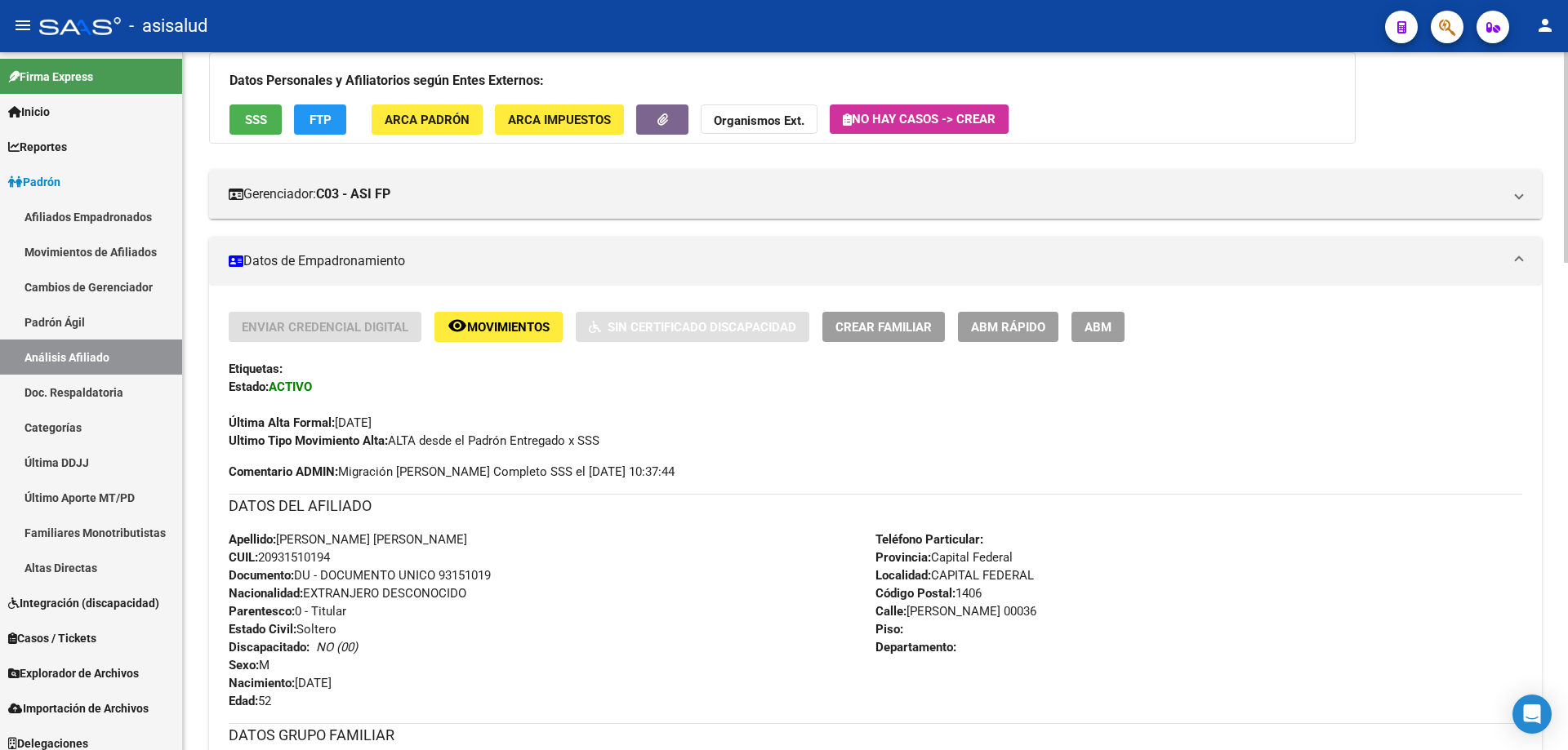
scroll to position [0, 0]
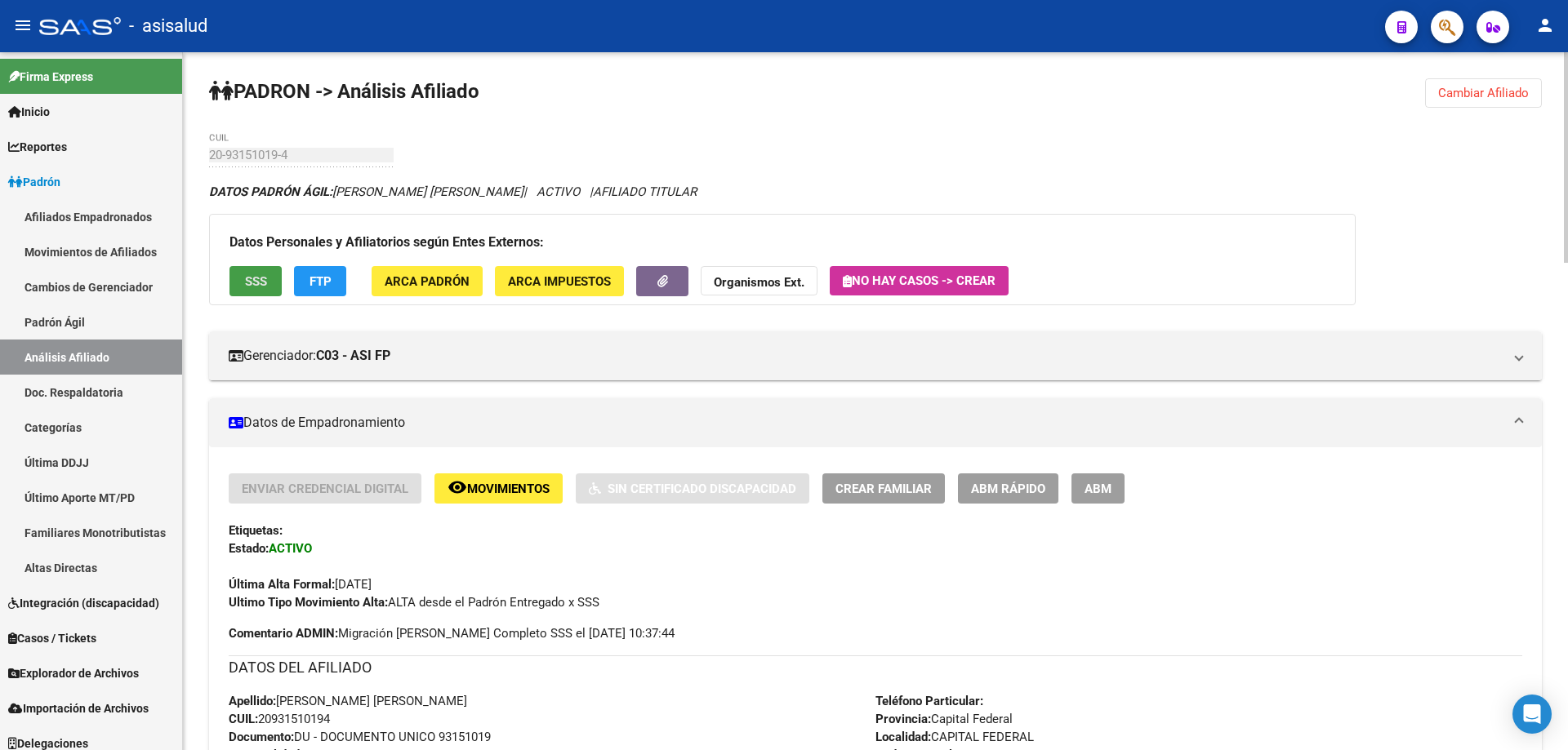
click at [249, 276] on span "SSS" at bounding box center [256, 281] width 22 height 15
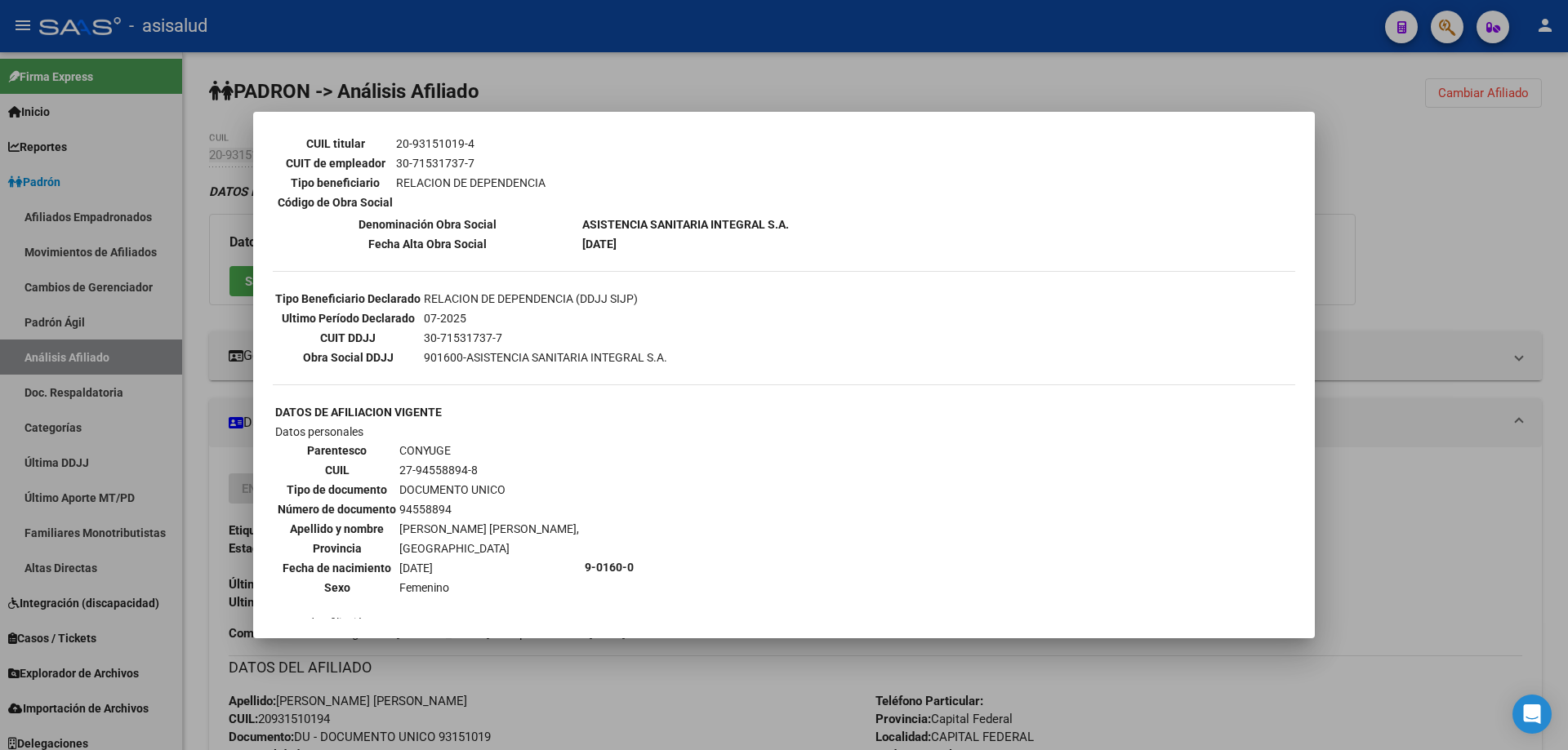
scroll to position [327, 0]
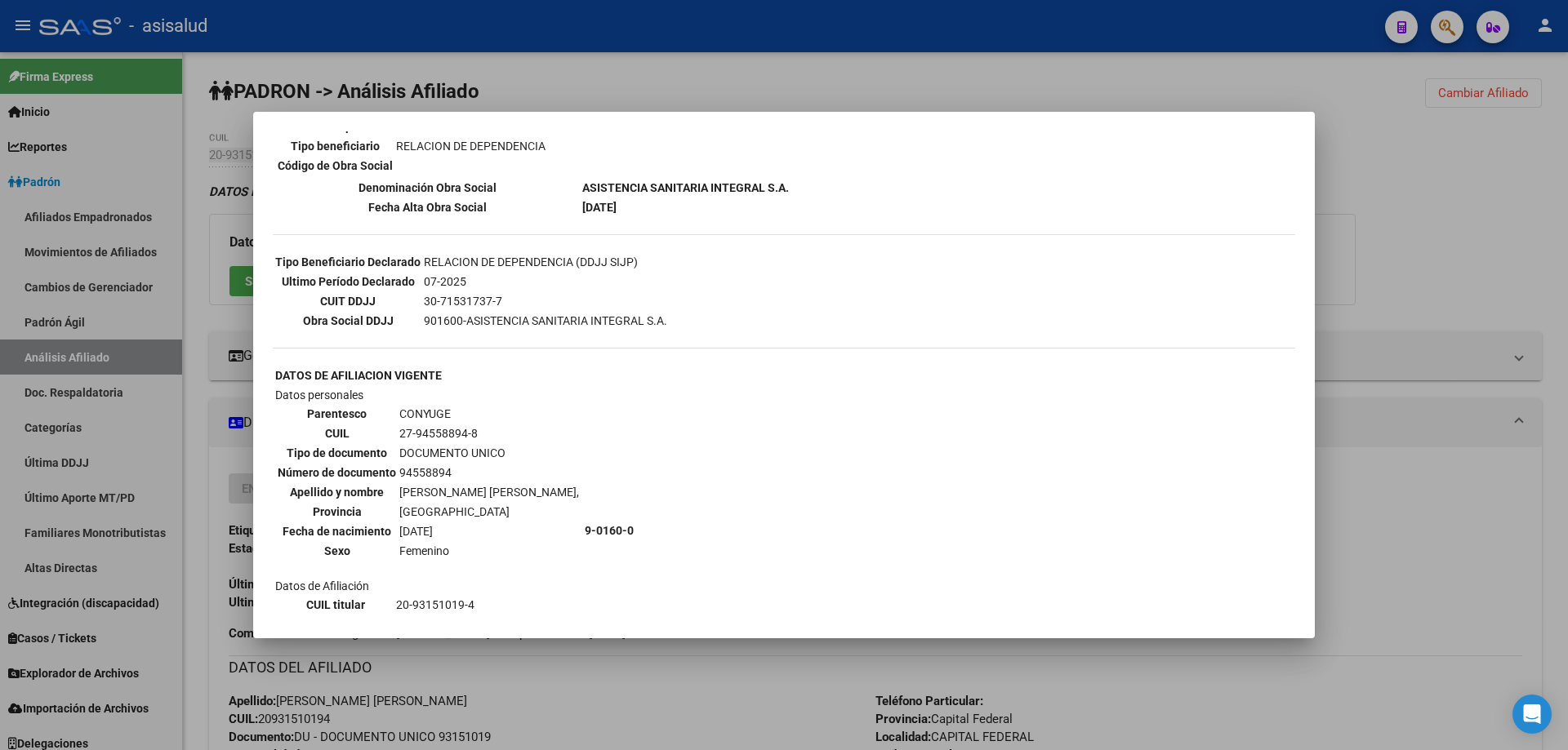
click at [468, 698] on div at bounding box center [784, 375] width 1568 height 750
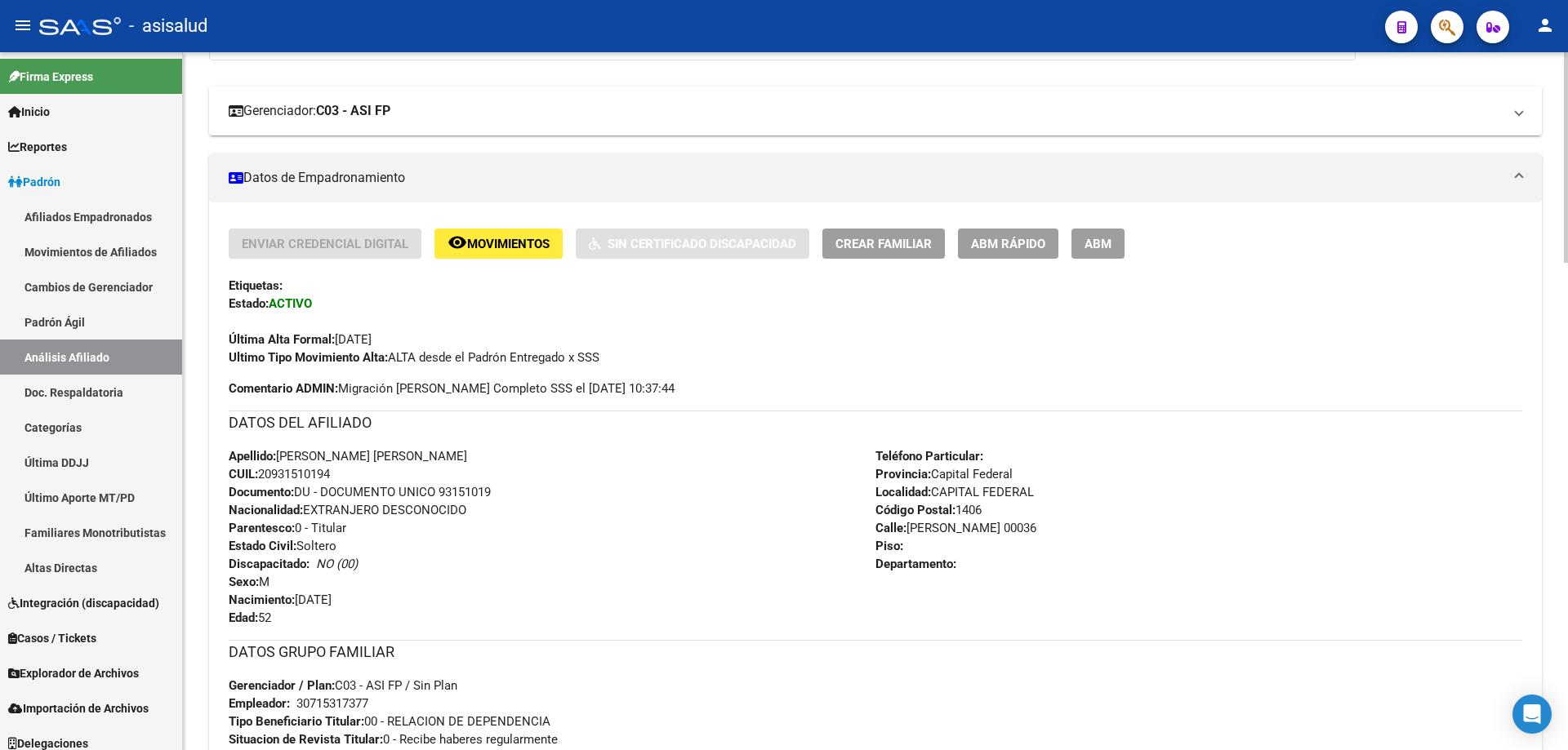
scroll to position [0, 0]
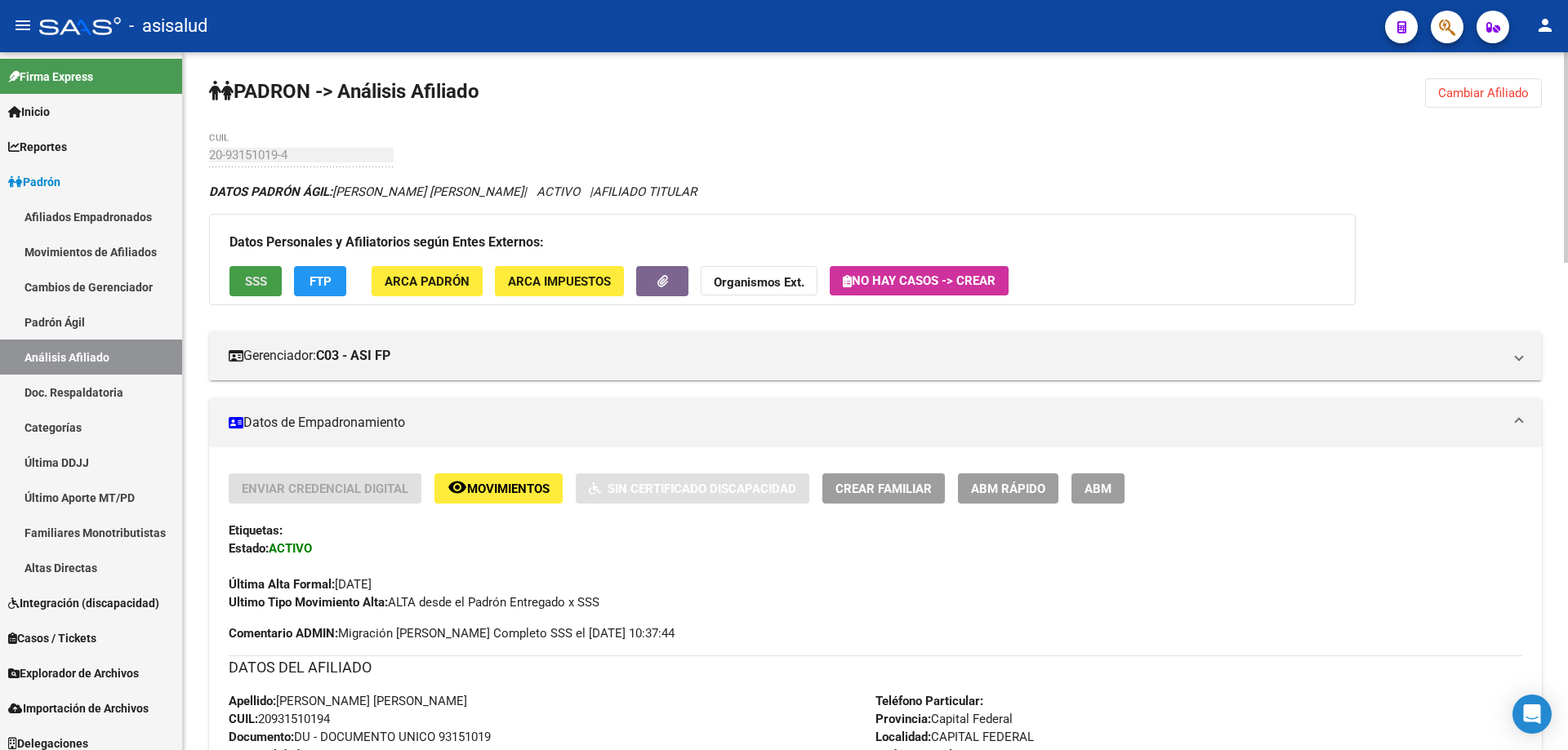
click at [257, 281] on span "SSS" at bounding box center [256, 281] width 22 height 15
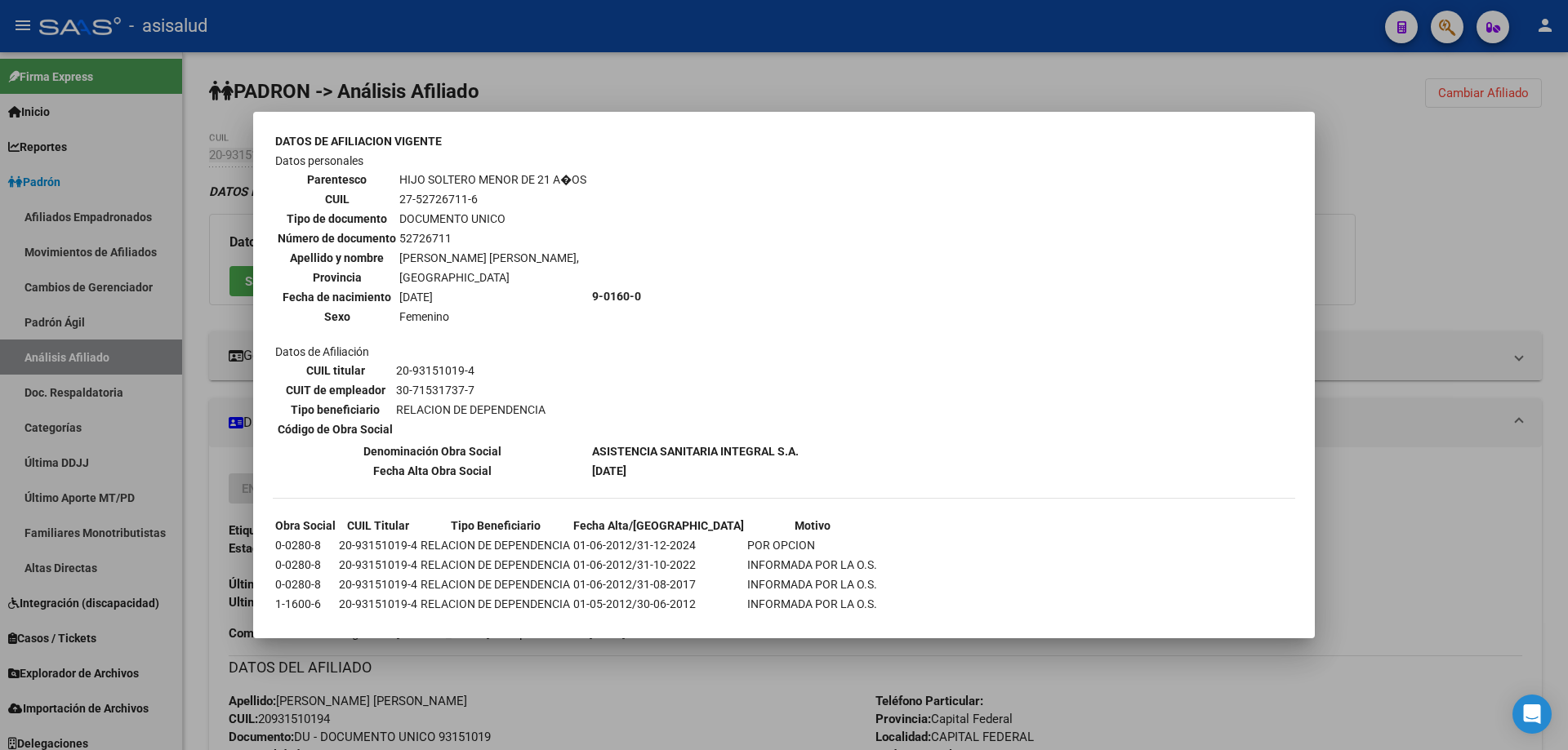
scroll to position [1783, 0]
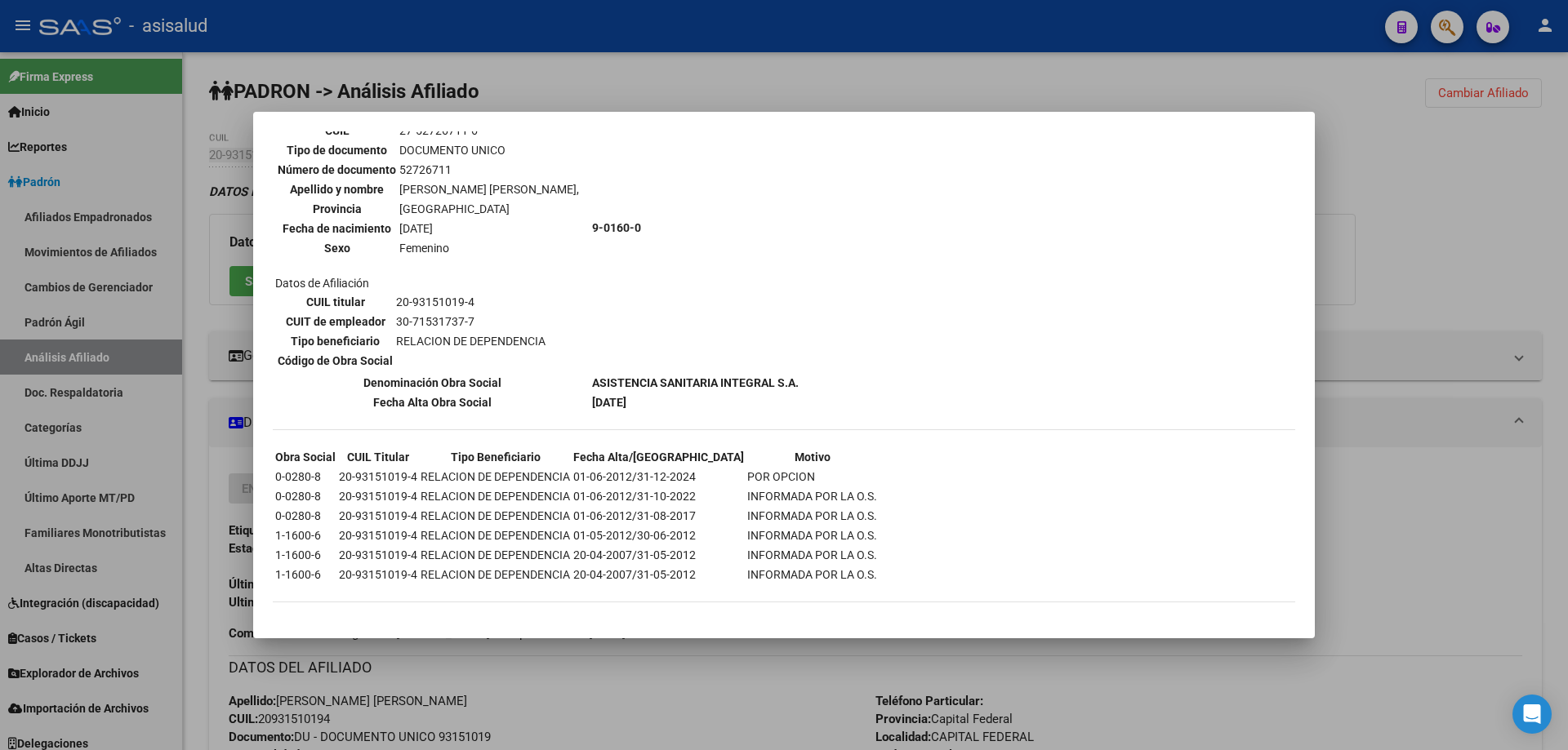
click at [1442, 257] on div at bounding box center [784, 375] width 1568 height 750
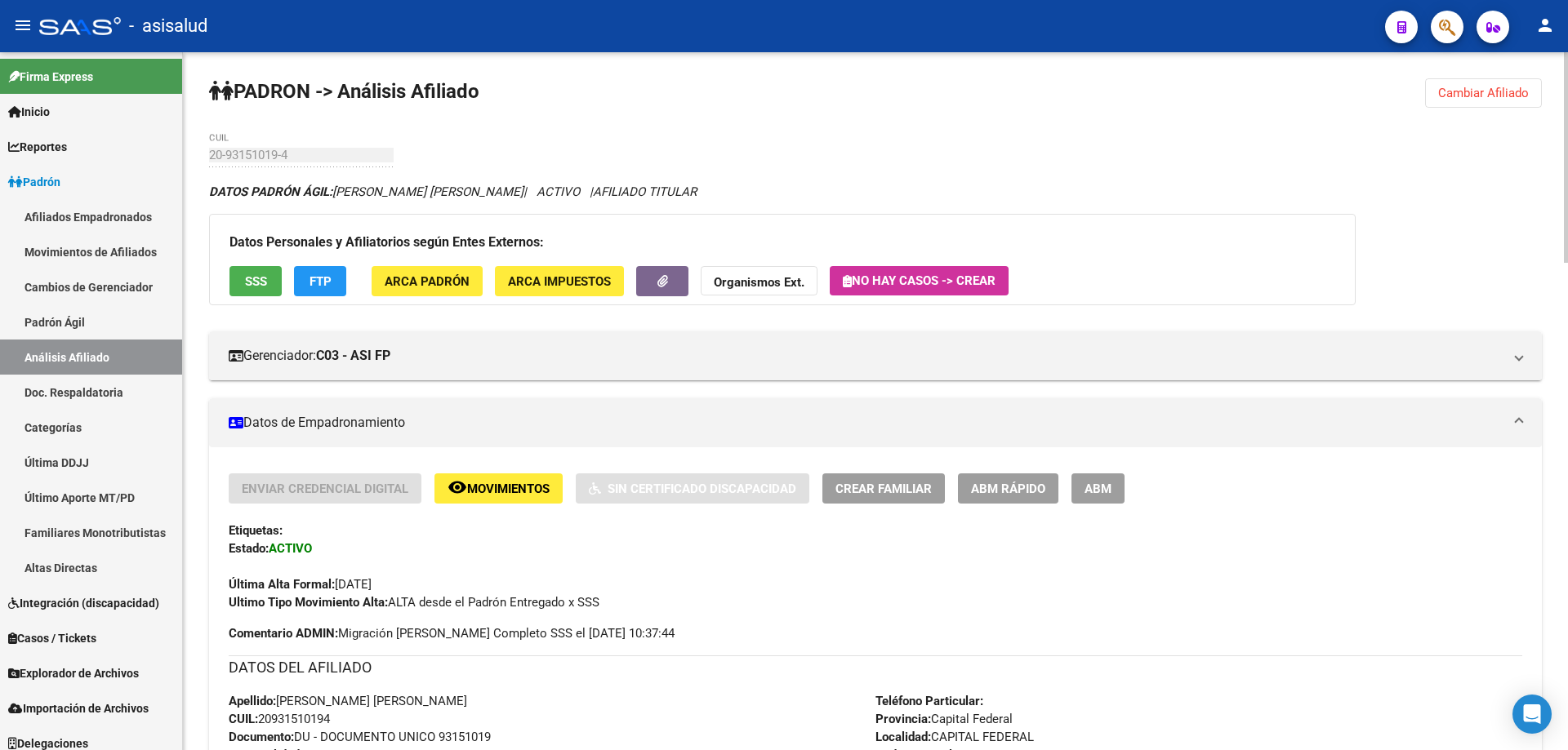
click at [306, 288] on button "FTP" at bounding box center [320, 281] width 52 height 30
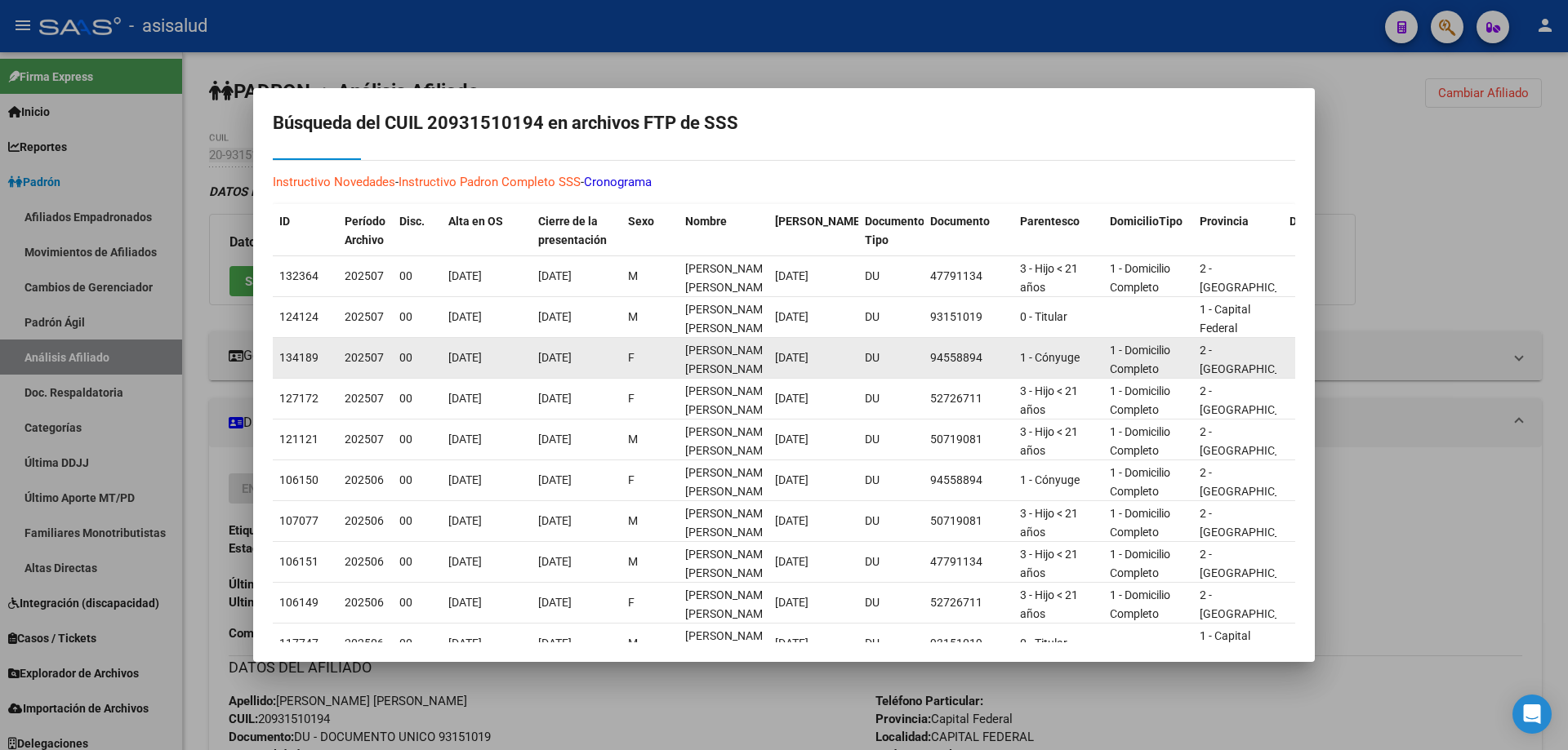
scroll to position [0, 0]
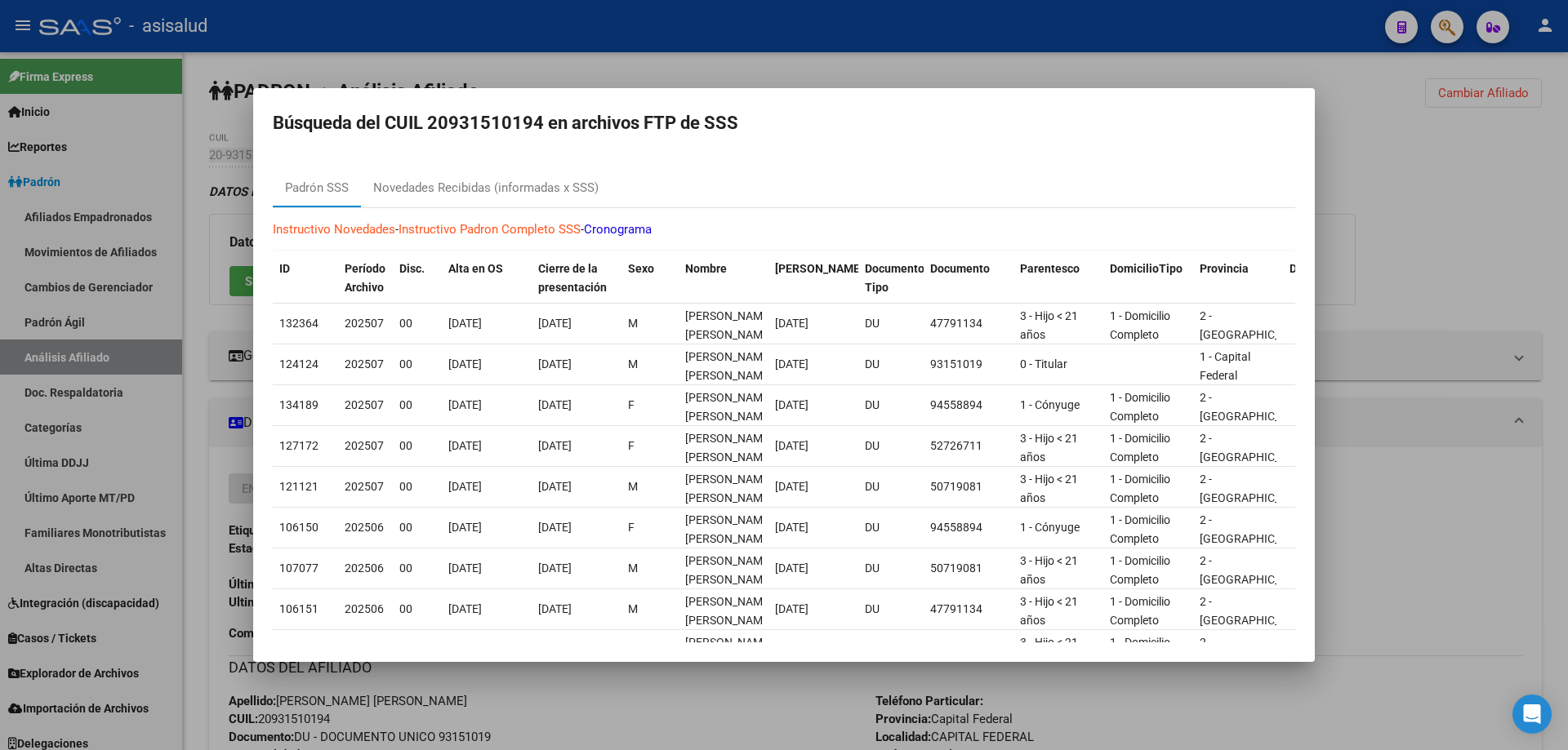
click at [1479, 226] on div at bounding box center [784, 375] width 1568 height 750
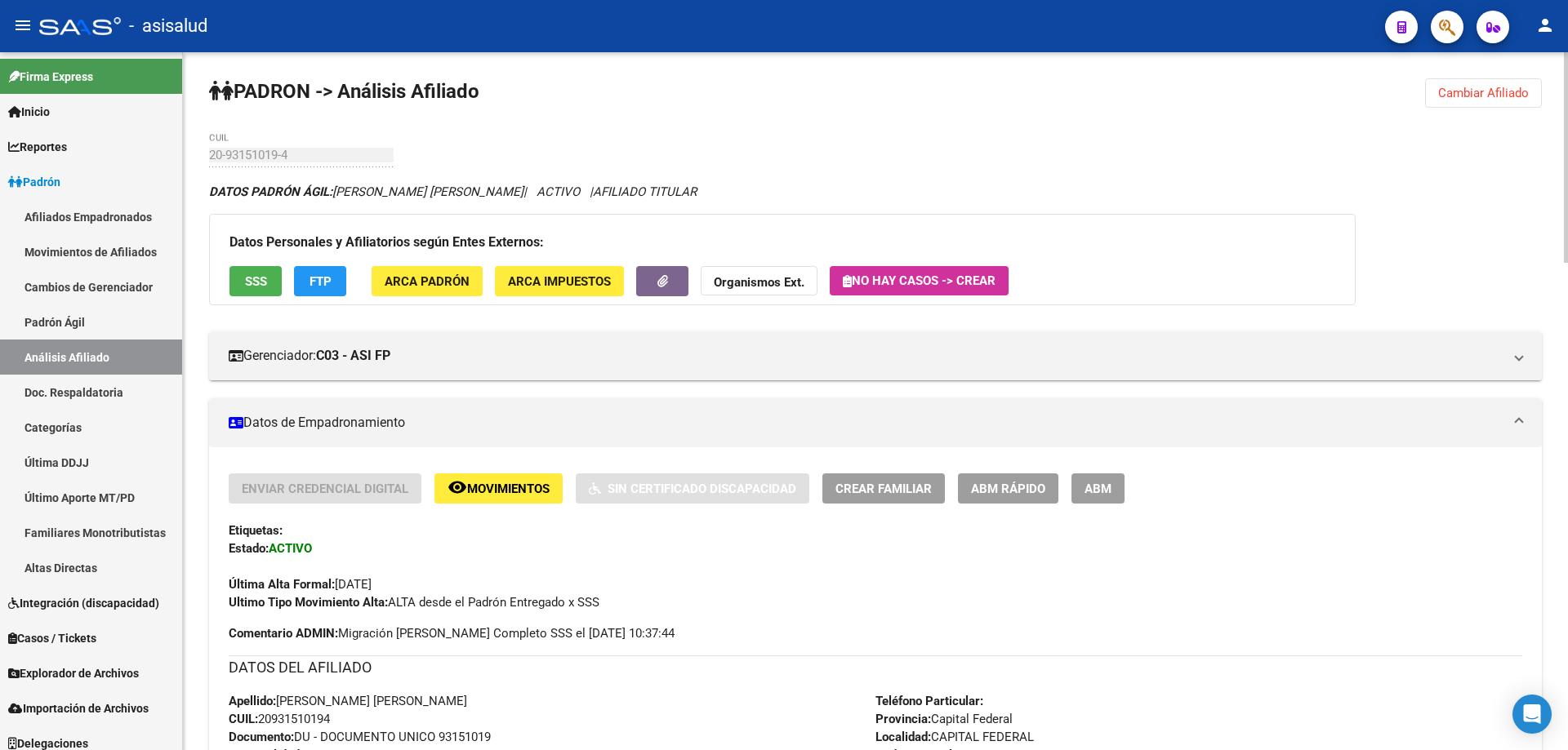
click at [1492, 101] on button "Cambiar Afiliado" at bounding box center [1483, 92] width 117 height 29
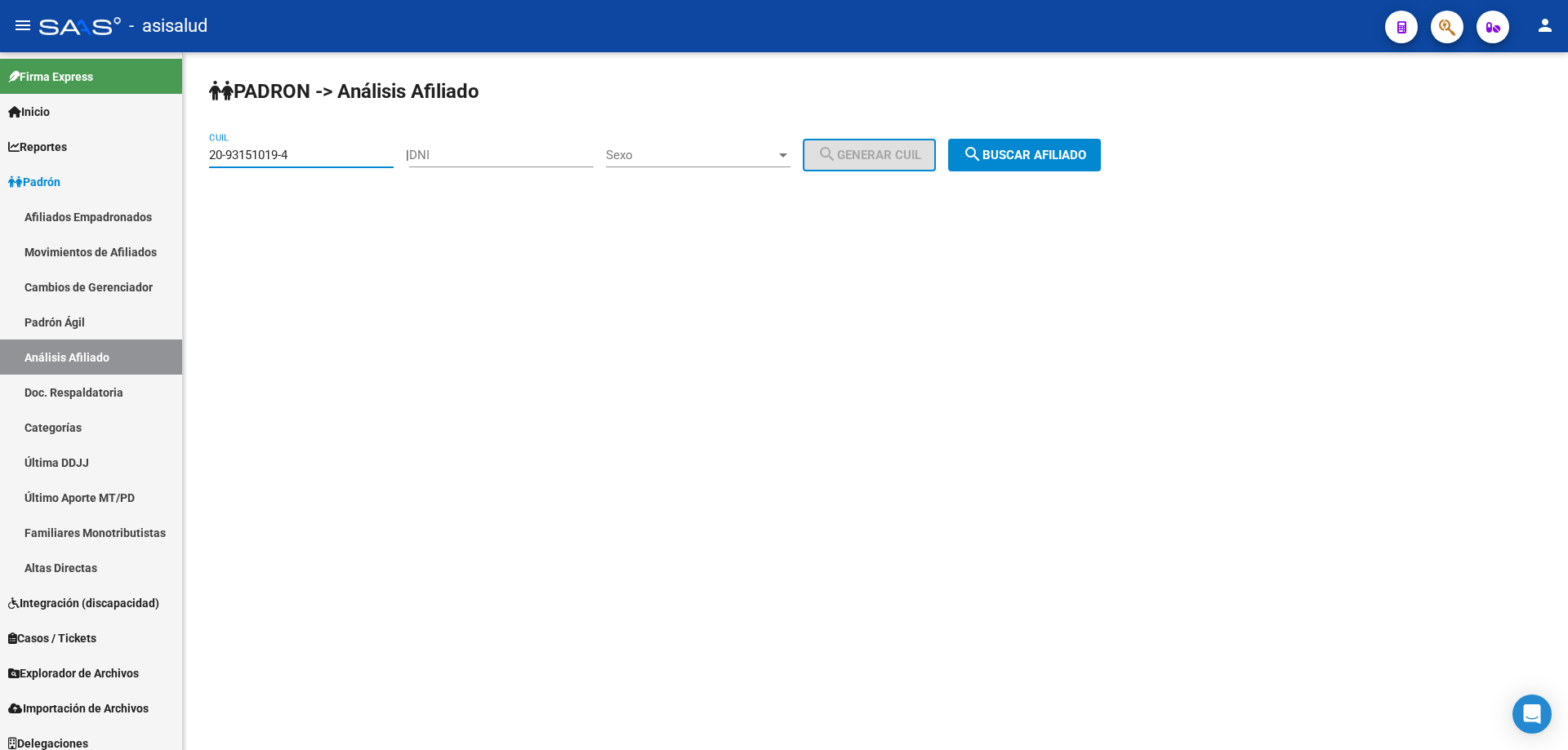
drag, startPoint x: 339, startPoint y: 154, endPoint x: 214, endPoint y: 153, distance: 125.0
click at [190, 172] on div "PADRON -> Análisis Afiliado 20-93151019-4 CUIL | DNI Sexo Sexo search Generar C…" at bounding box center [875, 137] width 1384 height 171
paste input "3-24030380-9"
type input "23-24030380-9"
click at [1024, 144] on button "search Buscar afiliado" at bounding box center [1024, 155] width 153 height 32
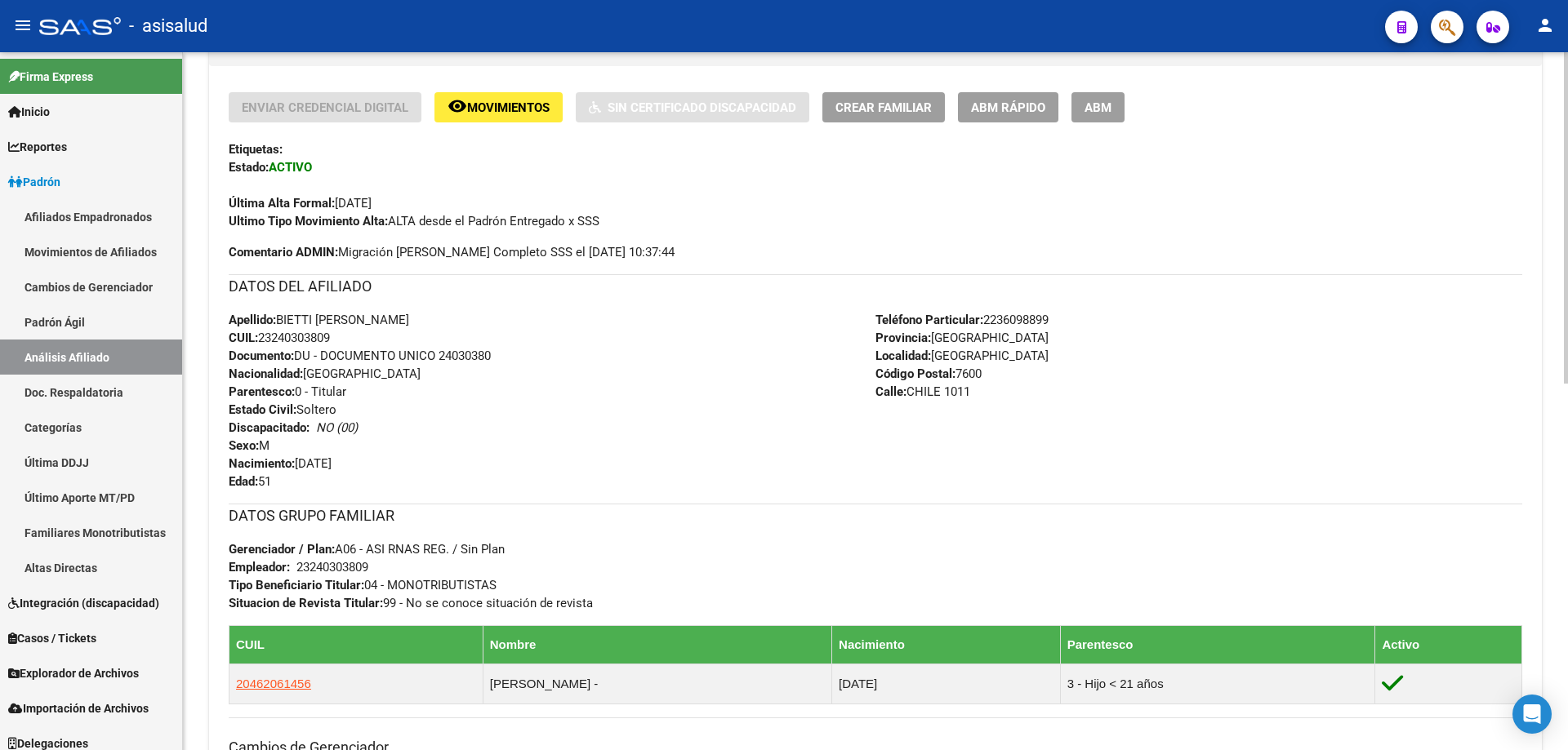
scroll to position [364, 0]
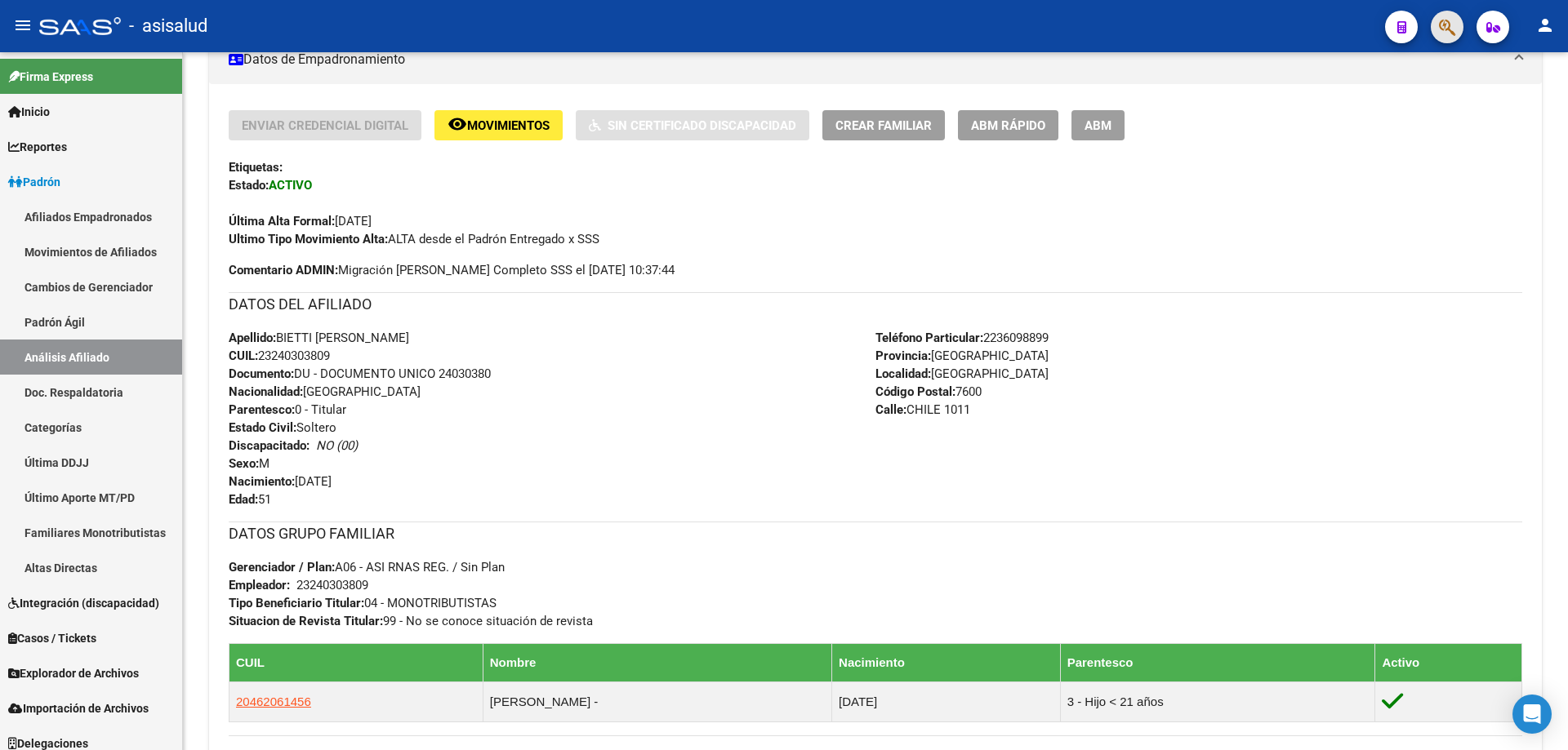
click at [1435, 30] on button "button" at bounding box center [1446, 26] width 33 height 32
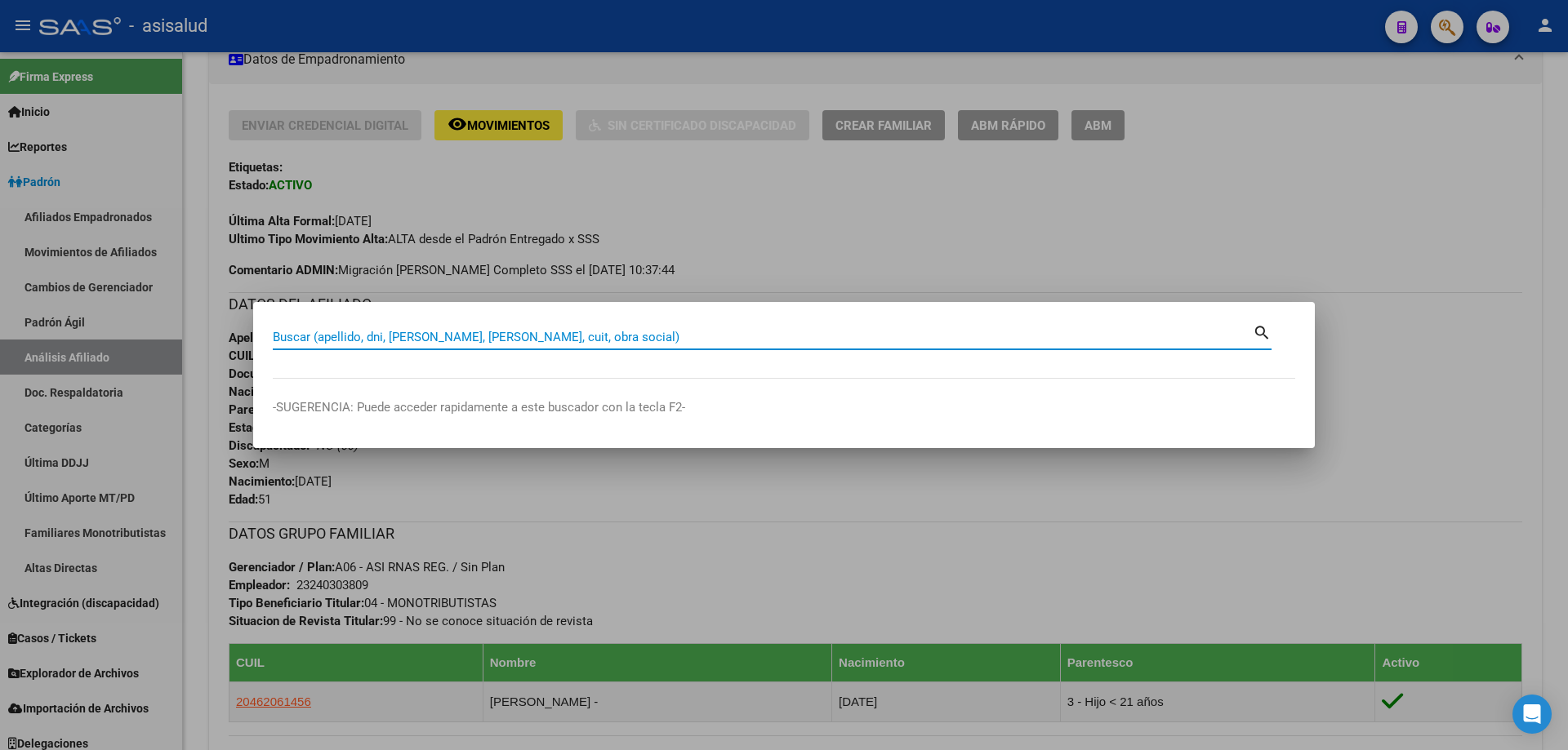
paste input "27-24251551-5"
type input "27242515515"
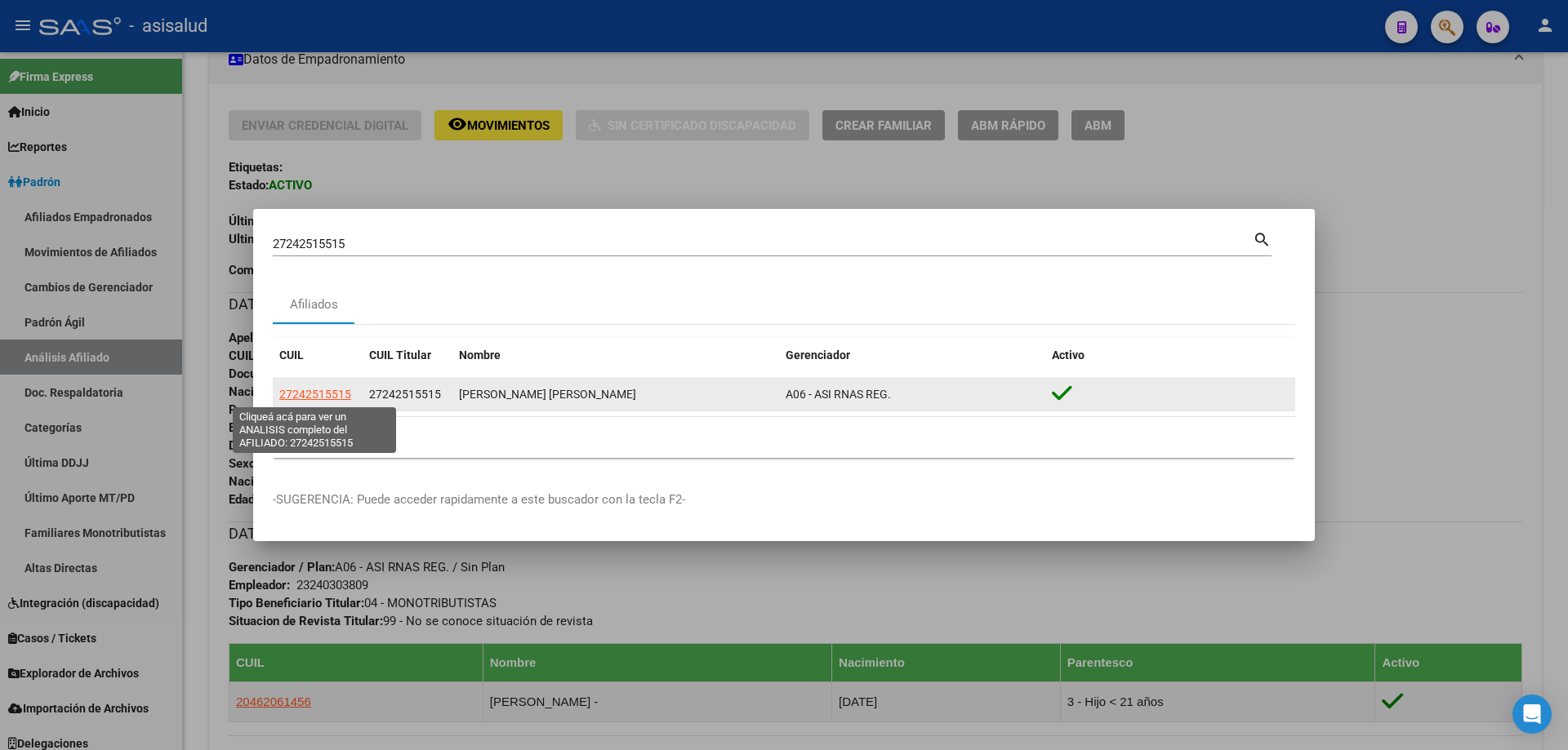
click at [297, 394] on span "27242515515" at bounding box center [315, 393] width 72 height 13
type textarea "27242515515"
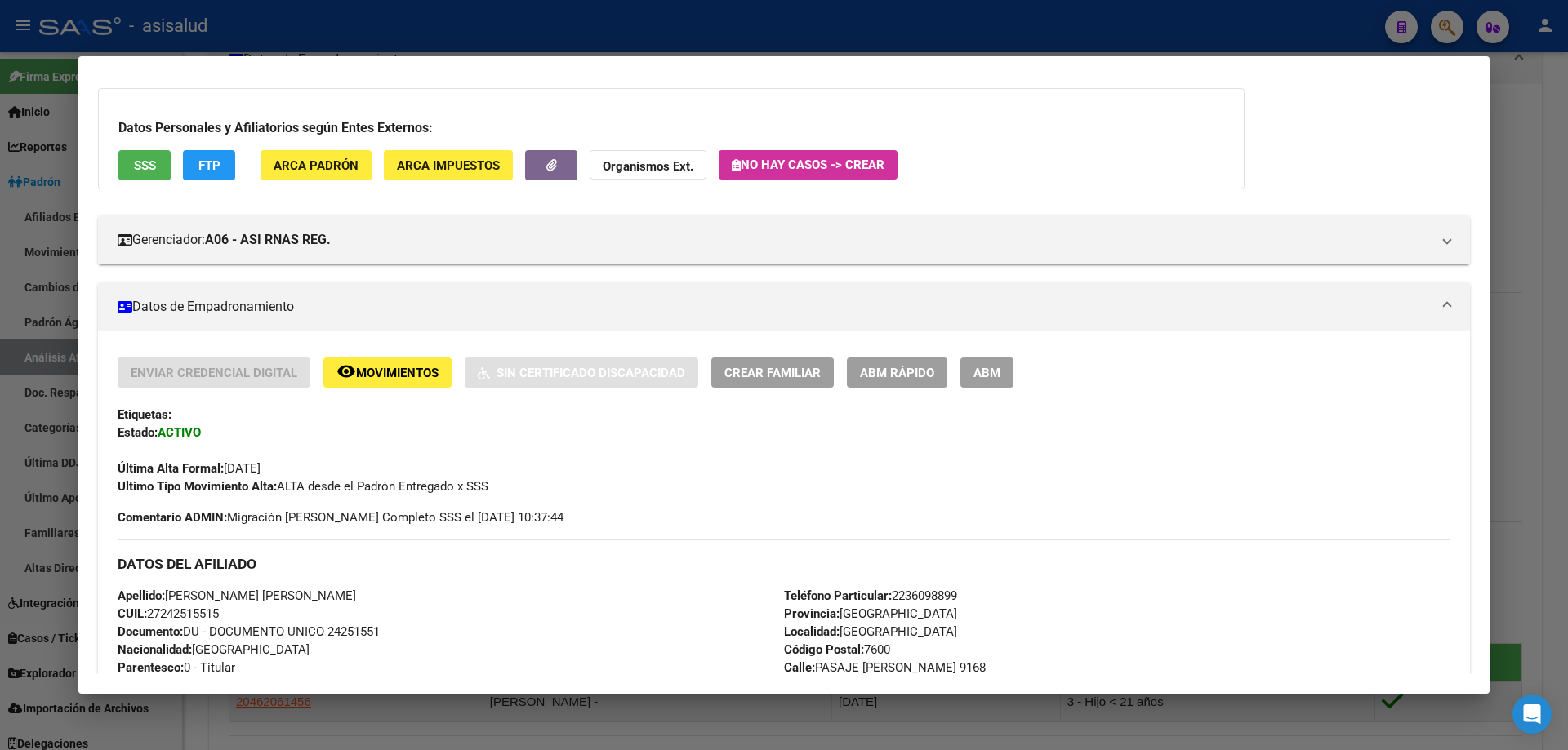
scroll to position [0, 0]
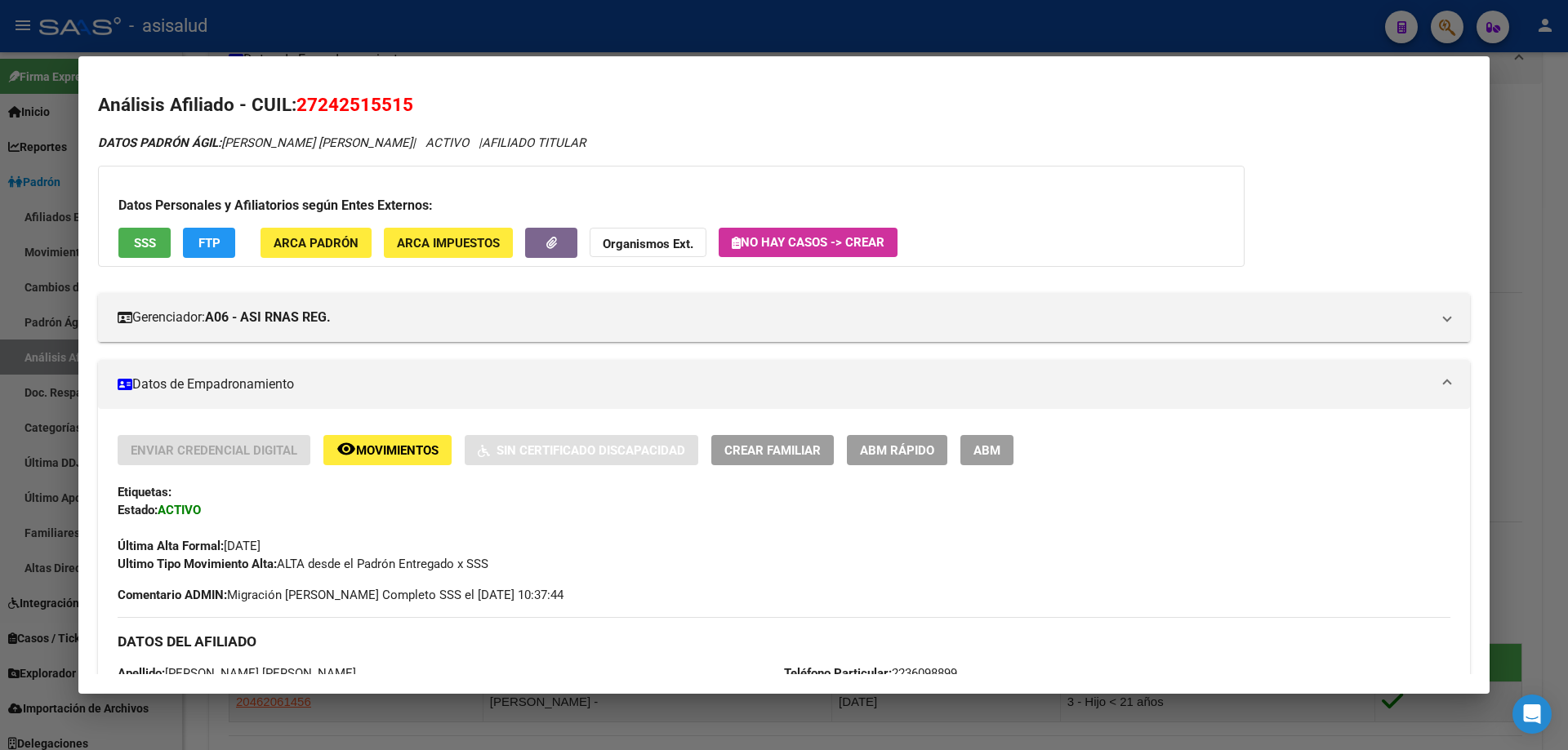
click at [145, 254] on button "SSS" at bounding box center [144, 242] width 52 height 30
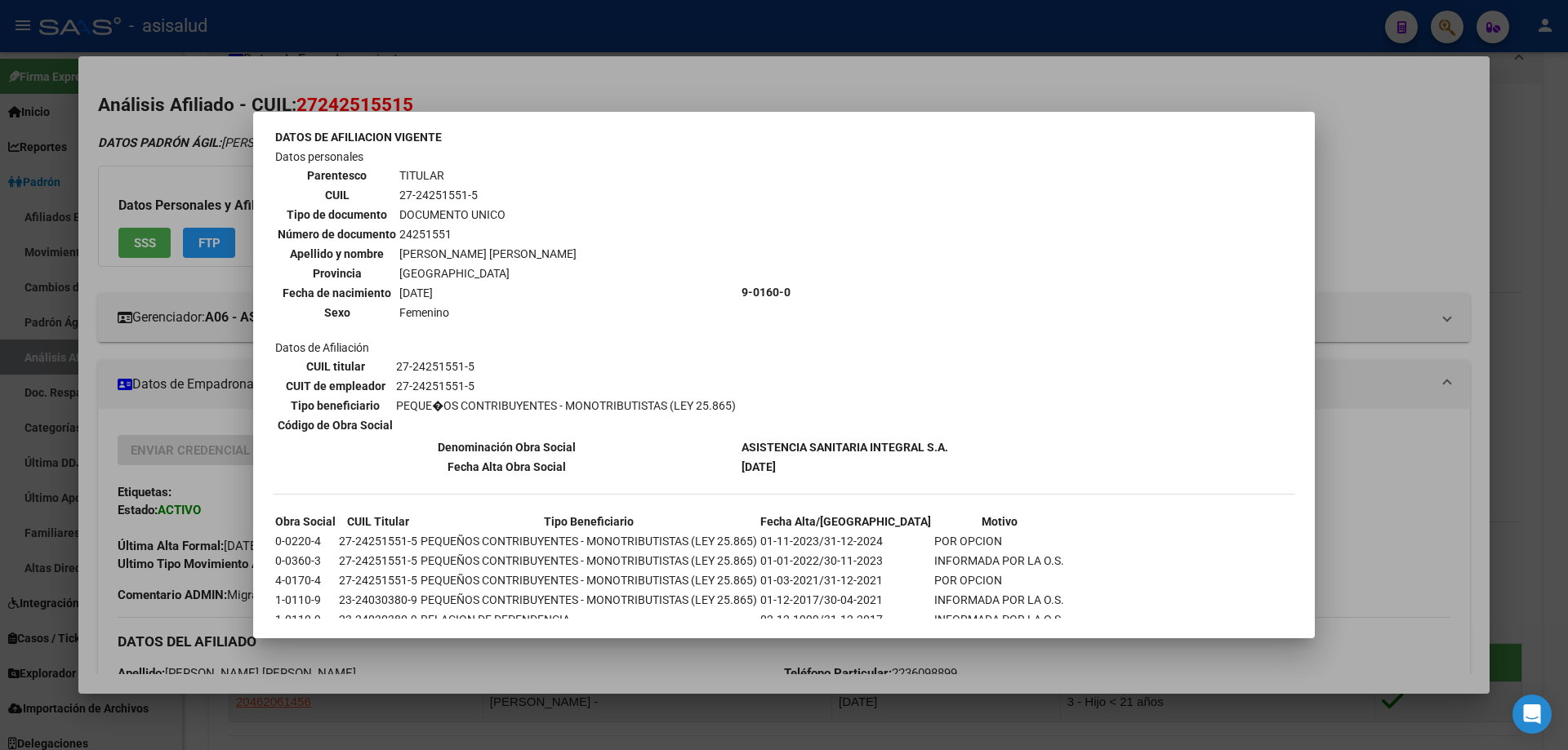
scroll to position [132, 0]
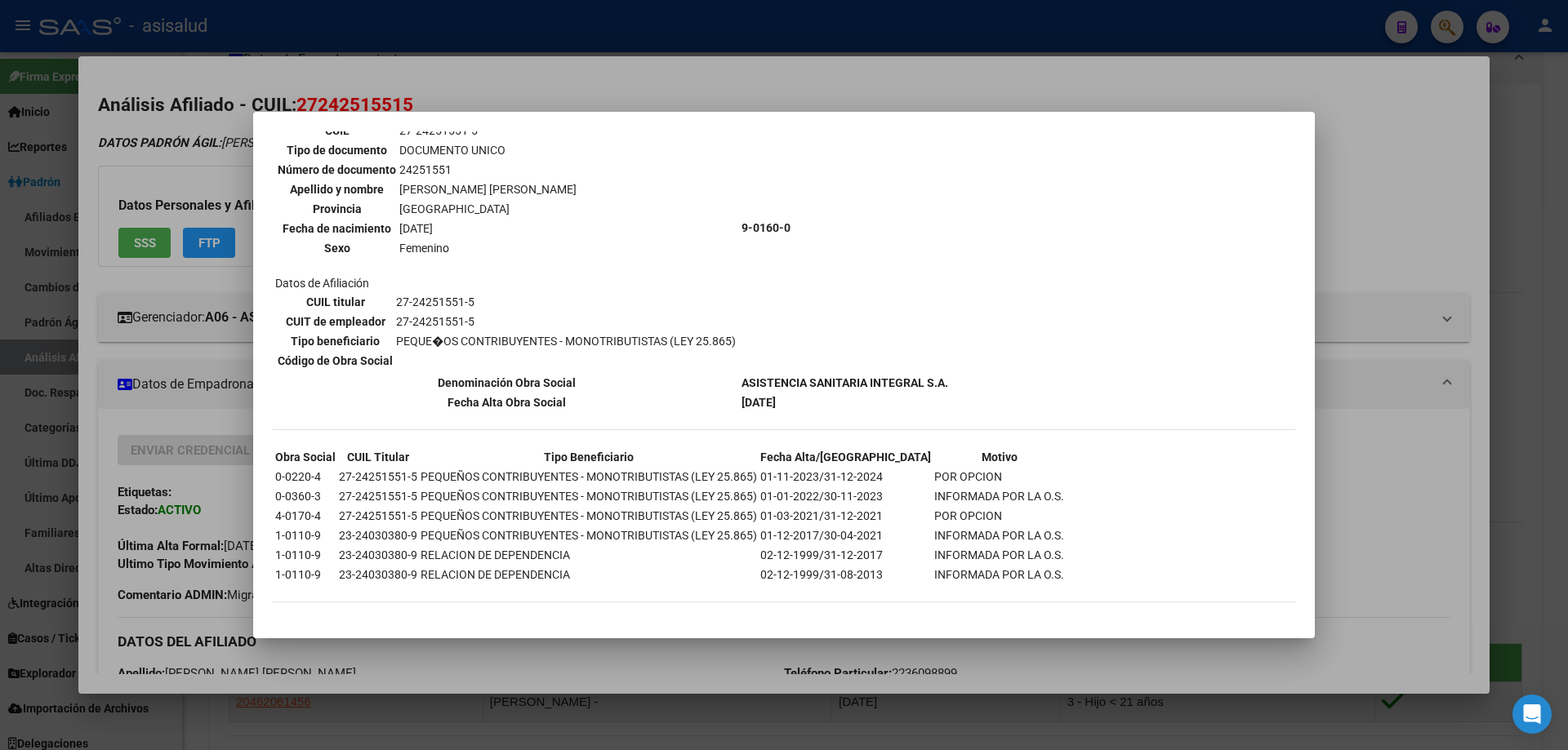
click at [1475, 158] on div at bounding box center [784, 375] width 1568 height 750
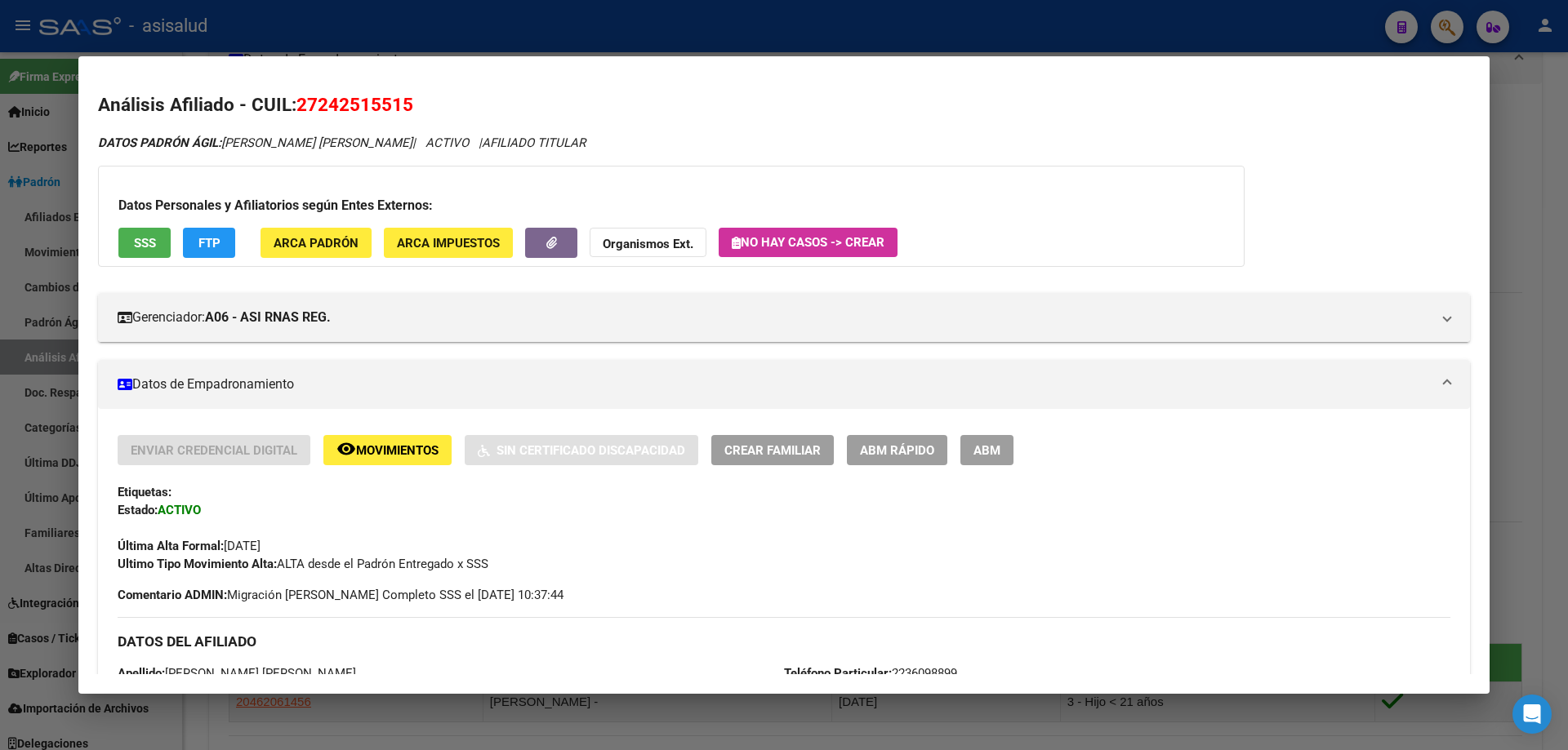
click at [200, 236] on span "FTP" at bounding box center [209, 243] width 22 height 15
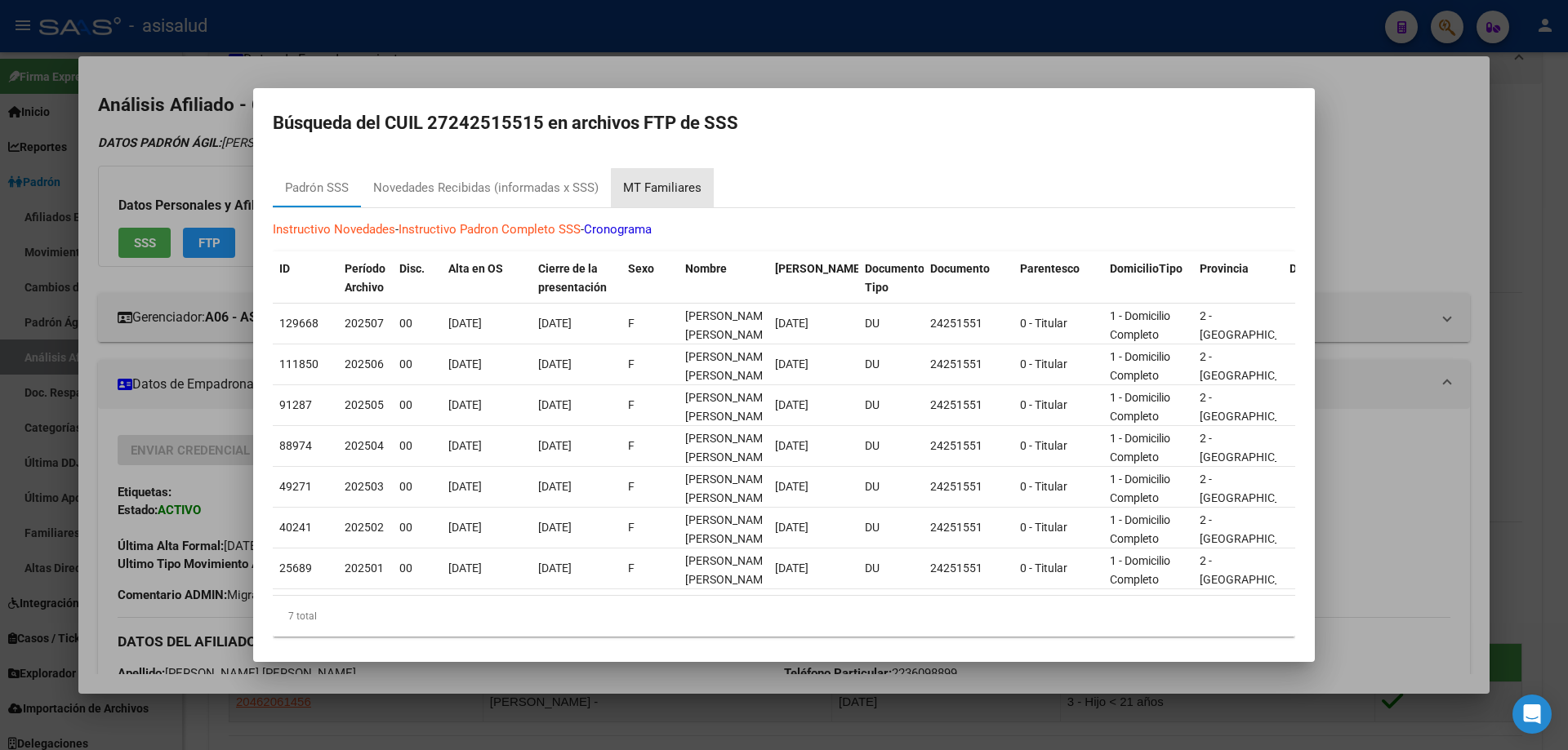
click at [663, 191] on div "MT Familiares" at bounding box center [661, 188] width 78 height 18
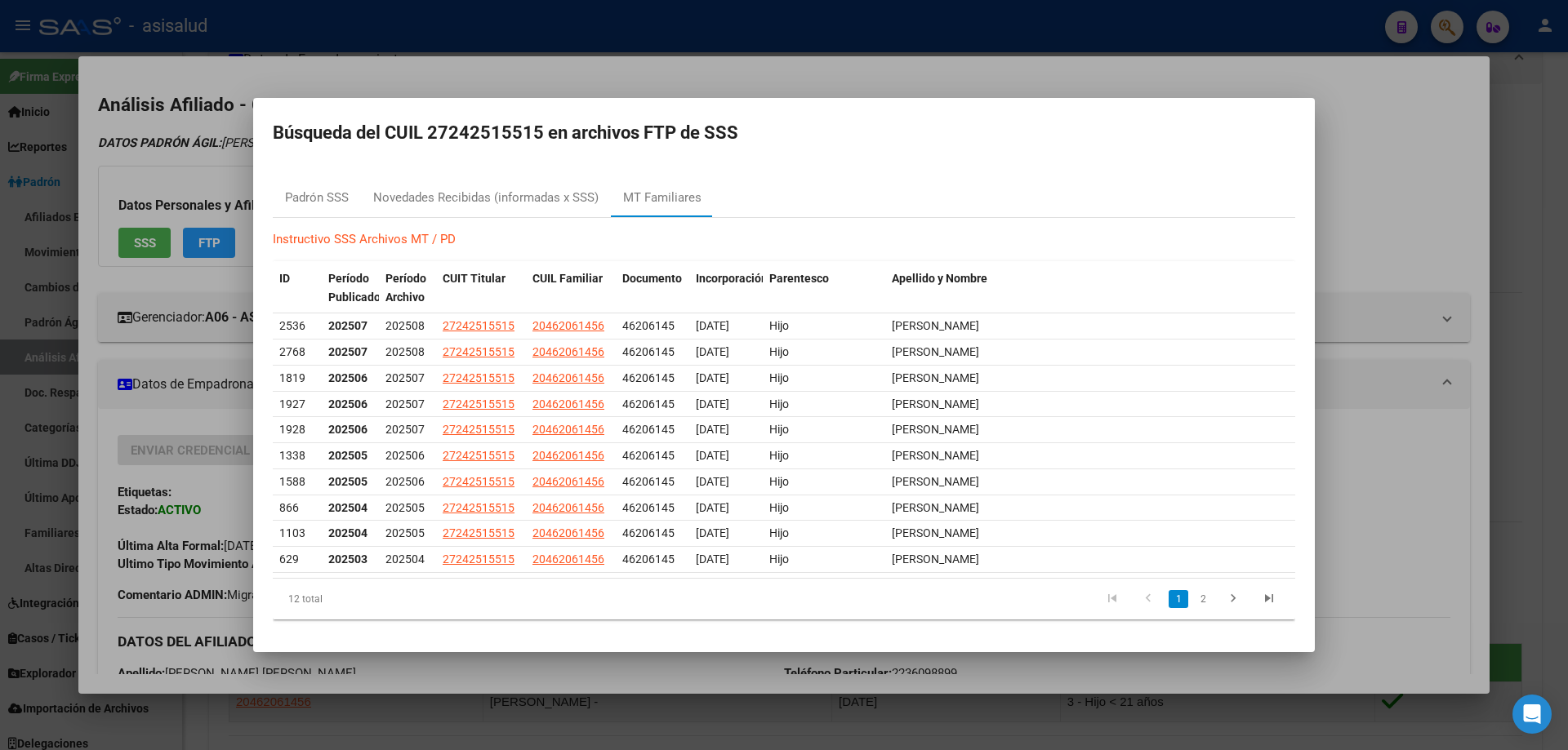
click at [1350, 191] on div at bounding box center [784, 375] width 1568 height 750
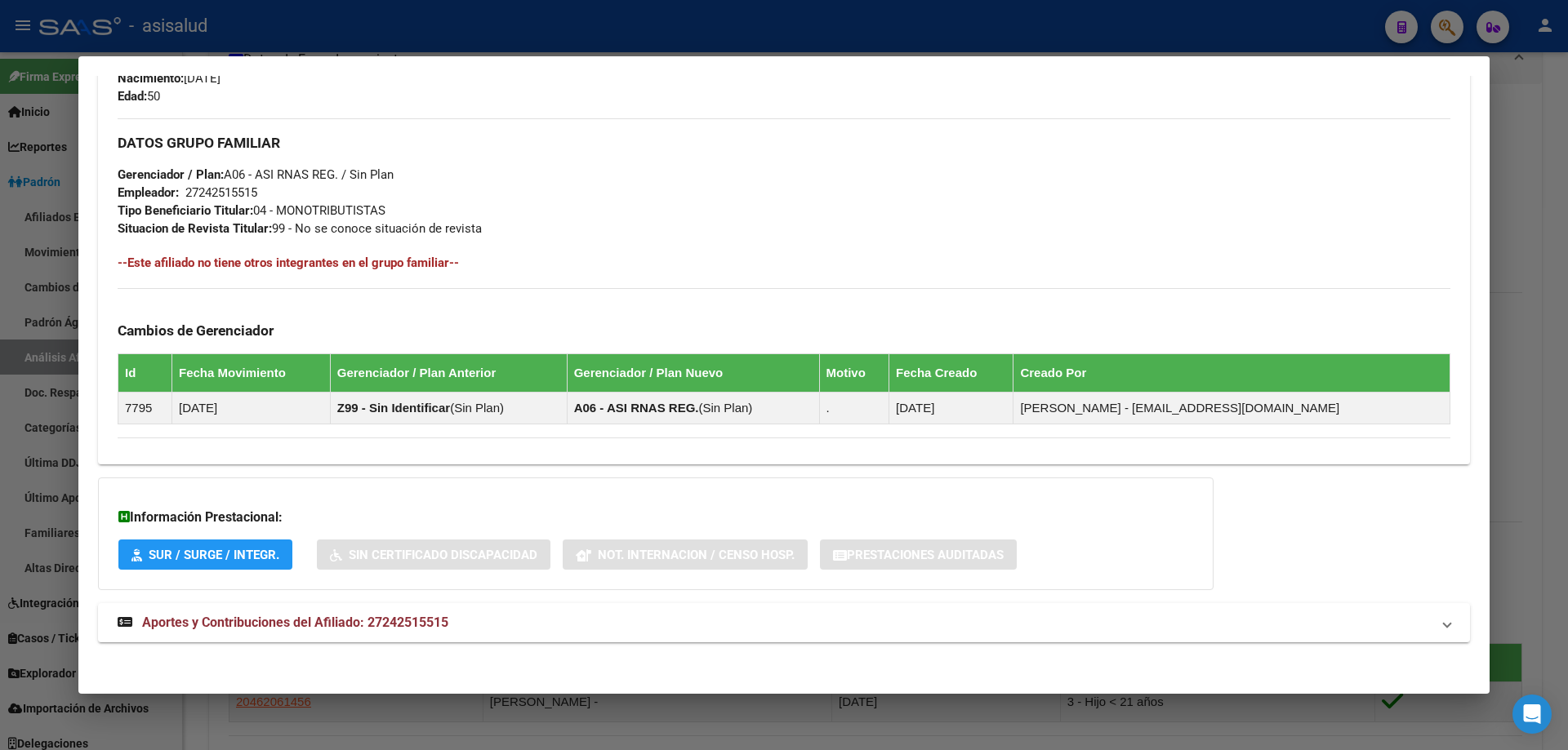
scroll to position [744, 0]
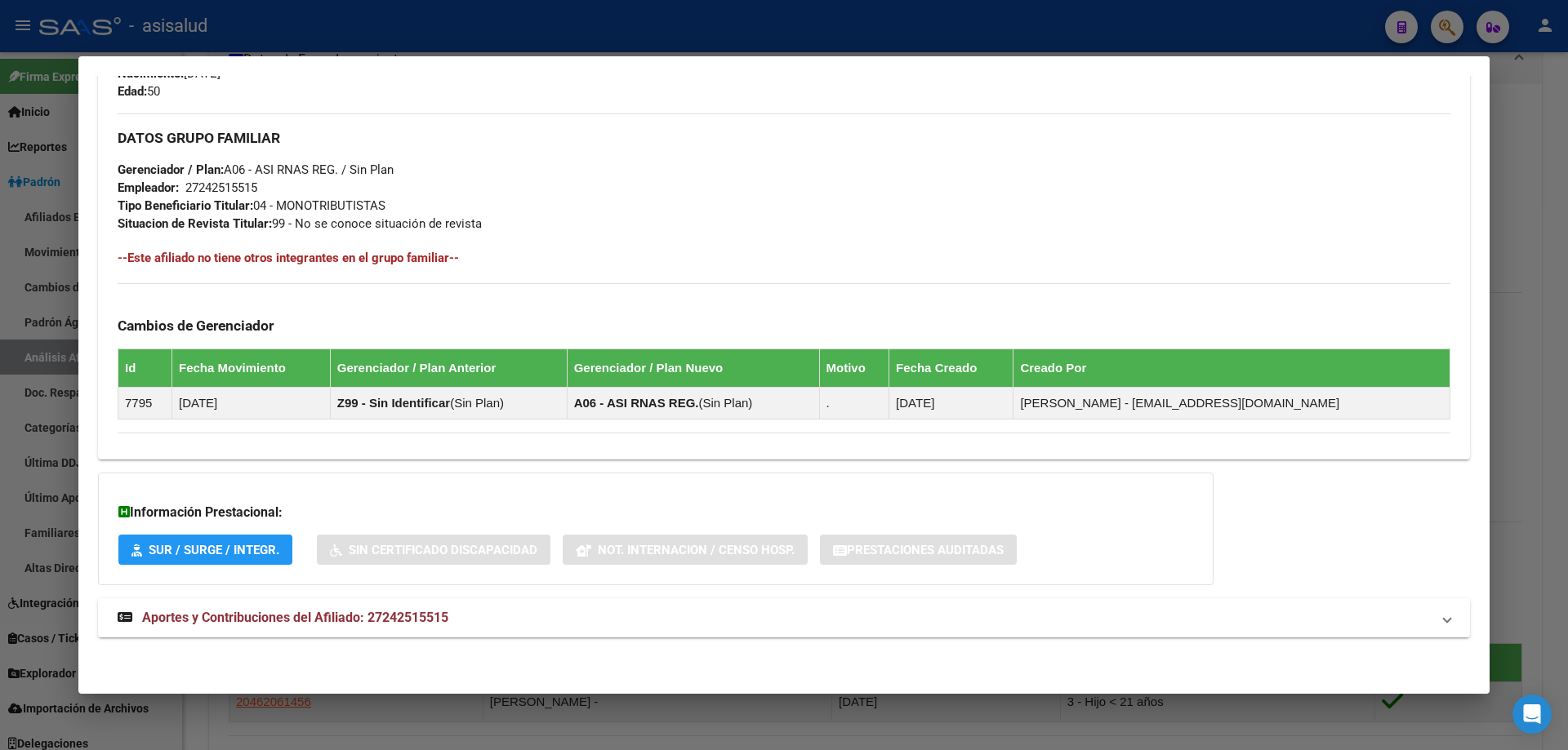
click at [720, 619] on mat-panel-title "Aportes y Contribuciones del Afiliado: 27242515515" at bounding box center [774, 617] width 1313 height 19
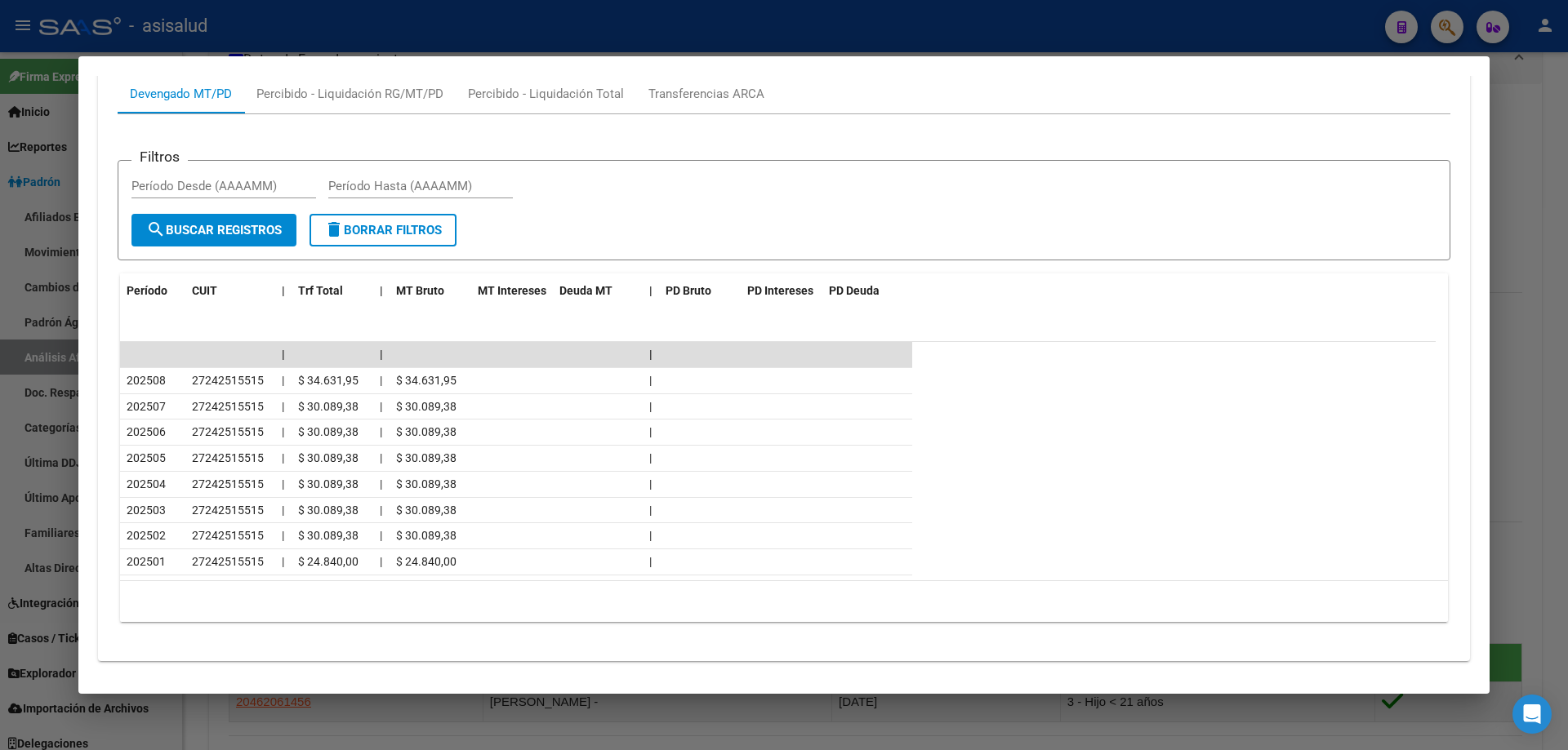
scroll to position [1425, 0]
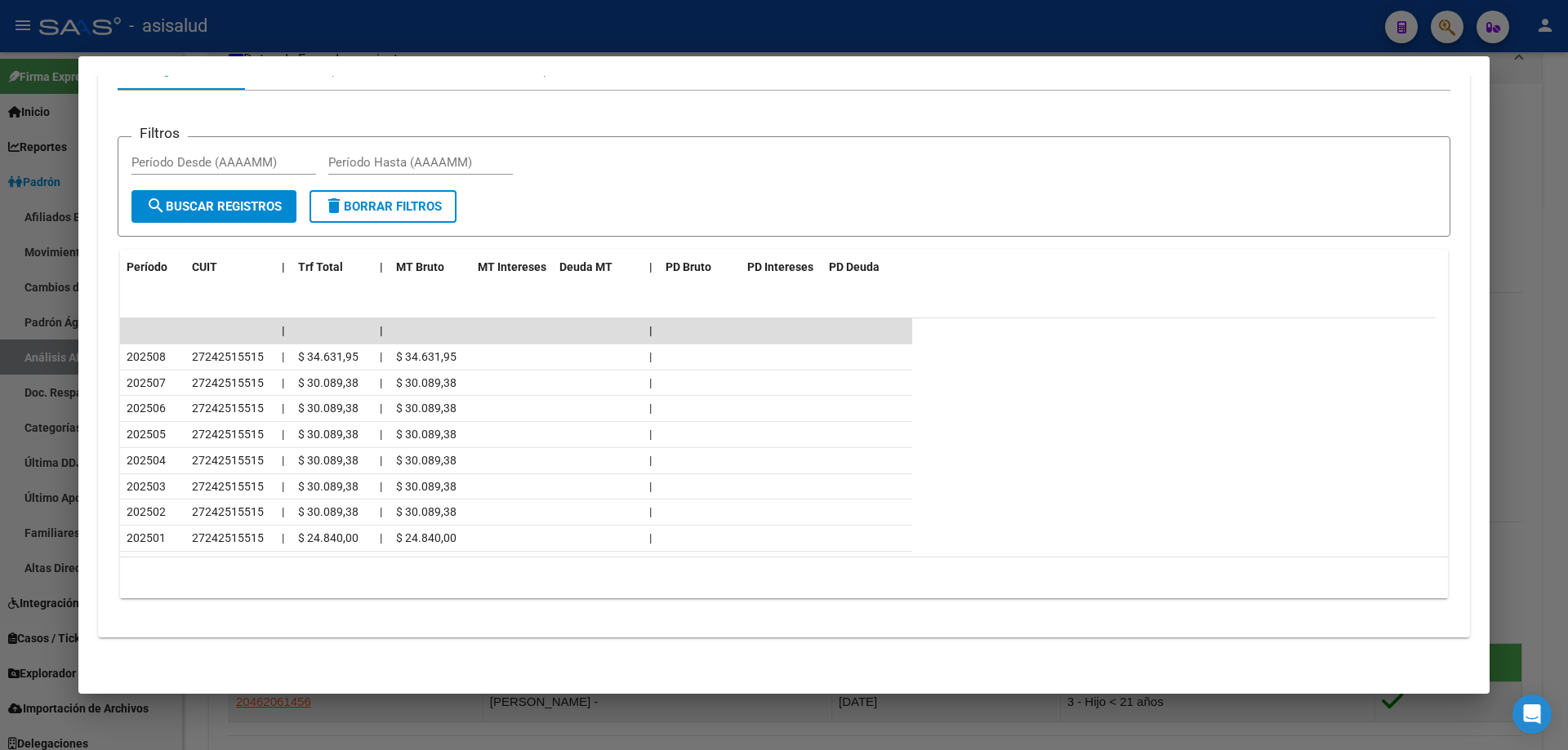
click at [1567, 285] on div at bounding box center [784, 375] width 1568 height 750
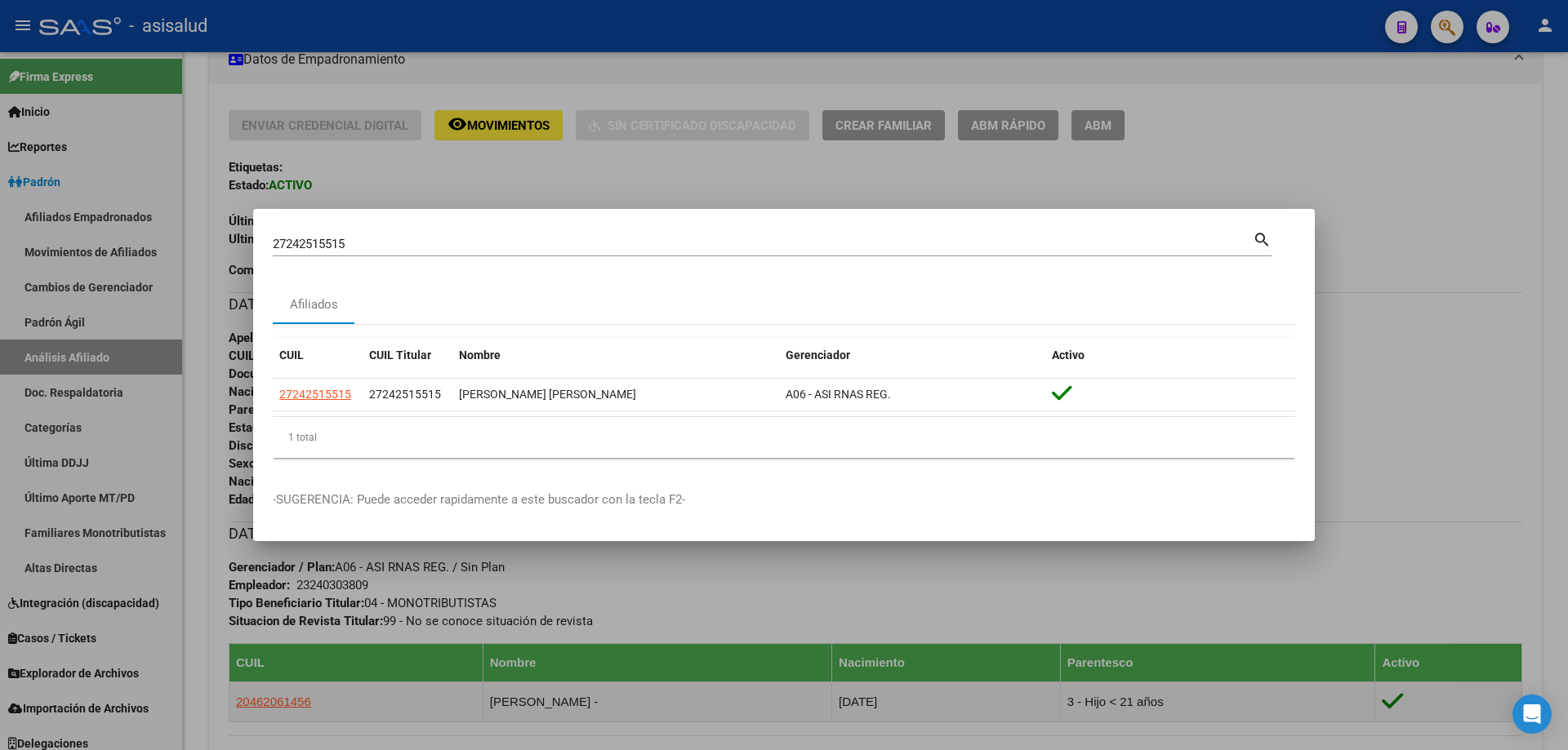
click at [1567, 285] on div at bounding box center [784, 375] width 1568 height 750
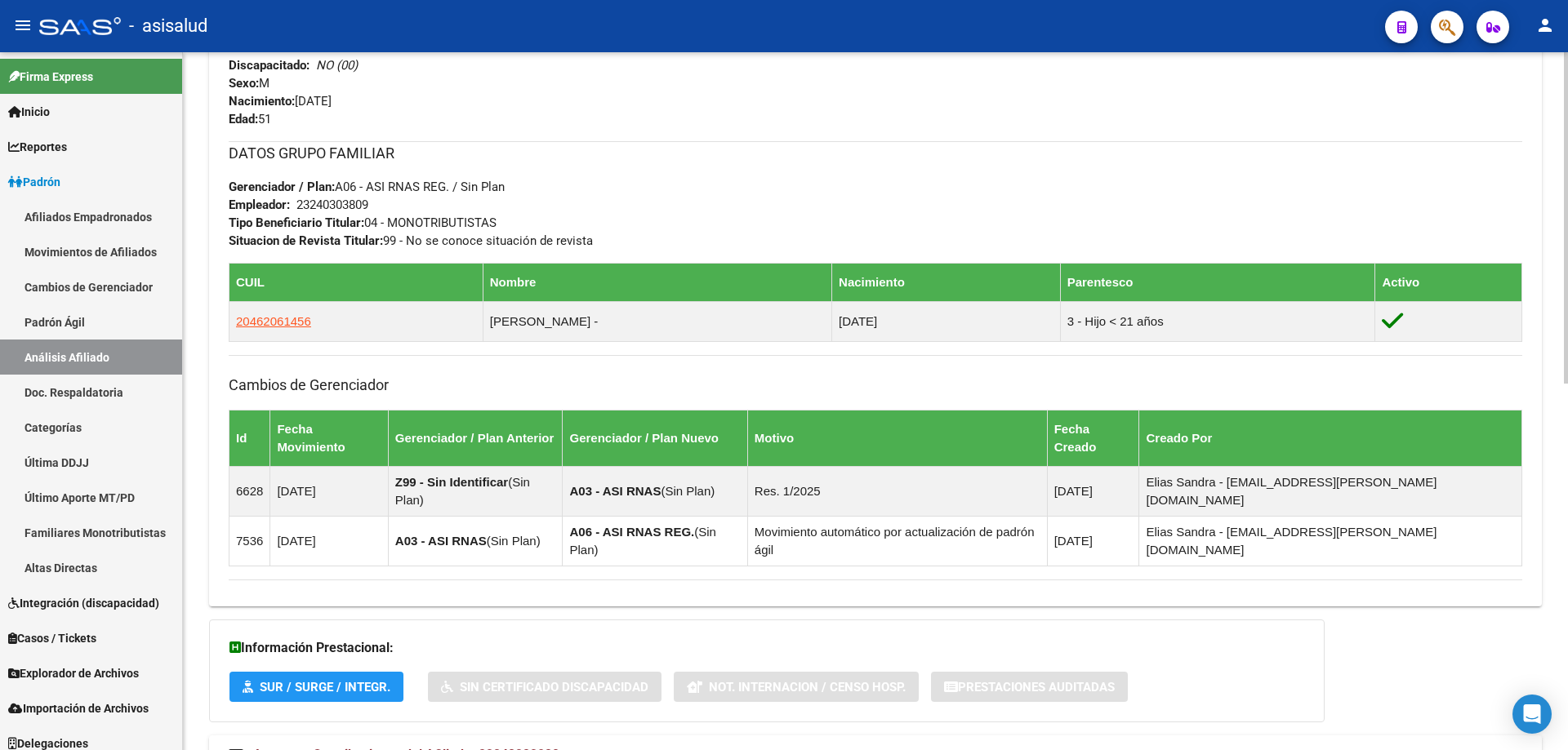
scroll to position [771, 0]
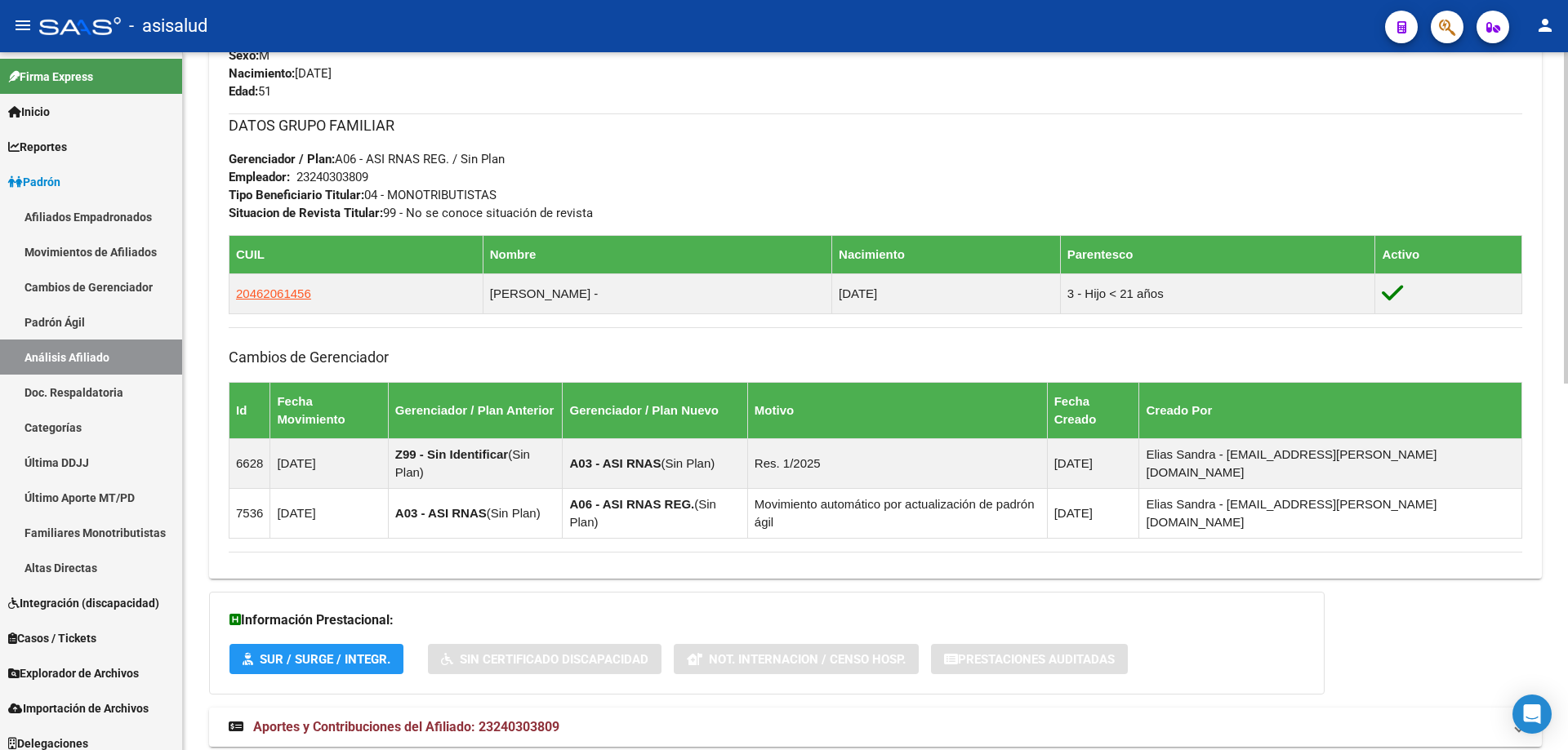
click at [488, 696] on div "DATOS PADRÓN ÁGIL: BIETTI MARCOS ELIAS | ACTIVO | AFILIADO TITULAR Datos Person…" at bounding box center [875, 88] width 1333 height 1353
click at [493, 718] on strong "Aportes y Contribuciones del Afiliado: 23240303809" at bounding box center [394, 727] width 330 height 18
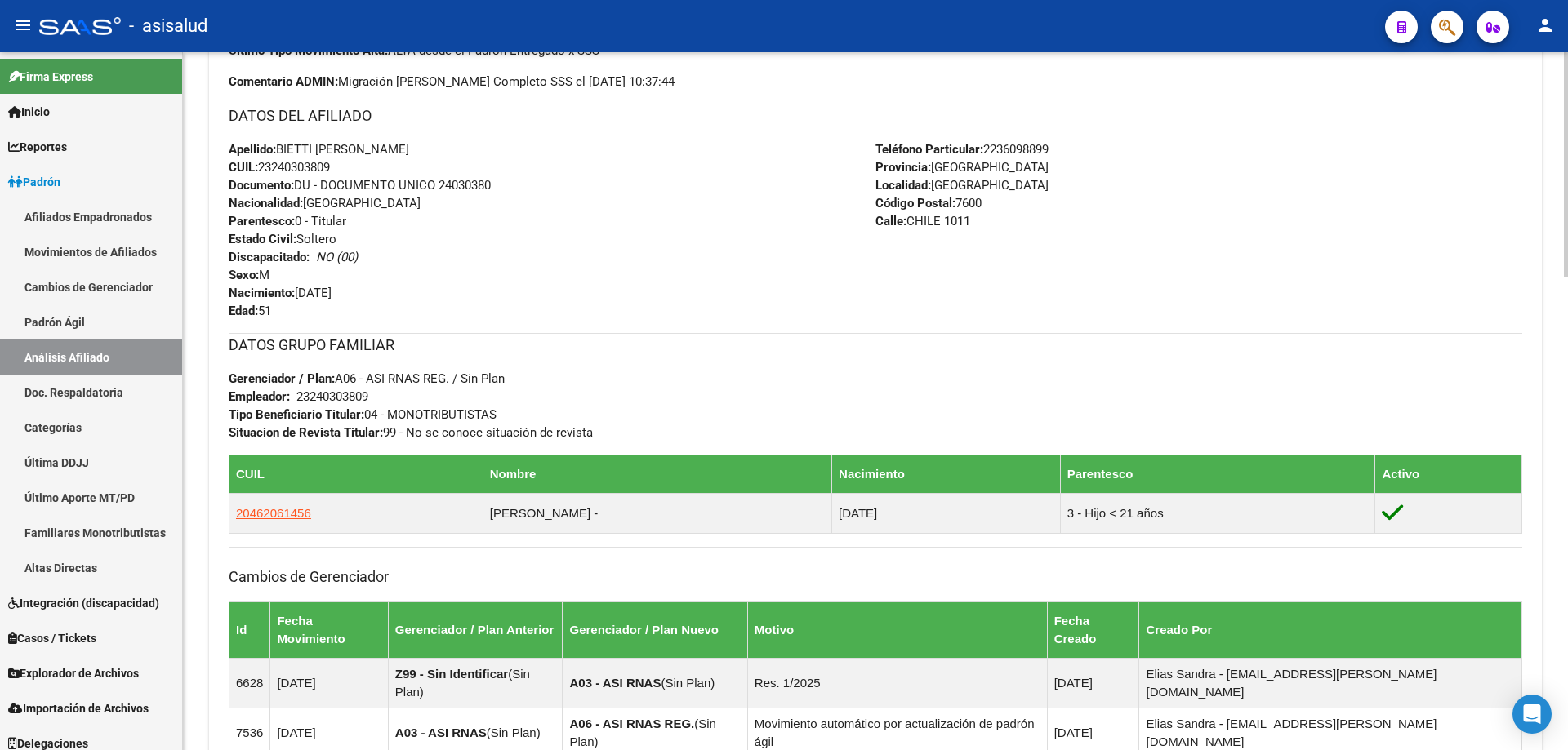
scroll to position [550, 0]
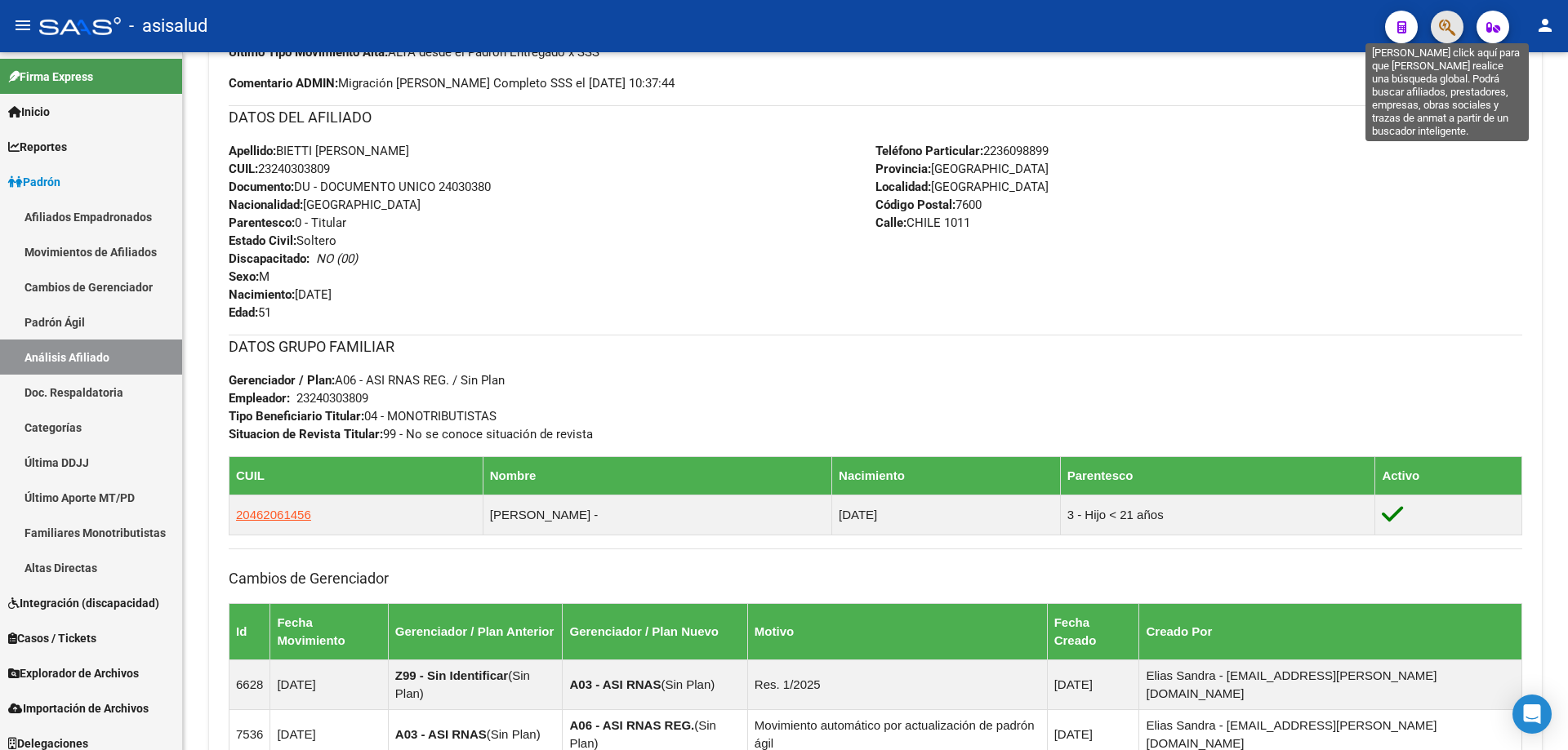
click at [1445, 29] on icon "button" at bounding box center [1447, 26] width 17 height 18
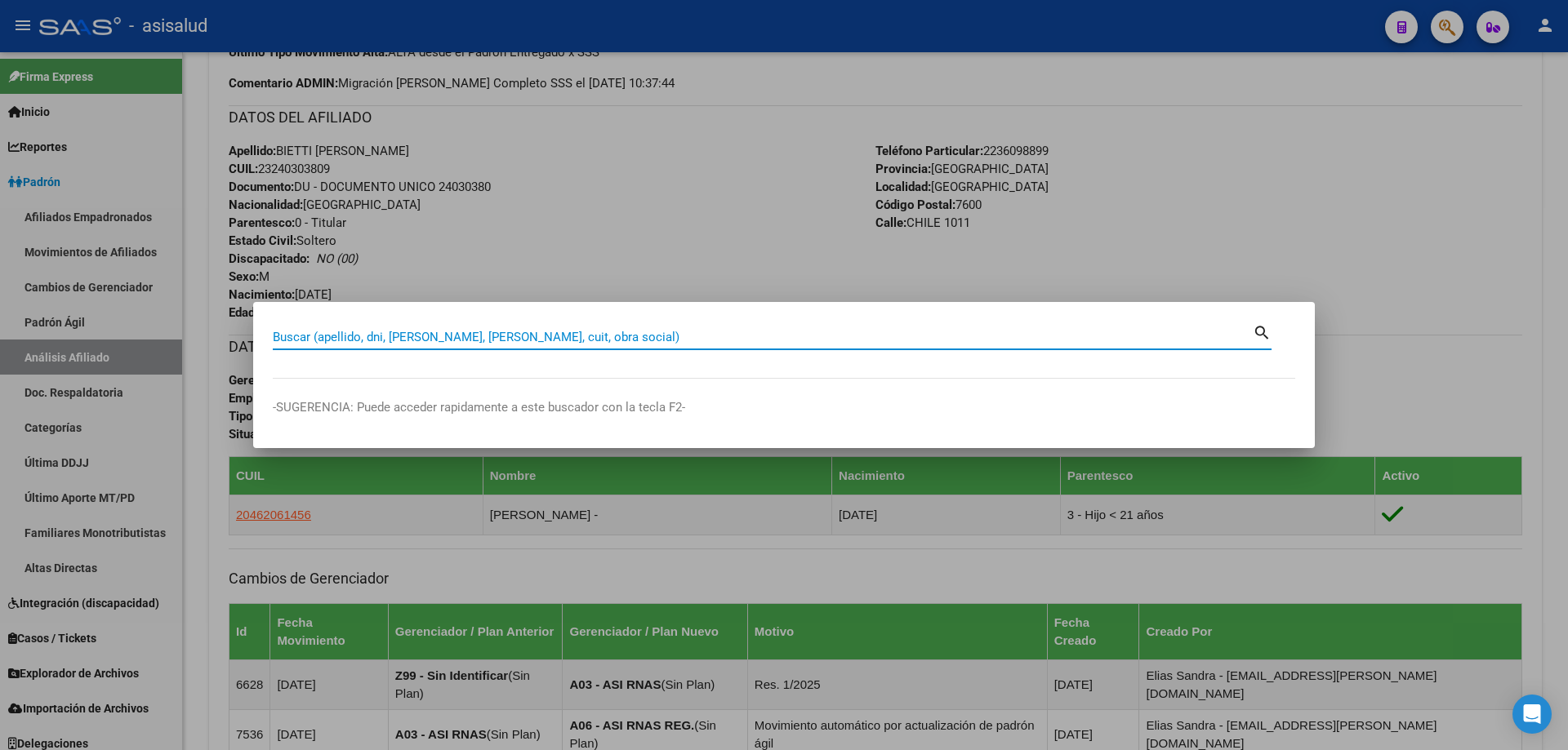
paste input "27242515515"
type input "27242515515"
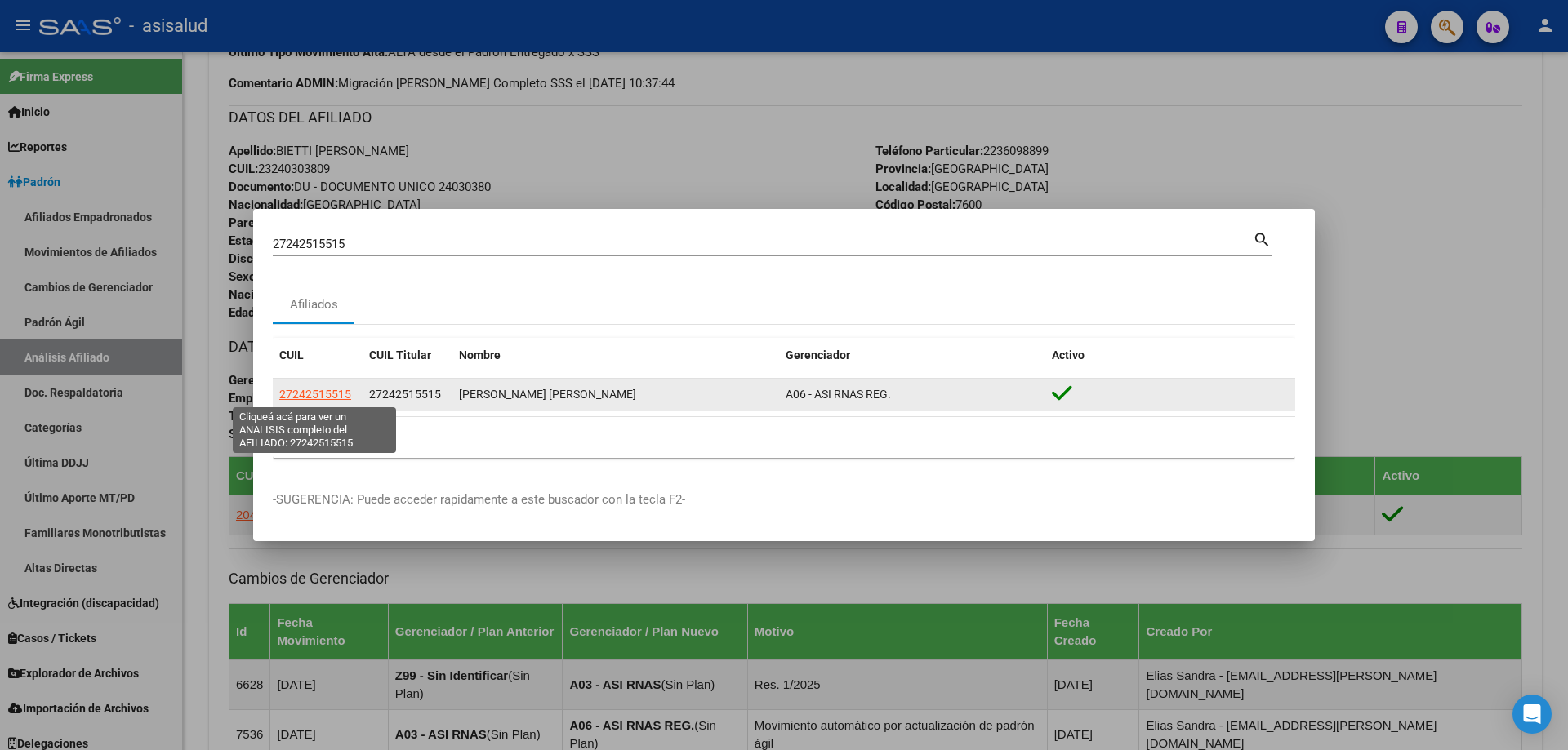
click at [307, 393] on span "27242515515" at bounding box center [315, 393] width 72 height 13
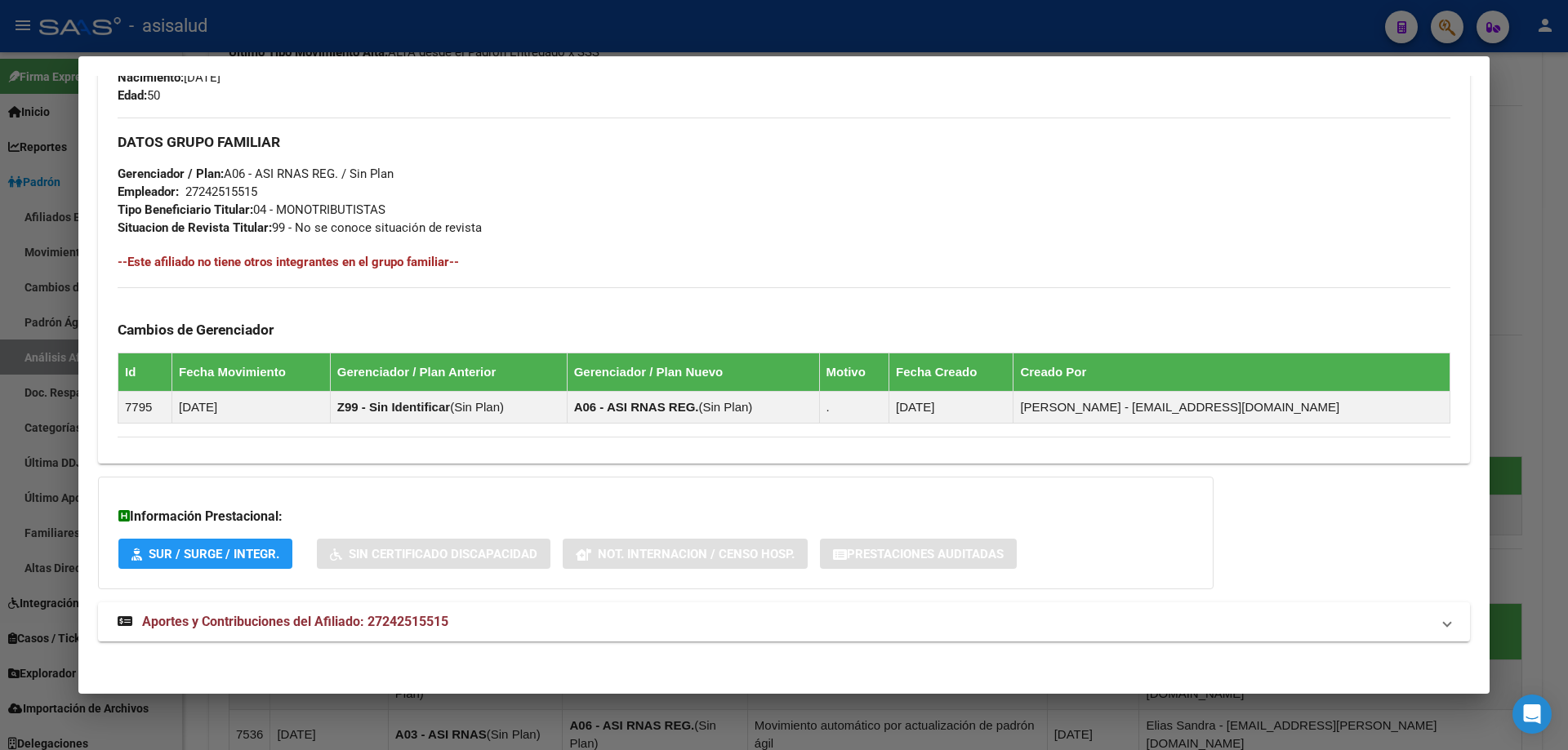
scroll to position [744, 0]
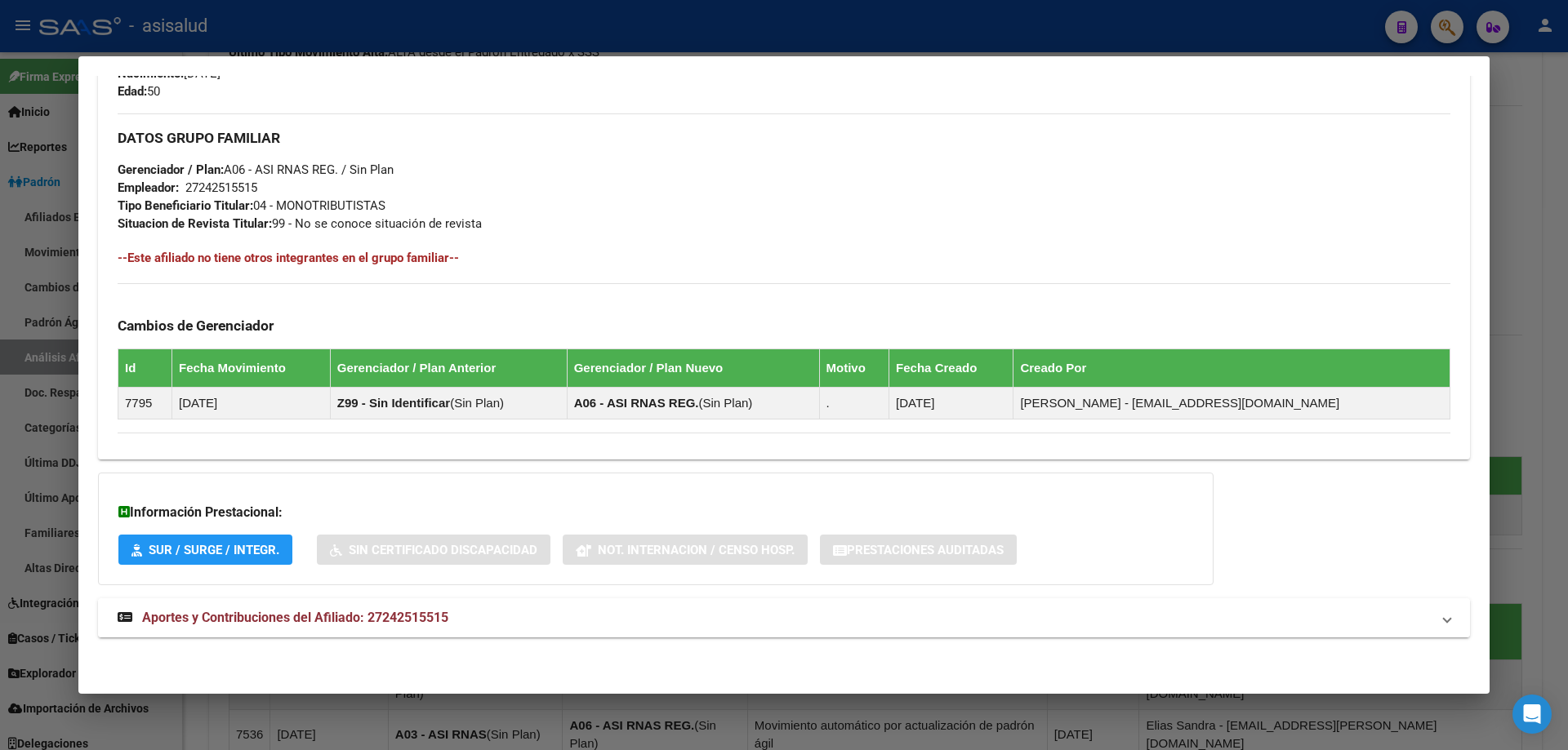
click at [635, 606] on mat-expansion-panel-header "Aportes y Contribuciones del Afiliado: 27242515515" at bounding box center [784, 617] width 1372 height 40
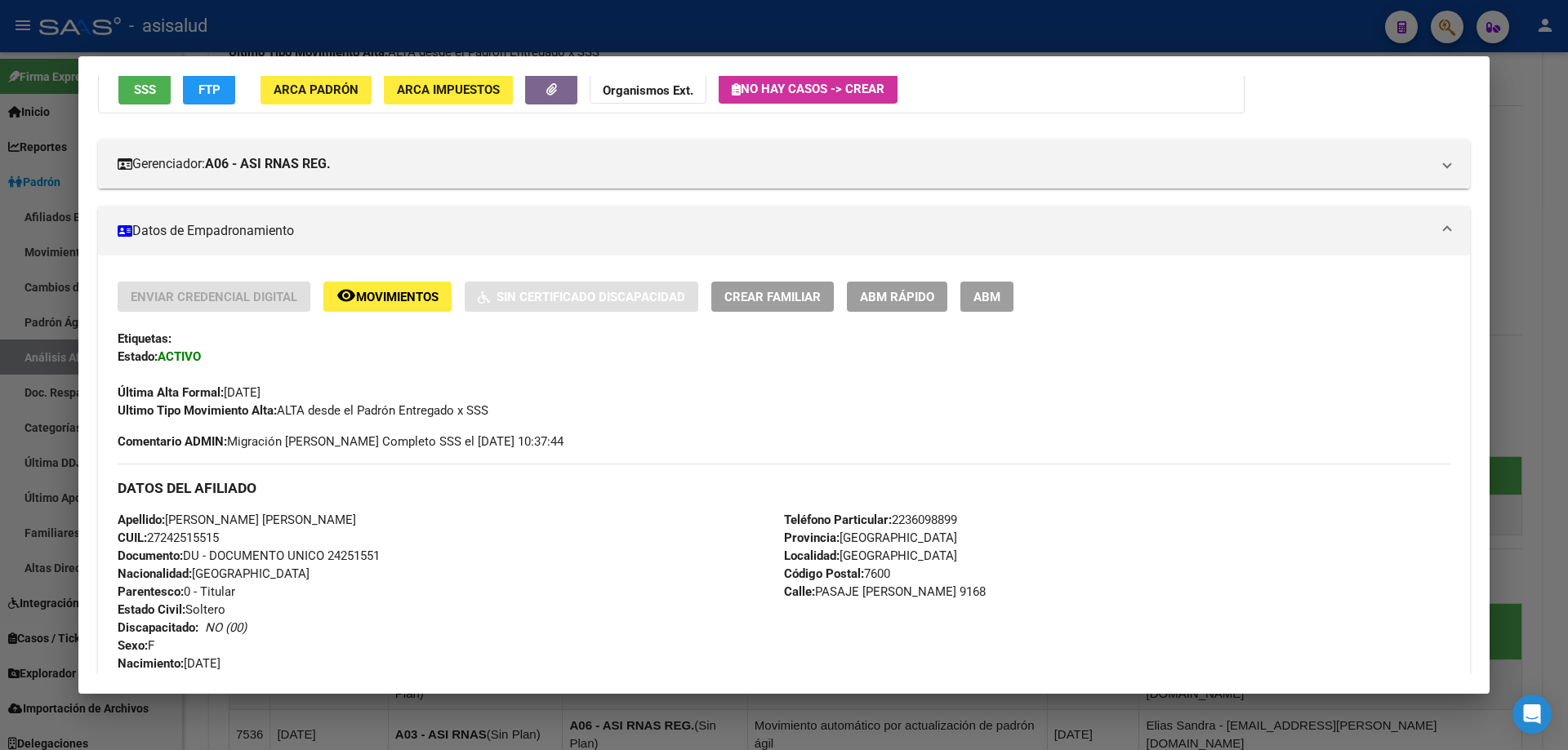
scroll to position [0, 0]
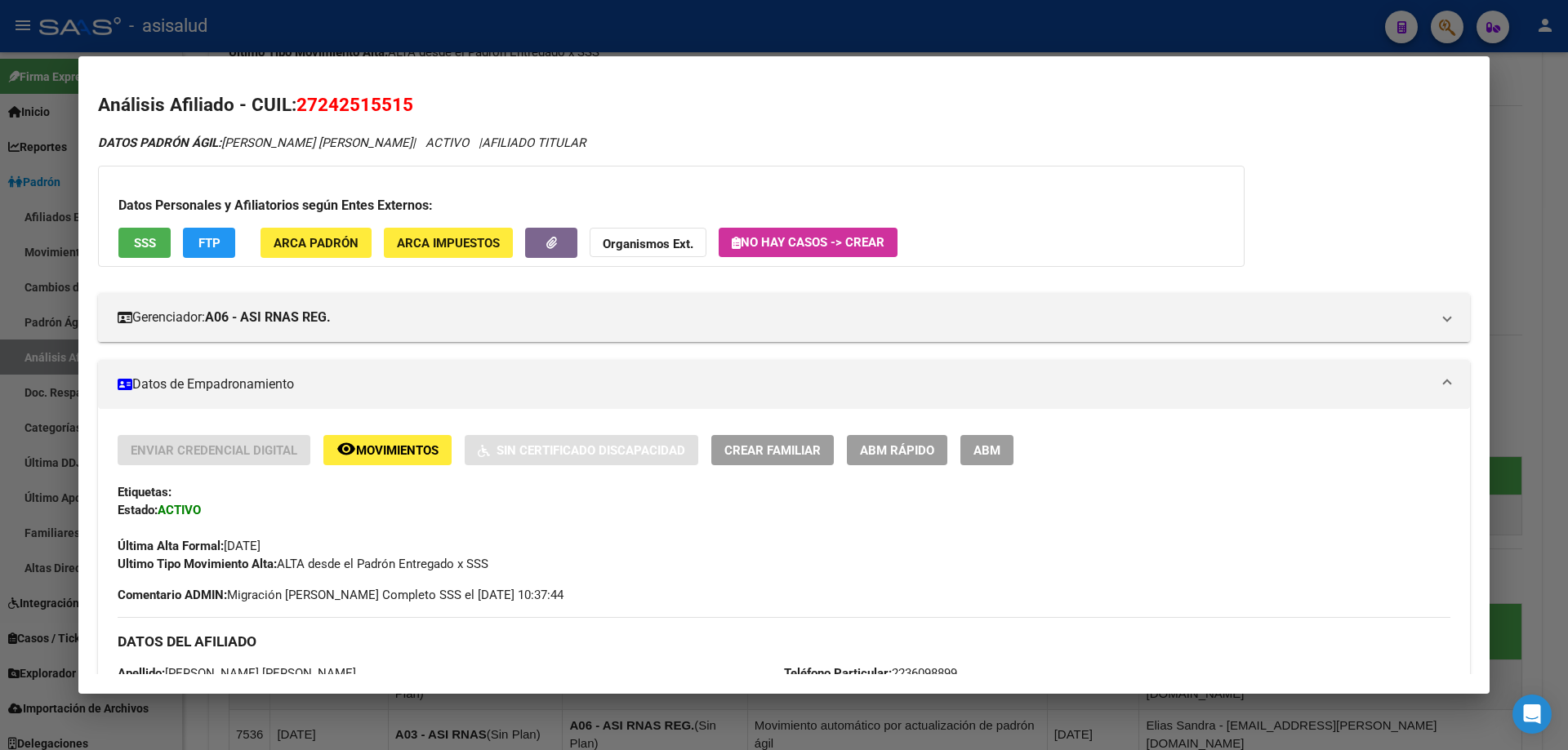
click at [154, 234] on button "SSS" at bounding box center [144, 242] width 52 height 30
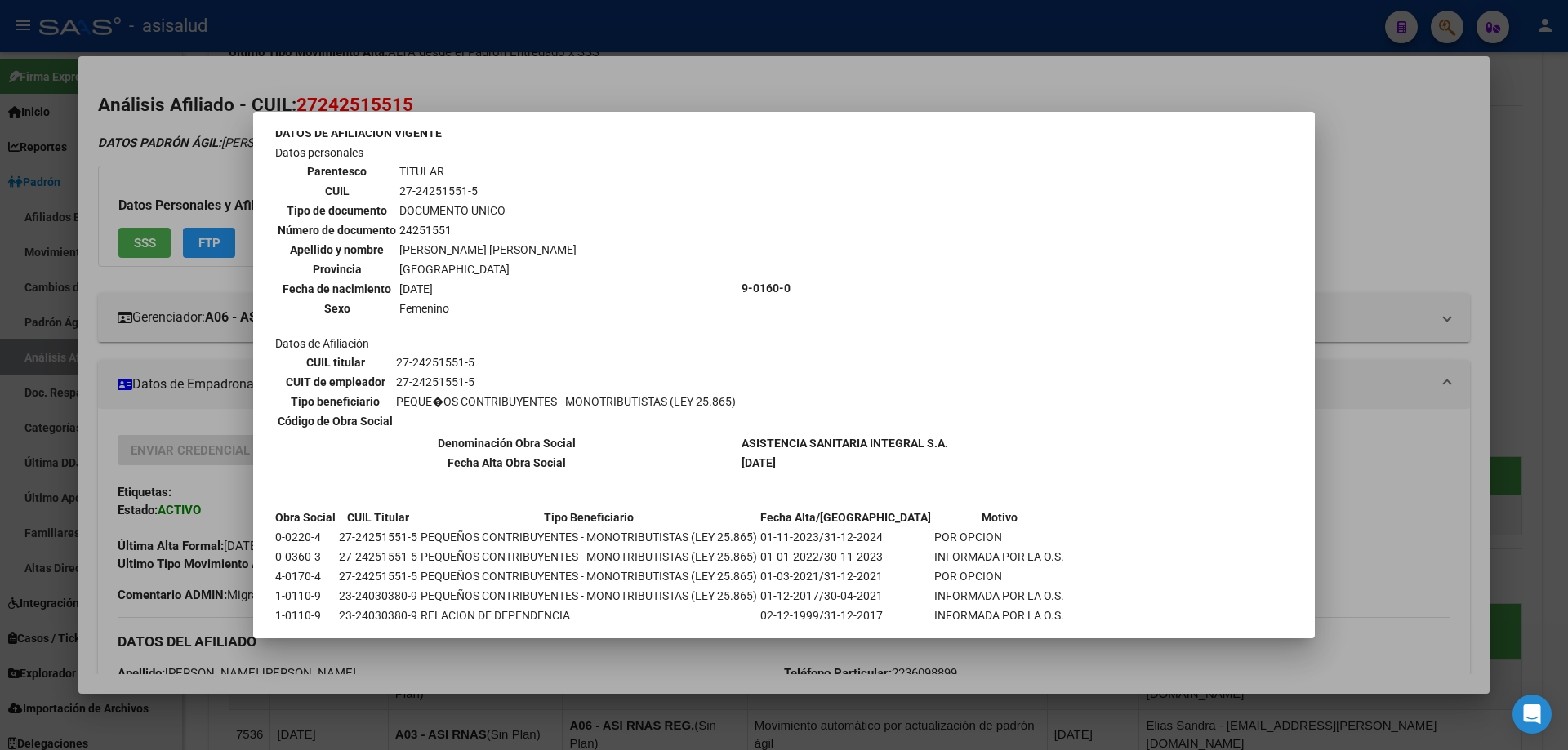
scroll to position [132, 0]
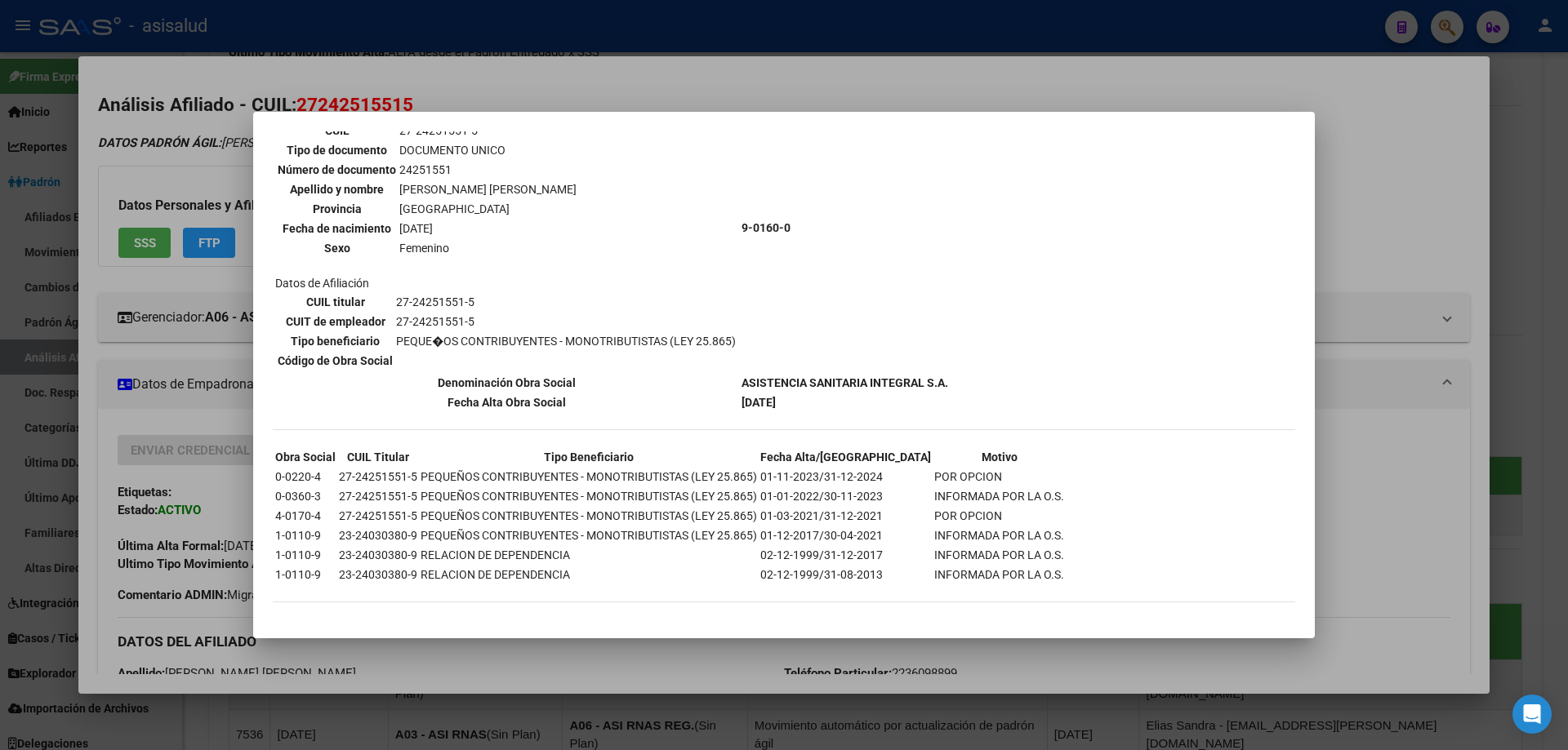
click at [1567, 209] on div at bounding box center [784, 375] width 1568 height 750
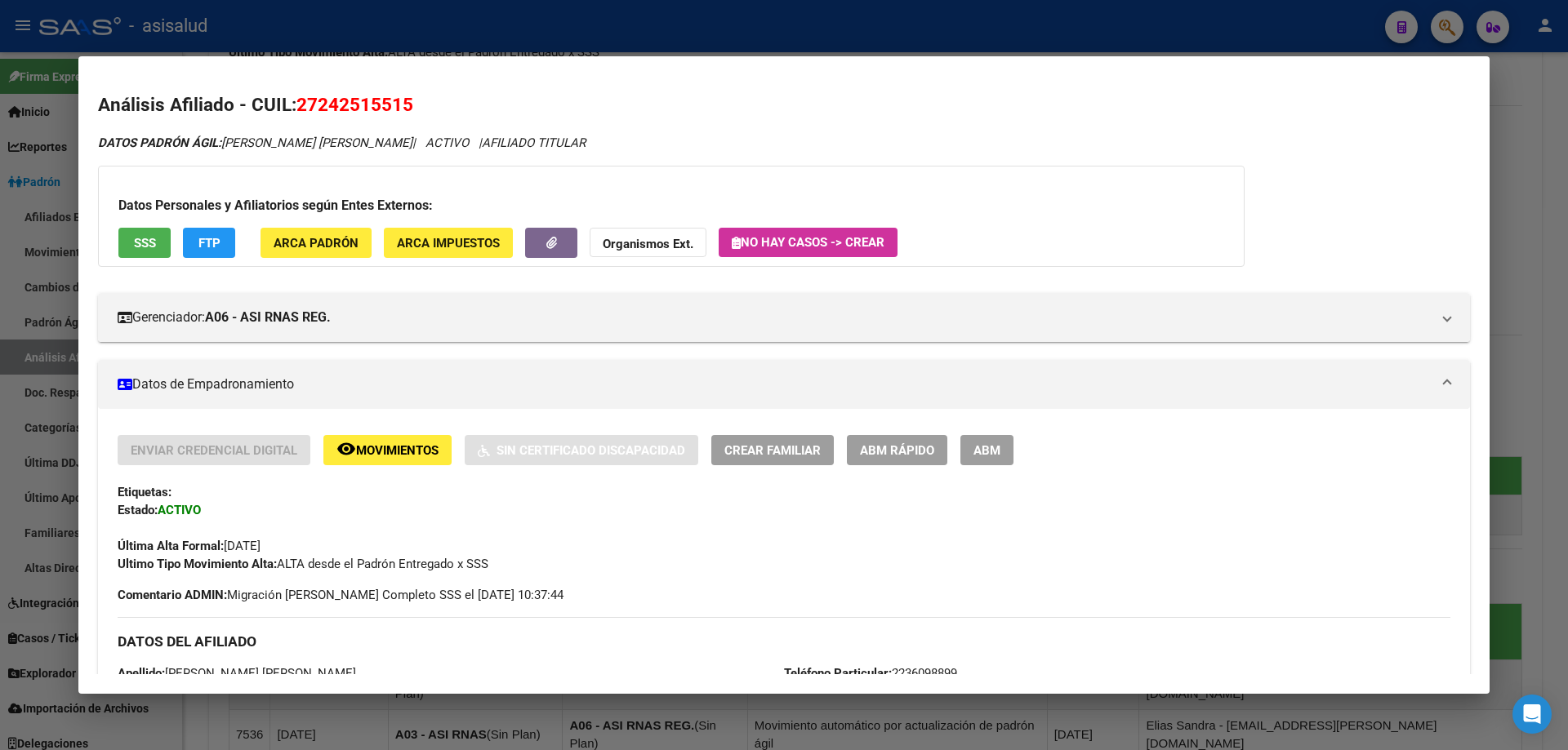
click at [1567, 209] on div at bounding box center [784, 375] width 1568 height 750
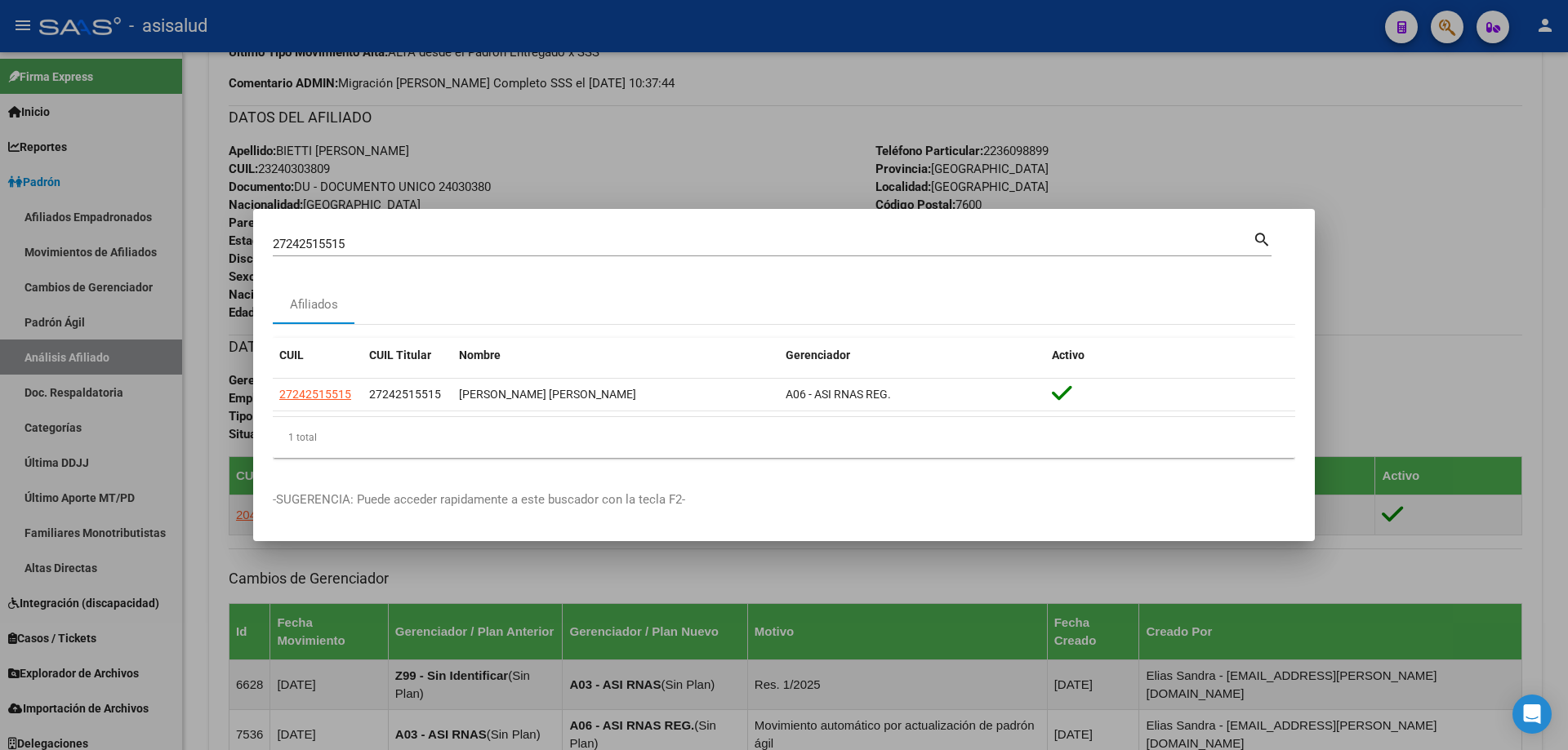
click at [1558, 212] on div at bounding box center [784, 375] width 1568 height 750
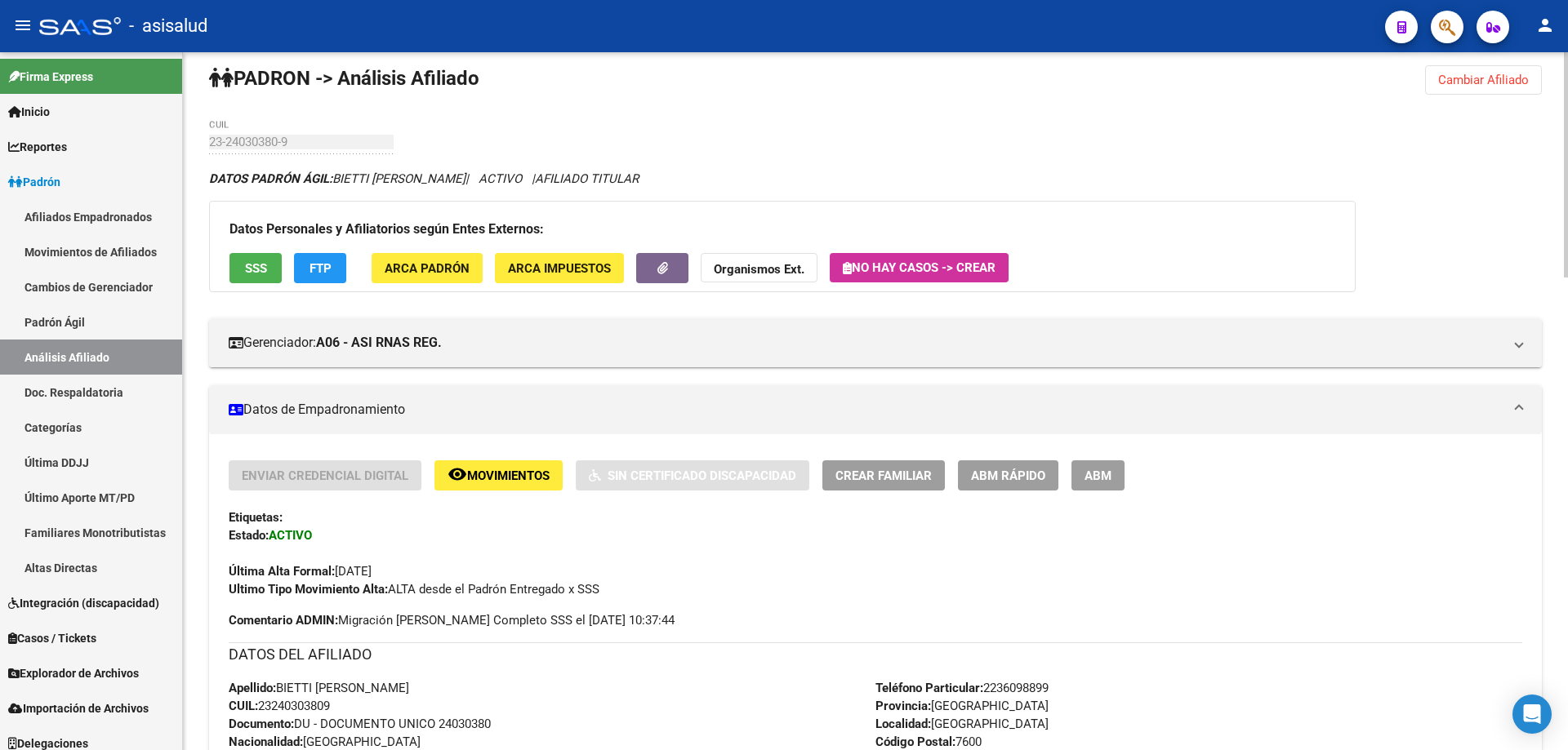
scroll to position [0, 0]
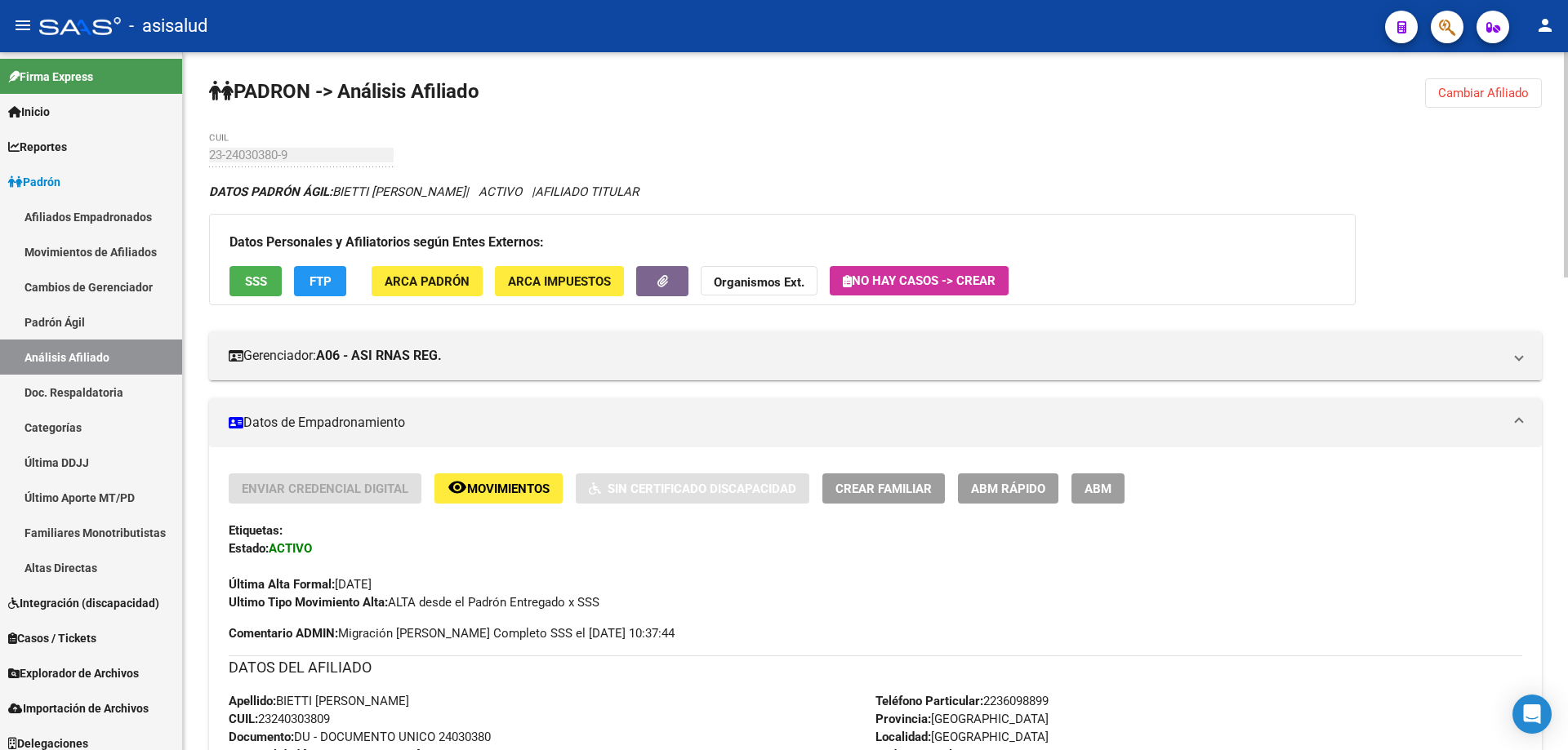
click at [1474, 87] on span "Cambiar Afiliado" at bounding box center [1483, 93] width 90 height 15
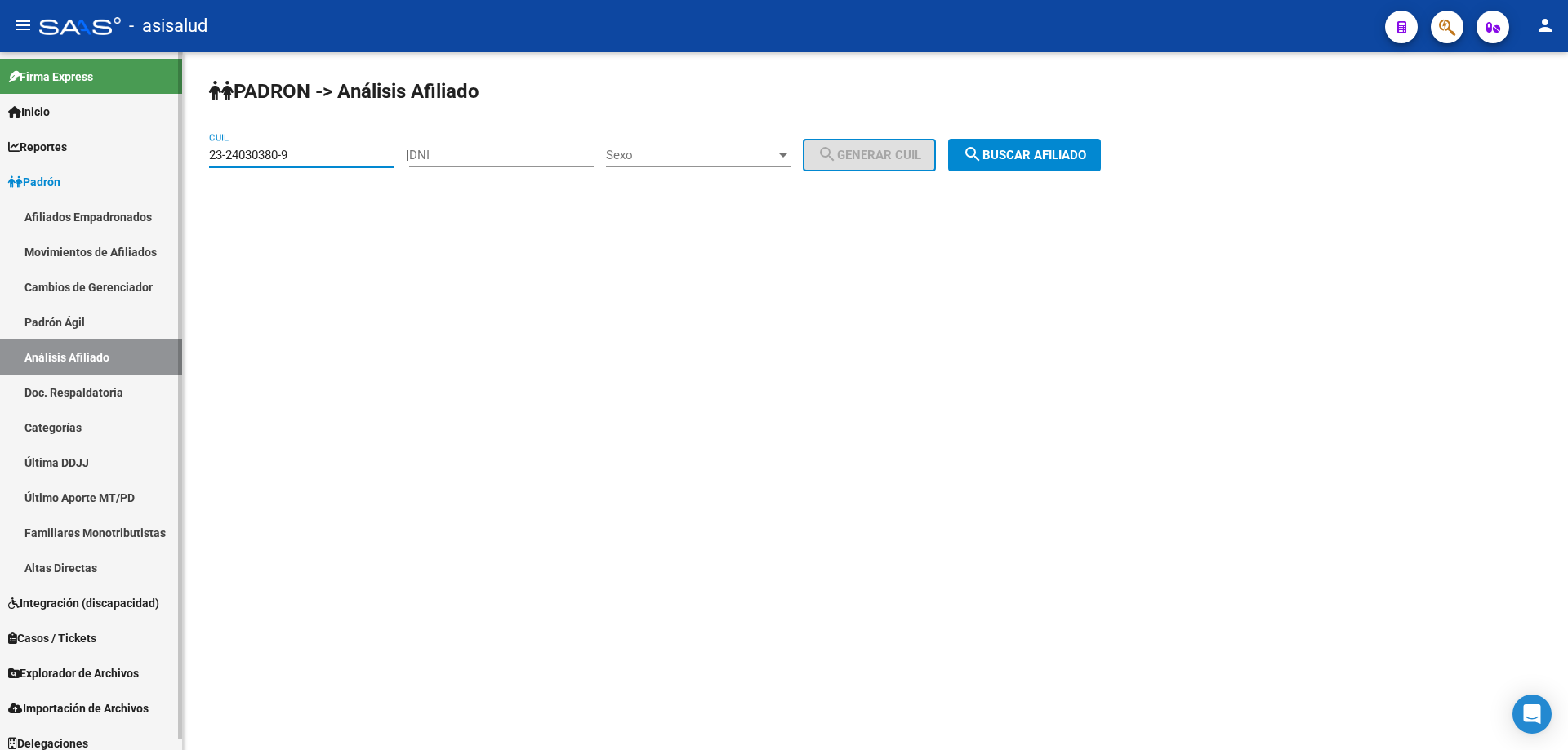
drag, startPoint x: 324, startPoint y: 151, endPoint x: 153, endPoint y: 166, distance: 171.7
click at [153, 166] on mat-sidenav-container "Firma Express Inicio Calendario SSS Instructivos Contacto OS Reportes Padrón Tr…" at bounding box center [784, 400] width 1568 height 698
paste input "7-43395706-2"
type input "27-43395706-2"
click at [1031, 160] on span "search Buscar afiliado" at bounding box center [1024, 155] width 123 height 15
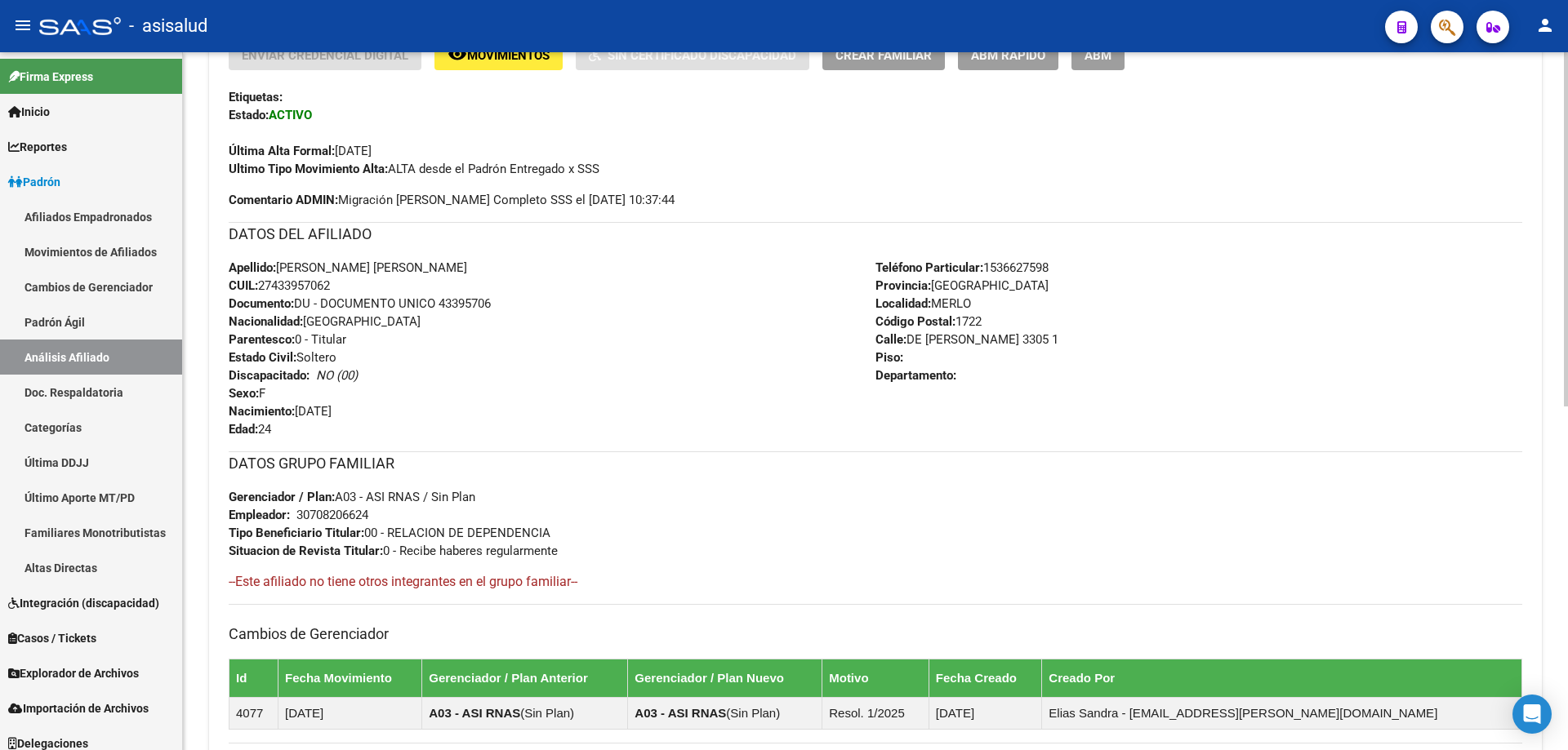
scroll to position [678, 0]
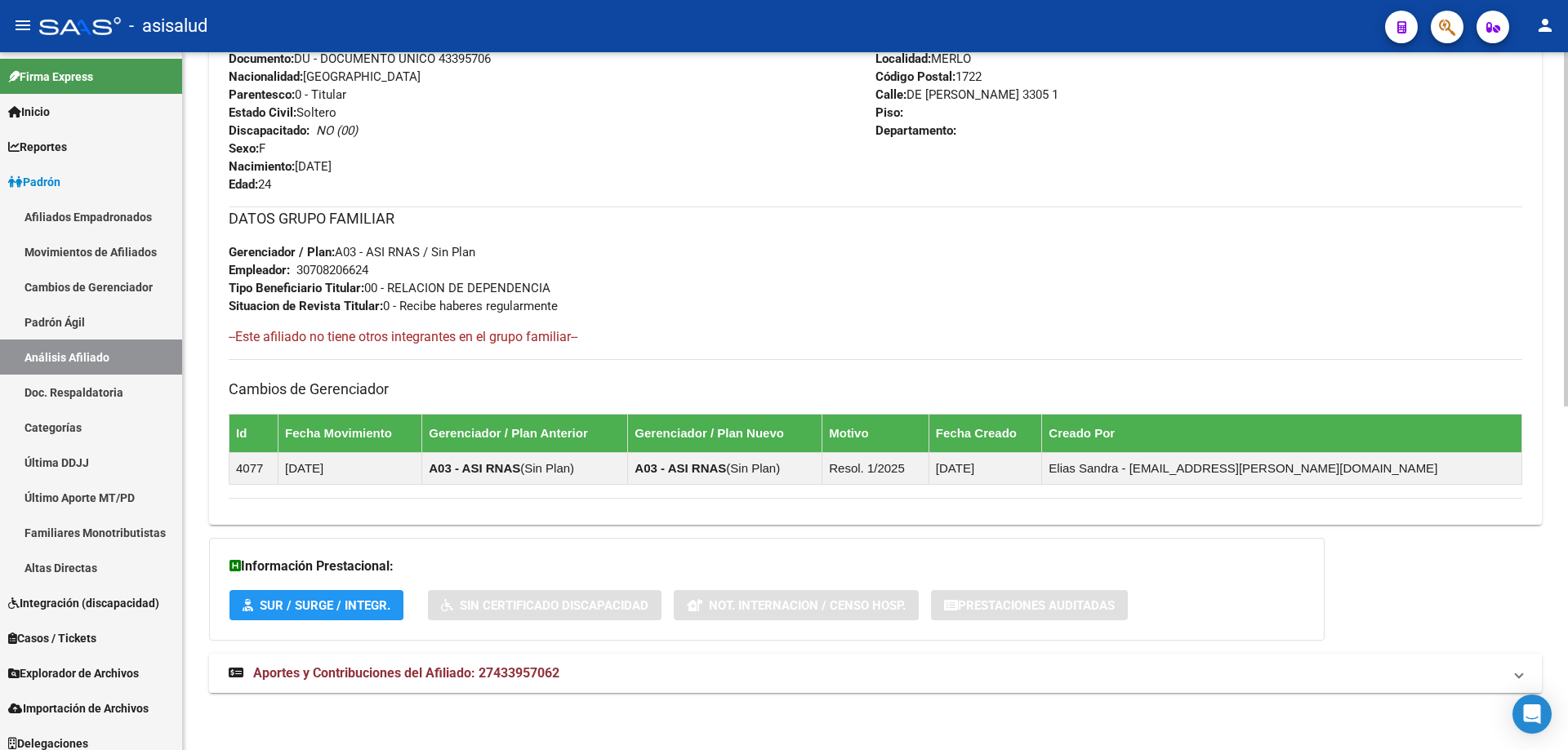
click at [966, 674] on mat-panel-title "Aportes y Contribuciones del Afiliado: 27433957062" at bounding box center [865, 674] width 1274 height 18
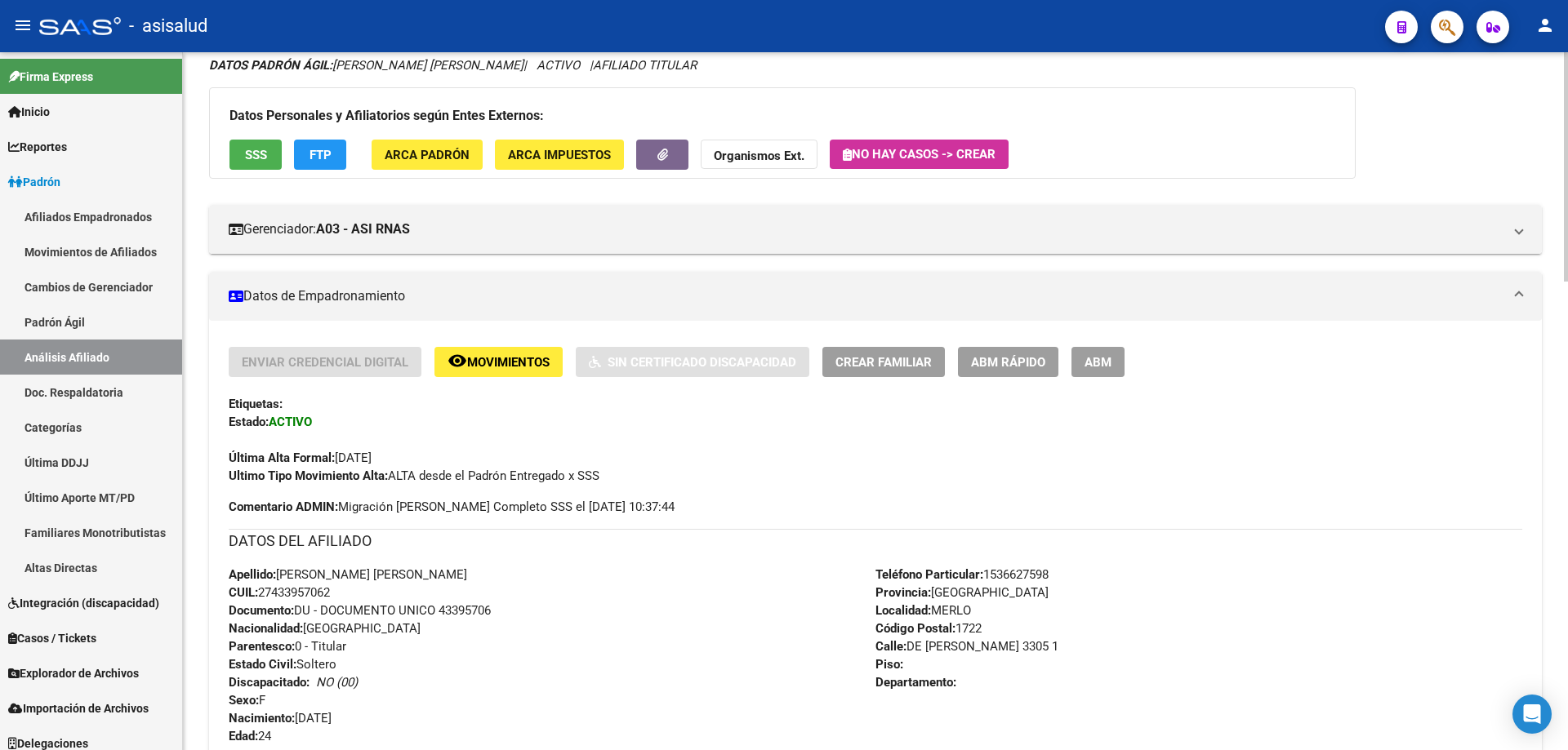
scroll to position [0, 0]
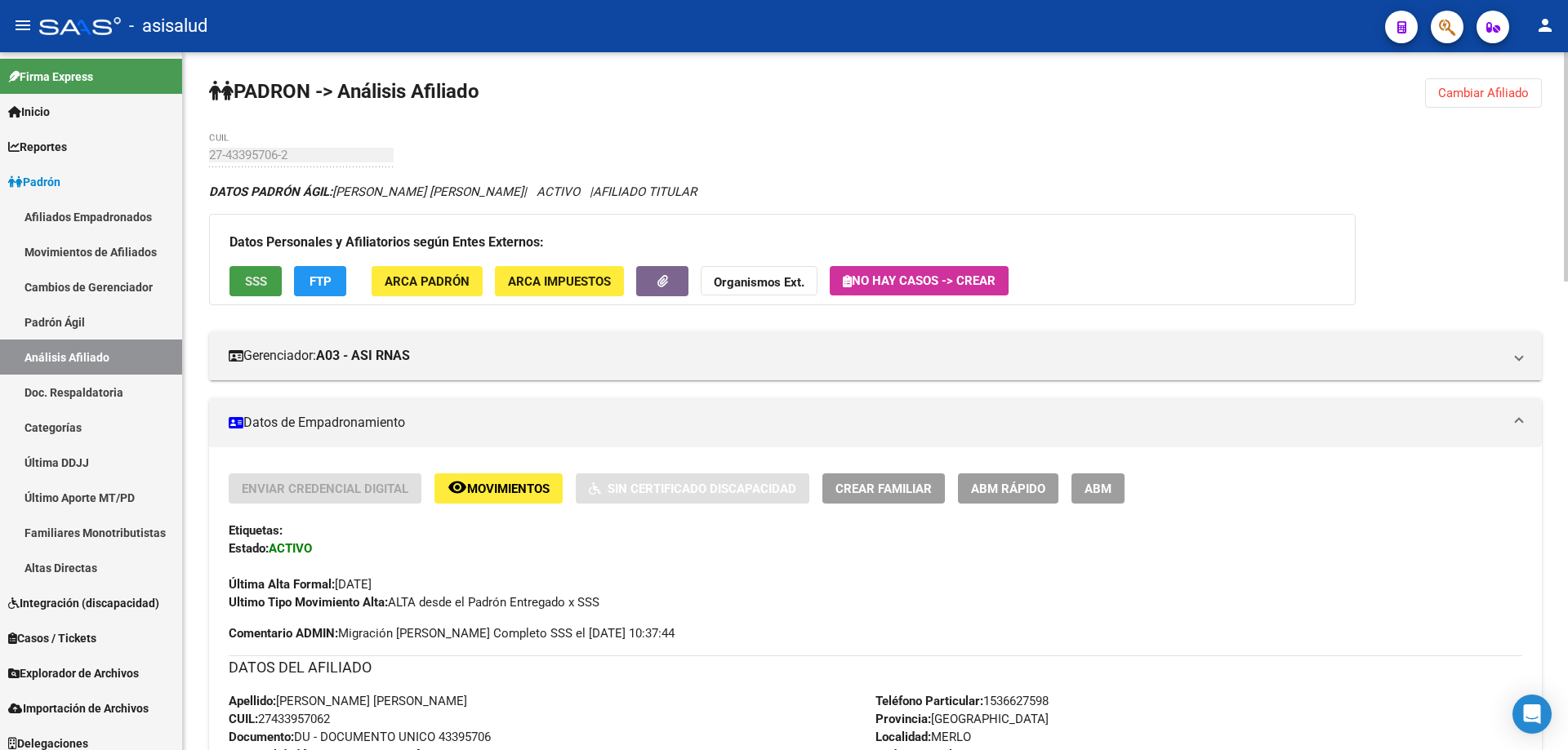
click at [261, 282] on span "SSS" at bounding box center [256, 281] width 22 height 15
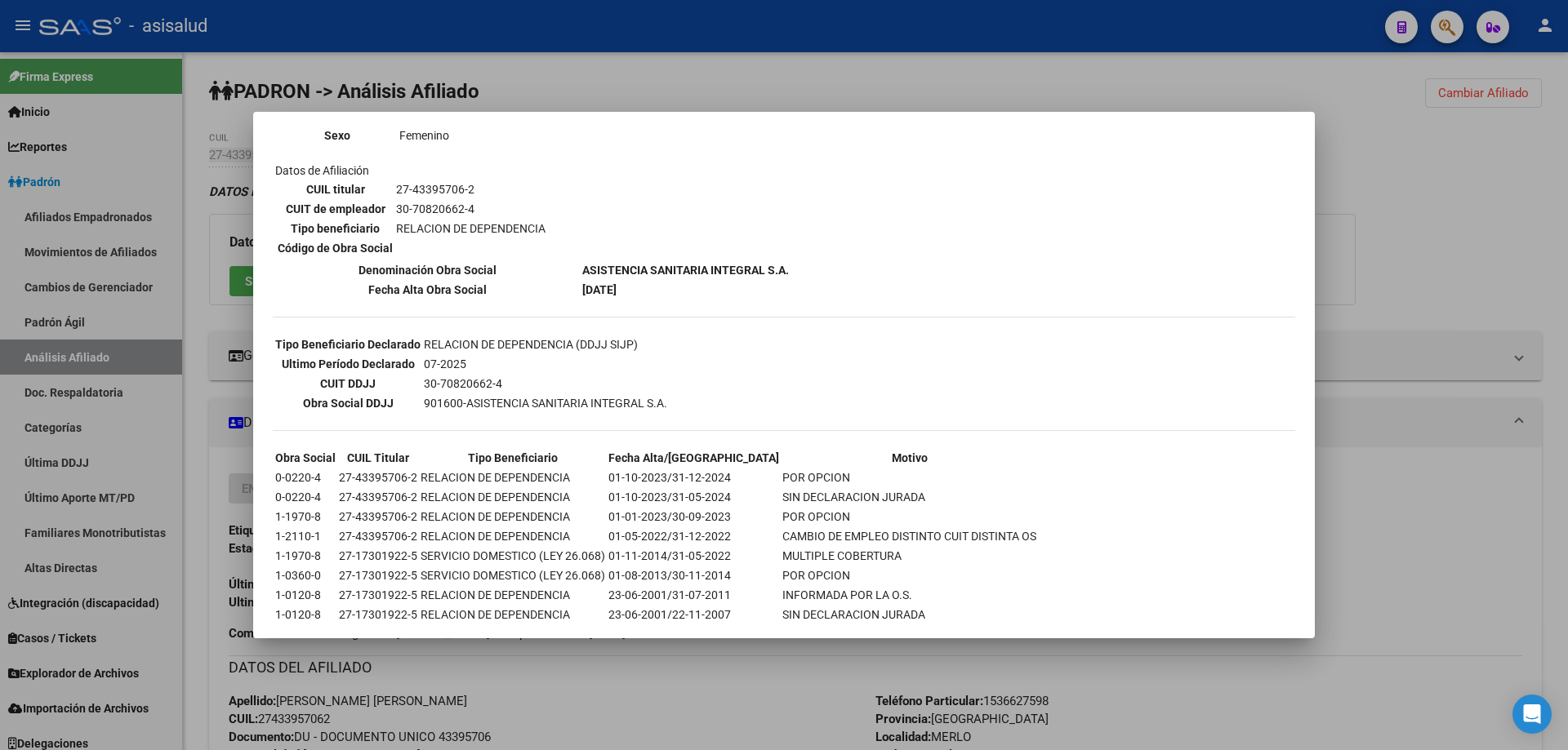
scroll to position [245, 0]
click at [1567, 237] on div at bounding box center [784, 375] width 1568 height 750
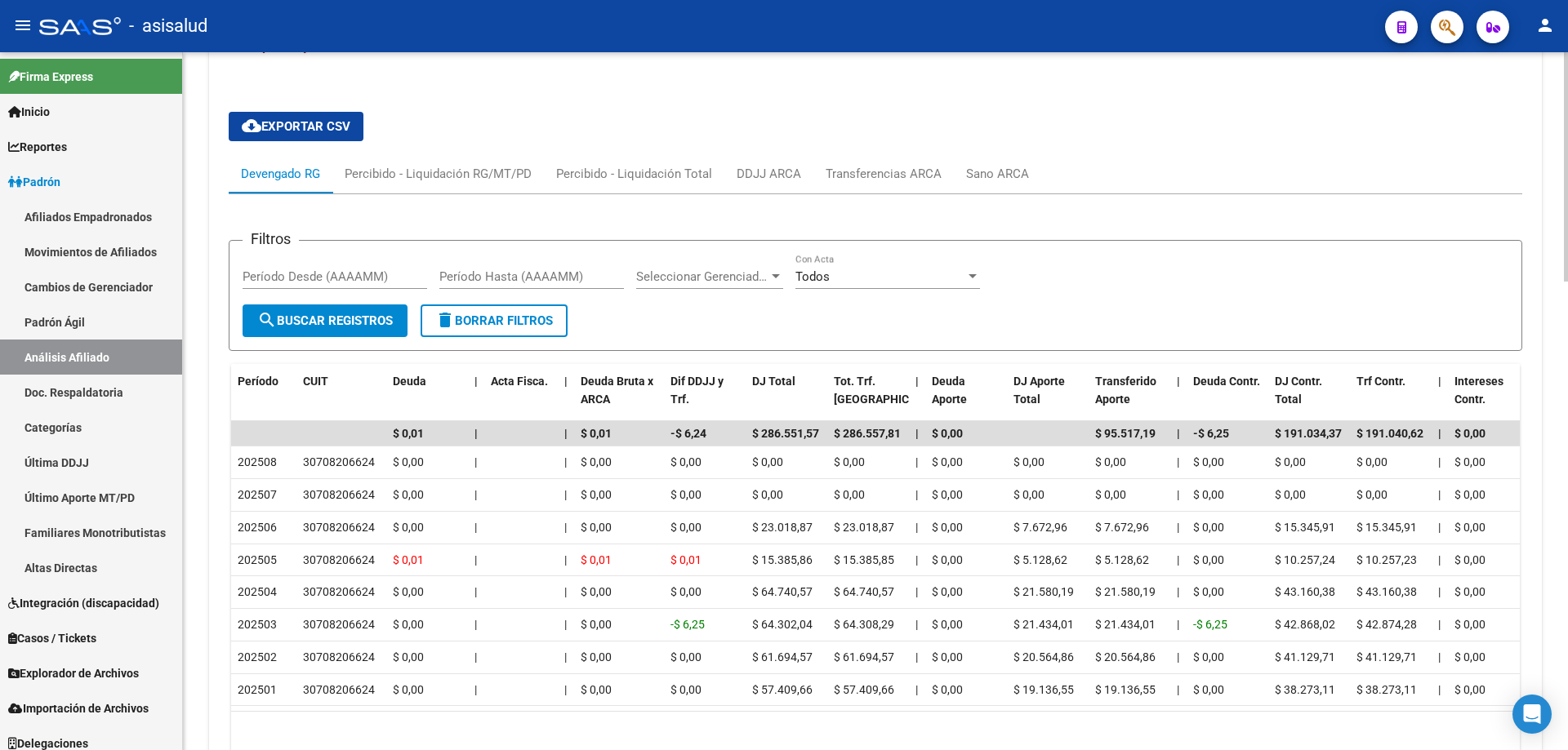
scroll to position [1266, 0]
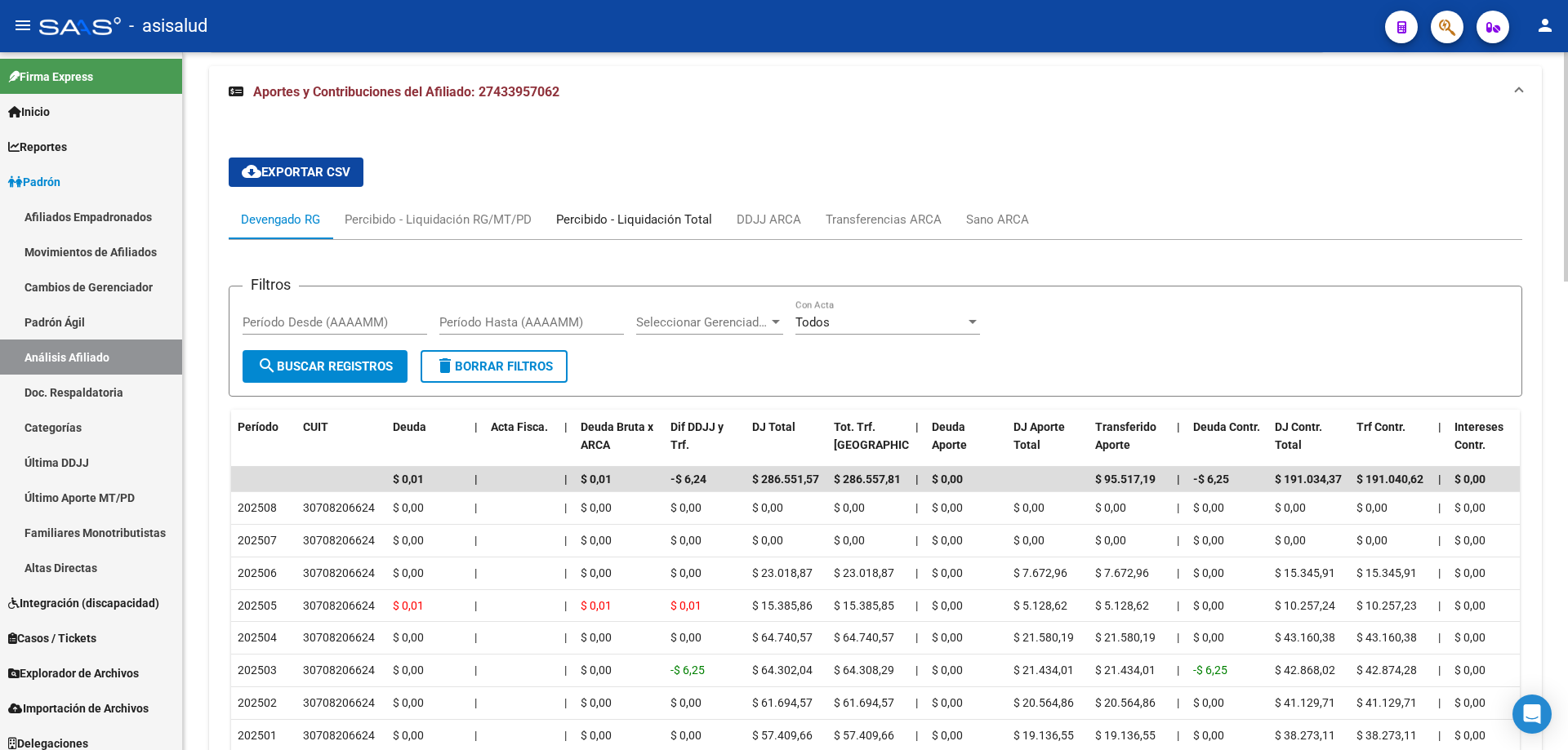
click at [642, 217] on div "Percibido - Liquidación Total" at bounding box center [634, 220] width 156 height 18
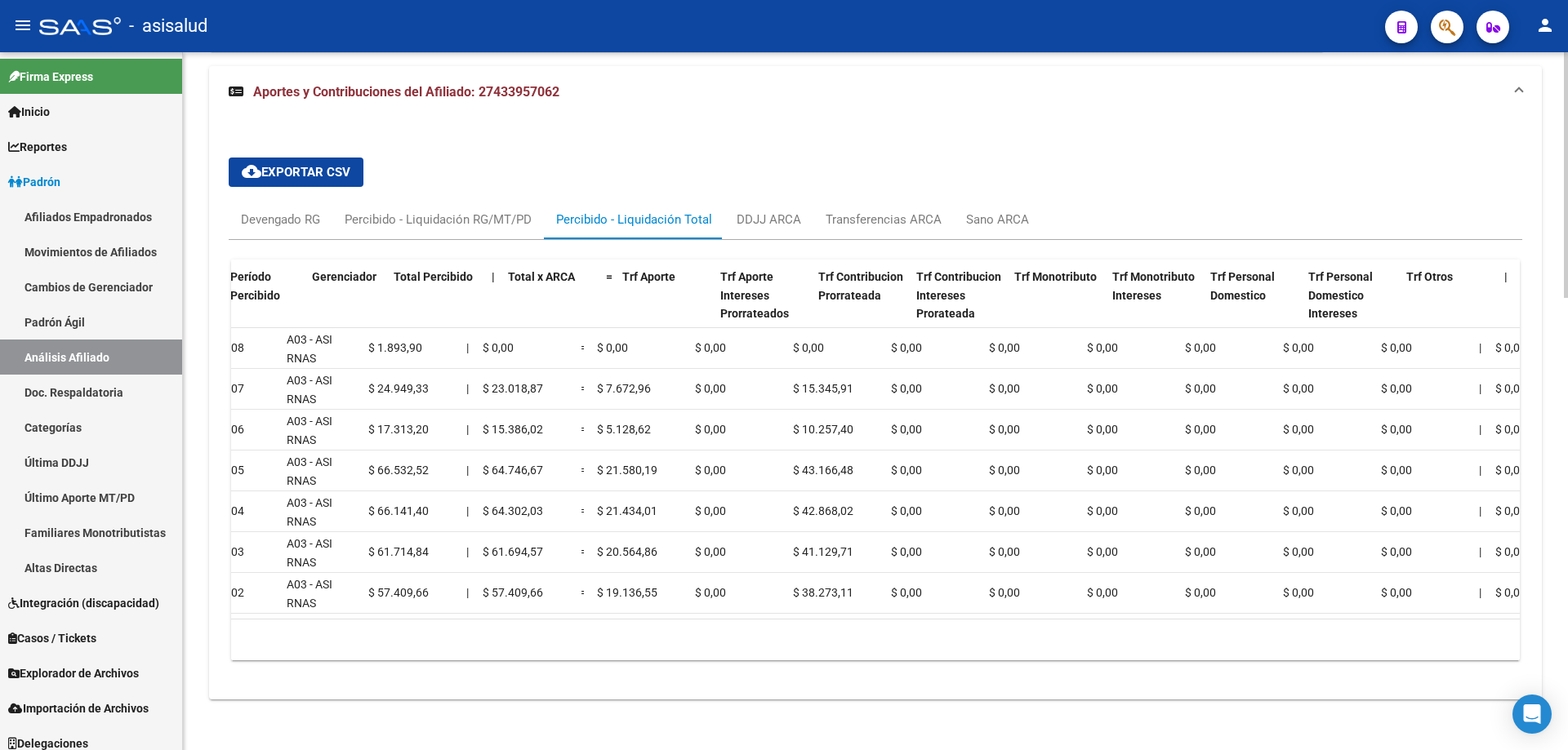
scroll to position [0, 0]
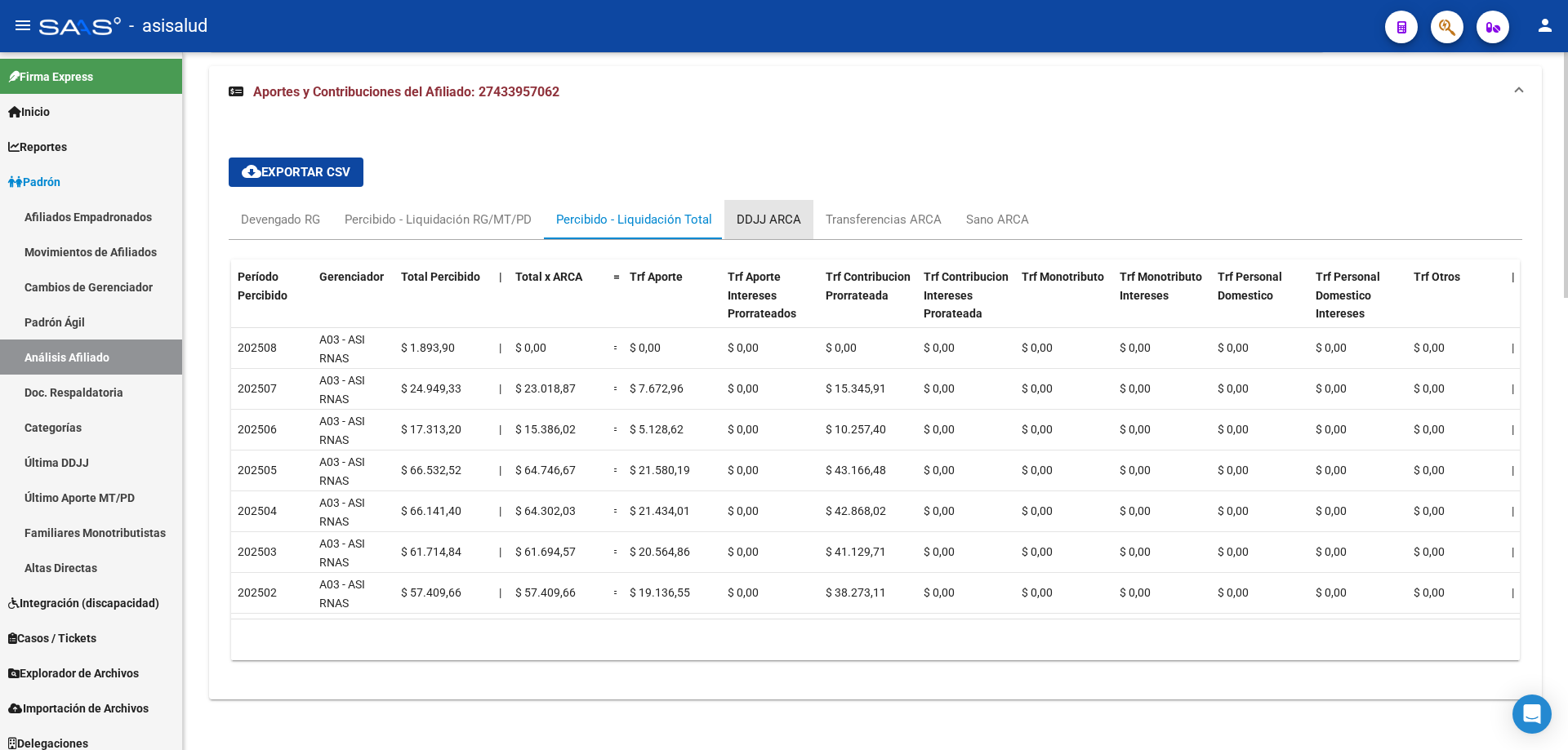
click at [772, 215] on div "DDJJ ARCA" at bounding box center [768, 220] width 64 height 18
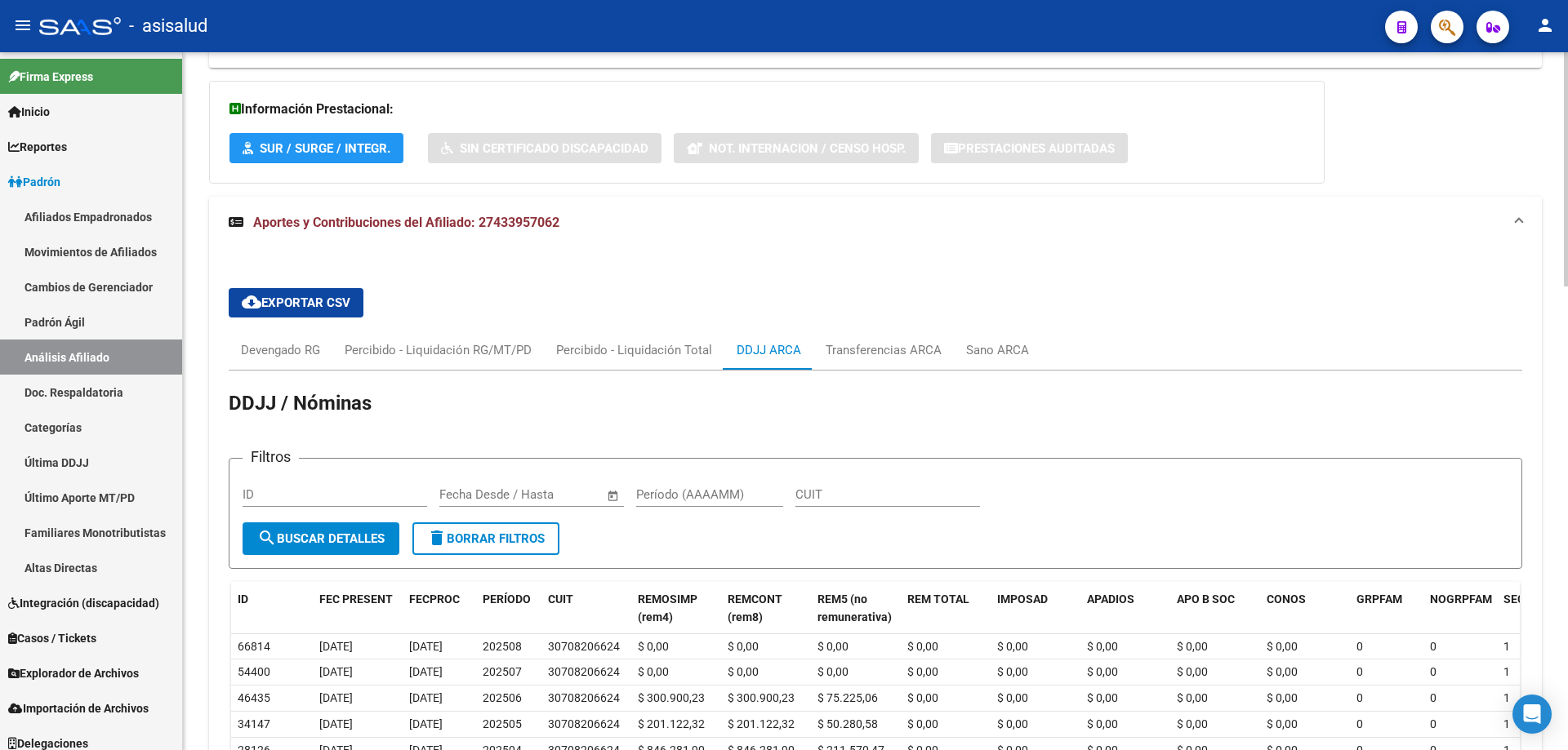
scroll to position [1266, 0]
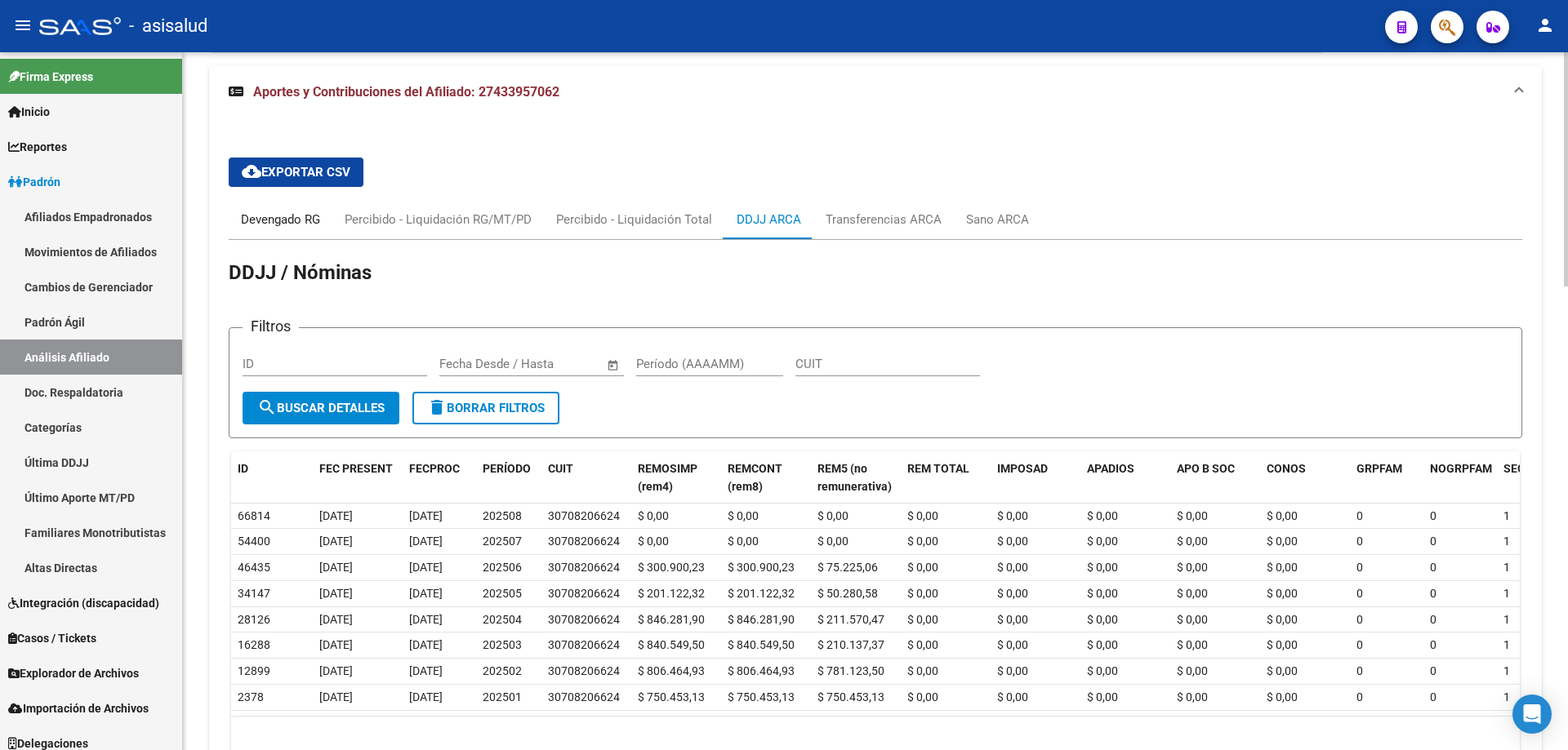
click at [273, 226] on div "Devengado RG" at bounding box center [280, 220] width 79 height 18
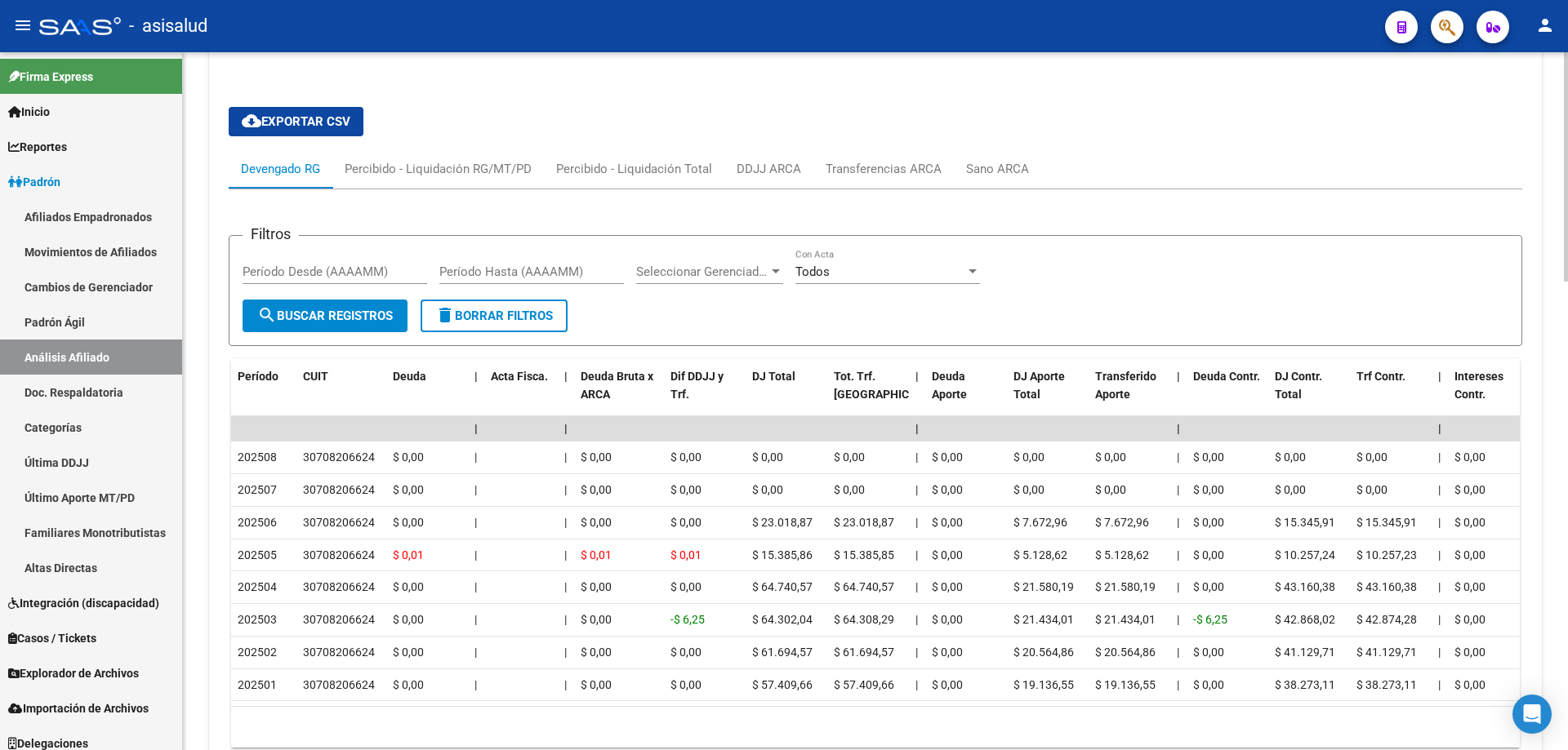
scroll to position [1429, 0]
